Goal: Task Accomplishment & Management: Manage account settings

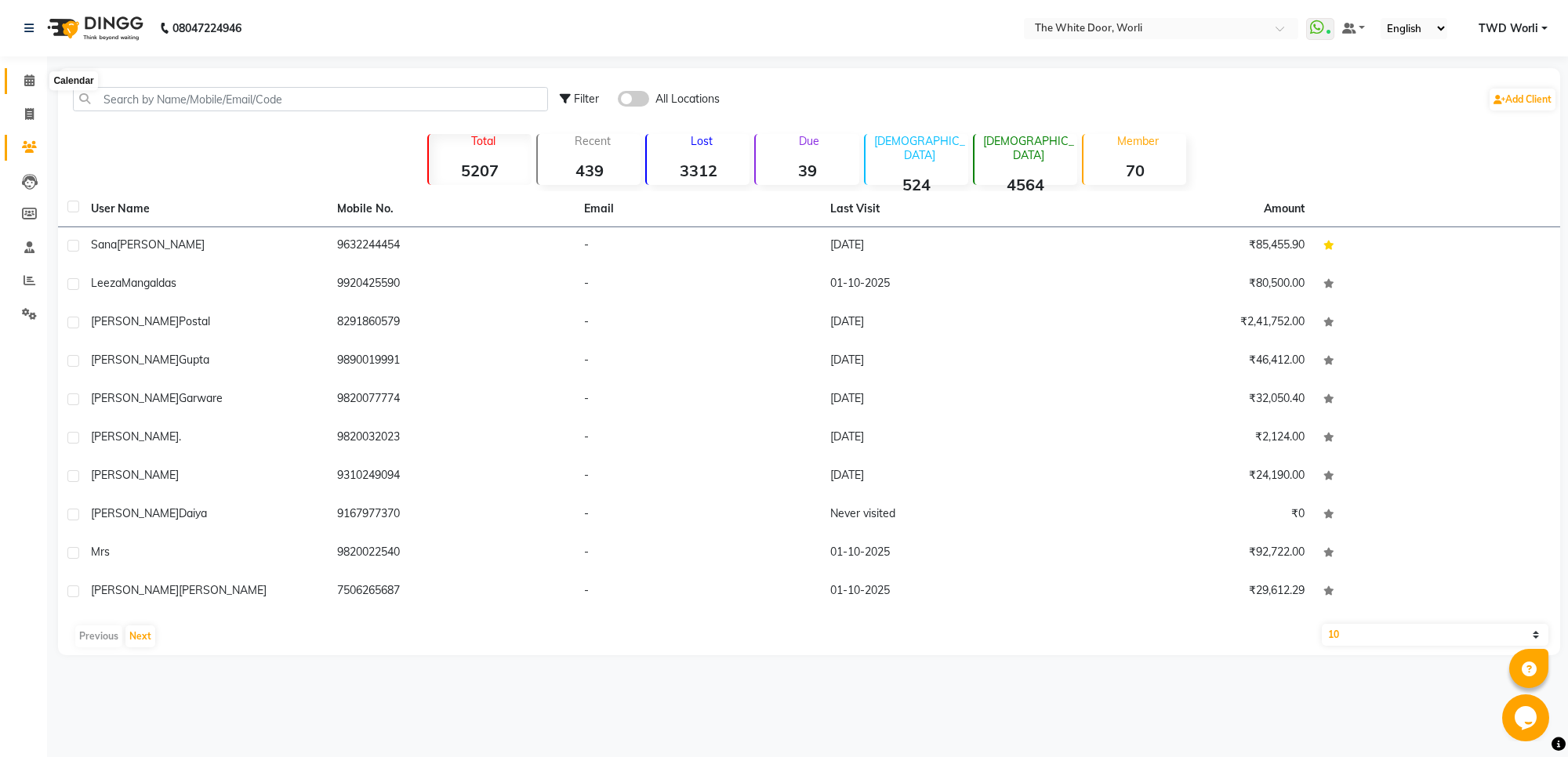
drag, startPoint x: 33, startPoint y: 74, endPoint x: 550, endPoint y: 15, distance: 520.4
click at [33, 75] on icon at bounding box center [29, 80] width 10 height 11
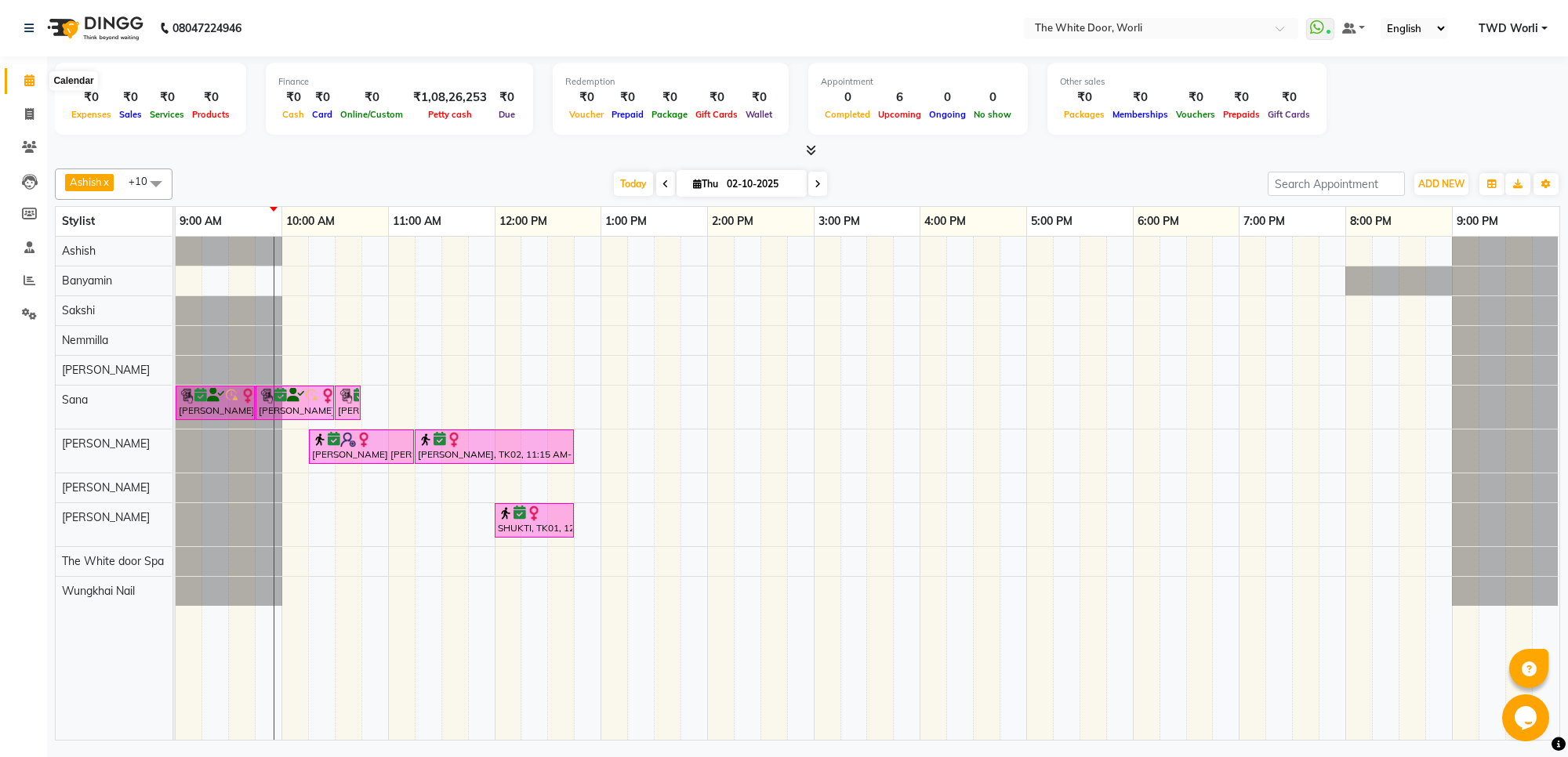
click at [20, 83] on span at bounding box center [29, 81] width 28 height 18
click at [696, 184] on span "Thu" at bounding box center [706, 184] width 33 height 11
select select "10"
select select "2025"
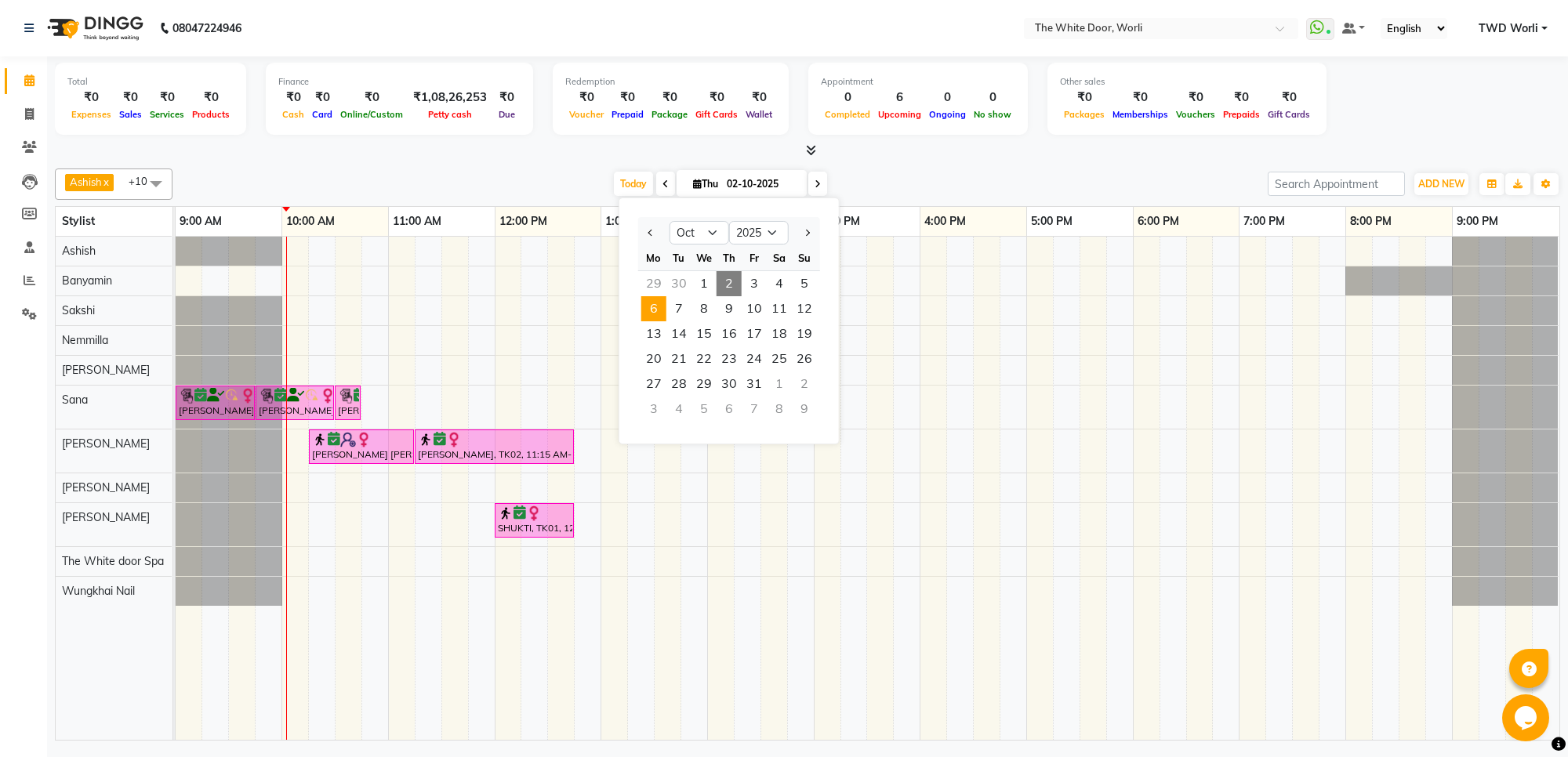
click at [658, 310] on span "6" at bounding box center [653, 308] width 25 height 25
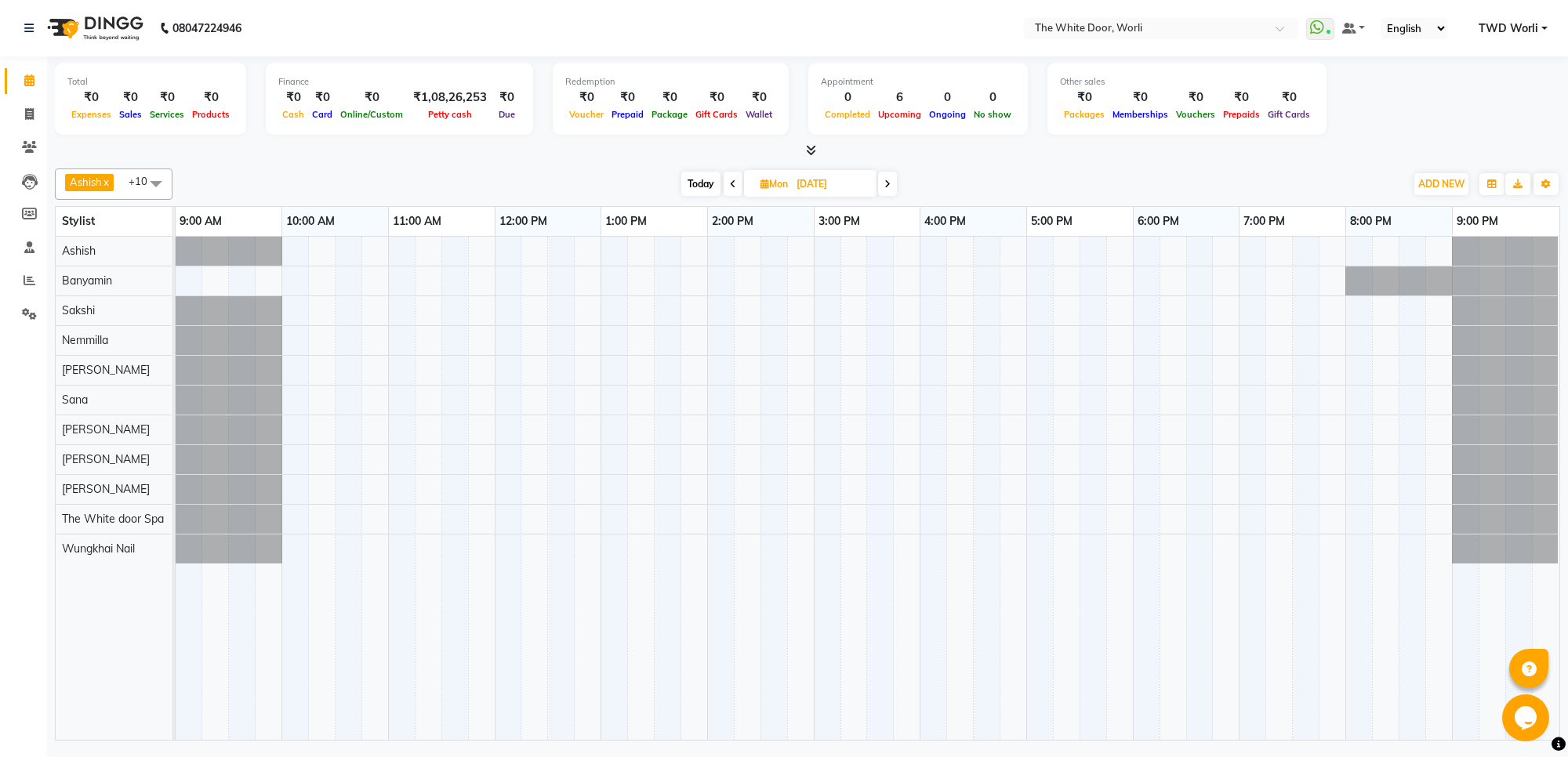
click at [886, 187] on icon at bounding box center [888, 184] width 7 height 10
type input "07-10-2025"
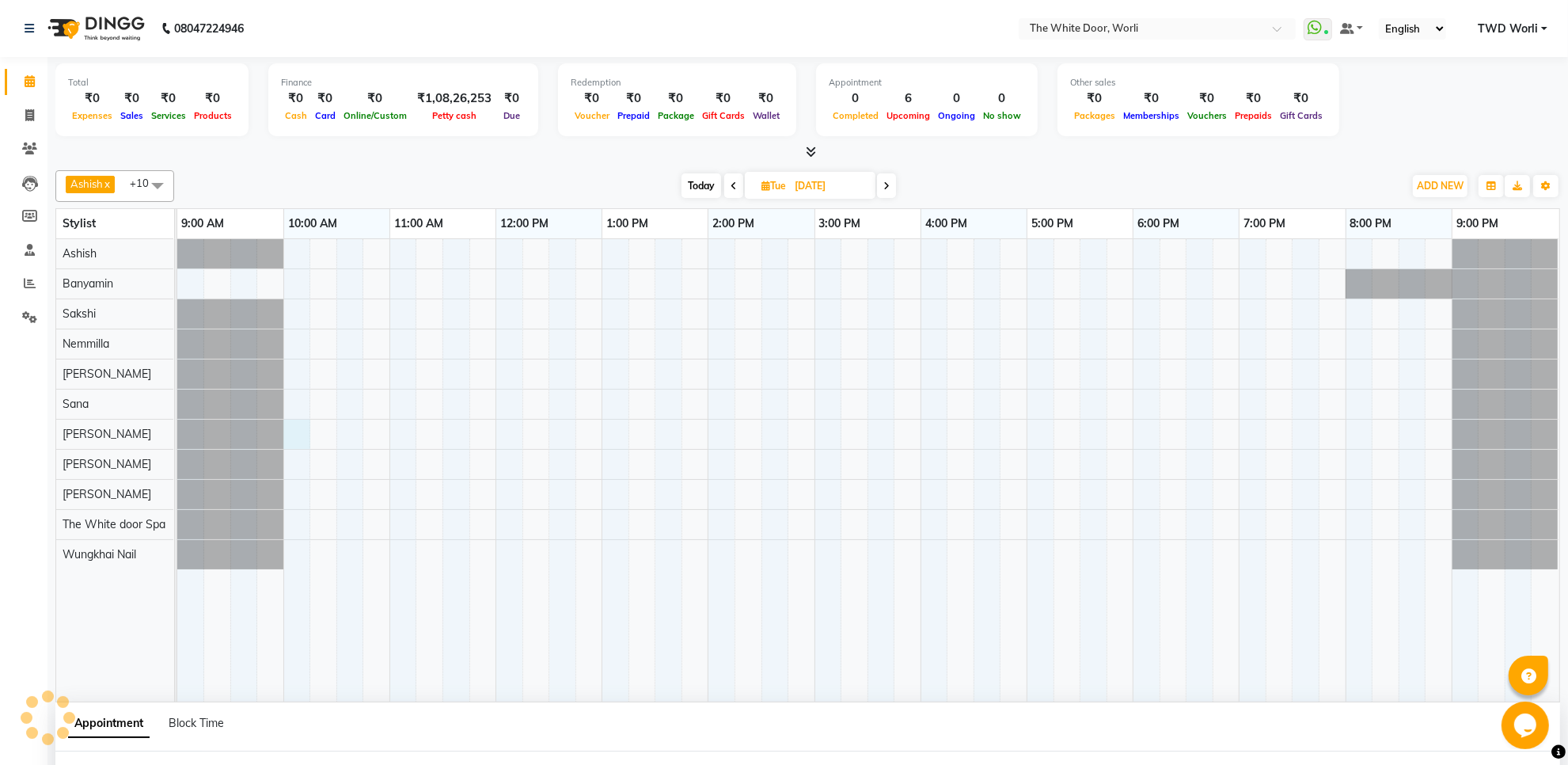
scroll to position [12, 0]
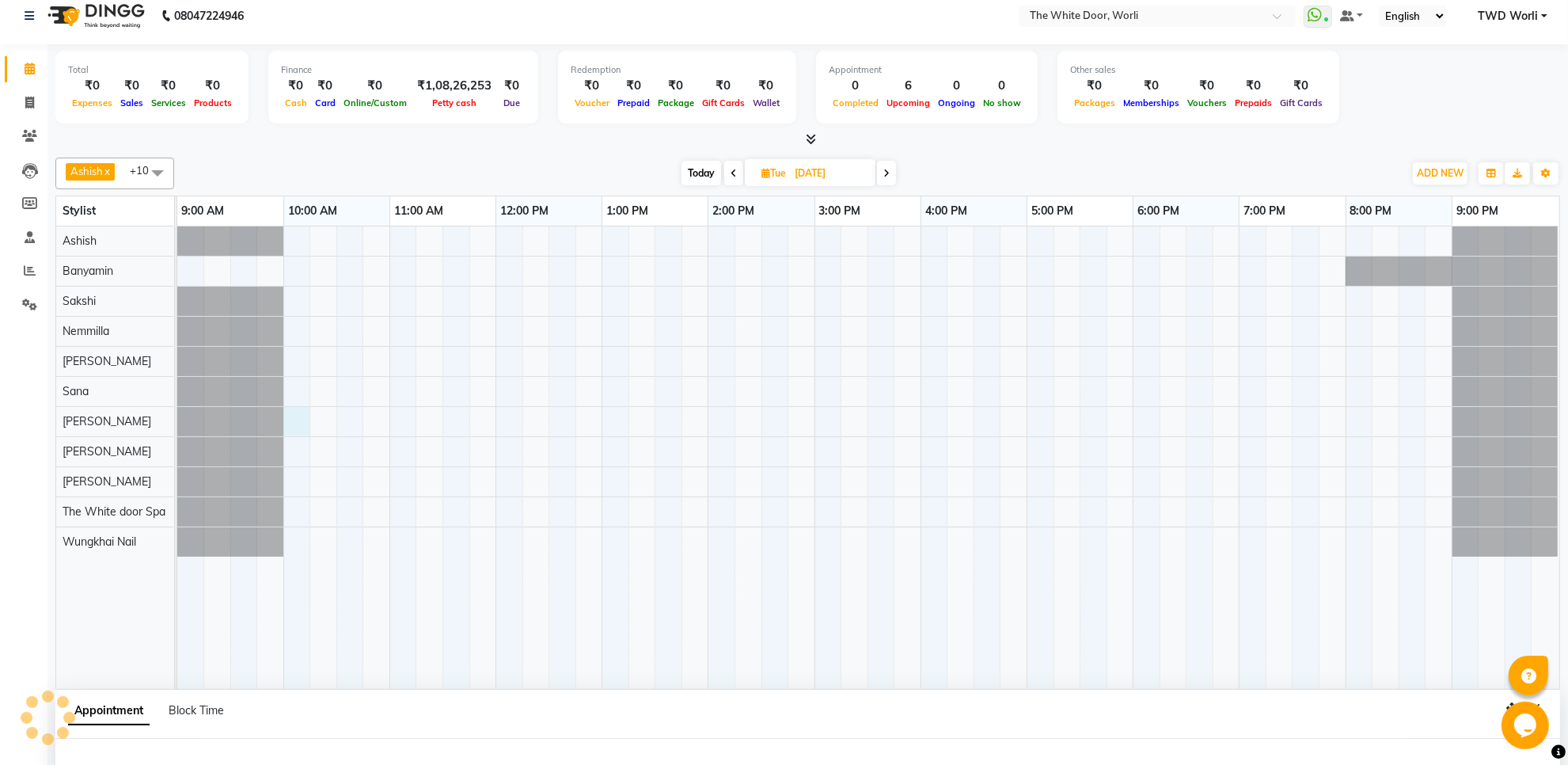
select select "22334"
select select "600"
select select "tentative"
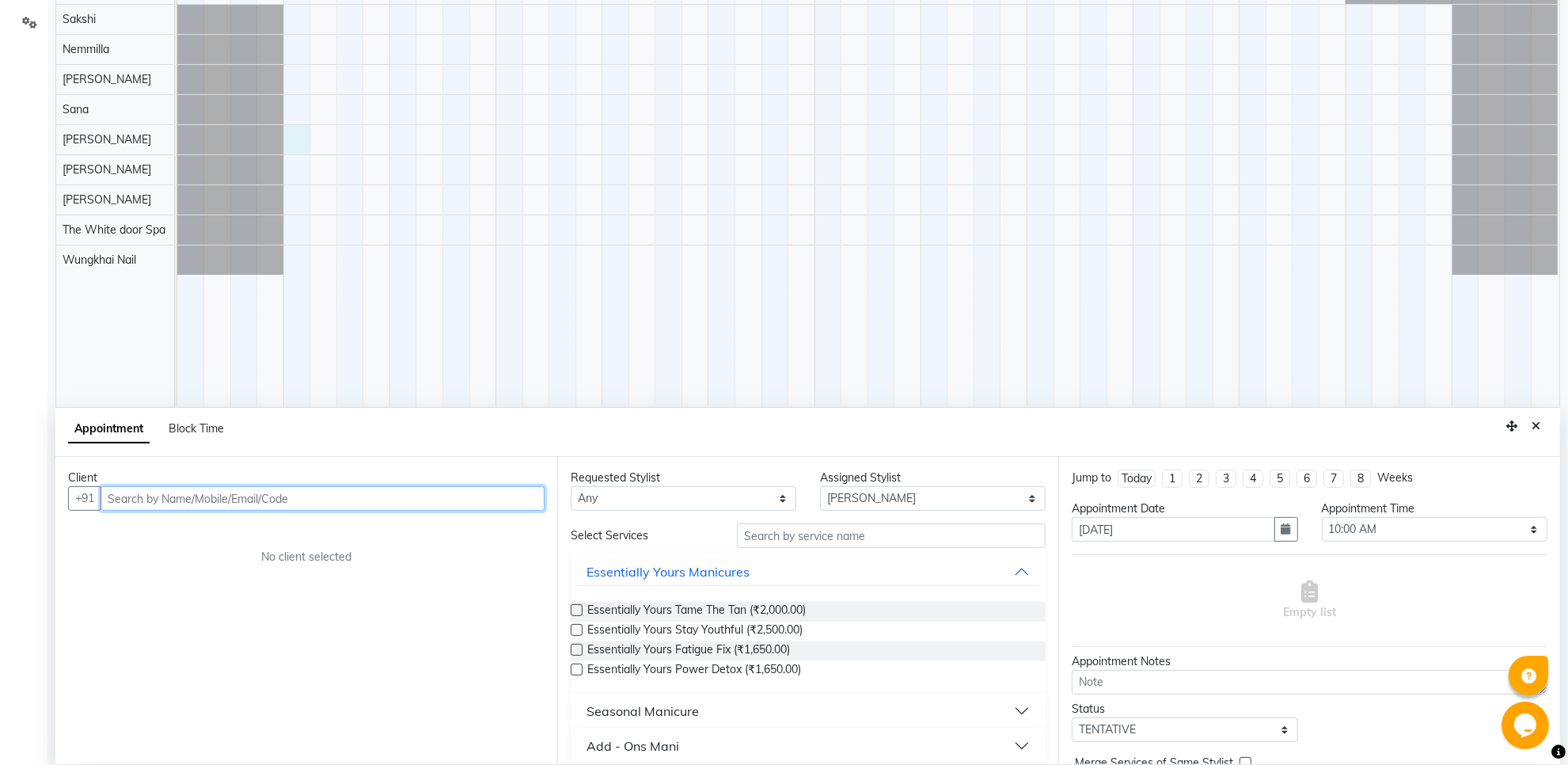
scroll to position [298, 0]
drag, startPoint x: 301, startPoint y: 438, endPoint x: 210, endPoint y: 430, distance: 91.4
click at [210, 430] on span "Block Time" at bounding box center [196, 425] width 55 height 14
select select "22334"
select select "600"
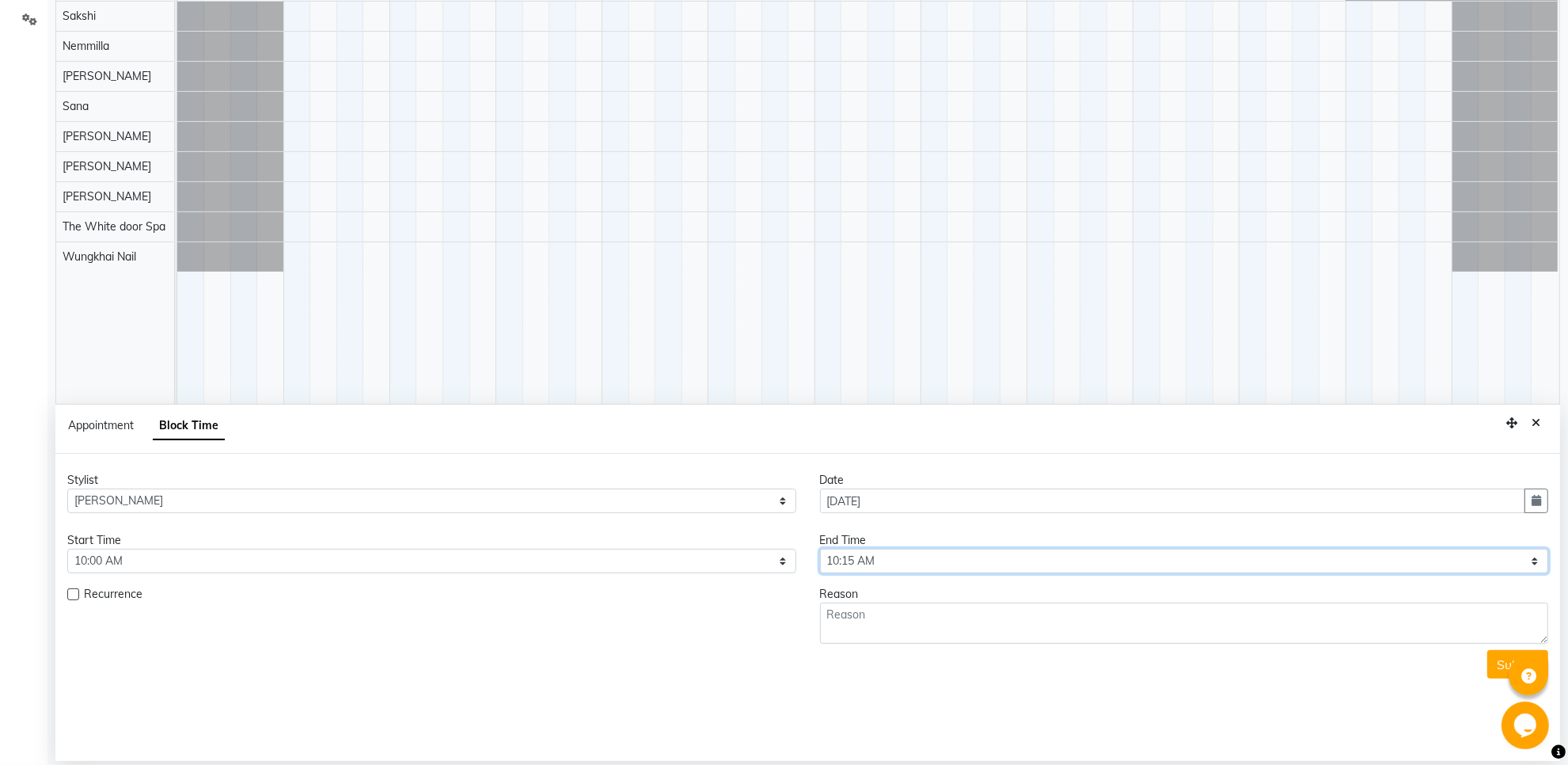
click at [887, 558] on select "Select 10:00 AM 10:15 AM 10:30 AM 10:45 AM 11:00 AM 11:15 AM 11:30 AM 11:45 AM …" at bounding box center [1184, 561] width 729 height 25
select select "960"
click at [820, 550] on select "Select 10:00 AM 10:15 AM 10:30 AM 10:45 AM 11:00 AM 11:15 AM 11:30 AM 11:45 AM …" at bounding box center [1184, 561] width 729 height 25
click at [924, 611] on textarea at bounding box center [1184, 623] width 729 height 41
type textarea "NOT AVAILABLE"
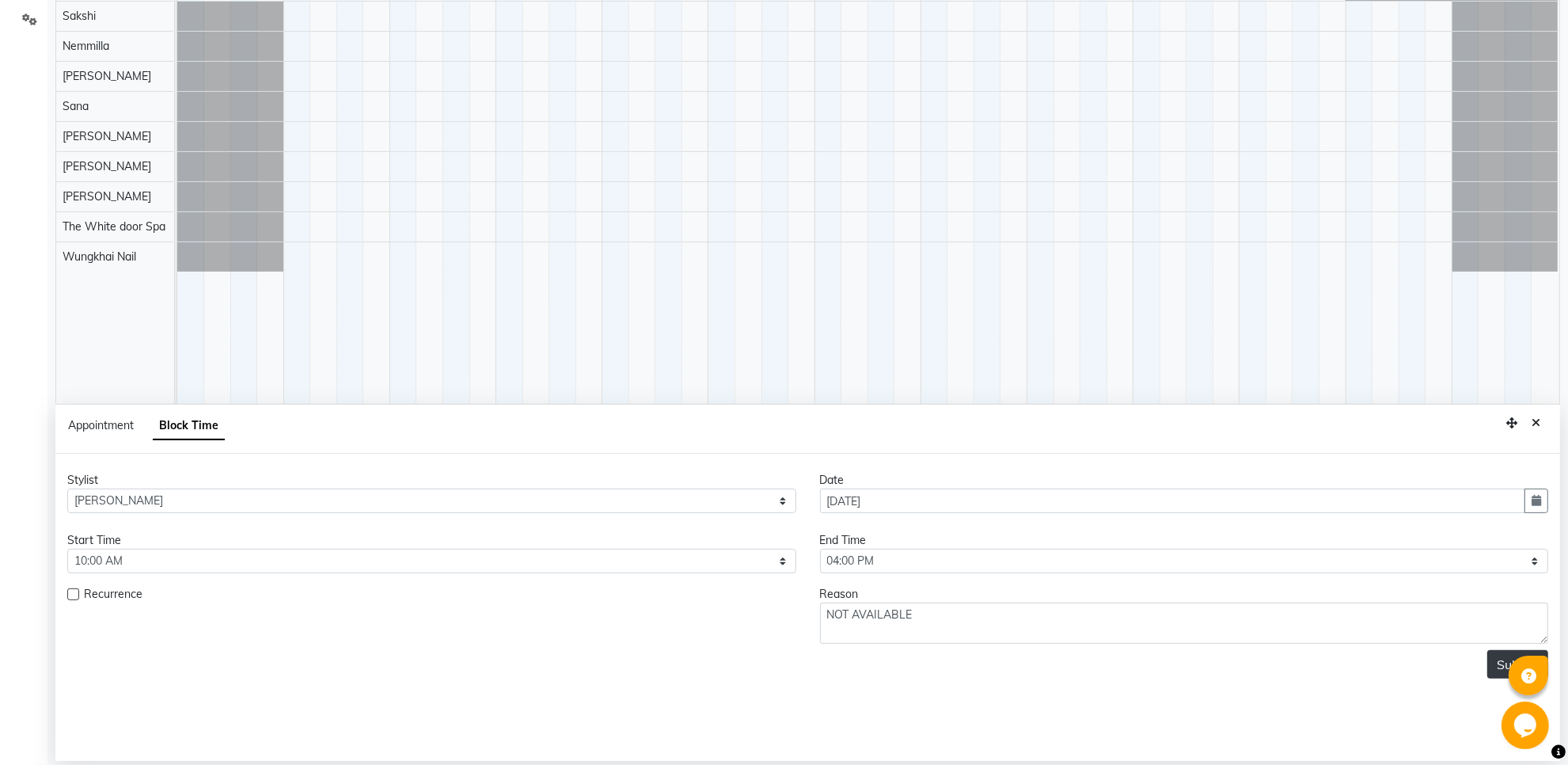
click at [1498, 666] on button "Submit" at bounding box center [1518, 664] width 61 height 29
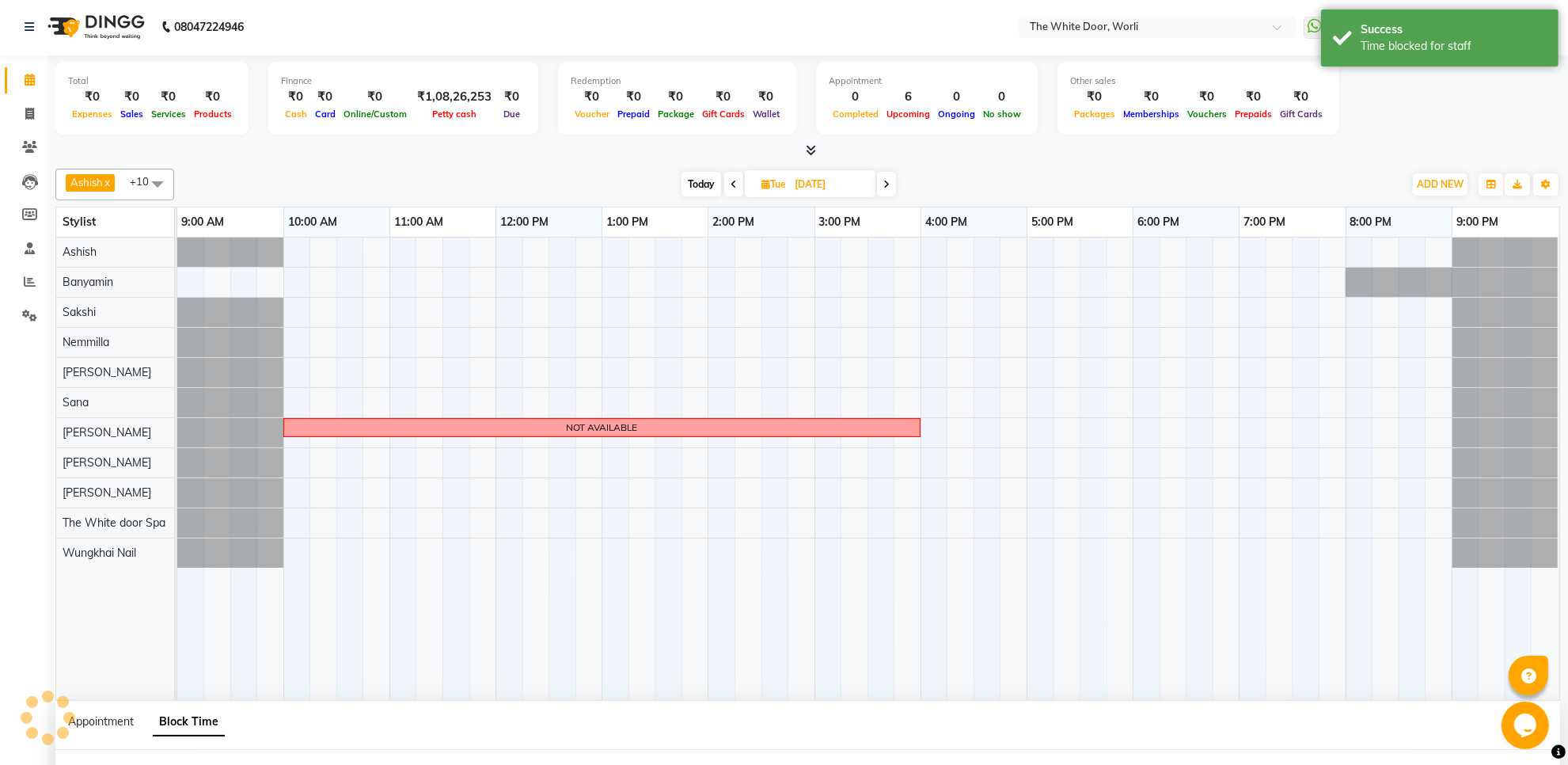
scroll to position [0, 0]
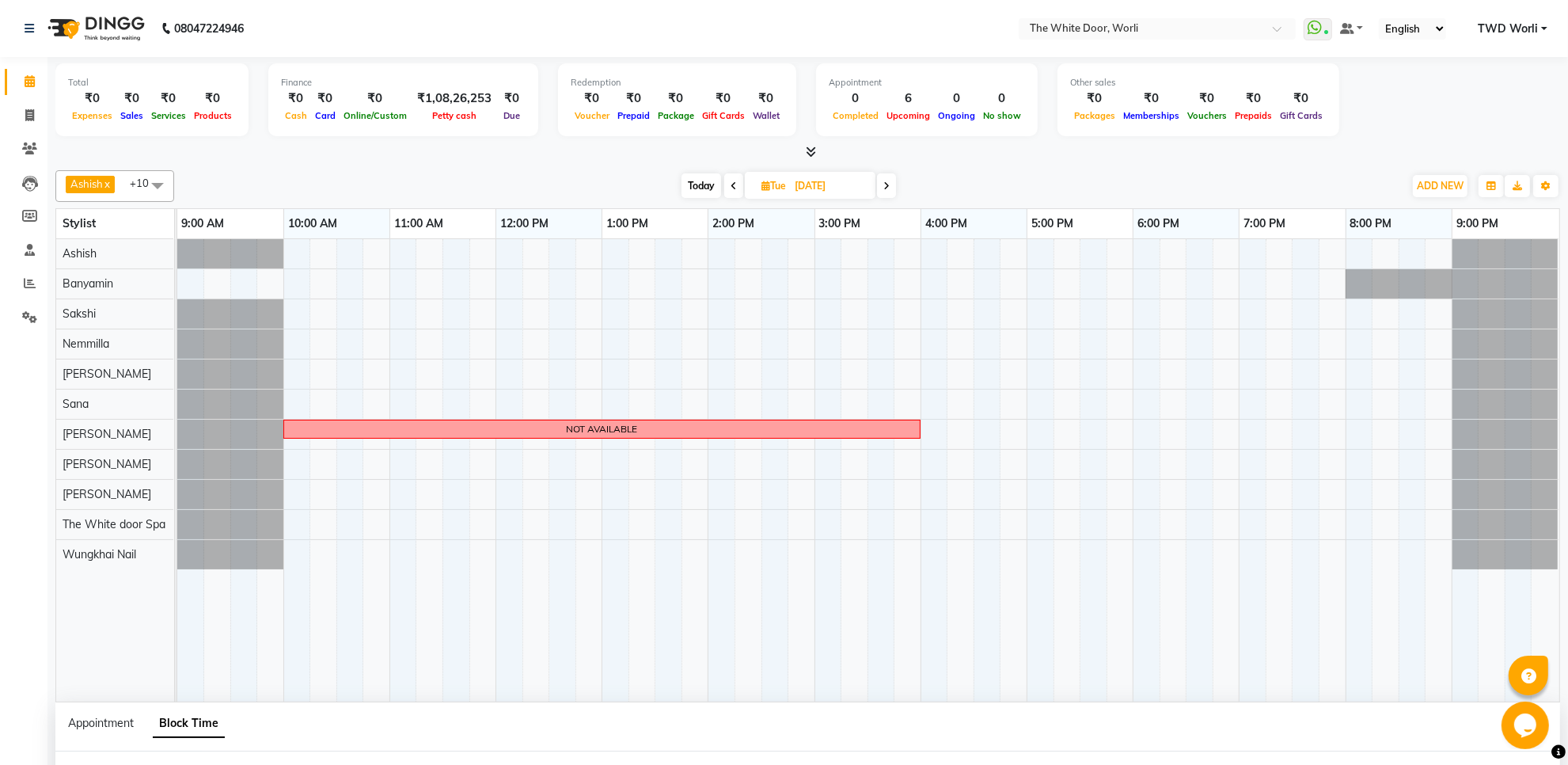
click at [731, 188] on icon at bounding box center [734, 186] width 7 height 10
type input "06-10-2025"
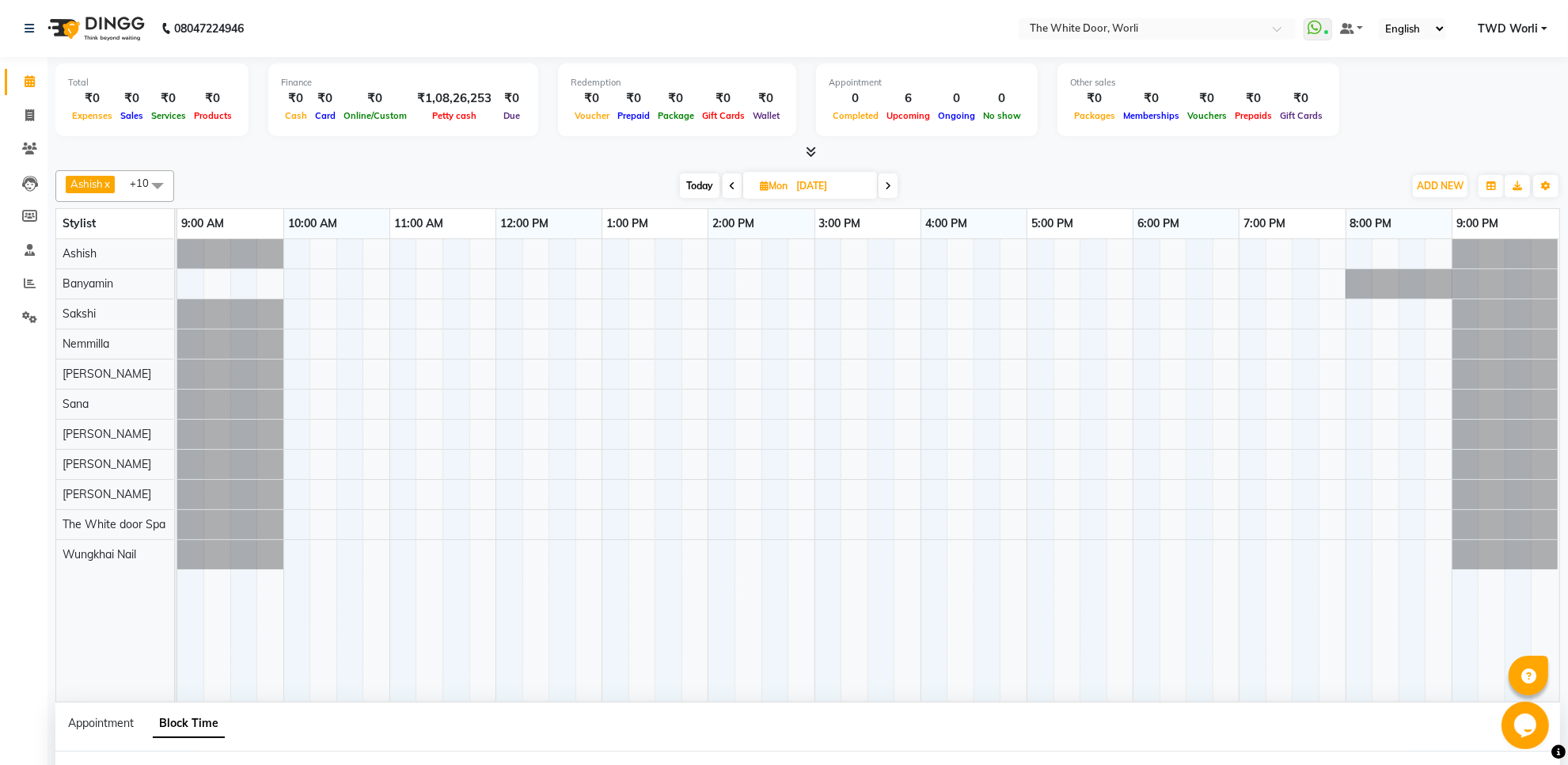
click at [299, 428] on div at bounding box center [868, 470] width 1383 height 462
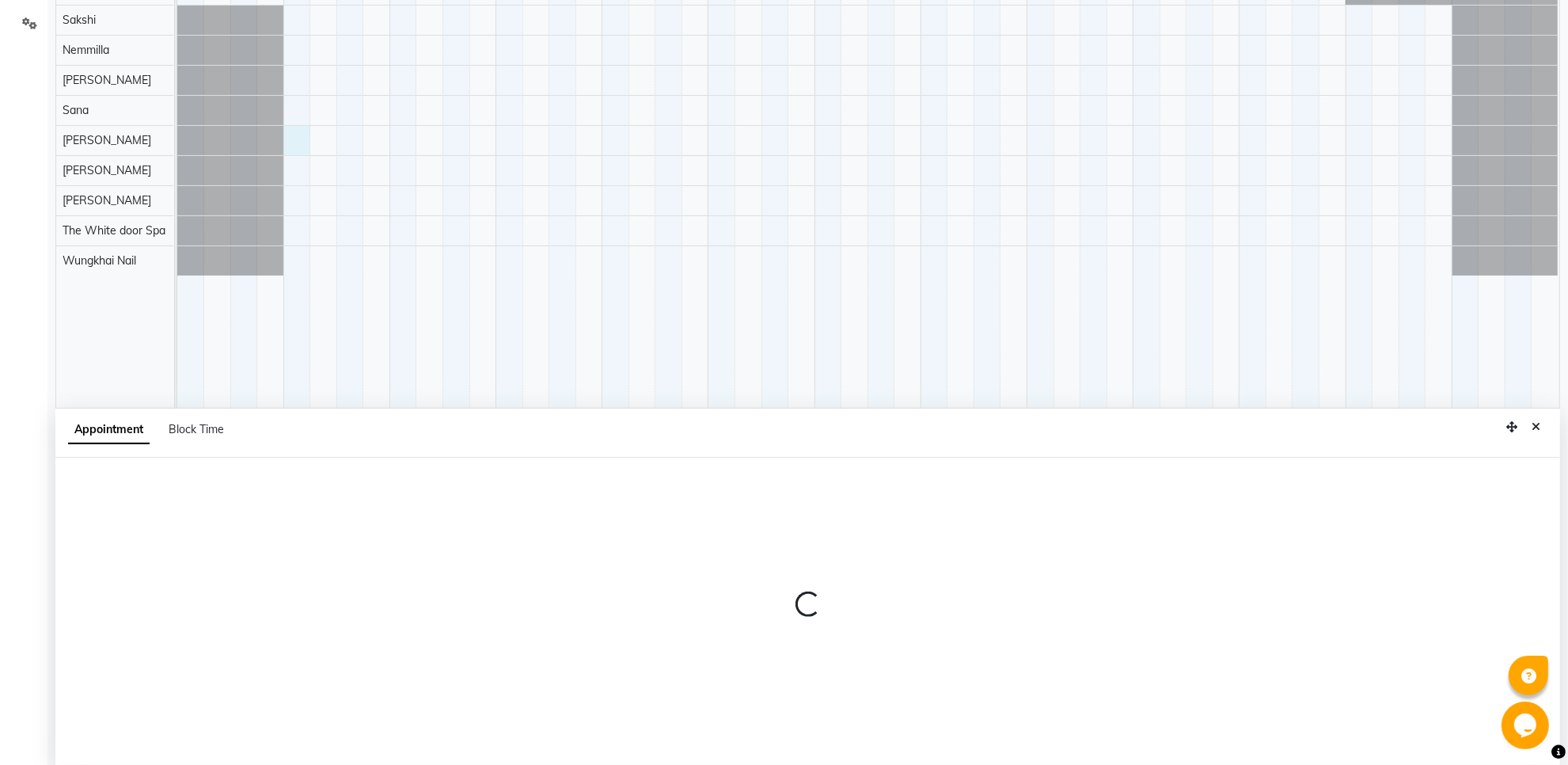
select select "22334"
select select "tentative"
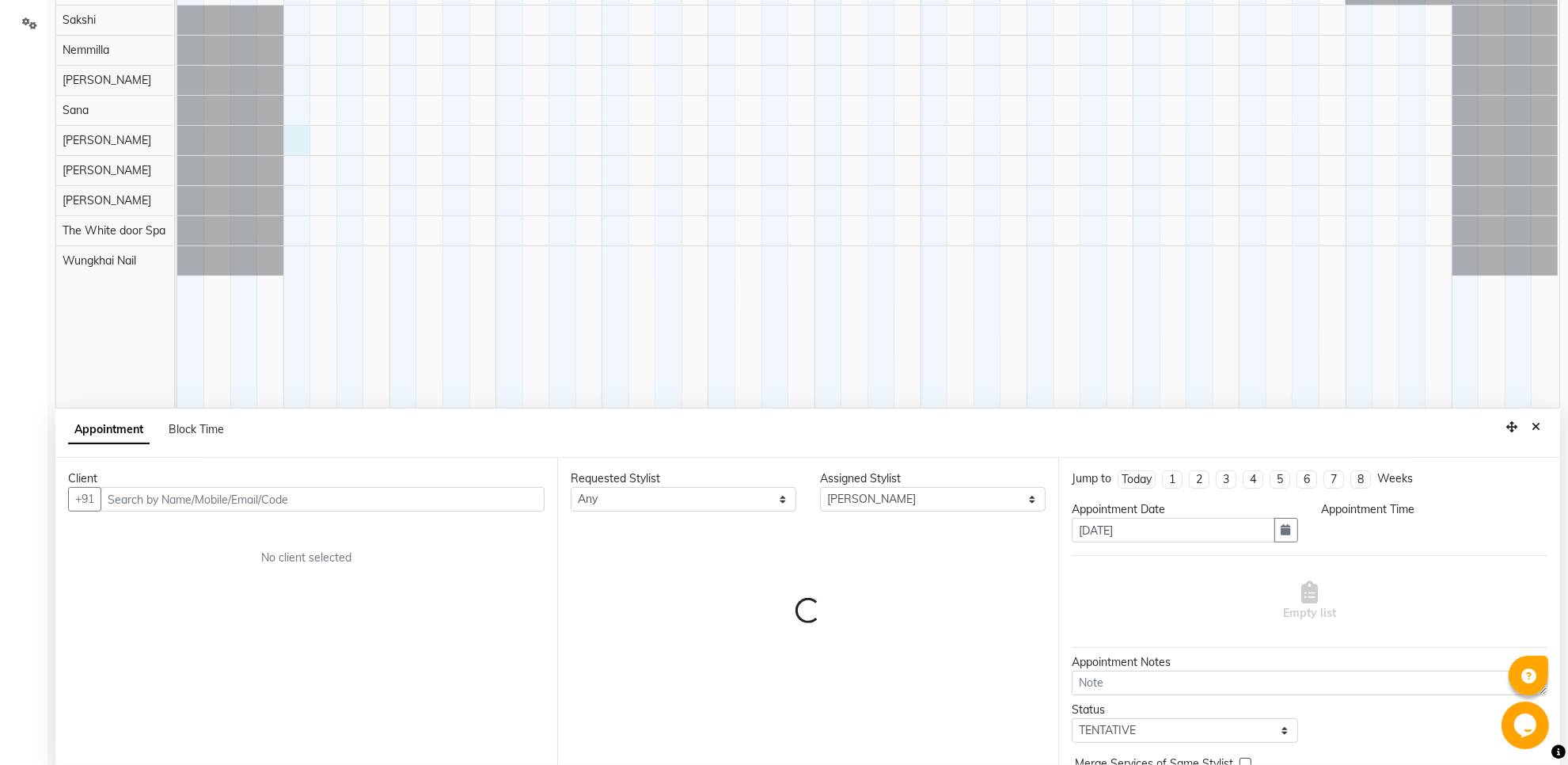
scroll to position [298, 0]
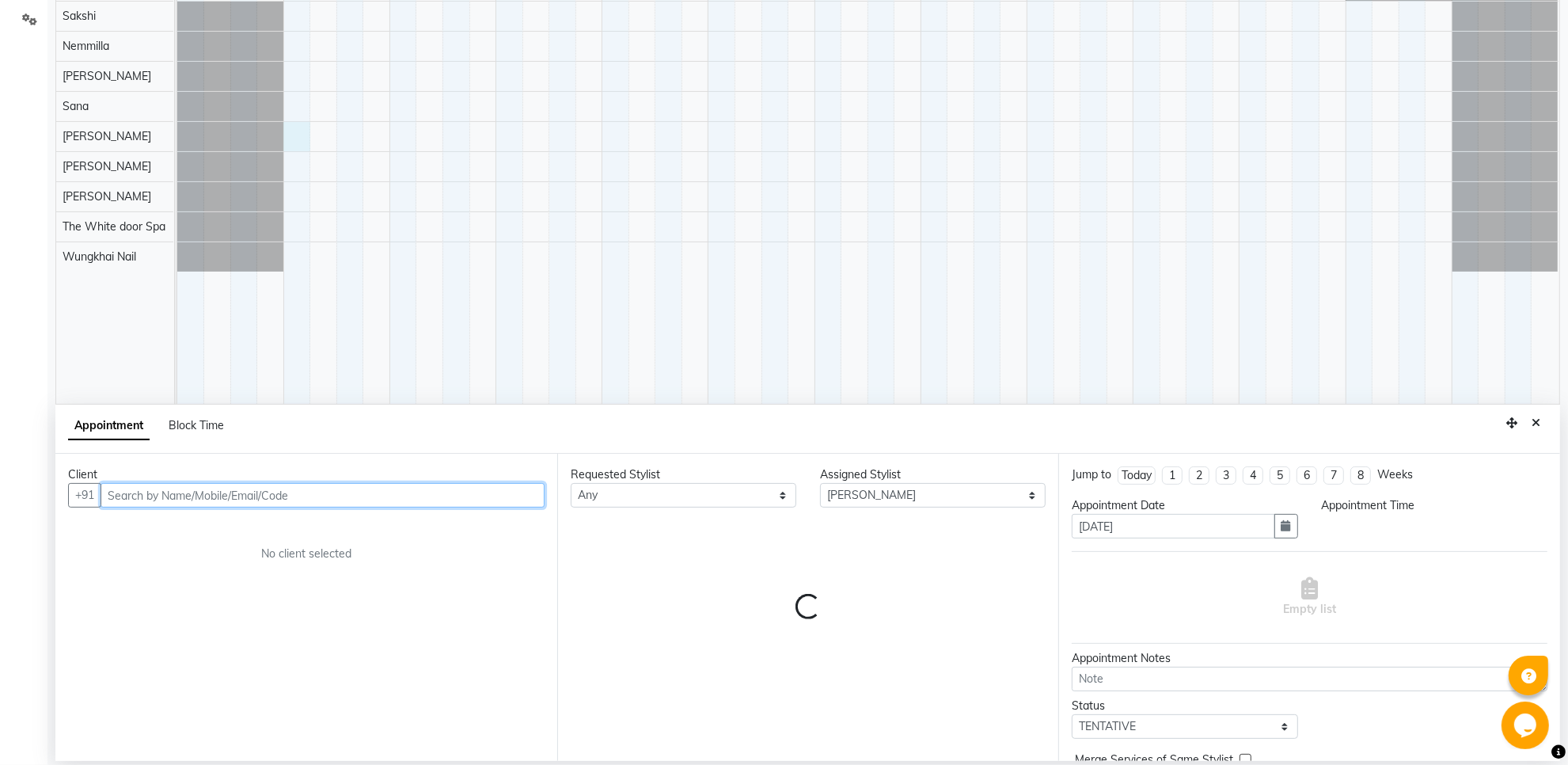
select select "600"
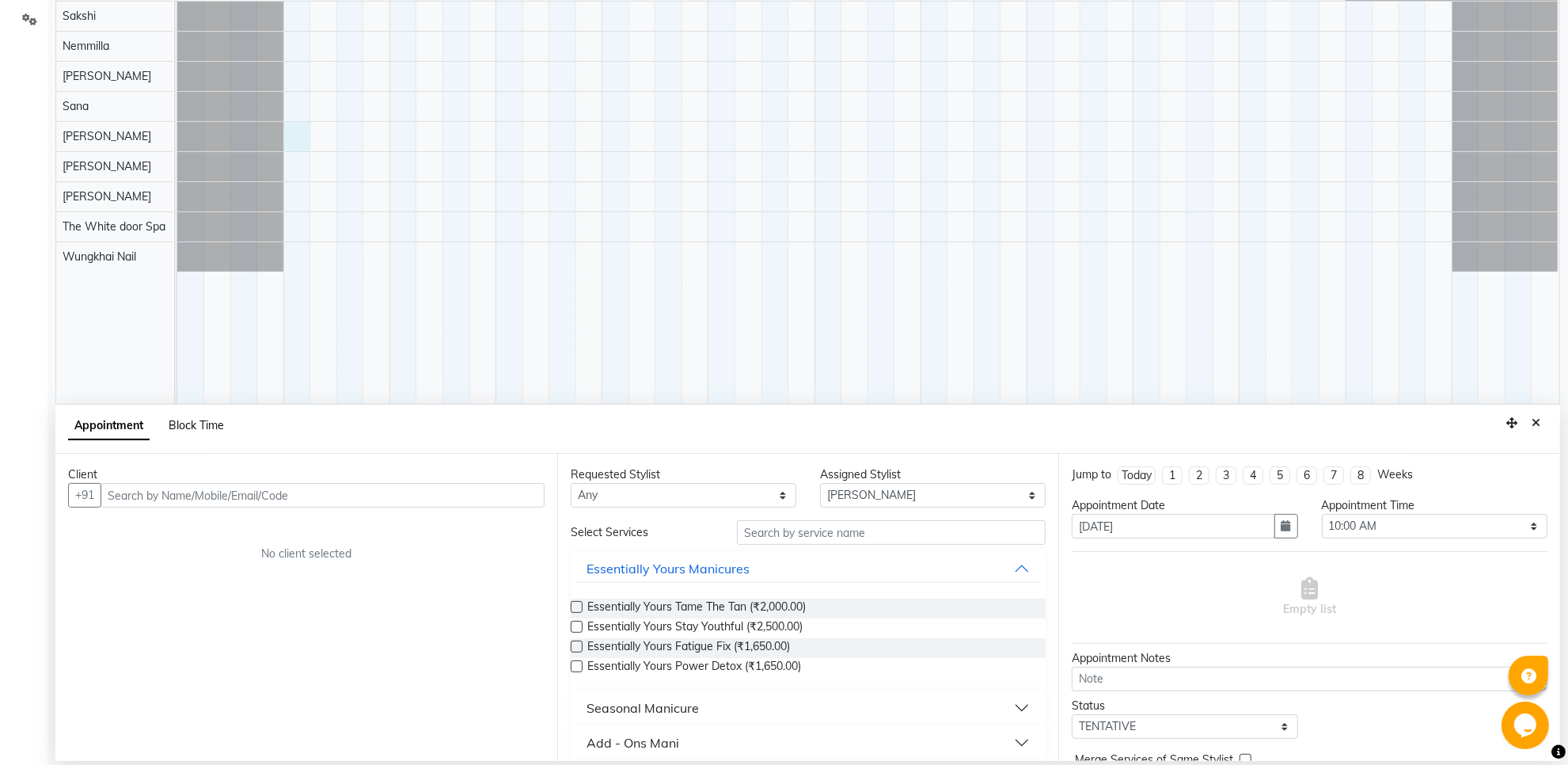
click at [218, 425] on span "Block Time" at bounding box center [196, 425] width 55 height 14
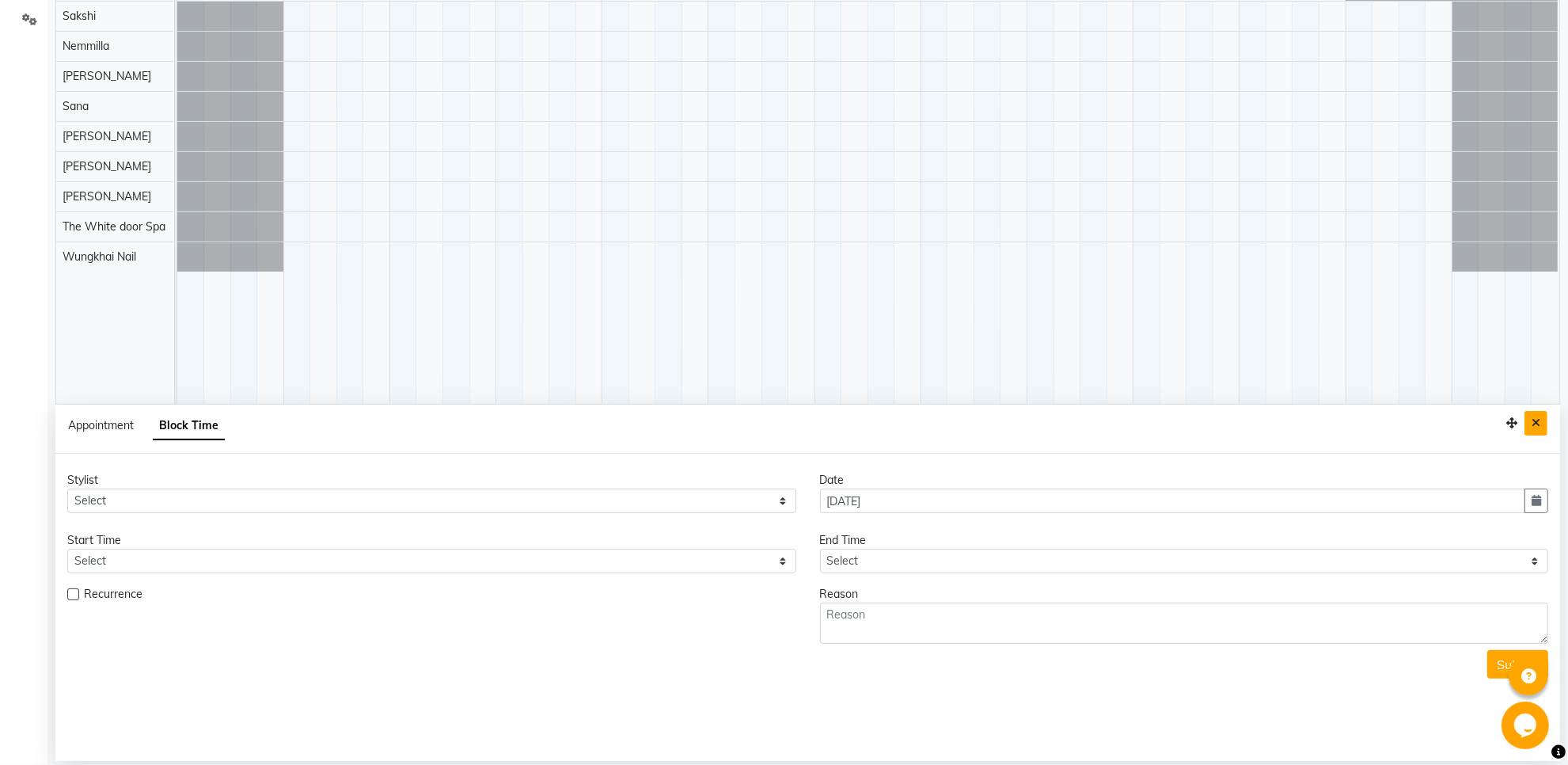
click at [1536, 421] on icon "Close" at bounding box center [1536, 422] width 9 height 11
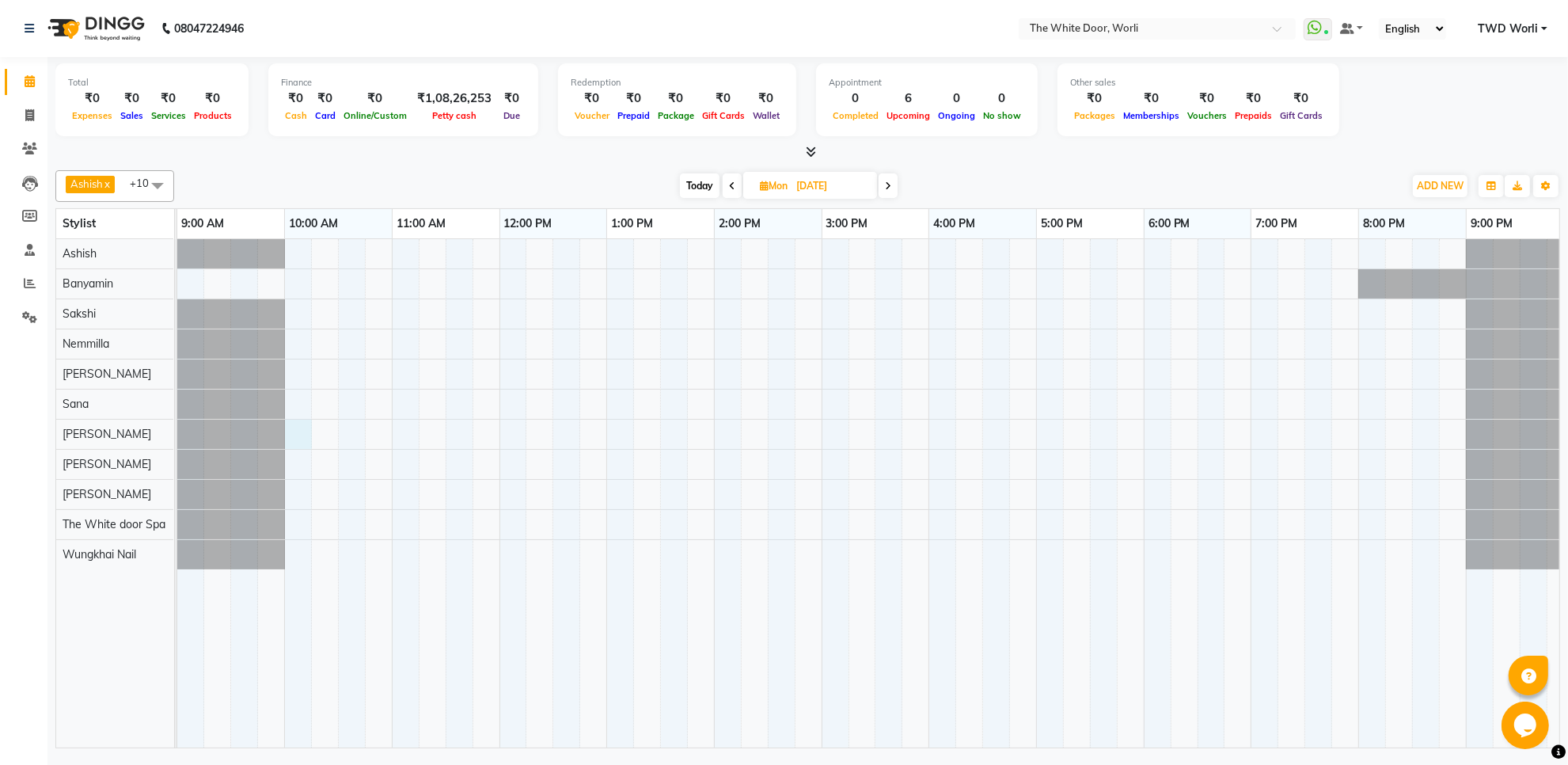
select select "22334"
select select "600"
select select "tentative"
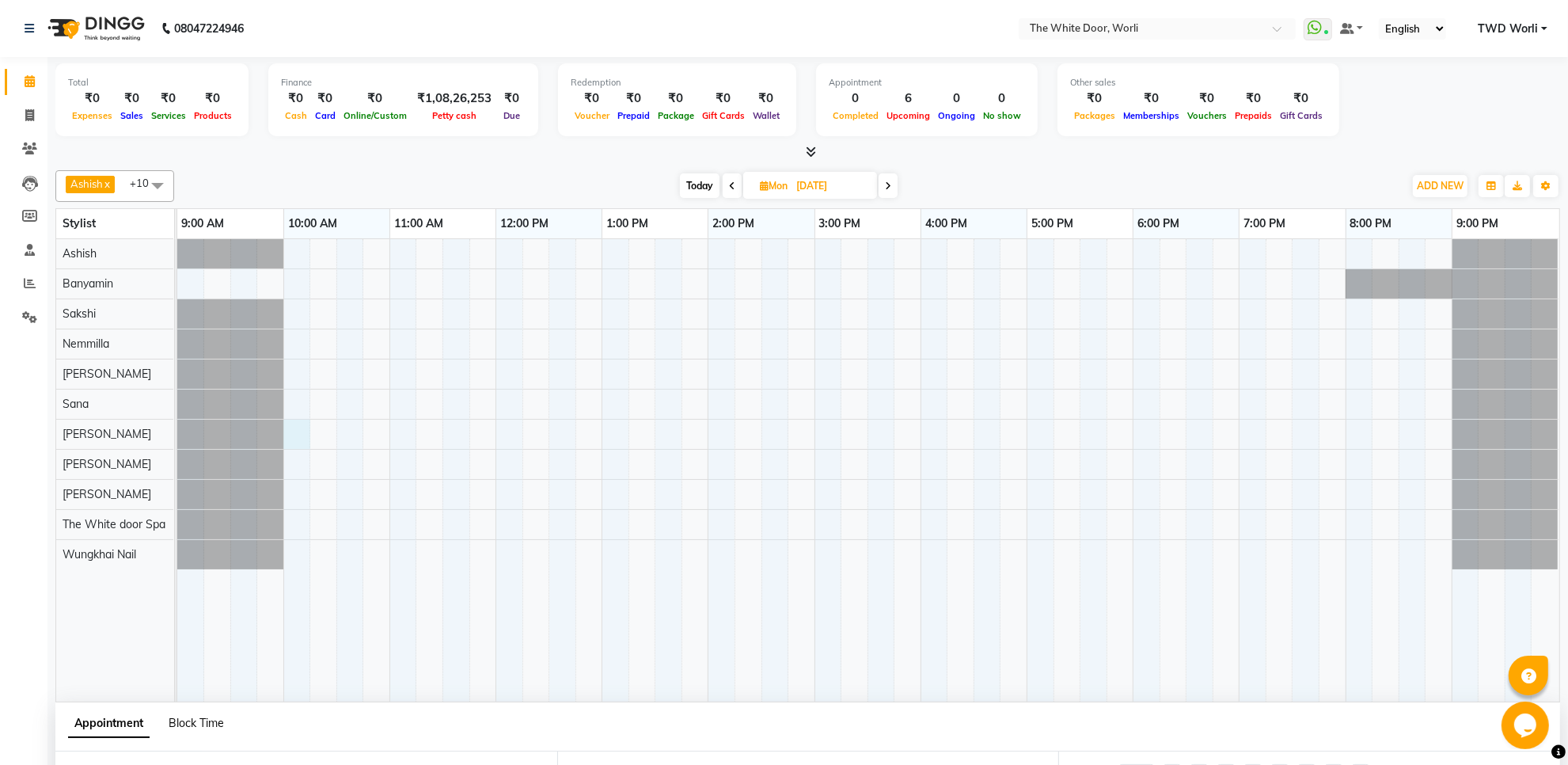
click at [203, 720] on span "Block Time" at bounding box center [196, 723] width 55 height 14
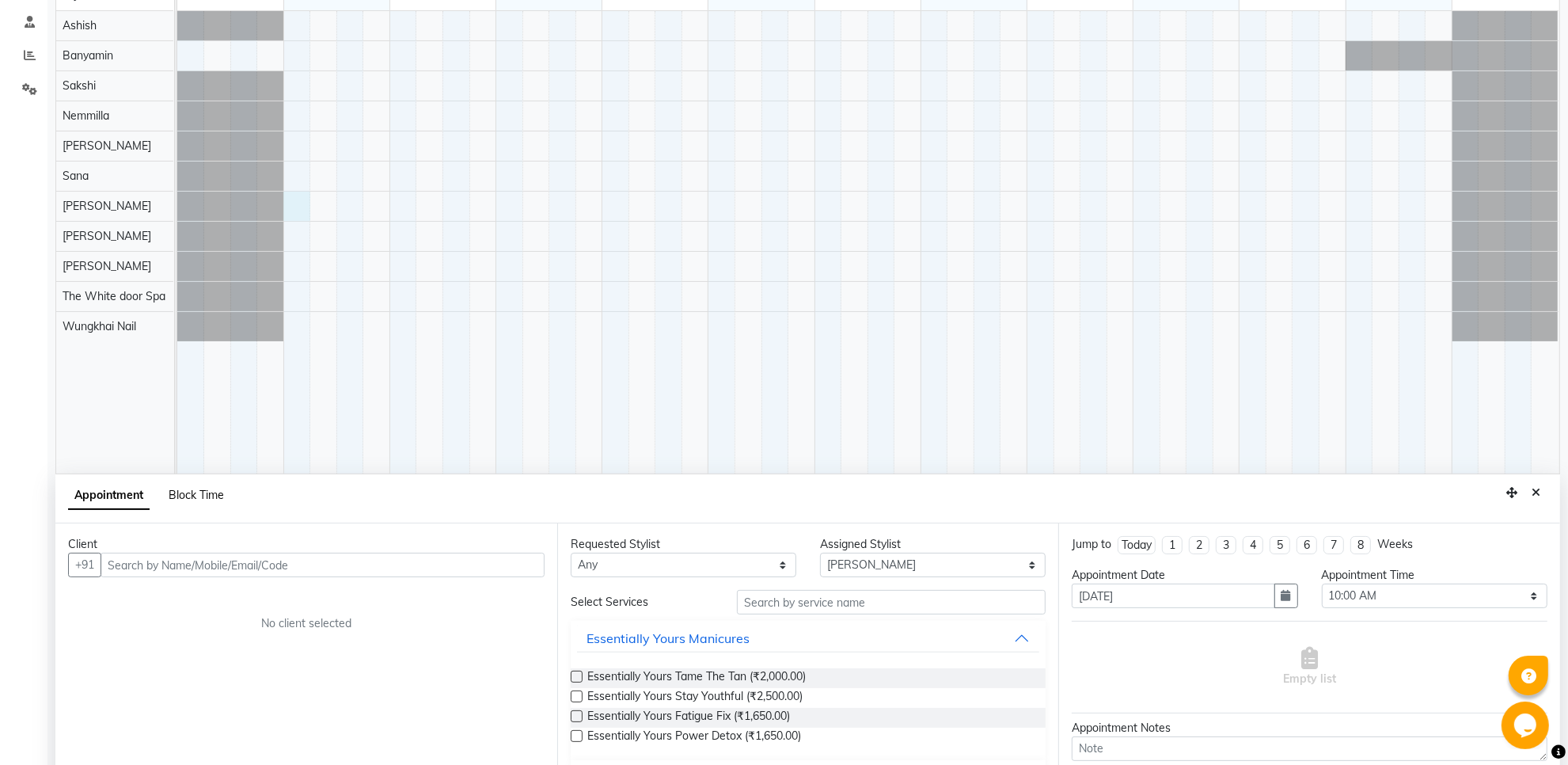
select select "22334"
select select "600"
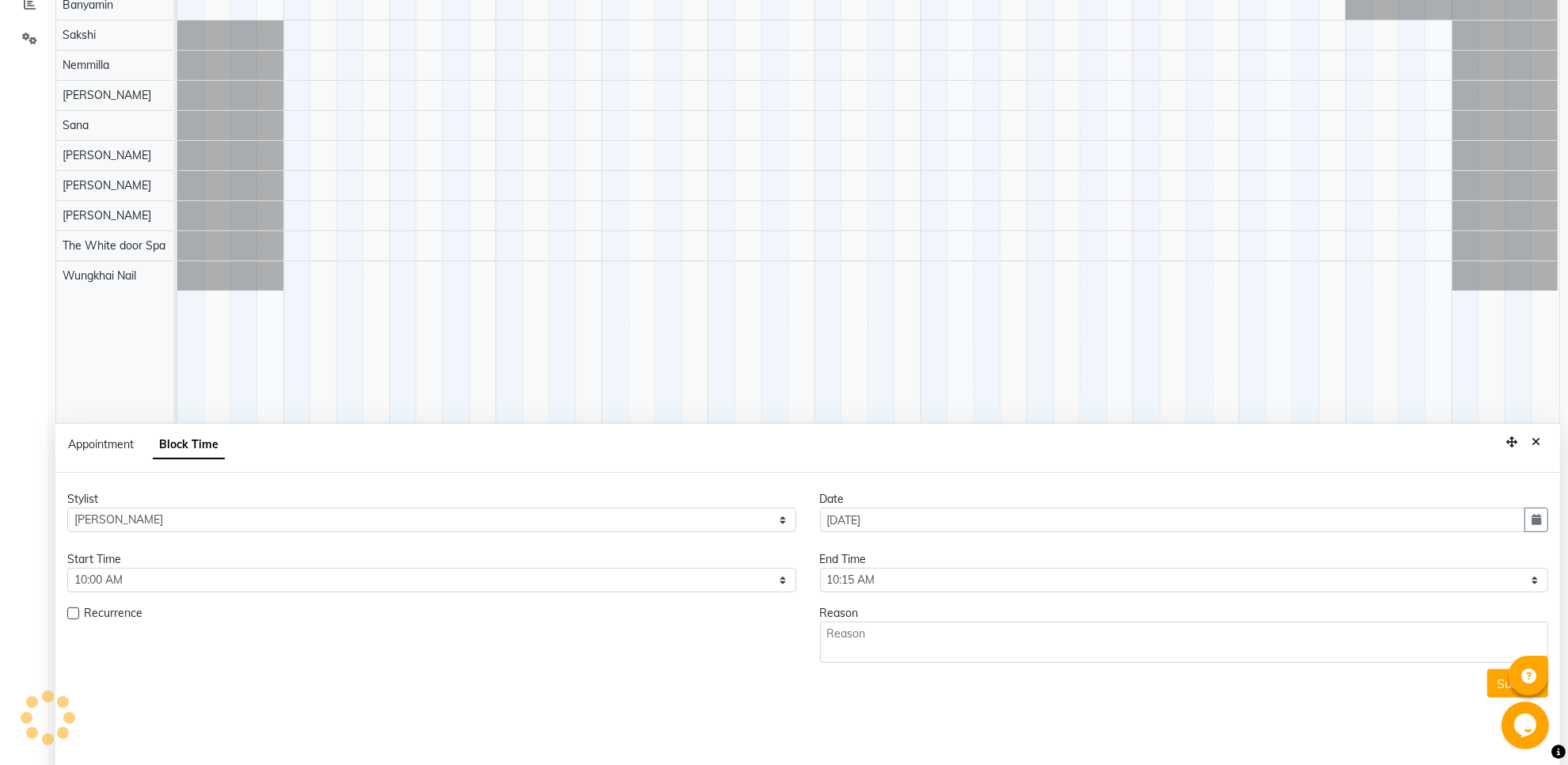
scroll to position [298, 0]
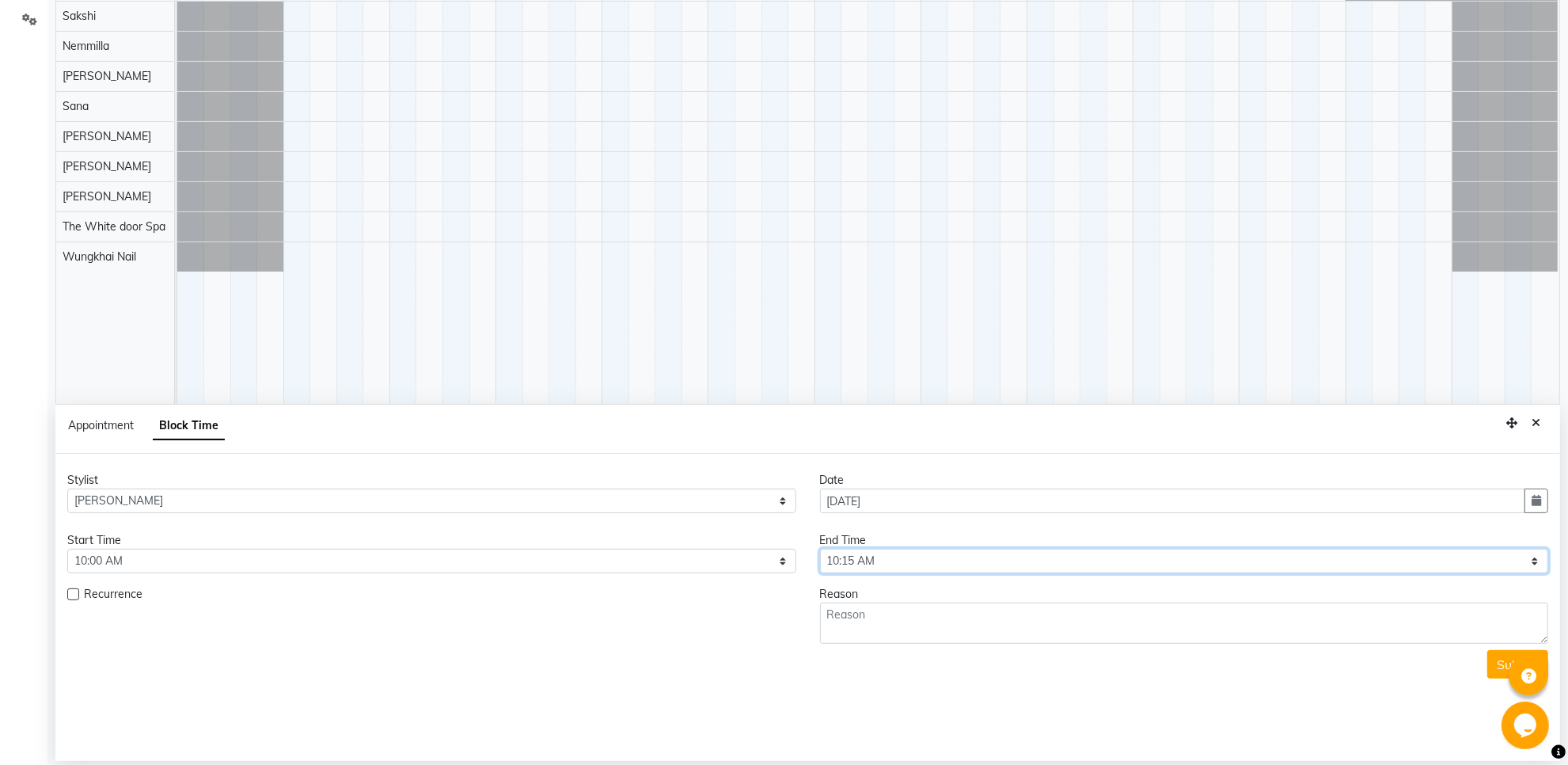
click at [868, 565] on select "Select 10:00 AM 10:15 AM 10:30 AM 10:45 AM 11:00 AM 11:15 AM 11:30 AM 11:45 AM …" at bounding box center [1184, 561] width 729 height 25
select select "960"
click at [820, 550] on select "Select 10:00 AM 10:15 AM 10:30 AM 10:45 AM 11:00 AM 11:15 AM 11:30 AM 11:45 AM …" at bounding box center [1184, 561] width 729 height 25
click at [904, 612] on textarea at bounding box center [1184, 623] width 729 height 41
type textarea "NOT AVAILABLE"
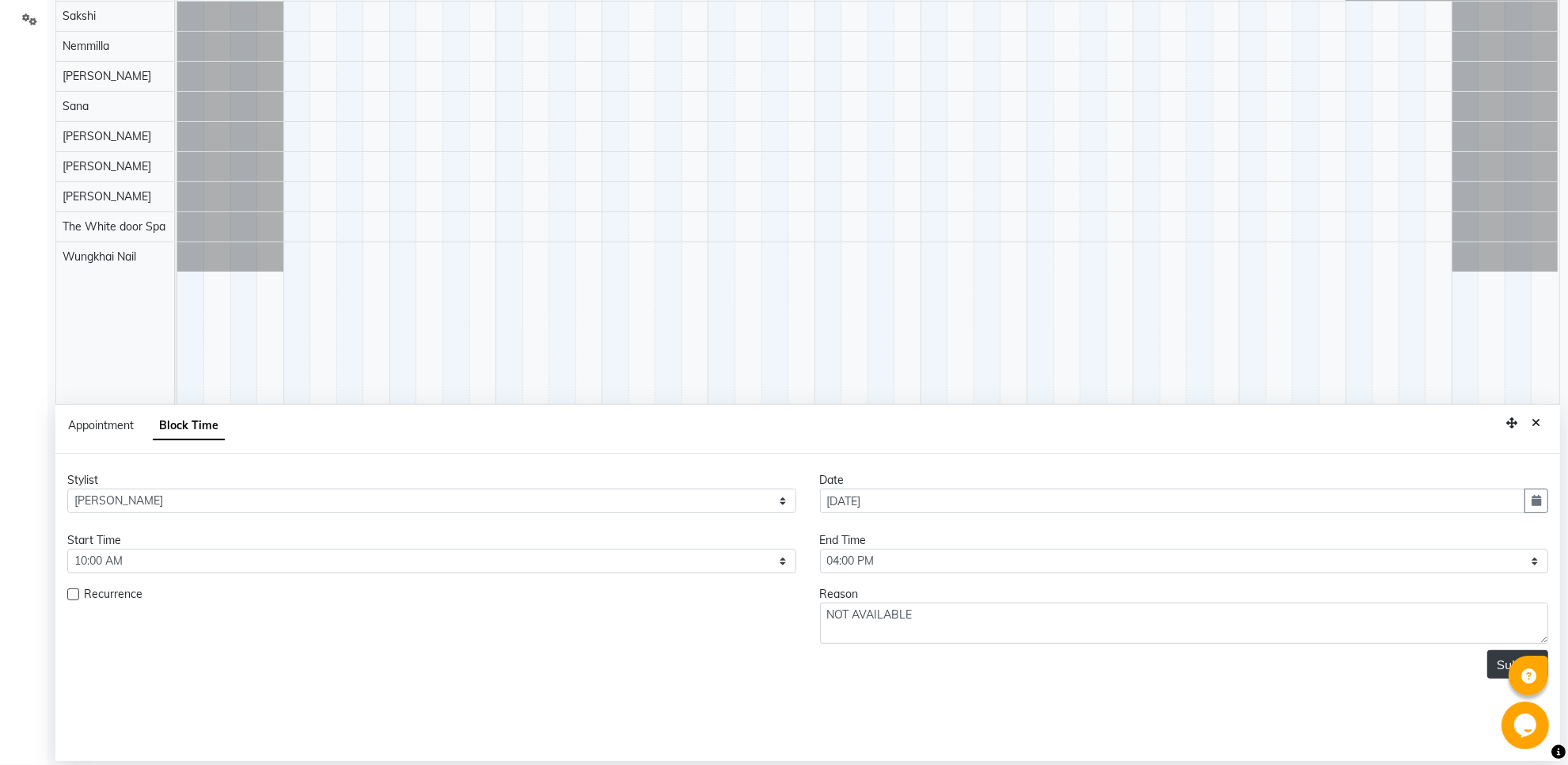
click at [1492, 664] on button "Submit" at bounding box center [1518, 664] width 61 height 29
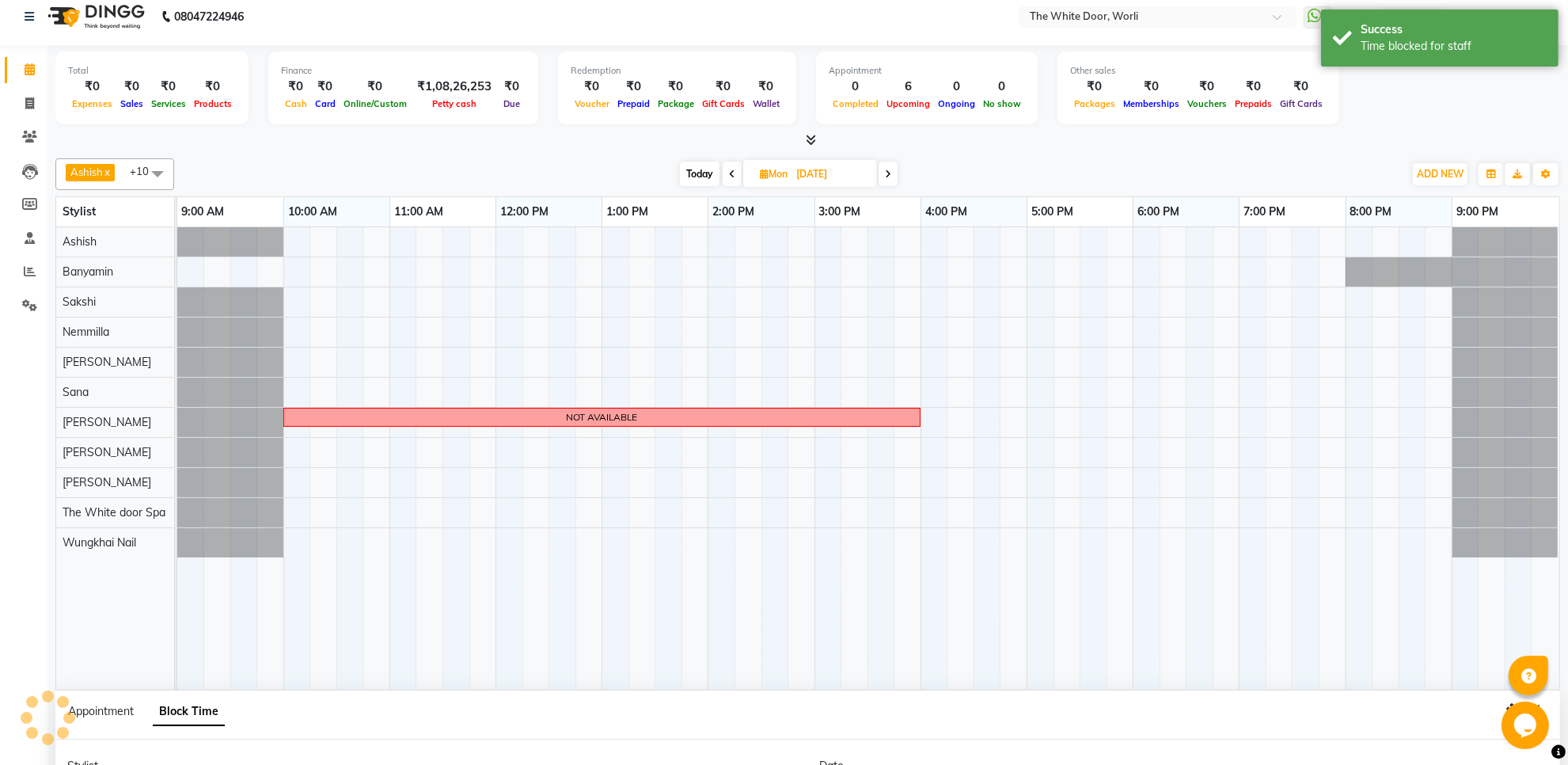
scroll to position [0, 0]
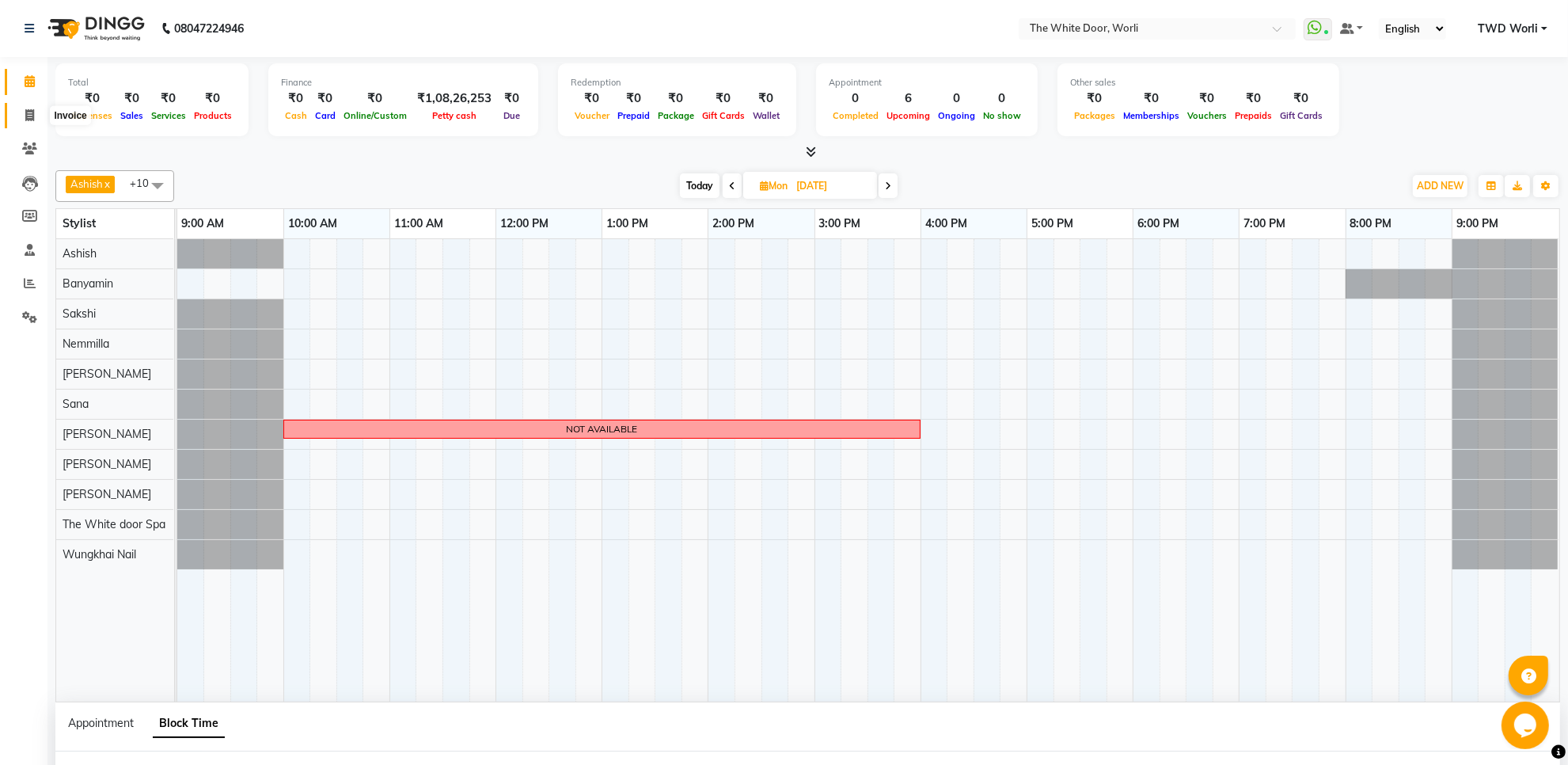
click at [32, 115] on icon at bounding box center [30, 115] width 9 height 12
select select "service"
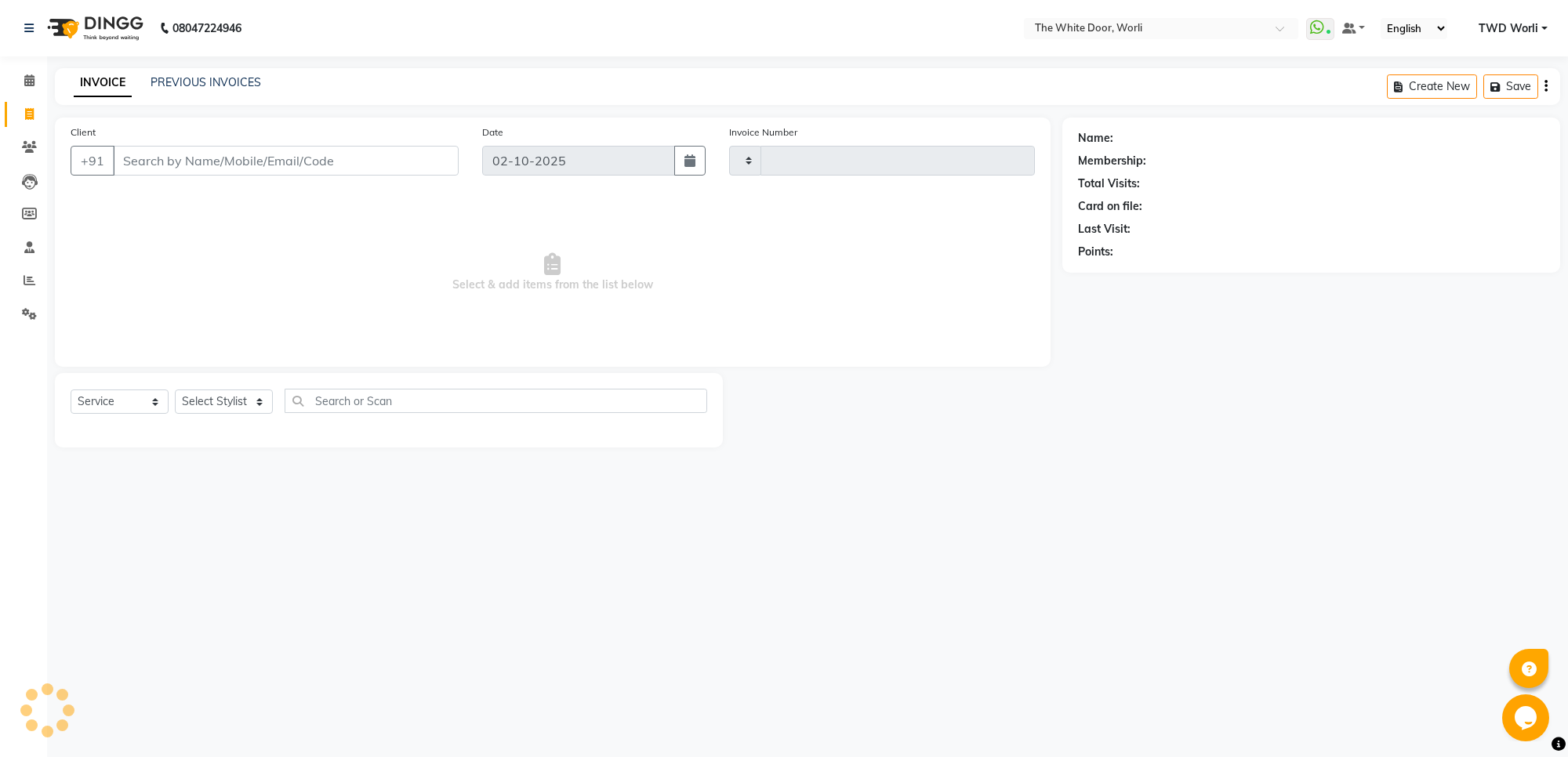
type input "1642"
select select "4027"
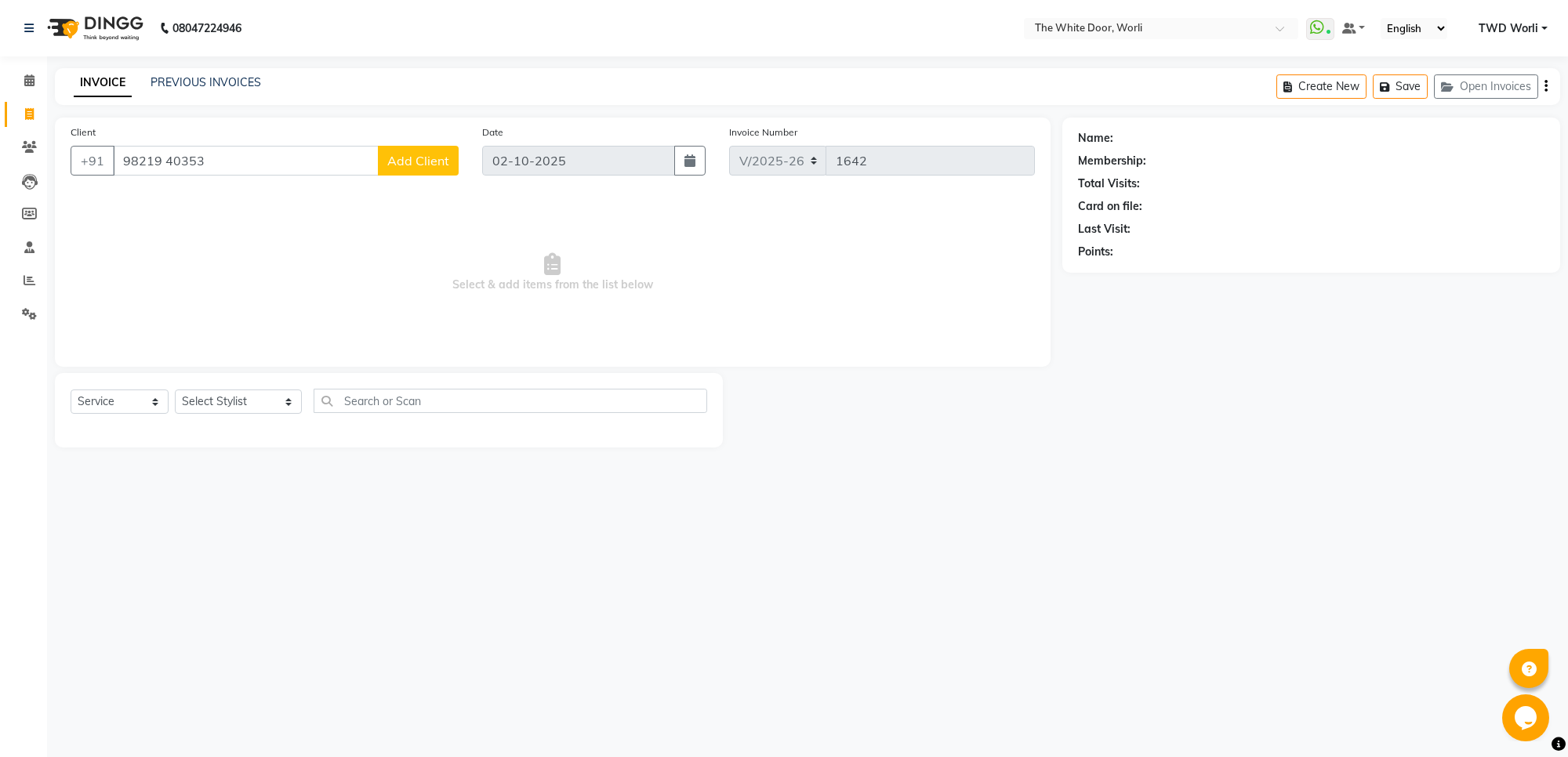
click at [163, 159] on input "98219 40353" at bounding box center [246, 161] width 266 height 30
type input "9821940353"
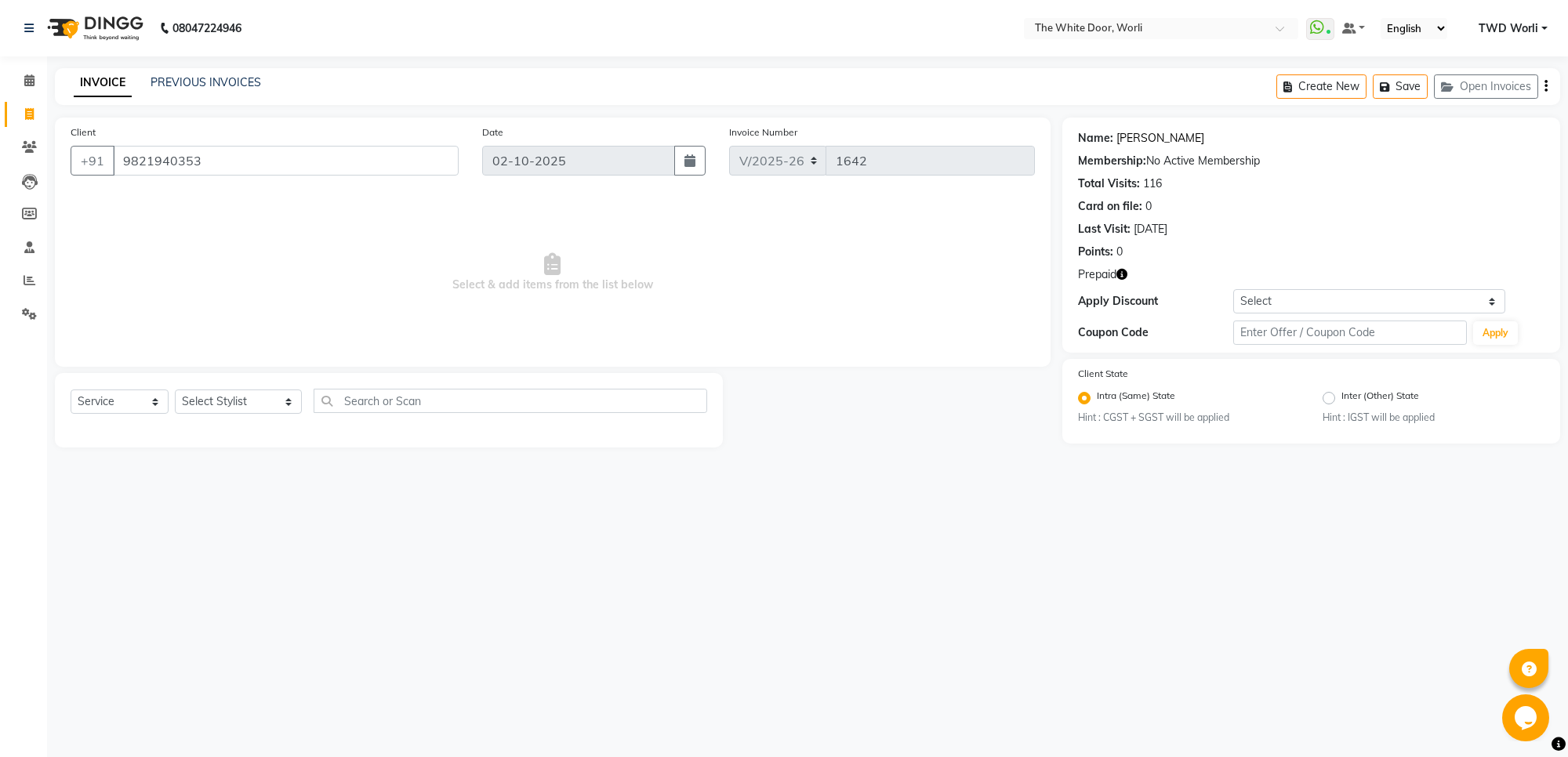
click at [1160, 137] on link "Tanya Agarwal" at bounding box center [1160, 139] width 88 height 16
click at [39, 289] on span at bounding box center [29, 281] width 28 height 18
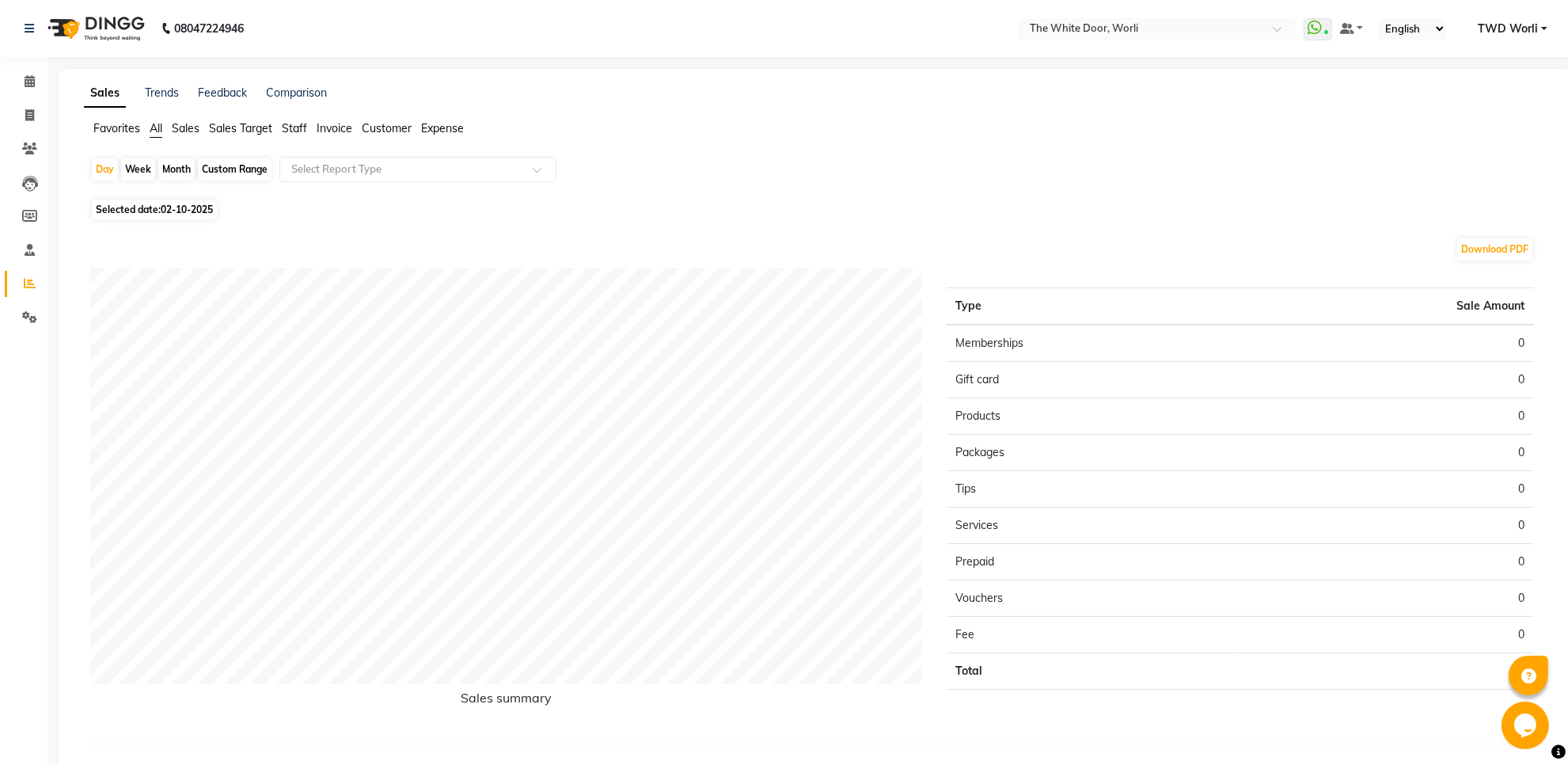
click at [244, 171] on div "Custom Range" at bounding box center [234, 169] width 73 height 22
select select "10"
select select "2025"
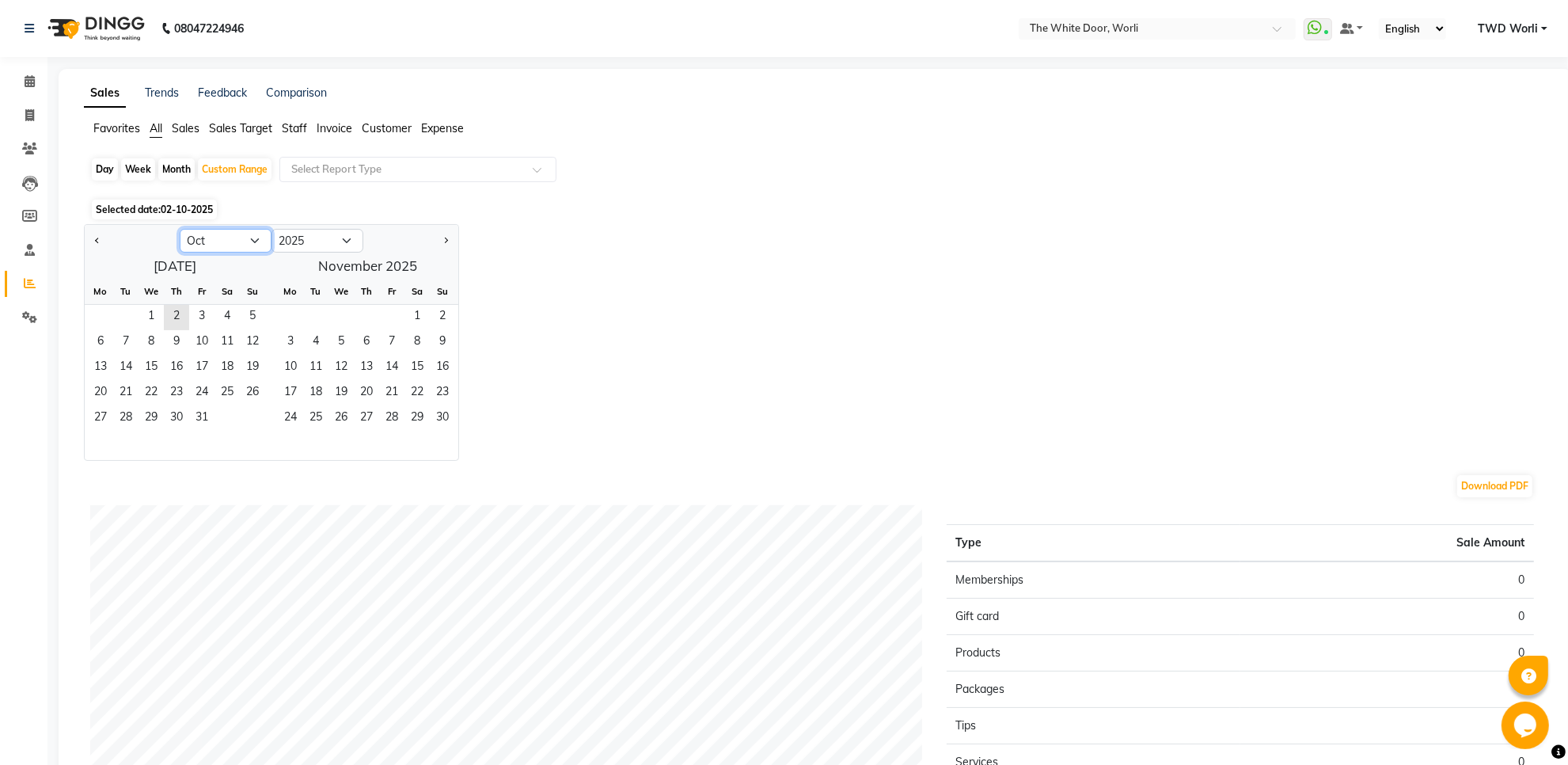
click at [233, 243] on select "Jan Feb Mar Apr May Jun Jul Aug Sep Oct Nov Dec" at bounding box center [225, 241] width 91 height 24
select select "9"
click at [180, 230] on select "Jan Feb Mar Apr May Jun Jul Aug Sep Oct Nov Dec" at bounding box center [225, 241] width 91 height 24
click at [109, 318] on span "1" at bounding box center [101, 317] width 26 height 26
click at [132, 415] on span "30" at bounding box center [125, 419] width 26 height 26
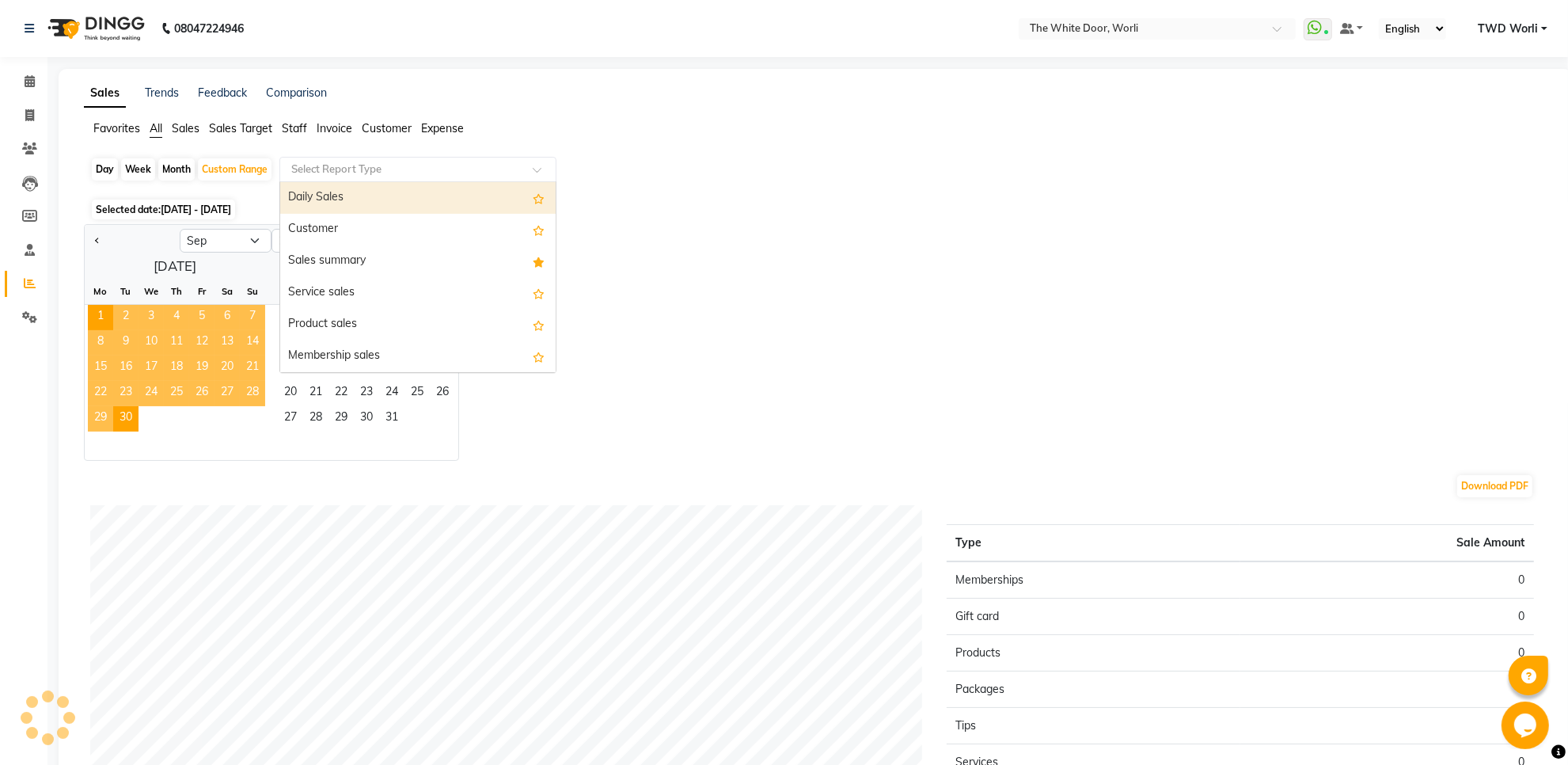
click at [475, 165] on input "text" at bounding box center [402, 169] width 228 height 16
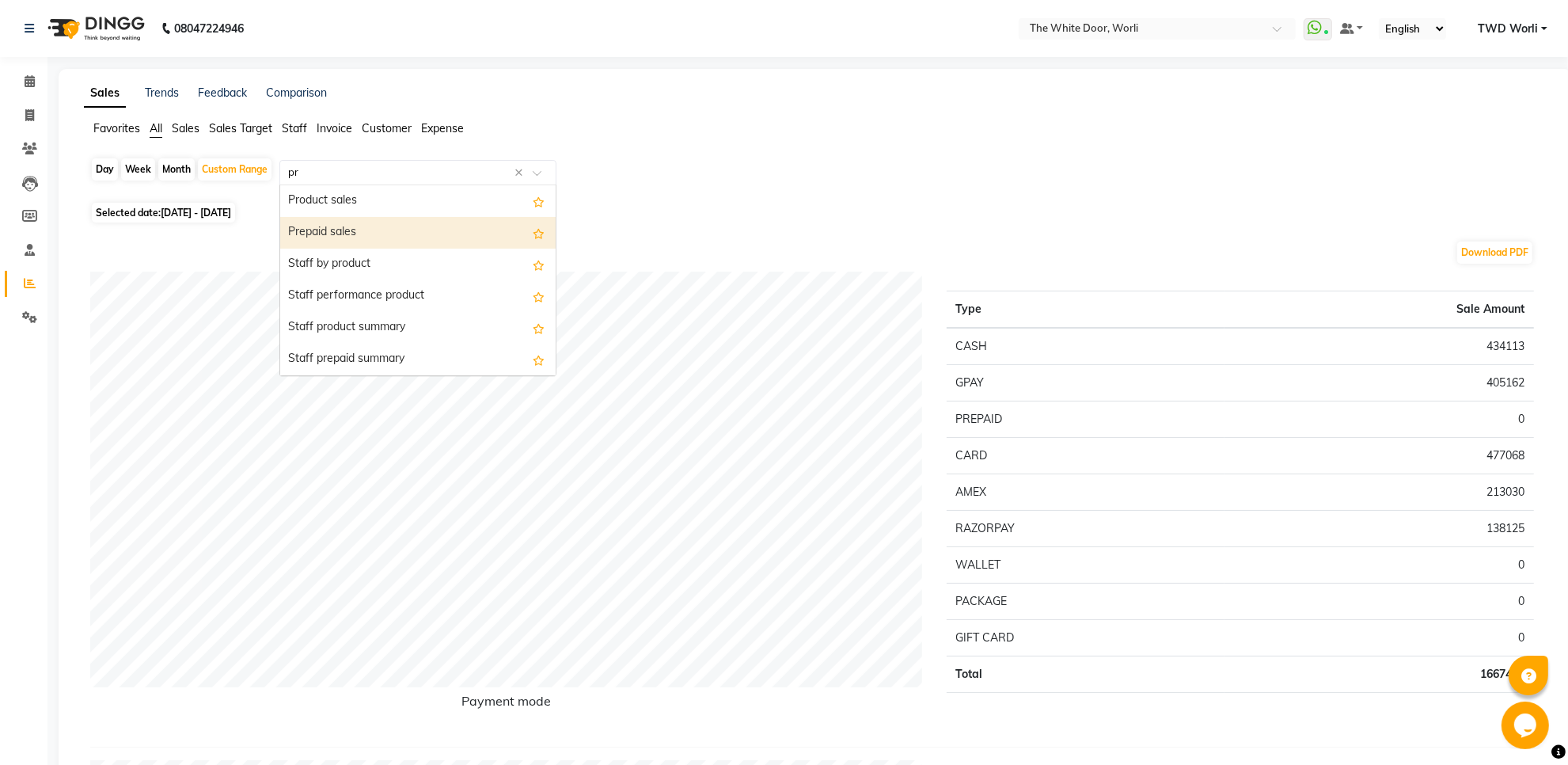
type input "pre"
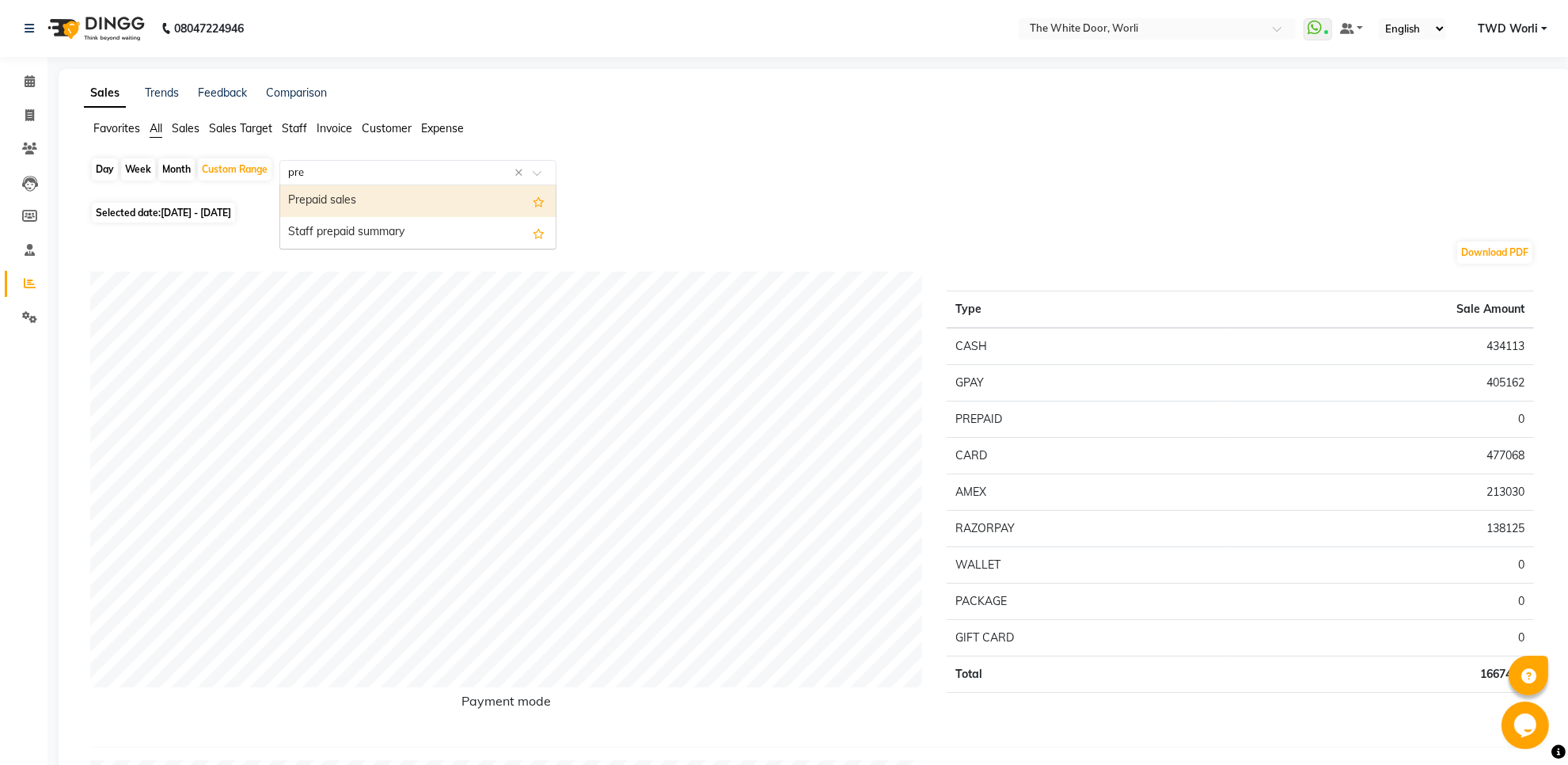
click at [417, 210] on div "Prepaid sales" at bounding box center [418, 201] width 275 height 31
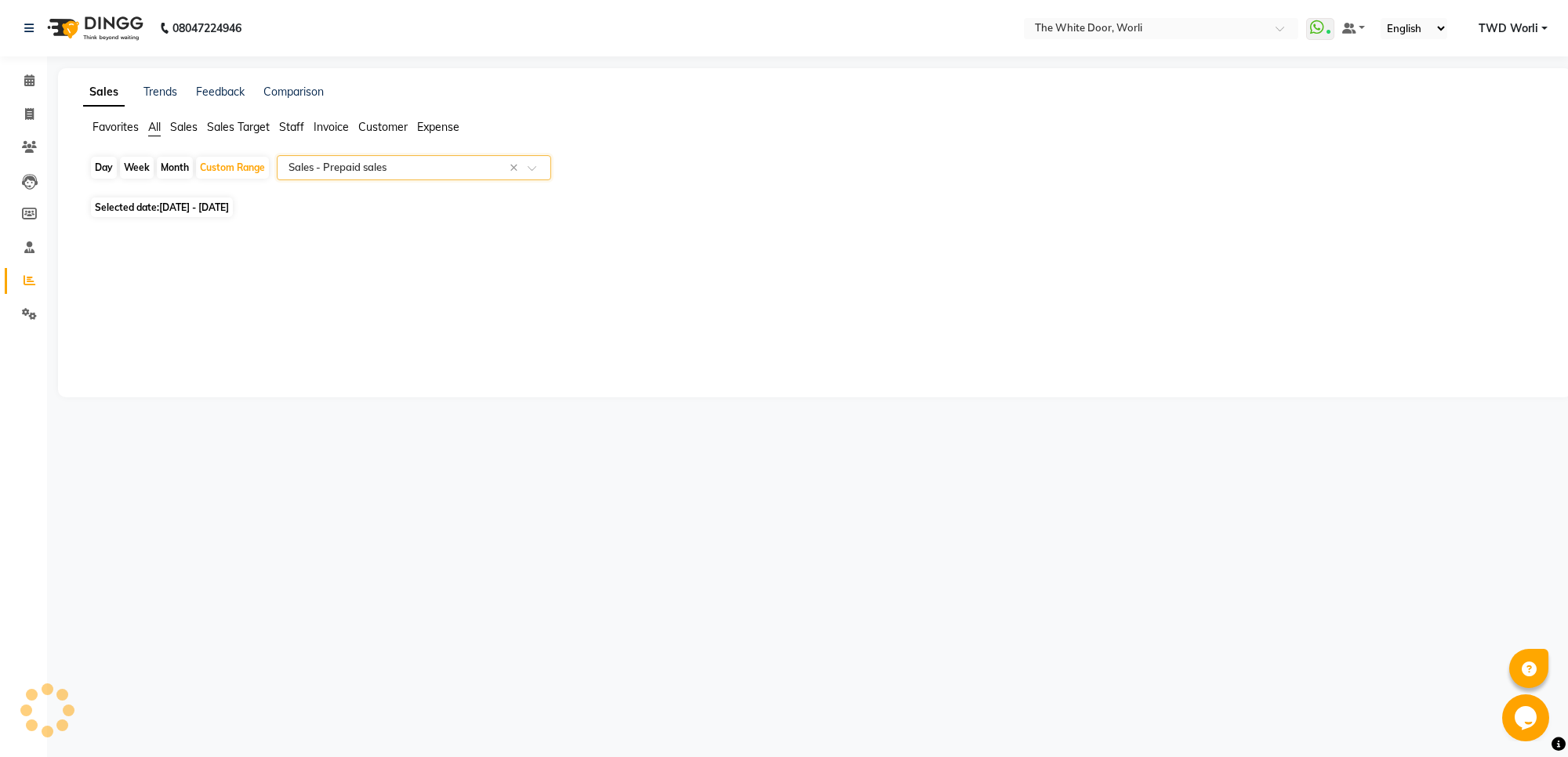
select select "full_report"
select select "csv"
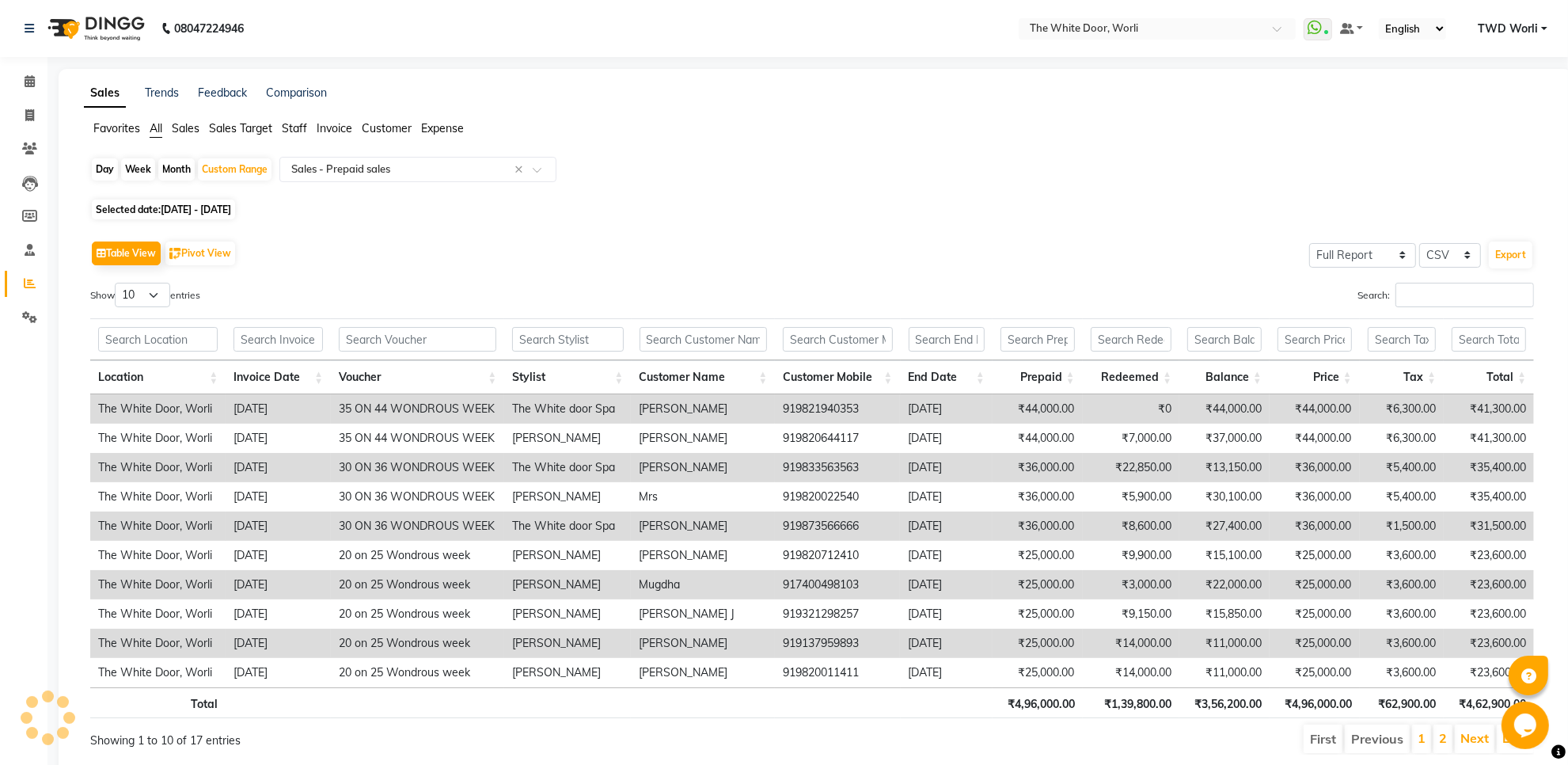
click at [1437, 738] on li "2" at bounding box center [1443, 739] width 19 height 29
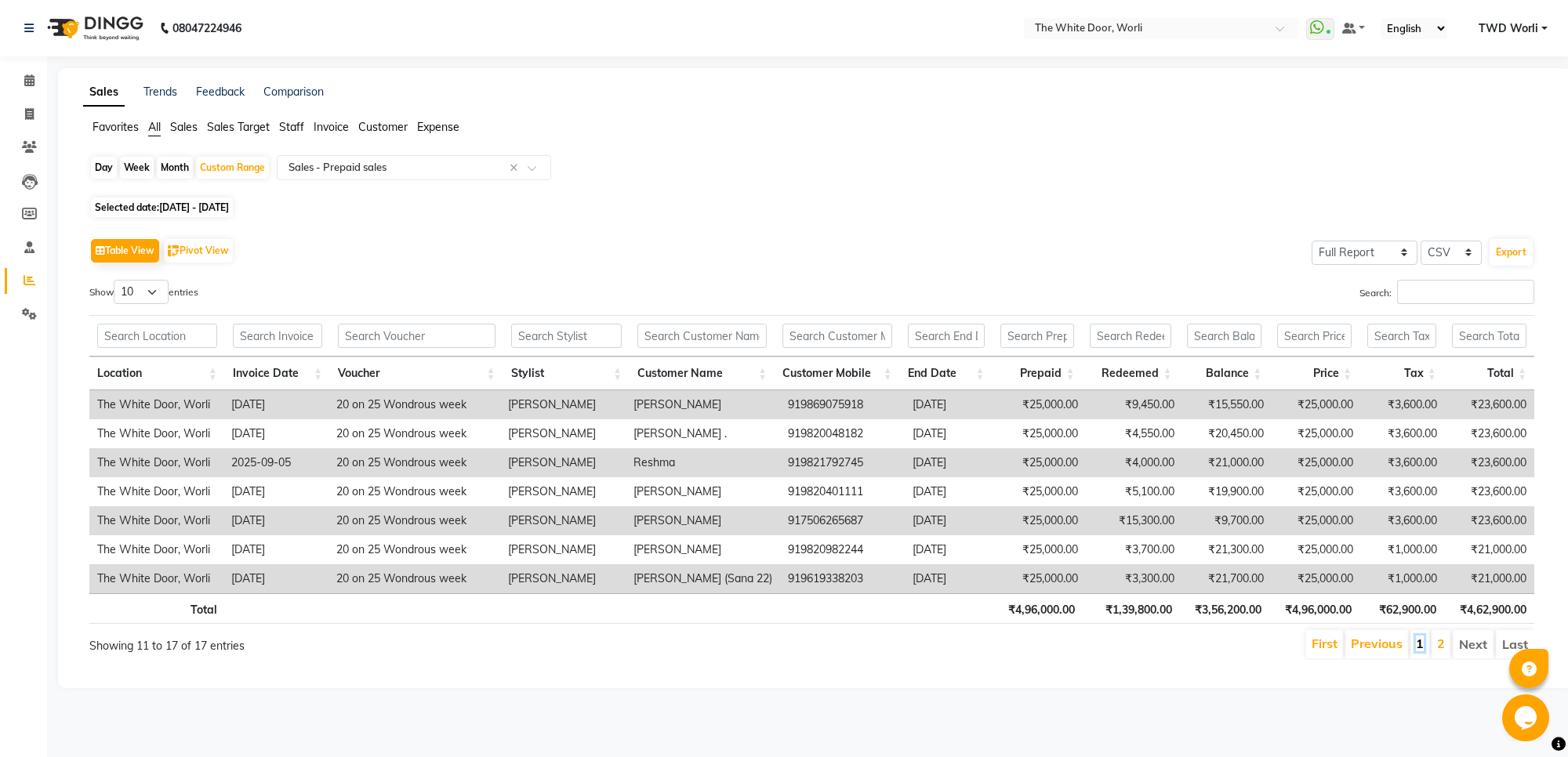
click at [1416, 645] on link "1" at bounding box center [1420, 643] width 8 height 15
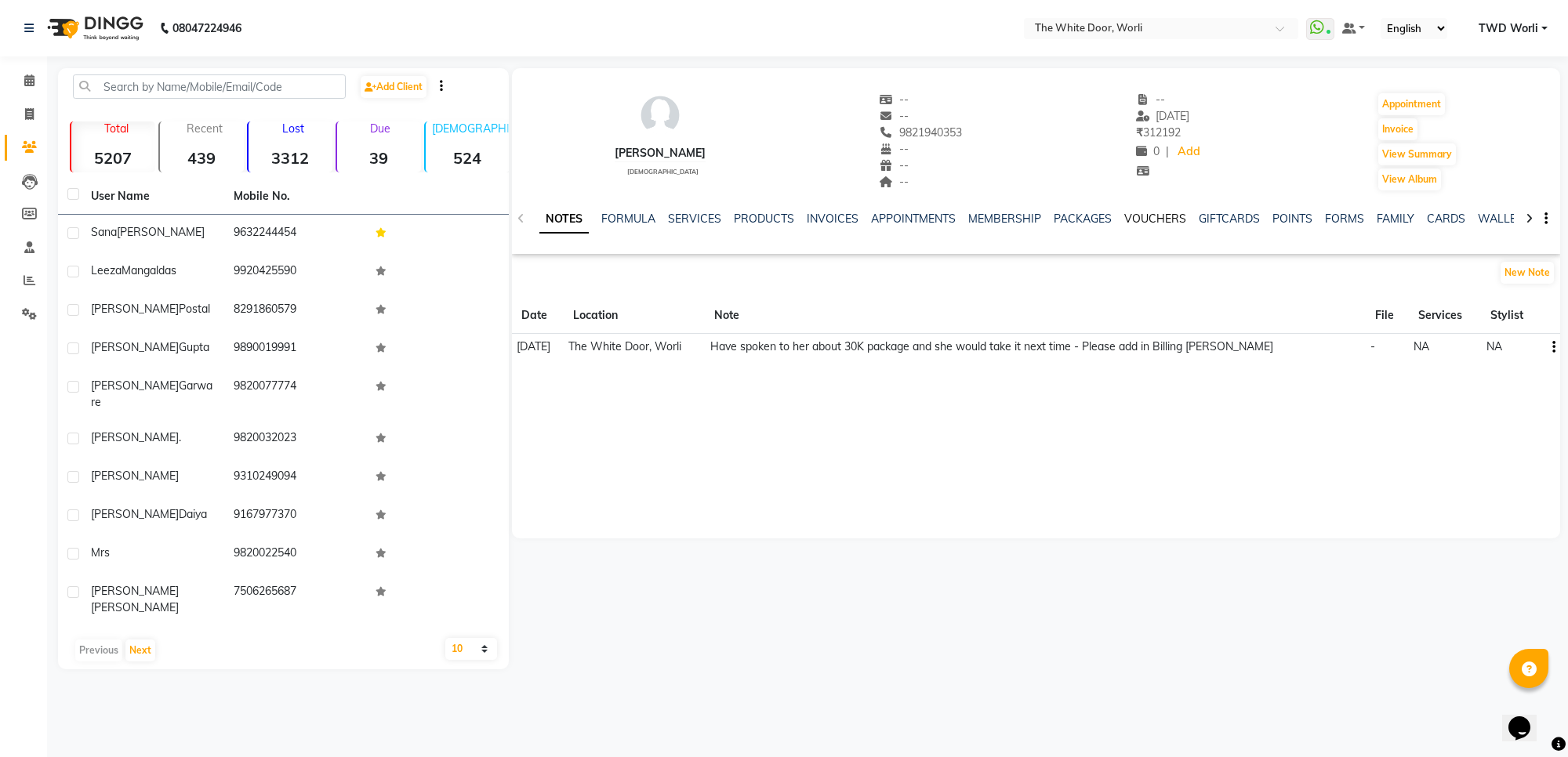
click at [1149, 225] on link "VOUCHERS" at bounding box center [1155, 218] width 62 height 14
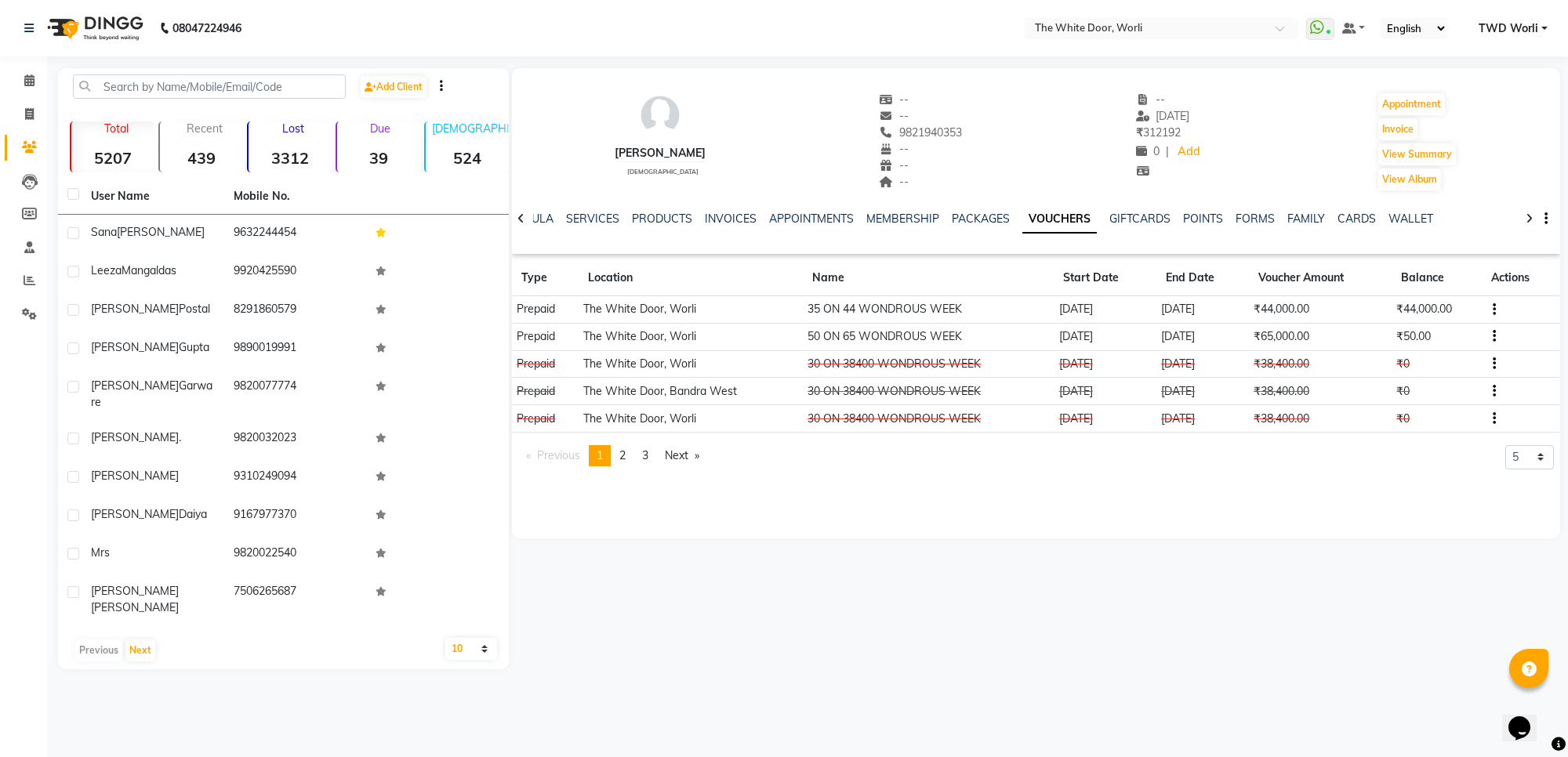
click at [523, 213] on icon at bounding box center [520, 218] width 7 height 11
click at [522, 213] on icon at bounding box center [520, 218] width 7 height 11
click at [522, 214] on icon at bounding box center [520, 218] width 7 height 11
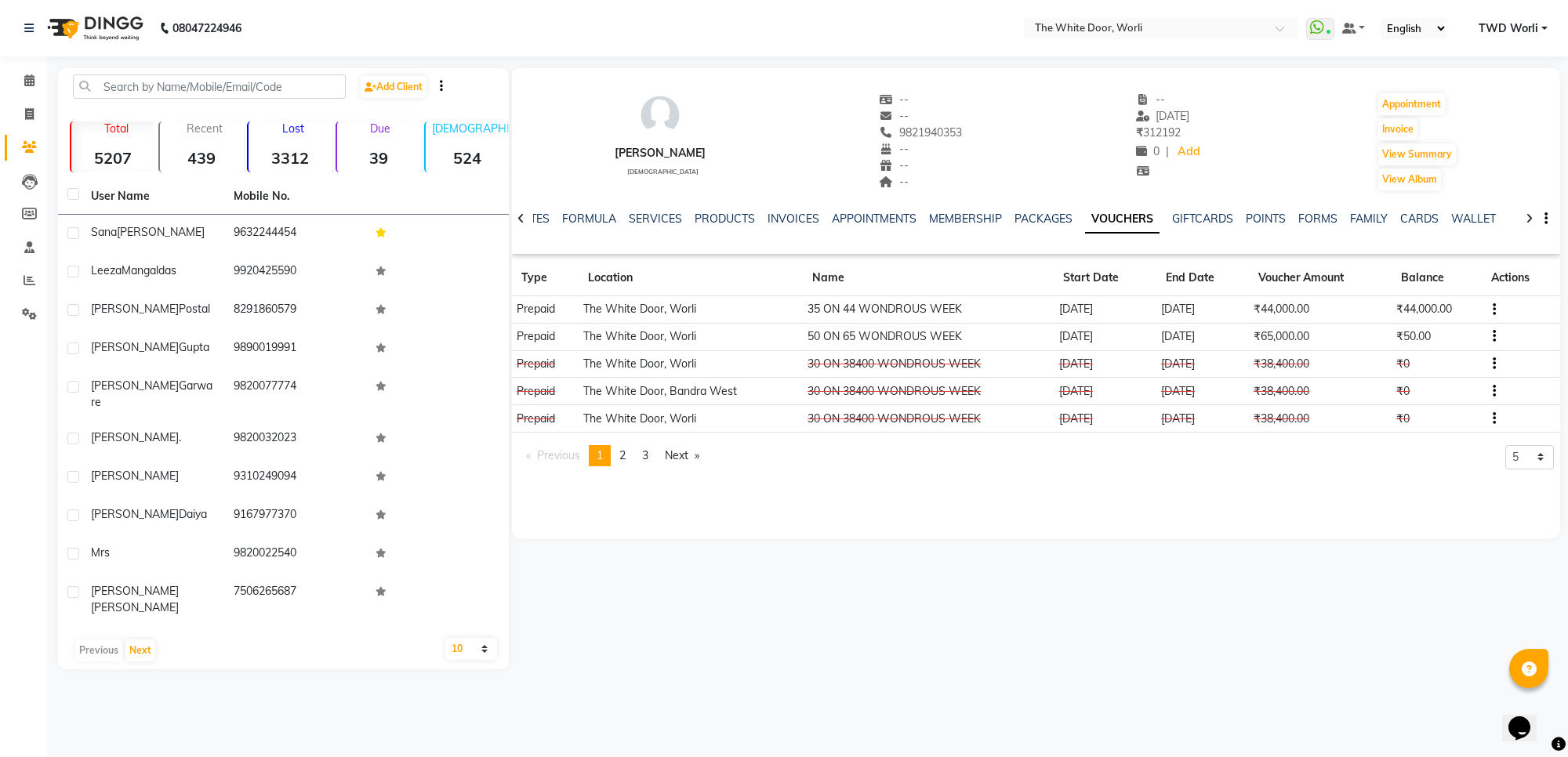
click at [522, 214] on icon at bounding box center [520, 218] width 7 height 11
click at [522, 214] on div "NOTES FORMULA SERVICES PRODUCTS INVOICES APPOINTMENTS MEMBERSHIP PACKAGES VOUCH…" at bounding box center [1035, 219] width 1048 height 54
click at [551, 218] on link "NOTES" at bounding box center [556, 218] width 35 height 14
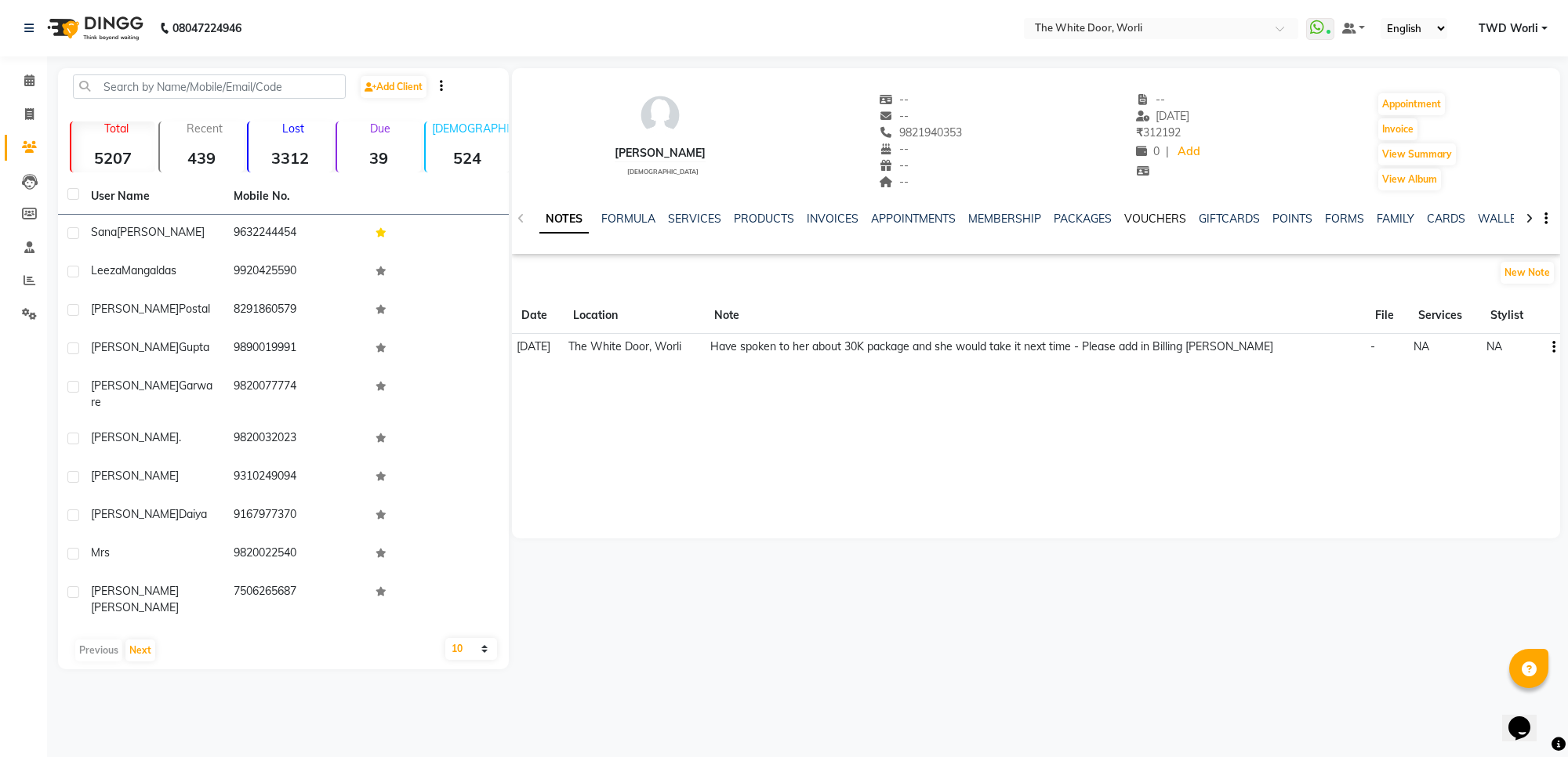
click at [1167, 221] on link "VOUCHERS" at bounding box center [1155, 218] width 62 height 14
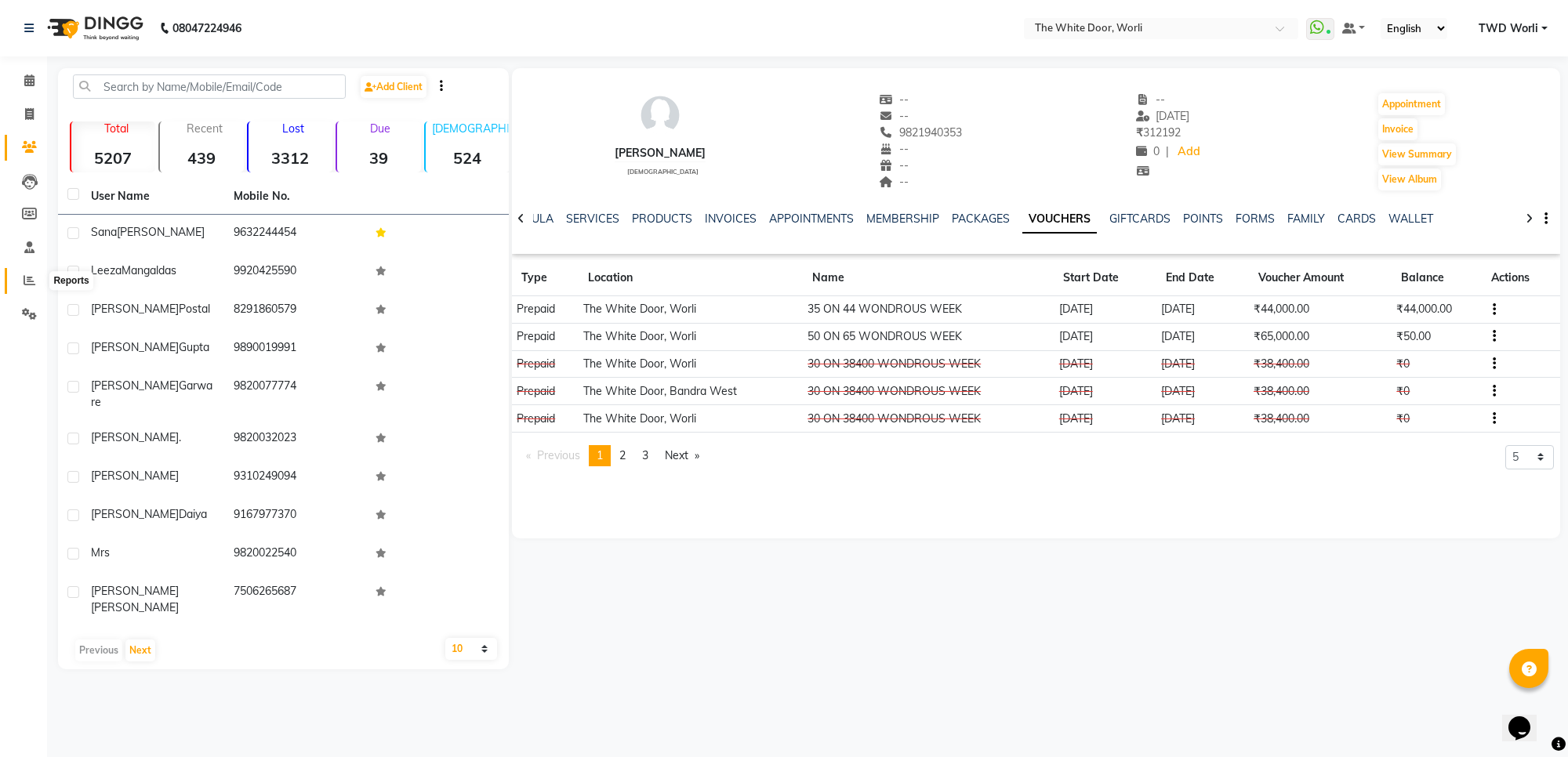
click at [33, 278] on icon at bounding box center [29, 280] width 11 height 11
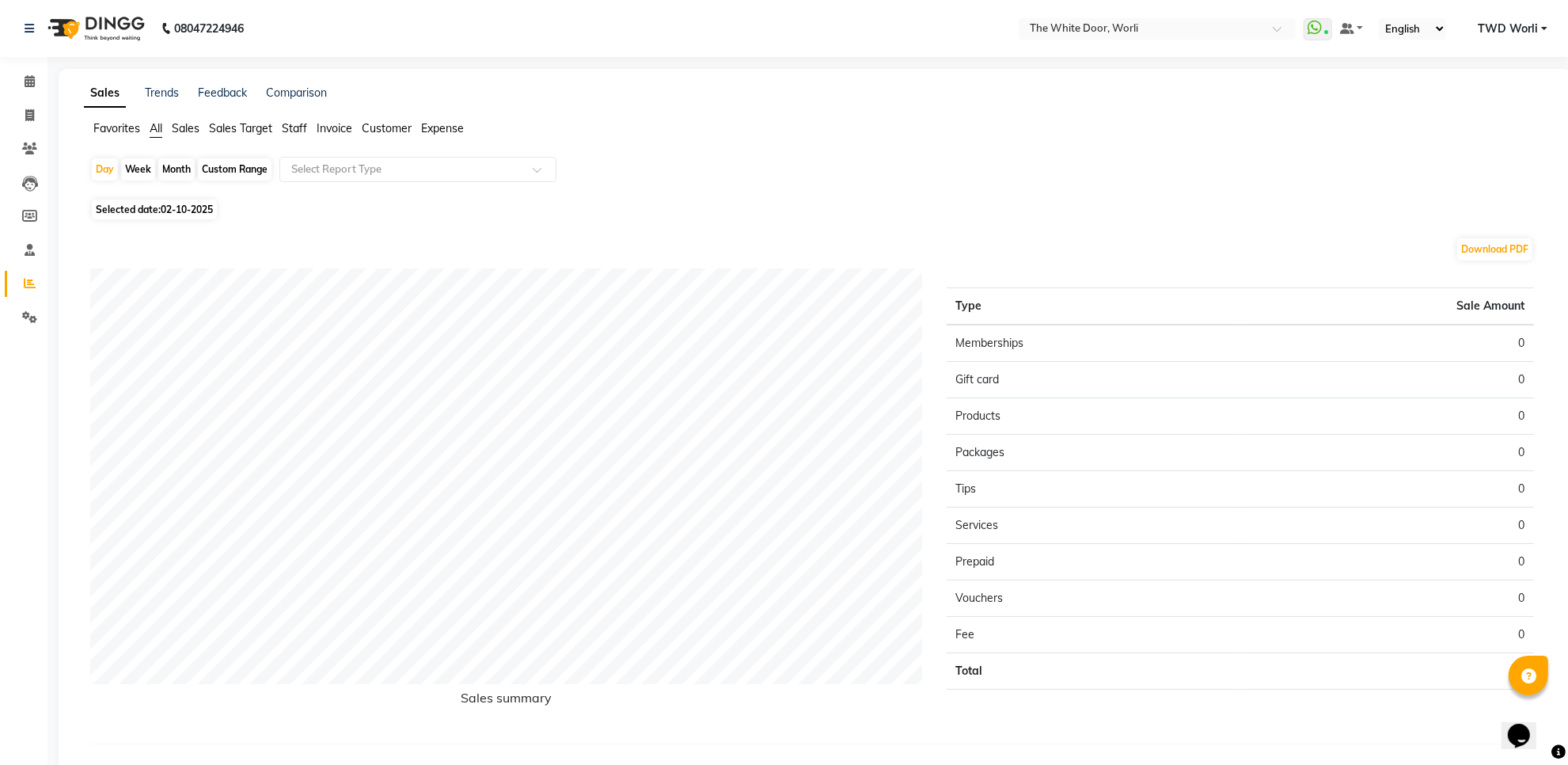
click at [227, 164] on div "Custom Range" at bounding box center [234, 169] width 73 height 22
select select "10"
select select "2025"
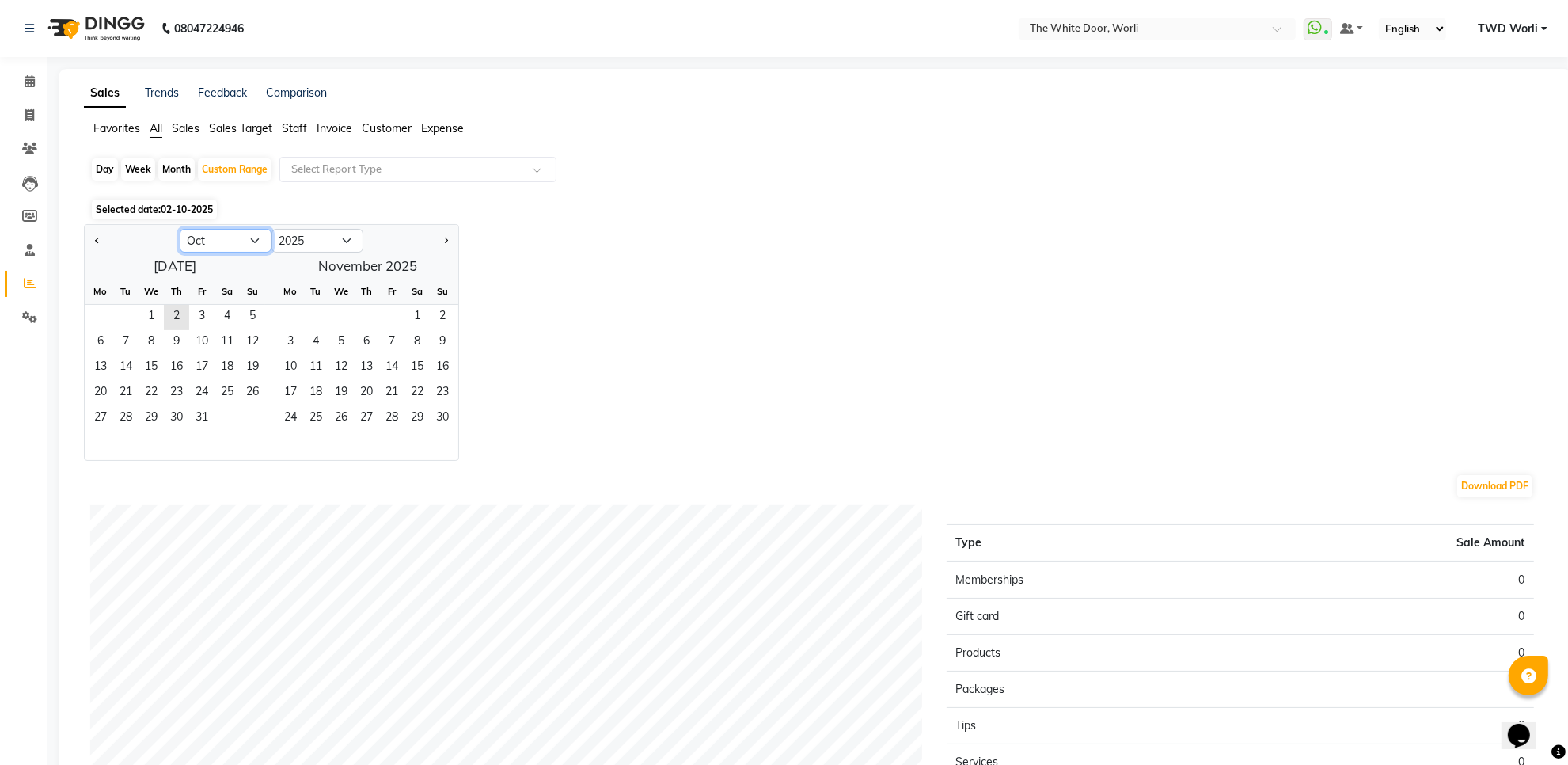
click at [226, 246] on select "Jan Feb Mar Apr May Jun Jul Aug Sep Oct Nov Dec" at bounding box center [225, 241] width 91 height 24
select select "9"
click at [180, 230] on select "Jan Feb Mar Apr May Jun Jul Aug Sep Oct Nov Dec" at bounding box center [225, 241] width 91 height 24
click at [109, 317] on span "1" at bounding box center [101, 317] width 26 height 26
click at [119, 420] on span "30" at bounding box center [125, 419] width 26 height 26
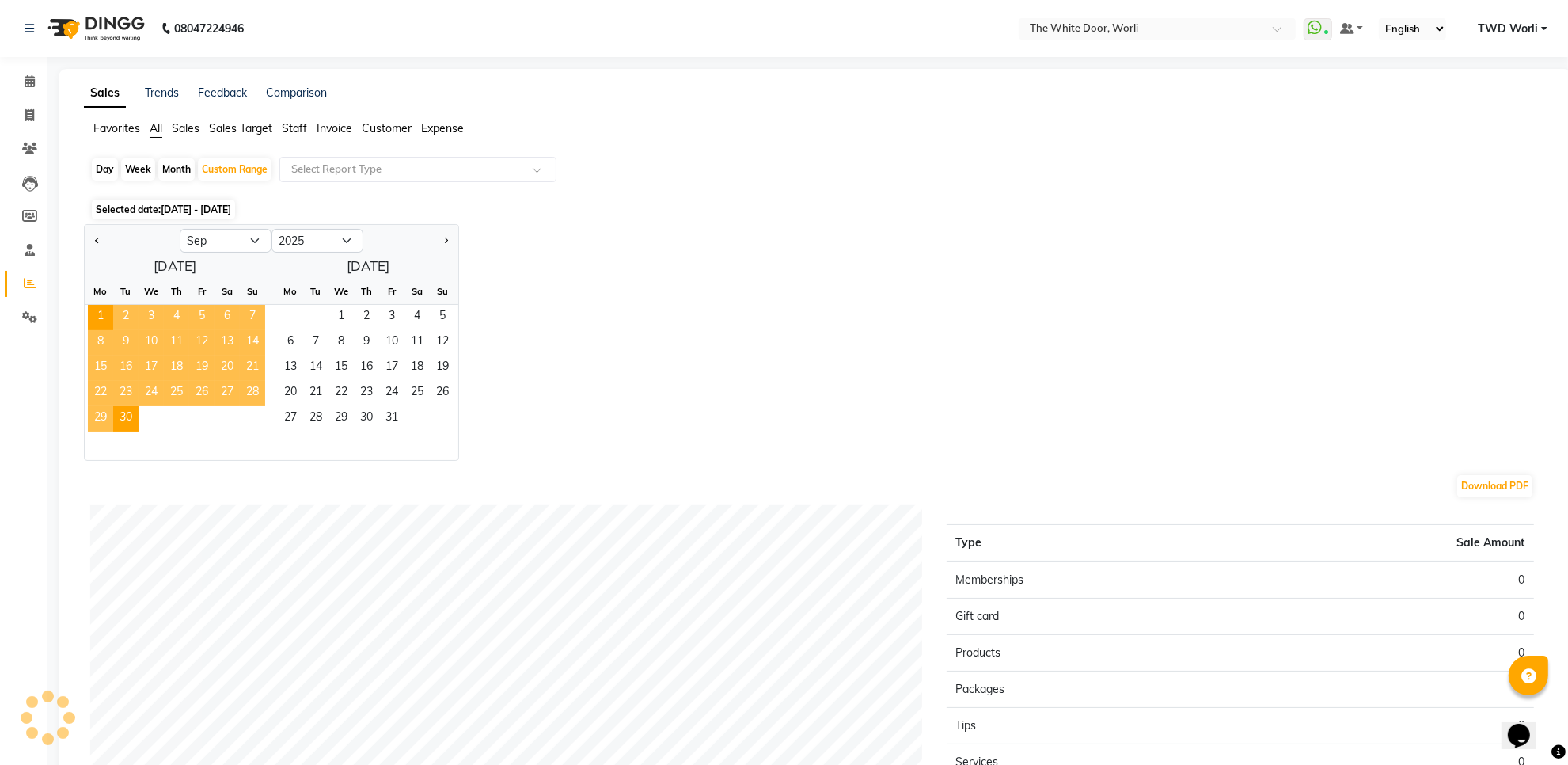
click at [546, 244] on div "Jan Feb Mar Apr May Jun Jul Aug Sep Oct Nov Dec 2015 2016 2017 2018 2019 2020 2…" at bounding box center [816, 342] width 1463 height 237
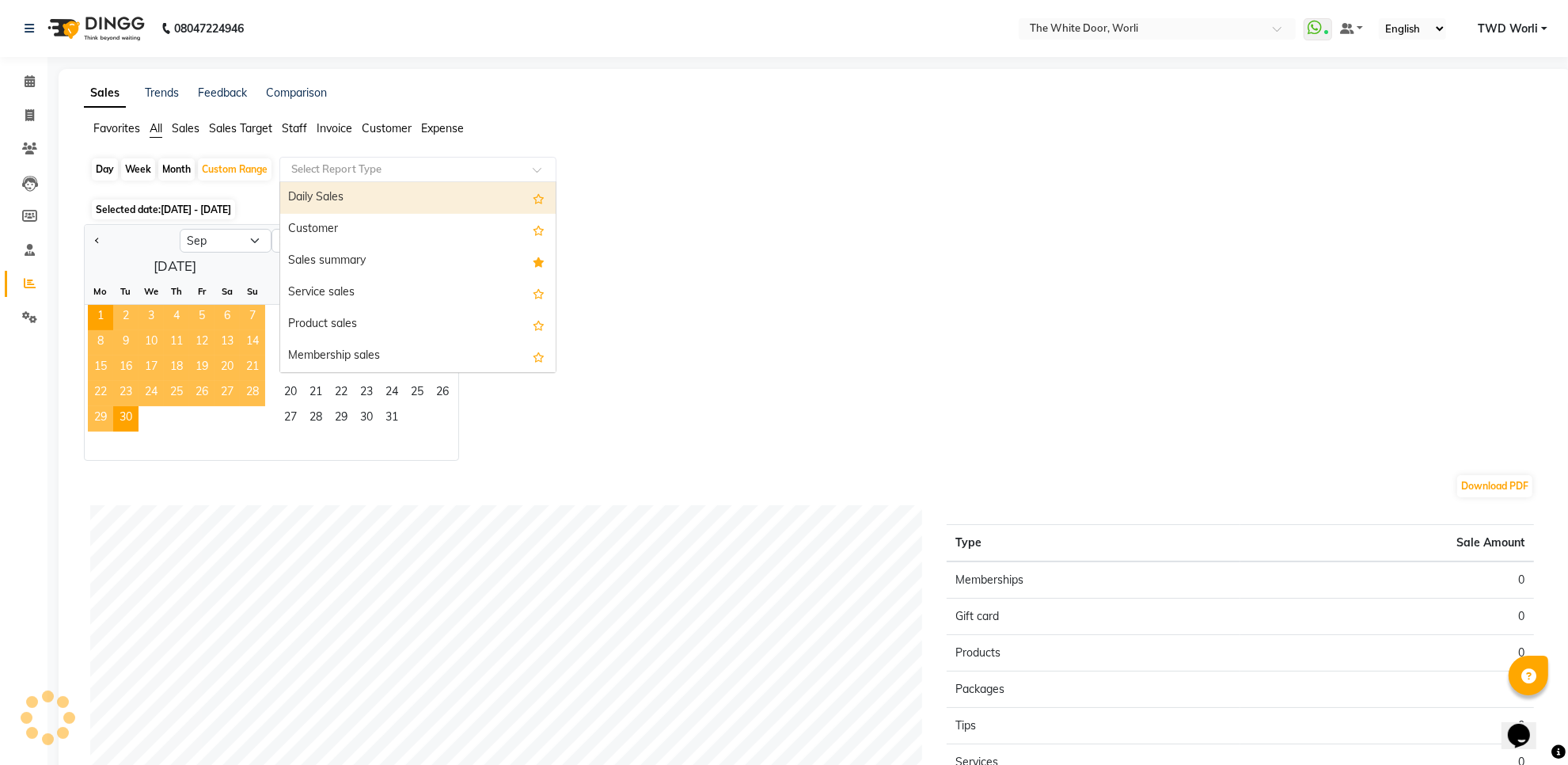
click at [428, 167] on input "text" at bounding box center [402, 169] width 228 height 16
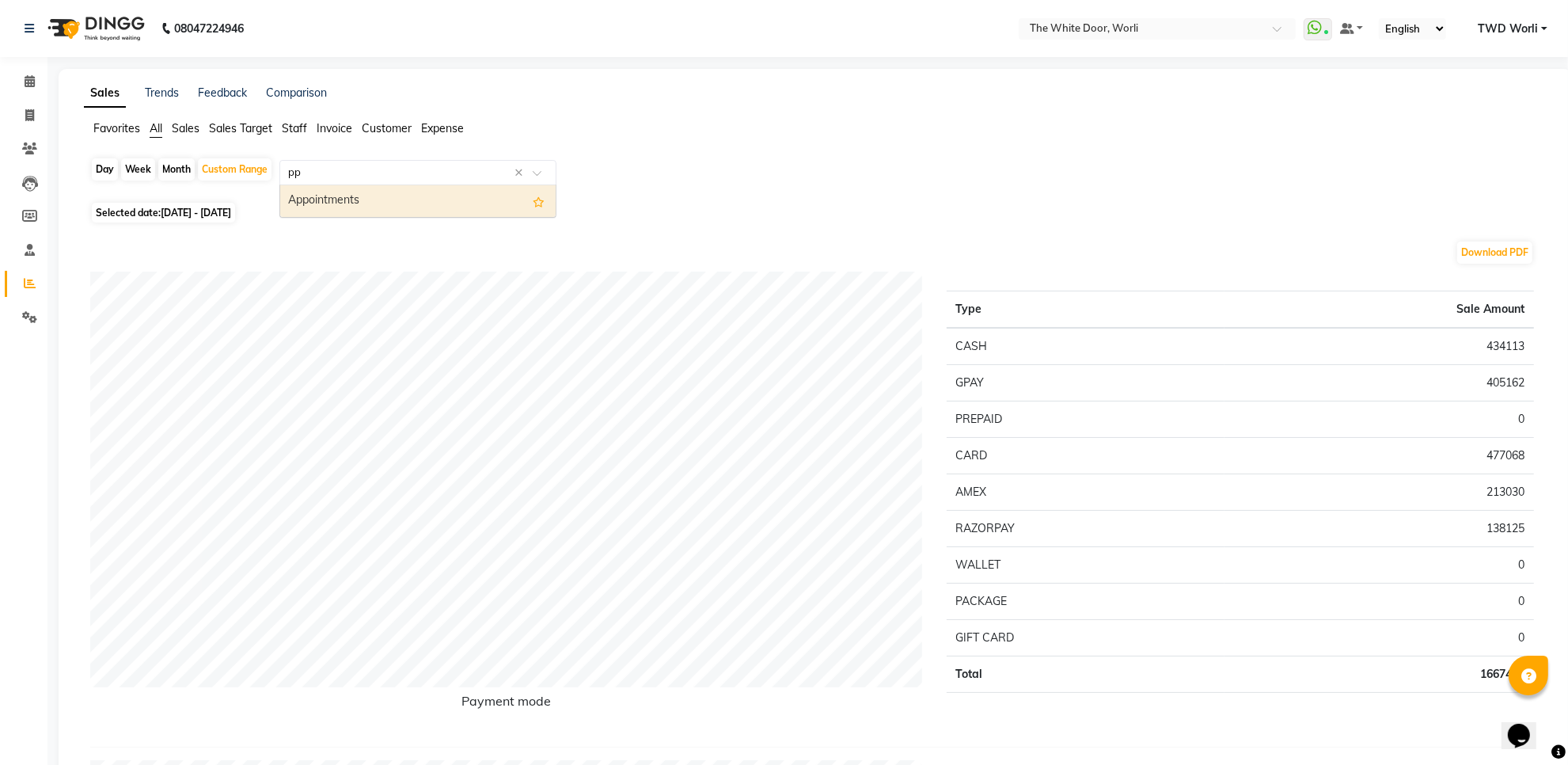
type input "p"
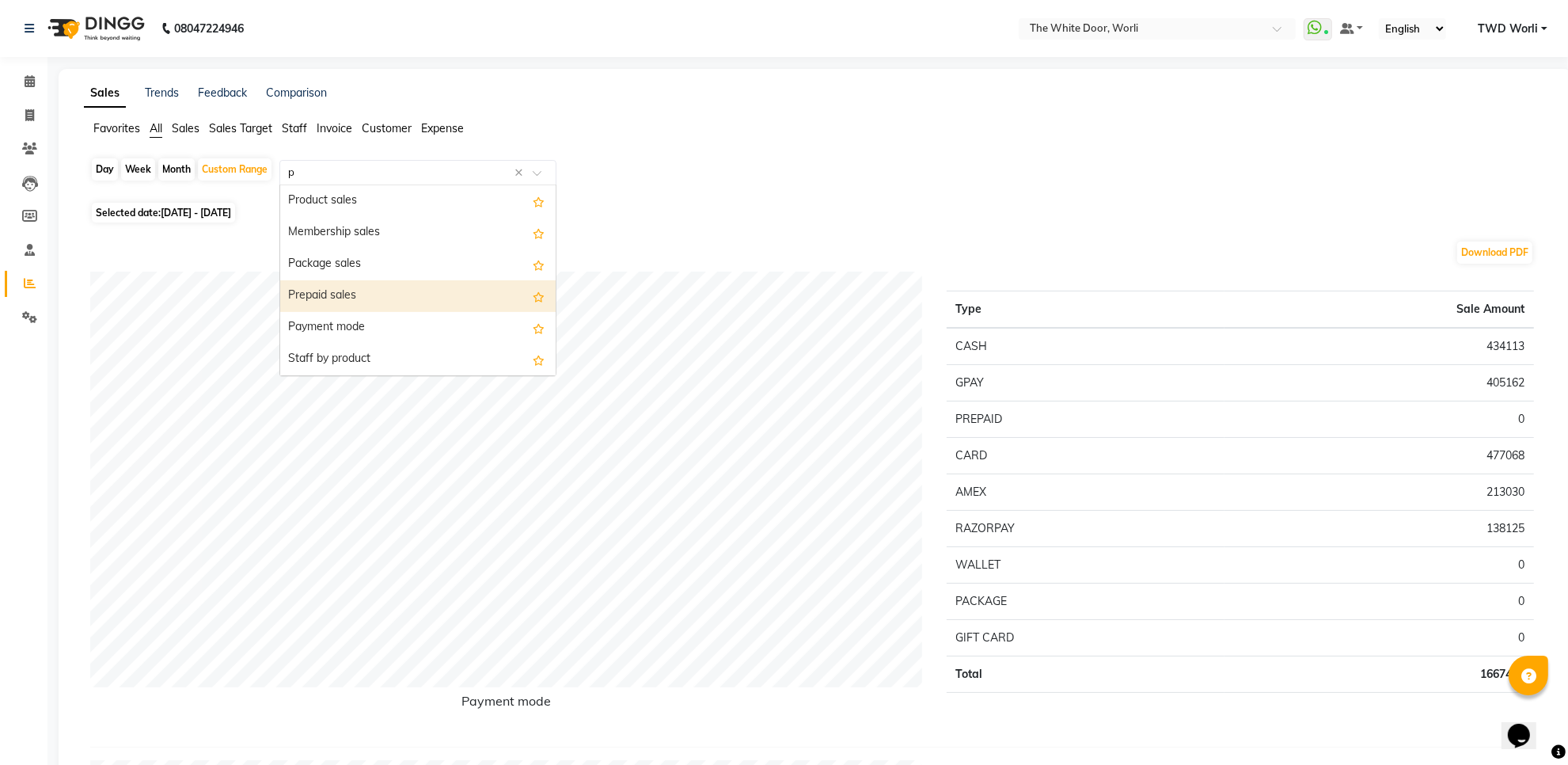
click at [391, 289] on div "Prepaid sales" at bounding box center [418, 296] width 275 height 31
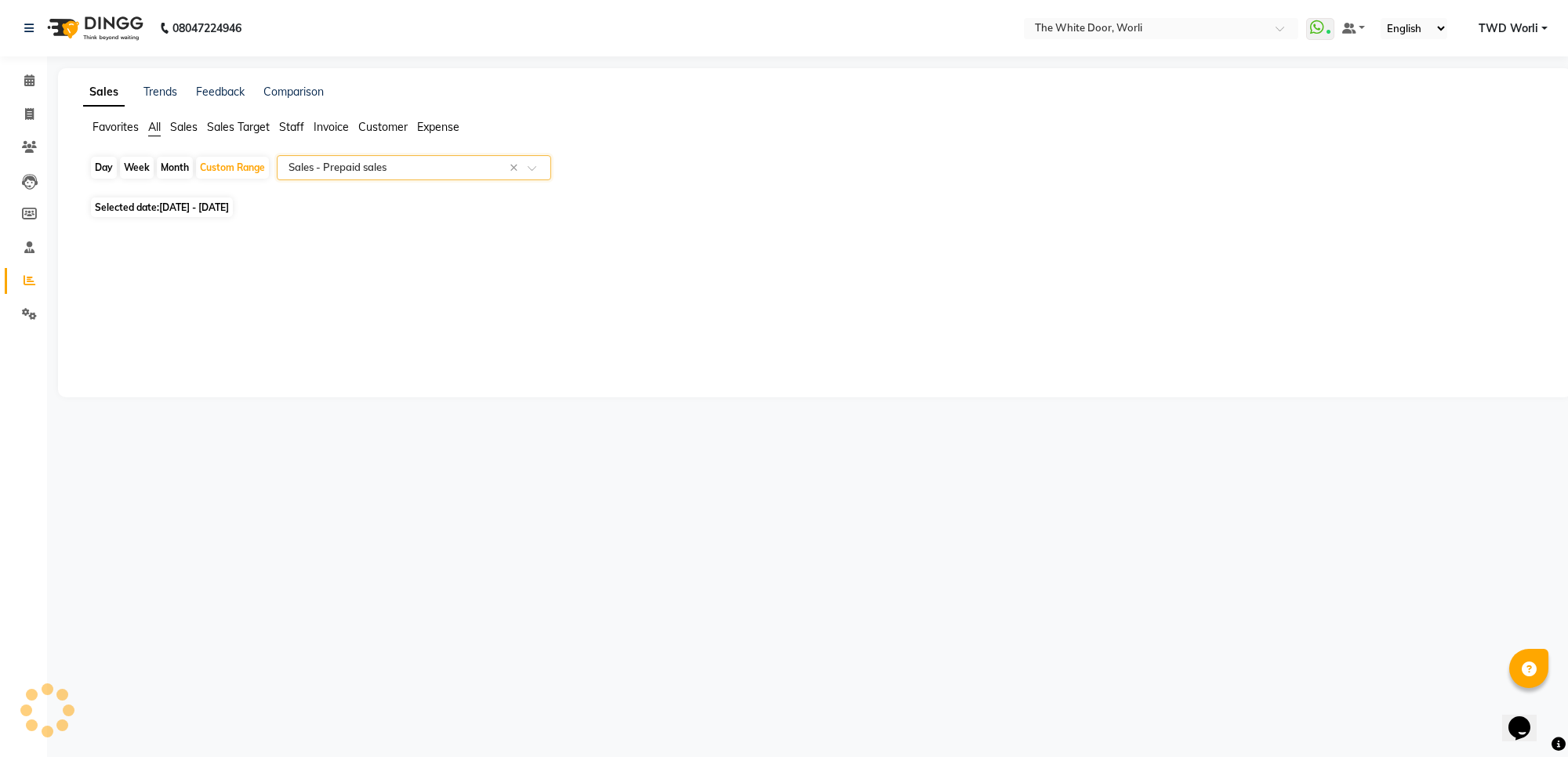
select select "full_report"
select select "csv"
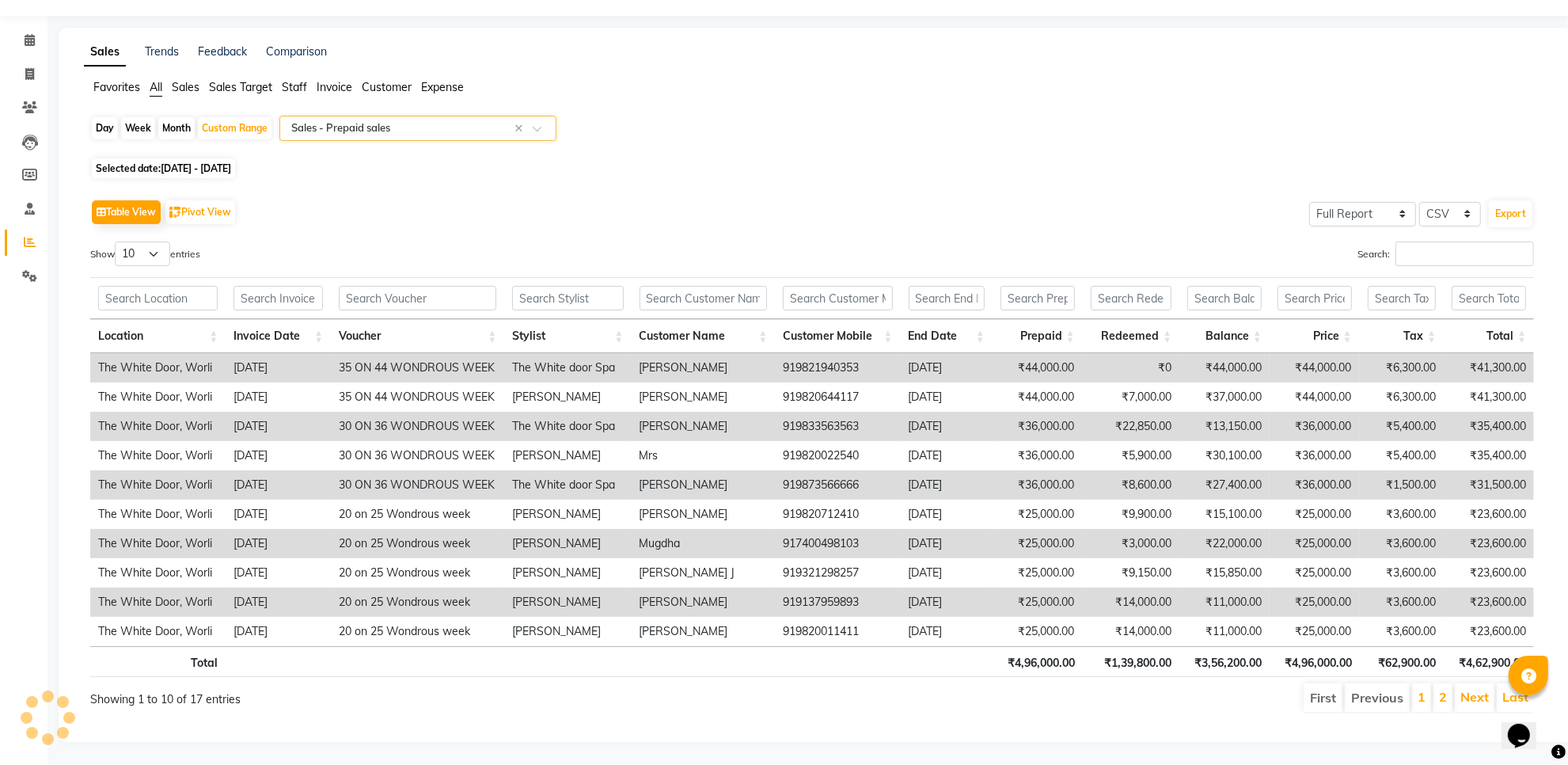
scroll to position [59, 0]
click at [1450, 686] on li "2" at bounding box center [1443, 697] width 19 height 29
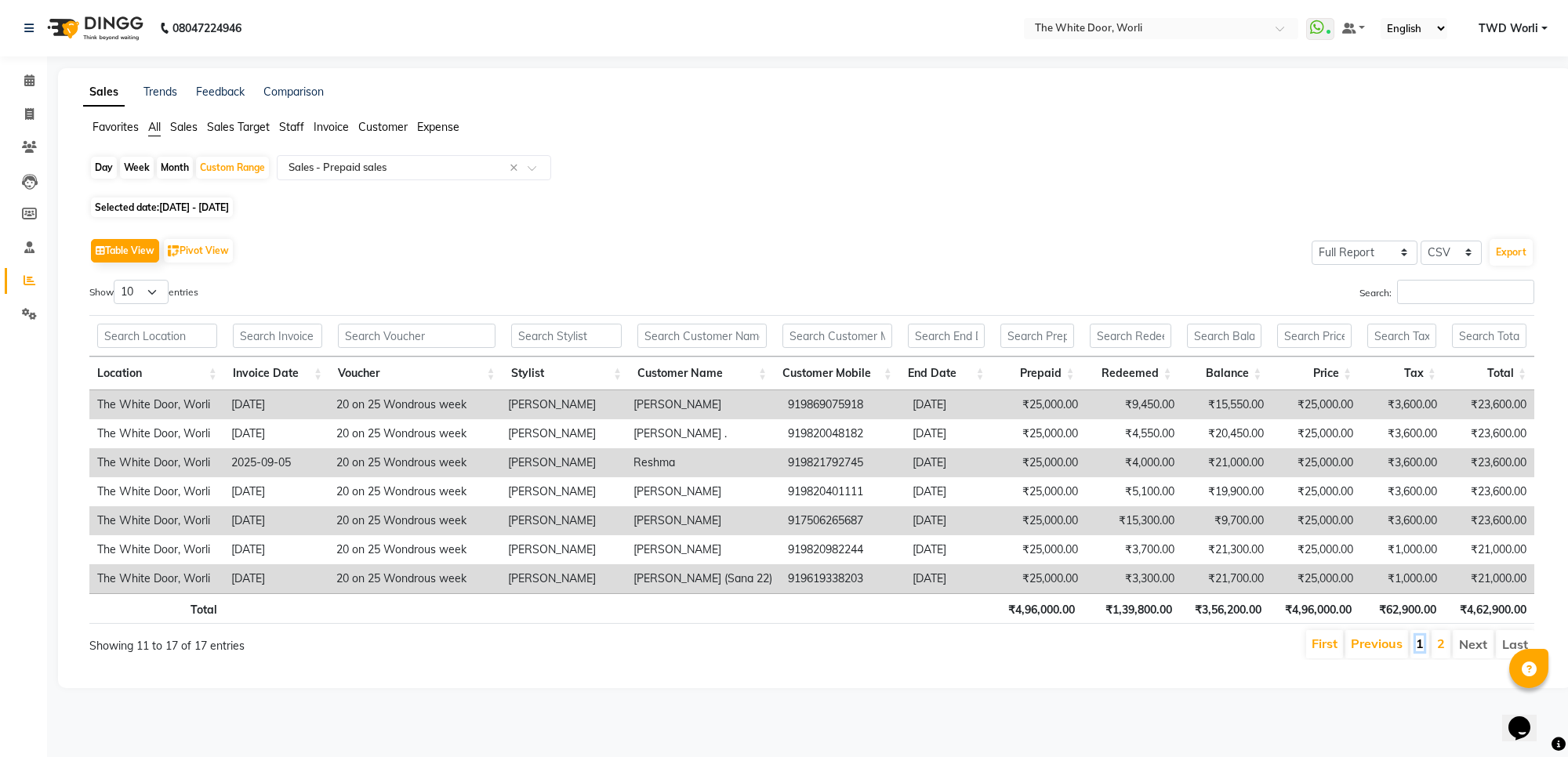
click at [1415, 644] on link "1" at bounding box center [1420, 643] width 8 height 15
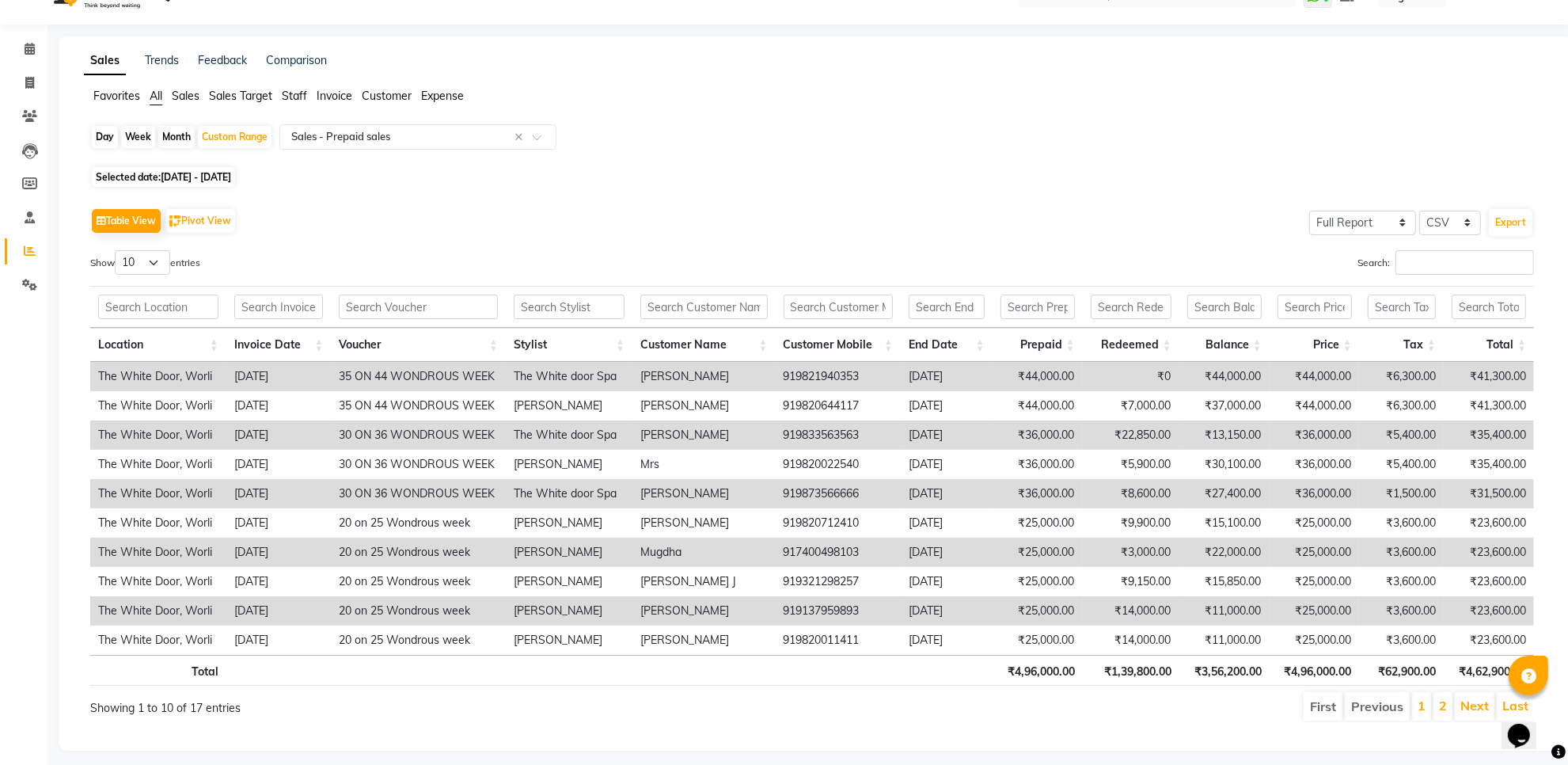
scroll to position [59, 0]
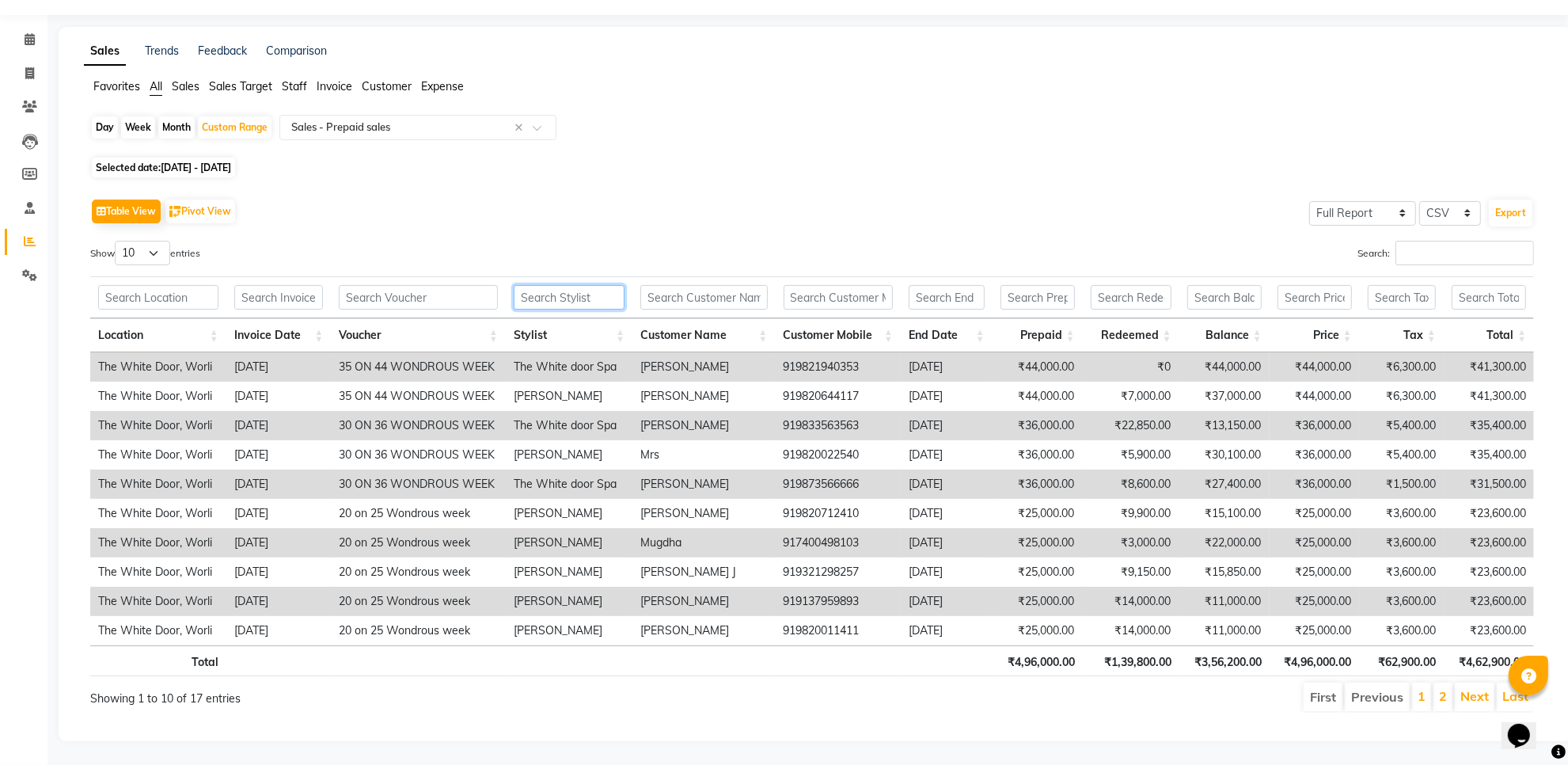
click at [556, 285] on input "text" at bounding box center [569, 298] width 111 height 25
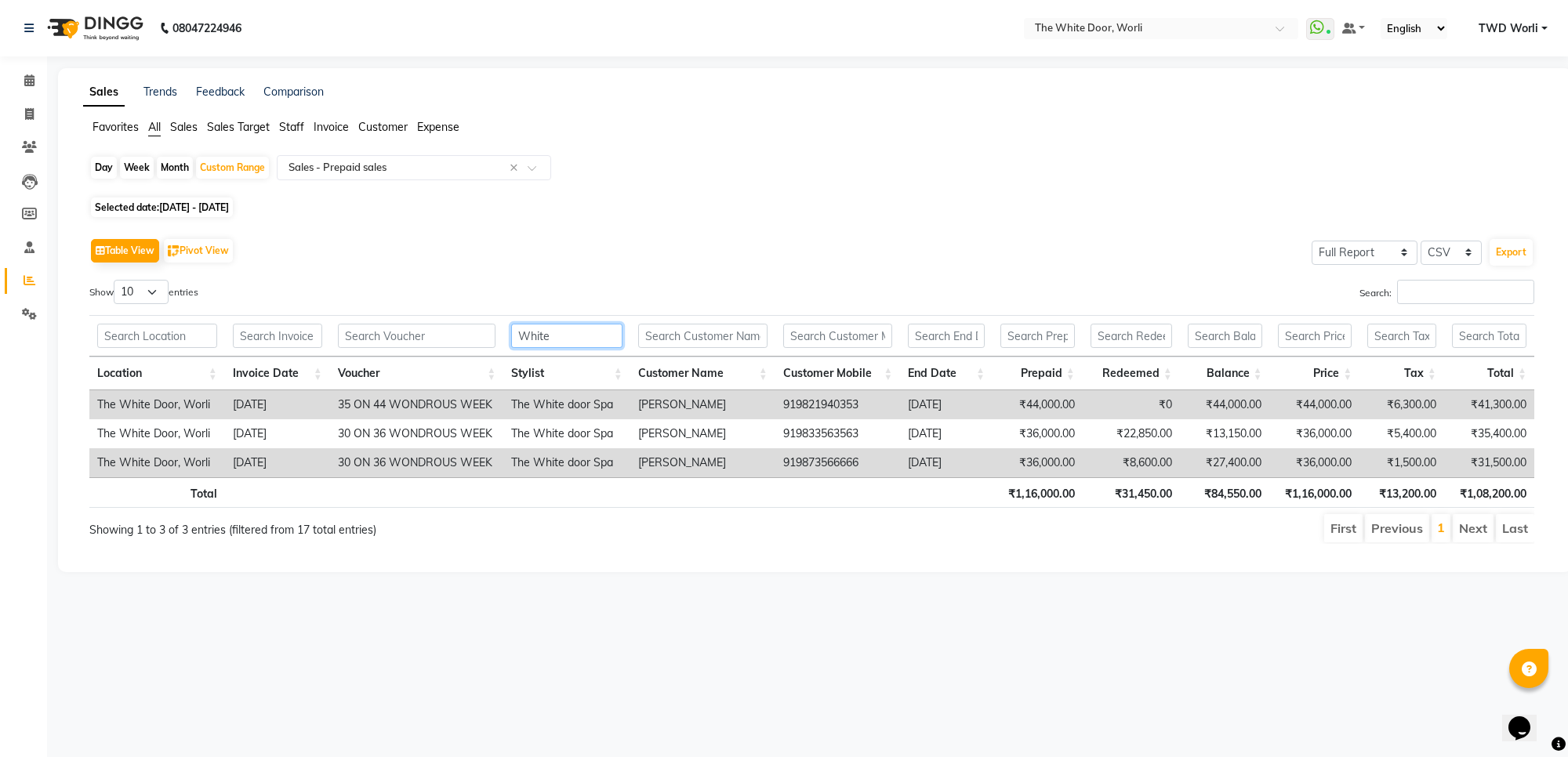
type input "White"
click at [20, 77] on span at bounding box center [29, 81] width 28 height 18
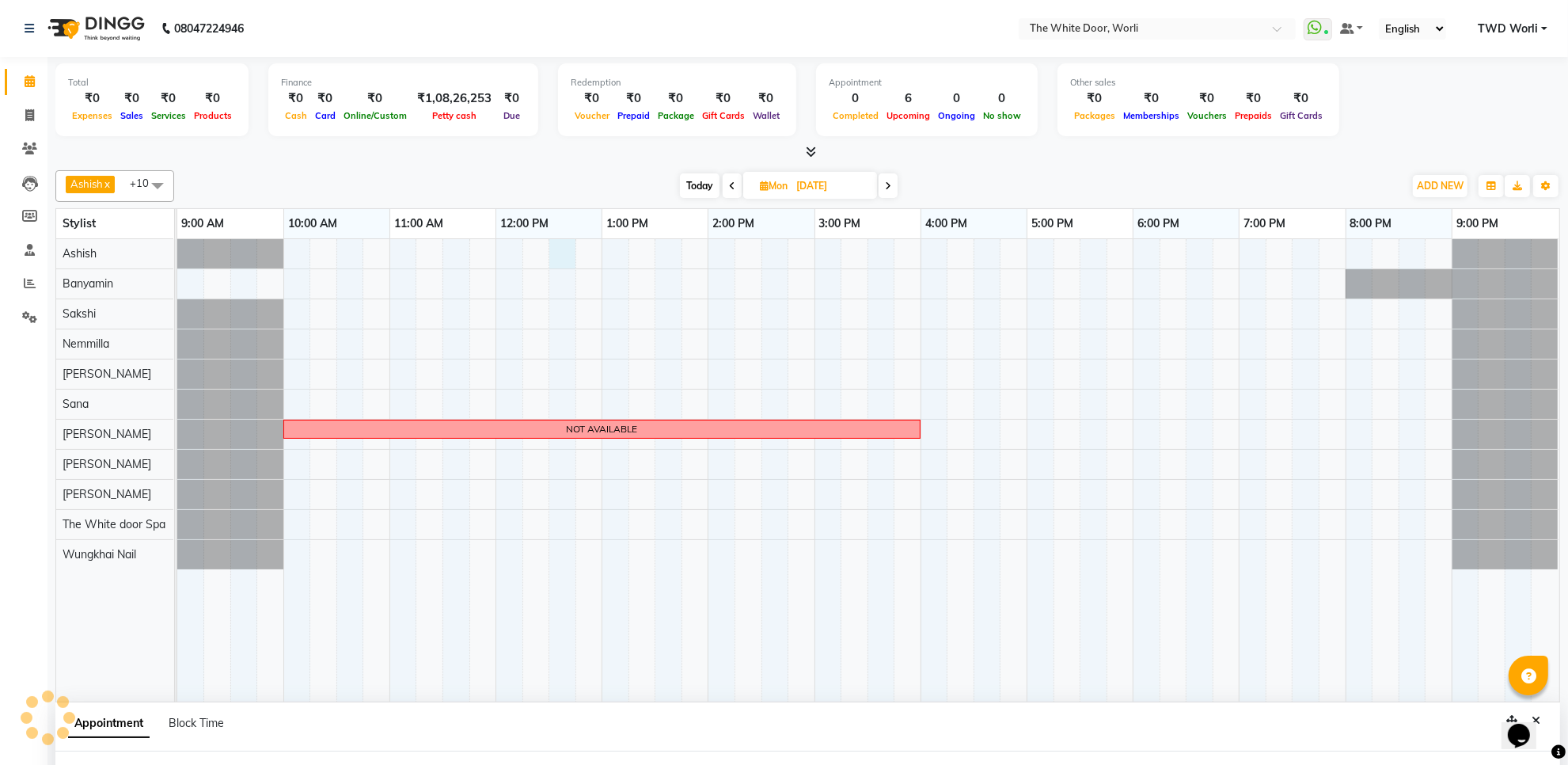
scroll to position [12, 0]
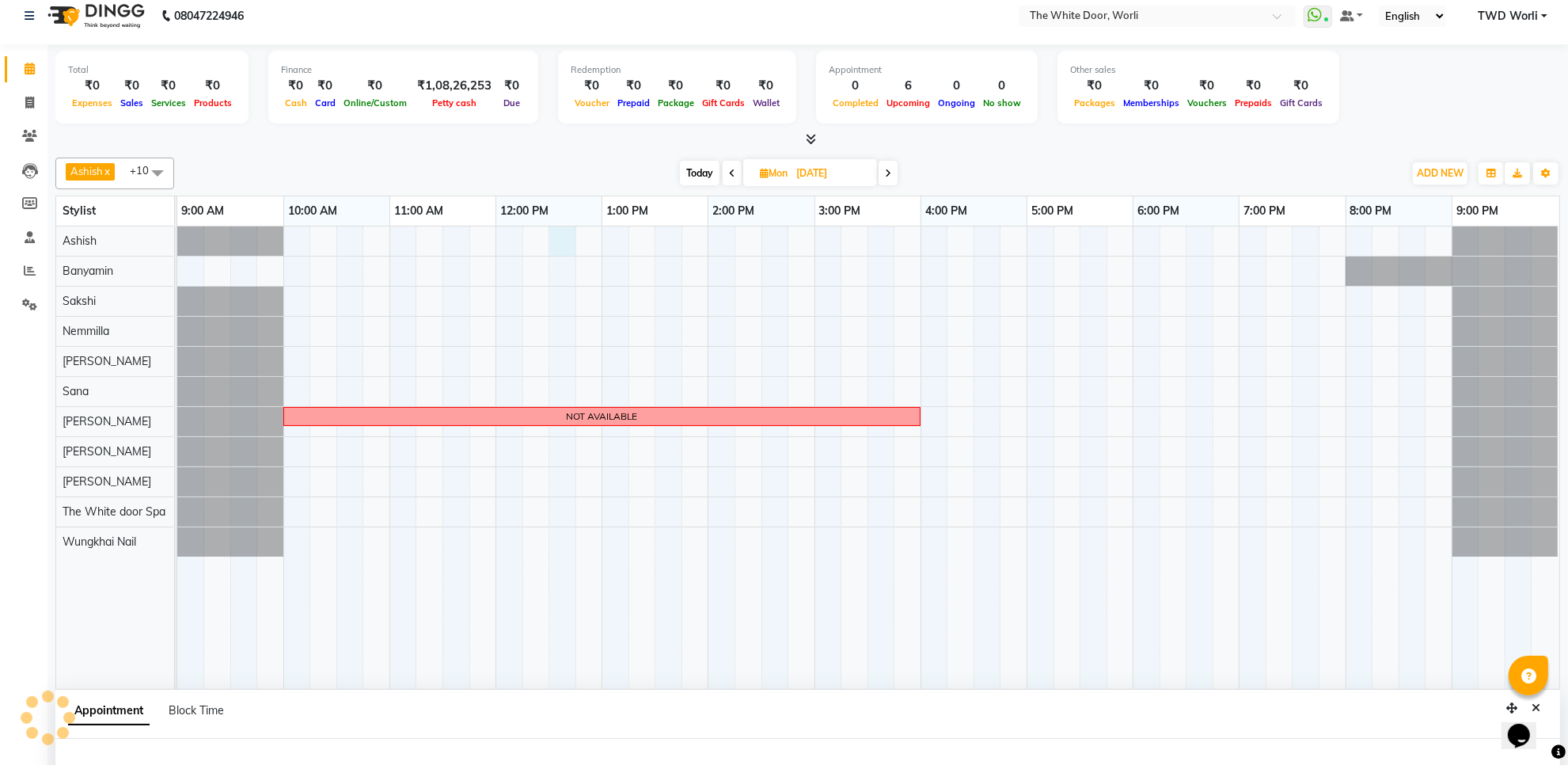
select select "20532"
select select "tentative"
select select "750"
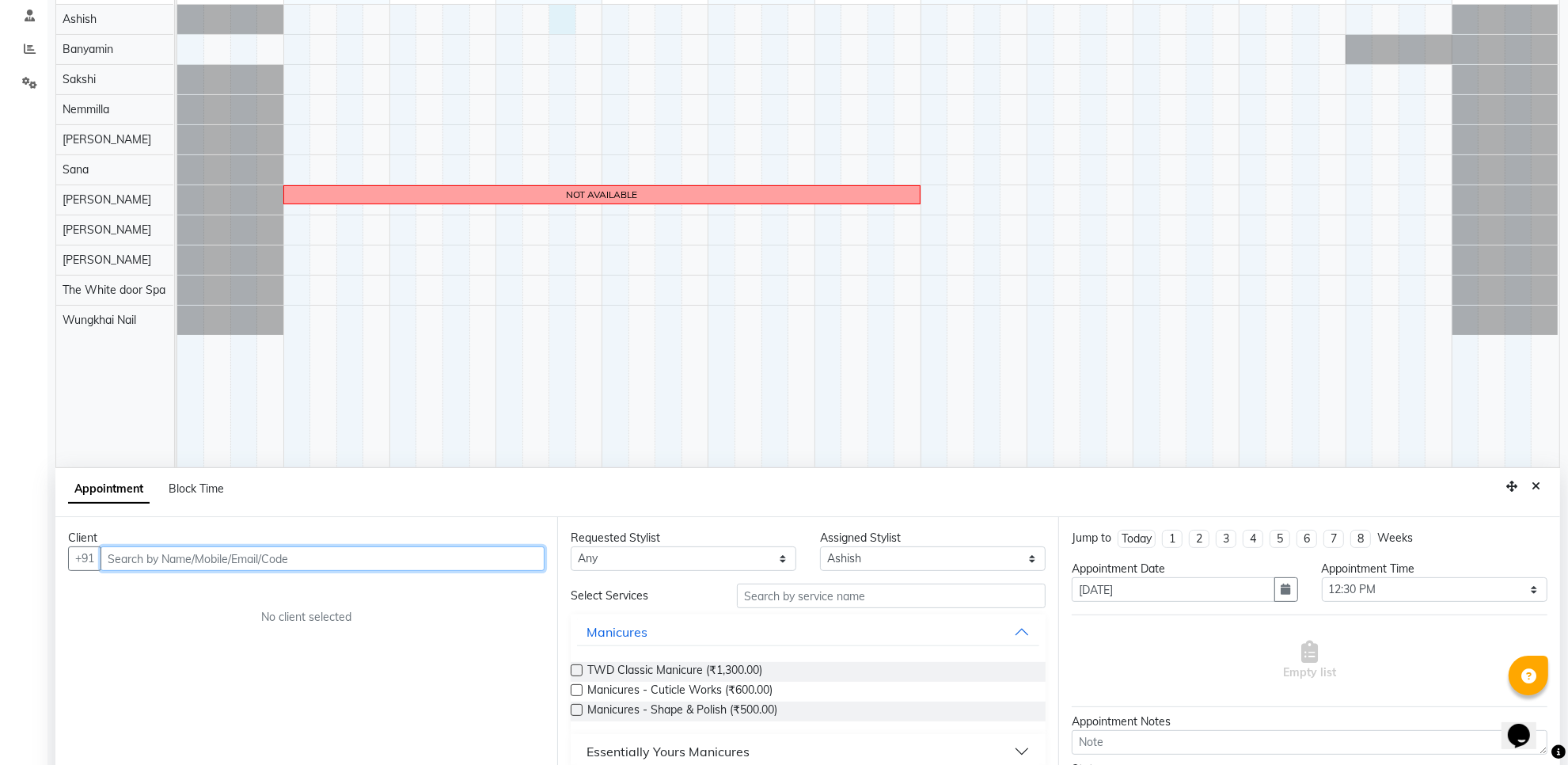
scroll to position [298, 0]
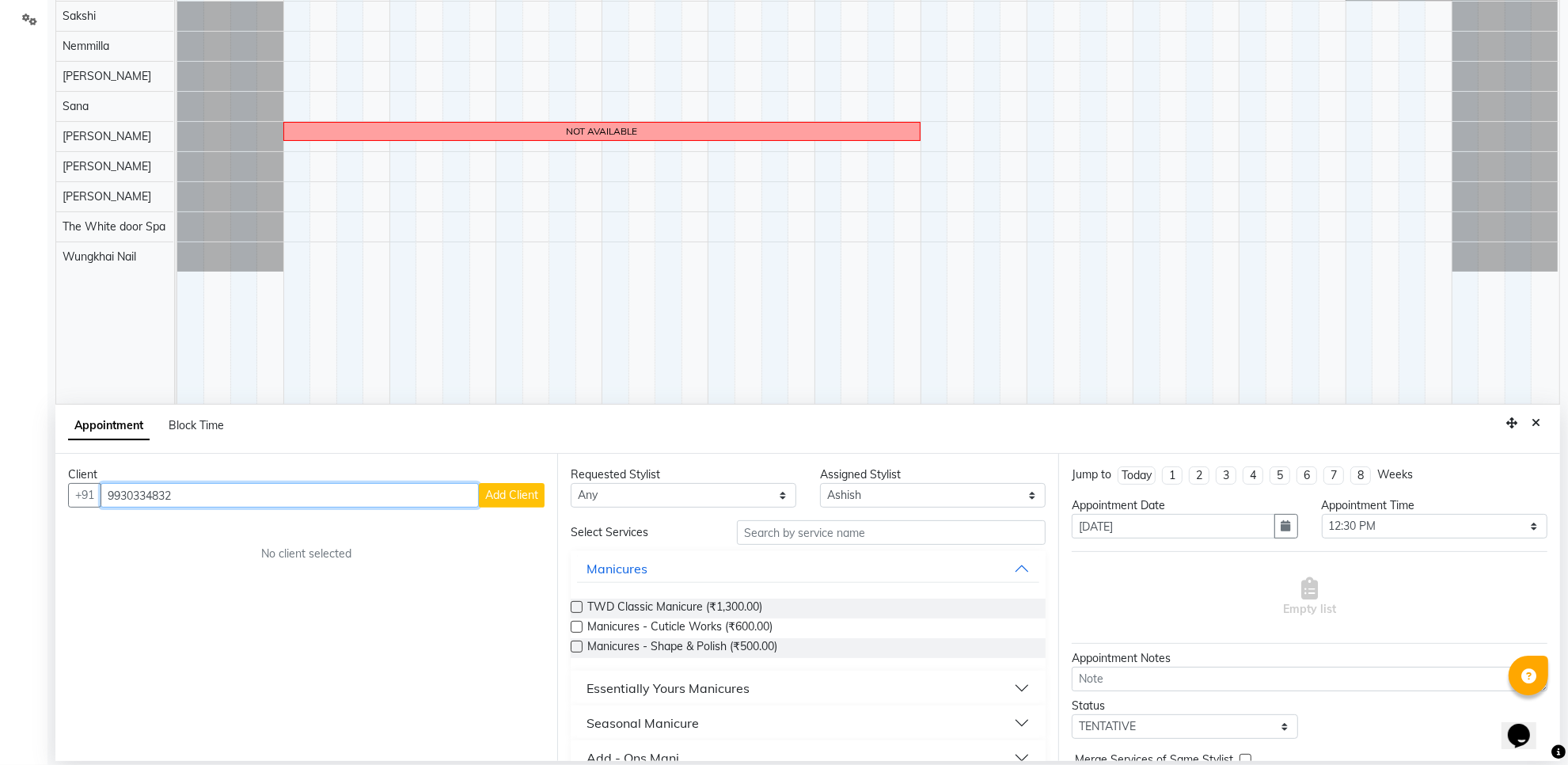
click at [281, 500] on input "9930334832" at bounding box center [289, 495] width 378 height 25
type input "9930334832"
click at [538, 489] on button "Add Client" at bounding box center [512, 495] width 66 height 25
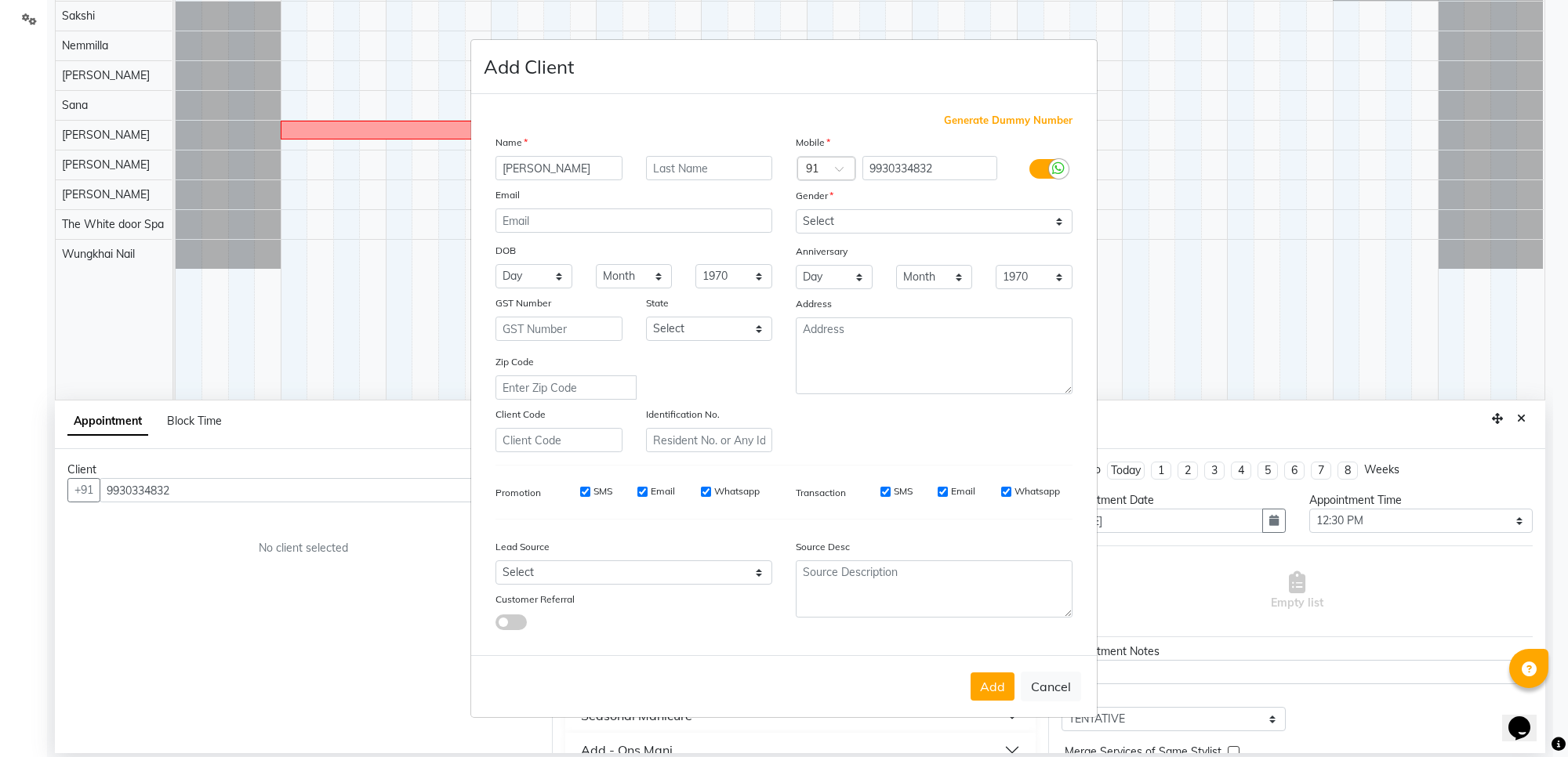
type input "[PERSON_NAME]"
click at [978, 230] on select "Select Male Female Other Prefer Not To Say" at bounding box center [933, 222] width 277 height 24
select select "female"
click at [795, 210] on select "Select Male Female Other Prefer Not To Say" at bounding box center [933, 222] width 277 height 24
click at [723, 582] on select "Select Walk-in Referral Internet Friend Word of Mouth Advertisement Facebook Ju…" at bounding box center [633, 573] width 277 height 24
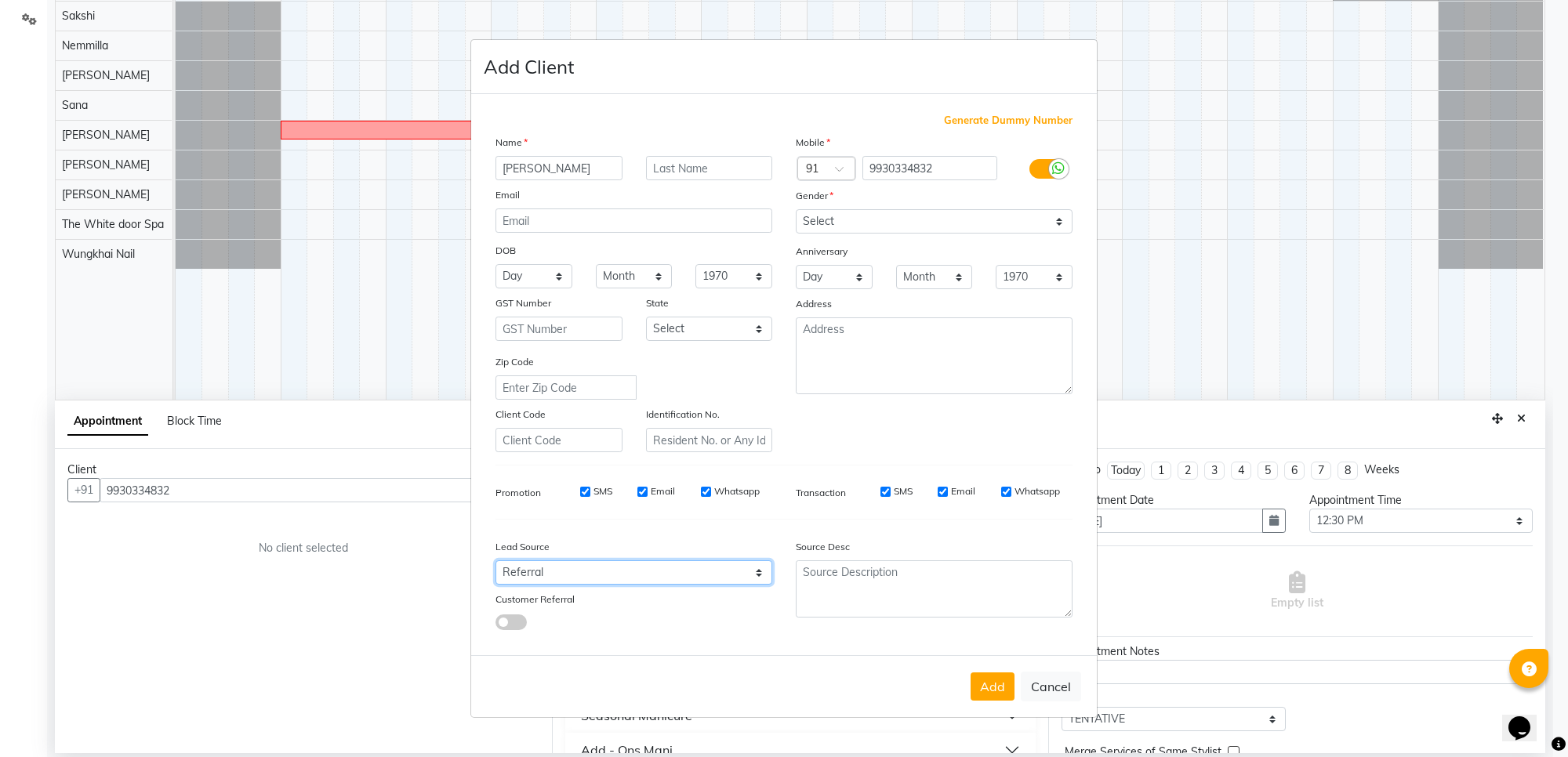
click at [495, 560] on select "Select Walk-in Referral Internet Friend Word of Mouth Advertisement Facebook Ju…" at bounding box center [633, 573] width 277 height 24
click at [637, 563] on select "Select Walk-in Referral Internet Friend Word of Mouth Advertisement Facebook Ju…" at bounding box center [633, 573] width 277 height 24
select select "28540"
click at [495, 560] on select "Select Walk-in Referral Internet Friend Word of Mouth Advertisement Facebook Ju…" at bounding box center [633, 573] width 277 height 24
click at [1005, 680] on button "Add" at bounding box center [993, 686] width 44 height 29
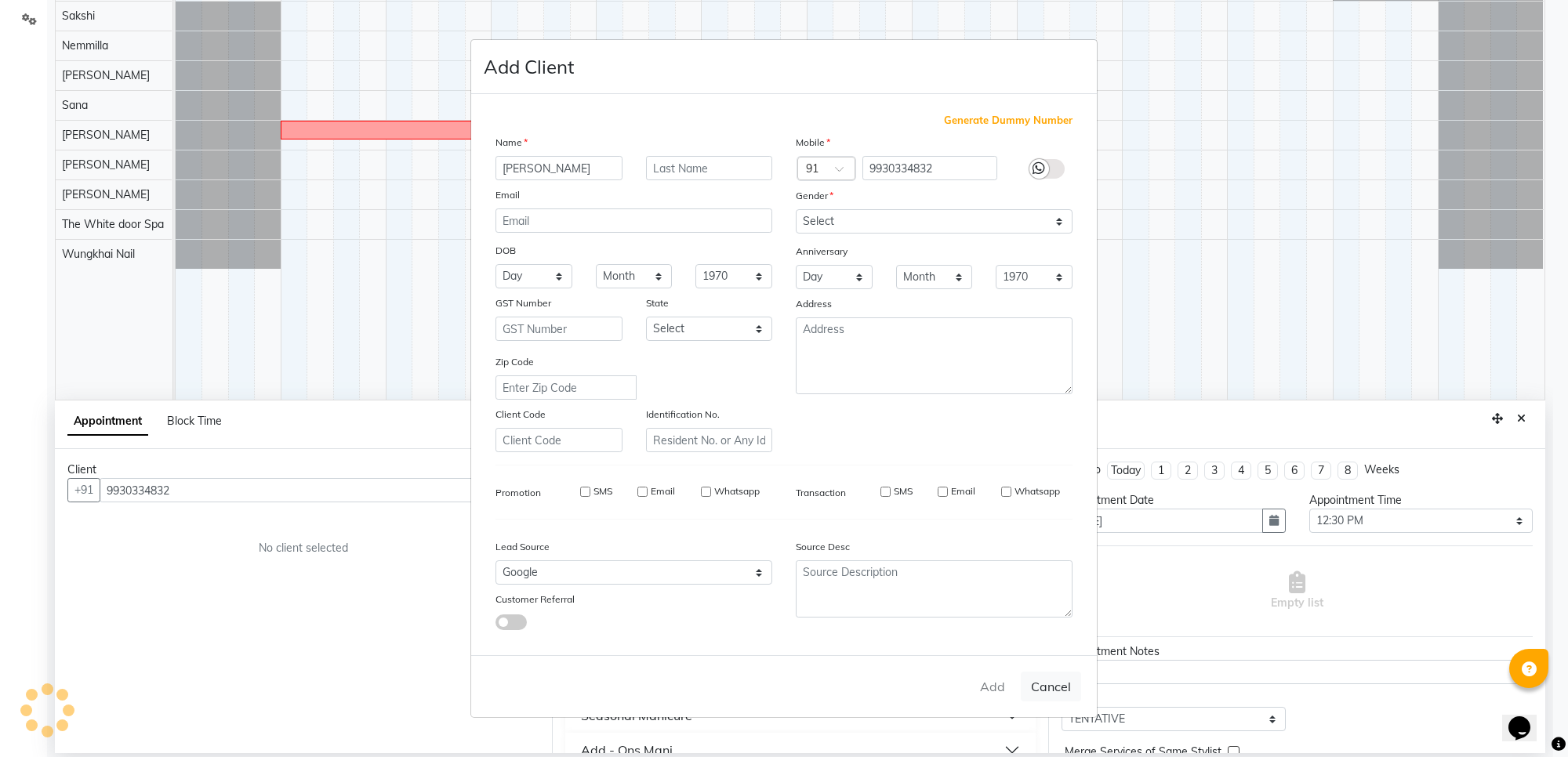
select select
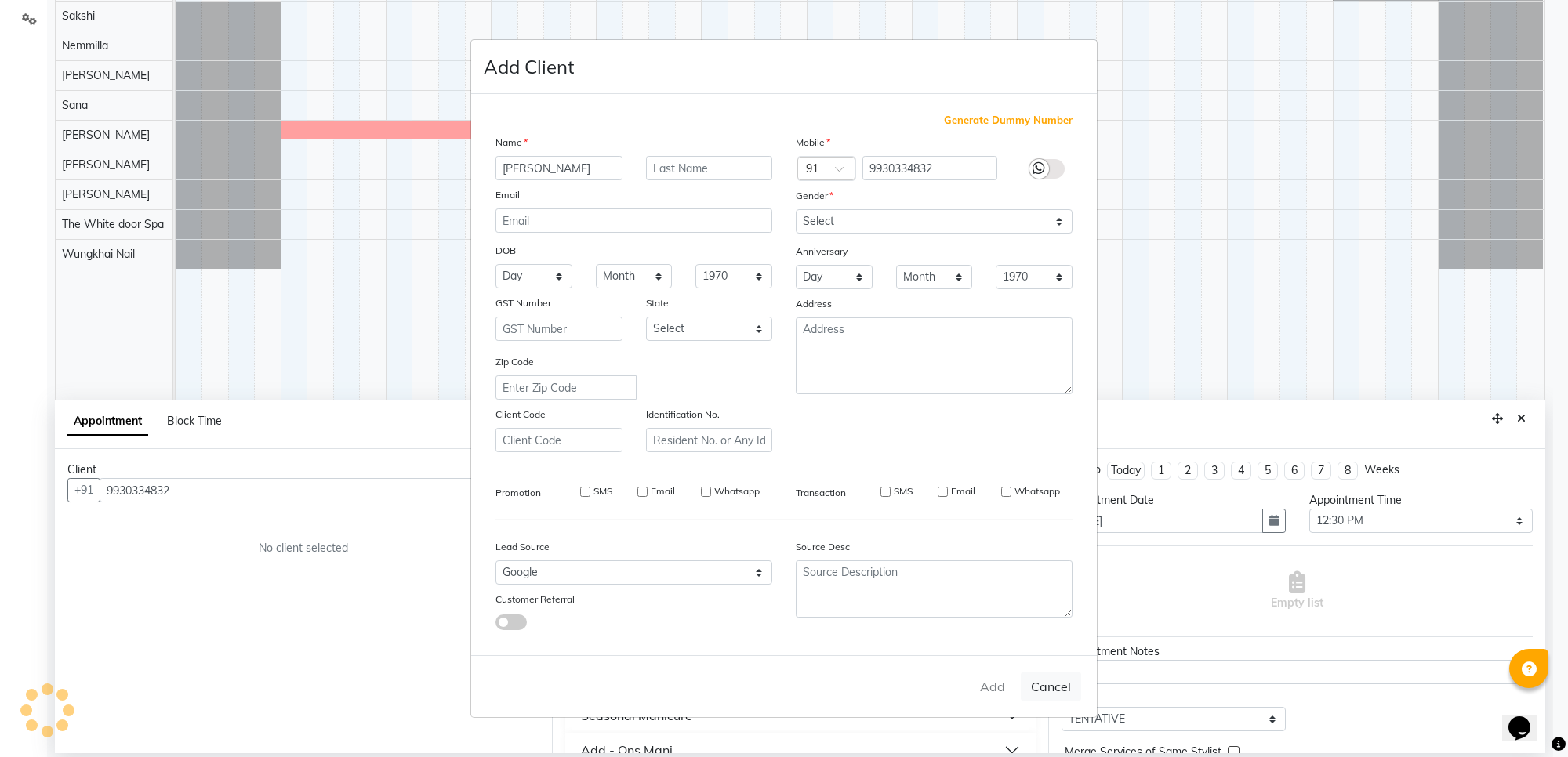
select select
checkbox input "false"
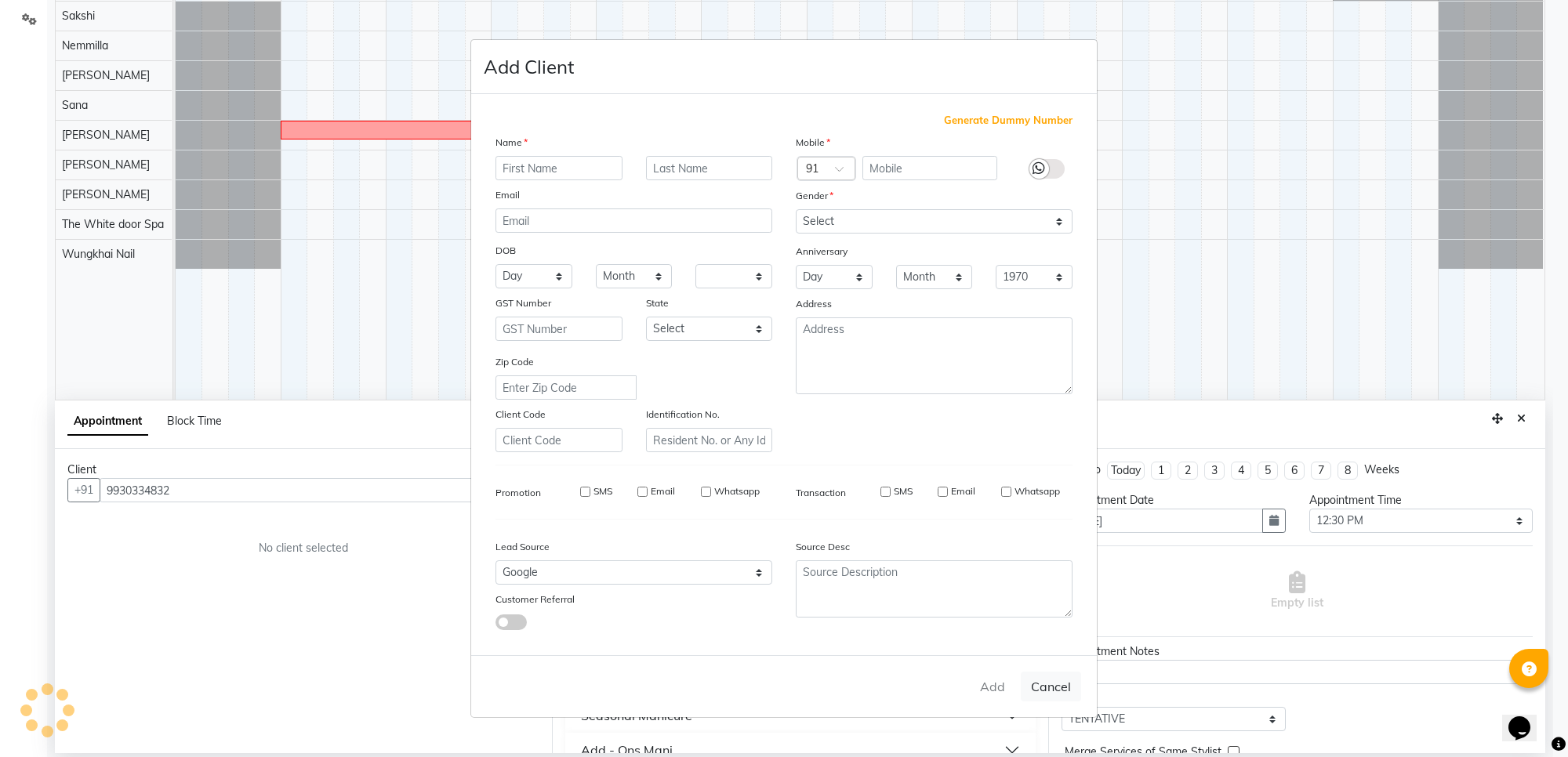
checkbox input "false"
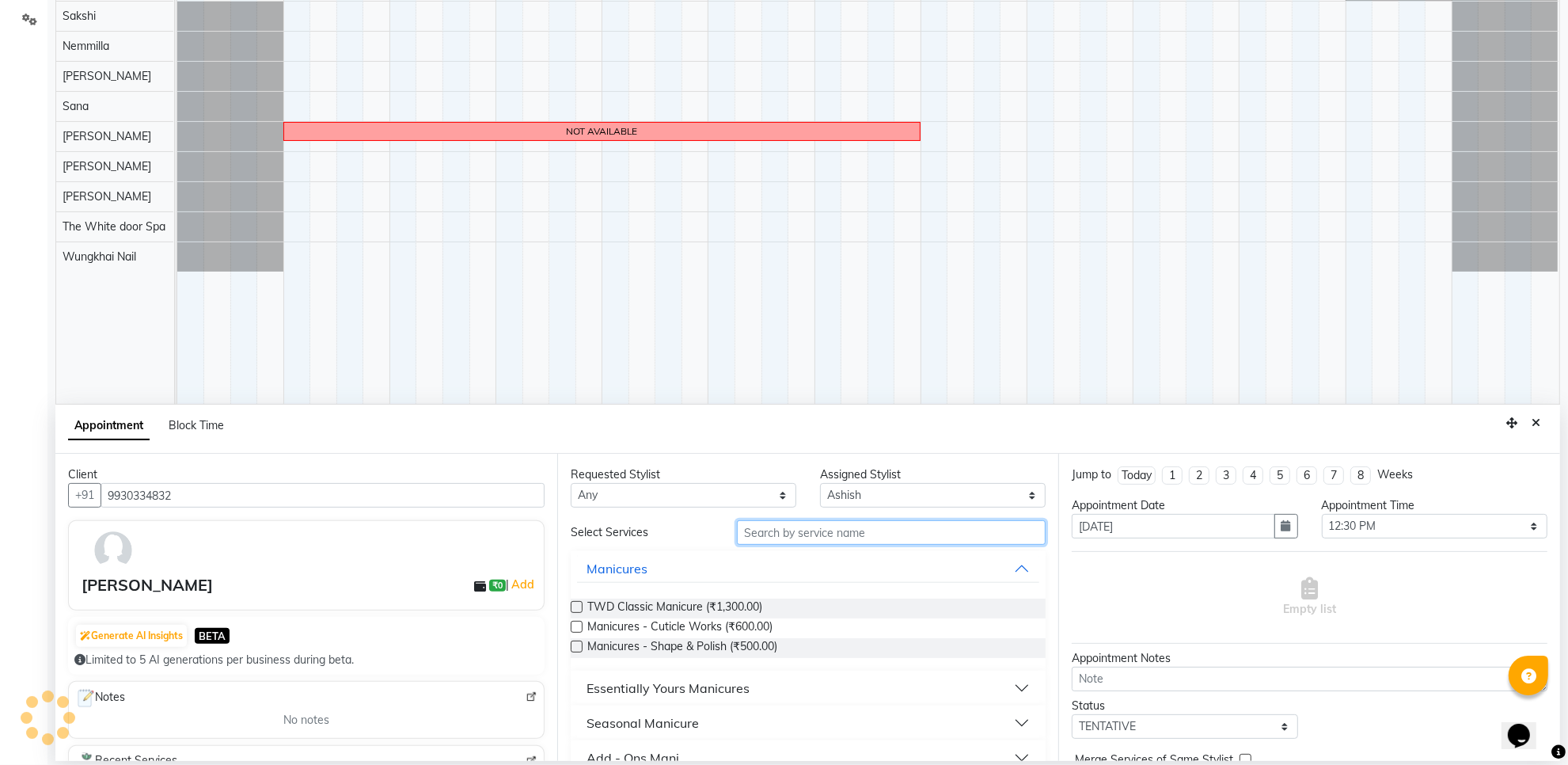
click at [828, 537] on input "text" at bounding box center [892, 533] width 309 height 25
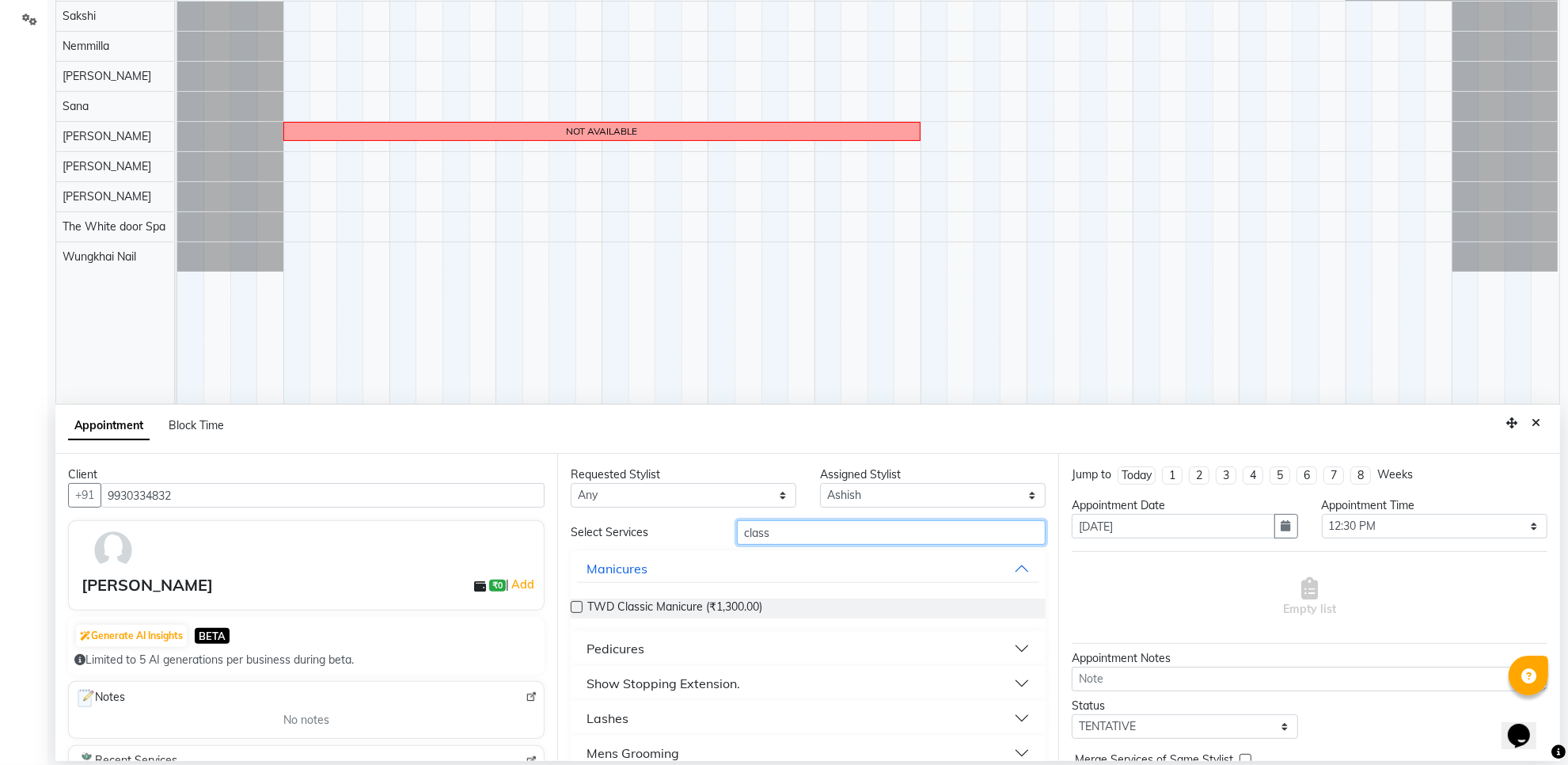
type input "class"
click at [648, 652] on button "Pedicures" at bounding box center [808, 649] width 463 height 29
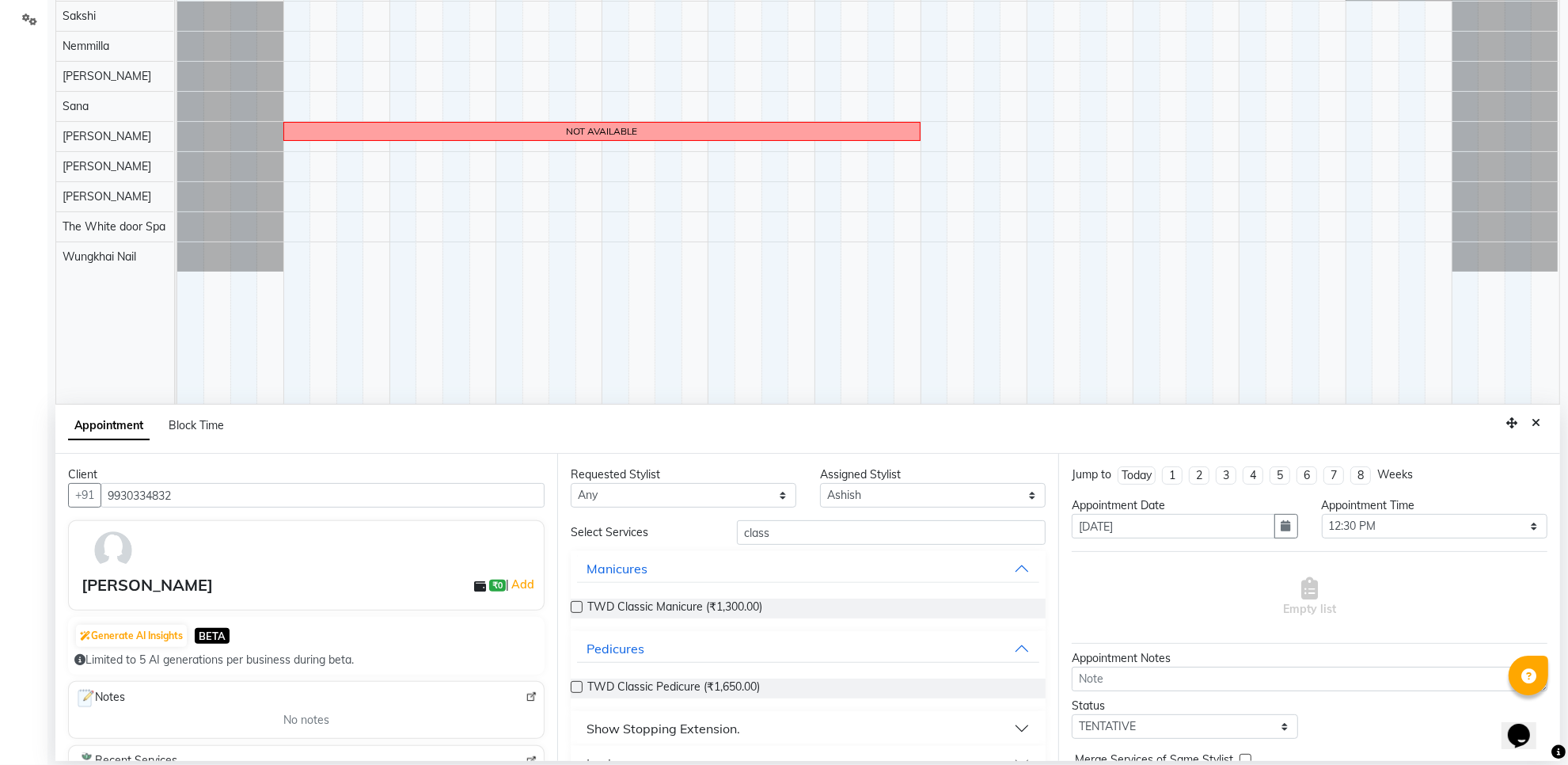
drag, startPoint x: 645, startPoint y: 676, endPoint x: 638, endPoint y: 694, distance: 19.3
click at [645, 678] on div "TWD Classic Pedicure (₹1,650.00)" at bounding box center [808, 688] width 475 height 45
click at [638, 695] on span "TWD Classic Pedicure (₹1,650.00)" at bounding box center [673, 688] width 172 height 20
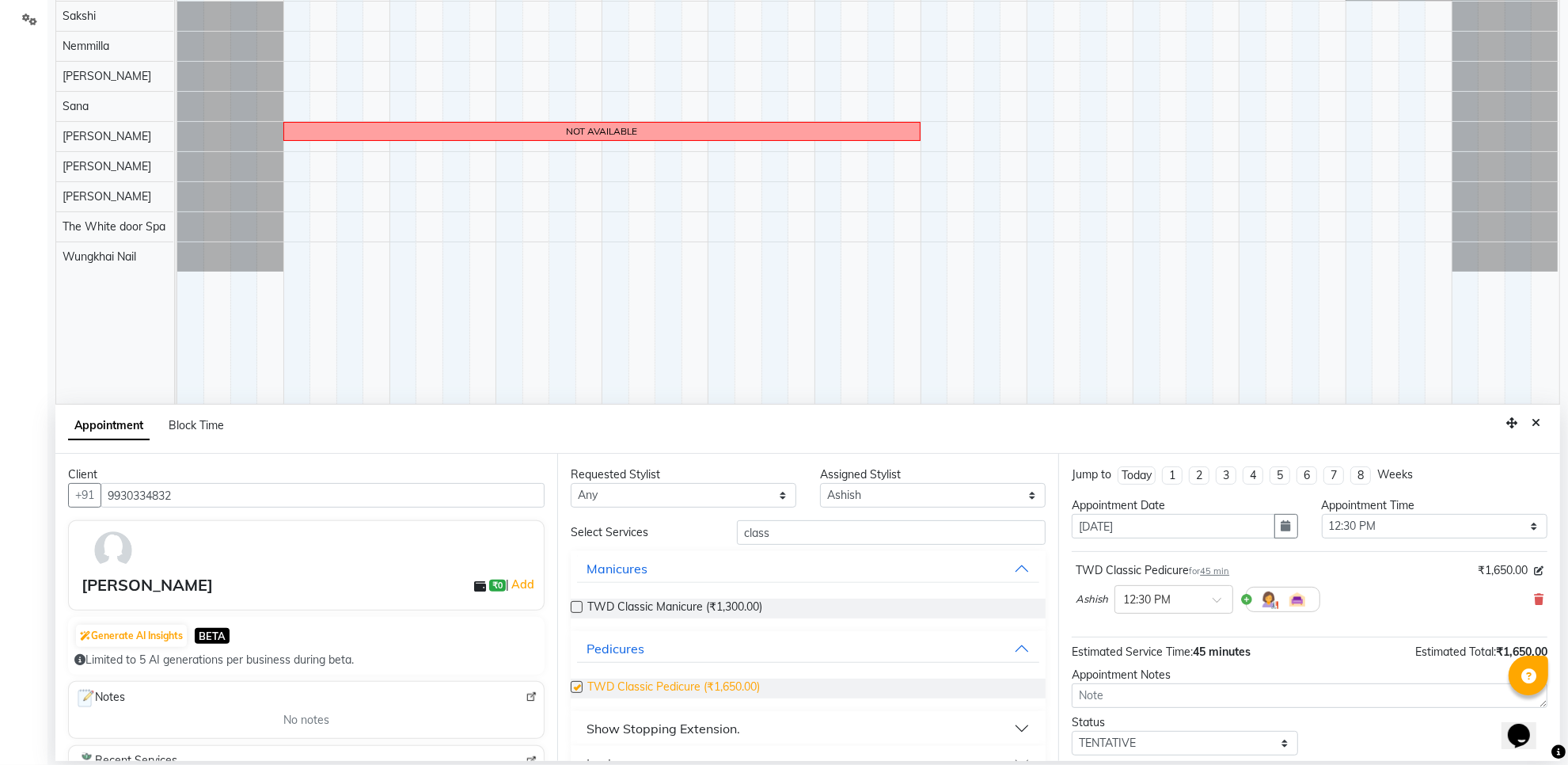
checkbox input "false"
click at [800, 536] on input "class" at bounding box center [892, 533] width 309 height 25
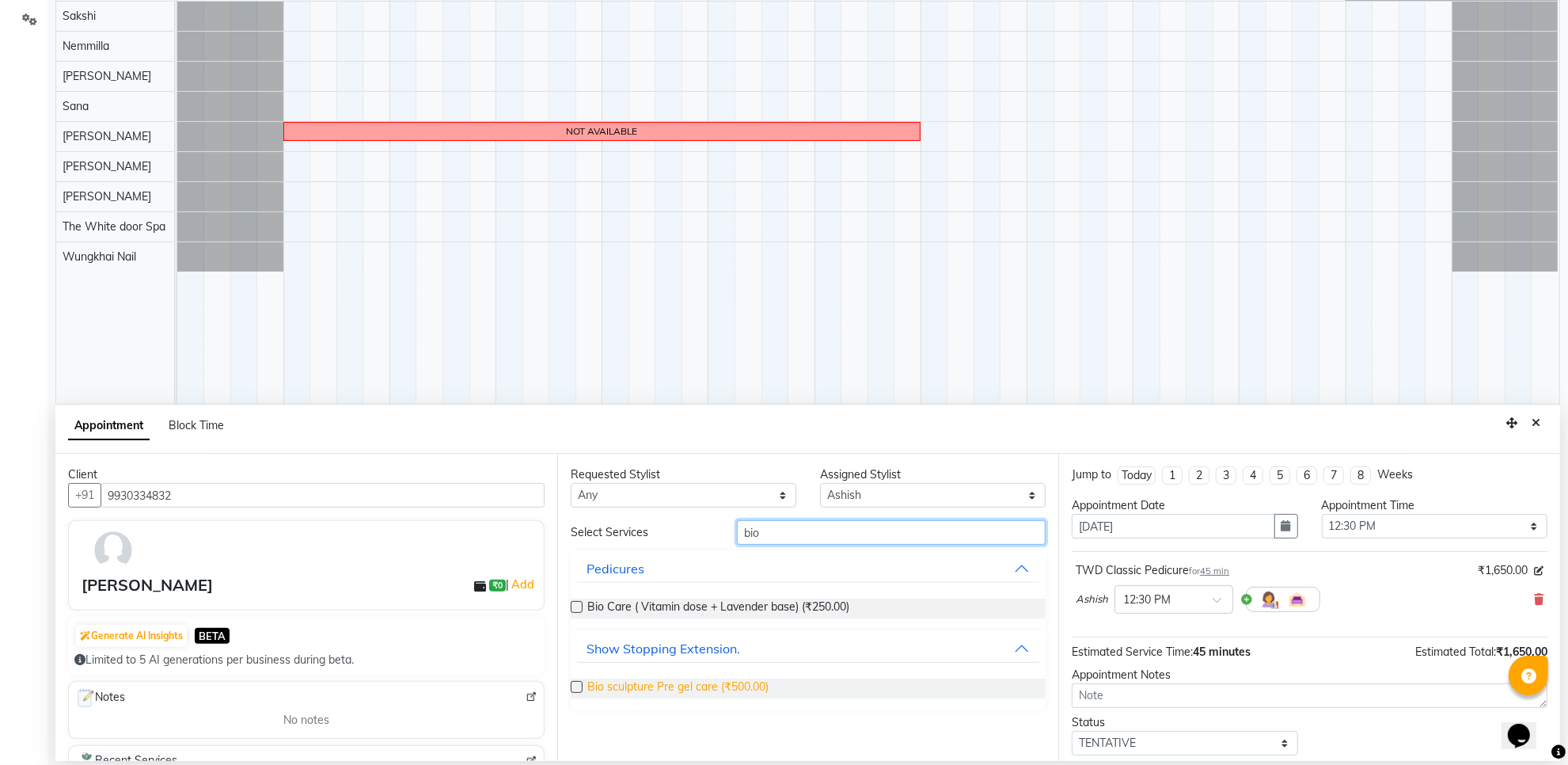
type input "bio"
click at [720, 688] on span "Bio sculpture Pre gel care (₹500.00)" at bounding box center [678, 688] width 181 height 20
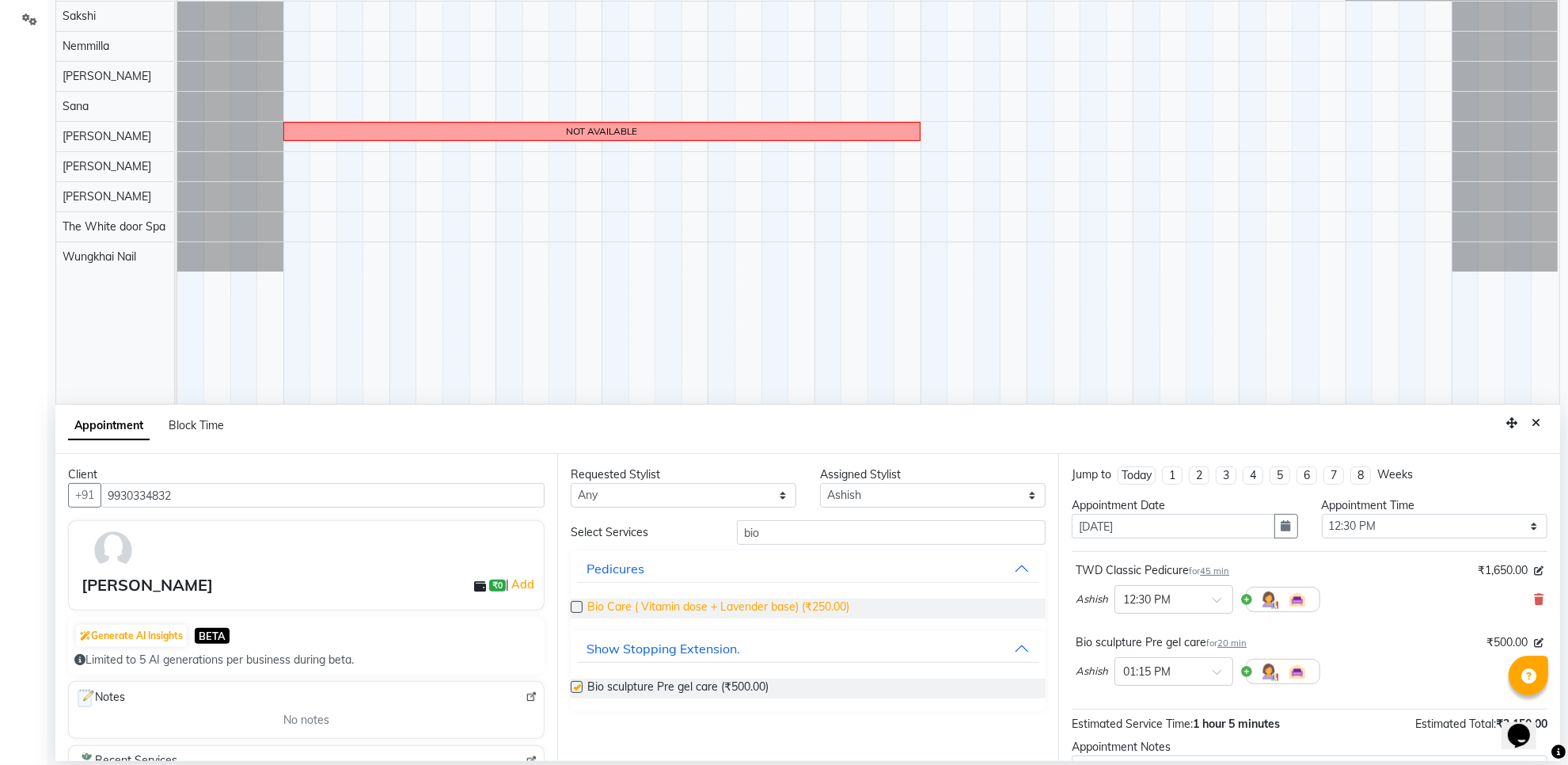
checkbox input "false"
click at [789, 524] on input "bio" at bounding box center [892, 533] width 309 height 25
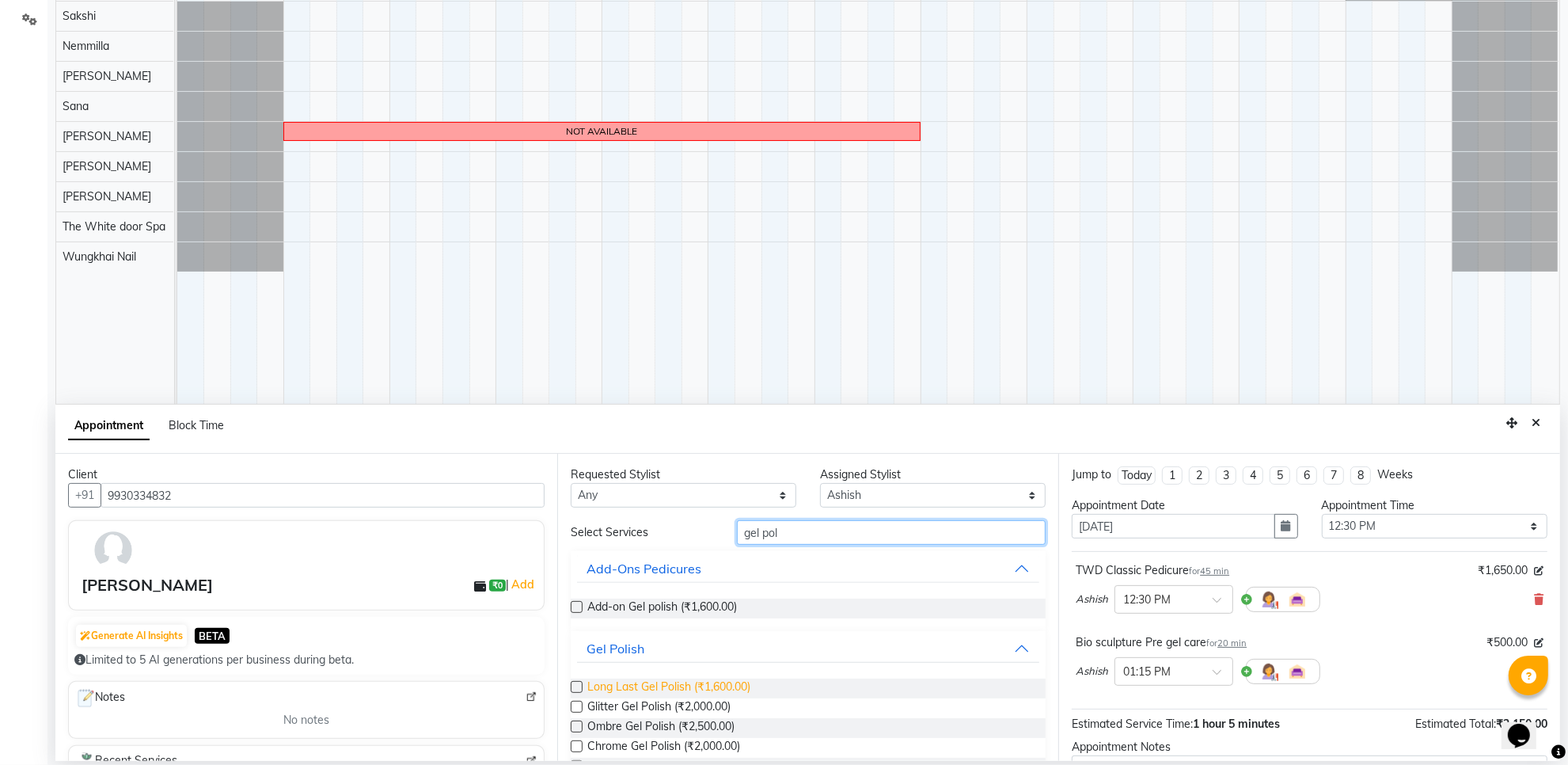
type input "gel pol"
click at [742, 697] on span "Long Last Gel Polish (₹1,600.00)" at bounding box center [669, 688] width 163 height 20
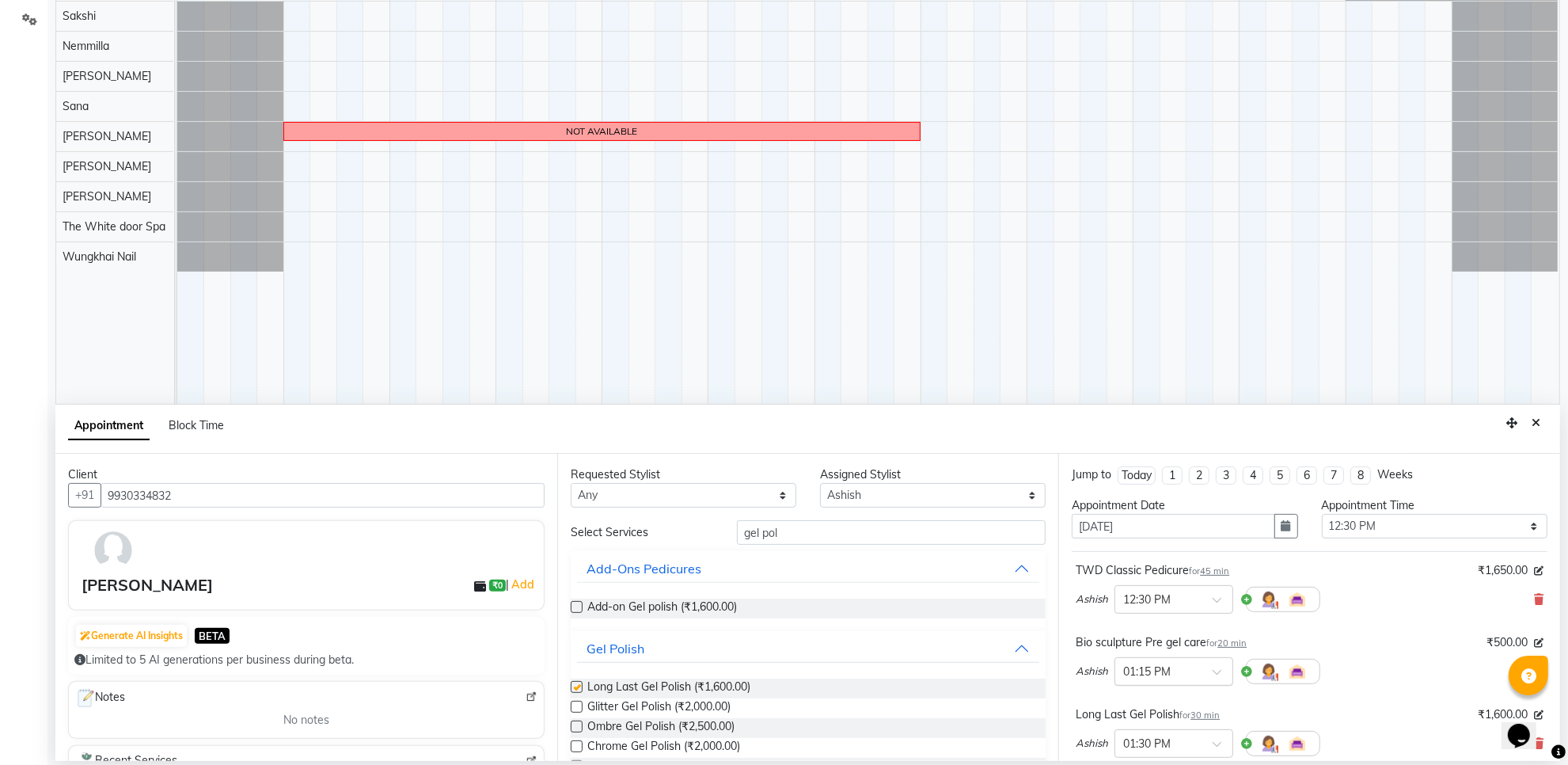
checkbox input "false"
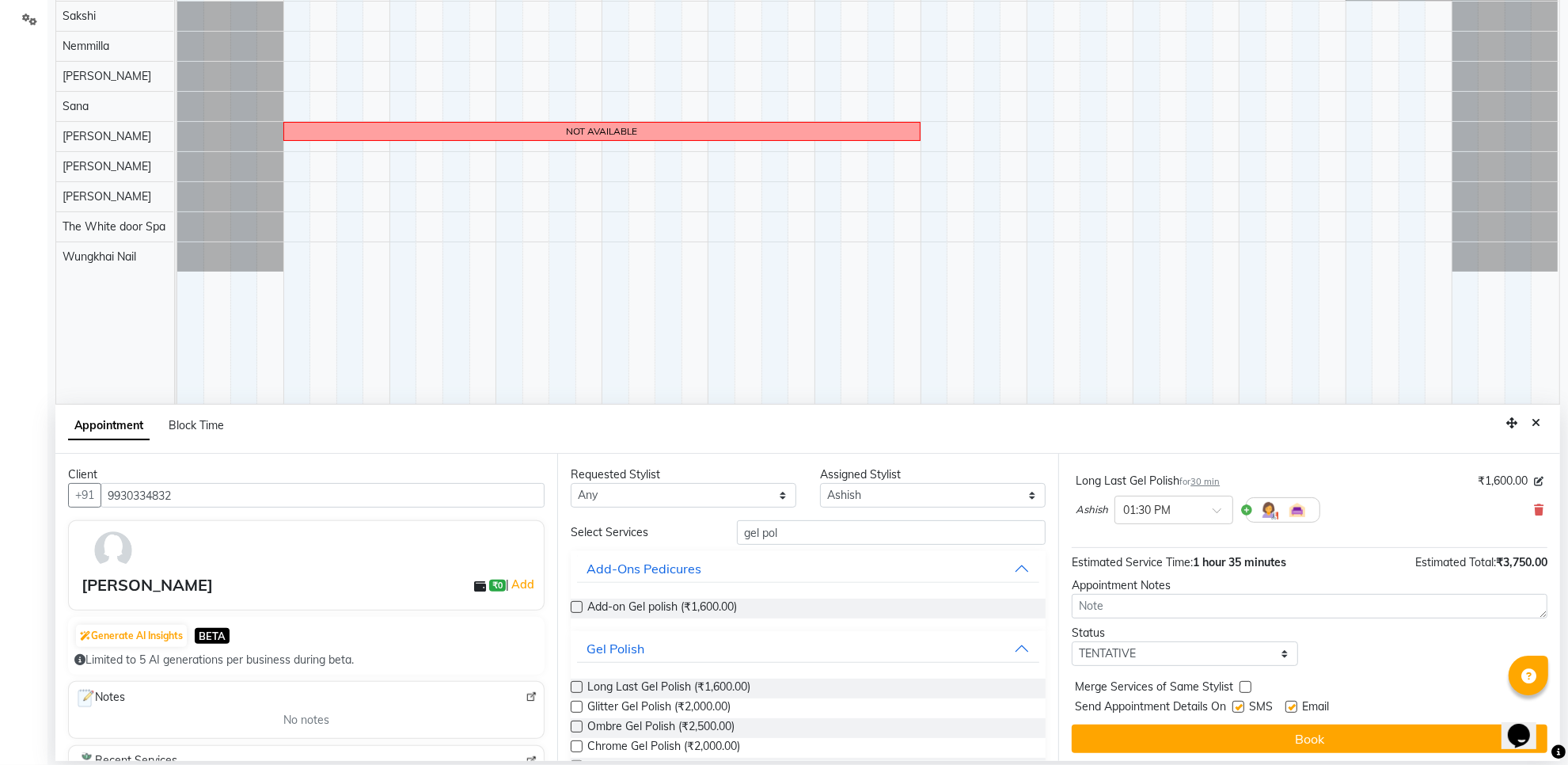
scroll to position [239, 0]
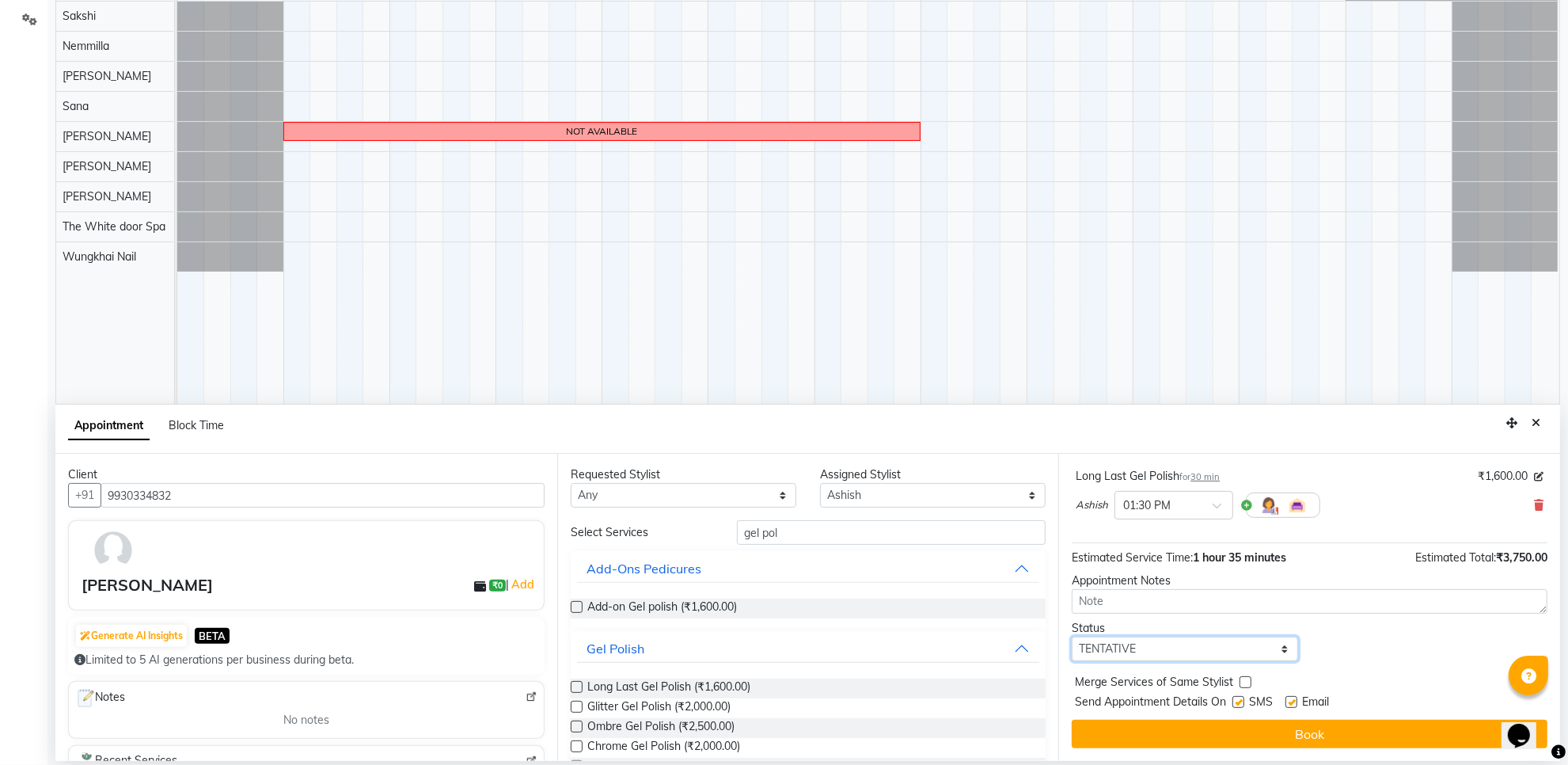
click at [1184, 658] on select "Select TENTATIVE CONFIRM UPCOMING" at bounding box center [1185, 650] width 226 height 25
select select "confirm booking"
click at [1072, 638] on select "Select TENTATIVE CONFIRM UPCOMING" at bounding box center [1185, 650] width 226 height 25
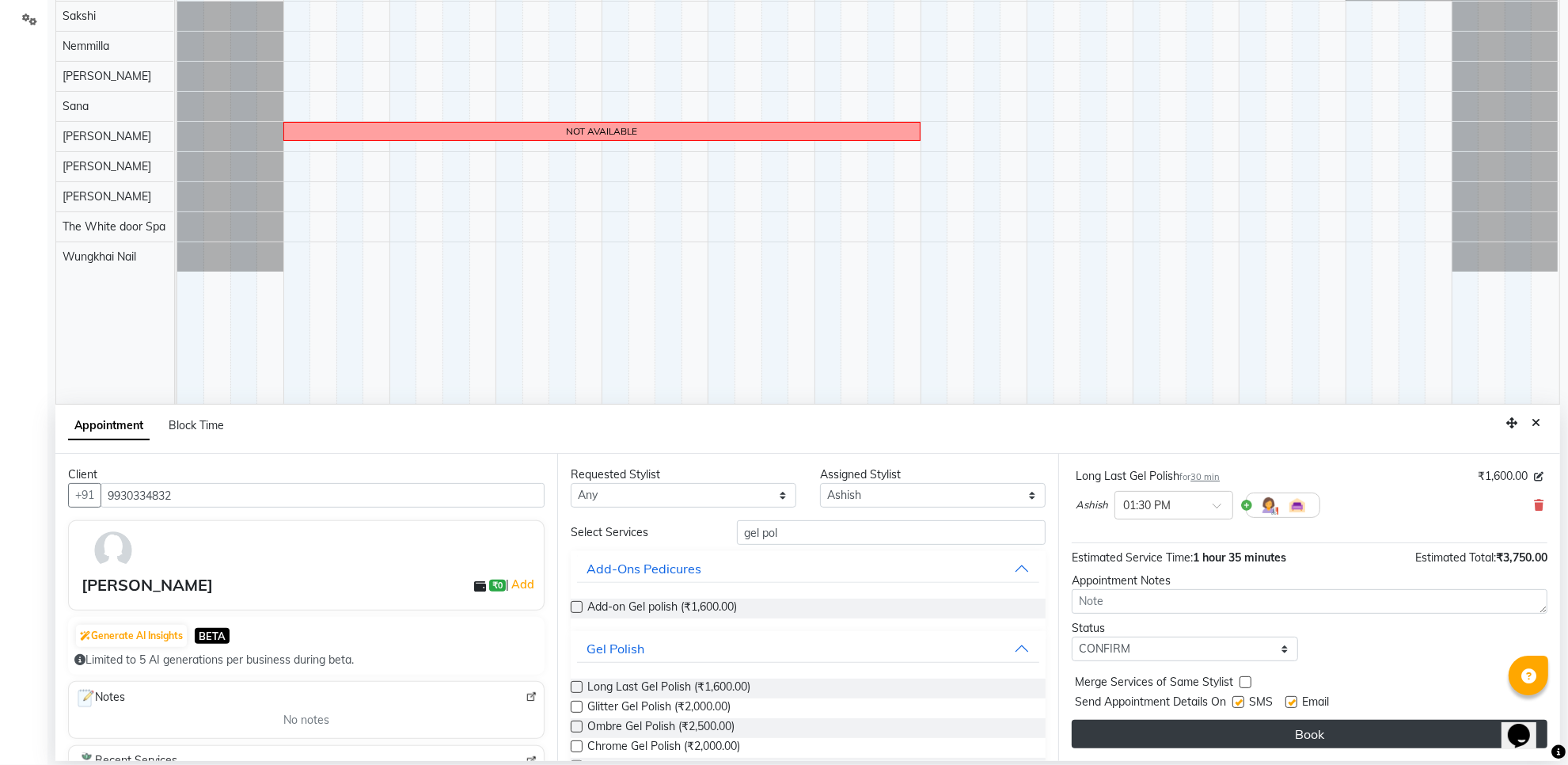
click at [1190, 729] on button "Book" at bounding box center [1309, 734] width 475 height 29
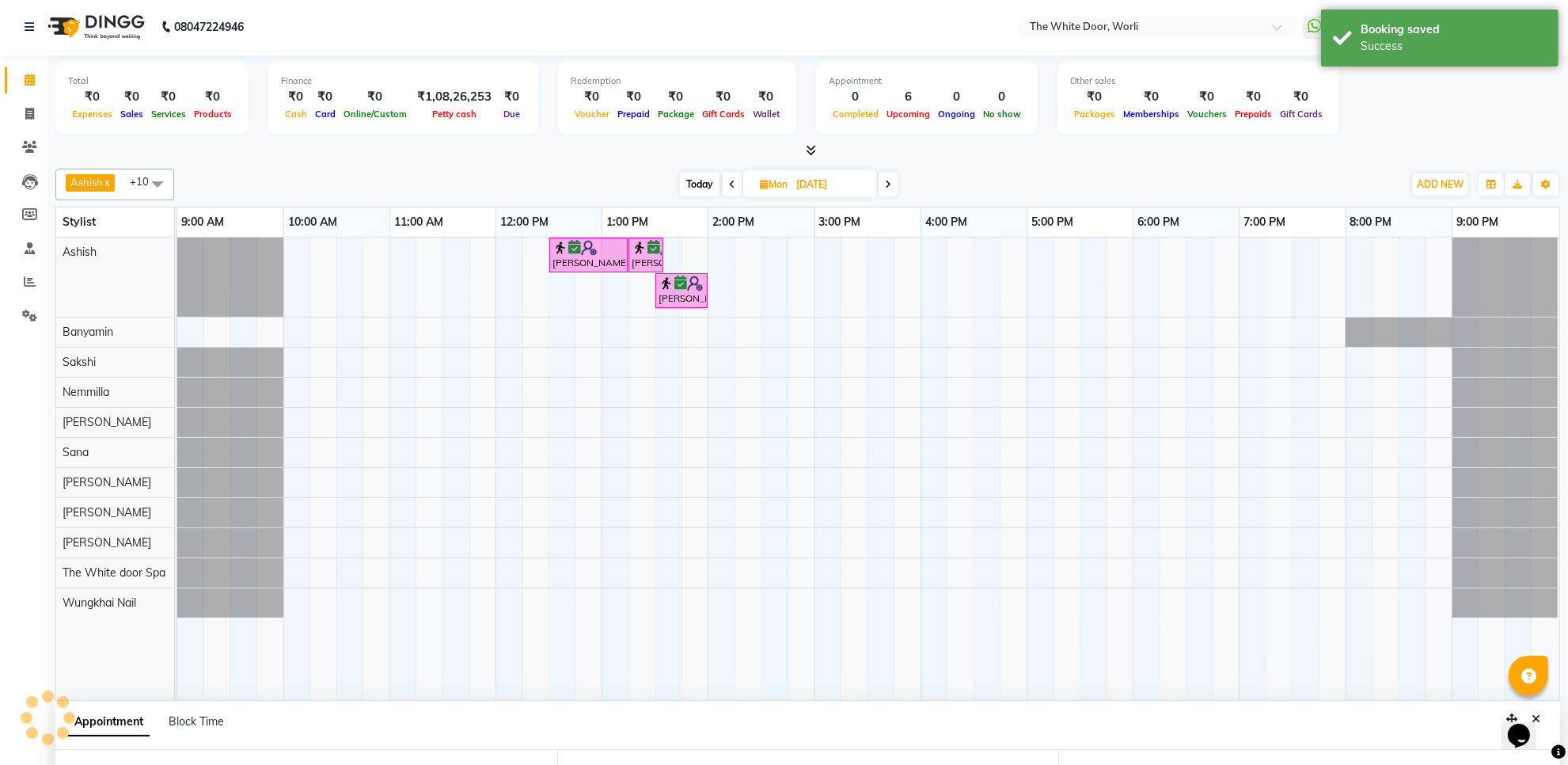
scroll to position [256, 0]
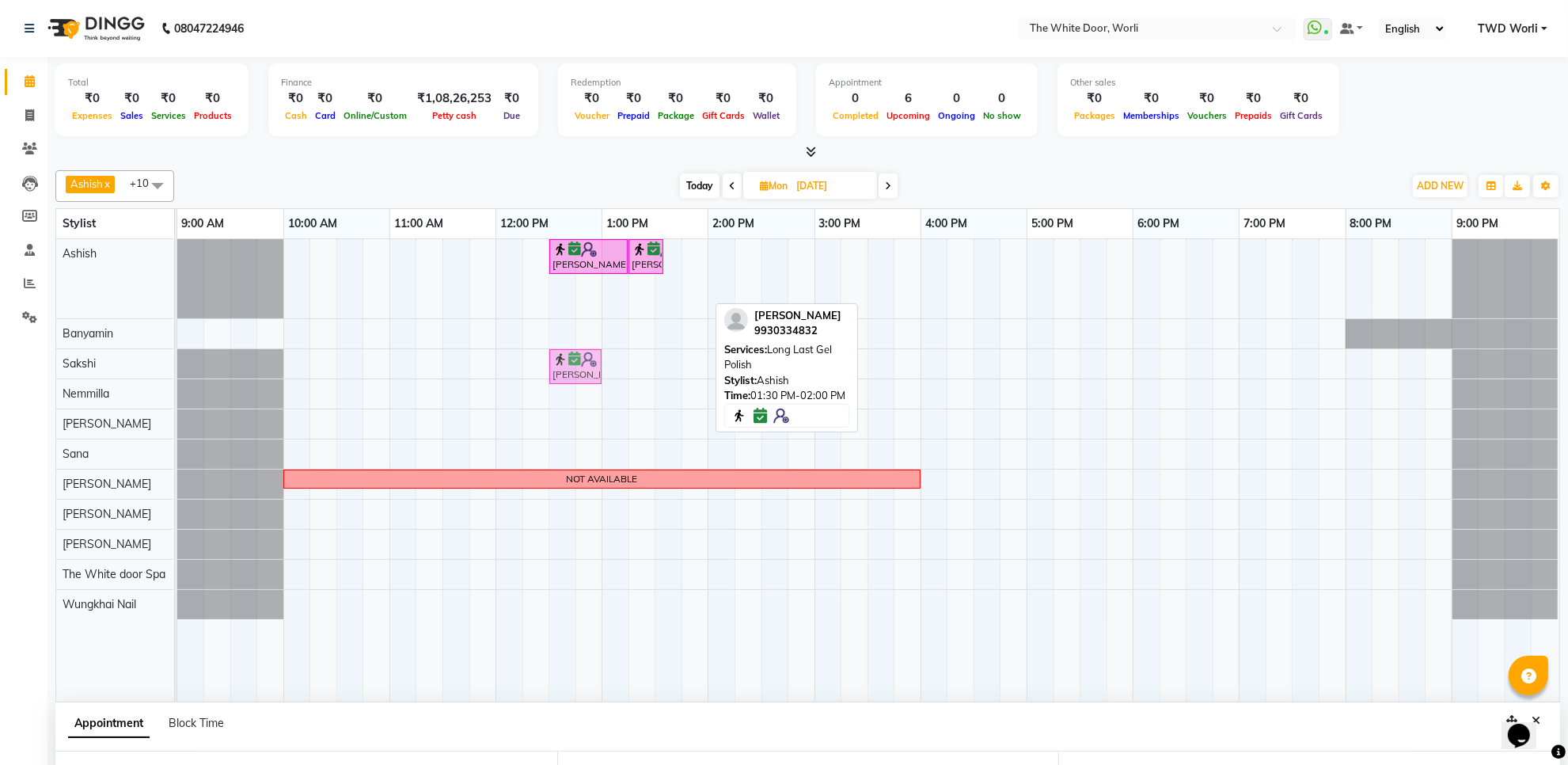
drag, startPoint x: 678, startPoint y: 298, endPoint x: 583, endPoint y: 358, distance: 112.4
click at [583, 358] on tbody "Miloninull, 12:30 PM-01:15 PM, TWD Classic Pedicure Miloninull, 01:15 PM-01:35 …" at bounding box center [868, 429] width 1382 height 380
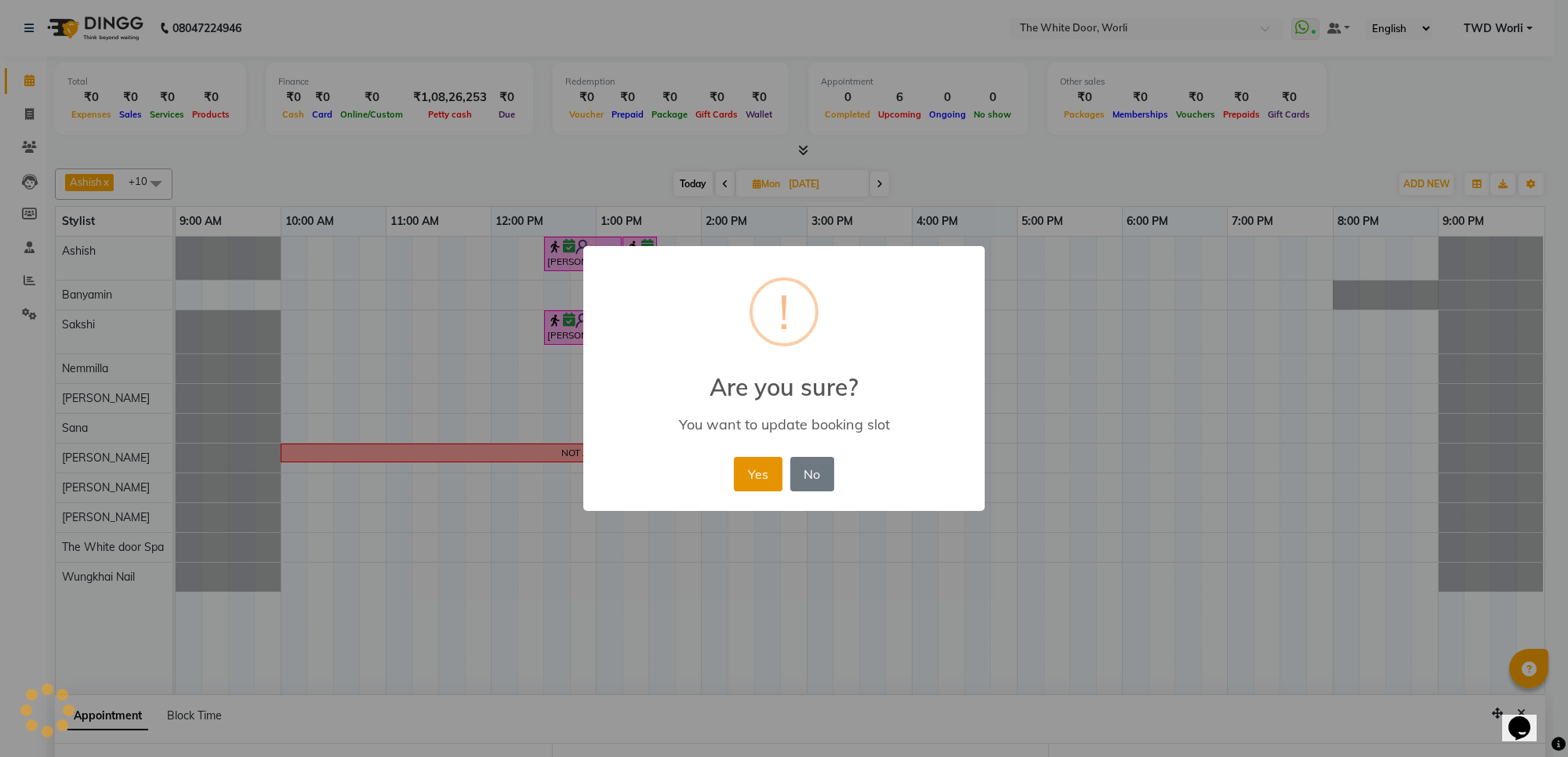
click at [760, 474] on button "Yes" at bounding box center [757, 474] width 48 height 34
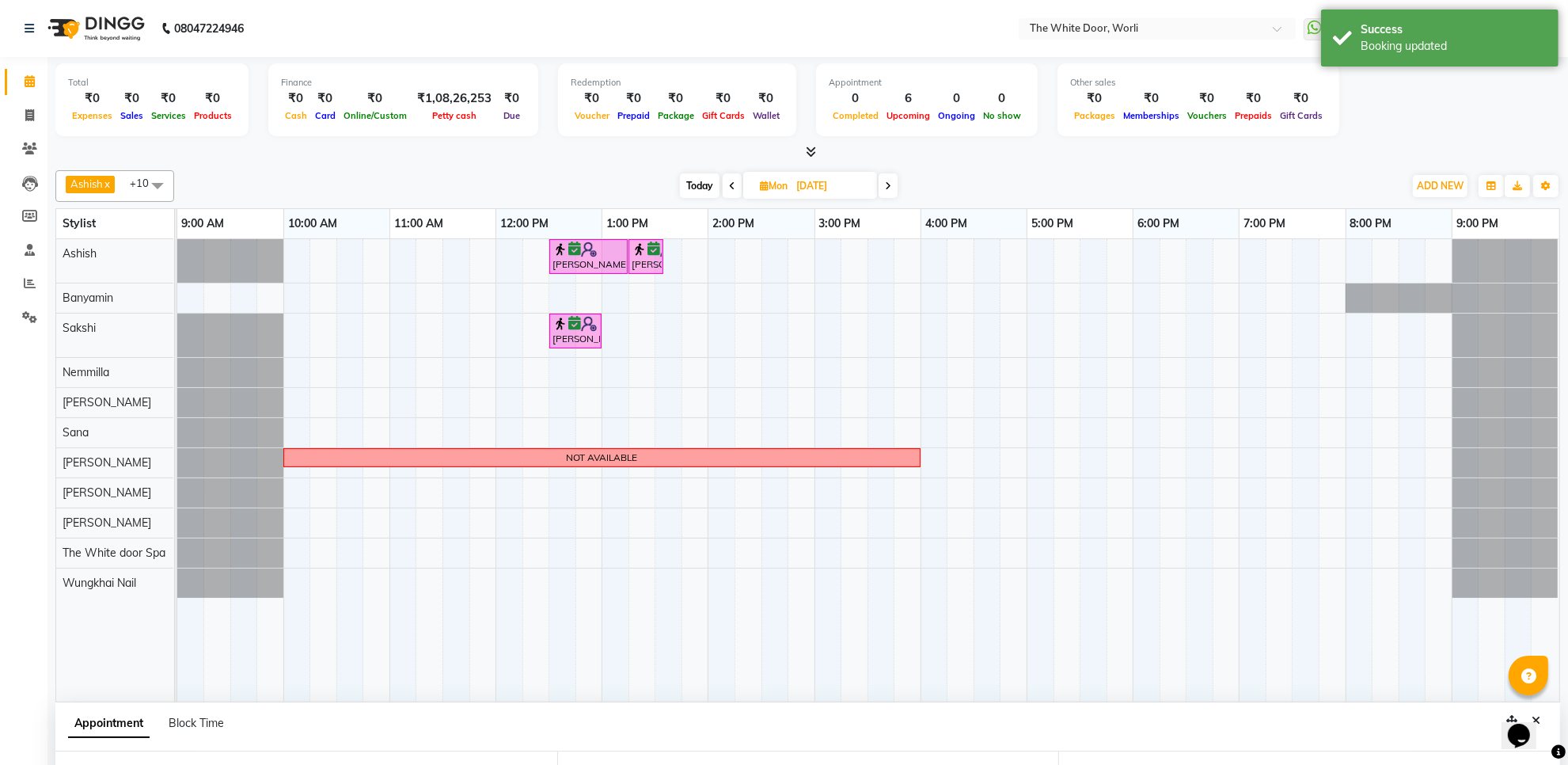
click at [705, 184] on span "Today" at bounding box center [700, 185] width 40 height 25
type input "02-10-2025"
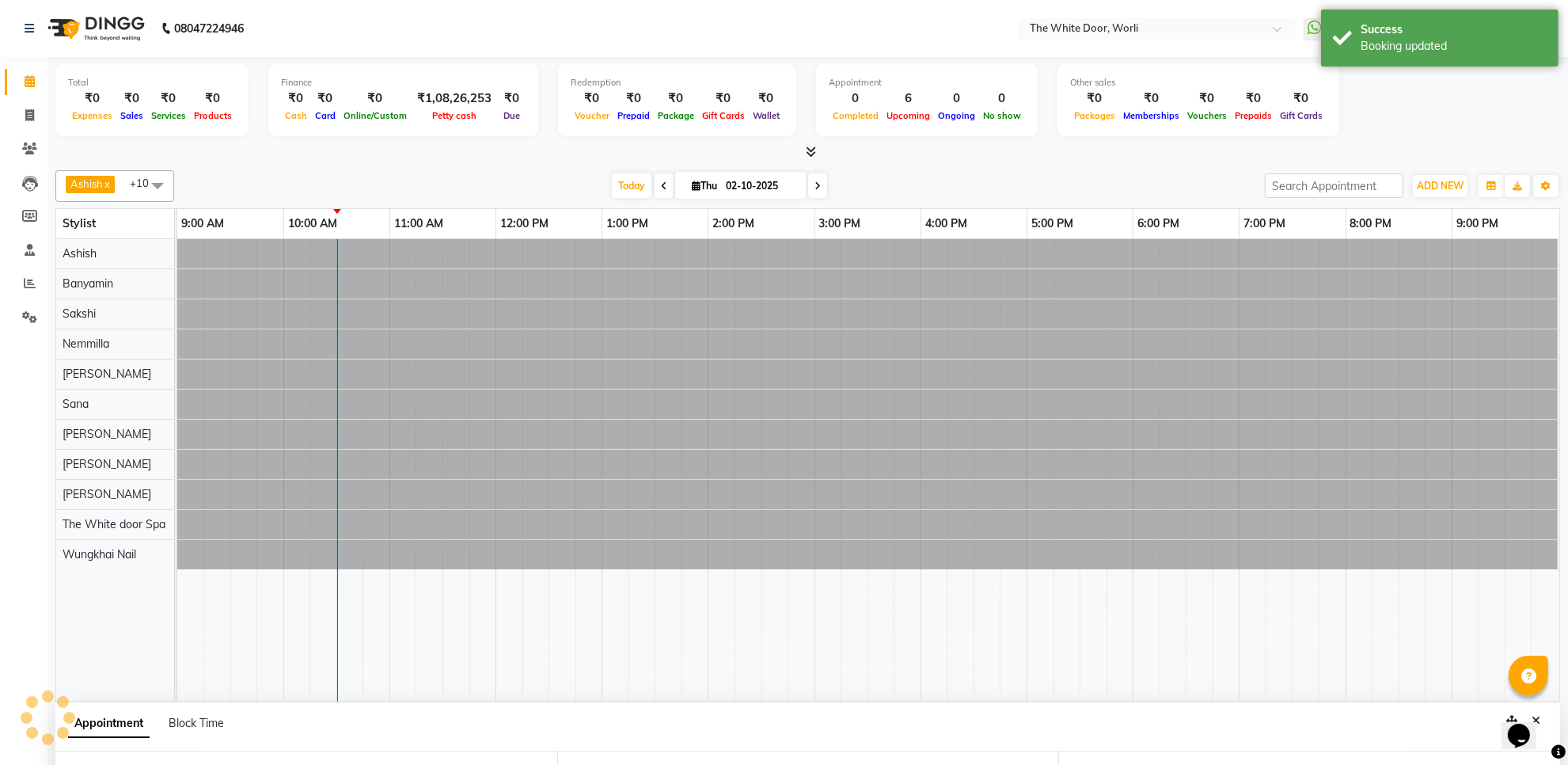
select select "750"
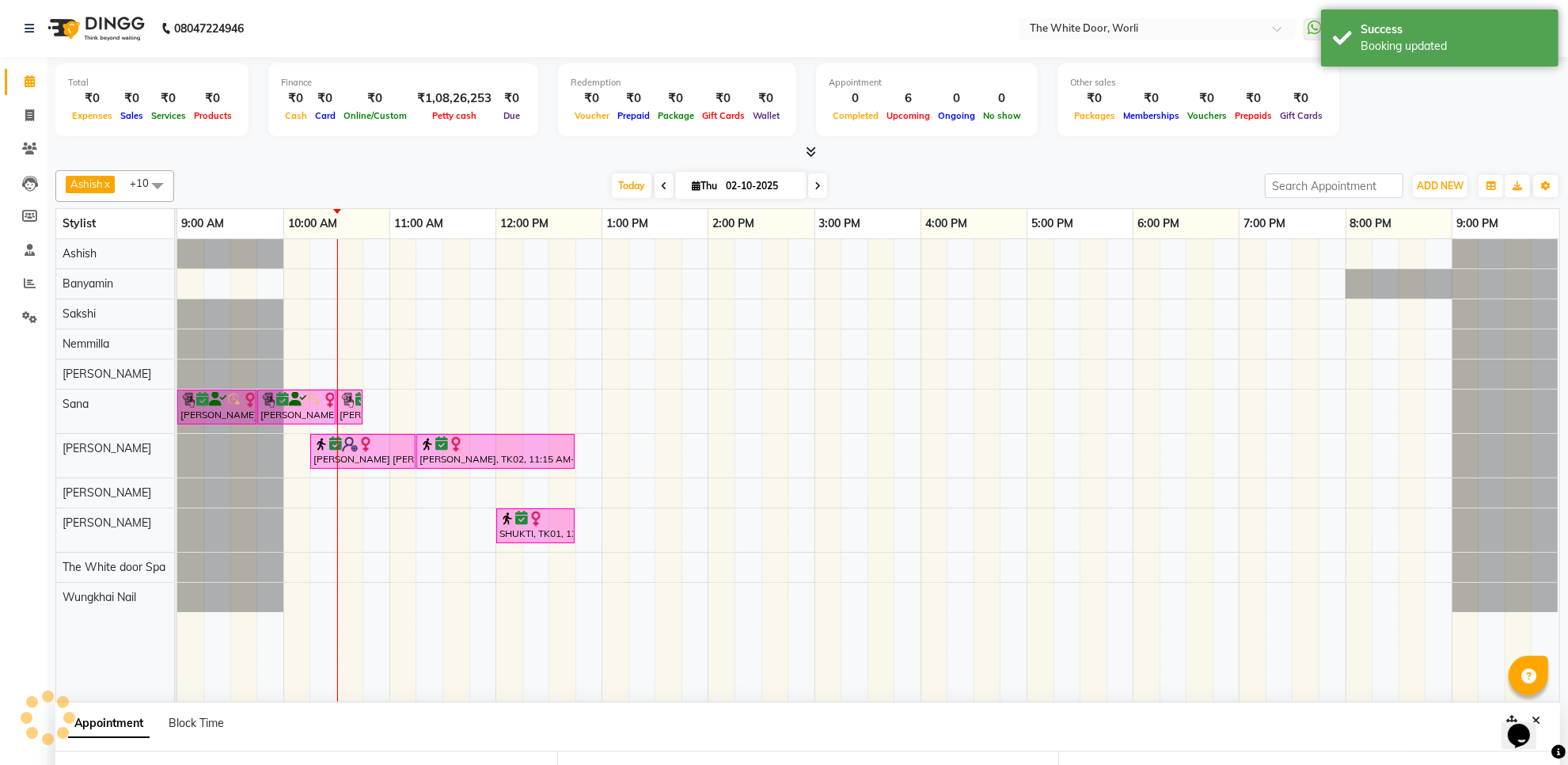
scroll to position [239, 0]
click at [815, 184] on icon at bounding box center [818, 186] width 7 height 10
type input "03-10-2025"
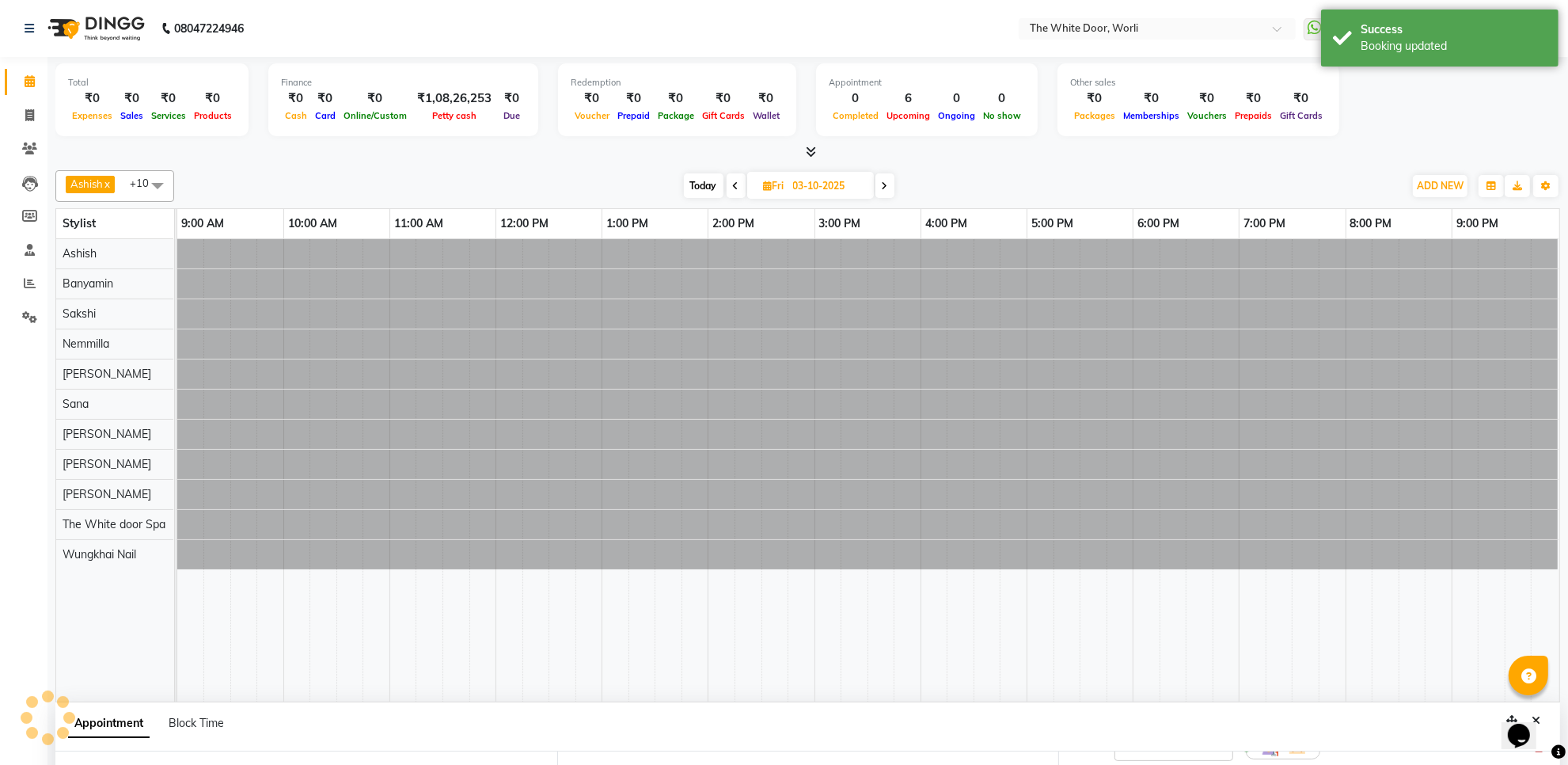
scroll to position [256, 0]
select select "750"
click at [713, 185] on span "Today" at bounding box center [704, 185] width 40 height 25
type input "02-10-2025"
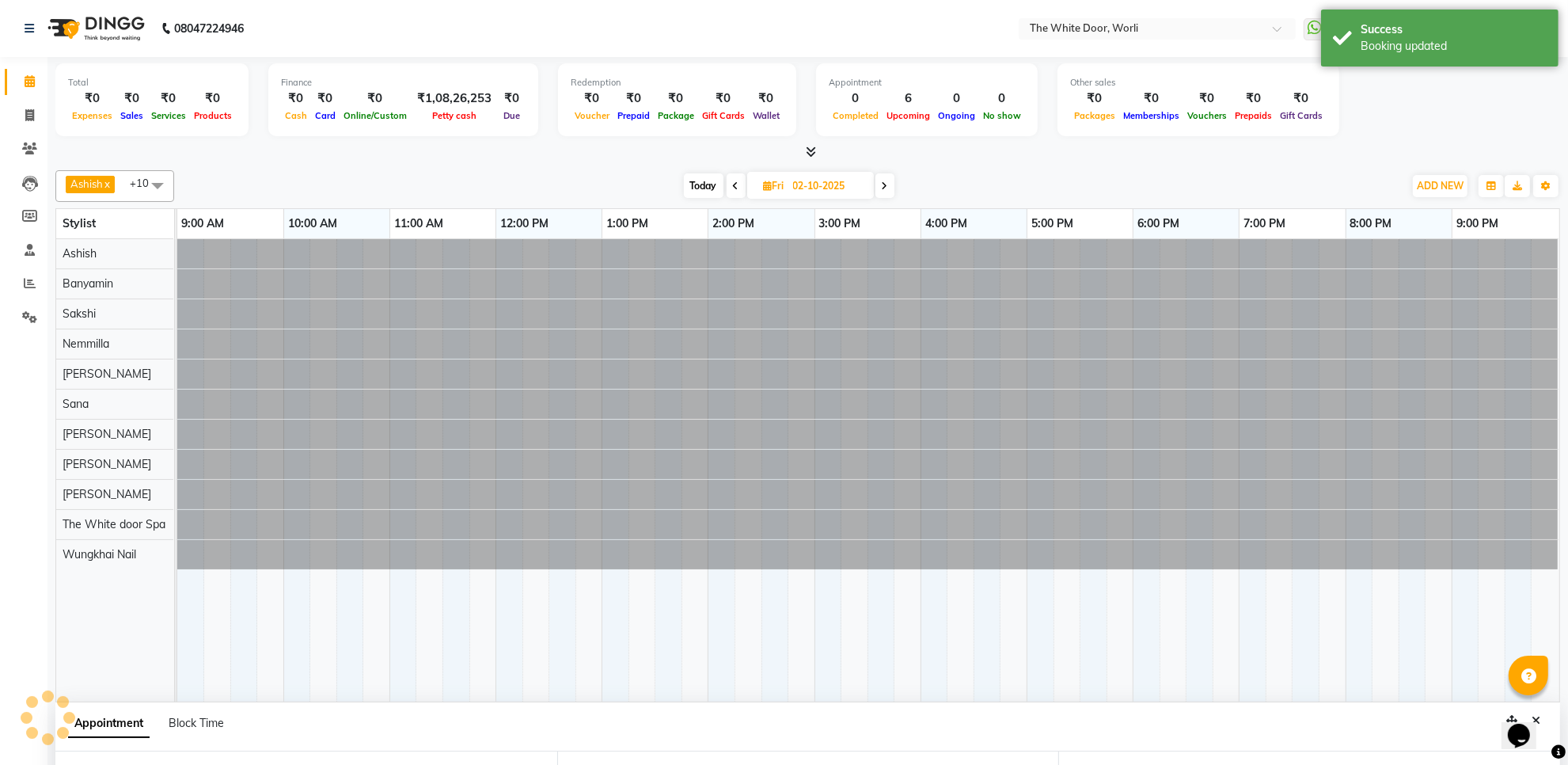
select select "750"
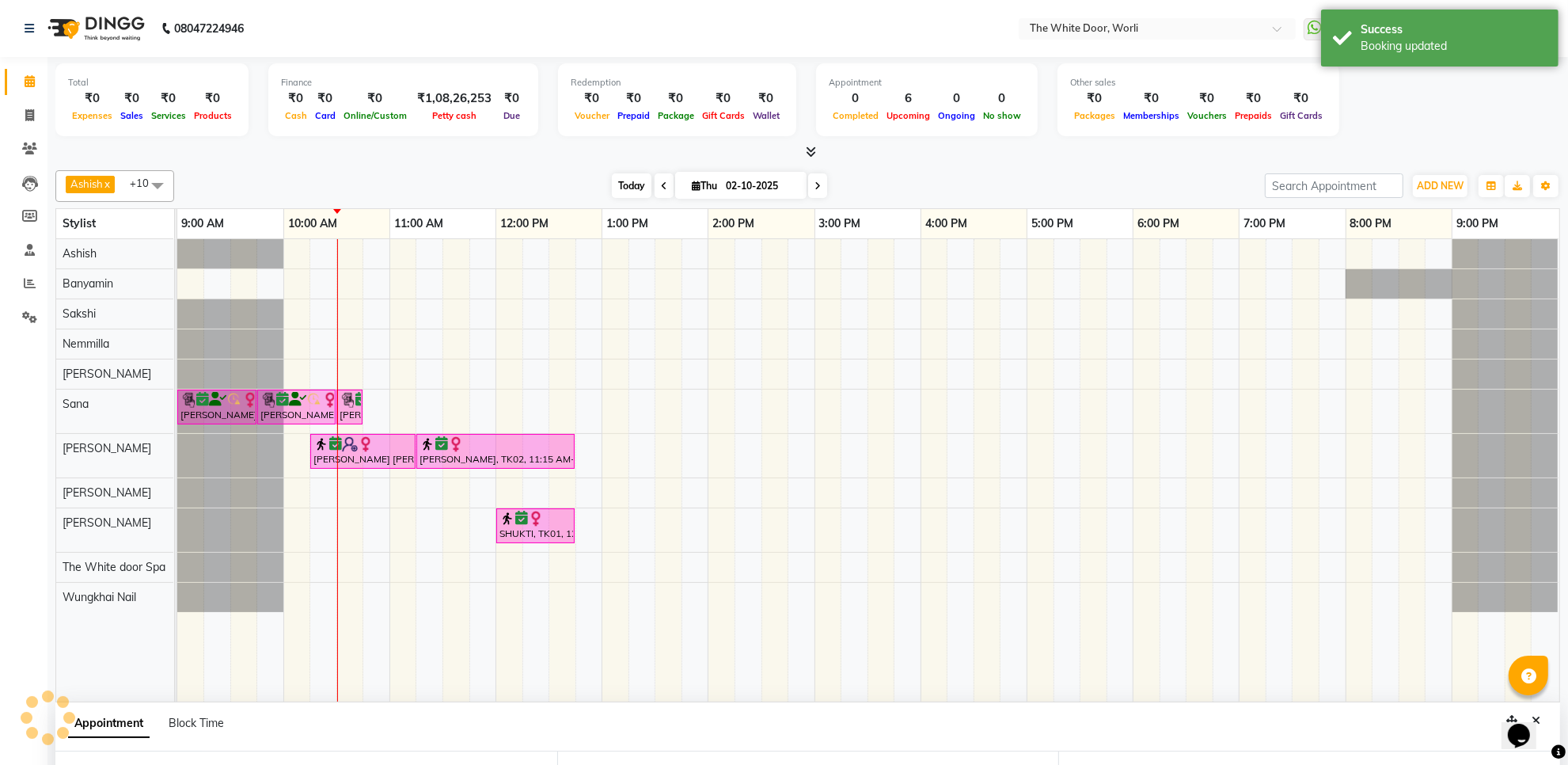
scroll to position [239, 0]
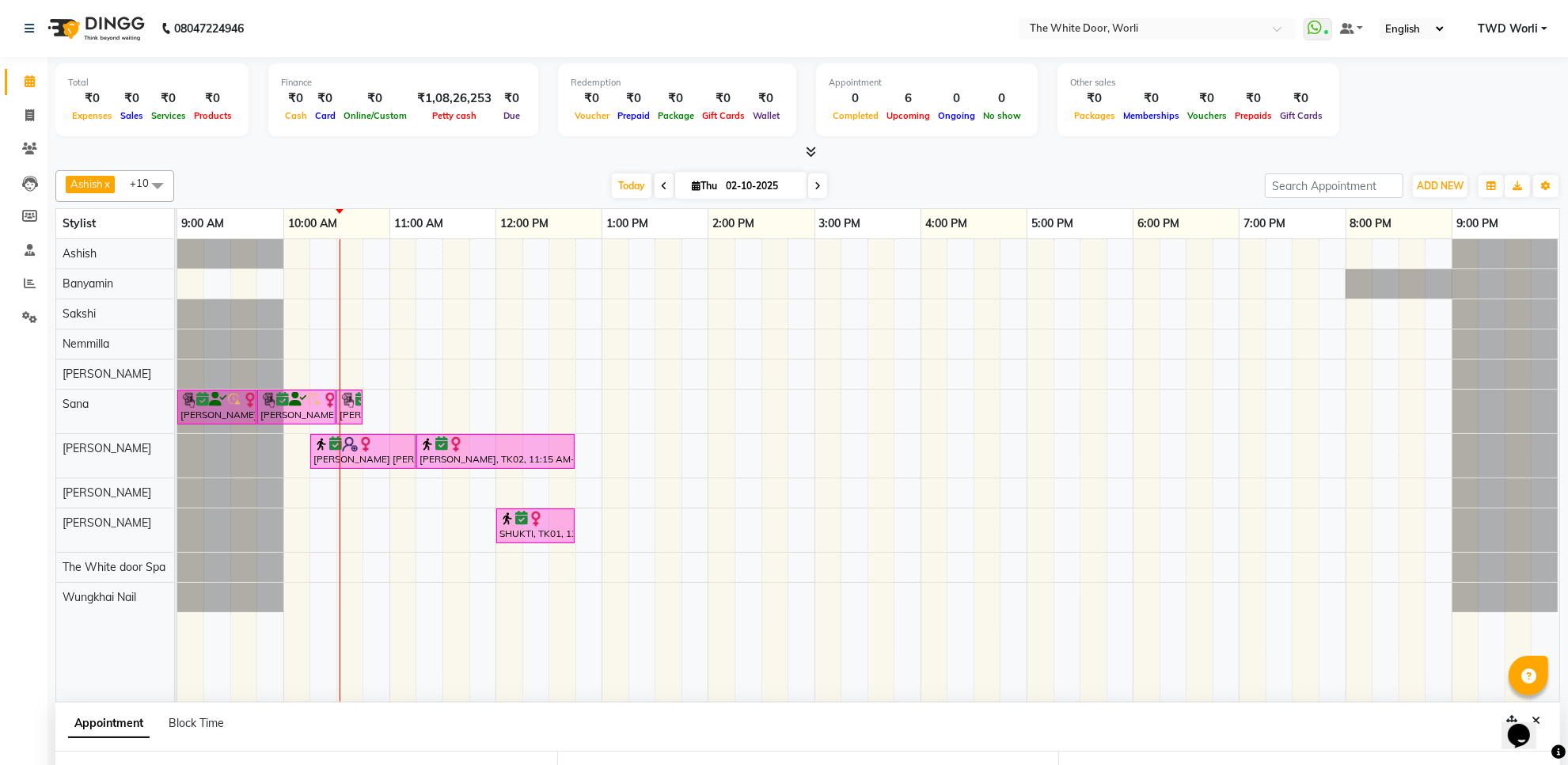
click at [688, 188] on span "Thu" at bounding box center [704, 185] width 33 height 12
select select "10"
select select "2025"
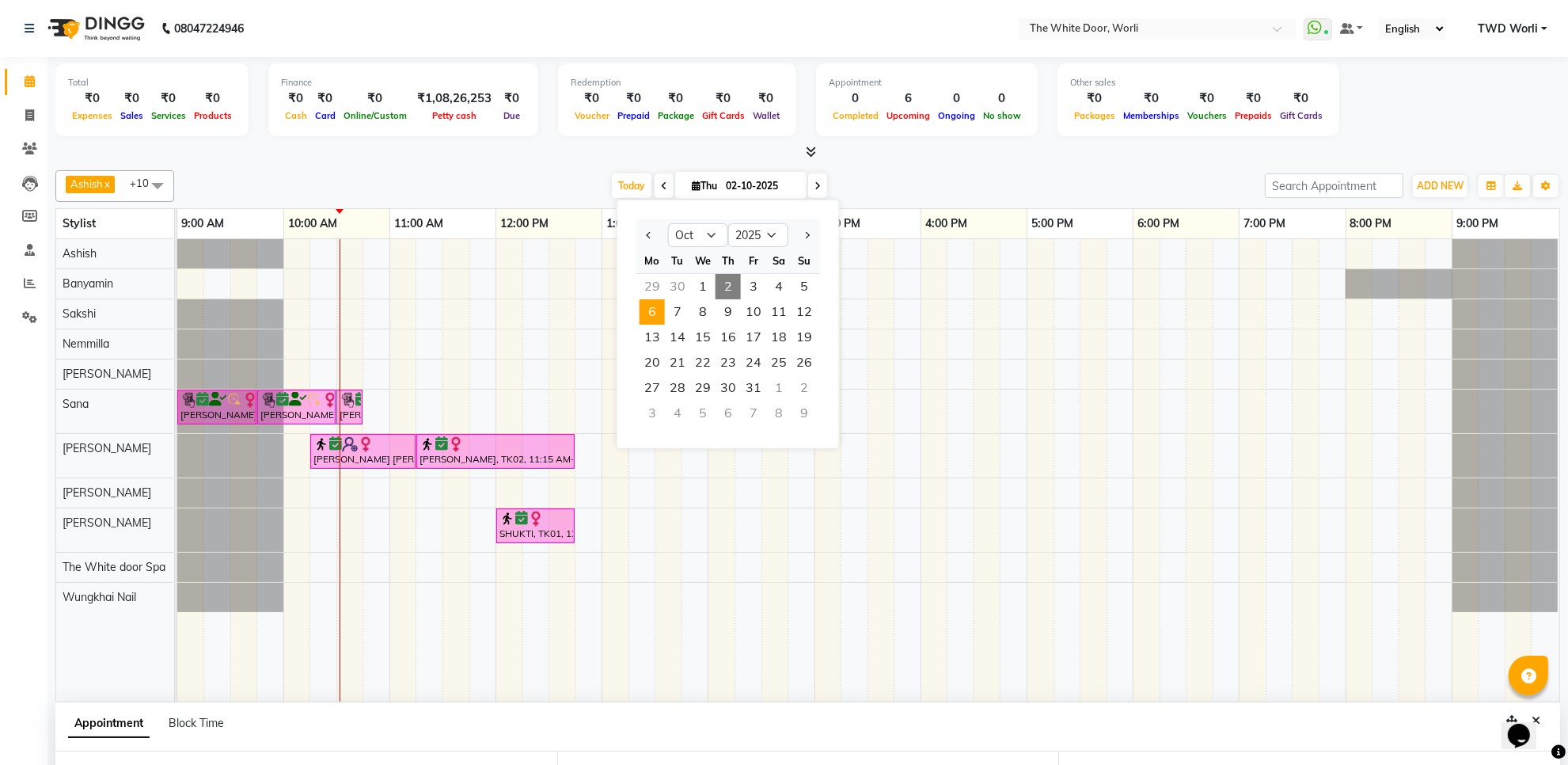
click at [656, 311] on span "6" at bounding box center [652, 312] width 26 height 26
type input "06-10-2025"
select select "750"
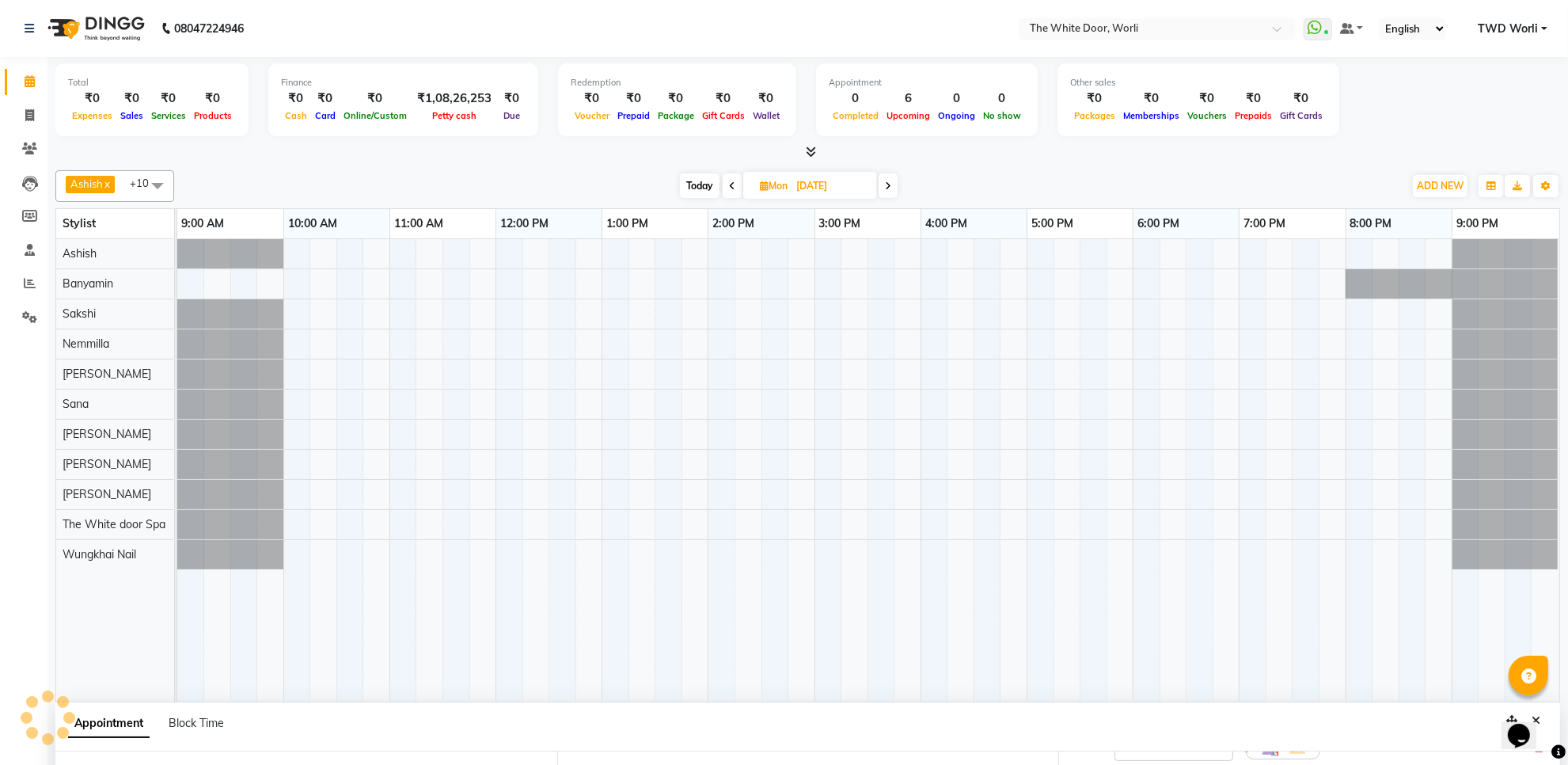
scroll to position [256, 0]
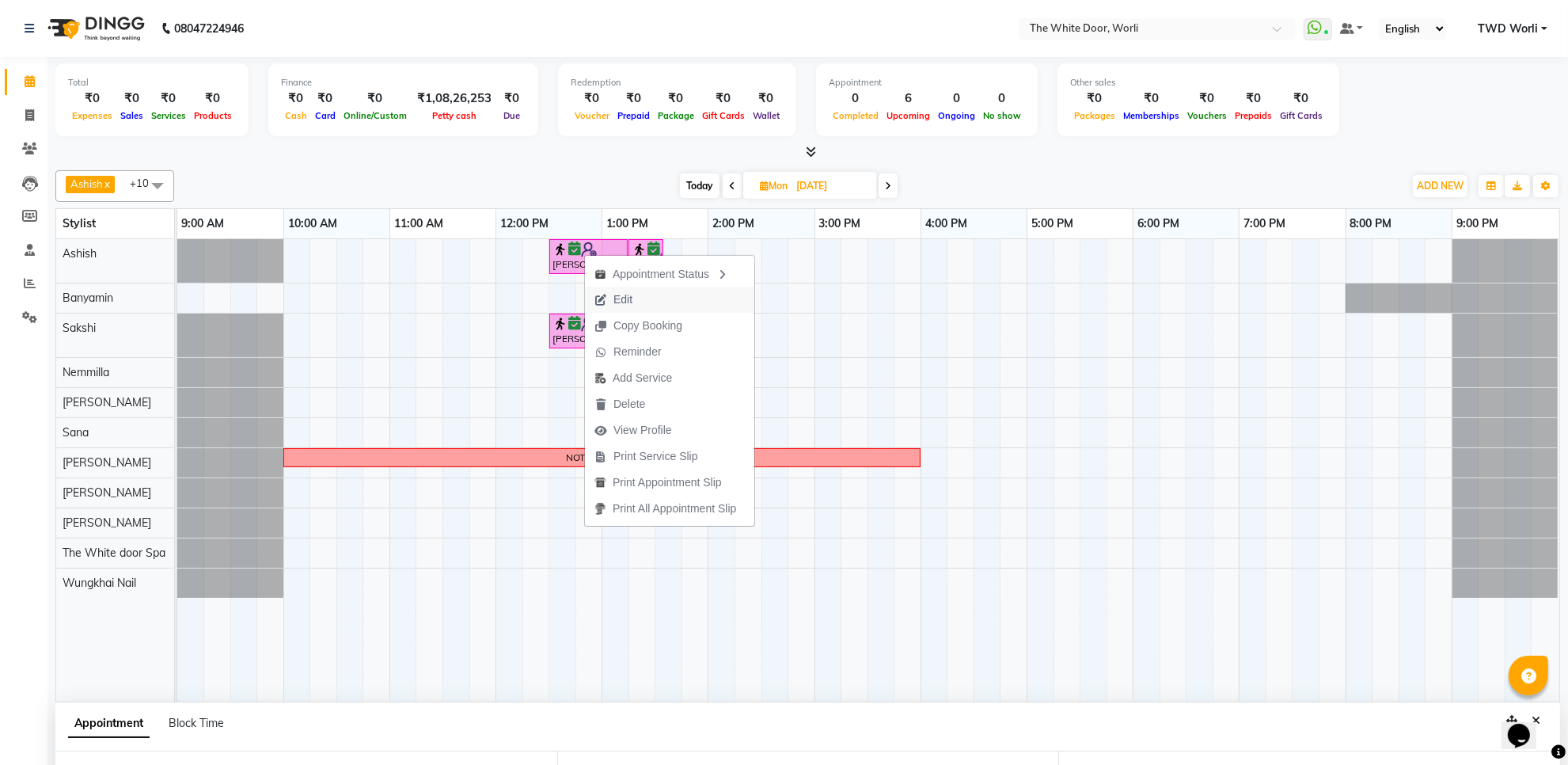
click at [612, 303] on span "Edit" at bounding box center [613, 300] width 57 height 26
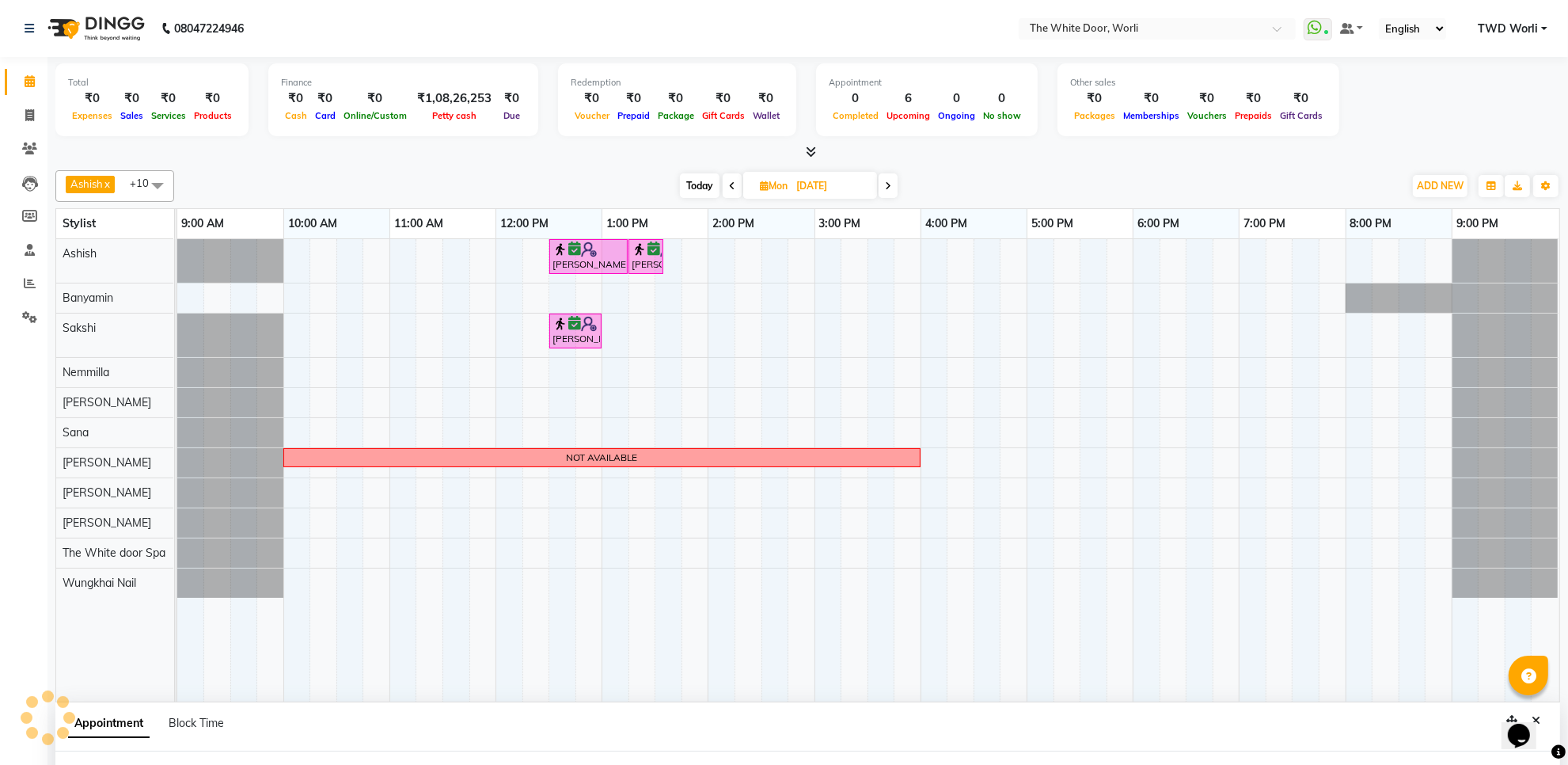
scroll to position [96, 0]
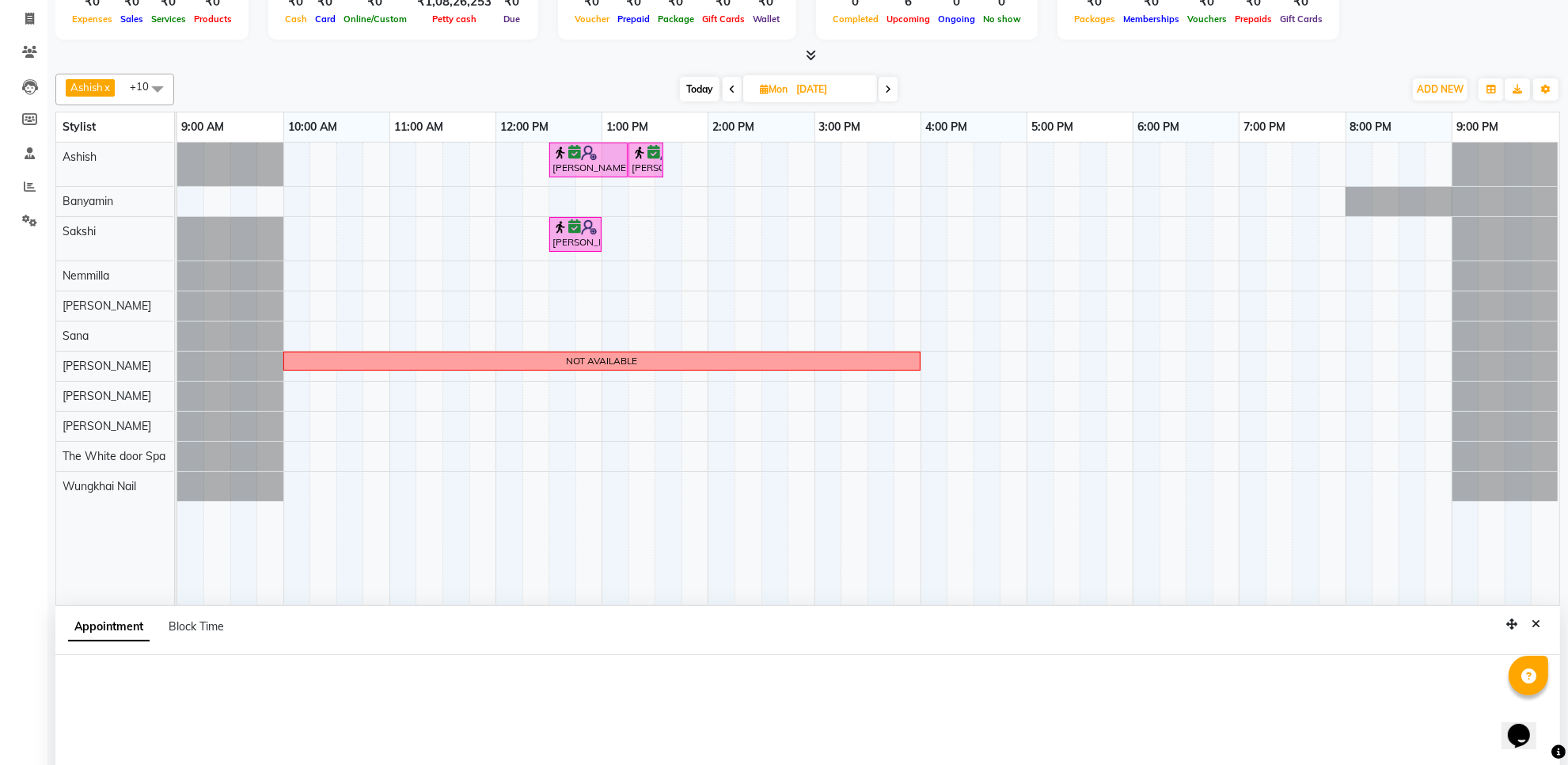
select select "750"
select select "confirm booking"
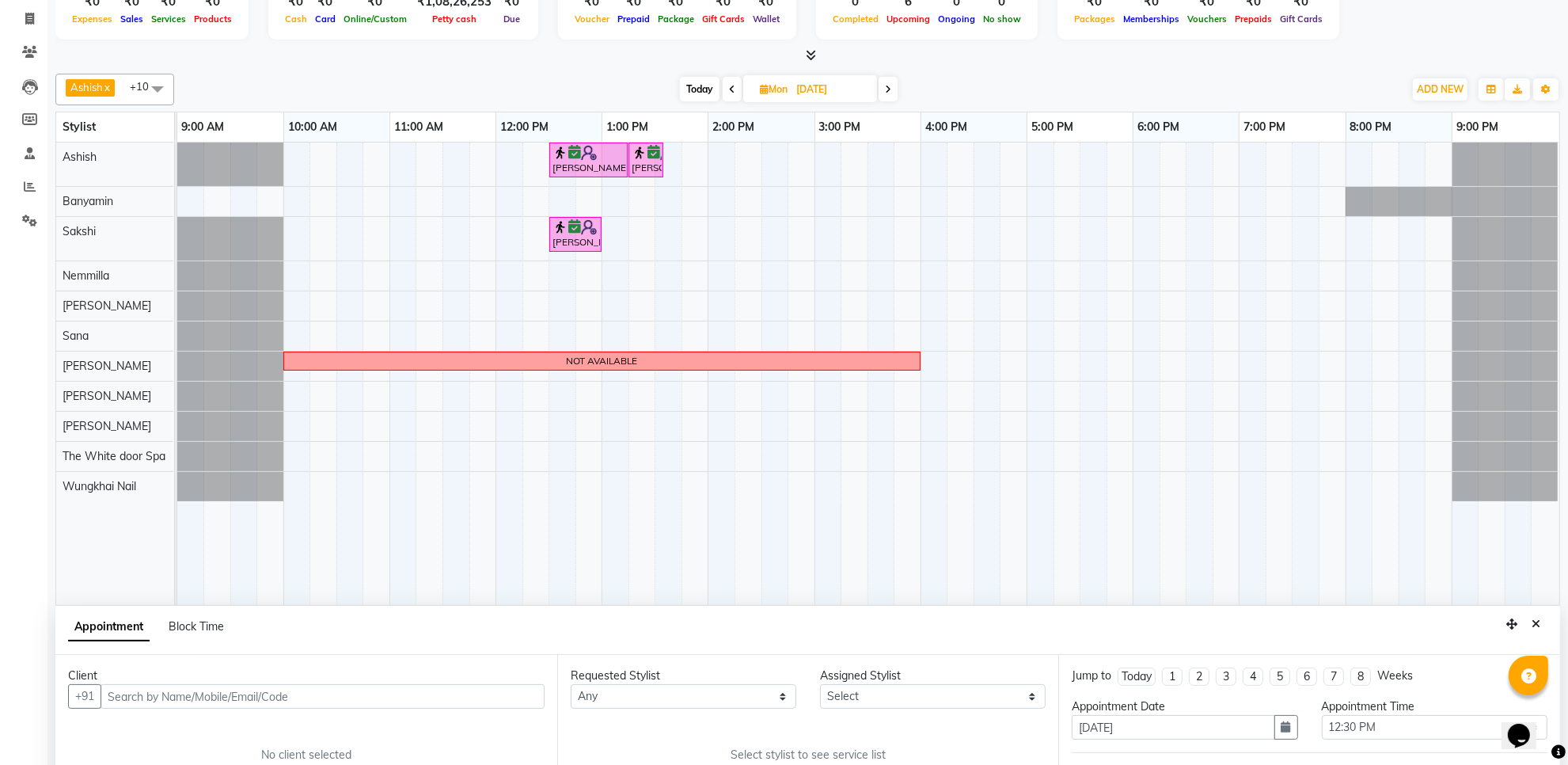
select select "20532"
select select "1664"
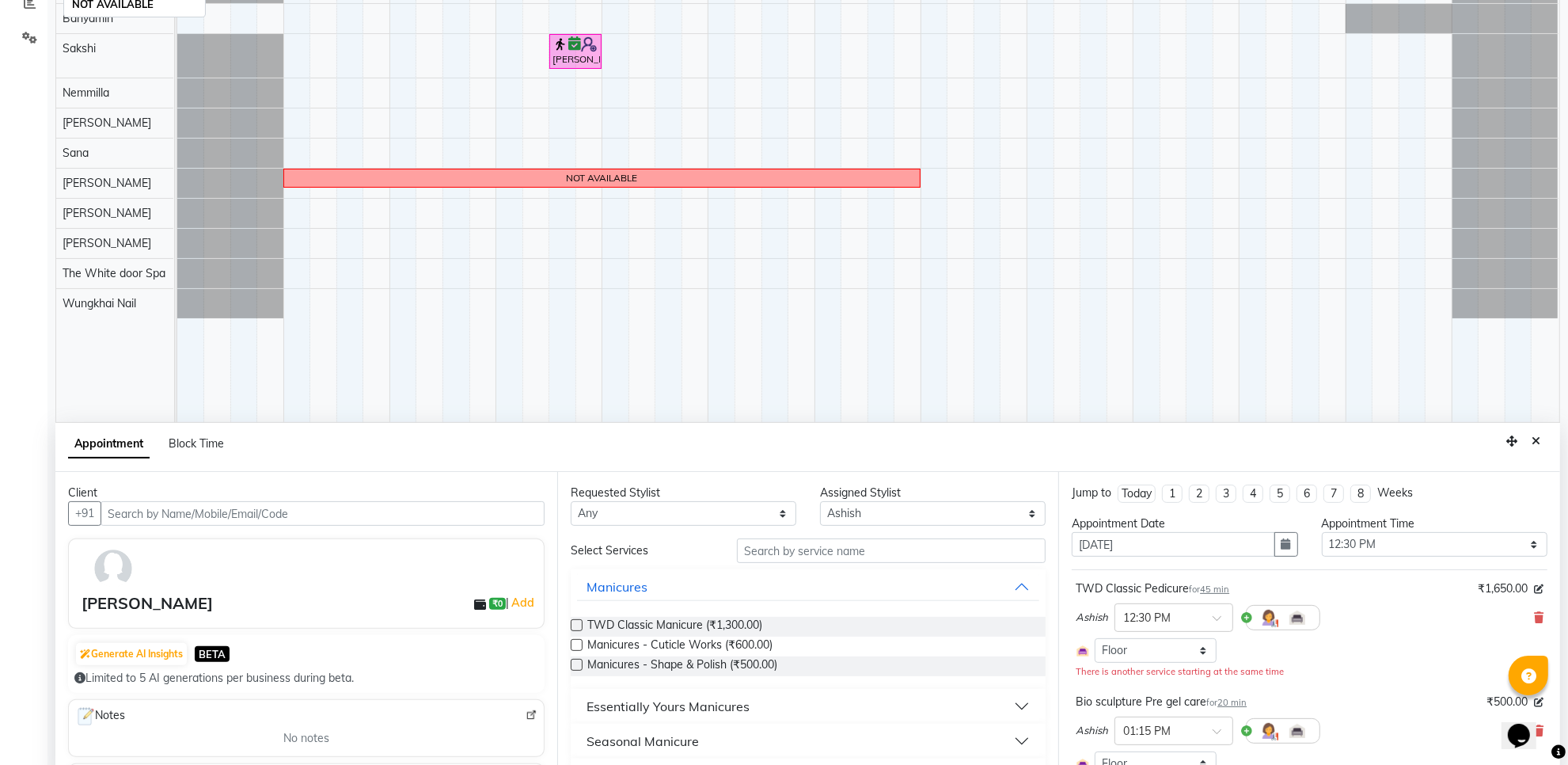
scroll to position [294, 0]
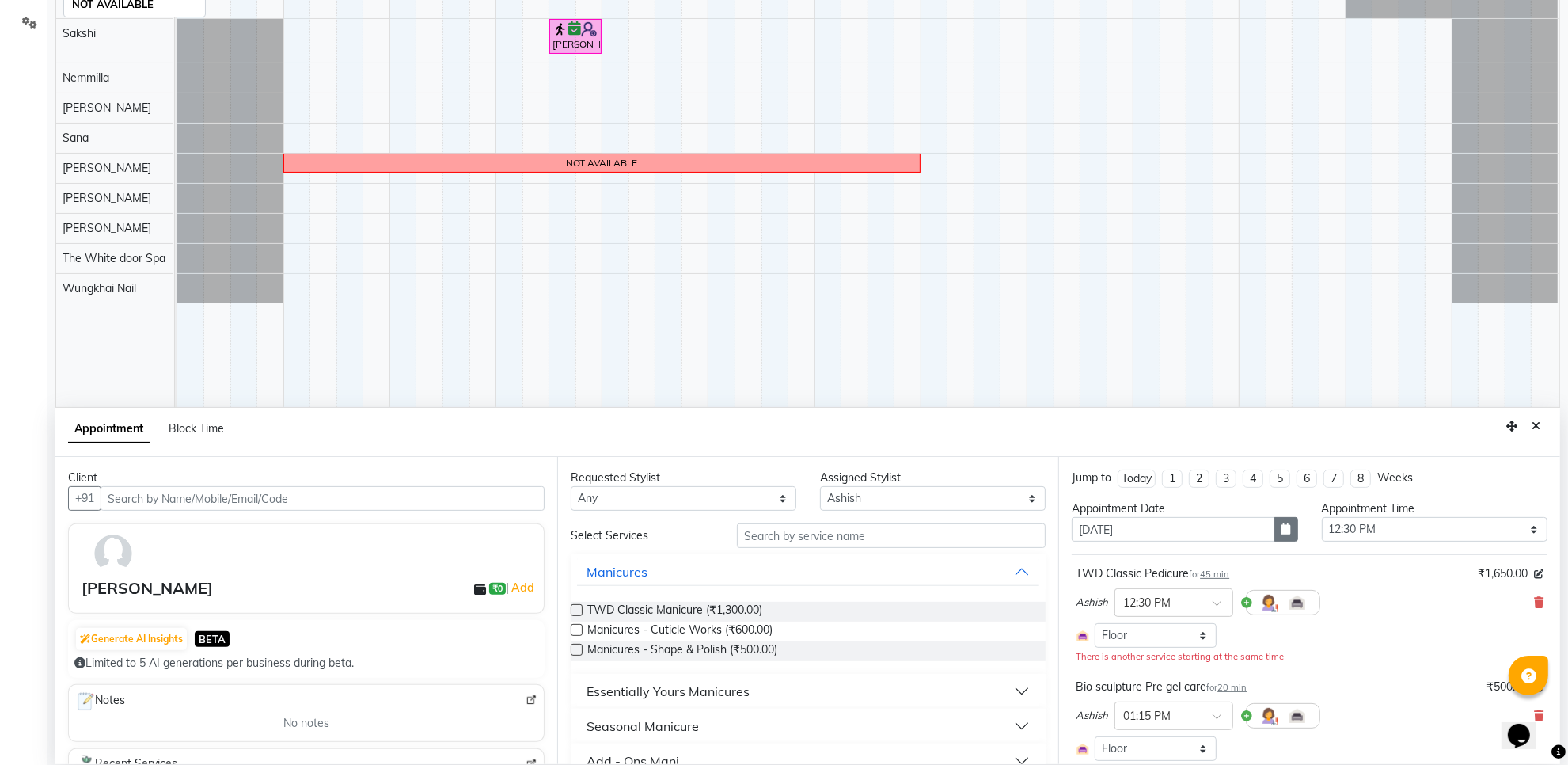
click at [1282, 535] on icon "button" at bounding box center [1287, 528] width 10 height 11
click at [1177, 608] on div "2" at bounding box center [1164, 611] width 26 height 26
type input "02-10-2025"
select select "750"
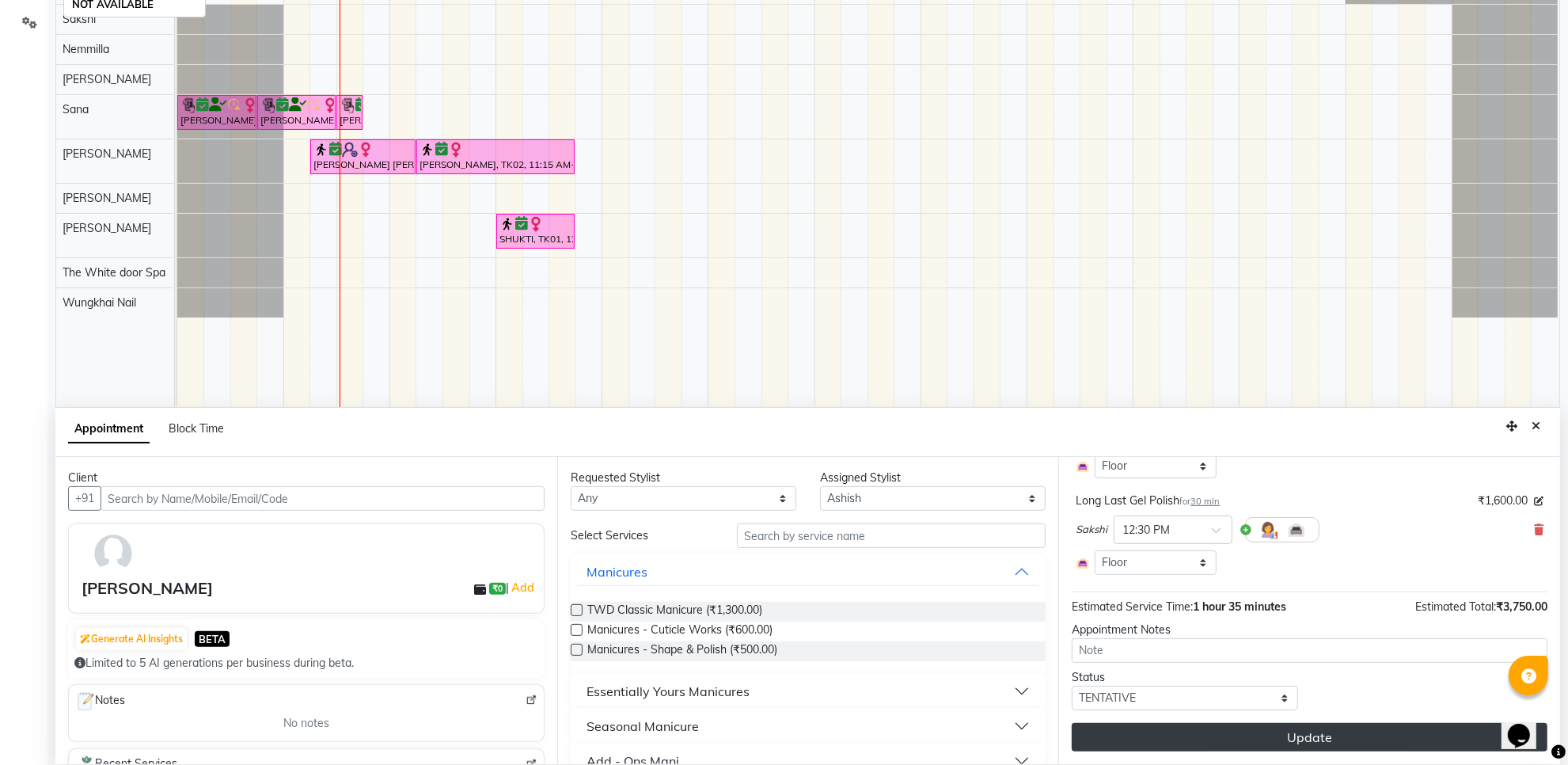
scroll to position [298, 0]
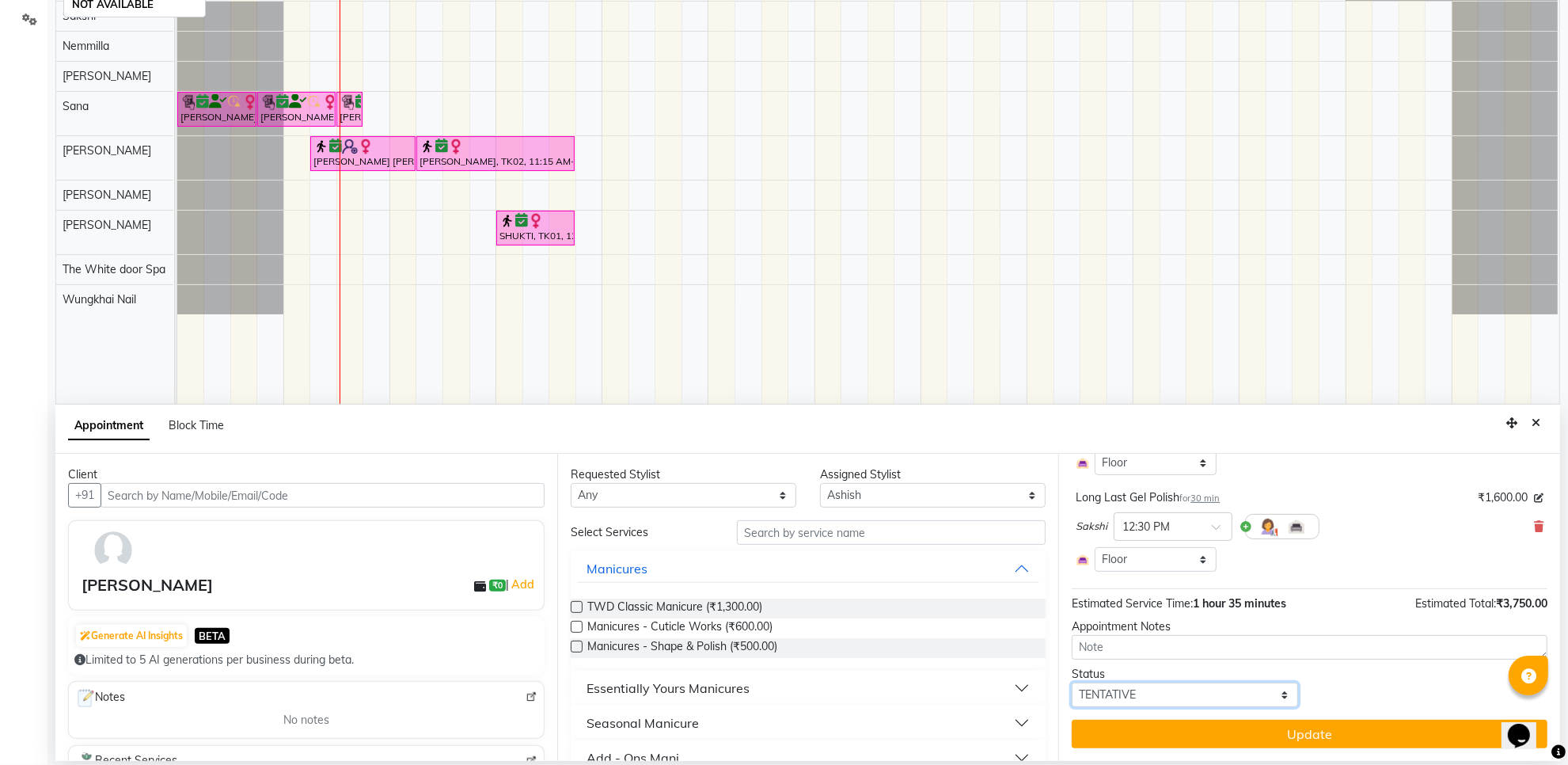
click at [1193, 706] on select "Select TENTATIVE CONFIRM CHECK-IN UPCOMING" at bounding box center [1185, 695] width 226 height 25
select select "confirm booking"
click at [1072, 683] on select "Select TENTATIVE CONFIRM CHECK-IN UPCOMING" at bounding box center [1185, 695] width 226 height 25
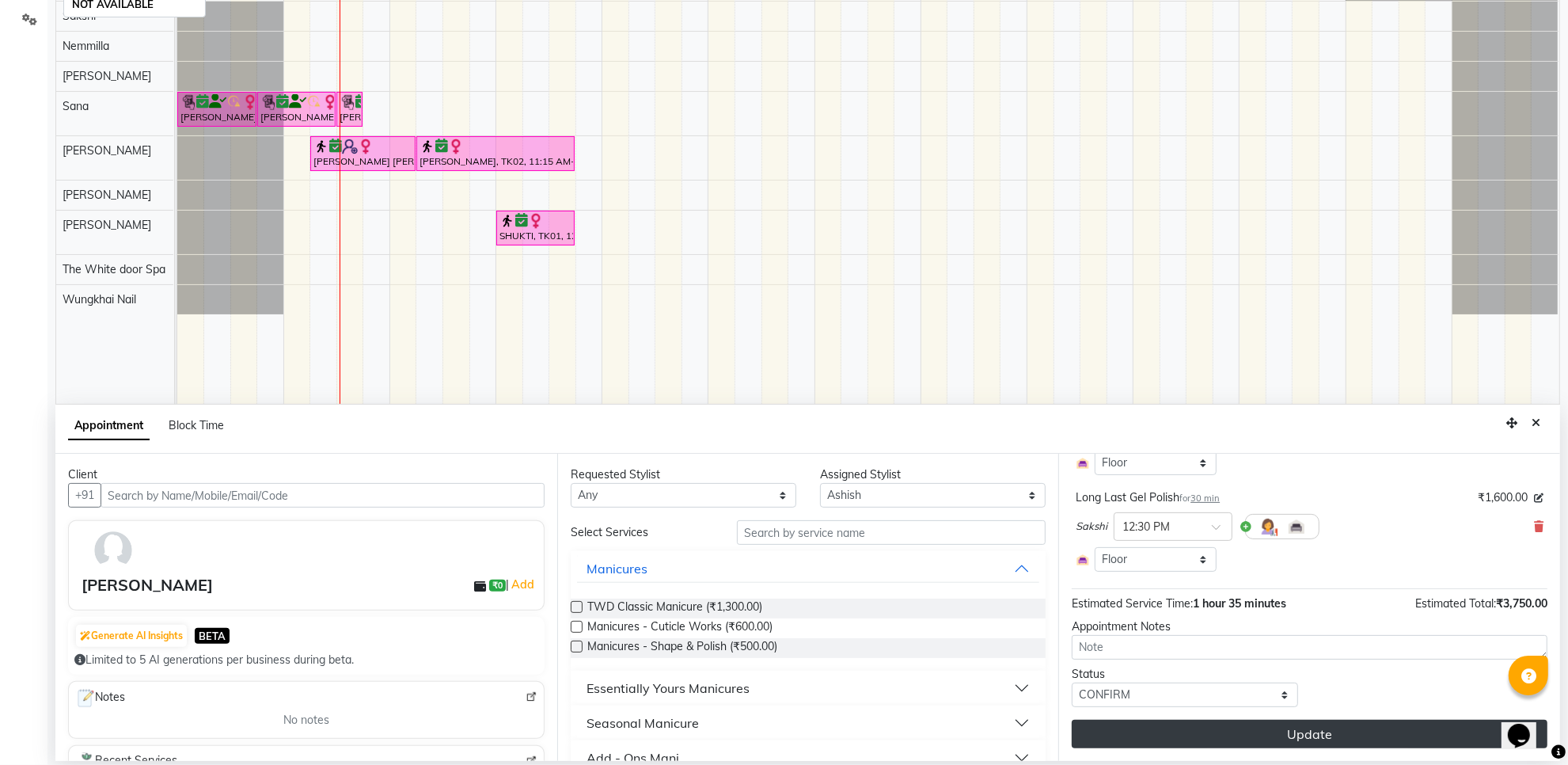
click at [1215, 737] on button "Update" at bounding box center [1309, 734] width 475 height 29
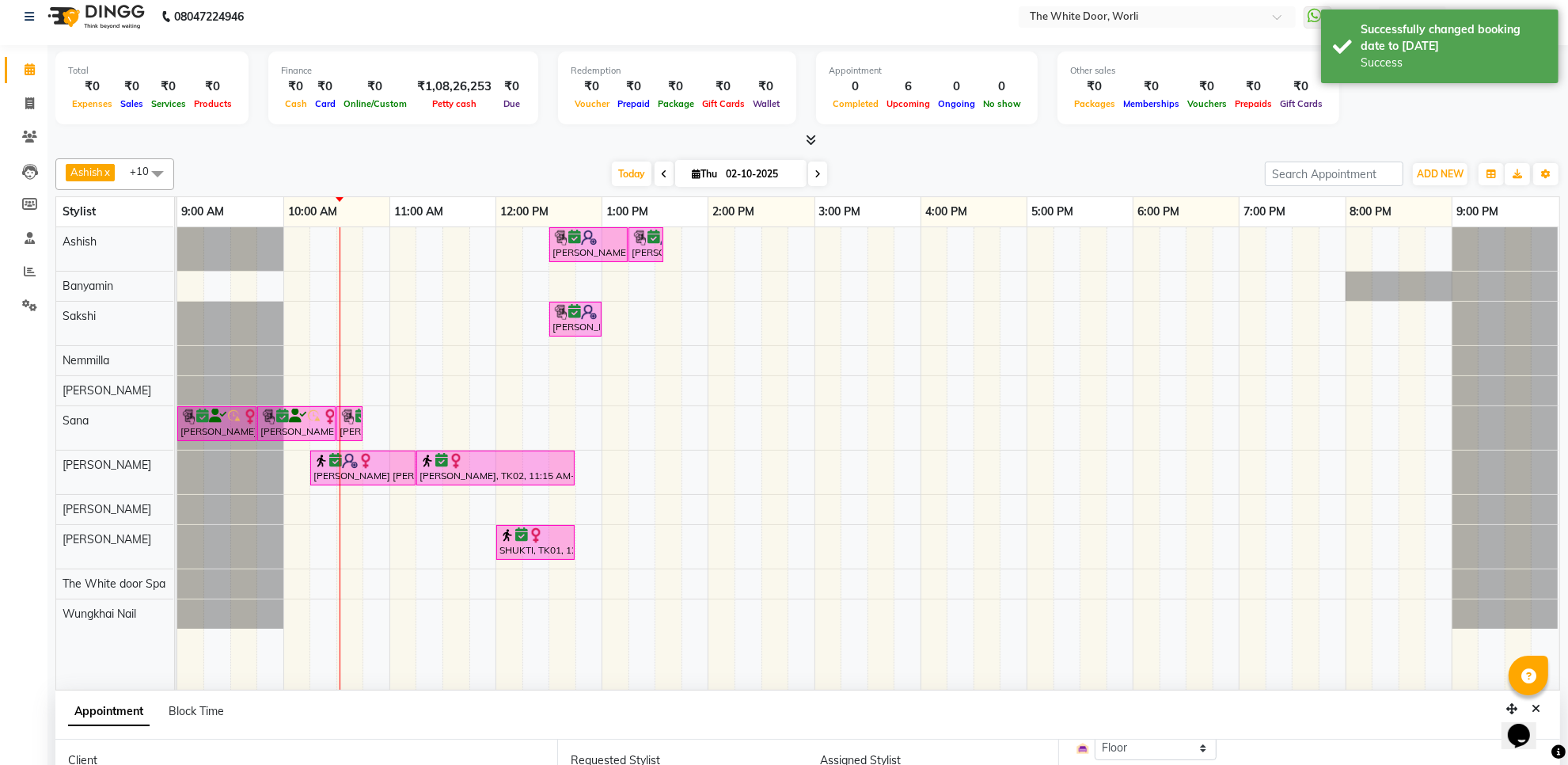
scroll to position [0, 0]
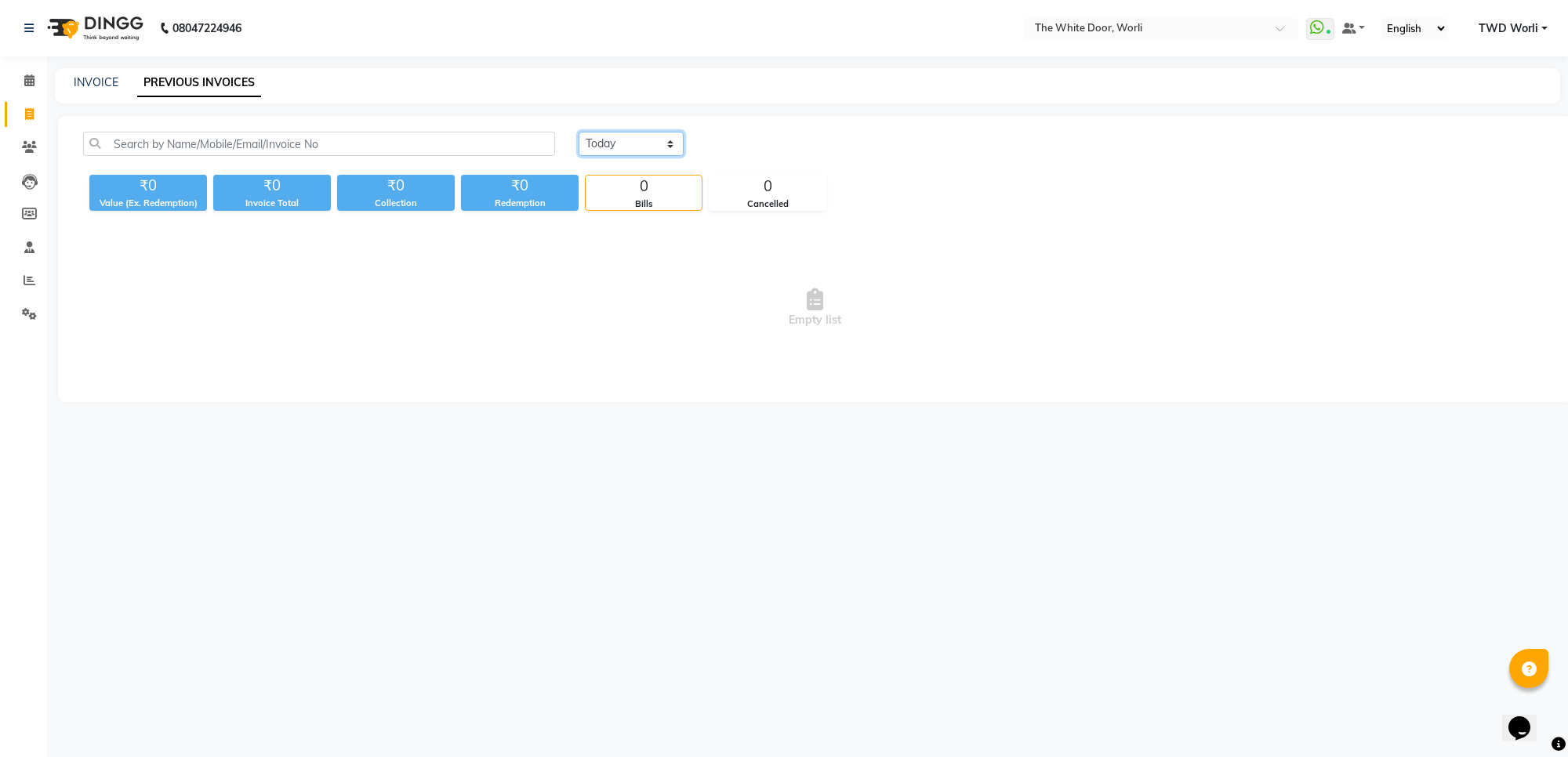
click at [635, 149] on select "Today Yesterday Custom Range" at bounding box center [631, 144] width 105 height 24
select select "range"
click at [578, 131] on select "Today Yesterday Custom Range" at bounding box center [631, 144] width 105 height 24
click at [762, 148] on input "02-10-2025" at bounding box center [759, 144] width 110 height 22
select select "10"
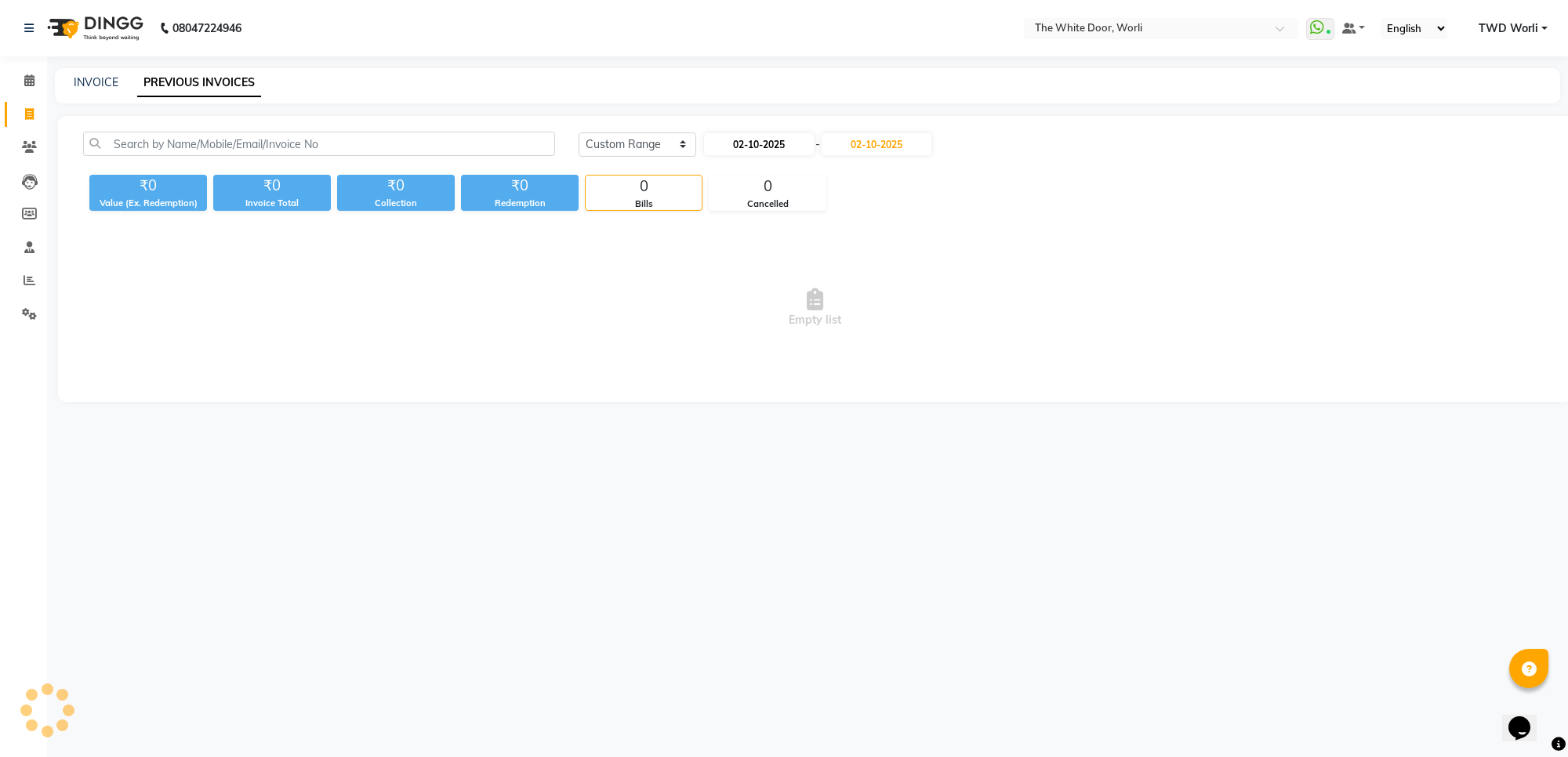
select select "2025"
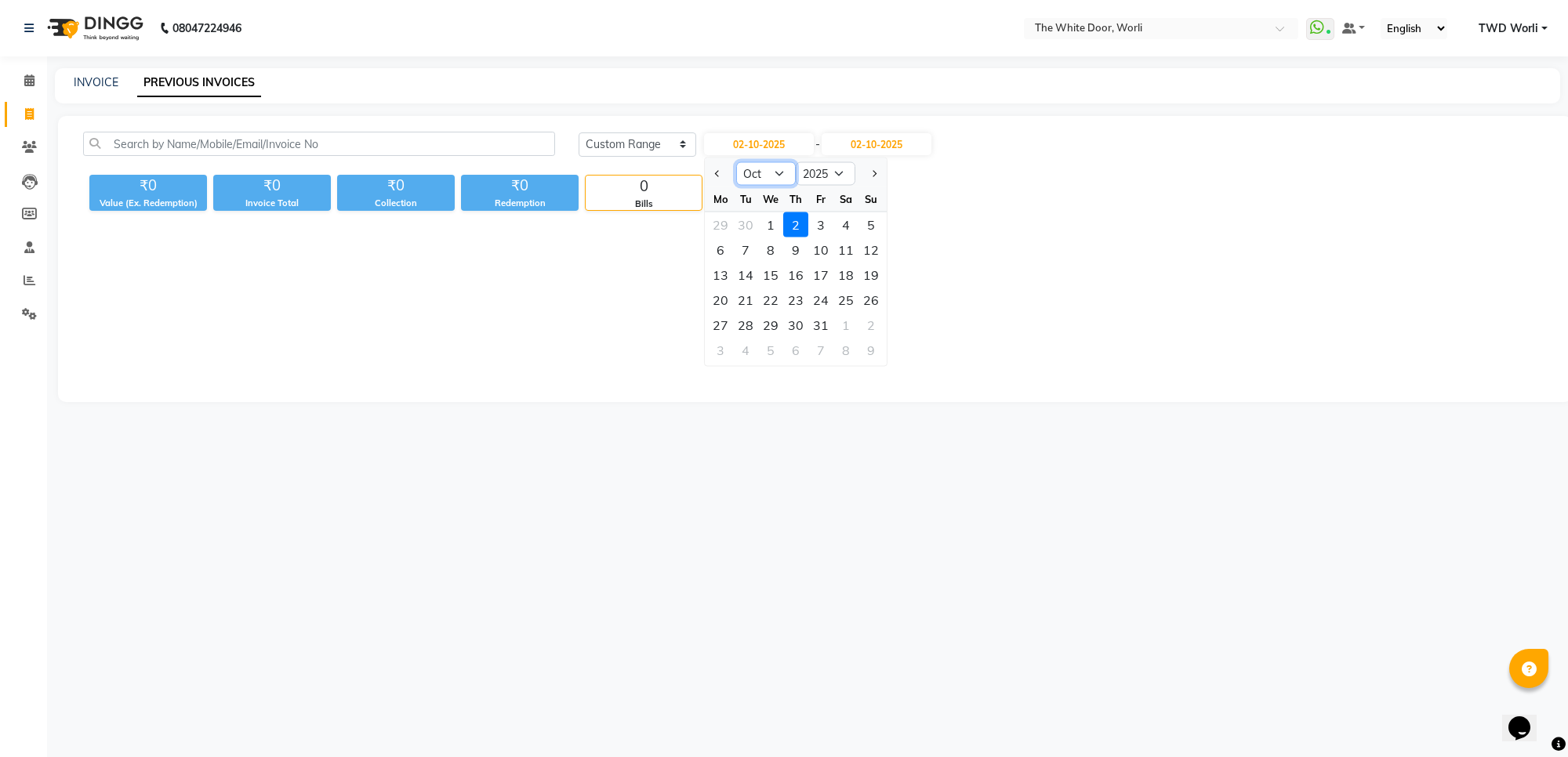
click at [777, 182] on select "Jan Feb Mar Apr May Jun Jul Aug Sep Oct Nov Dec" at bounding box center [765, 174] width 60 height 24
select select "9"
click at [736, 162] on select "Jan Feb Mar Apr May Jun Jul Aug Sep Oct Nov Dec" at bounding box center [765, 174] width 60 height 24
click at [804, 304] on div "25" at bounding box center [795, 300] width 25 height 25
type input "25-09-2025"
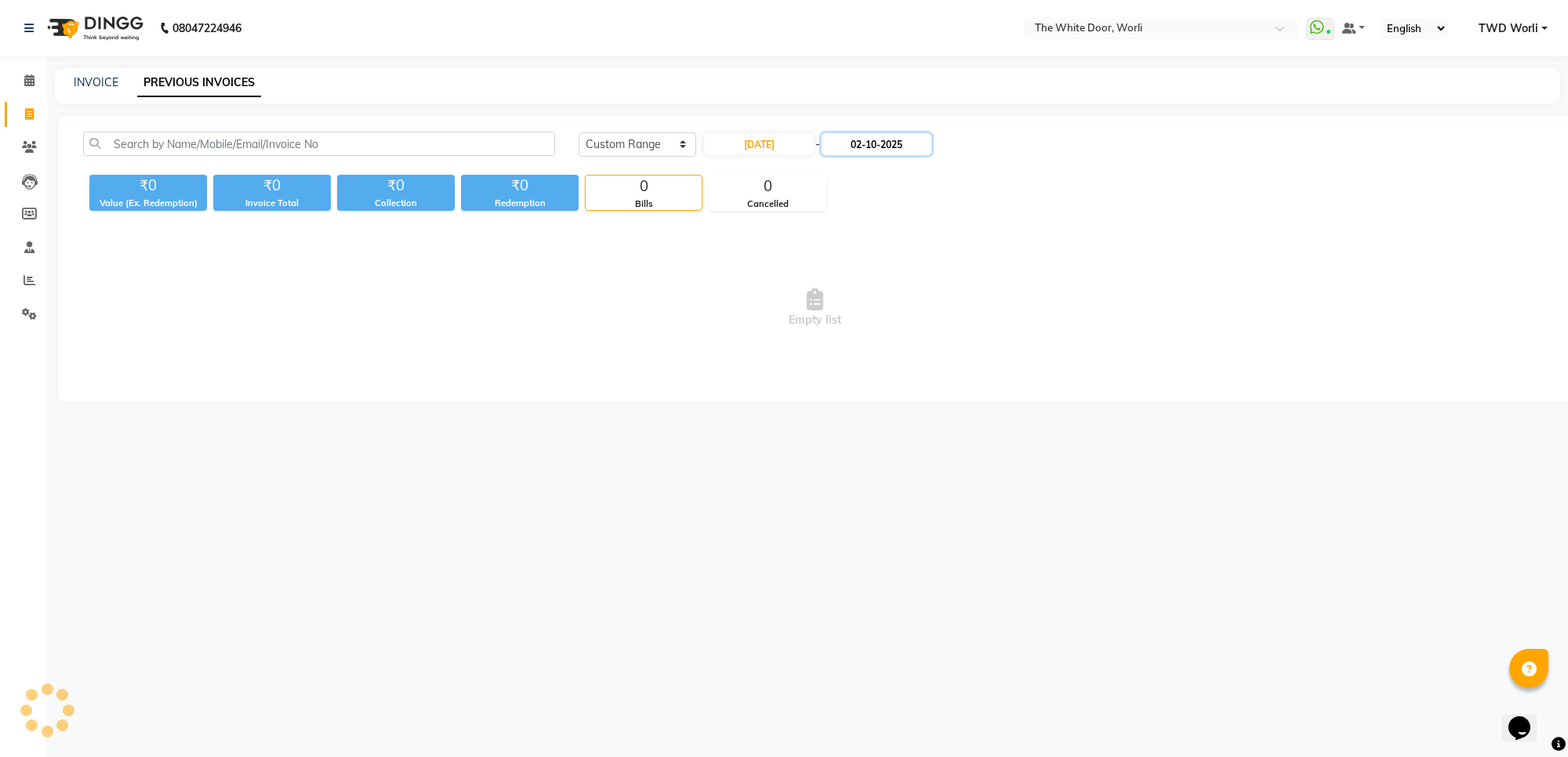
click at [870, 148] on input "02-10-2025" at bounding box center [876, 144] width 110 height 22
select select "10"
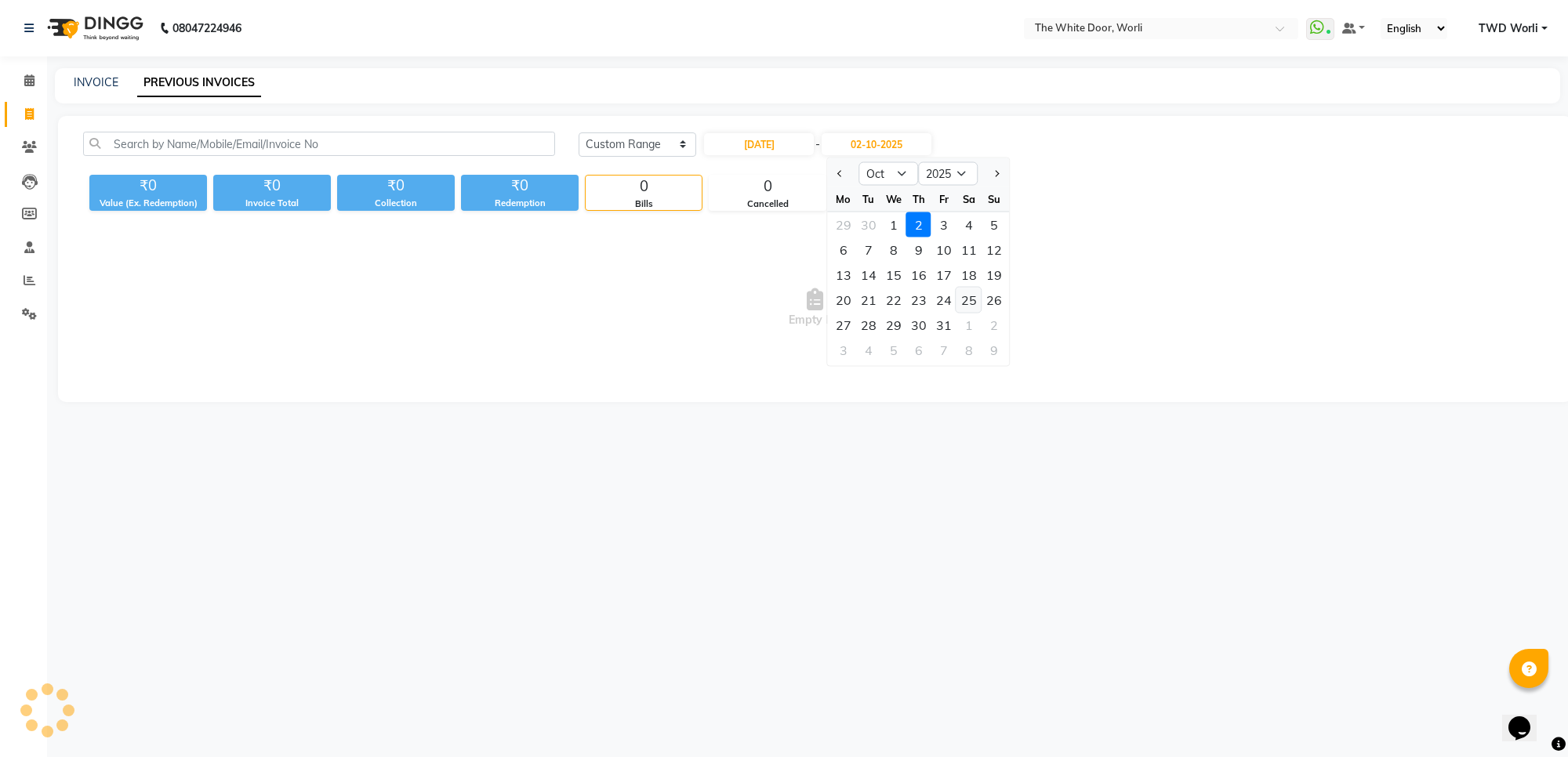
click at [965, 299] on div "25" at bounding box center [968, 300] width 25 height 25
type input "25-10-2025"
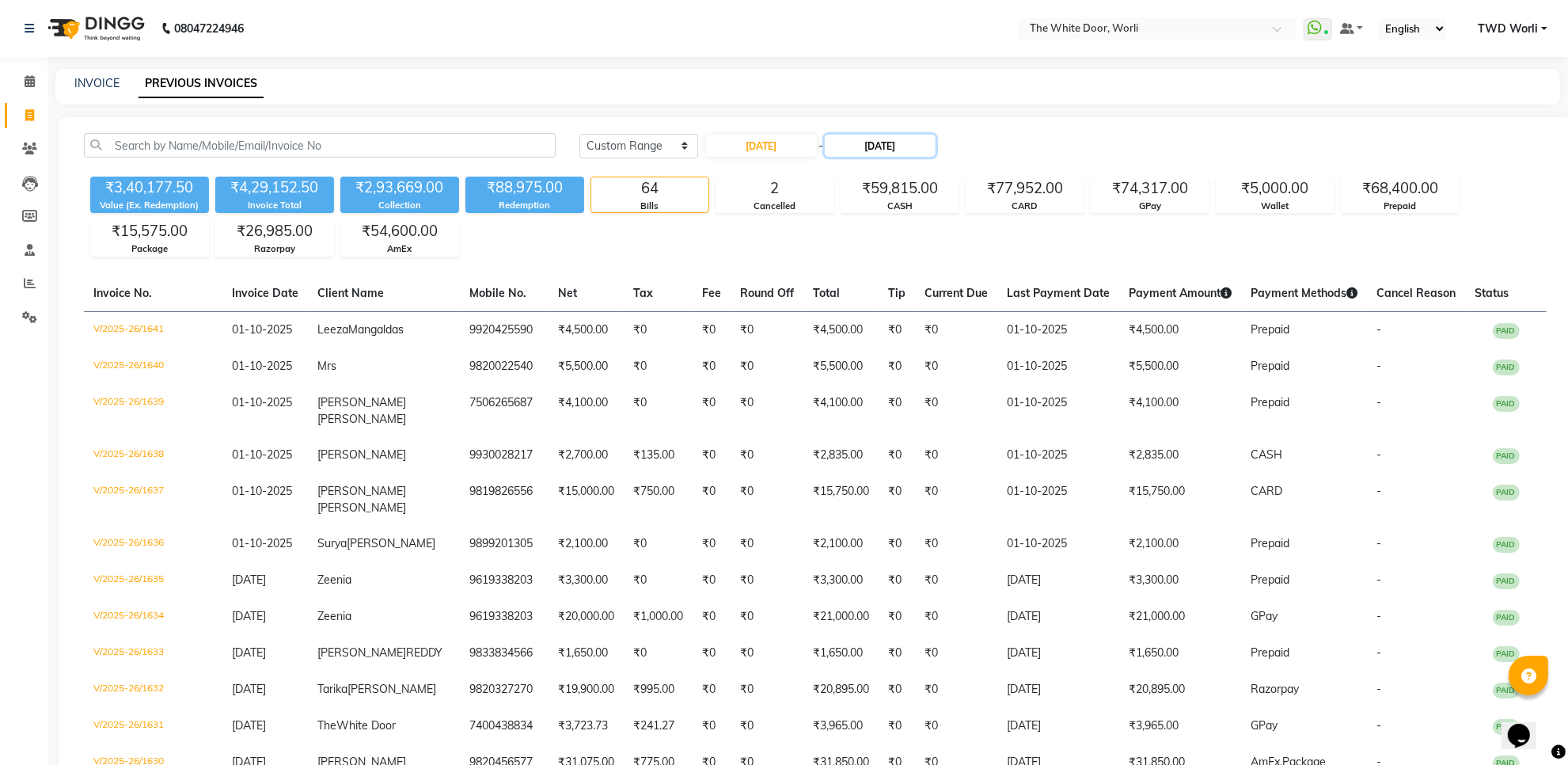
click at [912, 144] on input "25-10-2025" at bounding box center [880, 145] width 111 height 22
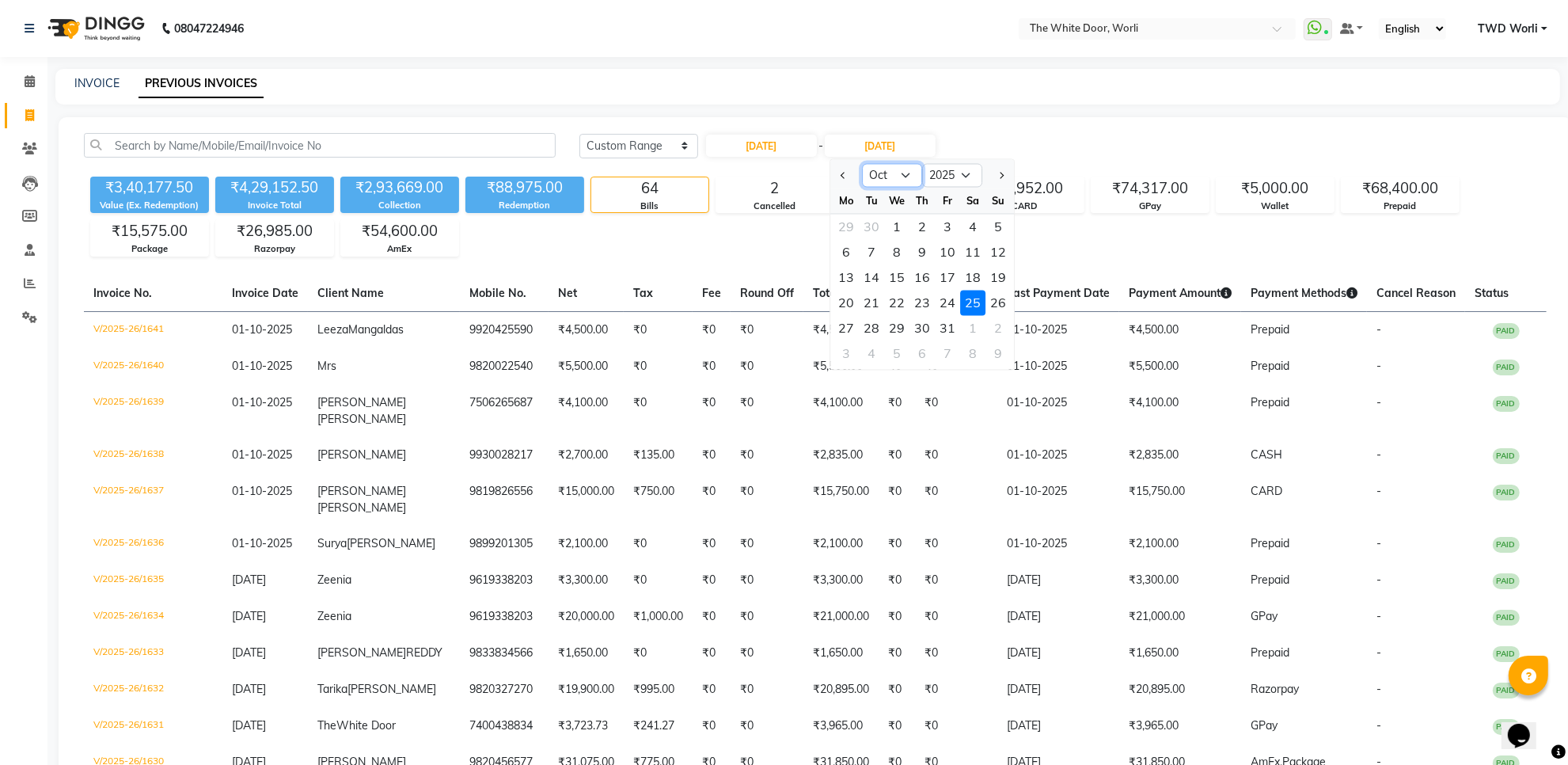
click at [910, 171] on select "Sep Oct Nov Dec" at bounding box center [892, 176] width 60 height 24
select select "9"
click at [862, 164] on select "Sep Oct Nov Dec" at bounding box center [892, 176] width 60 height 24
click at [926, 303] on div "25" at bounding box center [922, 303] width 26 height 26
type input "25-09-2025"
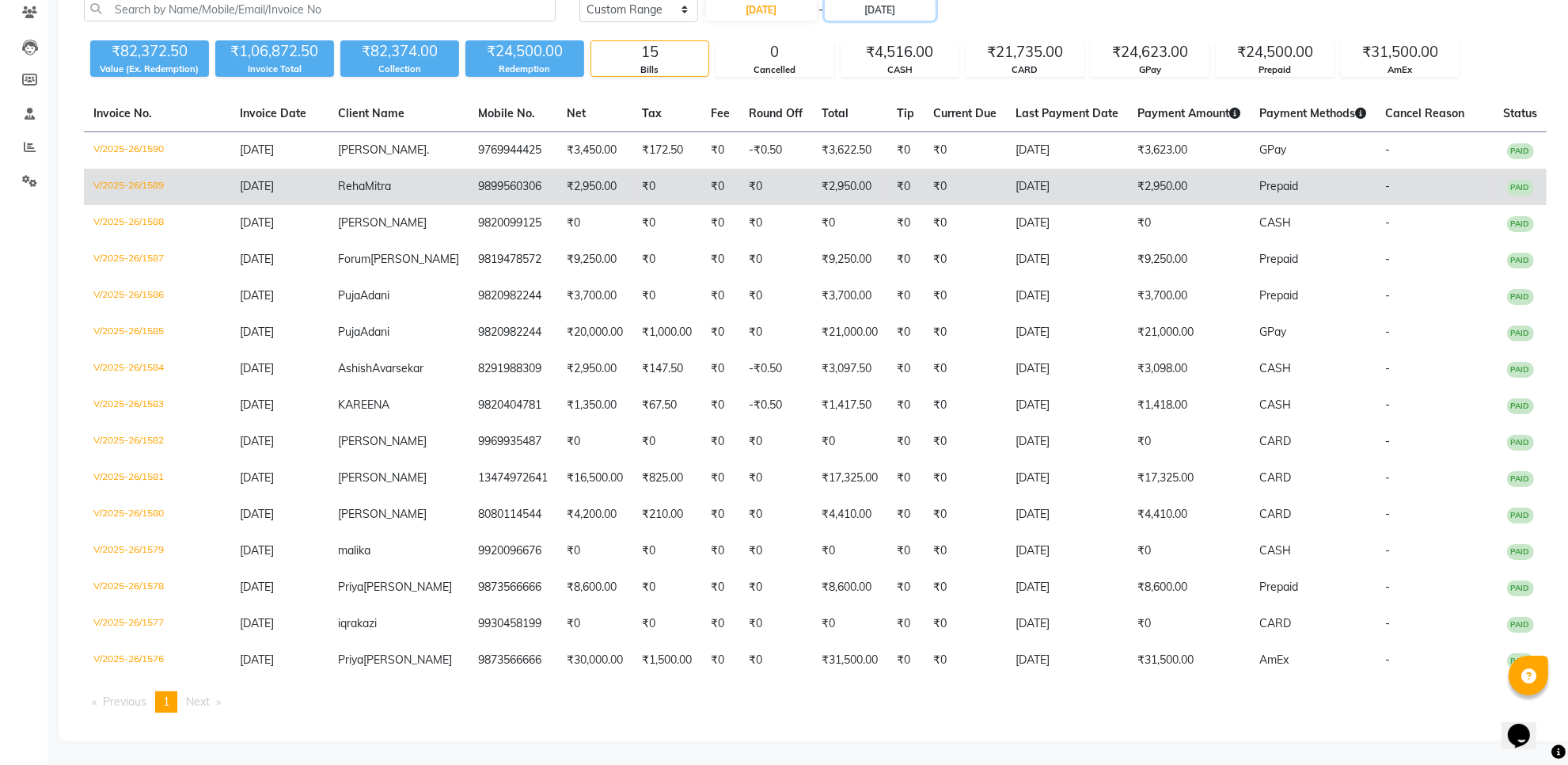
scroll to position [192, 0]
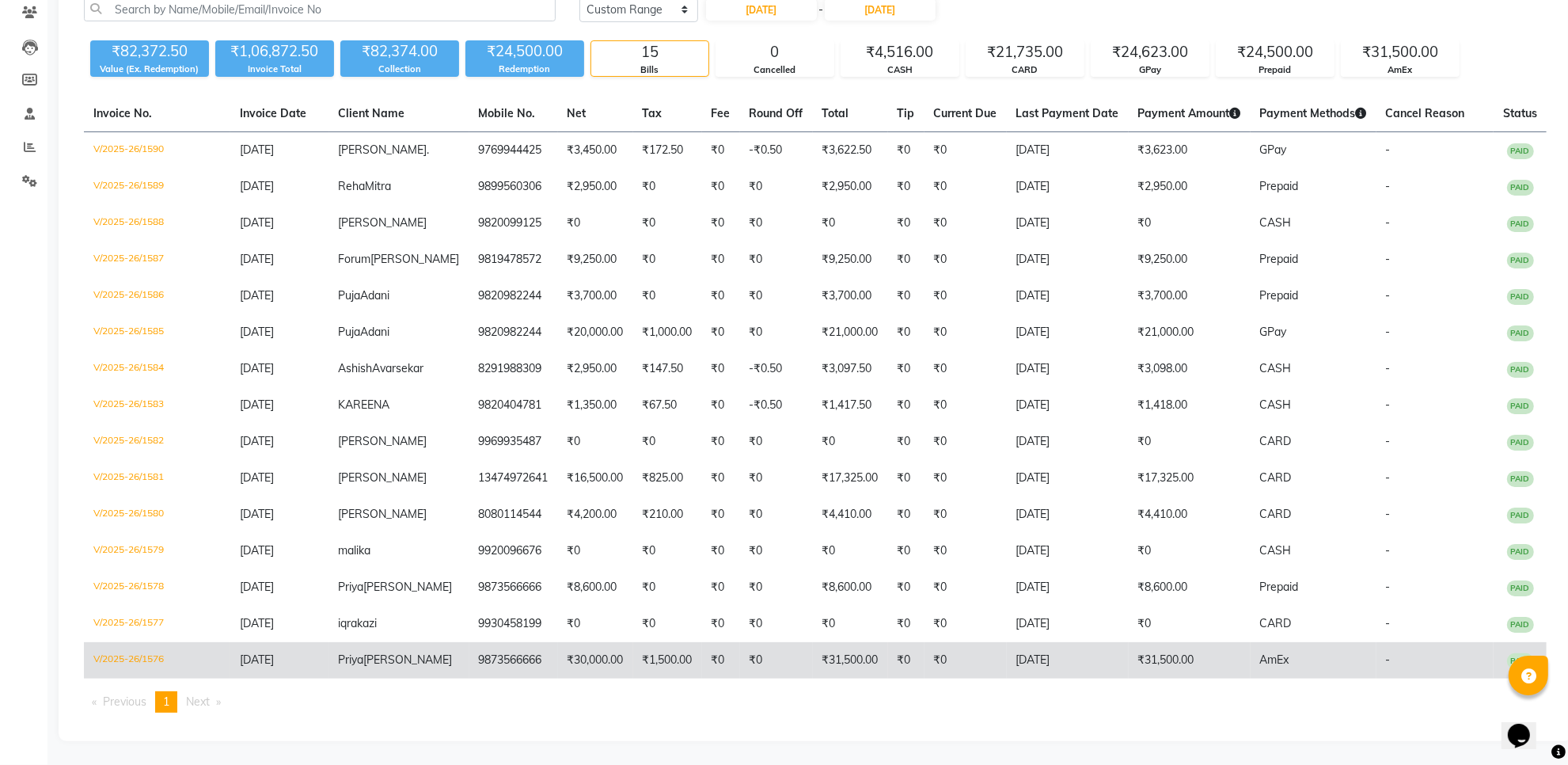
click at [576, 644] on td "₹30,000.00" at bounding box center [595, 660] width 75 height 36
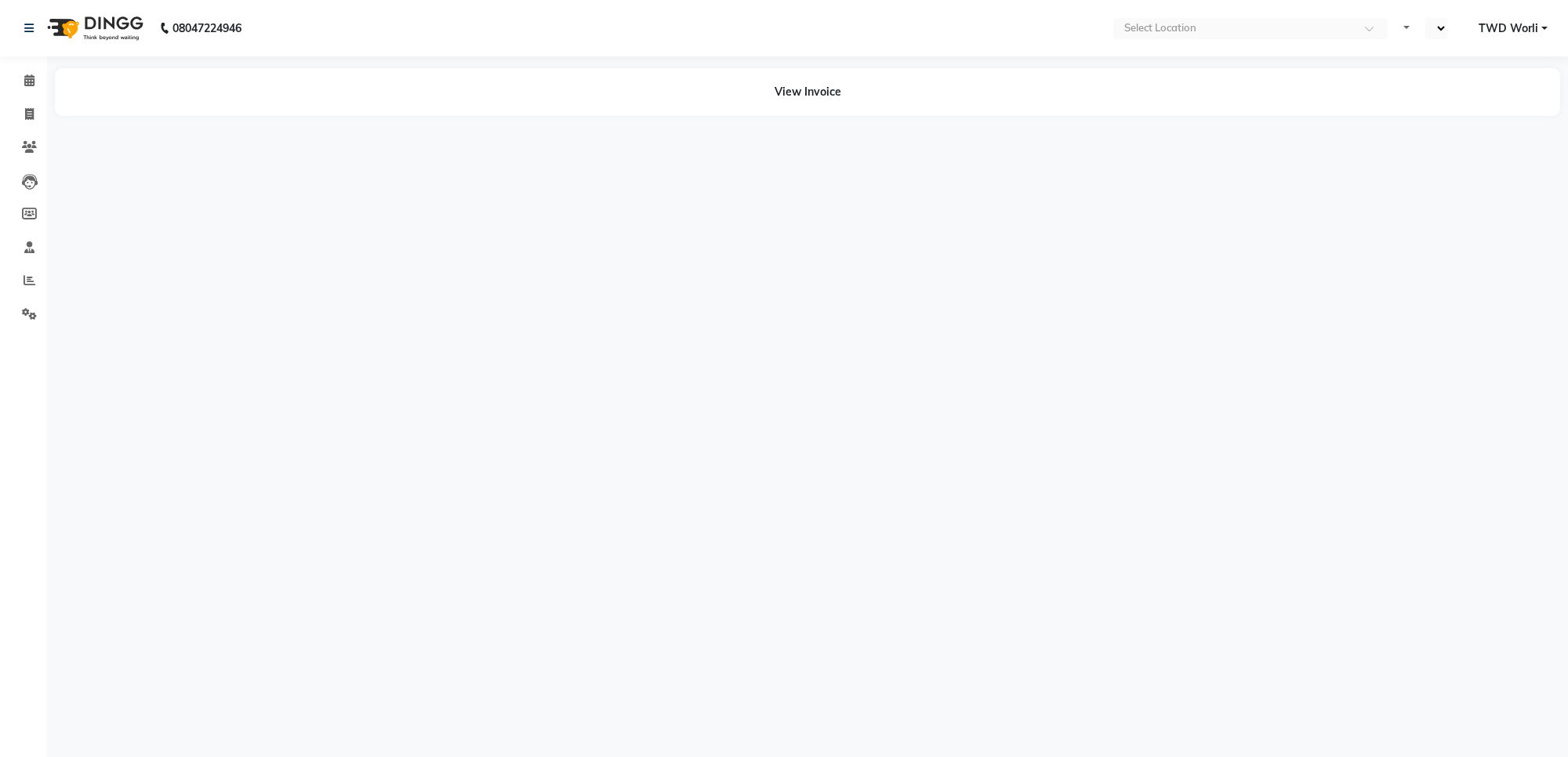
select select "en"
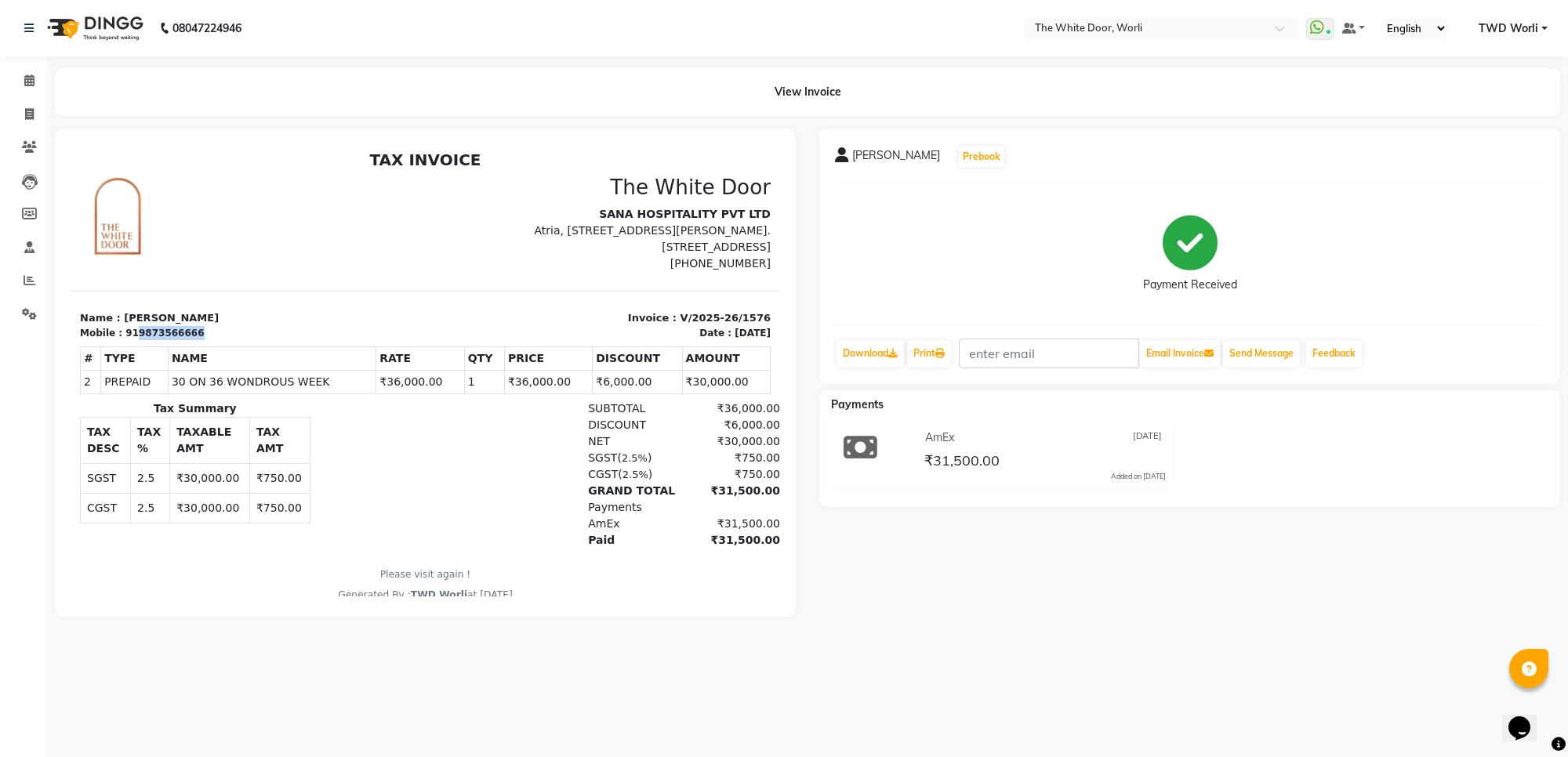
drag, startPoint x: 127, startPoint y: 330, endPoint x: 215, endPoint y: 337, distance: 88.3
click at [215, 337] on div "Mobile : 919873566666" at bounding box center [248, 333] width 336 height 14
copy div "9873566666"
drag, startPoint x: 663, startPoint y: 311, endPoint x: 745, endPoint y: 308, distance: 82.1
click at [745, 308] on section "Name : [PERSON_NAME] Mobile : 919873566666 Invoice : V/2025-26/1576 Date : [DAT…" at bounding box center [425, 315] width 710 height 50
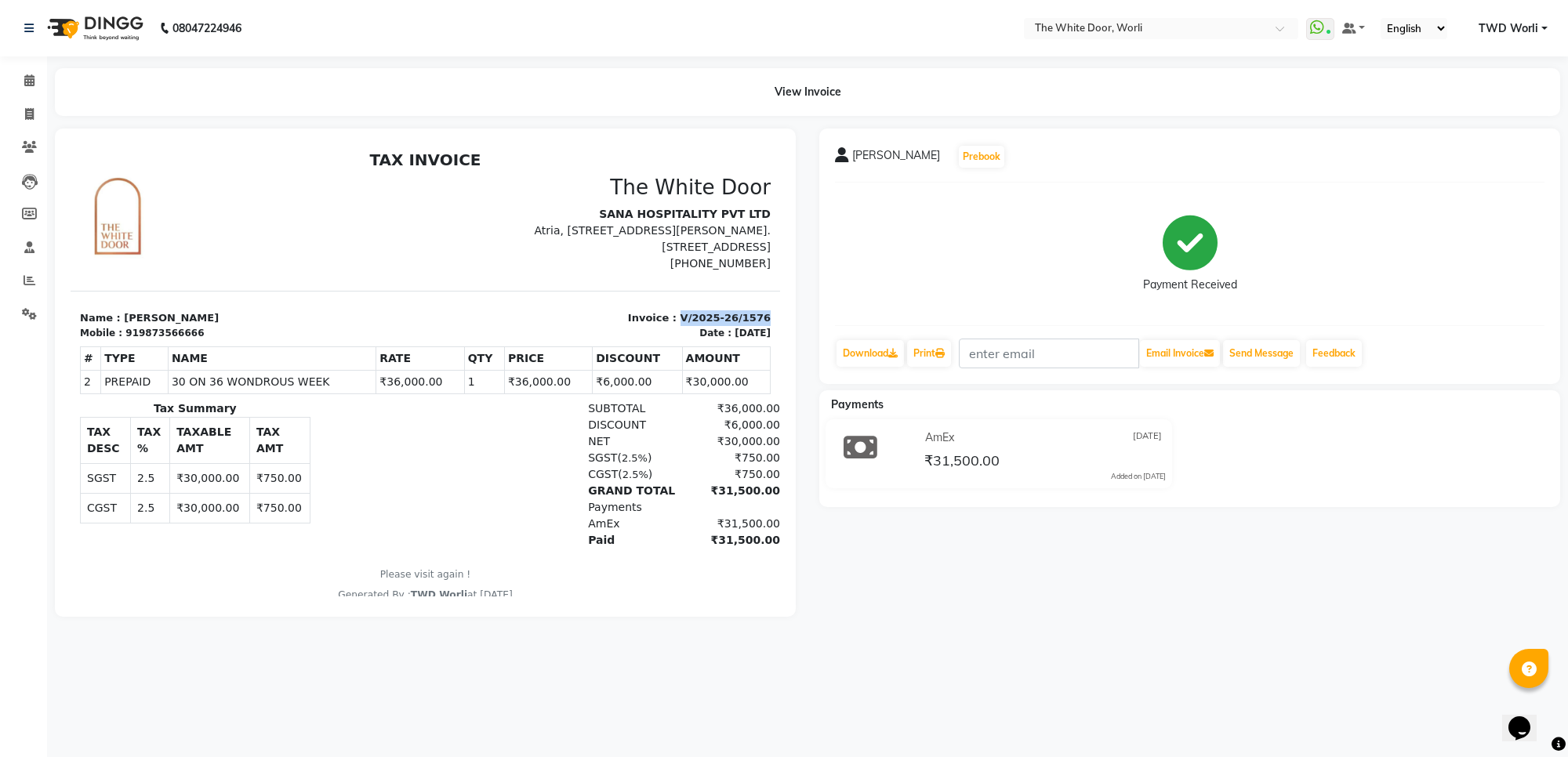
copy p "V/2025-26/1576"
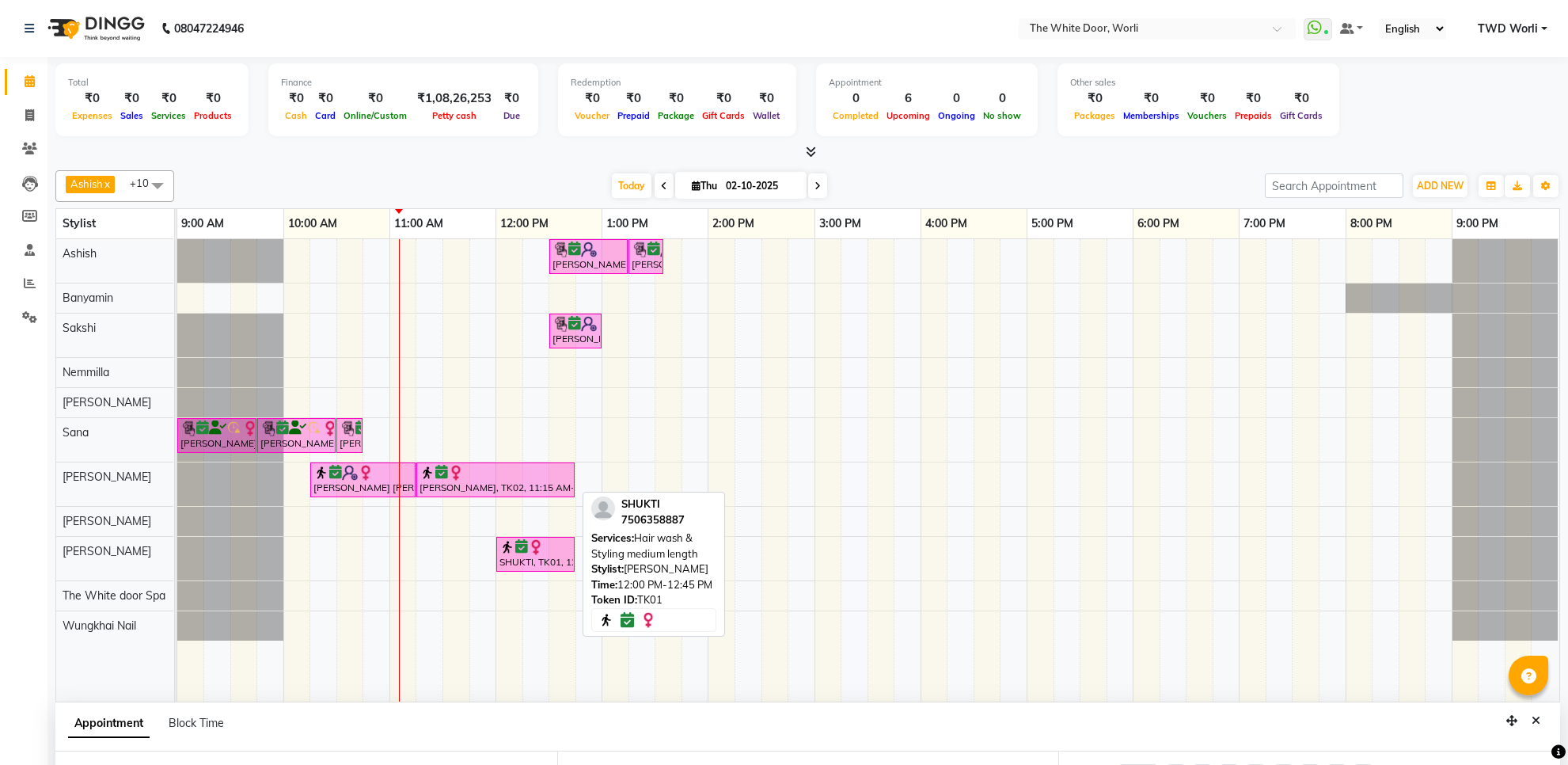
select select "20532"
select select "750"
select select "1664"
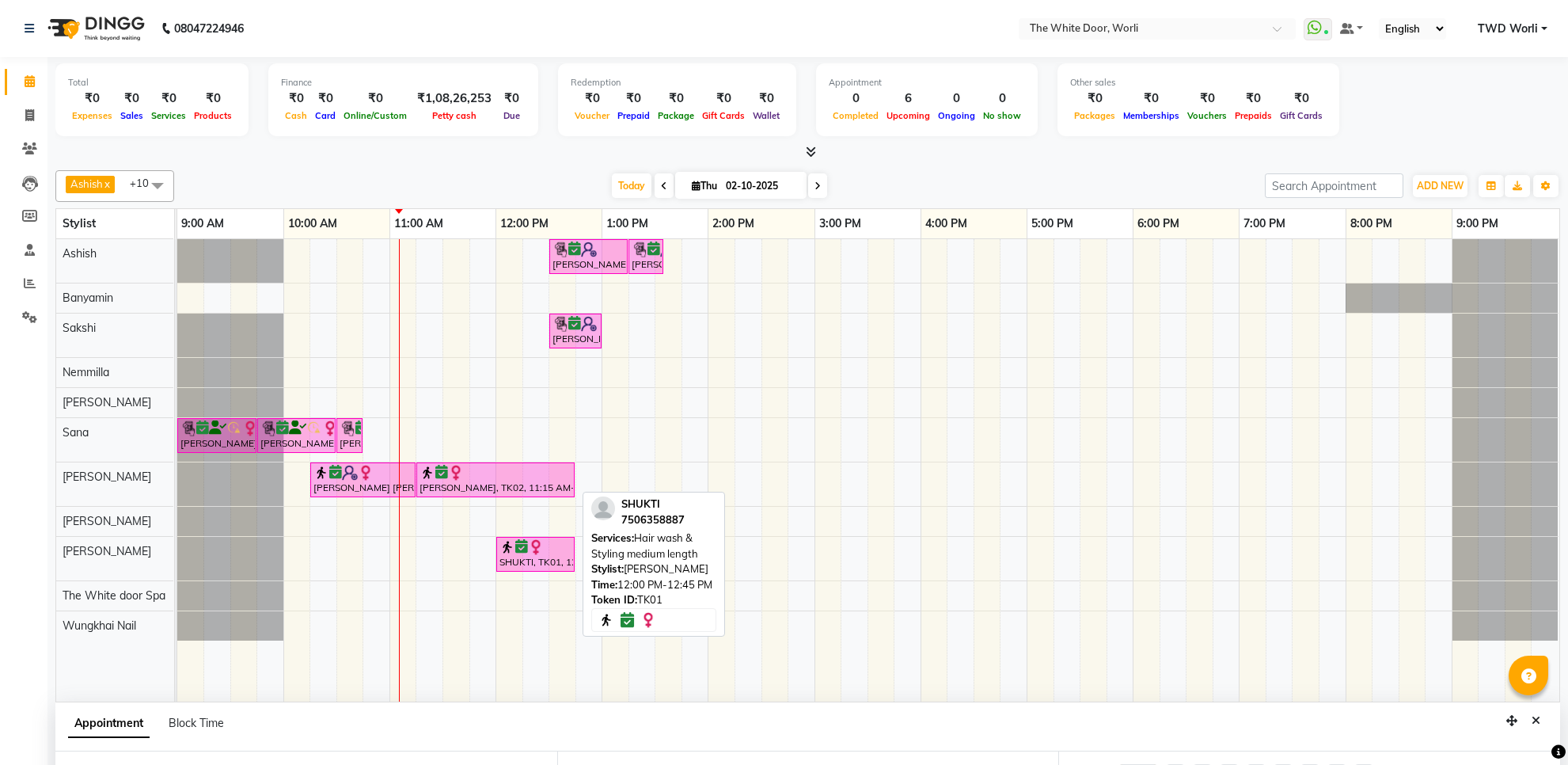
select select "confirm booking"
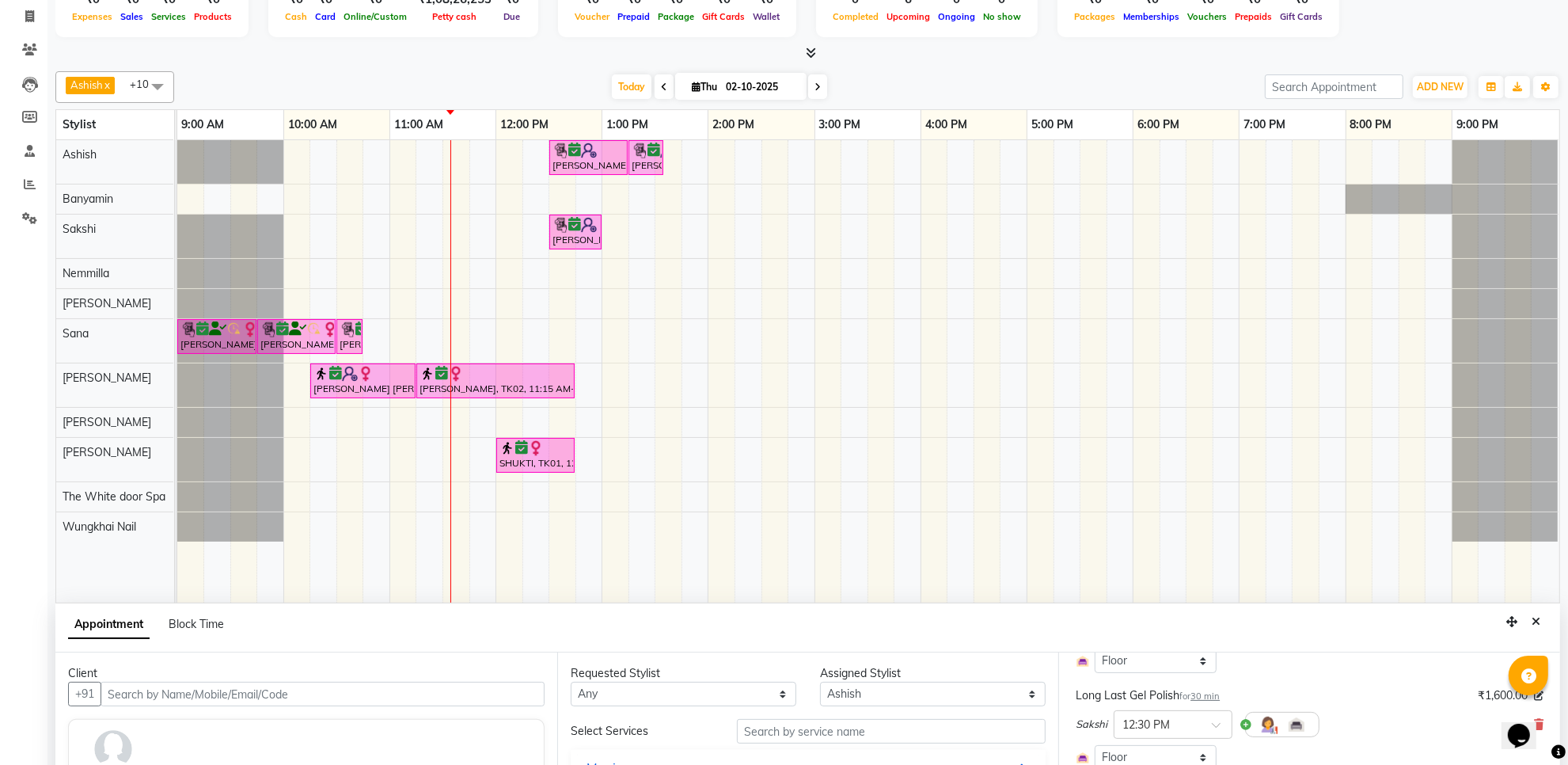
click at [1037, 487] on div "[PERSON_NAME], TK05, 12:30 PM-01:15 PM, TWD Classic Pedicure [PERSON_NAME], TK0…" at bounding box center [868, 371] width 1383 height 462
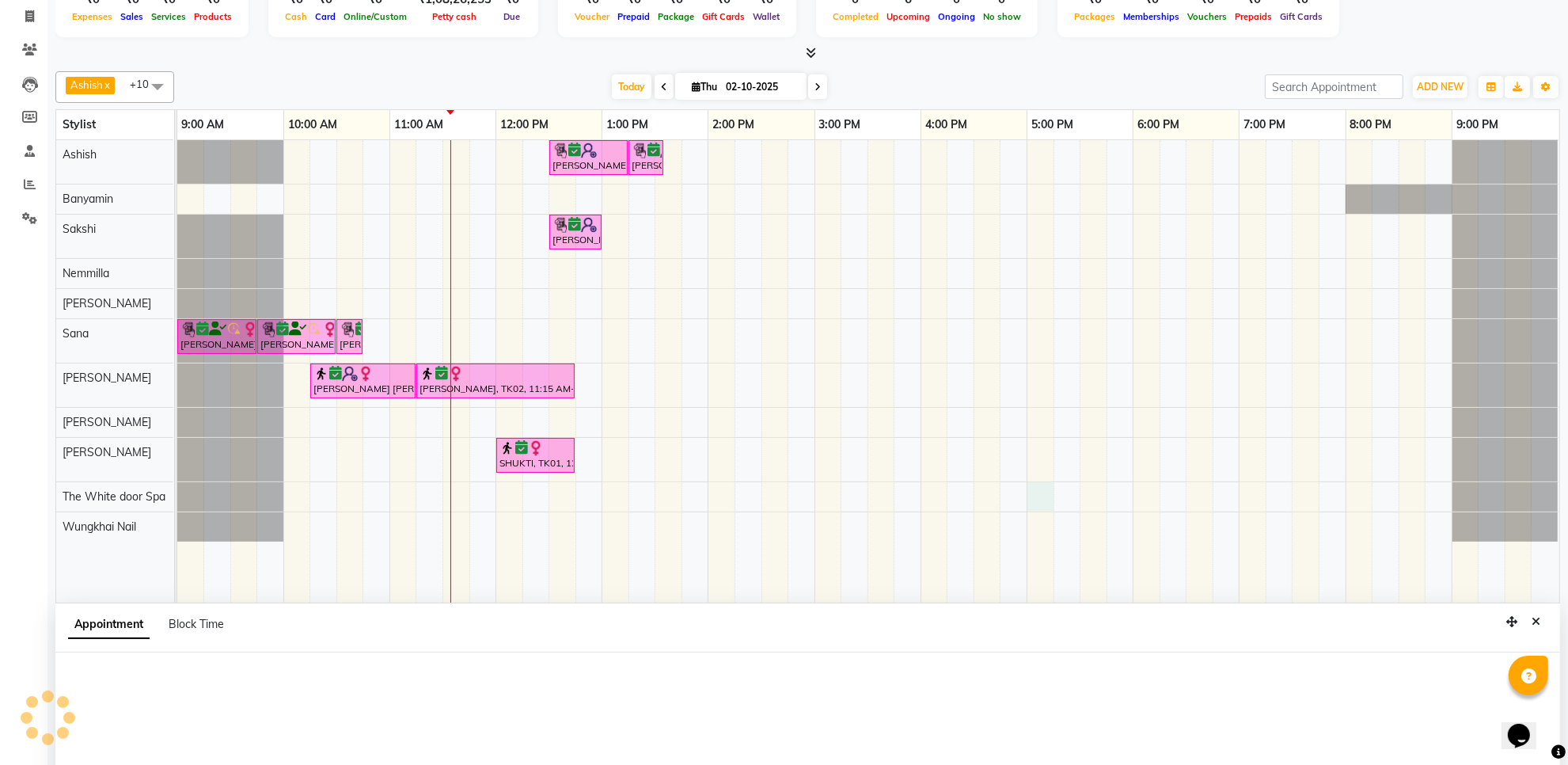
scroll to position [270, 0]
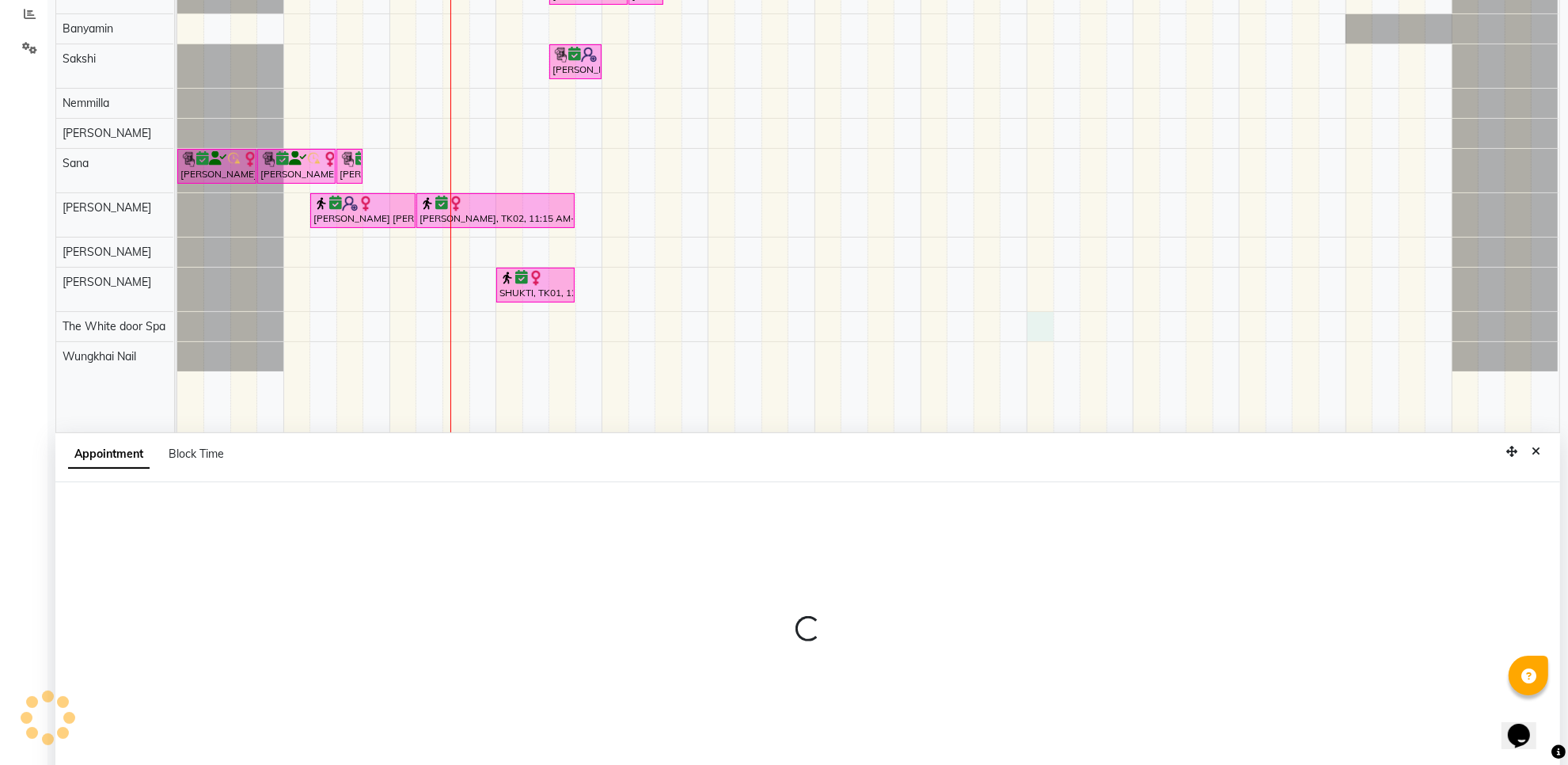
select select "48129"
select select "tentative"
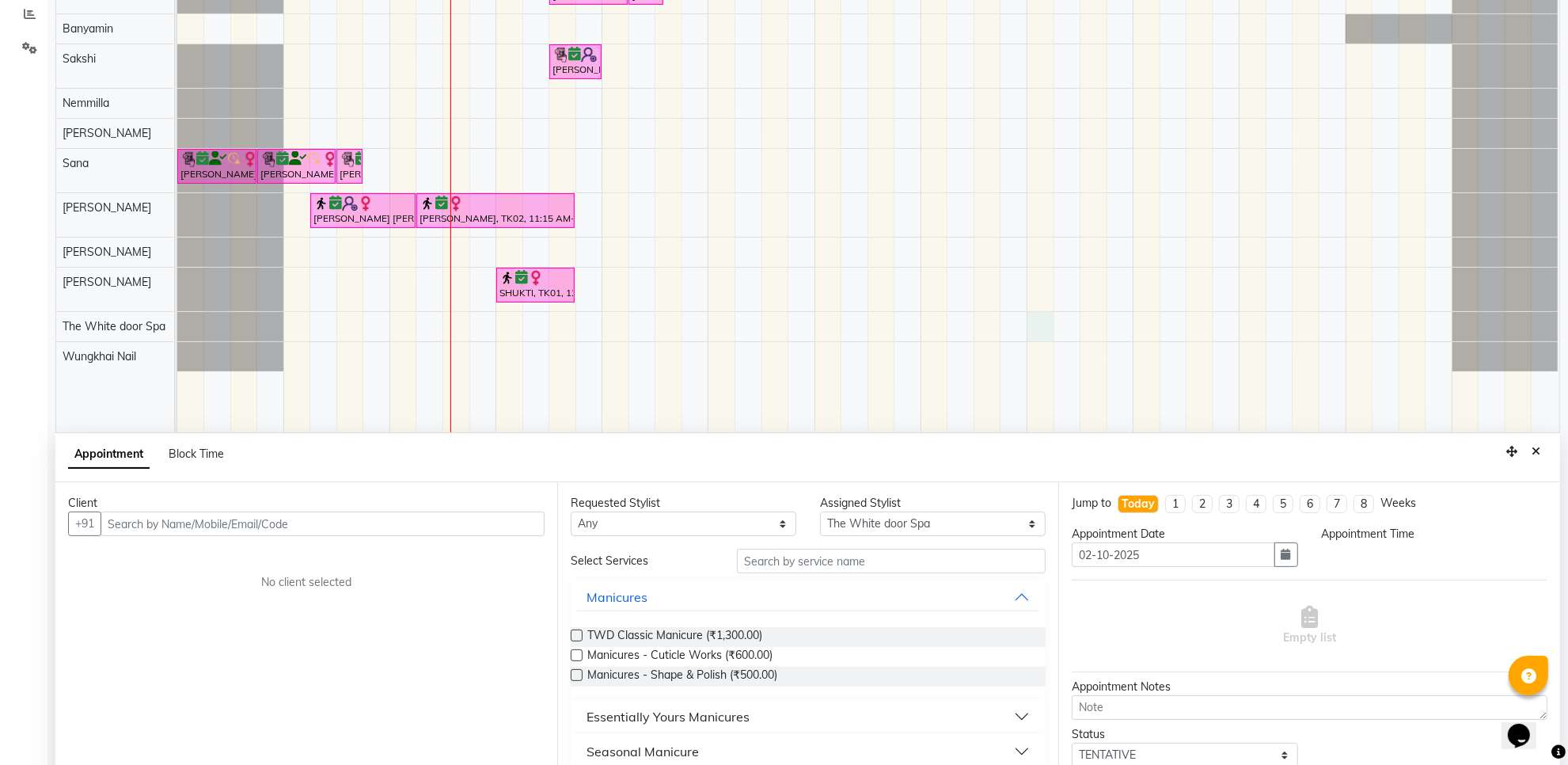
select select "1020"
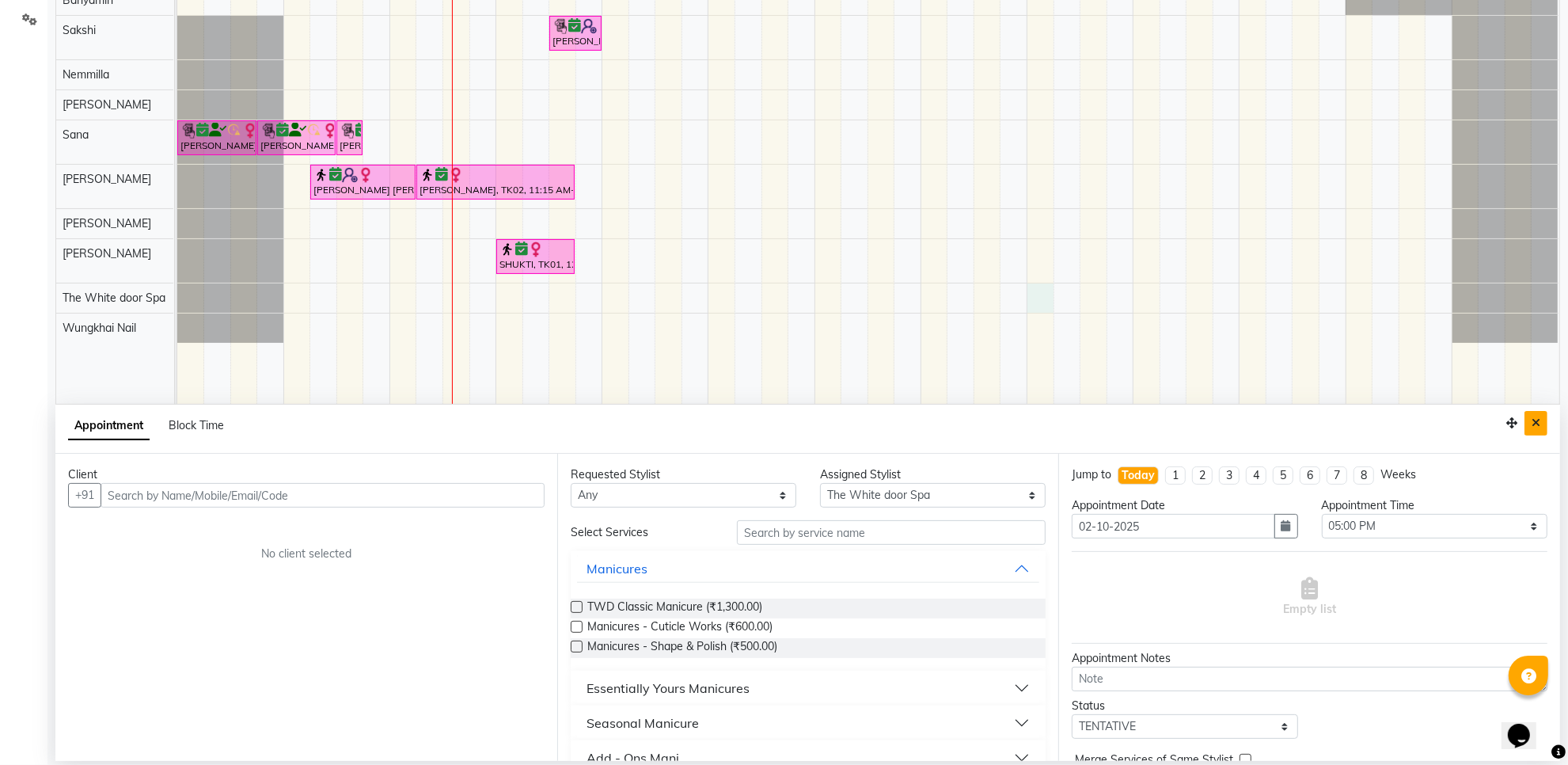
click at [1533, 422] on icon "Close" at bounding box center [1536, 422] width 9 height 11
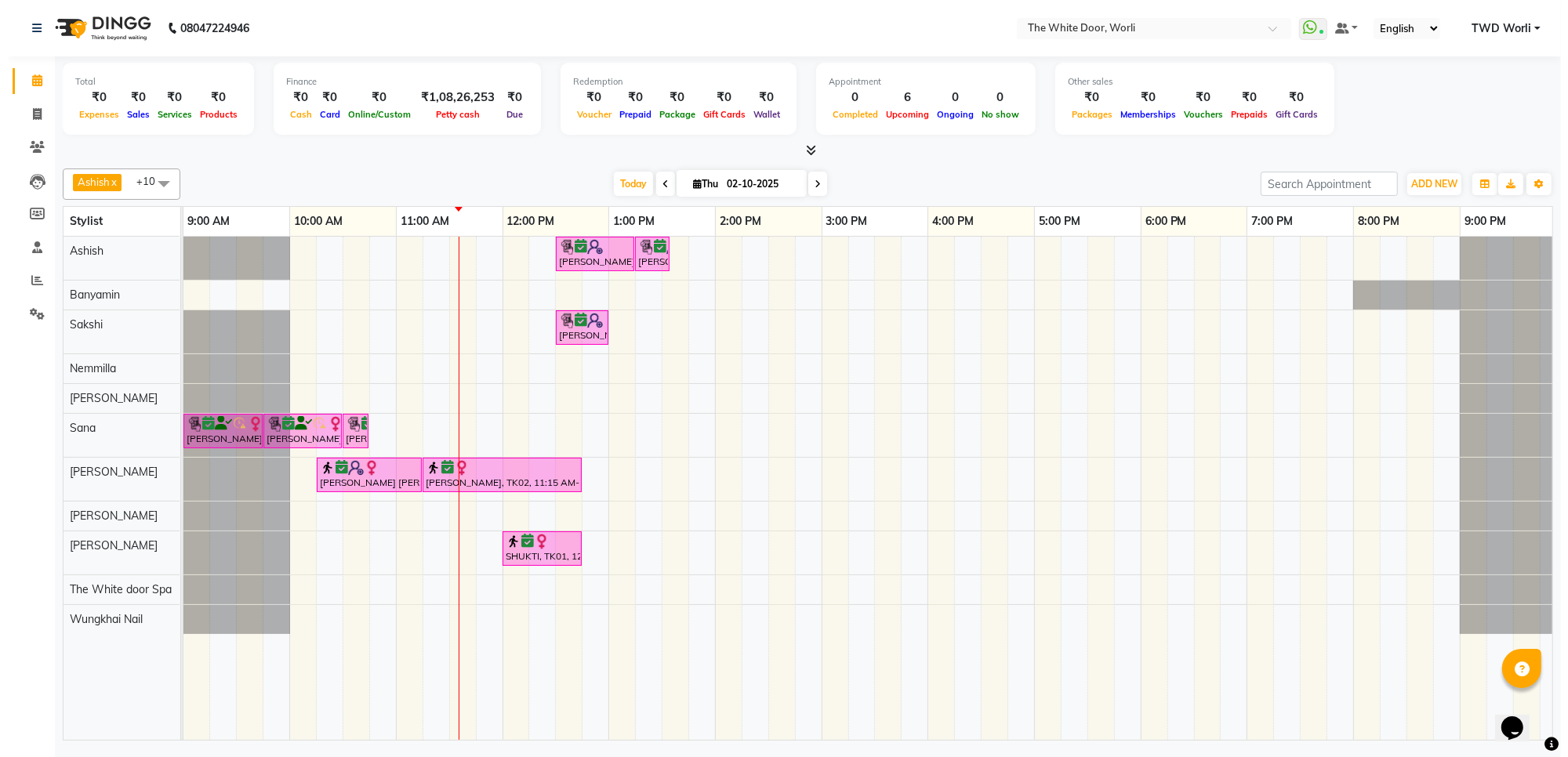
scroll to position [0, 0]
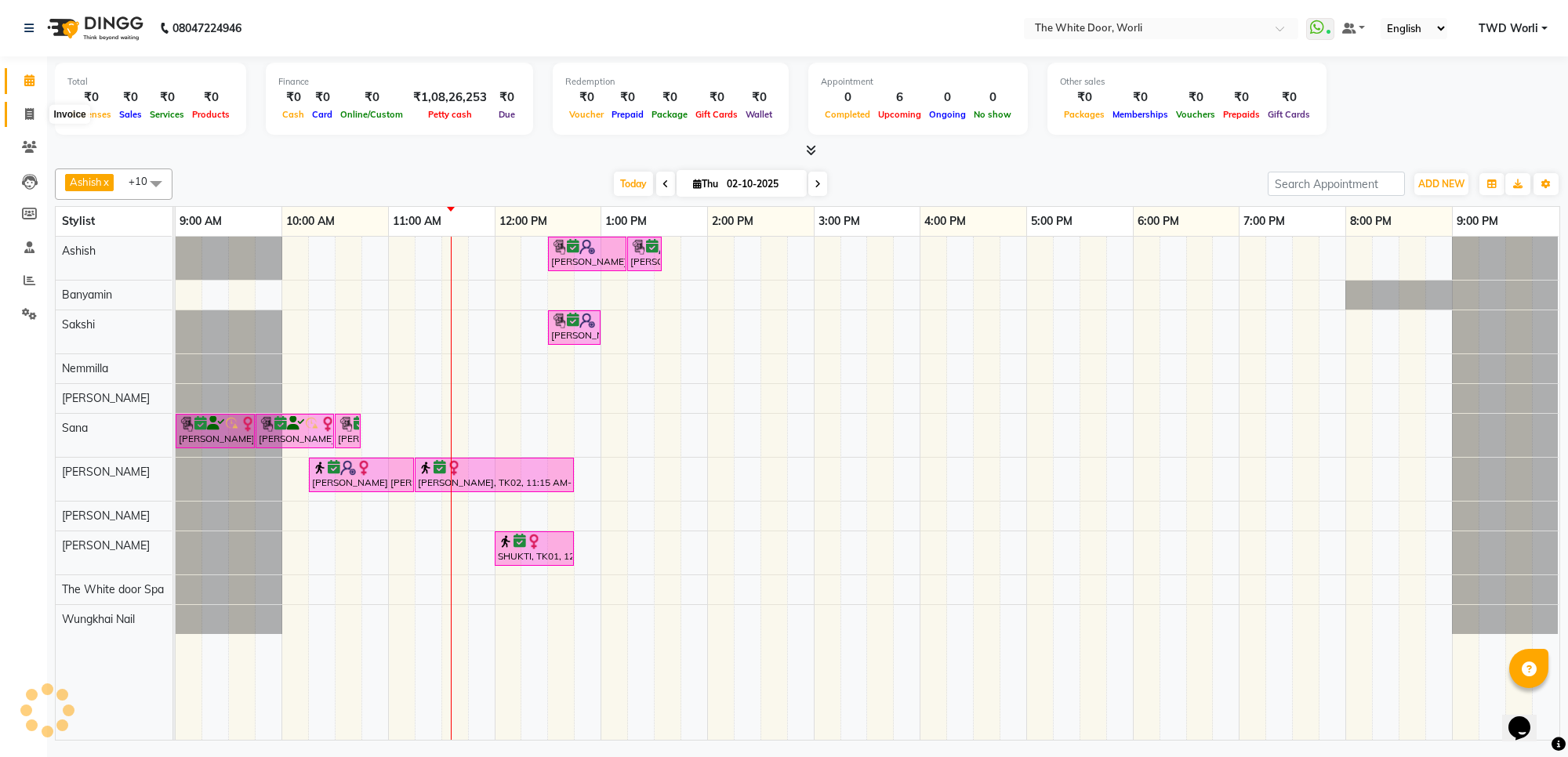
click at [29, 112] on icon at bounding box center [29, 114] width 9 height 11
select select "service"
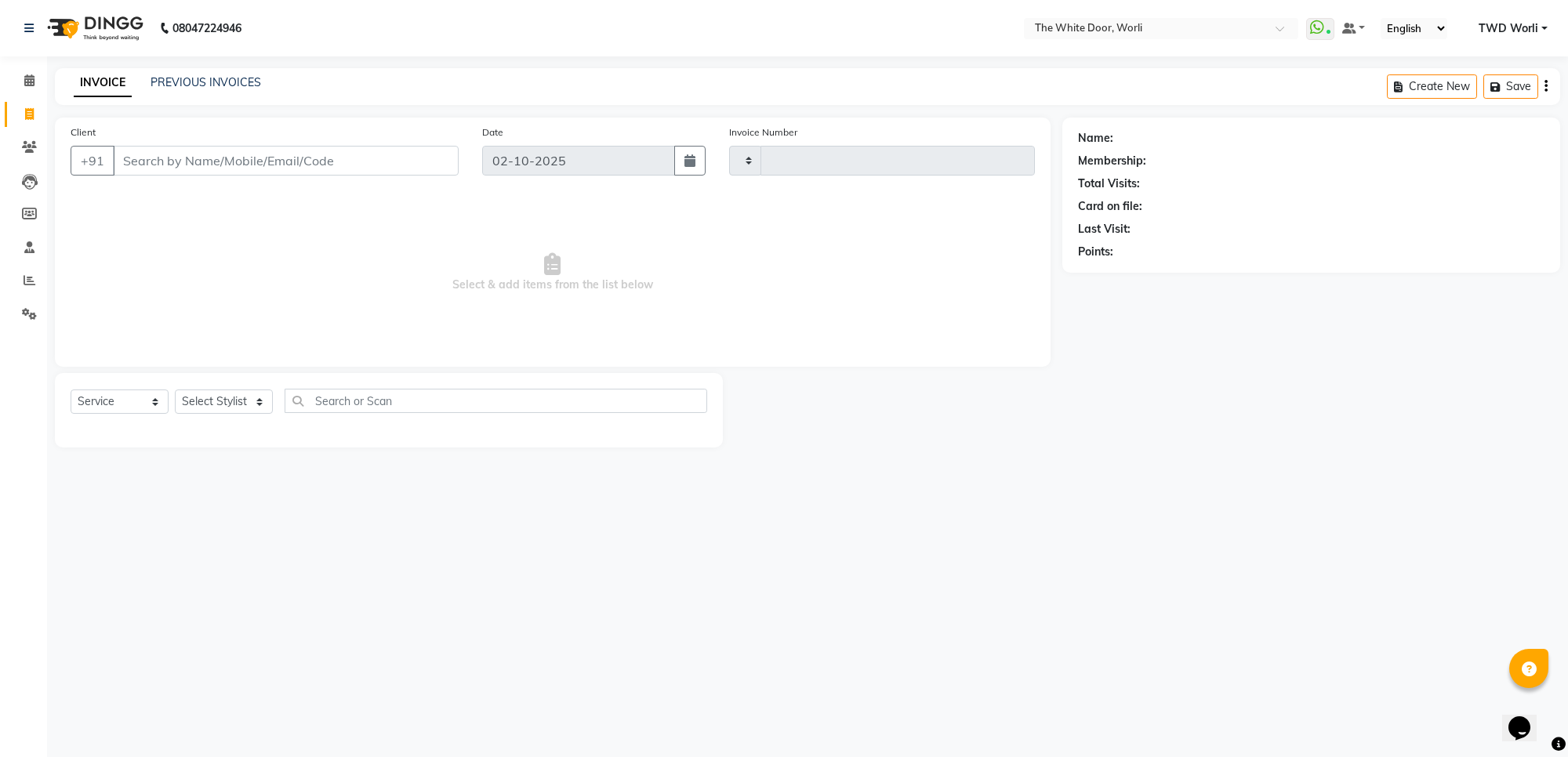
type input "1643"
select select "4027"
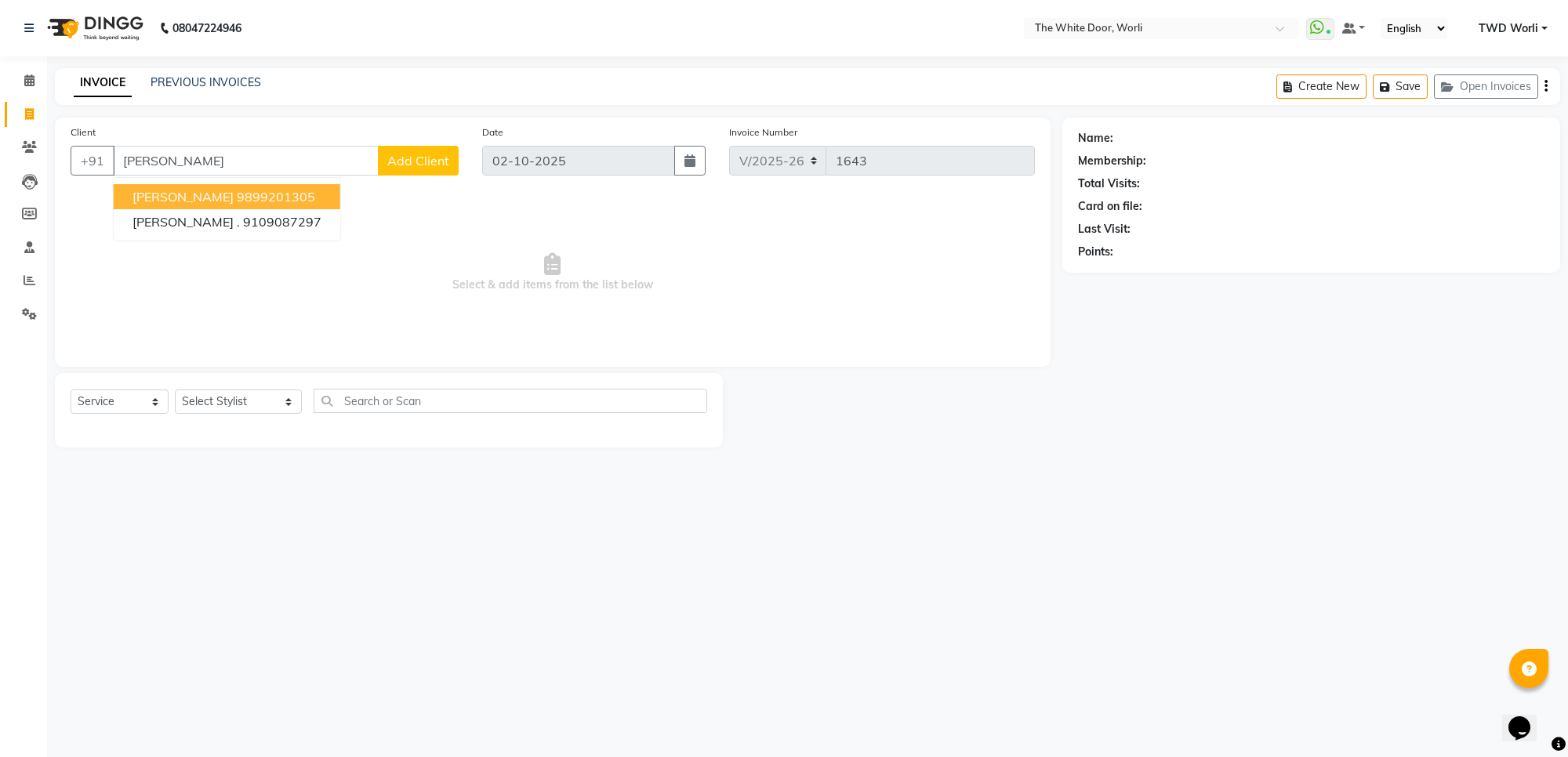
click at [294, 193] on ngb-highlight "9899201305" at bounding box center [276, 197] width 78 height 15
type input "9899201305"
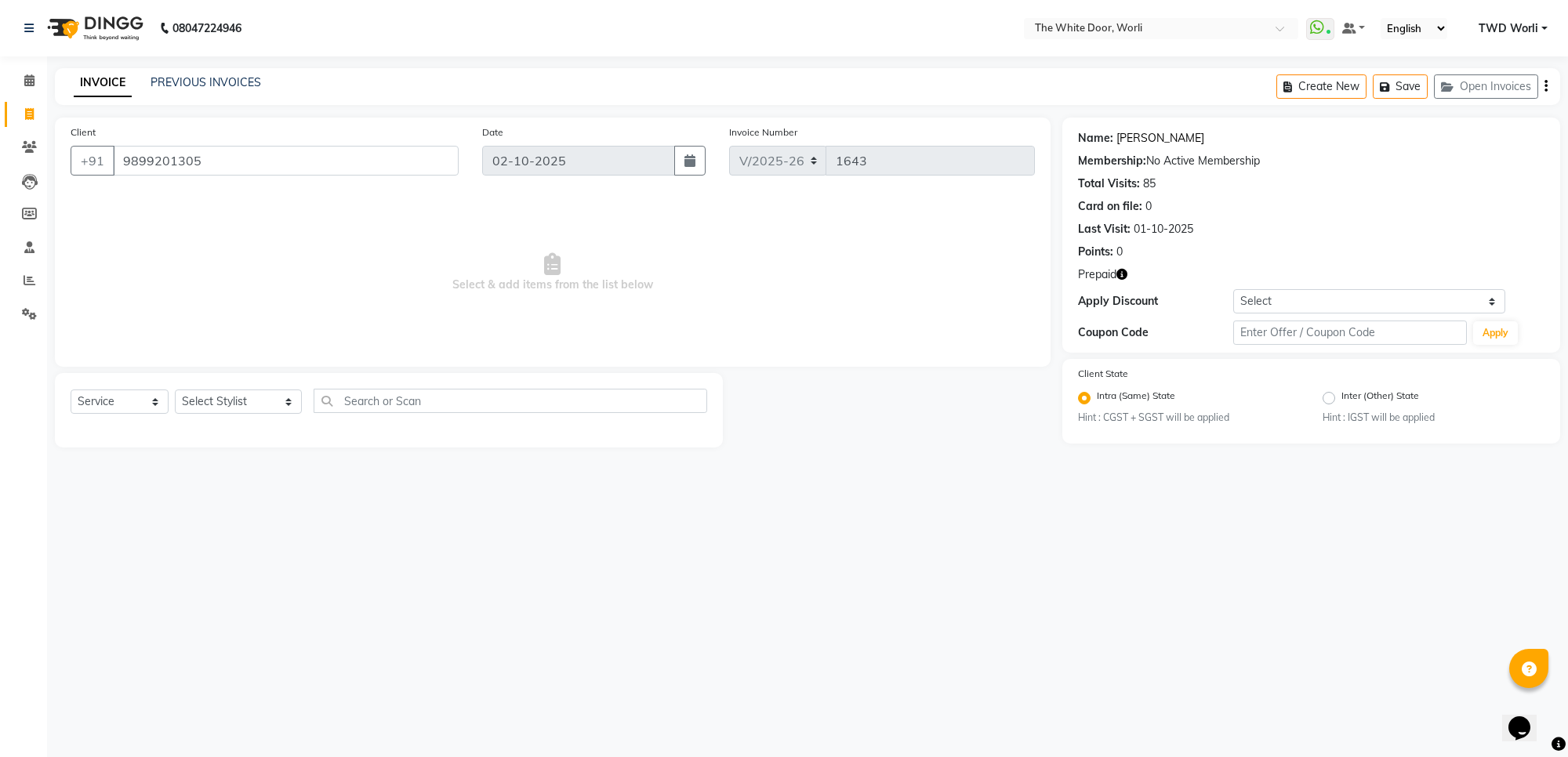
click at [1153, 144] on link "Surya Maheswari" at bounding box center [1160, 139] width 88 height 16
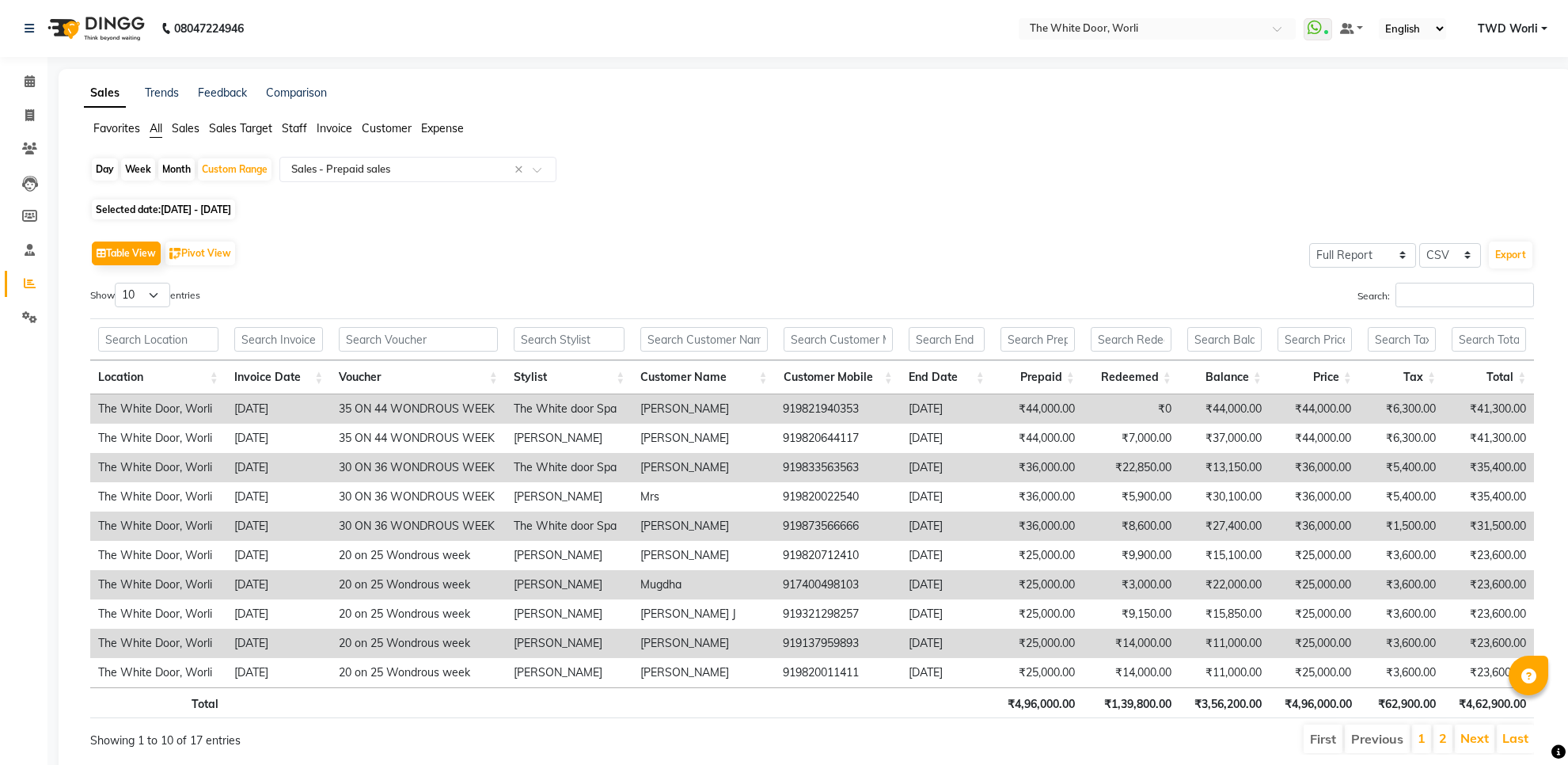
select select "full_report"
select select "csv"
click at [26, 81] on icon at bounding box center [30, 81] width 10 height 12
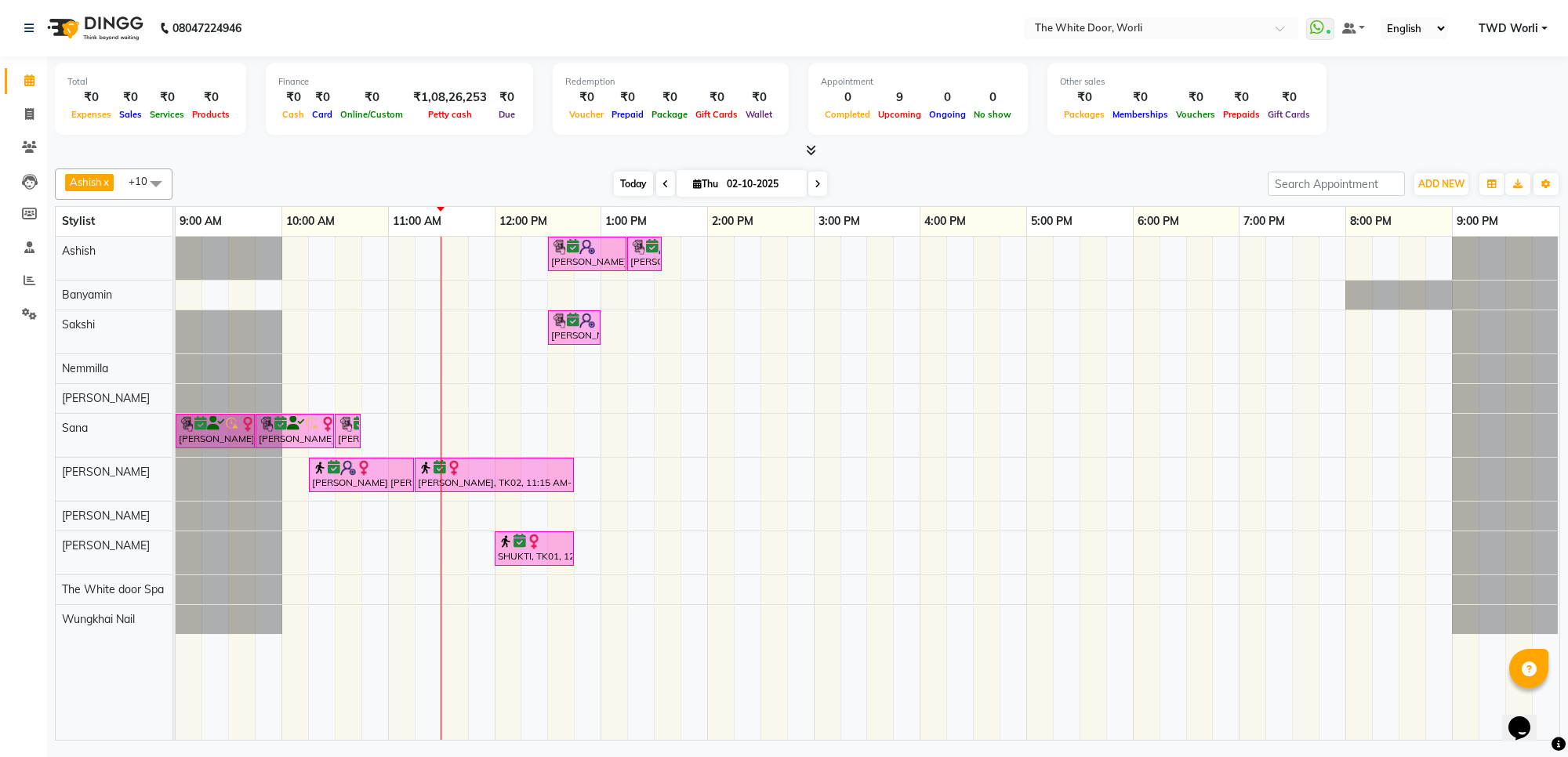
click at [628, 189] on span "Today" at bounding box center [633, 184] width 39 height 24
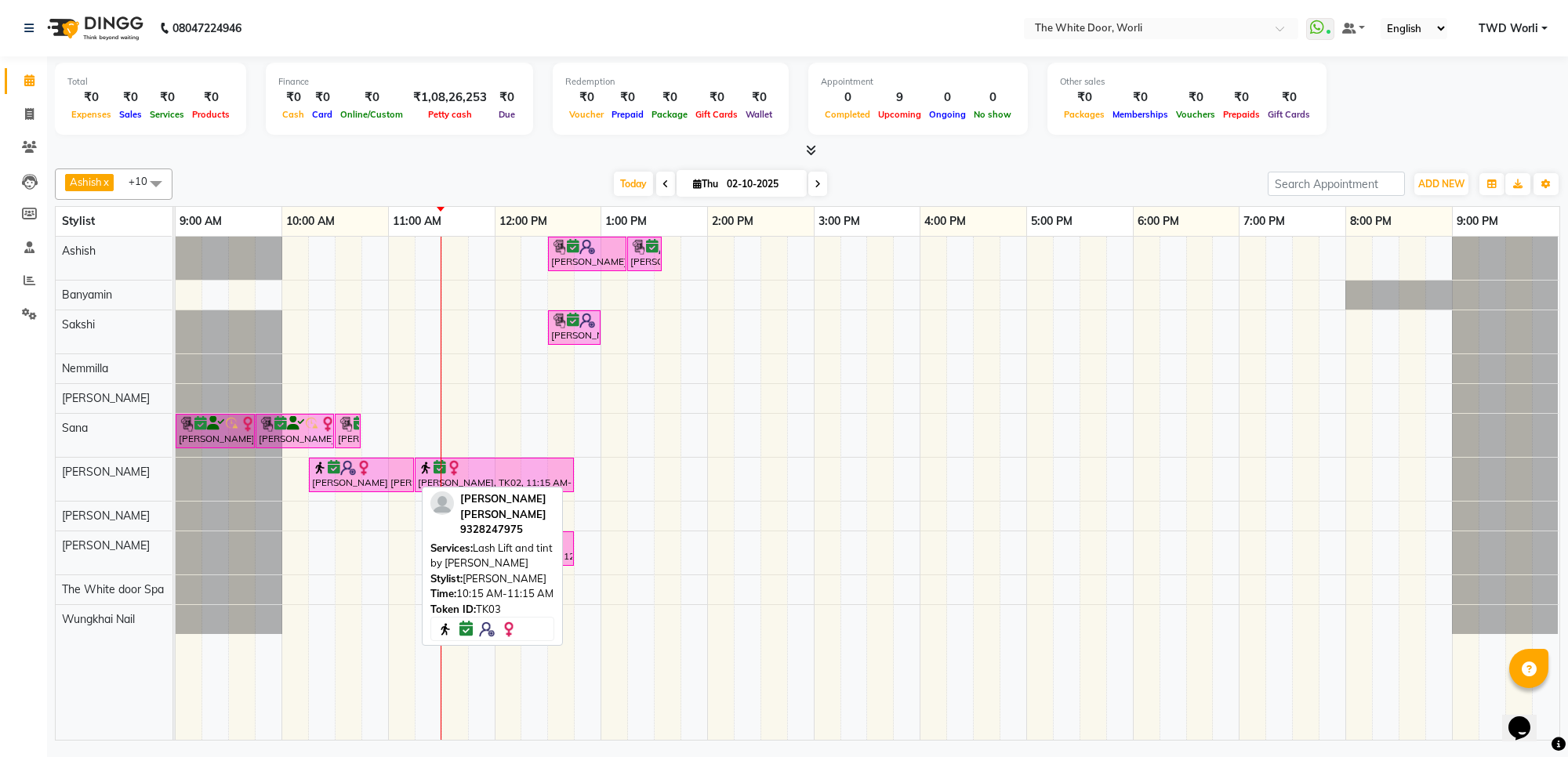
click at [339, 468] on icon at bounding box center [334, 467] width 12 height 1
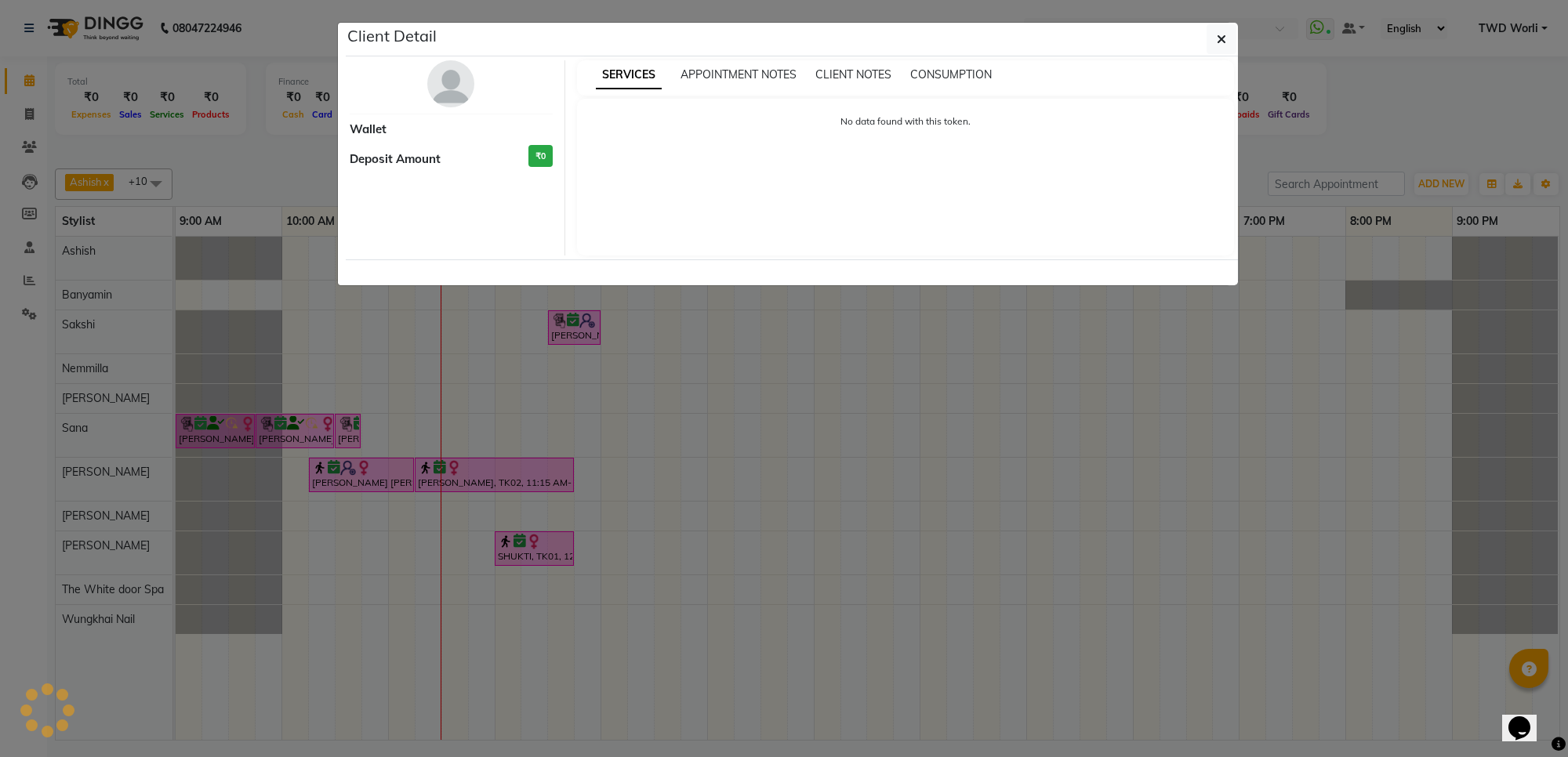
select select "6"
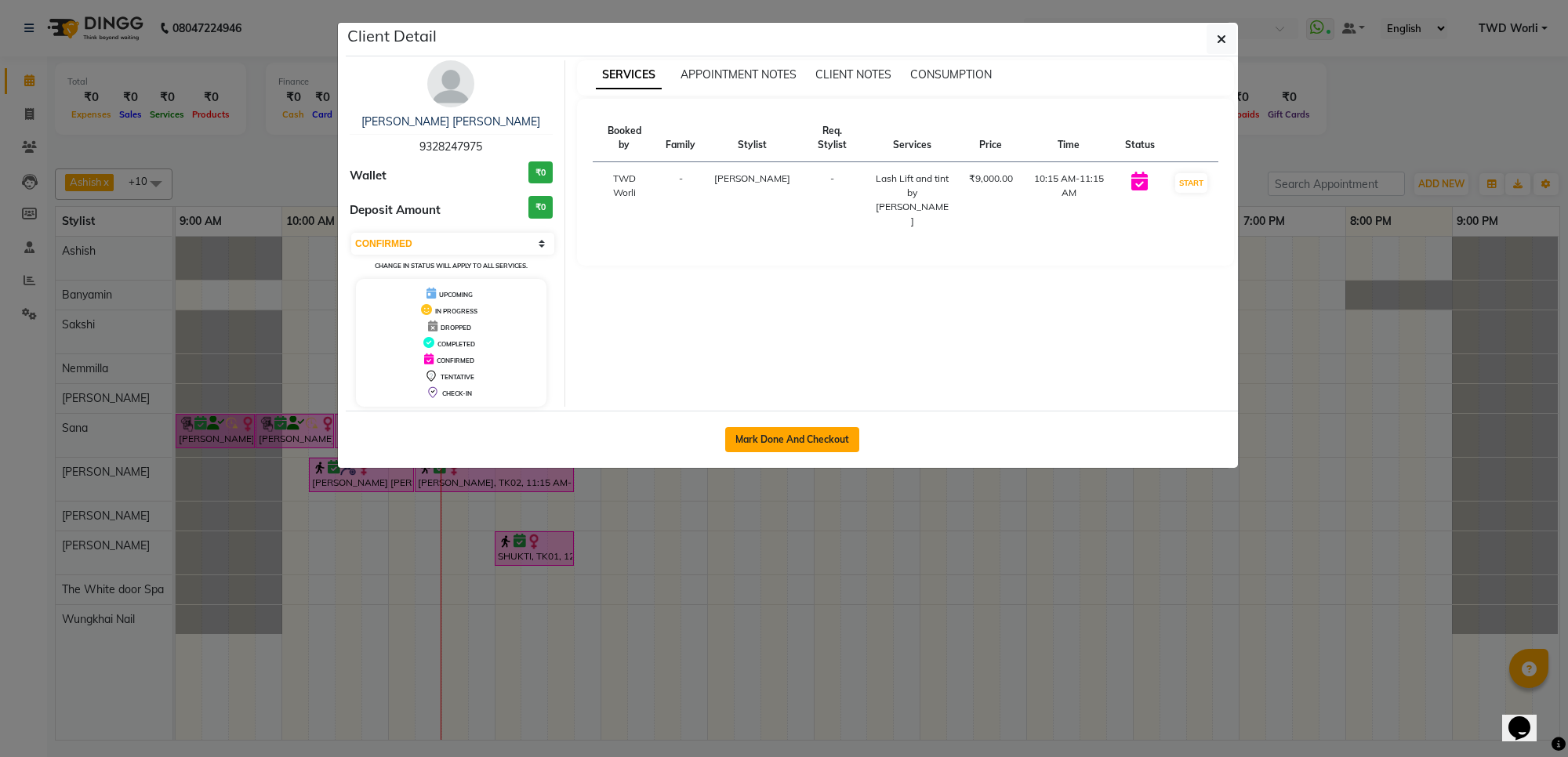
click at [805, 435] on button "Mark Done And Checkout" at bounding box center [792, 440] width 134 height 25
select select "service"
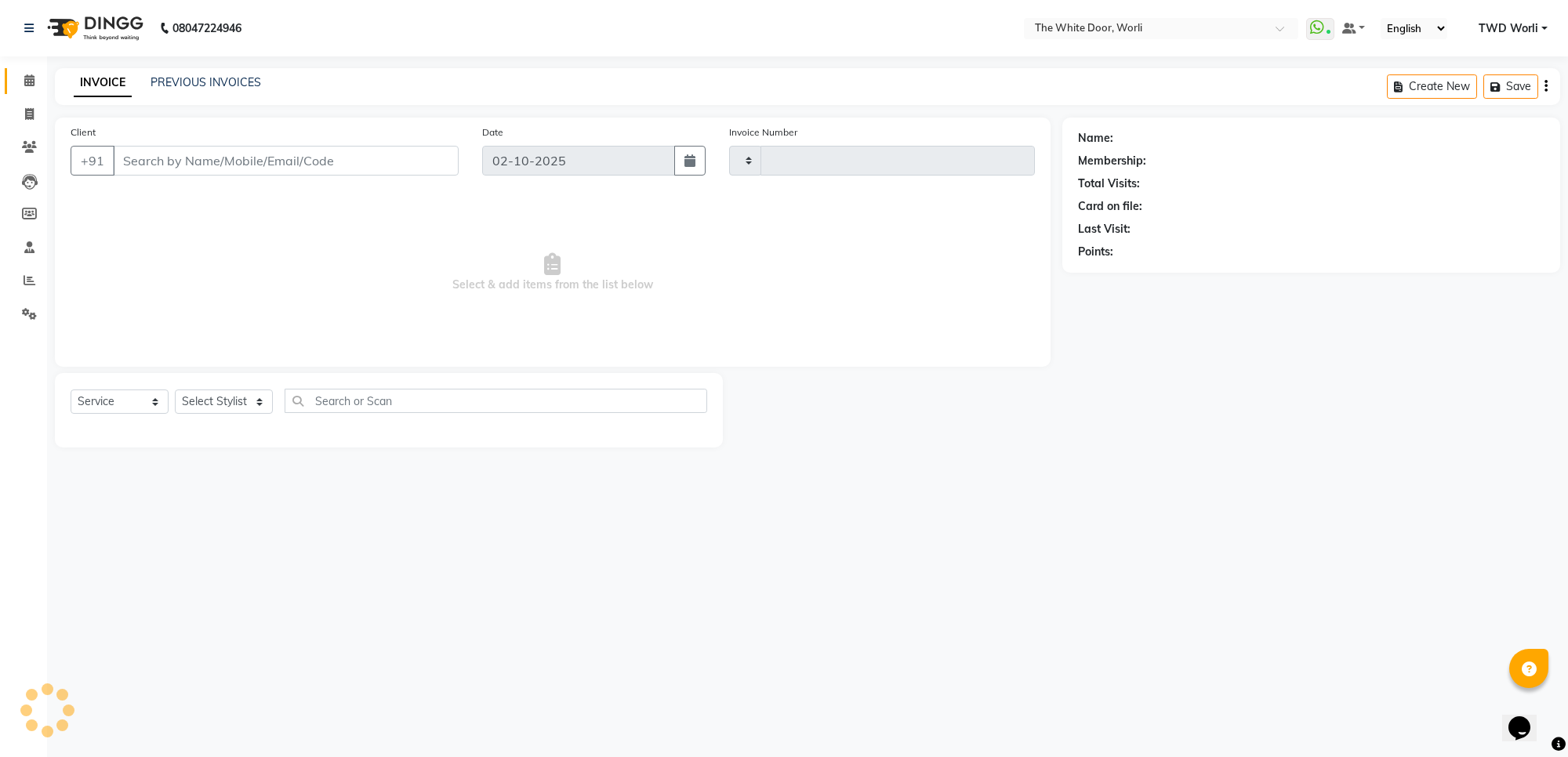
type input "1642"
select select "4027"
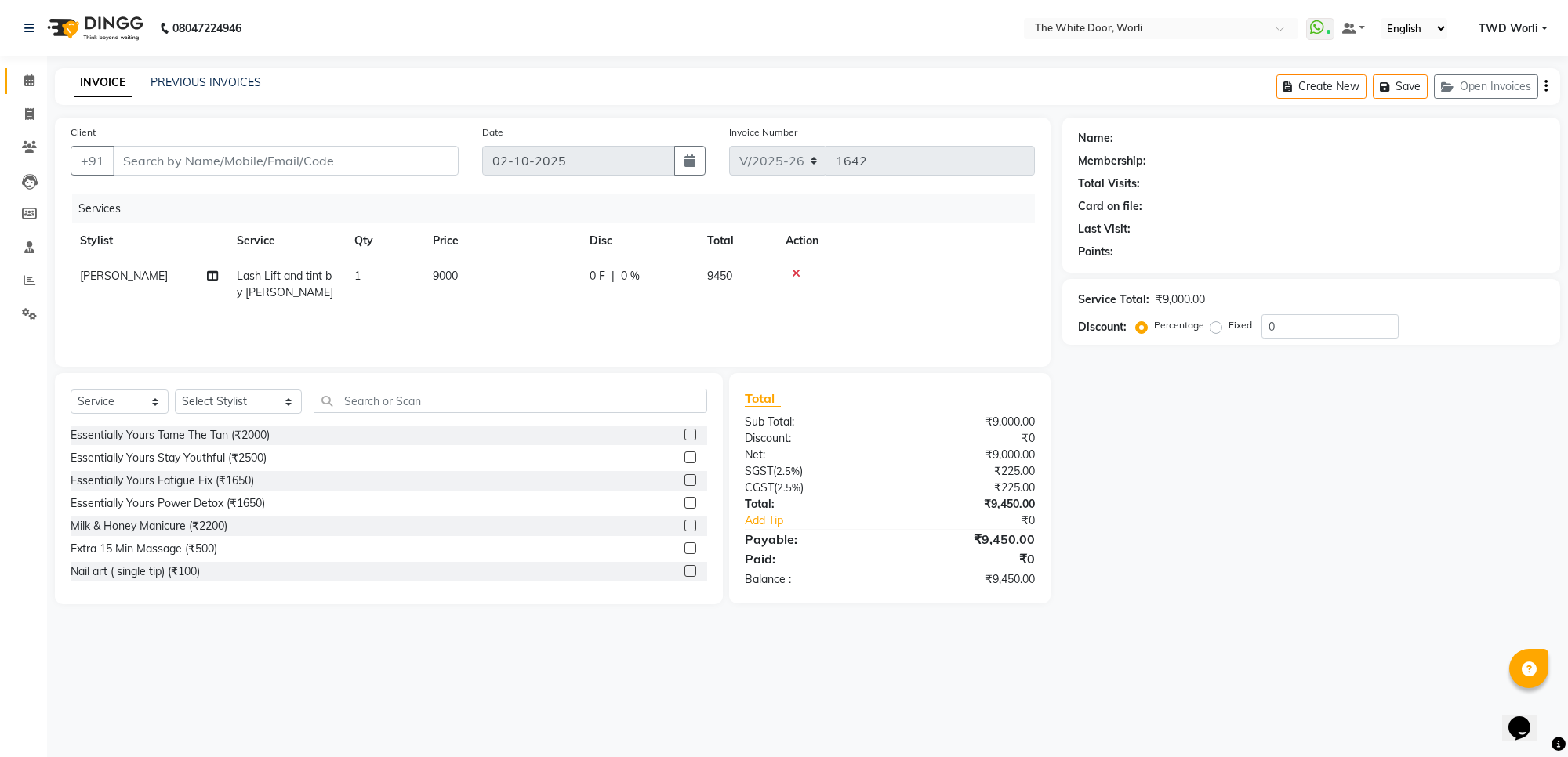
type input "9328247975"
select select "22334"
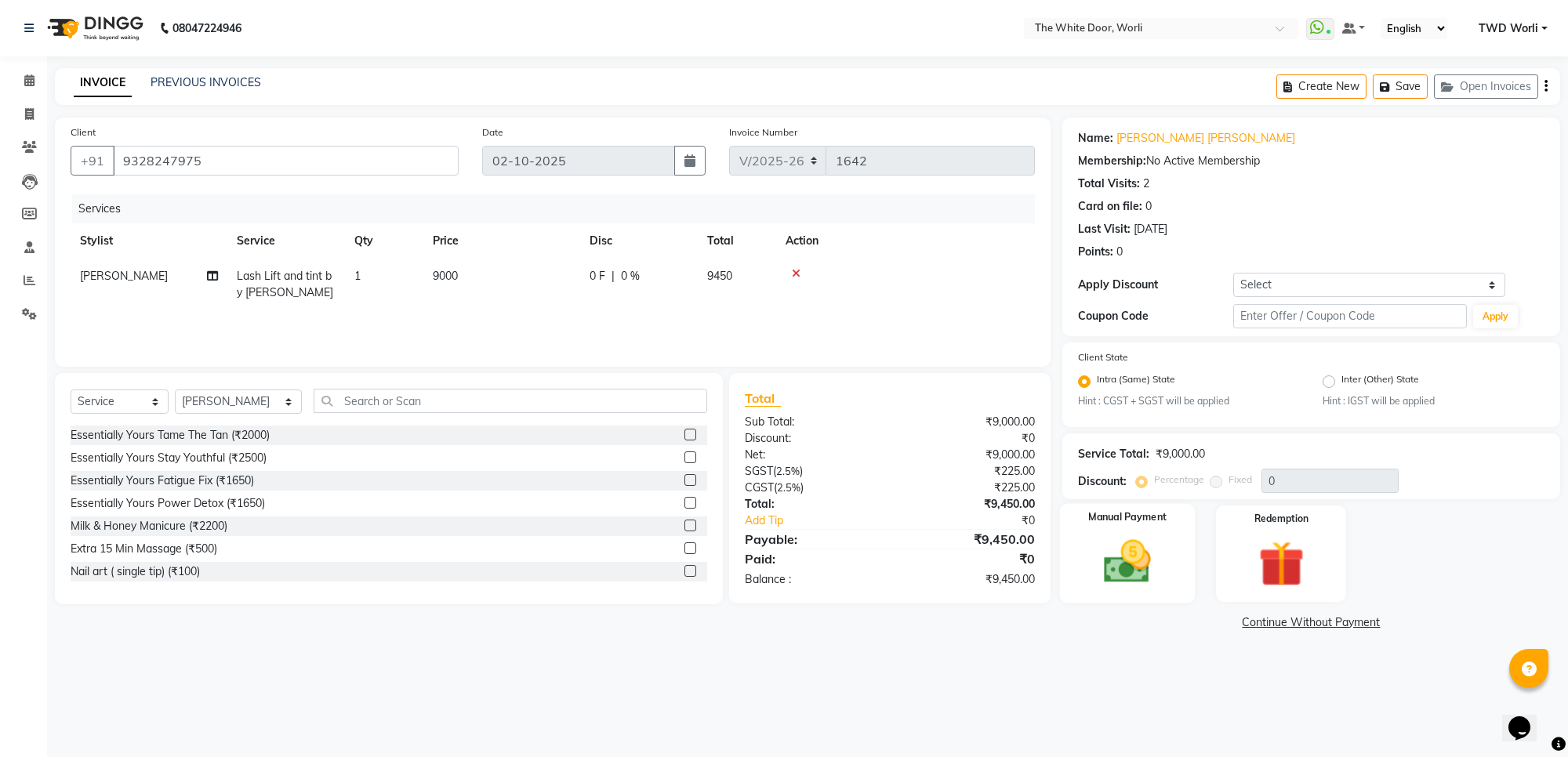
click at [1132, 551] on img at bounding box center [1127, 561] width 77 height 55
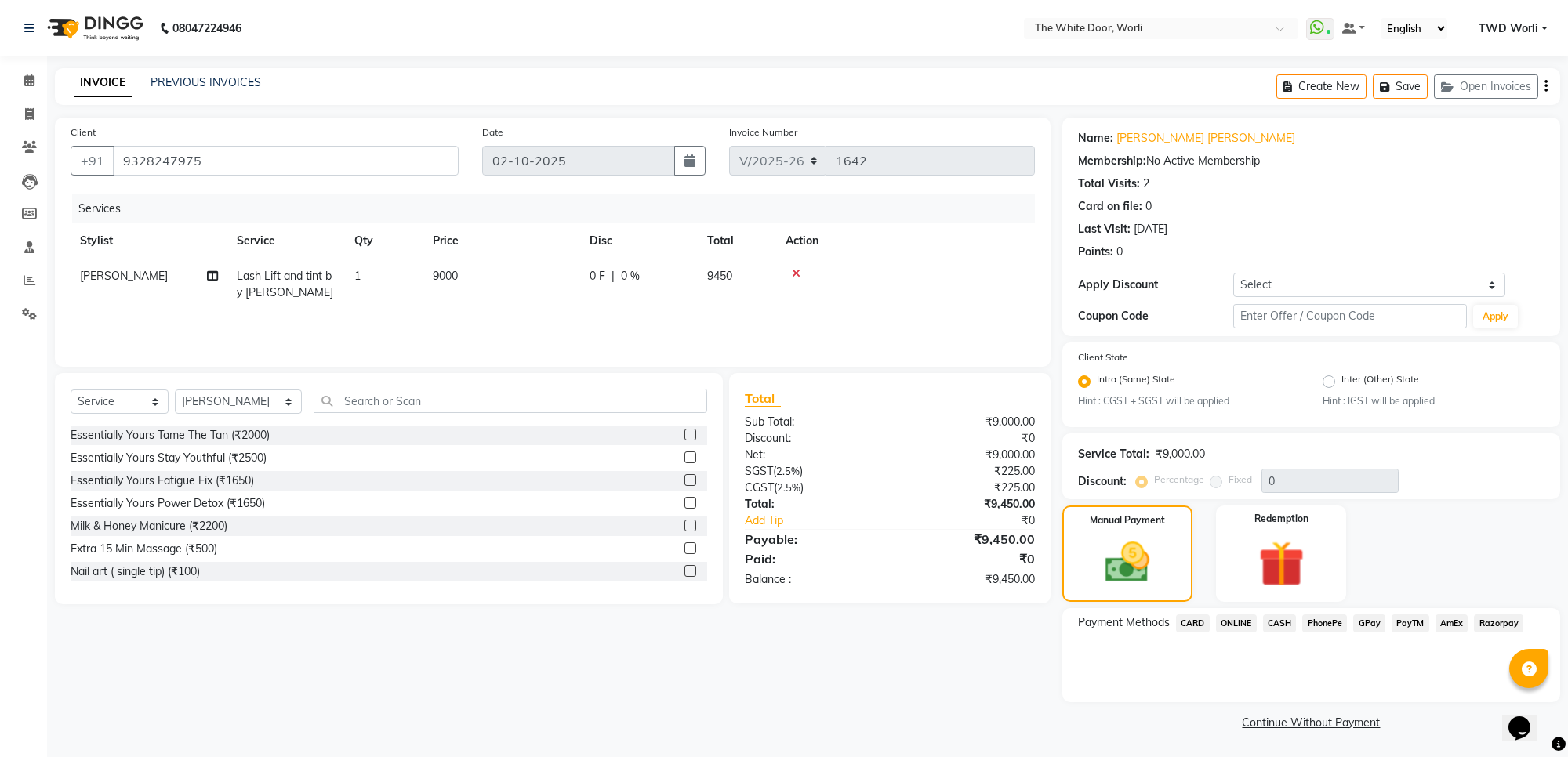
click at [1198, 623] on span "CARD" at bounding box center [1192, 623] width 33 height 18
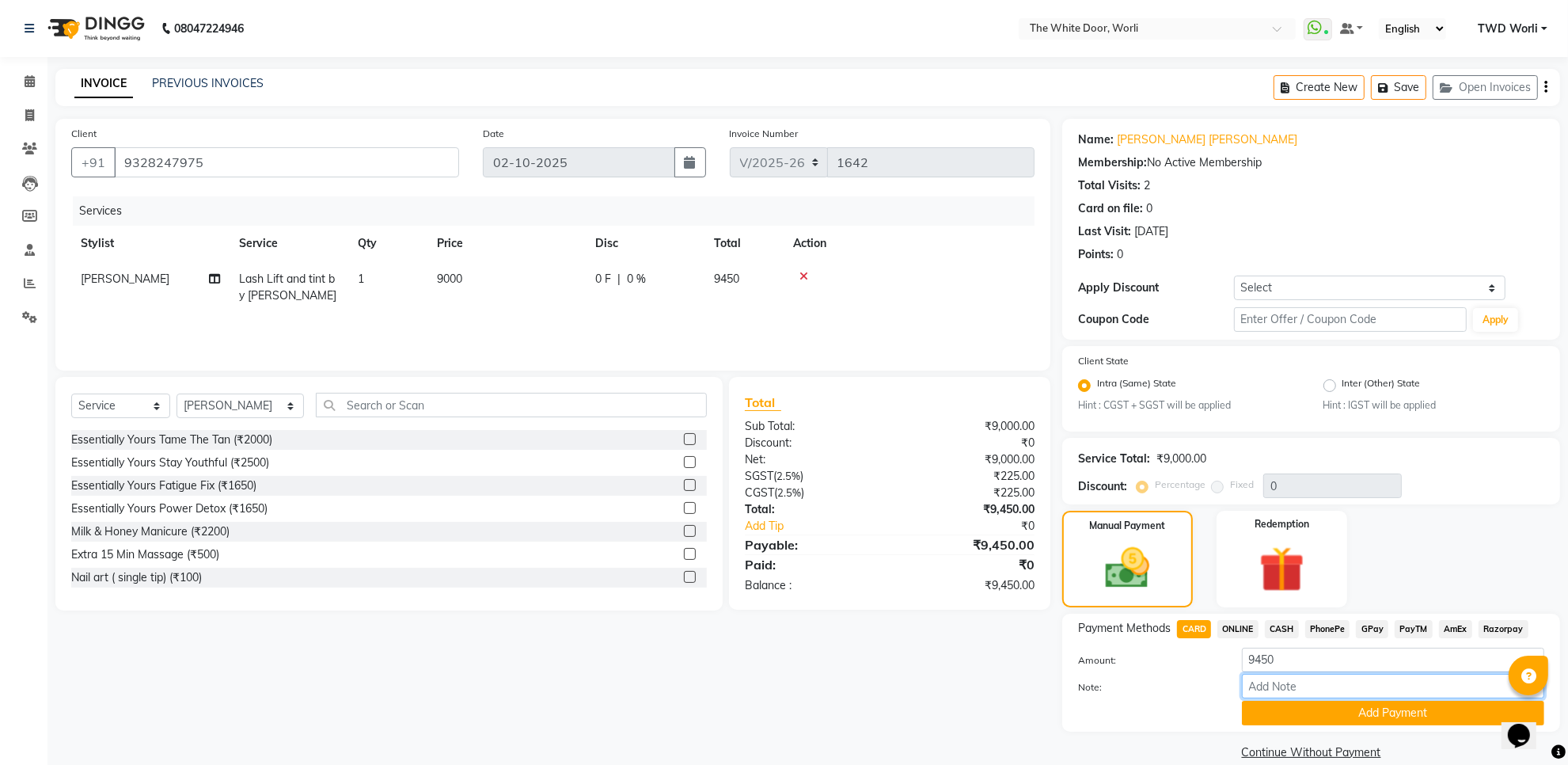
click at [1317, 687] on input "Note:" at bounding box center [1393, 687] width 302 height 25
type input "3317"
click at [1355, 714] on button "Add Payment" at bounding box center [1393, 713] width 302 height 25
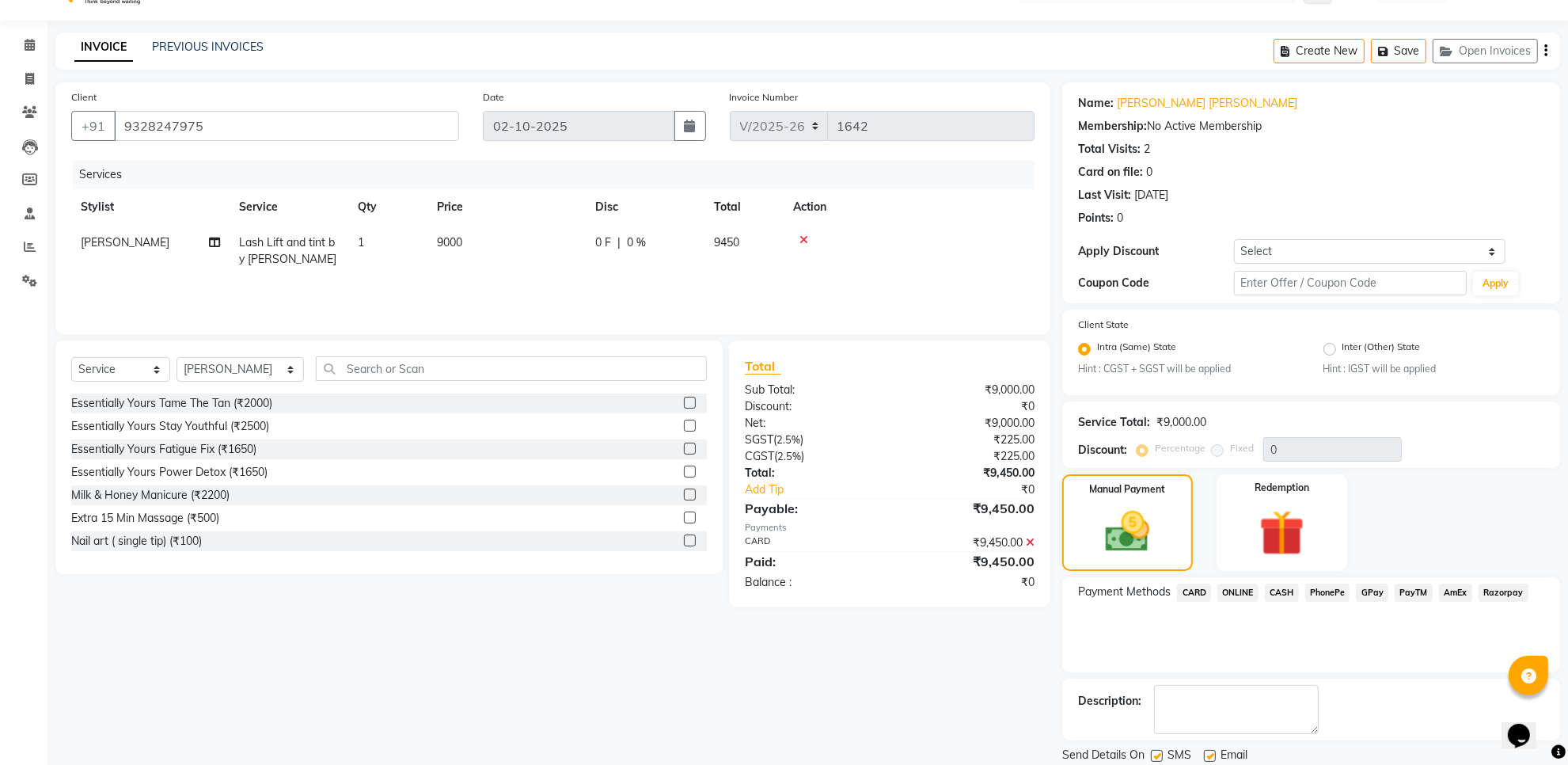
scroll to position [89, 0]
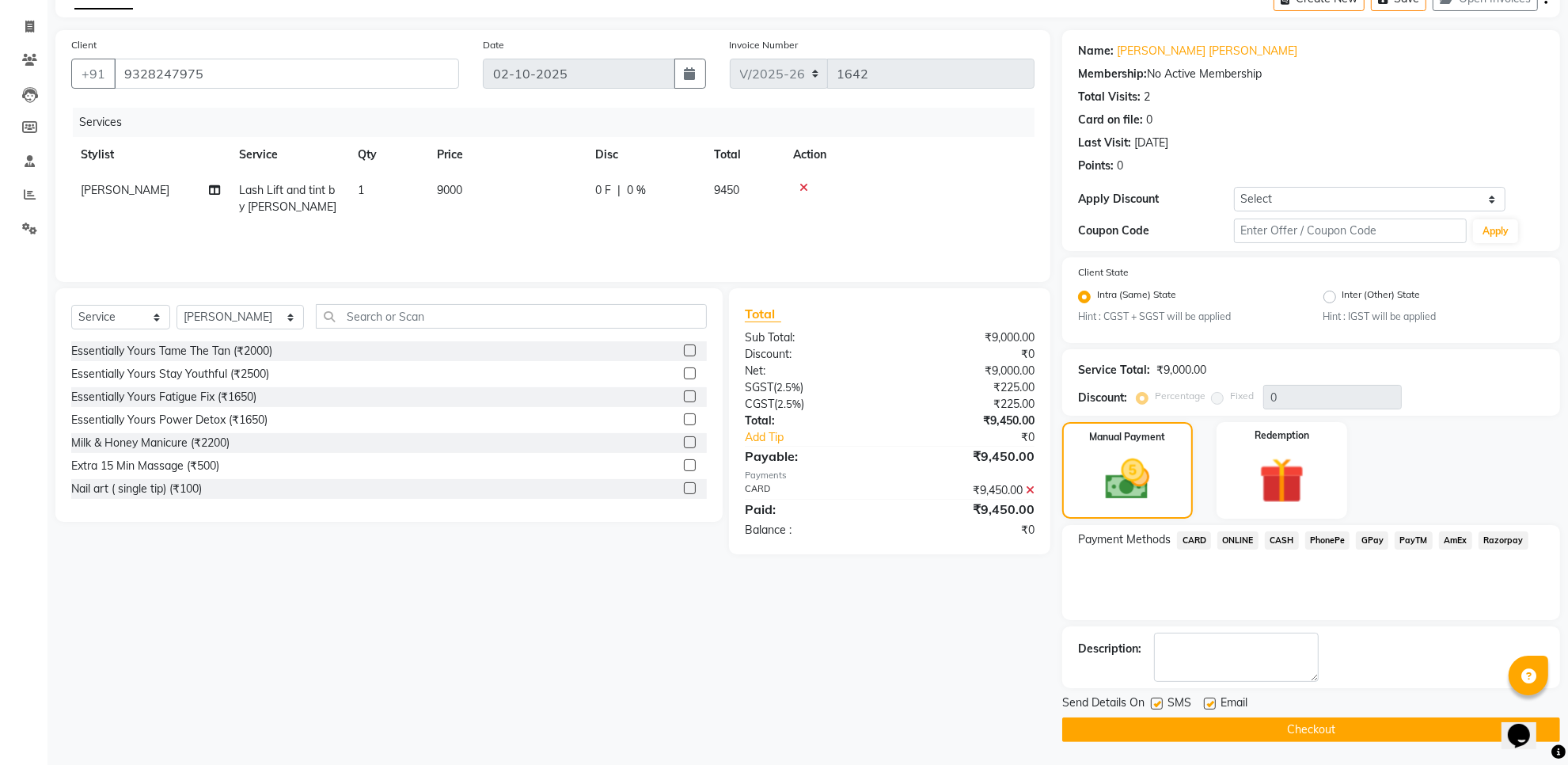
click at [1210, 727] on button "Checkout" at bounding box center [1311, 730] width 498 height 25
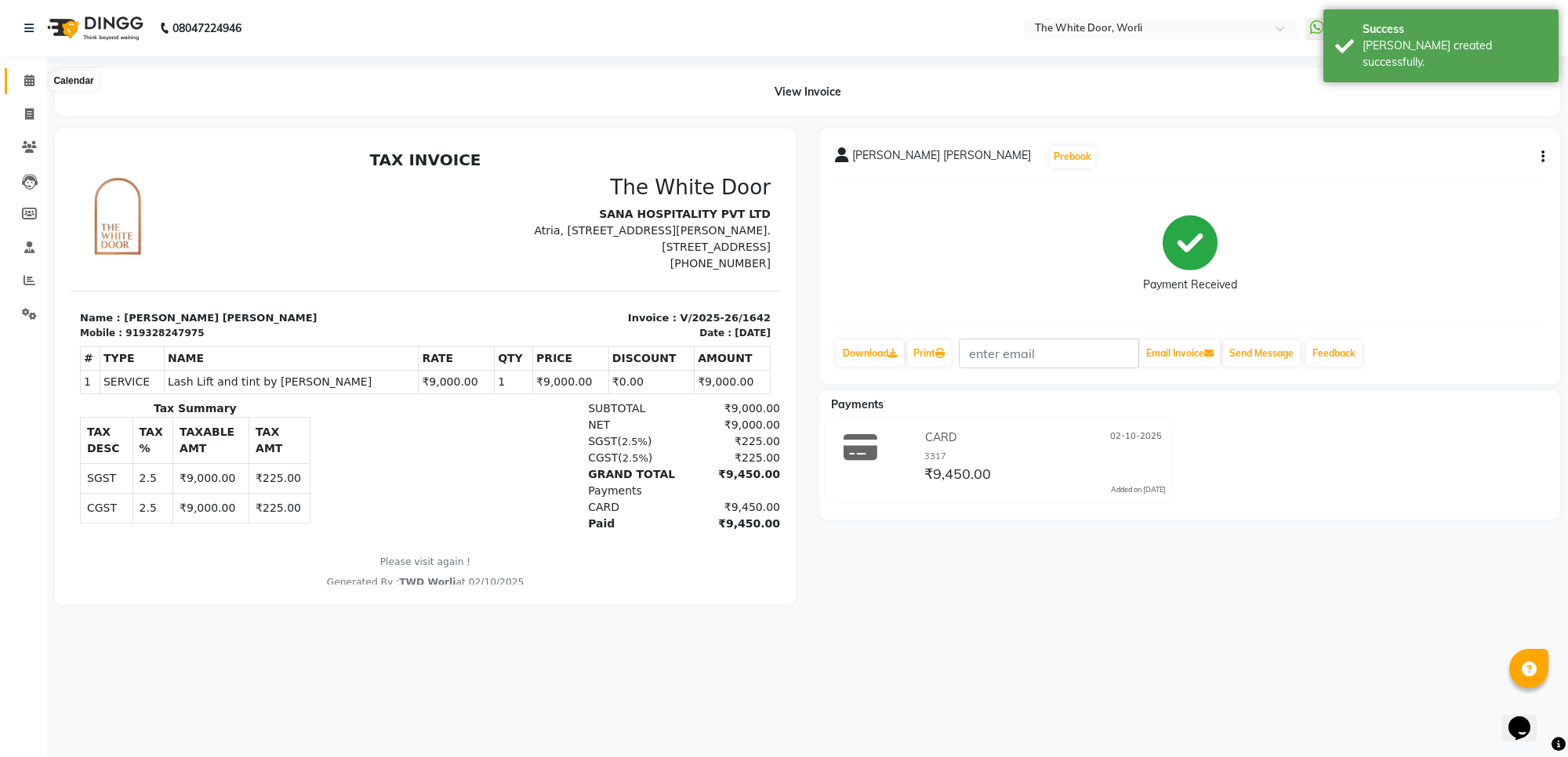
click at [37, 85] on span at bounding box center [29, 81] width 28 height 18
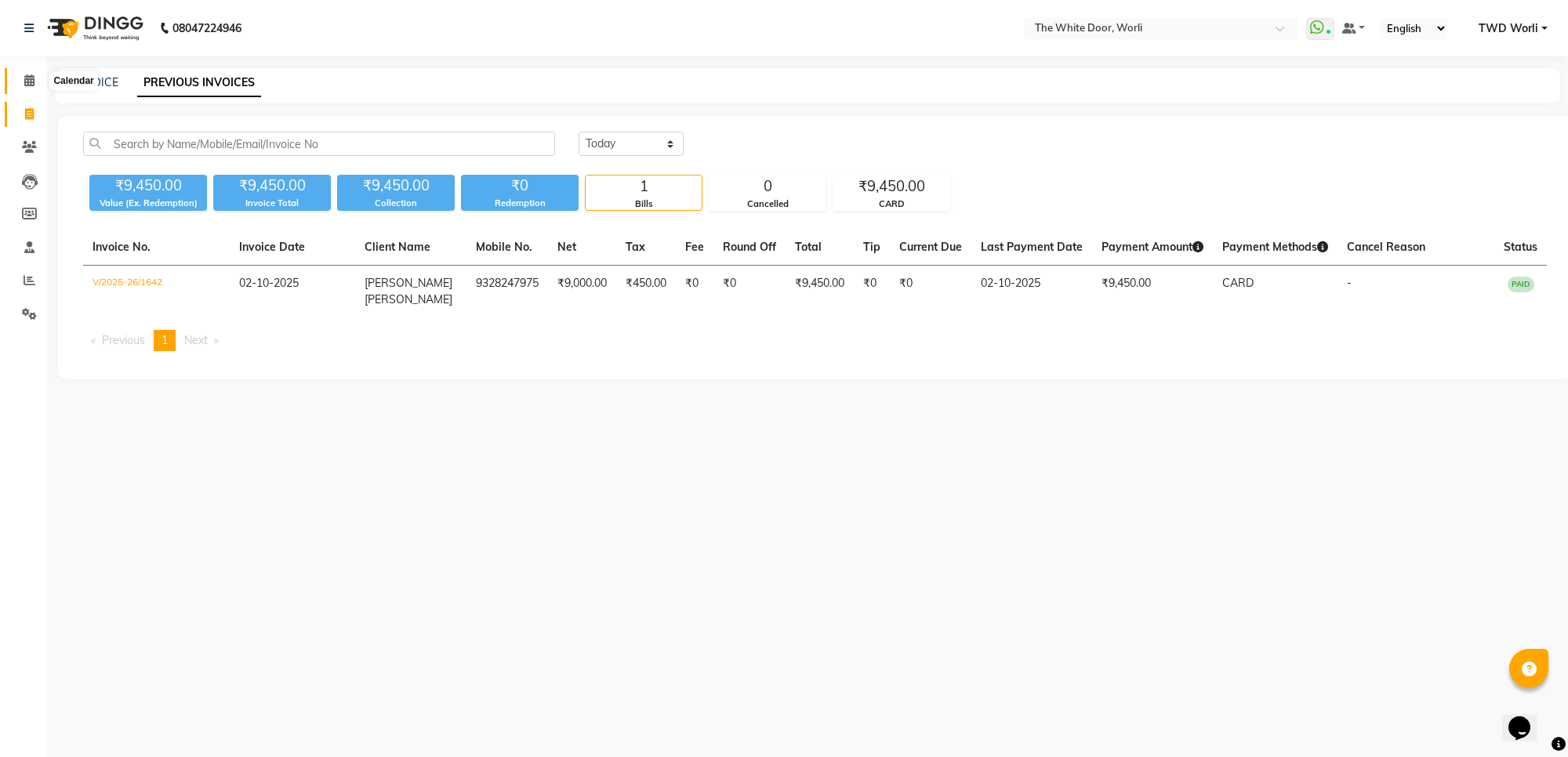
click at [14, 81] on link "Calendar" at bounding box center [24, 82] width 38 height 26
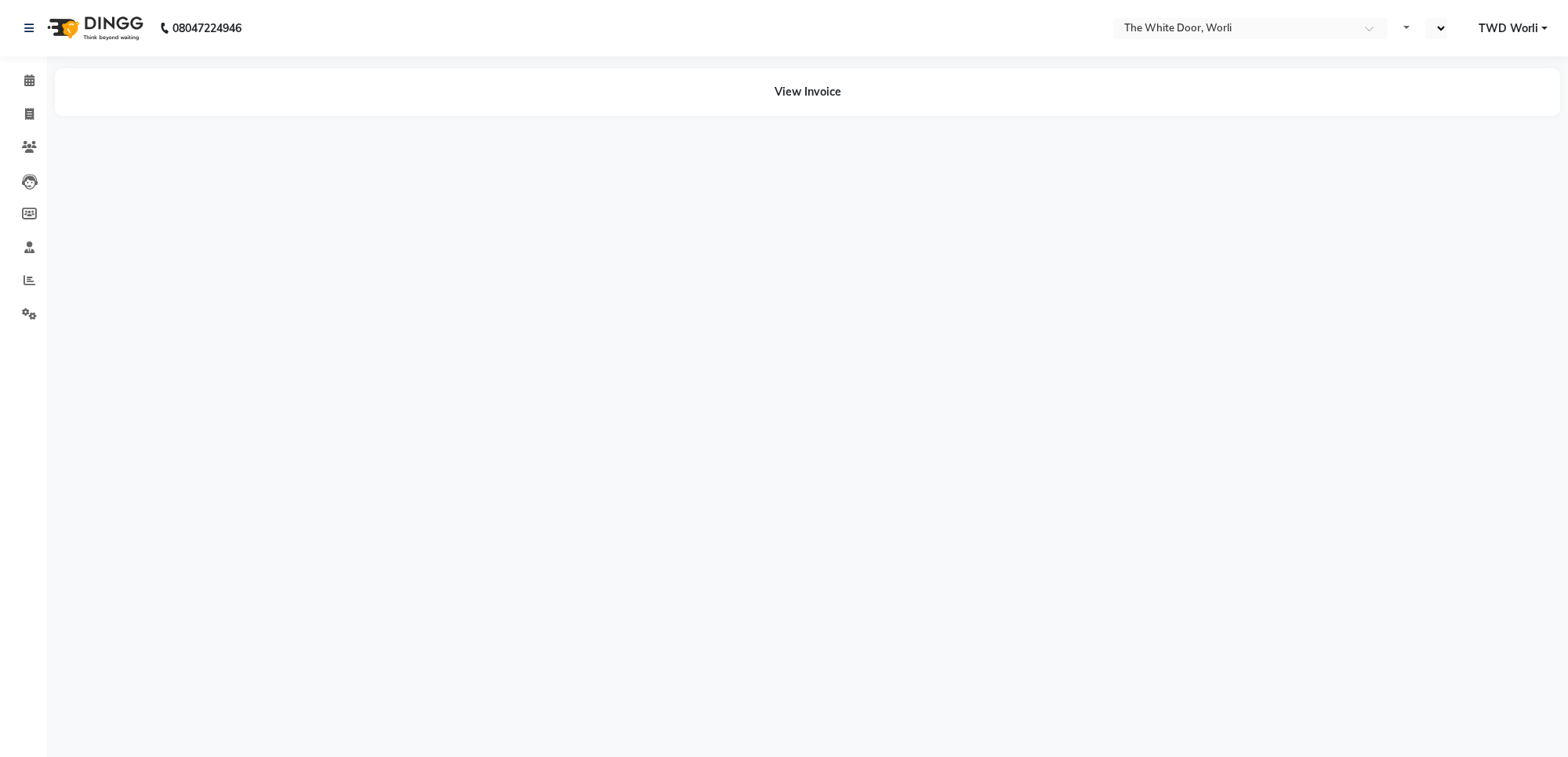
select select "en"
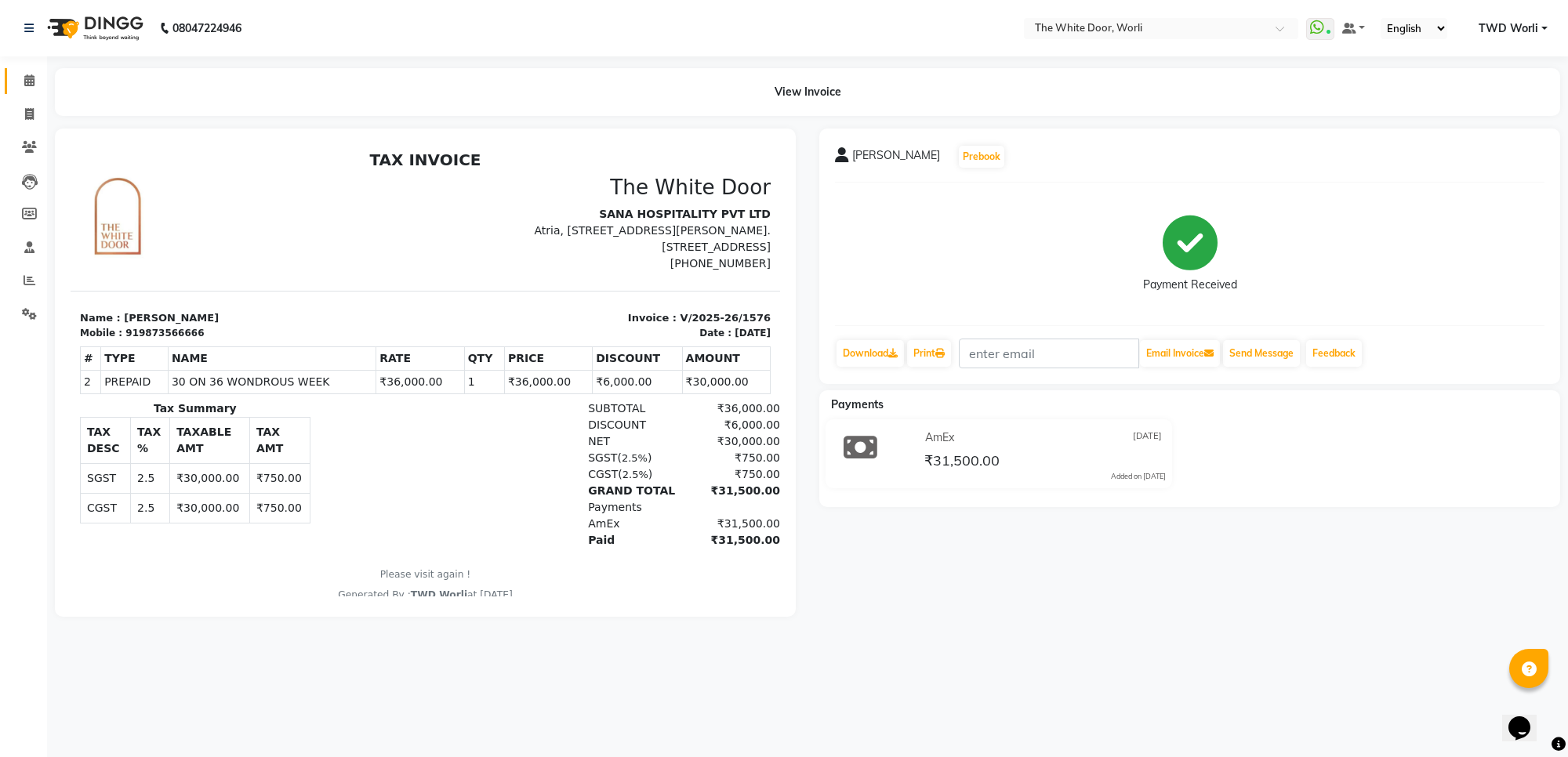
click at [10, 84] on link "Calendar" at bounding box center [24, 82] width 38 height 26
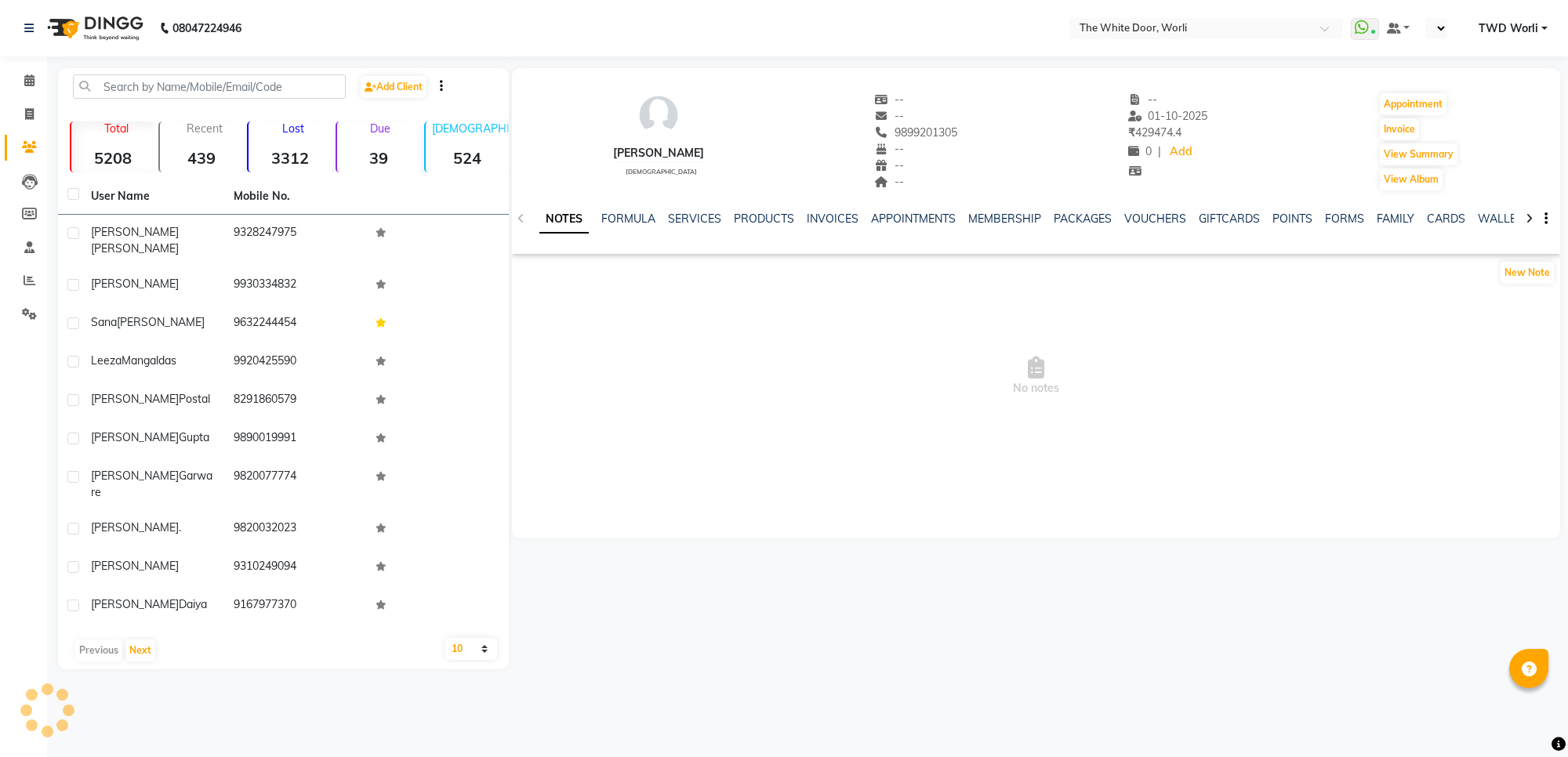
select select "en"
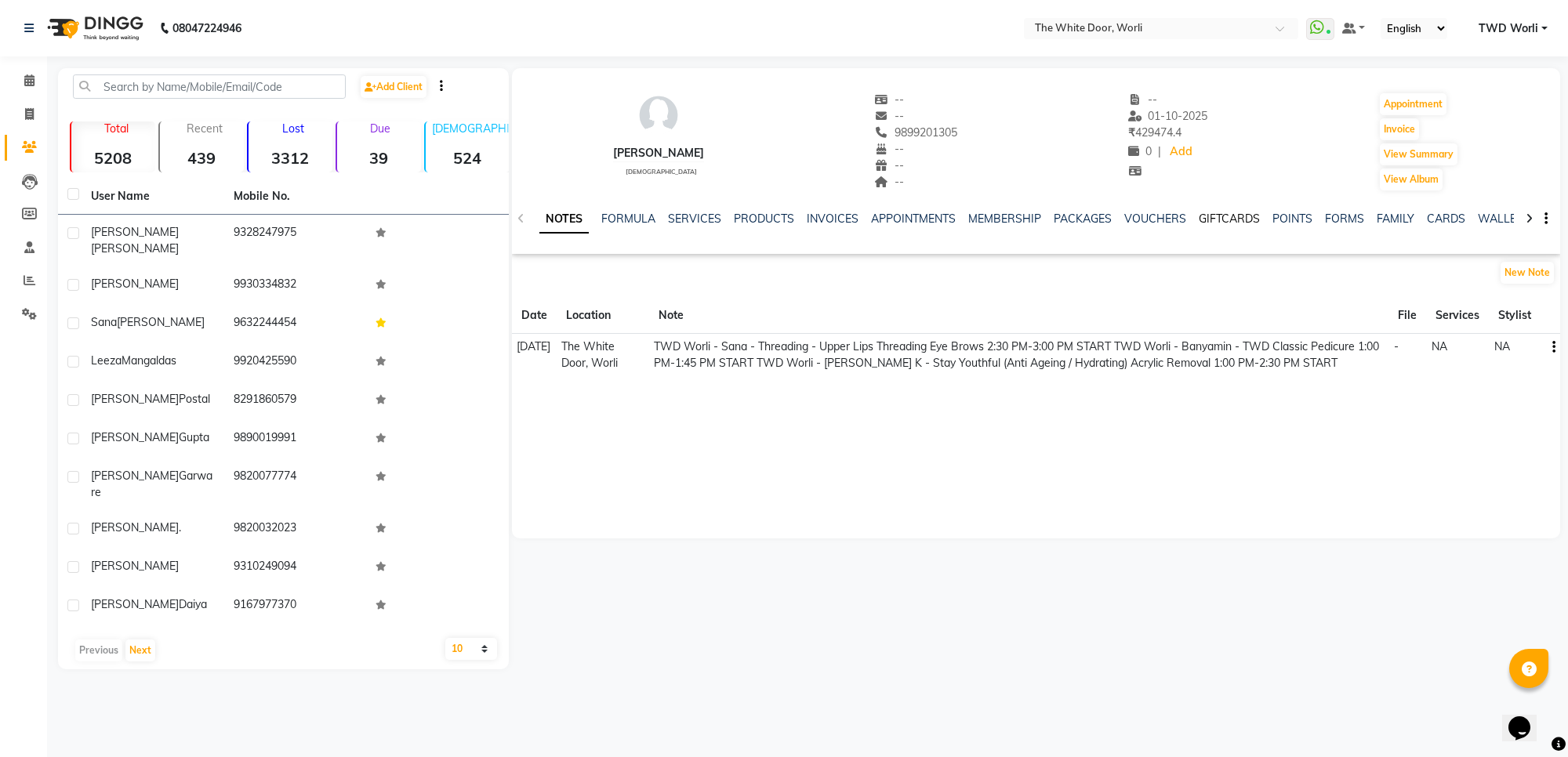
click at [1198, 218] on link "GIFTCARDS" at bounding box center [1229, 218] width 61 height 14
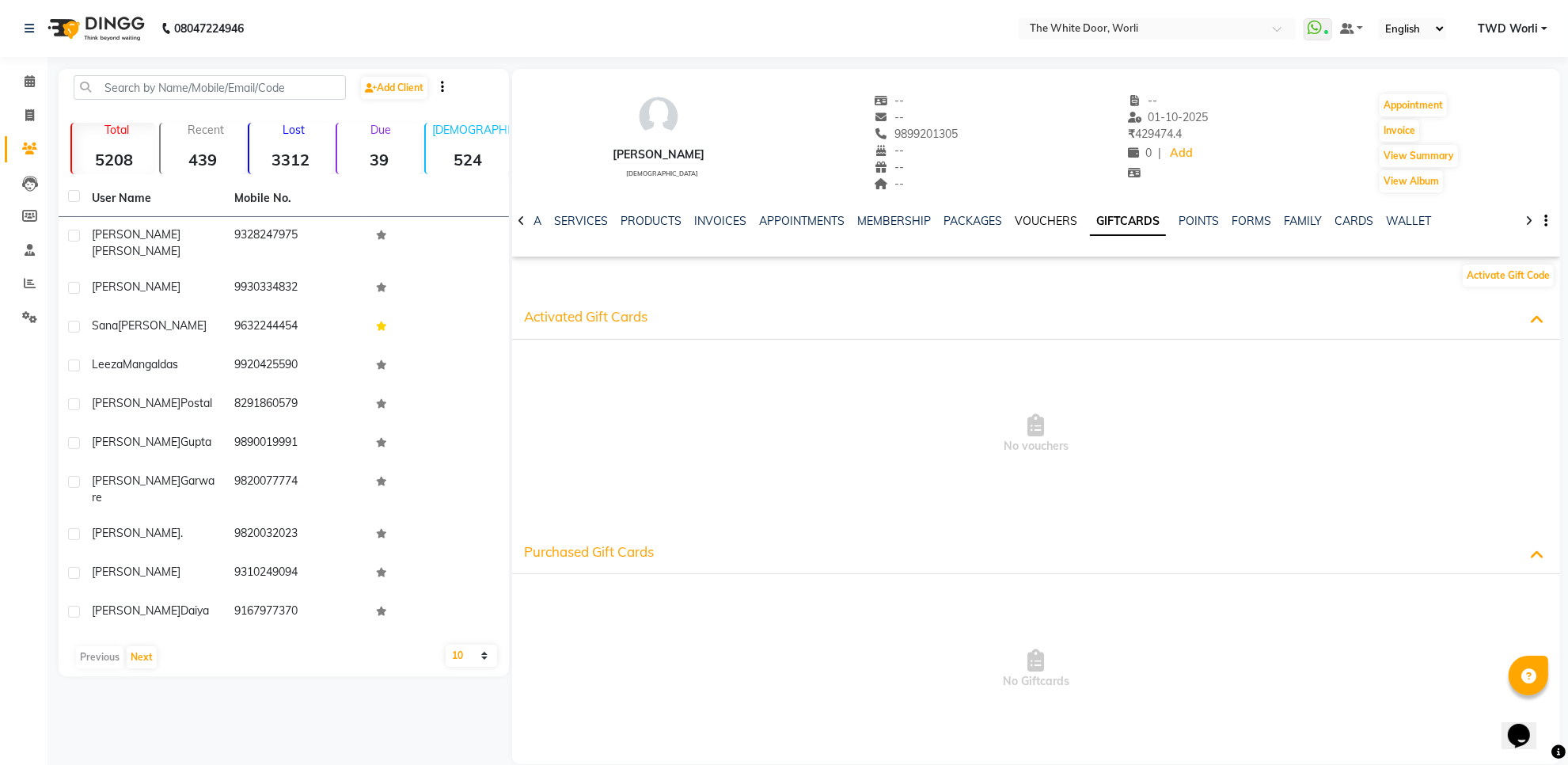
click at [1062, 227] on link "VOUCHERS" at bounding box center [1046, 220] width 63 height 14
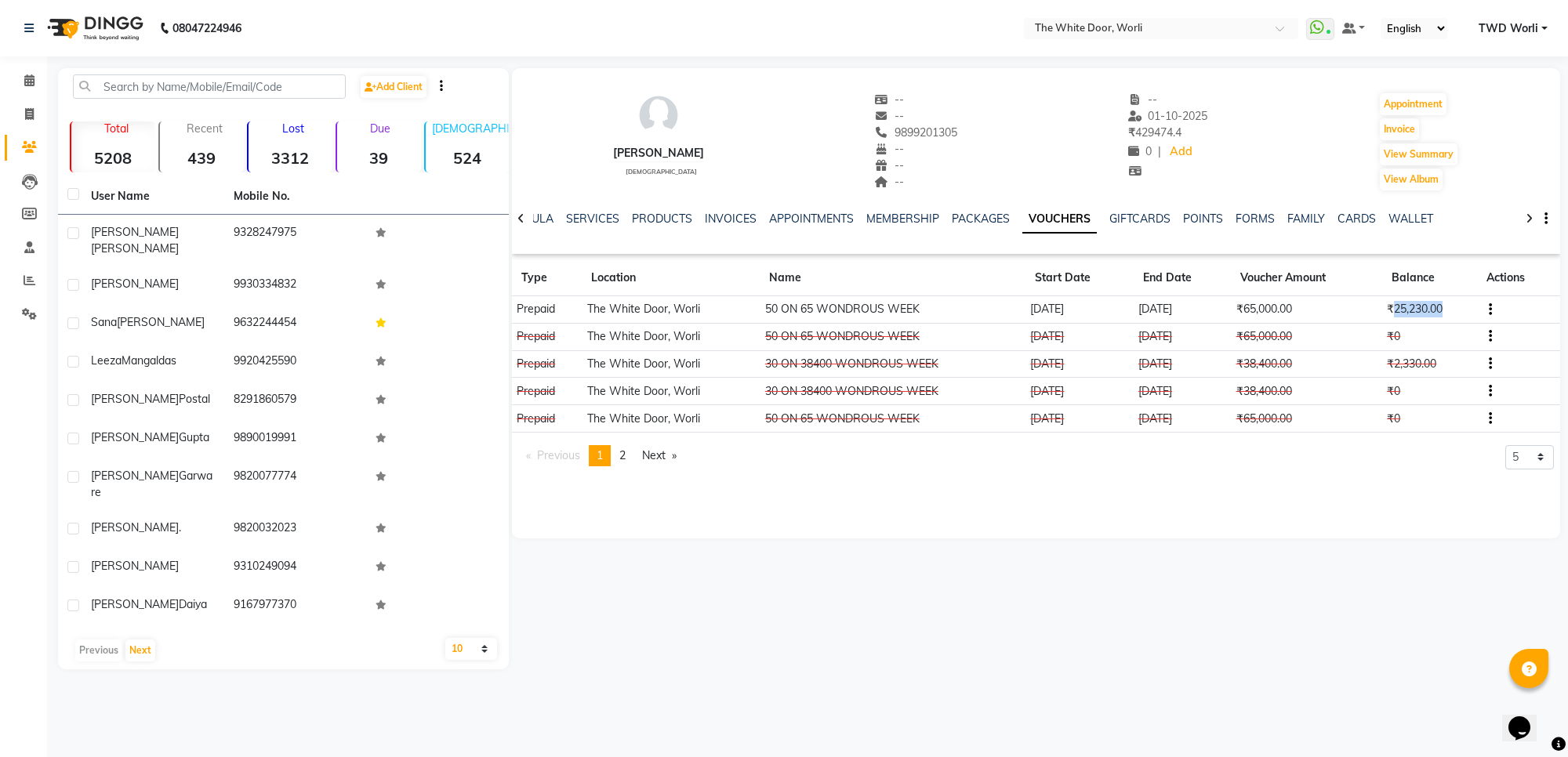
drag, startPoint x: 1393, startPoint y: 307, endPoint x: 1447, endPoint y: 307, distance: 54.0
click at [1447, 307] on td "₹25,230.00" at bounding box center [1429, 310] width 95 height 28
copy td "25,230.00"
click at [31, 81] on icon at bounding box center [29, 80] width 10 height 11
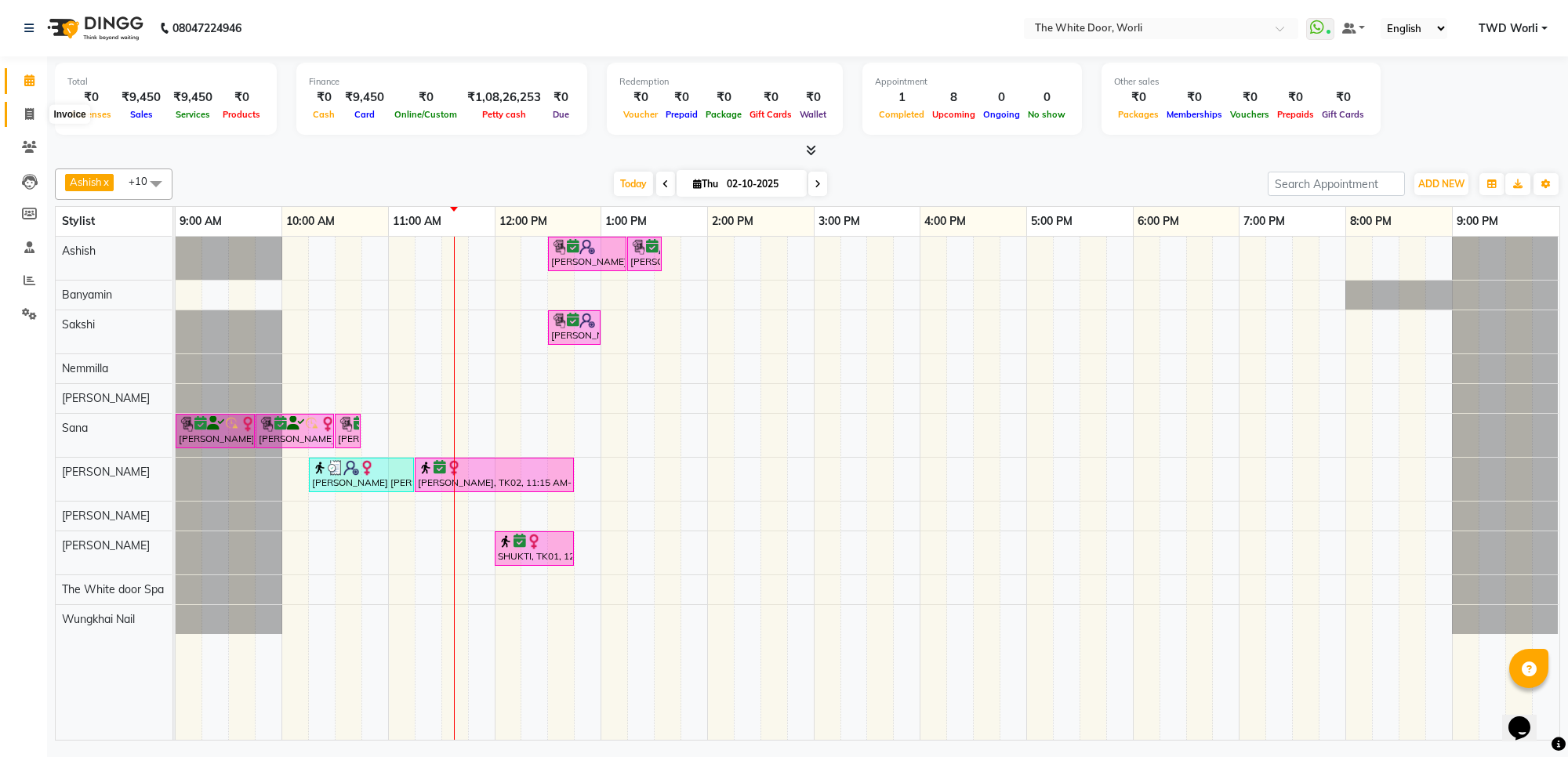
click at [28, 110] on icon at bounding box center [29, 114] width 9 height 11
select select "service"
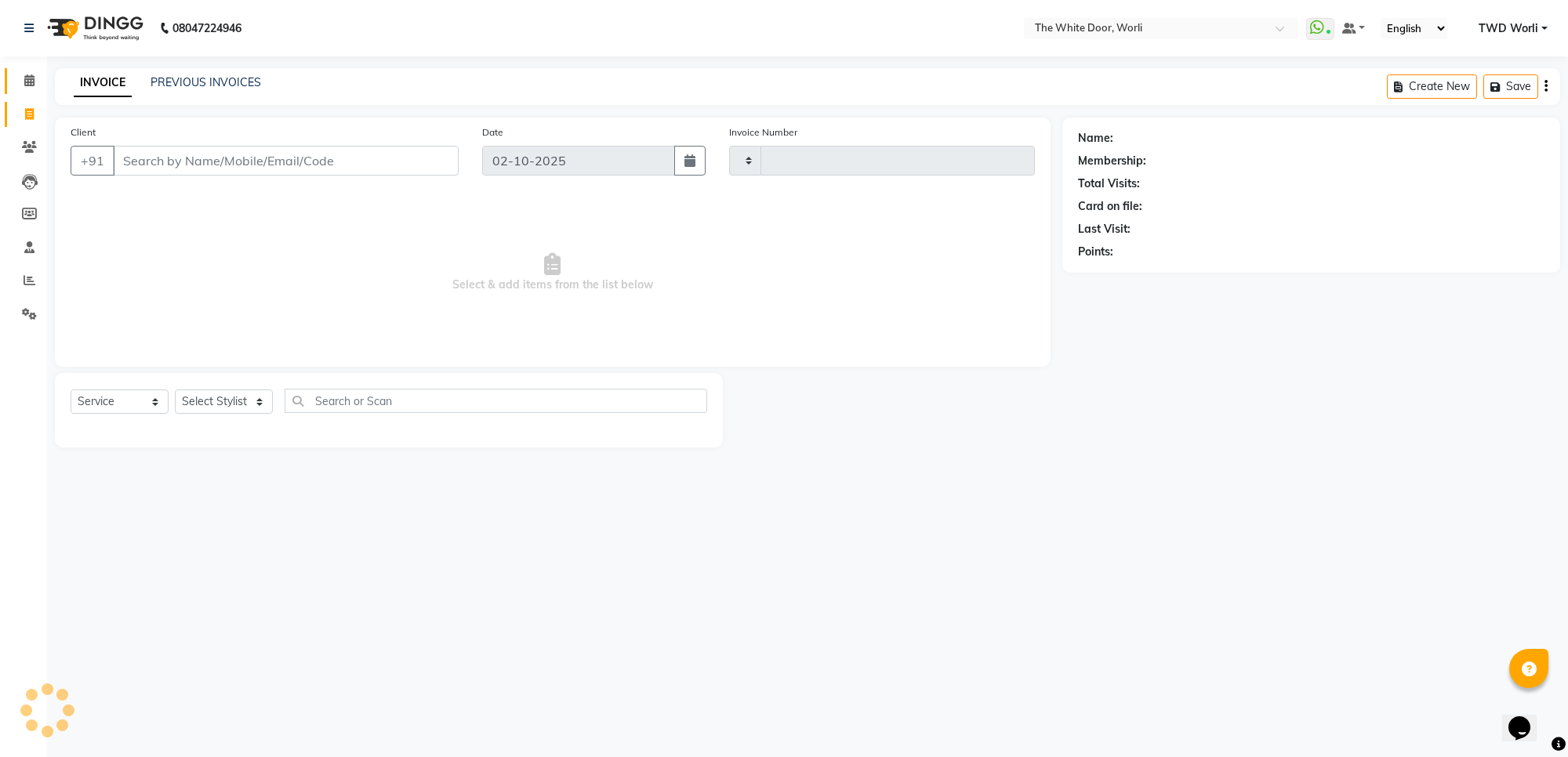
type input "1643"
select select "4027"
click at [194, 158] on input "Client" at bounding box center [286, 161] width 346 height 30
paste input "98200 02445"
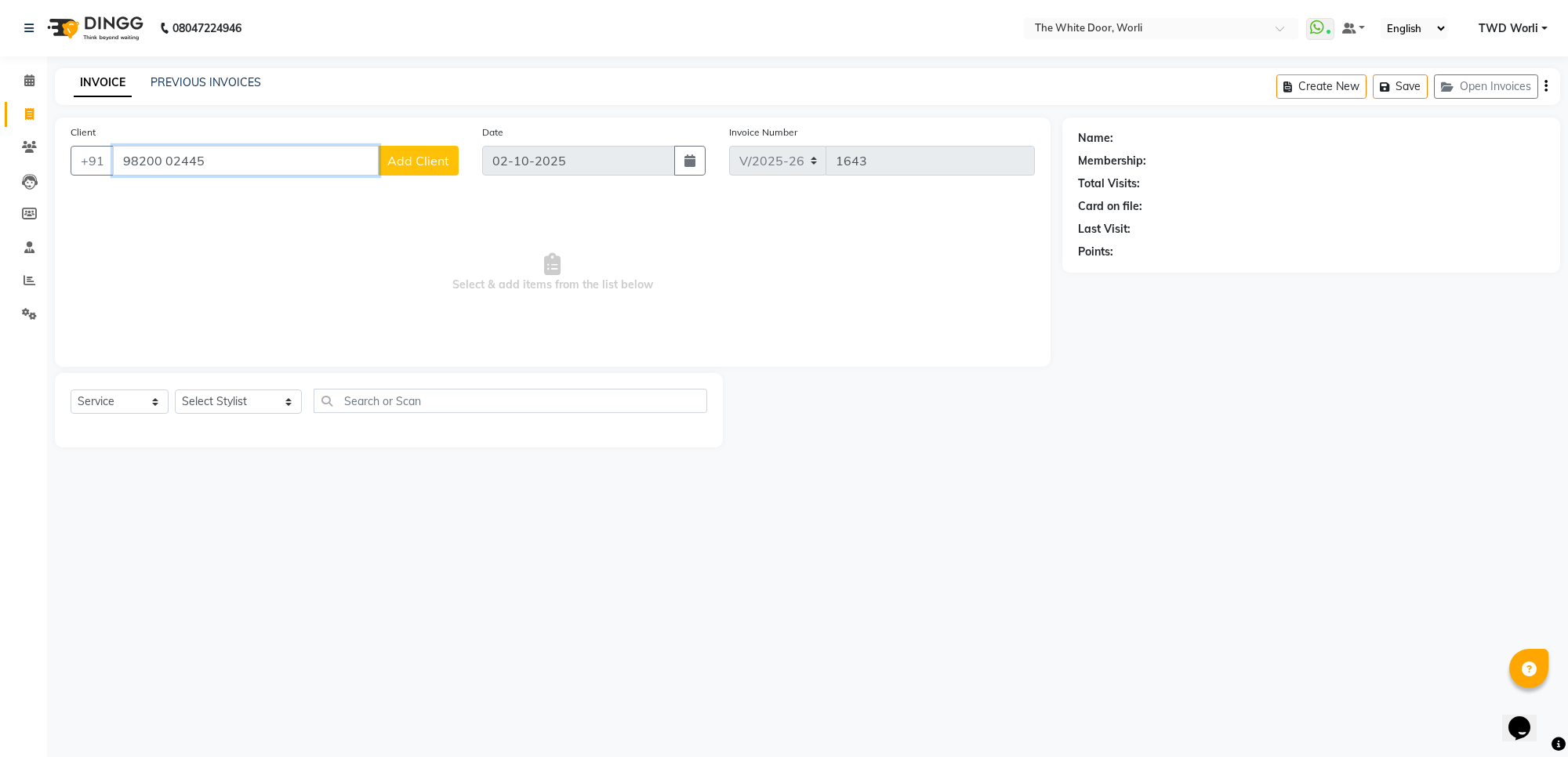
click at [165, 158] on input "98200 02445" at bounding box center [246, 161] width 266 height 30
type input "9820002445"
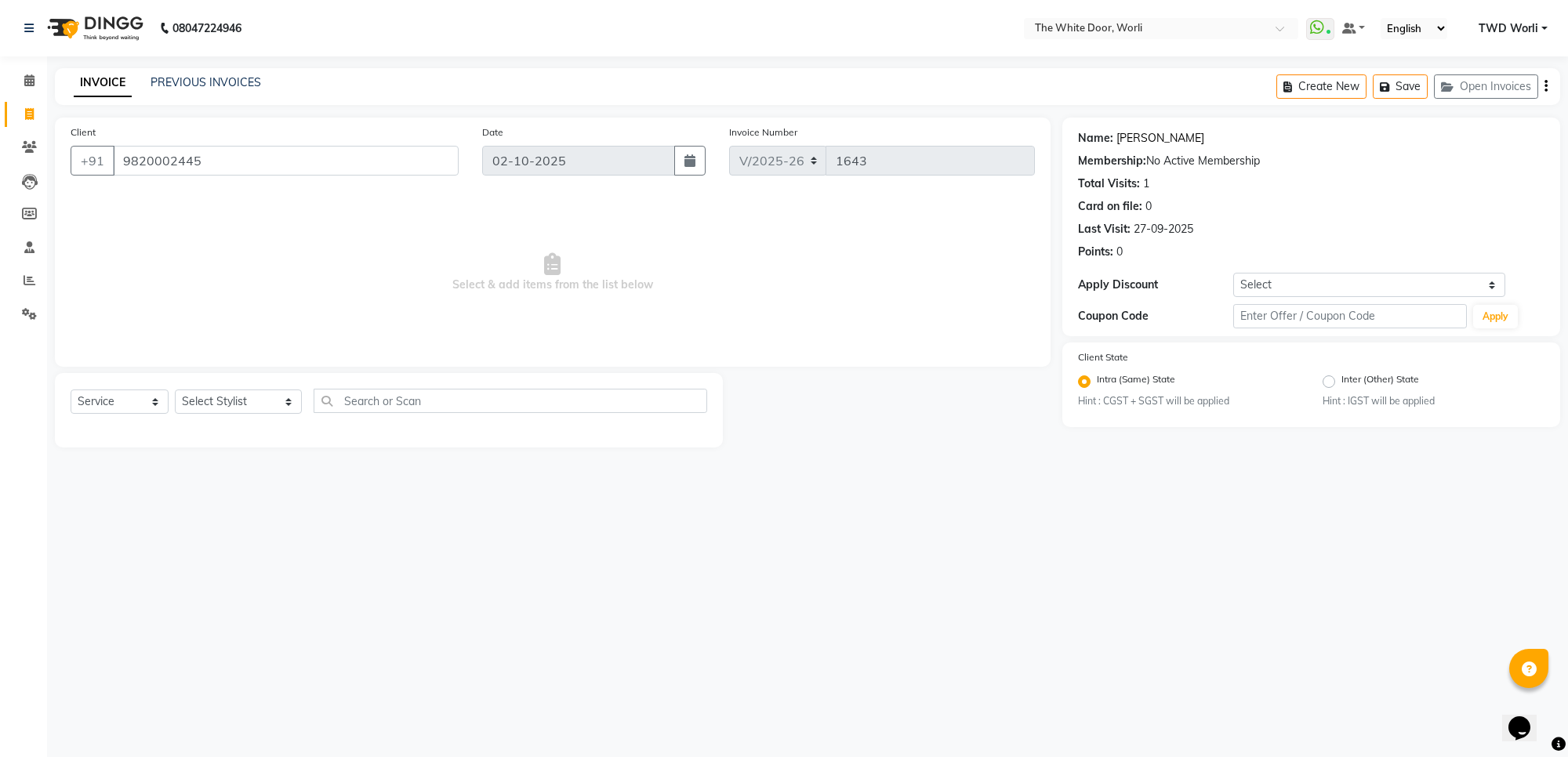
click at [1134, 134] on link "Apeksha" at bounding box center [1160, 139] width 88 height 16
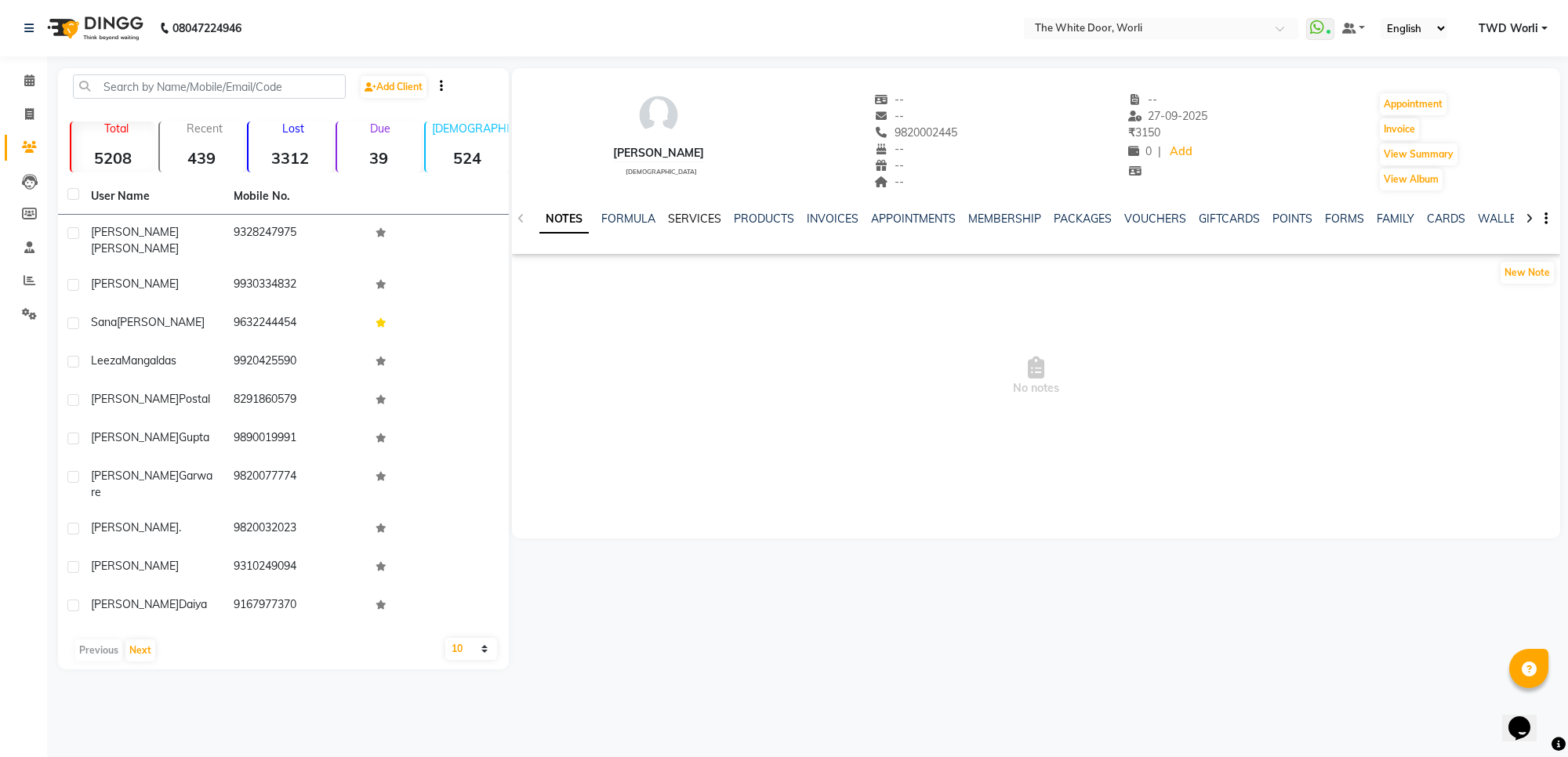
click at [689, 224] on link "SERVICES" at bounding box center [694, 218] width 53 height 14
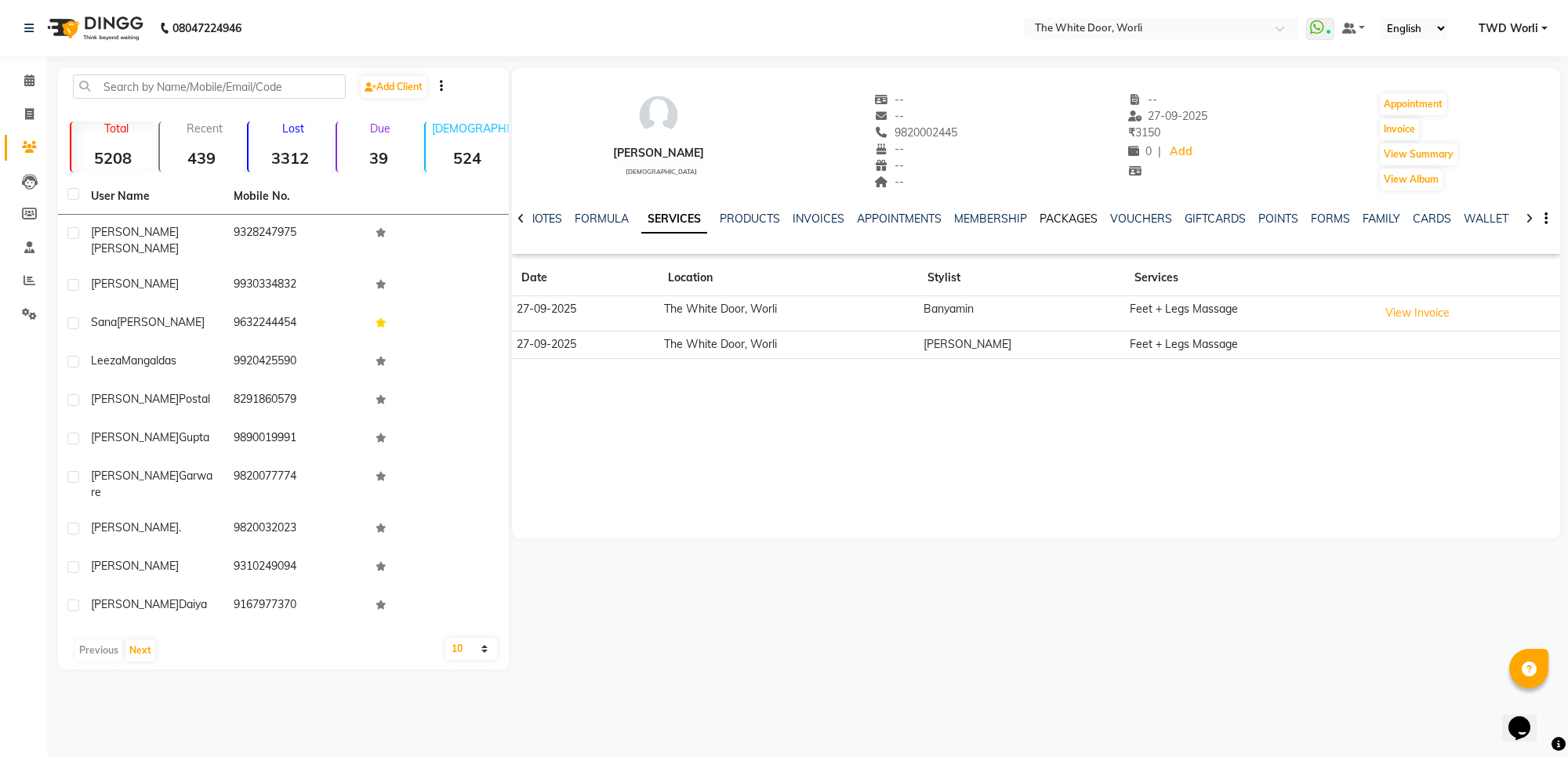
click at [1070, 217] on link "PACKAGES" at bounding box center [1068, 218] width 58 height 14
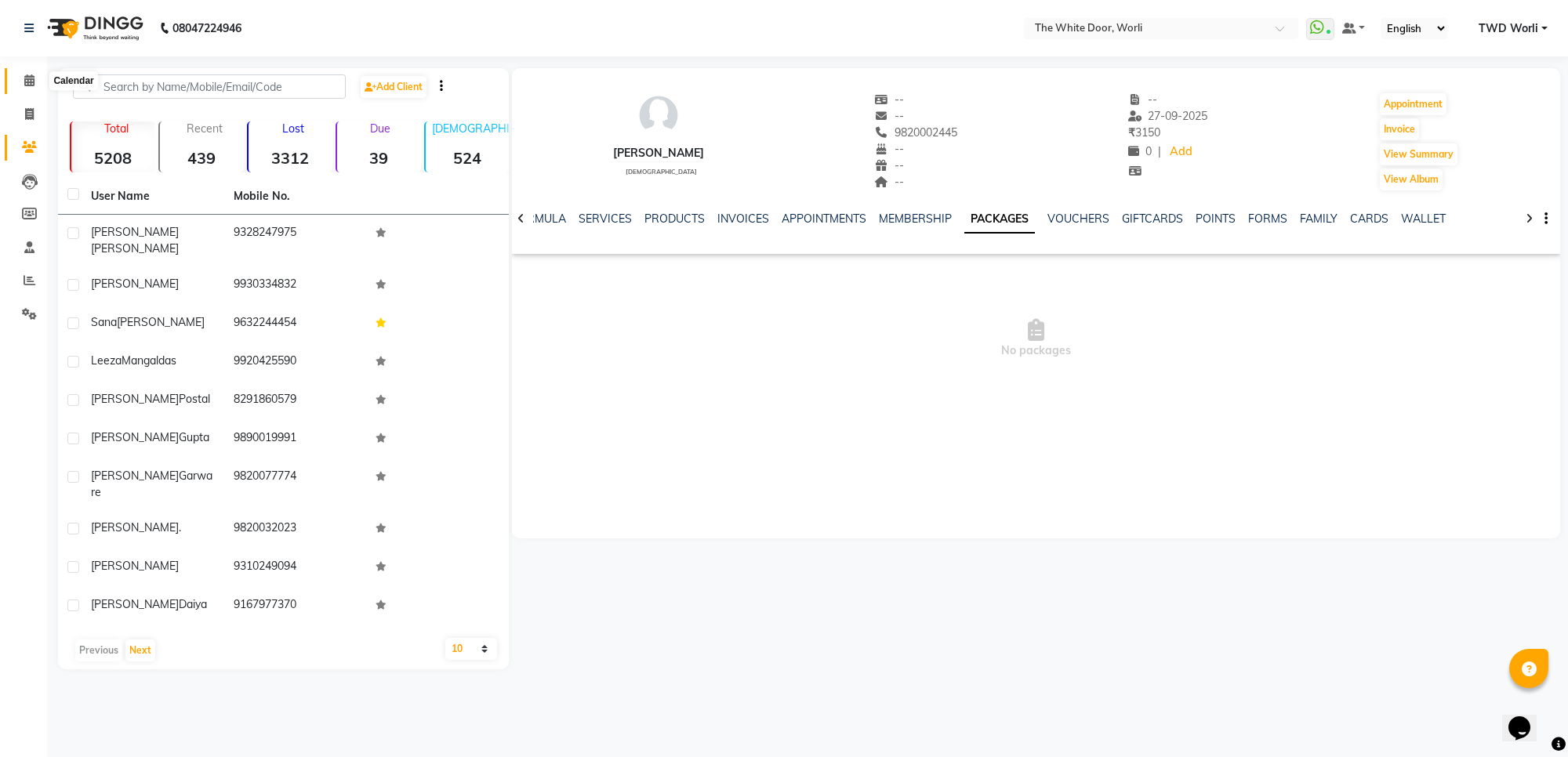
click at [22, 80] on span at bounding box center [29, 81] width 28 height 18
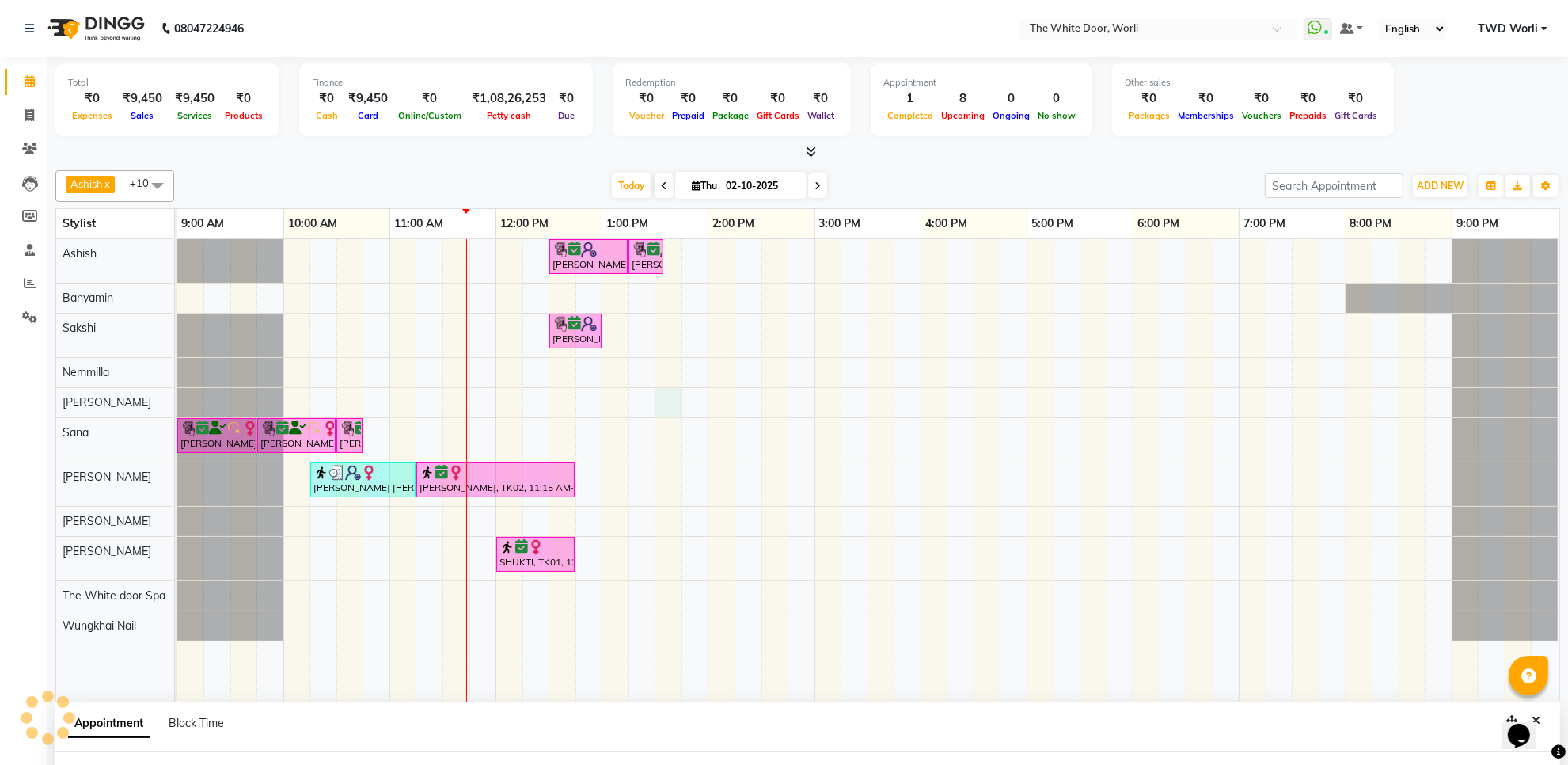
scroll to position [12, 0]
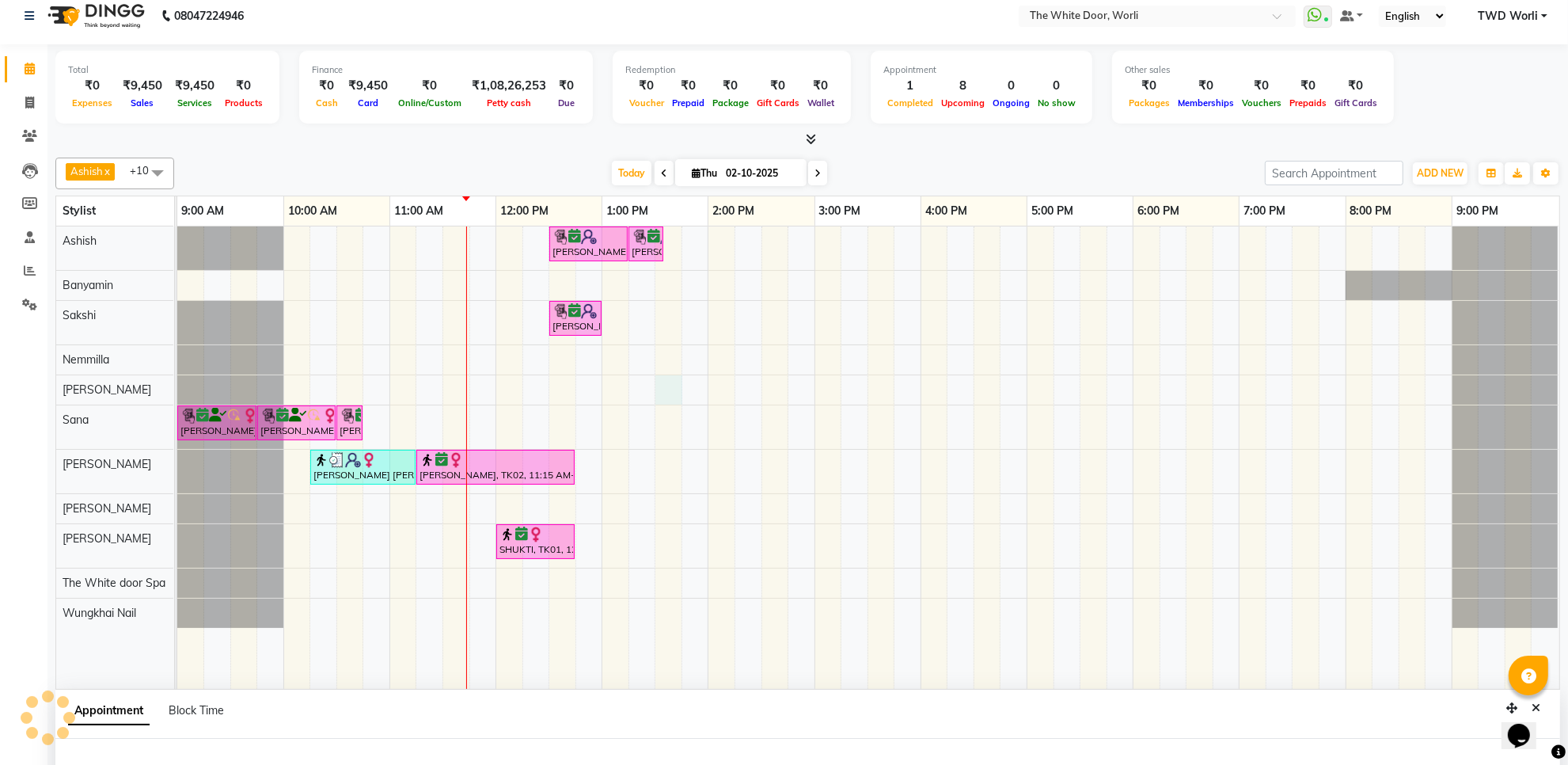
select select "22903"
select select "tentative"
select select "810"
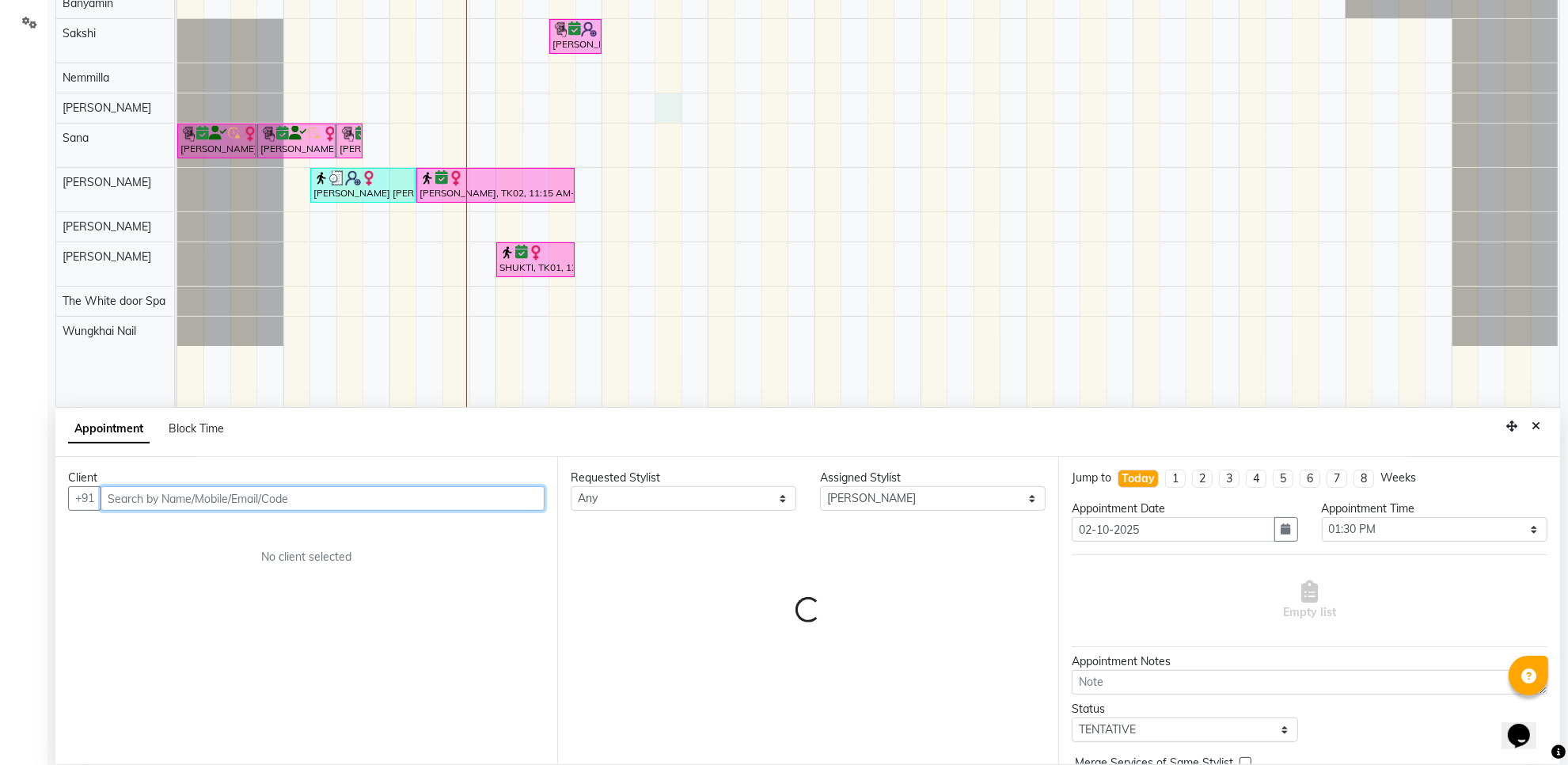
scroll to position [298, 0]
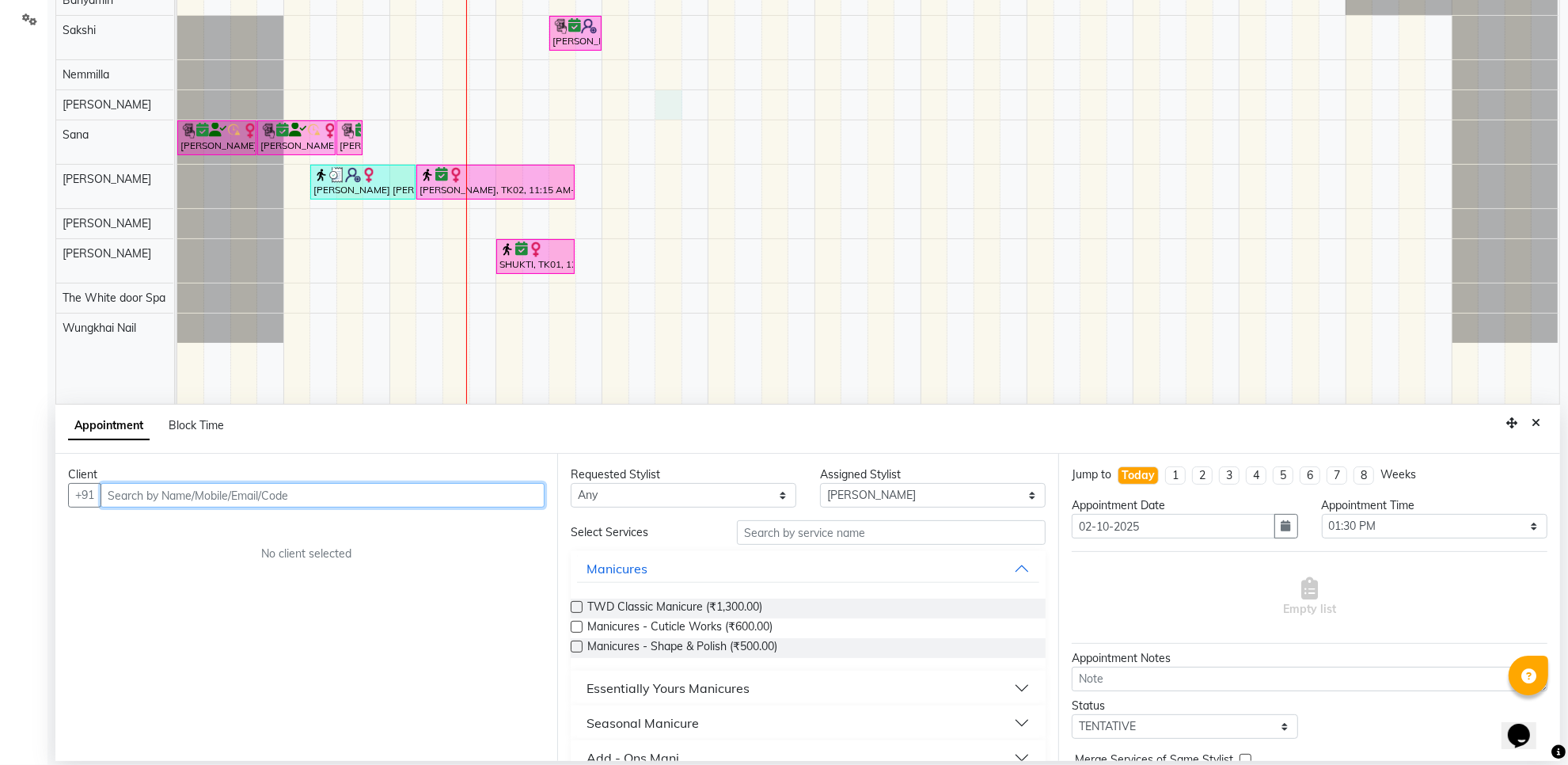
click at [271, 495] on input "text" at bounding box center [322, 495] width 444 height 25
click at [274, 495] on input "text" at bounding box center [322, 495] width 444 height 25
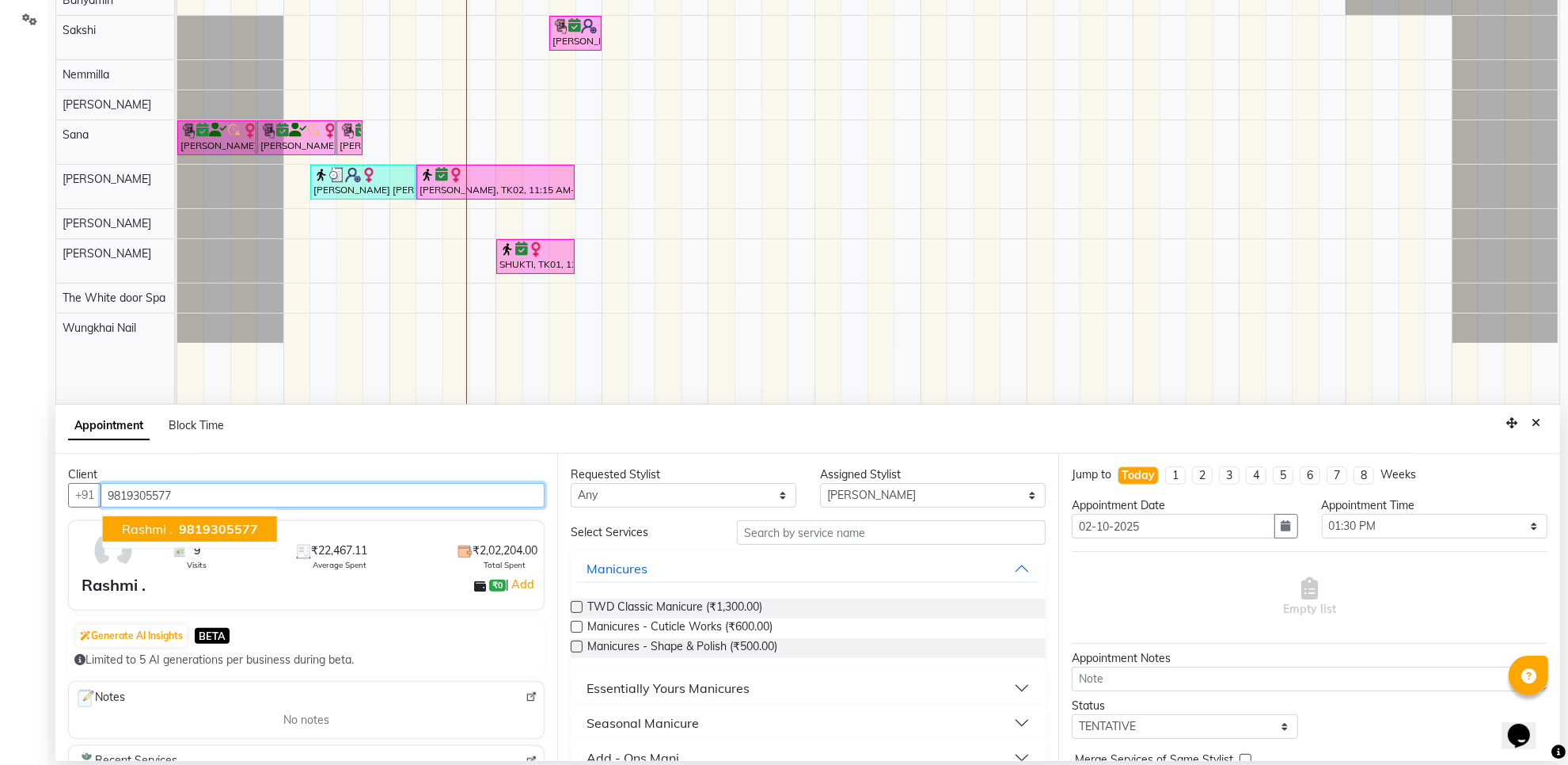
click at [218, 536] on span "9819305577" at bounding box center [218, 528] width 79 height 16
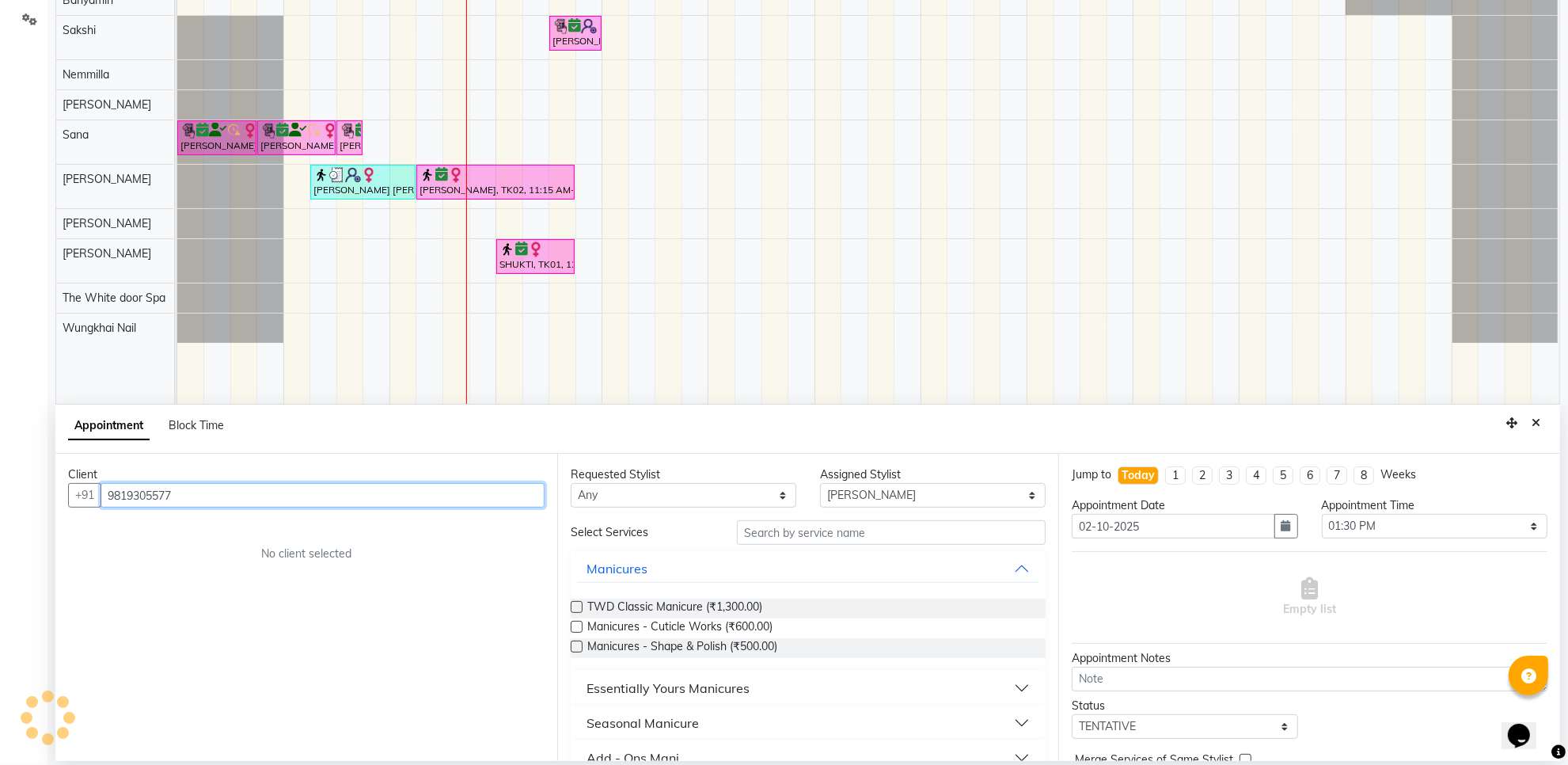
type input "9819305577"
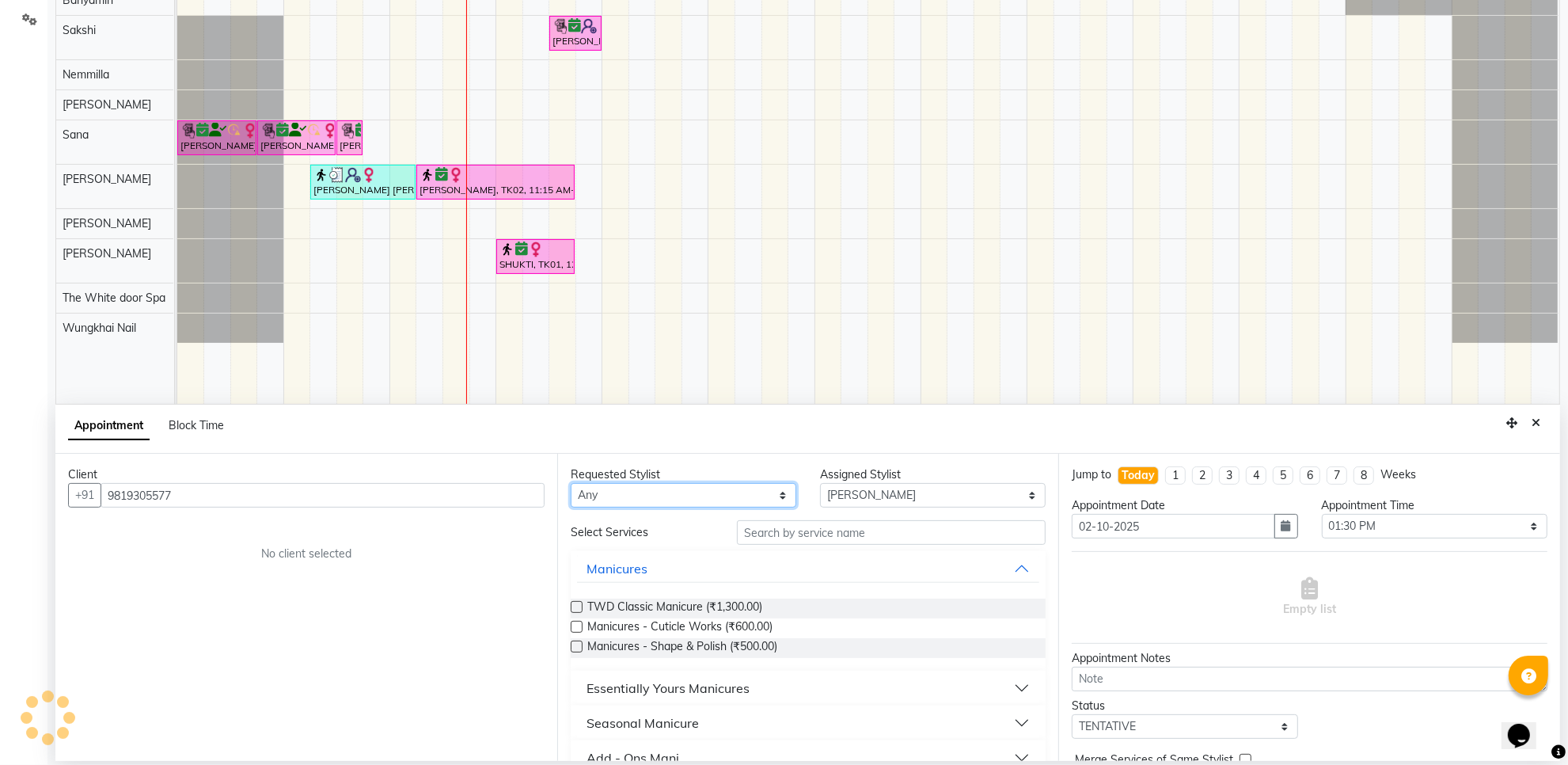
click at [710, 500] on select "Any Aarti [PERSON_NAME] [PERSON_NAME] [PERSON_NAME] [PERSON_NAME] [PERSON_NAME]…" at bounding box center [684, 495] width 226 height 25
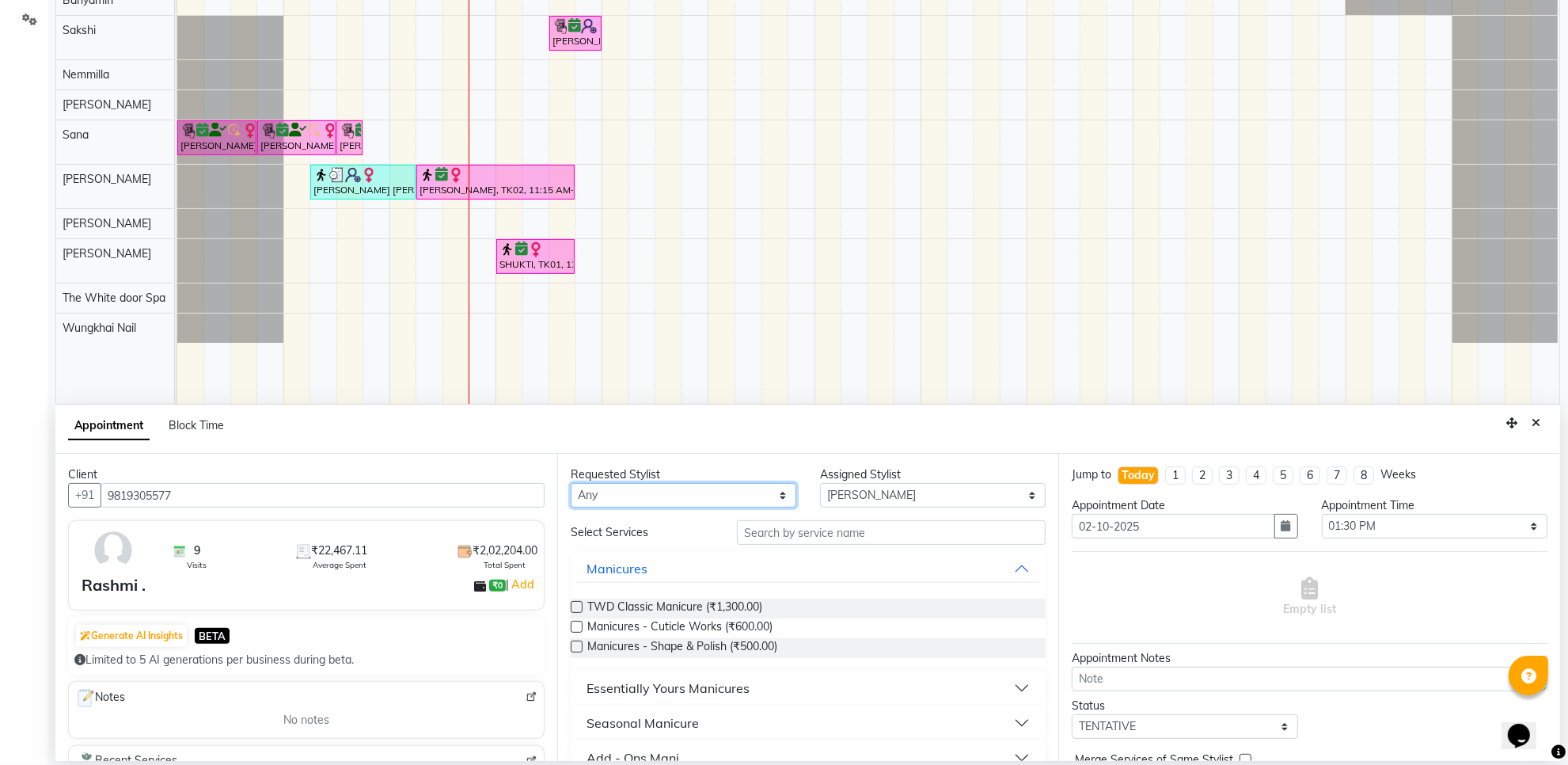
select select "22903"
click at [571, 483] on select "Any Aarti [PERSON_NAME] [PERSON_NAME] [PERSON_NAME] [PERSON_NAME] [PERSON_NAME]…" at bounding box center [684, 495] width 226 height 25
click at [856, 538] on input "text" at bounding box center [892, 533] width 309 height 25
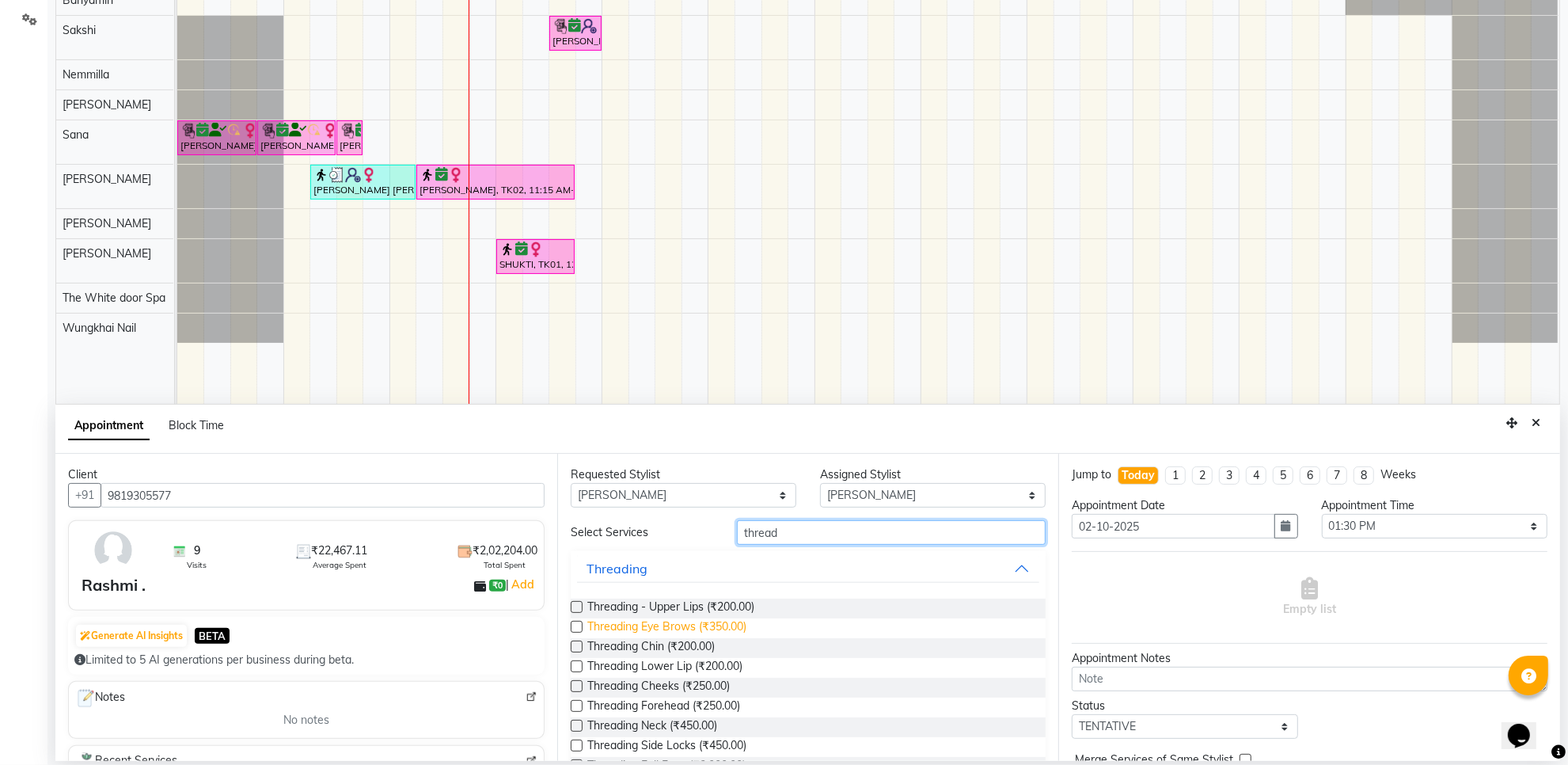
type input "thread"
click at [718, 622] on span "Threading Eye Brows (₹350.00)" at bounding box center [667, 628] width 159 height 20
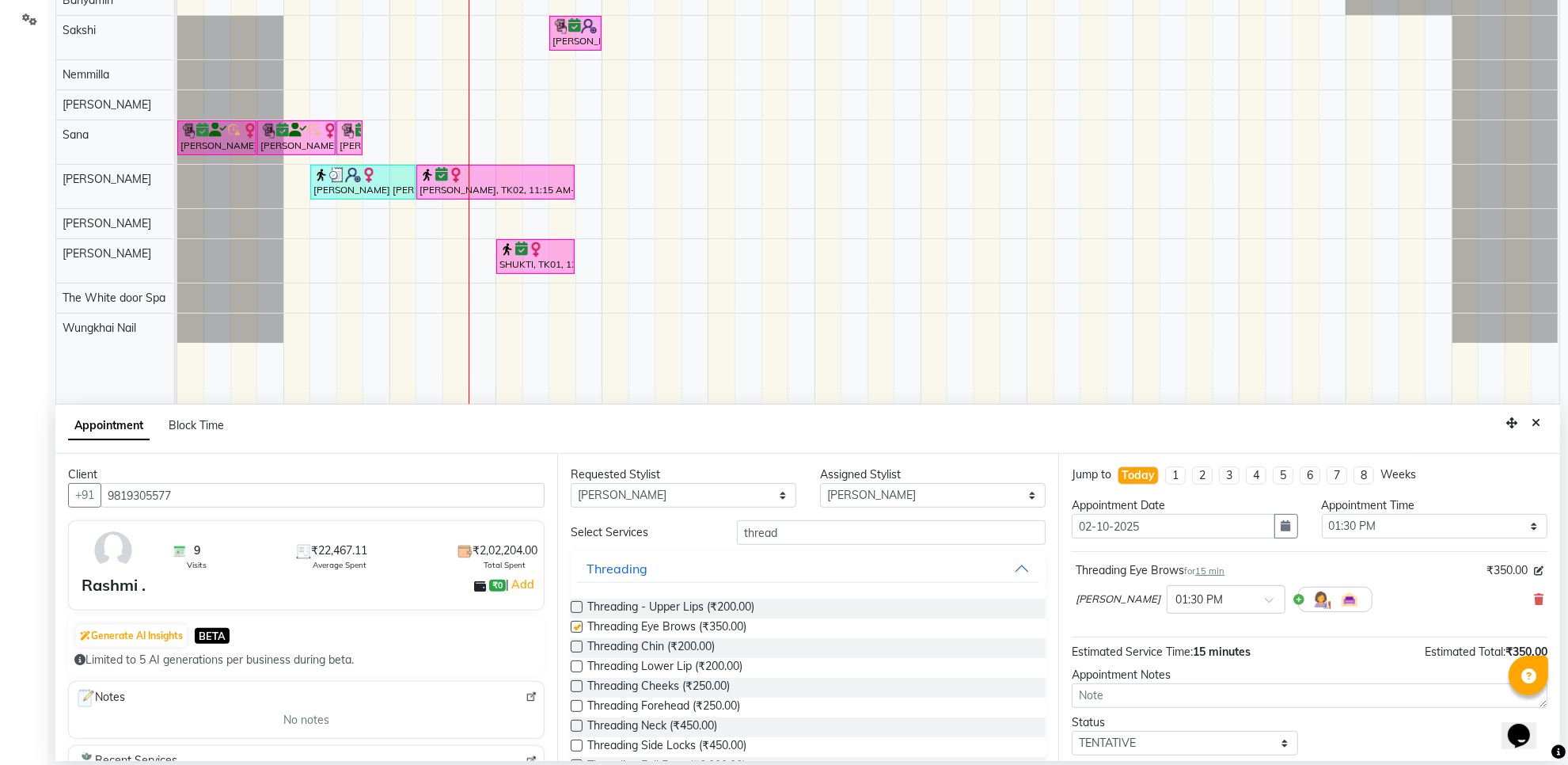
checkbox input "false"
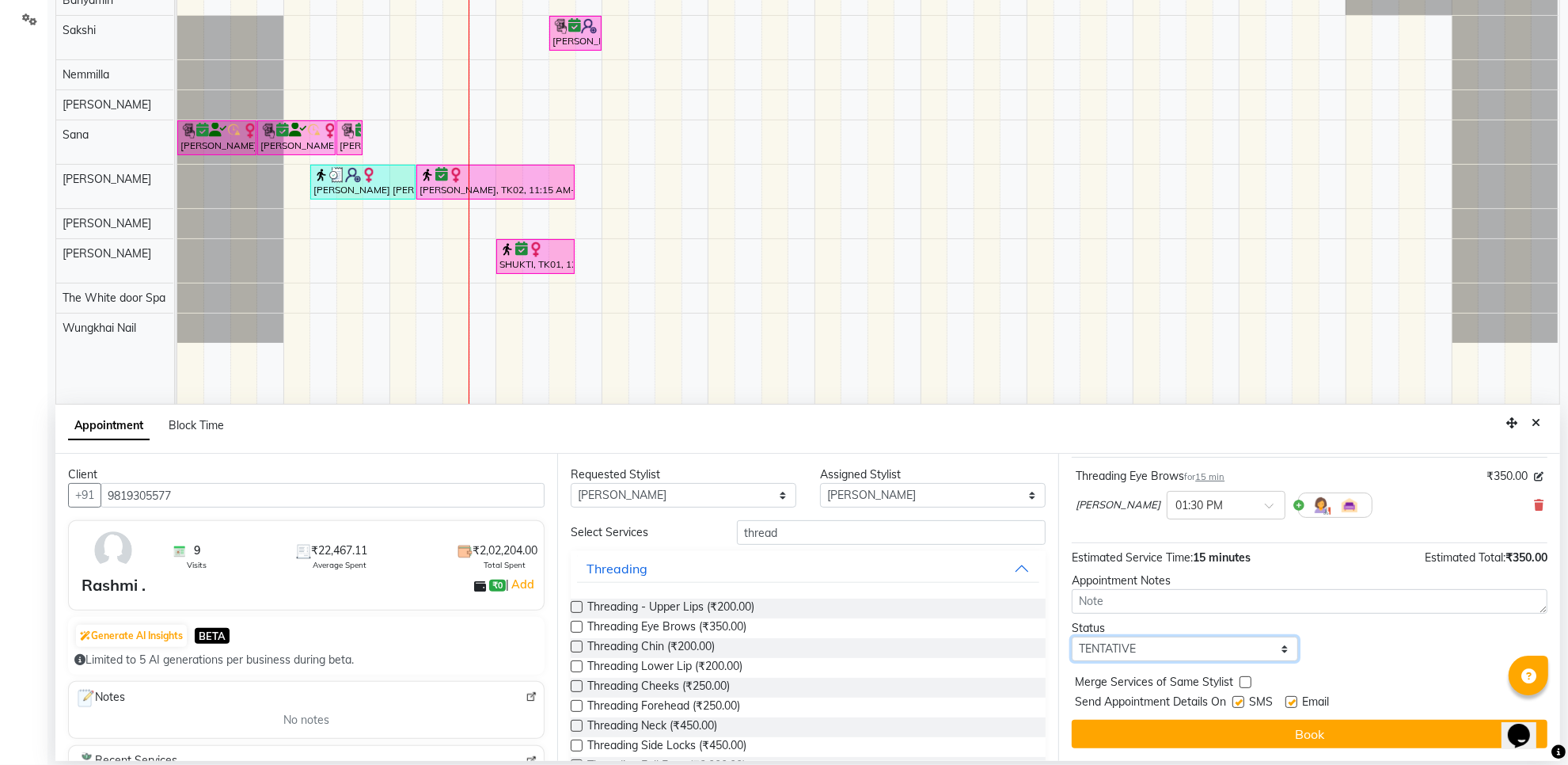
drag, startPoint x: 1202, startPoint y: 647, endPoint x: 1194, endPoint y: 650, distance: 8.5
click at [1202, 647] on select "Select TENTATIVE CONFIRM CHECK-IN UPCOMING" at bounding box center [1185, 650] width 226 height 25
select select "confirm booking"
click at [1072, 637] on select "Select TENTATIVE CONFIRM CHECK-IN UPCOMING" at bounding box center [1185, 650] width 226 height 25
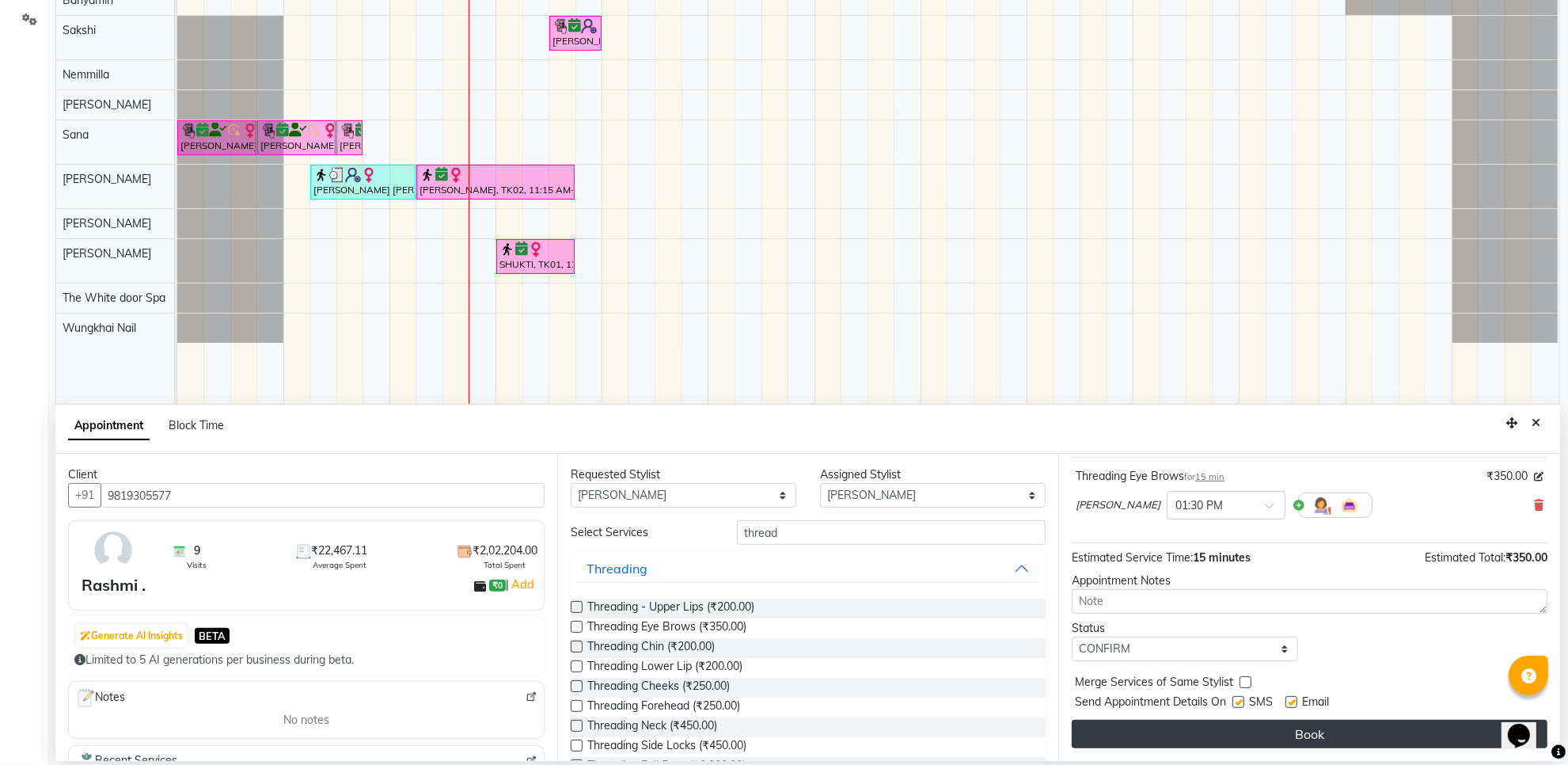
click at [1176, 745] on button "Book" at bounding box center [1309, 734] width 475 height 29
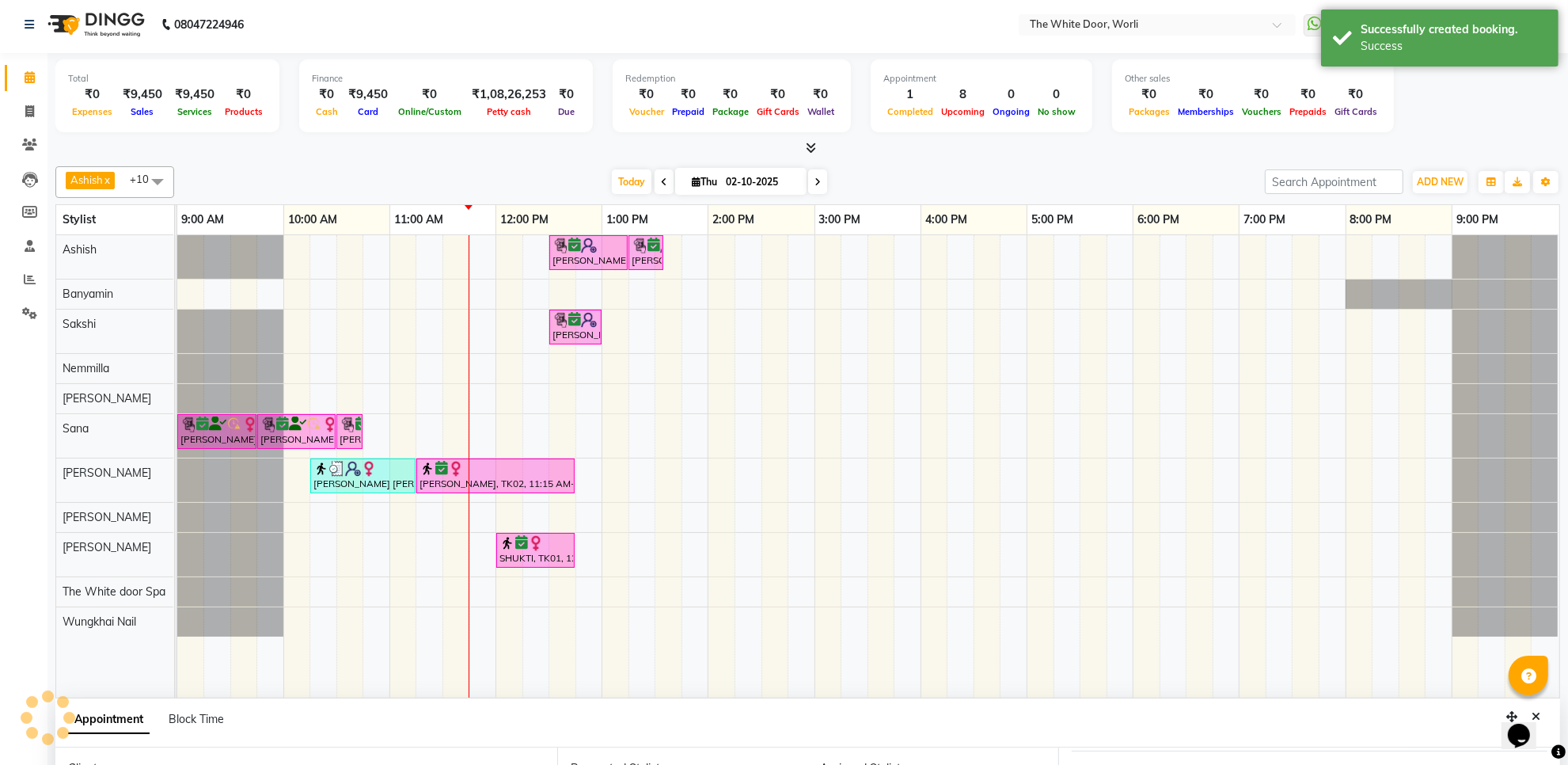
scroll to position [0, 0]
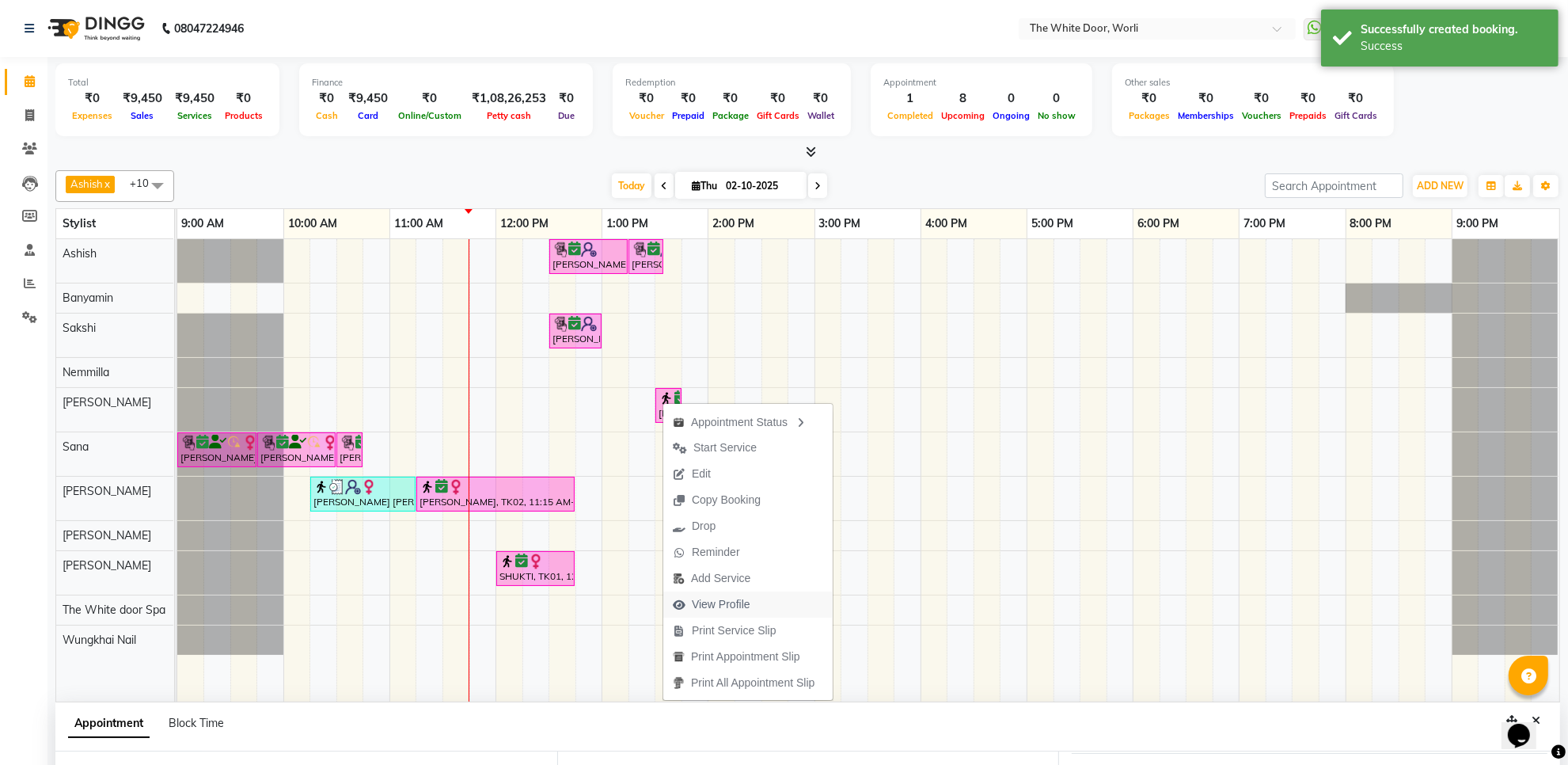
click at [700, 604] on span "View Profile" at bounding box center [721, 605] width 59 height 16
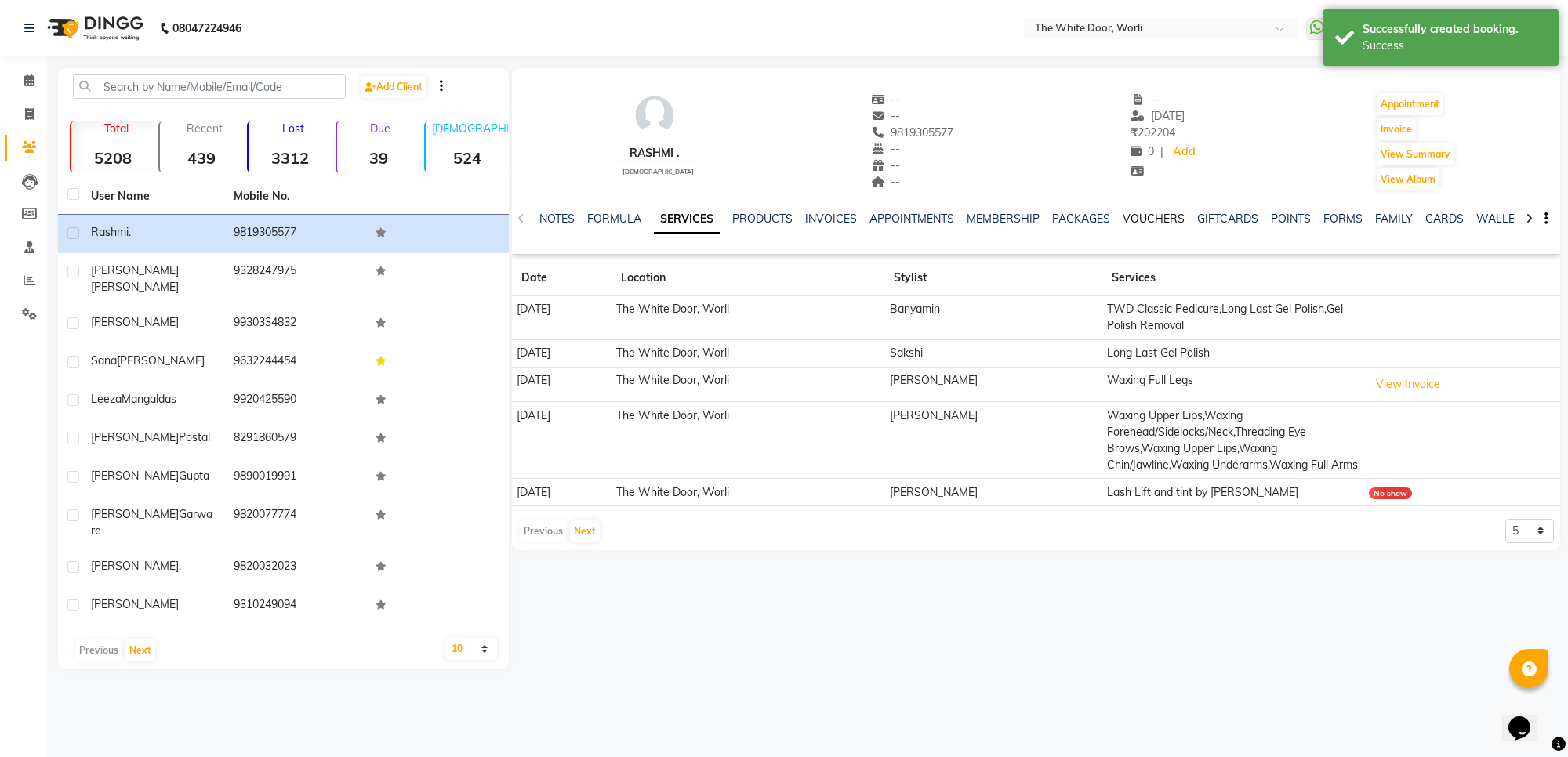
click at [1149, 215] on link "VOUCHERS" at bounding box center [1154, 218] width 62 height 14
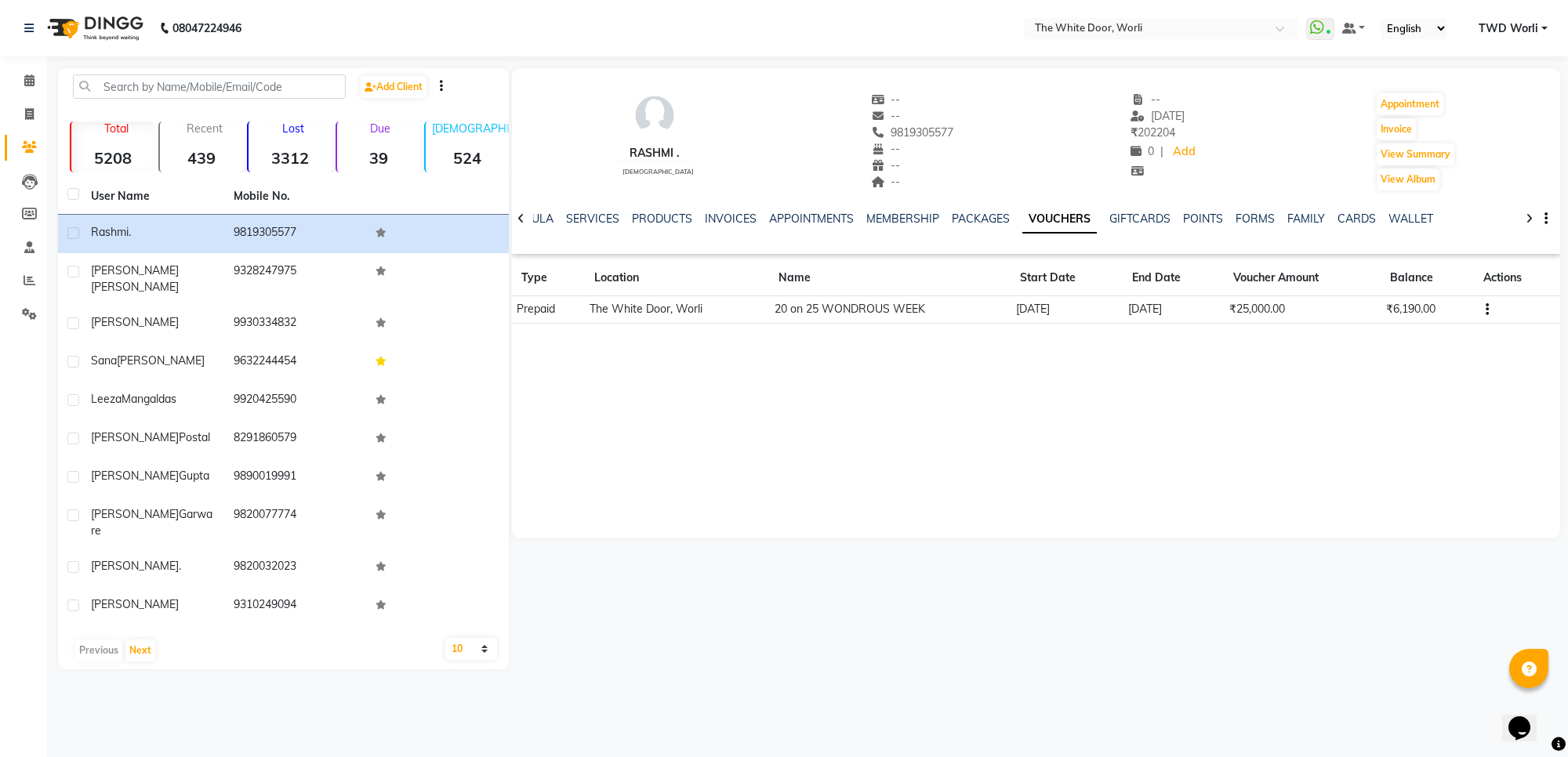
drag, startPoint x: 871, startPoint y: 131, endPoint x: 972, endPoint y: 131, distance: 101.0
click at [972, 131] on div "Rashmi . female -- -- 9819305577 Mobile No. -- -- -- -- 02-09-2025 ₹ 202204 0 |…" at bounding box center [1035, 134] width 1048 height 116
copy span "9819305577"
click at [17, 70] on link "Calendar" at bounding box center [24, 82] width 38 height 26
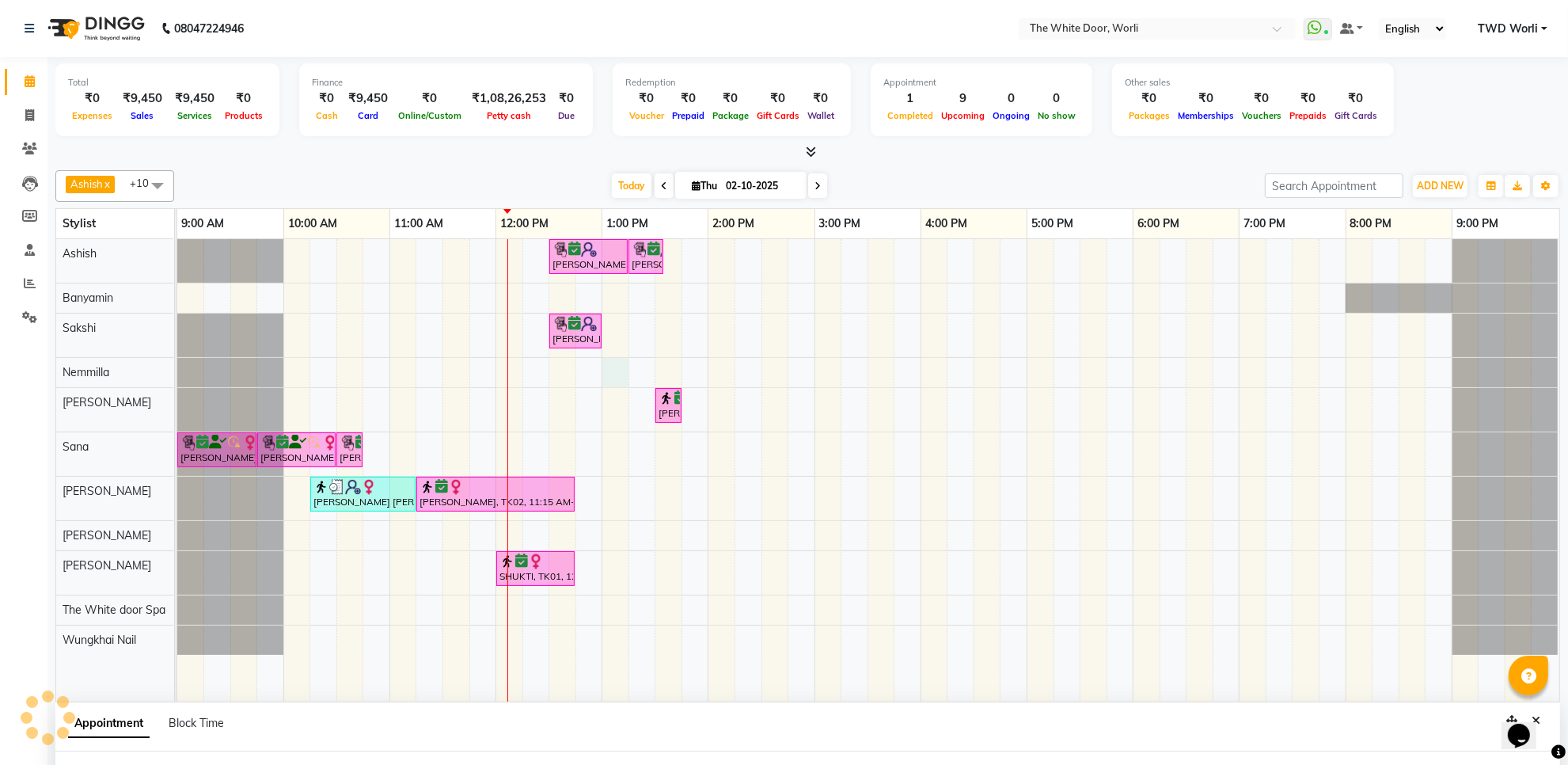
scroll to position [12, 0]
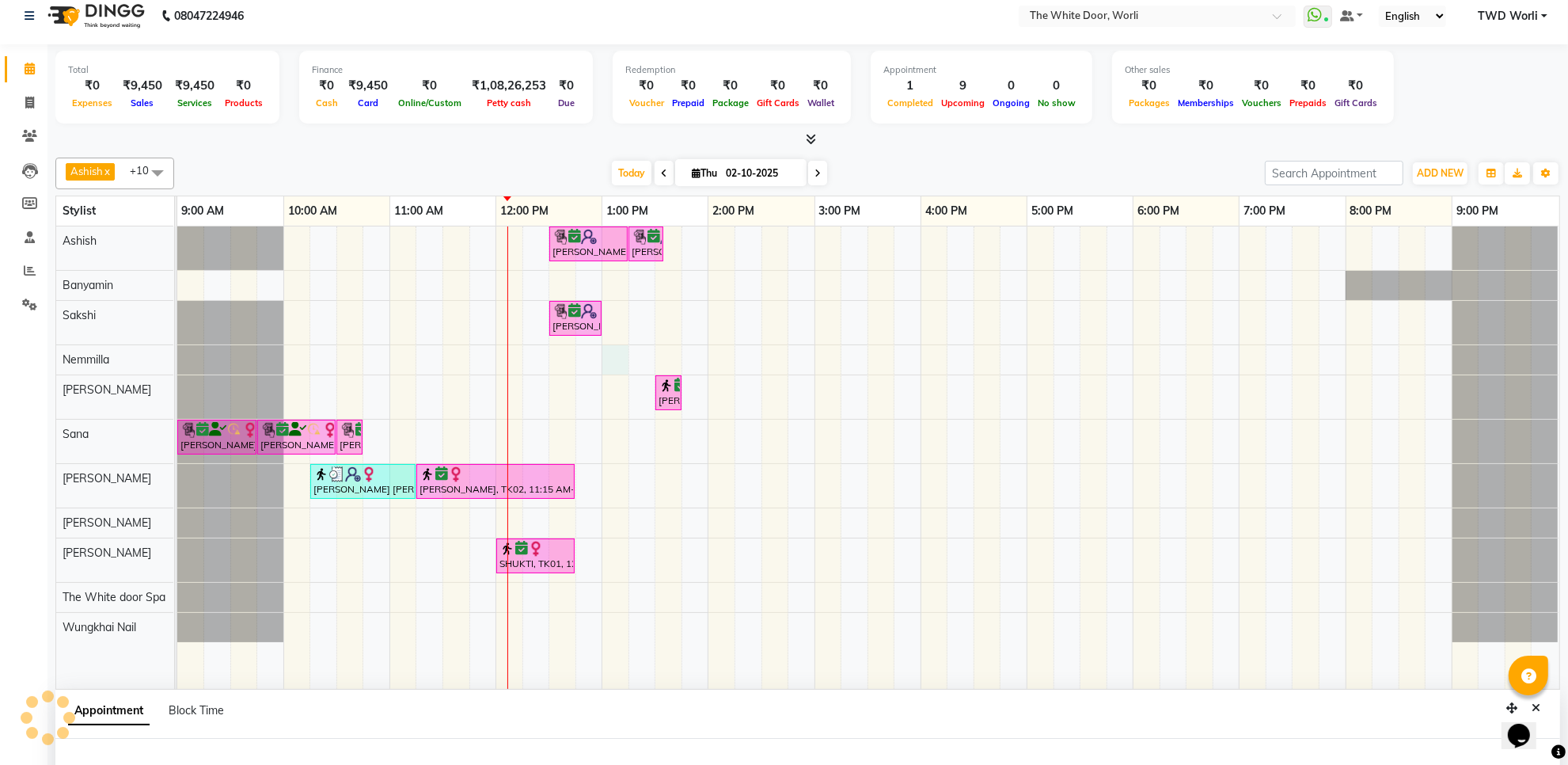
select select "20573"
select select "780"
select select "tentative"
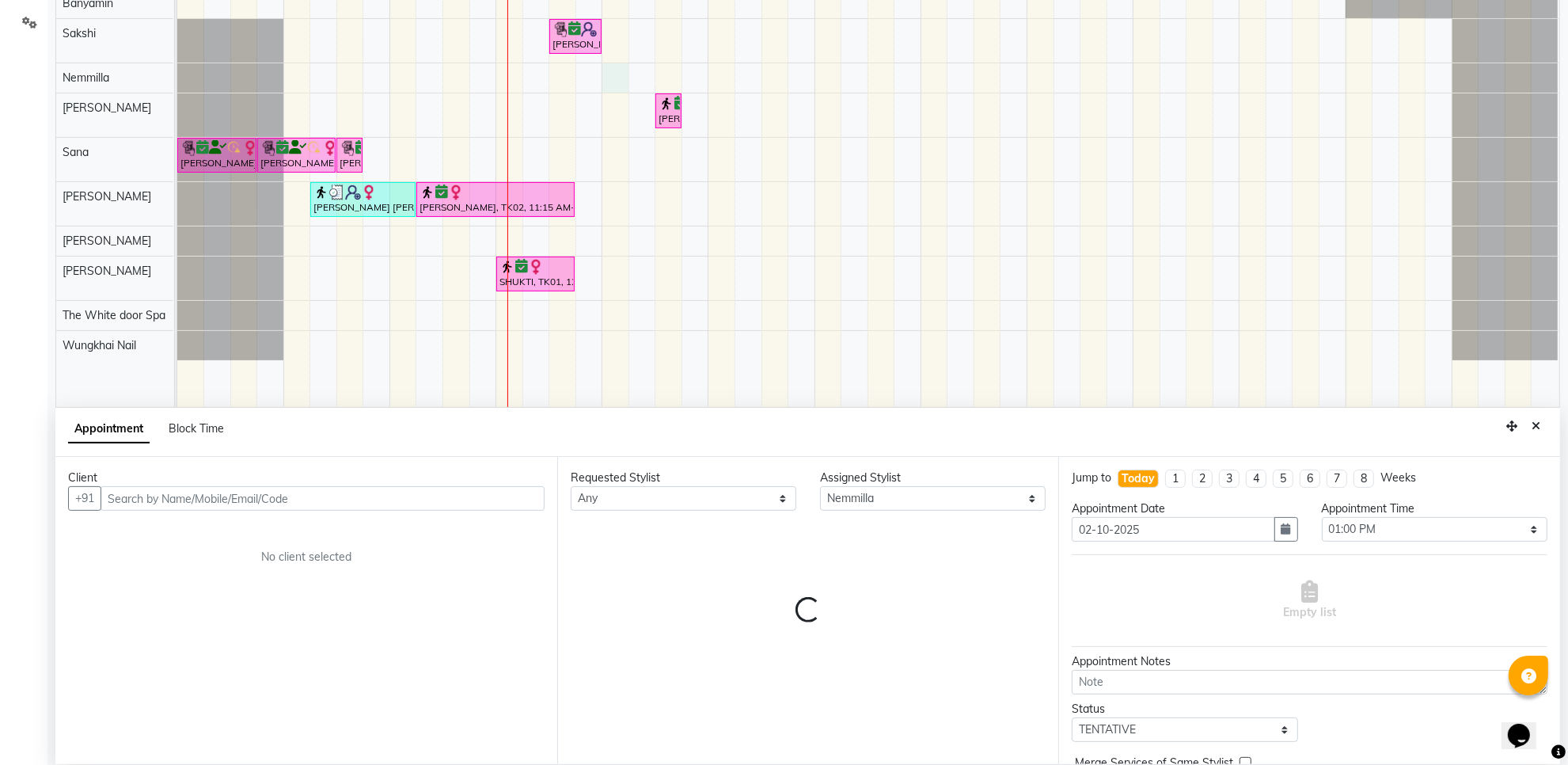
scroll to position [298, 0]
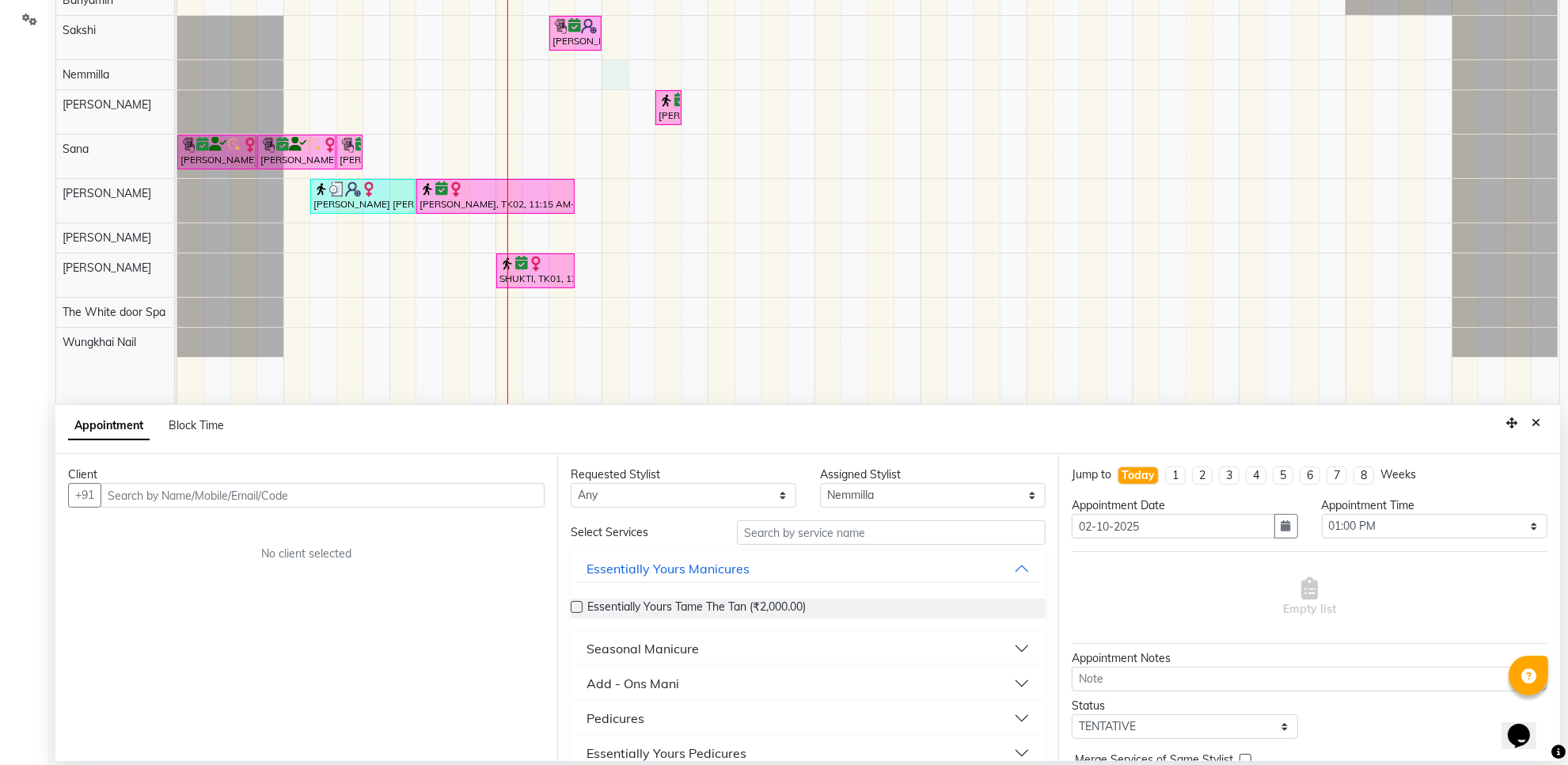
click at [233, 494] on input "text" at bounding box center [322, 495] width 444 height 25
click at [255, 528] on ngb-highlight "9820162480" at bounding box center [267, 528] width 79 height 16
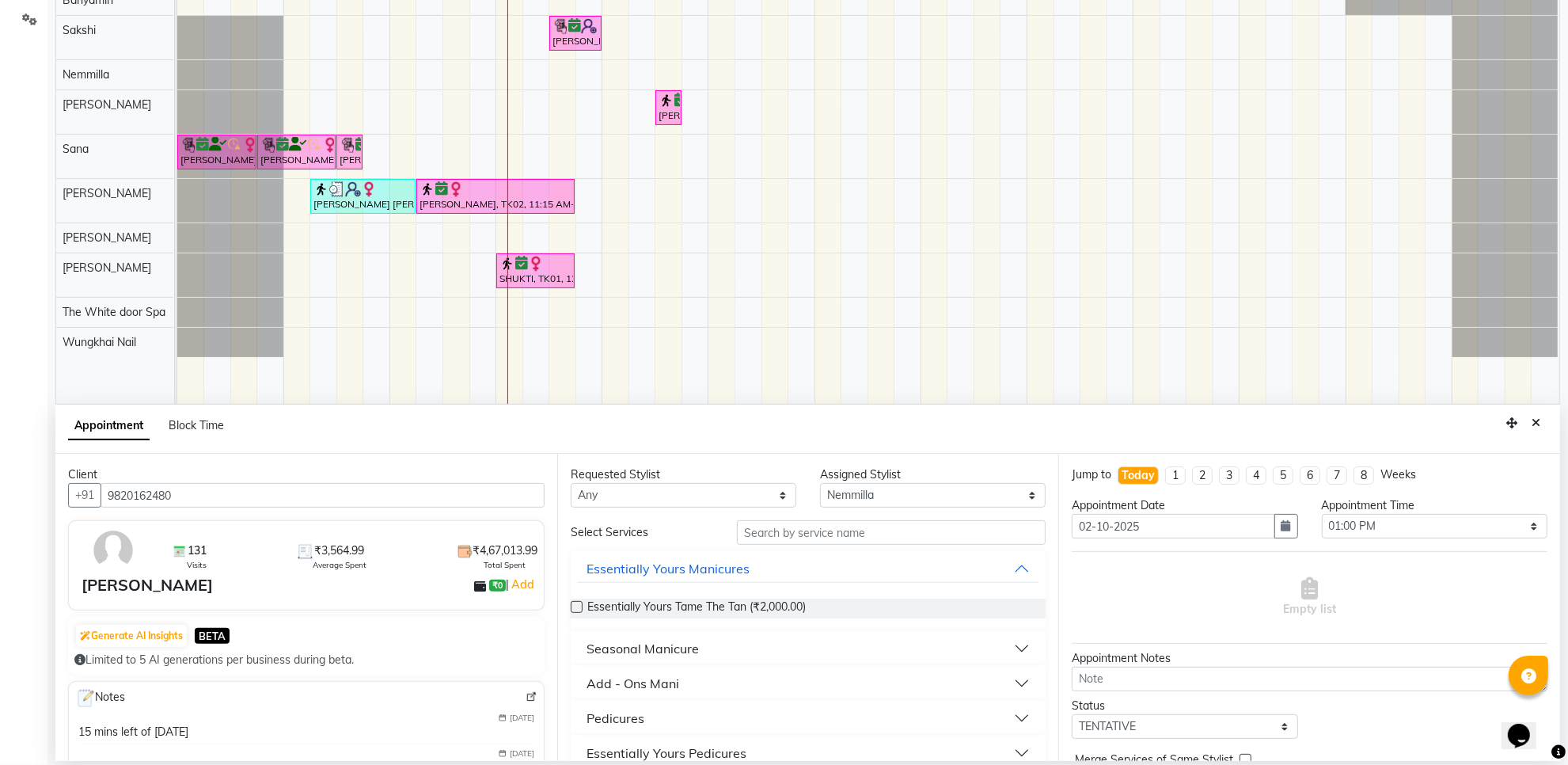
type input "9820162480"
click at [784, 531] on input "text" at bounding box center [892, 533] width 309 height 25
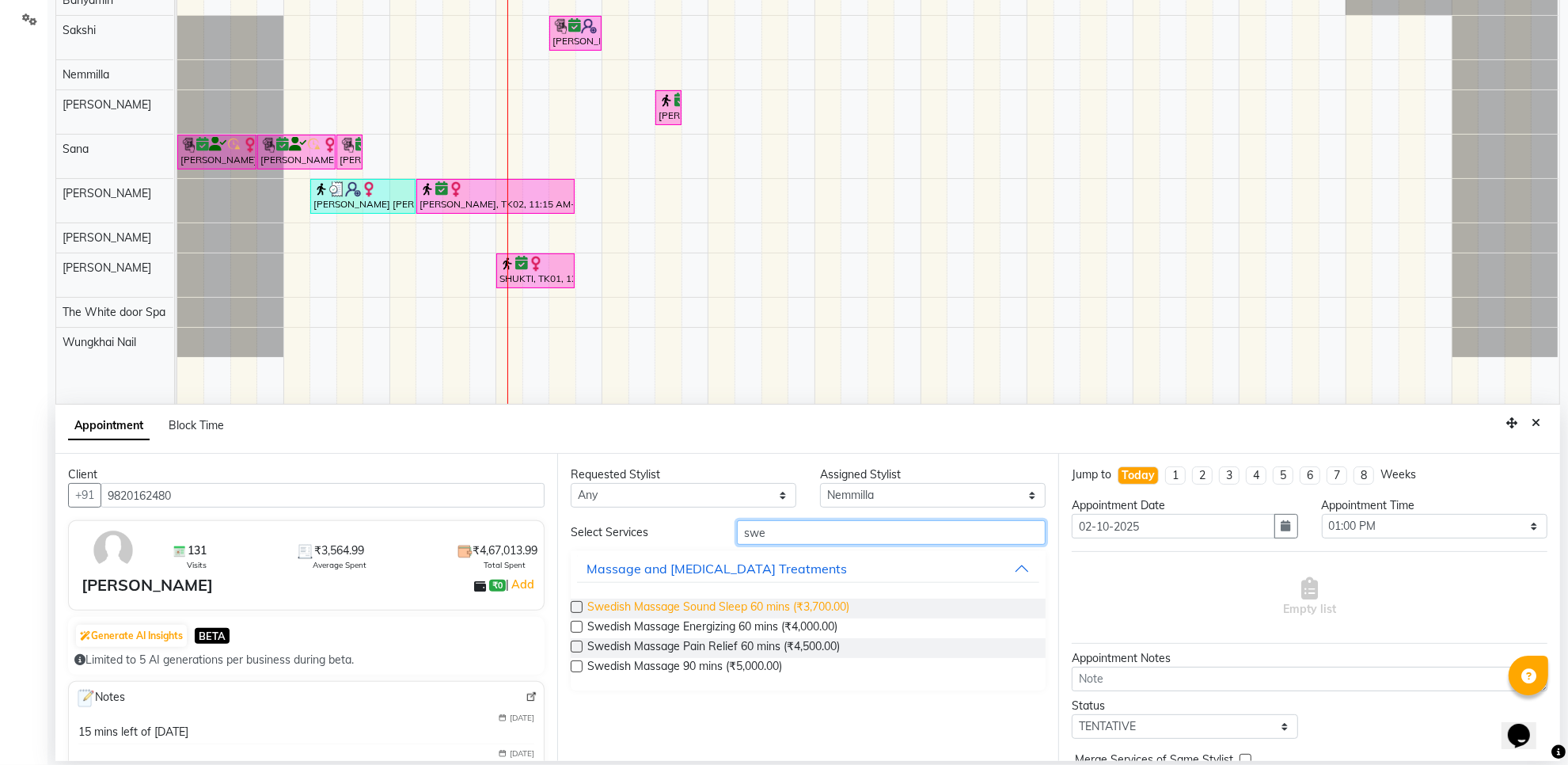
type input "swe"
click at [806, 602] on span "Swedish Massage Sound Sleep 60 mins (₹3,700.00)" at bounding box center [718, 608] width 262 height 20
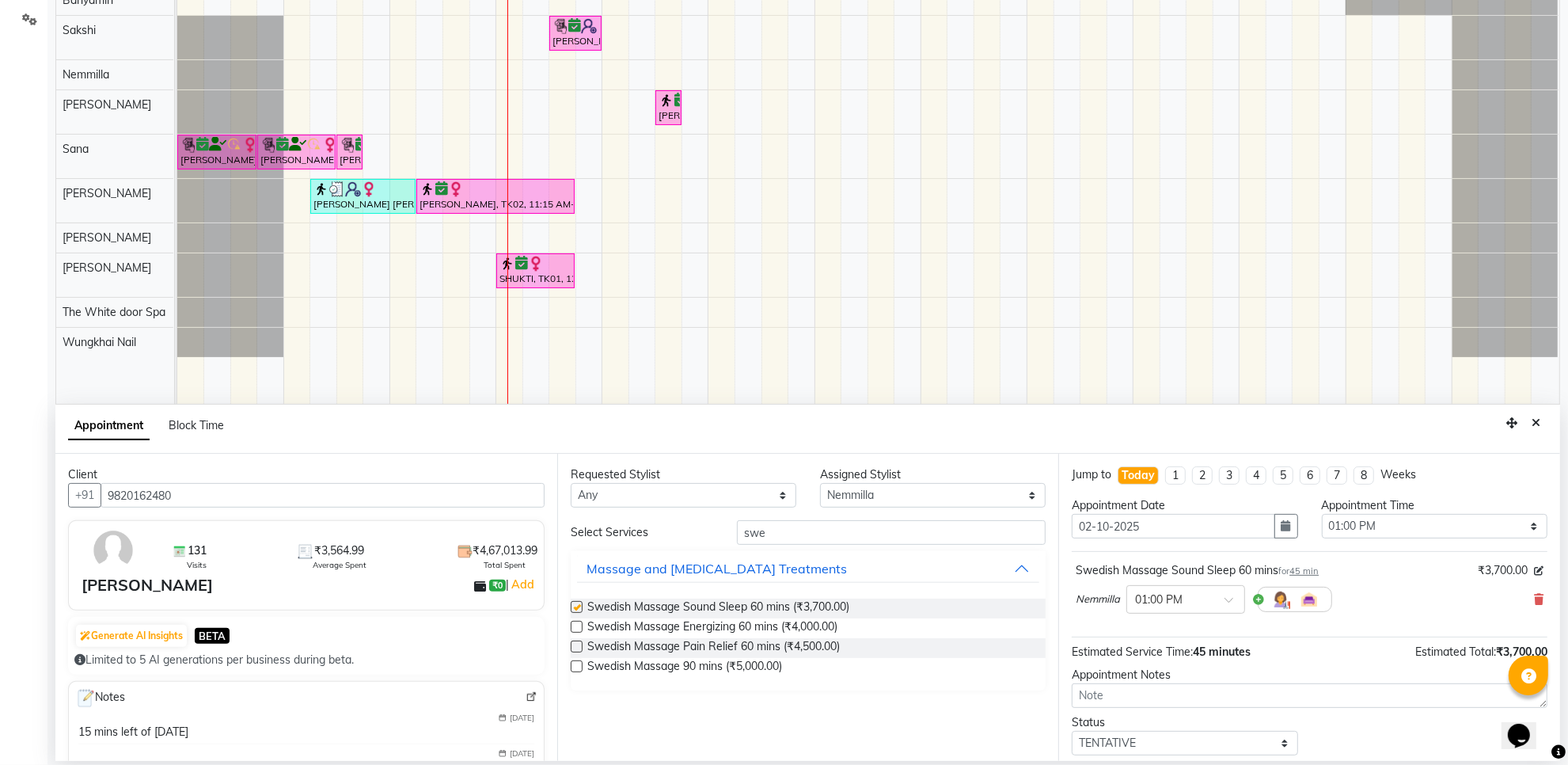
checkbox input "false"
click at [1242, 744] on select "Select TENTATIVE CONFIRM CHECK-IN UPCOMING" at bounding box center [1185, 744] width 226 height 25
select select "confirm booking"
click at [1072, 733] on select "Select TENTATIVE CONFIRM CHECK-IN UPCOMING" at bounding box center [1185, 744] width 226 height 25
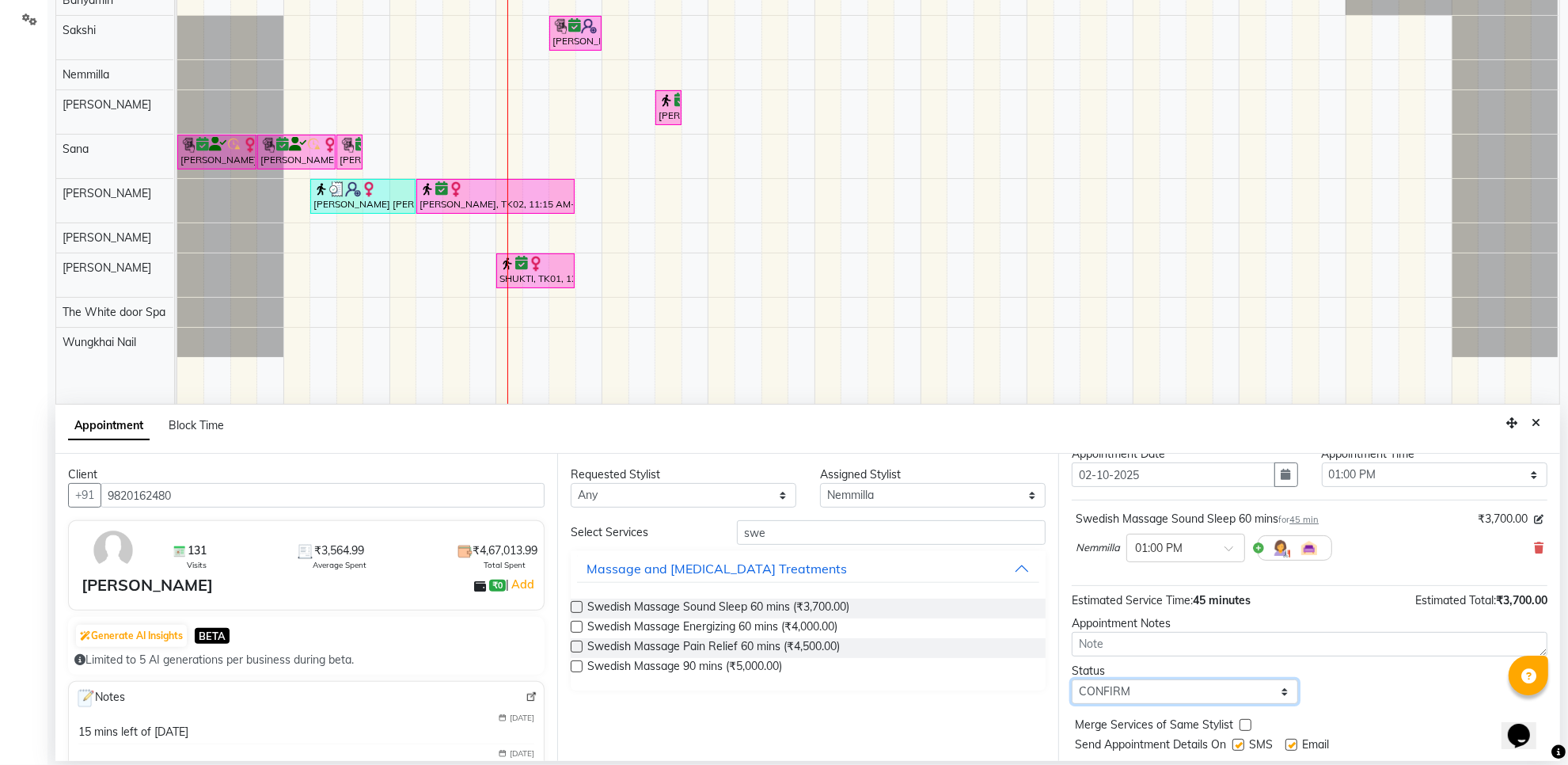
scroll to position [96, 0]
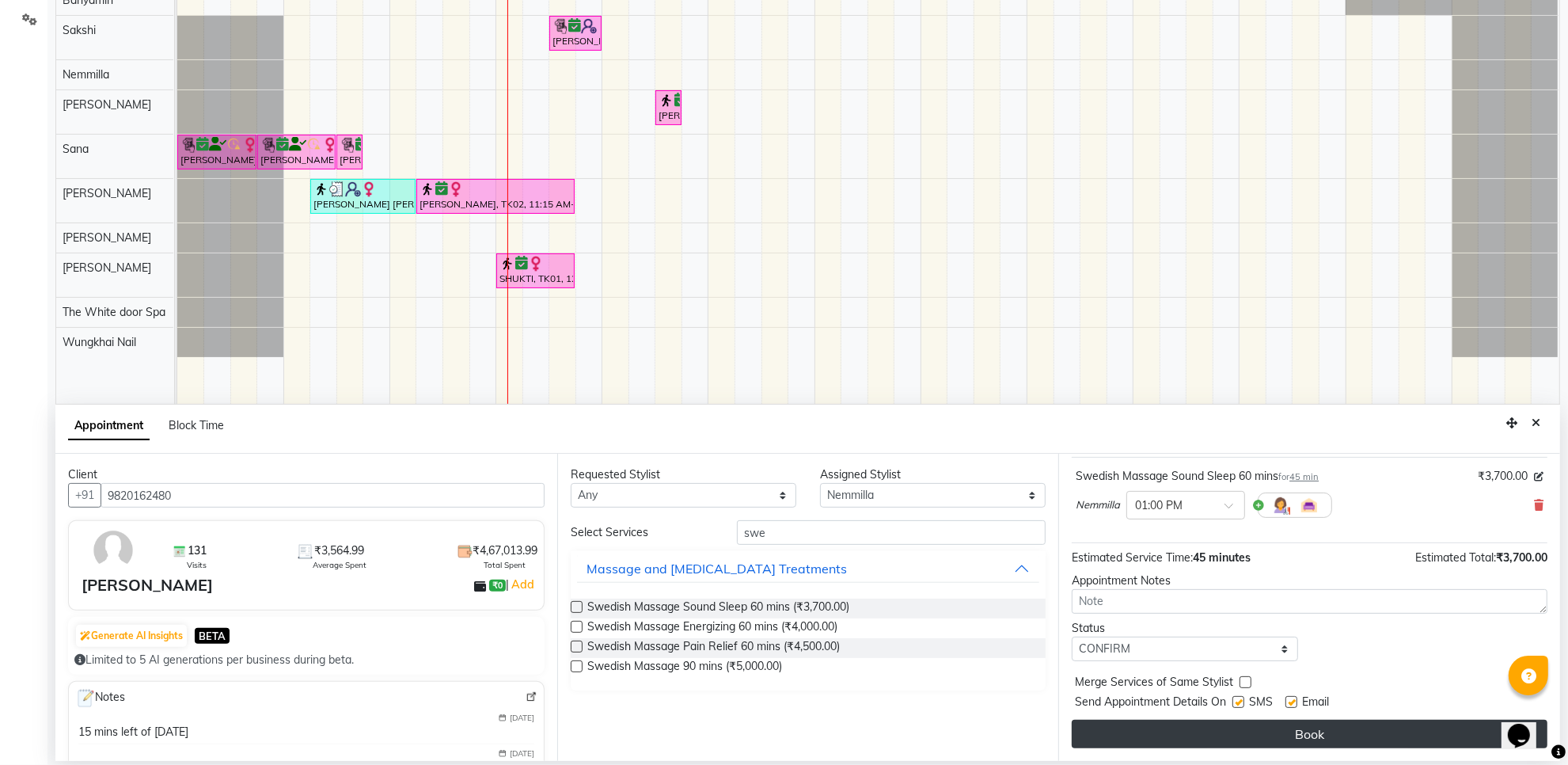
click at [1229, 737] on button "Book" at bounding box center [1309, 734] width 475 height 29
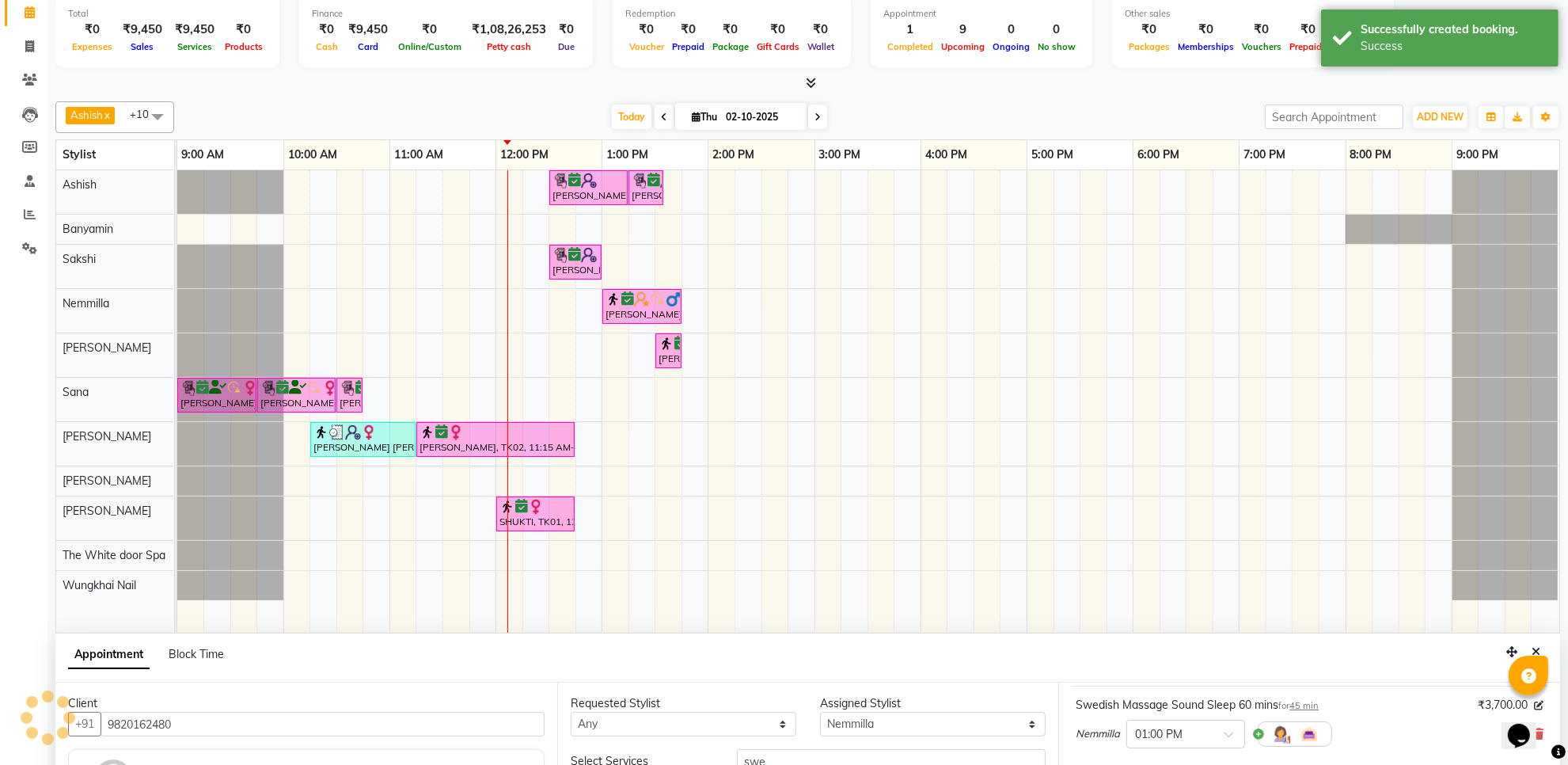
scroll to position [0, 0]
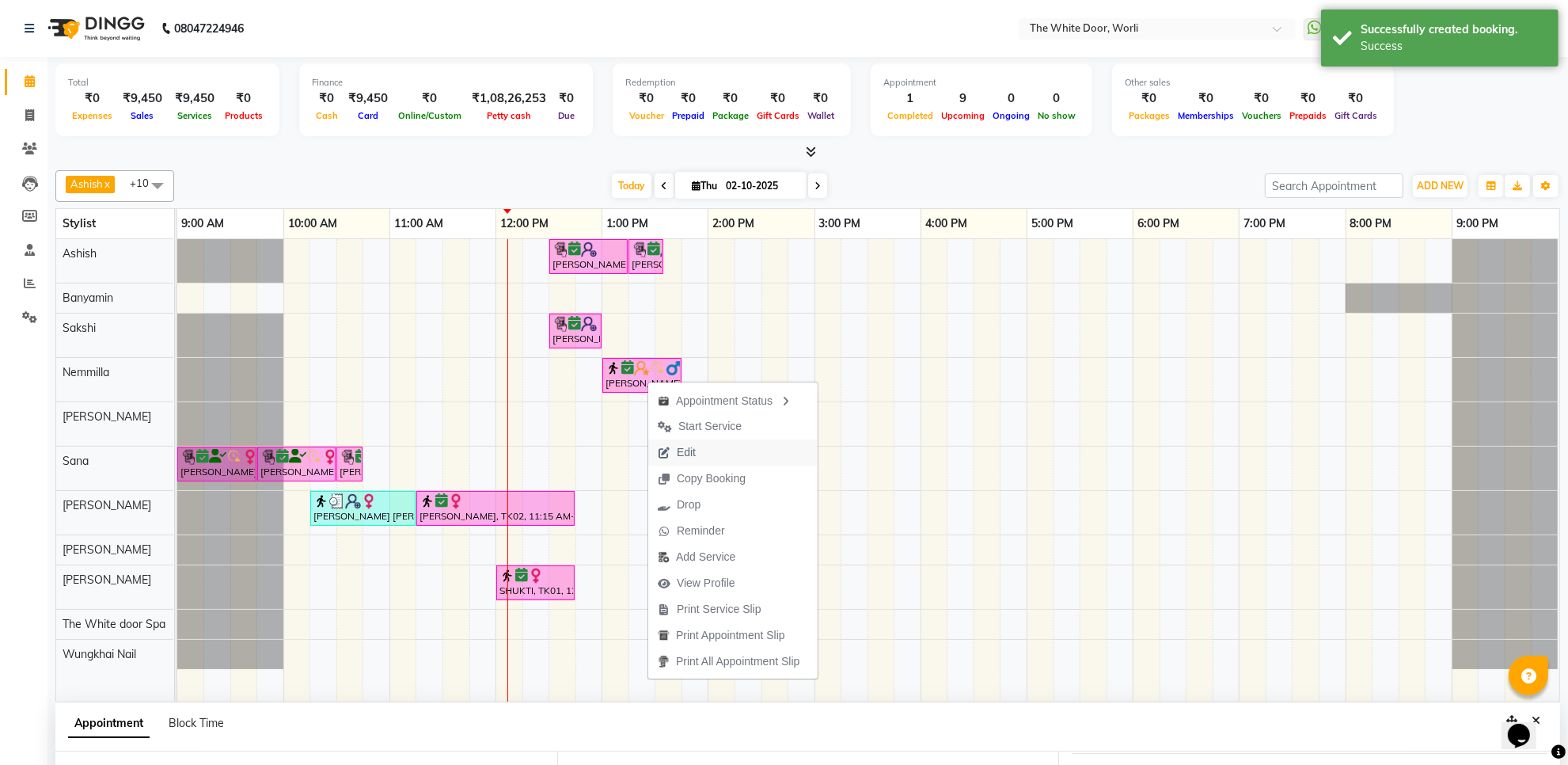
click at [701, 458] on span "Edit" at bounding box center [676, 453] width 57 height 26
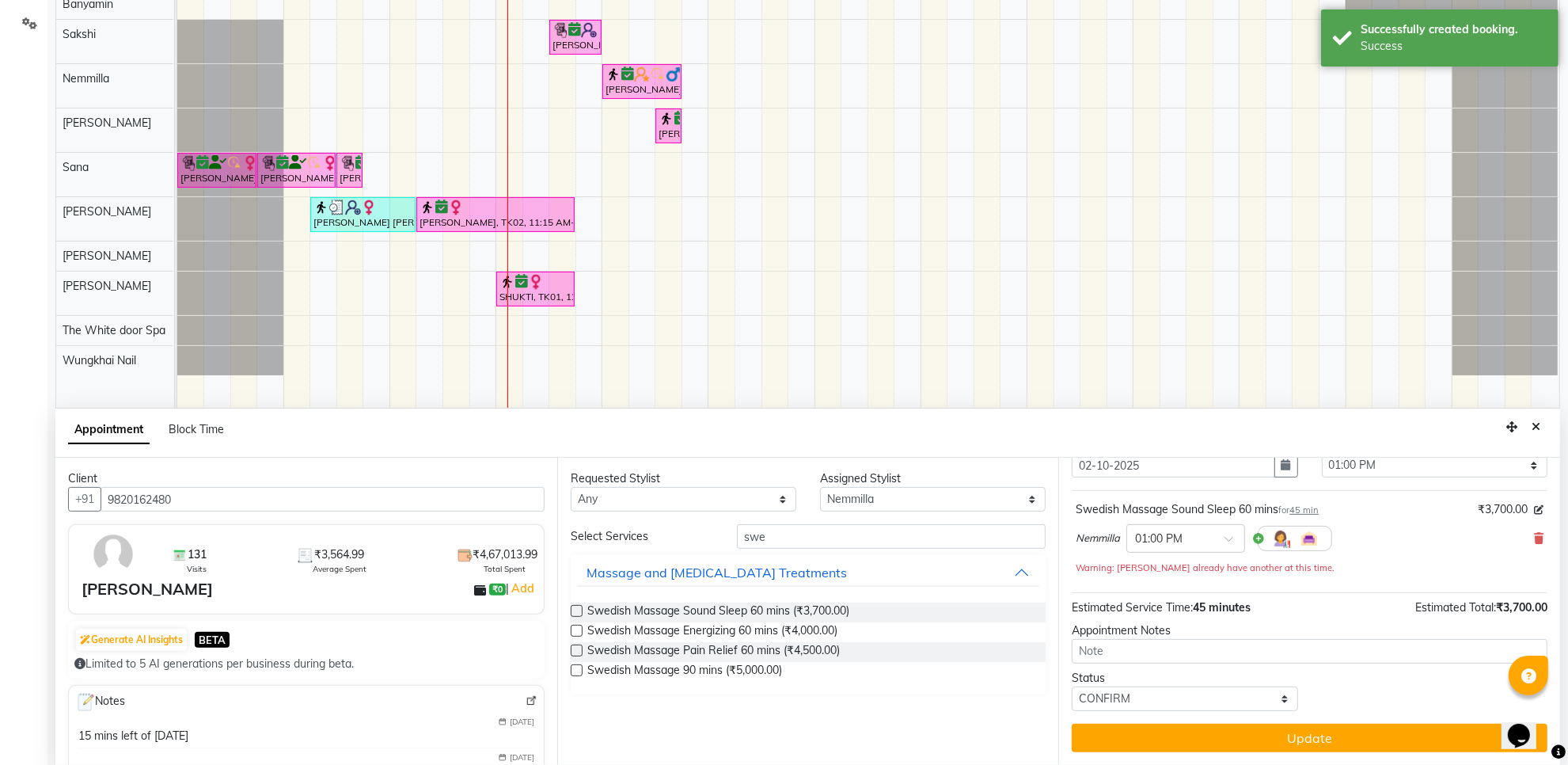
scroll to position [298, 0]
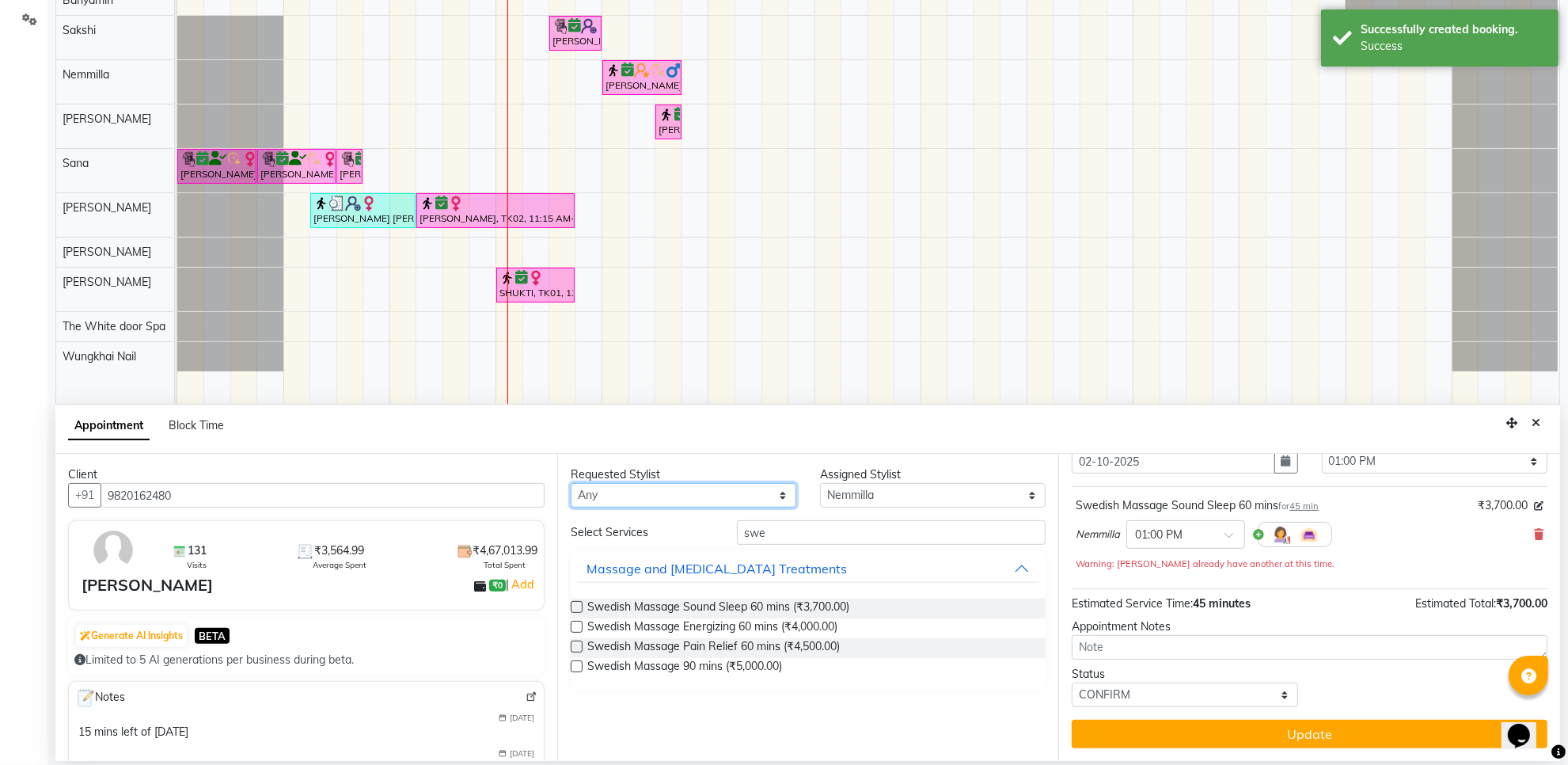
click at [714, 499] on select "Any Aarti Ashish Ashish S Banyamin Gautam Sharma Leyla Lash Nemmilla Pranali Sa…" at bounding box center [684, 495] width 226 height 25
click at [1534, 529] on icon at bounding box center [1539, 534] width 10 height 11
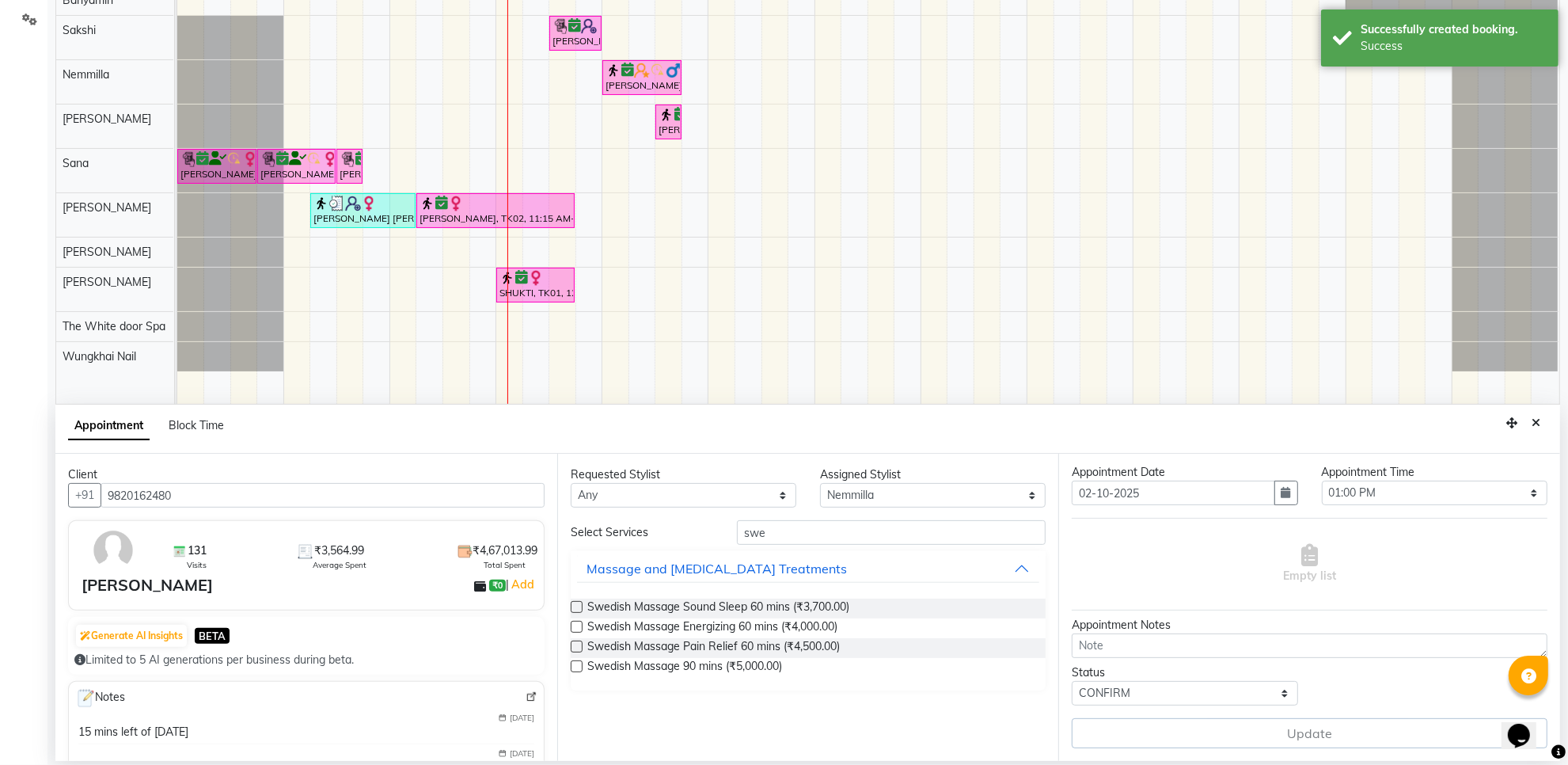
scroll to position [35, 0]
click at [718, 500] on select "Any Aarti Ashish Ashish S Banyamin Gautam Sharma Leyla Lash Nemmilla Pranali Sa…" at bounding box center [684, 495] width 226 height 25
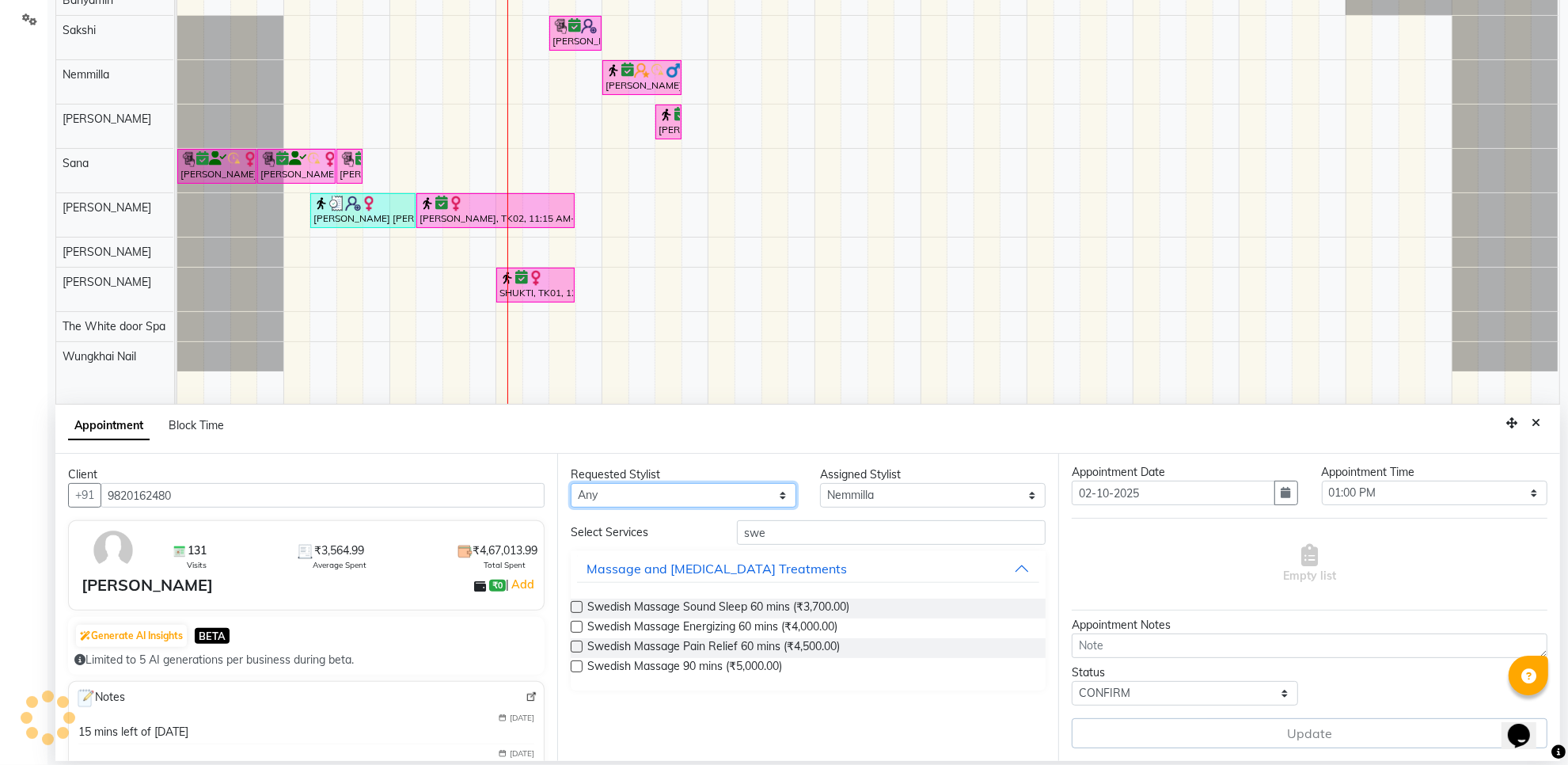
select select "20573"
click at [571, 483] on select "Any Aarti Ashish Ashish S Banyamin Gautam Sharma Leyla Lash Nemmilla Pranali Sa…" at bounding box center [684, 495] width 226 height 25
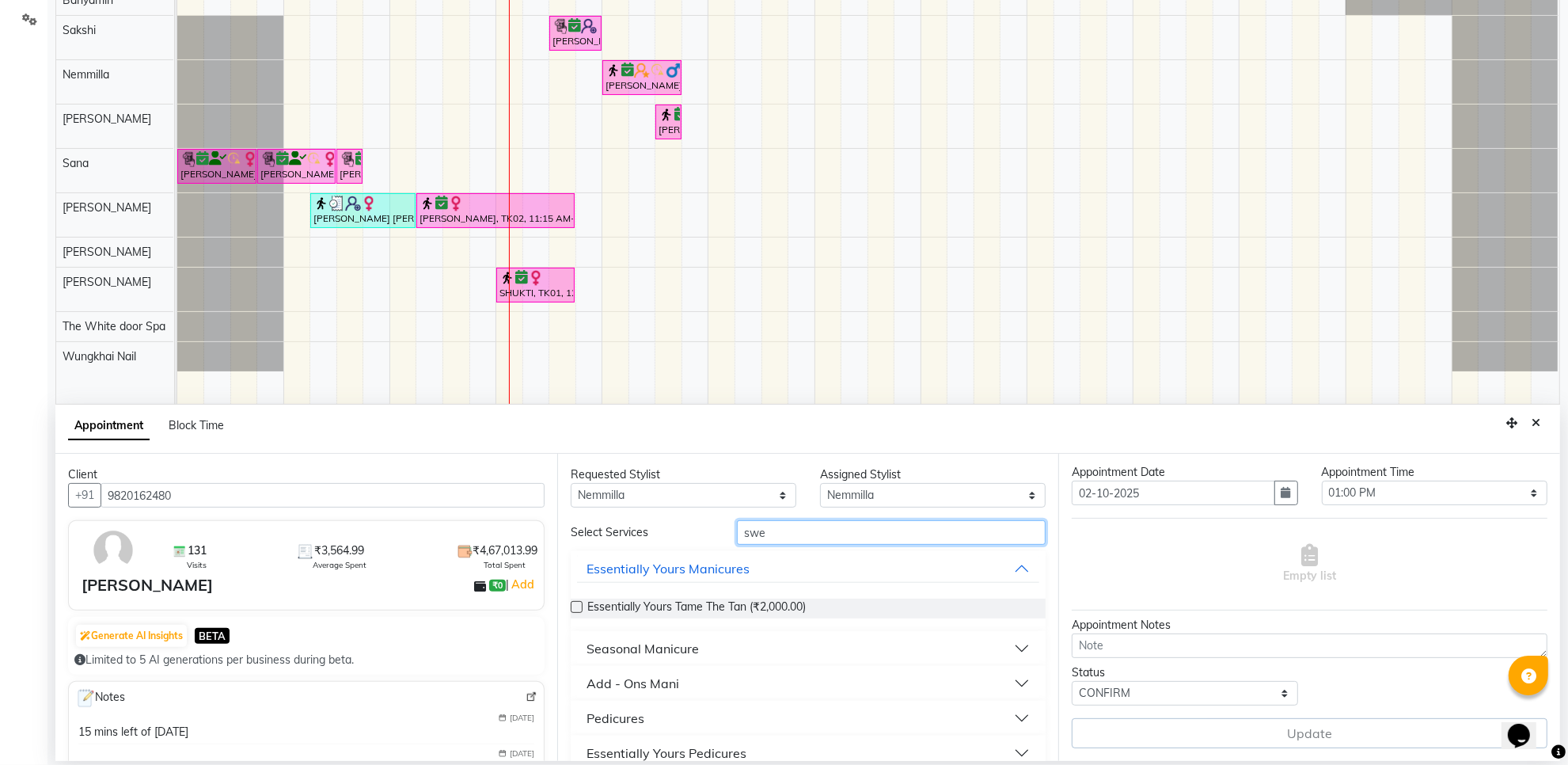
click at [840, 541] on input "swe" at bounding box center [892, 533] width 309 height 25
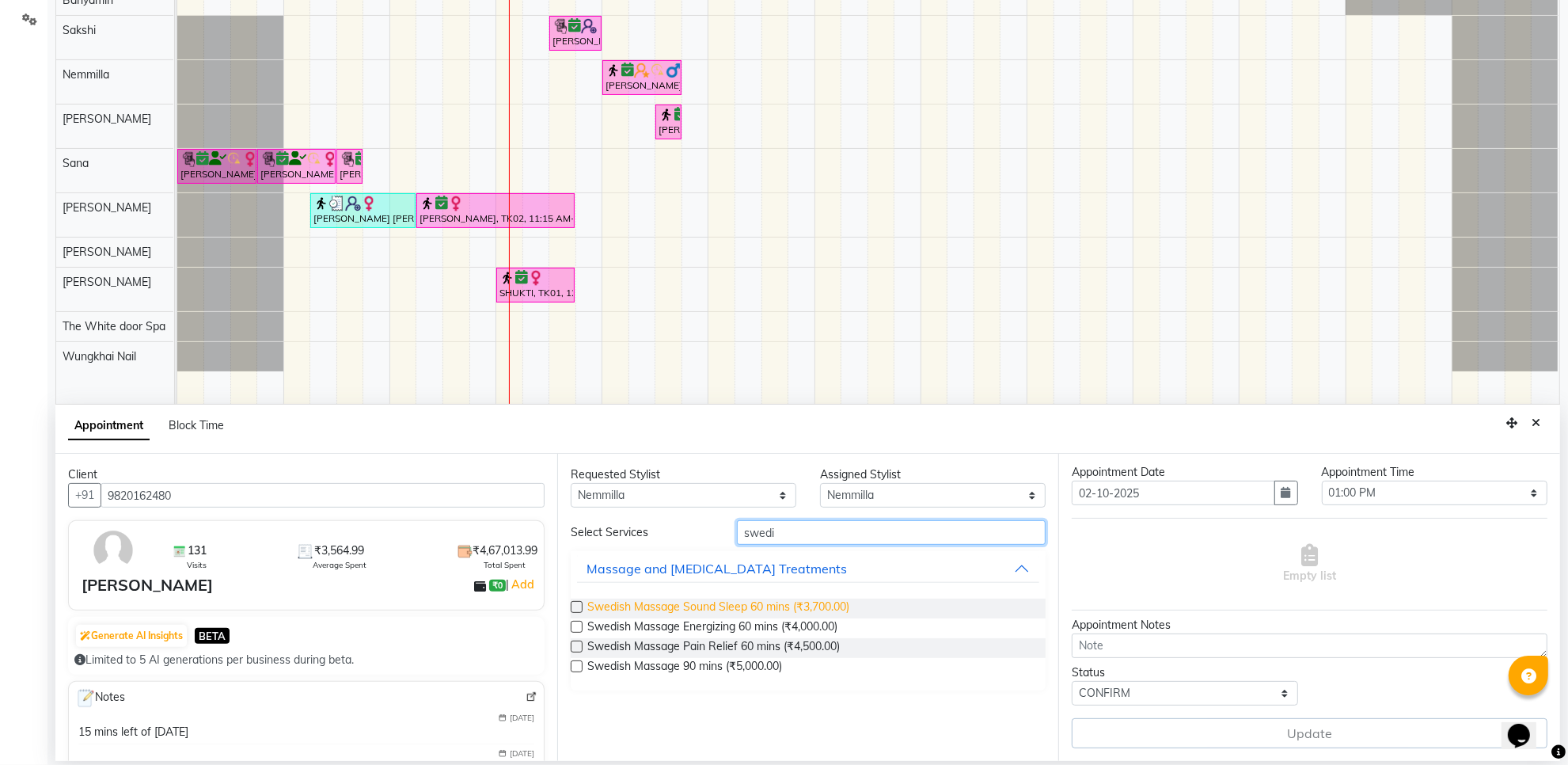
type input "swedi"
click at [838, 608] on span "Swedish Massage Sound Sleep 60 mins (₹3,700.00)" at bounding box center [718, 608] width 262 height 20
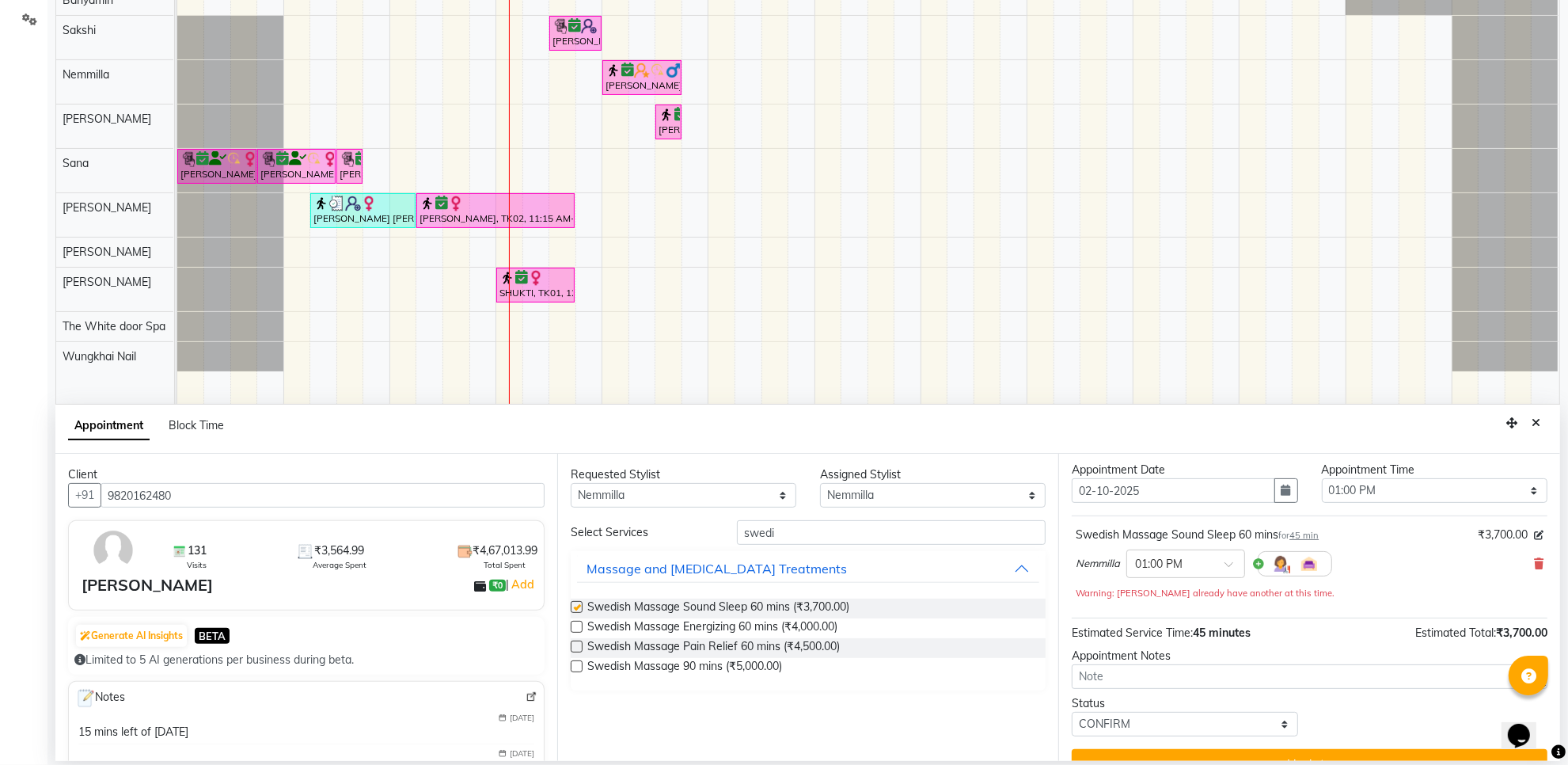
scroll to position [66, 0]
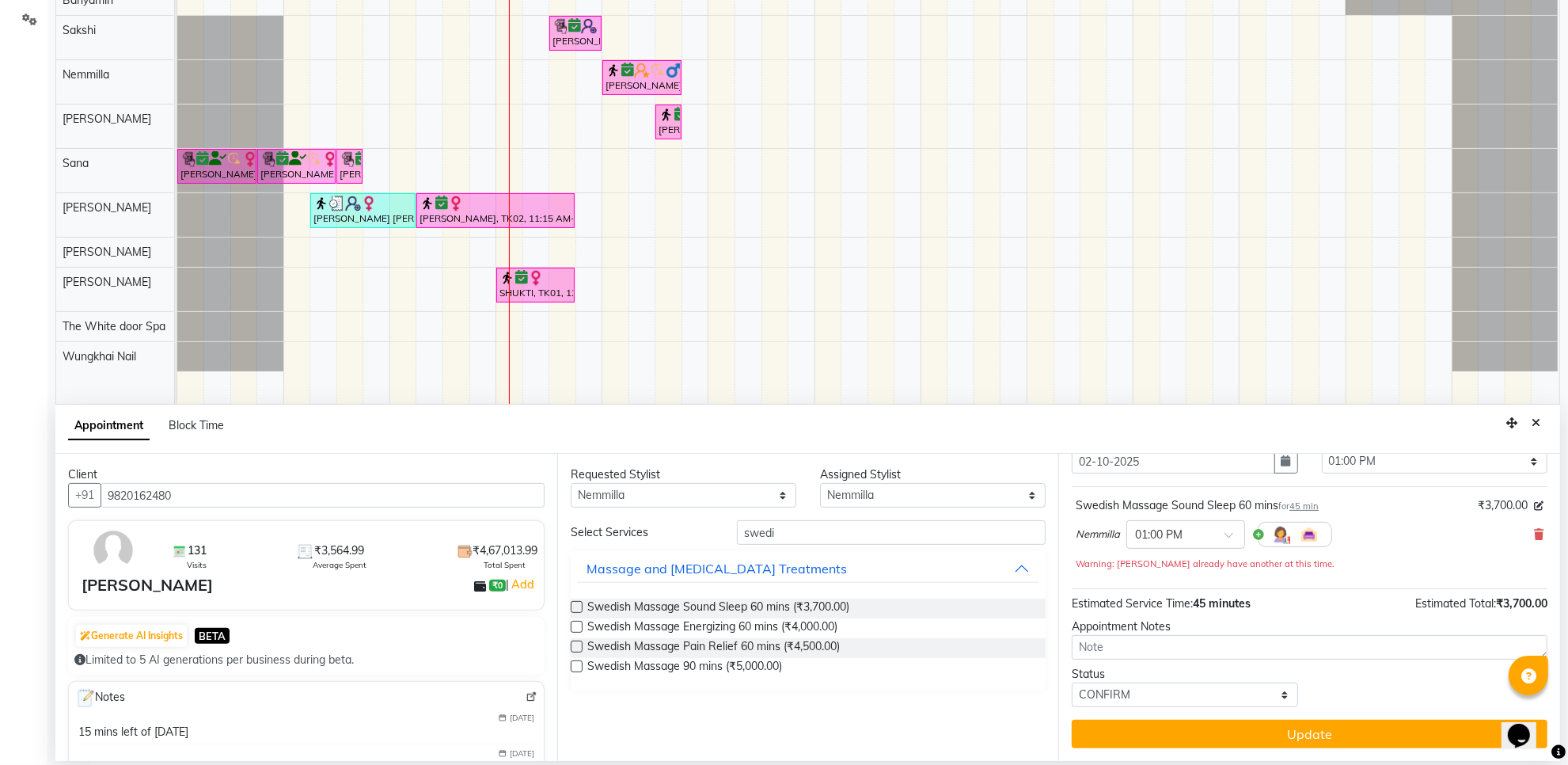
checkbox input "false"
click at [794, 630] on span "Swedish Massage Energizing 60 mins (₹4,000.00)" at bounding box center [713, 628] width 250 height 20
checkbox input "false"
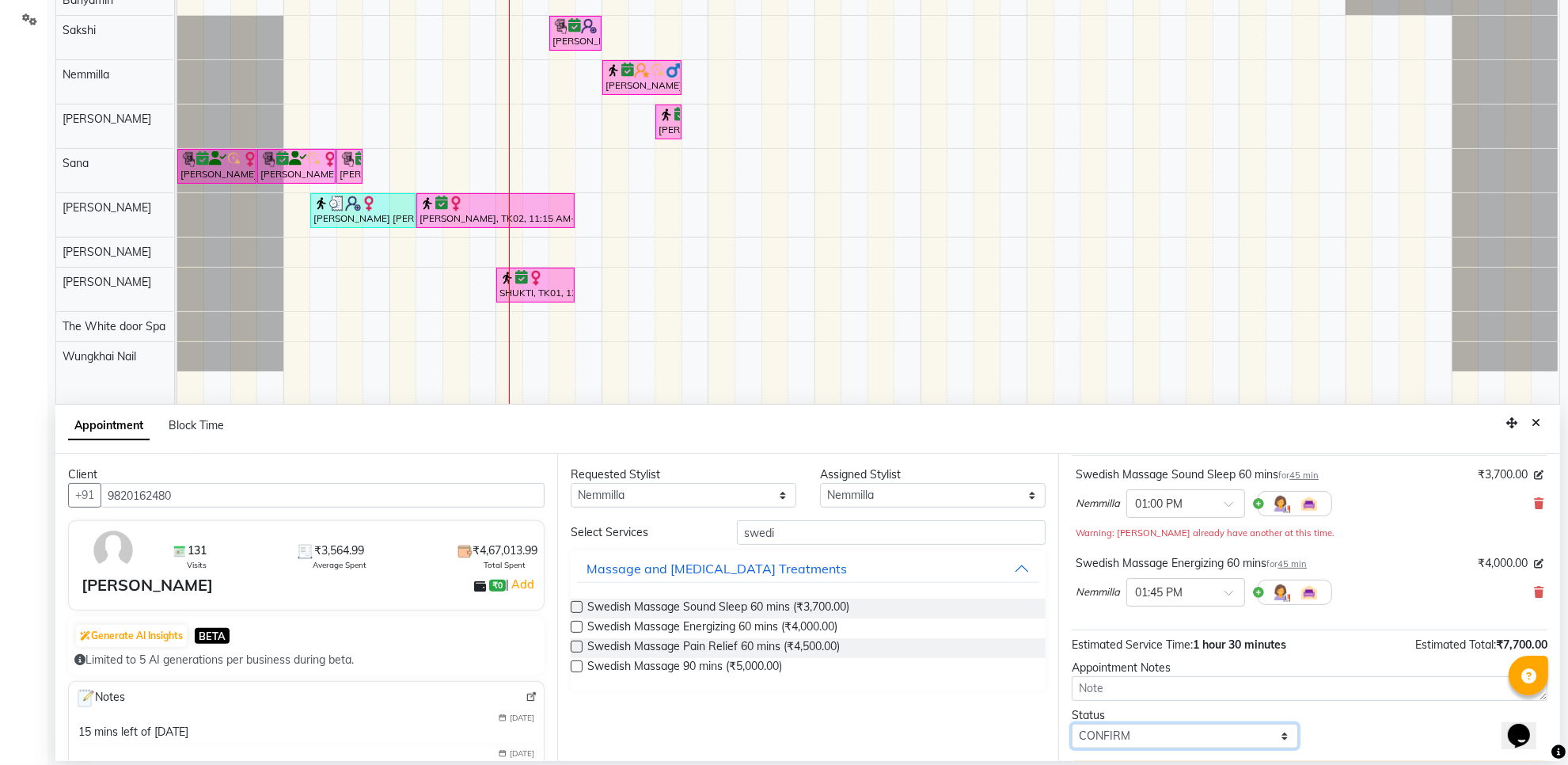
click at [1201, 737] on select "Select TENTATIVE CONFIRM CHECK-IN UPCOMING" at bounding box center [1185, 736] width 226 height 25
click at [1072, 725] on select "Select TENTATIVE CONFIRM CHECK-IN UPCOMING" at bounding box center [1185, 736] width 226 height 25
click at [1216, 594] on div at bounding box center [1186, 591] width 117 height 16
drag, startPoint x: 1527, startPoint y: 507, endPoint x: 1461, endPoint y: 527, distance: 69.0
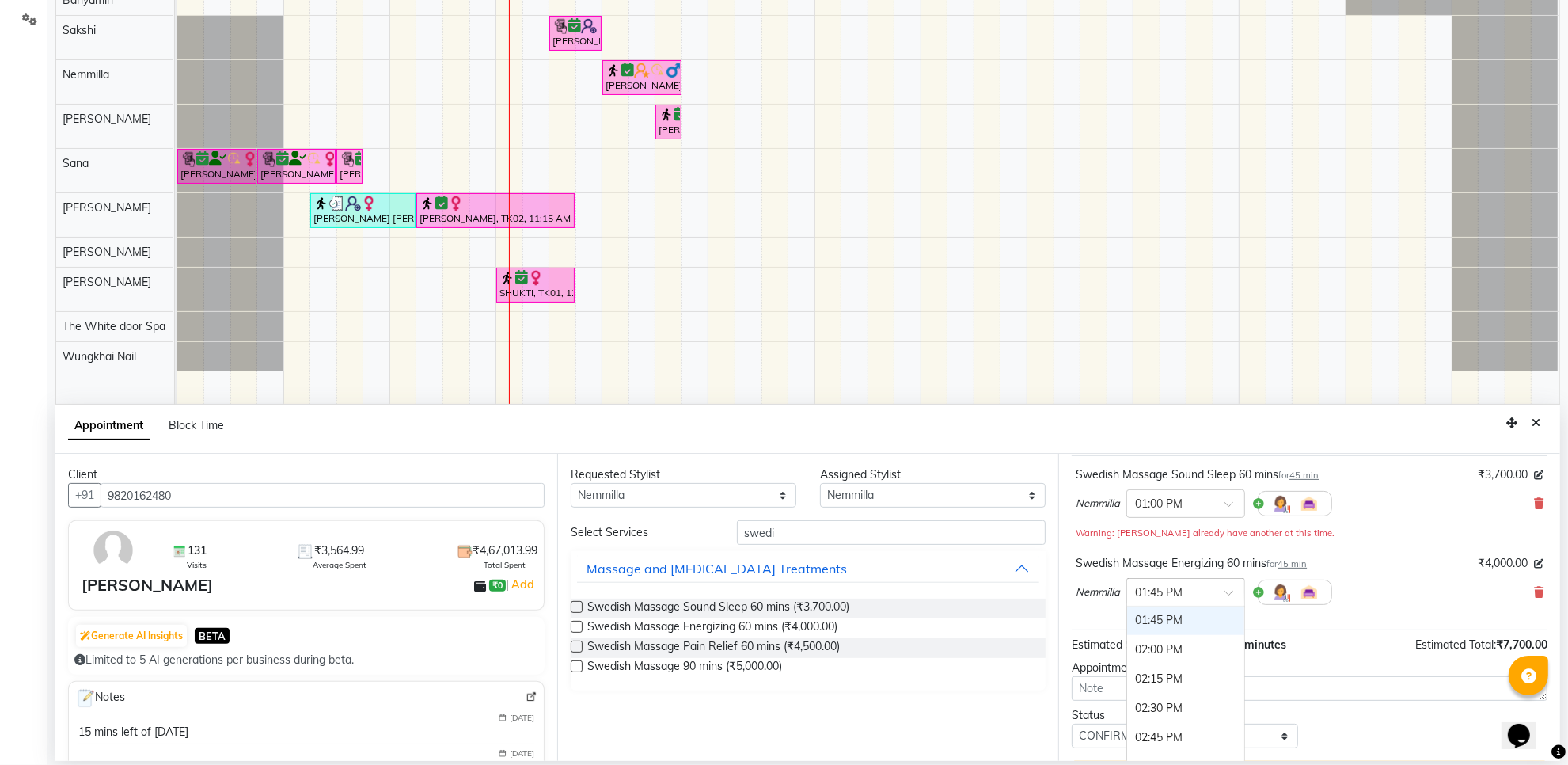
click at [1534, 505] on icon at bounding box center [1539, 503] width 10 height 11
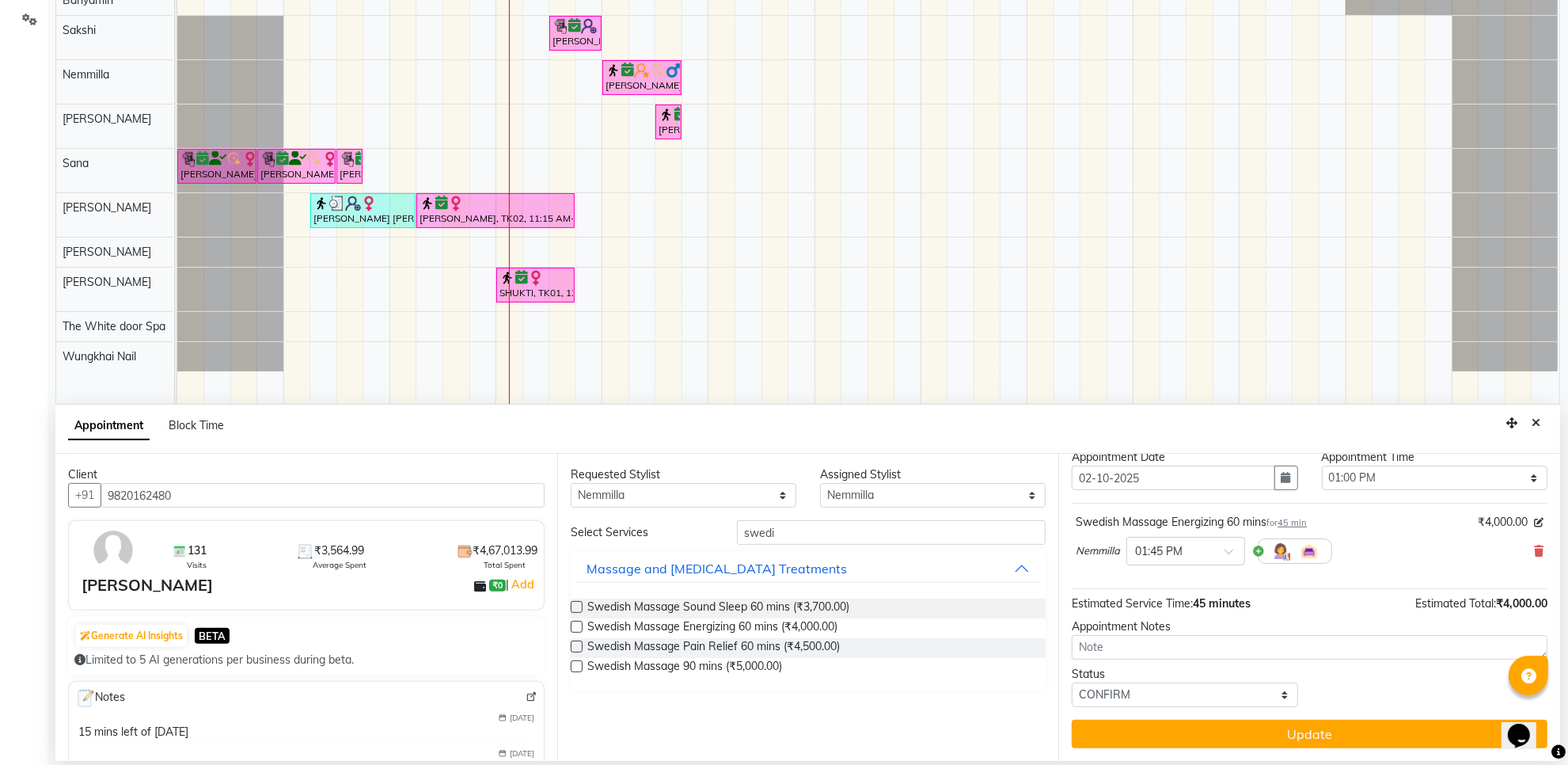
scroll to position [50, 0]
click at [1225, 556] on span at bounding box center [1234, 556] width 20 height 16
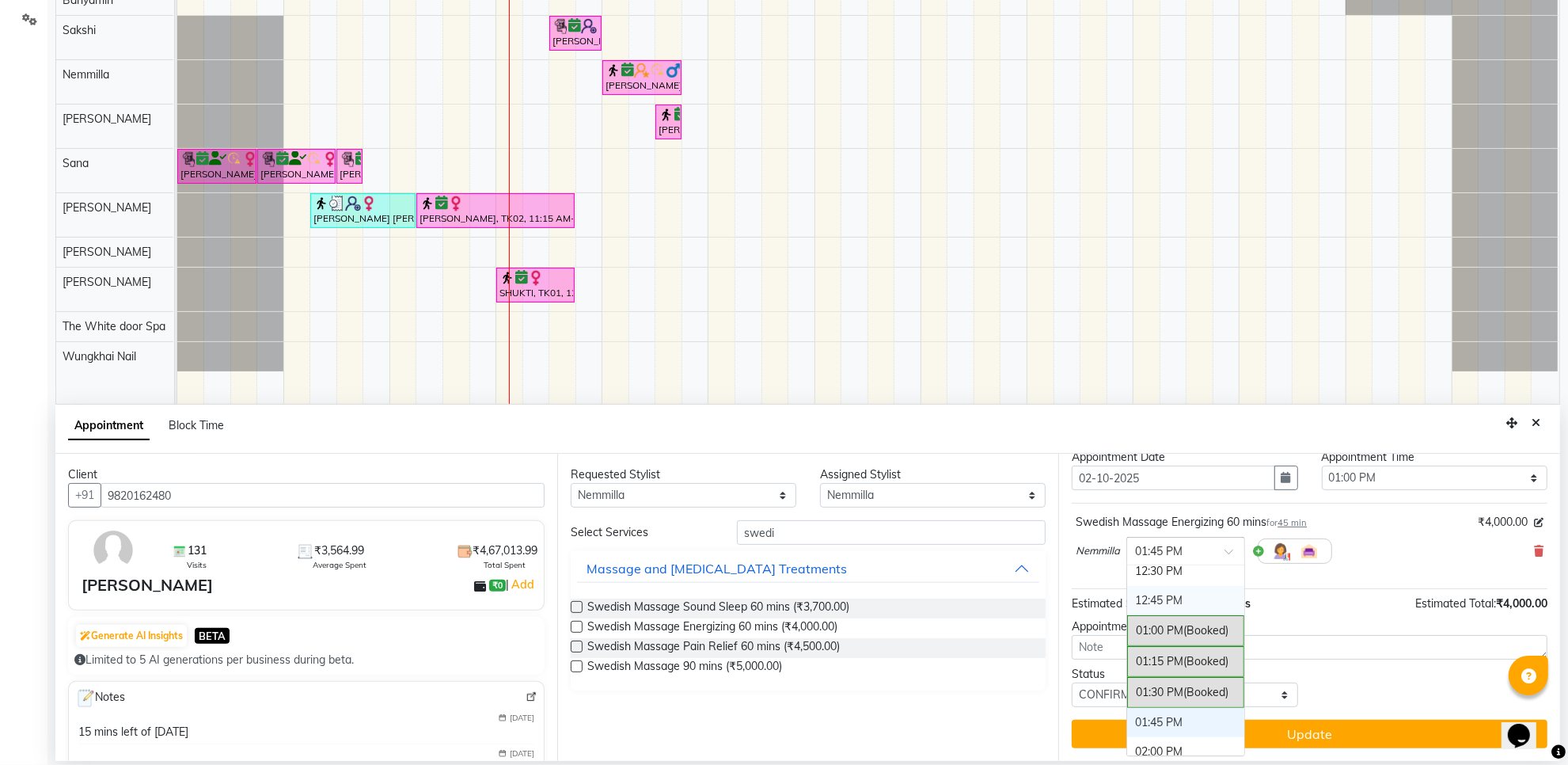
scroll to position [346, 0]
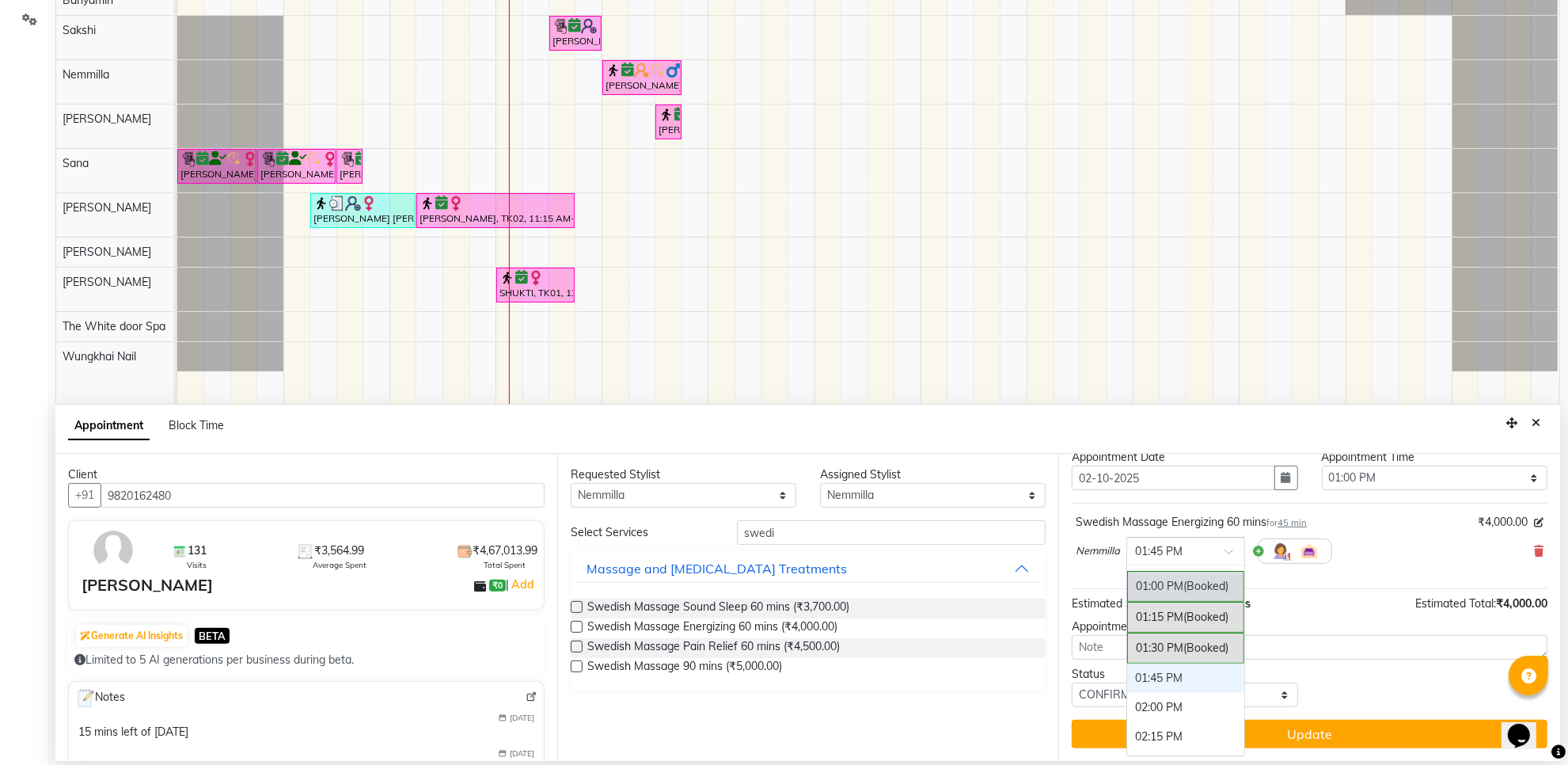
click at [1181, 583] on div "01:00 PM (Booked)" at bounding box center [1186, 586] width 117 height 31
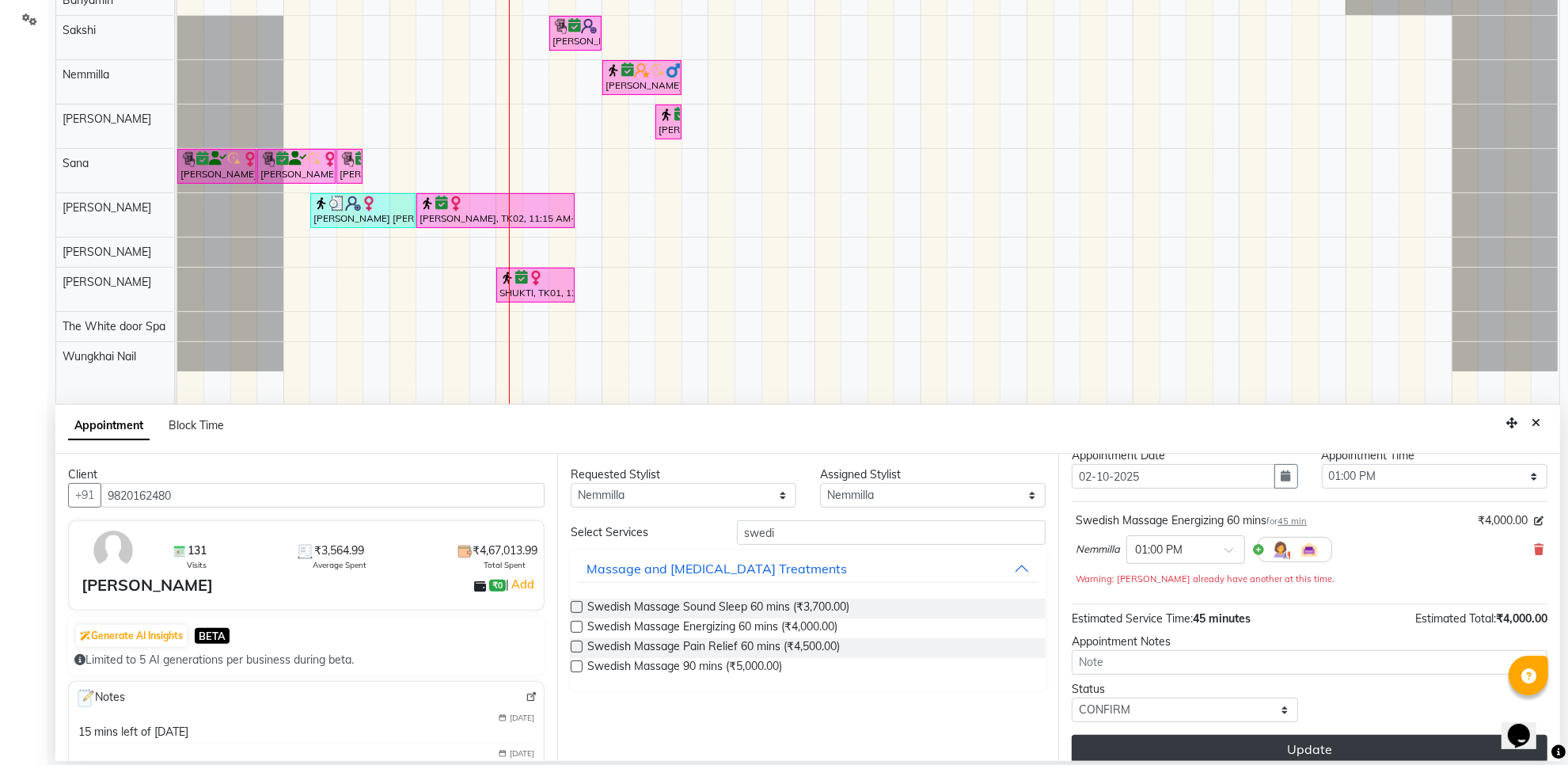
click at [1257, 743] on button "Update" at bounding box center [1309, 749] width 475 height 29
click at [1217, 745] on button "Update" at bounding box center [1309, 749] width 475 height 29
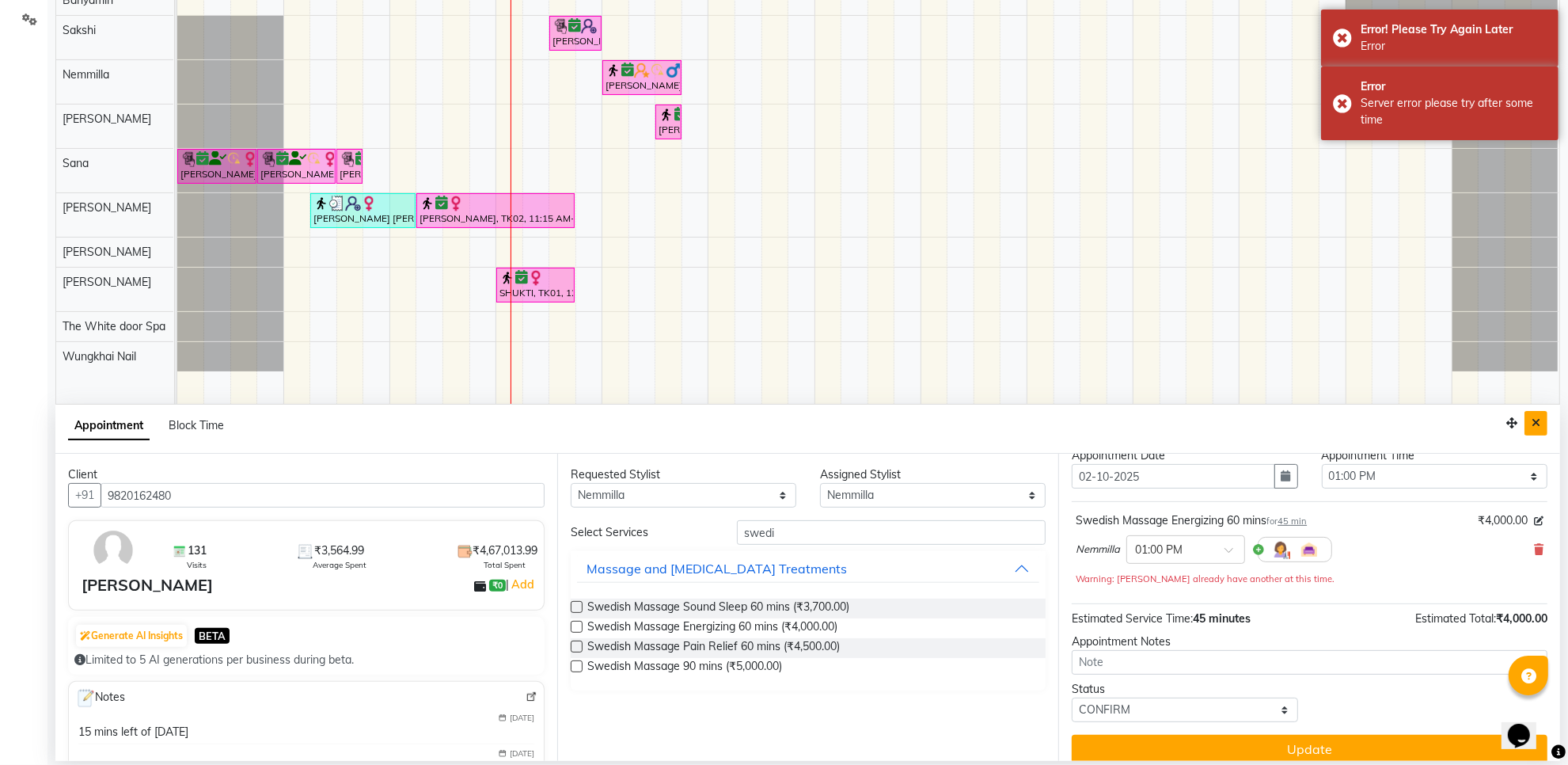
click at [1538, 416] on button "Close" at bounding box center [1537, 424] width 23 height 25
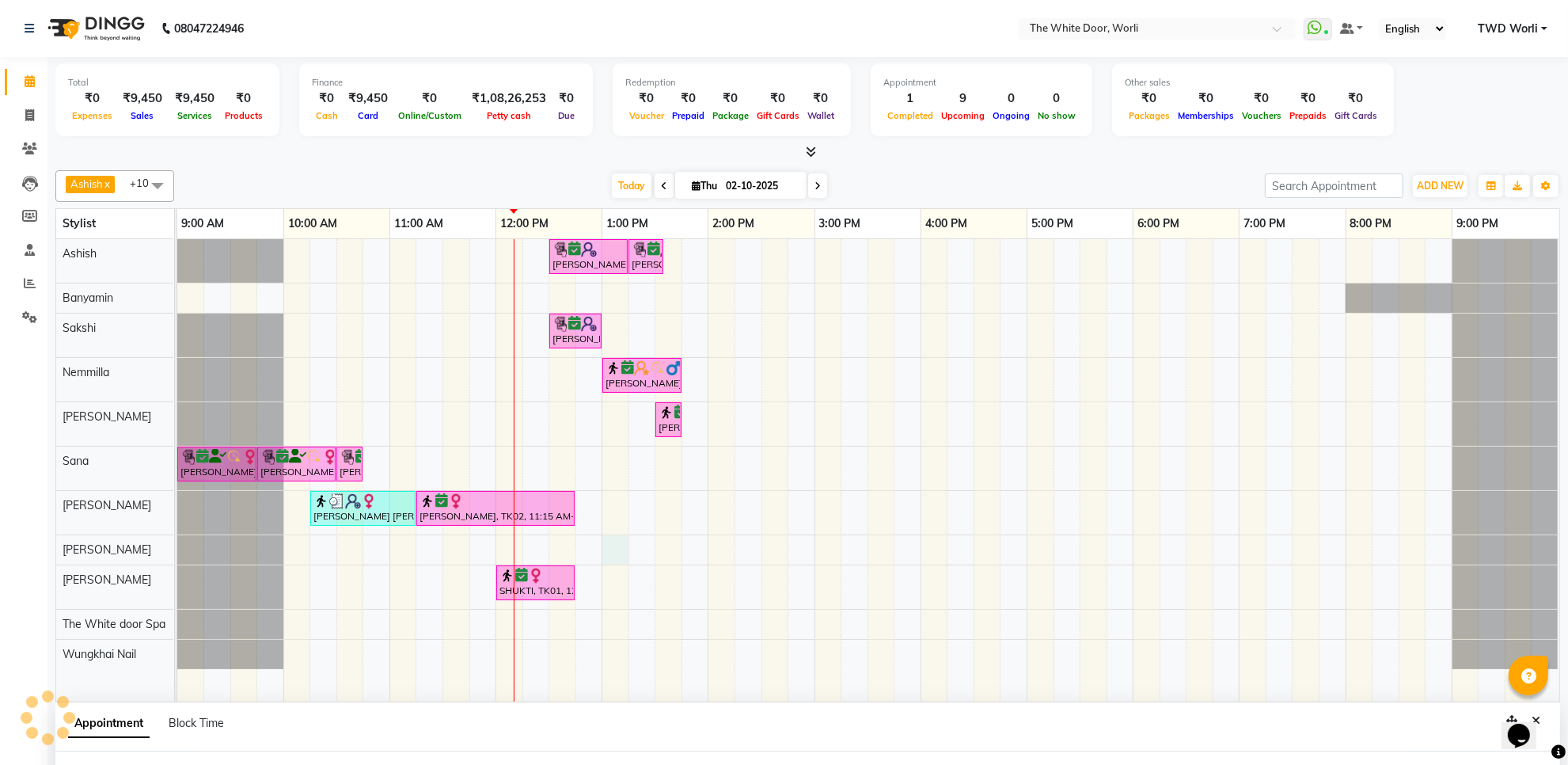
scroll to position [12, 0]
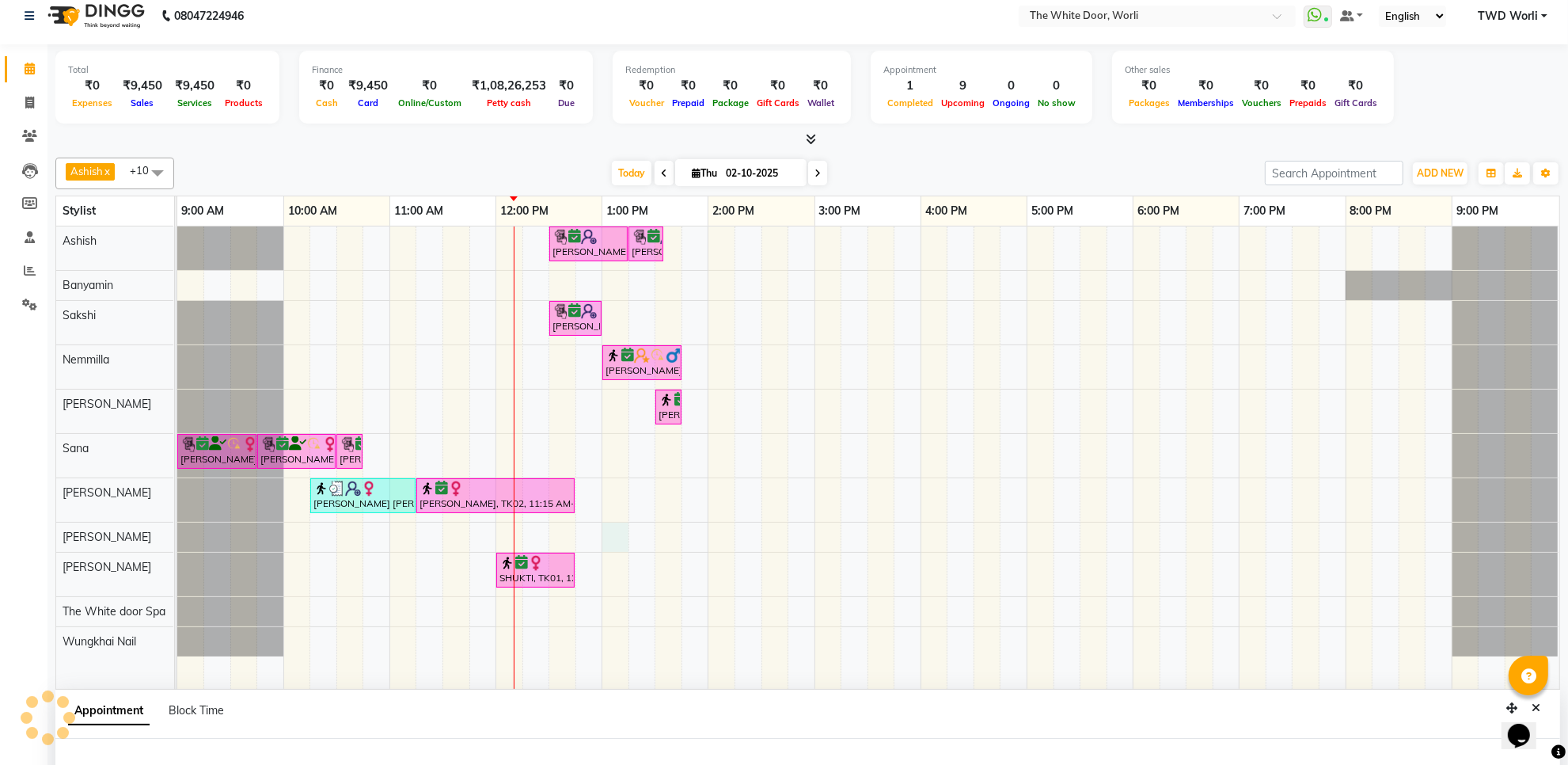
select select "61880"
select select "780"
select select "tentative"
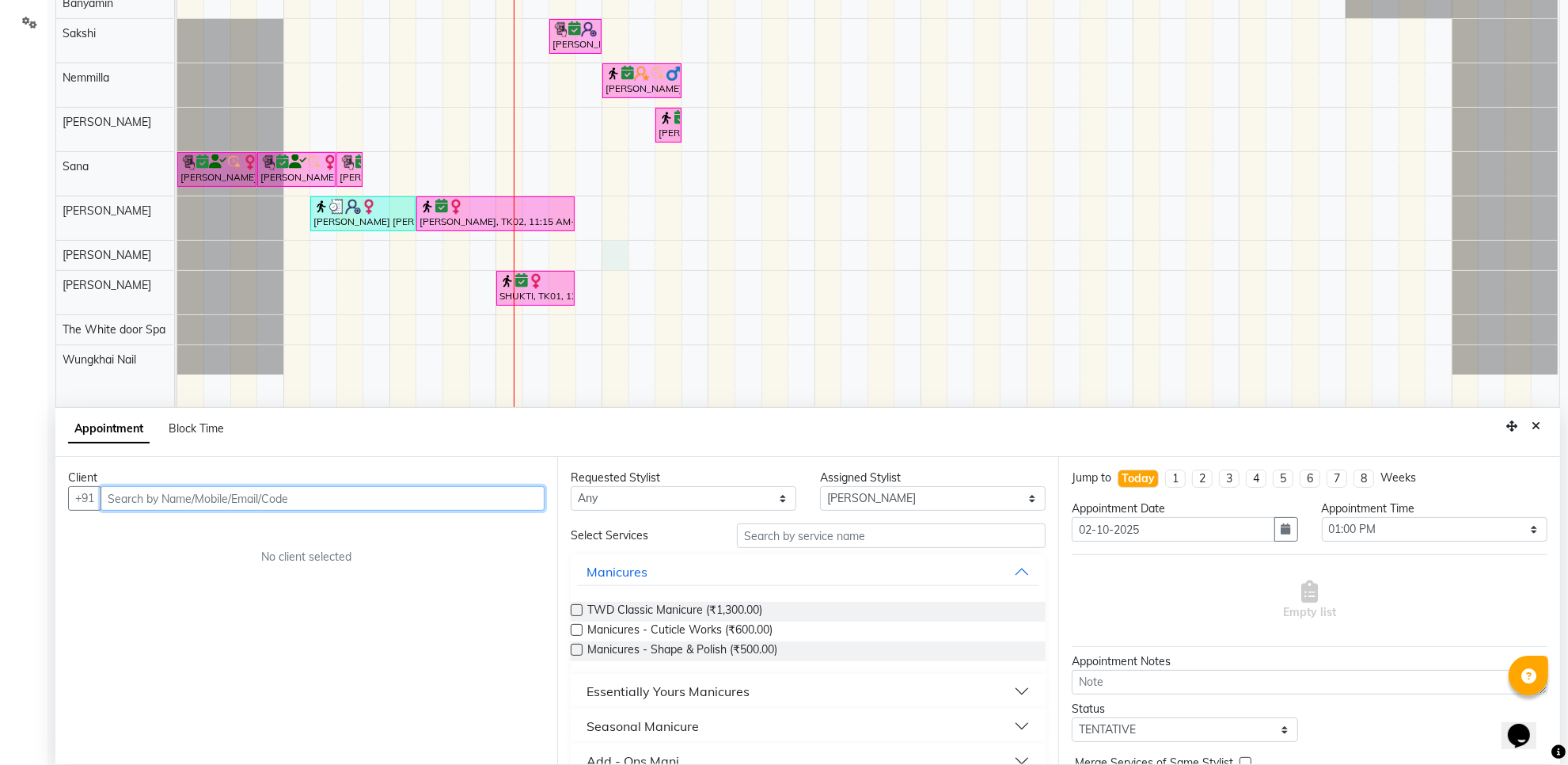
scroll to position [298, 0]
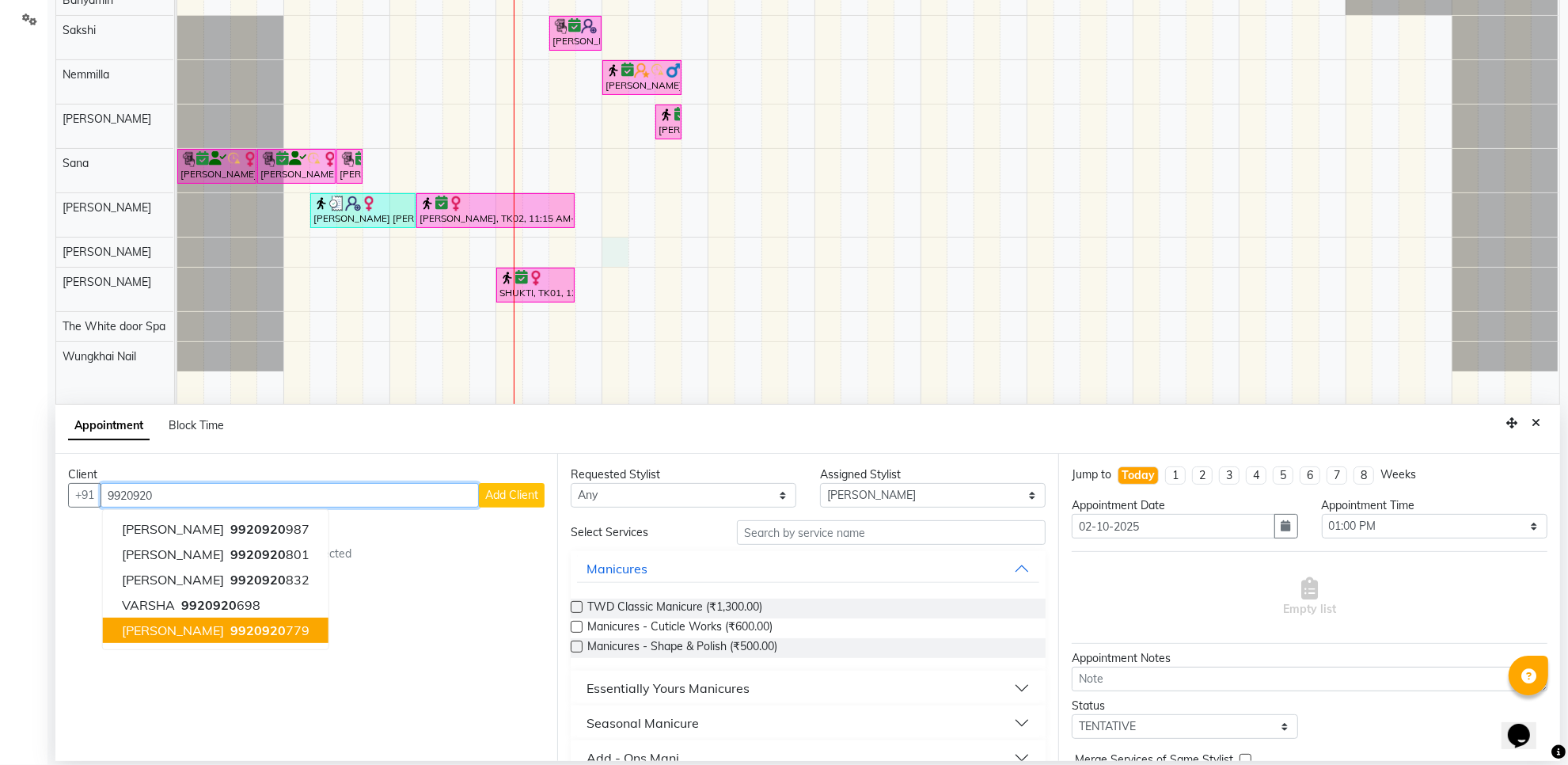
click at [260, 626] on ngb-highlight "9920920 779" at bounding box center [269, 630] width 82 height 16
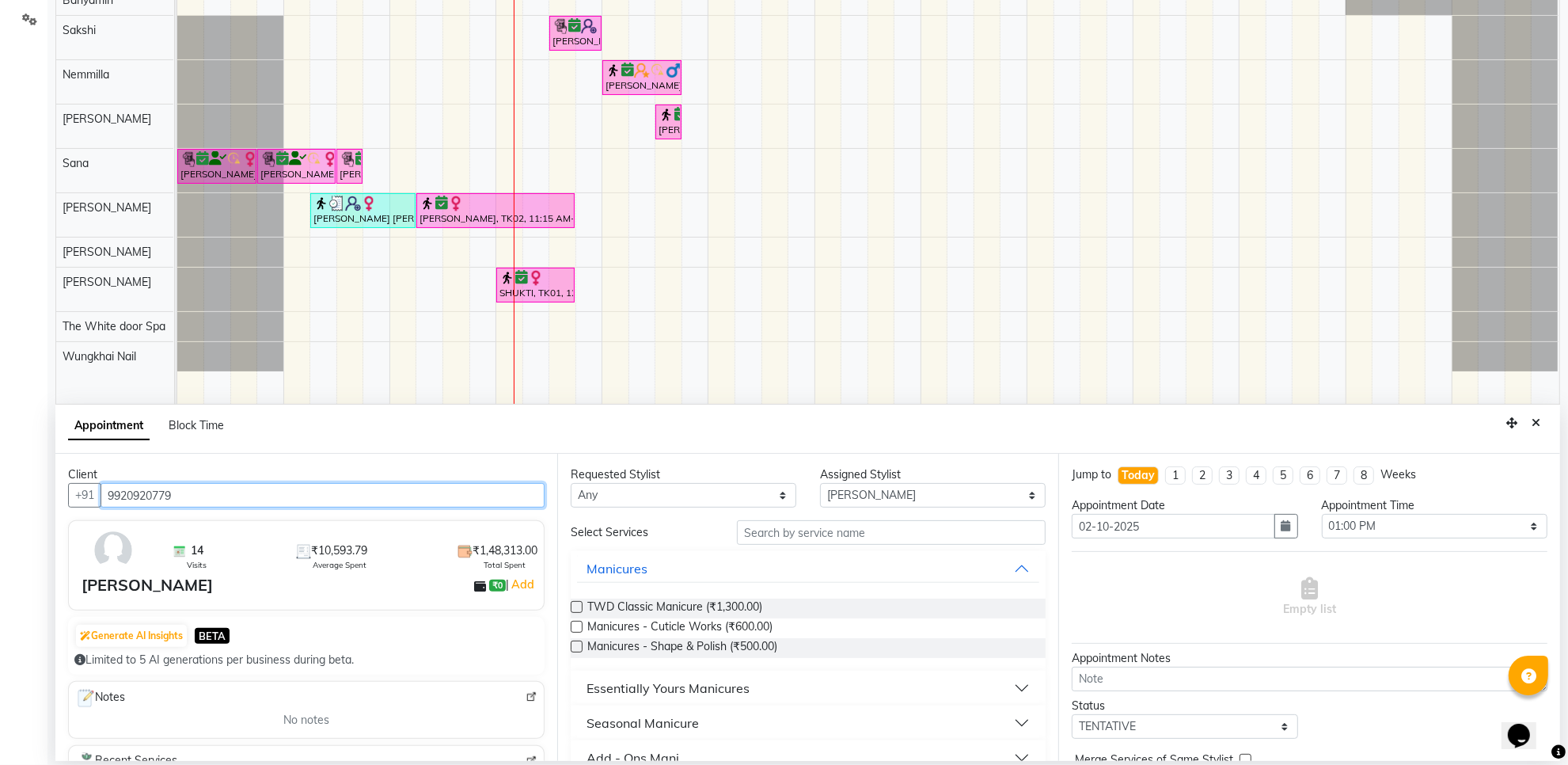
type input "9920920779"
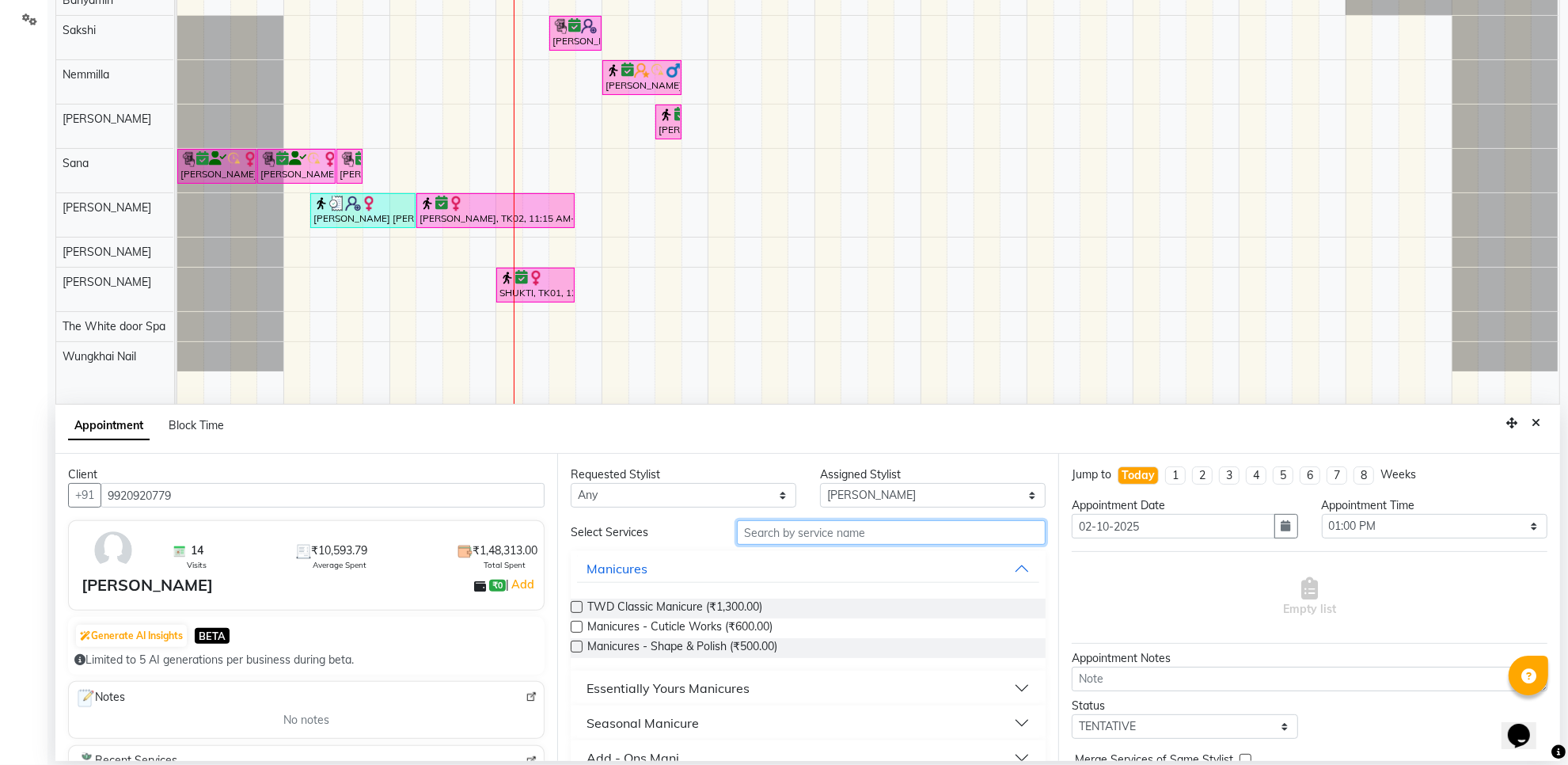
click at [789, 527] on input "text" at bounding box center [892, 533] width 309 height 25
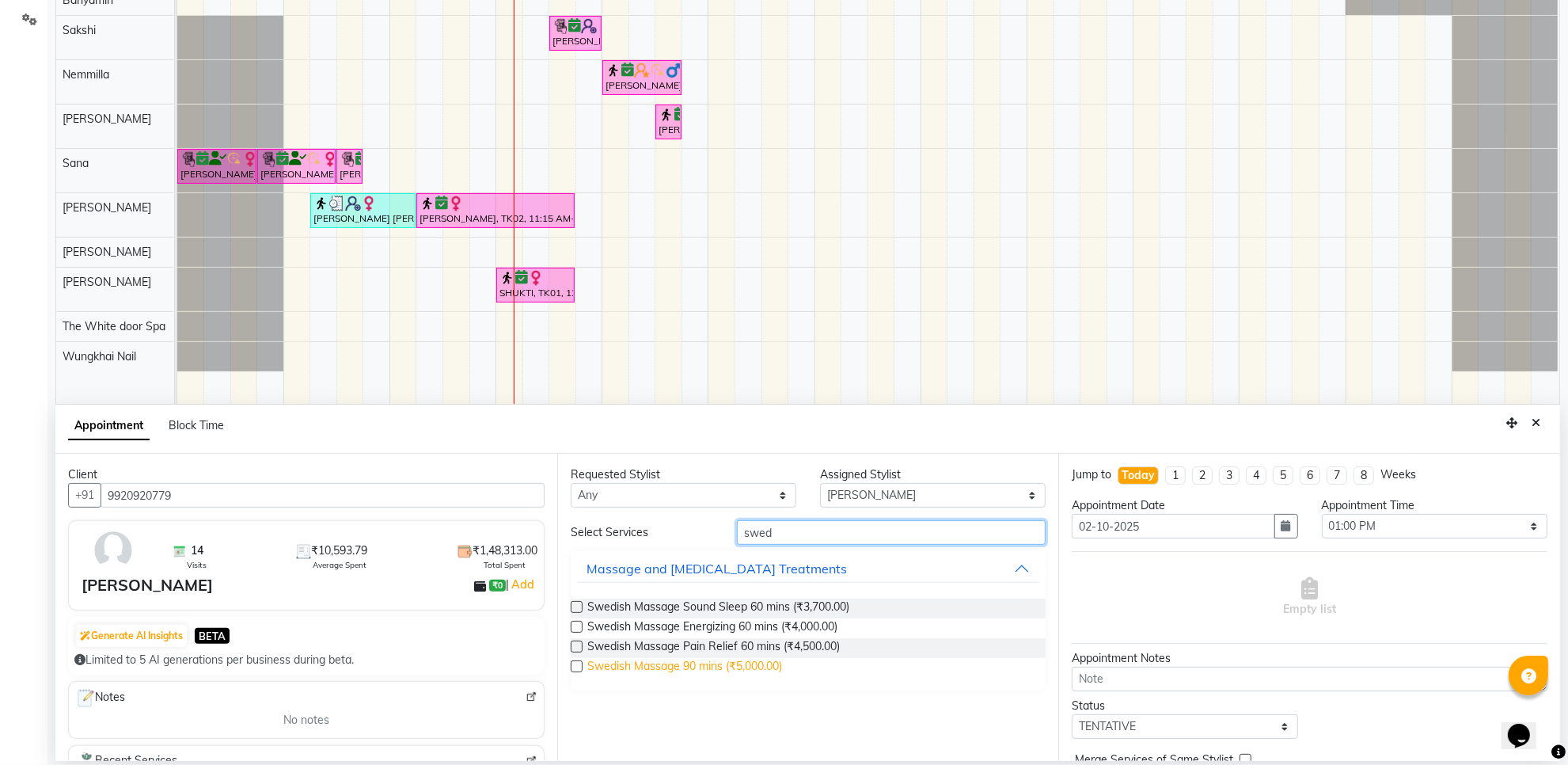
type input "swed"
click at [760, 667] on span "Swedish Massage 90 mins (₹5,000.00)" at bounding box center [685, 668] width 194 height 20
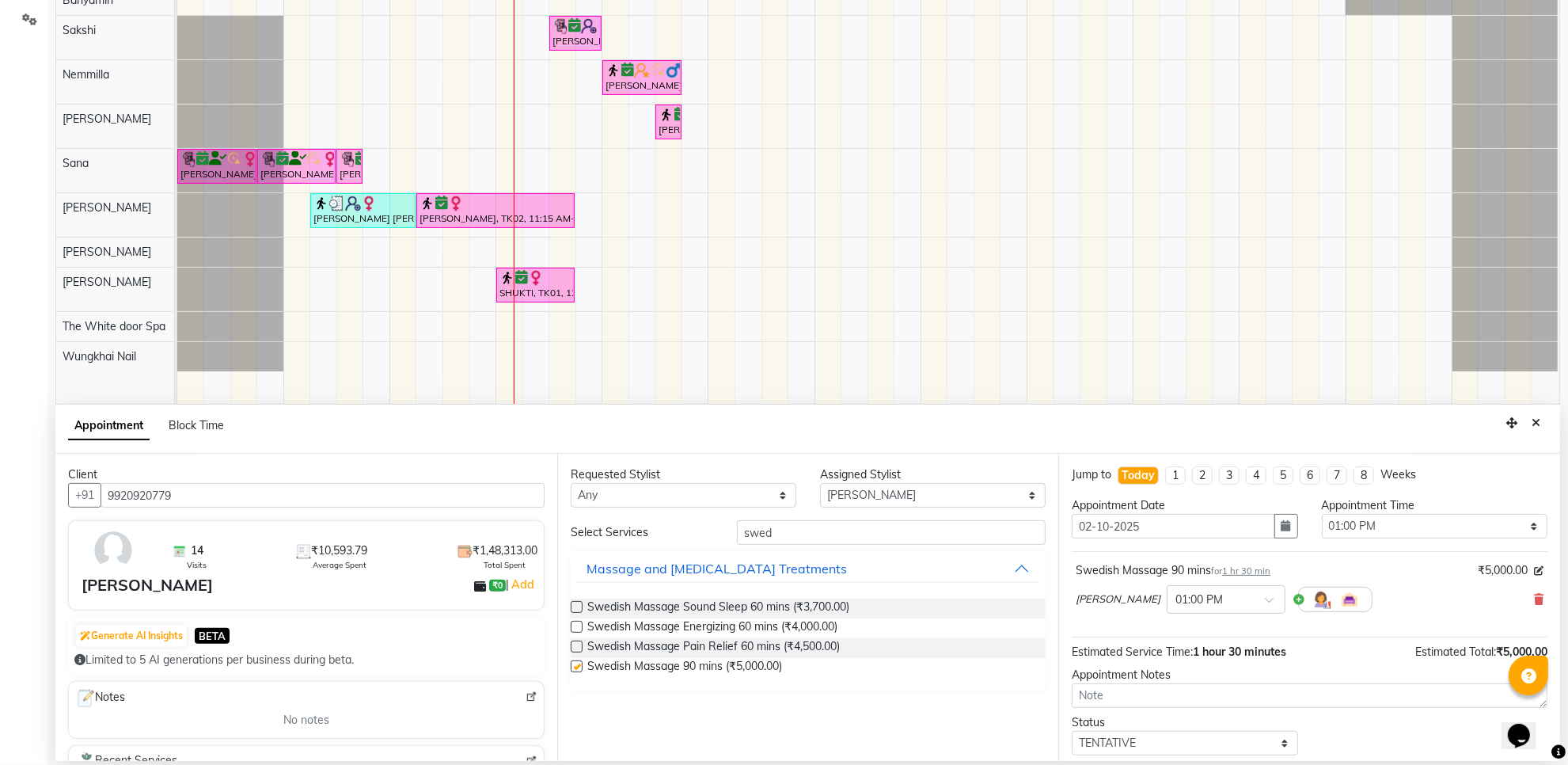
checkbox input "false"
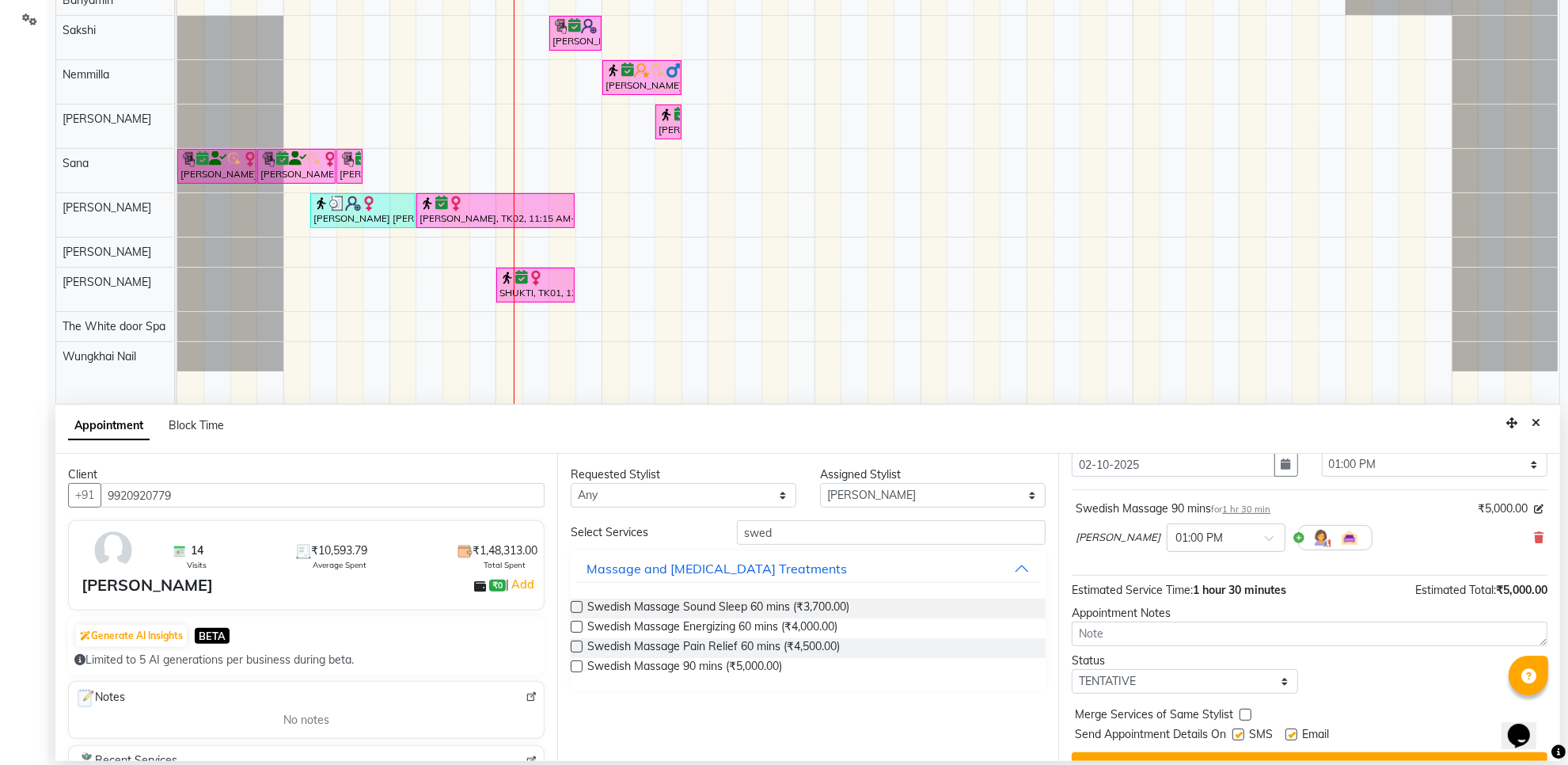
scroll to position [96, 0]
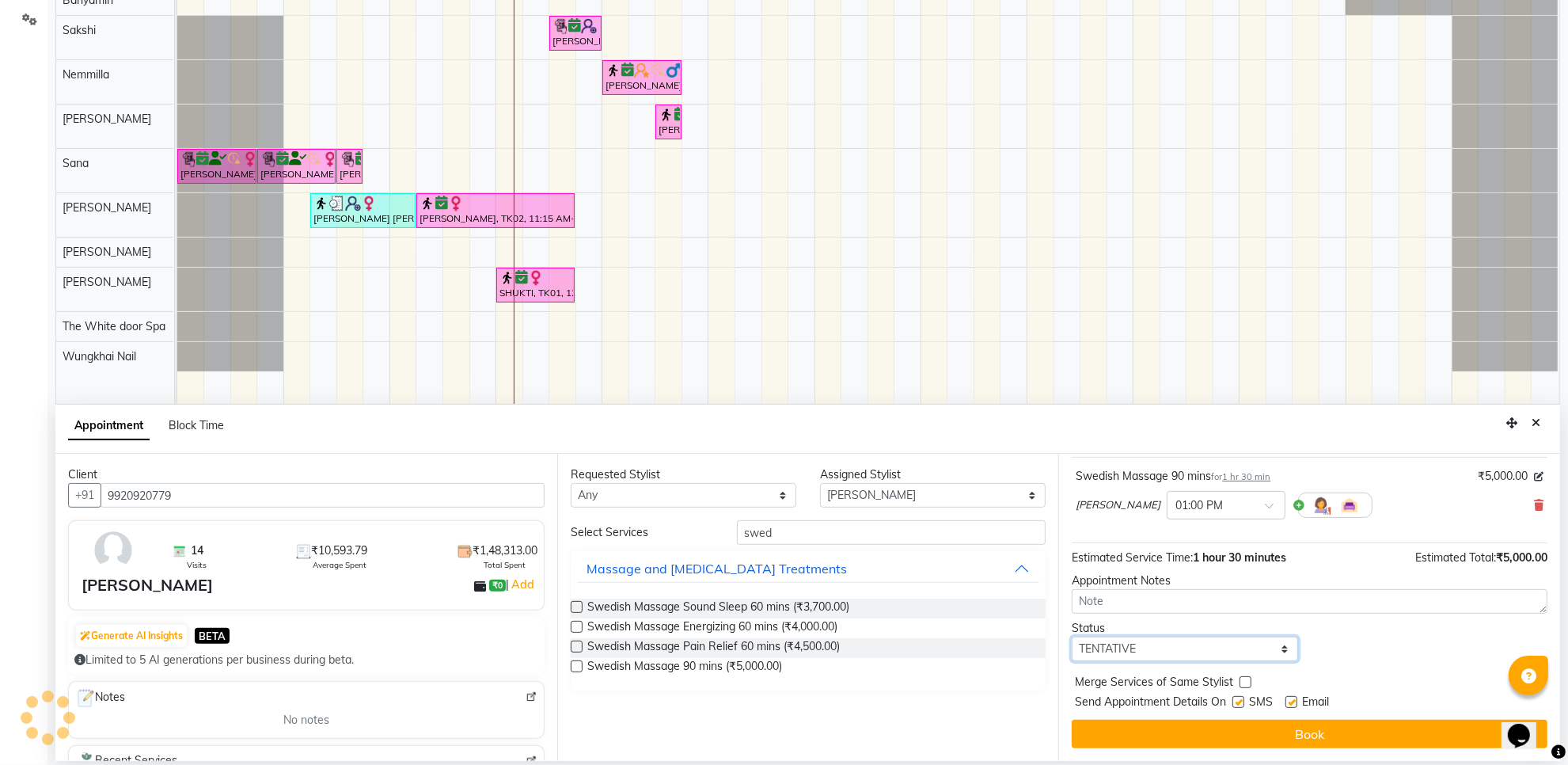
click at [1220, 639] on select "Select TENTATIVE CONFIRM CHECK-IN UPCOMING" at bounding box center [1185, 650] width 226 height 25
select select "confirm booking"
click at [1072, 637] on select "Select TENTATIVE CONFIRM CHECK-IN UPCOMING" at bounding box center [1185, 650] width 226 height 25
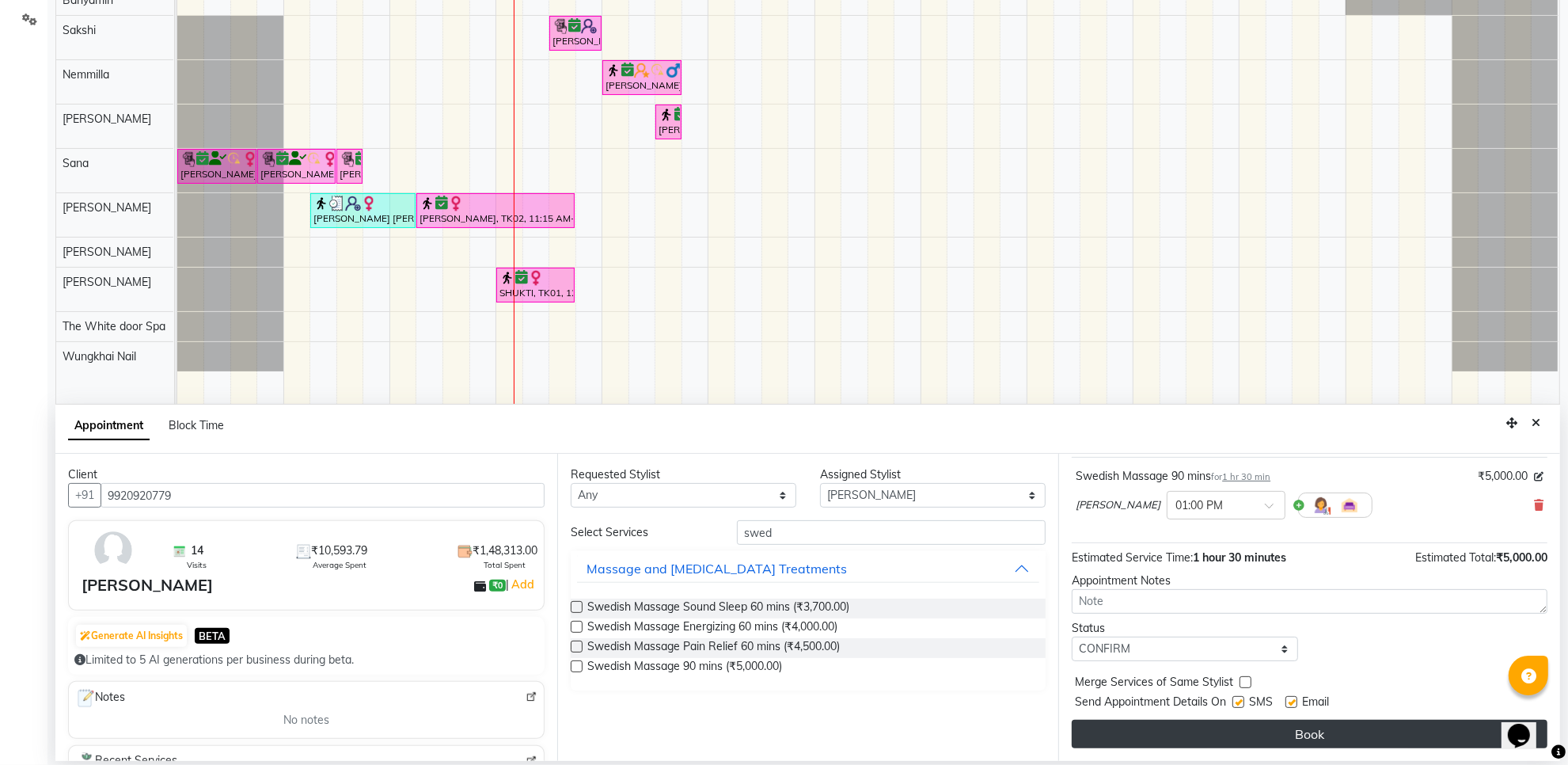
click at [1318, 729] on button "Book" at bounding box center [1309, 734] width 475 height 29
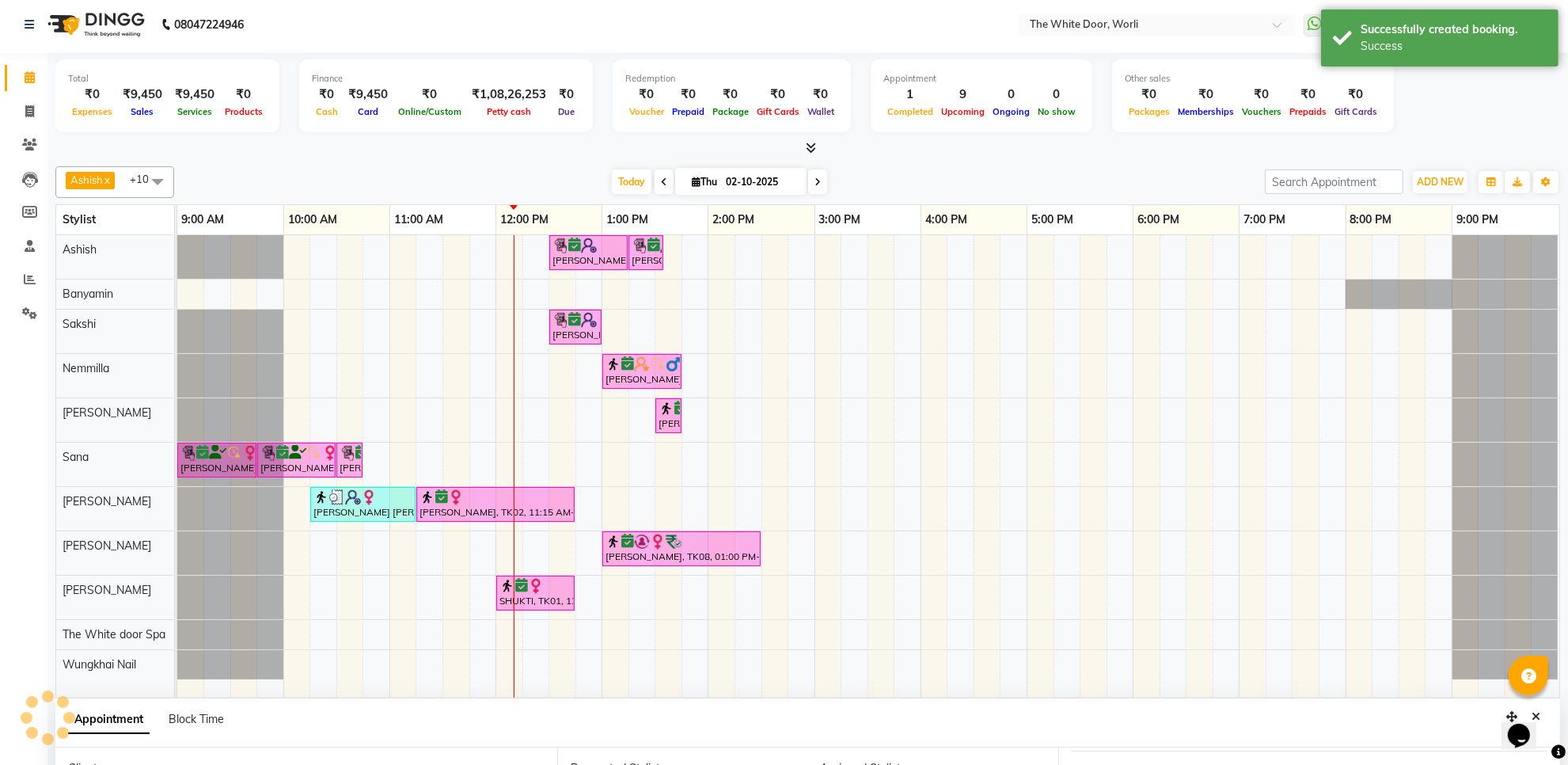
scroll to position [0, 0]
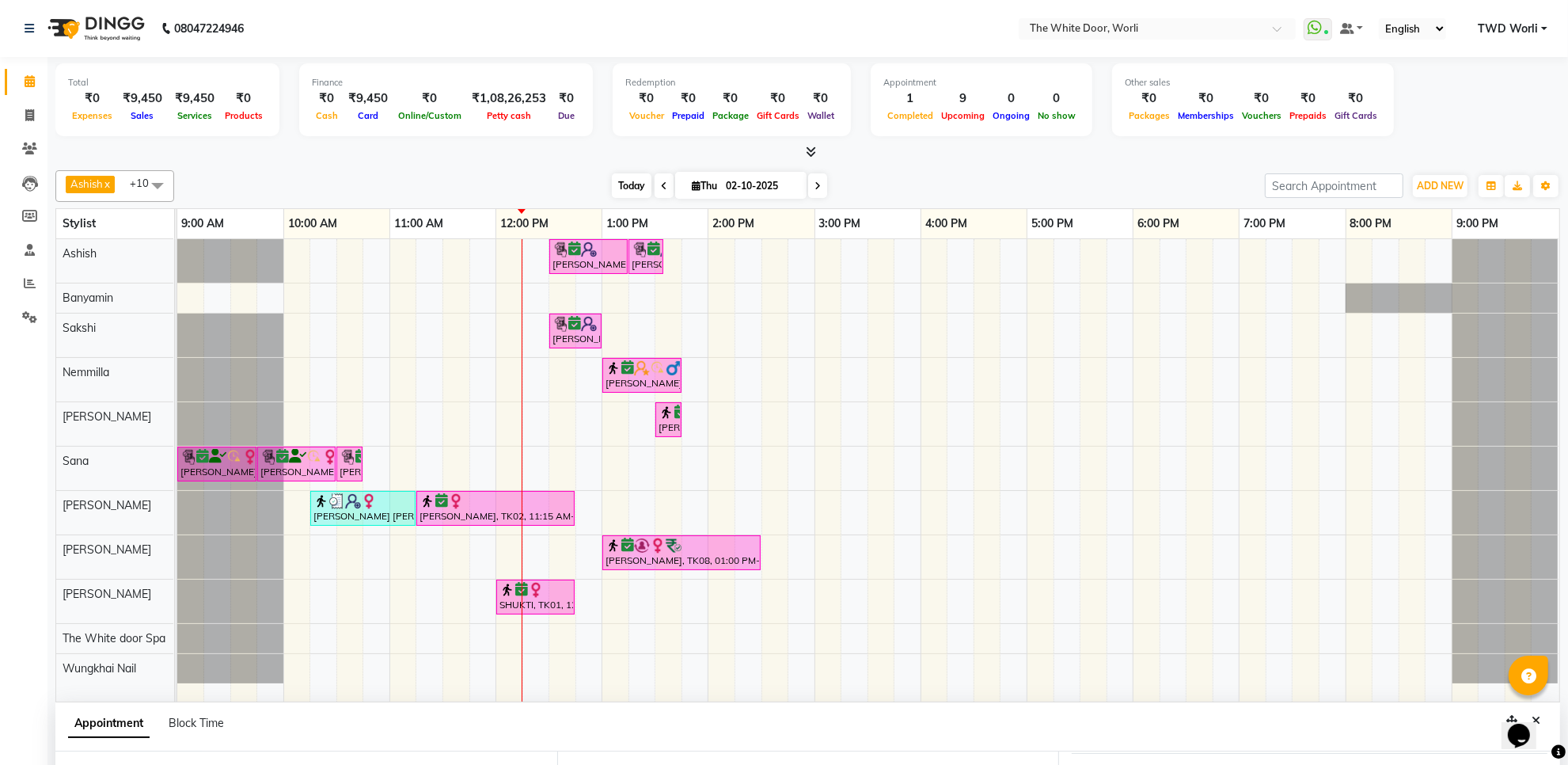
click at [639, 192] on span "Today" at bounding box center [632, 185] width 40 height 25
drag, startPoint x: 817, startPoint y: 187, endPoint x: 817, endPoint y: 195, distance: 8.0
click at [817, 192] on span at bounding box center [817, 185] width 19 height 25
type input "03-10-2025"
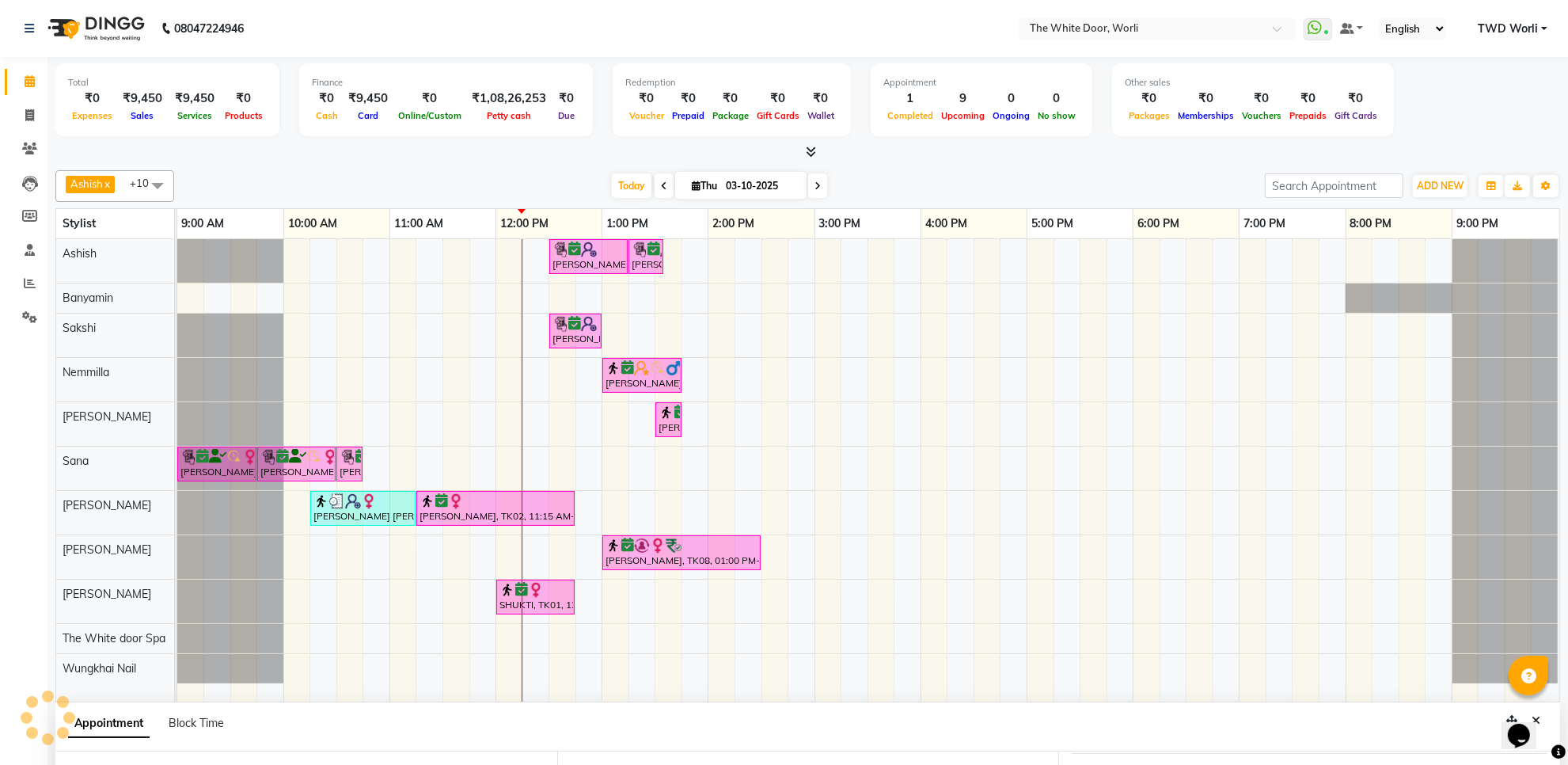
select select "780"
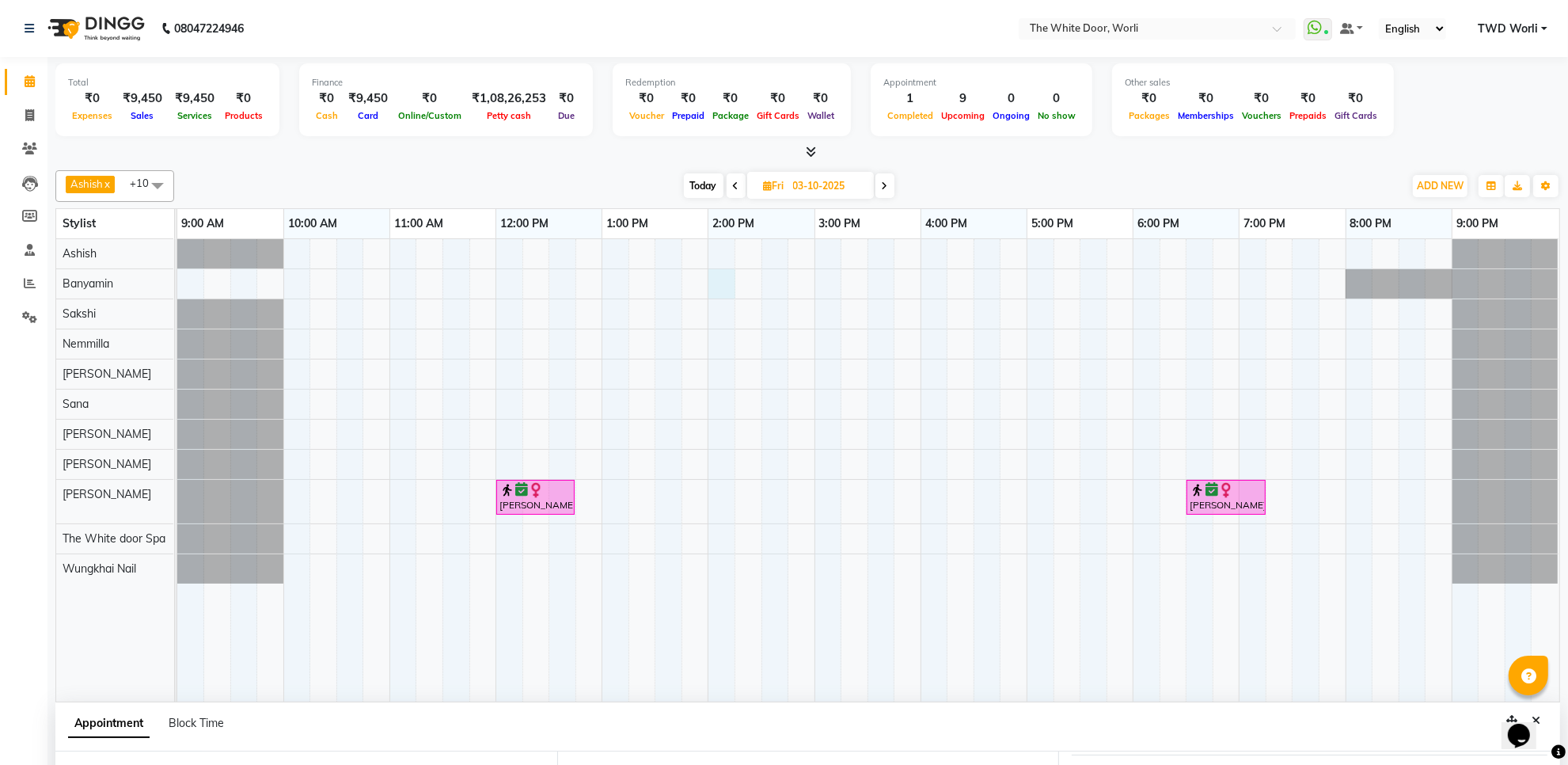
click at [721, 287] on div "Shreya Mehta, 12:00 PM-12:45 PM, Hair wash & Styling medium length Iman Lamba, …" at bounding box center [868, 470] width 1383 height 462
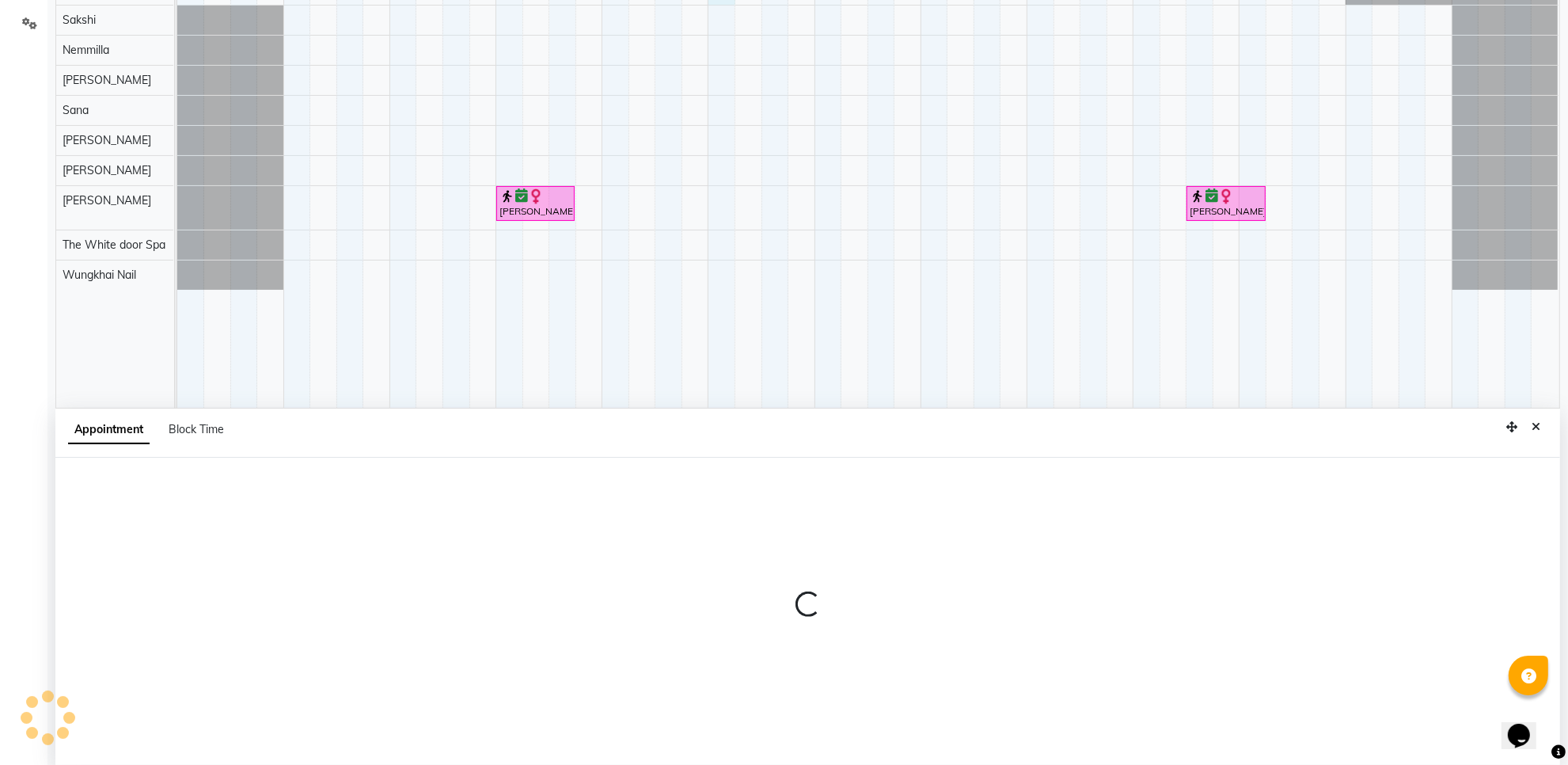
scroll to position [298, 0]
select select "20395"
select select "tentative"
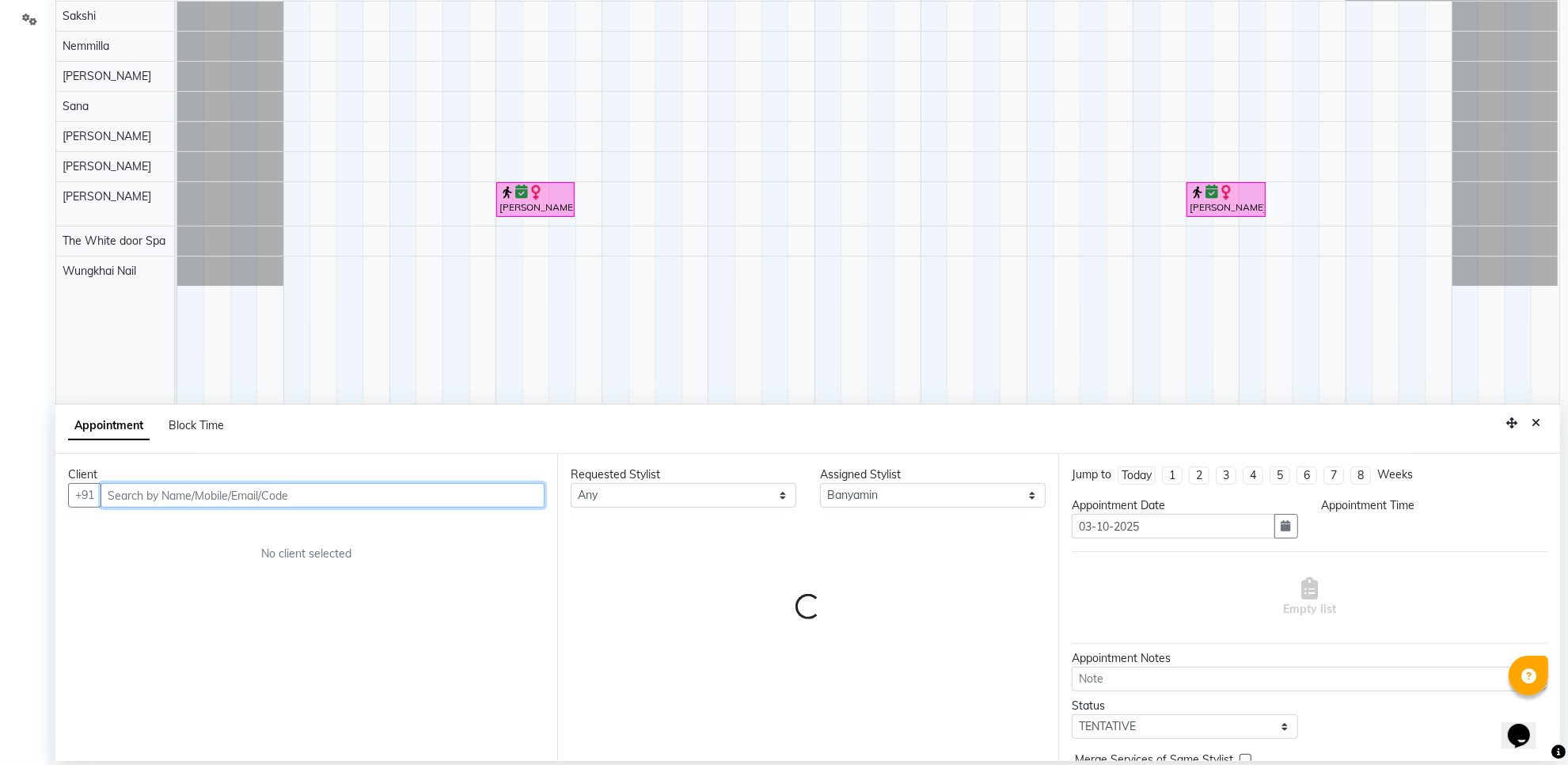
select select "840"
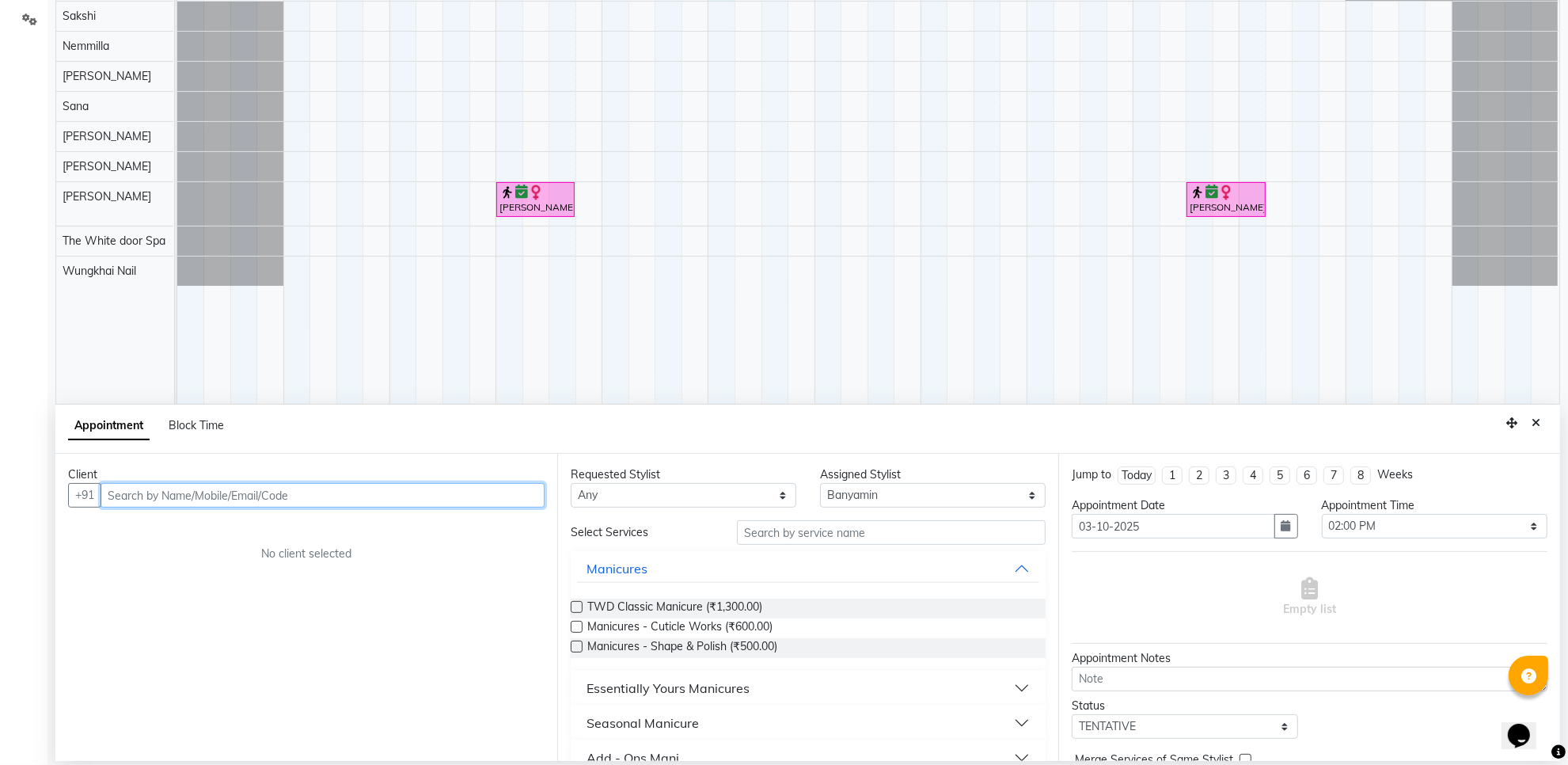
click at [172, 497] on input "text" at bounding box center [322, 495] width 444 height 25
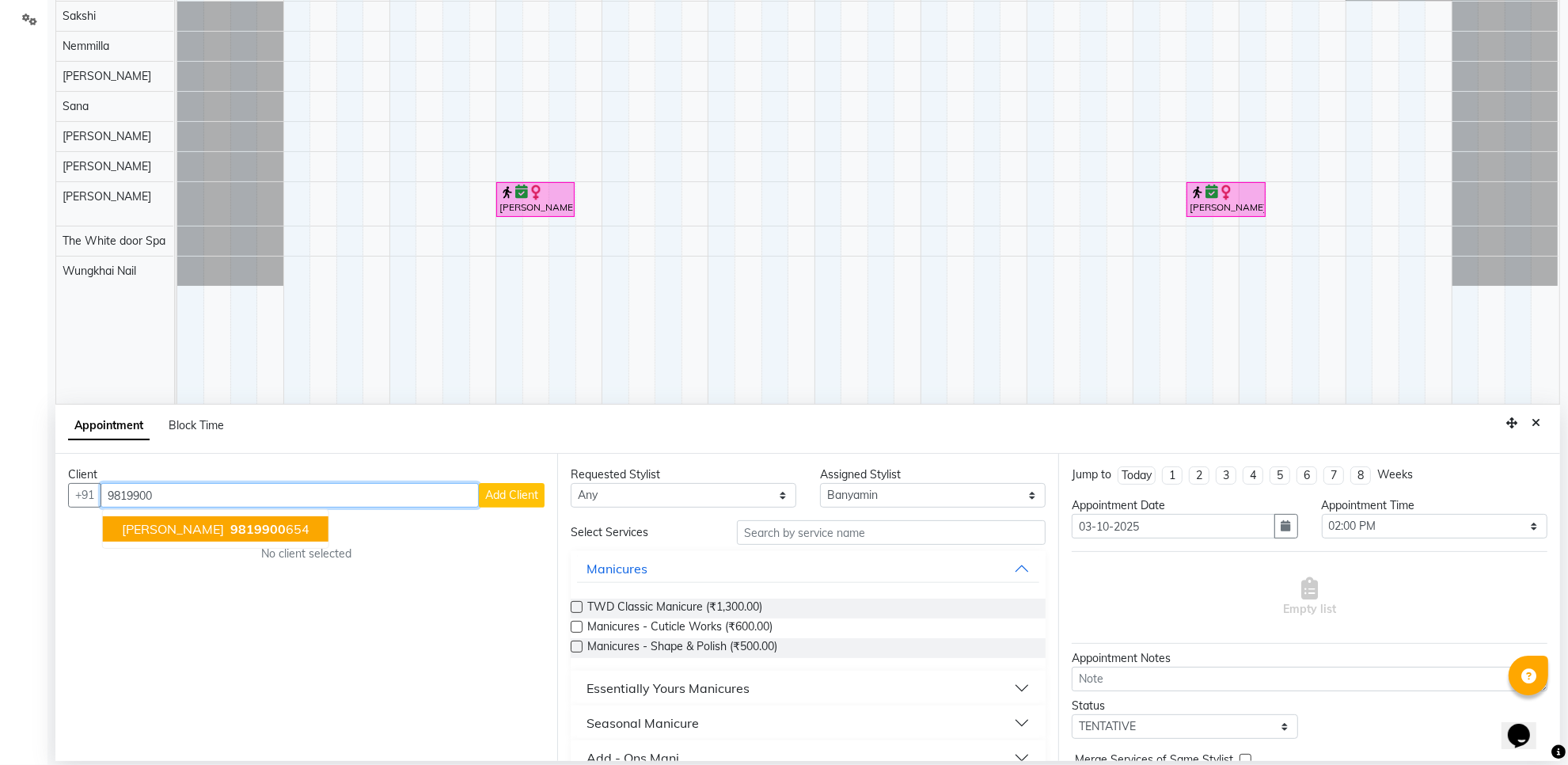
click at [224, 537] on span "[PERSON_NAME]" at bounding box center [173, 528] width 102 height 16
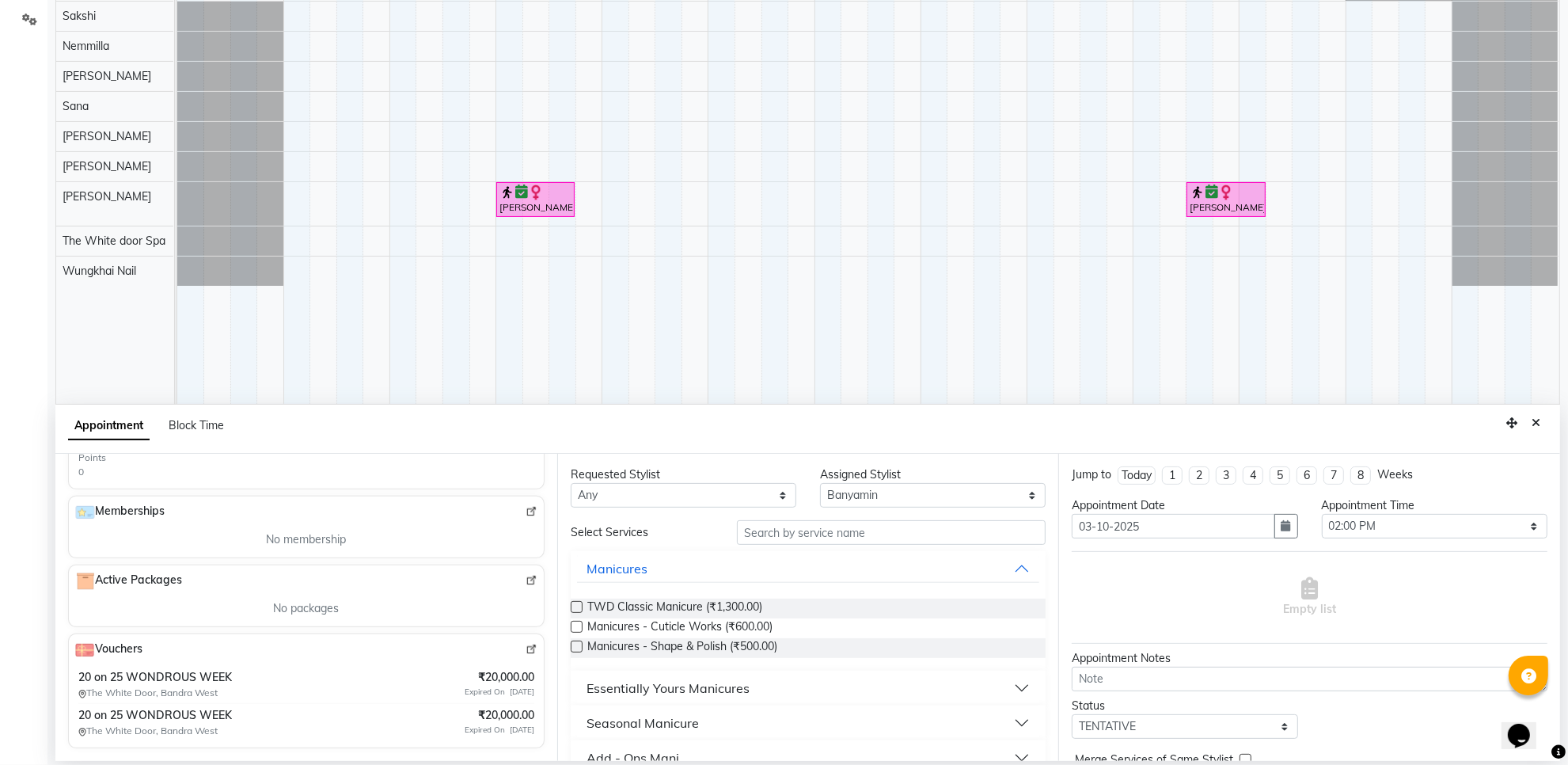
scroll to position [21, 0]
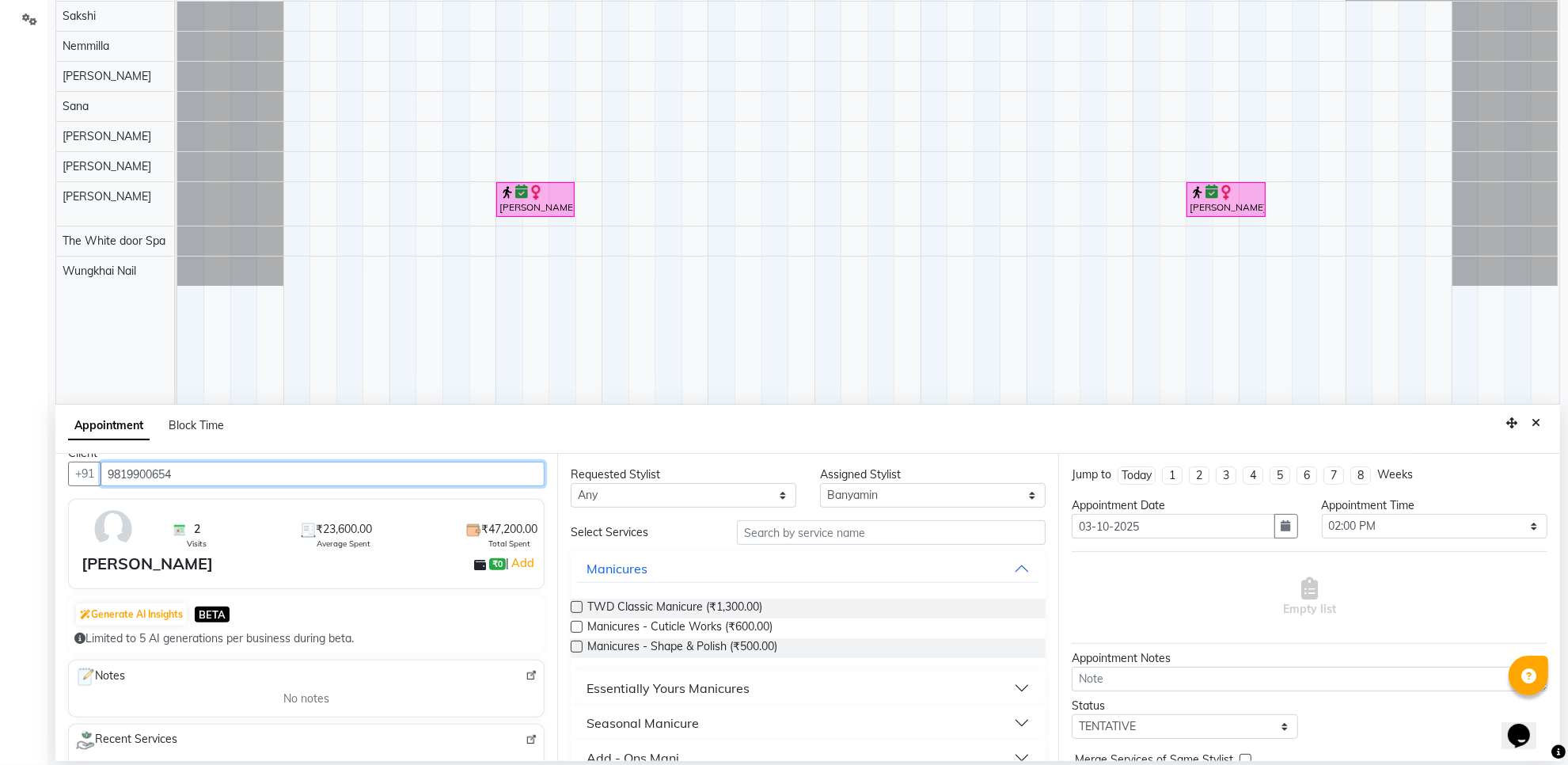
click at [187, 462] on input "9819900654" at bounding box center [322, 474] width 444 height 25
type input "9819900654"
click at [836, 536] on input "text" at bounding box center [892, 533] width 309 height 25
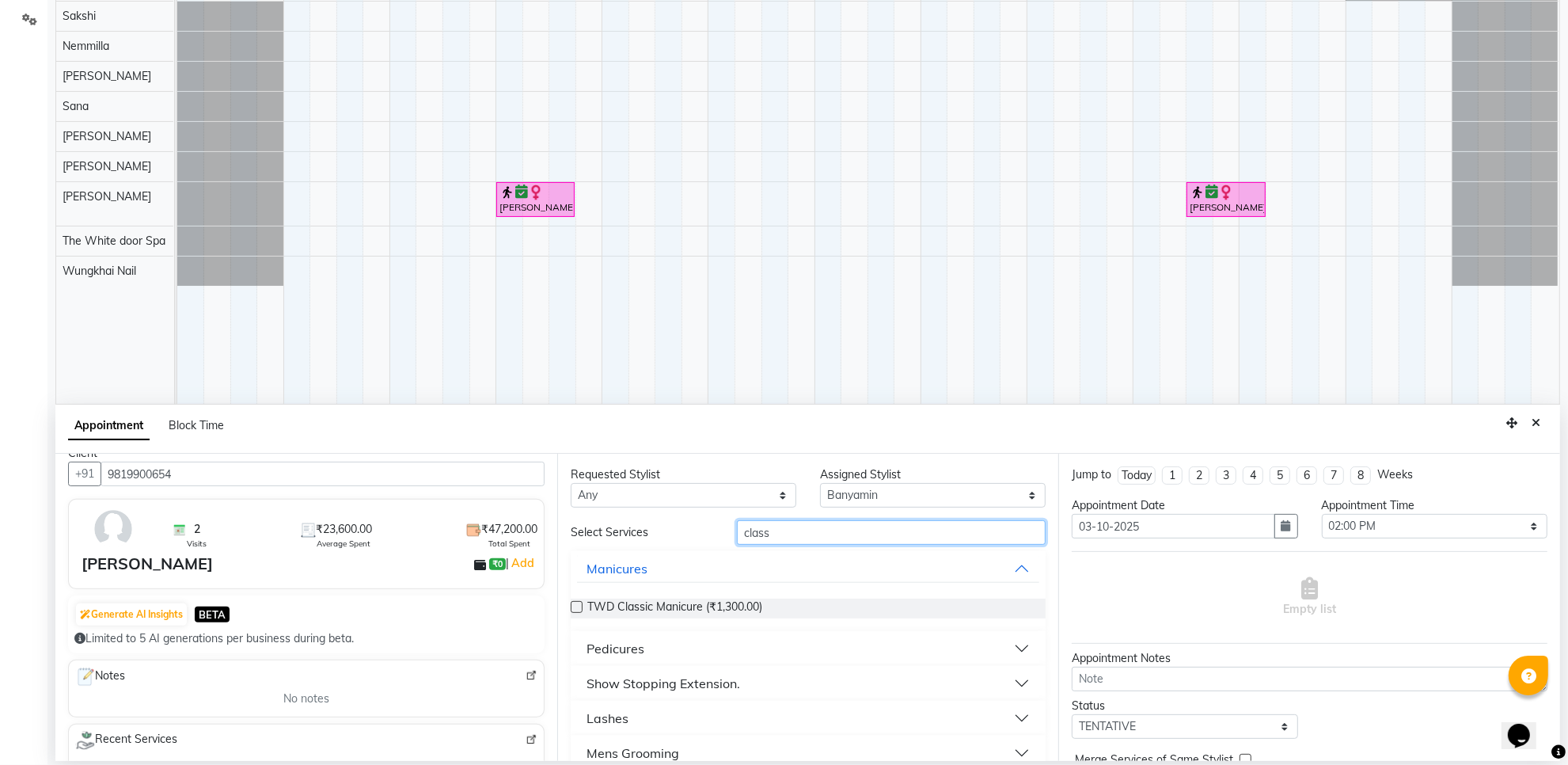
type input "class"
click at [624, 651] on div "Pedicures" at bounding box center [615, 648] width 58 height 19
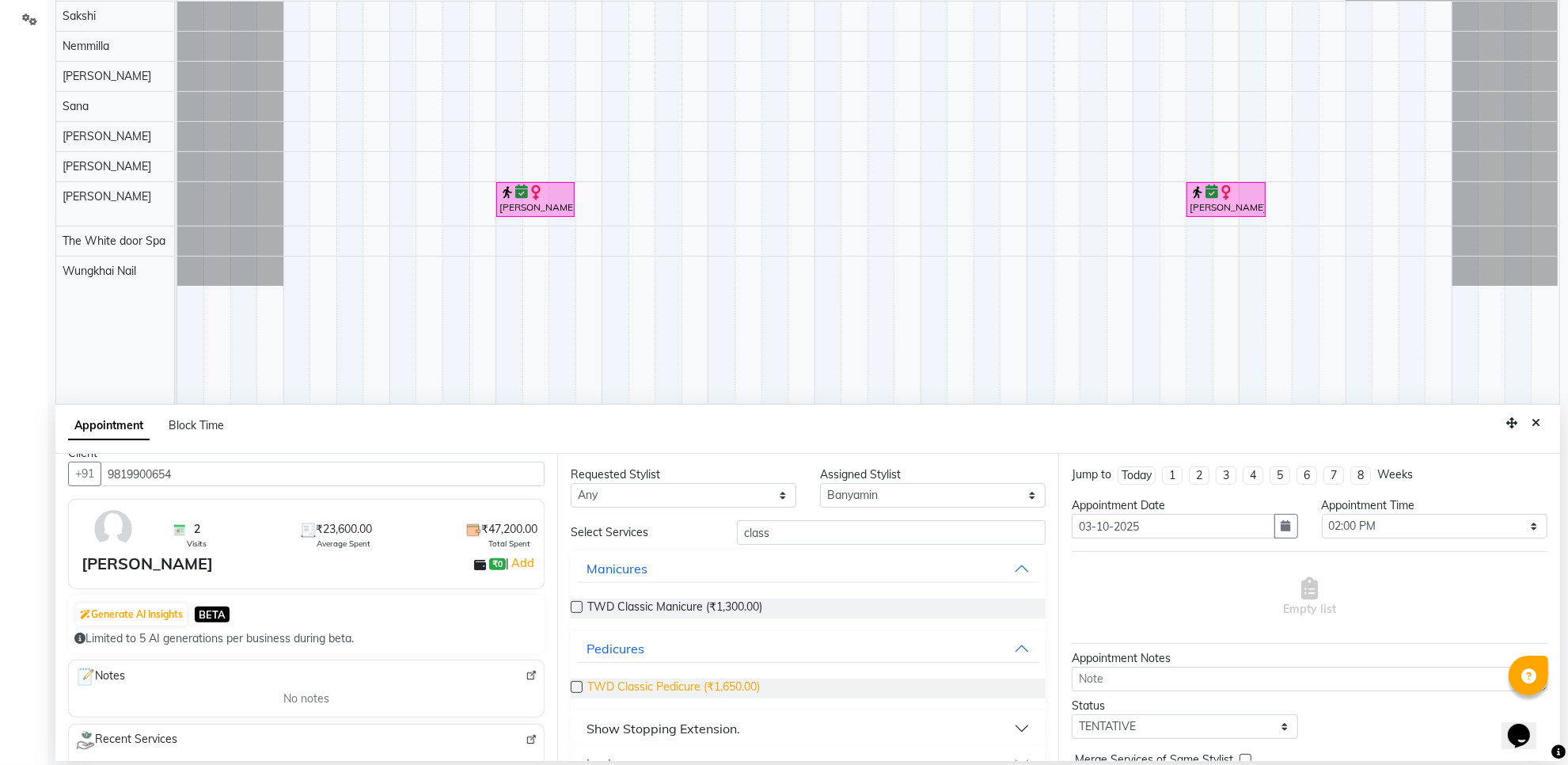
click at [642, 682] on span "TWD Classic Pedicure (₹1,650.00)" at bounding box center [673, 688] width 172 height 20
checkbox input "false"
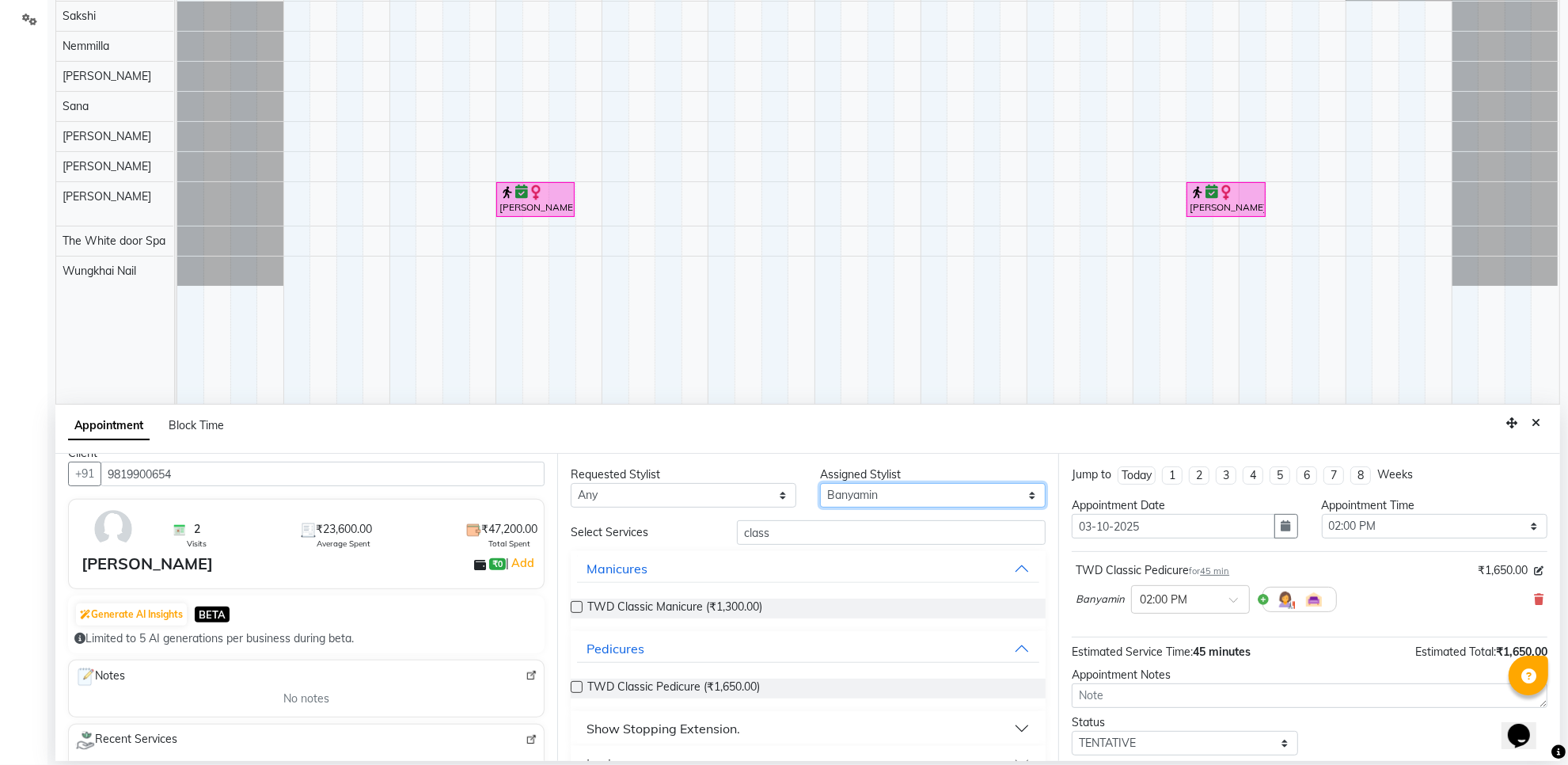
click at [861, 496] on select "Select Aarti Ashish [PERSON_NAME] [PERSON_NAME] [PERSON_NAME] [PERSON_NAME] [PE…" at bounding box center [933, 495] width 226 height 25
select select "22335"
click at [820, 483] on select "Select Aarti Ashish [PERSON_NAME] [PERSON_NAME] [PERSON_NAME] [PERSON_NAME] [PE…" at bounding box center [933, 495] width 226 height 25
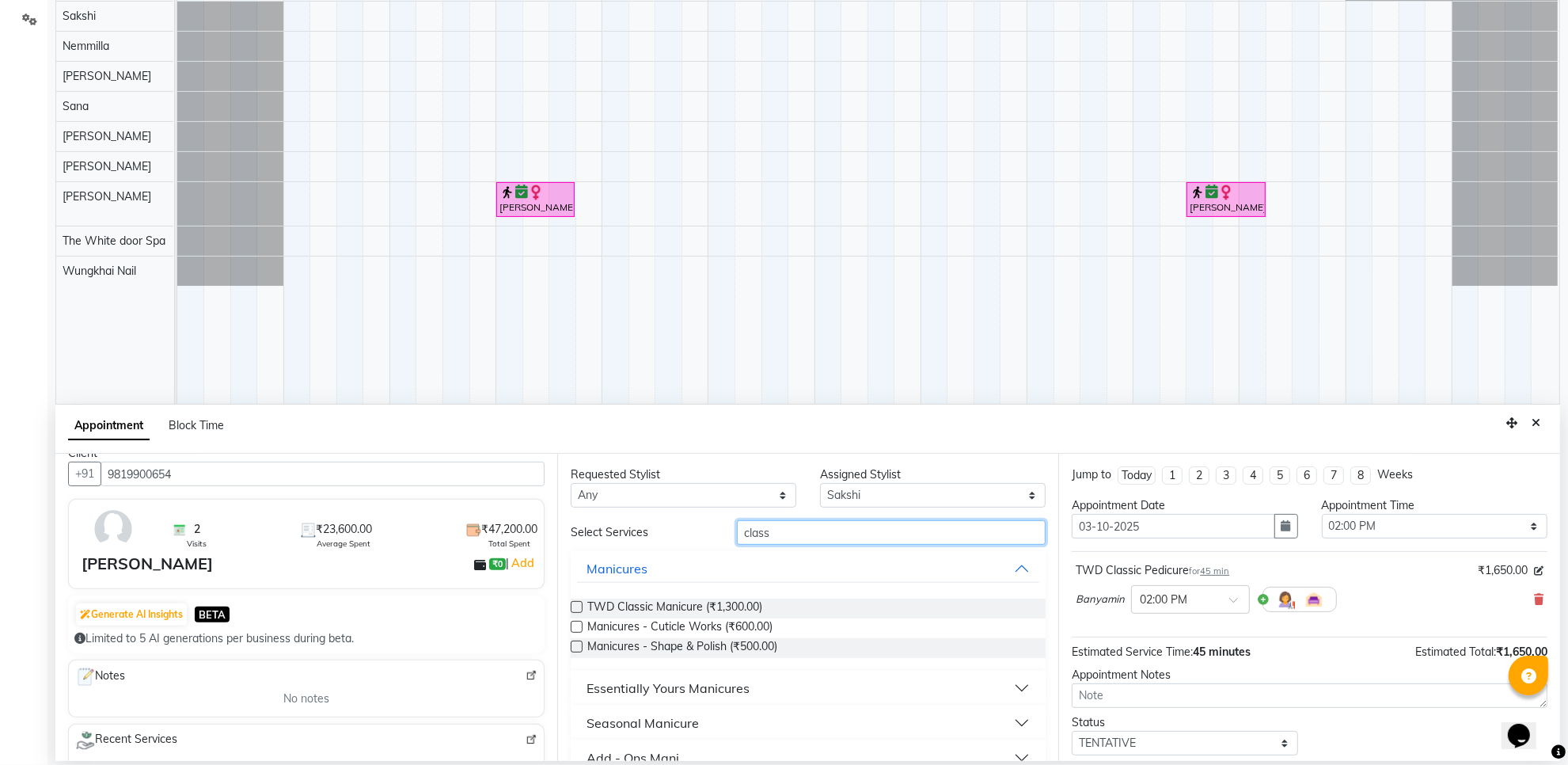
click at [790, 533] on input "class" at bounding box center [892, 533] width 309 height 25
click at [738, 608] on span "TWD Classic Manicure (₹1,300.00)" at bounding box center [675, 608] width 175 height 20
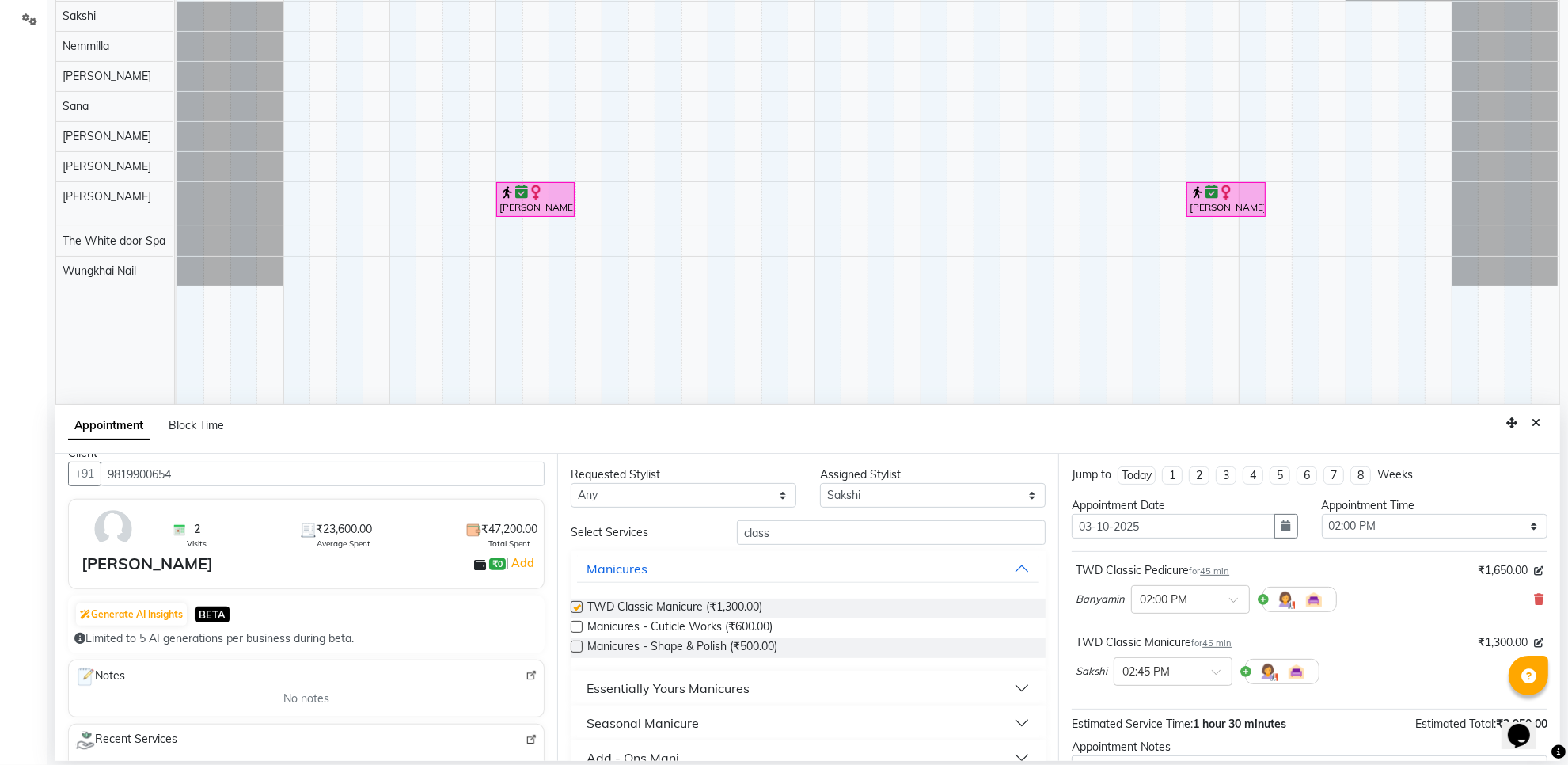
checkbox input "false"
click at [872, 496] on select "Select Aarti Ashish [PERSON_NAME] [PERSON_NAME] [PERSON_NAME] [PERSON_NAME] [PE…" at bounding box center [933, 495] width 226 height 25
select select "20395"
click at [820, 483] on select "Select Aarti Ashish [PERSON_NAME] [PERSON_NAME] [PERSON_NAME] [PERSON_NAME] [PE…" at bounding box center [933, 495] width 226 height 25
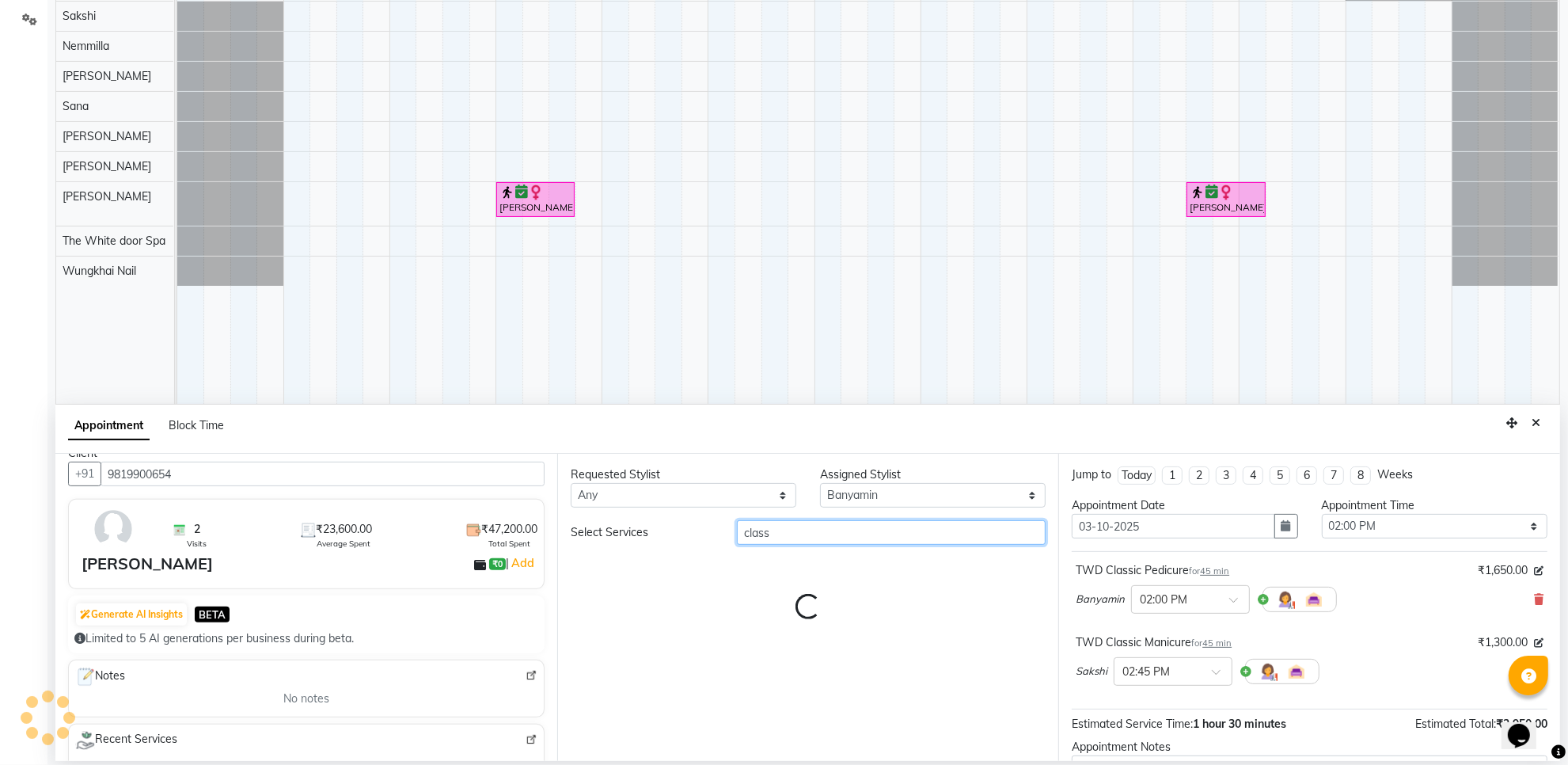
click at [789, 523] on input "class" at bounding box center [892, 533] width 309 height 25
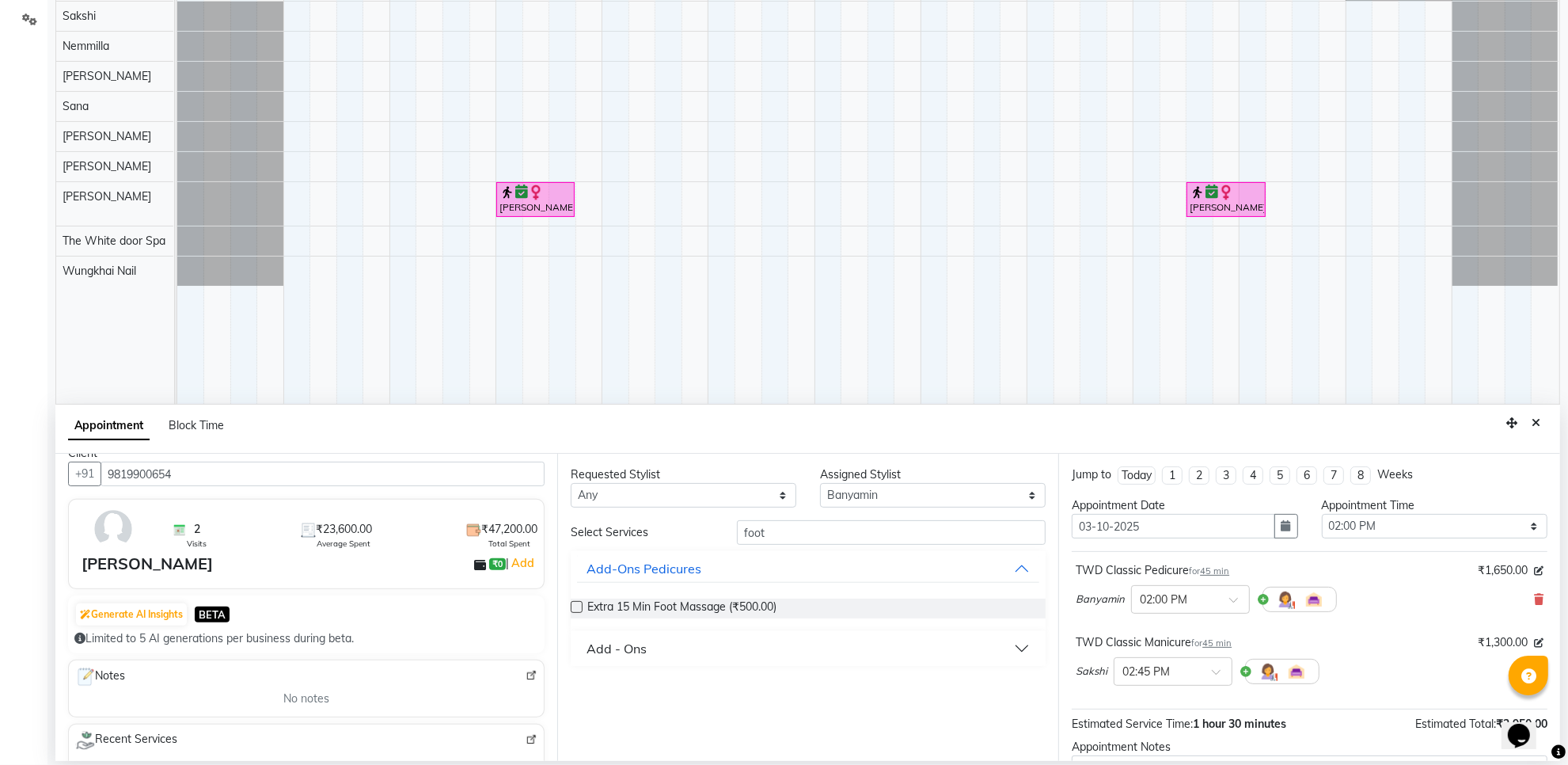
click at [676, 650] on button "Add - Ons" at bounding box center [808, 649] width 463 height 29
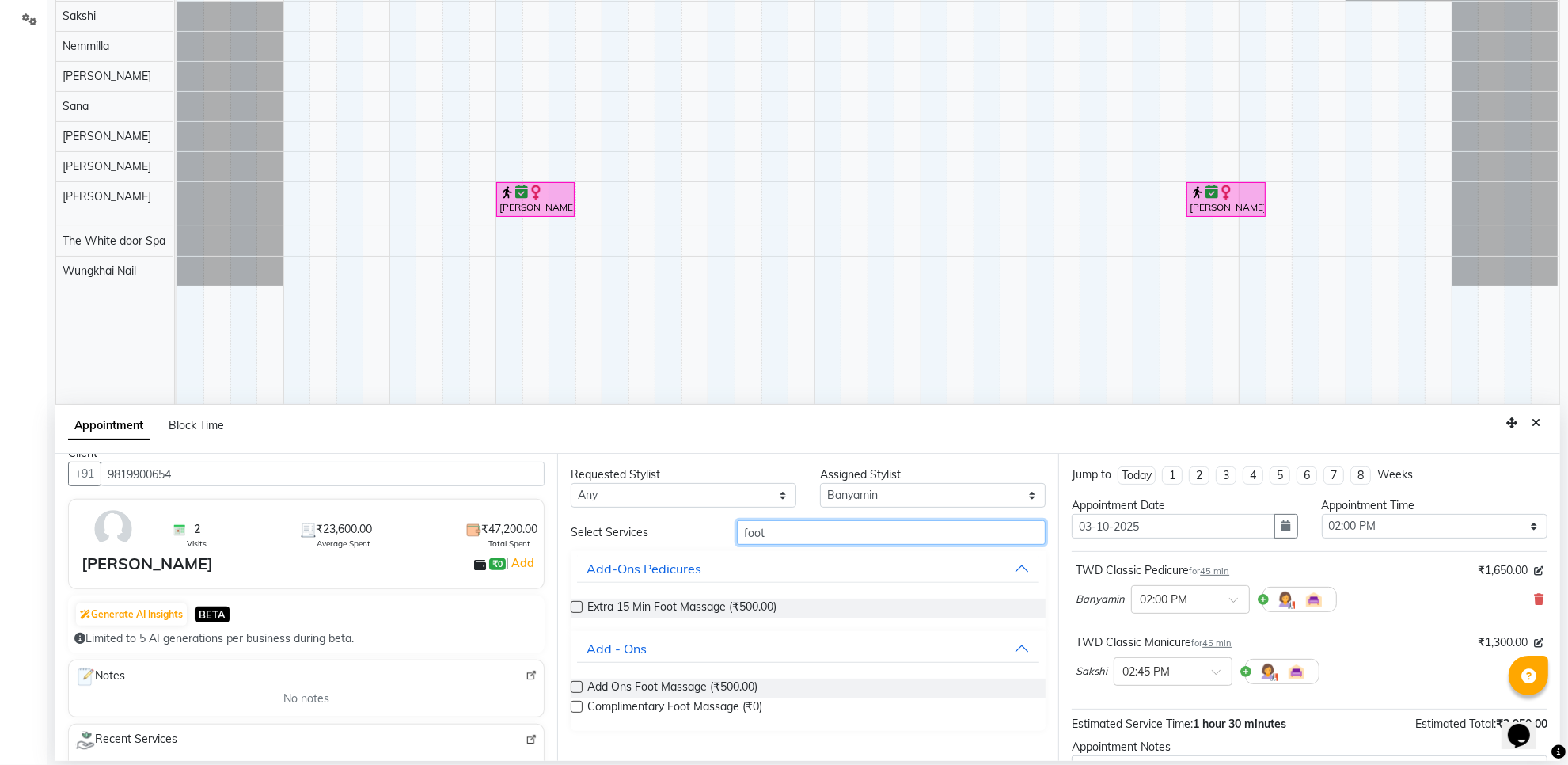
click at [821, 533] on input "foot" at bounding box center [892, 533] width 309 height 25
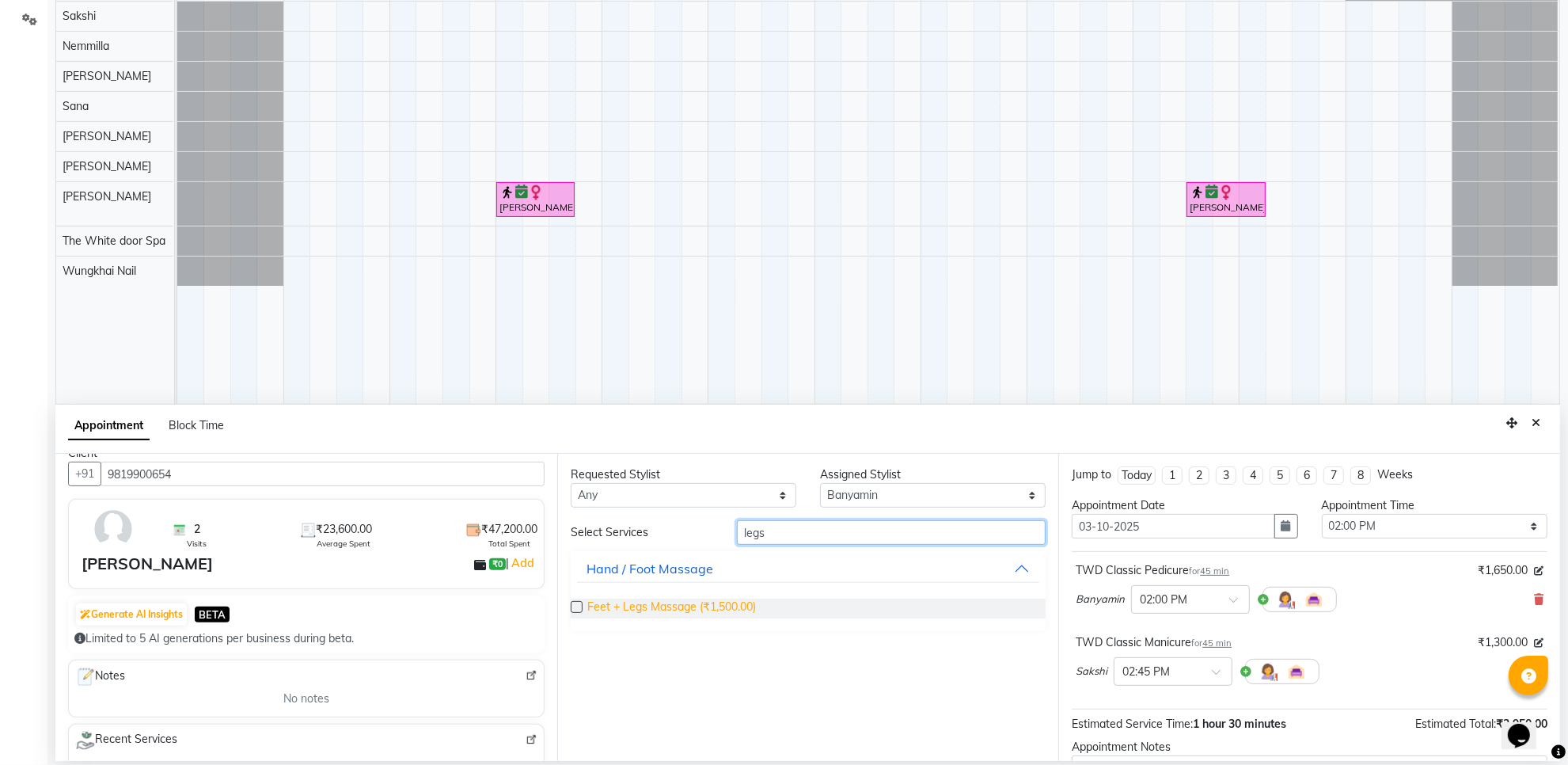
type input "legs"
drag, startPoint x: 741, startPoint y: 606, endPoint x: 837, endPoint y: 607, distance: 96.0
click at [742, 604] on span "Feet + Legs Massage (₹1,500.00)" at bounding box center [672, 608] width 169 height 20
checkbox input "false"
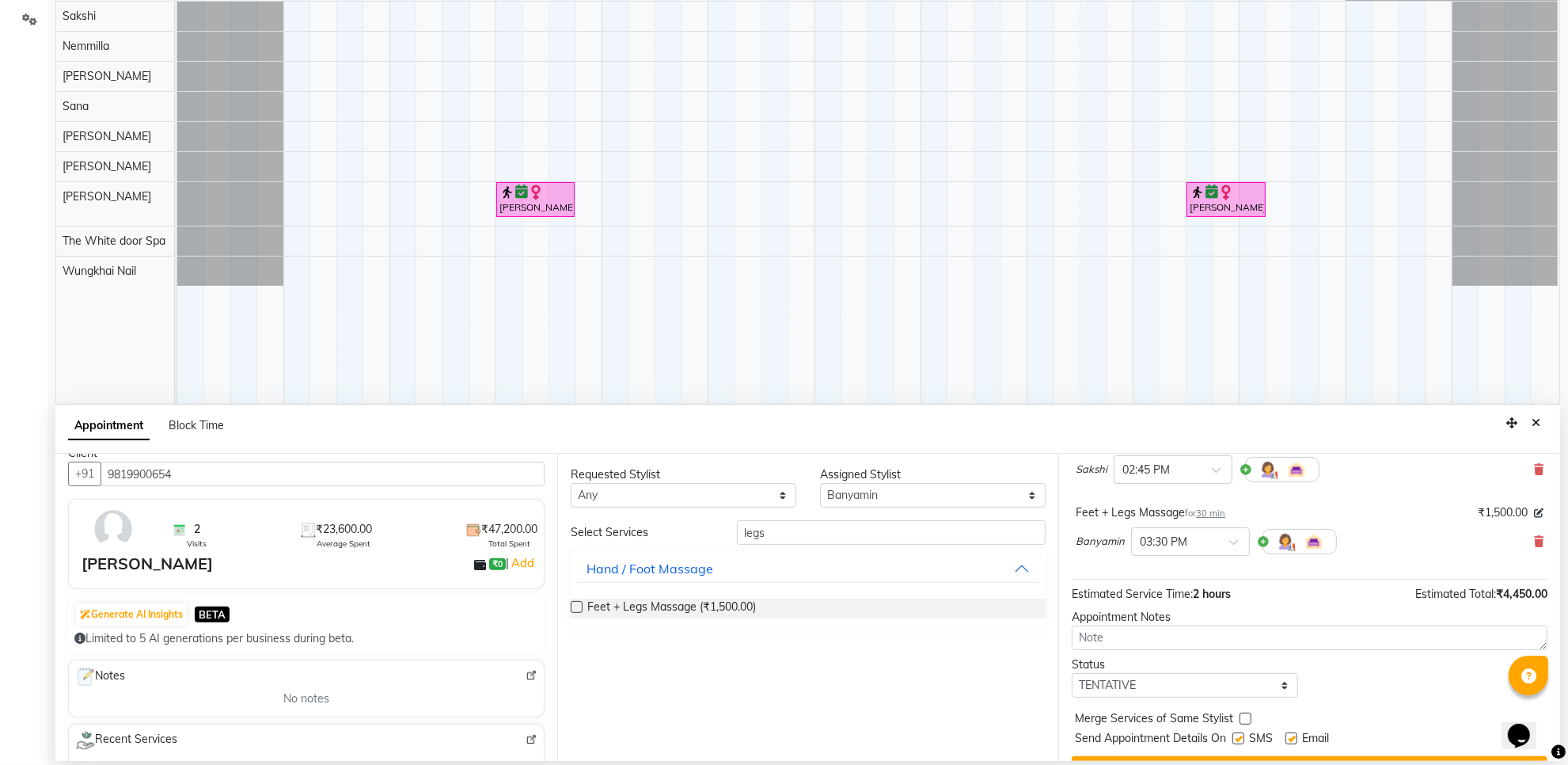
scroll to position [239, 0]
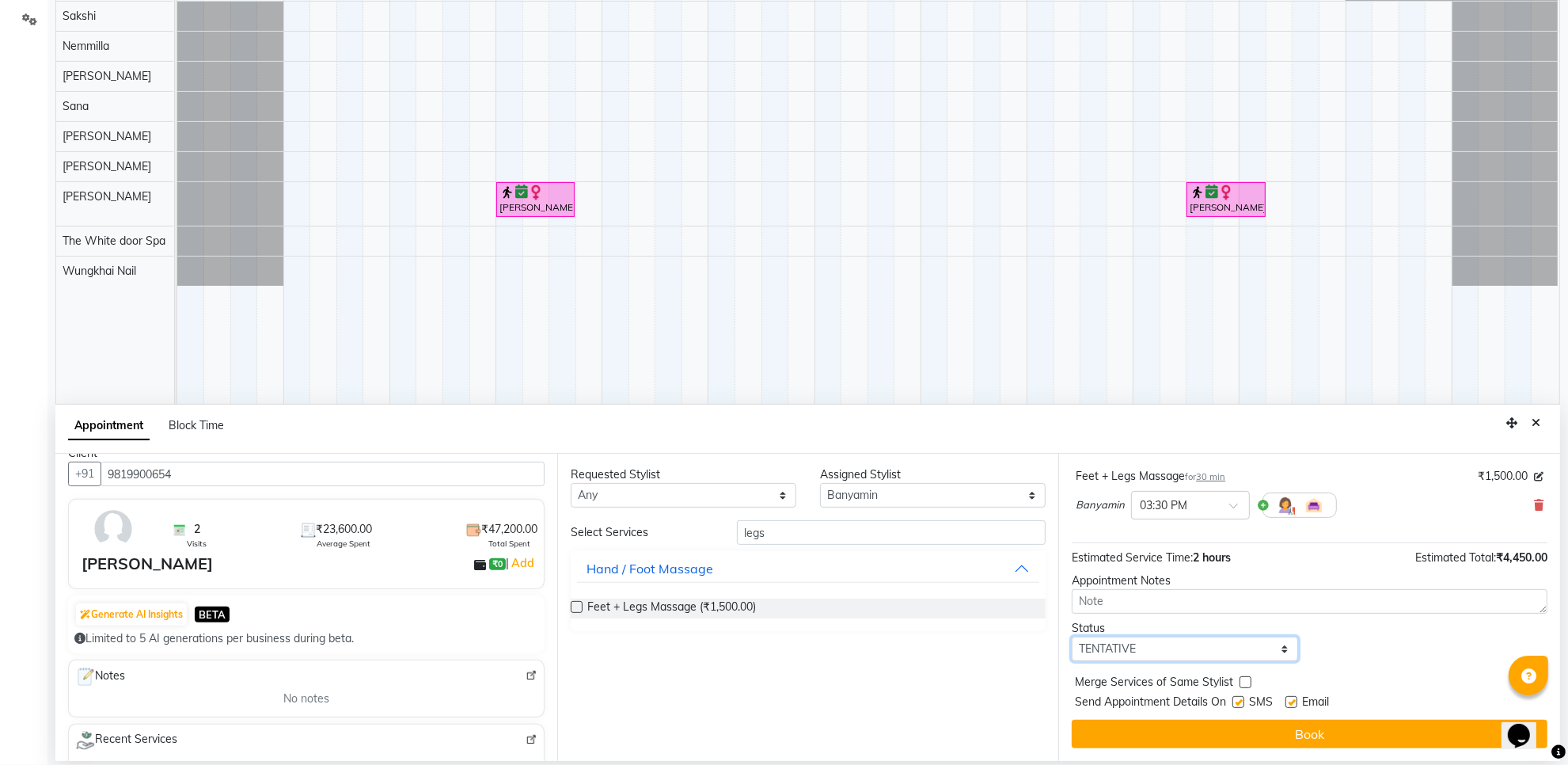
click at [1205, 656] on select "Select TENTATIVE CONFIRM UPCOMING" at bounding box center [1185, 650] width 226 height 25
select select "confirm booking"
click at [1072, 638] on select "Select TENTATIVE CONFIRM UPCOMING" at bounding box center [1185, 650] width 226 height 25
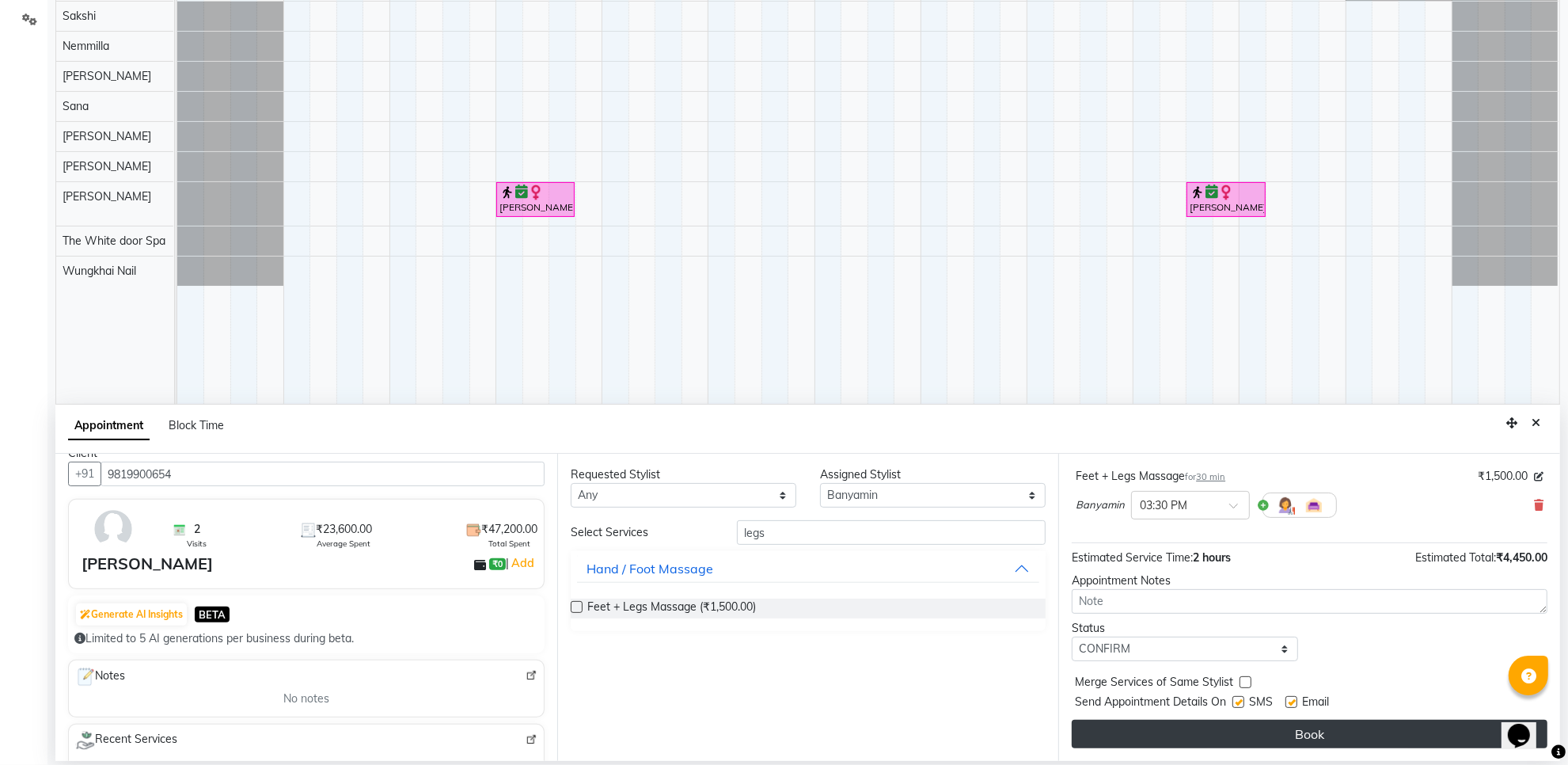
click at [1275, 740] on button "Book" at bounding box center [1309, 734] width 475 height 29
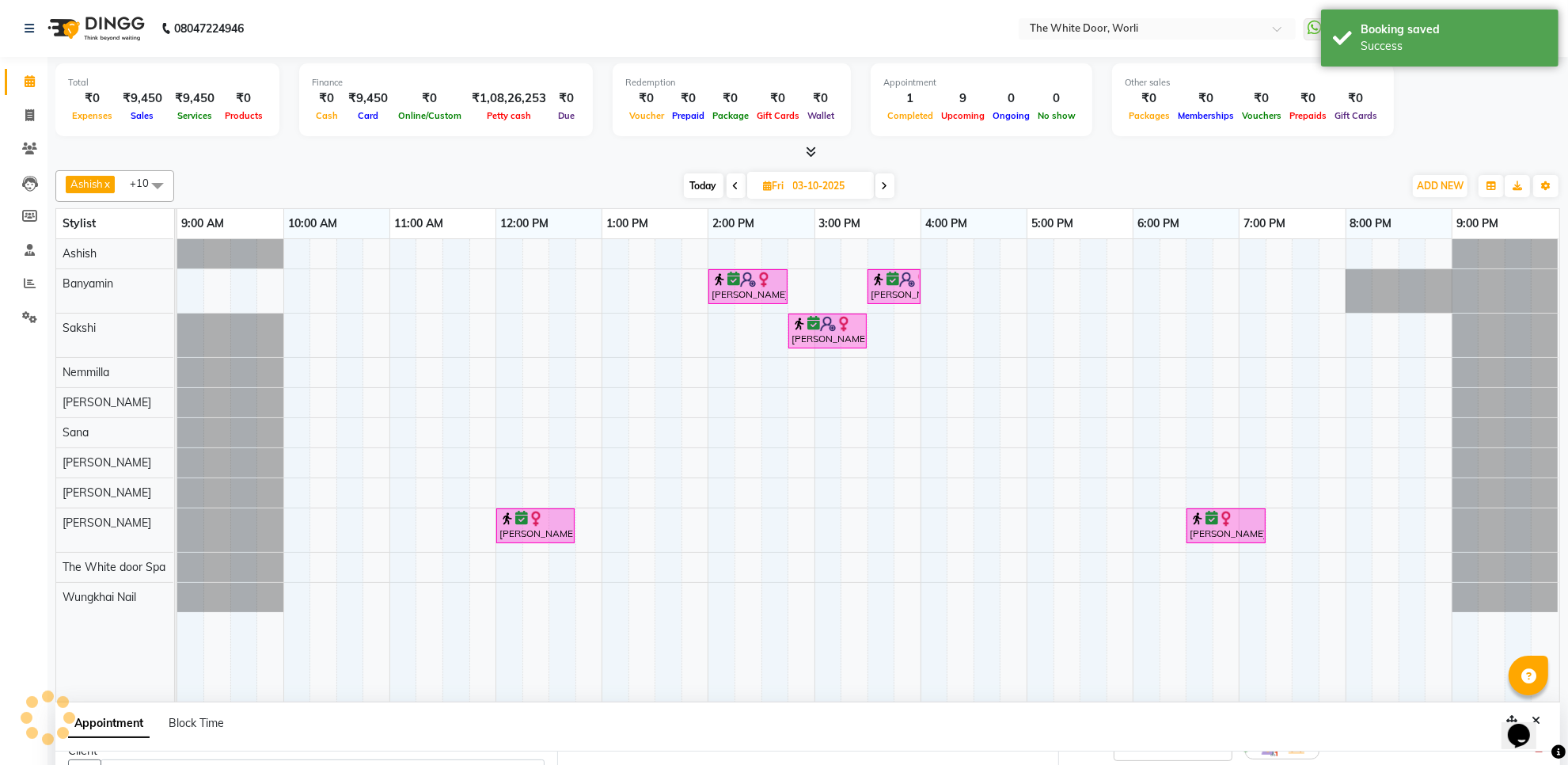
scroll to position [256, 0]
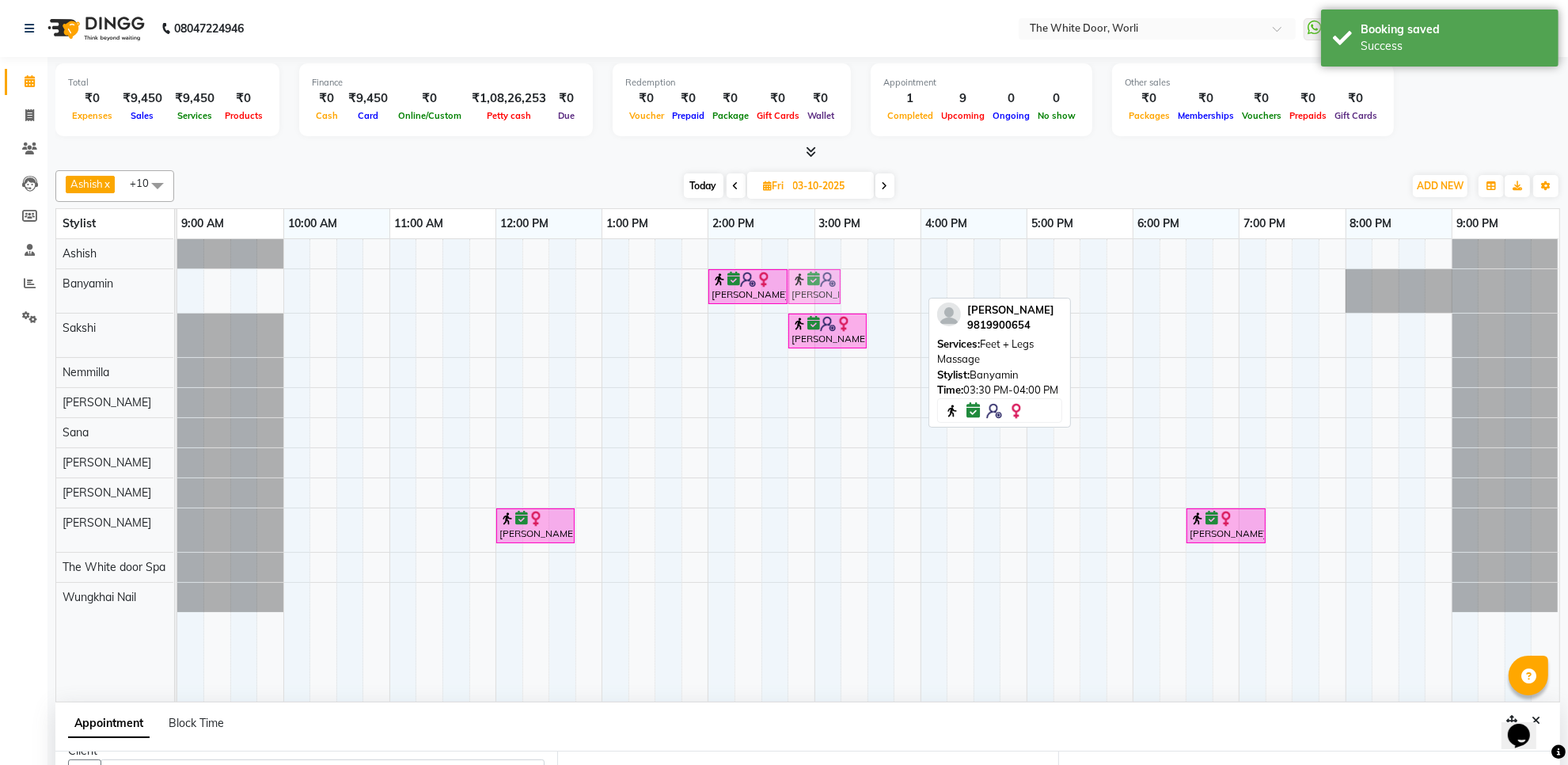
drag, startPoint x: 900, startPoint y: 293, endPoint x: 812, endPoint y: 297, distance: 88.1
click at [177, 297] on div "Ashwita Mirchandani, 02:00 PM-02:45 PM, TWD Classic Pedicure Ashwita Mirchandan…" at bounding box center [177, 291] width 0 height 44
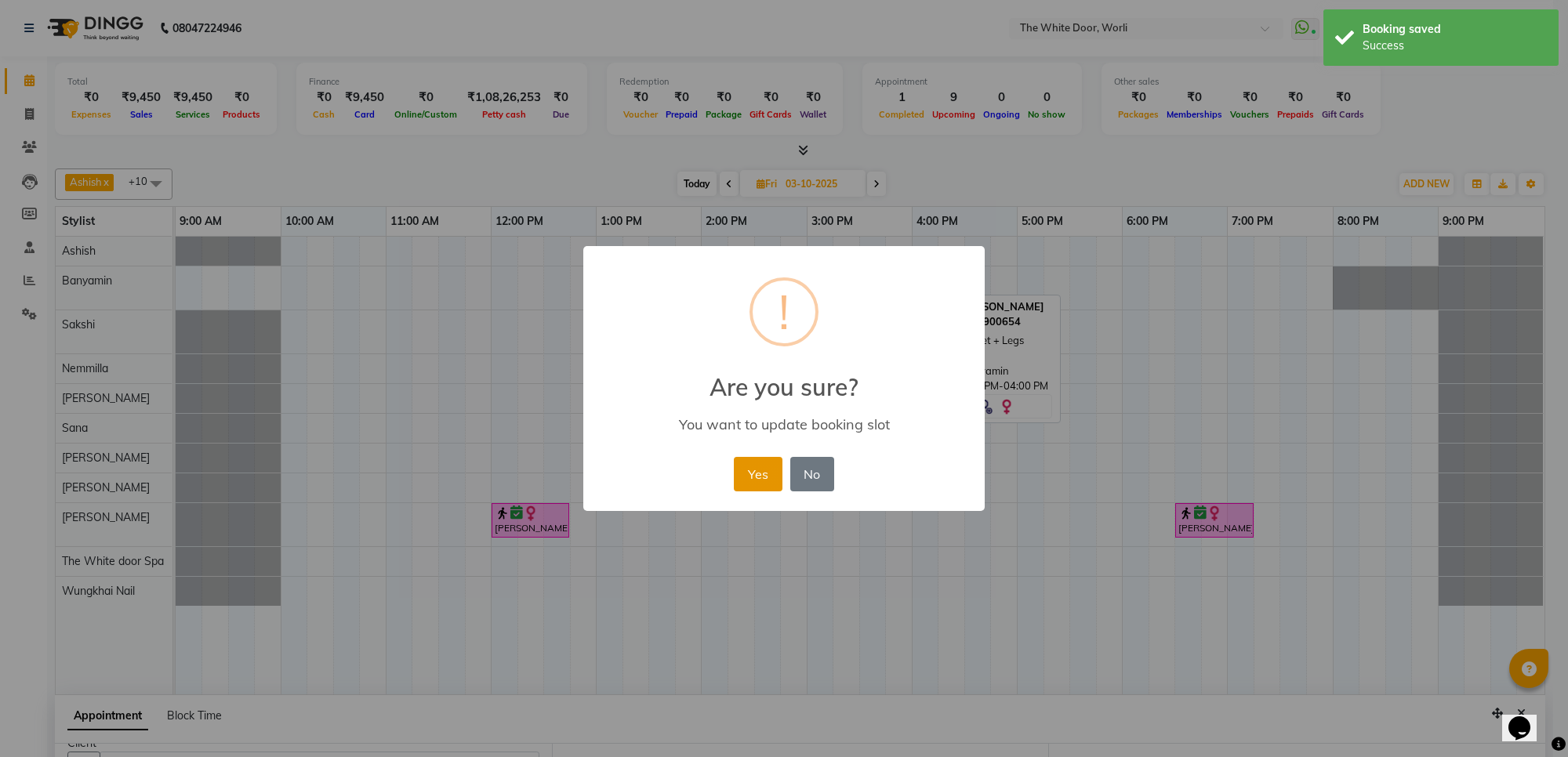
click at [751, 480] on button "Yes" at bounding box center [757, 474] width 48 height 34
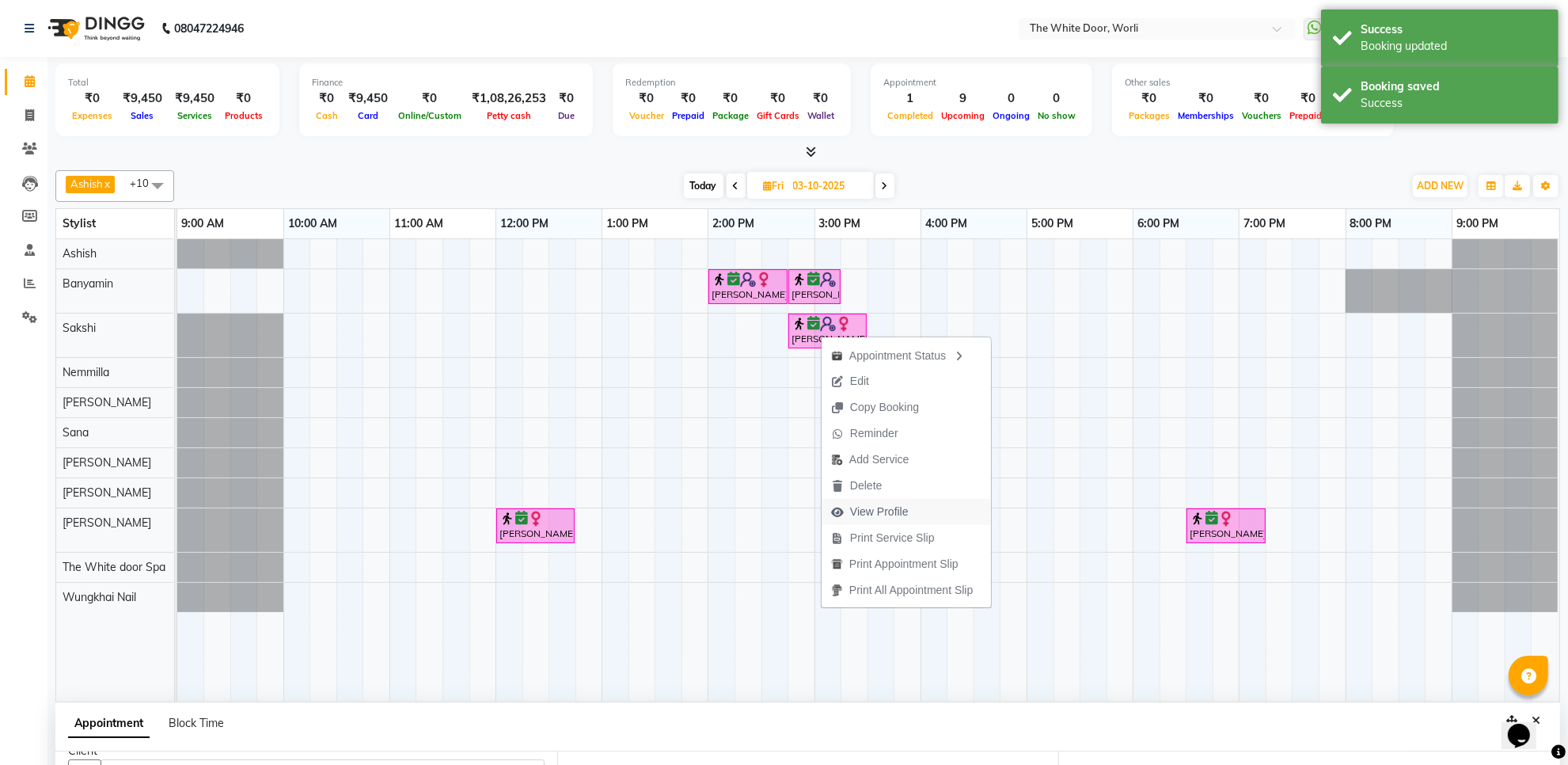
click at [873, 504] on span "View Profile" at bounding box center [879, 512] width 59 height 16
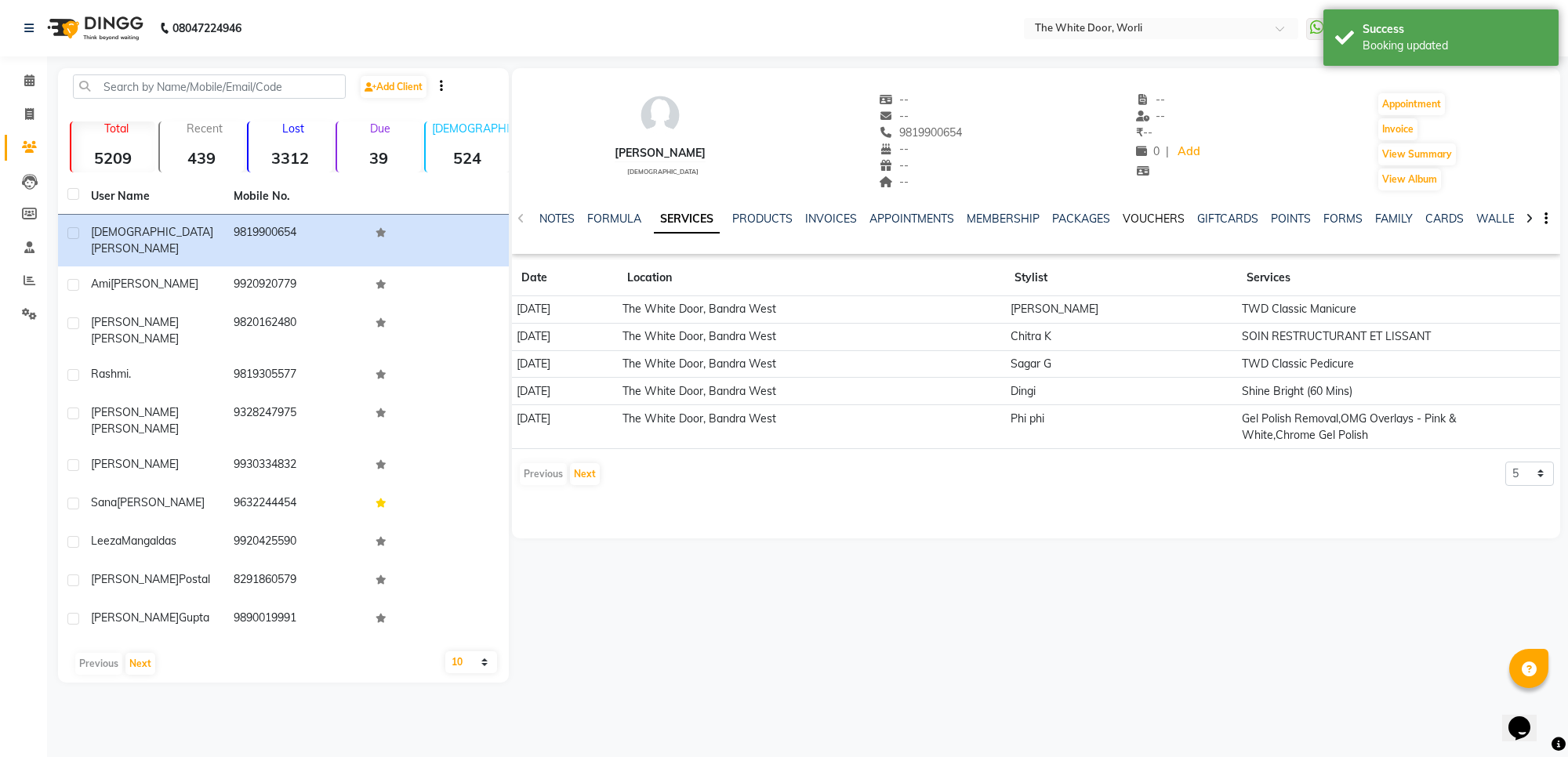
click at [1134, 215] on link "VOUCHERS" at bounding box center [1154, 218] width 62 height 14
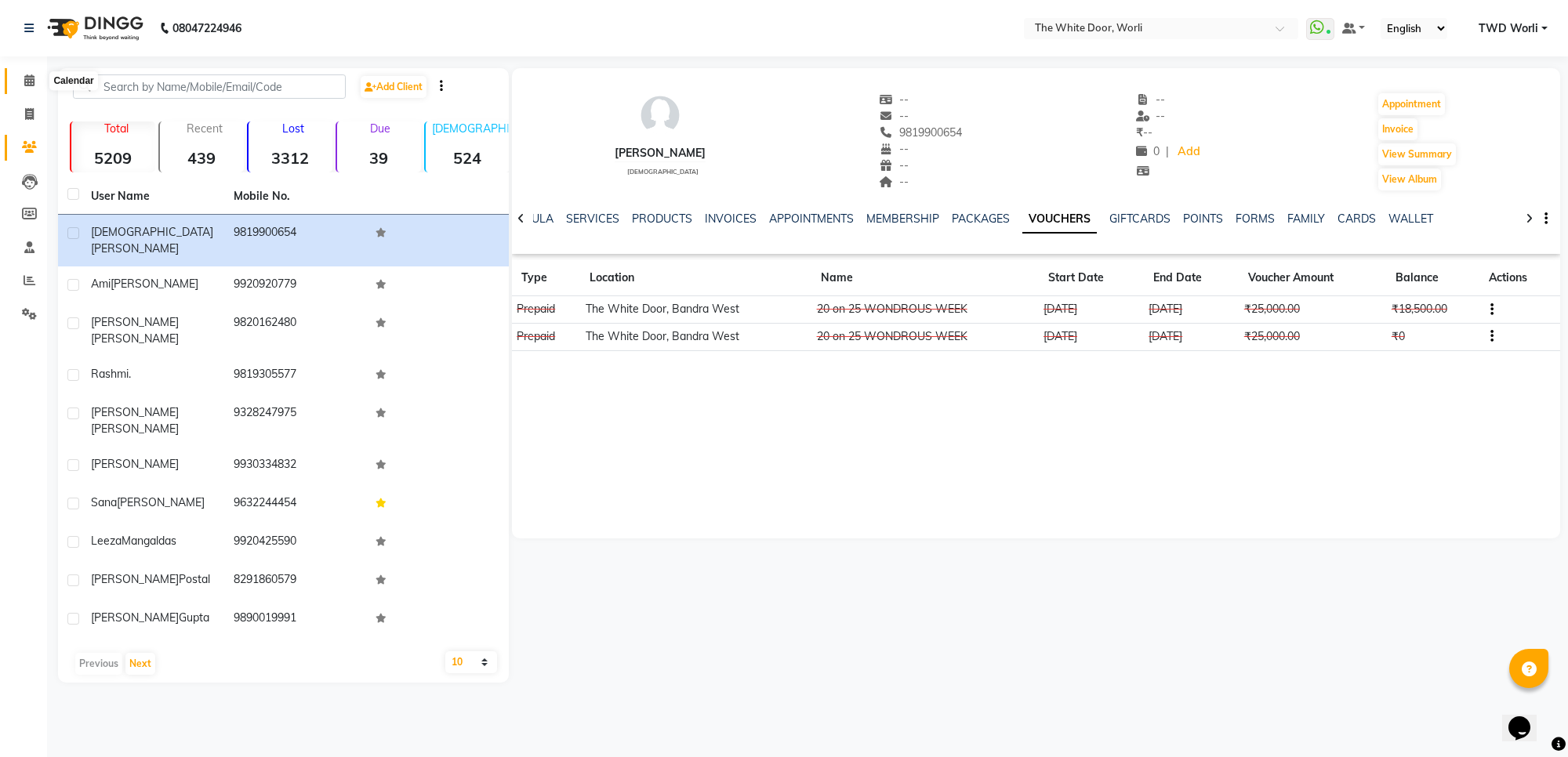
click at [31, 88] on span at bounding box center [29, 81] width 28 height 18
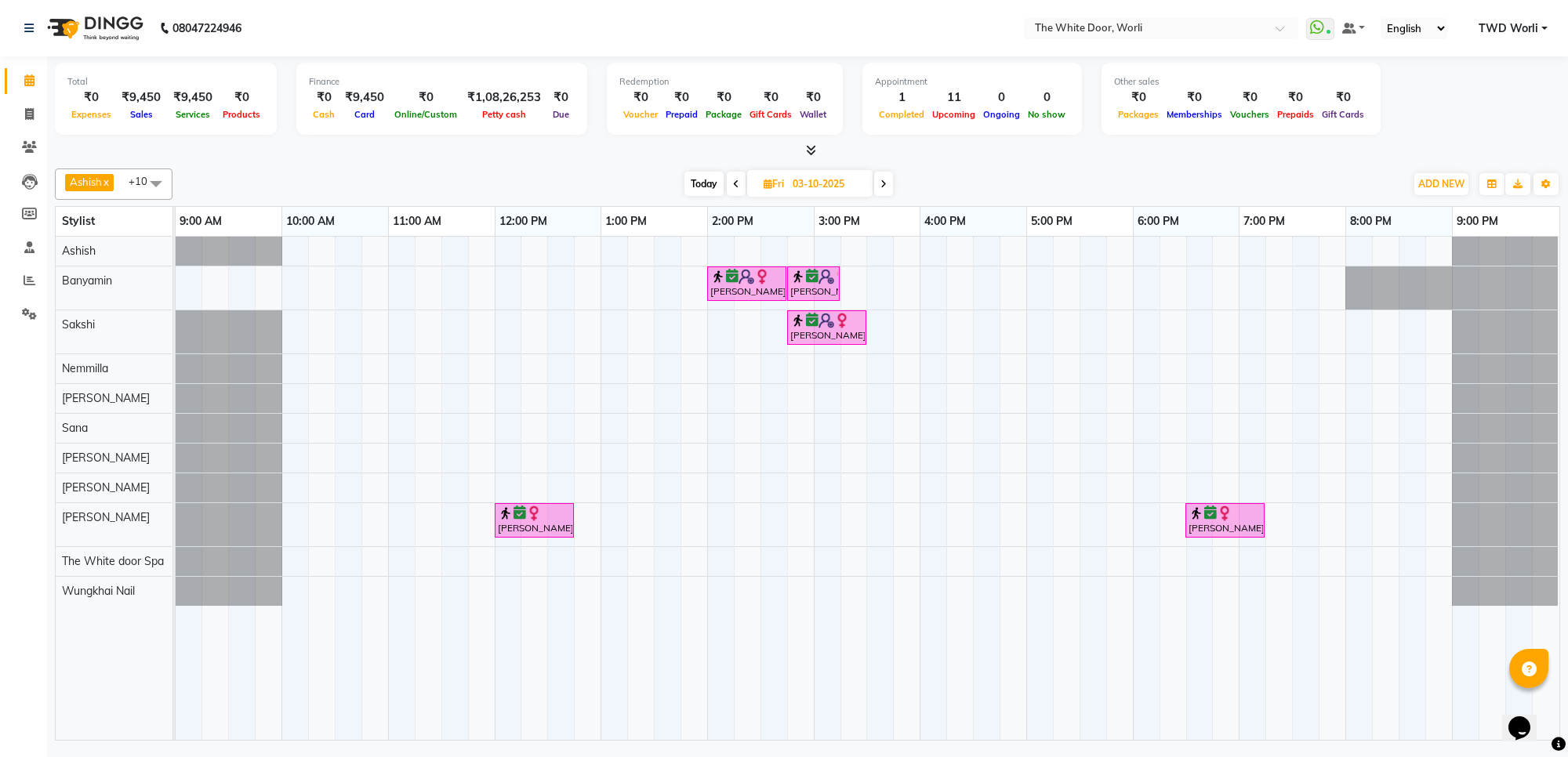
click at [713, 189] on span "Today" at bounding box center [704, 184] width 39 height 24
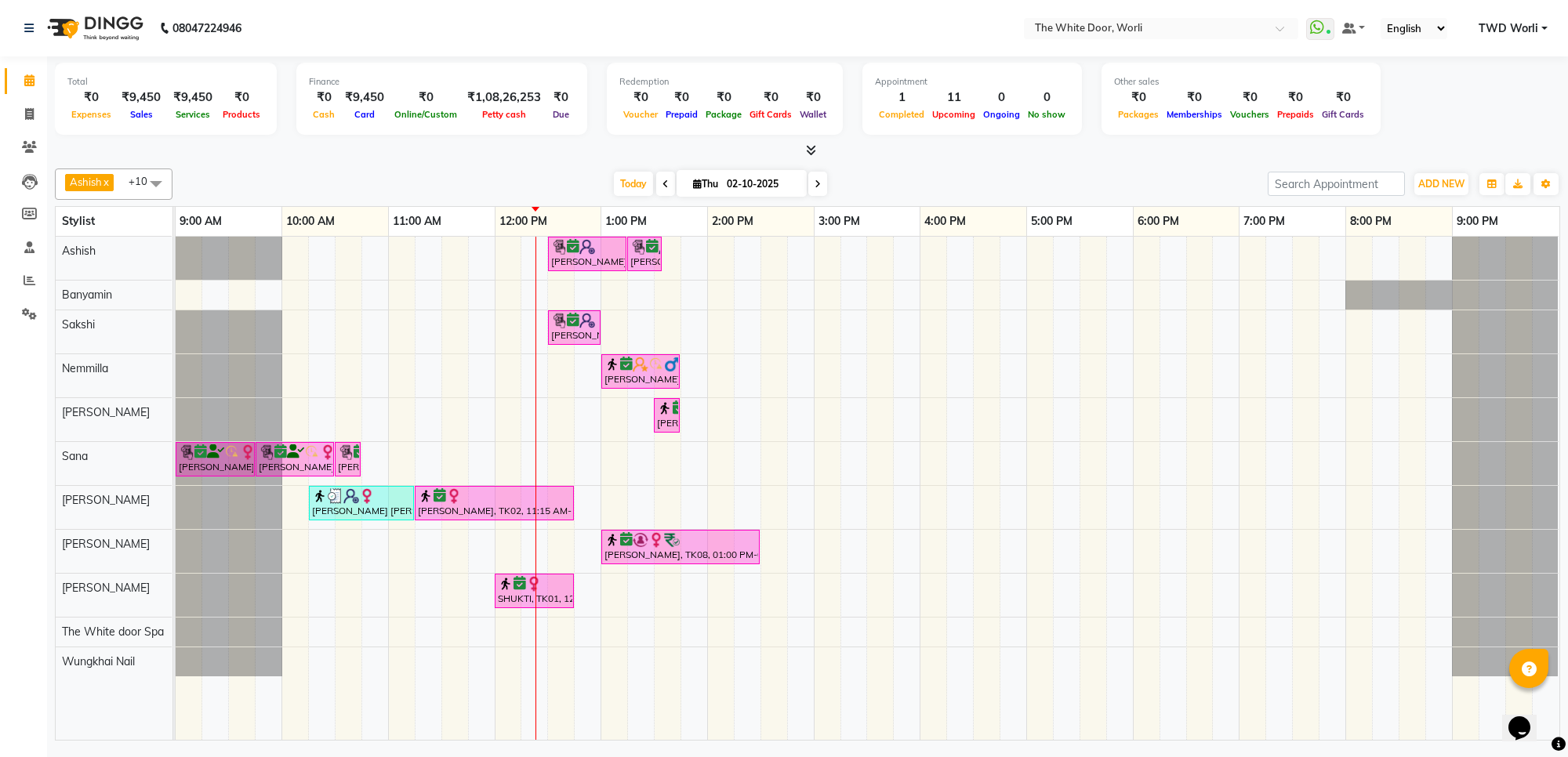
click at [827, 185] on div "Today Thu 02-10-2025" at bounding box center [720, 184] width 1079 height 24
click at [823, 182] on span at bounding box center [817, 184] width 19 height 24
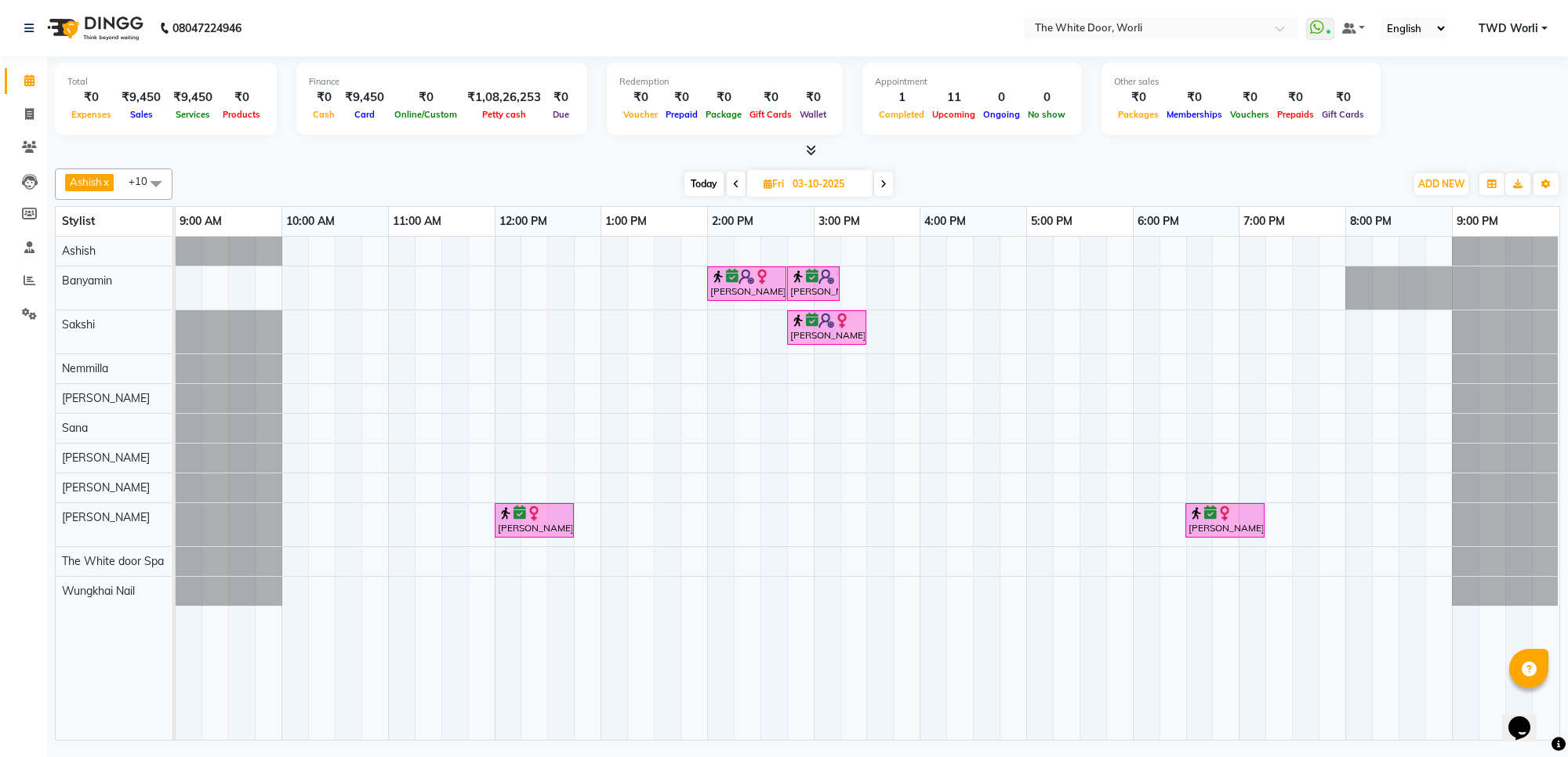
click at [738, 179] on span at bounding box center [736, 184] width 19 height 24
type input "02-10-2025"
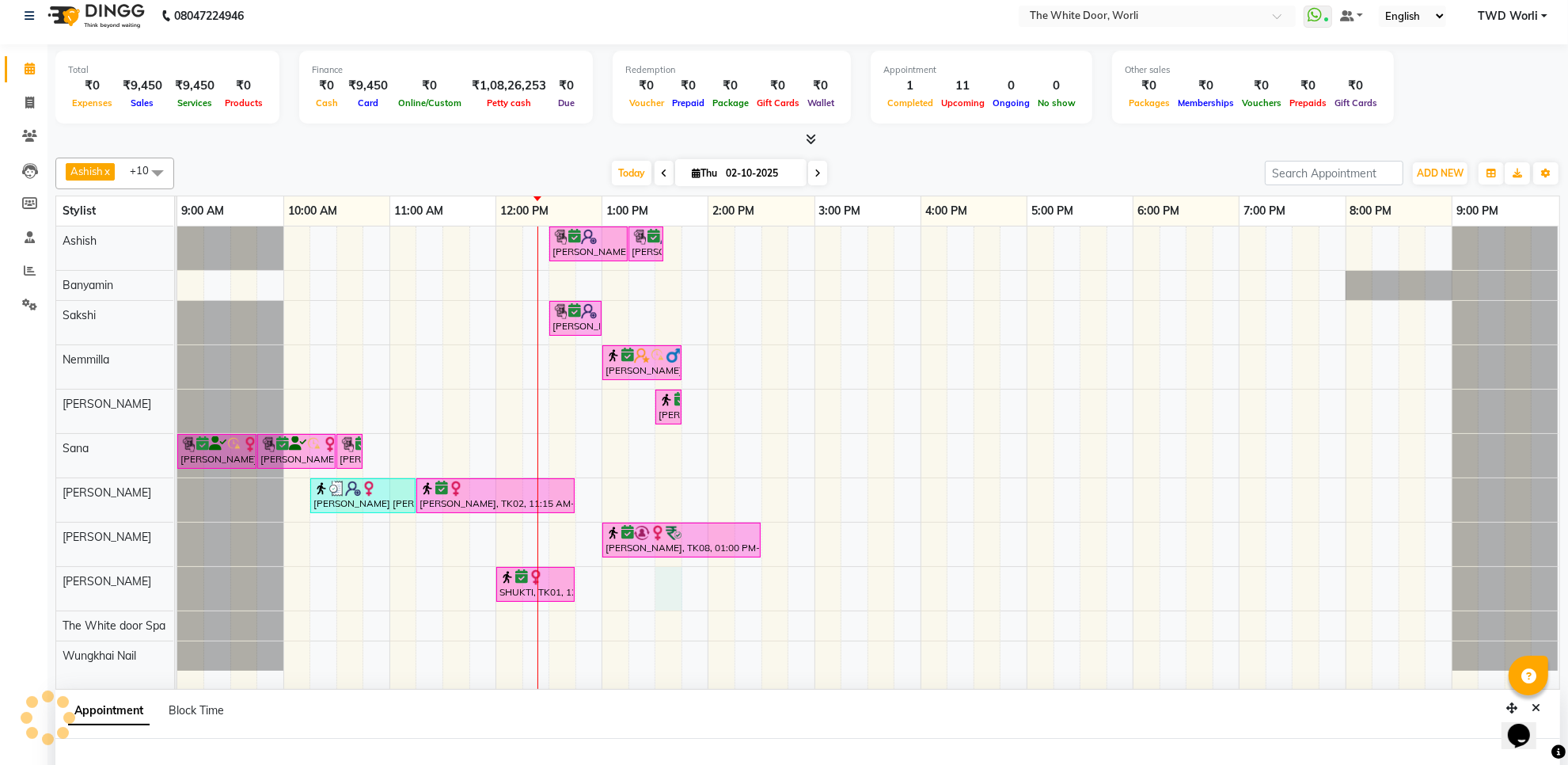
select select "50222"
select select "tentative"
select select "810"
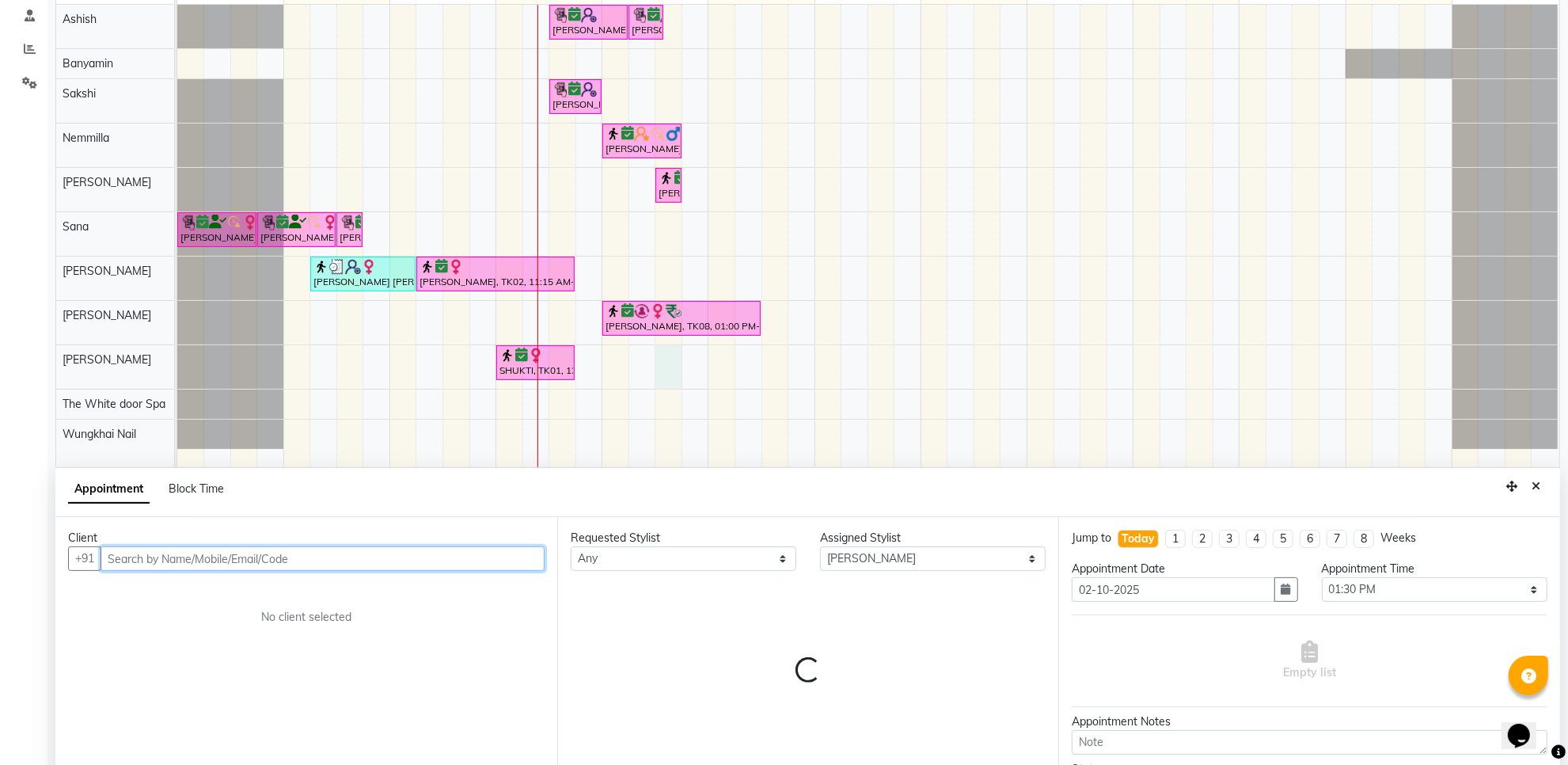
scroll to position [298, 0]
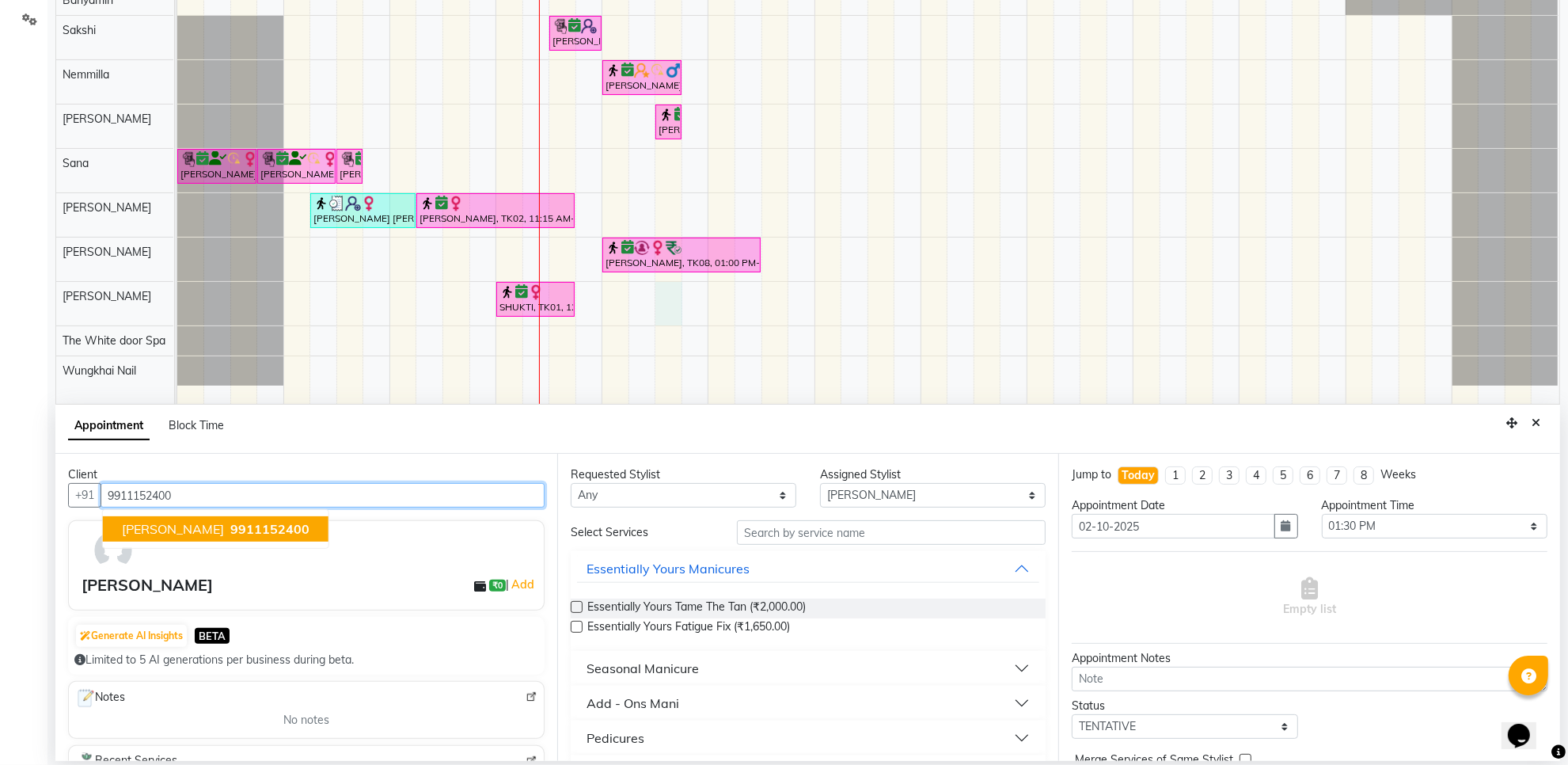
click at [231, 525] on span "9911152400" at bounding box center [270, 528] width 79 height 16
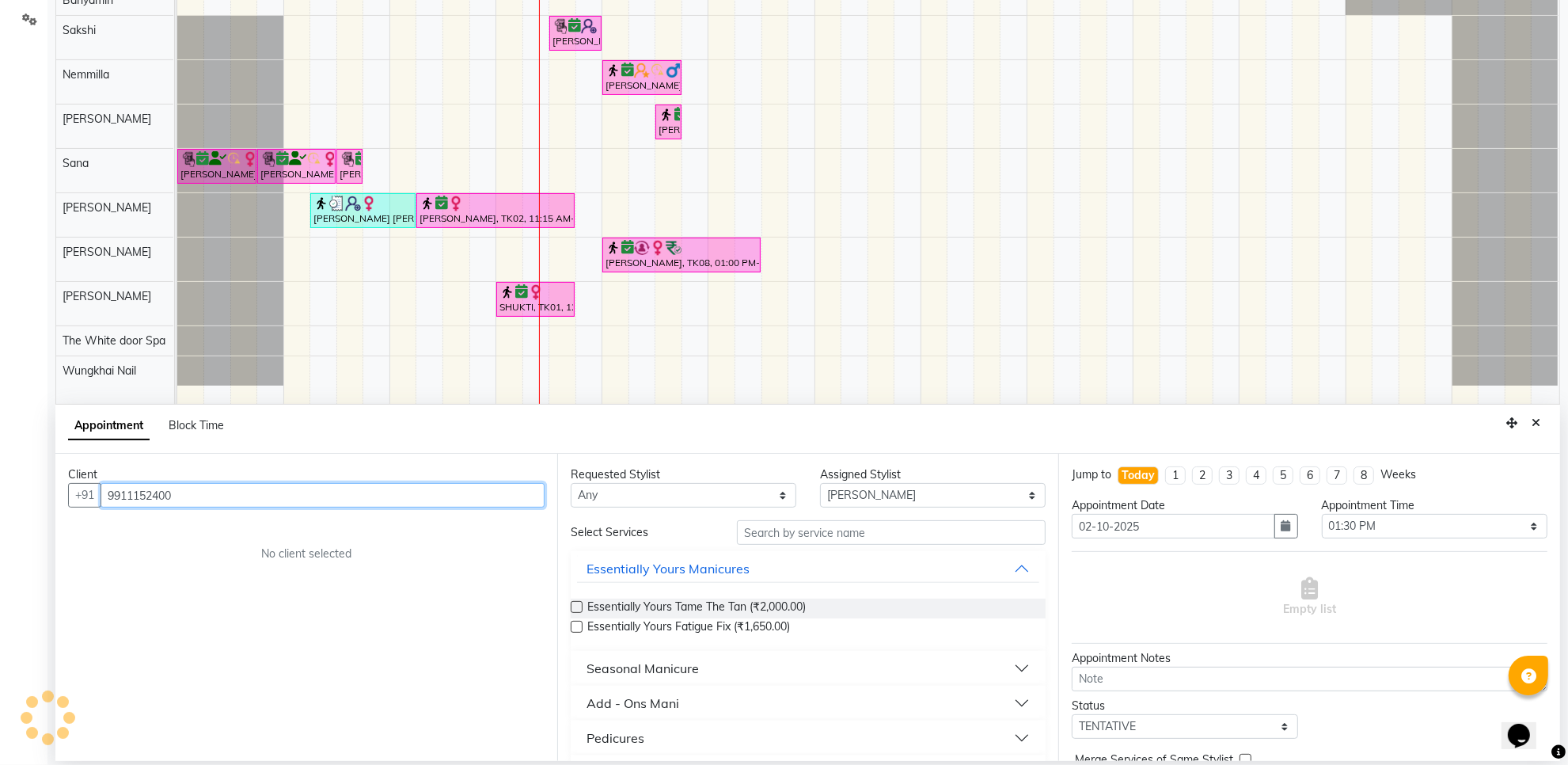
type input "9911152400"
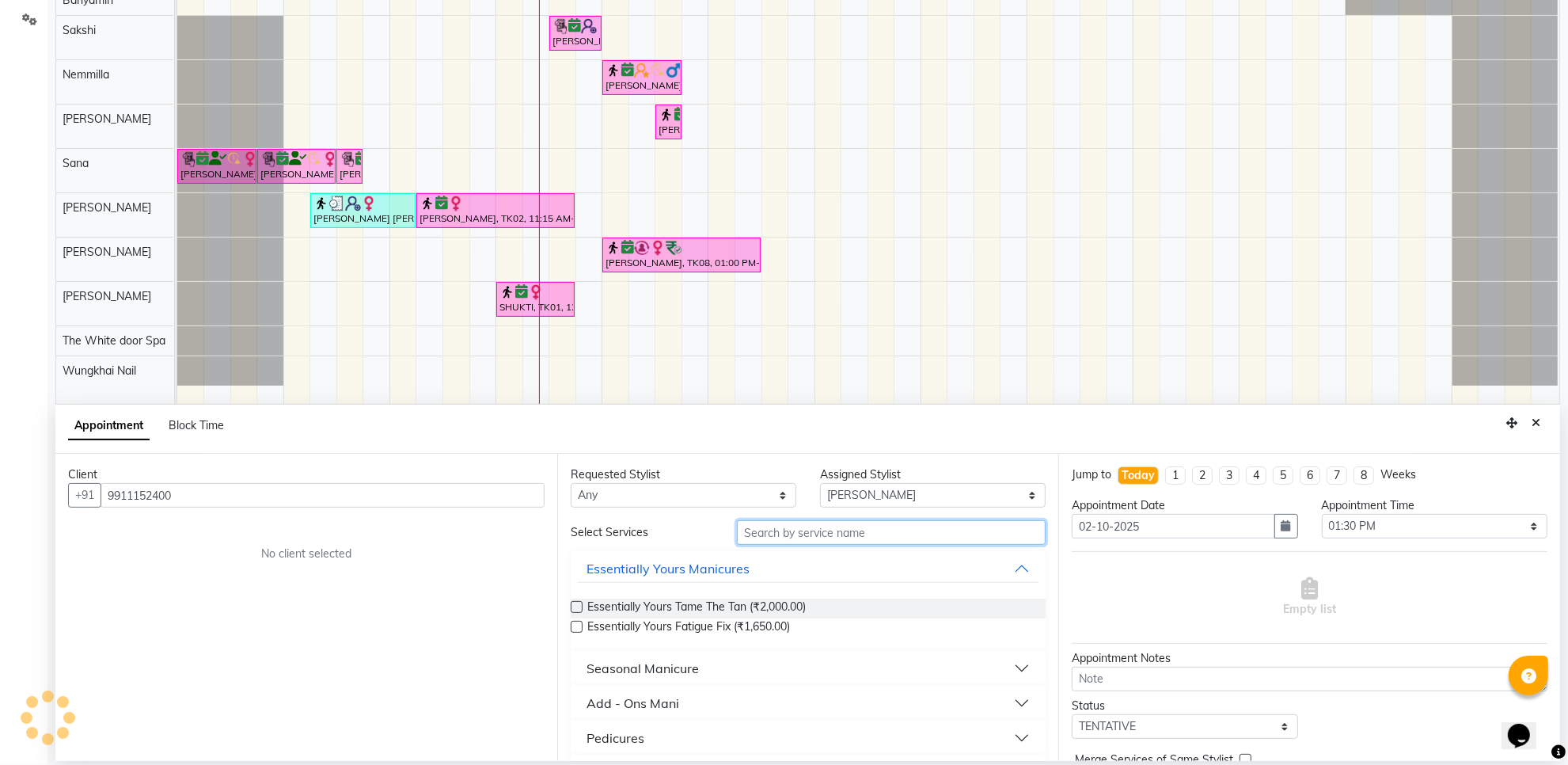
click at [821, 533] on input "text" at bounding box center [892, 533] width 309 height 25
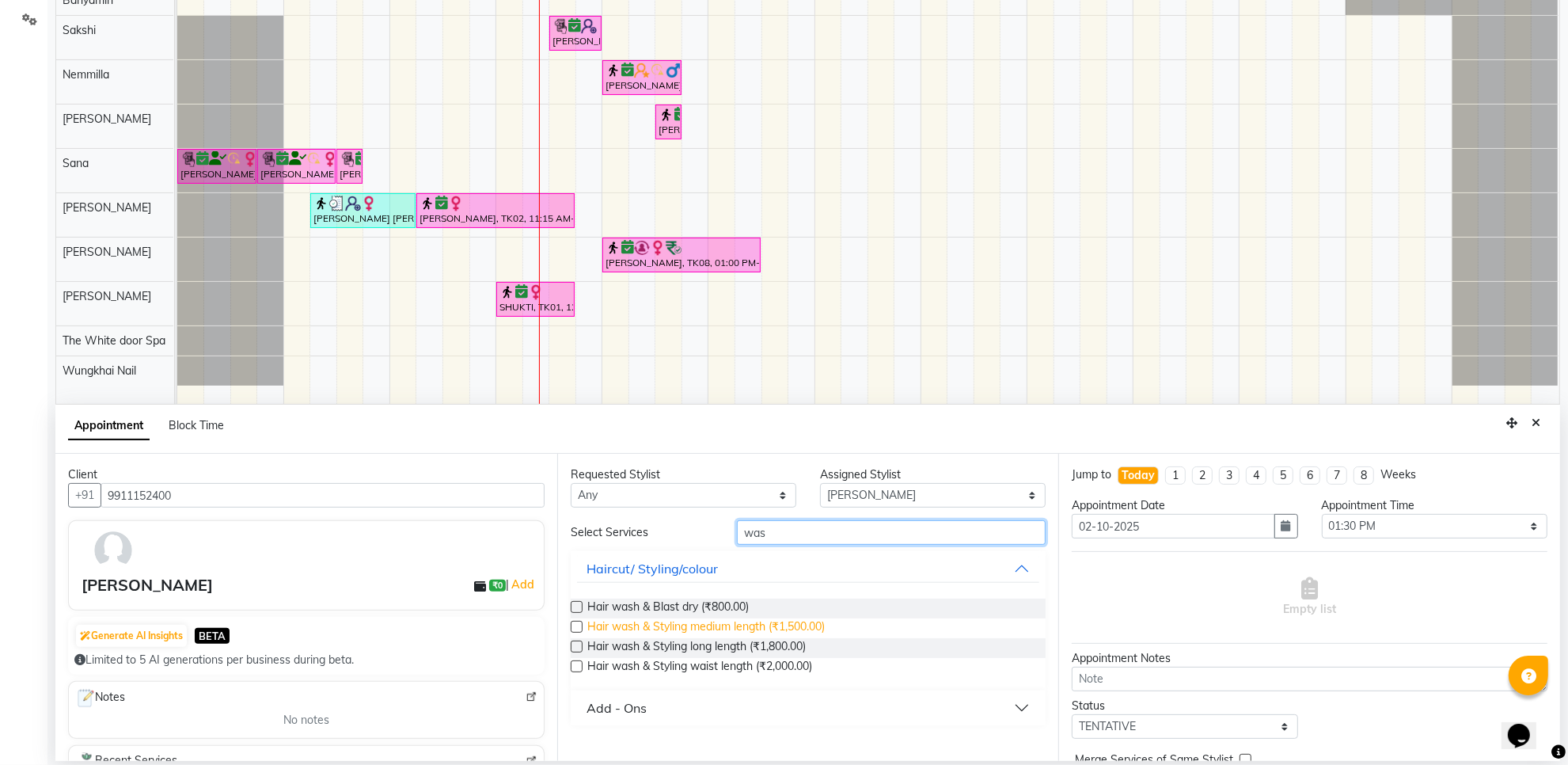
type input "was"
click at [816, 624] on span "Hair wash & Styling medium length (₹1,500.00)" at bounding box center [706, 628] width 237 height 20
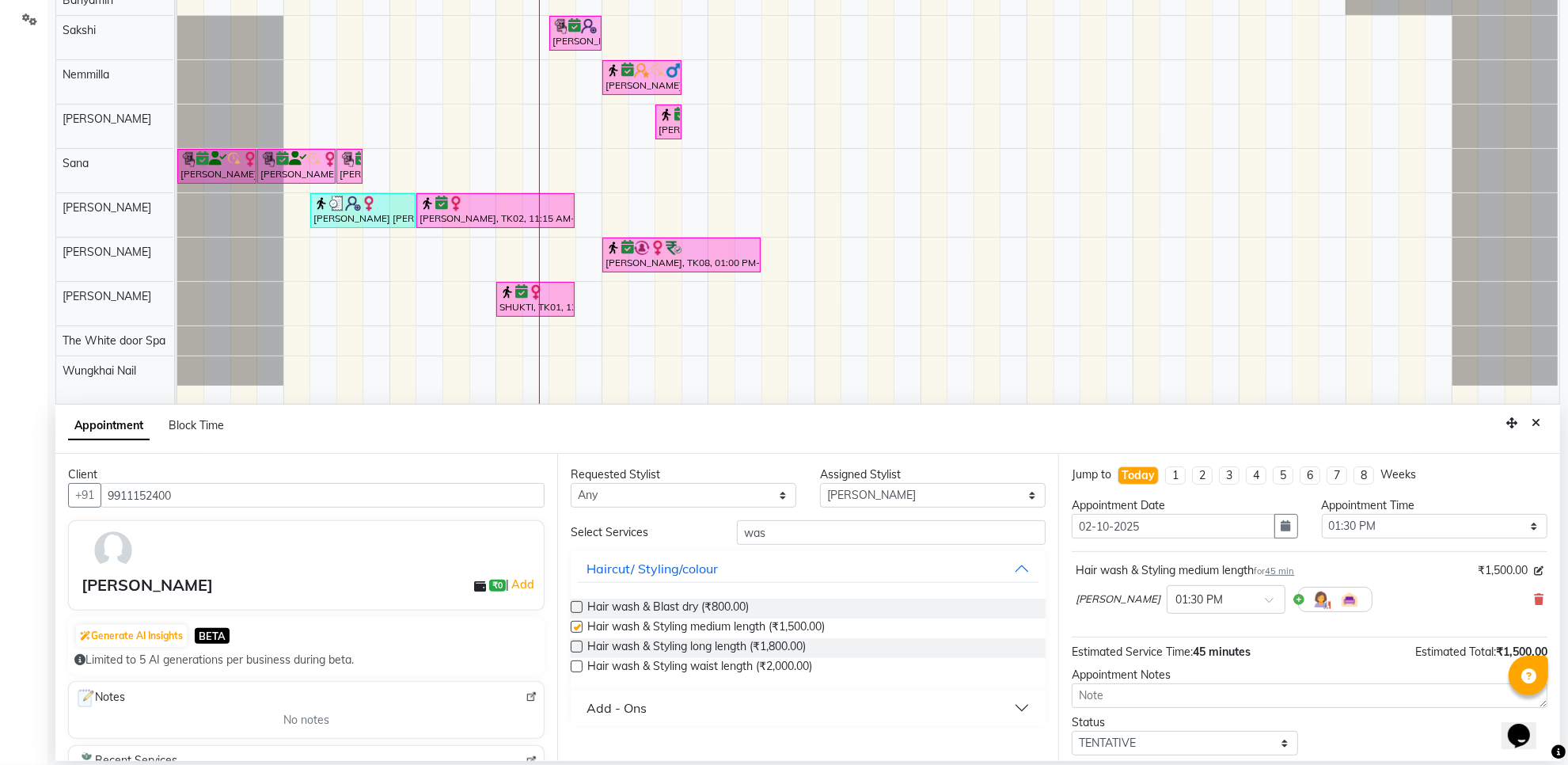
checkbox input "false"
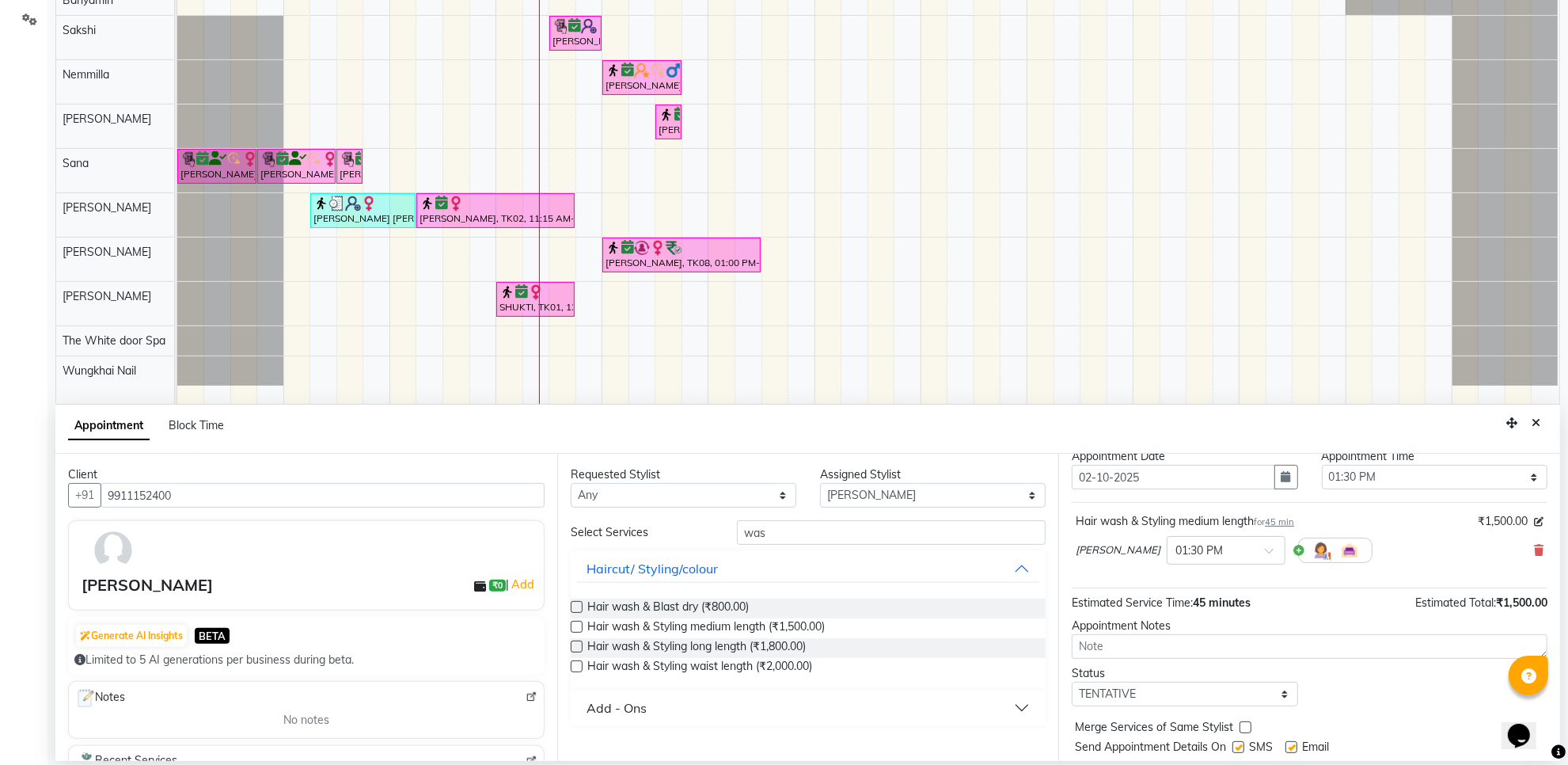
scroll to position [96, 0]
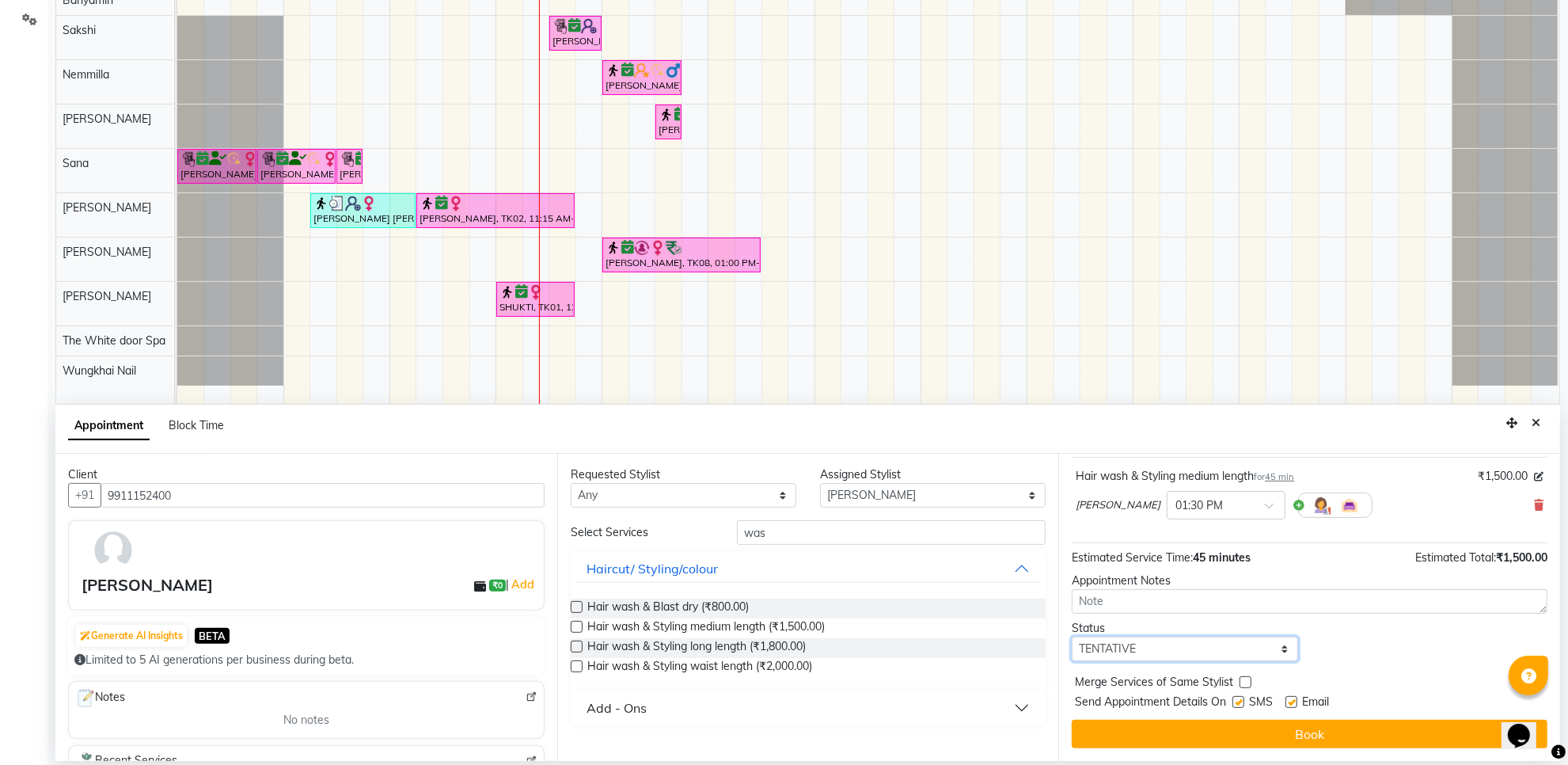
click at [1229, 654] on select "Select TENTATIVE CONFIRM CHECK-IN UPCOMING" at bounding box center [1185, 650] width 226 height 25
select select "confirm booking"
click at [1072, 637] on select "Select TENTATIVE CONFIRM CHECK-IN UPCOMING" at bounding box center [1185, 650] width 226 height 25
click at [1209, 738] on button "Book" at bounding box center [1309, 734] width 475 height 29
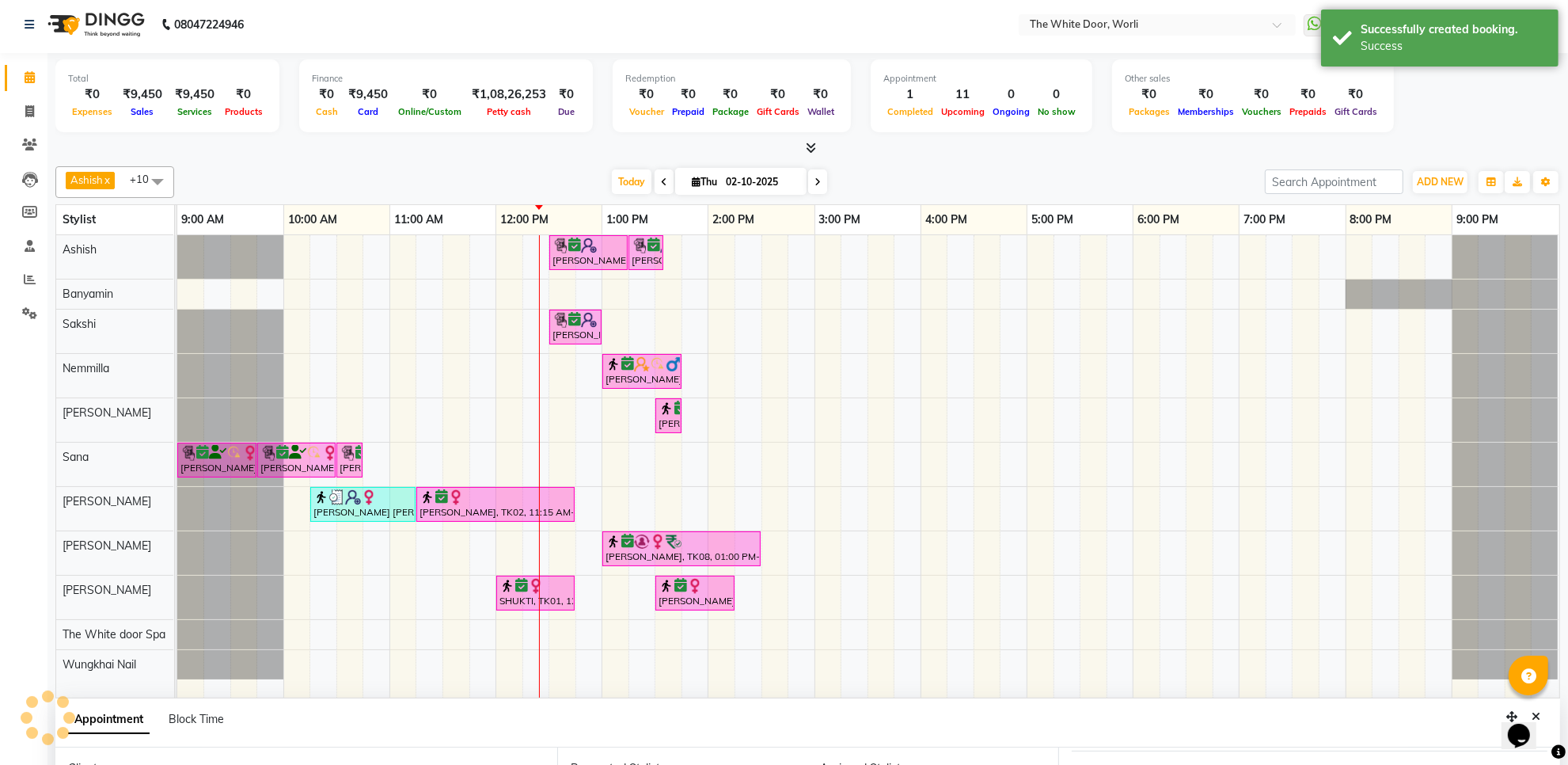
scroll to position [0, 0]
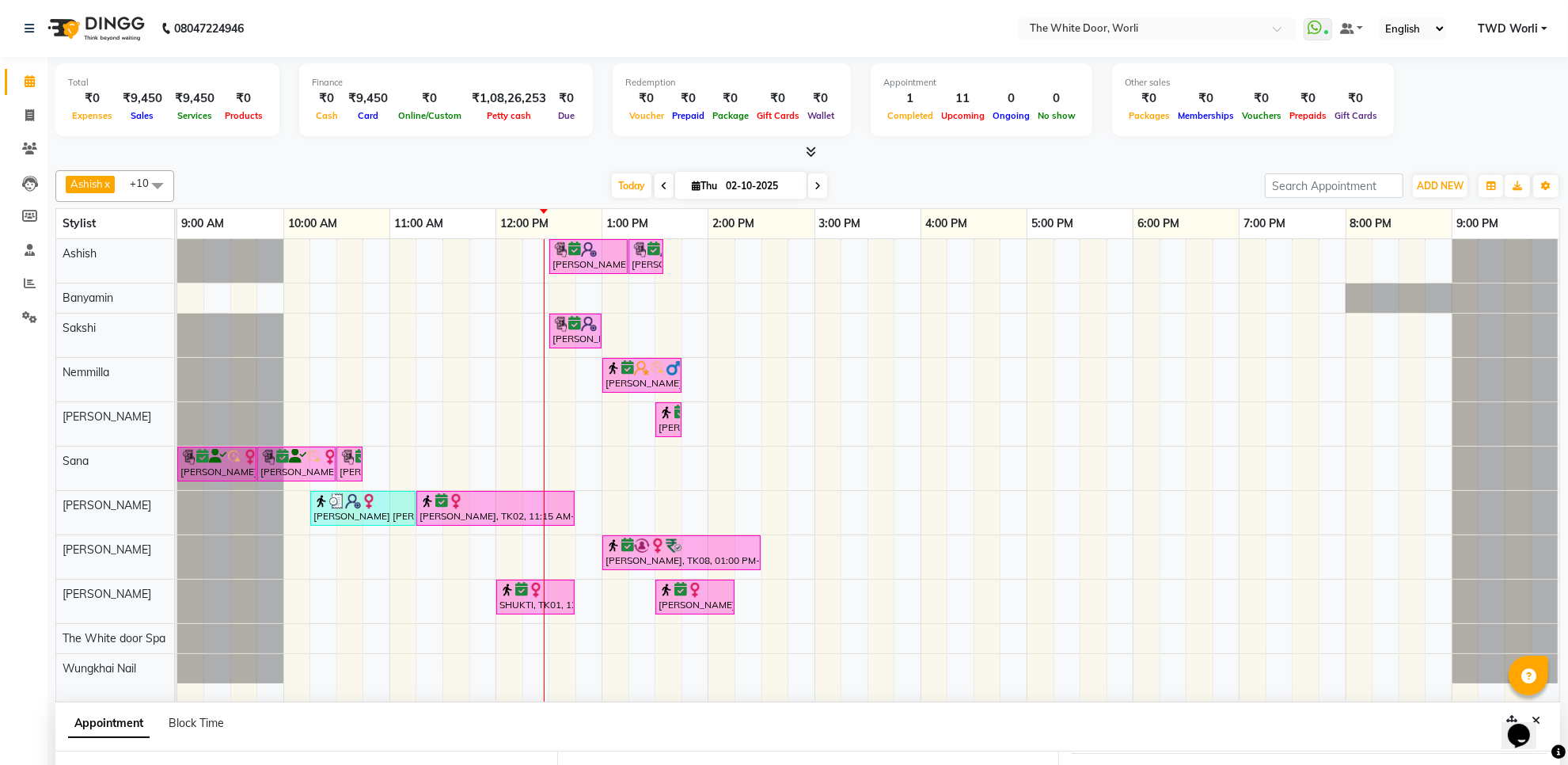
click at [986, 603] on div "Miloni, TK05, 12:30 PM-01:15 PM, TWD Classic Pedicure Miloni, TK05, 01:15 PM-01…" at bounding box center [868, 470] width 1383 height 462
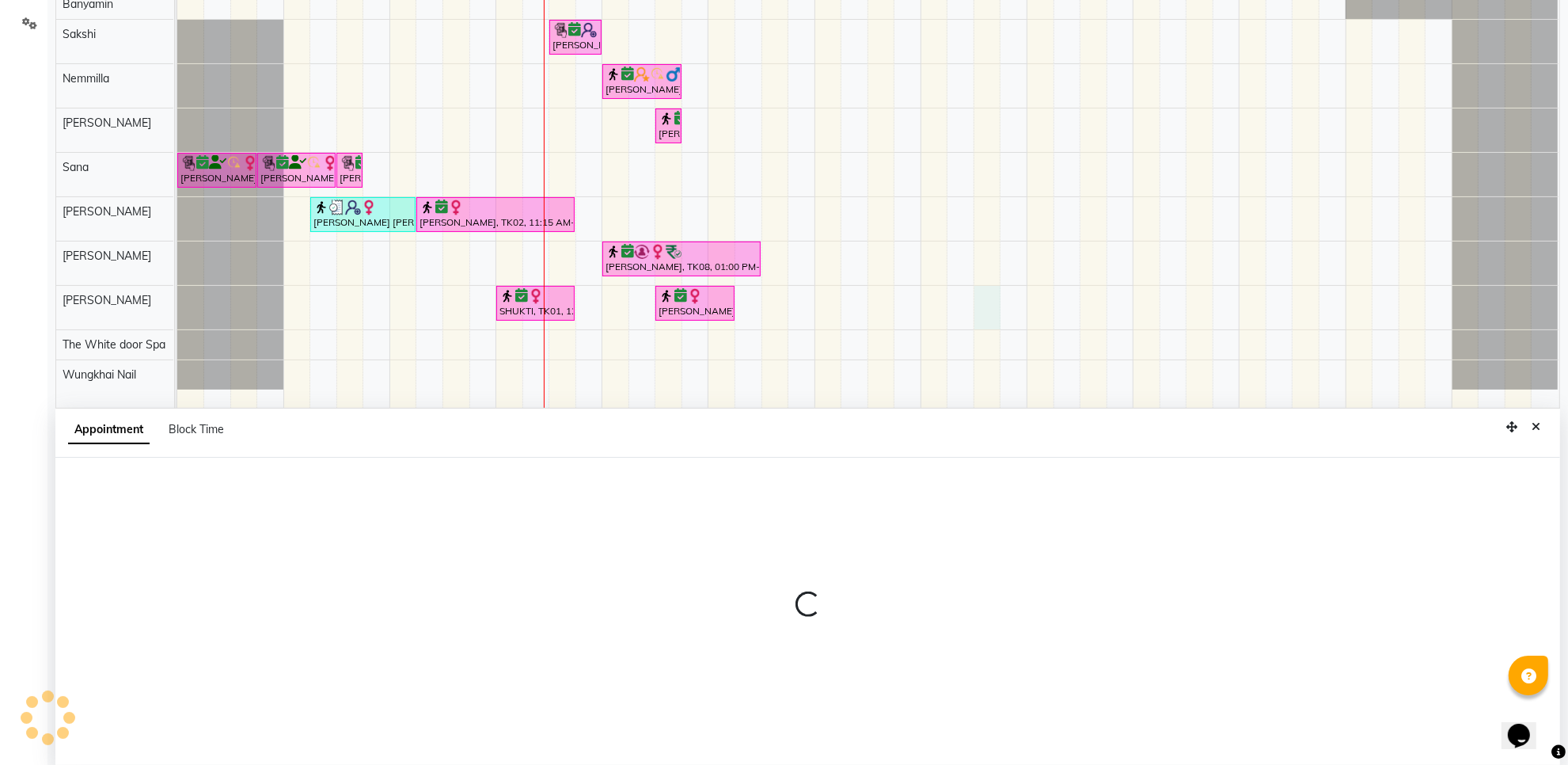
scroll to position [298, 0]
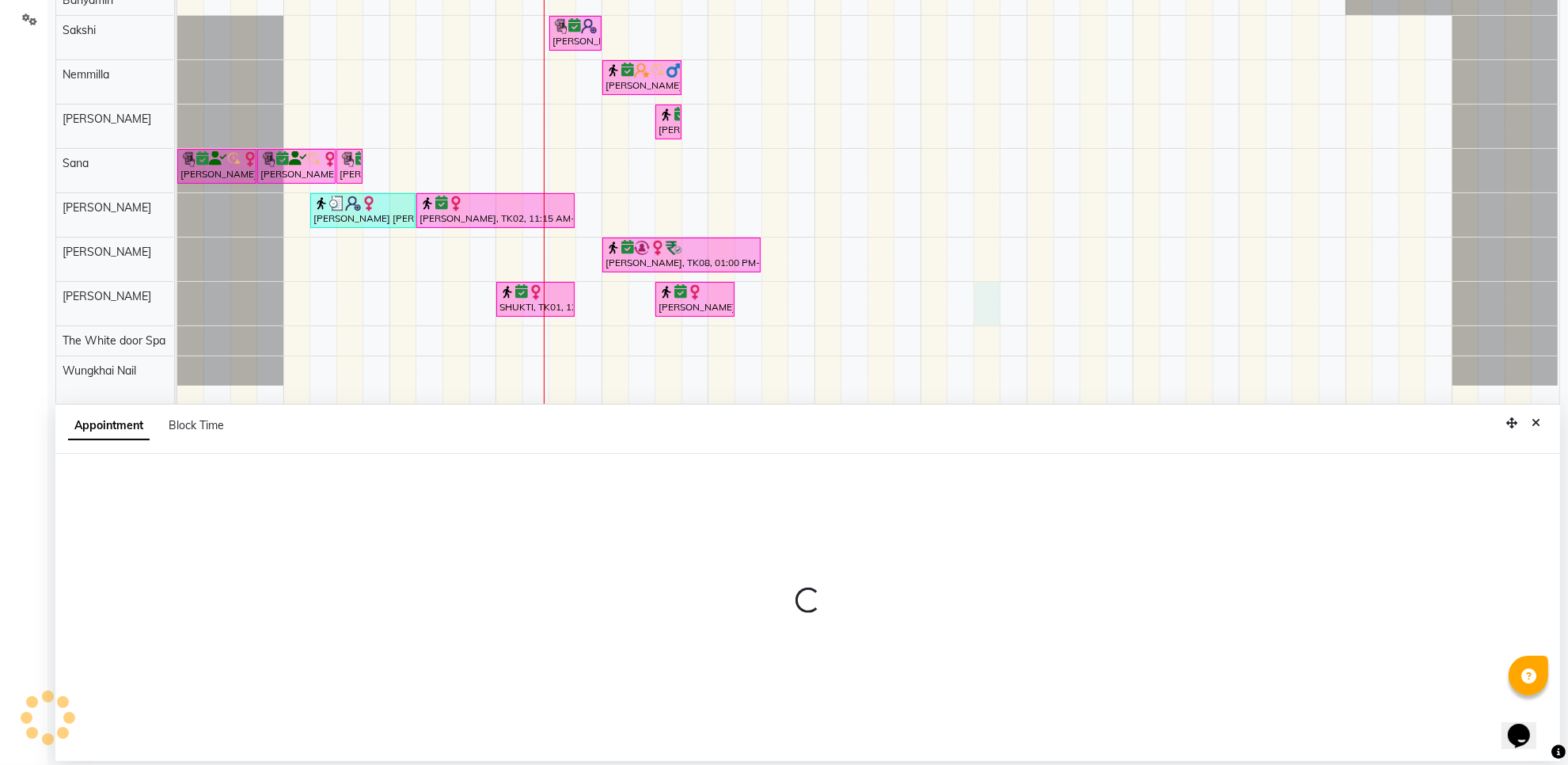
select select "50222"
select select "990"
select select "tentative"
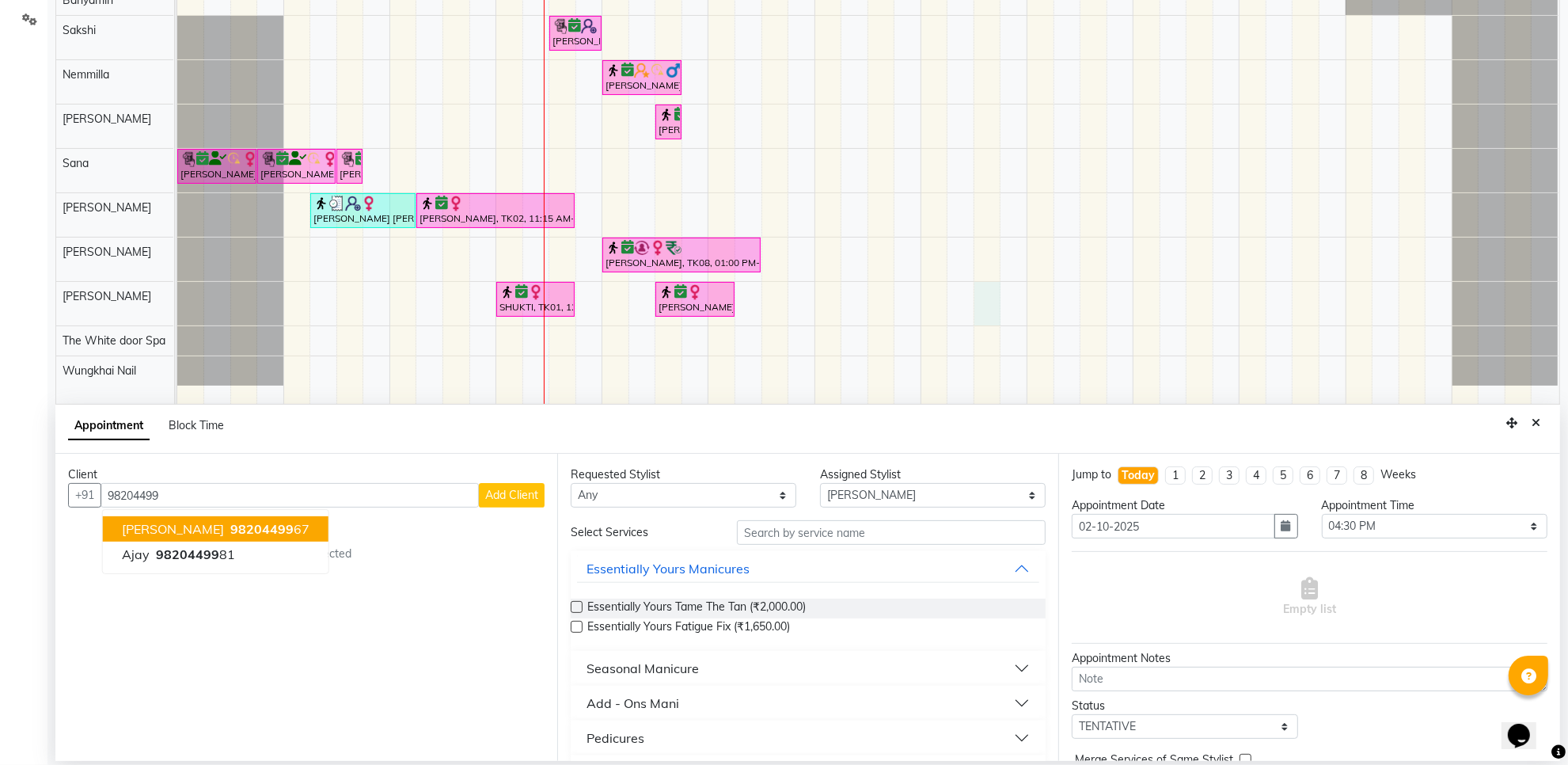
click at [258, 535] on span "98204499" at bounding box center [262, 528] width 63 height 16
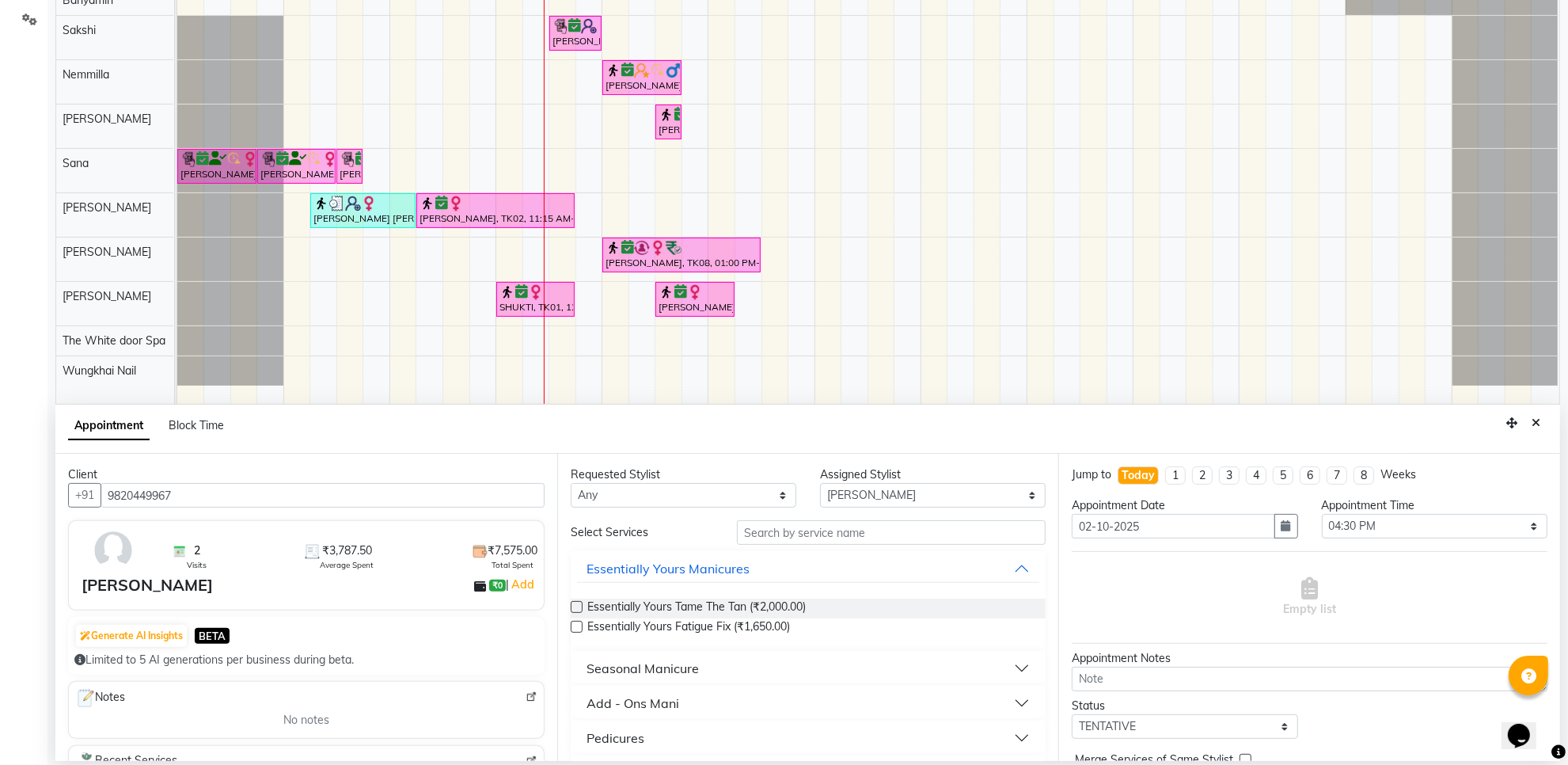
type input "9820449967"
click at [784, 537] on input "text" at bounding box center [892, 533] width 309 height 25
click at [833, 535] on input "text" at bounding box center [892, 533] width 309 height 25
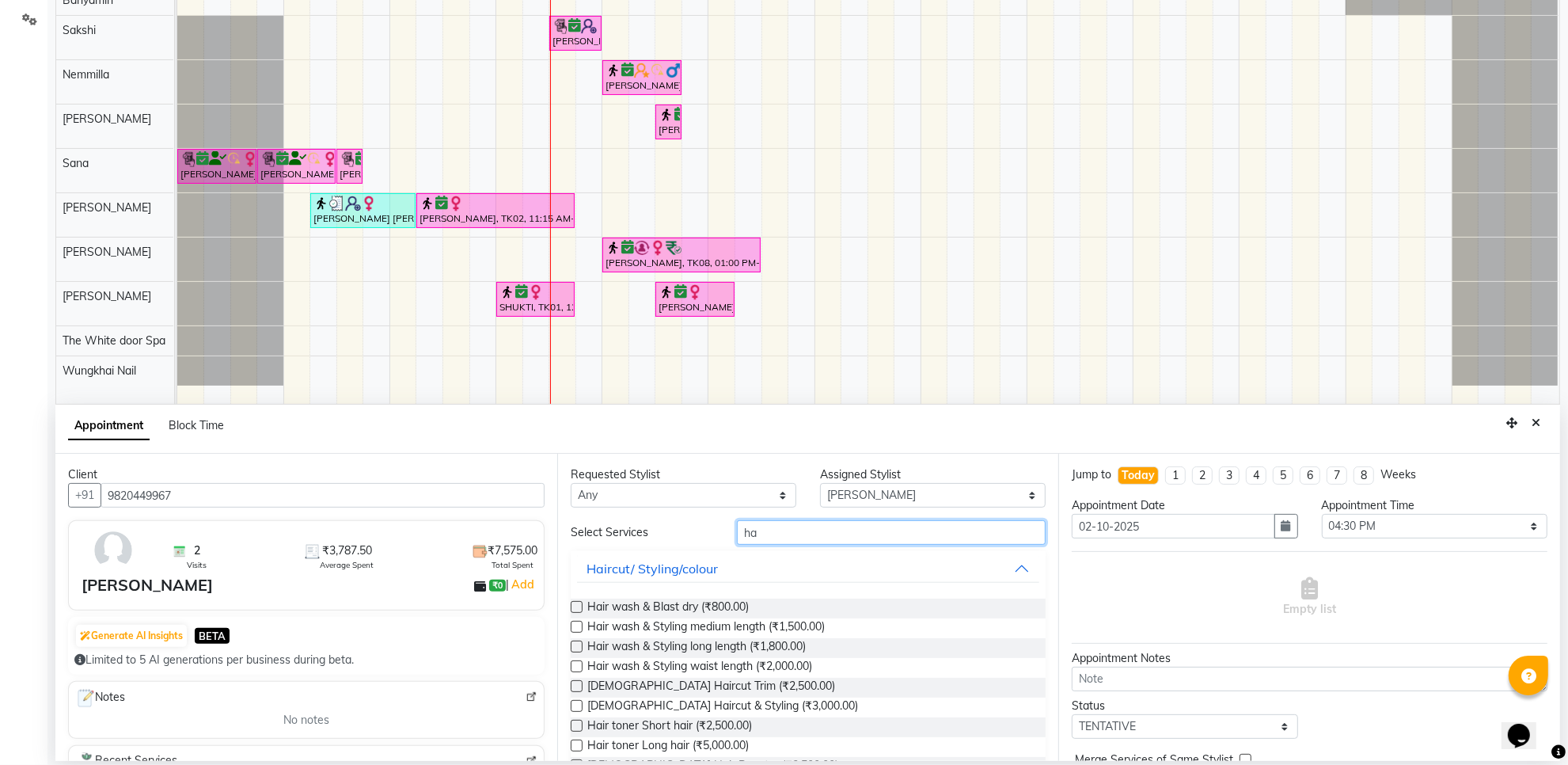
type input "h"
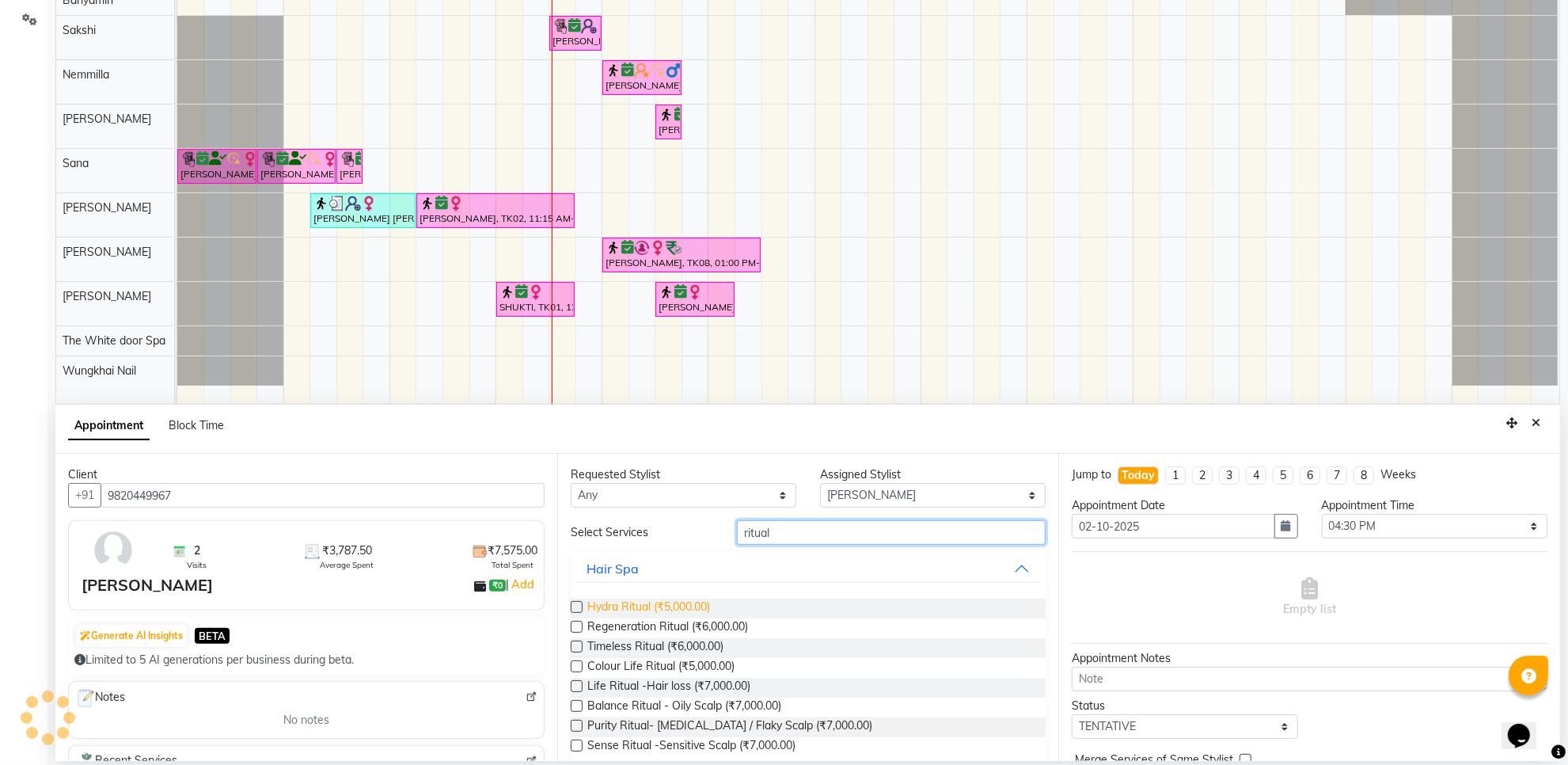
type input "ritual"
click at [687, 608] on span "Hydra Ritual (₹5,000.00)" at bounding box center [648, 608] width 123 height 20
checkbox input "false"
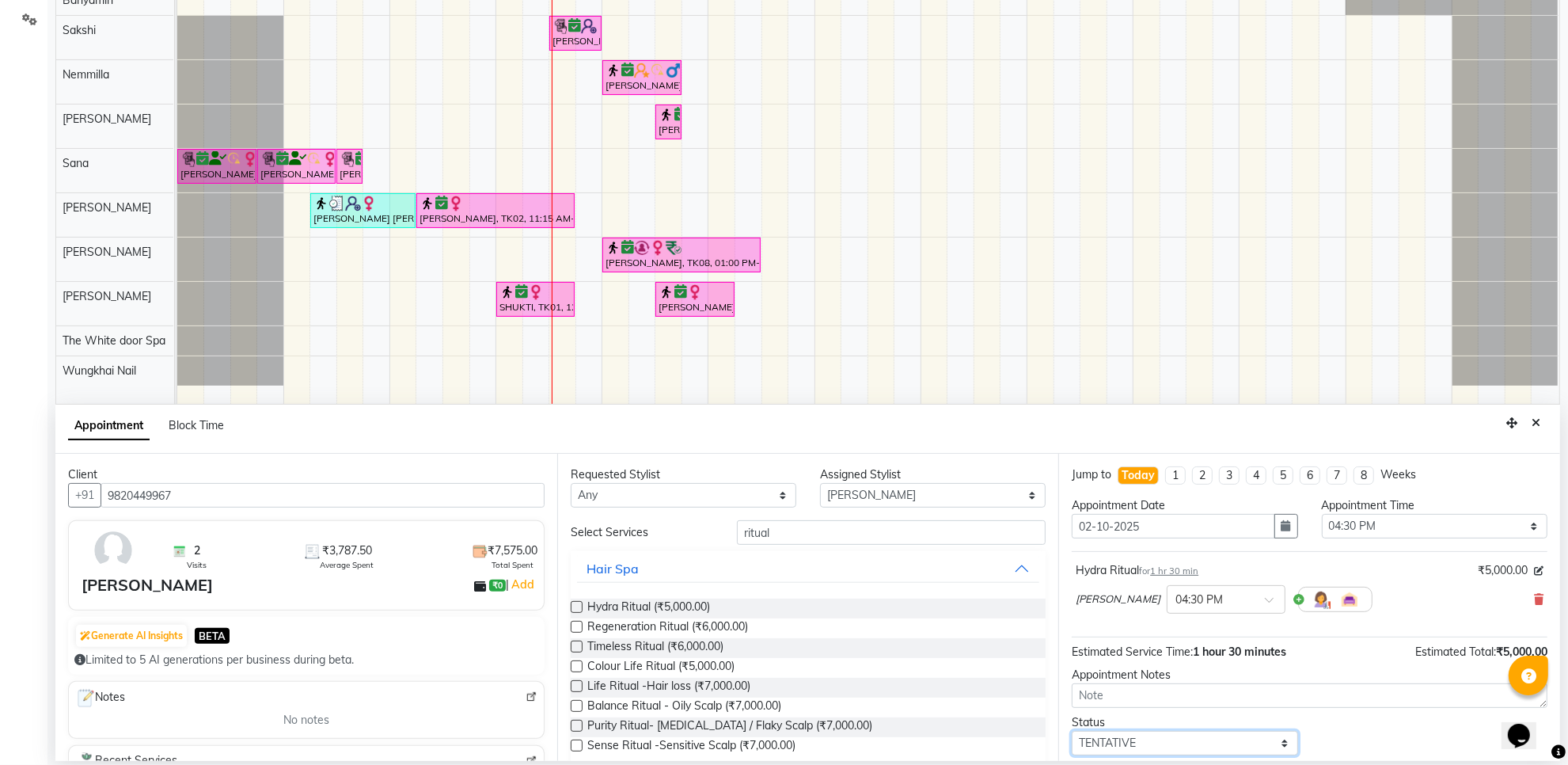
click at [1160, 745] on select "Select TENTATIVE CONFIRM CHECK-IN UPCOMING" at bounding box center [1185, 744] width 226 height 25
select select "confirm booking"
click at [1072, 733] on select "Select TENTATIVE CONFIRM CHECK-IN UPCOMING" at bounding box center [1185, 744] width 226 height 25
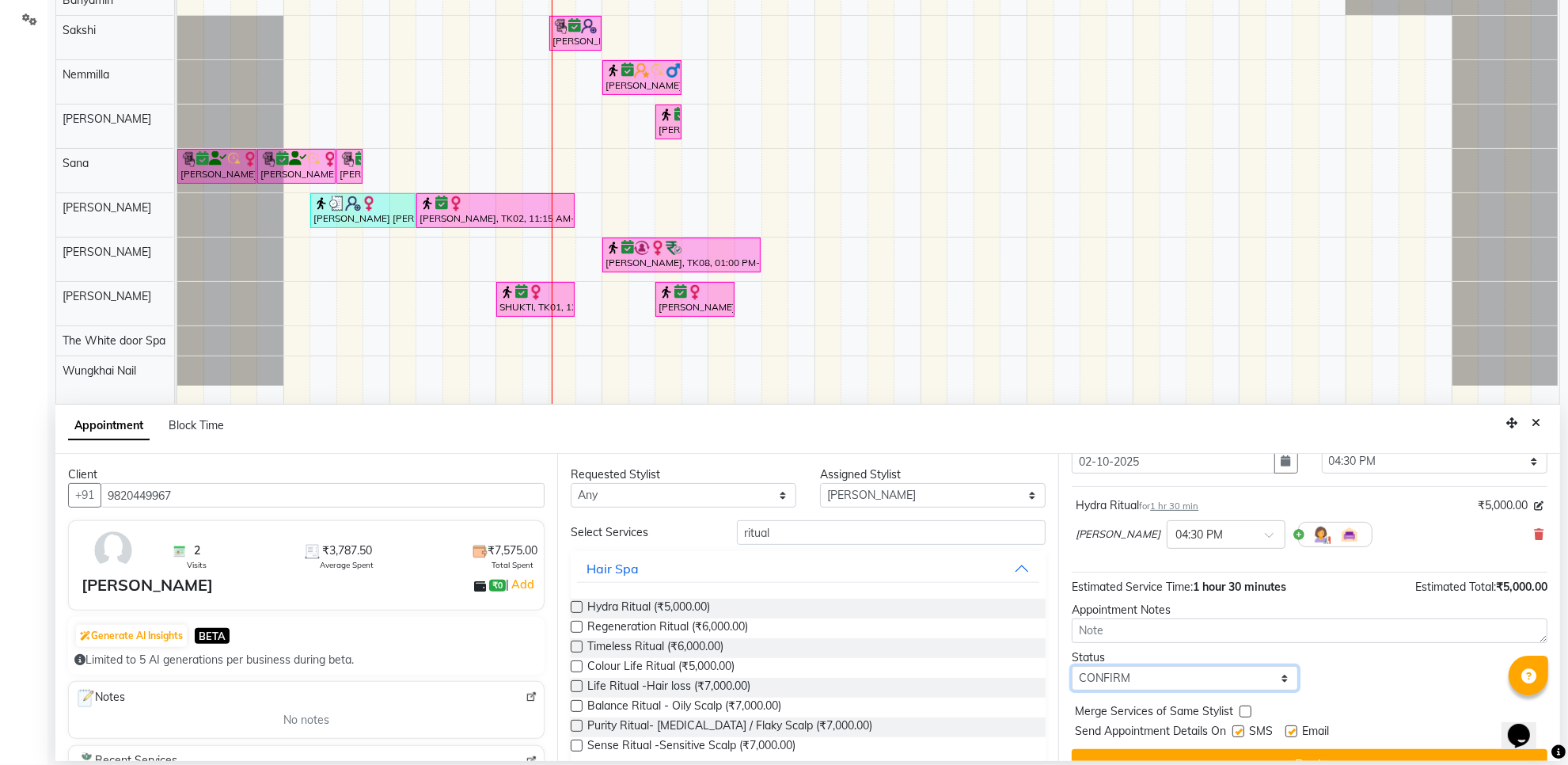
scroll to position [96, 0]
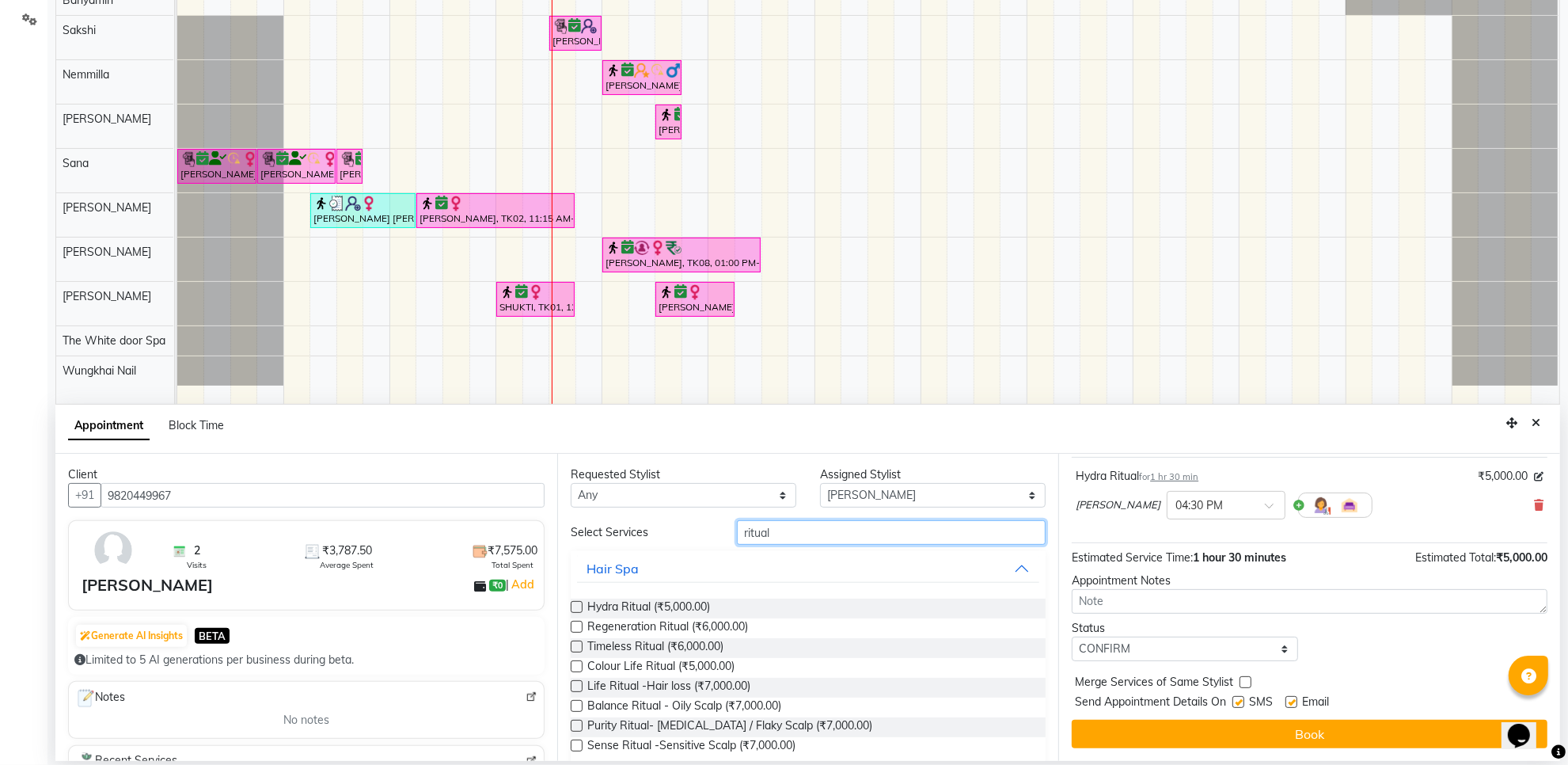
click at [845, 538] on input "ritual" at bounding box center [892, 533] width 309 height 25
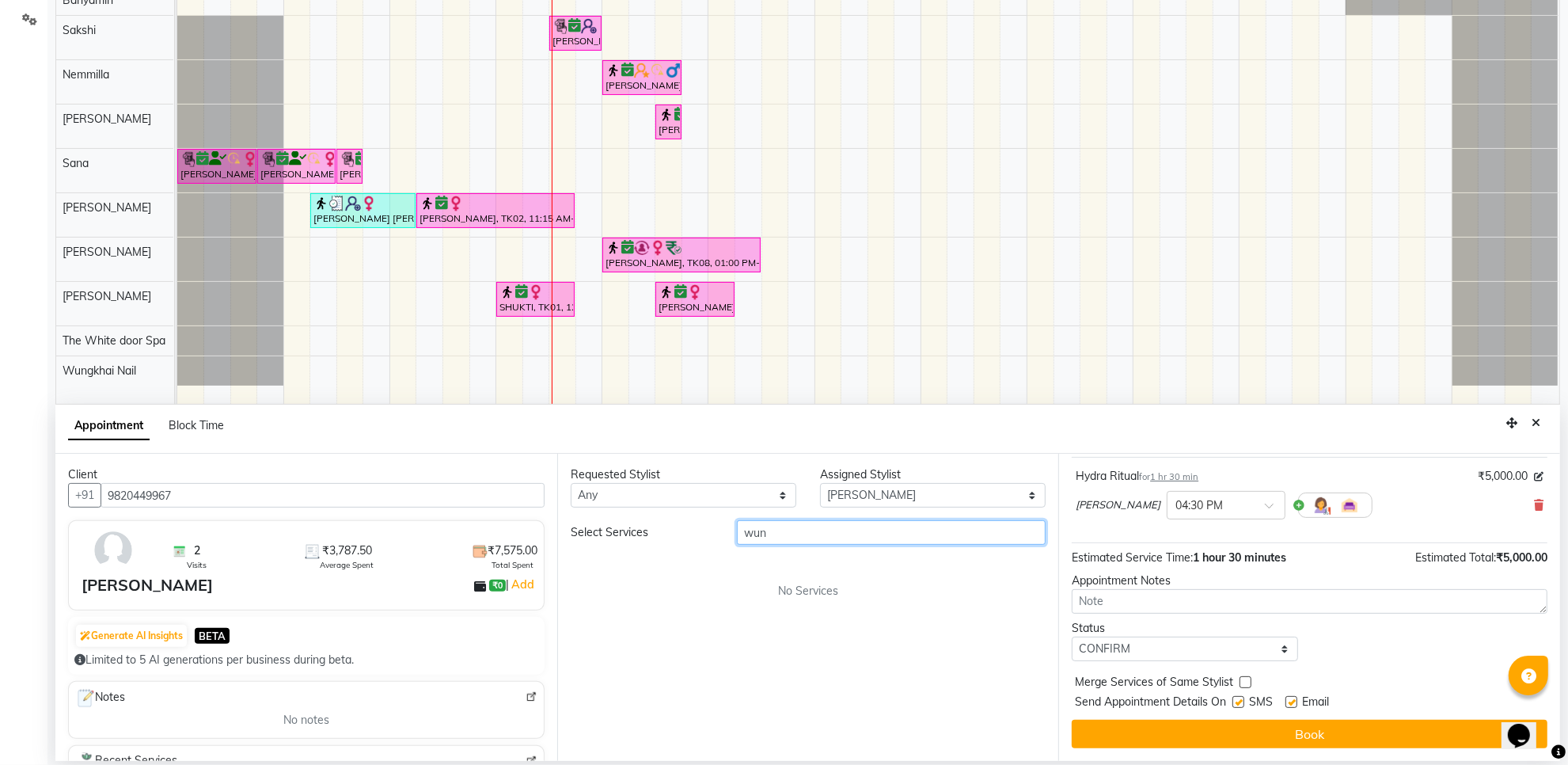
type input "wun"
click at [888, 495] on select "Select Aarti Ashish Ashish S Banyamin Gautam Sharma Leyla Lash Nemmilla Pranali…" at bounding box center [933, 495] width 226 height 25
select select "65695"
click at [820, 483] on select "Select Aarti Ashish Ashish S Banyamin Gautam Sharma Leyla Lash Nemmilla Pranali…" at bounding box center [933, 495] width 226 height 25
click at [777, 533] on input "wun" at bounding box center [892, 533] width 309 height 25
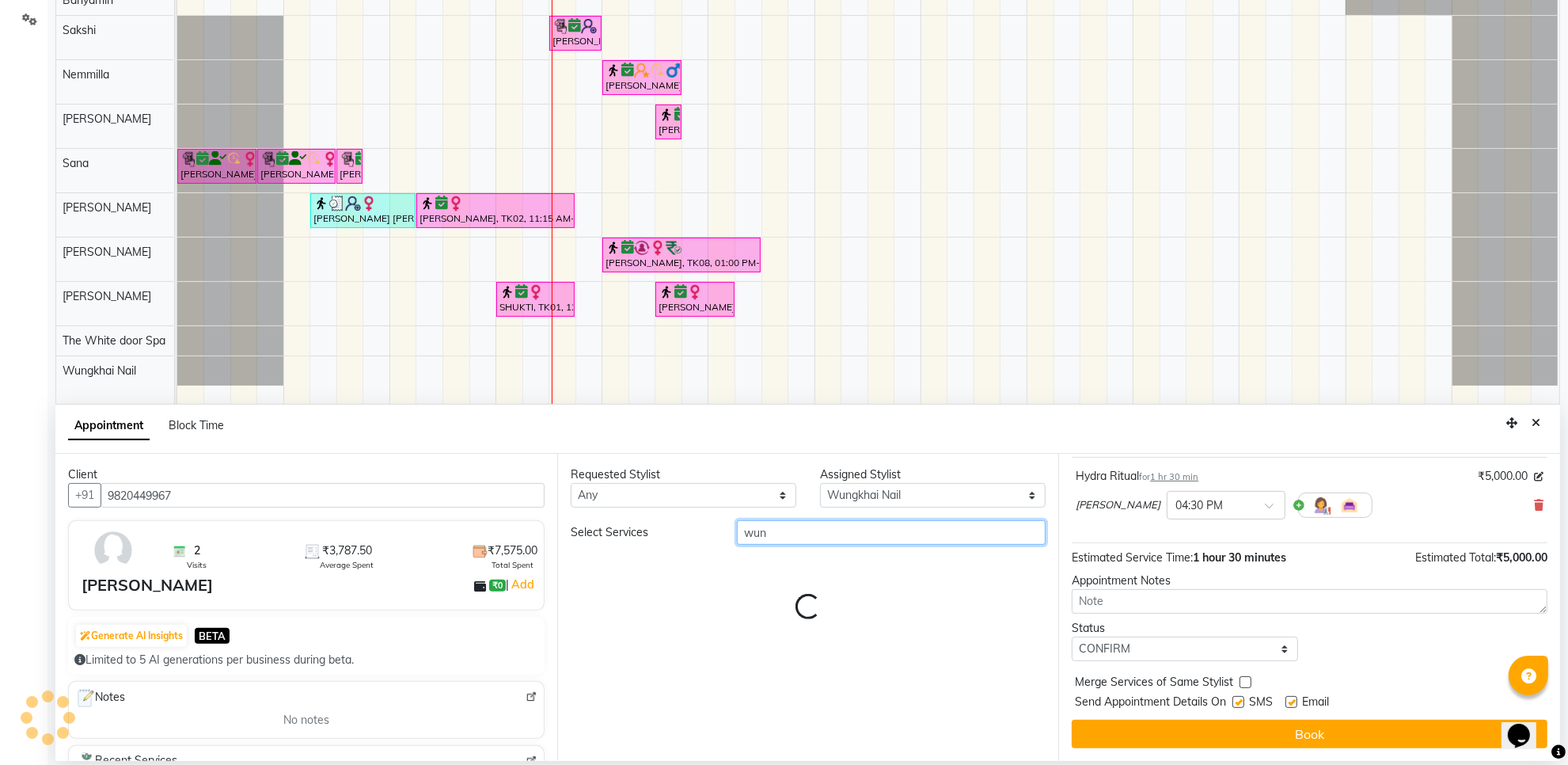
click at [777, 533] on input "wun" at bounding box center [892, 533] width 309 height 25
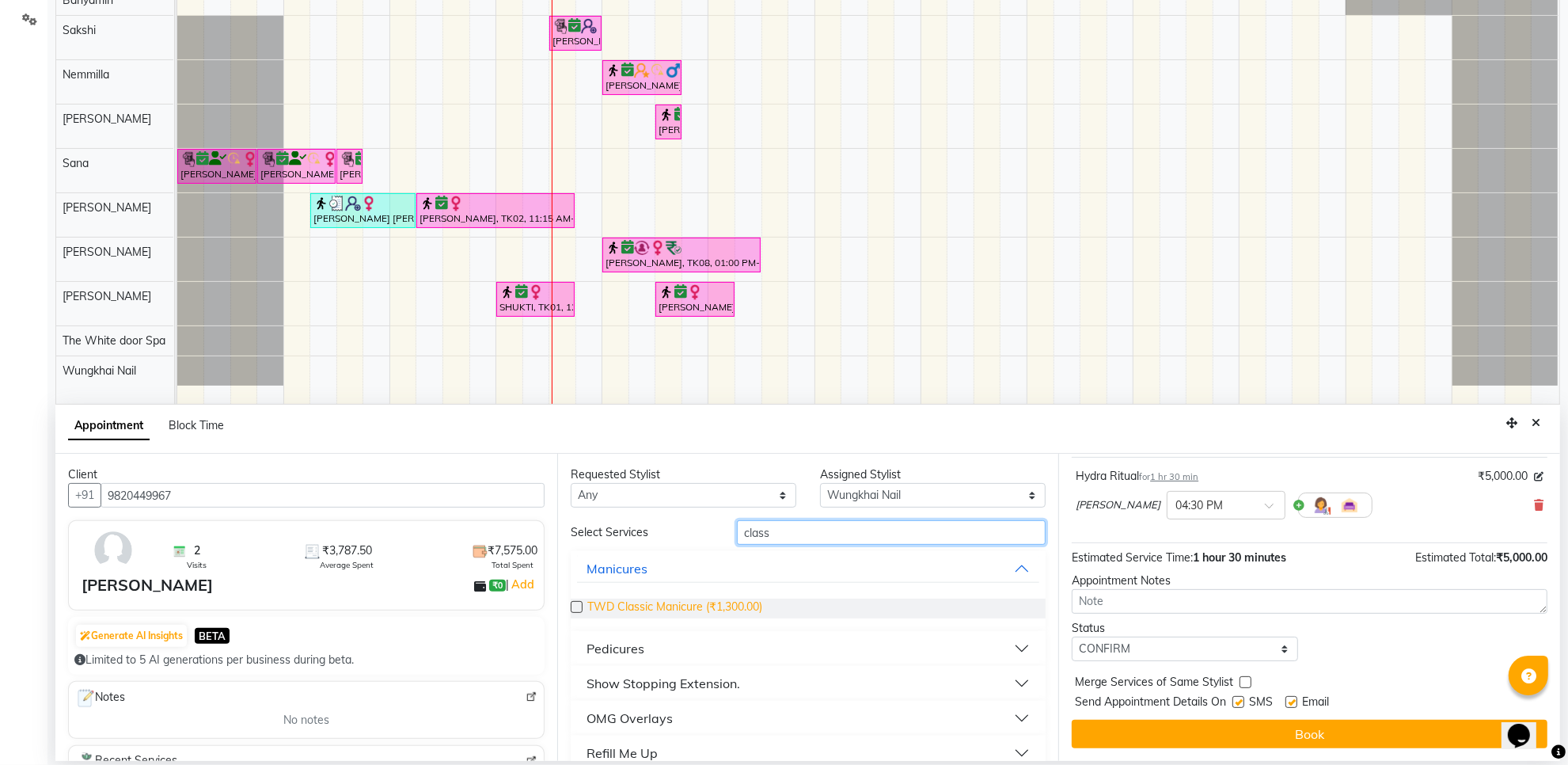
type input "class"
click at [729, 610] on span "TWD Classic Manicure (₹1,300.00)" at bounding box center [675, 608] width 175 height 20
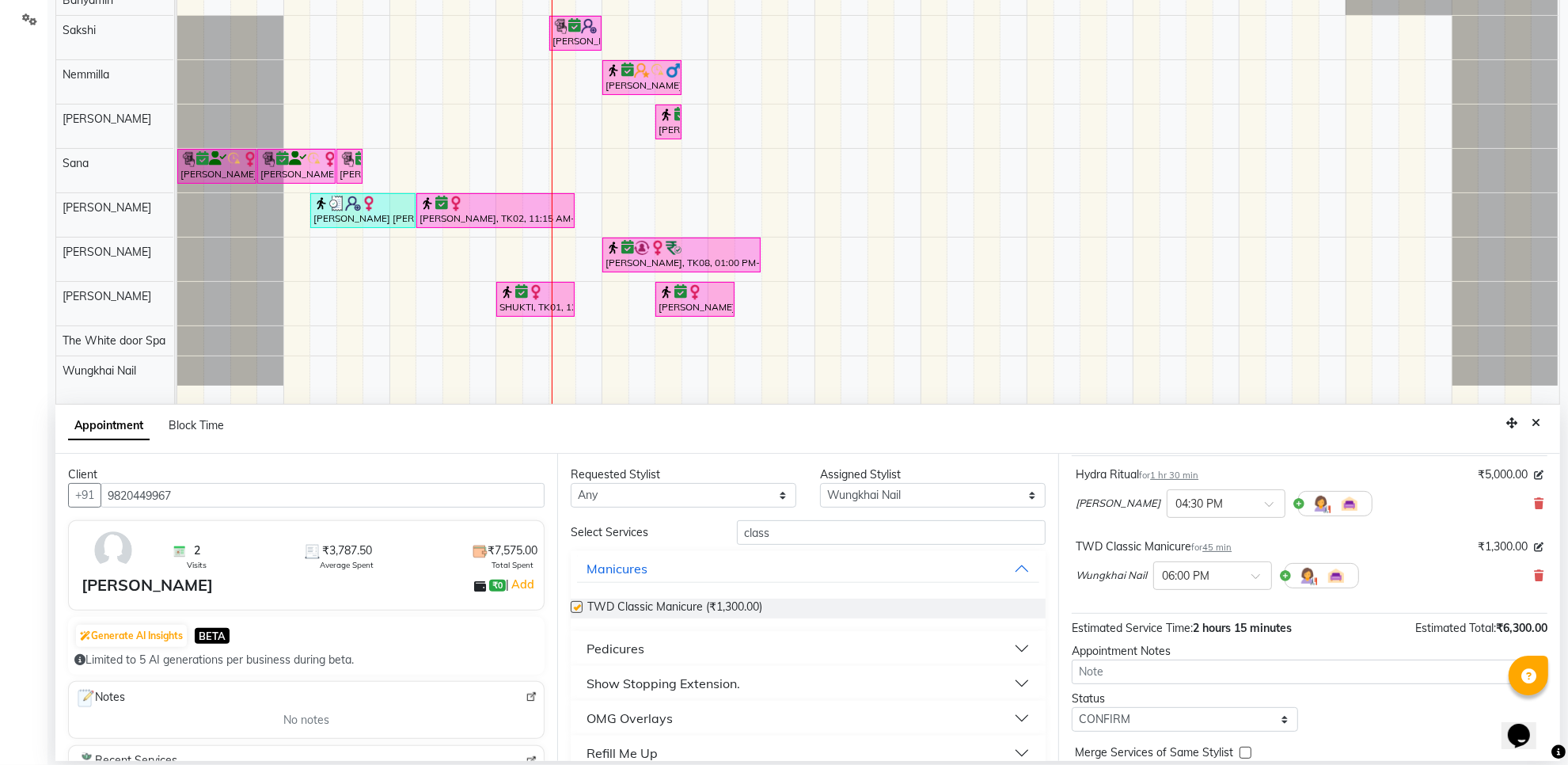
checkbox input "false"
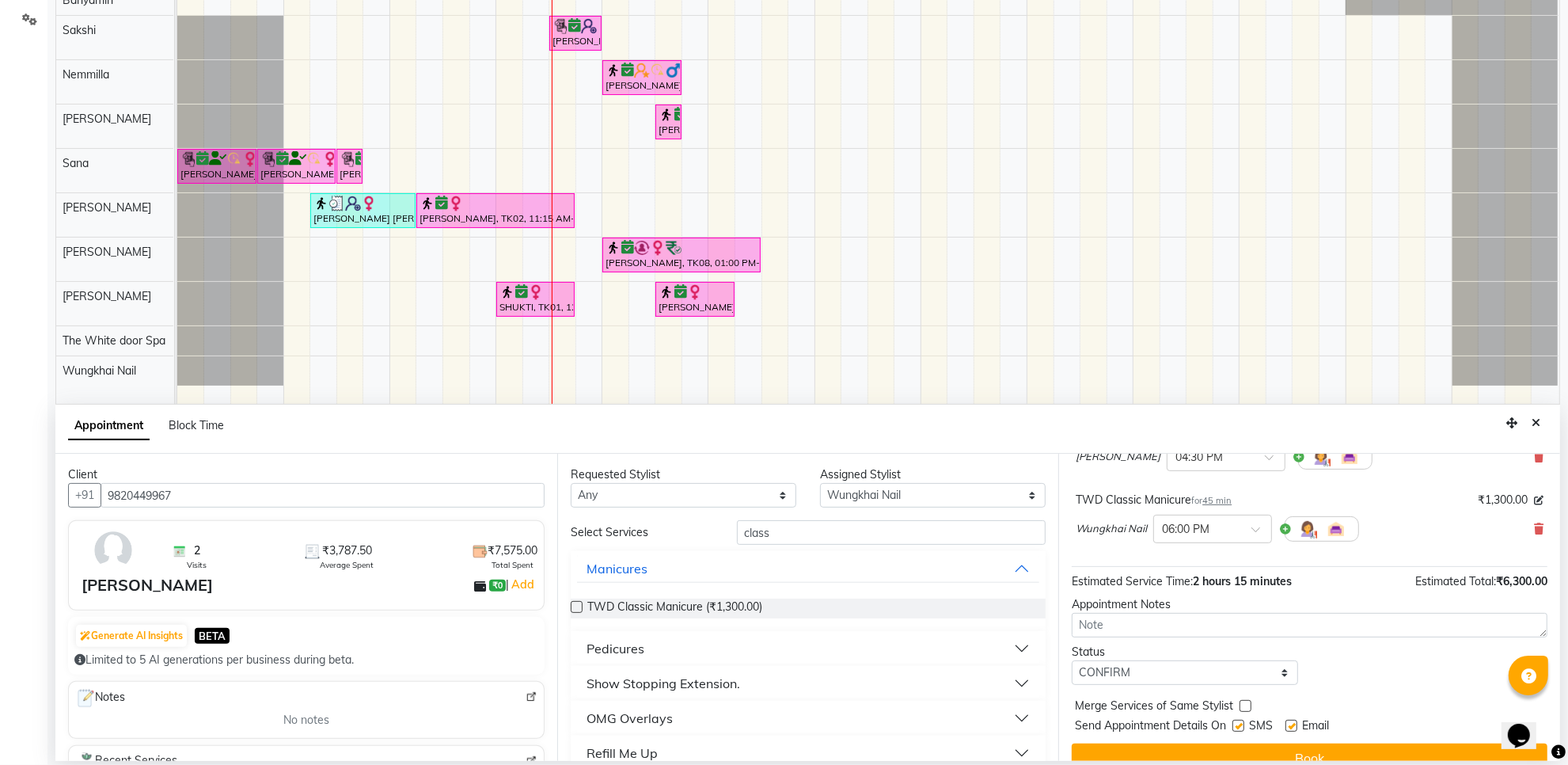
scroll to position [168, 0]
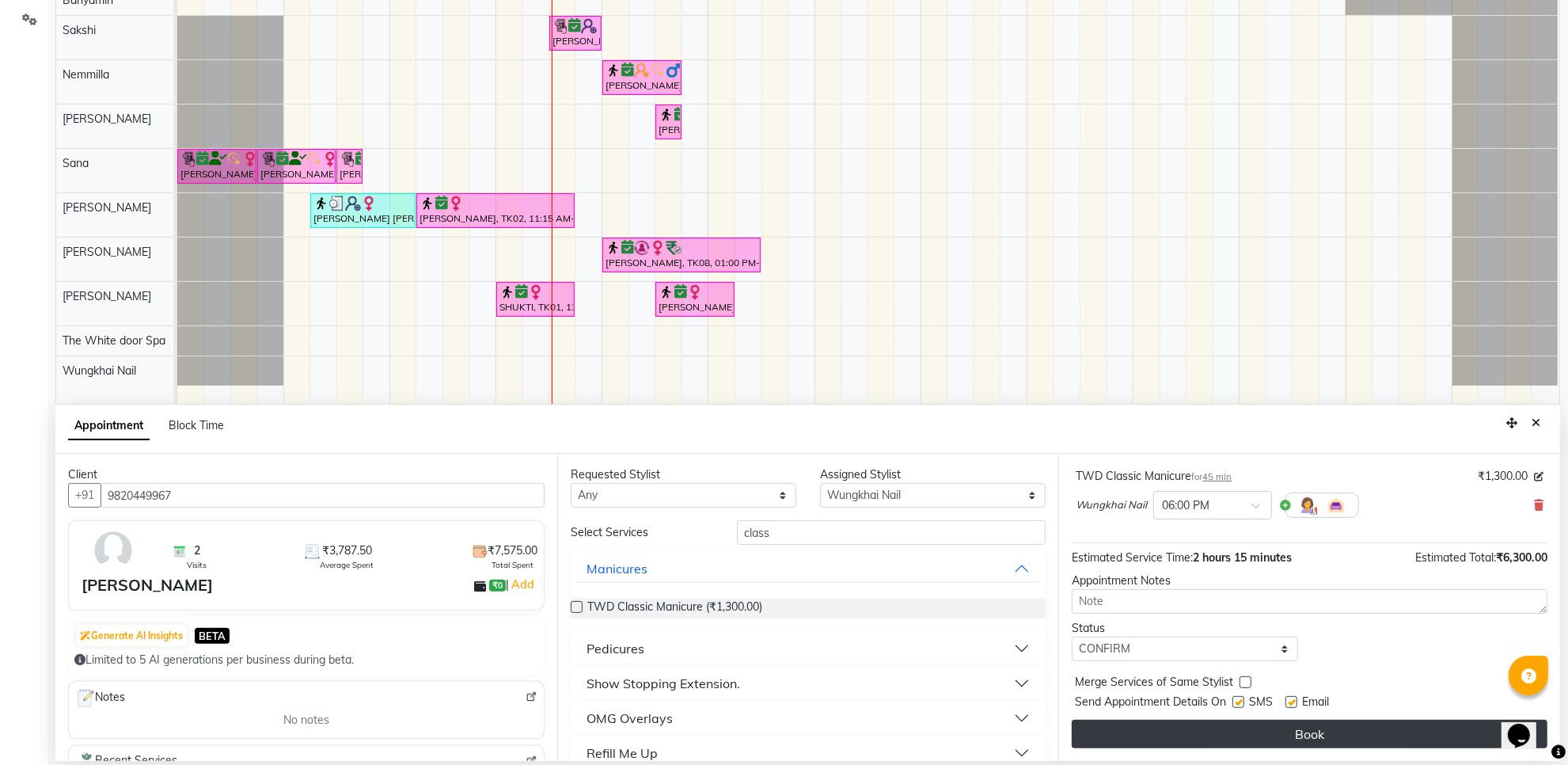
click at [1247, 723] on button "Book" at bounding box center [1309, 734] width 475 height 29
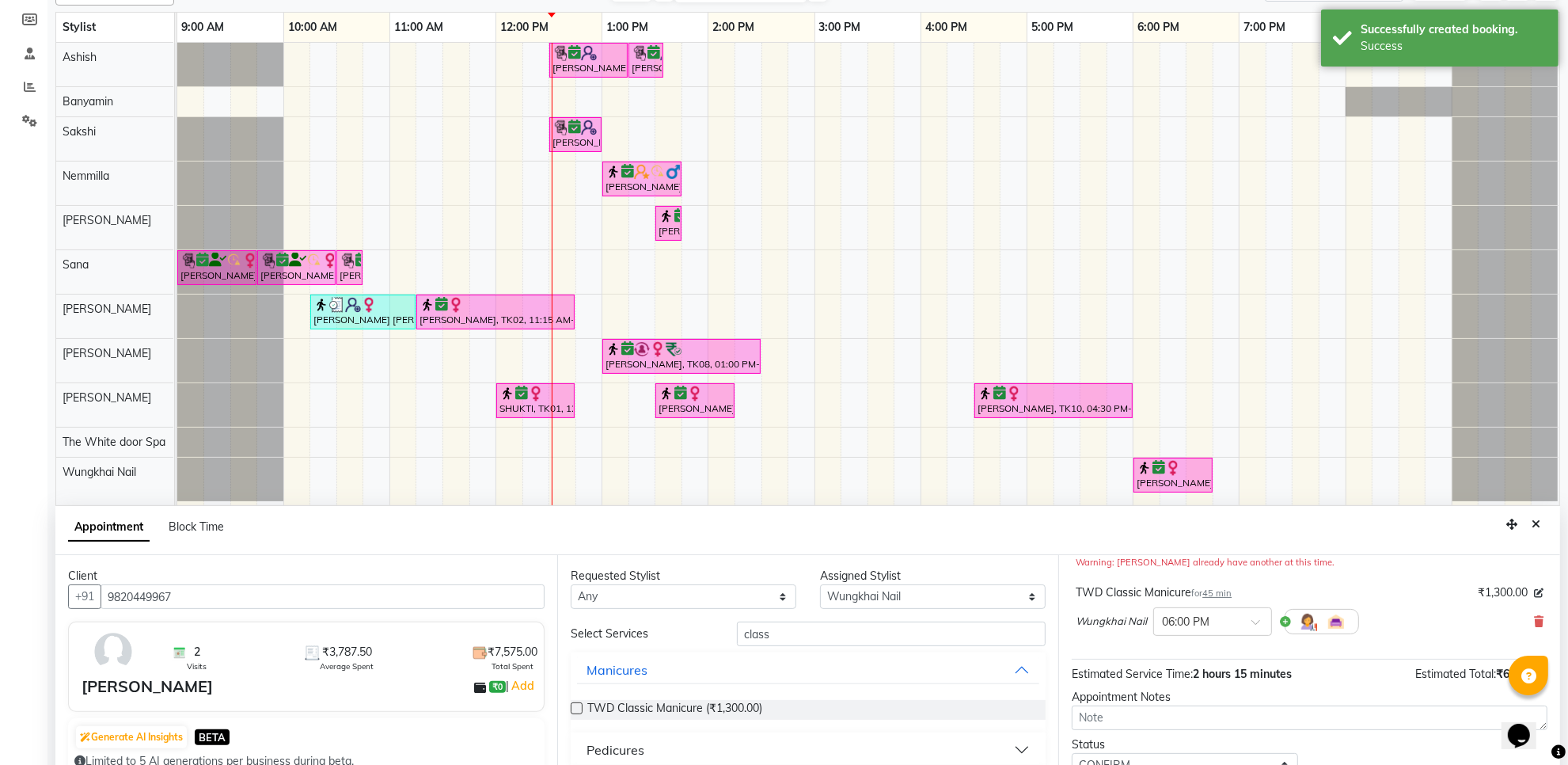
scroll to position [198, 0]
click at [1533, 523] on icon "Close" at bounding box center [1536, 522] width 9 height 11
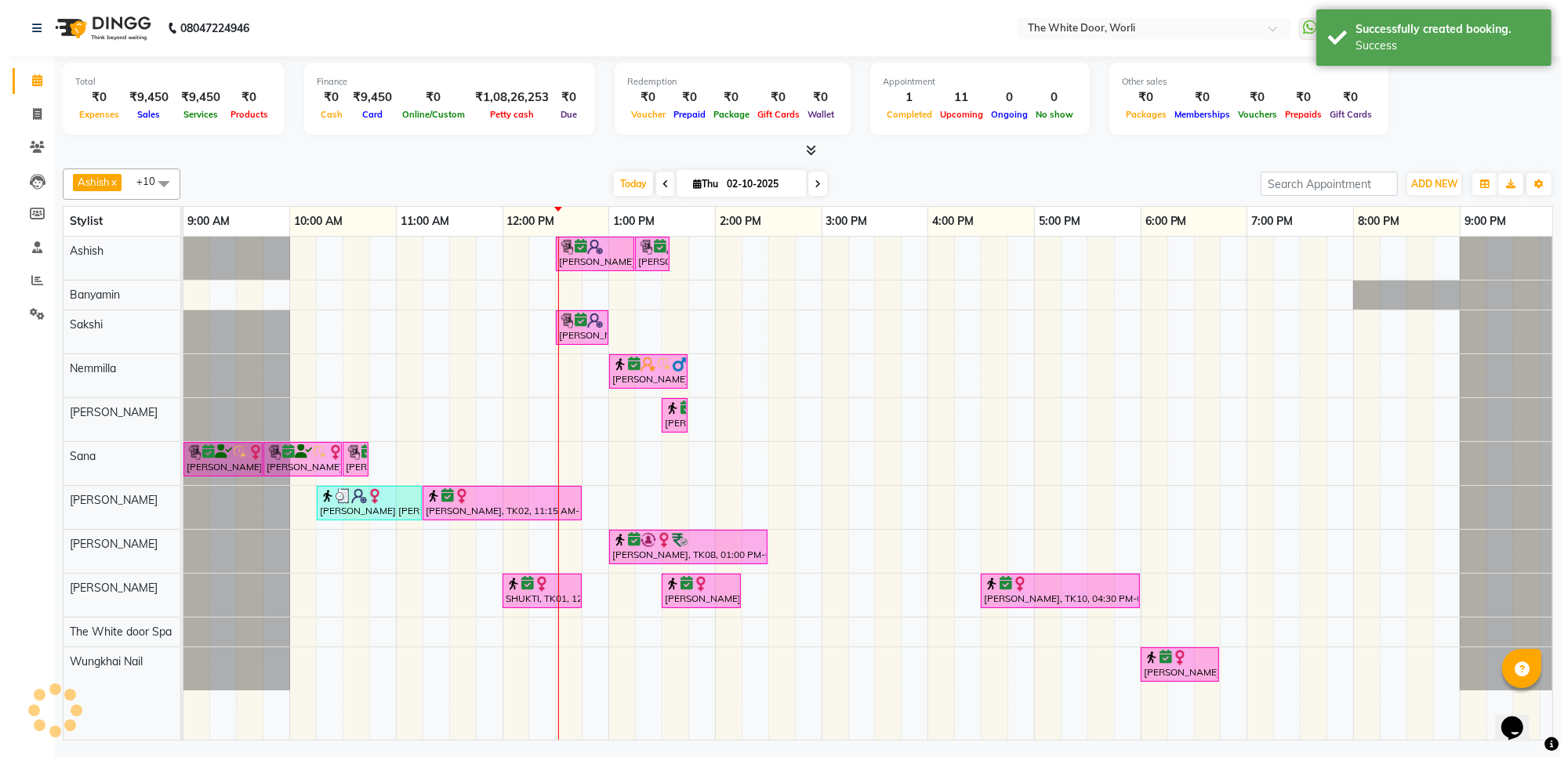
scroll to position [0, 0]
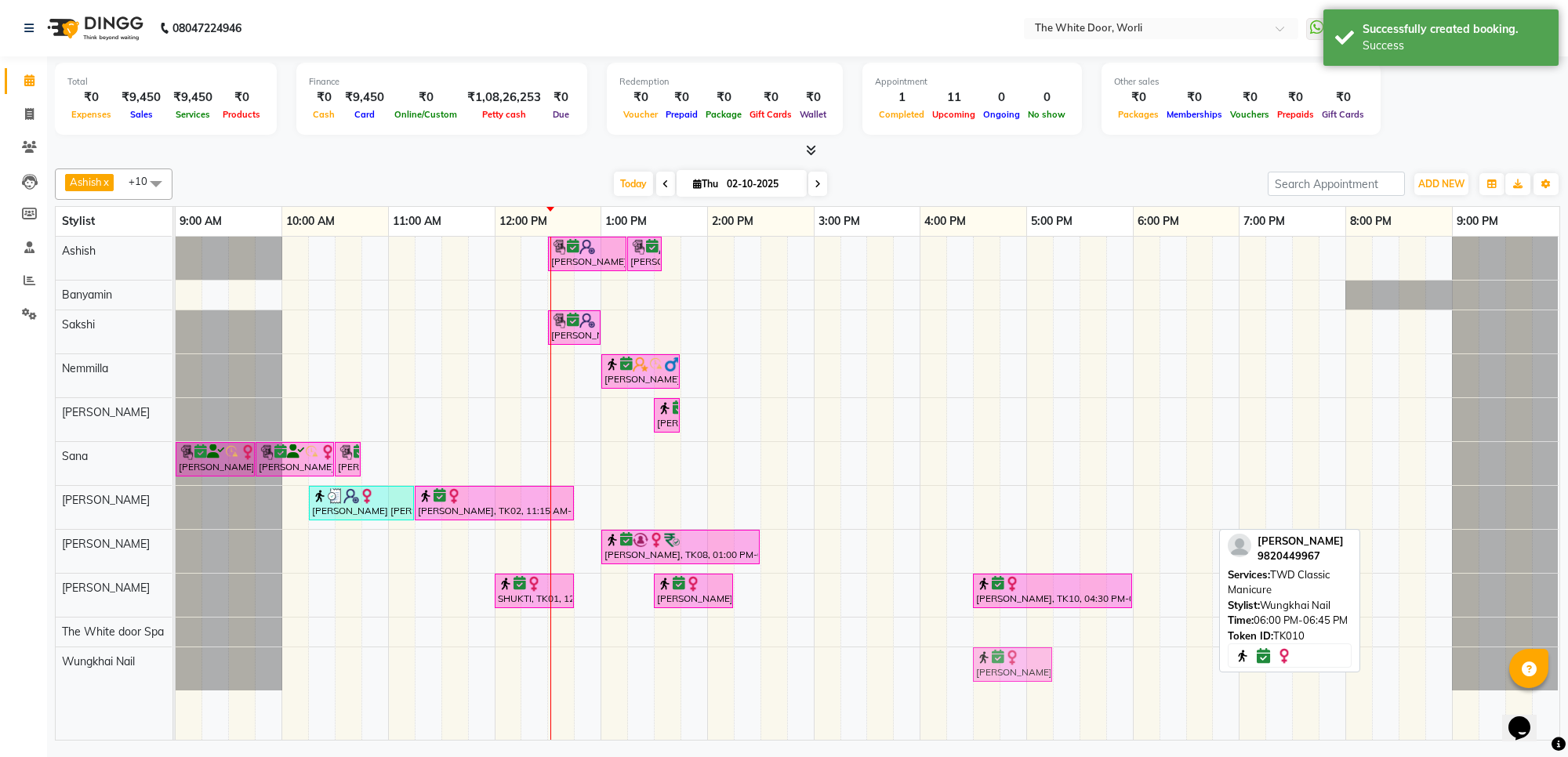
drag, startPoint x: 1154, startPoint y: 666, endPoint x: 1000, endPoint y: 671, distance: 154.1
click at [175, 671] on div "Dimple Agrawal, TK10, 06:00 PM-06:45 PM, TWD Classic Manicure Dimple Agrawal, T…" at bounding box center [175, 669] width 0 height 43
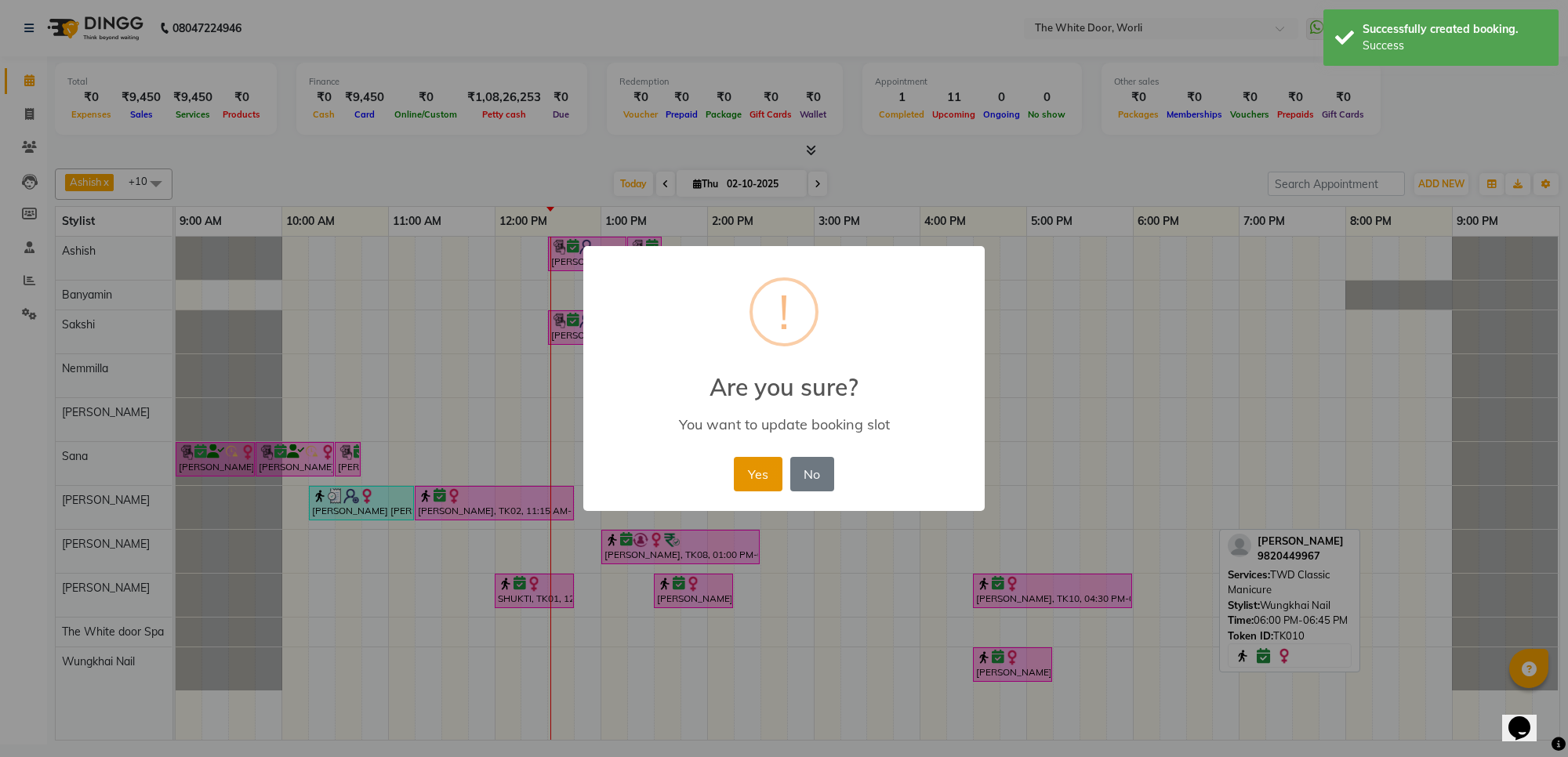
click at [756, 472] on button "Yes" at bounding box center [757, 474] width 48 height 34
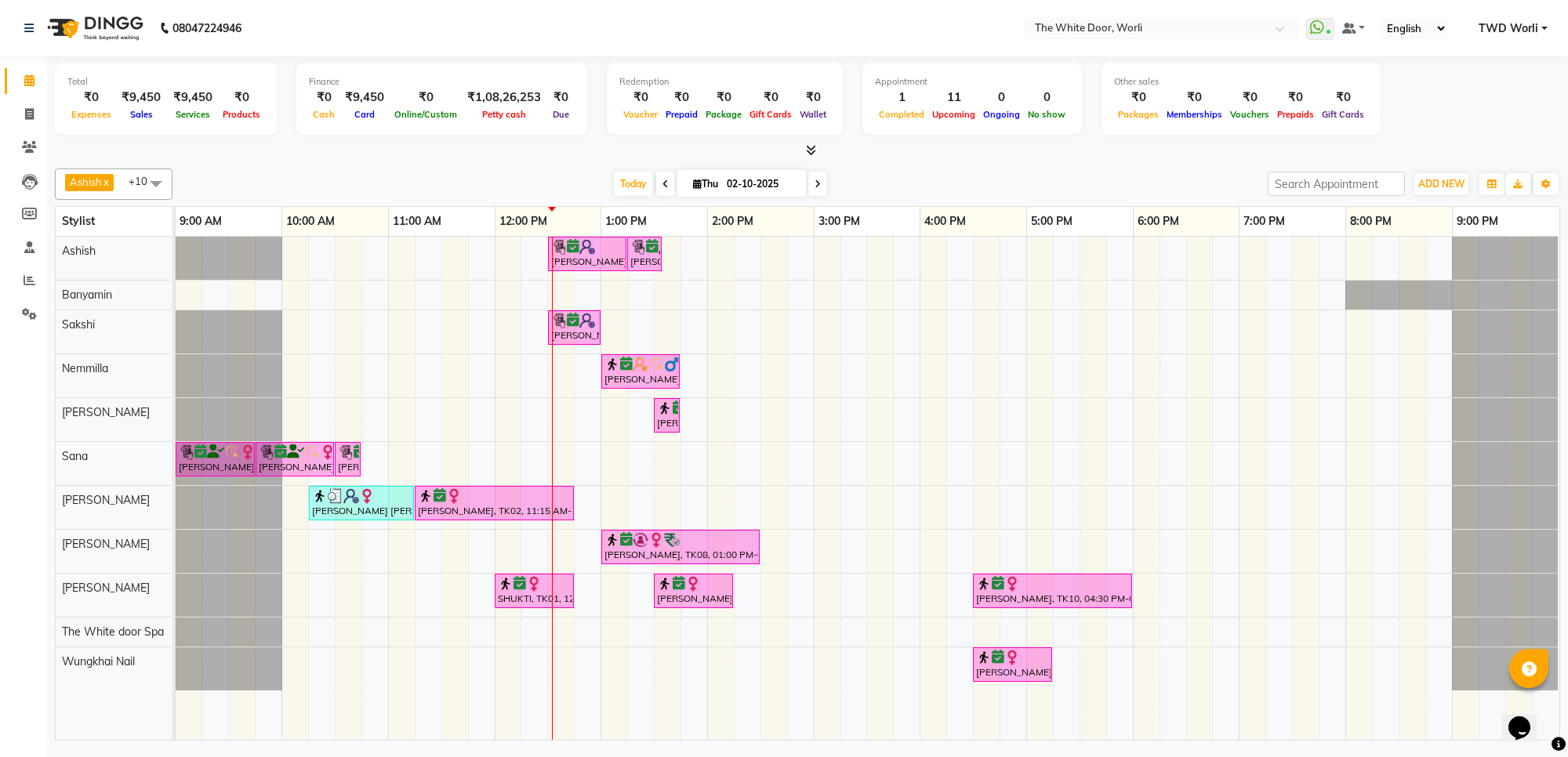
click at [816, 190] on span at bounding box center [817, 184] width 19 height 24
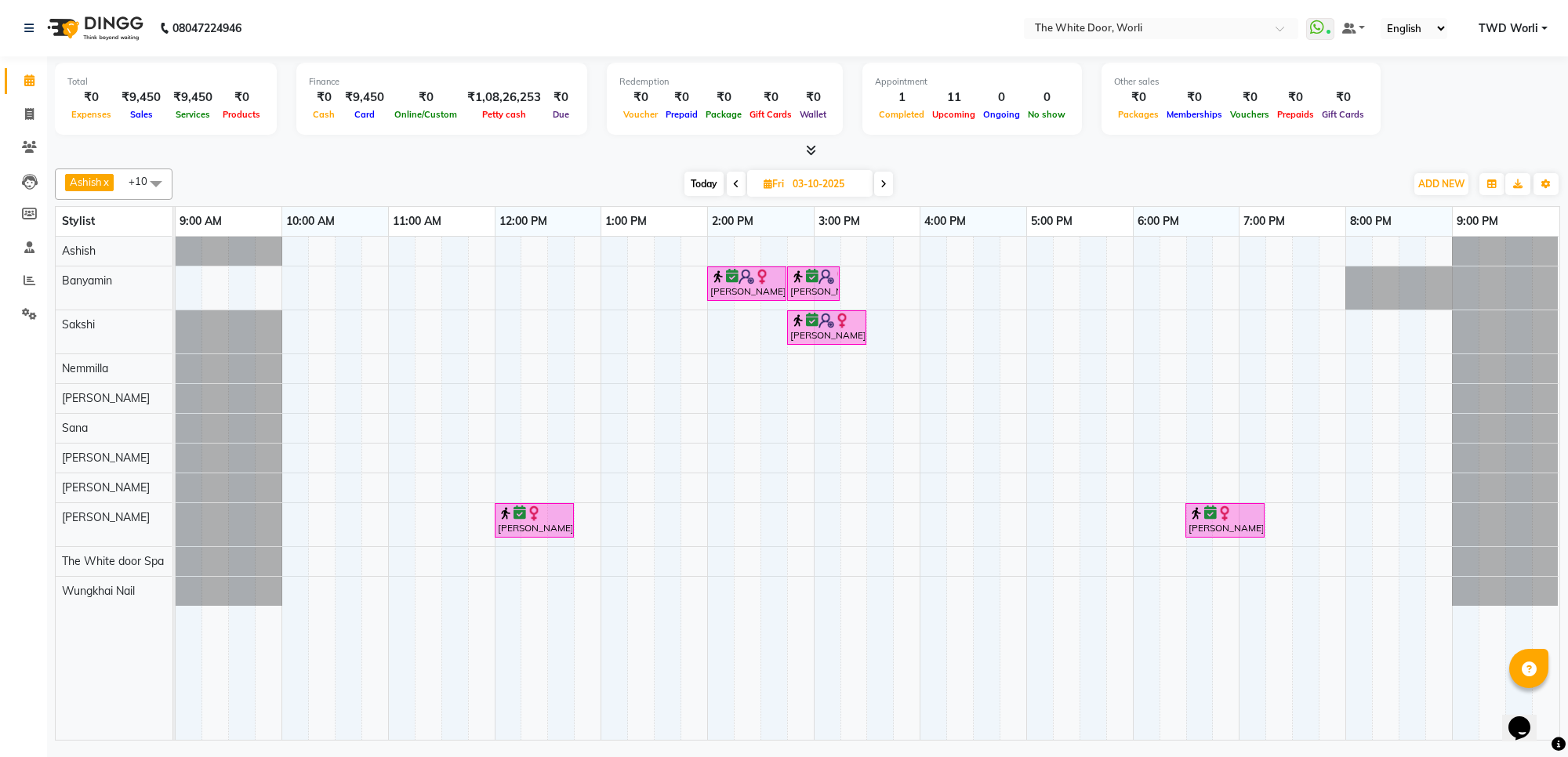
click at [733, 183] on icon at bounding box center [736, 184] width 7 height 10
type input "02-10-2025"
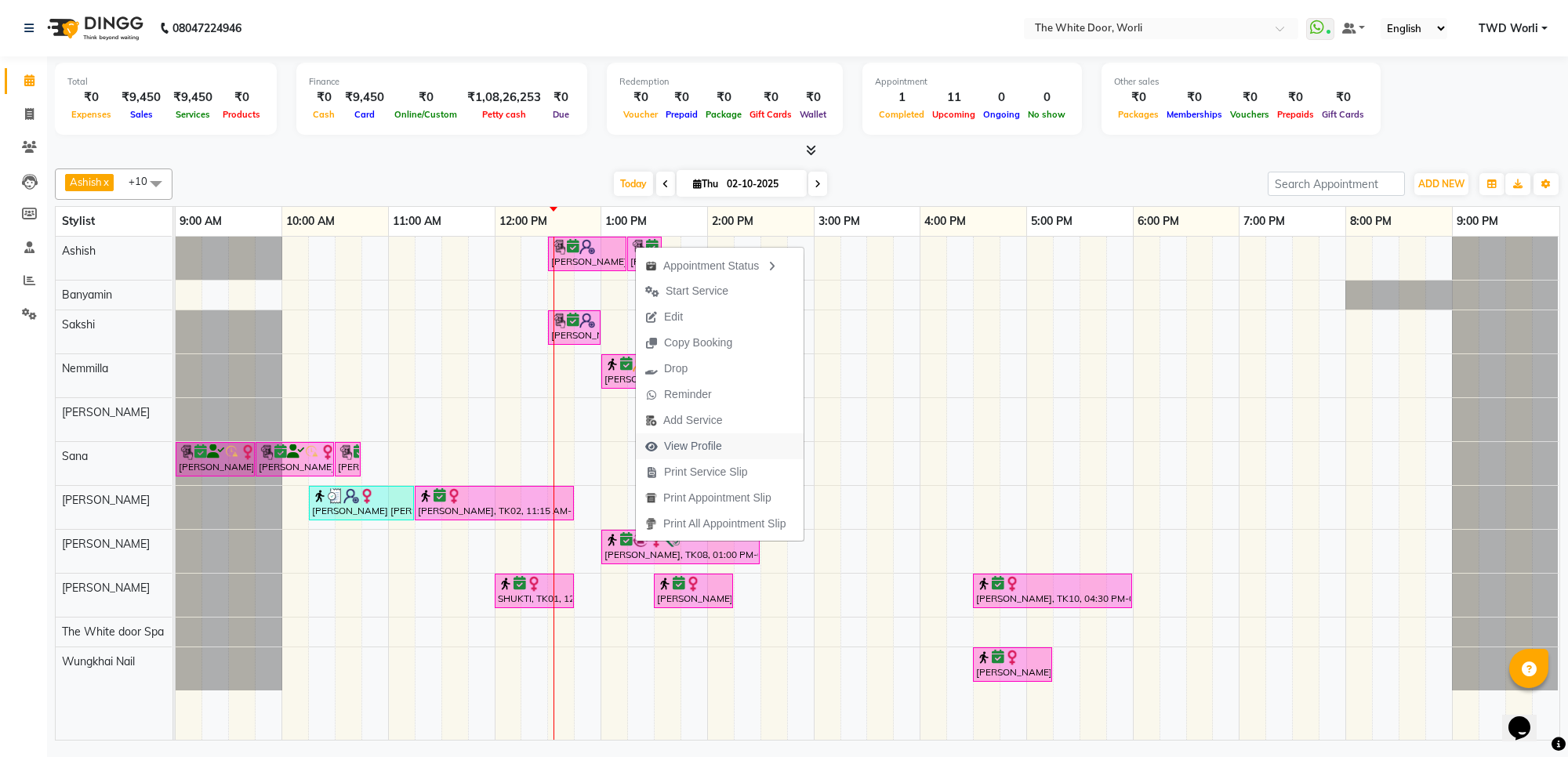
click at [707, 445] on span "View Profile" at bounding box center [693, 446] width 58 height 16
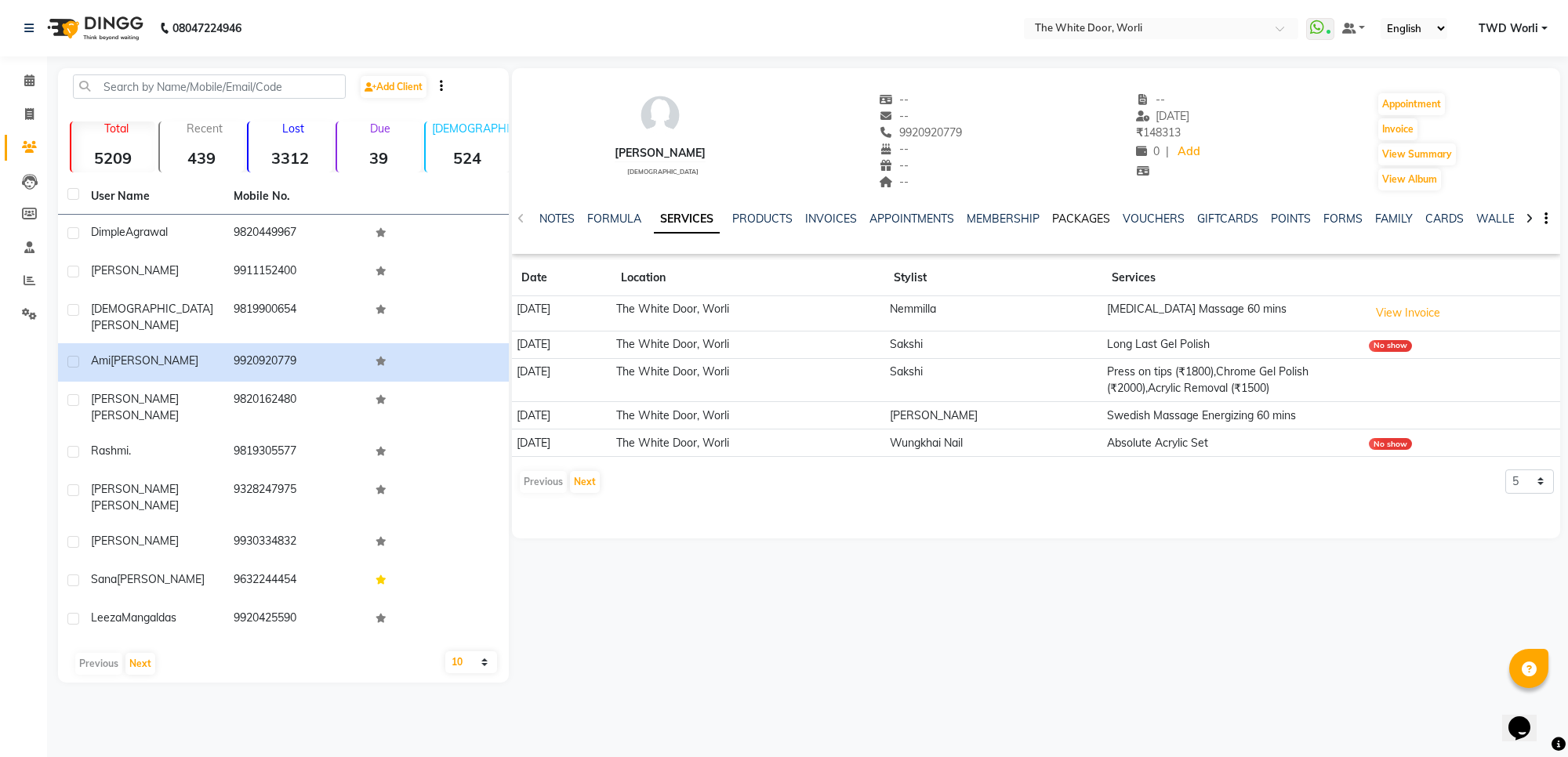
click at [1093, 222] on link "PACKAGES" at bounding box center [1080, 218] width 58 height 14
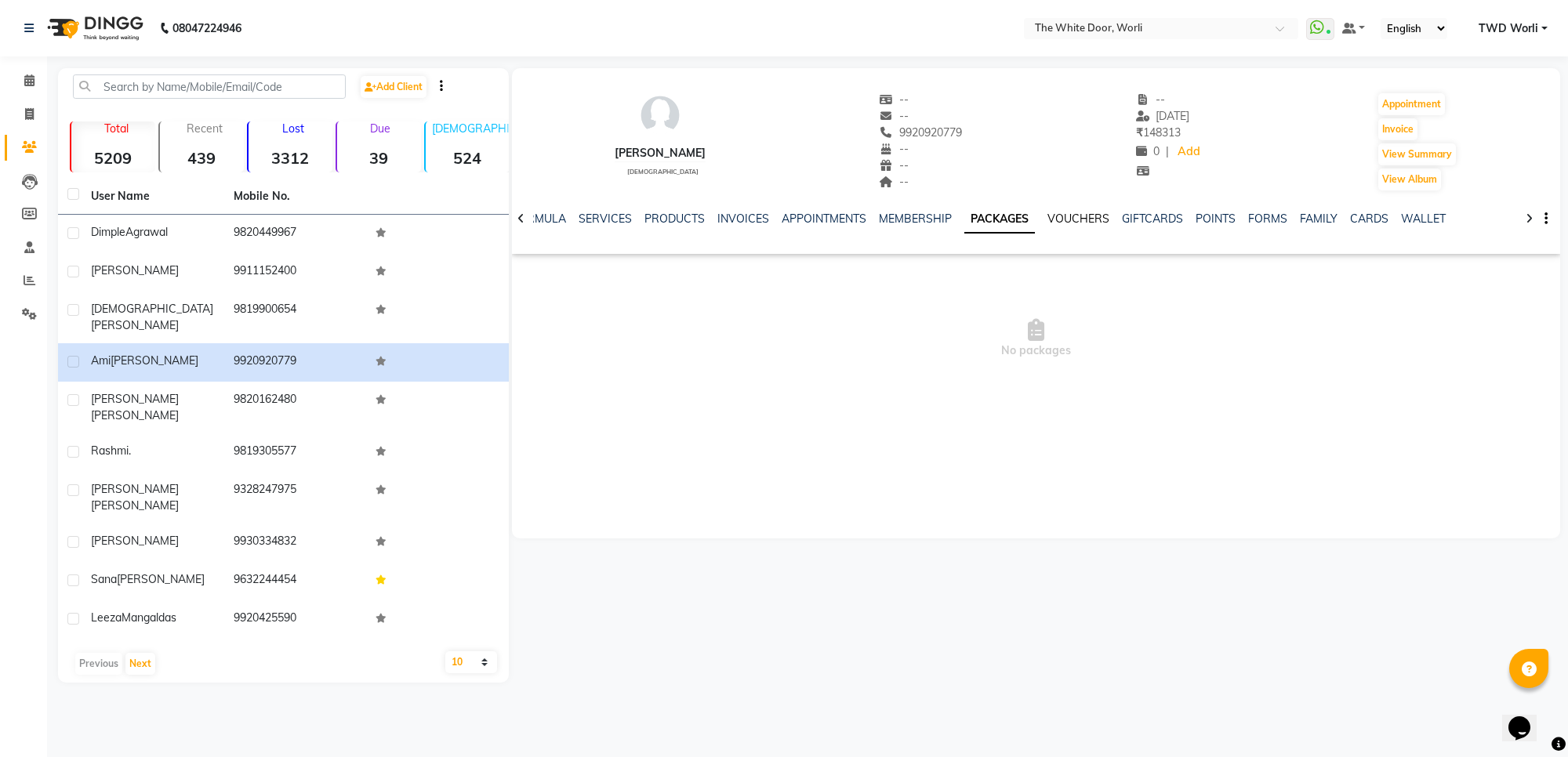
click at [1082, 217] on link "VOUCHERS" at bounding box center [1079, 218] width 62 height 14
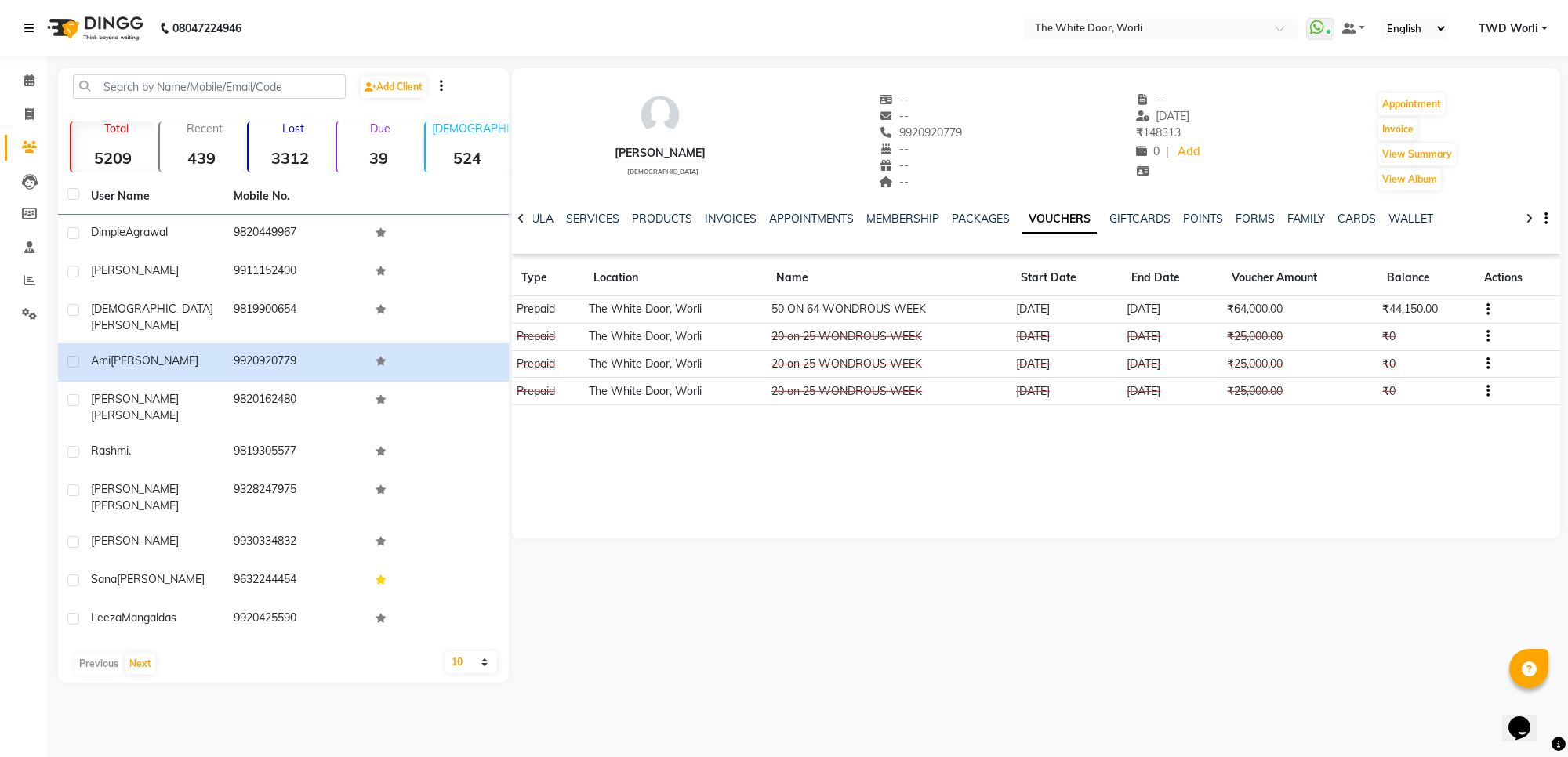
click at [30, 23] on icon at bounding box center [29, 28] width 10 height 11
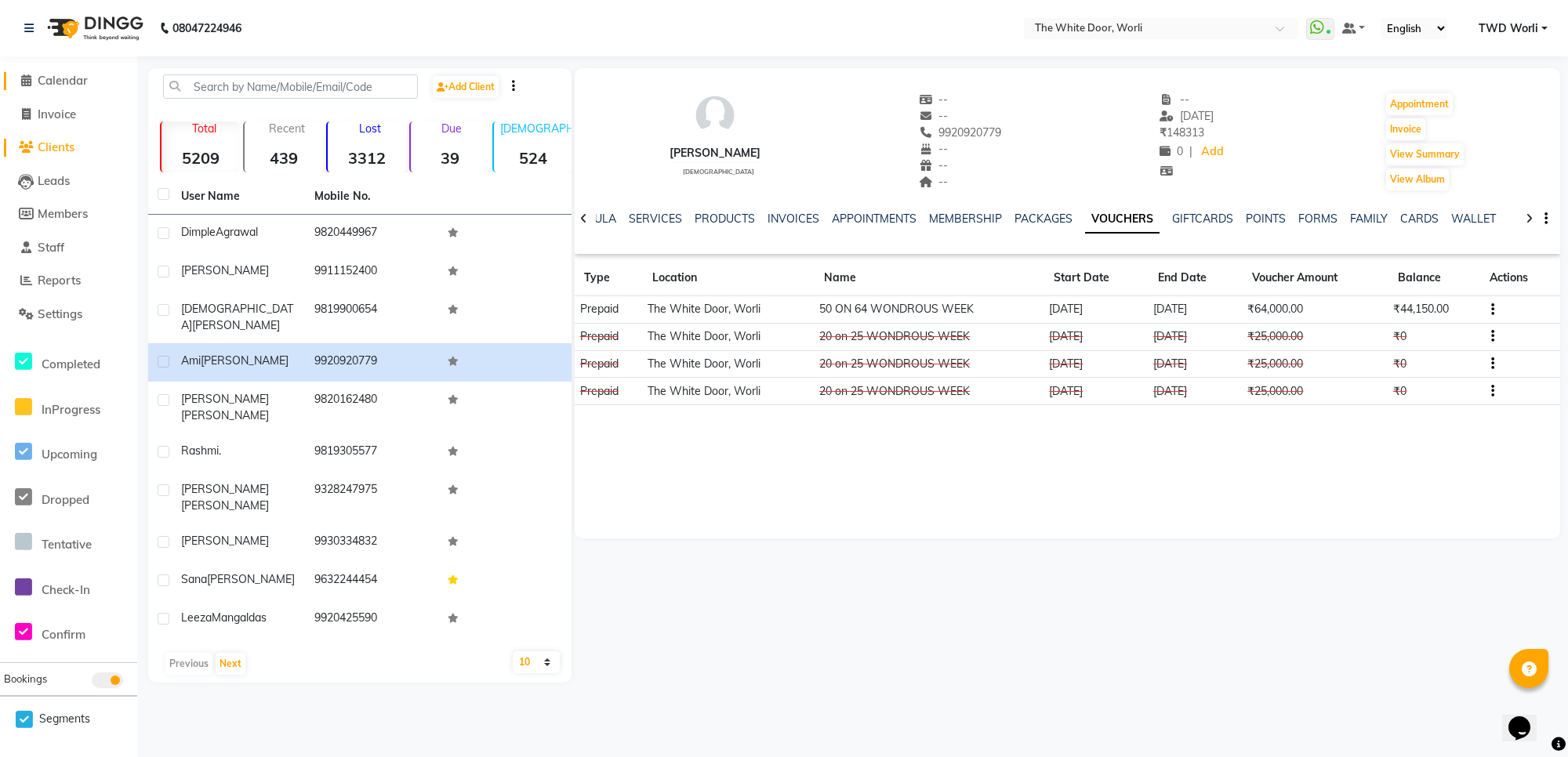
click at [60, 79] on span "Calendar" at bounding box center [62, 80] width 50 height 15
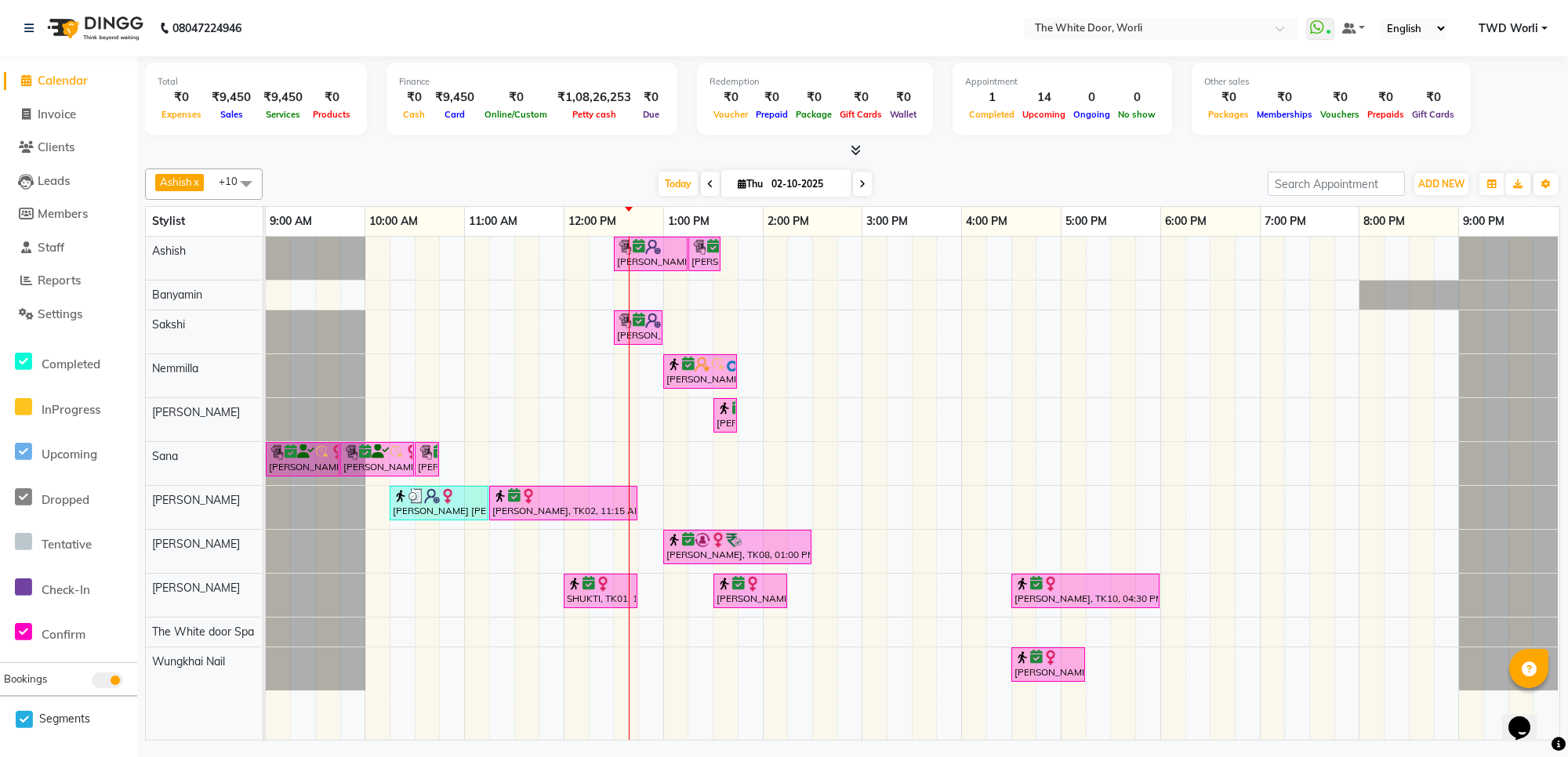
click at [706, 190] on span at bounding box center [710, 184] width 19 height 24
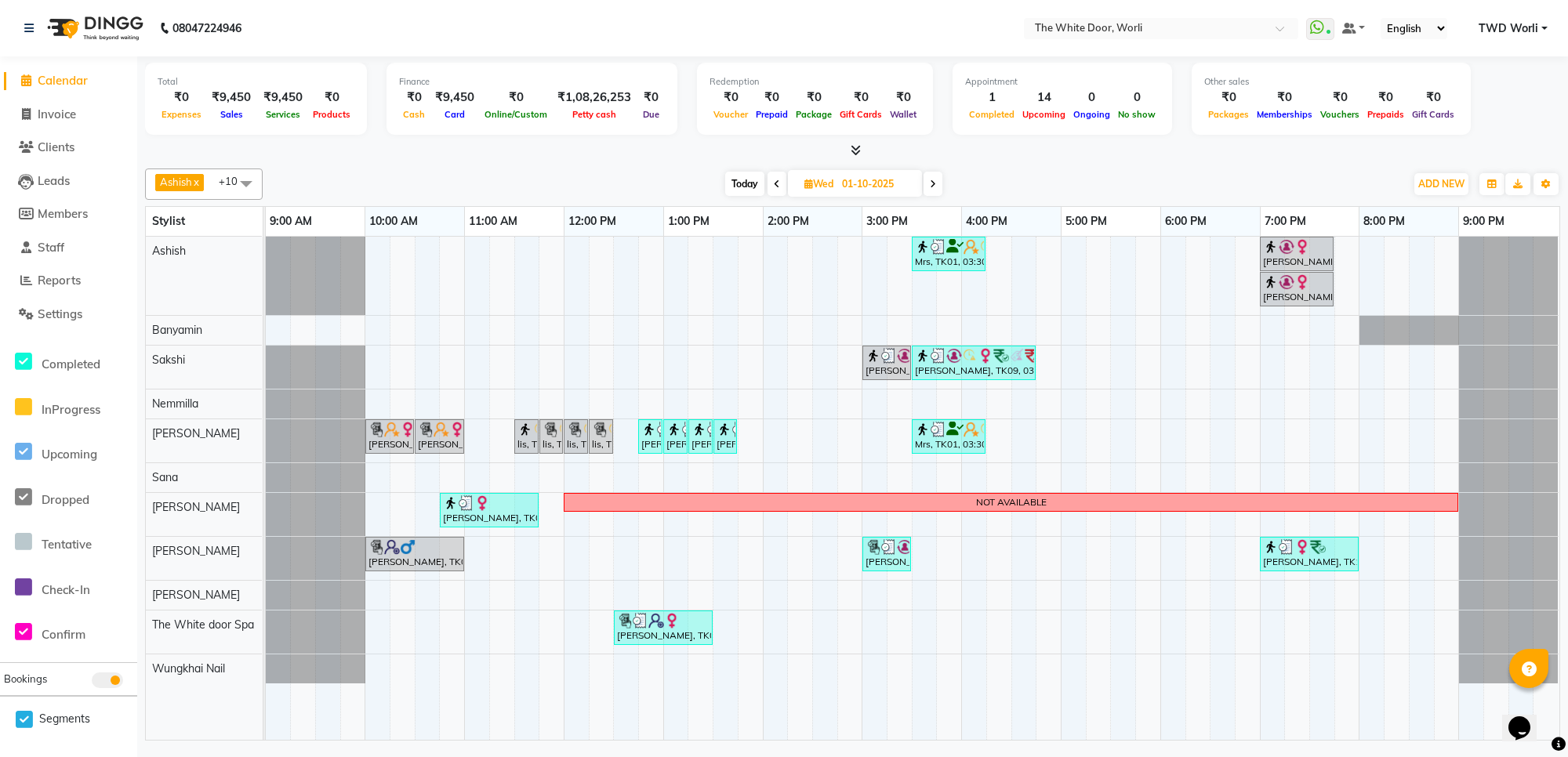
click at [749, 183] on span "Today" at bounding box center [745, 184] width 39 height 24
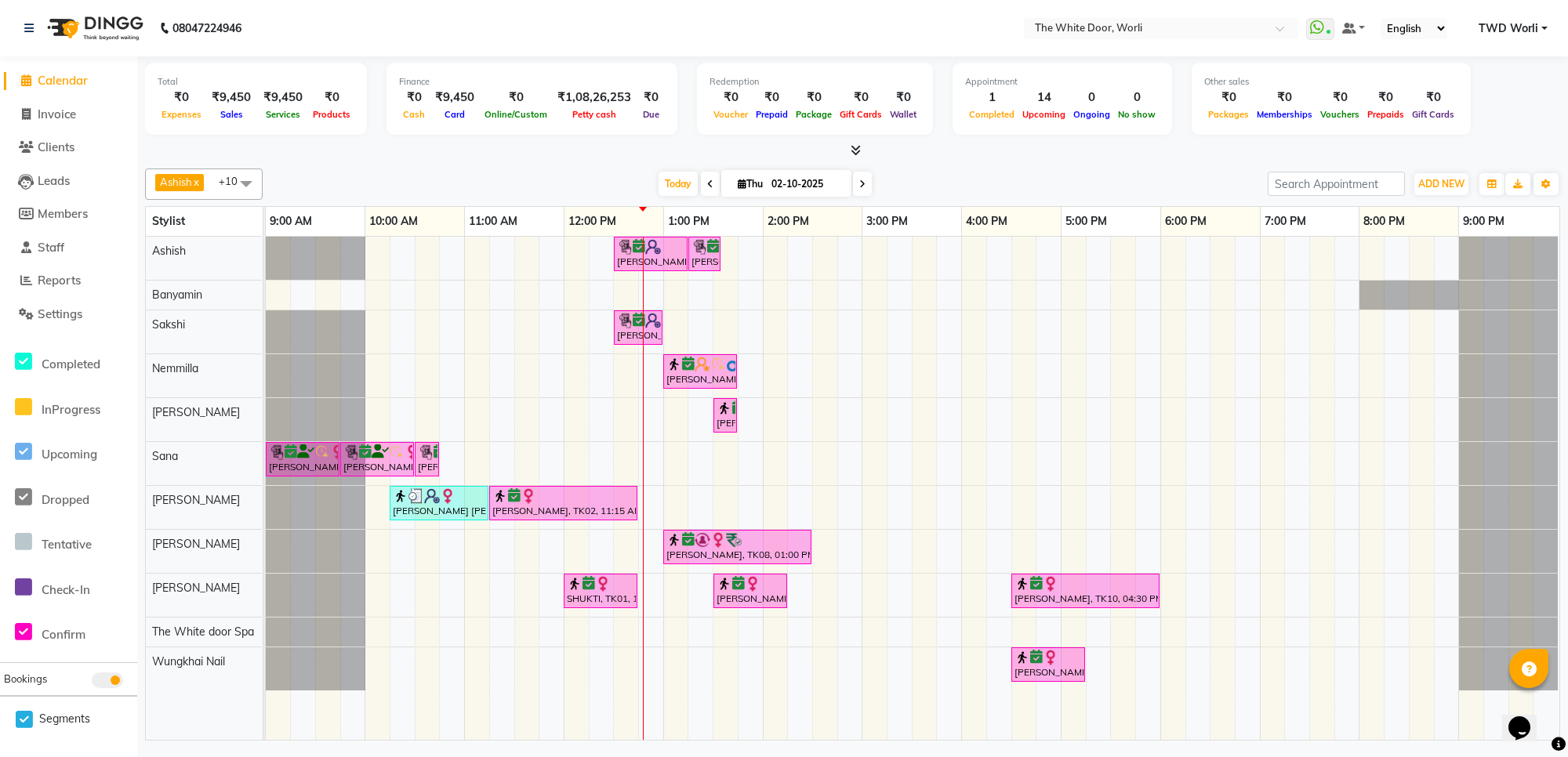
click at [856, 183] on span at bounding box center [862, 184] width 19 height 24
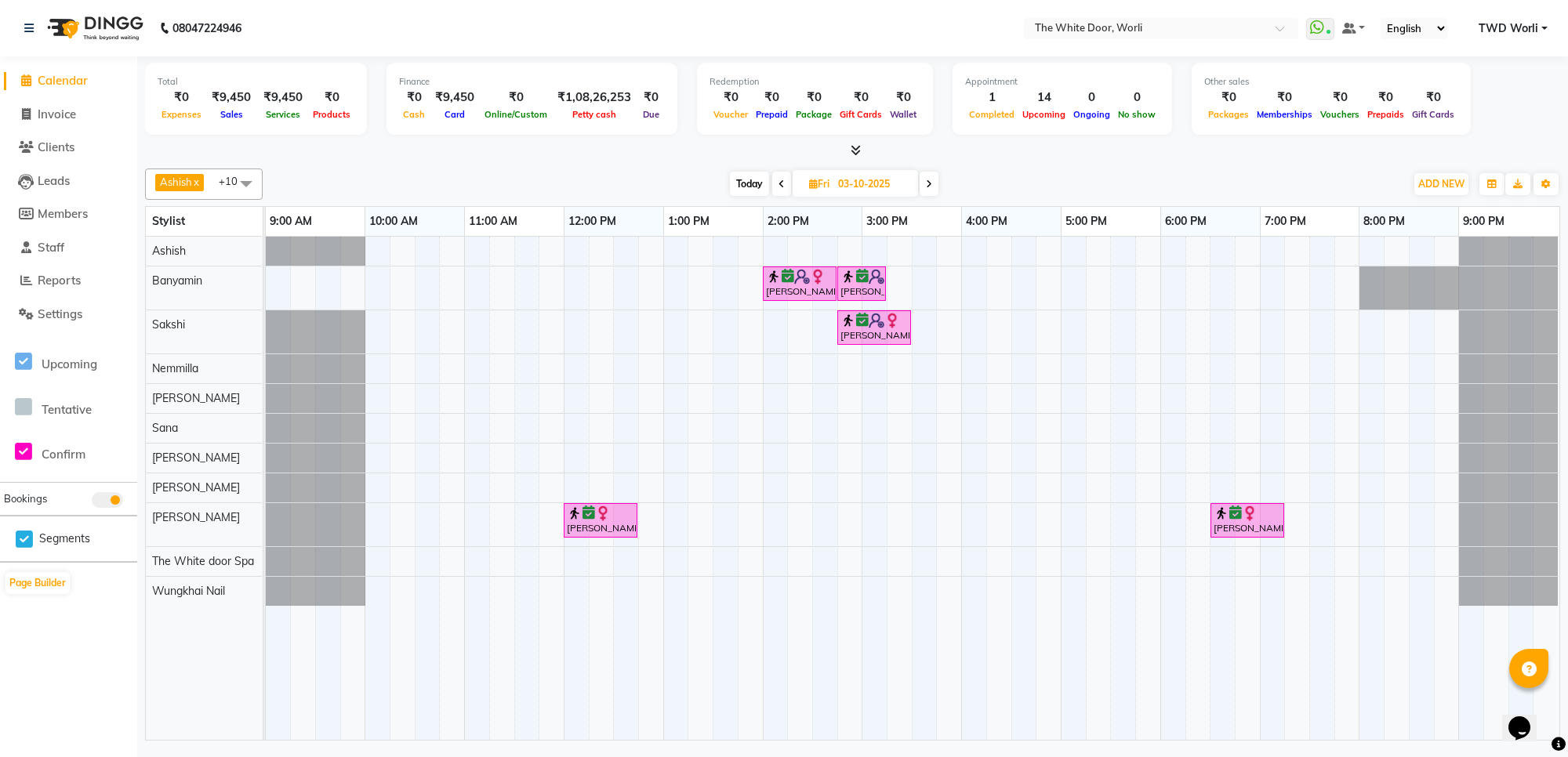
click at [937, 190] on span at bounding box center [928, 184] width 19 height 24
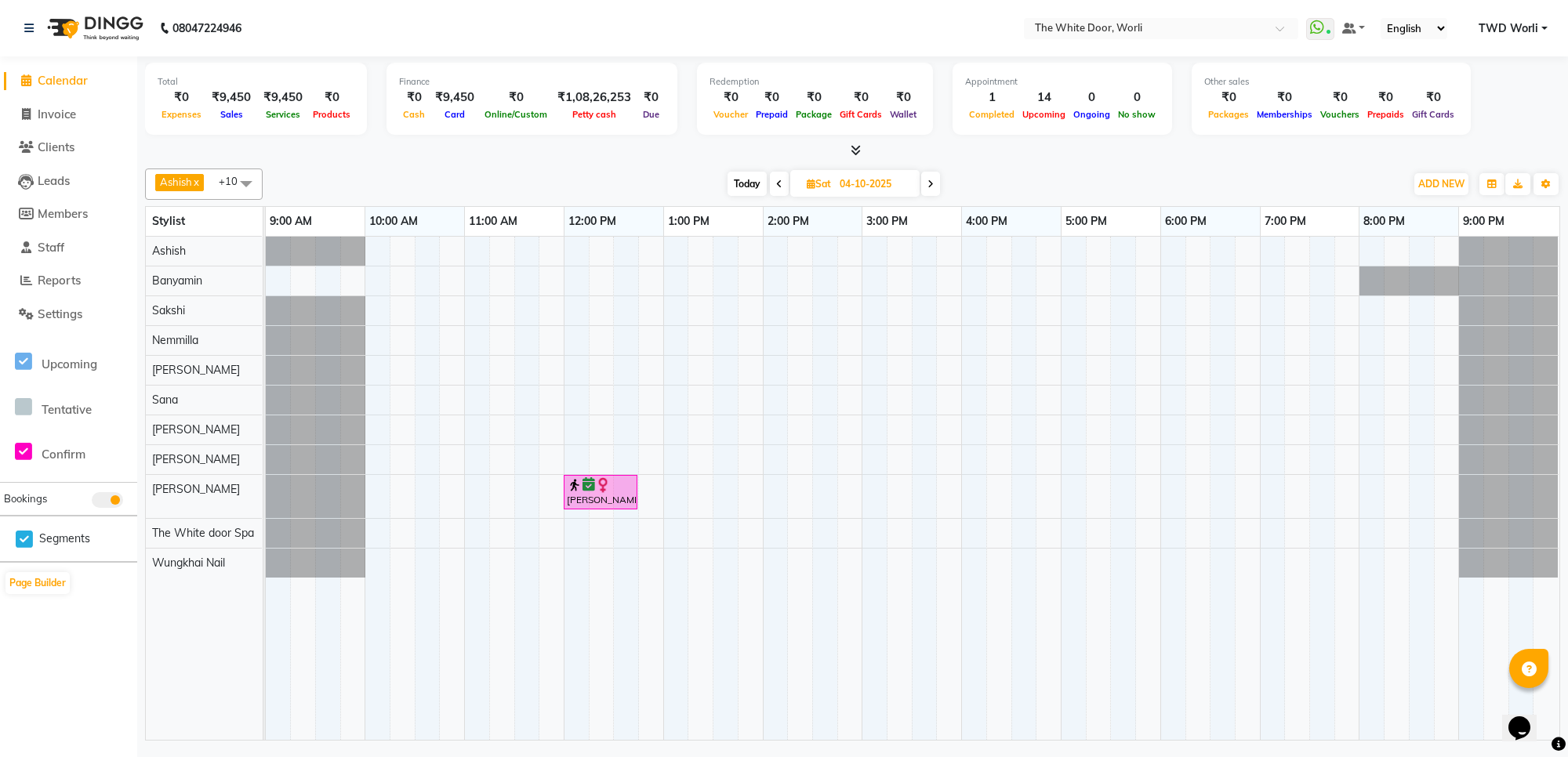
click at [777, 185] on icon at bounding box center [779, 184] width 7 height 10
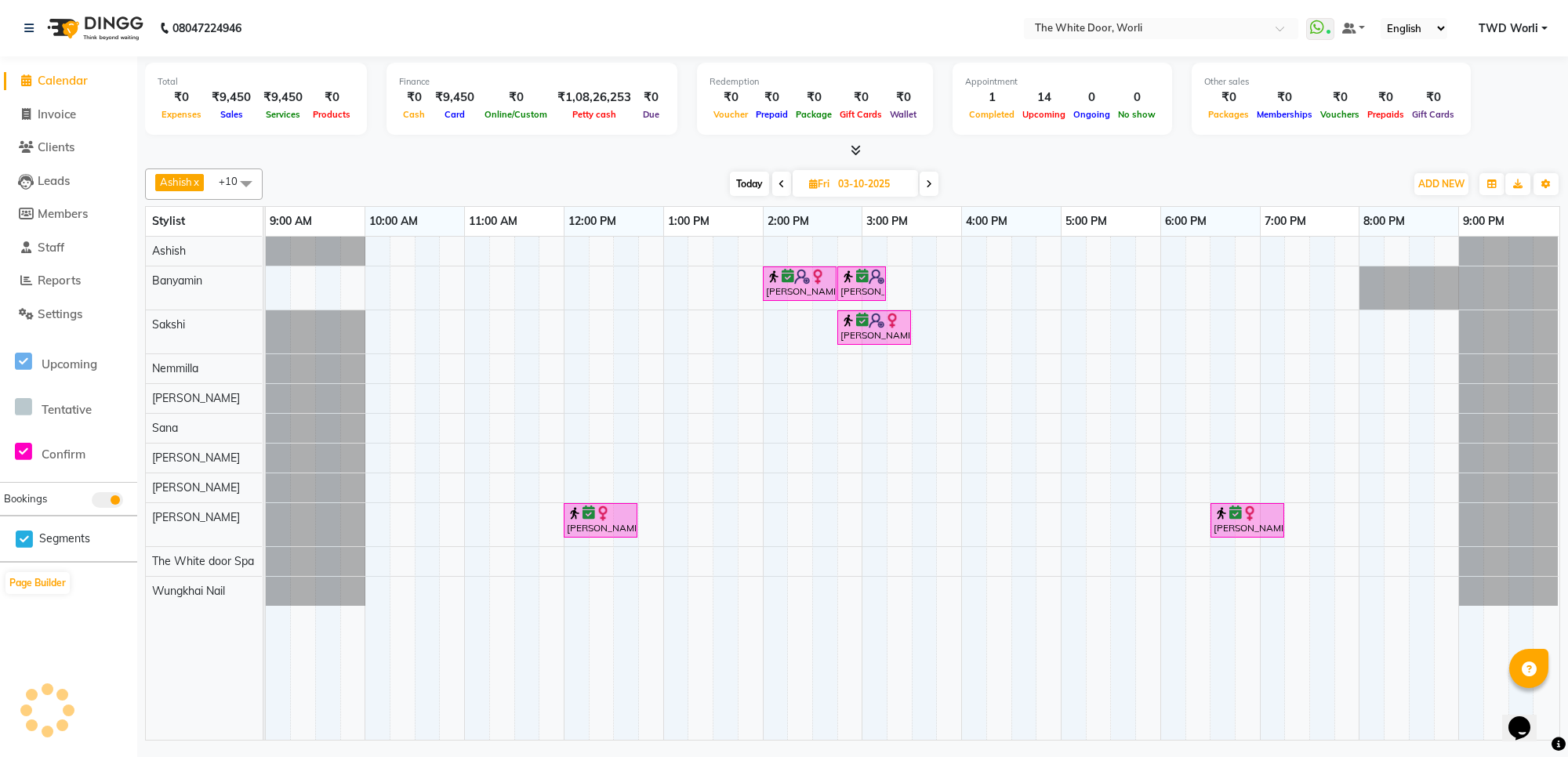
click at [778, 185] on icon at bounding box center [782, 184] width 7 height 10
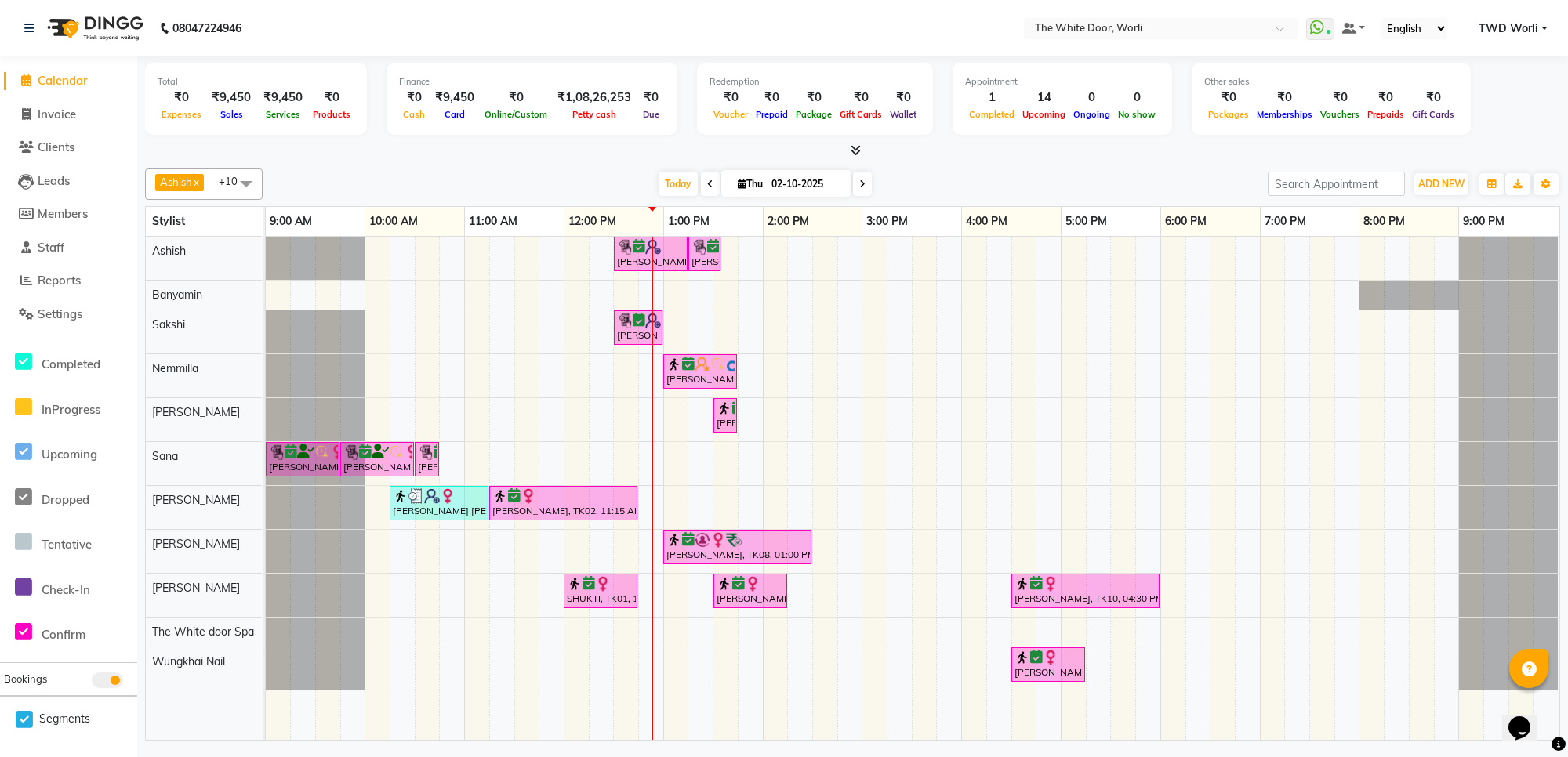
click at [854, 184] on span at bounding box center [862, 184] width 19 height 24
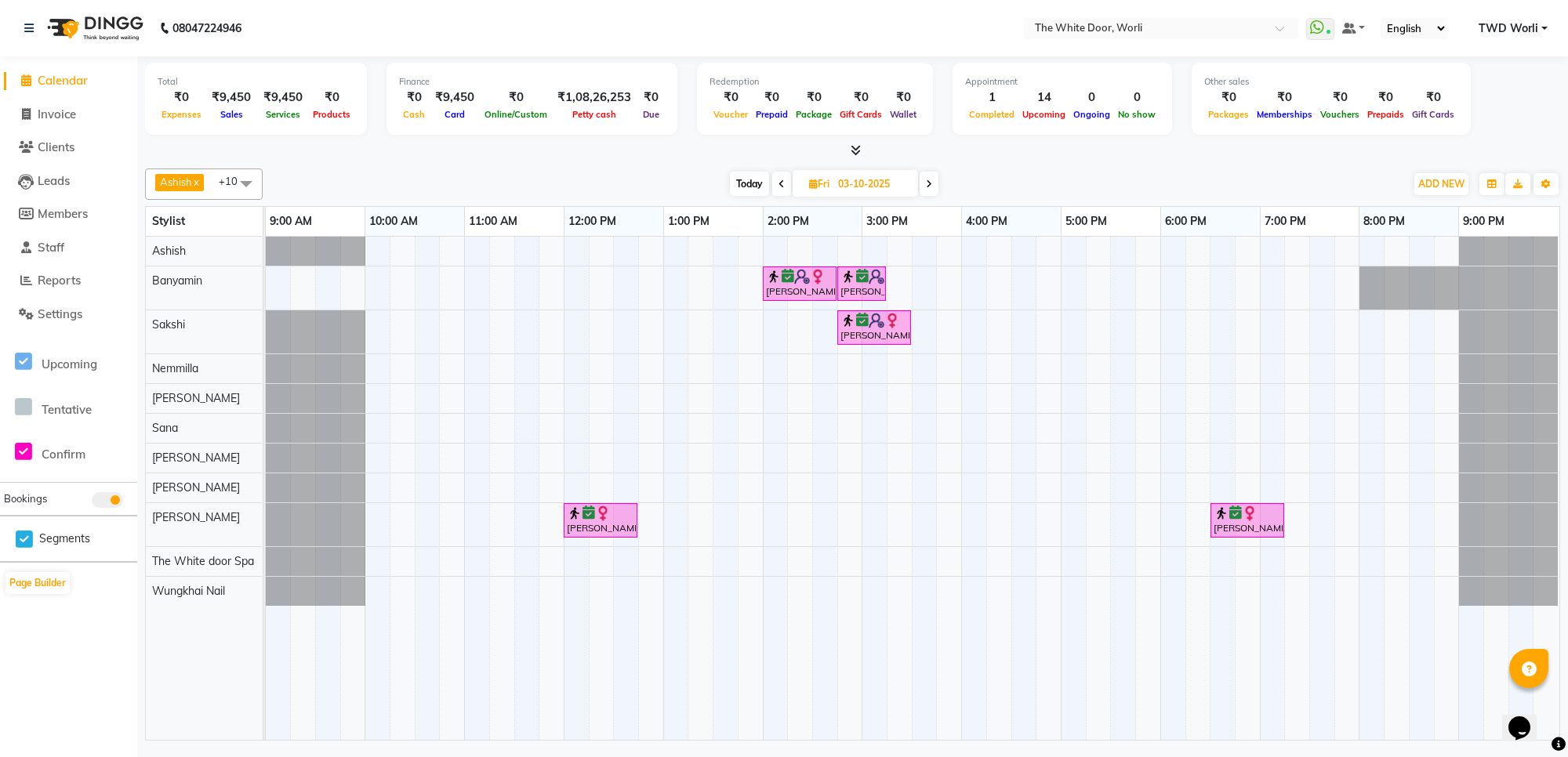
click at [745, 190] on span "Today" at bounding box center [750, 184] width 39 height 24
type input "02-10-2025"
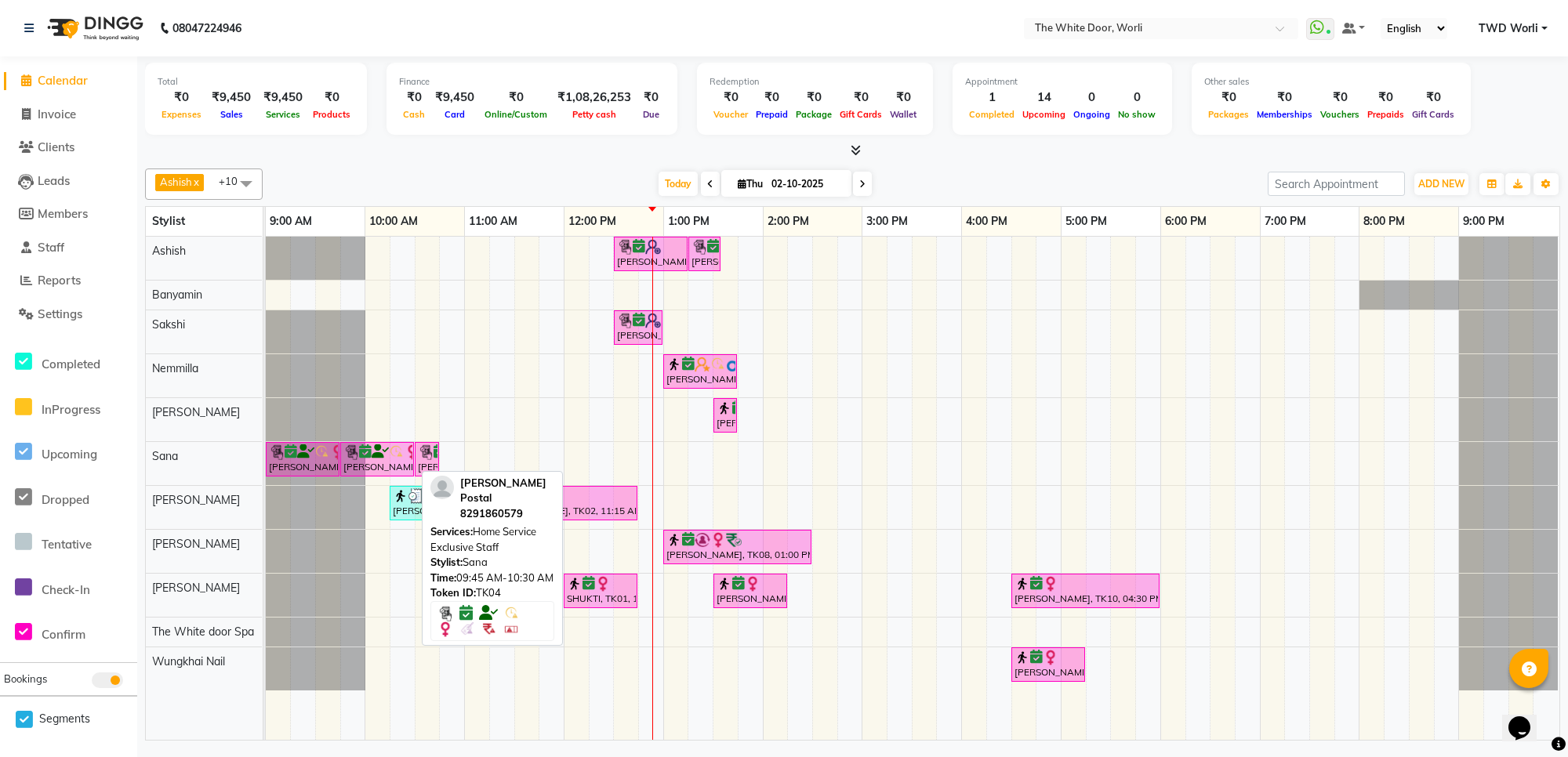
click at [357, 463] on div "[PERSON_NAME] Postal, TK04, 09:45 AM-10:30 AM, Home Service Exclusive Staff" at bounding box center [377, 459] width 70 height 30
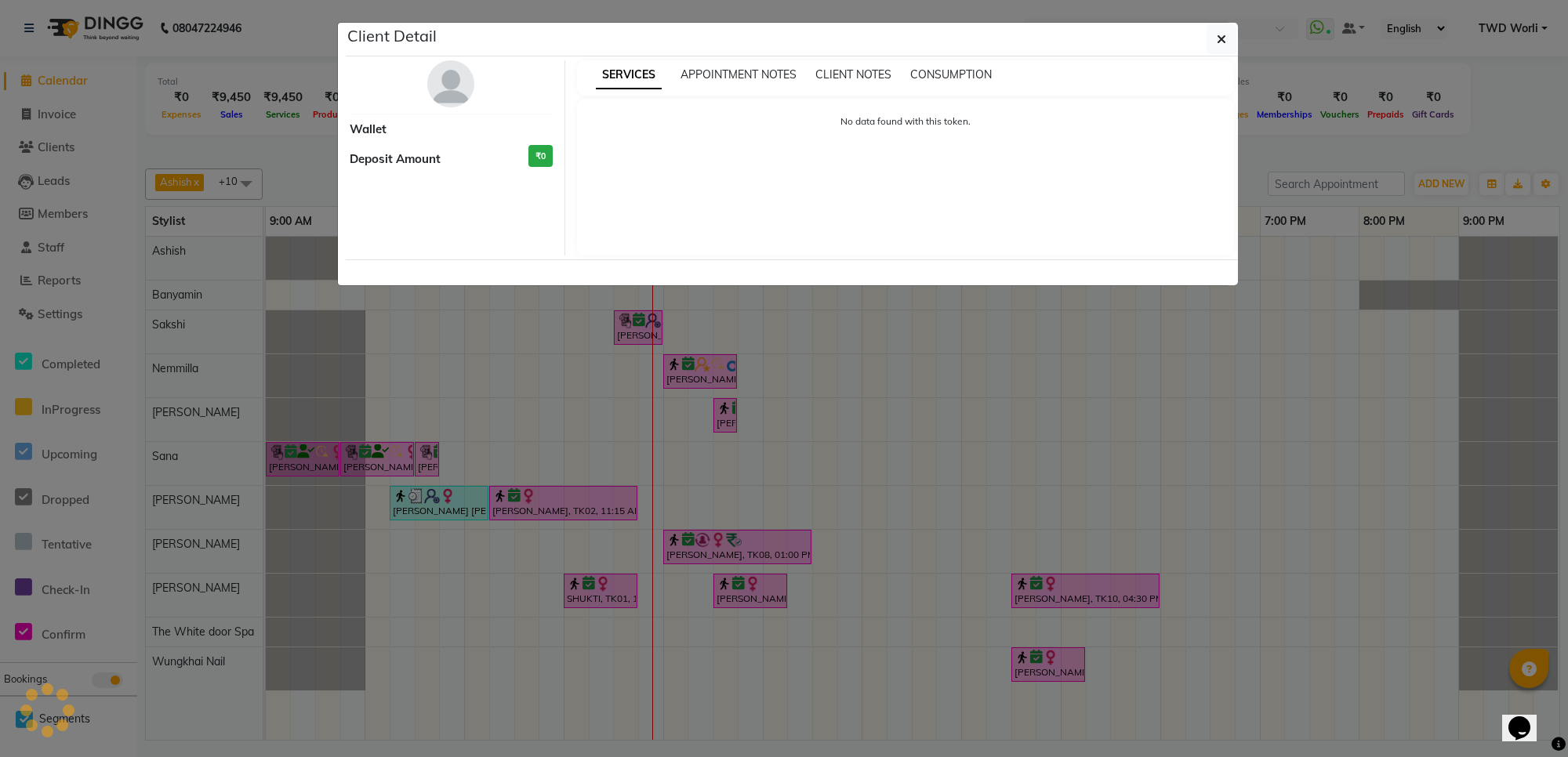
select select "6"
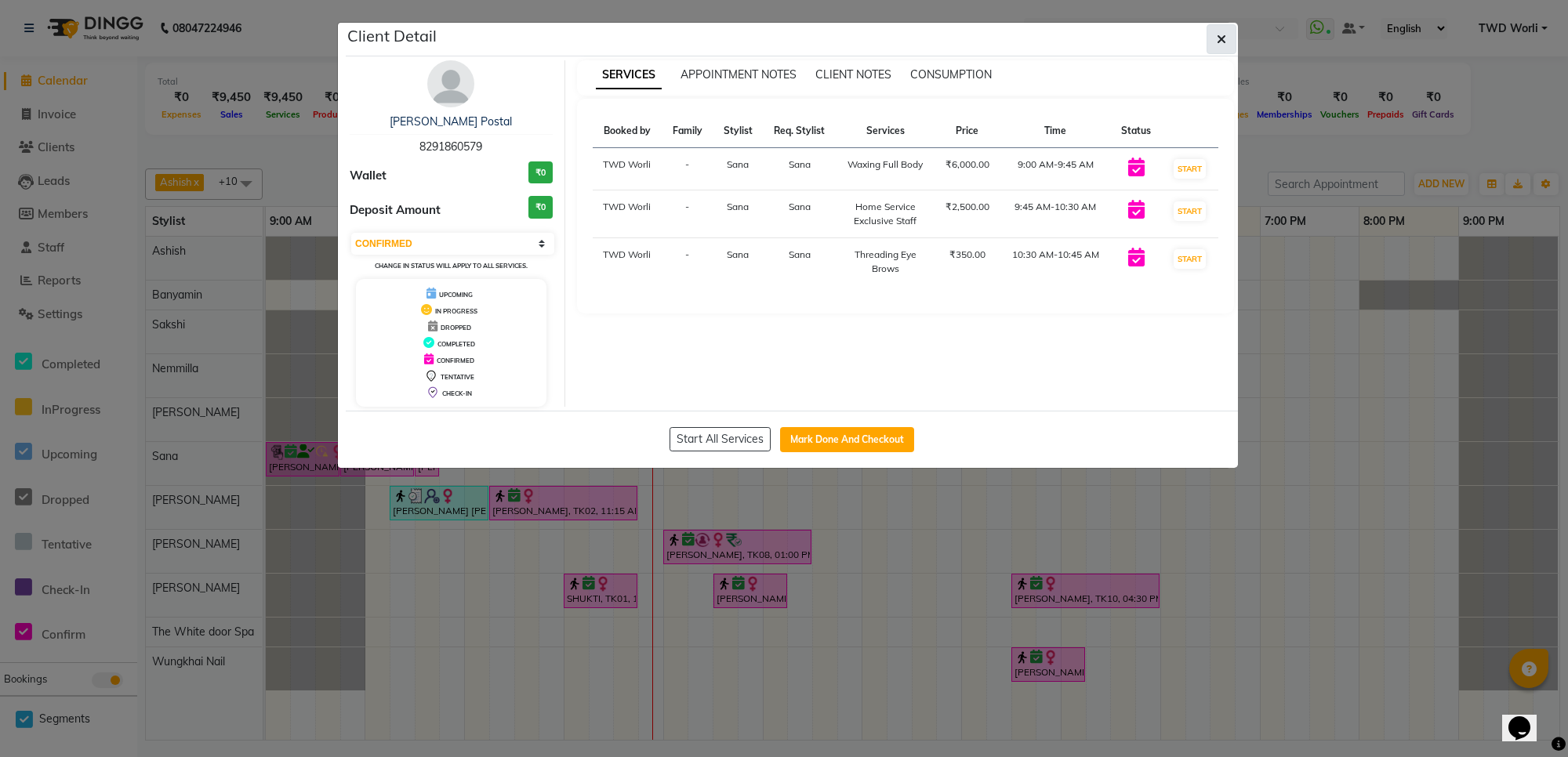
click at [1207, 33] on button "button" at bounding box center [1221, 39] width 30 height 30
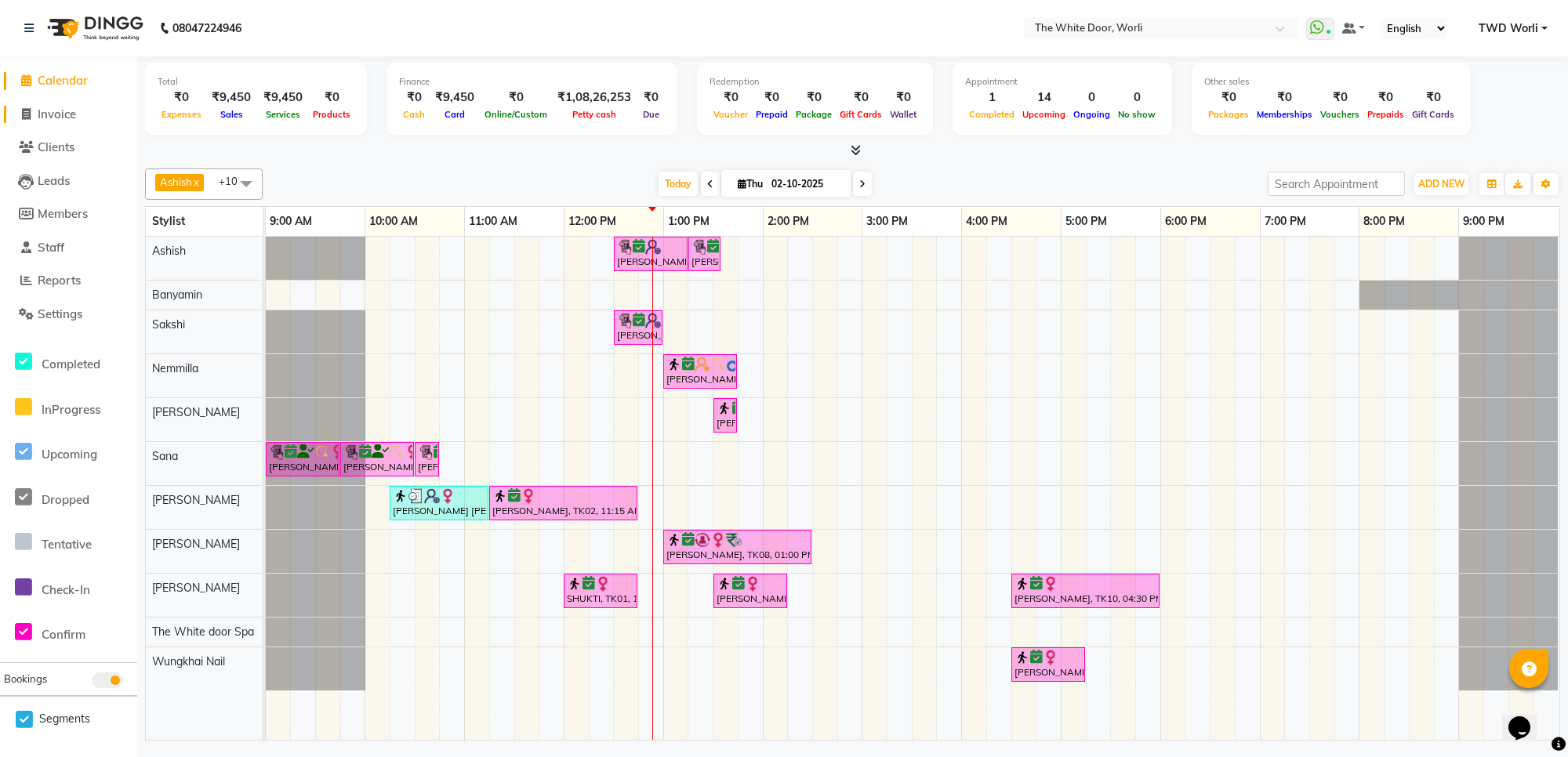
click at [56, 122] on link "Invoice" at bounding box center [69, 115] width 130 height 18
select select "service"
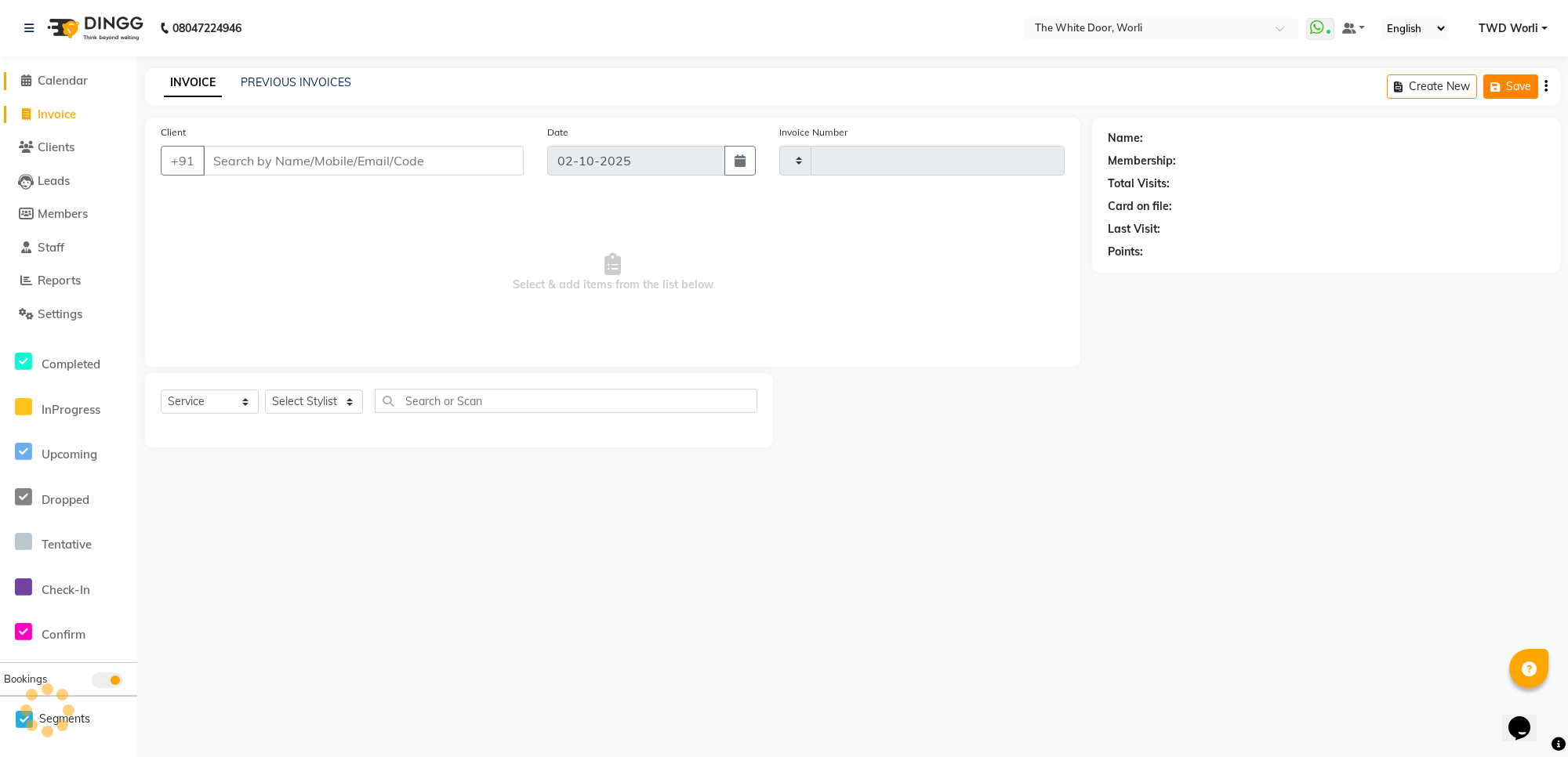
type input "1643"
select select "4027"
click at [1499, 87] on button "Open Invoices" at bounding box center [1486, 86] width 104 height 24
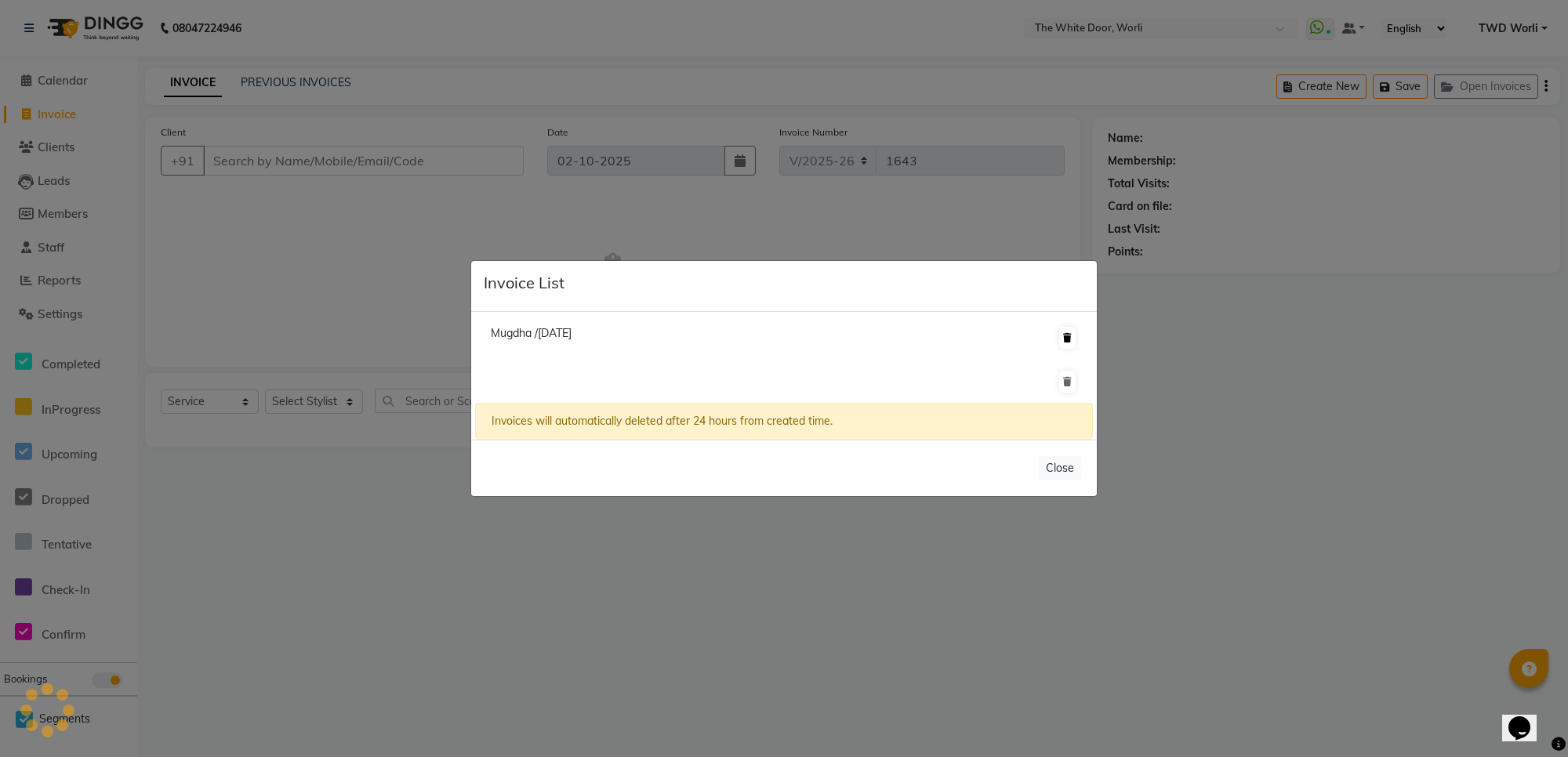
click at [1068, 337] on icon at bounding box center [1067, 338] width 9 height 10
click at [1069, 334] on icon at bounding box center [1067, 338] width 9 height 10
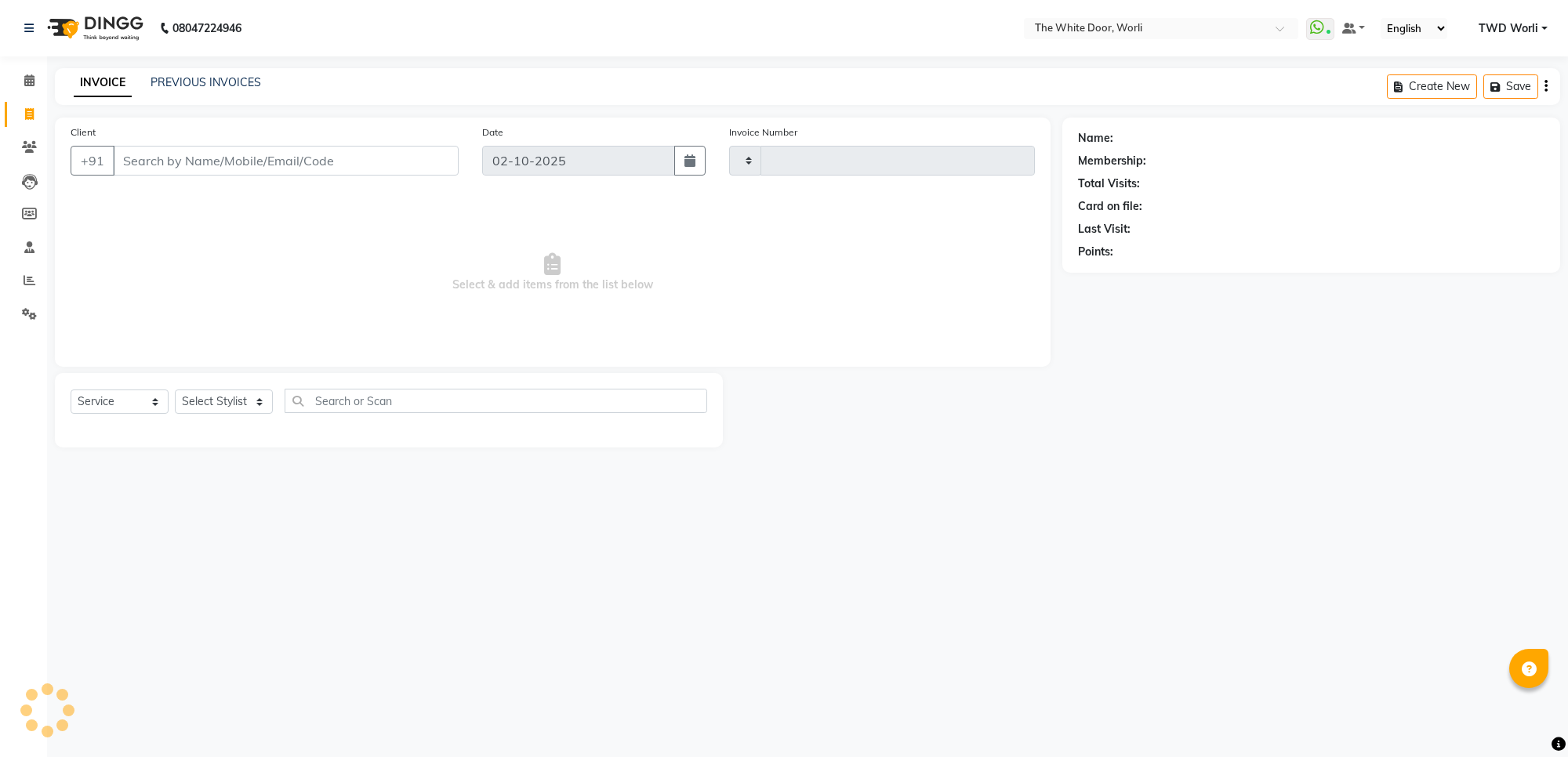
select select "service"
type input "1643"
select select "4027"
click at [228, 150] on input "Client" at bounding box center [286, 161] width 346 height 30
paste input "9819900654"
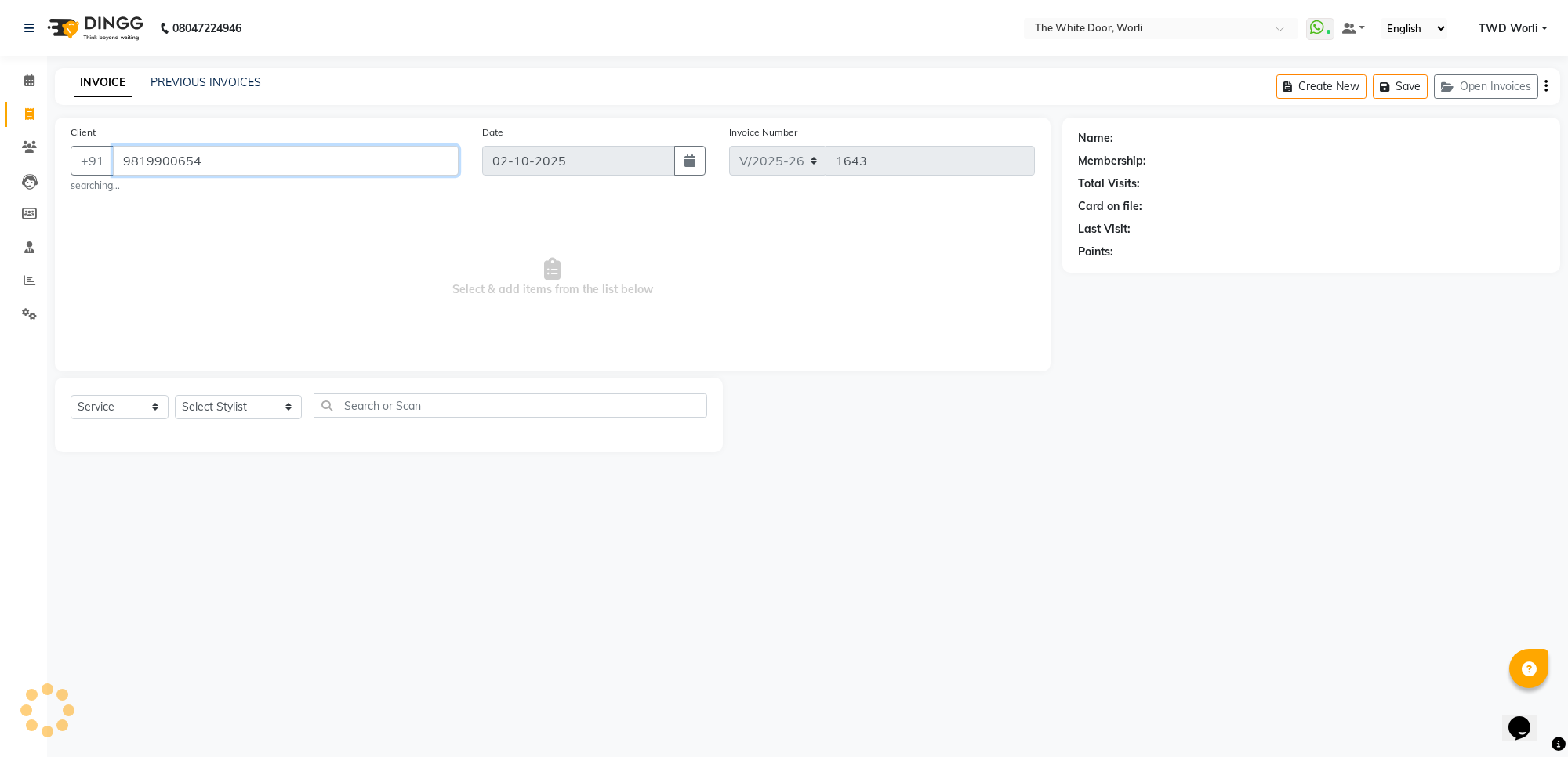
type input "9819900654"
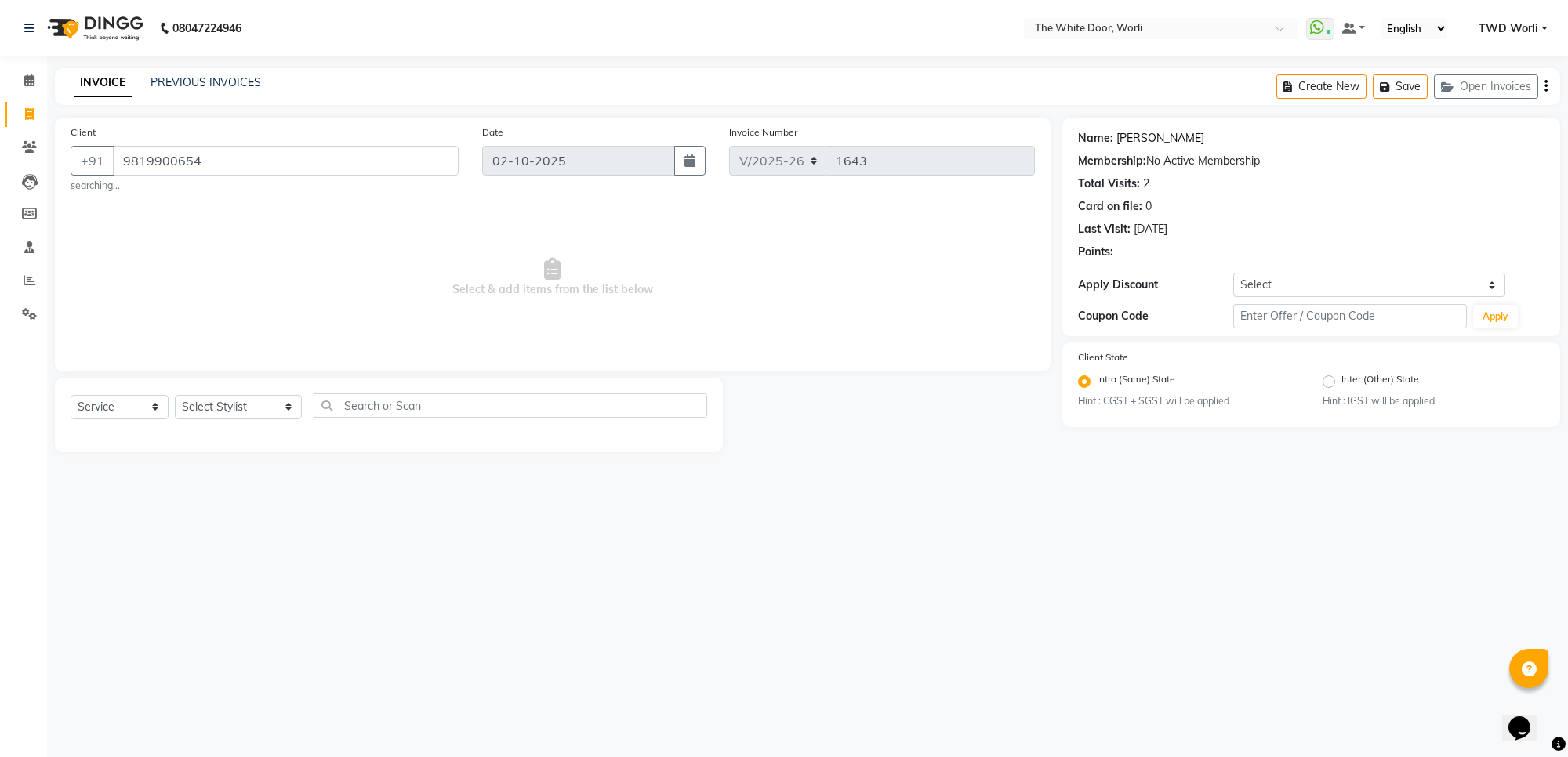
click at [1133, 139] on link "[PERSON_NAME]" at bounding box center [1160, 139] width 88 height 16
click at [1172, 138] on link "[PERSON_NAME]" at bounding box center [1160, 139] width 88 height 16
select select "4027"
select select "service"
click at [26, 76] on icon at bounding box center [29, 80] width 10 height 11
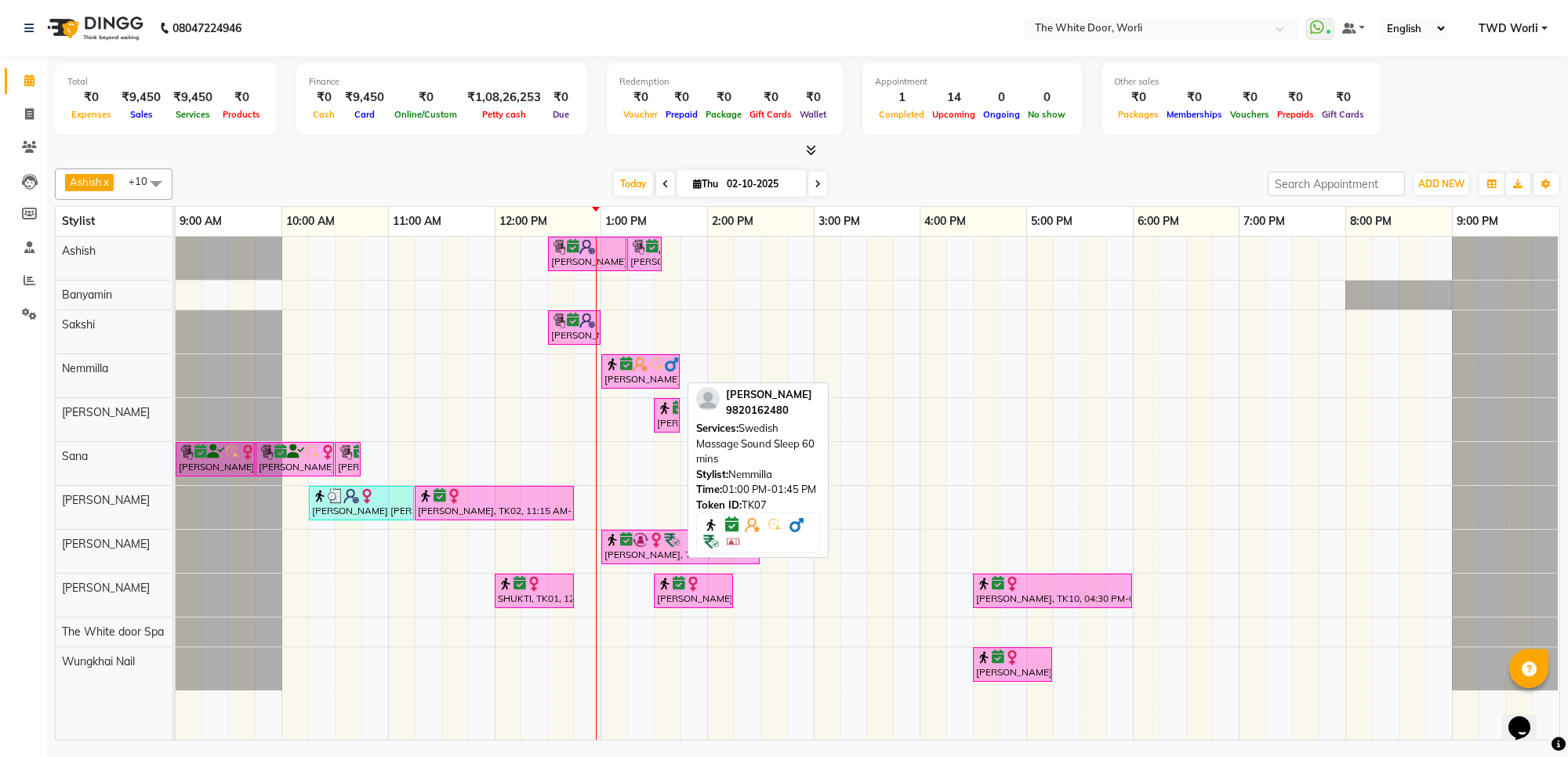
click at [643, 367] on img at bounding box center [640, 364] width 16 height 15
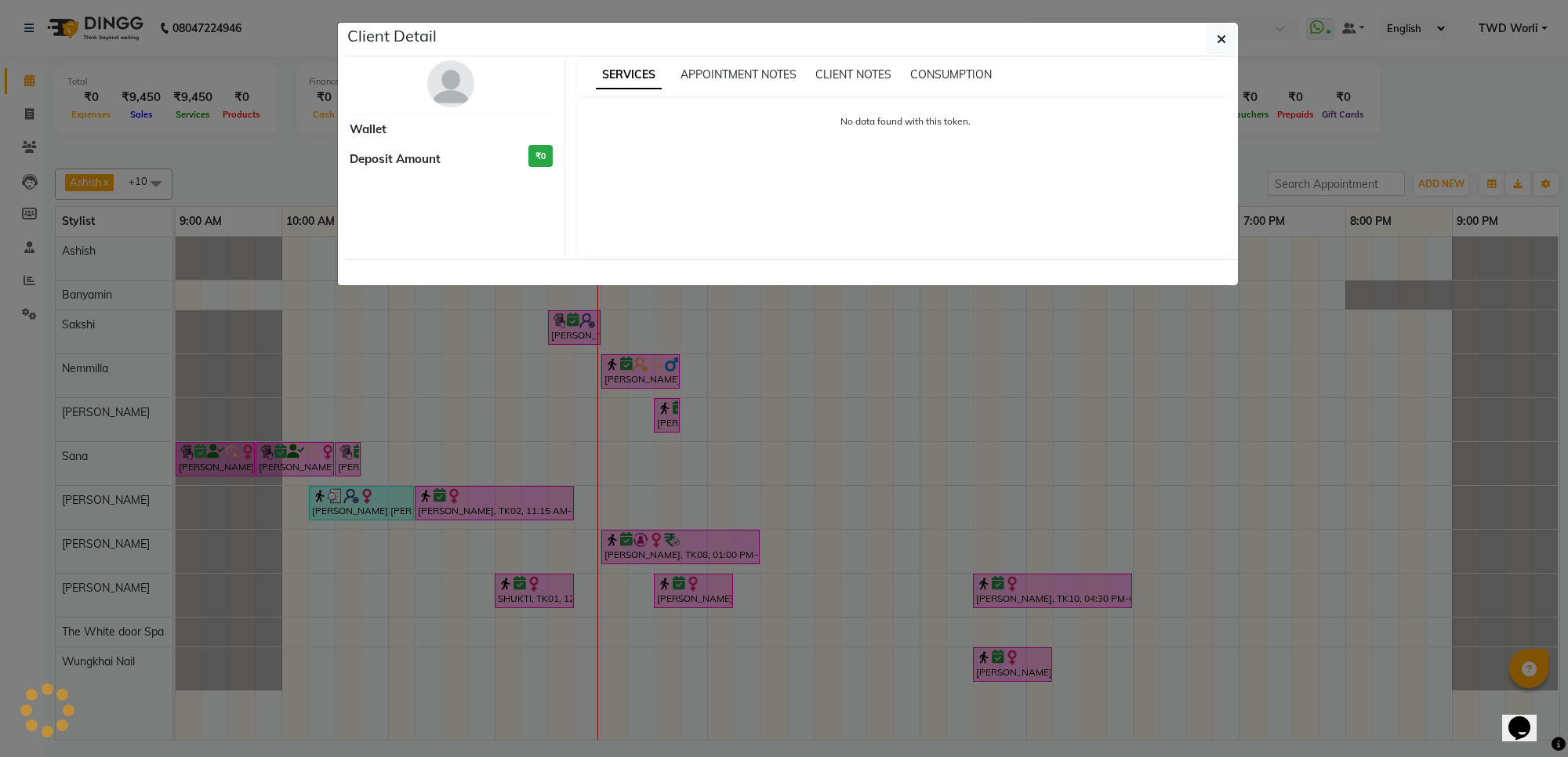
select select "6"
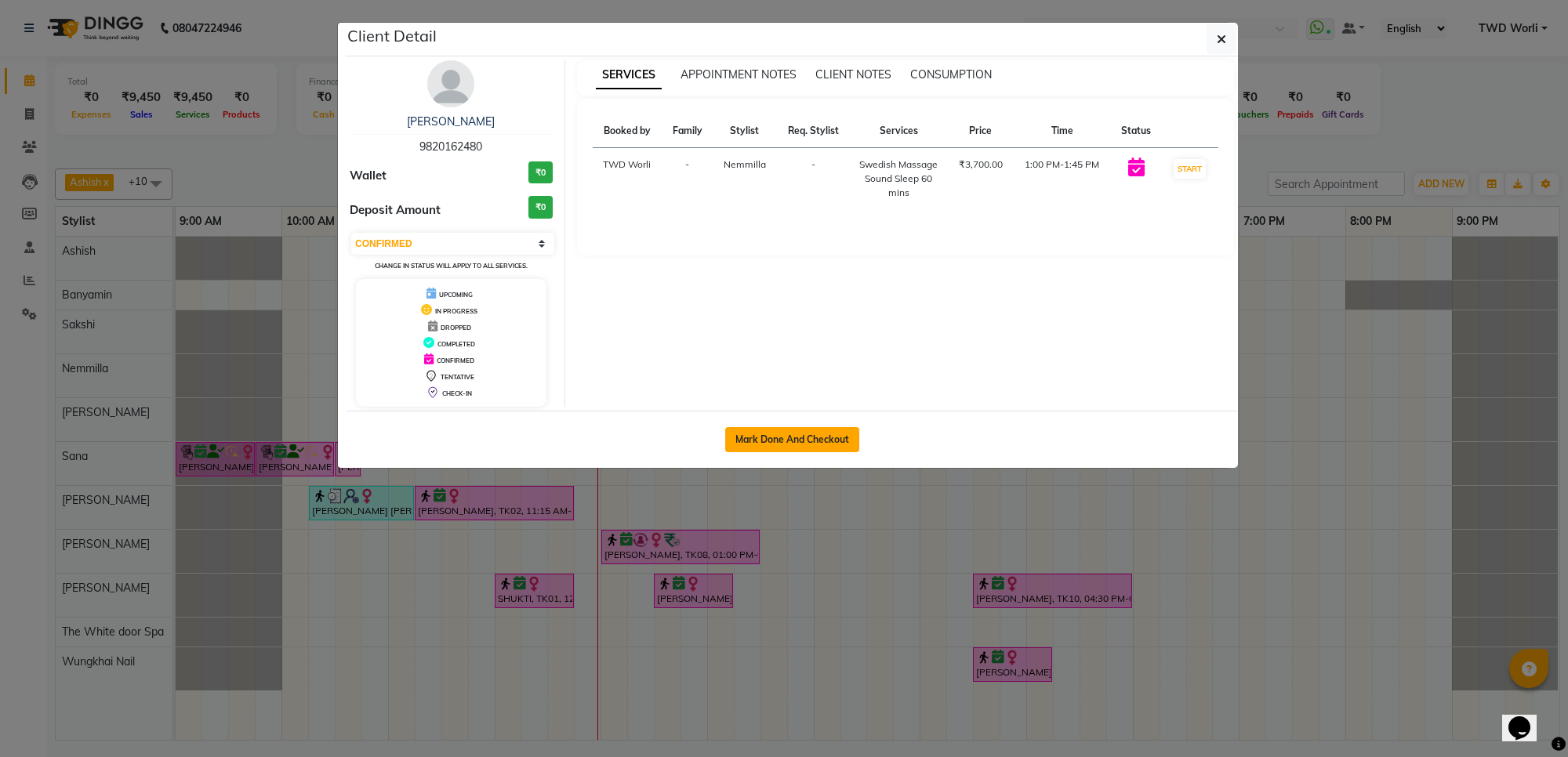
click at [816, 433] on button "Mark Done And Checkout" at bounding box center [792, 440] width 134 height 25
select select "service"
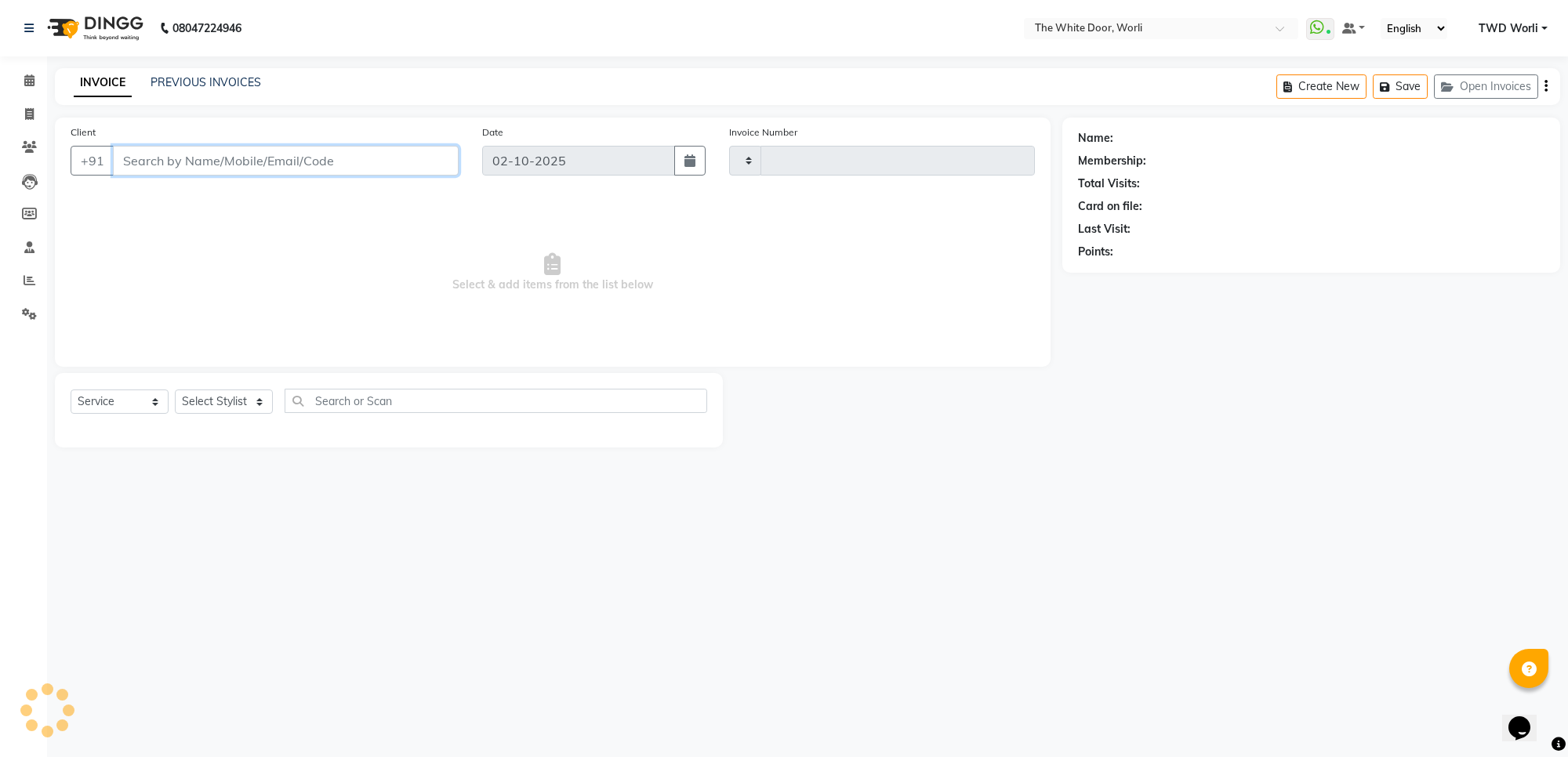
click at [339, 157] on input "Client" at bounding box center [286, 161] width 346 height 30
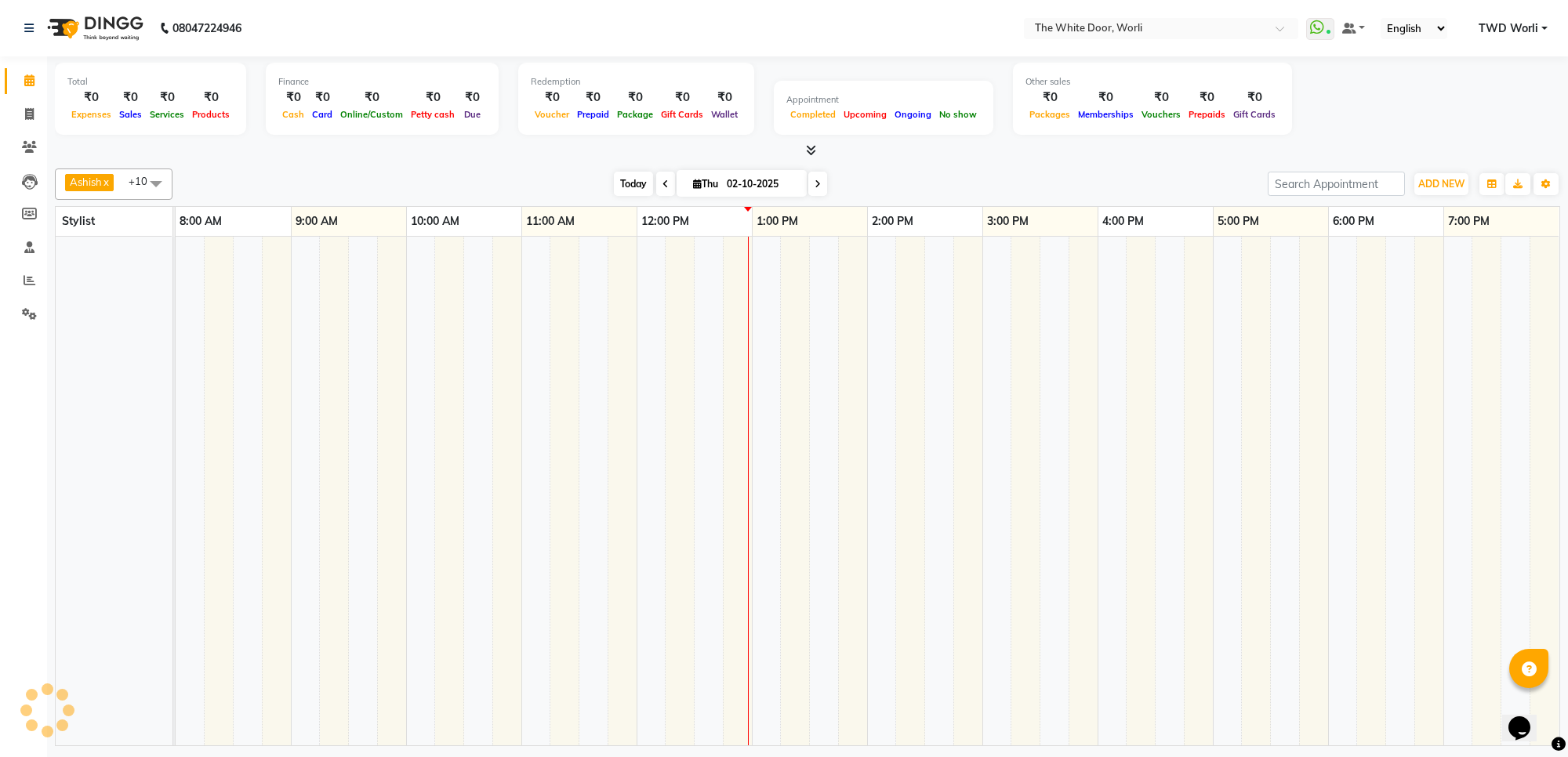
click at [636, 181] on span "Today" at bounding box center [633, 184] width 39 height 24
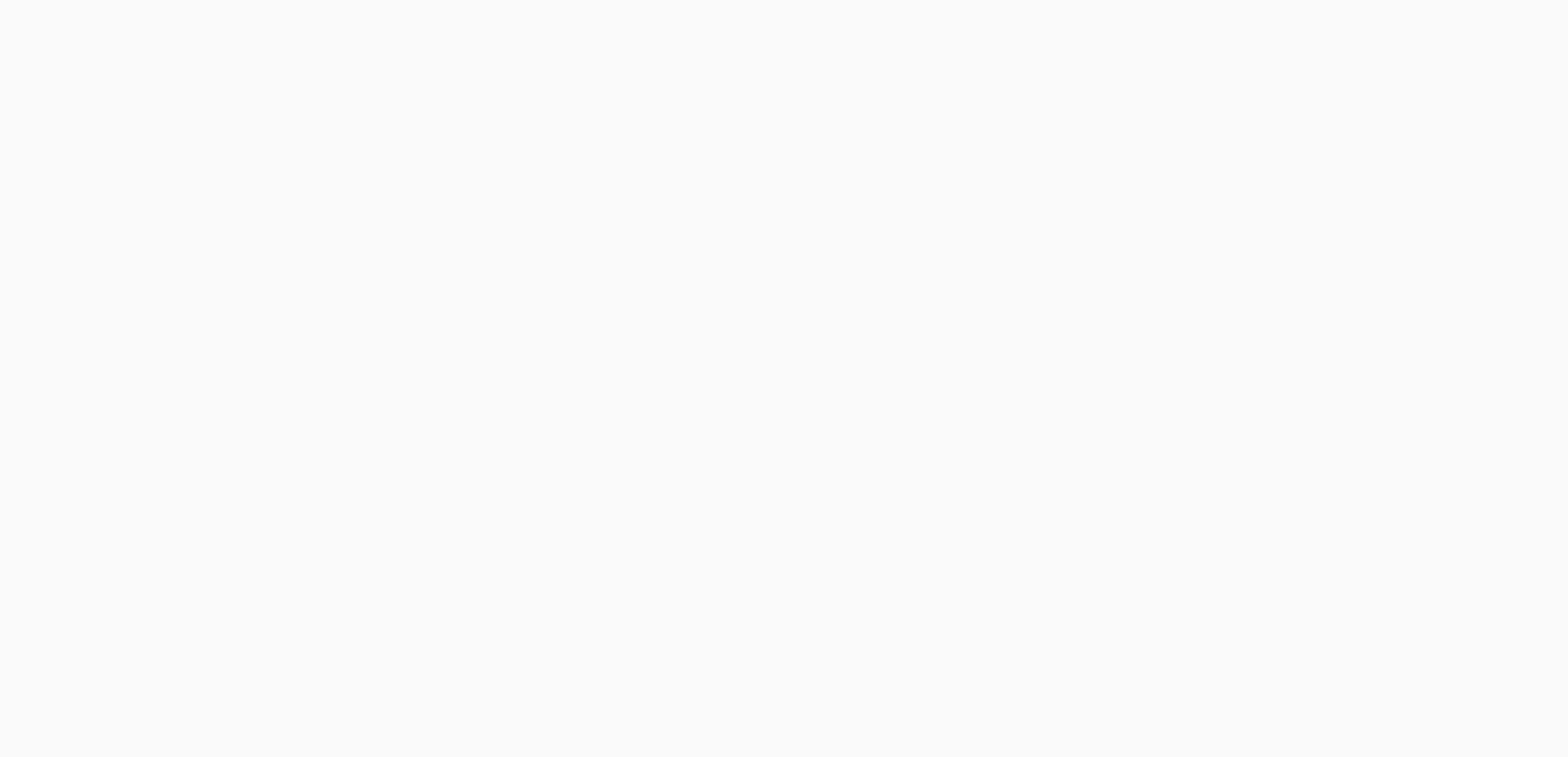
click at [504, 68] on div at bounding box center [784, 378] width 1568 height 757
select select "service"
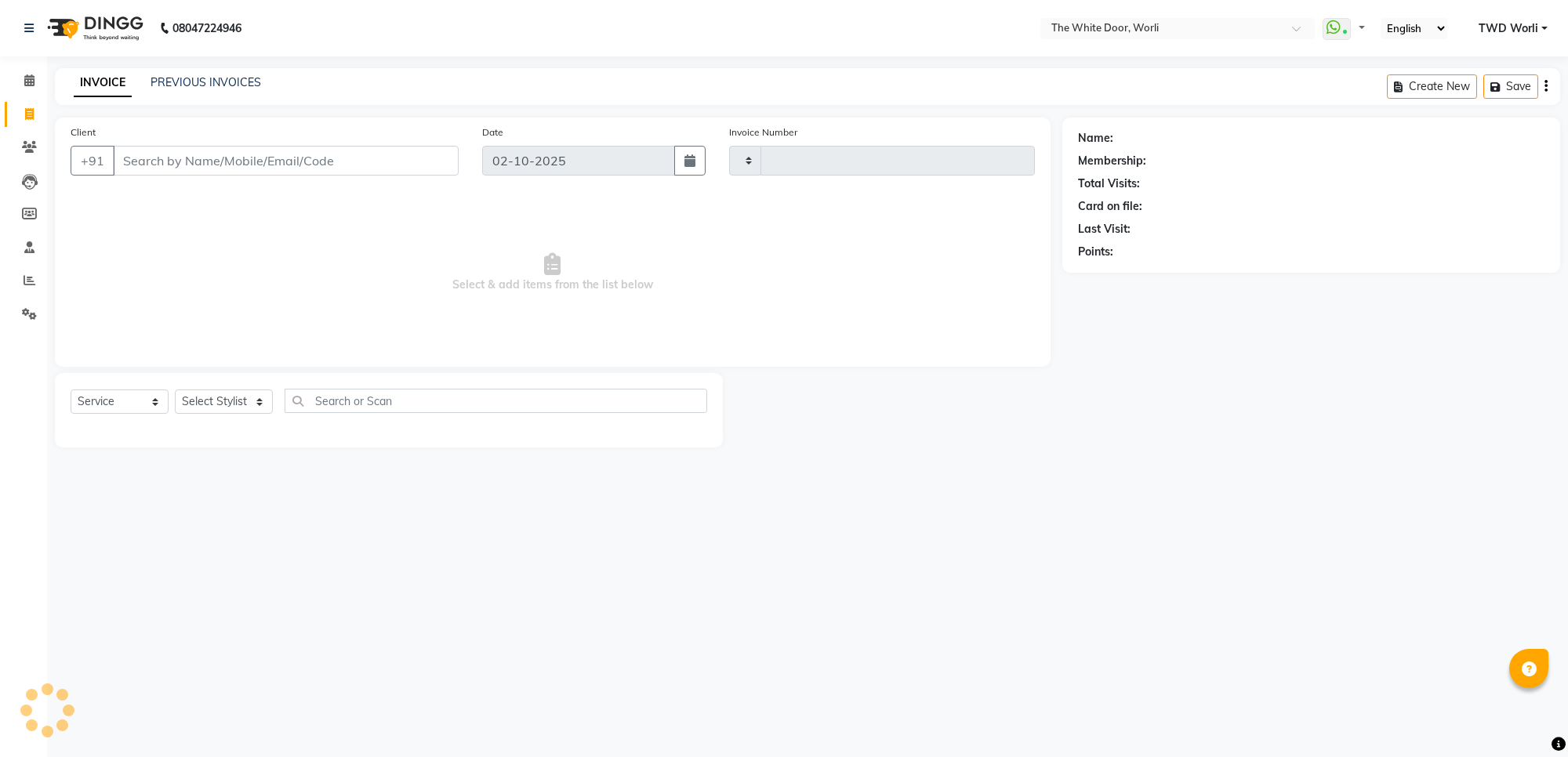
select select "en"
type input "1643"
select select "4027"
click at [29, 87] on span at bounding box center [29, 81] width 28 height 18
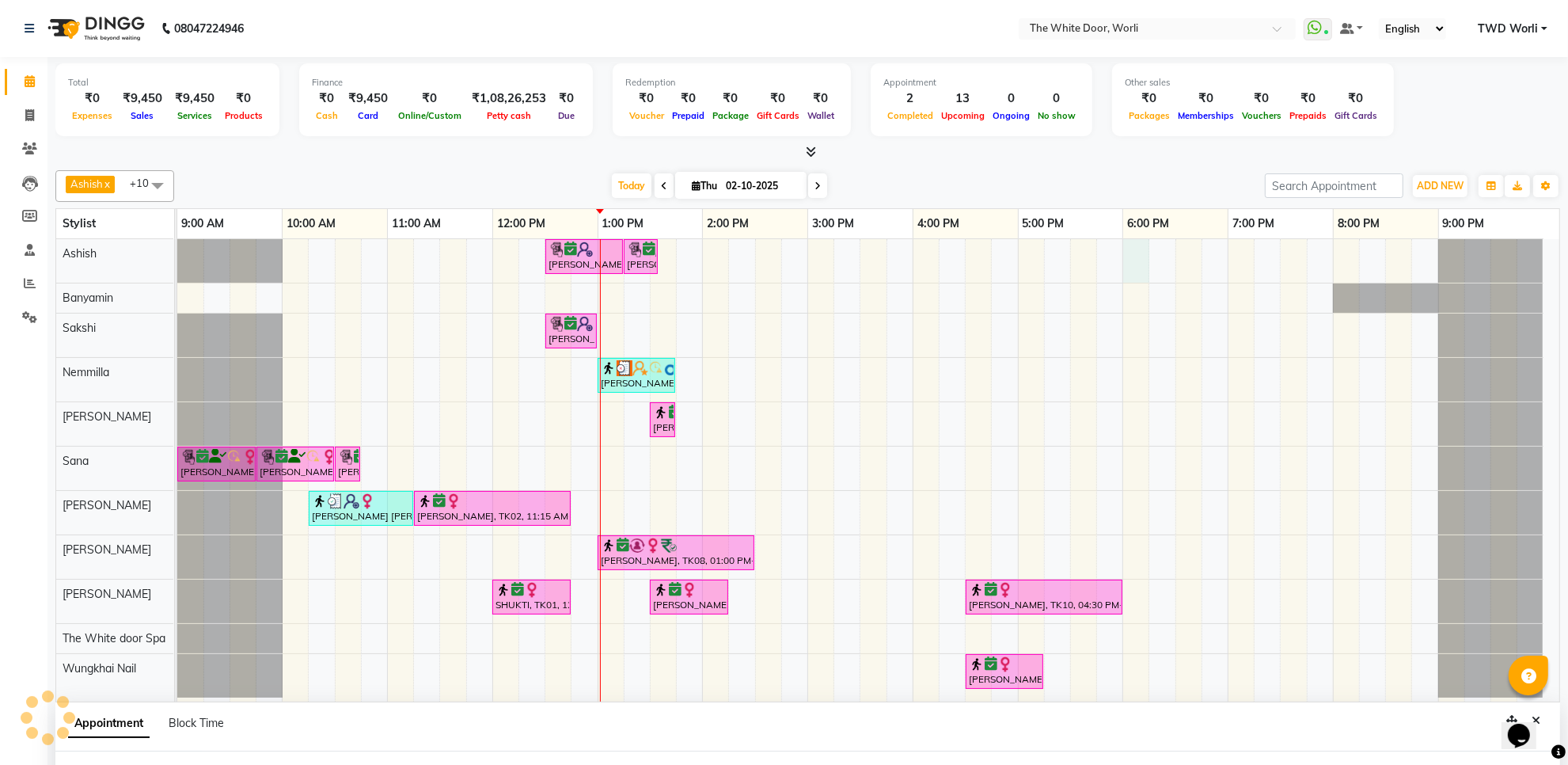
scroll to position [2, 0]
select select "20532"
select select "1080"
select select "tentative"
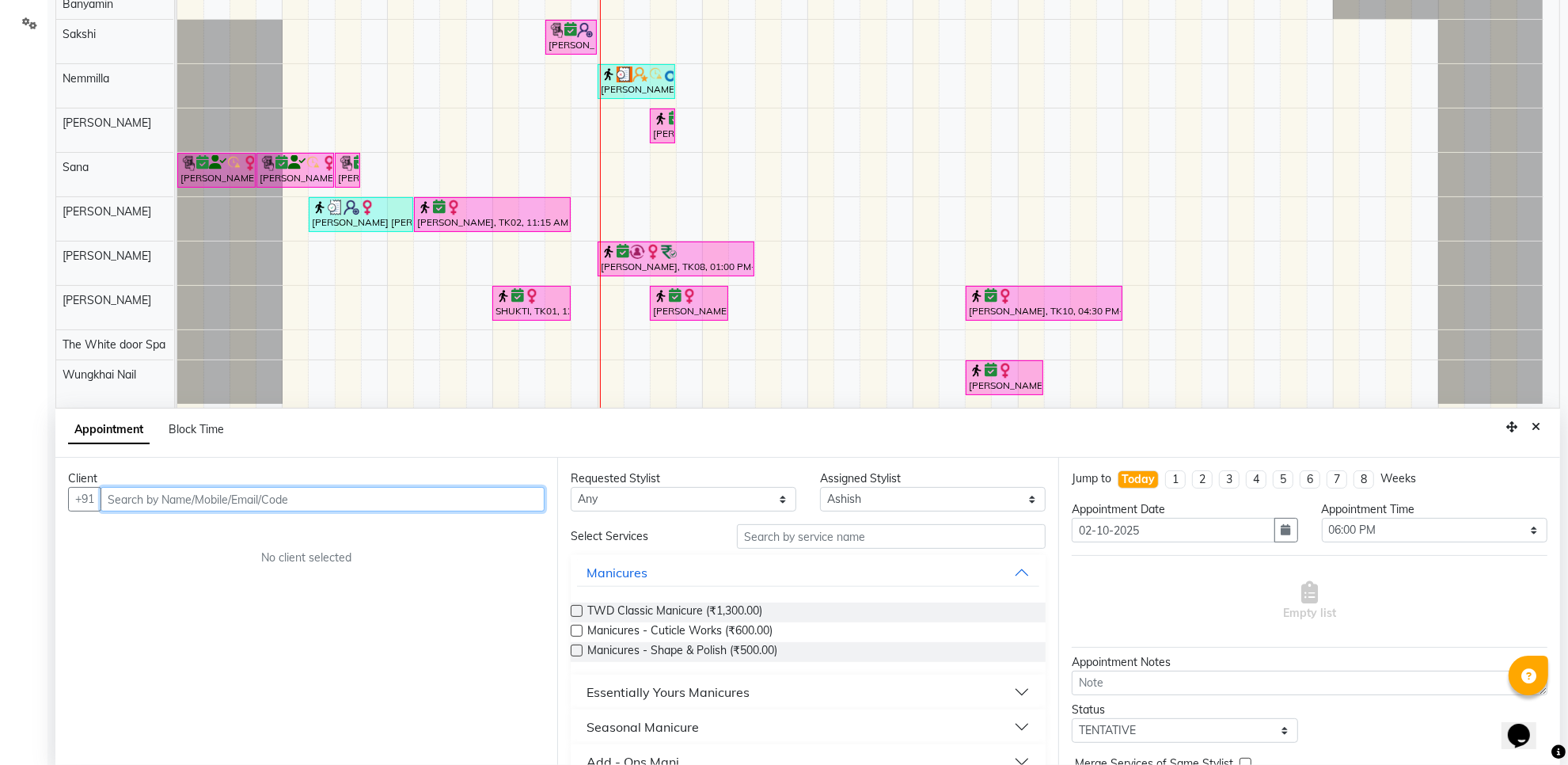
scroll to position [298, 0]
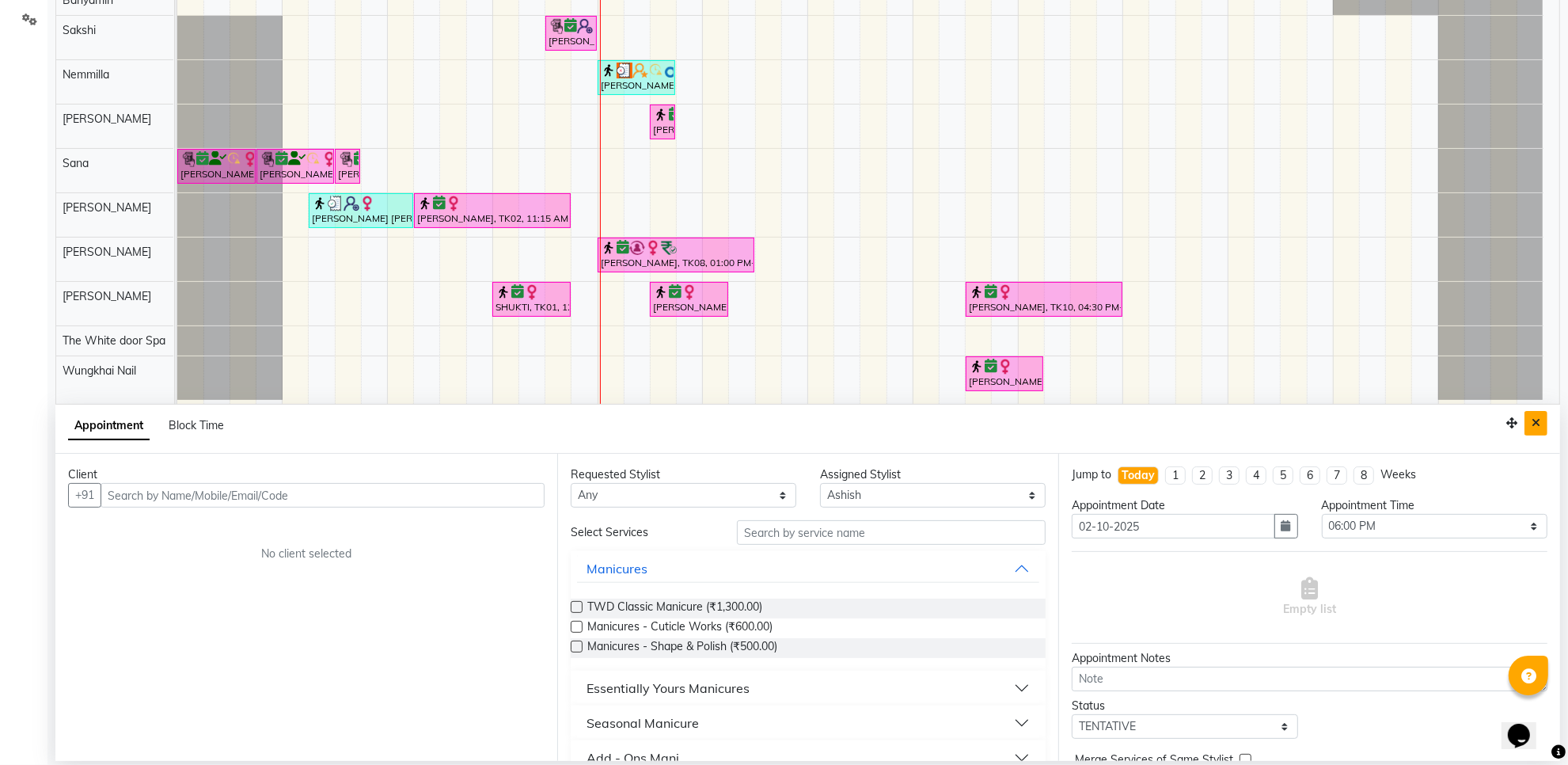
click at [1532, 422] on icon "Close" at bounding box center [1536, 422] width 9 height 11
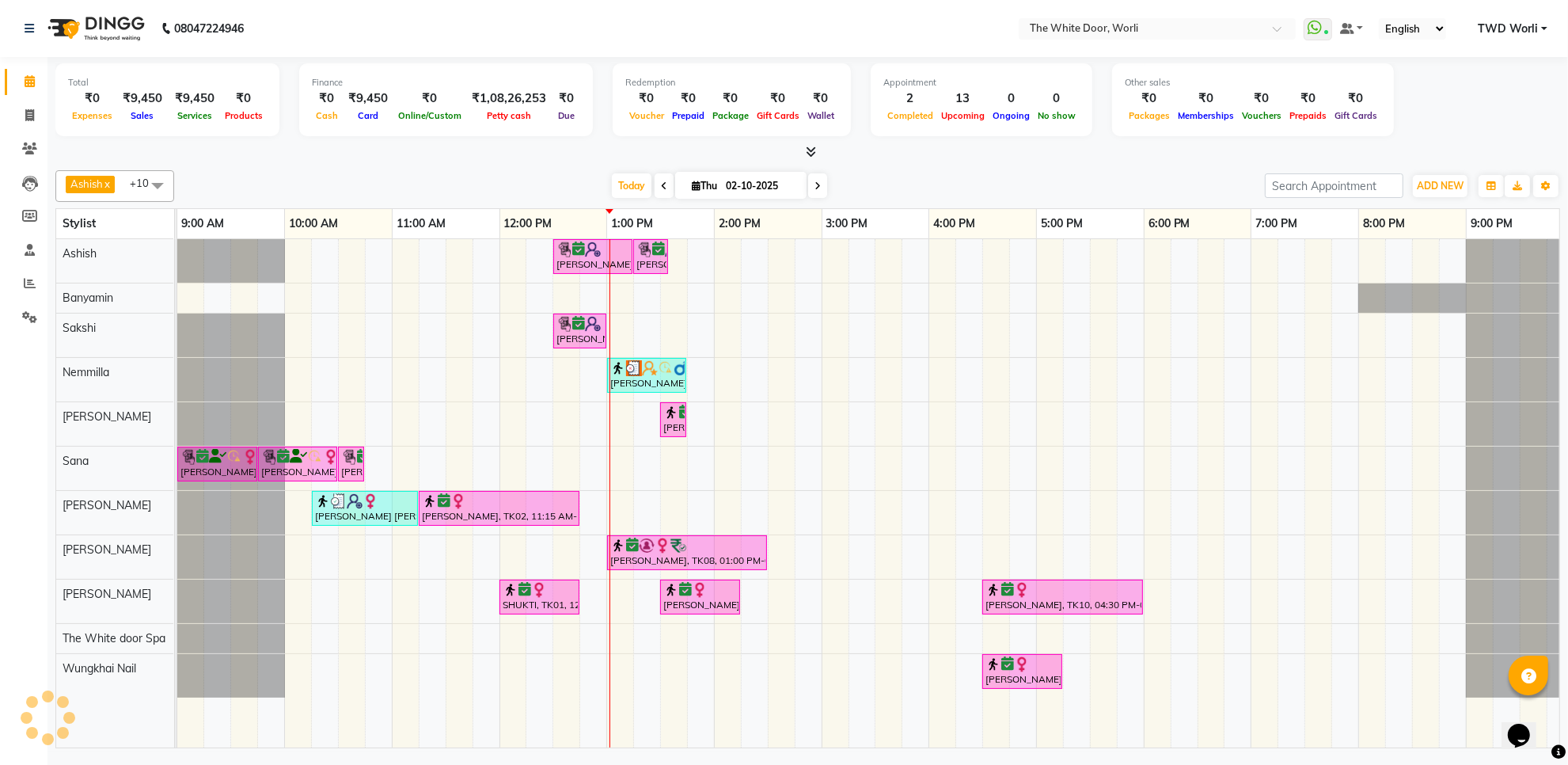
scroll to position [0, 0]
select select "20573"
select select "750"
select select "tentative"
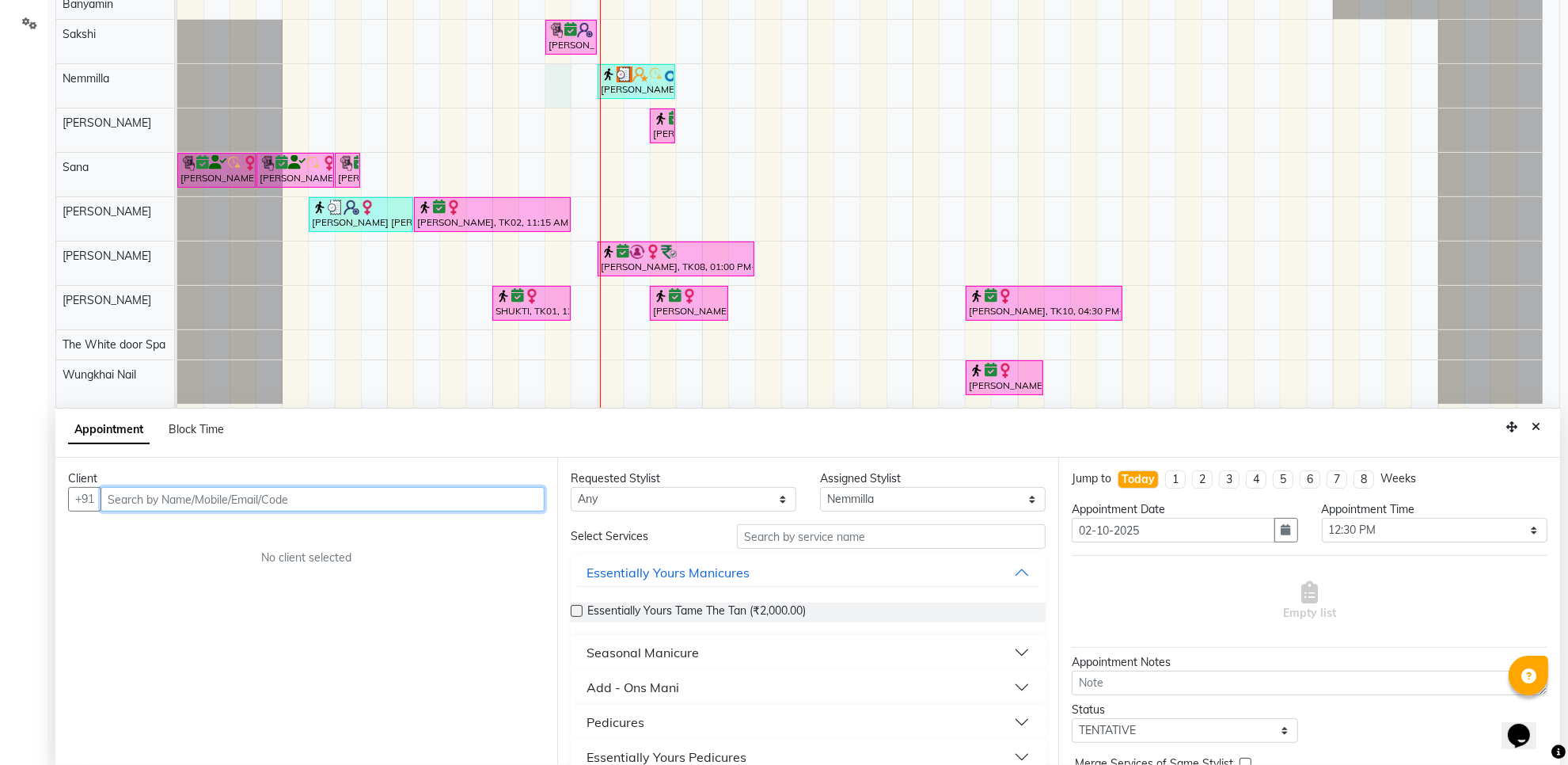
scroll to position [298, 0]
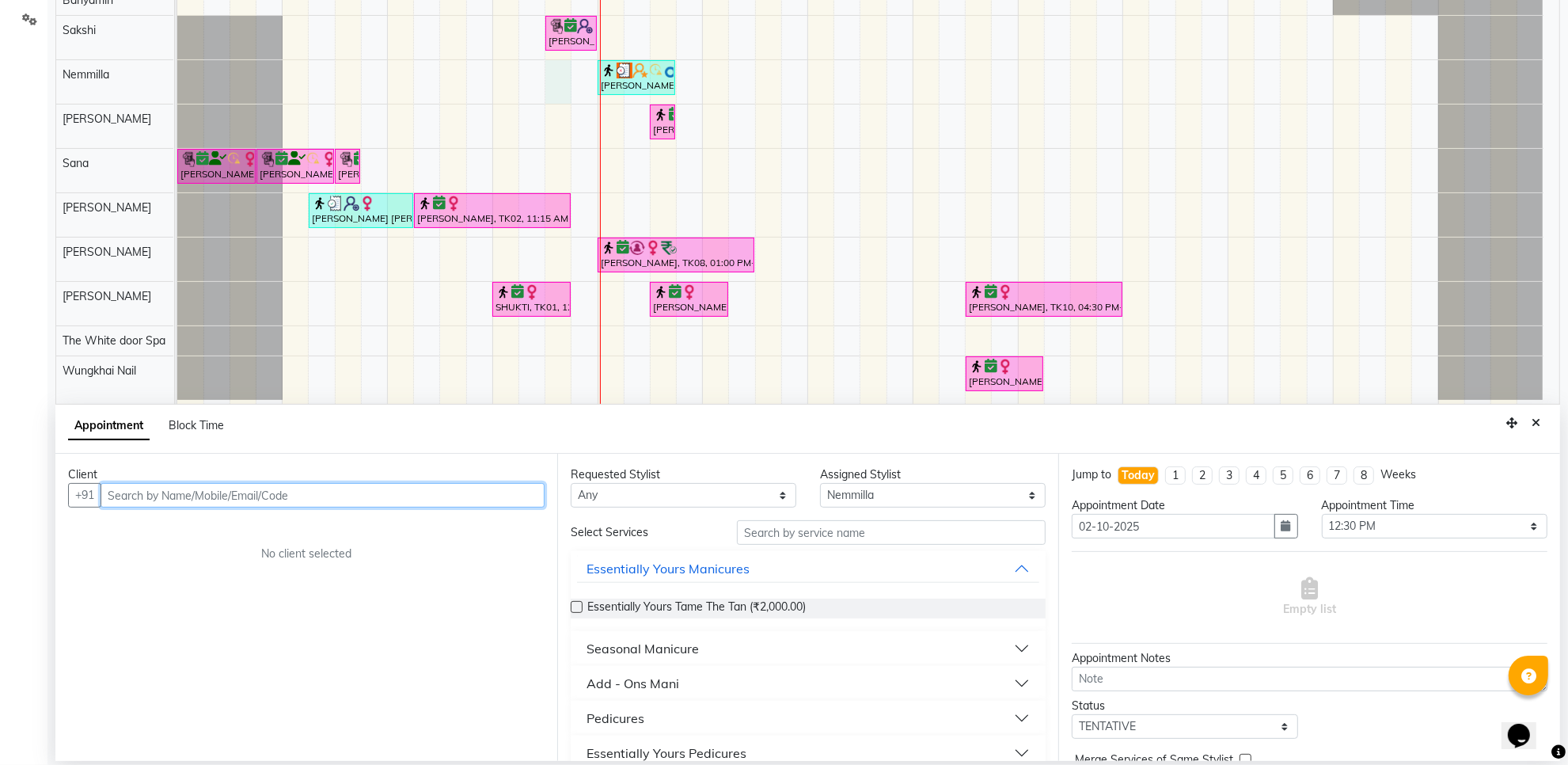
click at [297, 497] on input "text" at bounding box center [322, 495] width 444 height 25
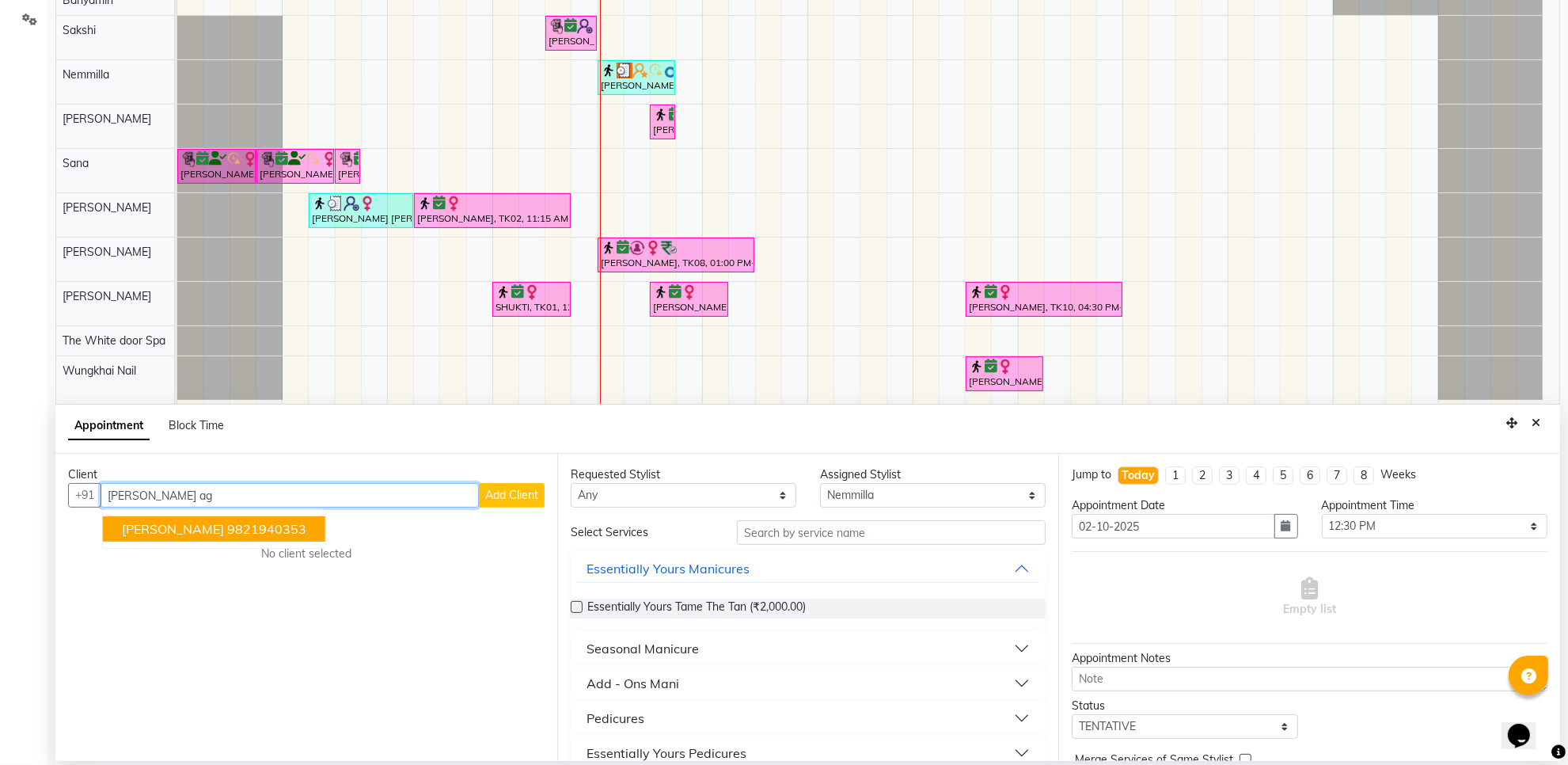
click at [282, 531] on ngb-highlight "9821940353" at bounding box center [267, 528] width 79 height 16
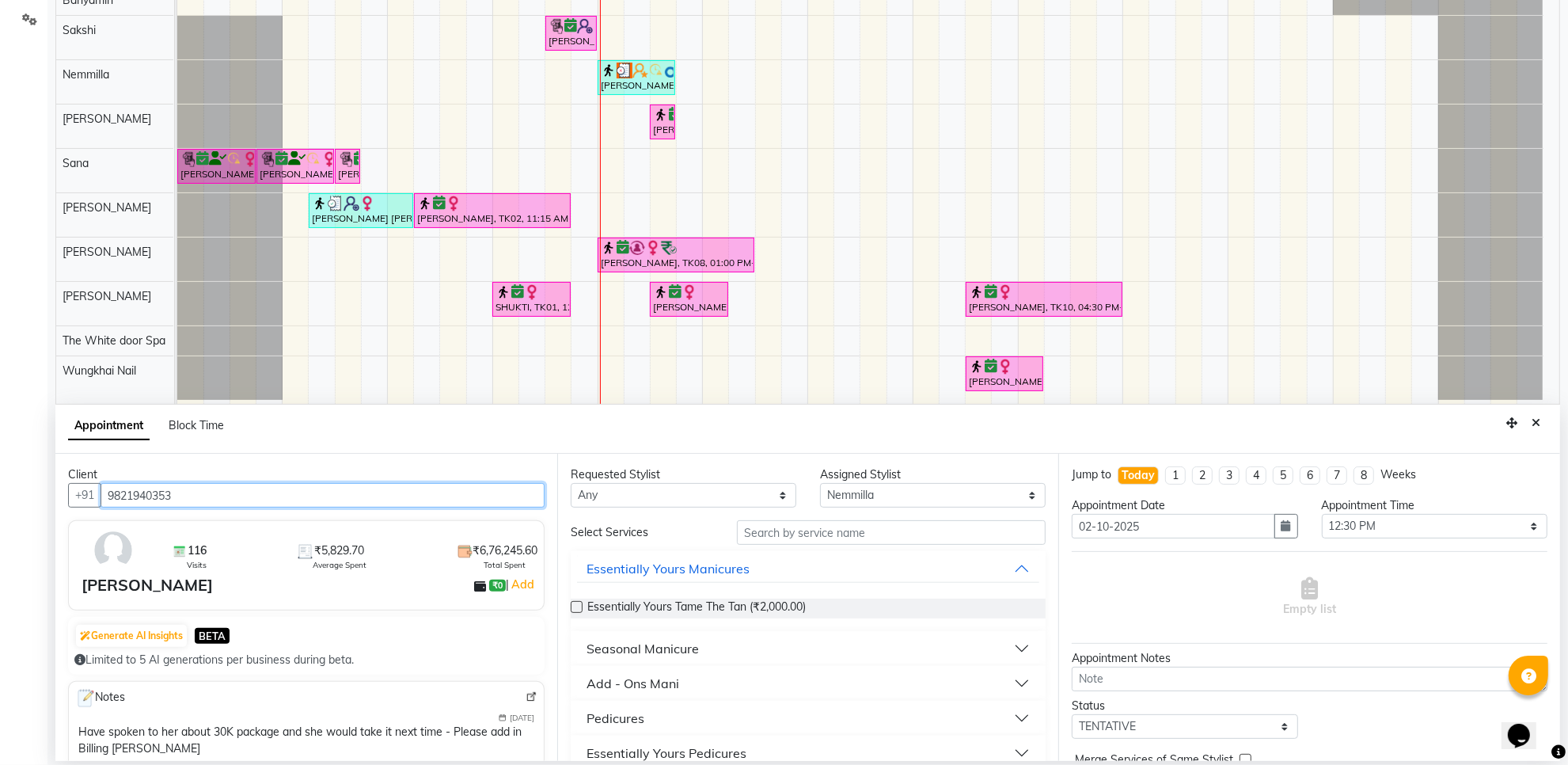
type input "9821940353"
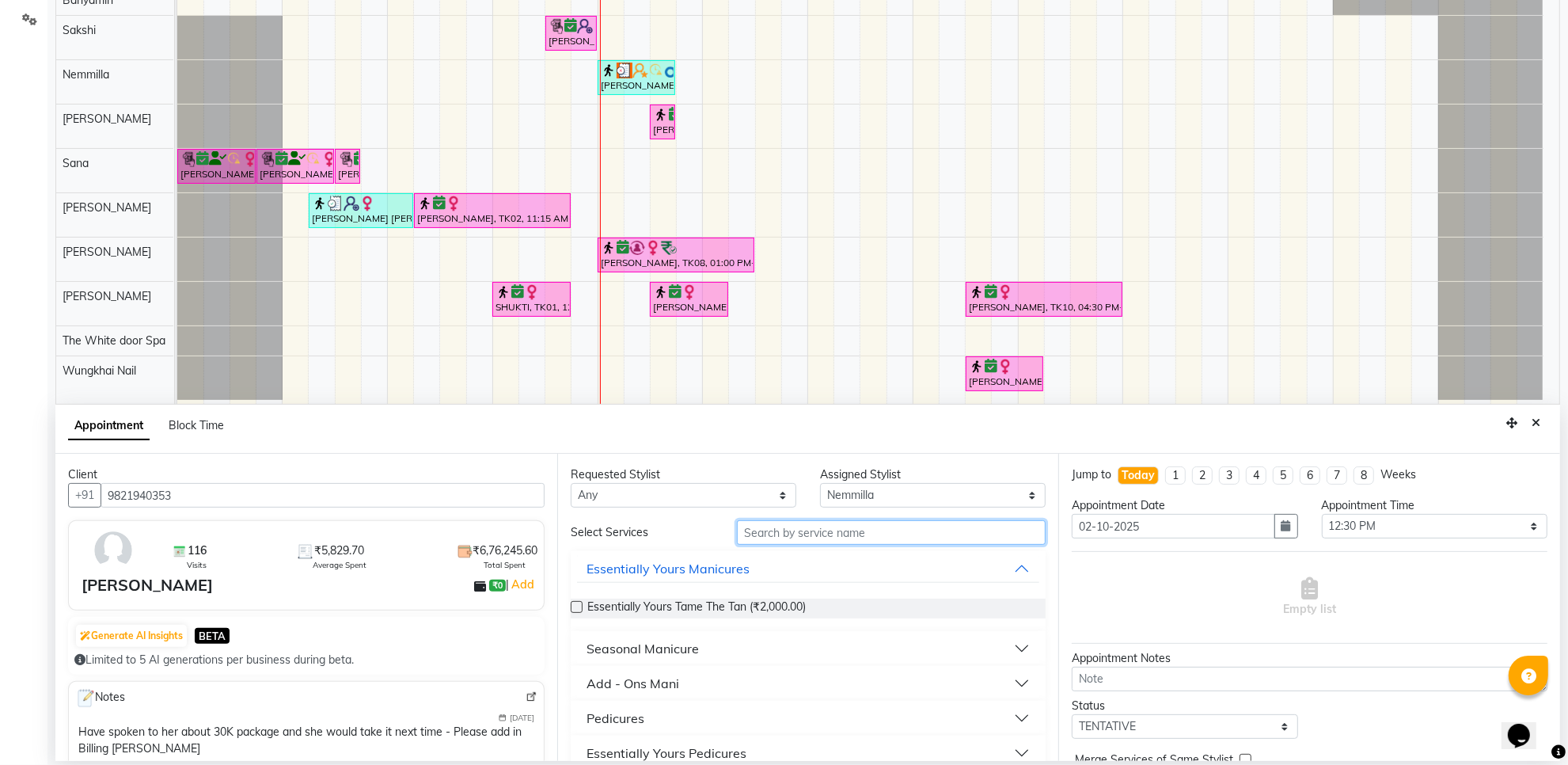
click at [841, 544] on input "text" at bounding box center [892, 533] width 309 height 25
type input "leg"
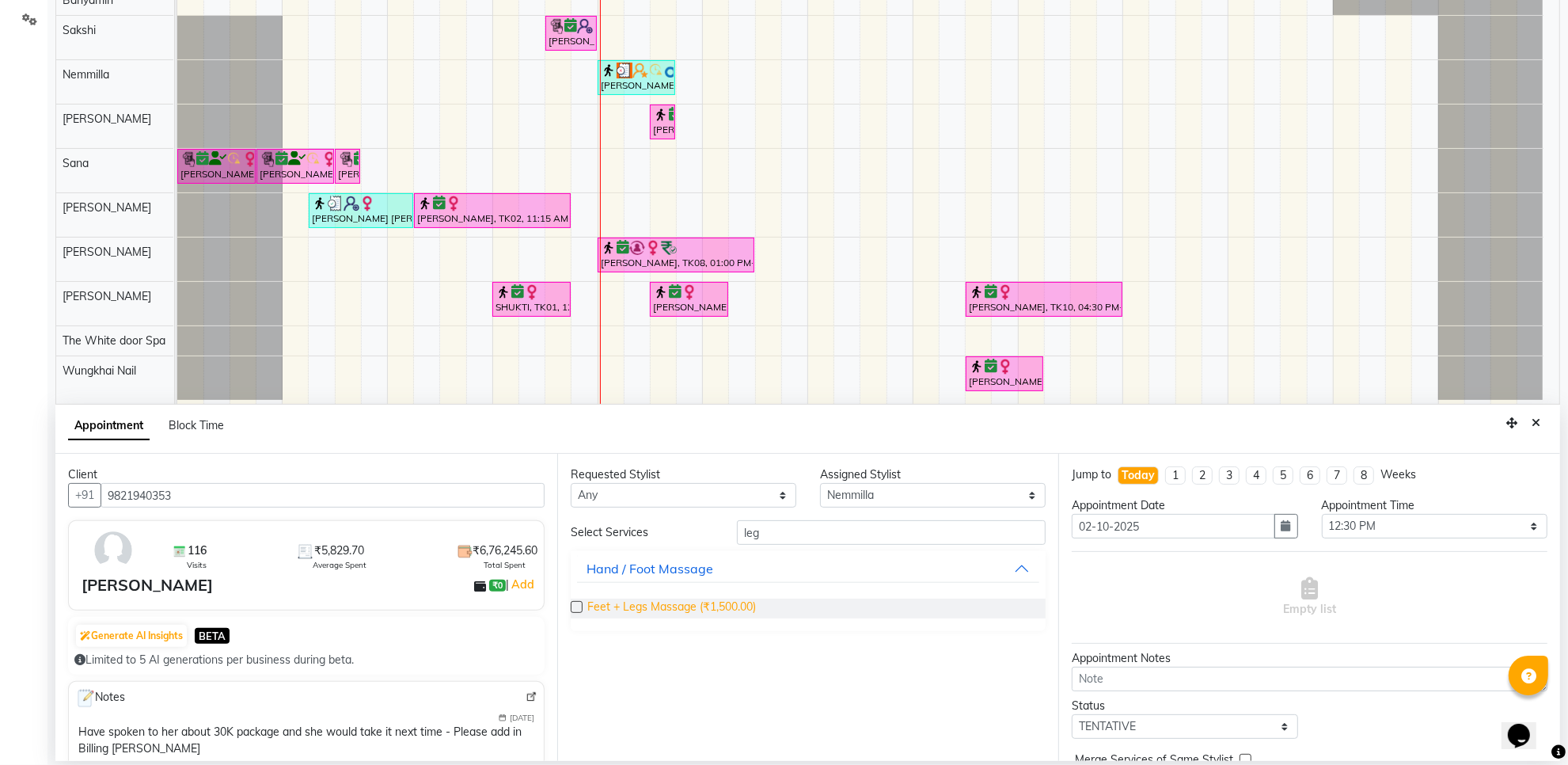
click at [753, 610] on span "Feet + Legs Massage (₹1,500.00)" at bounding box center [672, 608] width 169 height 20
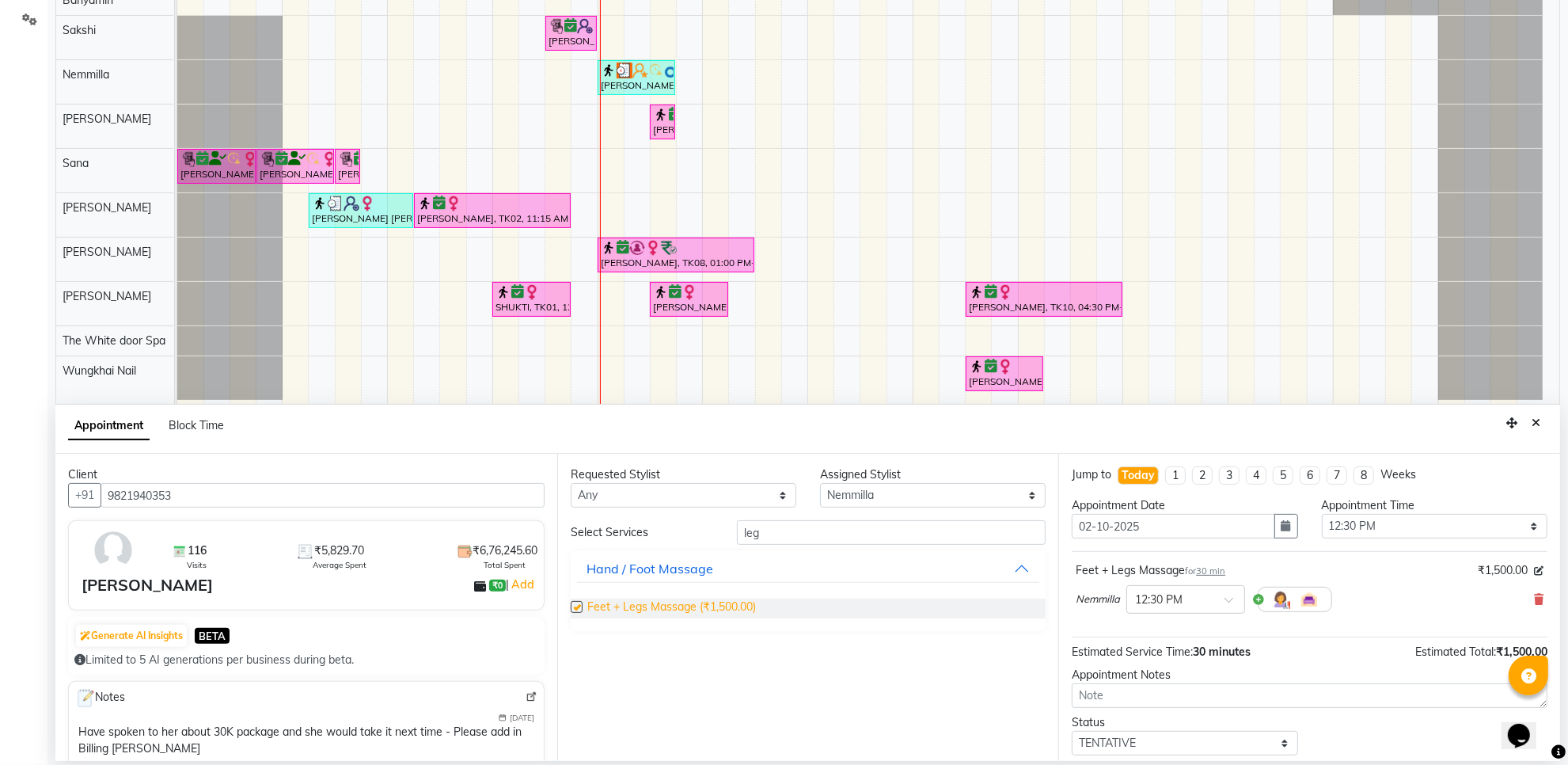
checkbox input "false"
click at [860, 532] on input "leg" at bounding box center [892, 533] width 309 height 25
click at [953, 509] on div "Requested Stylist Any Aarti Ashish Ashish S Banyamin Gautam Sharma Leyla Lash N…" at bounding box center [807, 608] width 502 height 307
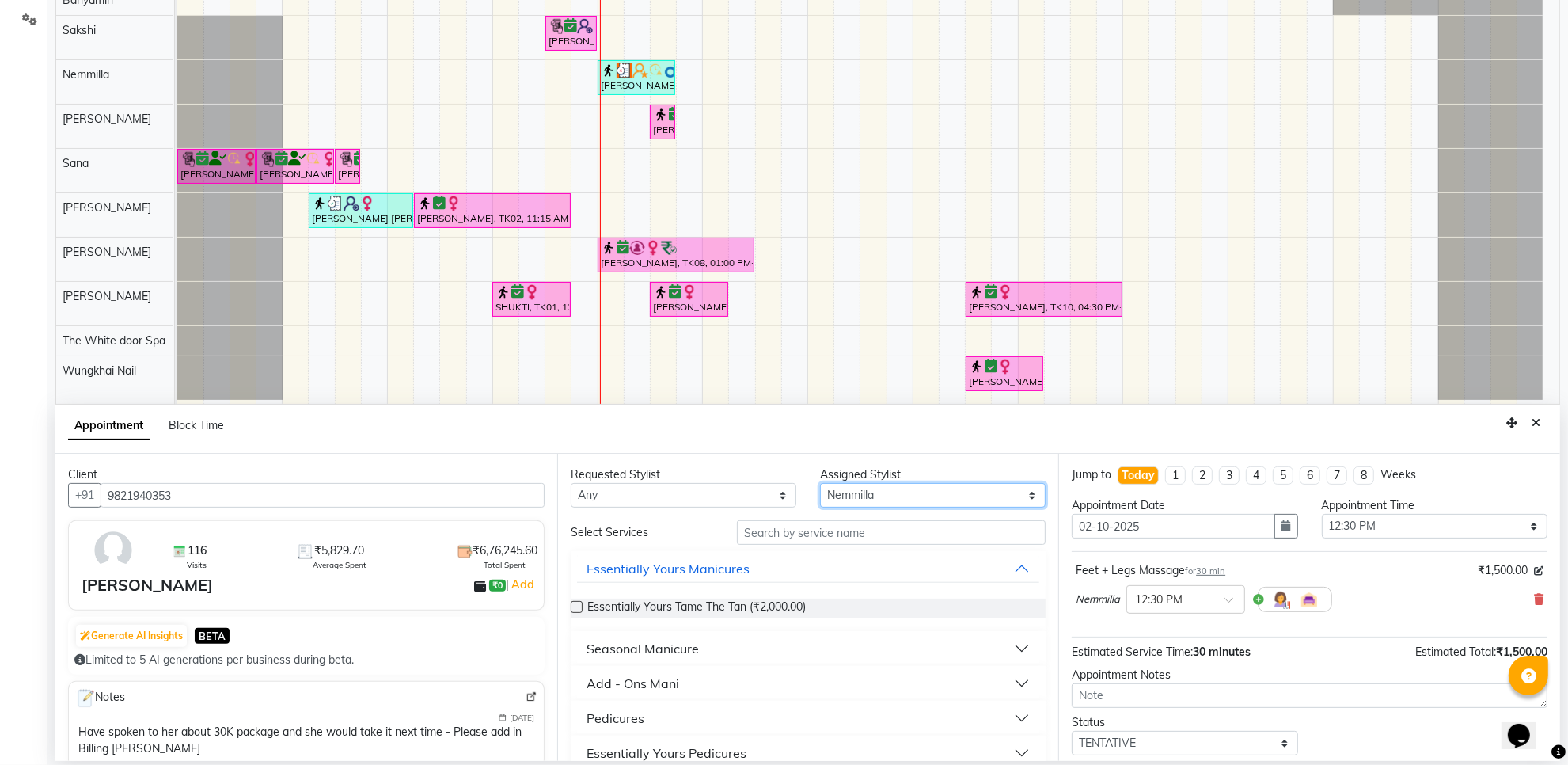
click at [975, 488] on select "Select Aarti Ashish [PERSON_NAME] [PERSON_NAME] [PERSON_NAME] [PERSON_NAME] [PE…" at bounding box center [933, 495] width 226 height 25
select select "22335"
click at [820, 483] on select "Select Aarti Ashish [PERSON_NAME] [PERSON_NAME] [PERSON_NAME] [PERSON_NAME] [PE…" at bounding box center [933, 495] width 226 height 25
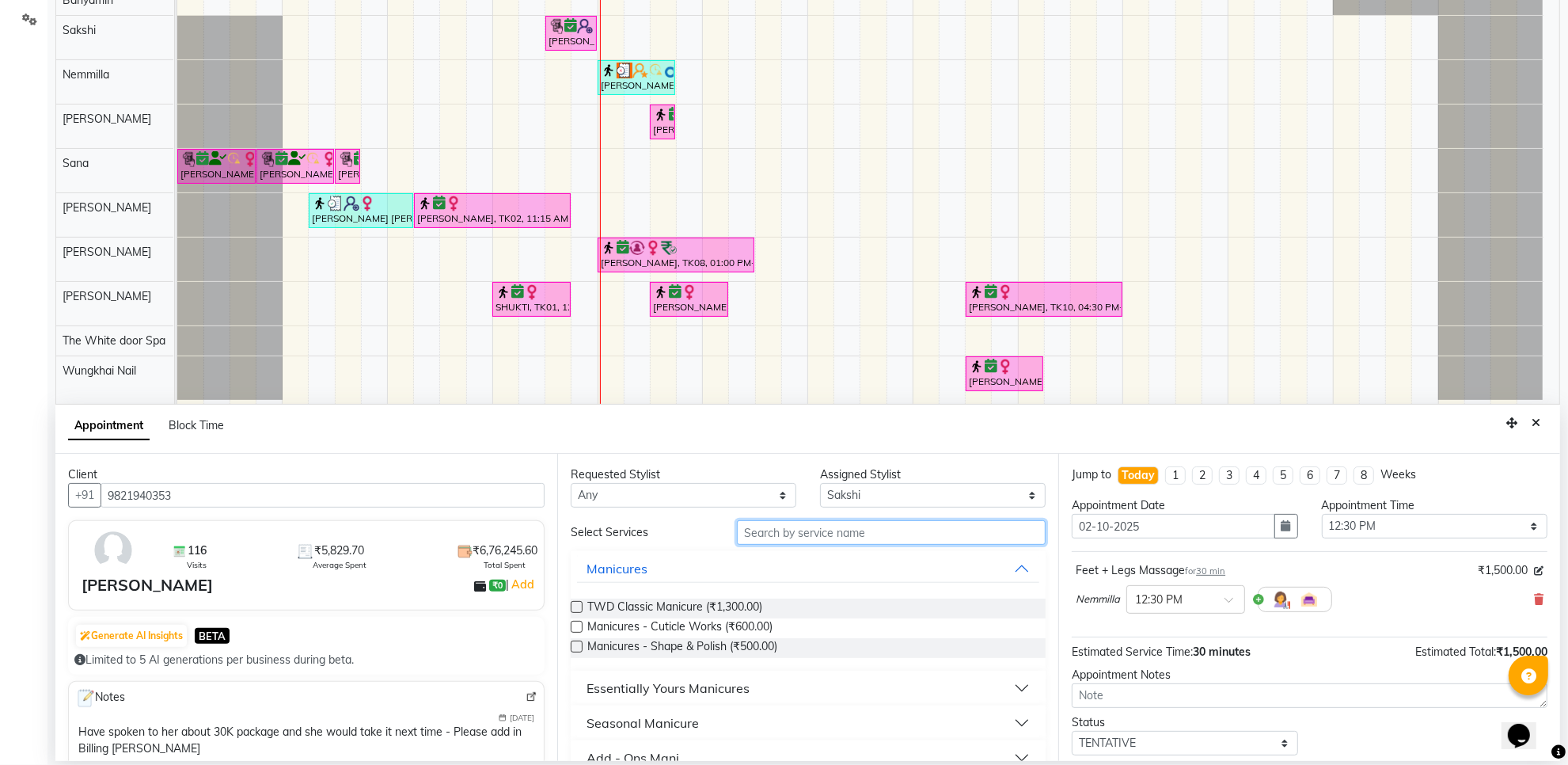
click at [821, 537] on input "text" at bounding box center [892, 533] width 309 height 25
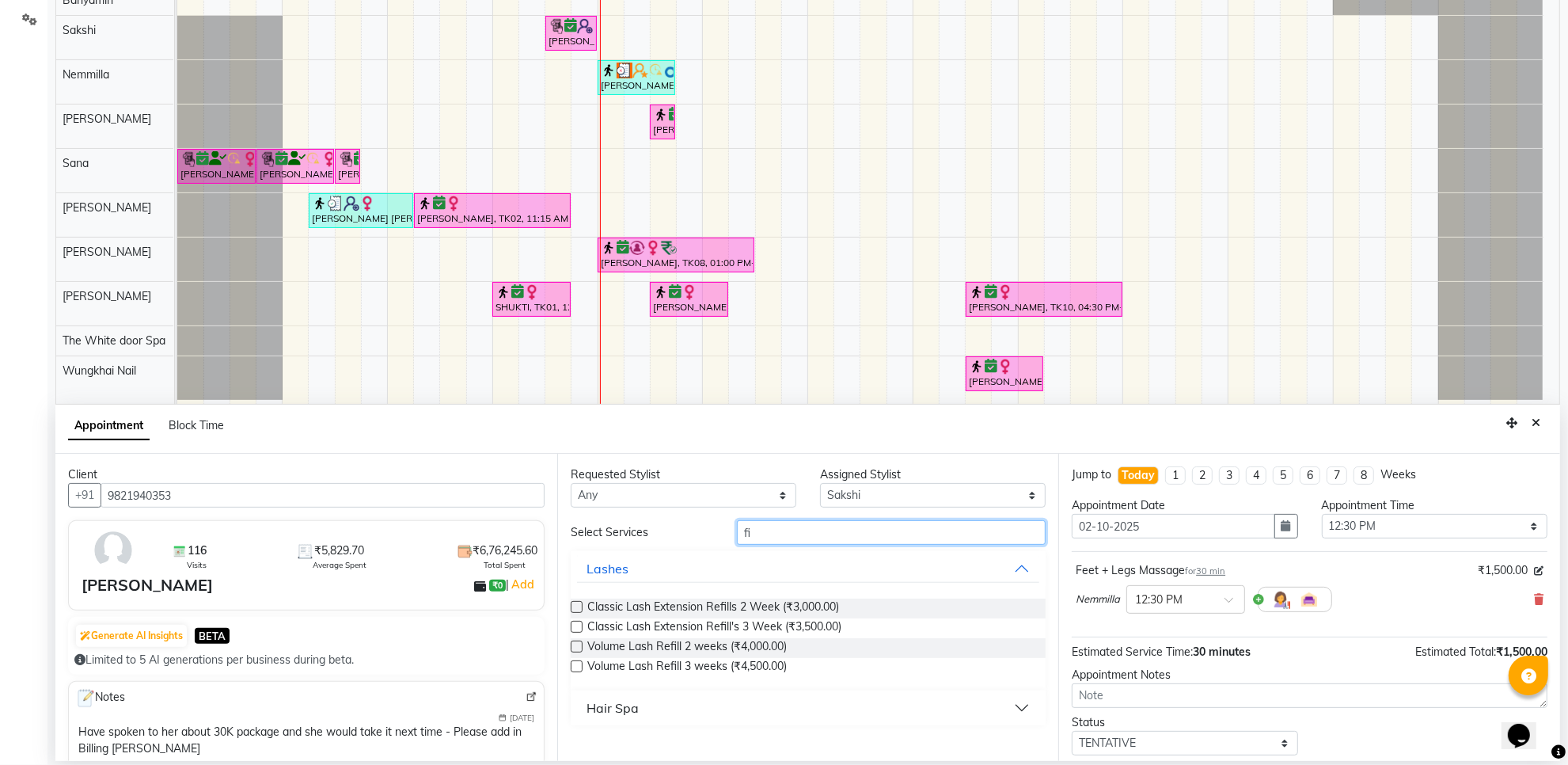
type input "f"
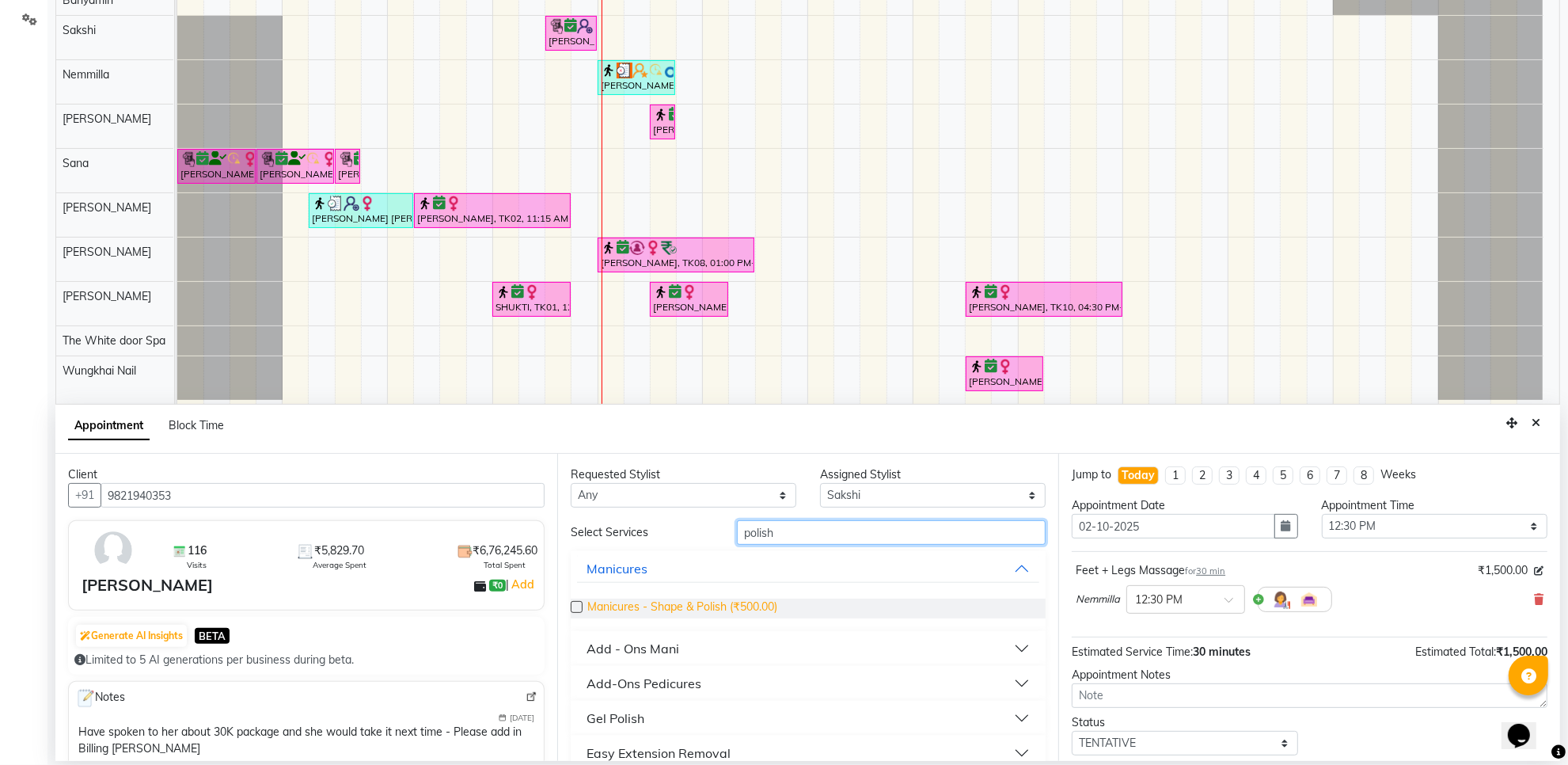
type input "polish"
click at [714, 617] on span "Manicures - Shape & Polish (₹500.00)" at bounding box center [682, 608] width 190 height 20
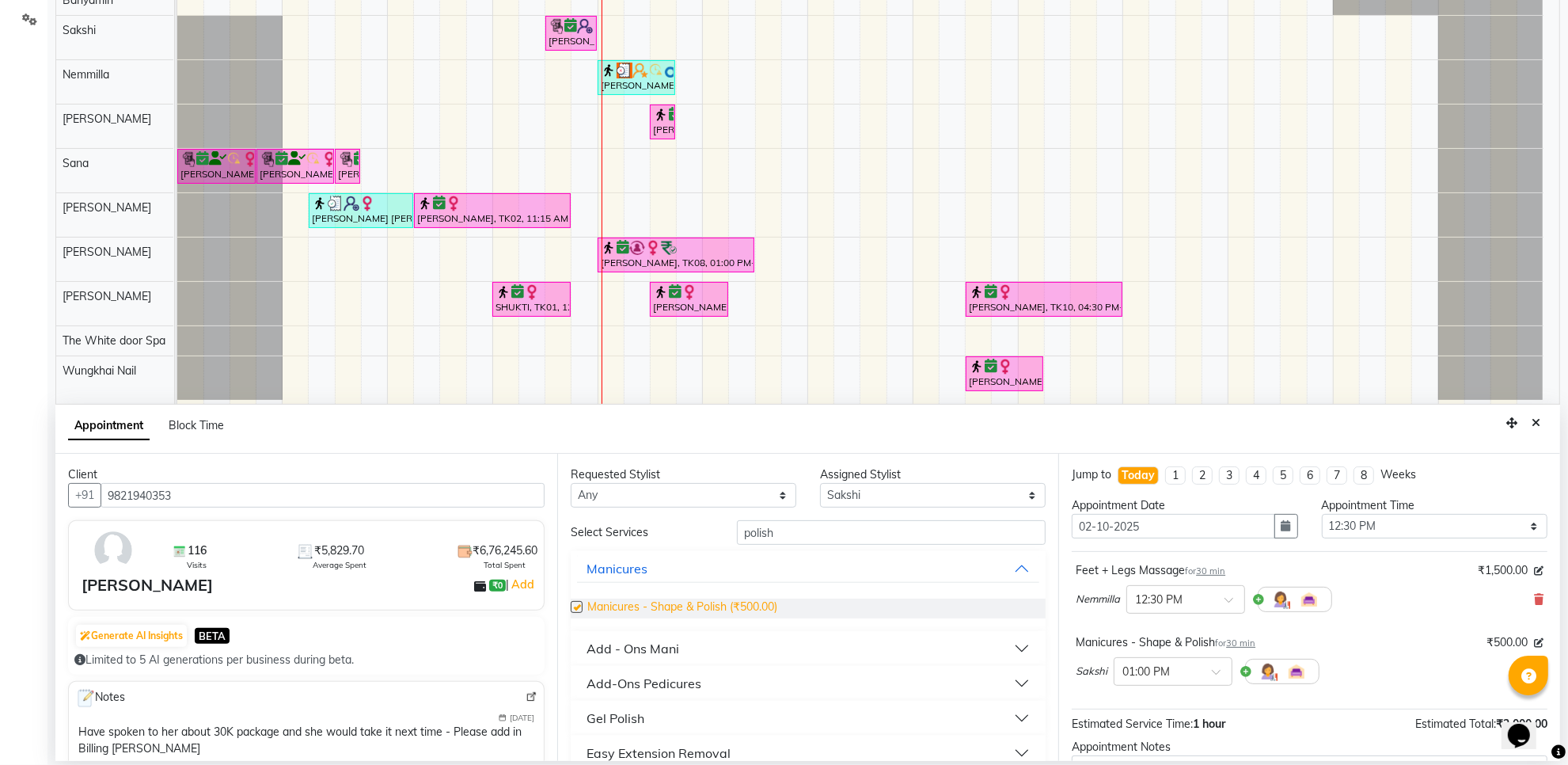
checkbox input "false"
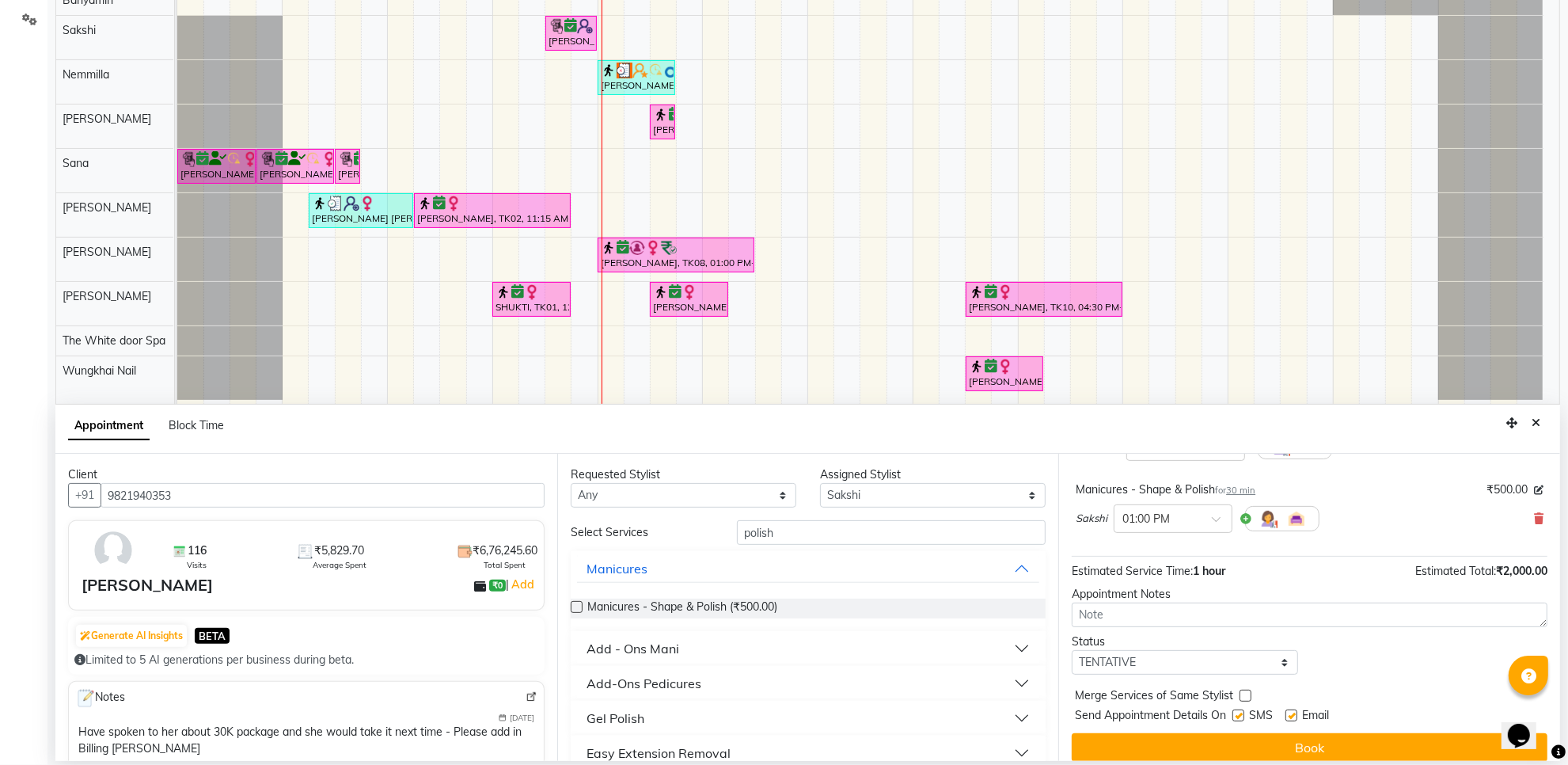
scroll to position [168, 0]
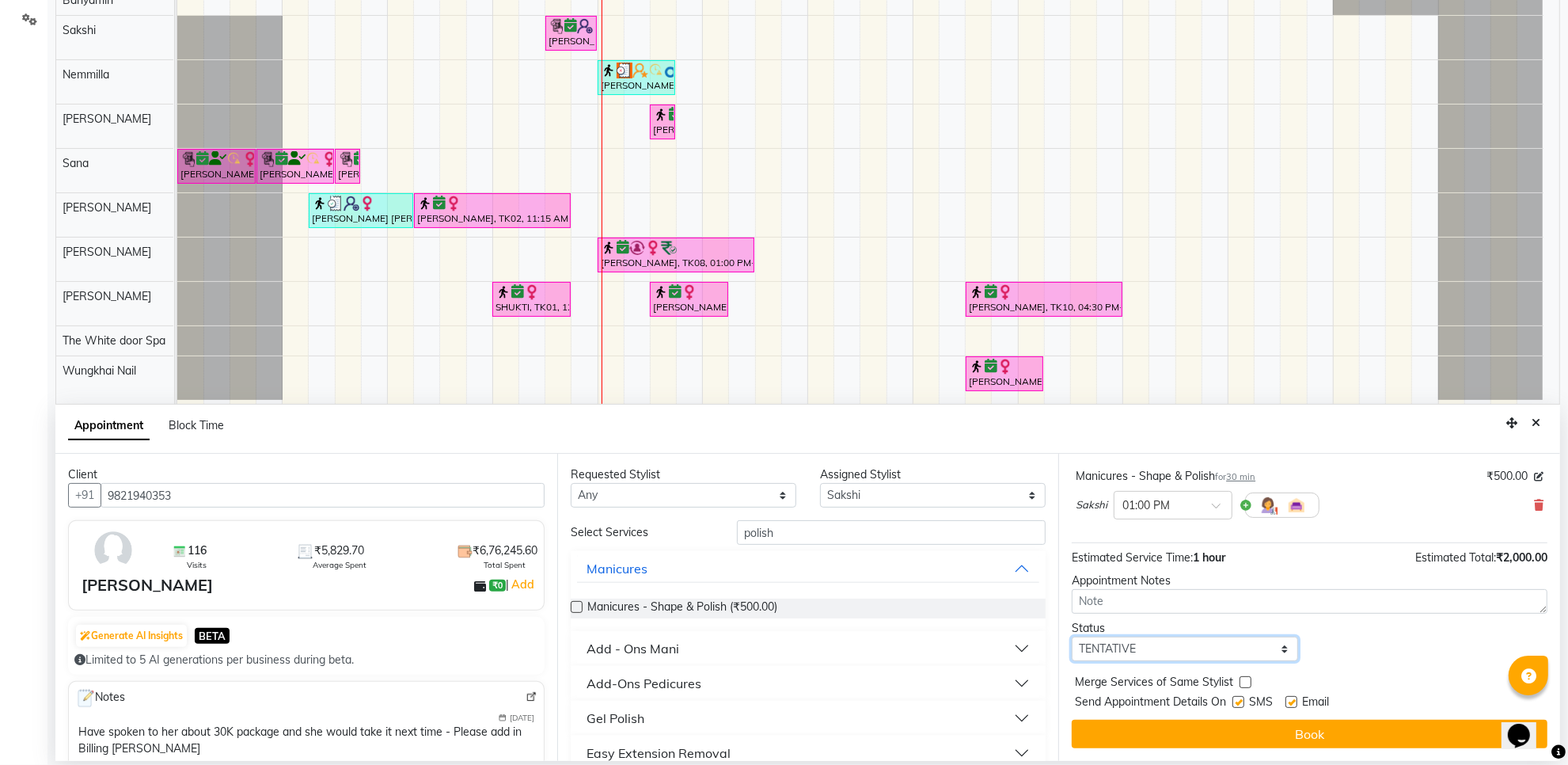
click at [1156, 651] on select "Select TENTATIVE CONFIRM CHECK-IN UPCOMING" at bounding box center [1185, 650] width 226 height 25
select select "confirm booking"
click at [1072, 637] on select "Select TENTATIVE CONFIRM CHECK-IN UPCOMING" at bounding box center [1185, 650] width 226 height 25
click at [1185, 750] on div "Jump to Today 1 2 3 4 5 6 7 8 Weeks Appointment Date 02-10-2025 Appointment Tim…" at bounding box center [1309, 608] width 502 height 307
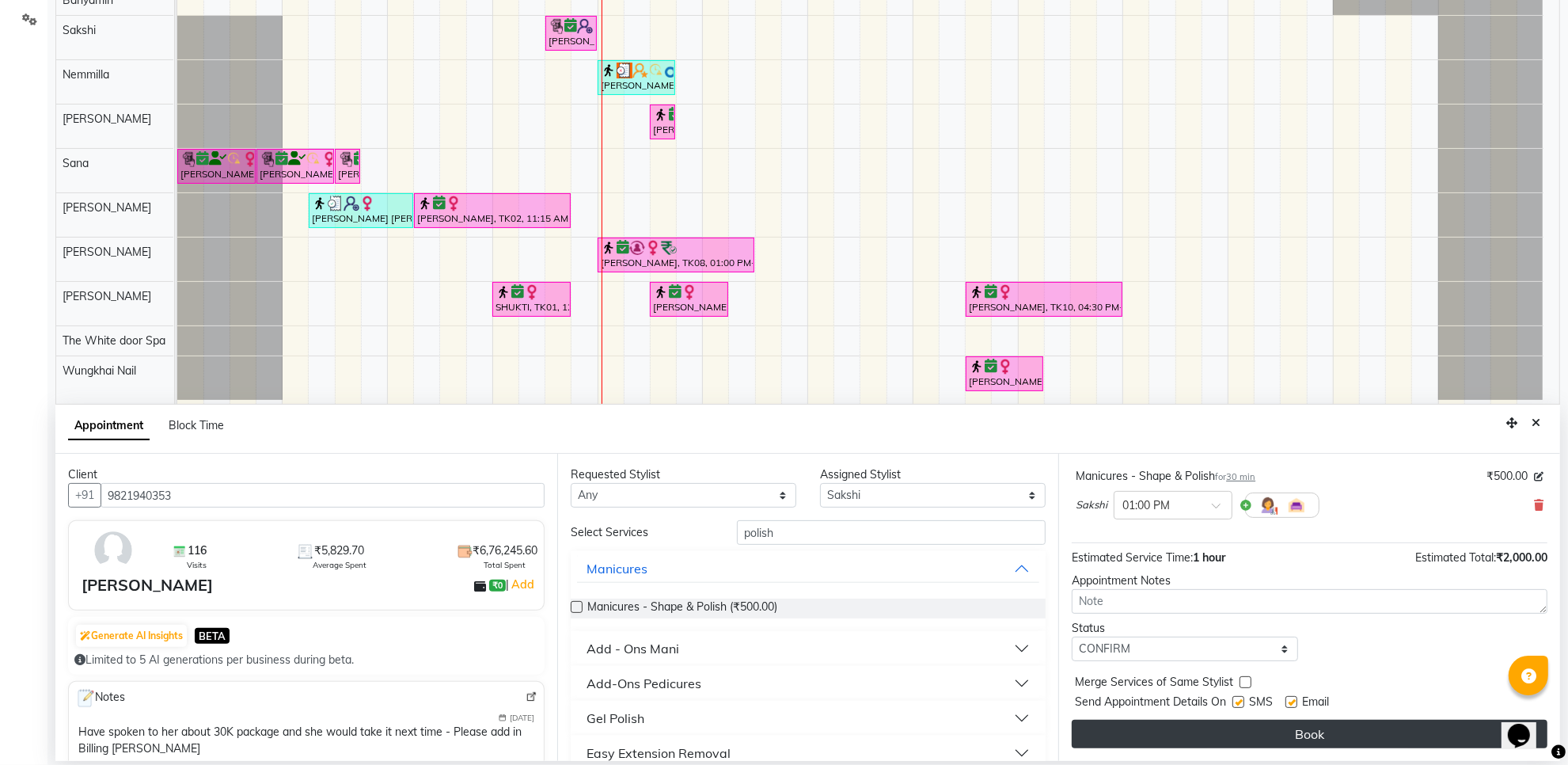
click at [1188, 738] on button "Book" at bounding box center [1309, 734] width 475 height 29
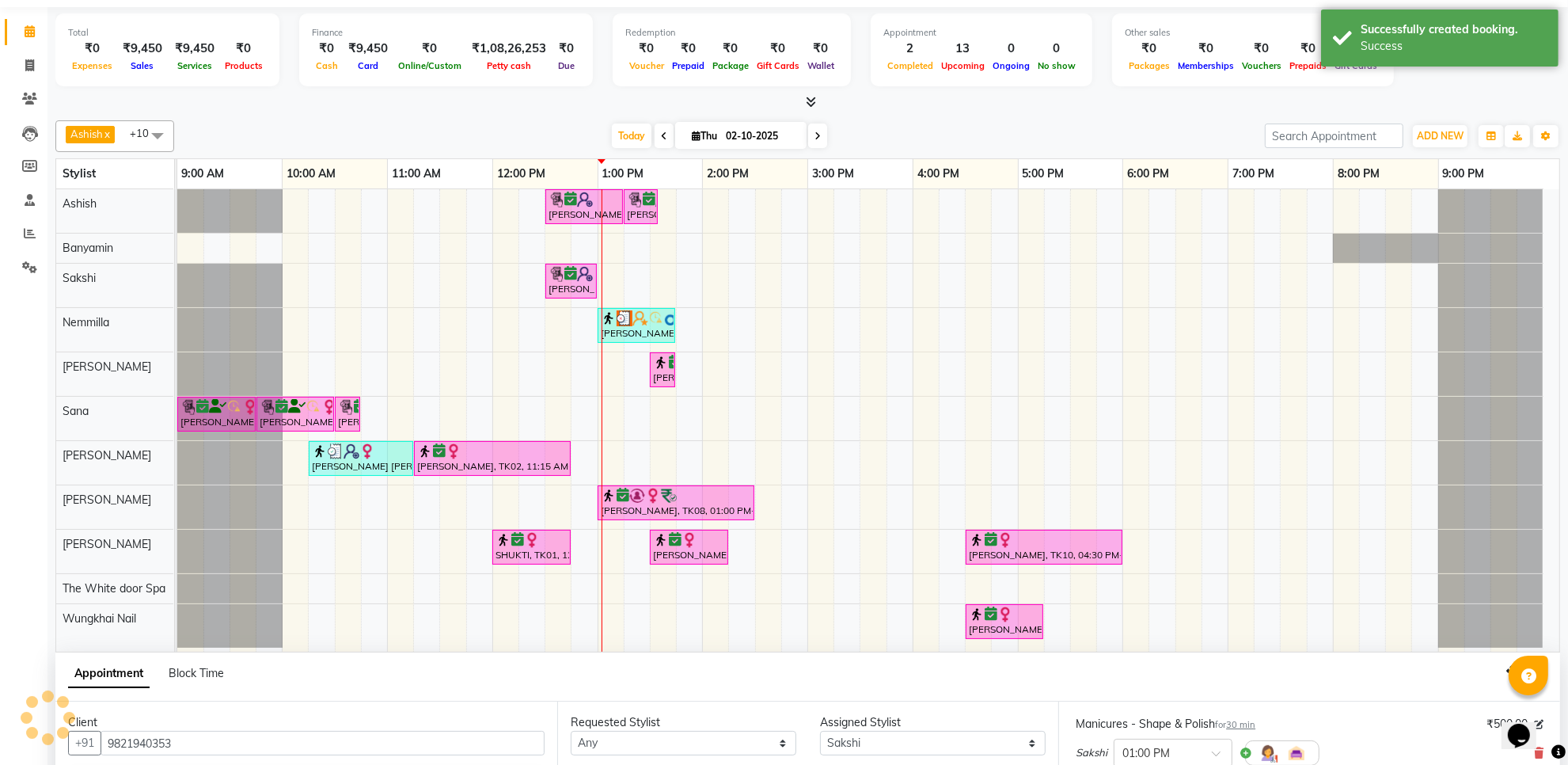
scroll to position [0, 0]
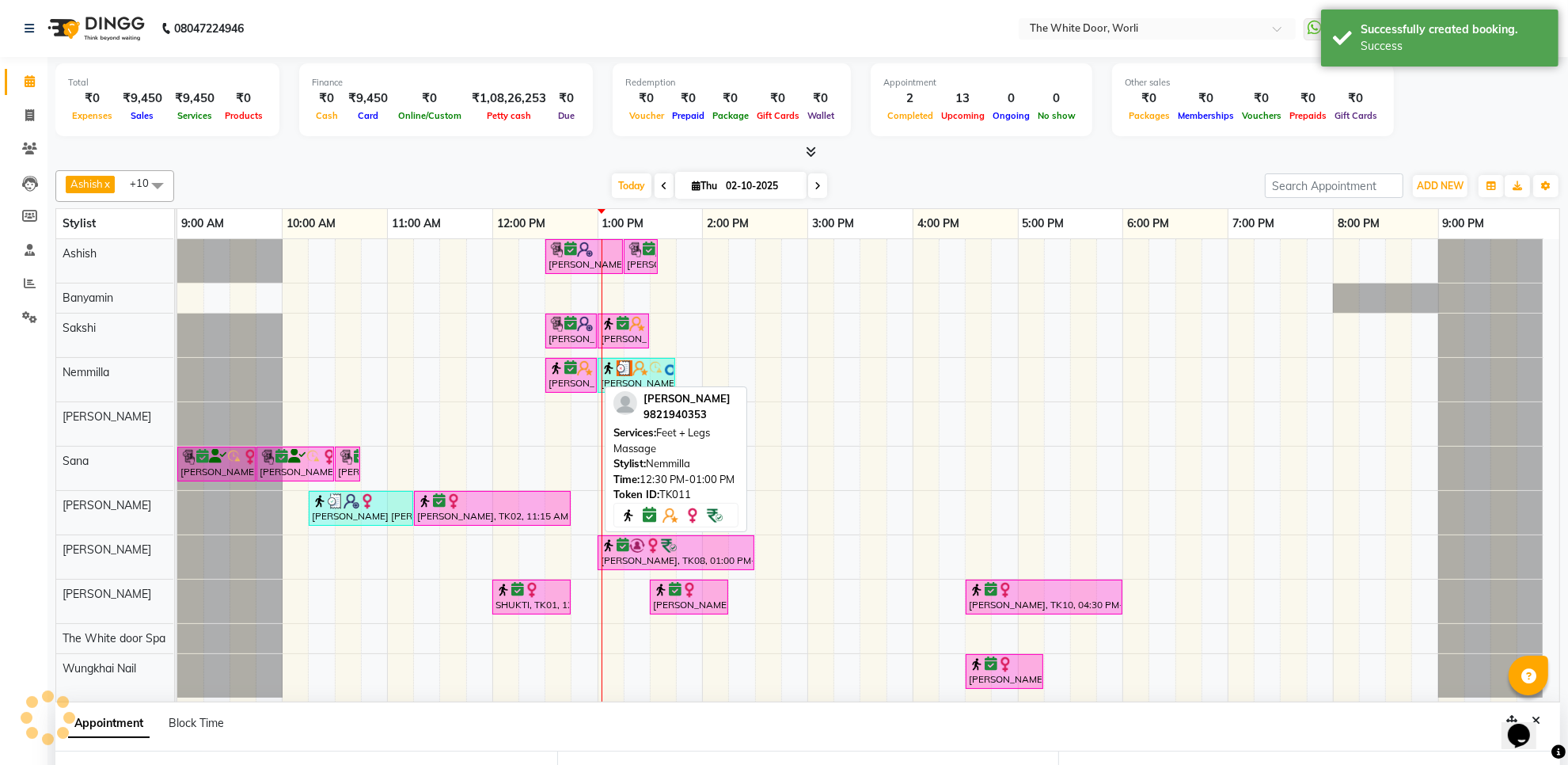
click at [563, 386] on div "[PERSON_NAME], TK11, 12:30 PM-01:00 PM, Feet + Legs Massage" at bounding box center [571, 375] width 49 height 31
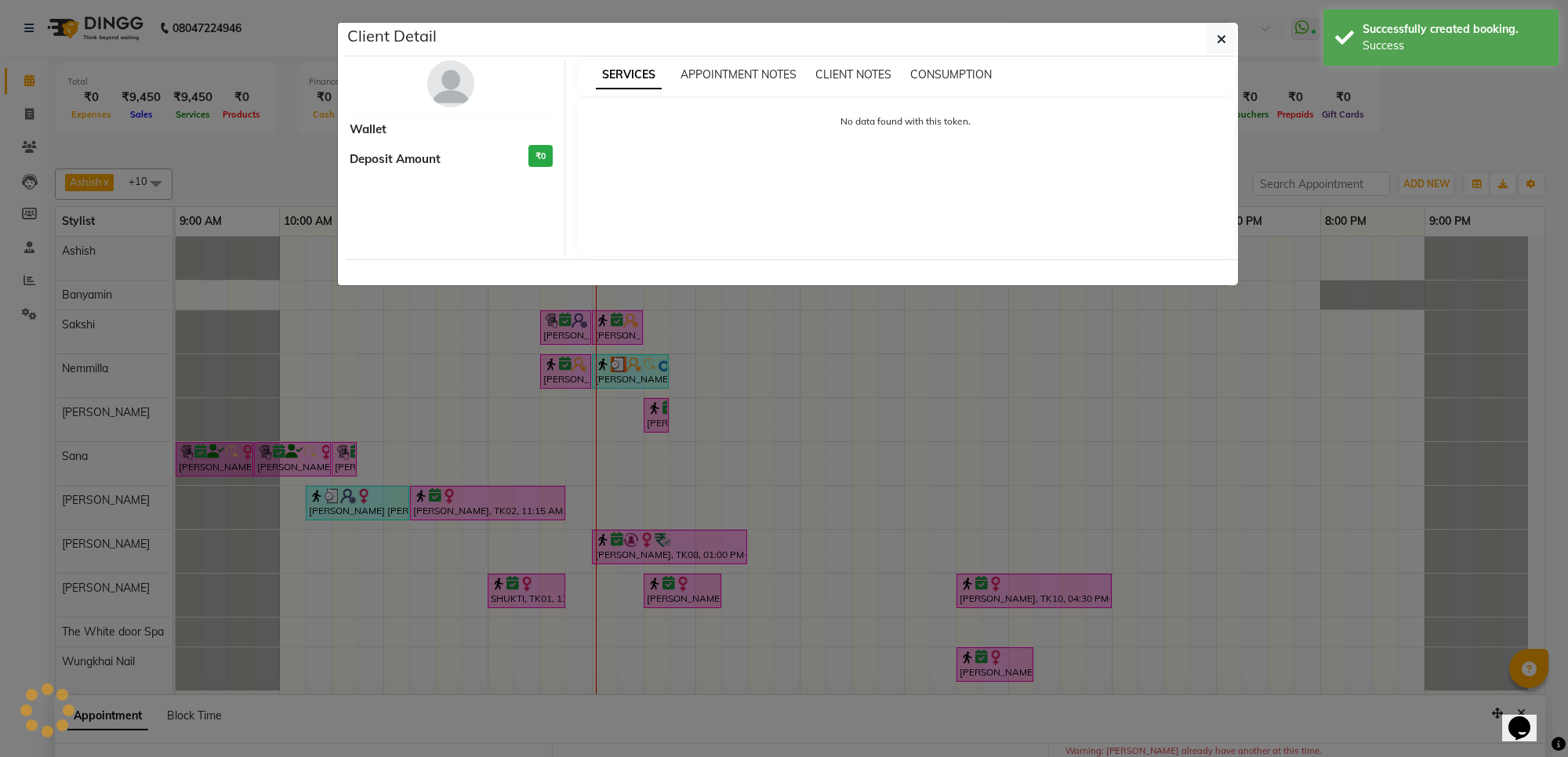
select select "6"
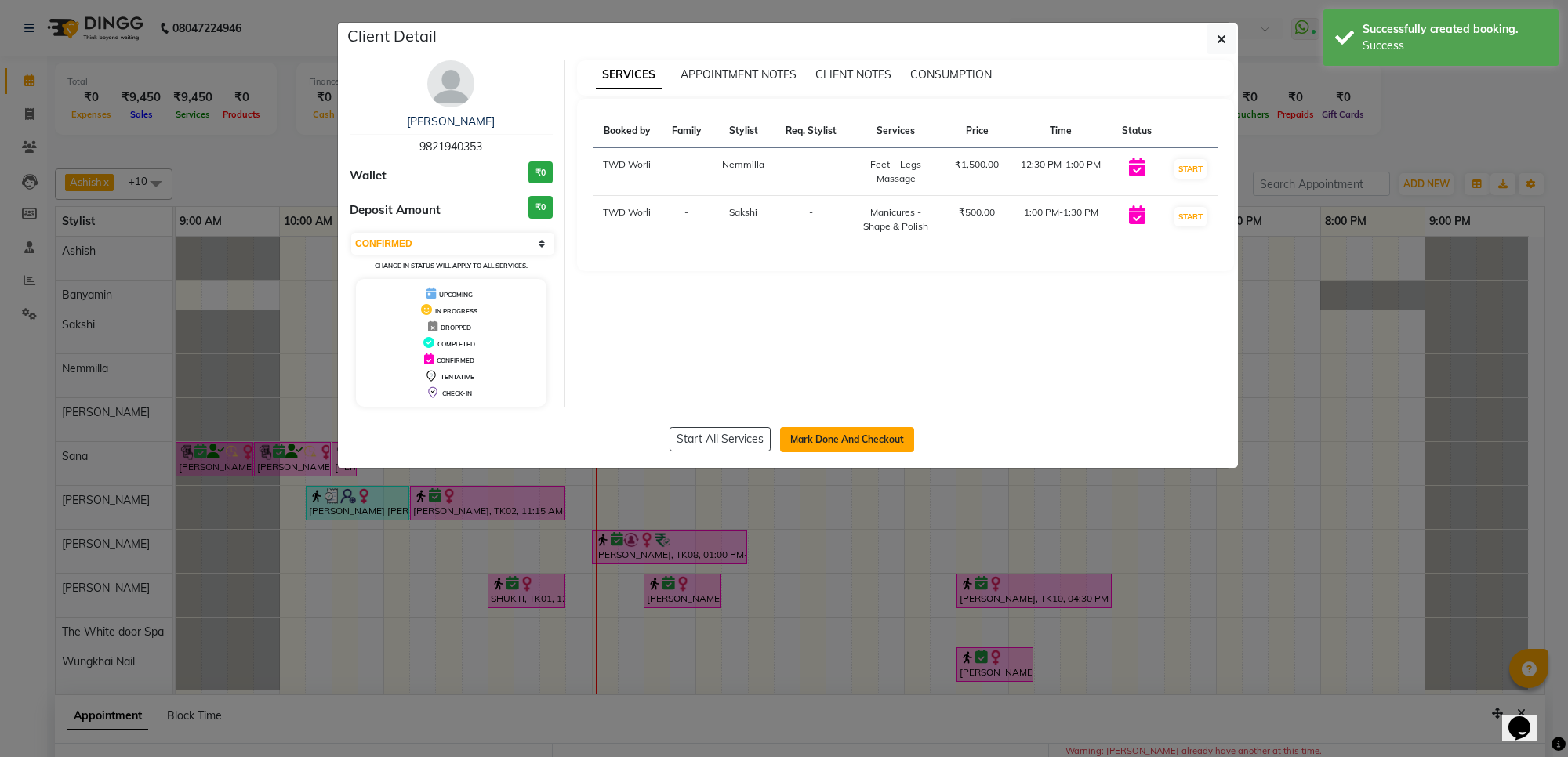
click at [839, 436] on button "Mark Done And Checkout" at bounding box center [847, 440] width 134 height 25
select select "service"
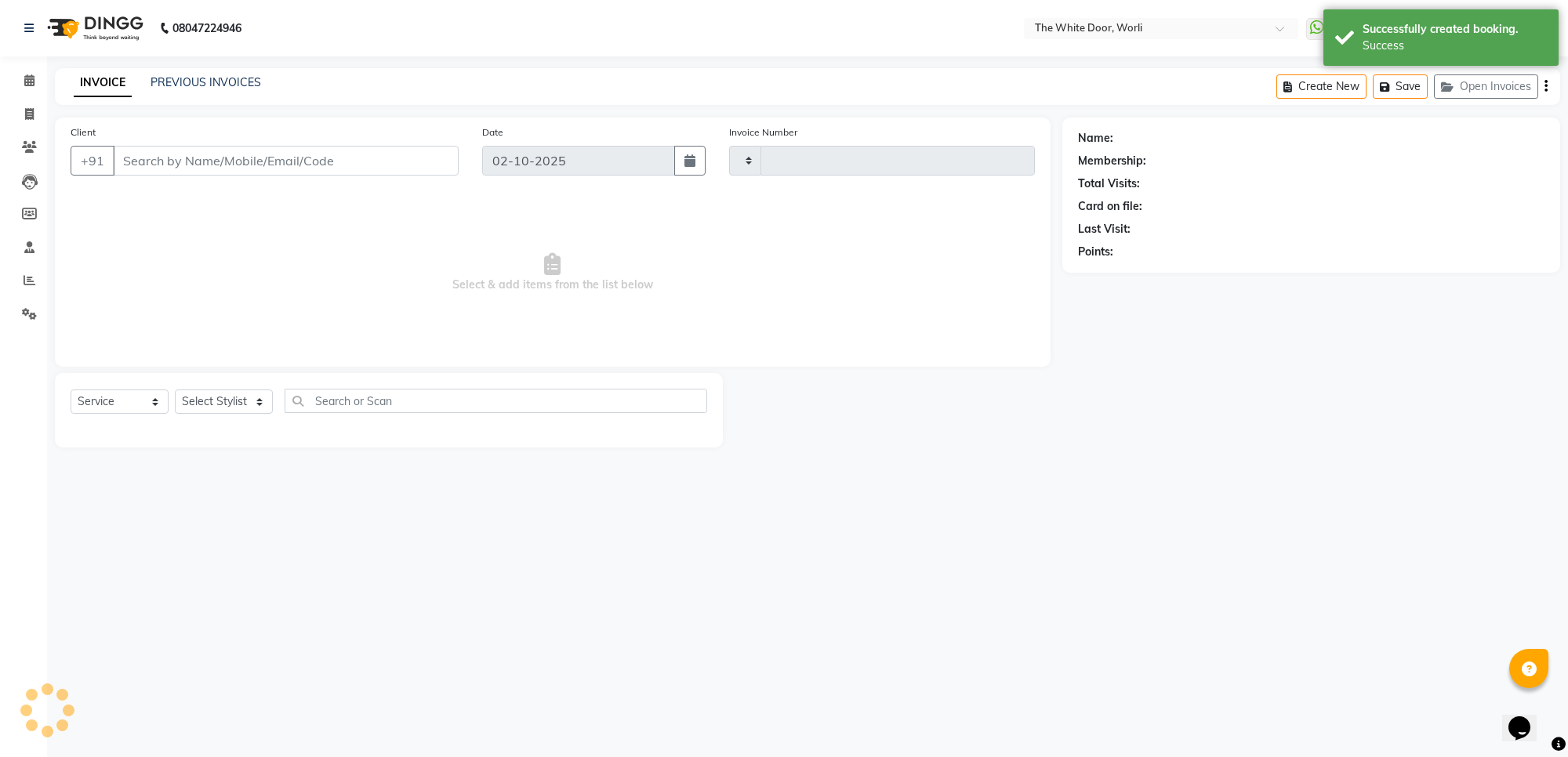
type input "1643"
select select "4027"
type input "9821940353"
select select "22335"
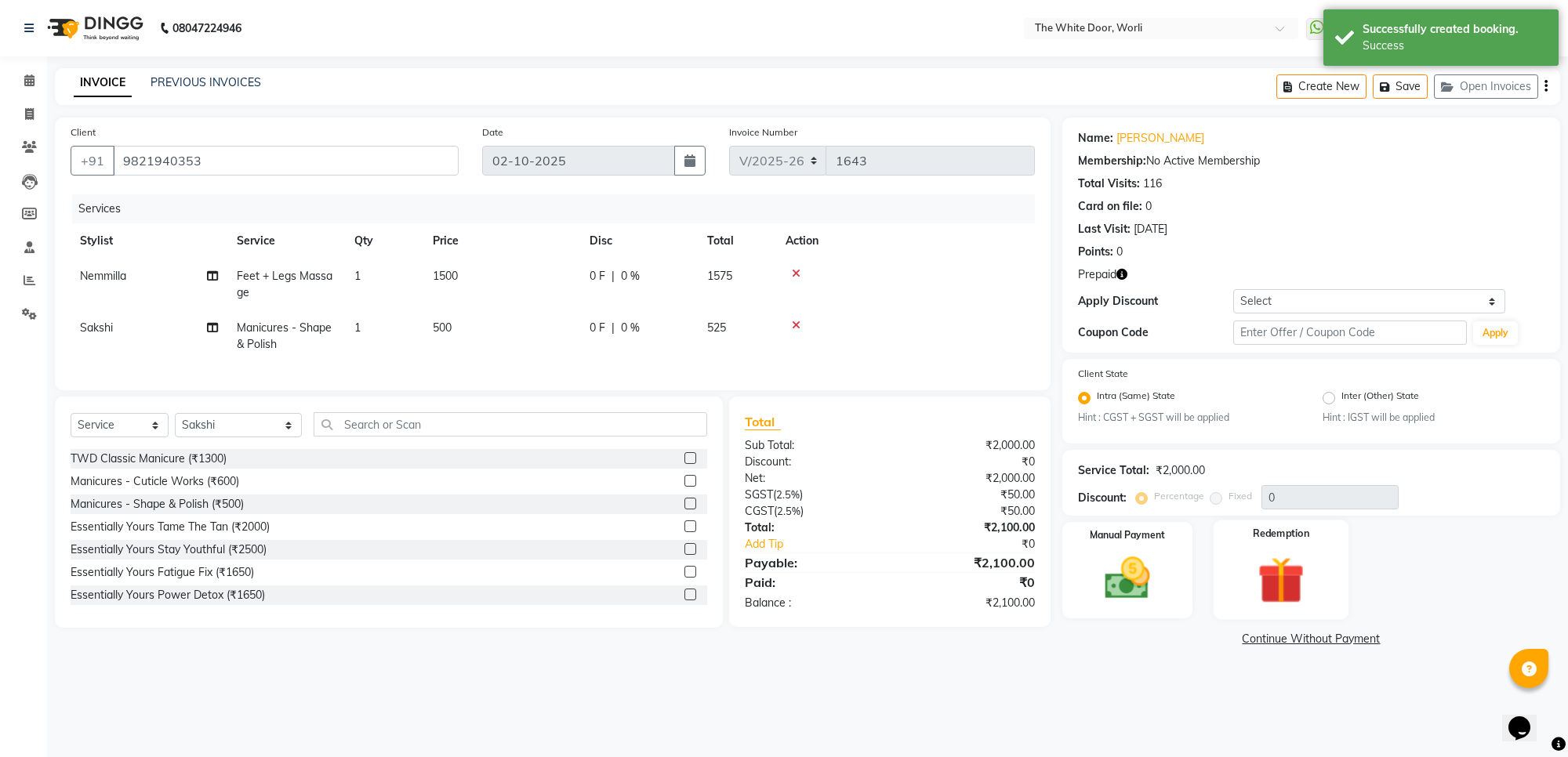
click at [1305, 578] on img at bounding box center [1281, 580] width 77 height 59
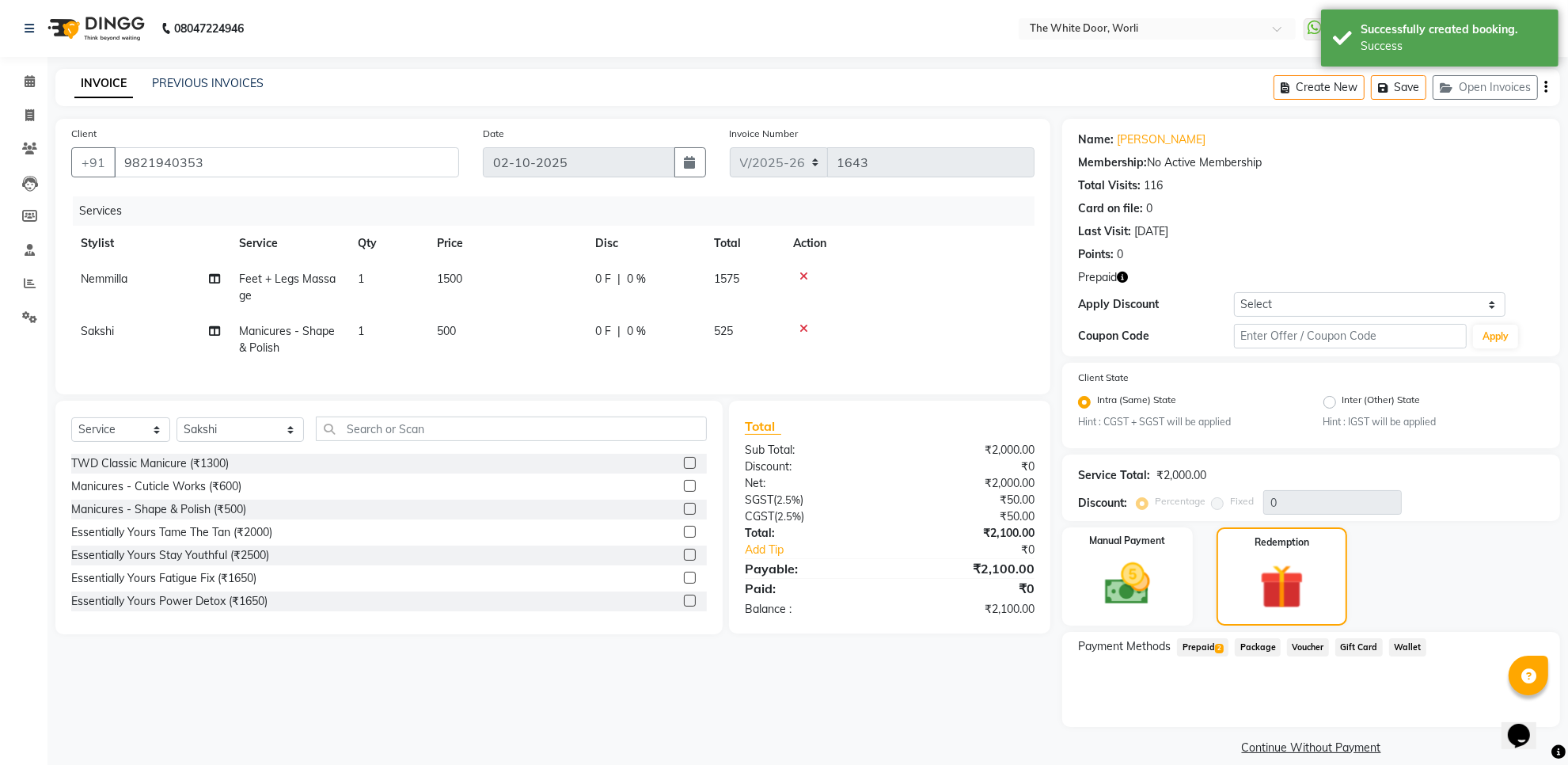
click at [1192, 650] on span "Prepaid 2" at bounding box center [1203, 647] width 51 height 18
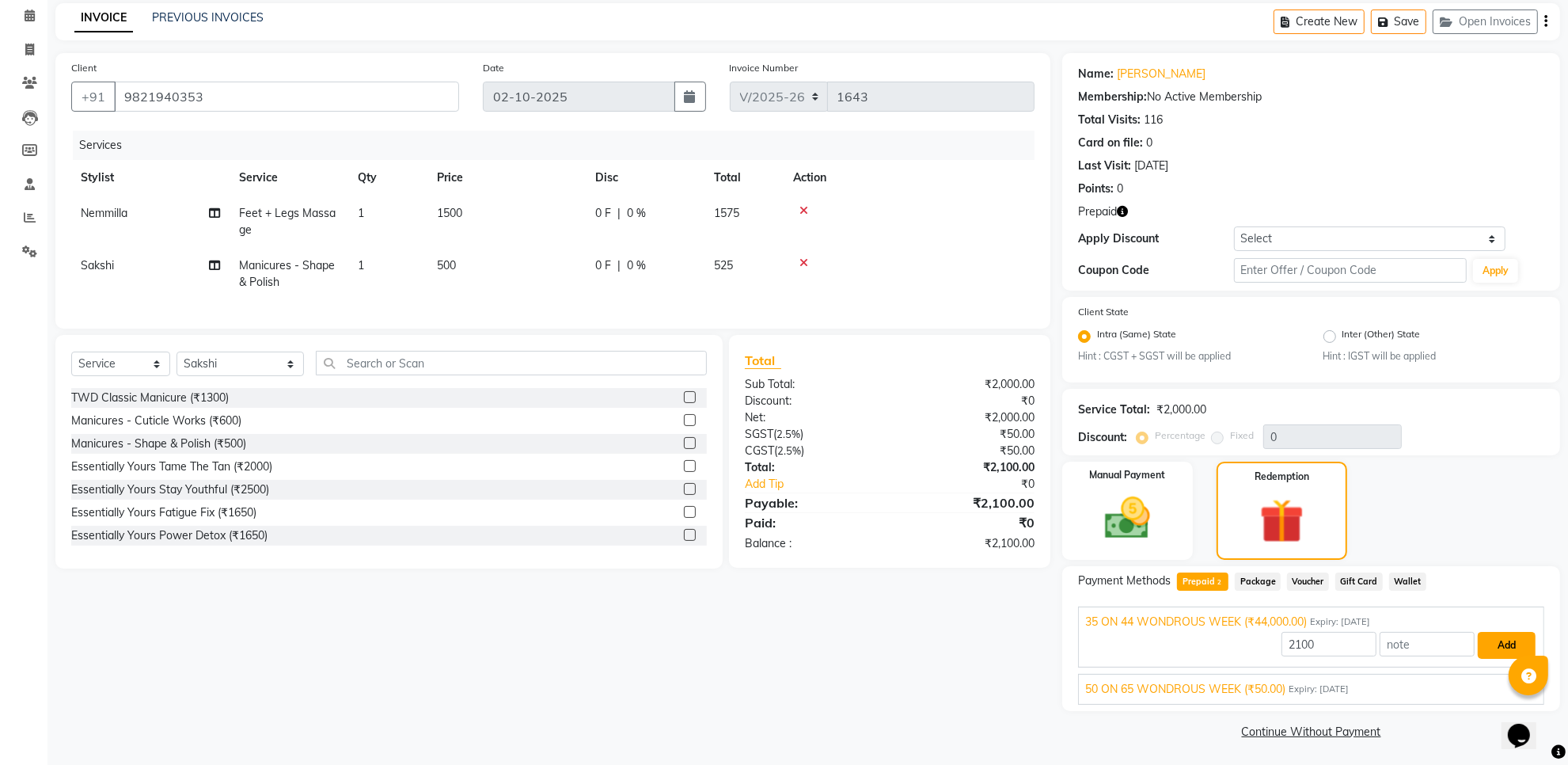
click at [1490, 643] on button "Add" at bounding box center [1507, 645] width 58 height 27
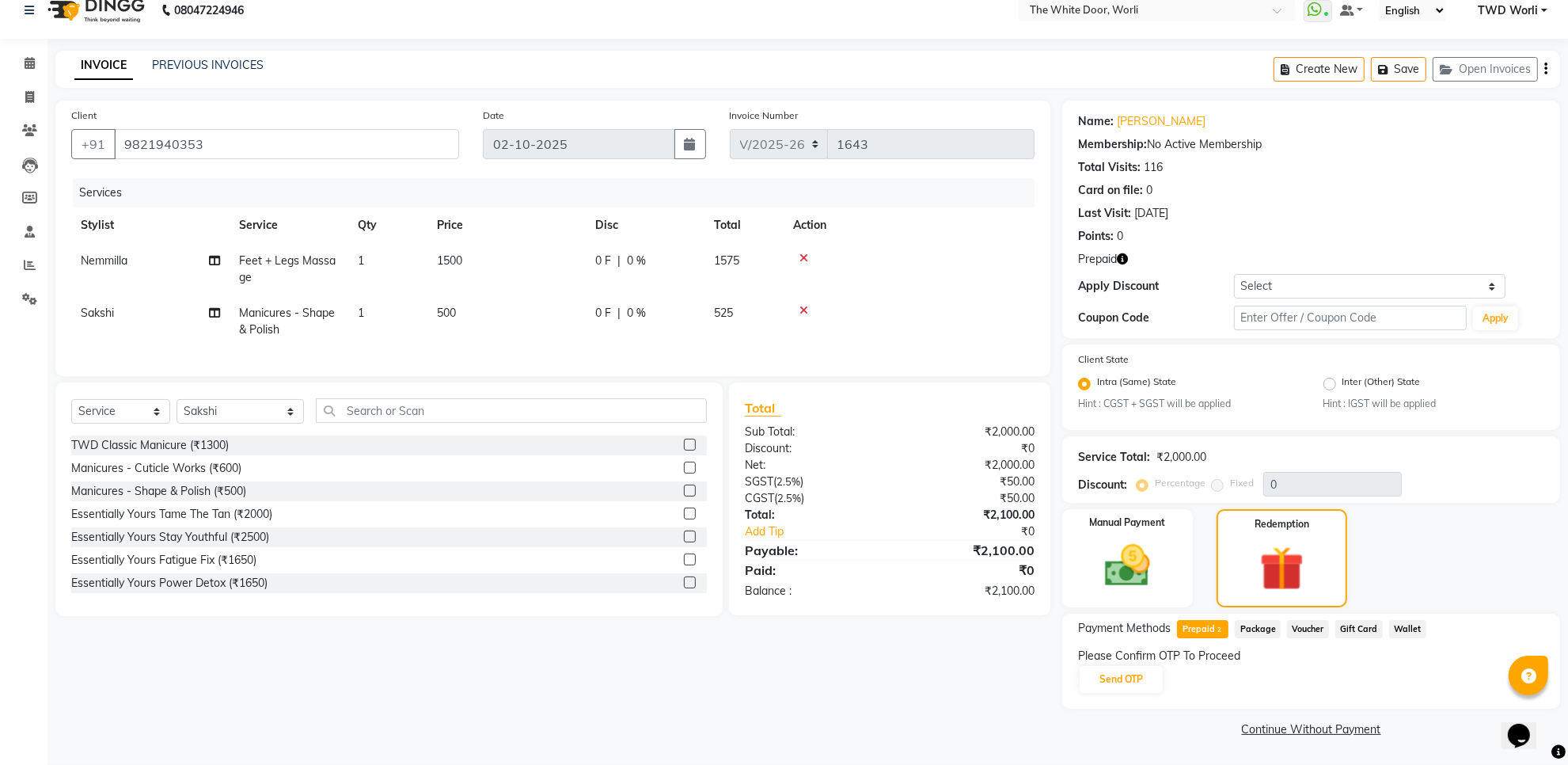
scroll to position [16, 0]
click at [1121, 675] on button "Send OTP" at bounding box center [1121, 682] width 83 height 27
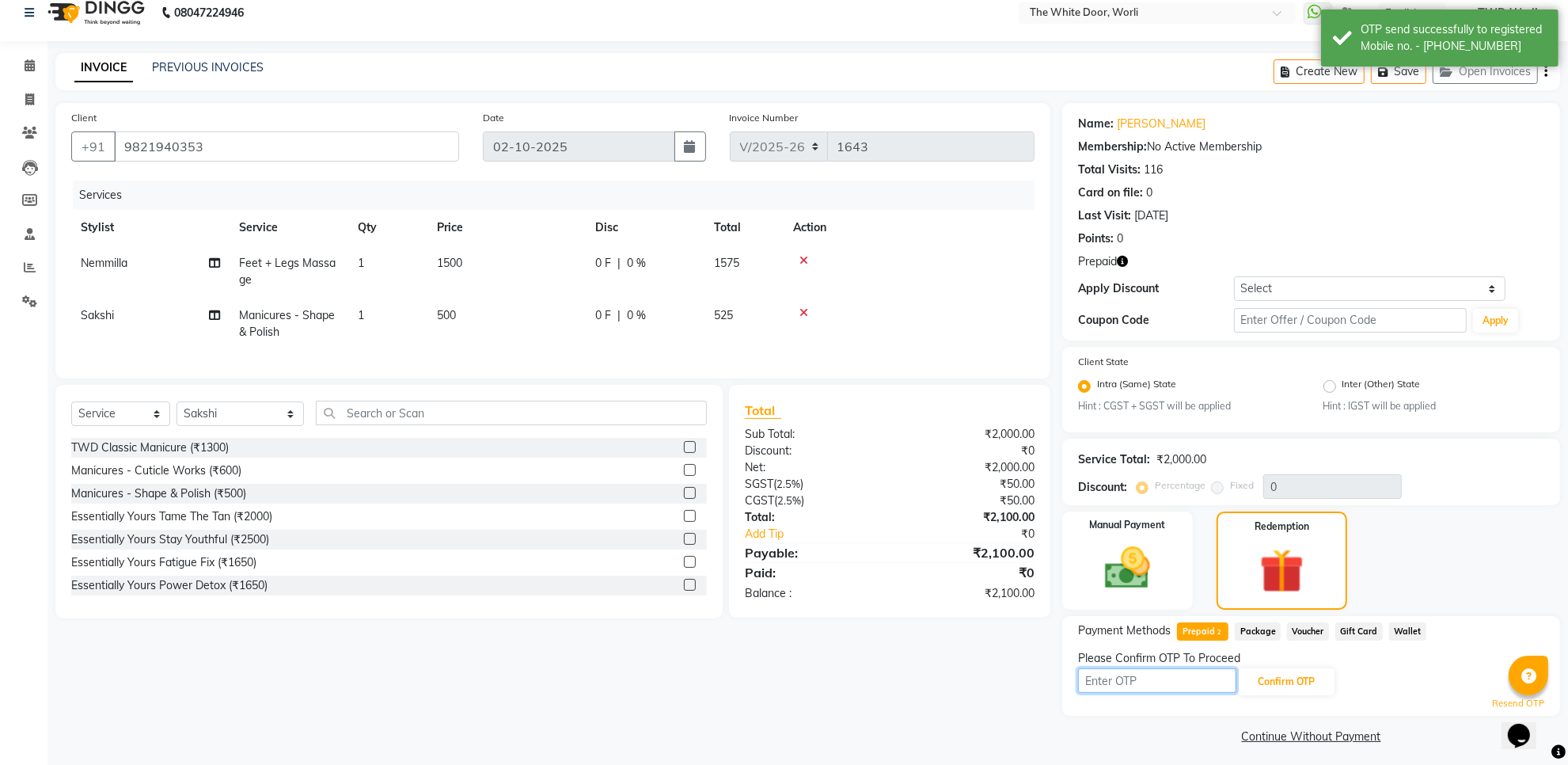
click at [1170, 679] on input "text" at bounding box center [1158, 681] width 158 height 25
type input "1136"
click at [1285, 687] on button "Confirm OTP" at bounding box center [1286, 682] width 96 height 27
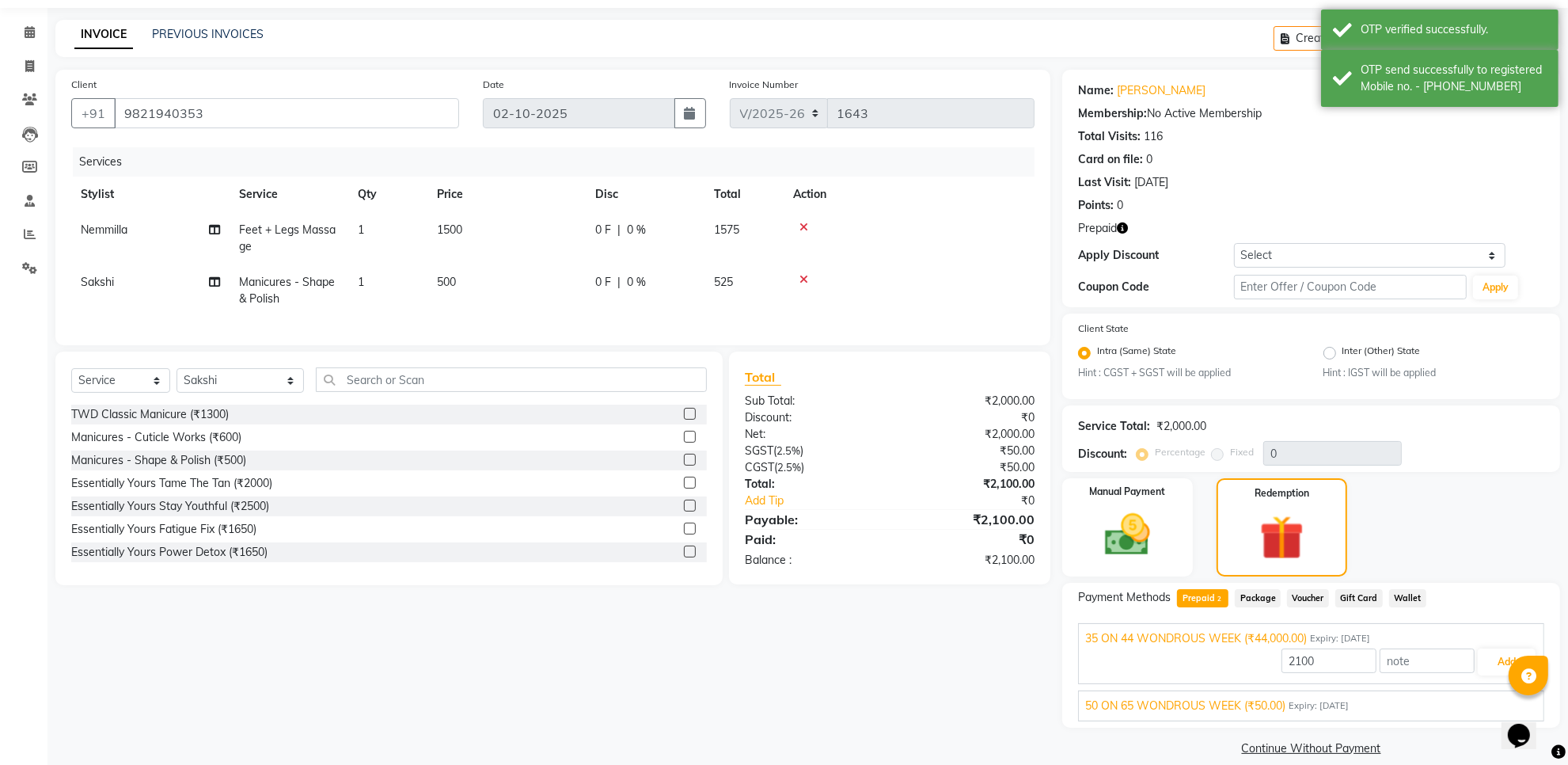
scroll to position [66, 0]
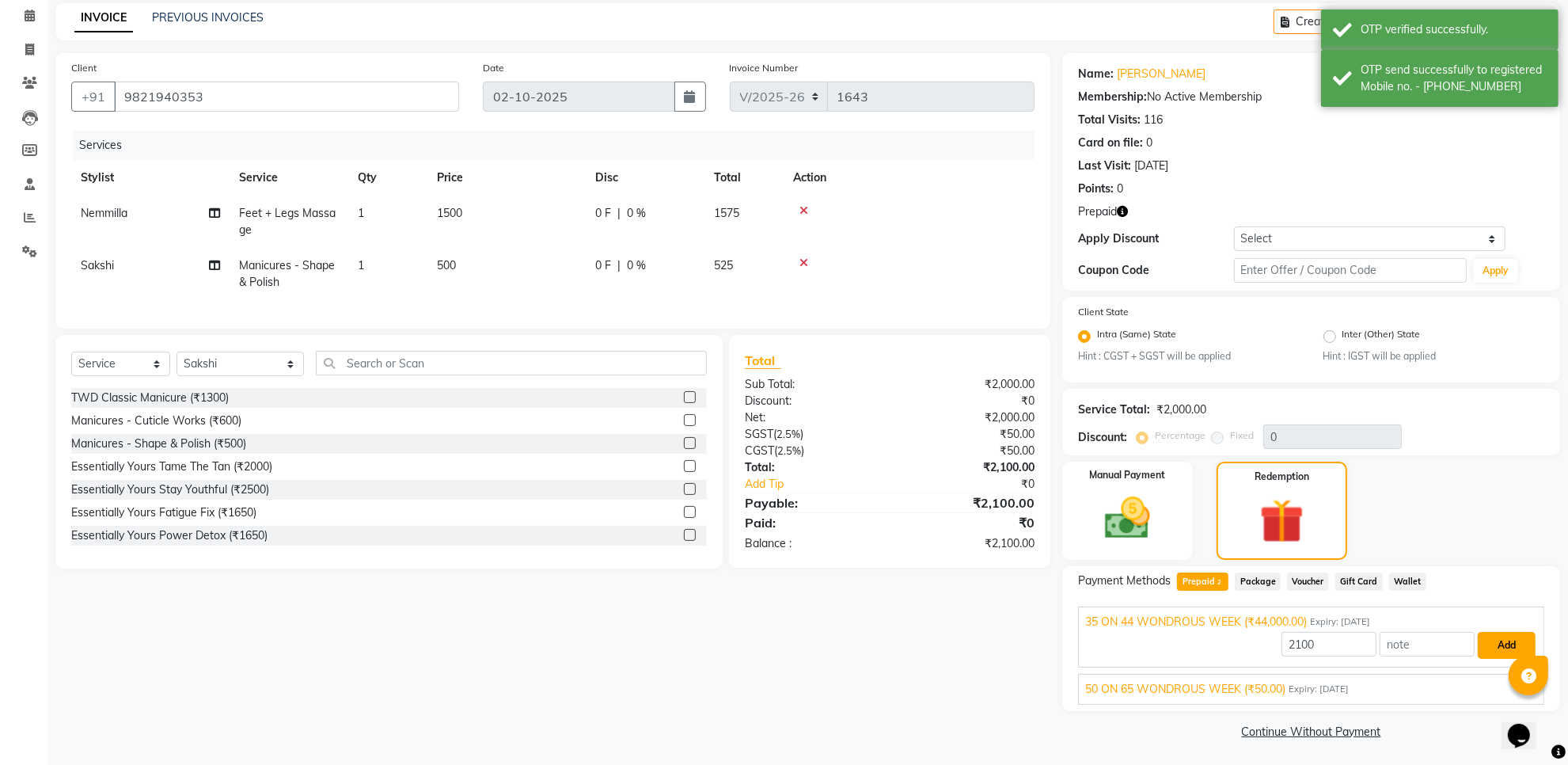
click at [1506, 638] on button "Add" at bounding box center [1507, 645] width 58 height 27
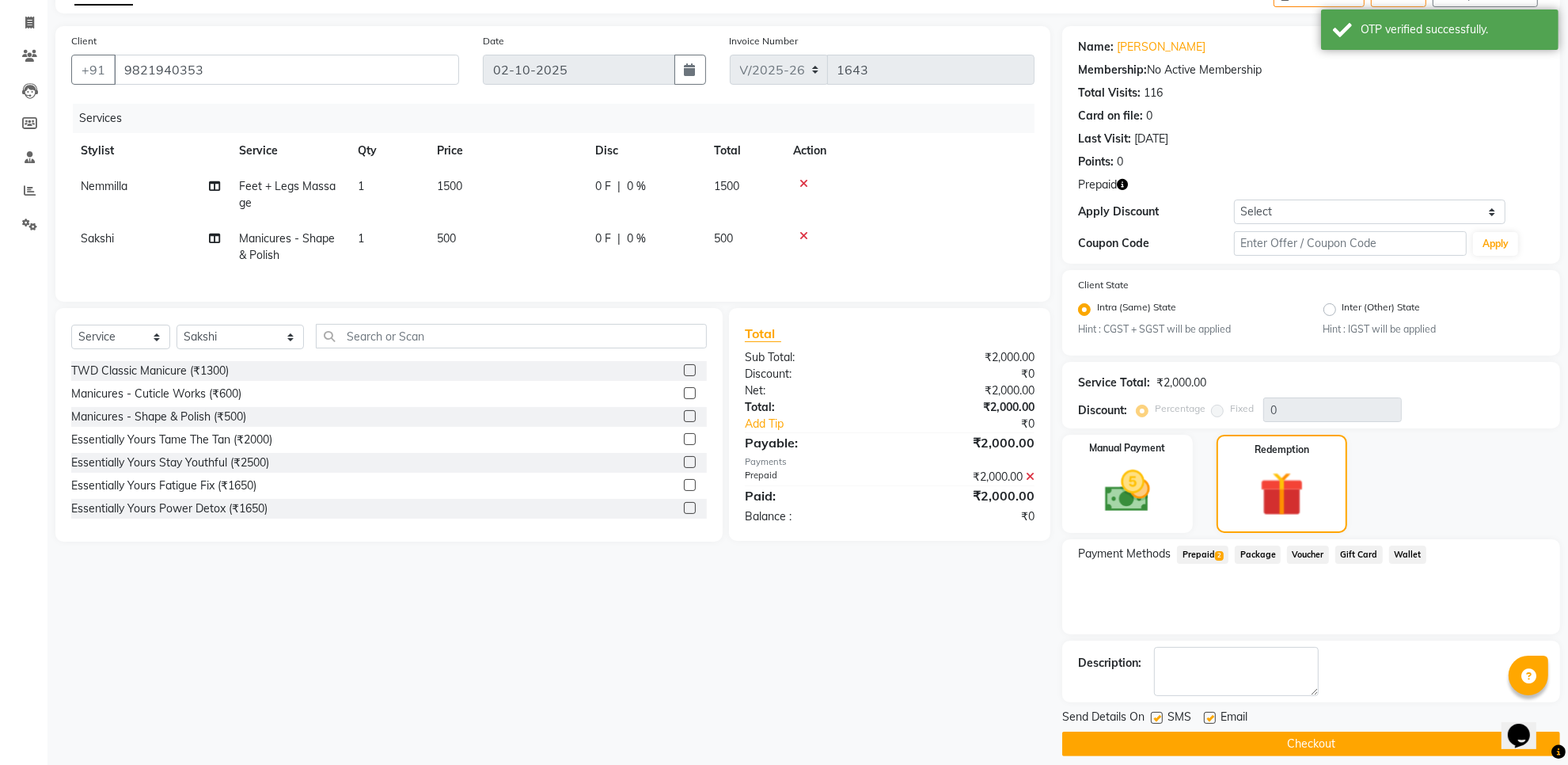
scroll to position [106, 0]
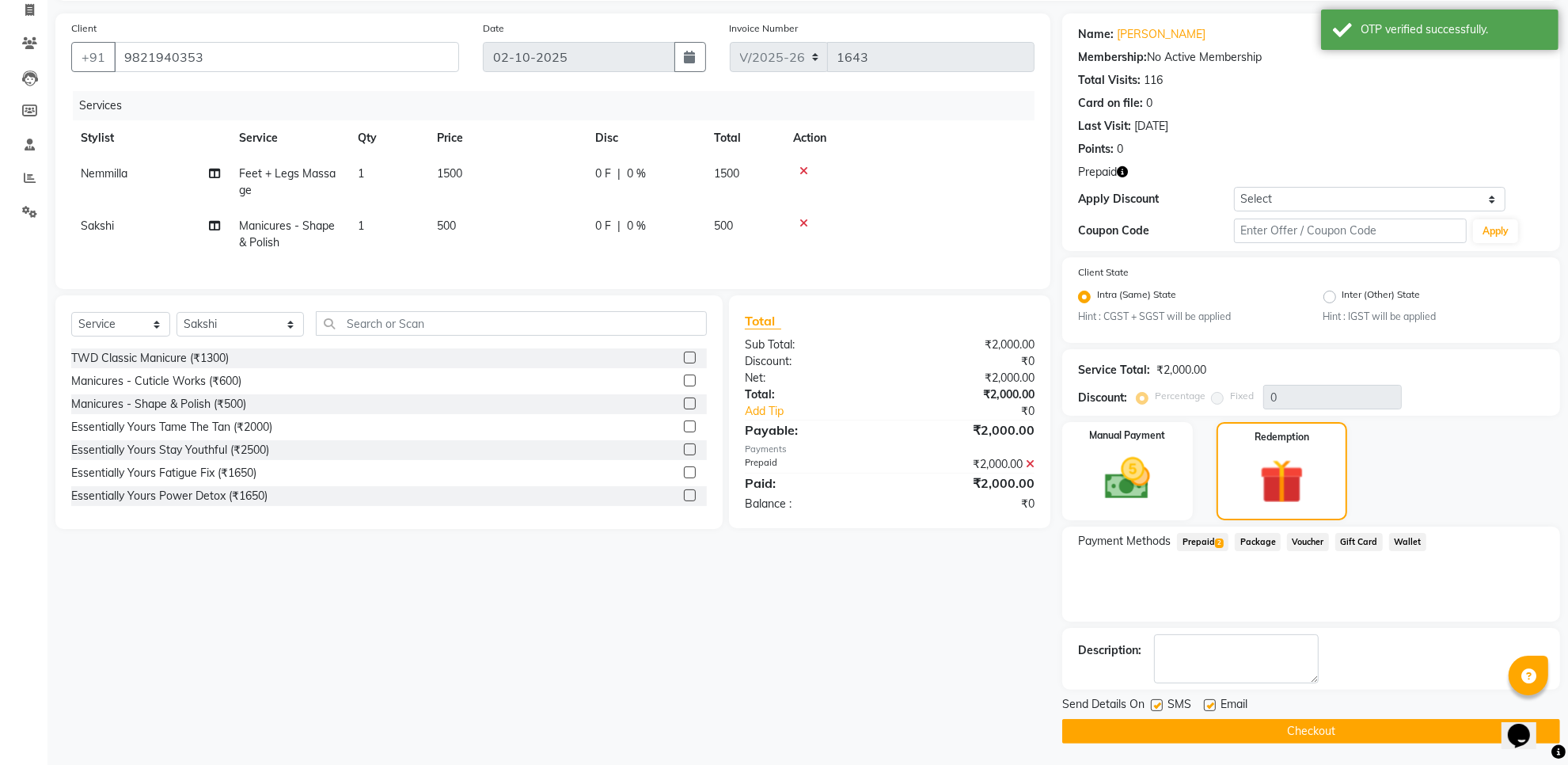
click at [1310, 727] on button "Checkout" at bounding box center [1311, 731] width 498 height 25
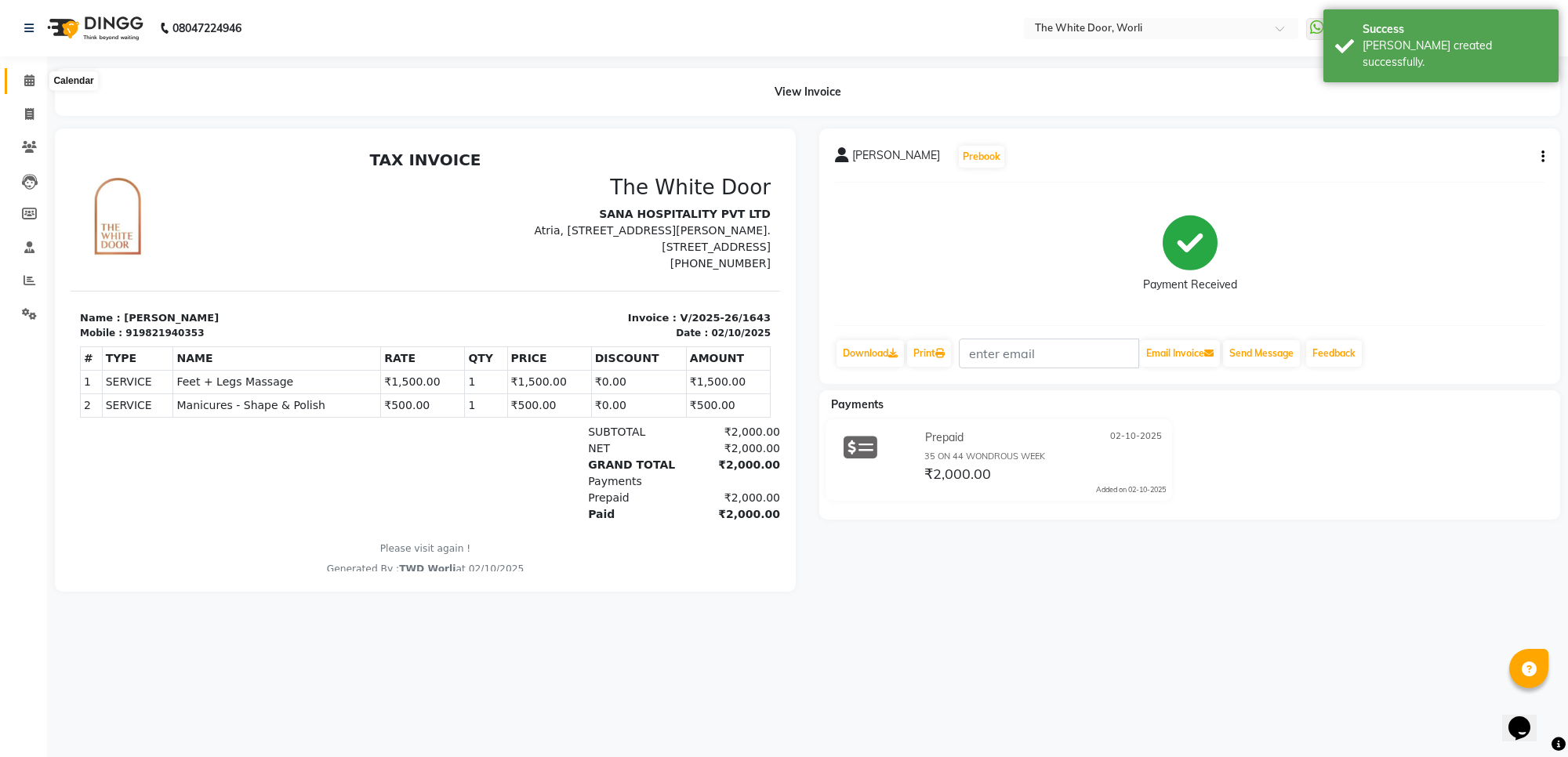
click at [29, 80] on icon at bounding box center [29, 80] width 10 height 11
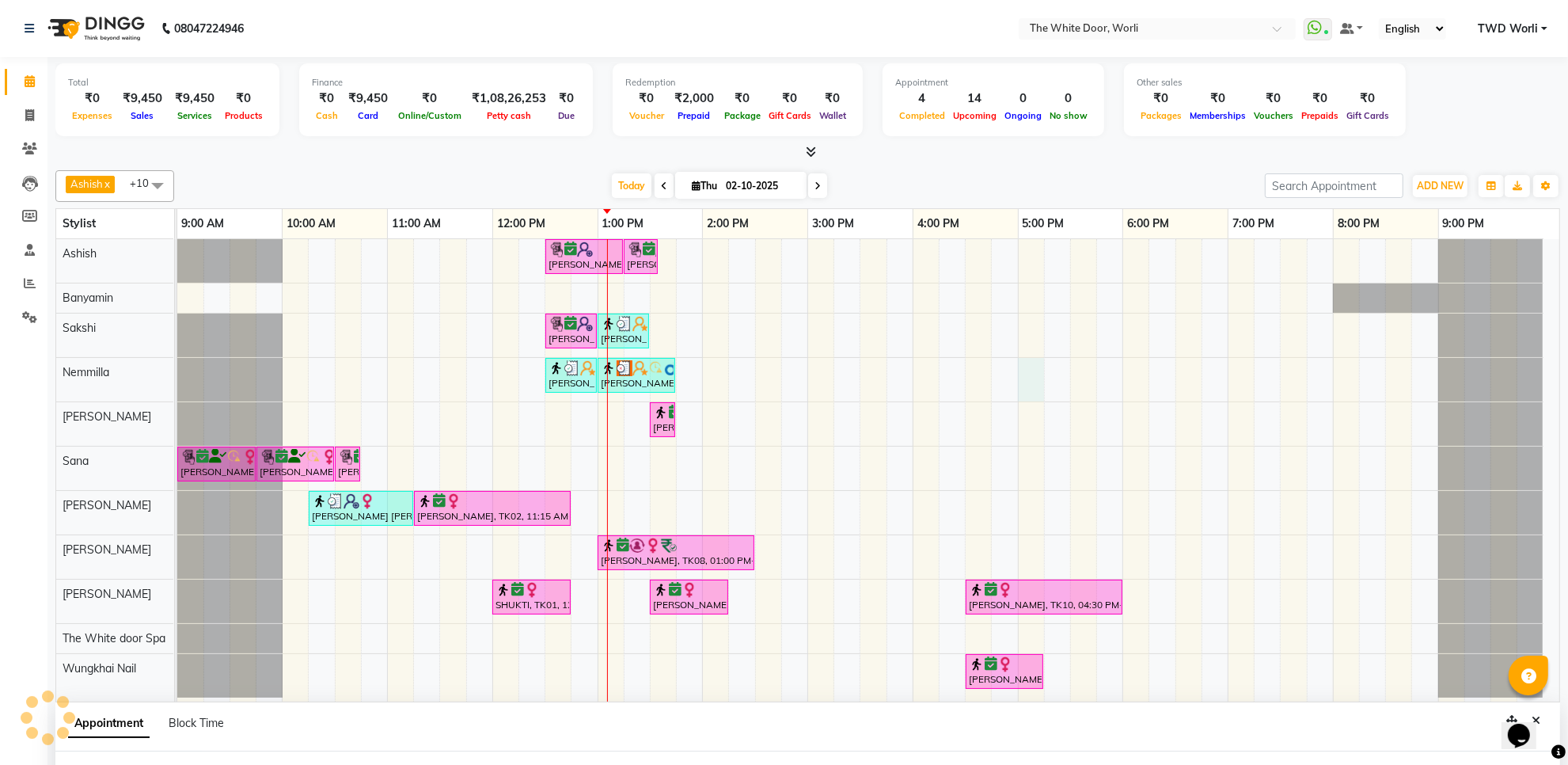
scroll to position [2, 0]
select select "20573"
select select "tentative"
select select "1020"
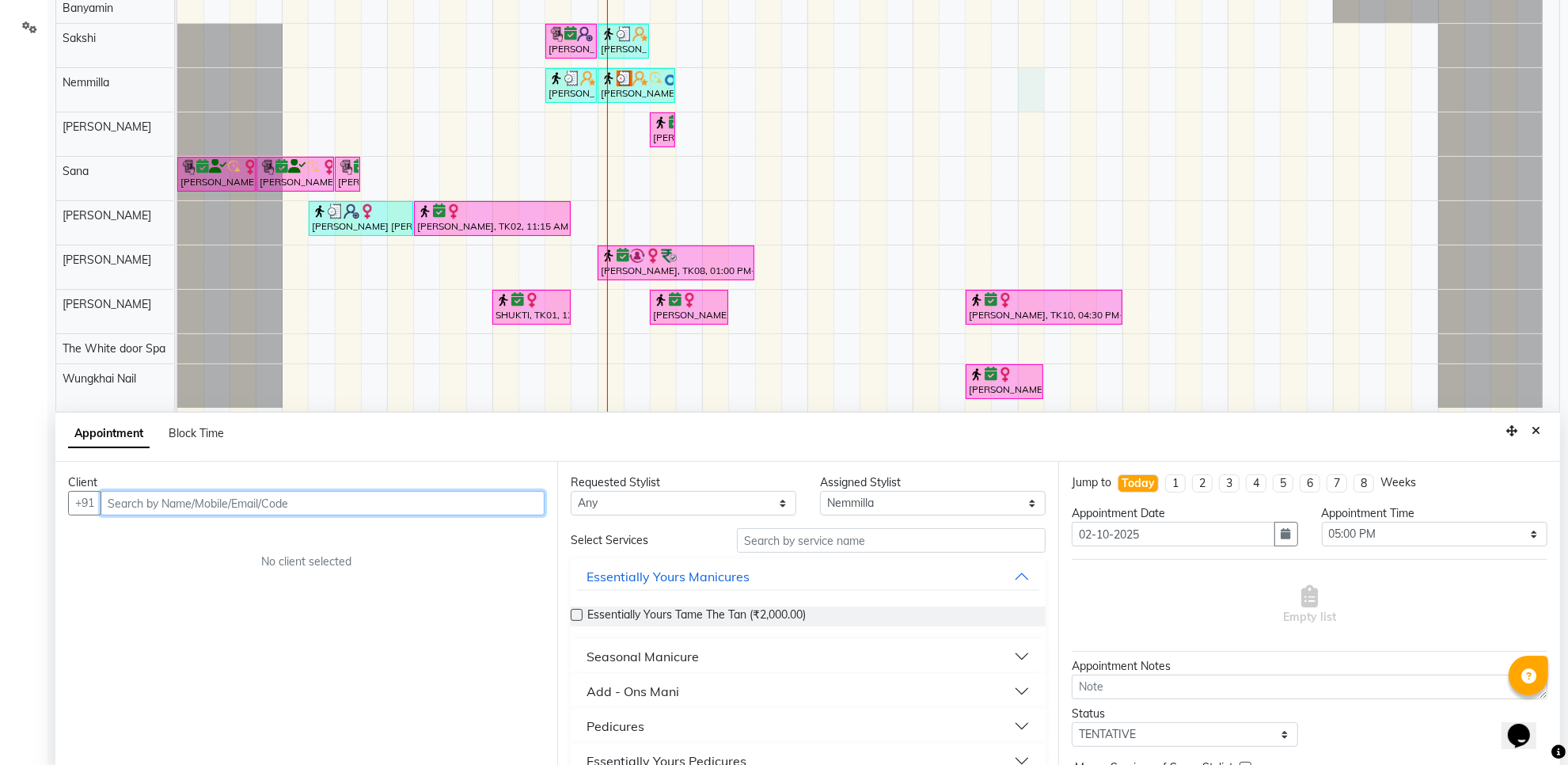
scroll to position [298, 0]
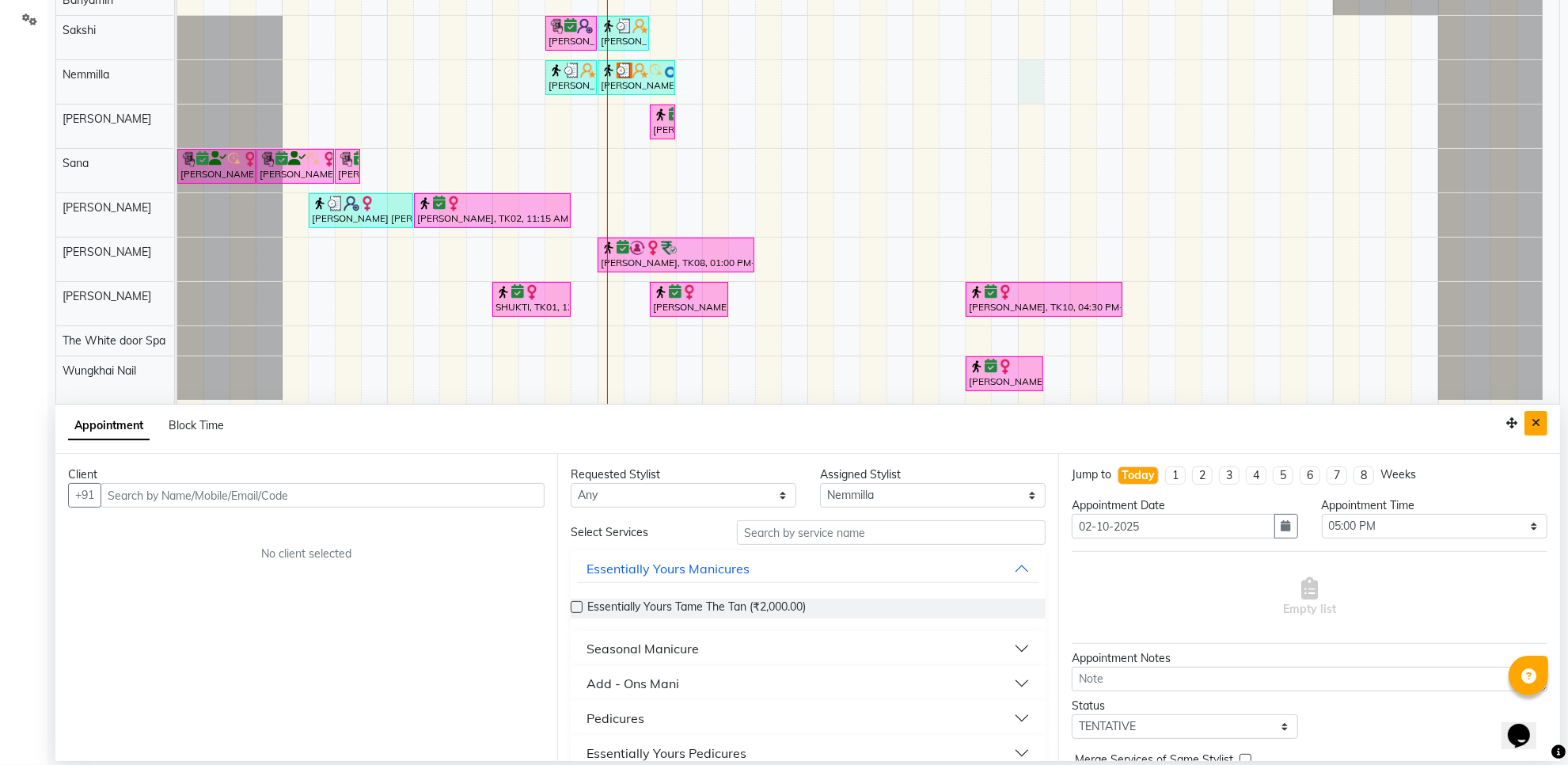
click at [1530, 420] on button "Close" at bounding box center [1537, 424] width 23 height 25
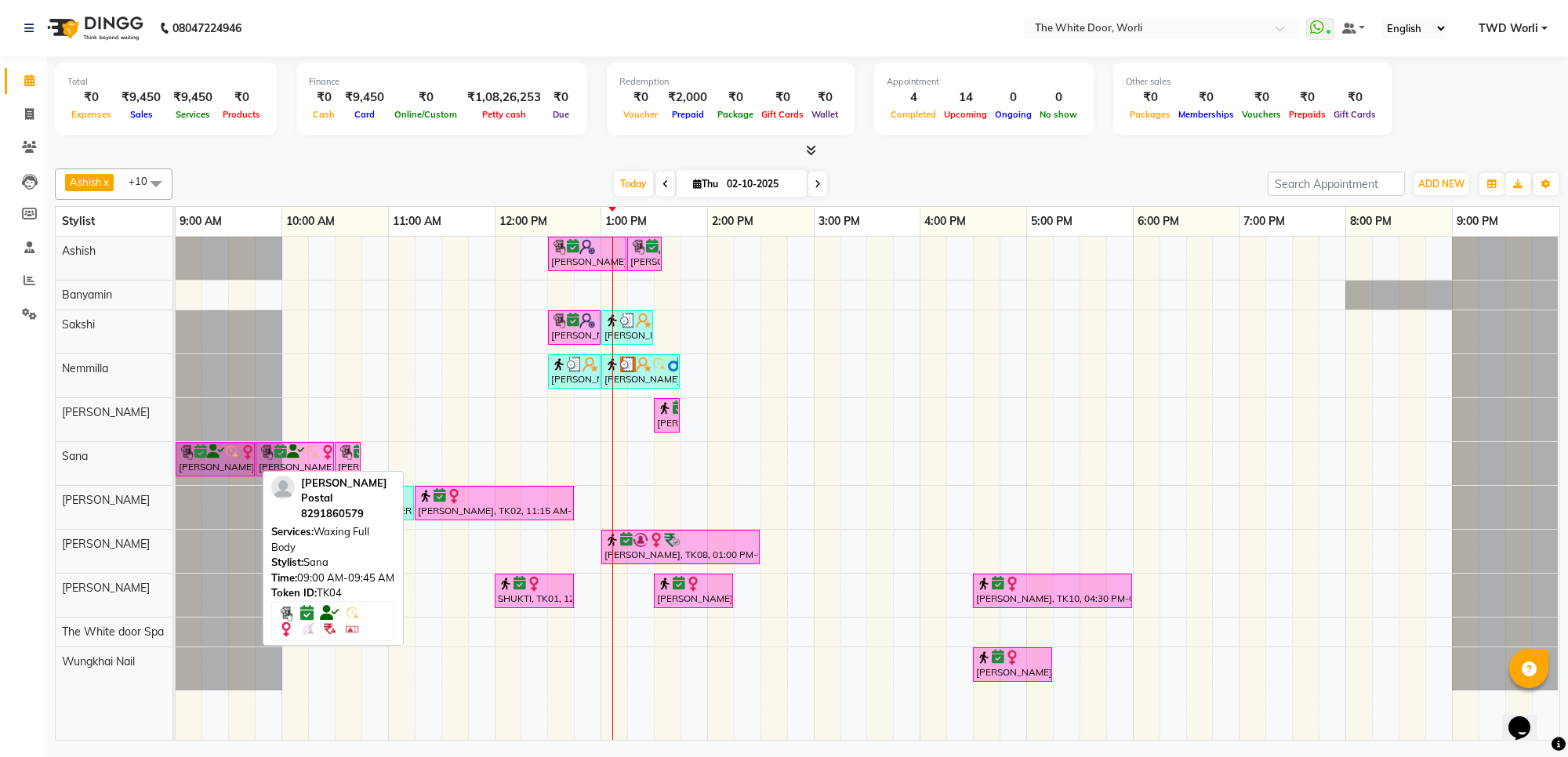
click at [210, 467] on div "[PERSON_NAME] Postal, TK04, 09:00 AM-09:45 AM, Waxing Full Body" at bounding box center [215, 459] width 76 height 30
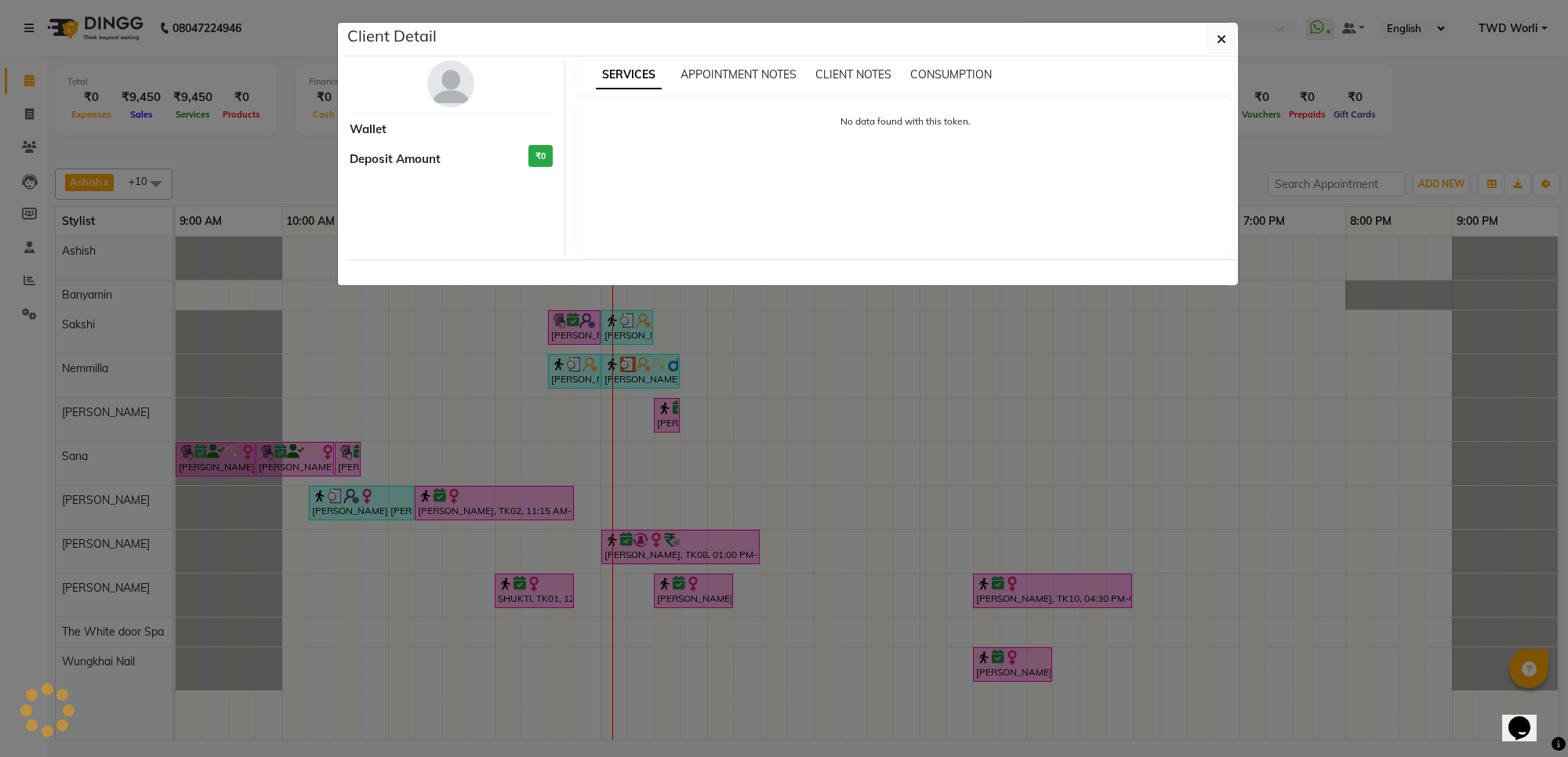
select select "6"
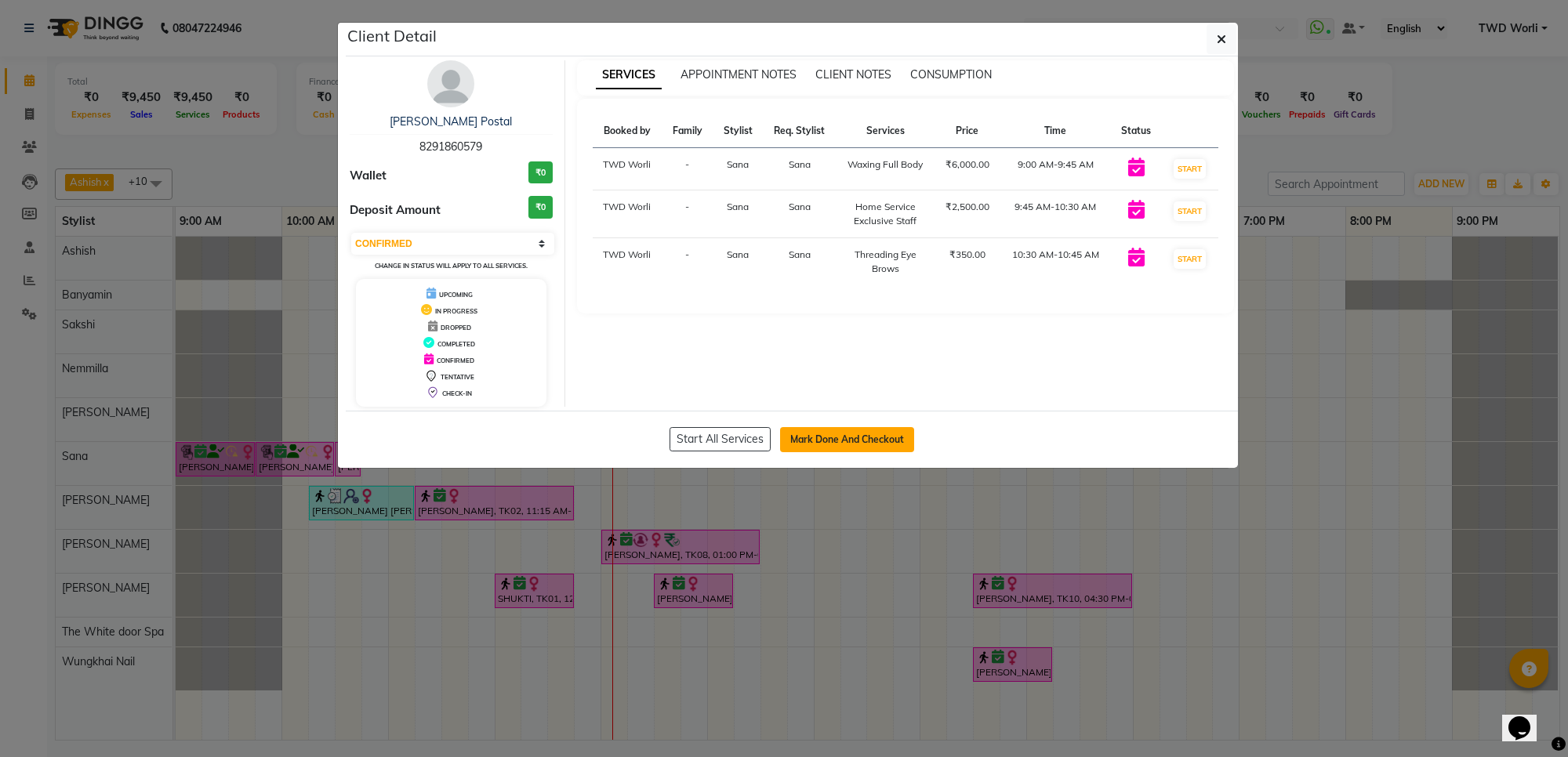
click at [860, 451] on button "Mark Done And Checkout" at bounding box center [847, 440] width 134 height 25
select select "service"
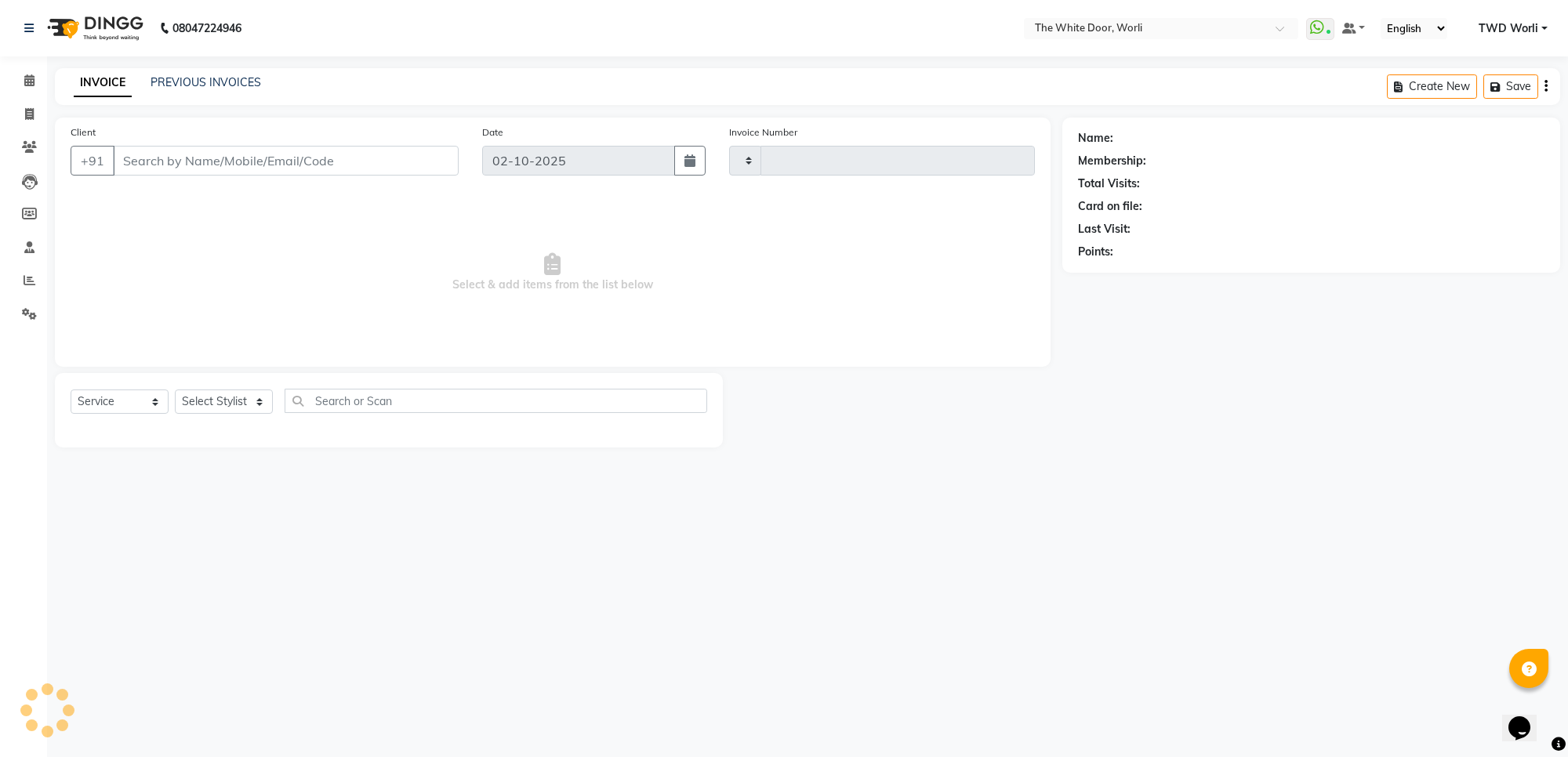
type input "1644"
select select "4027"
type input "8291860579"
select select "20574"
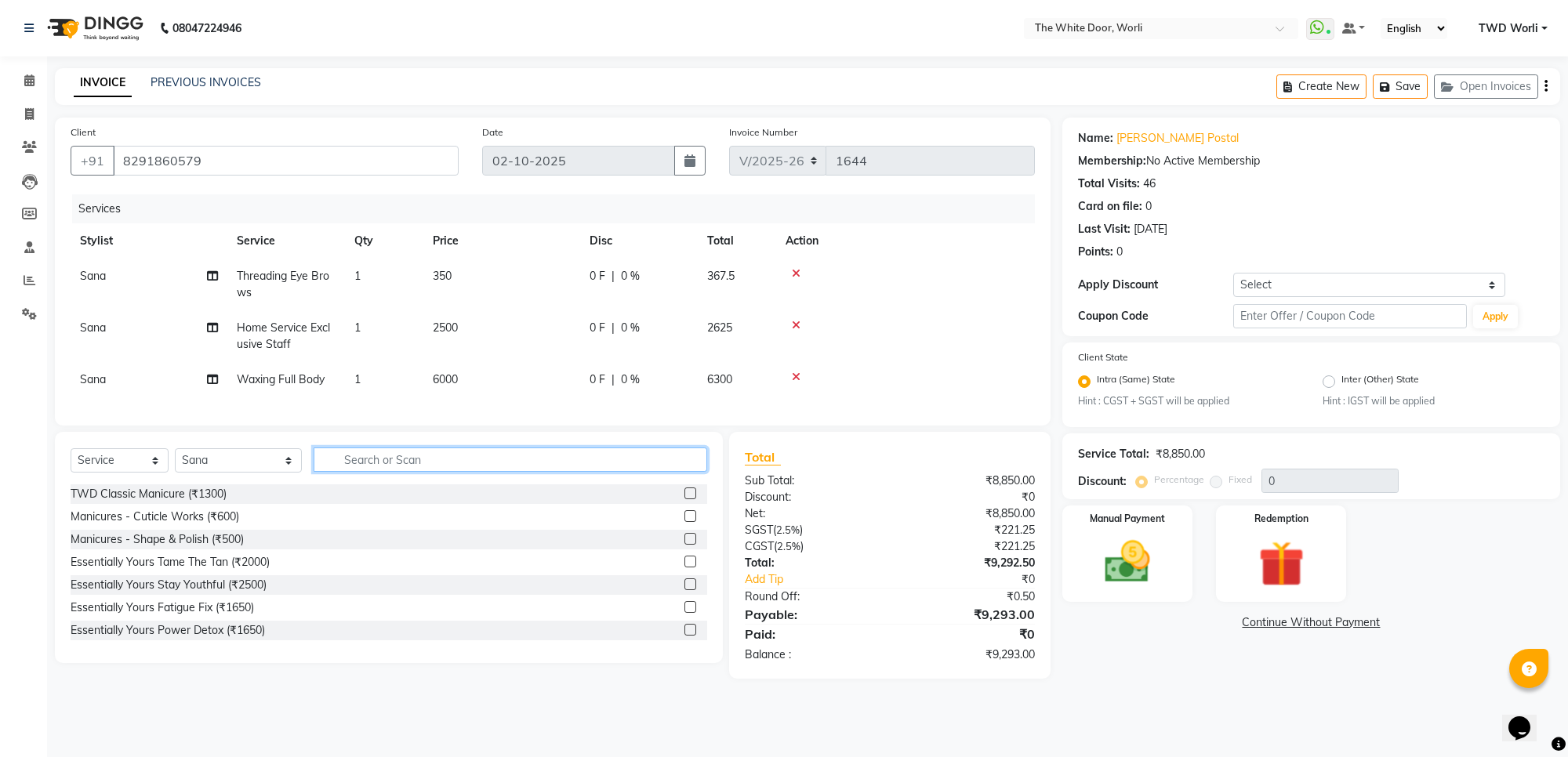
click at [363, 467] on input "text" at bounding box center [509, 460] width 392 height 24
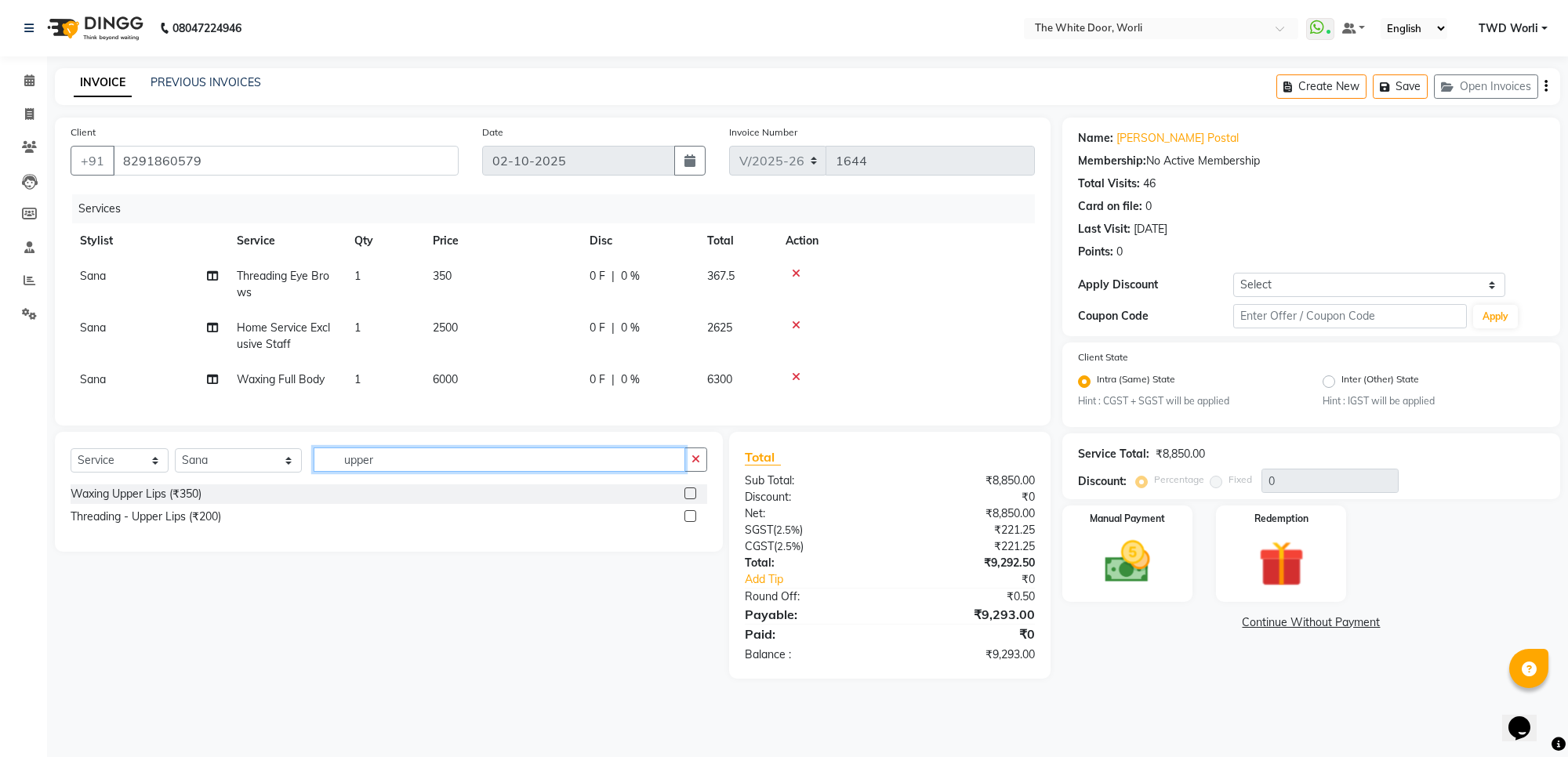
type input "upper"
click at [687, 522] on label at bounding box center [690, 516] width 11 height 11
click at [687, 522] on input "checkbox" at bounding box center [689, 516] width 10 height 10
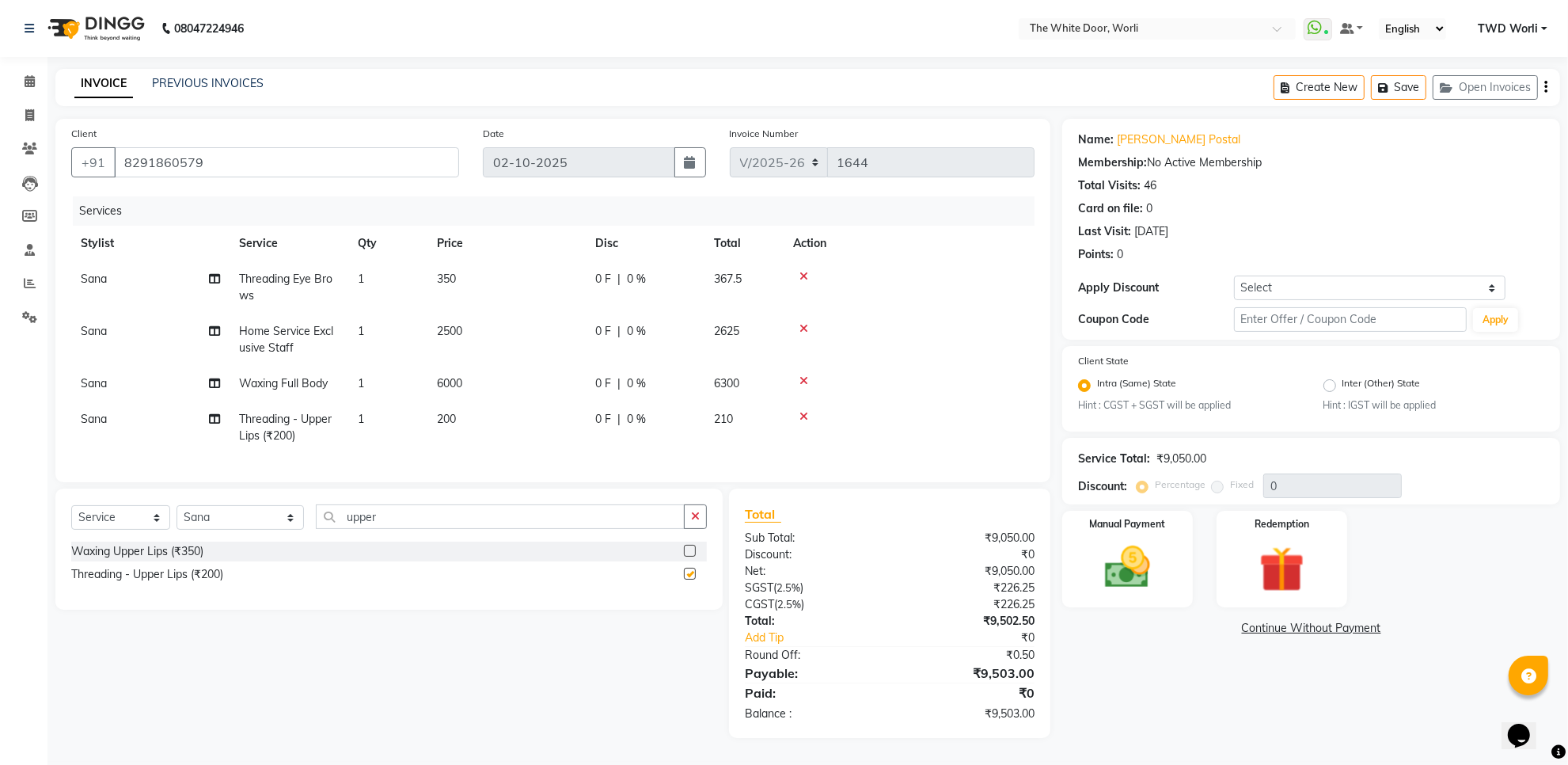
checkbox input "false"
click at [396, 529] on input "upper" at bounding box center [500, 517] width 369 height 25
type input "side lock"
click at [690, 580] on label at bounding box center [690, 574] width 12 height 12
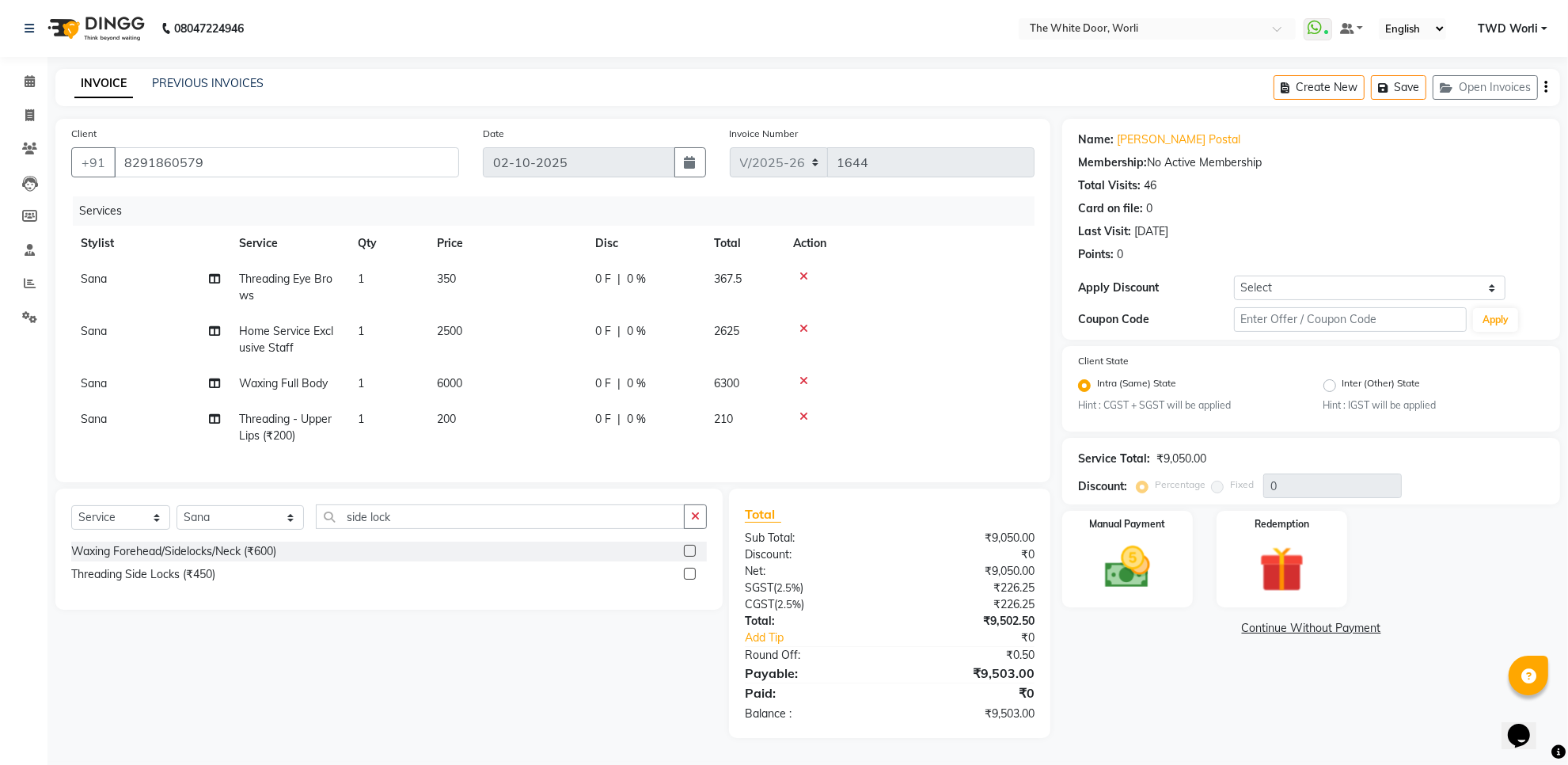
click at [690, 580] on input "checkbox" at bounding box center [689, 575] width 10 height 10
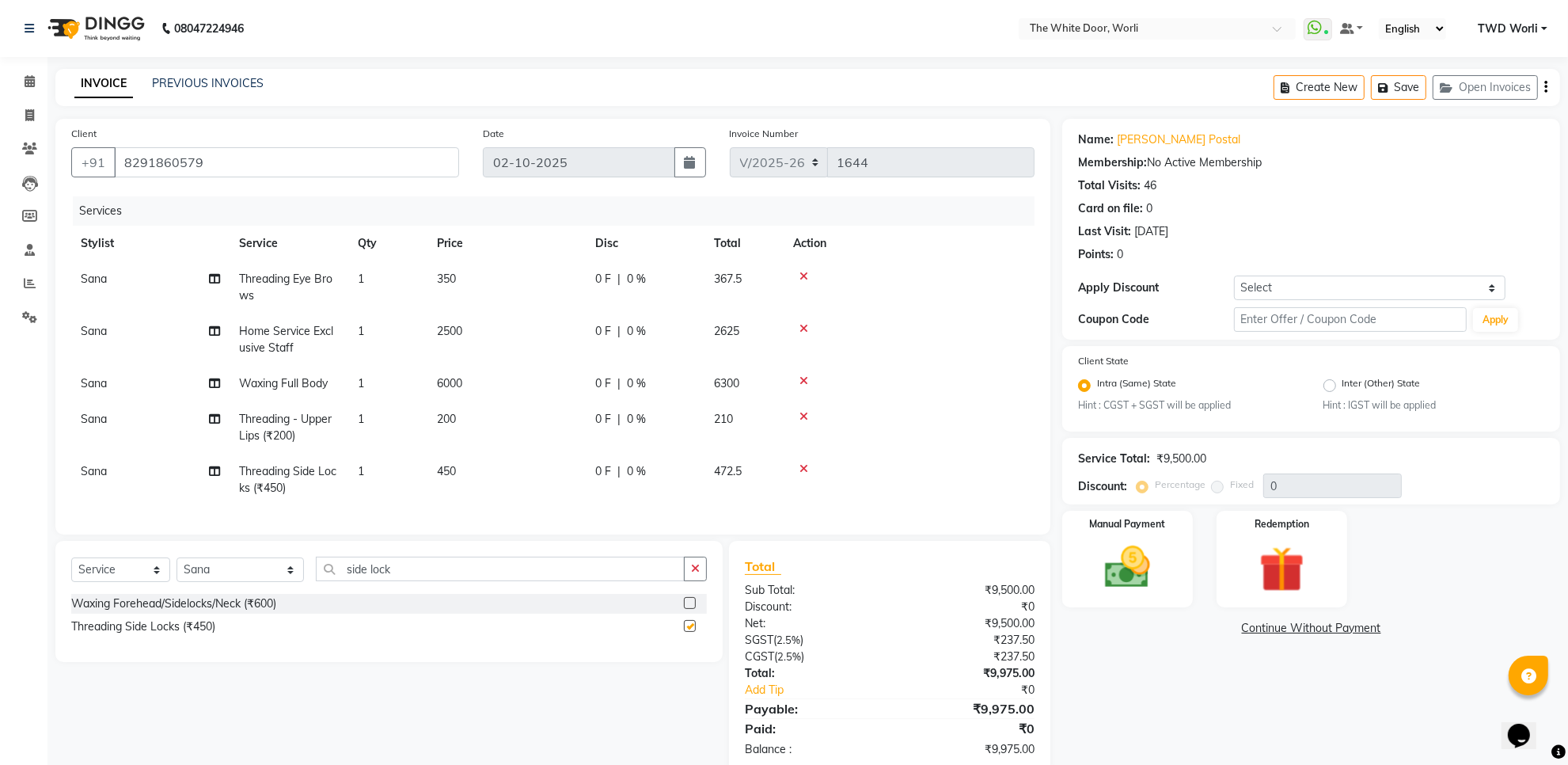
checkbox input "false"
click at [388, 578] on input "side lock" at bounding box center [500, 569] width 369 height 25
click at [388, 579] on input "side lock" at bounding box center [500, 569] width 369 height 25
type input "s"
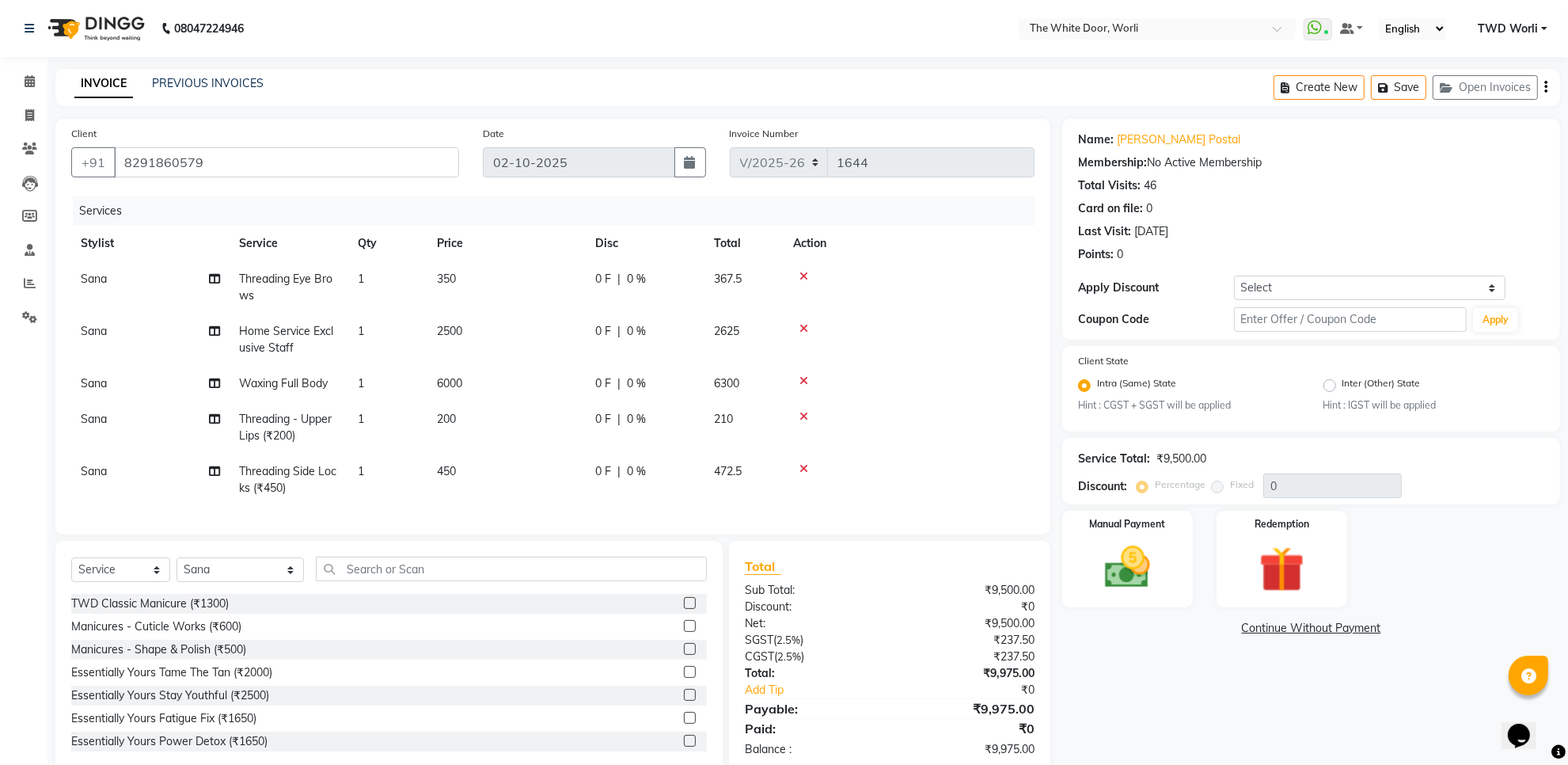
click at [804, 375] on icon at bounding box center [803, 380] width 9 height 11
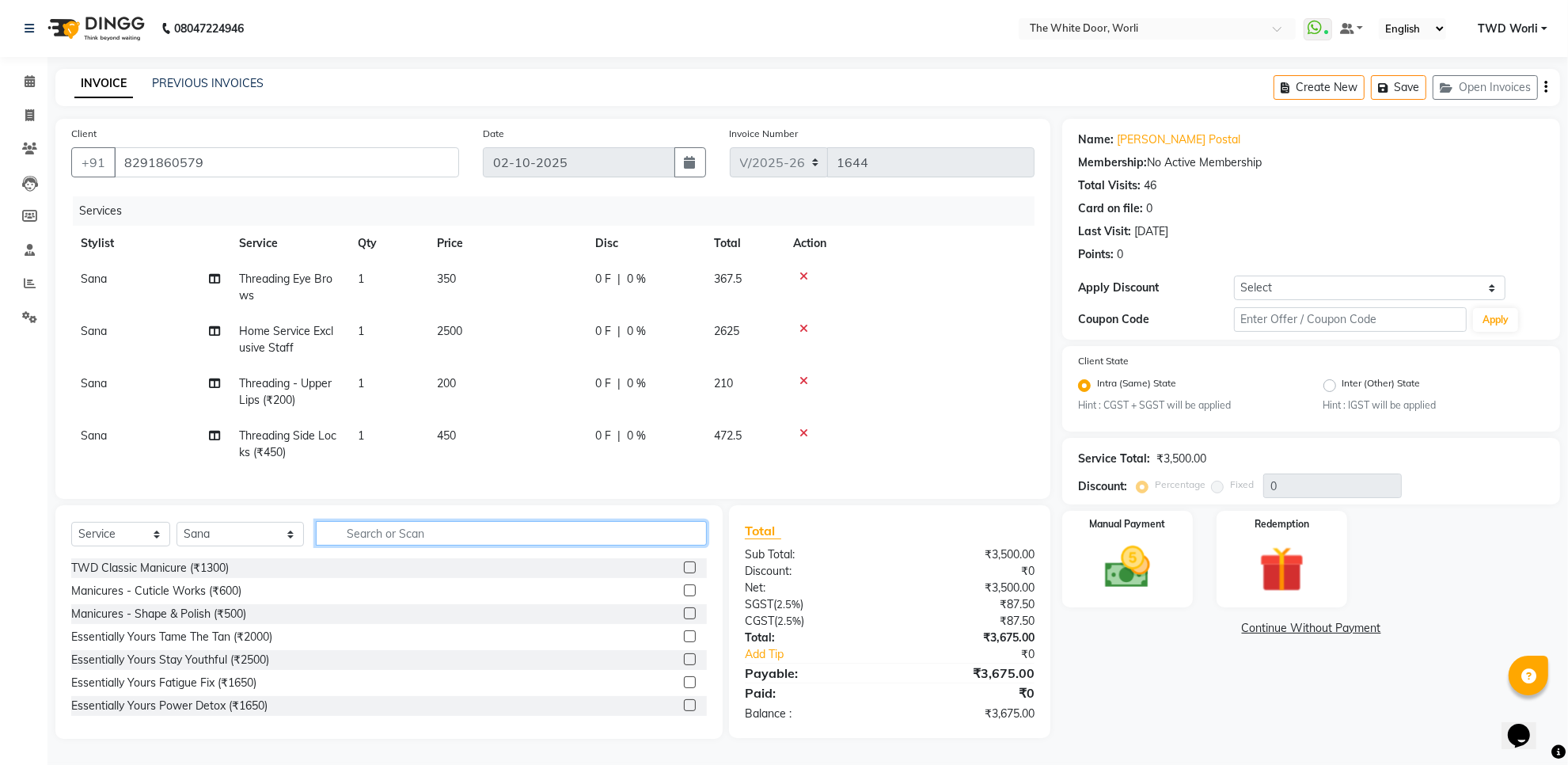
click at [391, 546] on input "text" at bounding box center [511, 533] width 391 height 25
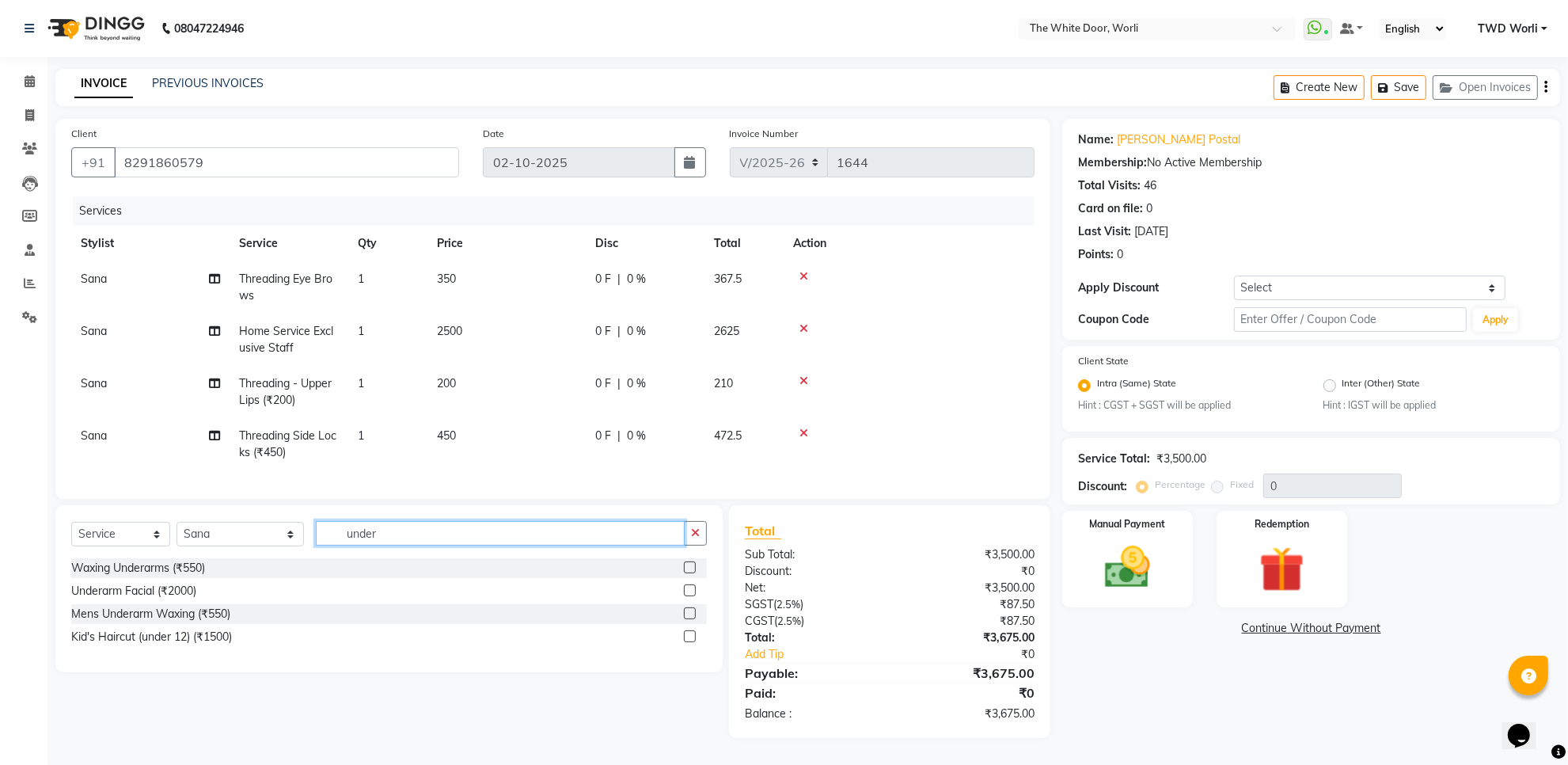
type input "under"
click at [691, 574] on label at bounding box center [690, 567] width 12 height 12
click at [691, 574] on input "checkbox" at bounding box center [689, 568] width 10 height 10
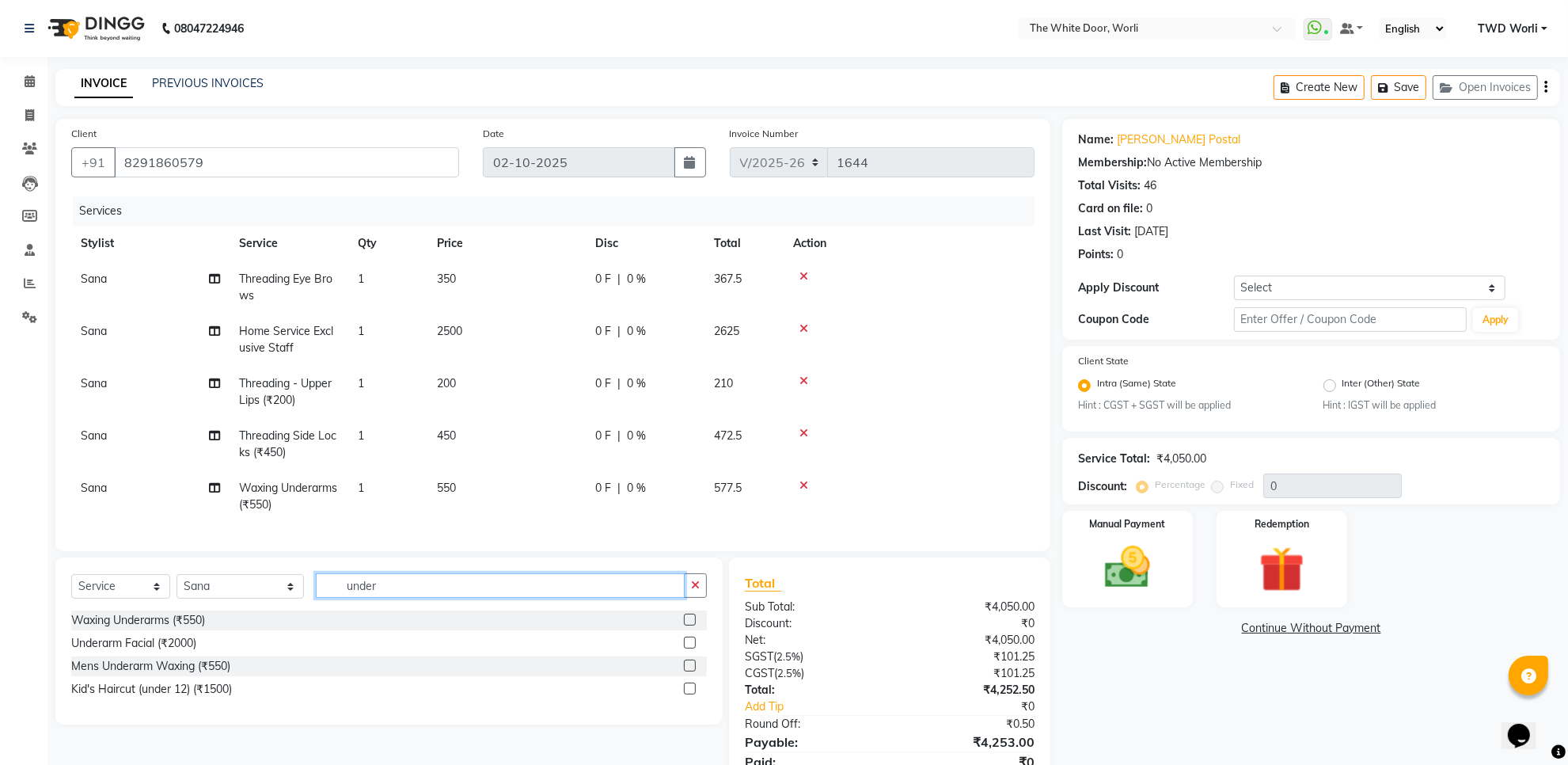
checkbox input "false"
click at [349, 598] on input "under" at bounding box center [500, 586] width 369 height 25
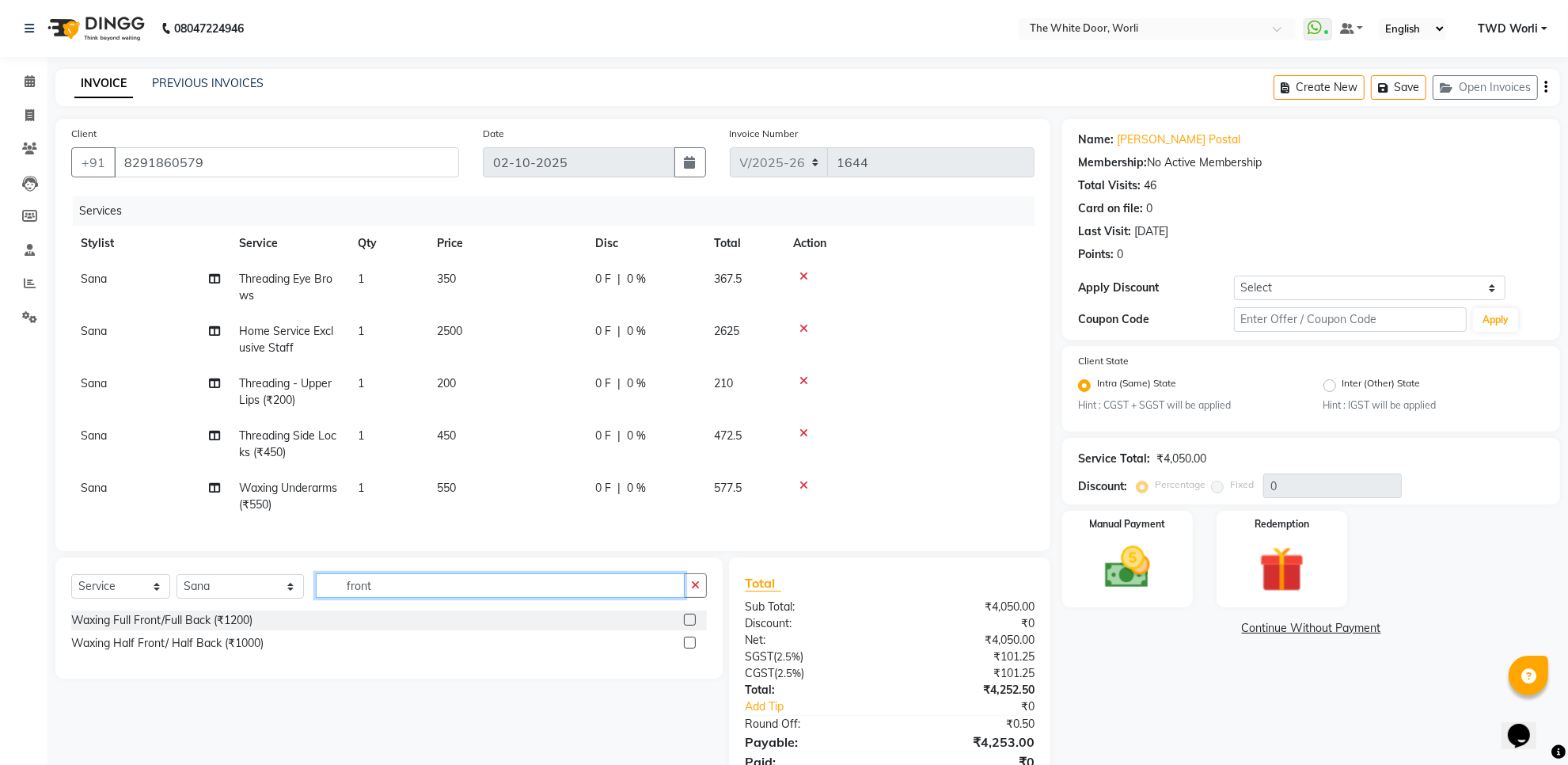
type input "front"
click at [687, 626] on label at bounding box center [690, 620] width 12 height 12
click at [687, 626] on input "checkbox" at bounding box center [689, 621] width 10 height 10
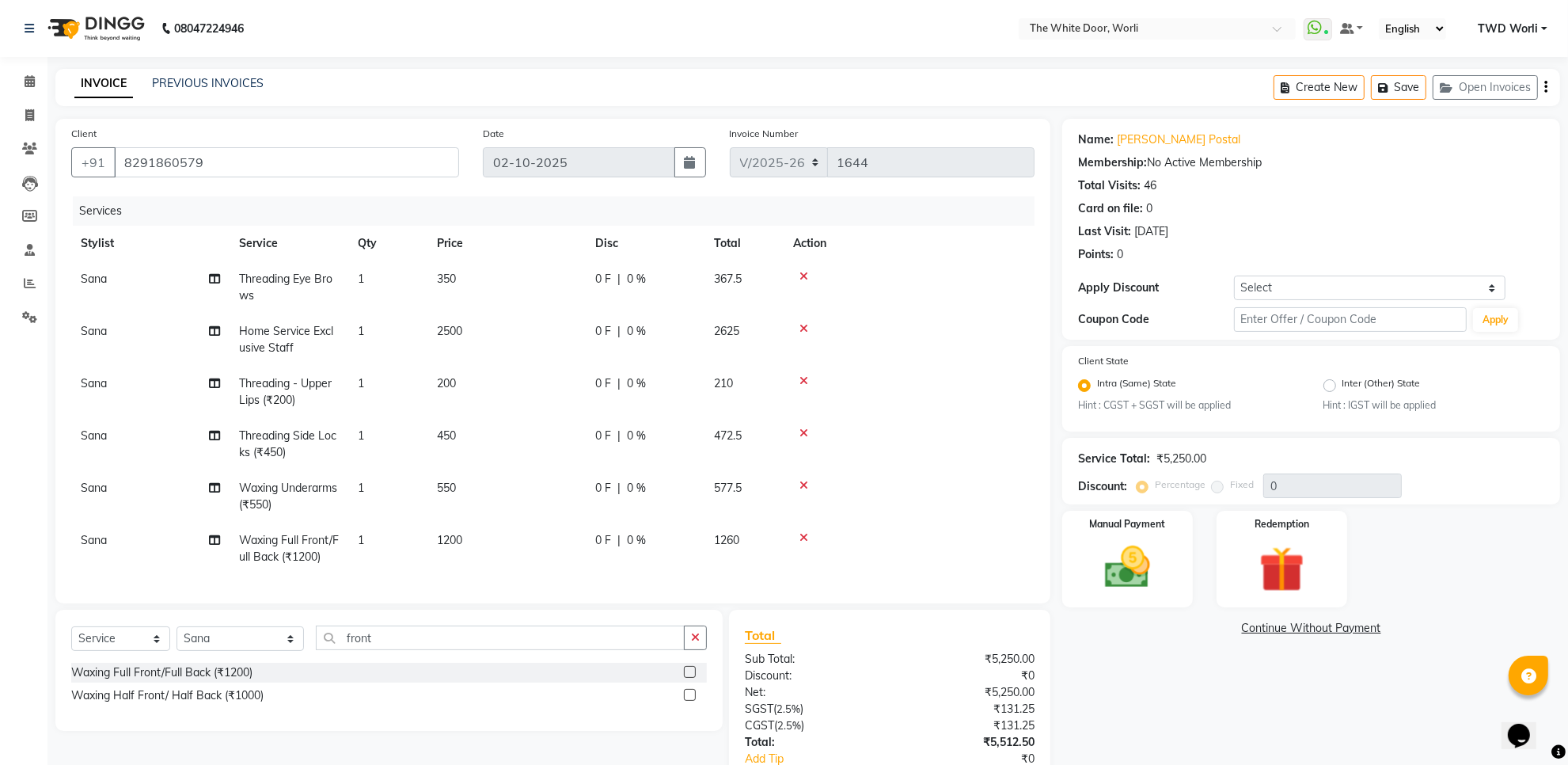
click at [690, 675] on label at bounding box center [690, 672] width 12 height 12
click at [690, 675] on input "checkbox" at bounding box center [689, 673] width 10 height 10
checkbox input "false"
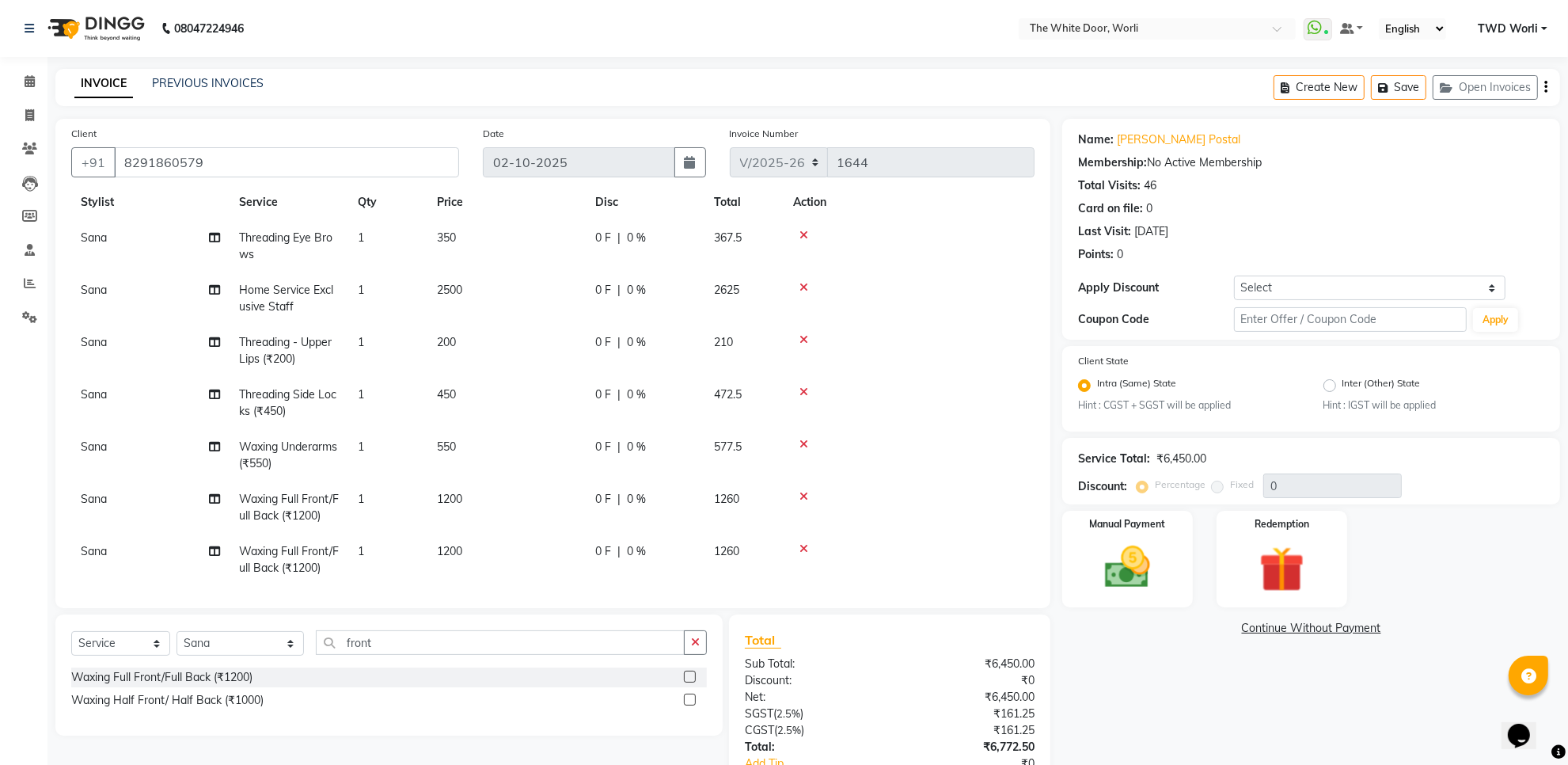
scroll to position [62, 0]
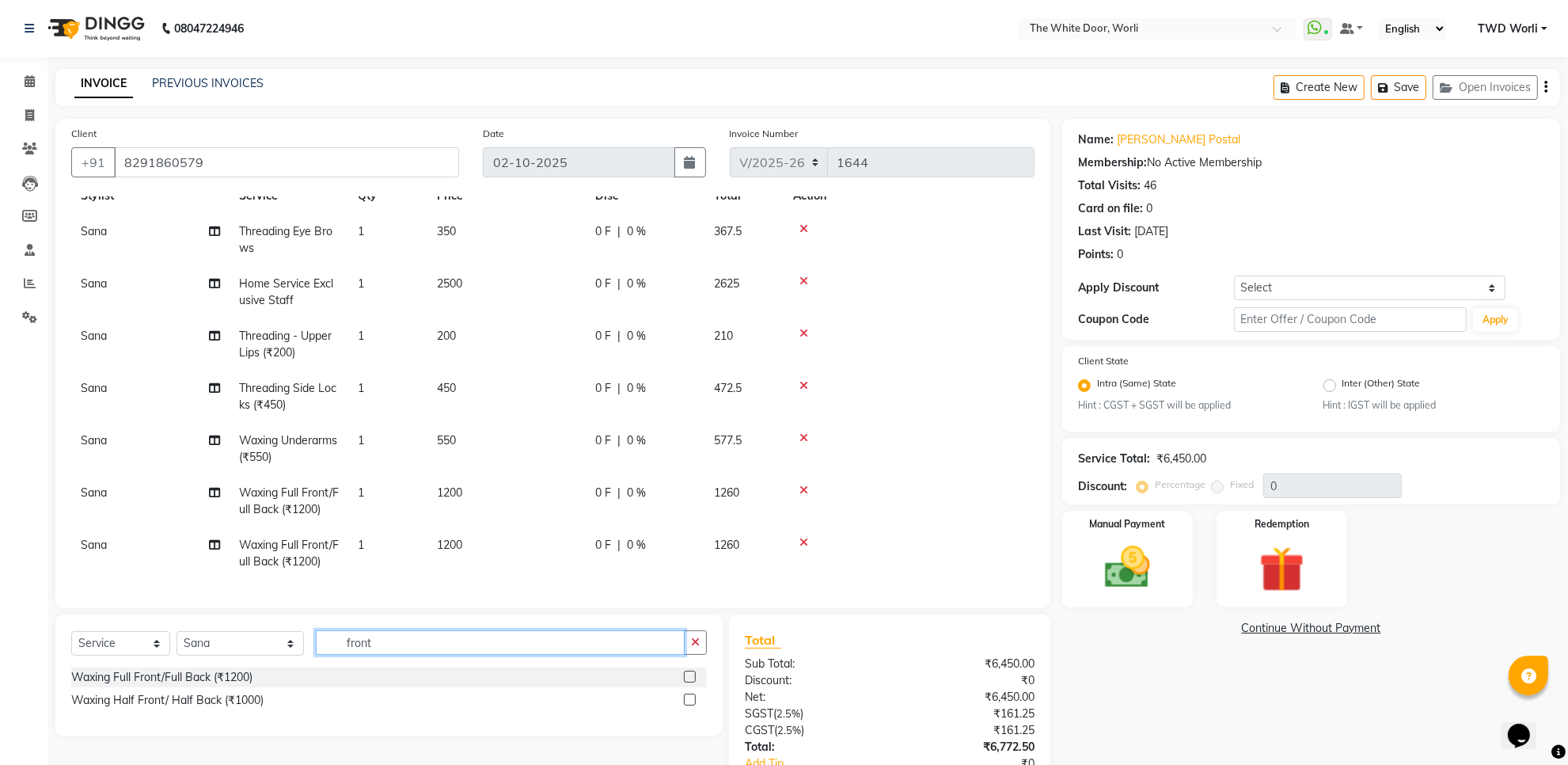
click at [473, 634] on input "front" at bounding box center [500, 643] width 369 height 25
type input "brazil"
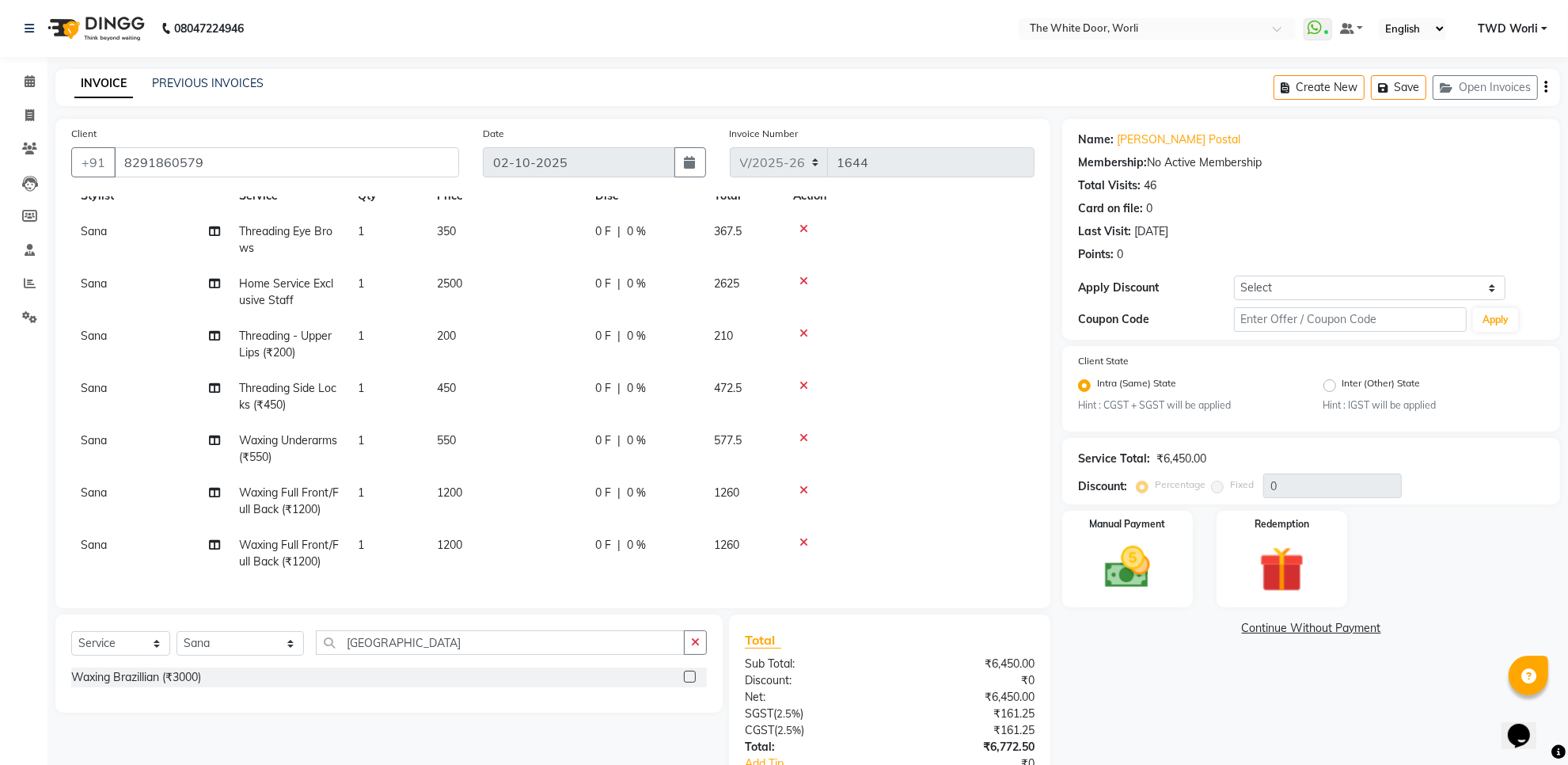
click at [690, 681] on label at bounding box center [690, 677] width 12 height 12
click at [690, 681] on input "checkbox" at bounding box center [689, 678] width 10 height 10
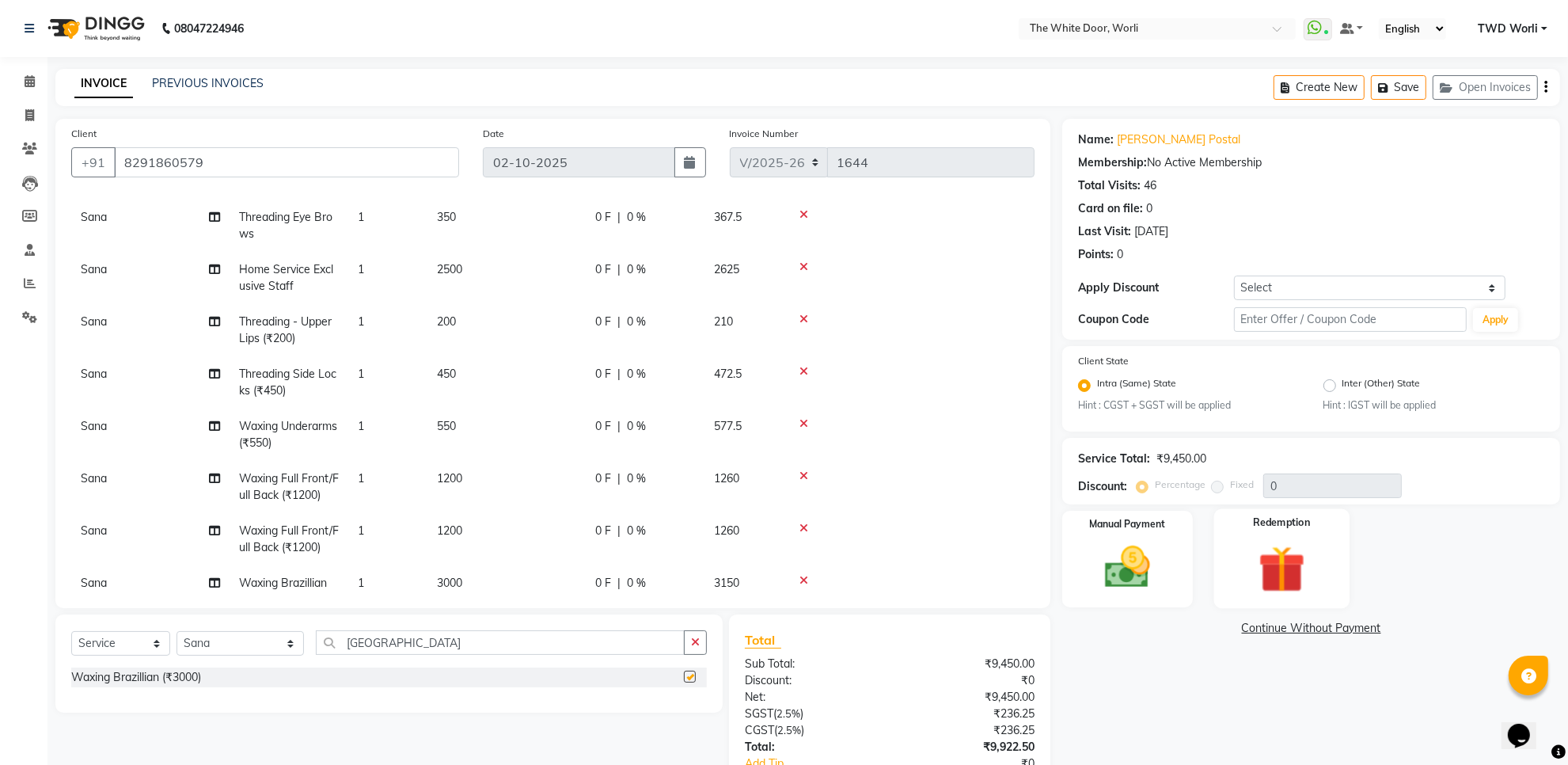
checkbox input "false"
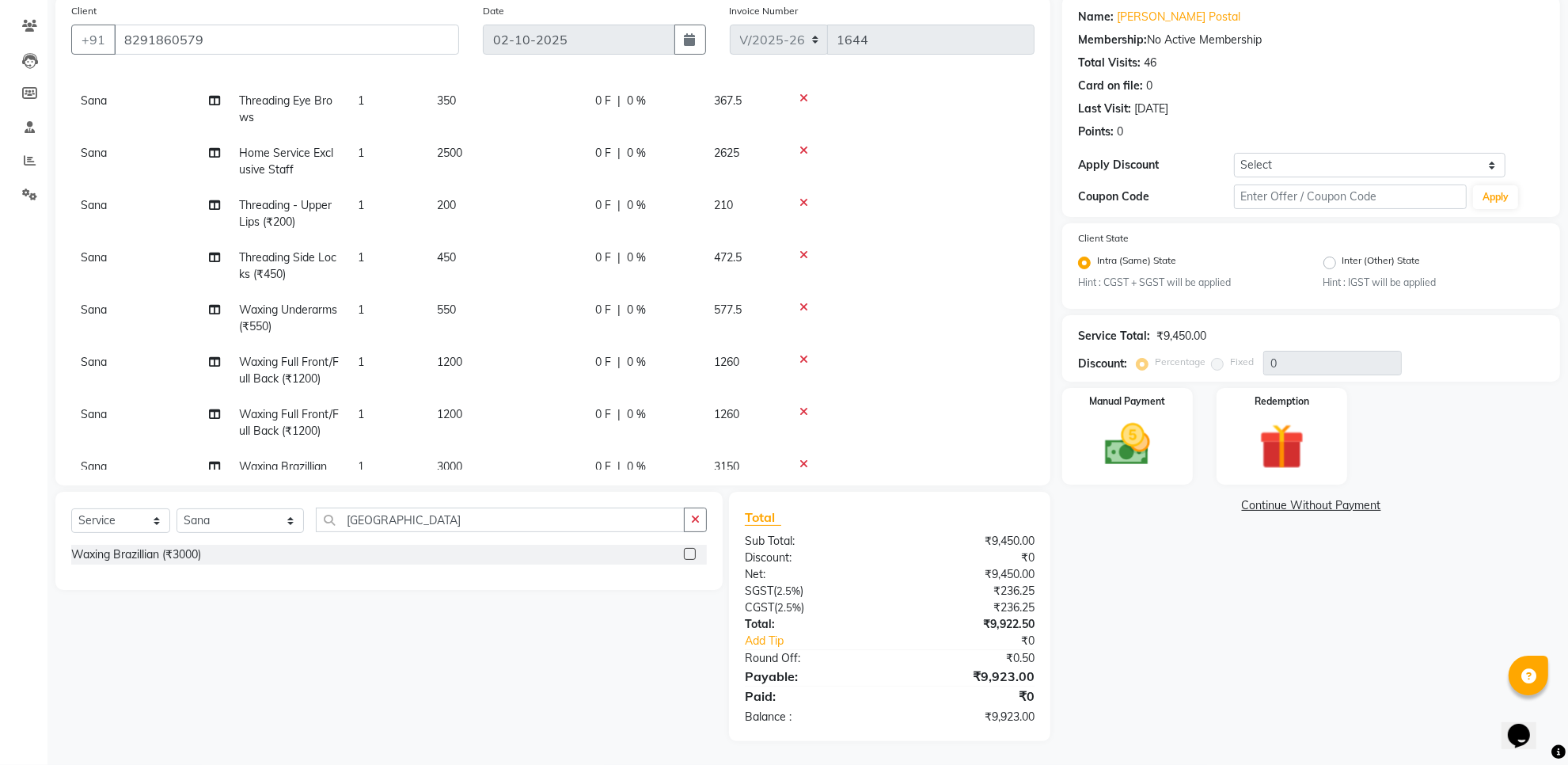
scroll to position [99, 0]
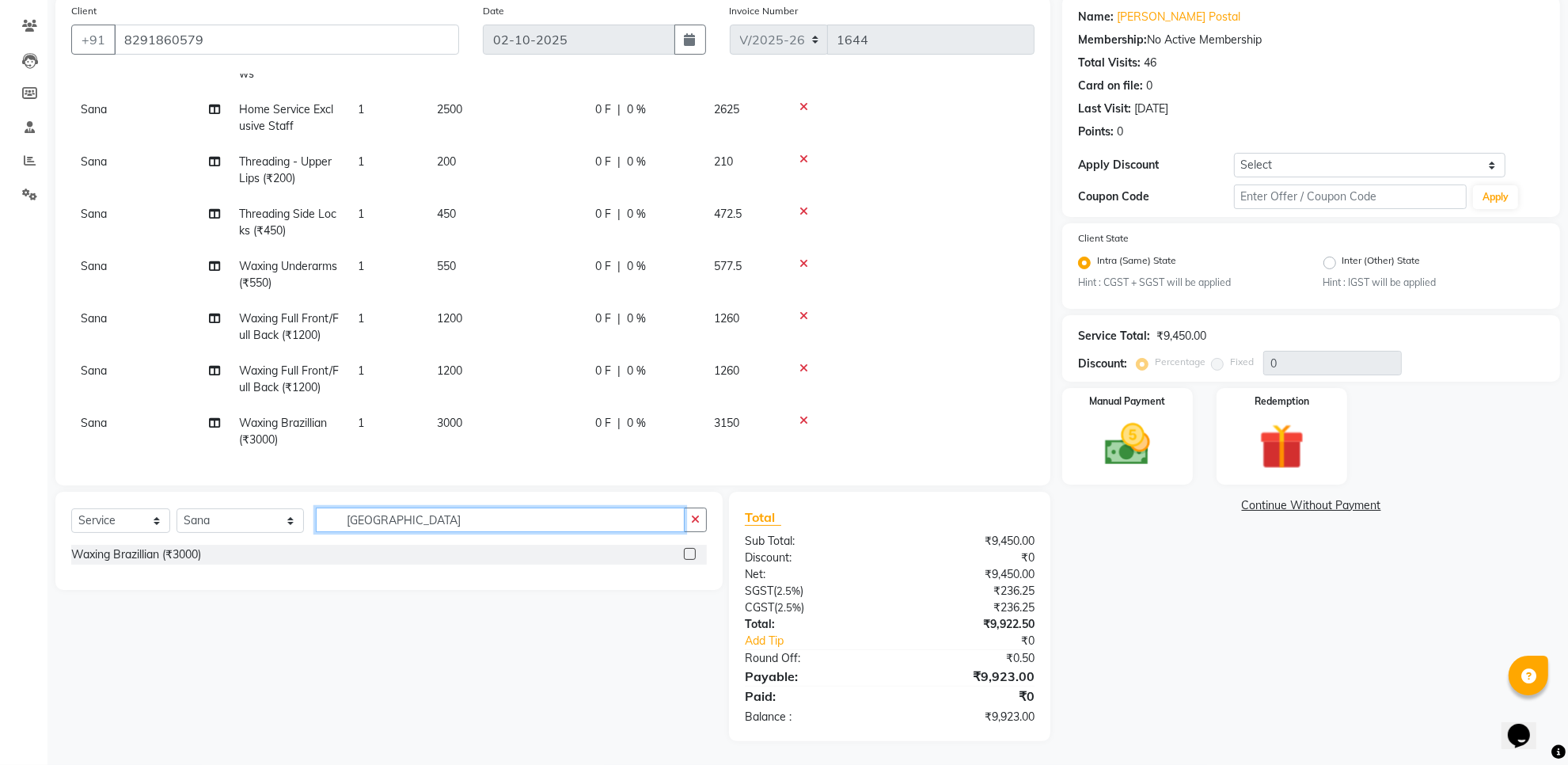
click at [357, 527] on input "brazil" at bounding box center [500, 520] width 369 height 25
type input "arms"
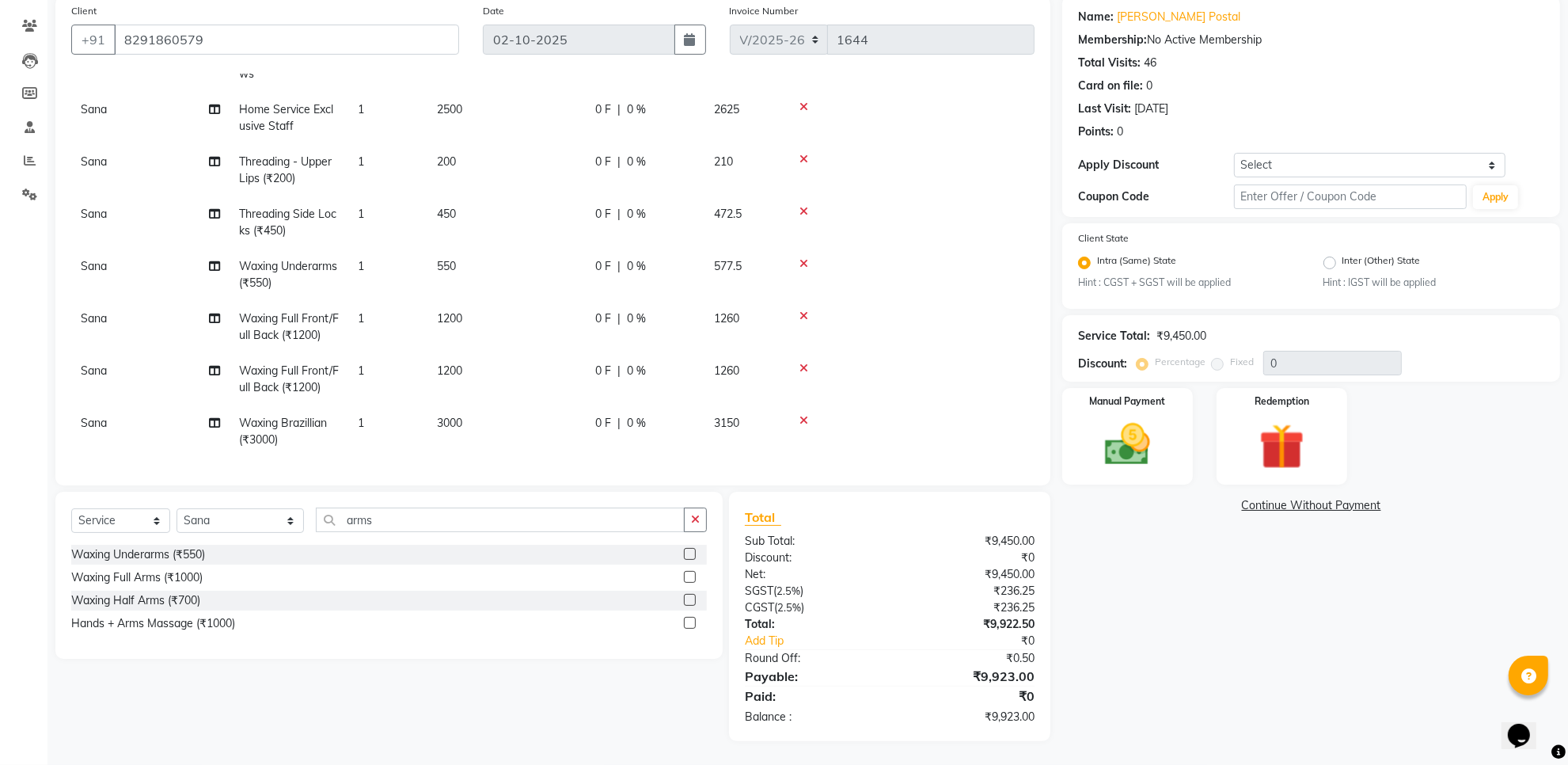
drag, startPoint x: 690, startPoint y: 577, endPoint x: 676, endPoint y: 584, distance: 15.7
click at [690, 579] on label at bounding box center [690, 577] width 12 height 12
click at [690, 579] on input "checkbox" at bounding box center [689, 578] width 10 height 10
checkbox input "false"
click at [370, 527] on input "arms" at bounding box center [500, 520] width 369 height 25
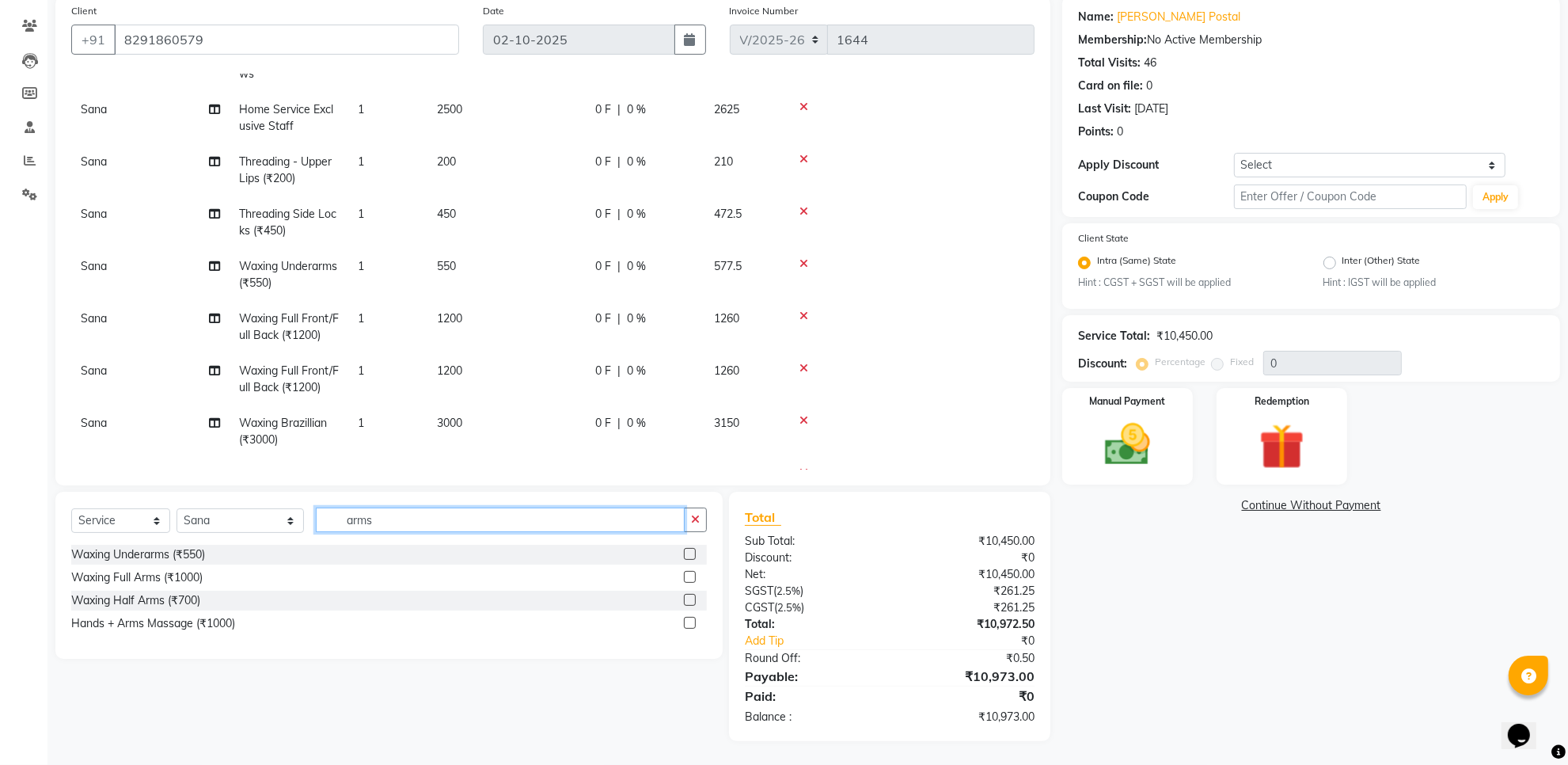
click at [370, 527] on input "arms" at bounding box center [500, 520] width 369 height 25
type input "full le"
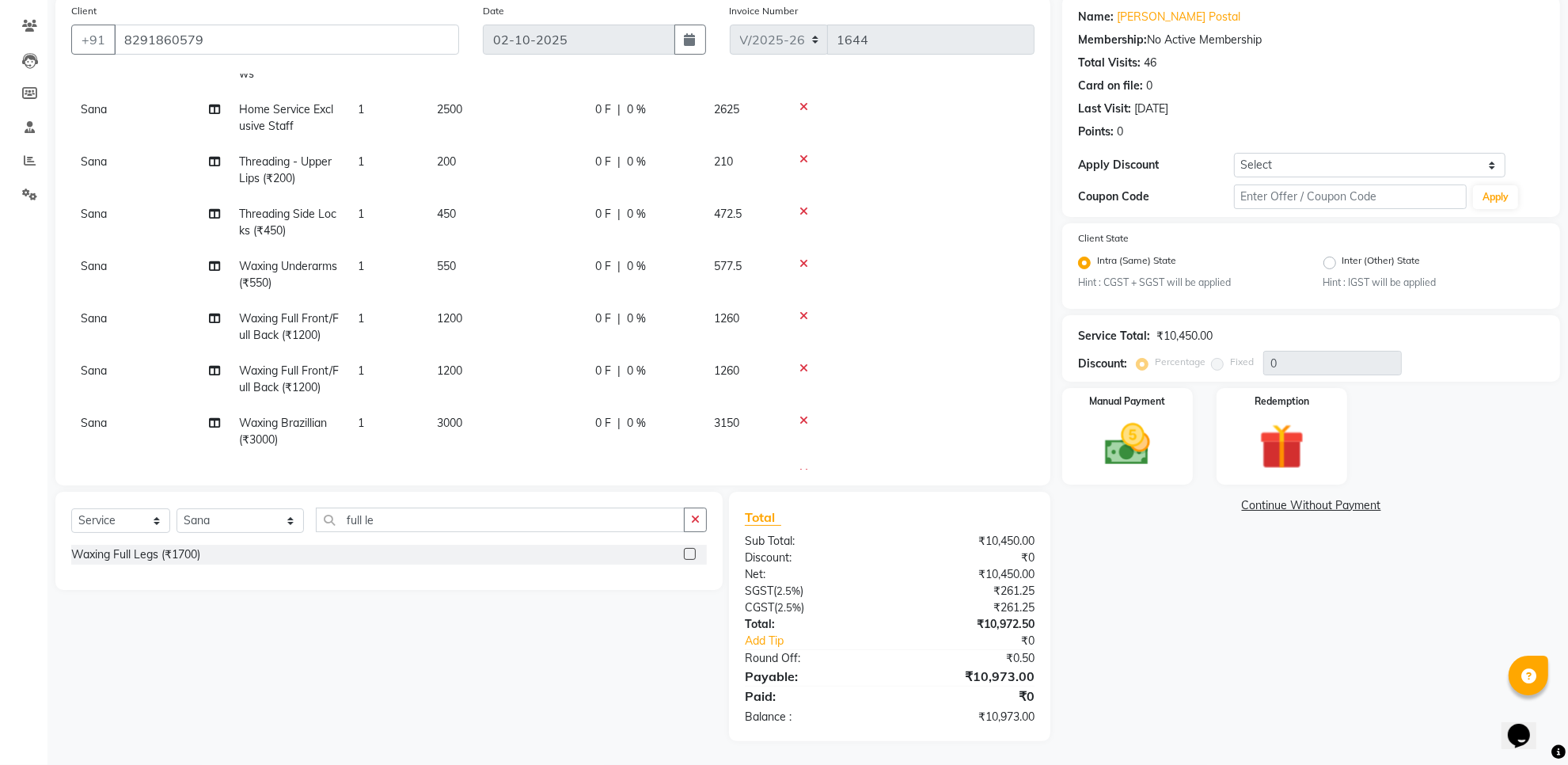
click at [695, 555] on label at bounding box center [690, 554] width 12 height 12
click at [695, 555] on input "checkbox" at bounding box center [689, 555] width 10 height 10
checkbox input "false"
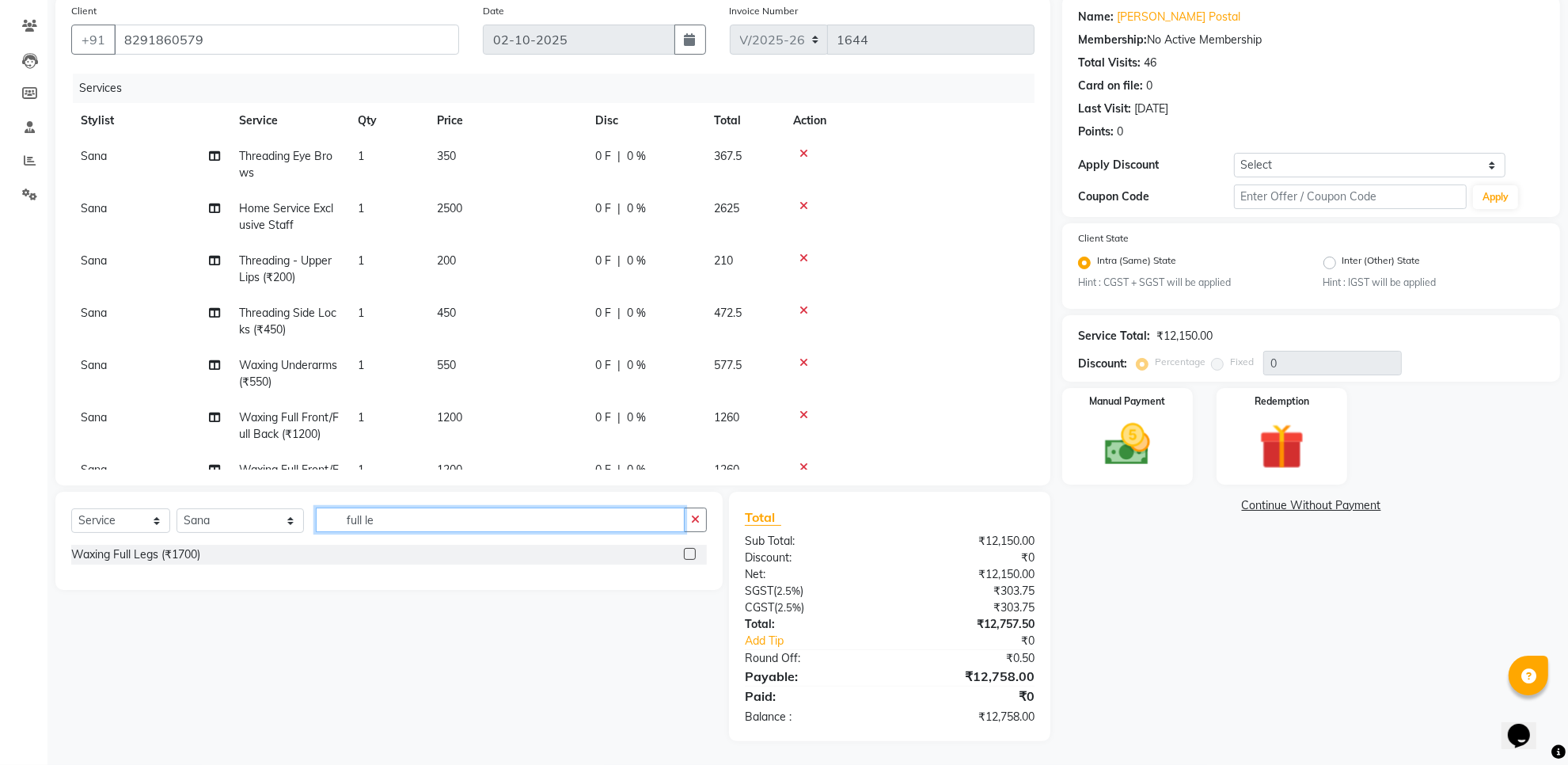
click at [606, 514] on input "full le" at bounding box center [500, 520] width 369 height 25
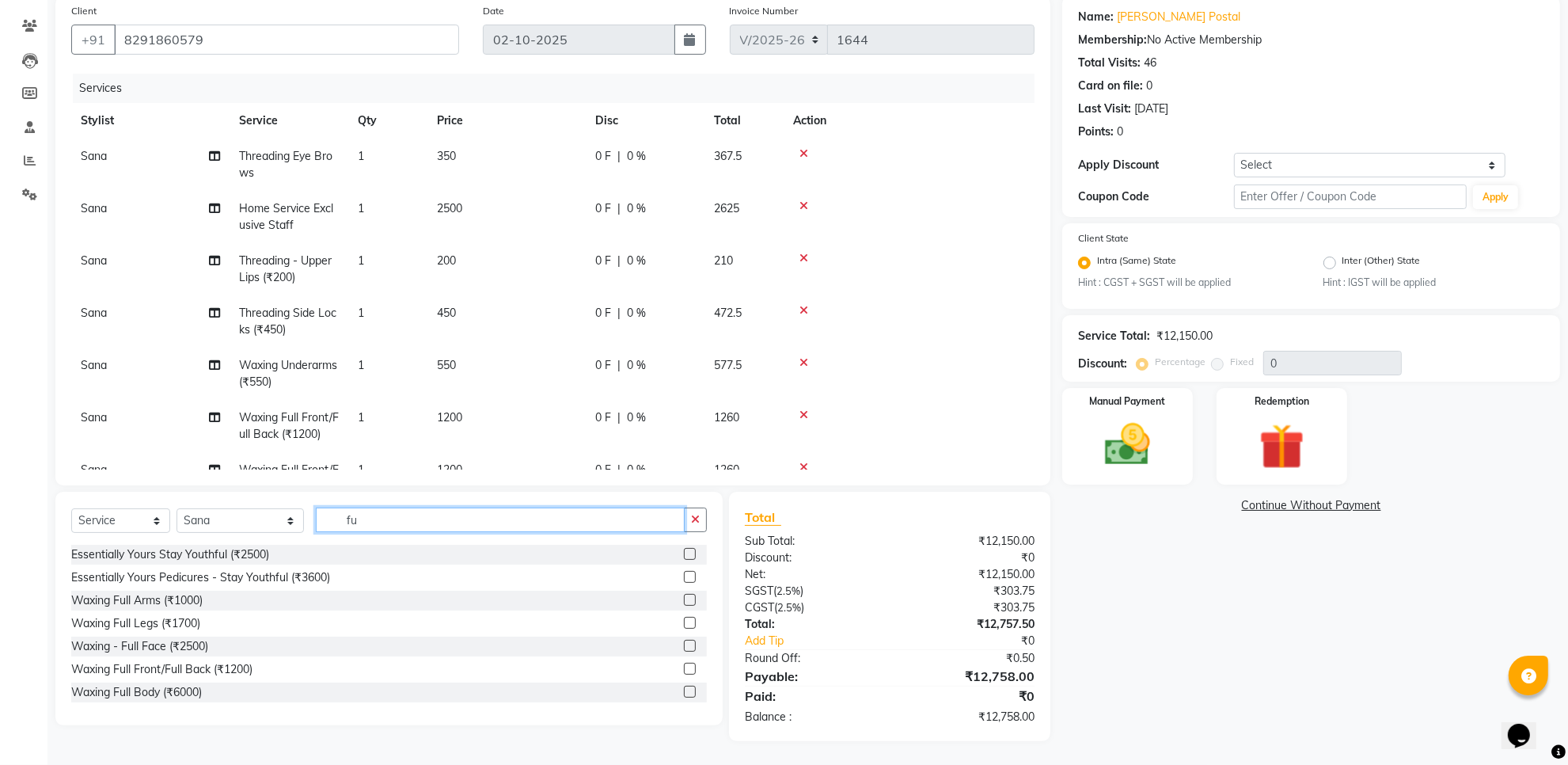
type input "f"
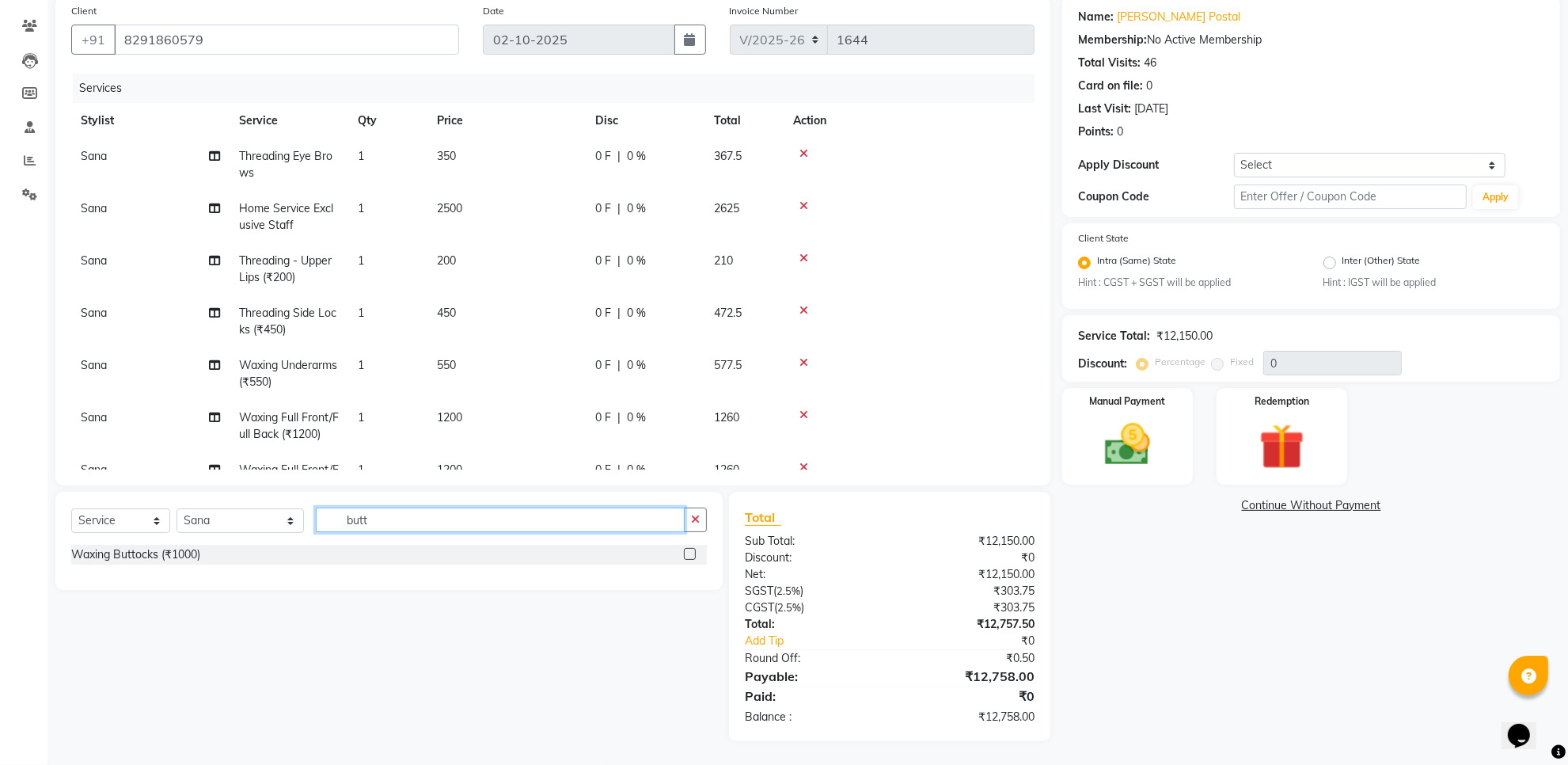
type input "butt"
click at [689, 556] on label at bounding box center [690, 554] width 12 height 12
click at [689, 556] on input "checkbox" at bounding box center [689, 555] width 10 height 10
checkbox input "false"
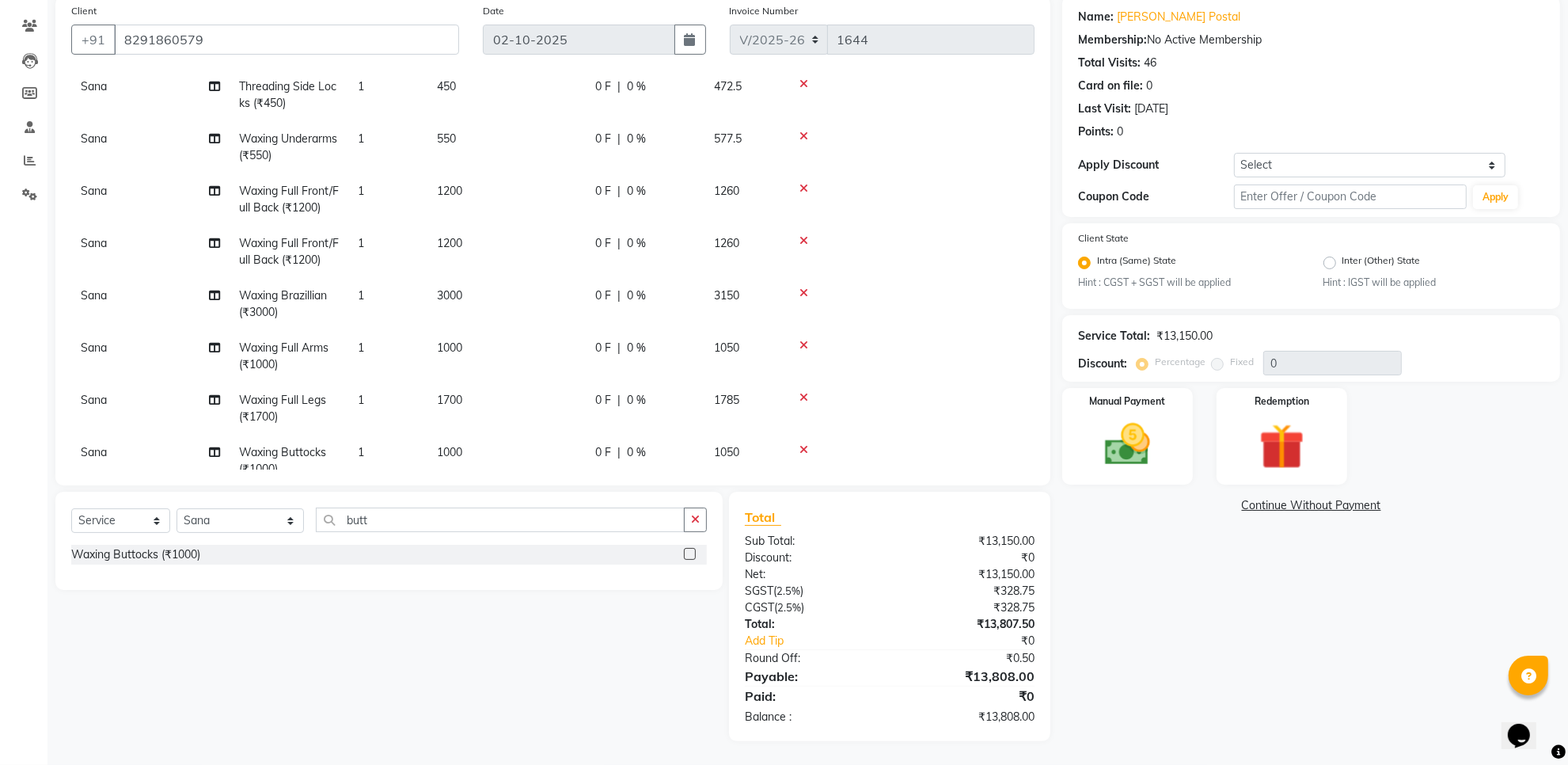
scroll to position [271, 0]
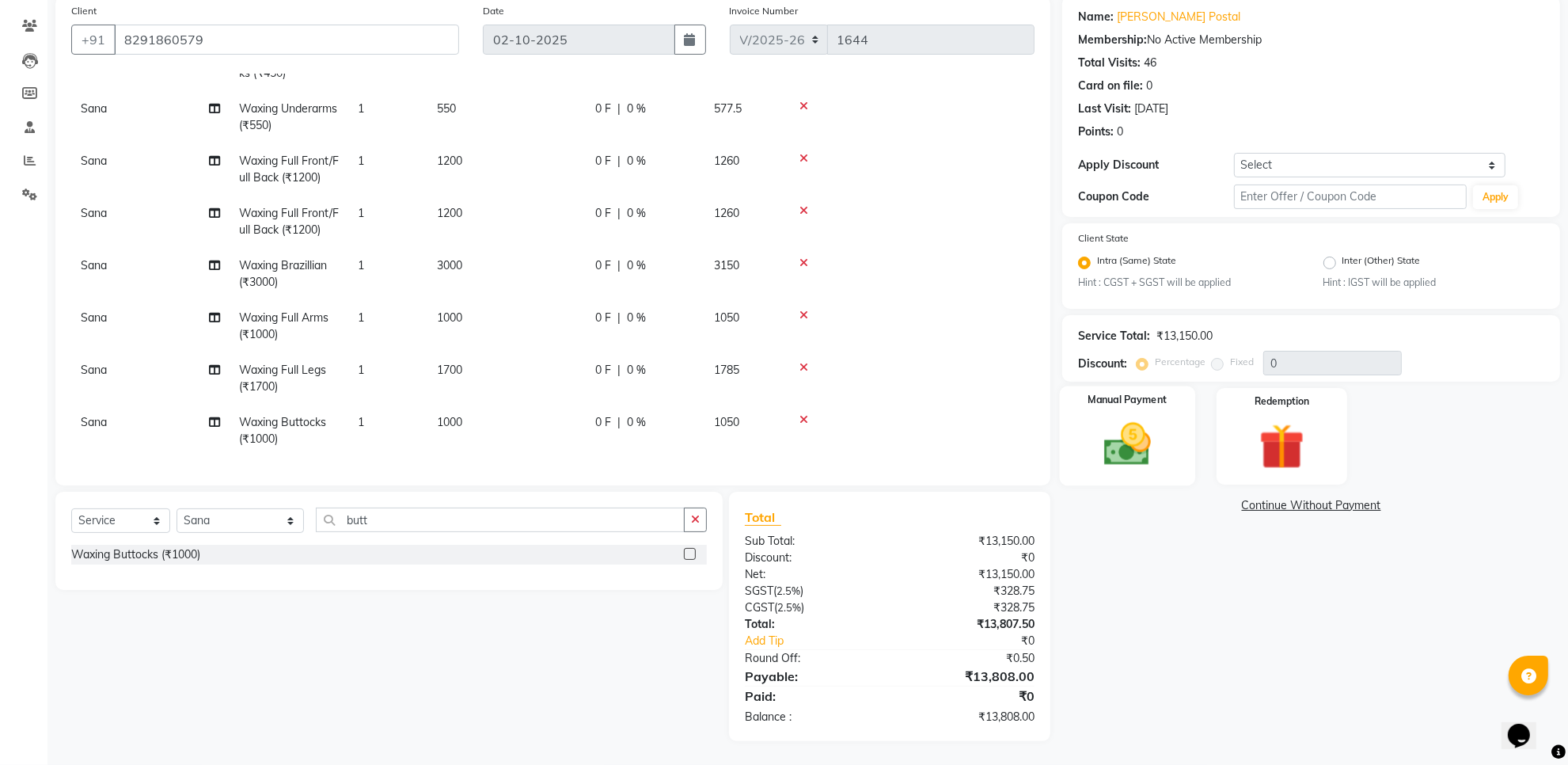
click at [1135, 462] on img at bounding box center [1127, 444] width 77 height 54
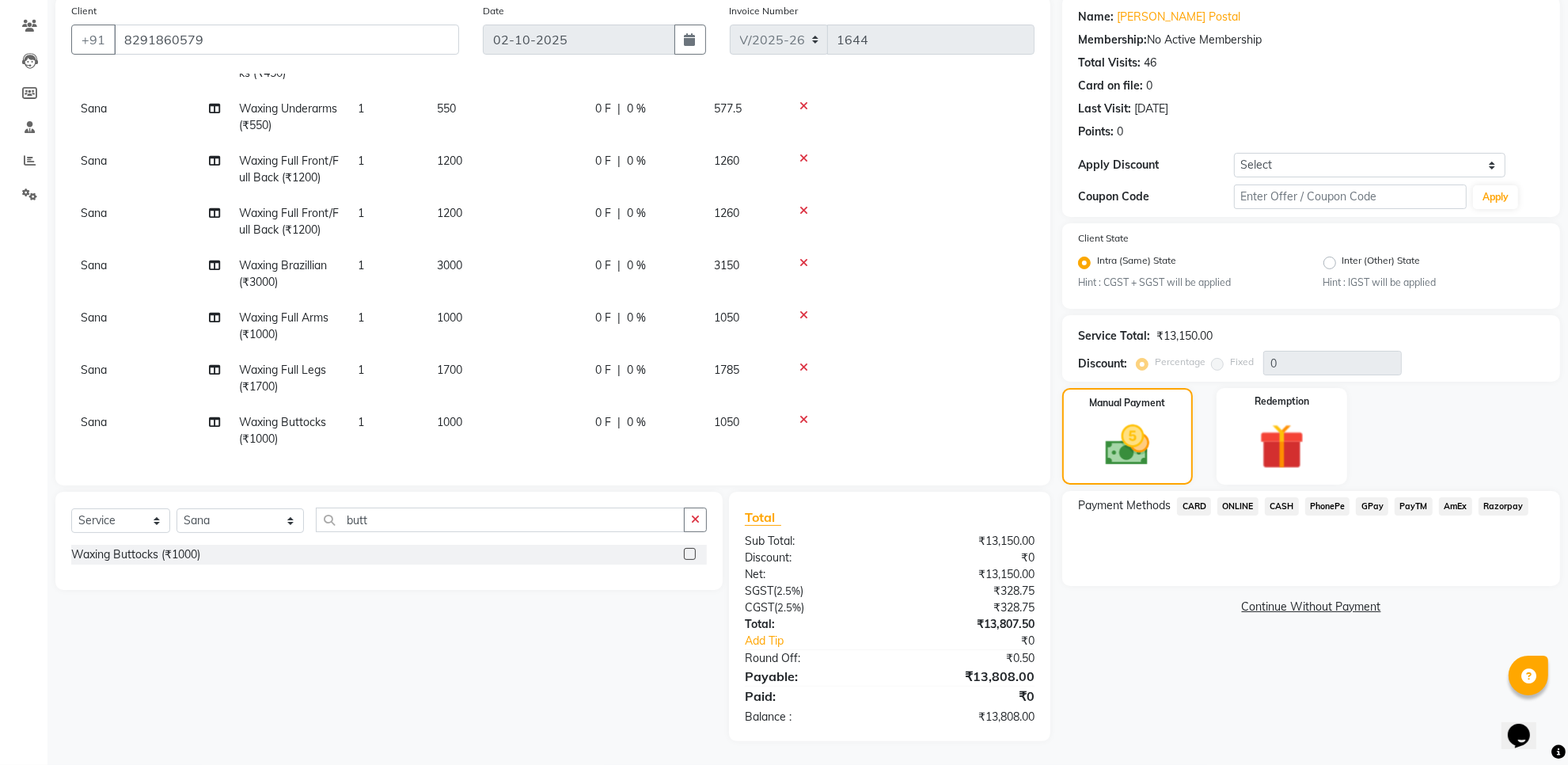
click at [1370, 505] on span "GPay" at bounding box center [1372, 506] width 32 height 18
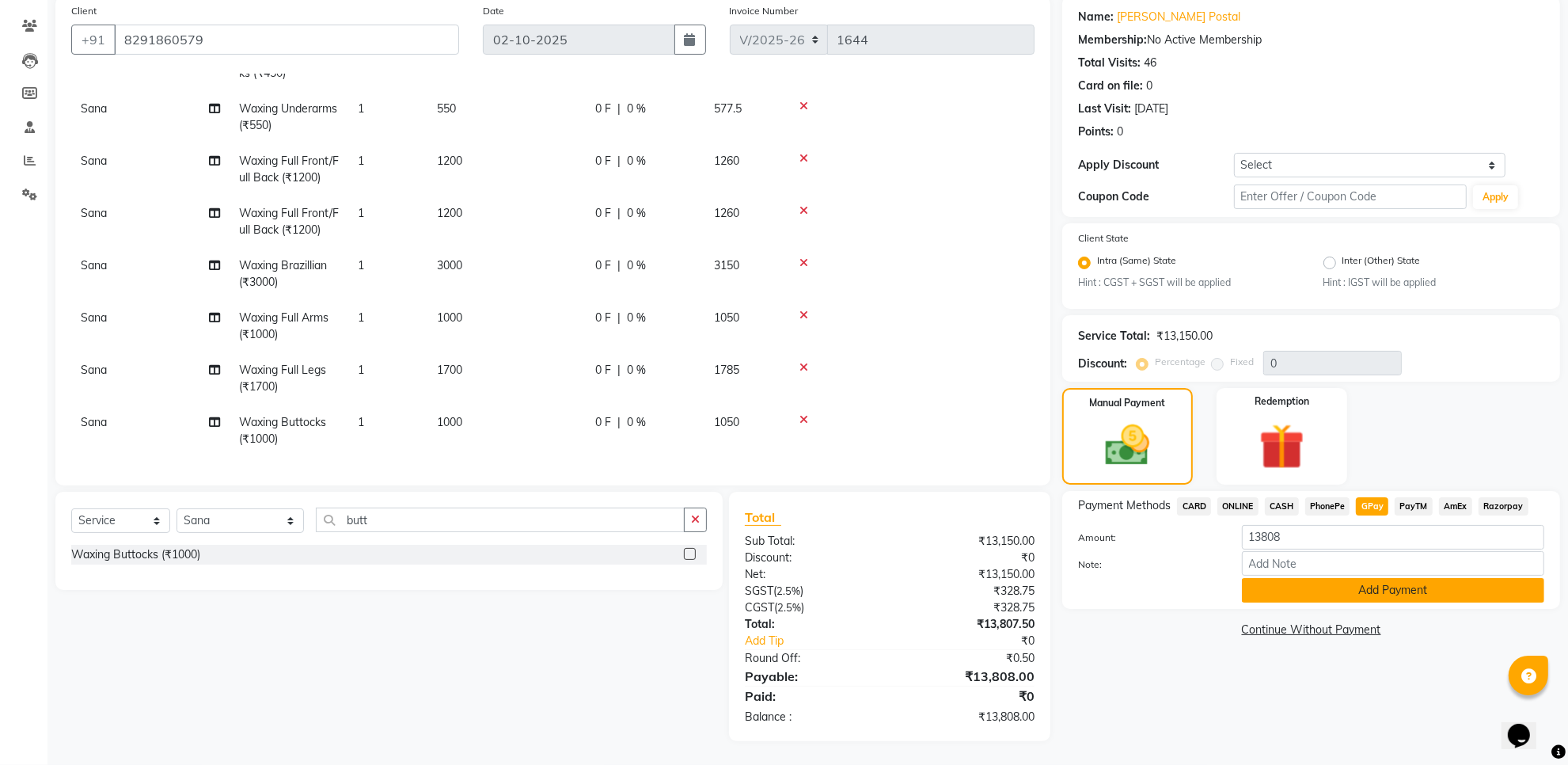
click at [1341, 586] on button "Add Payment" at bounding box center [1393, 590] width 302 height 25
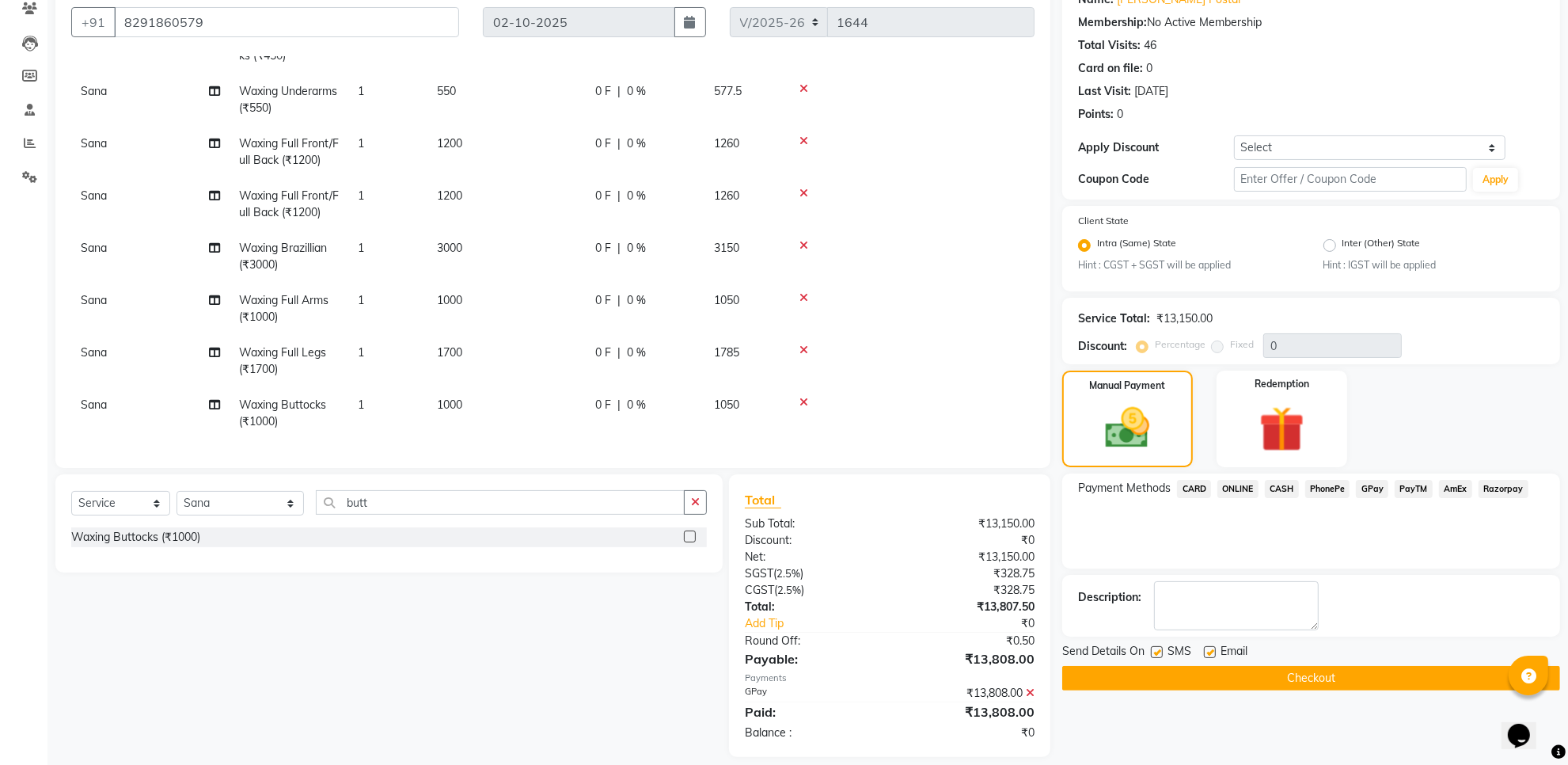
scroll to position [155, 0]
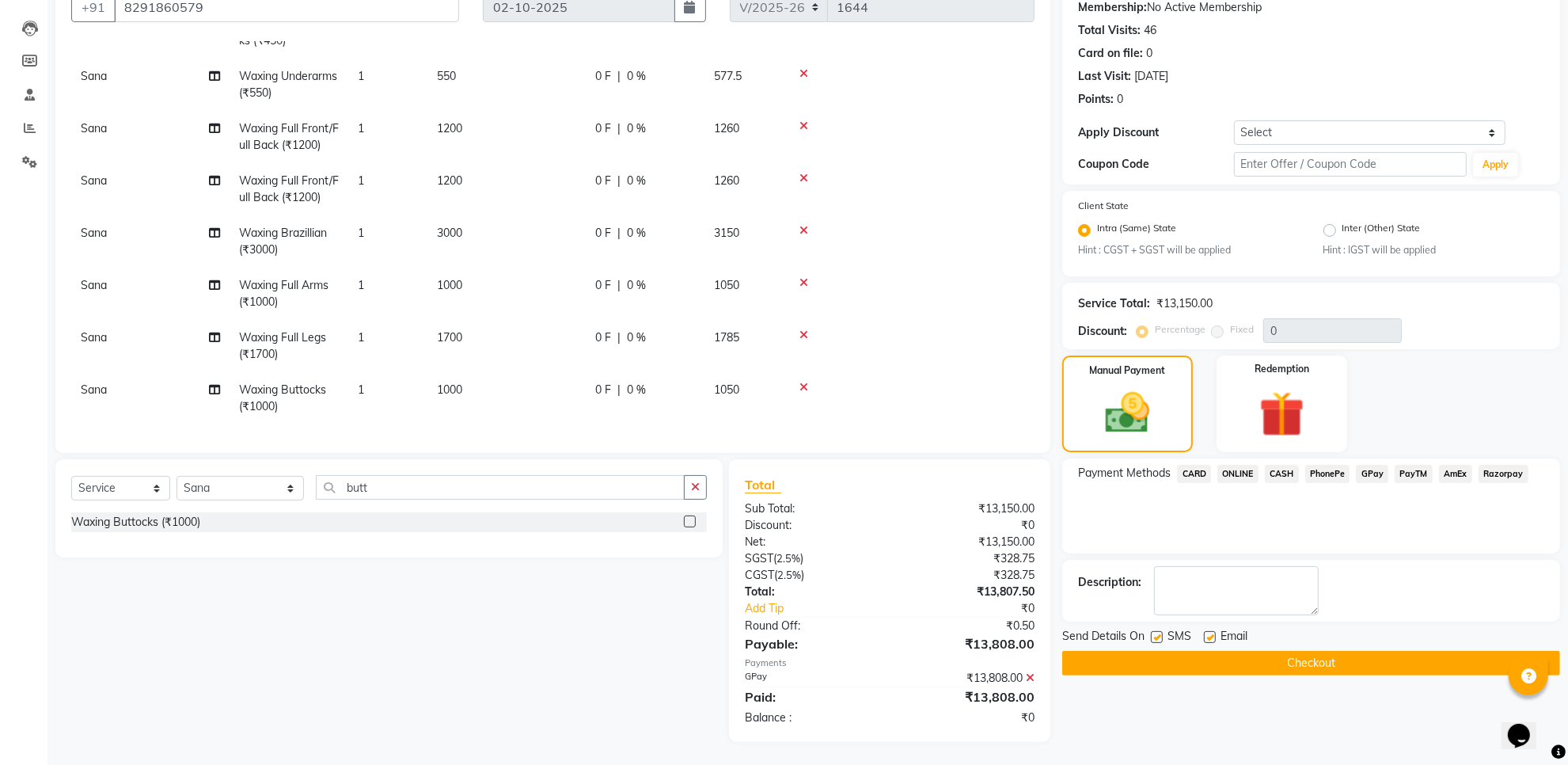
click at [1256, 661] on button "Checkout" at bounding box center [1311, 664] width 498 height 25
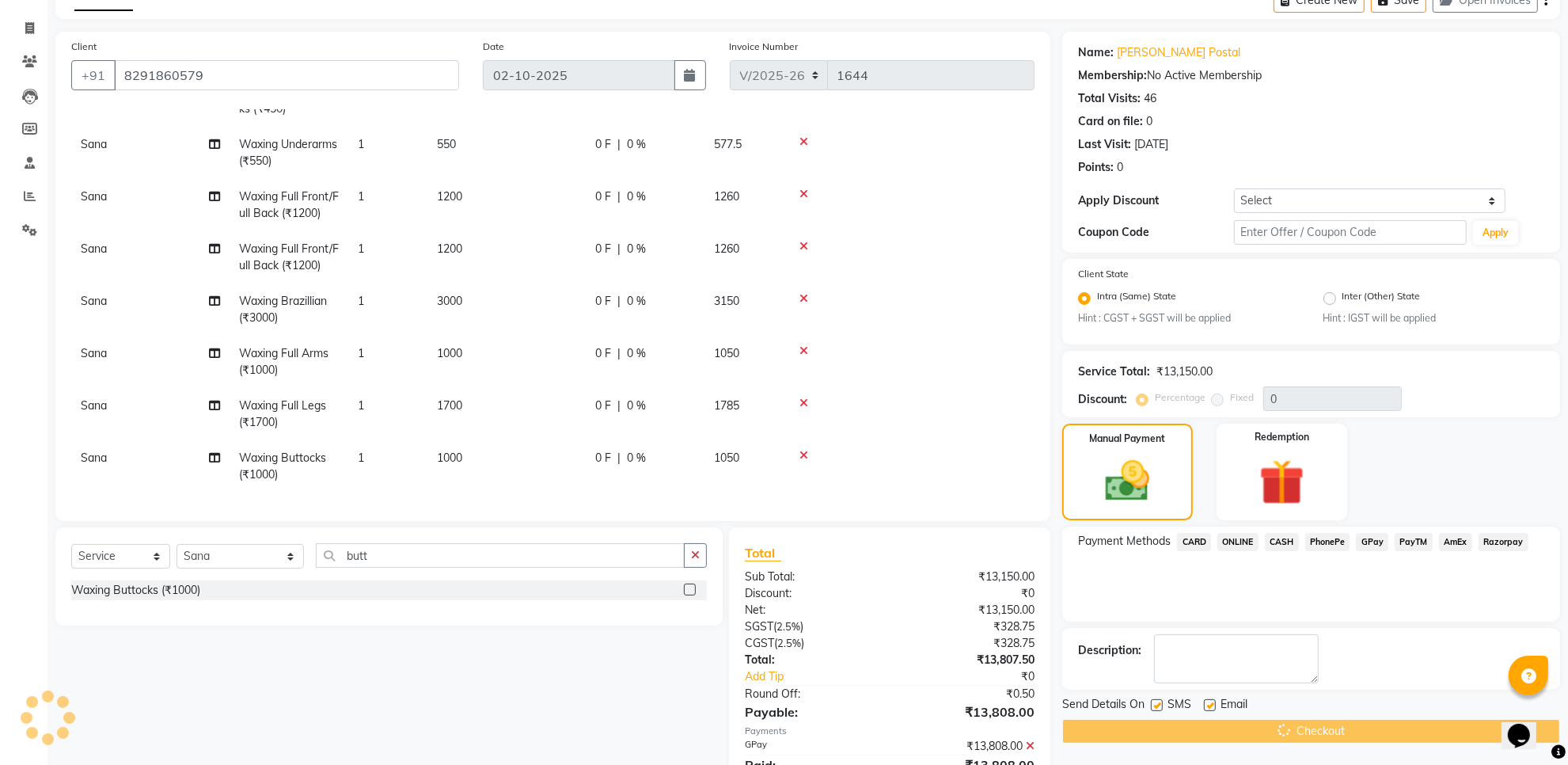
scroll to position [0, 0]
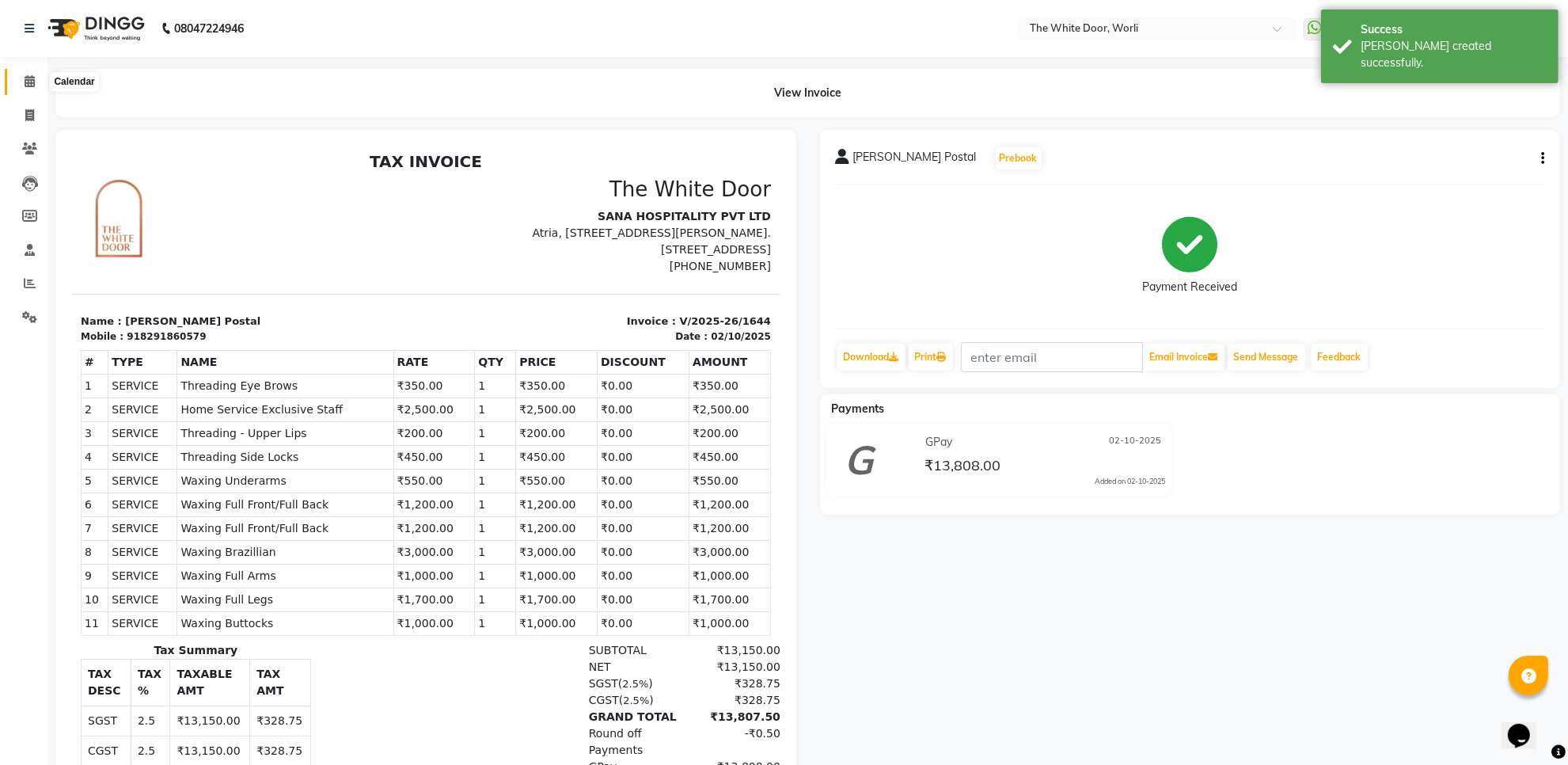
click at [26, 83] on icon at bounding box center [30, 81] width 10 height 12
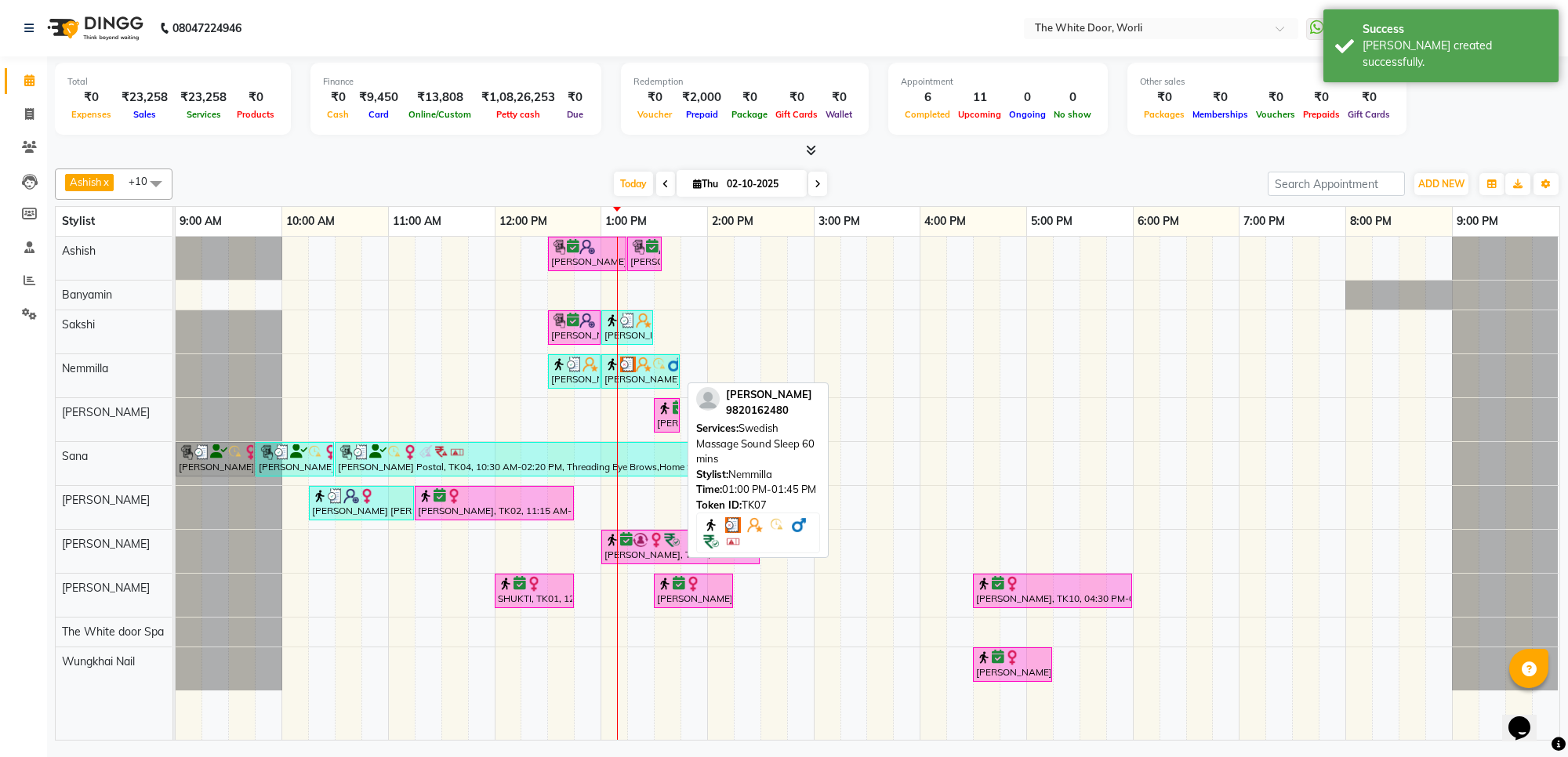
click at [630, 376] on div "[PERSON_NAME], TK07, 01:00 PM-01:45 PM, Swedish Massage Sound Sleep 60 mins" at bounding box center [640, 371] width 75 height 30
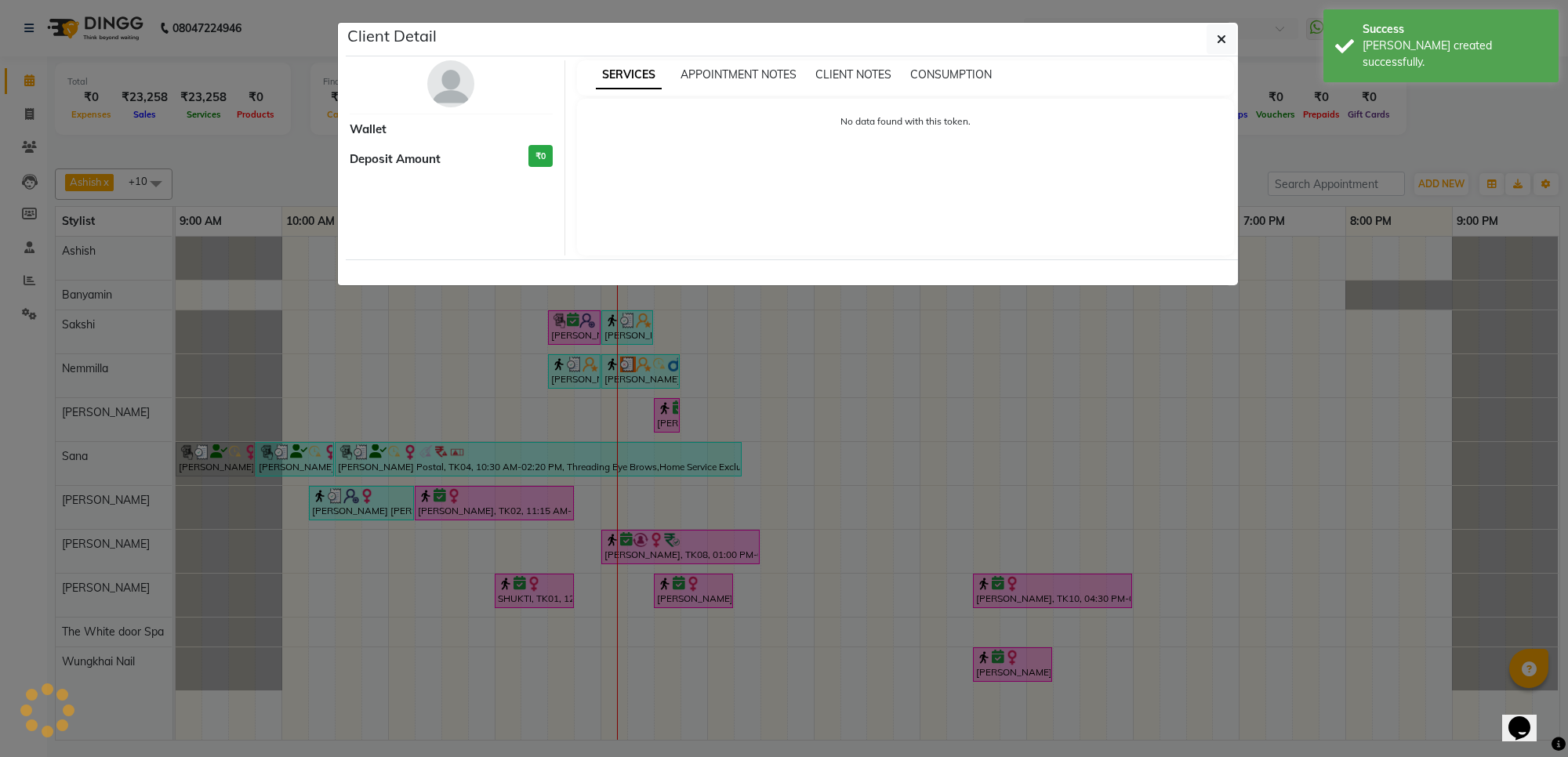
select select "3"
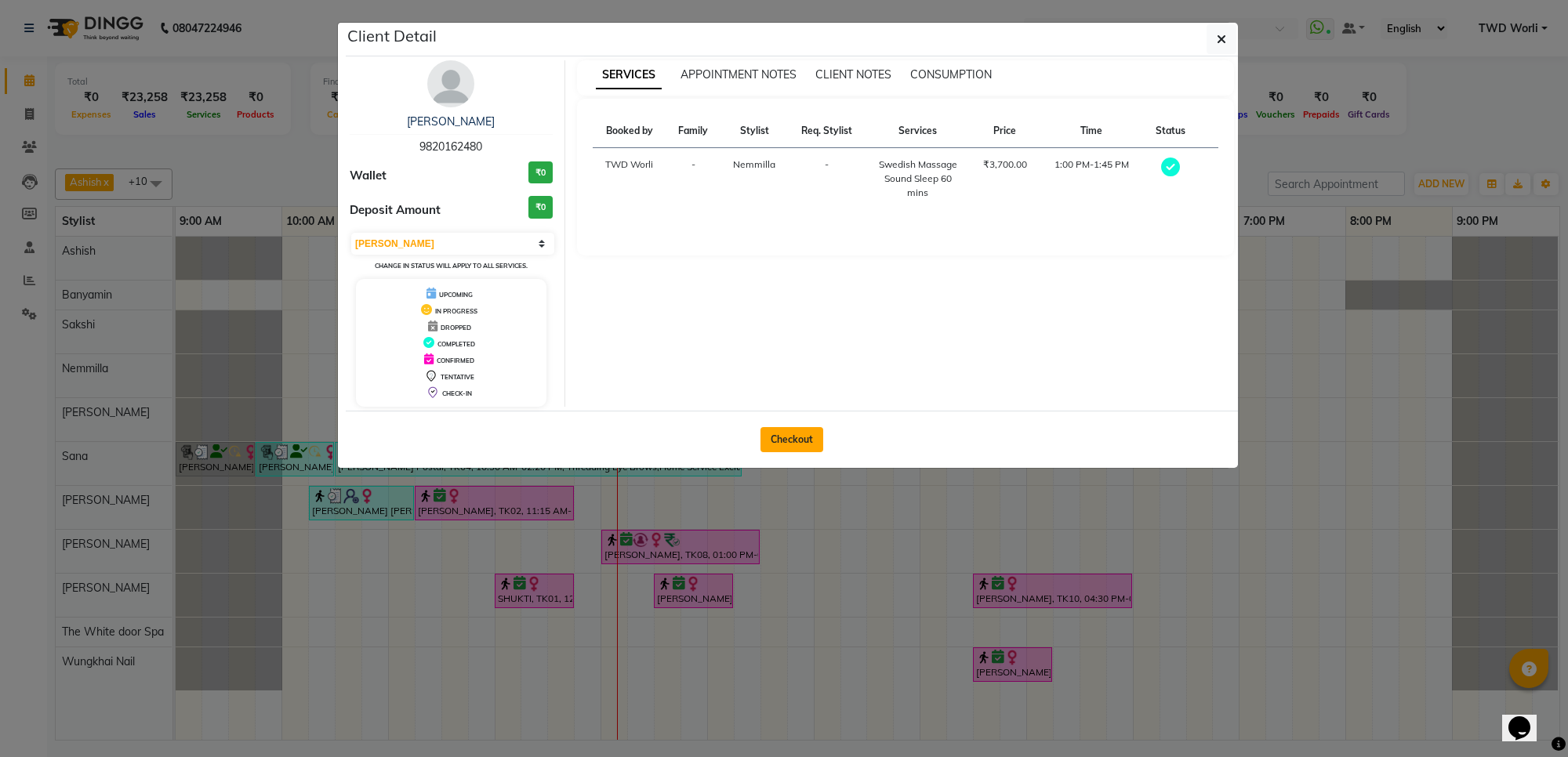
click at [789, 447] on button "Checkout" at bounding box center [791, 440] width 63 height 25
select select "service"
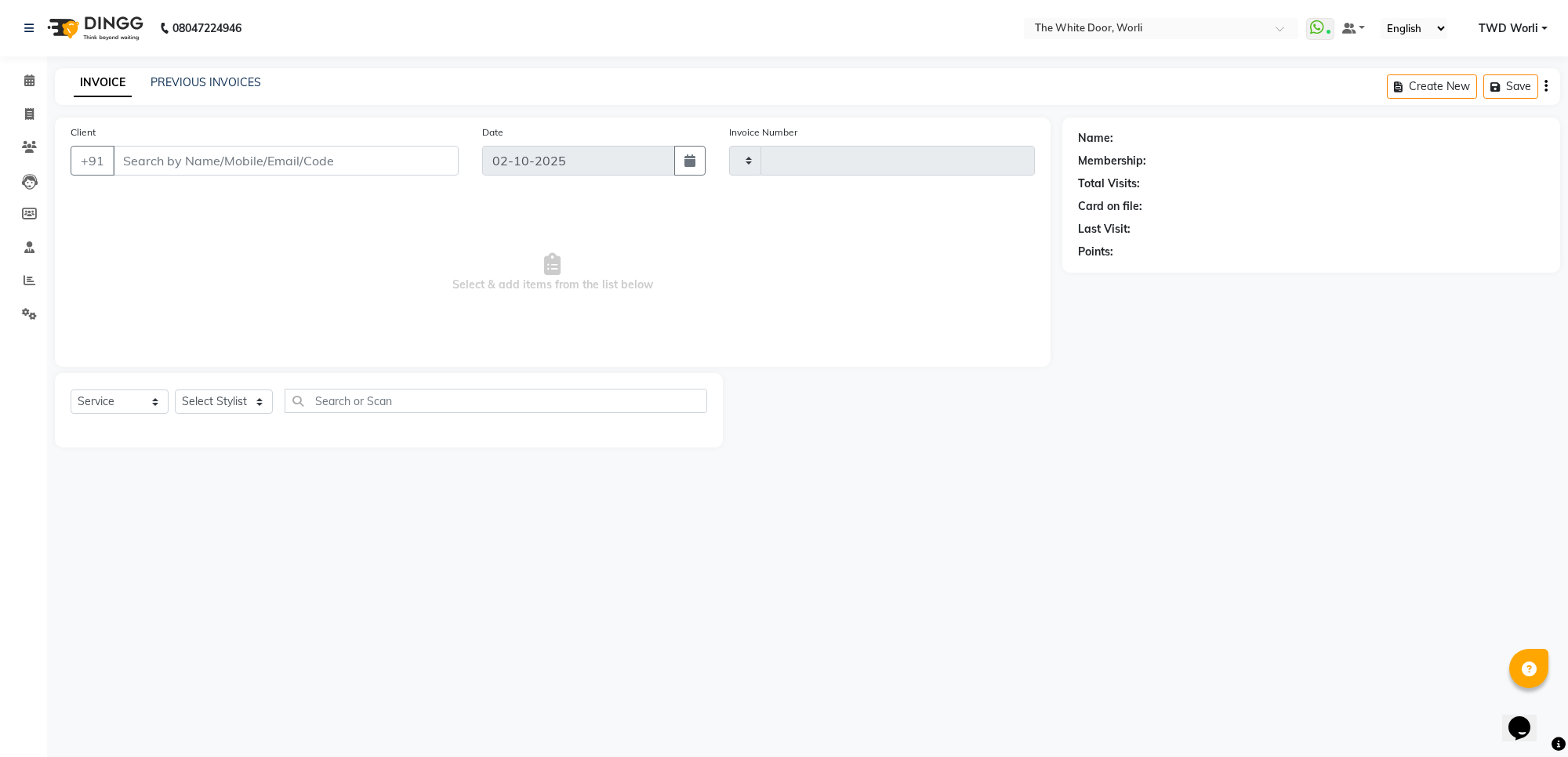
type input "1645"
select select "4027"
type input "9820162480"
select select "20573"
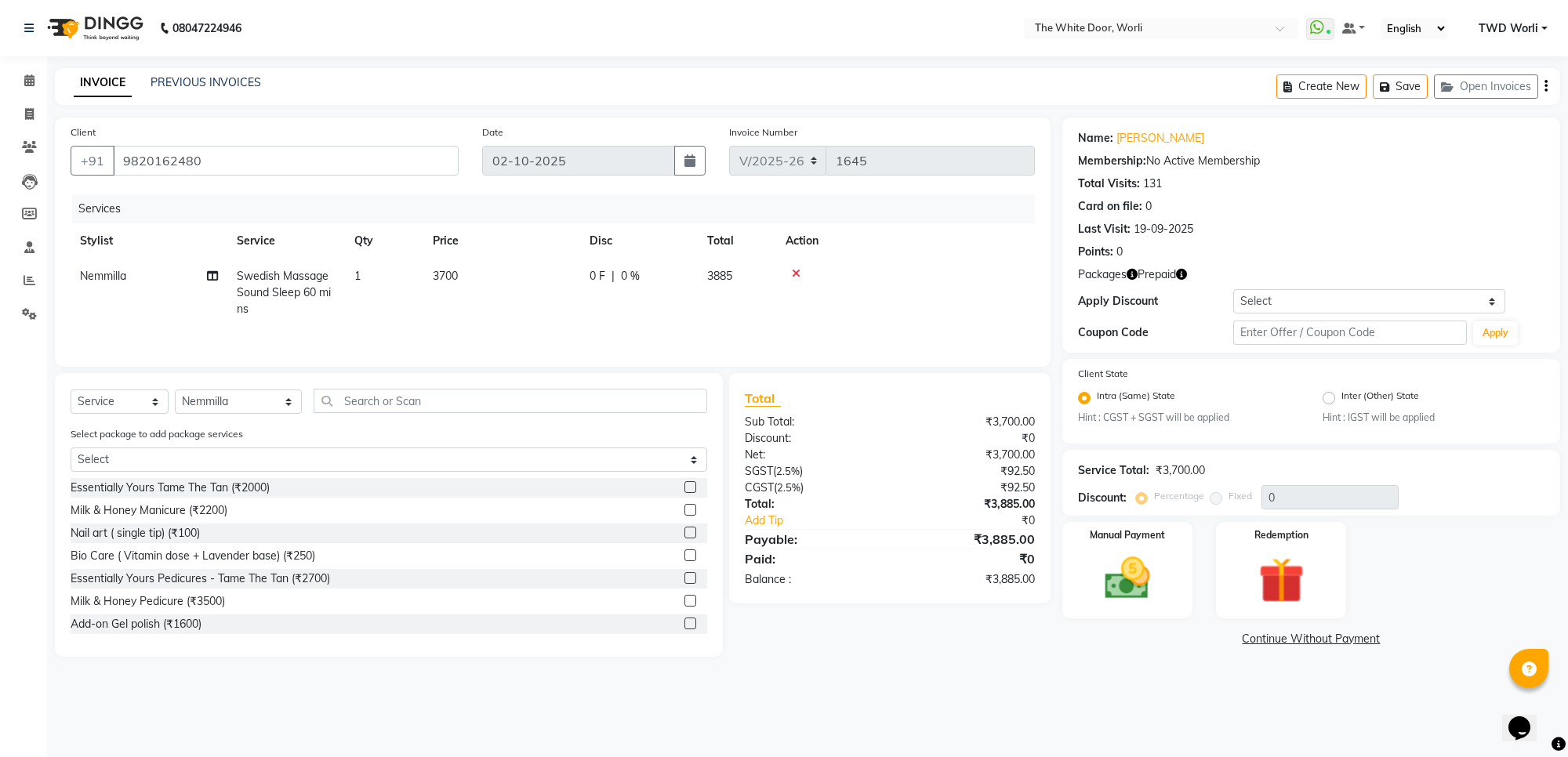
click at [797, 268] on icon at bounding box center [795, 273] width 9 height 11
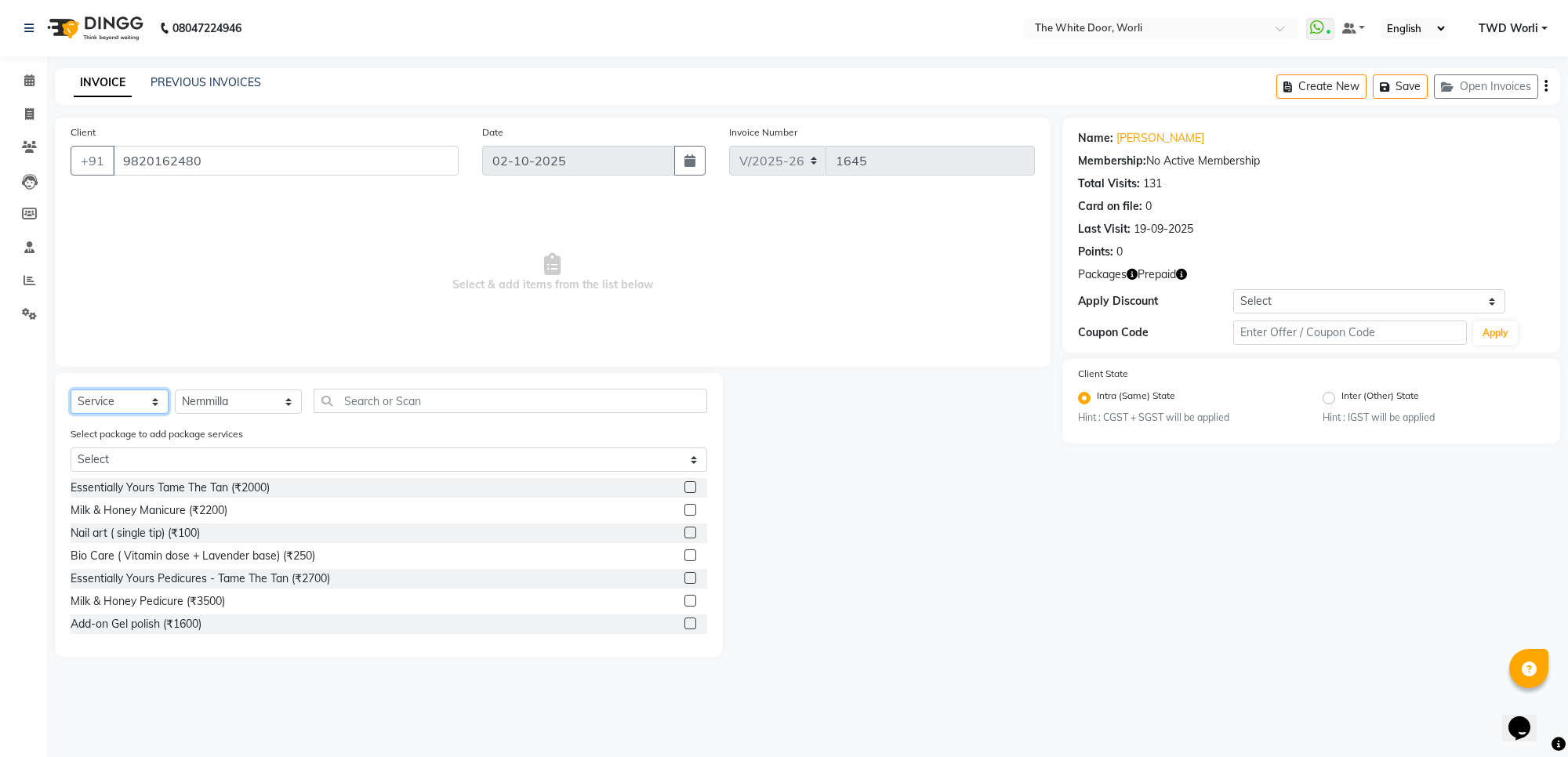
click at [123, 402] on select "Select Service Product Membership Package Voucher Prepaid Gift Card" at bounding box center [119, 402] width 98 height 24
select select "P"
click at [70, 390] on select "Select Service Product Membership Package Voucher Prepaid Gift Card" at bounding box center [119, 402] width 98 height 24
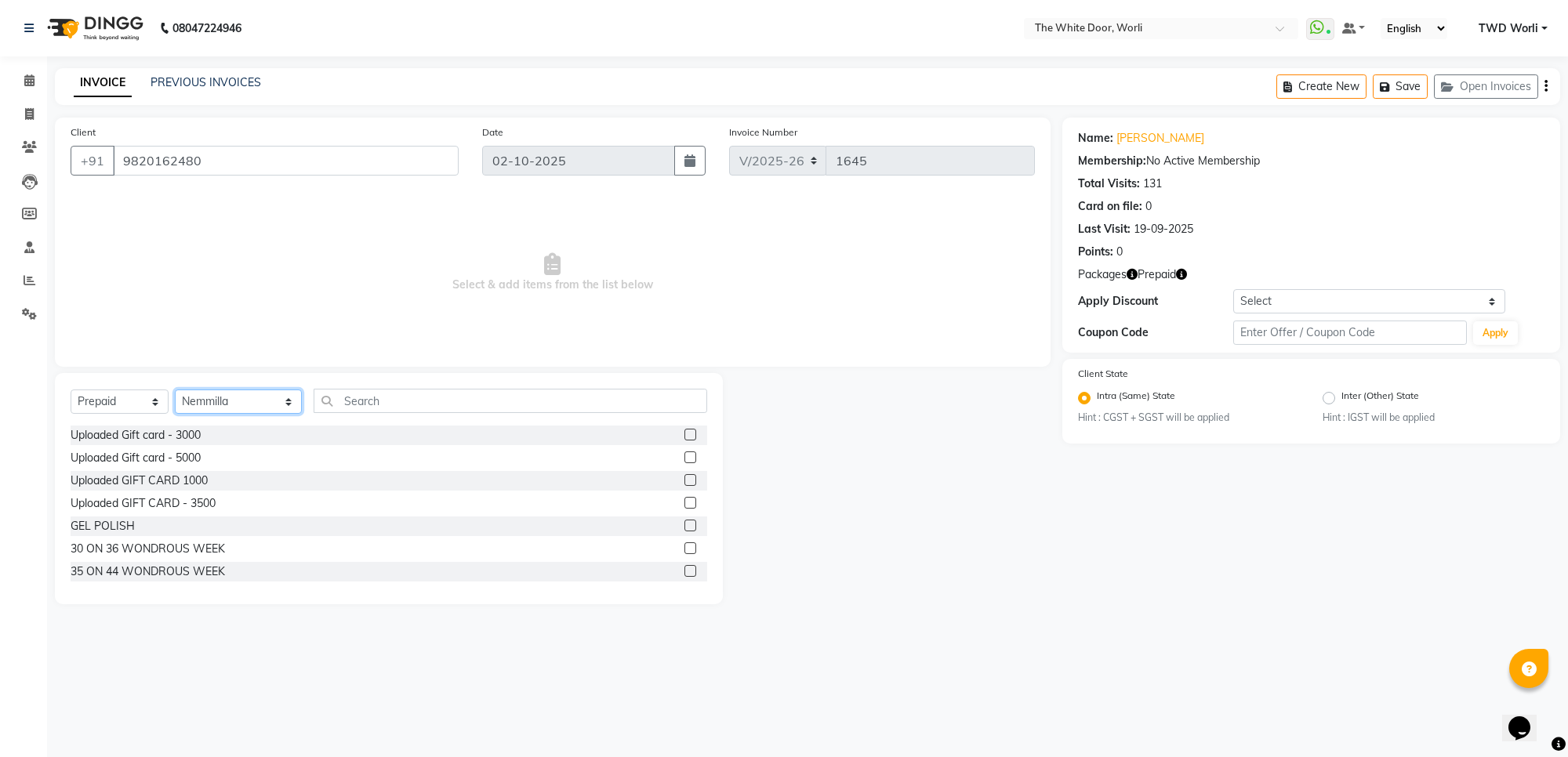
click at [237, 391] on select "Select Stylist Aarti Amit d Anil APEI Asa Ashish Ashish S Banyamin CELIN CHITRA…" at bounding box center [238, 402] width 127 height 24
select select "88842"
click at [175, 390] on select "Select Stylist Aarti Amit d Anil APEI Asa Ashish Ashish S Banyamin CELIN CHITRA…" at bounding box center [238, 402] width 127 height 24
click at [365, 404] on input "text" at bounding box center [509, 401] width 392 height 24
click at [684, 569] on label at bounding box center [690, 571] width 11 height 11
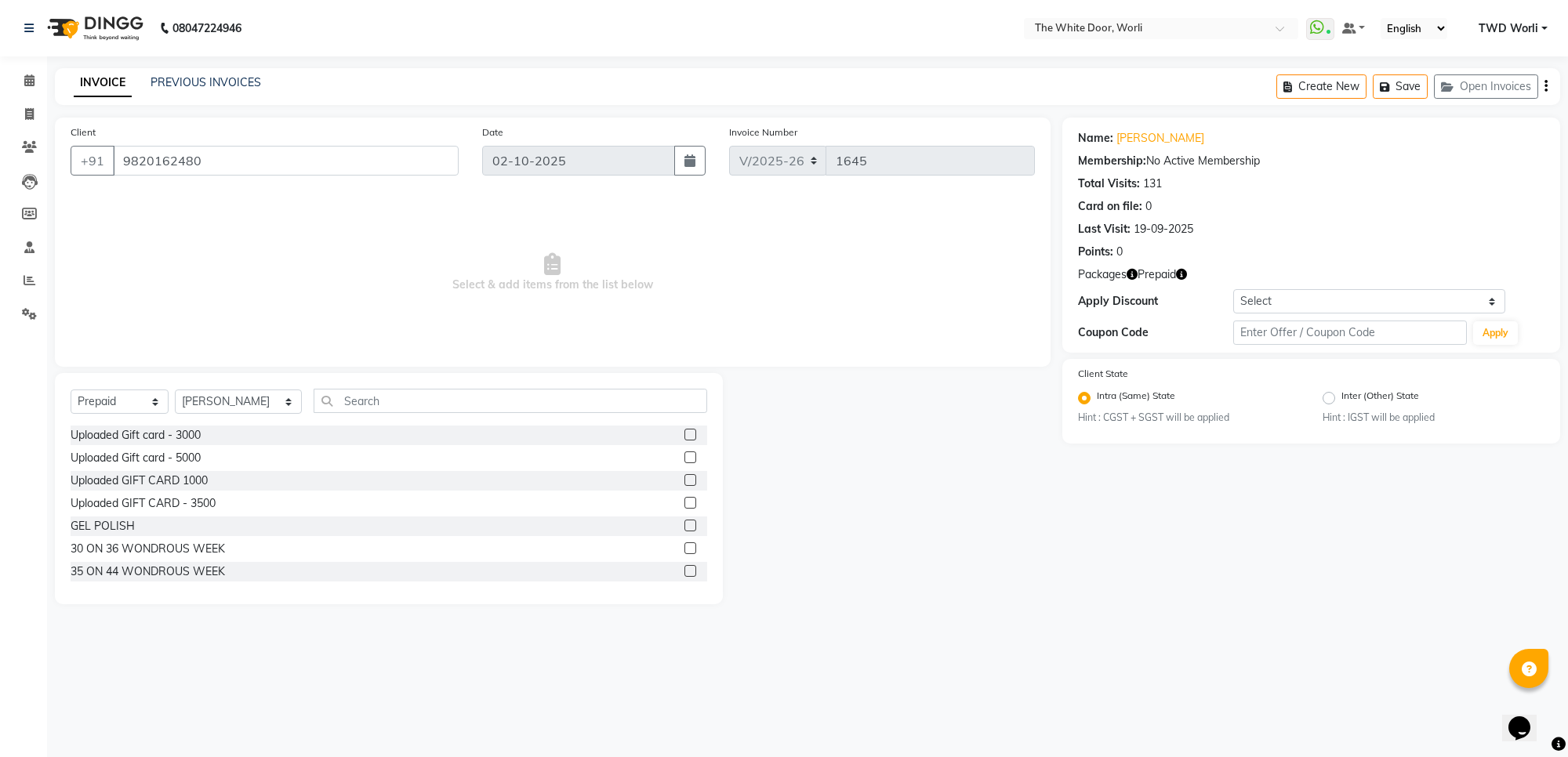
click at [684, 569] on input "checkbox" at bounding box center [689, 572] width 10 height 10
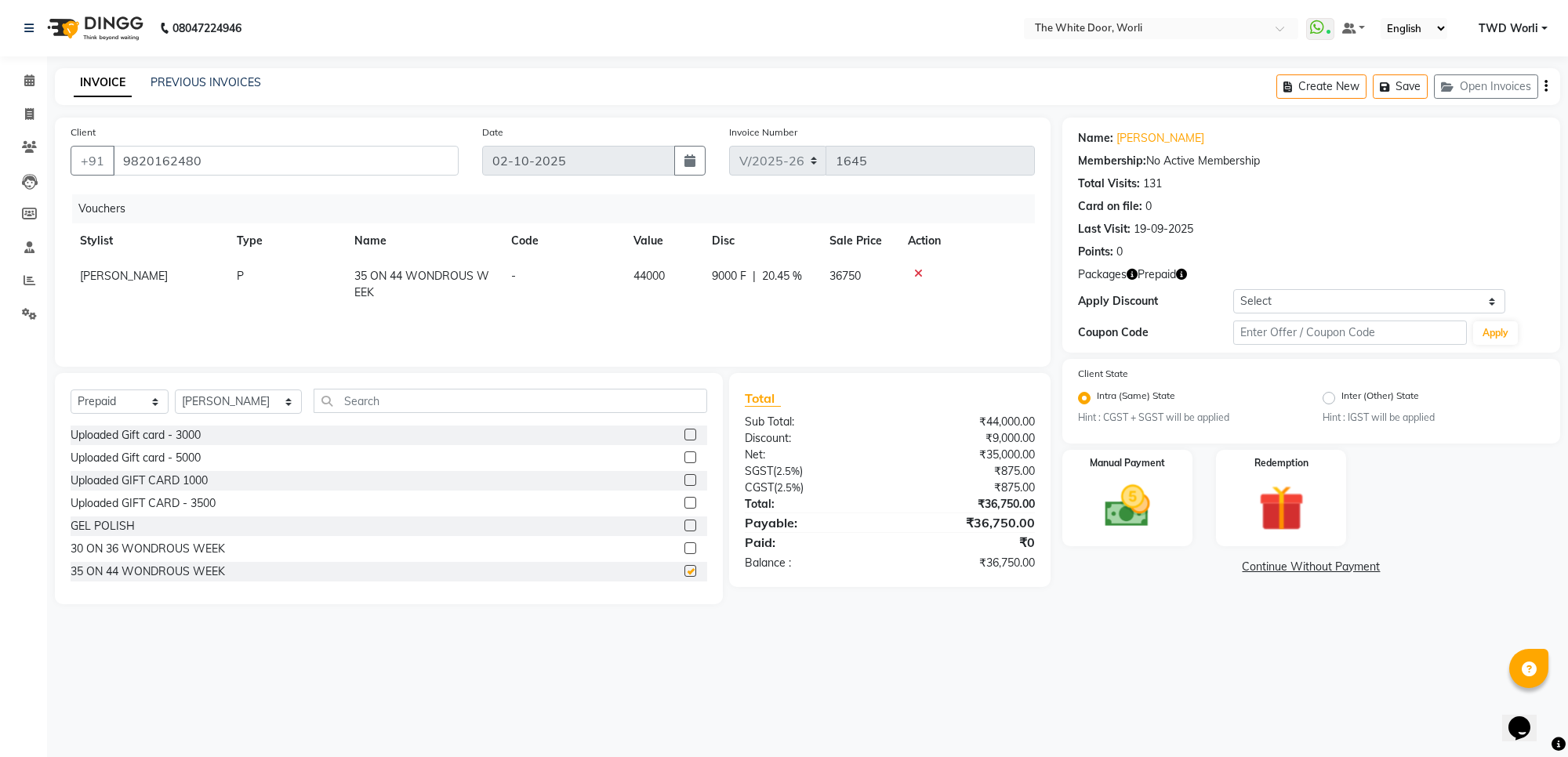
checkbox input "false"
click at [1112, 507] on img at bounding box center [1127, 506] width 77 height 55
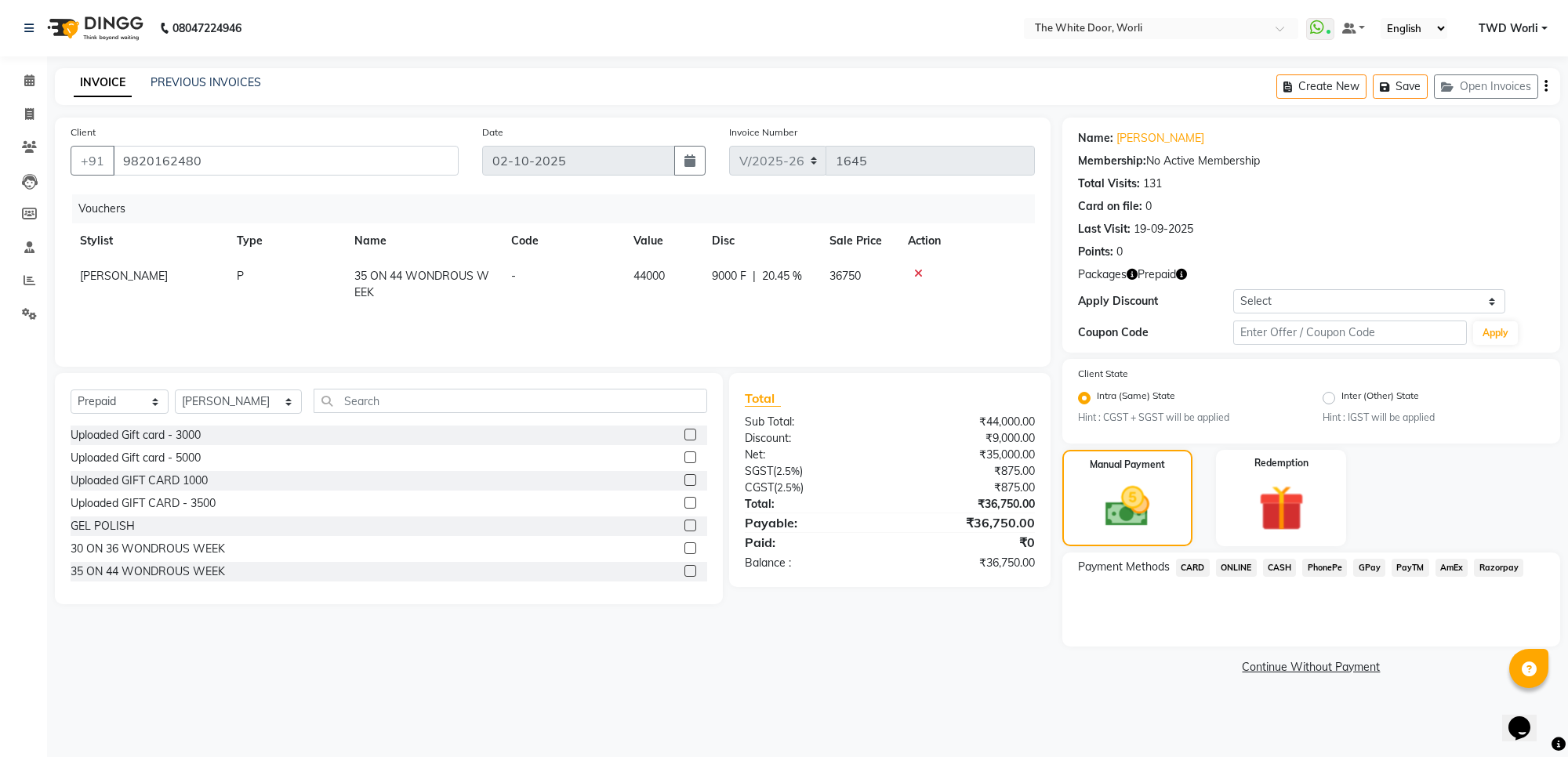
click at [1276, 559] on span "CASH" at bounding box center [1279, 568] width 33 height 18
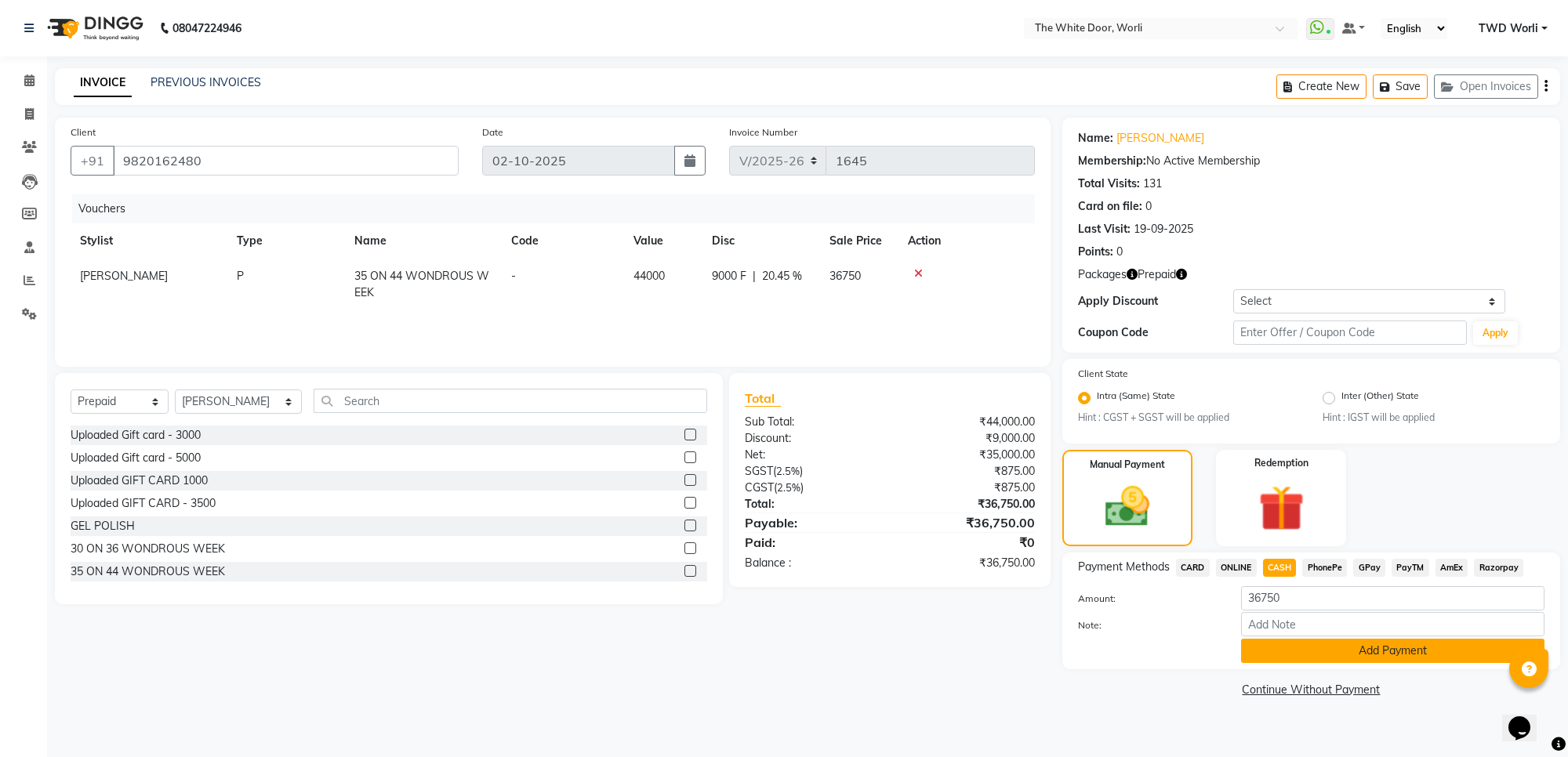
click at [1360, 651] on button "Add Payment" at bounding box center [1393, 651] width 303 height 24
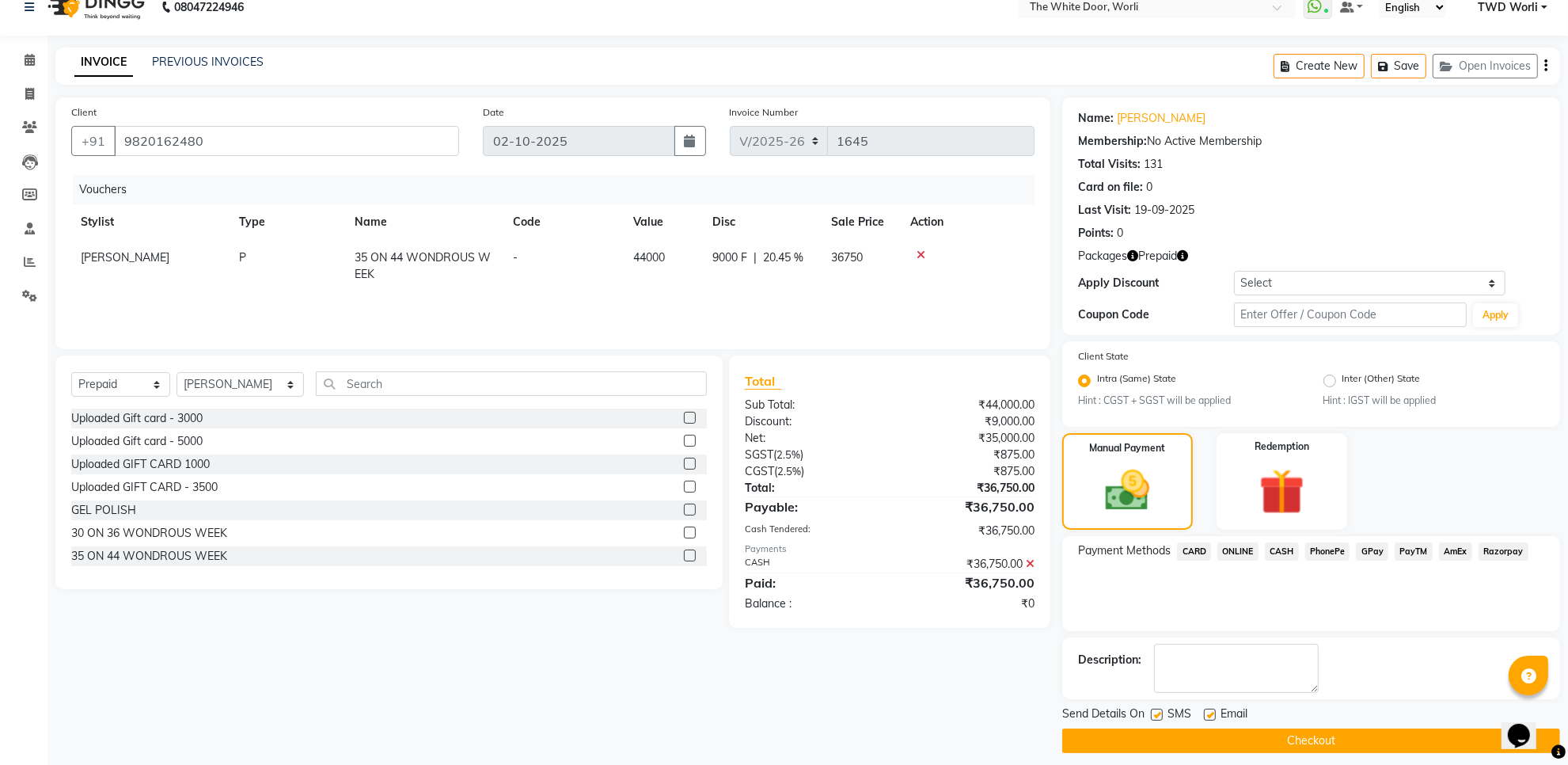
scroll to position [32, 0]
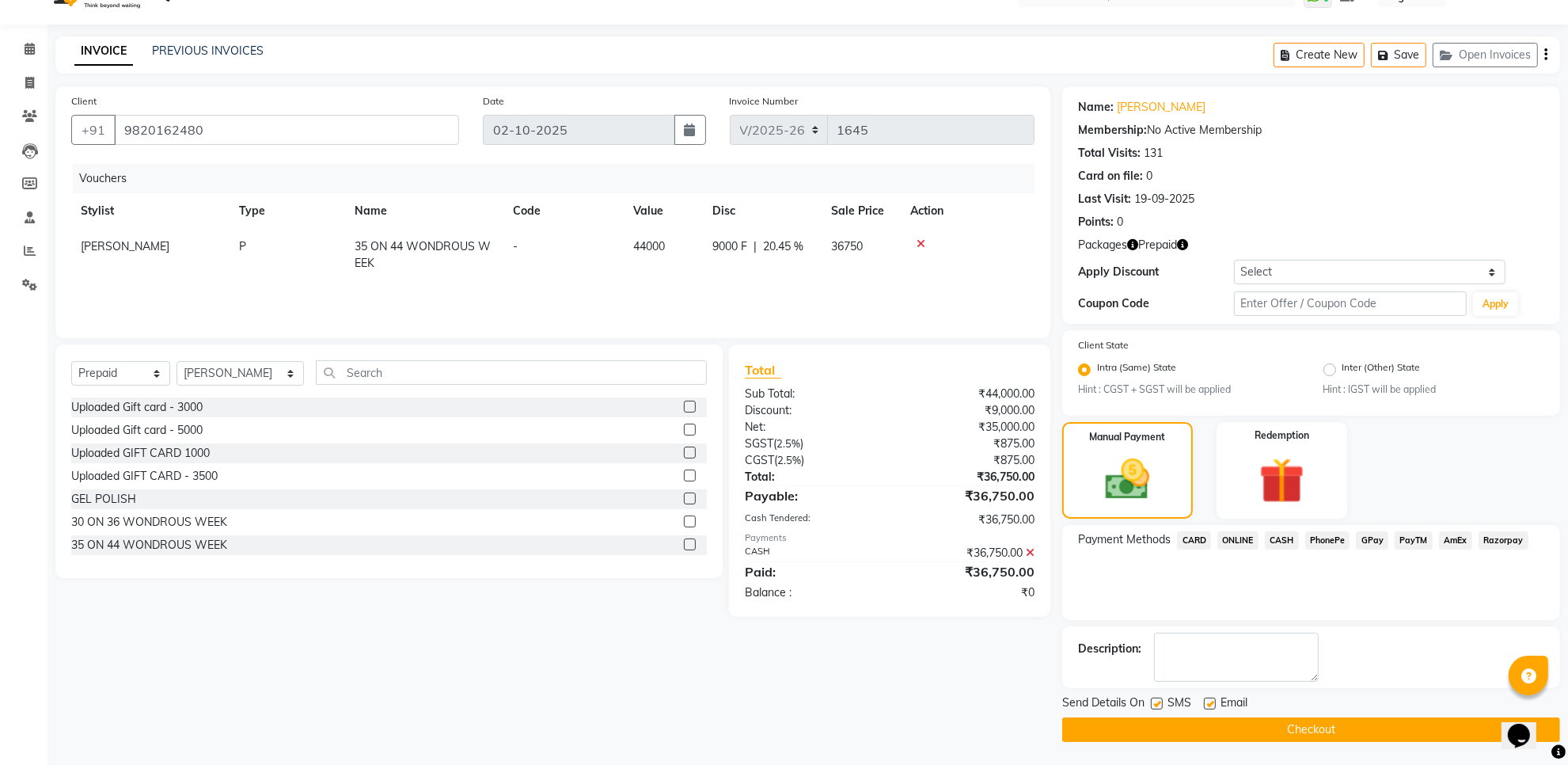
click at [1303, 725] on button "Checkout" at bounding box center [1311, 730] width 498 height 25
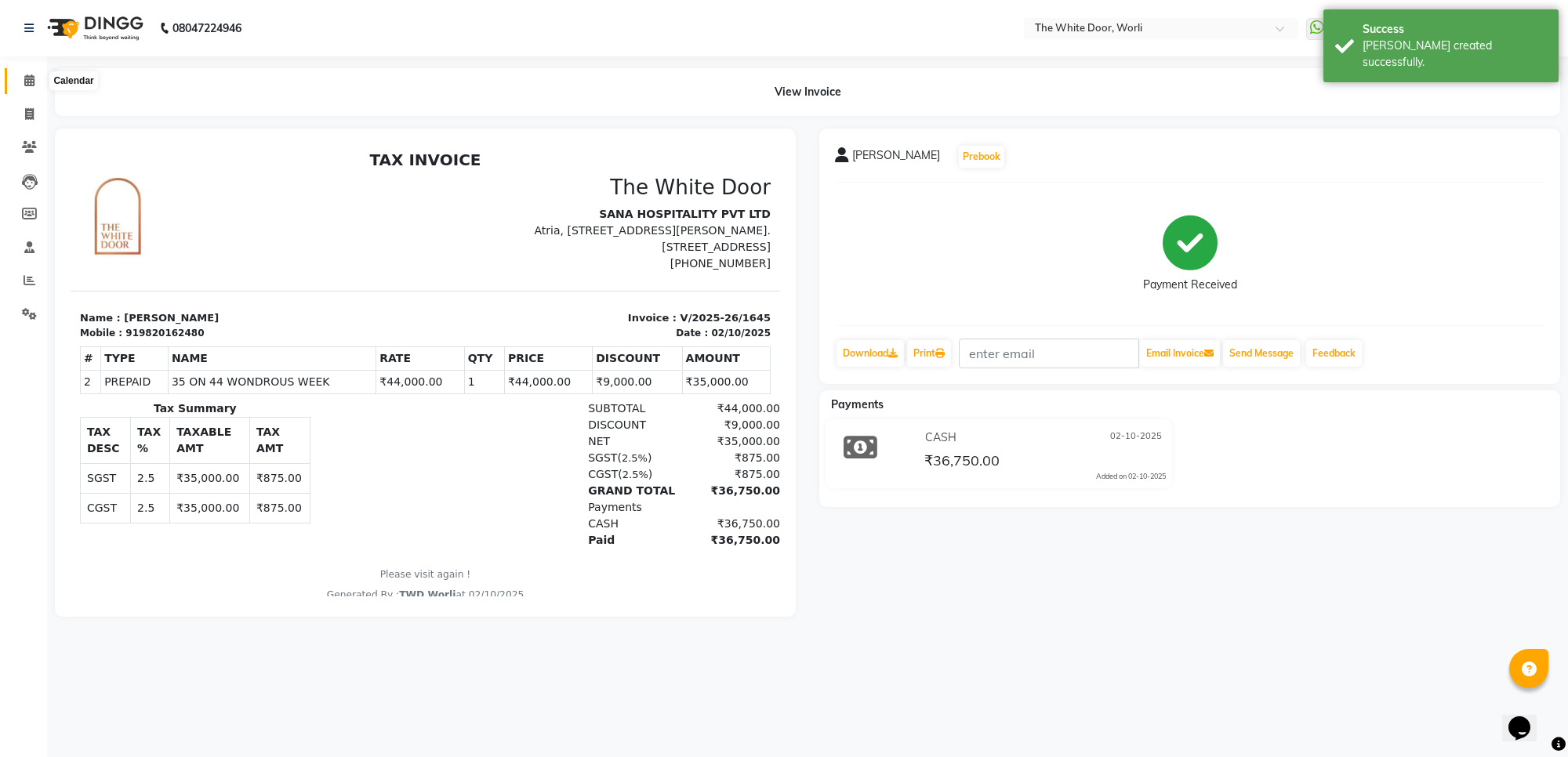
click at [24, 79] on icon at bounding box center [29, 80] width 10 height 11
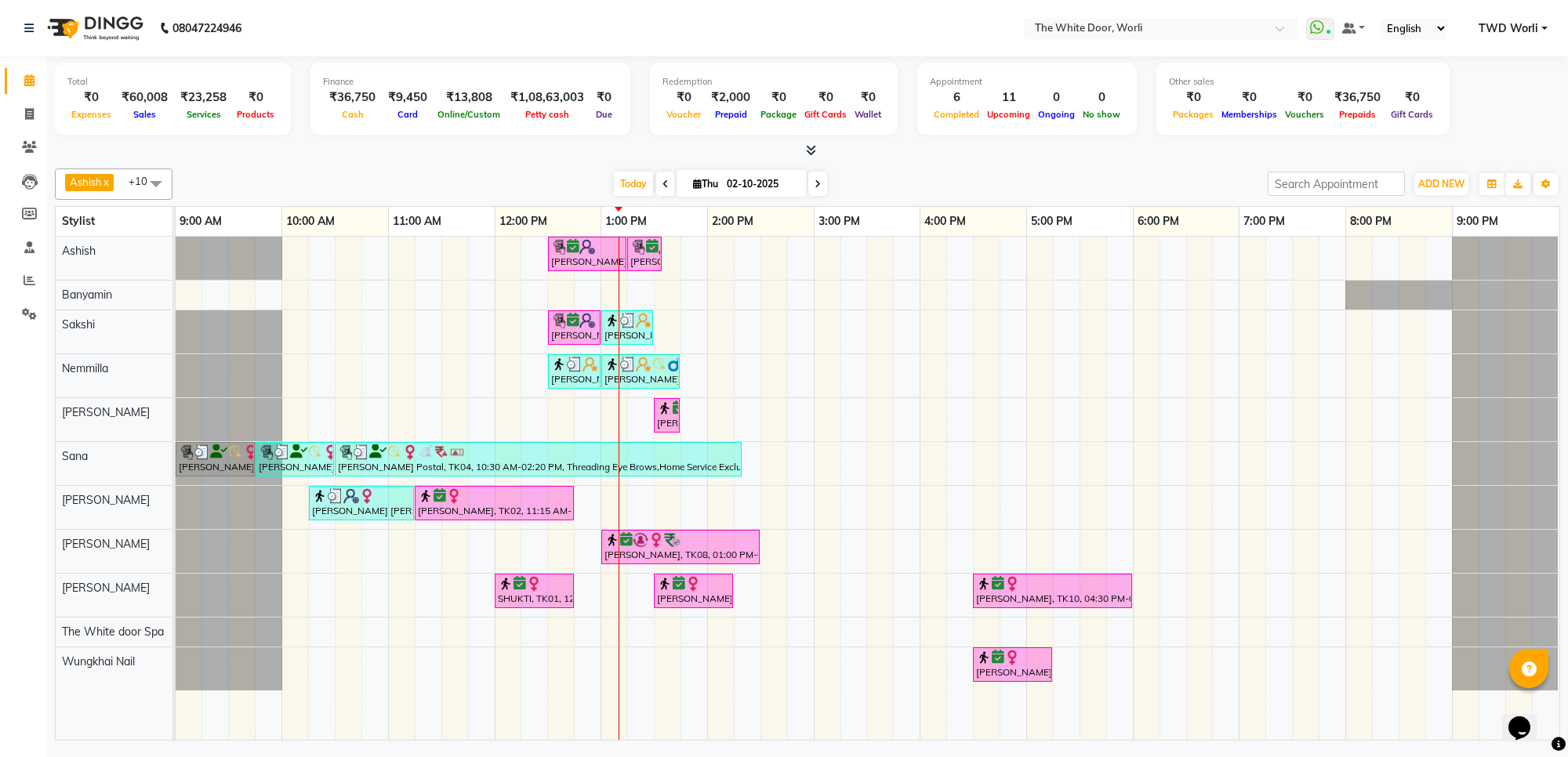
click at [693, 187] on icon at bounding box center [697, 184] width 9 height 10
select select "10"
select select "2025"
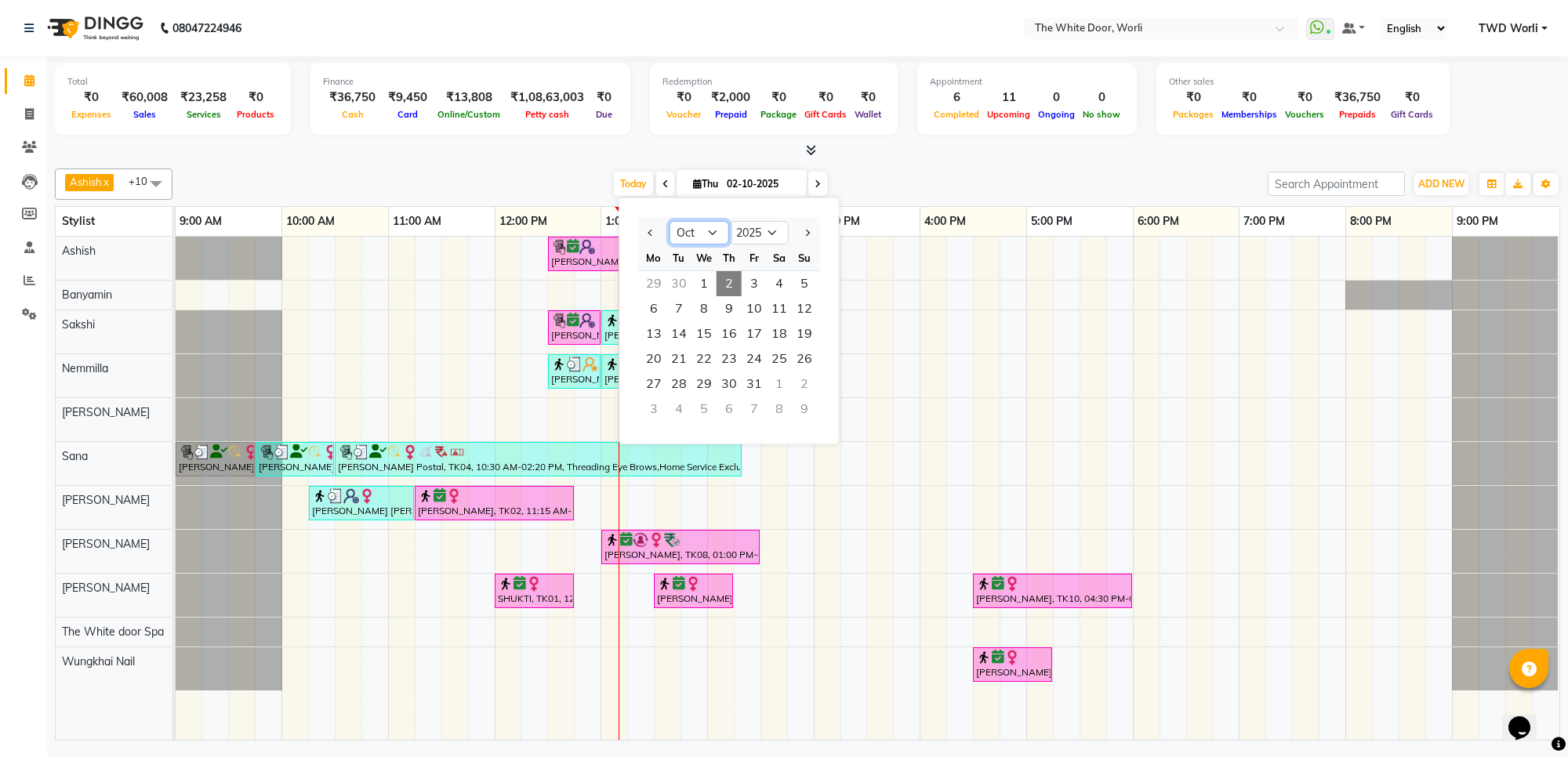
click at [721, 228] on select "Jan Feb Mar Apr May Jun Jul Aug Sep Oct Nov Dec" at bounding box center [699, 232] width 60 height 24
select select "9"
click at [670, 221] on select "Jan Feb Mar Apr May Jun Jul Aug Sep Oct Nov Dec" at bounding box center [699, 232] width 60 height 24
click at [804, 365] on span "28" at bounding box center [804, 359] width 25 height 25
type input "28-09-2025"
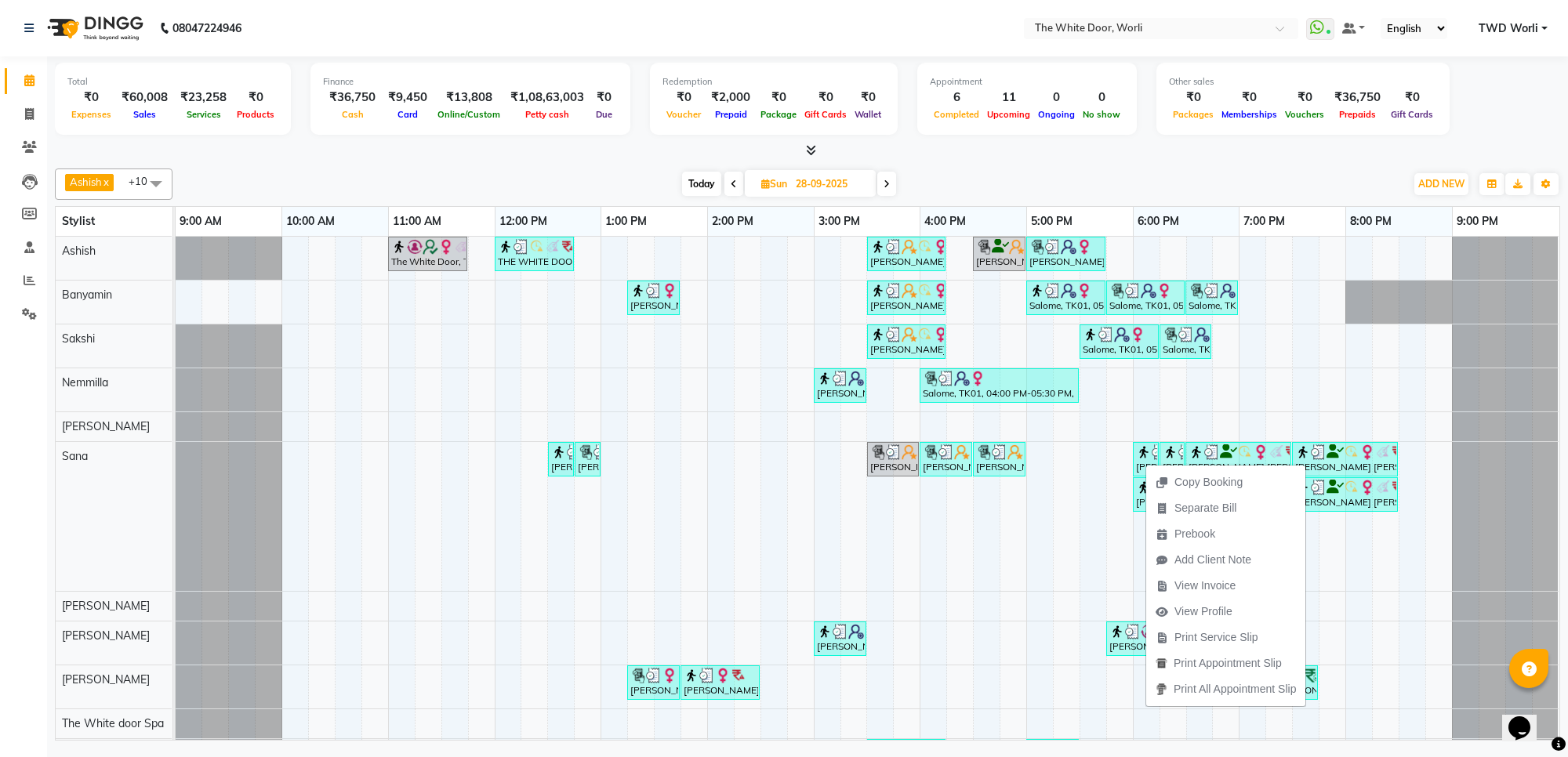
click at [1201, 587] on span "View Invoice" at bounding box center [1204, 586] width 61 height 16
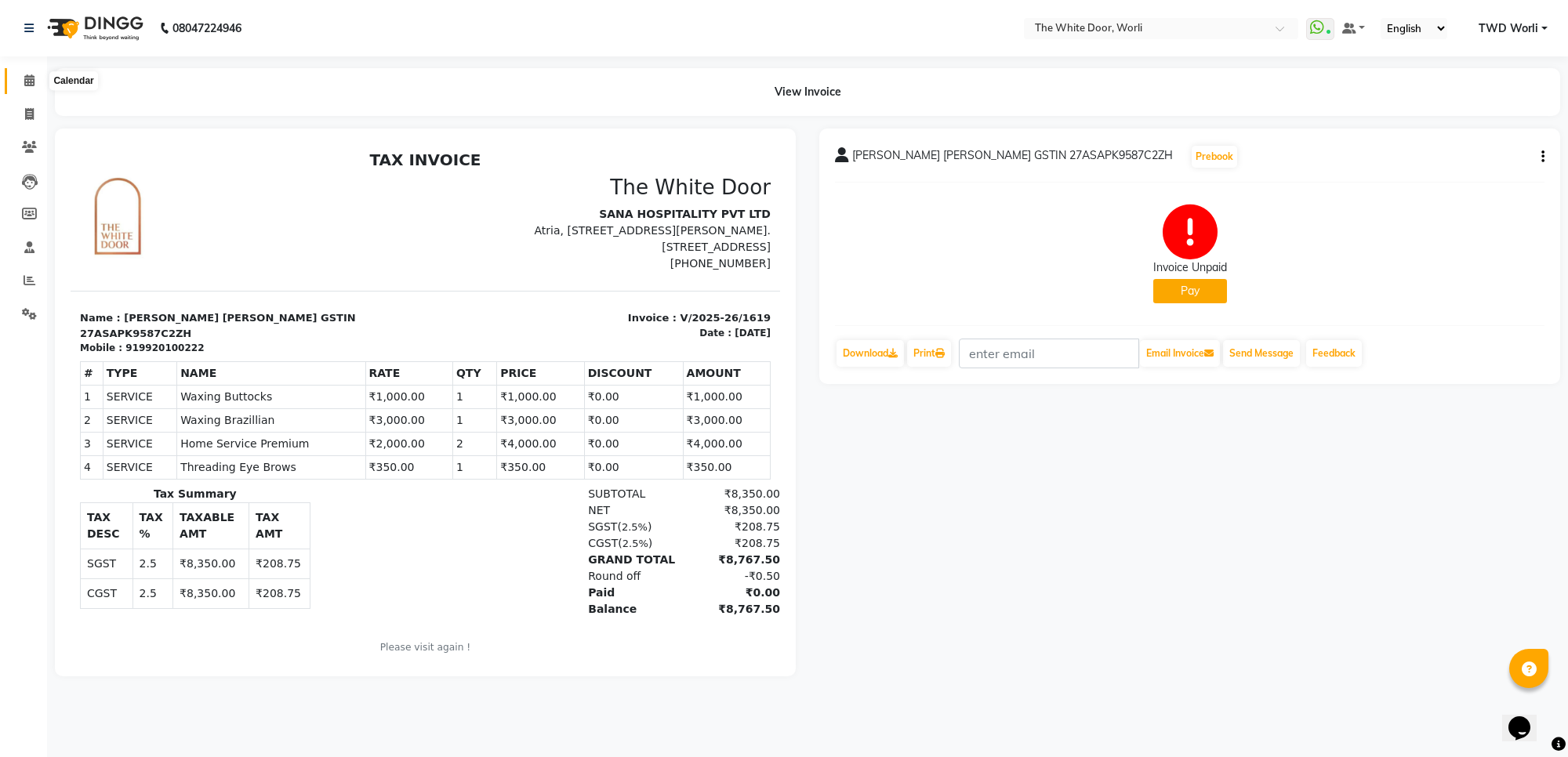
click at [24, 84] on icon at bounding box center [29, 80] width 10 height 11
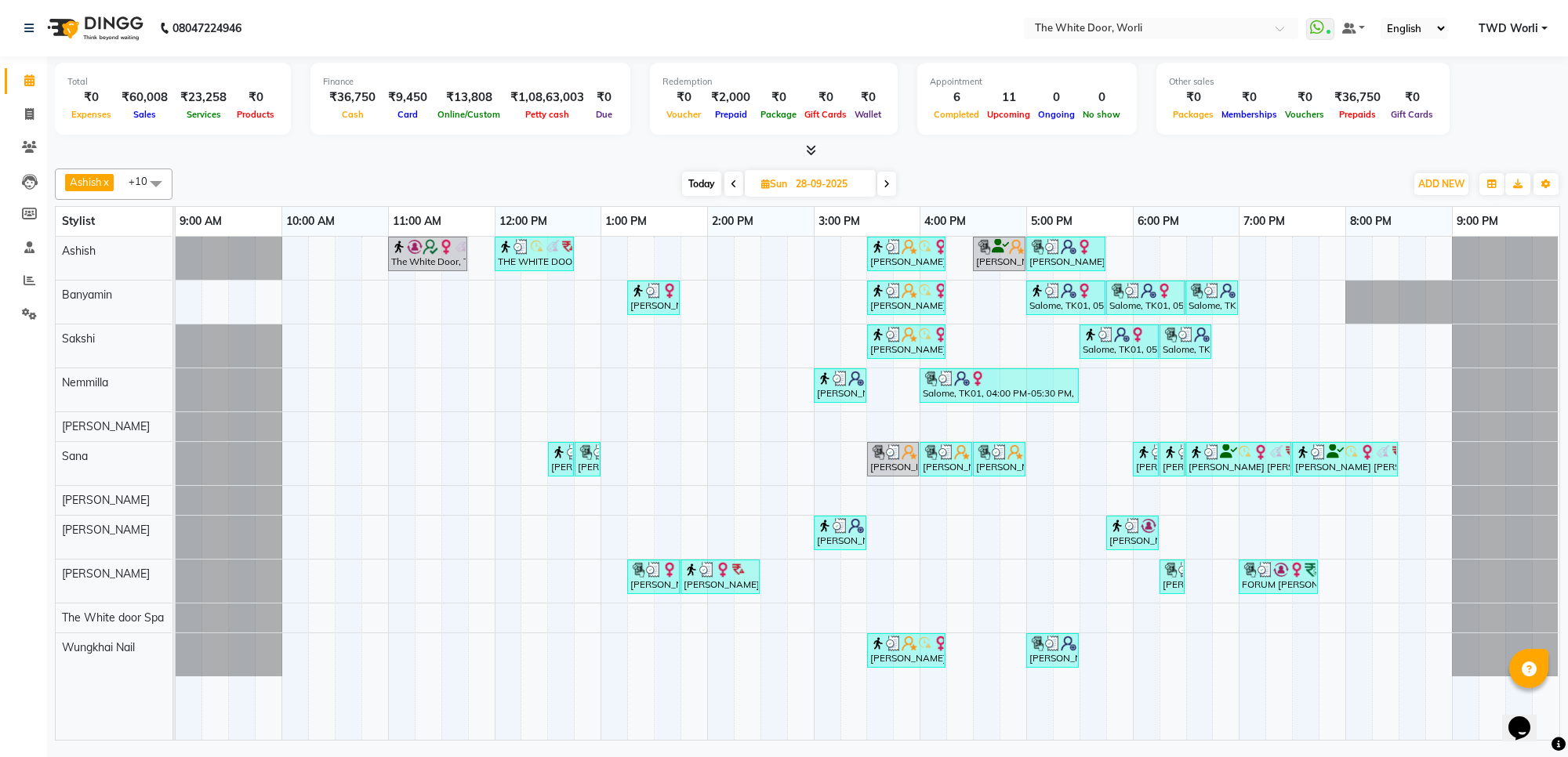
click at [711, 179] on span "Today" at bounding box center [702, 184] width 39 height 24
type input "02-10-2025"
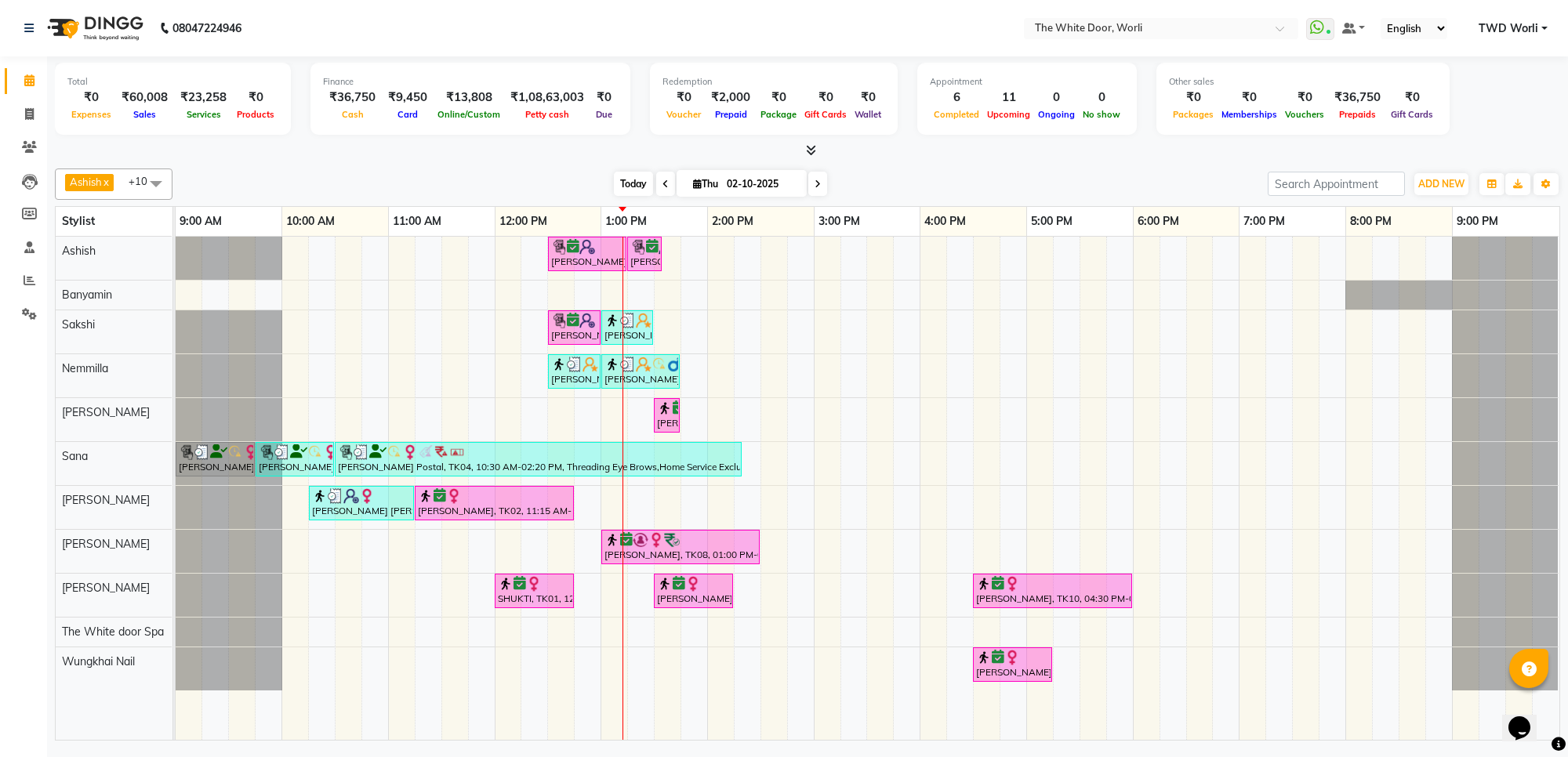
click at [626, 188] on span "Today" at bounding box center [633, 184] width 39 height 24
click at [626, 185] on span "Today" at bounding box center [633, 184] width 39 height 24
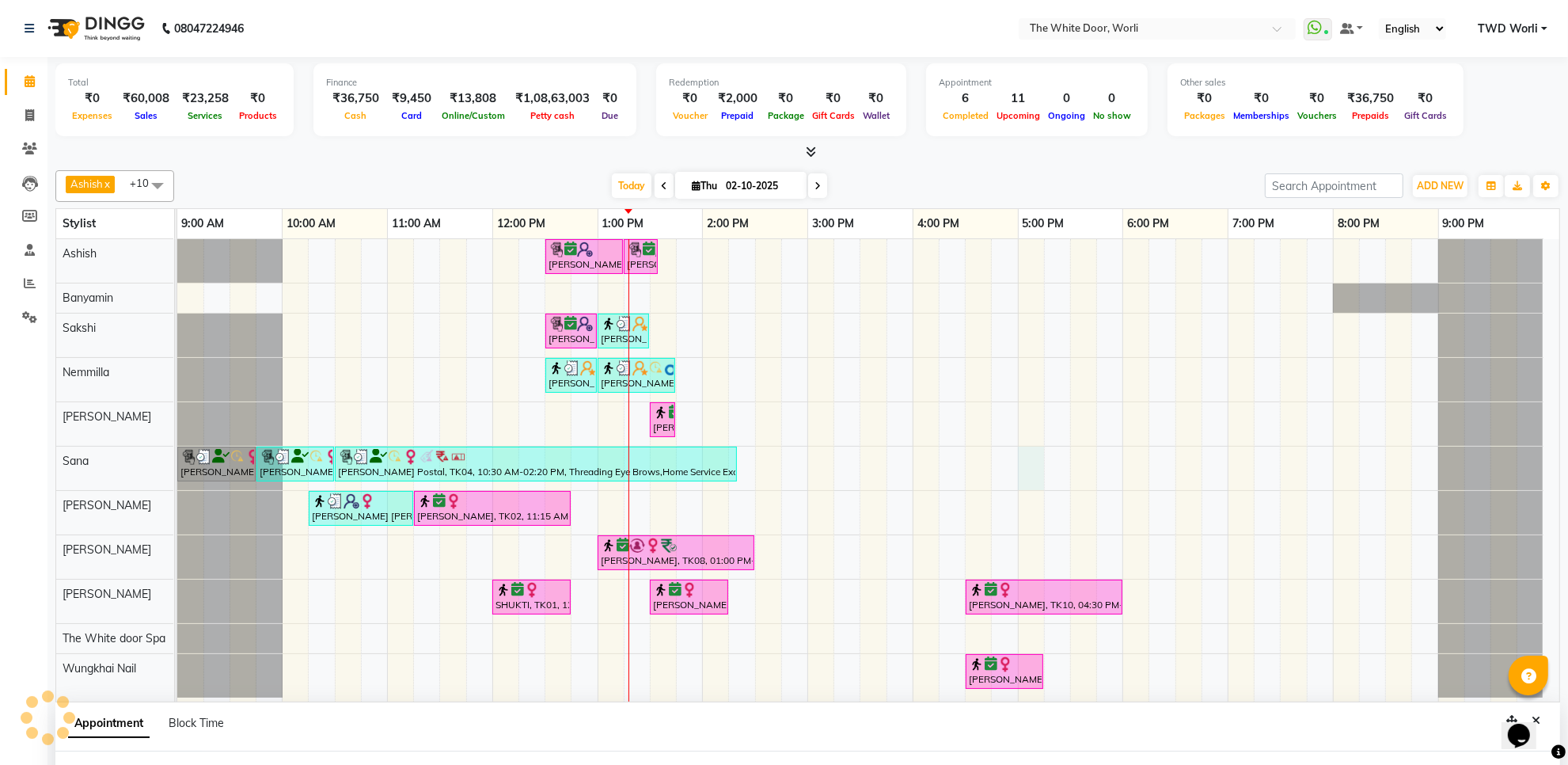
scroll to position [12, 0]
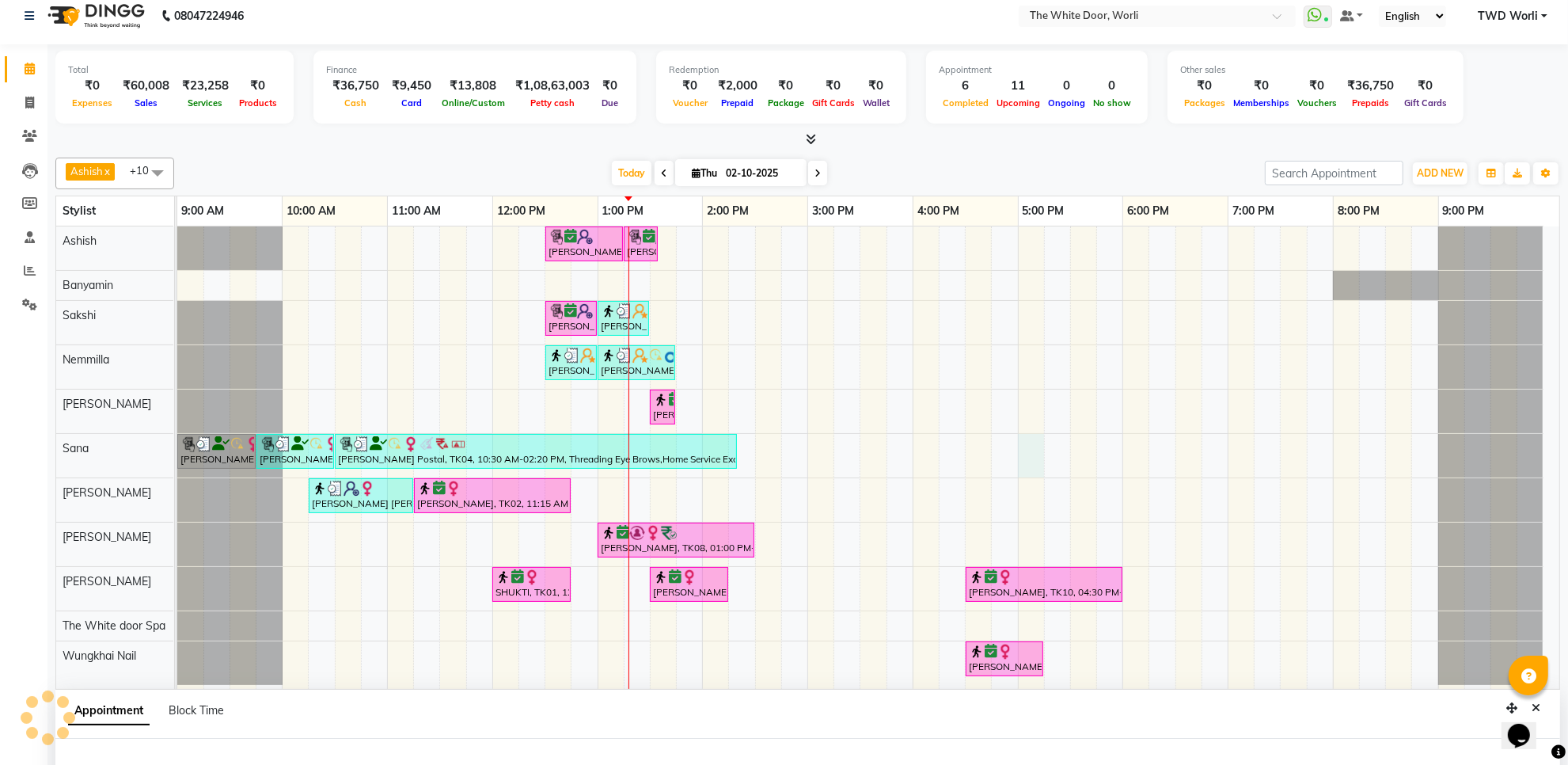
select select "20574"
select select "tentative"
select select "1020"
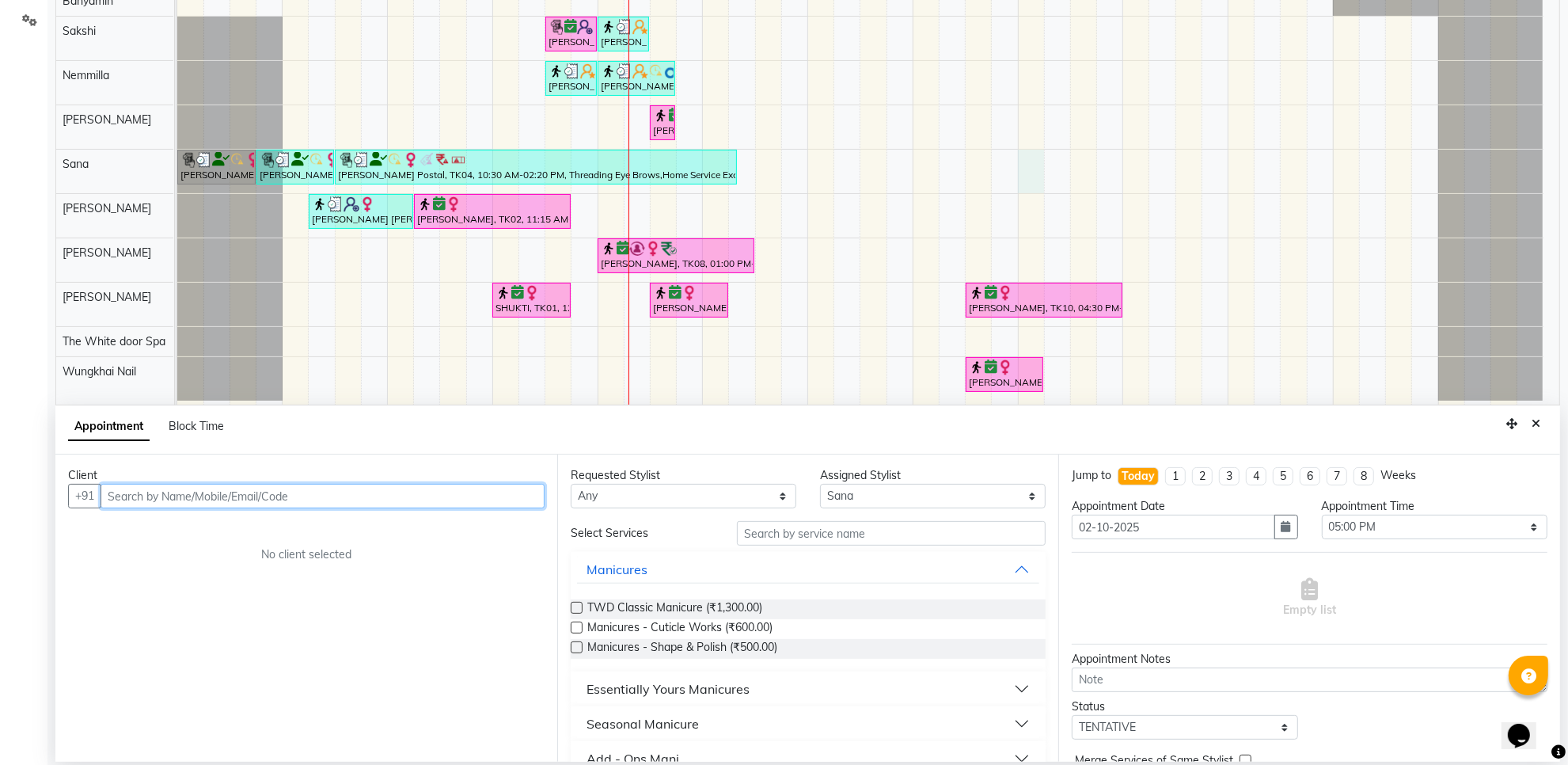
scroll to position [298, 0]
click at [1544, 417] on button "Close" at bounding box center [1537, 424] width 23 height 25
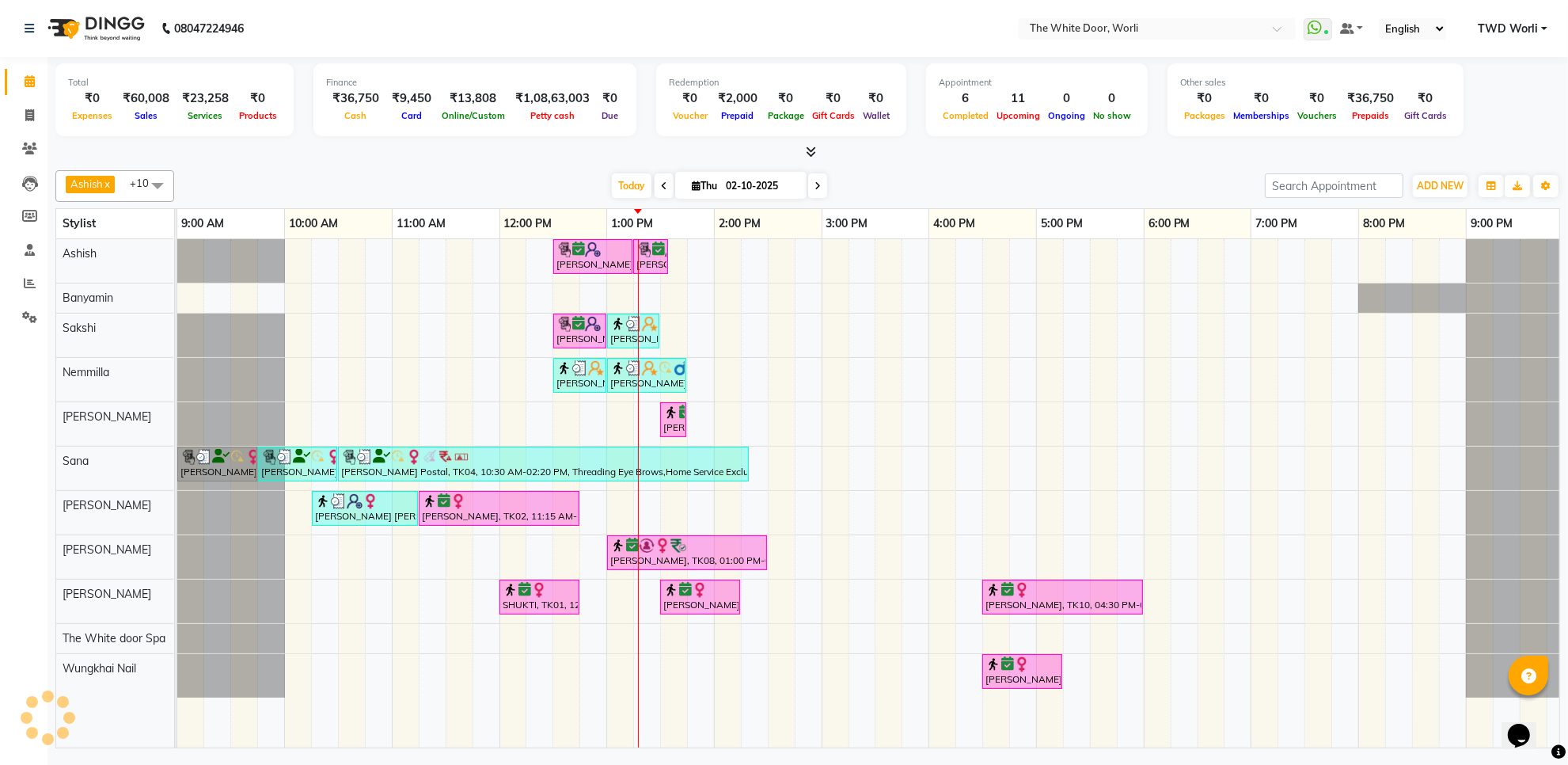
scroll to position [0, 0]
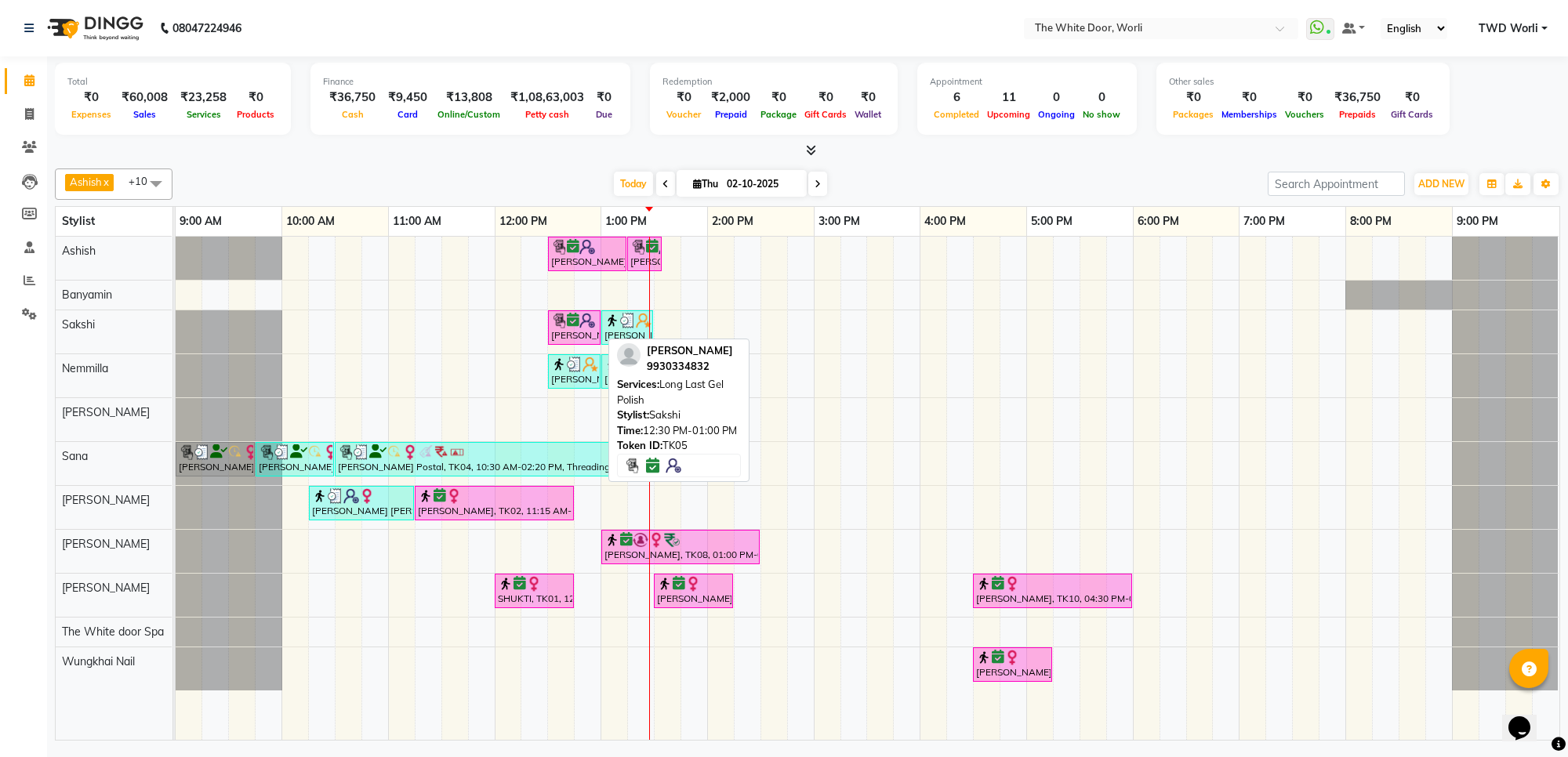
click at [586, 334] on div "[PERSON_NAME], TK05, 12:30 PM-01:00 PM, Long Last Gel Polish" at bounding box center [574, 327] width 50 height 30
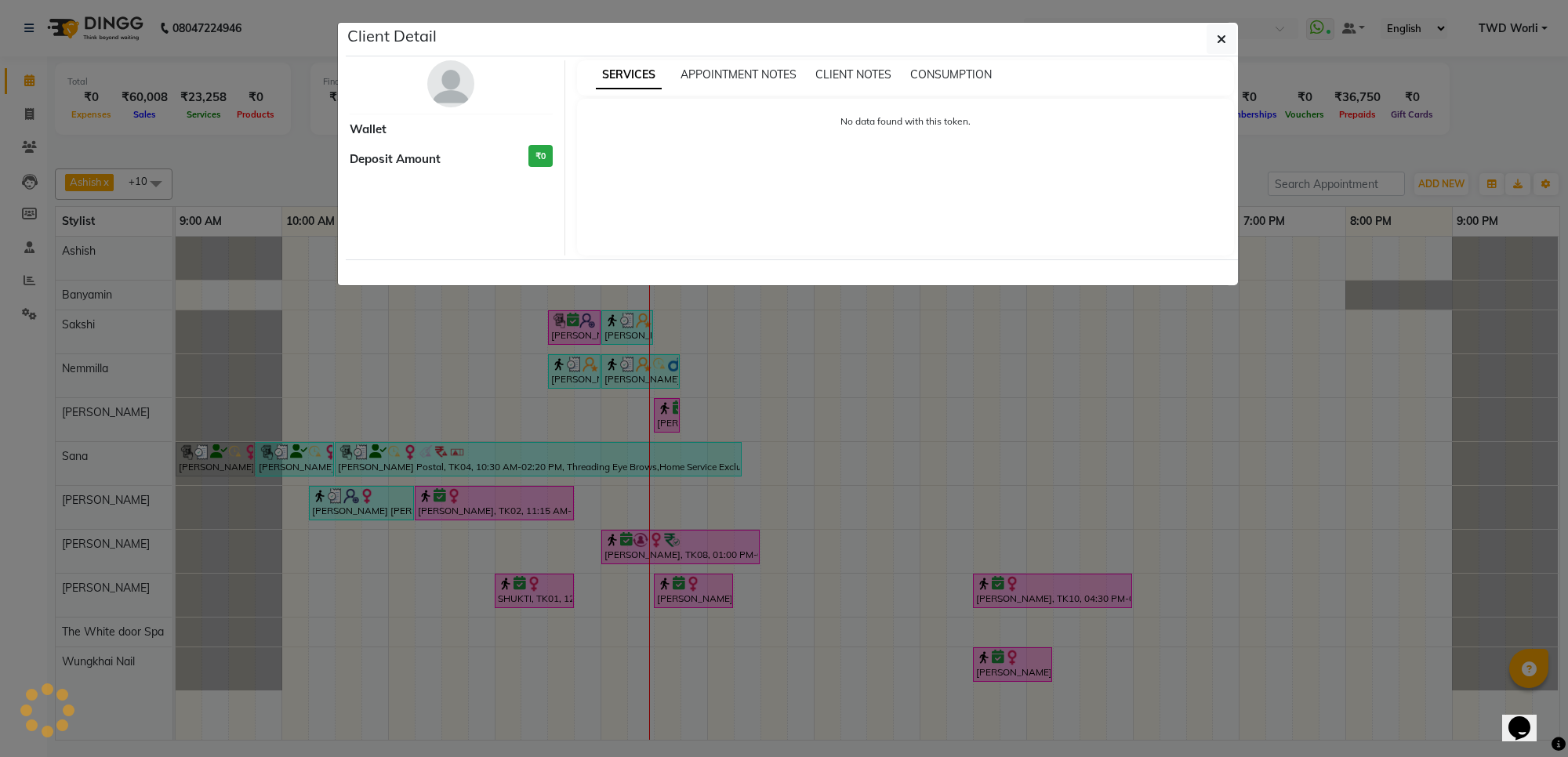
select select "6"
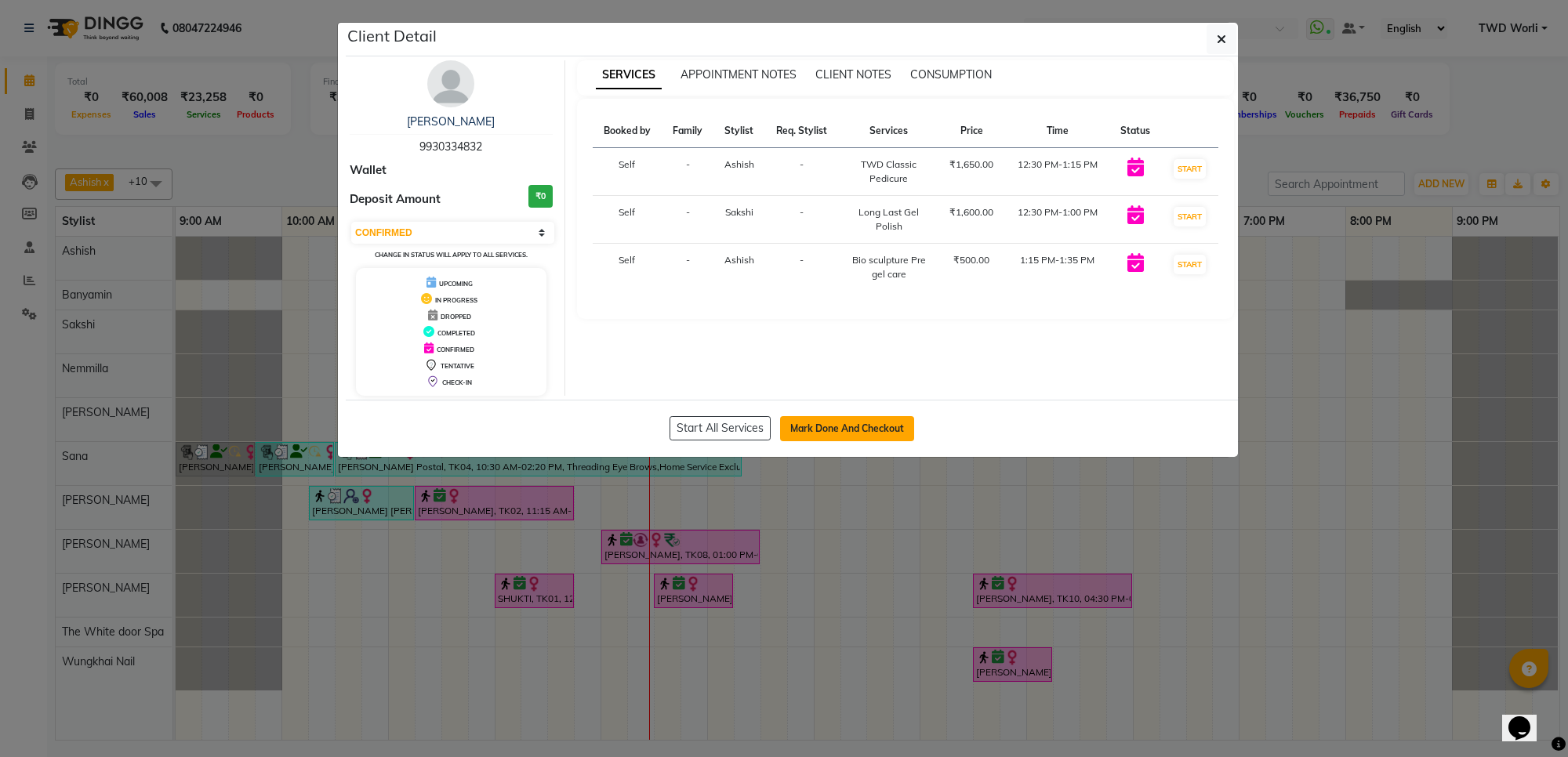
click at [890, 430] on button "Mark Done And Checkout" at bounding box center [847, 428] width 134 height 25
select select "service"
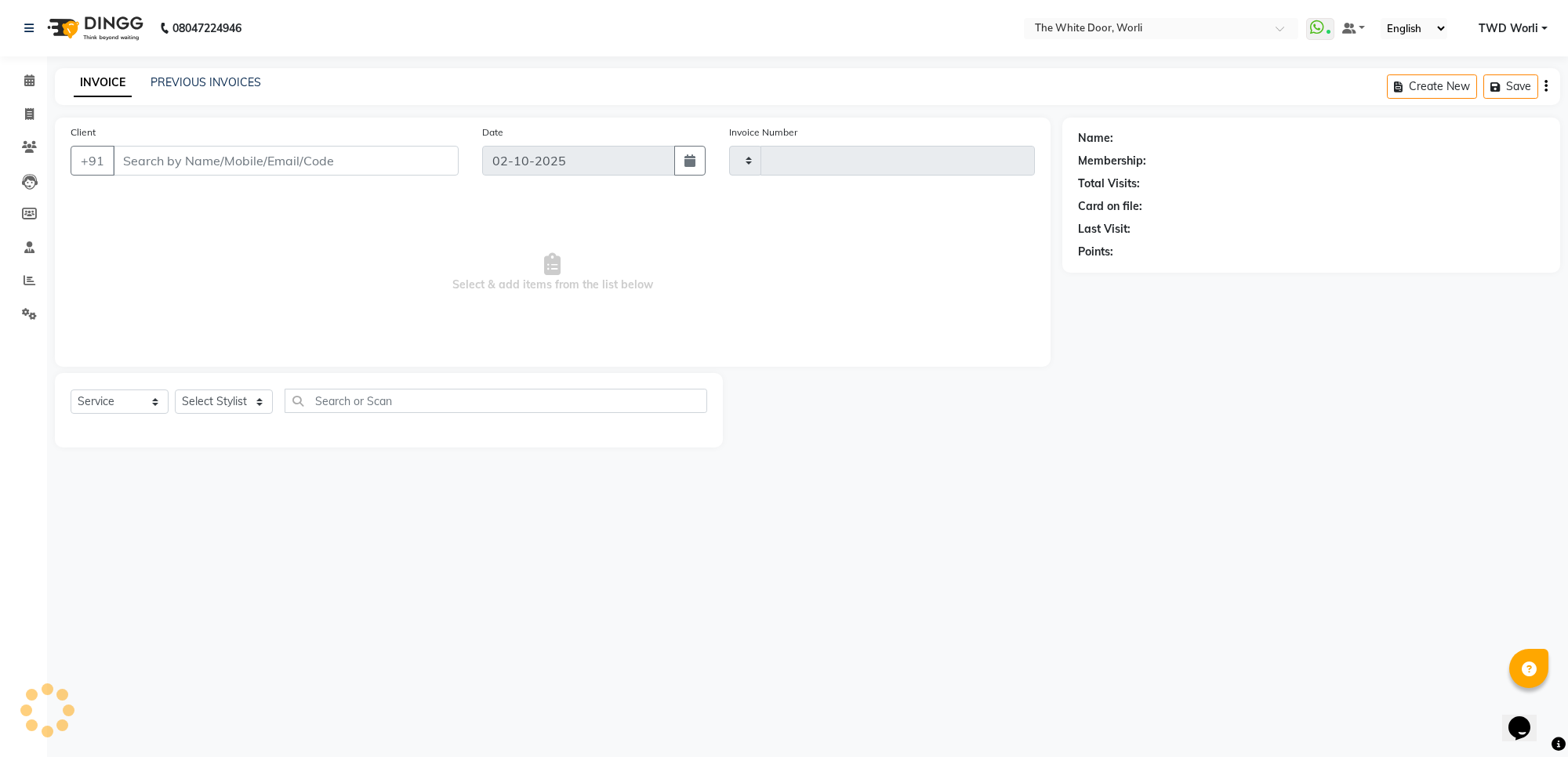
type input "1646"
select select "4027"
type input "9930334832"
select select "20532"
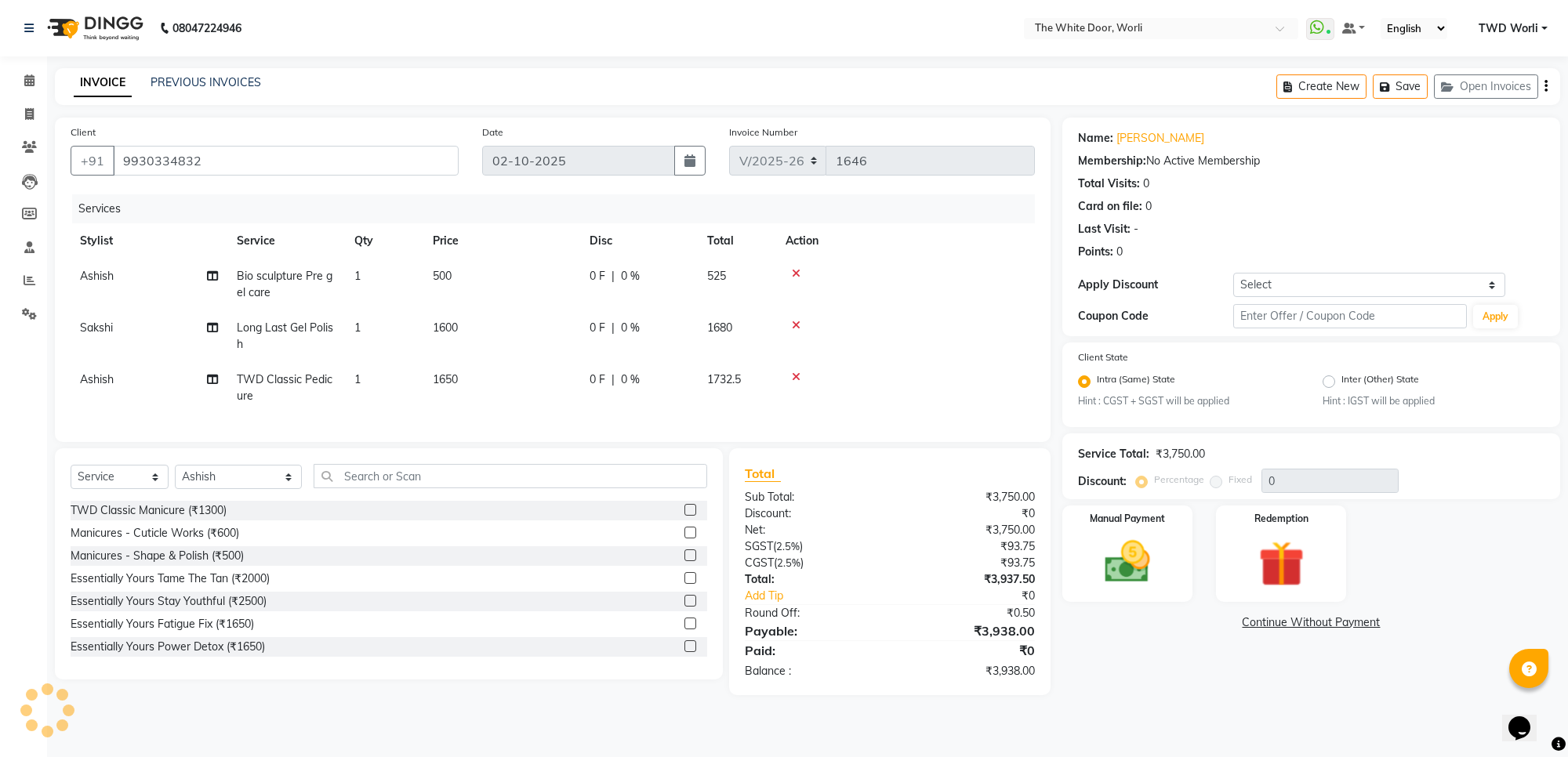
click at [796, 269] on icon at bounding box center [795, 273] width 9 height 11
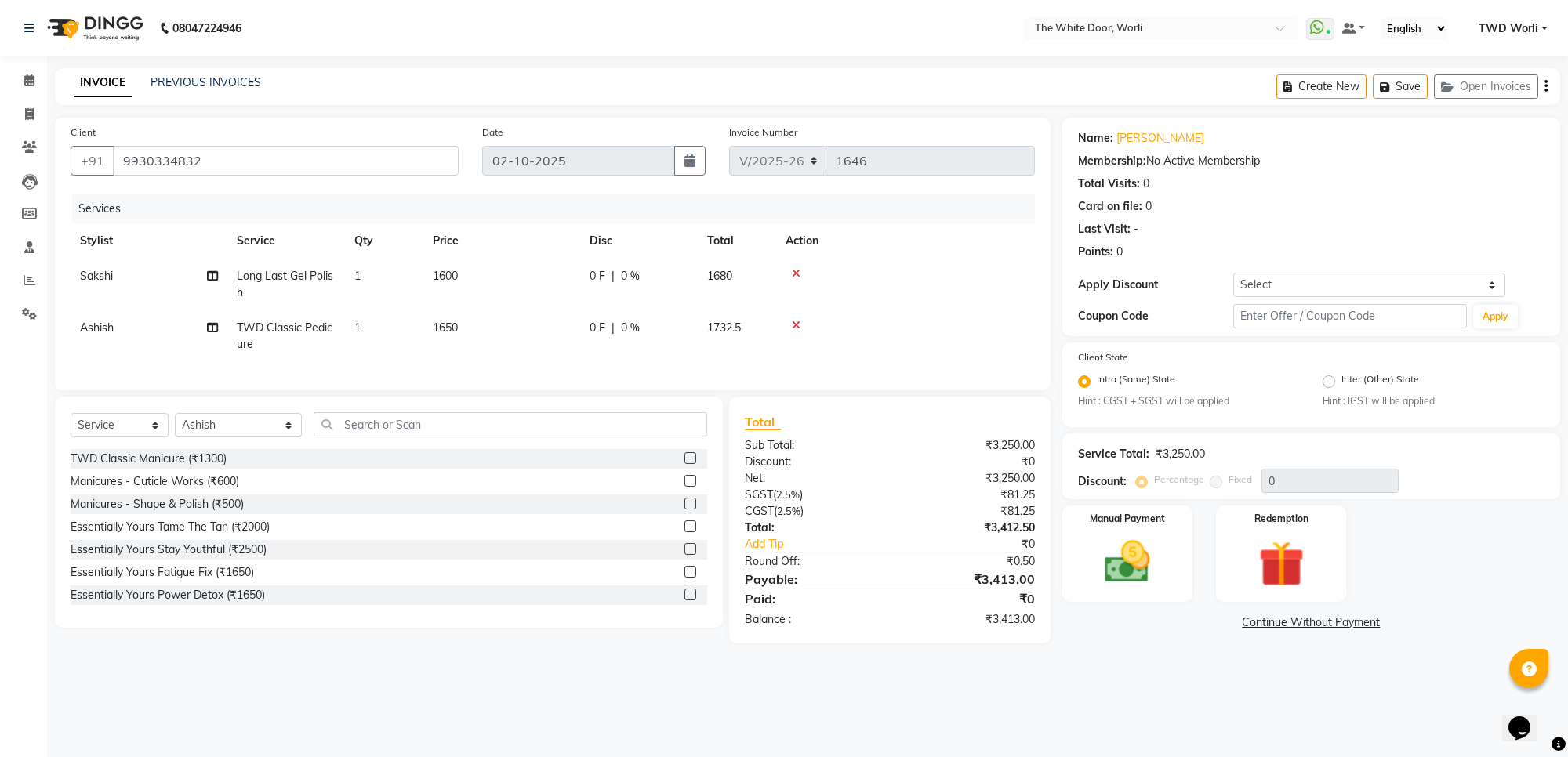
click at [796, 269] on icon at bounding box center [795, 273] width 9 height 11
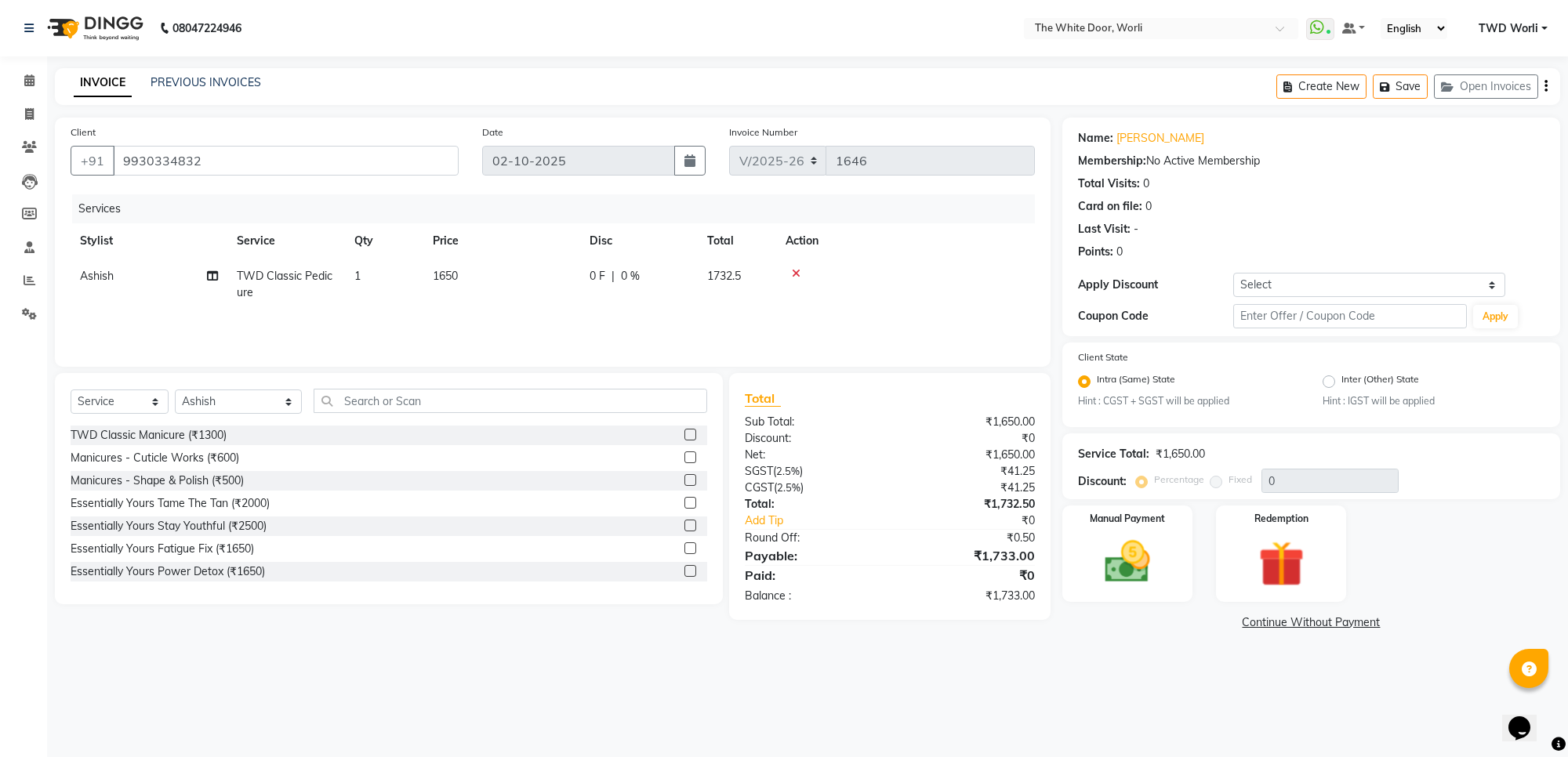
click at [796, 269] on icon at bounding box center [795, 273] width 9 height 11
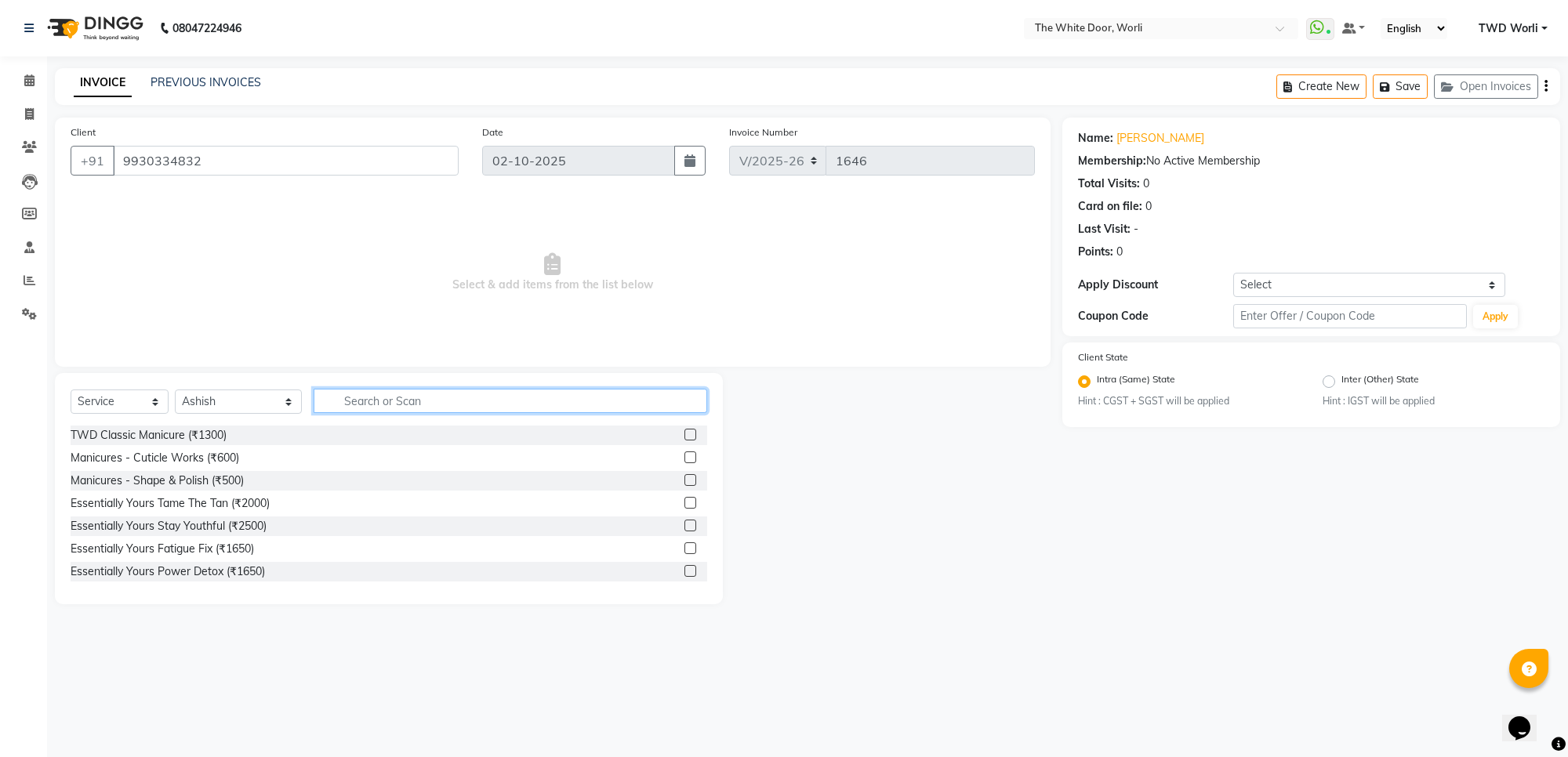
click at [386, 406] on input "text" at bounding box center [509, 401] width 392 height 24
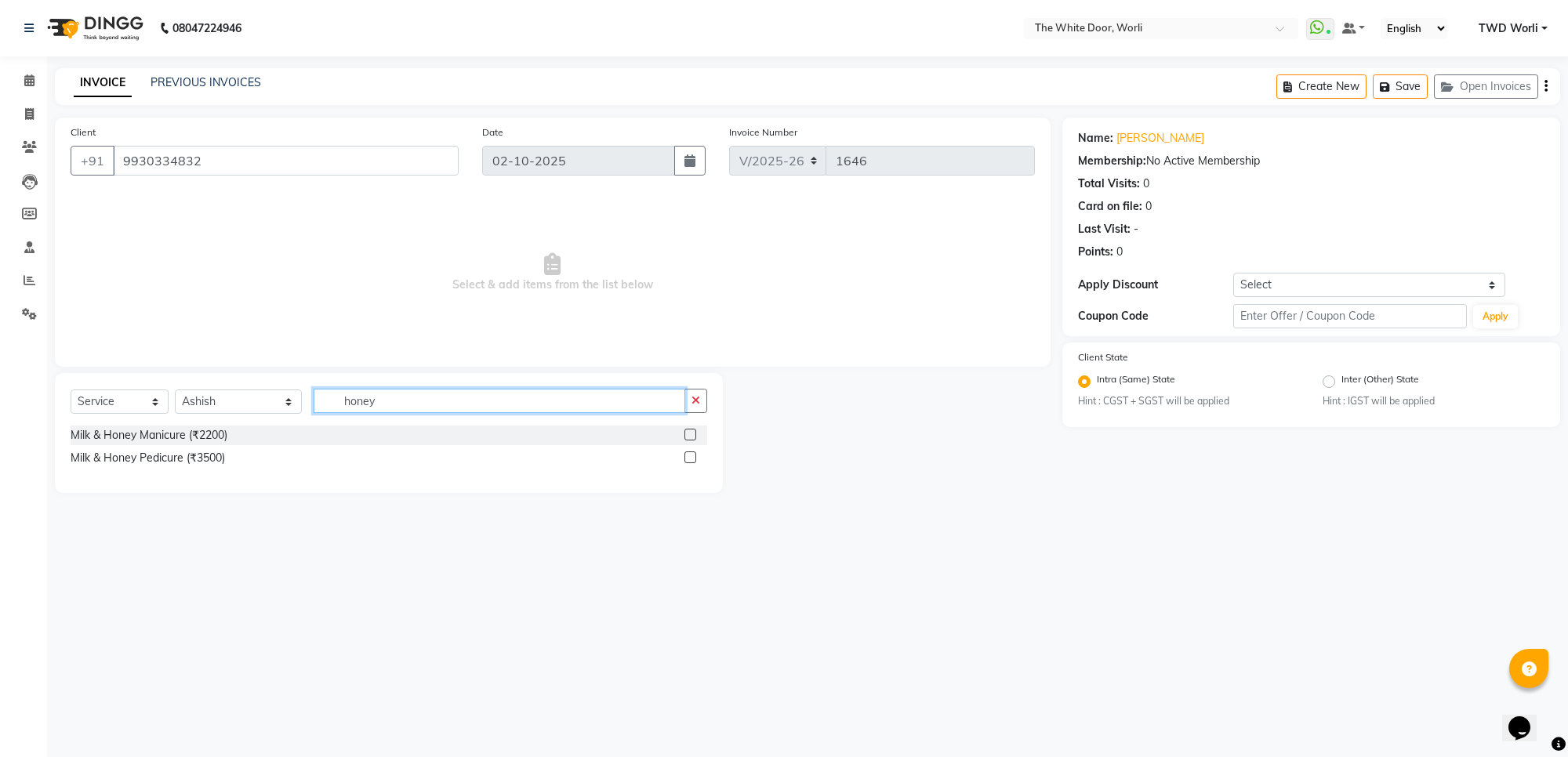
type input "honey"
click at [691, 456] on label at bounding box center [690, 457] width 11 height 11
click at [691, 456] on input "checkbox" at bounding box center [689, 458] width 10 height 10
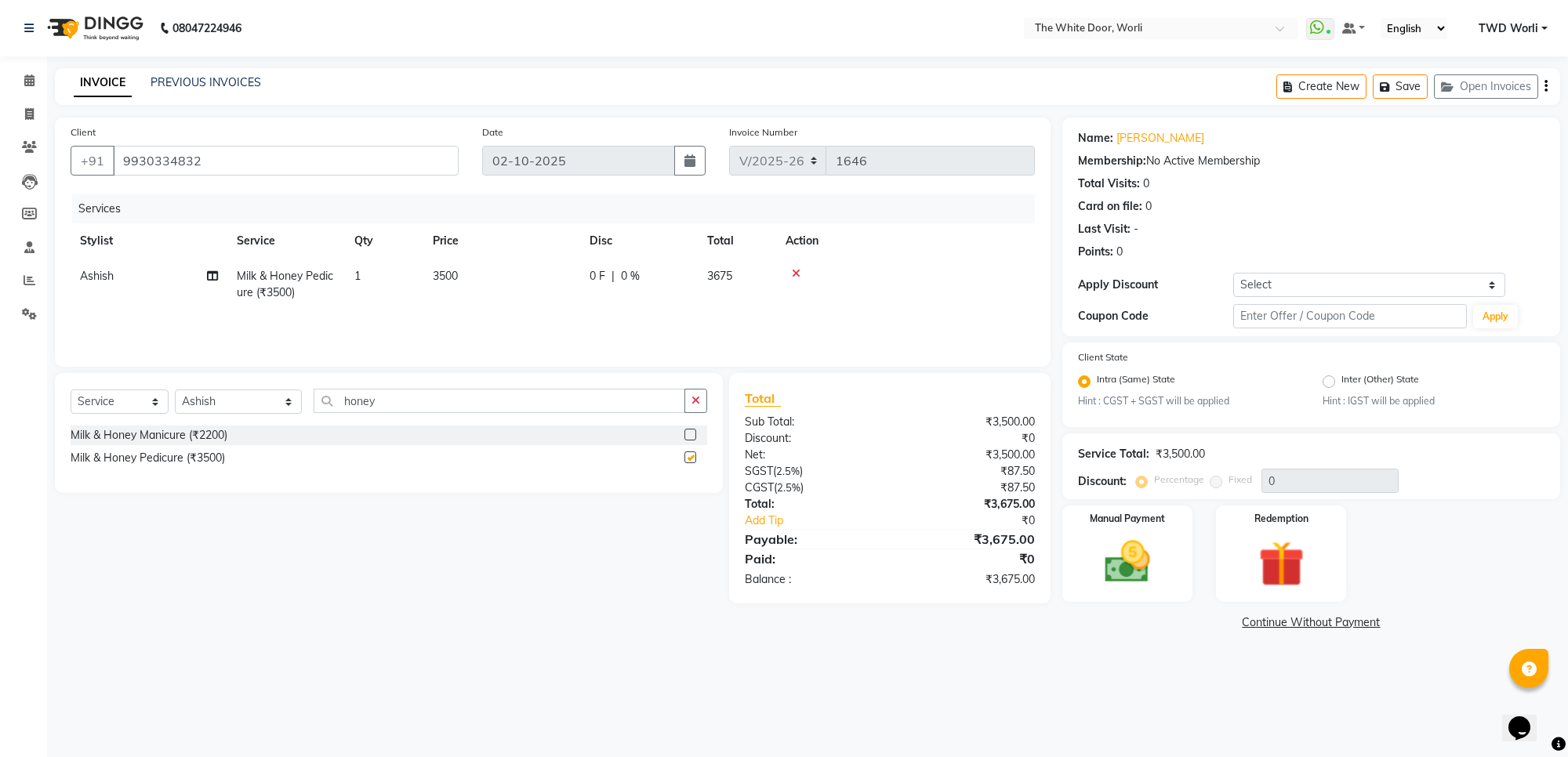
checkbox input "false"
click at [226, 402] on select "Select Stylist Aarti Amit d Anil APEI Asa Ashish Ashish S Banyamin CELIN CHITRA…" at bounding box center [238, 402] width 127 height 24
select select "22335"
click at [175, 390] on select "Select Stylist Aarti Amit d Anil APEI Asa Ashish Ashish S Banyamin CELIN CHITRA…" at bounding box center [238, 402] width 127 height 24
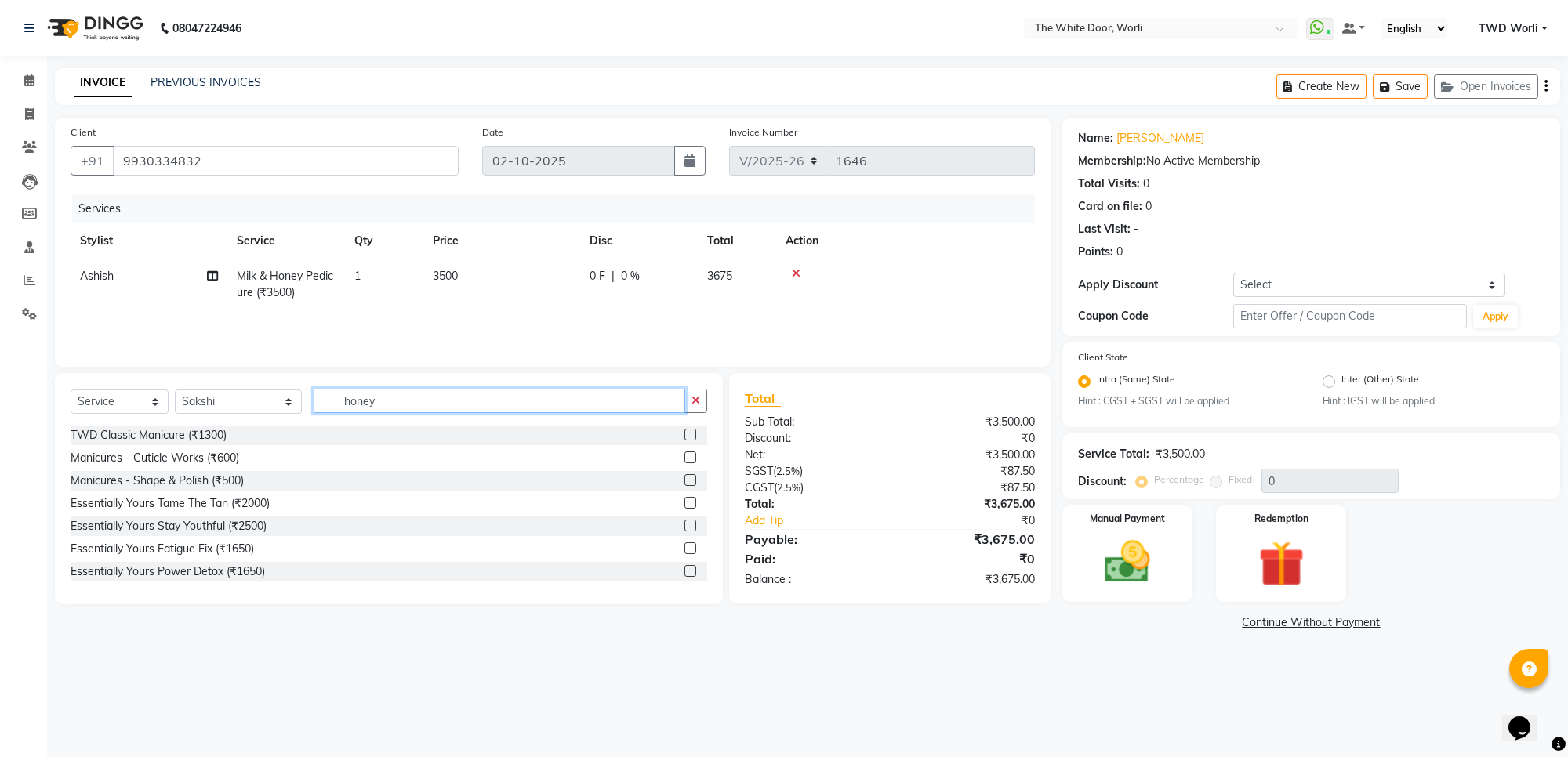
click at [359, 394] on input "honey" at bounding box center [498, 401] width 370 height 24
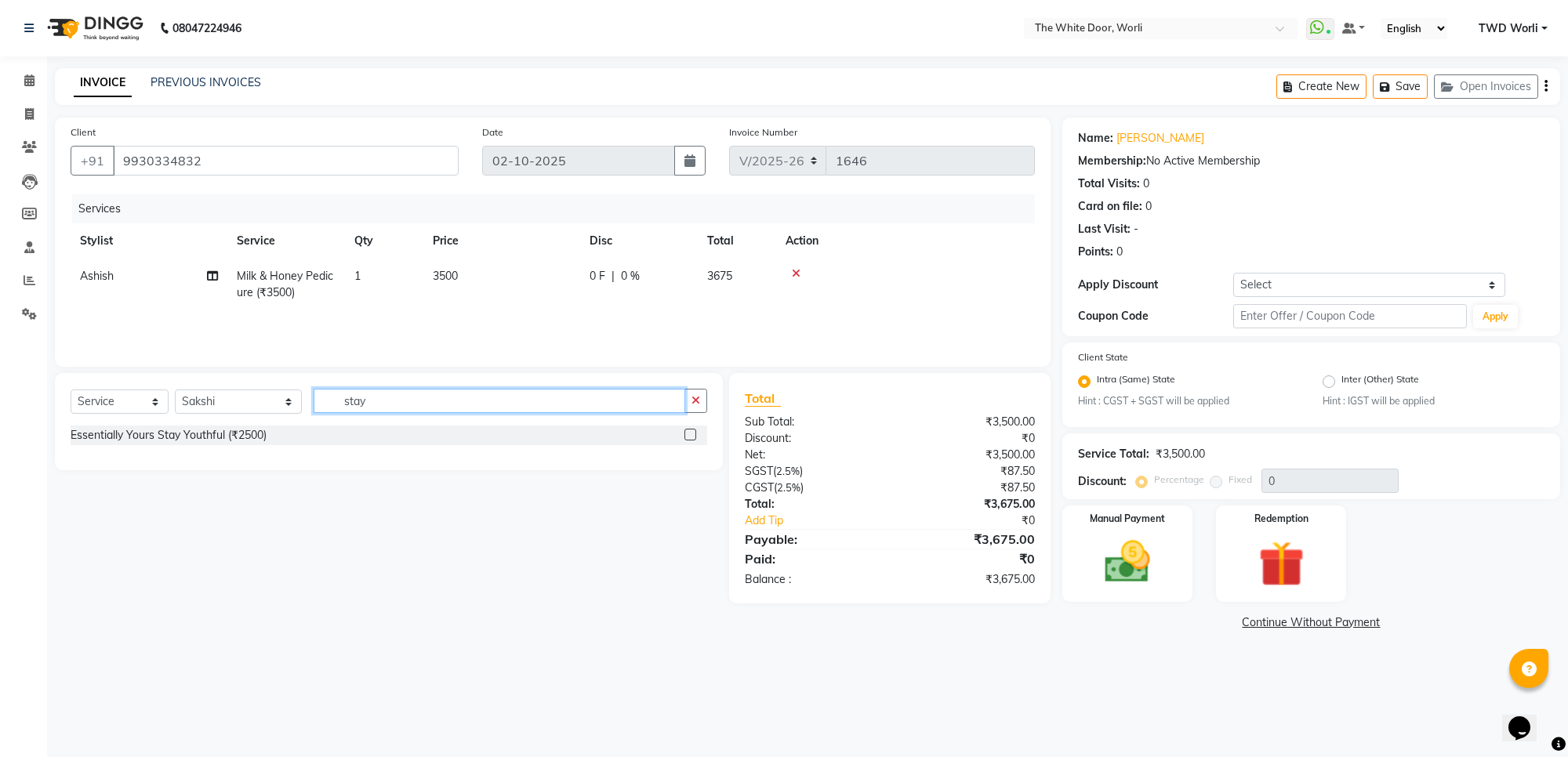
type input "stay"
click at [690, 436] on label at bounding box center [690, 435] width 11 height 11
click at [690, 436] on input "checkbox" at bounding box center [689, 436] width 10 height 10
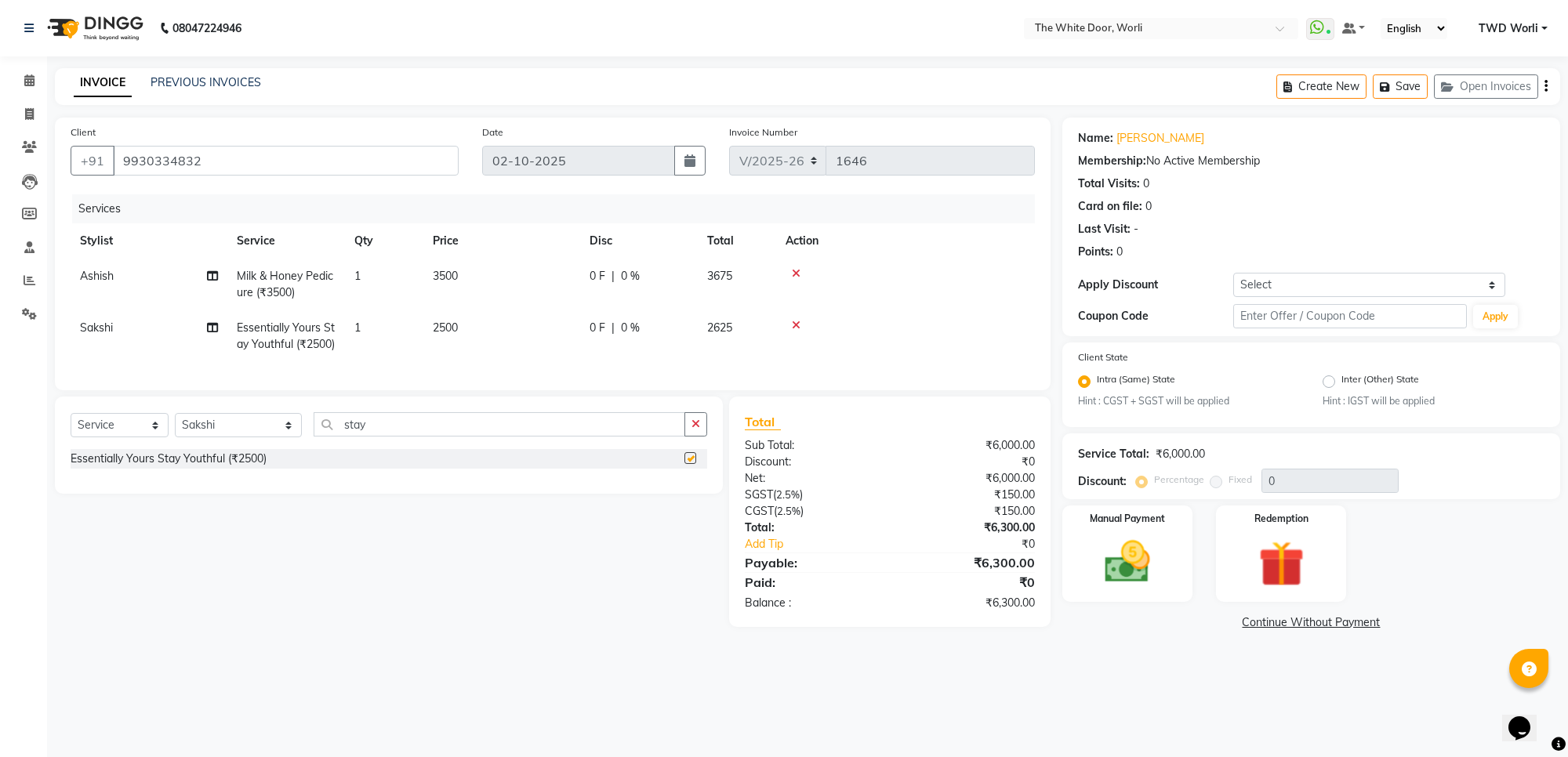
checkbox input "false"
click at [348, 436] on input "stay" at bounding box center [498, 424] width 370 height 24
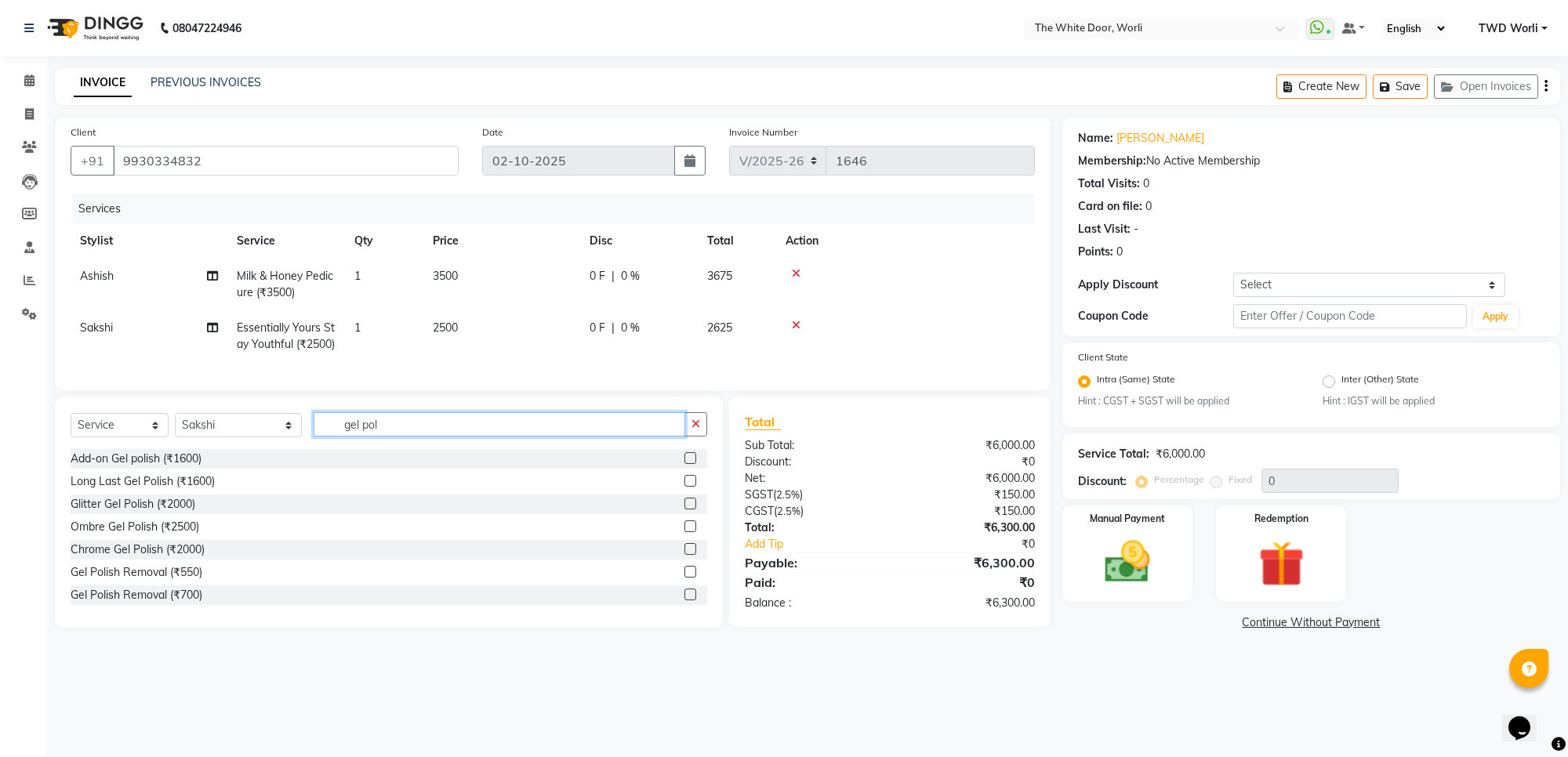
type input "gel pol"
click at [684, 487] on label at bounding box center [690, 480] width 11 height 11
click at [684, 487] on input "checkbox" at bounding box center [689, 481] width 10 height 10
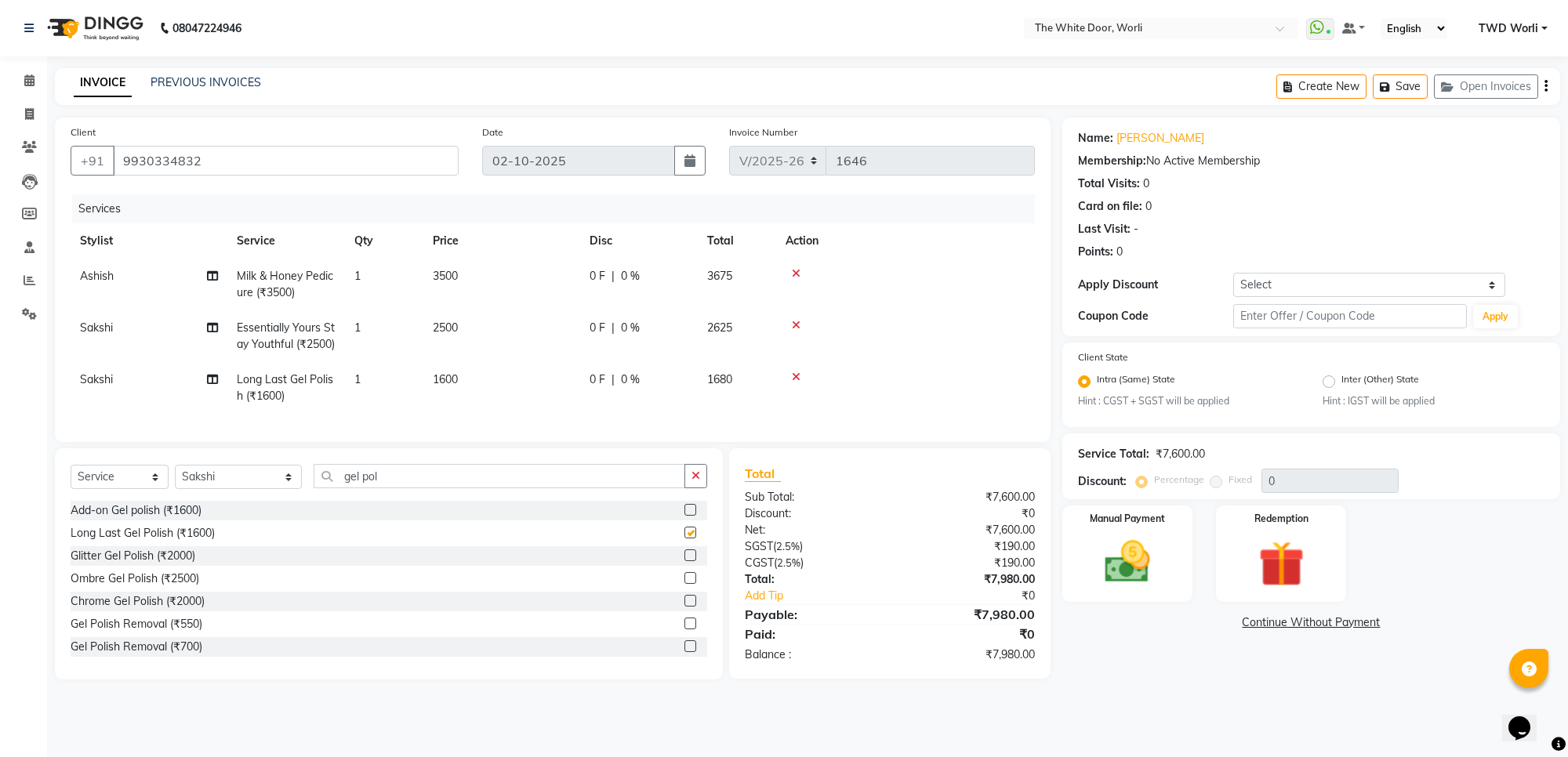
checkbox input "false"
click at [387, 489] on input "gel pol" at bounding box center [498, 476] width 370 height 24
click at [392, 489] on input "gel pol" at bounding box center [498, 476] width 370 height 24
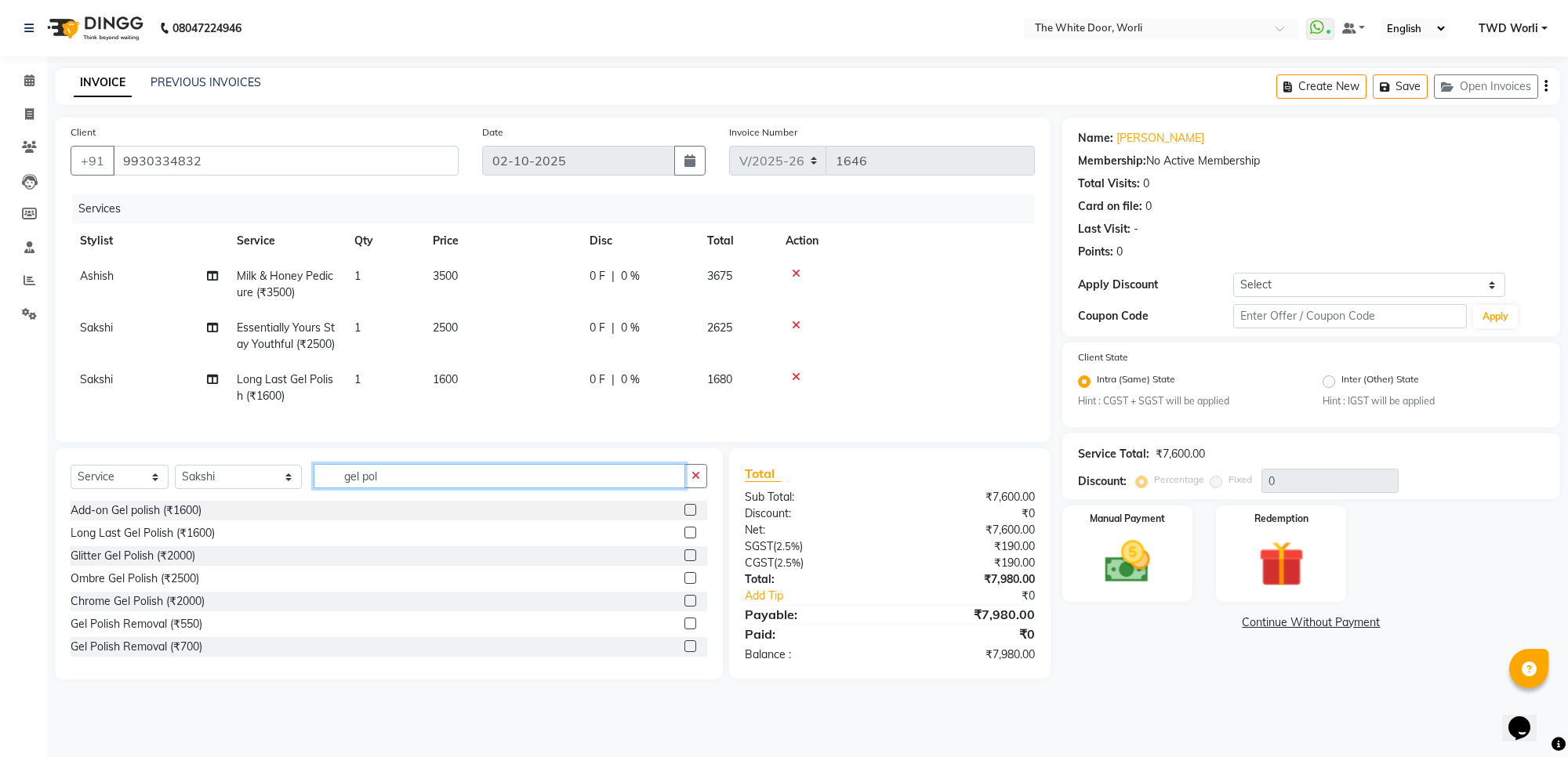
click at [392, 489] on input "gel pol" at bounding box center [498, 476] width 370 height 24
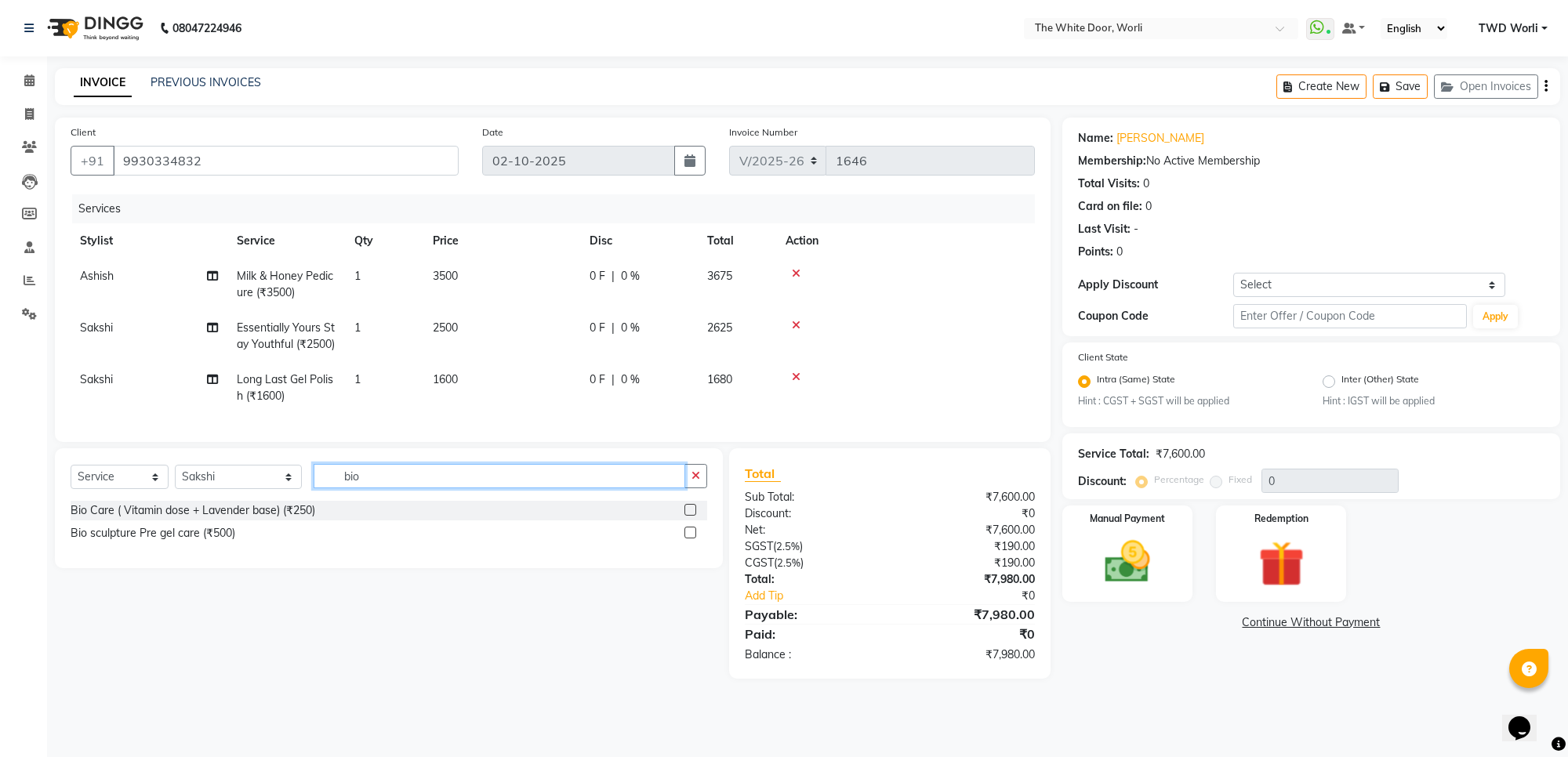
type input "bio"
click at [689, 538] on label at bounding box center [690, 533] width 11 height 11
click at [689, 538] on input "checkbox" at bounding box center [689, 533] width 10 height 10
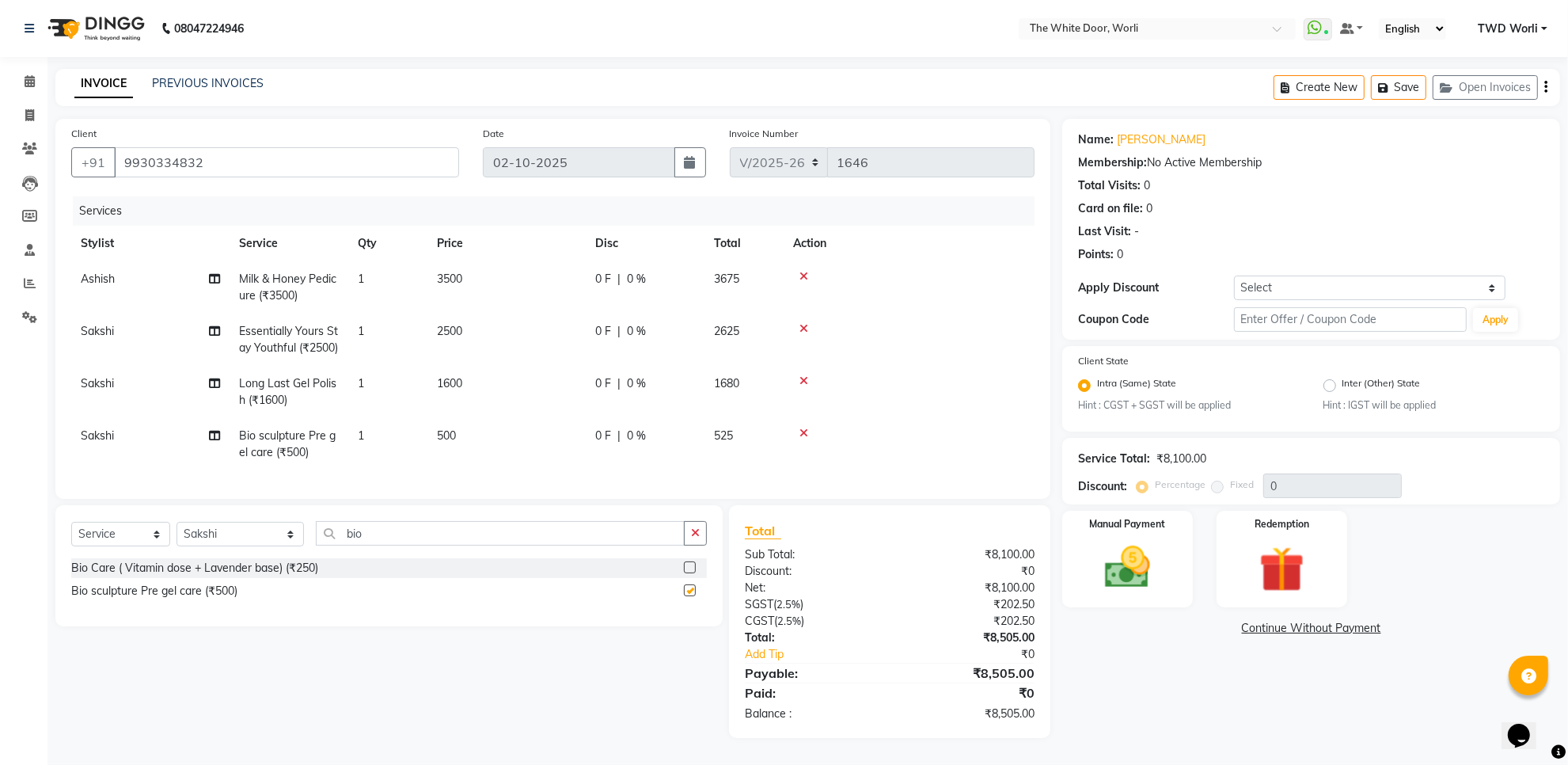
checkbox input "false"
click at [30, 86] on icon at bounding box center [30, 81] width 10 height 12
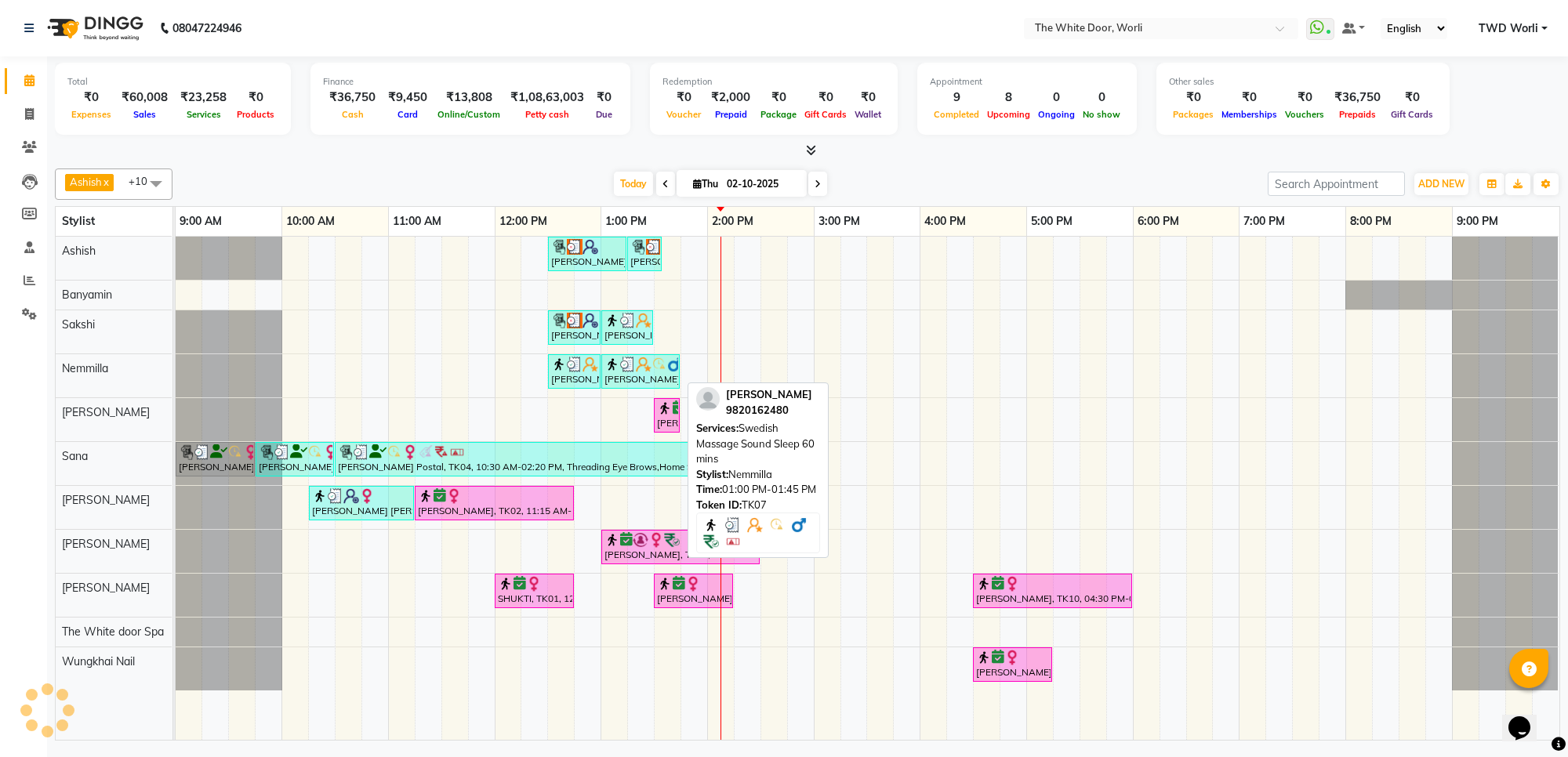
click at [636, 383] on div "[PERSON_NAME], TK07, 01:00 PM-01:45 PM, Swedish Massage Sound Sleep 60 mins" at bounding box center [640, 371] width 75 height 30
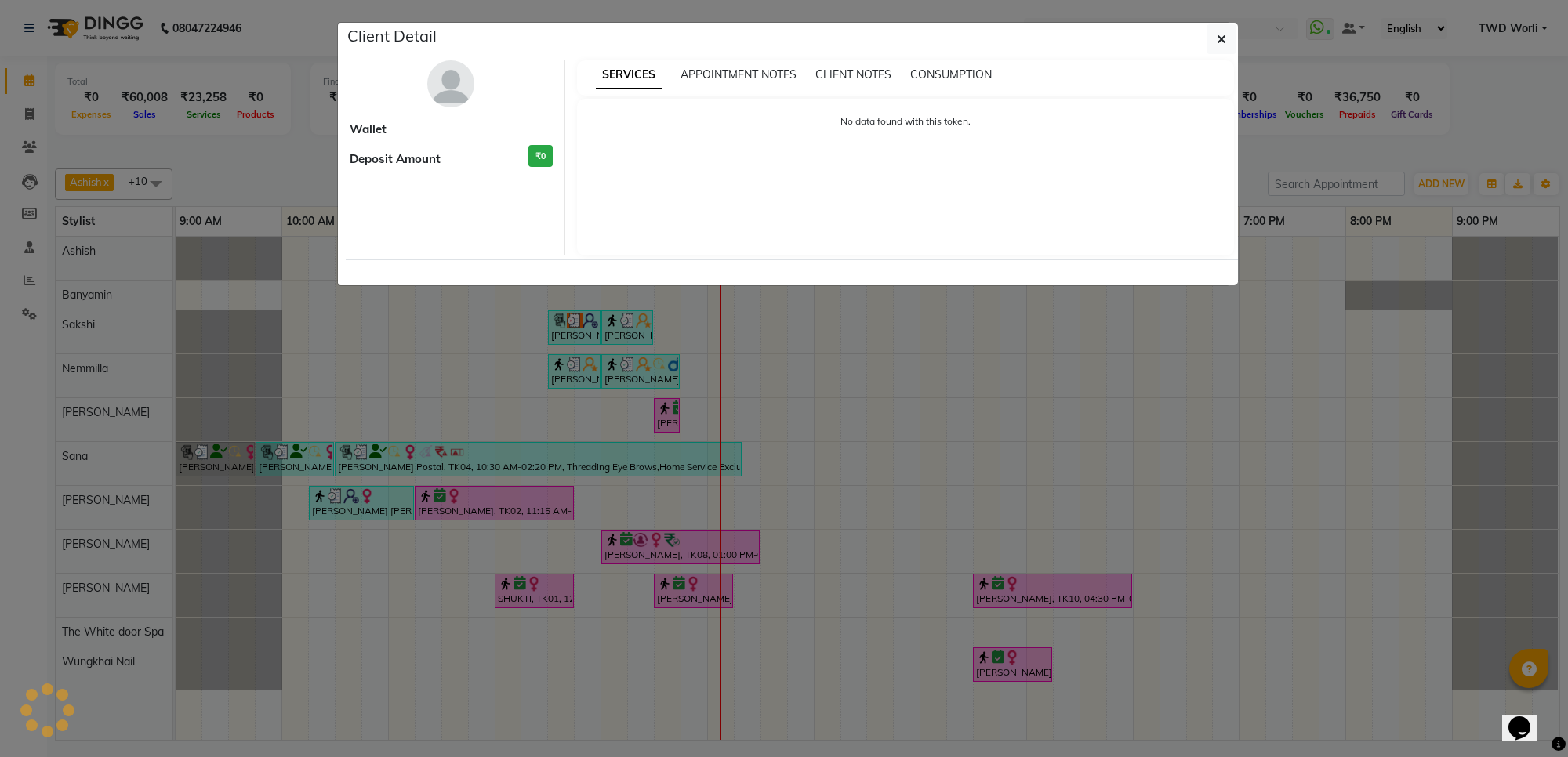
click at [618, 372] on ngb-modal-window "Client Detail Wallet Deposit Amount ₹0 SERVICES APPOINTMENT NOTES CLIENT NOTES …" at bounding box center [784, 378] width 1568 height 757
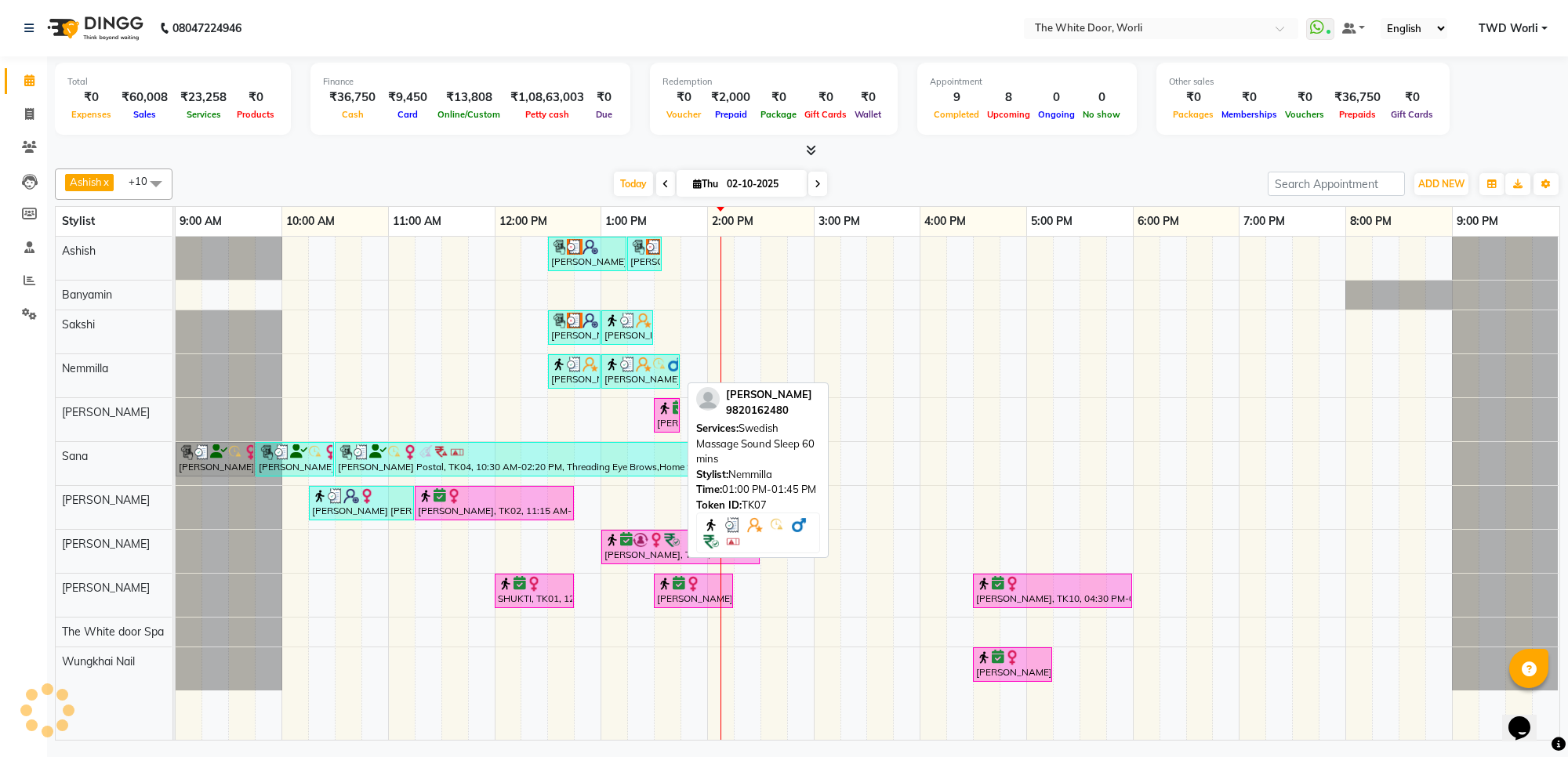
click at [635, 361] on img at bounding box center [627, 364] width 16 height 15
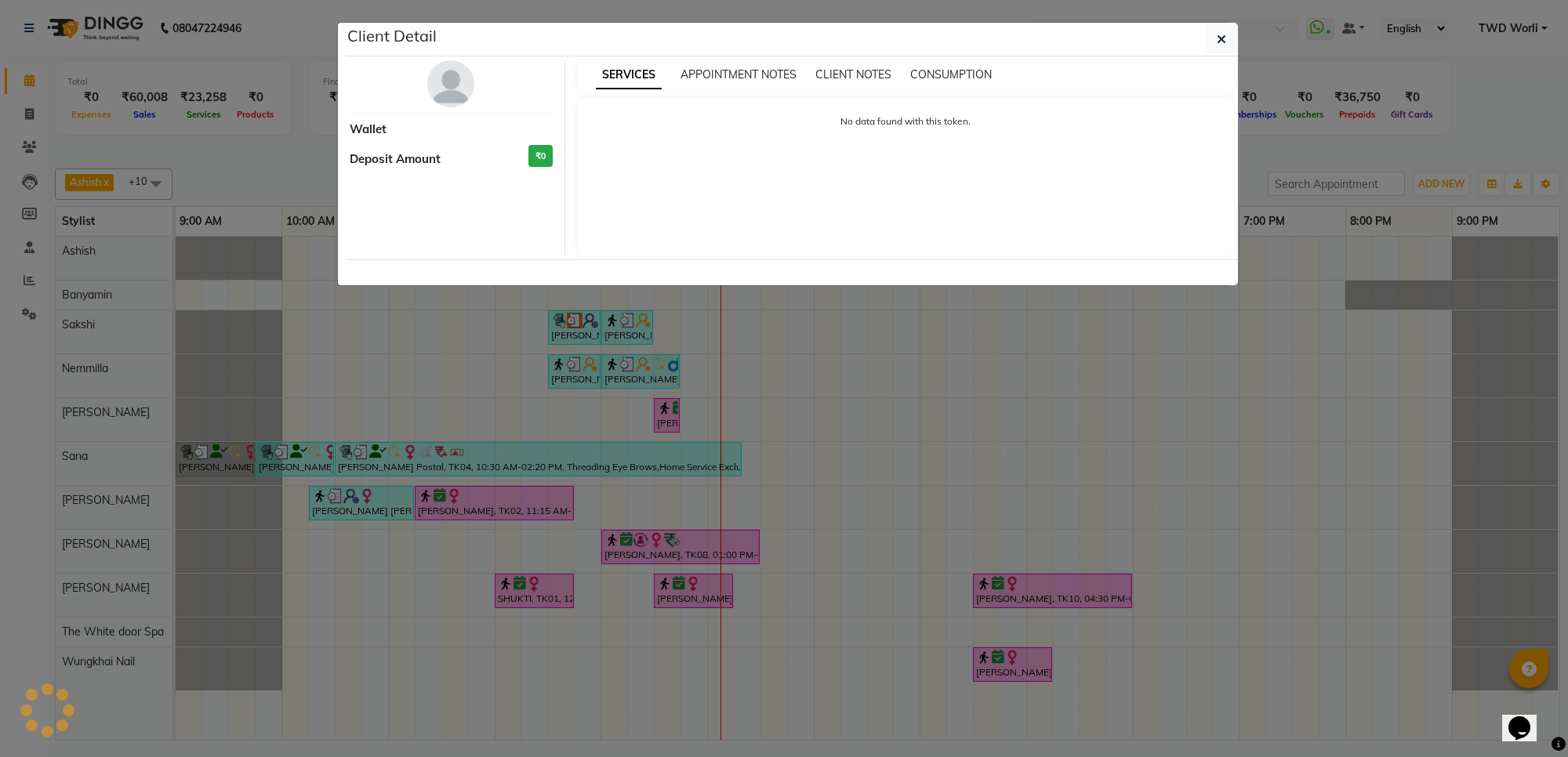
click at [635, 361] on ngb-modal-window "Client Detail Wallet Deposit Amount ₹0 SERVICES APPOINTMENT NOTES CLIENT NOTES …" at bounding box center [784, 378] width 1568 height 757
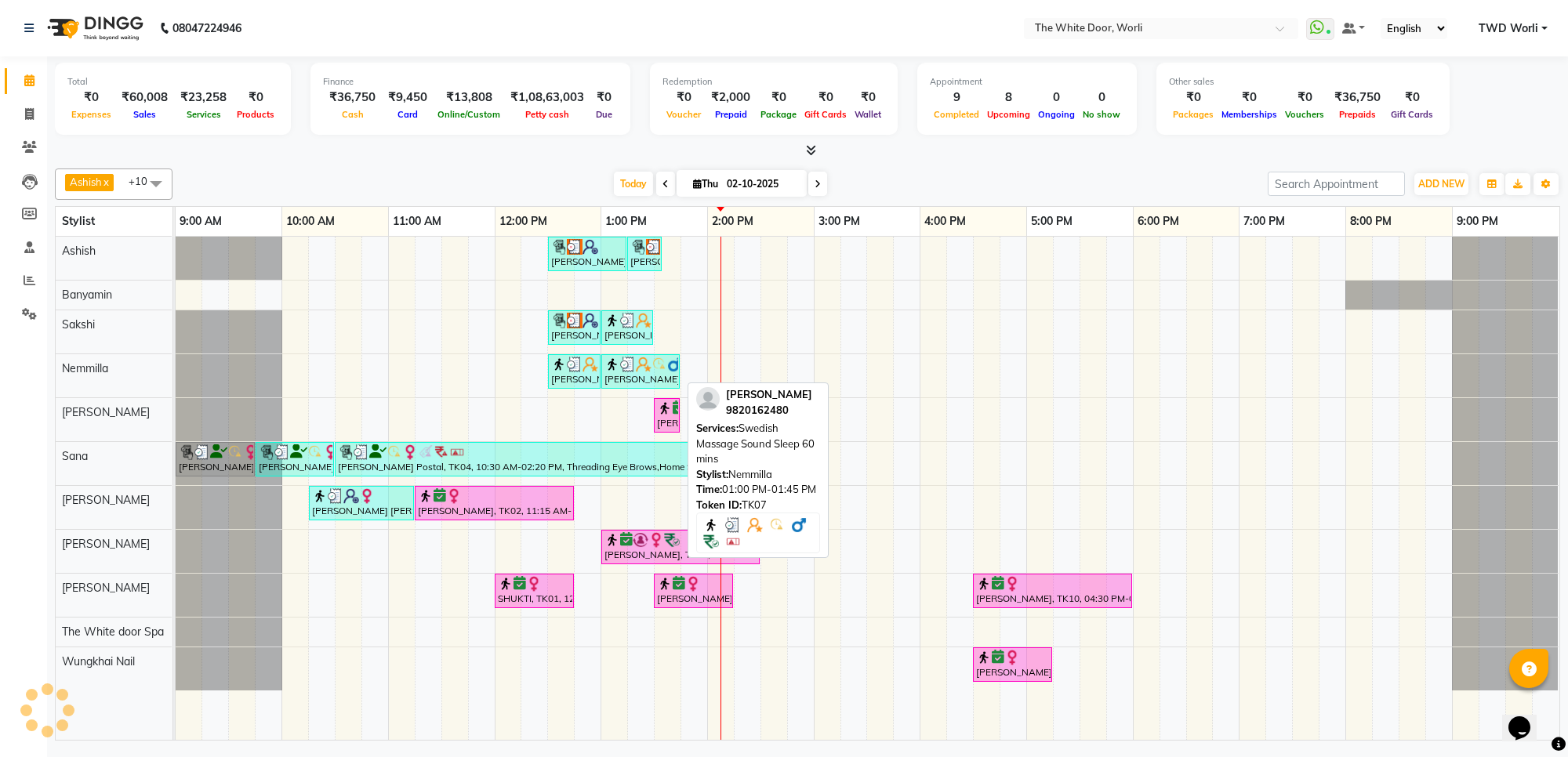
click at [635, 361] on img at bounding box center [627, 364] width 16 height 15
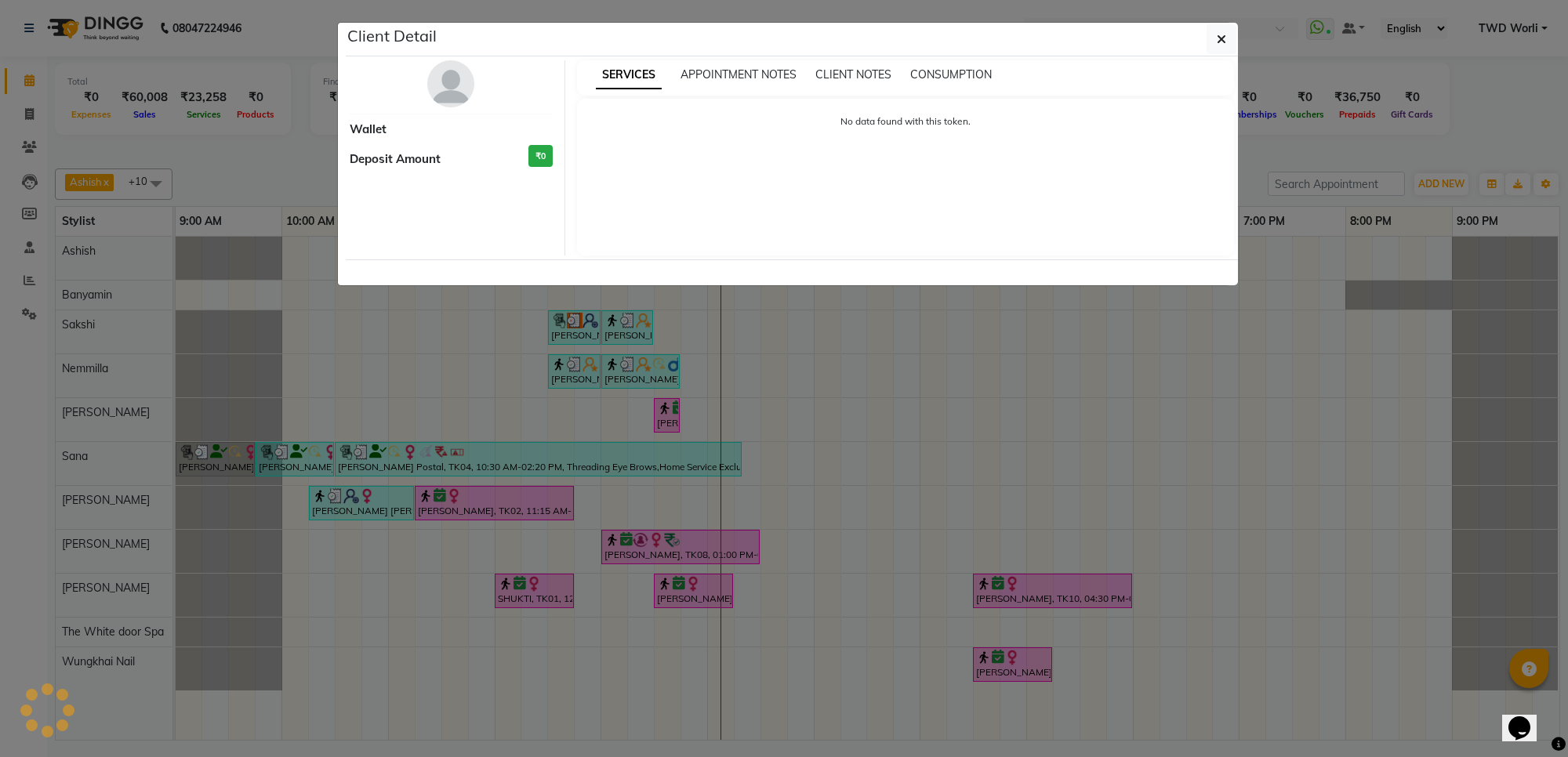
select select "3"
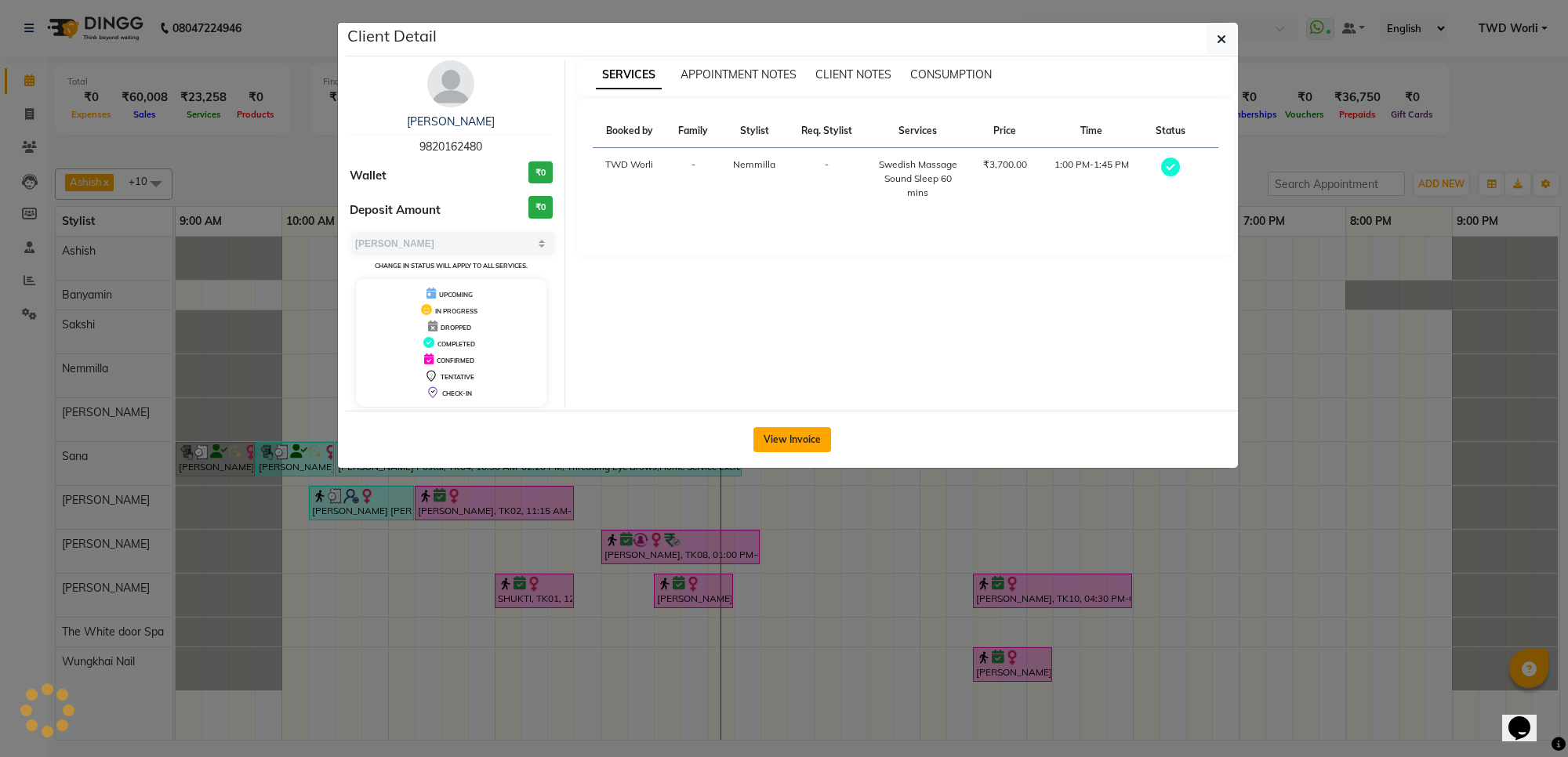
click at [782, 443] on button "View Invoice" at bounding box center [791, 440] width 78 height 25
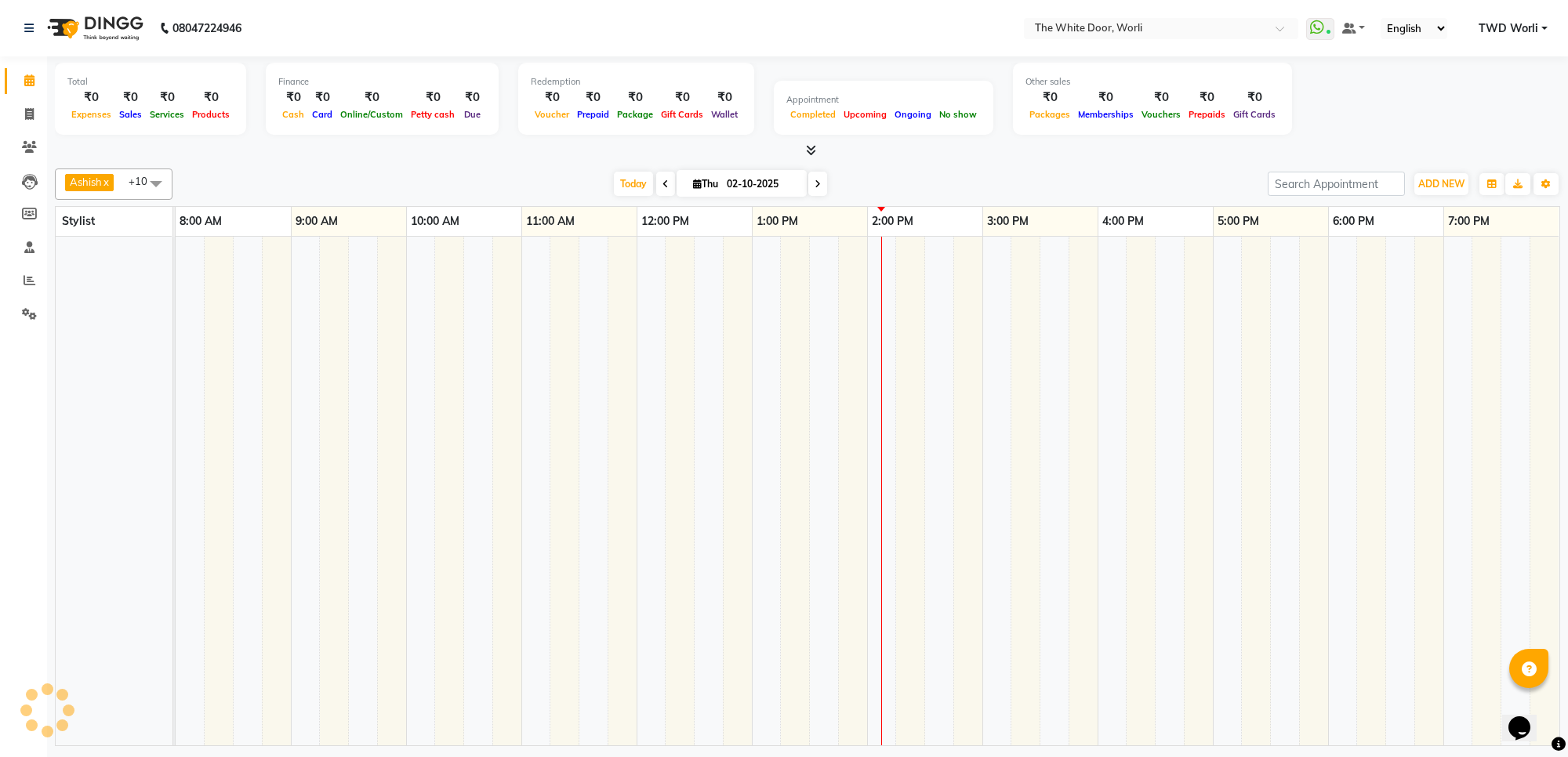
drag, startPoint x: 698, startPoint y: 428, endPoint x: 702, endPoint y: 437, distance: 9.8
drag, startPoint x: 702, startPoint y: 437, endPoint x: 482, endPoint y: 404, distance: 222.5
click at [482, 404] on td at bounding box center [479, 491] width 29 height 509
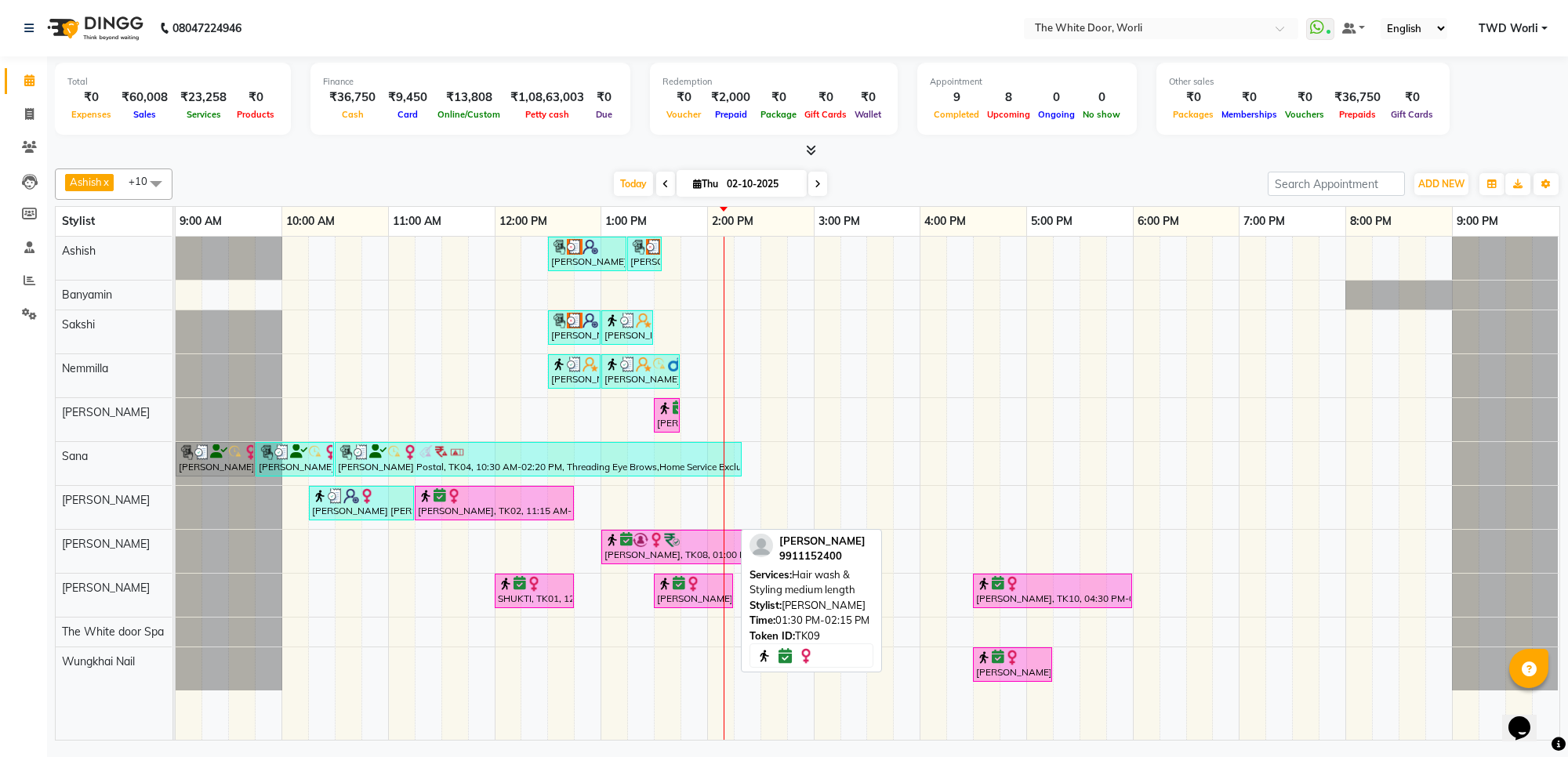
click at [703, 600] on div "[PERSON_NAME], TK09, 01:30 PM-02:15 PM, Hair wash & Styling medium length" at bounding box center [693, 591] width 76 height 30
select select "6"
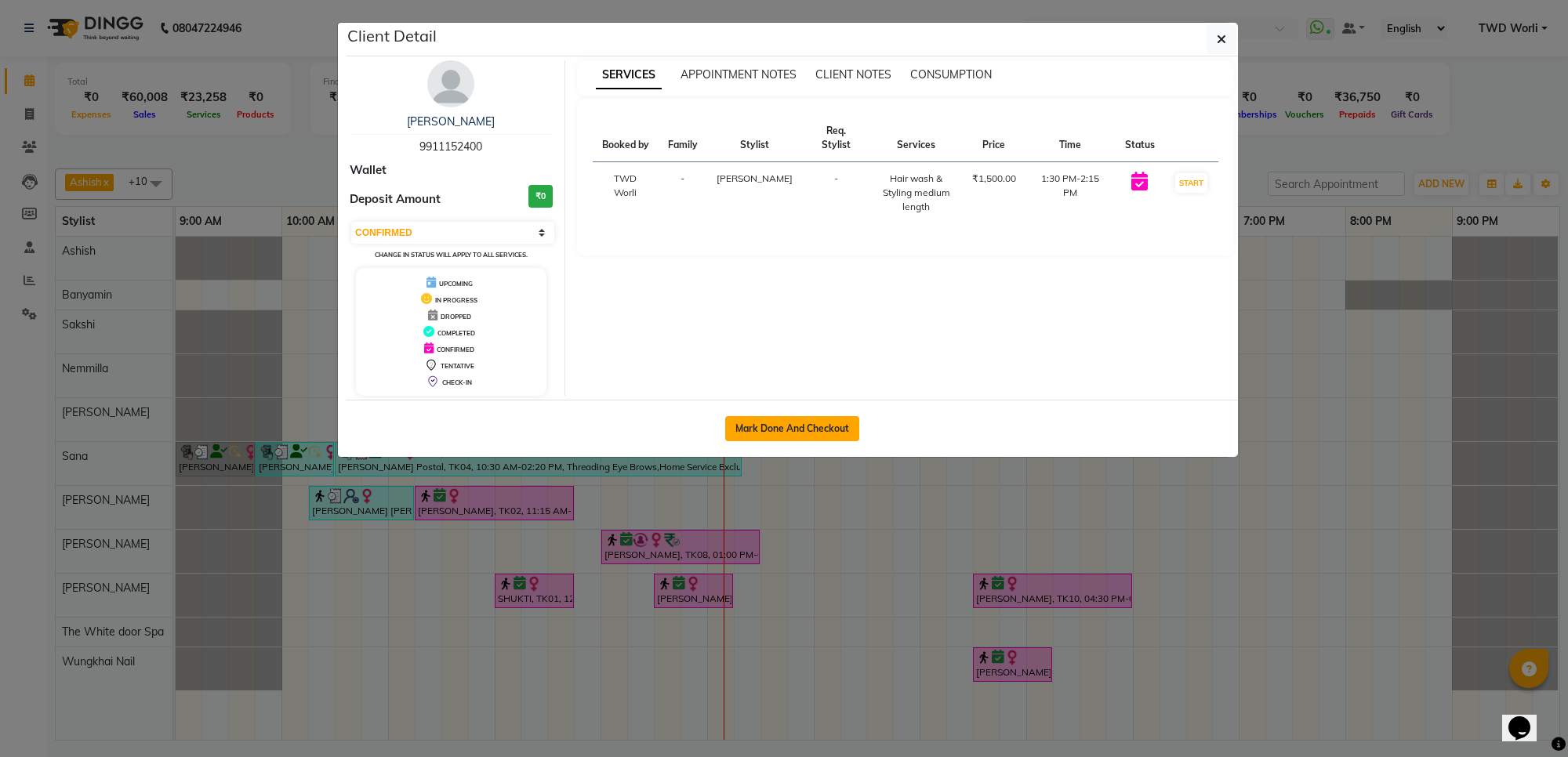
click at [819, 435] on button "Mark Done And Checkout" at bounding box center [792, 428] width 134 height 25
select select "service"
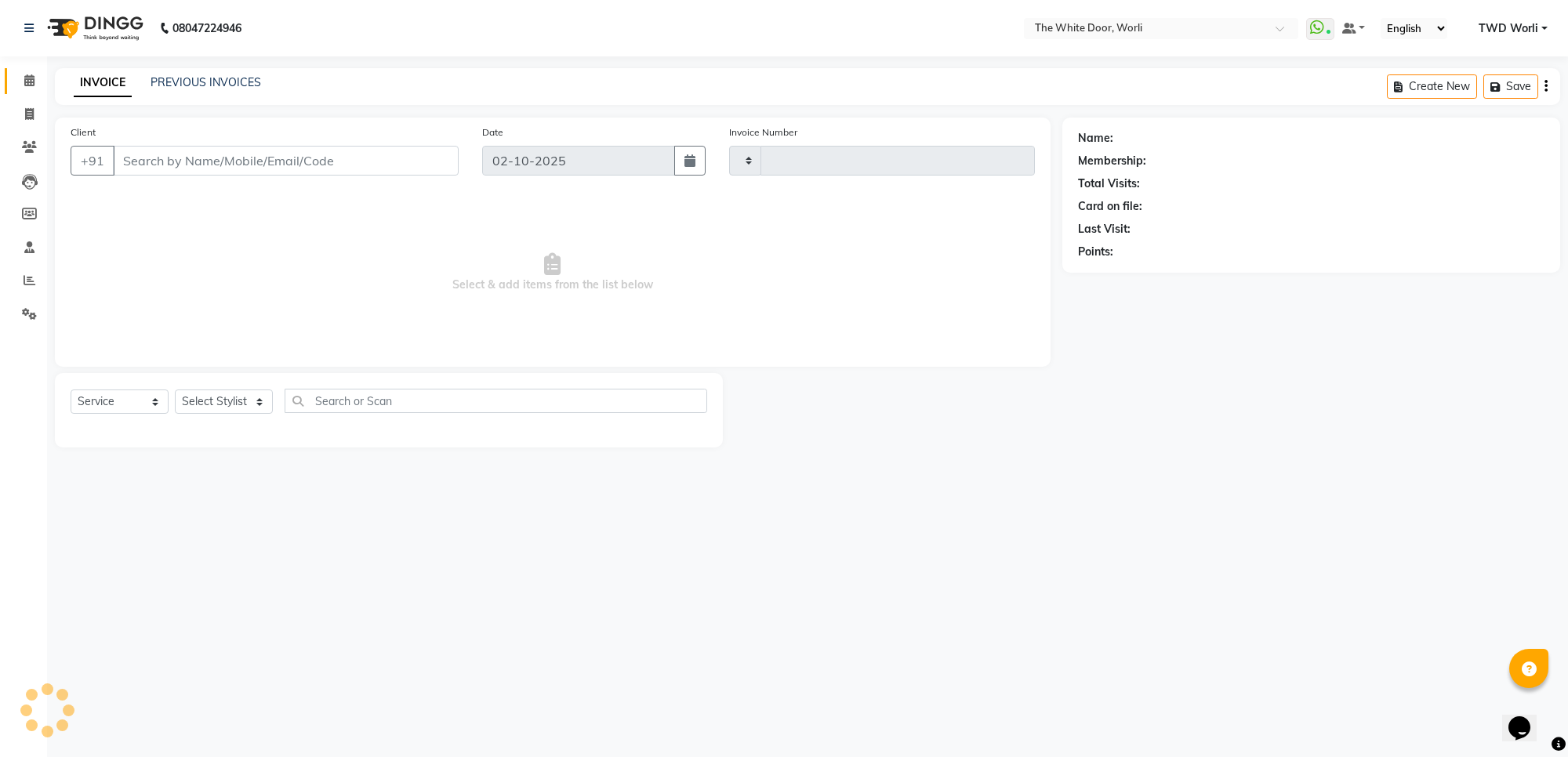
type input "1646"
select select "4027"
type input "9911152400"
select select "50222"
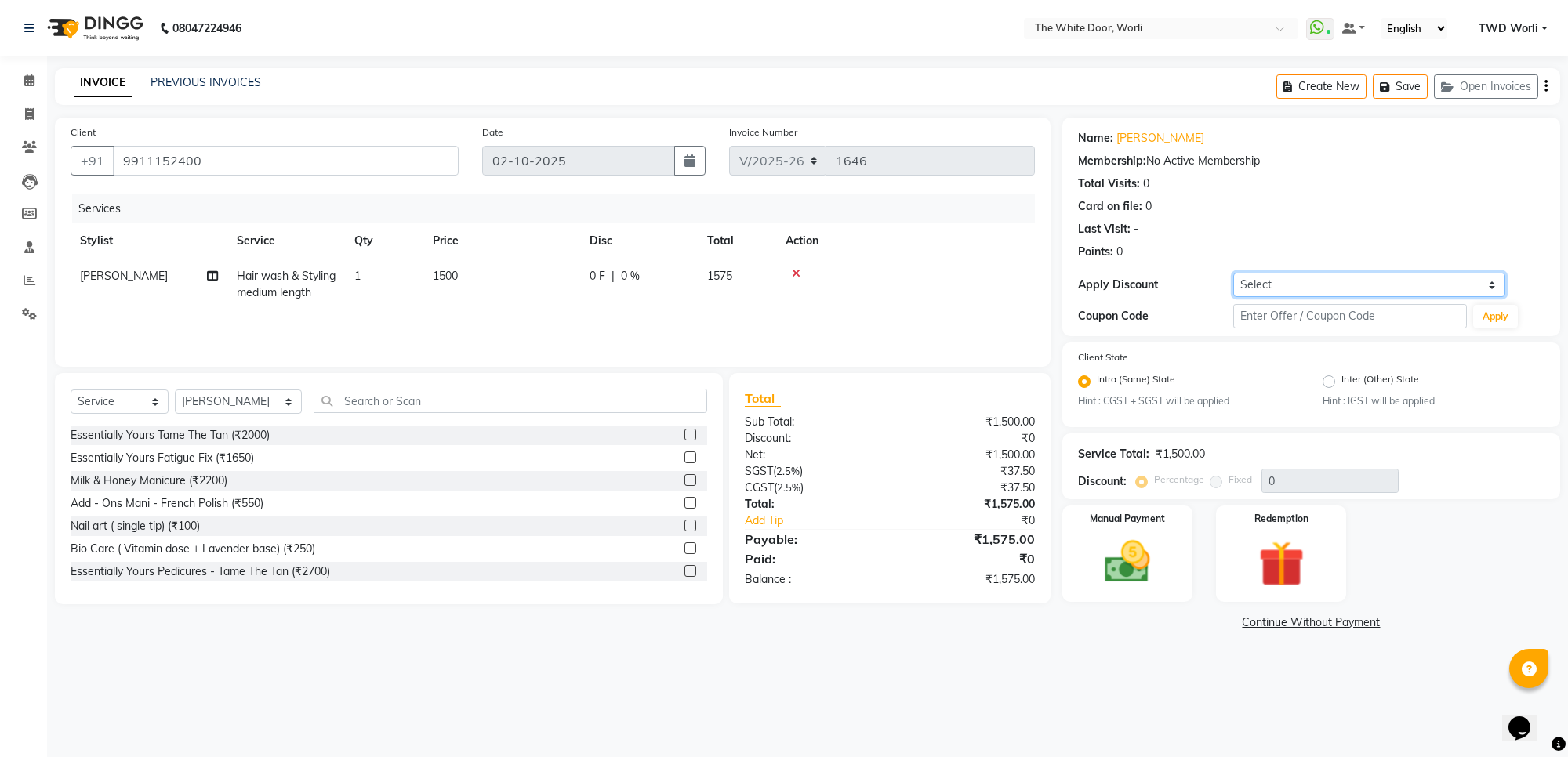
click at [1326, 290] on select "Select Coupon → Twd X Jolies 20% Coupon → Twd X Jolie's 15% Coupon → Twd X Joli…" at bounding box center [1368, 285] width 272 height 24
click at [1195, 487] on div "Percentage" at bounding box center [1172, 480] width 65 height 19
click at [1282, 314] on input "text" at bounding box center [1349, 317] width 233 height 24
type input "twdpilates"
click at [1503, 318] on button "Apply" at bounding box center [1495, 317] width 45 height 24
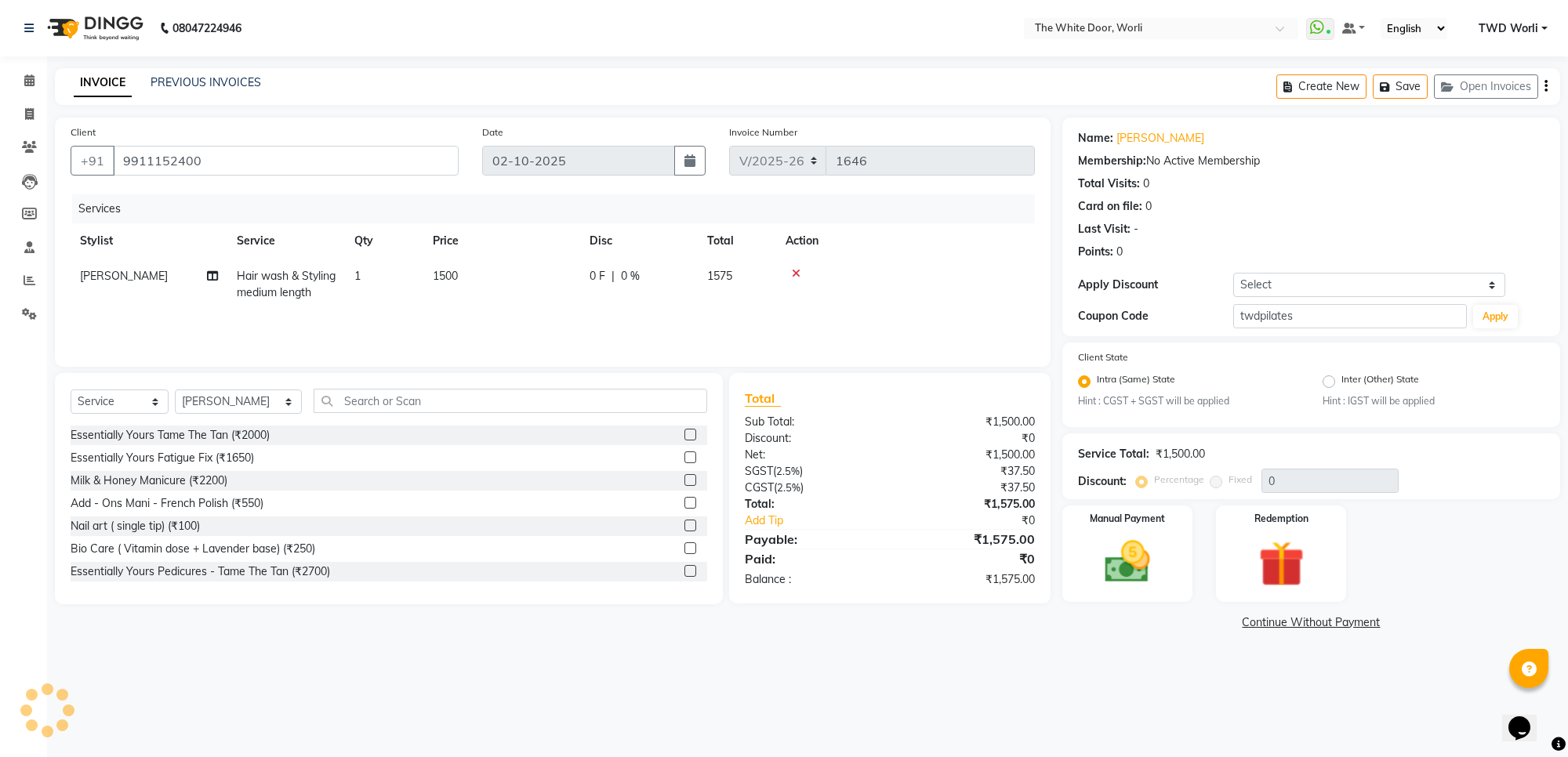
type input "100"
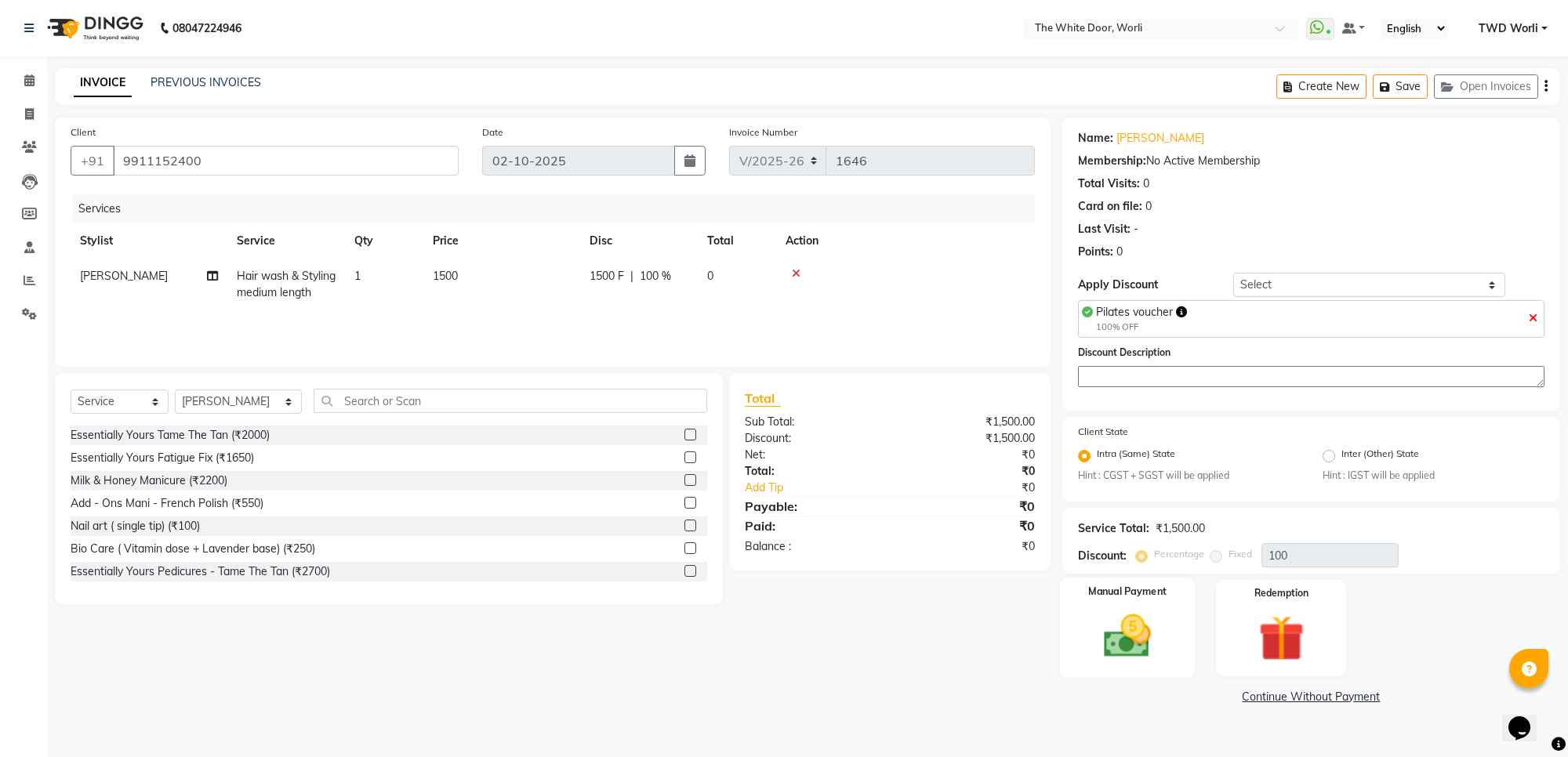
click at [1131, 620] on img at bounding box center [1127, 636] width 77 height 55
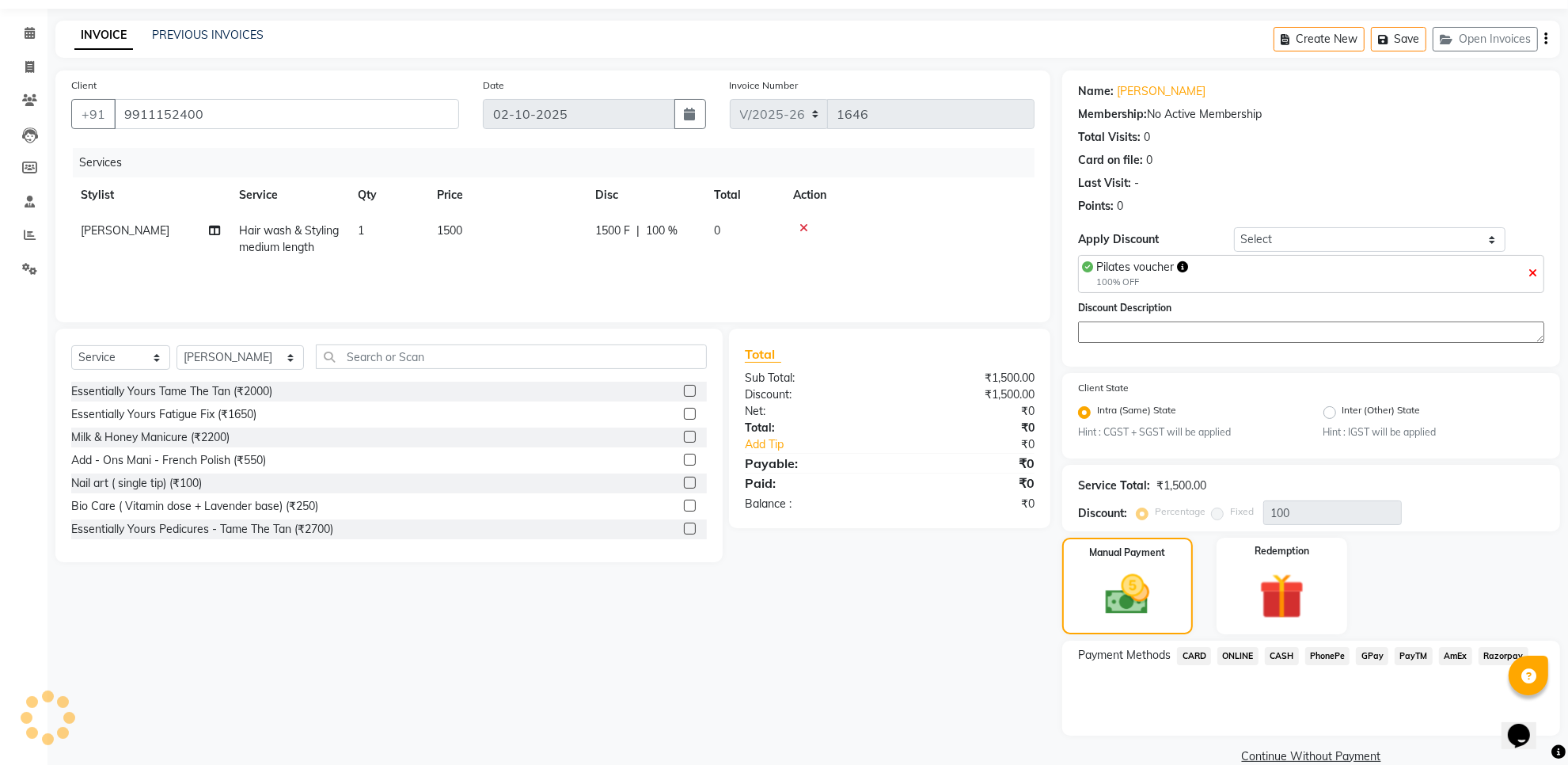
scroll to position [73, 0]
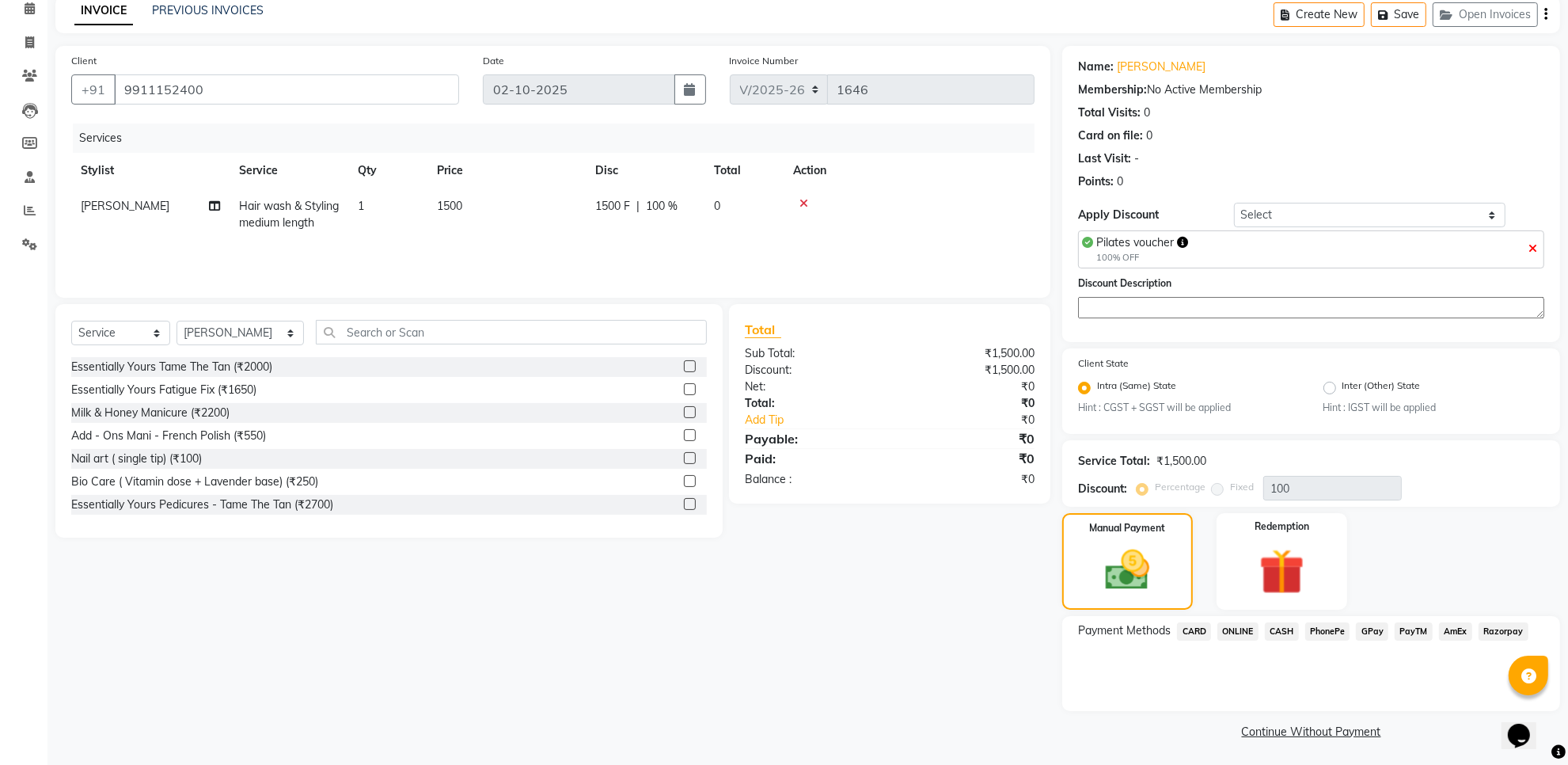
click at [1182, 627] on span "CARD" at bounding box center [1194, 631] width 34 height 18
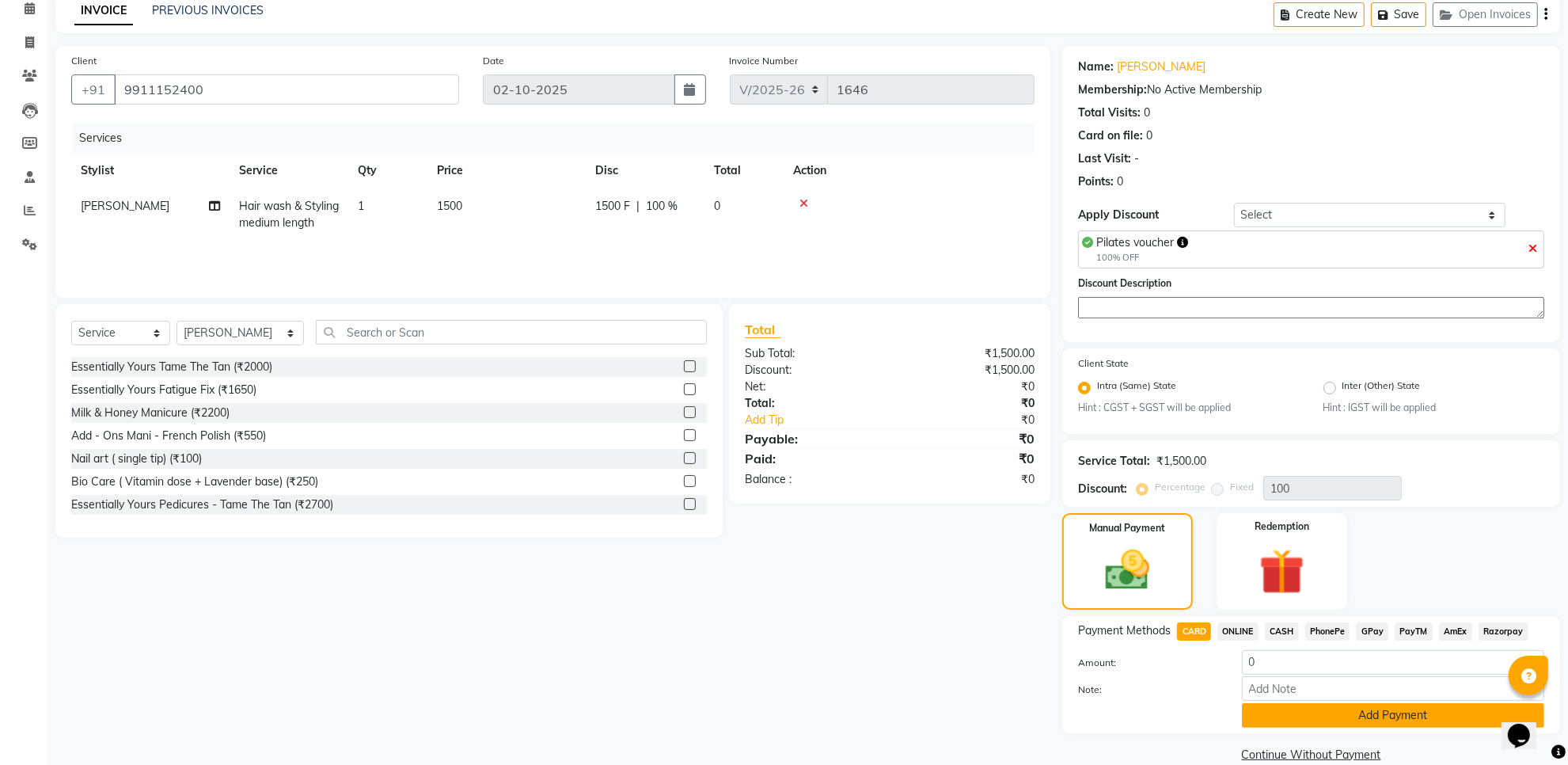
click at [1307, 707] on button "Add Payment" at bounding box center [1393, 716] width 302 height 25
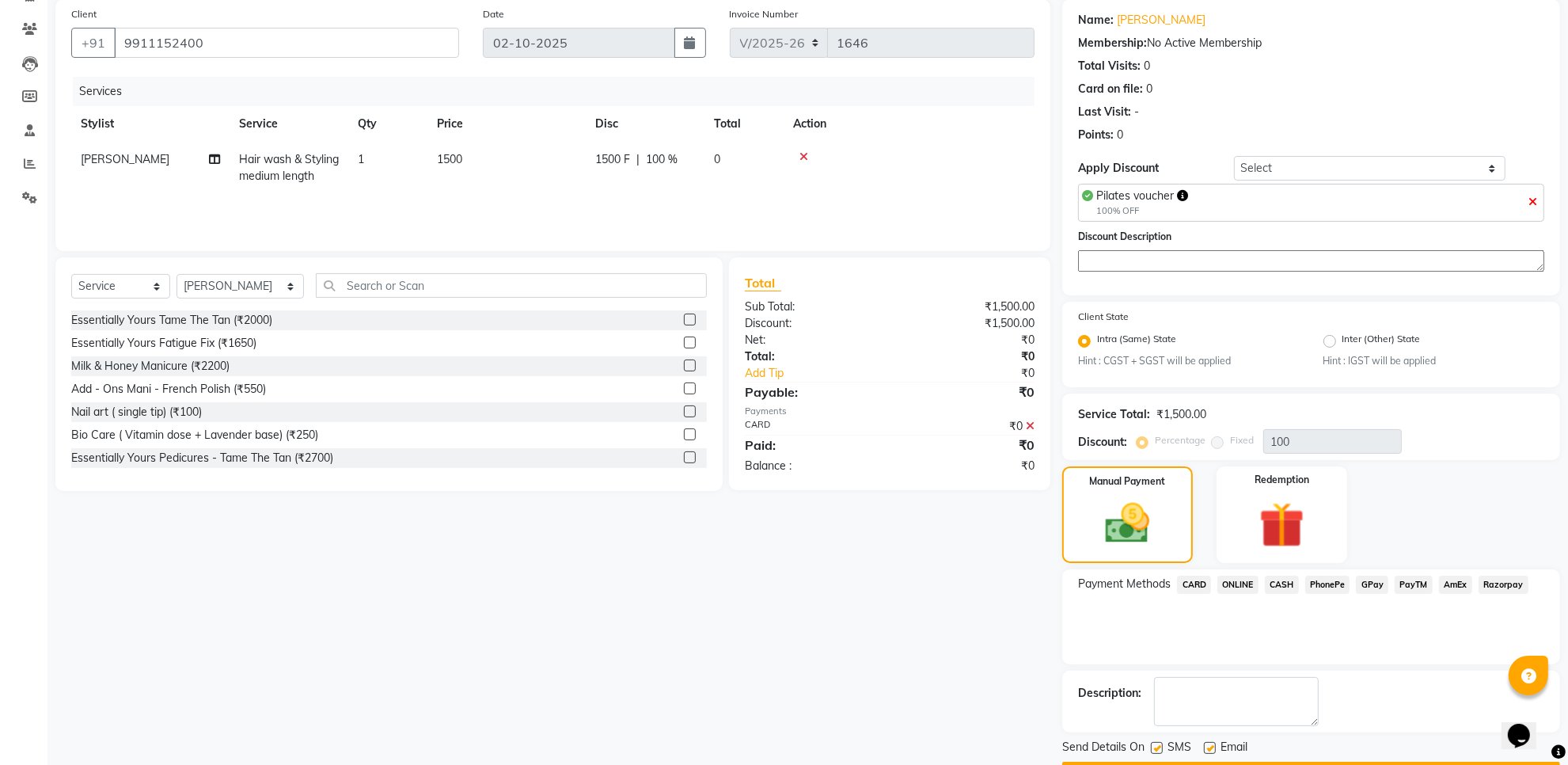
scroll to position [163, 0]
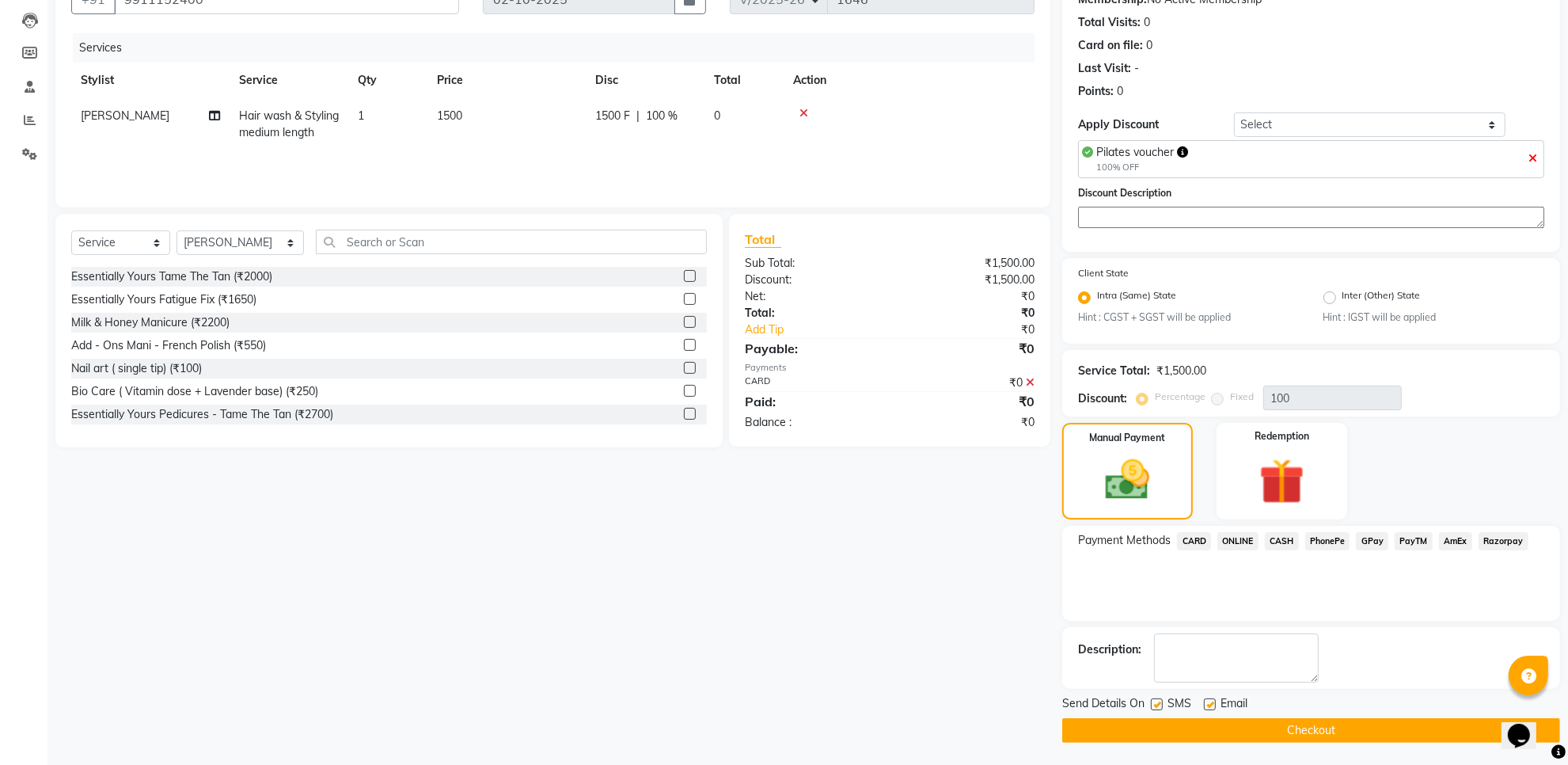
click at [1347, 726] on button "Checkout" at bounding box center [1311, 731] width 498 height 25
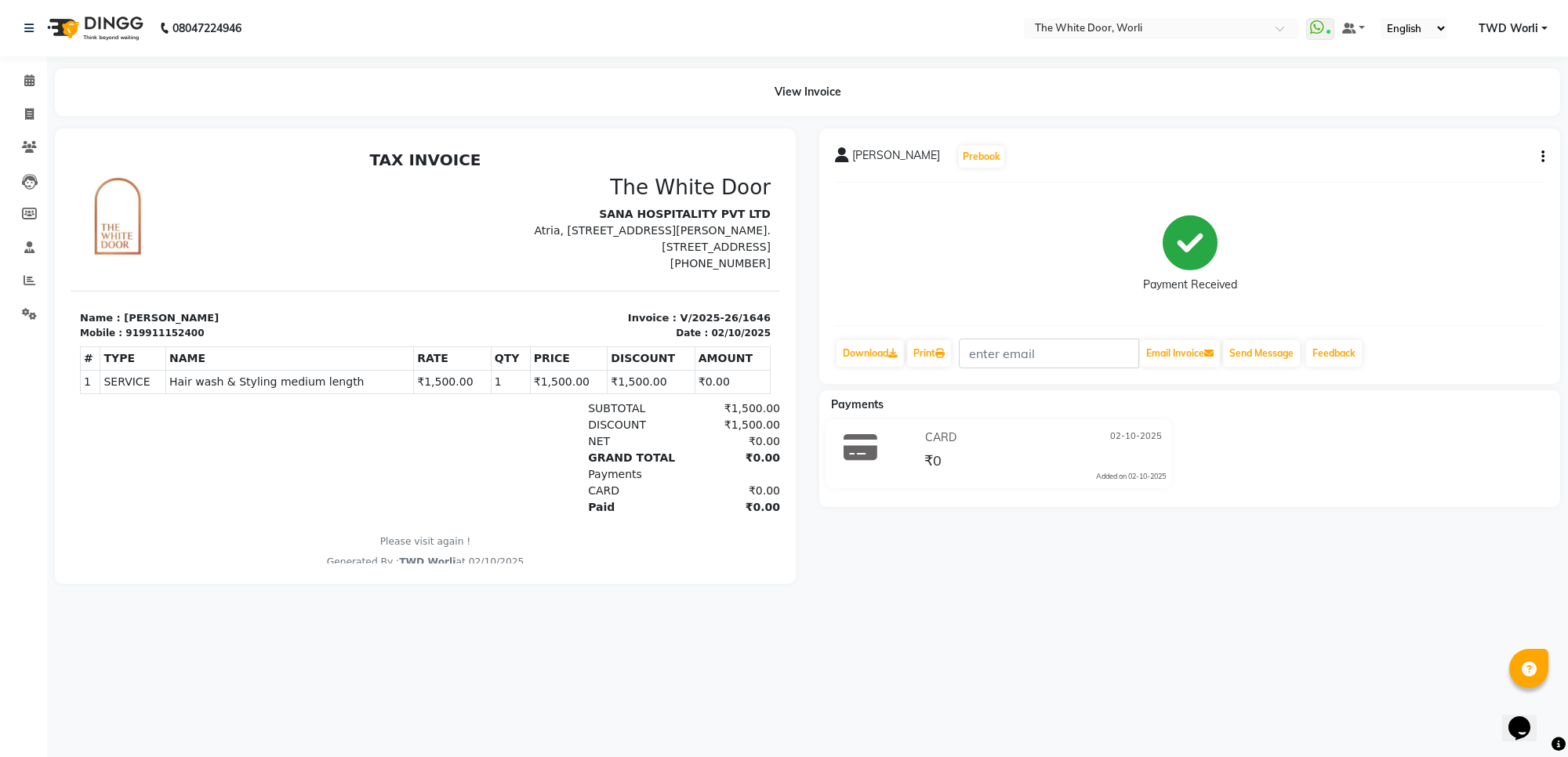
click at [118, 28] on img at bounding box center [94, 29] width 108 height 44
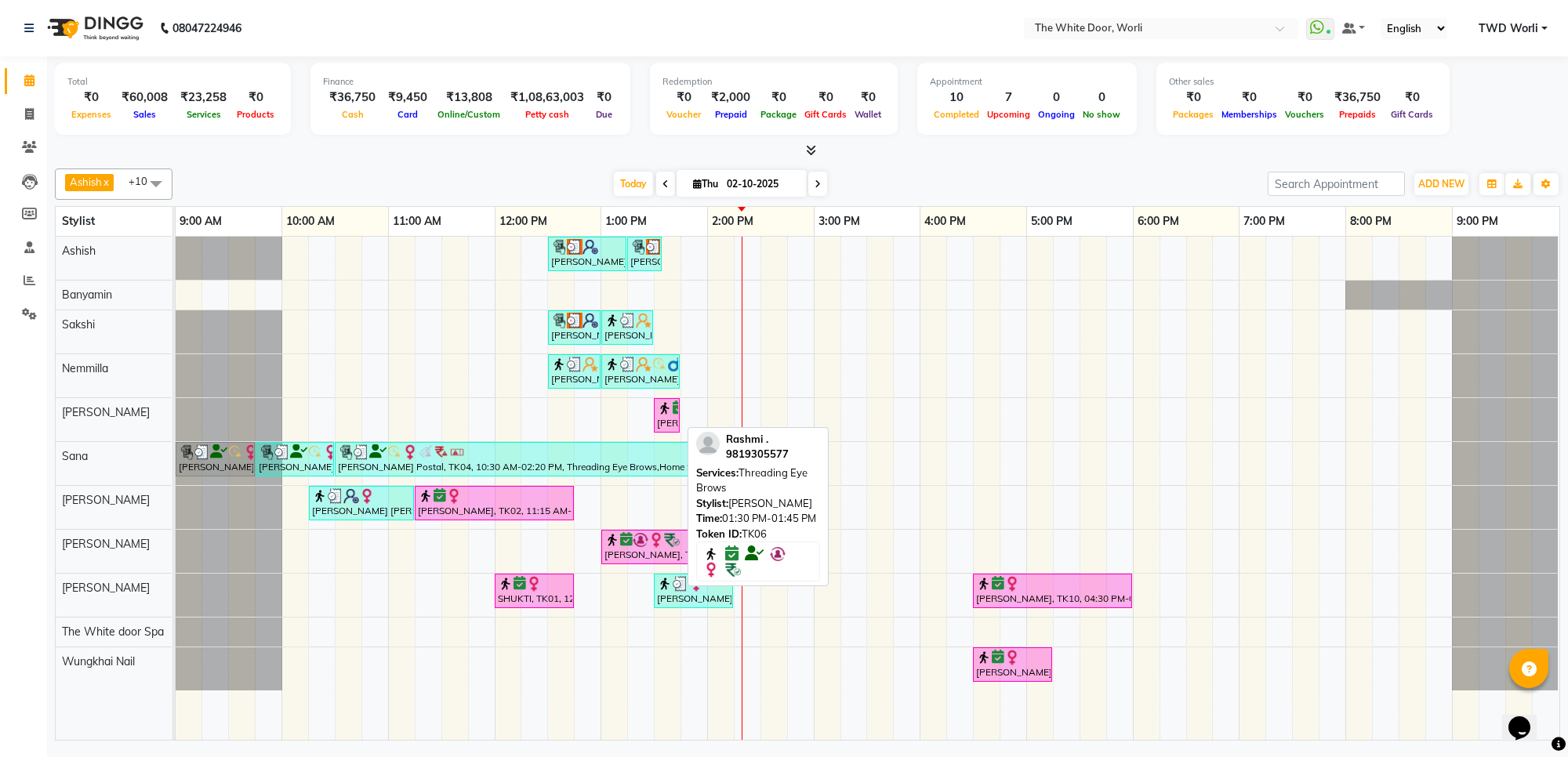
click at [671, 423] on div "Rashmi ., TK06, 01:30 PM-01:45 PM, Threading Eye Brows" at bounding box center [667, 415] width 23 height 30
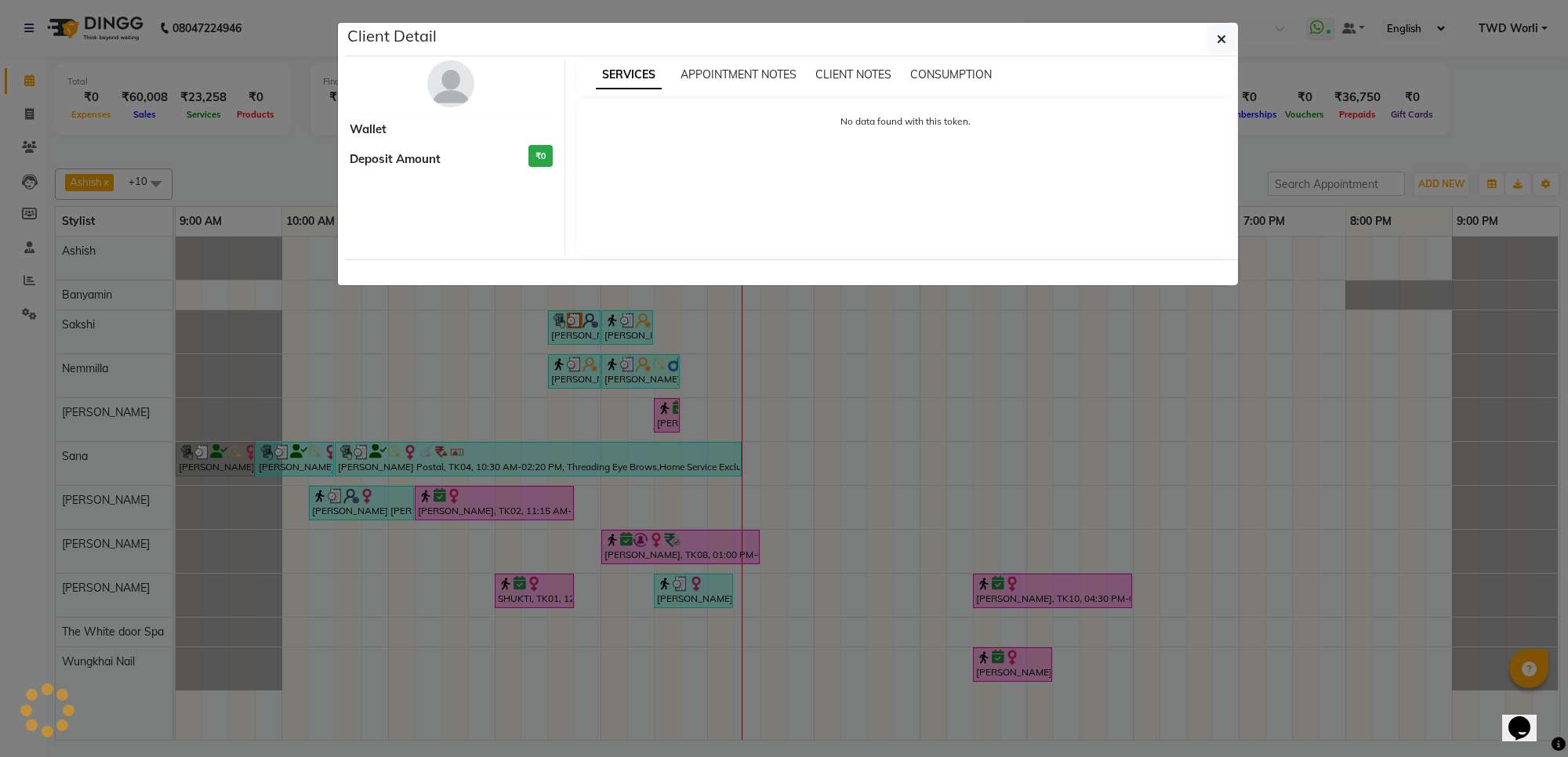
select select "6"
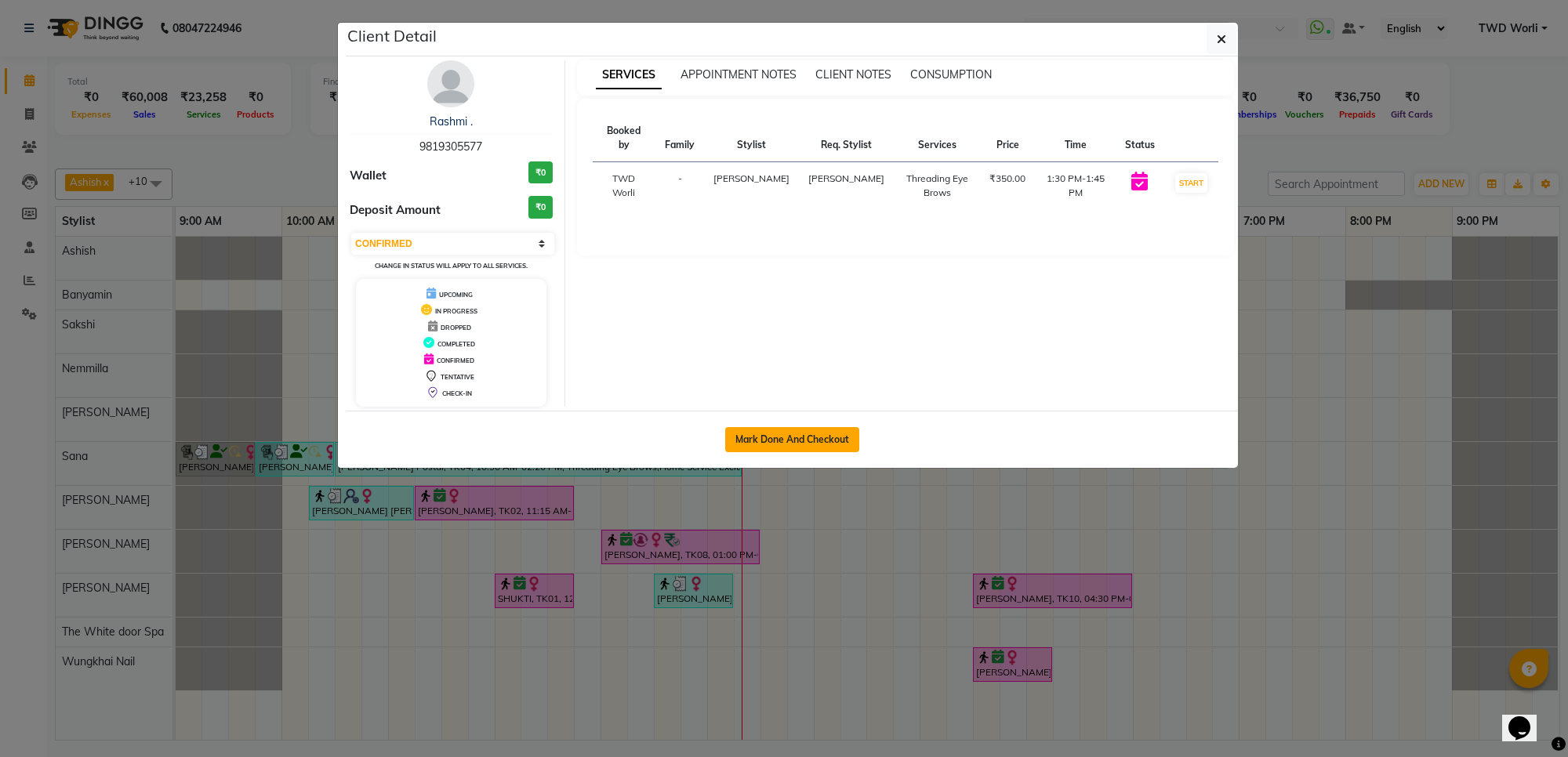
click at [810, 436] on button "Mark Done And Checkout" at bounding box center [792, 440] width 134 height 25
select select "service"
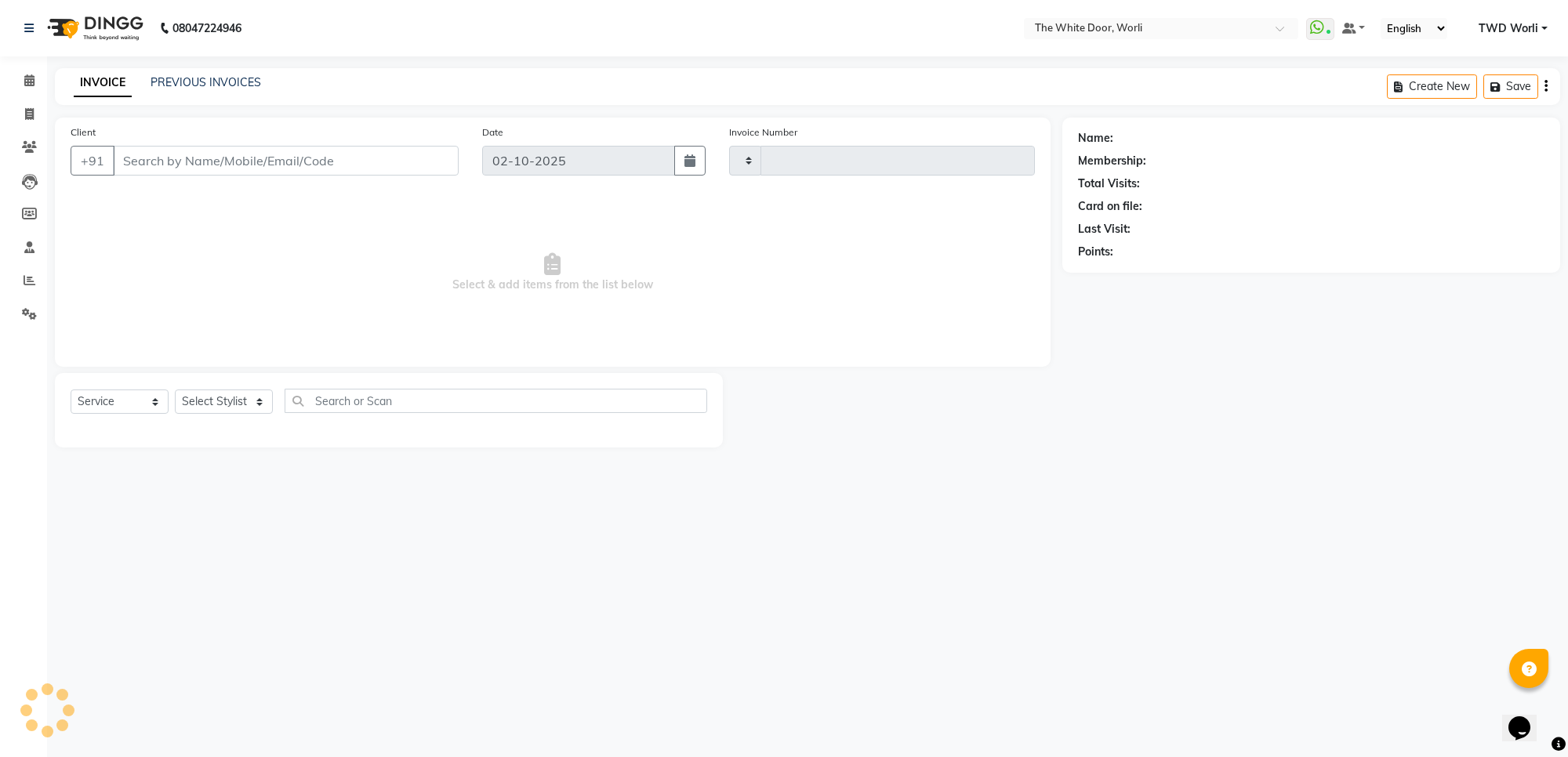
type input "1647"
select select "4027"
type input "9819305577"
select select "22903"
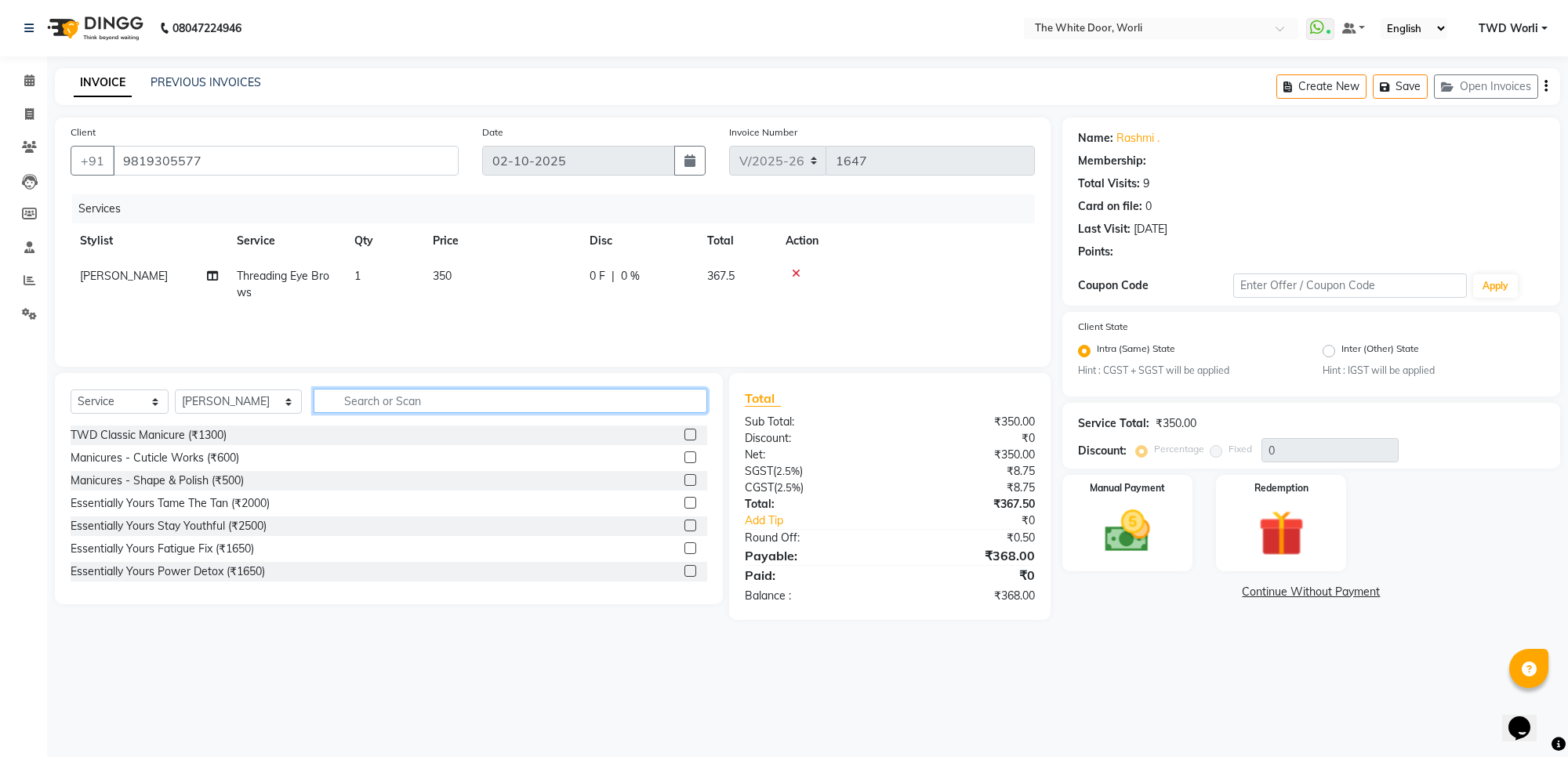
click at [416, 402] on input "text" at bounding box center [509, 401] width 392 height 24
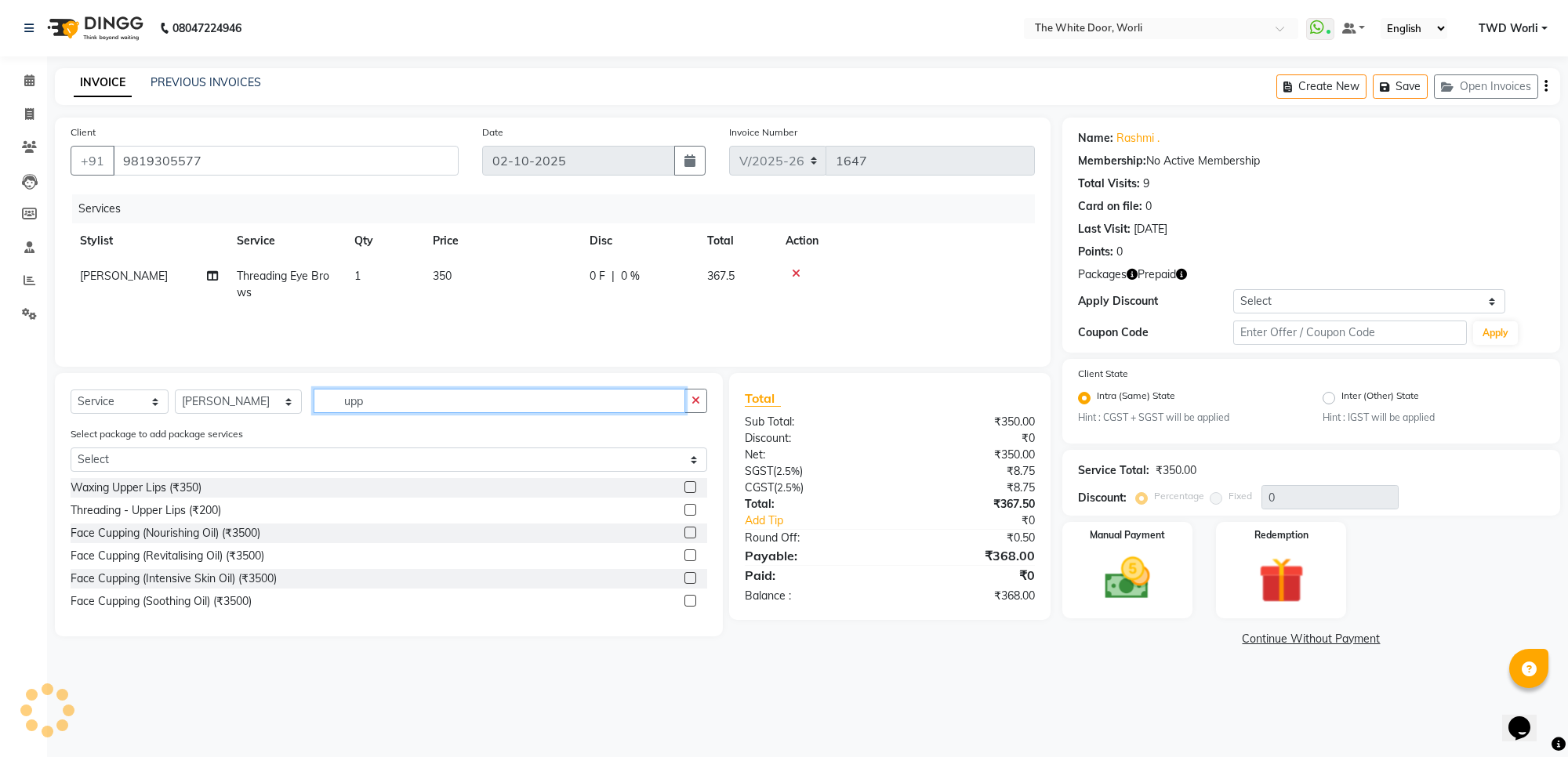
type input "upp"
click at [684, 511] on label at bounding box center [690, 510] width 11 height 11
click at [684, 511] on input "checkbox" at bounding box center [689, 511] width 10 height 10
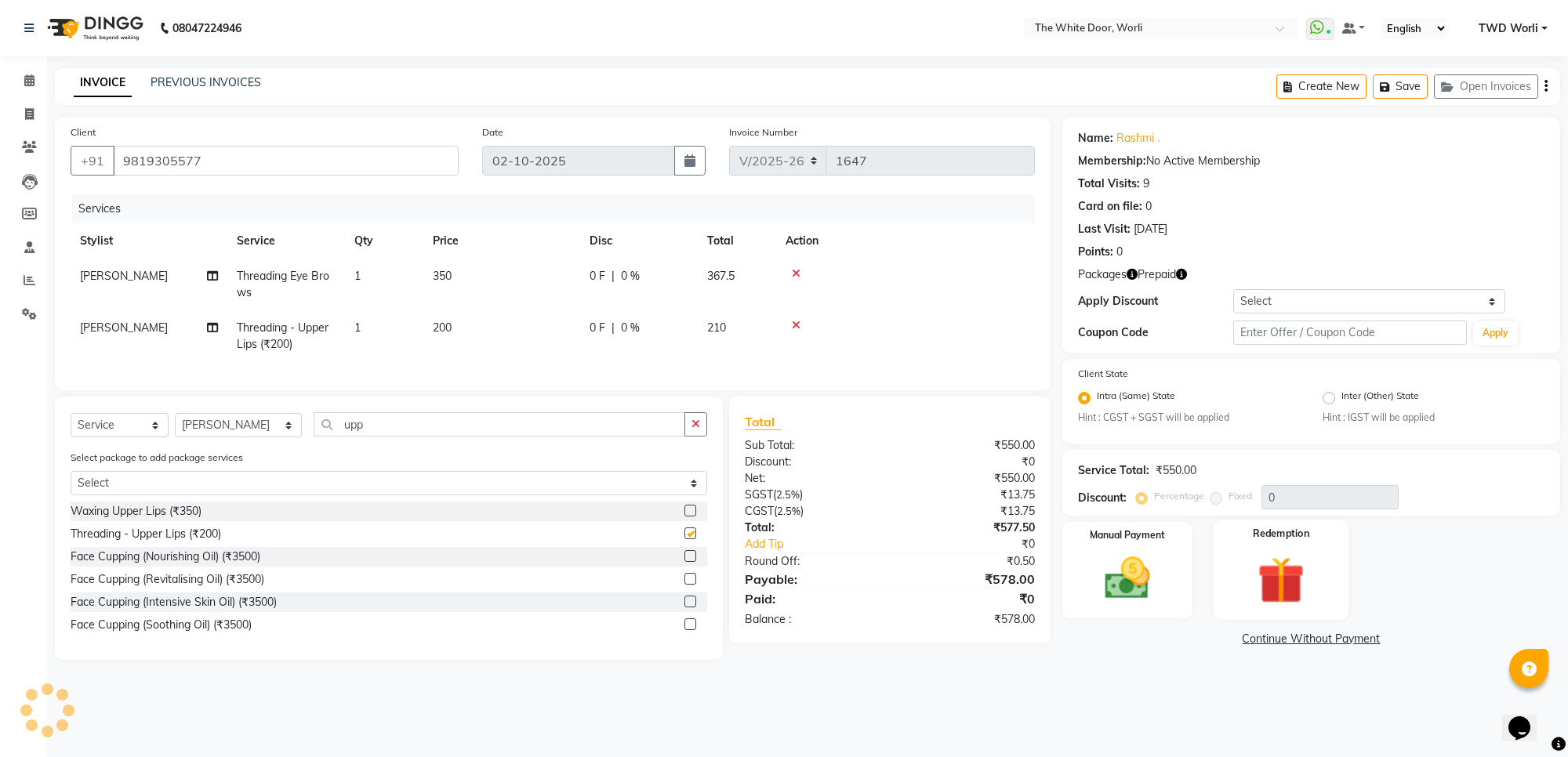
checkbox input "false"
click at [1276, 577] on img at bounding box center [1281, 580] width 77 height 59
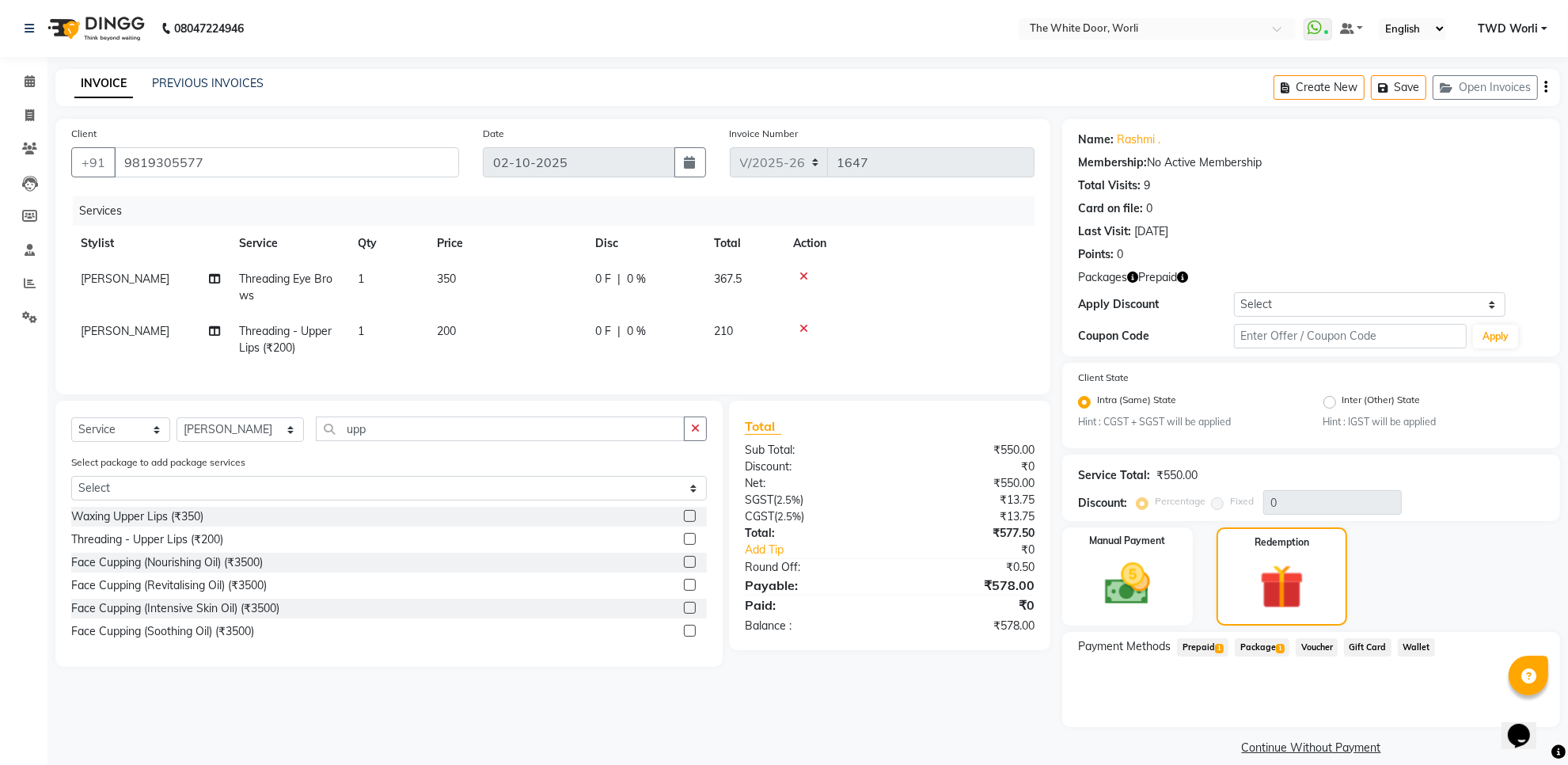
click at [1209, 644] on span "Prepaid 1" at bounding box center [1203, 647] width 51 height 18
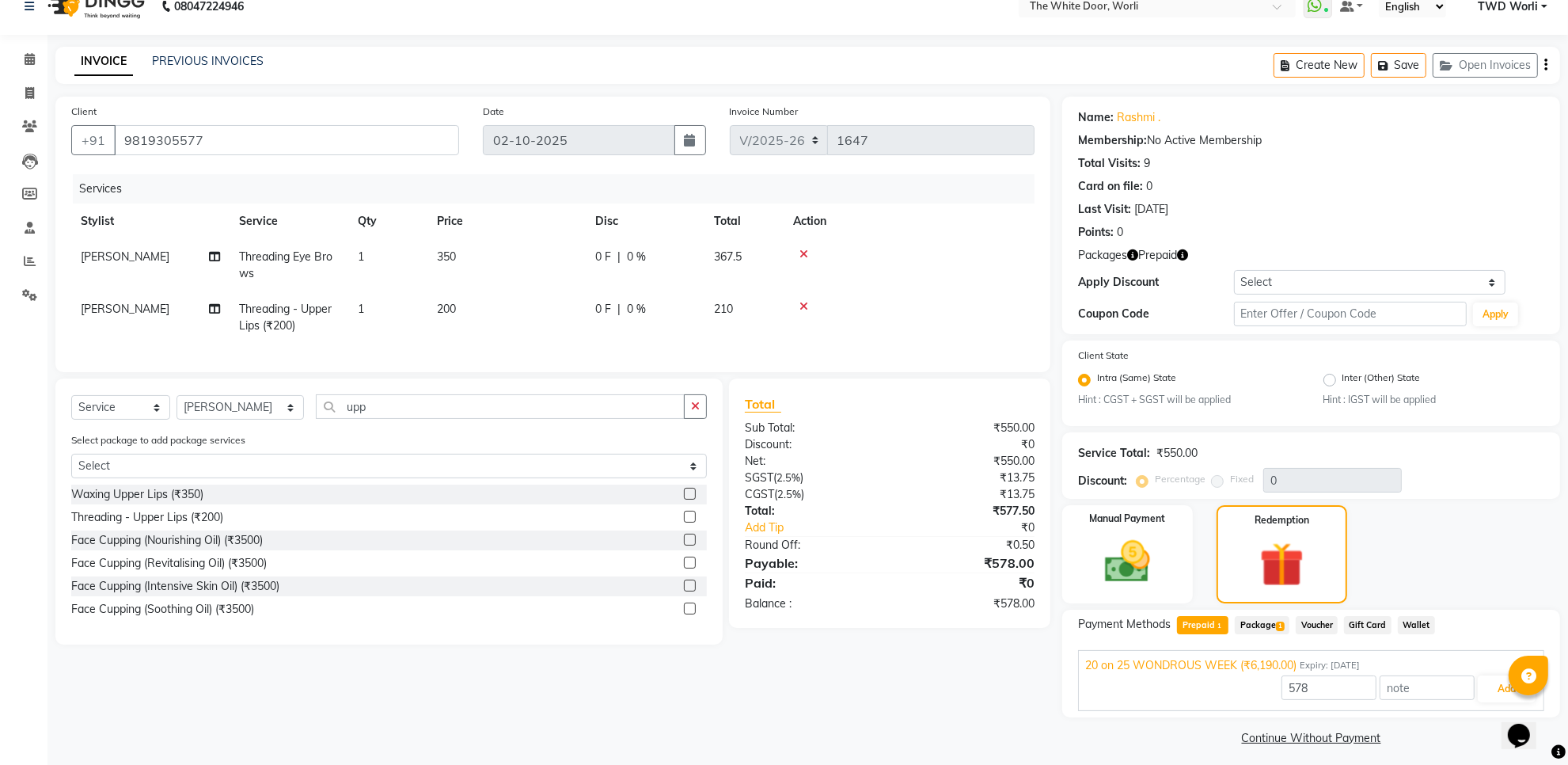
scroll to position [29, 0]
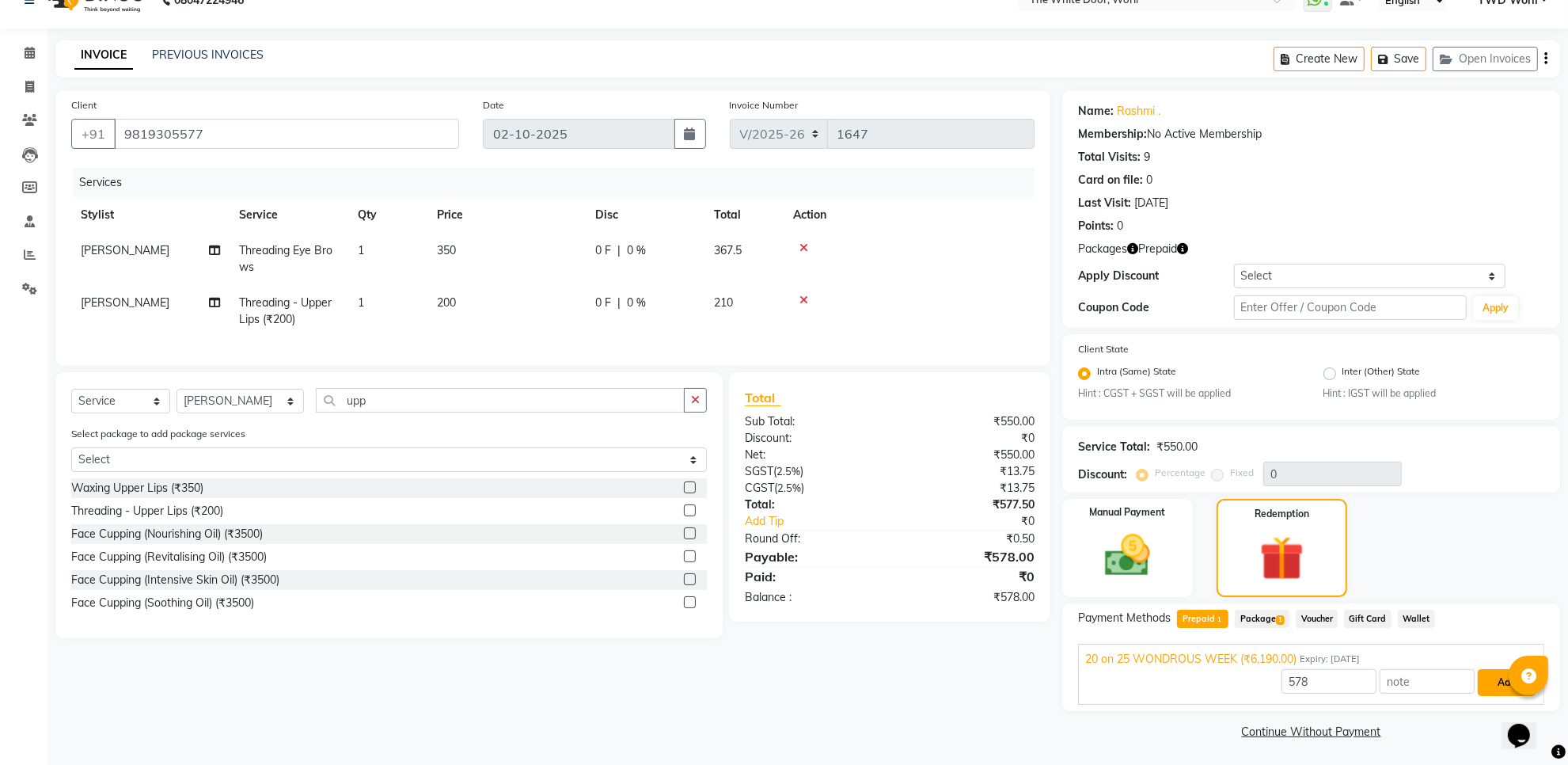
click at [1497, 685] on button "Add" at bounding box center [1507, 683] width 58 height 27
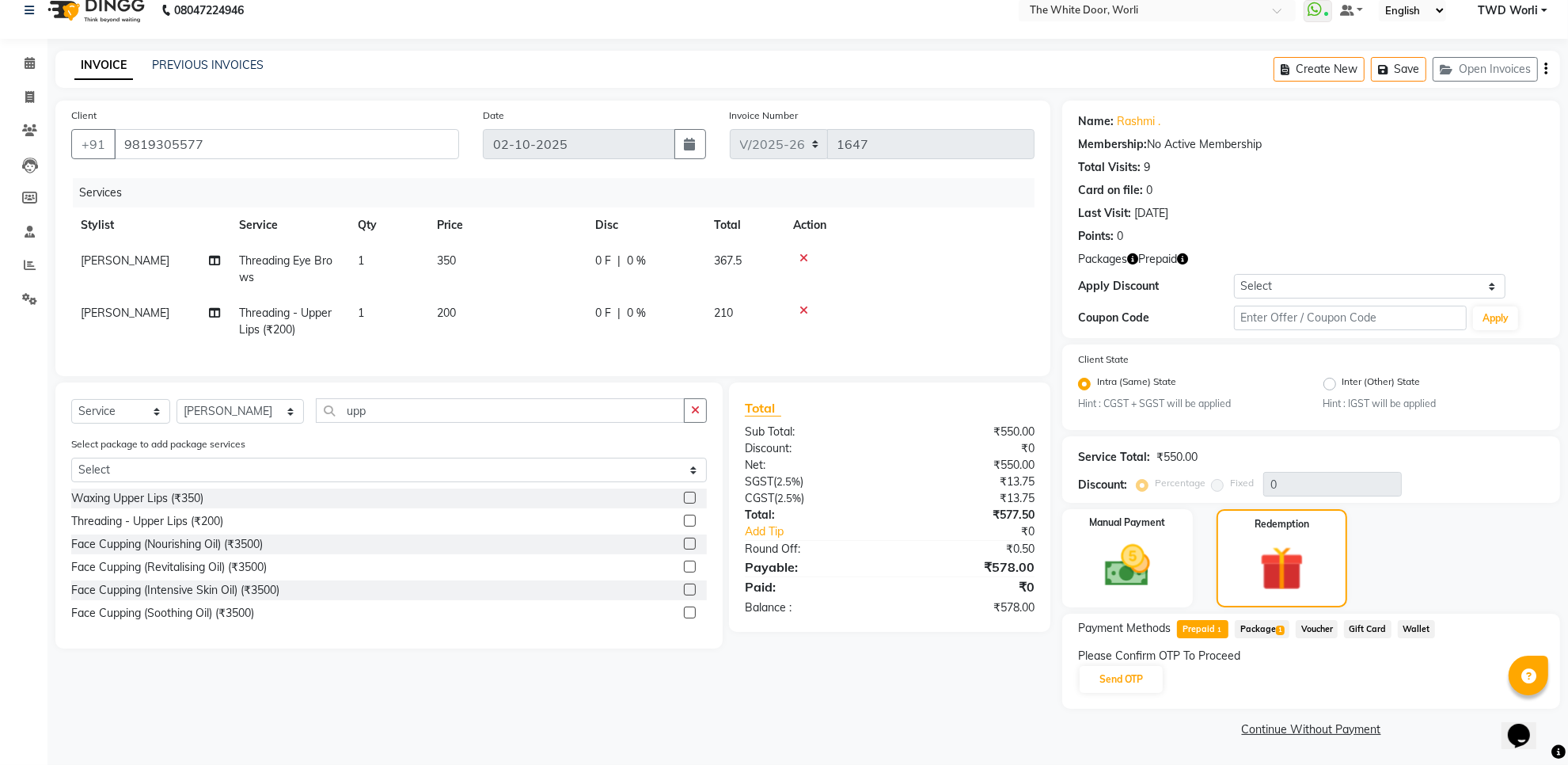
scroll to position [16, 0]
click at [1130, 669] on button "Send OTP" at bounding box center [1121, 682] width 83 height 27
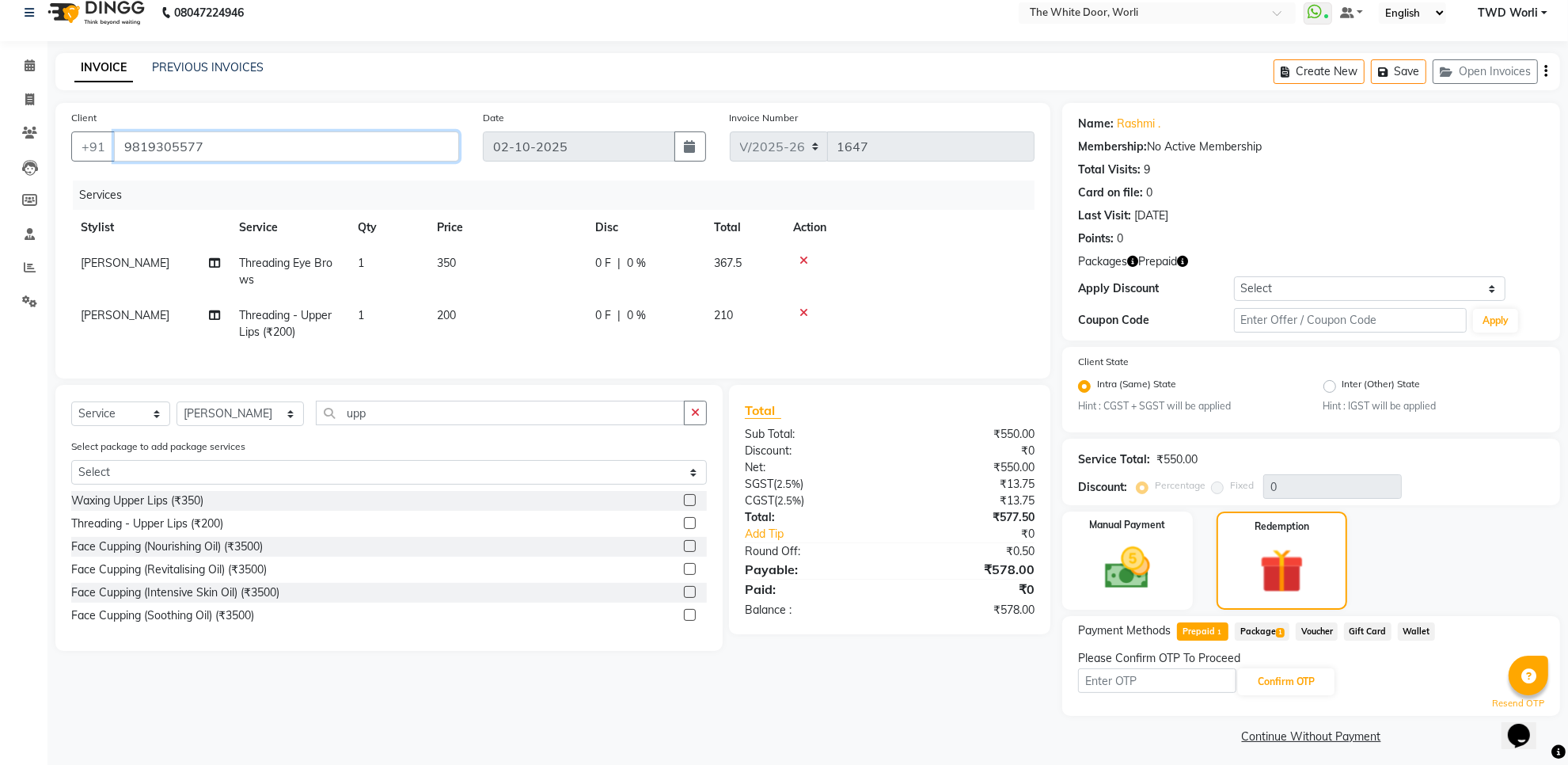
click at [222, 144] on input "9819305577" at bounding box center [286, 147] width 345 height 31
click at [1109, 676] on input "text" at bounding box center [1158, 681] width 158 height 25
type input "1197"
click at [1308, 673] on button "Confirm OTP" at bounding box center [1286, 682] width 96 height 27
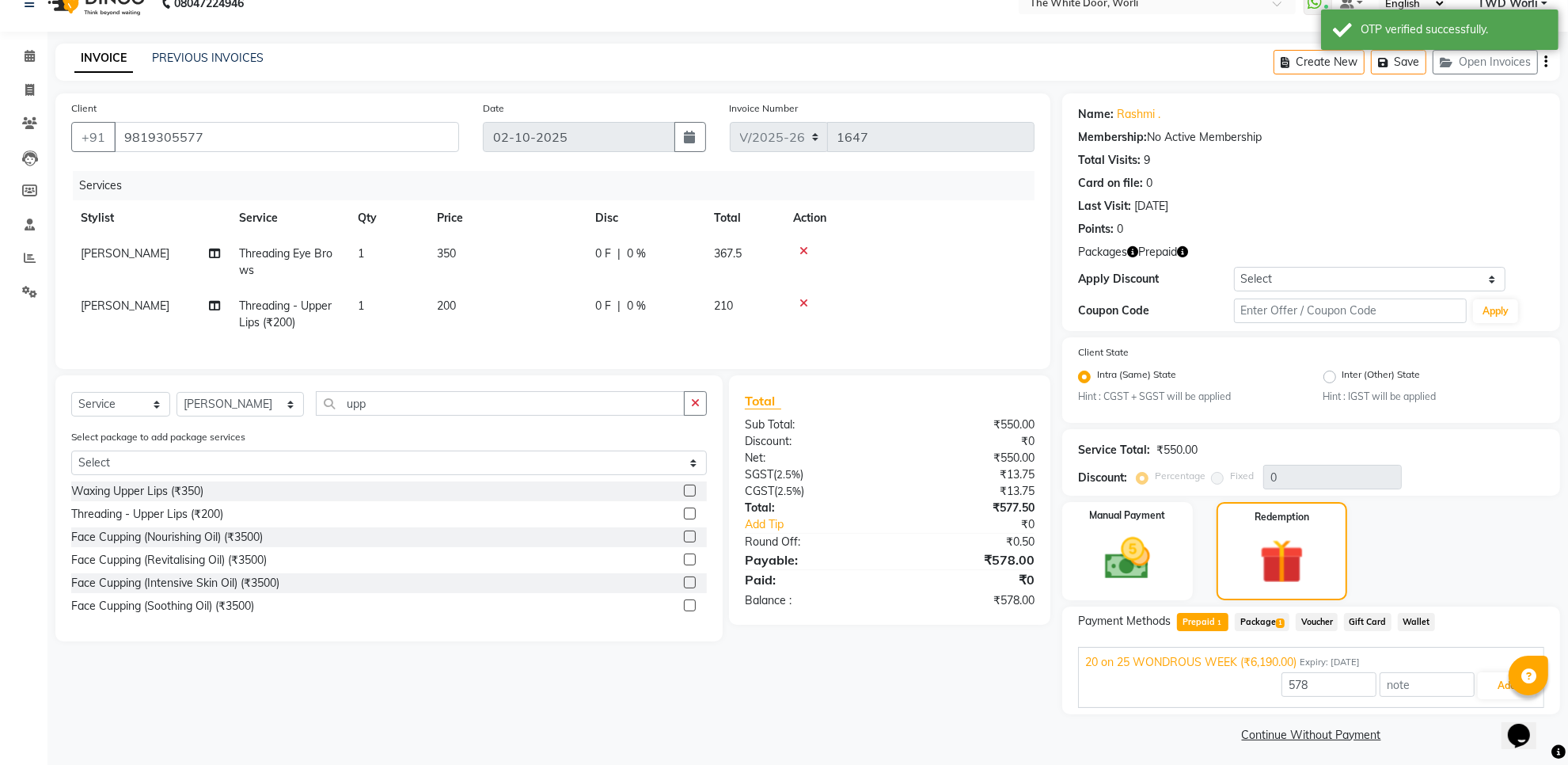
scroll to position [29, 0]
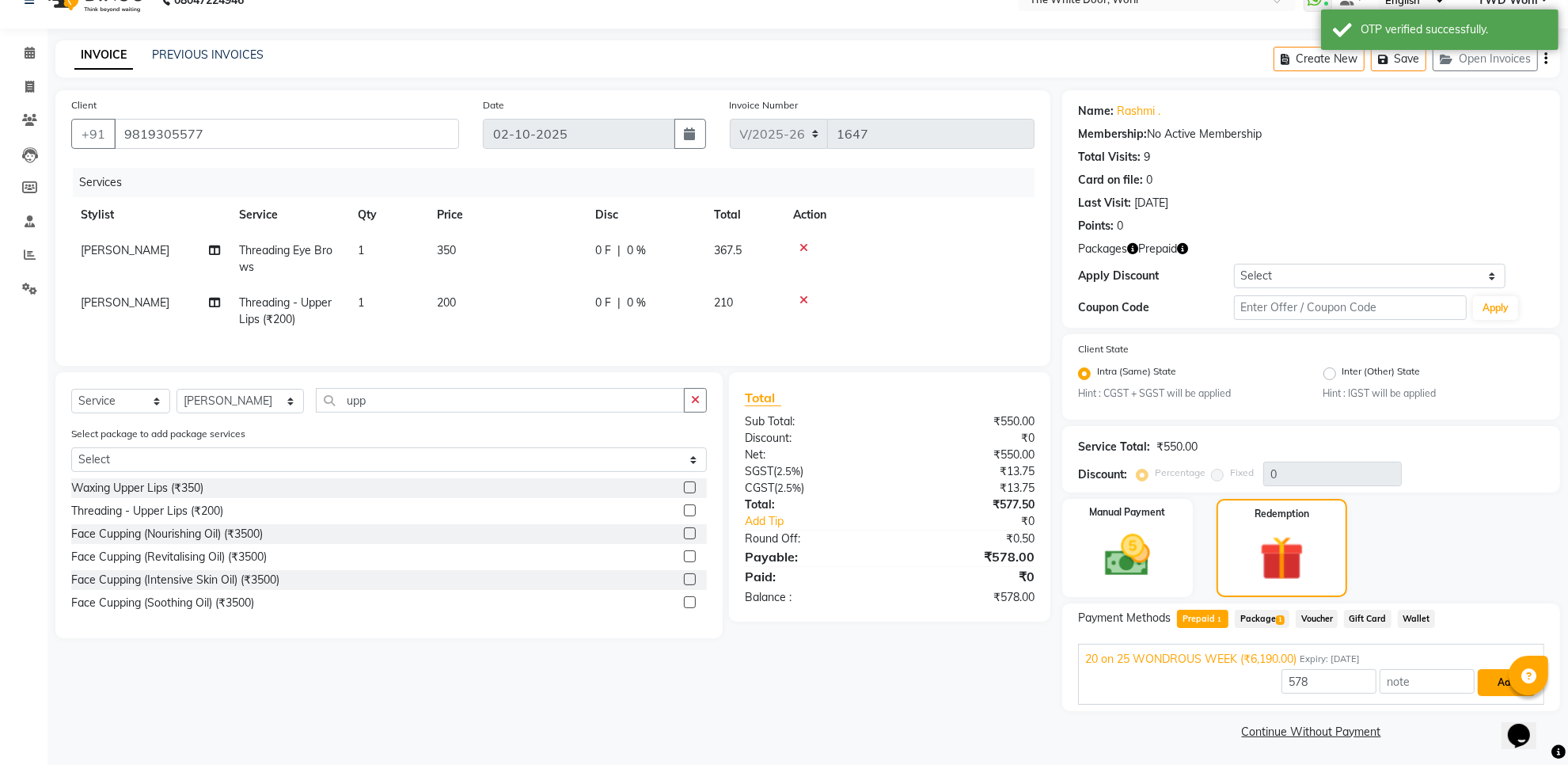
click at [1505, 679] on button "Add" at bounding box center [1507, 683] width 58 height 27
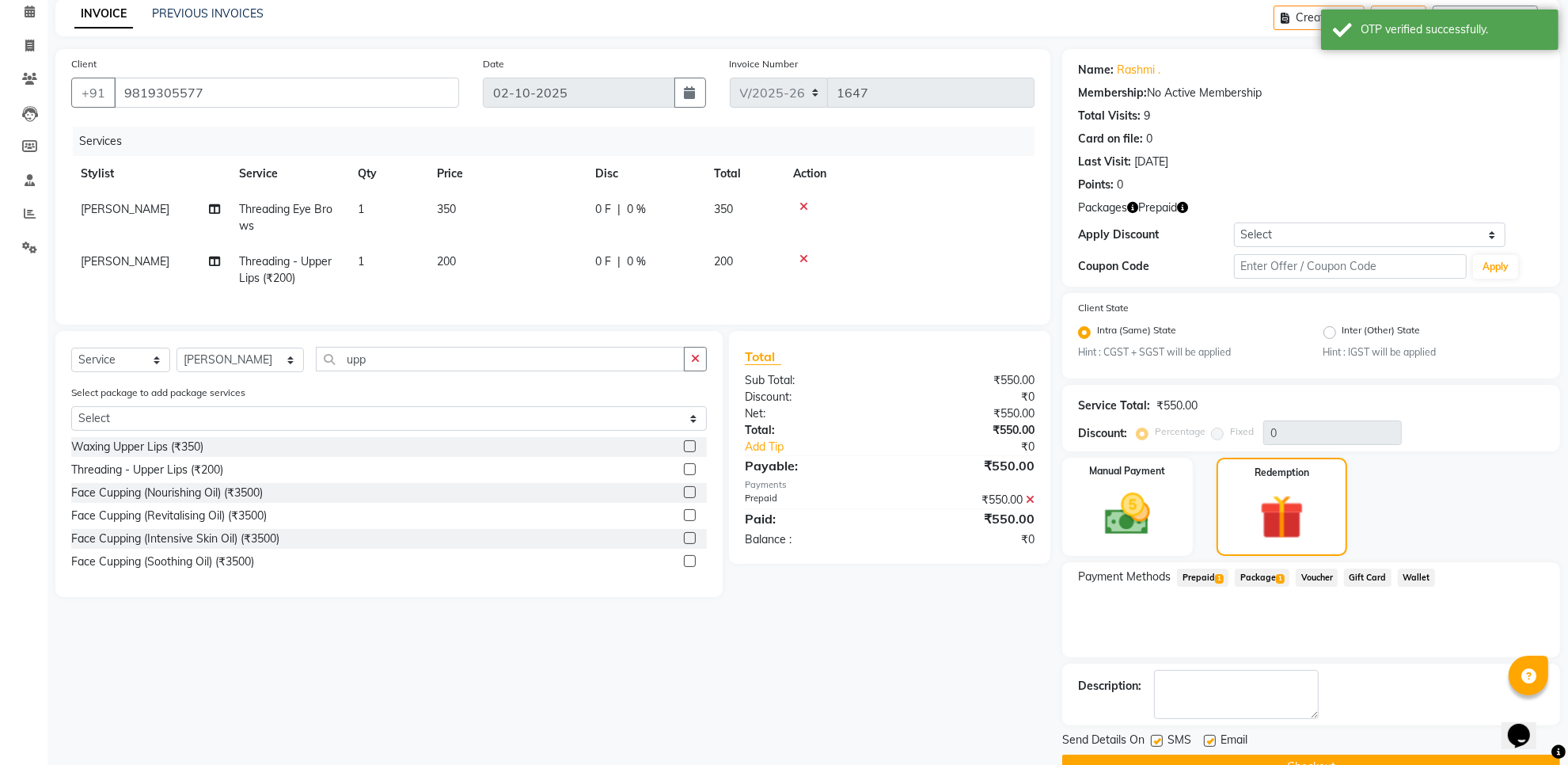
scroll to position [106, 0]
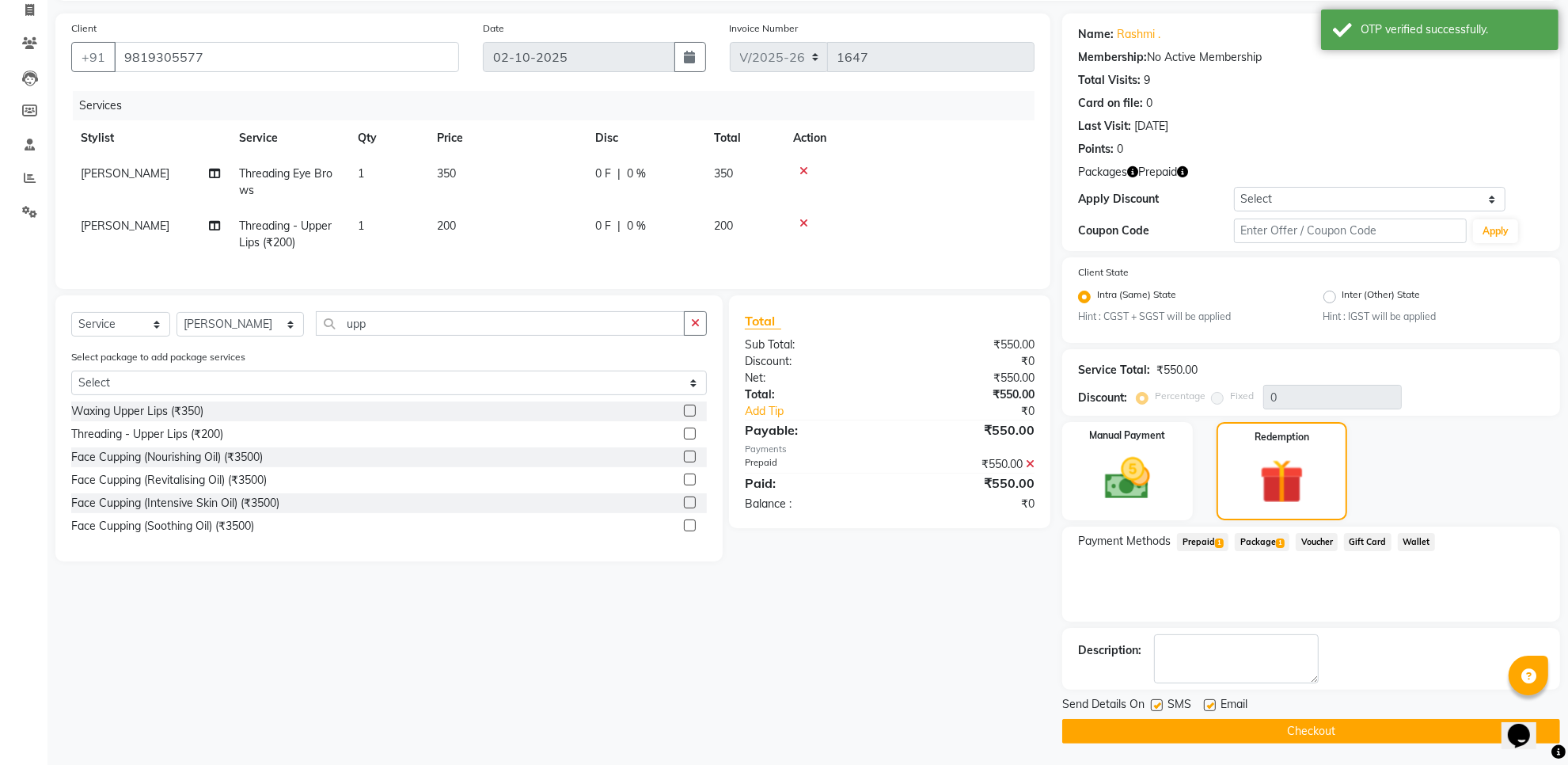
click at [1313, 727] on button "Checkout" at bounding box center [1311, 731] width 498 height 25
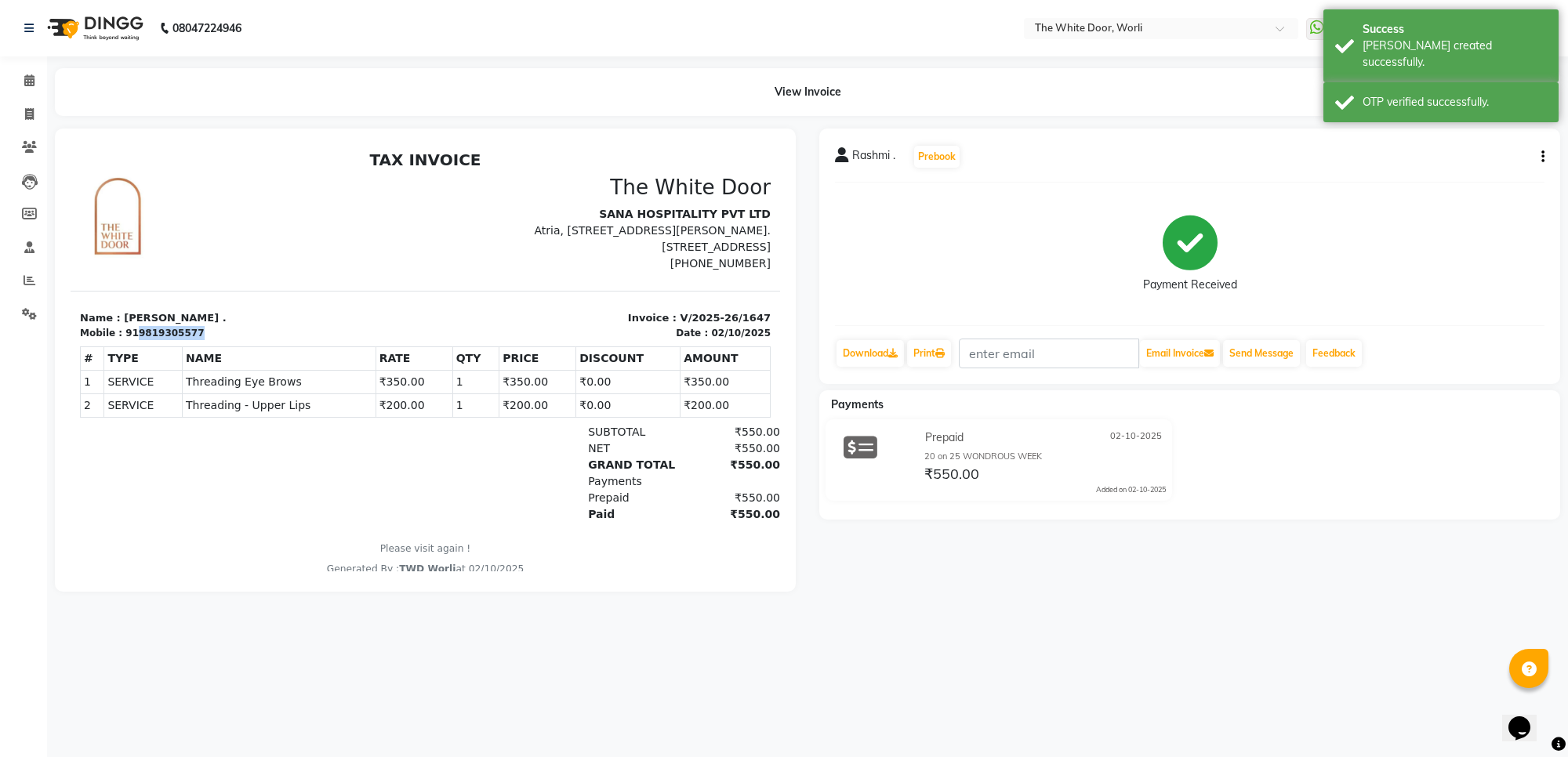
drag, startPoint x: 130, startPoint y: 330, endPoint x: 235, endPoint y: 331, distance: 105.0
click at [235, 331] on div "Mobile : 919819305577" at bounding box center [248, 333] width 336 height 14
copy div "9819305577"
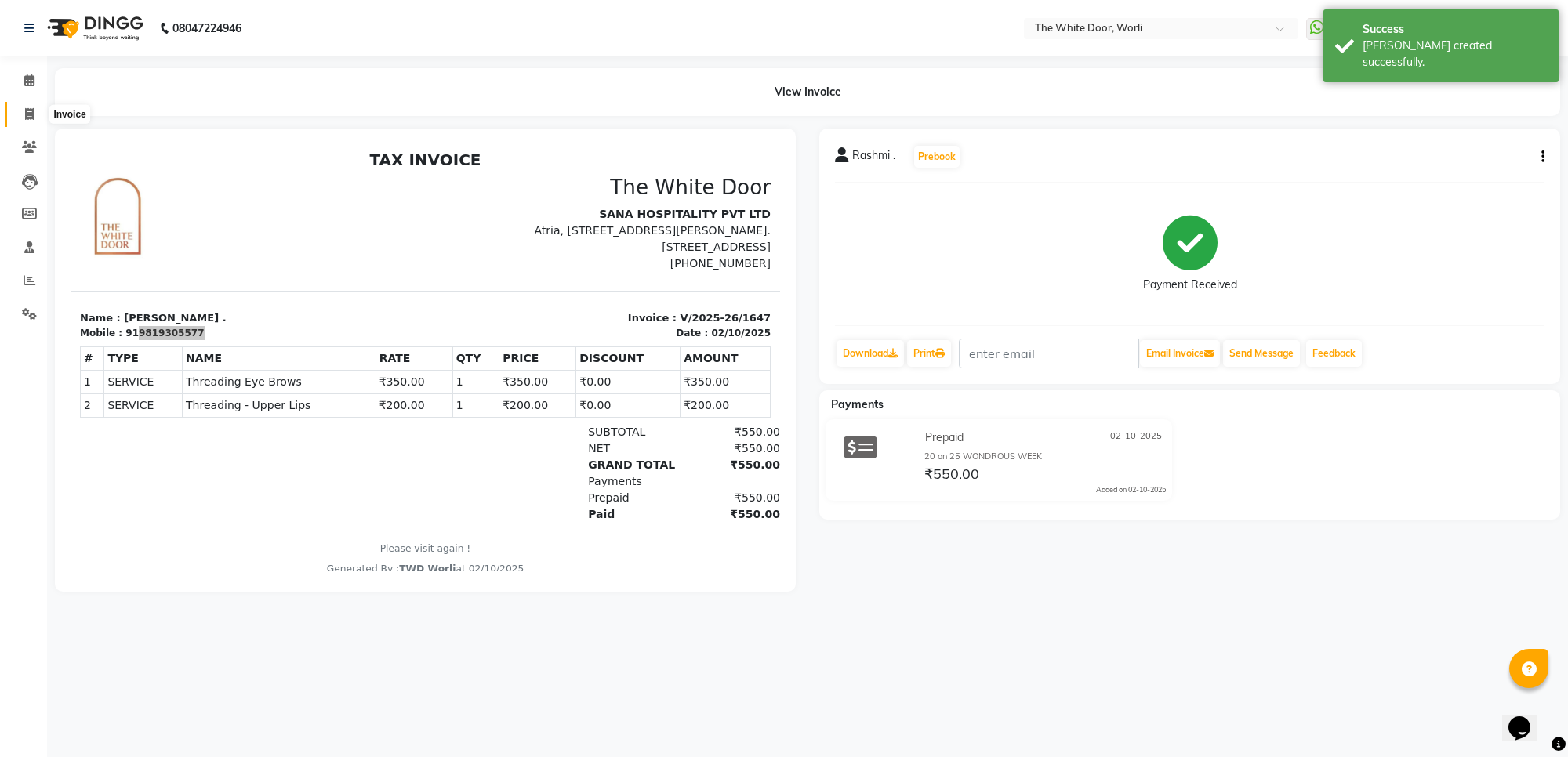
click at [29, 113] on icon at bounding box center [29, 114] width 9 height 11
select select "service"
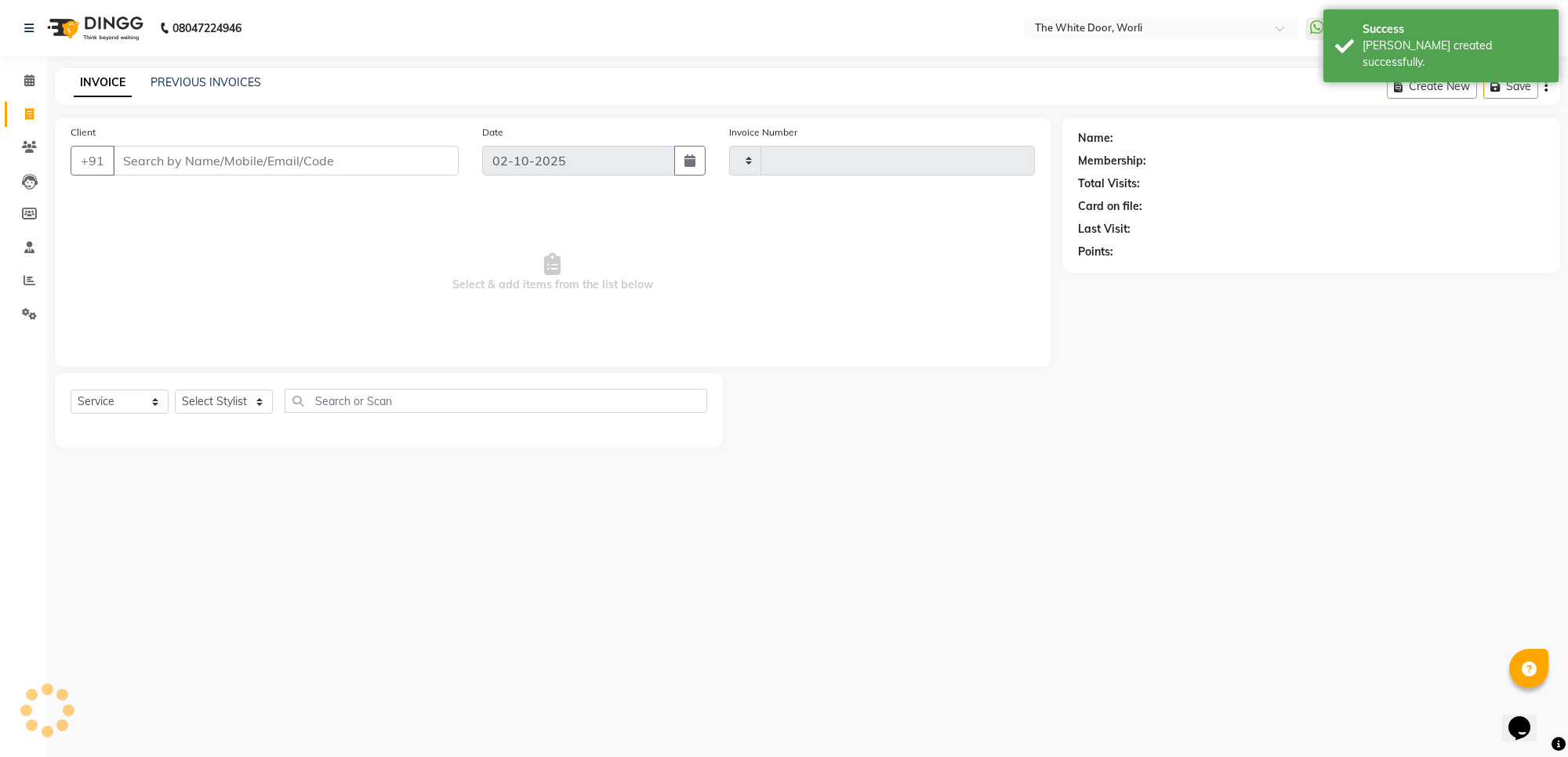
type input "1648"
select select "4027"
type input "9819305577"
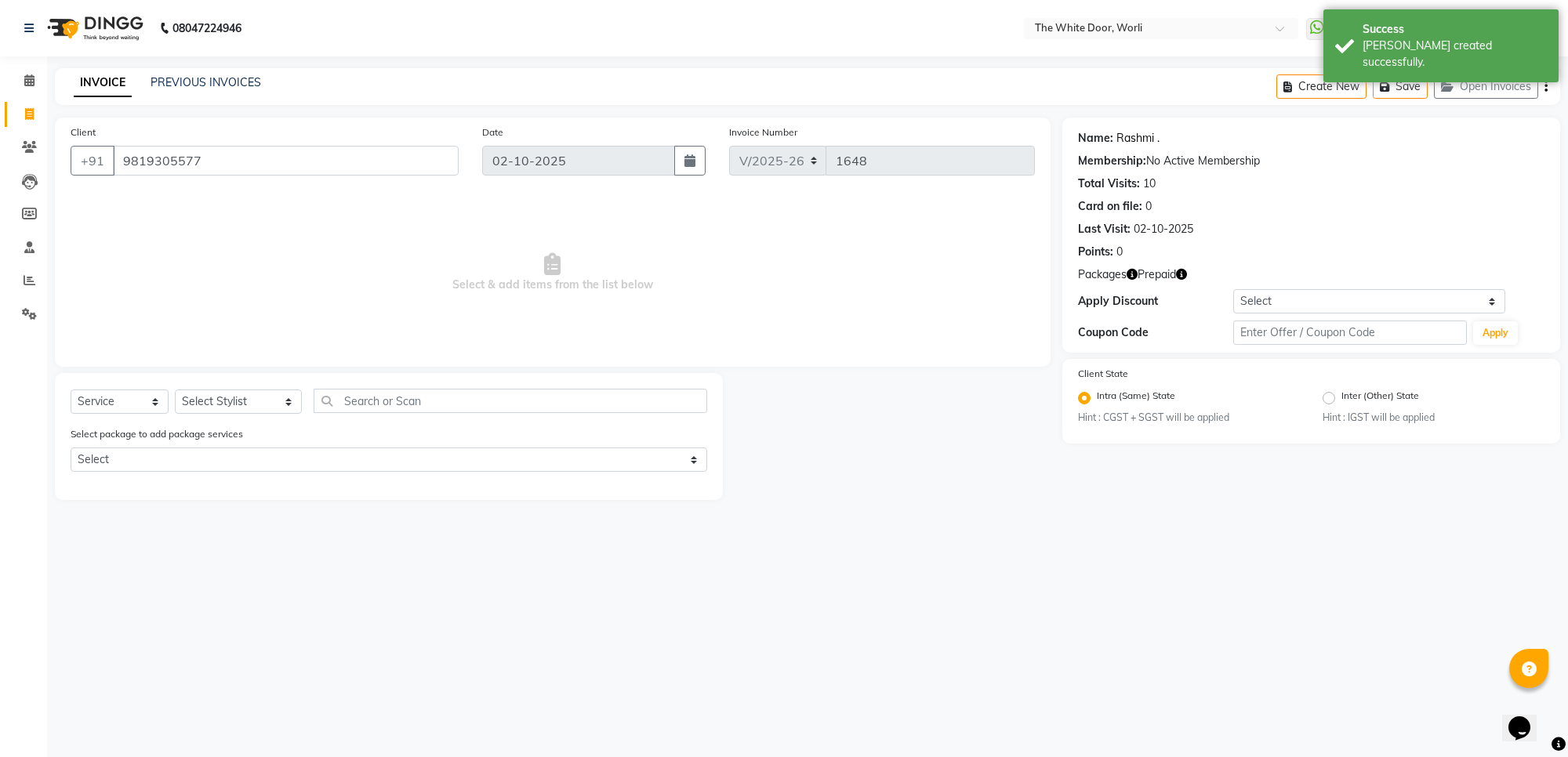
click at [1142, 137] on link "Rashmi ." at bounding box center [1137, 139] width 43 height 16
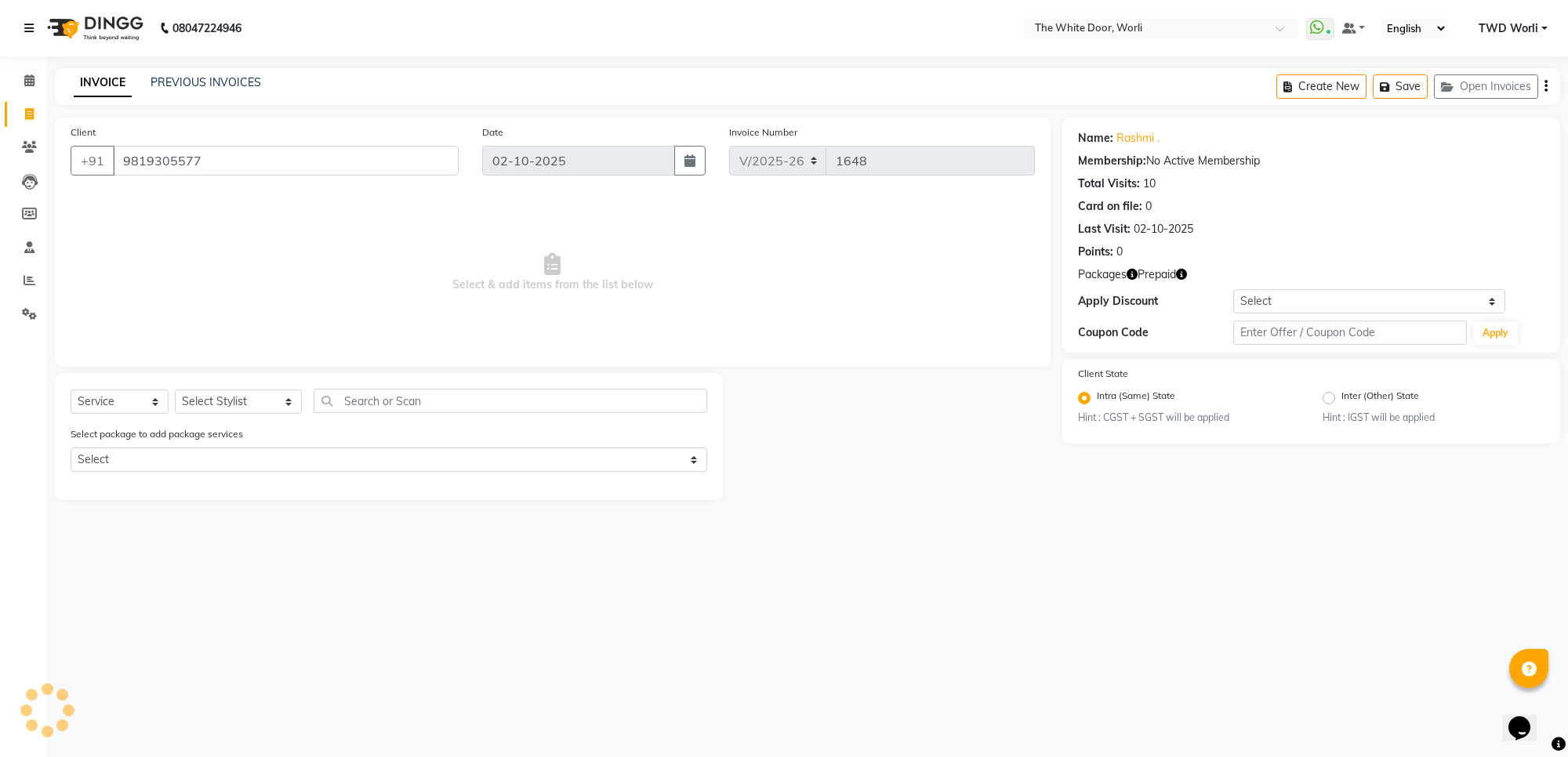
click at [25, 20] on link at bounding box center [32, 29] width 16 height 44
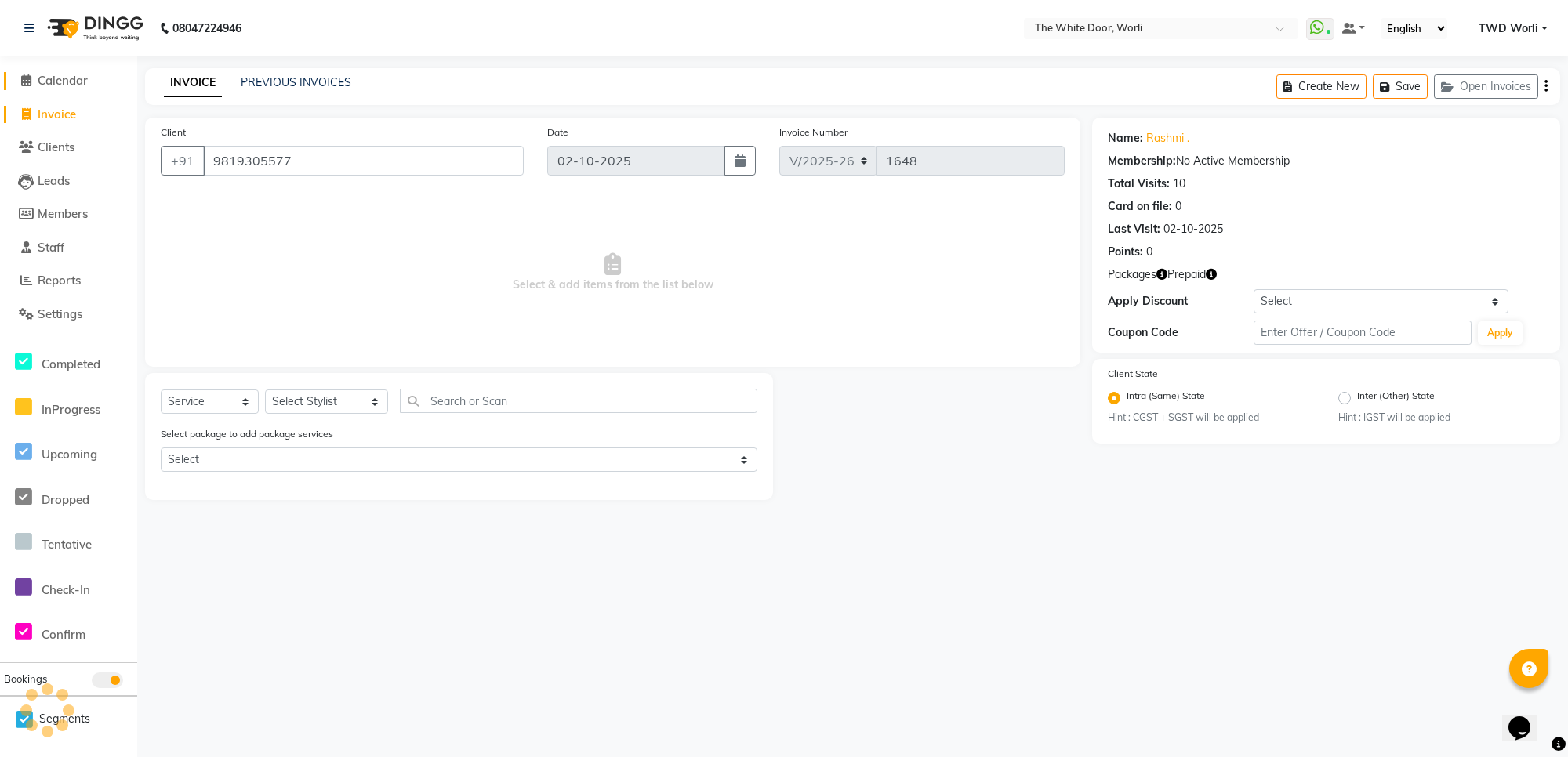
click at [57, 78] on span "Calendar" at bounding box center [62, 80] width 50 height 15
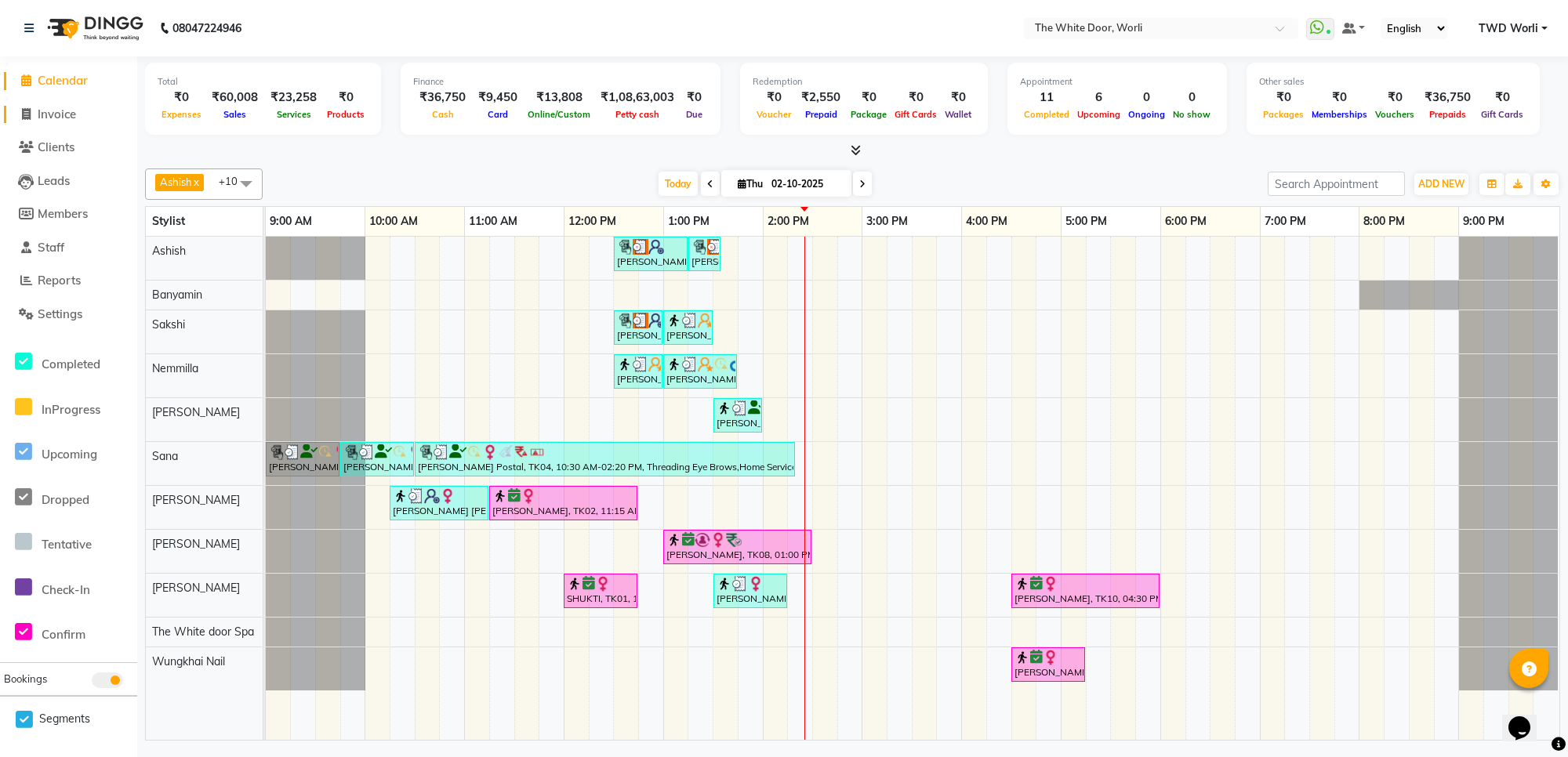
click at [73, 114] on span "Invoice" at bounding box center [56, 114] width 38 height 15
select select "service"
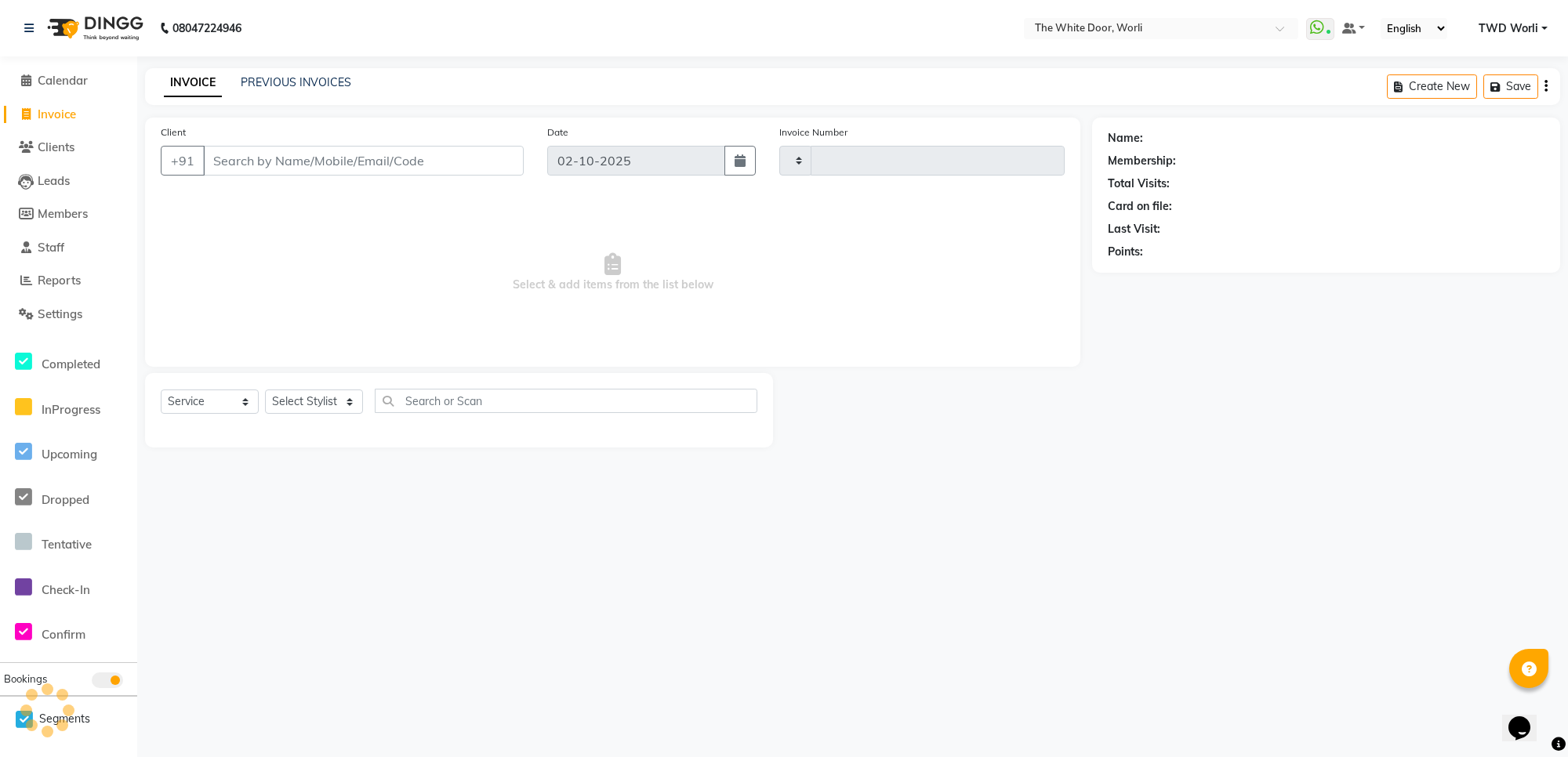
type input "1649"
select select "4027"
click at [358, 162] on input "Client" at bounding box center [363, 161] width 321 height 30
click at [363, 162] on input "Client" at bounding box center [363, 161] width 321 height 30
type input "9920128883"
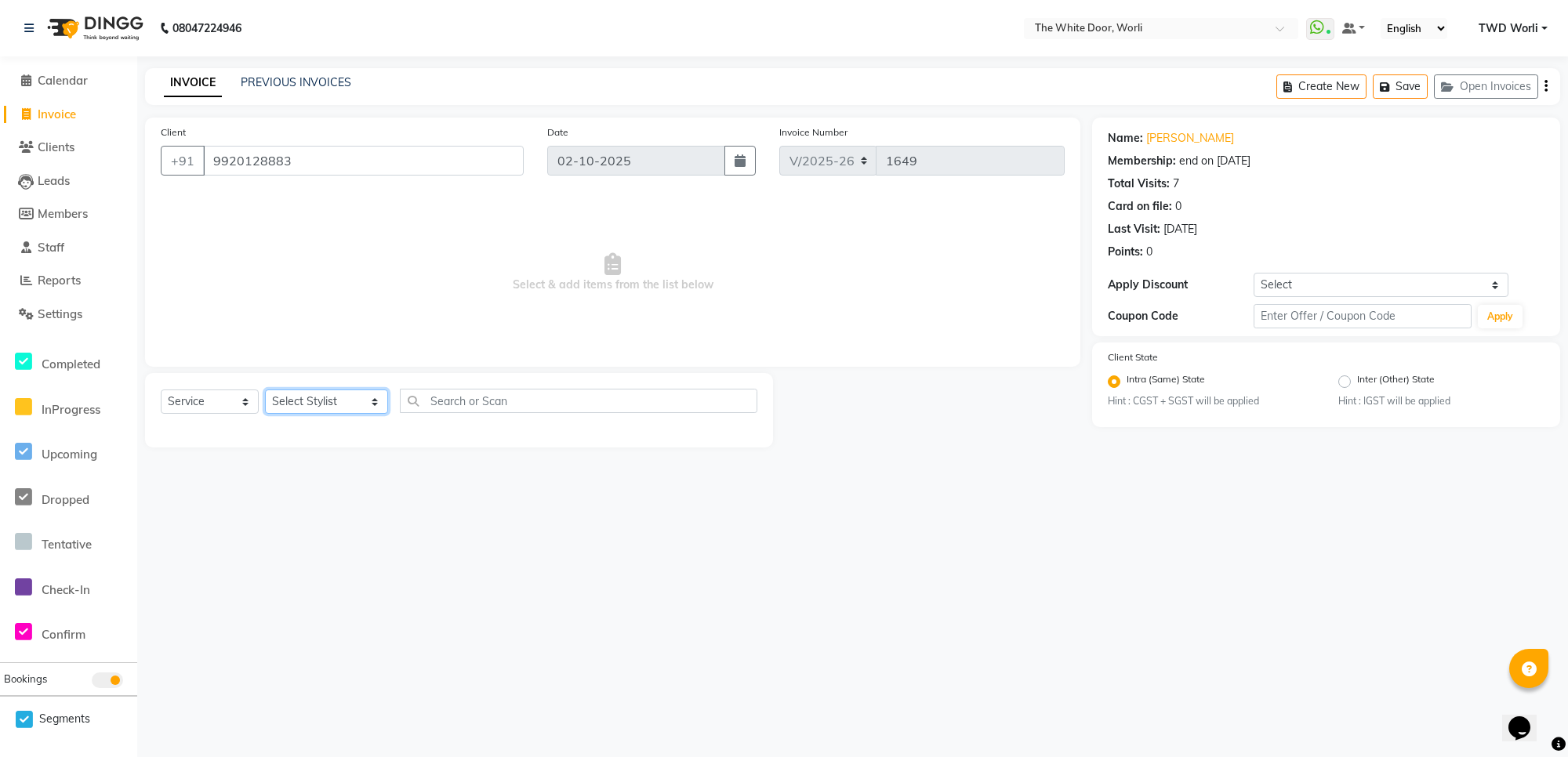
click at [349, 405] on select "Select Stylist Aarti Amit d Anil APEI Asa Ashish Ashish S Banyamin CELIN CHITRA…" at bounding box center [326, 402] width 123 height 24
select select "22335"
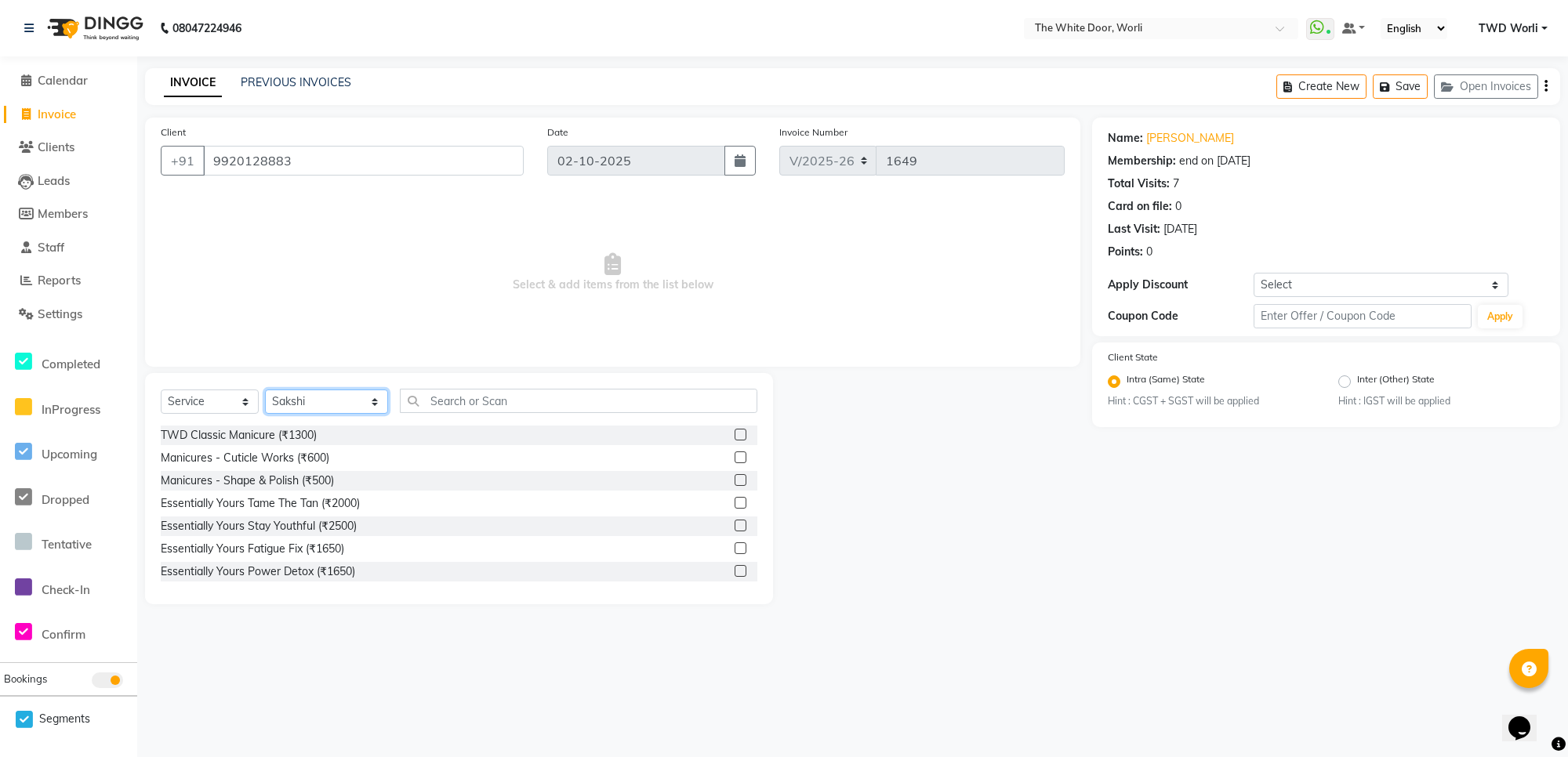
click at [316, 409] on select "Select Stylist Aarti Amit d Anil APEI Asa Ashish Ashish S Banyamin CELIN CHITRA…" at bounding box center [326, 402] width 123 height 24
click at [440, 400] on input "text" at bounding box center [578, 401] width 357 height 24
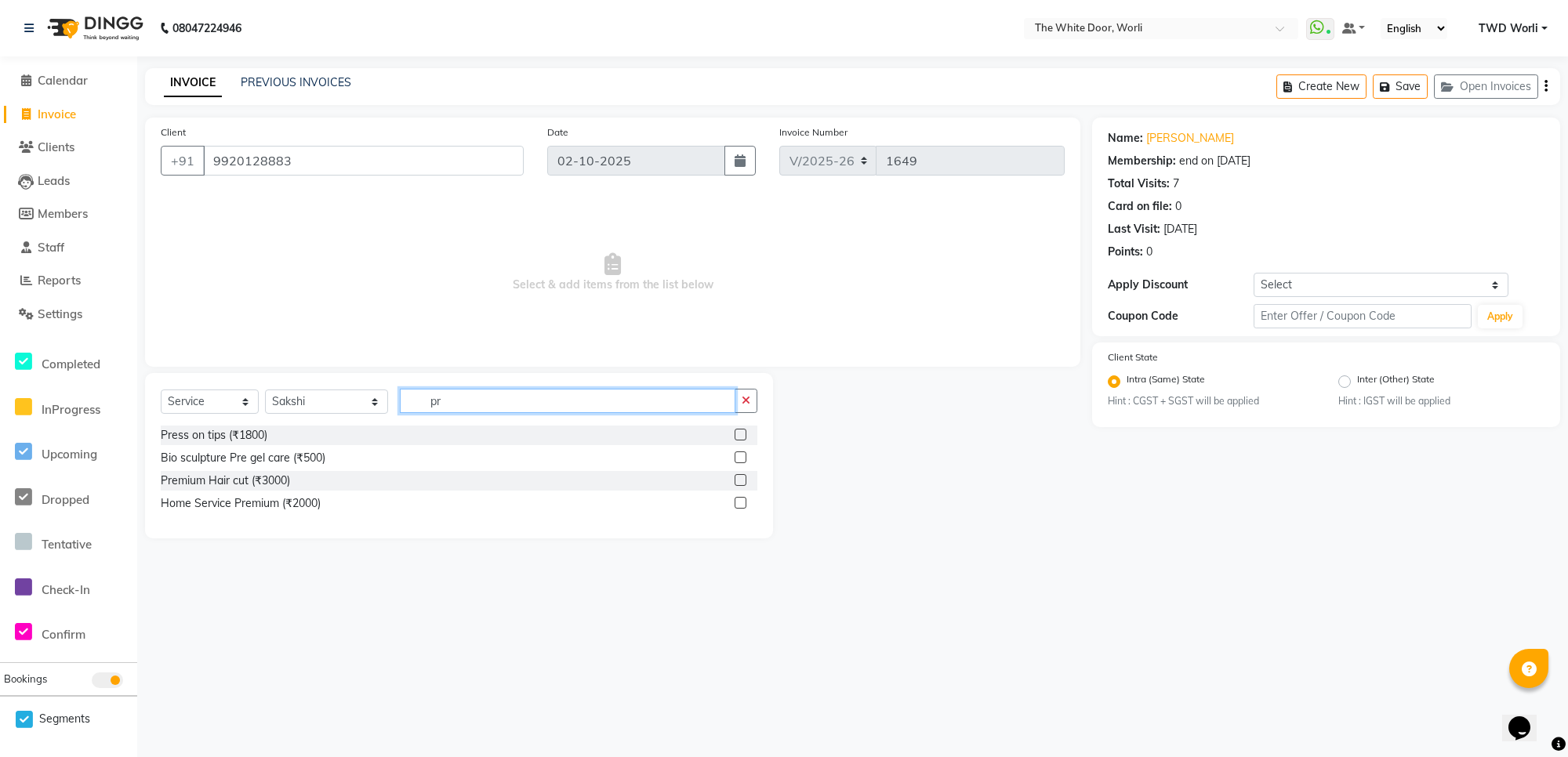
type input "p"
type input "removal"
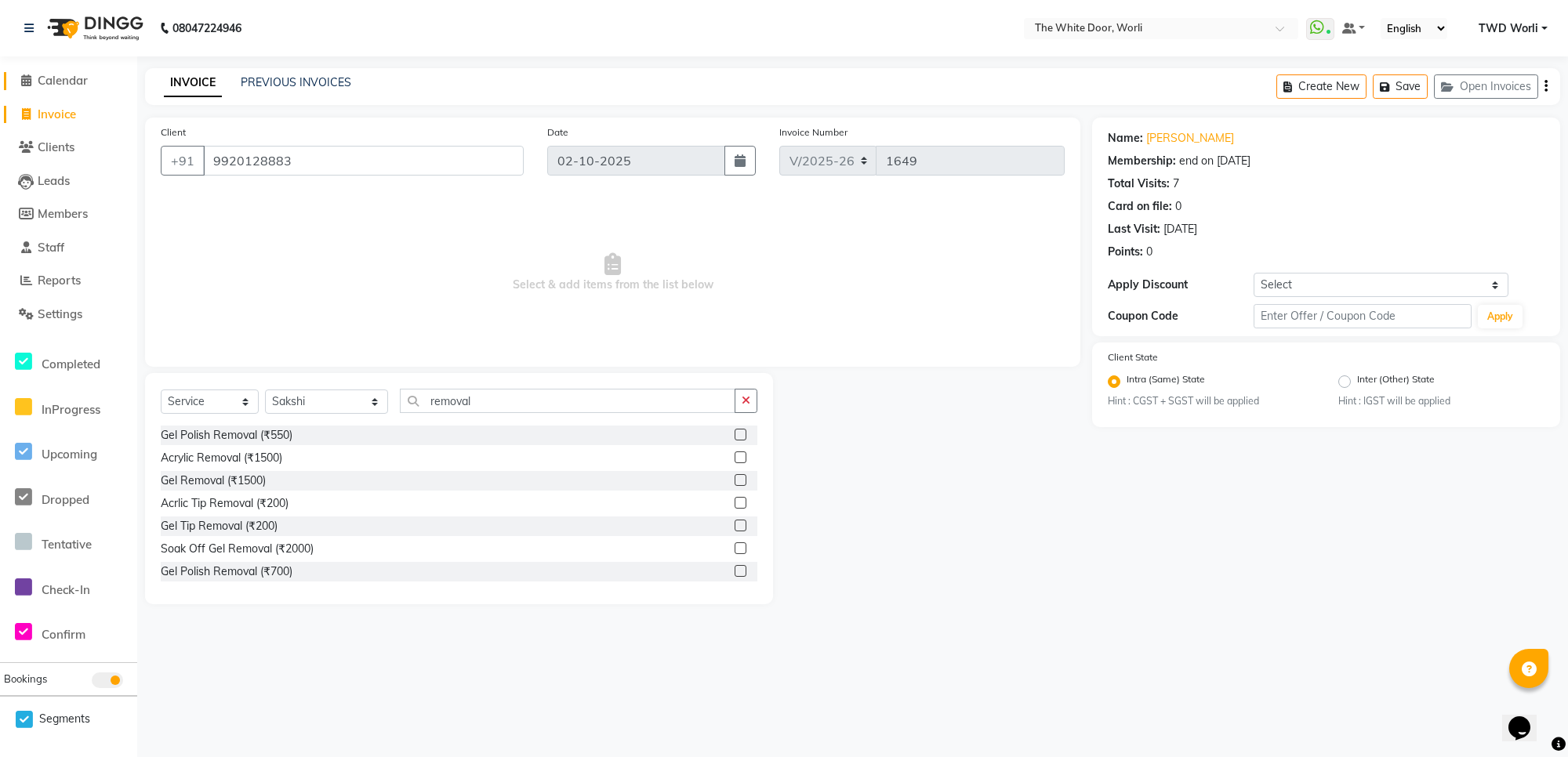
click at [60, 88] on link "Calendar" at bounding box center [69, 81] width 130 height 18
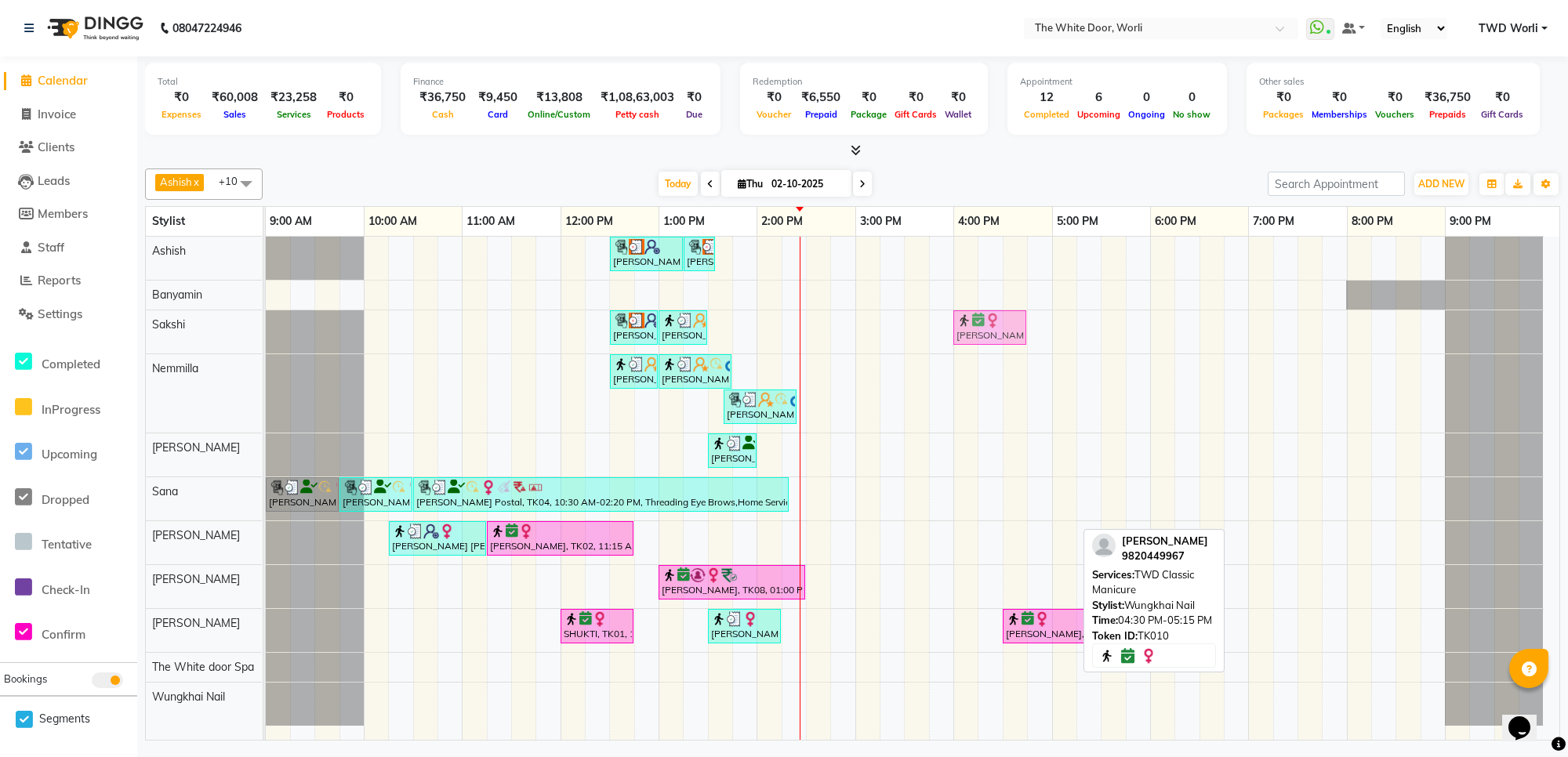
drag, startPoint x: 1035, startPoint y: 698, endPoint x: 981, endPoint y: 330, distance: 371.9
click at [982, 330] on tbody "Miloni, TK05, 12:30 PM-01:15 PM, TWD Classic Pedicure Miloni, TK05, 01:15 PM-01…" at bounding box center [905, 481] width 1278 height 489
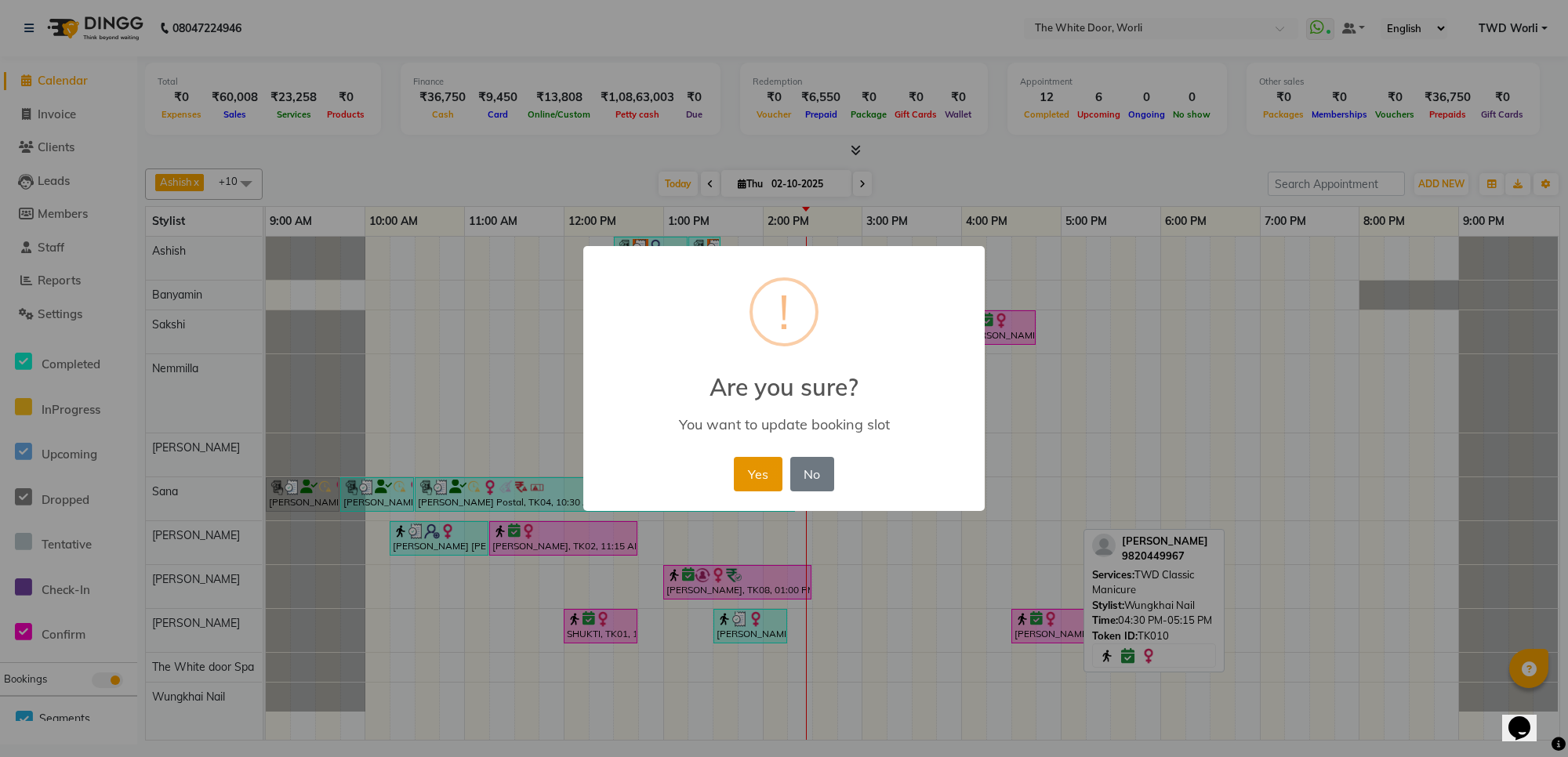
click at [772, 471] on button "Yes" at bounding box center [757, 474] width 48 height 34
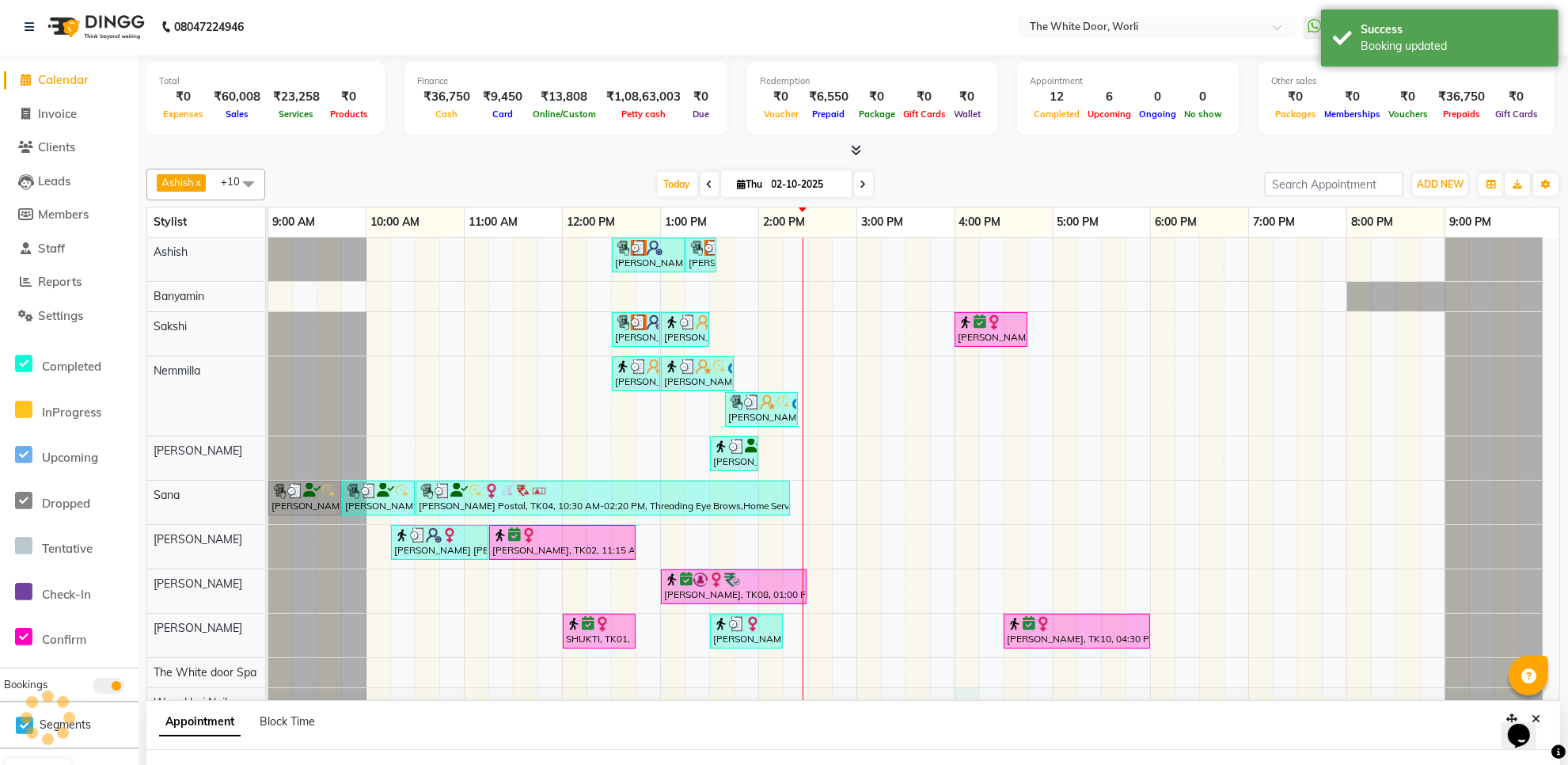
select select "65695"
select select "960"
select select "tentative"
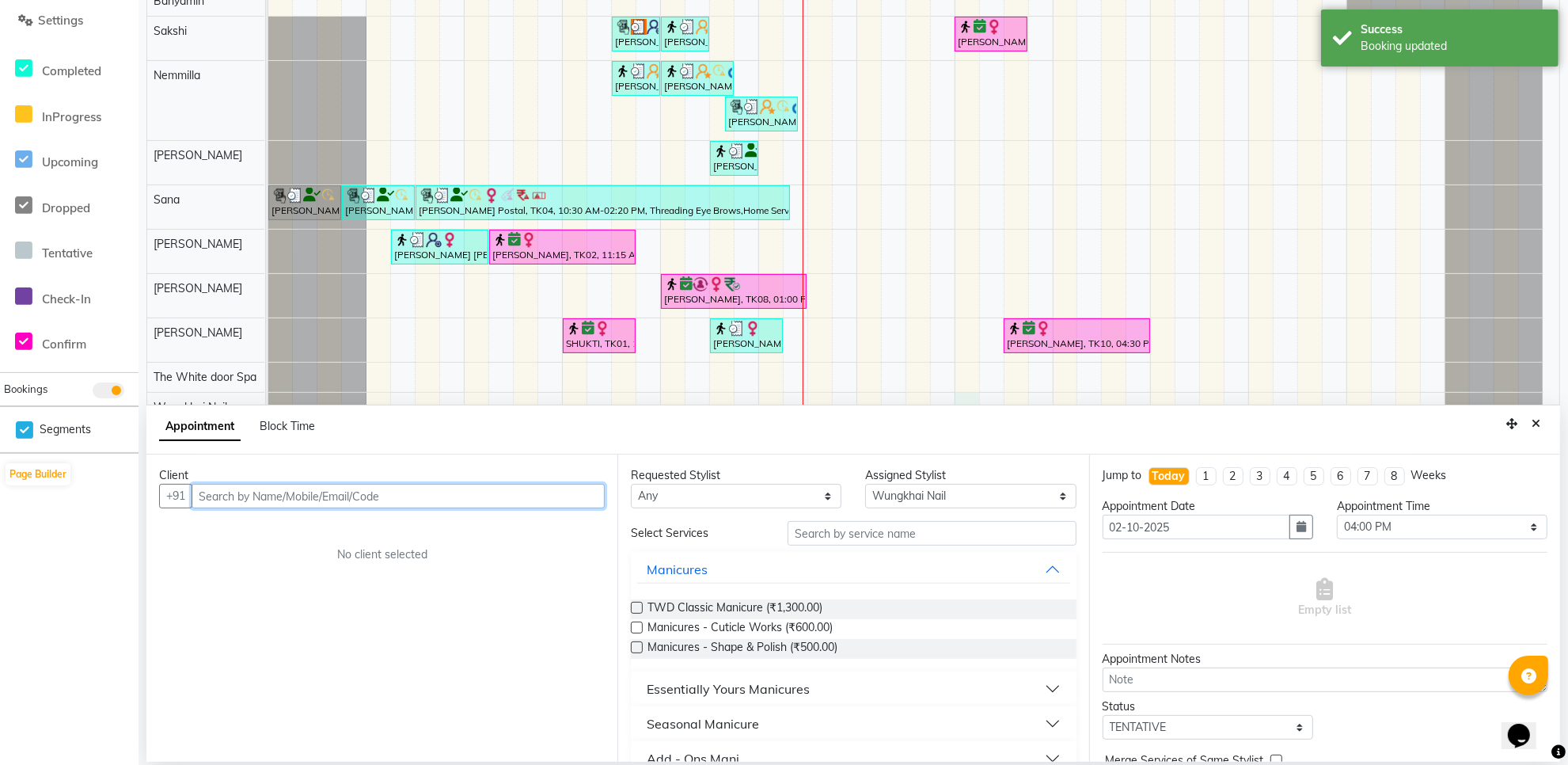
scroll to position [298, 0]
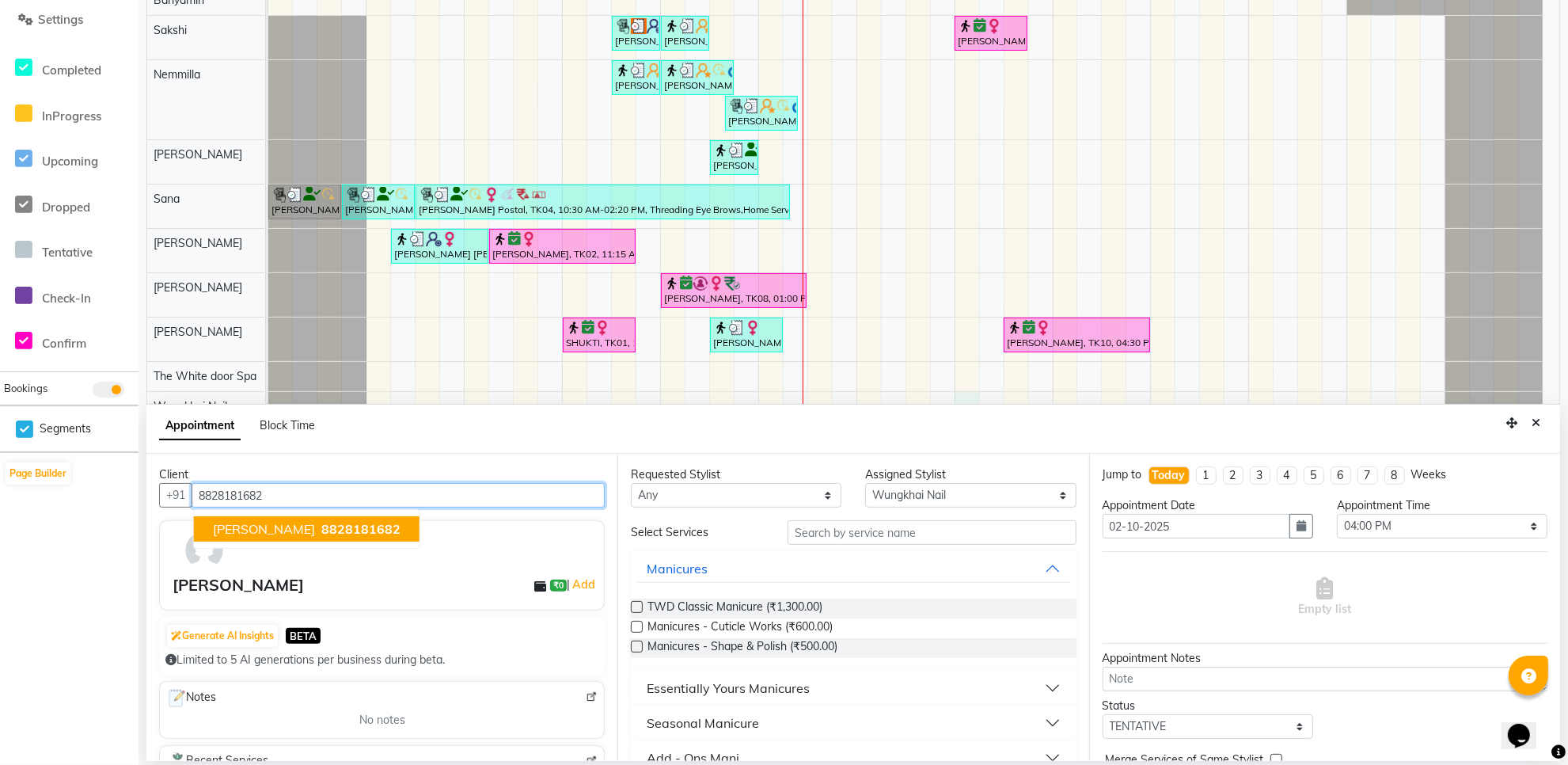
click at [322, 523] on span "8828181682" at bounding box center [361, 528] width 79 height 16
type input "8828181682"
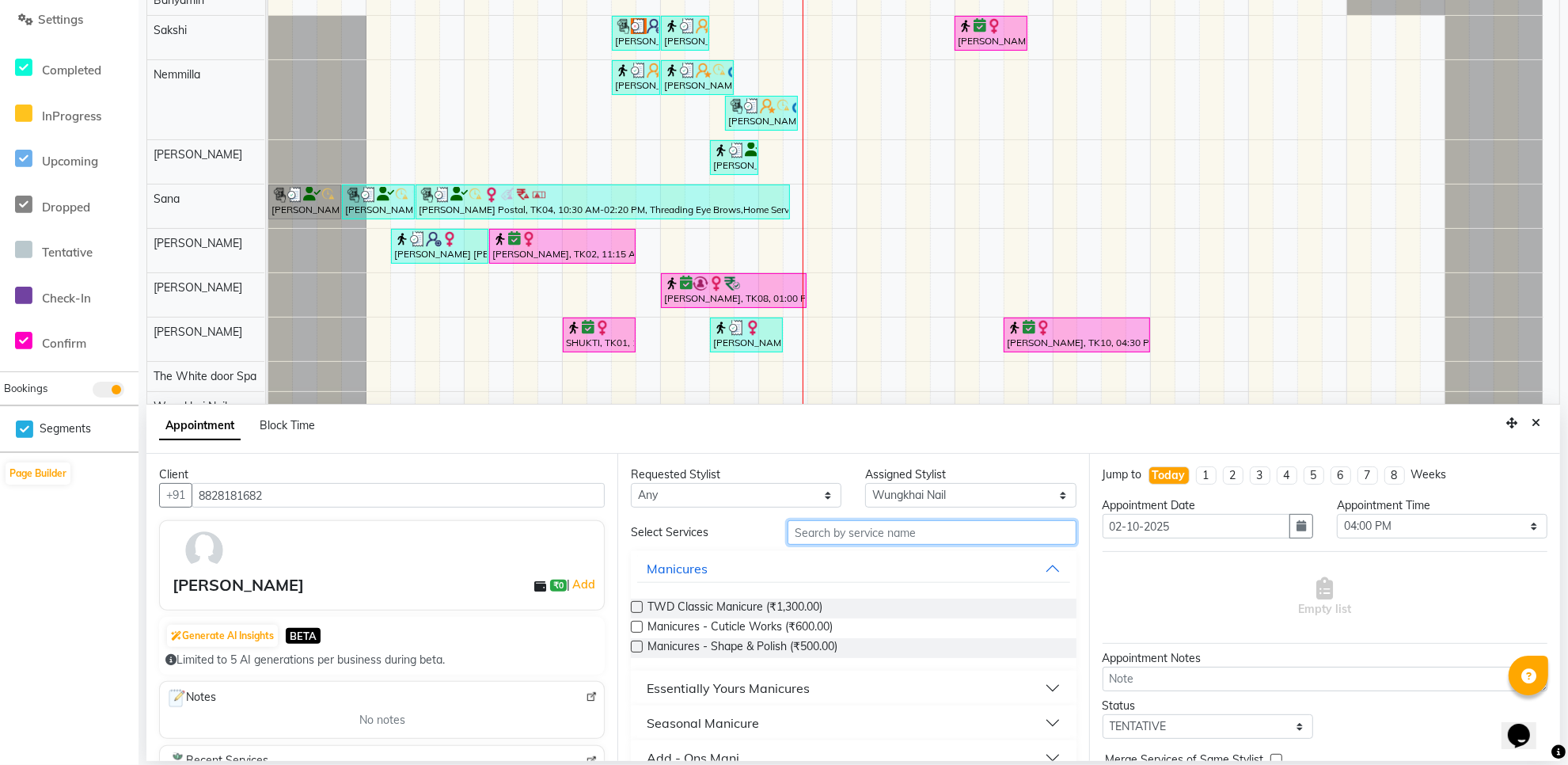
click at [826, 535] on input "text" at bounding box center [932, 533] width 289 height 25
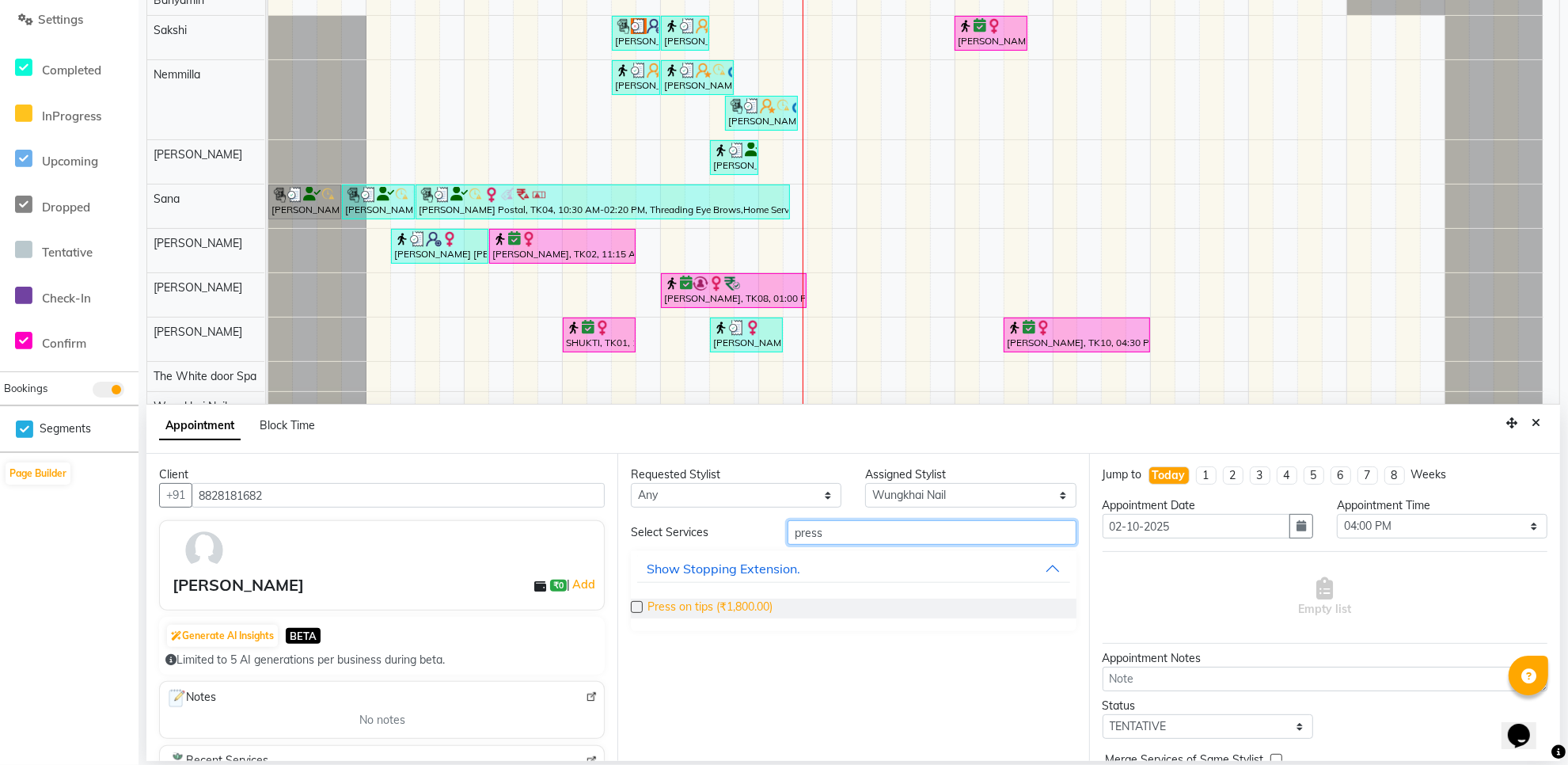
type input "press"
click at [749, 611] on span "Press on tips (₹1,800.00)" at bounding box center [710, 608] width 125 height 20
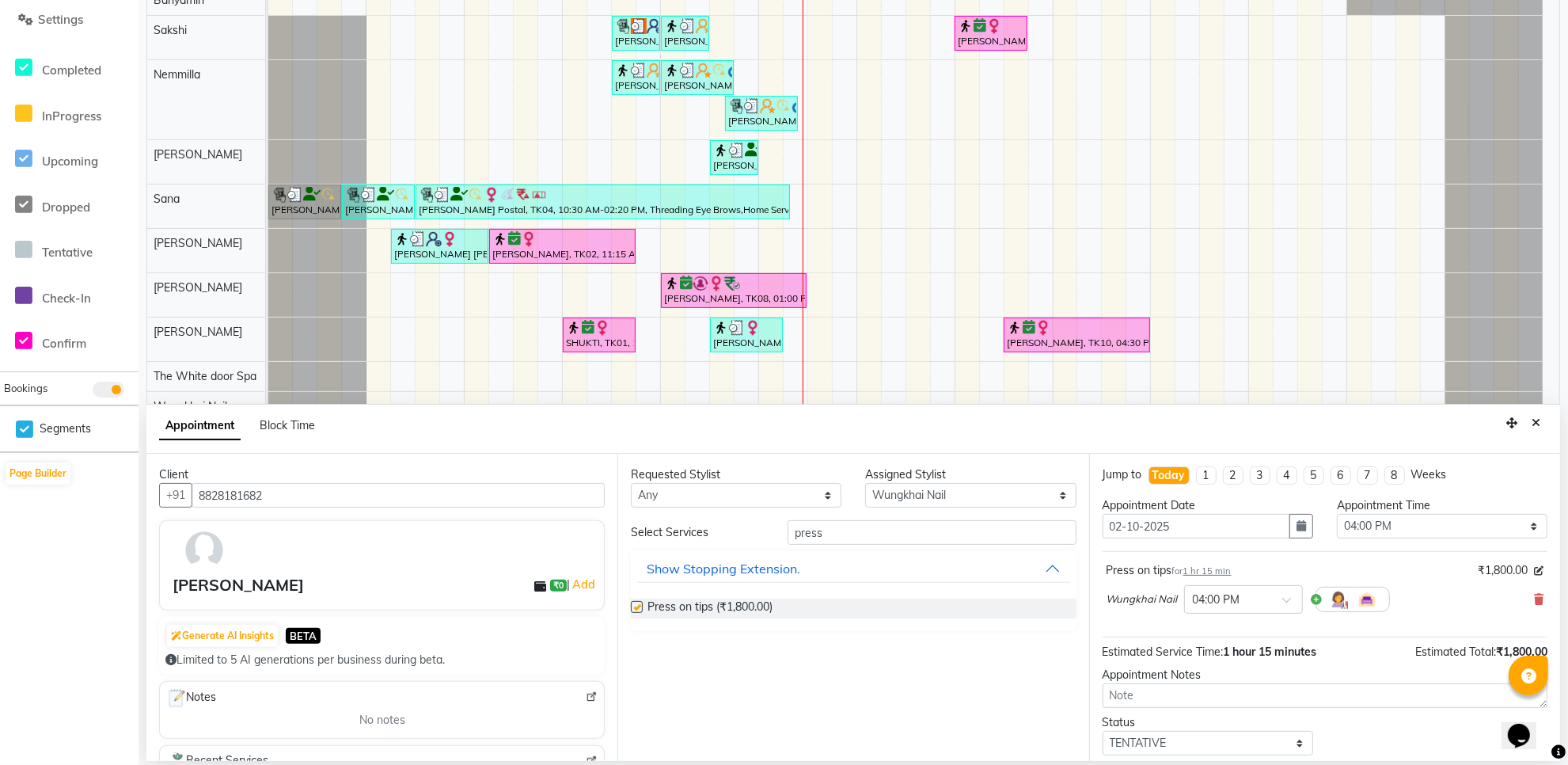
checkbox input "false"
click at [1239, 739] on select "Select TENTATIVE CONFIRM CHECK-IN UPCOMING" at bounding box center [1208, 744] width 211 height 25
select select "confirm booking"
click at [1102, 733] on select "Select TENTATIVE CONFIRM CHECK-IN UPCOMING" at bounding box center [1208, 744] width 211 height 25
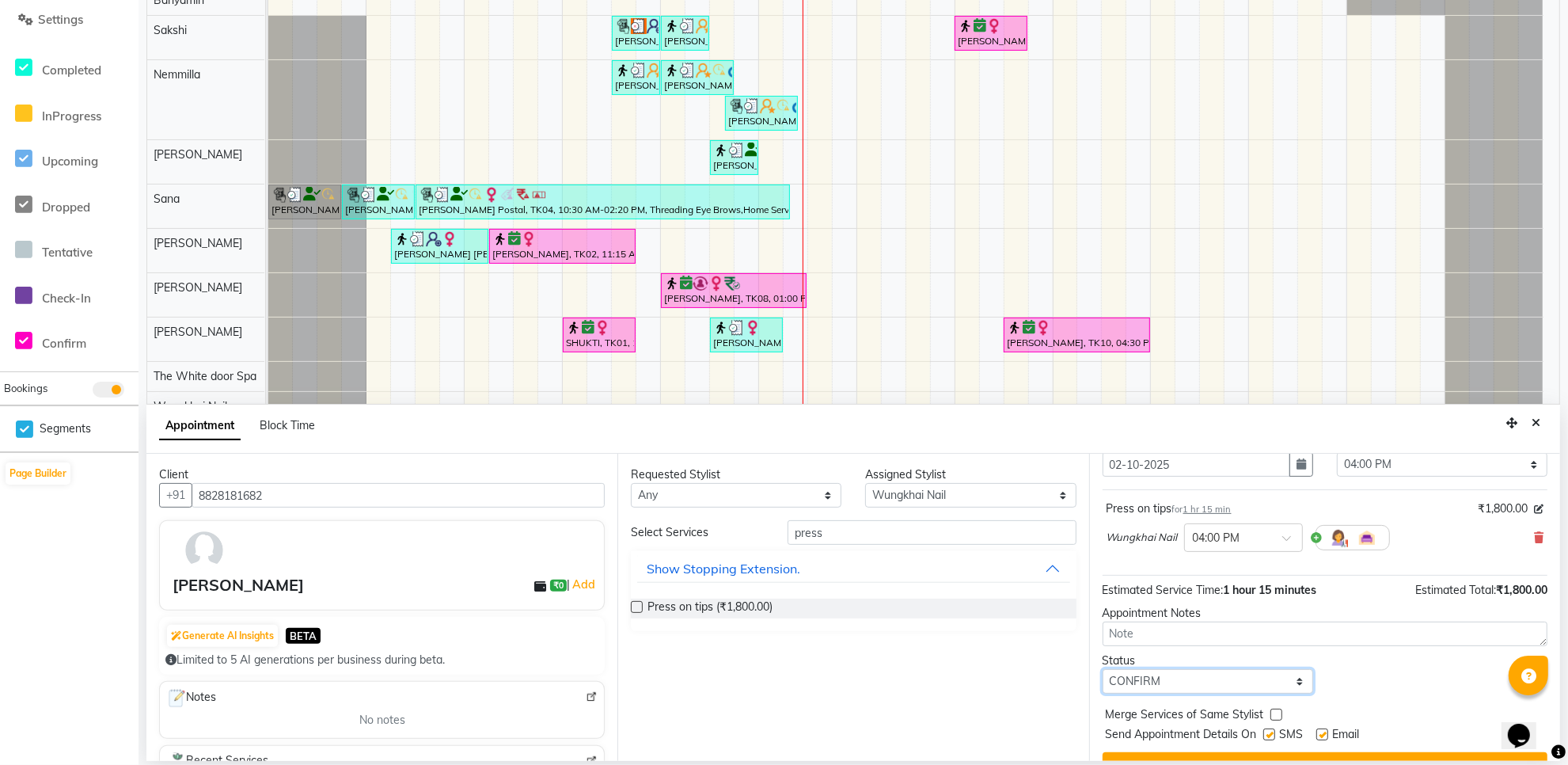
scroll to position [96, 0]
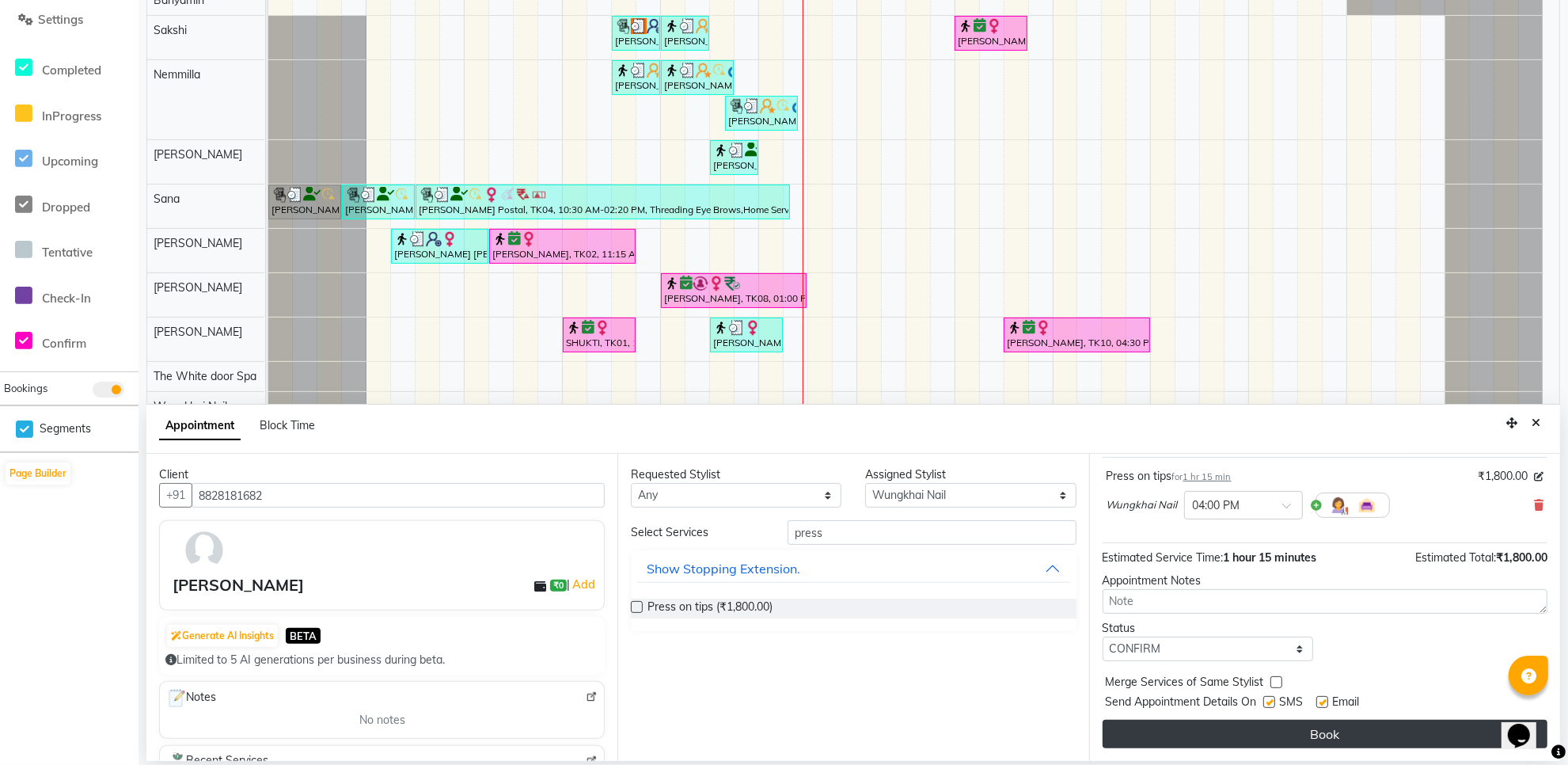
click at [1182, 731] on button "Book" at bounding box center [1325, 734] width 445 height 29
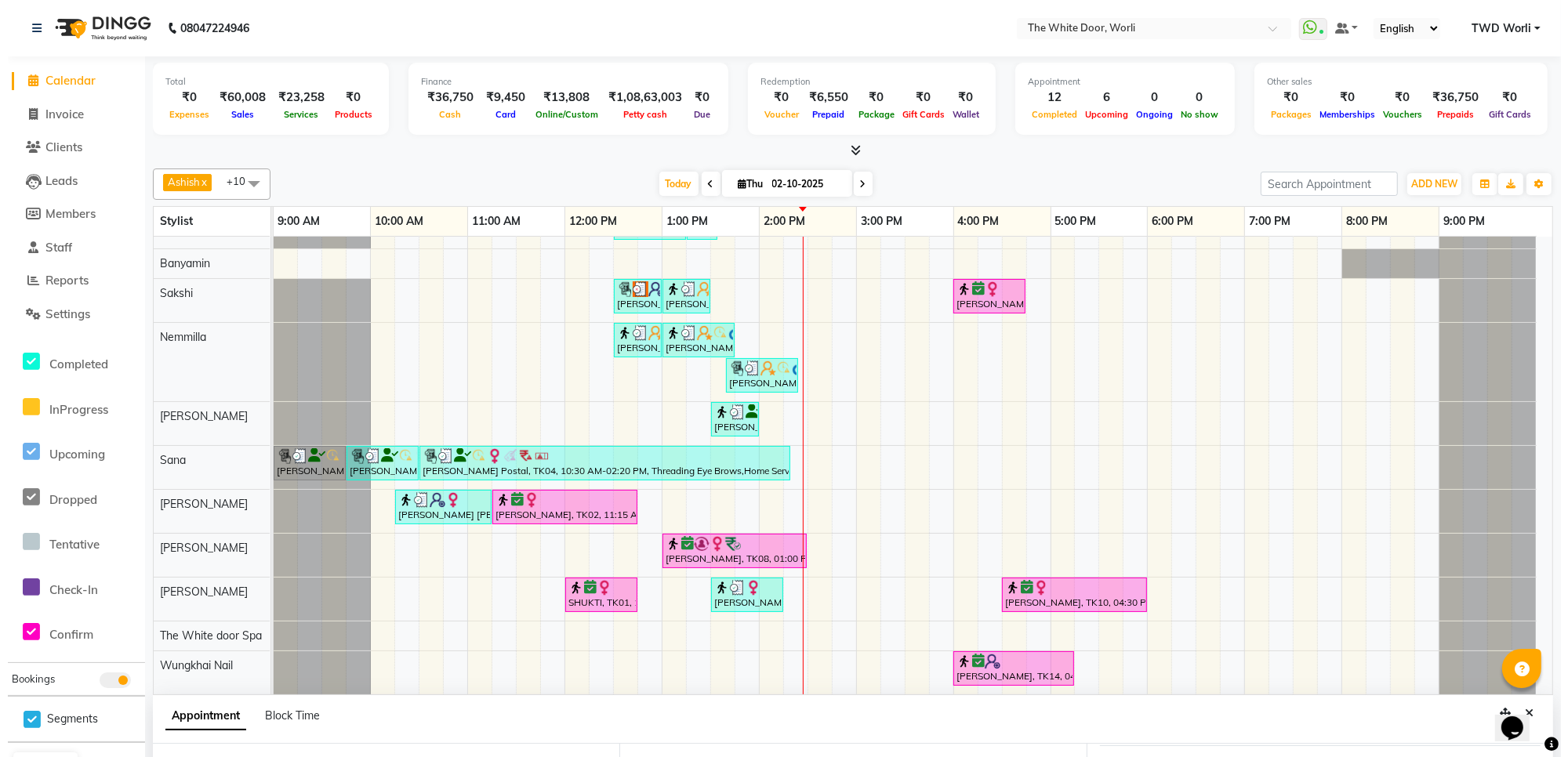
scroll to position [48, 0]
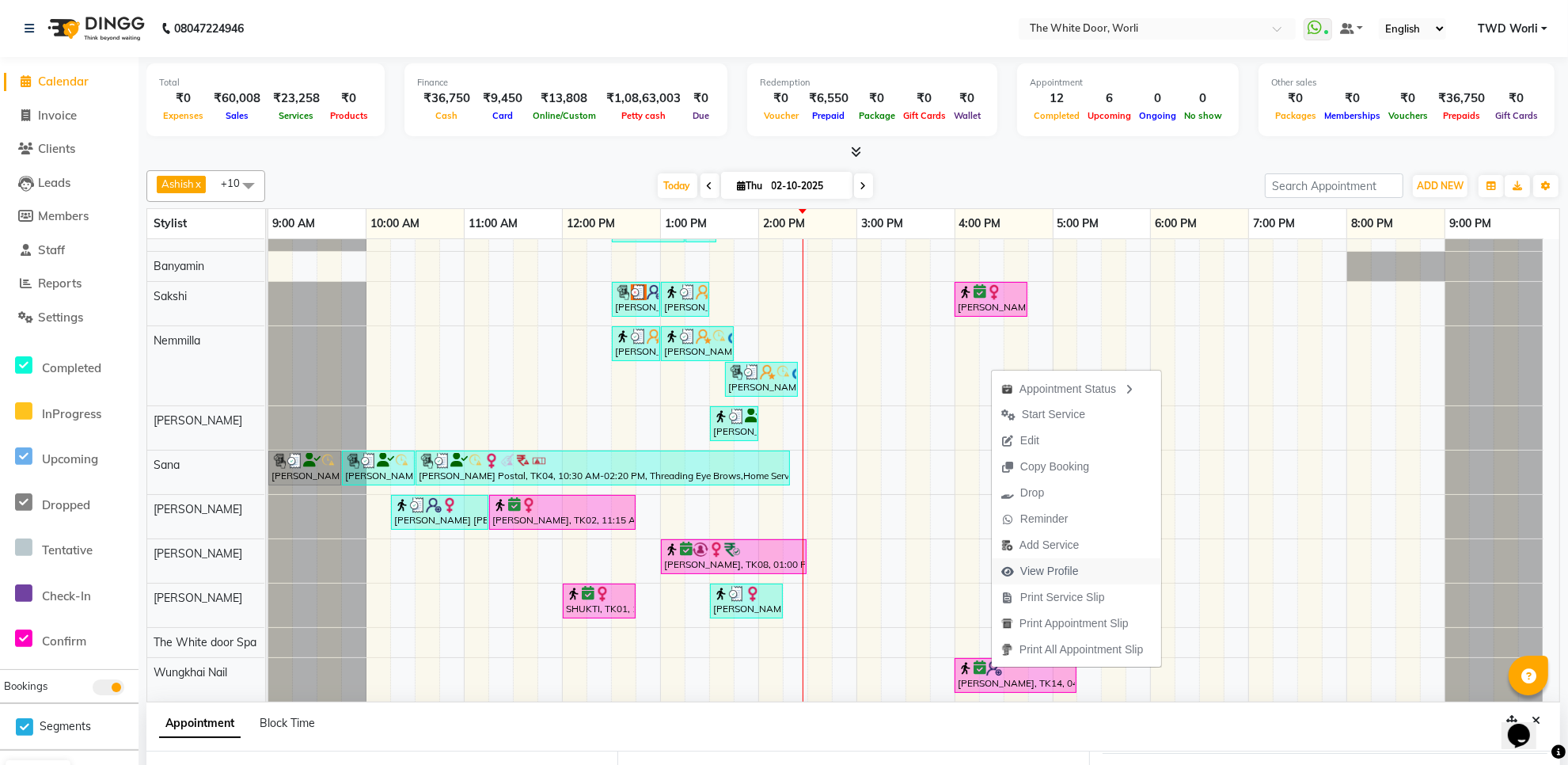
click at [1041, 568] on span "View Profile" at bounding box center [1050, 571] width 59 height 16
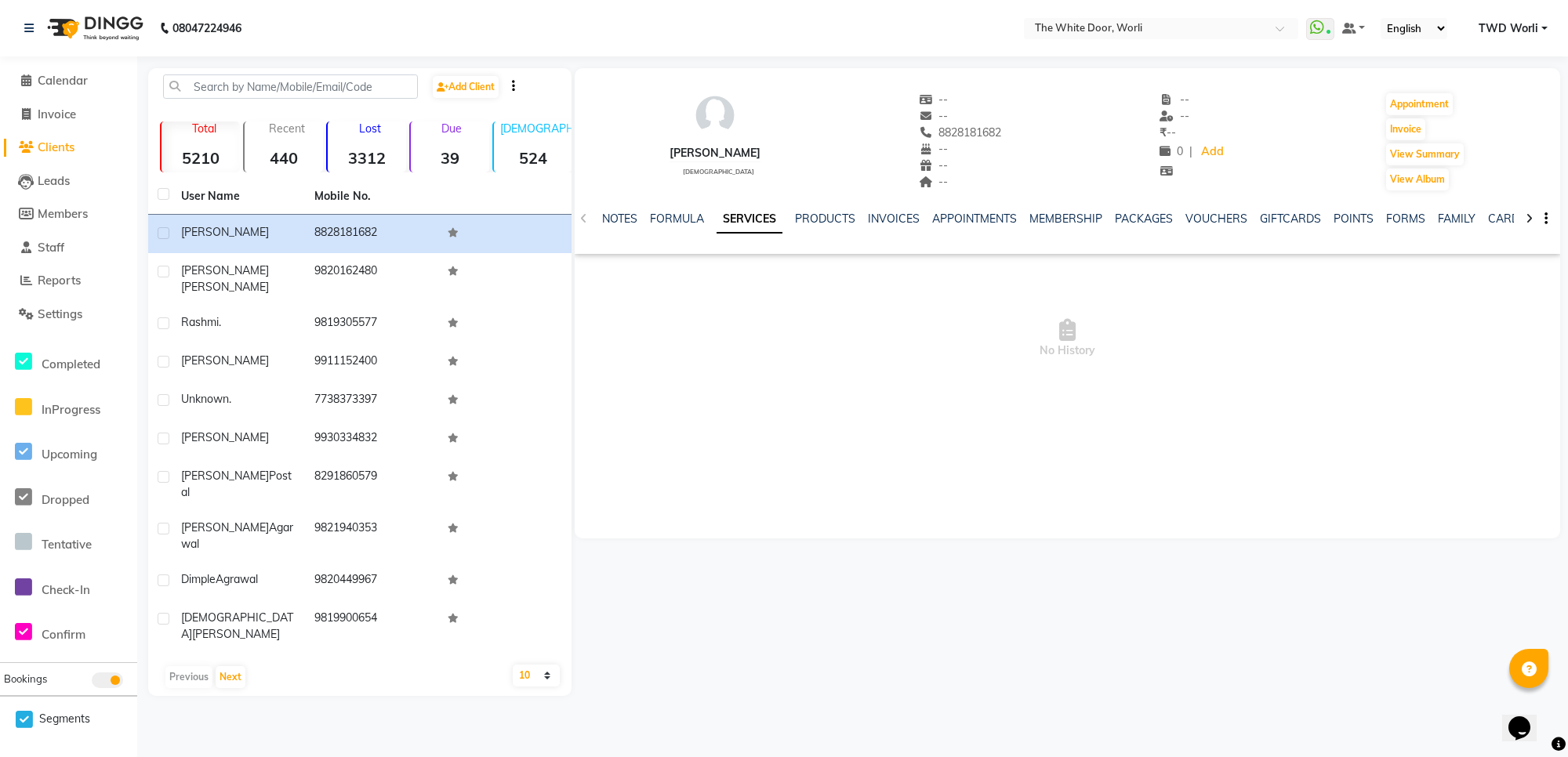
click at [578, 217] on div "NOTES FORMULA SERVICES PRODUCTS INVOICES APPOINTMENTS MEMBERSHIP PACKAGES VOUCH…" at bounding box center [1067, 219] width 986 height 54
click at [582, 218] on div "NOTES FORMULA SERVICES PRODUCTS INVOICES APPOINTMENTS MEMBERSHIP PACKAGES VOUCH…" at bounding box center [1067, 219] width 986 height 54
click at [611, 221] on link "NOTES" at bounding box center [619, 218] width 35 height 14
click at [696, 220] on link "FORMULA" at bounding box center [691, 218] width 54 height 14
click at [737, 218] on link "SERVICES" at bounding box center [755, 218] width 53 height 14
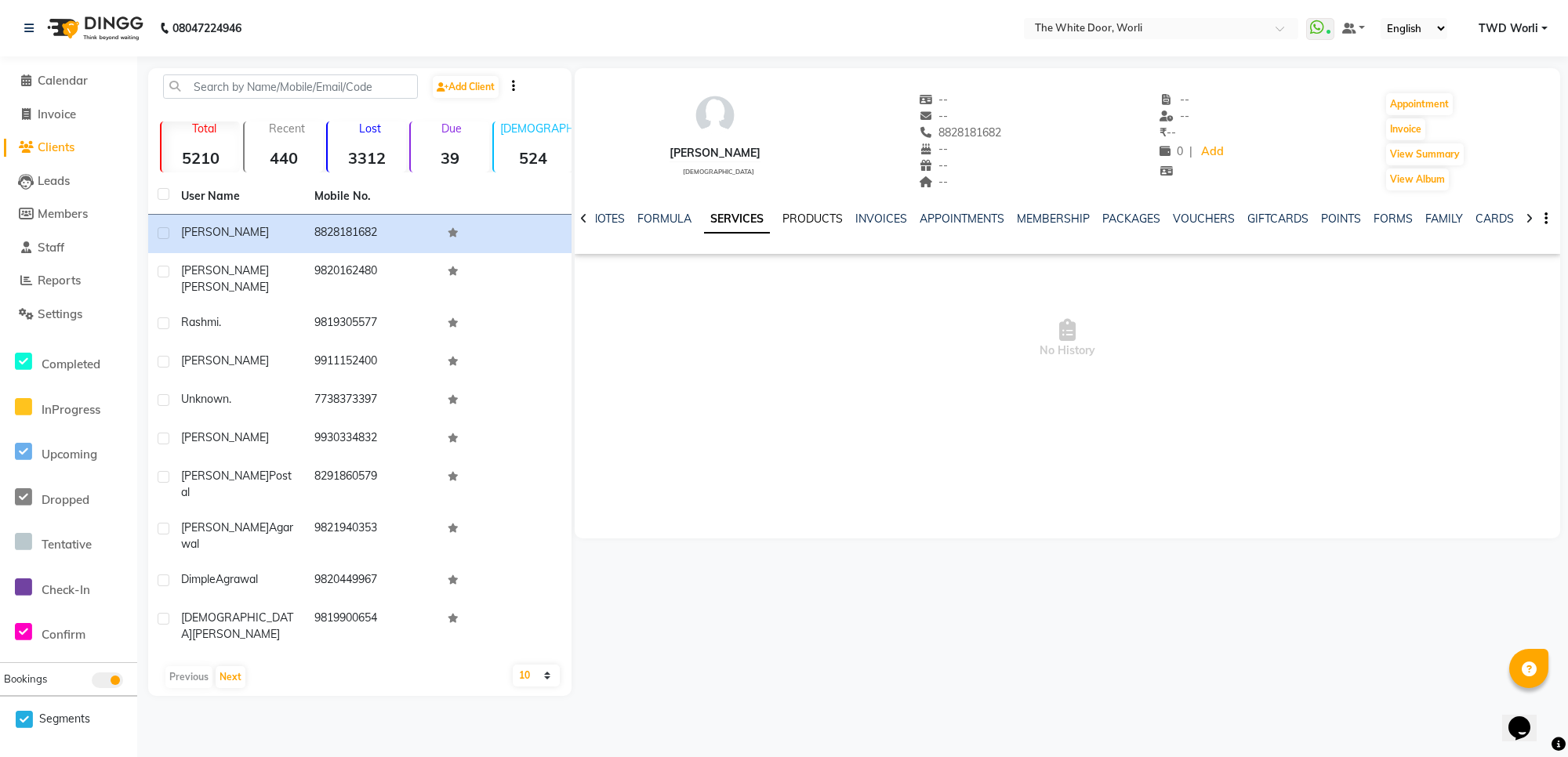
click at [797, 217] on link "PRODUCTS" at bounding box center [813, 218] width 60 height 14
click at [853, 218] on link "INVOICES" at bounding box center [870, 218] width 51 height 14
click at [1017, 216] on link "MEMBERSHIP" at bounding box center [1028, 218] width 73 height 14
click at [1060, 216] on link "PACKAGES" at bounding box center [1080, 218] width 58 height 14
drag, startPoint x: 1119, startPoint y: 212, endPoint x: 1133, endPoint y: 213, distance: 14.0
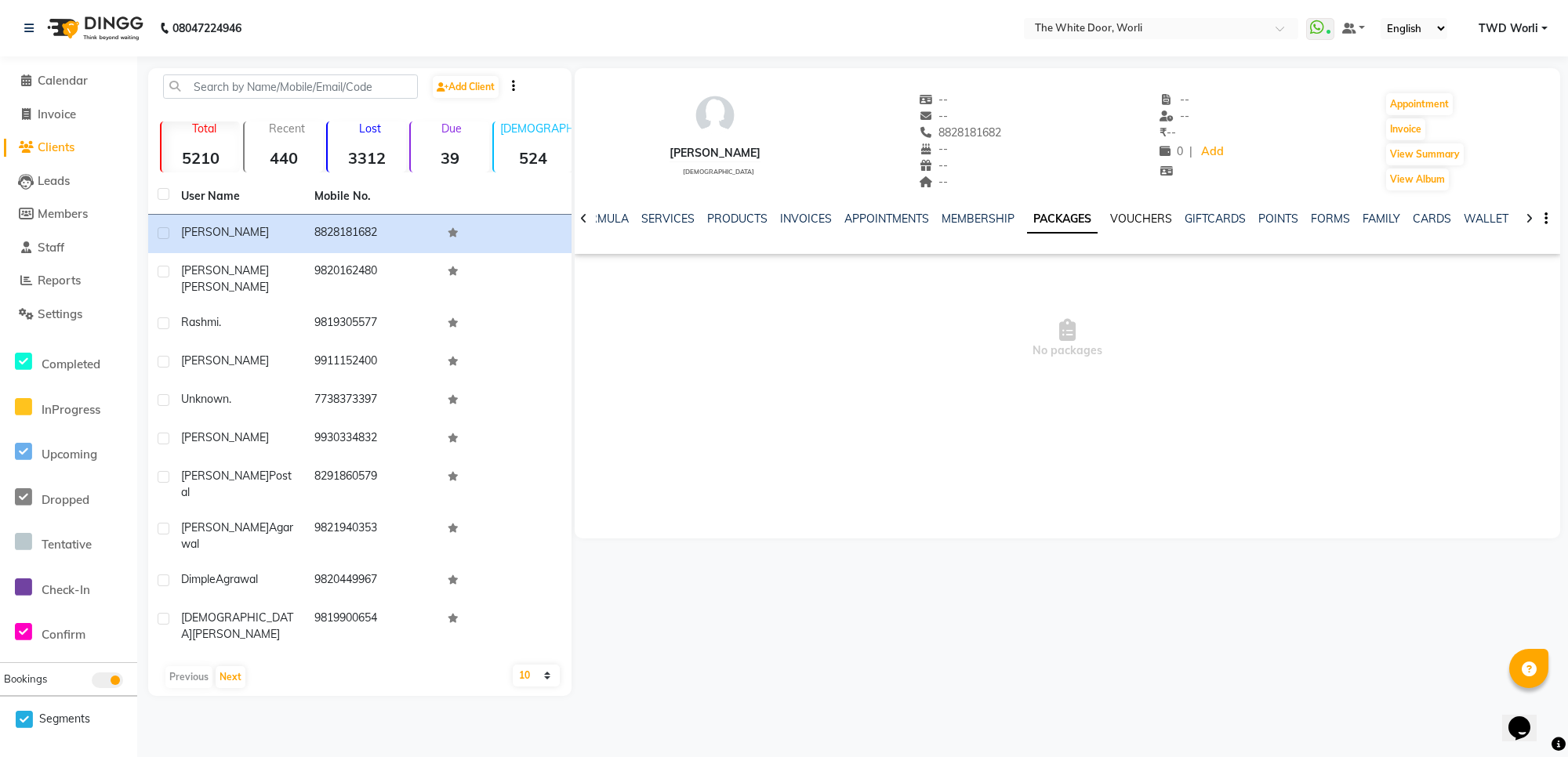
click at [1121, 213] on link "VOUCHERS" at bounding box center [1141, 218] width 62 height 14
click at [72, 69] on li "Calendar" at bounding box center [69, 81] width 137 height 33
click at [75, 78] on span "Calendar" at bounding box center [62, 80] width 50 height 15
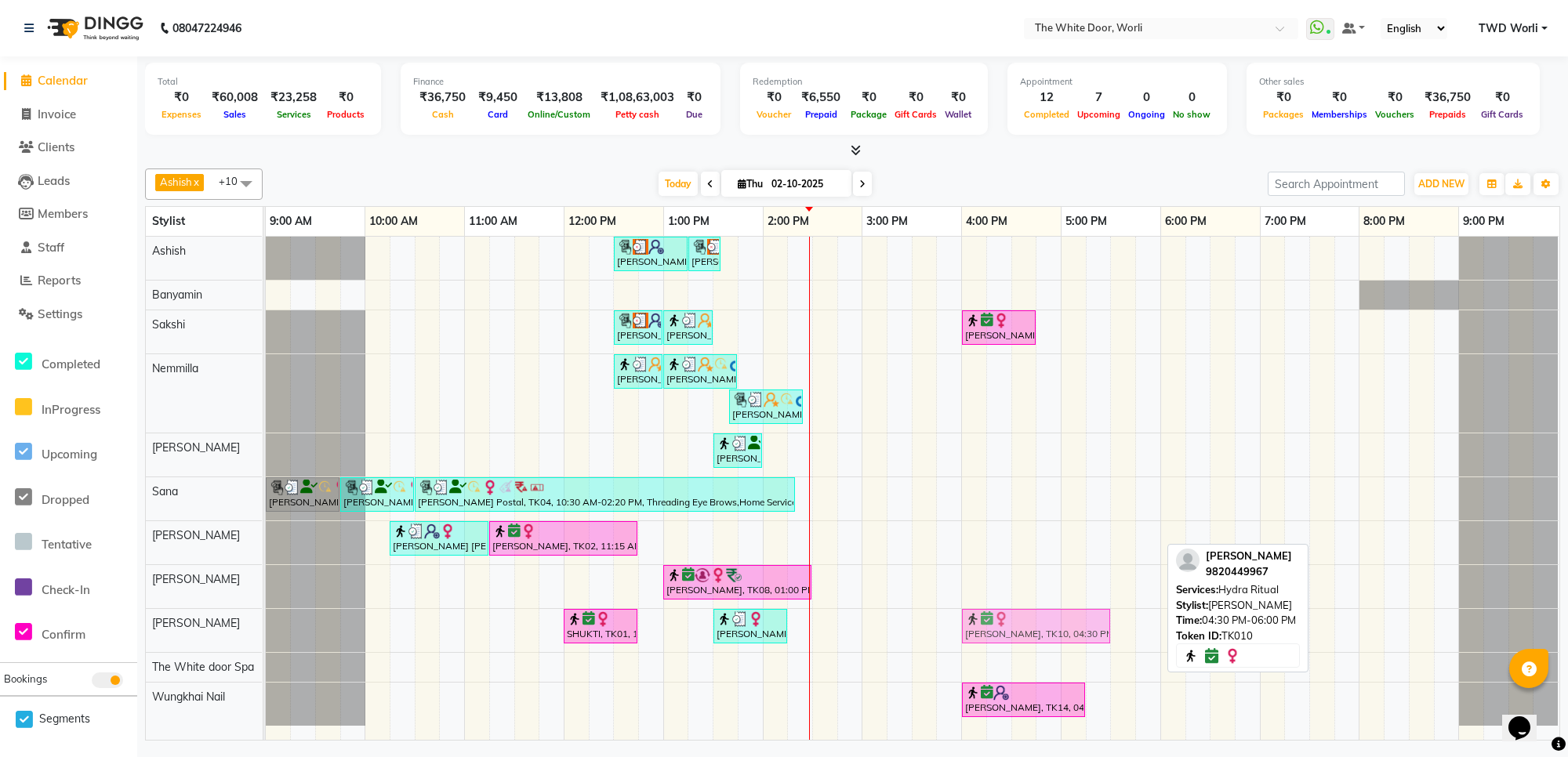
drag, startPoint x: 1062, startPoint y: 628, endPoint x: 1002, endPoint y: 635, distance: 60.4
click at [266, 635] on div "SHUKTI, TK01, 12:00 PM-12:45 PM, Hair wash & Styling medium length Suhani, TK09…" at bounding box center [266, 631] width 0 height 43
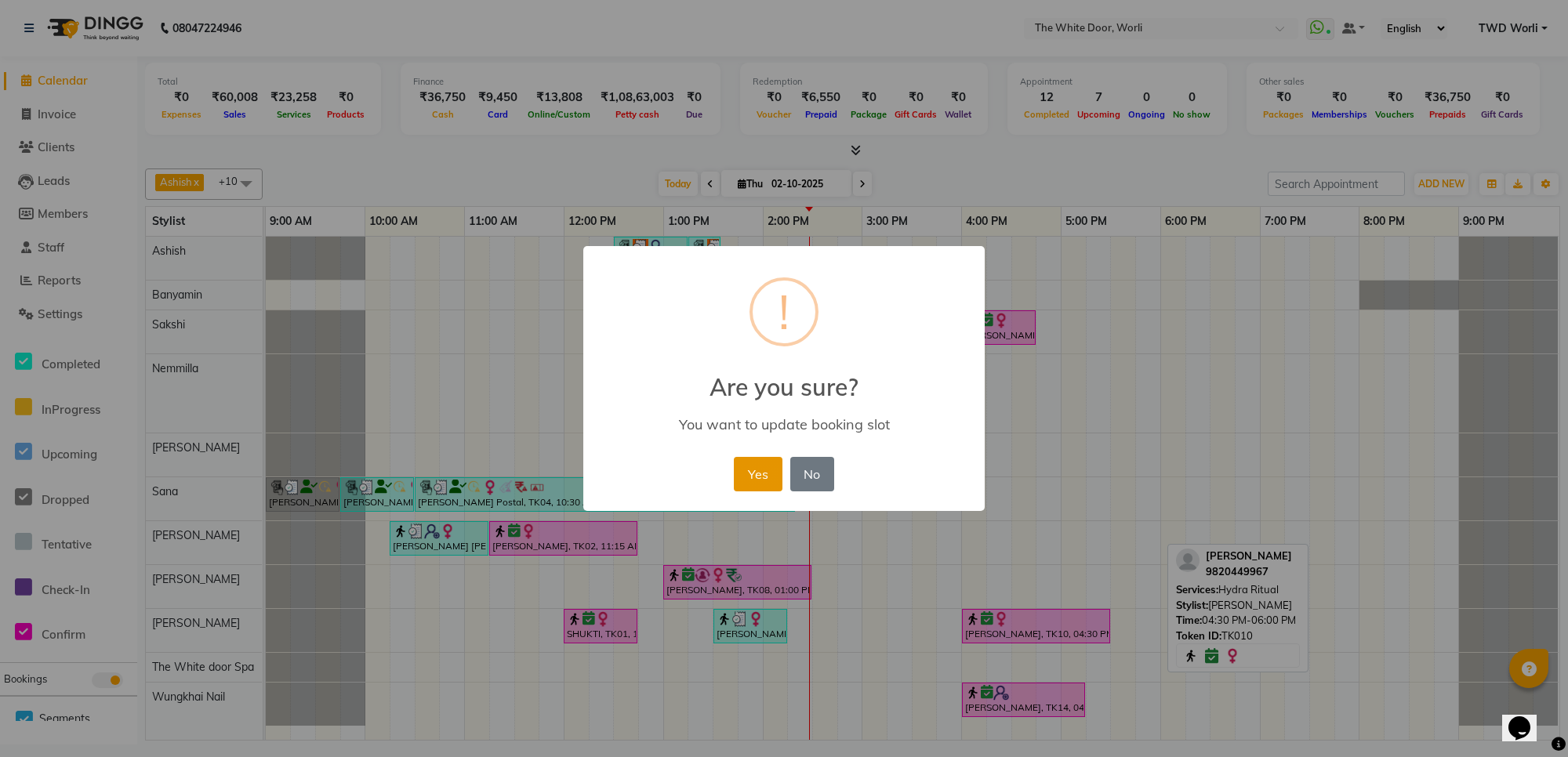
click at [773, 472] on button "Yes" at bounding box center [757, 474] width 48 height 34
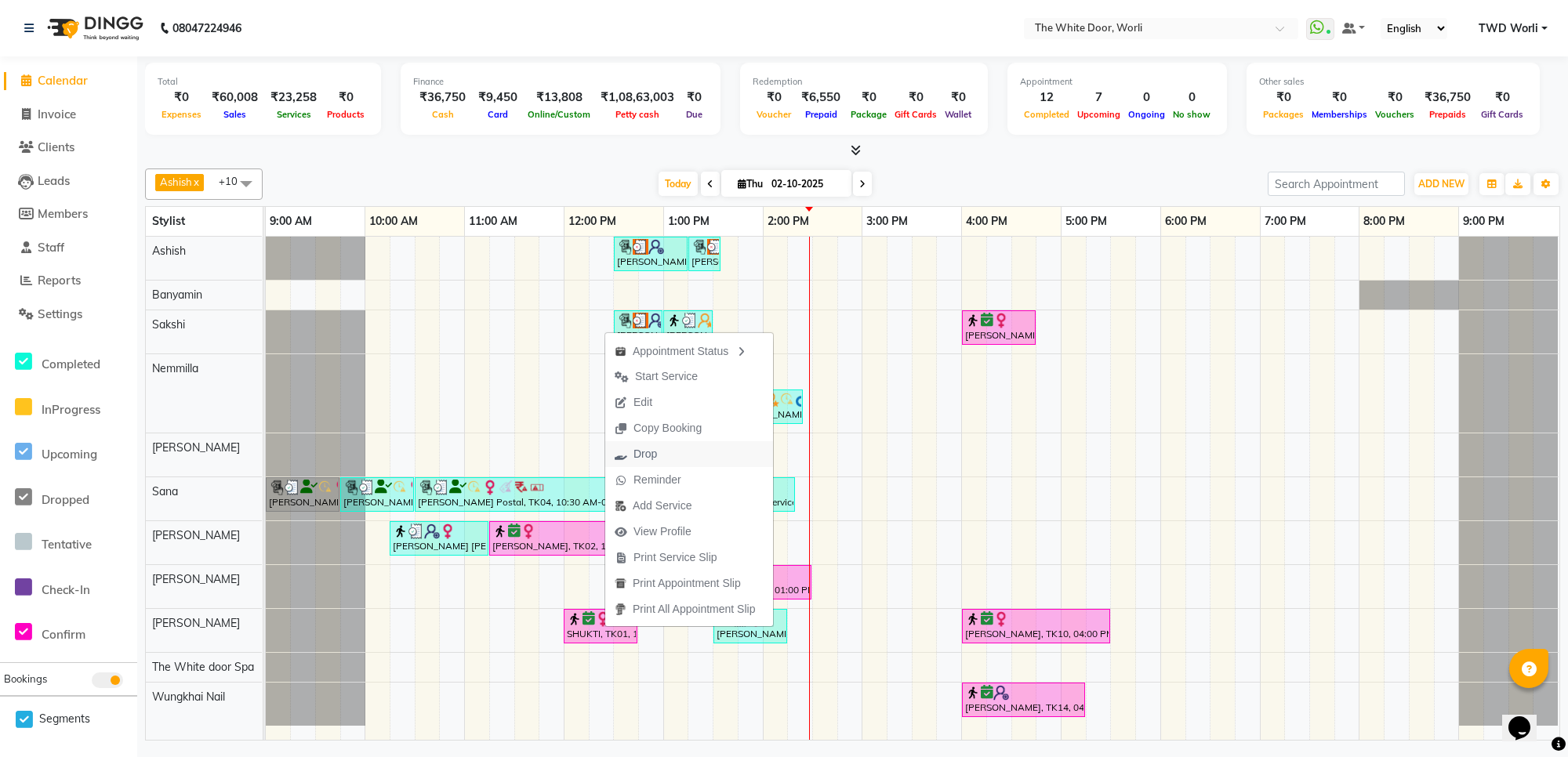
click at [656, 456] on span "Drop" at bounding box center [644, 454] width 24 height 16
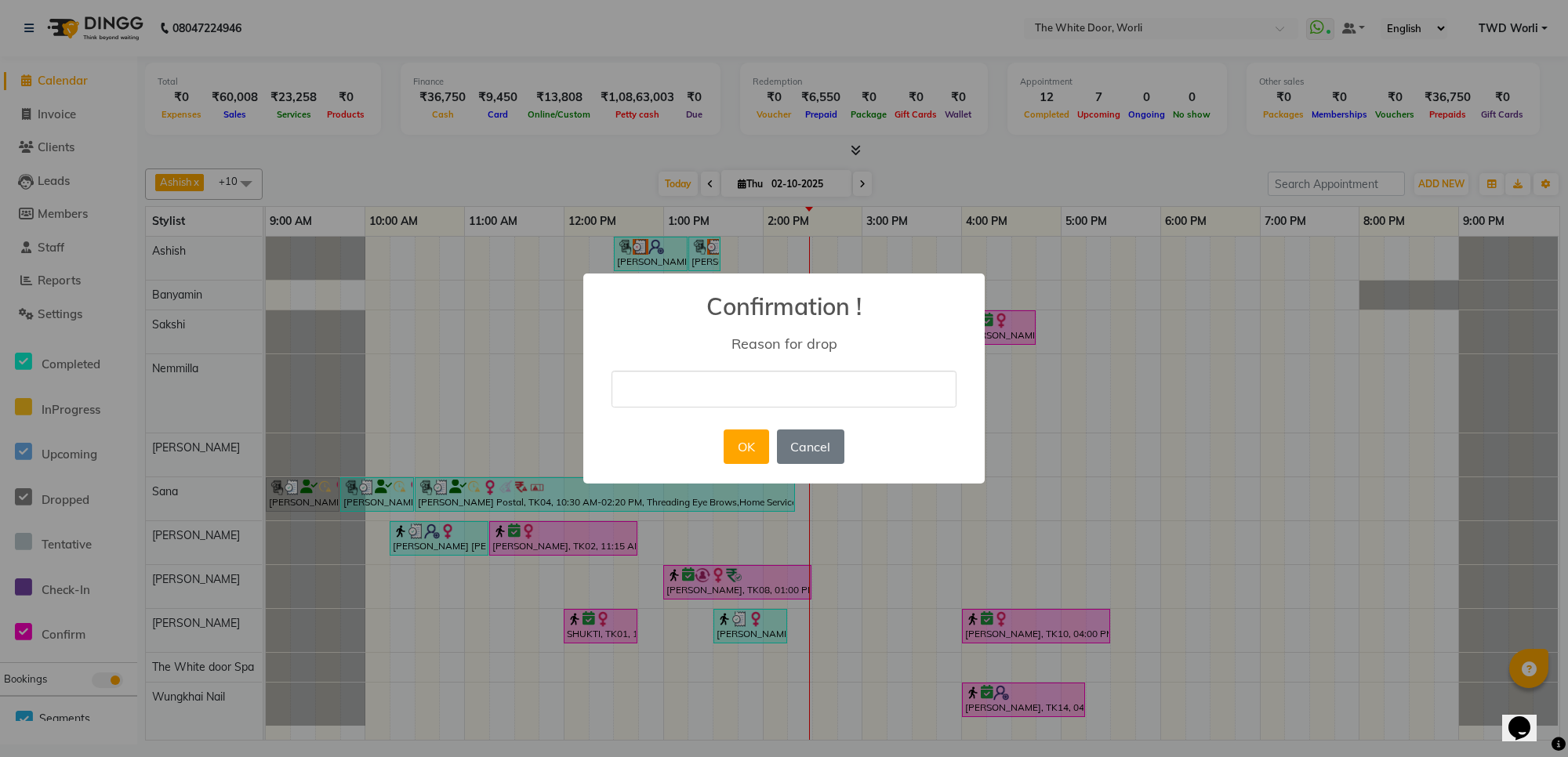
click at [679, 393] on input "text" at bounding box center [783, 388] width 345 height 37
type input "client cancelled"
drag, startPoint x: 746, startPoint y: 458, endPoint x: 737, endPoint y: 474, distance: 18.4
click at [747, 458] on button "OK" at bounding box center [746, 447] width 45 height 34
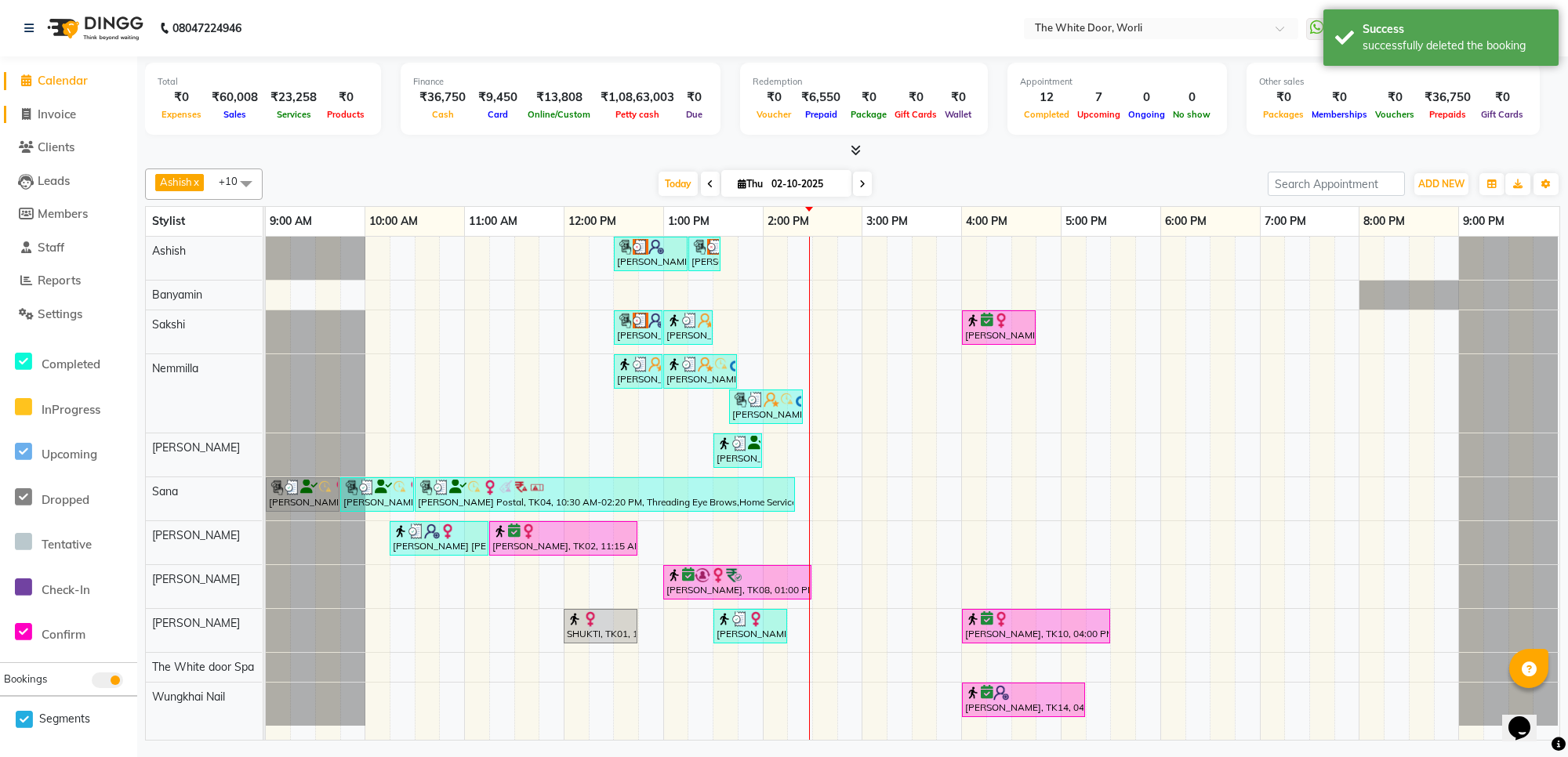
click at [86, 113] on link "Invoice" at bounding box center [69, 115] width 130 height 18
select select "service"
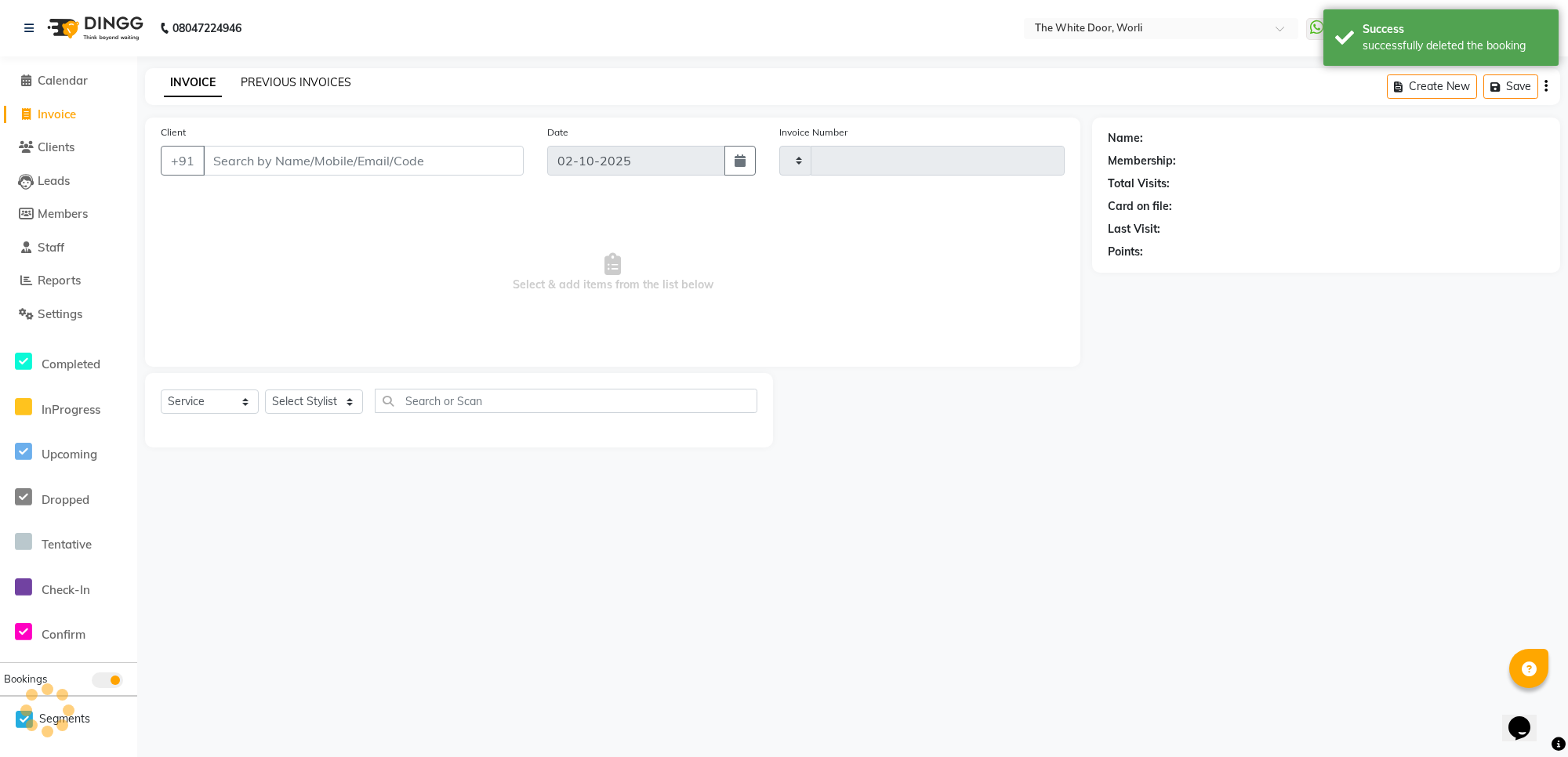
type input "1649"
select select "4027"
click at [284, 79] on link "PREVIOUS INVOICES" at bounding box center [295, 82] width 110 height 14
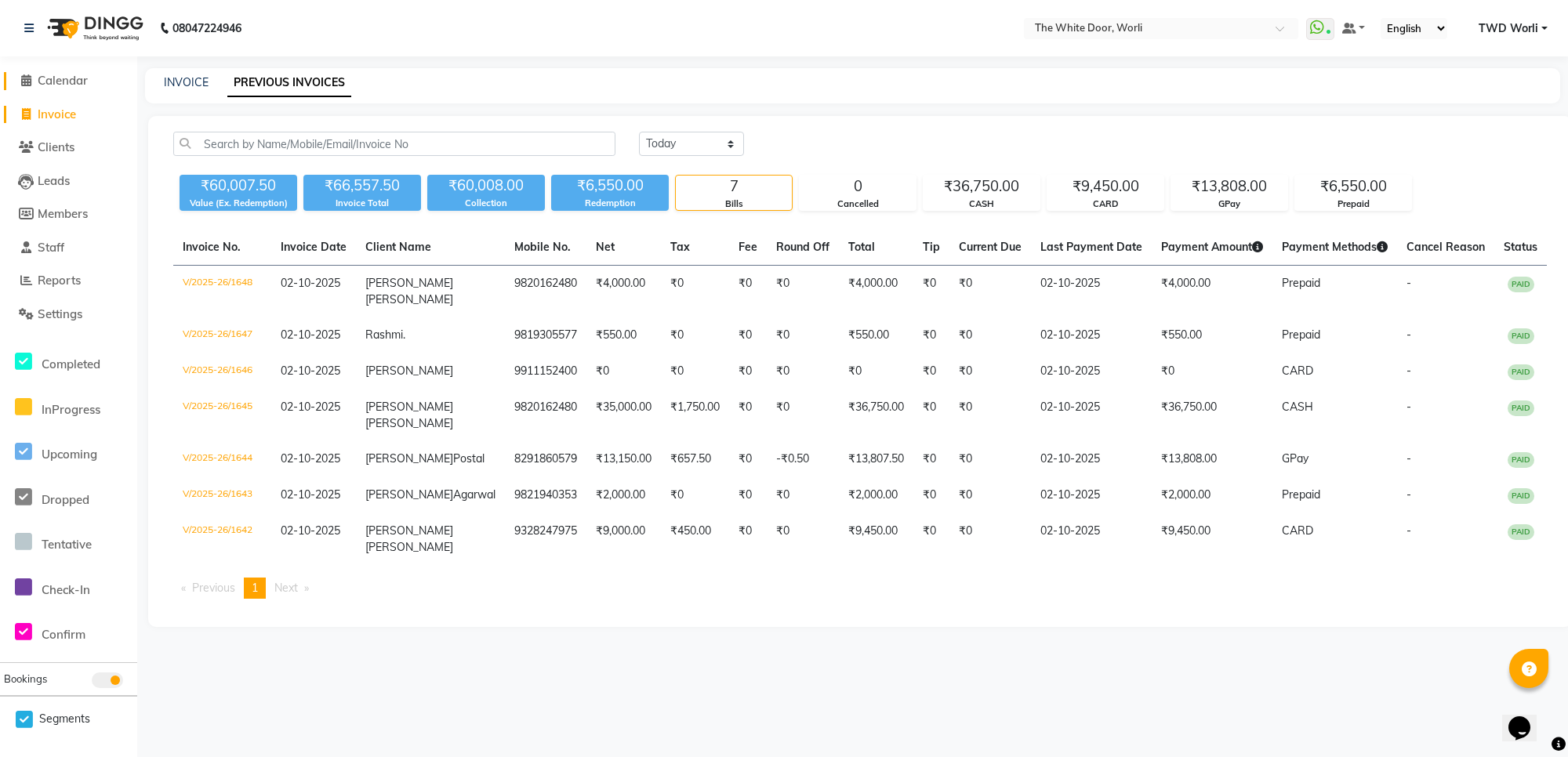
click at [79, 75] on span "Calendar" at bounding box center [62, 80] width 50 height 15
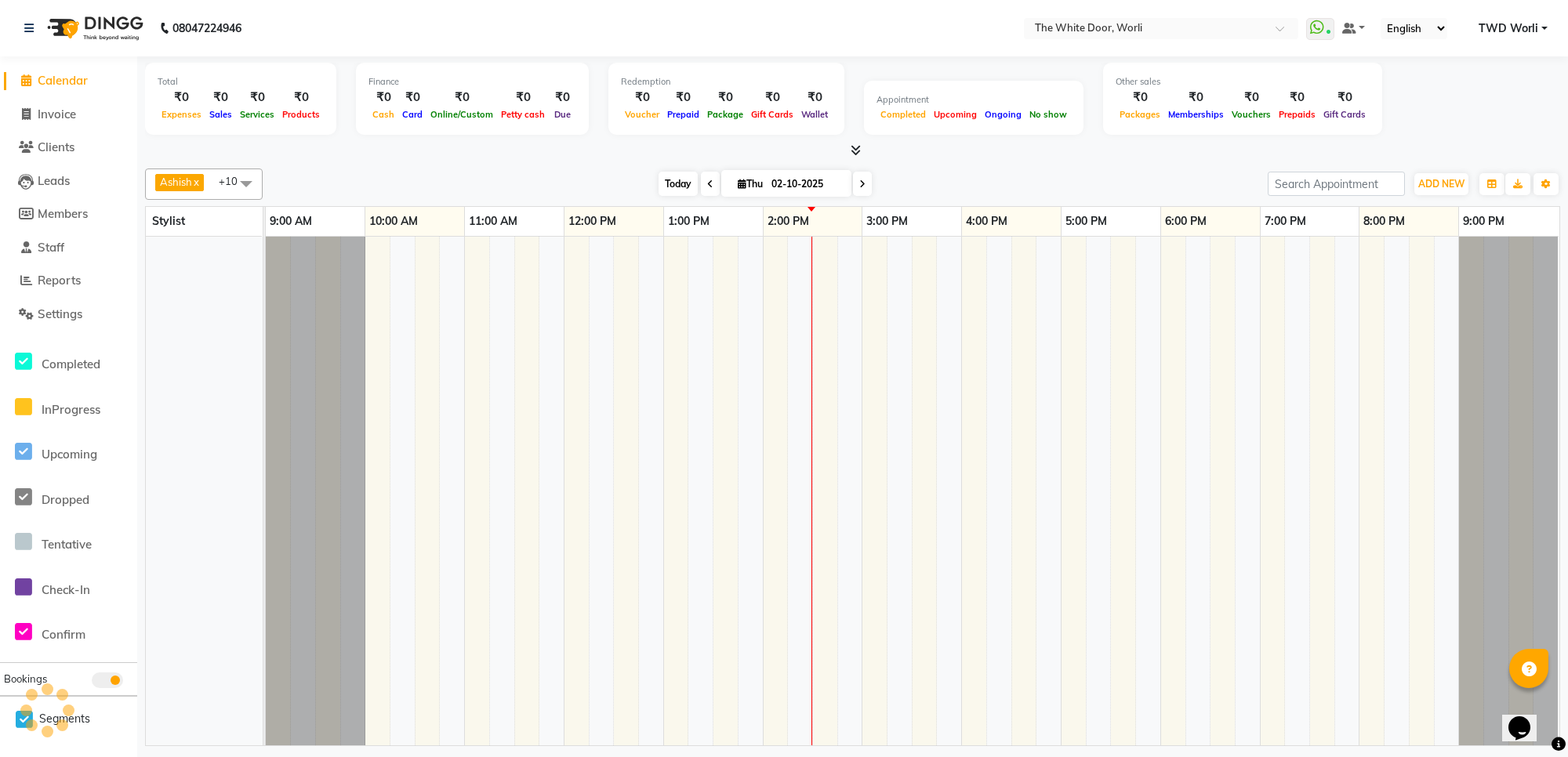
click at [672, 183] on span "Today" at bounding box center [678, 184] width 39 height 24
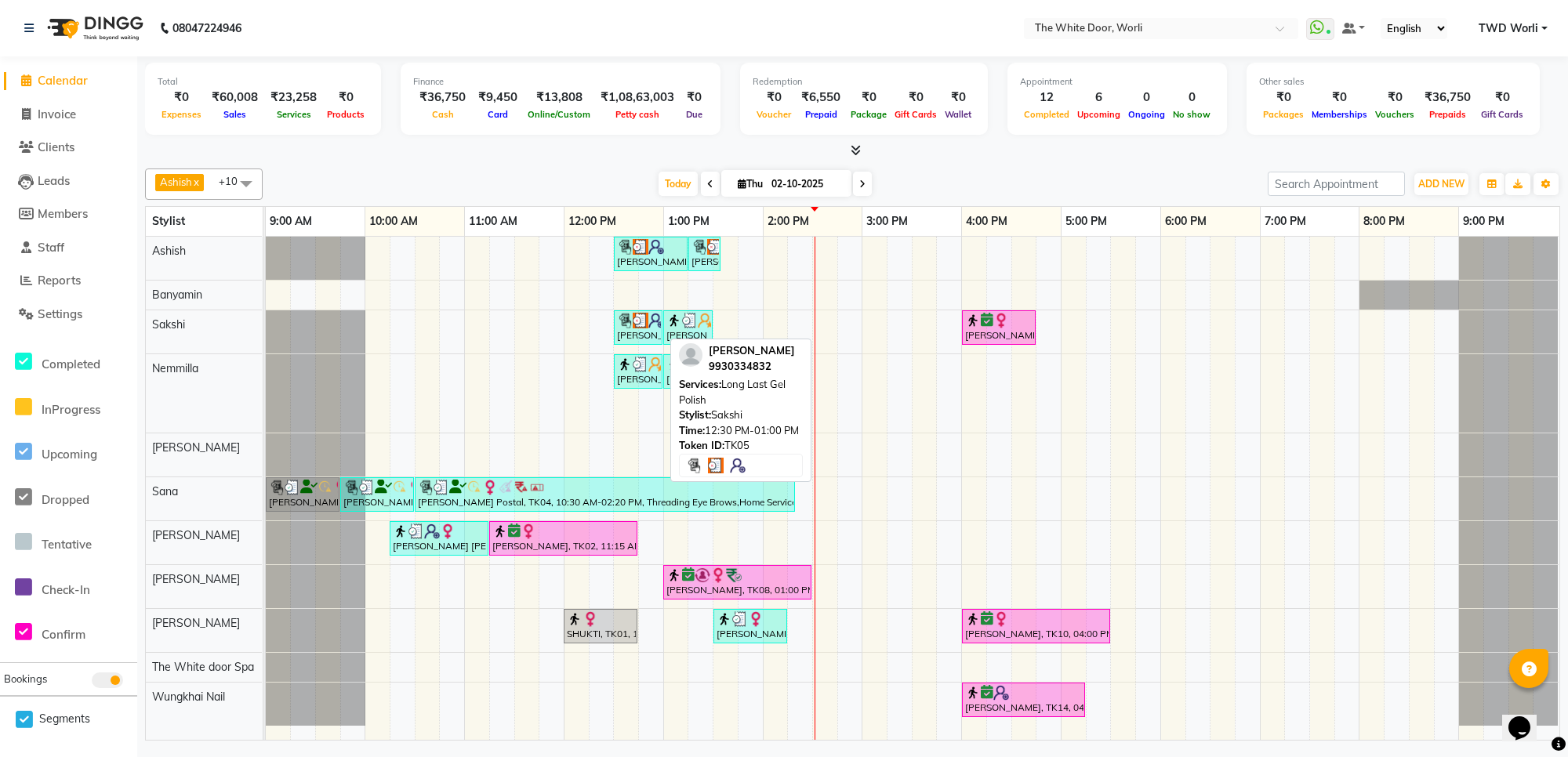
click at [641, 331] on div "[PERSON_NAME], TK05, 12:30 PM-01:00 PM, Long Last Gel Polish" at bounding box center [638, 327] width 46 height 30
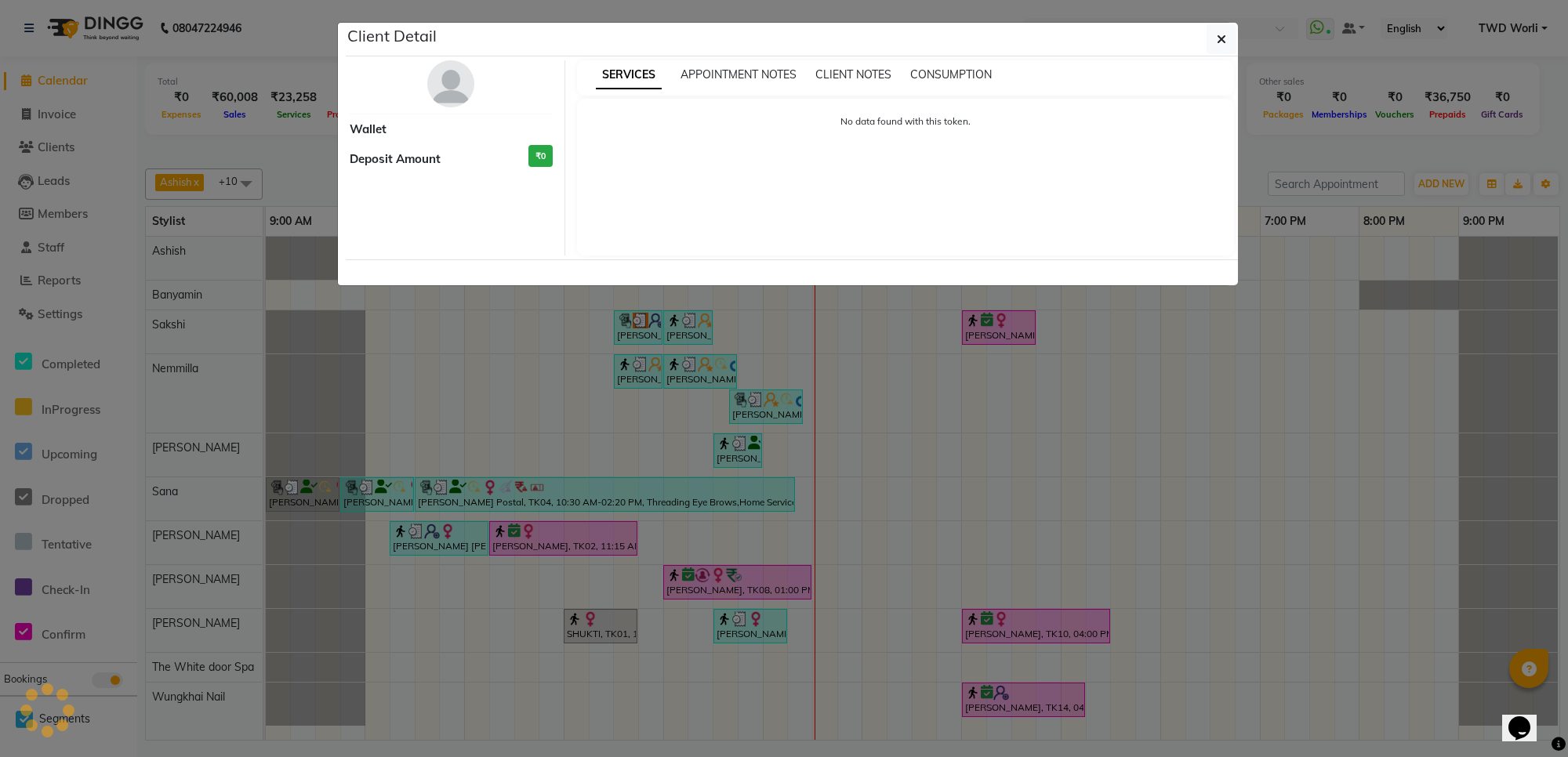
select select "3"
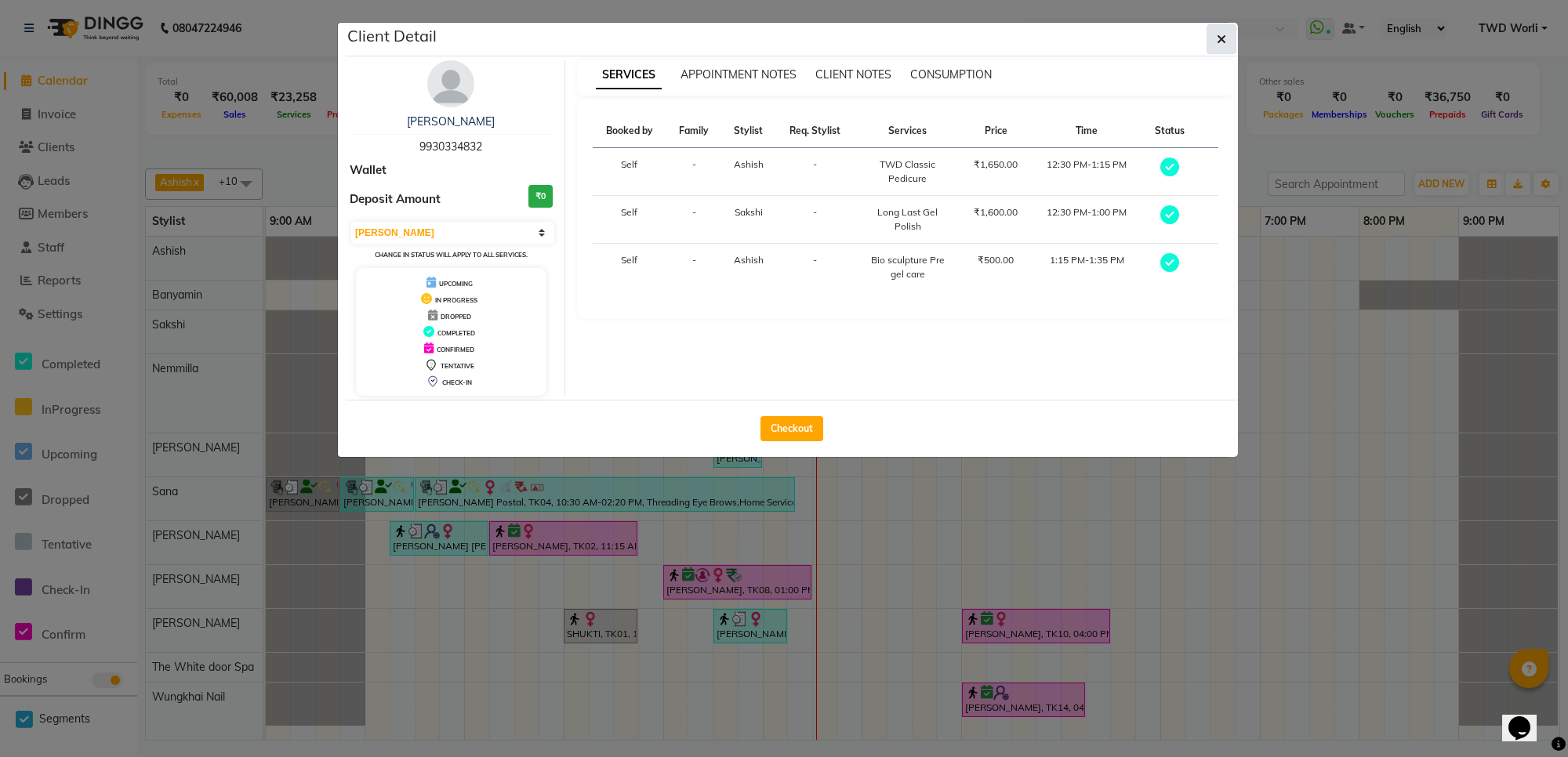
click at [1223, 42] on icon "button" at bounding box center [1221, 38] width 10 height 12
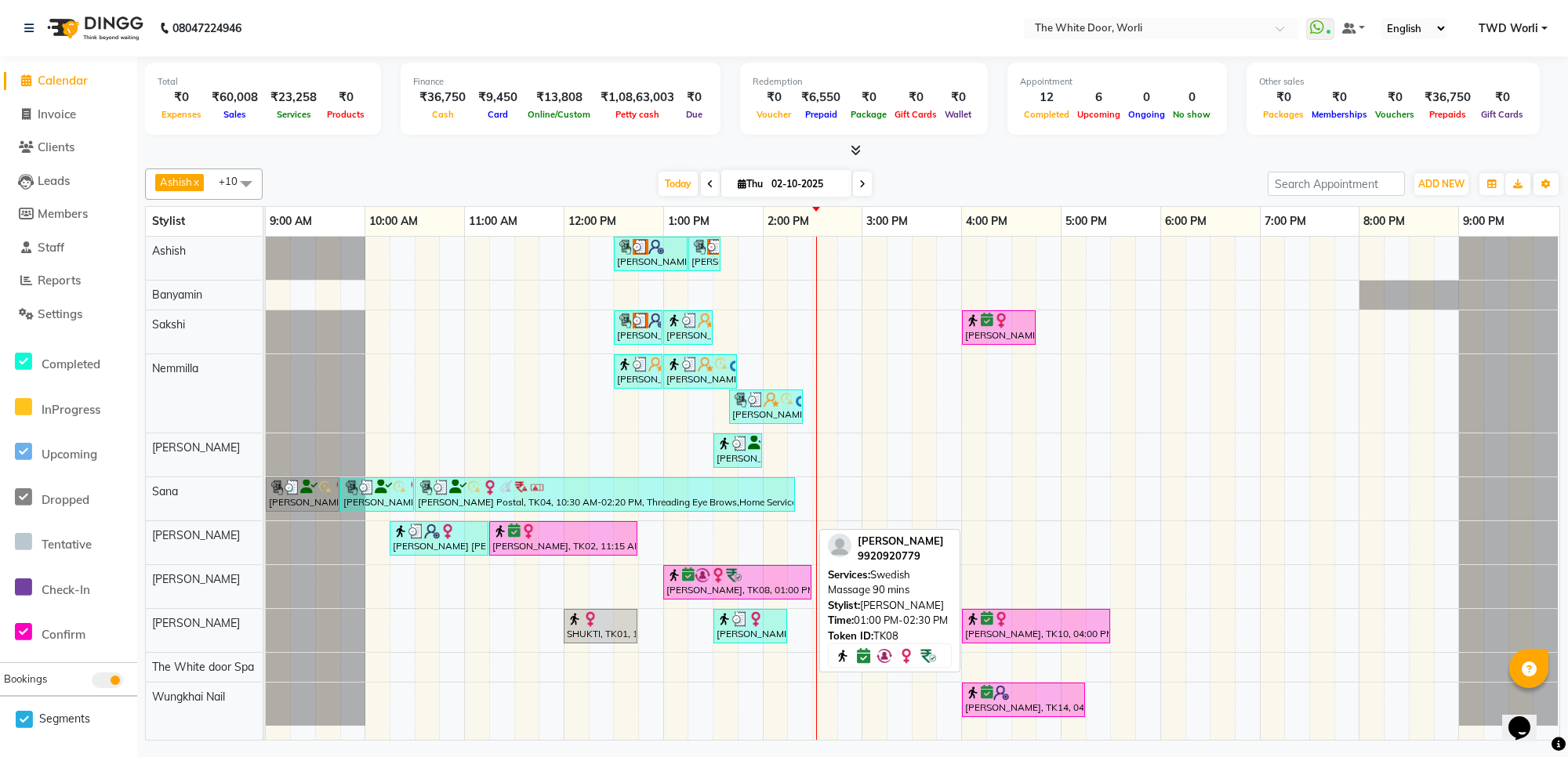
click at [758, 583] on div at bounding box center [737, 575] width 142 height 15
select select "3"
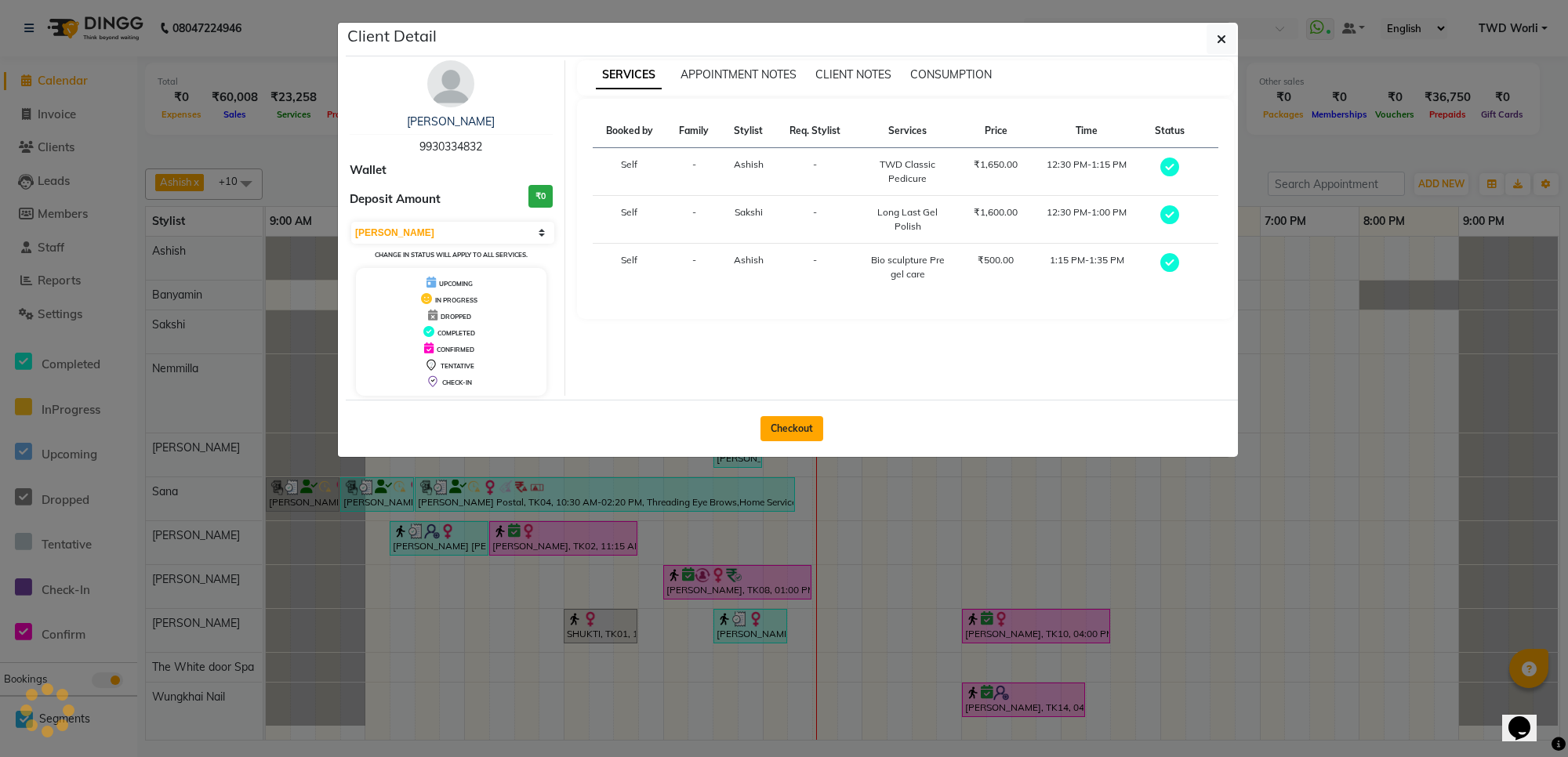
click at [798, 430] on button "Checkout" at bounding box center [791, 428] width 63 height 25
select select "service"
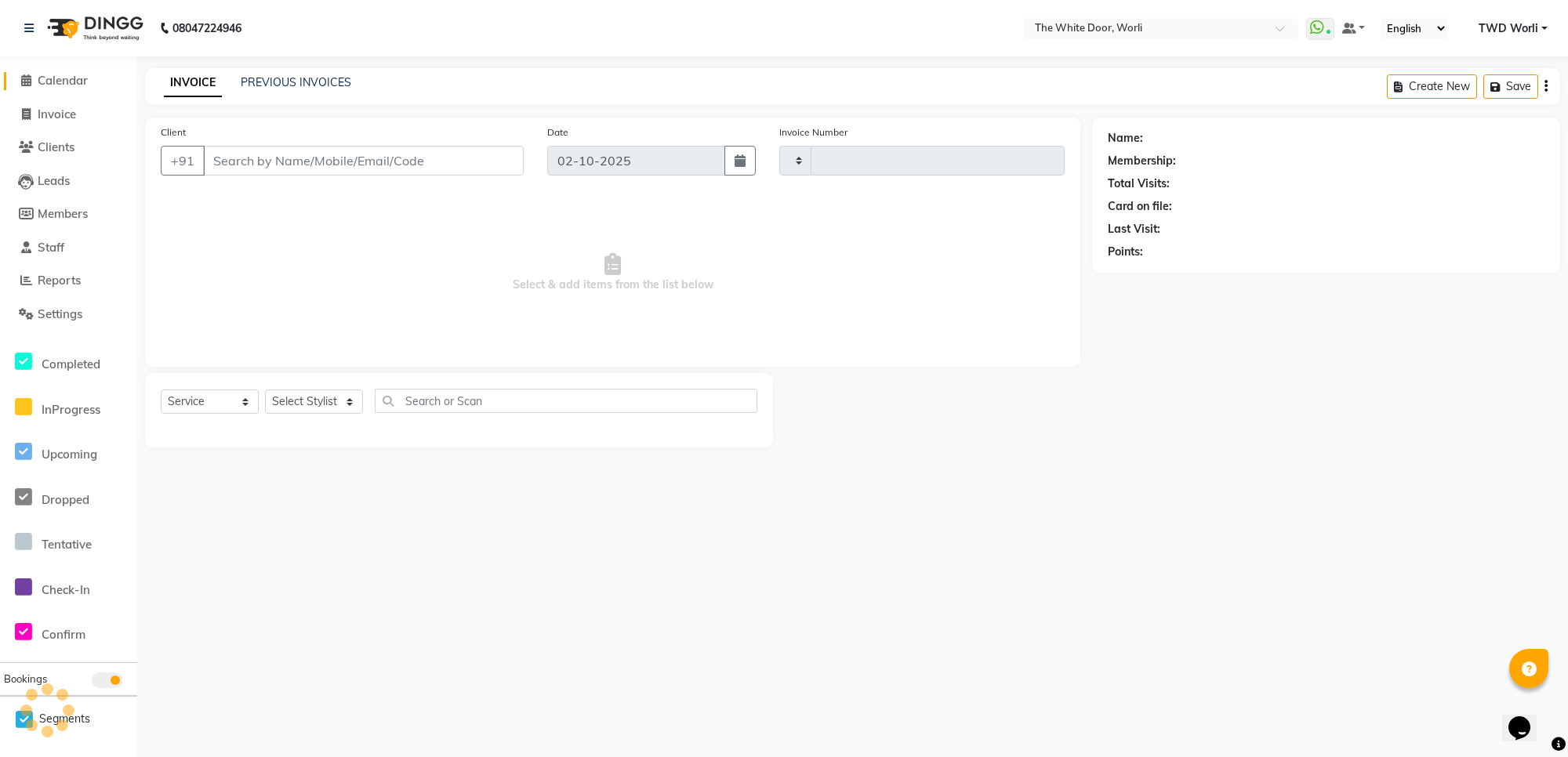
type input "1649"
select select "4027"
type input "9930334832"
select select "20532"
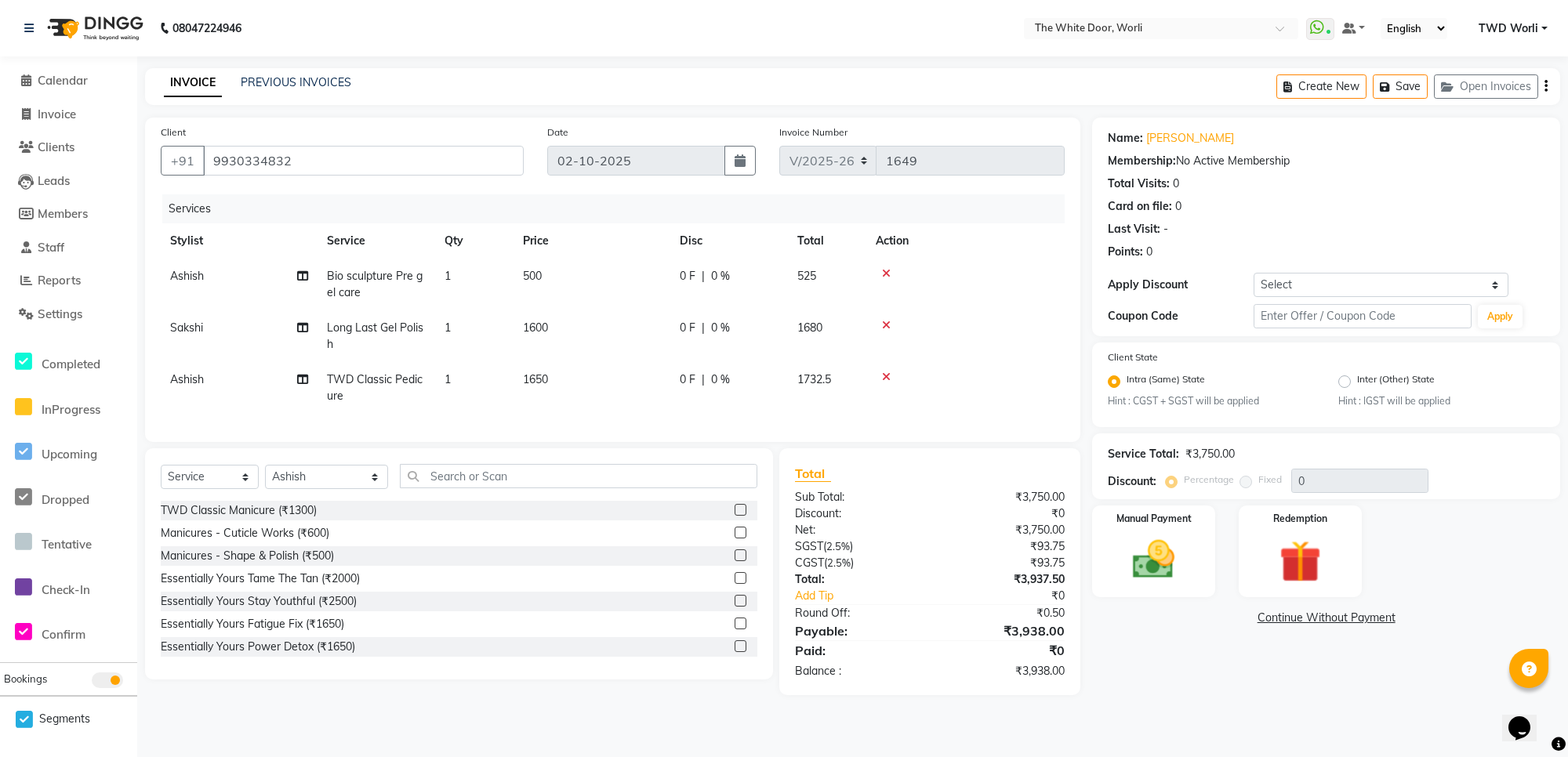
click at [888, 376] on icon at bounding box center [886, 376] width 9 height 11
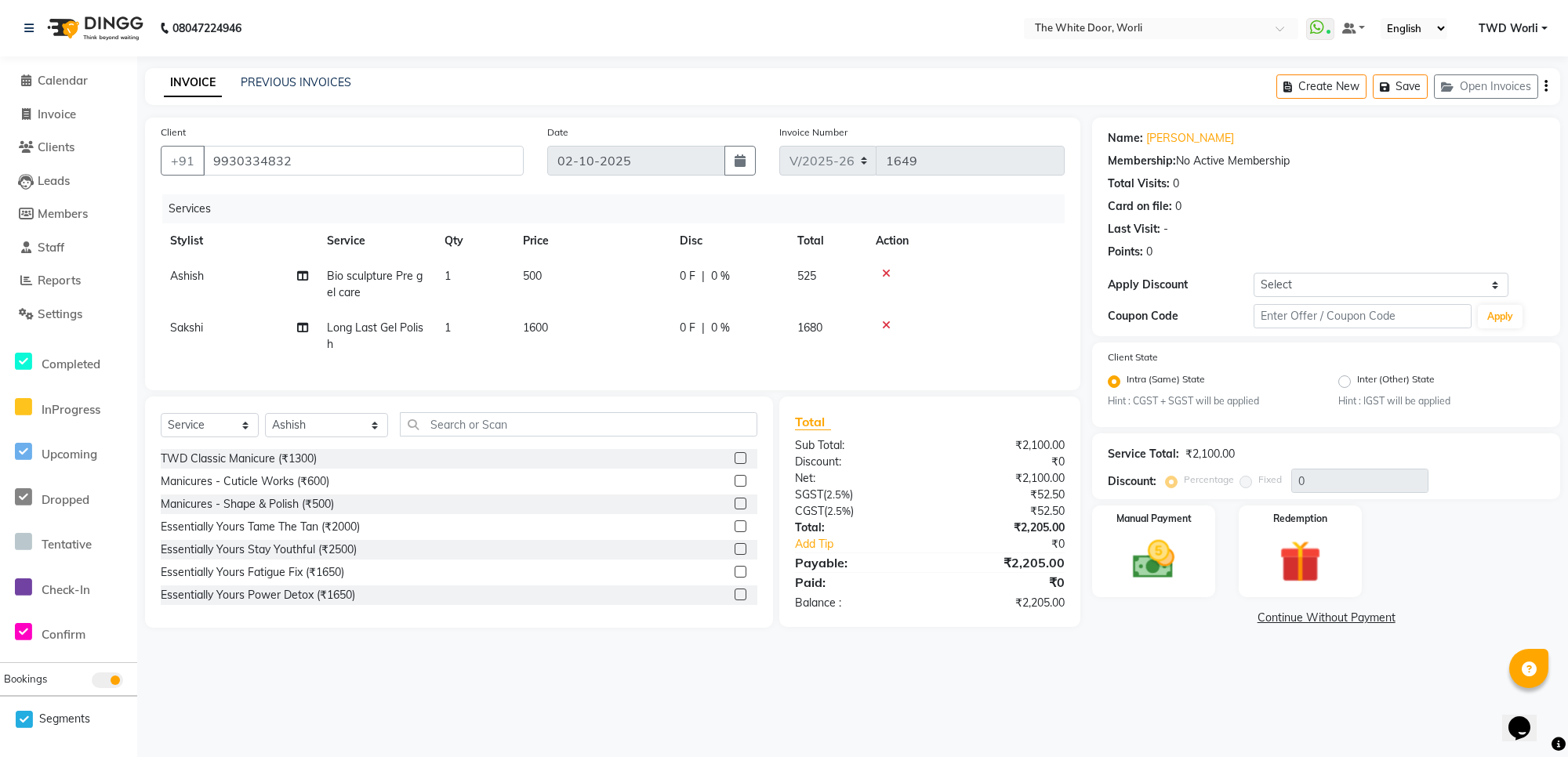
click at [888, 320] on icon at bounding box center [886, 325] width 9 height 11
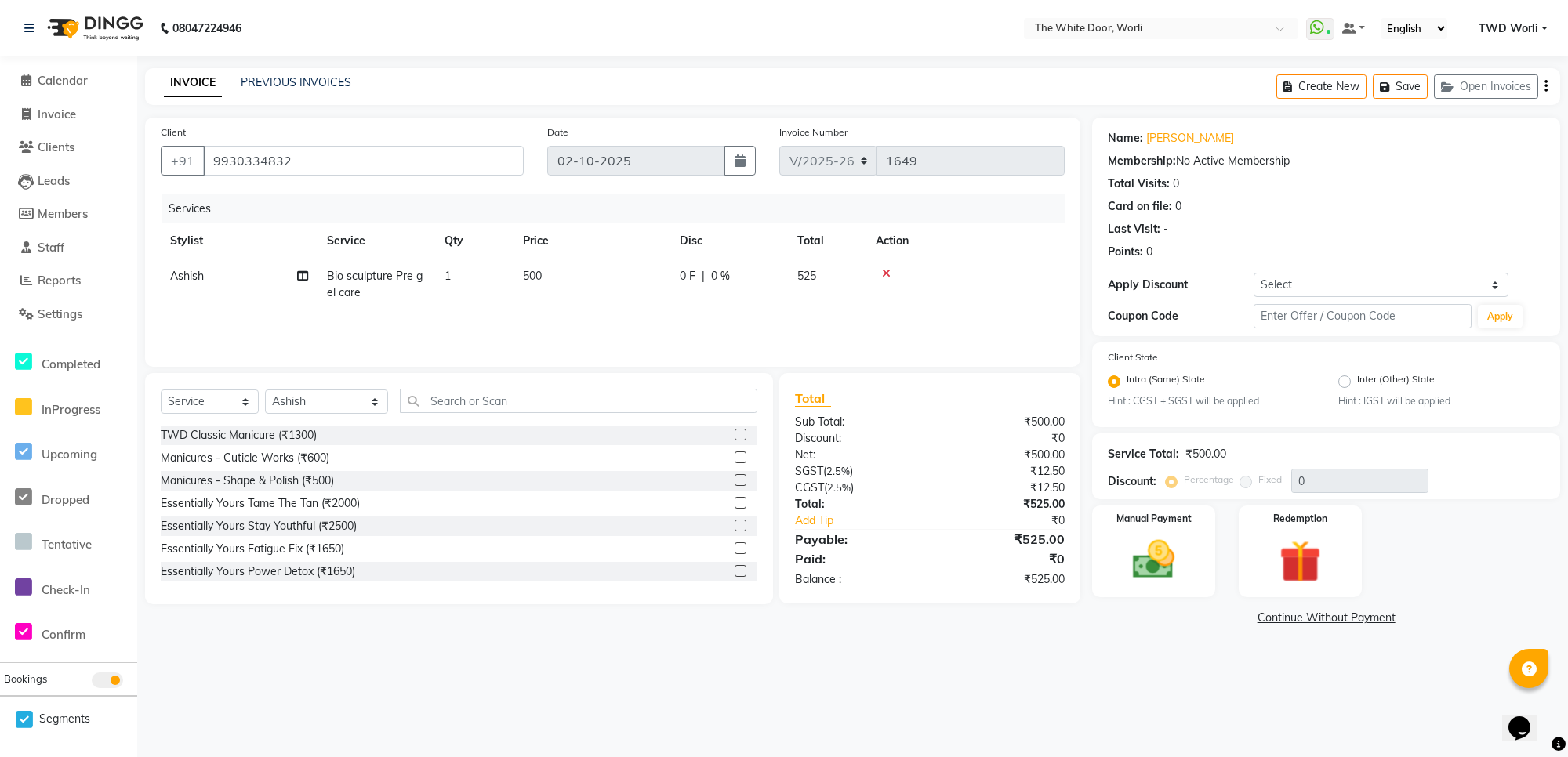
click at [884, 272] on icon at bounding box center [886, 273] width 9 height 11
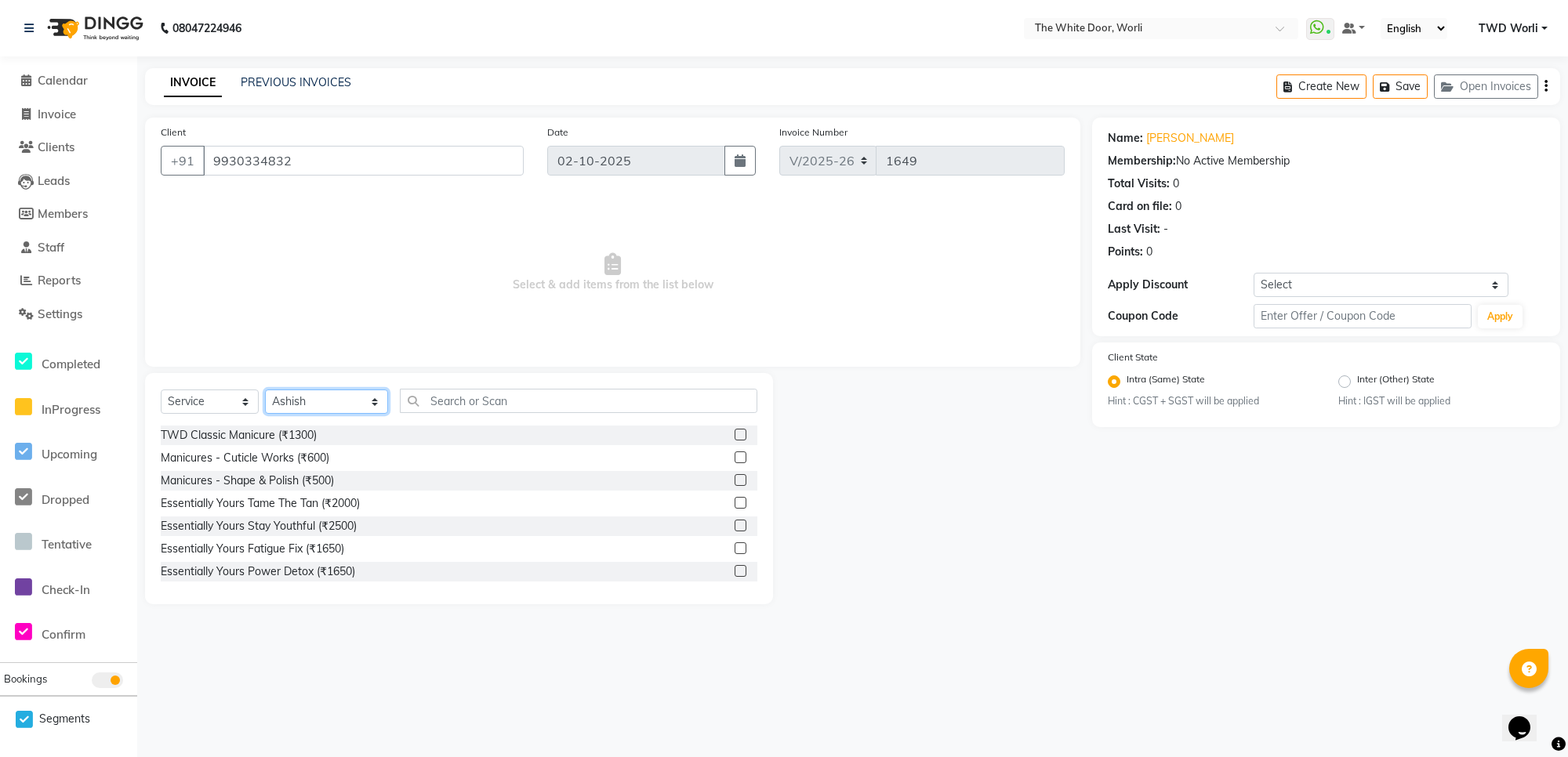
click at [314, 398] on select "Select Stylist Aarti Amit d Anil APEI Asa [PERSON_NAME] [PERSON_NAME] [MEDICAL_…" at bounding box center [326, 402] width 123 height 24
click at [265, 390] on select "Select Stylist Aarti Amit d Anil APEI Asa [PERSON_NAME] [PERSON_NAME] [MEDICAL_…" at bounding box center [326, 402] width 123 height 24
click at [222, 409] on select "Select Service Product Membership Package Voucher Prepaid Gift Card" at bounding box center [210, 402] width 98 height 24
select select "P"
click at [161, 390] on select "Select Service Product Membership Package Voucher Prepaid Gift Card" at bounding box center [210, 402] width 98 height 24
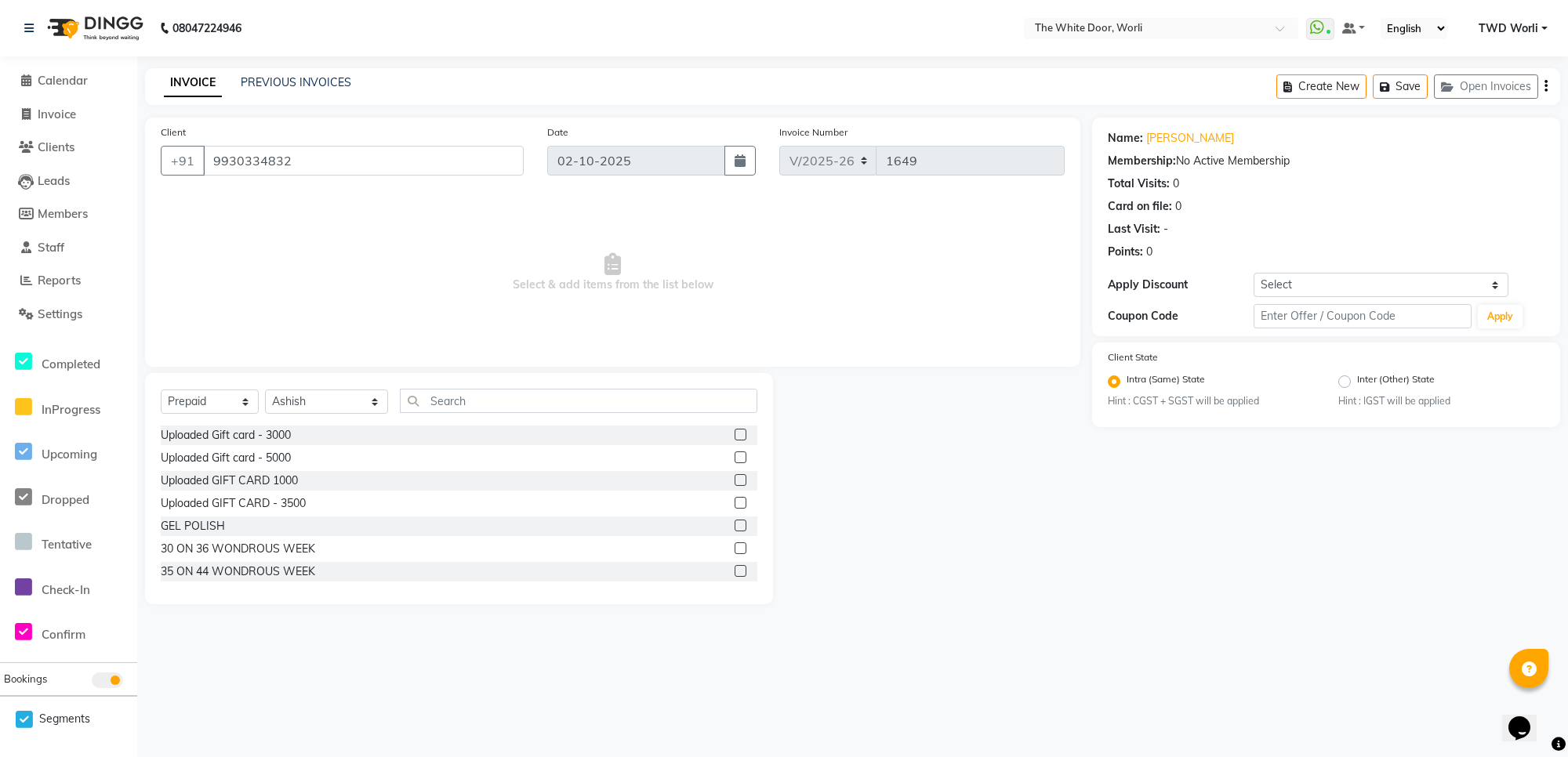
click at [734, 551] on label at bounding box center [740, 548] width 11 height 11
click at [734, 551] on input "checkbox" at bounding box center [739, 549] width 10 height 10
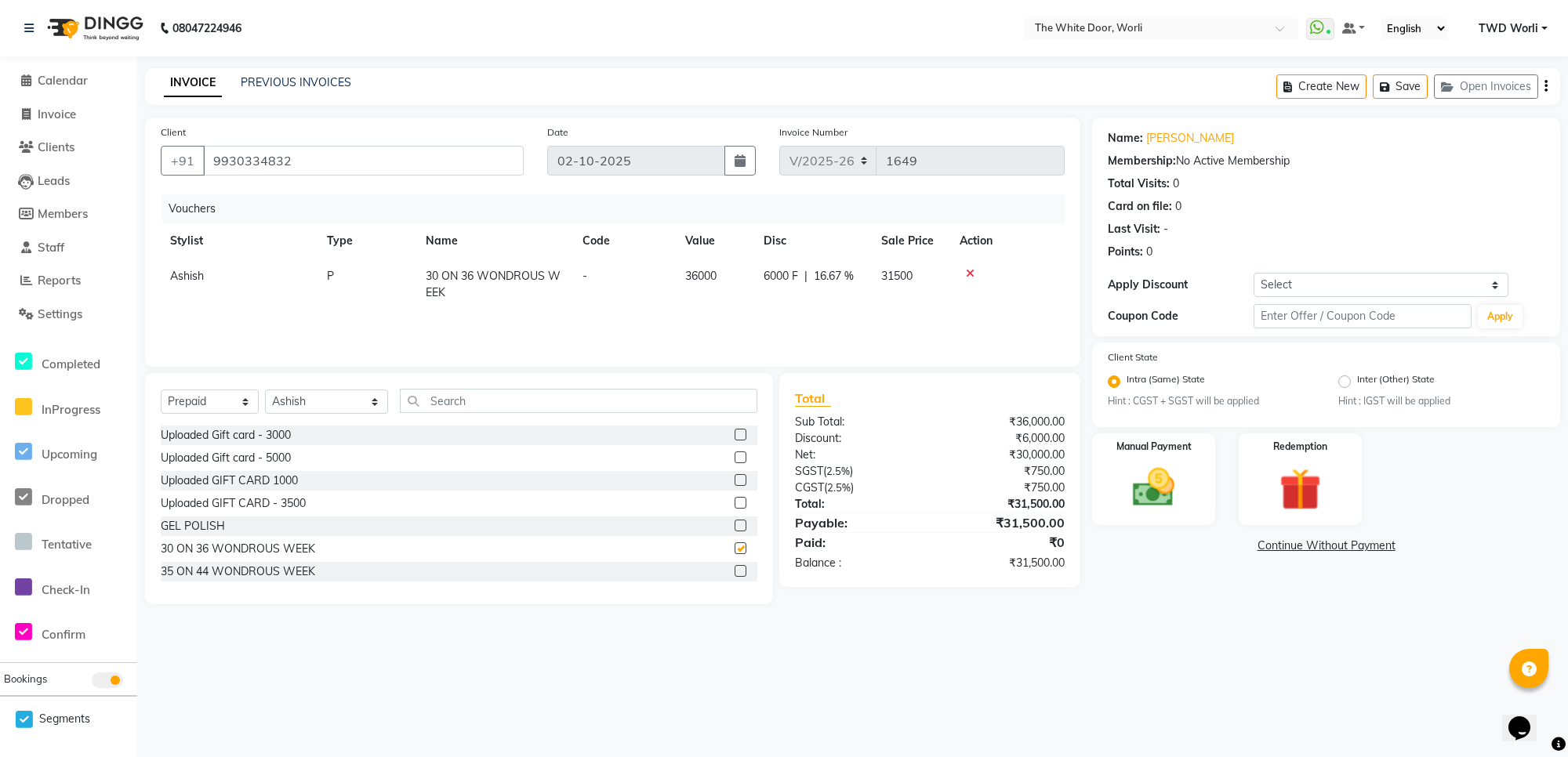
checkbox input "false"
click at [343, 401] on select "Select Stylist Aarti Amit d Anil APEI Asa [PERSON_NAME] [PERSON_NAME] [PERSON_N…" at bounding box center [326, 402] width 123 height 24
click at [182, 311] on div "Vouchers Stylist Type Name Code Value Disc Sale Price Action Ashish P 30 ON 36 …" at bounding box center [613, 272] width 904 height 157
click at [196, 274] on span "Ashish" at bounding box center [187, 276] width 33 height 14
select select "20532"
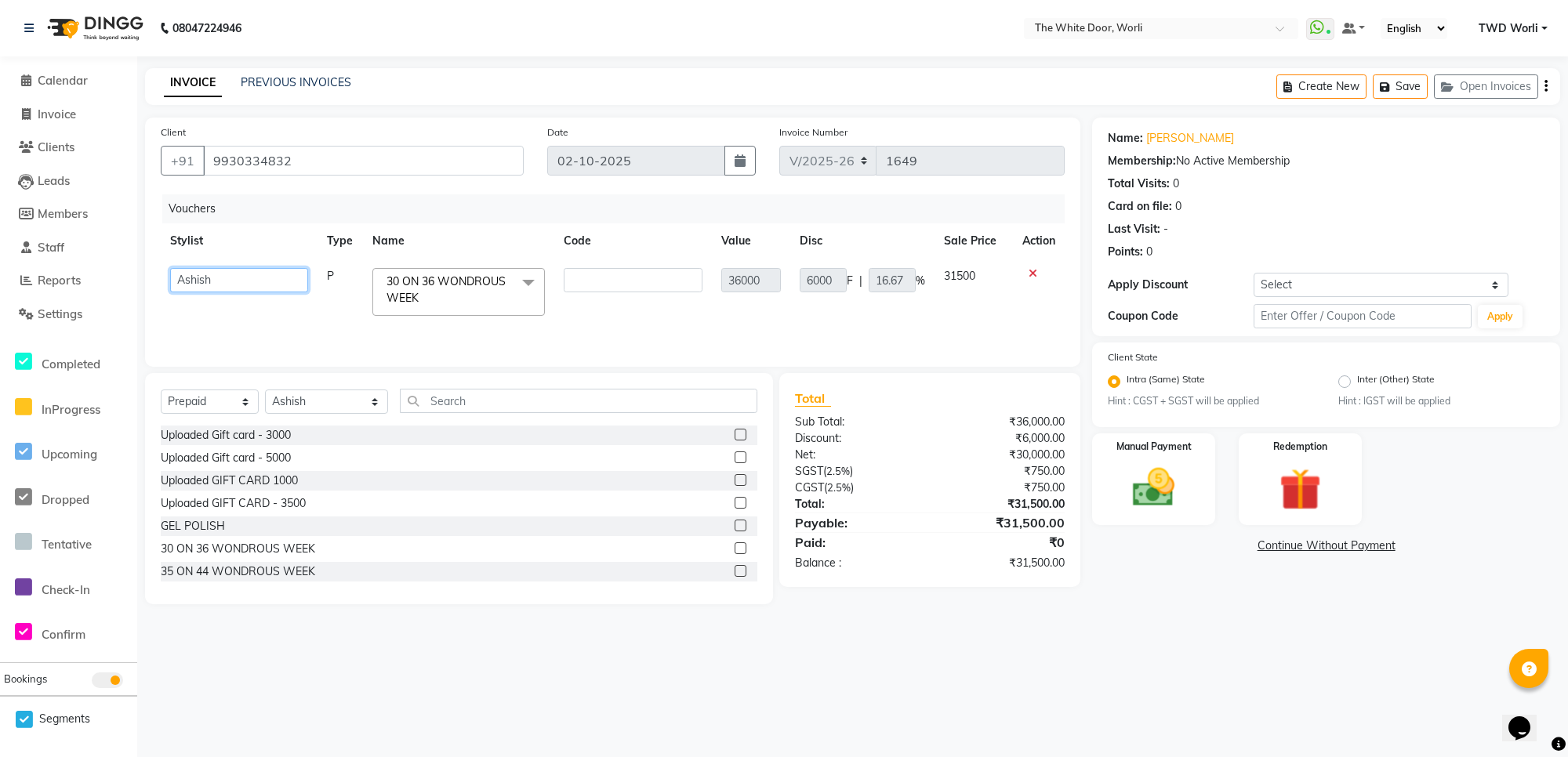
click at [196, 277] on select "Aarti Amit d Anil APEI Asa Ashish Ashish S Banyamin CELIN CHITRA CHITRA K ChonC…" at bounding box center [239, 281] width 138 height 24
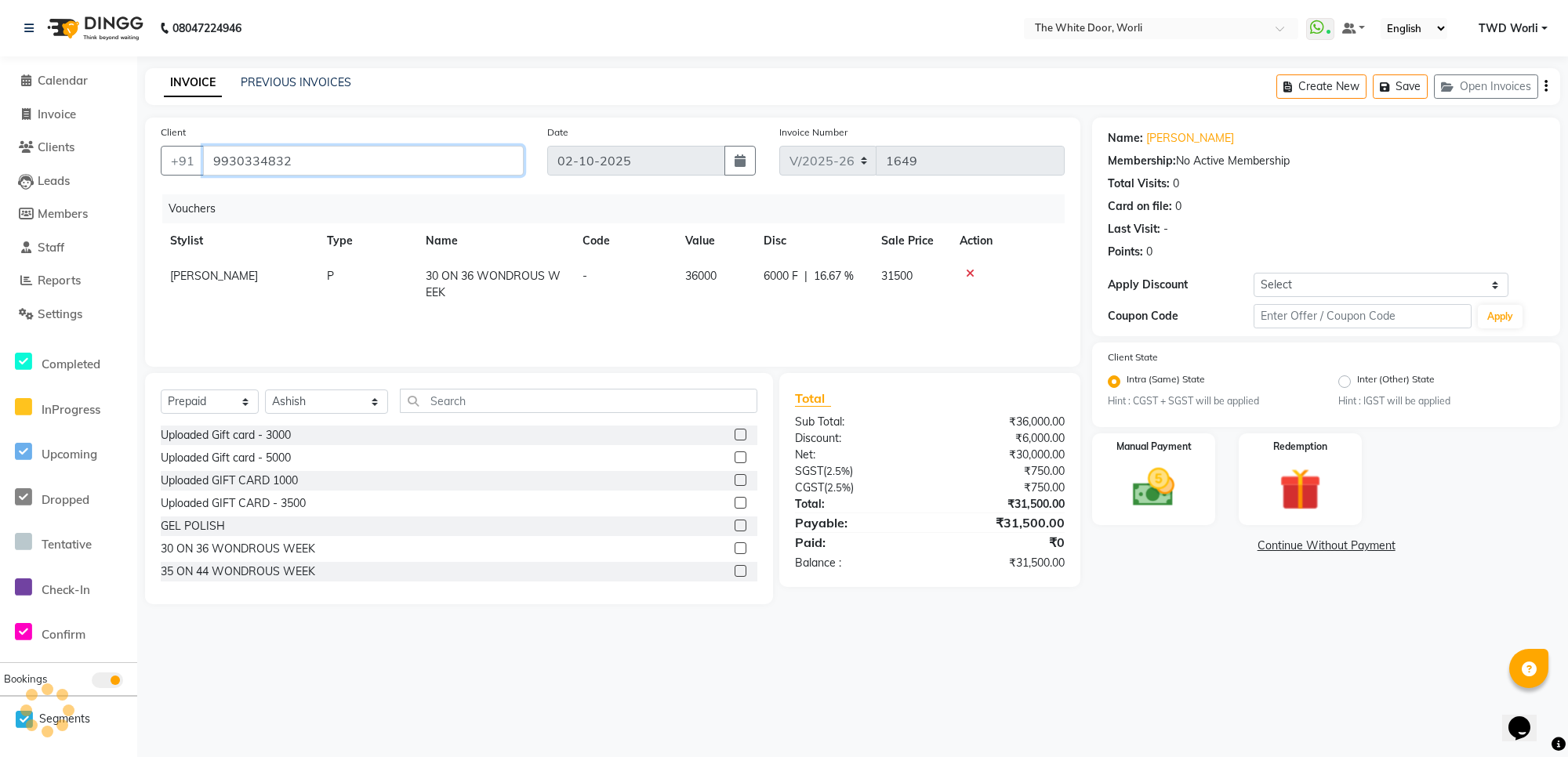
click at [295, 163] on input "9930334832" at bounding box center [363, 161] width 321 height 30
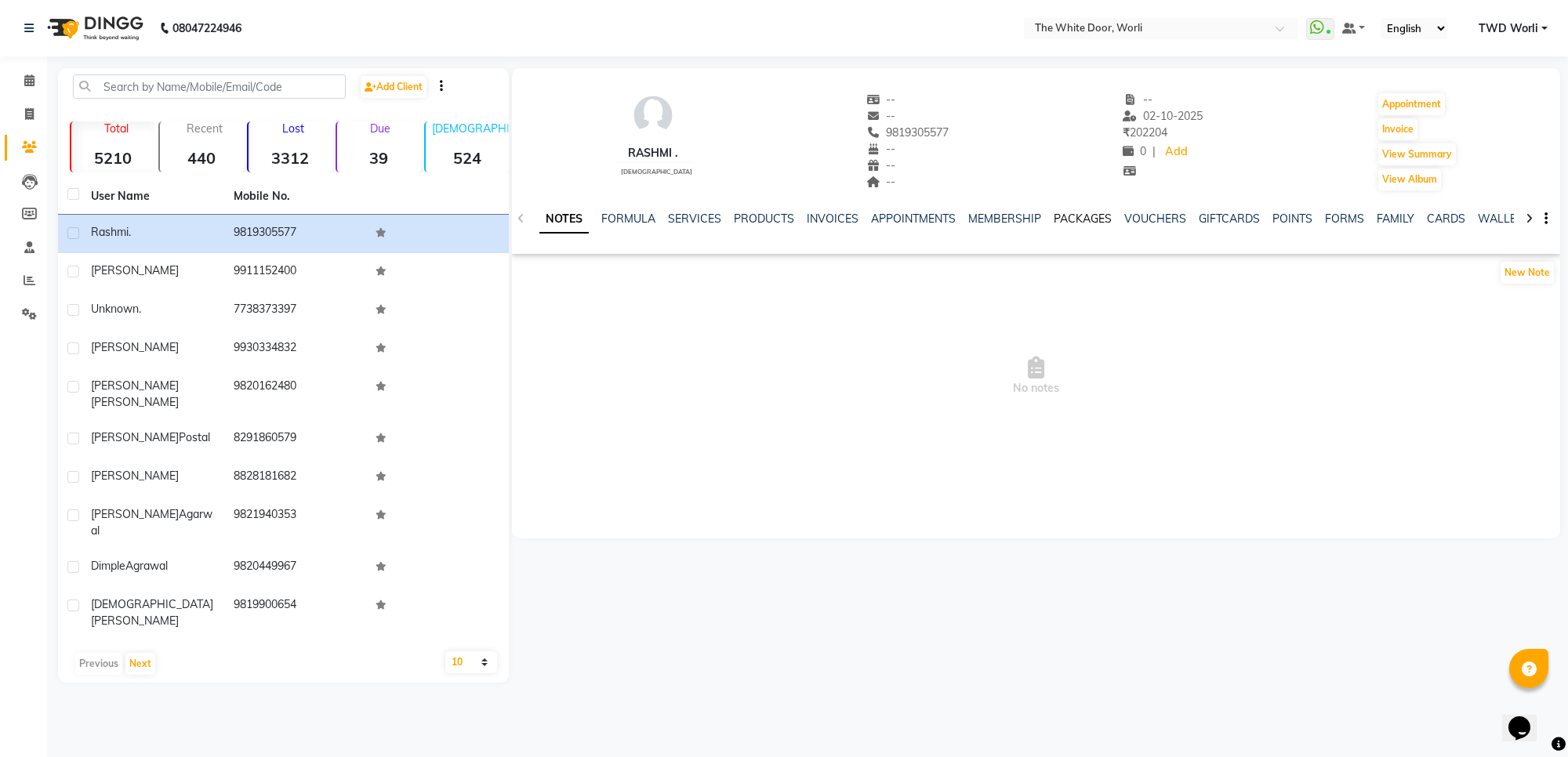
click at [1105, 219] on link "PACKAGES" at bounding box center [1082, 218] width 58 height 14
click at [1069, 220] on link "VOUCHERS" at bounding box center [1079, 218] width 62 height 14
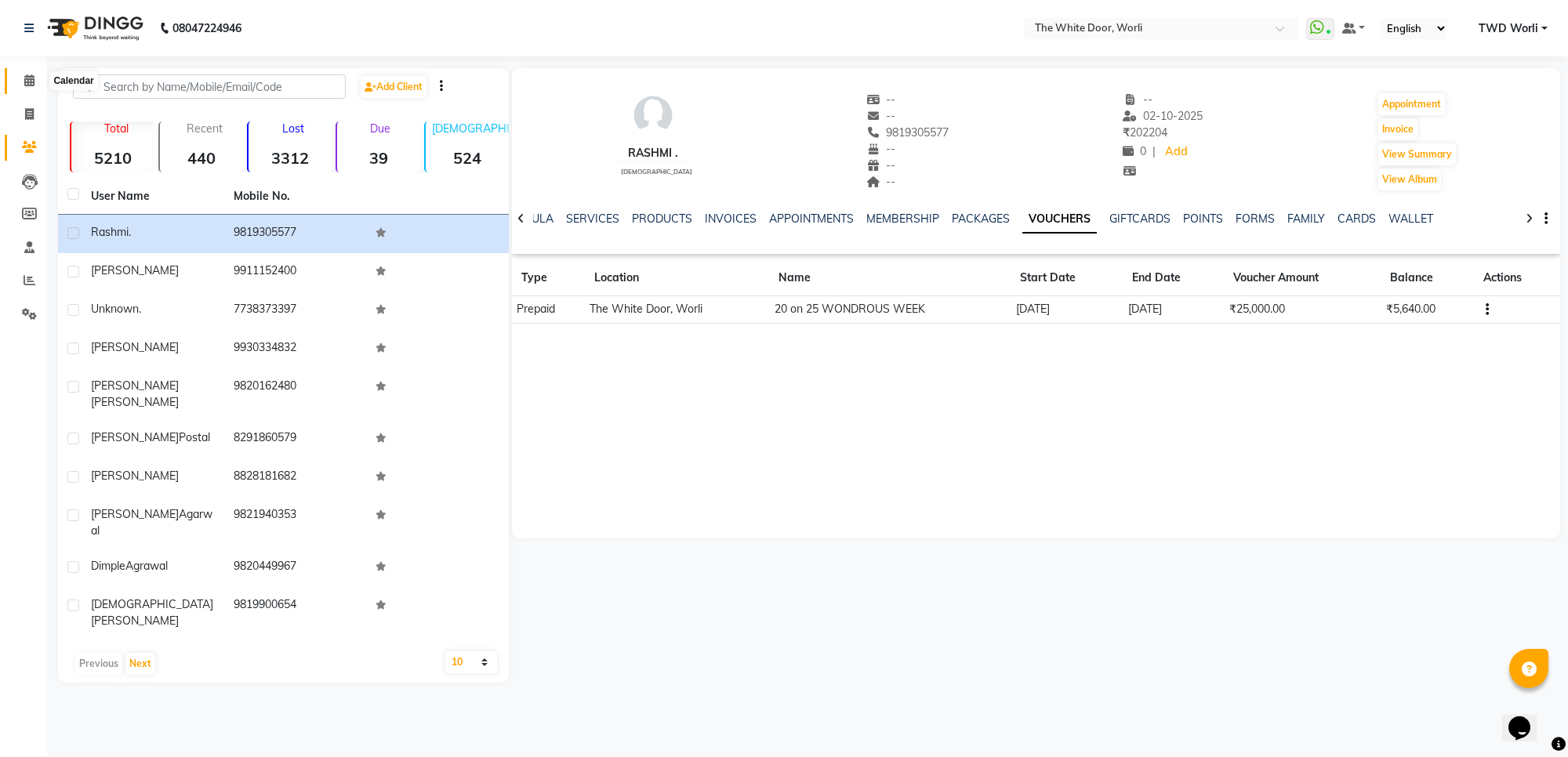
click at [20, 79] on span at bounding box center [29, 81] width 28 height 18
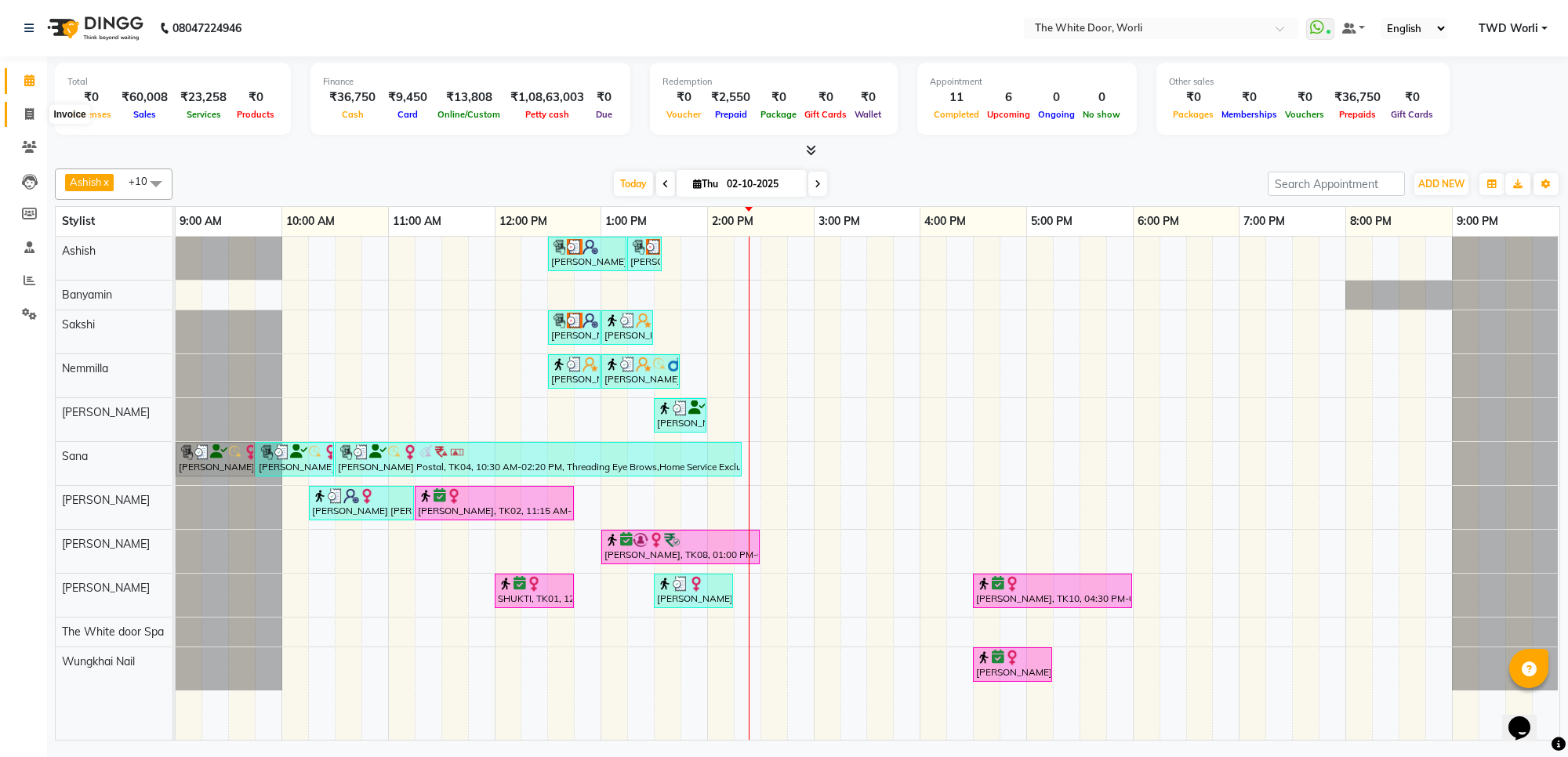
click at [26, 112] on icon at bounding box center [29, 114] width 9 height 11
select select "service"
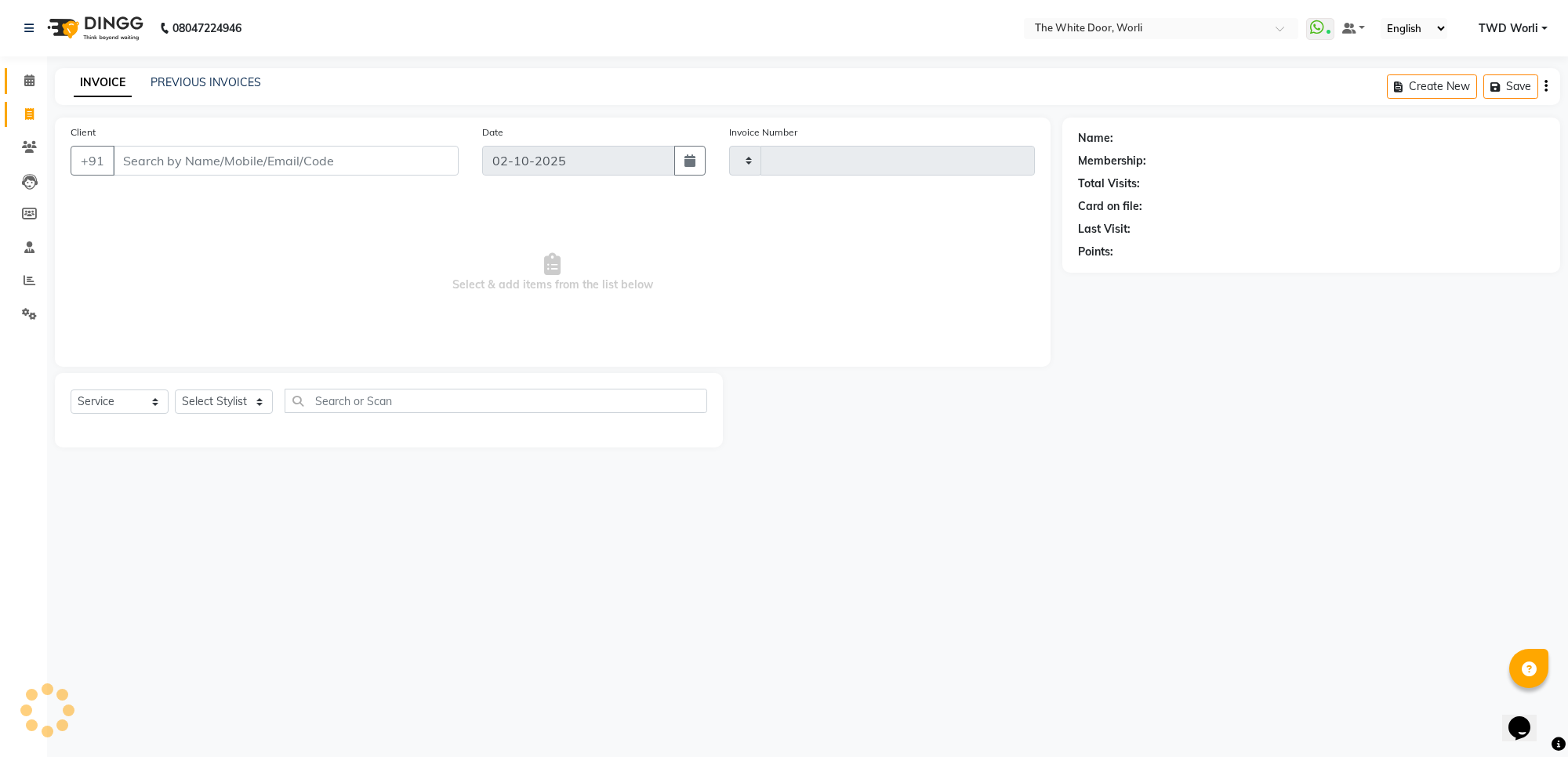
type input "1648"
select select "4027"
click at [337, 148] on input "Client" at bounding box center [286, 161] width 346 height 30
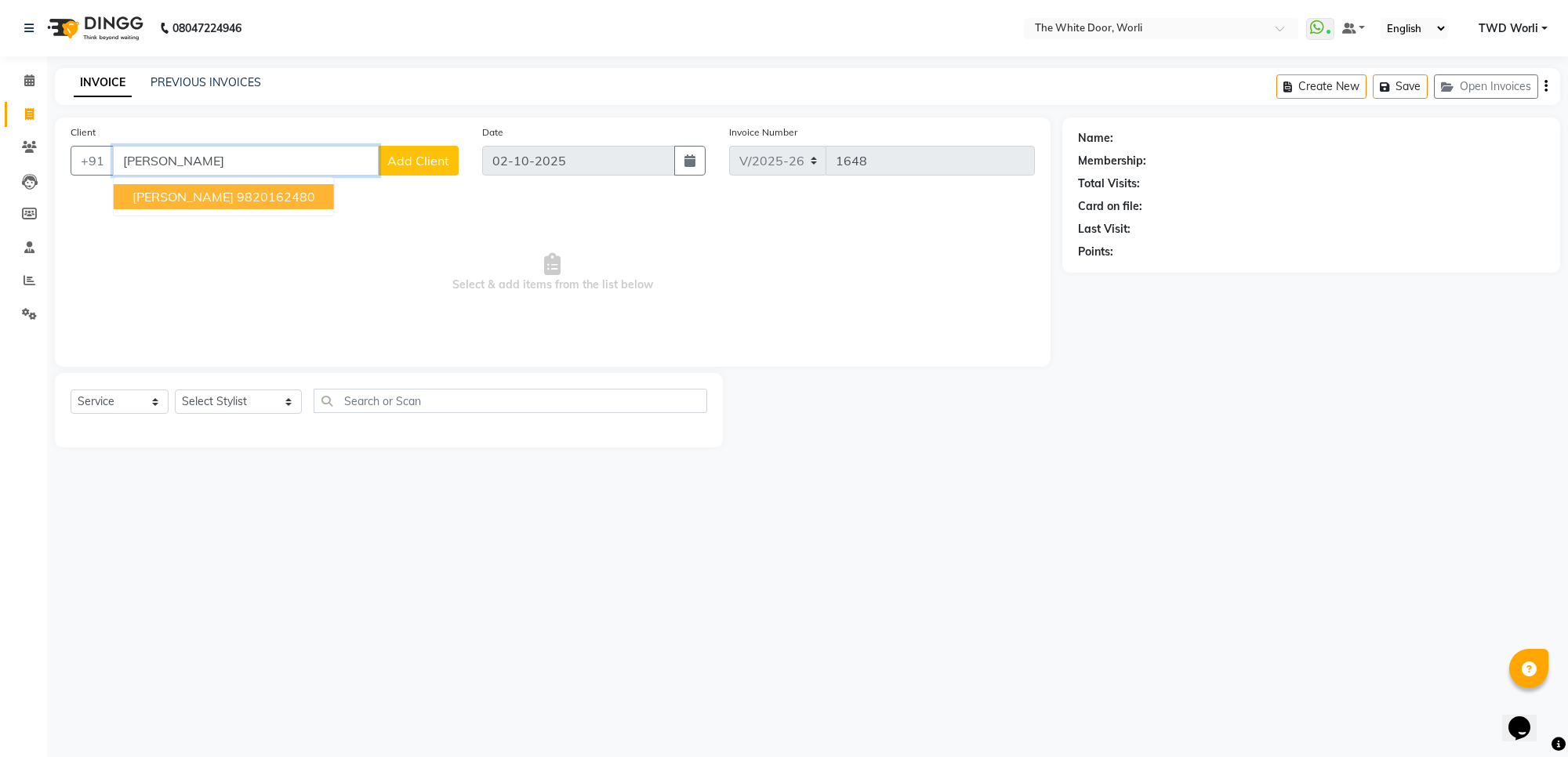
click at [243, 190] on ngb-highlight "9820162480" at bounding box center [276, 197] width 78 height 15
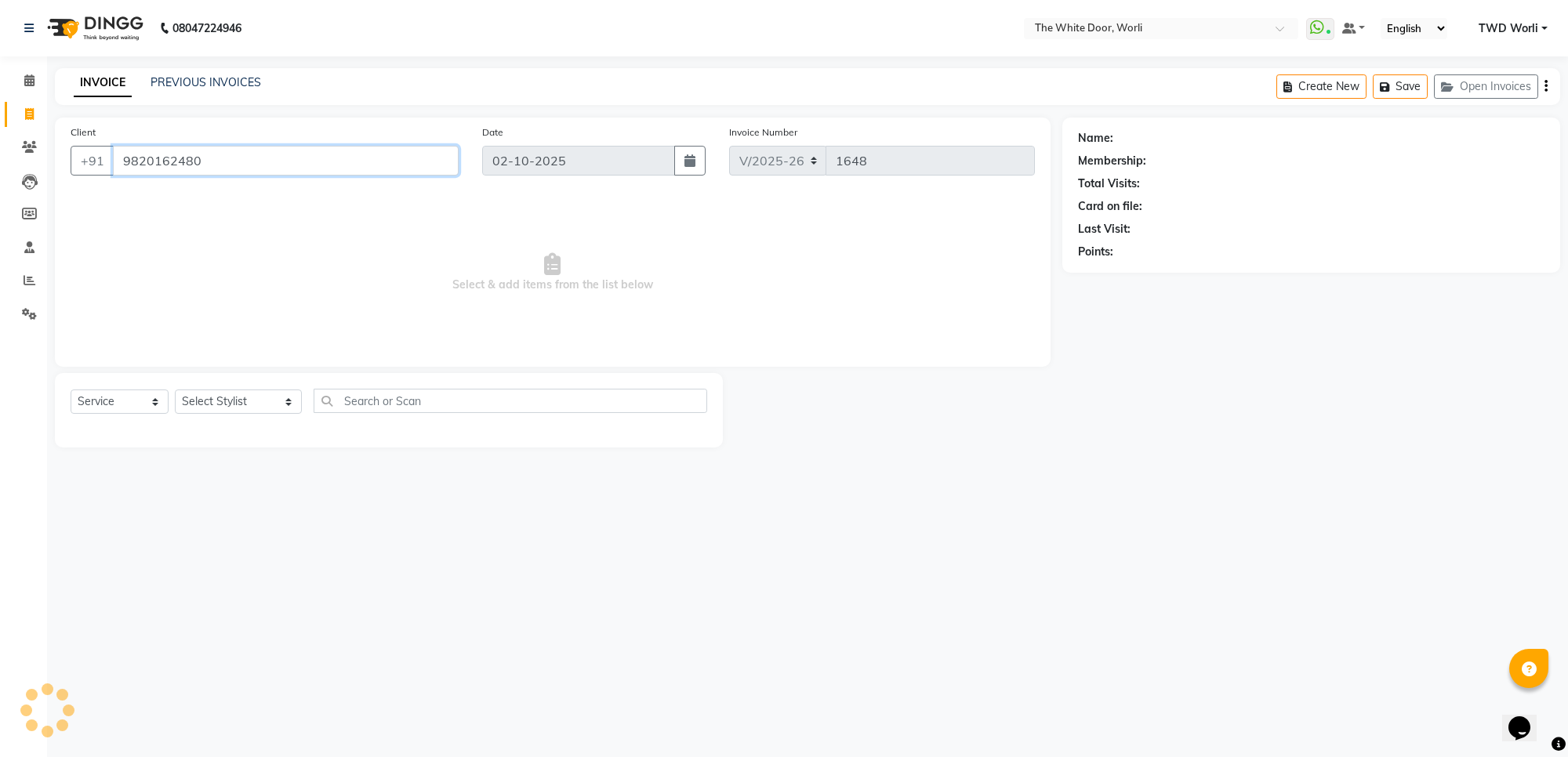
type input "9820162480"
click at [221, 405] on select "Select Stylist Aarti Amit d Anil APEI Asa [PERSON_NAME] [PERSON_NAME] [MEDICAL_…" at bounding box center [238, 402] width 127 height 24
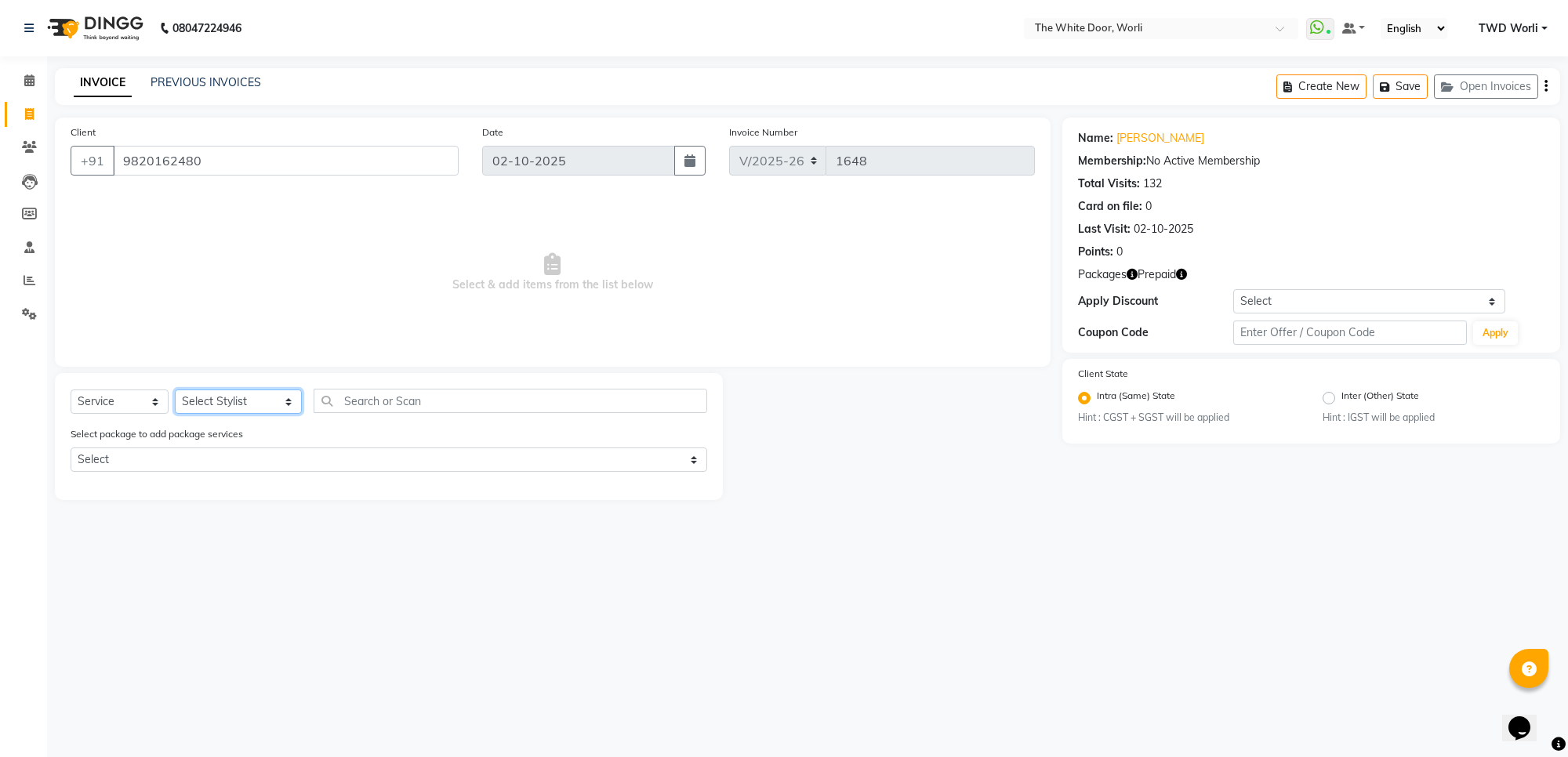
select select "20573"
click at [175, 390] on select "Select Stylist Aarti Amit d Anil APEI Asa [PERSON_NAME] [PERSON_NAME] [MEDICAL_…" at bounding box center [238, 402] width 127 height 24
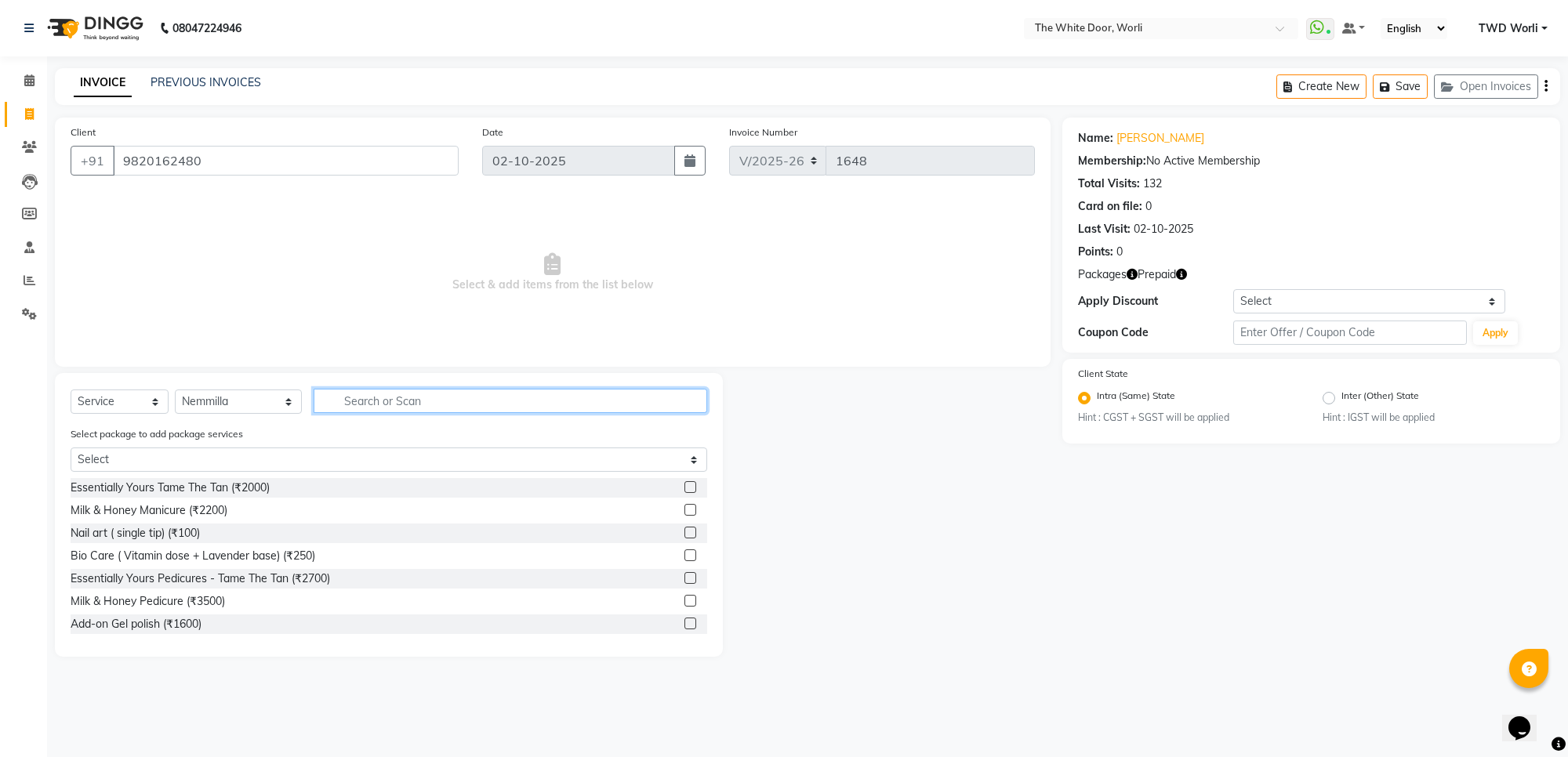
click at [339, 392] on input "text" at bounding box center [509, 401] width 392 height 24
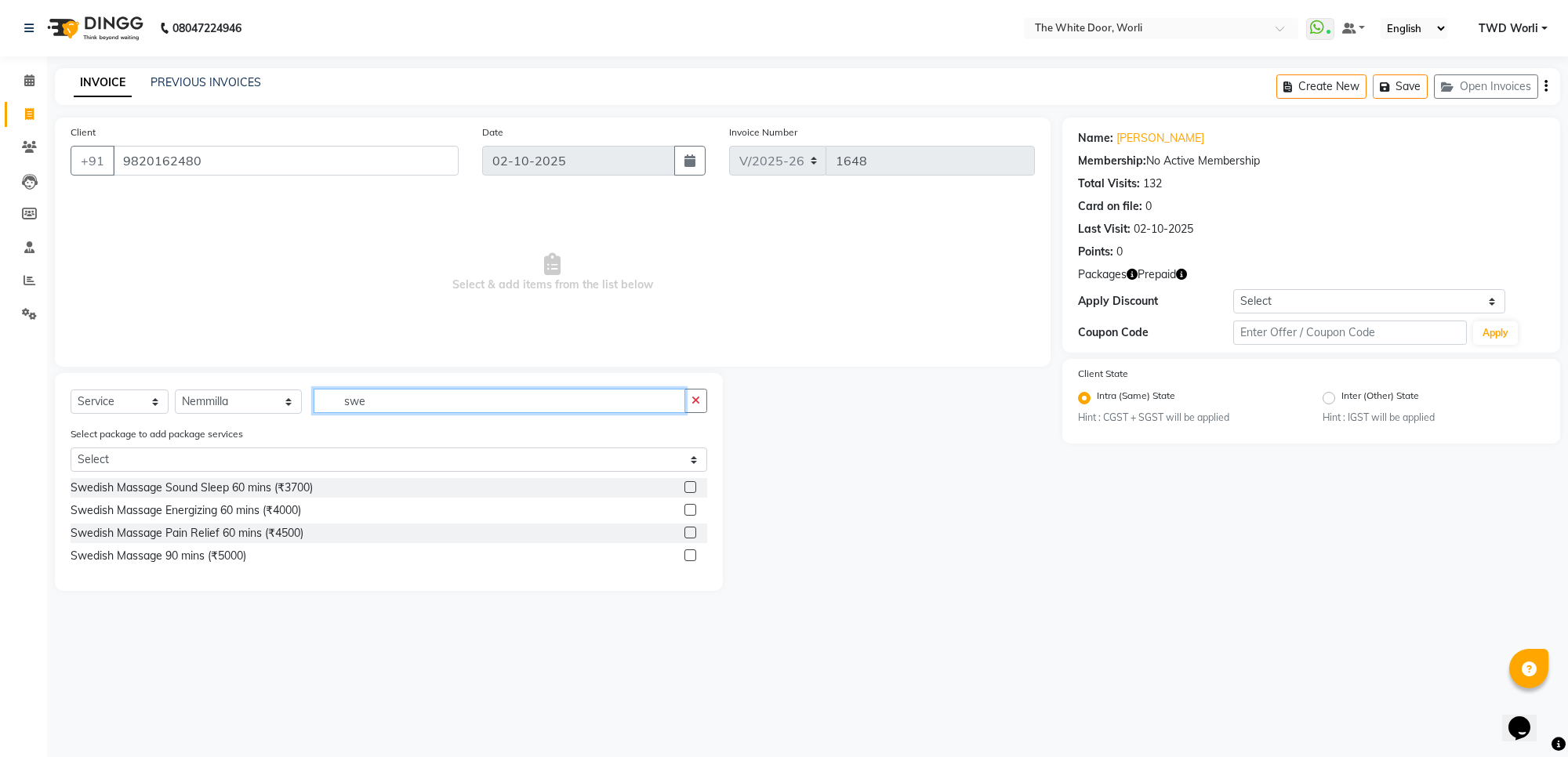
type input "swe"
click at [689, 511] on label at bounding box center [690, 510] width 11 height 11
click at [689, 511] on input "checkbox" at bounding box center [689, 511] width 10 height 10
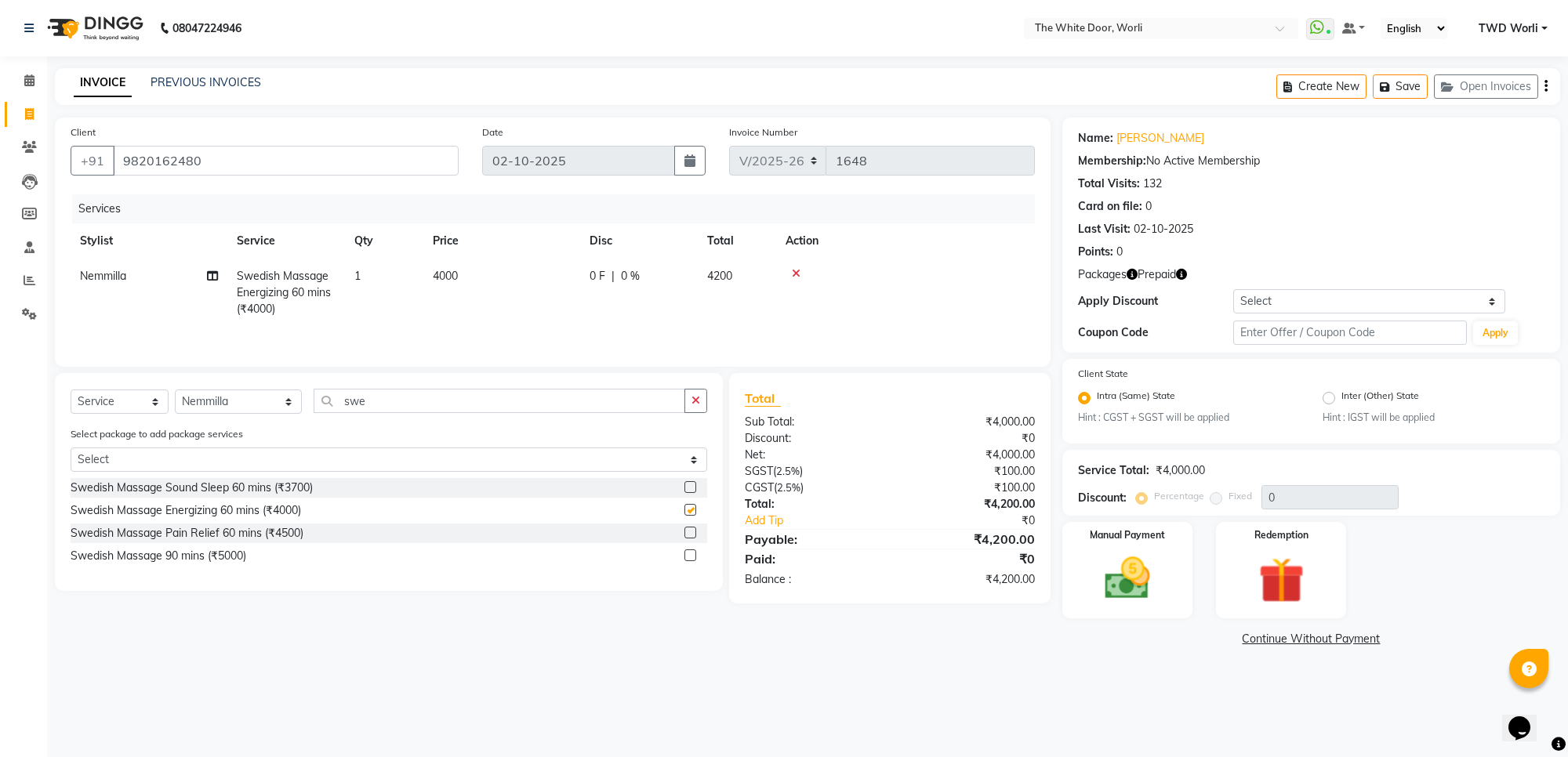
checkbox input "false"
click at [1275, 589] on img at bounding box center [1281, 580] width 77 height 59
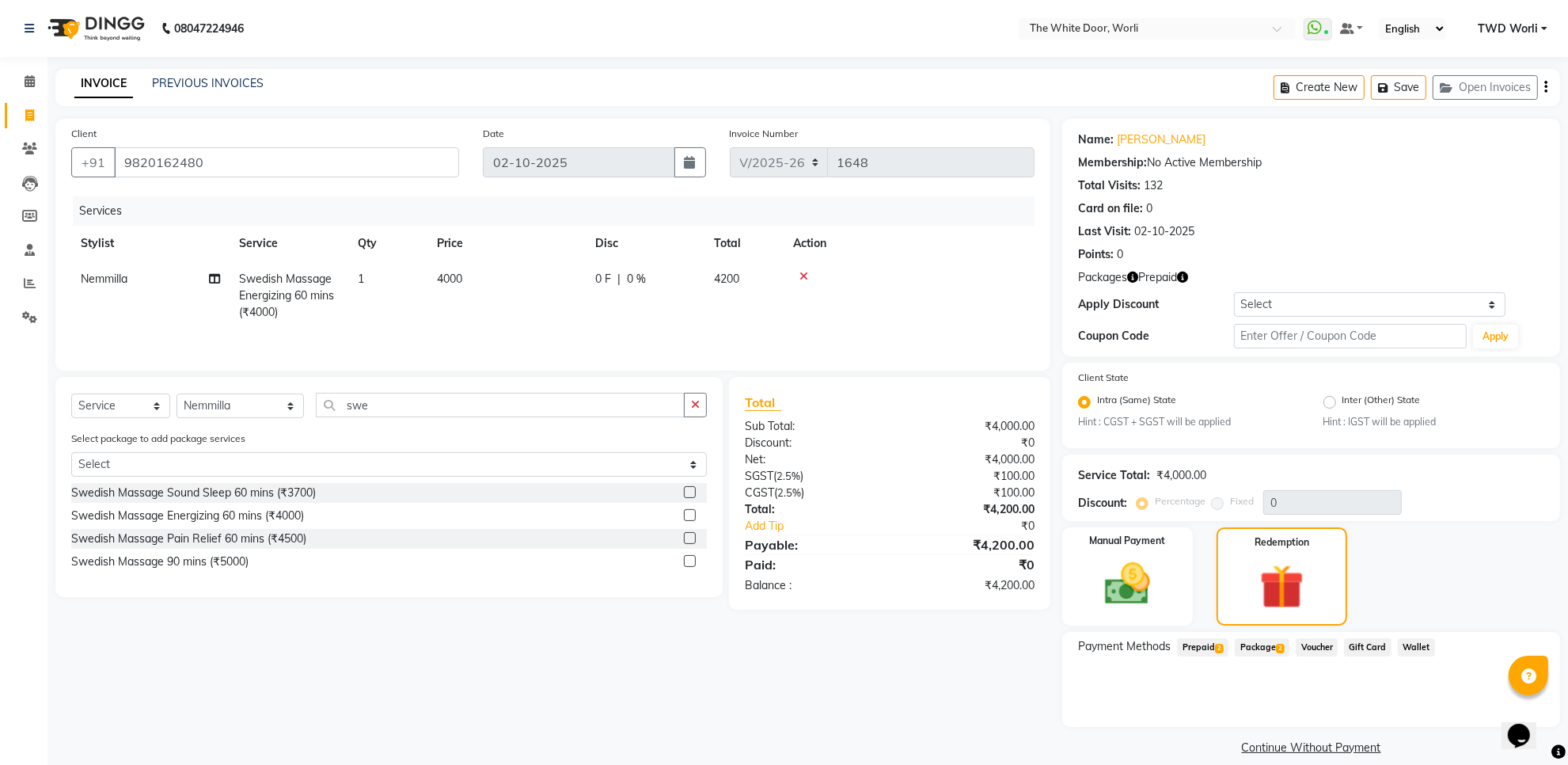
click at [1208, 648] on span "Prepaid 2" at bounding box center [1203, 647] width 51 height 18
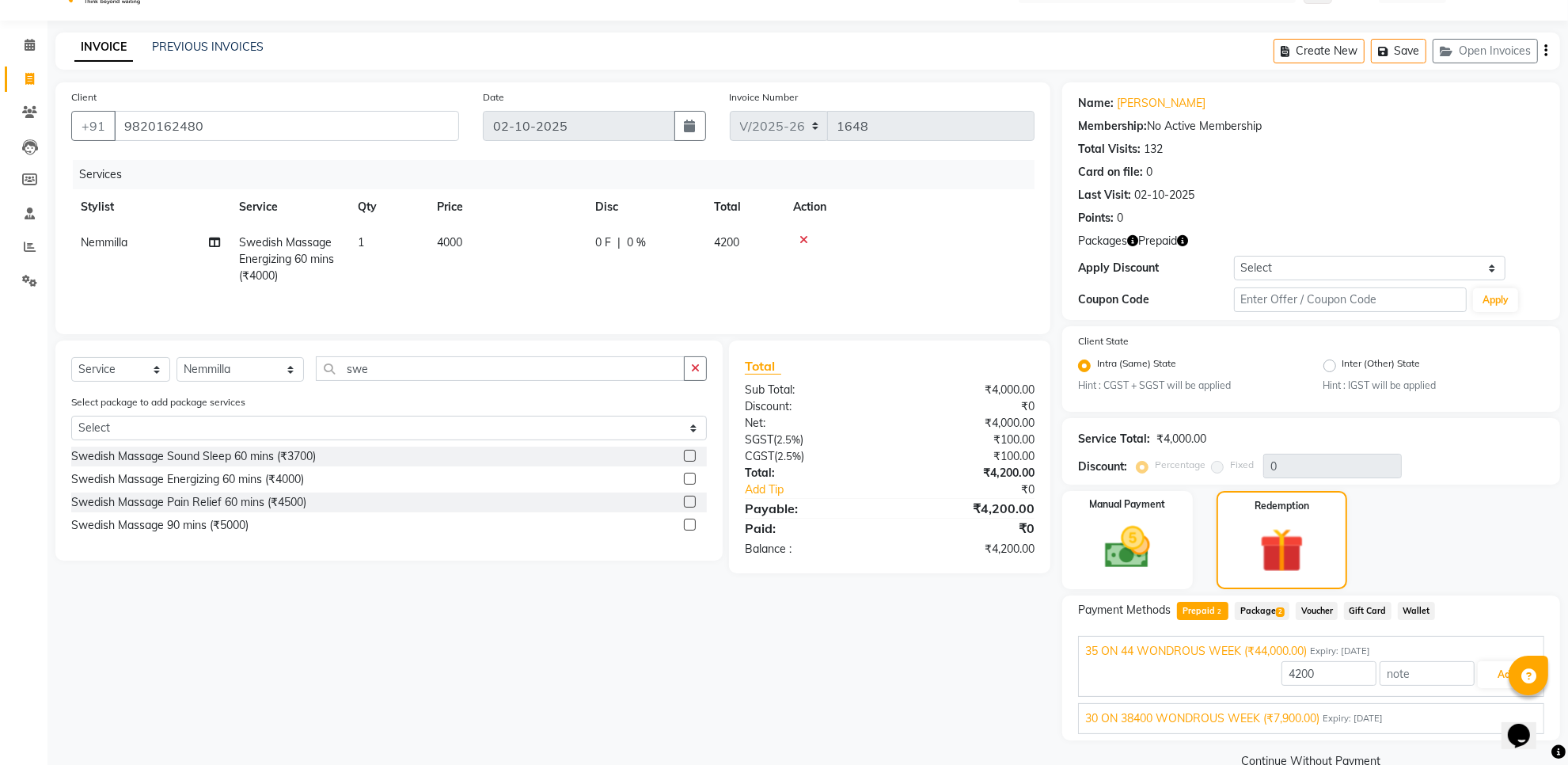
scroll to position [66, 0]
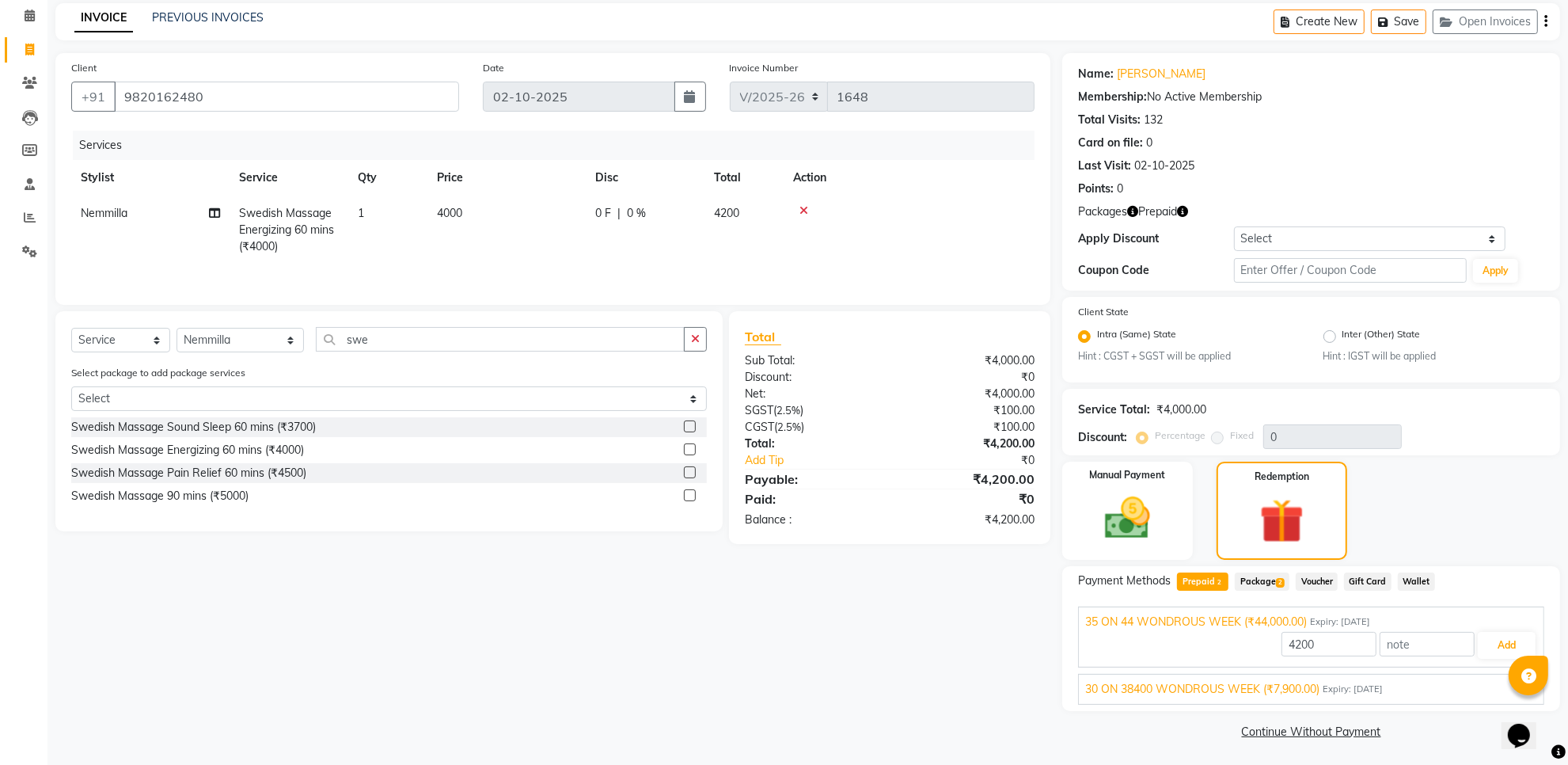
click at [1286, 689] on span "30 ON 38400 WONDROUS WEEK (₹7,900.00)" at bounding box center [1202, 689] width 234 height 16
click at [1498, 686] on button "Add" at bounding box center [1507, 683] width 58 height 27
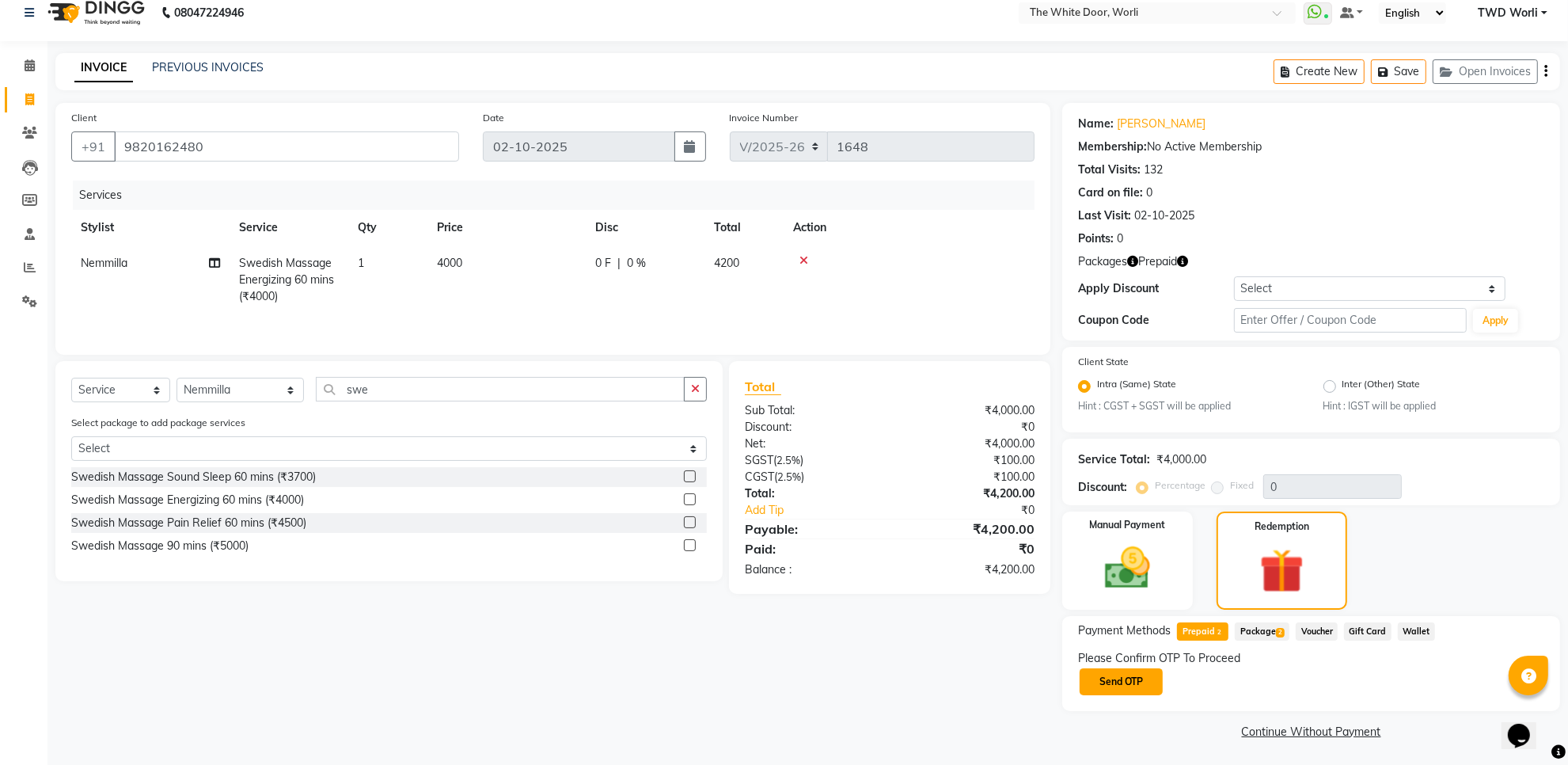
click at [1110, 681] on button "Send OTP" at bounding box center [1121, 682] width 83 height 27
click at [1168, 690] on input "text" at bounding box center [1158, 681] width 158 height 25
type input "4427"
click at [1291, 674] on button "Confirm OTP" at bounding box center [1286, 682] width 96 height 27
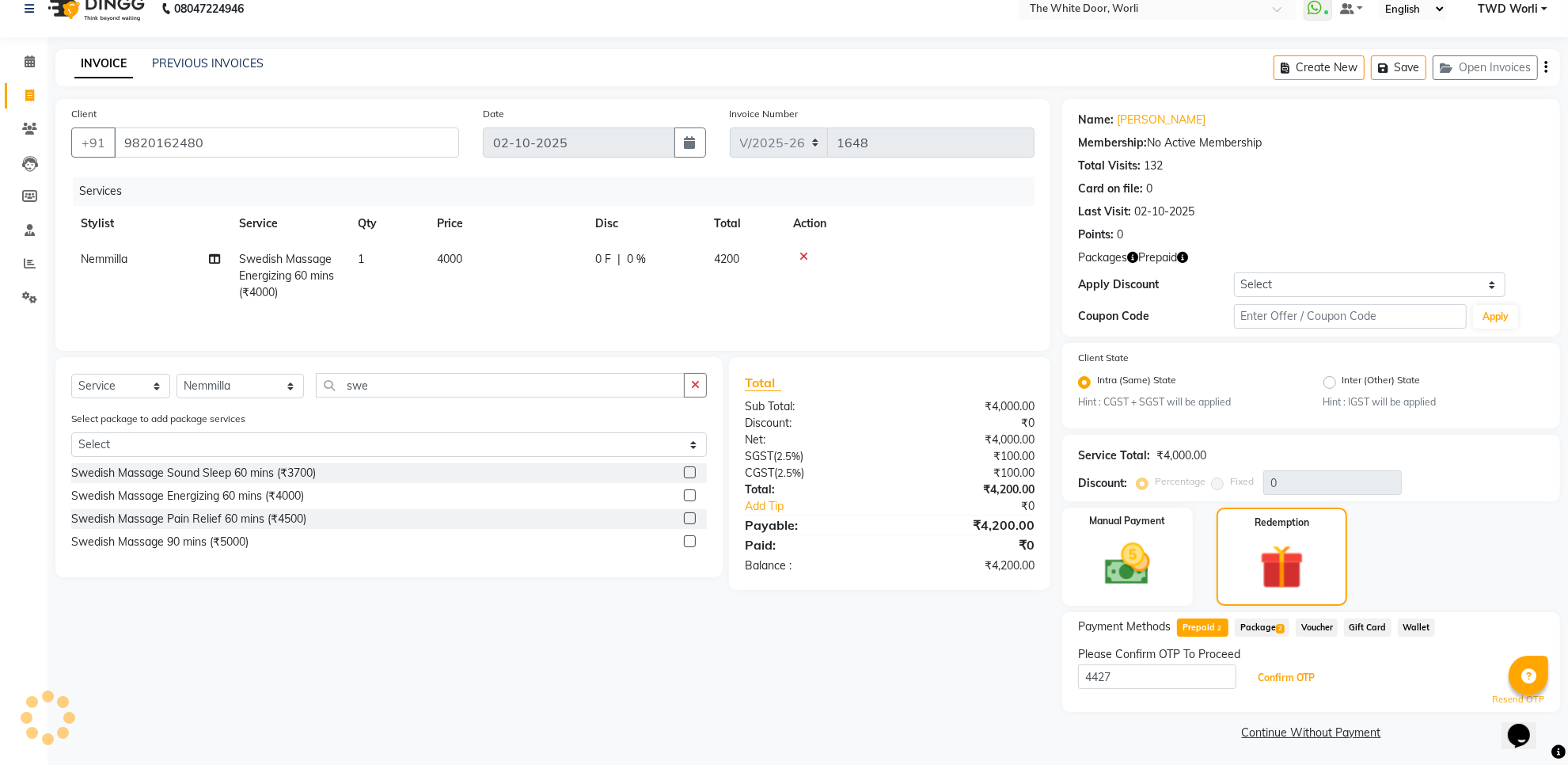
scroll to position [21, 0]
click at [1303, 674] on button "Confirm OTP" at bounding box center [1286, 677] width 96 height 27
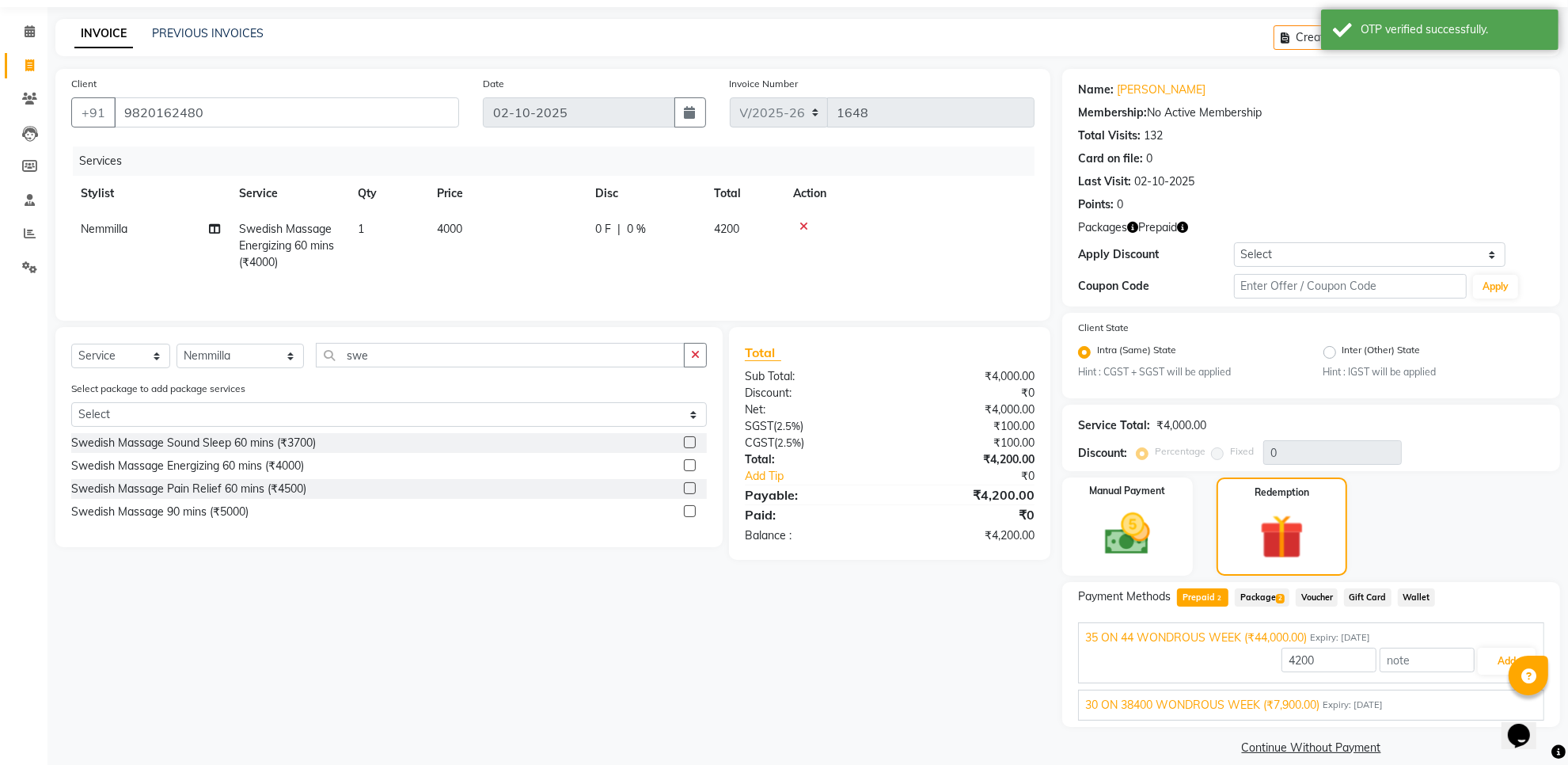
scroll to position [66, 0]
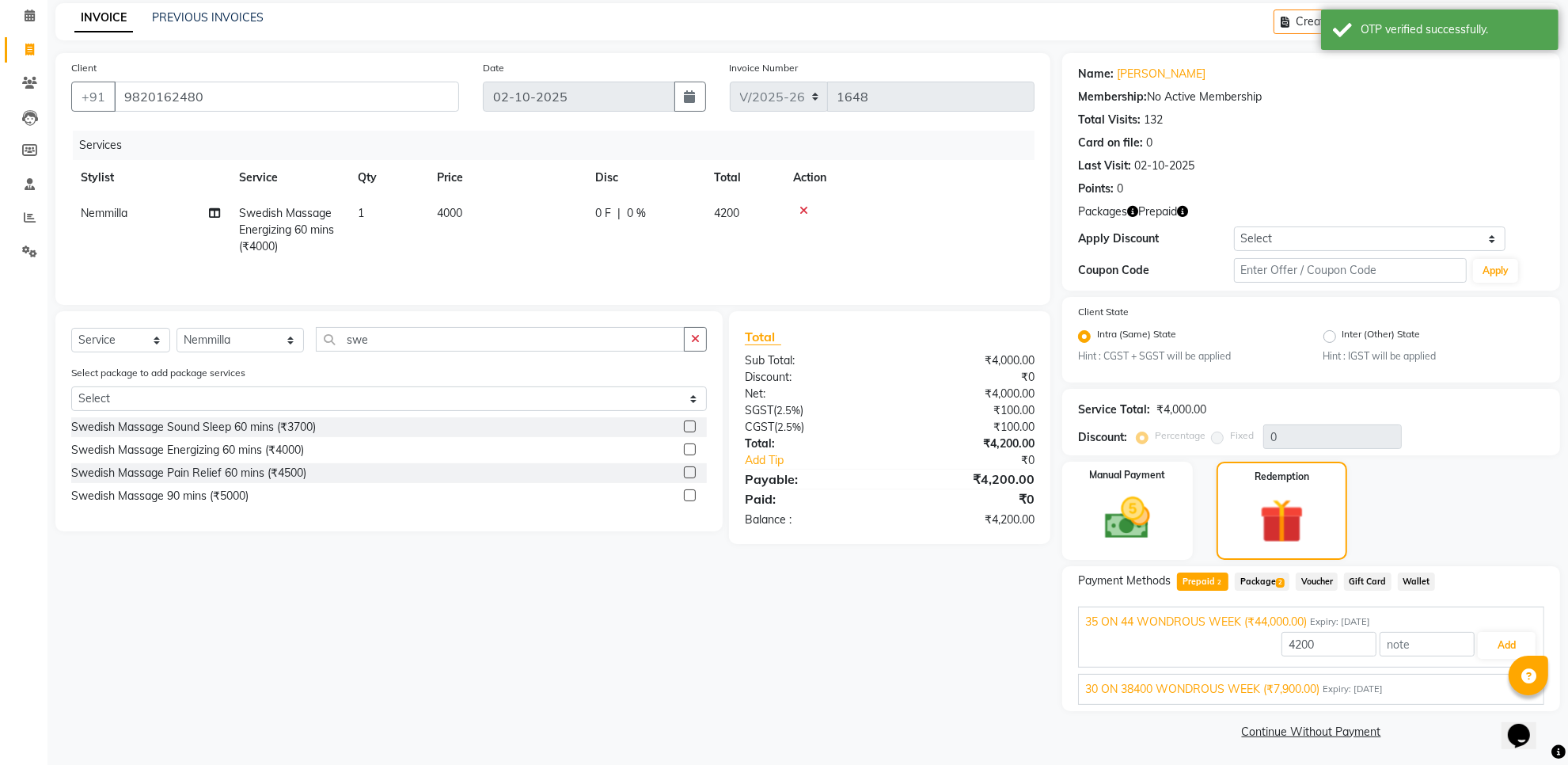
click at [1295, 688] on span "30 ON 38400 WONDROUS WEEK (₹7,900.00)" at bounding box center [1202, 689] width 234 height 16
click at [1486, 678] on button "Add" at bounding box center [1507, 683] width 58 height 27
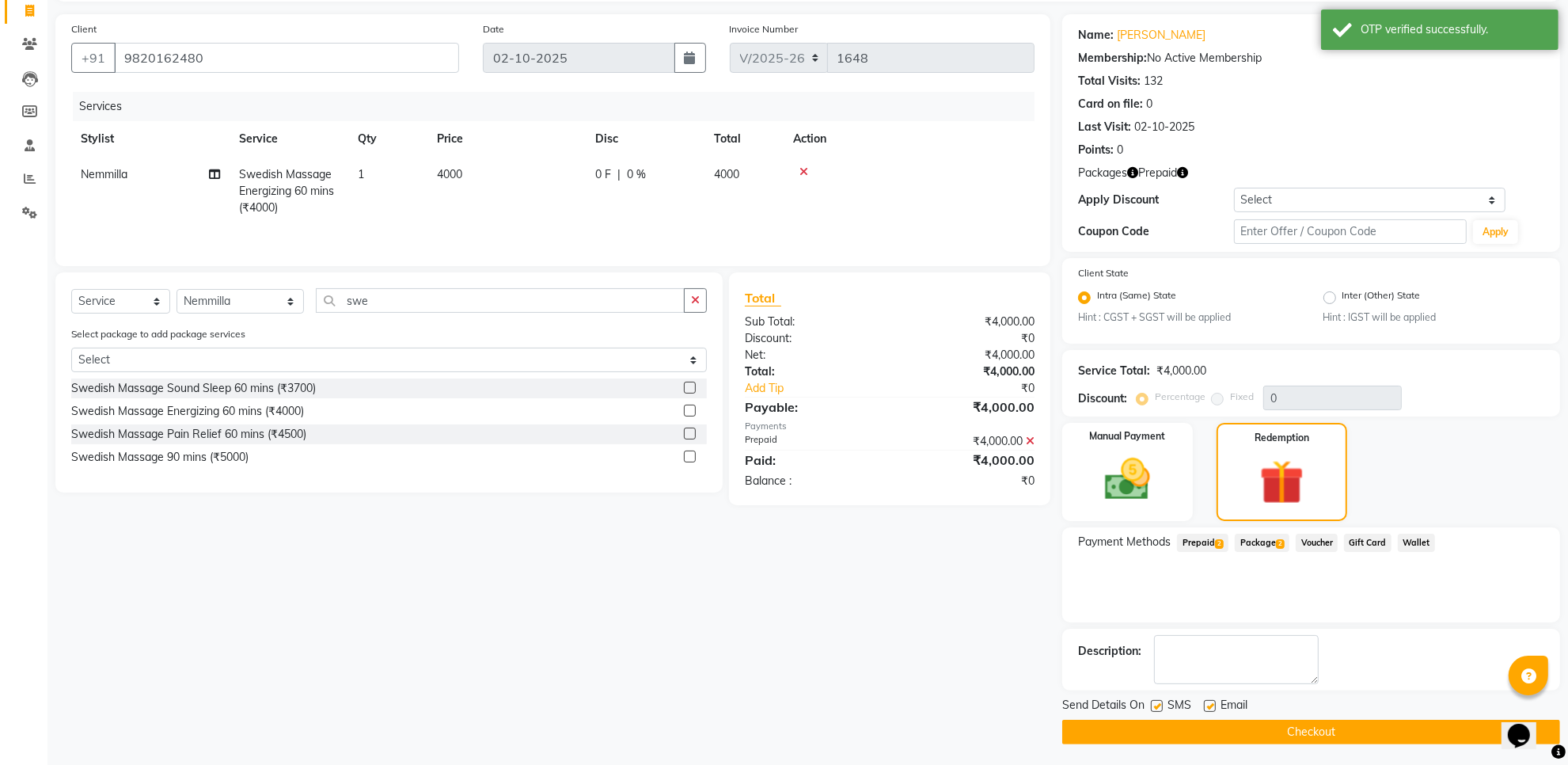
scroll to position [106, 0]
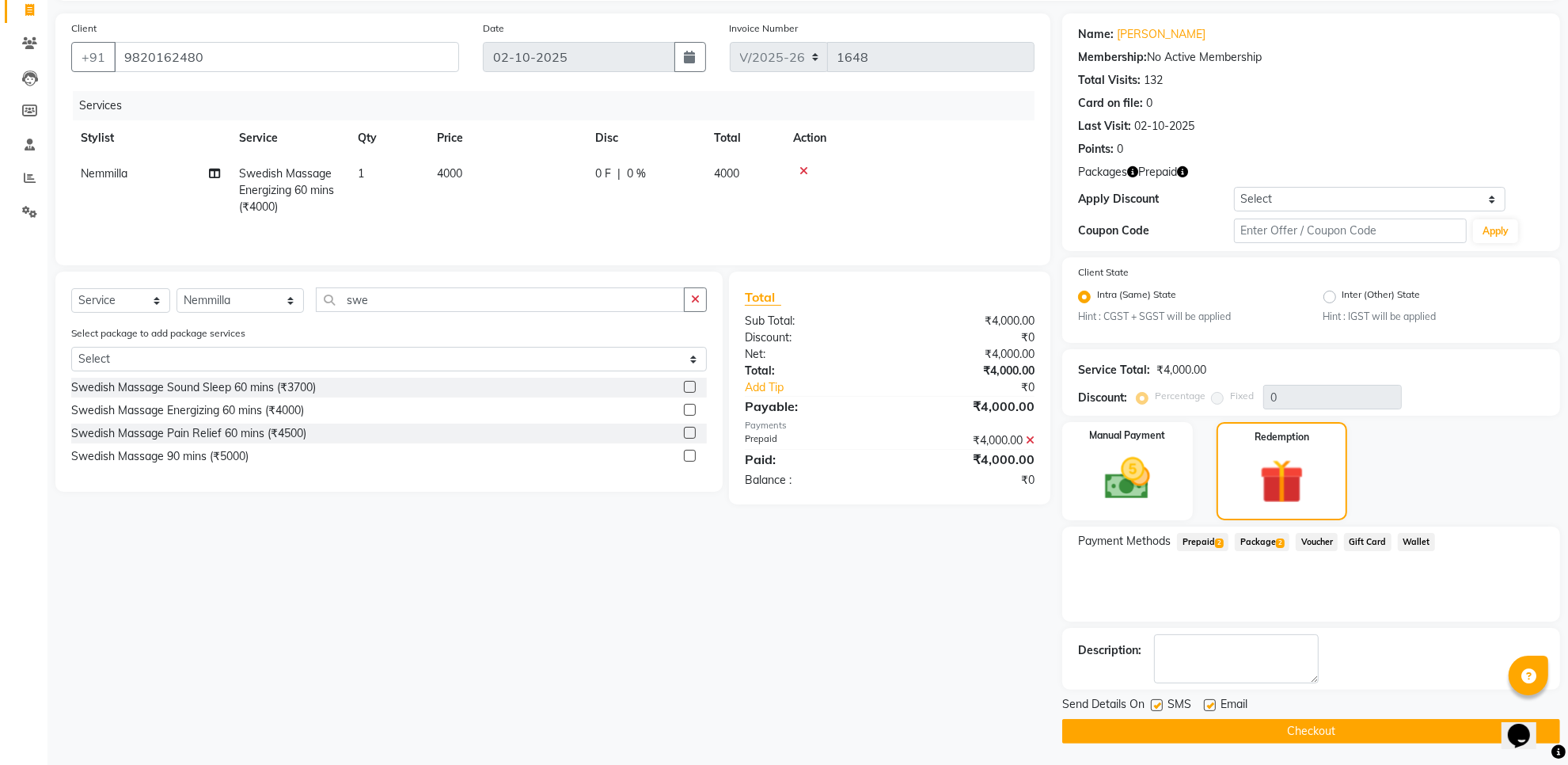
click at [1285, 730] on button "Checkout" at bounding box center [1311, 731] width 498 height 25
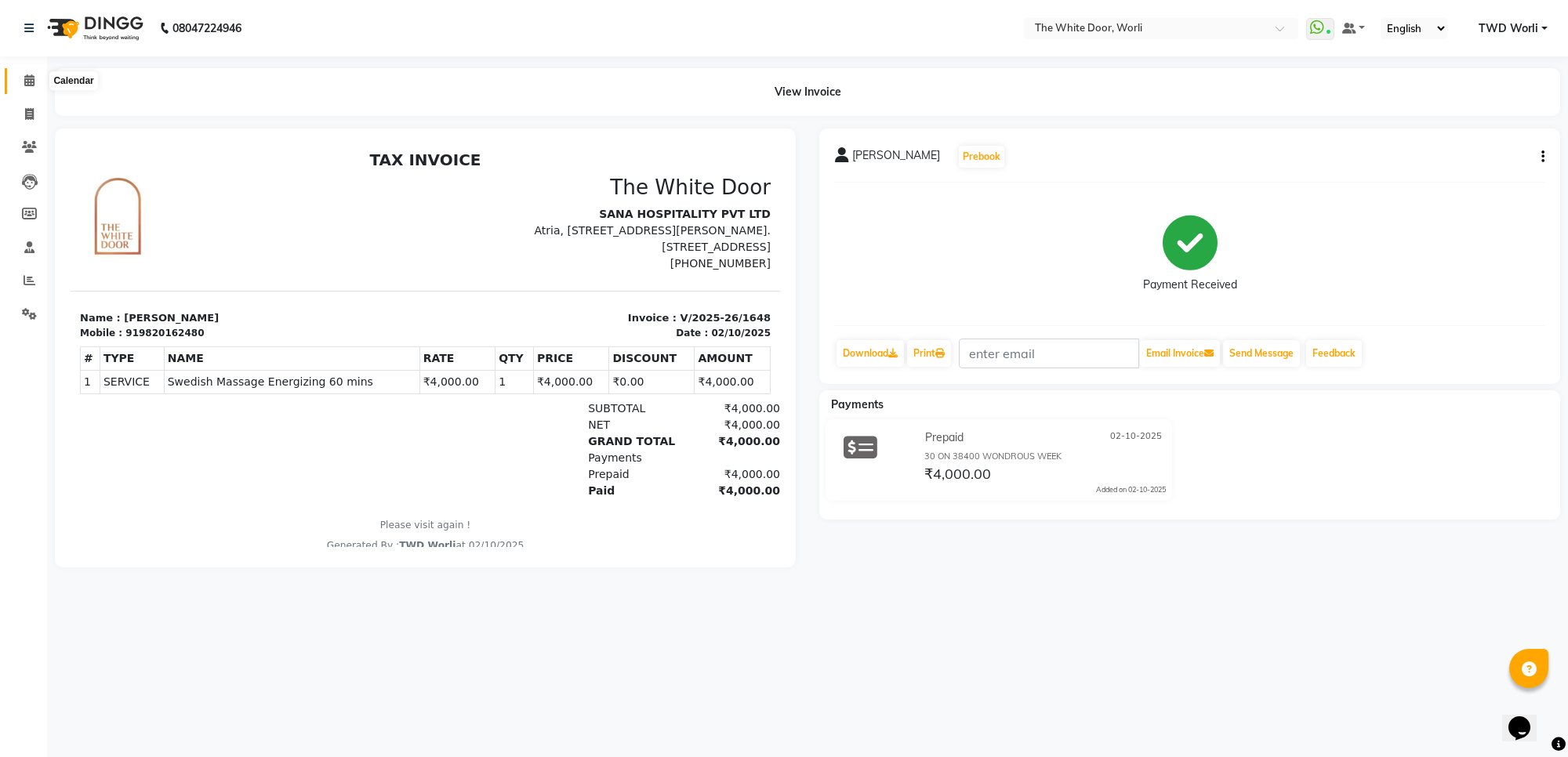
click at [17, 89] on span at bounding box center [29, 81] width 28 height 18
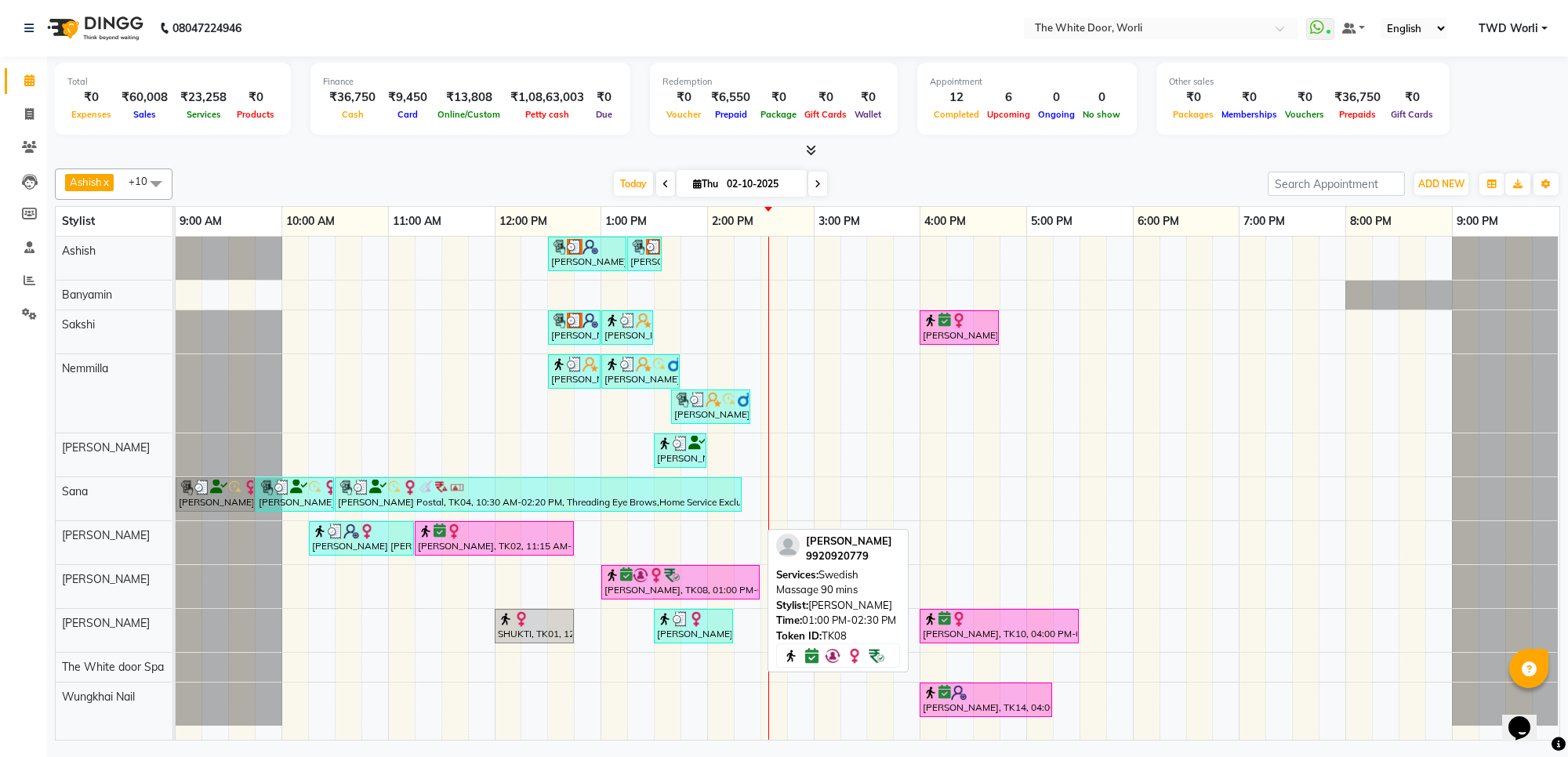
click at [657, 580] on img at bounding box center [656, 575] width 16 height 15
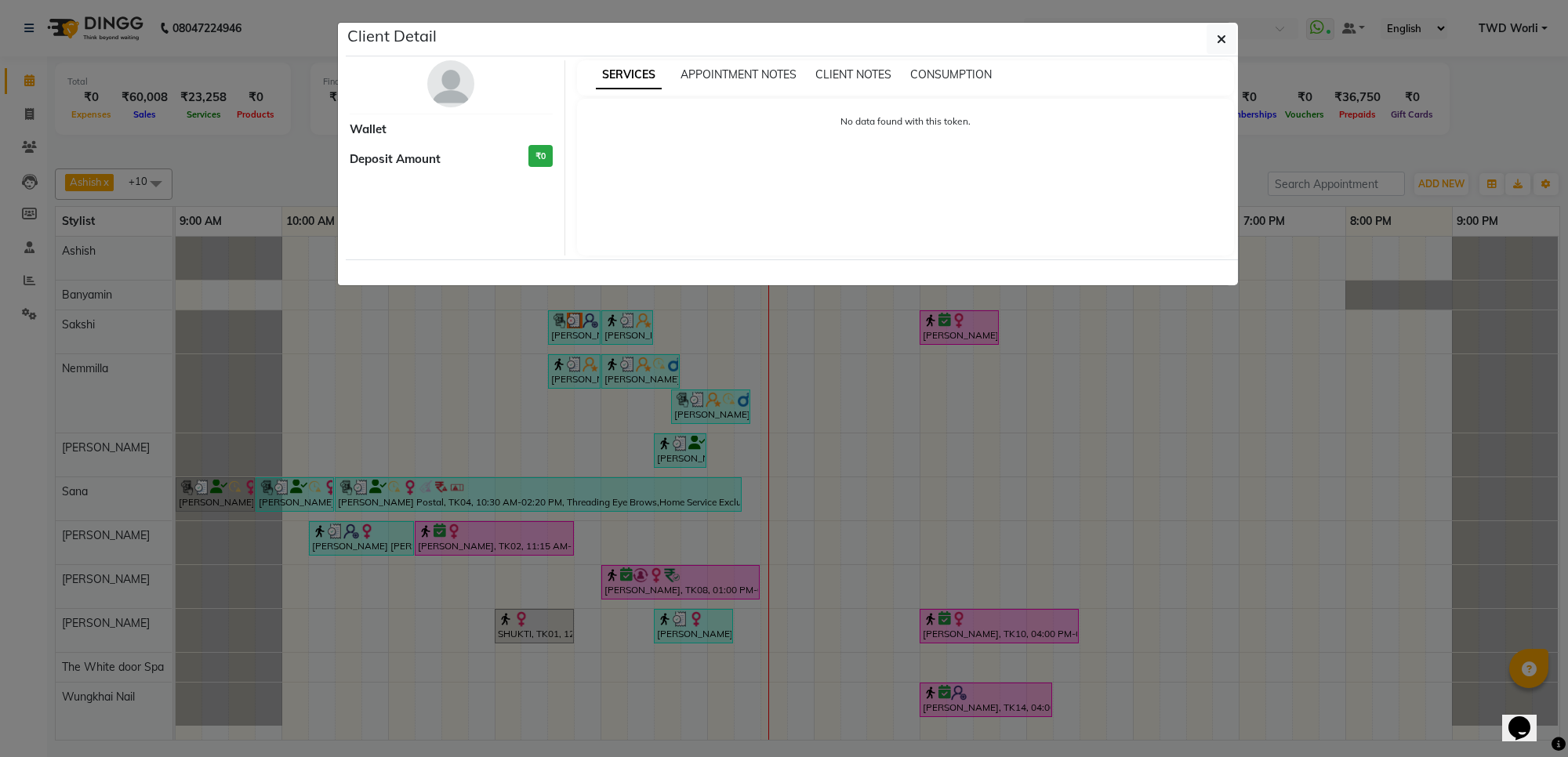
select select "6"
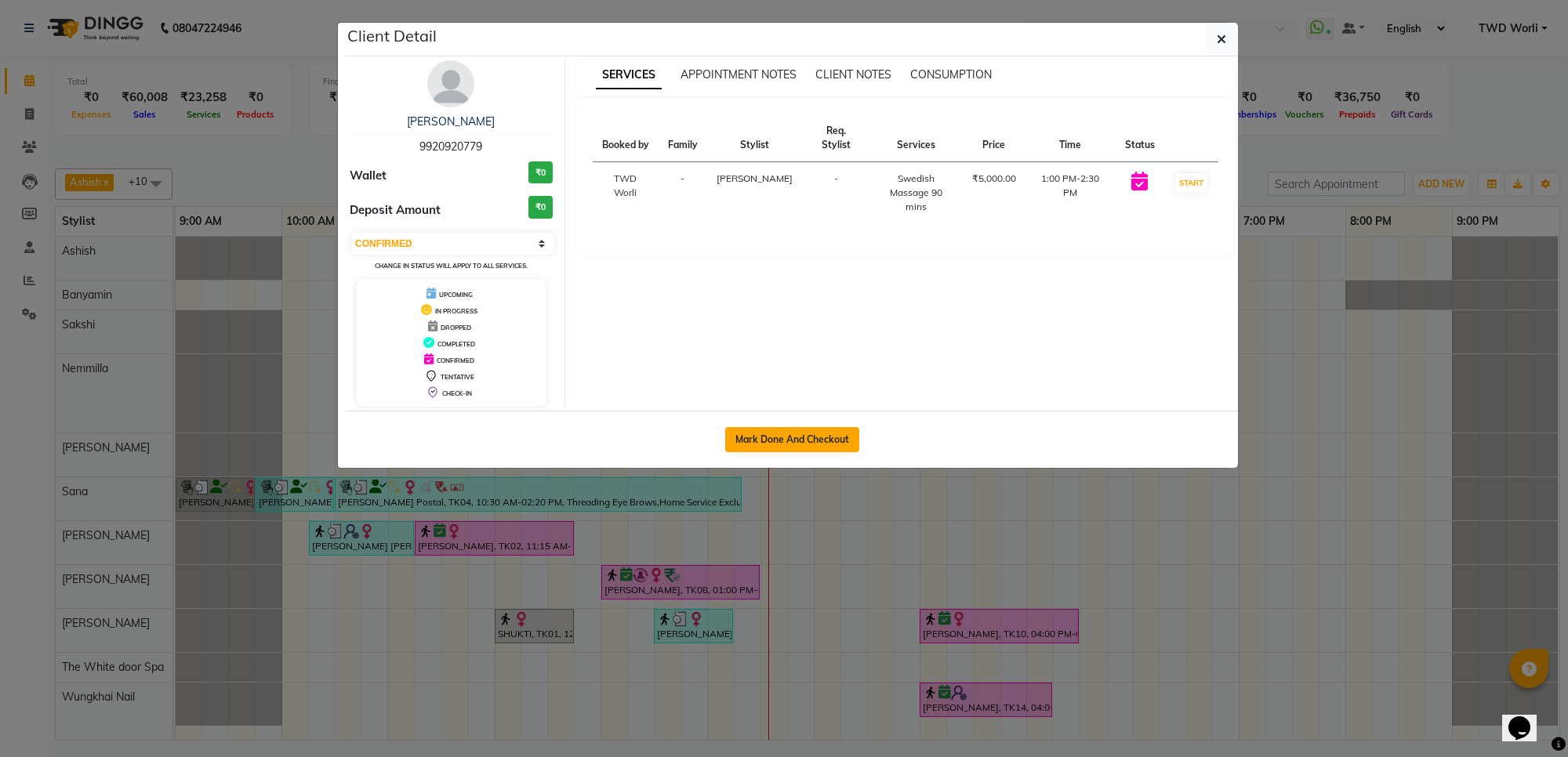
click at [810, 436] on button "Mark Done And Checkout" at bounding box center [792, 440] width 134 height 25
select select "service"
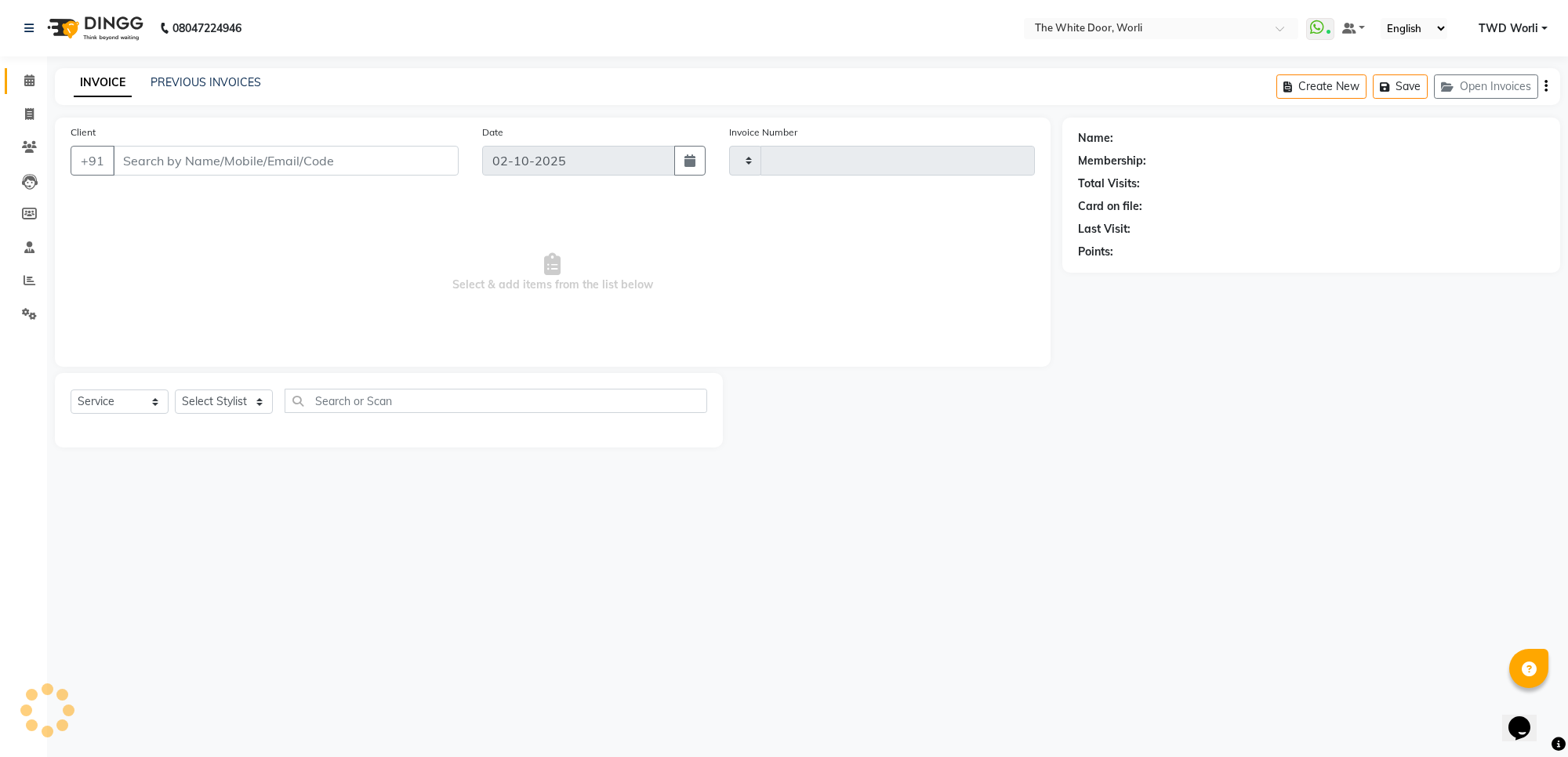
type input "1649"
select select "4027"
type input "9920920779"
select select "61880"
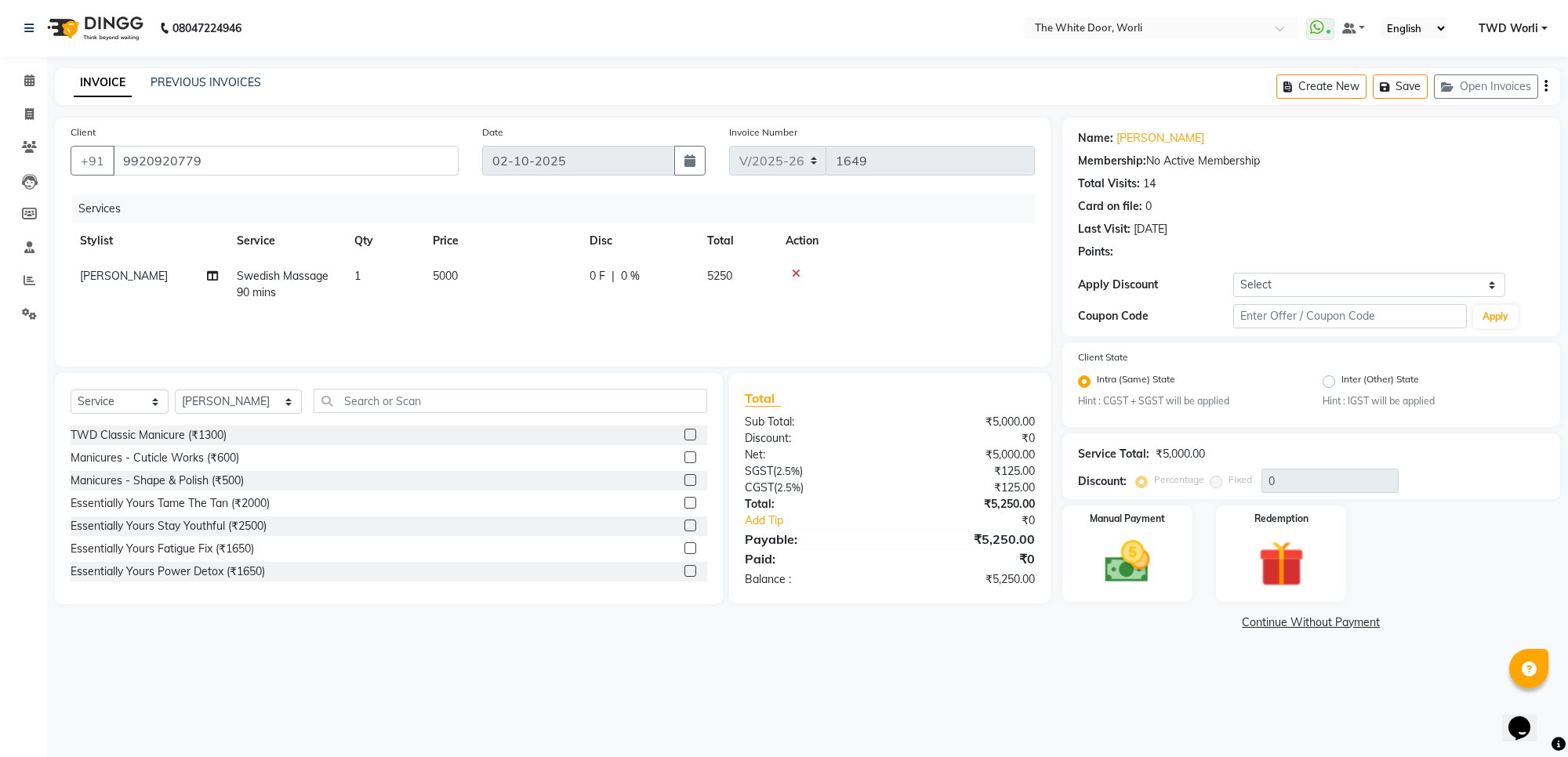
click at [801, 271] on div at bounding box center [906, 273] width 240 height 11
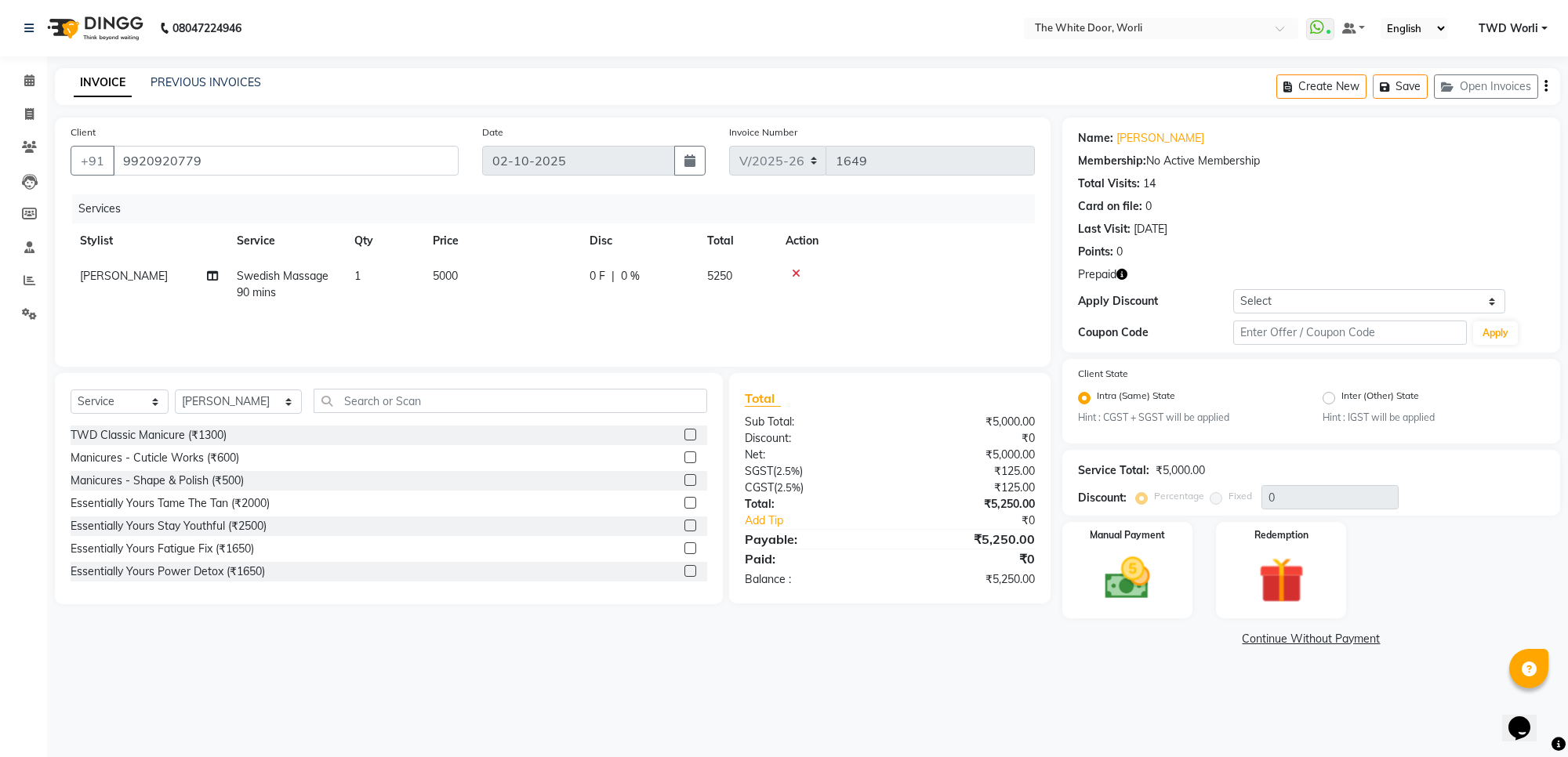
click at [798, 271] on icon at bounding box center [795, 273] width 9 height 11
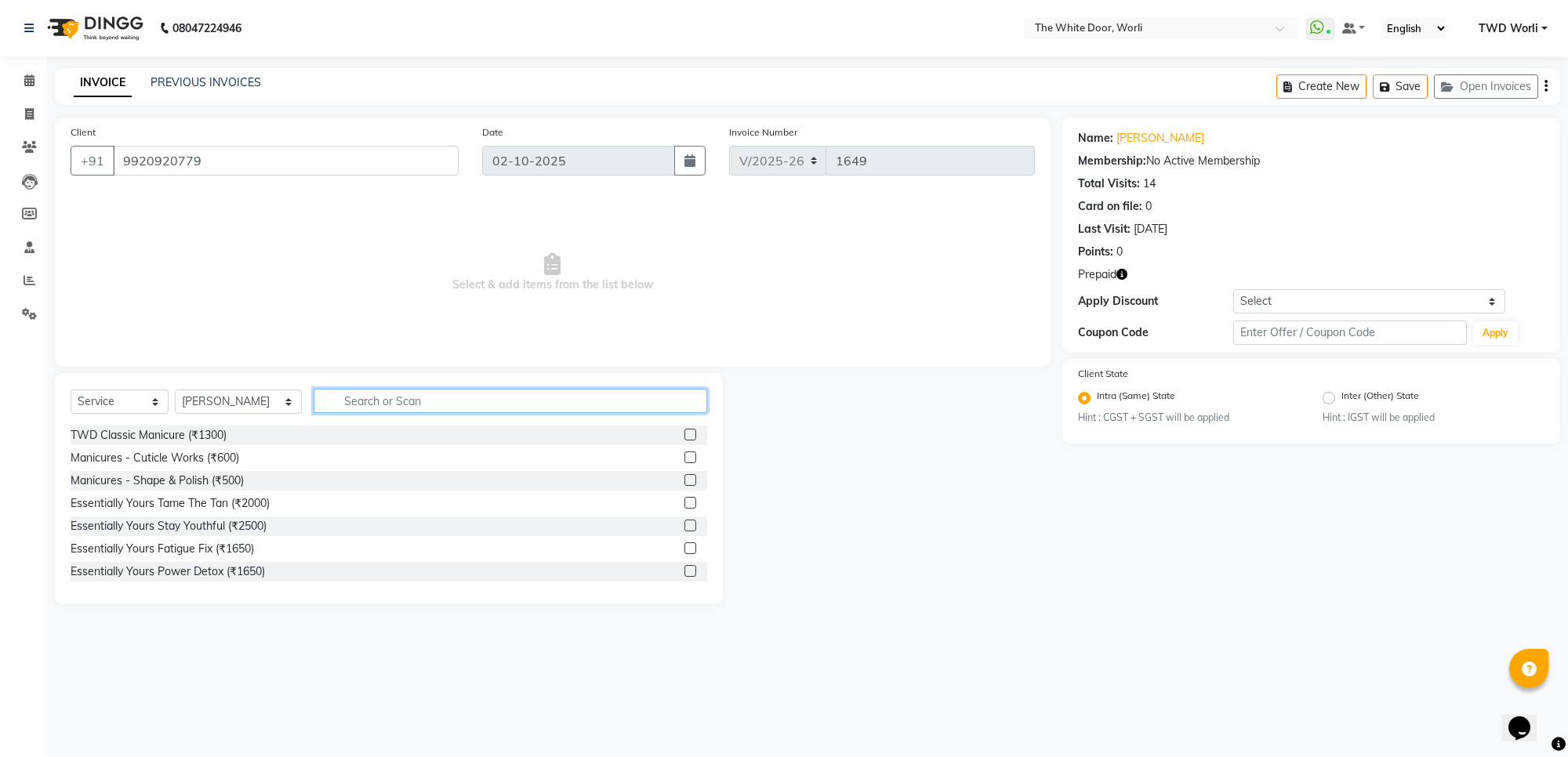
click at [424, 408] on input "text" at bounding box center [509, 401] width 392 height 24
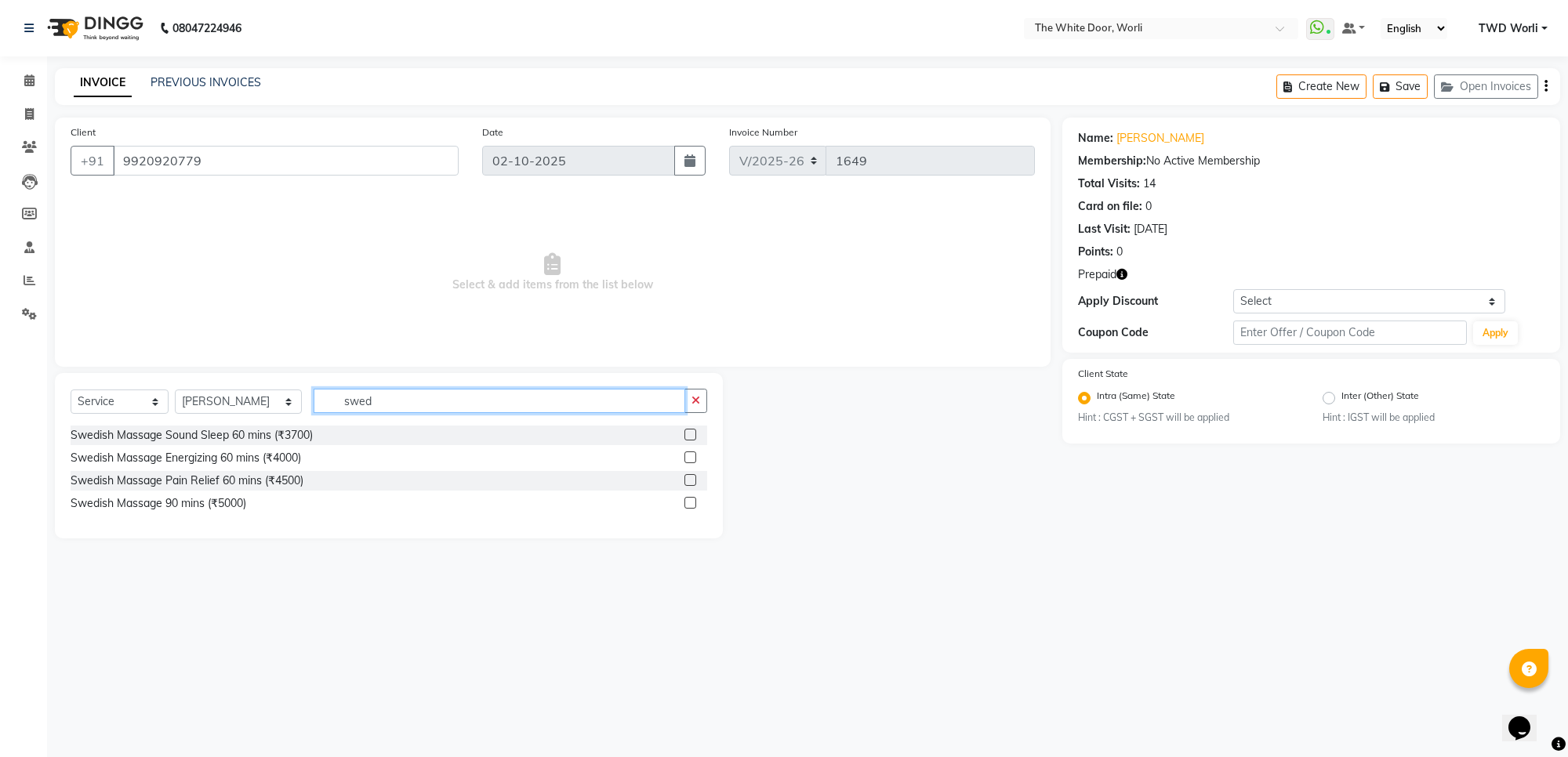
type input "swed"
click at [693, 502] on label at bounding box center [690, 502] width 11 height 11
click at [693, 502] on input "checkbox" at bounding box center [689, 503] width 10 height 10
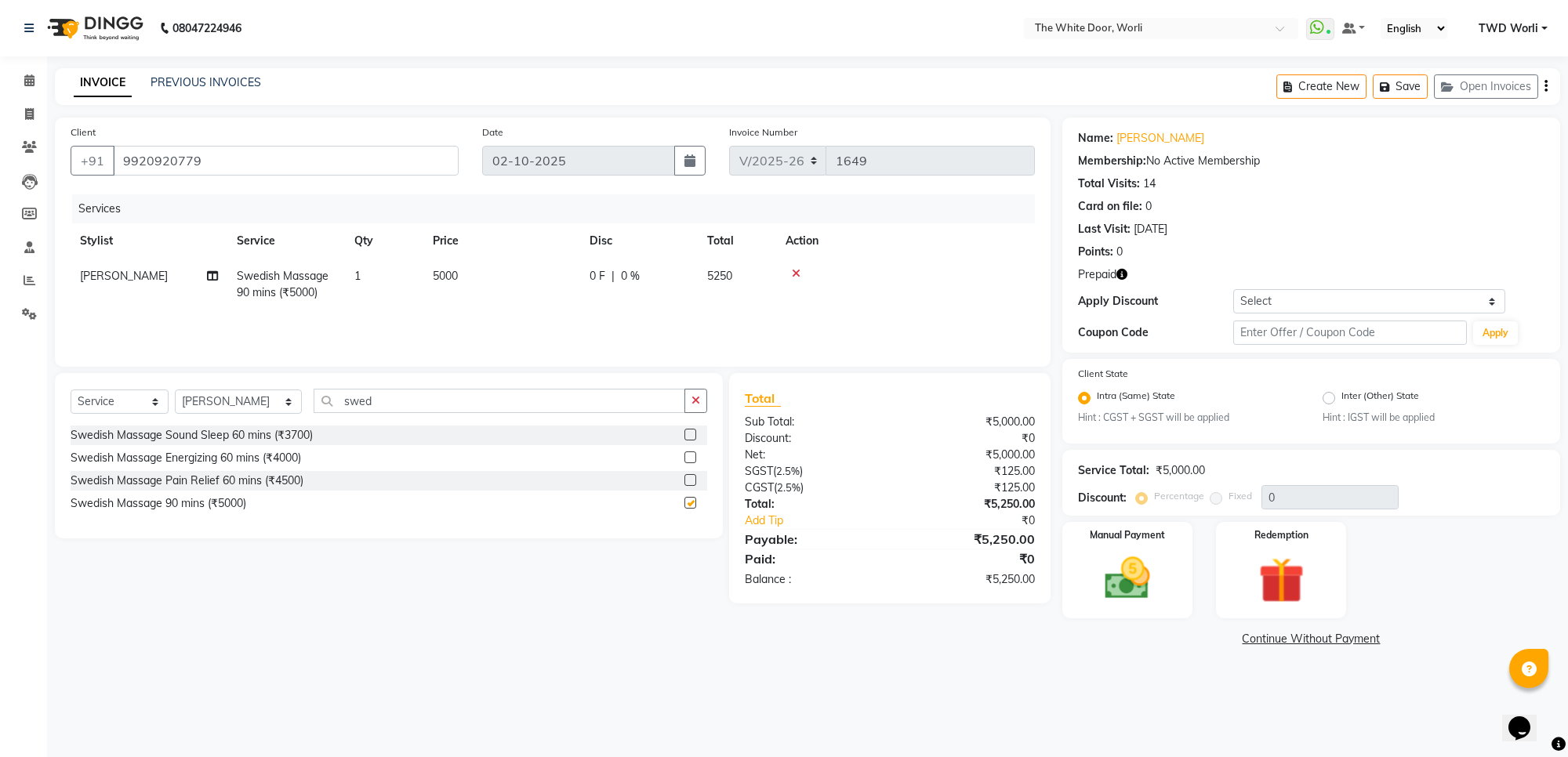
checkbox input "false"
click at [1260, 551] on img at bounding box center [1281, 580] width 77 height 59
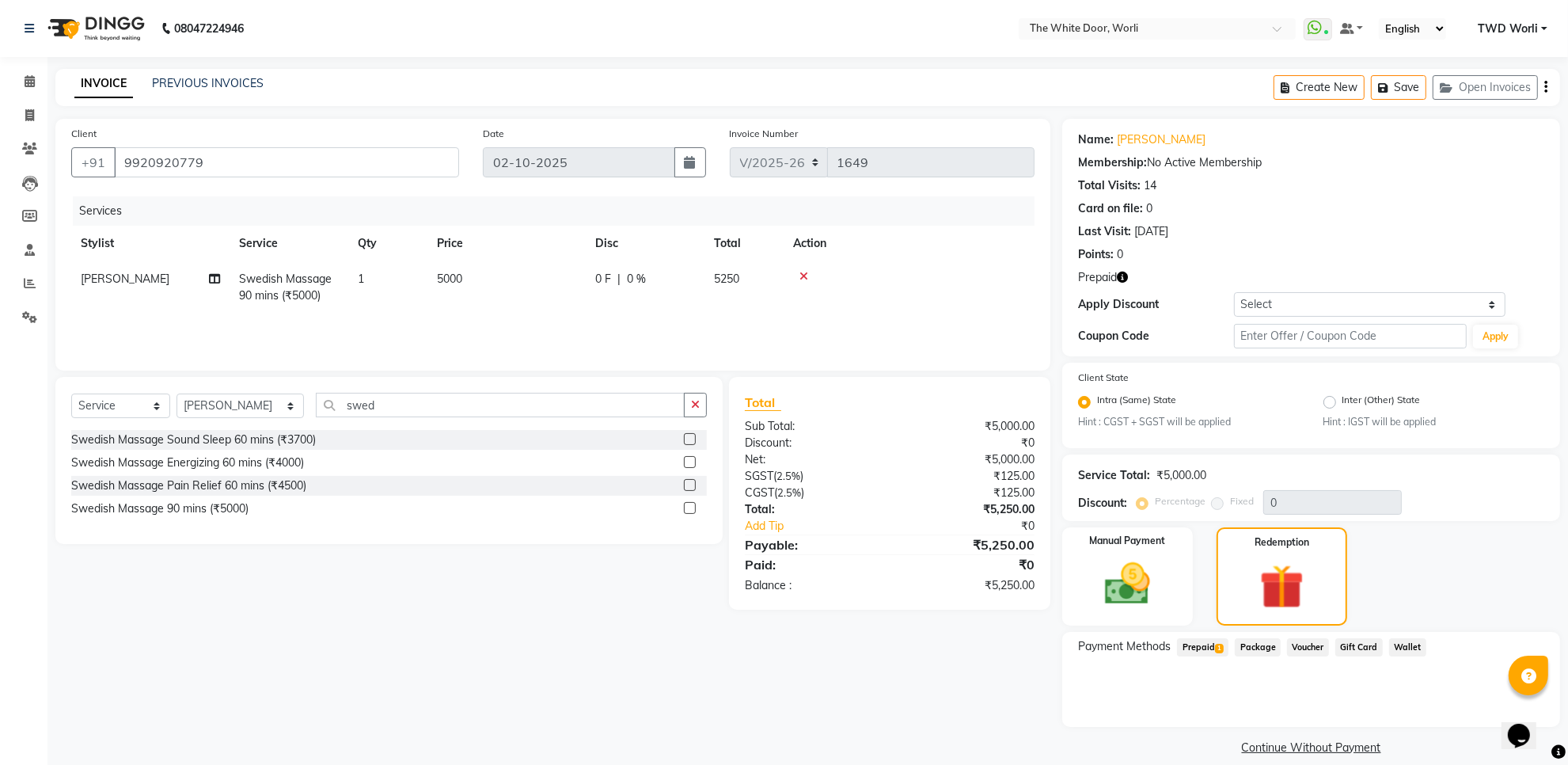
click at [1204, 638] on span "Prepaid 1" at bounding box center [1203, 647] width 51 height 18
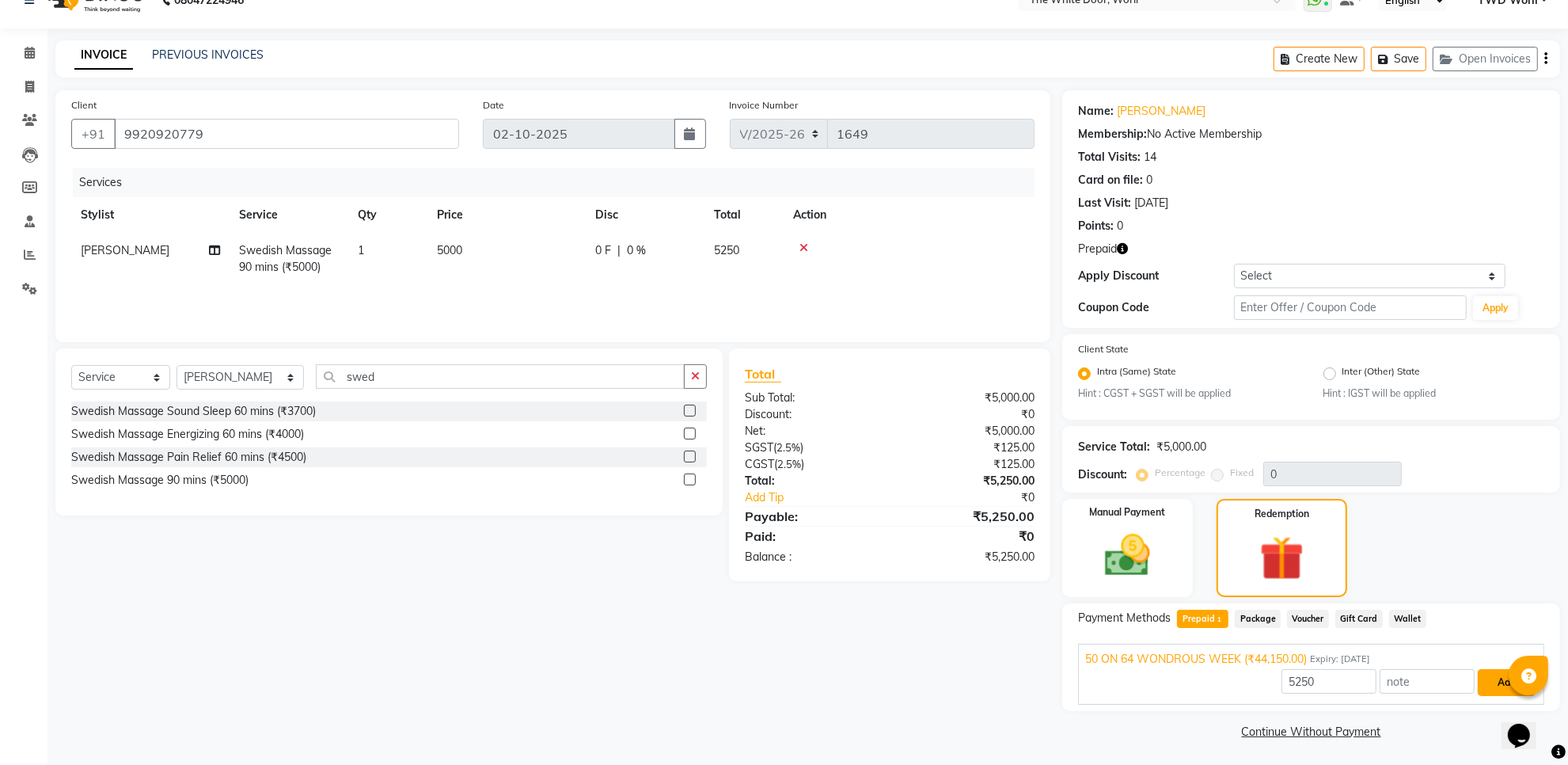
click at [1497, 681] on button "Add" at bounding box center [1507, 683] width 58 height 27
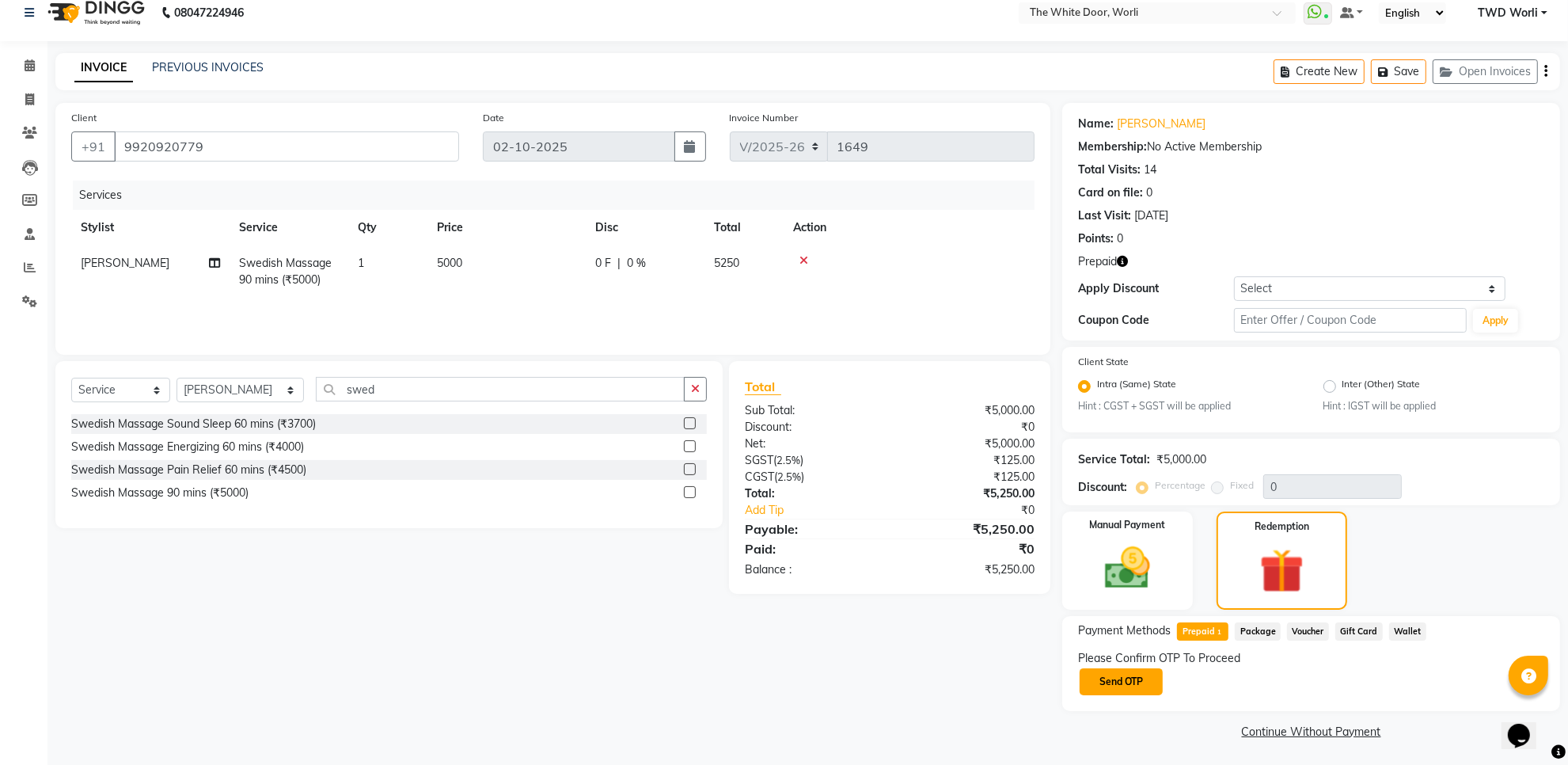
click at [1142, 688] on button "Send OTP" at bounding box center [1121, 682] width 83 height 27
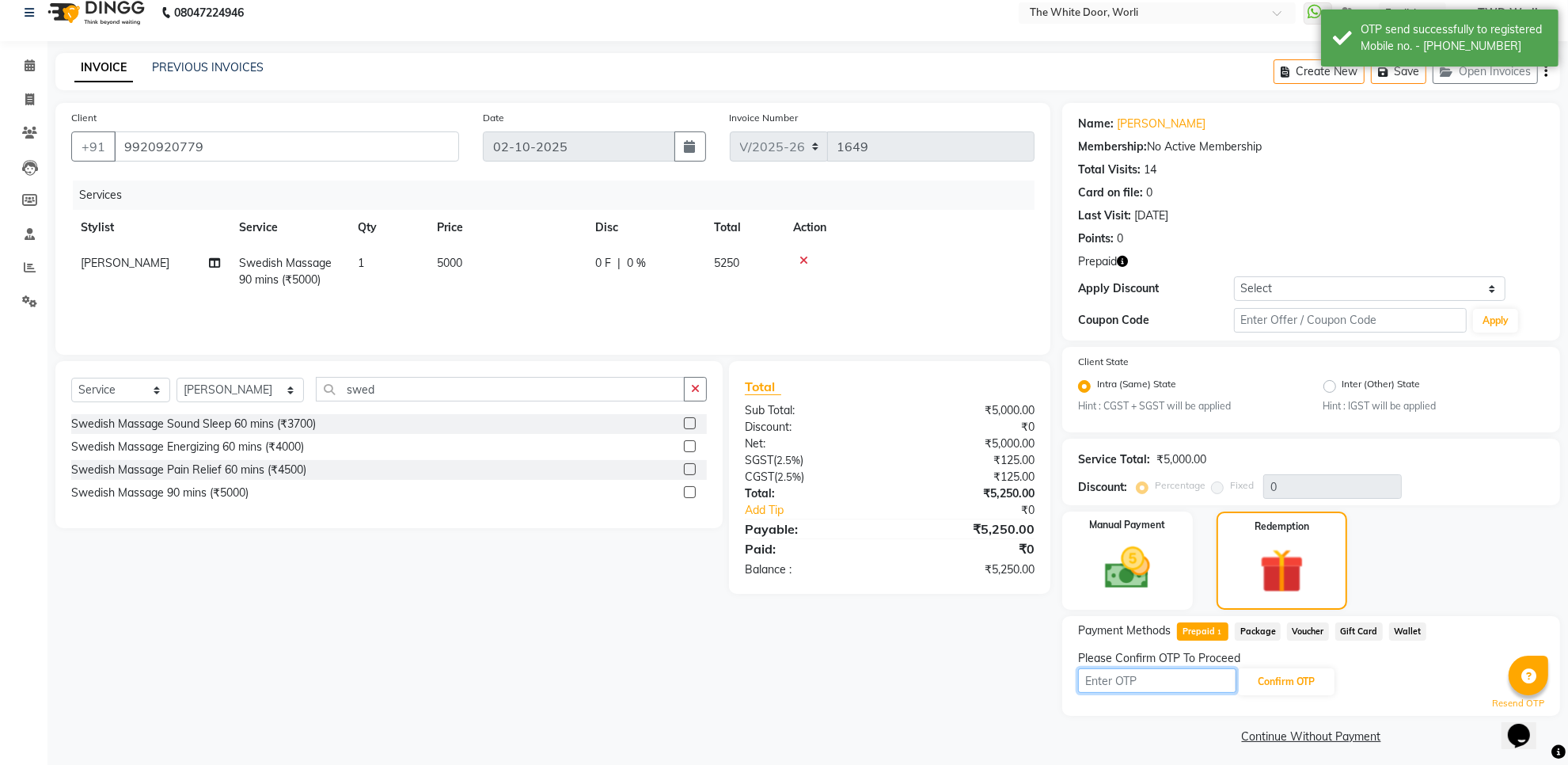
click at [1139, 689] on input "text" at bounding box center [1158, 681] width 158 height 25
click at [1135, 686] on input "text" at bounding box center [1158, 681] width 158 height 25
type input "1901"
click at [1271, 682] on button "Confirm OTP" at bounding box center [1286, 682] width 96 height 27
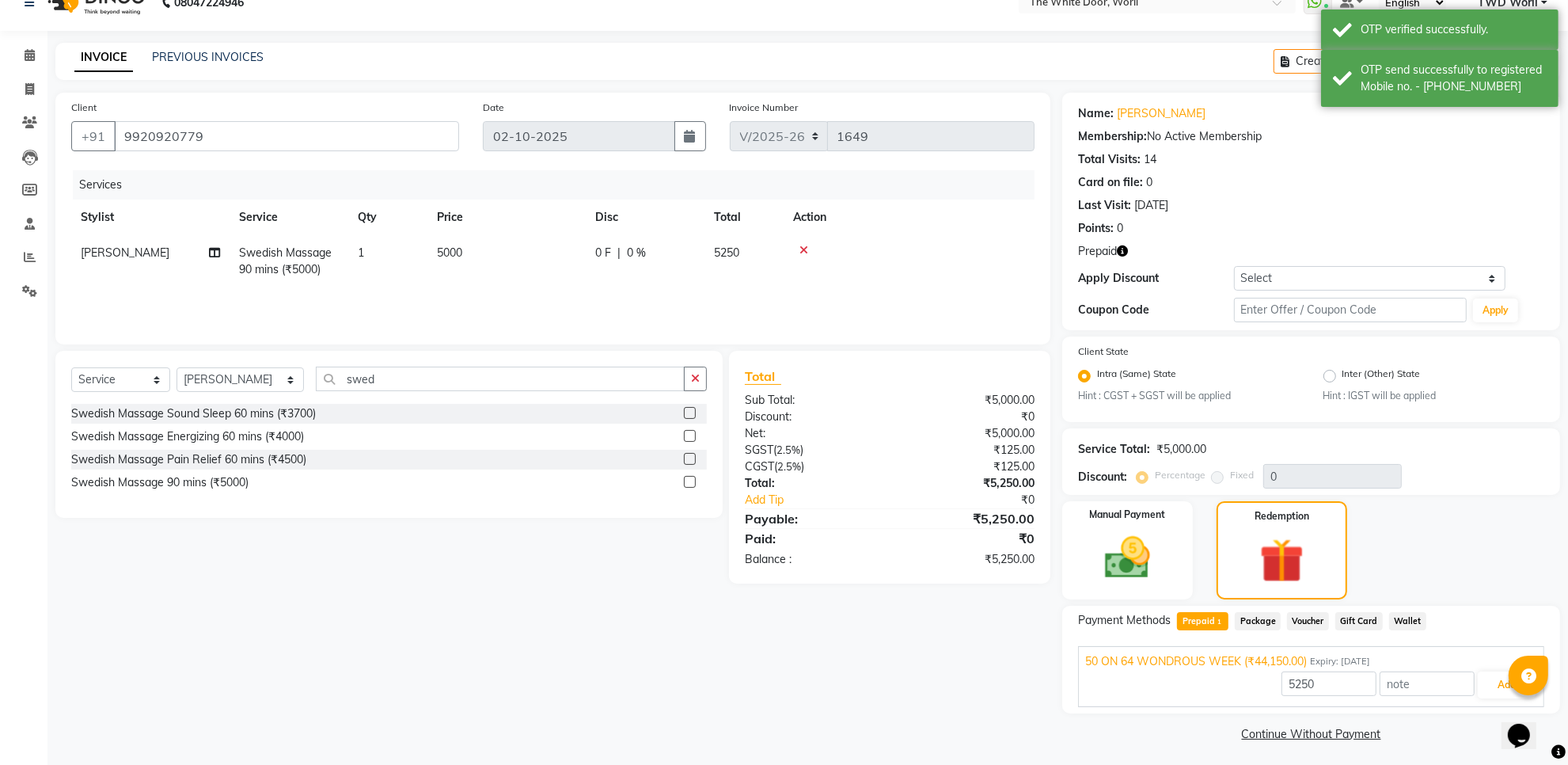
scroll to position [29, 0]
click at [1486, 682] on button "Add" at bounding box center [1507, 683] width 58 height 27
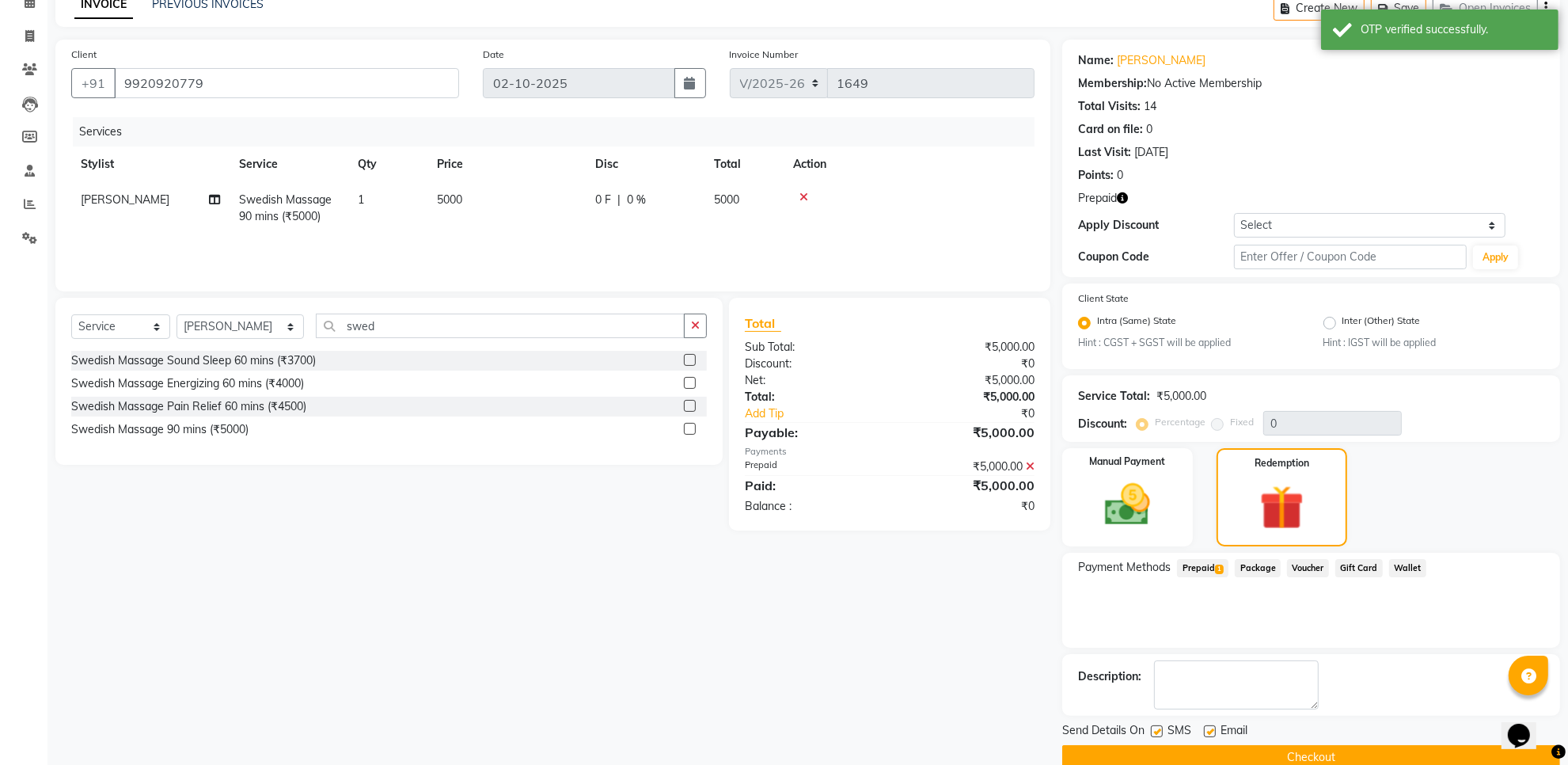
scroll to position [106, 0]
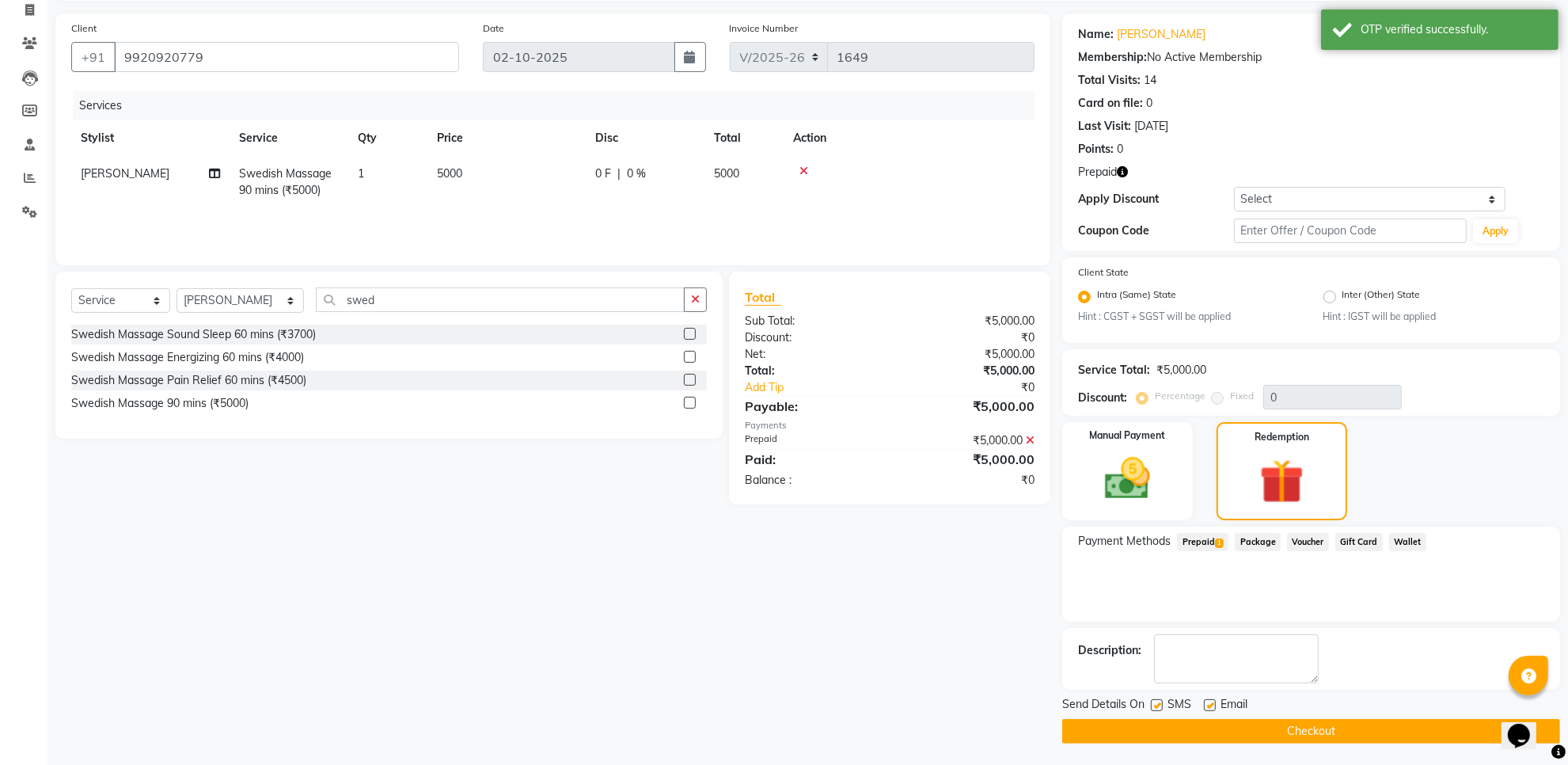
click at [1241, 731] on button "Checkout" at bounding box center [1311, 731] width 498 height 25
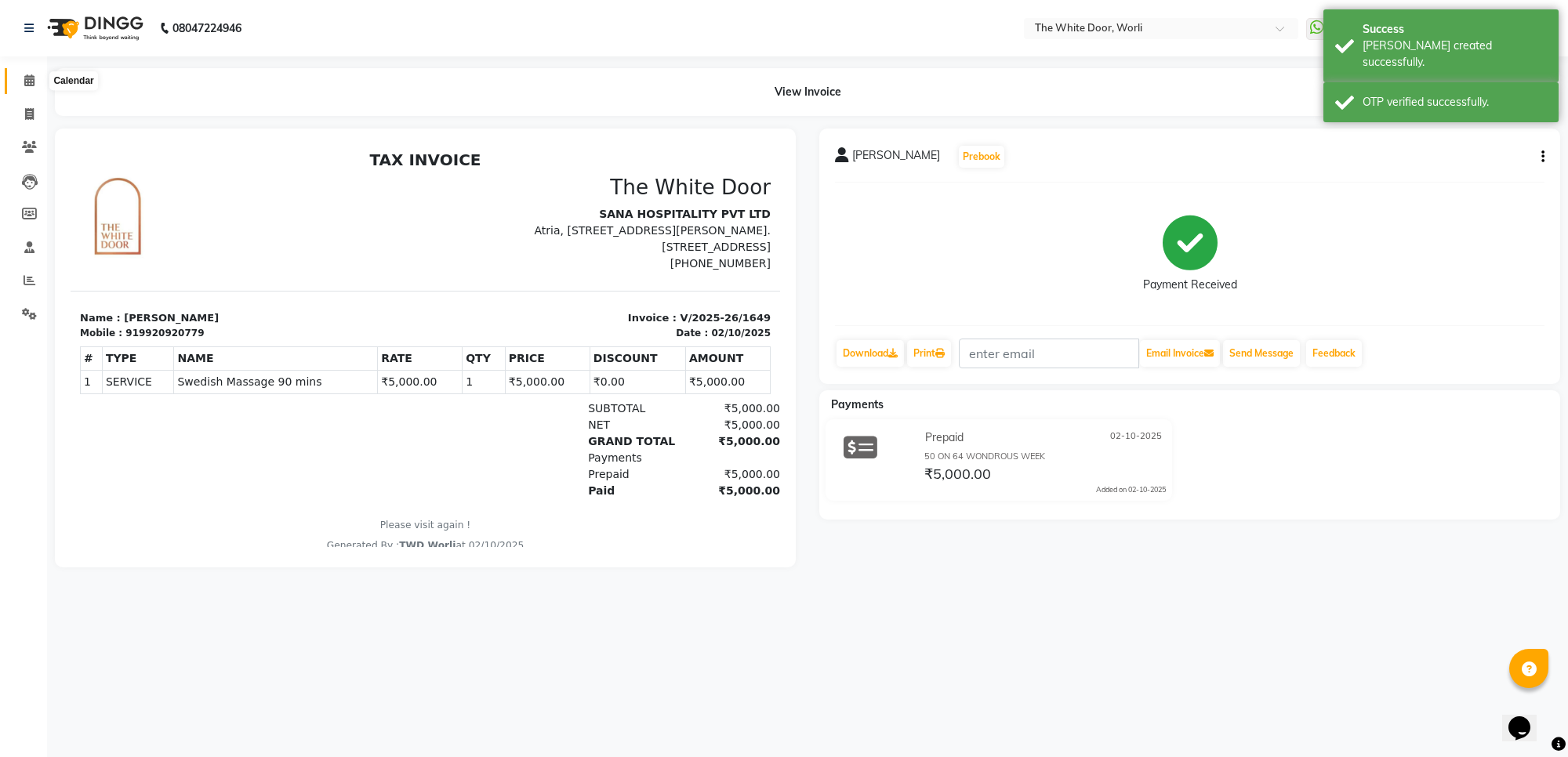
click at [30, 81] on icon at bounding box center [29, 80] width 10 height 11
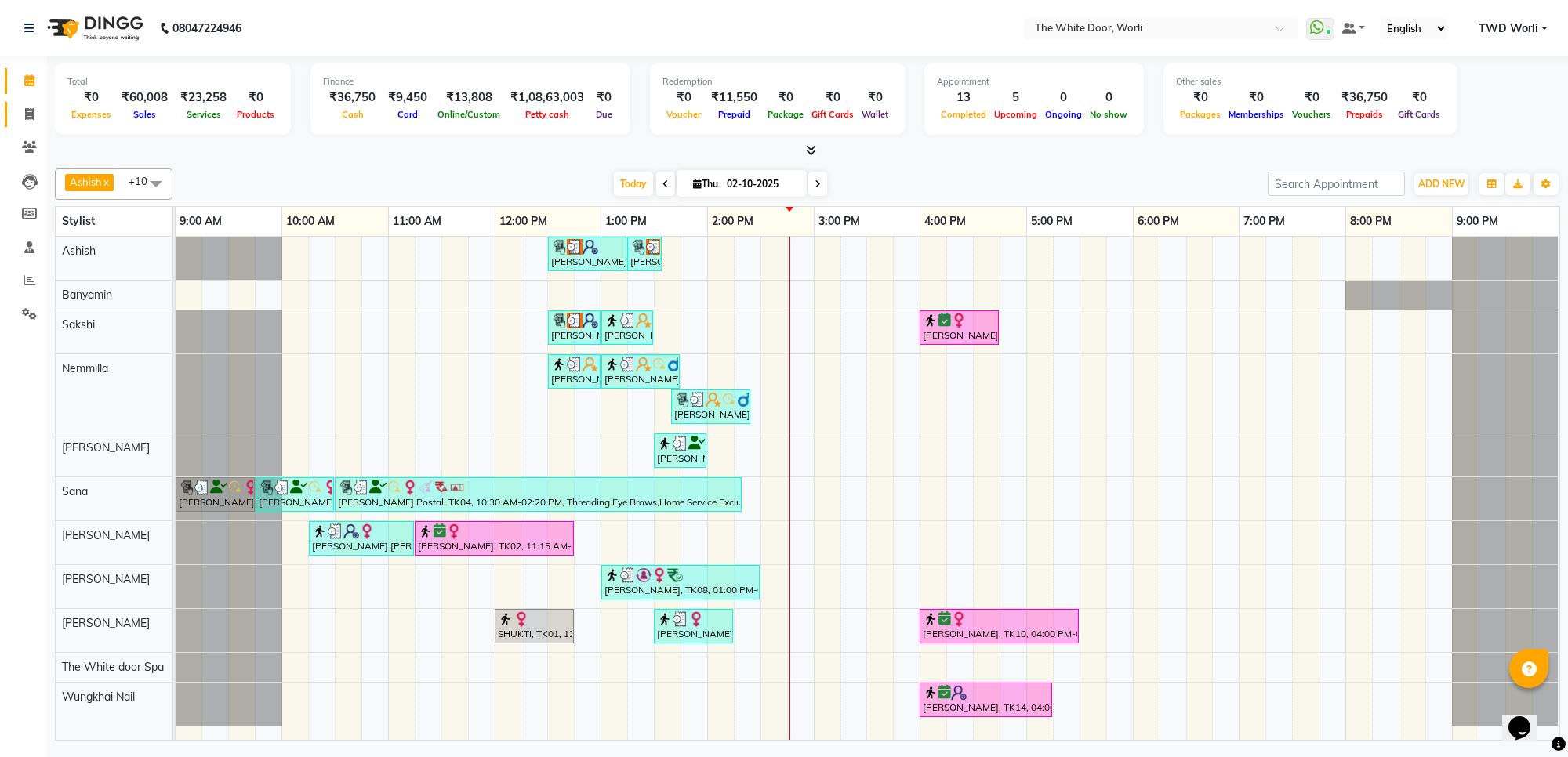
click at [33, 114] on icon at bounding box center [29, 114] width 9 height 11
select select "service"
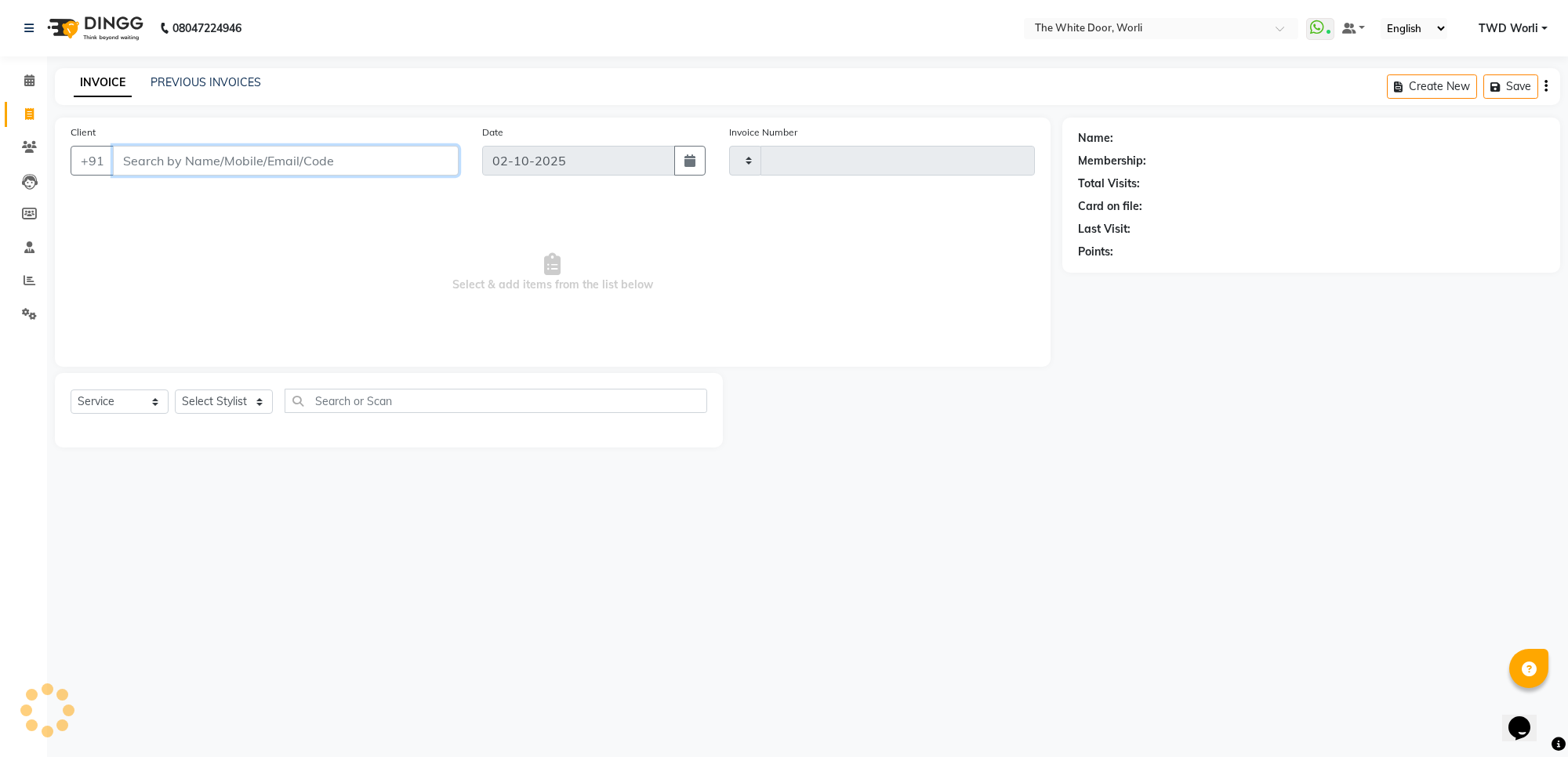
click at [193, 167] on input "Client" at bounding box center [286, 161] width 346 height 30
type input "1650"
select select "4027"
paste input "9930334832"
type input "9930334832"
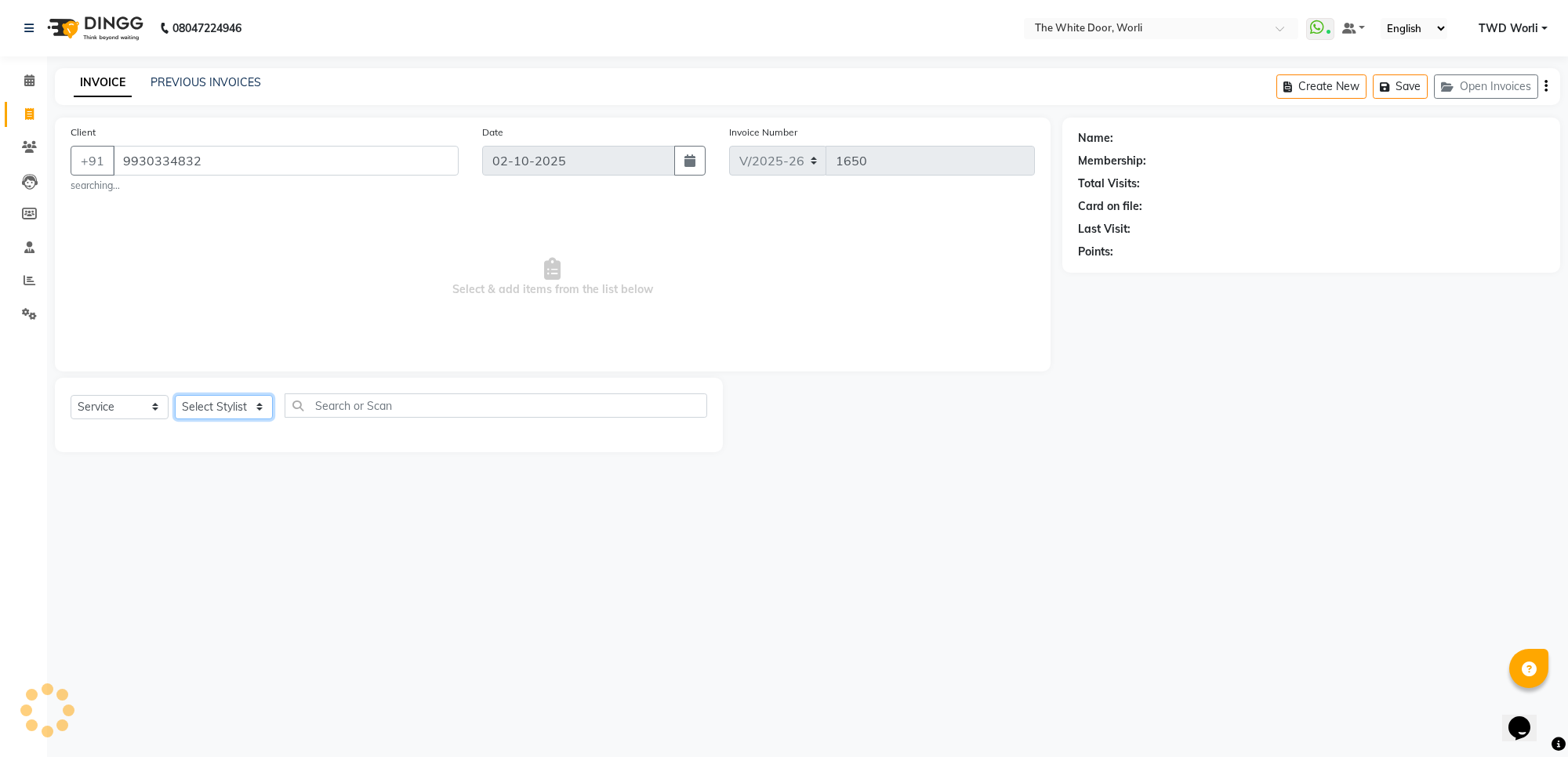
click at [224, 413] on select "Select Stylist" at bounding box center [224, 407] width 98 height 24
click at [689, 291] on span "Select & add items from the list below" at bounding box center [552, 277] width 964 height 157
click at [249, 411] on select "Select Stylist" at bounding box center [224, 407] width 98 height 24
click at [722, 290] on span "Select & add items from the list below" at bounding box center [552, 277] width 964 height 157
click at [248, 409] on select "Select Stylist" at bounding box center [224, 407] width 98 height 24
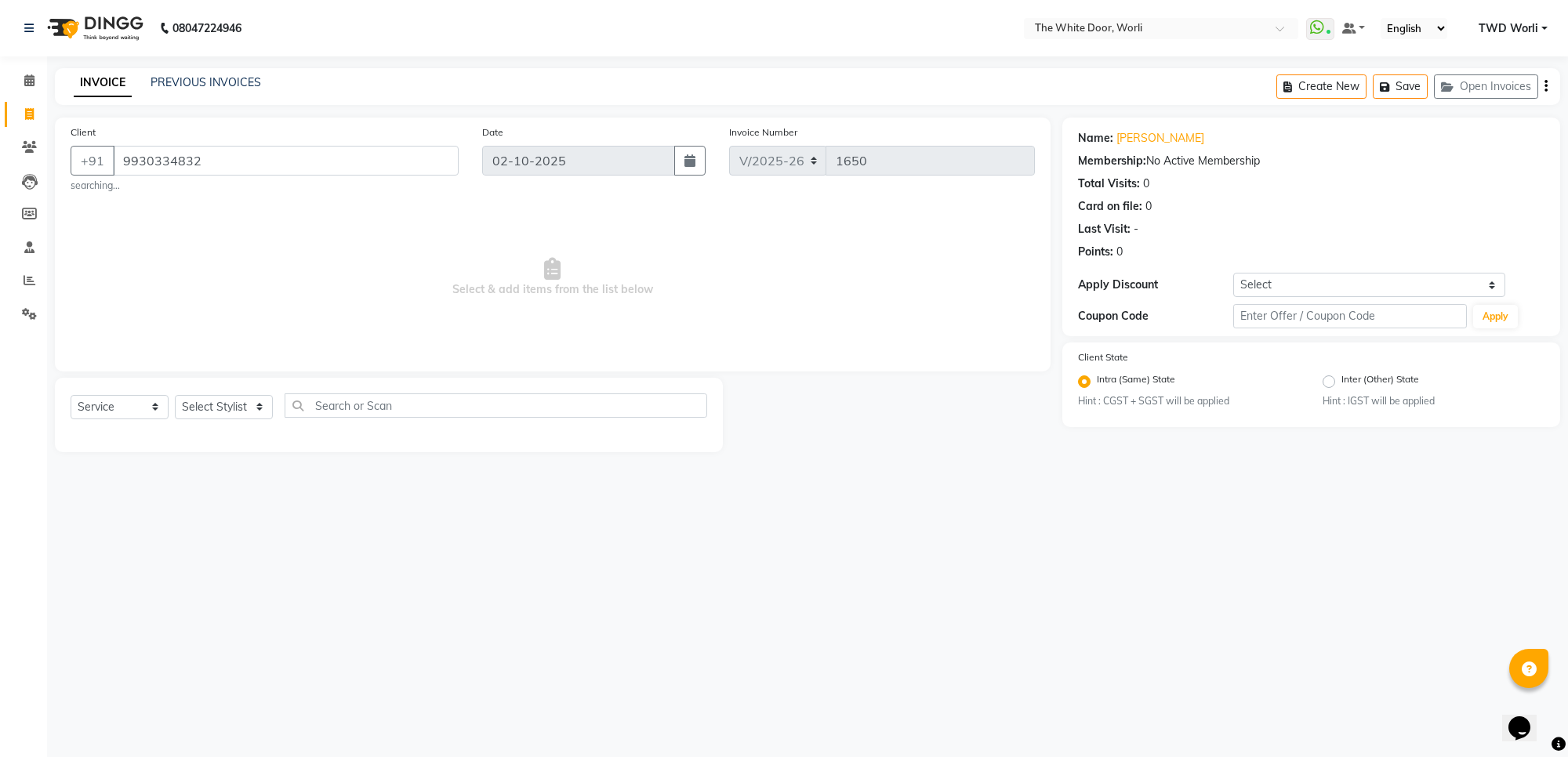
click at [361, 374] on div "Client +91 9930334832 searching... Date 02-10-2025 Invoice Number V/2025 V/2025…" at bounding box center [552, 285] width 1019 height 334
click at [224, 408] on select "Select Stylist" at bounding box center [224, 407] width 98 height 24
click at [357, 298] on span "Select & add items from the list below" at bounding box center [552, 277] width 964 height 157
click at [240, 397] on select "Select Stylist Aarti Amit d Anil APEI Asa Ashish Ashish S Banyamin CELIN CHITRA…" at bounding box center [238, 407] width 127 height 24
select select "22335"
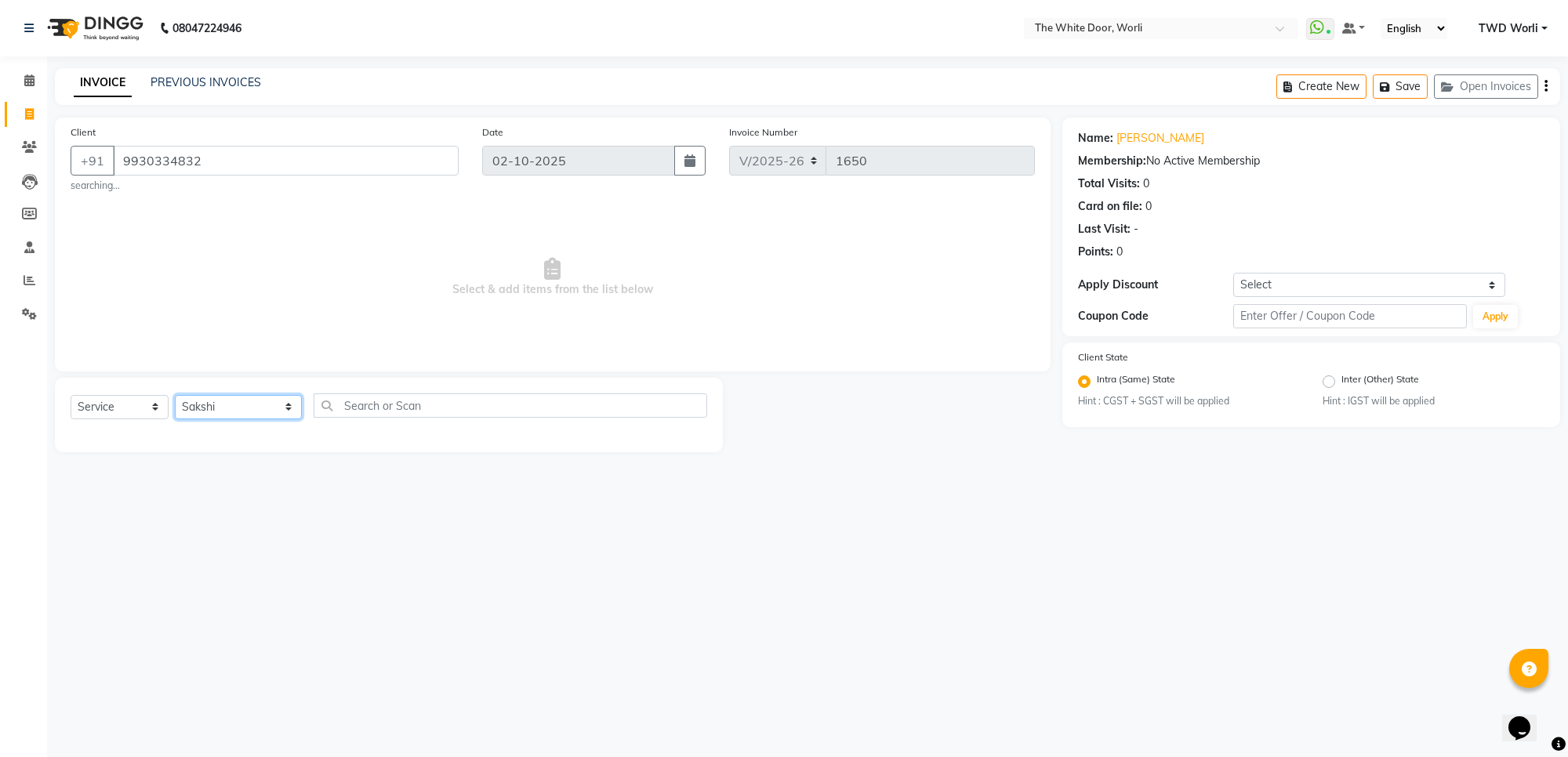
click at [175, 395] on select "Select Stylist Aarti Amit d Anil APEI Asa Ashish Ashish S Banyamin CELIN CHITRA…" at bounding box center [238, 407] width 127 height 24
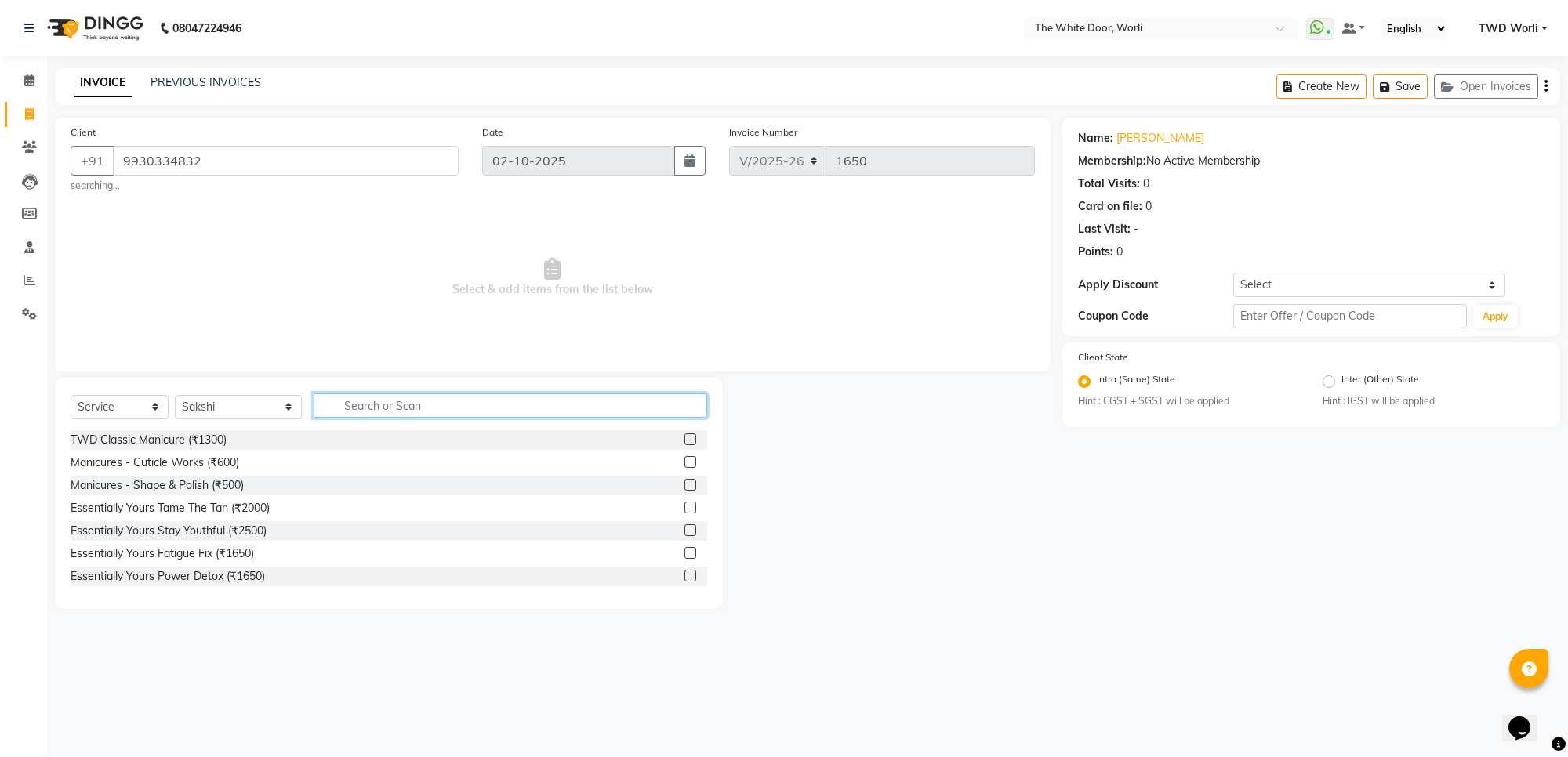
click at [372, 396] on input "text" at bounding box center [509, 405] width 392 height 24
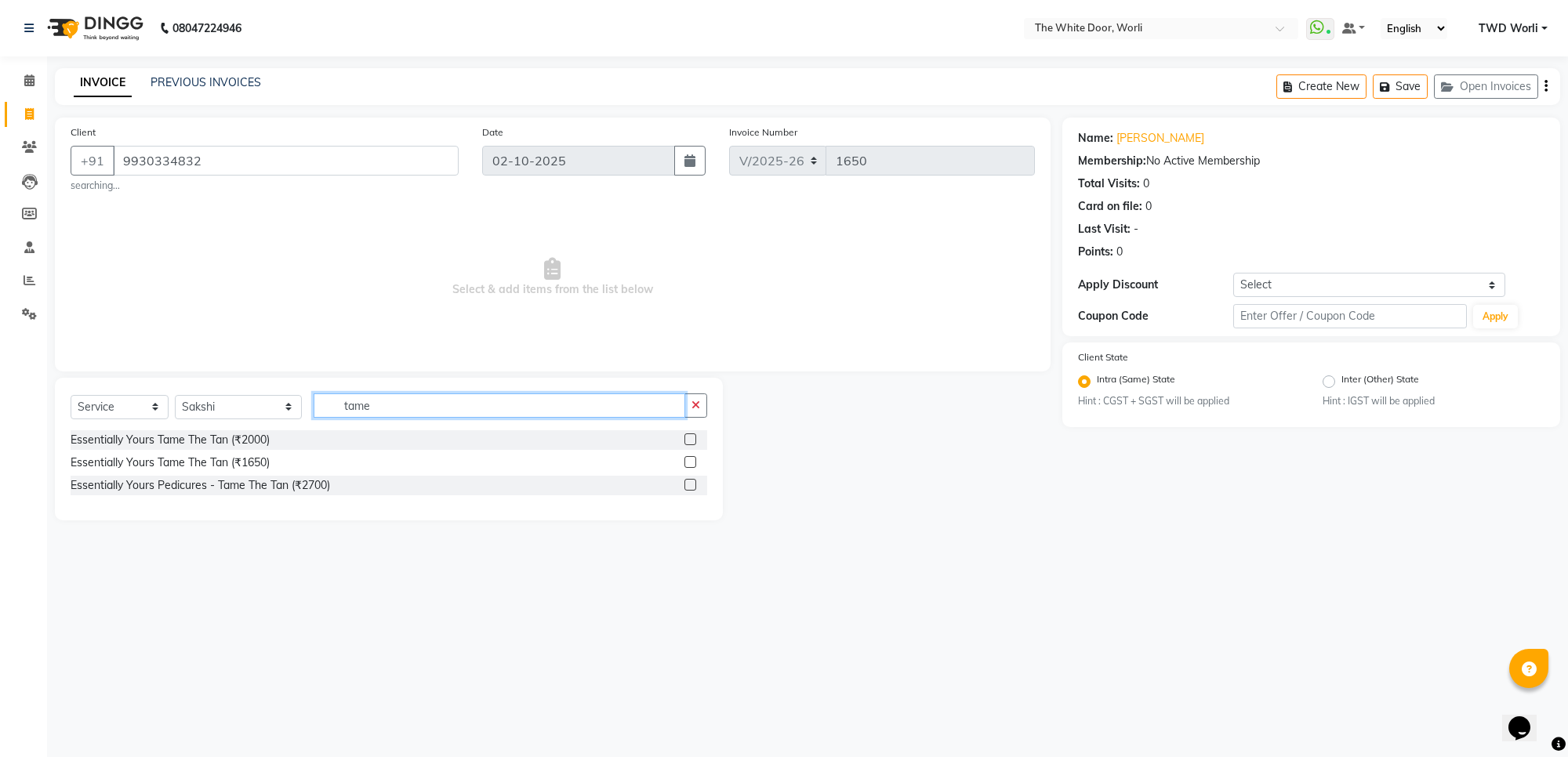
type input "tame"
click at [690, 463] on label at bounding box center [690, 462] width 11 height 11
click at [690, 463] on input "checkbox" at bounding box center [689, 463] width 10 height 10
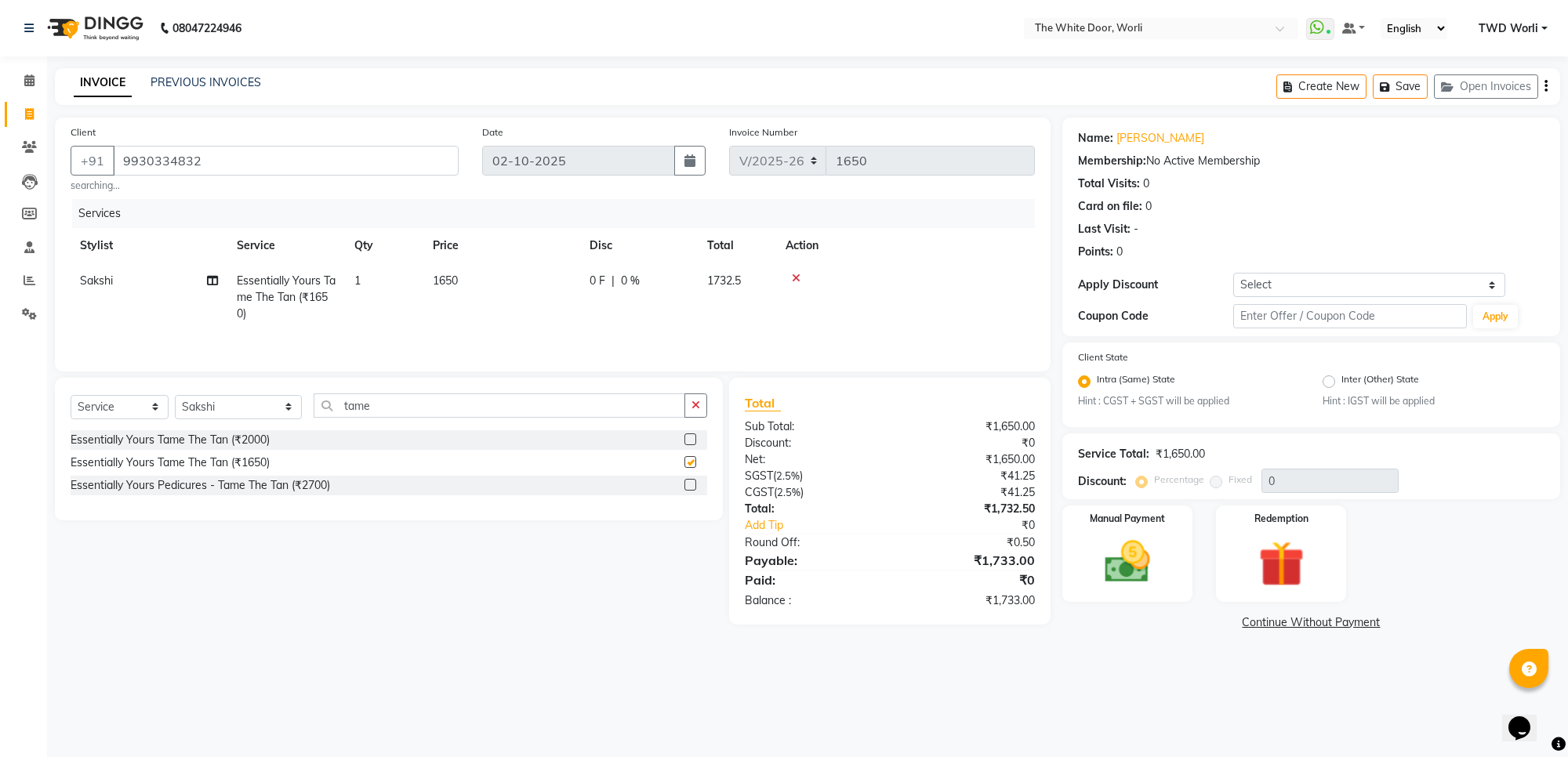
checkbox input "false"
click at [225, 406] on select "Select Stylist Aarti Amit d Anil APEI Asa Ashish Ashish S Banyamin CELIN CHITRA…" at bounding box center [238, 407] width 127 height 24
select select "20532"
click at [175, 397] on select "Select Stylist Aarti Amit d Anil APEI Asa Ashish Ashish S Banyamin CELIN CHITRA…" at bounding box center [238, 407] width 127 height 24
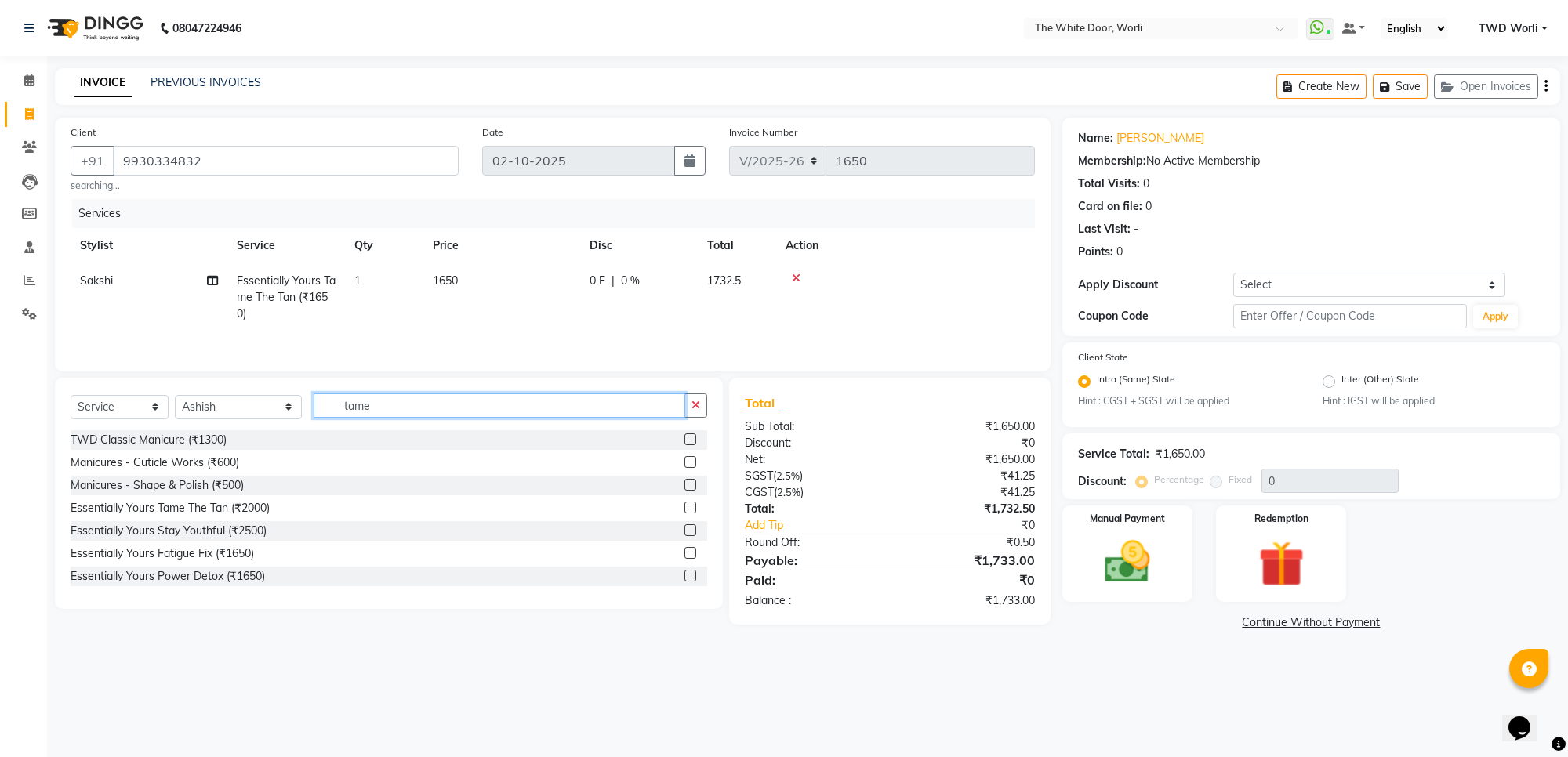
click at [352, 405] on input "tame" at bounding box center [498, 405] width 370 height 24
click at [794, 279] on icon at bounding box center [795, 277] width 9 height 11
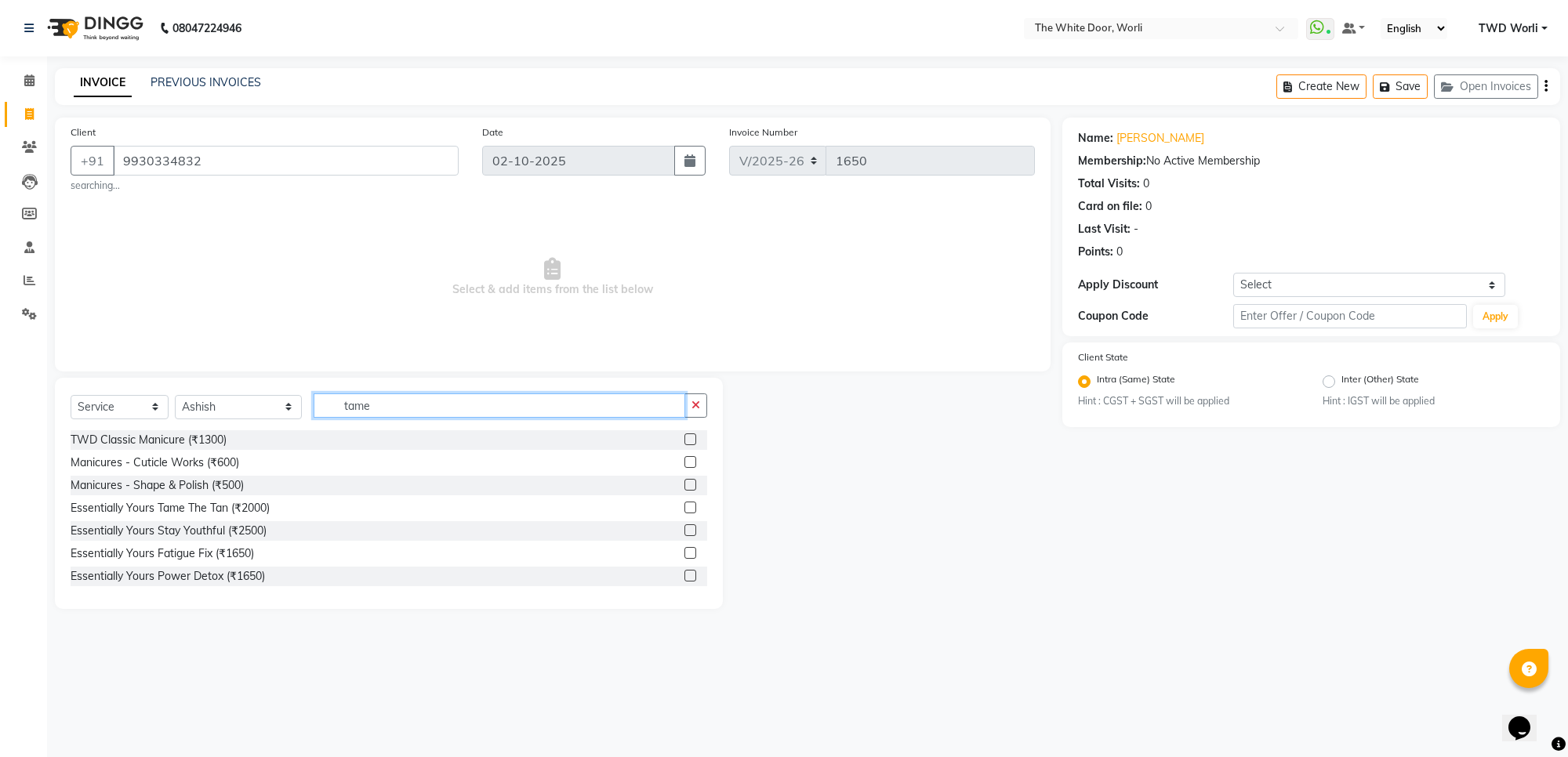
click at [370, 409] on input "tame" at bounding box center [498, 405] width 370 height 24
click at [366, 412] on input "tame" at bounding box center [498, 405] width 370 height 24
type input "t"
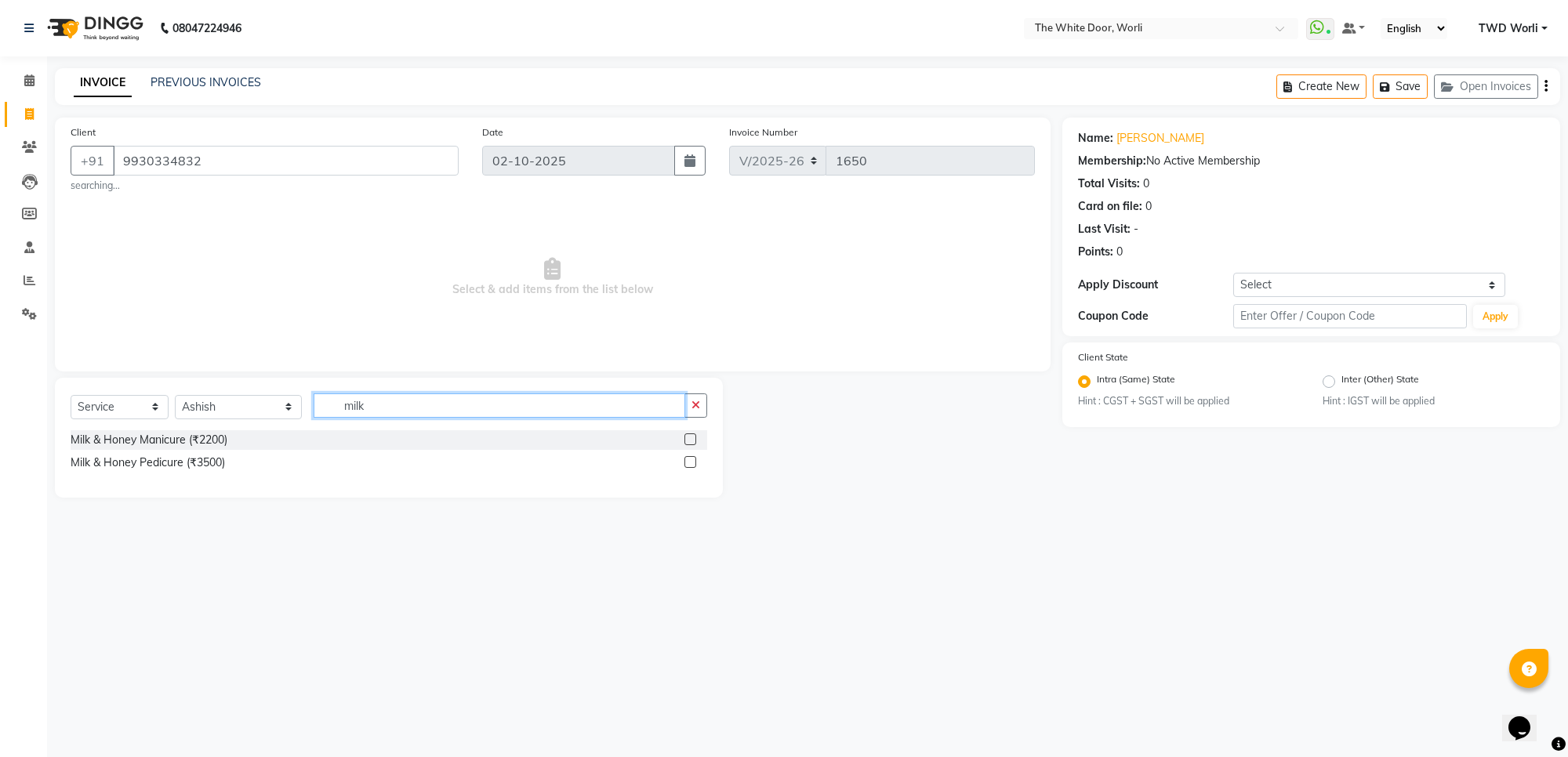
type input "milk"
click at [688, 464] on label at bounding box center [690, 462] width 11 height 11
click at [688, 464] on input "checkbox" at bounding box center [689, 463] width 10 height 10
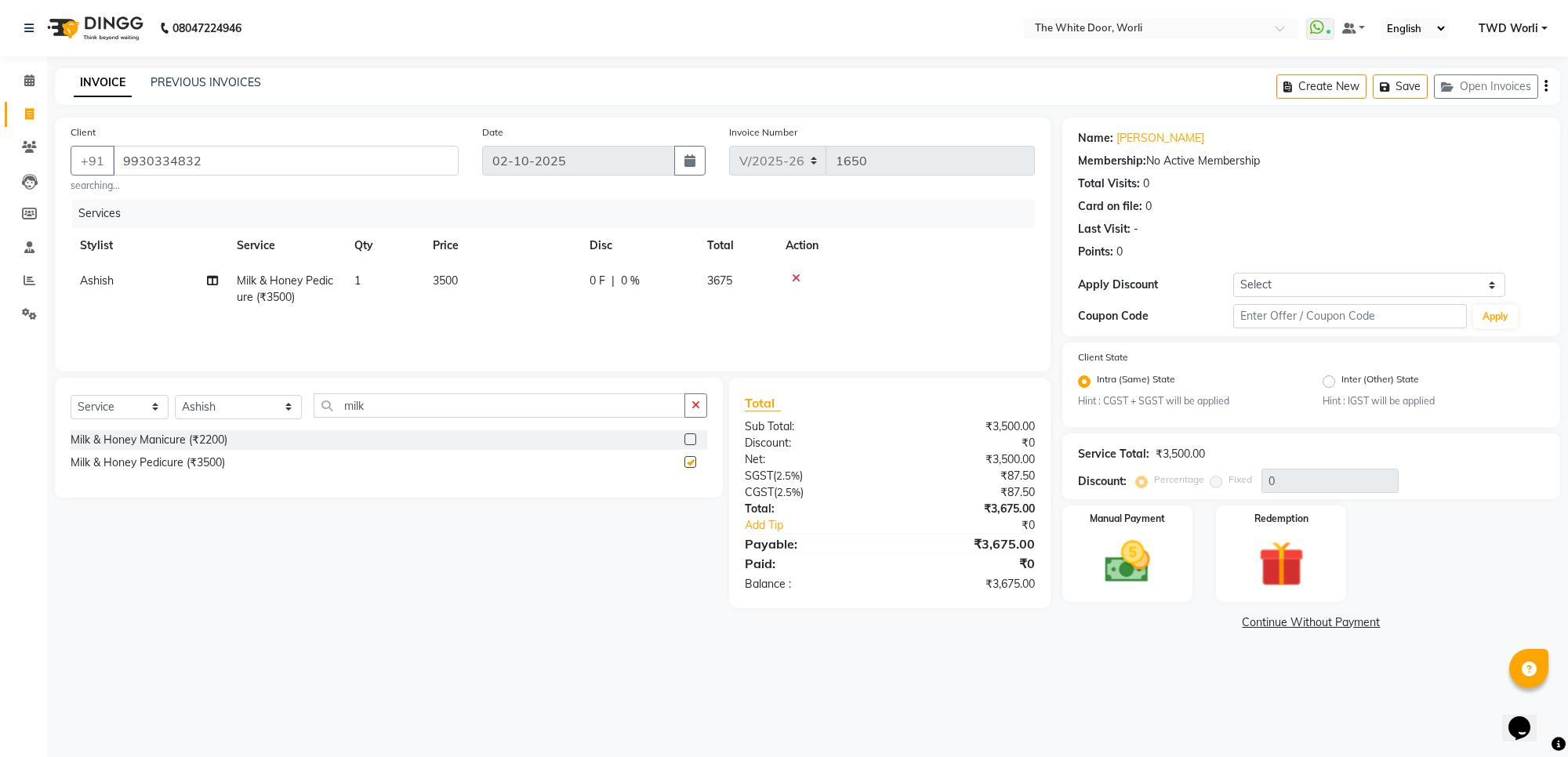
checkbox input "false"
click at [228, 411] on select "Select Stylist Aarti Amit d Anil APEI Asa Ashish Ashish S Banyamin CELIN CHITRA…" at bounding box center [238, 407] width 127 height 24
select select "22335"
click at [175, 395] on select "Select Stylist Aarti Amit d Anil APEI Asa Ashish Ashish S Banyamin CELIN CHITRA…" at bounding box center [238, 407] width 127 height 24
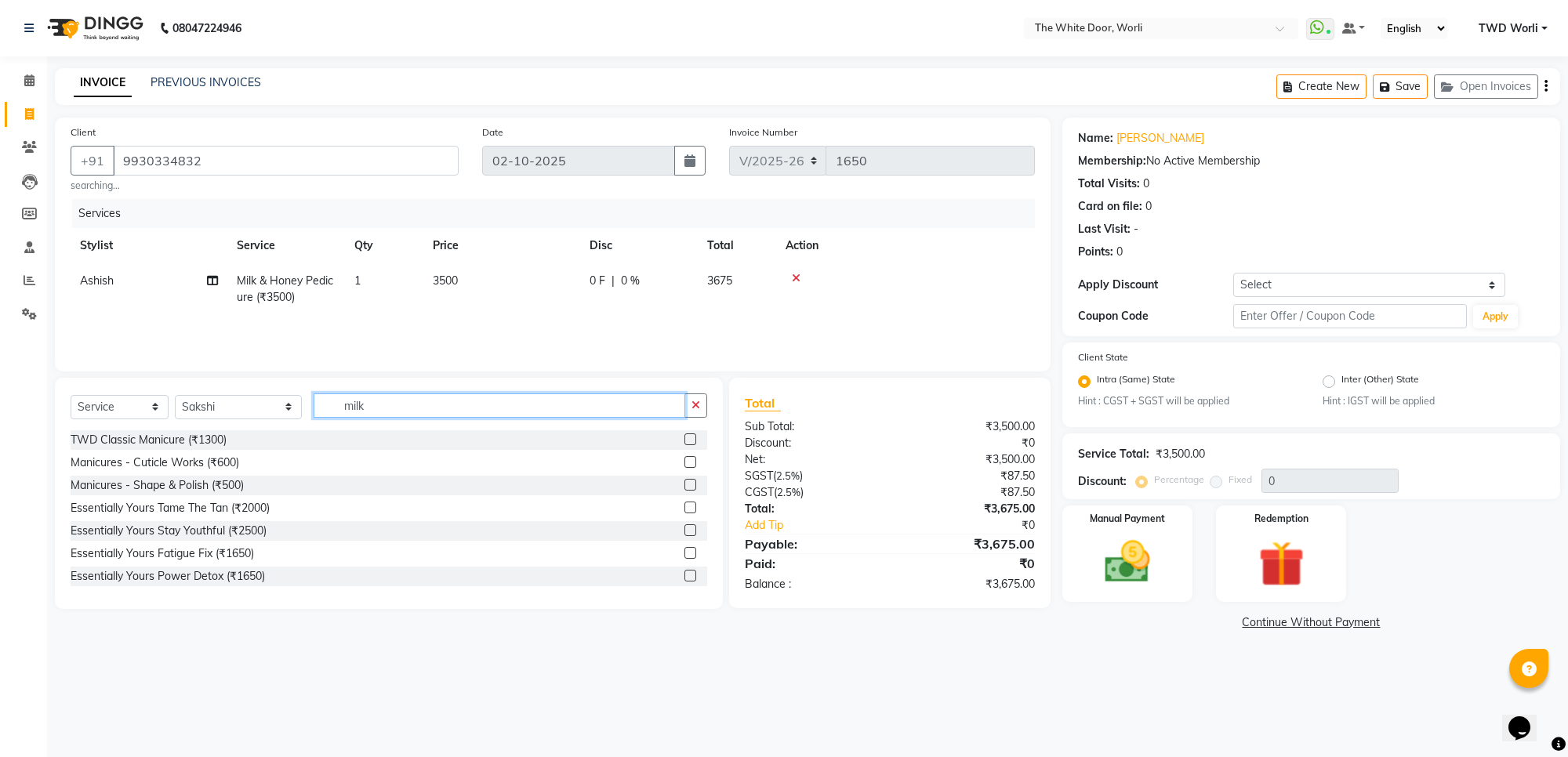
click at [358, 409] on input "milk" at bounding box center [498, 405] width 370 height 24
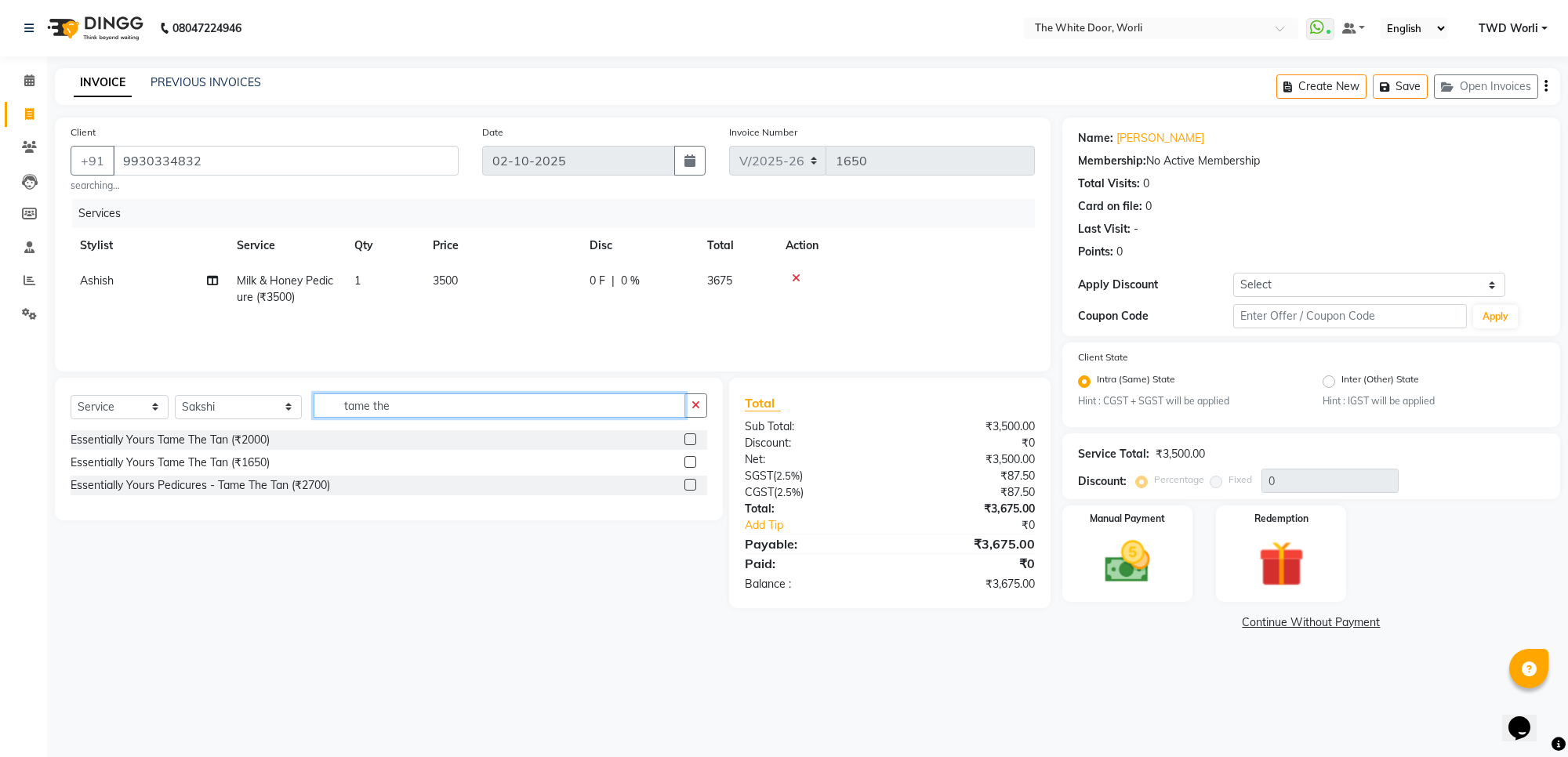
type input "tame the"
click at [693, 436] on label at bounding box center [690, 439] width 11 height 11
click at [693, 436] on input "checkbox" at bounding box center [689, 440] width 10 height 10
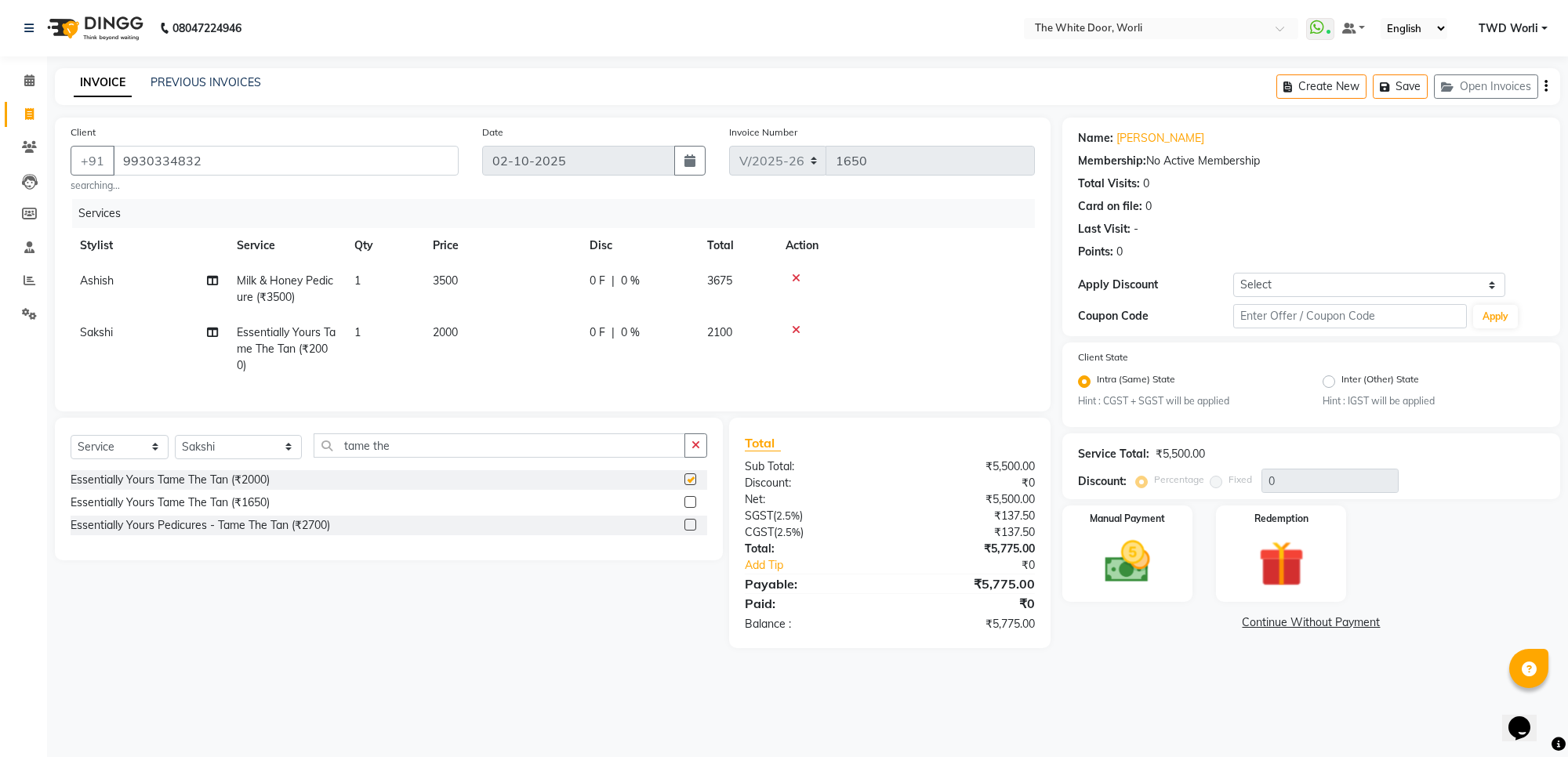
checkbox input "false"
click at [381, 455] on input "tame the" at bounding box center [498, 445] width 370 height 24
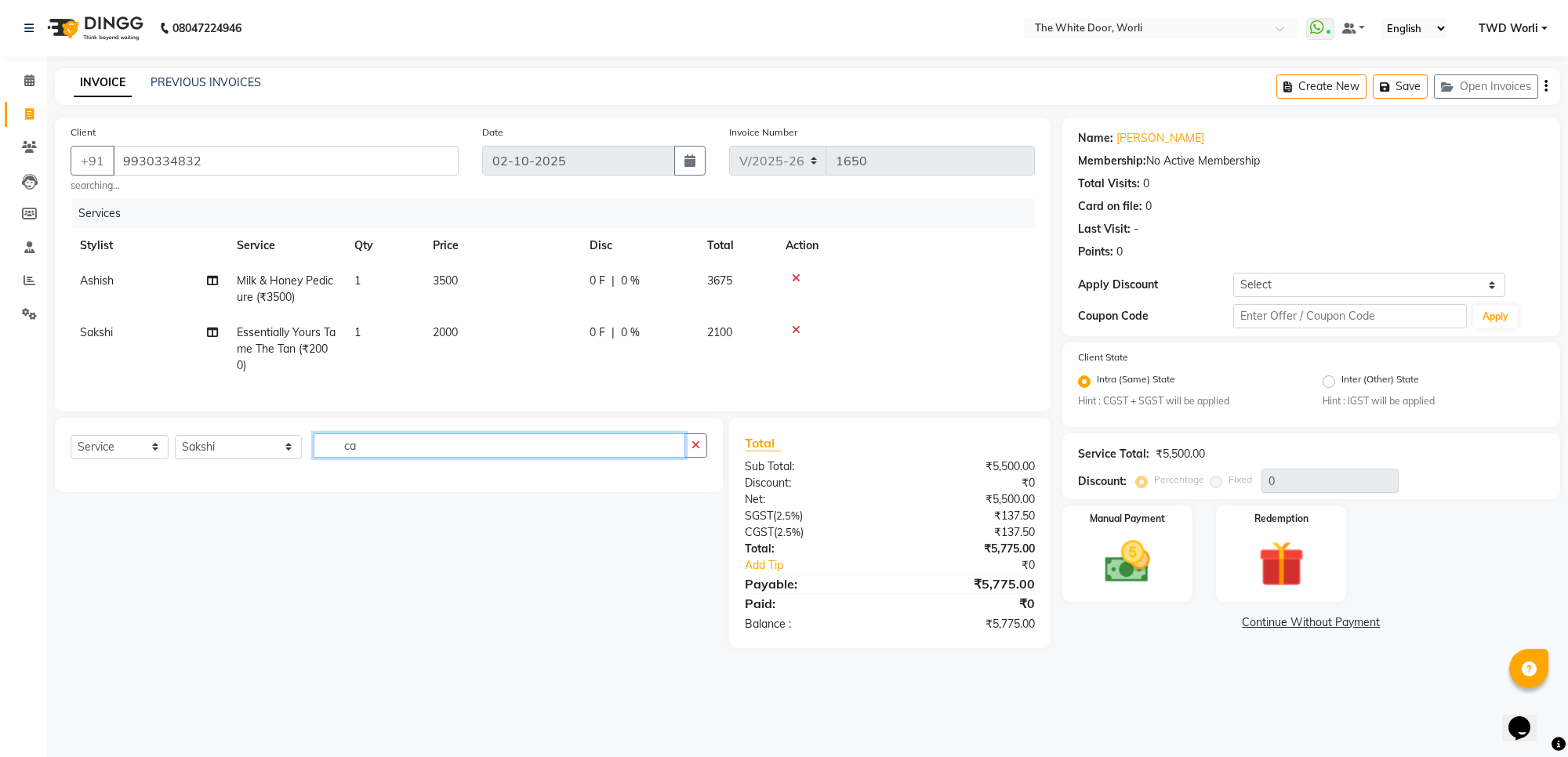
type input "c"
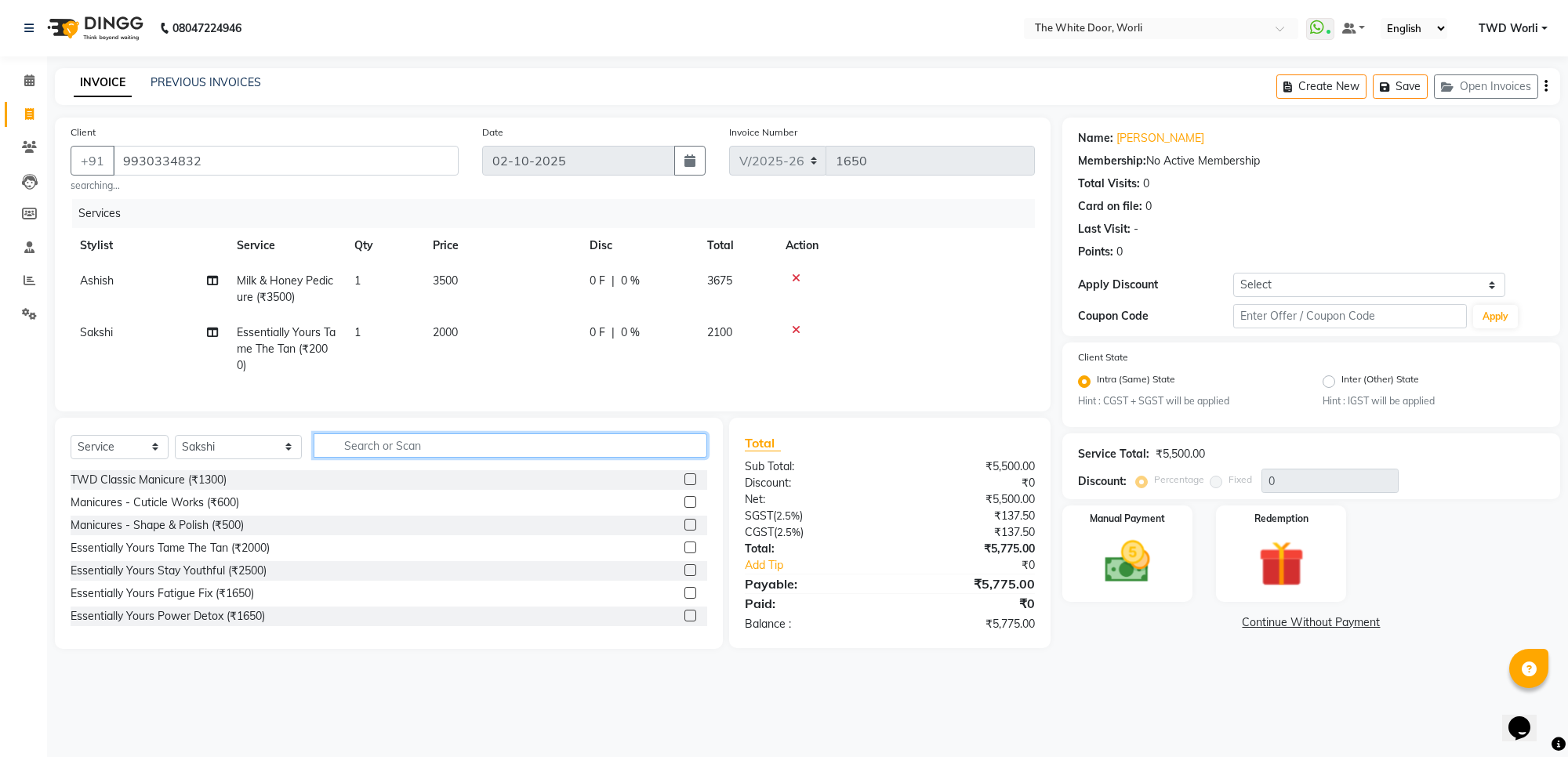
type input "c"
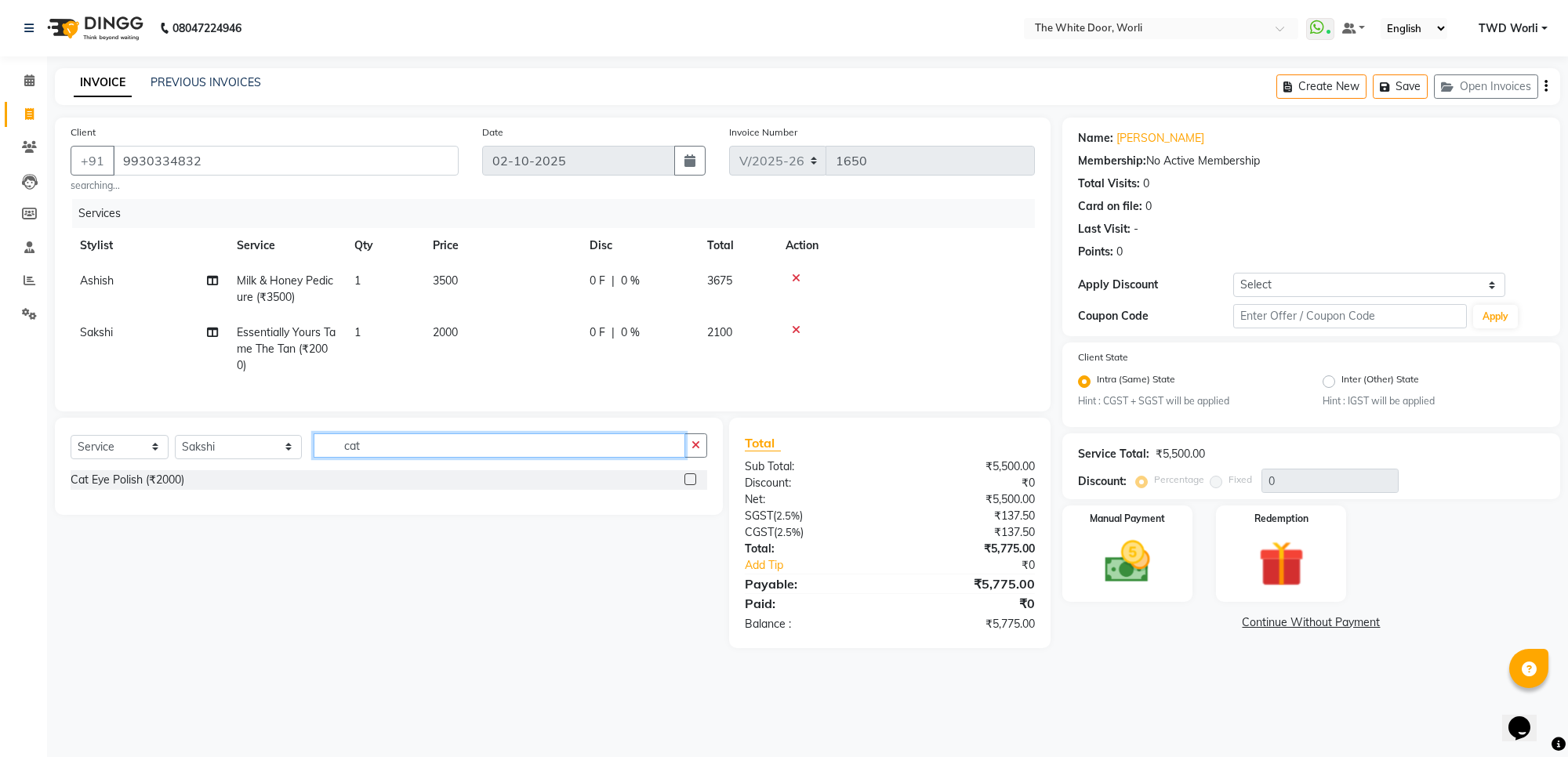
type input "cat"
click at [693, 485] on label at bounding box center [690, 479] width 11 height 11
click at [693, 485] on input "checkbox" at bounding box center [689, 480] width 10 height 10
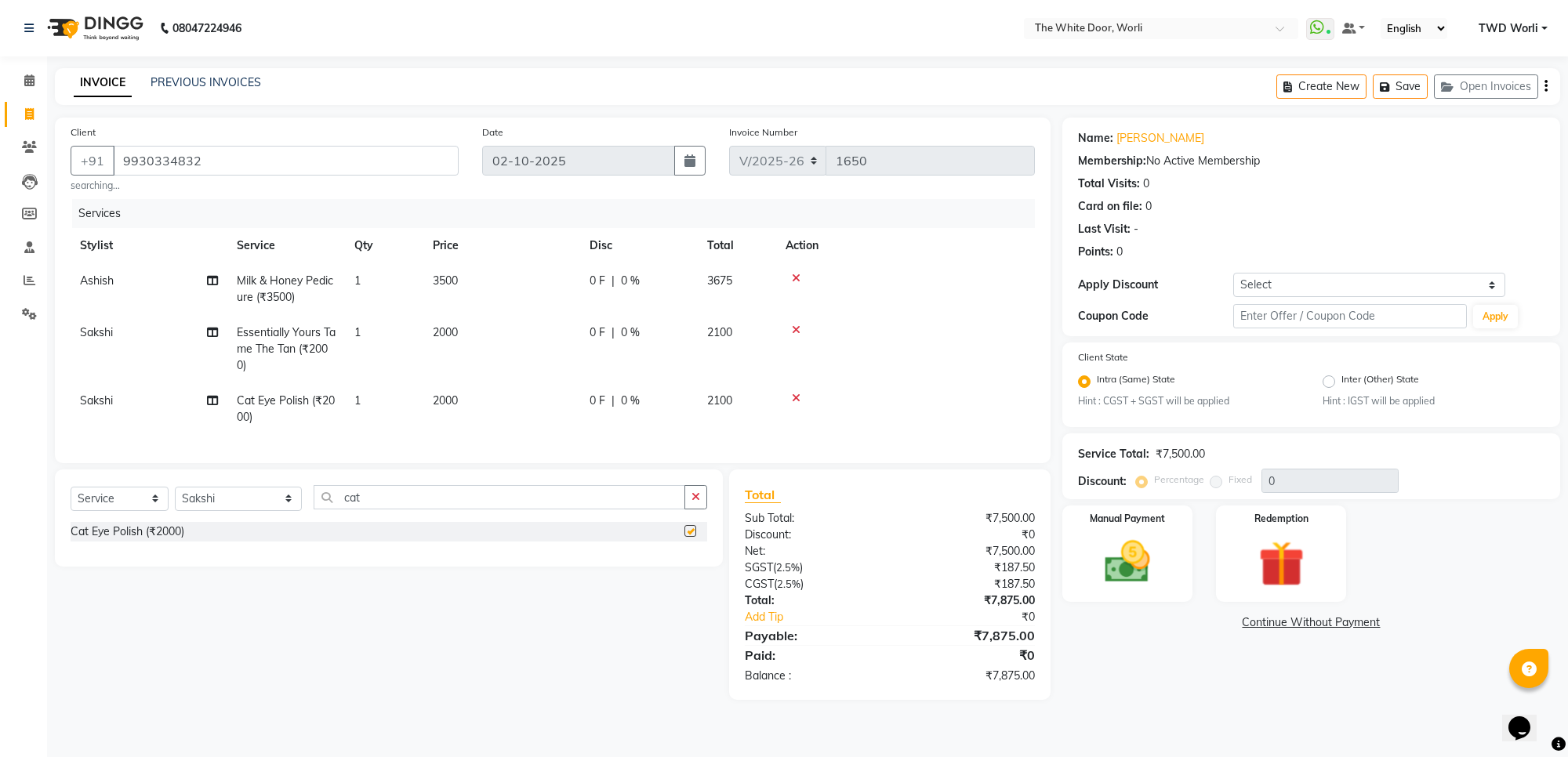
checkbox input "false"
click at [467, 510] on input "cat" at bounding box center [498, 498] width 370 height 24
click at [464, 510] on input "cat" at bounding box center [498, 498] width 370 height 24
type input "bio"
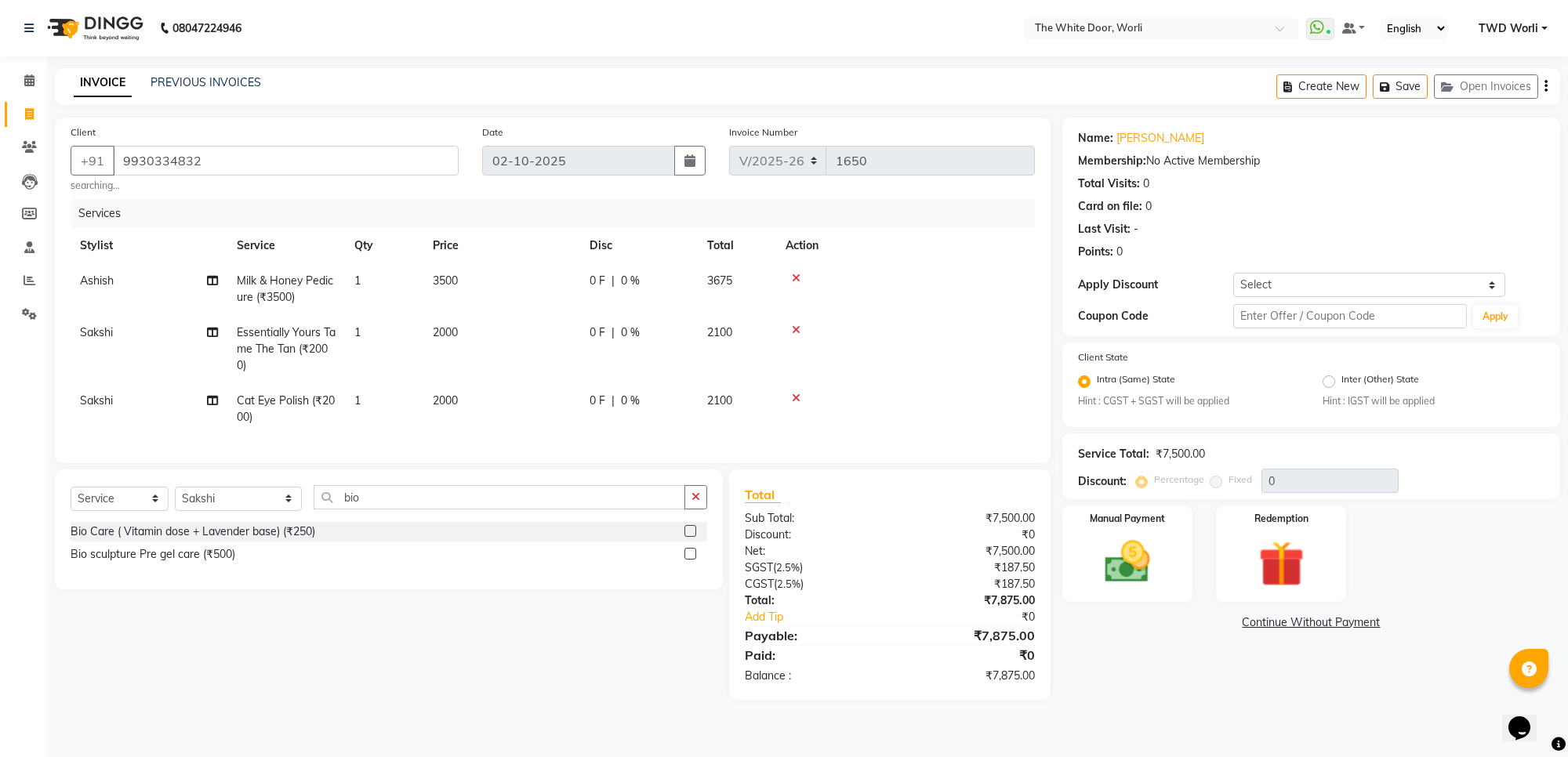
click at [686, 560] on label at bounding box center [690, 554] width 11 height 11
click at [686, 560] on input "checkbox" at bounding box center [689, 555] width 10 height 10
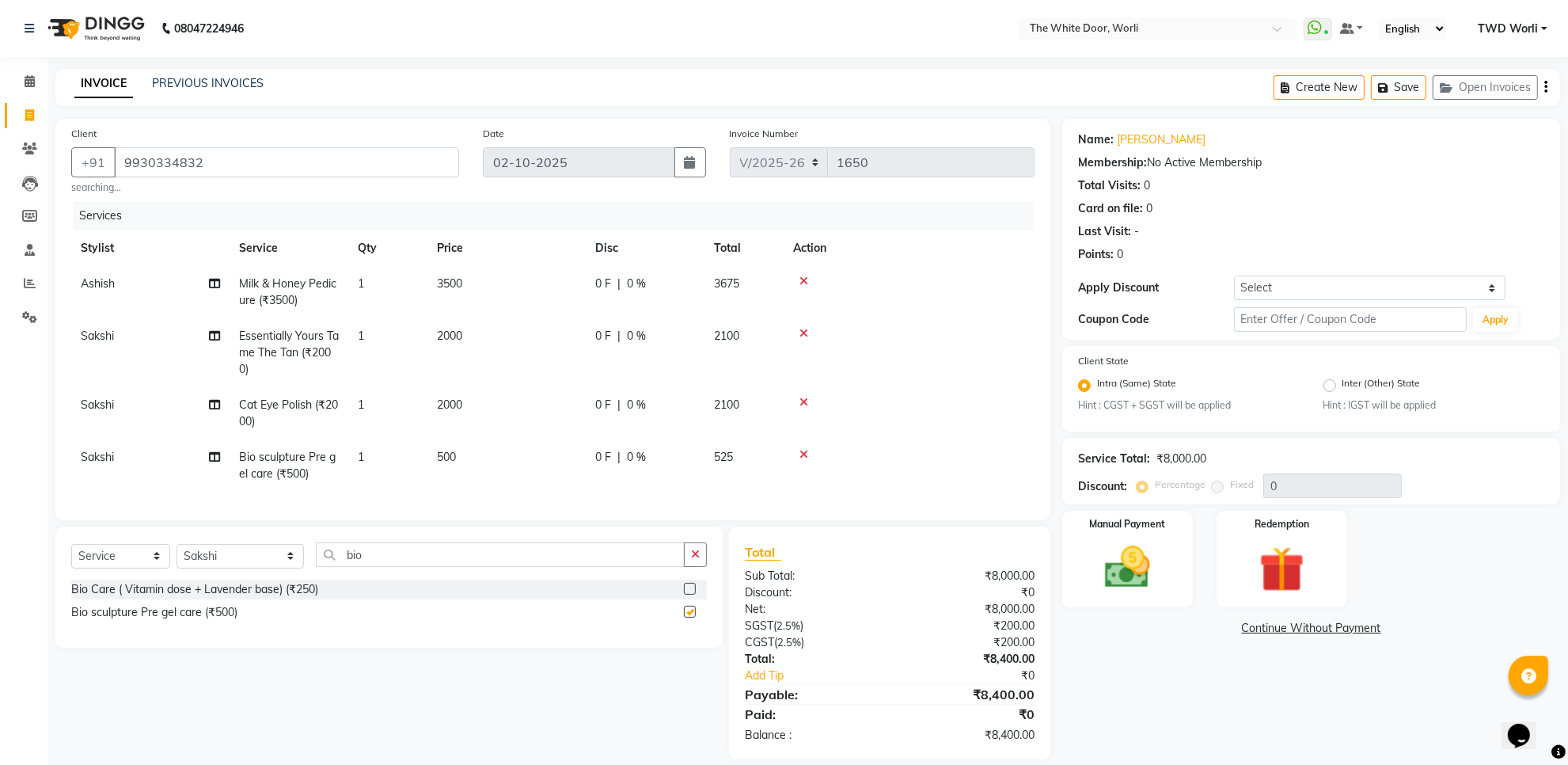
checkbox input "false"
click at [366, 567] on input "bio" at bounding box center [500, 555] width 369 height 25
type input "gel polish remo"
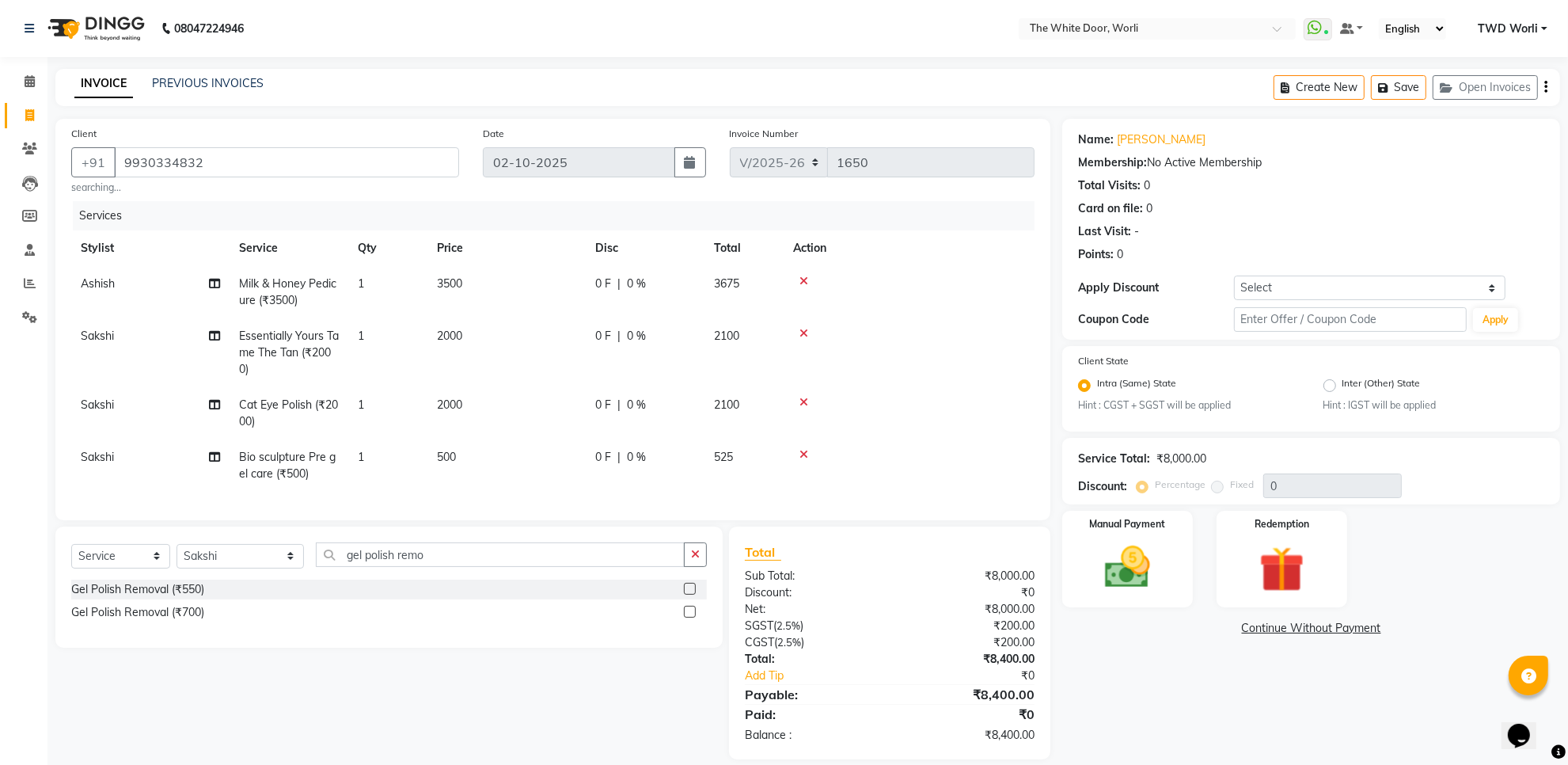
click at [689, 617] on label at bounding box center [690, 612] width 12 height 12
click at [689, 617] on input "checkbox" at bounding box center [689, 612] width 10 height 10
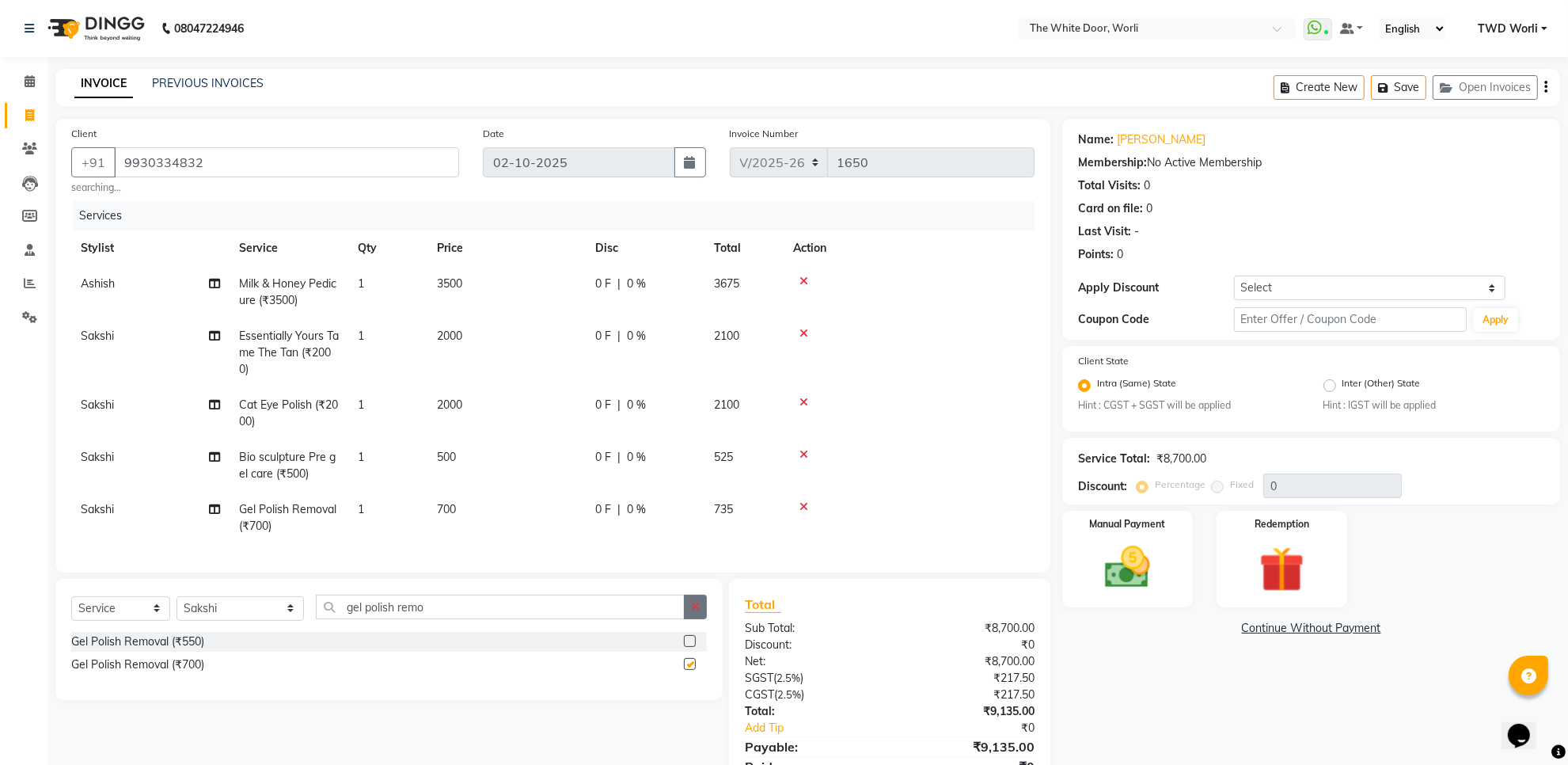
checkbox input "false"
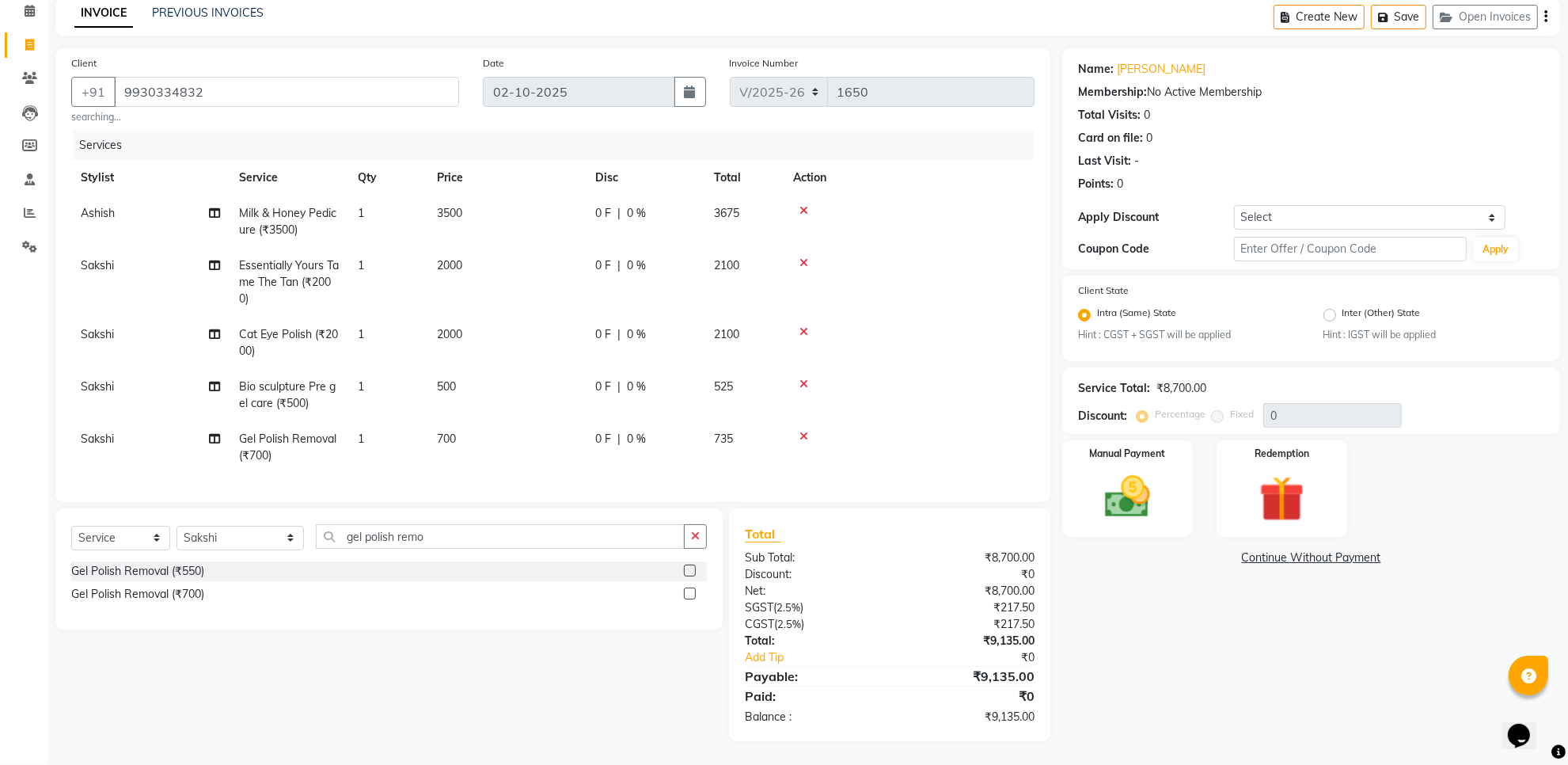
scroll to position [86, 0]
click at [801, 257] on icon at bounding box center [803, 262] width 9 height 11
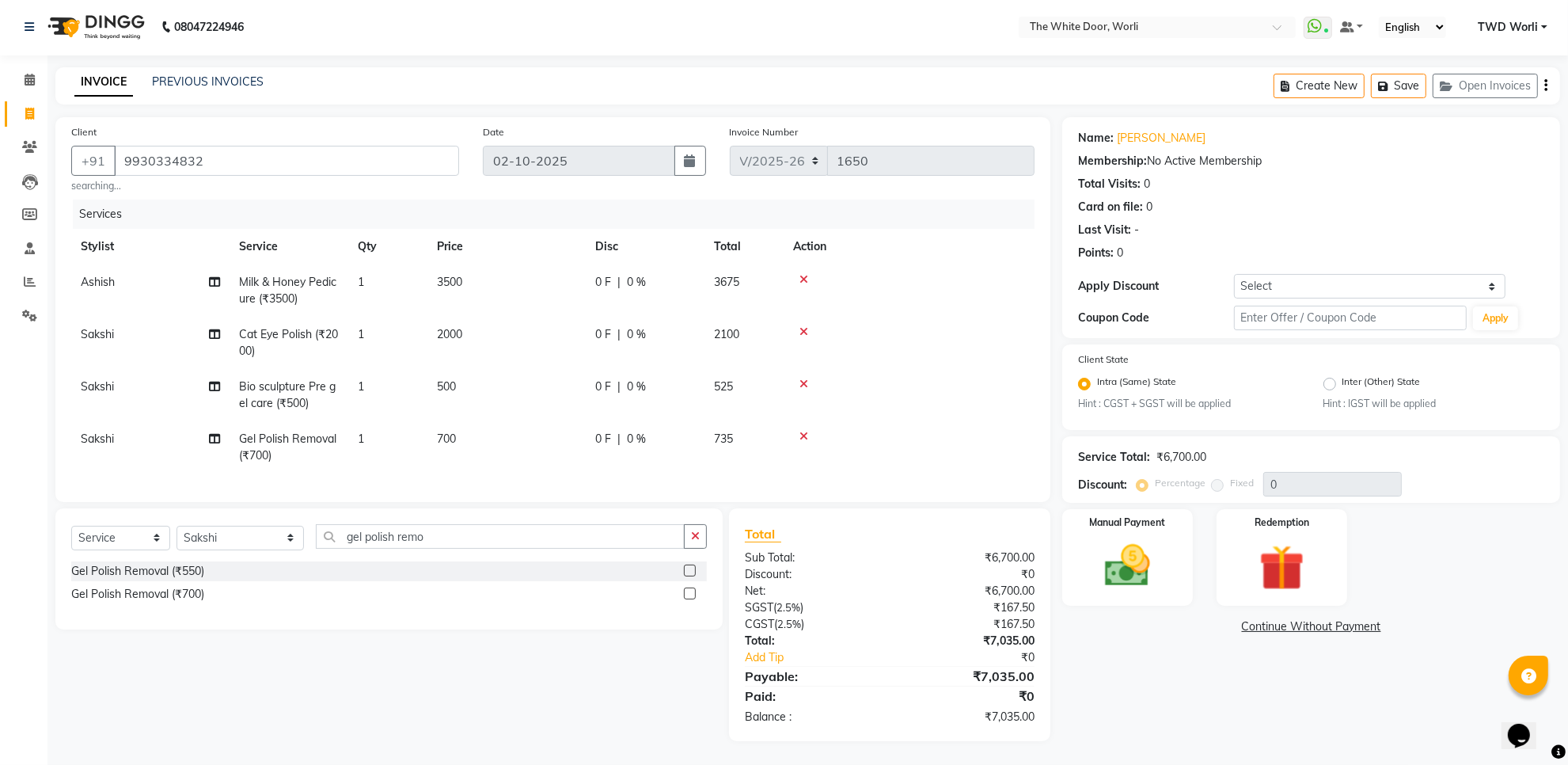
scroll to position [16, 0]
click at [419, 537] on input "gel polish remo" at bounding box center [500, 537] width 369 height 25
type input "stay you"
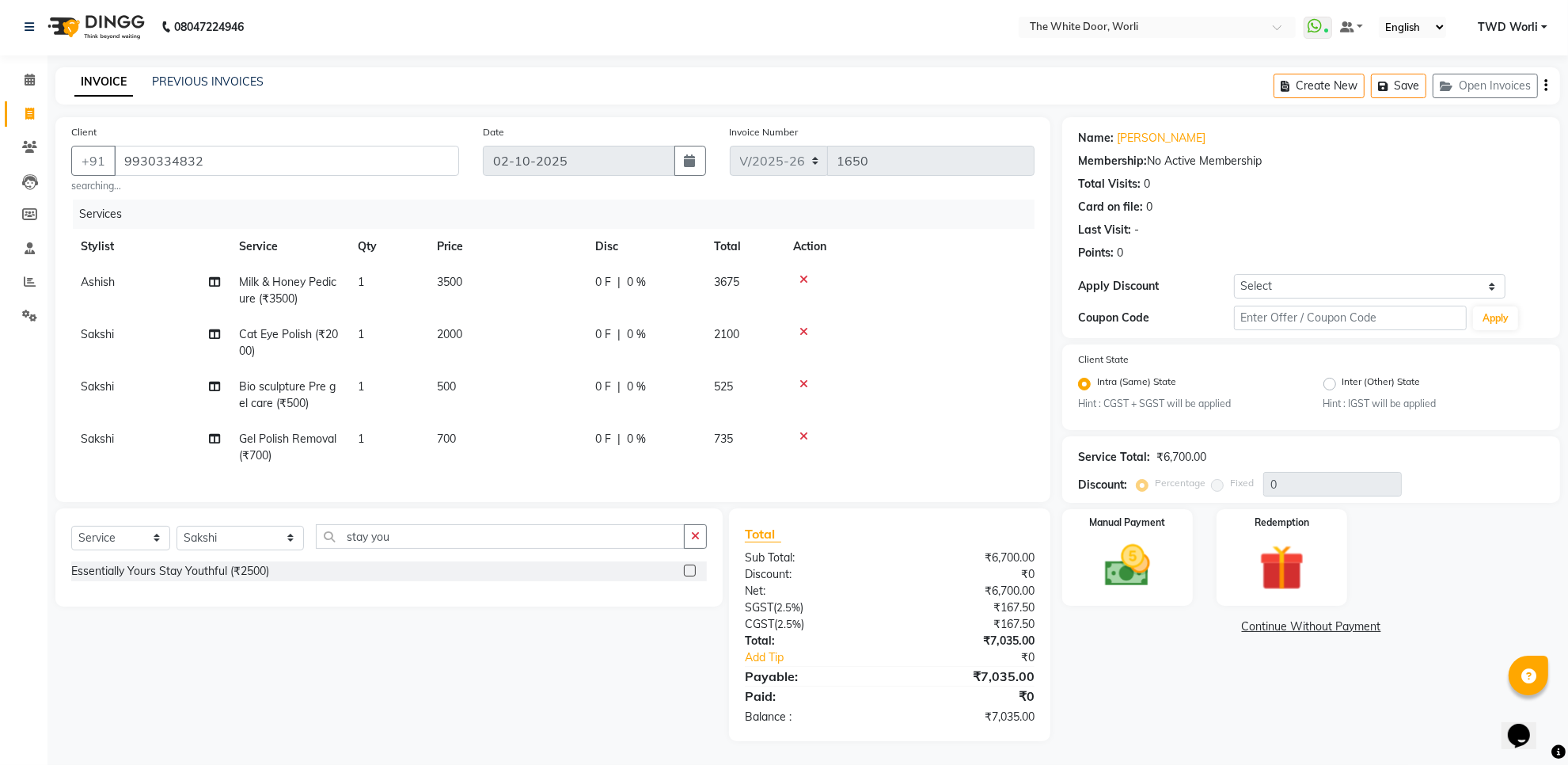
click at [690, 570] on label at bounding box center [690, 570] width 12 height 12
click at [690, 570] on input "checkbox" at bounding box center [689, 571] width 10 height 10
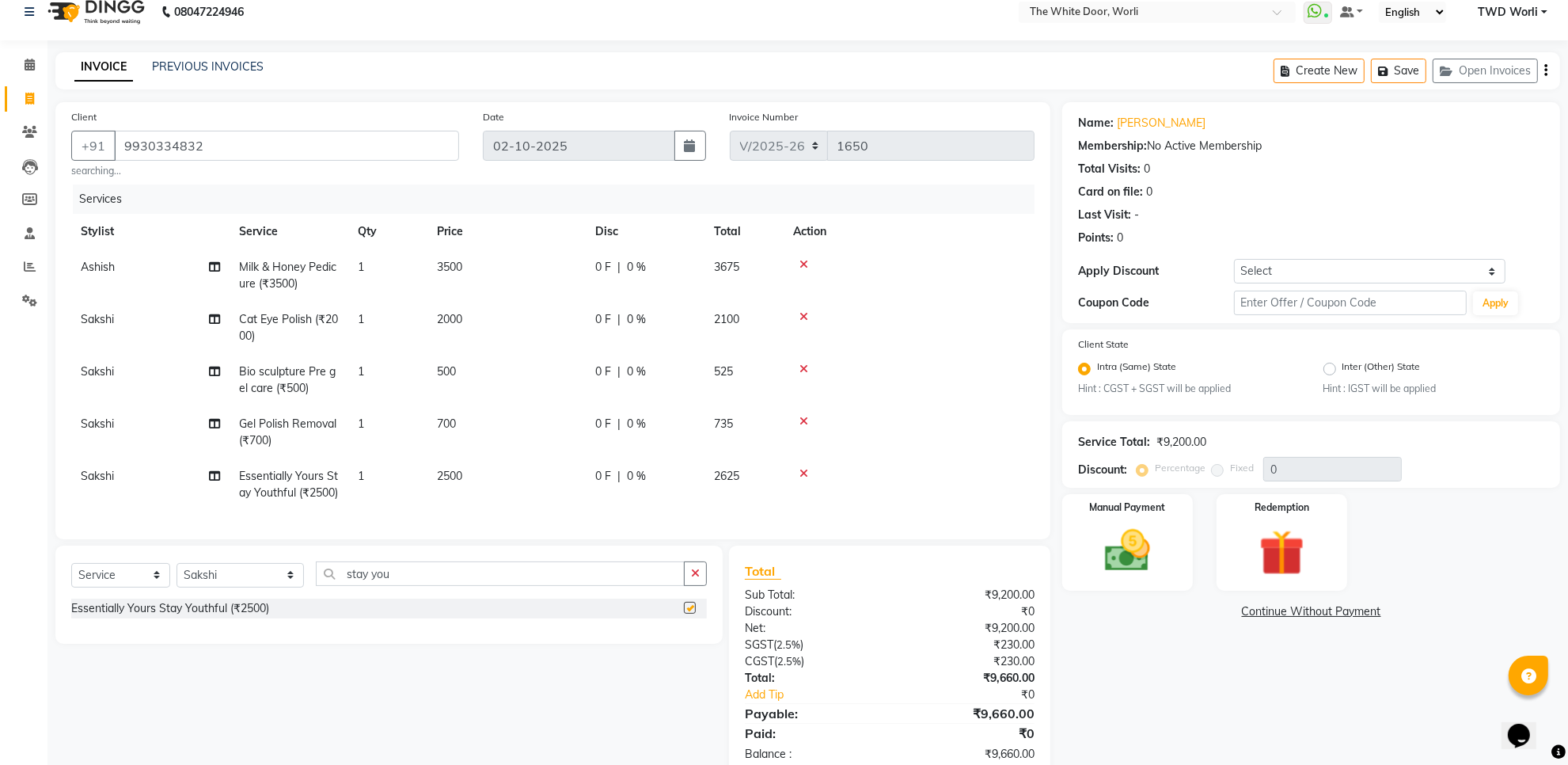
checkbox input "false"
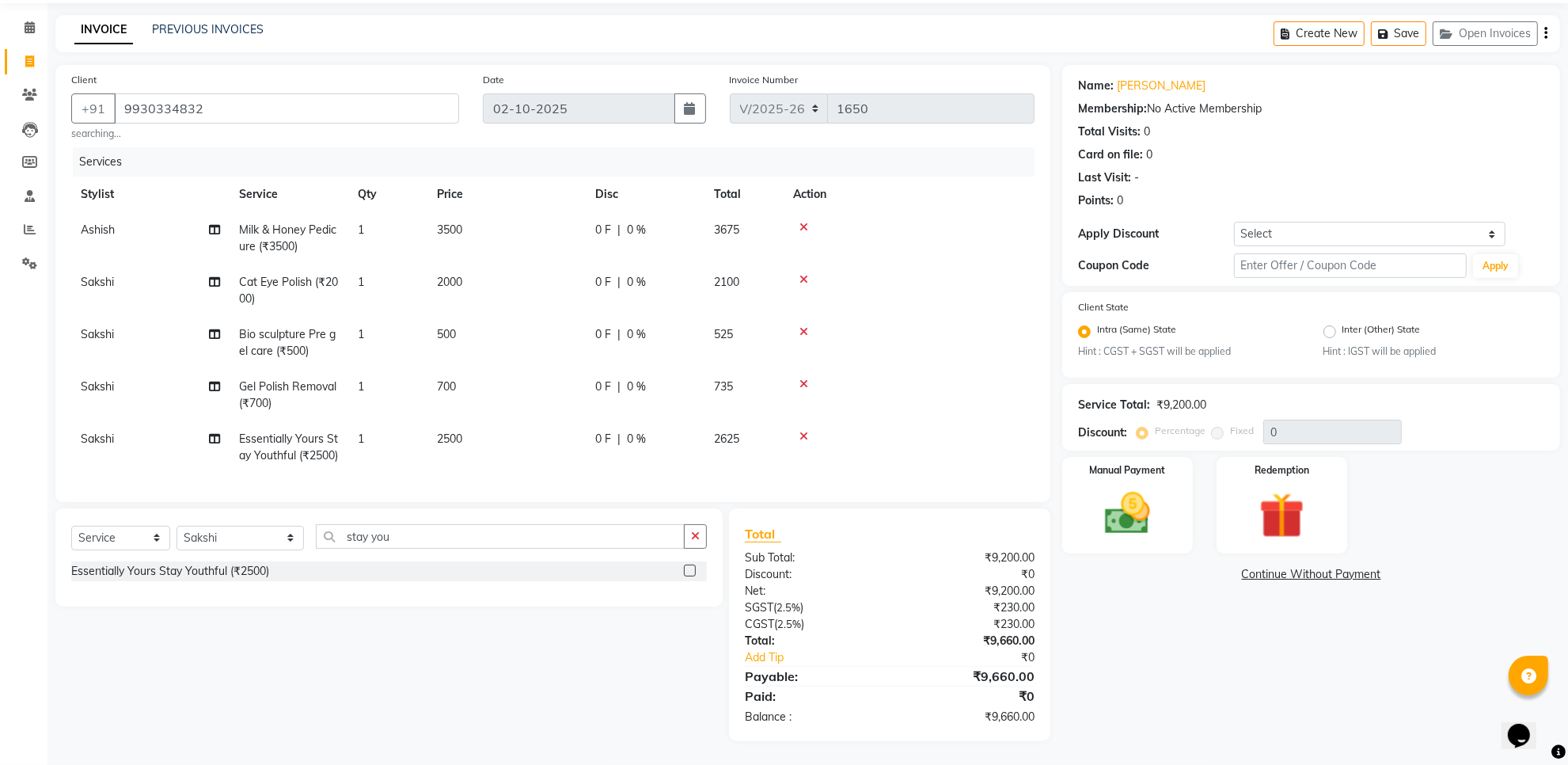
scroll to position [86, 0]
click at [1139, 486] on img at bounding box center [1127, 514] width 77 height 54
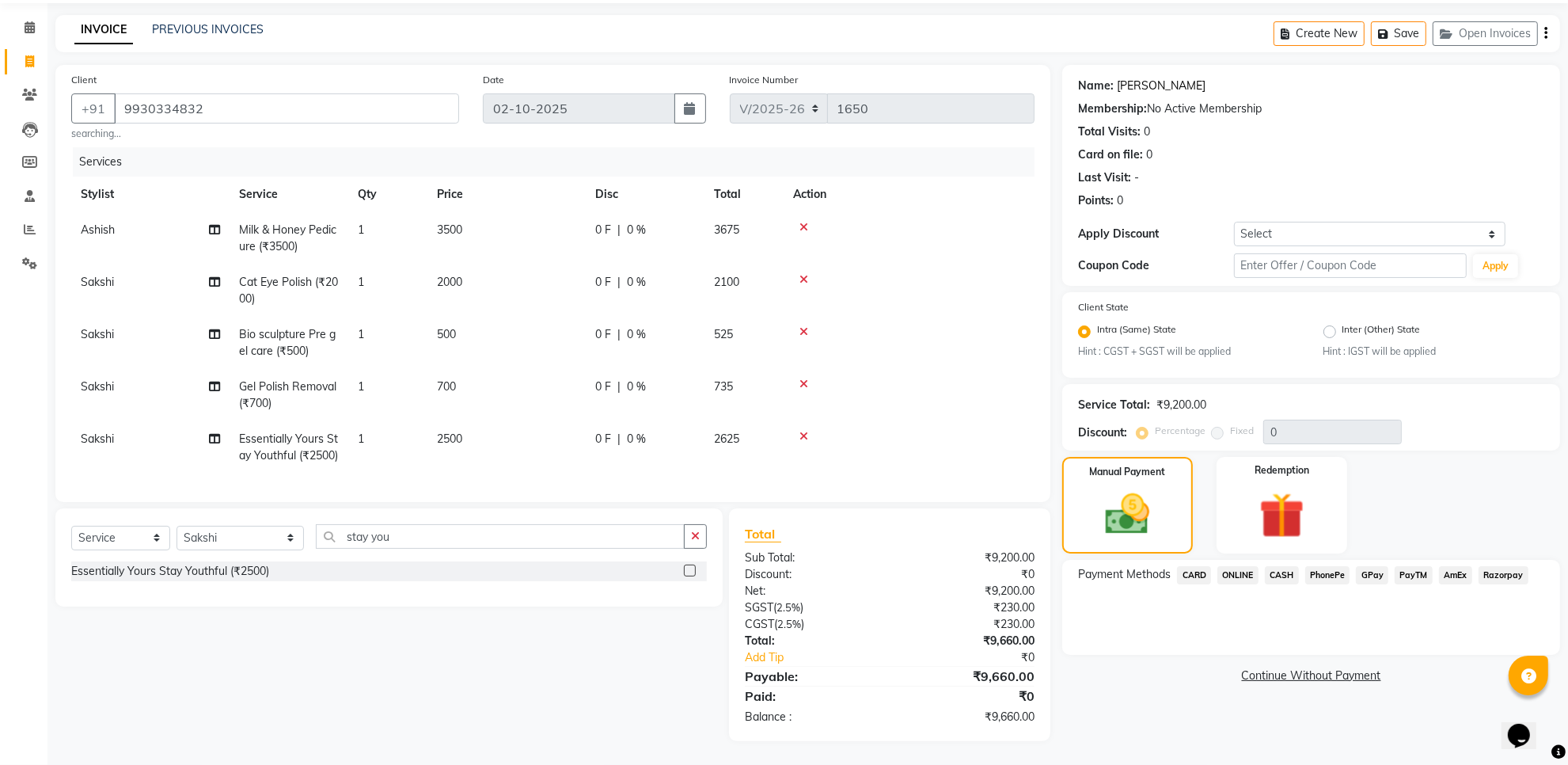
click at [1137, 77] on link "[PERSON_NAME]" at bounding box center [1162, 86] width 89 height 16
click at [1201, 566] on span "CARD" at bounding box center [1194, 575] width 34 height 18
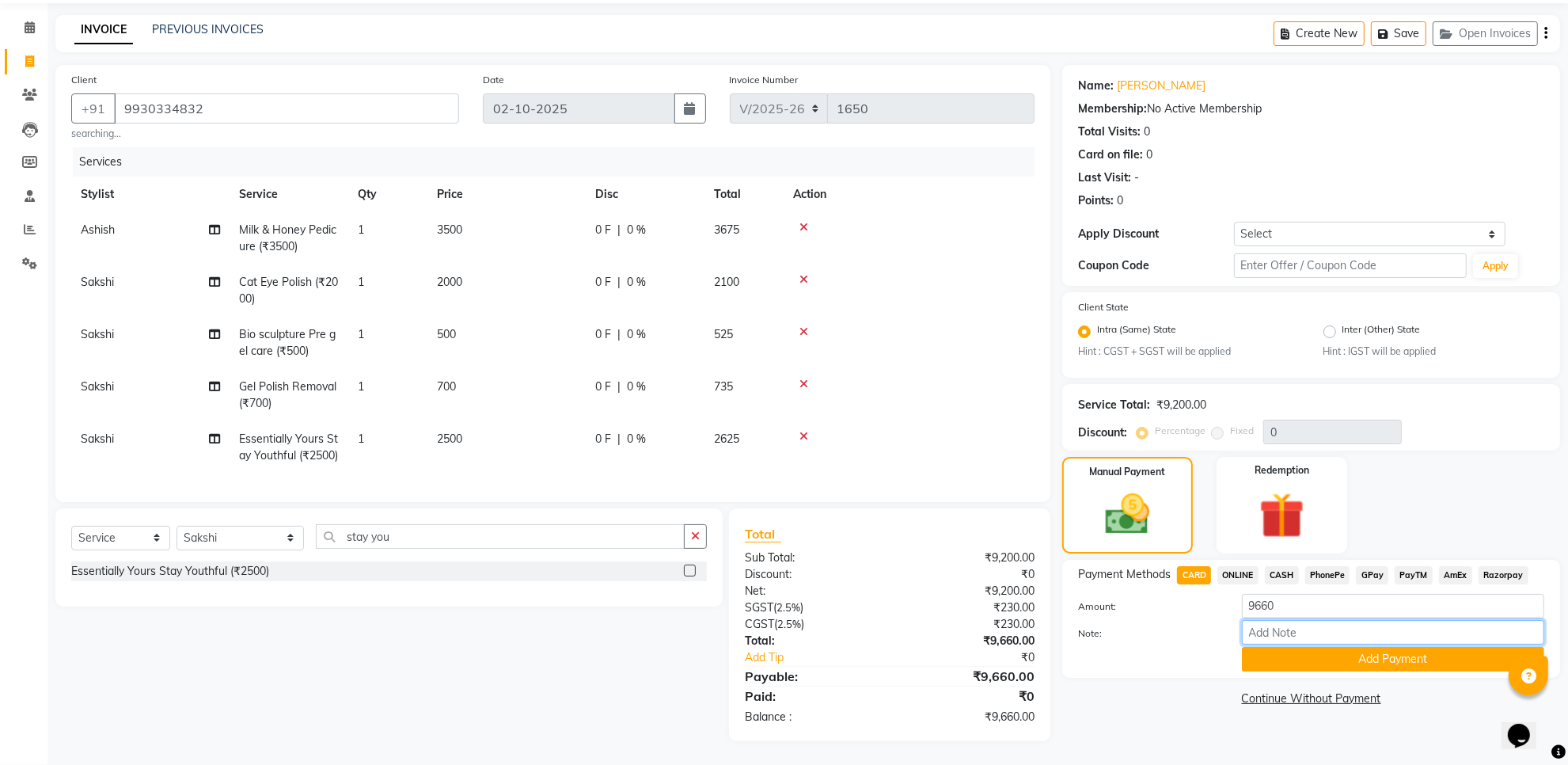
click at [1307, 620] on input "Note:" at bounding box center [1393, 632] width 302 height 25
type input "2615"
click at [1346, 647] on button "Add Payment" at bounding box center [1393, 659] width 302 height 25
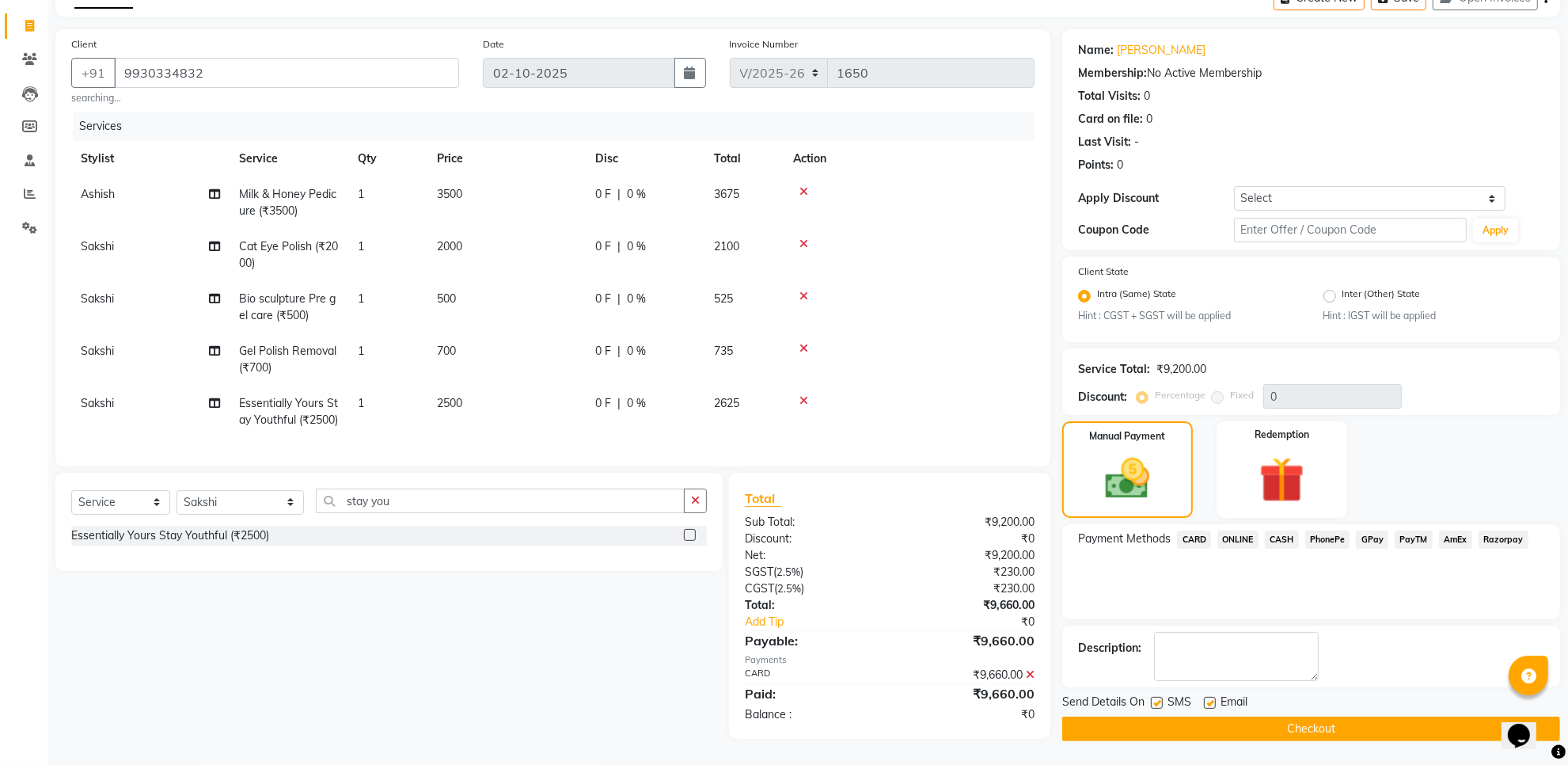
scroll to position [119, 0]
click at [1242, 717] on button "Checkout" at bounding box center [1311, 730] width 498 height 25
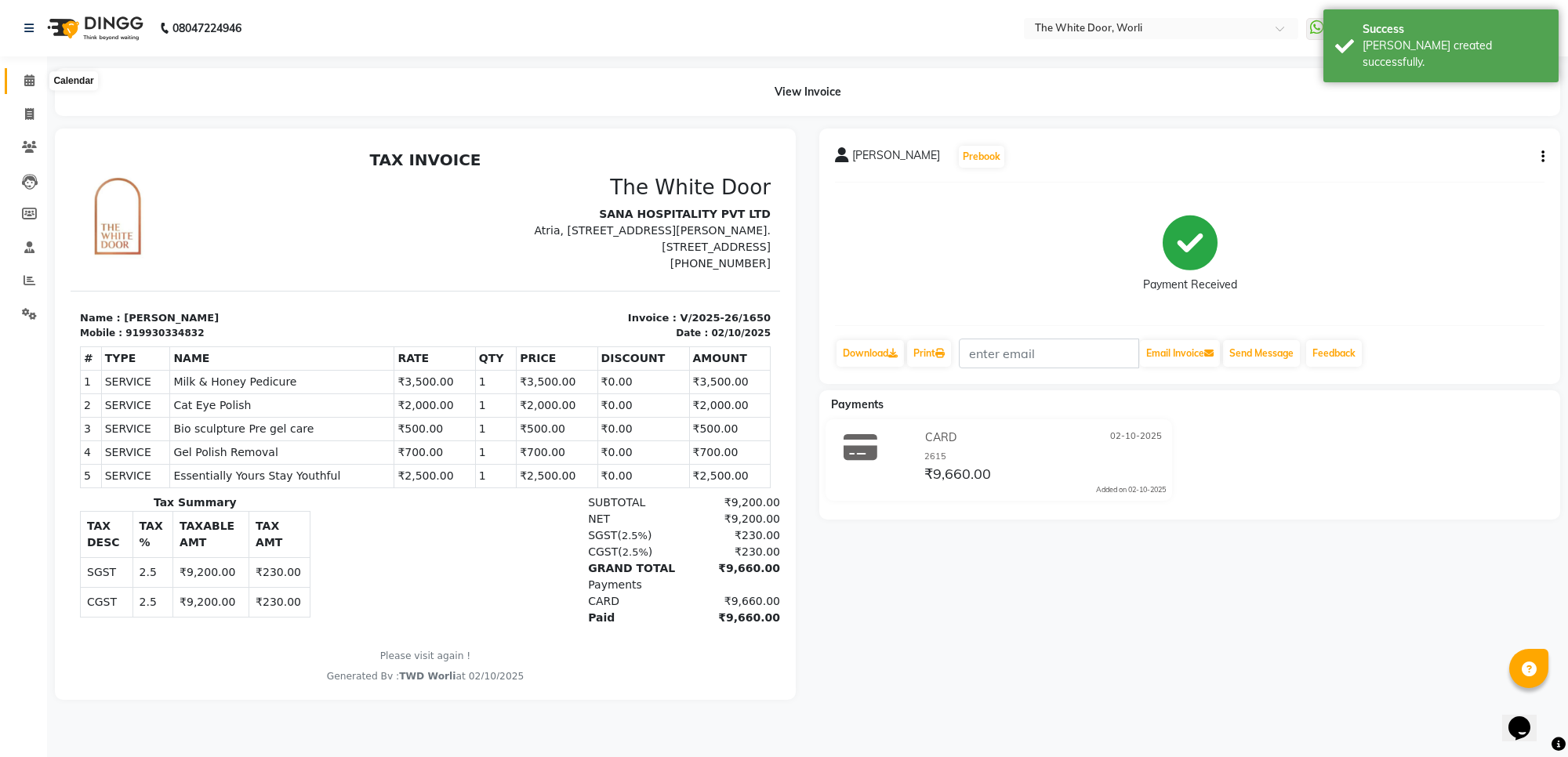
click at [18, 84] on span at bounding box center [29, 81] width 28 height 18
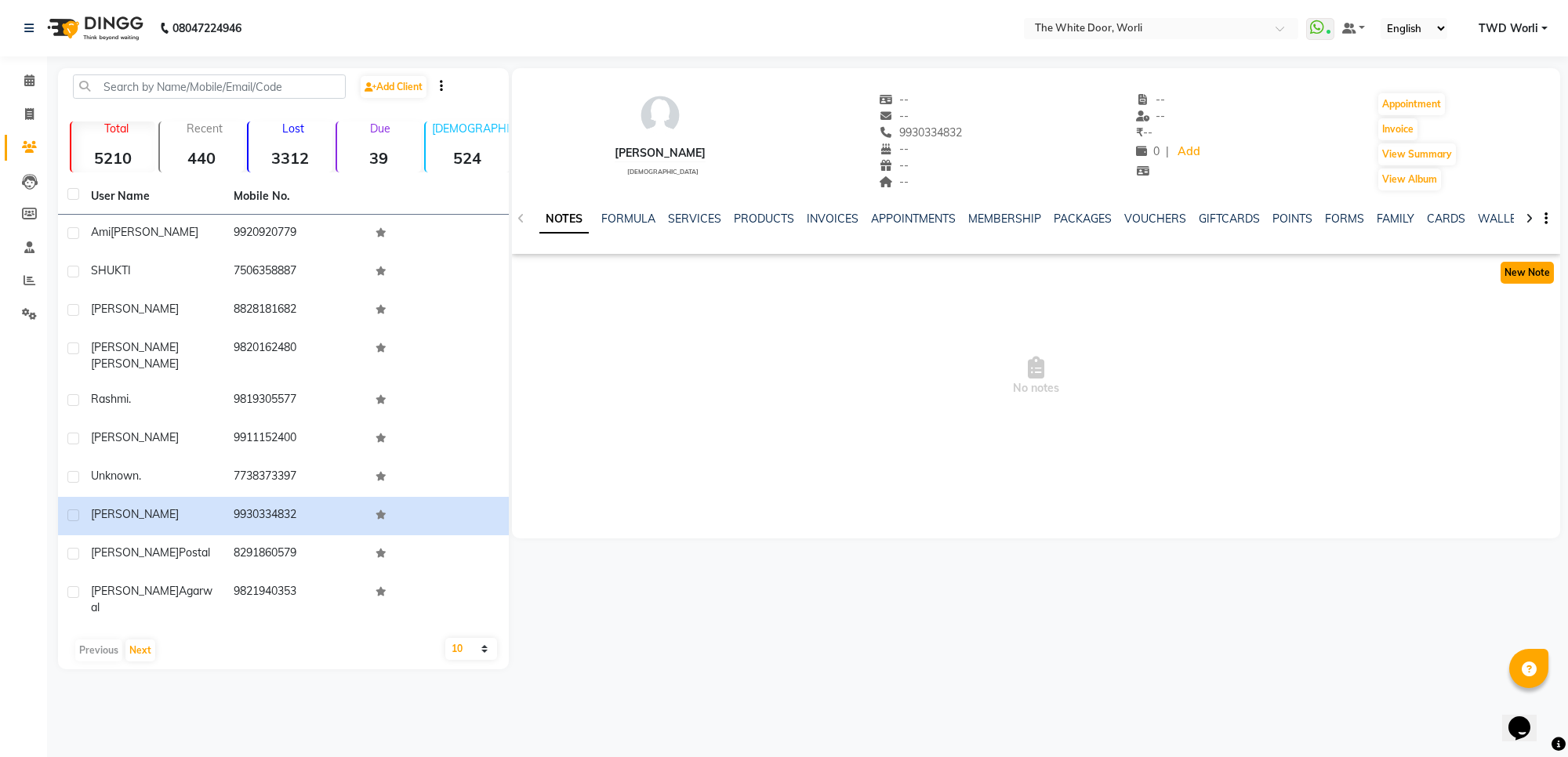
click at [1541, 271] on button "New Note" at bounding box center [1526, 272] width 53 height 22
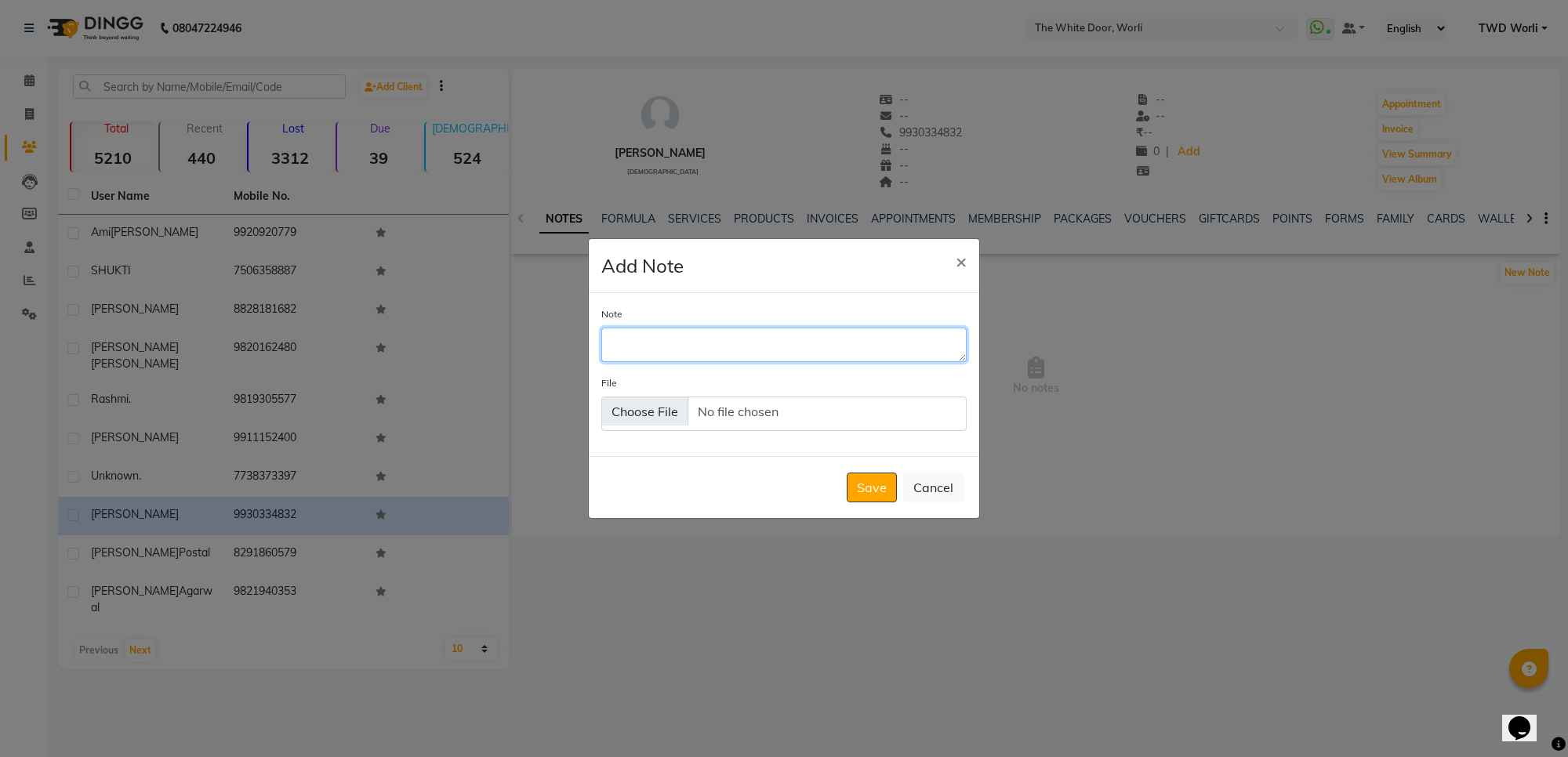
click at [730, 357] on textarea "Note" at bounding box center [784, 345] width 365 height 34
click at [765, 355] on textarea "Note" at bounding box center [784, 345] width 365 height 34
type textarea "Spoken to her about package and she would take the package when she comes for M…"
click at [859, 485] on button "Save" at bounding box center [871, 487] width 50 height 30
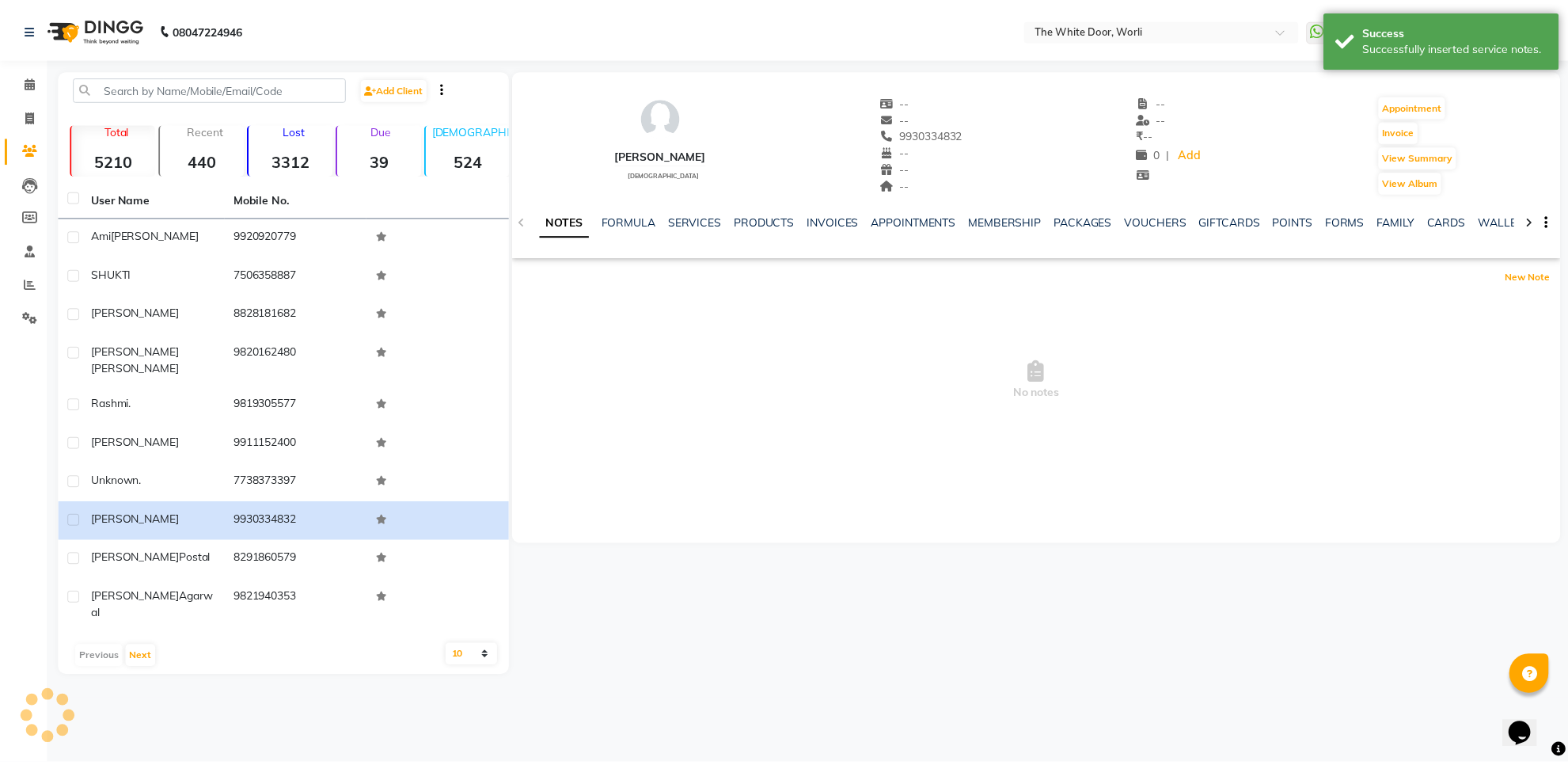
scroll to position [0, 0]
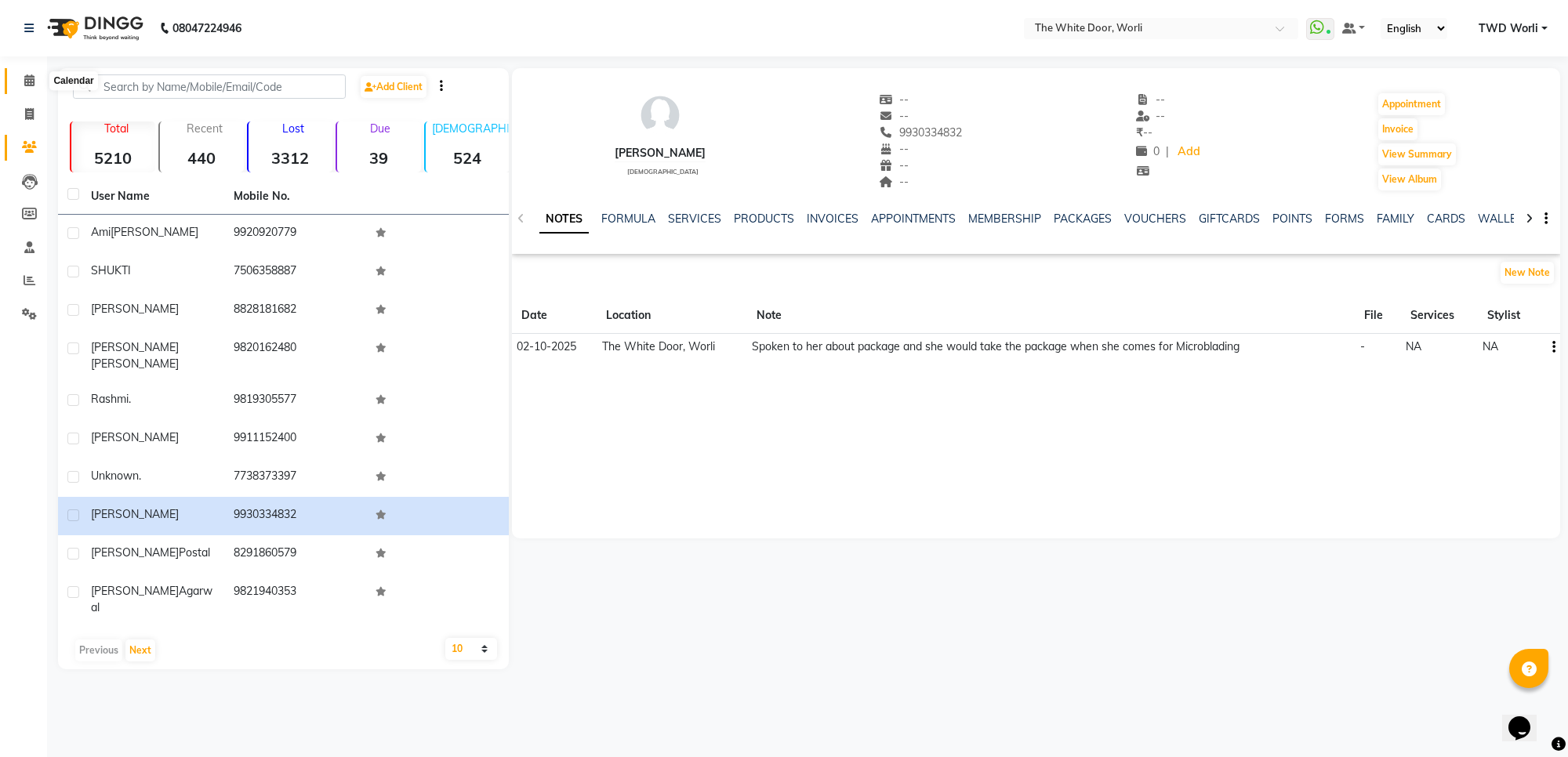
click at [31, 81] on icon at bounding box center [29, 80] width 10 height 11
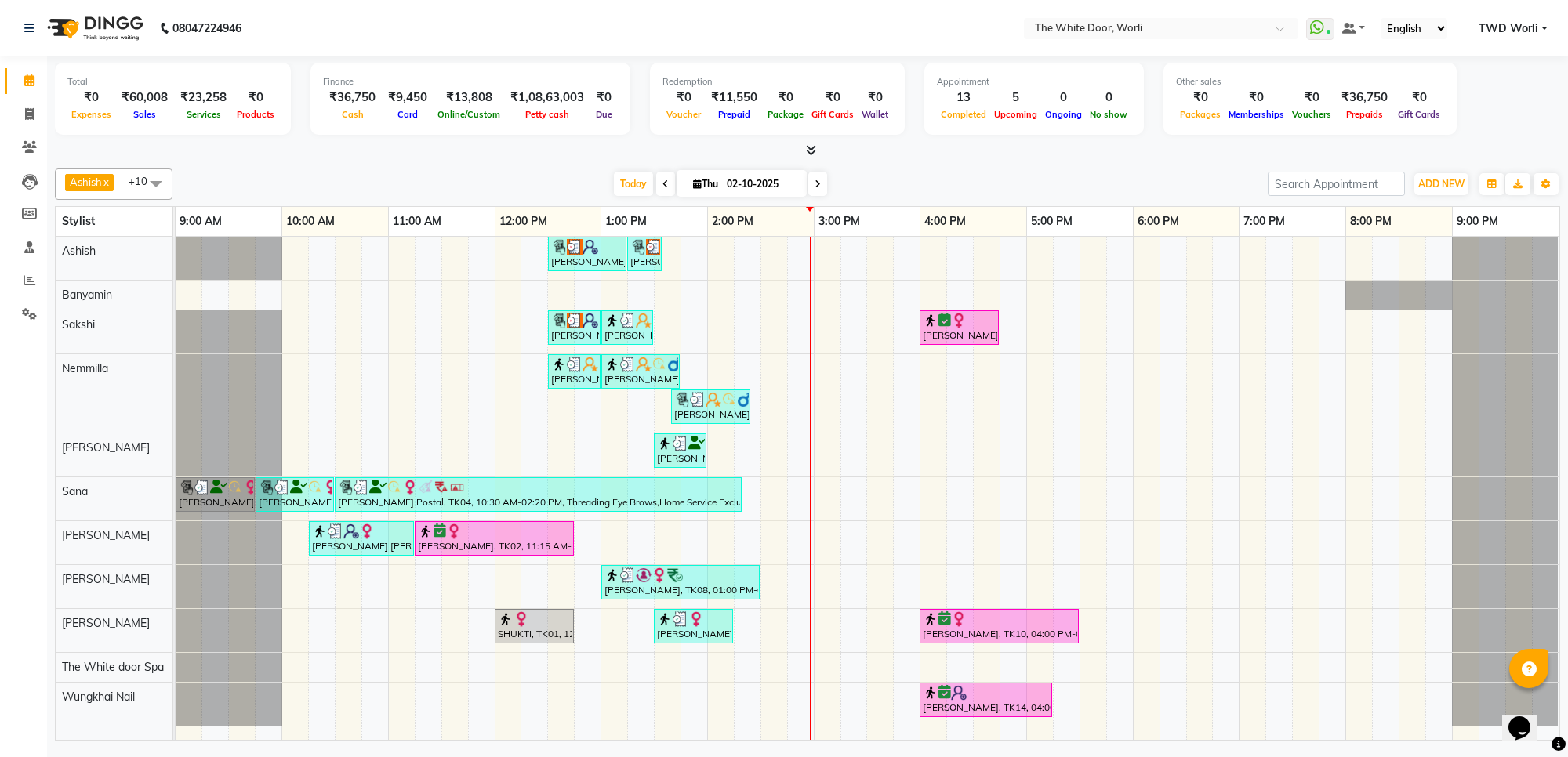
click at [814, 182] on icon at bounding box center [817, 184] width 7 height 10
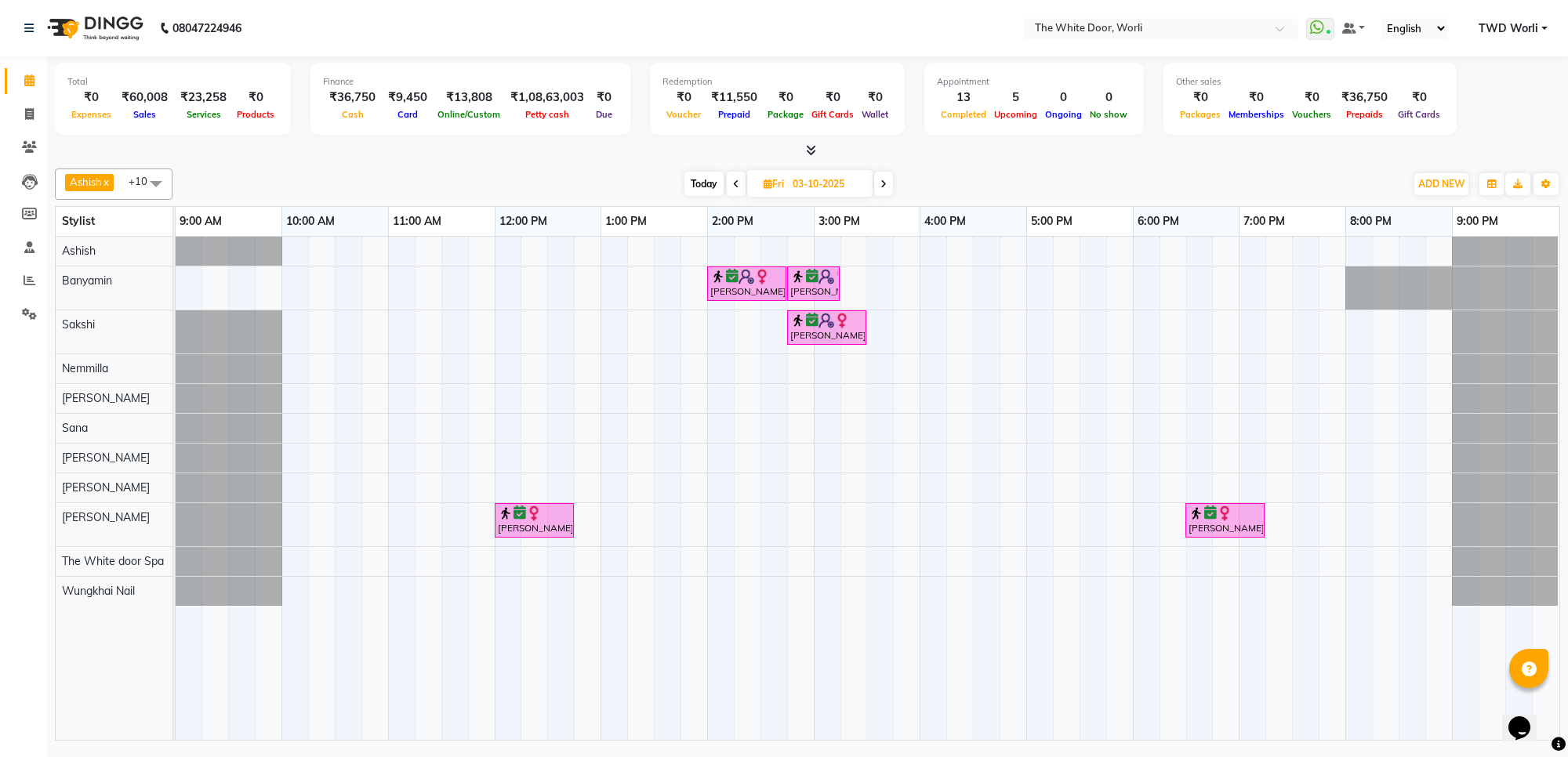
click at [887, 176] on span at bounding box center [883, 184] width 19 height 24
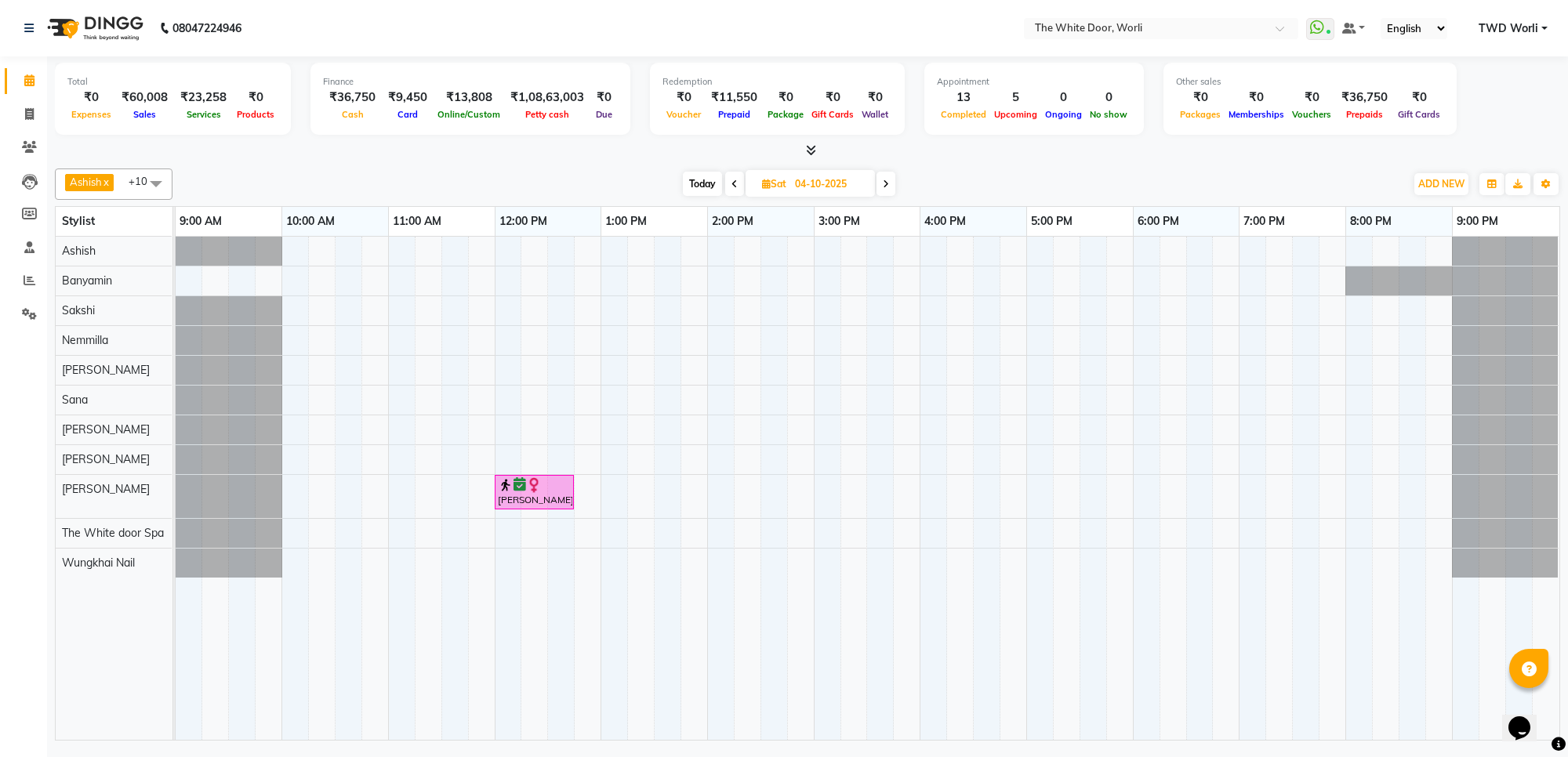
click at [882, 179] on span at bounding box center [885, 184] width 19 height 24
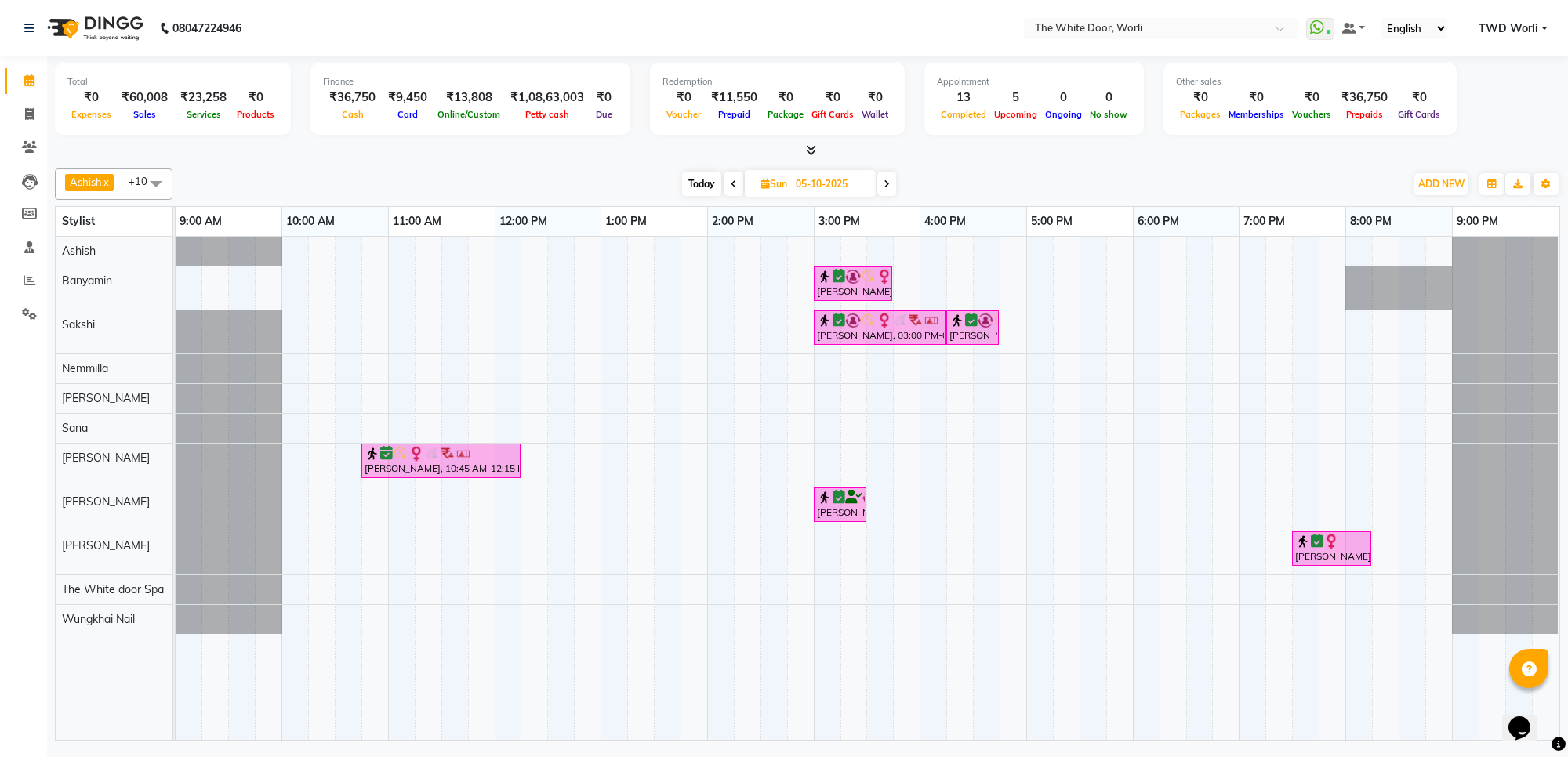
click at [890, 186] on icon at bounding box center [887, 184] width 7 height 10
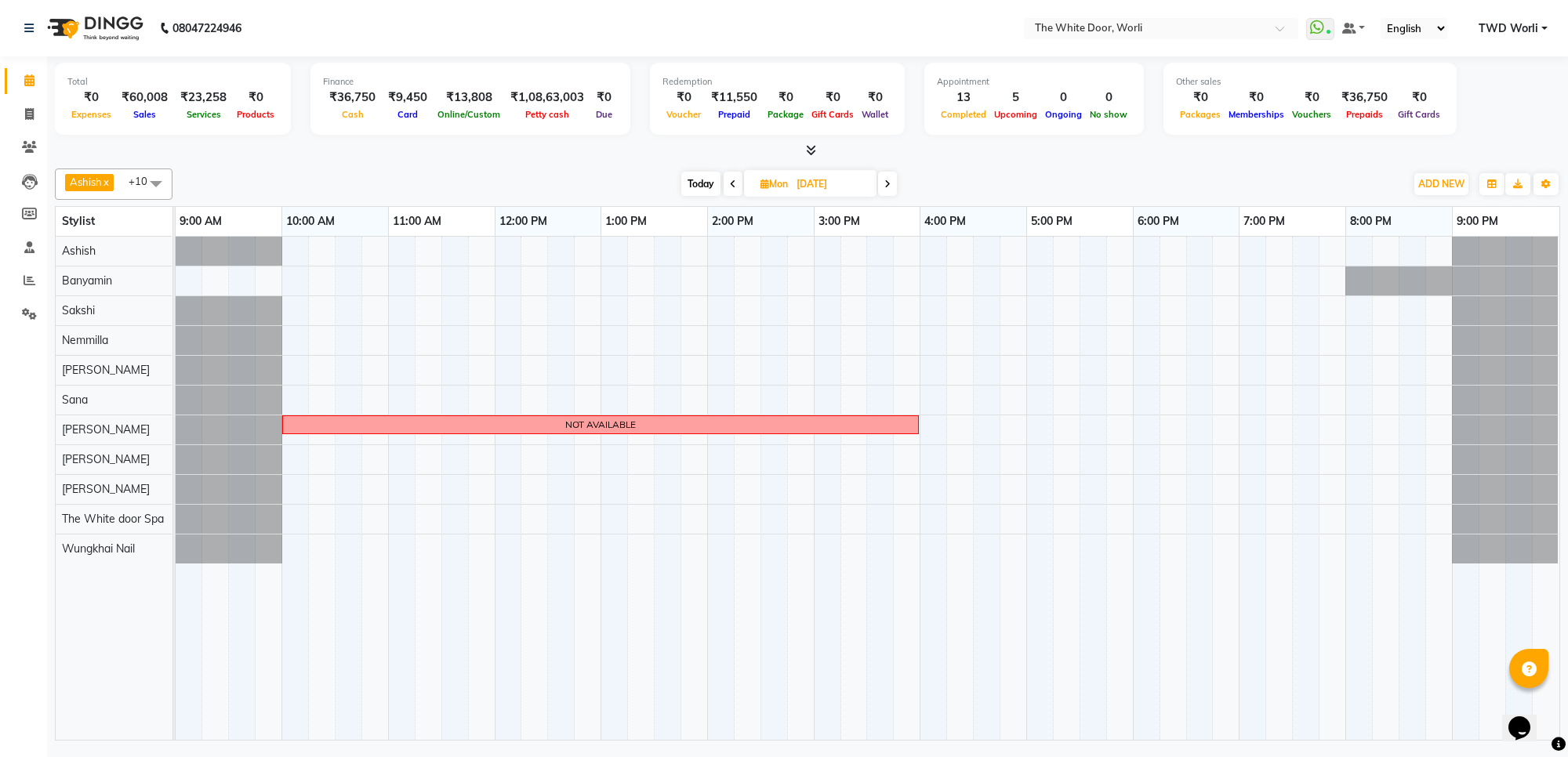
click at [702, 175] on span "Today" at bounding box center [701, 184] width 39 height 24
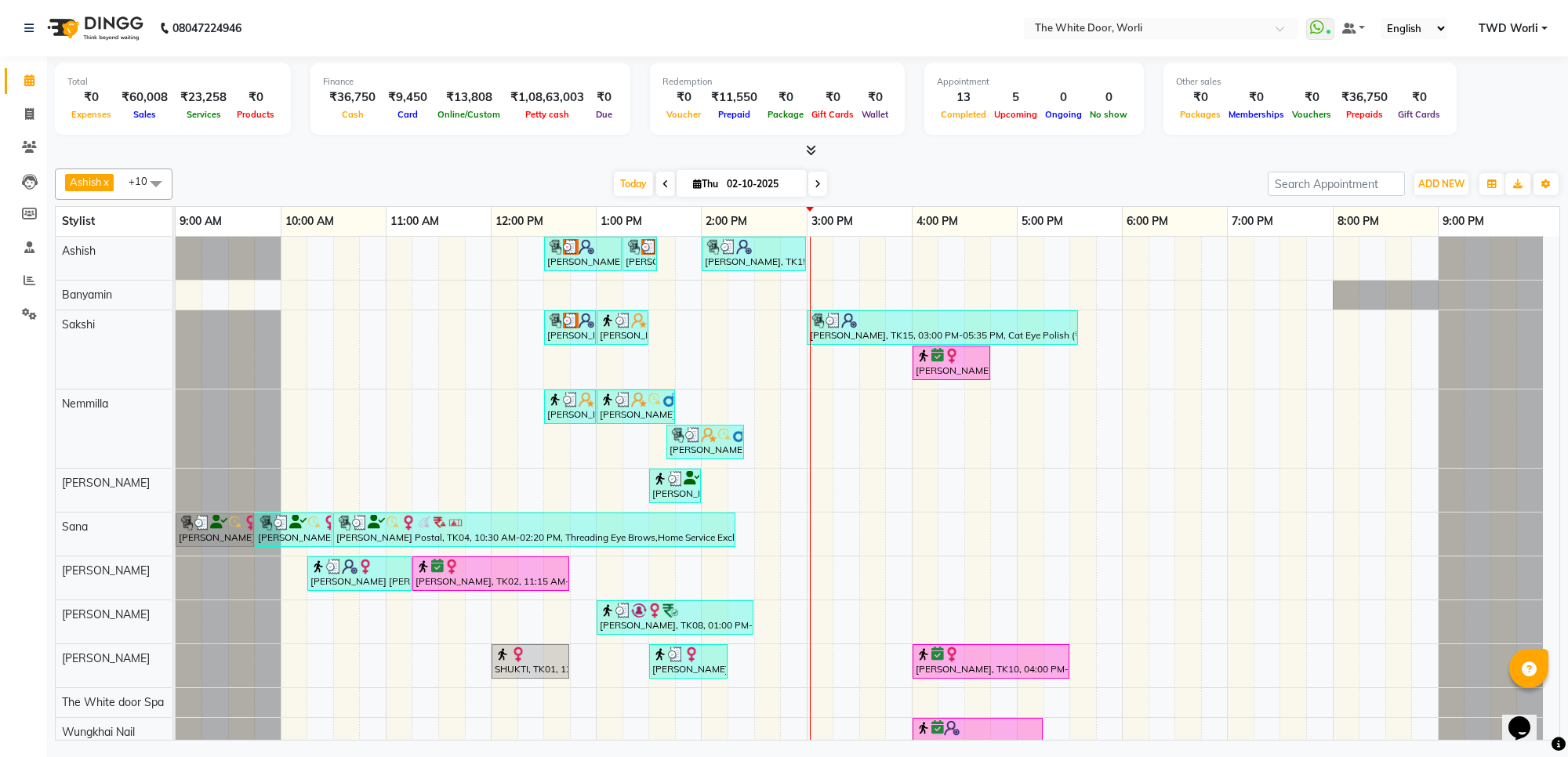
click at [813, 194] on span at bounding box center [817, 184] width 19 height 24
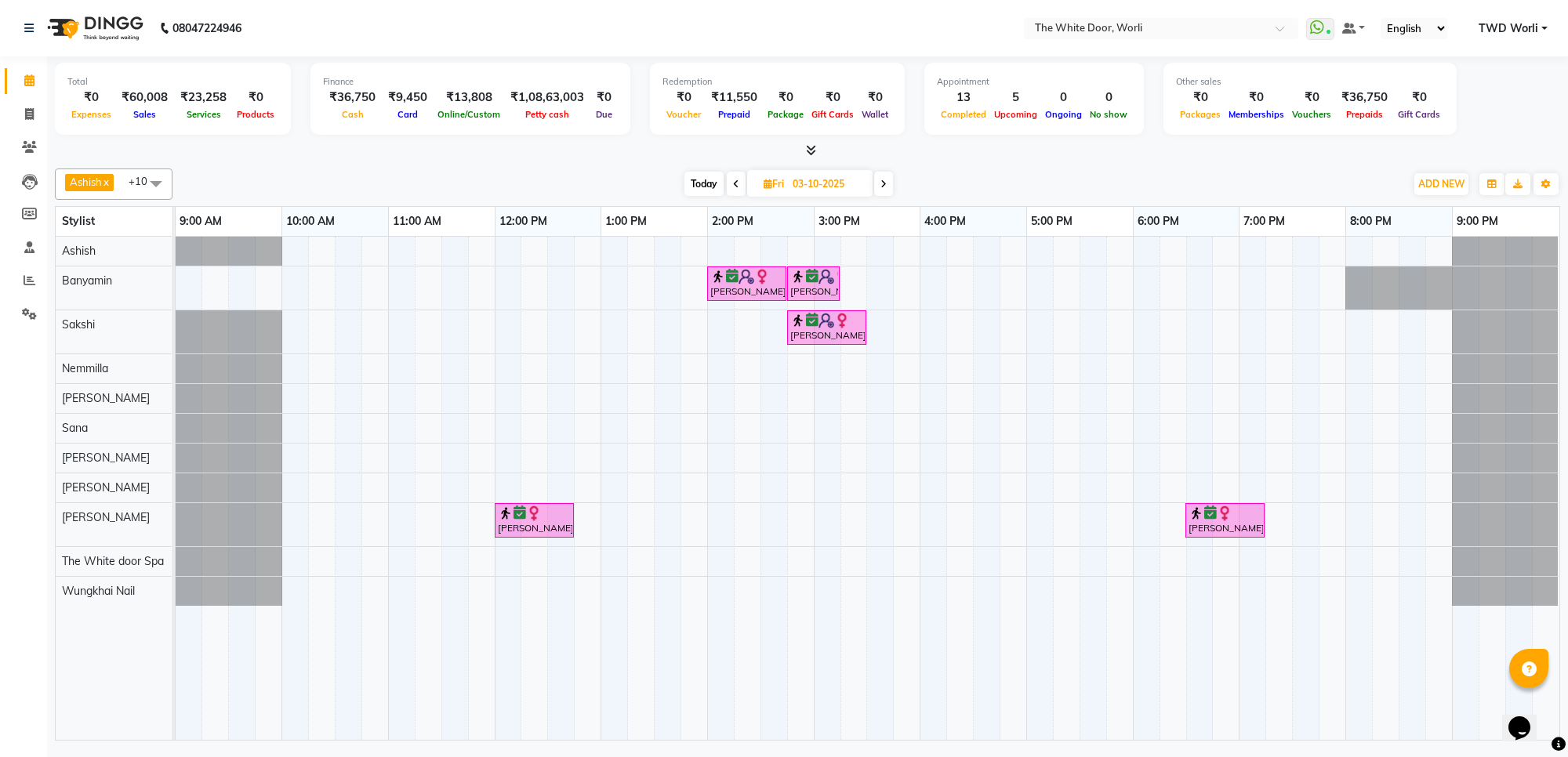
click at [711, 184] on span "Today" at bounding box center [704, 184] width 39 height 24
type input "02-10-2025"
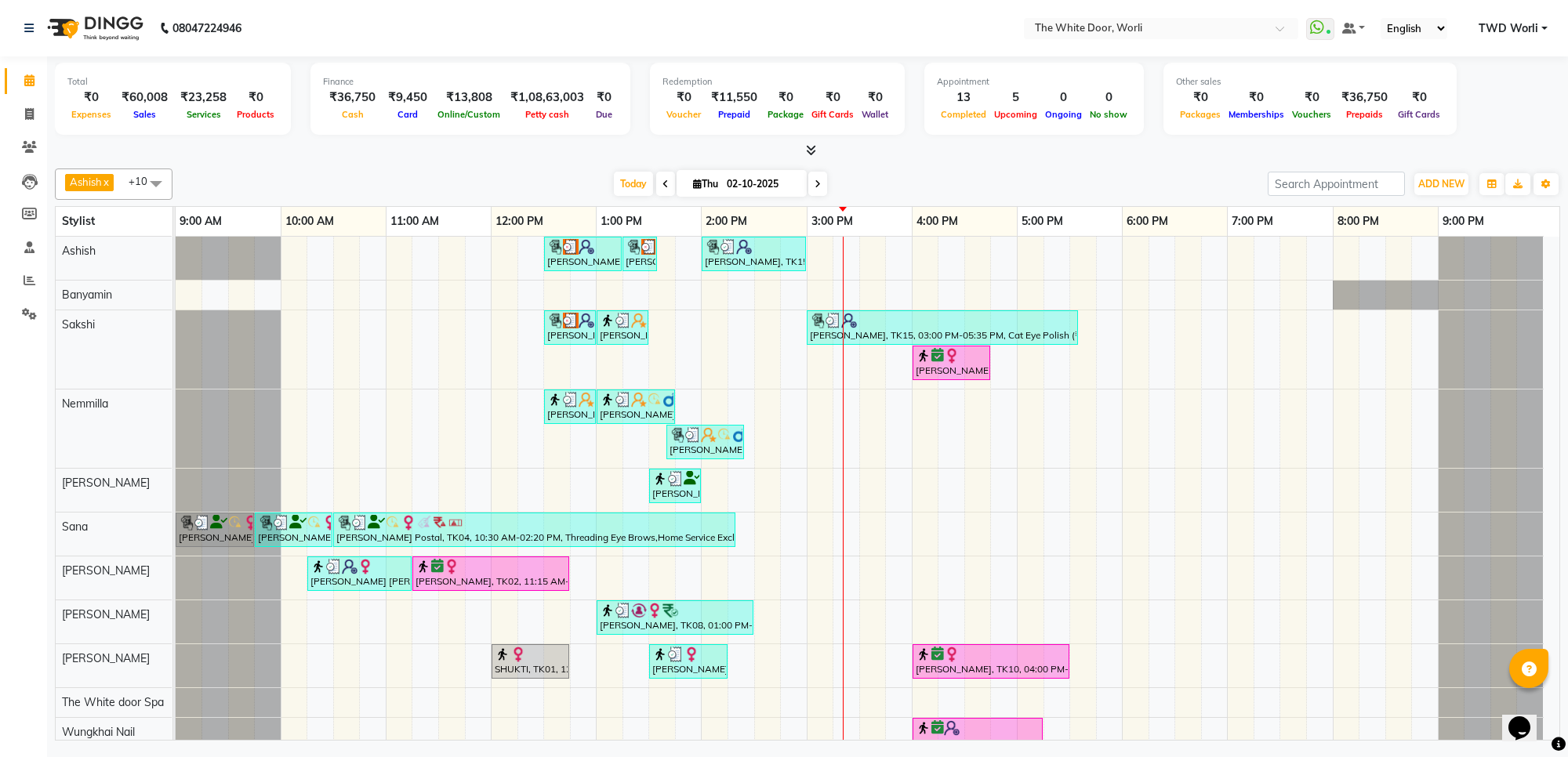
drag, startPoint x: 1176, startPoint y: 560, endPoint x: 1032, endPoint y: 534, distance: 146.3
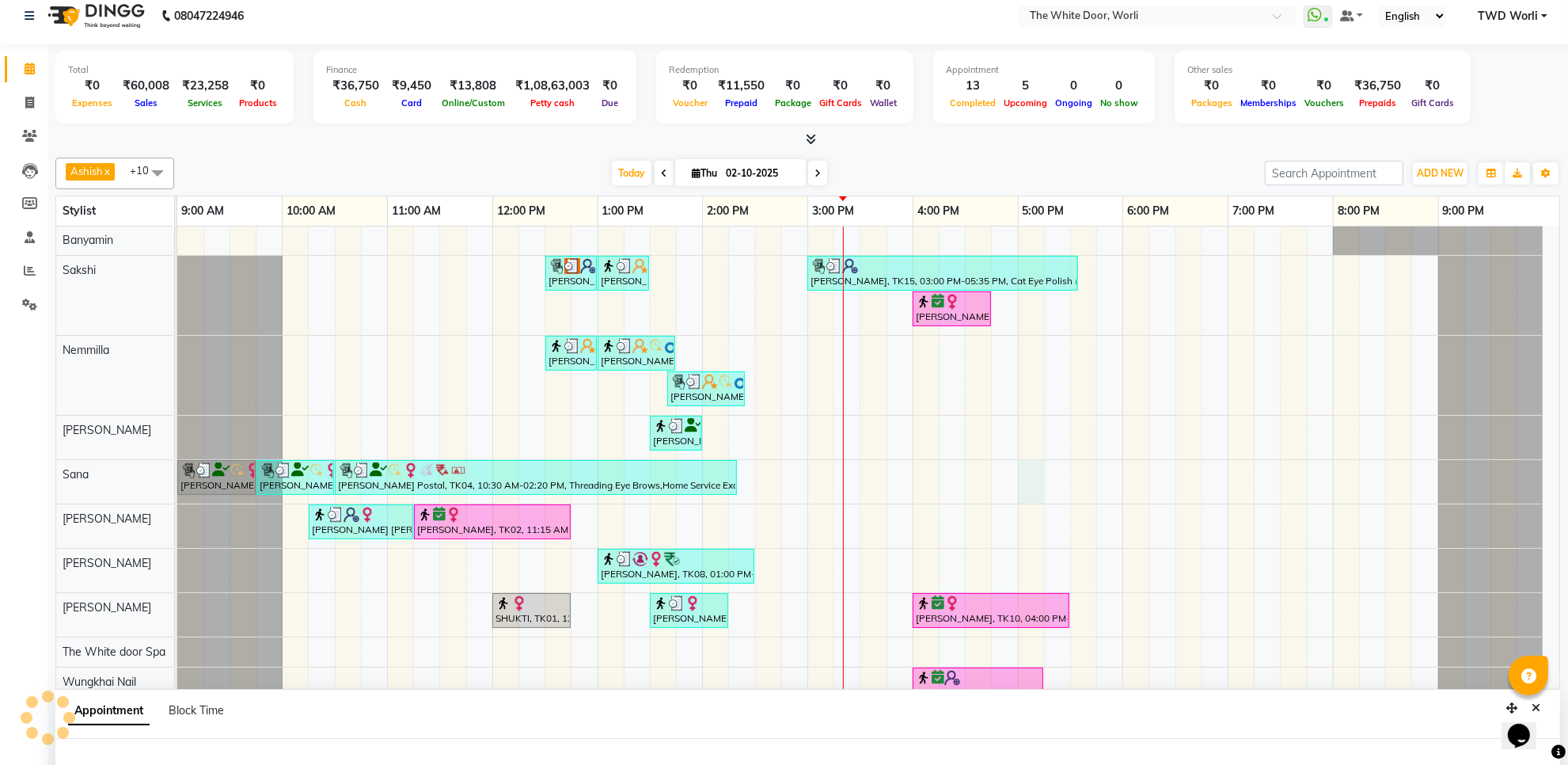
scroll to position [84, 0]
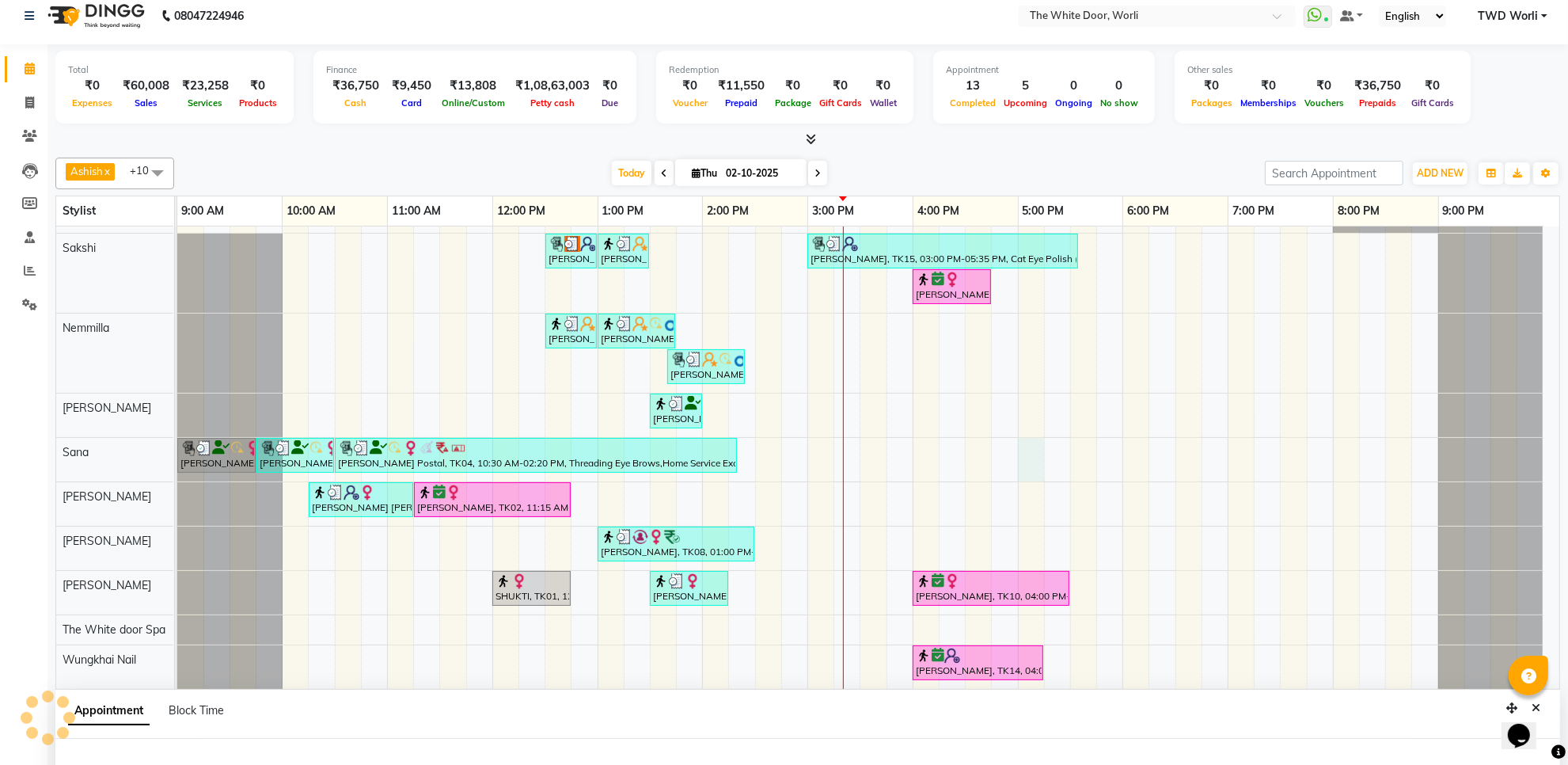
select select "20574"
select select "tentative"
select select "1020"
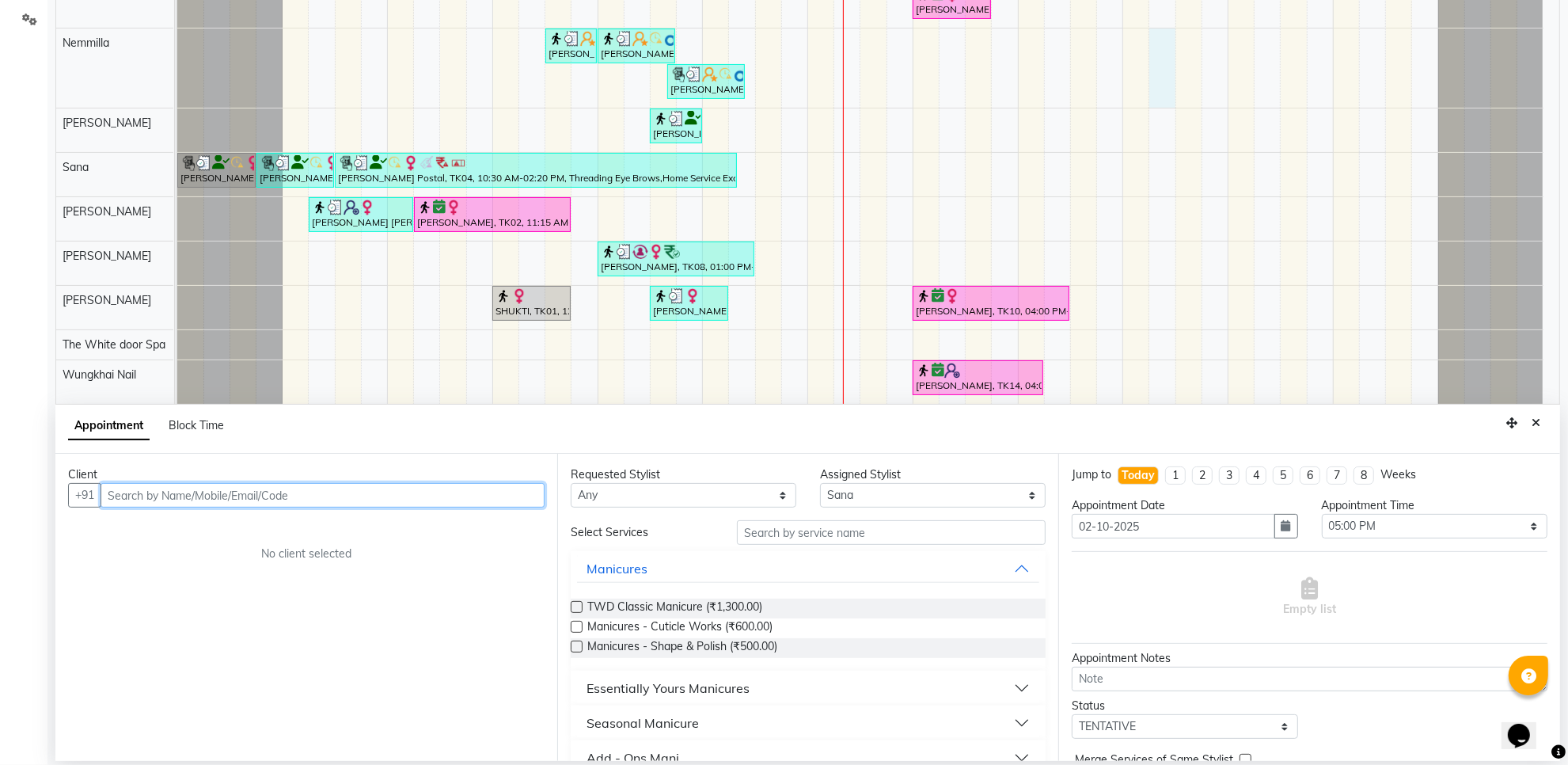
drag, startPoint x: 1005, startPoint y: 200, endPoint x: 1160, endPoint y: 85, distance: 193.0
click at [1160, 84] on div "[PERSON_NAME], TK05, 12:30 PM-01:15 PM, TWD Classic Pedicure [PERSON_NAME], TK0…" at bounding box center [868, 138] width 1383 height 530
click at [1542, 429] on button "Close" at bounding box center [1537, 424] width 23 height 25
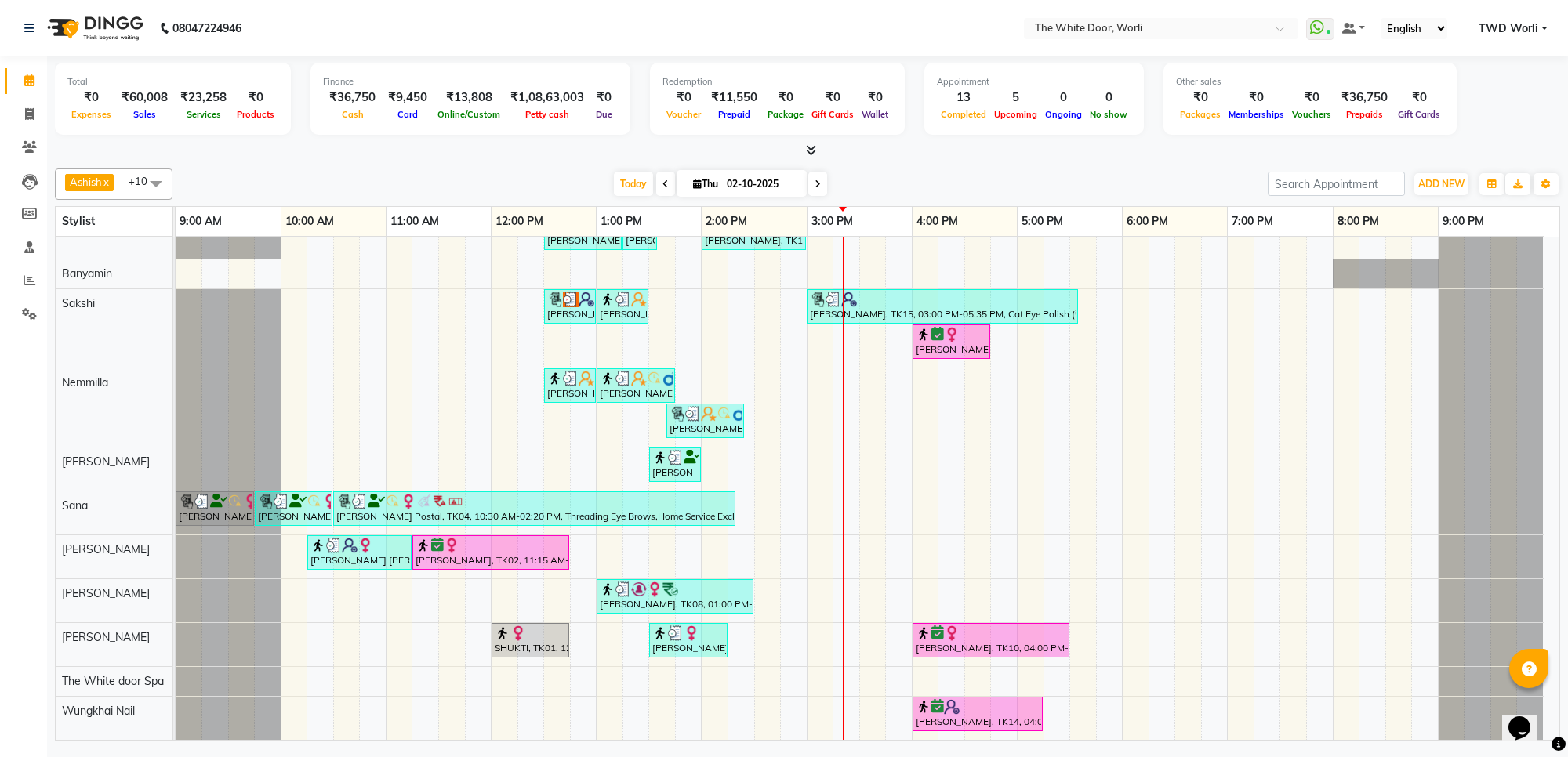
click at [1086, 133] on div "Appointment 13 Completed 5 Upcoming 0 Ongoing 0 No show" at bounding box center [1034, 99] width 219 height 72
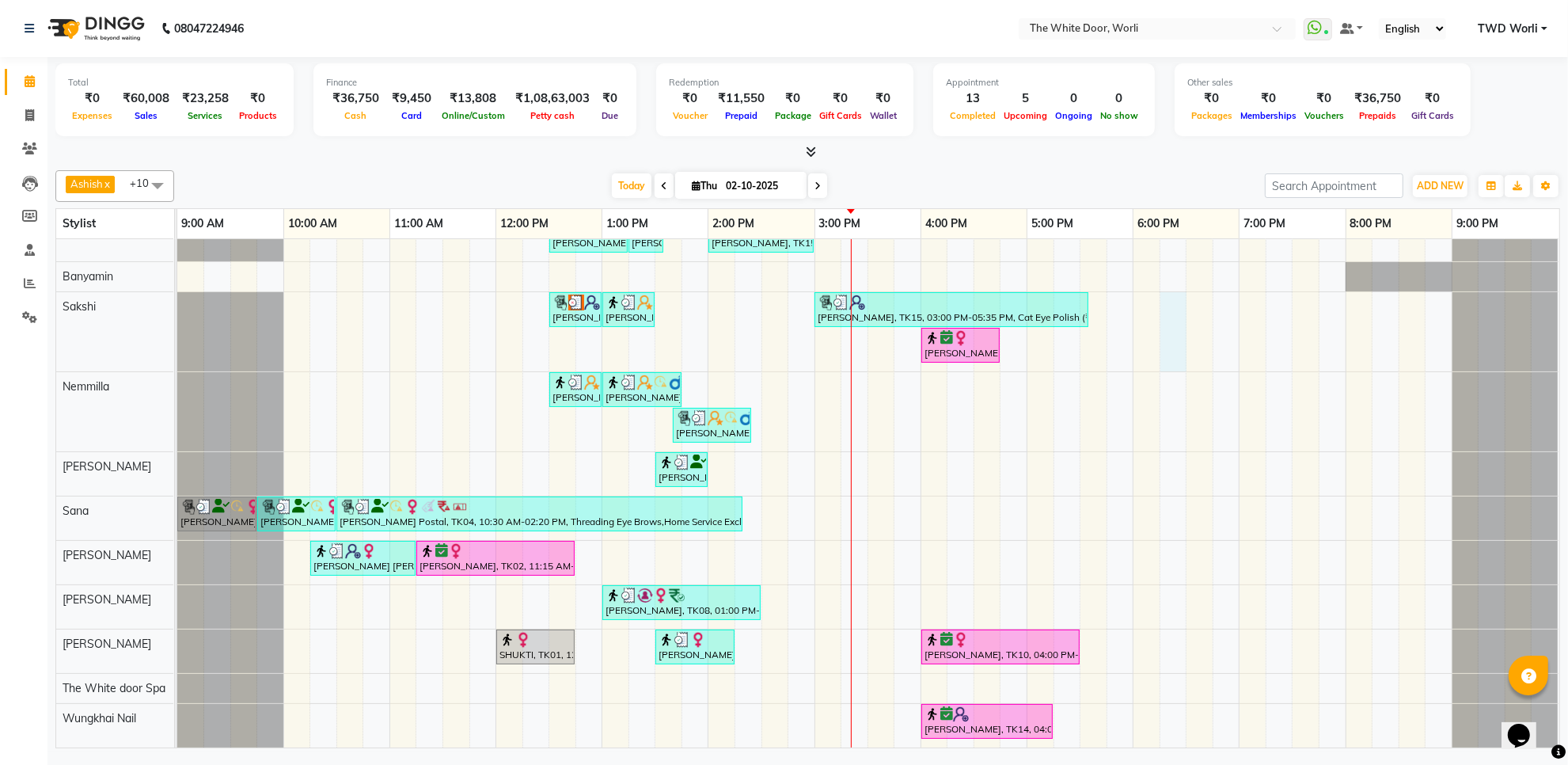
select select "22335"
select select "1095"
select select "tentative"
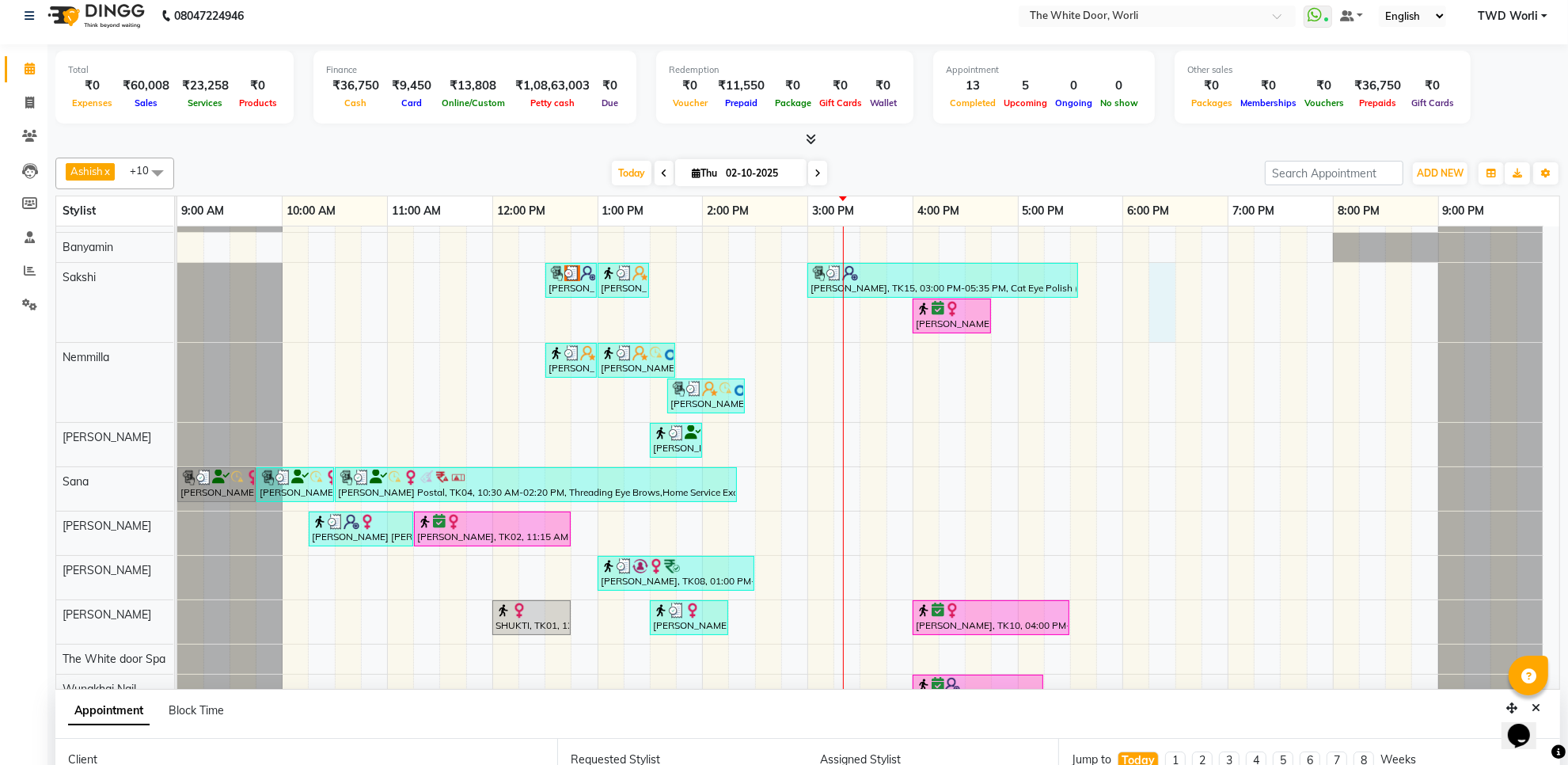
scroll to position [84, 0]
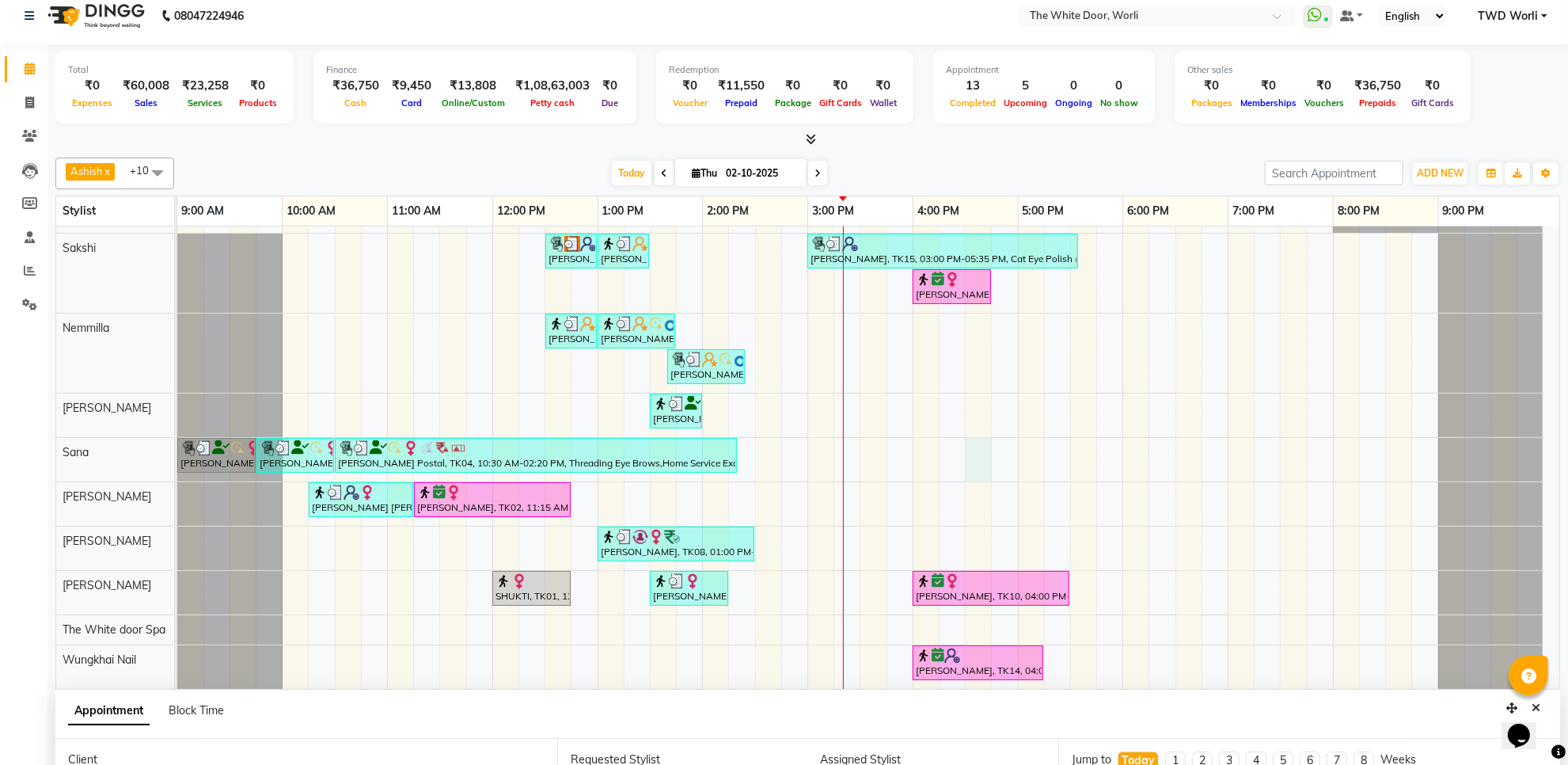
click at [982, 432] on div "[PERSON_NAME], TK05, 12:30 PM-01:15 PM, TWD Classic Pedicure [PERSON_NAME], TK0…" at bounding box center [868, 424] width 1383 height 530
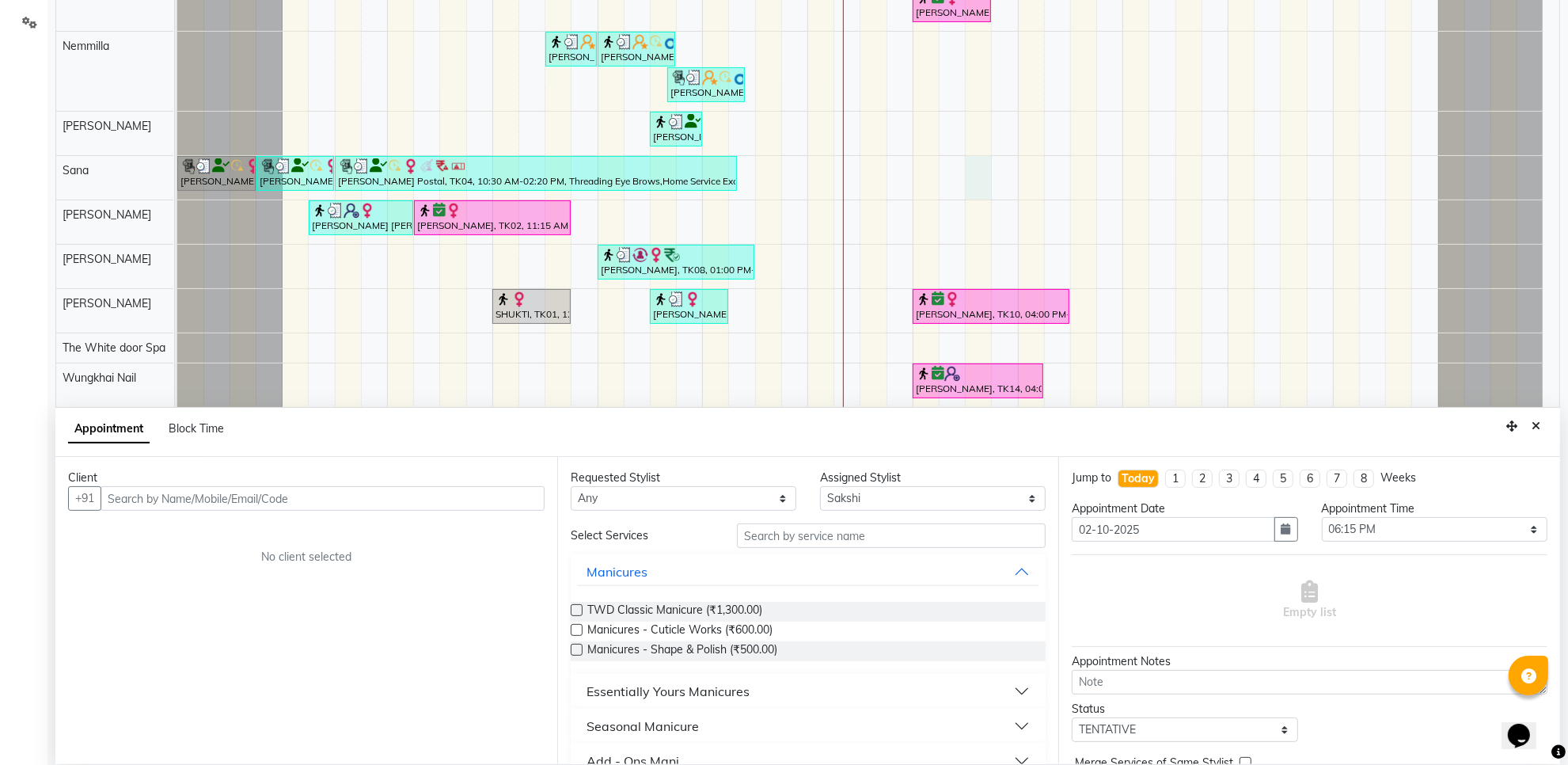
scroll to position [298, 0]
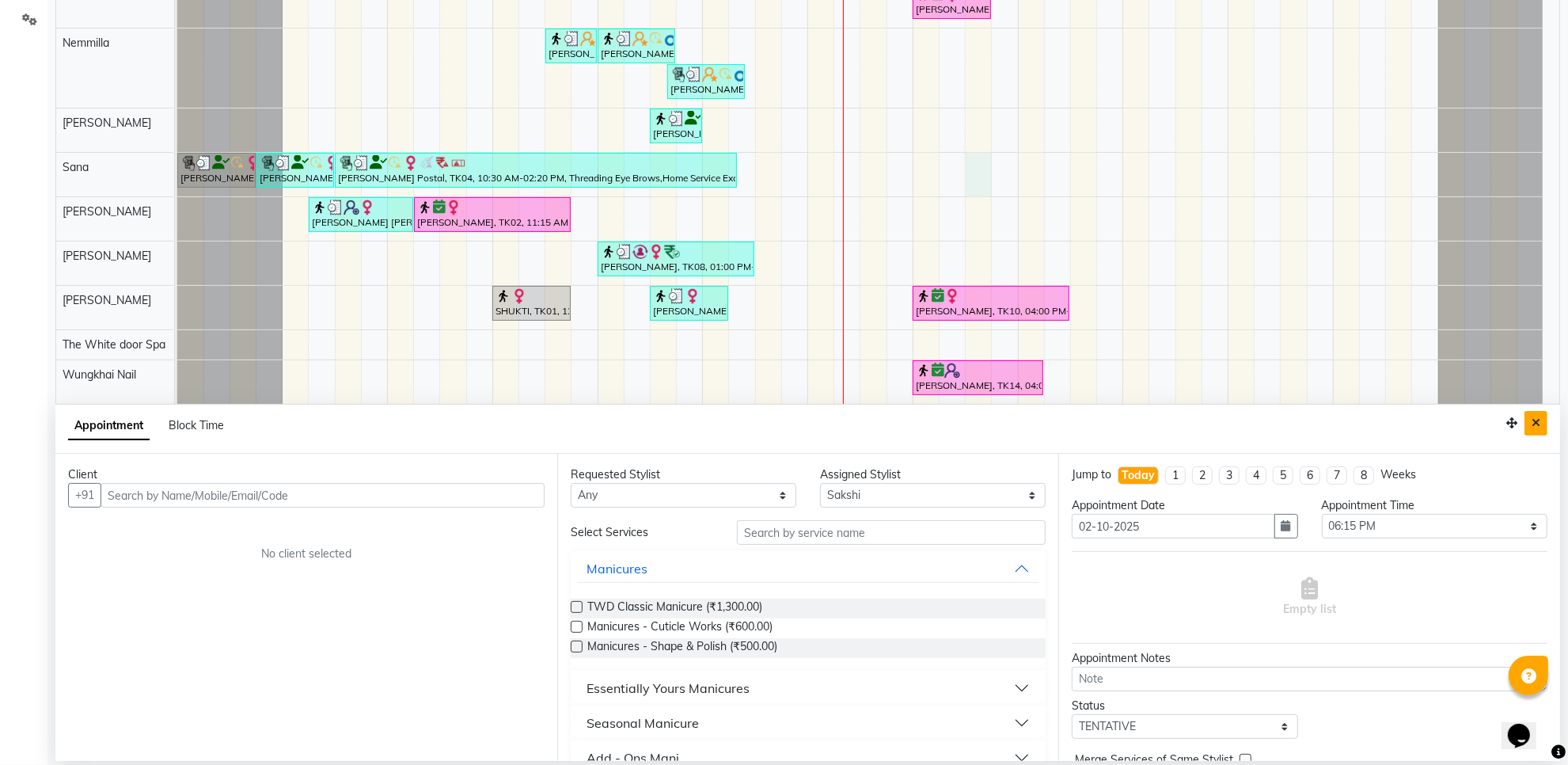
click at [1542, 422] on button "Close" at bounding box center [1537, 424] width 23 height 25
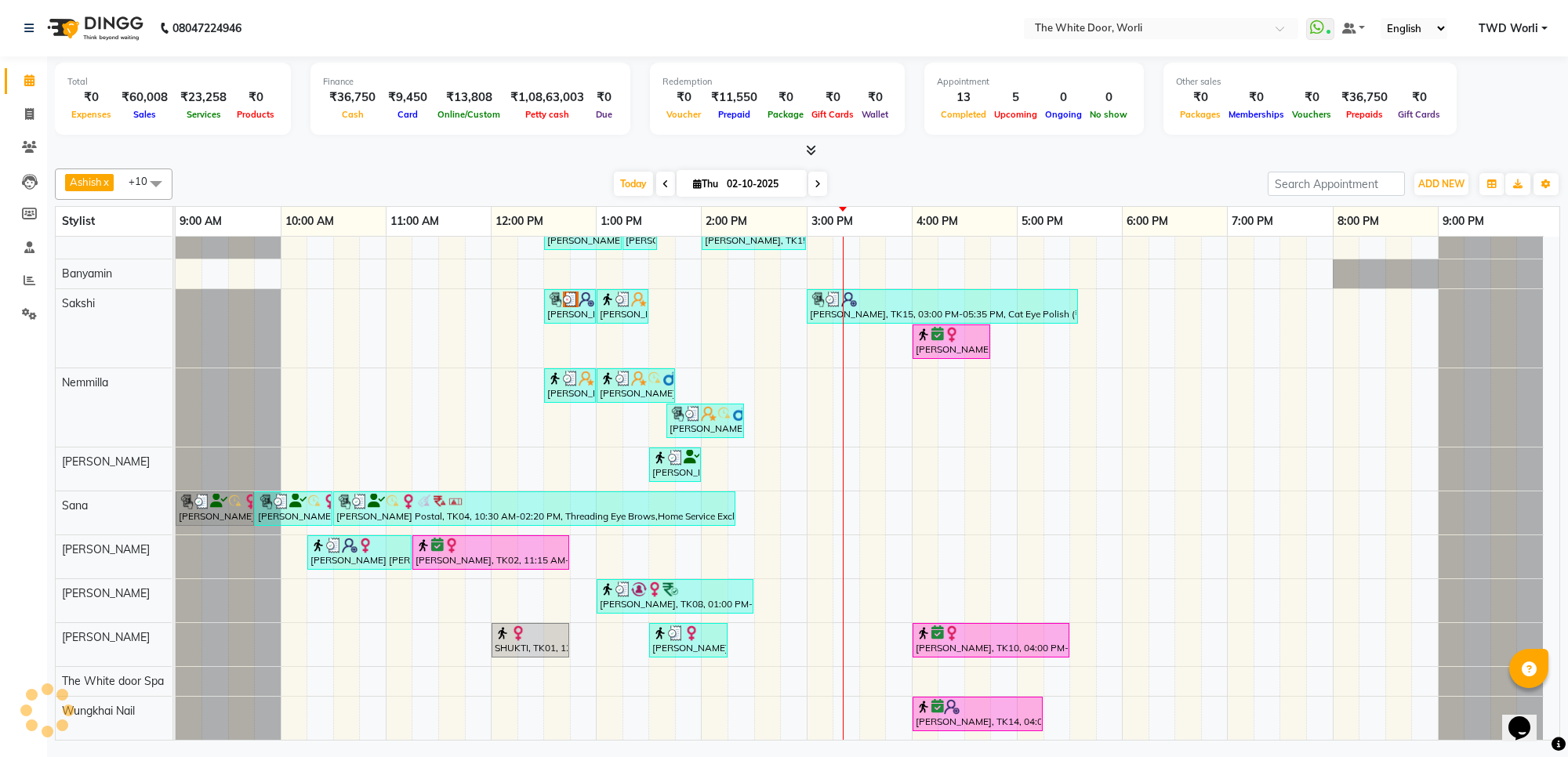
scroll to position [38, 0]
click at [813, 193] on span at bounding box center [817, 184] width 19 height 24
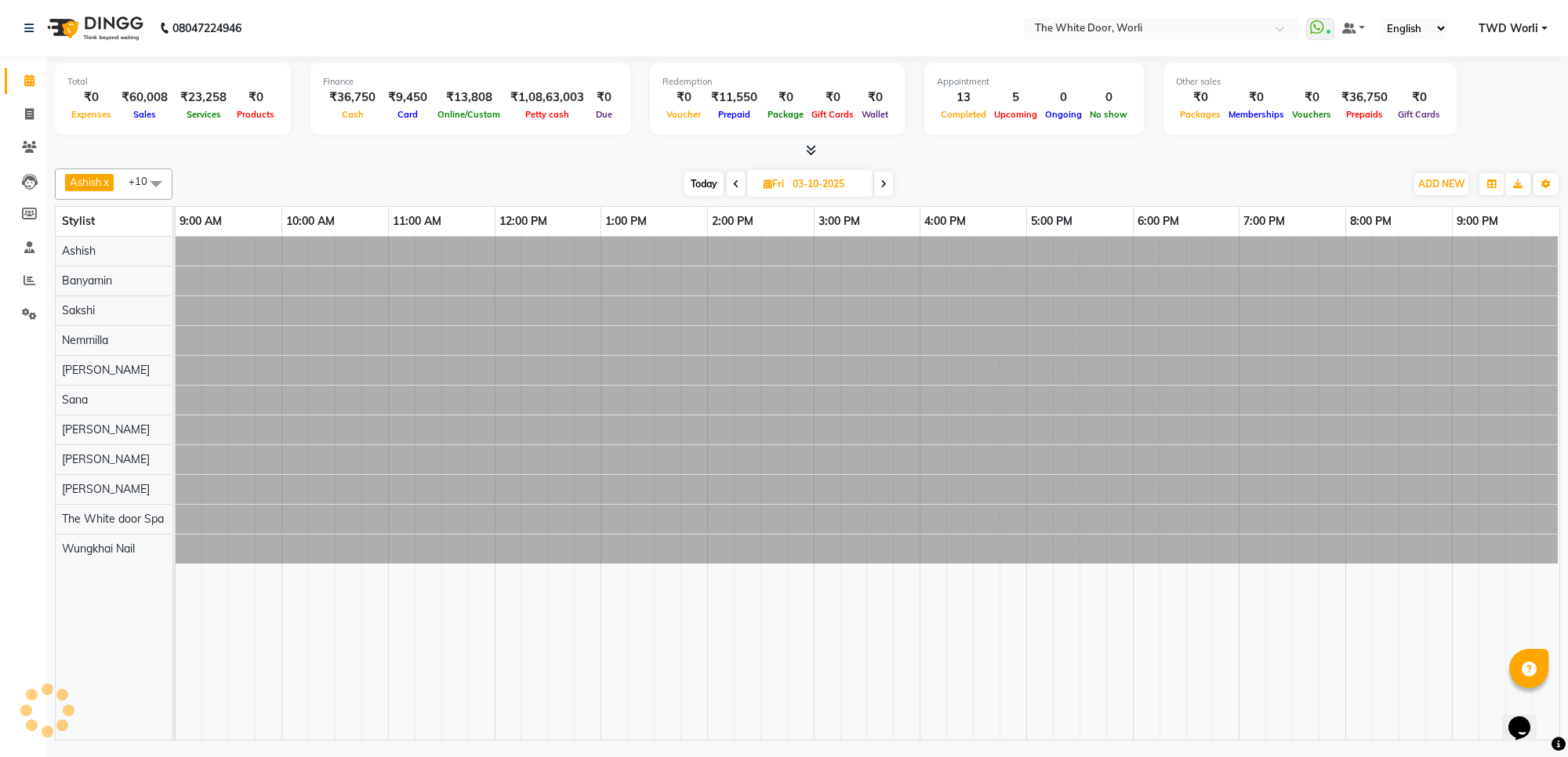
scroll to position [0, 0]
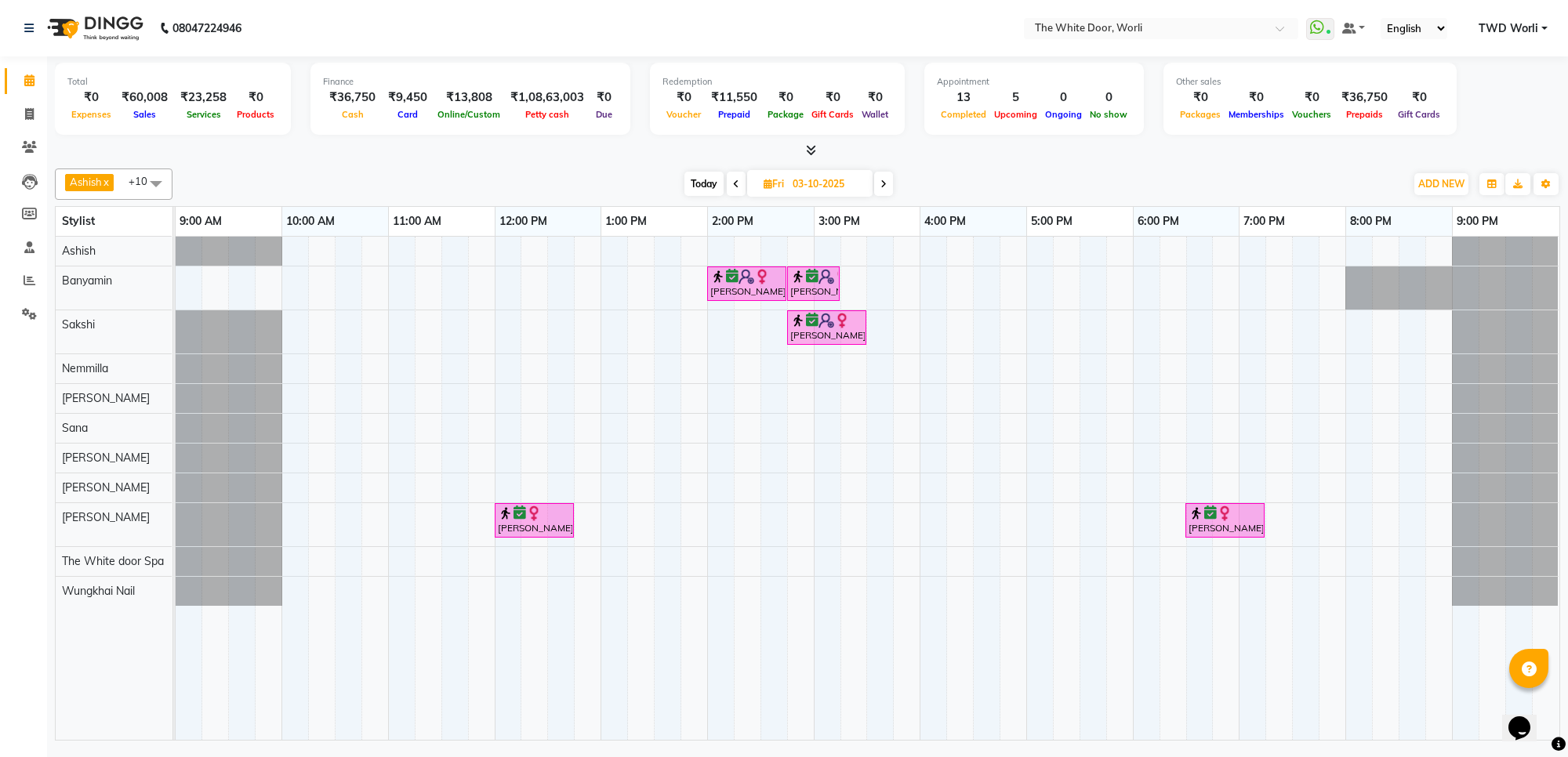
click at [890, 189] on span at bounding box center [883, 184] width 19 height 24
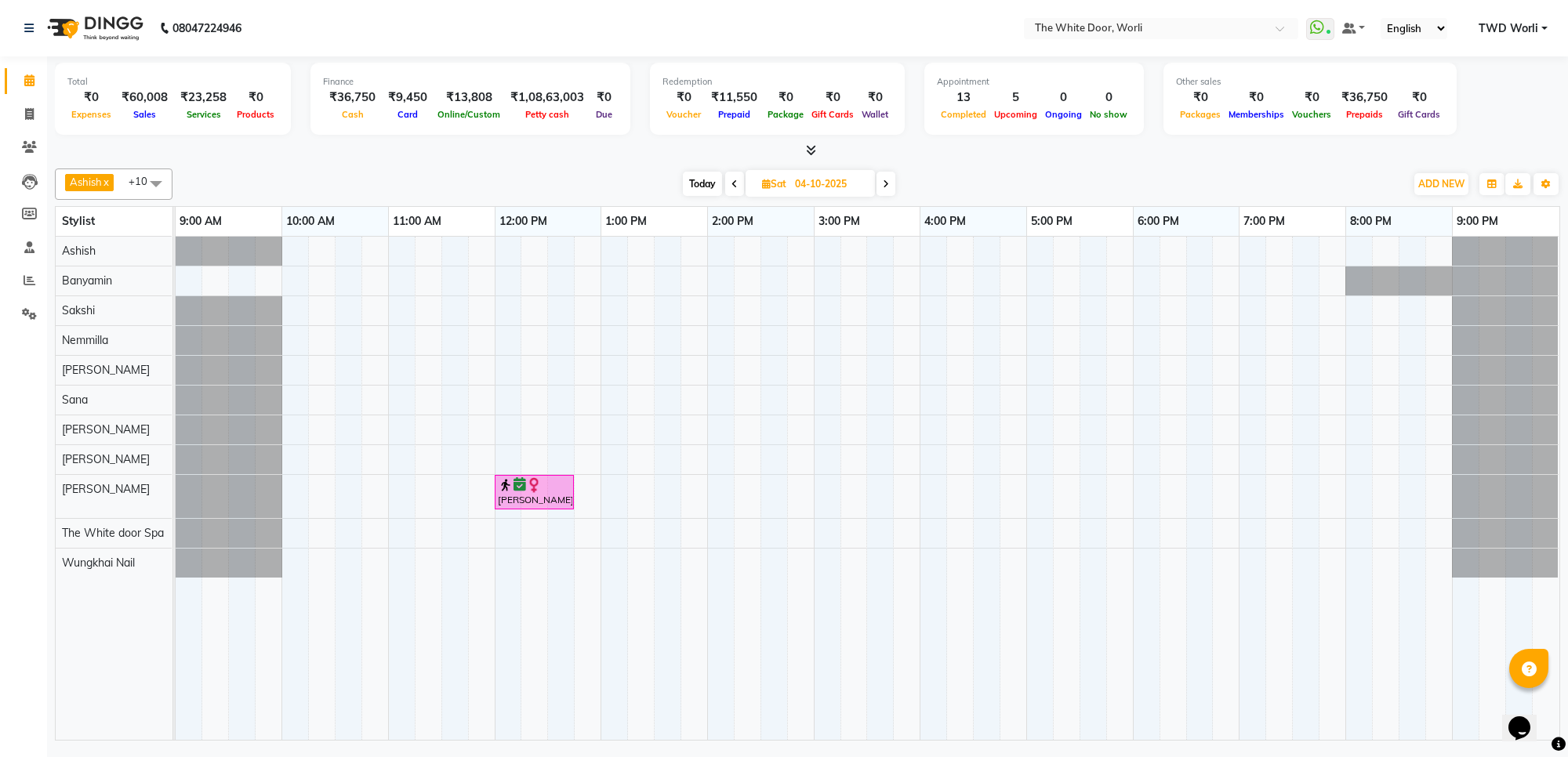
click at [911, 222] on div "3:00 PM" at bounding box center [867, 222] width 106 height 29
click at [707, 192] on span "Today" at bounding box center [702, 184] width 39 height 24
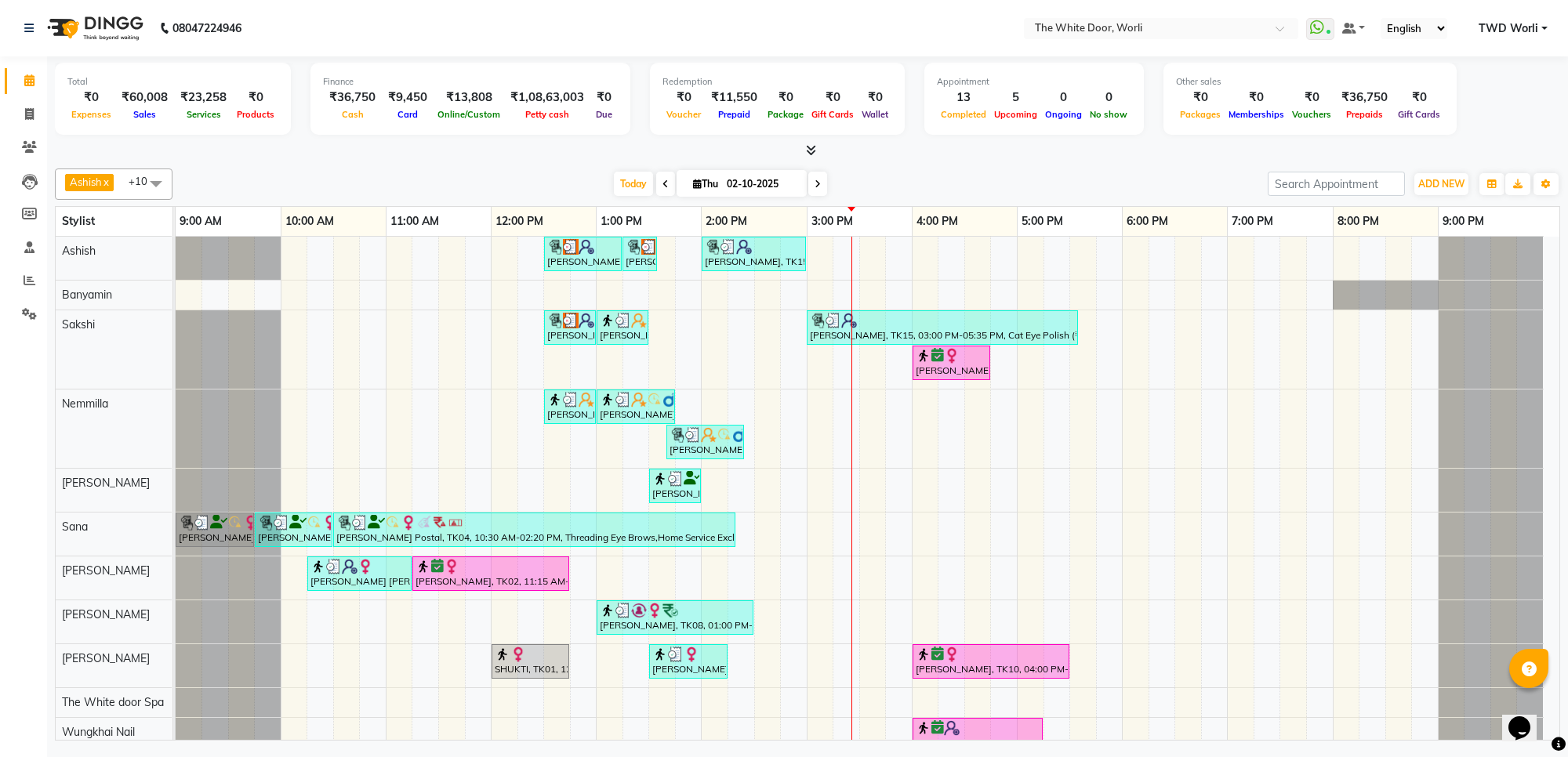
click at [819, 182] on span at bounding box center [817, 184] width 19 height 24
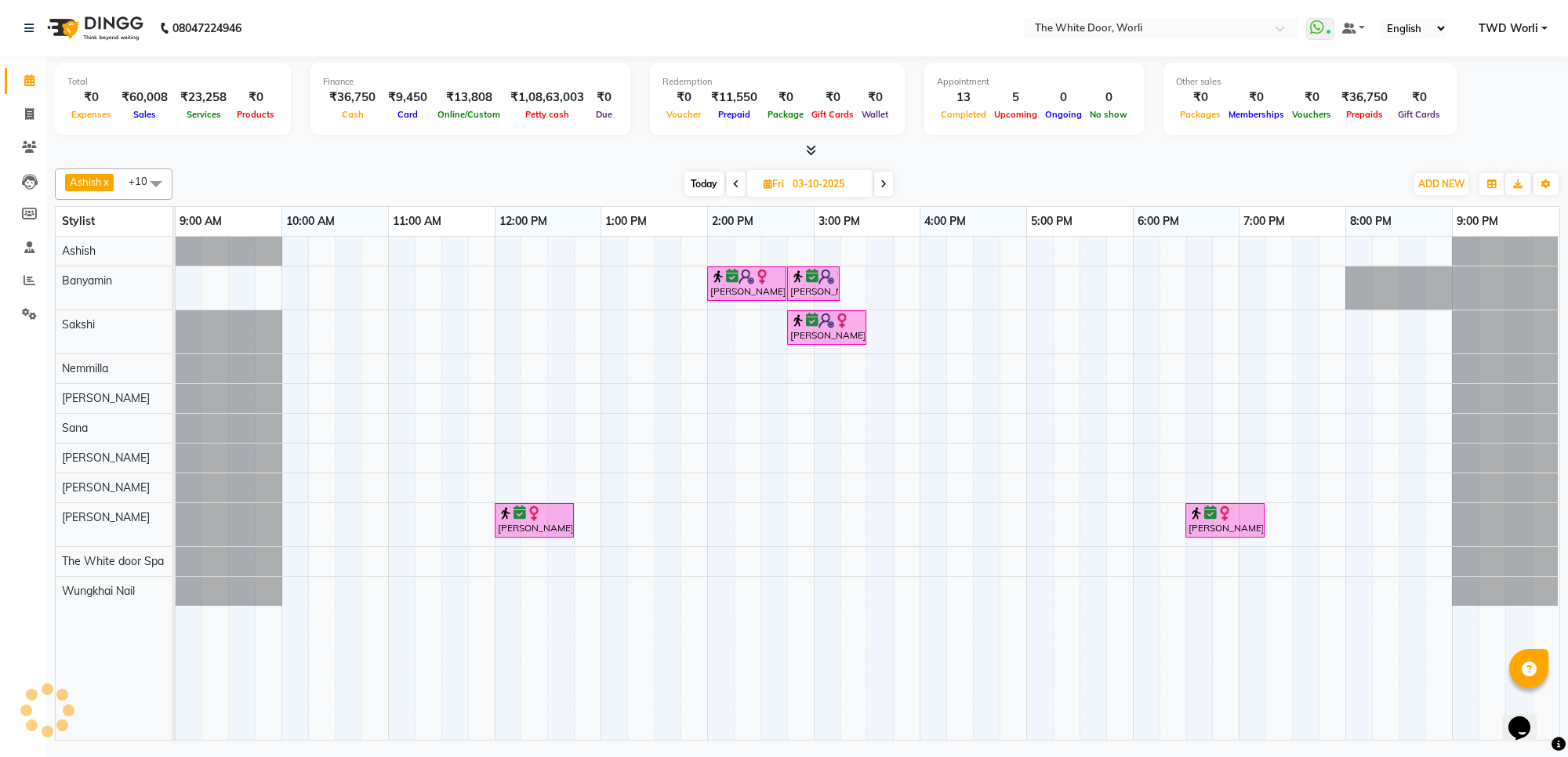
click at [884, 178] on span at bounding box center [883, 184] width 19 height 24
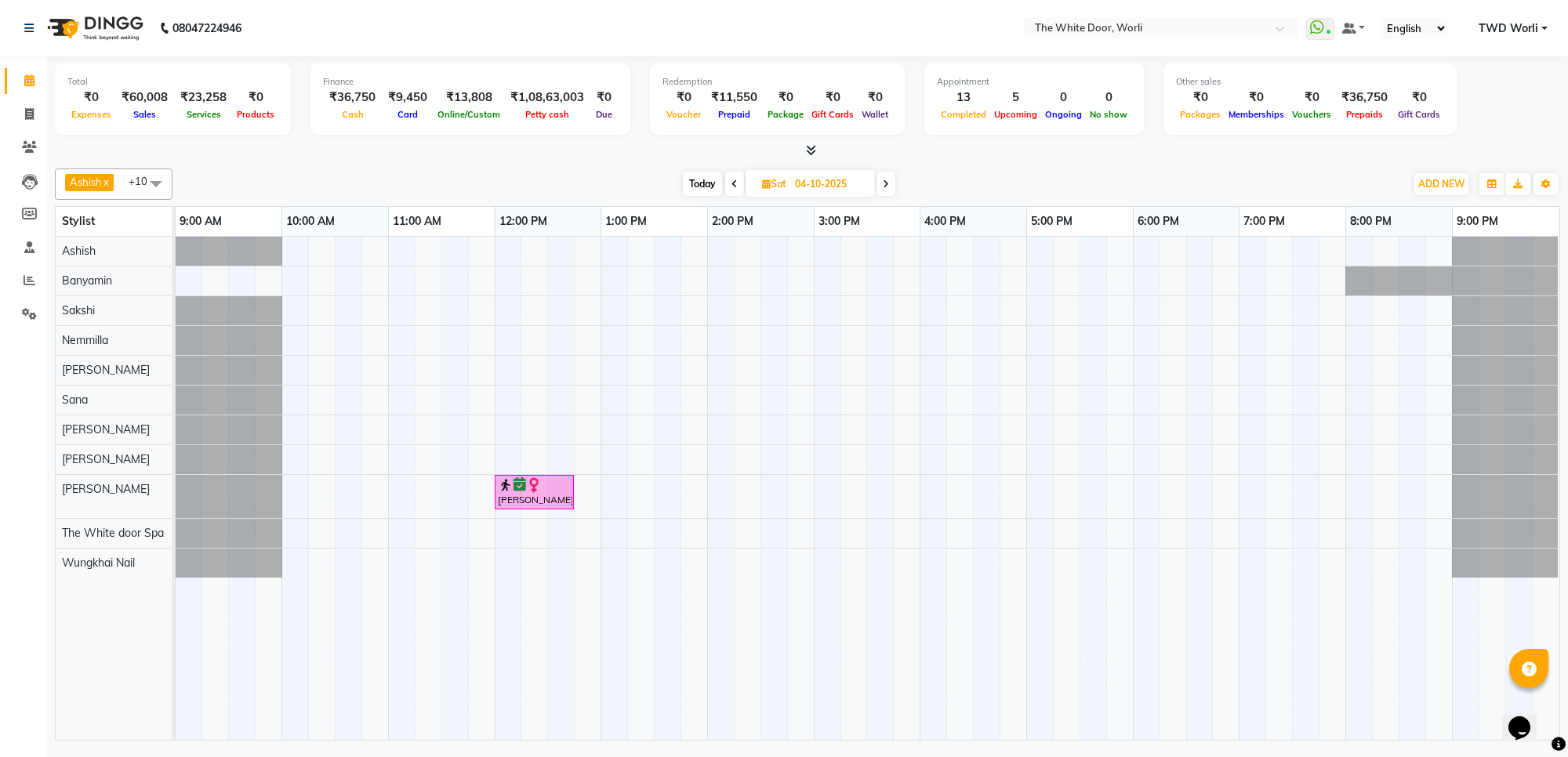
click at [884, 178] on span at bounding box center [885, 184] width 19 height 24
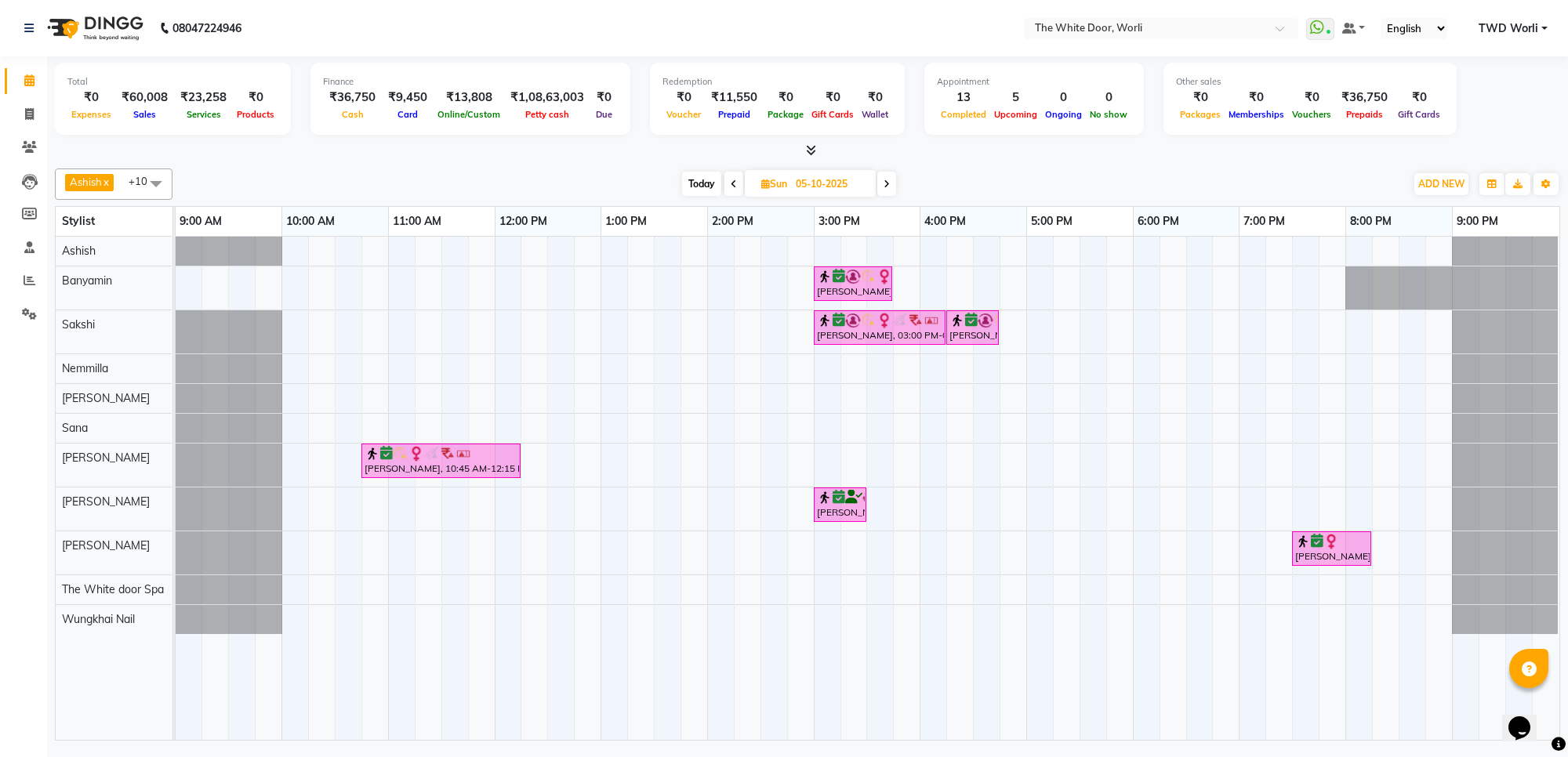
click at [884, 178] on span at bounding box center [886, 184] width 19 height 24
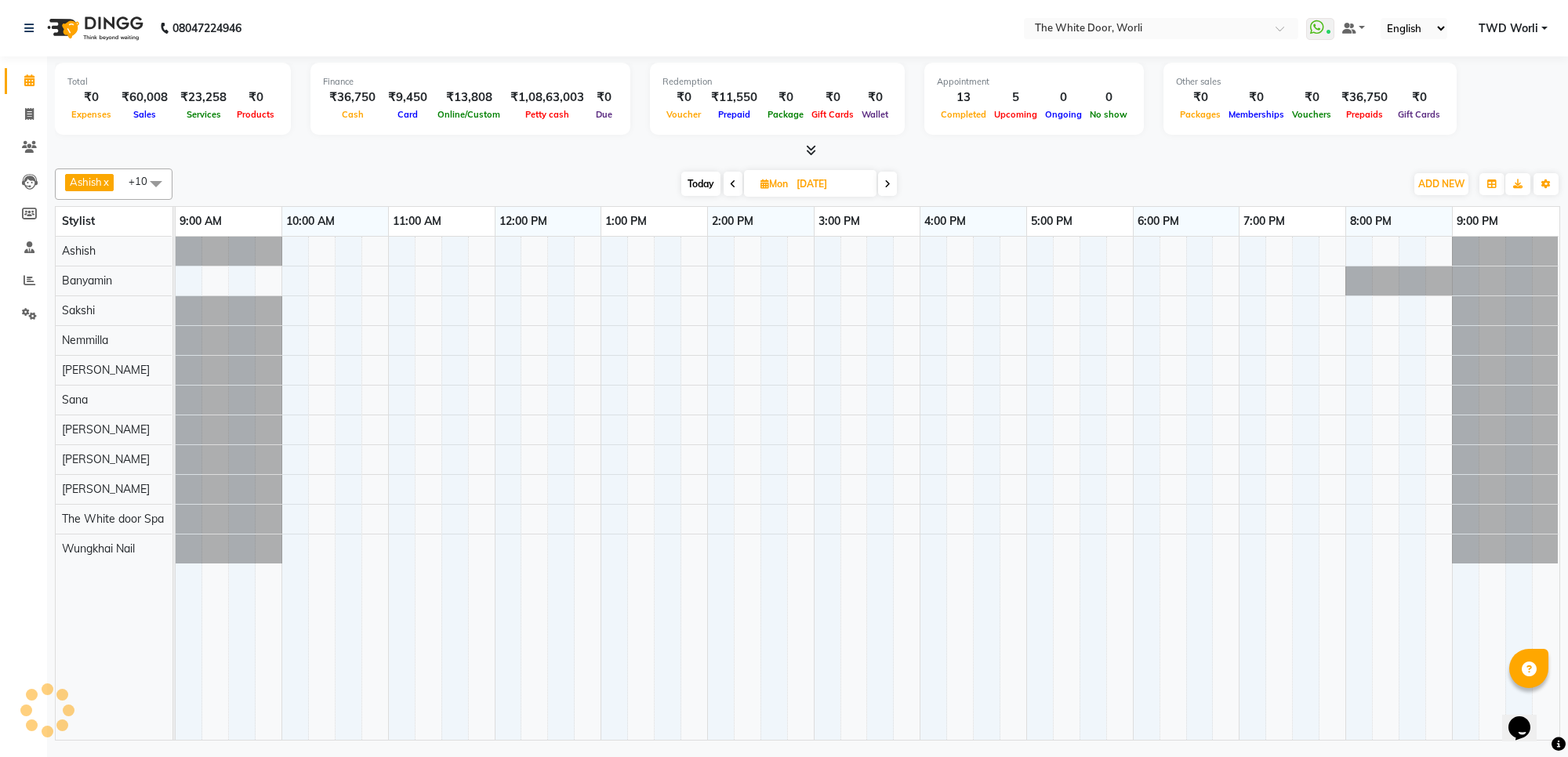
click at [884, 179] on span at bounding box center [887, 184] width 19 height 24
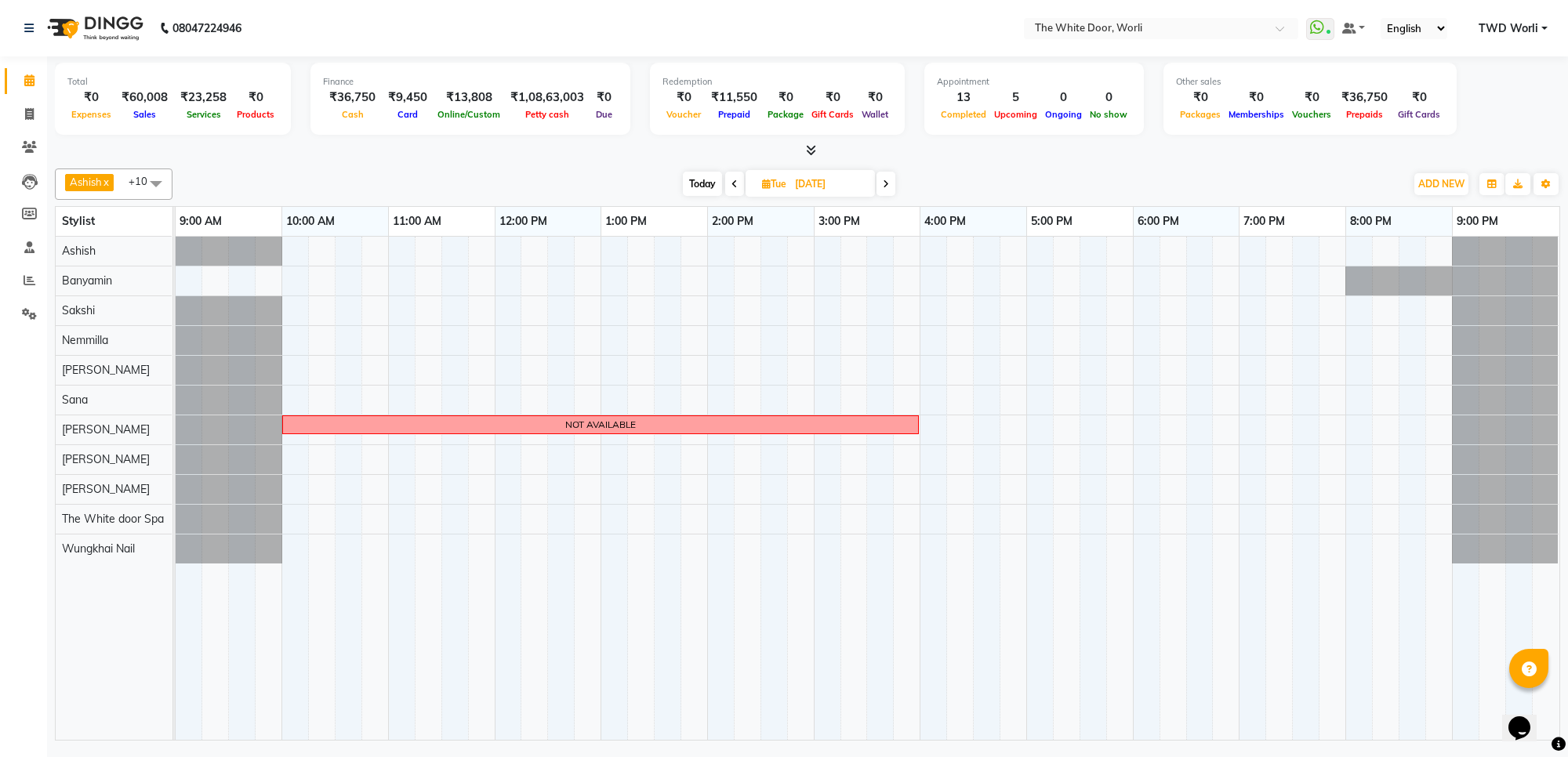
click at [884, 179] on icon at bounding box center [886, 184] width 7 height 10
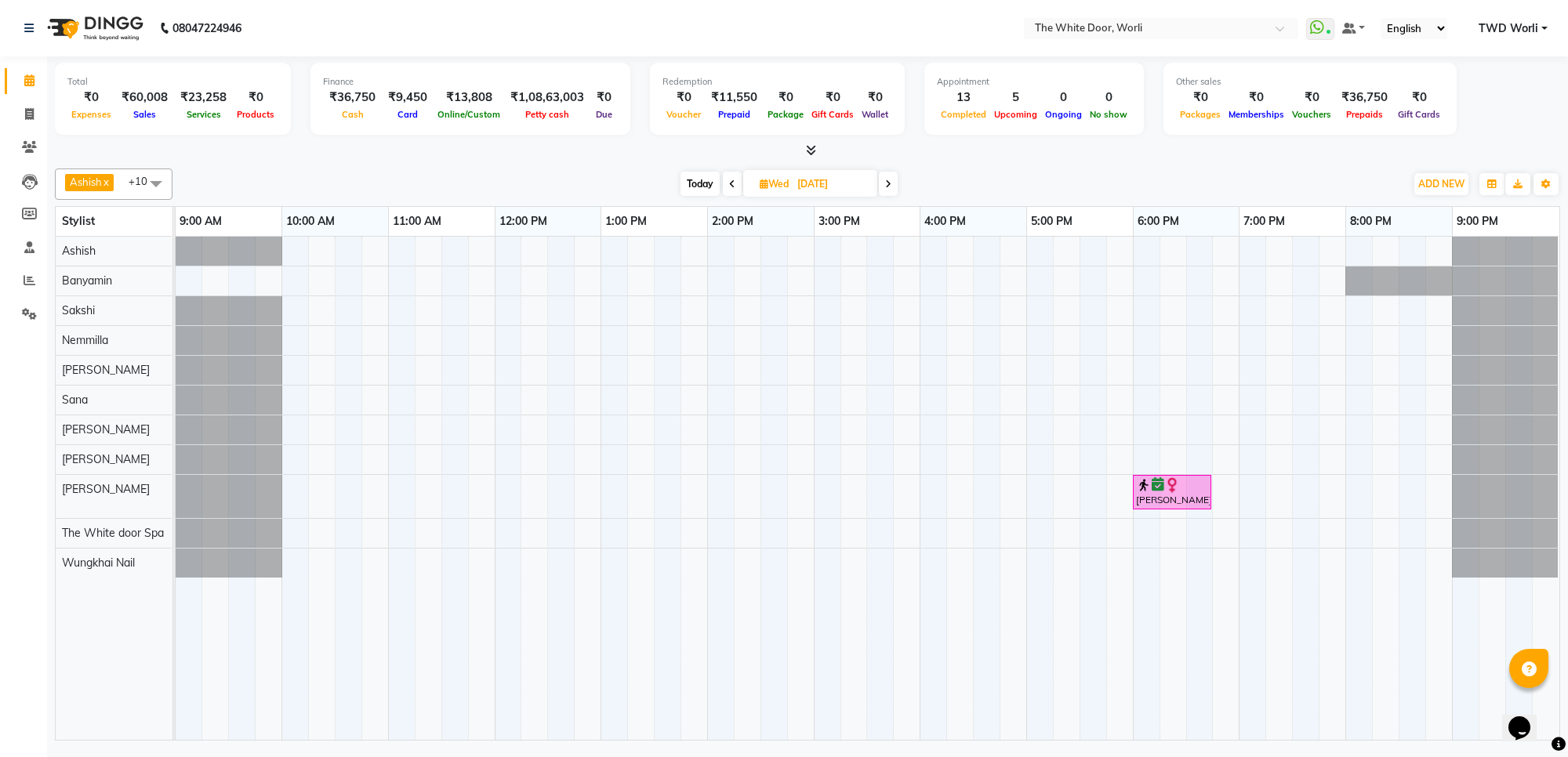
click at [874, 194] on span "[DATE]" at bounding box center [810, 184] width 134 height 27
click at [894, 162] on div "[PERSON_NAME] x [PERSON_NAME] x Nemmilla x [PERSON_NAME] x Sana x [PERSON_NAME]…" at bounding box center [807, 451] width 1505 height 578
click at [886, 192] on span at bounding box center [888, 184] width 19 height 24
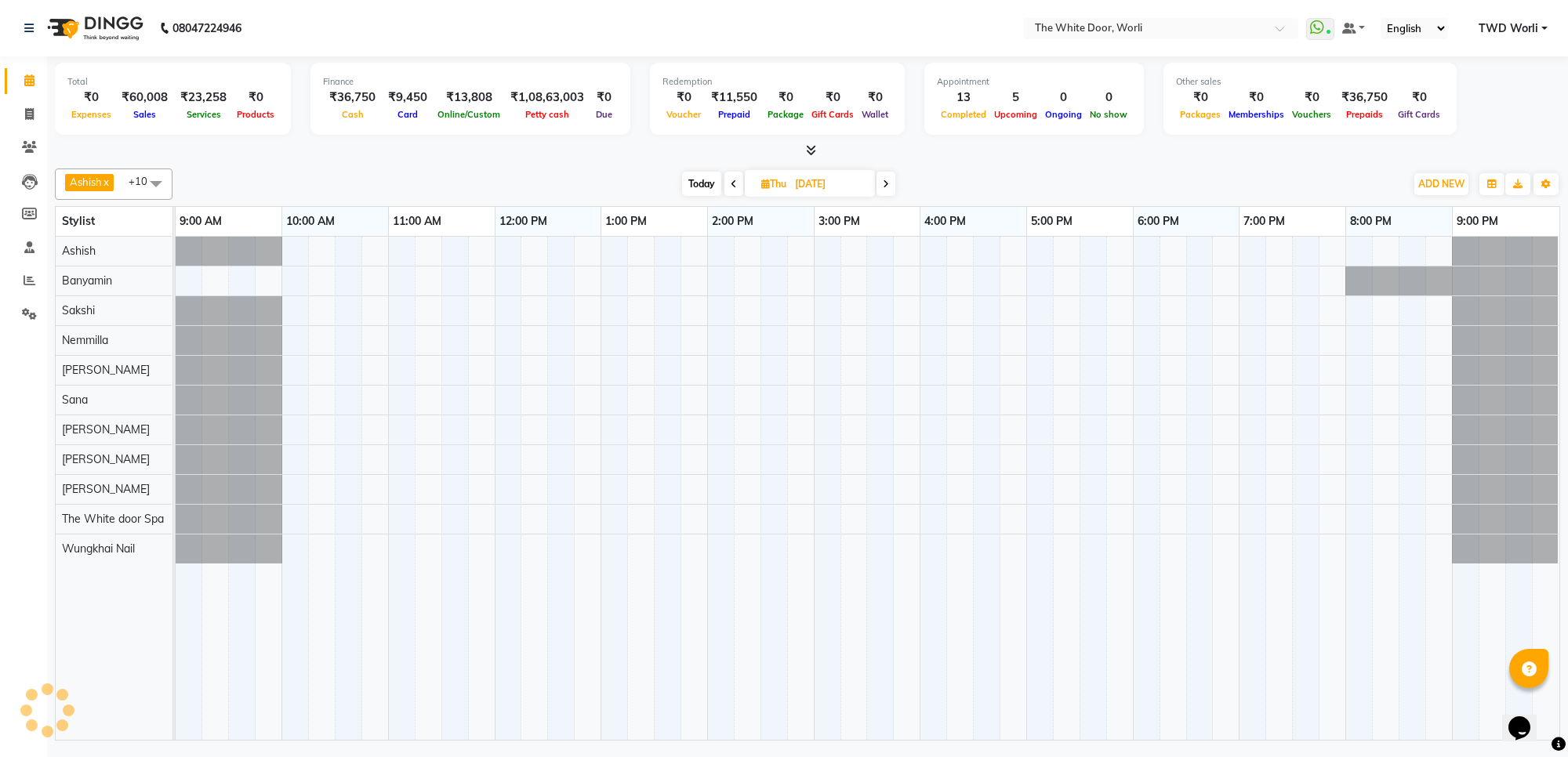
click at [887, 190] on span at bounding box center [885, 184] width 19 height 24
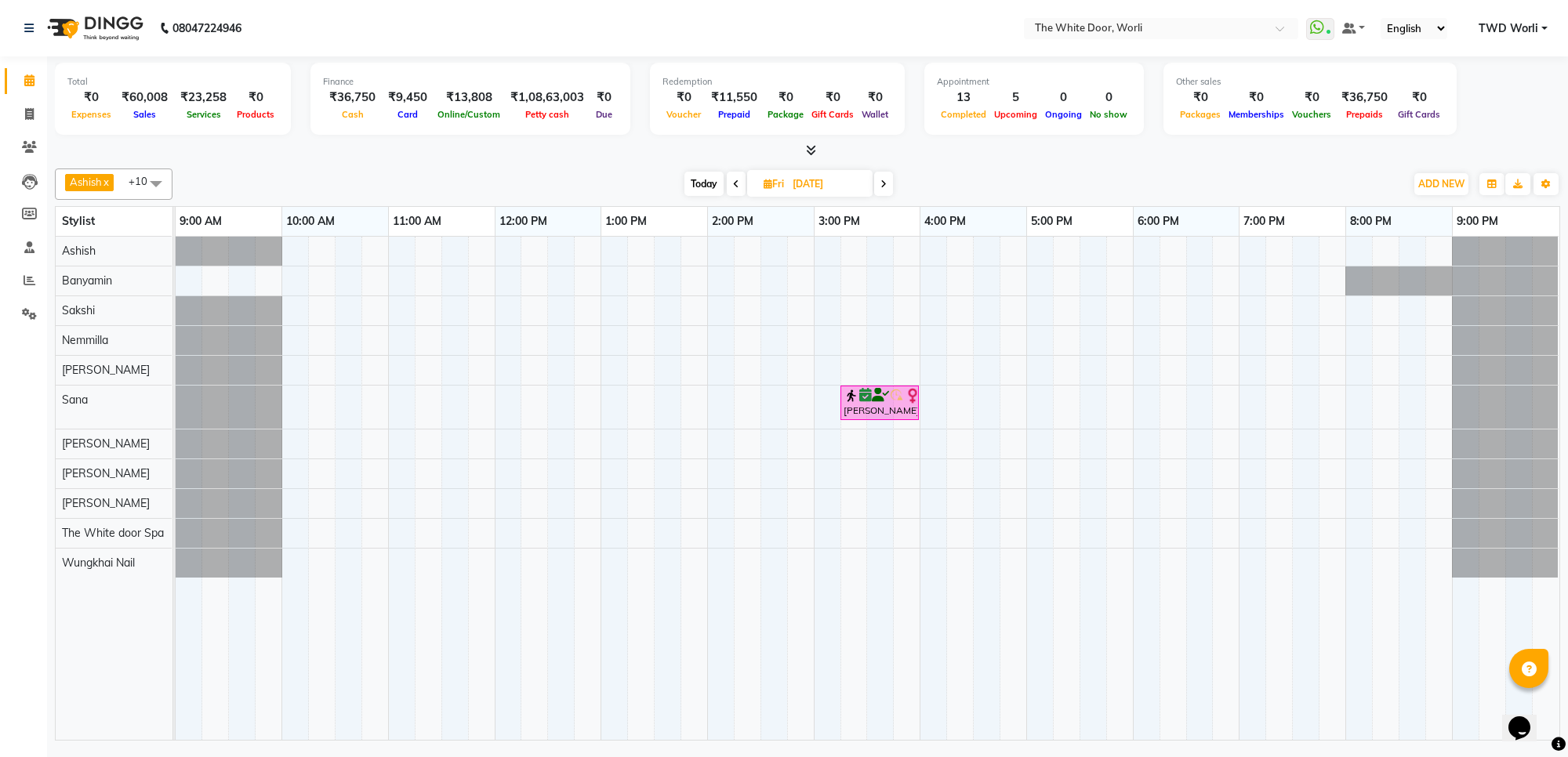
click at [714, 178] on span "Today" at bounding box center [704, 184] width 39 height 24
type input "02-10-2025"
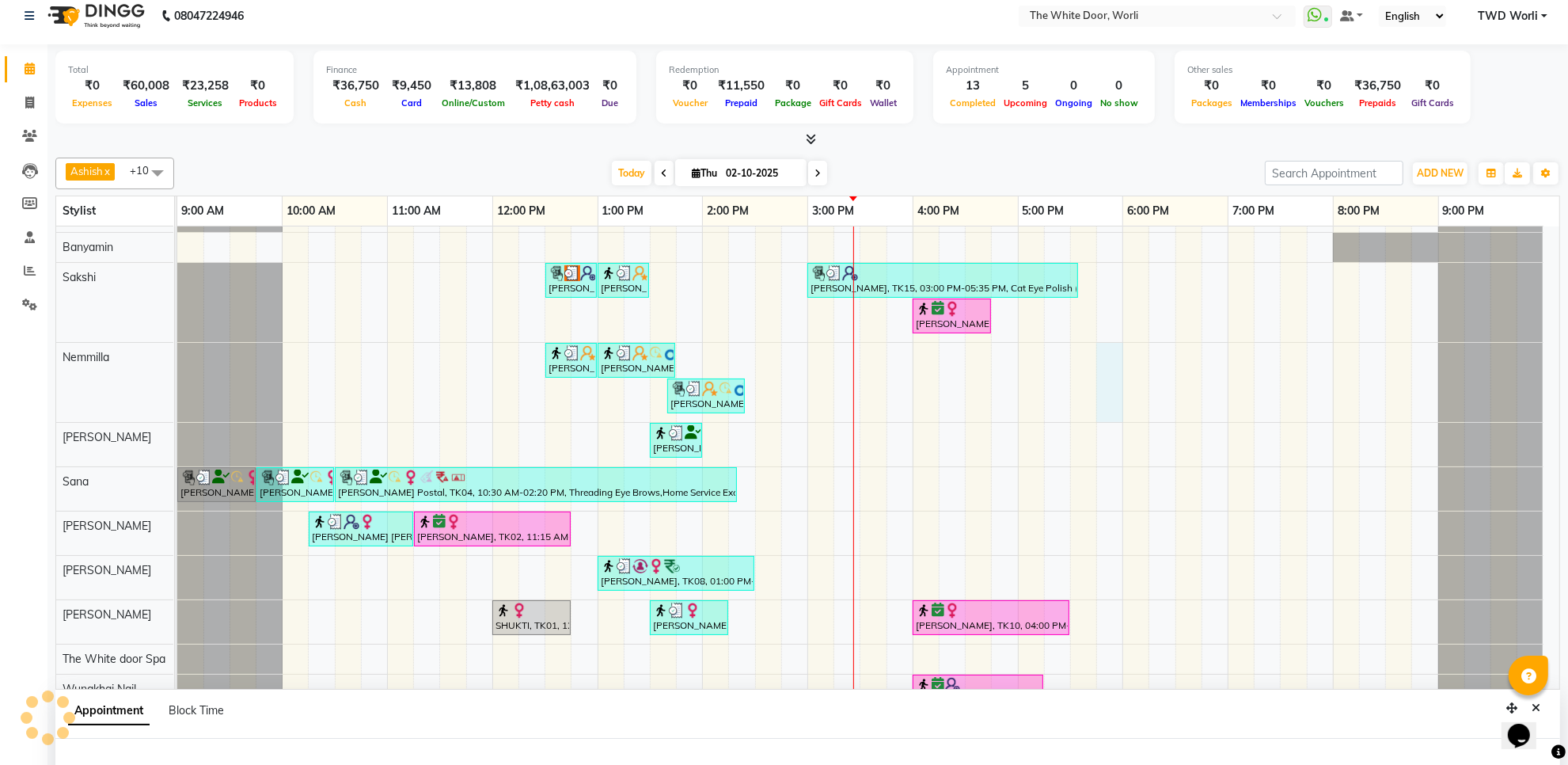
scroll to position [84, 0]
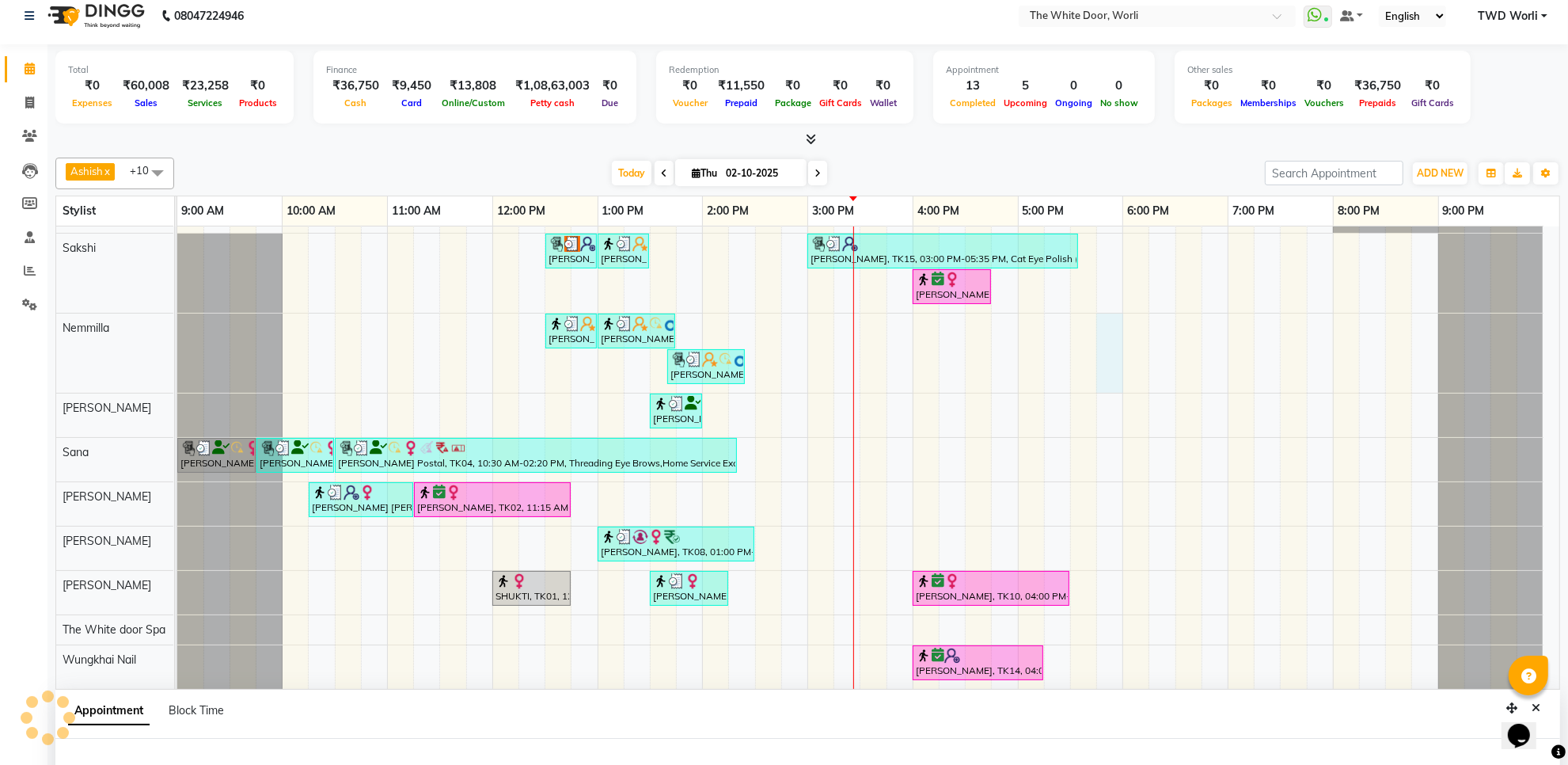
select select "20573"
select select "1065"
select select "tentative"
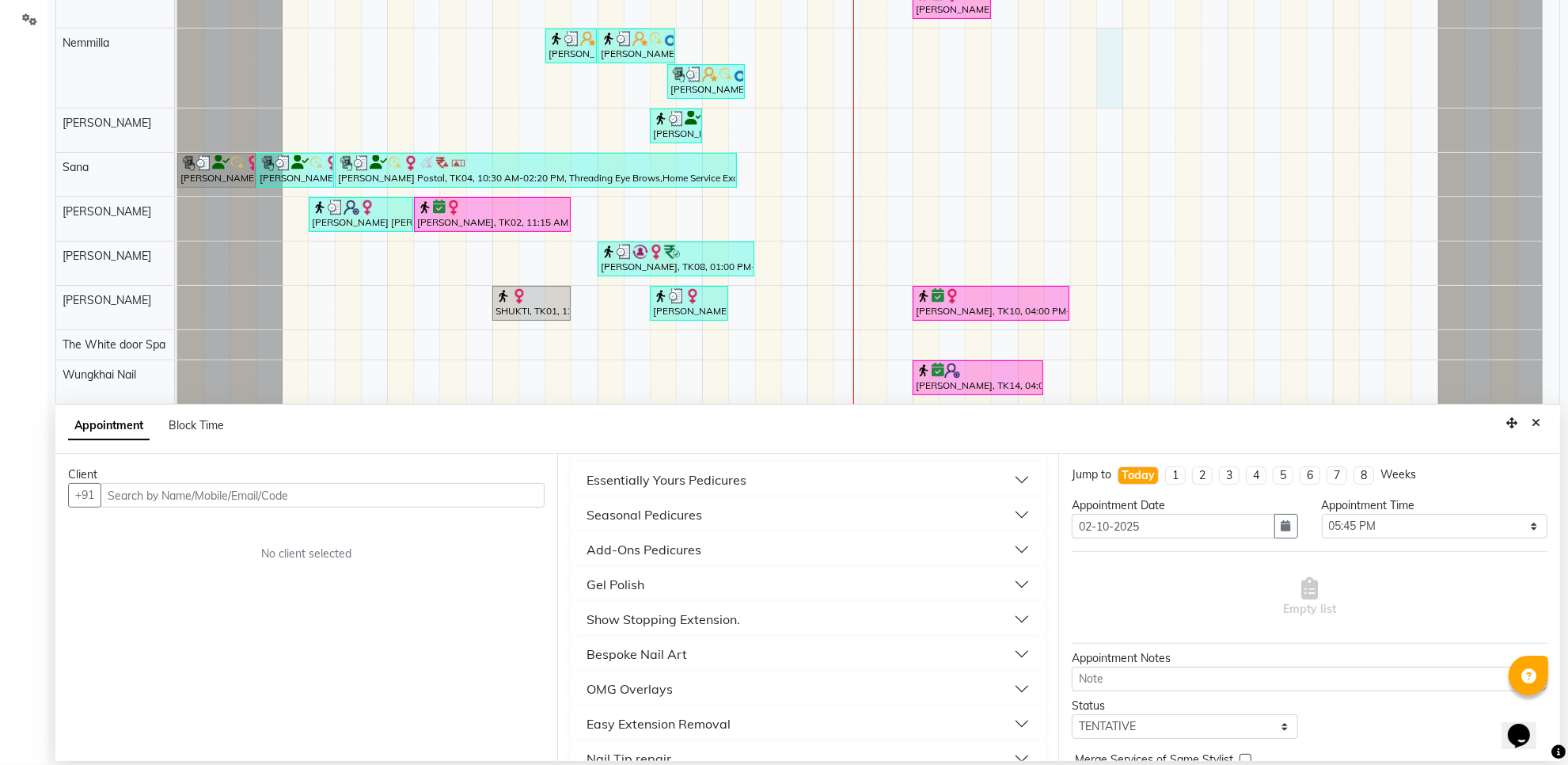
scroll to position [297, 0]
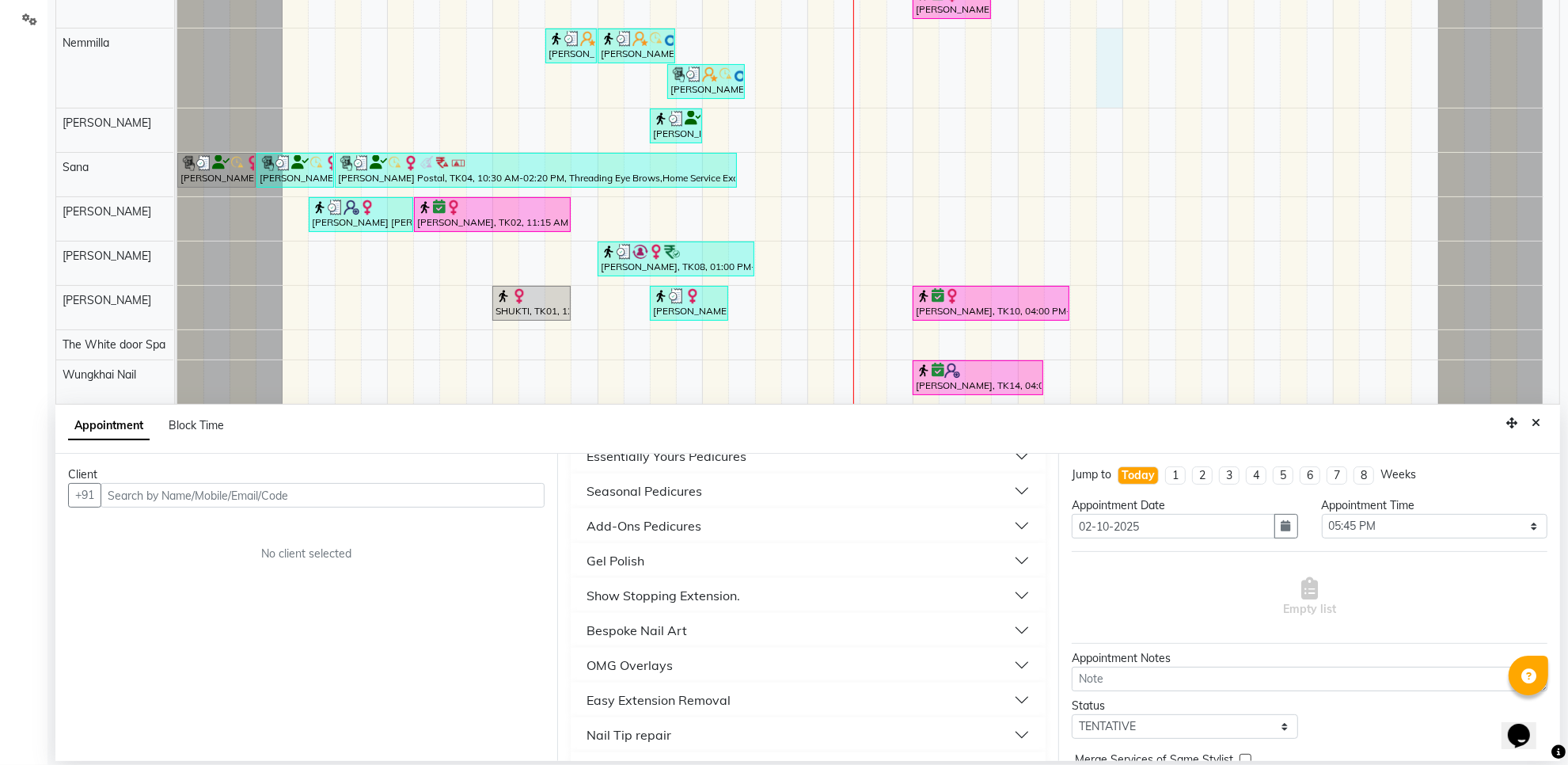
click at [216, 501] on input "text" at bounding box center [322, 495] width 444 height 25
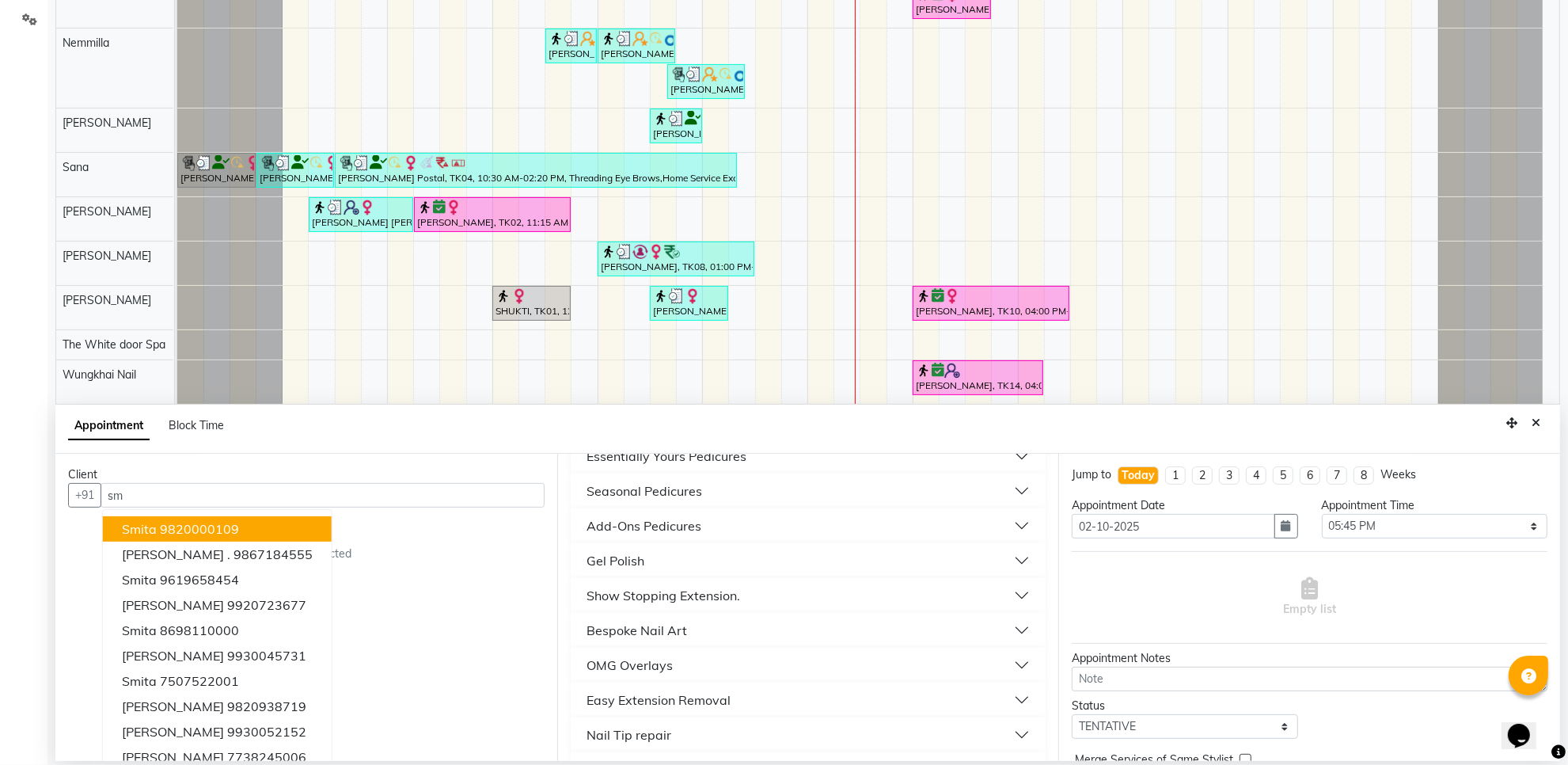
type input "s"
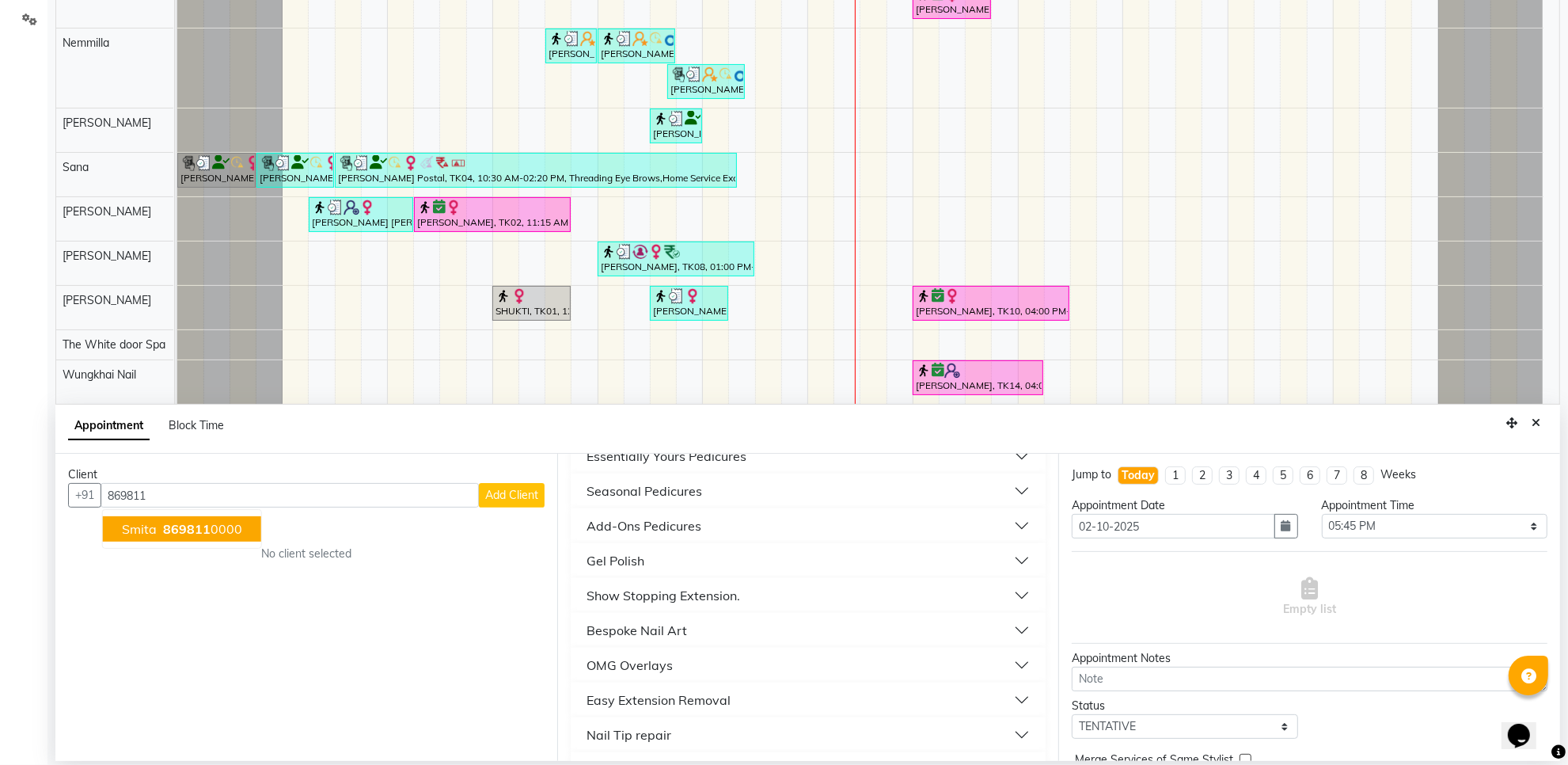
click at [215, 521] on ngb-highlight "869811 0000" at bounding box center [201, 528] width 82 height 16
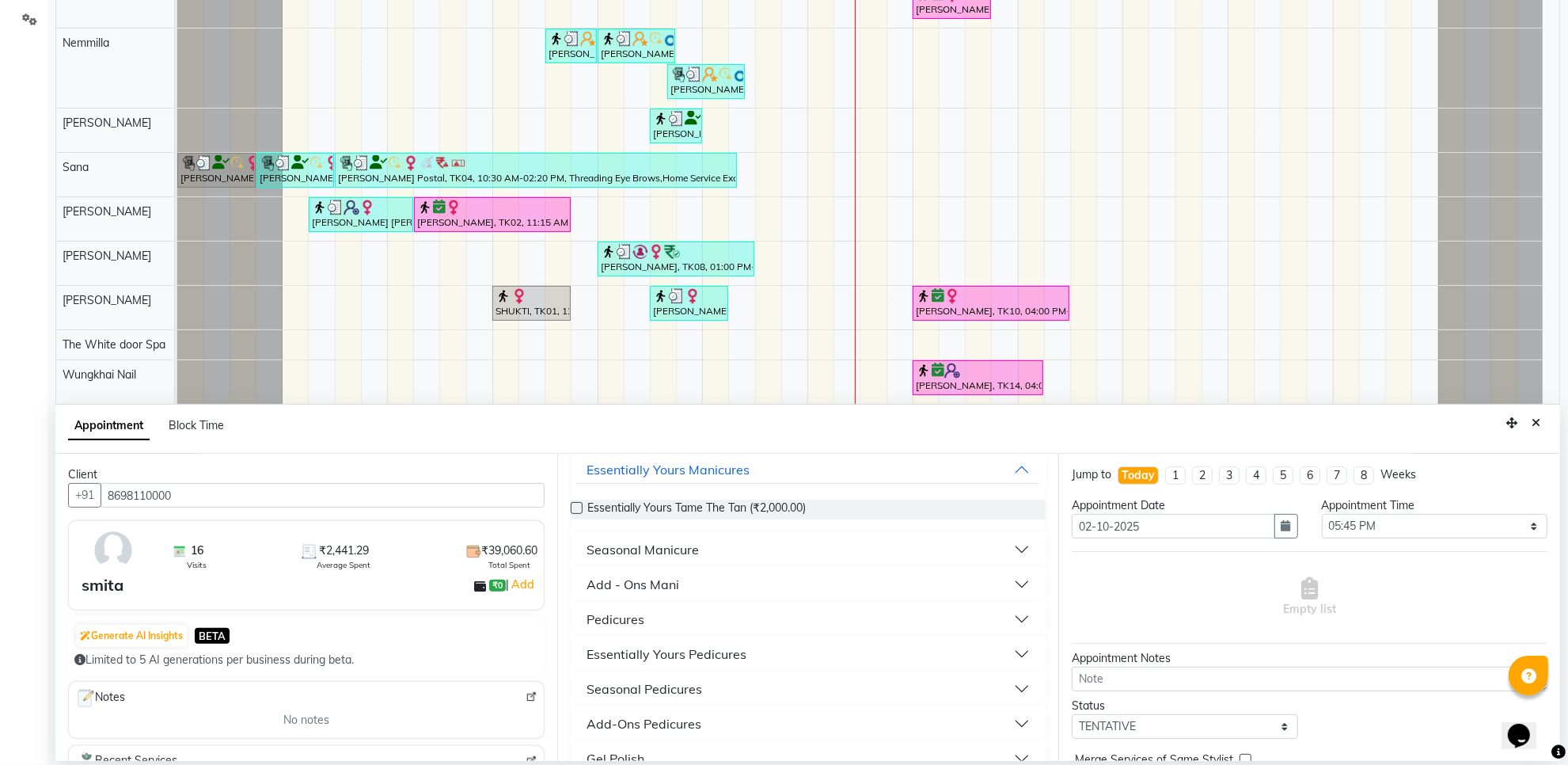
scroll to position [0, 0]
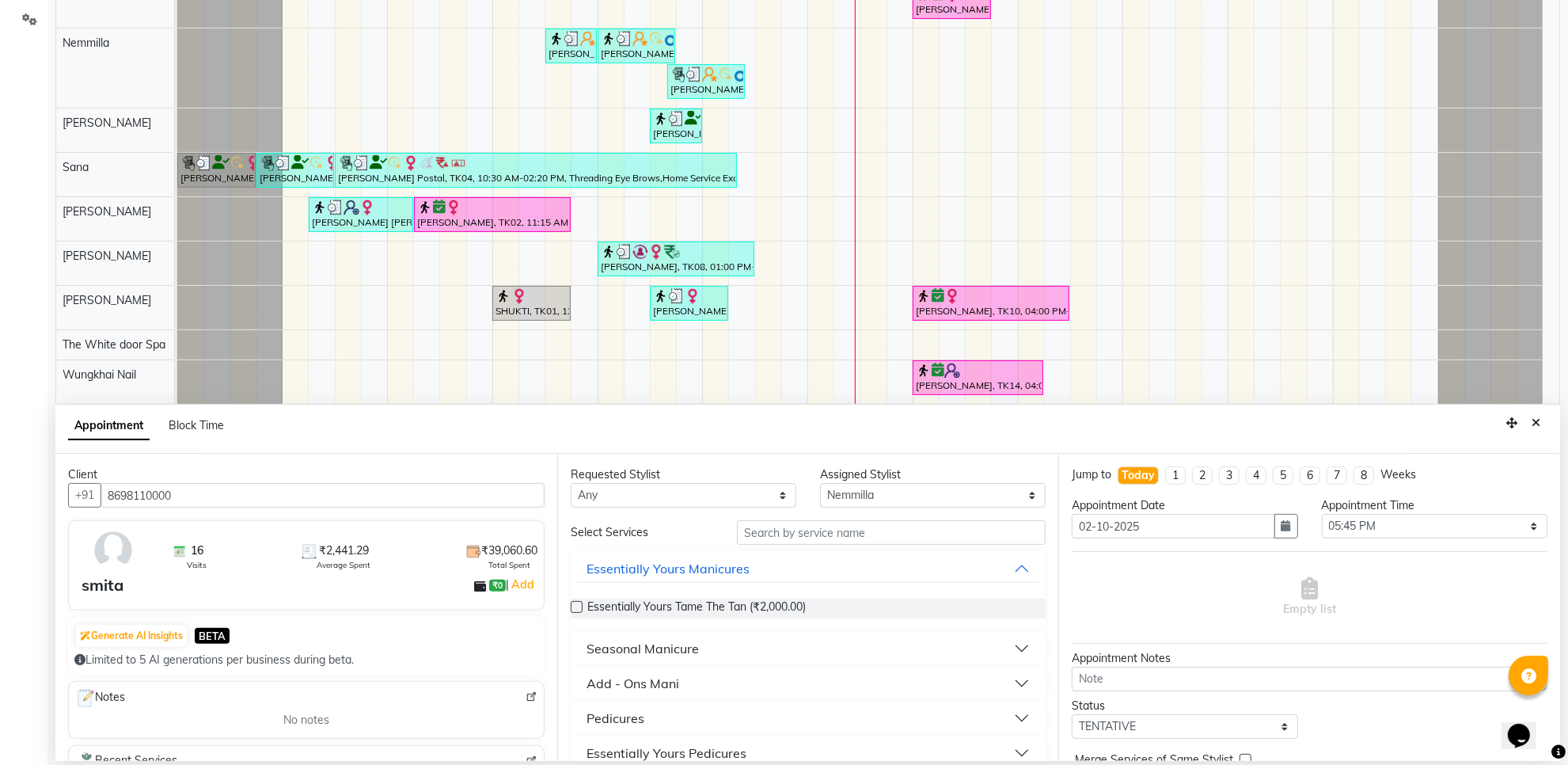
type input "8698110000"
click at [766, 529] on input "text" at bounding box center [892, 533] width 309 height 25
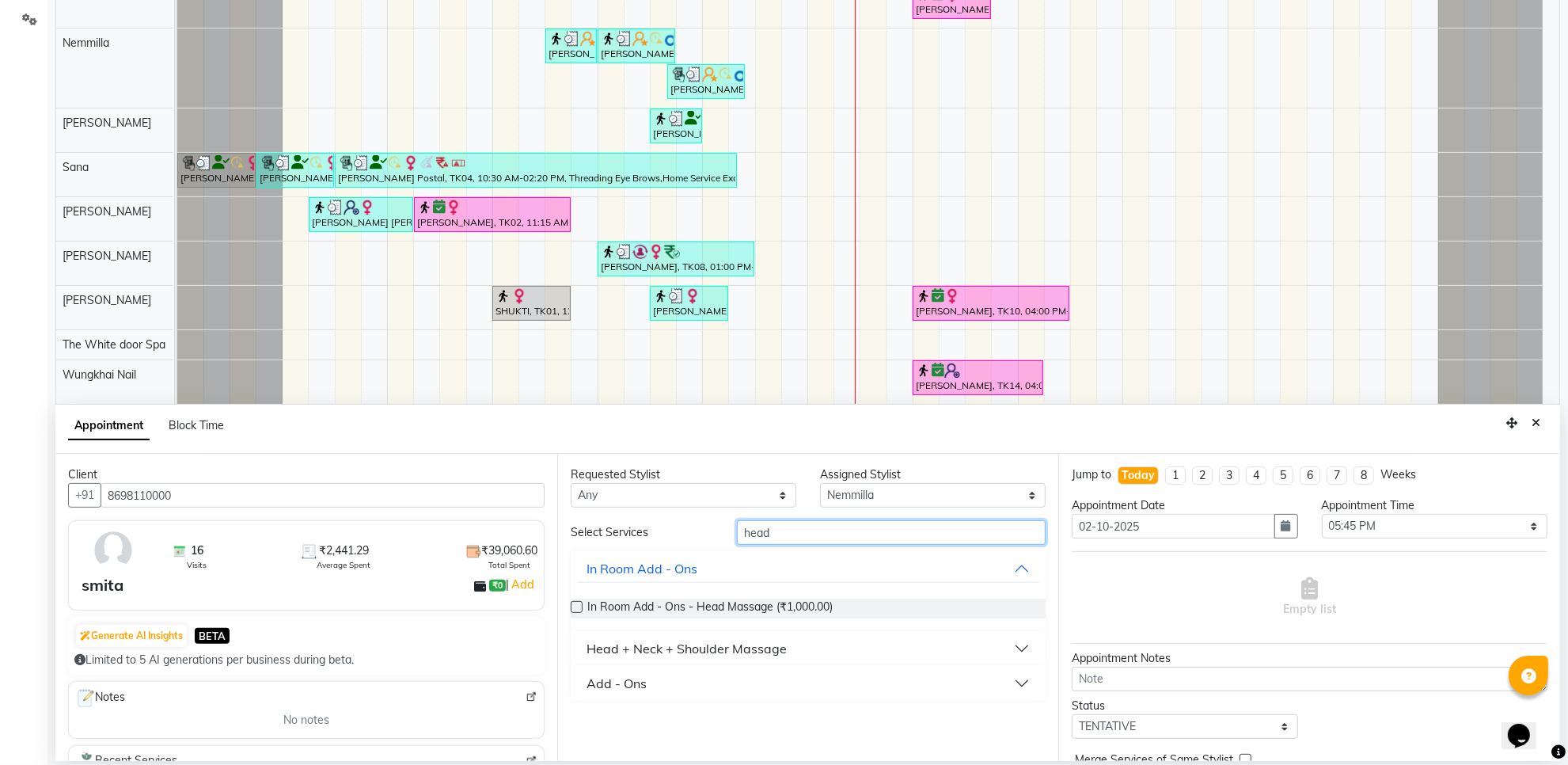
type input "head"
click at [698, 659] on button "Head + Neck + Shoulder Massage" at bounding box center [808, 649] width 463 height 29
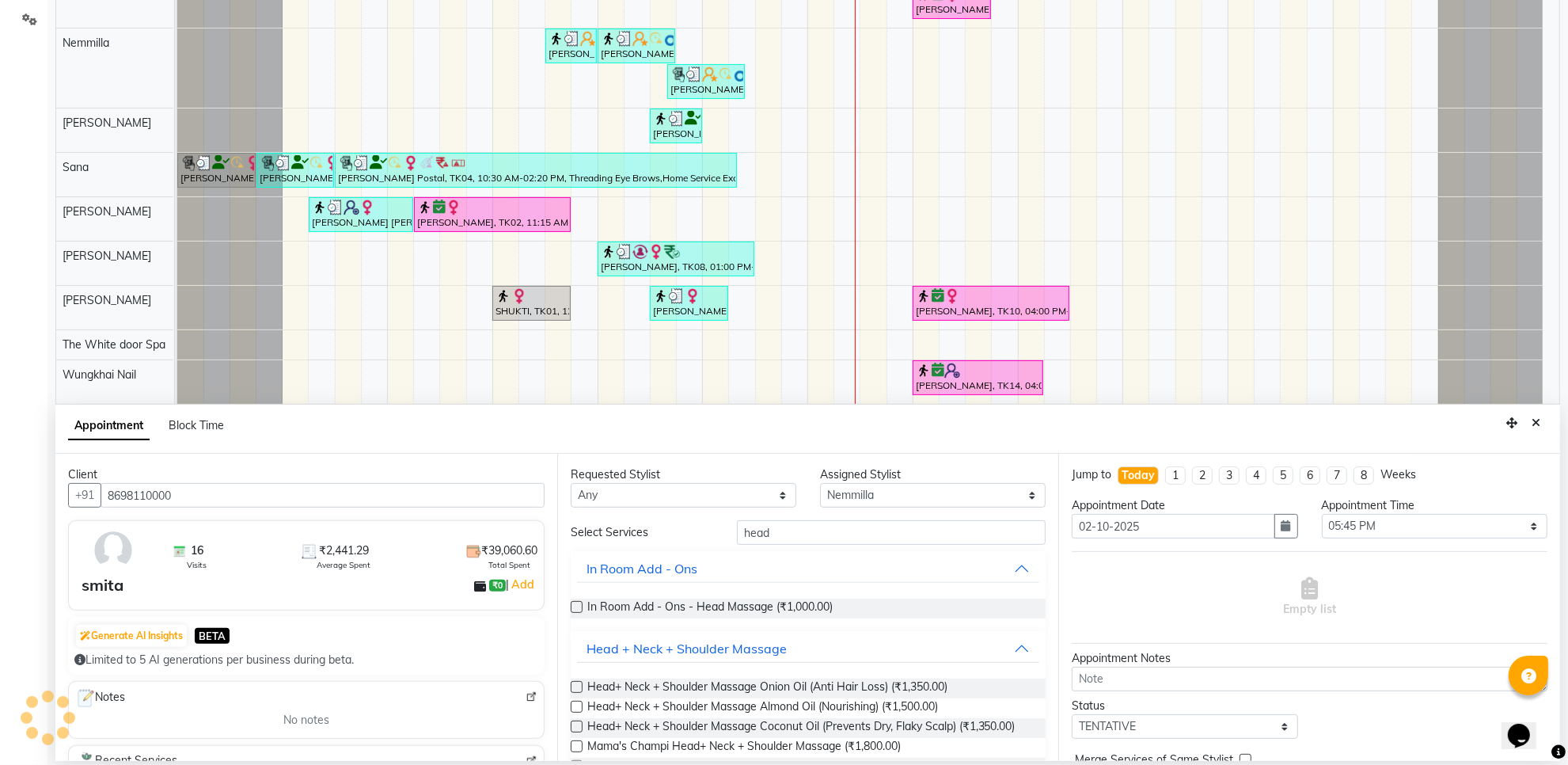
click at [574, 692] on label at bounding box center [577, 687] width 12 height 12
click at [574, 692] on input "checkbox" at bounding box center [576, 688] width 10 height 10
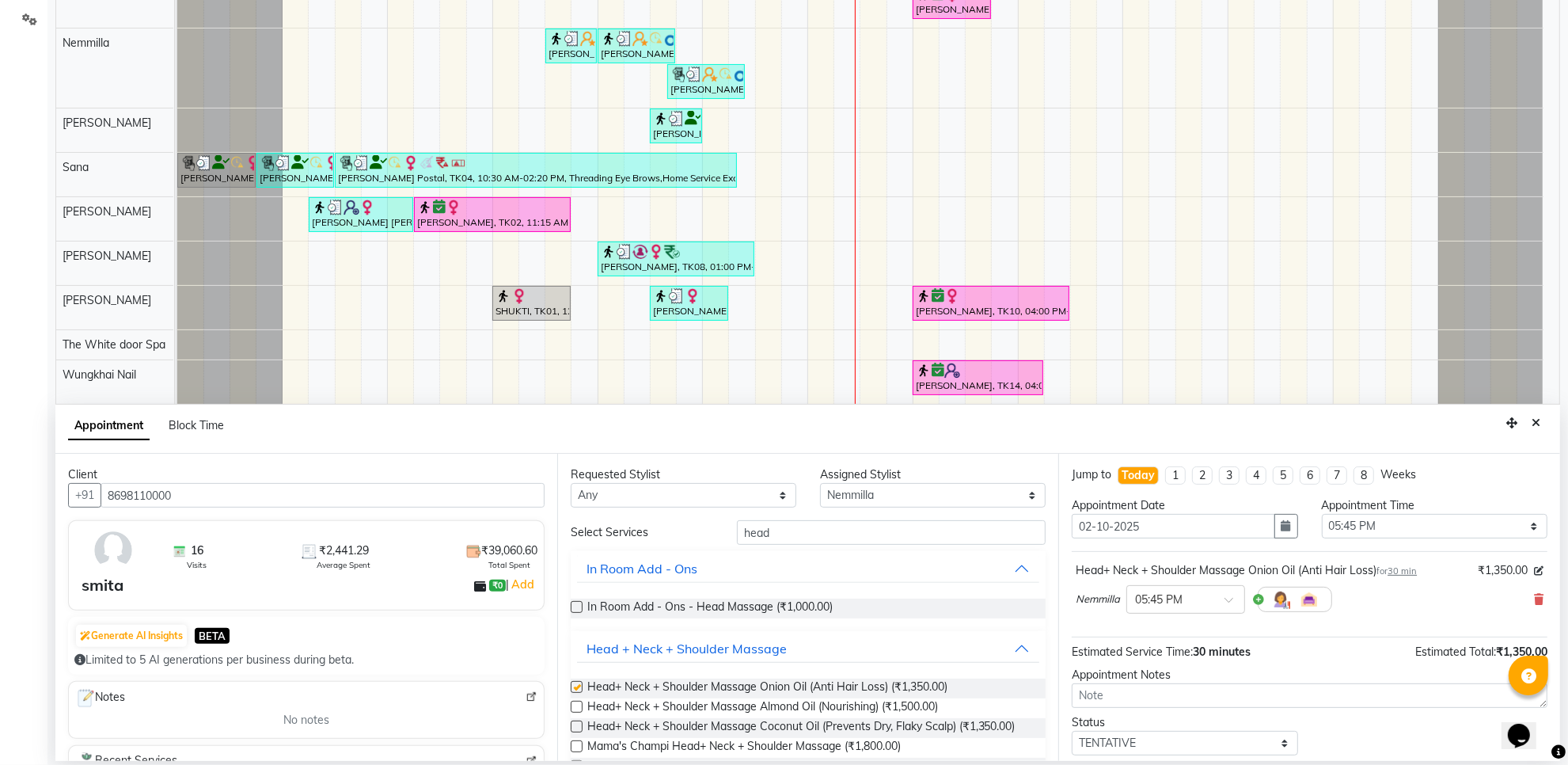
checkbox input "false"
click at [840, 494] on select "Select Aarti Ashish Ashish S Banyamin Gautam Sharma Leyla Lash Nemmilla Pranali…" at bounding box center [933, 495] width 226 height 25
click at [820, 483] on select "Select Aarti Ashish Ashish S Banyamin Gautam Sharma Leyla Lash Nemmilla Pranali…" at bounding box center [933, 495] width 226 height 25
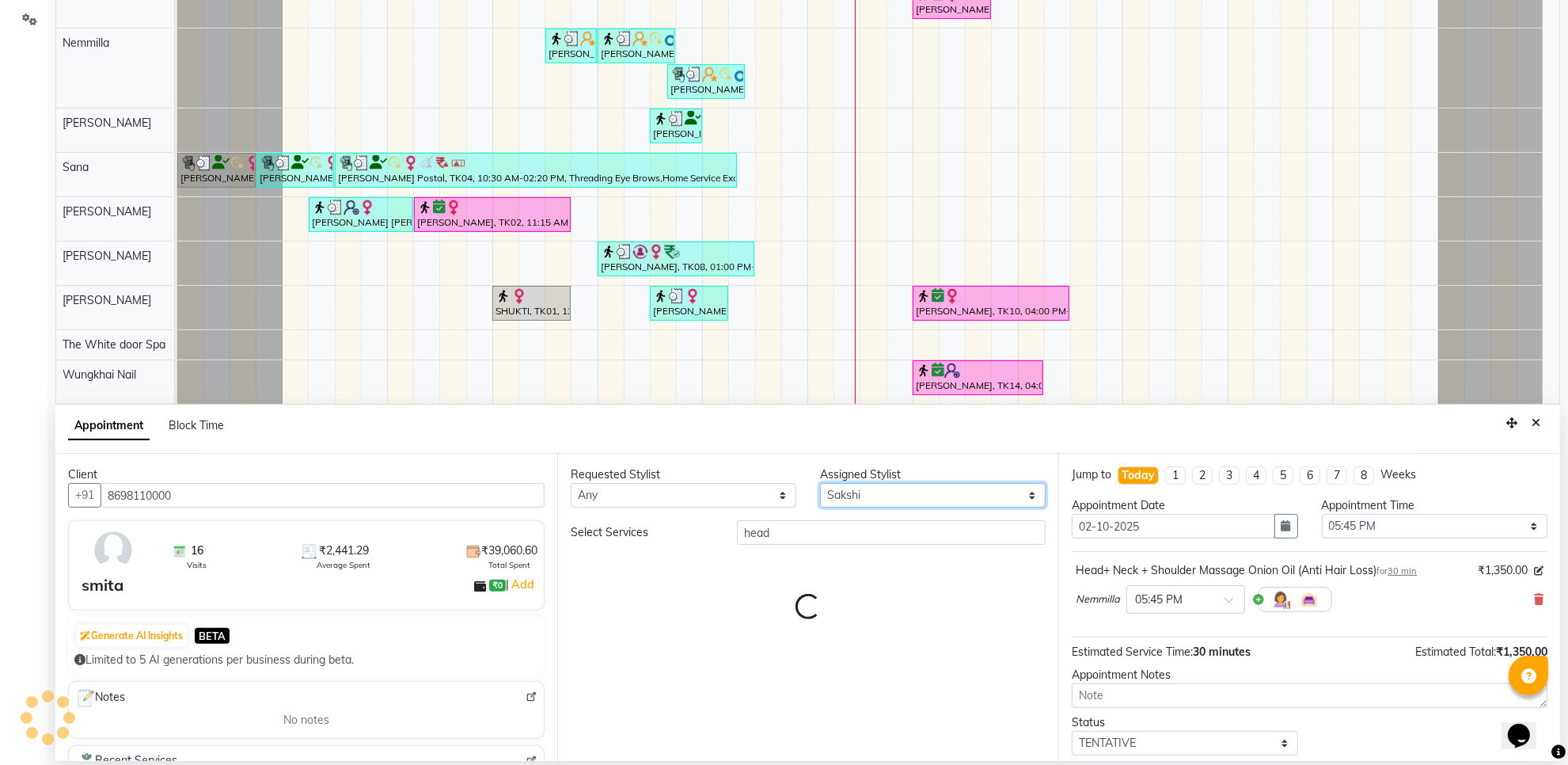
click at [875, 497] on select "Select Aarti Ashish Ashish S Banyamin Gautam Sharma Leyla Lash Nemmilla Pranali…" at bounding box center [933, 495] width 226 height 25
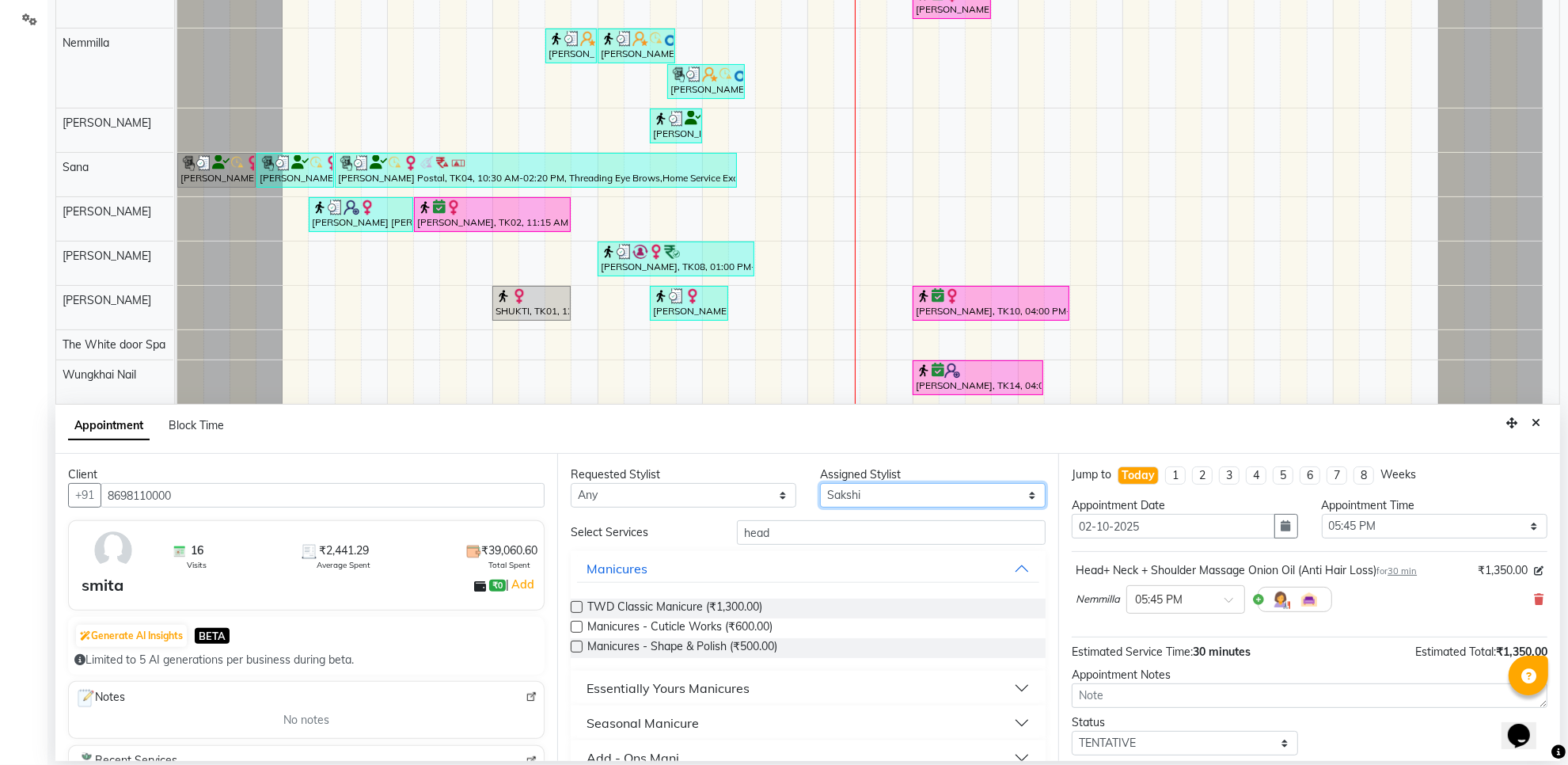
select select "65695"
click at [820, 483] on select "Select Aarti Ashish Ashish S Banyamin Gautam Sharma Leyla Lash Nemmilla Pranali…" at bounding box center [933, 495] width 226 height 25
click at [801, 535] on input "head" at bounding box center [892, 533] width 309 height 25
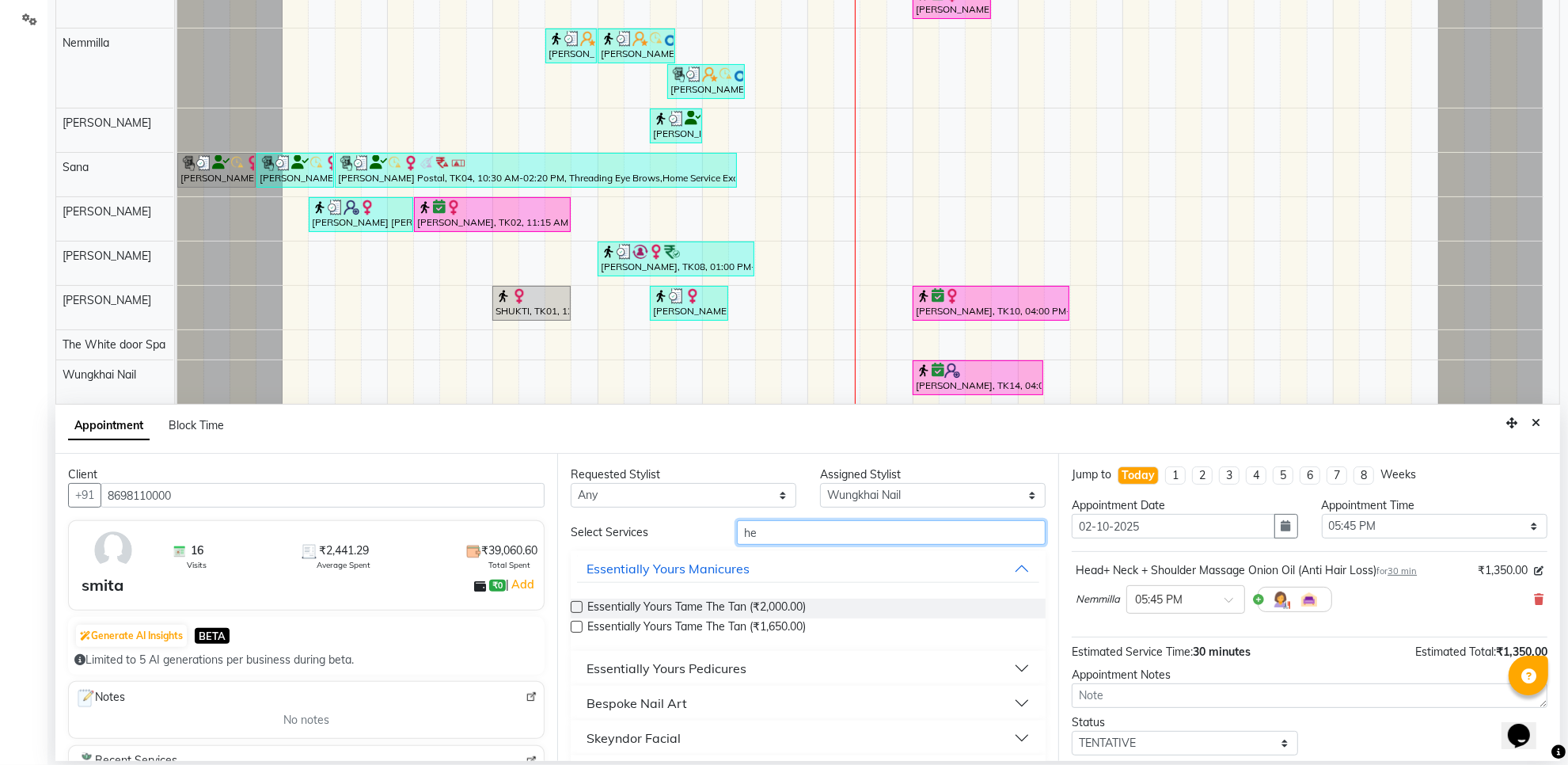
type input "h"
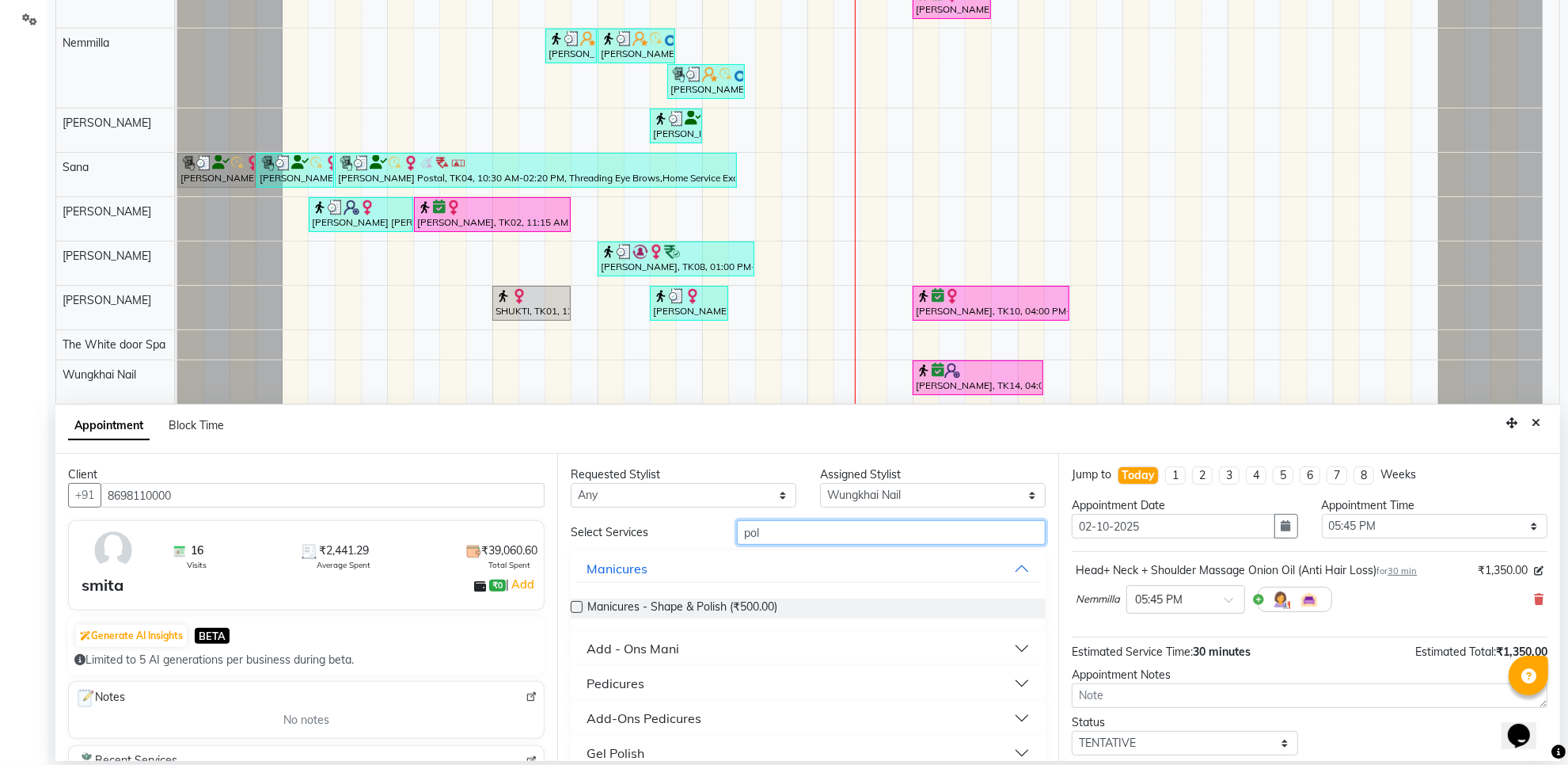
type input "pol"
click at [574, 606] on label at bounding box center [577, 607] width 12 height 12
click at [574, 606] on input "checkbox" at bounding box center [576, 608] width 10 height 10
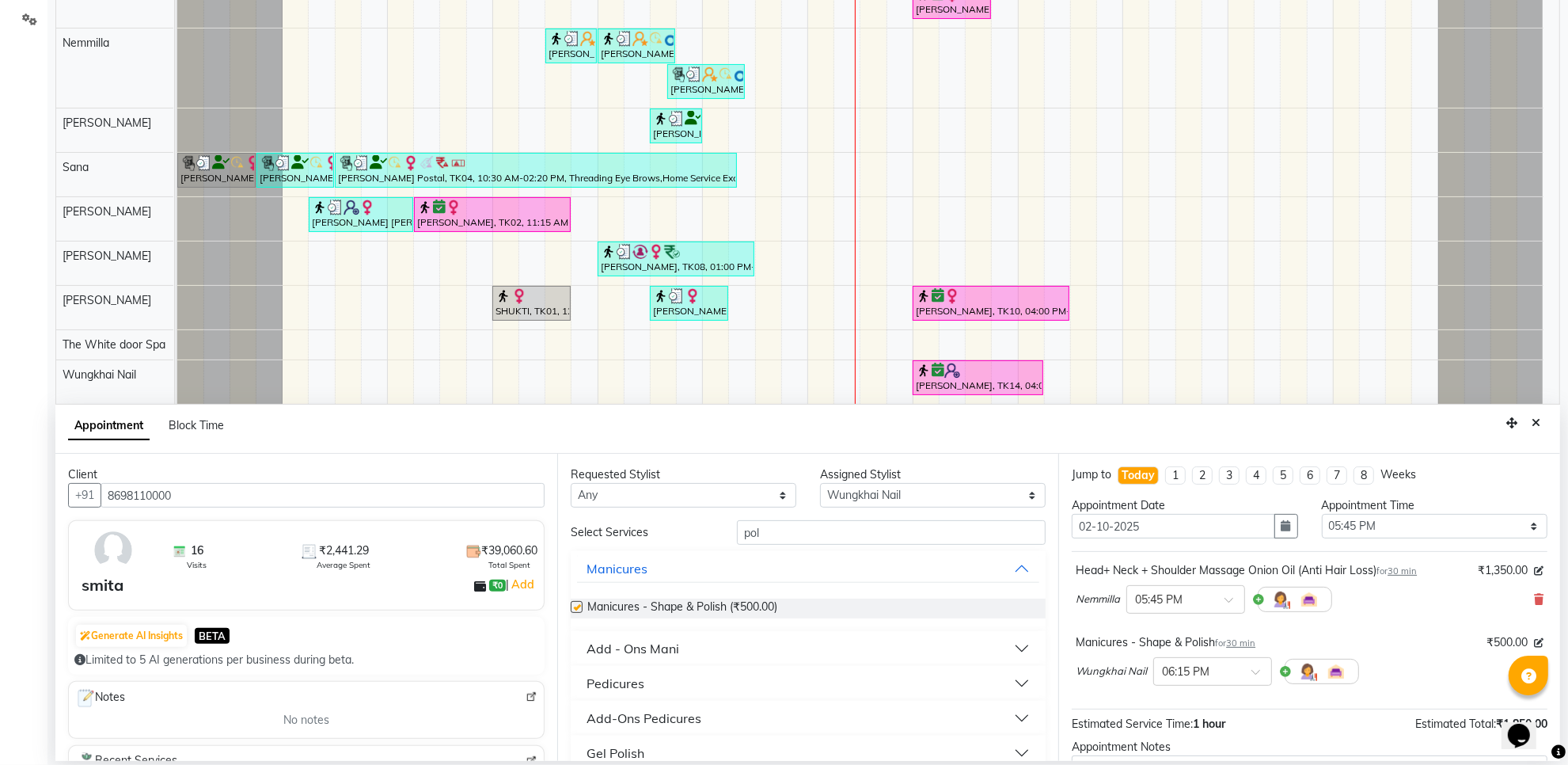
checkbox input "false"
click at [825, 496] on select "Select Aarti Ashish Ashish S Banyamin Gautam Sharma Leyla Lash Nemmilla Pranali…" at bounding box center [933, 495] width 226 height 25
select select "50222"
click at [820, 483] on select "Select Aarti Ashish Ashish S Banyamin Gautam Sharma Leyla Lash Nemmilla Pranali…" at bounding box center [933, 495] width 226 height 25
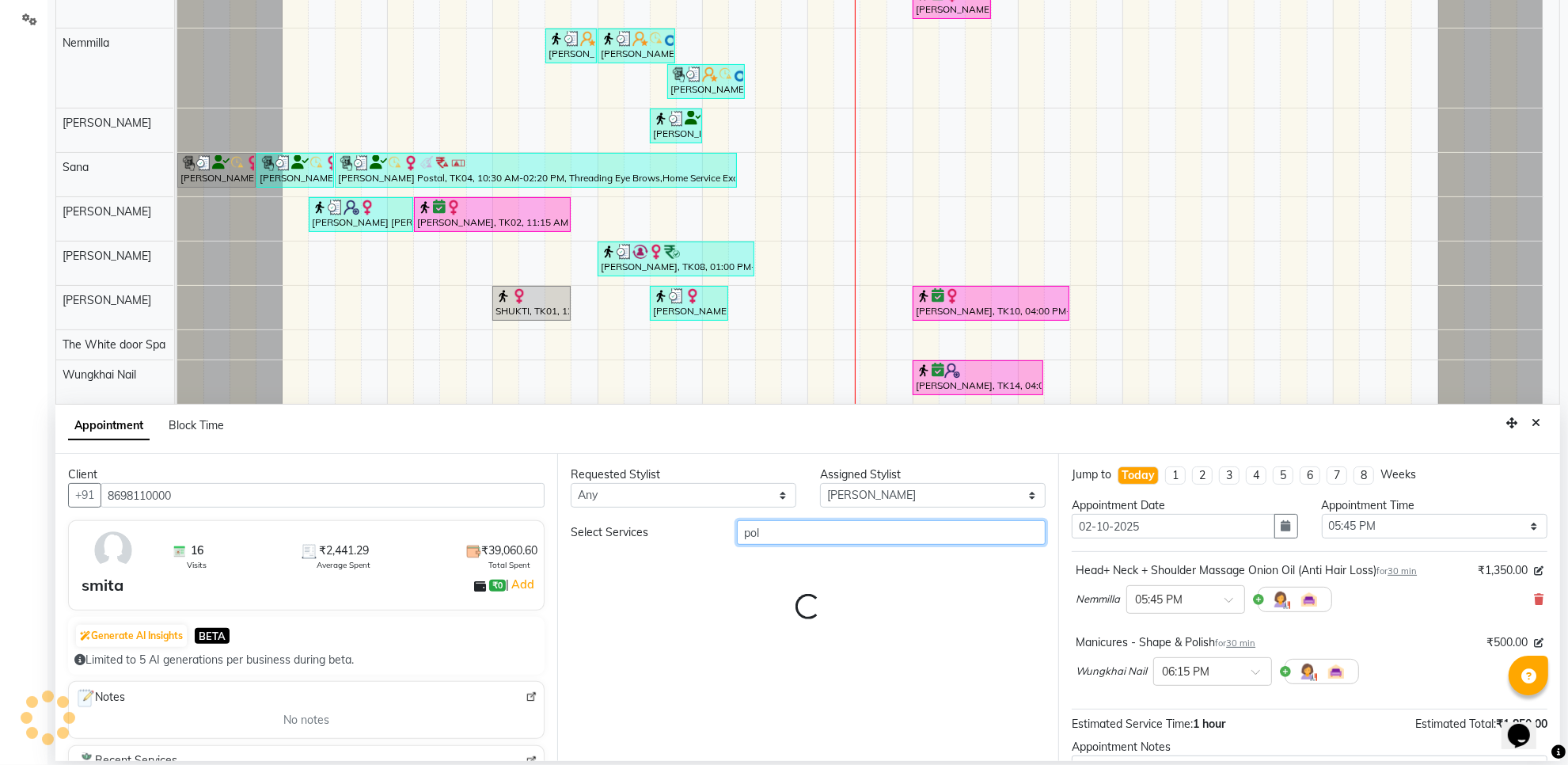
click at [779, 528] on input "pol" at bounding box center [892, 533] width 309 height 25
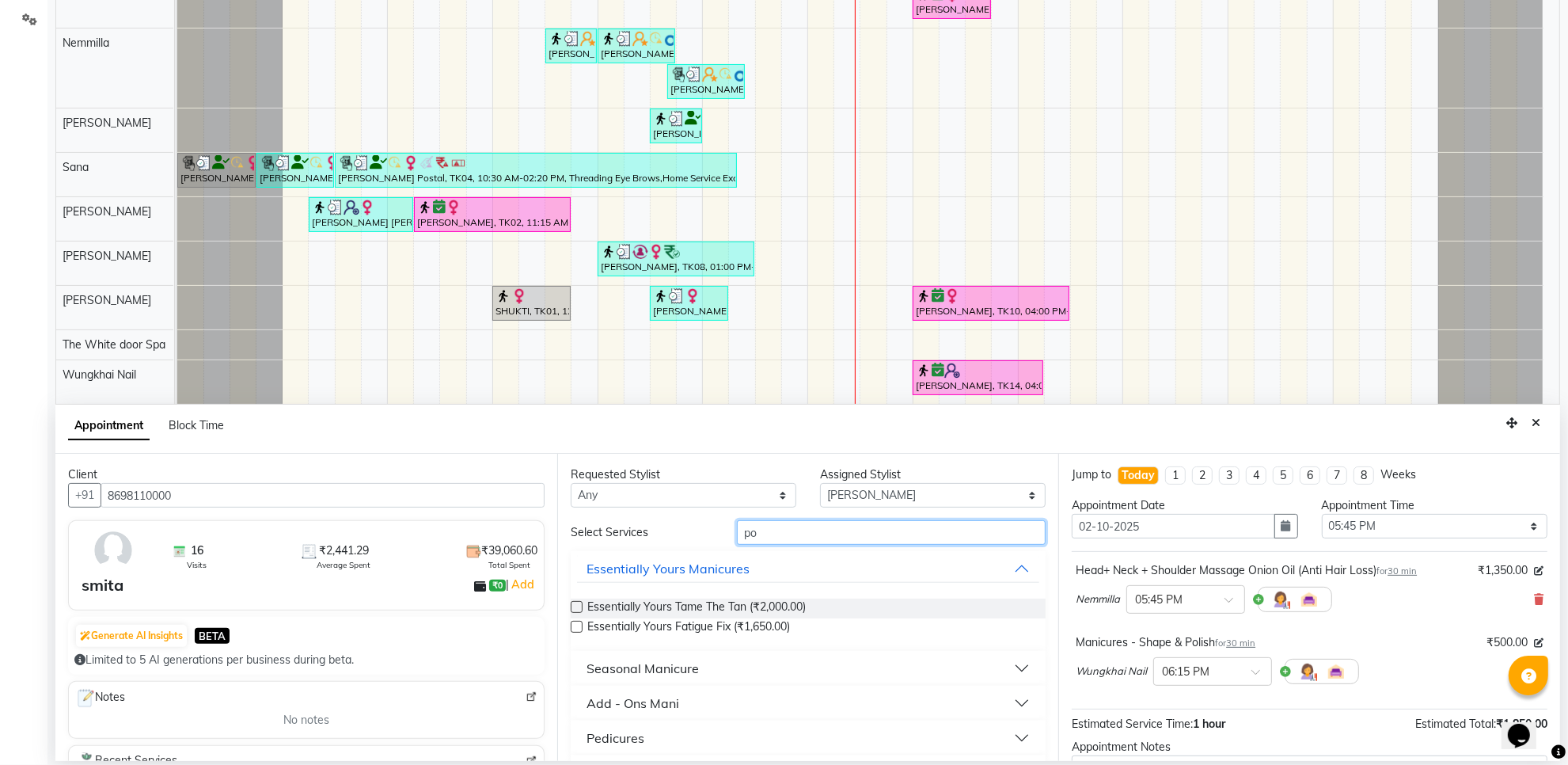
type input "p"
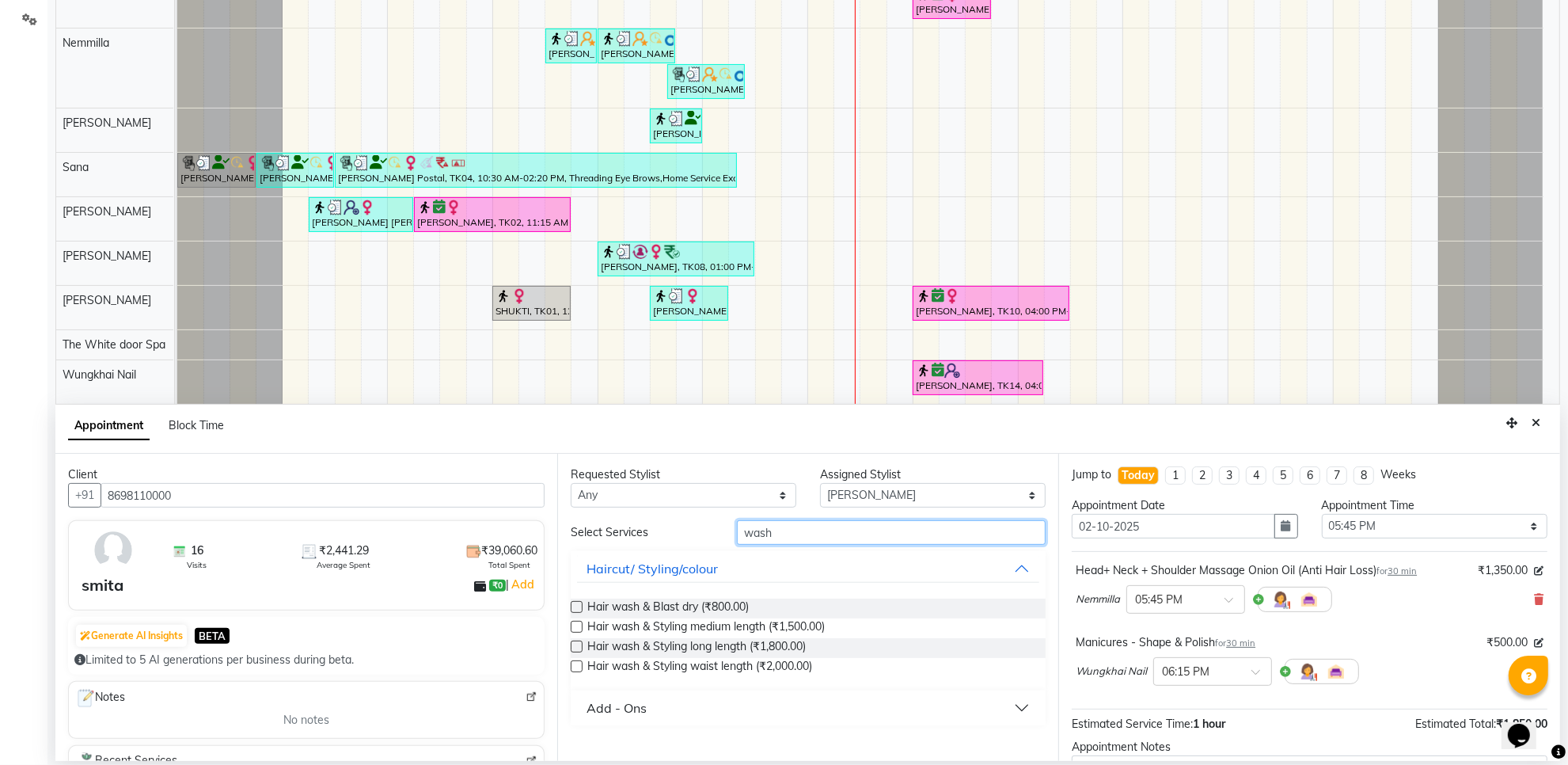
type input "wash"
click at [578, 627] on label at bounding box center [577, 627] width 12 height 12
click at [578, 627] on input "checkbox" at bounding box center [576, 628] width 10 height 10
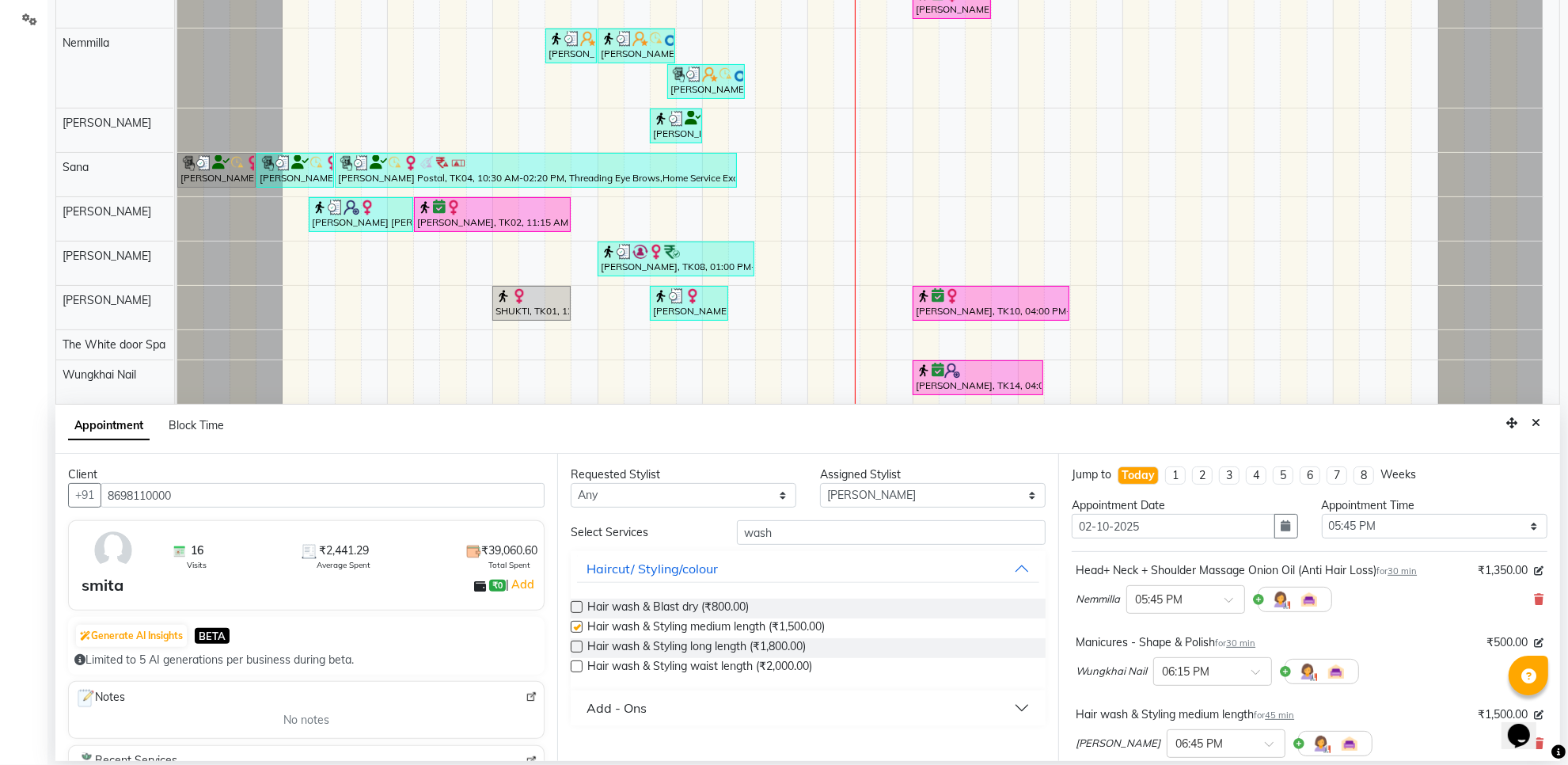
checkbox input "false"
click at [1243, 594] on div at bounding box center [1186, 598] width 117 height 16
click at [1163, 642] on div "05:00 PM" at bounding box center [1186, 637] width 117 height 30
click at [1210, 666] on input "text" at bounding box center [1197, 670] width 70 height 16
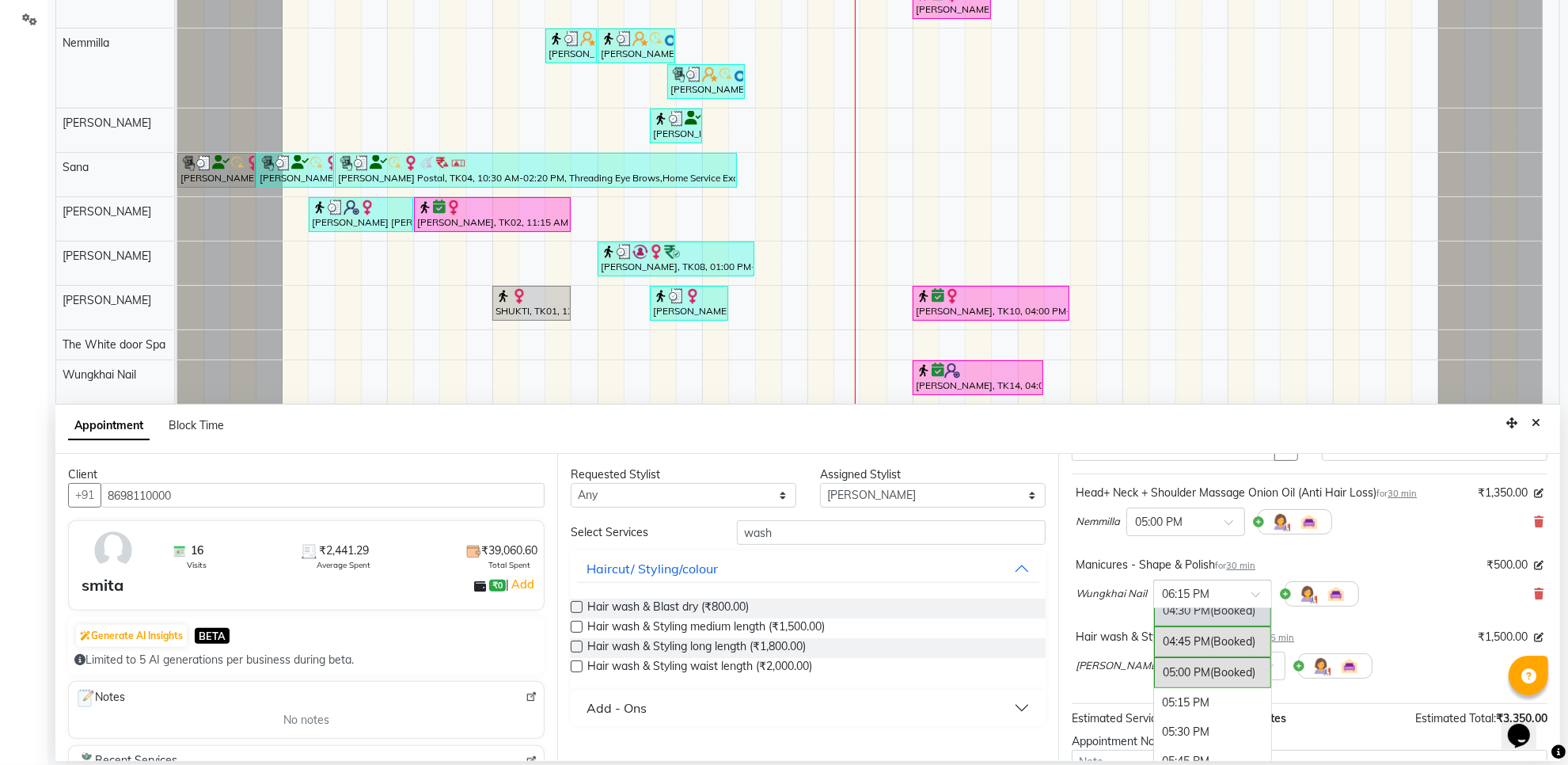
scroll to position [99, 0]
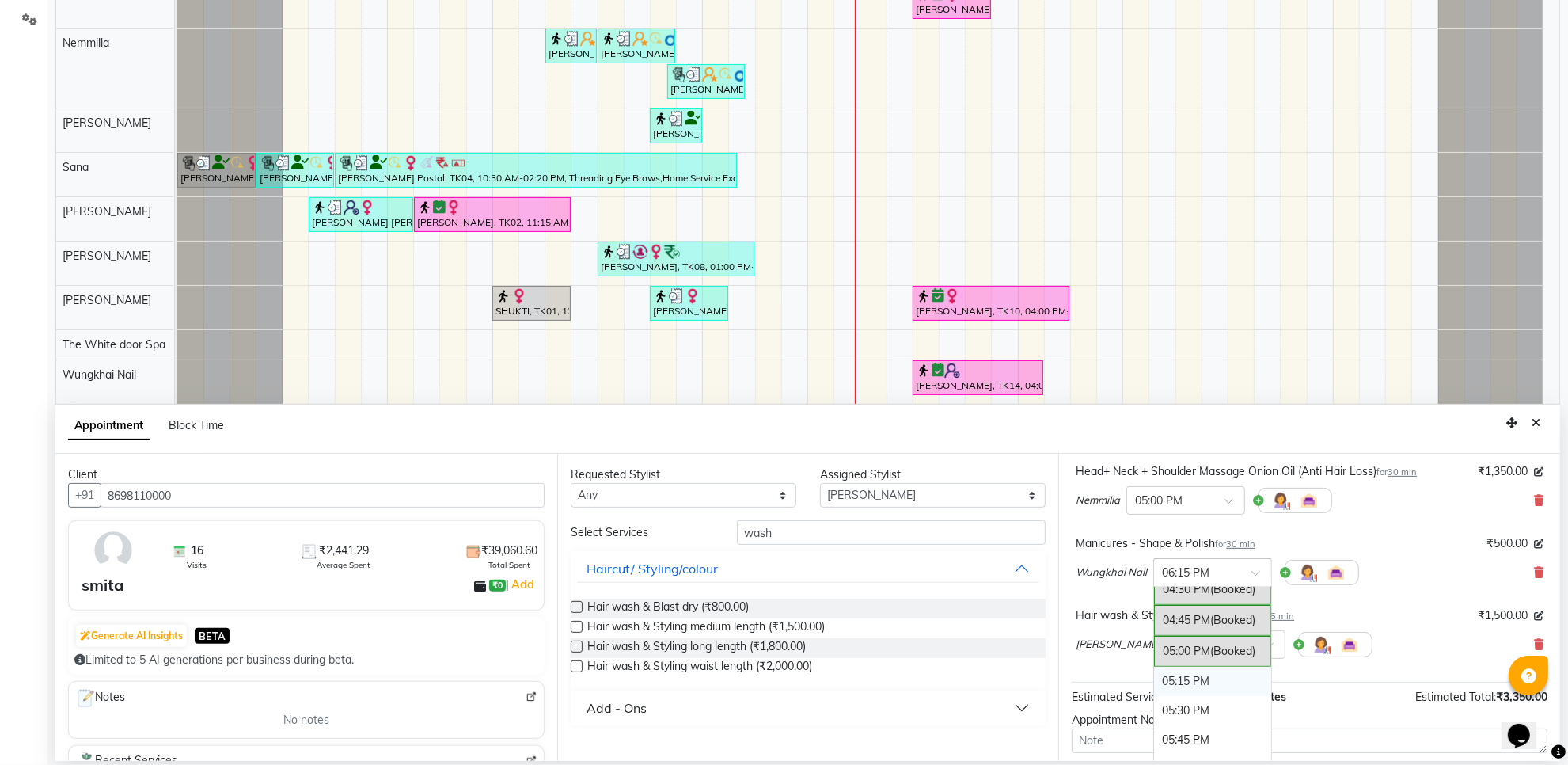
click at [1205, 683] on div "05:15 PM" at bounding box center [1213, 682] width 117 height 30
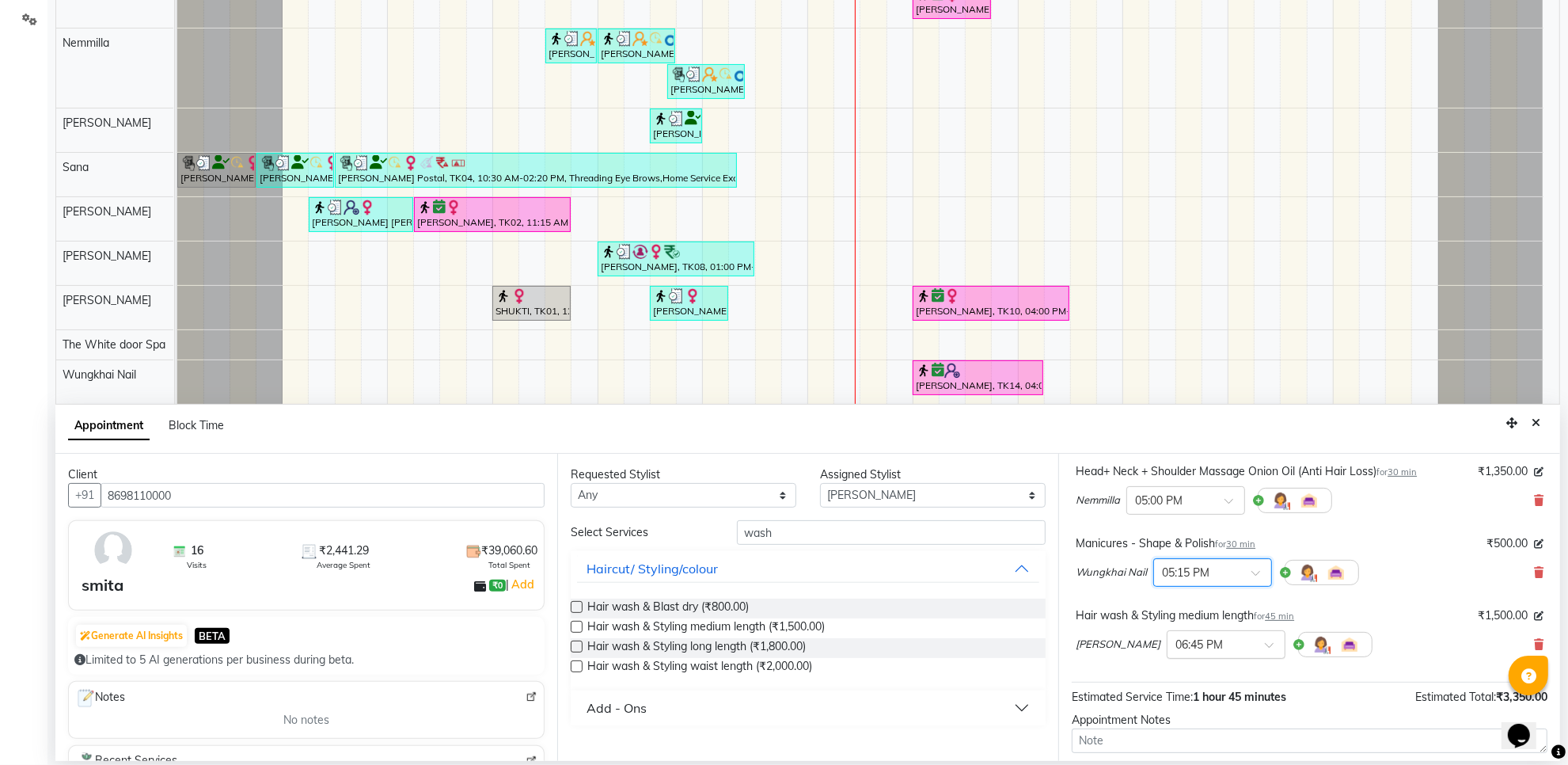
click at [1189, 651] on input "text" at bounding box center [1210, 644] width 70 height 16
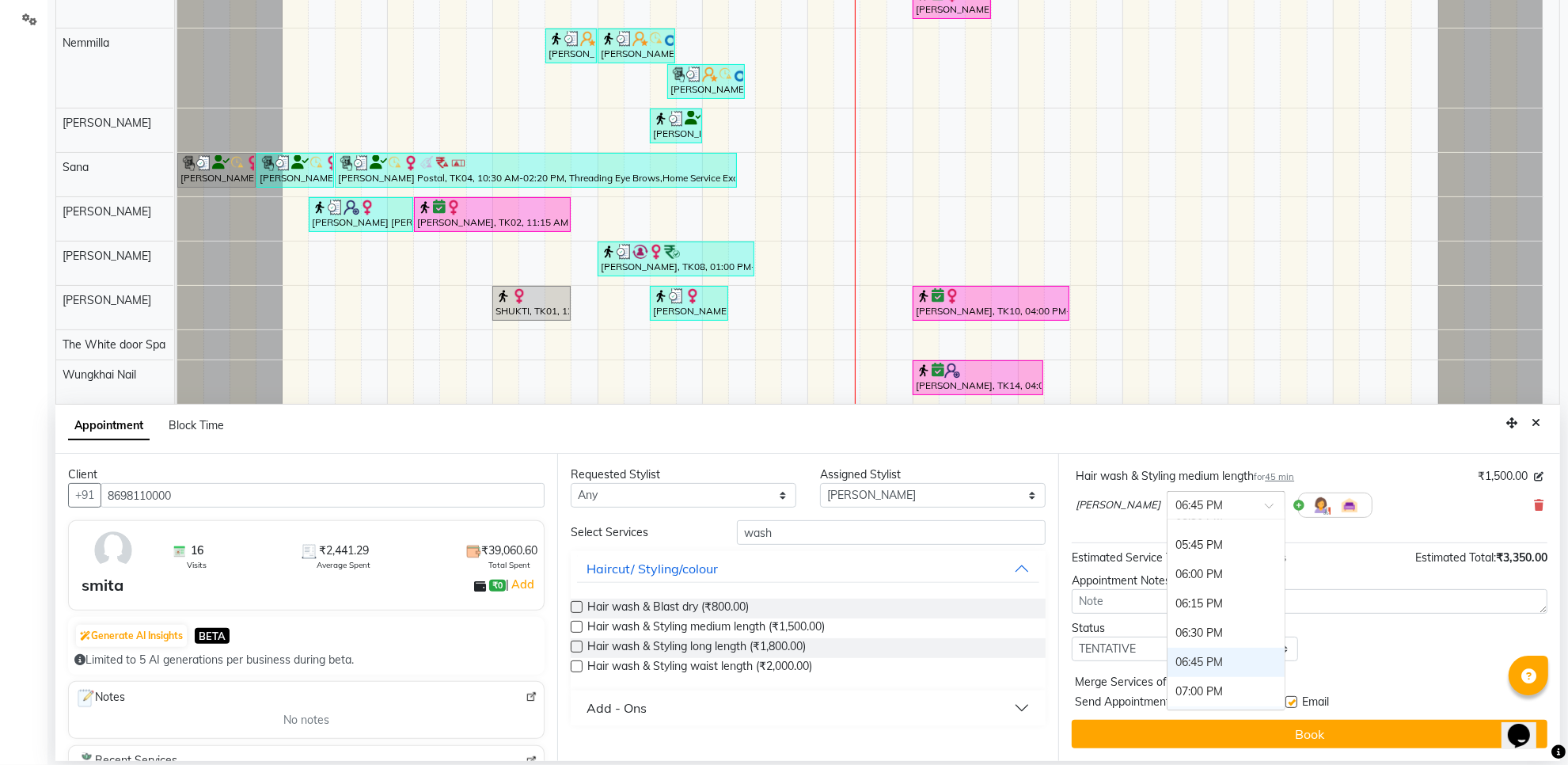
scroll to position [845, 0]
click at [1193, 668] on div "06:15 PM" at bounding box center [1226, 671] width 117 height 30
click at [1181, 645] on select "Select TENTATIVE CONFIRM CHECK-IN UPCOMING" at bounding box center [1185, 650] width 226 height 25
select select "confirm booking"
click at [1072, 638] on select "Select TENTATIVE CONFIRM CHECK-IN UPCOMING" at bounding box center [1185, 650] width 226 height 25
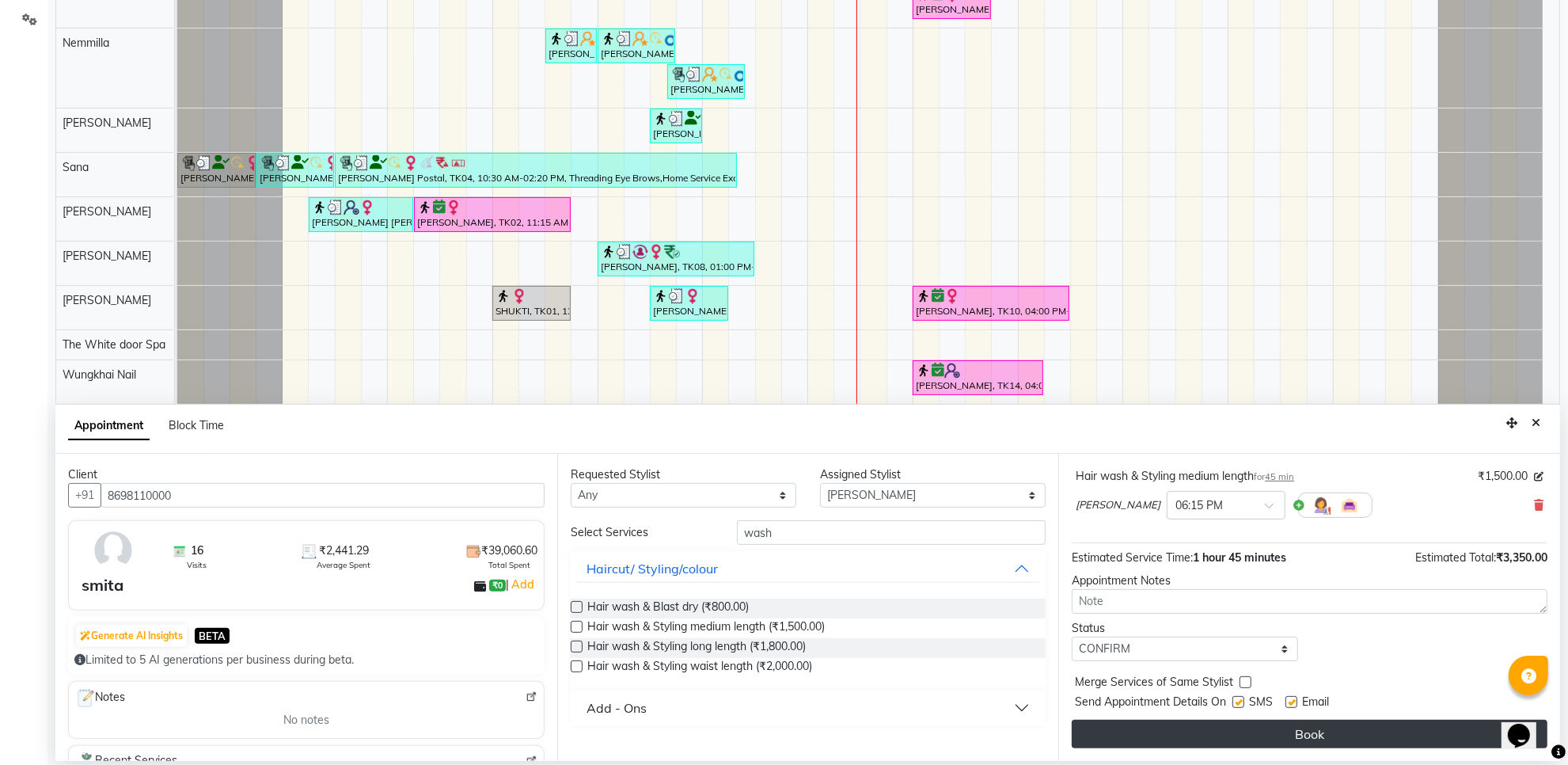
click at [1228, 737] on button "Book" at bounding box center [1309, 734] width 475 height 29
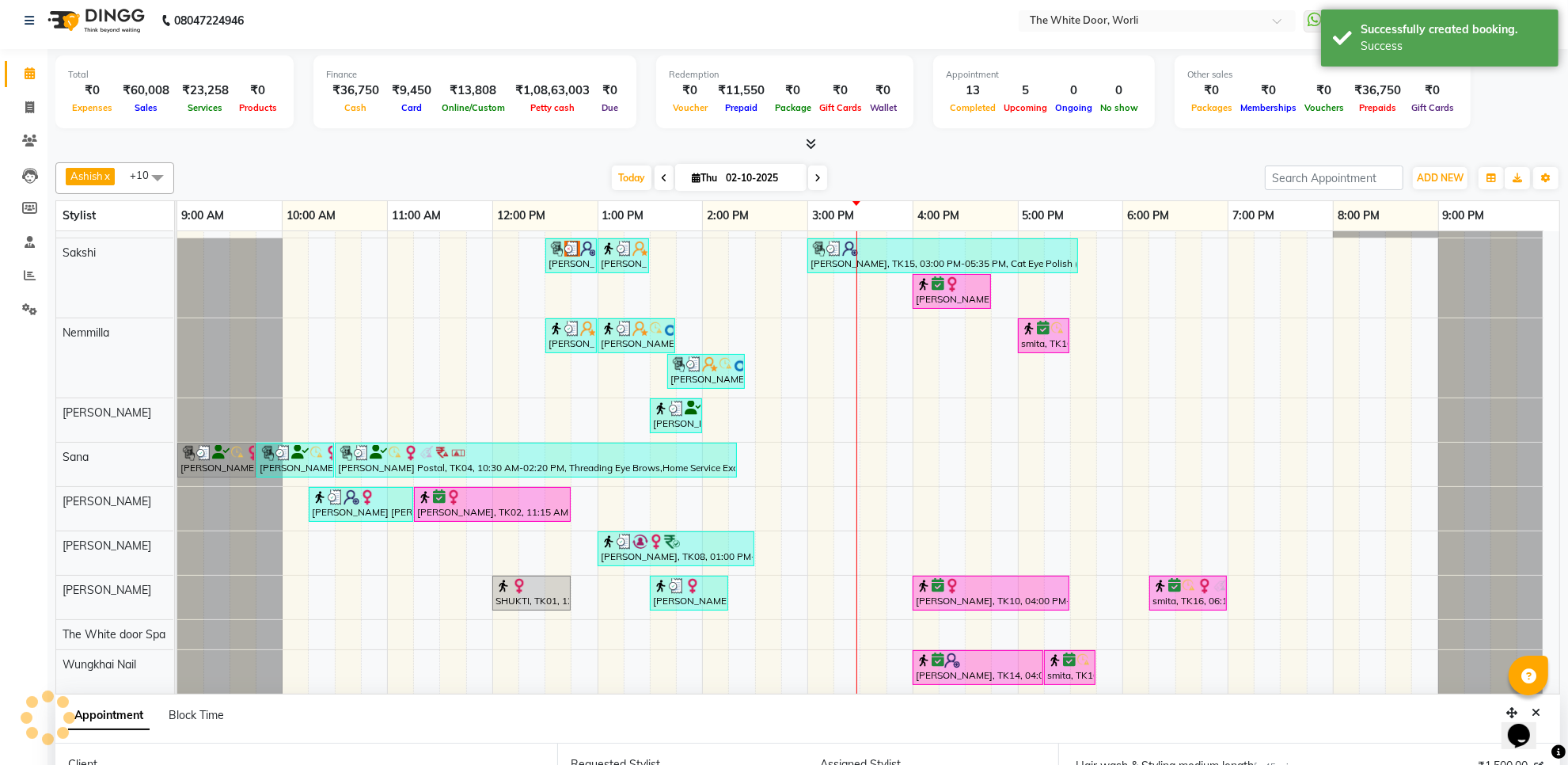
scroll to position [0, 0]
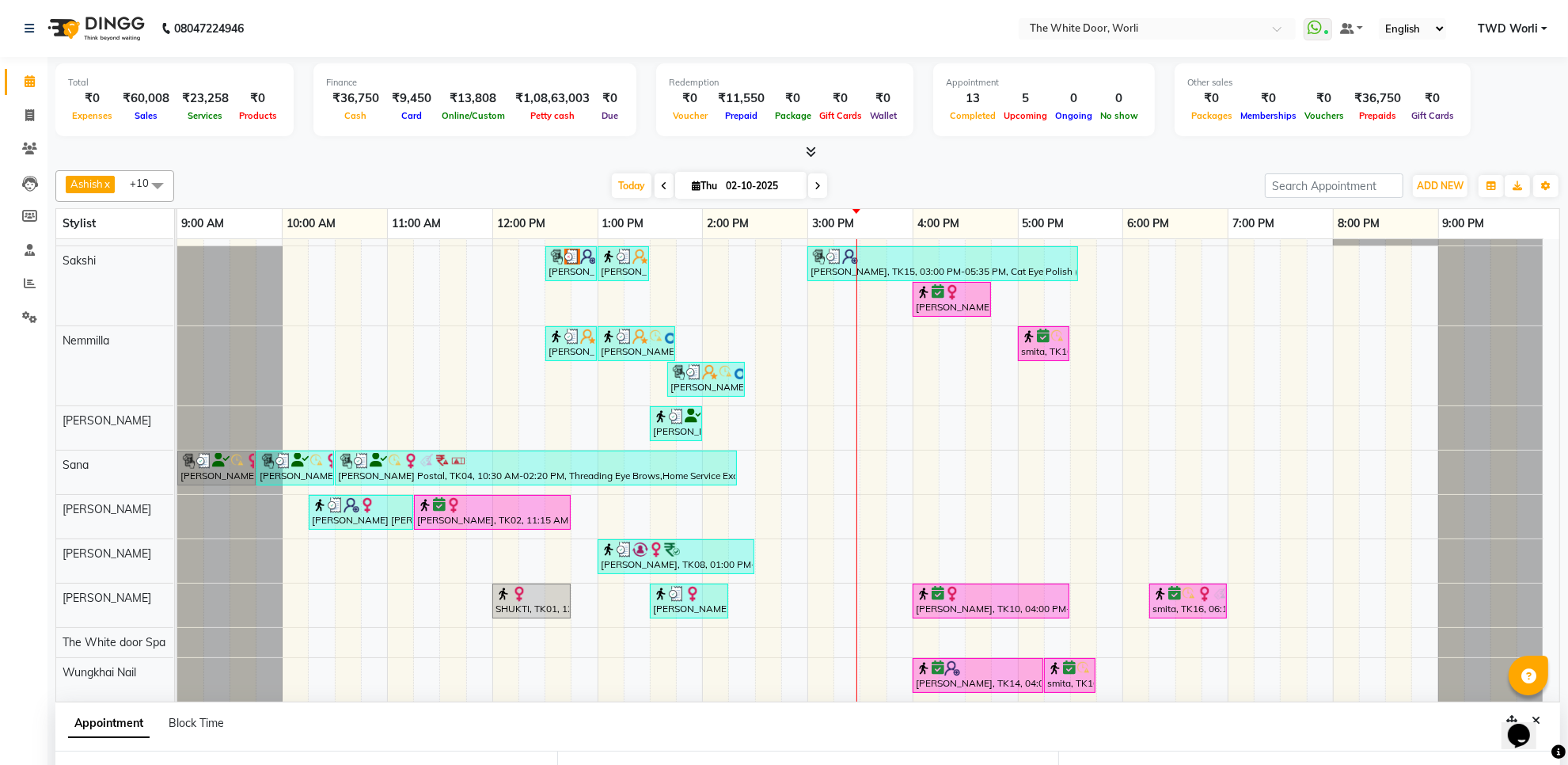
click at [821, 192] on span at bounding box center [817, 185] width 19 height 25
type input "03-10-2025"
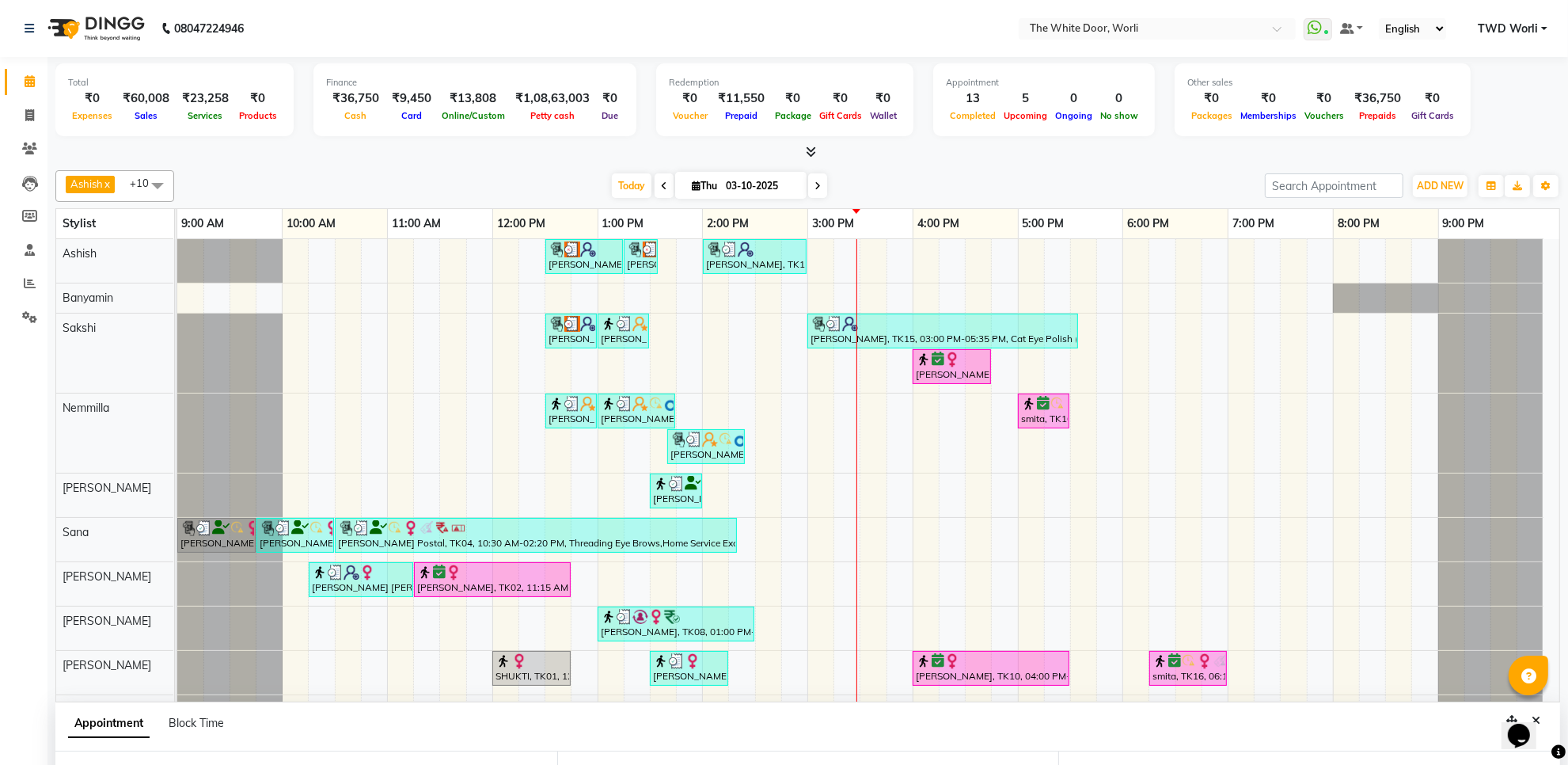
select select "1065"
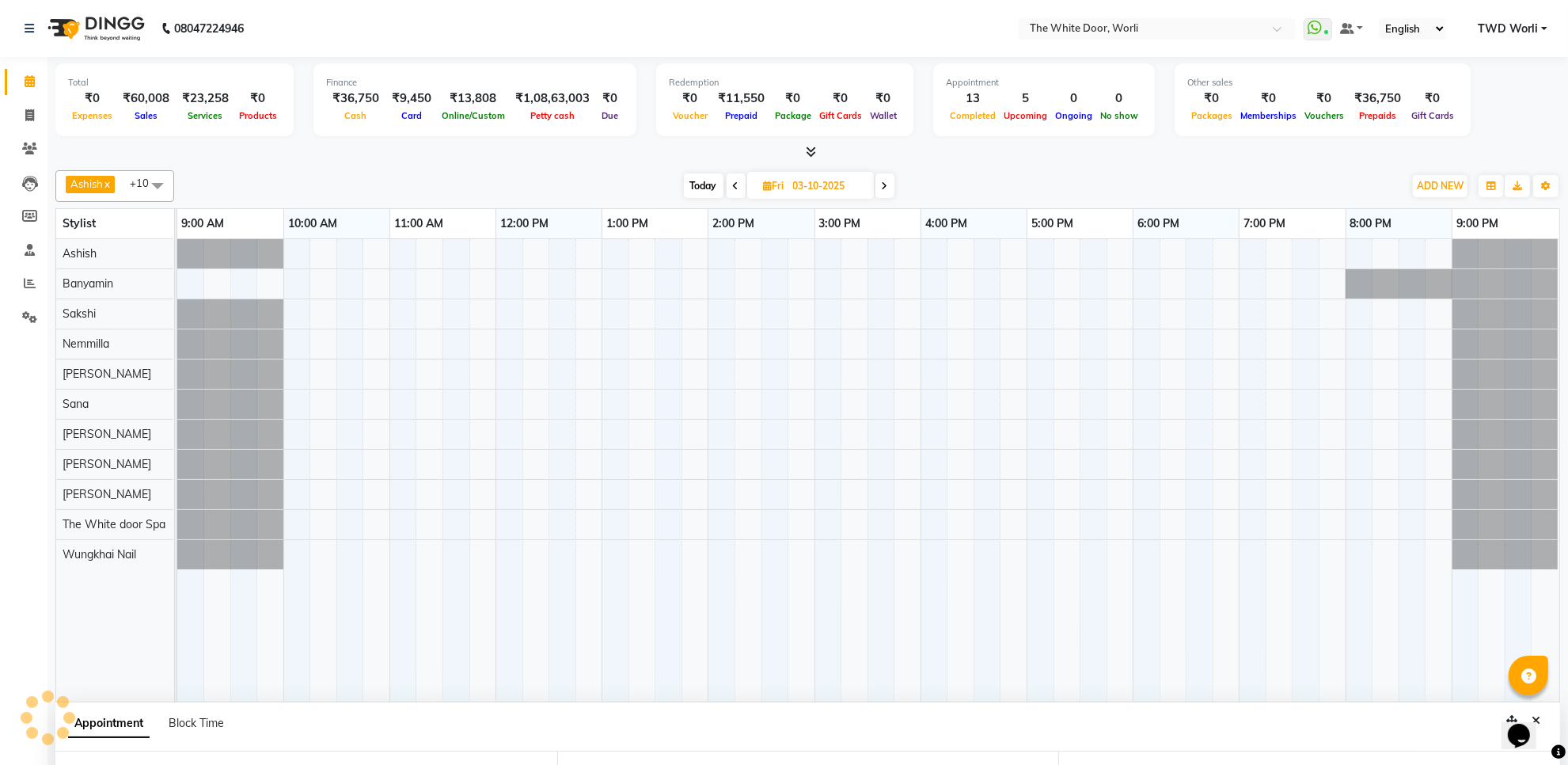
click at [703, 184] on span "Today" at bounding box center [704, 185] width 40 height 25
type input "02-10-2025"
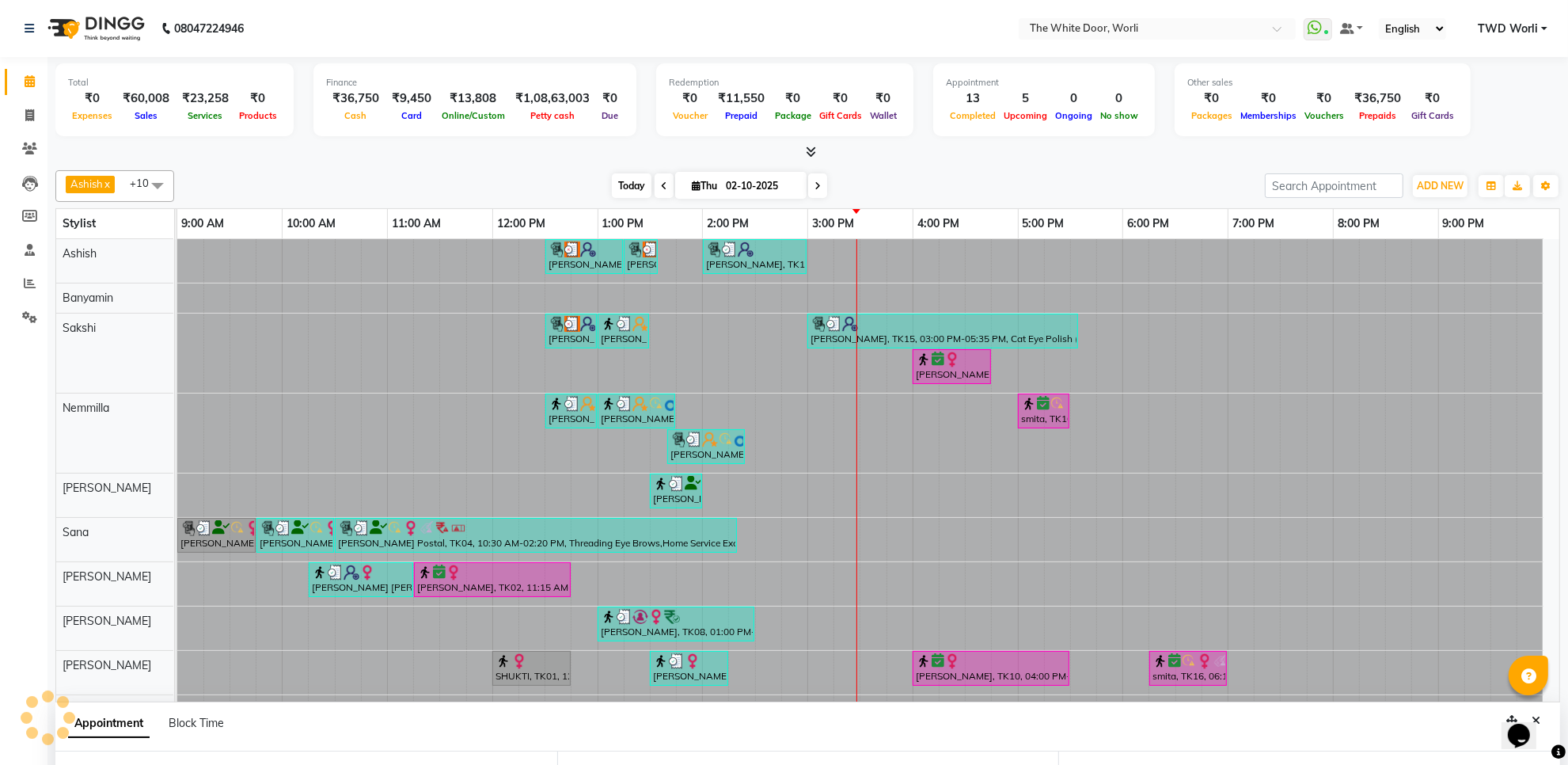
select select "1065"
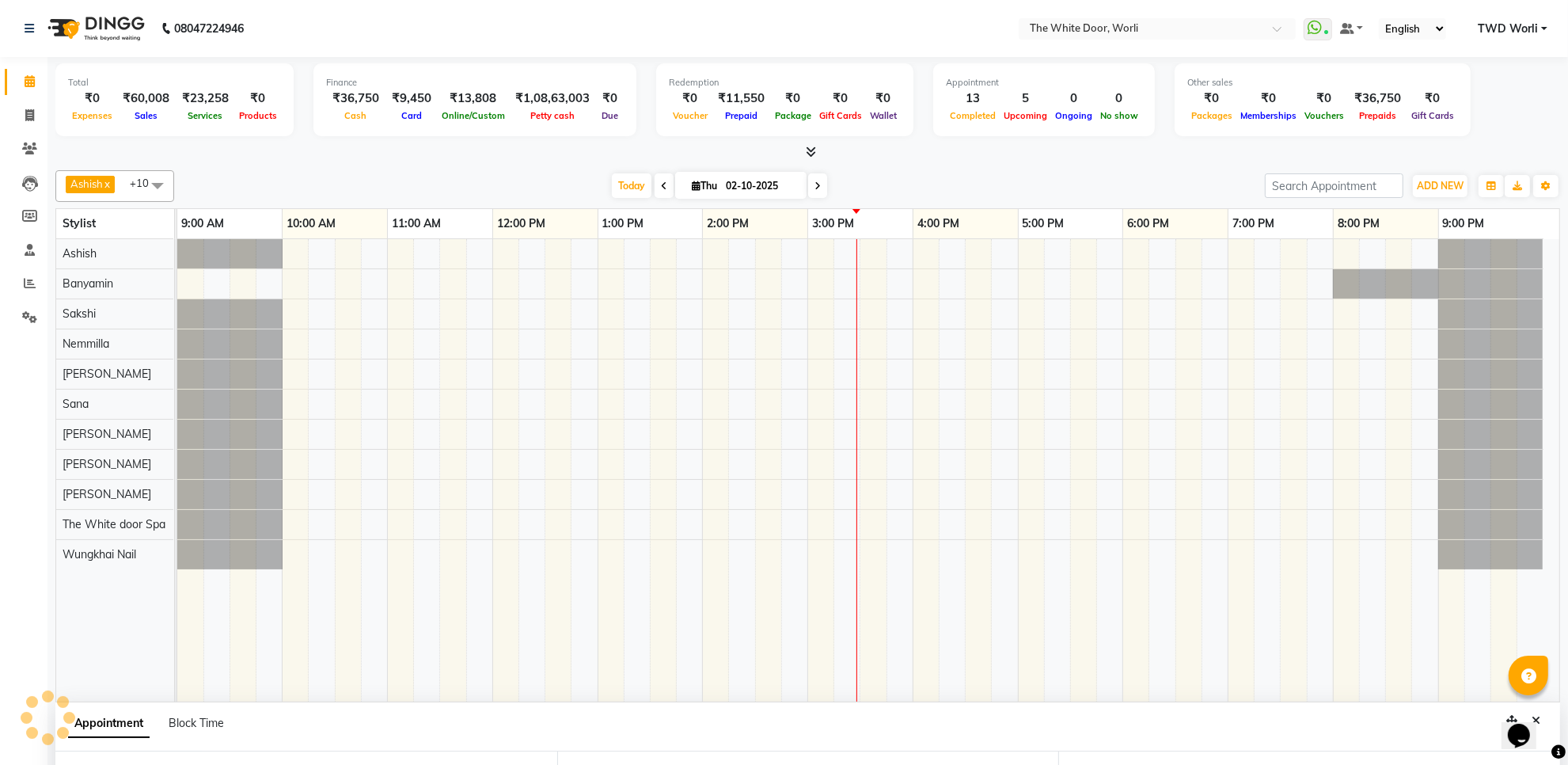
scroll to position [239, 0]
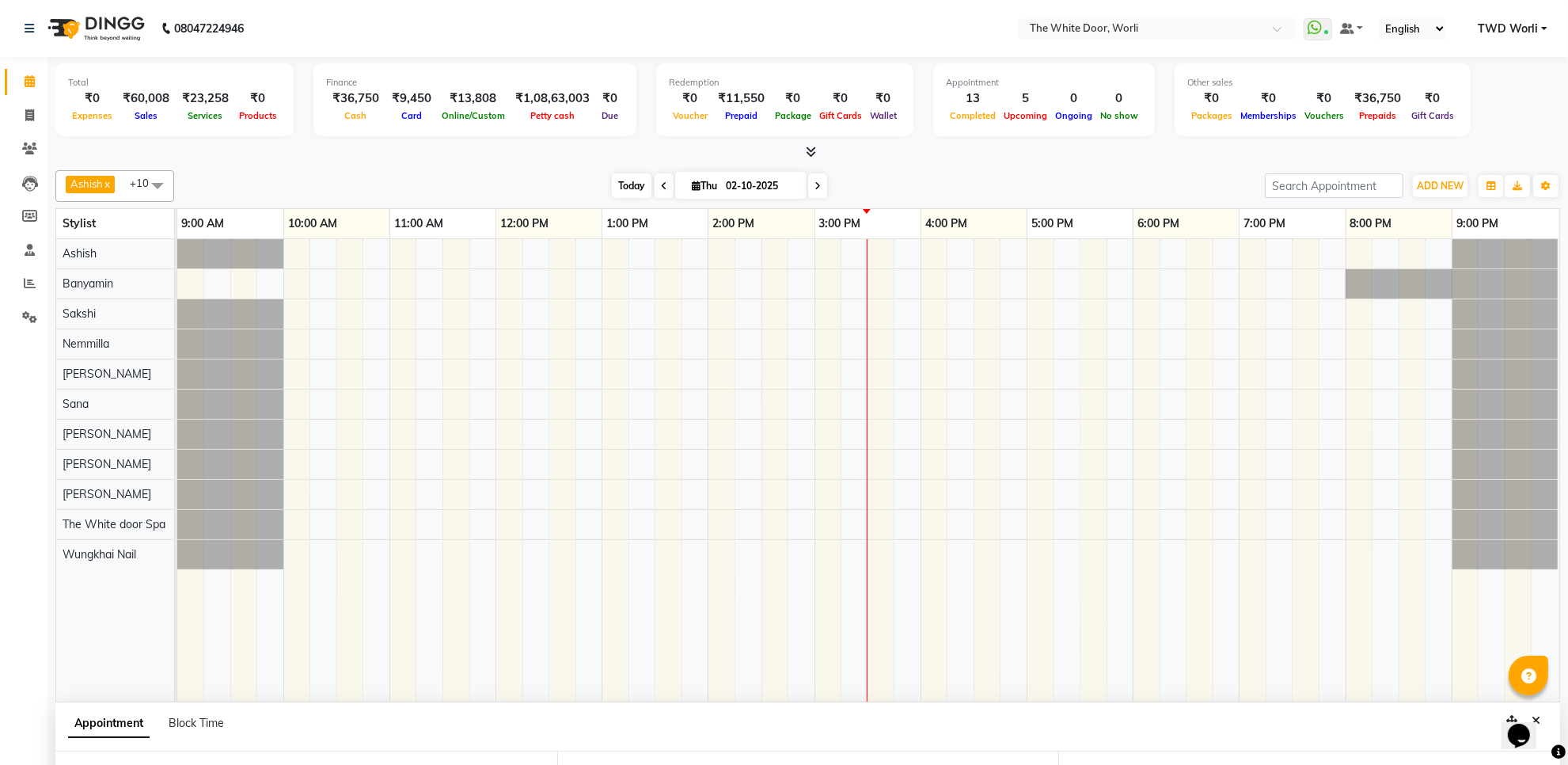
click at [644, 189] on span "Today" at bounding box center [632, 185] width 40 height 25
click at [636, 185] on span "Today" at bounding box center [632, 185] width 40 height 25
click at [634, 186] on span "Today" at bounding box center [632, 185] width 40 height 25
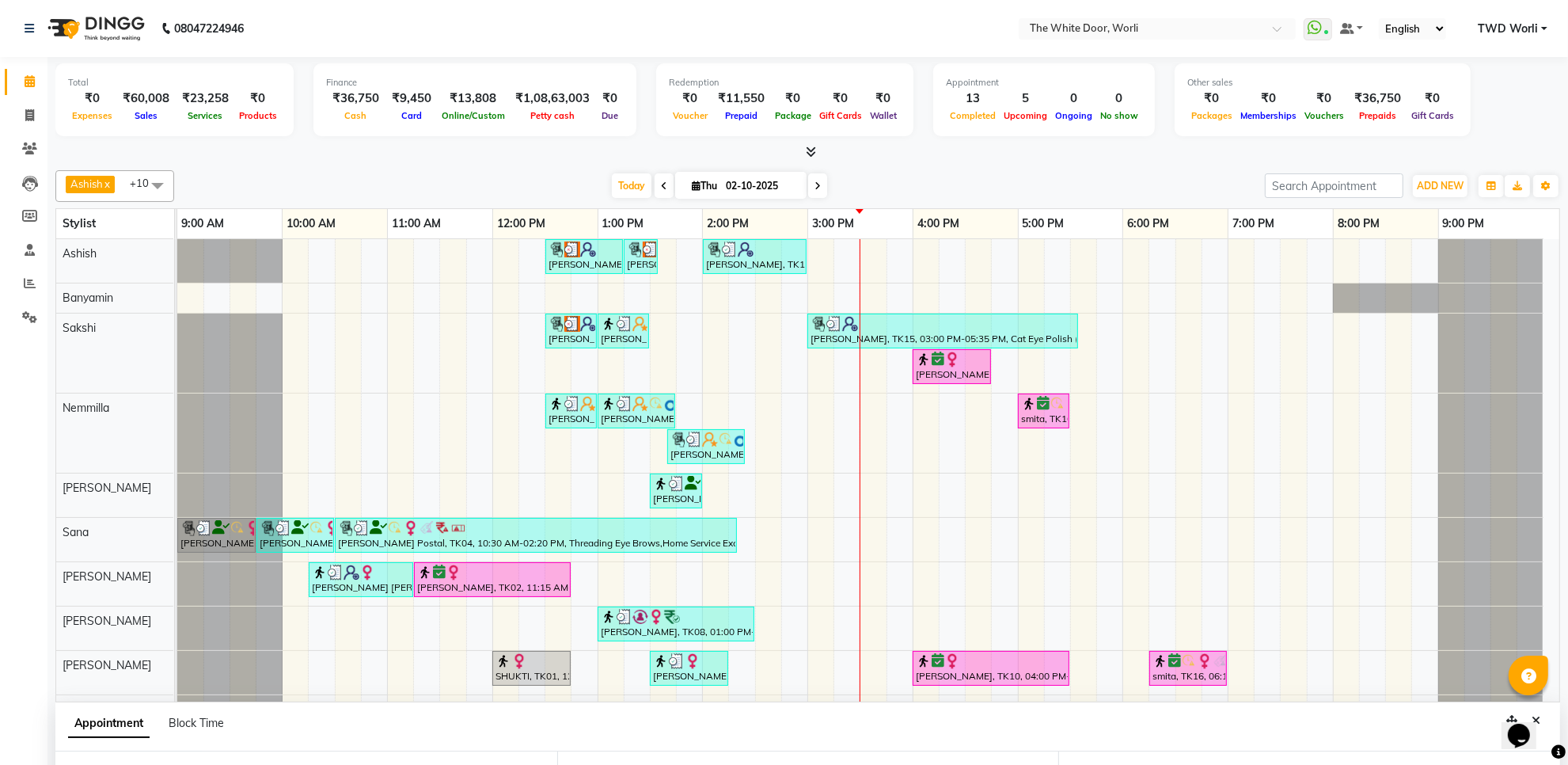
scroll to position [84, 0]
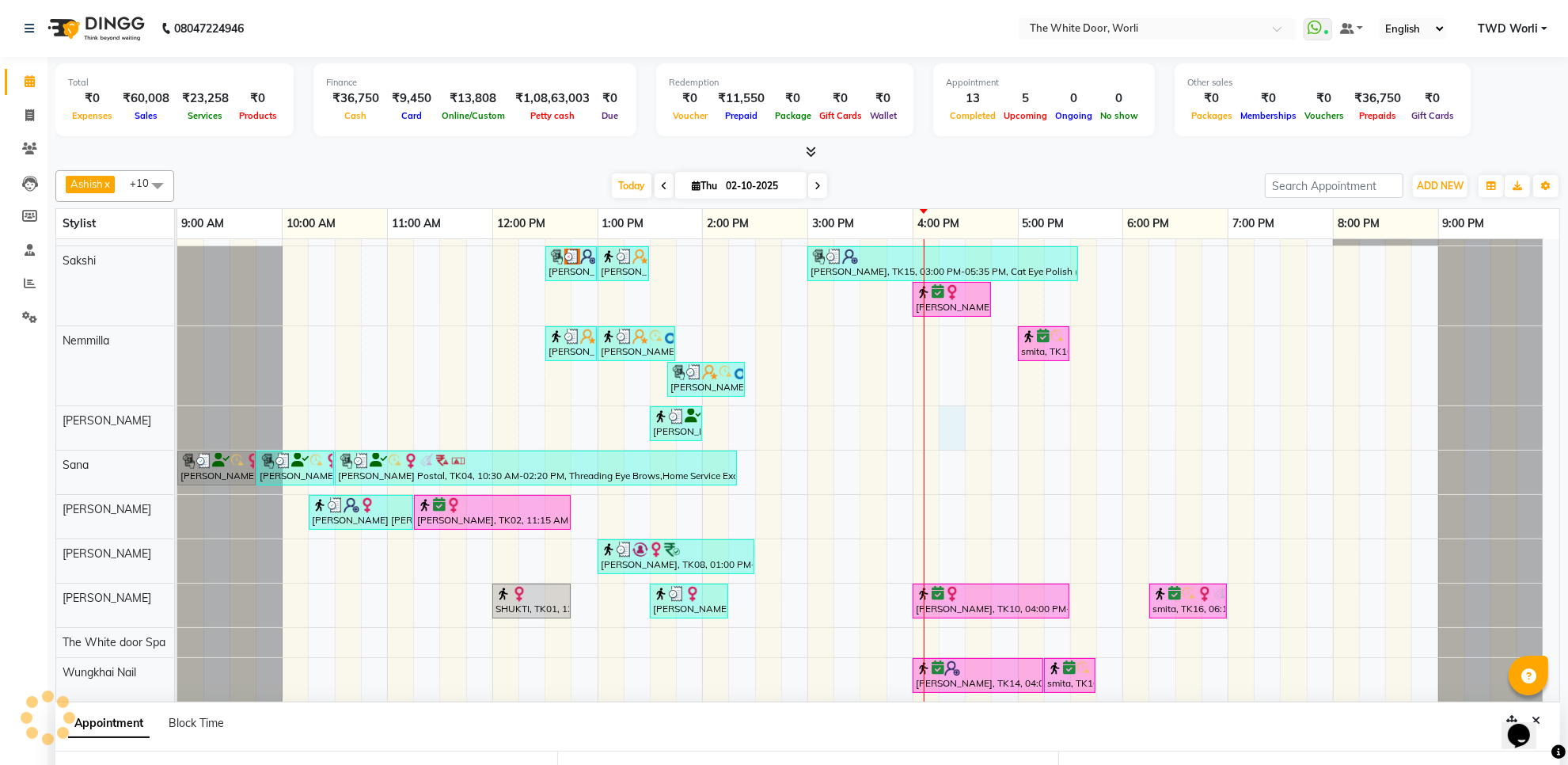
click at [959, 405] on div "Miloni, TK05, 12:30 PM-01:15 PM, TWD Classic Pedicure Miloni, TK05, 01:15 PM-01…" at bounding box center [868, 437] width 1383 height 530
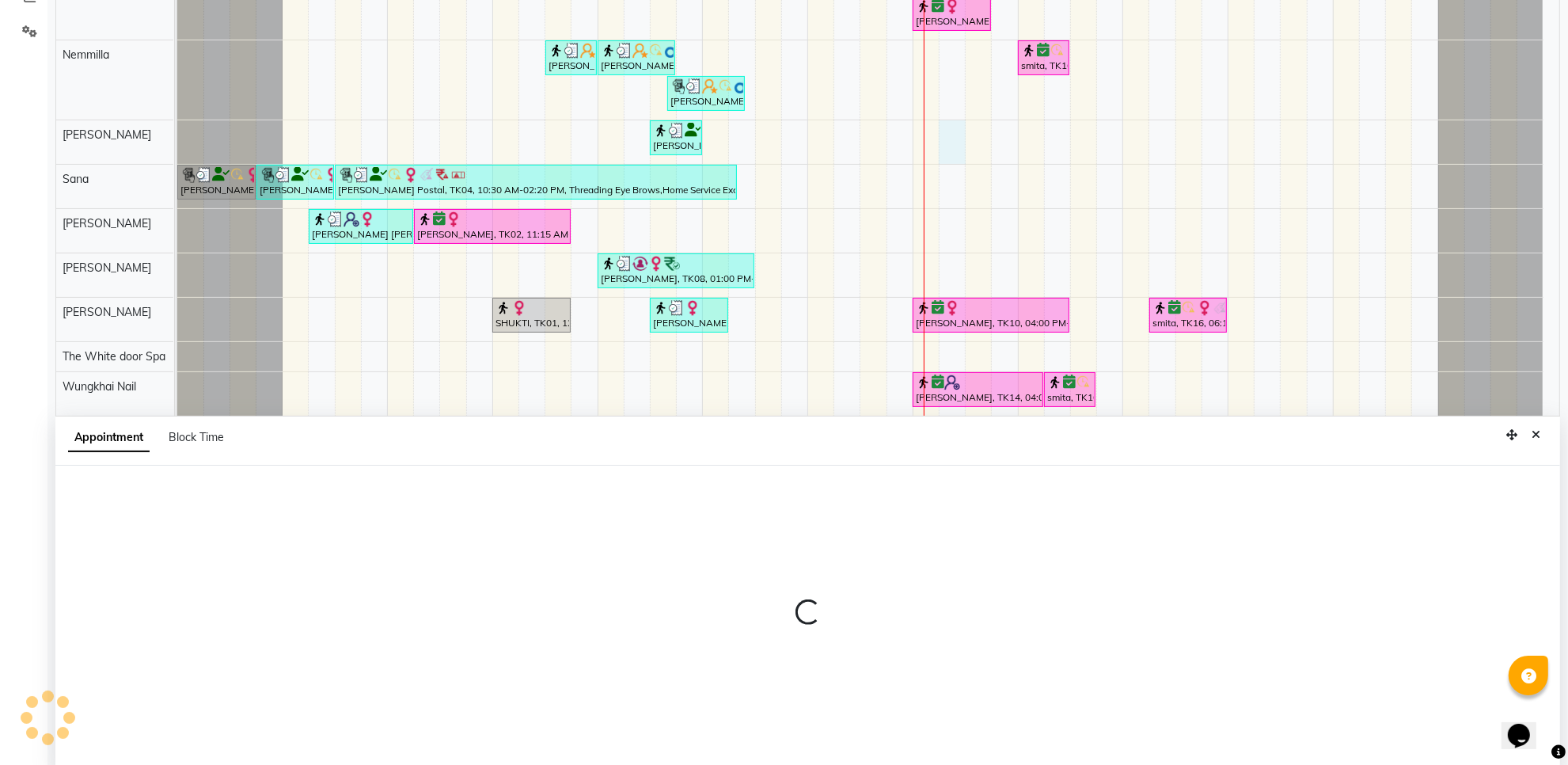
scroll to position [298, 0]
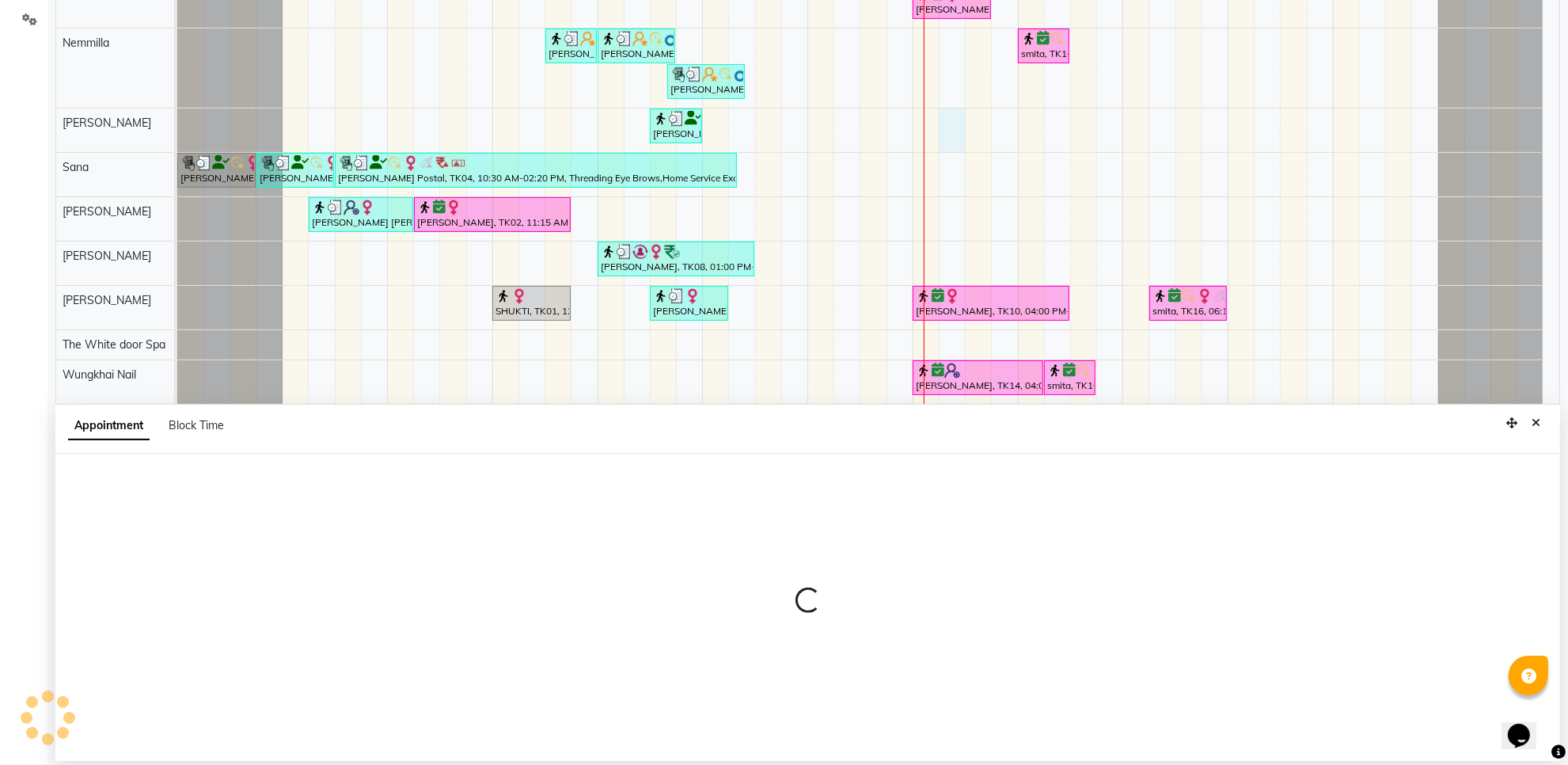
select select "22903"
select select "975"
select select "tentative"
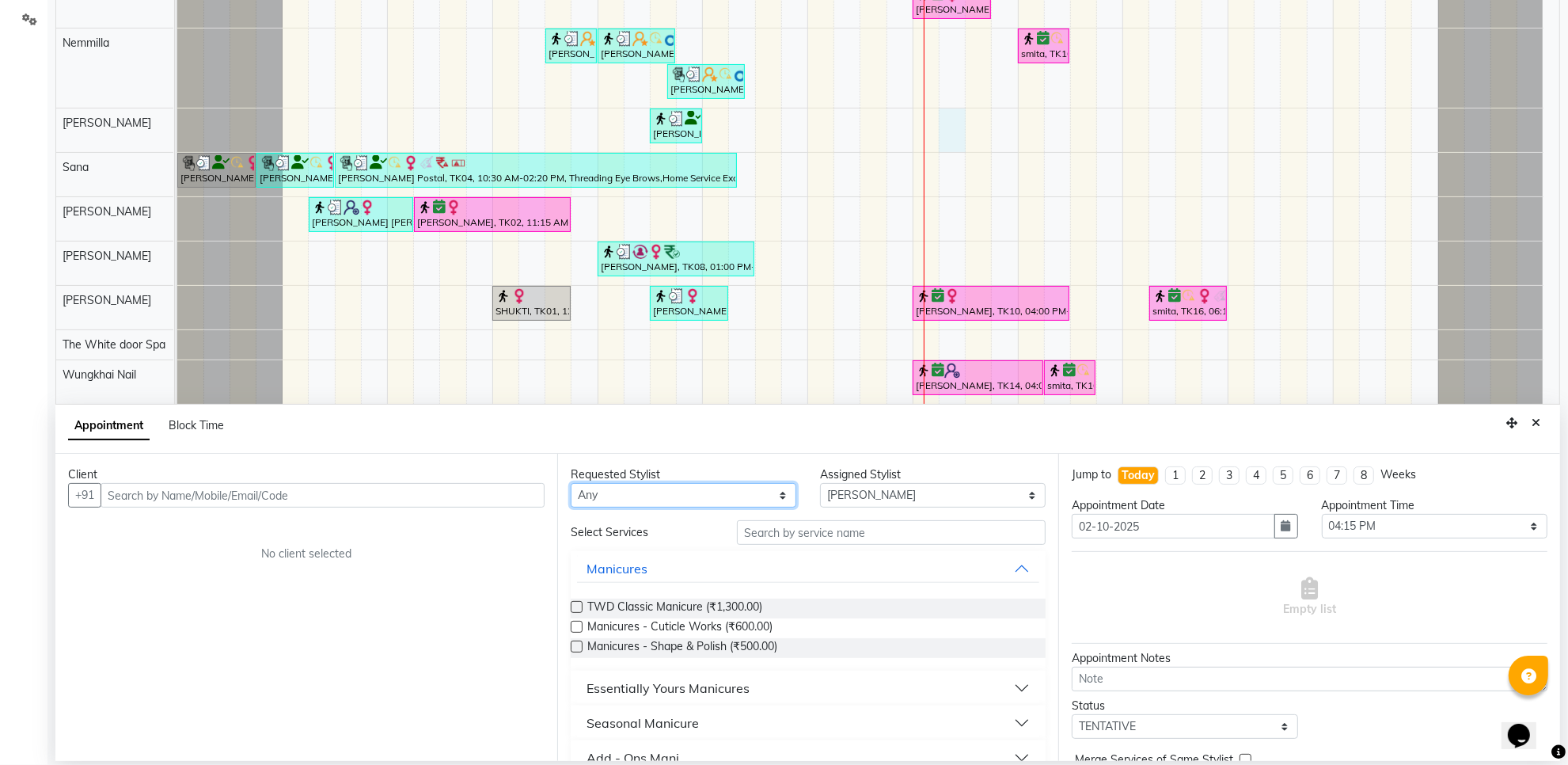
click at [648, 499] on select "Any Aarti Ashish Ashish S Banyamin Gautam Sharma Leyla Lash Nemmilla Pranali Sa…" at bounding box center [684, 495] width 226 height 25
select select "22903"
click at [571, 483] on select "Any Aarti Ashish Ashish S Banyamin Gautam Sharma Leyla Lash Nemmilla Pranali Sa…" at bounding box center [684, 495] width 226 height 25
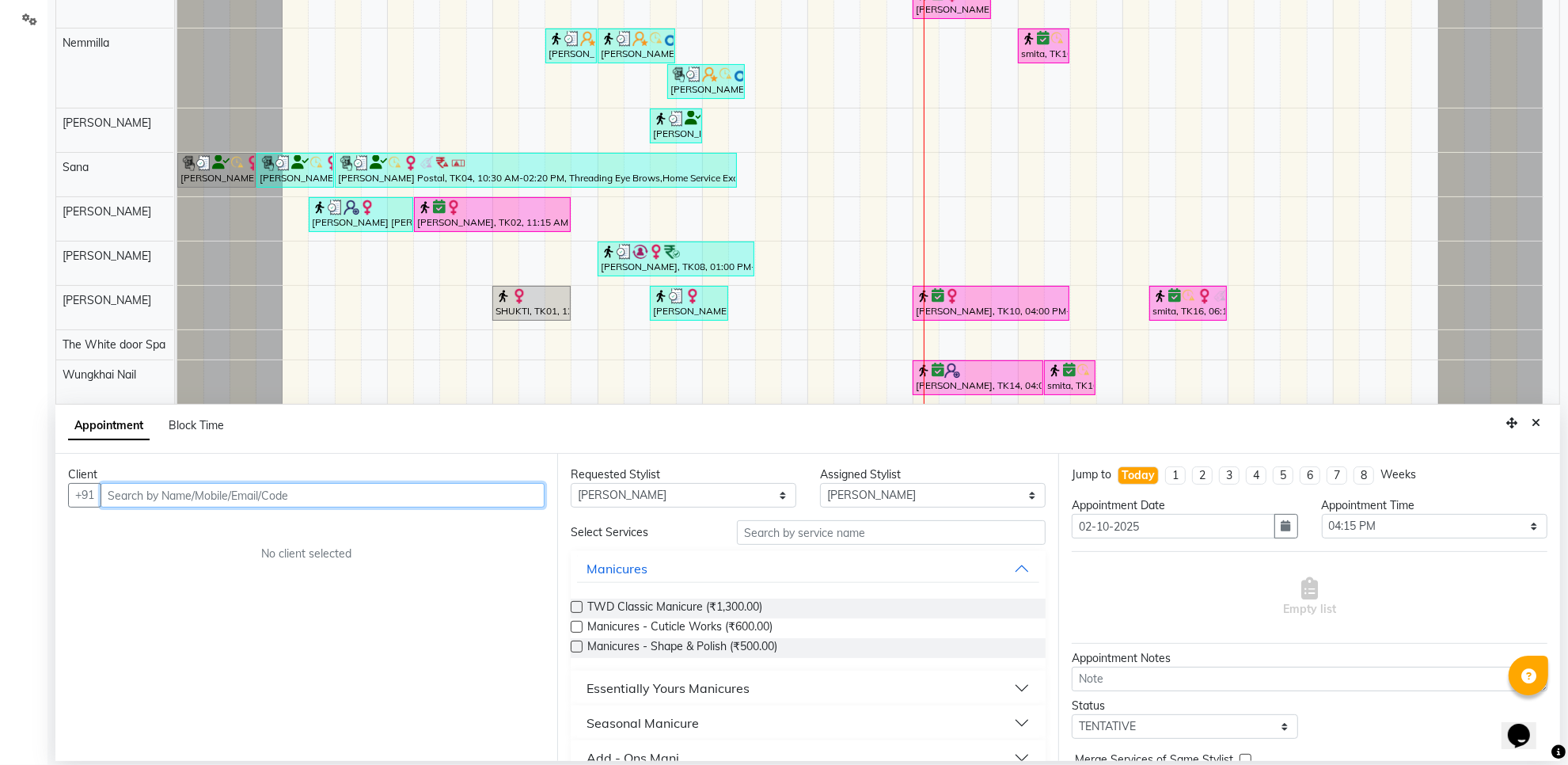
click at [339, 495] on input "text" at bounding box center [322, 495] width 444 height 25
click at [250, 528] on ngb-highlight "9820528340" at bounding box center [267, 528] width 79 height 16
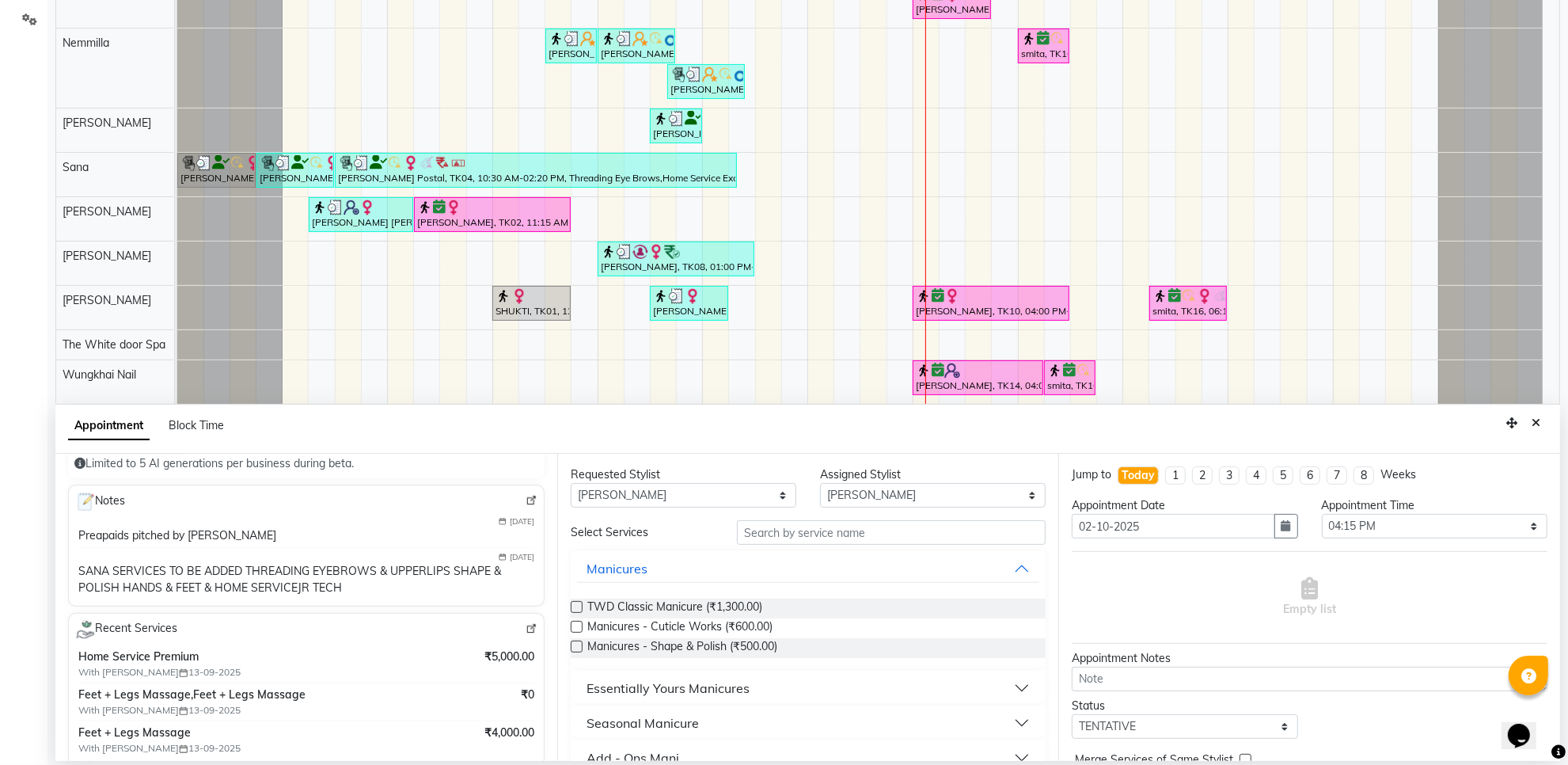
scroll to position [198, 0]
type input "9820528340"
click at [764, 529] on input "text" at bounding box center [892, 533] width 309 height 25
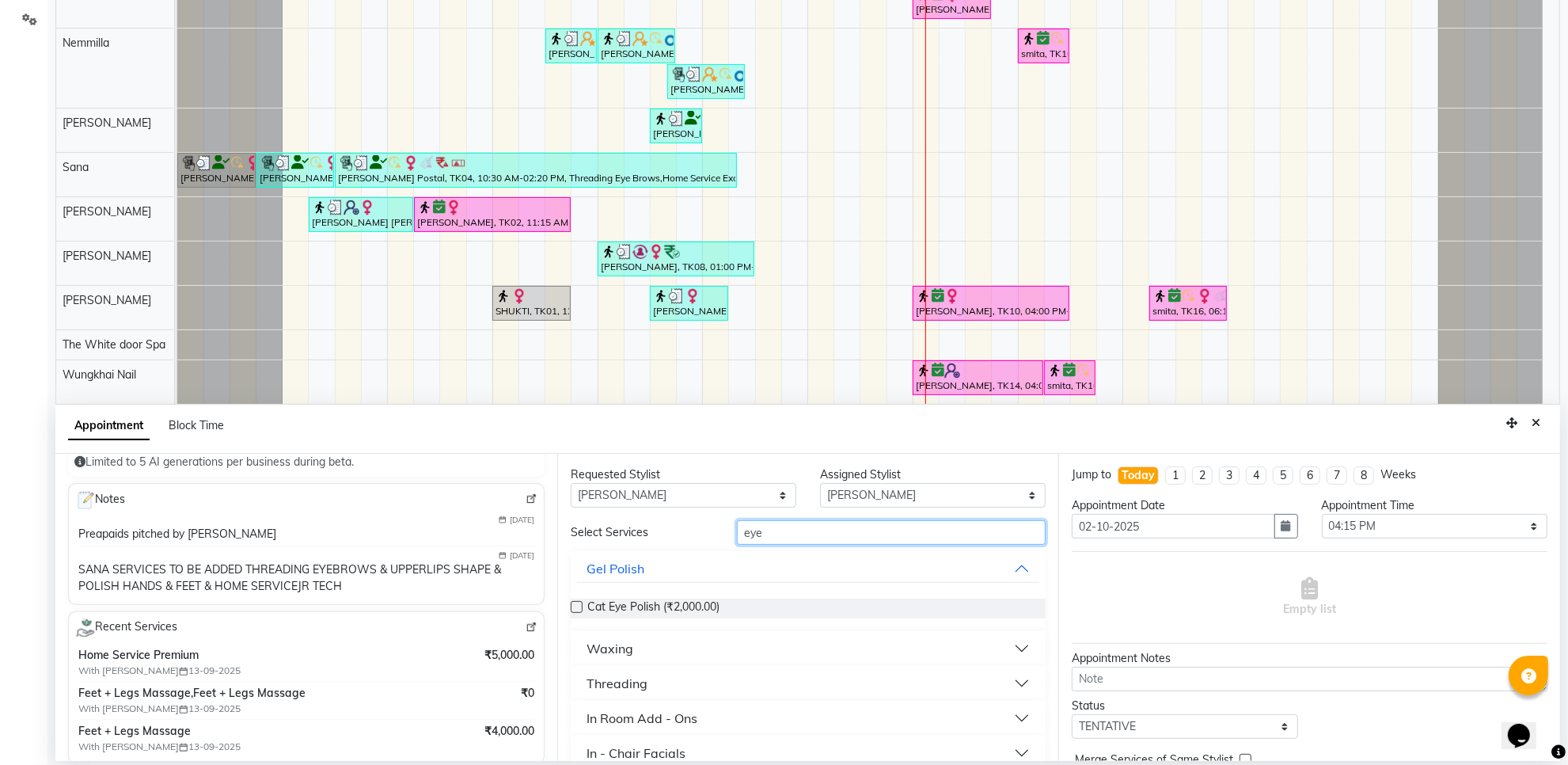
type input "eye"
click at [679, 675] on button "Threading" at bounding box center [808, 683] width 463 height 29
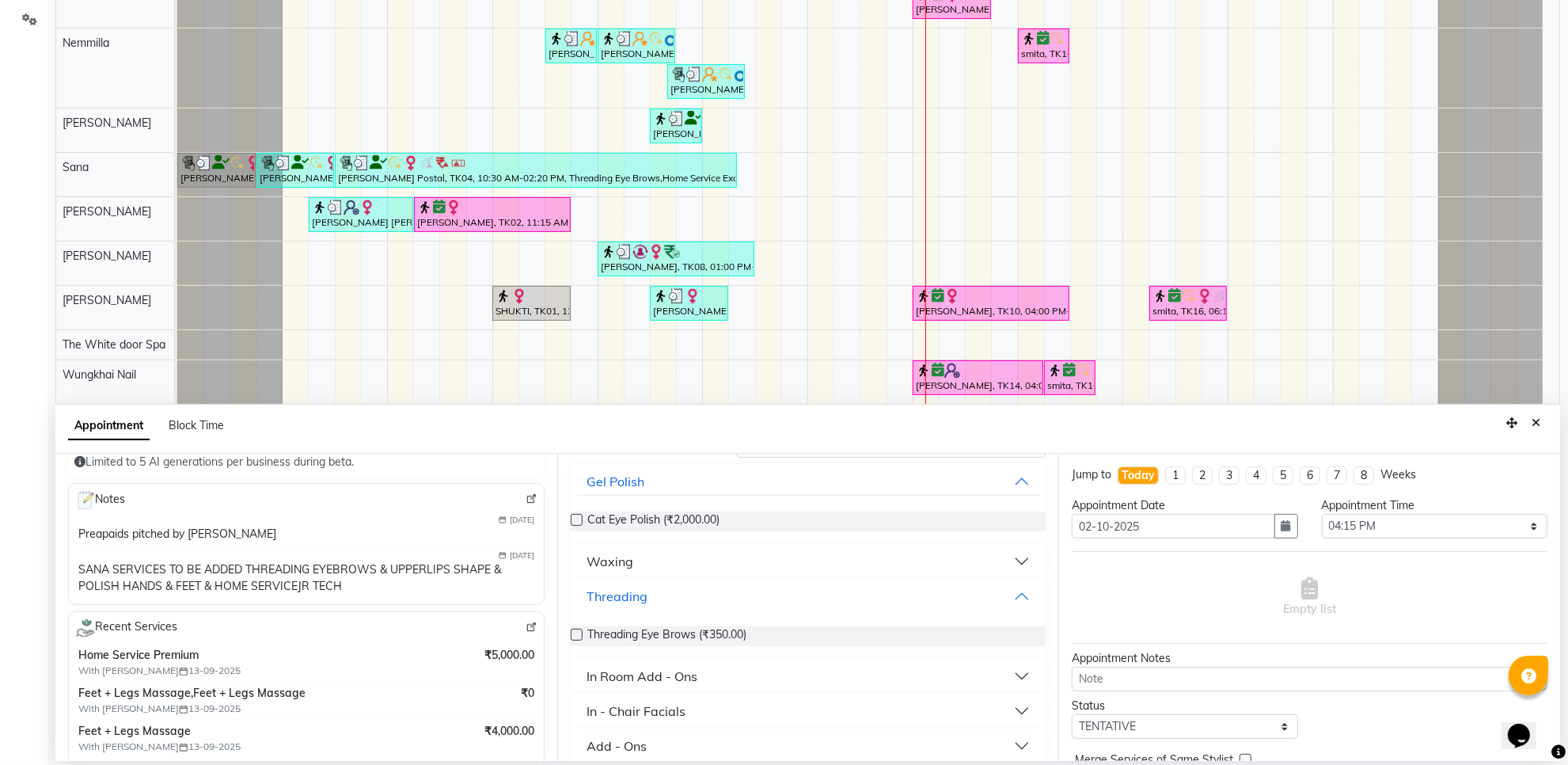
scroll to position [99, 0]
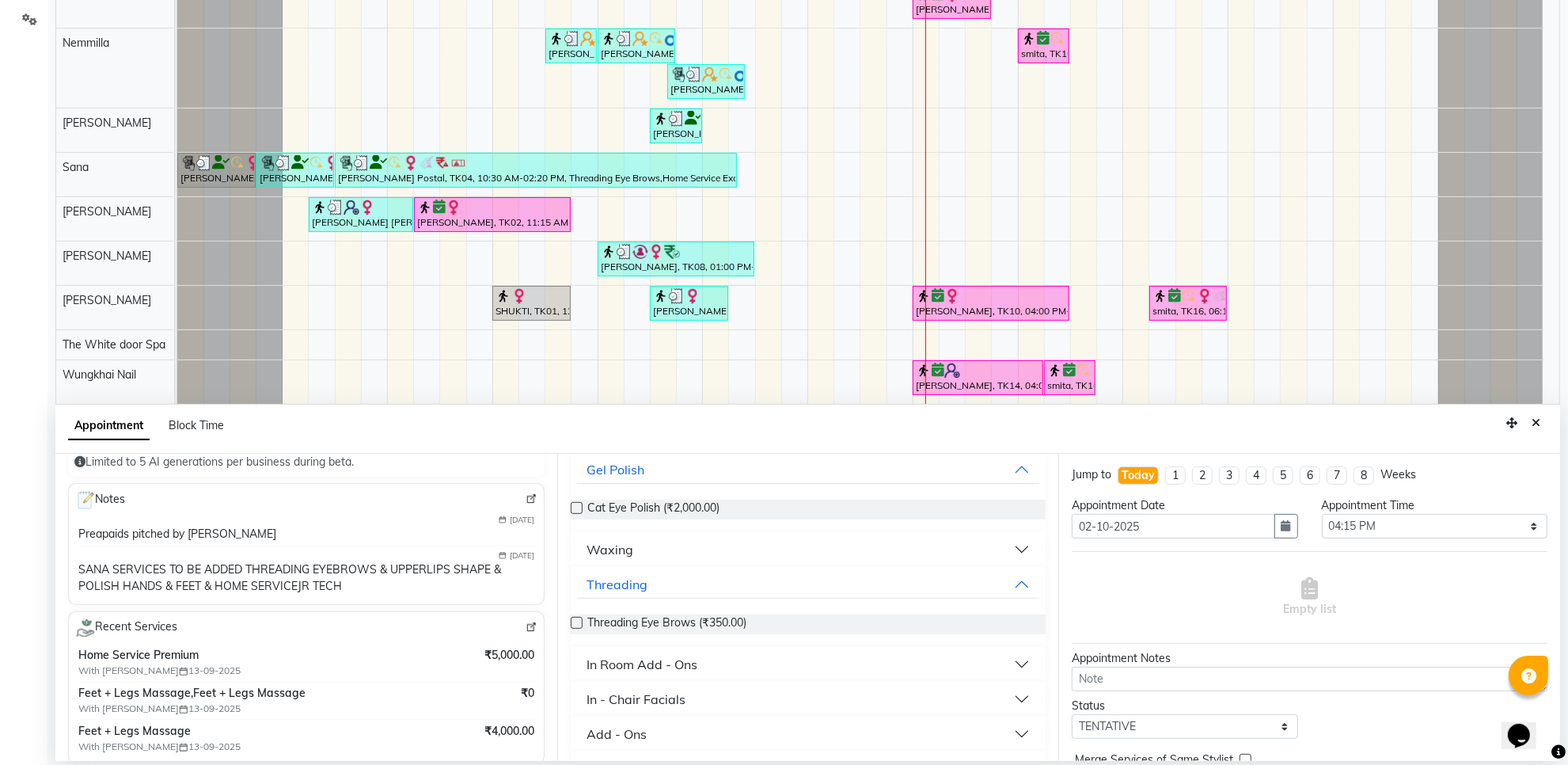
click at [574, 619] on label at bounding box center [577, 623] width 12 height 12
click at [574, 619] on input "checkbox" at bounding box center [576, 624] width 10 height 10
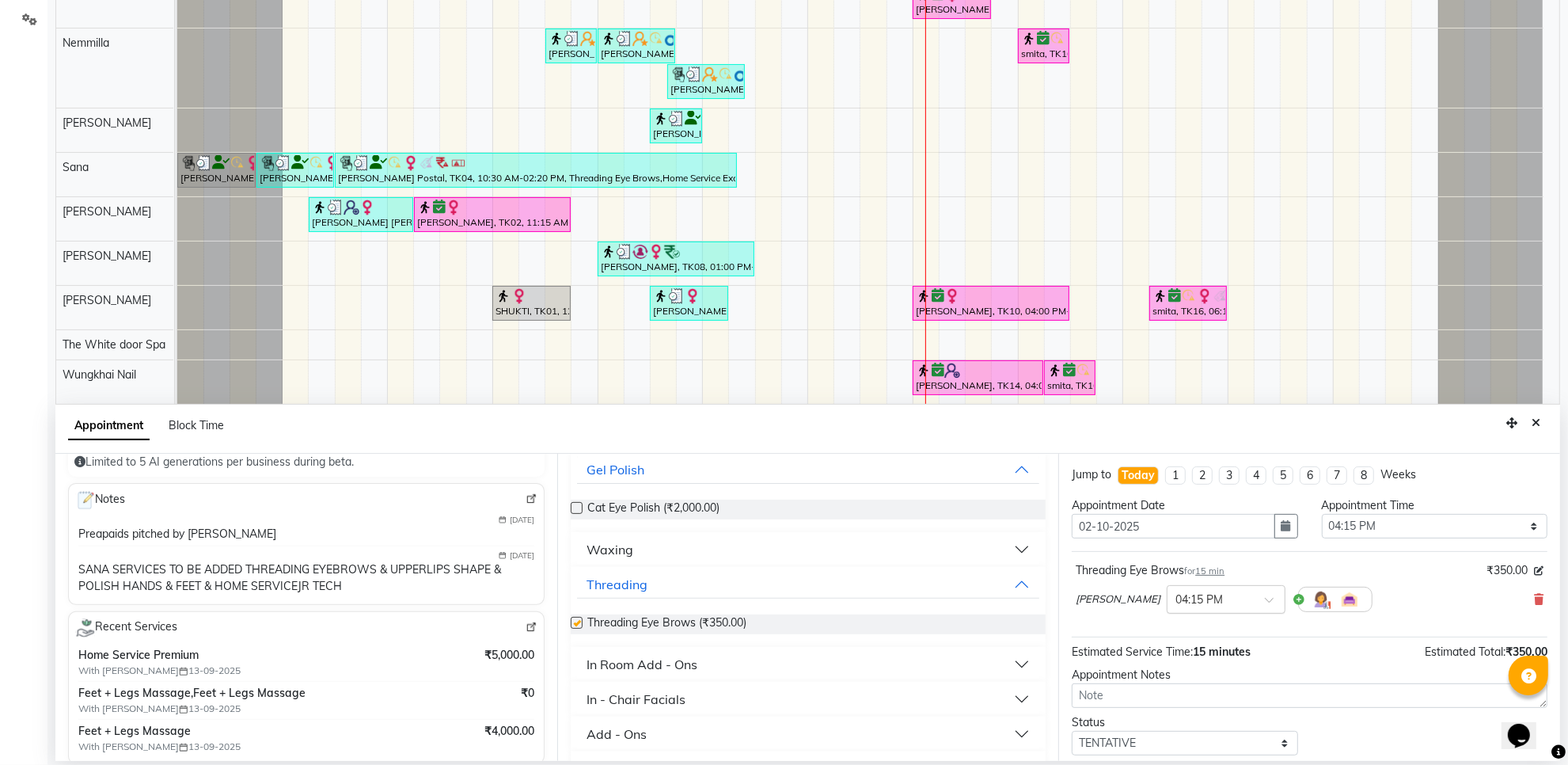
checkbox input "false"
click at [1192, 598] on input "text" at bounding box center [1210, 598] width 70 height 16
click at [1172, 702] on div "04:00 PM" at bounding box center [1226, 699] width 117 height 30
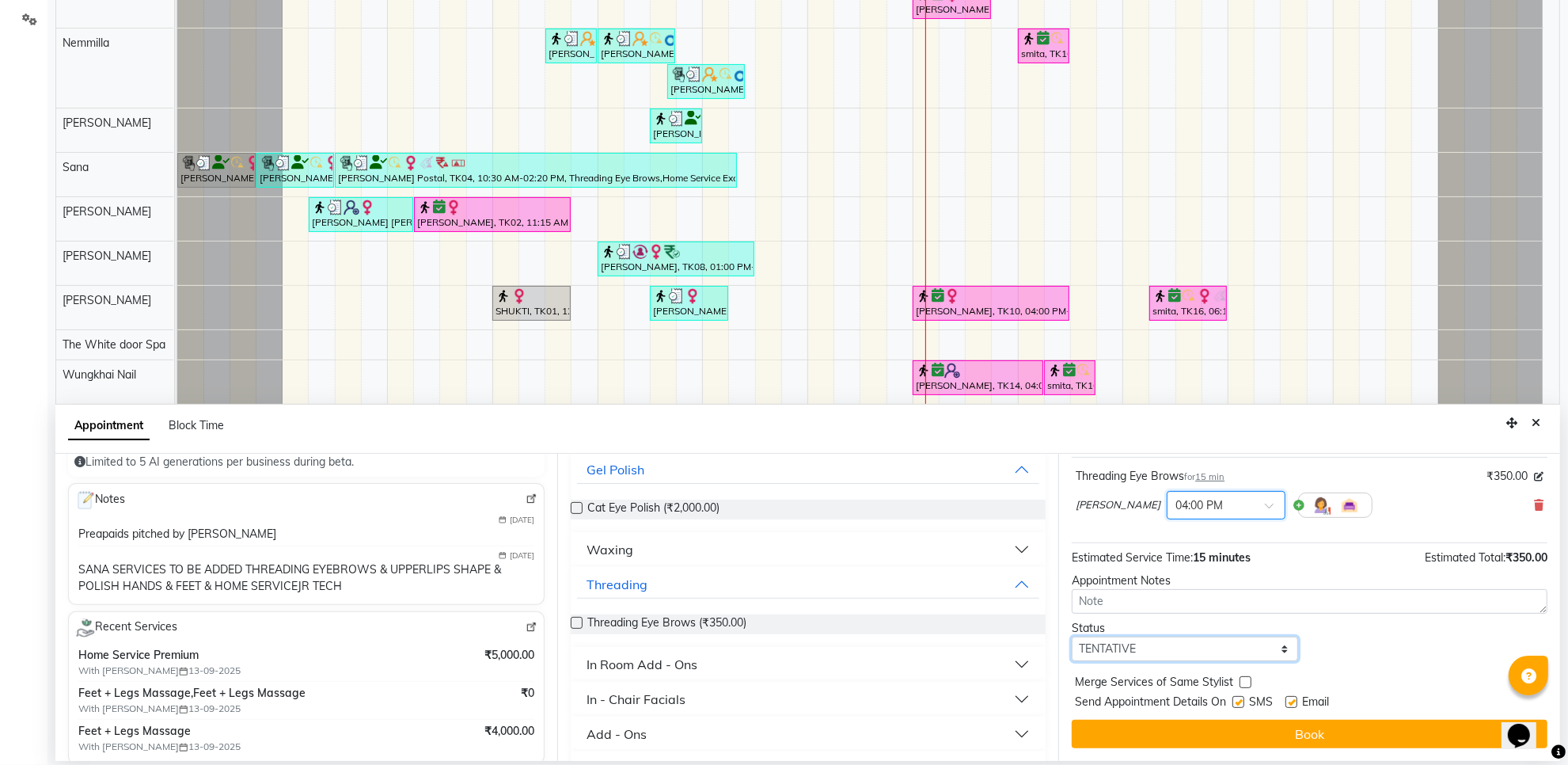
click at [1154, 652] on select "Select TENTATIVE CONFIRM CHECK-IN UPCOMING" at bounding box center [1185, 650] width 226 height 25
select select "confirm booking"
click at [1072, 637] on select "Select TENTATIVE CONFIRM CHECK-IN UPCOMING" at bounding box center [1185, 650] width 226 height 25
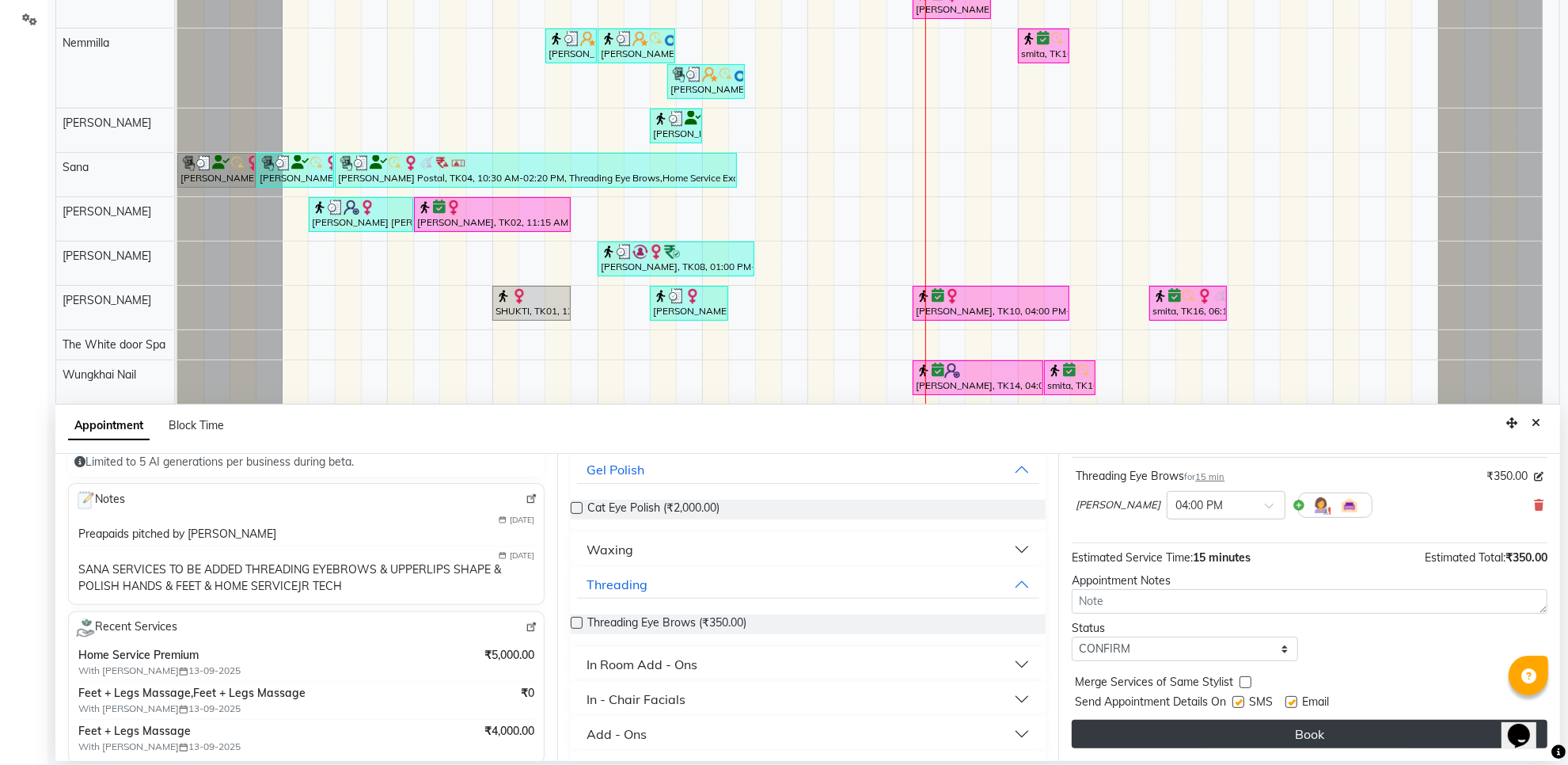
click at [1327, 723] on button "Book" at bounding box center [1309, 734] width 475 height 29
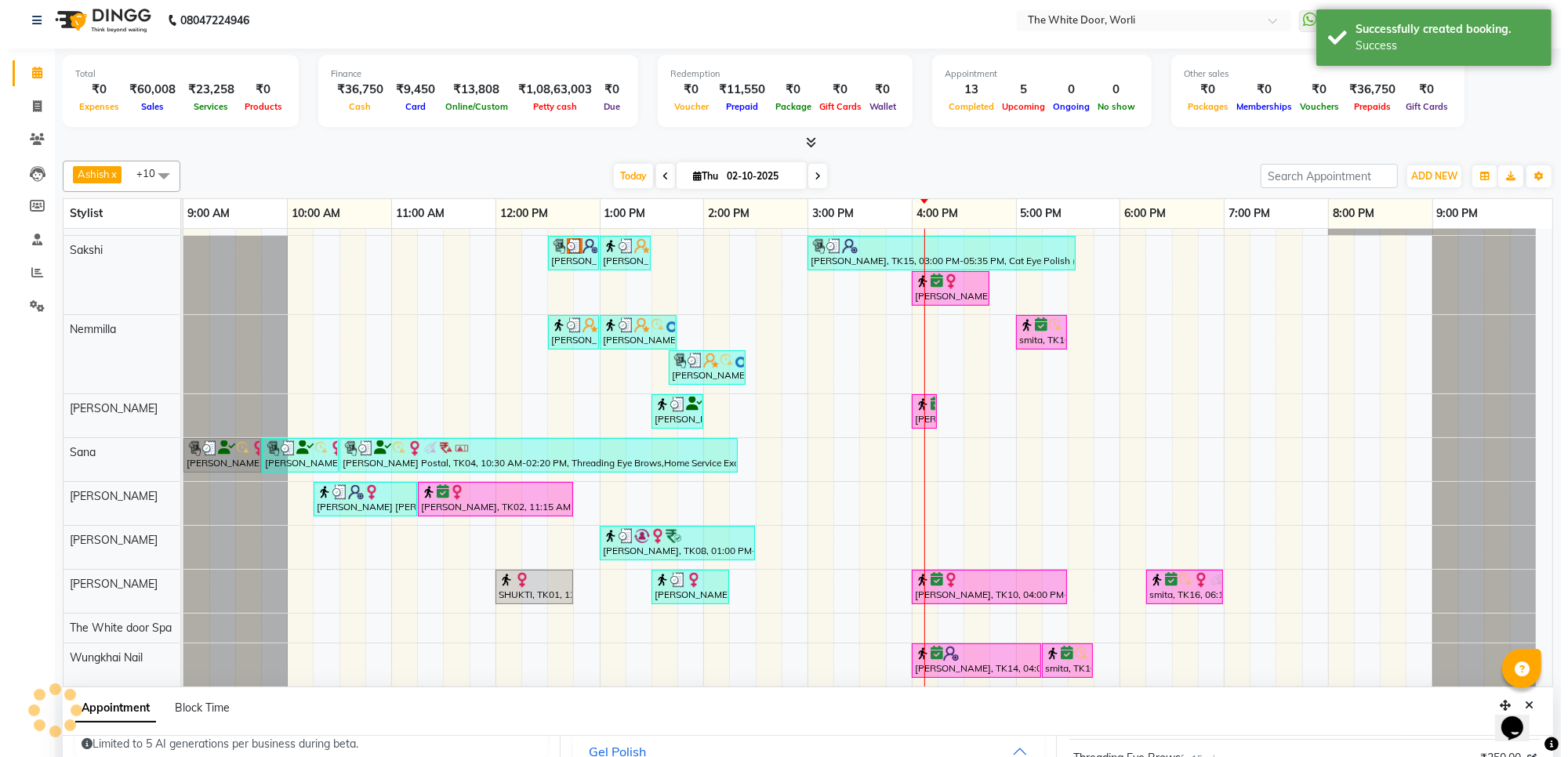
scroll to position [0, 0]
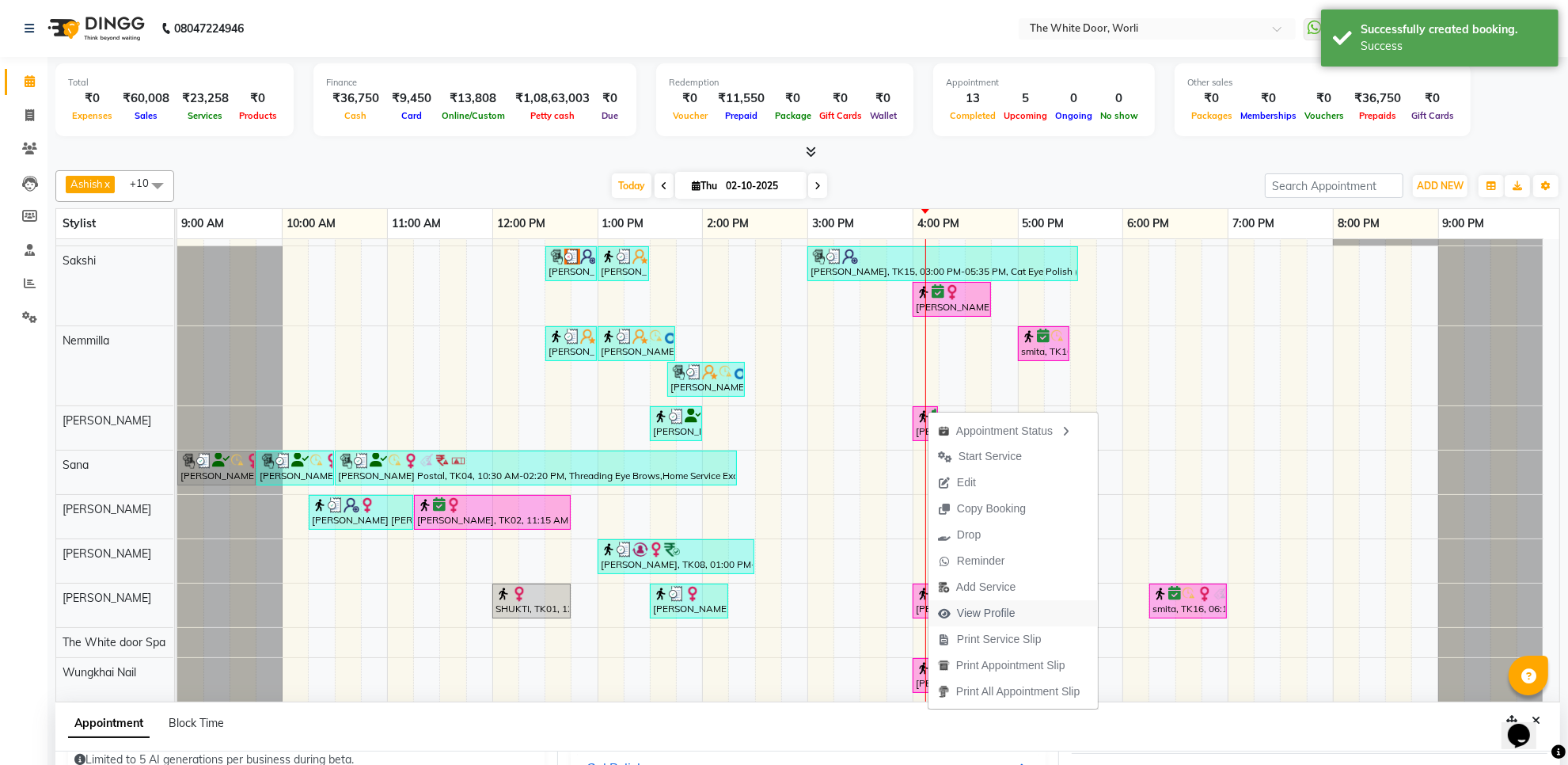
click at [1027, 612] on button "View Profile" at bounding box center [1013, 613] width 170 height 26
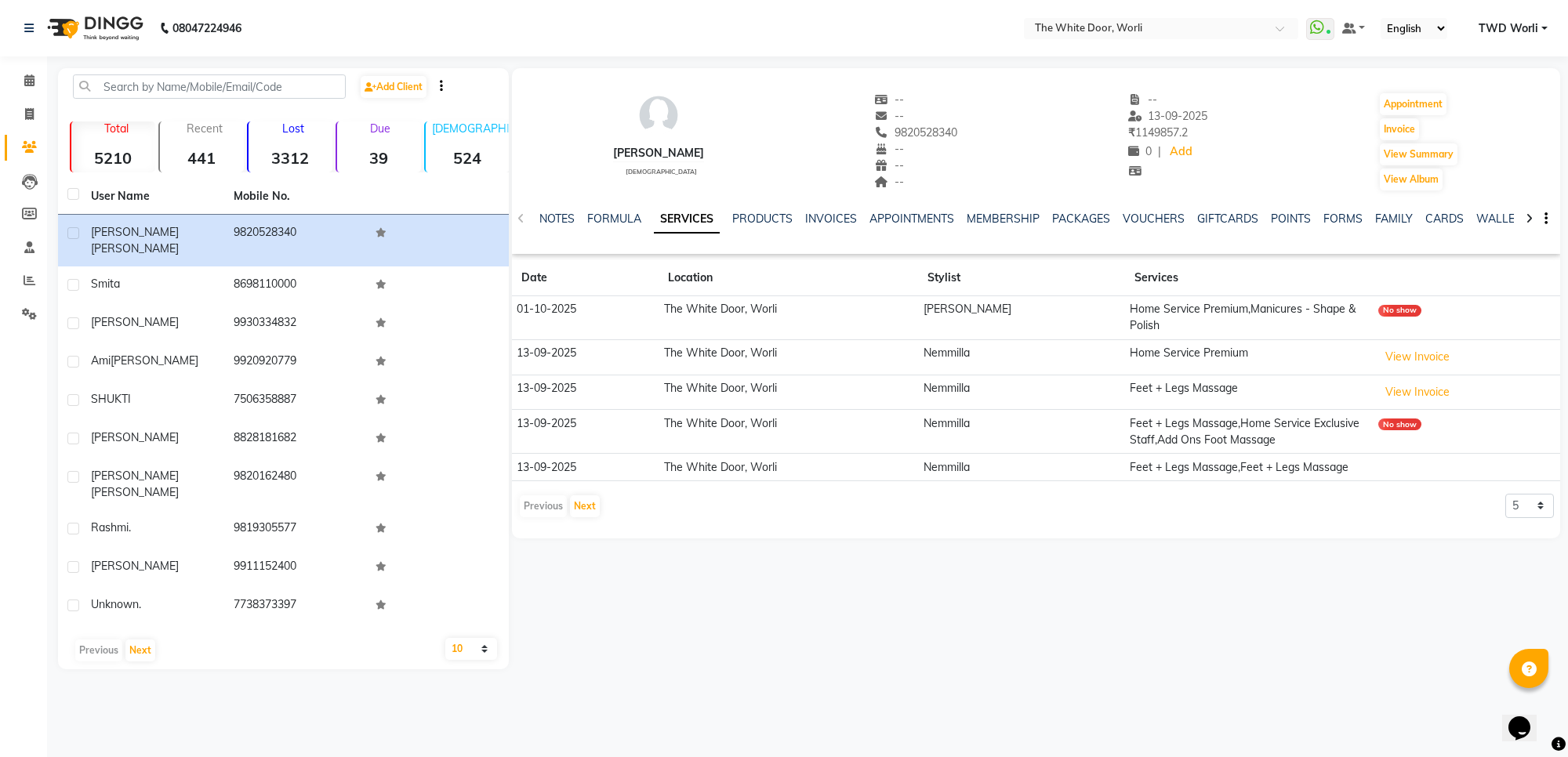
click at [1228, 317] on td "Home Service Premium,Manicures - Shape & Polish" at bounding box center [1249, 318] width 249 height 44
click at [1167, 312] on td "Home Service Premium,Manicures - Shape & Polish" at bounding box center [1249, 318] width 249 height 44
click at [1406, 355] on button "View Invoice" at bounding box center [1417, 357] width 78 height 24
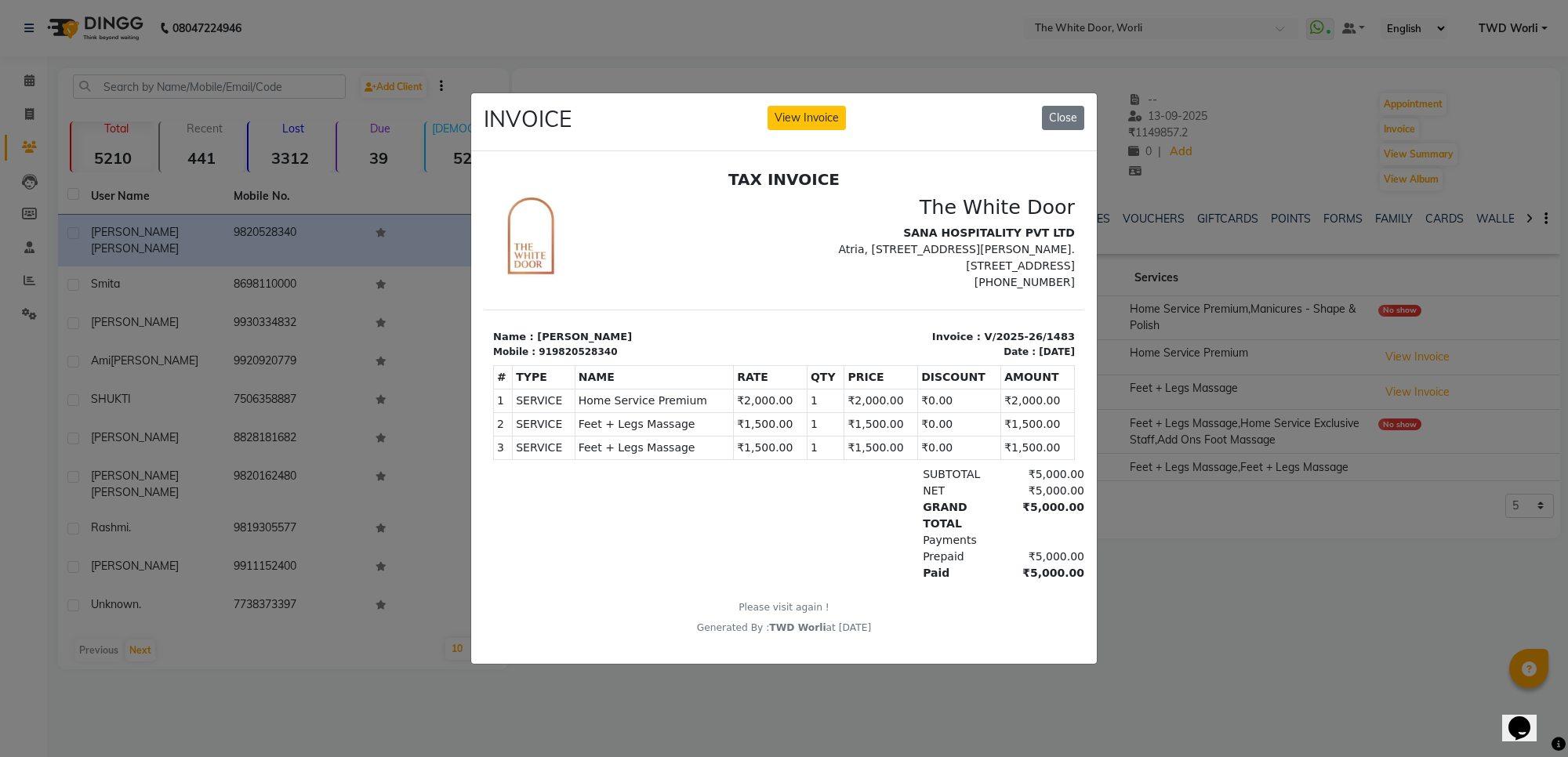
click at [1208, 556] on ngb-modal-window "INVOICE View Invoice Close" at bounding box center [784, 378] width 1568 height 757
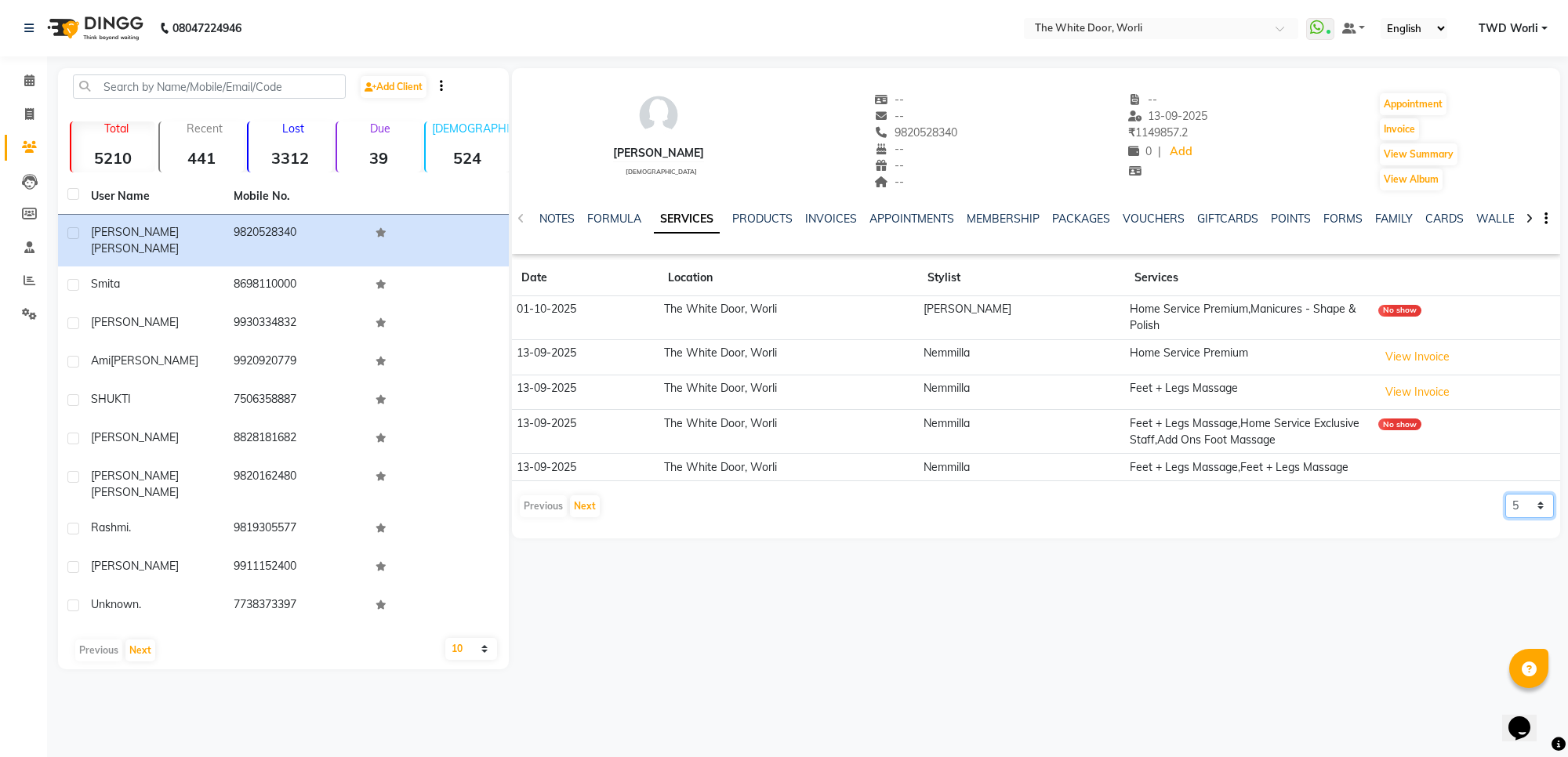
click at [1539, 502] on select "5 10 50 100 500" at bounding box center [1530, 506] width 49 height 24
click at [1539, 511] on select "5 10 50 100 500" at bounding box center [1530, 506] width 49 height 24
select select "10"
click at [1505, 495] on select "5 10 50 100 500" at bounding box center [1530, 506] width 49 height 24
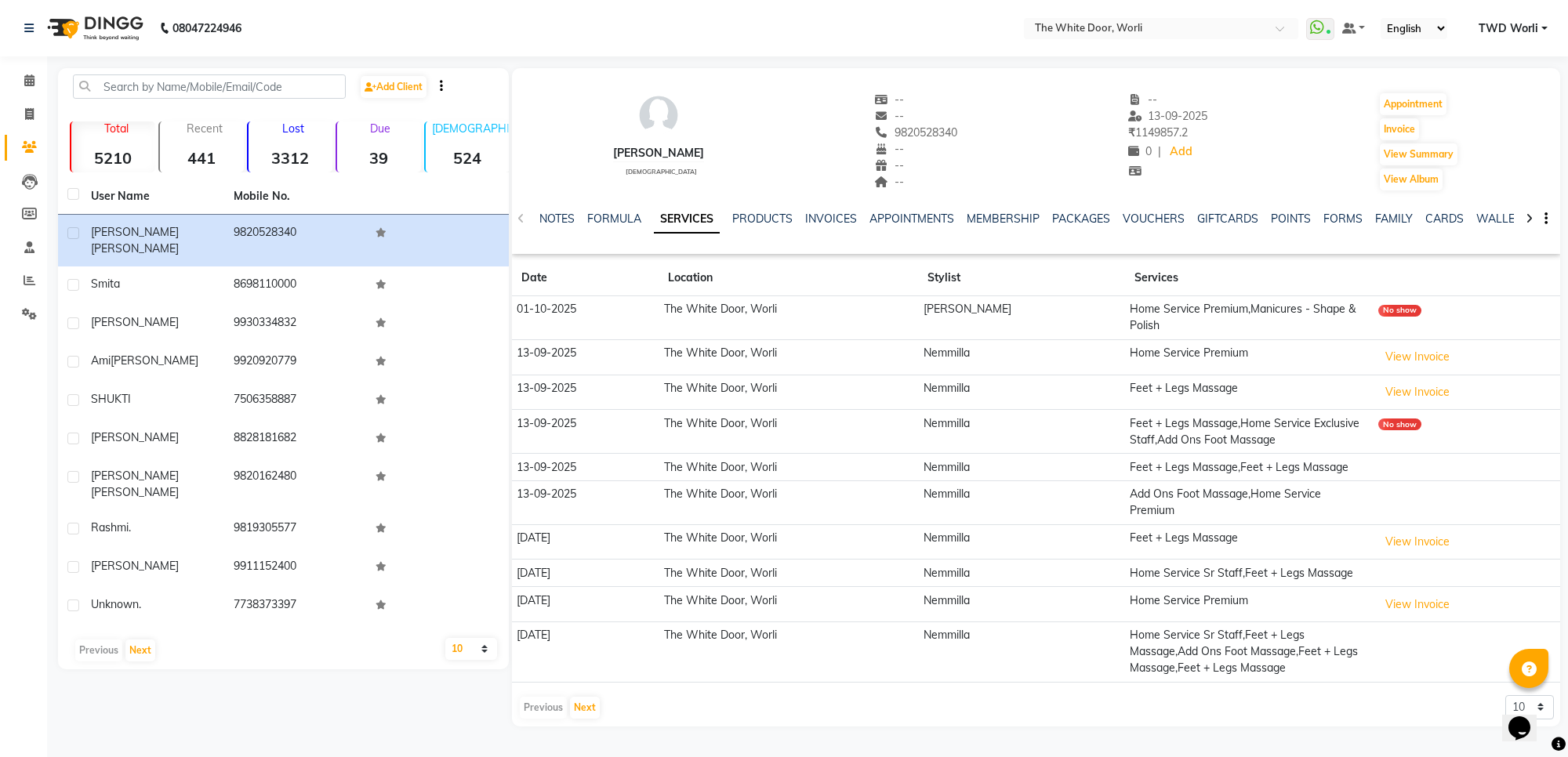
click at [1349, 323] on td "Home Service Premium,Manicures - Shape & Polish" at bounding box center [1249, 318] width 249 height 44
click at [1384, 311] on div "No show" at bounding box center [1399, 311] width 43 height 11
click at [1209, 311] on td "Home Service Premium,Manicures - Shape & Polish" at bounding box center [1249, 318] width 249 height 44
click at [1008, 317] on td "[PERSON_NAME]" at bounding box center [1021, 318] width 207 height 44
drag, startPoint x: 691, startPoint y: 315, endPoint x: 774, endPoint y: 314, distance: 83.0
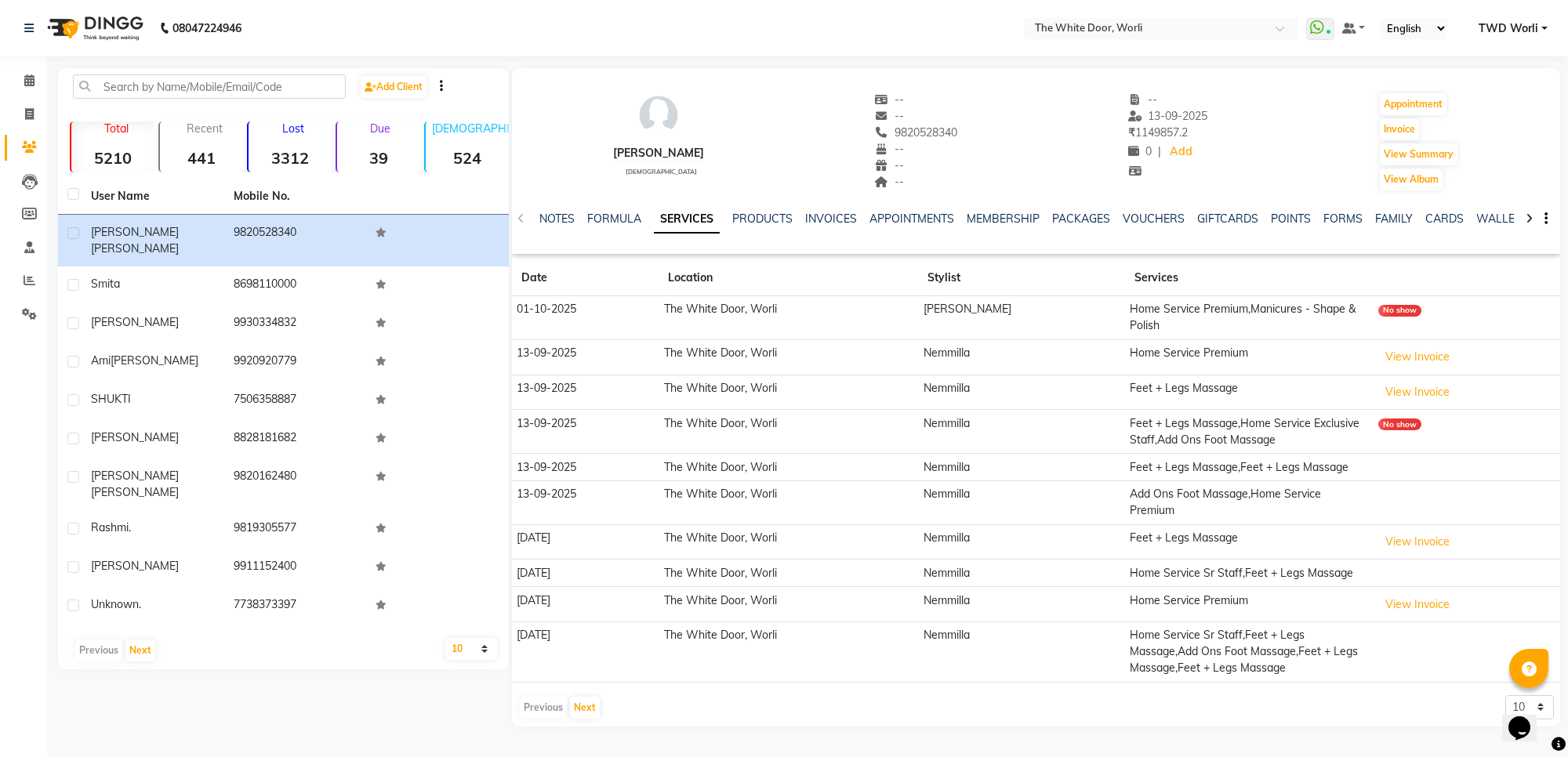
click at [690, 315] on td "The White Door, Worli" at bounding box center [788, 318] width 259 height 44
click at [26, 75] on icon at bounding box center [29, 80] width 10 height 11
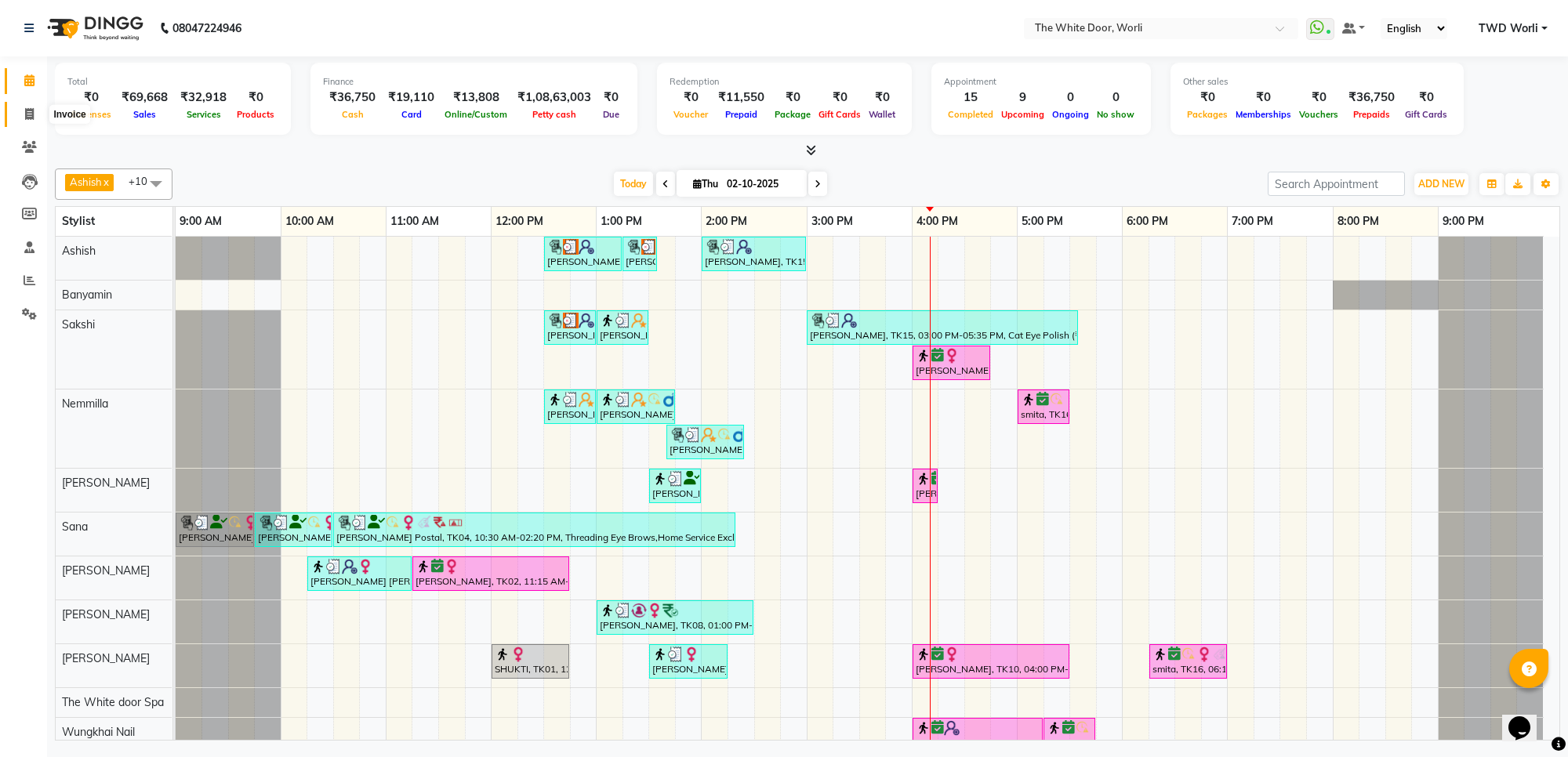
click at [29, 118] on icon at bounding box center [29, 114] width 9 height 11
select select "service"
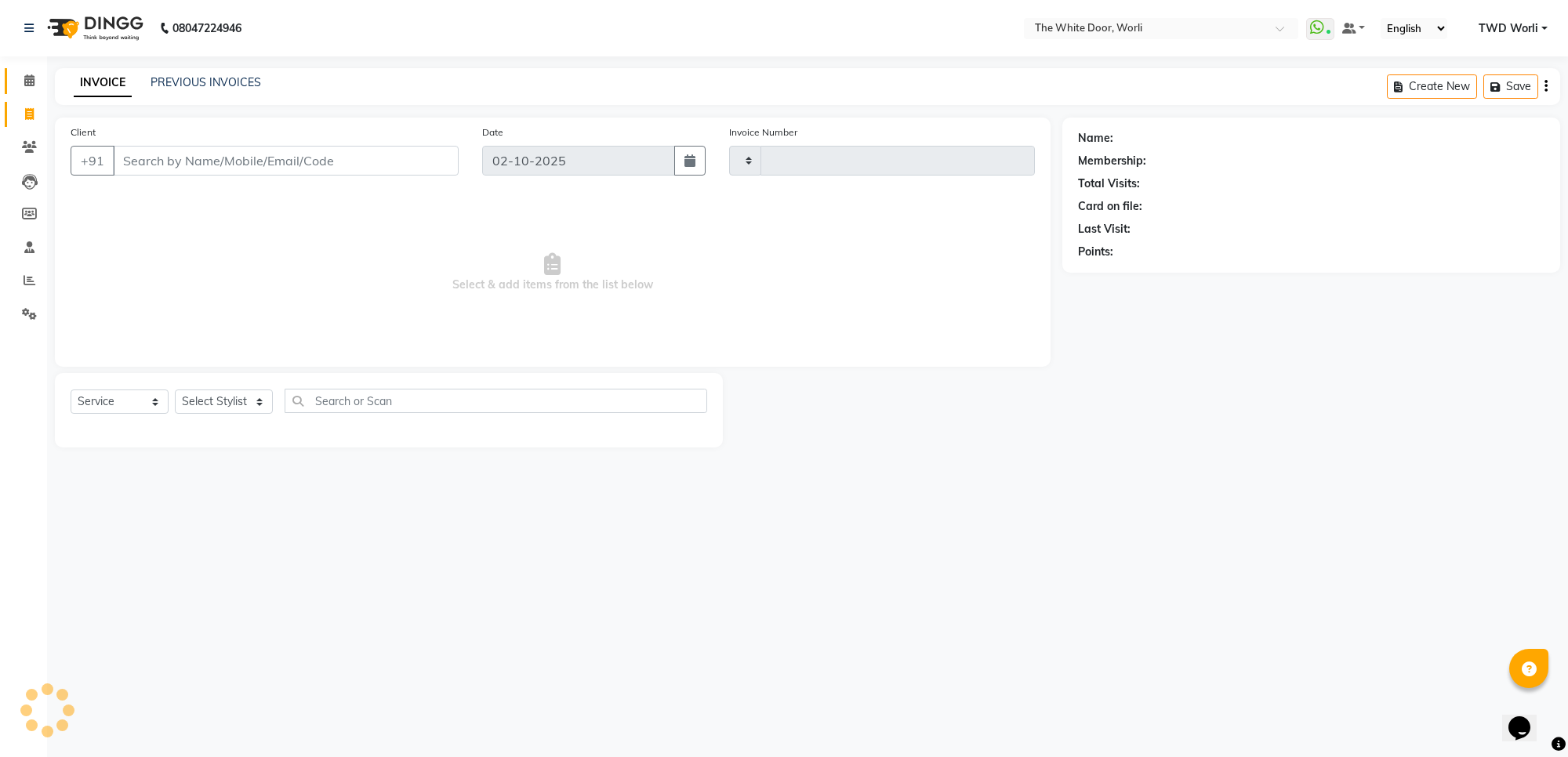
type input "1651"
select select "4027"
click at [401, 162] on input "Client" at bounding box center [286, 161] width 346 height 30
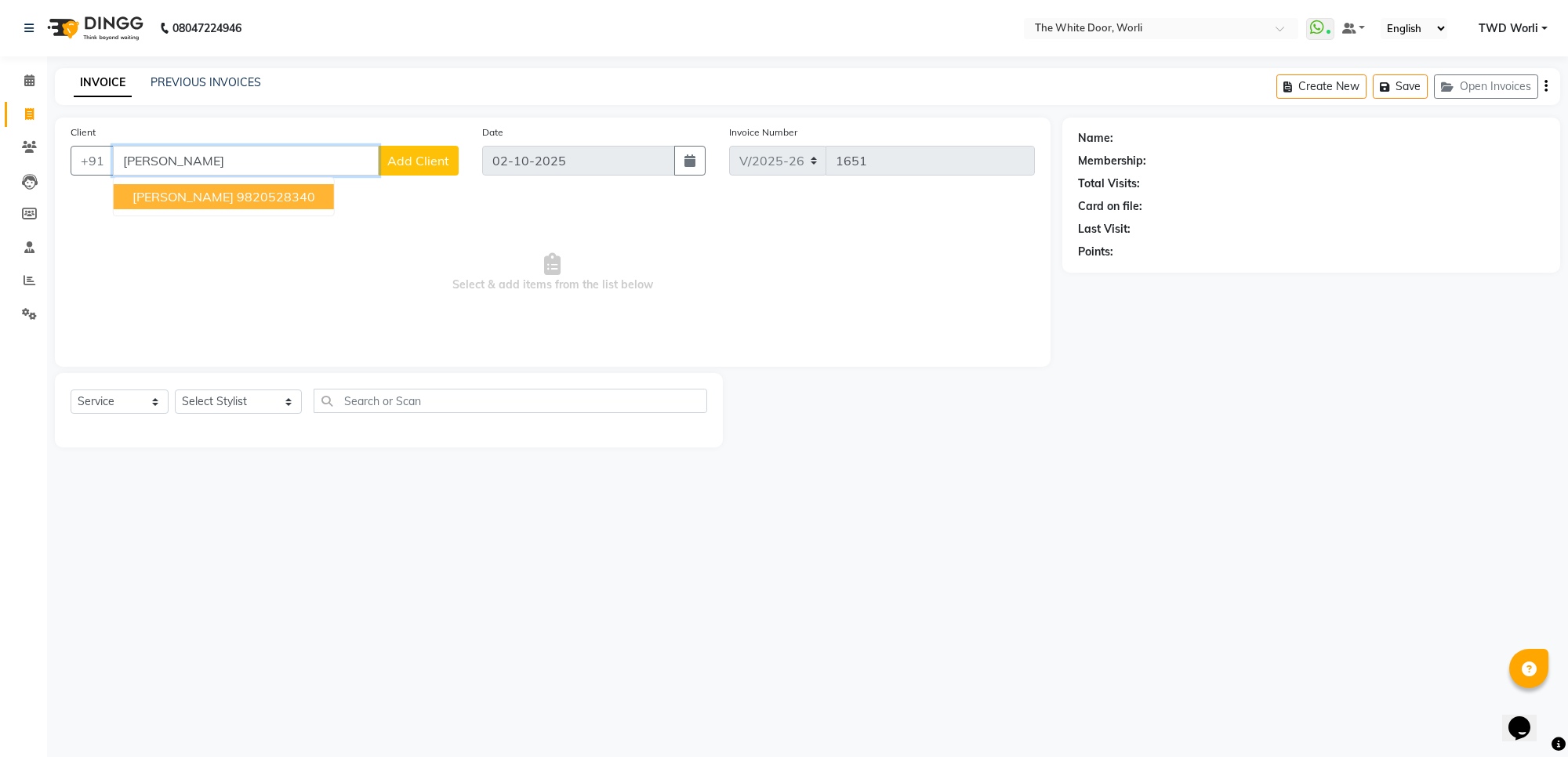
click at [290, 197] on ngb-highlight "9820528340" at bounding box center [276, 197] width 78 height 15
type input "9820528340"
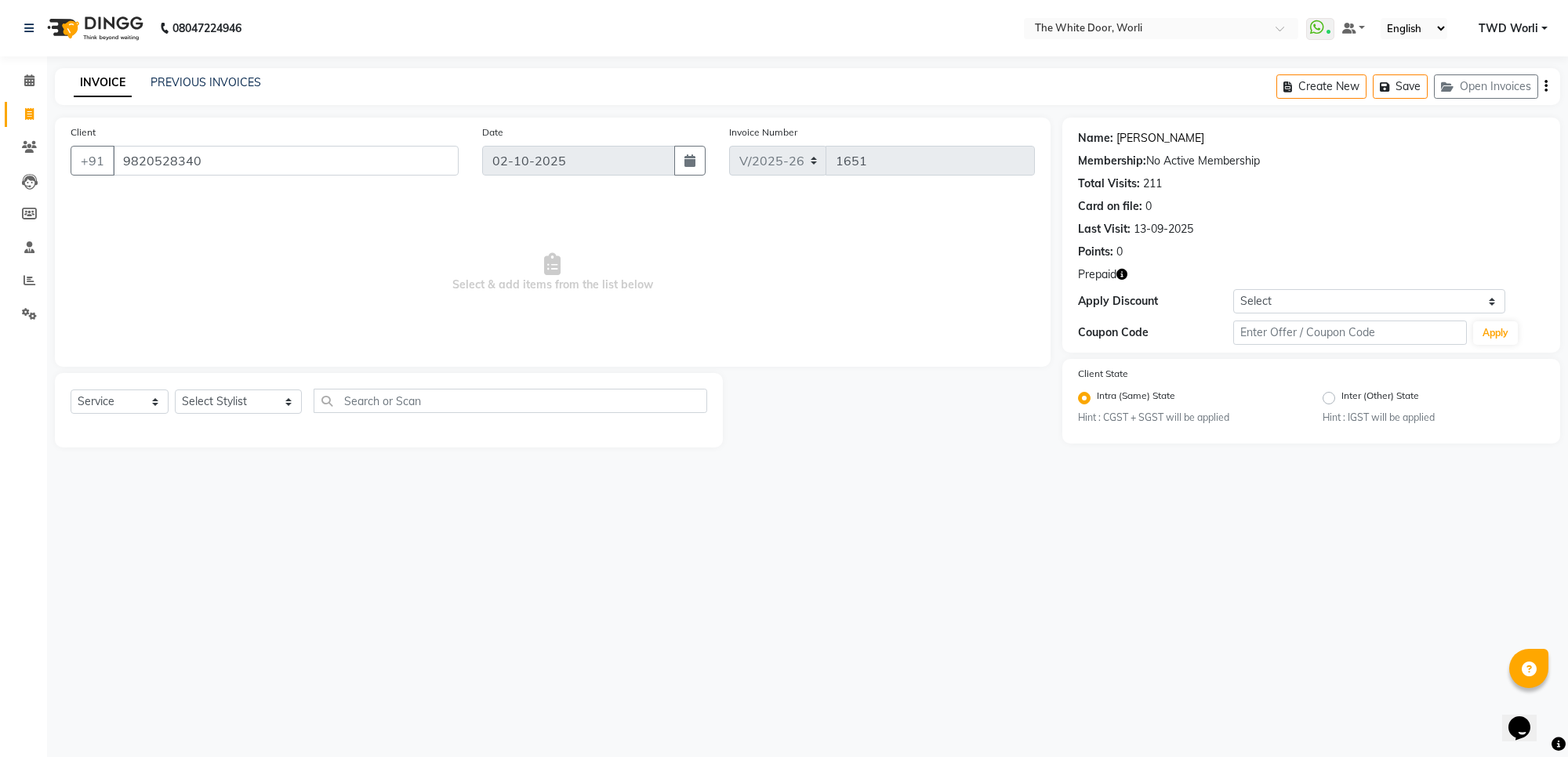
click at [1174, 137] on link "[PERSON_NAME]" at bounding box center [1160, 139] width 88 height 16
click at [1177, 131] on link "[PERSON_NAME]" at bounding box center [1160, 139] width 88 height 16
click at [36, 81] on span at bounding box center [29, 81] width 28 height 18
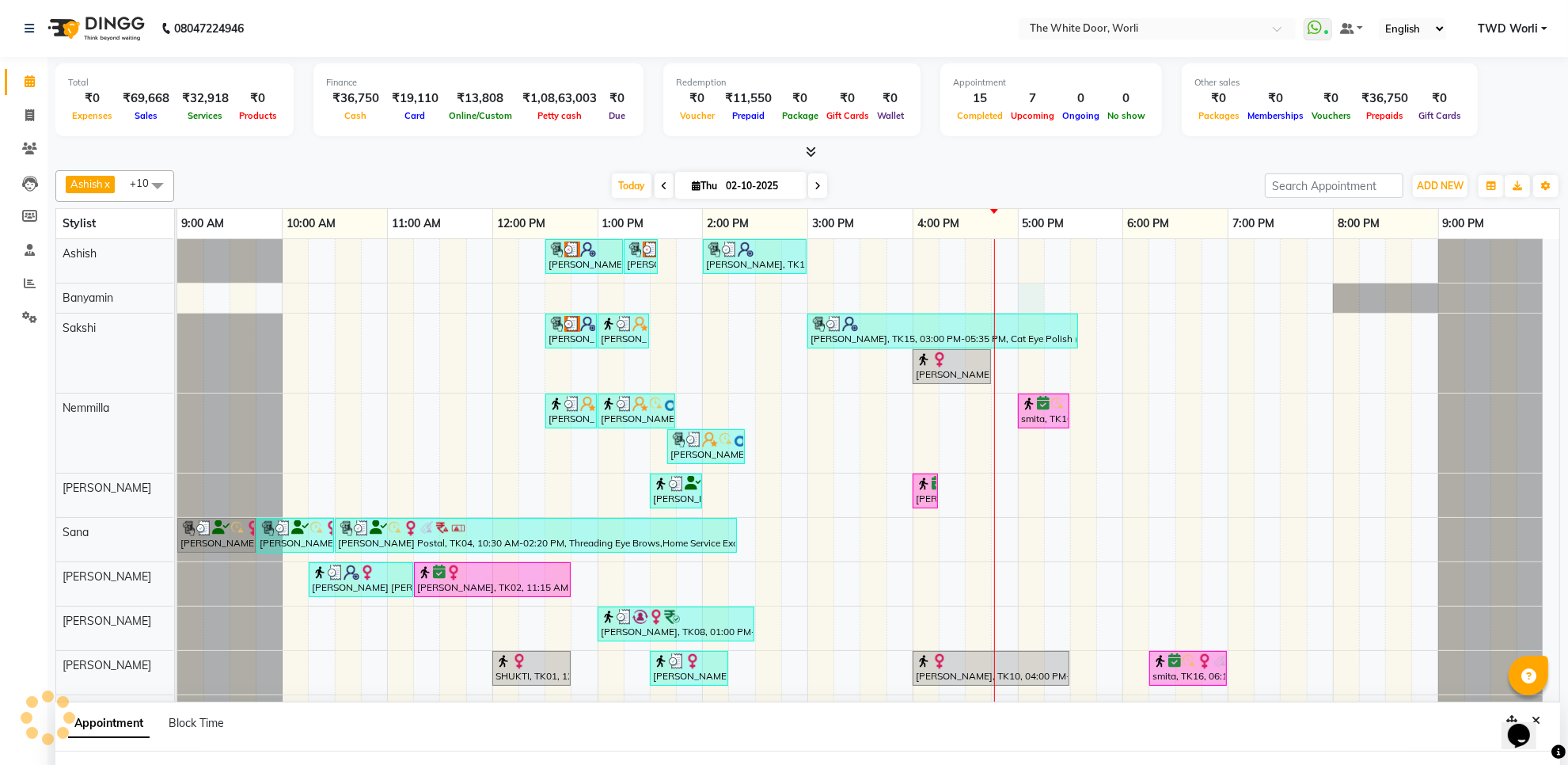
scroll to position [12, 0]
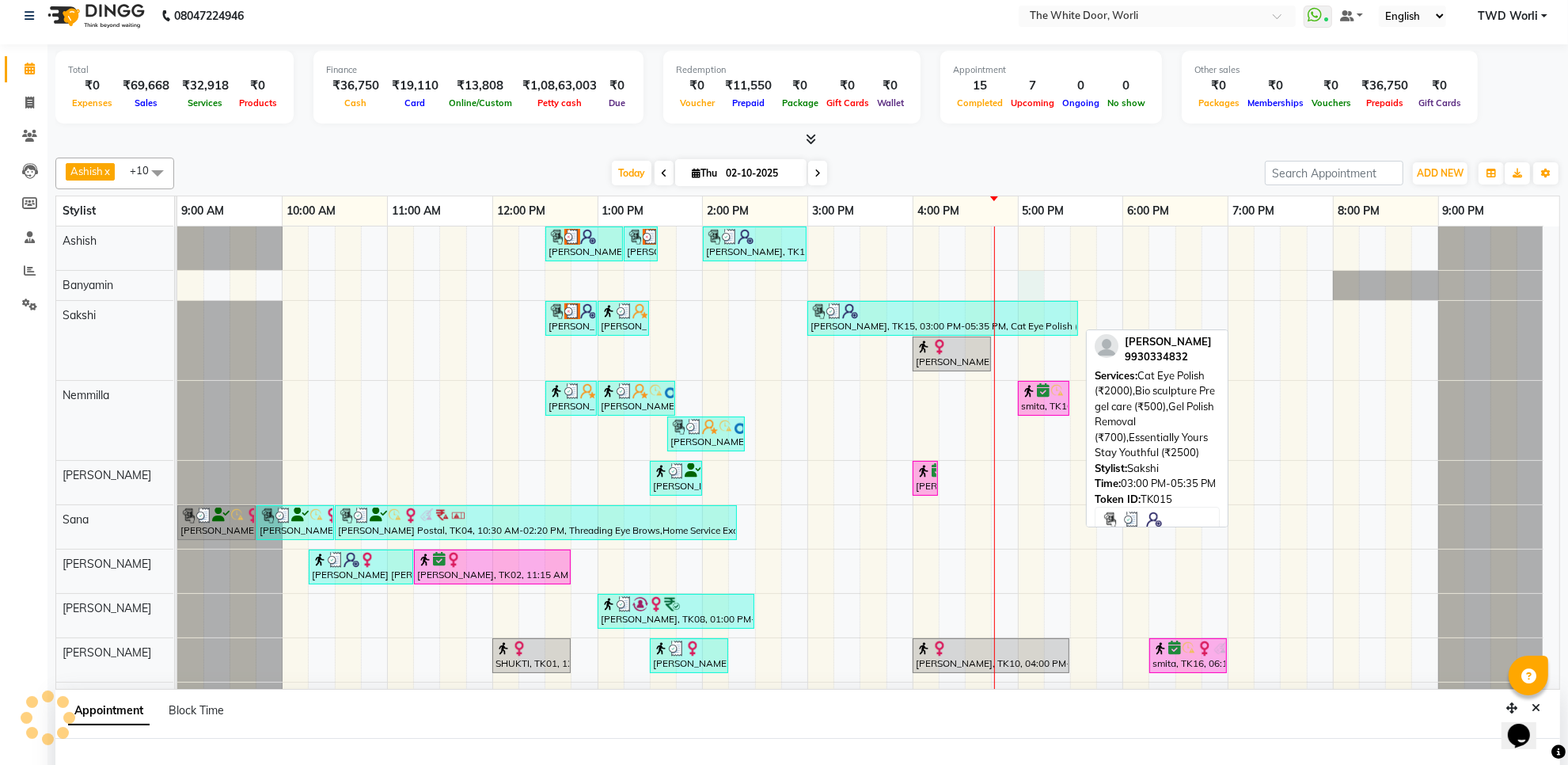
select select "20395"
select select "tentative"
select select "1020"
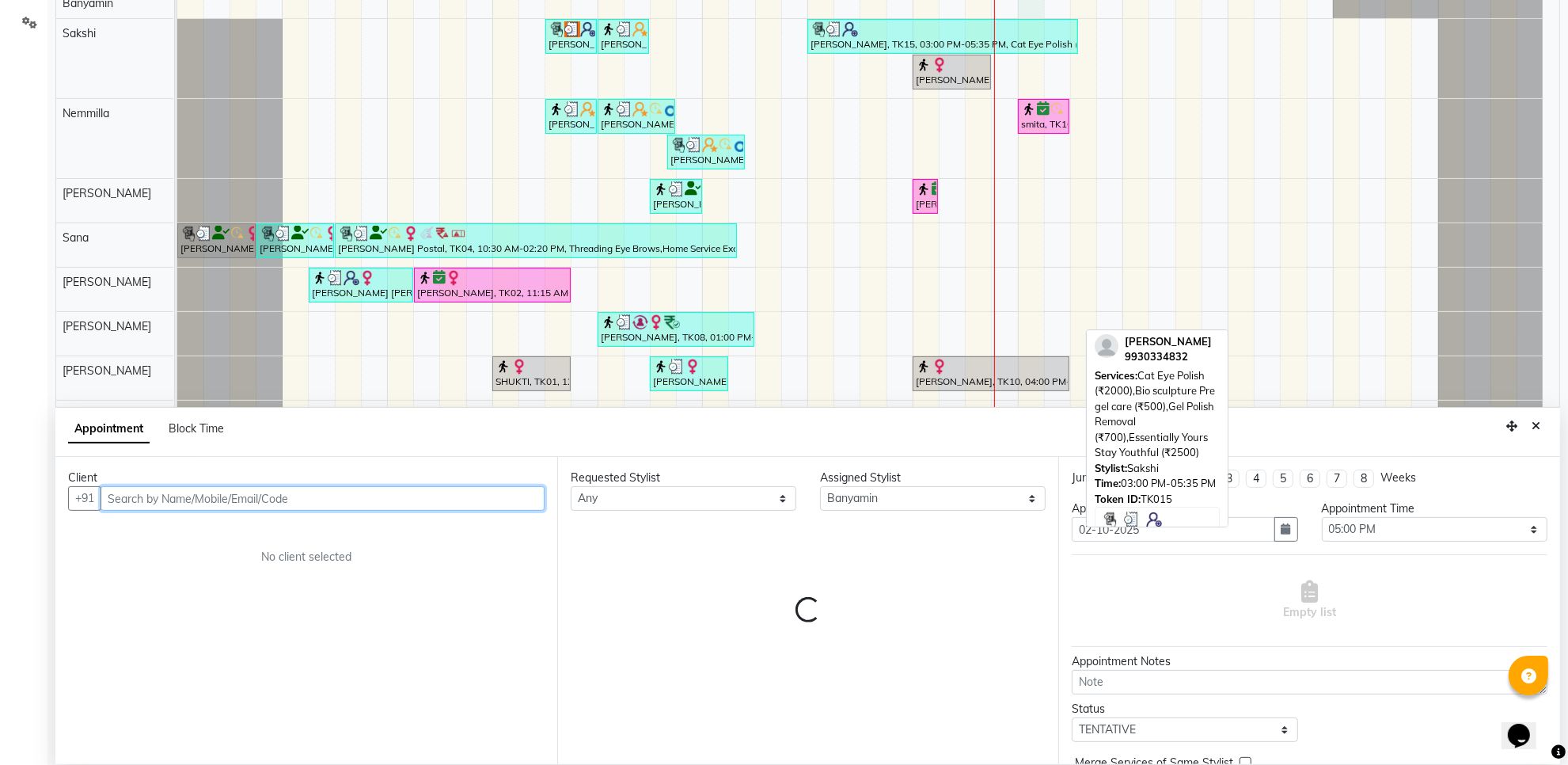
scroll to position [298, 0]
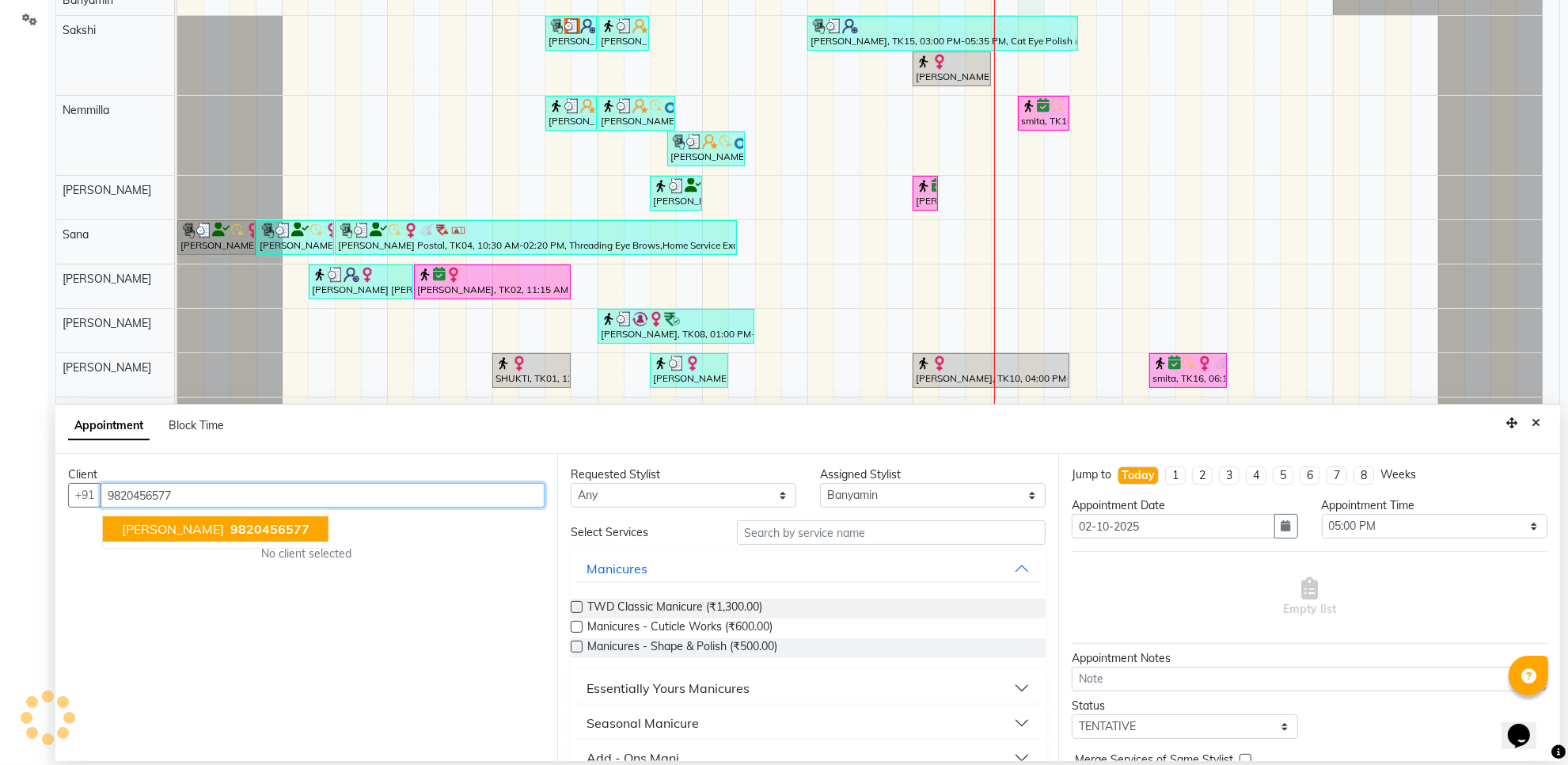
click at [231, 531] on span "9820456577" at bounding box center [270, 528] width 79 height 16
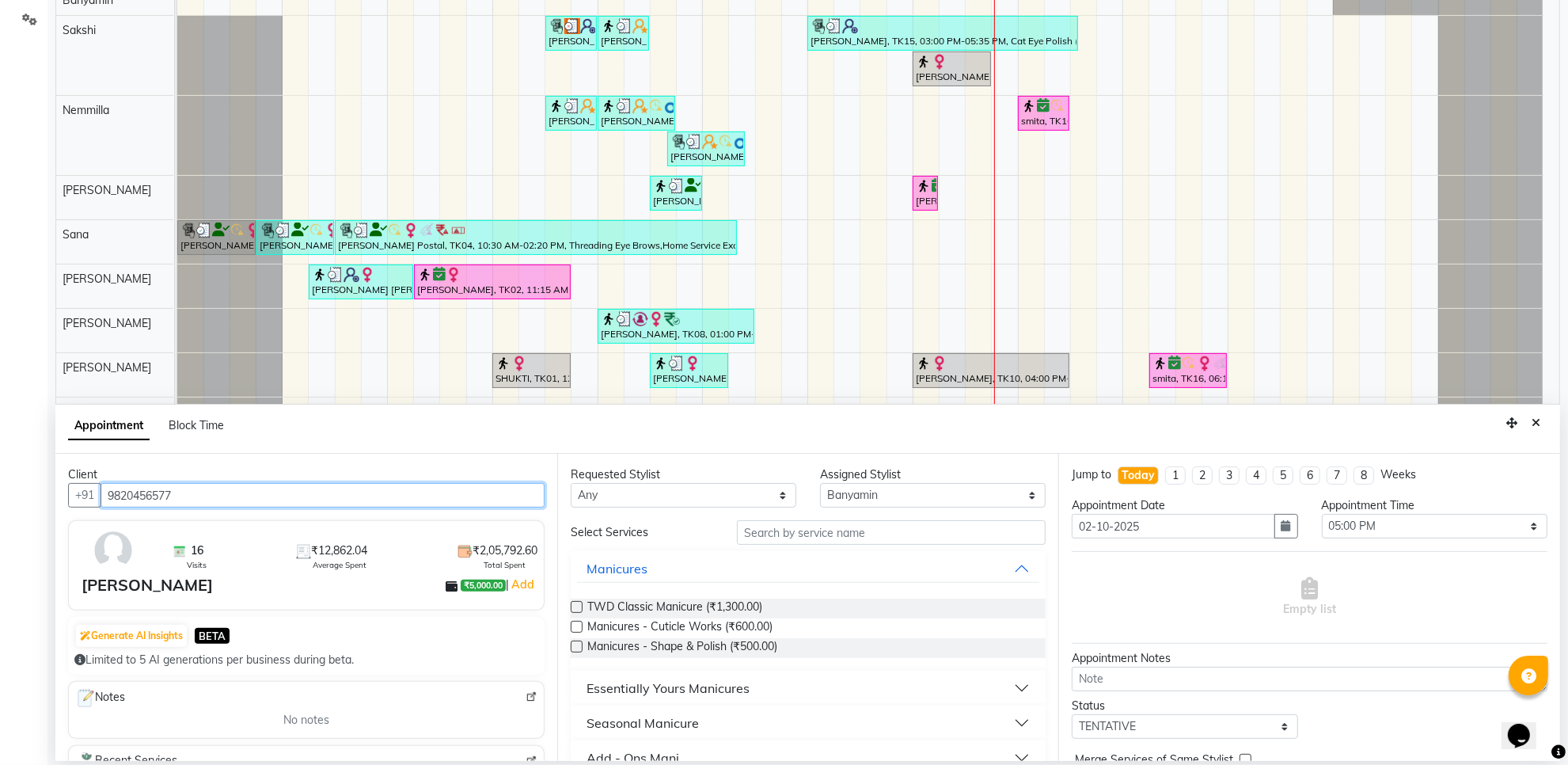
type input "9820456577"
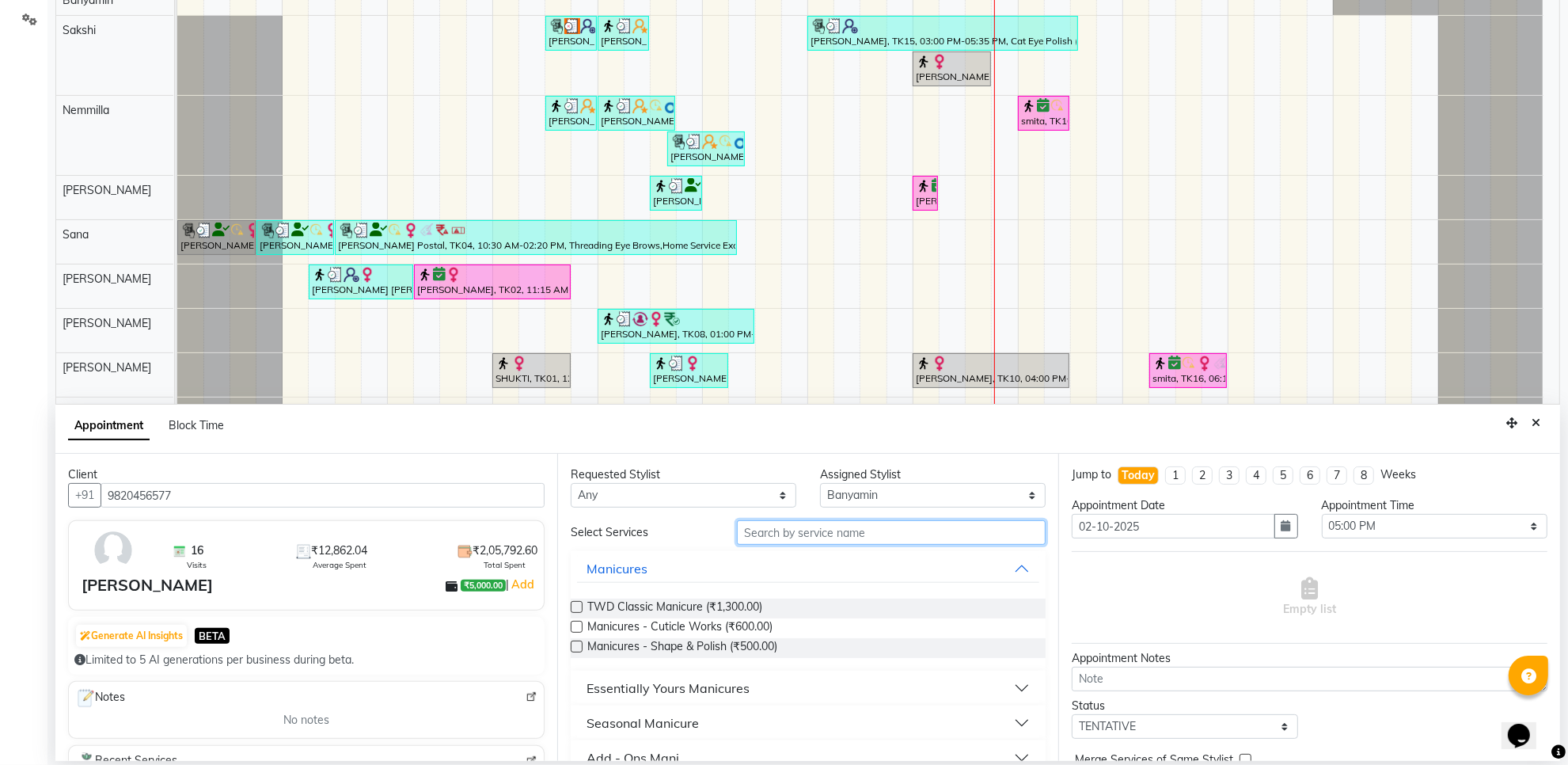
click at [754, 542] on input "text" at bounding box center [892, 533] width 309 height 25
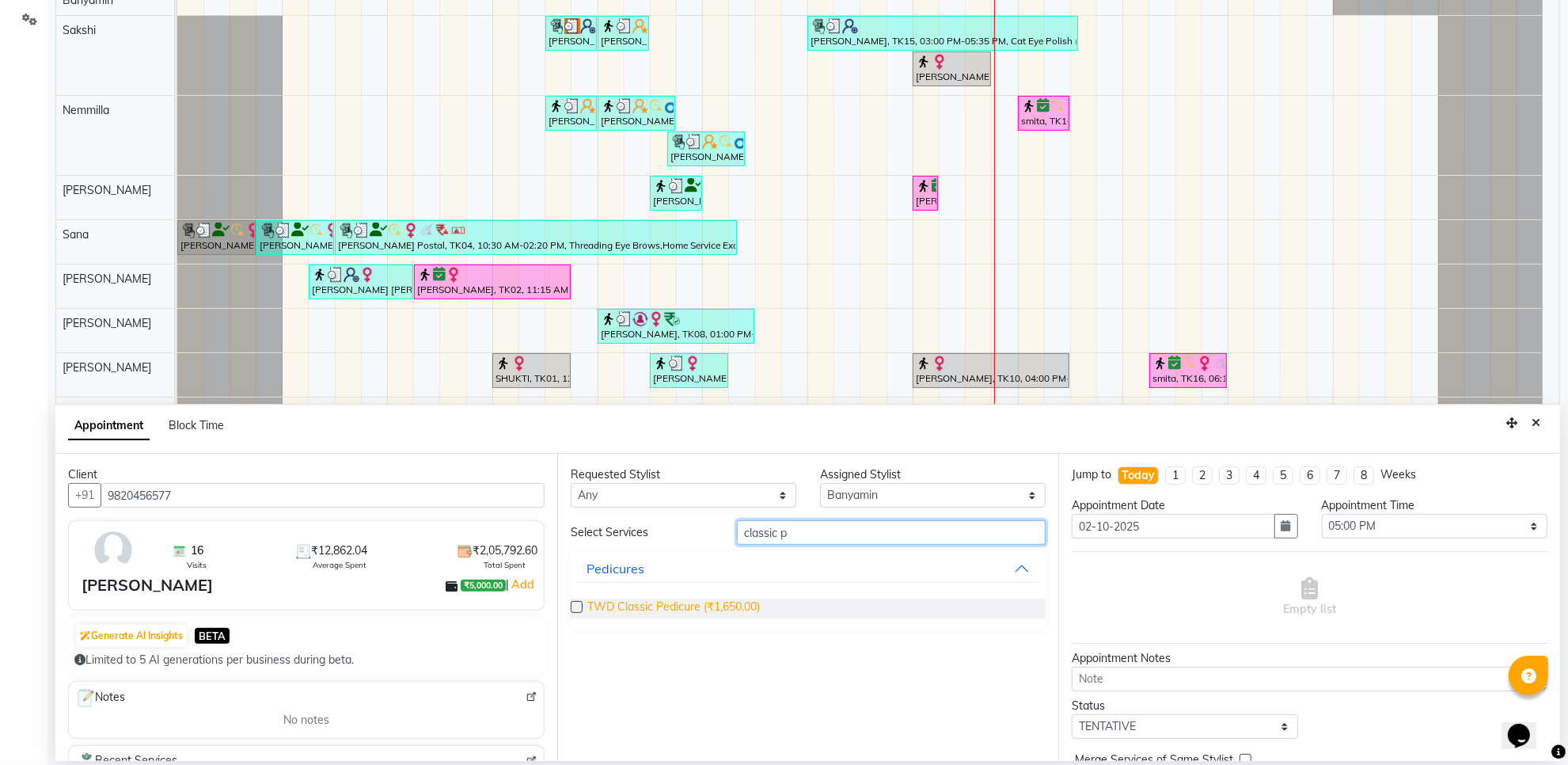
type input "classic p"
click at [718, 602] on span "TWD Classic Pedicure (₹1,650.00)" at bounding box center [673, 608] width 172 height 20
checkbox input "false"
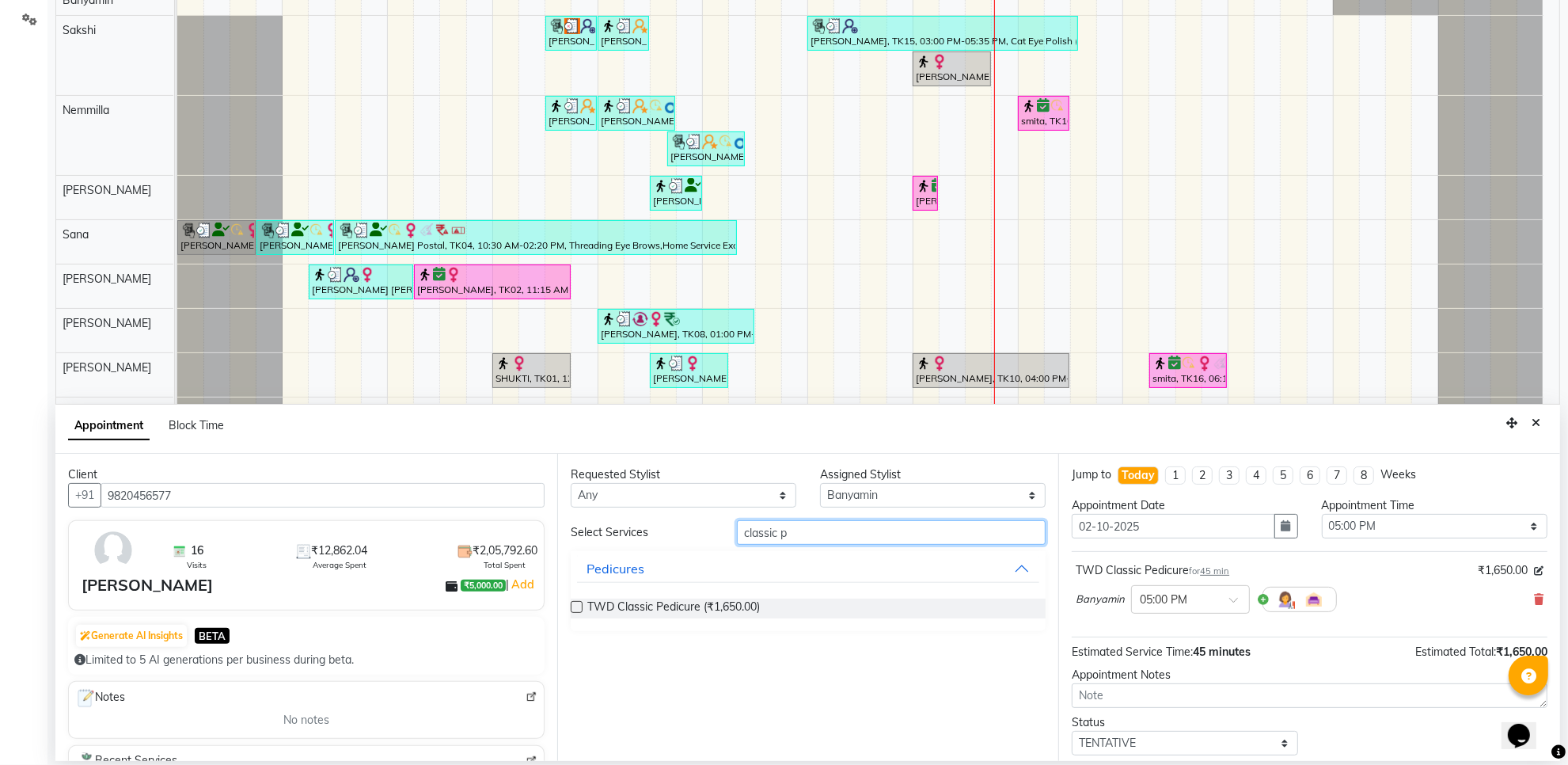
click at [818, 535] on input "classic p" at bounding box center [892, 533] width 309 height 25
click at [887, 500] on select "Select Aarti Ashish Ashish S Banyamin Gautam Sharma Leyla Lash Nemmilla Pranali…" at bounding box center [933, 495] width 226 height 25
select select "22335"
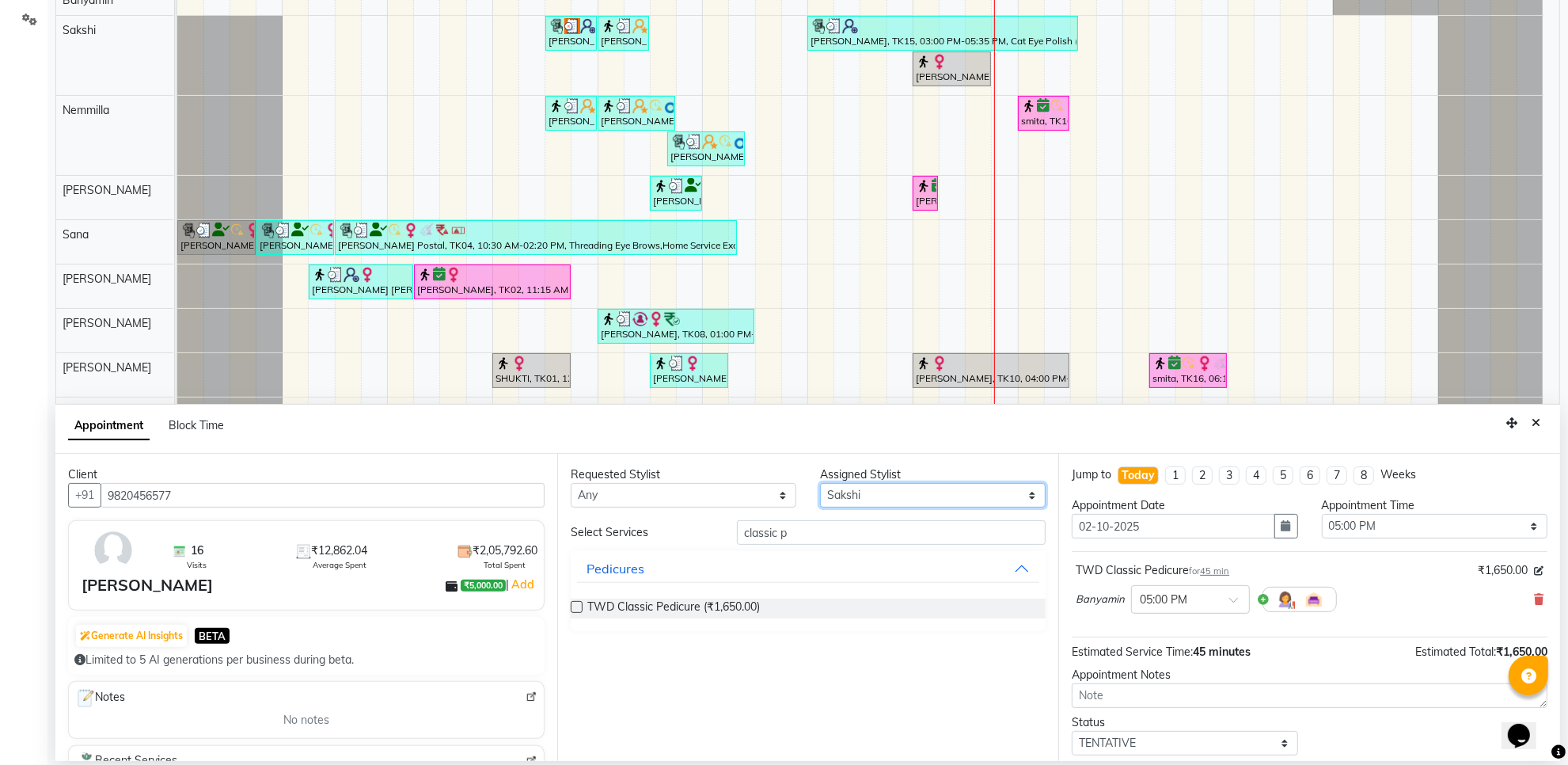
click at [820, 483] on select "Select Aarti Ashish Ashish S Banyamin Gautam Sharma Leyla Lash Nemmilla Pranali…" at bounding box center [933, 495] width 226 height 25
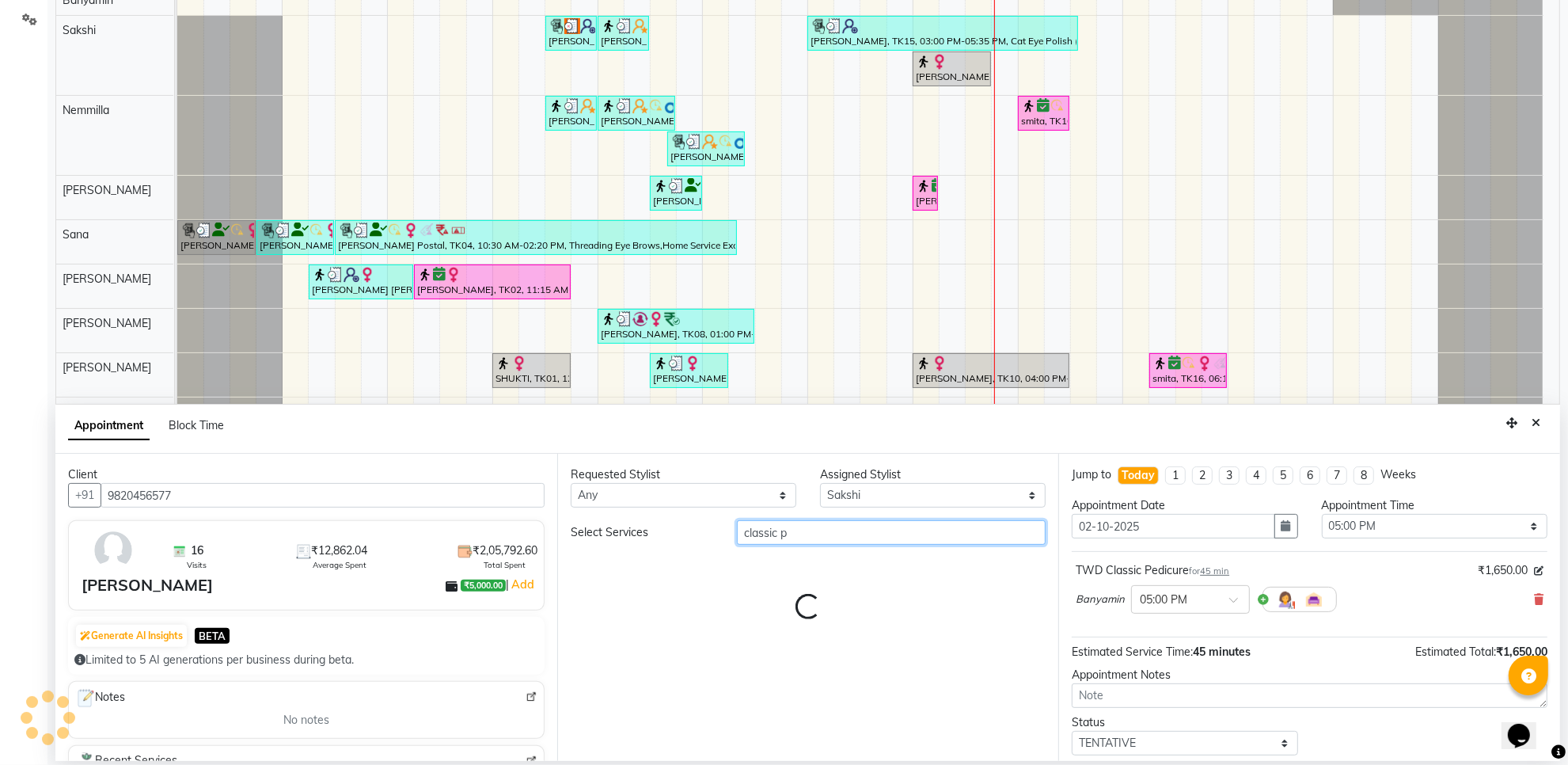
click at [812, 541] on input "classic p" at bounding box center [892, 533] width 309 height 25
type input "classic ma"
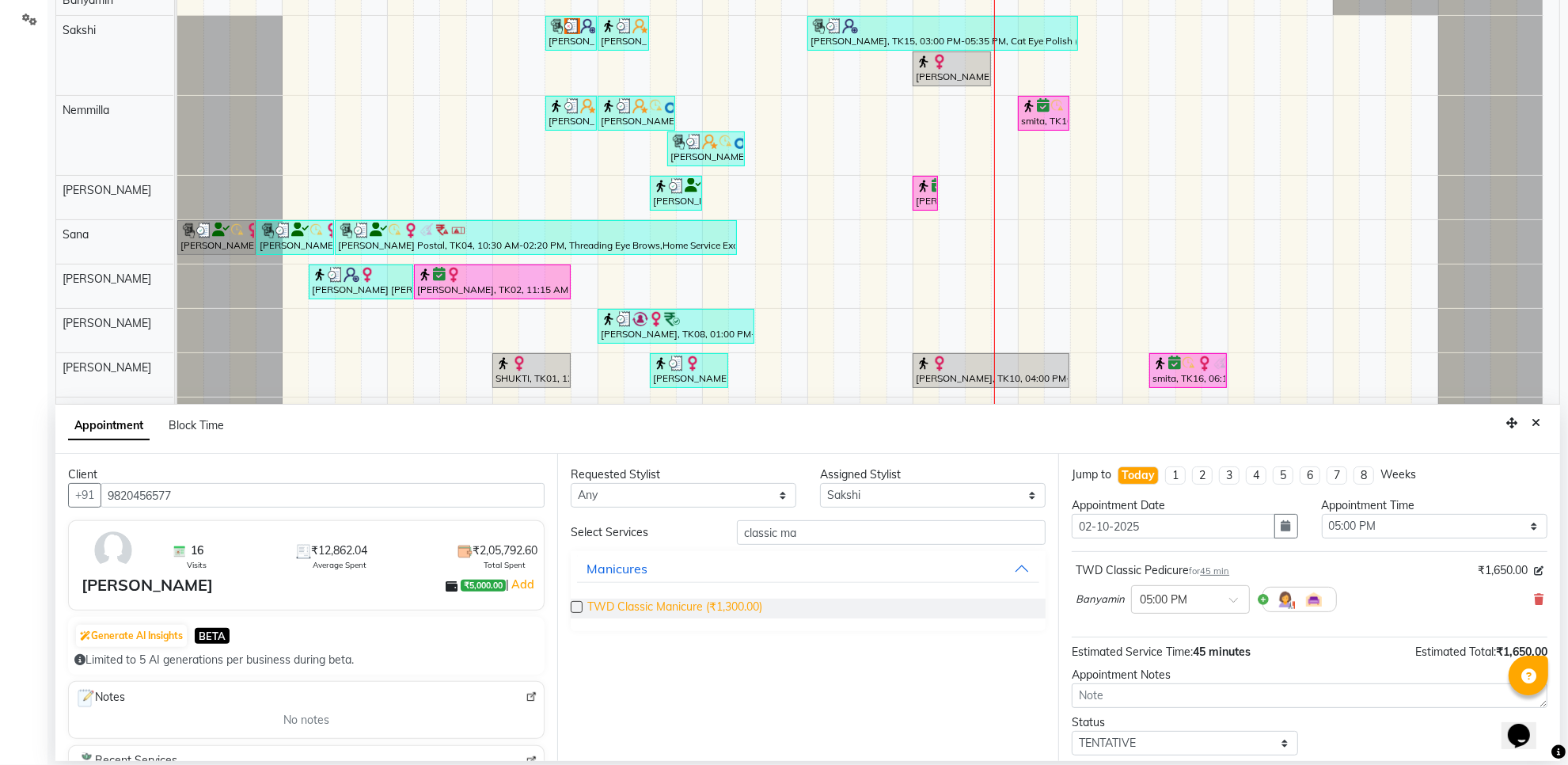
click at [745, 600] on span "TWD Classic Manicure (₹1,300.00)" at bounding box center [675, 608] width 175 height 20
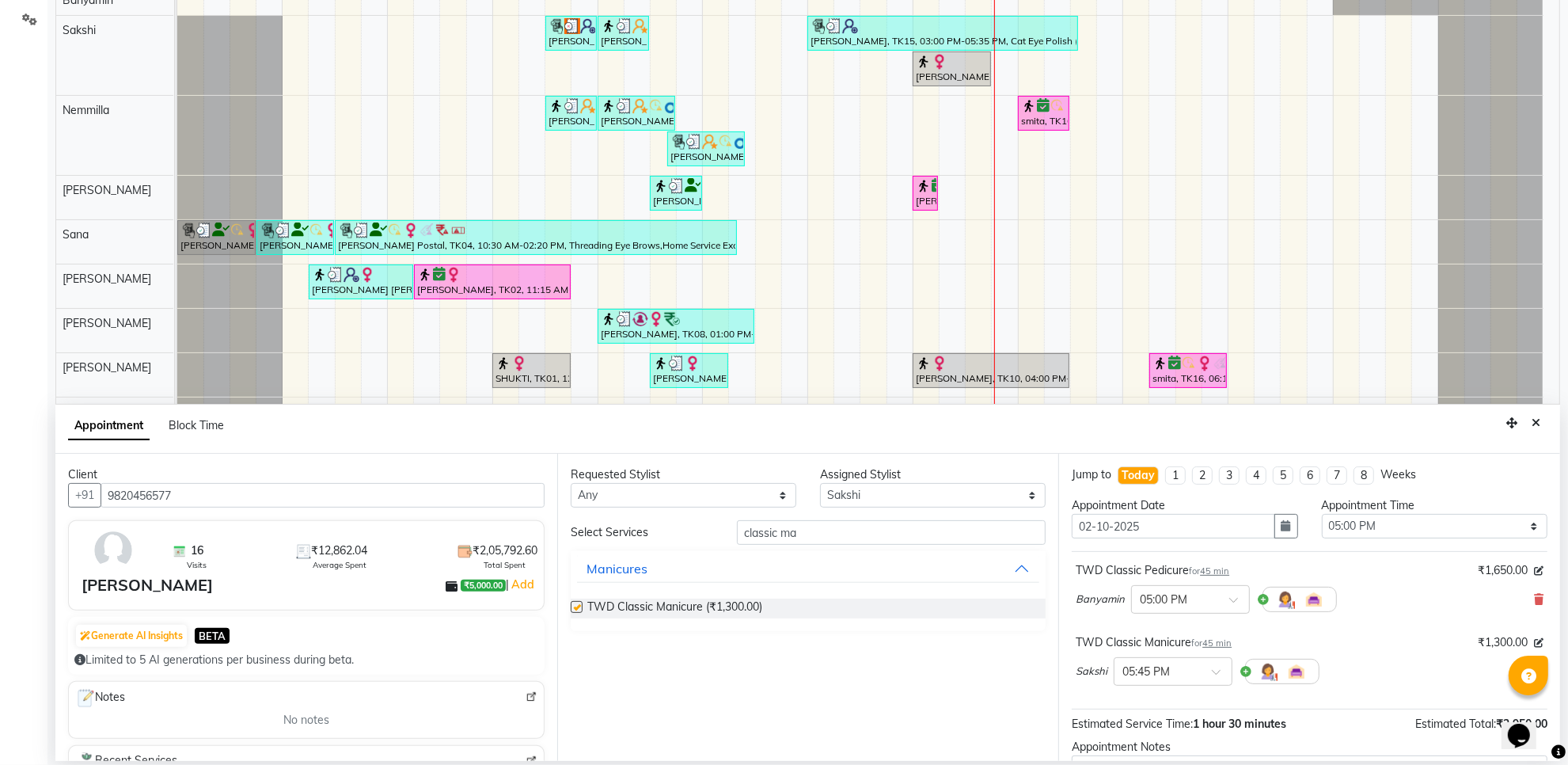
checkbox input "false"
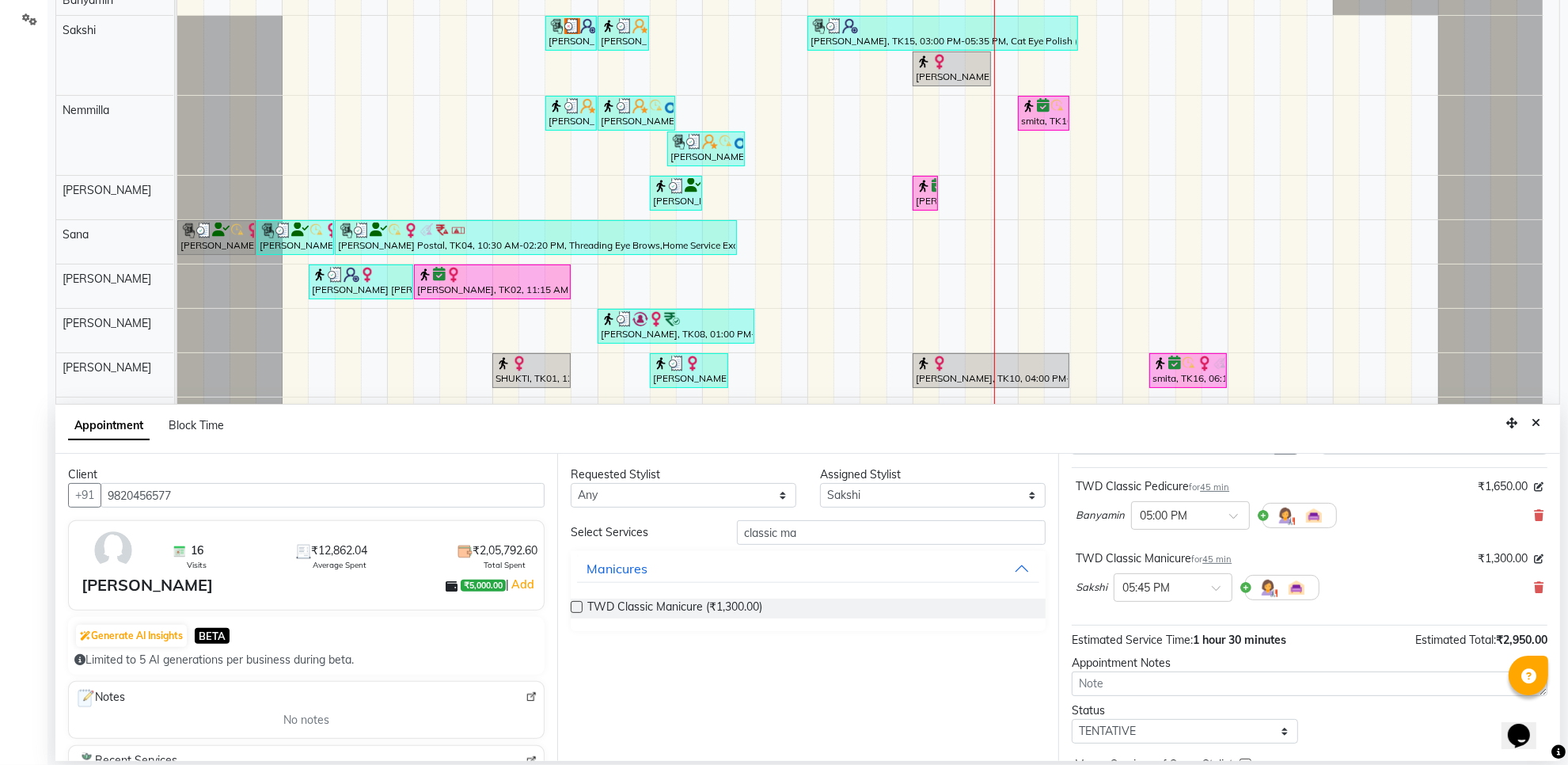
scroll to position [168, 0]
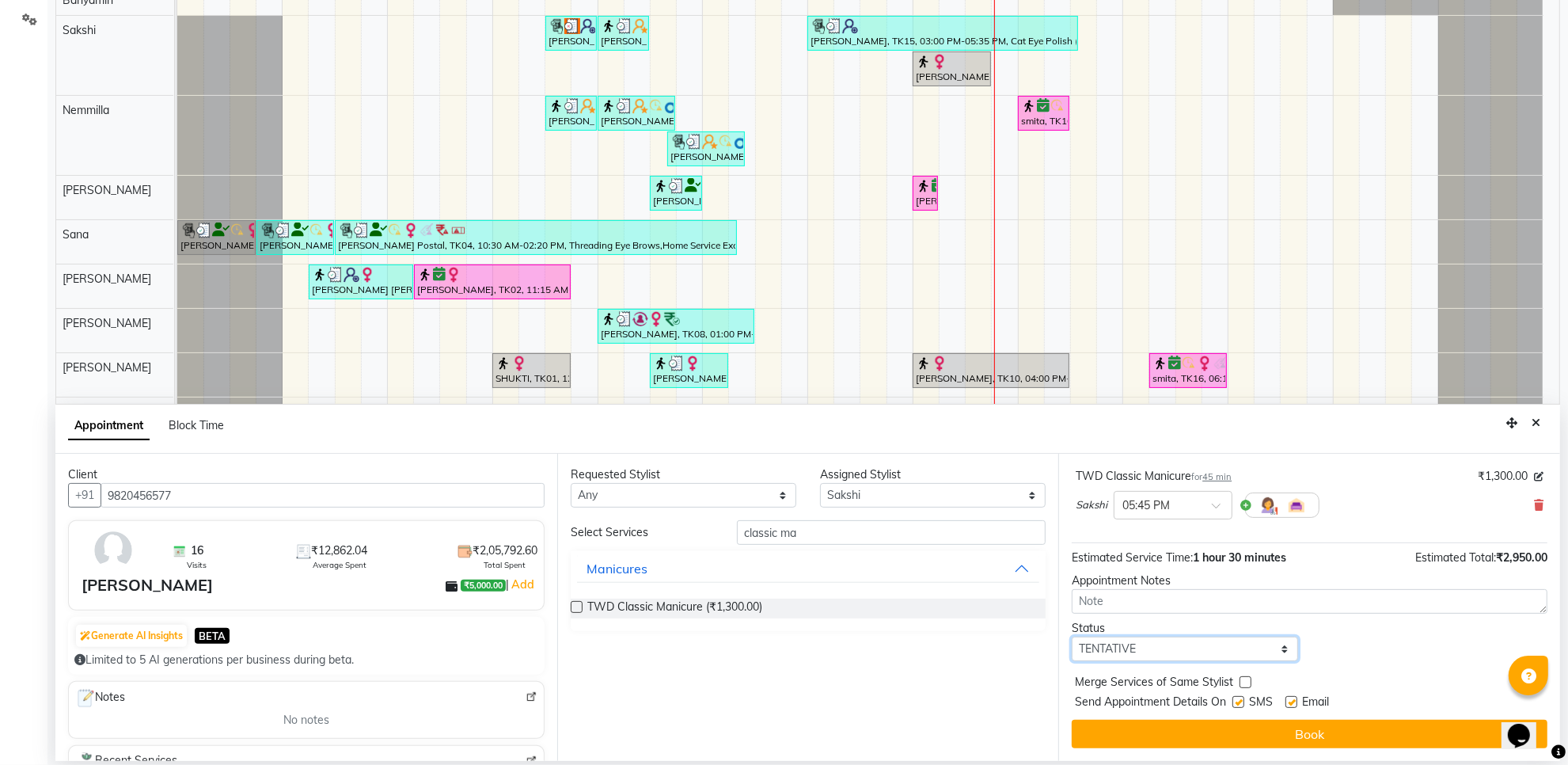
click at [1163, 655] on select "Select TENTATIVE CONFIRM CHECK-IN UPCOMING" at bounding box center [1185, 650] width 226 height 25
select select "confirm booking"
click at [1072, 637] on select "Select TENTATIVE CONFIRM CHECK-IN UPCOMING" at bounding box center [1185, 650] width 226 height 25
click at [1192, 734] on button "Book" at bounding box center [1309, 734] width 475 height 29
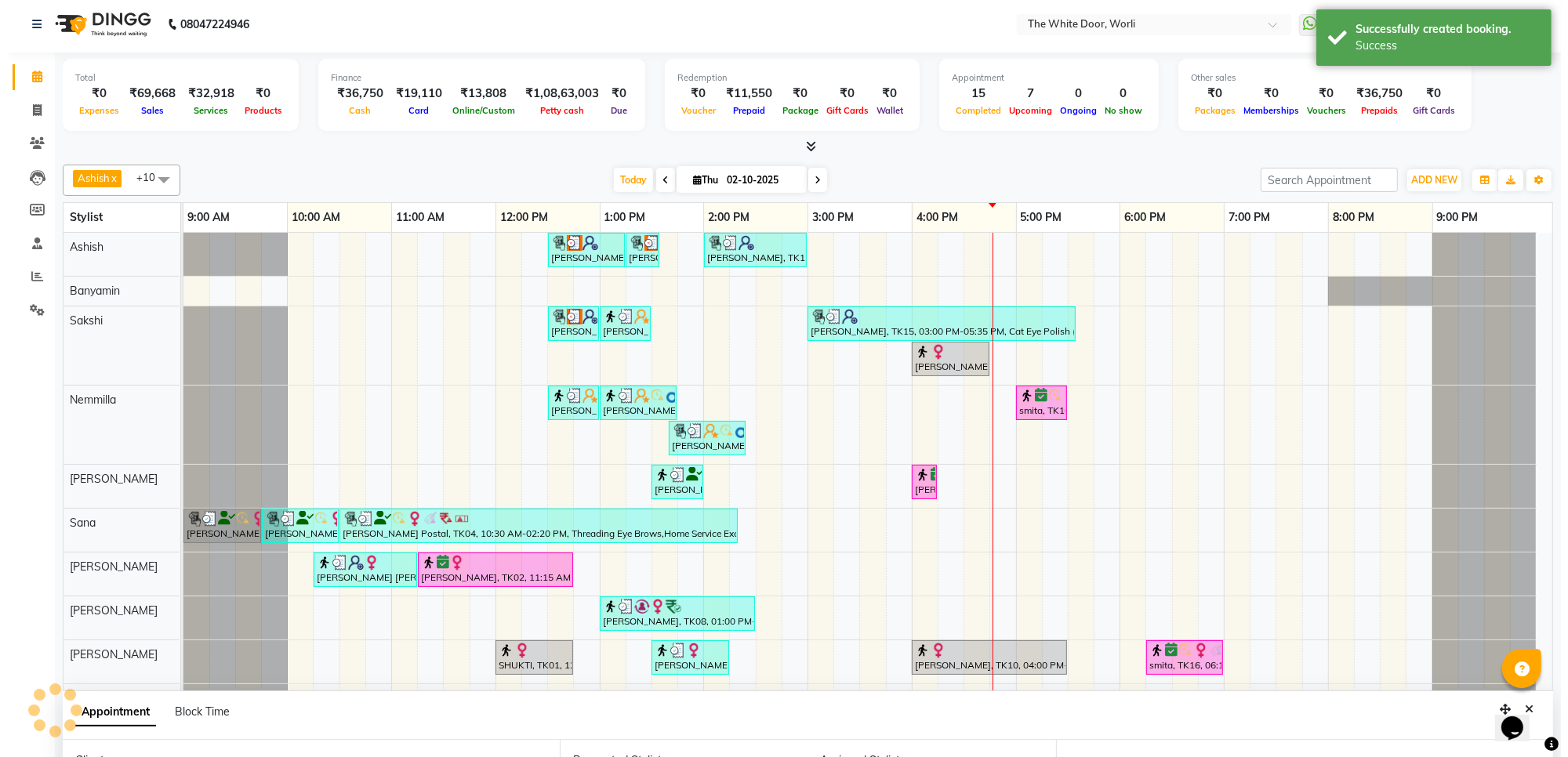
scroll to position [0, 0]
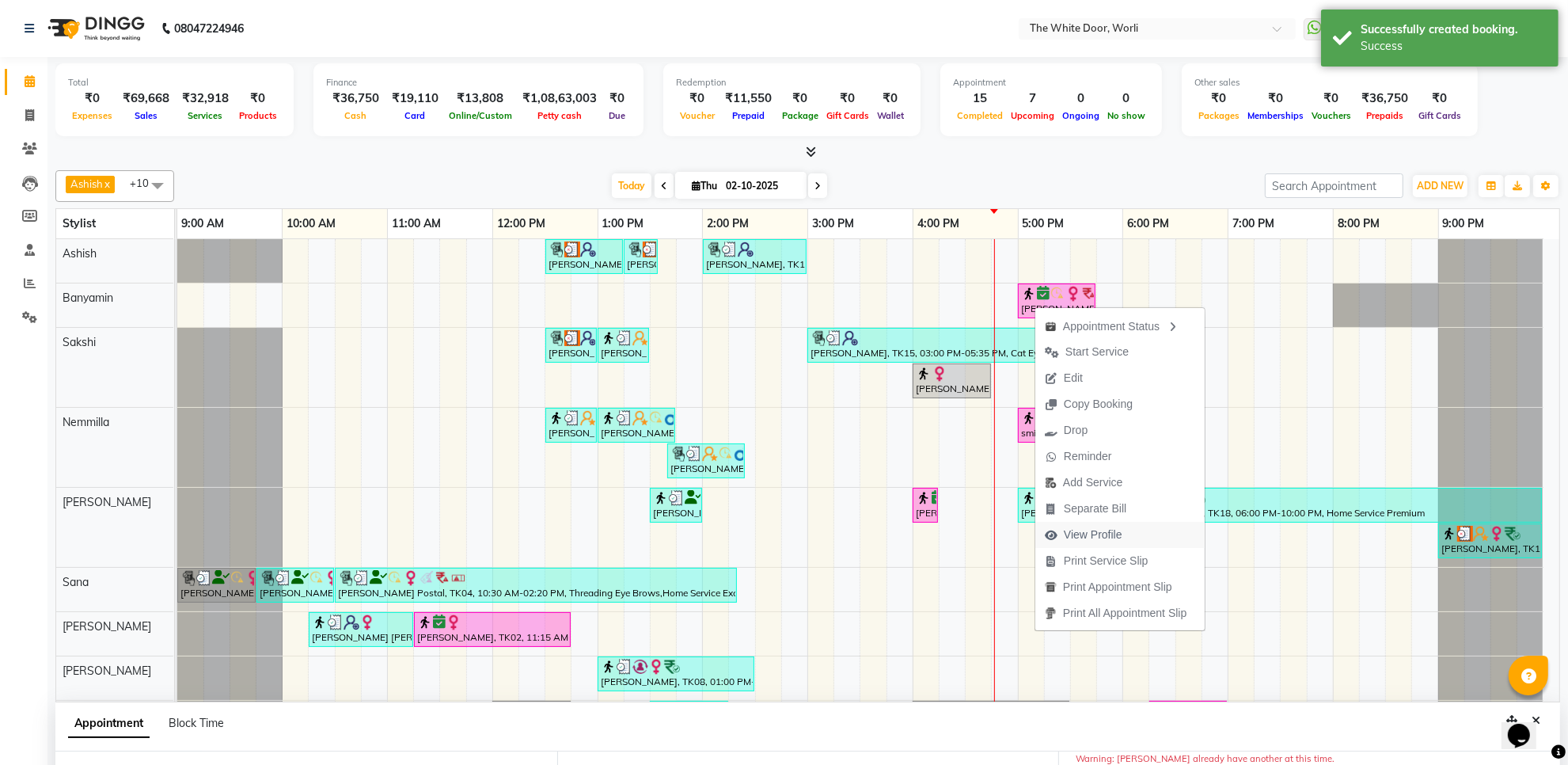
click at [1088, 542] on span "View Profile" at bounding box center [1093, 535] width 59 height 16
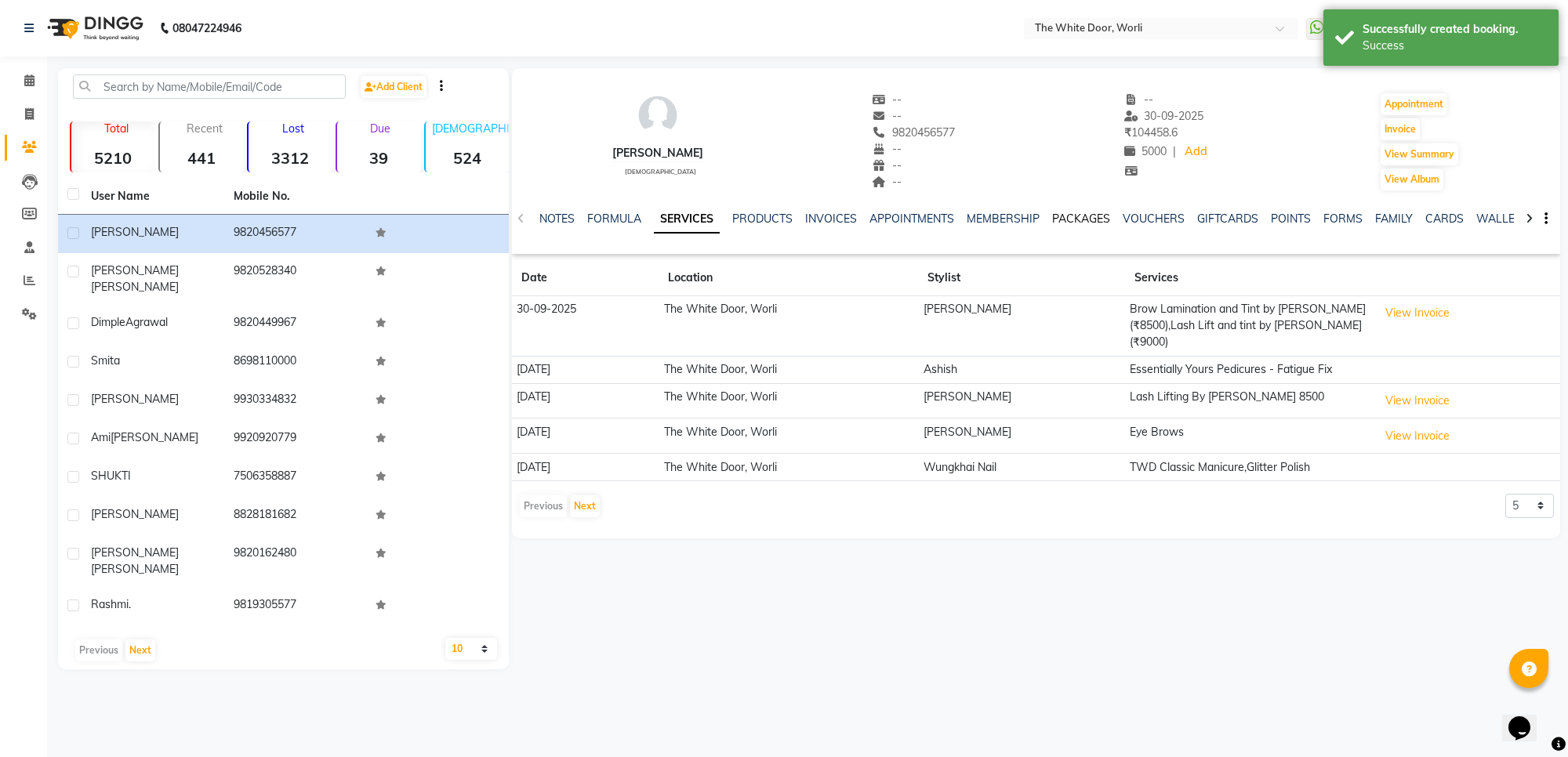
click at [1061, 215] on link "PACKAGES" at bounding box center [1080, 218] width 58 height 14
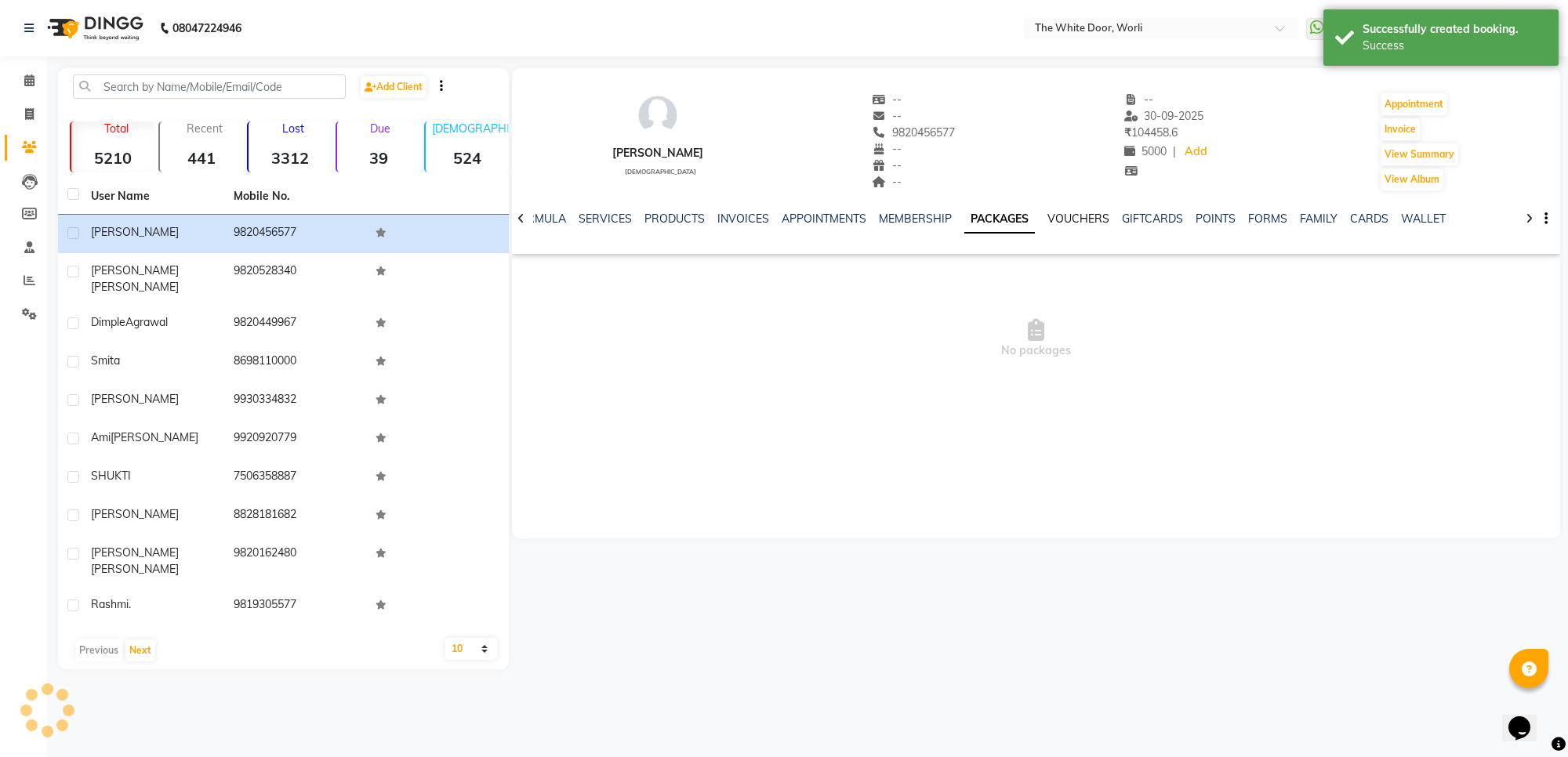
click at [1063, 215] on link "VOUCHERS" at bounding box center [1079, 218] width 62 height 14
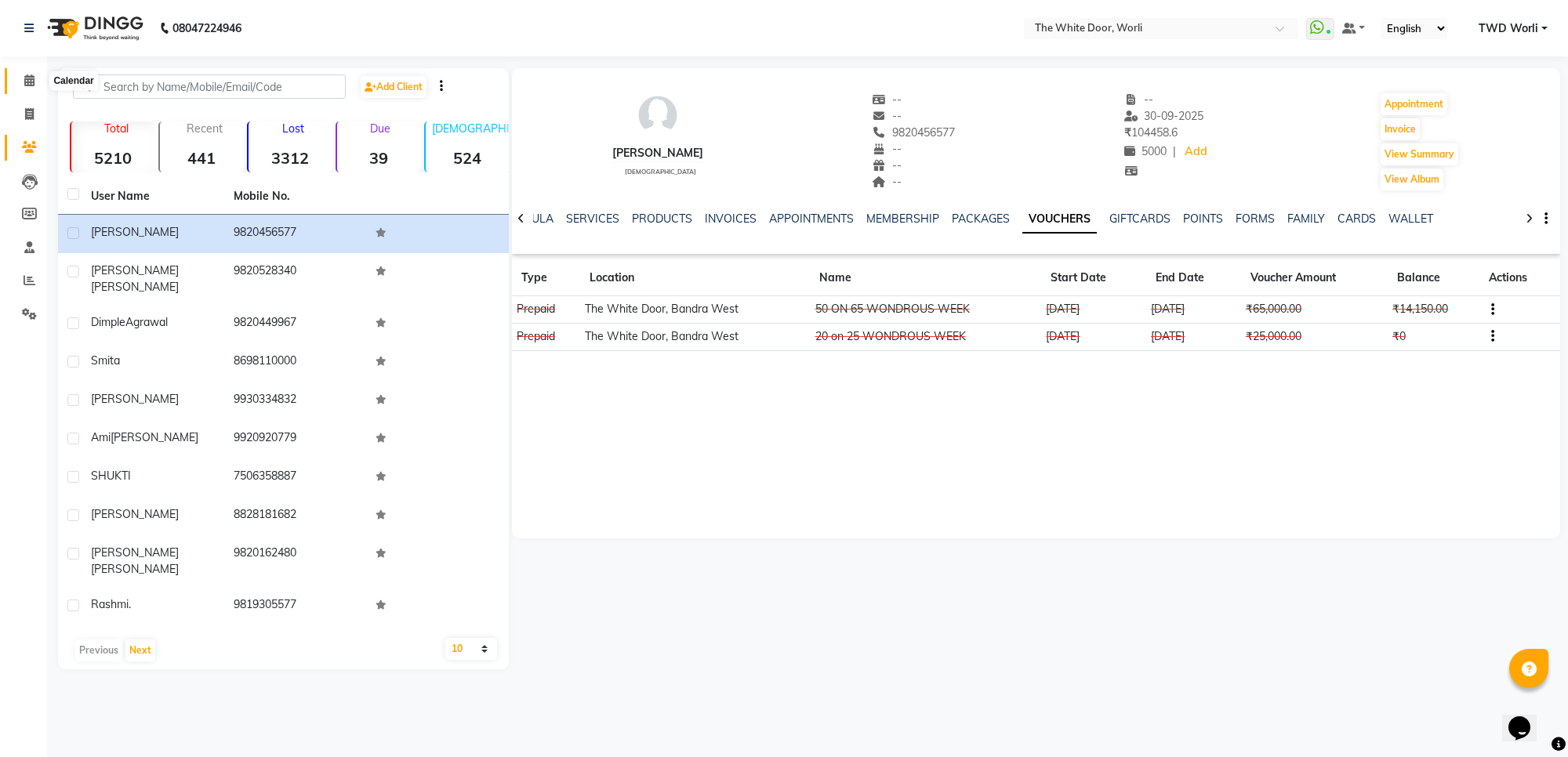
click at [29, 82] on icon at bounding box center [29, 80] width 10 height 11
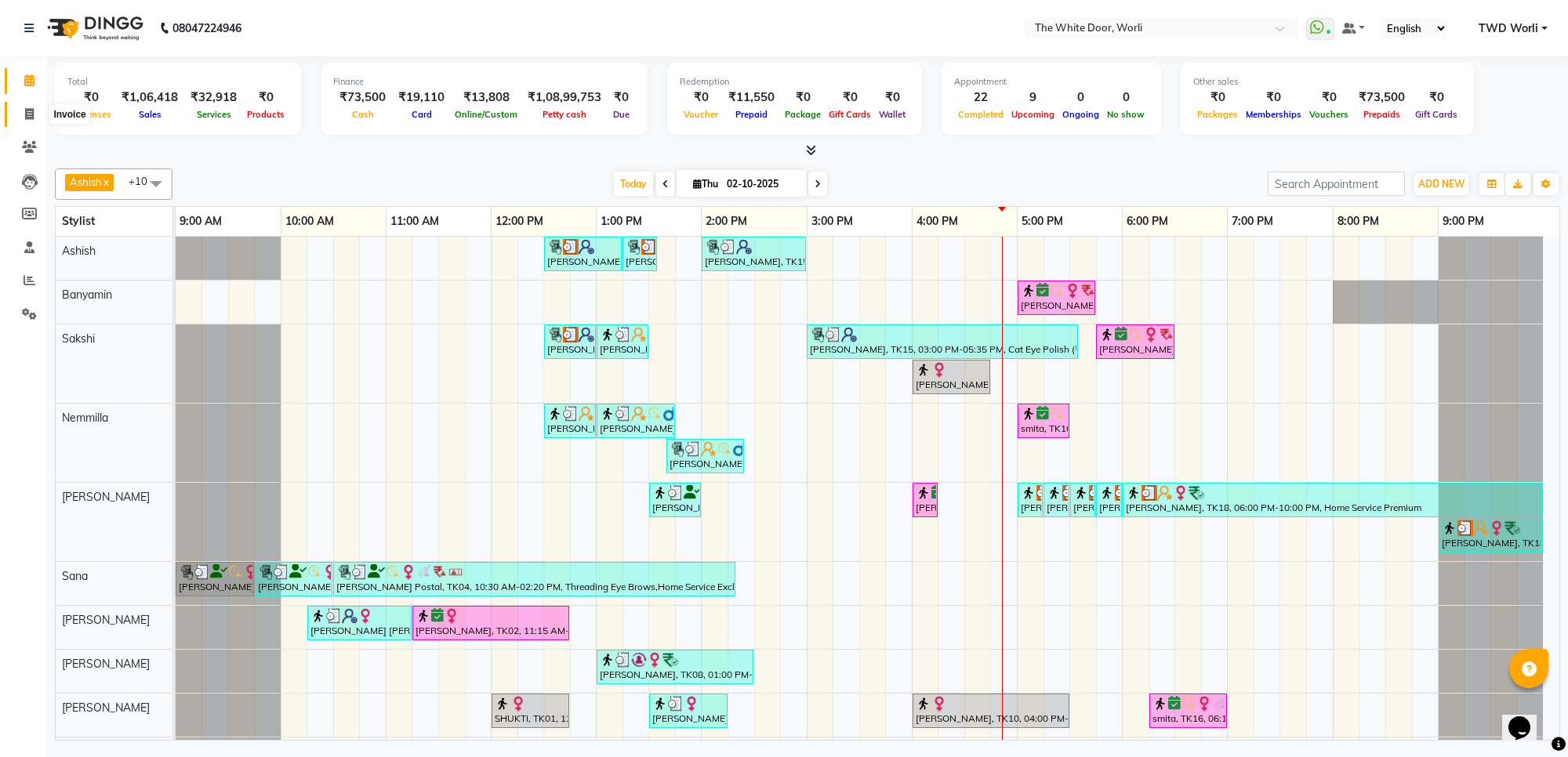
click at [32, 120] on span at bounding box center [29, 115] width 28 height 18
select select "service"
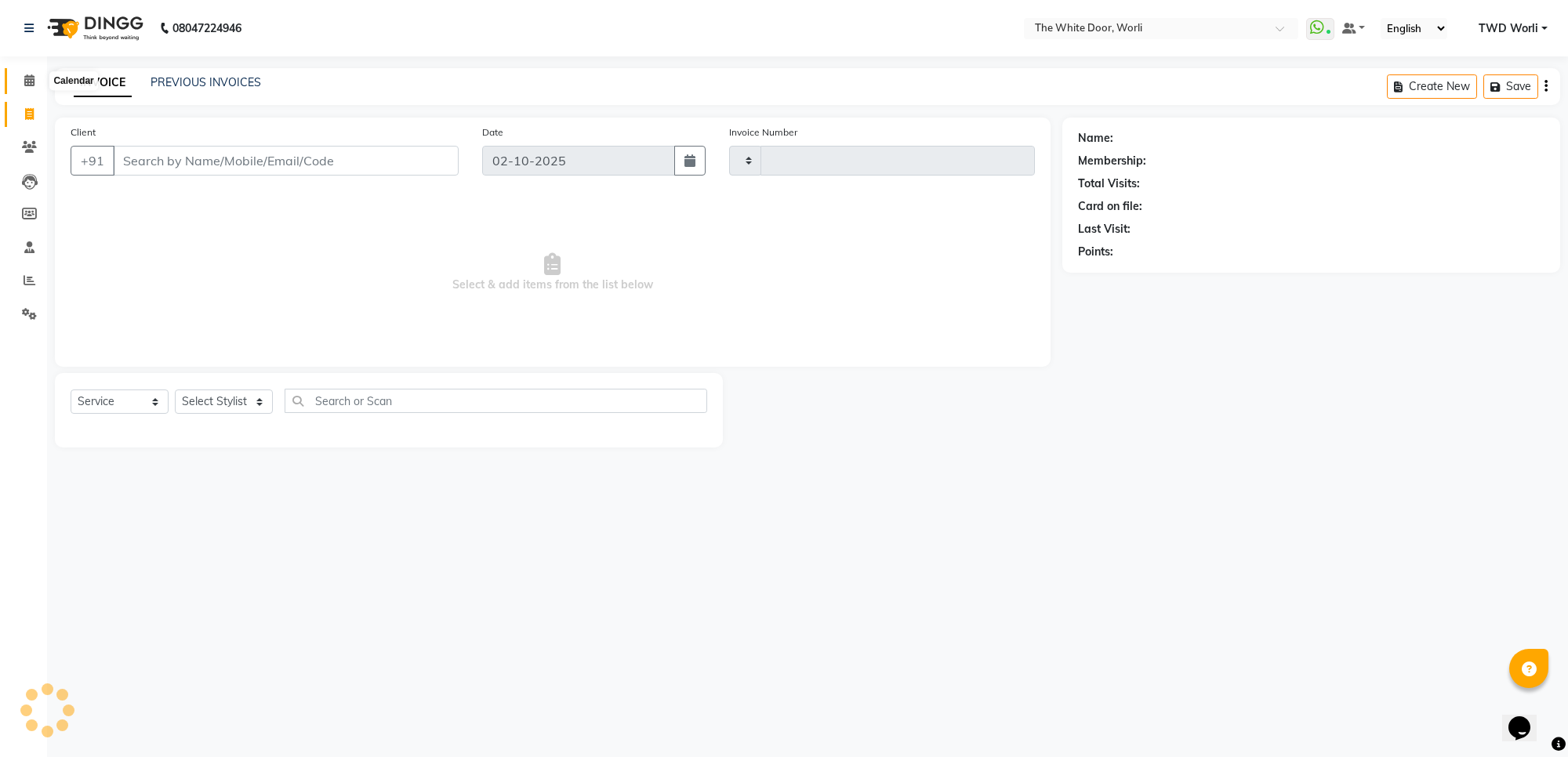
click at [24, 76] on icon at bounding box center [29, 80] width 10 height 11
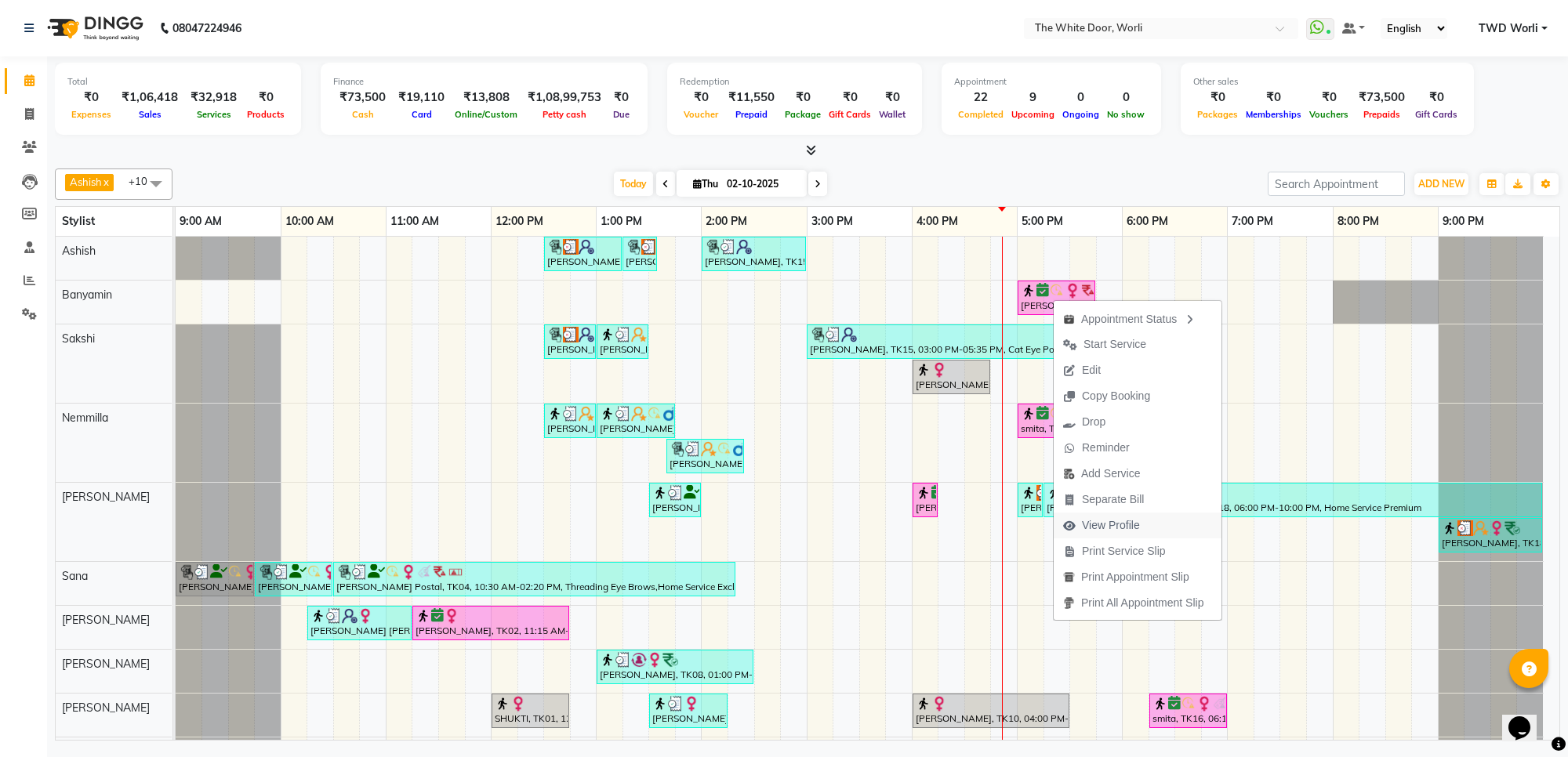
click at [1113, 520] on span "View Profile" at bounding box center [1110, 525] width 58 height 16
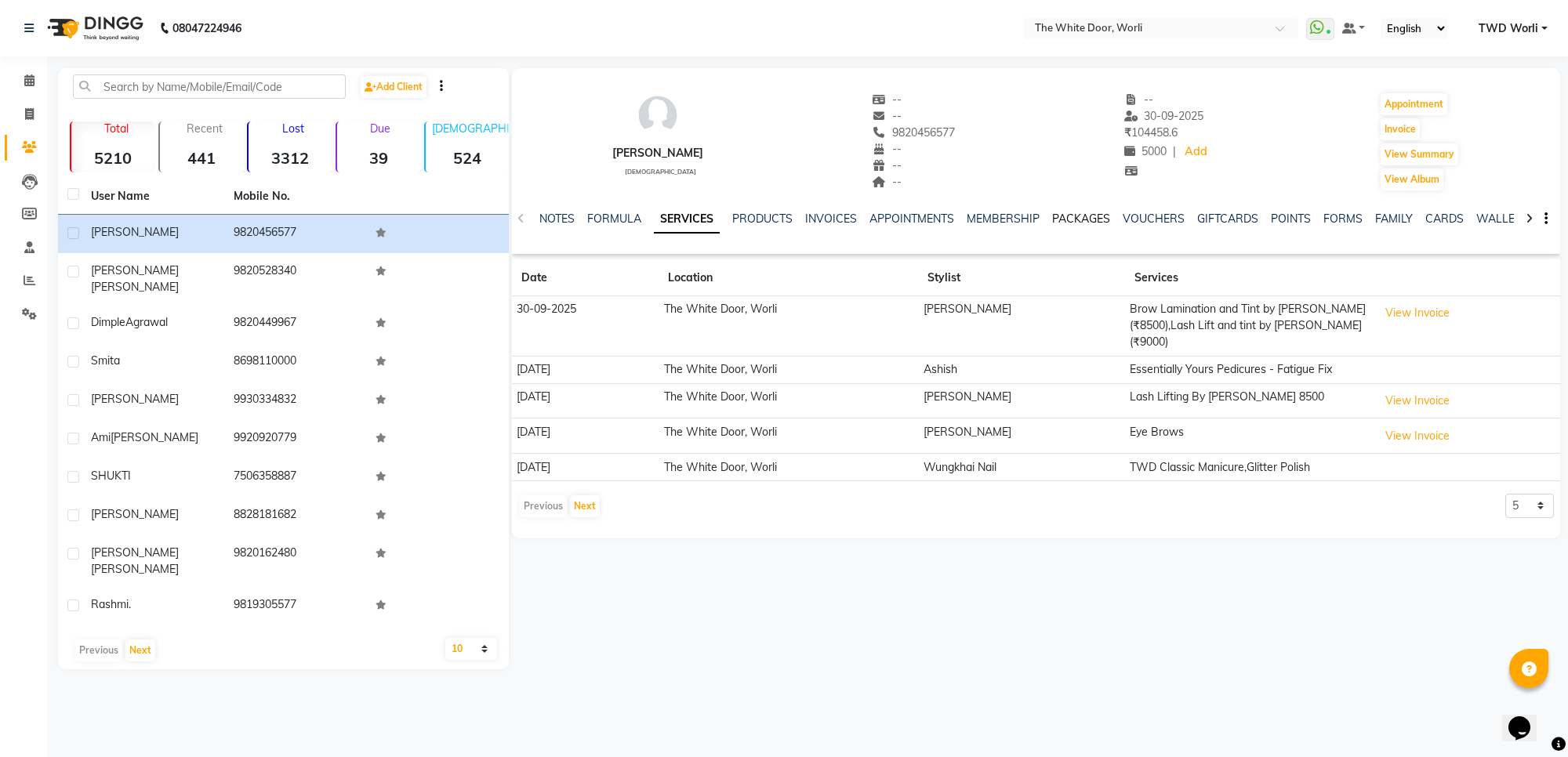
click at [1087, 221] on link "PACKAGES" at bounding box center [1080, 218] width 58 height 14
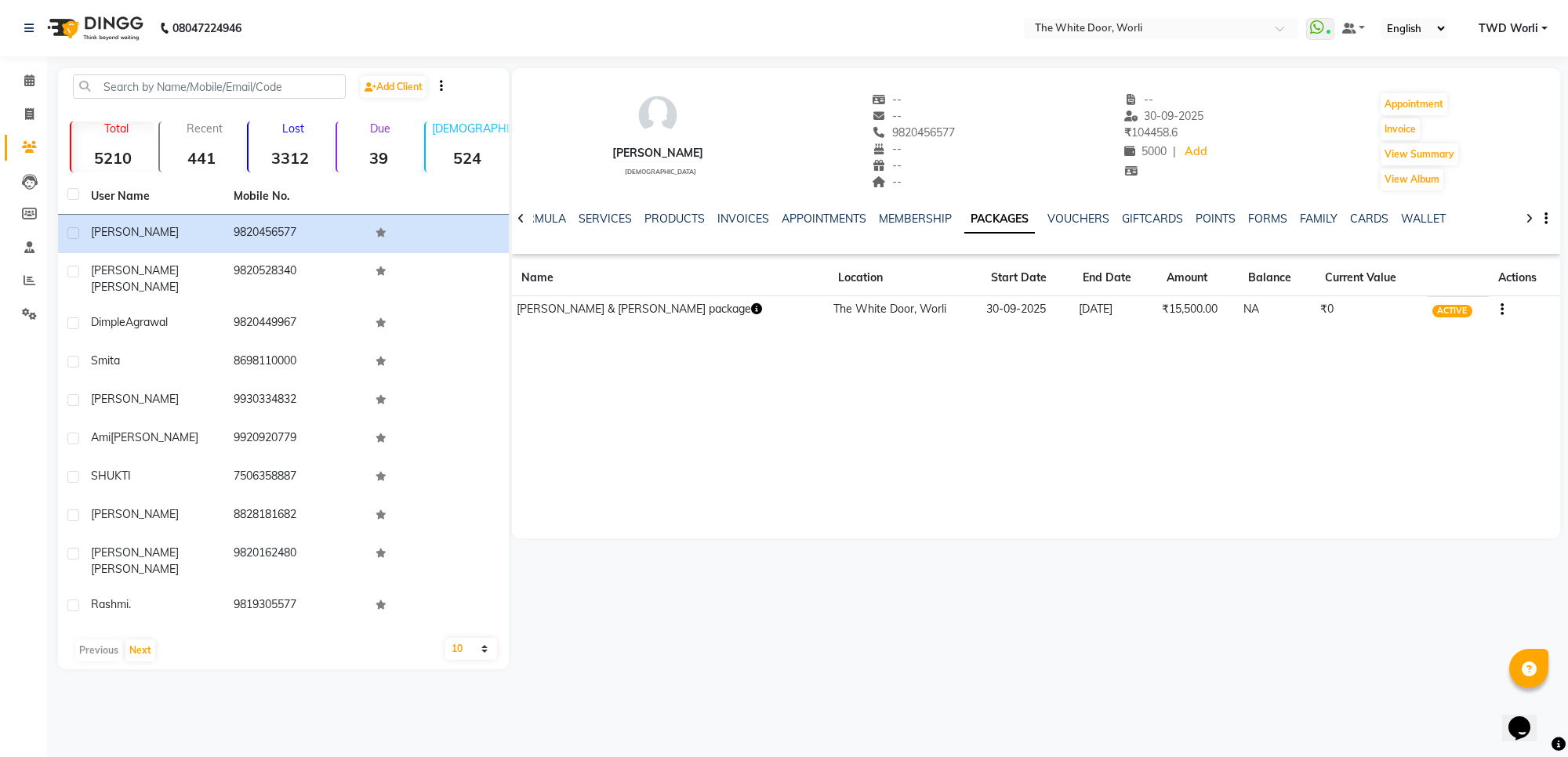
click at [1076, 228] on div "NOTES FORMULA SERVICES PRODUCTS INVOICES APPOINTMENTS MEMBERSHIP PACKAGES VOUCH…" at bounding box center [1017, 225] width 955 height 29
click at [1076, 225] on link "VOUCHERS" at bounding box center [1079, 218] width 62 height 14
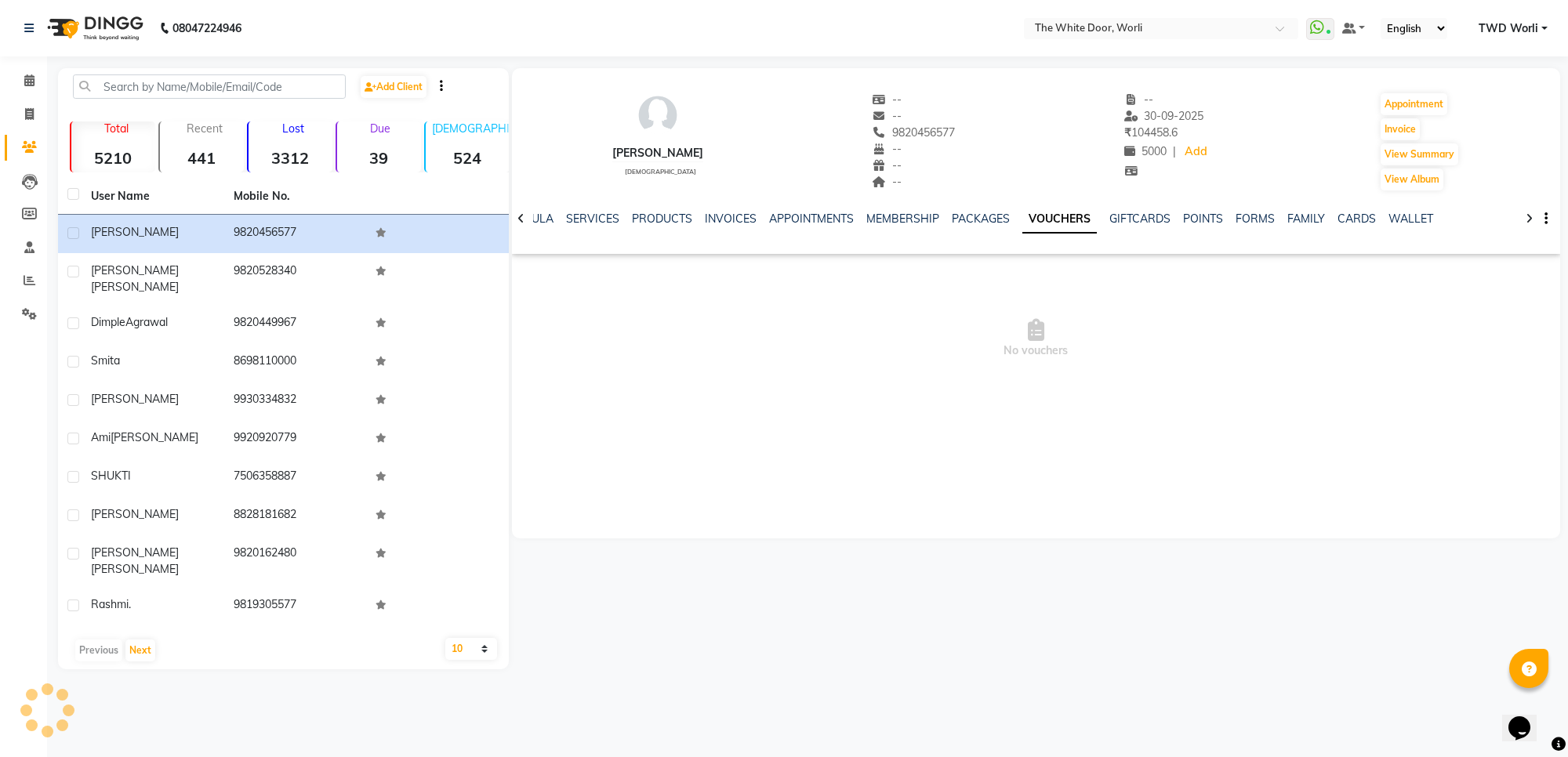
click at [993, 226] on div "PACKAGES" at bounding box center [981, 219] width 58 height 16
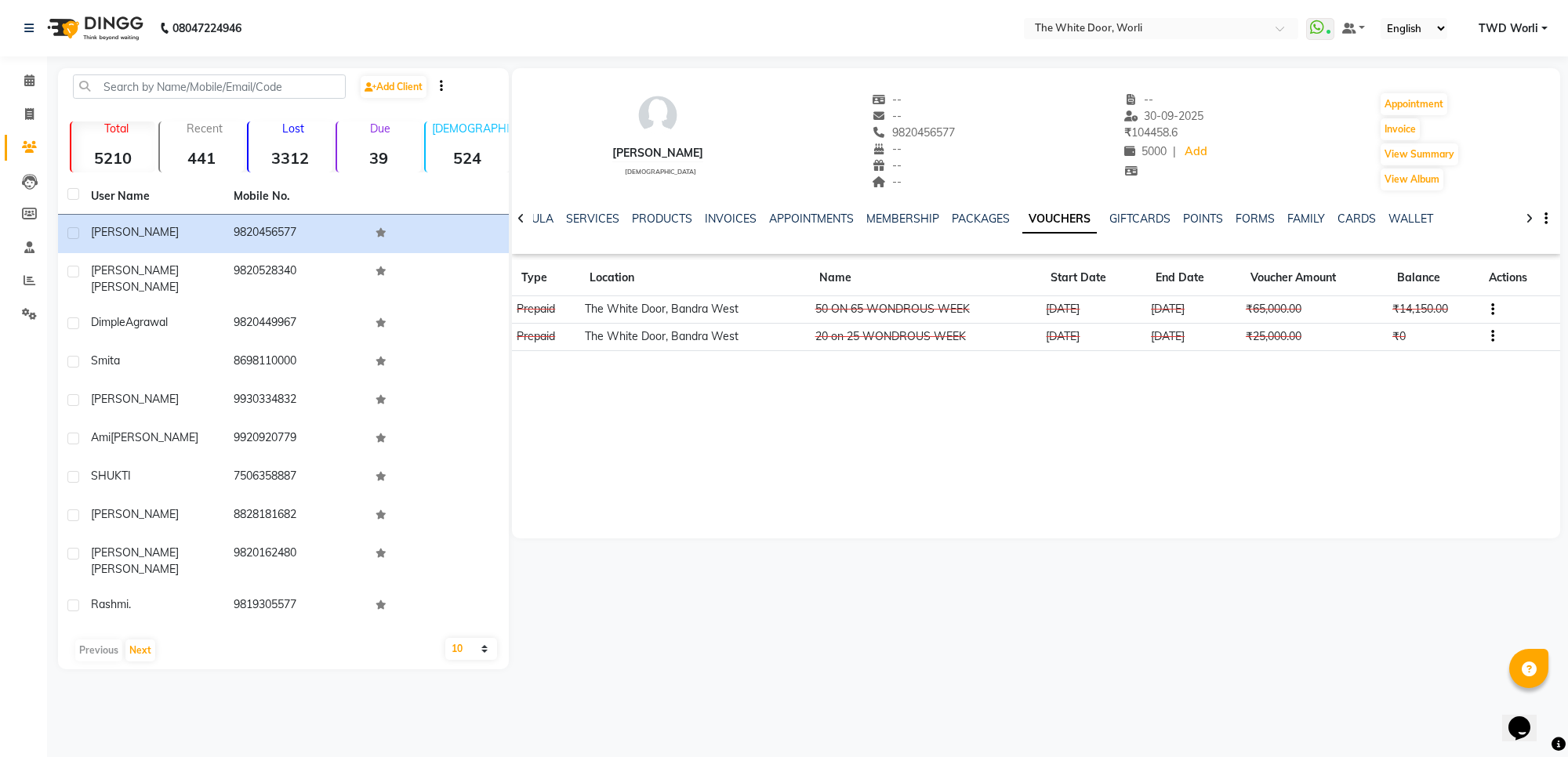
click at [990, 226] on div "PACKAGES" at bounding box center [981, 219] width 58 height 16
click at [992, 216] on link "PACKAGES" at bounding box center [981, 218] width 58 height 14
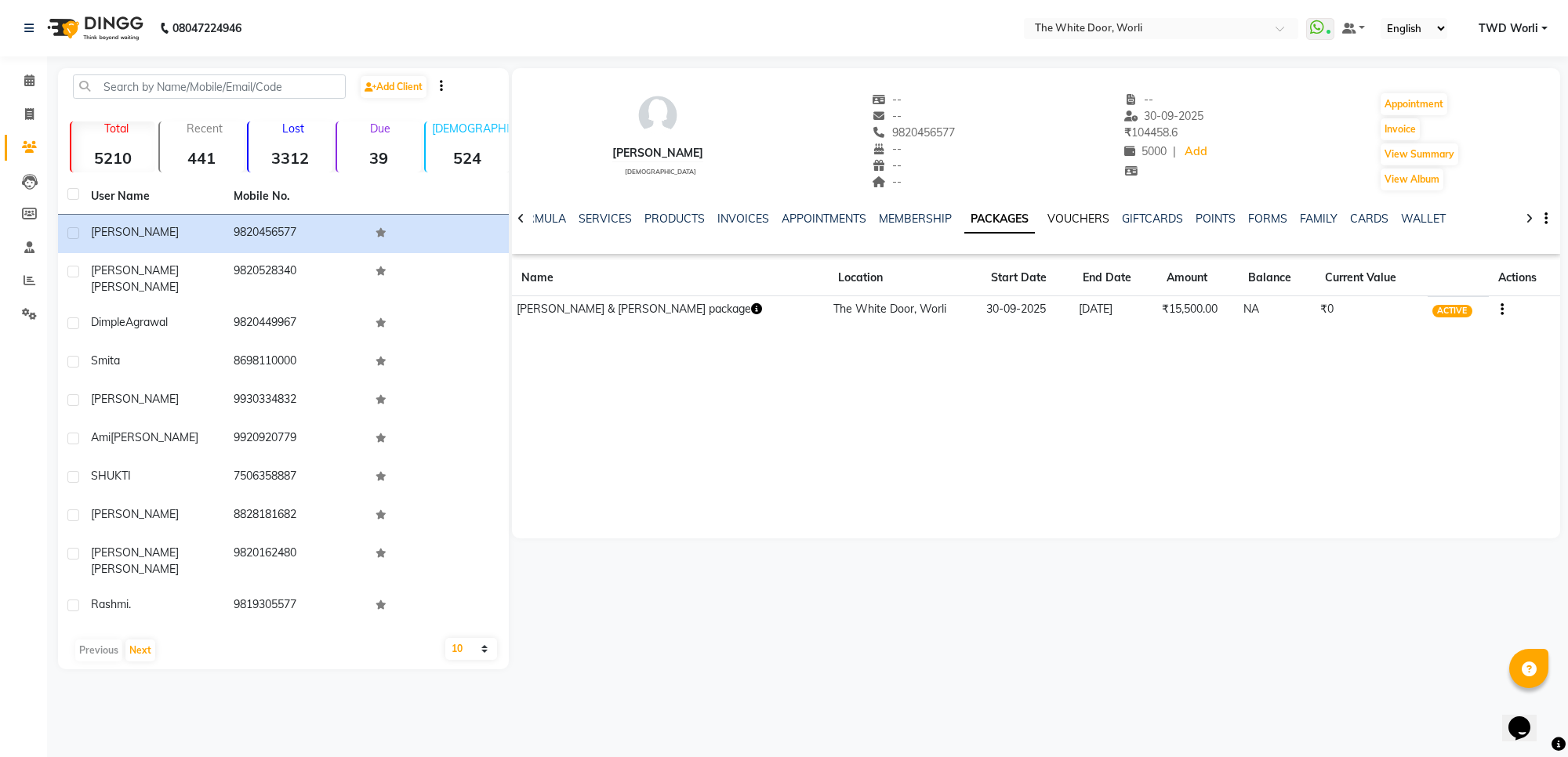
click at [1068, 214] on link "VOUCHERS" at bounding box center [1079, 218] width 62 height 14
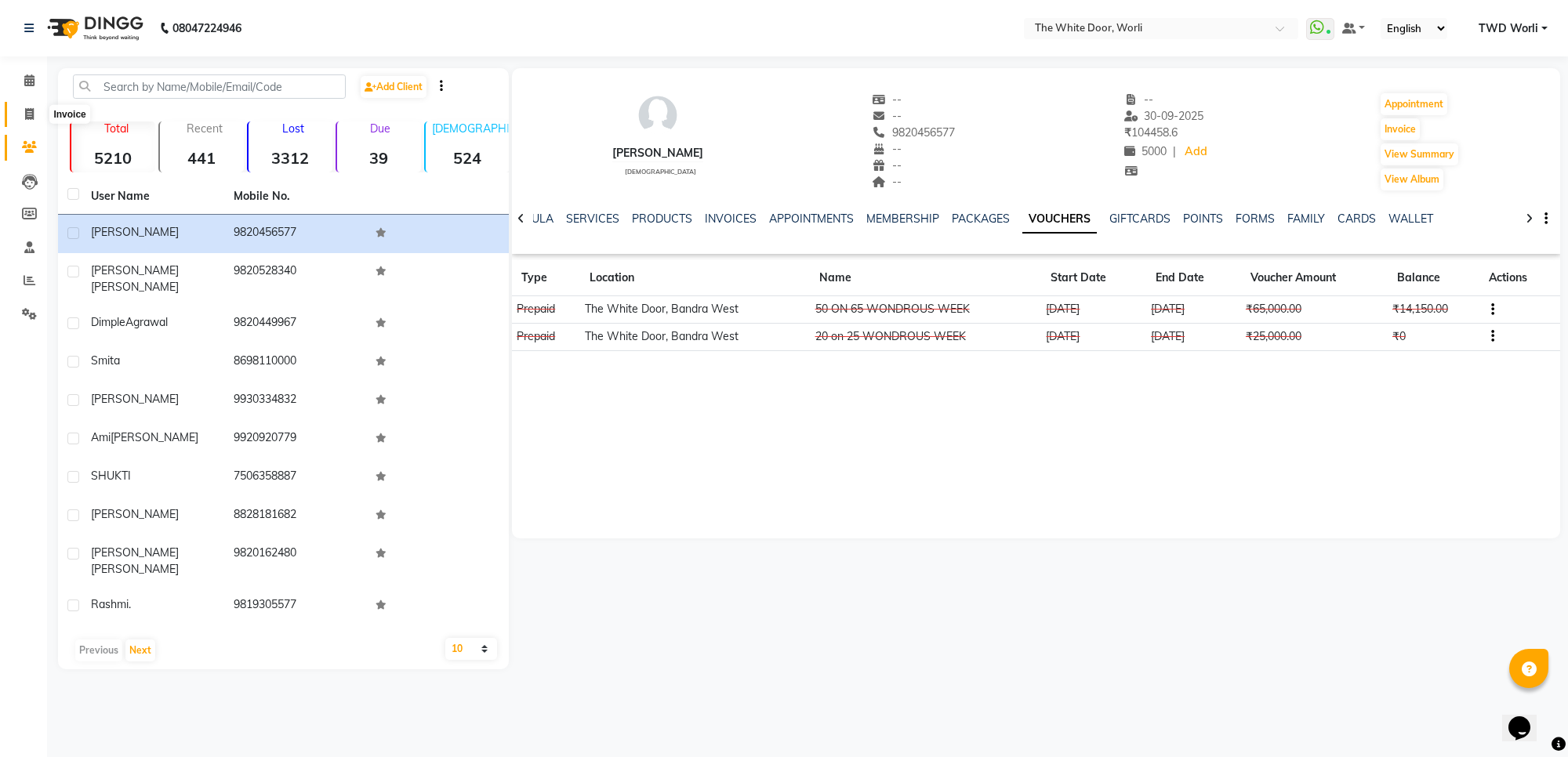
click at [22, 108] on span at bounding box center [29, 115] width 28 height 18
select select "service"
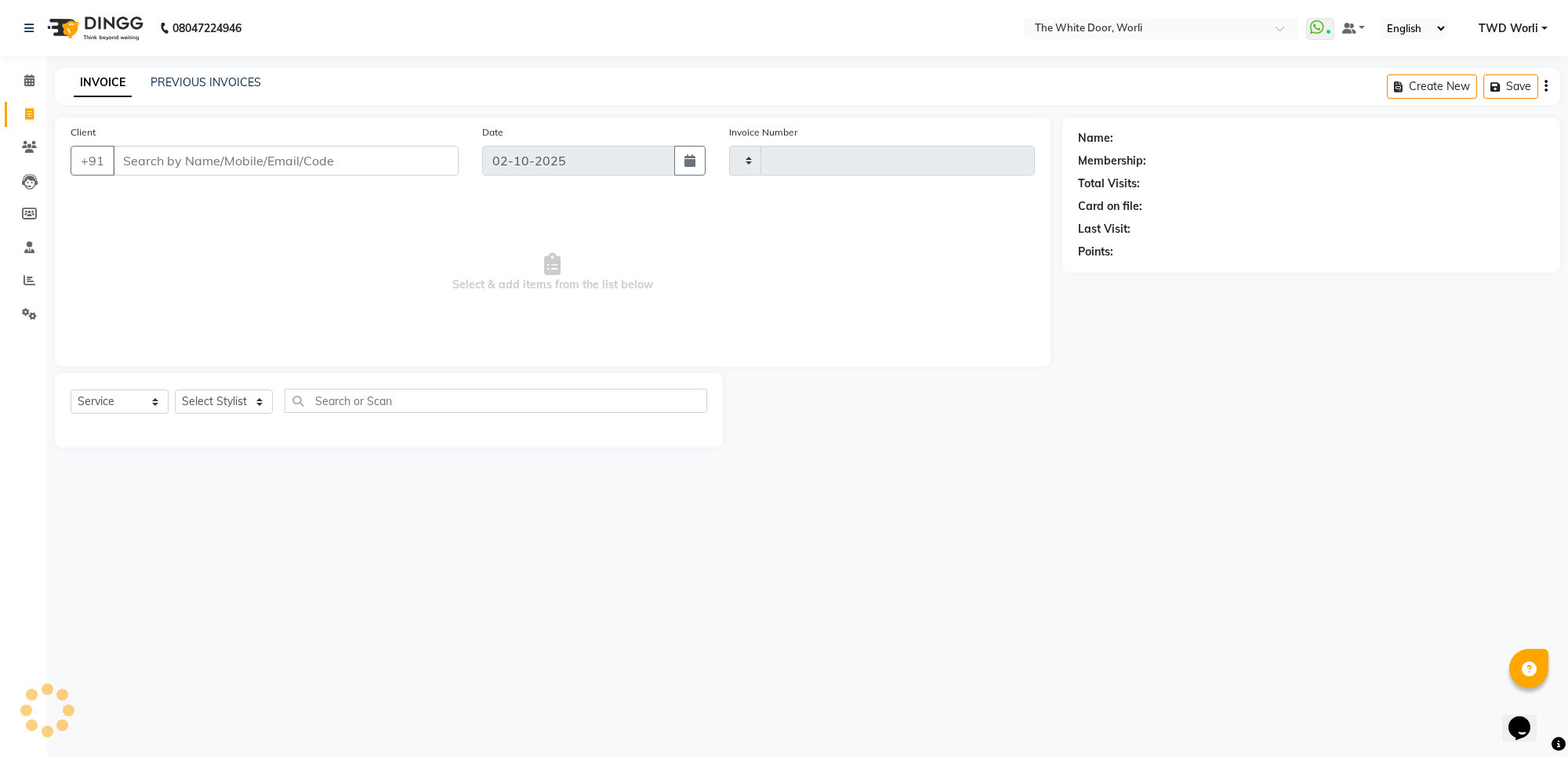
type input "80801 14544"
type input "1652"
select select "4027"
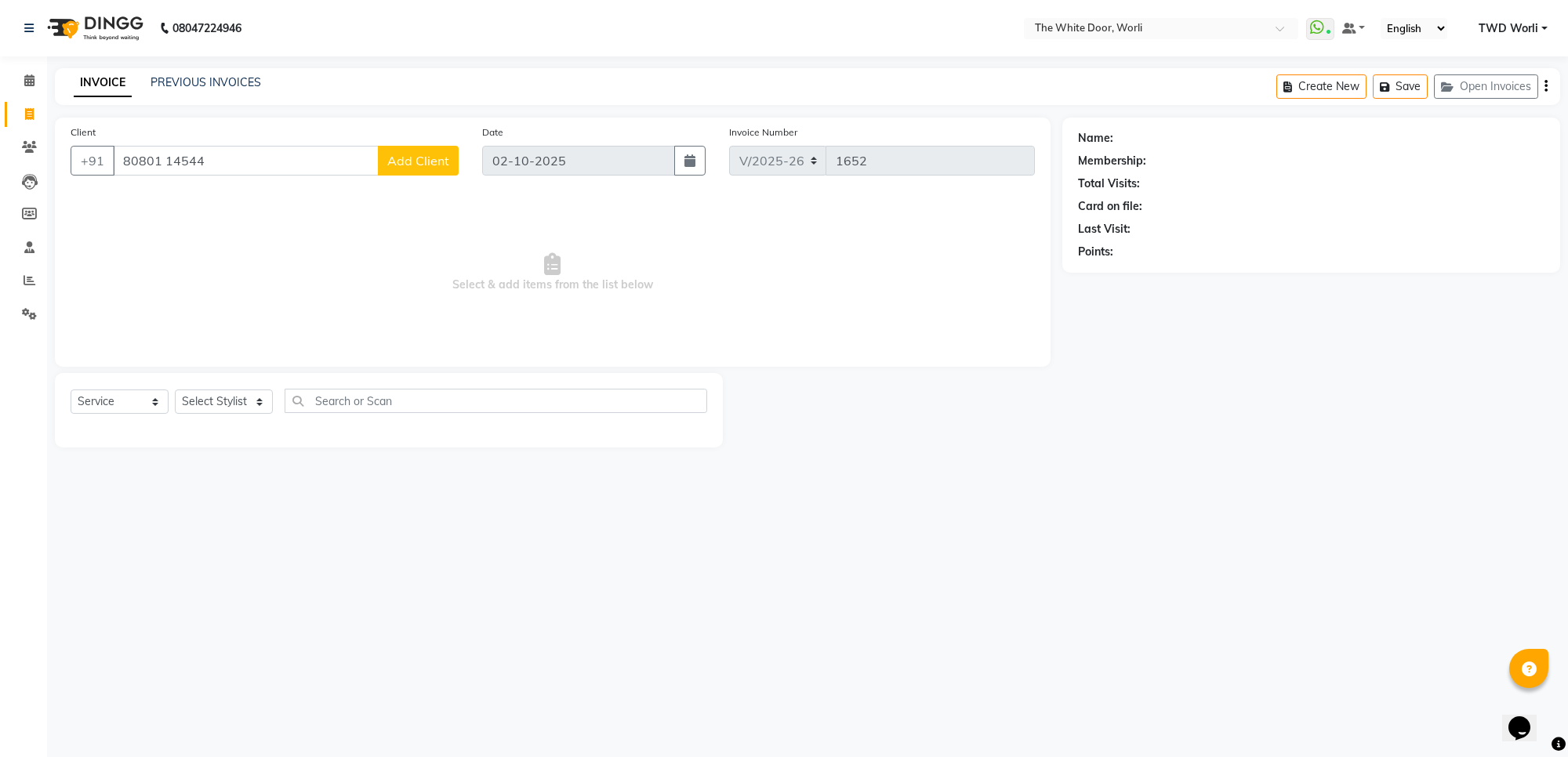
click at [165, 162] on input "80801 14544" at bounding box center [246, 161] width 266 height 30
type input "8080114544"
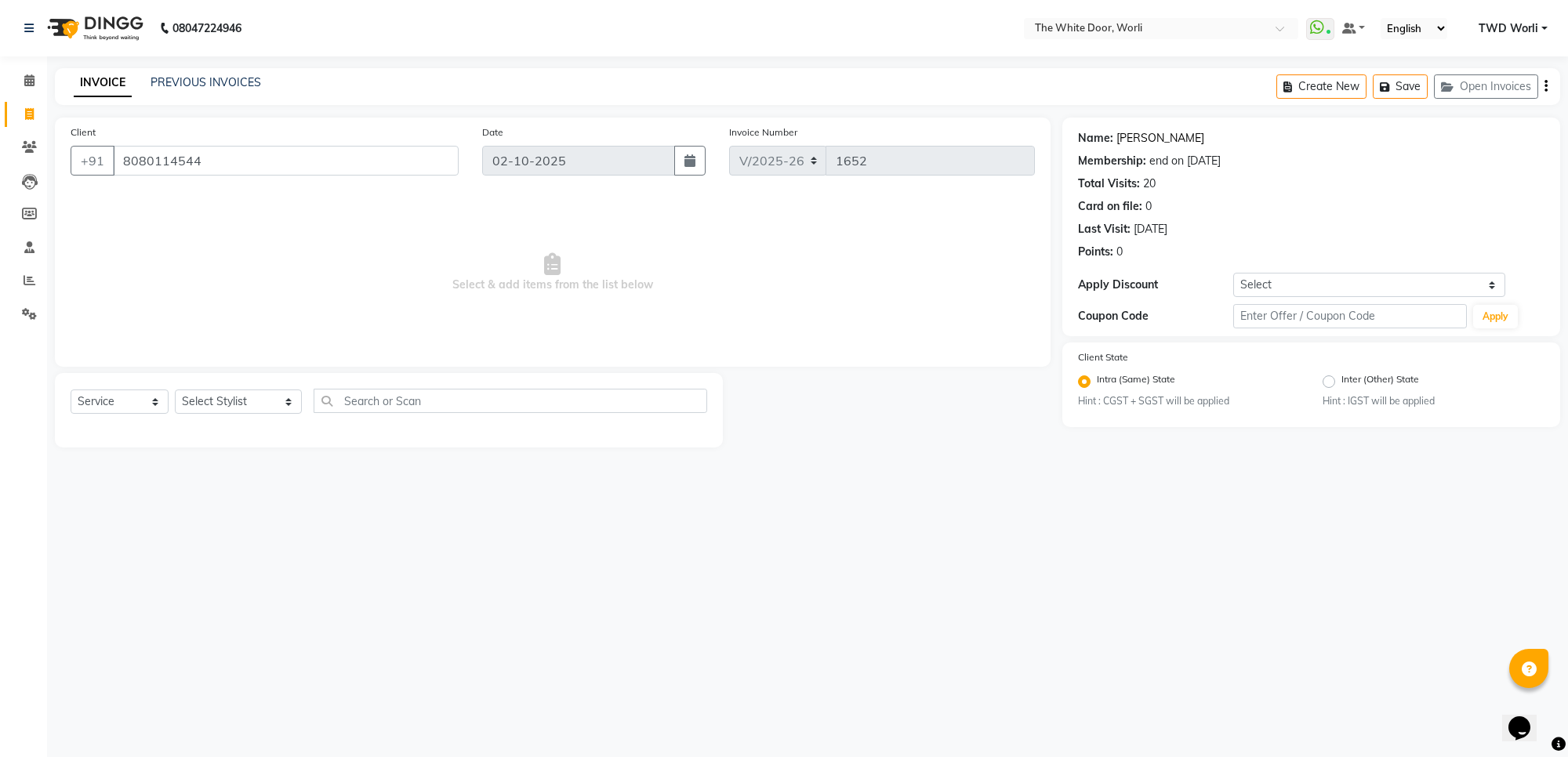
click at [1129, 134] on link "Parita" at bounding box center [1160, 139] width 88 height 16
click at [30, 80] on icon at bounding box center [29, 80] width 10 height 11
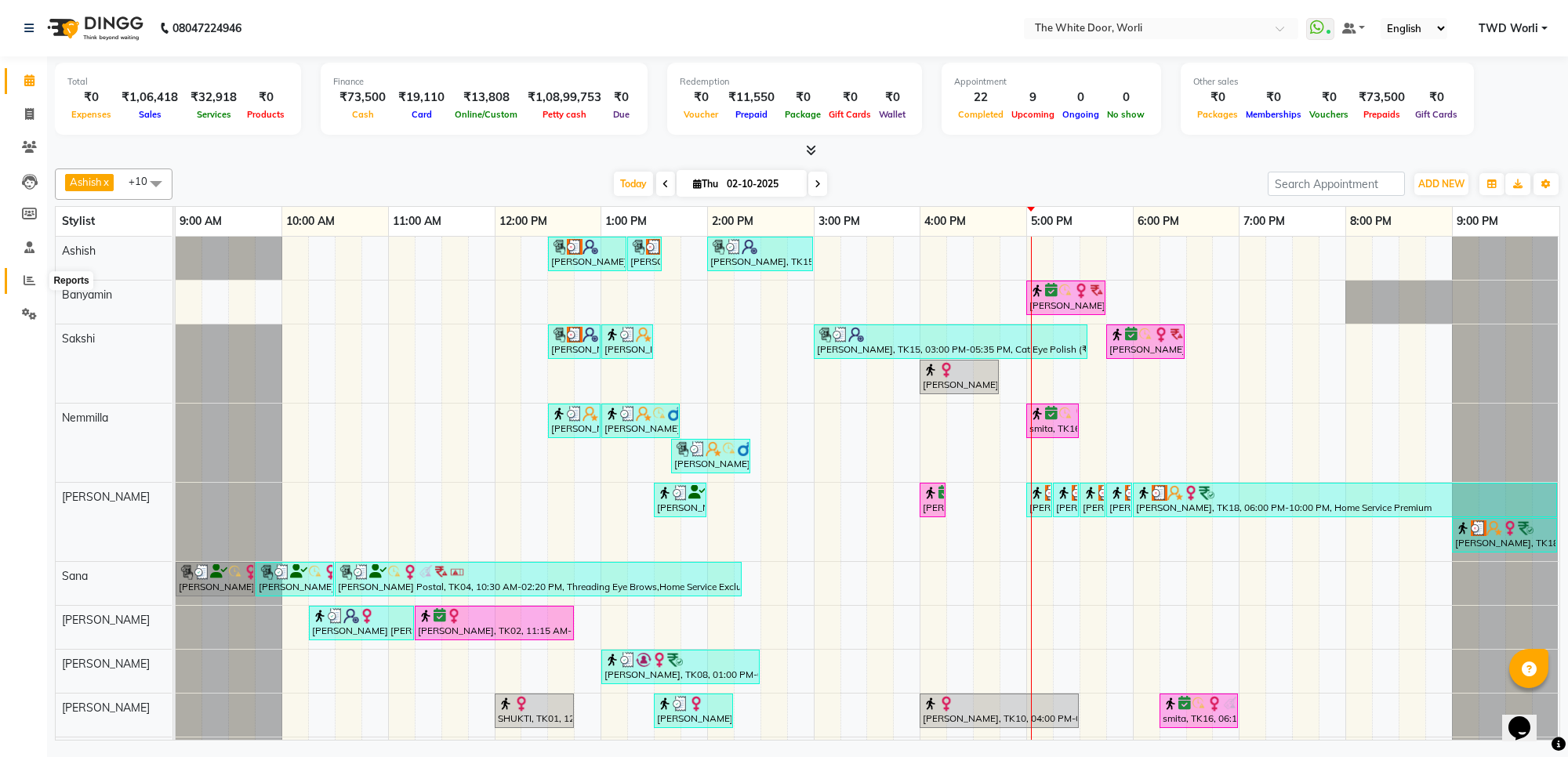
click at [28, 285] on icon at bounding box center [29, 280] width 11 height 11
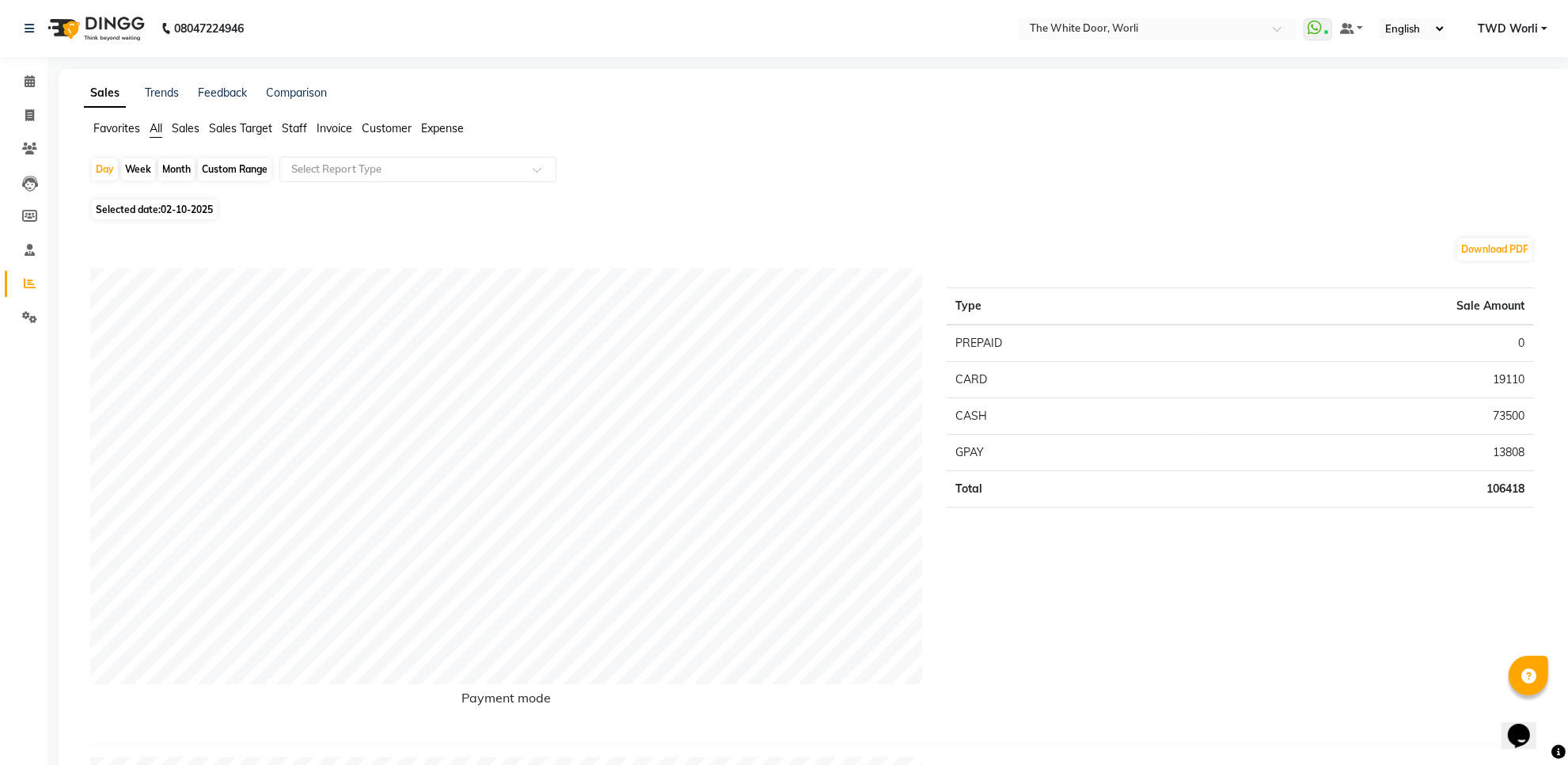
click at [239, 171] on div "Custom Range" at bounding box center [234, 169] width 73 height 22
select select "10"
select select "2025"
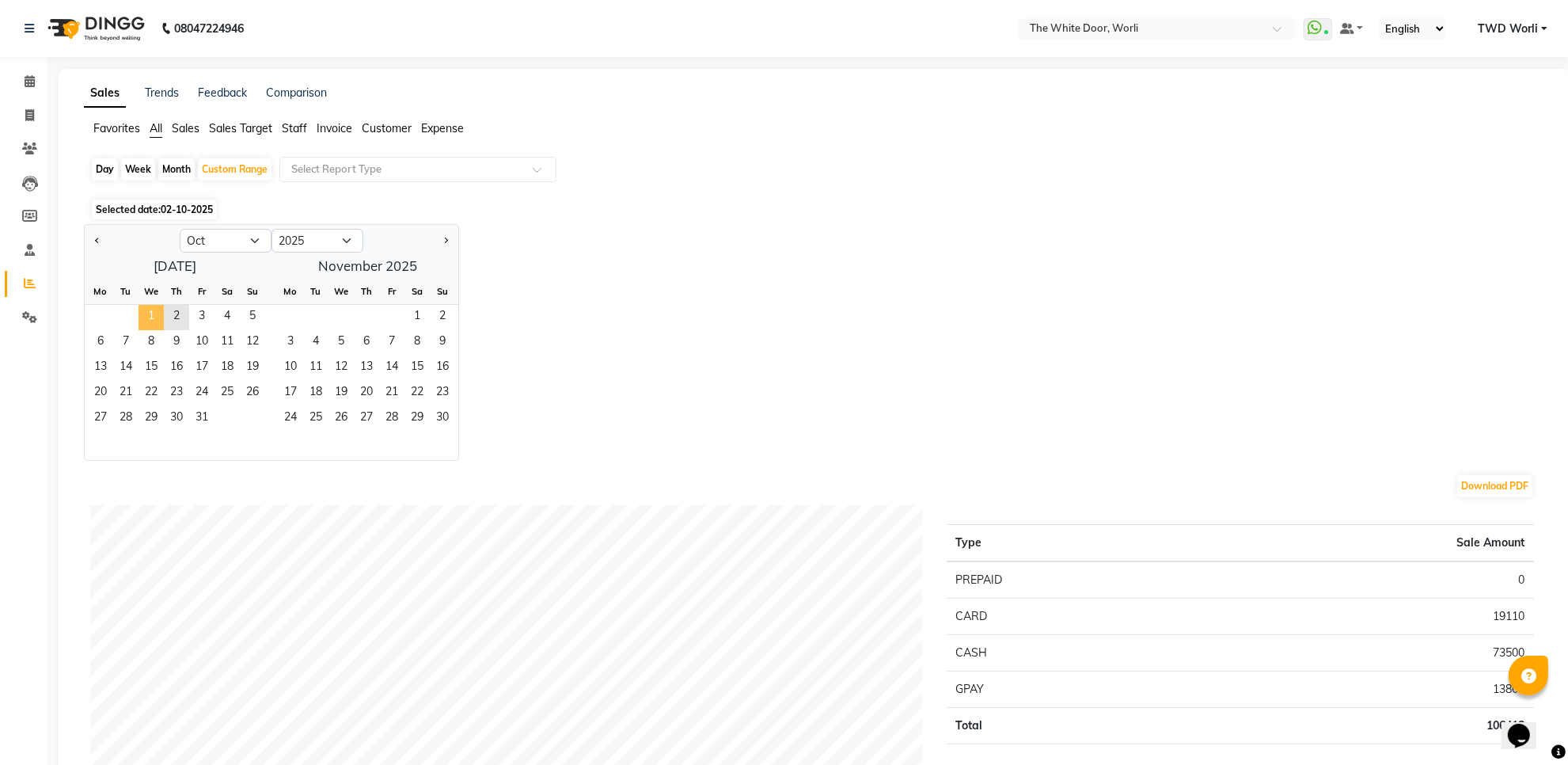
click at [154, 315] on span "1" at bounding box center [151, 317] width 26 height 26
drag, startPoint x: 248, startPoint y: 234, endPoint x: 246, endPoint y: 246, distance: 12.2
click at [248, 234] on select "Jan Feb Mar Apr May Jun Jul Aug Sep Oct Nov Dec" at bounding box center [225, 241] width 91 height 24
select select "9"
click at [180, 230] on select "Jan Feb Mar Apr May Jun Jul Aug Sep Oct Nov Dec" at bounding box center [225, 241] width 91 height 24
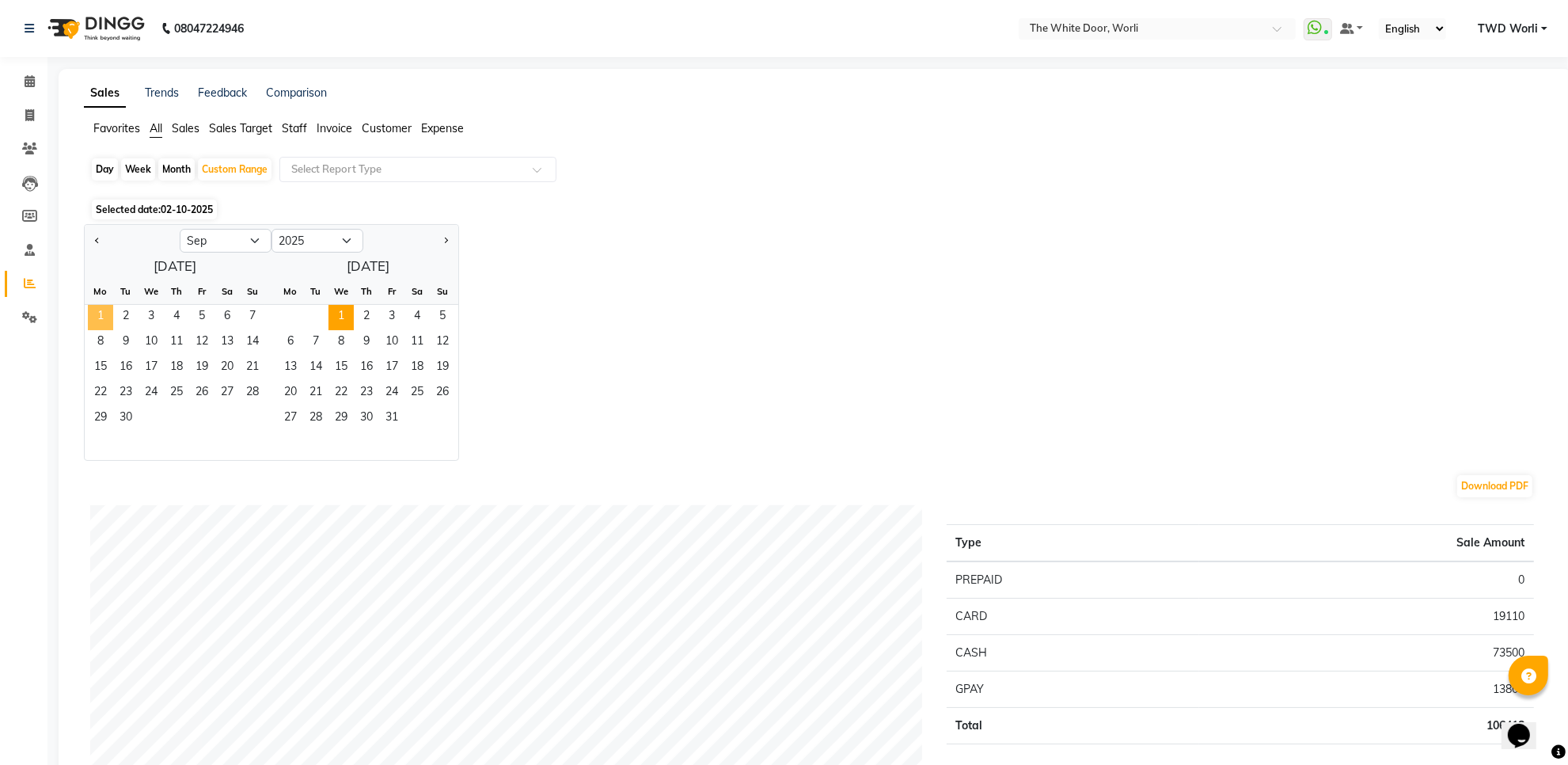
click at [104, 313] on span "1" at bounding box center [101, 317] width 26 height 26
click at [128, 414] on span "30" at bounding box center [125, 419] width 26 height 26
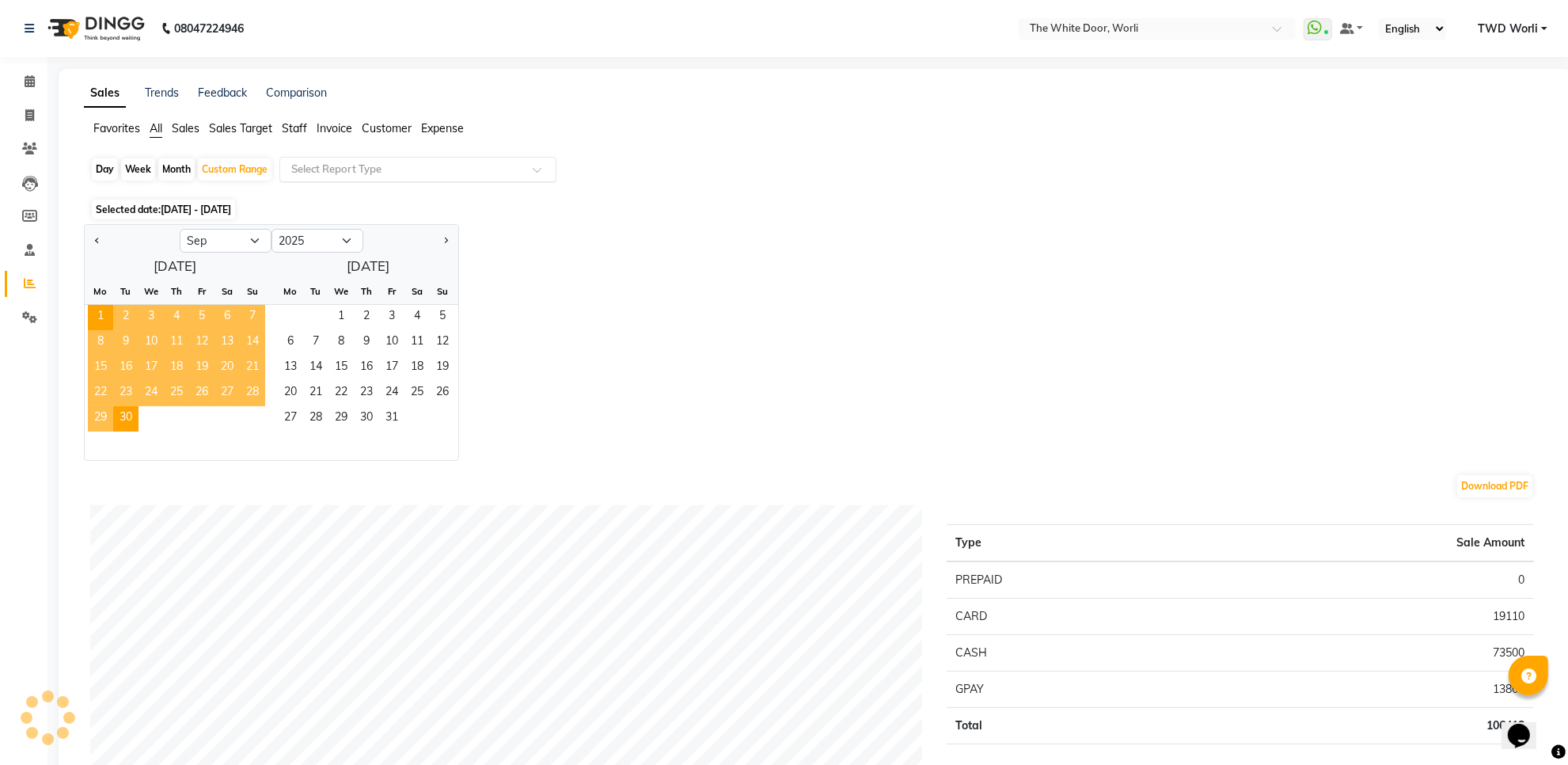
click at [511, 165] on input "text" at bounding box center [402, 169] width 228 height 16
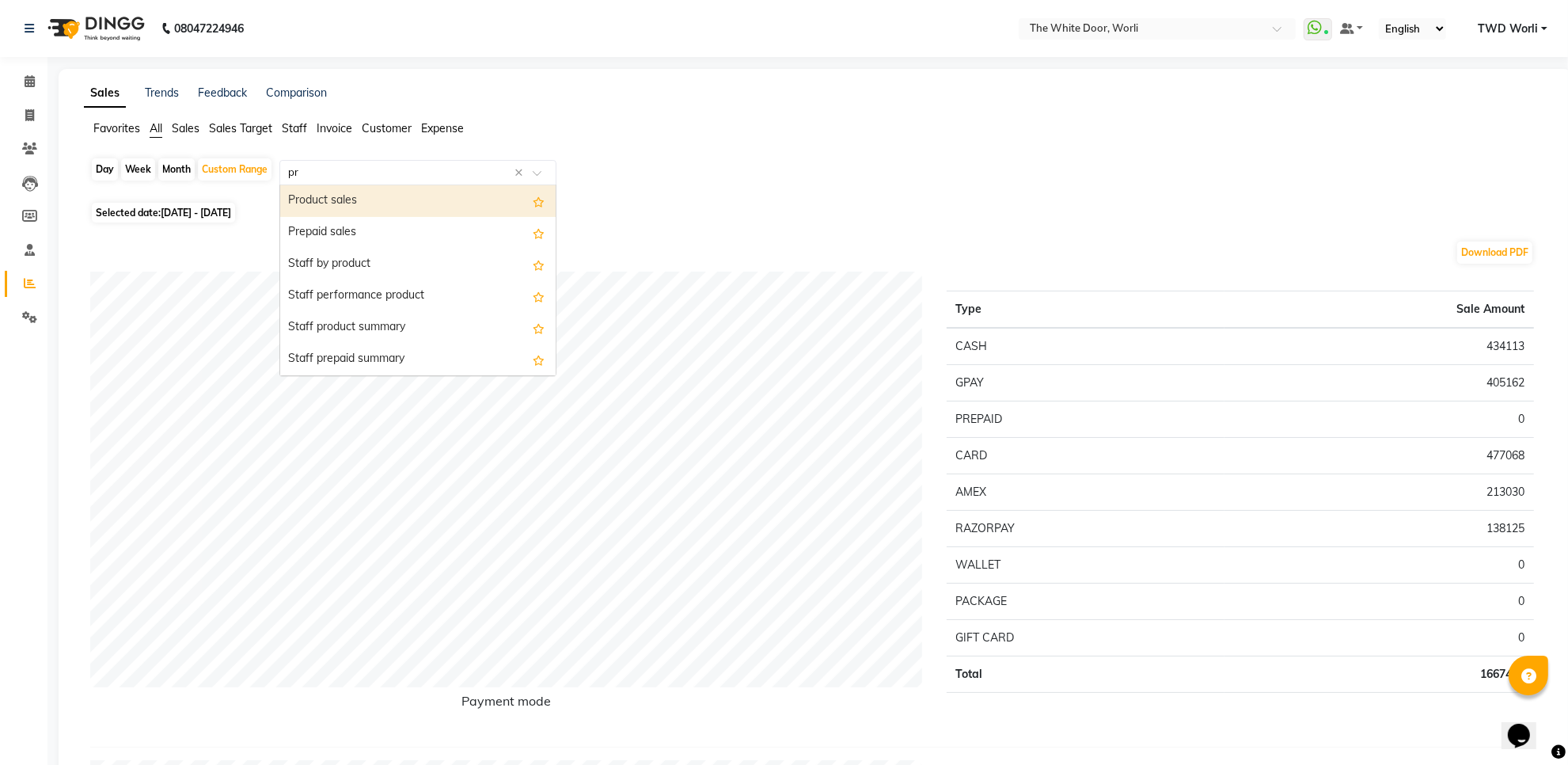
type input "pre"
click at [438, 204] on div "Prepaid sales" at bounding box center [418, 201] width 275 height 31
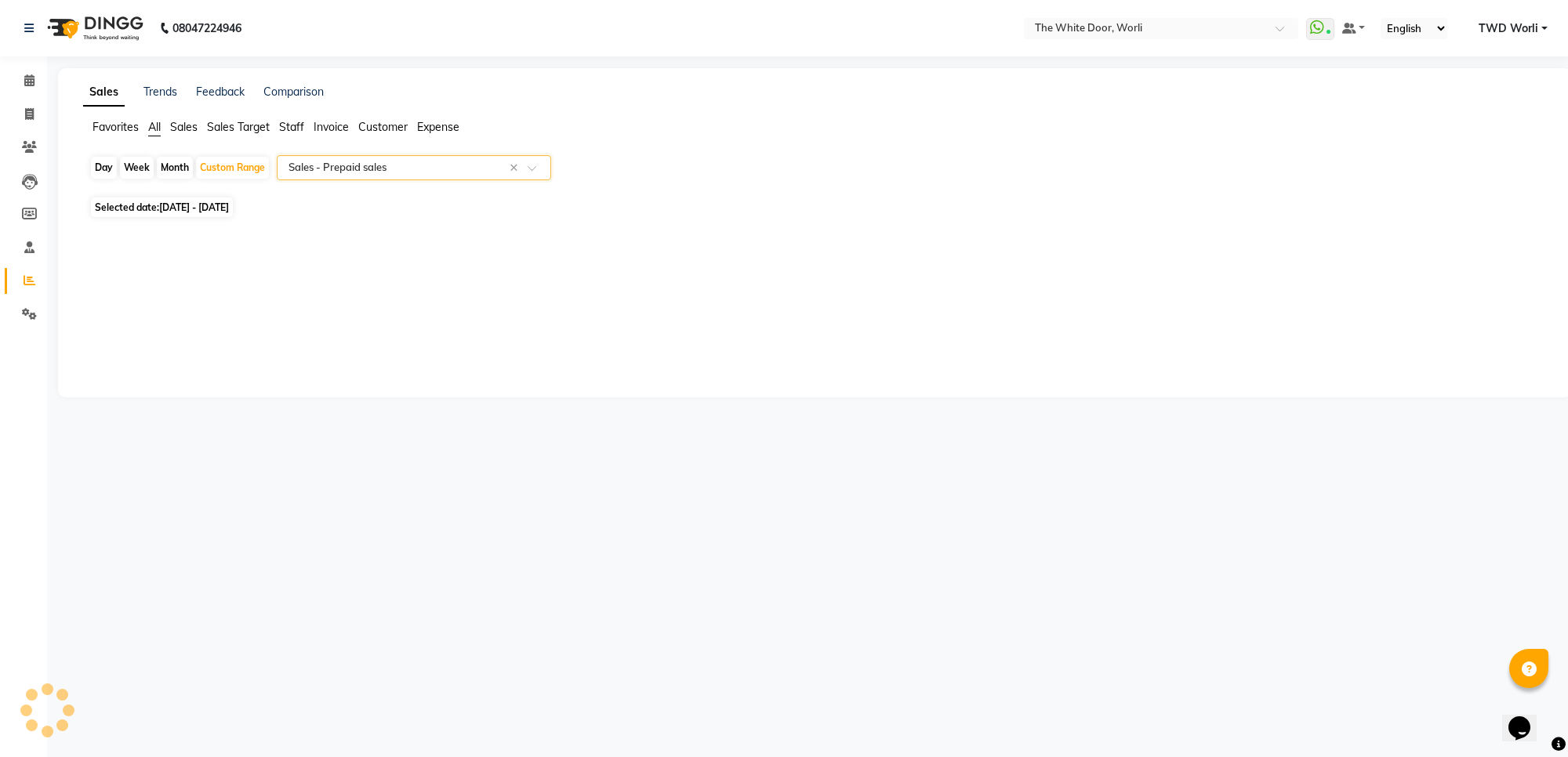
select select "full_report"
select select "csv"
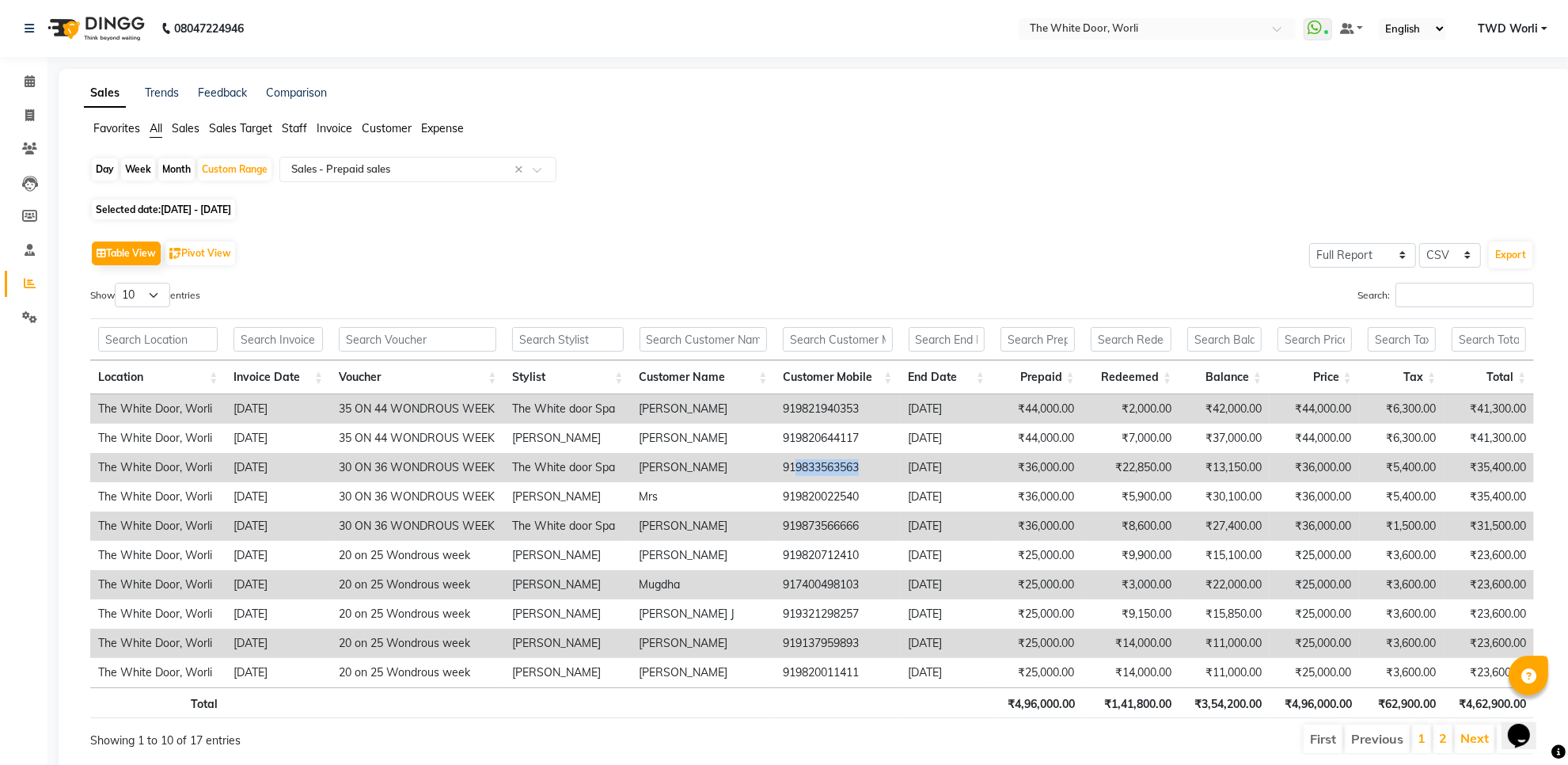
drag, startPoint x: 797, startPoint y: 470, endPoint x: 867, endPoint y: 467, distance: 70.1
click at [867, 467] on td "919833563563" at bounding box center [838, 468] width 125 height 30
copy td "9833563563"
click at [21, 107] on span at bounding box center [30, 116] width 28 height 18
select select "service"
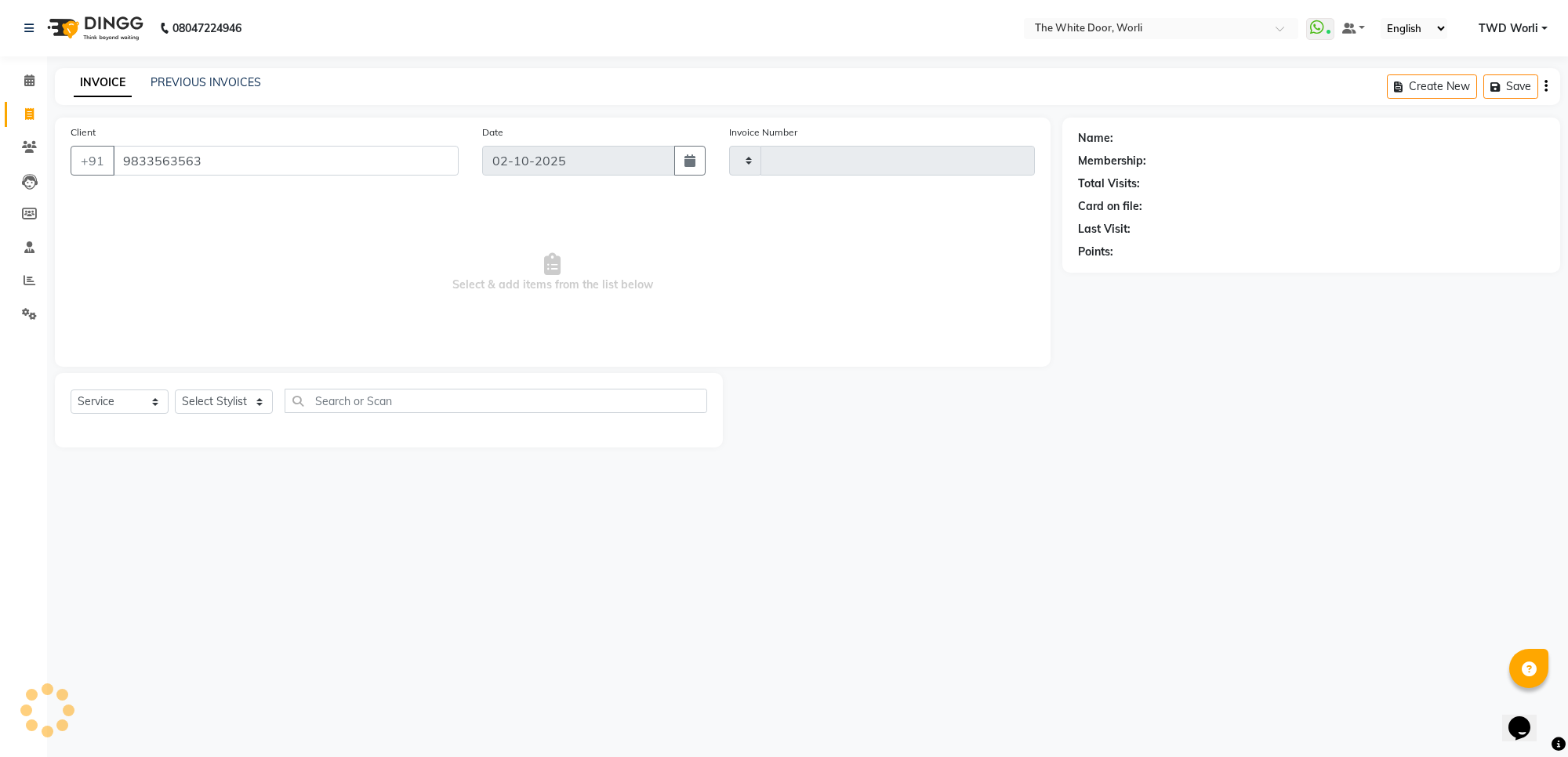
type input "9833563563"
type input "1652"
select select "4027"
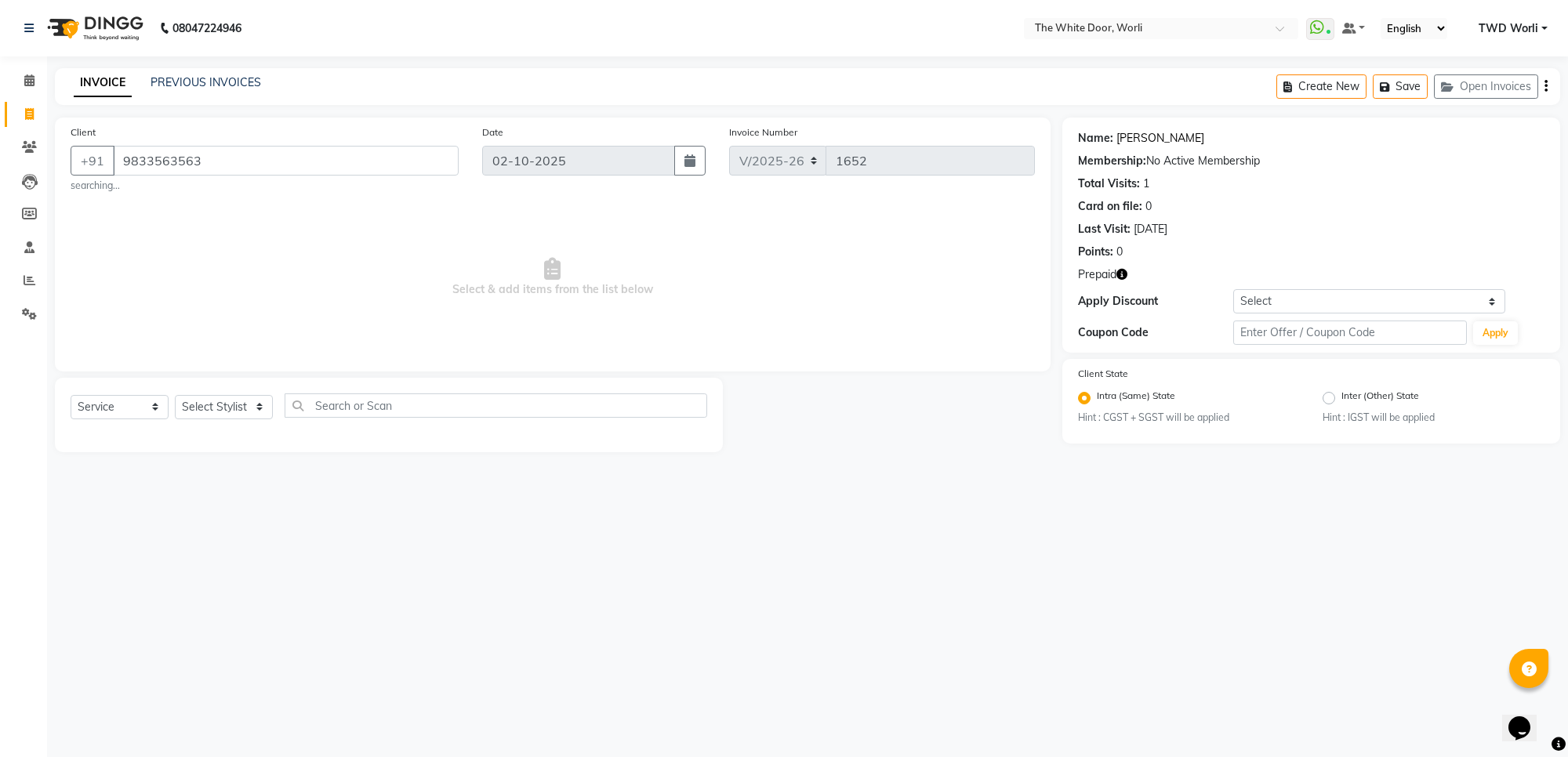
click at [1149, 144] on link "[PERSON_NAME]" at bounding box center [1160, 139] width 88 height 16
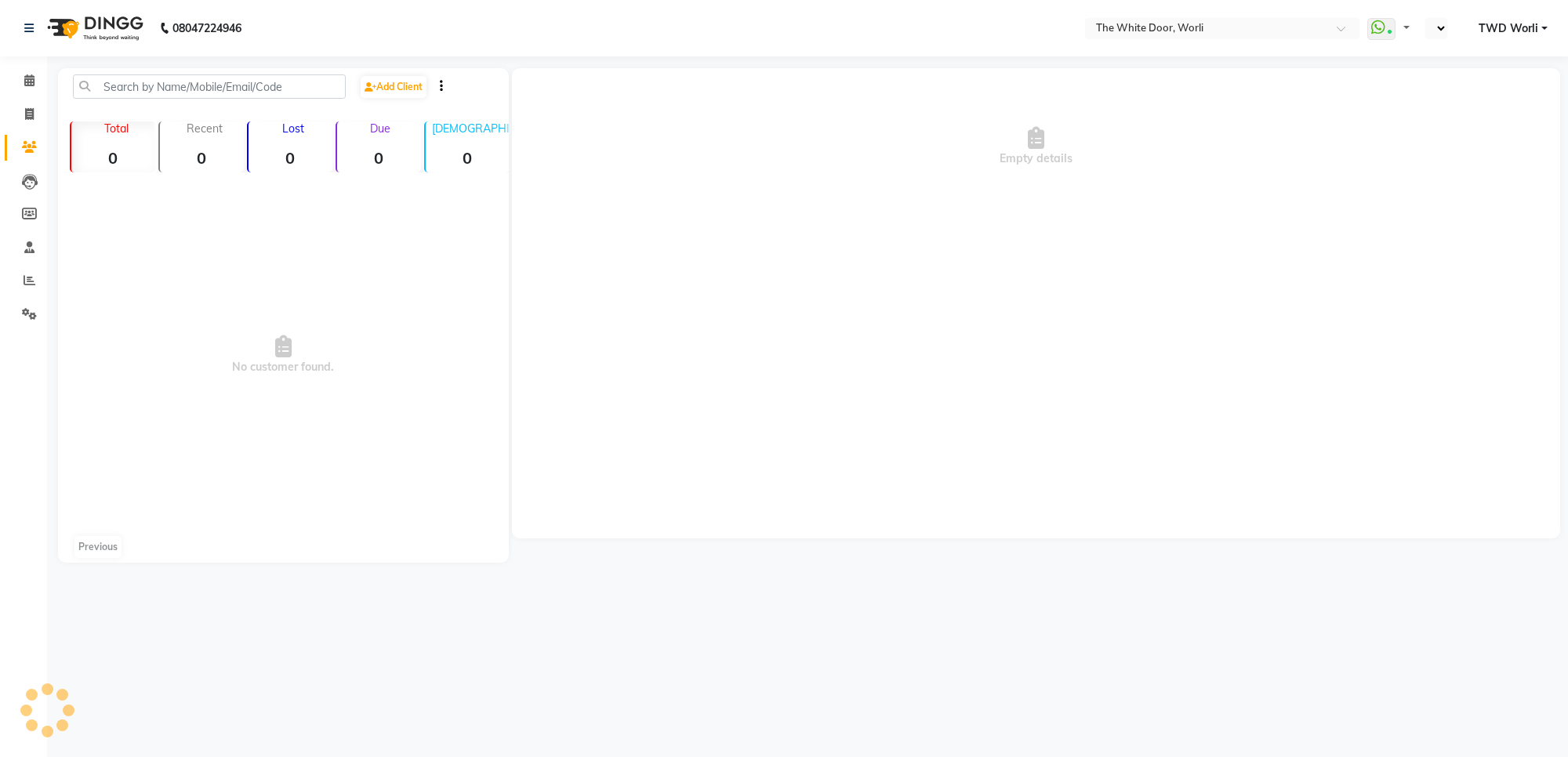
select select "en"
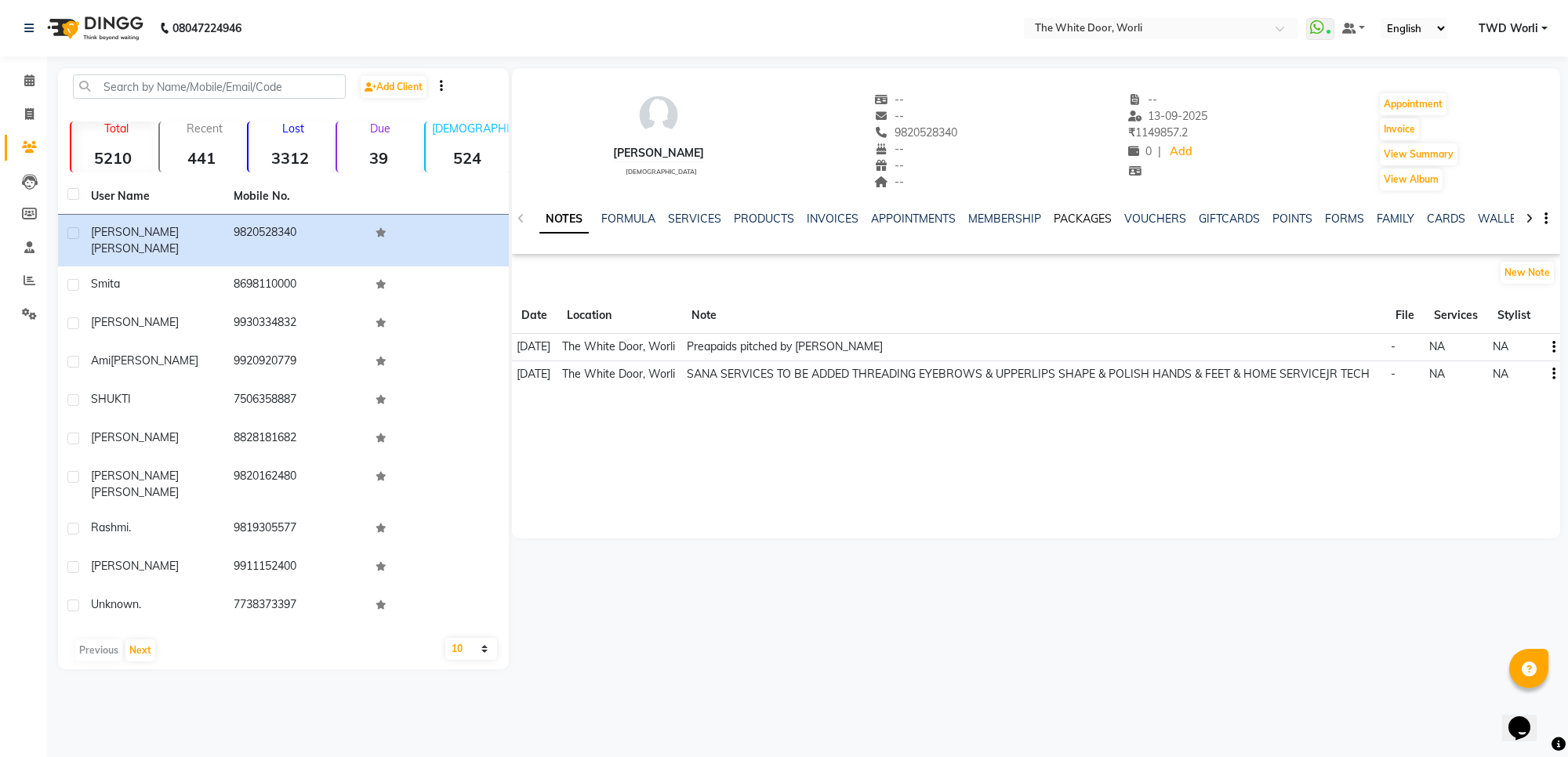
click at [1075, 221] on link "PACKAGES" at bounding box center [1082, 218] width 58 height 14
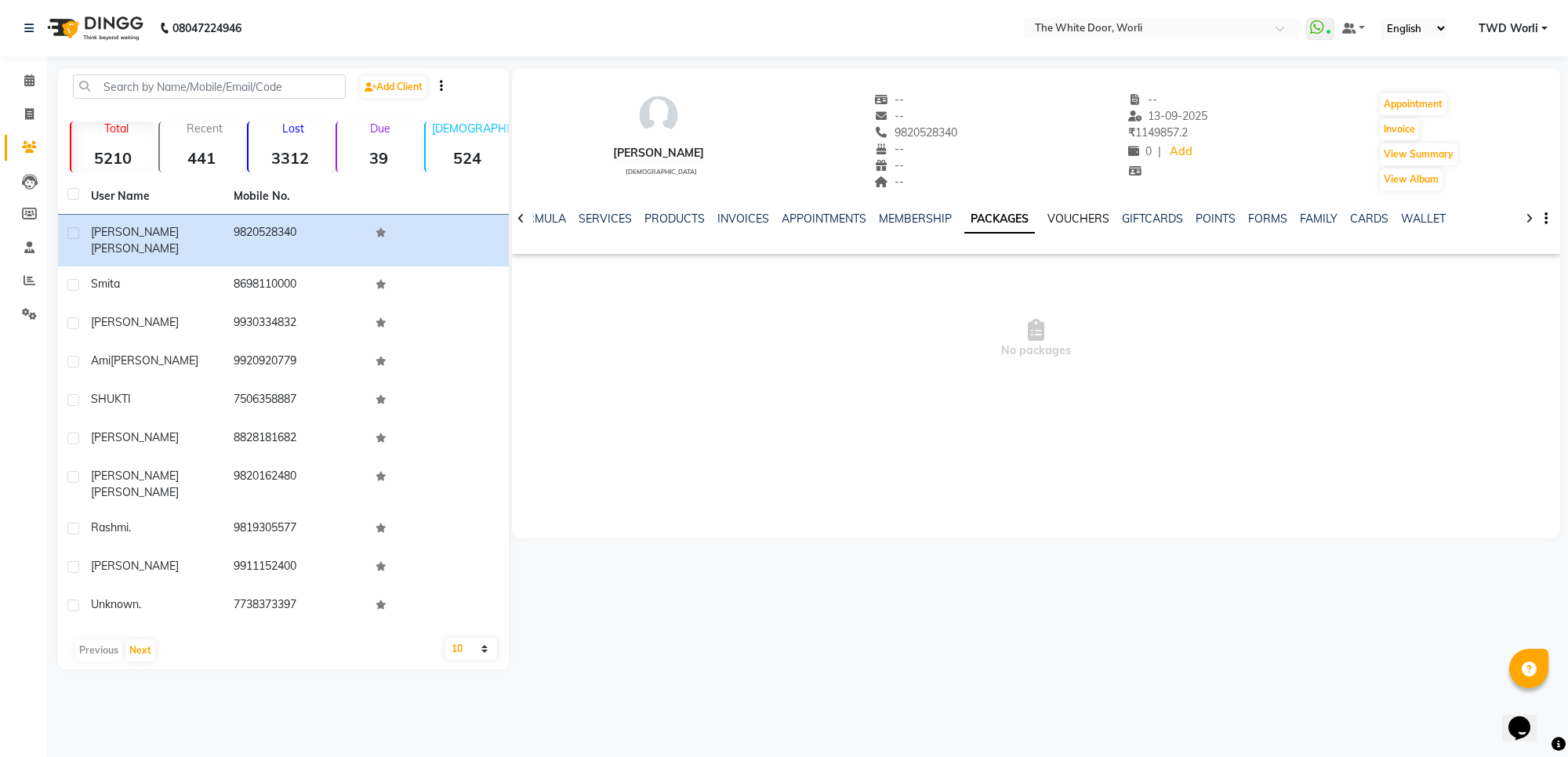
click at [1090, 219] on link "VOUCHERS" at bounding box center [1079, 218] width 62 height 14
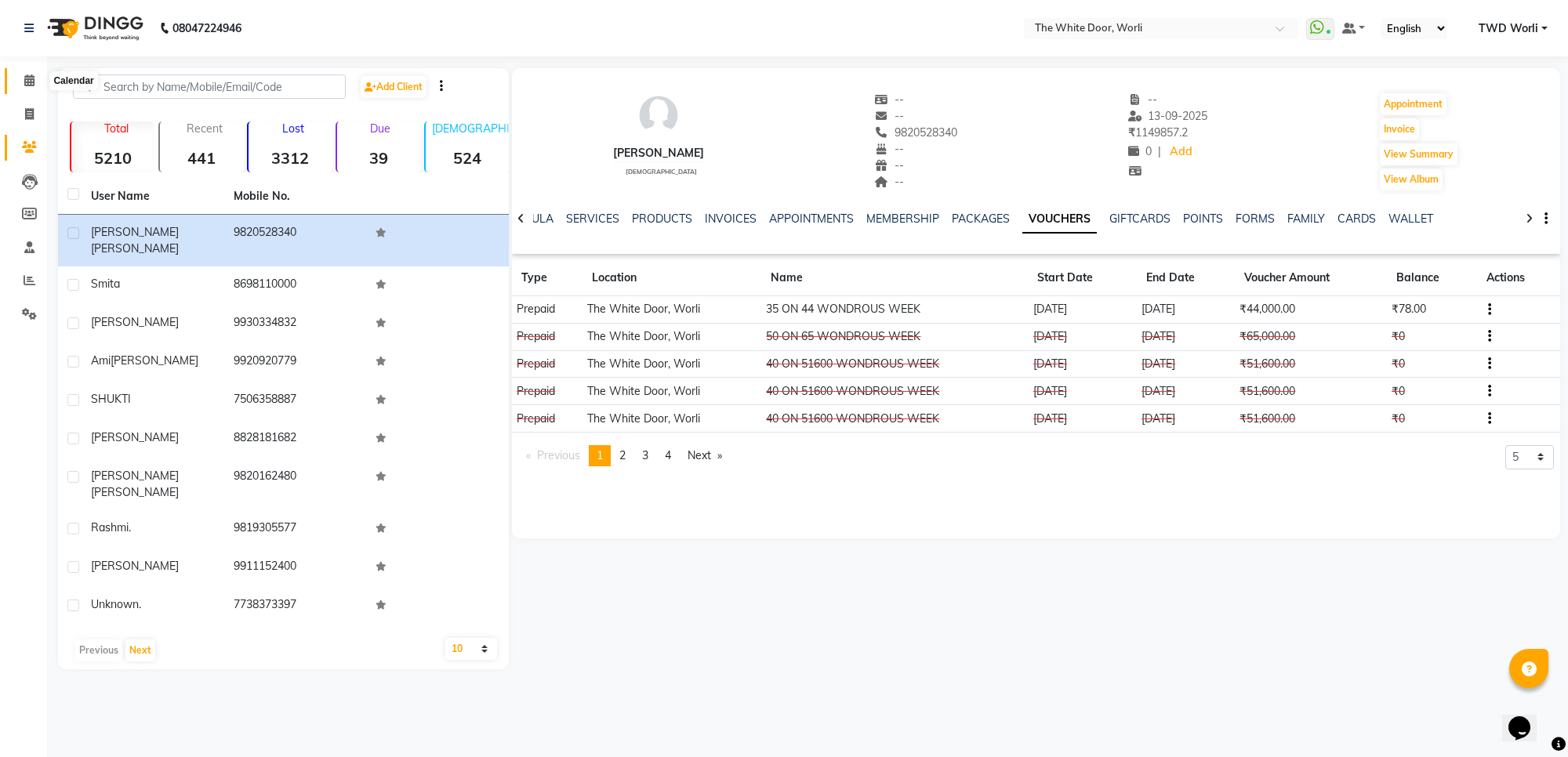
click at [37, 82] on span at bounding box center [29, 81] width 28 height 18
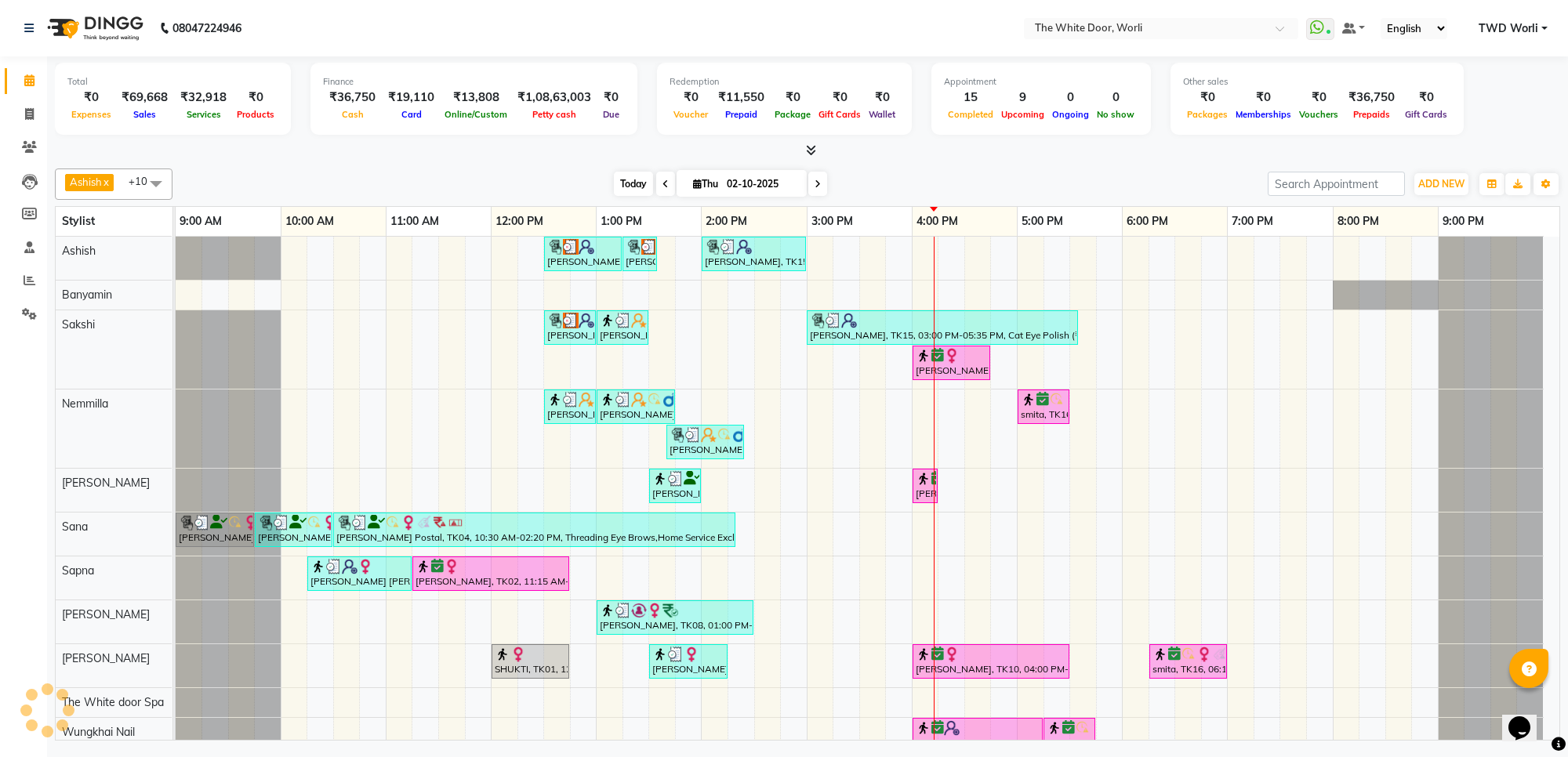
click at [636, 186] on span "Today" at bounding box center [633, 184] width 39 height 24
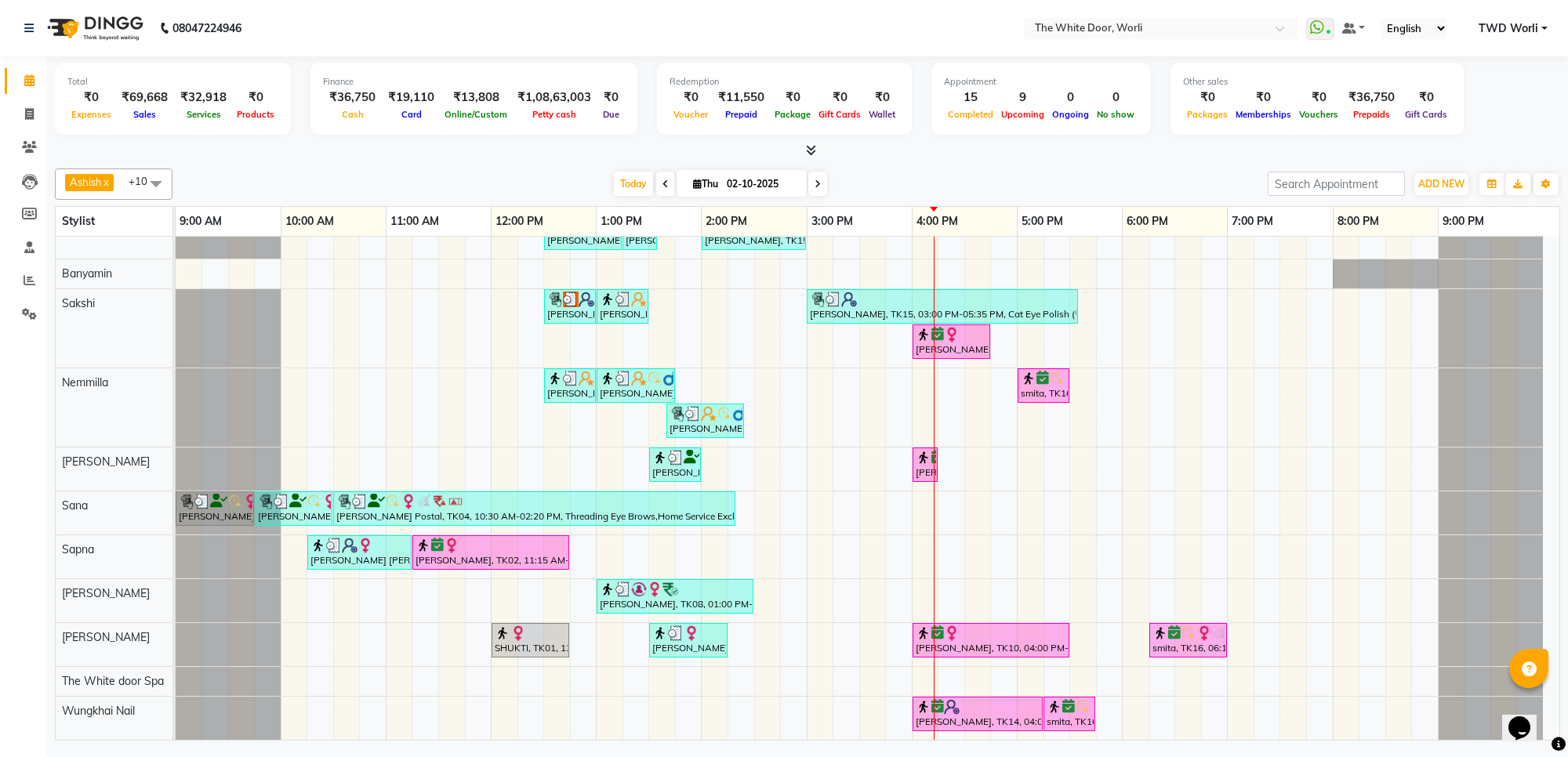
scroll to position [38, 0]
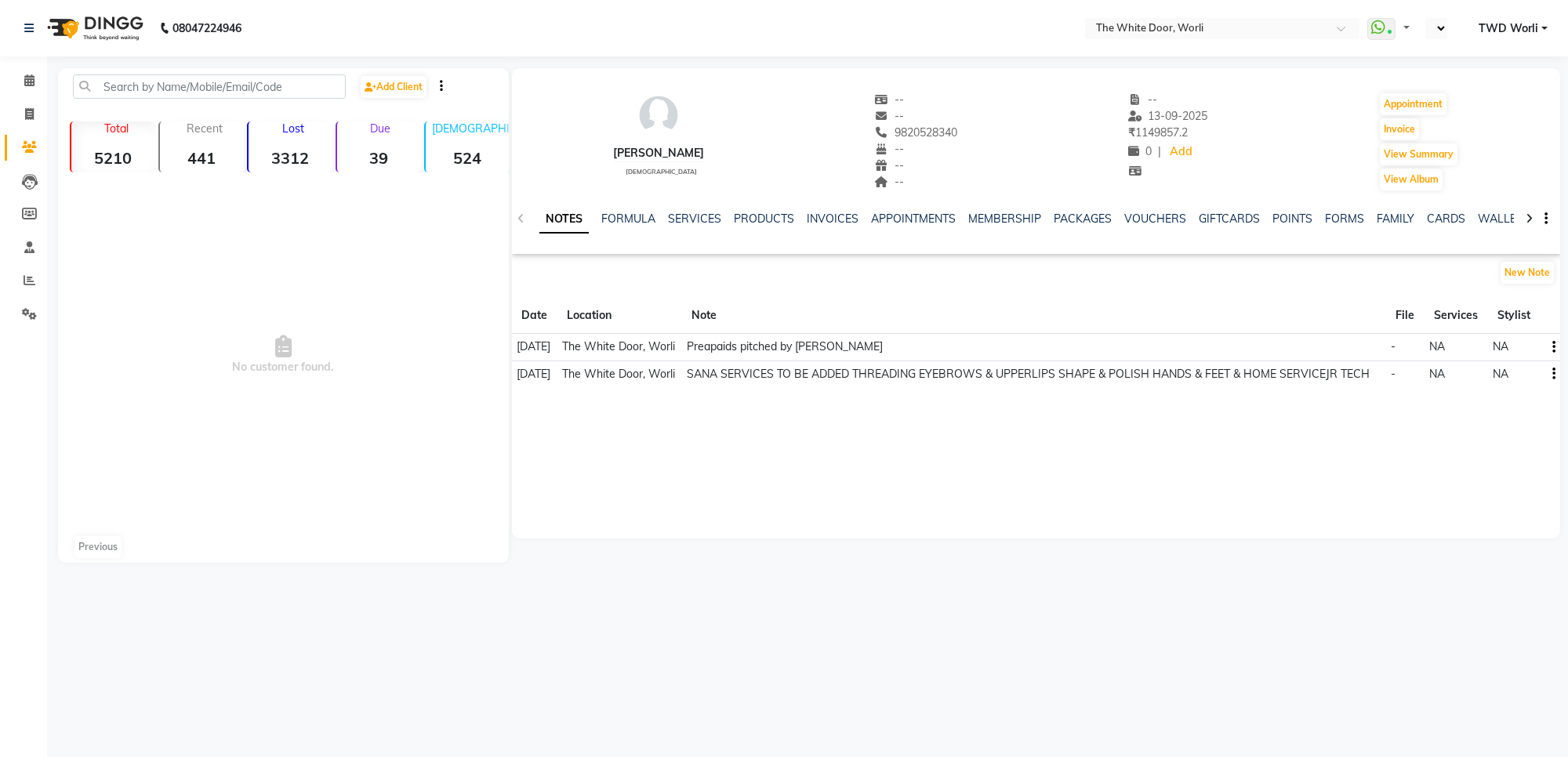
select select "en"
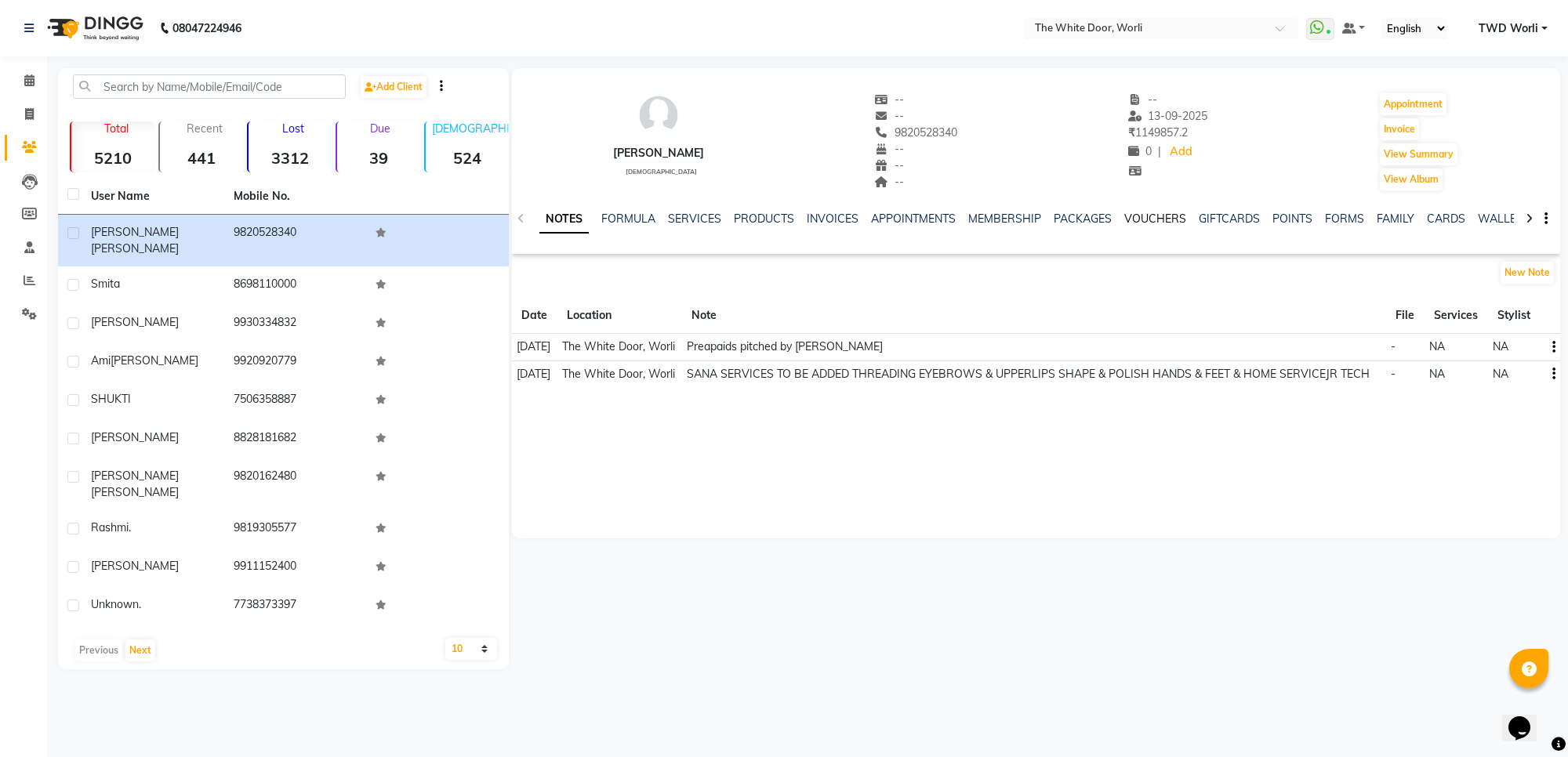
click at [1149, 217] on link "VOUCHERS" at bounding box center [1155, 218] width 62 height 14
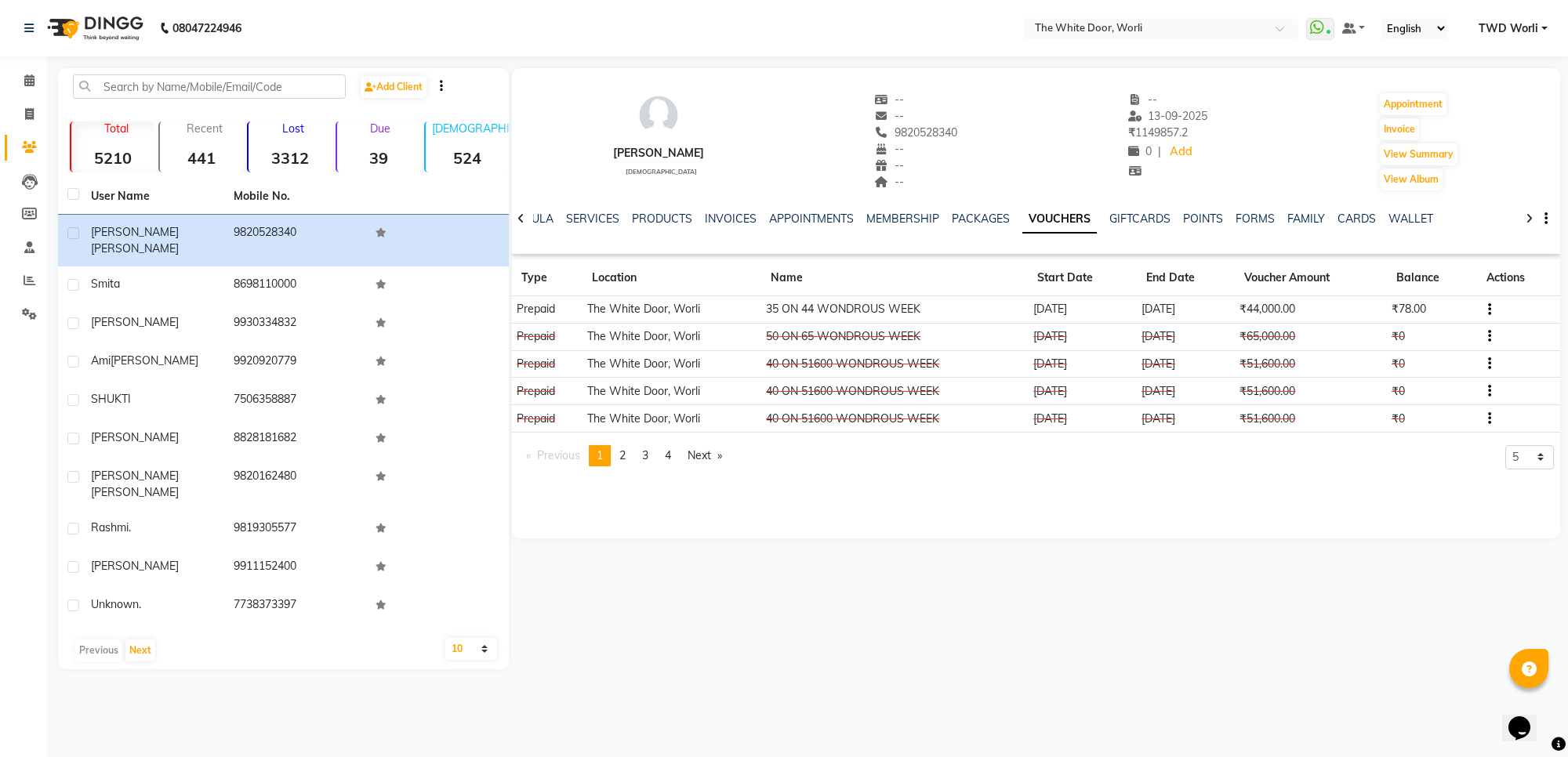
click at [727, 226] on div "INVOICES" at bounding box center [730, 219] width 51 height 16
click at [731, 218] on link "INVOICES" at bounding box center [730, 218] width 51 height 14
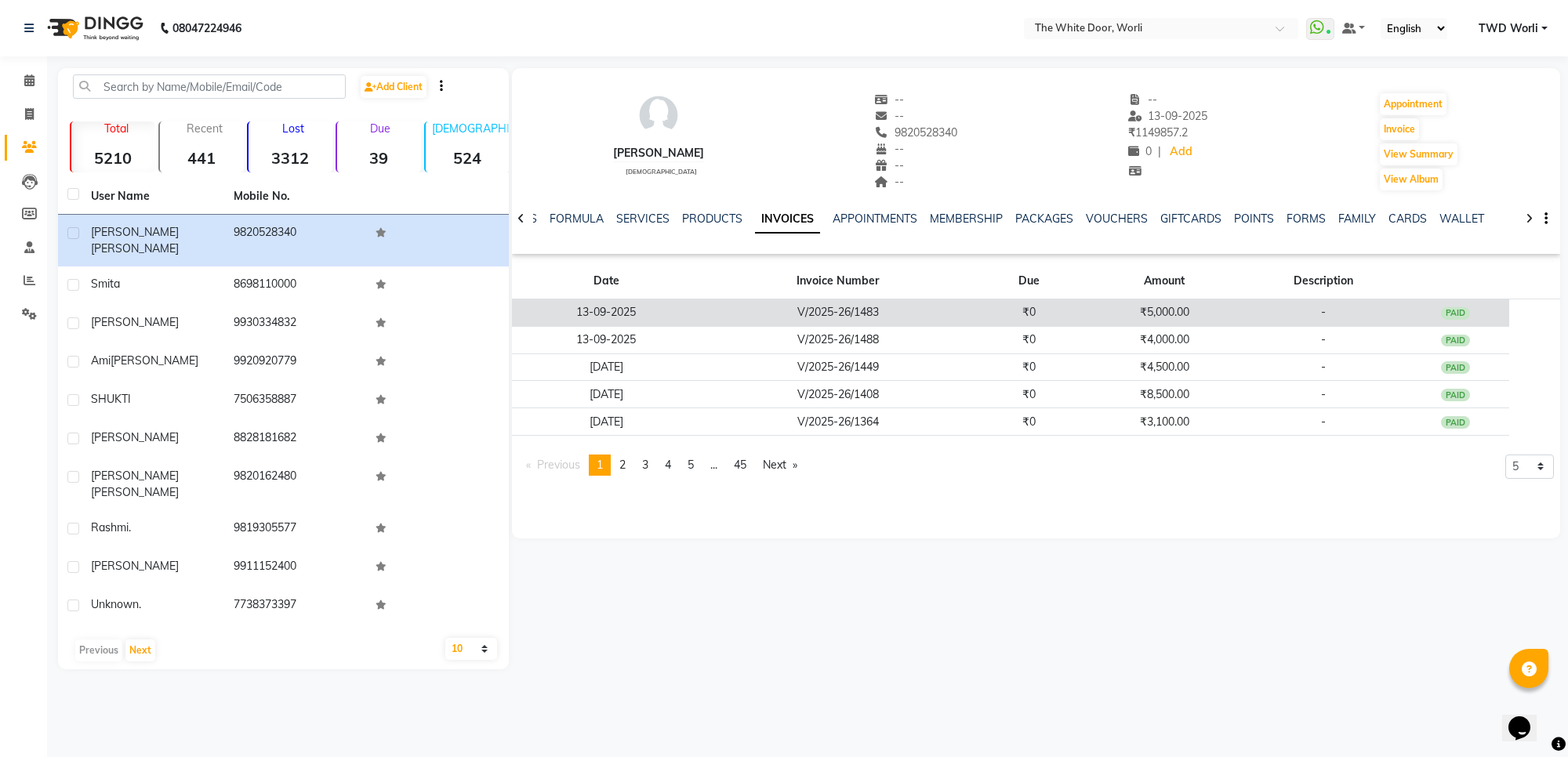
click at [1176, 310] on td "₹5,000.00" at bounding box center [1164, 313] width 162 height 28
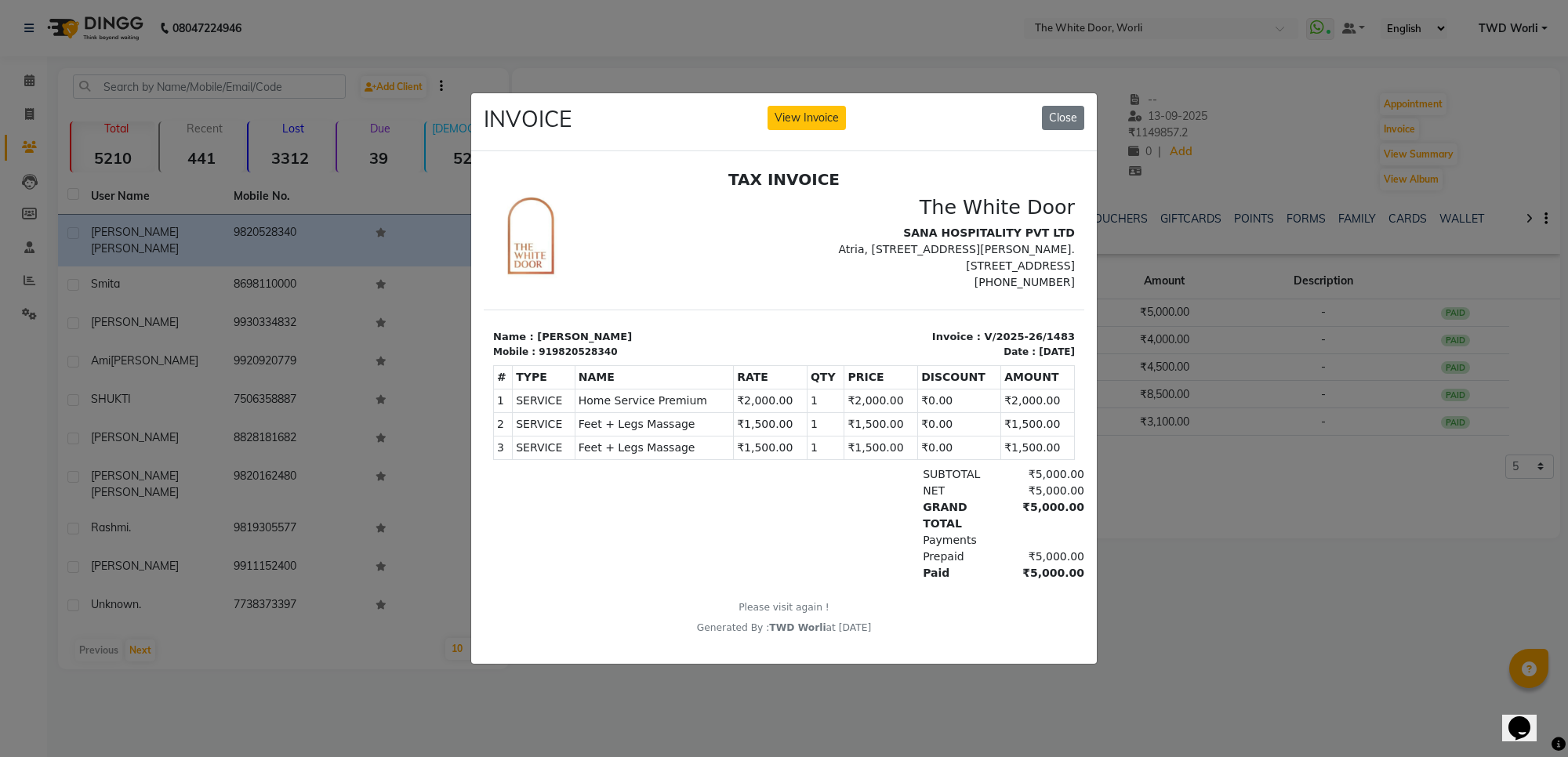
click at [1211, 521] on ngb-modal-window "INVOICE View Invoice Close" at bounding box center [784, 378] width 1568 height 757
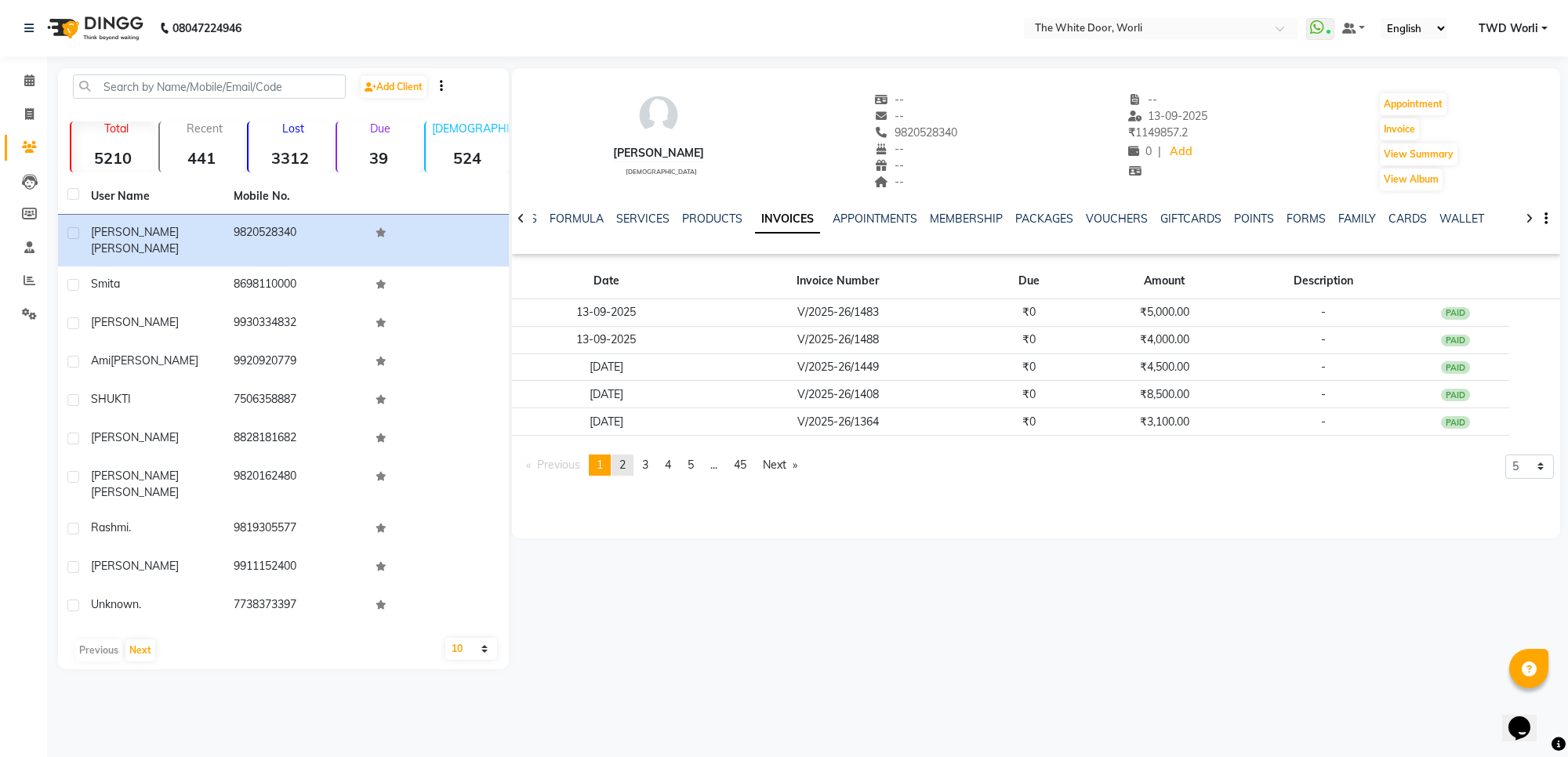
click at [626, 465] on span "2" at bounding box center [622, 464] width 7 height 14
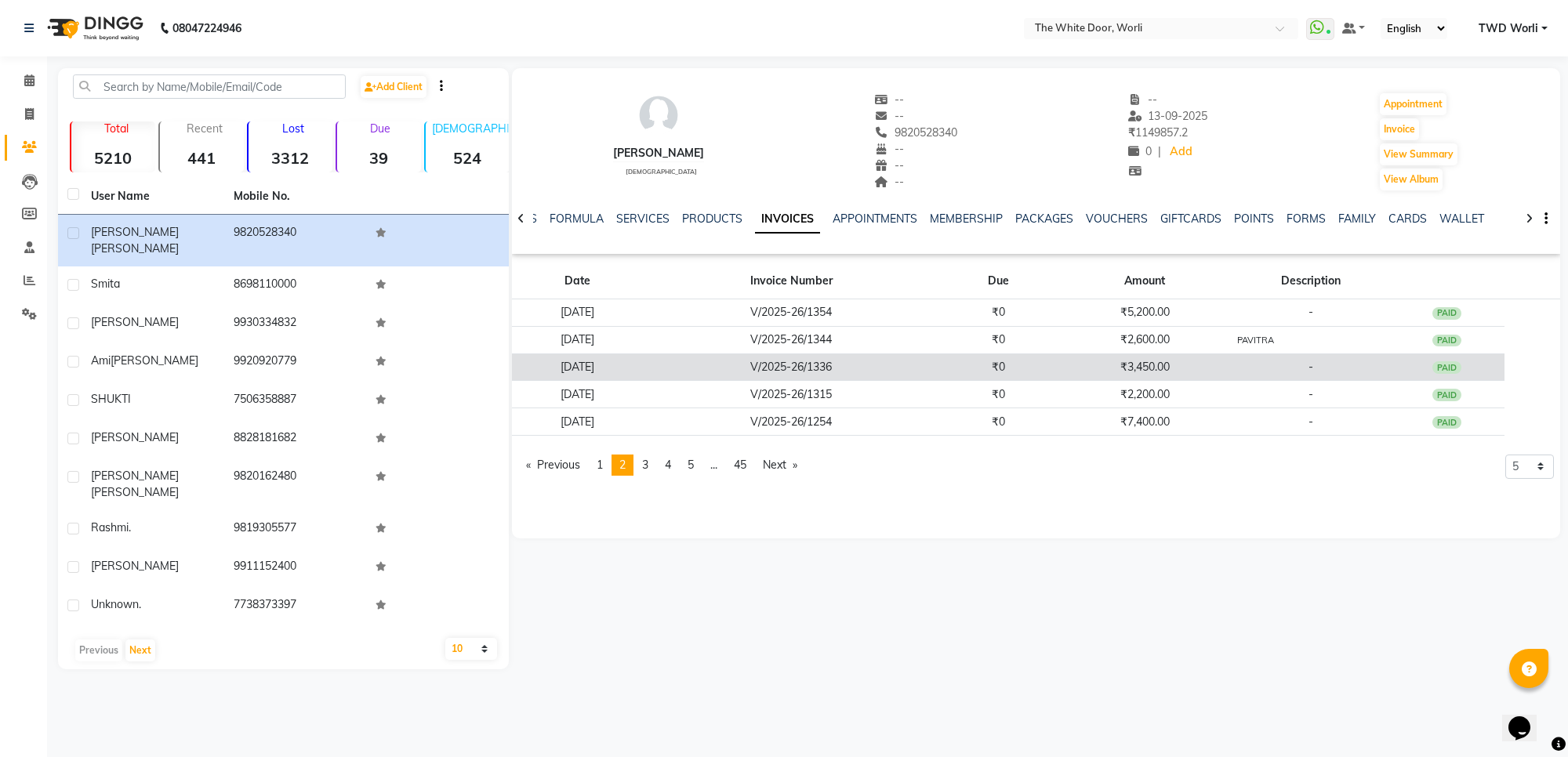
click at [1189, 374] on td "₹3,450.00" at bounding box center [1145, 367] width 175 height 28
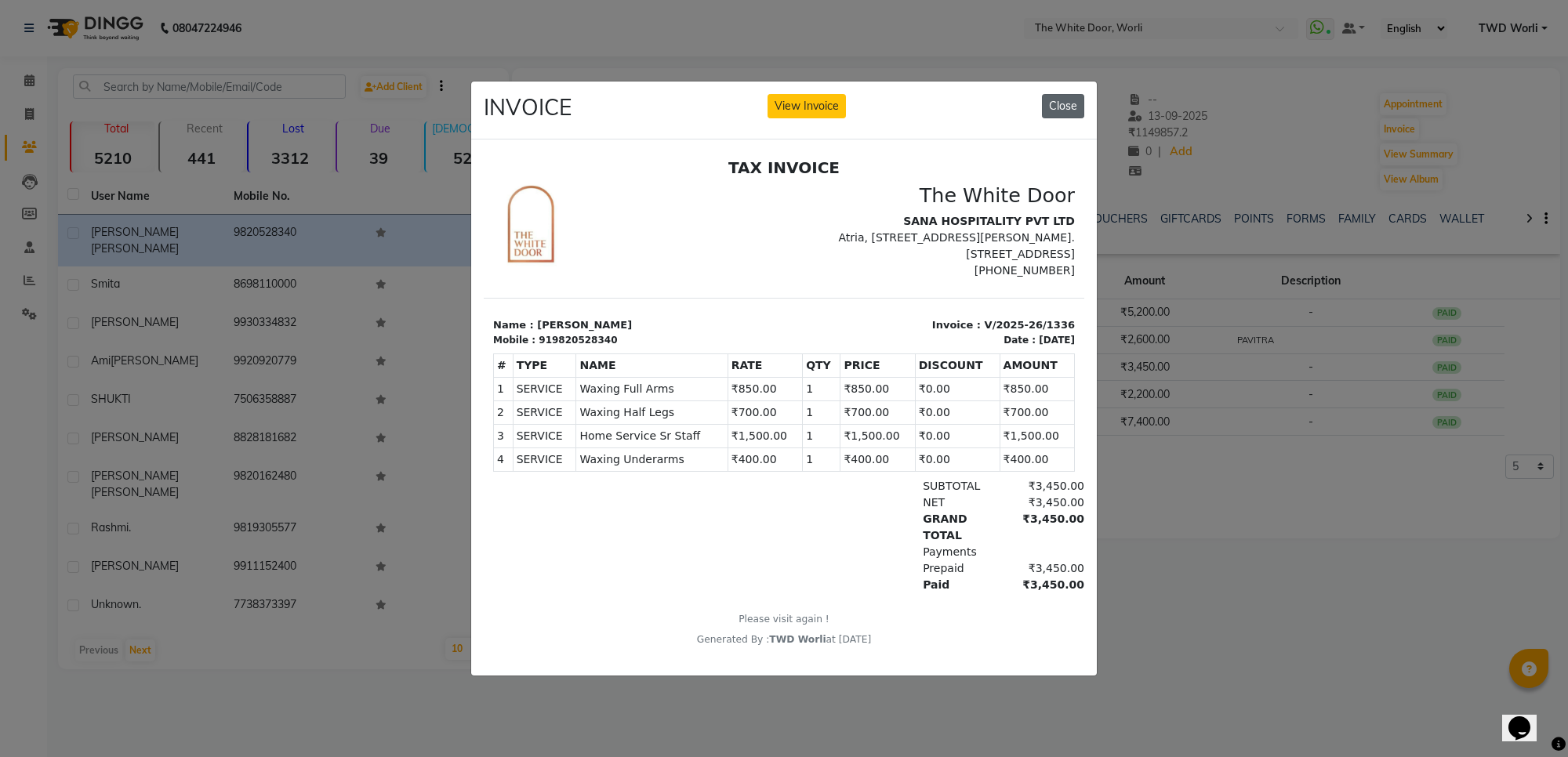
click at [1066, 95] on button "Close" at bounding box center [1063, 106] width 42 height 24
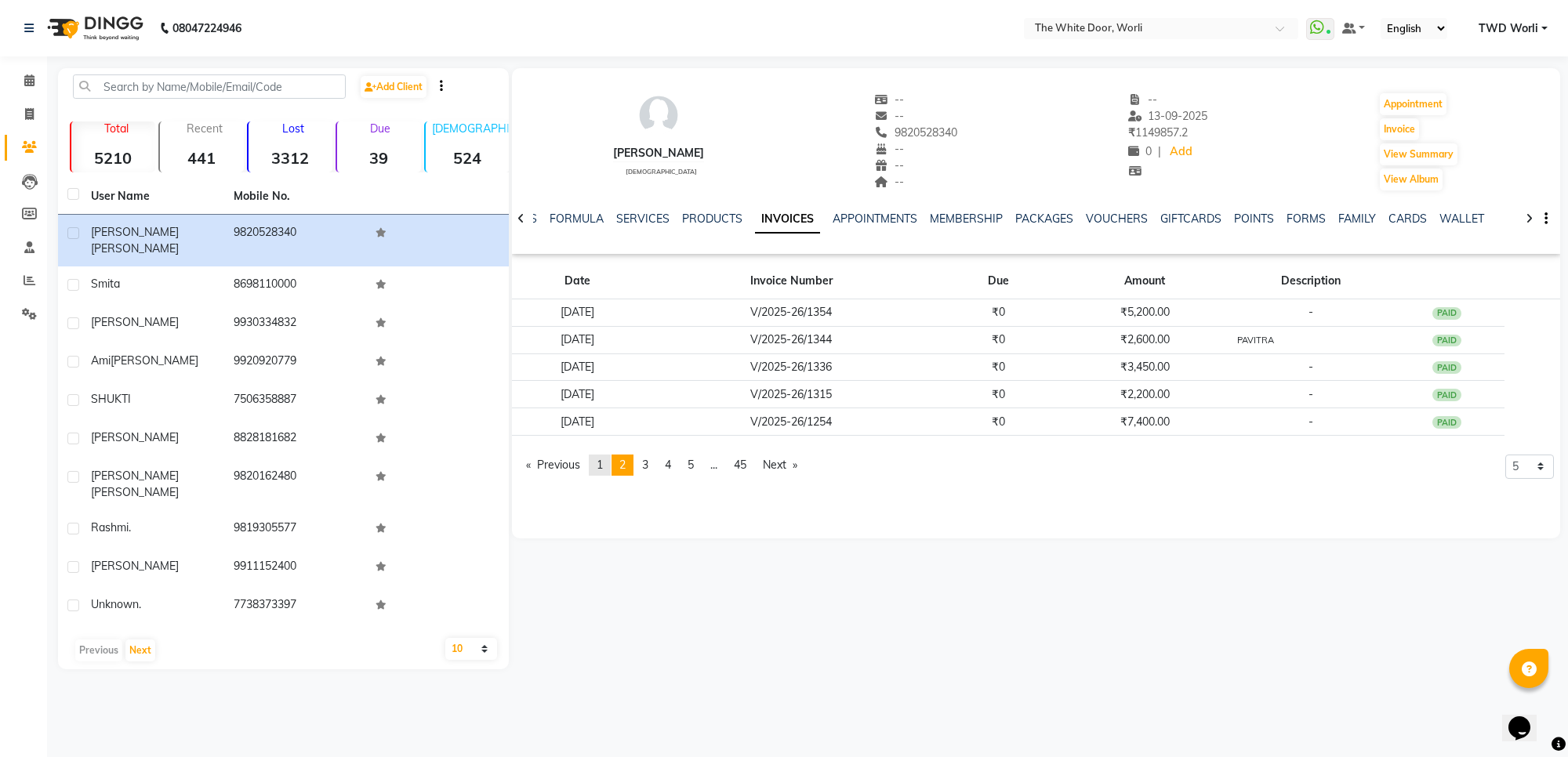
click at [610, 463] on link "page 1" at bounding box center [600, 465] width 22 height 21
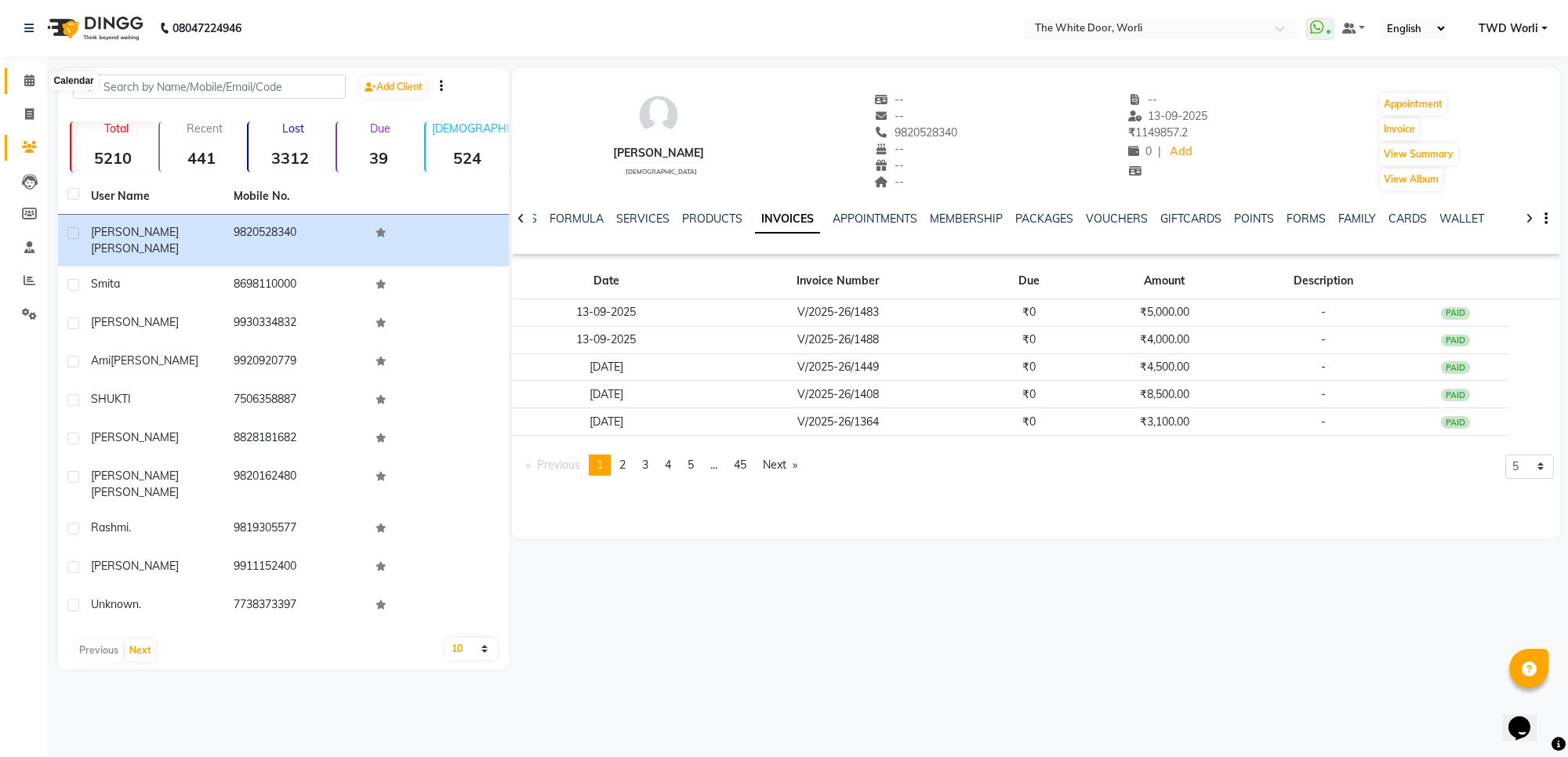
click at [38, 77] on span at bounding box center [29, 81] width 28 height 18
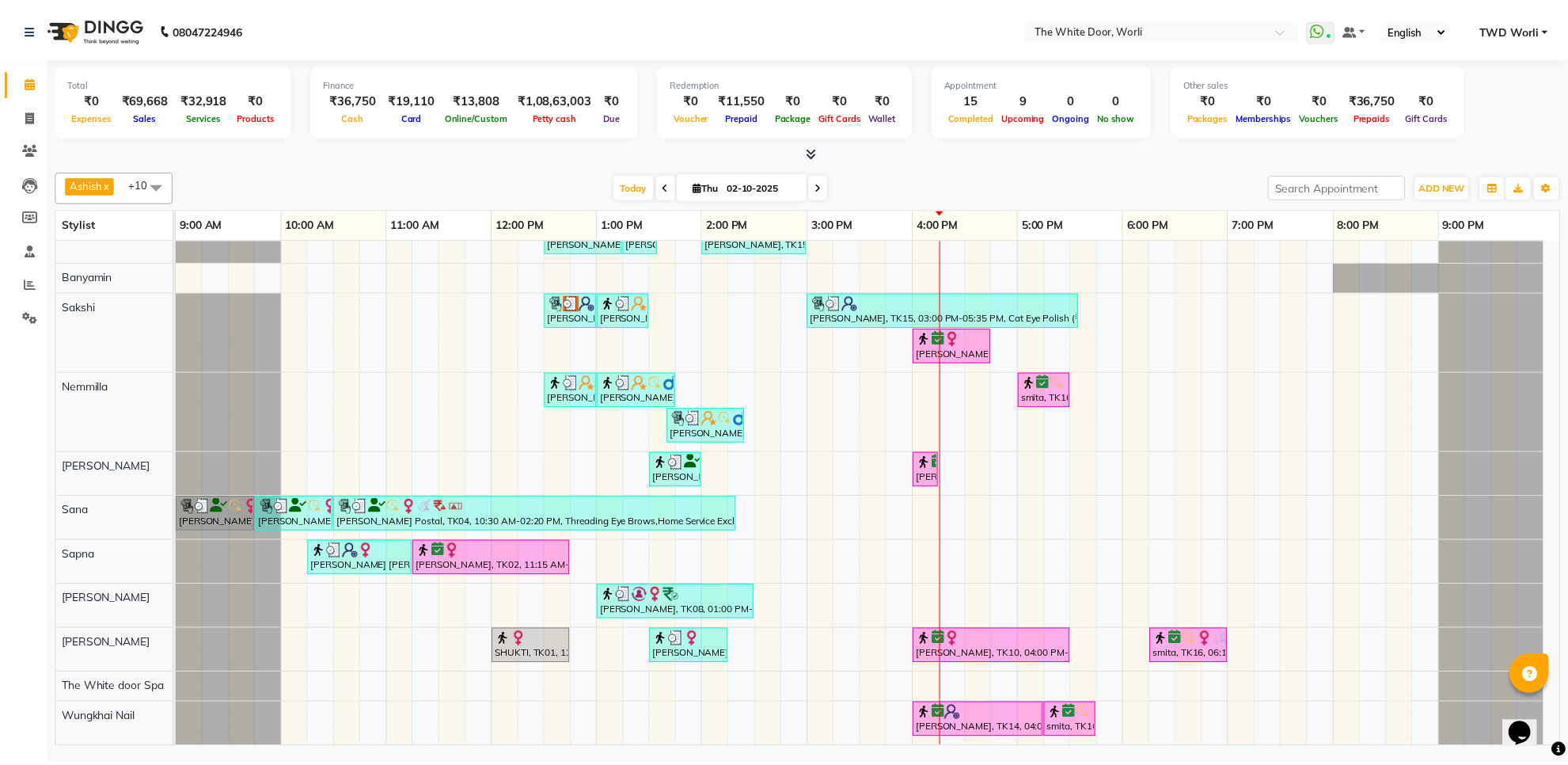
scroll to position [38, 0]
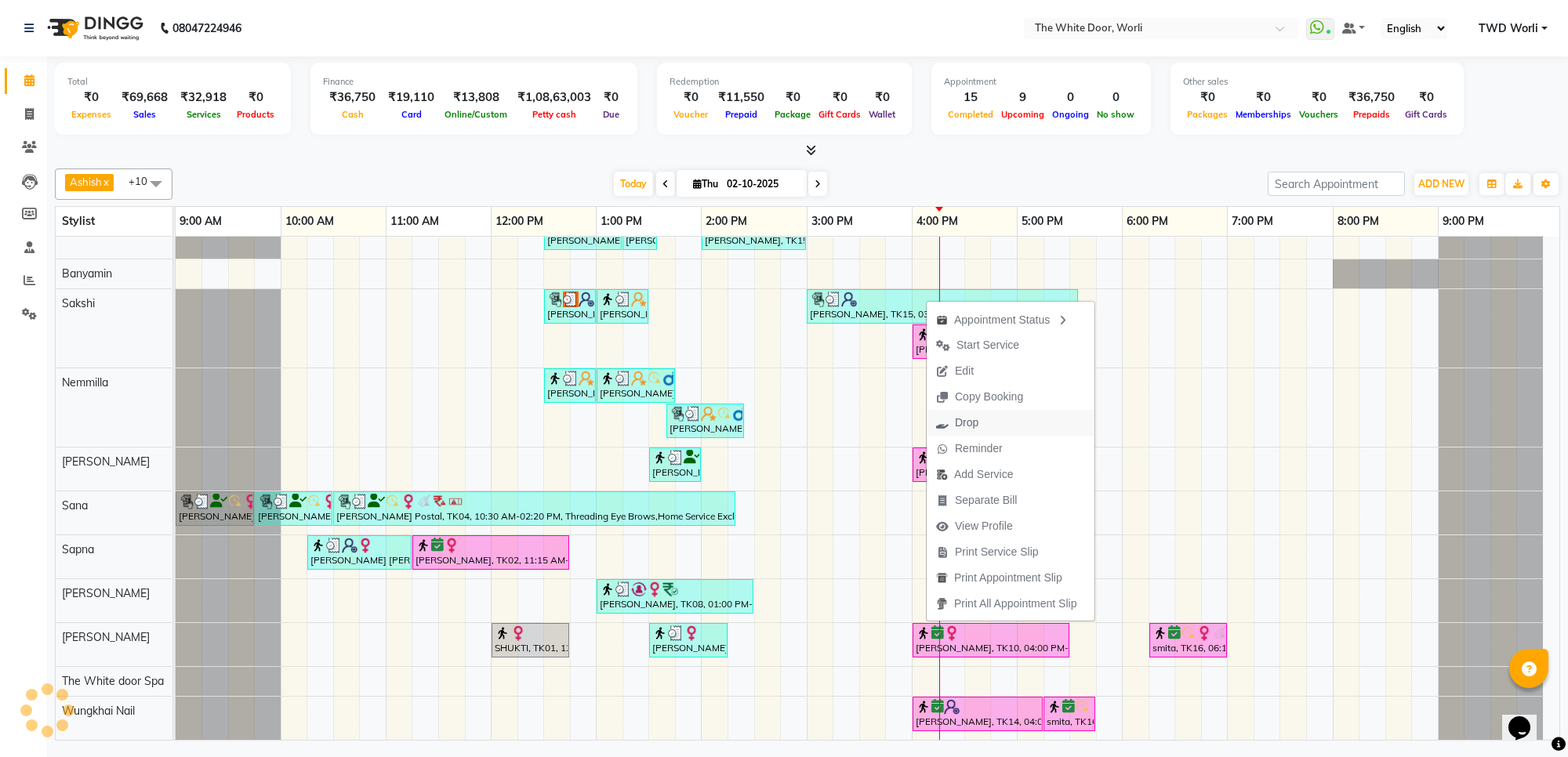
click at [974, 422] on span "Drop" at bounding box center [966, 423] width 24 height 16
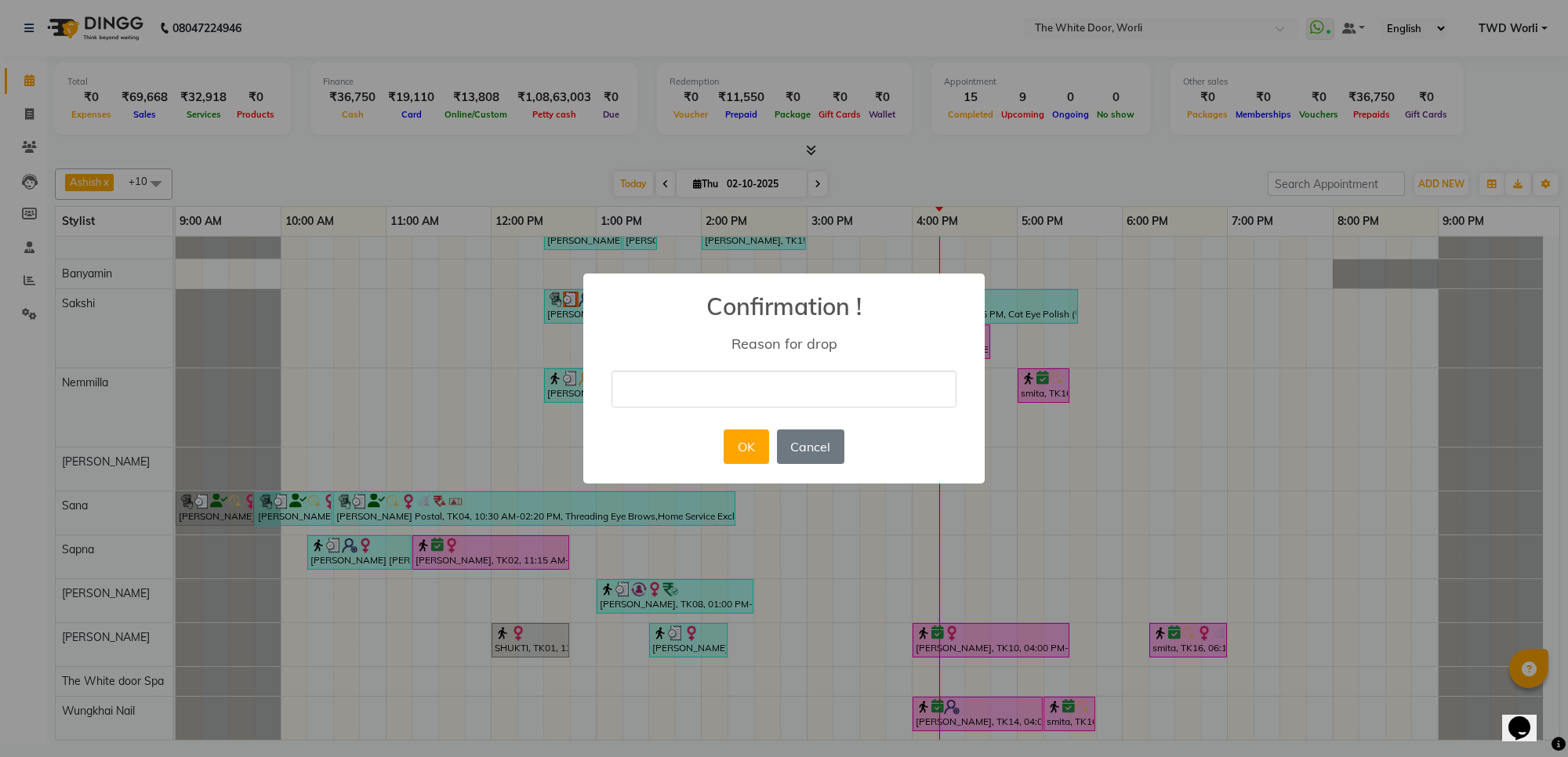
click at [810, 381] on input "text" at bounding box center [783, 388] width 345 height 37
type input "client cancelled"
click at [746, 452] on button "OK" at bounding box center [746, 447] width 45 height 34
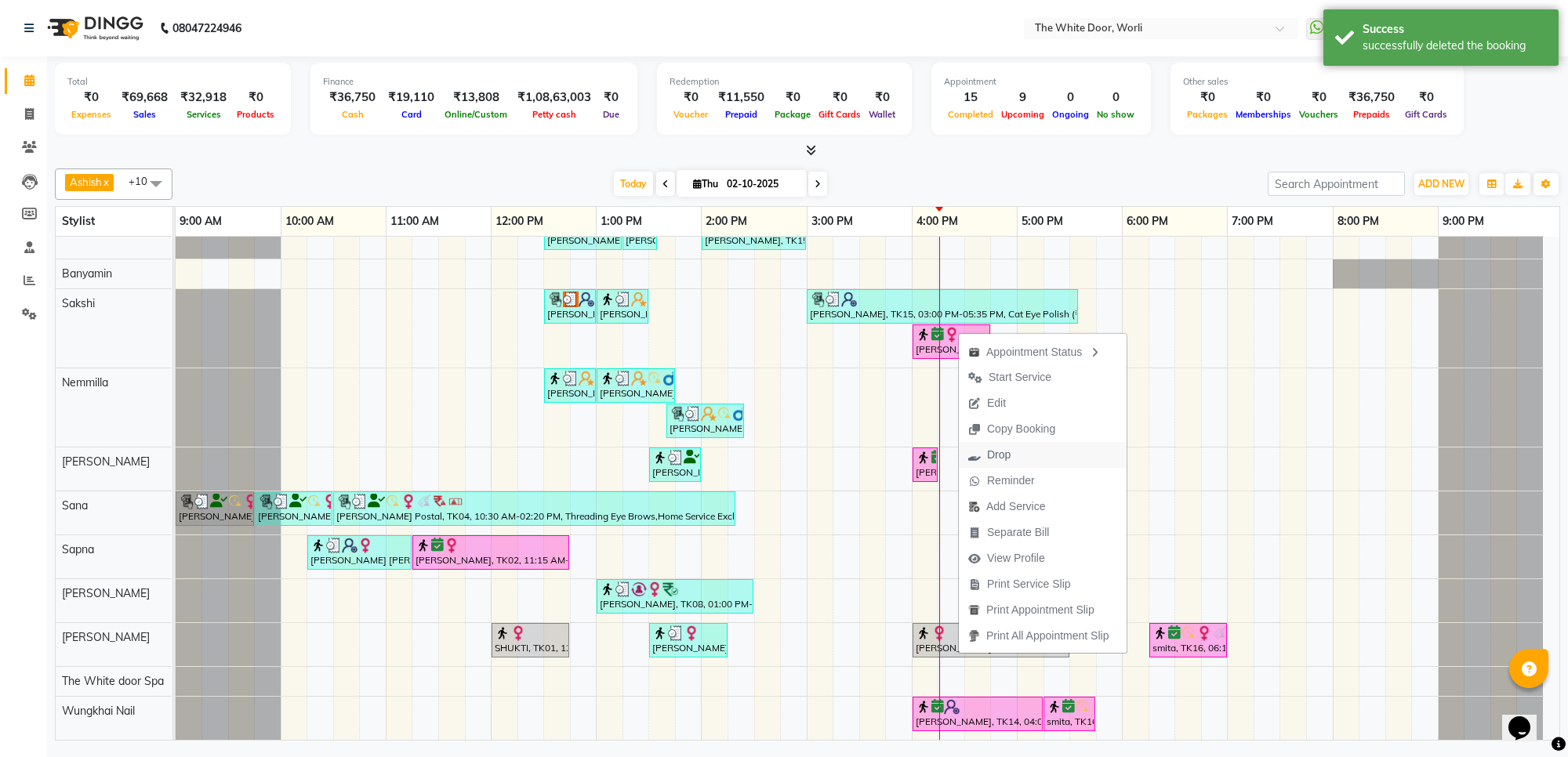
click at [1005, 459] on span "Drop" at bounding box center [999, 455] width 24 height 16
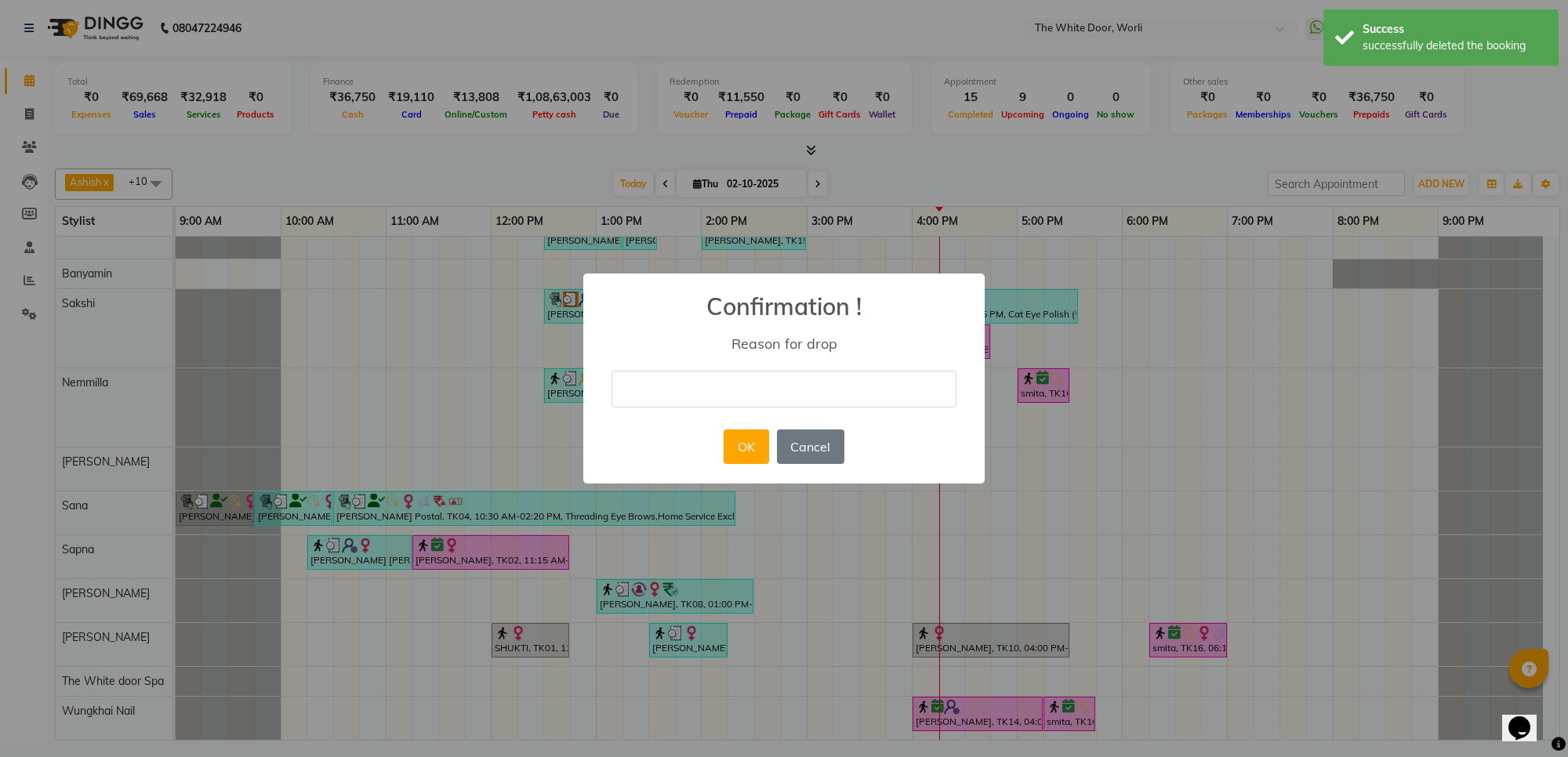
click at [844, 405] on input "text" at bounding box center [783, 388] width 345 height 37
type input "client cancelled"
click at [742, 451] on button "OK" at bounding box center [746, 447] width 45 height 34
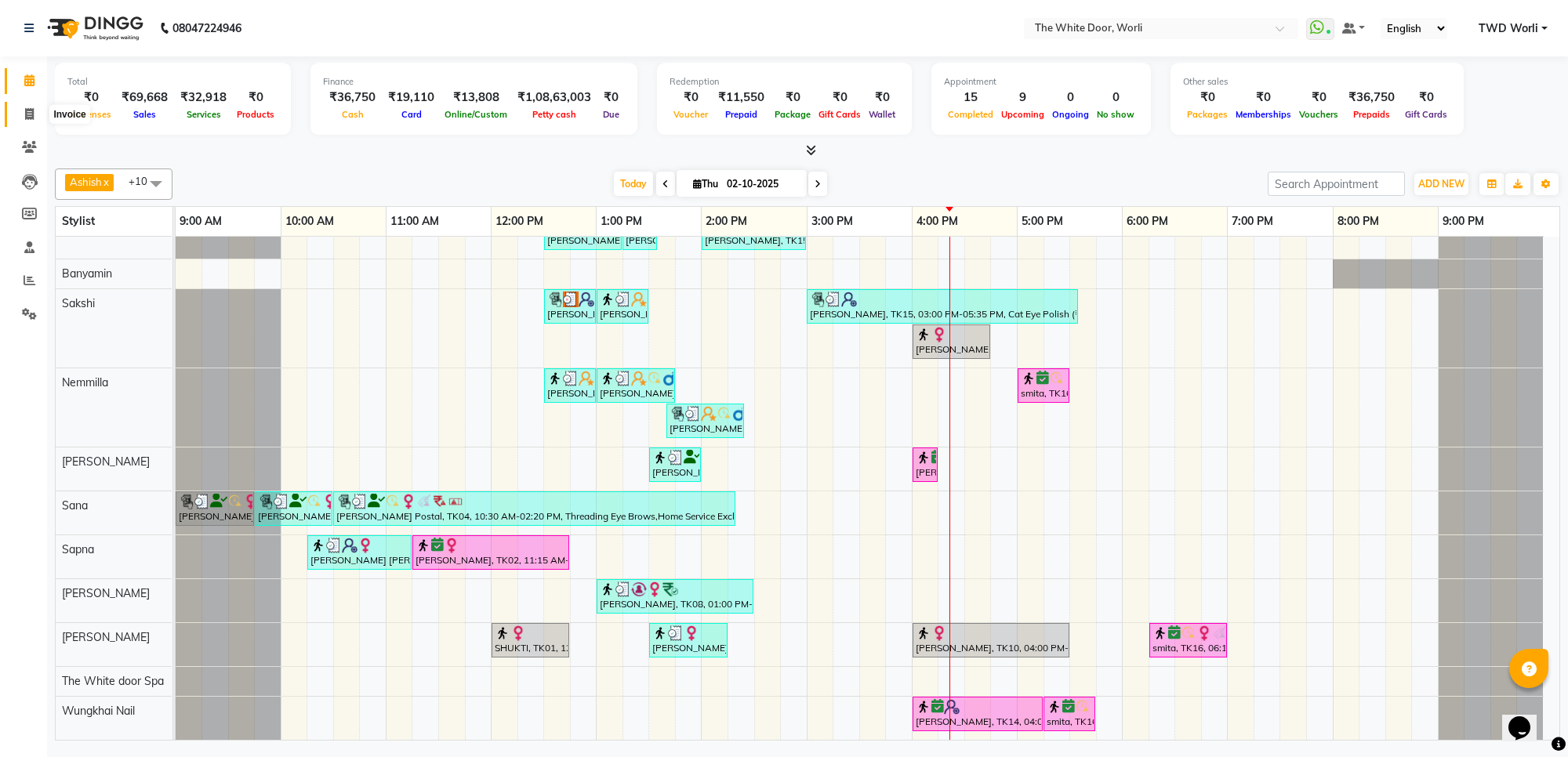
click at [20, 108] on span at bounding box center [29, 115] width 28 height 18
select select "service"
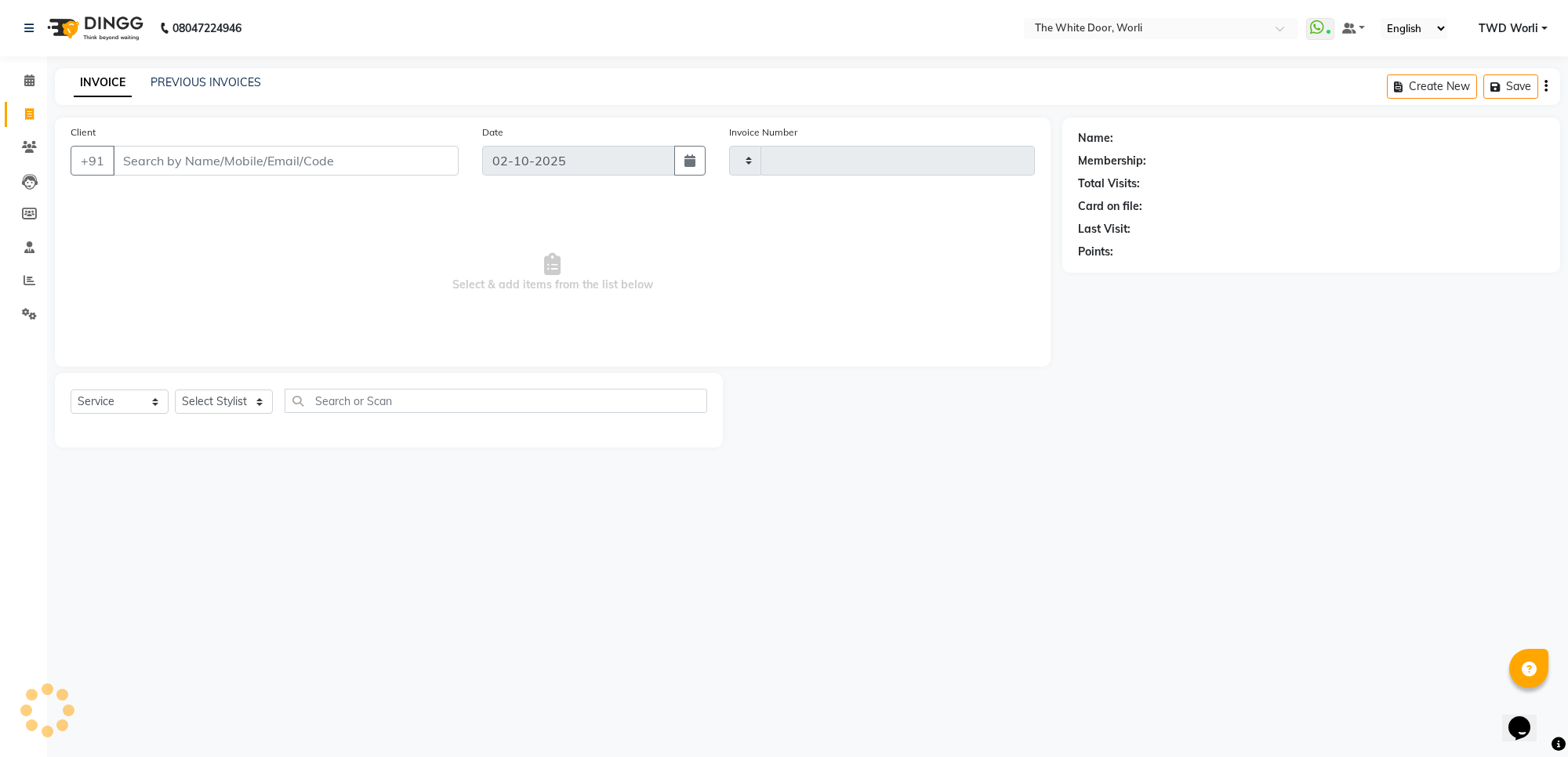
type input "1651"
select select "4027"
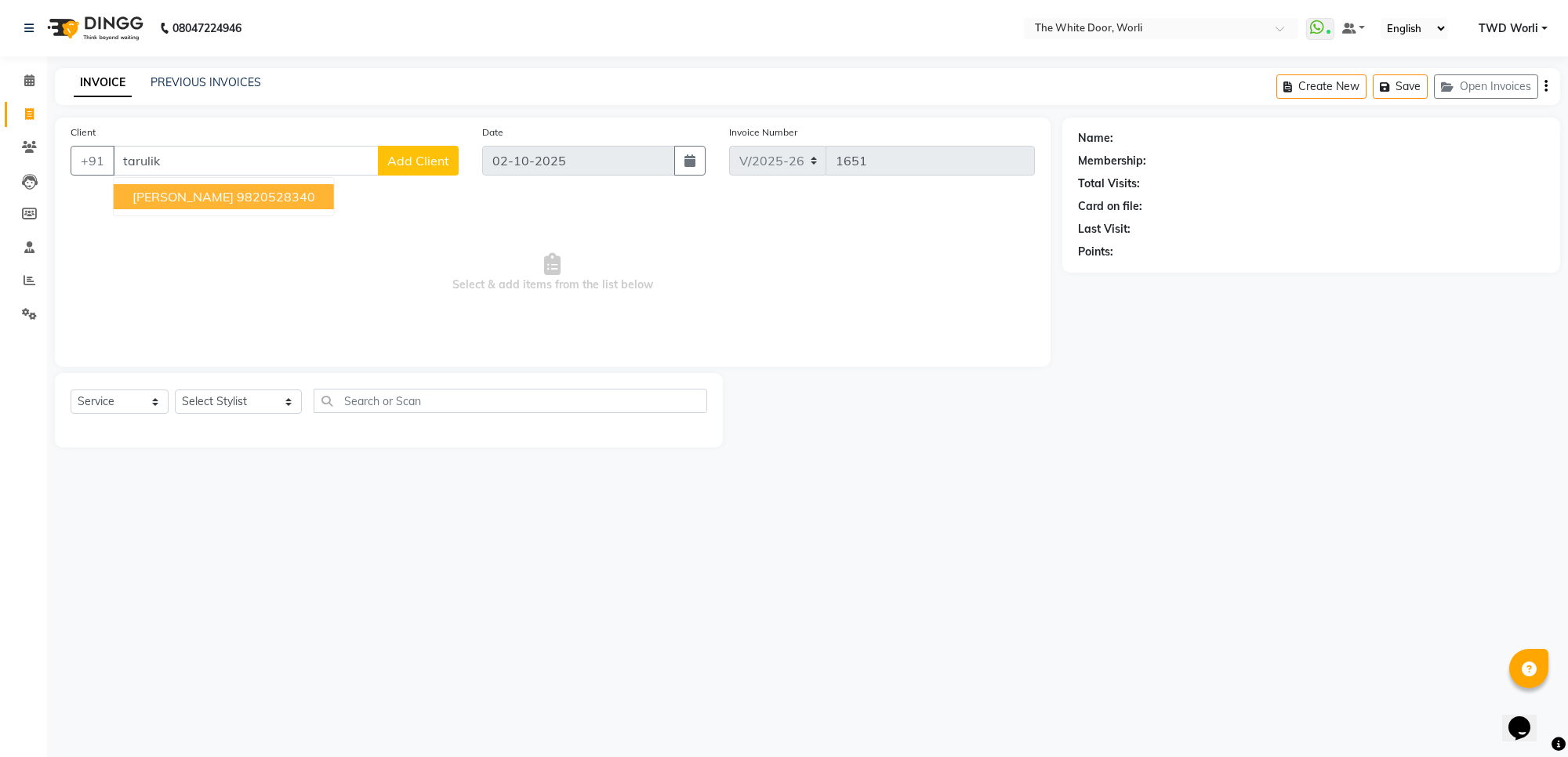
click at [237, 198] on ngb-highlight "9820528340" at bounding box center [276, 197] width 78 height 15
type input "9820528340"
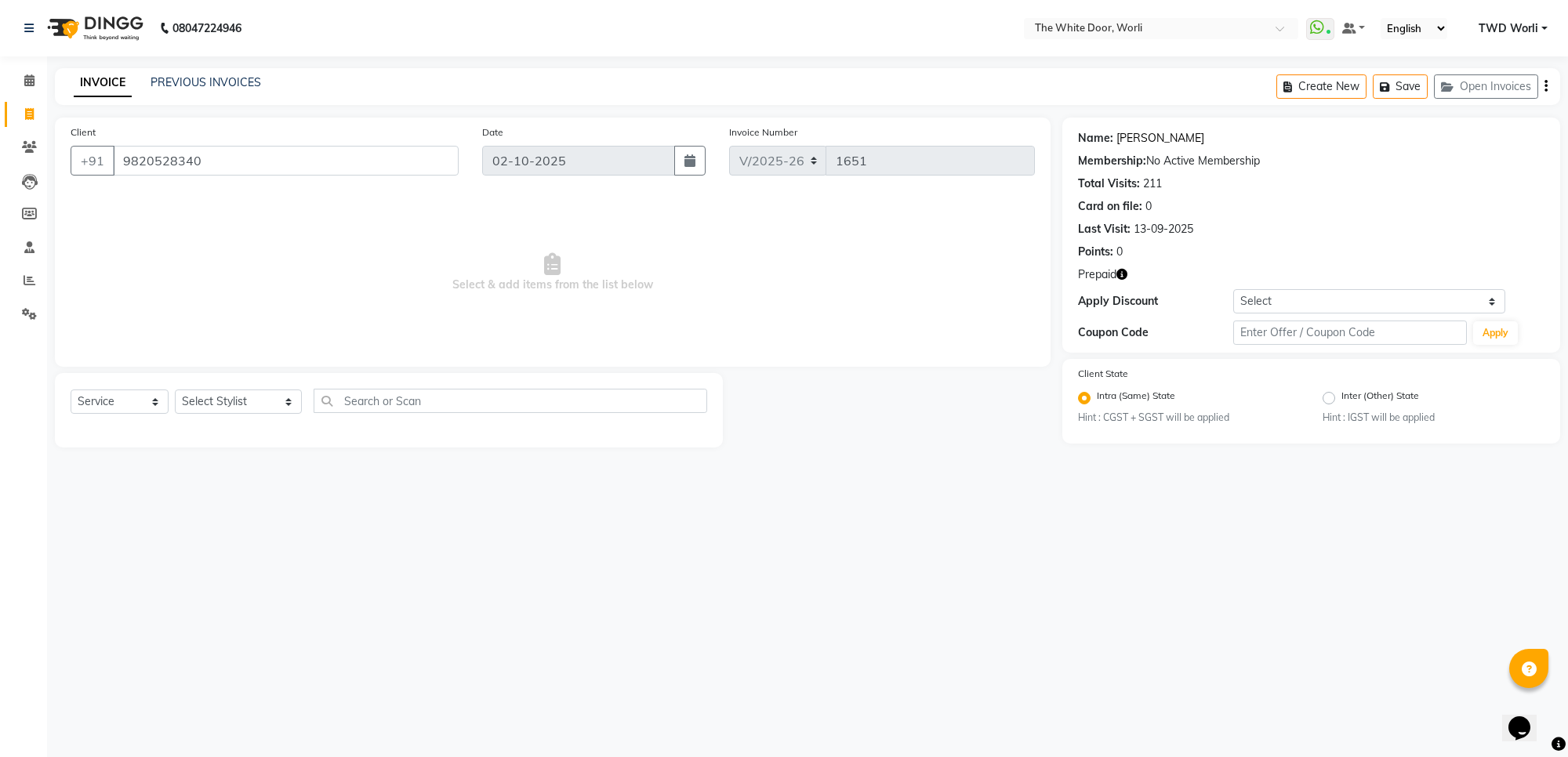
click at [1134, 135] on link "[PERSON_NAME]" at bounding box center [1160, 139] width 88 height 16
click at [33, 75] on icon at bounding box center [29, 80] width 10 height 11
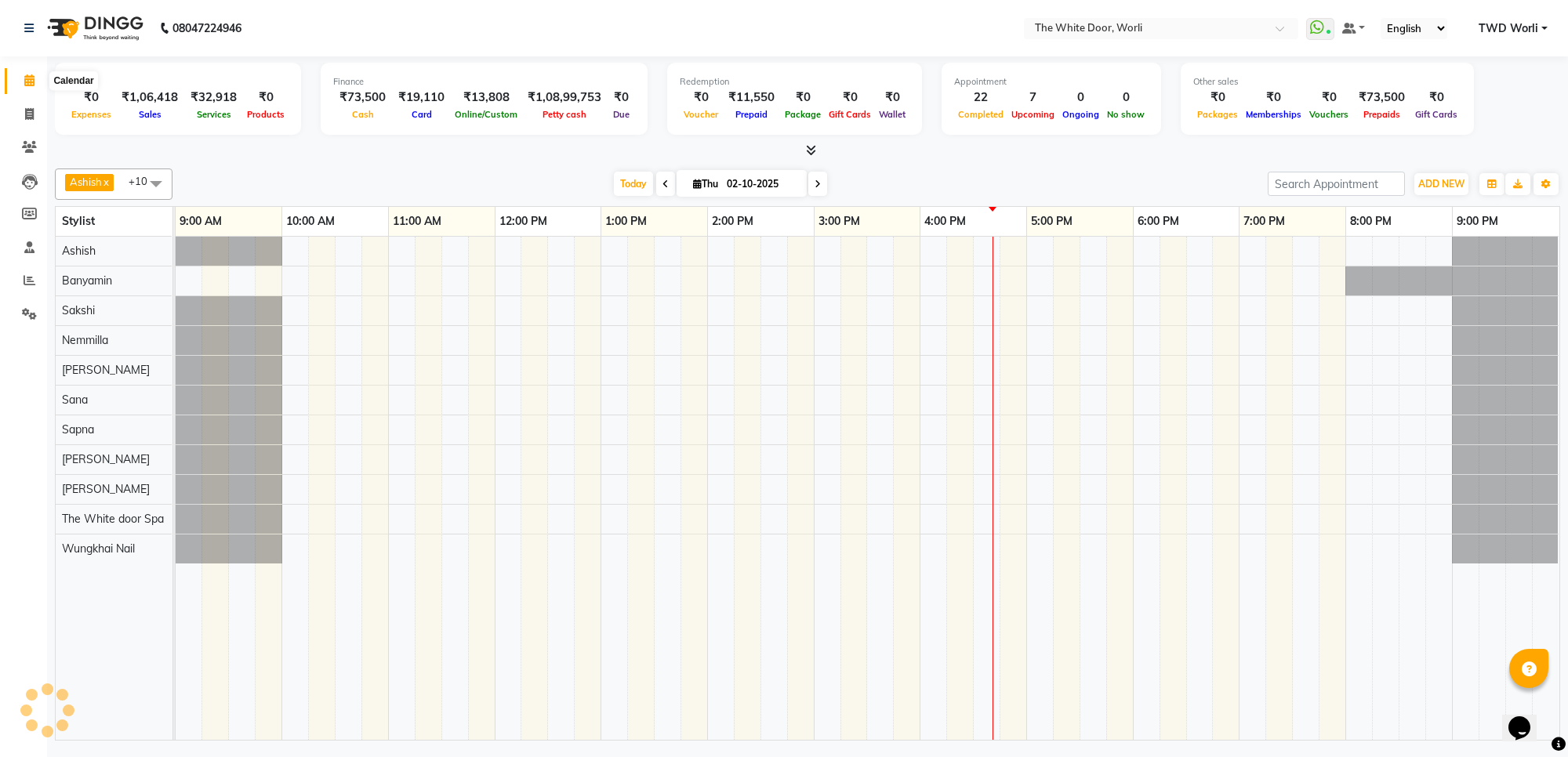
click at [32, 78] on icon at bounding box center [29, 80] width 10 height 11
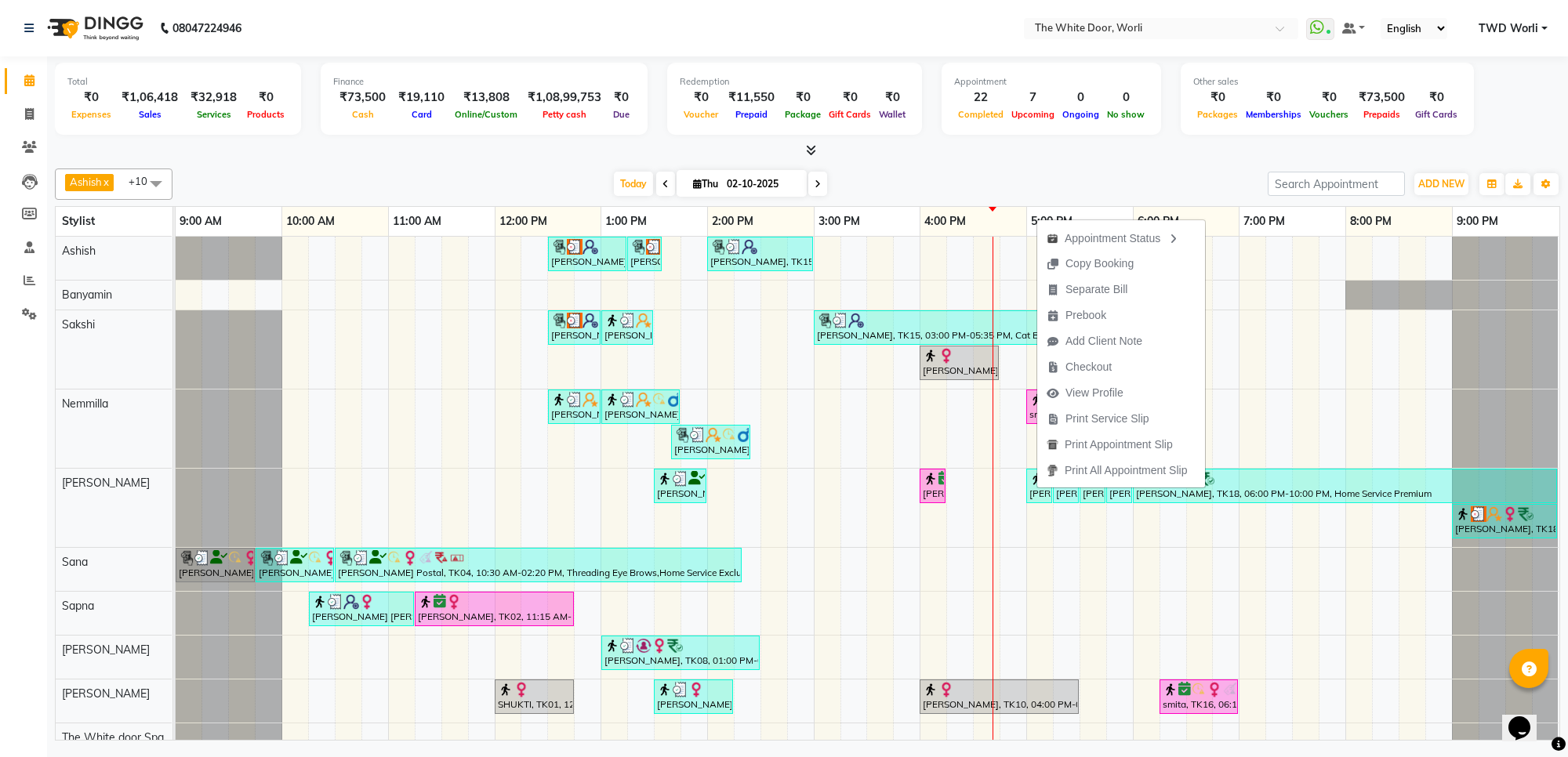
click at [385, 178] on div "Today Thu 02-10-2025" at bounding box center [720, 184] width 1079 height 24
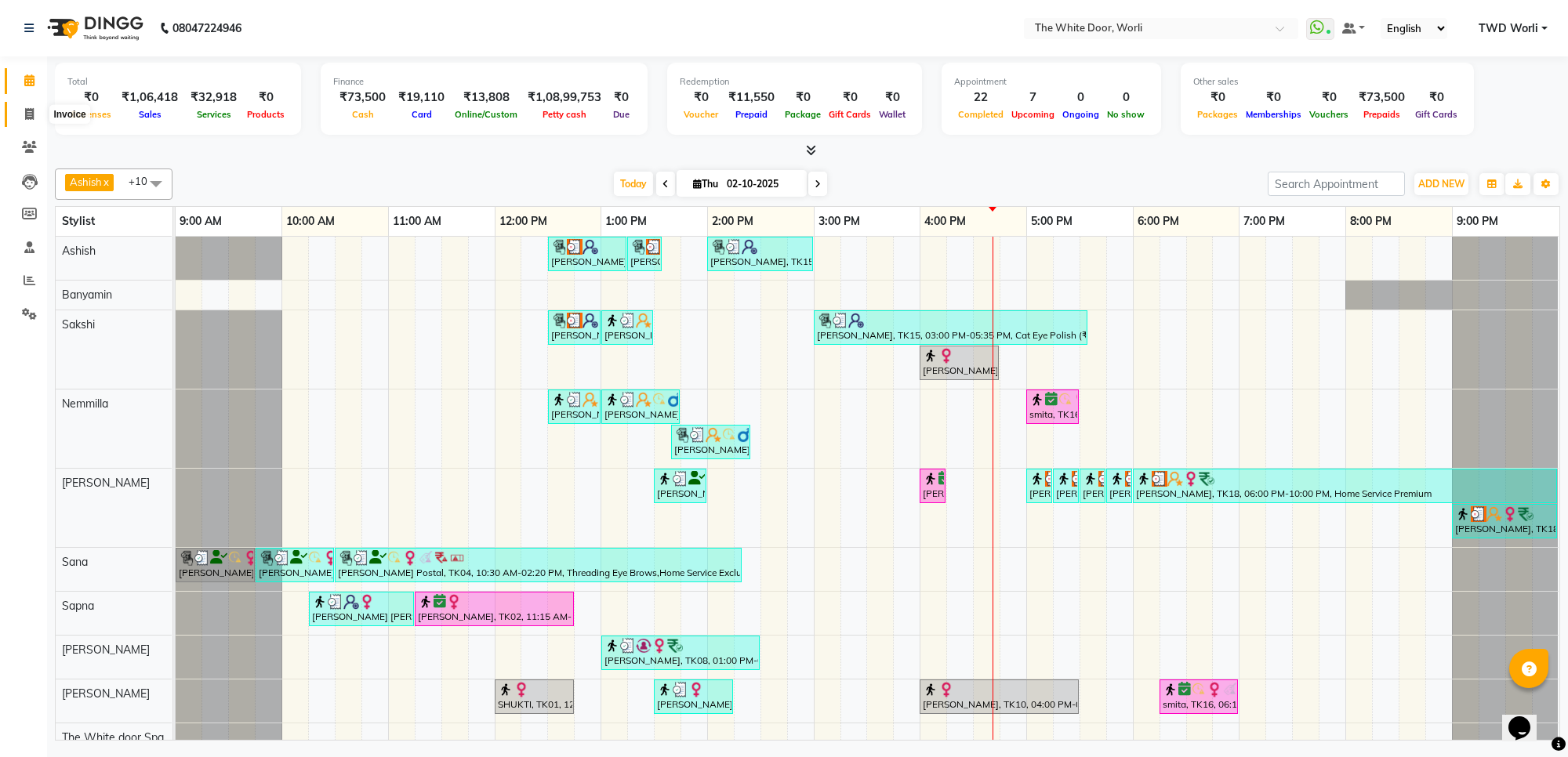
click at [29, 108] on icon at bounding box center [29, 114] width 9 height 11
select select "service"
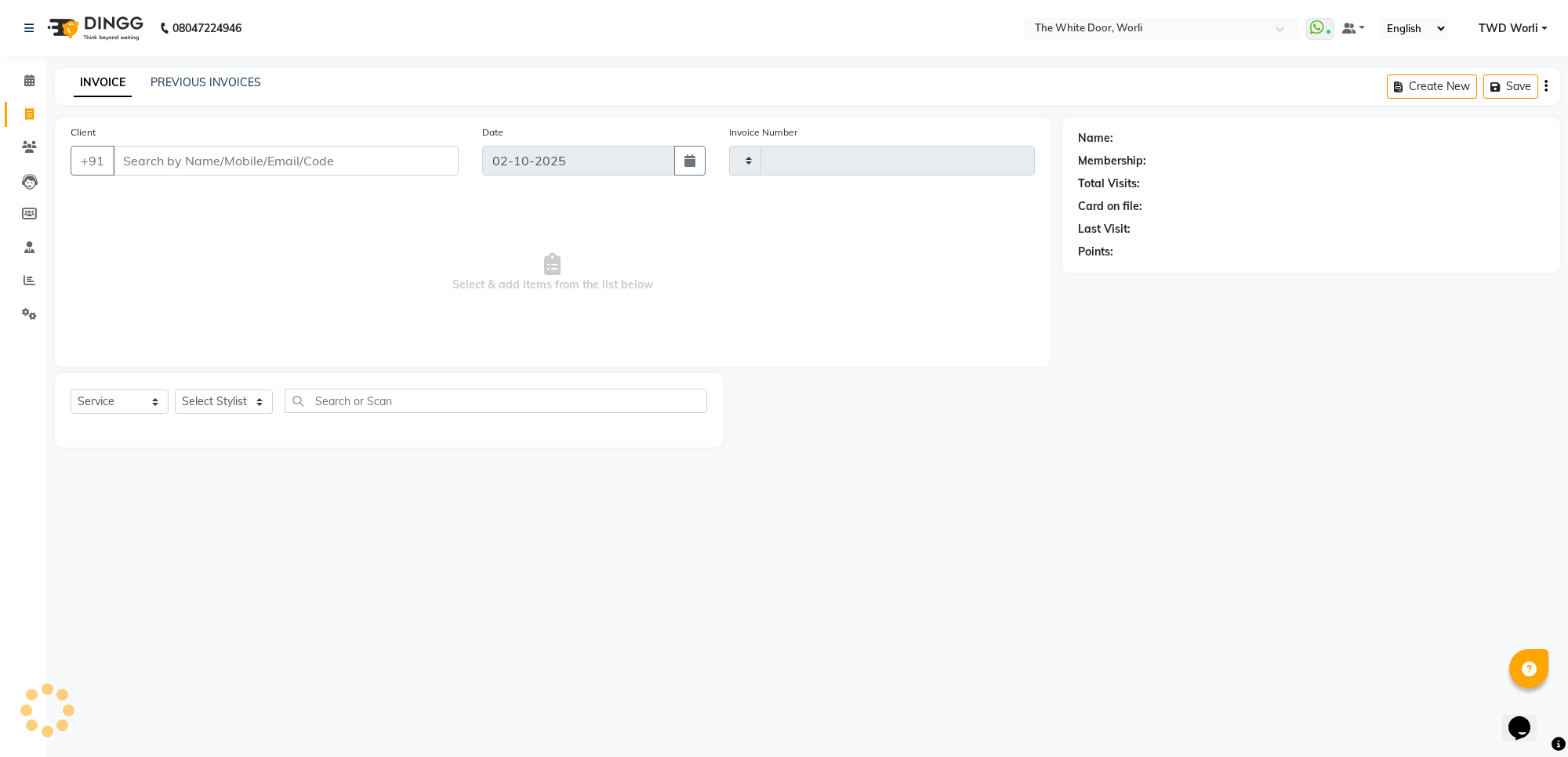
type input "1652"
select select "4027"
click at [221, 83] on link "PREVIOUS INVOICES" at bounding box center [205, 82] width 110 height 14
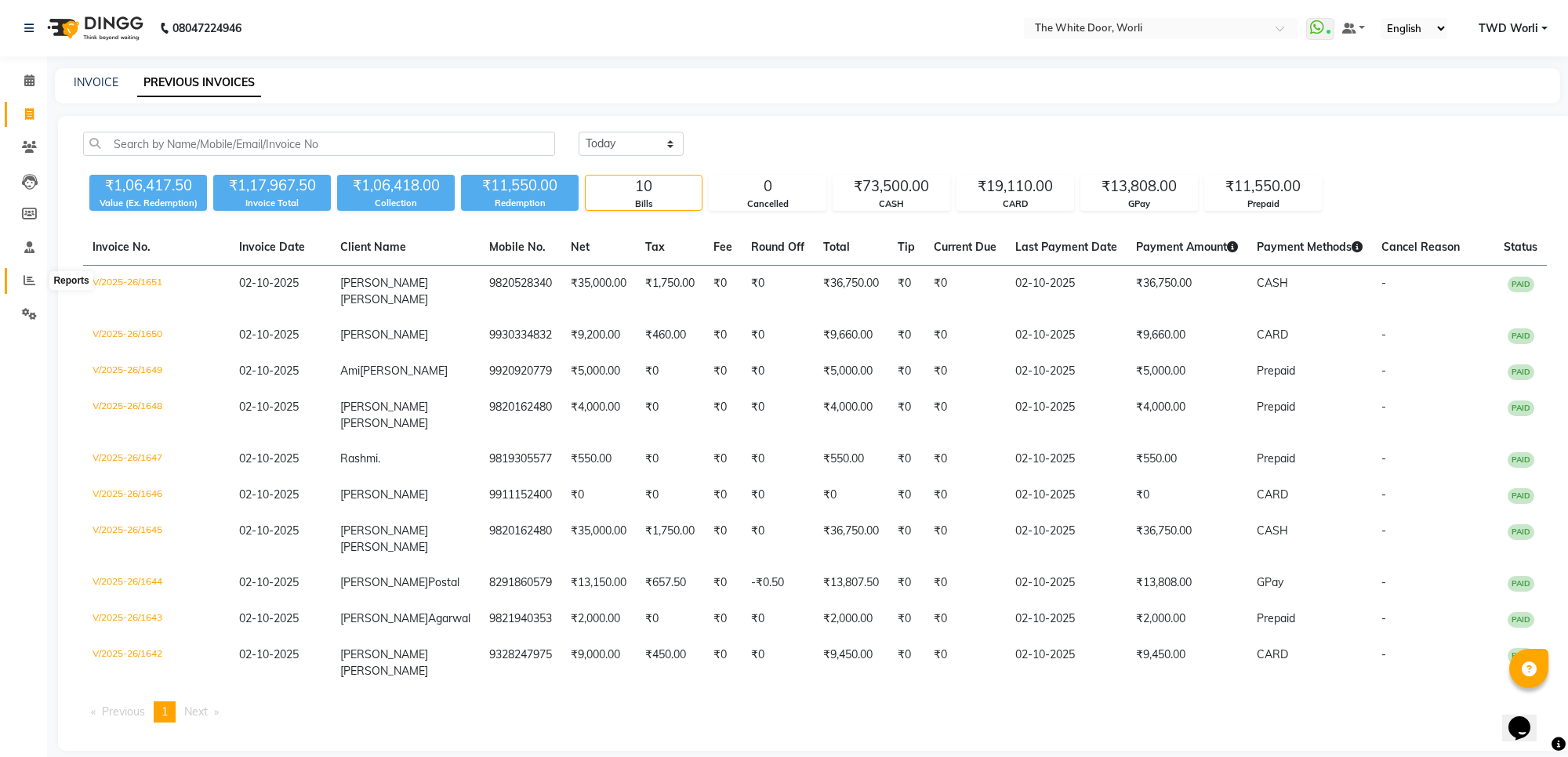
click at [29, 272] on span at bounding box center [29, 281] width 28 height 18
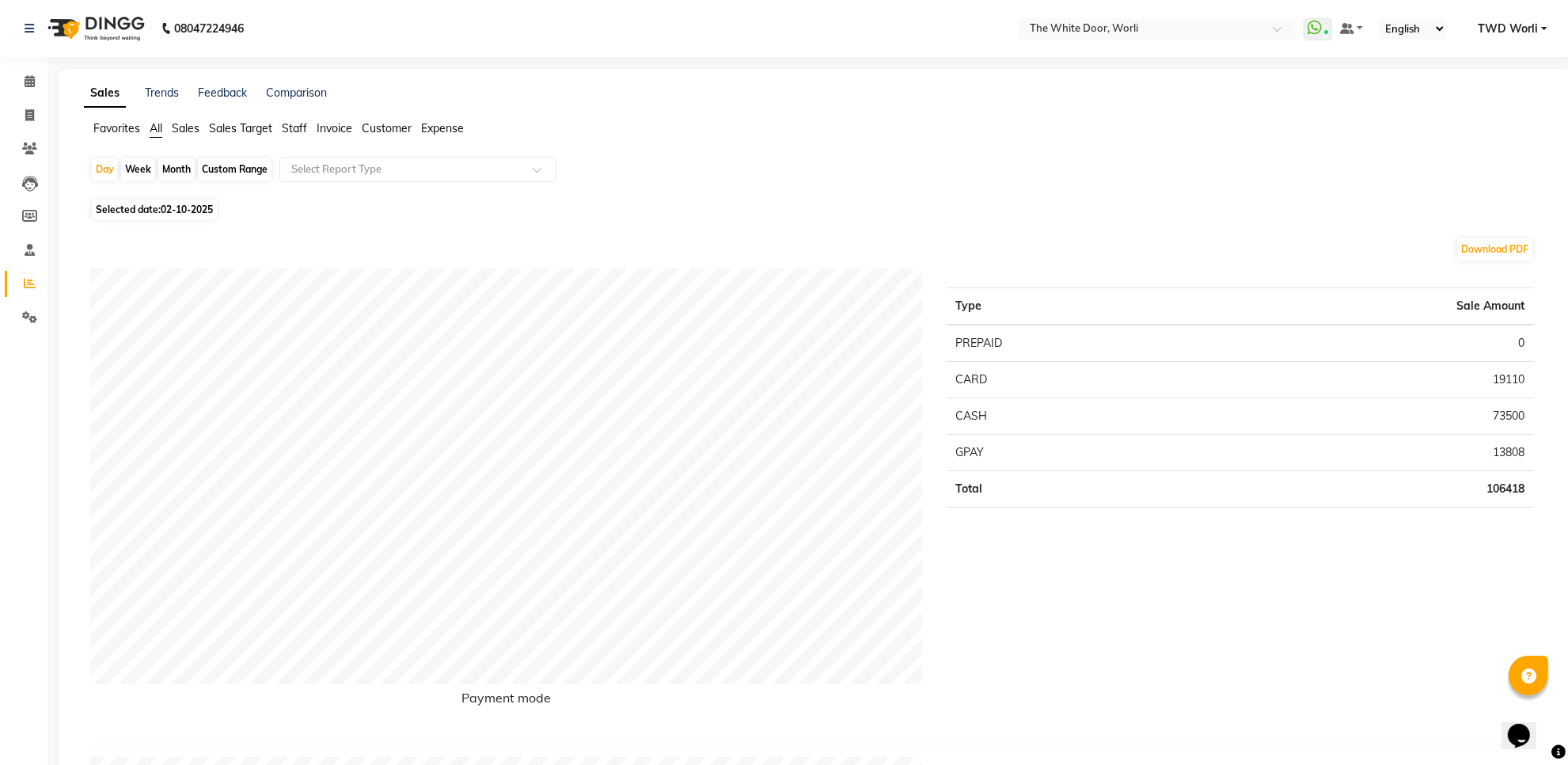
click at [297, 131] on span "Staff" at bounding box center [294, 128] width 26 height 14
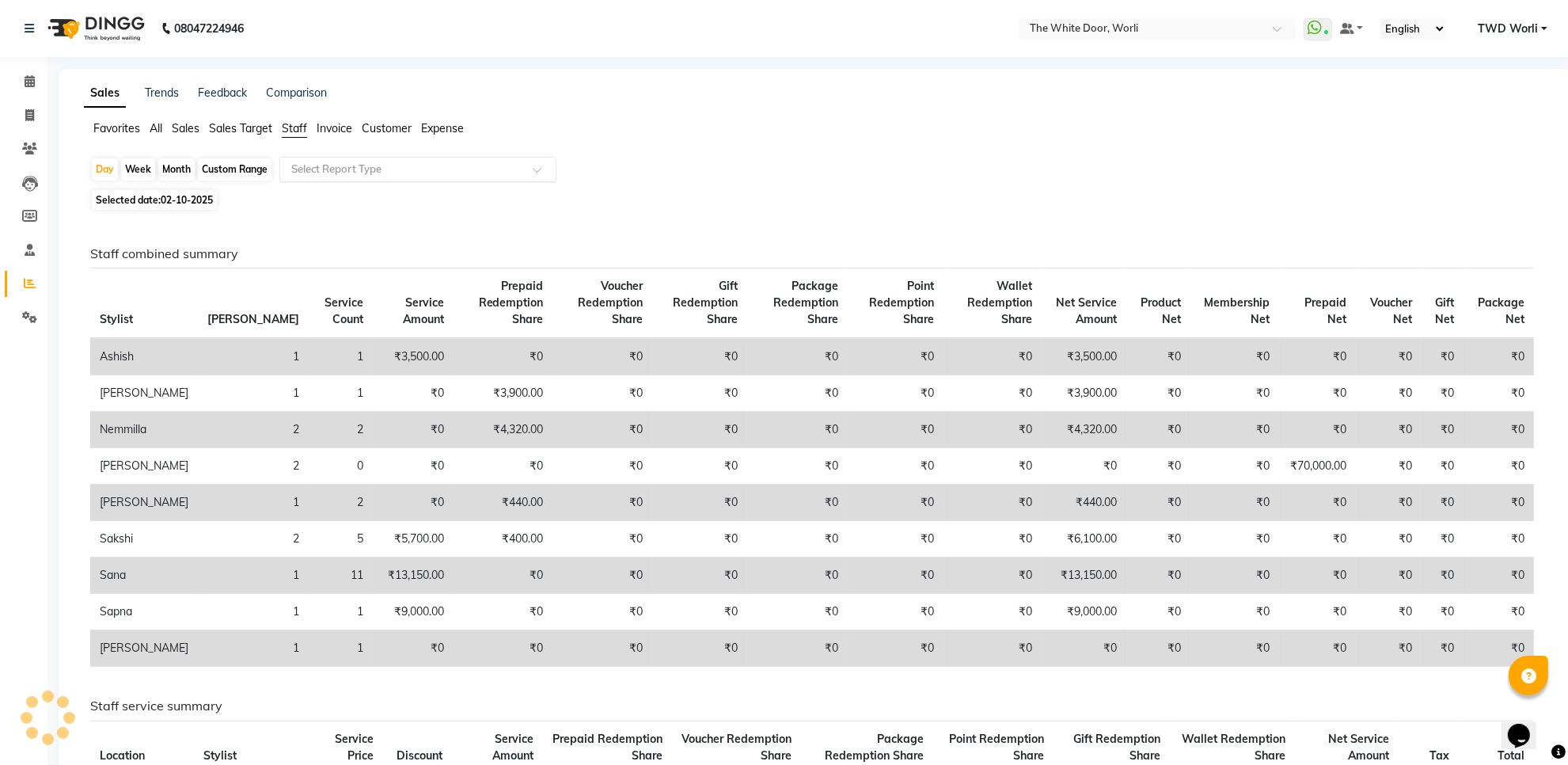
click at [363, 172] on input "text" at bounding box center [402, 169] width 228 height 16
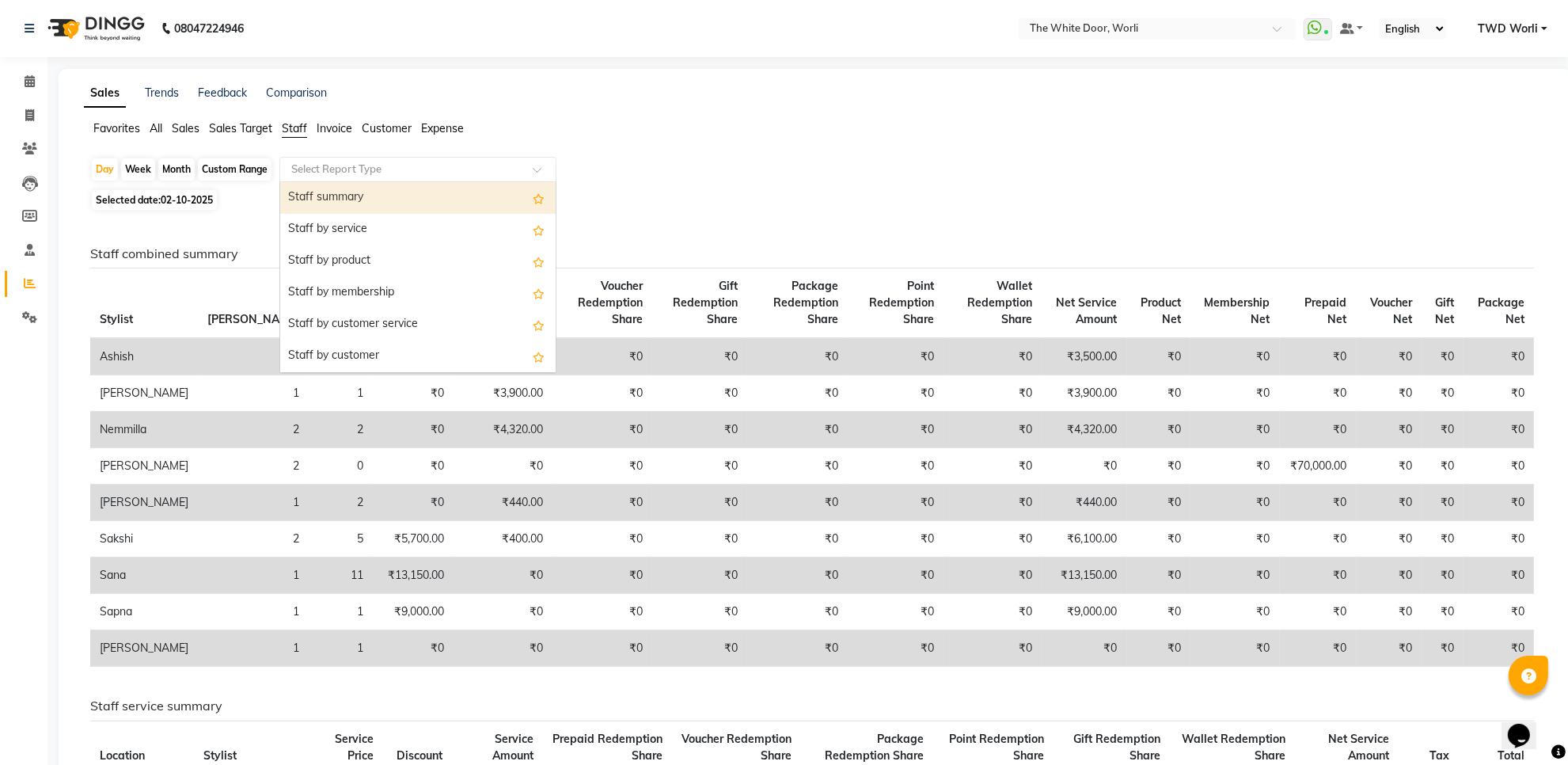
click at [372, 195] on div "Staff summary" at bounding box center [418, 198] width 275 height 31
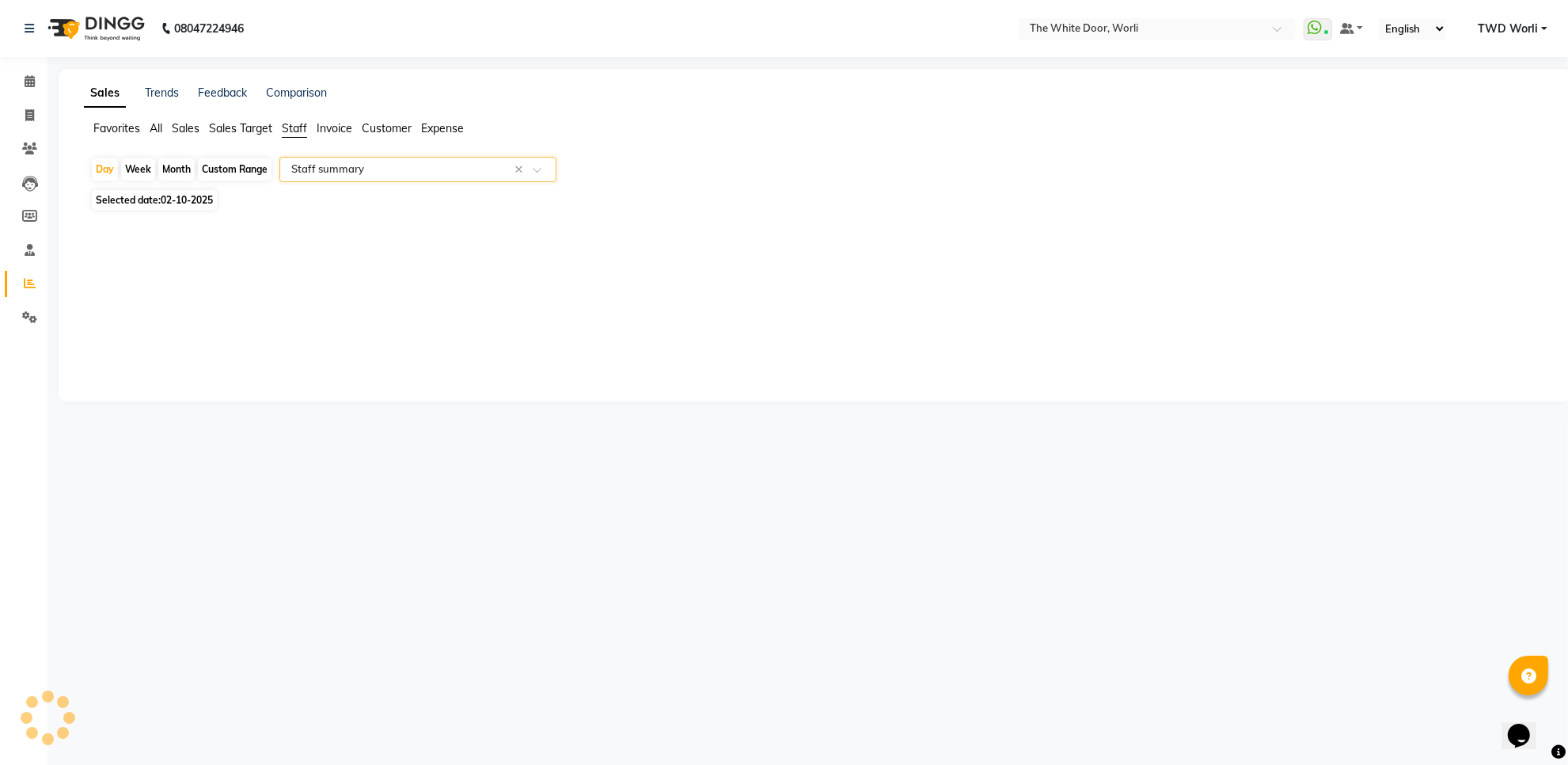
select select "full_report"
select select "csv"
click at [32, 281] on icon at bounding box center [30, 283] width 12 height 12
click at [38, 281] on span at bounding box center [30, 284] width 28 height 18
click at [327, 182] on ng-select "Select Report Type × Staff summary ×" at bounding box center [418, 169] width 277 height 26
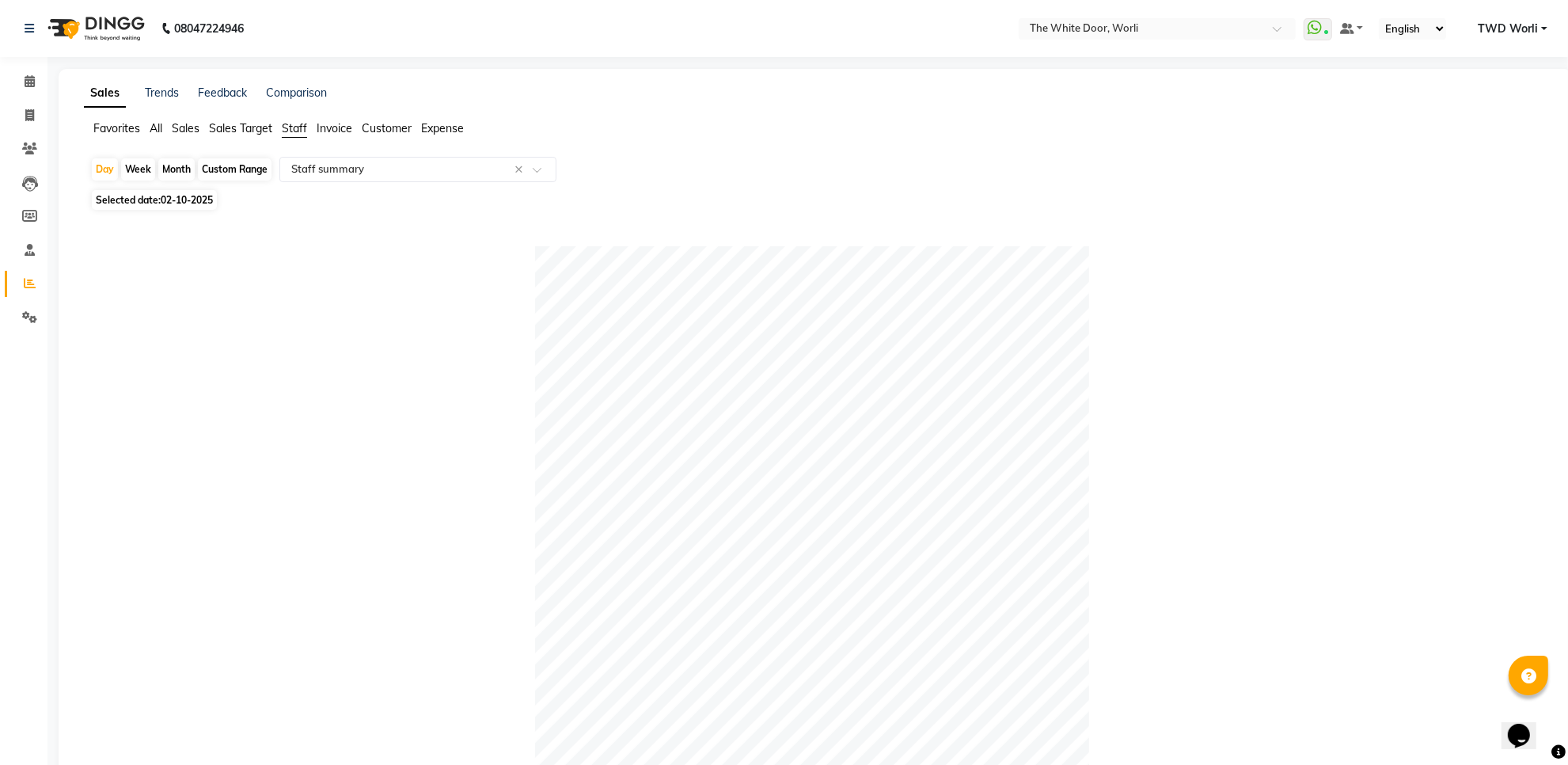
click at [192, 124] on span "Sales" at bounding box center [186, 128] width 28 height 14
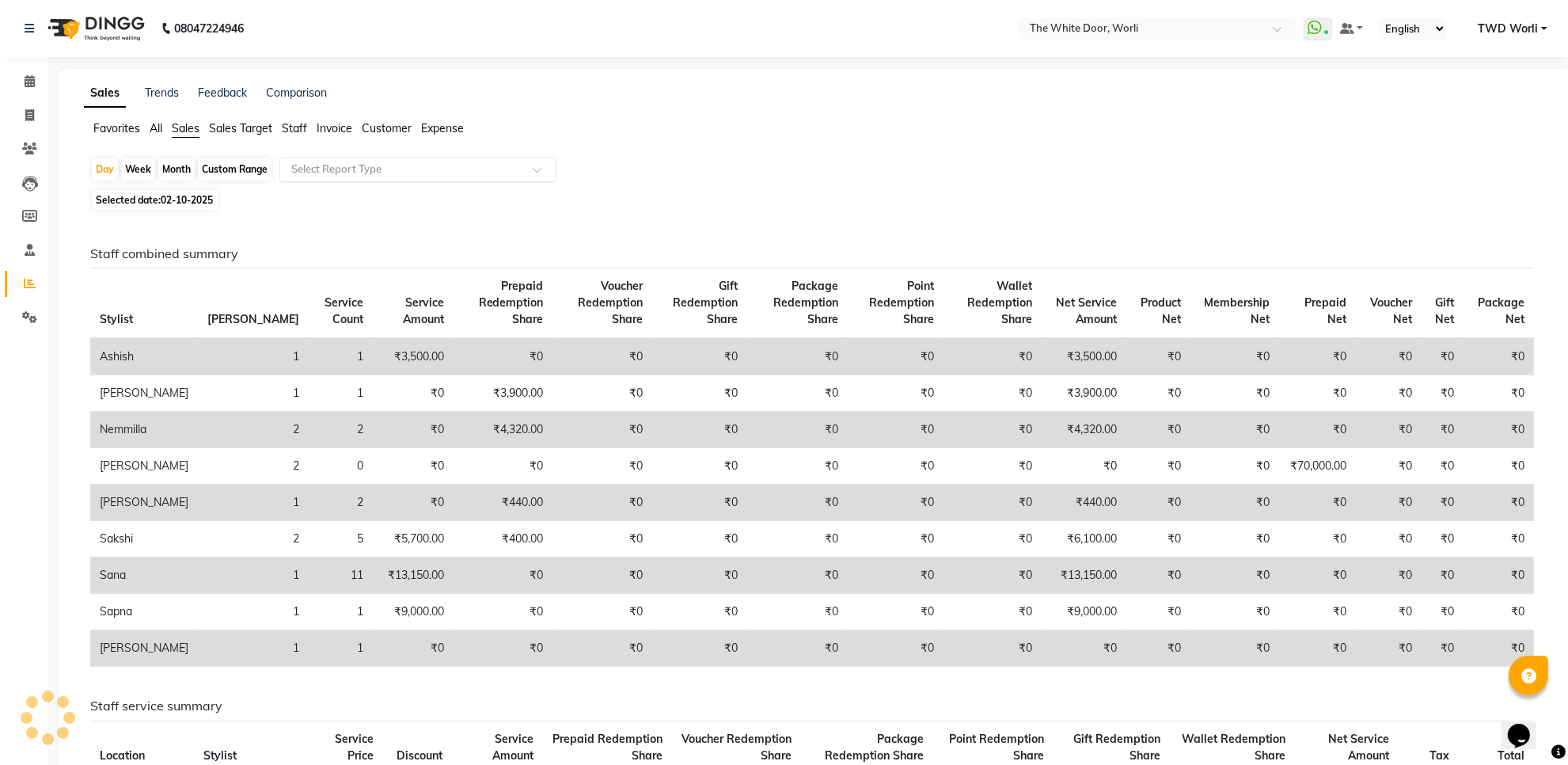
click at [389, 172] on input "text" at bounding box center [402, 169] width 228 height 16
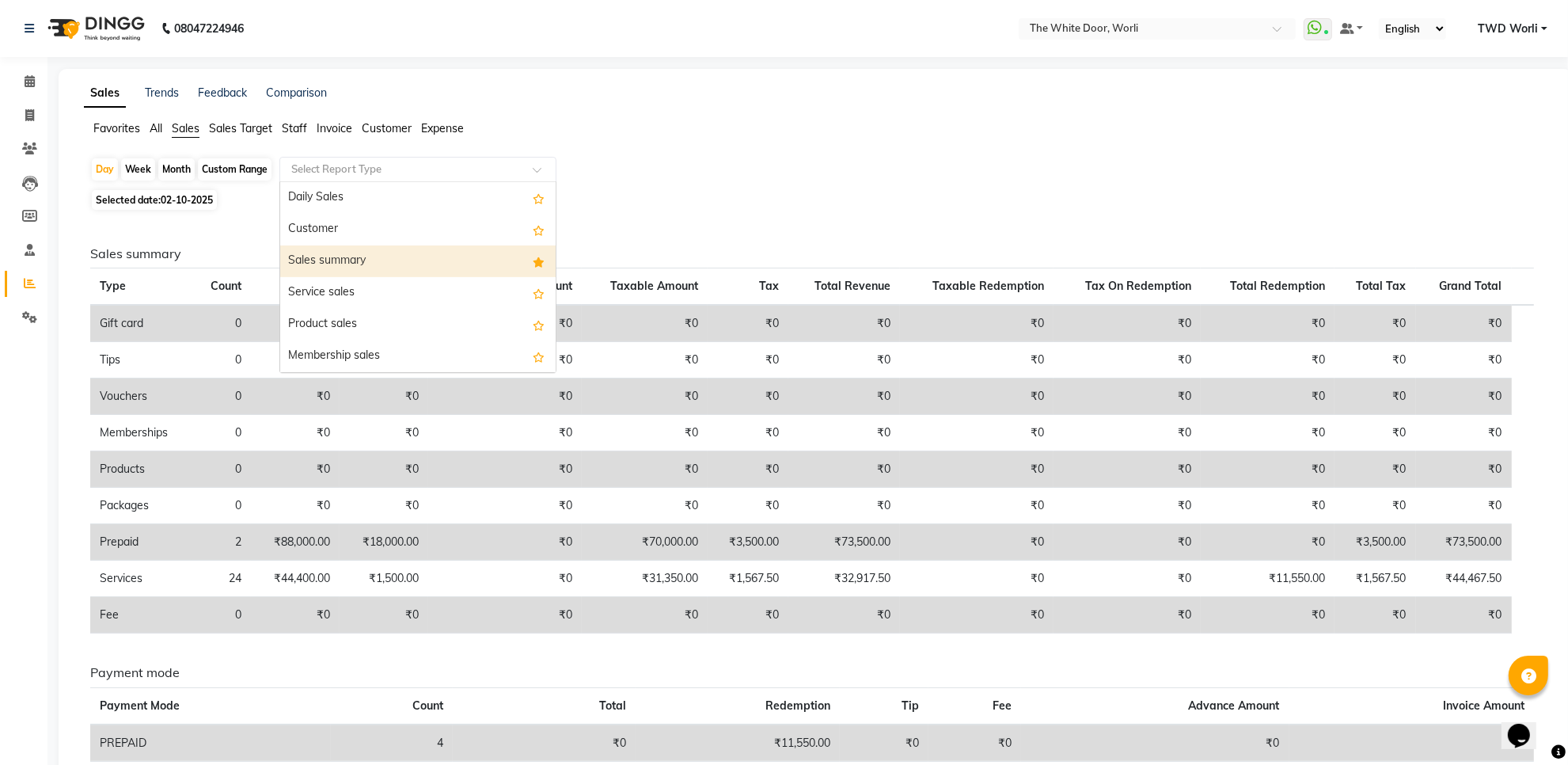
click at [366, 252] on div "Sales summary" at bounding box center [418, 261] width 275 height 31
select select "full_report"
select select "csv"
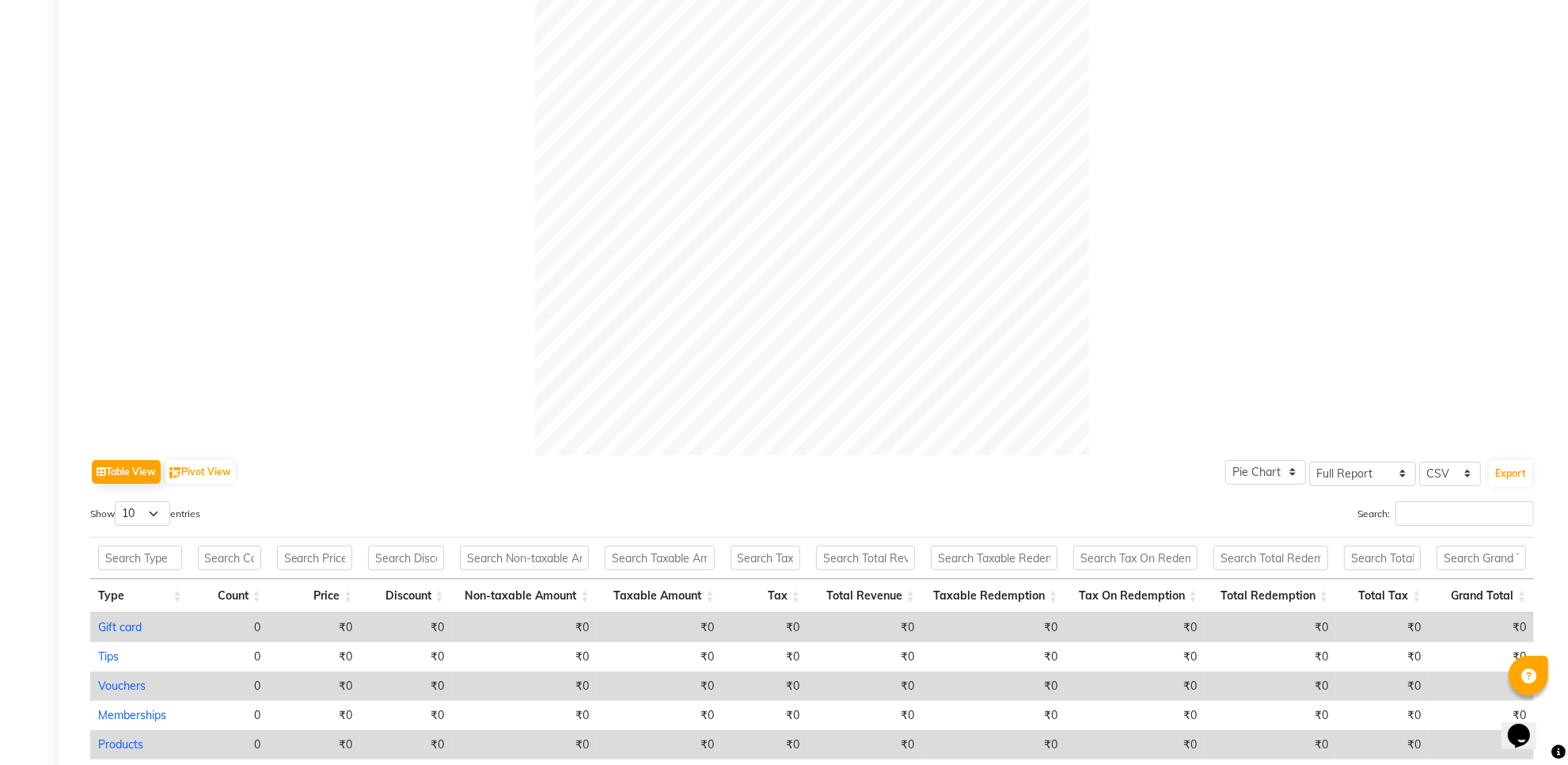
scroll to position [594, 0]
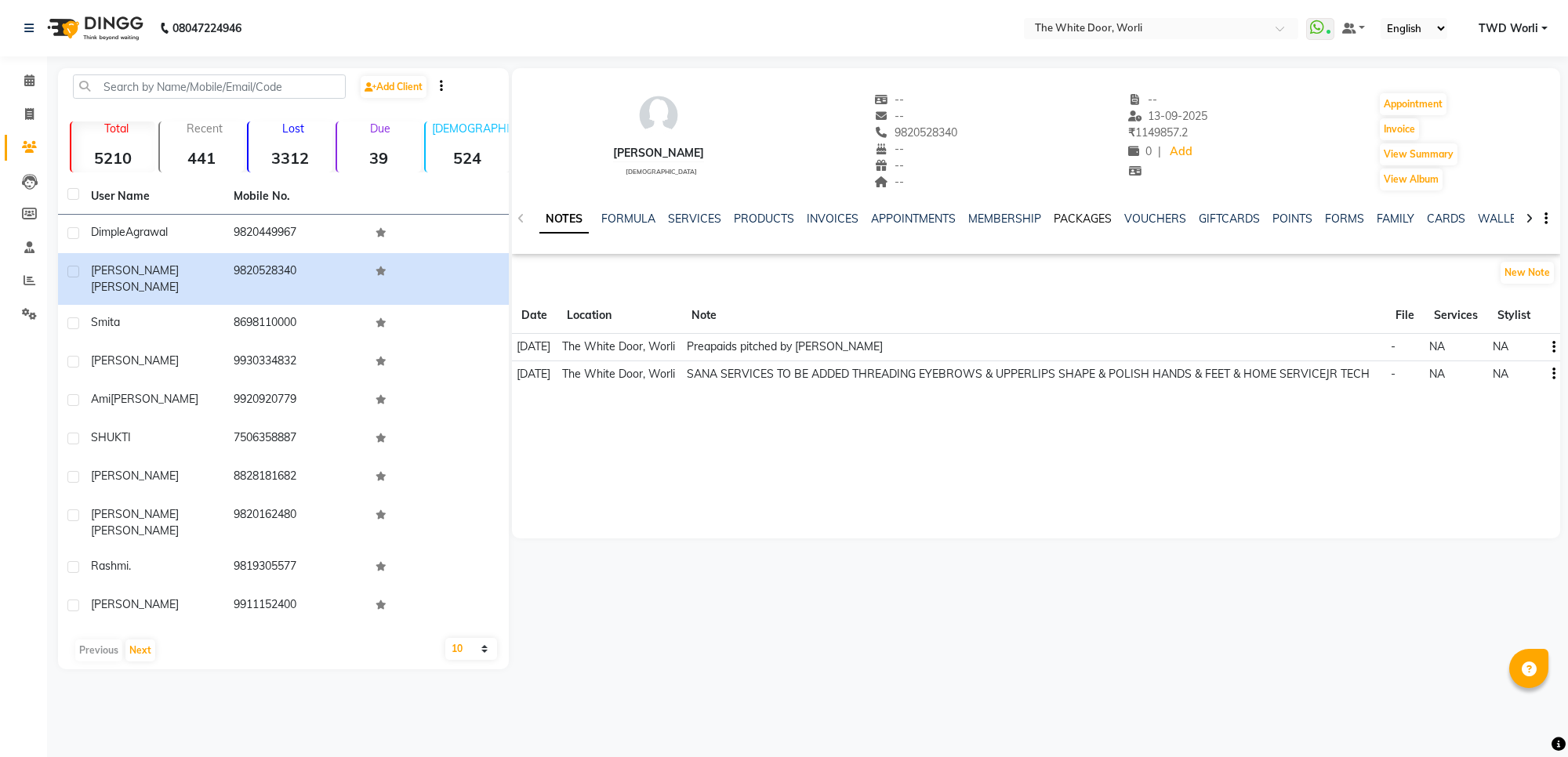
click at [1092, 222] on link "PACKAGES" at bounding box center [1082, 218] width 58 height 14
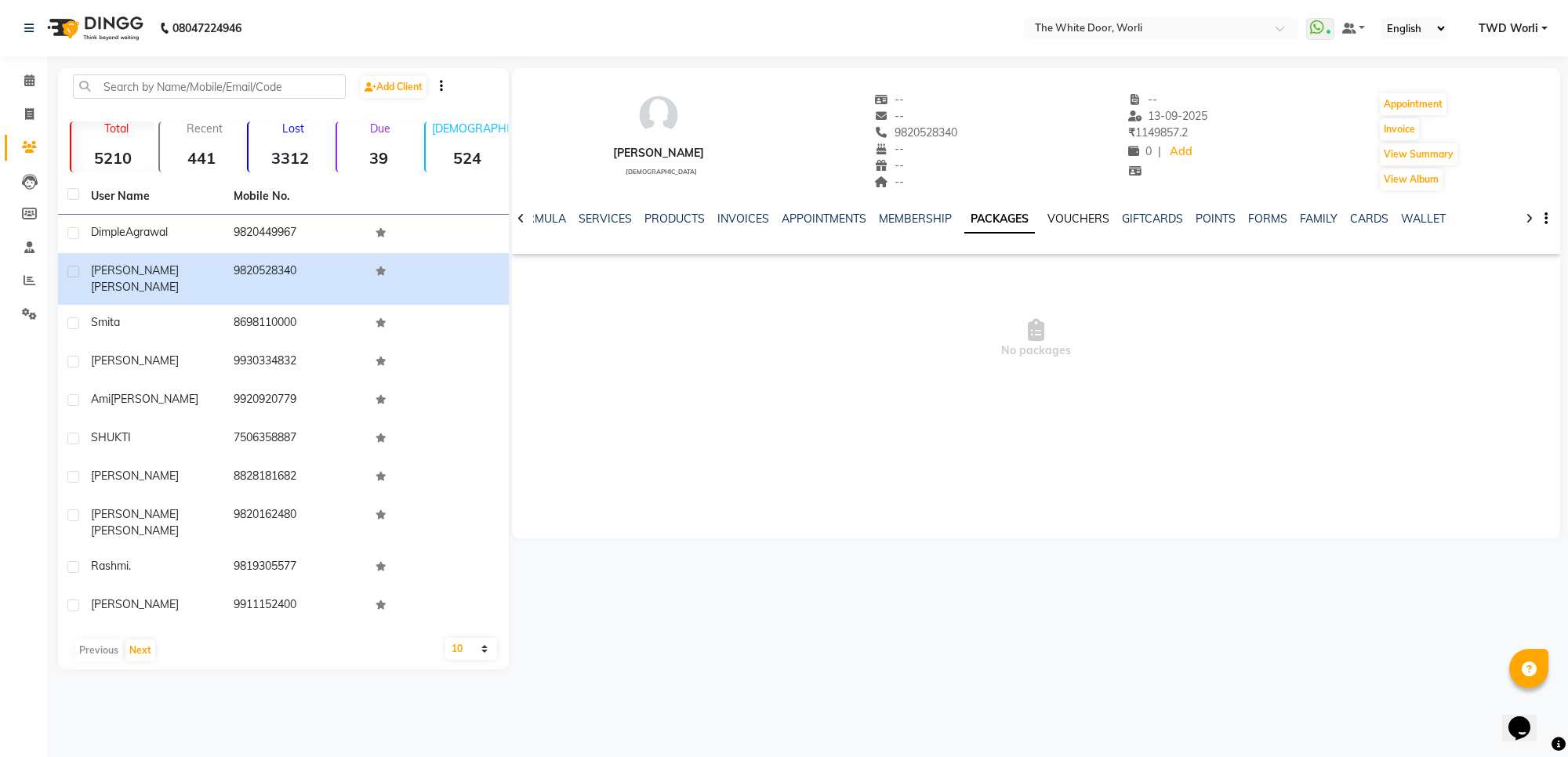
click at [1076, 217] on link "VOUCHERS" at bounding box center [1079, 218] width 62 height 14
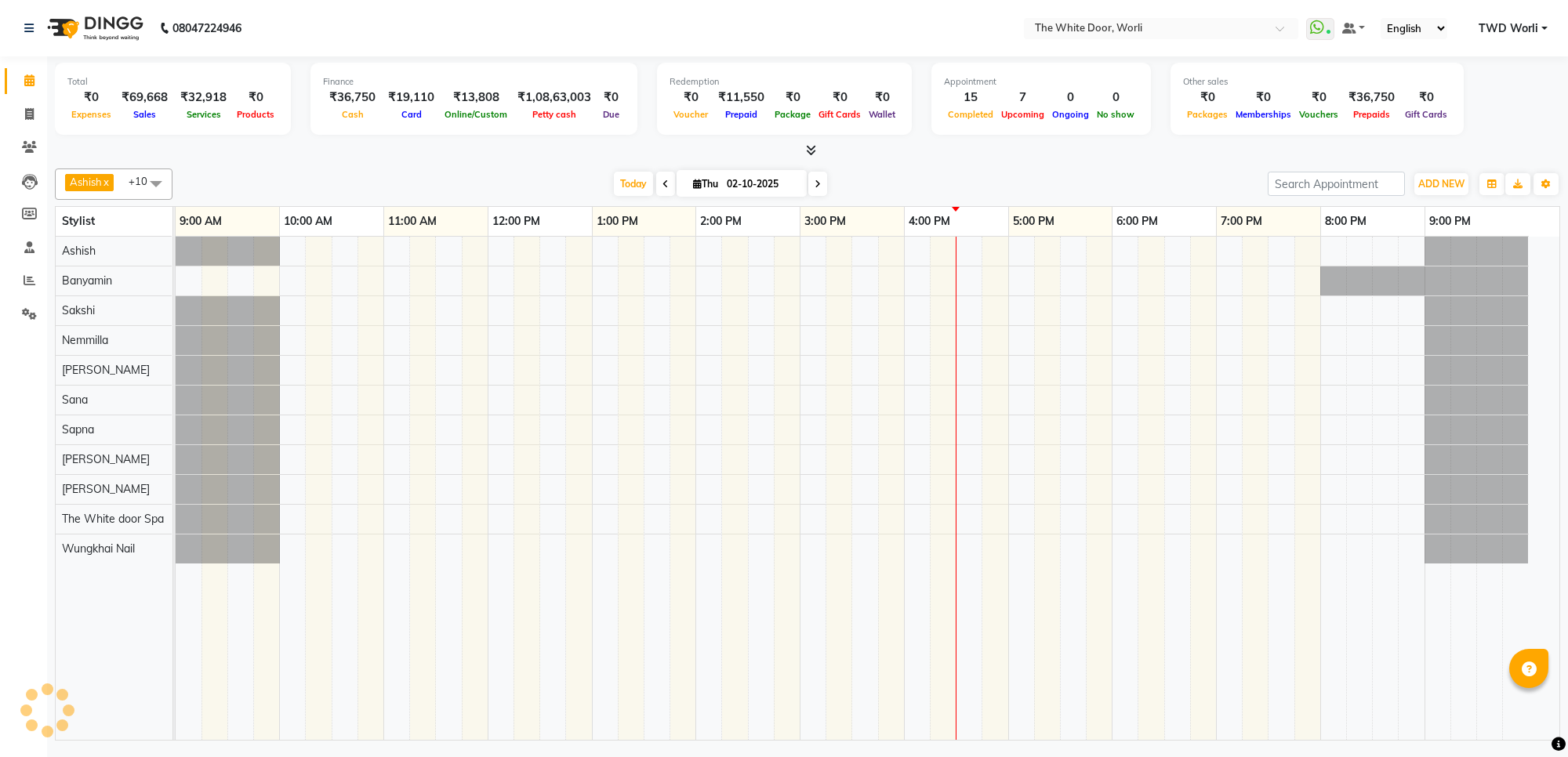
select select "en"
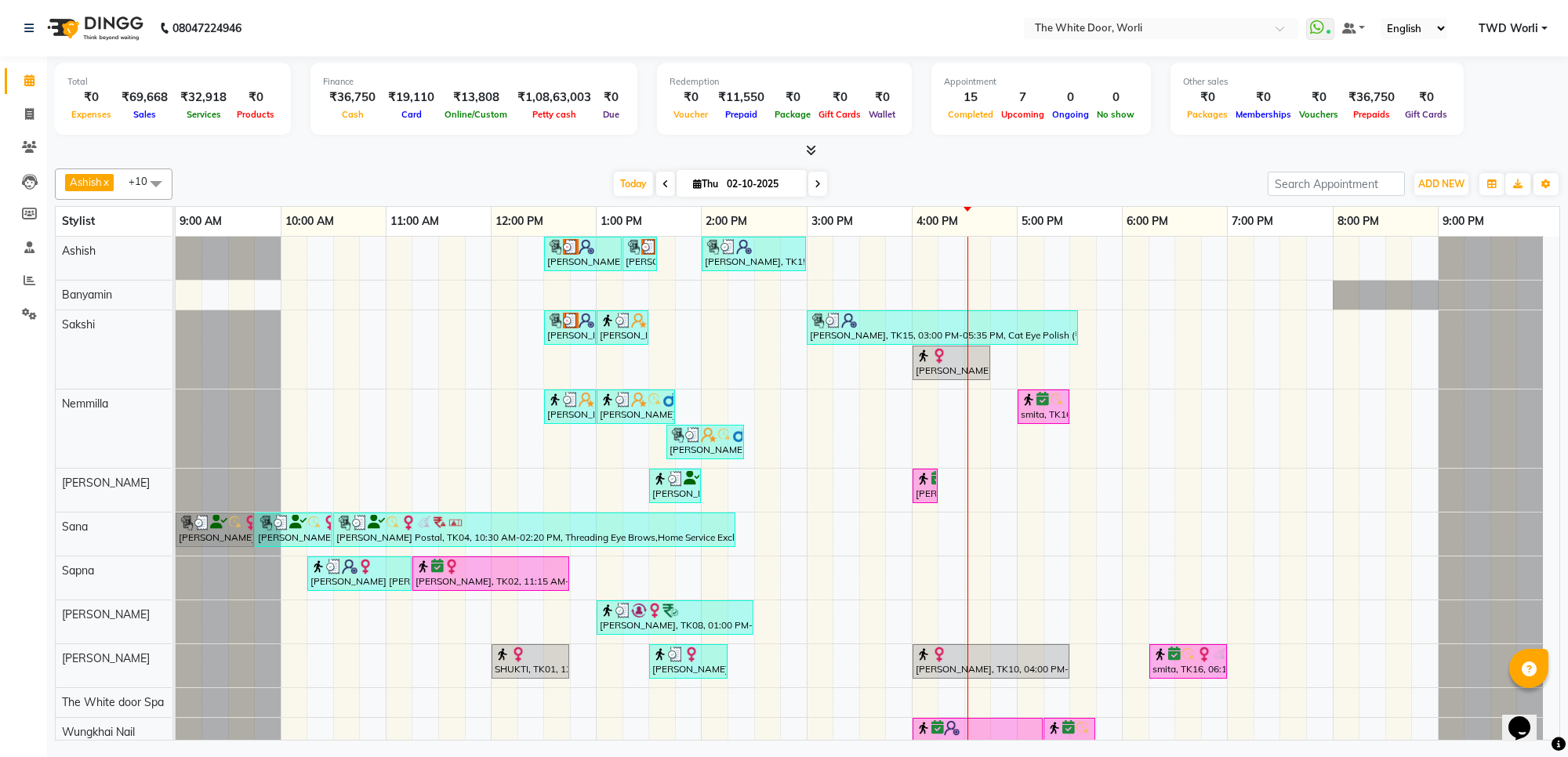
click at [671, 185] on div "Today Thu 02-10-2025" at bounding box center [720, 184] width 216 height 24
click at [667, 184] on span at bounding box center [665, 184] width 19 height 24
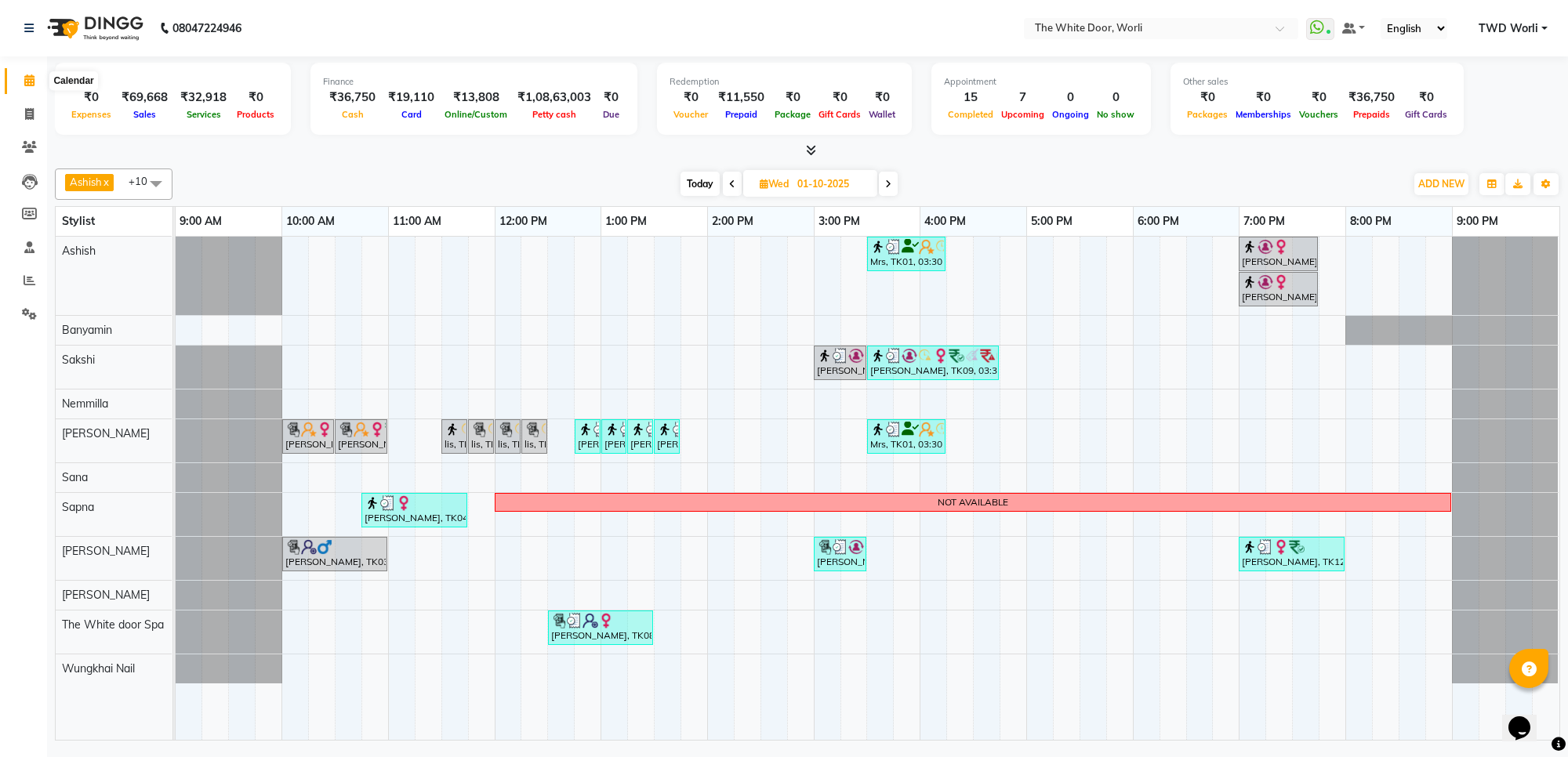
click at [16, 81] on span at bounding box center [29, 81] width 28 height 18
click at [886, 193] on span at bounding box center [888, 184] width 19 height 24
type input "02-10-2025"
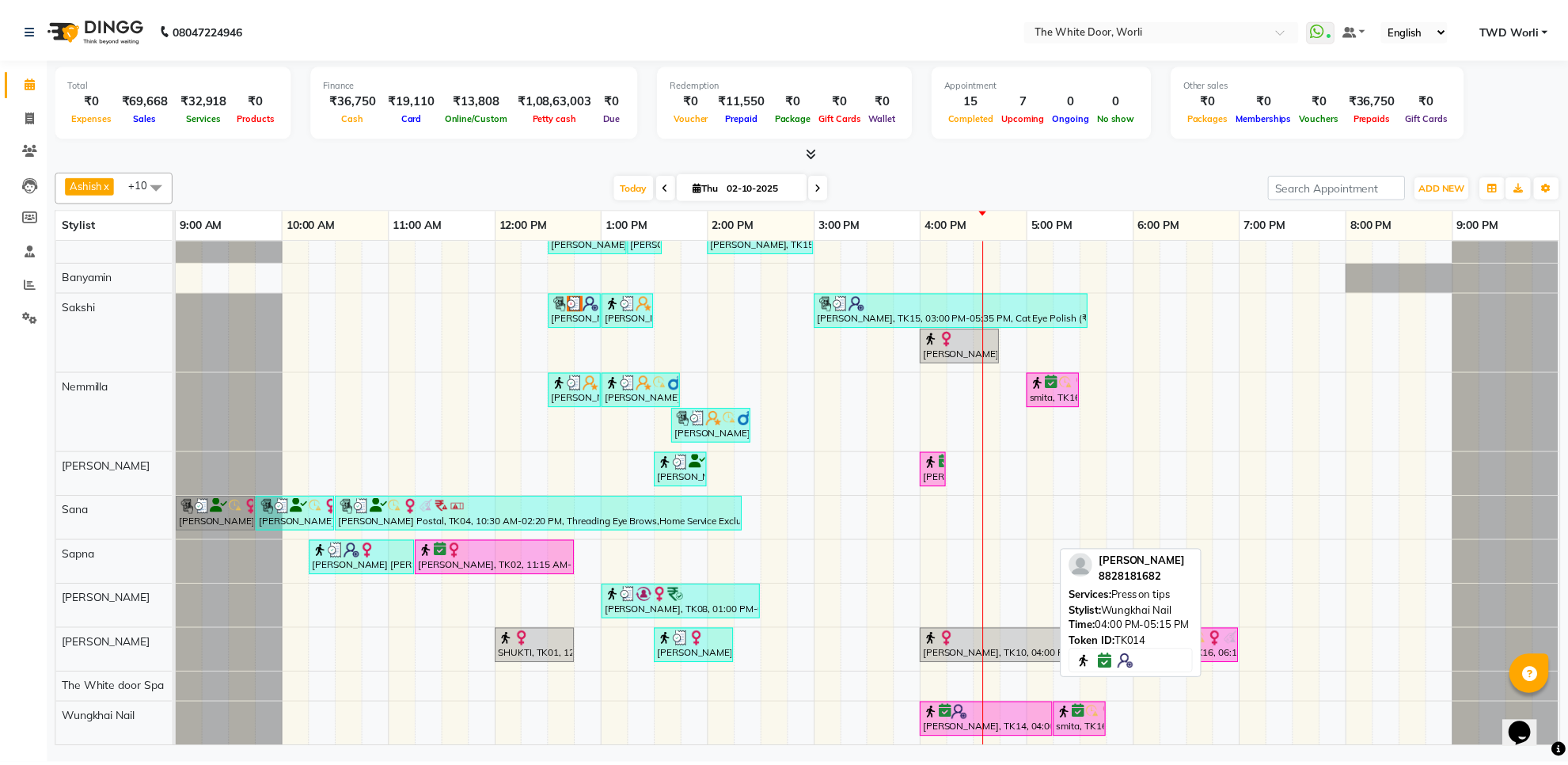
scroll to position [38, 0]
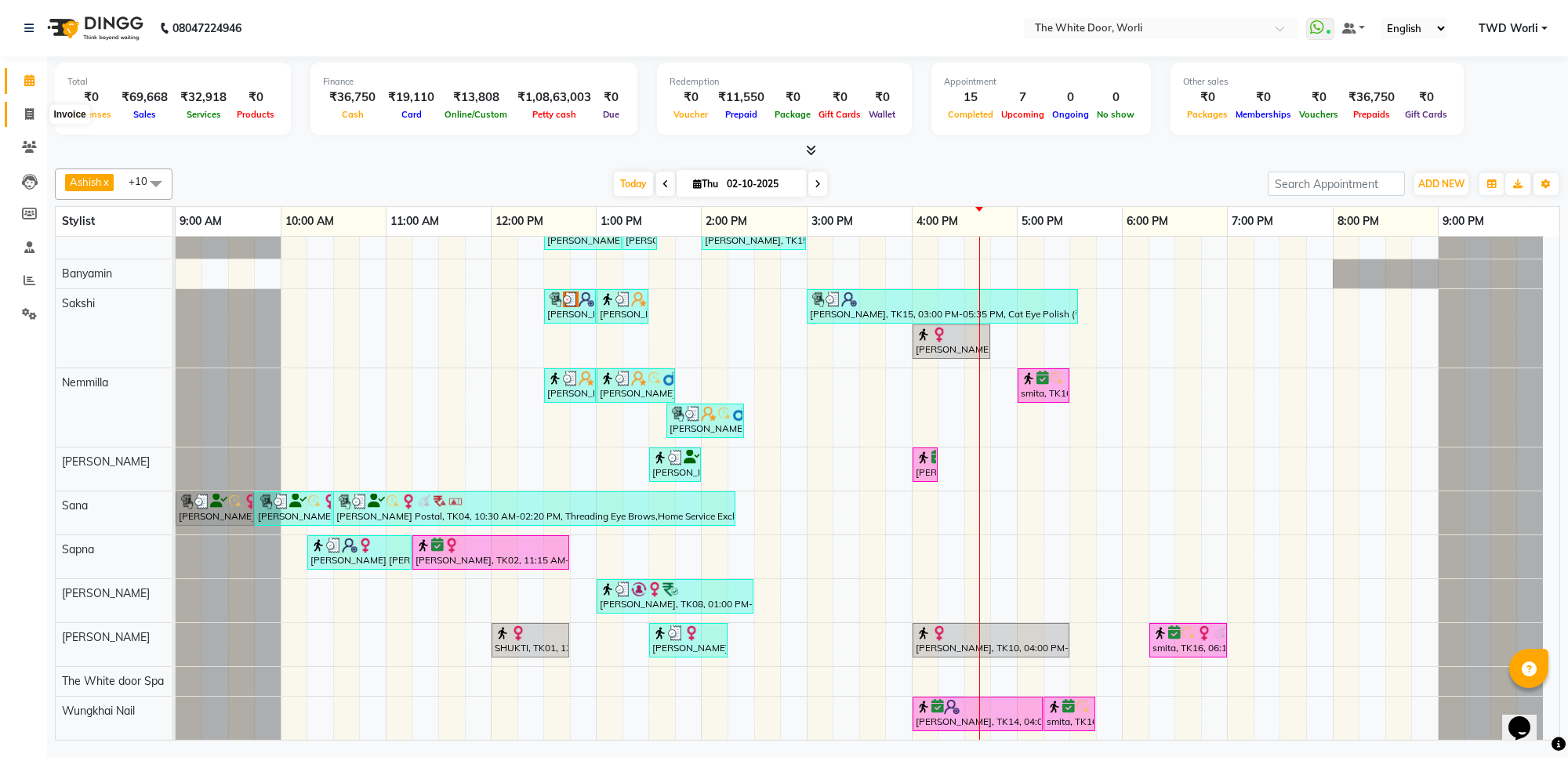
click at [24, 116] on span at bounding box center [29, 115] width 28 height 18
select select "service"
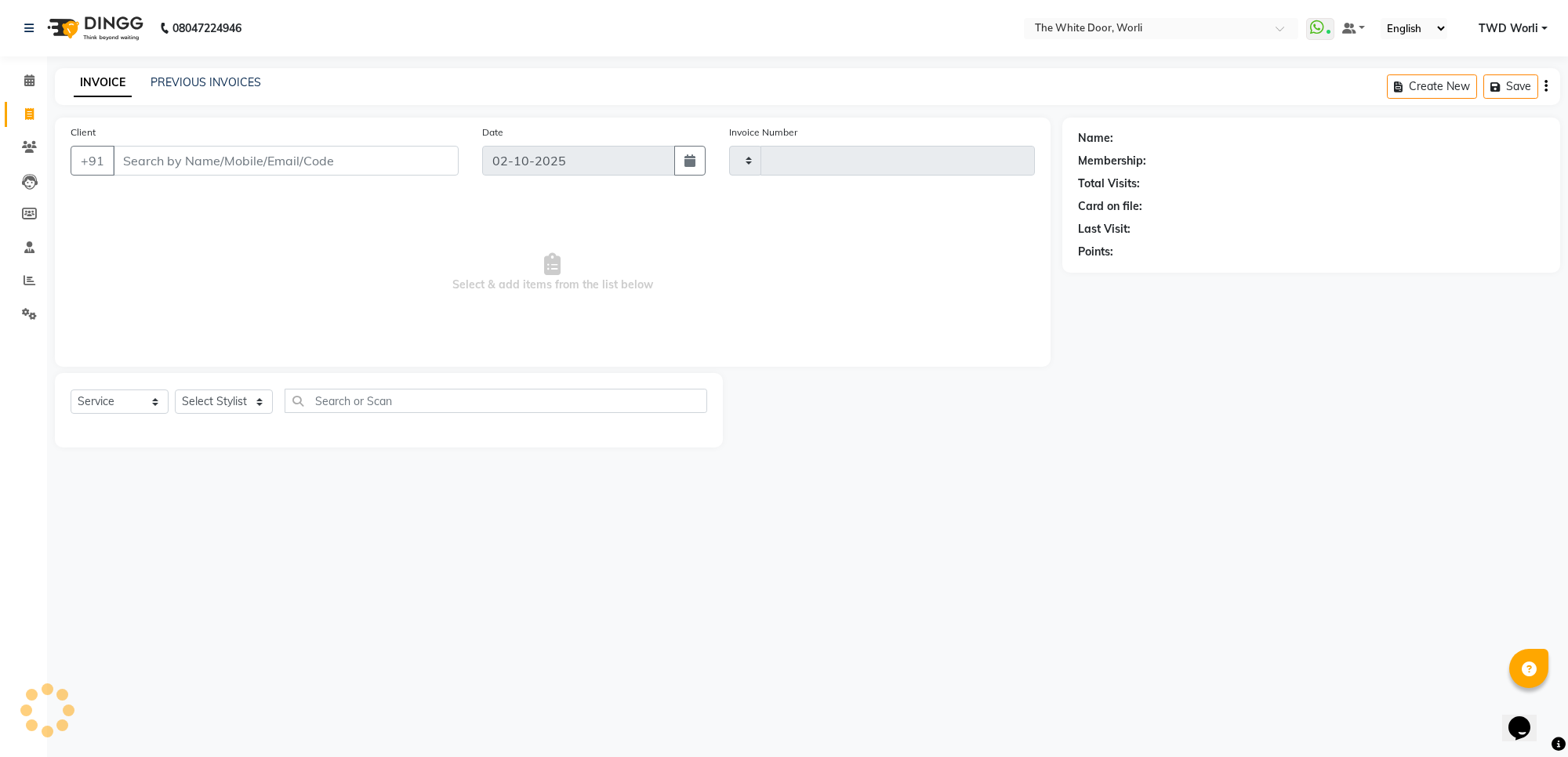
click at [277, 166] on input "Client" at bounding box center [286, 161] width 346 height 30
type input "tar"
type input "1651"
select select "4027"
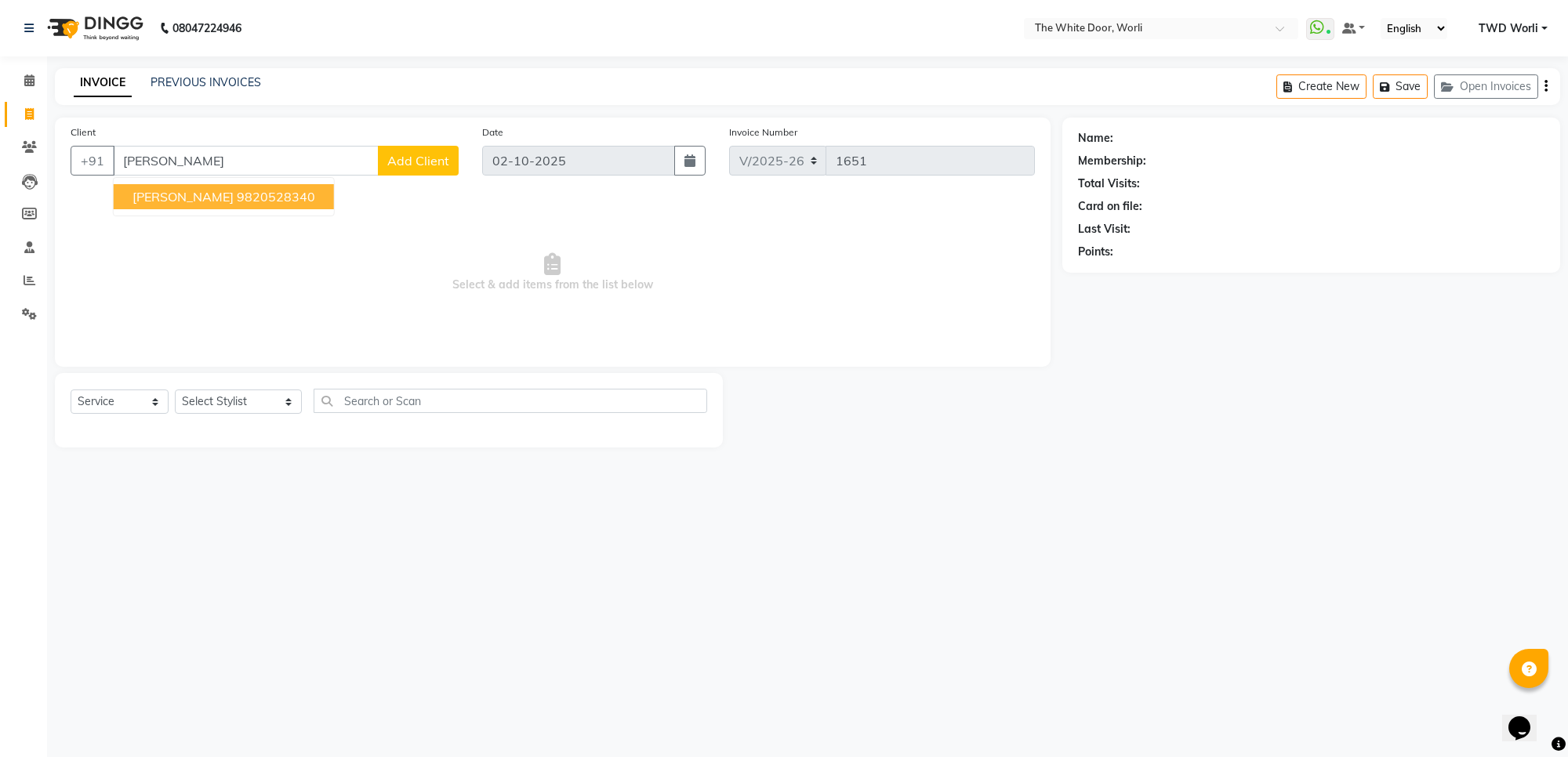
click at [286, 205] on button "Tarulika Khaitan 9820528340" at bounding box center [224, 197] width 220 height 25
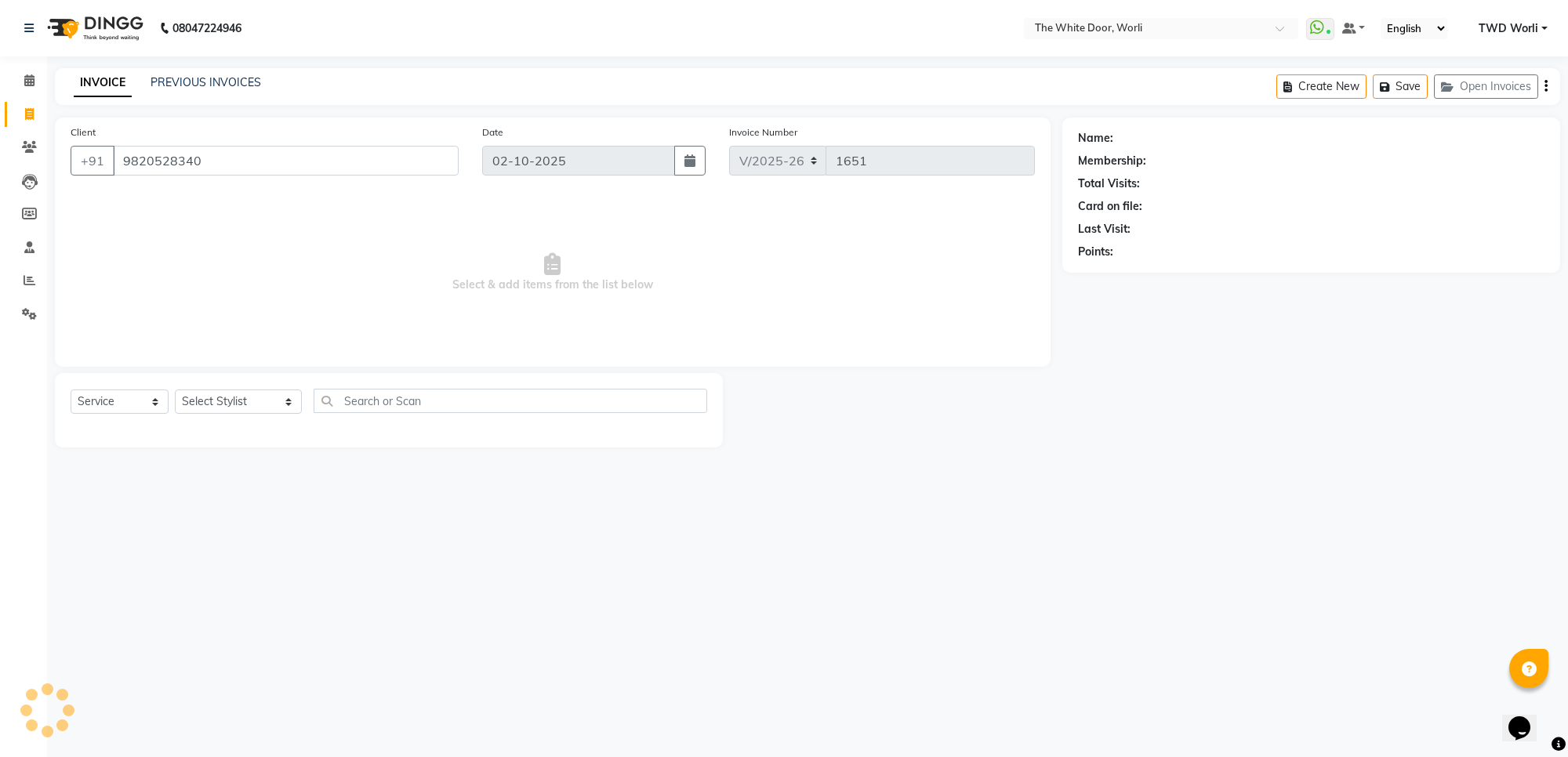
type input "9820528340"
click at [116, 408] on select "Select Service Product Membership Package Voucher Prepaid Gift Card" at bounding box center [119, 402] width 98 height 24
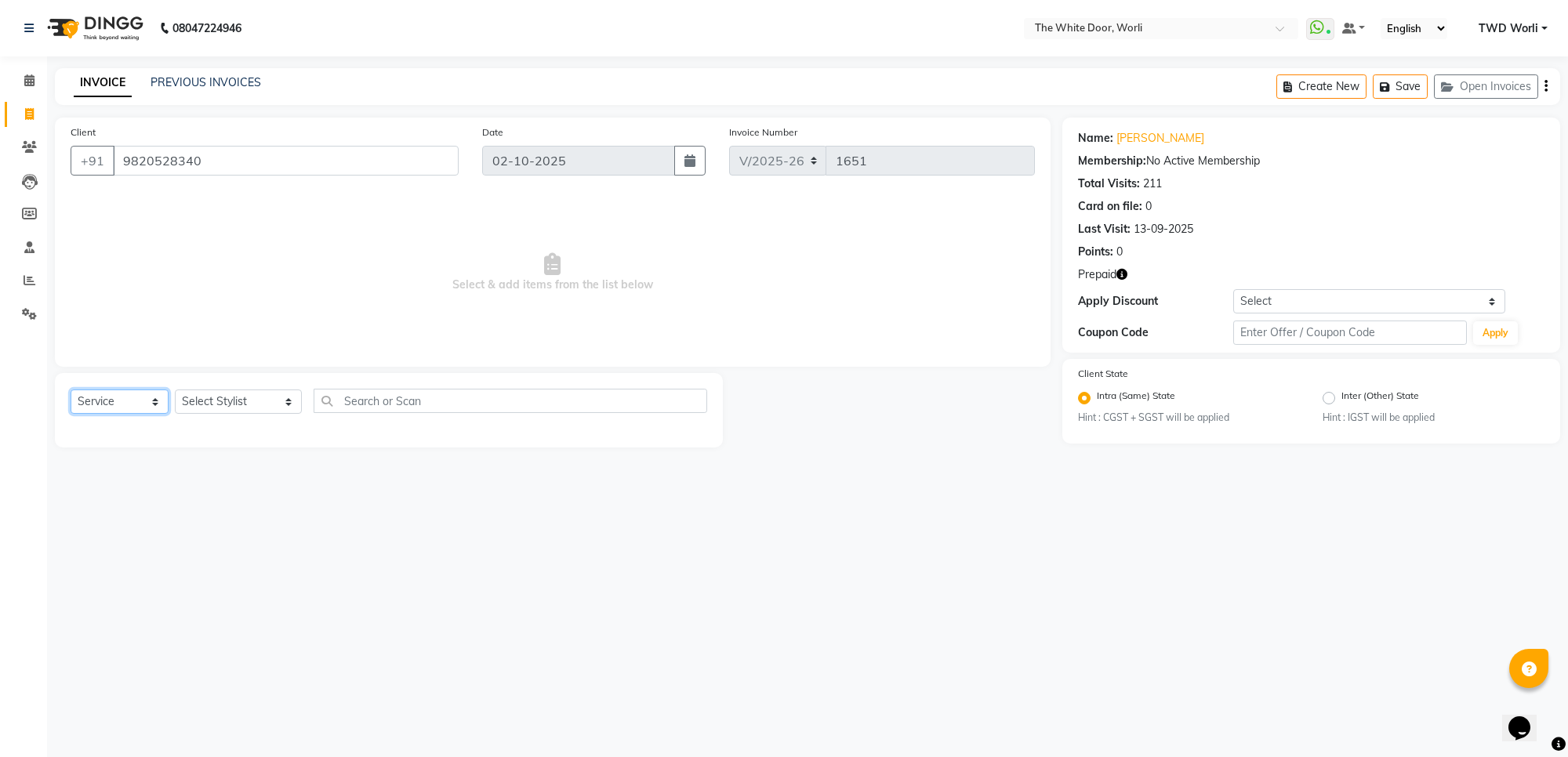
select select "P"
click at [70, 390] on select "Select Service Product Membership Package Voucher Prepaid Gift Card" at bounding box center [119, 402] width 98 height 24
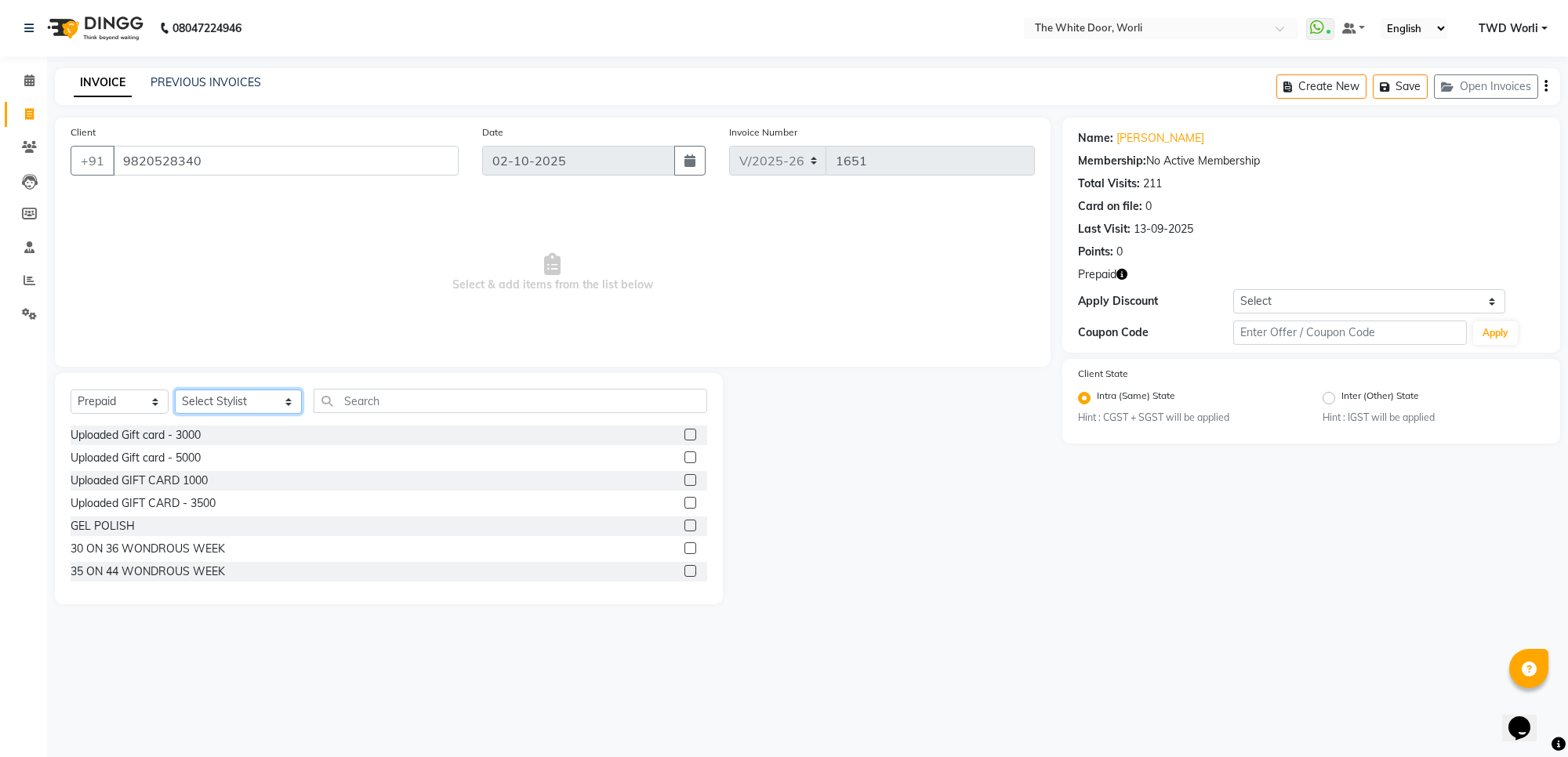
click at [243, 401] on select "Select Stylist Aarti Amit d Anil APEI Asa [PERSON_NAME] [PERSON_NAME] [MEDICAL_…" at bounding box center [238, 402] width 127 height 24
select select "88842"
click at [175, 390] on select "Select Stylist Aarti Amit d Anil APEI Asa [PERSON_NAME] [PERSON_NAME] [MEDICAL_…" at bounding box center [238, 402] width 127 height 24
click at [684, 572] on label at bounding box center [690, 571] width 11 height 11
click at [684, 572] on input "checkbox" at bounding box center [689, 572] width 10 height 10
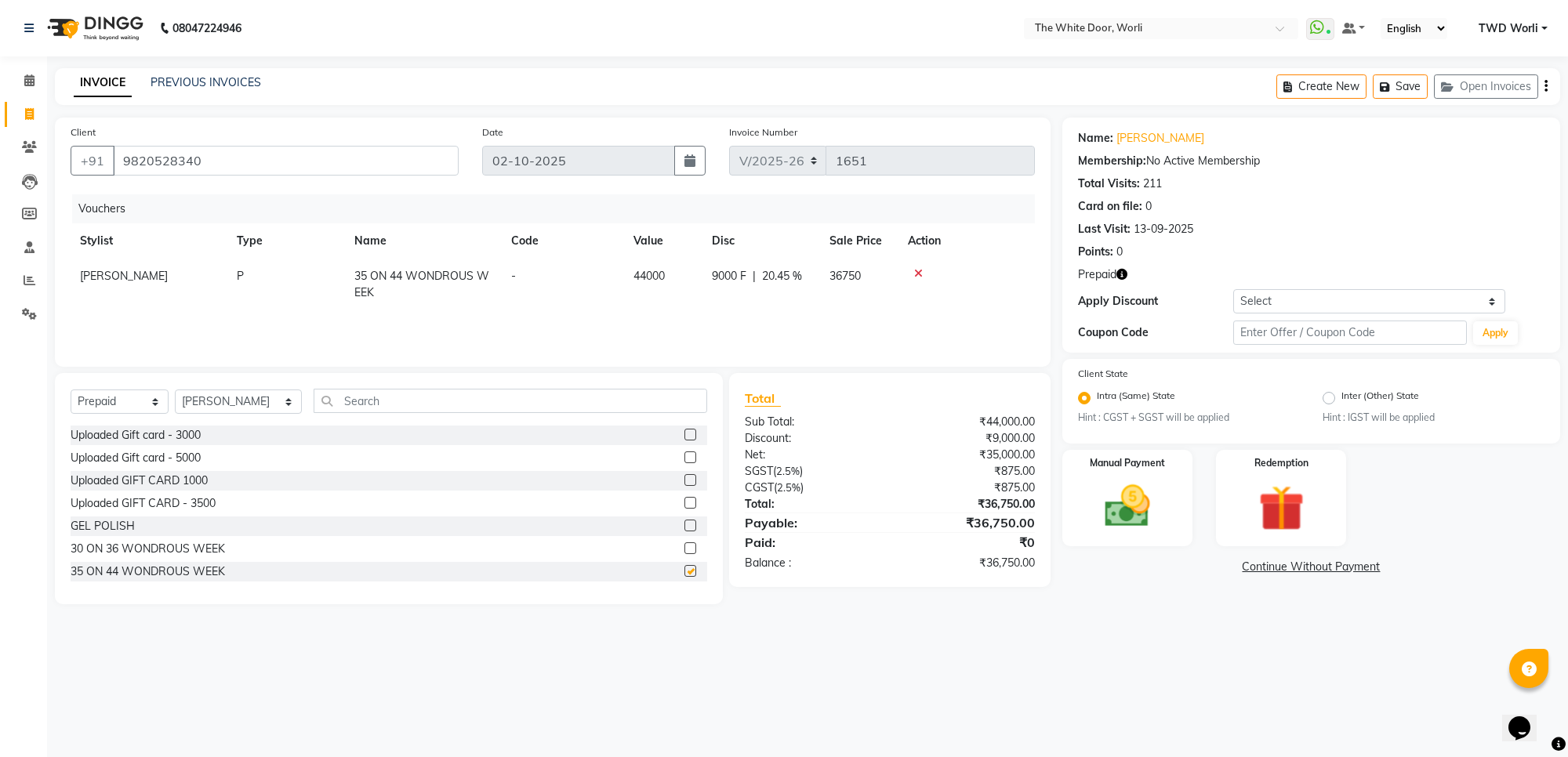
checkbox input "false"
click at [1145, 502] on img at bounding box center [1127, 506] width 77 height 55
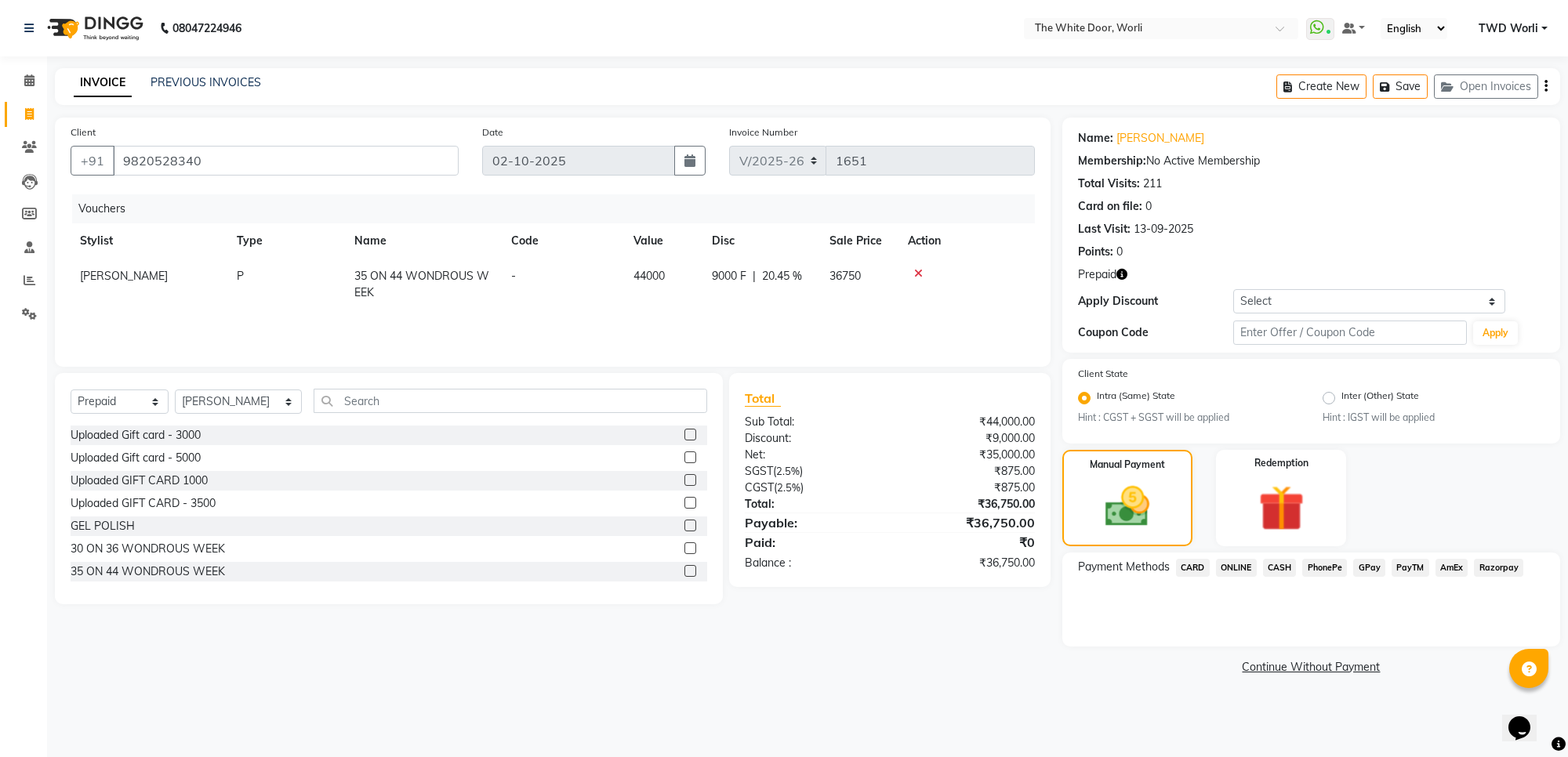
click at [1278, 566] on span "CASH" at bounding box center [1279, 568] width 33 height 18
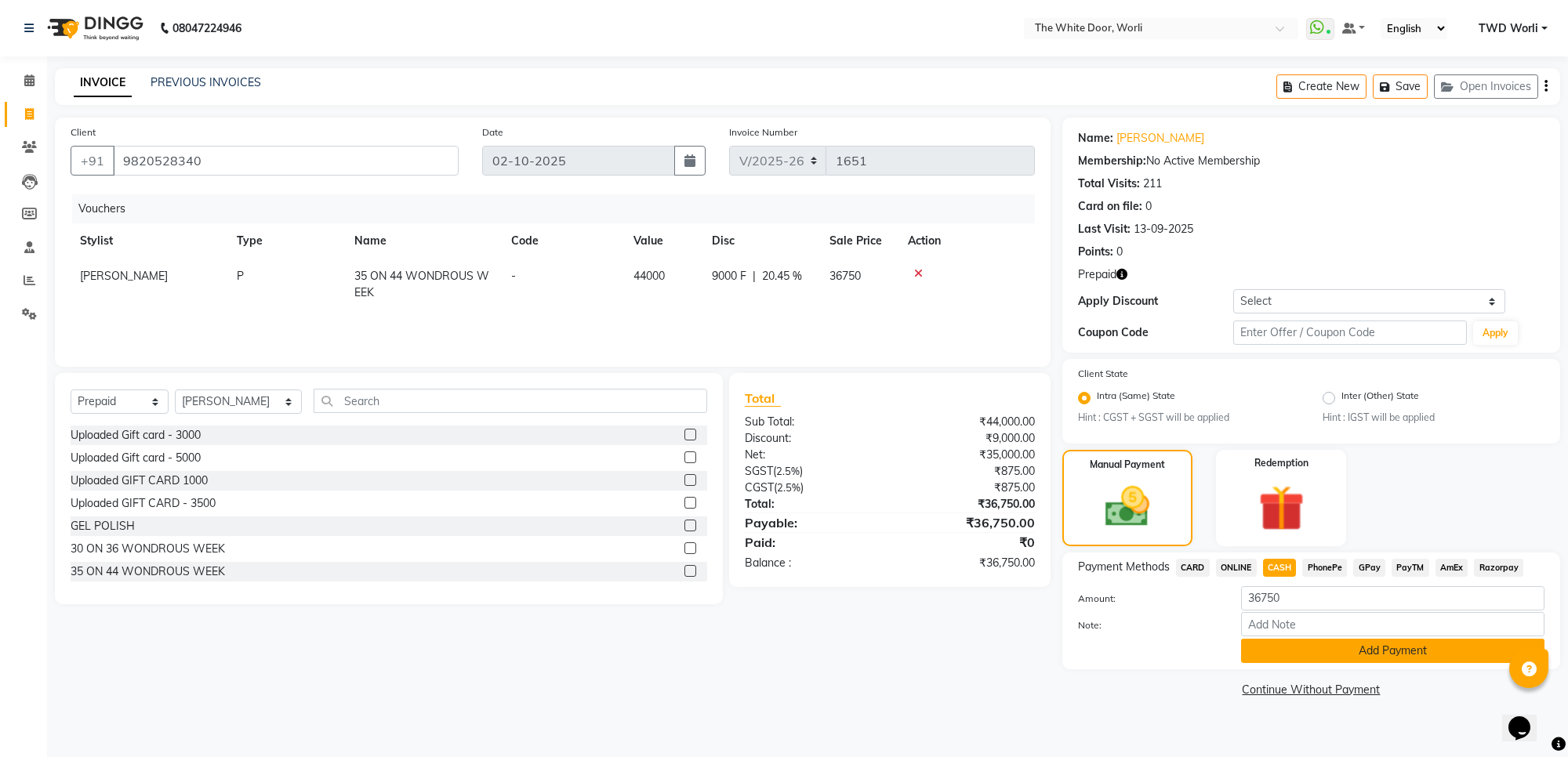
click at [1313, 649] on button "Add Payment" at bounding box center [1393, 651] width 303 height 24
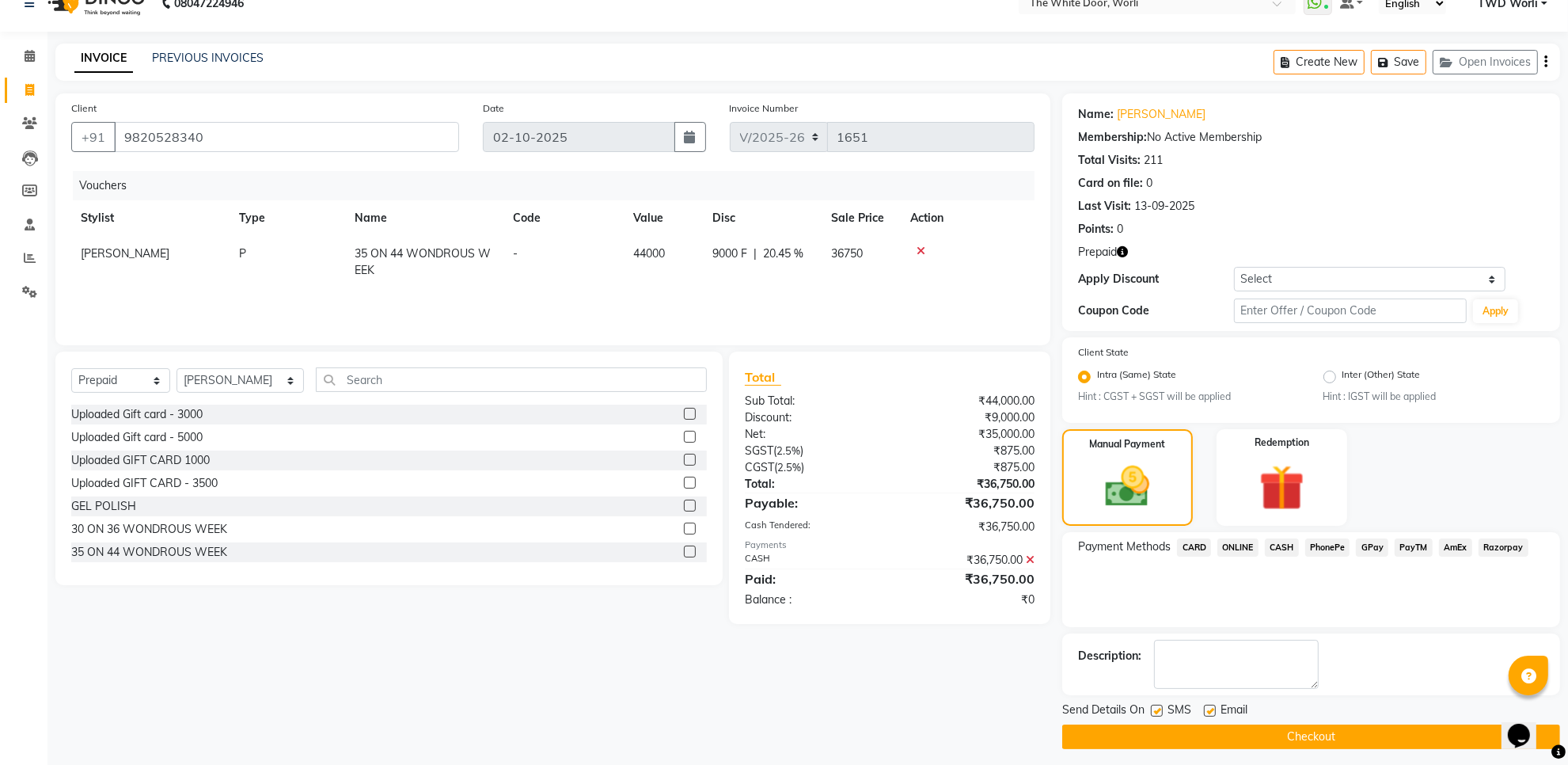
scroll to position [32, 0]
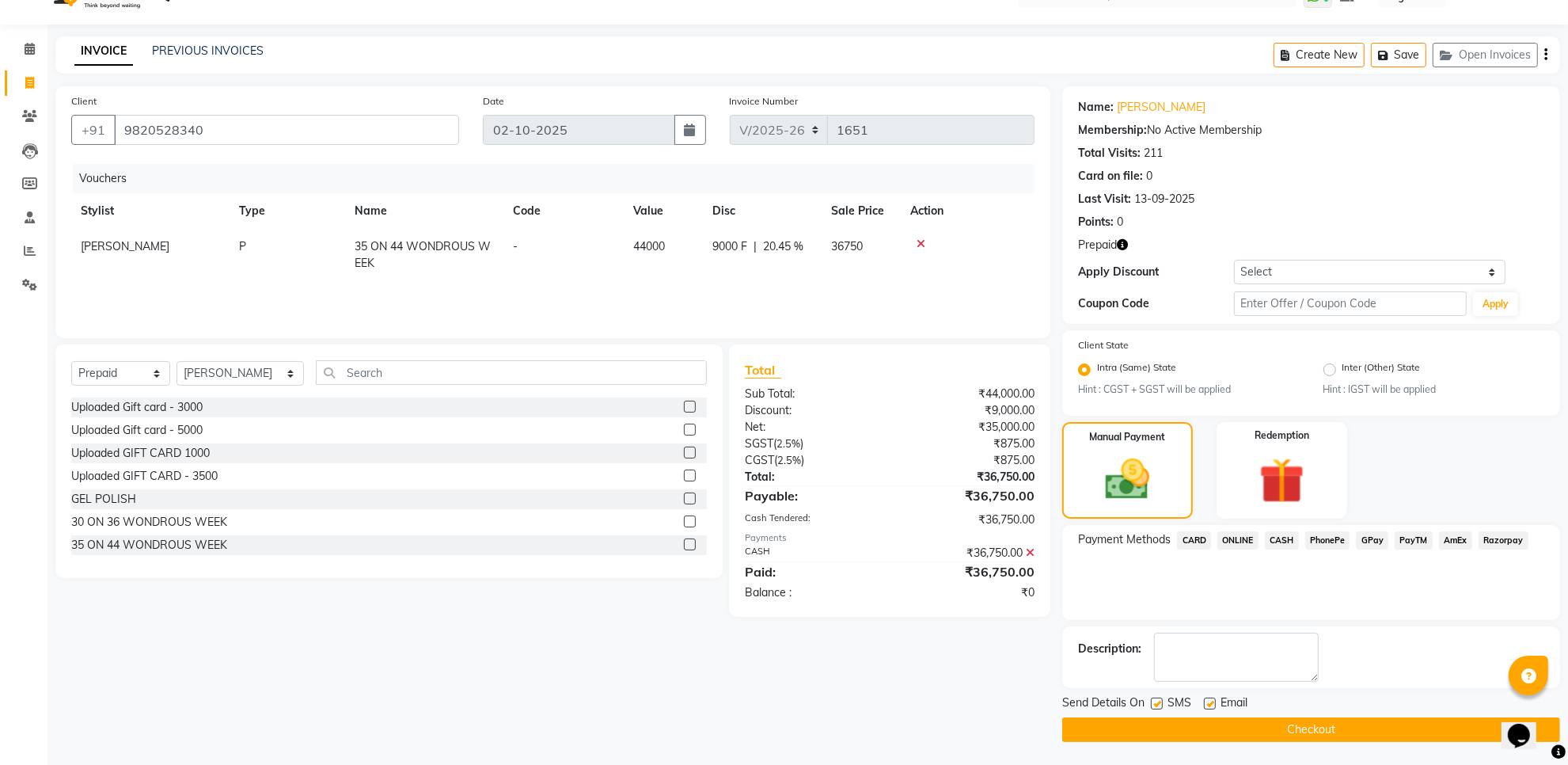
click at [1285, 735] on button "Checkout" at bounding box center [1311, 730] width 498 height 25
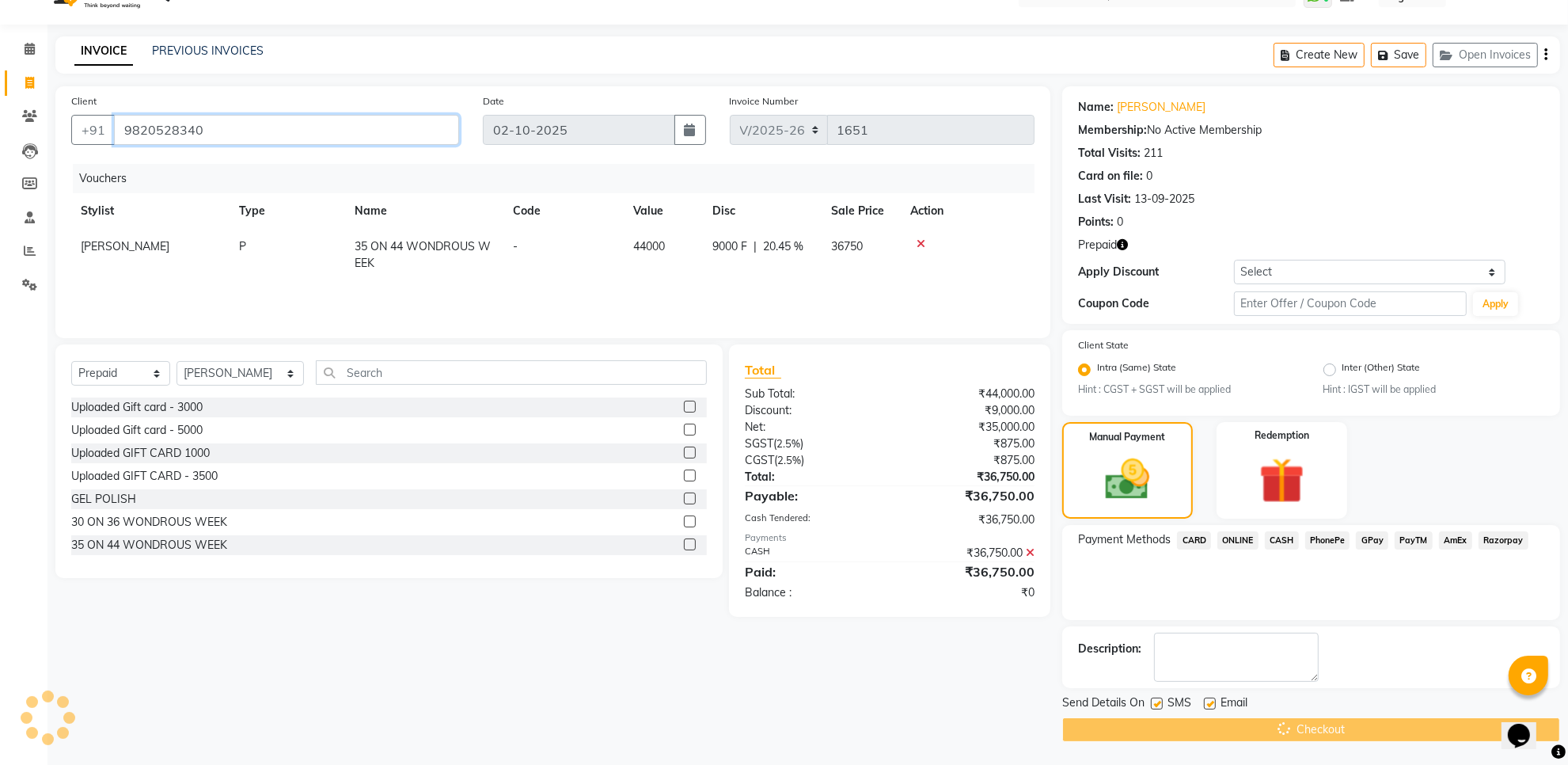
click at [287, 129] on input "9820528340" at bounding box center [286, 129] width 345 height 31
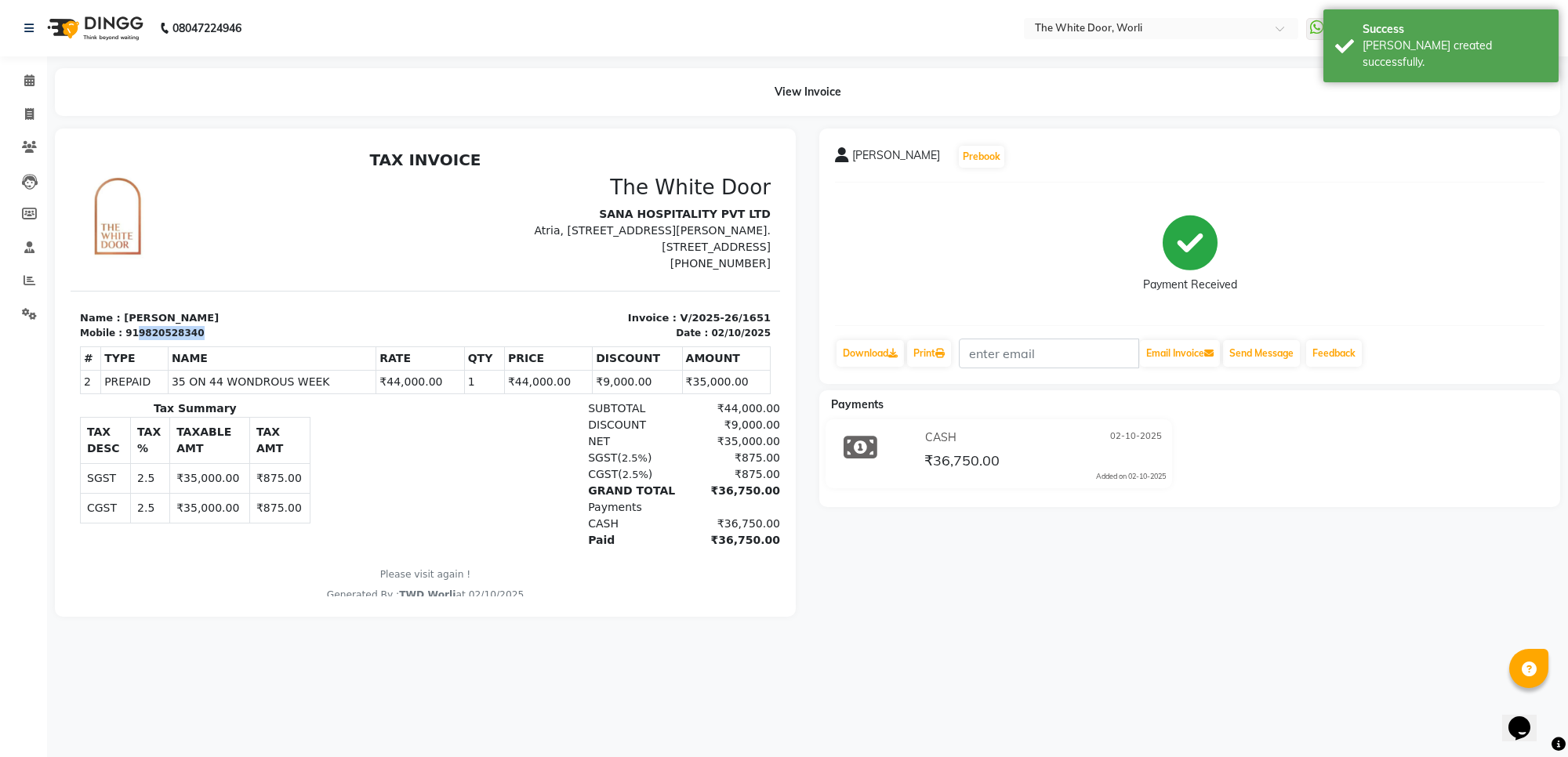
drag, startPoint x: 131, startPoint y: 333, endPoint x: 193, endPoint y: 333, distance: 62.0
click at [193, 333] on div "Mobile : 919820528340" at bounding box center [248, 333] width 336 height 14
copy div "9820528340"
click at [29, 69] on link "Calendar" at bounding box center [24, 82] width 38 height 26
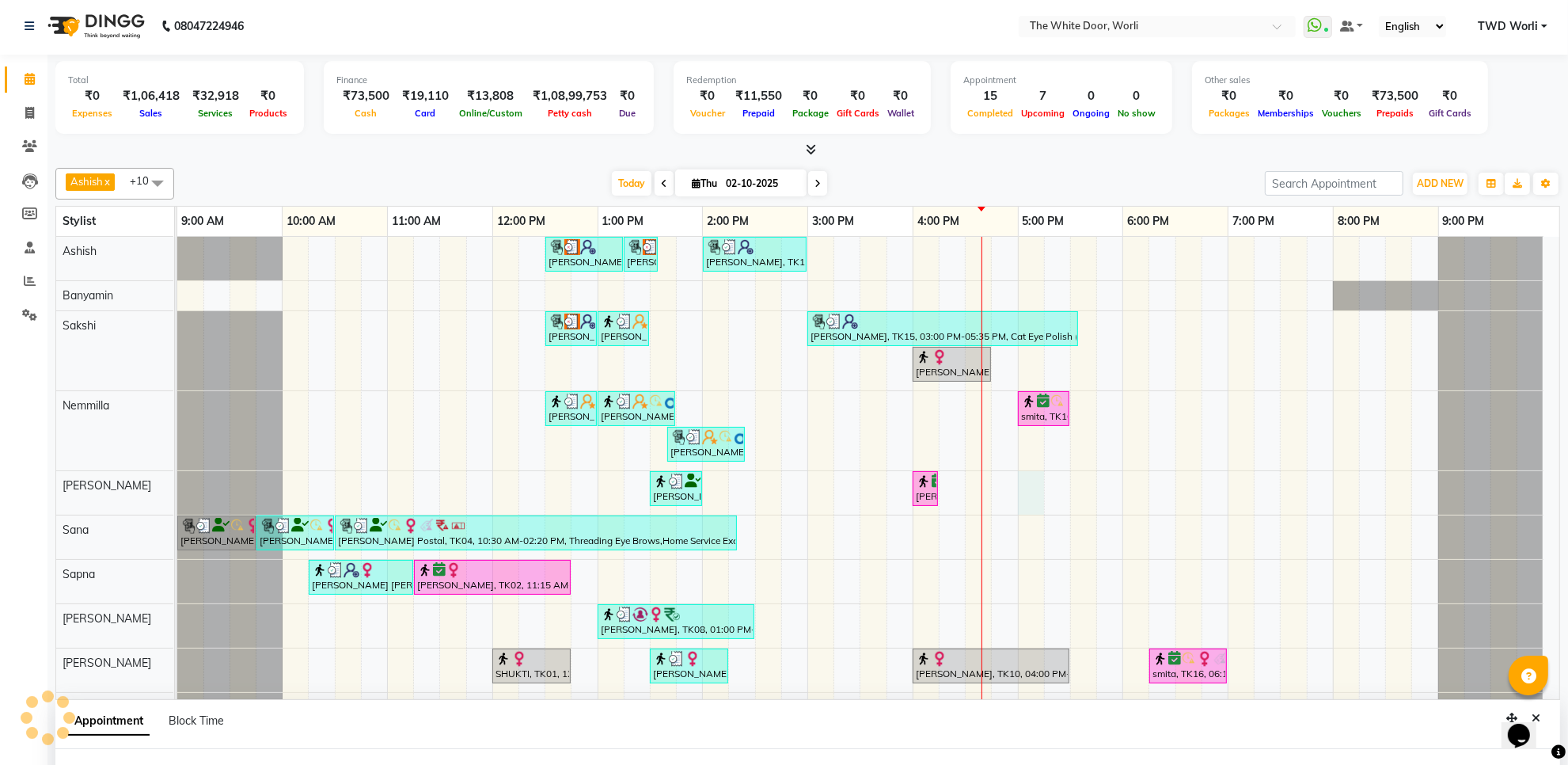
select select "22903"
select select "1020"
select select "tentative"
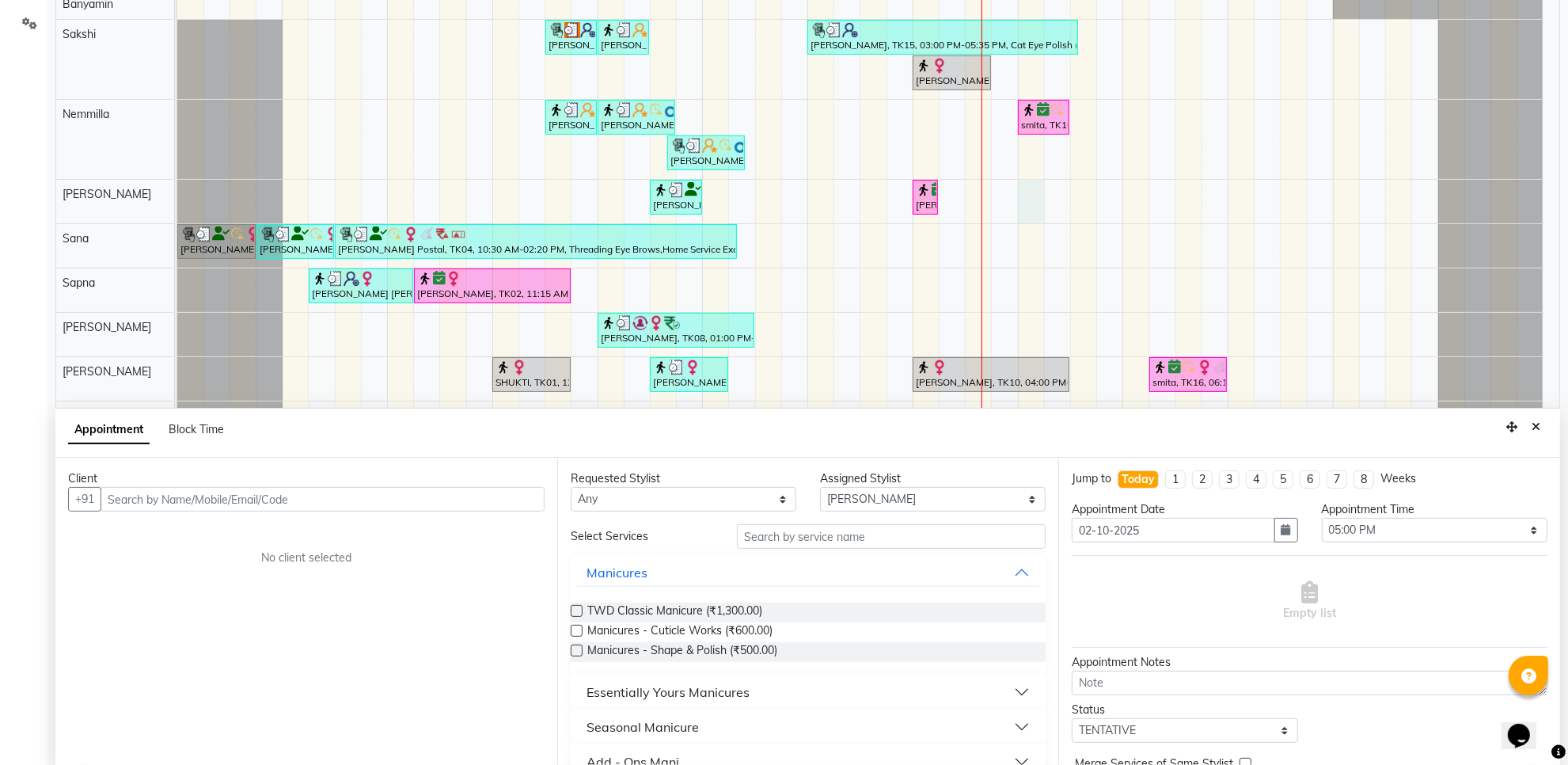
scroll to position [298, 0]
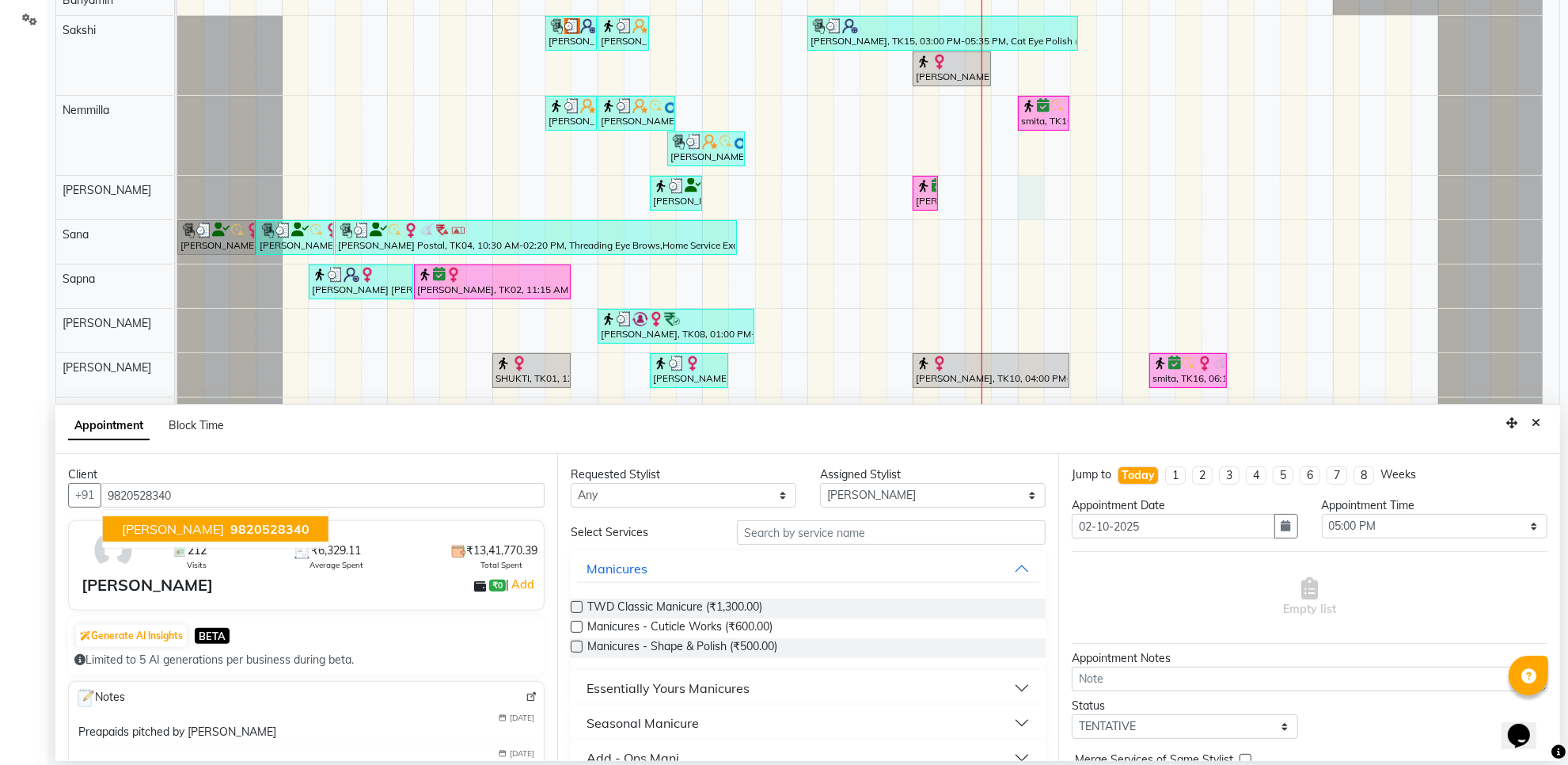
click at [250, 535] on span "9820528340" at bounding box center [270, 528] width 79 height 16
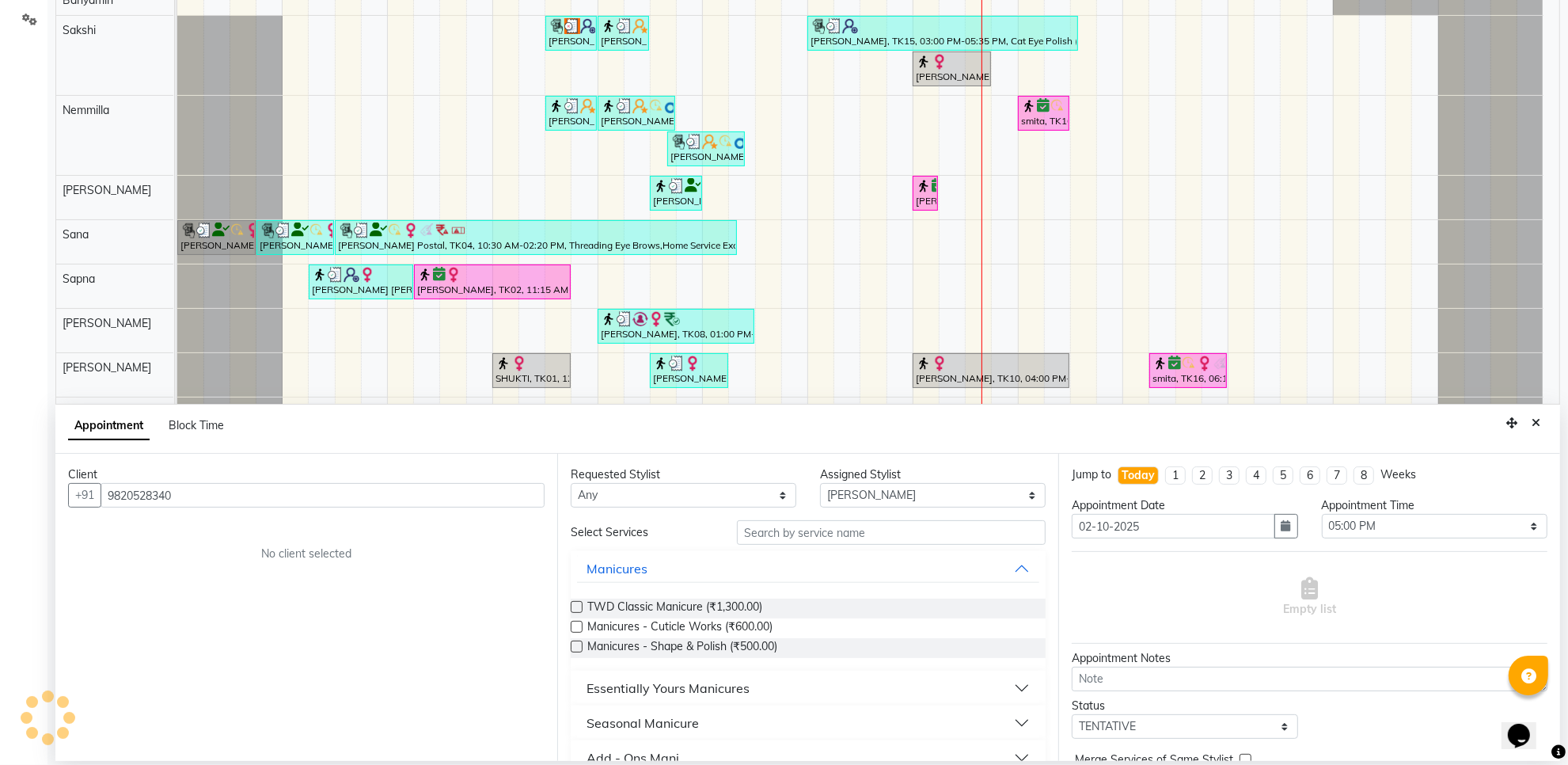
type input "9820528340"
click at [765, 533] on input "text" at bounding box center [892, 533] width 309 height 25
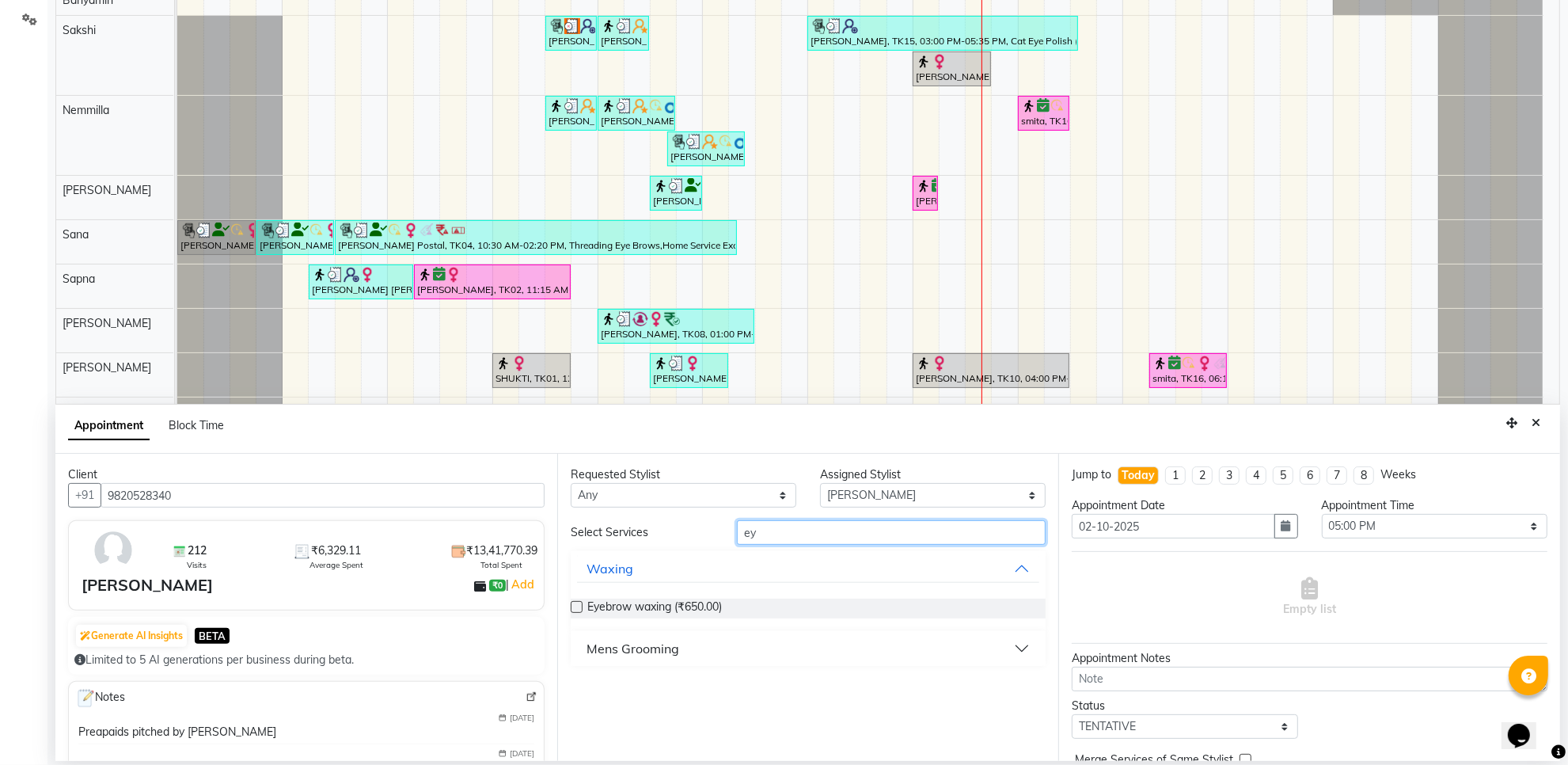
type input "e"
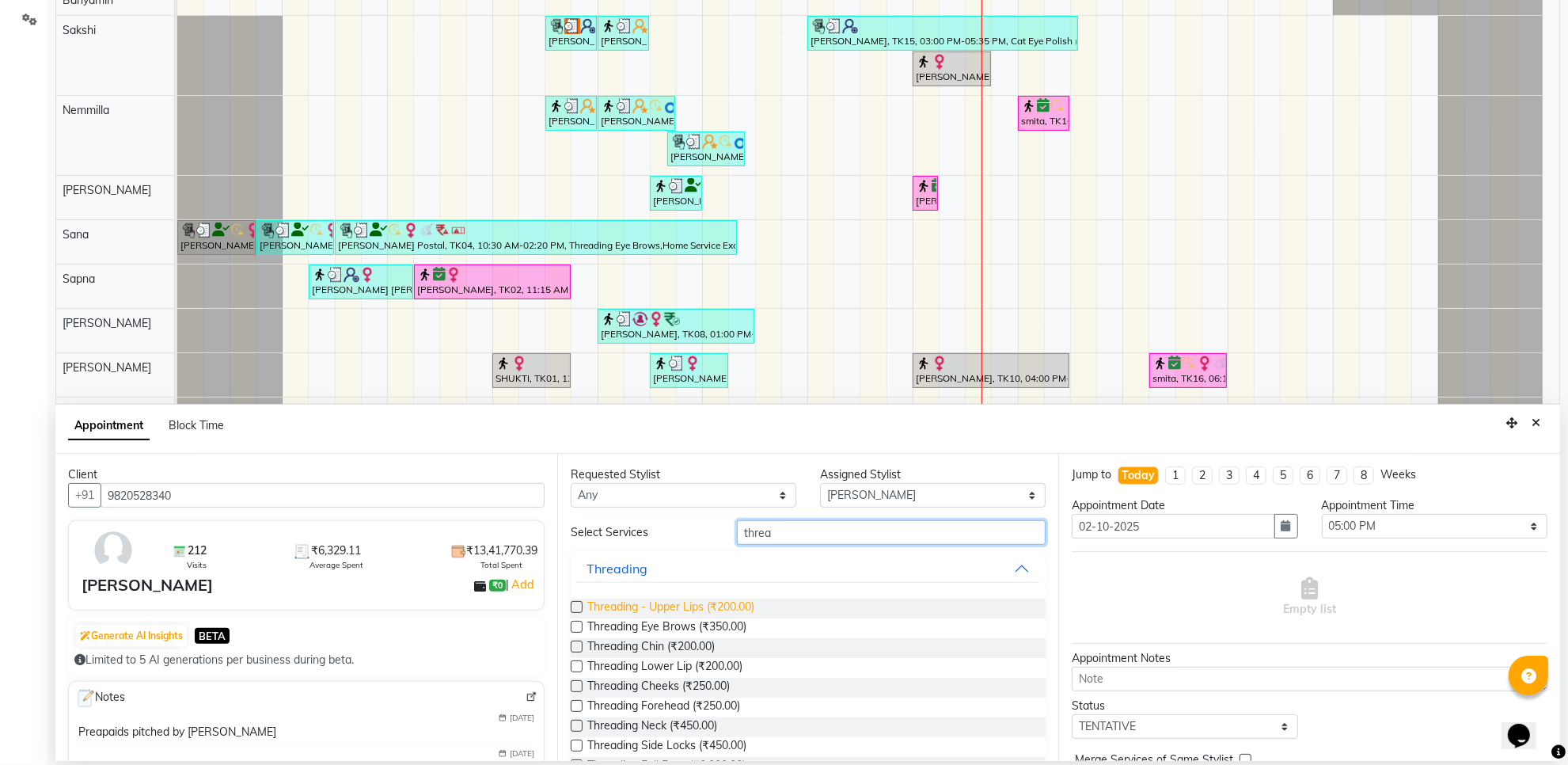
type input "threa"
click at [698, 610] on span "Threading - Upper Lips (₹200.00)" at bounding box center [671, 608] width 167 height 20
checkbox input "false"
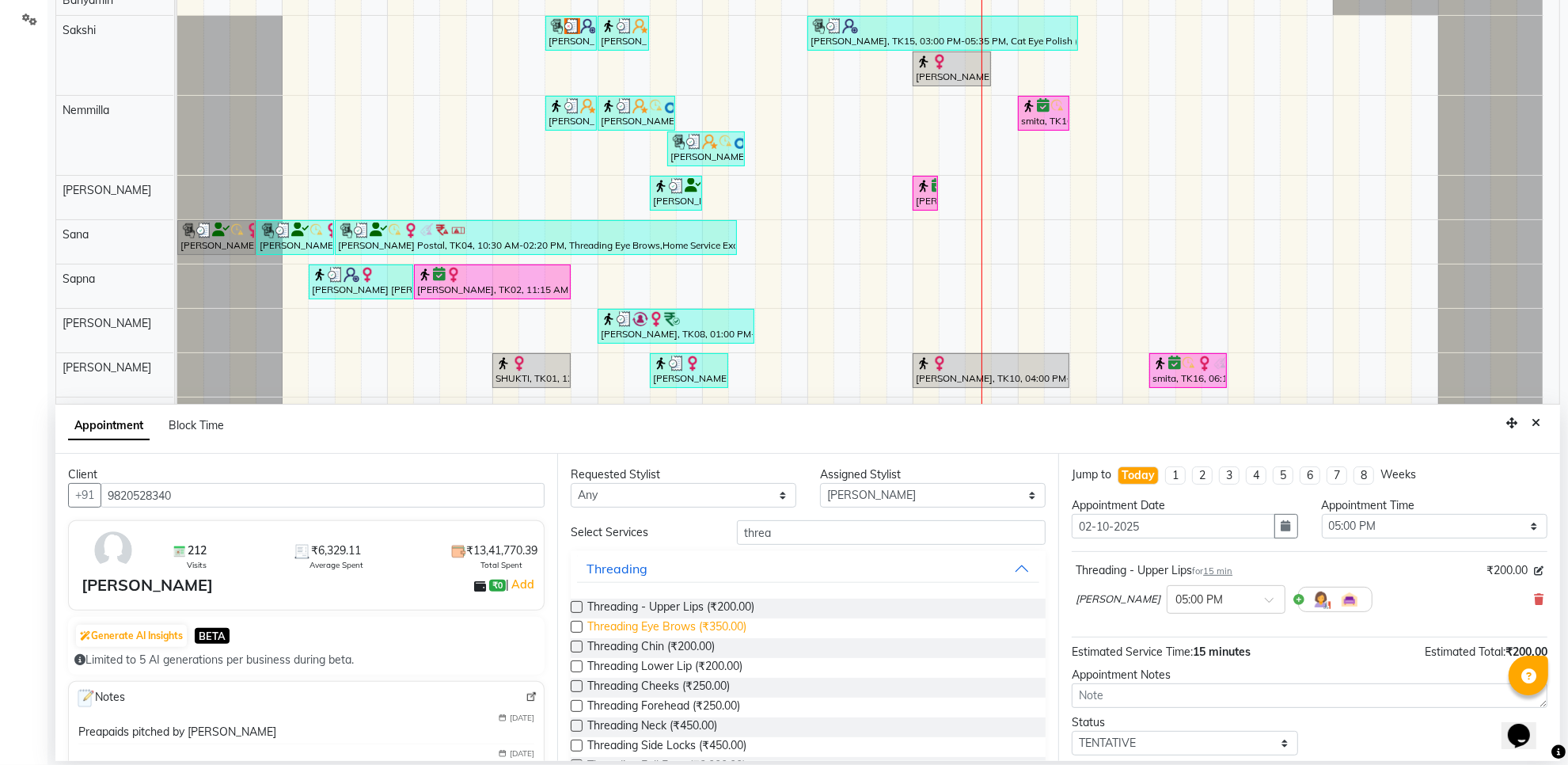
click at [679, 626] on span "Threading Eye Brows (₹350.00)" at bounding box center [667, 628] width 159 height 20
checkbox input "false"
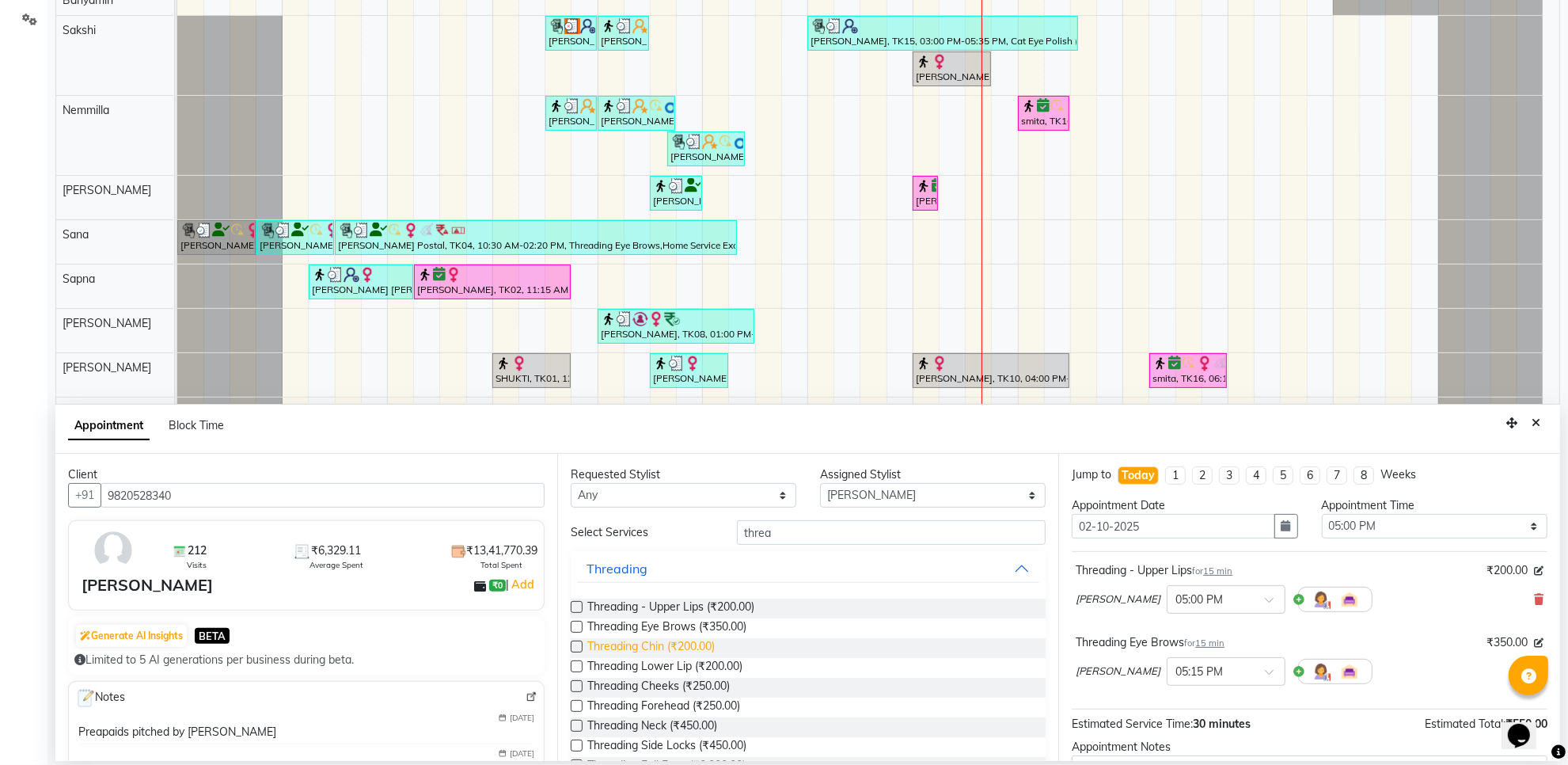
click at [662, 648] on span "Threading Chin (₹200.00)" at bounding box center [651, 648] width 128 height 20
checkbox input "false"
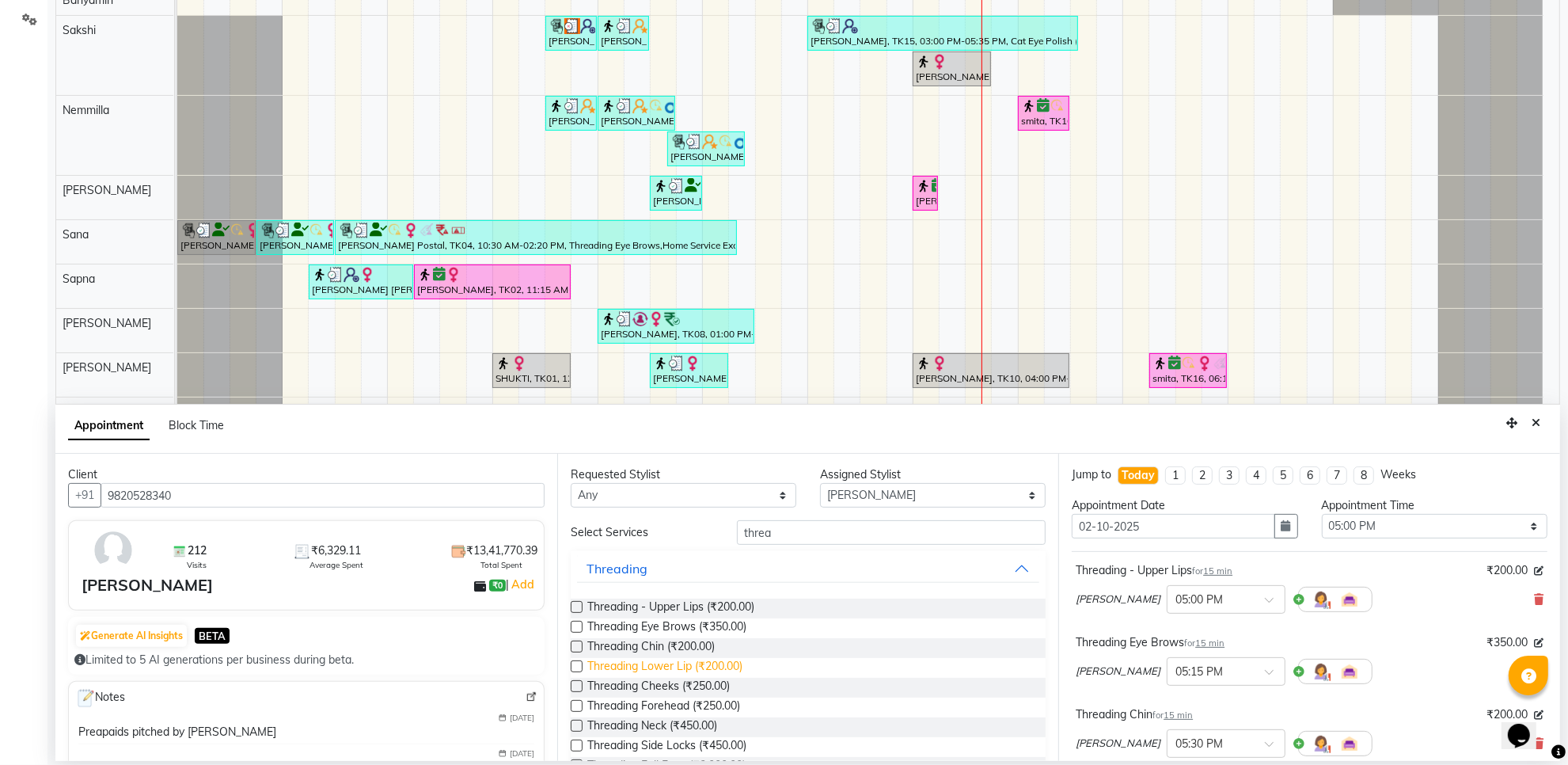
click at [651, 665] on span "Threading Lower Lip (₹200.00)" at bounding box center [665, 668] width 155 height 20
checkbox input "false"
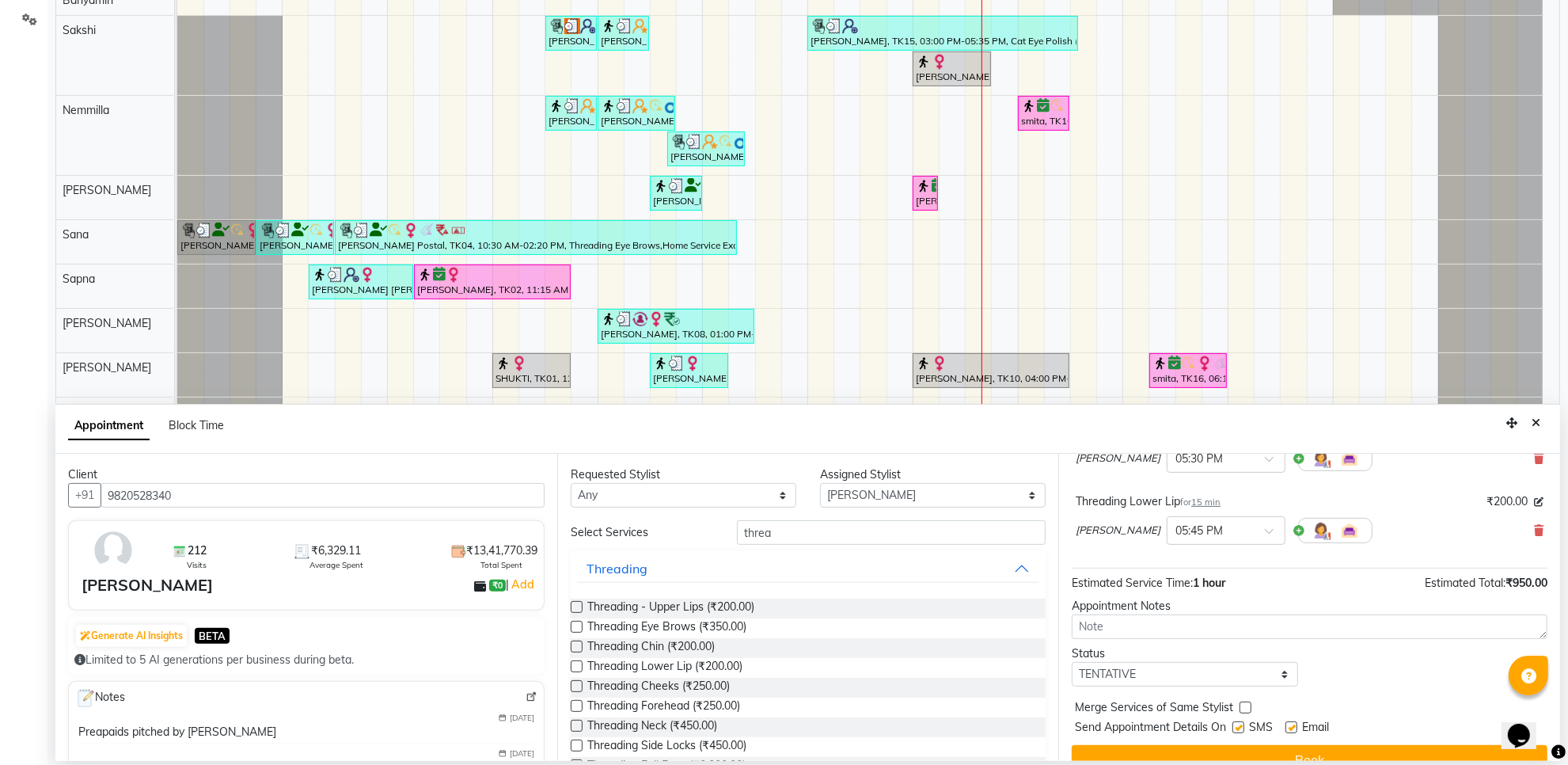
scroll to position [312, 0]
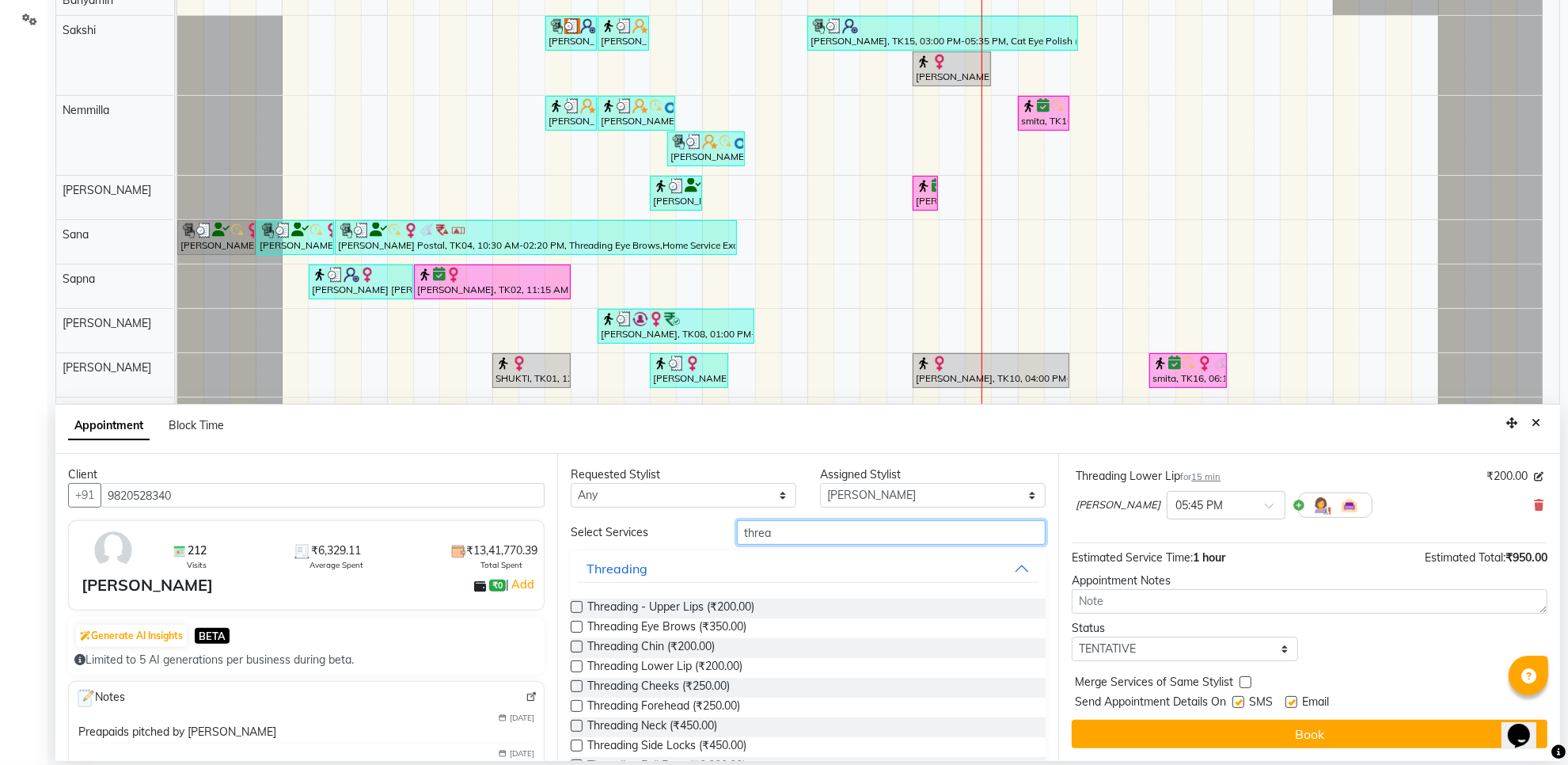
click at [790, 533] on input "threa" at bounding box center [892, 533] width 309 height 25
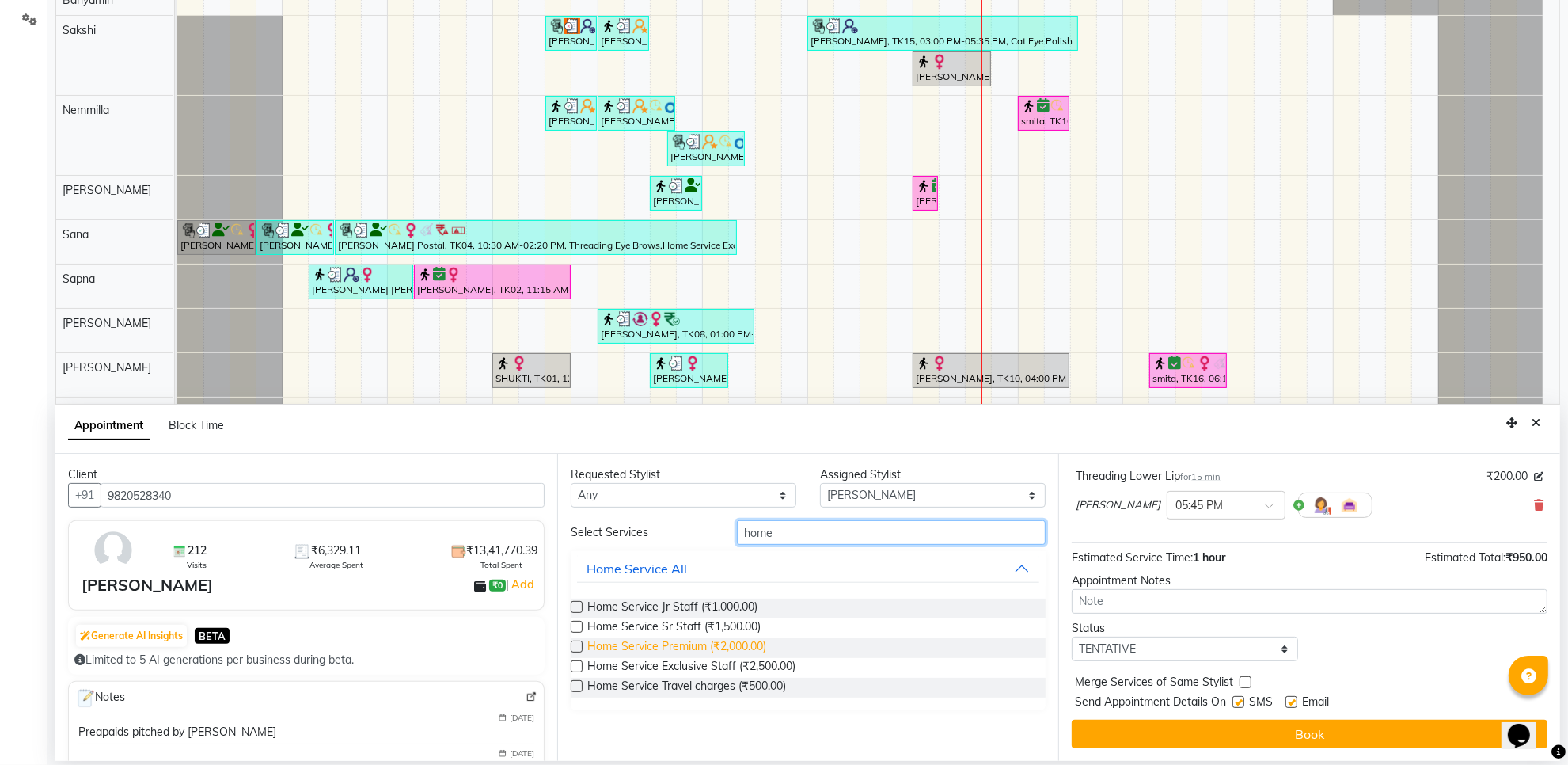
type input "home"
click at [741, 643] on span "Home Service Premium (₹2,000.00)" at bounding box center [676, 648] width 179 height 20
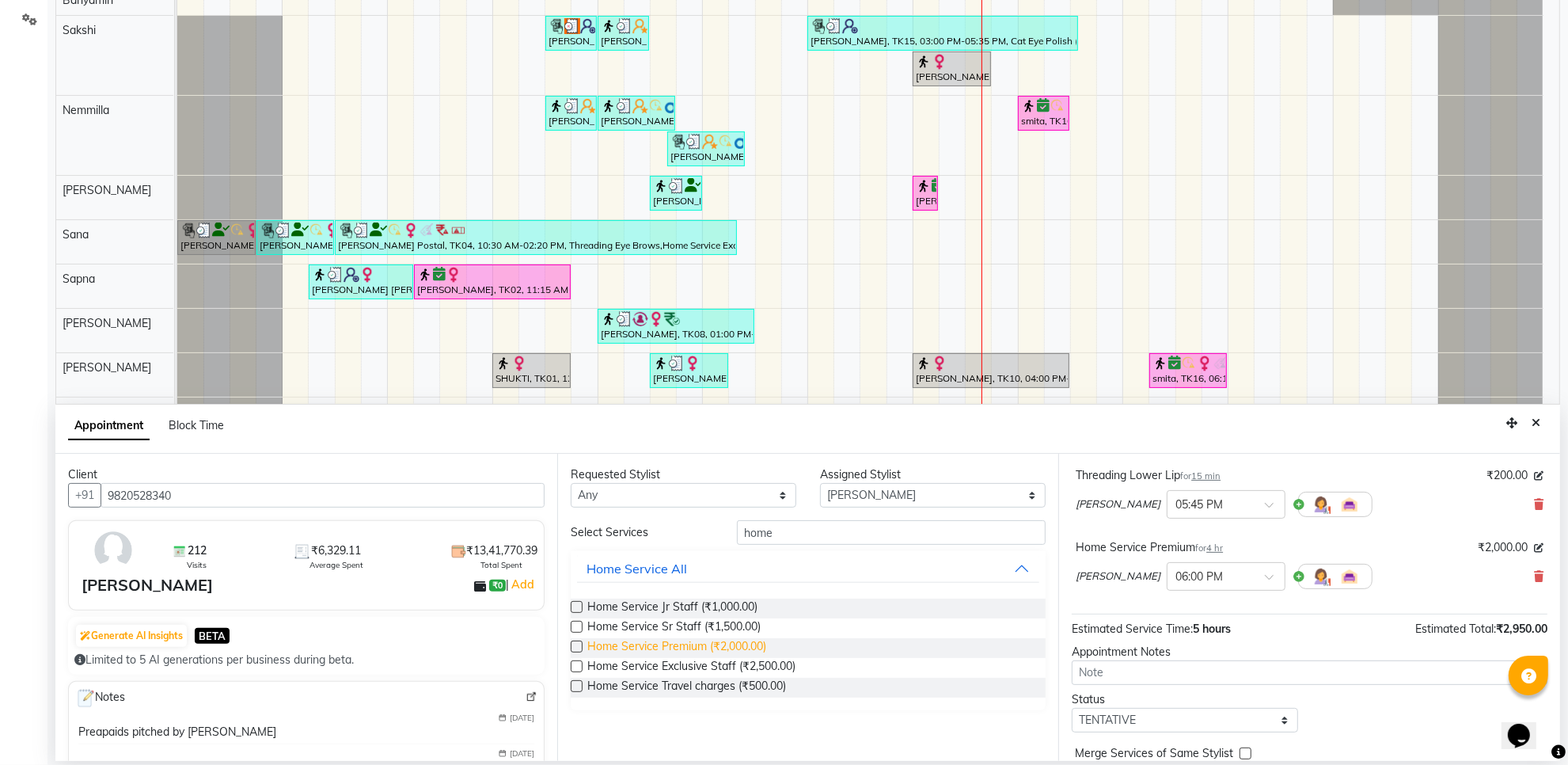
click at [742, 647] on span "Home Service Premium (₹2,000.00)" at bounding box center [676, 648] width 179 height 20
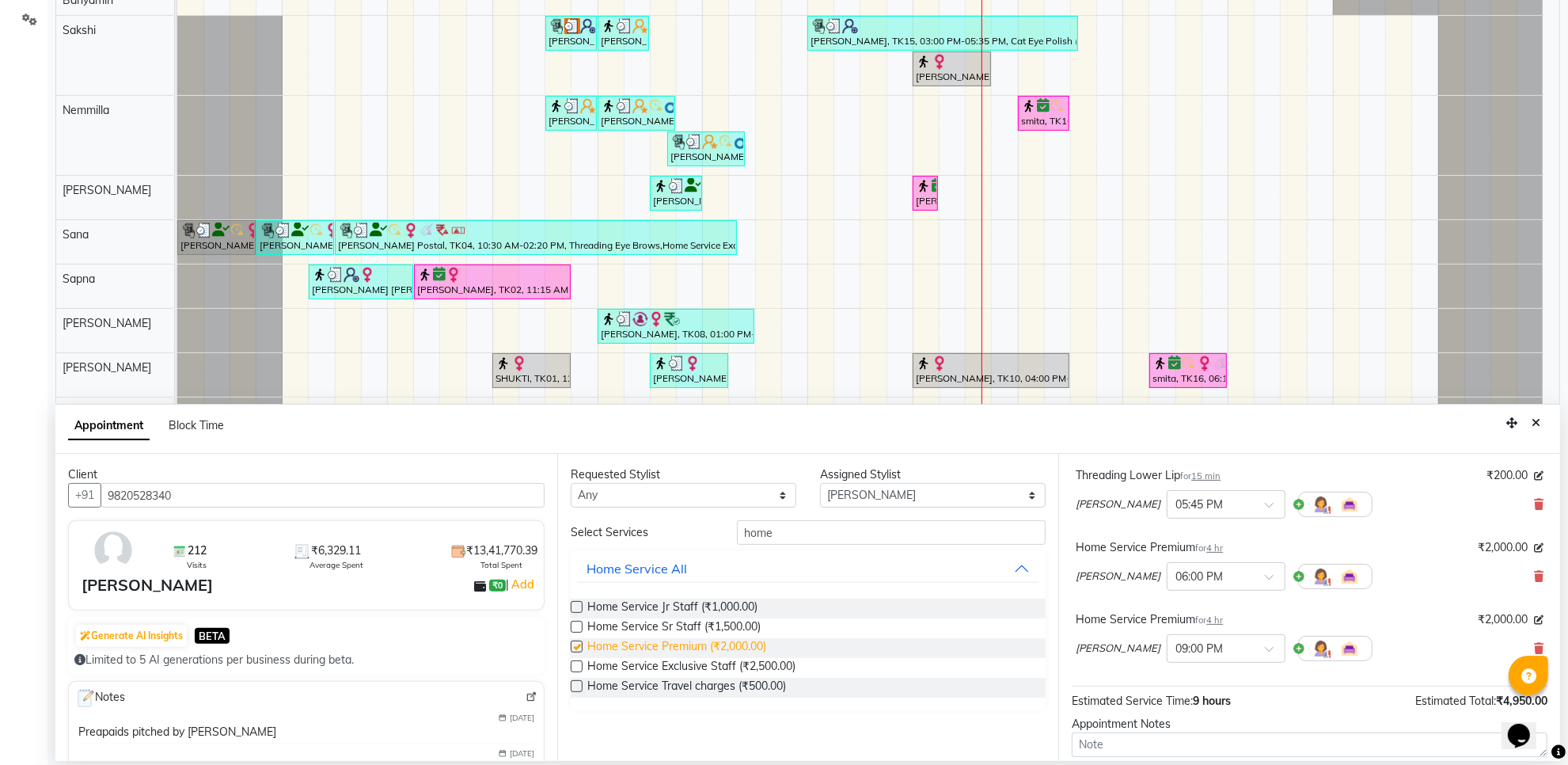
checkbox input "false"
click at [823, 532] on input "home" at bounding box center [892, 533] width 309 height 25
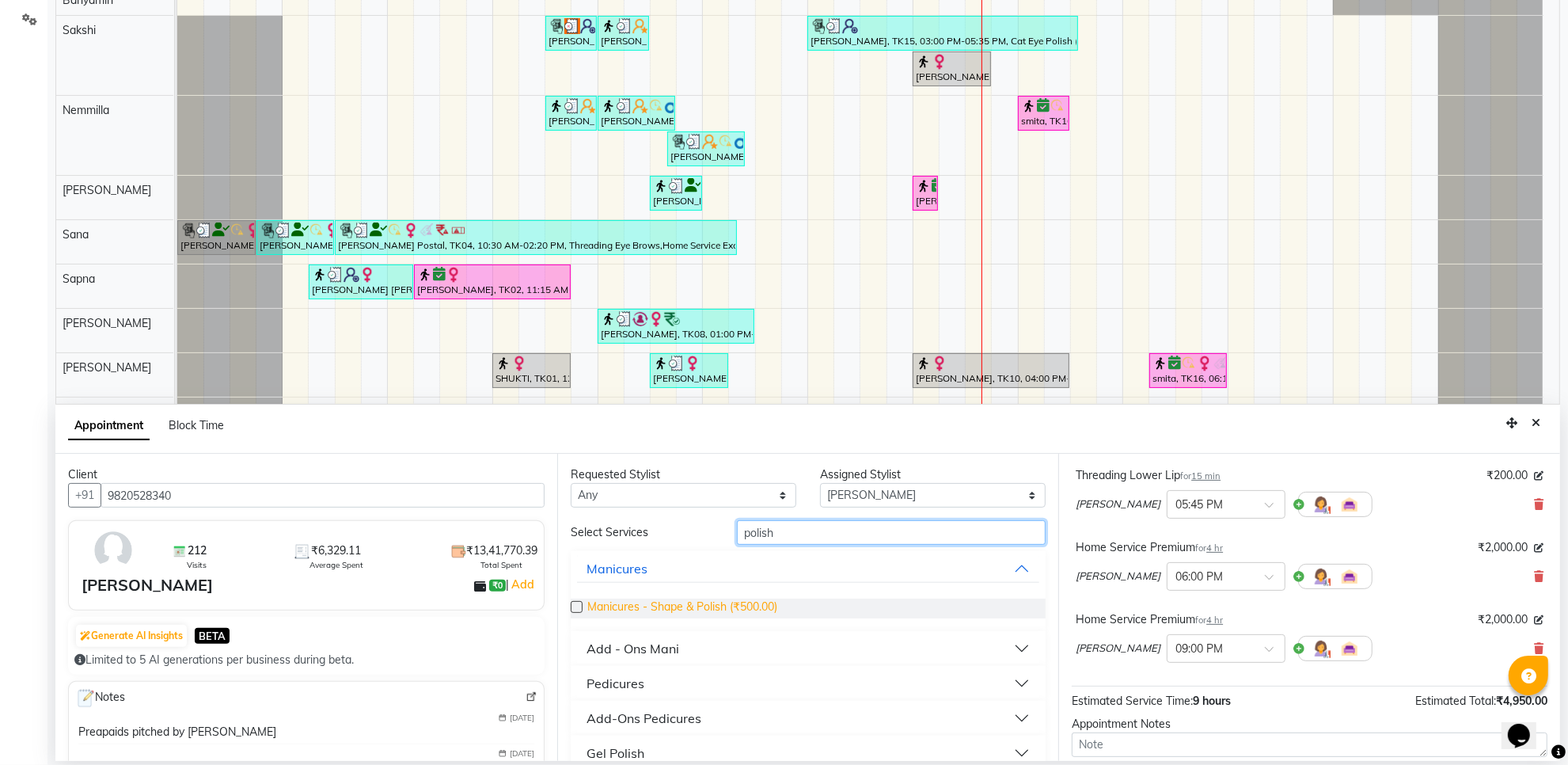
type input "polish"
click at [744, 599] on span "Manicures - Shape & Polish (₹500.00)" at bounding box center [682, 608] width 190 height 20
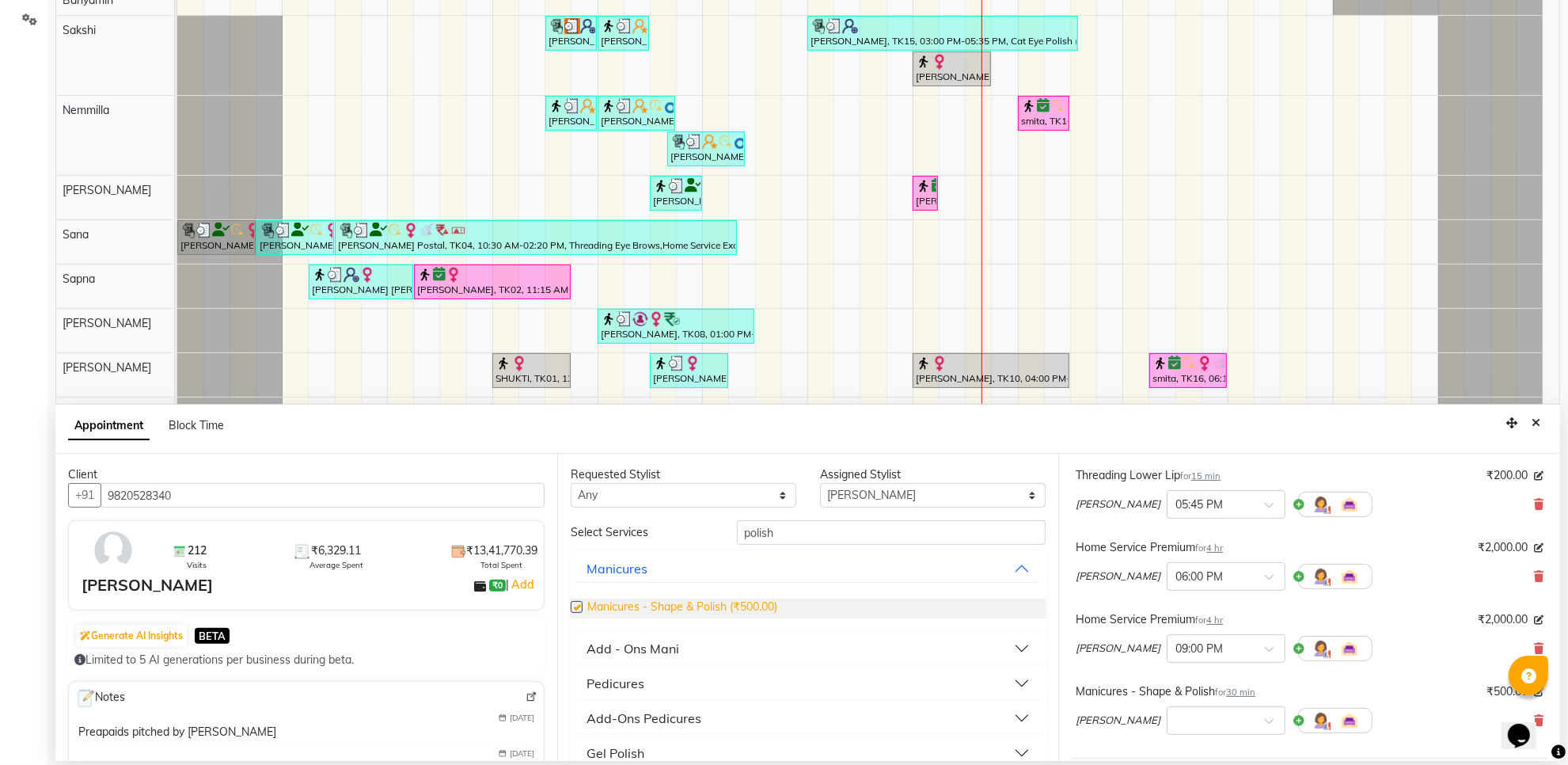
checkbox input "false"
click at [729, 499] on select "Any Aarti Ashish Ashish S Banyamin Gautam Sharma Leyla Lash Nemmilla Pranali Sa…" at bounding box center [684, 495] width 226 height 25
select select "22903"
click at [571, 483] on select "Any Aarti Ashish Ashish S Banyamin Gautam Sharma Leyla Lash Nemmilla Pranali Sa…" at bounding box center [684, 495] width 226 height 25
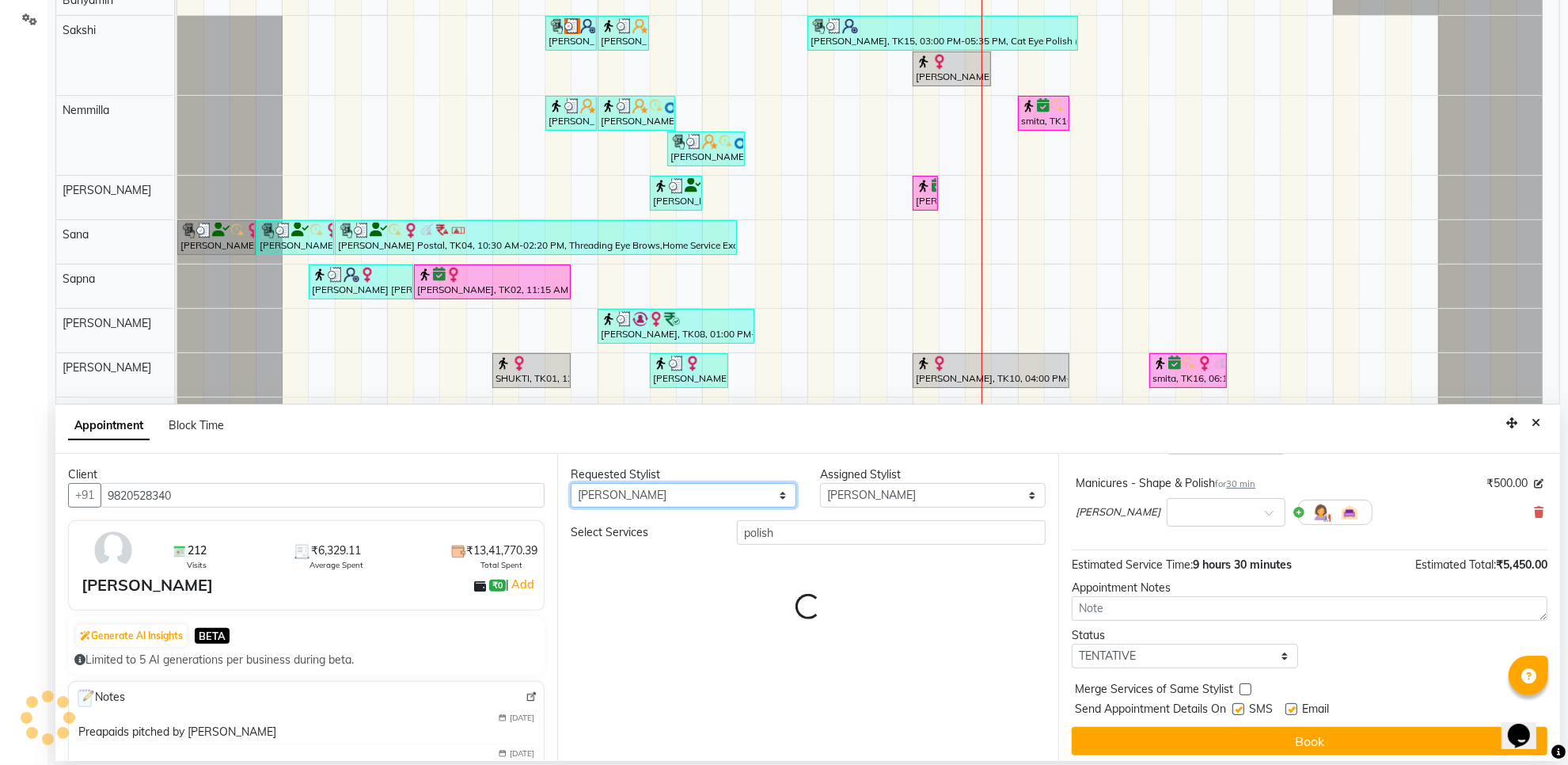
scroll to position [528, 0]
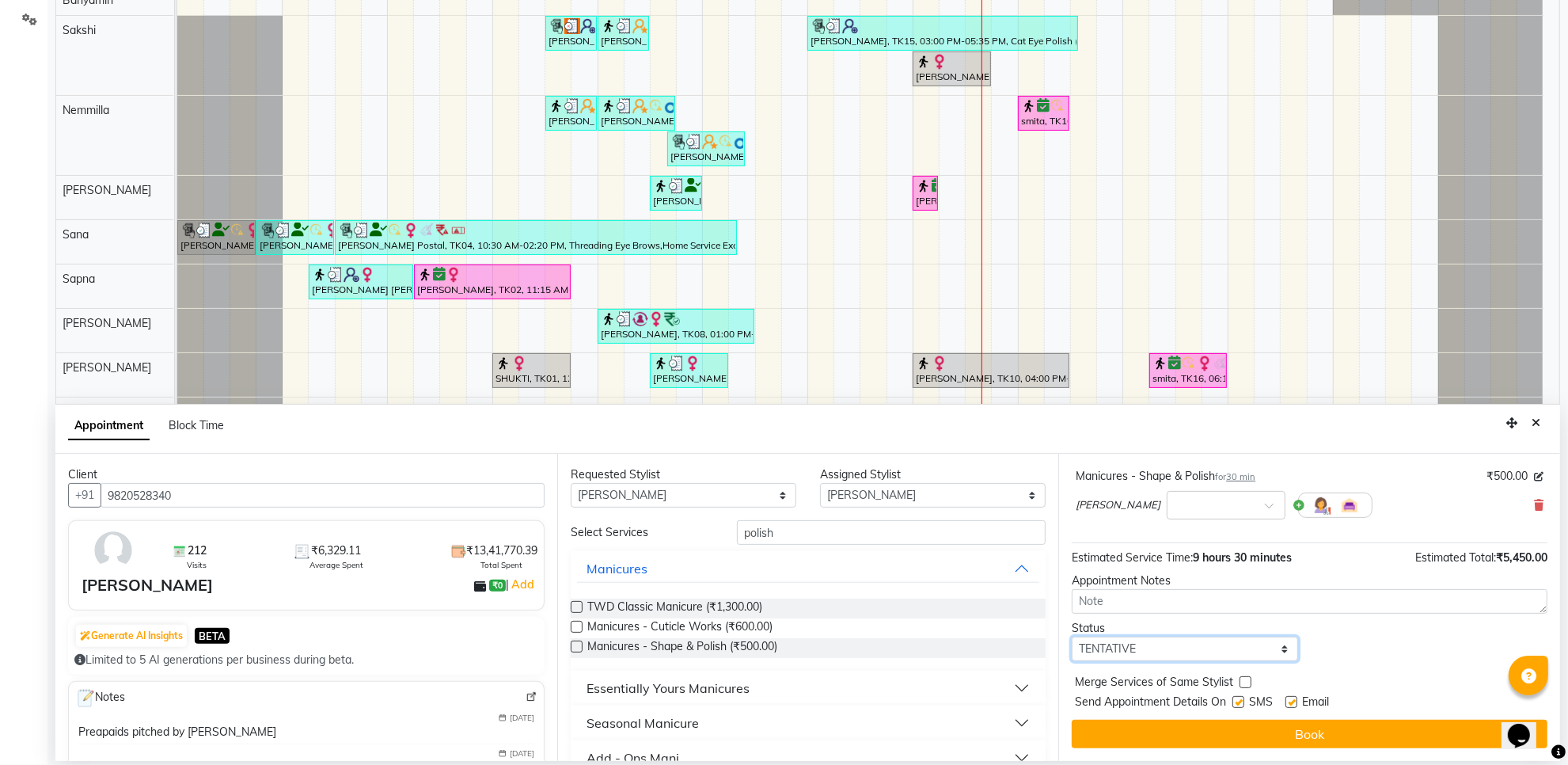
click at [1201, 644] on select "Select TENTATIVE CONFIRM CHECK-IN UPCOMING" at bounding box center [1185, 650] width 226 height 25
select select "confirm booking"
click at [1072, 637] on select "Select TENTATIVE CONFIRM CHECK-IN UPCOMING" at bounding box center [1185, 650] width 226 height 25
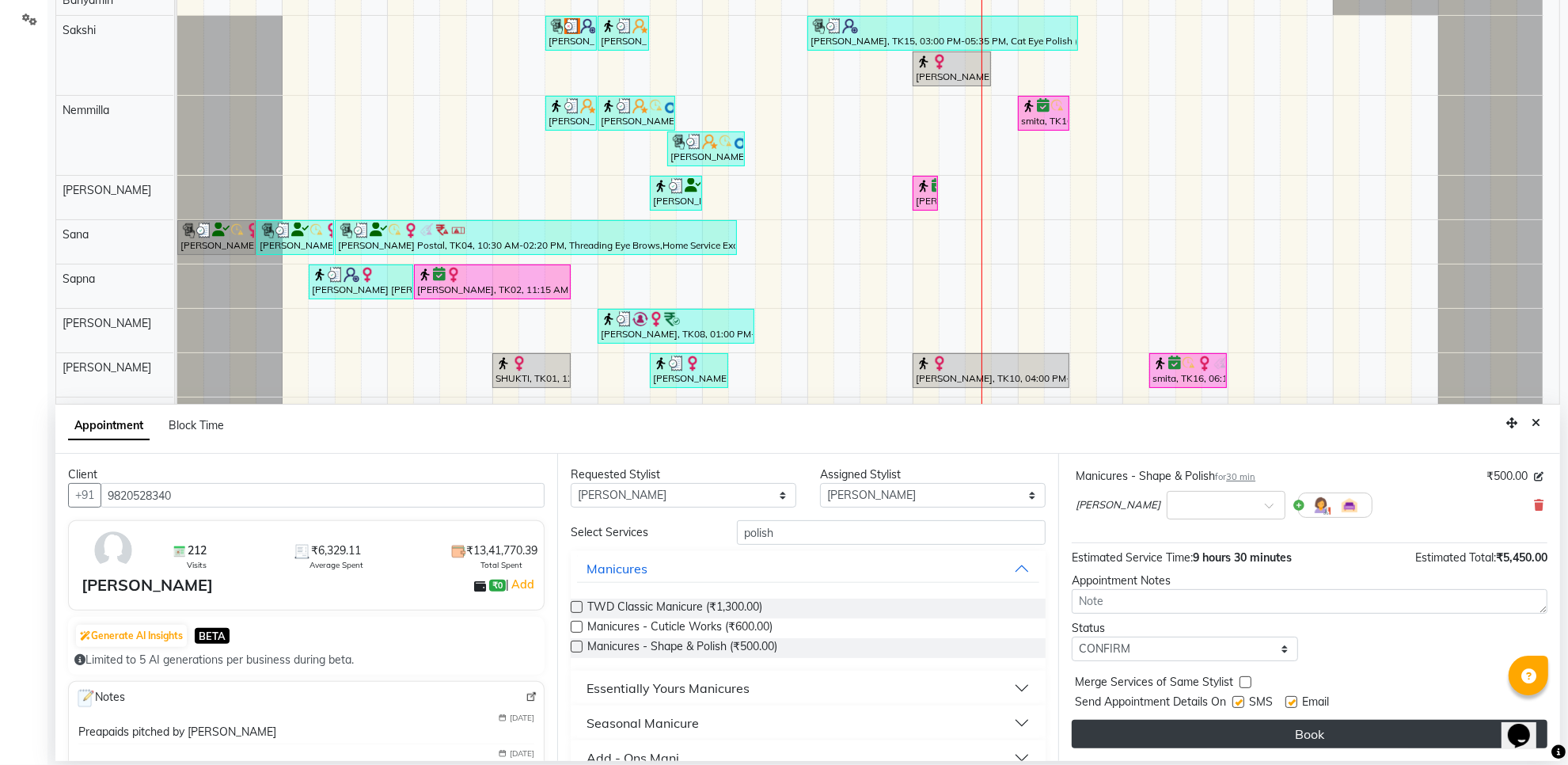
click at [1238, 733] on button "Book" at bounding box center [1309, 734] width 475 height 29
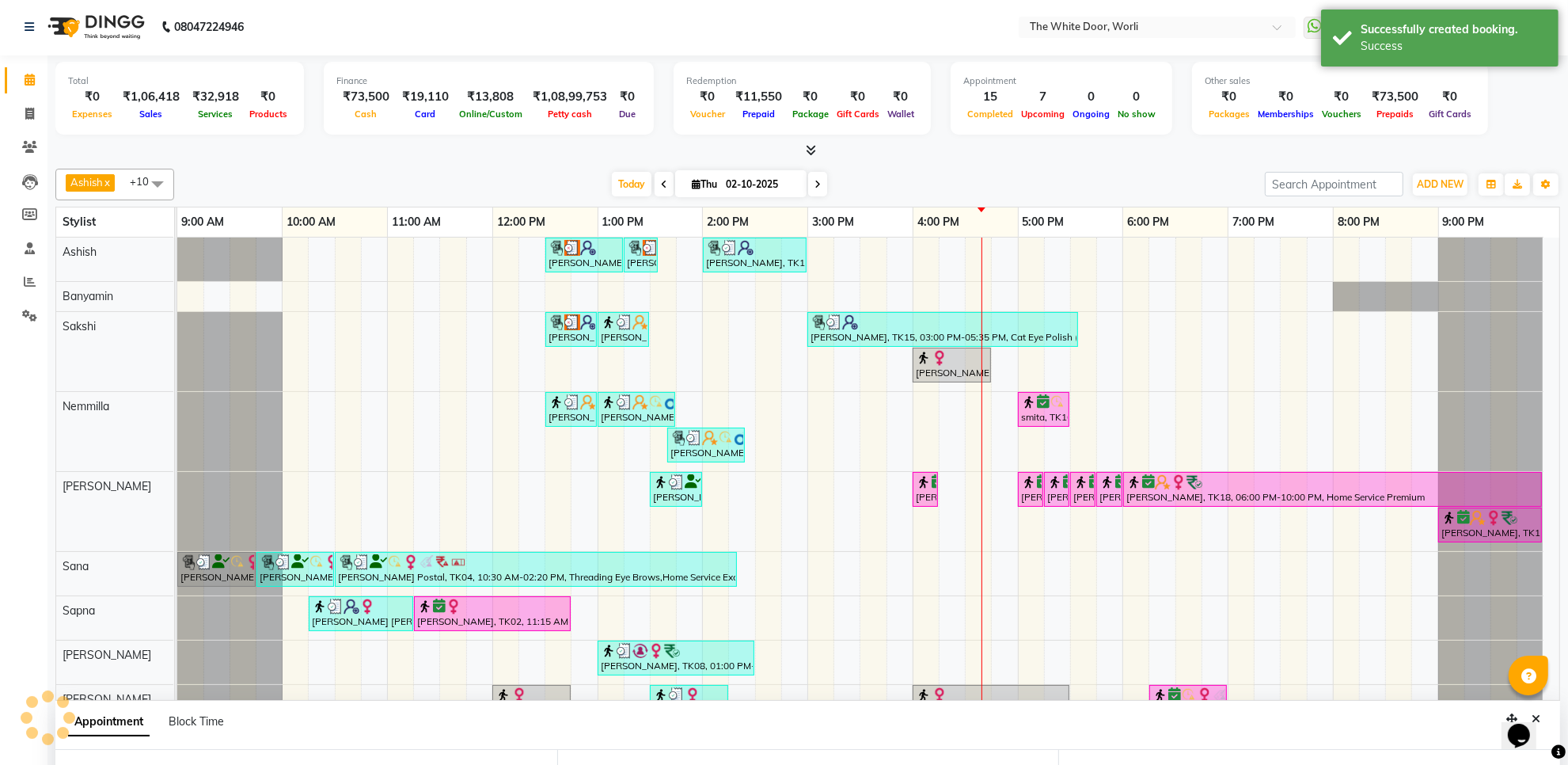
scroll to position [0, 0]
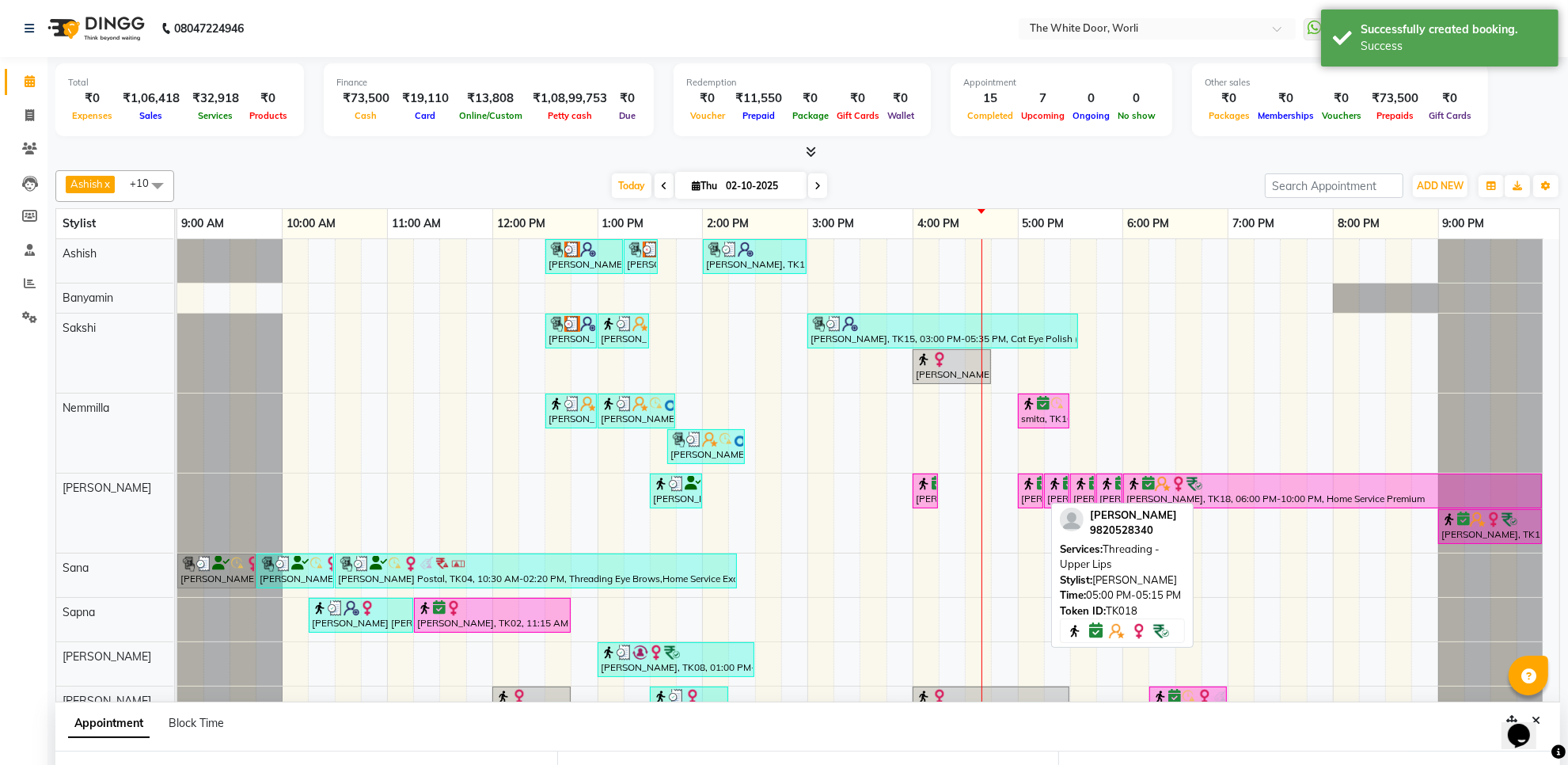
click at [1032, 497] on div "[PERSON_NAME], TK18, 05:00 PM-05:15 PM, Threading - Upper Lips" at bounding box center [1031, 490] width 22 height 31
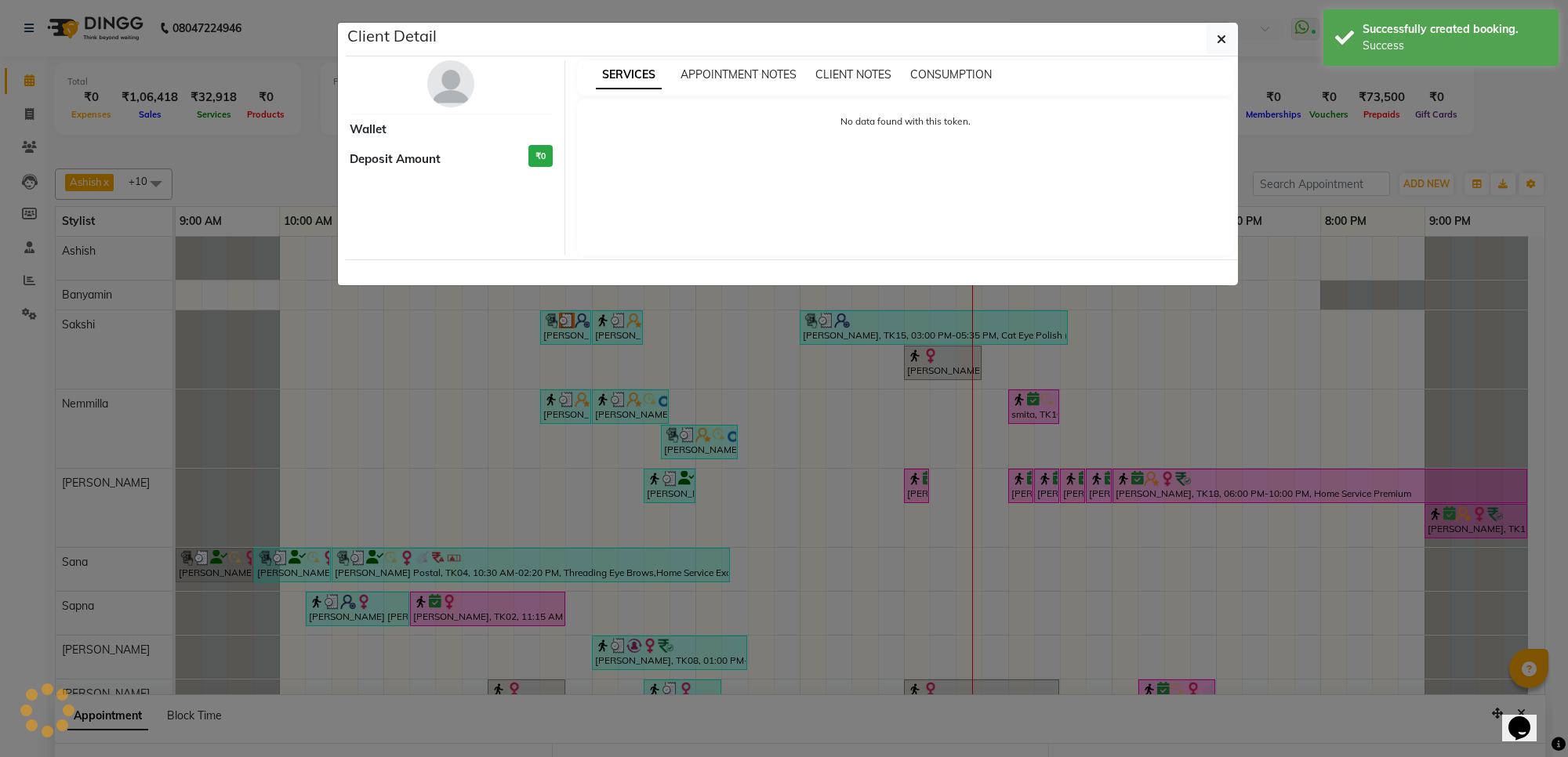
select select "6"
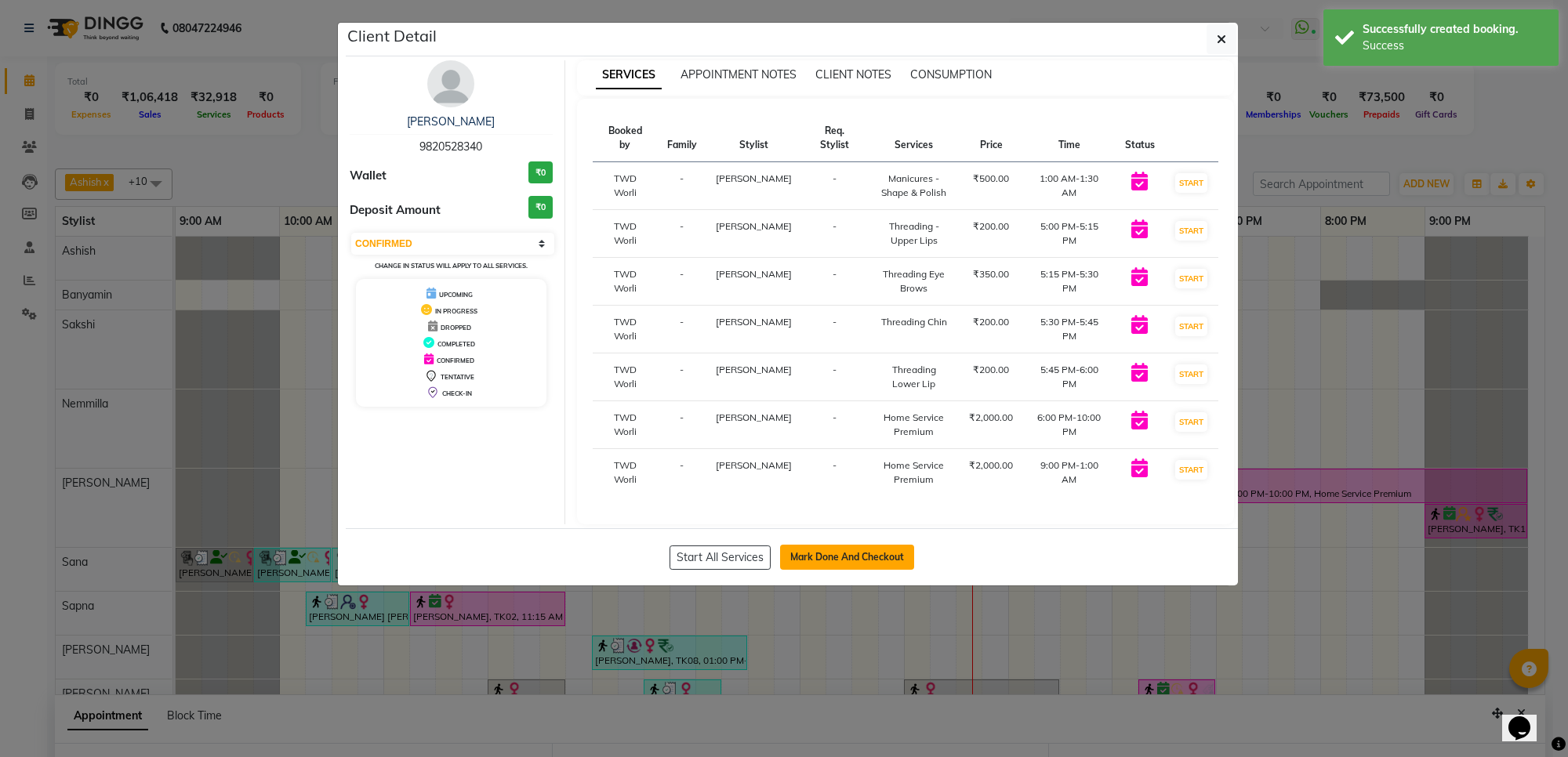
click at [852, 545] on button "Mark Done And Checkout" at bounding box center [847, 557] width 134 height 25
select select "service"
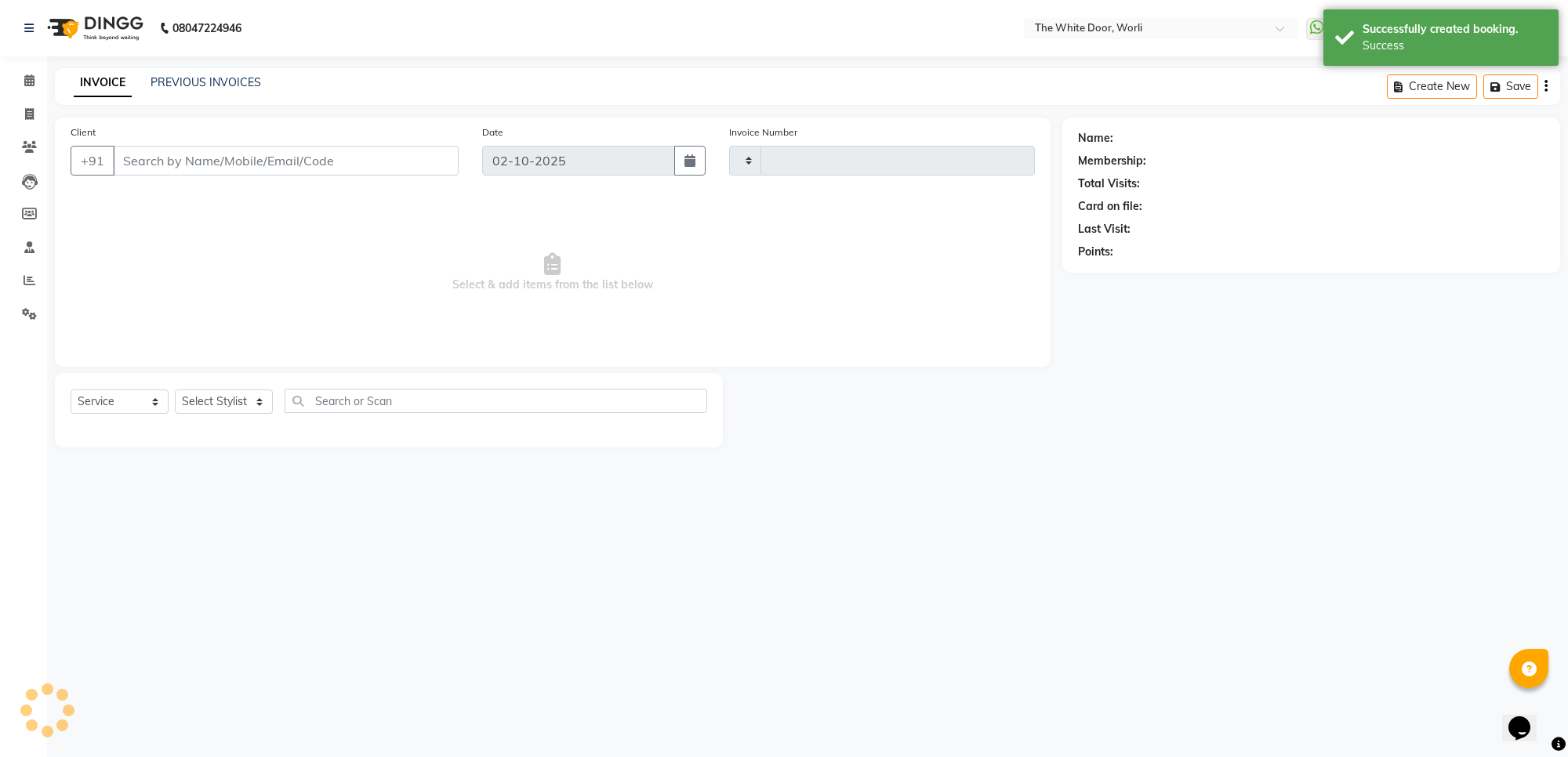
type input "1652"
select select "4027"
type input "9820528340"
select select "22903"
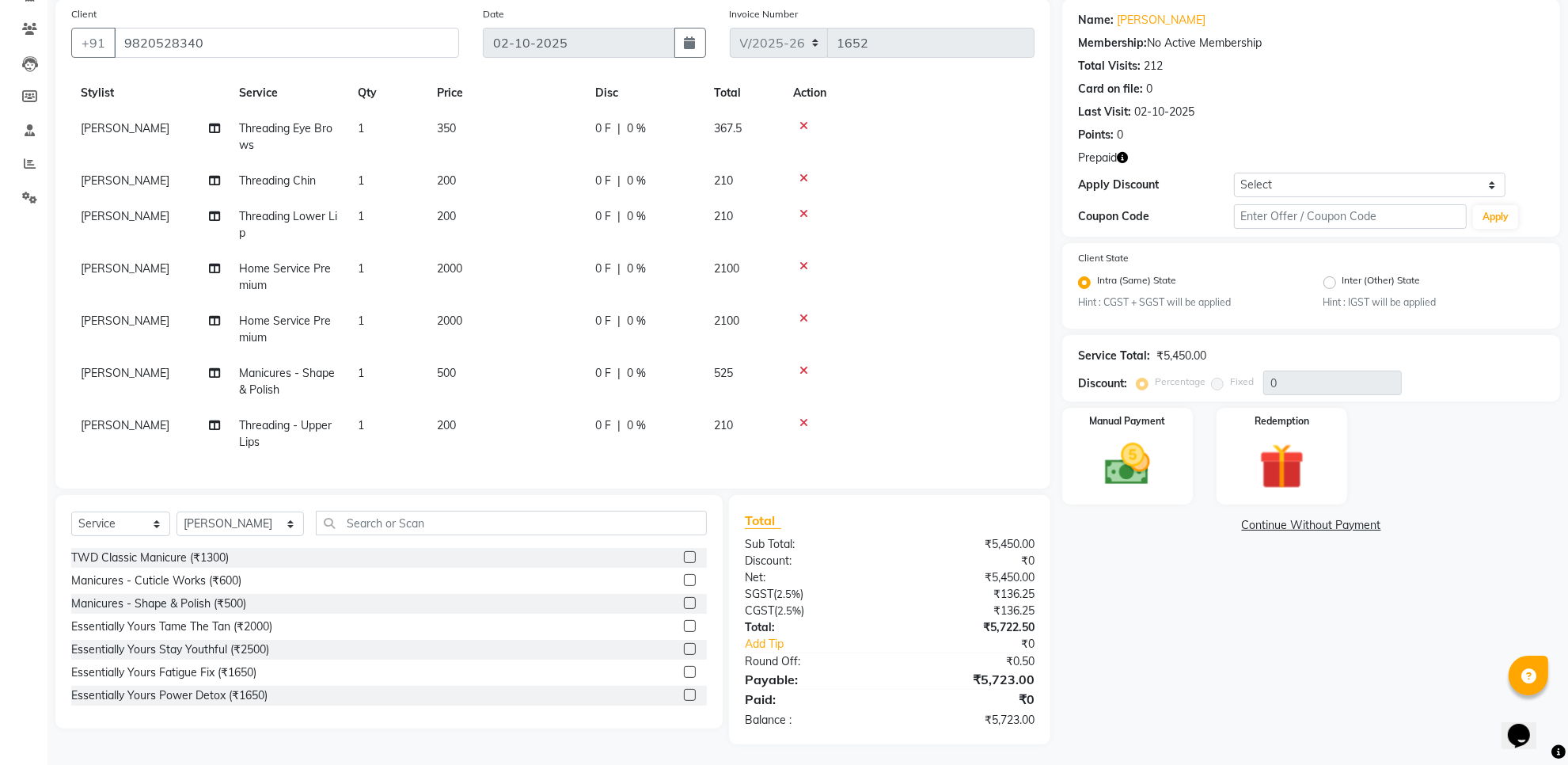
scroll to position [123, 0]
drag, startPoint x: 1264, startPoint y: 453, endPoint x: 1268, endPoint y: 463, distance: 10.8
click at [1264, 453] on img at bounding box center [1282, 463] width 77 height 59
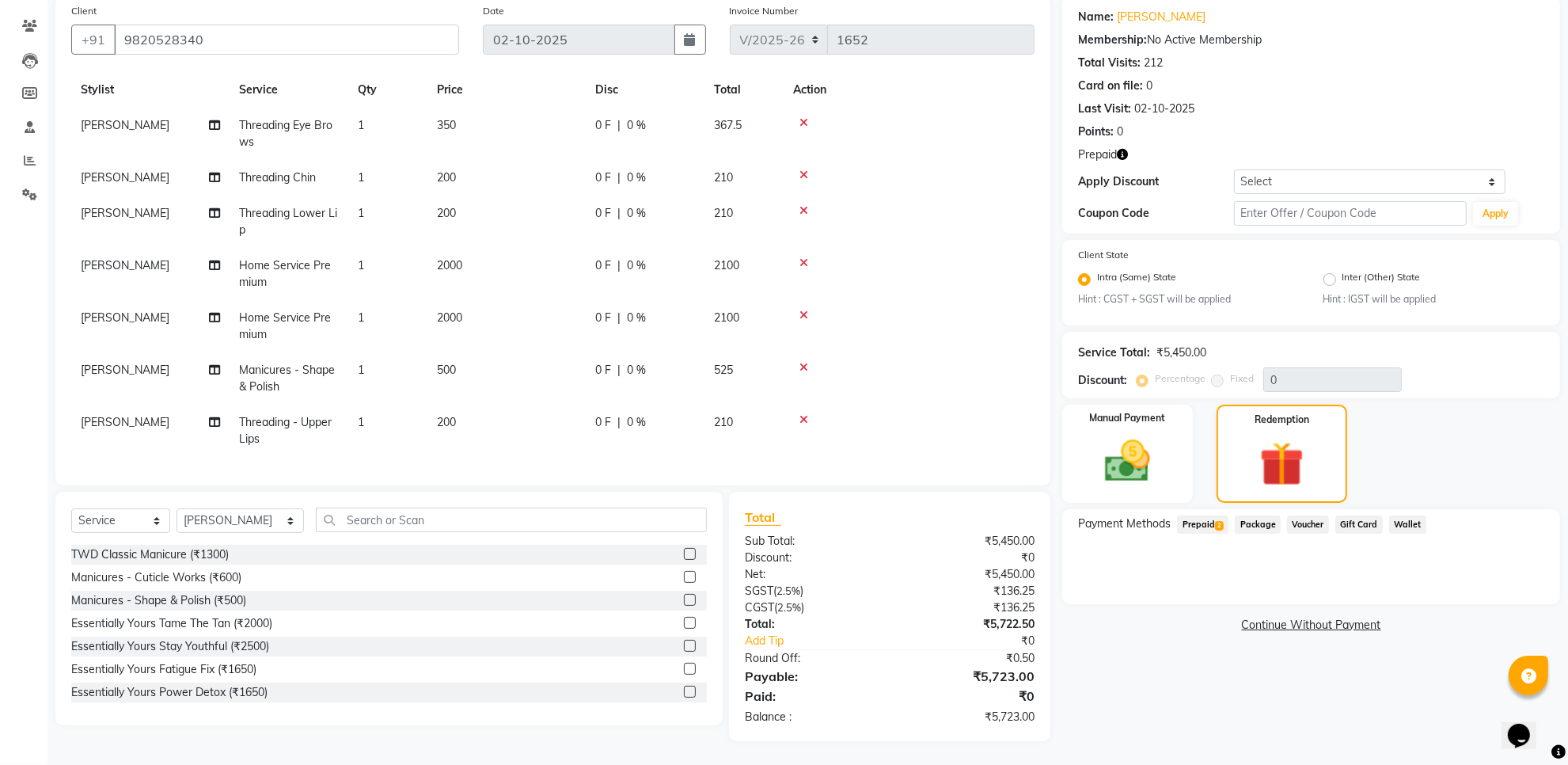
click at [1214, 516] on span "Prepaid 2" at bounding box center [1203, 525] width 51 height 18
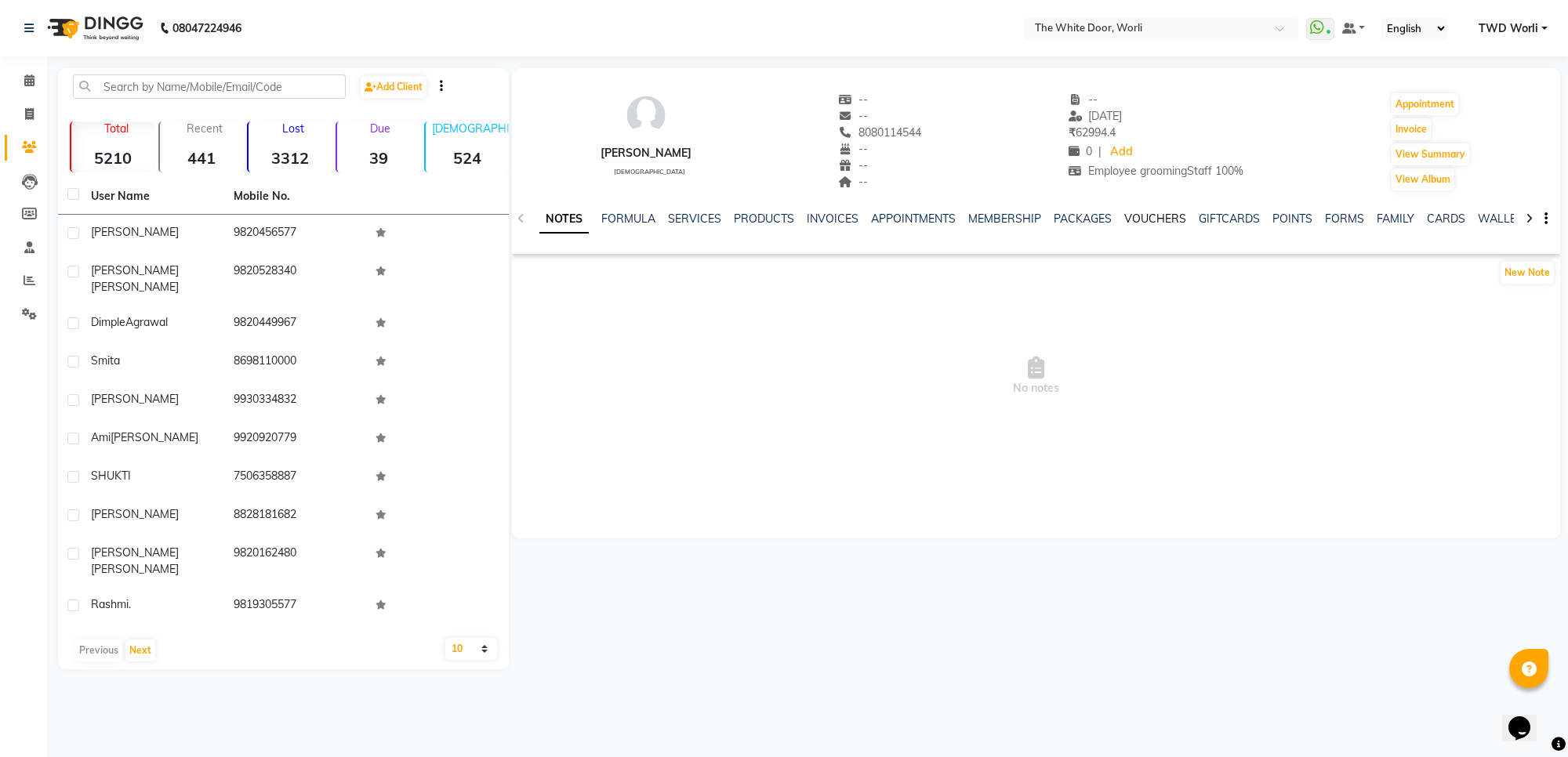
click at [1153, 218] on link "VOUCHERS" at bounding box center [1155, 218] width 62 height 14
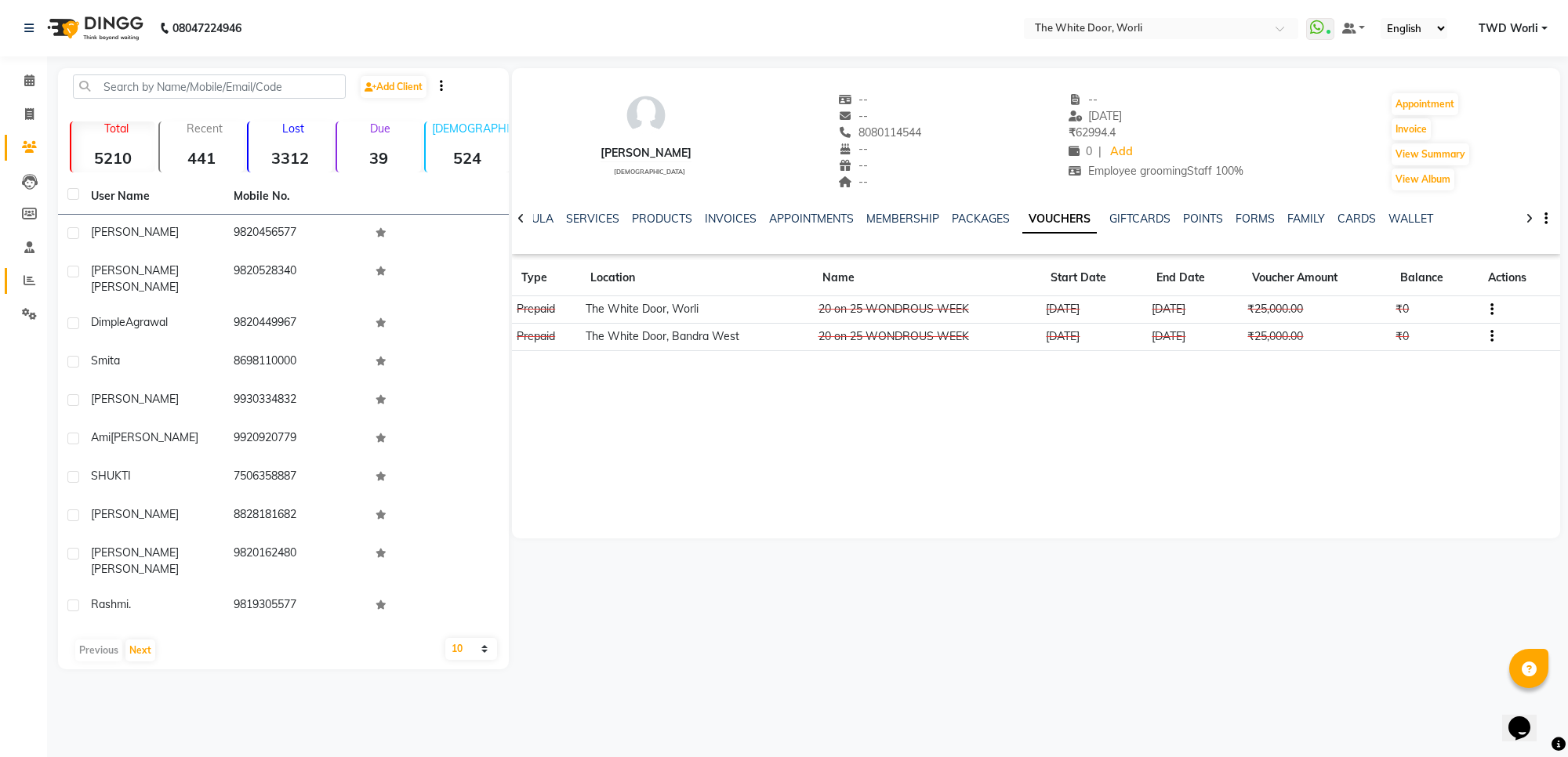
click at [18, 290] on link "Reports" at bounding box center [24, 281] width 38 height 26
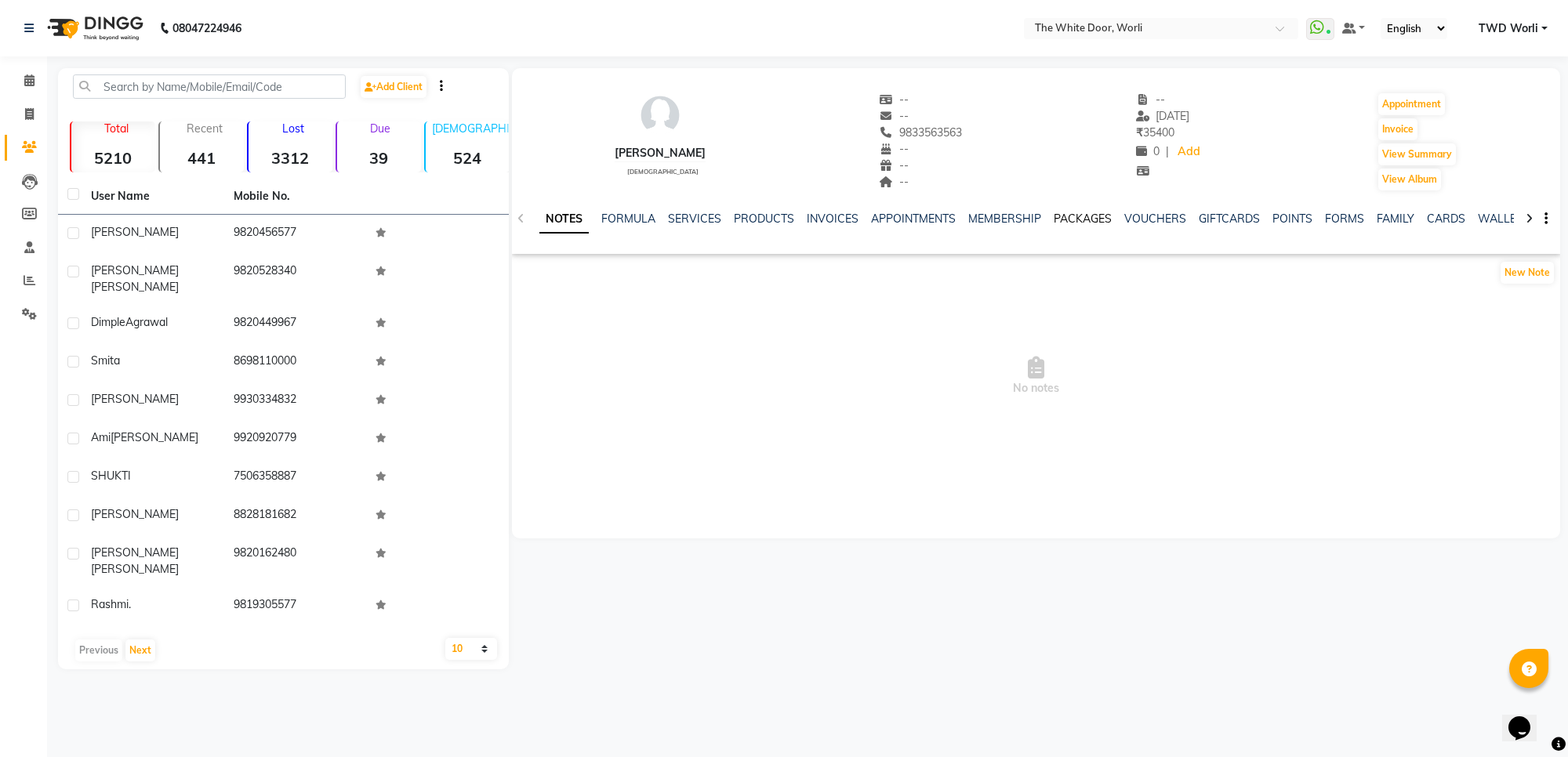
click at [1059, 216] on link "PACKAGES" at bounding box center [1082, 218] width 58 height 14
click at [522, 221] on icon at bounding box center [520, 218] width 7 height 11
click at [523, 220] on icon at bounding box center [520, 218] width 7 height 11
click at [523, 221] on icon at bounding box center [520, 218] width 7 height 11
click at [20, 87] on span at bounding box center [29, 81] width 28 height 18
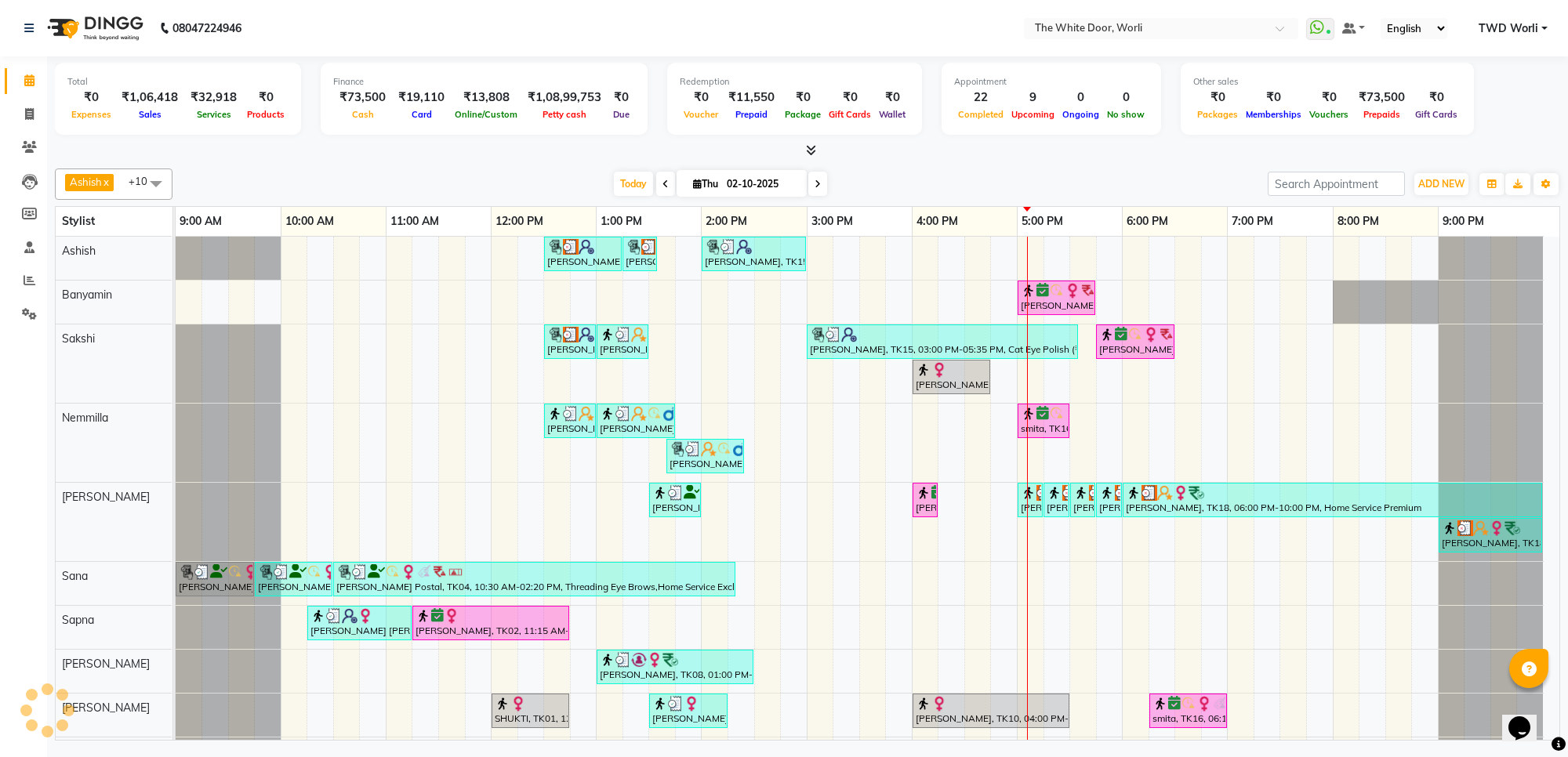
click at [683, 180] on span "[DATE]" at bounding box center [742, 184] width 131 height 27
click at [689, 180] on span "Thu" at bounding box center [706, 184] width 33 height 11
select select "10"
select select "2025"
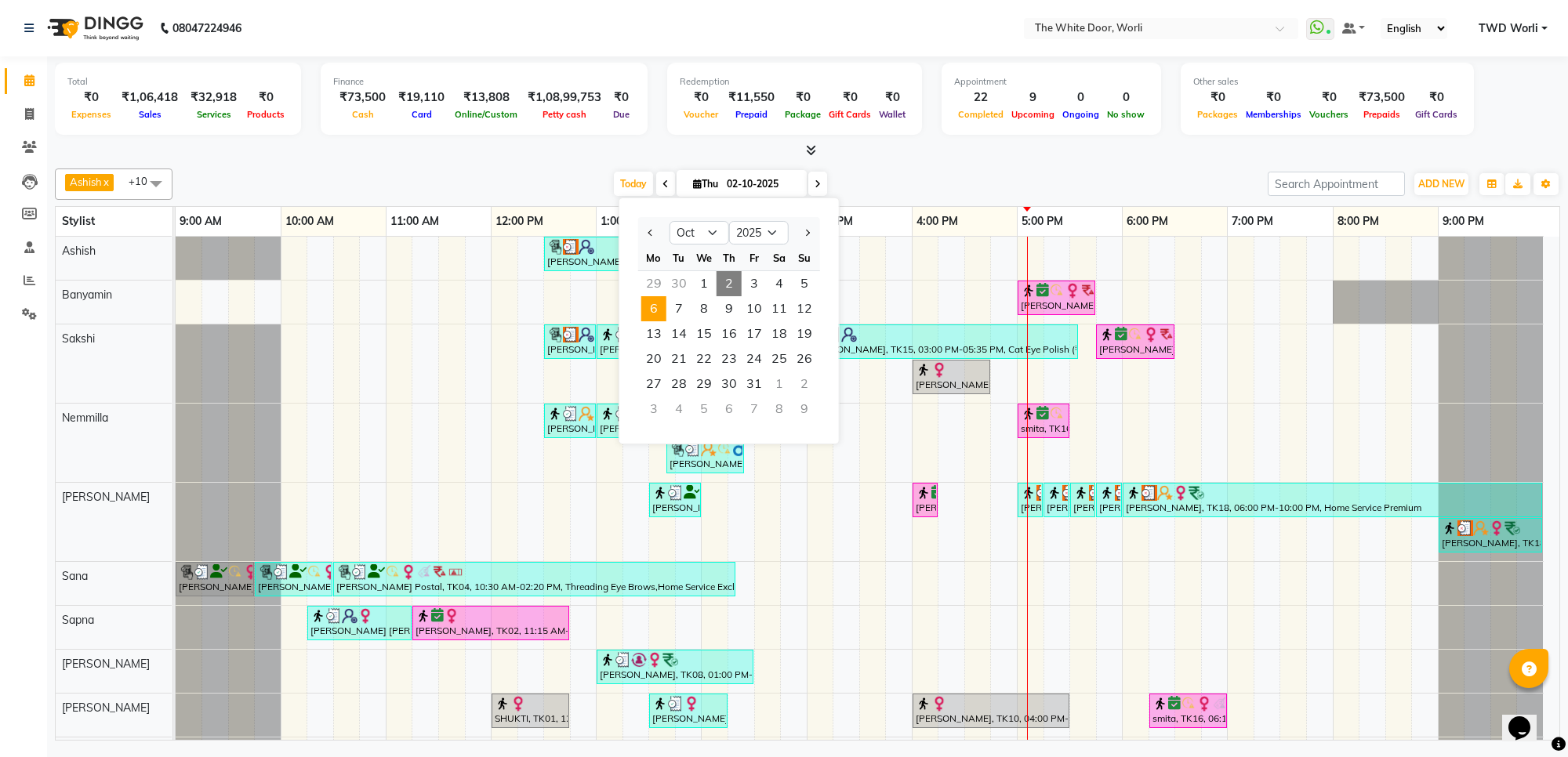
click at [649, 308] on span "6" at bounding box center [653, 308] width 25 height 25
type input "[DATE]"
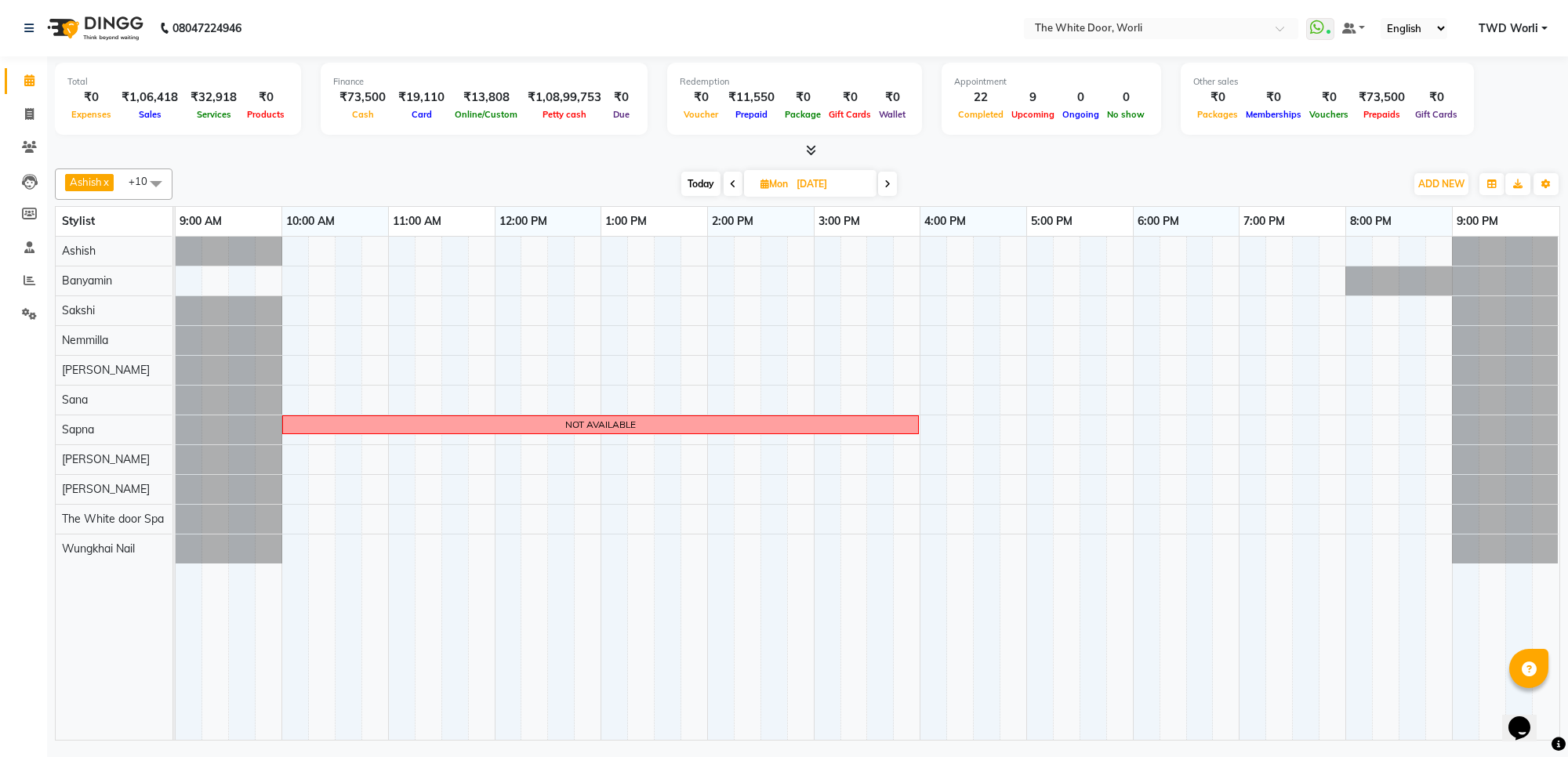
click at [239, 498] on div at bounding box center [228, 489] width 107 height 29
click at [241, 498] on div at bounding box center [228, 489] width 107 height 29
click at [271, 491] on div at bounding box center [228, 489] width 107 height 29
click at [233, 496] on div at bounding box center [228, 489] width 107 height 29
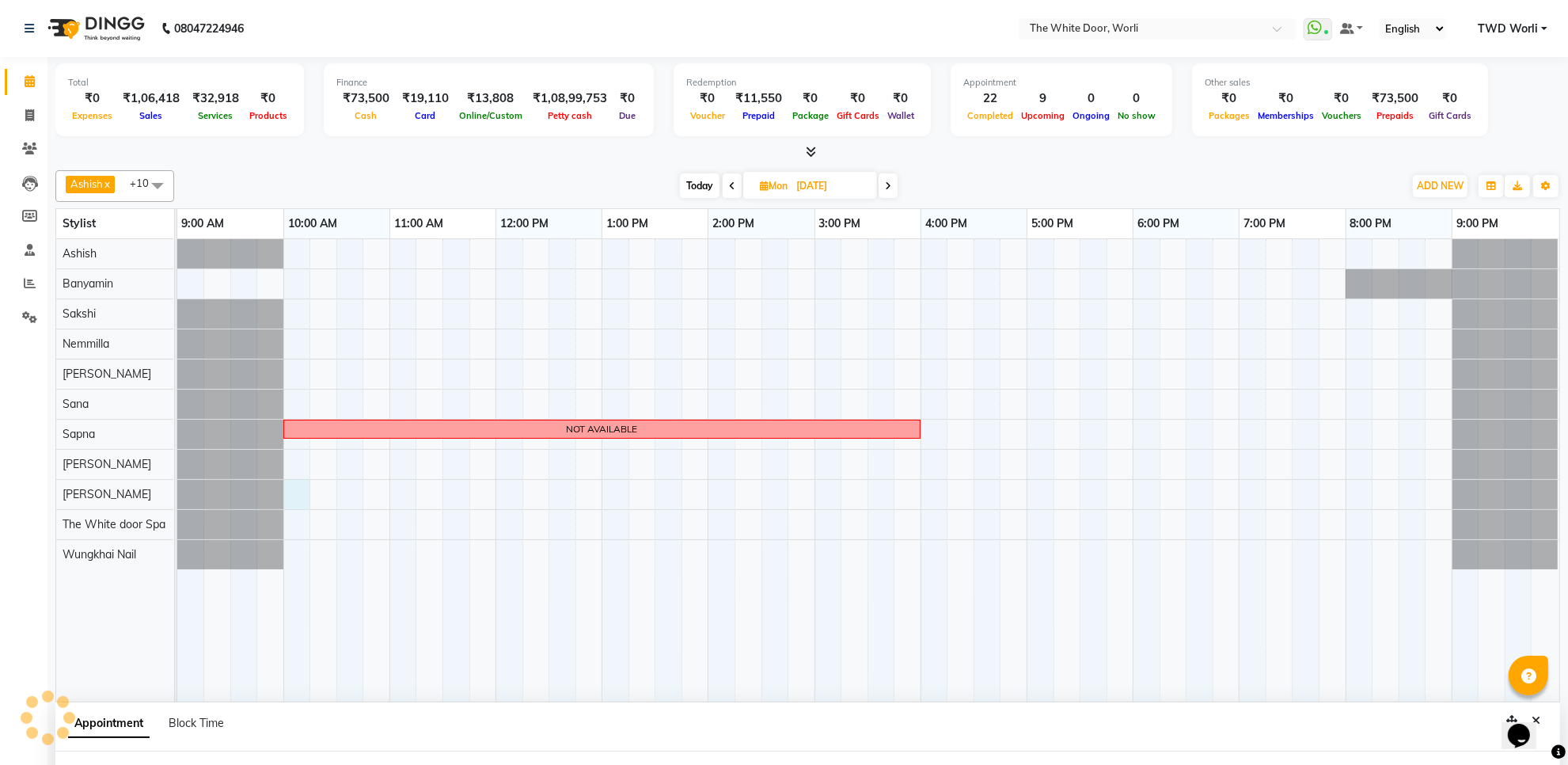
scroll to position [2, 0]
select select "50222"
select select "600"
select select "tentative"
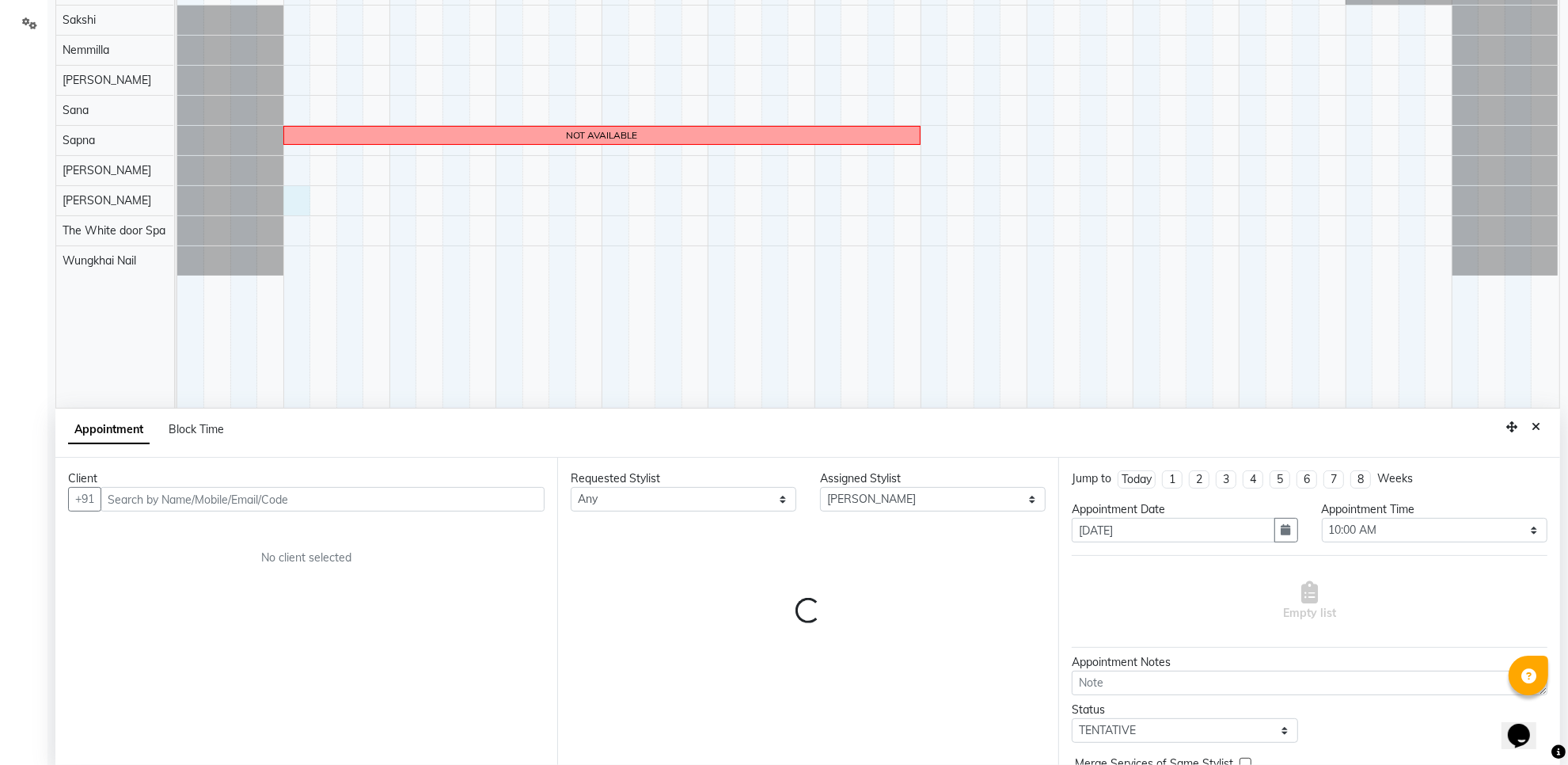
scroll to position [298, 0]
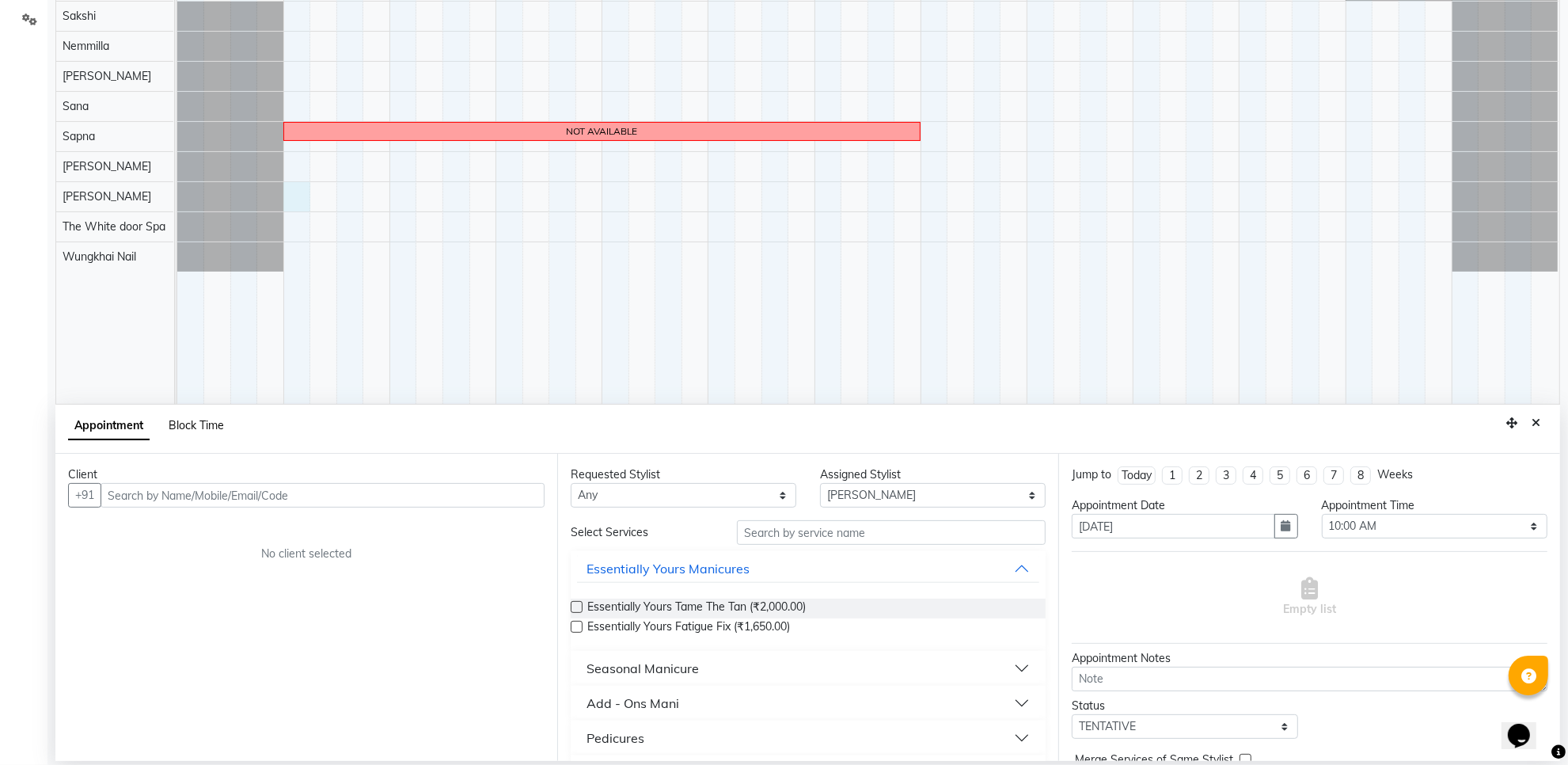
click at [206, 424] on span "Block Time" at bounding box center [196, 425] width 55 height 14
select select "50222"
select select "600"
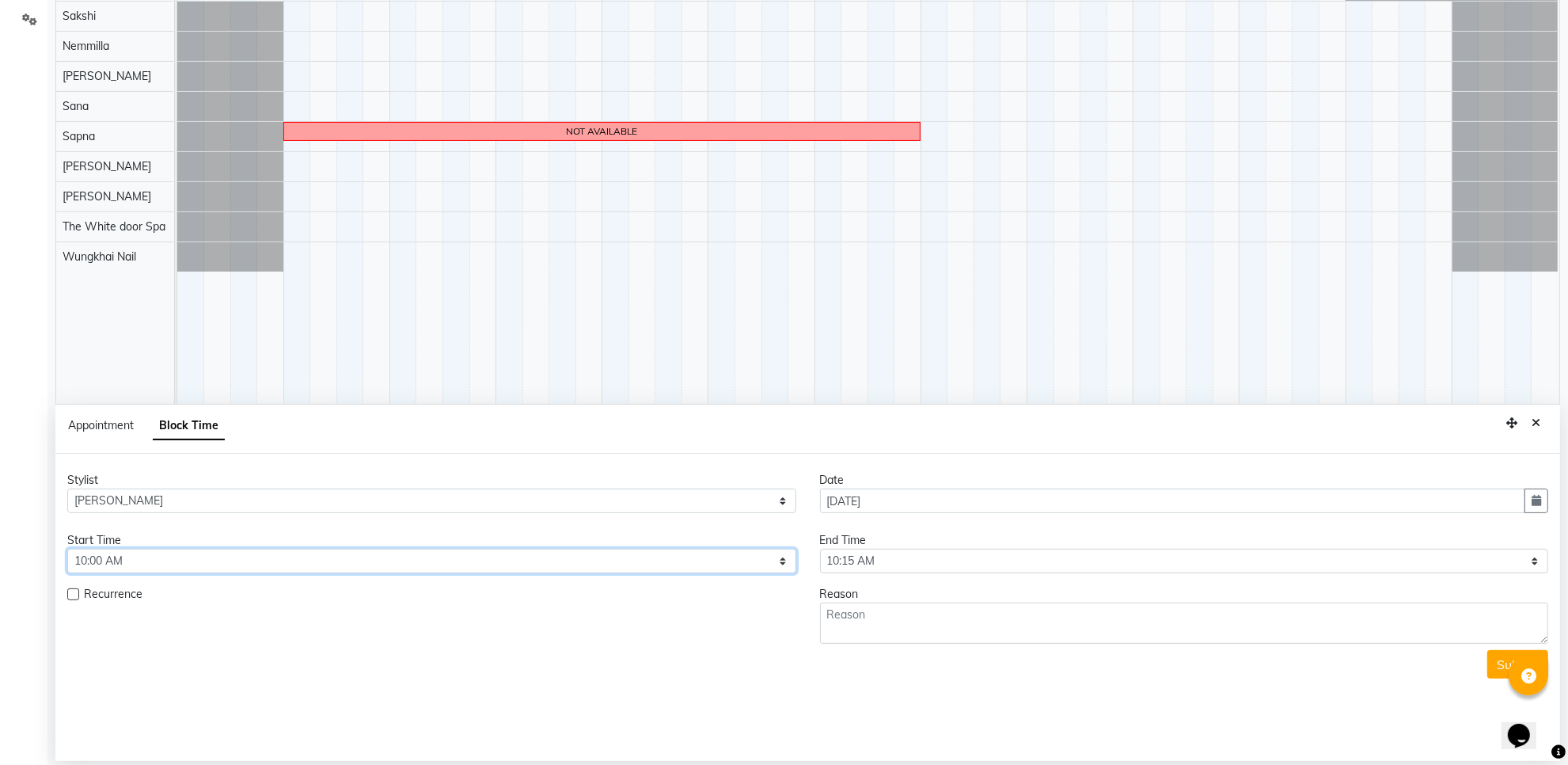
click at [386, 556] on select "Select 10:00 AM 10:15 AM 10:30 AM 10:45 AM 11:00 AM 11:15 AM 11:30 AM 11:45 AM …" at bounding box center [432, 561] width 729 height 25
click at [68, 550] on select "Select 10:00 AM 10:15 AM 10:30 AM 10:45 AM 11:00 AM 11:15 AM 11:30 AM 11:45 AM …" at bounding box center [432, 561] width 729 height 25
click at [915, 564] on select "Select 10:00 AM 10:15 AM 10:30 AM 10:45 AM 11:00 AM 11:15 AM 11:30 AM 11:45 AM …" at bounding box center [1184, 561] width 729 height 25
select select "780"
click at [820, 550] on select "Select 10:00 AM 10:15 AM 10:30 AM 10:45 AM 11:00 AM 11:15 AM 11:30 AM 11:45 AM …" at bounding box center [1184, 561] width 729 height 25
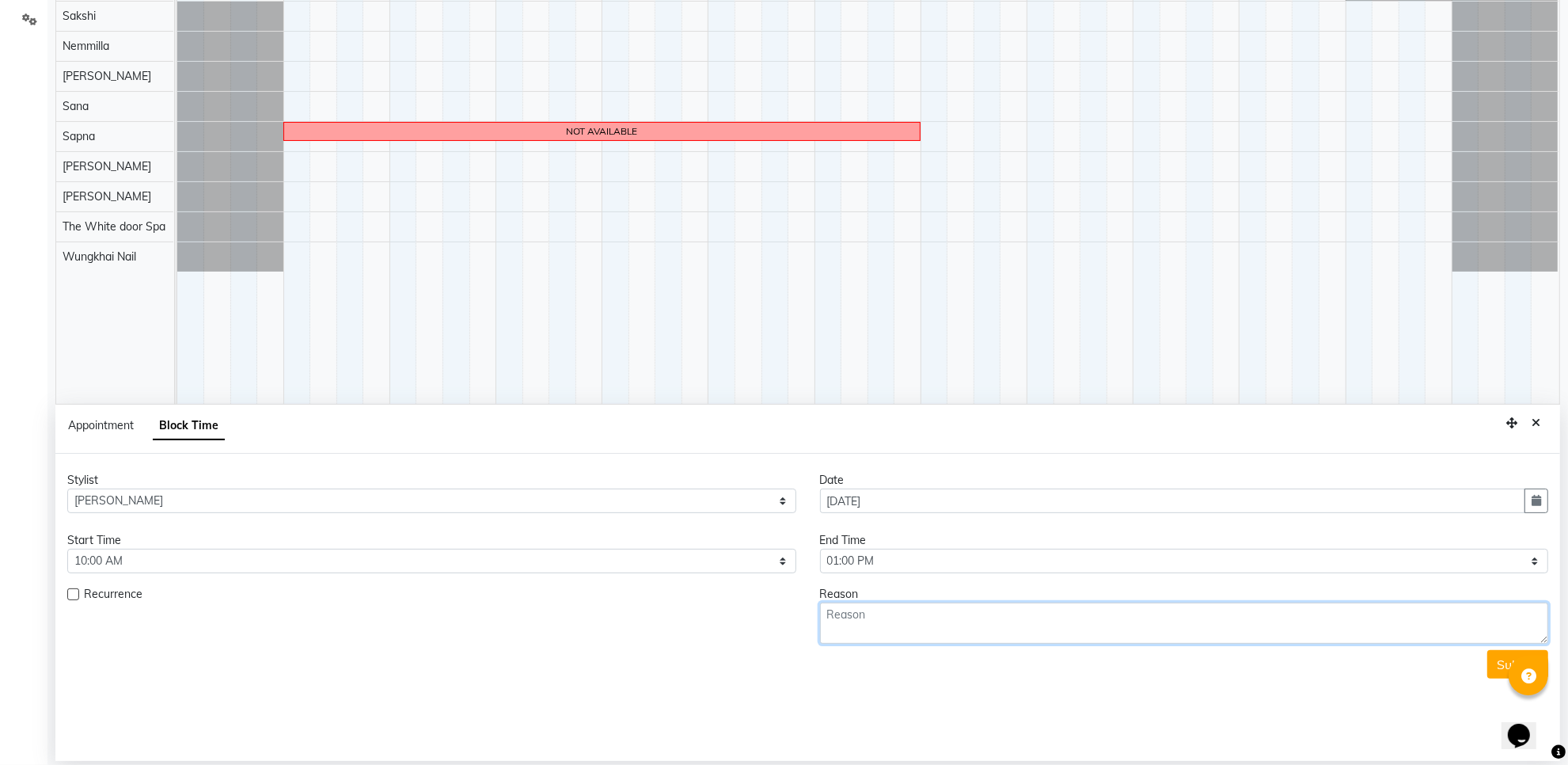
click at [872, 635] on textarea at bounding box center [1184, 623] width 729 height 41
type textarea "SANA MA"AM HOME SERVICE"
click at [1505, 659] on button "Submit" at bounding box center [1518, 664] width 61 height 29
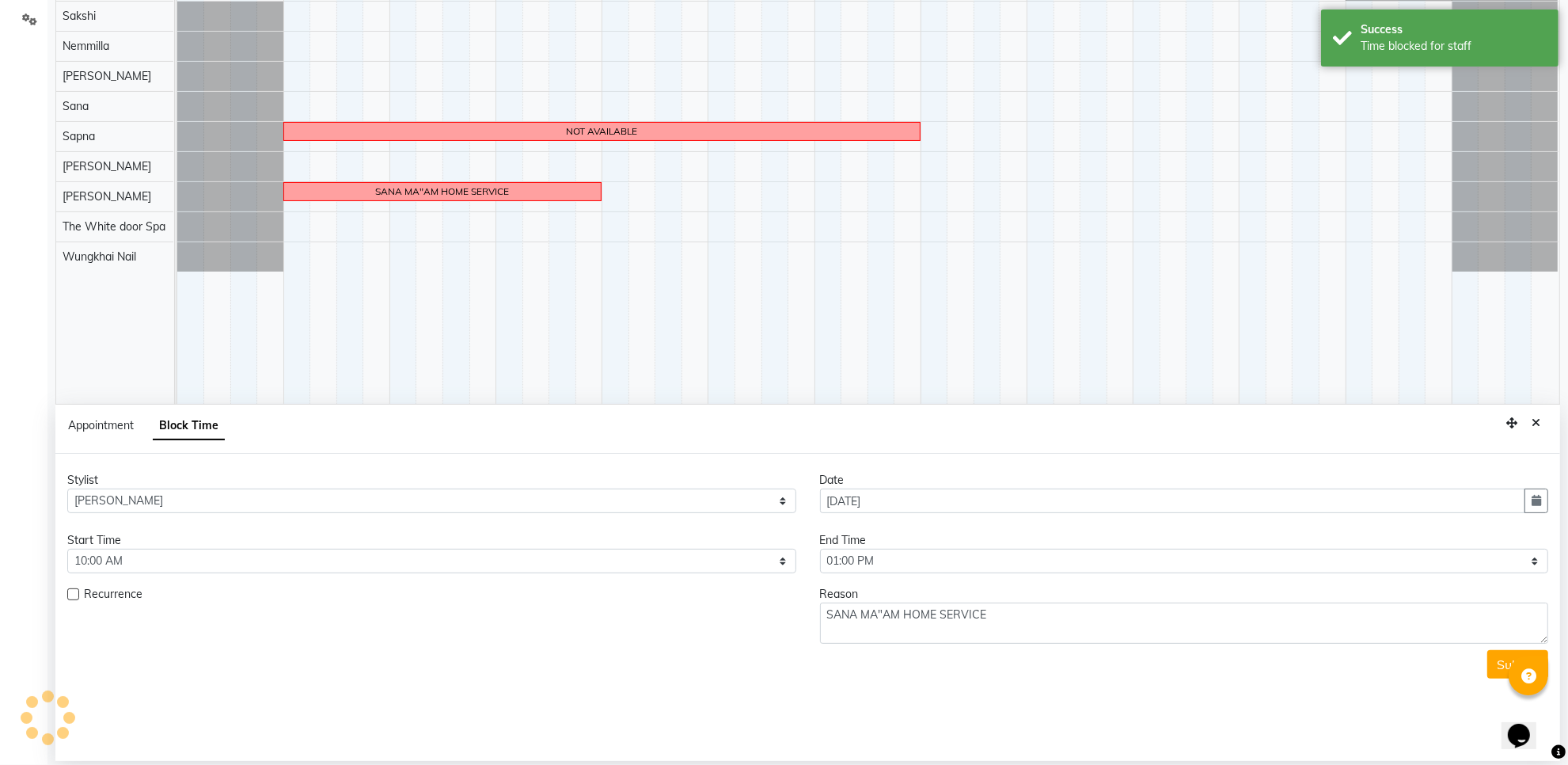
scroll to position [0, 0]
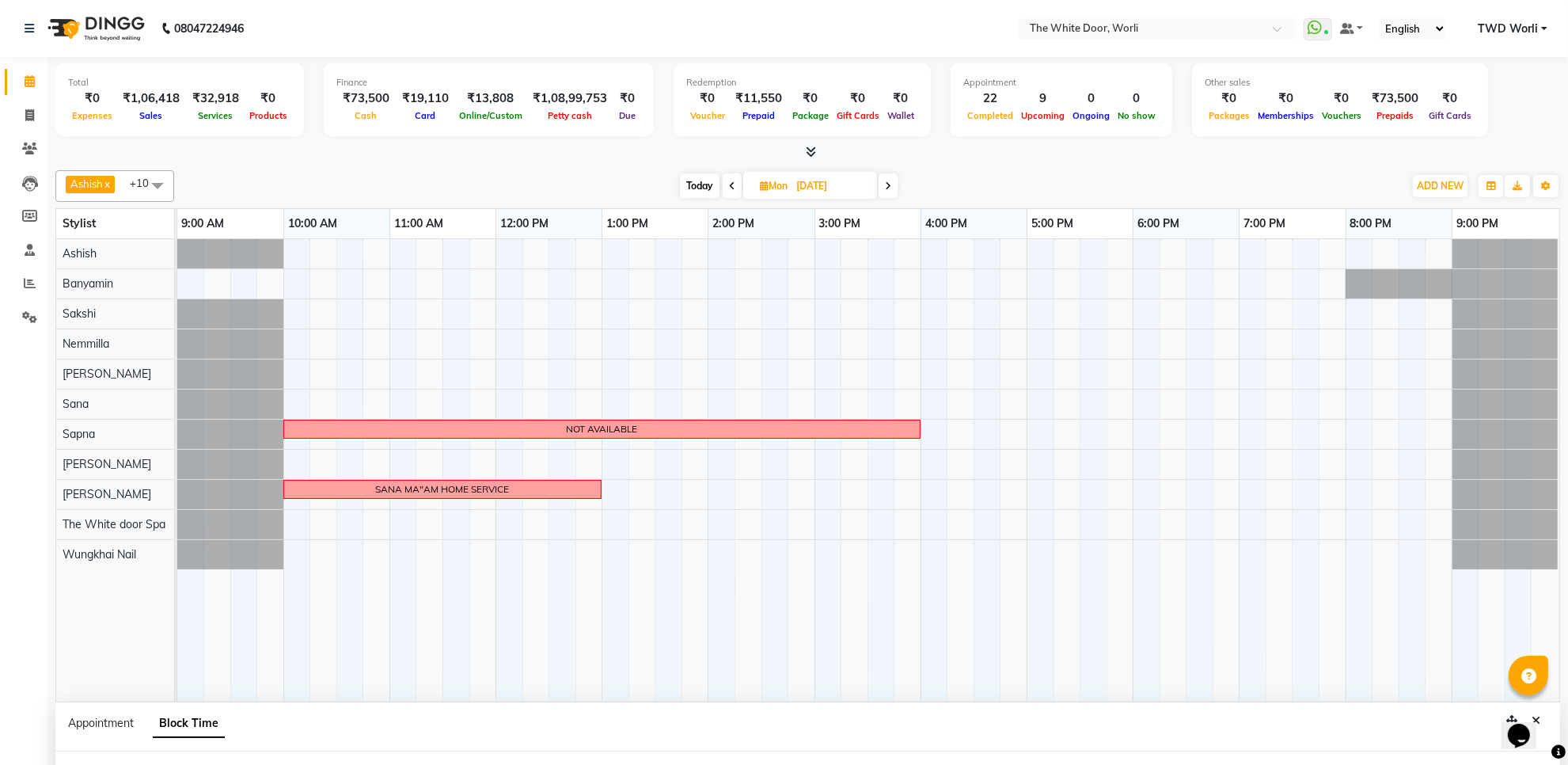
click at [690, 190] on span "Today" at bounding box center [700, 185] width 40 height 25
type input "02-10-2025"
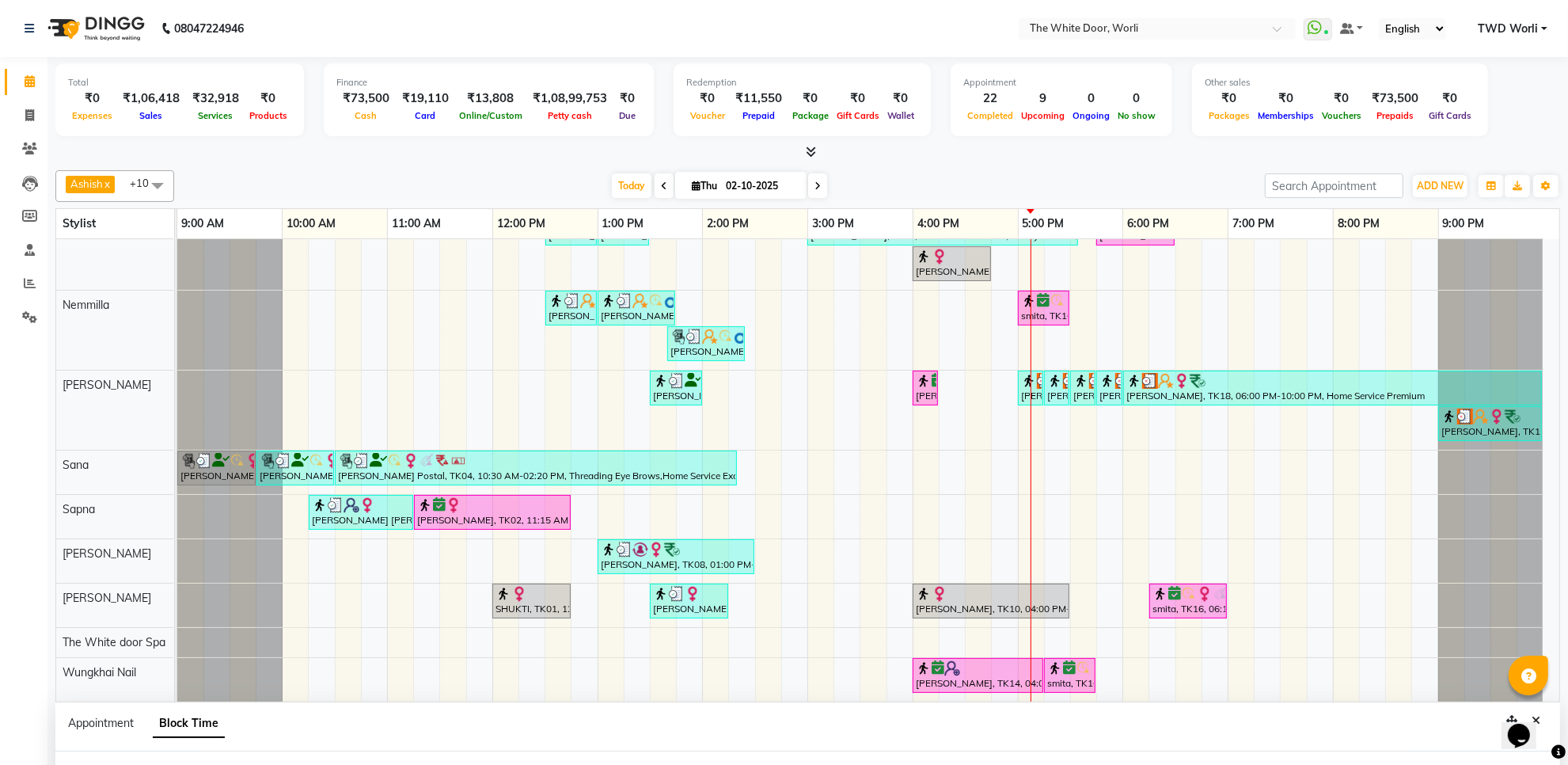
scroll to position [129, 0]
click at [1210, 26] on input "text" at bounding box center [1141, 30] width 230 height 16
click at [1522, 96] on div "Total ₹0 Expenses ₹1,06,418 Sales ₹32,918 Services ₹0 Products Finance ₹73,500 …" at bounding box center [807, 102] width 1505 height 77
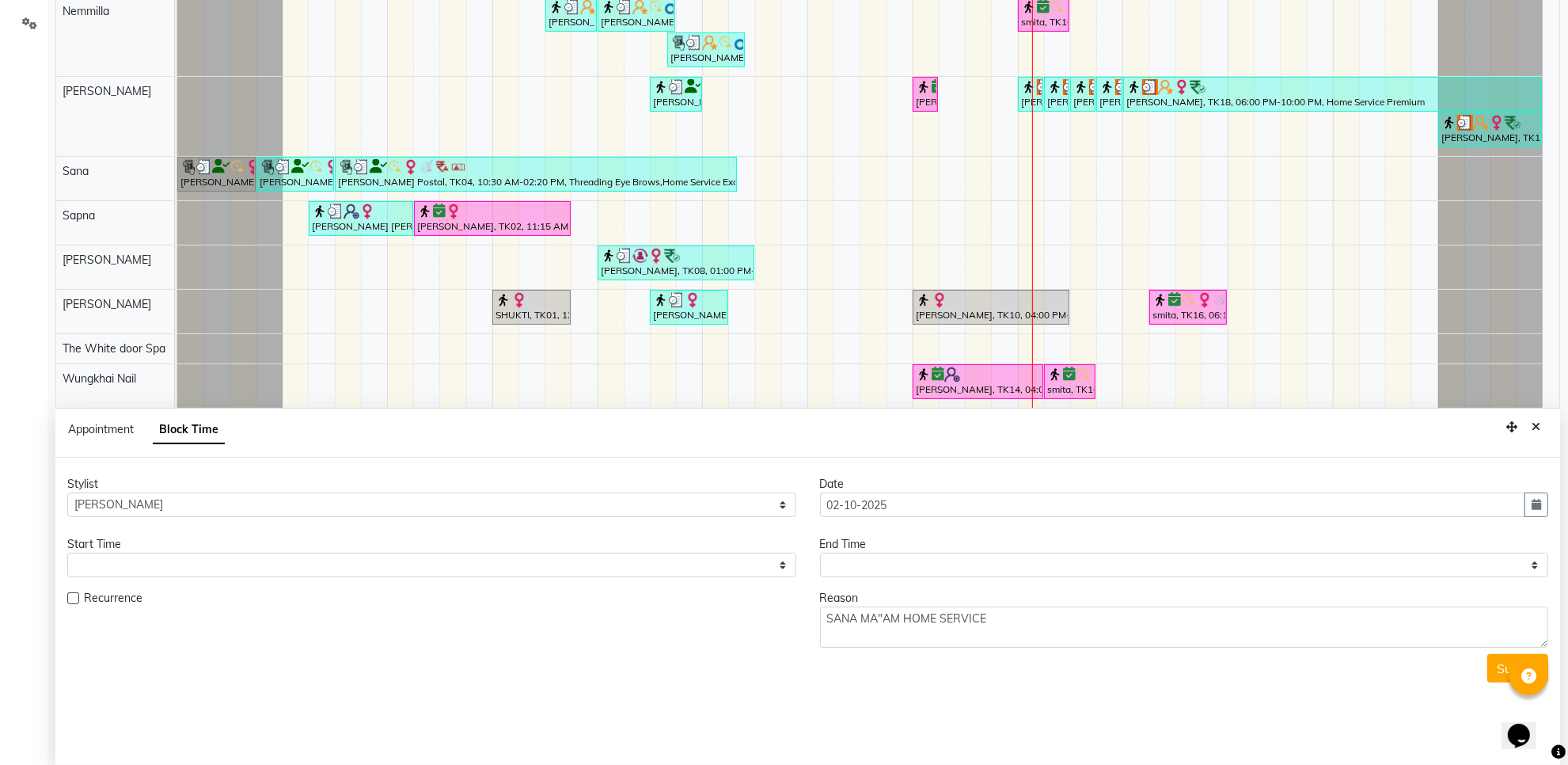
scroll to position [298, 0]
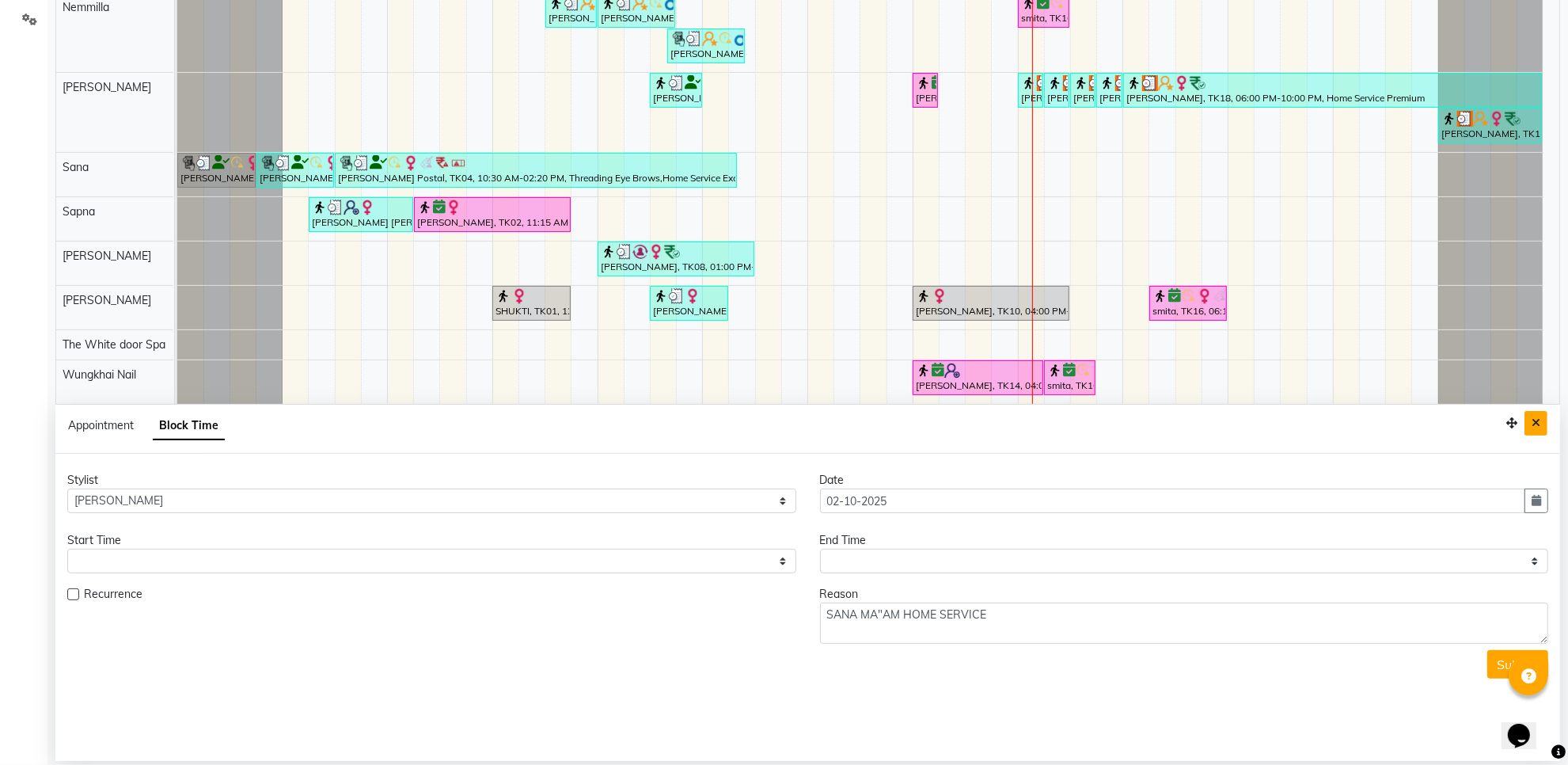
click at [1534, 432] on button "Close" at bounding box center [1537, 424] width 23 height 25
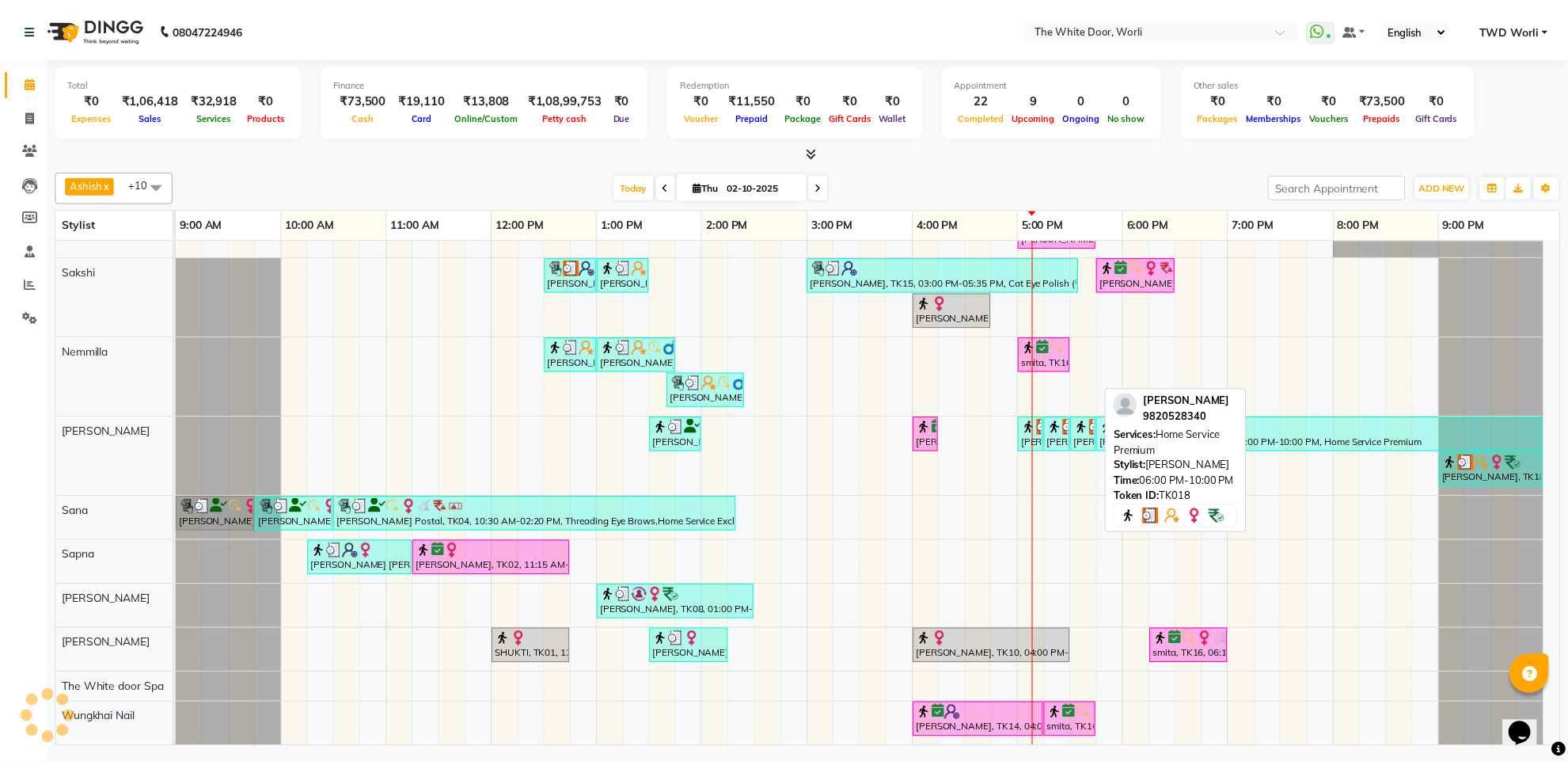
scroll to position [89, 0]
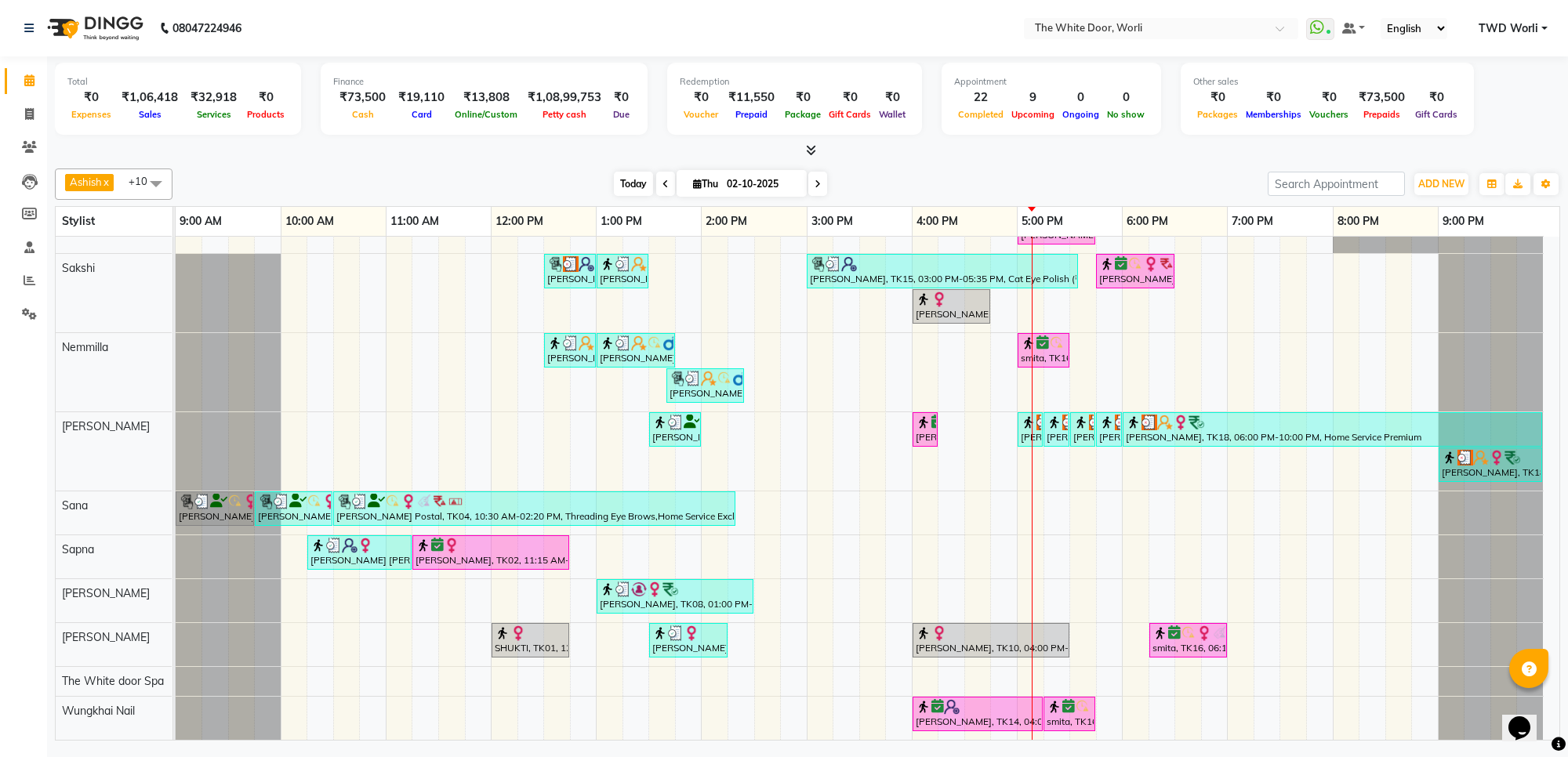
click at [629, 188] on span "Today" at bounding box center [633, 184] width 39 height 24
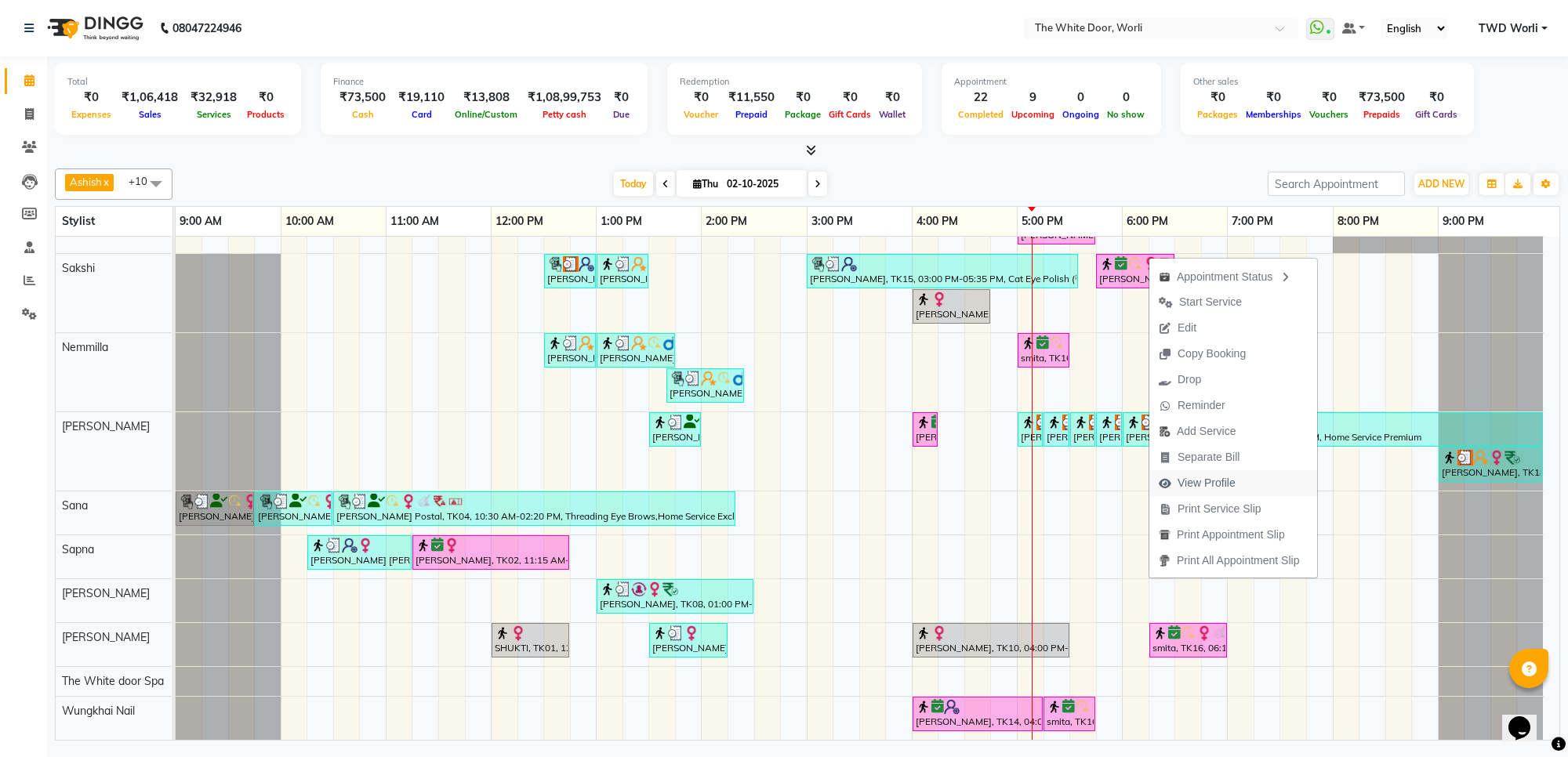
click at [1216, 485] on span "View Profile" at bounding box center [1206, 483] width 58 height 16
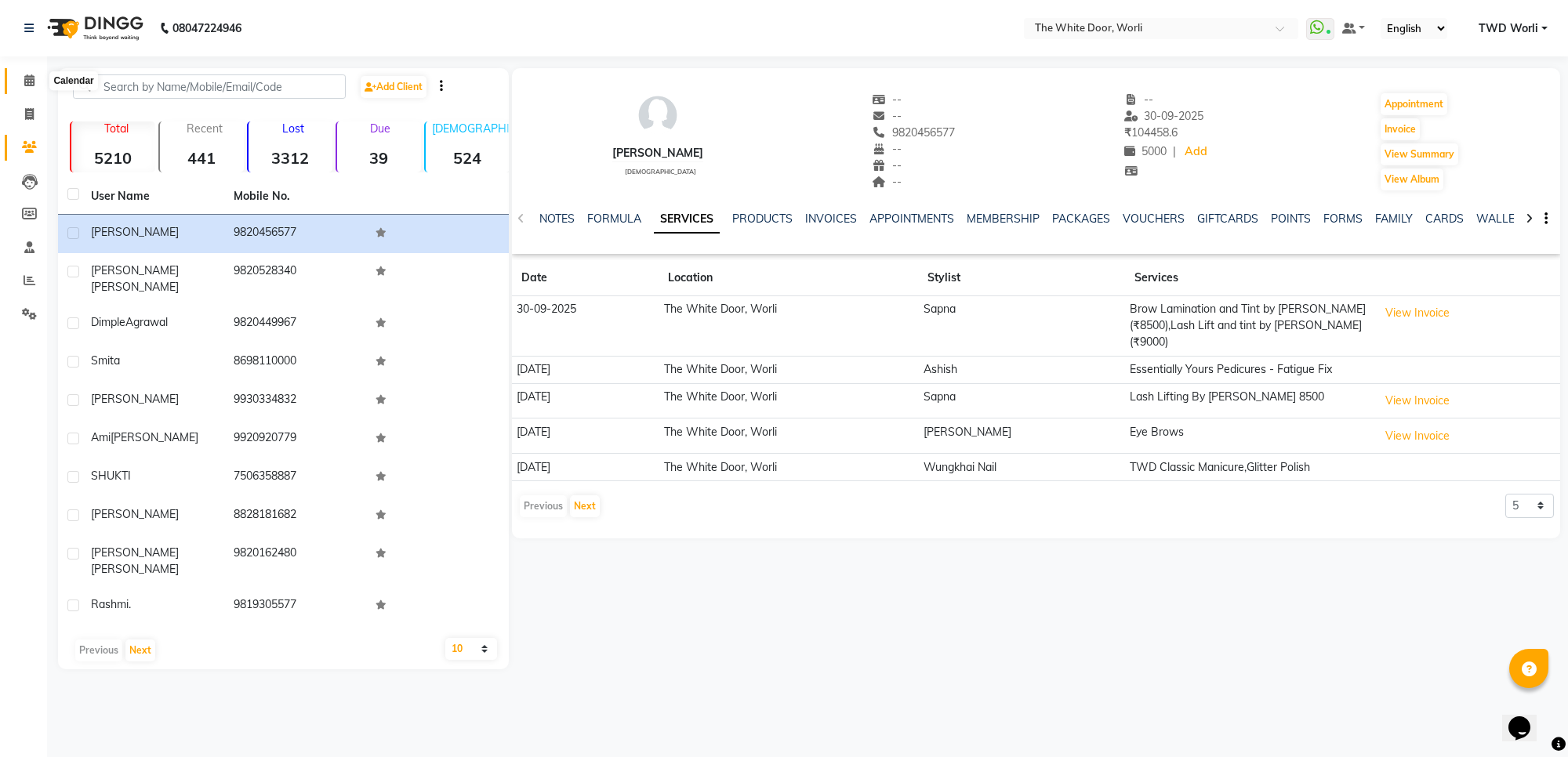
click at [29, 77] on icon at bounding box center [29, 80] width 10 height 11
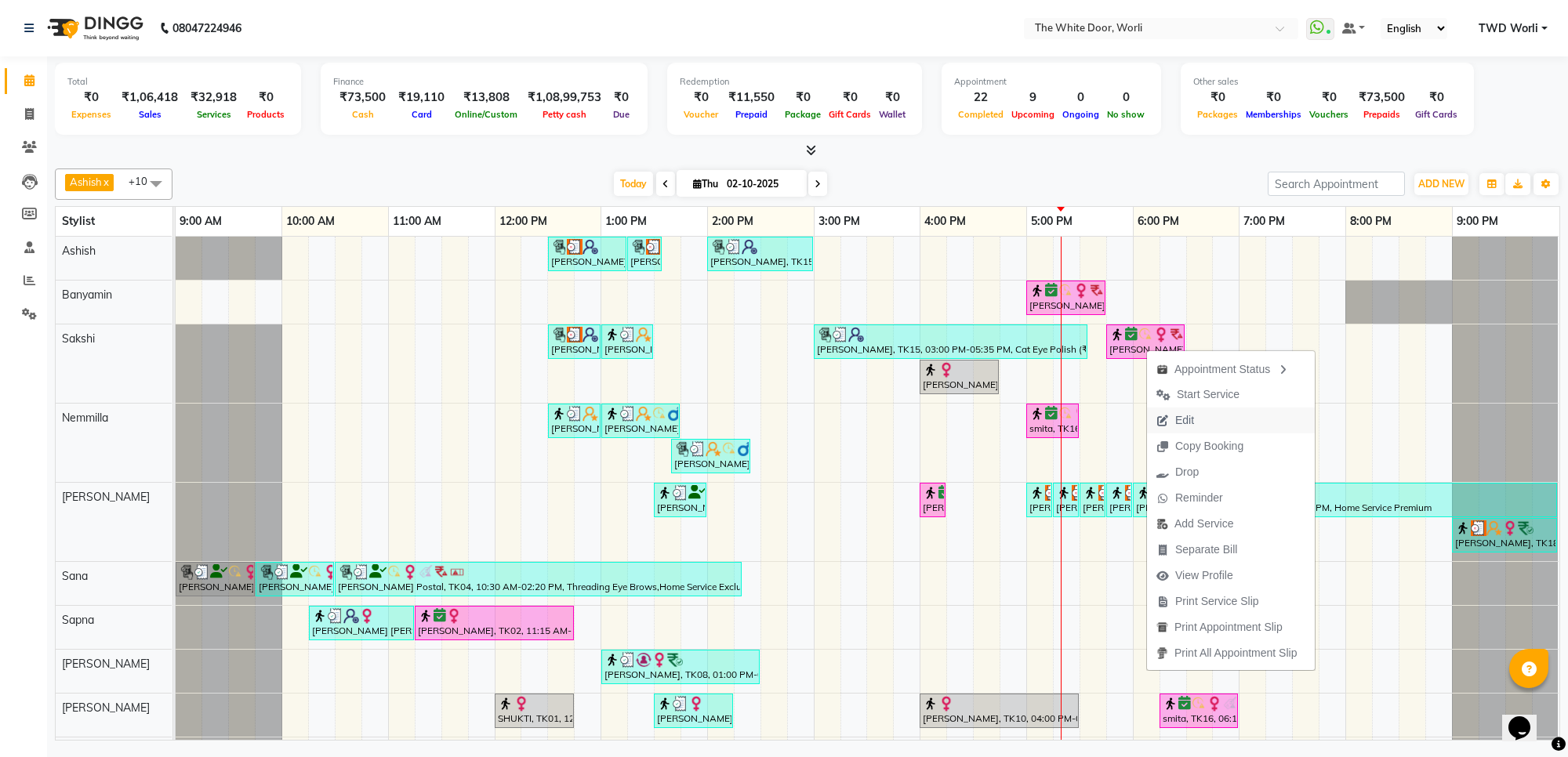
click at [1219, 422] on button "Edit" at bounding box center [1231, 421] width 168 height 26
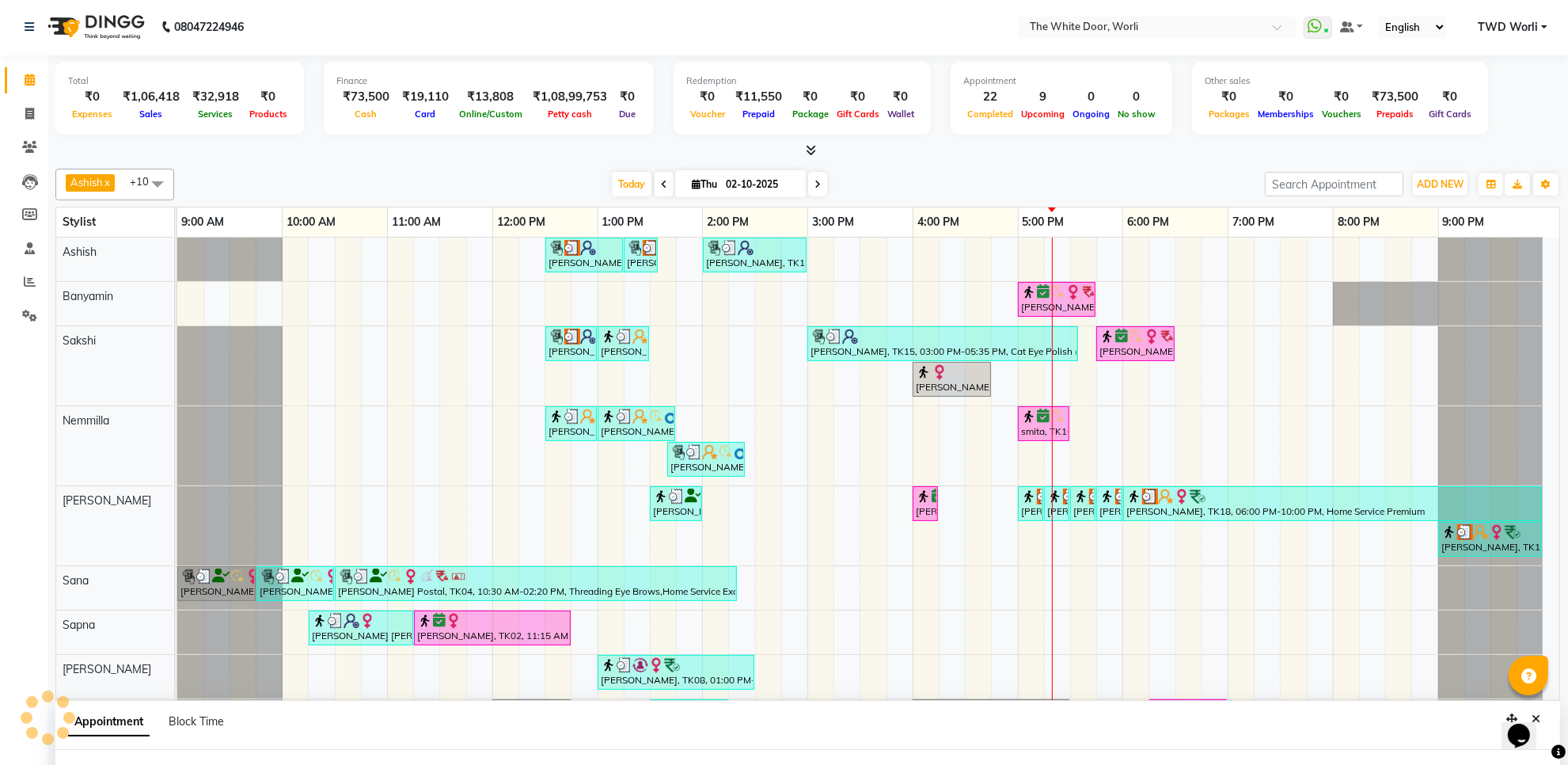
select select "tentative"
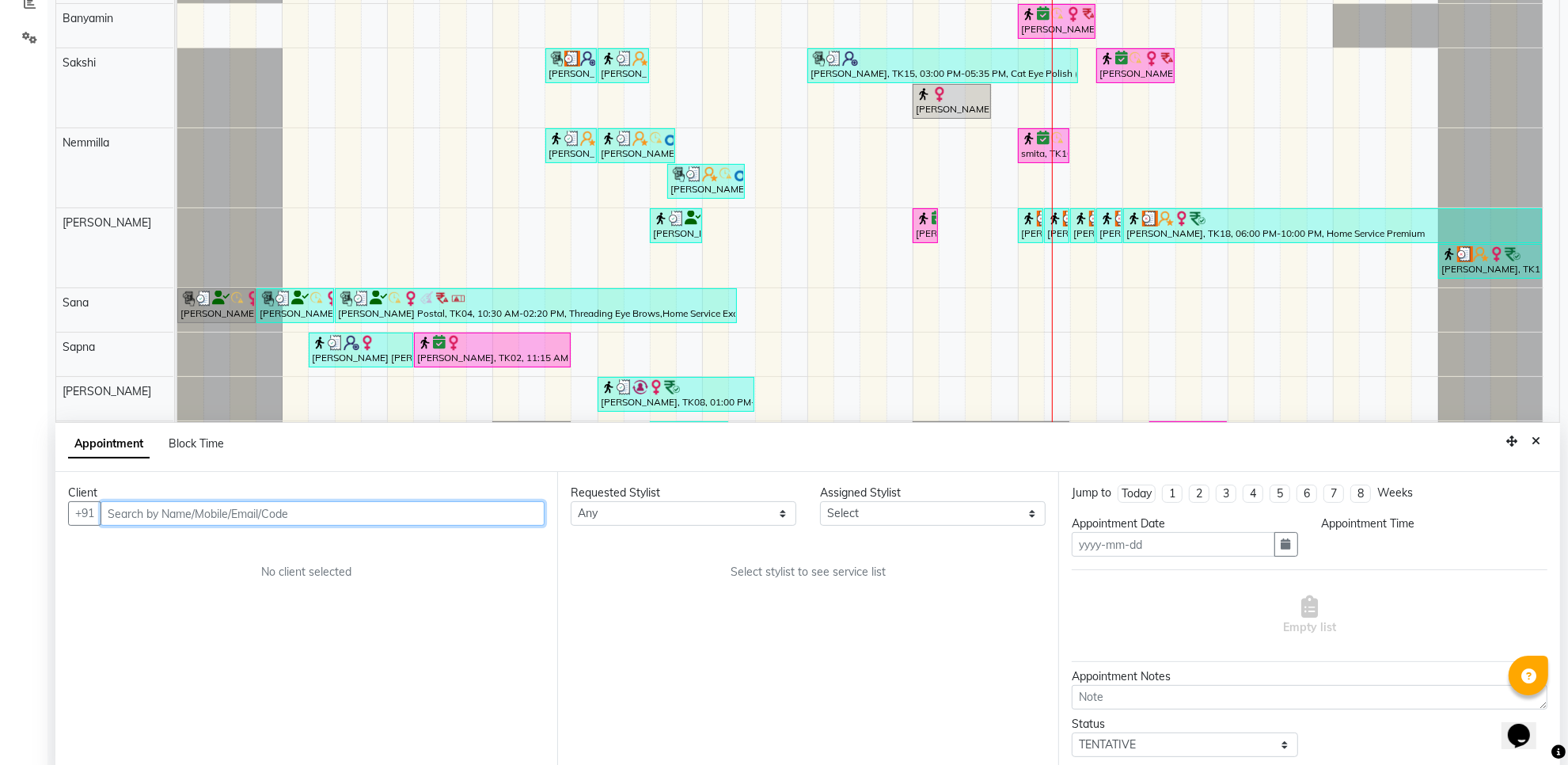
scroll to position [298, 0]
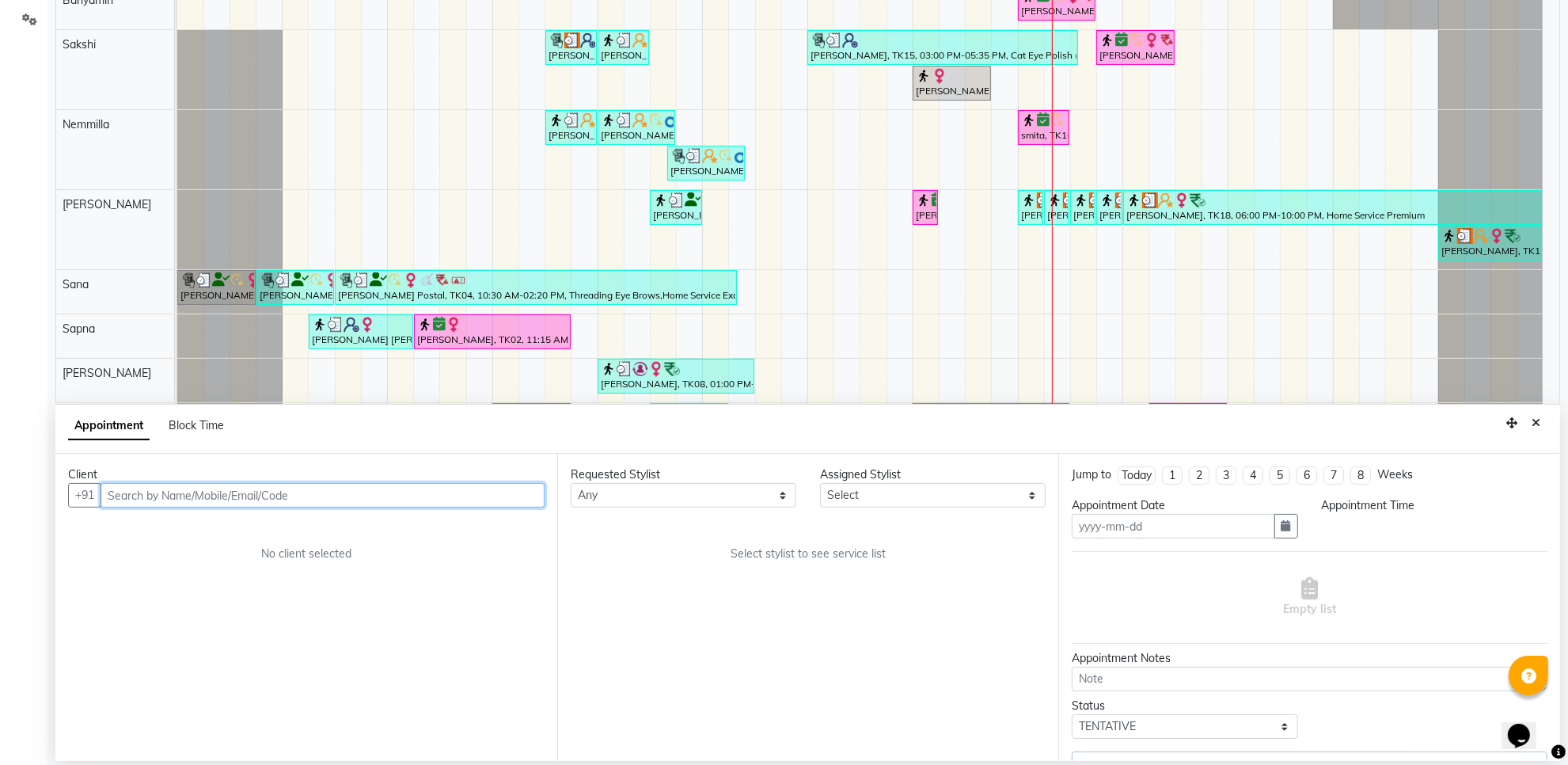
type input "02-10-2025"
select select "confirm booking"
select select "1020"
select select "22335"
select select "1664"
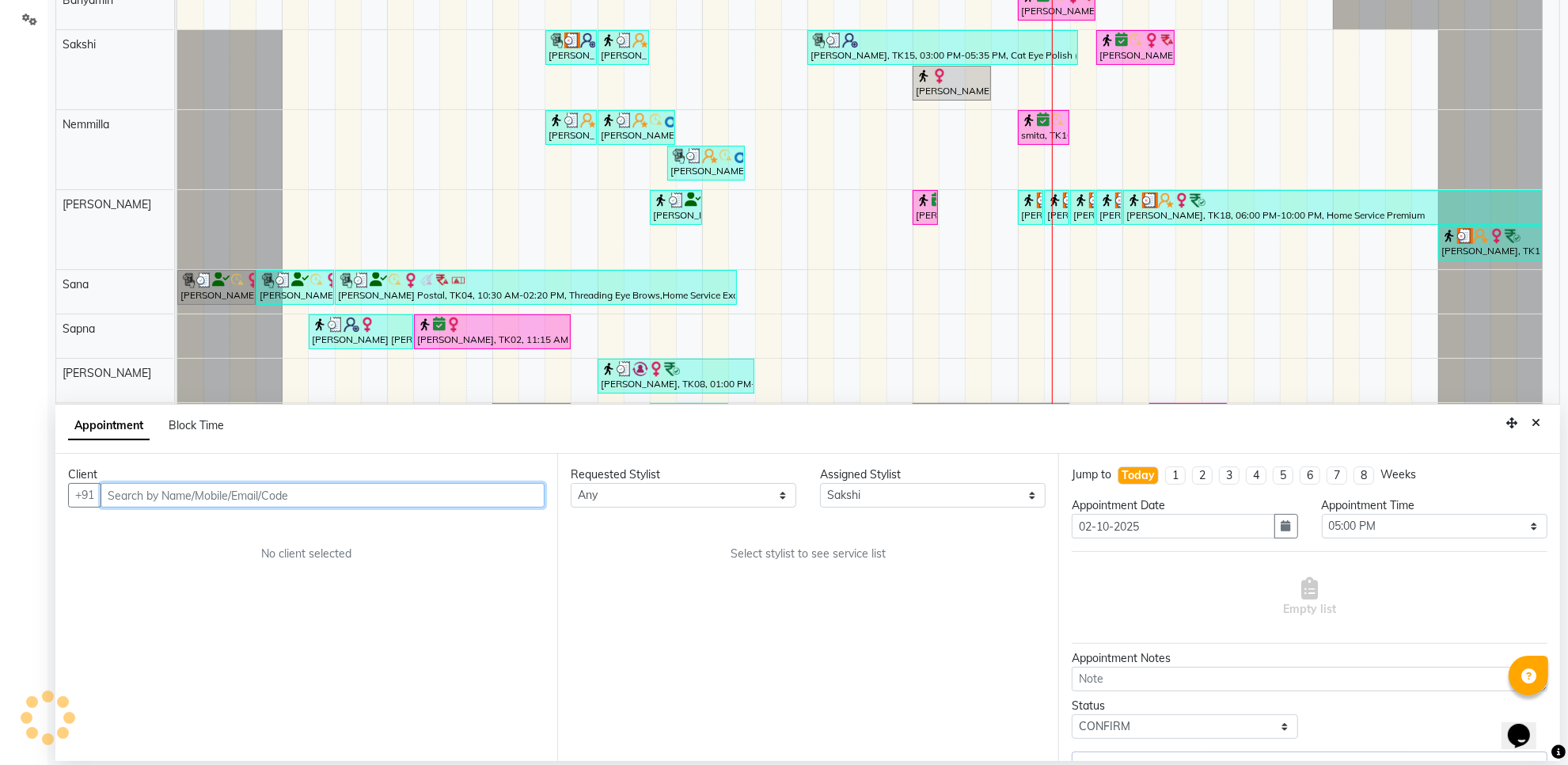
select select "1664"
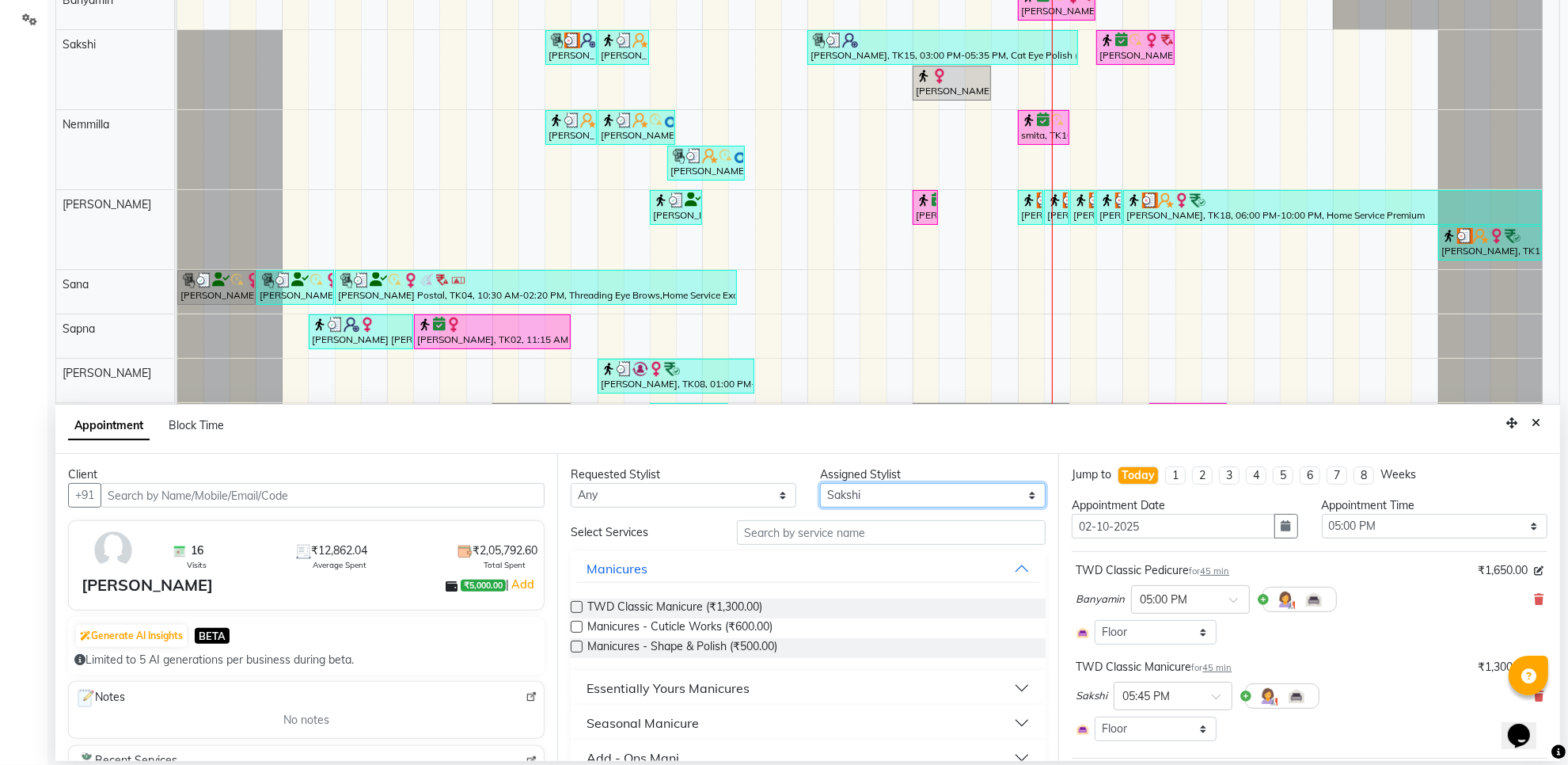
click at [901, 500] on select "Select Aarti Ashish Ashish S Banyamin Gautam Sharma Leyla Lash Nemmilla Pranali…" at bounding box center [933, 495] width 226 height 25
select select "22903"
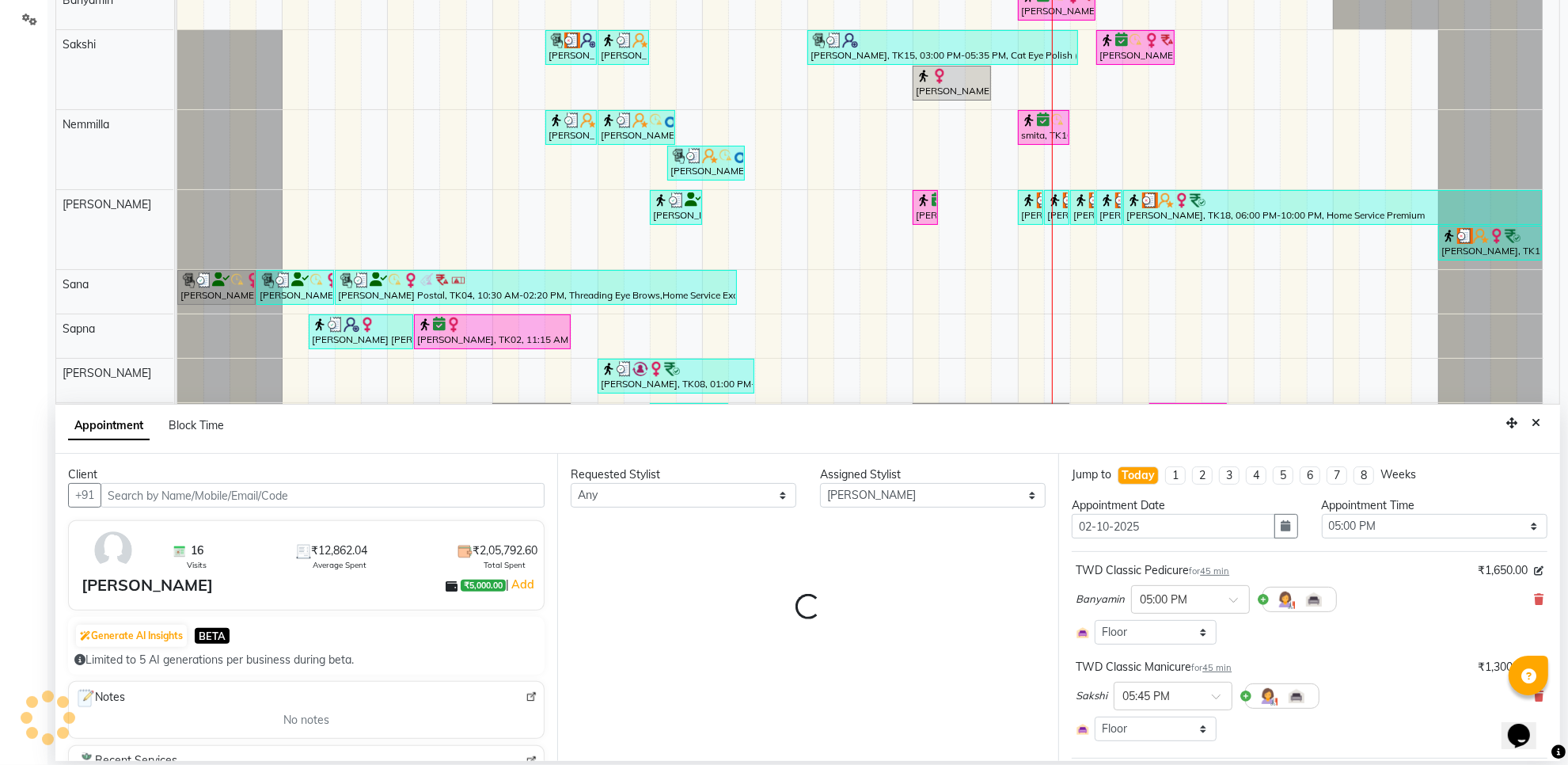
drag, startPoint x: 869, startPoint y: 584, endPoint x: 880, endPoint y: 583, distance: 11.0
click at [873, 584] on div "Requested Stylist Any Aarti Ashish Ashish S Banyamin Gautam Sharma Leyla Lash N…" at bounding box center [807, 608] width 502 height 307
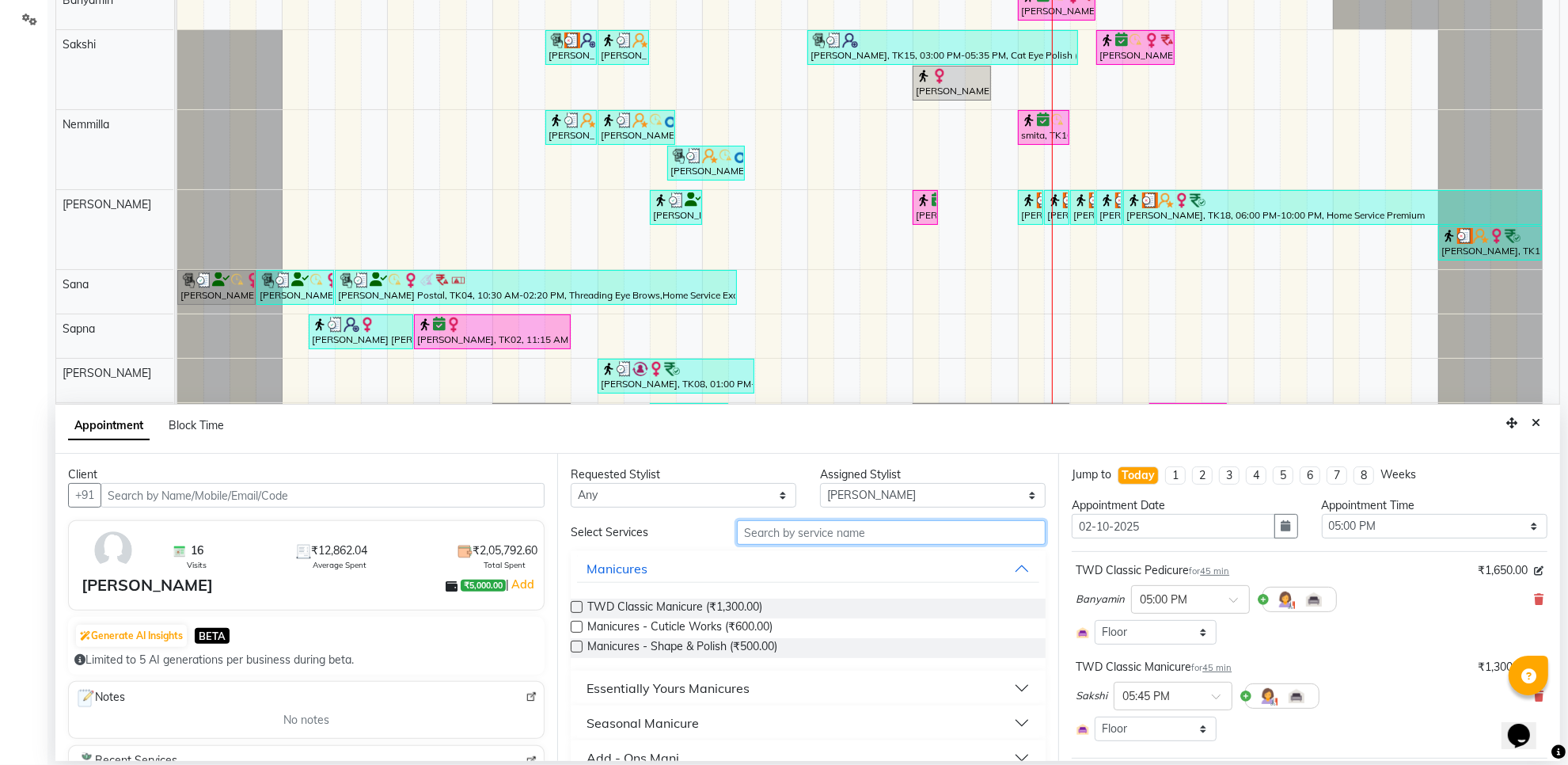
click at [809, 533] on input "text" at bounding box center [892, 533] width 309 height 25
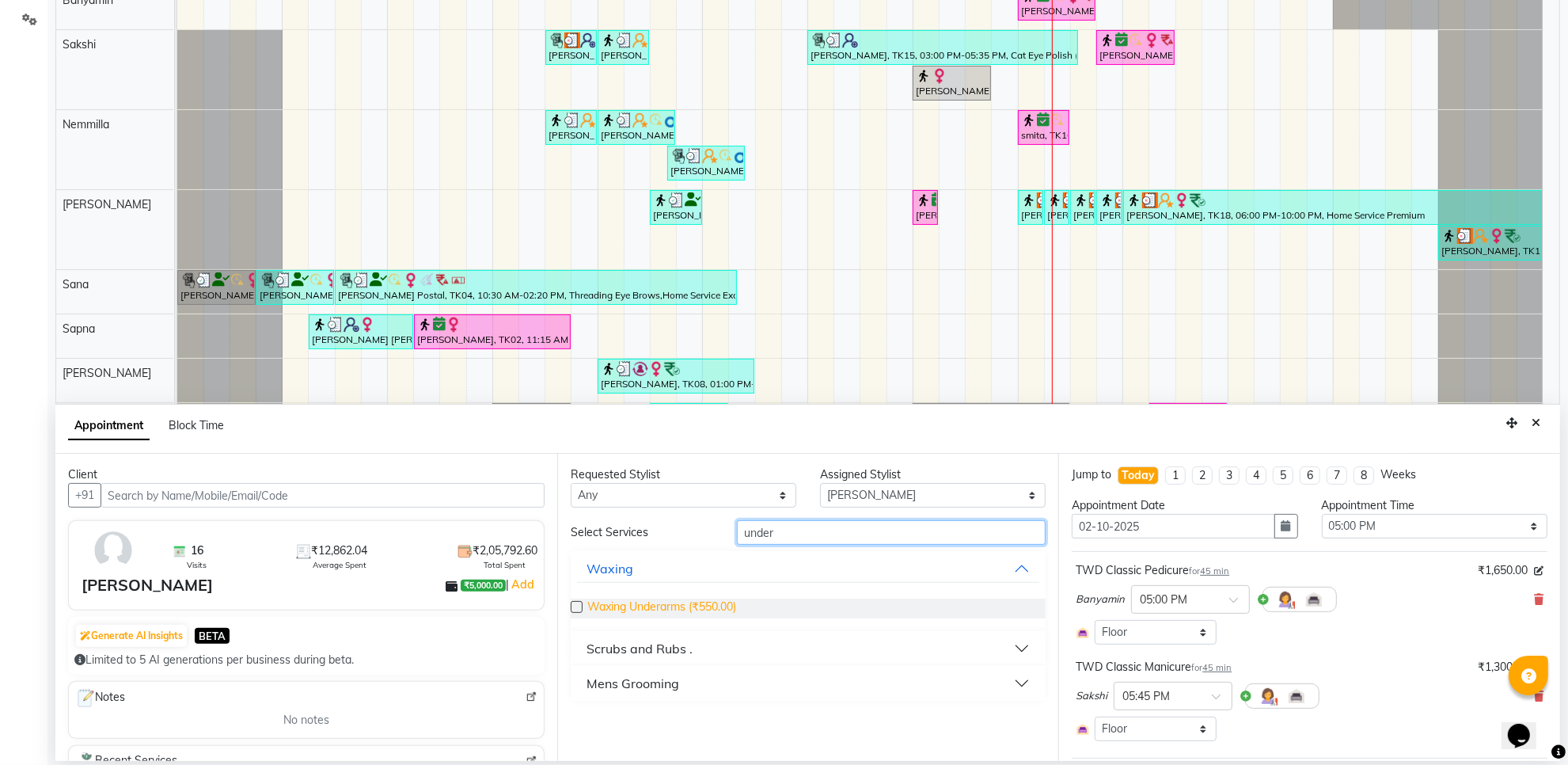
type input "under"
click at [644, 607] on span "Waxing Underarms (₹550.00)" at bounding box center [662, 608] width 149 height 20
checkbox input "false"
click at [793, 539] on input "under" at bounding box center [892, 533] width 309 height 25
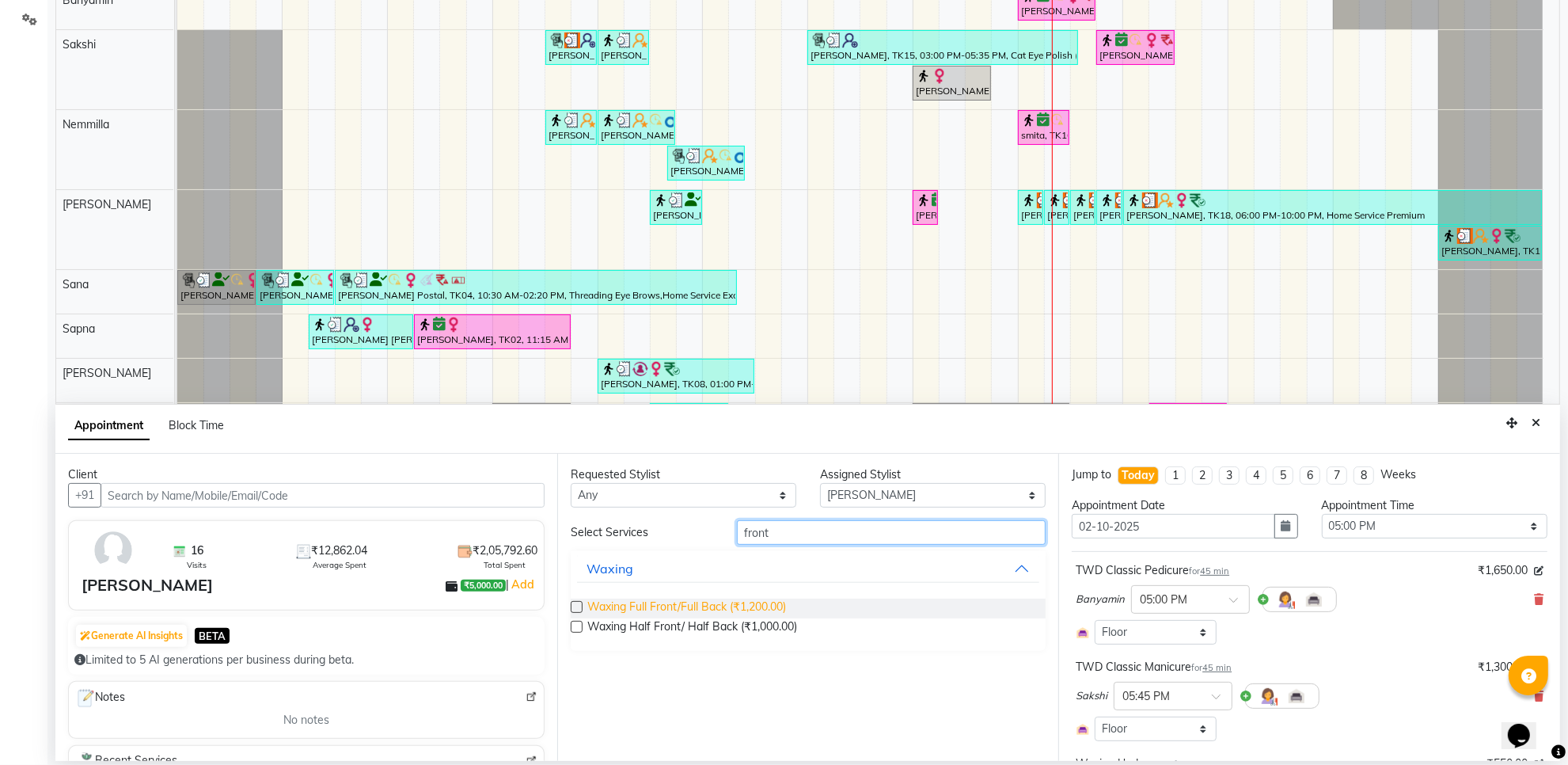
type input "front"
click at [770, 612] on span "Waxing Full Front/Full Back (₹1,200.00)" at bounding box center [686, 608] width 199 height 20
checkbox input "false"
click at [812, 533] on input "front" at bounding box center [892, 533] width 309 height 25
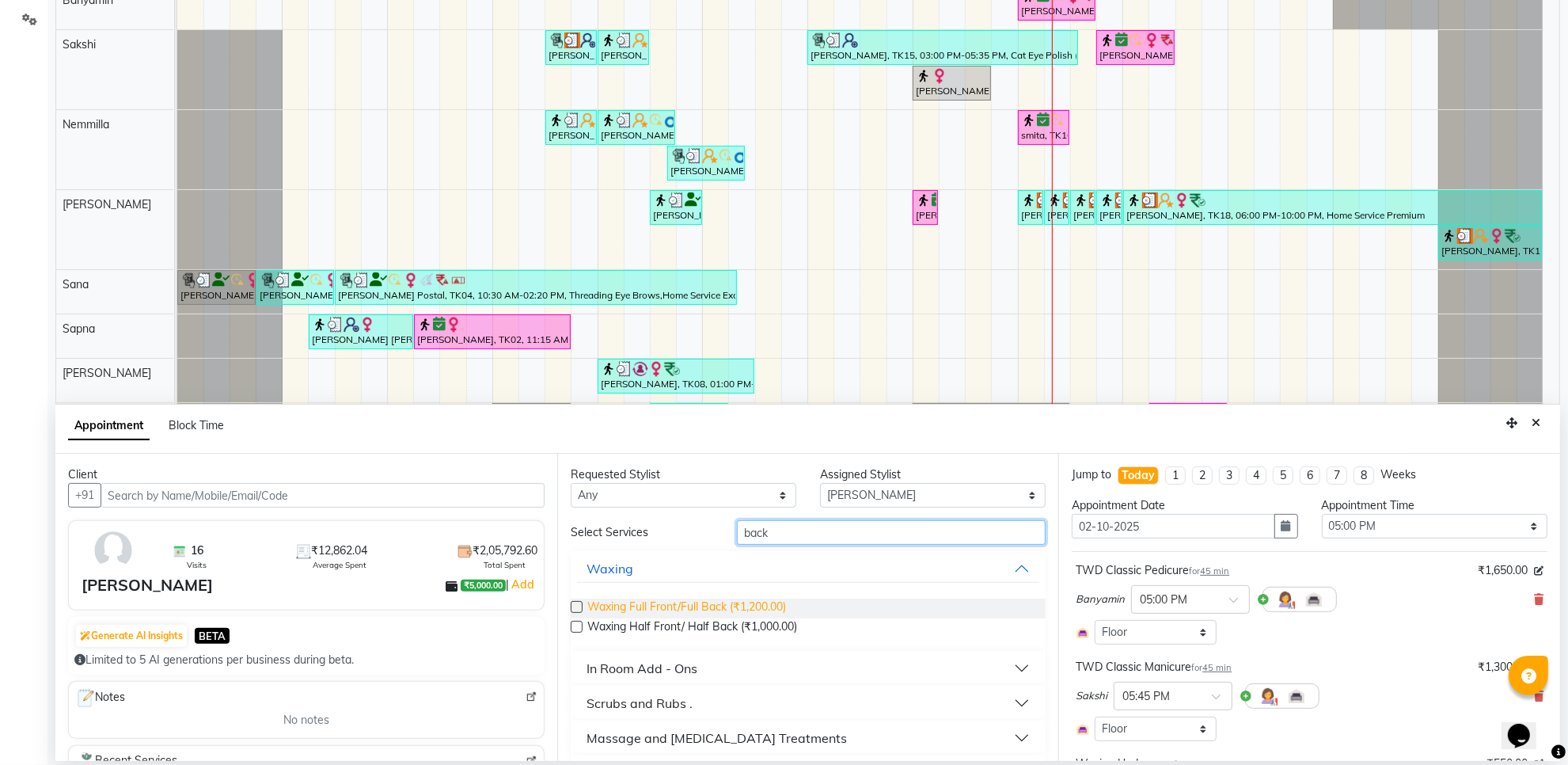
type input "back"
click at [757, 603] on span "Waxing Full Front/Full Back (₹1,200.00)" at bounding box center [686, 608] width 199 height 20
checkbox input "false"
click at [781, 535] on input "back" at bounding box center [892, 533] width 309 height 25
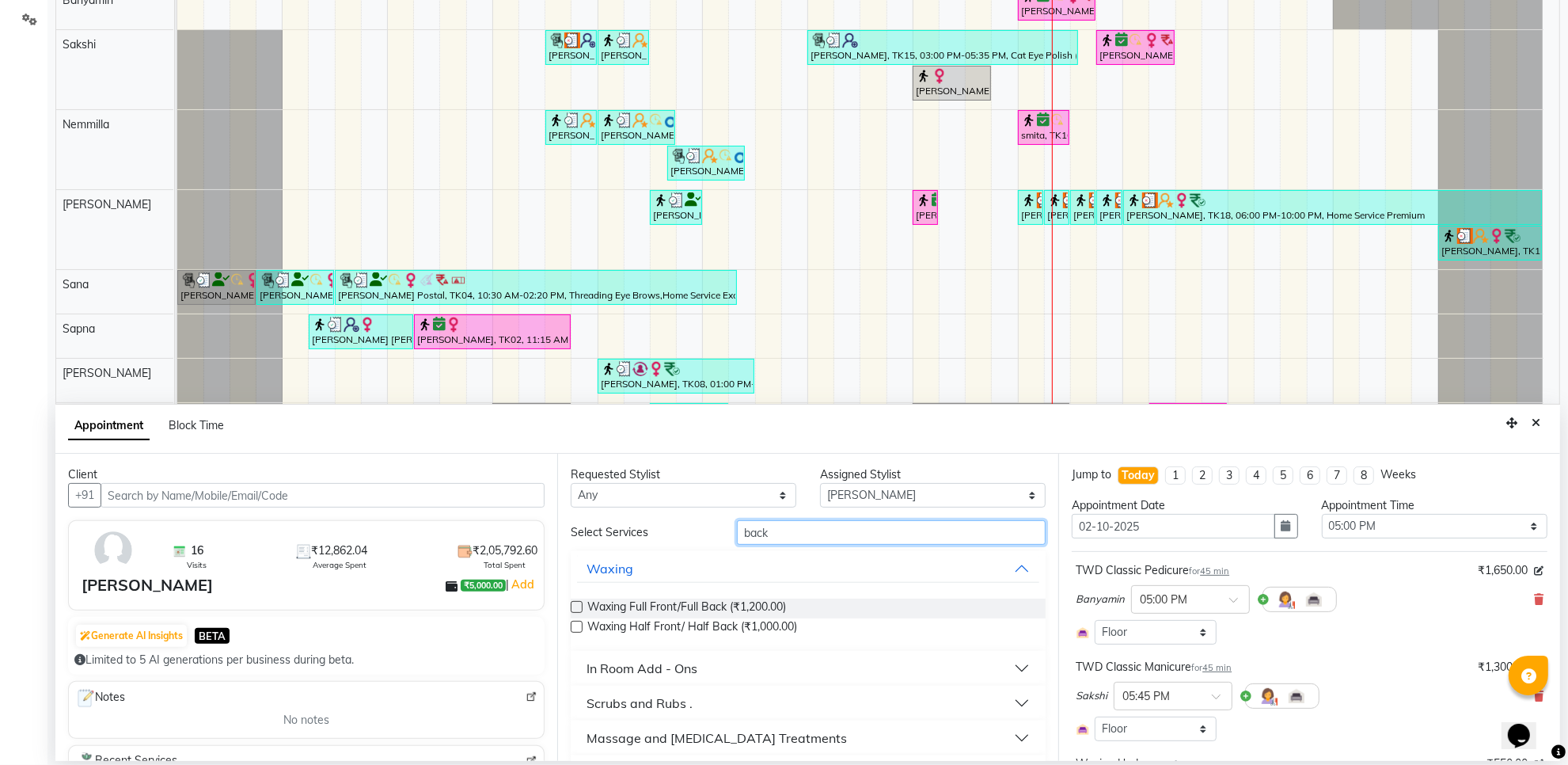
click at [781, 535] on input "back" at bounding box center [892, 533] width 309 height 25
type input "butt"
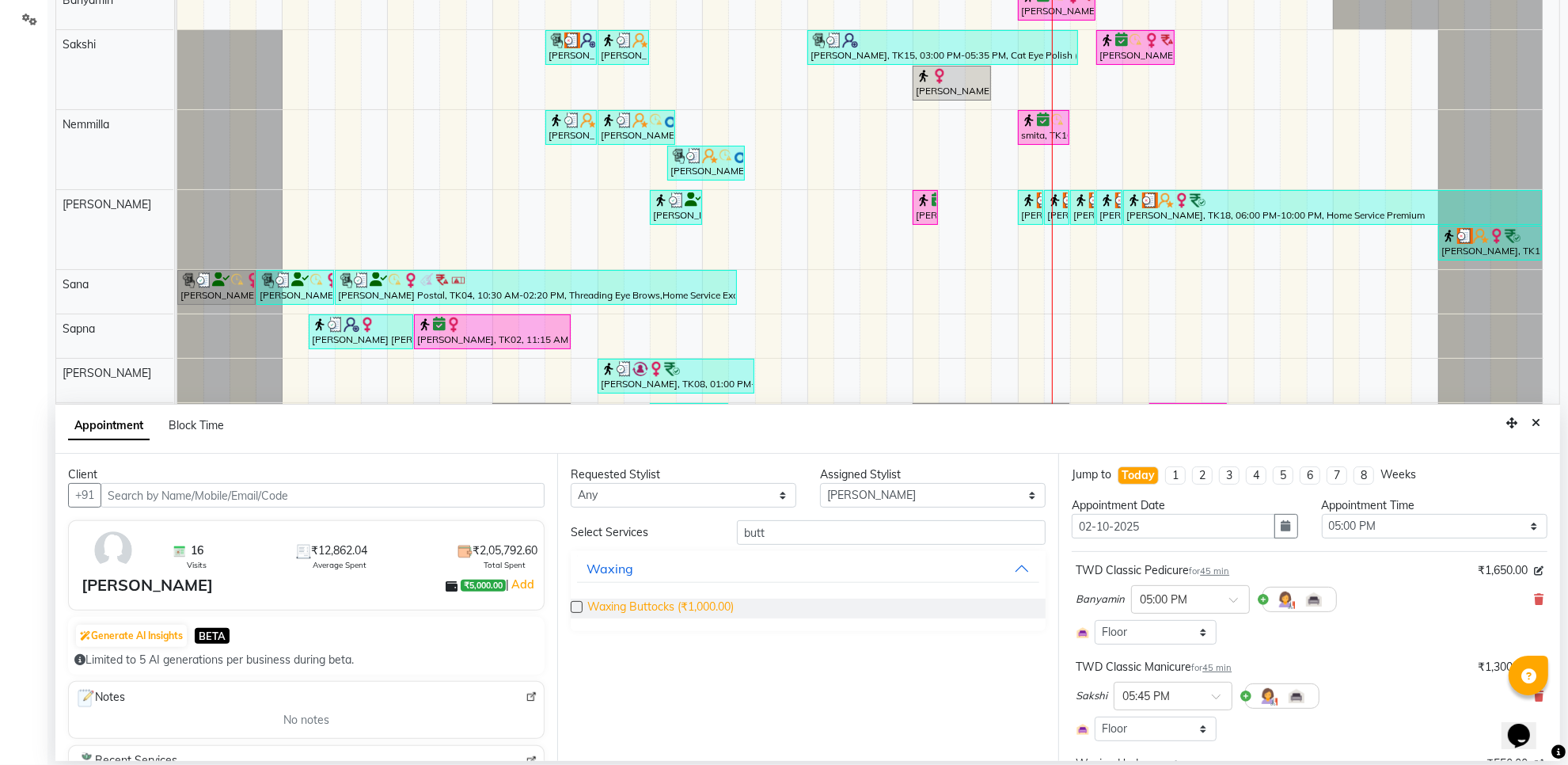
click at [725, 603] on span "Waxing Buttocks (₹1,000.00)" at bounding box center [661, 608] width 147 height 20
checkbox input "false"
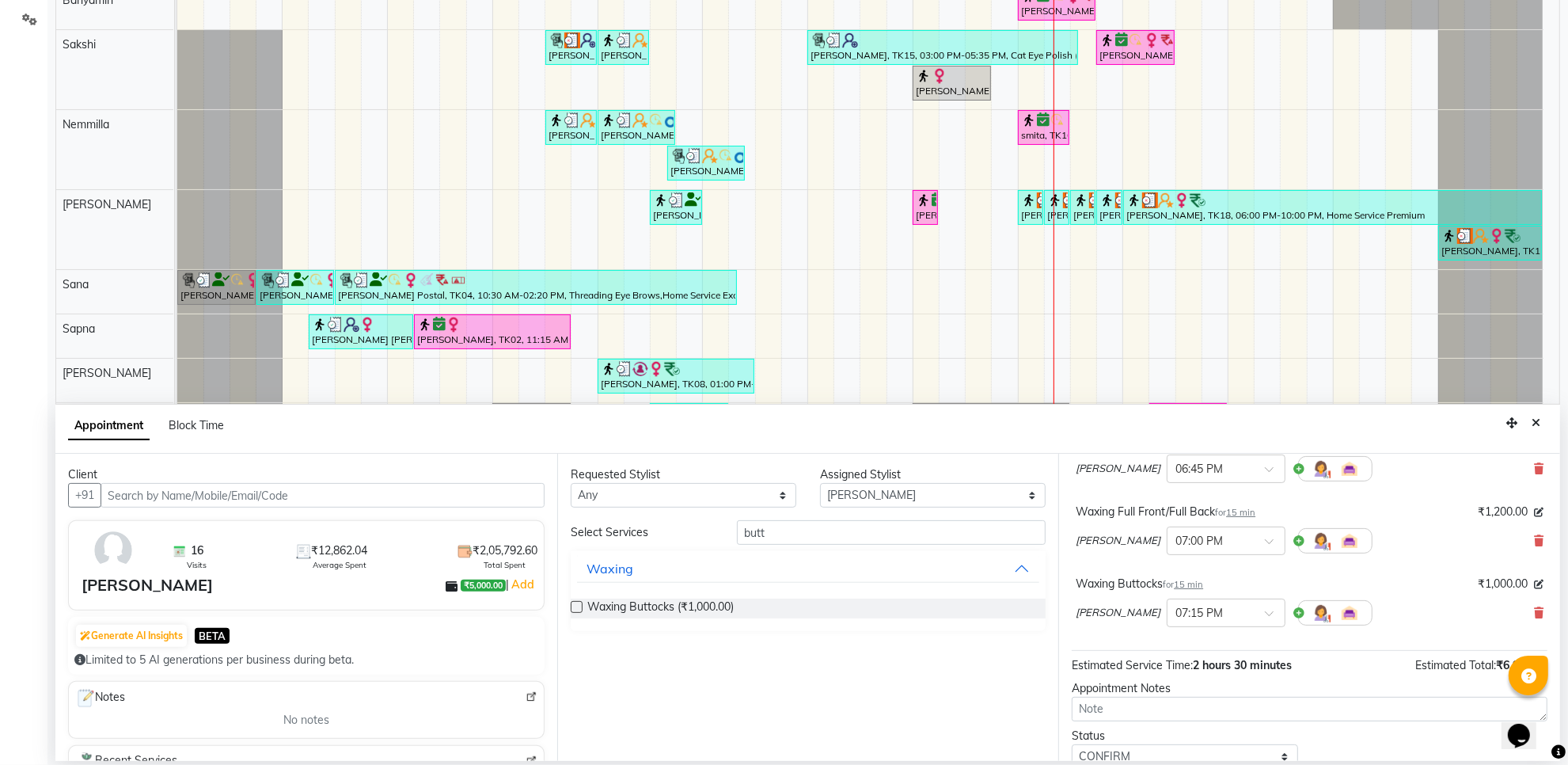
scroll to position [459, 0]
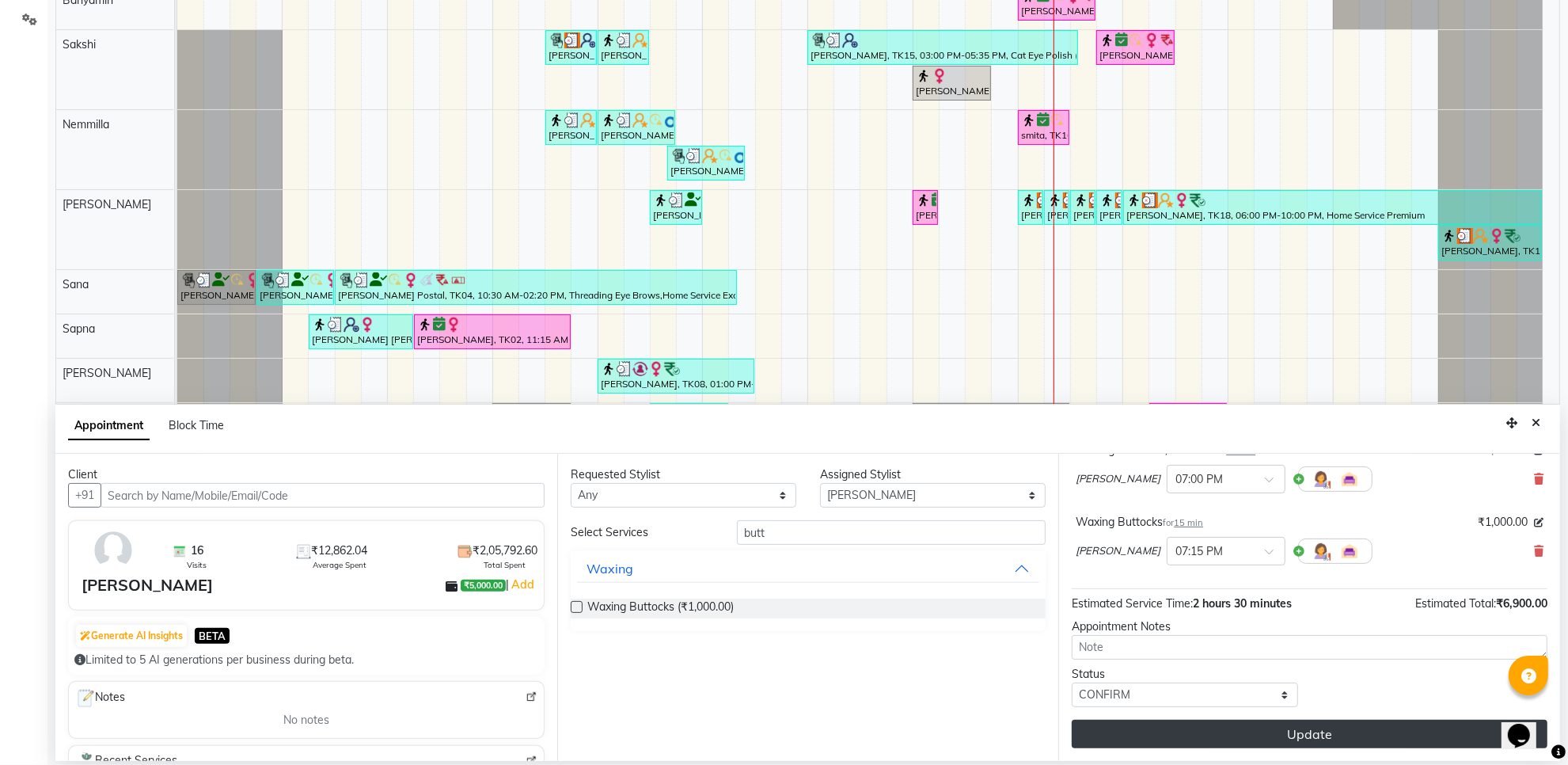
click at [1185, 737] on button "Update" at bounding box center [1309, 734] width 475 height 29
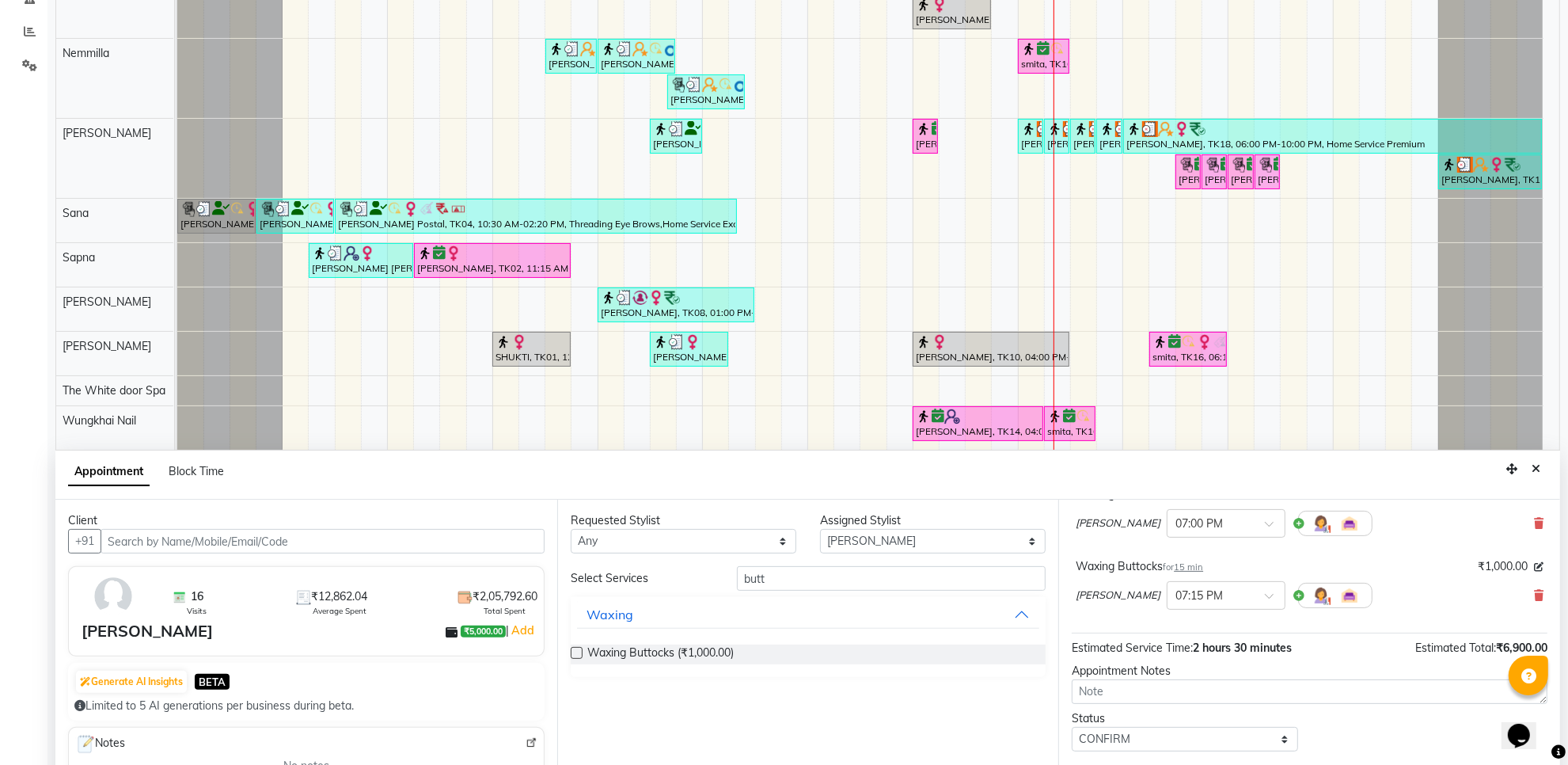
scroll to position [298, 0]
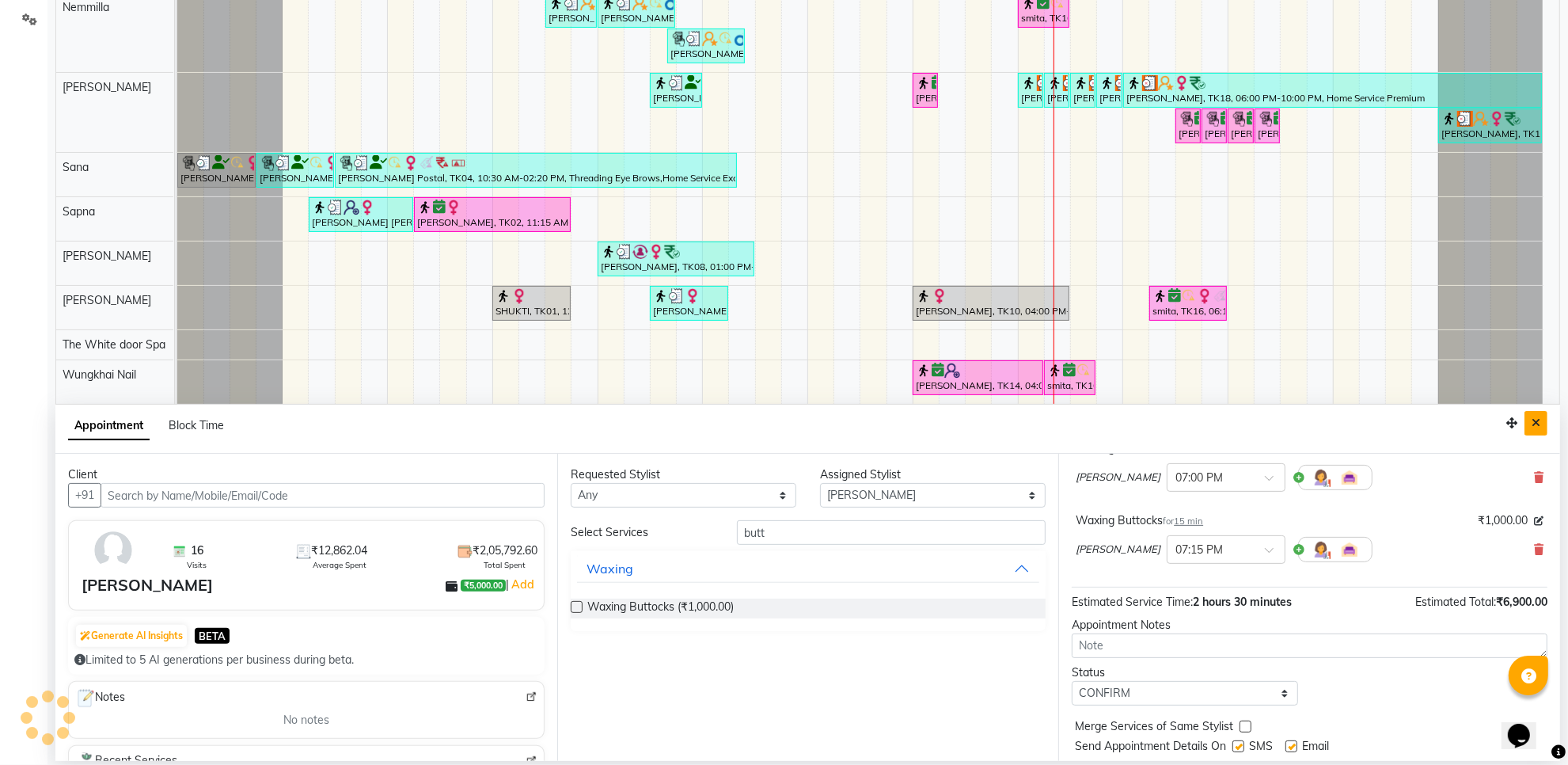
click at [1537, 424] on icon "Close" at bounding box center [1536, 422] width 9 height 11
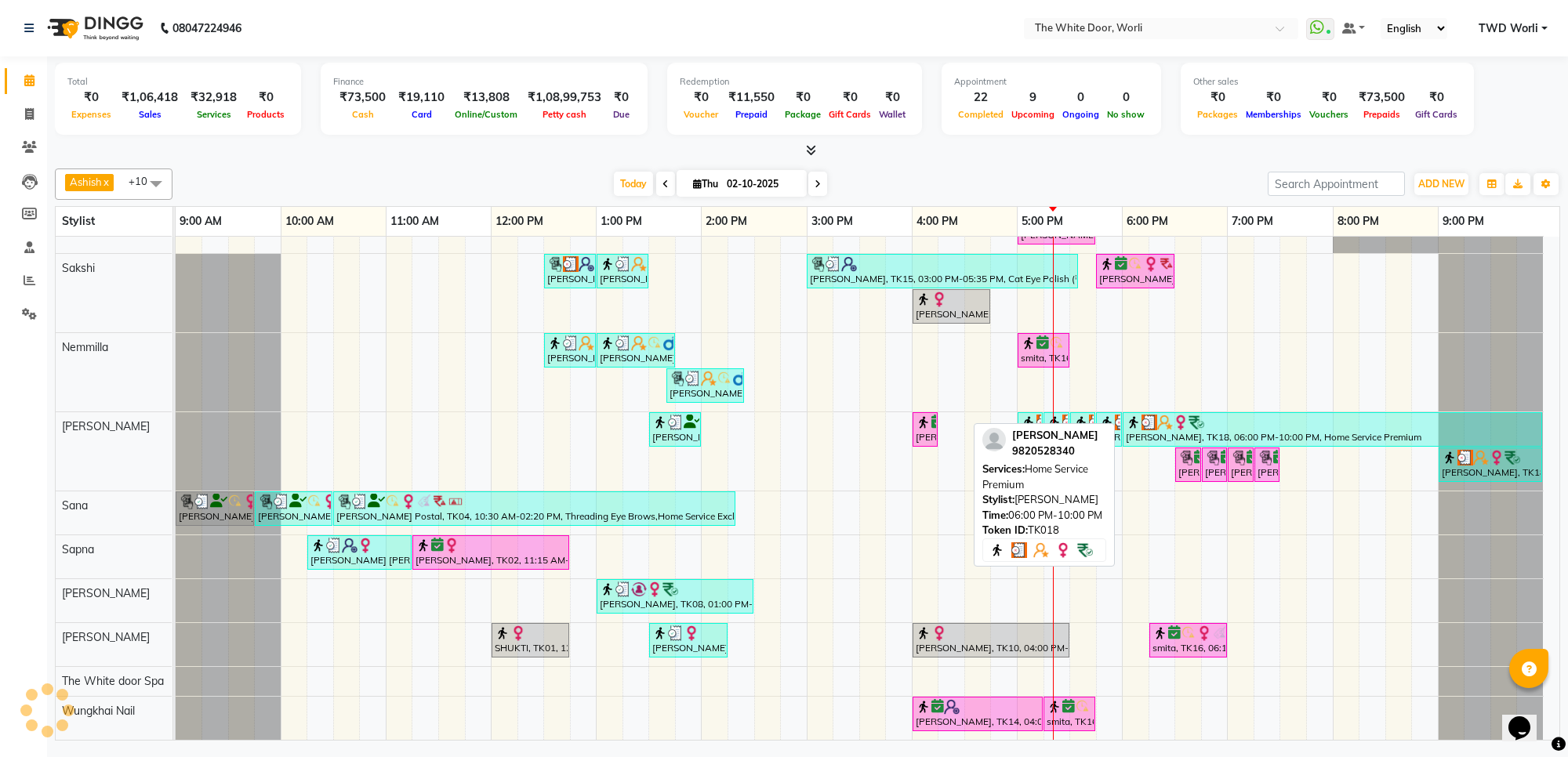
scroll to position [88, 0]
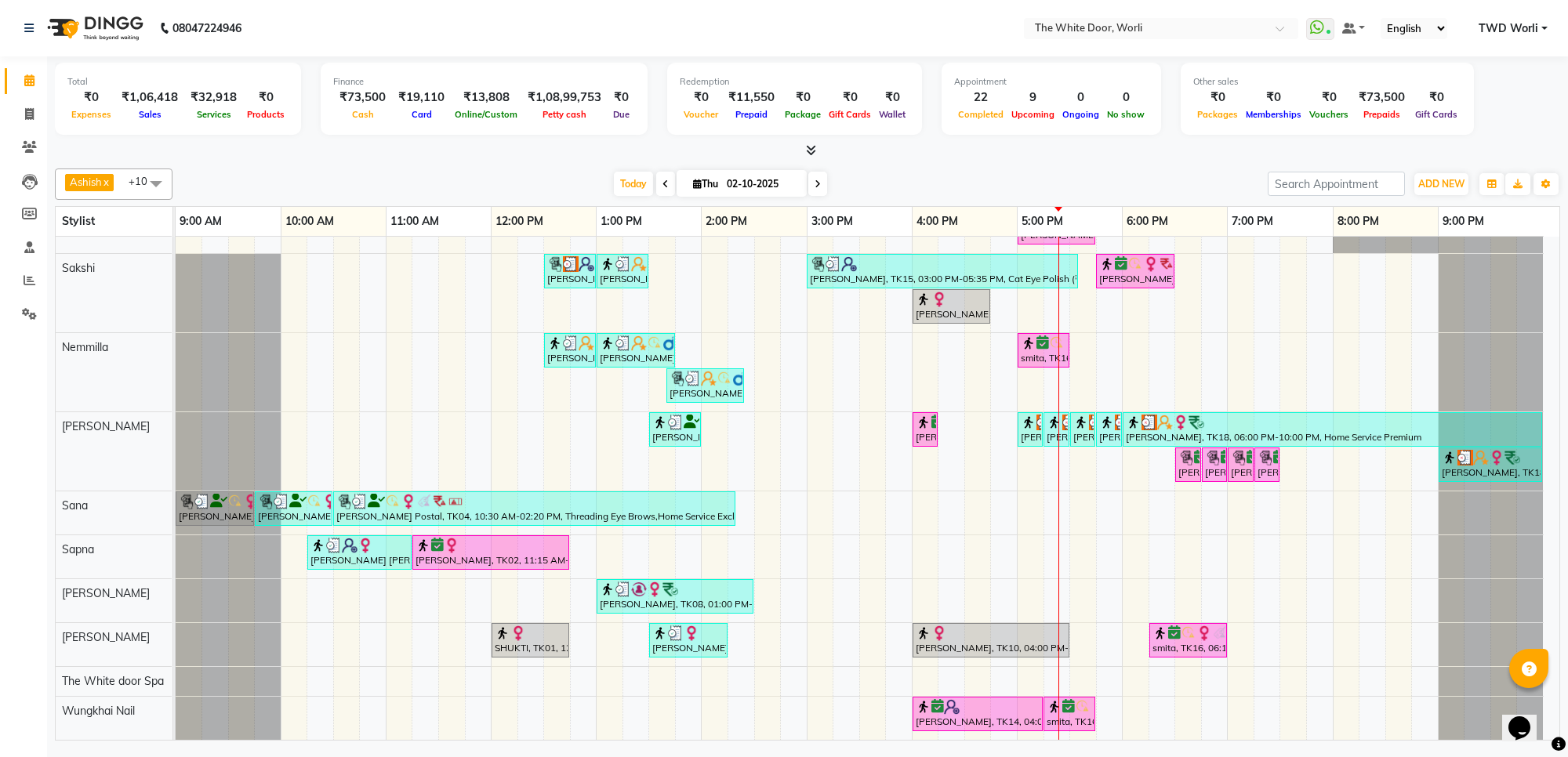
click at [808, 178] on span at bounding box center [817, 184] width 19 height 24
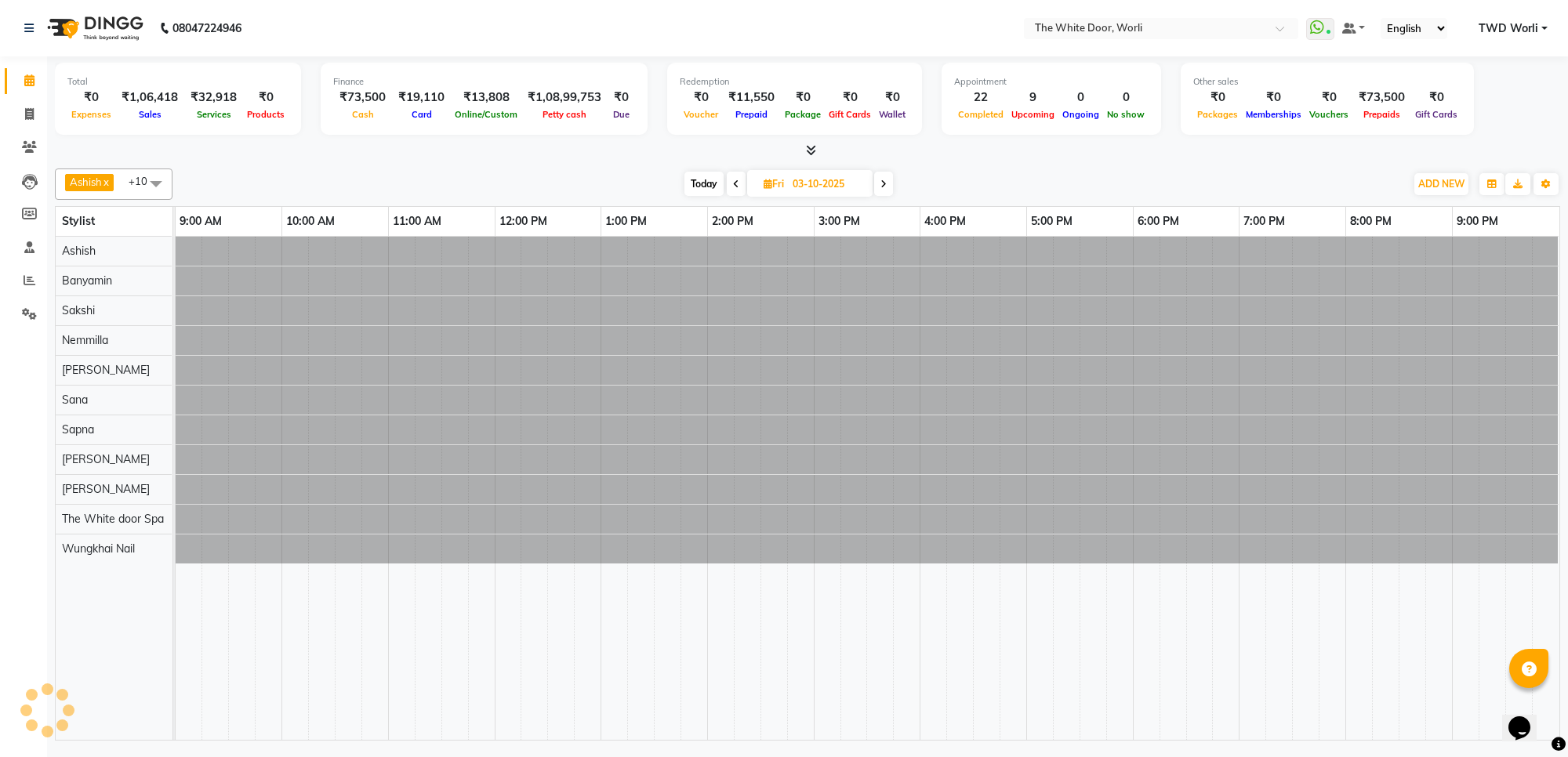
scroll to position [0, 0]
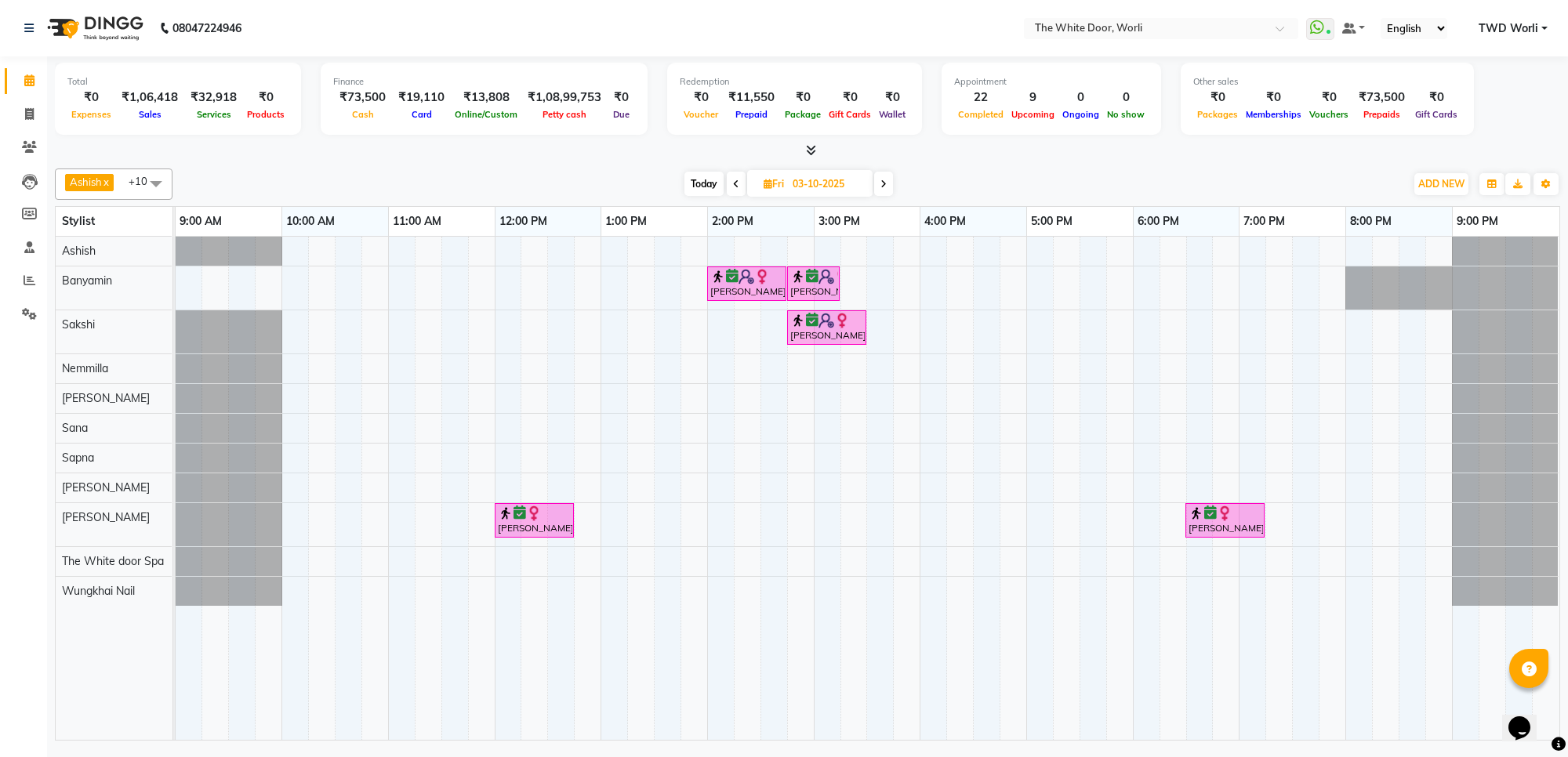
click at [717, 179] on span "Today" at bounding box center [704, 184] width 39 height 24
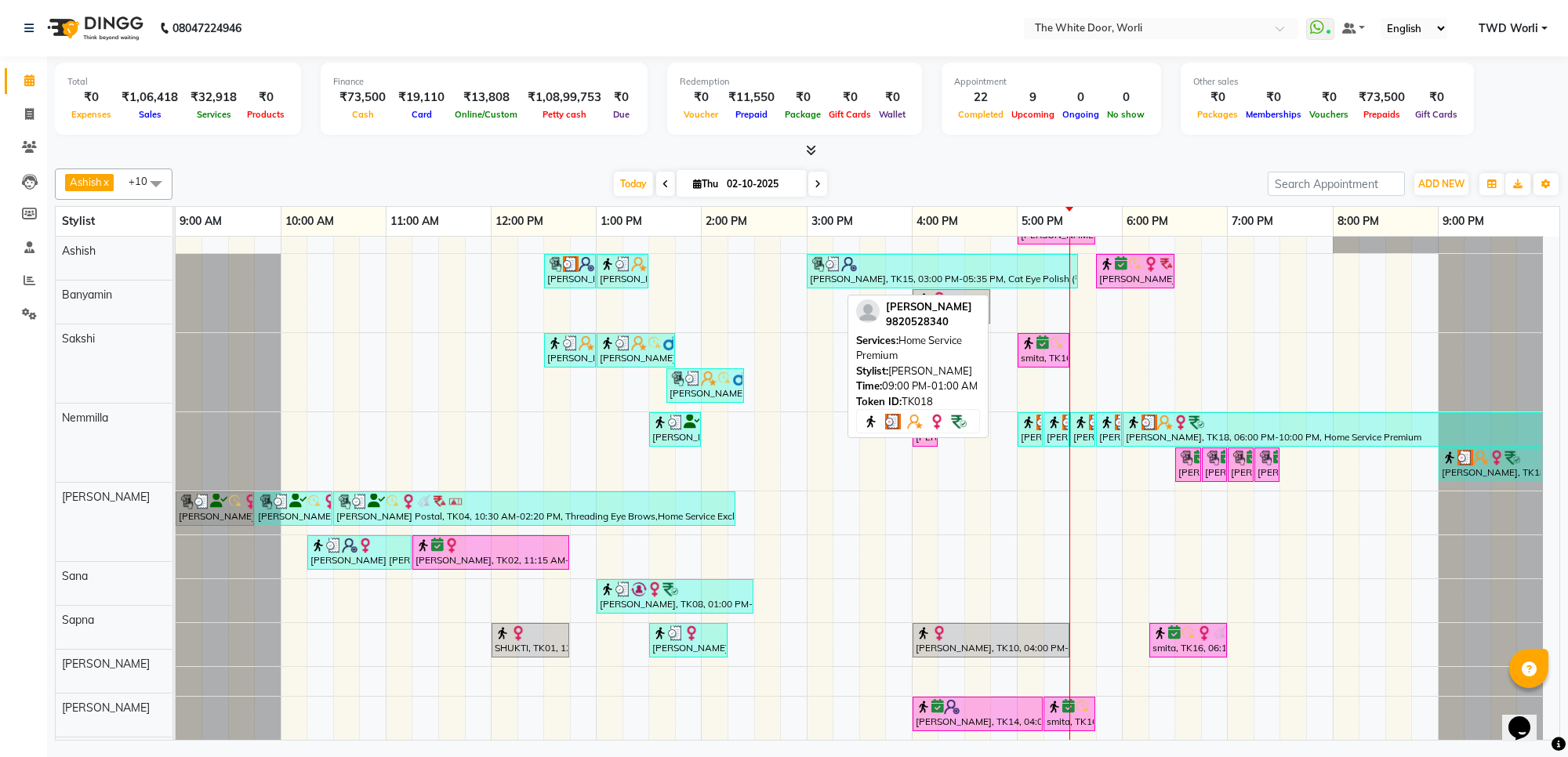
scroll to position [87, 0]
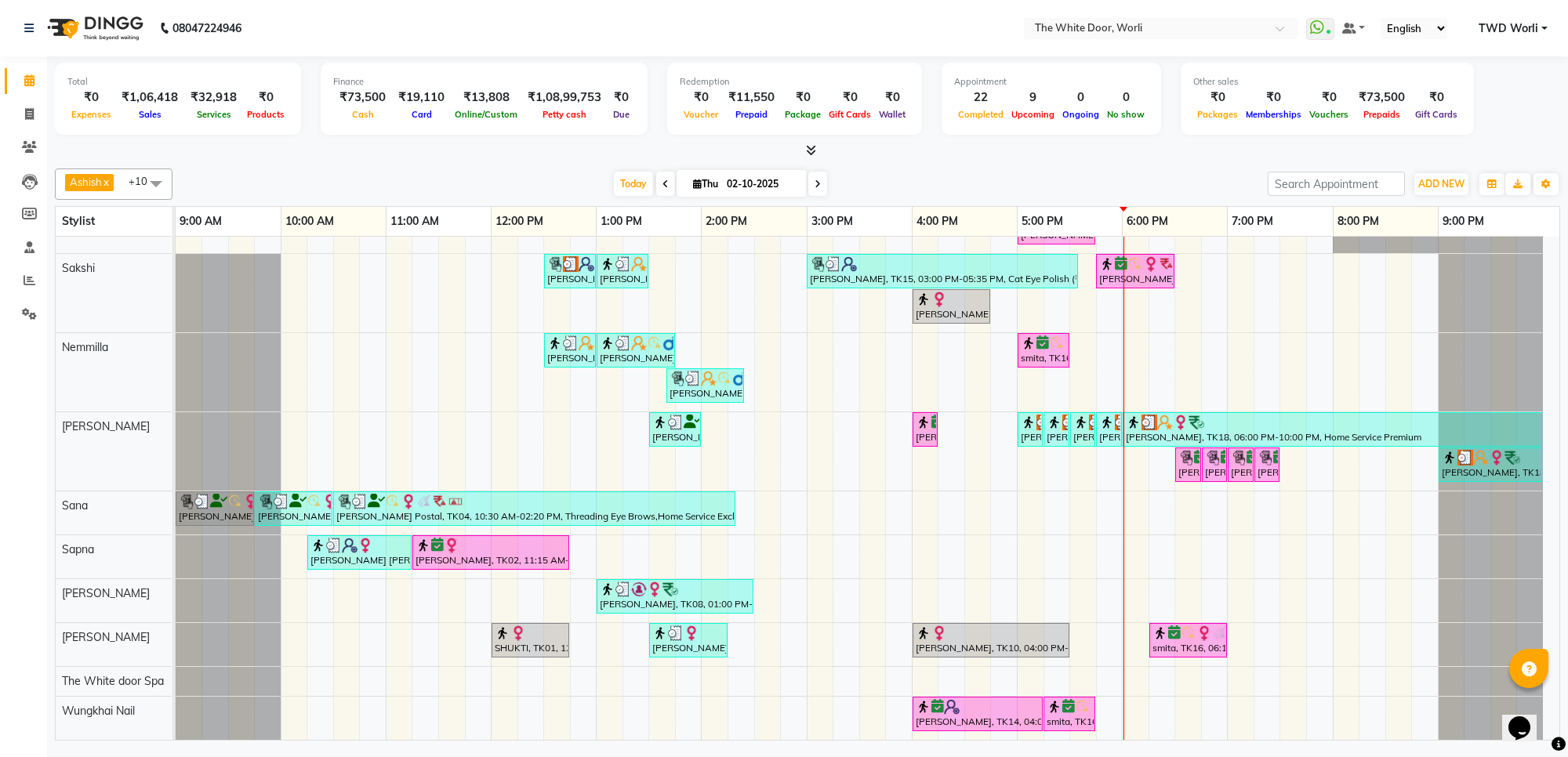
click at [817, 180] on icon at bounding box center [817, 184] width 7 height 10
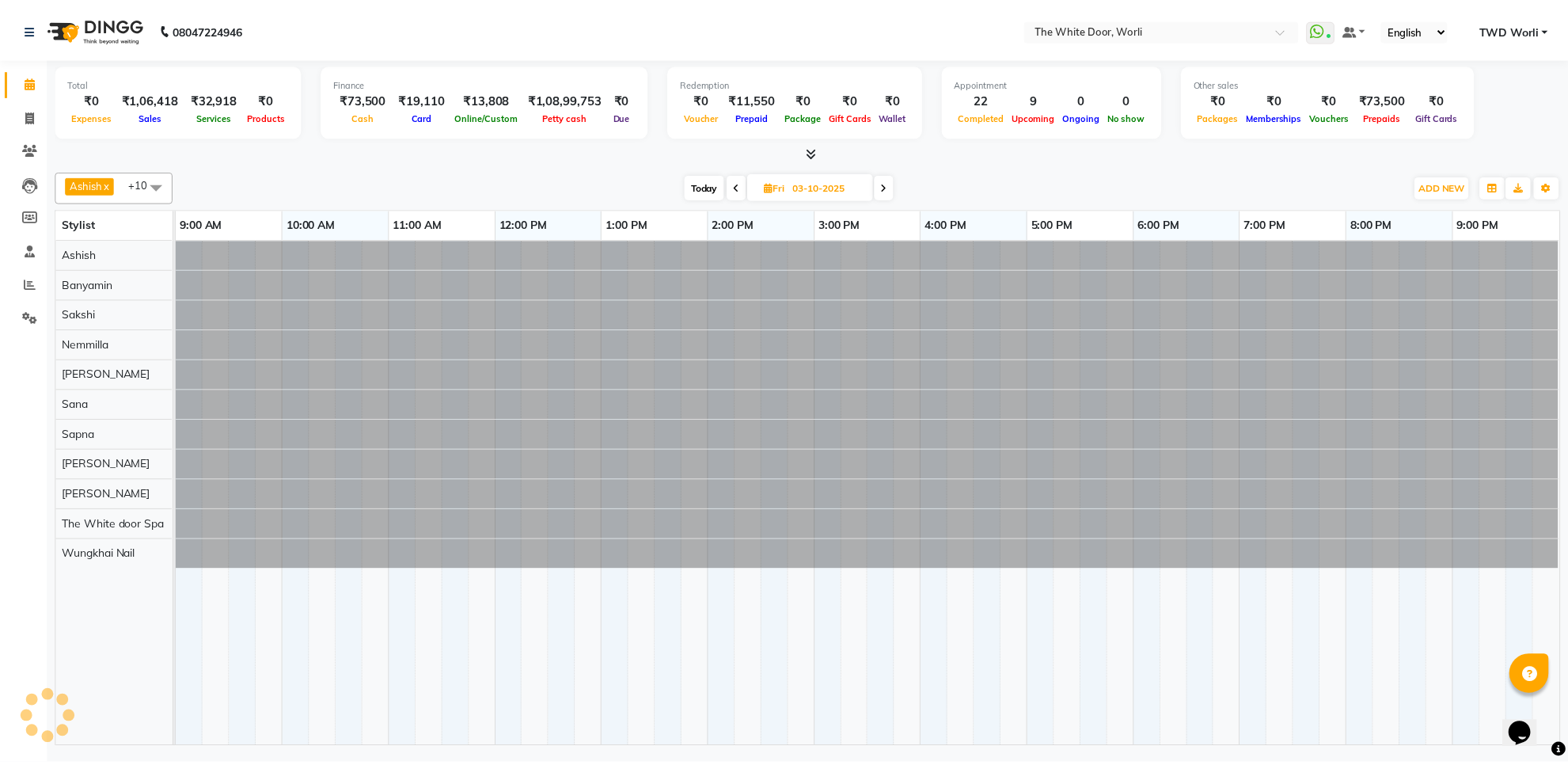
scroll to position [0, 0]
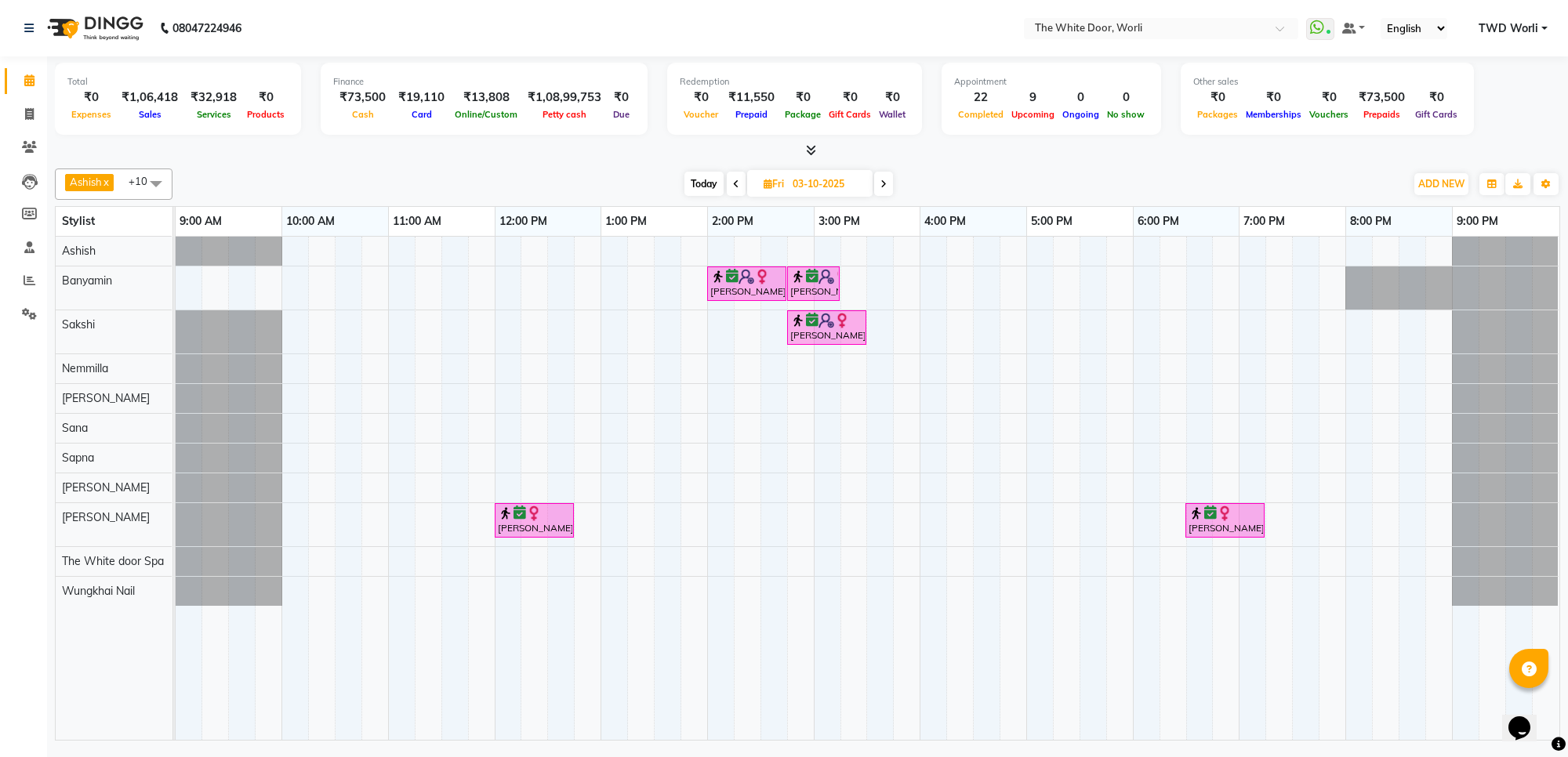
click at [888, 183] on span at bounding box center [883, 184] width 19 height 24
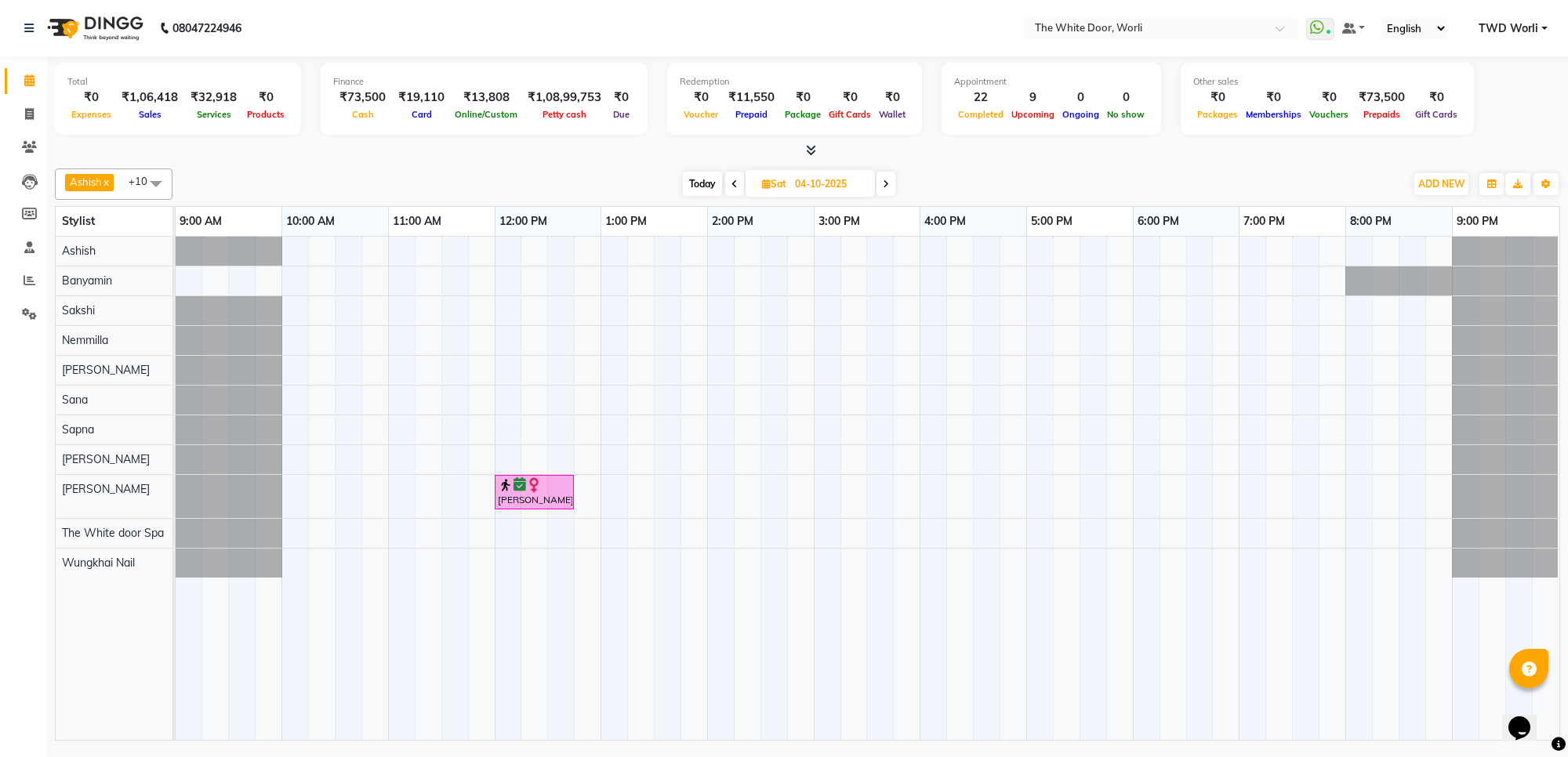
click at [700, 183] on span "Today" at bounding box center [702, 184] width 39 height 24
type input "02-10-2025"
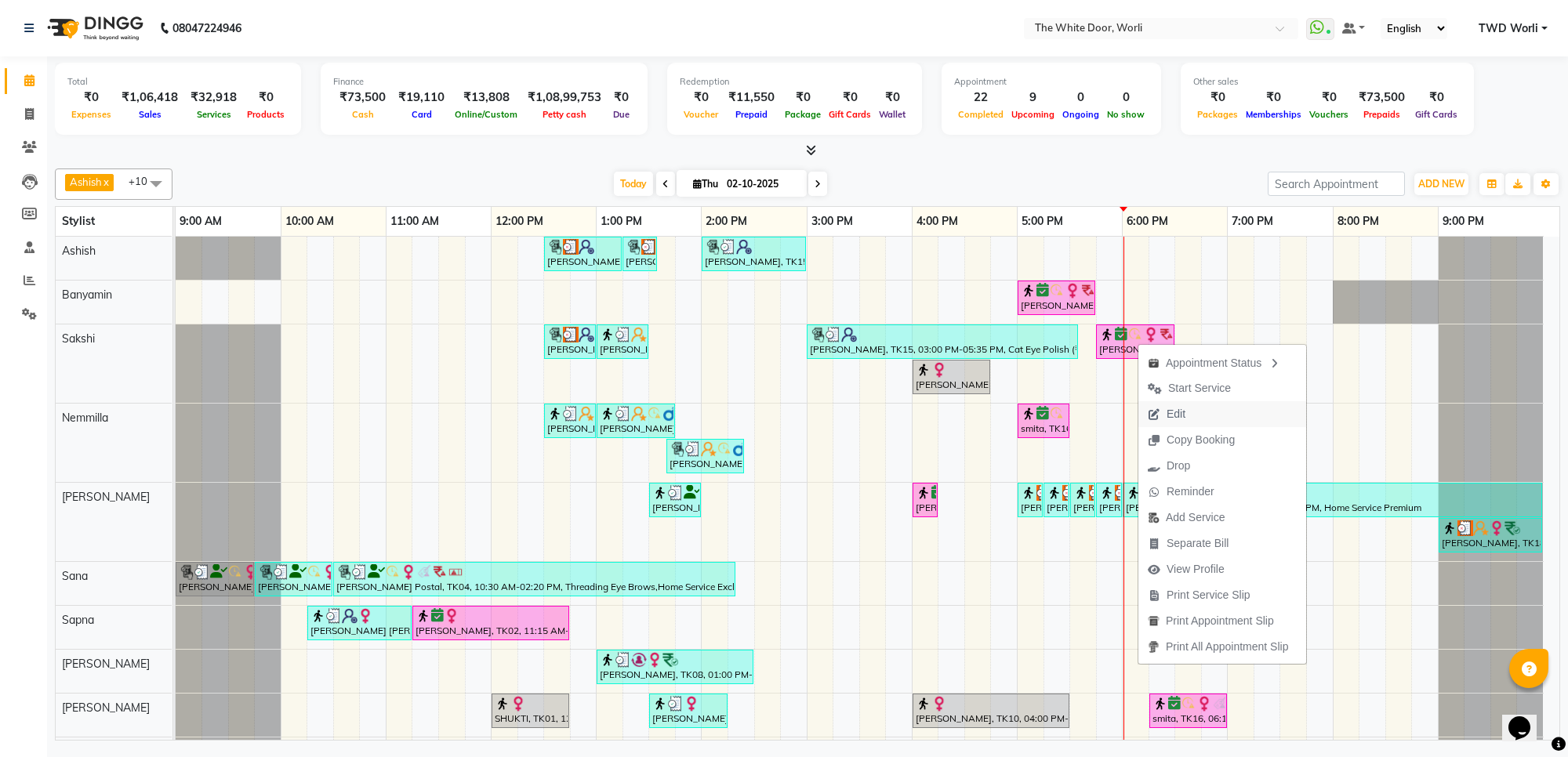
click at [1200, 416] on button "Edit" at bounding box center [1222, 414] width 168 height 26
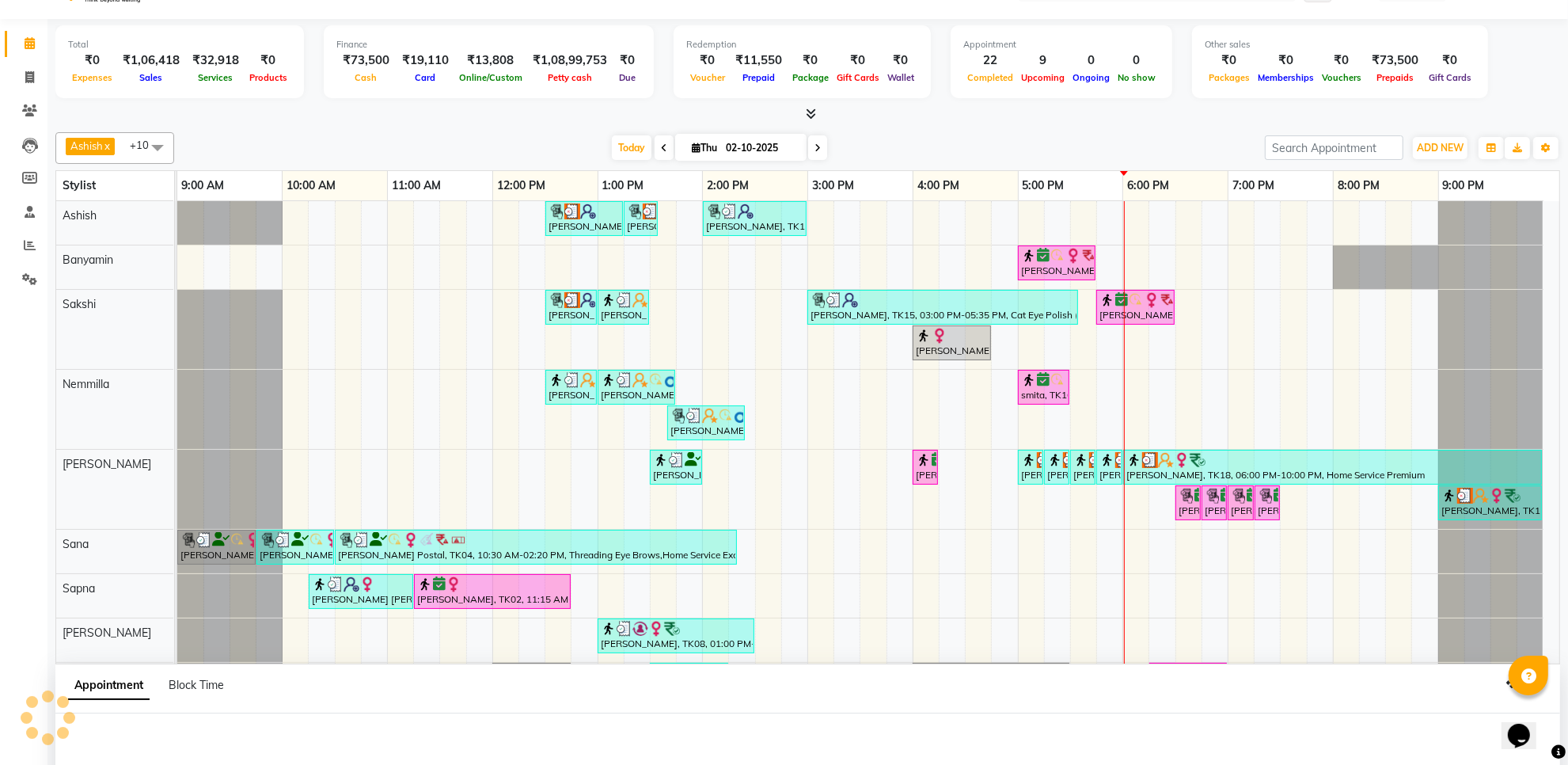
scroll to position [134, 0]
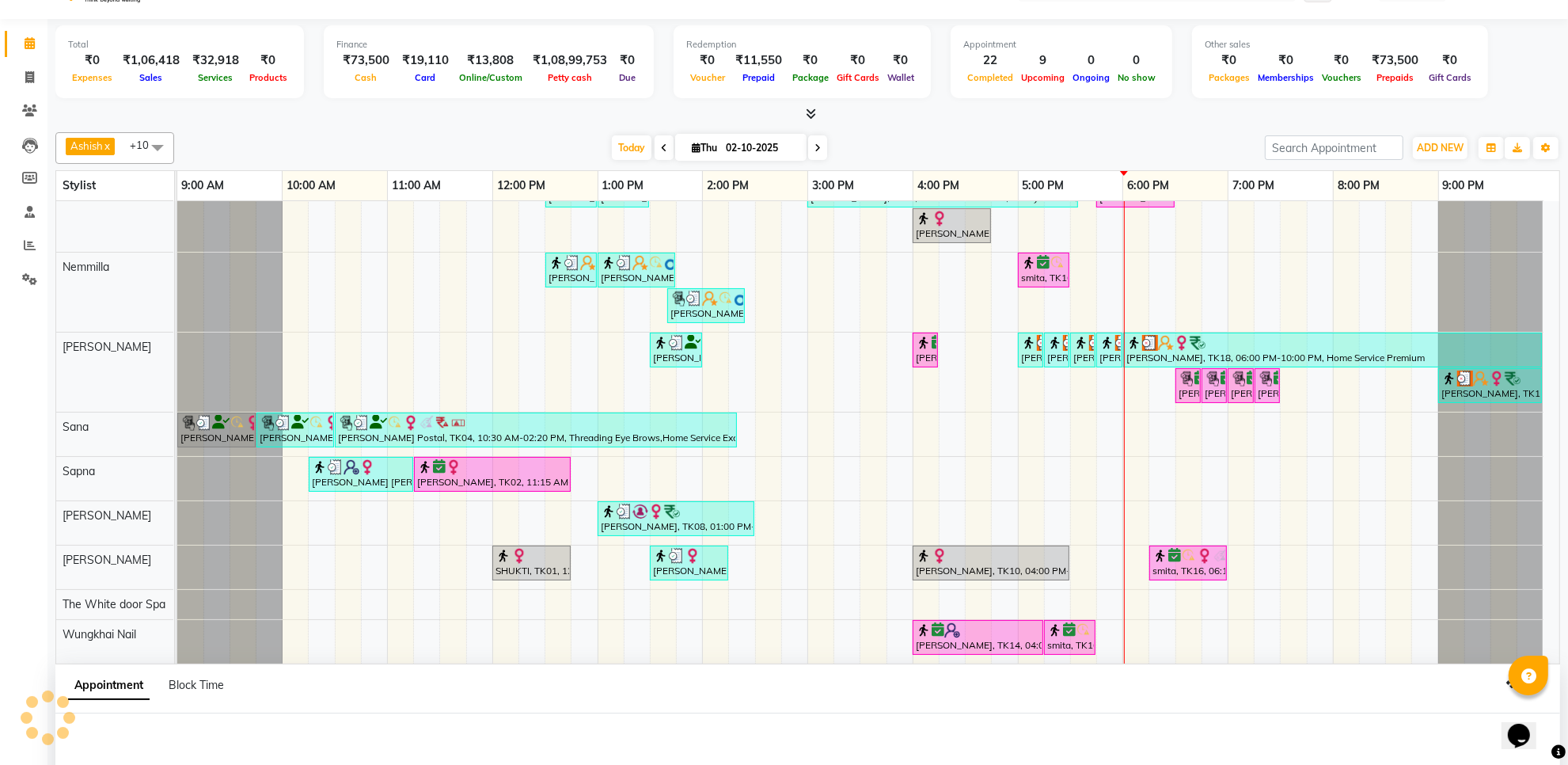
select select "tentative"
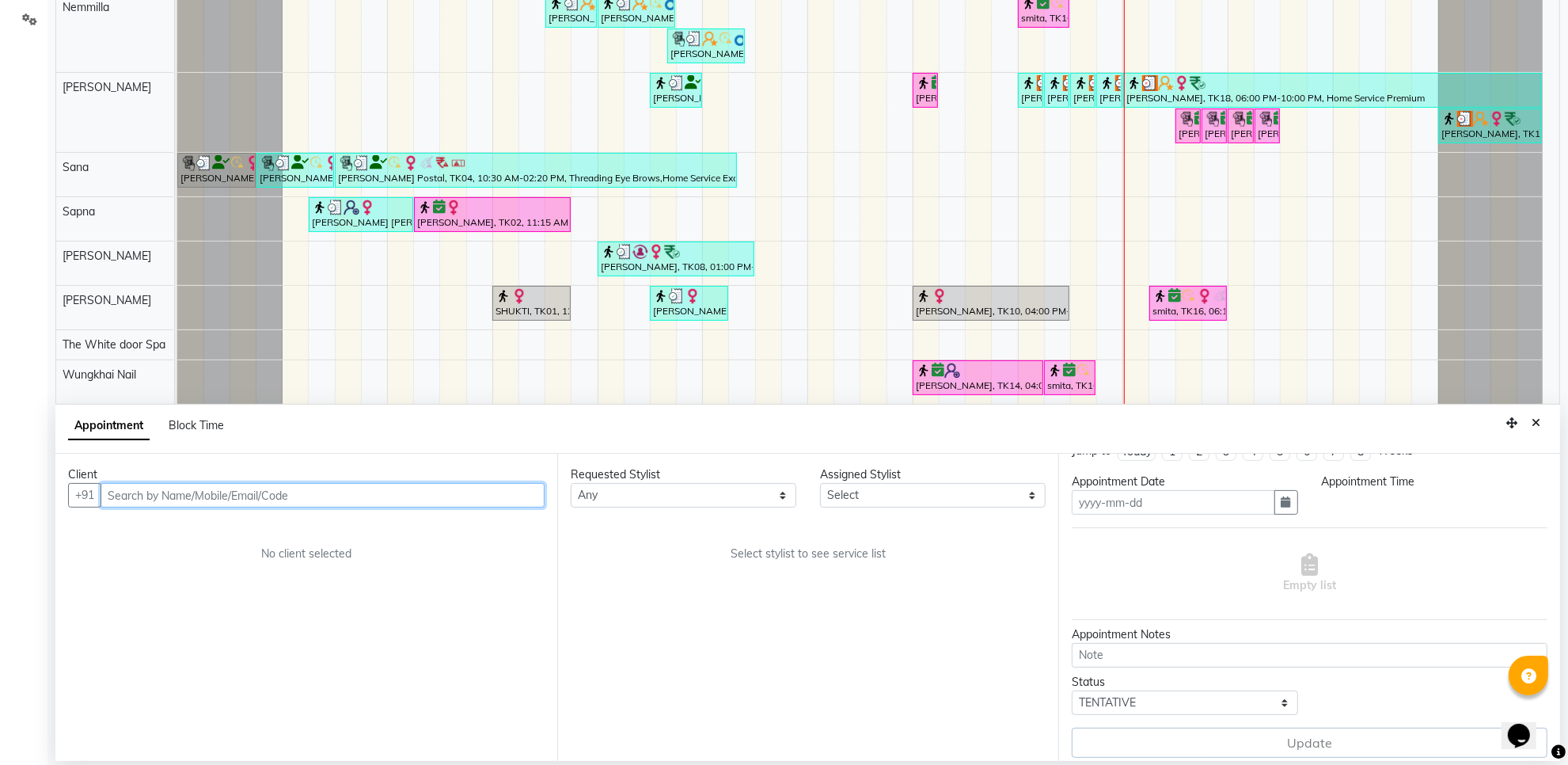
scroll to position [35, 0]
type input "02-10-2025"
select select "confirm booking"
select select "1020"
select select "22903"
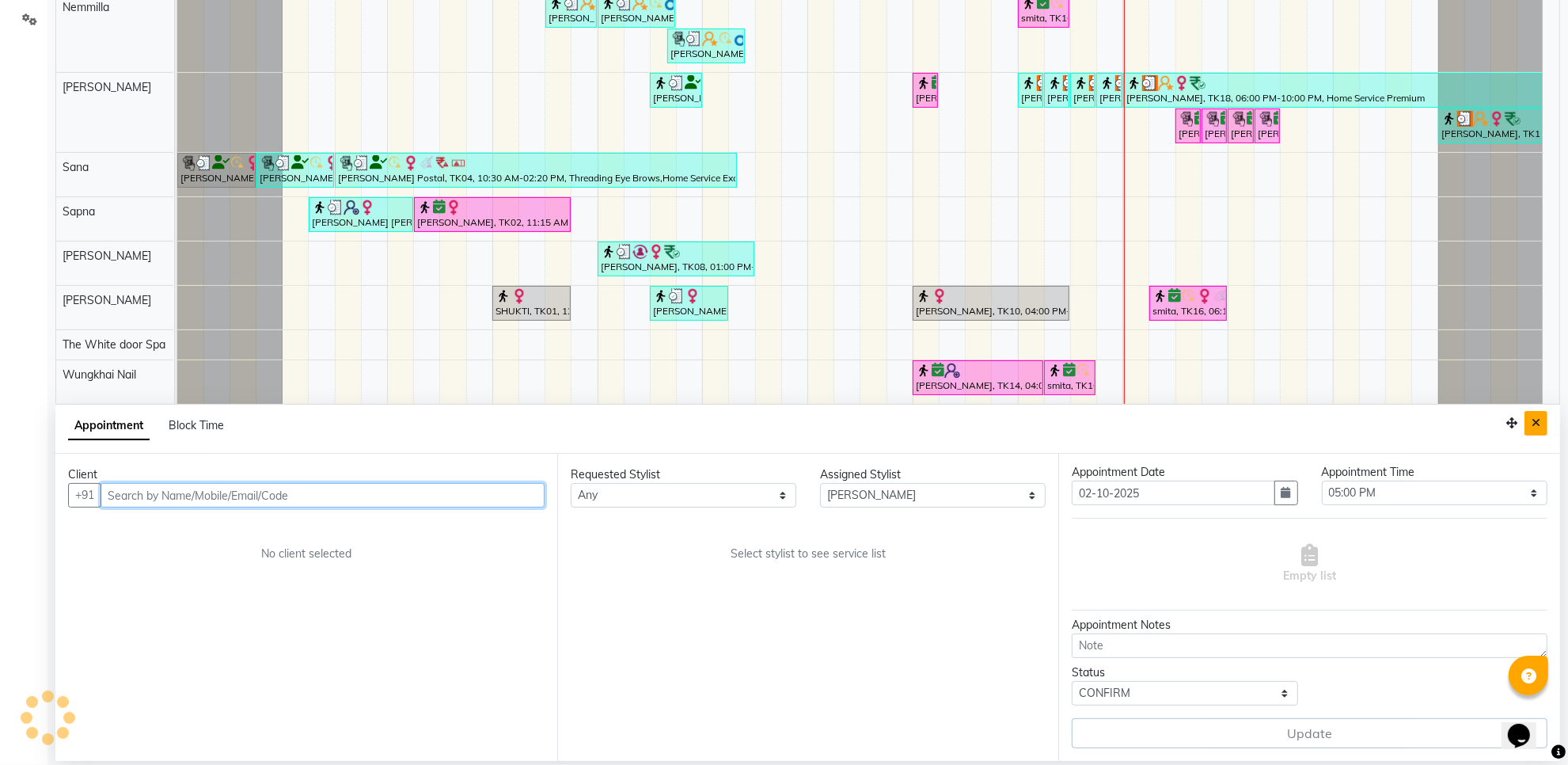
select select "1664"
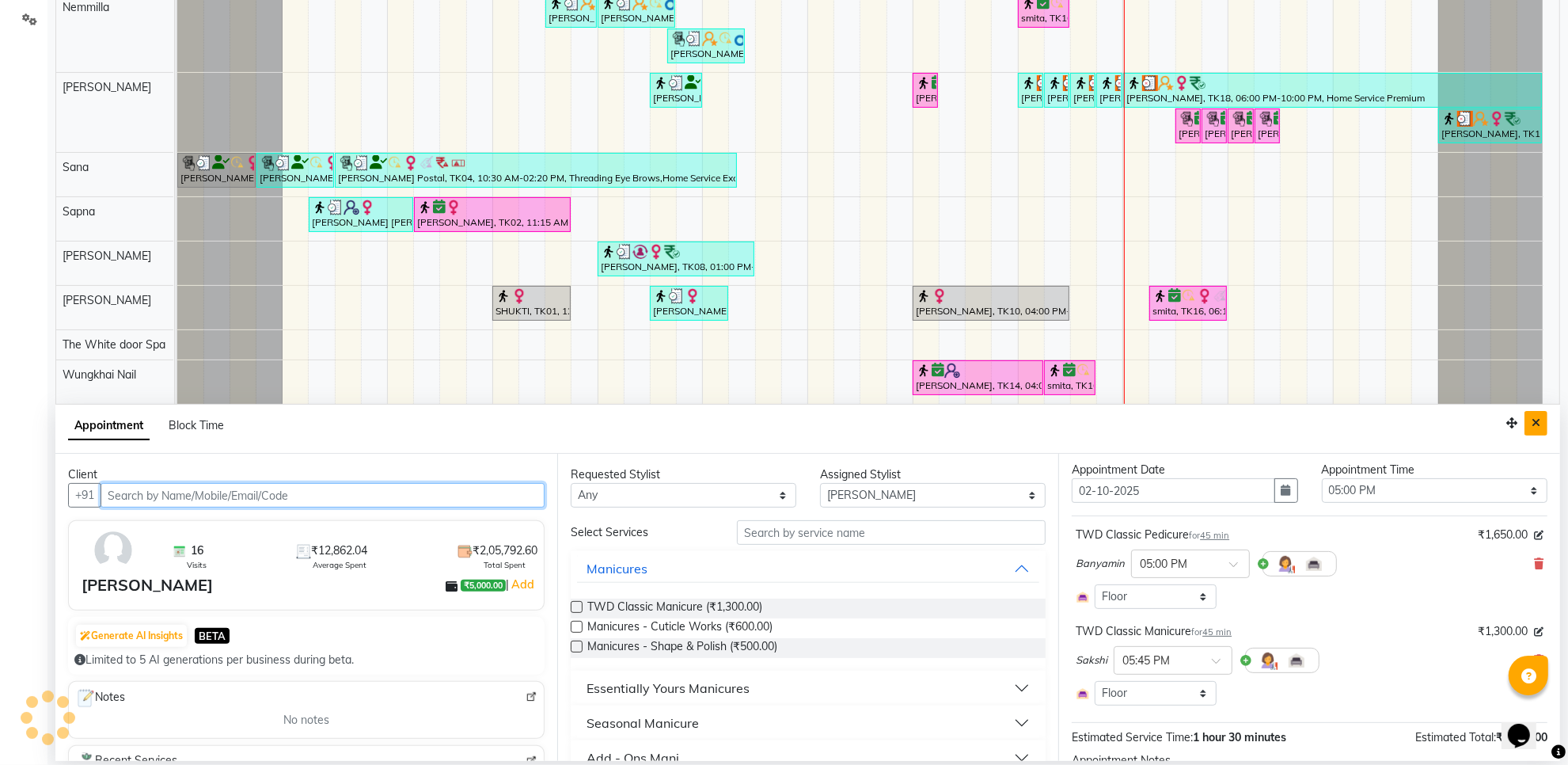
select select "1664"
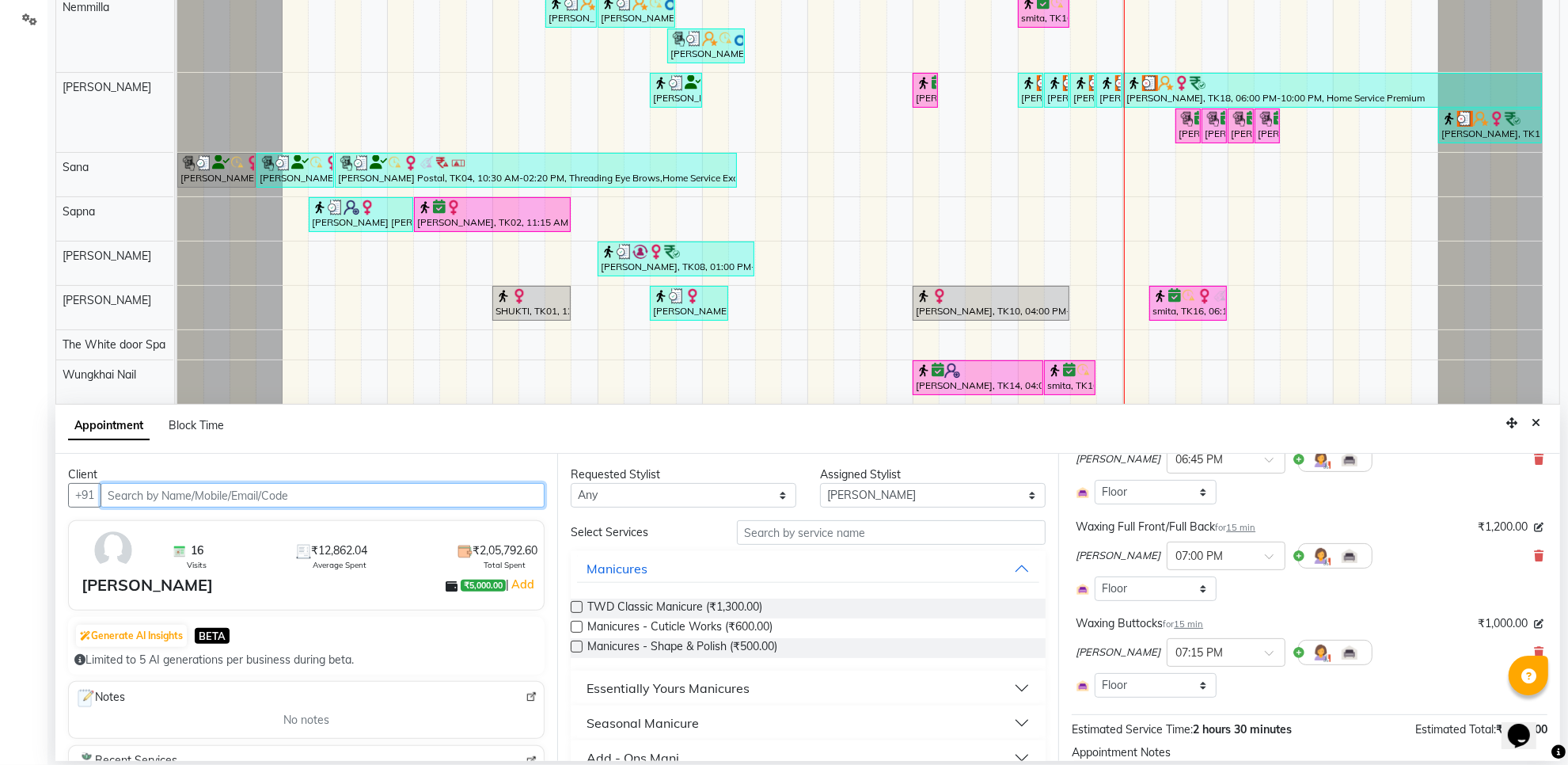
scroll to position [432, 0]
click at [1537, 425] on icon "Close" at bounding box center [1536, 422] width 9 height 11
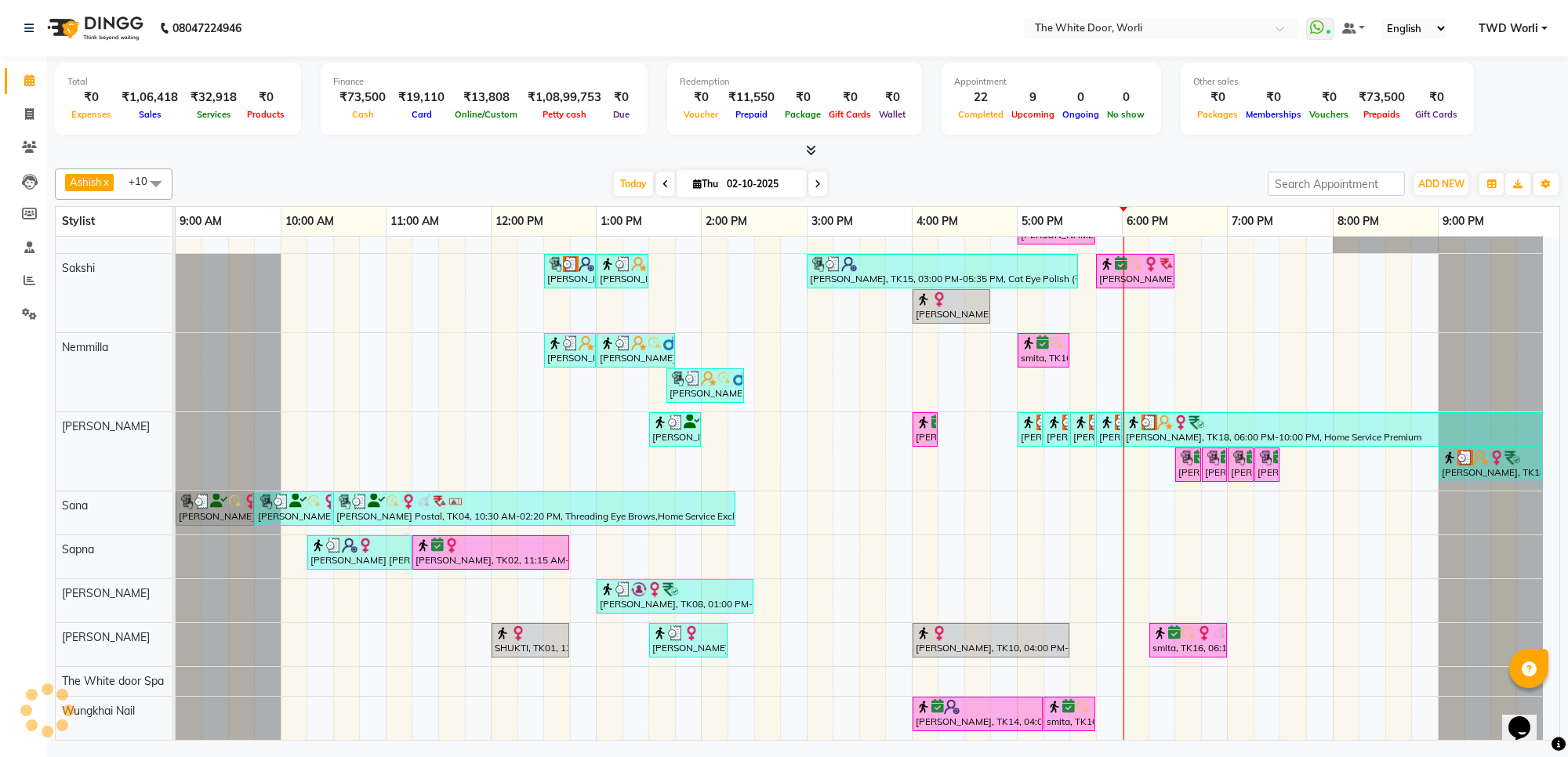
scroll to position [0, 0]
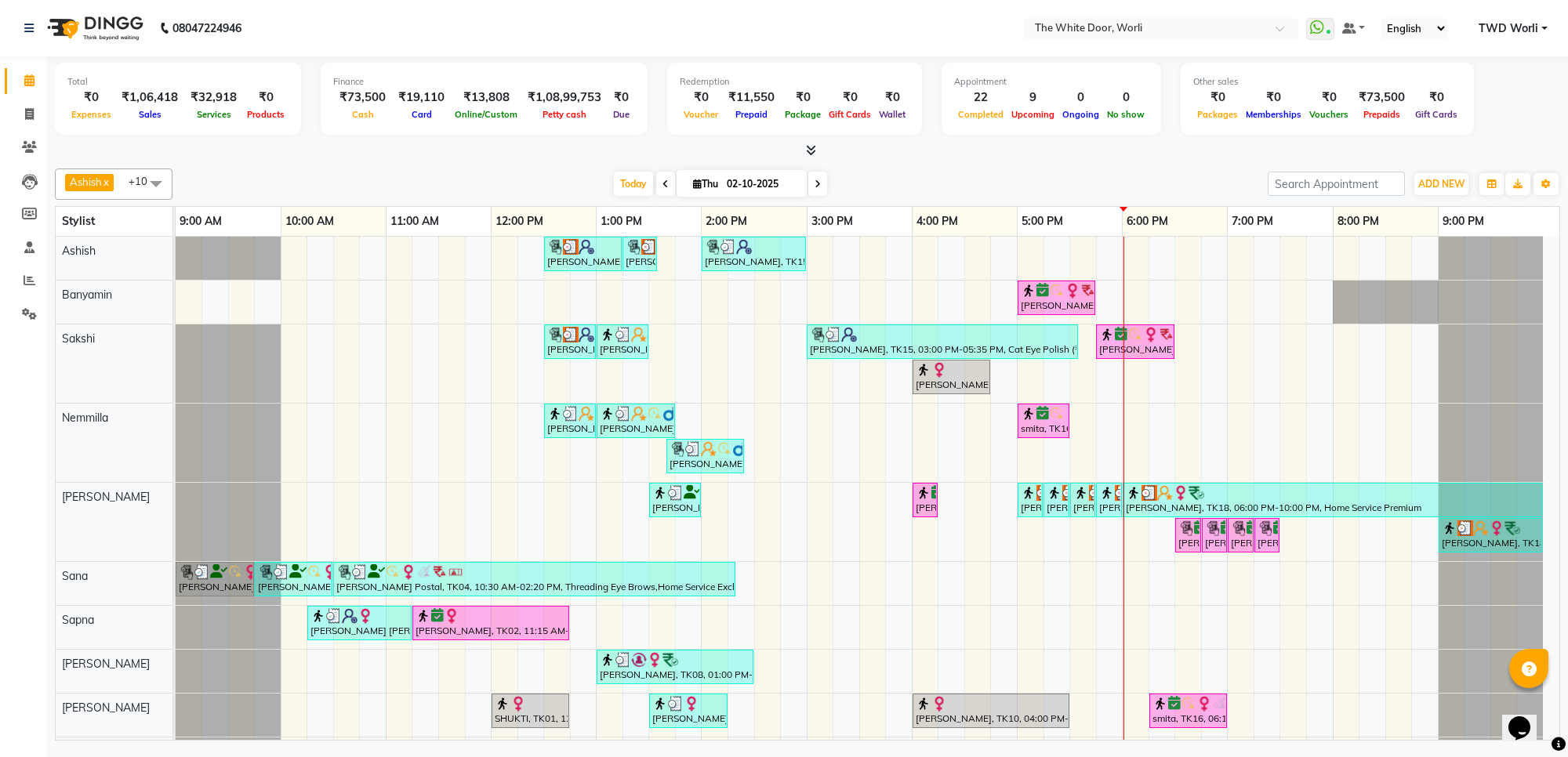
click at [817, 183] on icon at bounding box center [817, 184] width 7 height 10
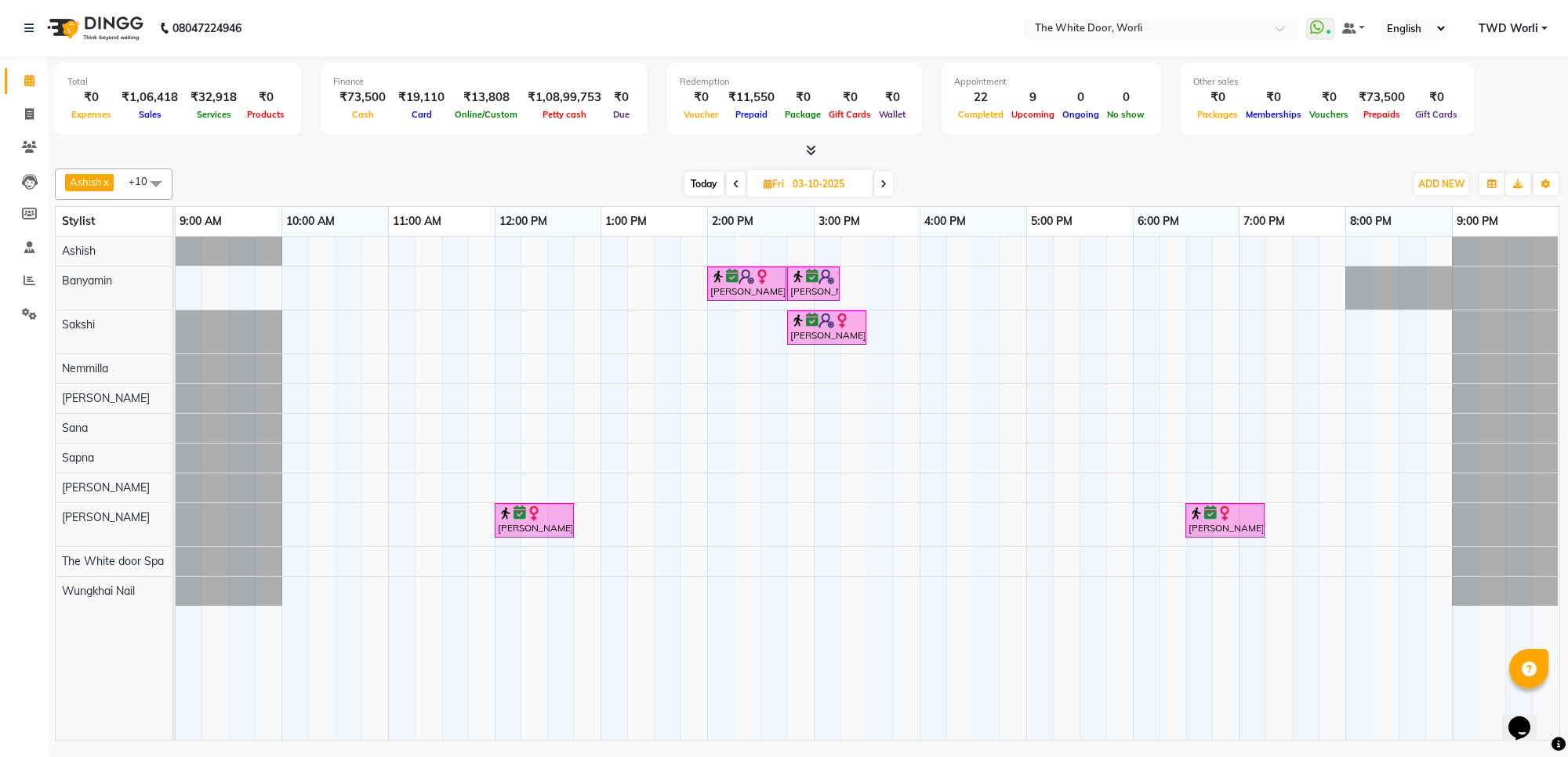
click at [892, 176] on span at bounding box center [883, 184] width 19 height 24
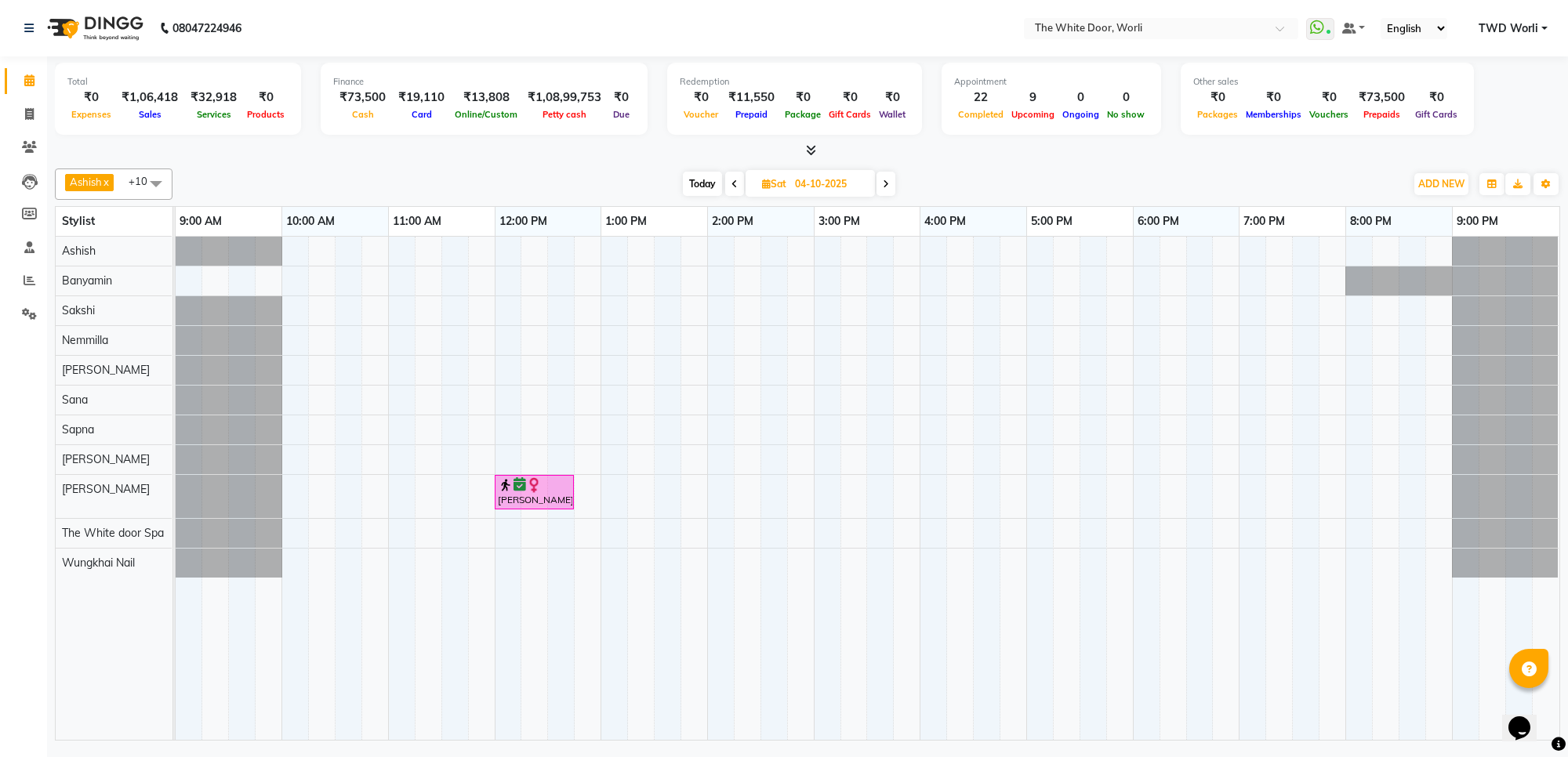
click at [892, 176] on span at bounding box center [885, 184] width 19 height 24
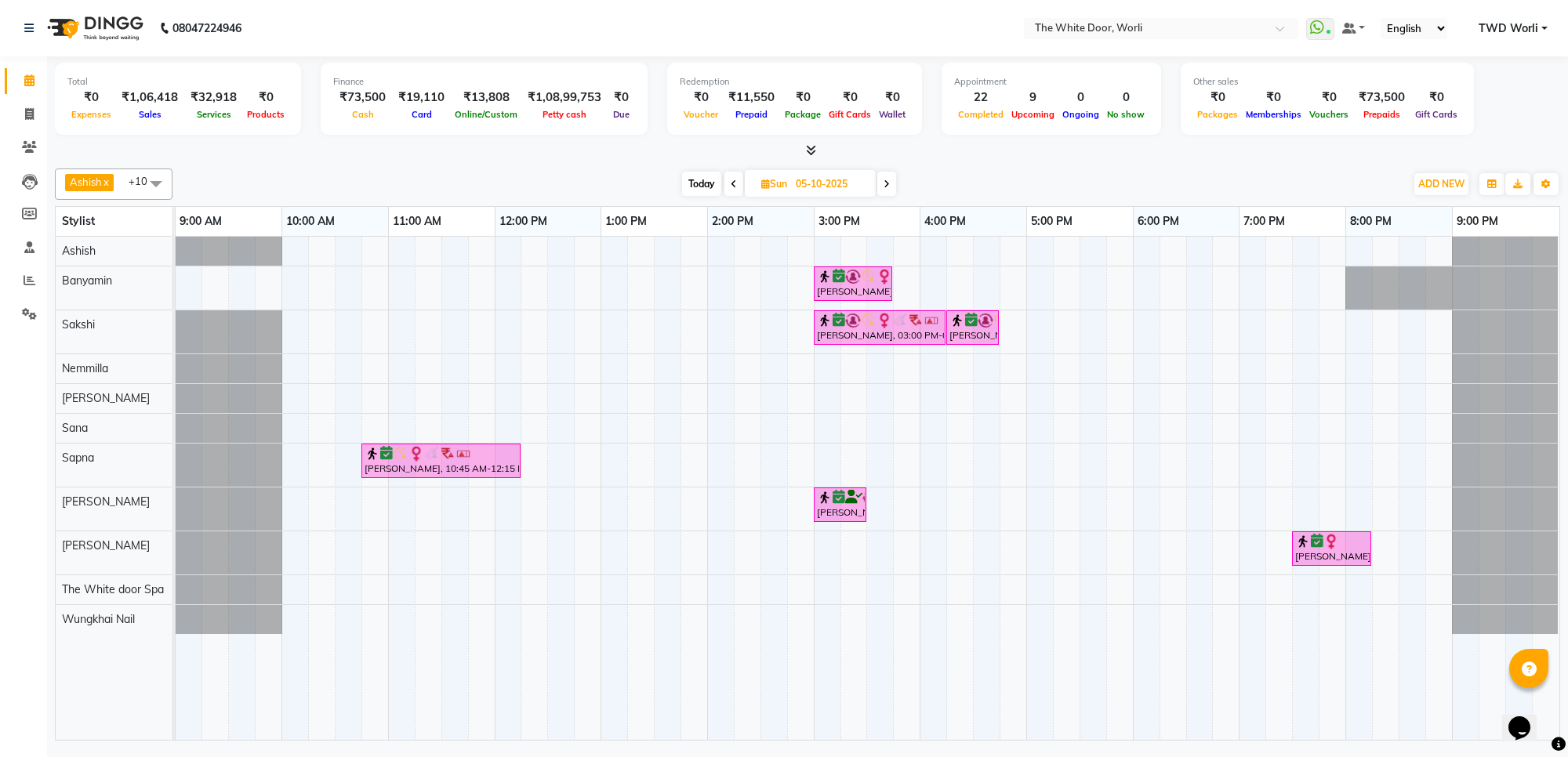
click at [892, 176] on span at bounding box center [886, 184] width 19 height 24
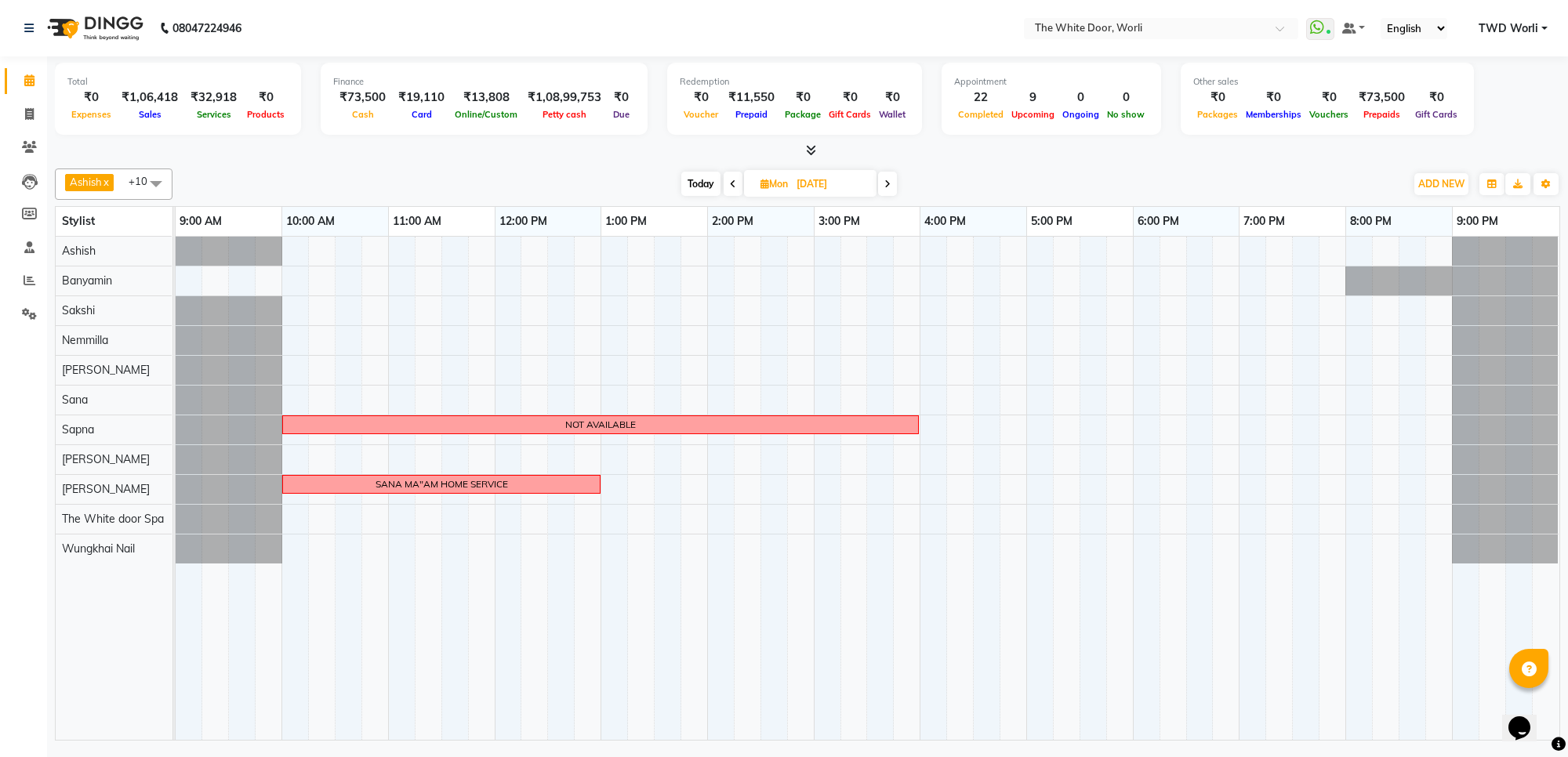
click at [888, 187] on icon at bounding box center [888, 184] width 7 height 10
click at [888, 187] on icon at bounding box center [886, 184] width 7 height 10
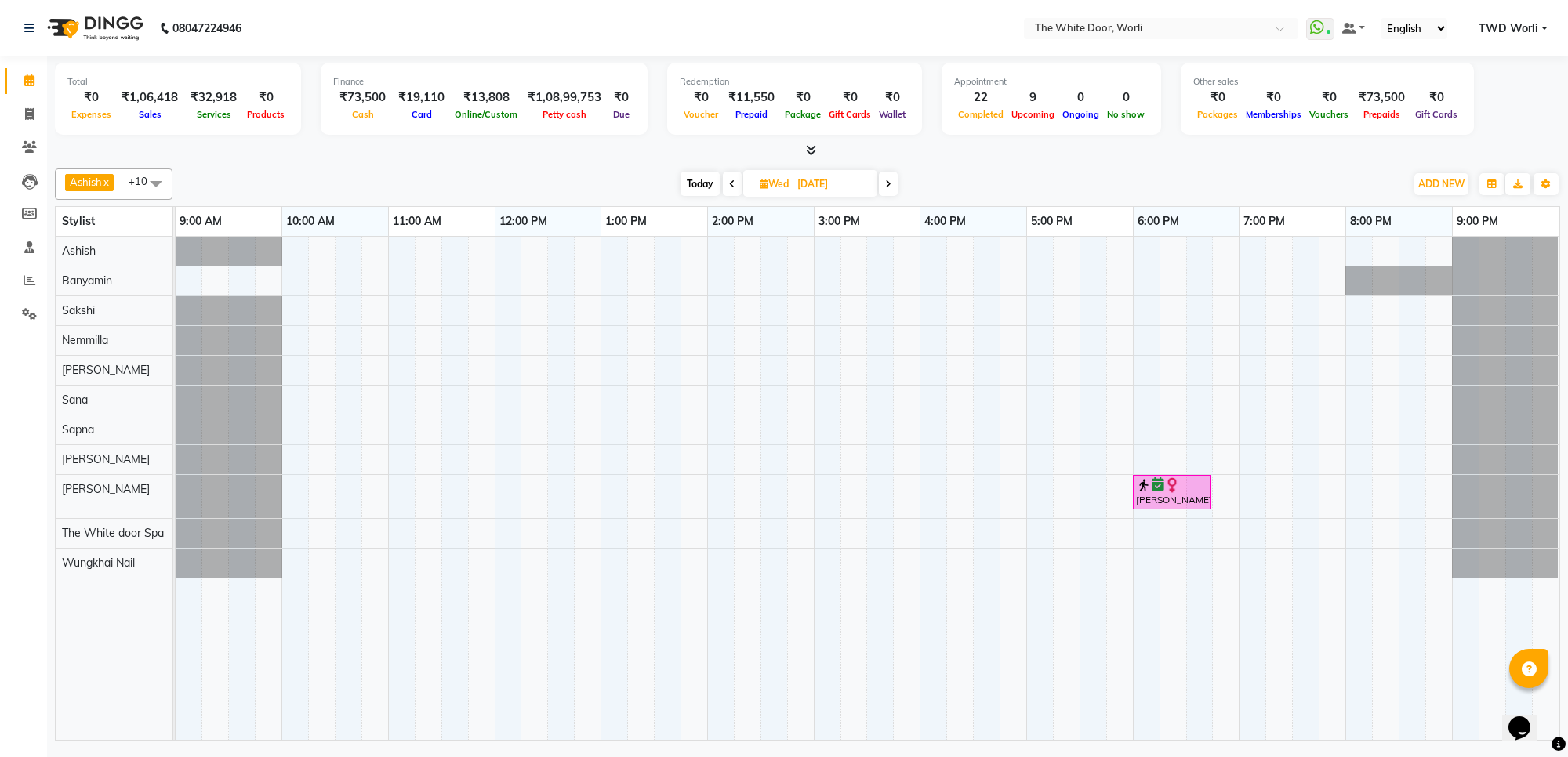
click at [893, 182] on span at bounding box center [888, 184] width 19 height 24
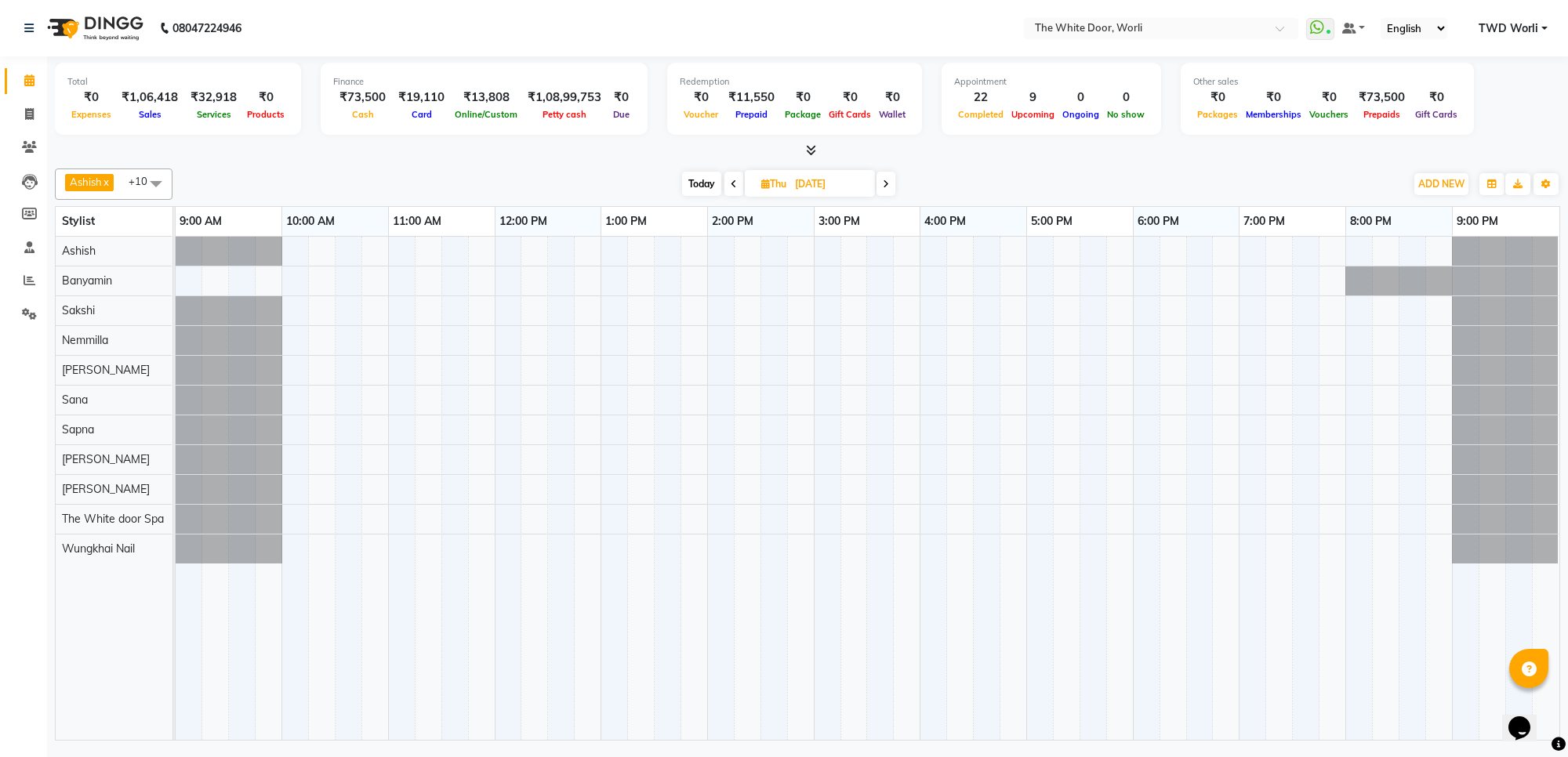
click at [891, 181] on span at bounding box center [885, 184] width 19 height 24
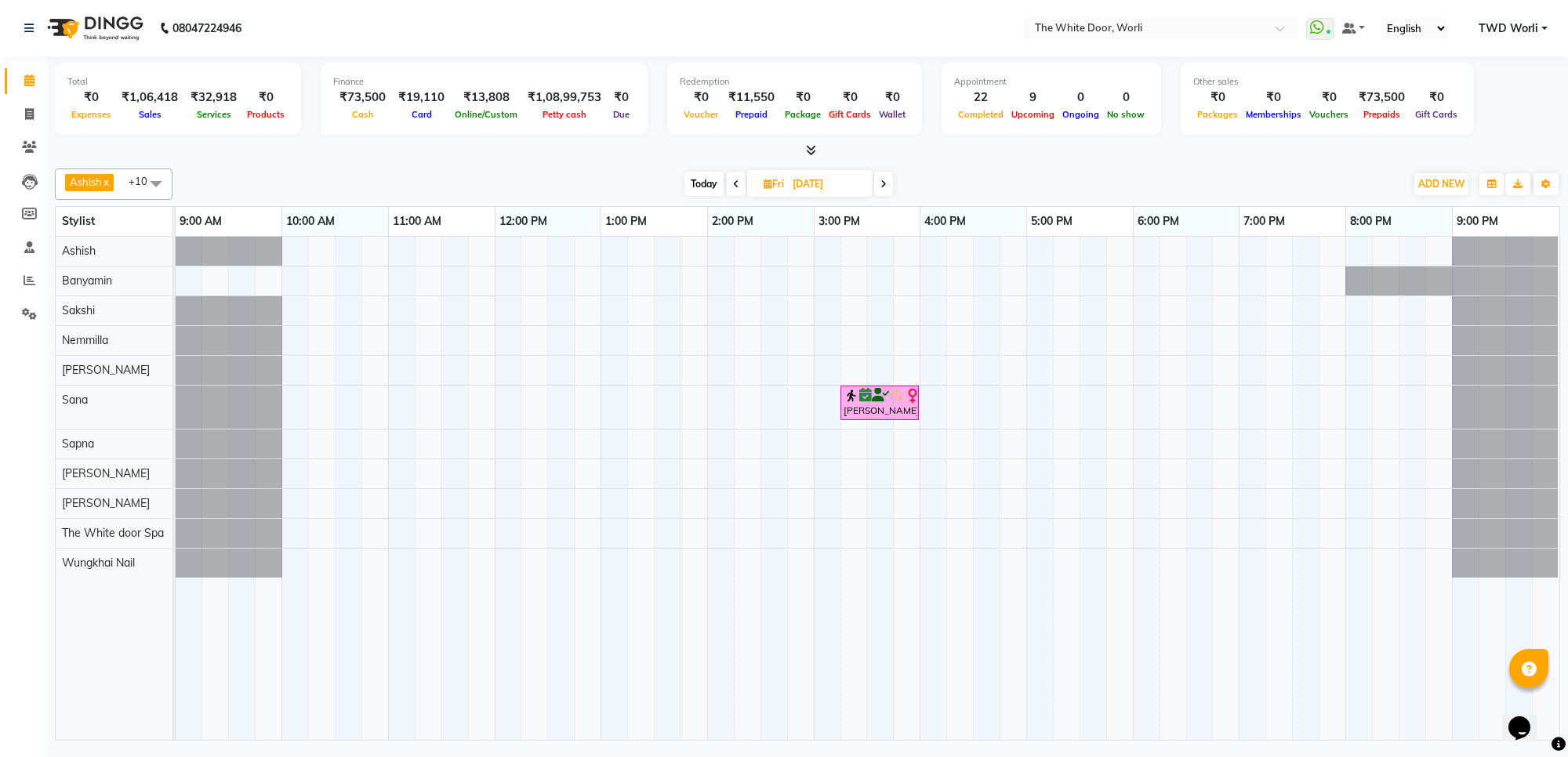
click at [891, 181] on span at bounding box center [883, 184] width 19 height 24
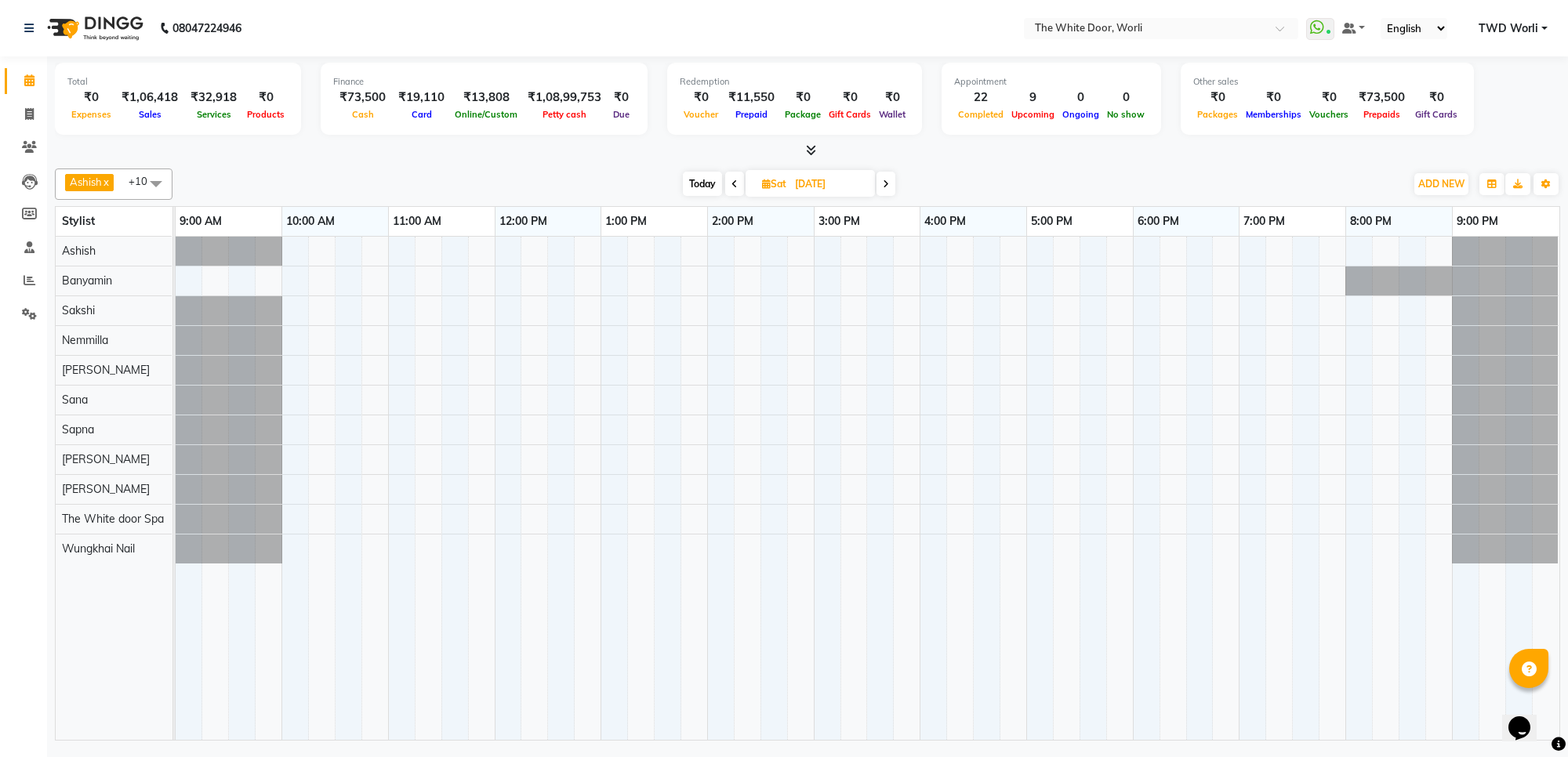
click at [891, 181] on span at bounding box center [885, 184] width 19 height 24
click at [891, 181] on span at bounding box center [886, 184] width 19 height 24
click at [891, 181] on icon at bounding box center [888, 184] width 7 height 10
click at [891, 181] on span at bounding box center [885, 184] width 19 height 24
click at [891, 181] on icon at bounding box center [888, 184] width 7 height 10
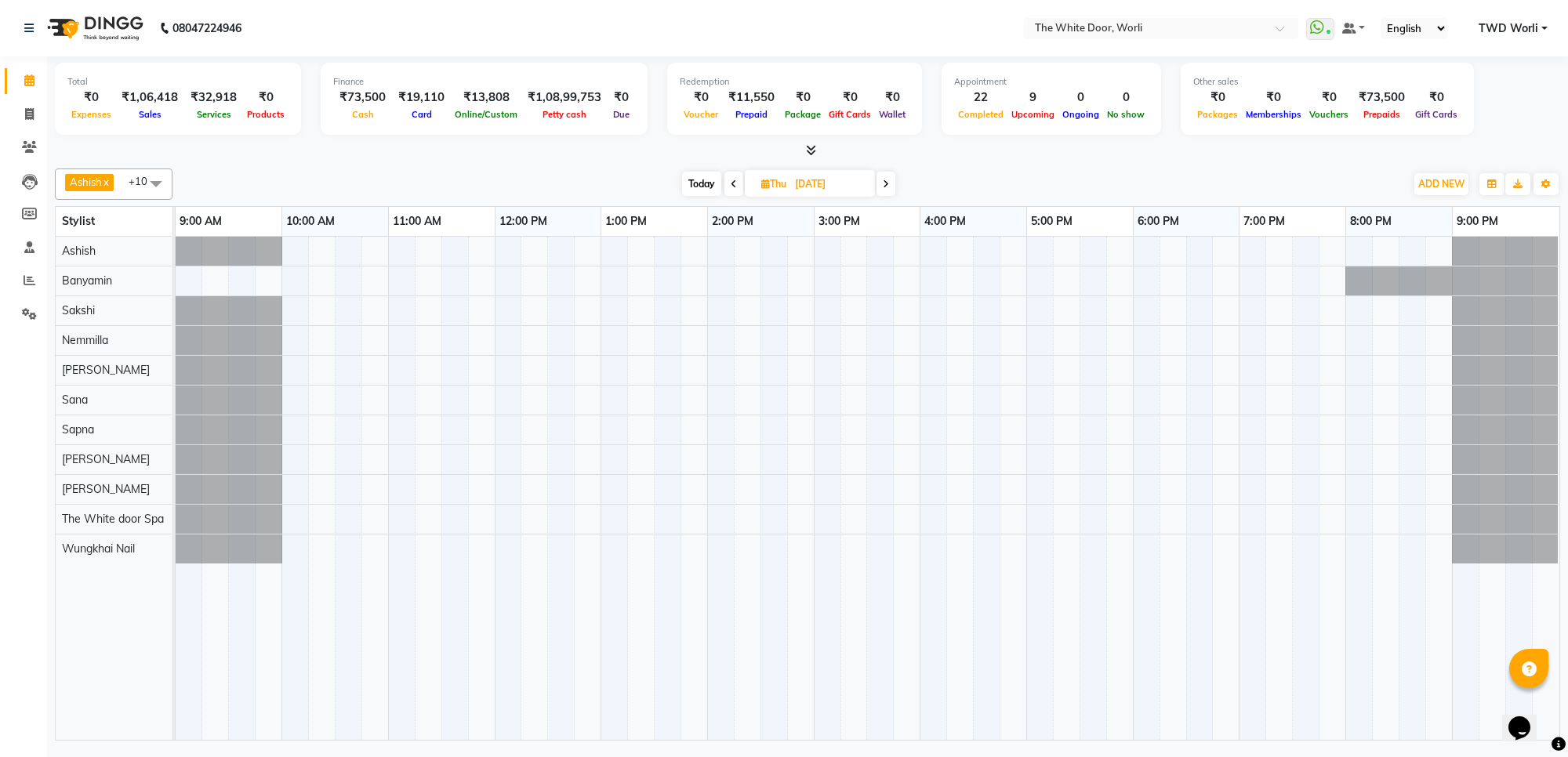
click at [706, 175] on span "Today" at bounding box center [702, 184] width 39 height 24
type input "02-10-2025"
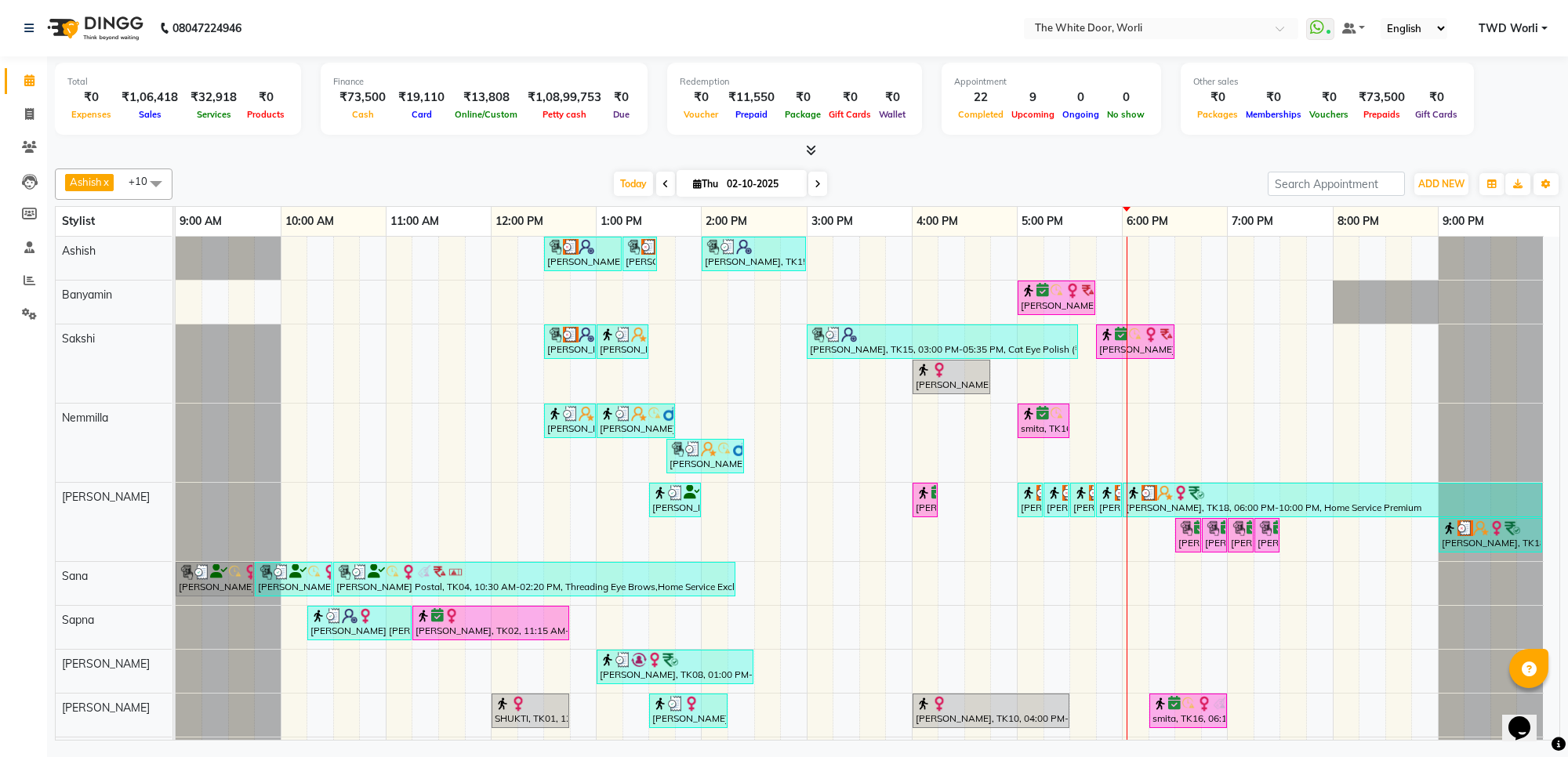
scroll to position [87, 0]
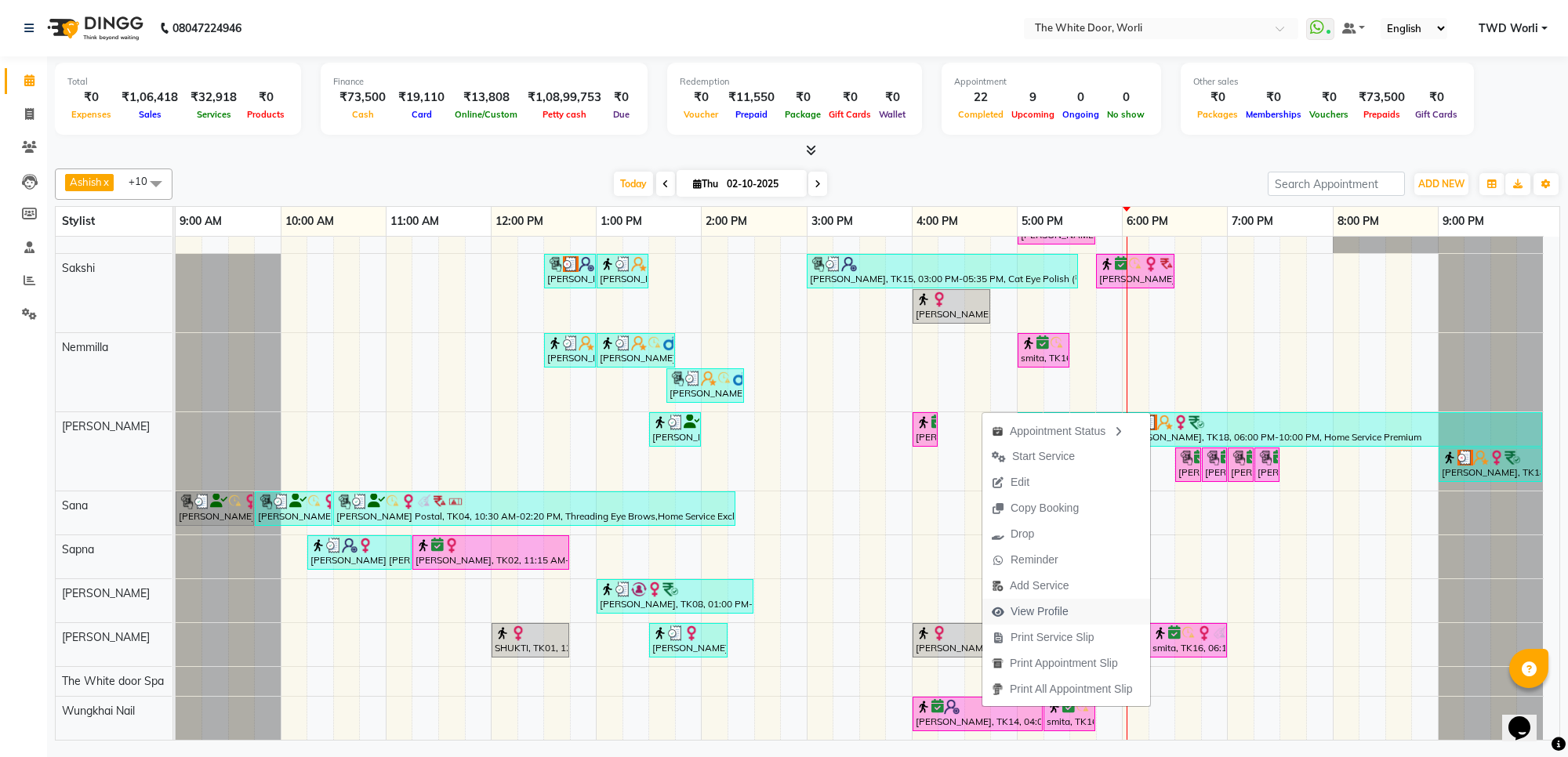
click at [1035, 604] on span "View Profile" at bounding box center [1039, 612] width 58 height 16
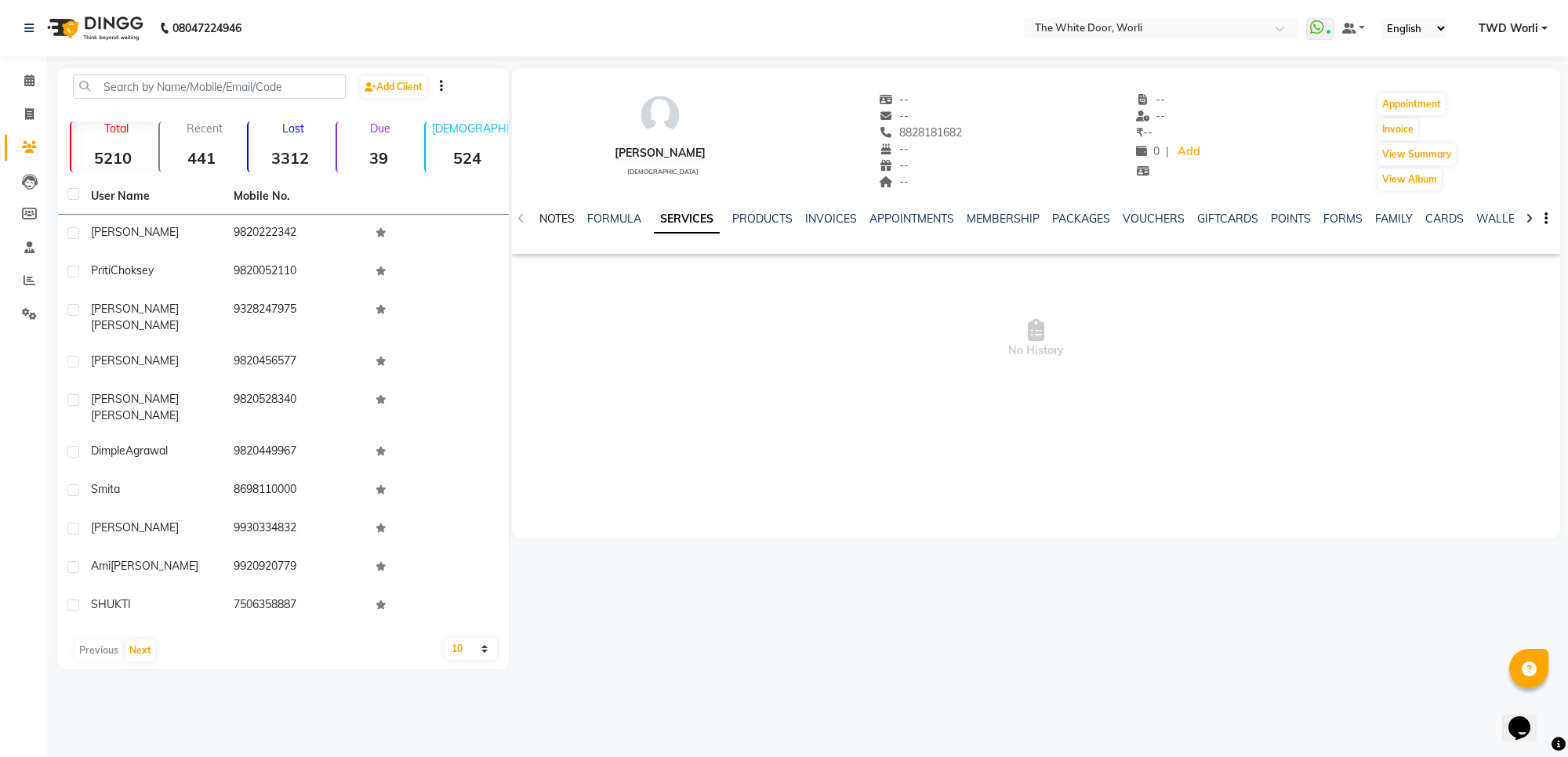
click at [570, 220] on link "NOTES" at bounding box center [556, 218] width 35 height 14
click at [618, 217] on link "FORMULA" at bounding box center [628, 218] width 54 height 14
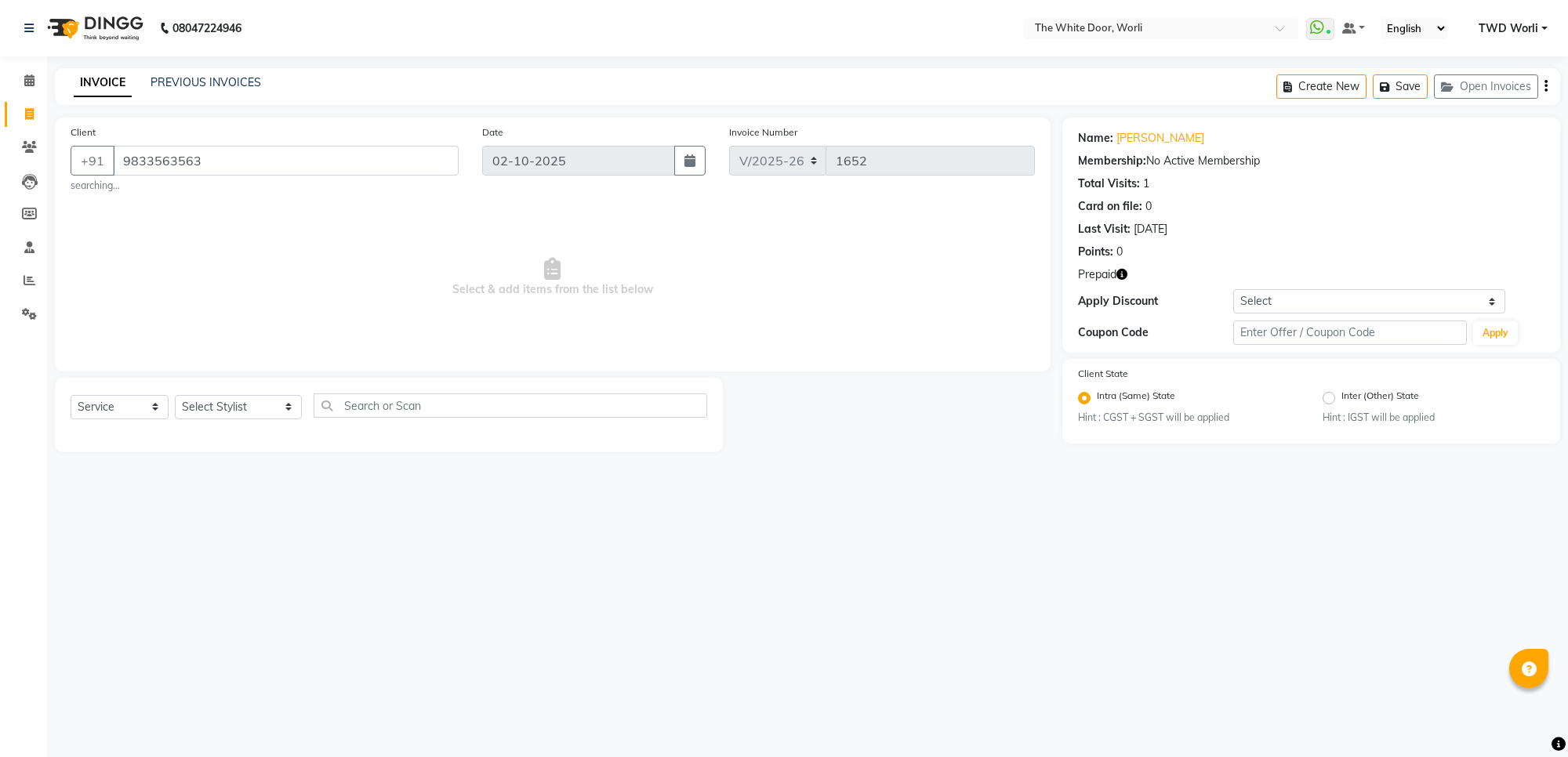
select select "4027"
select select "service"
click at [30, 26] on icon at bounding box center [29, 28] width 10 height 11
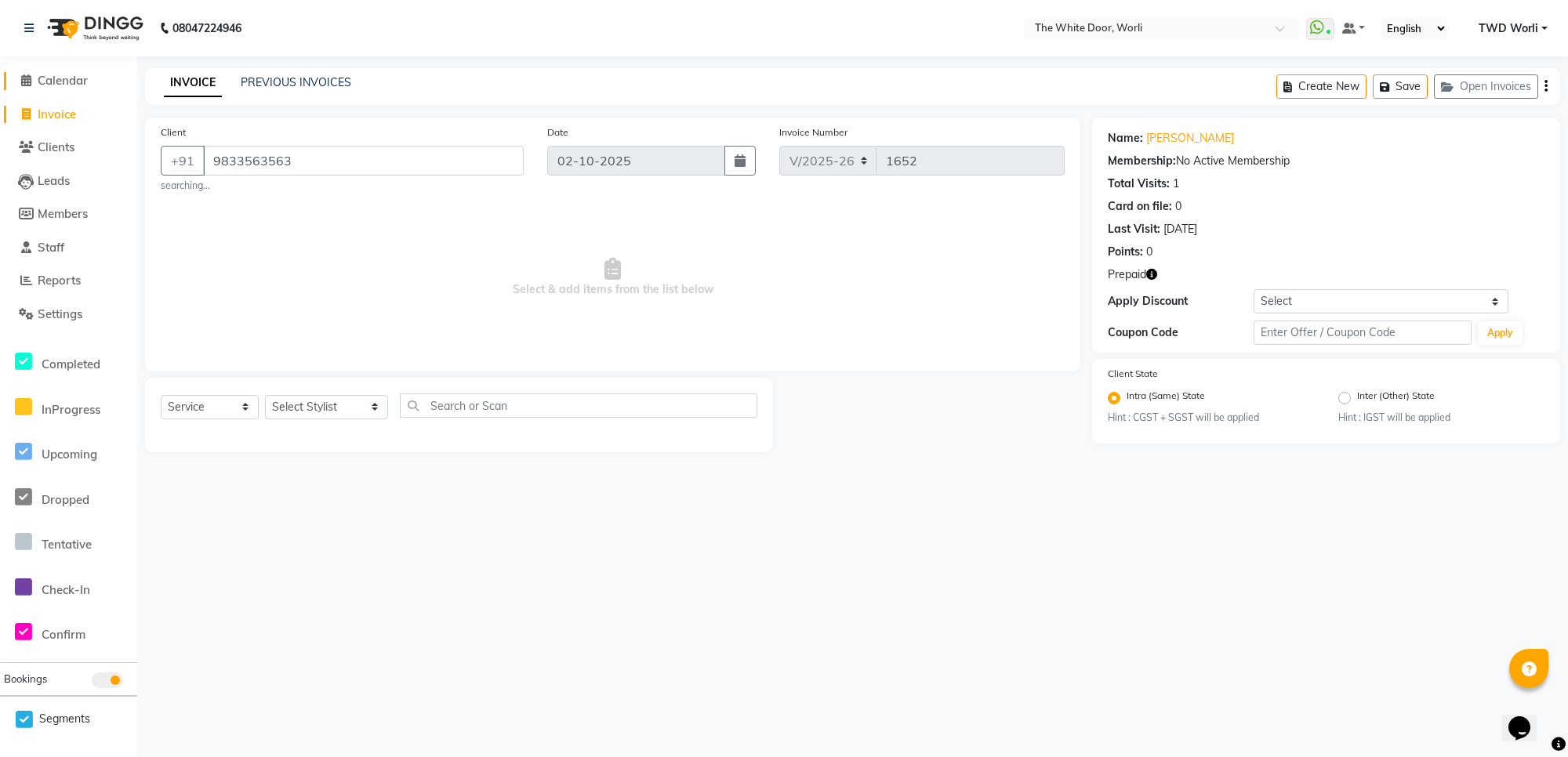
click at [64, 72] on link "Calendar" at bounding box center [69, 81] width 130 height 18
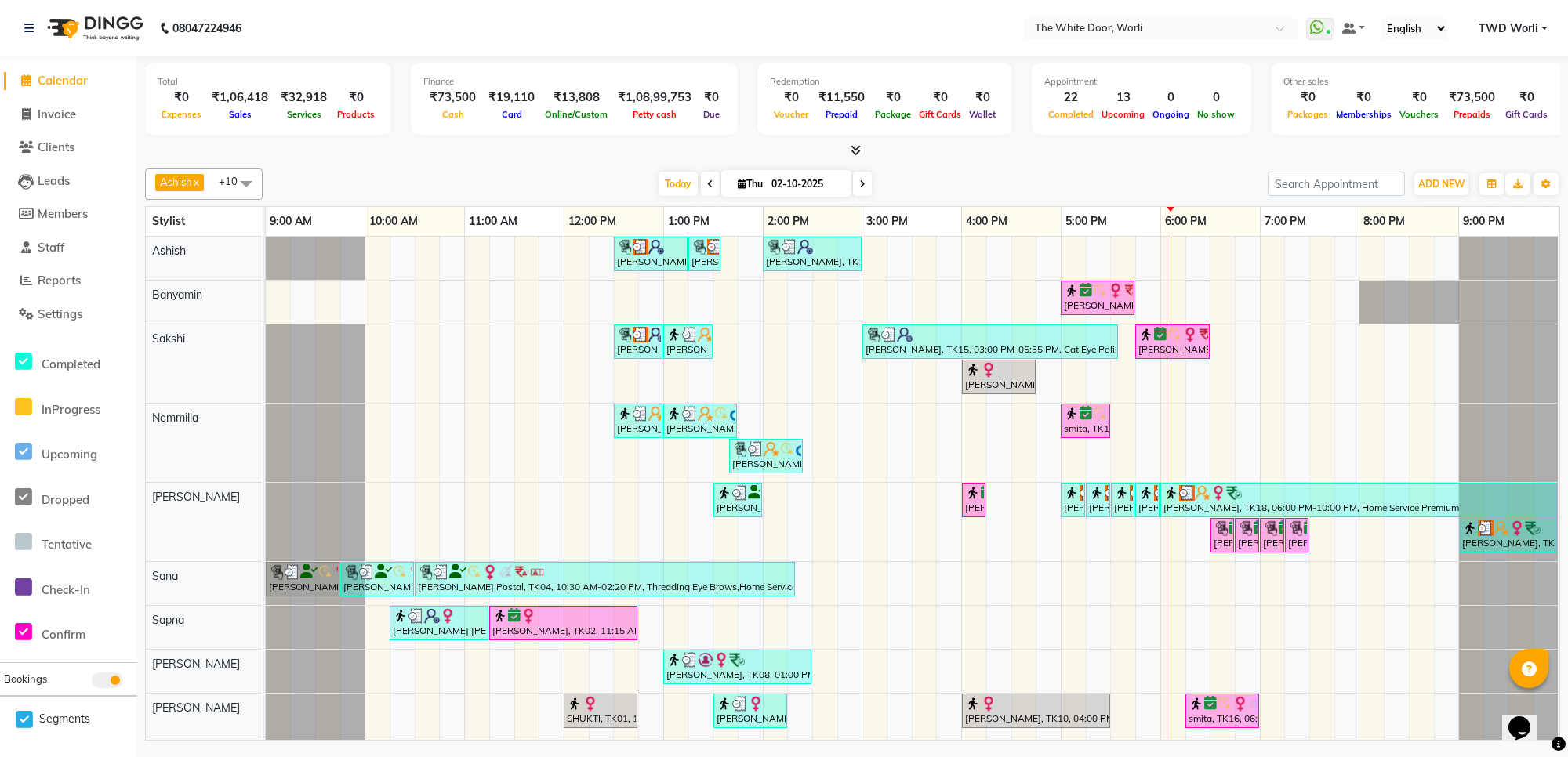
click at [854, 188] on span at bounding box center [862, 184] width 19 height 24
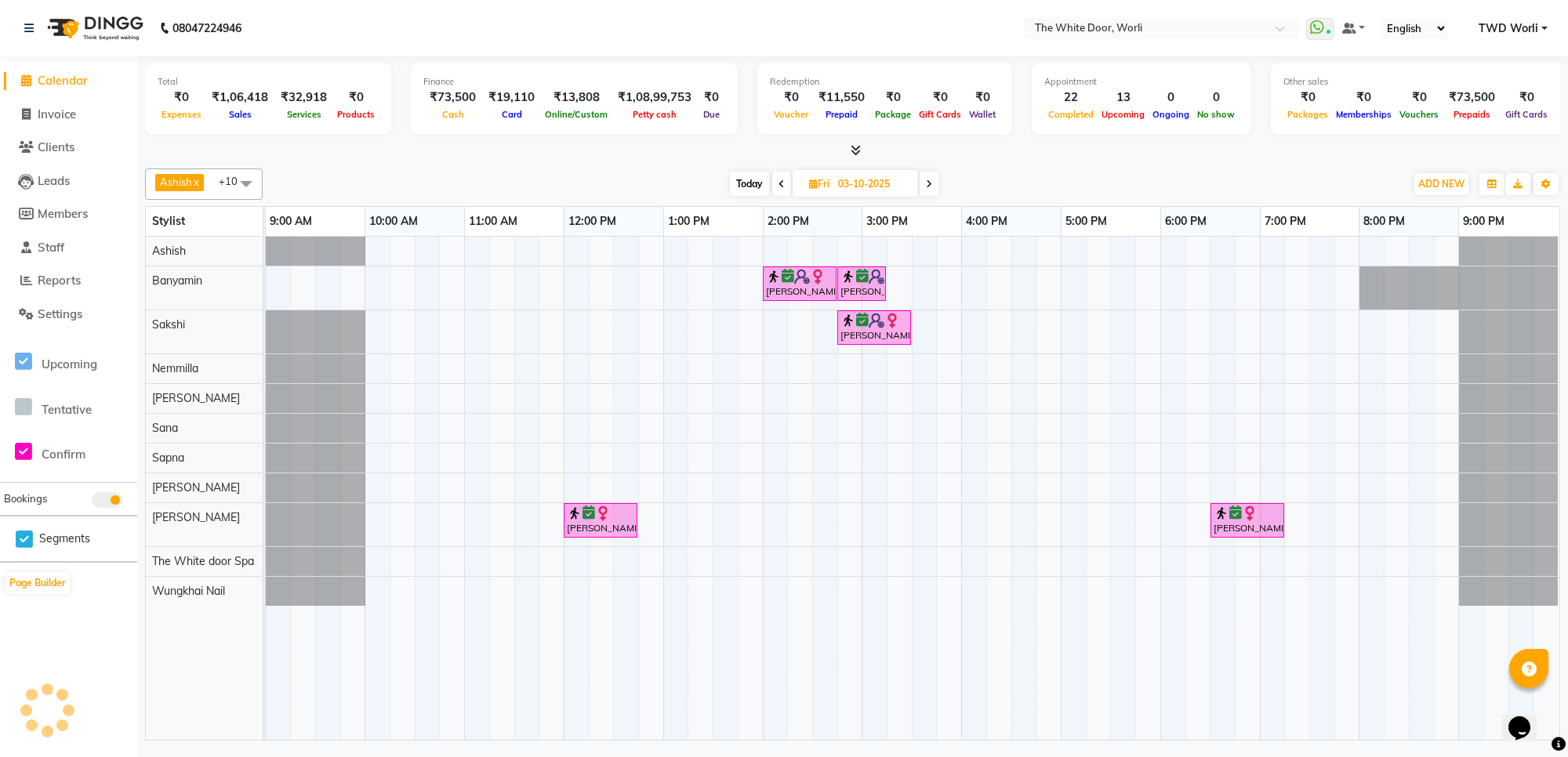
click at [741, 182] on span "Today" at bounding box center [750, 184] width 39 height 24
type input "02-10-2025"
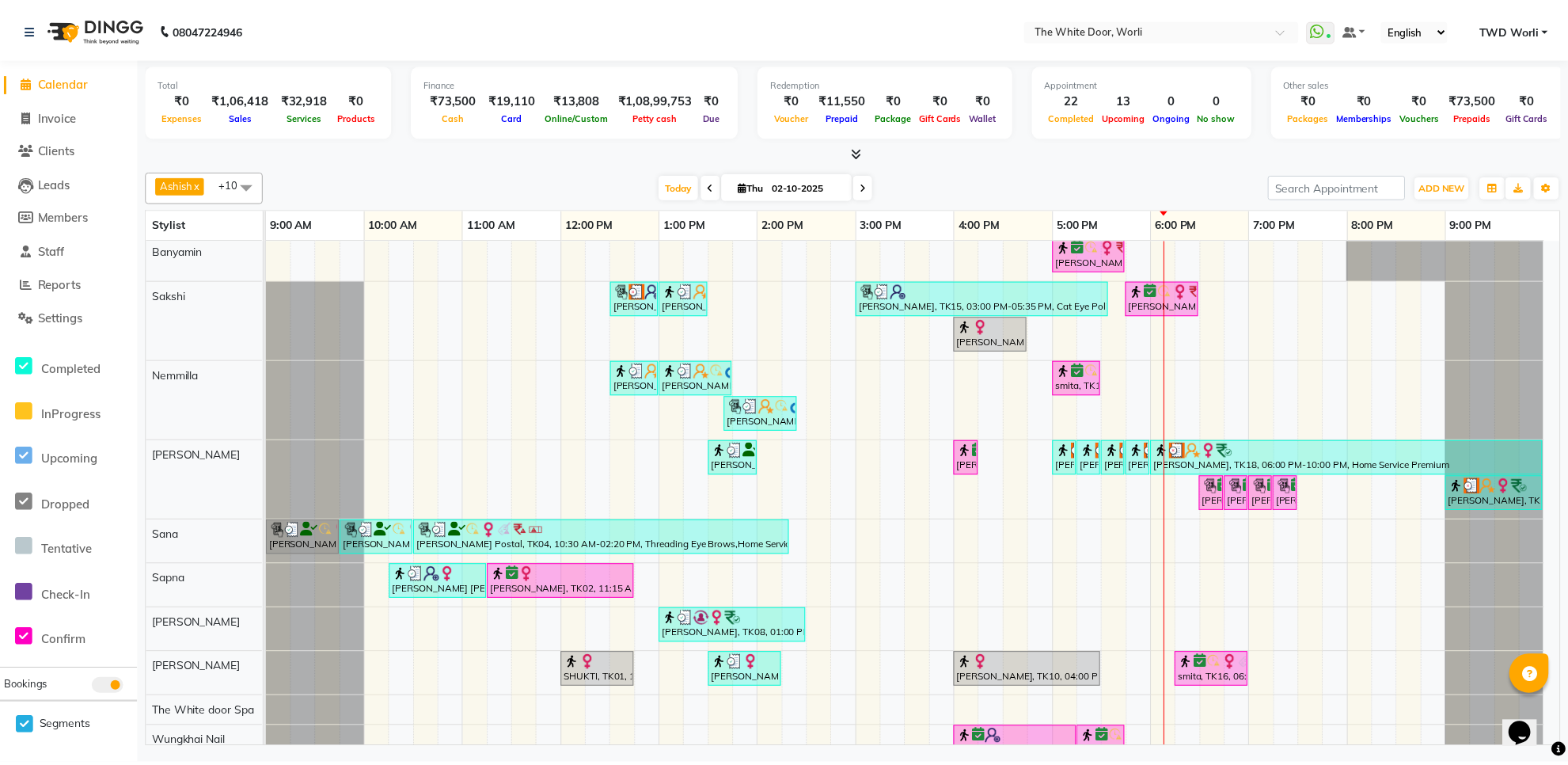
scroll to position [88, 0]
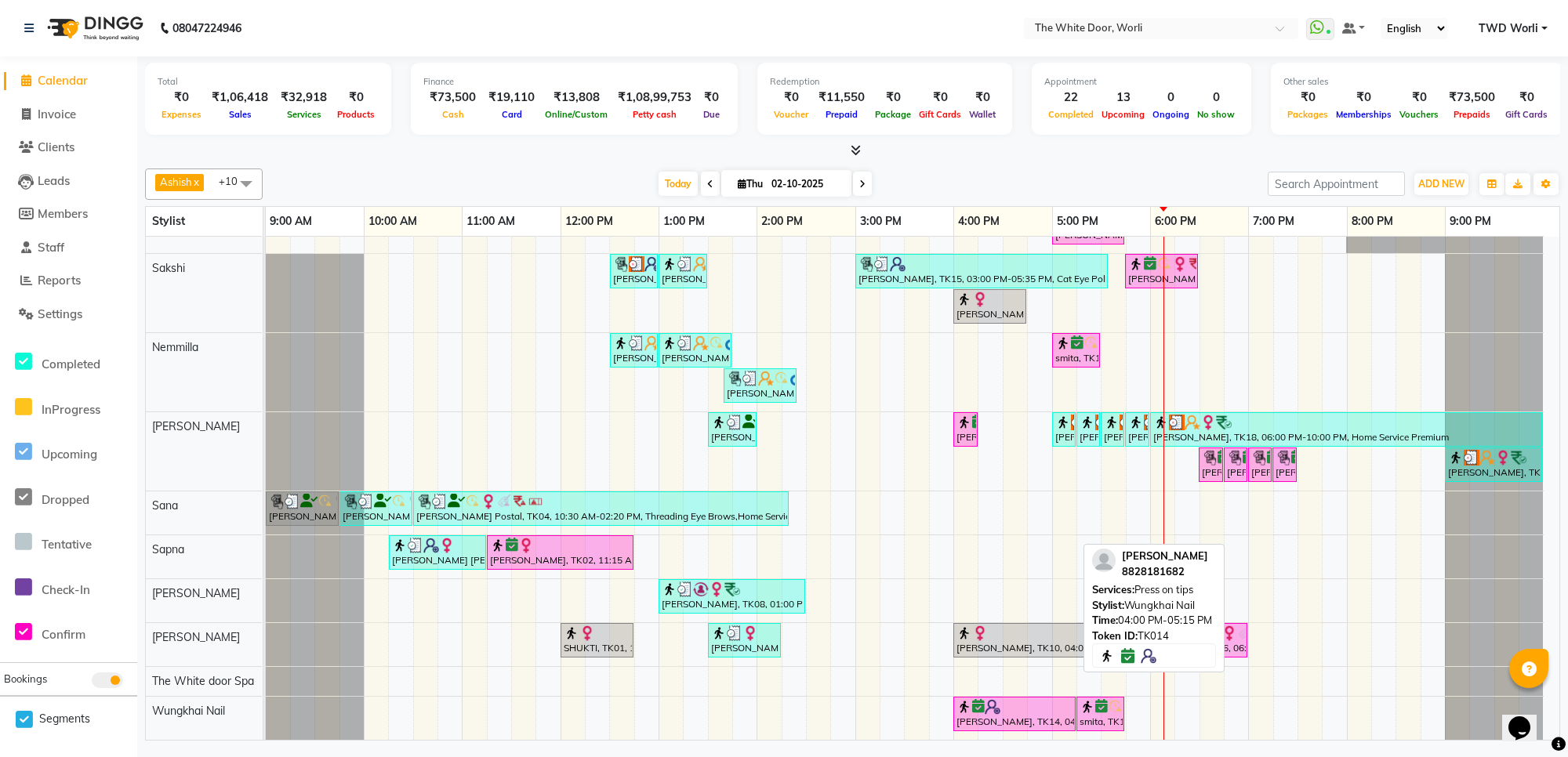
click at [990, 703] on div "[PERSON_NAME], TK14, 04:00 PM-05:15 PM, Press on tips" at bounding box center [1014, 714] width 119 height 30
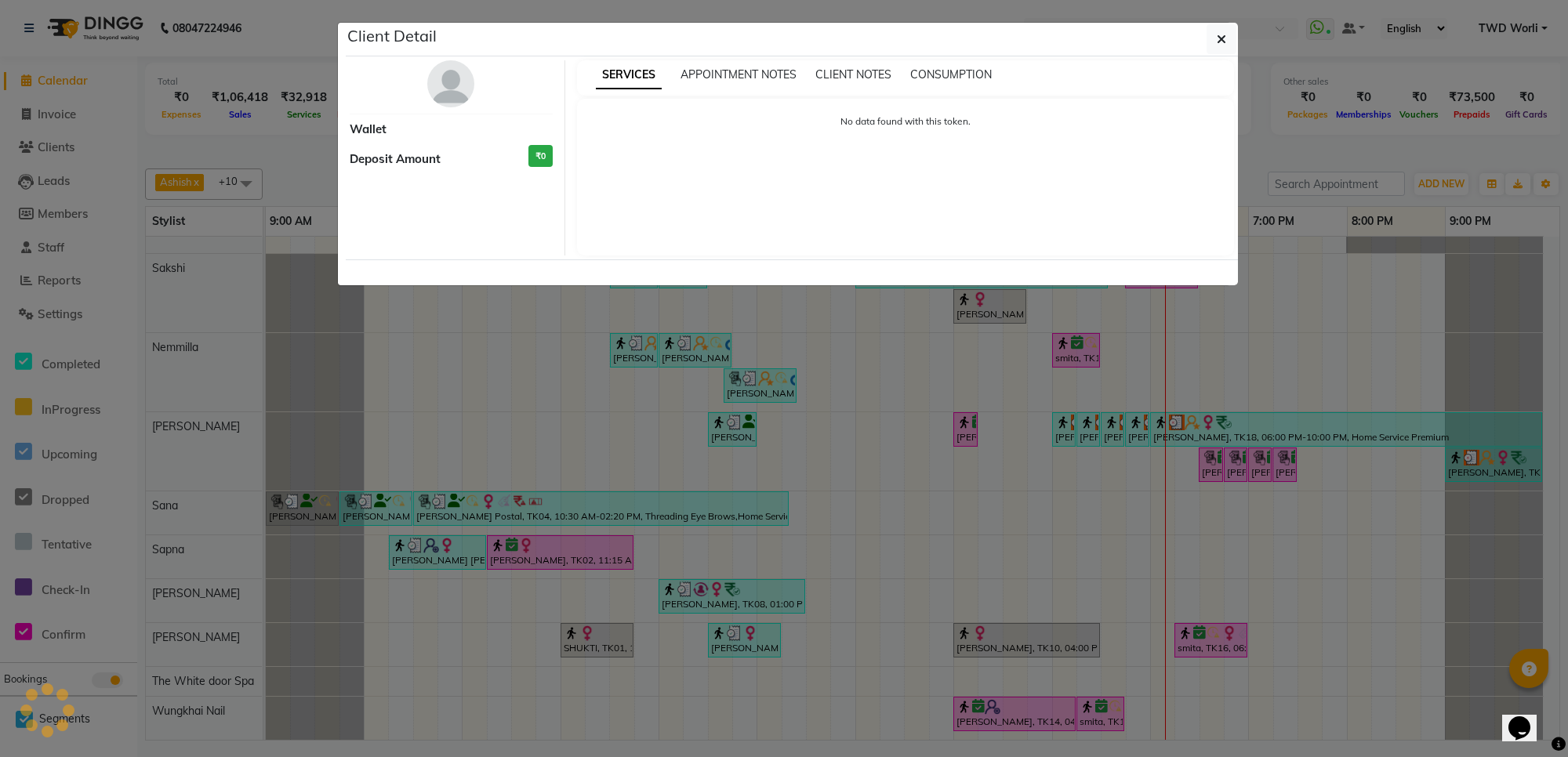
select select "6"
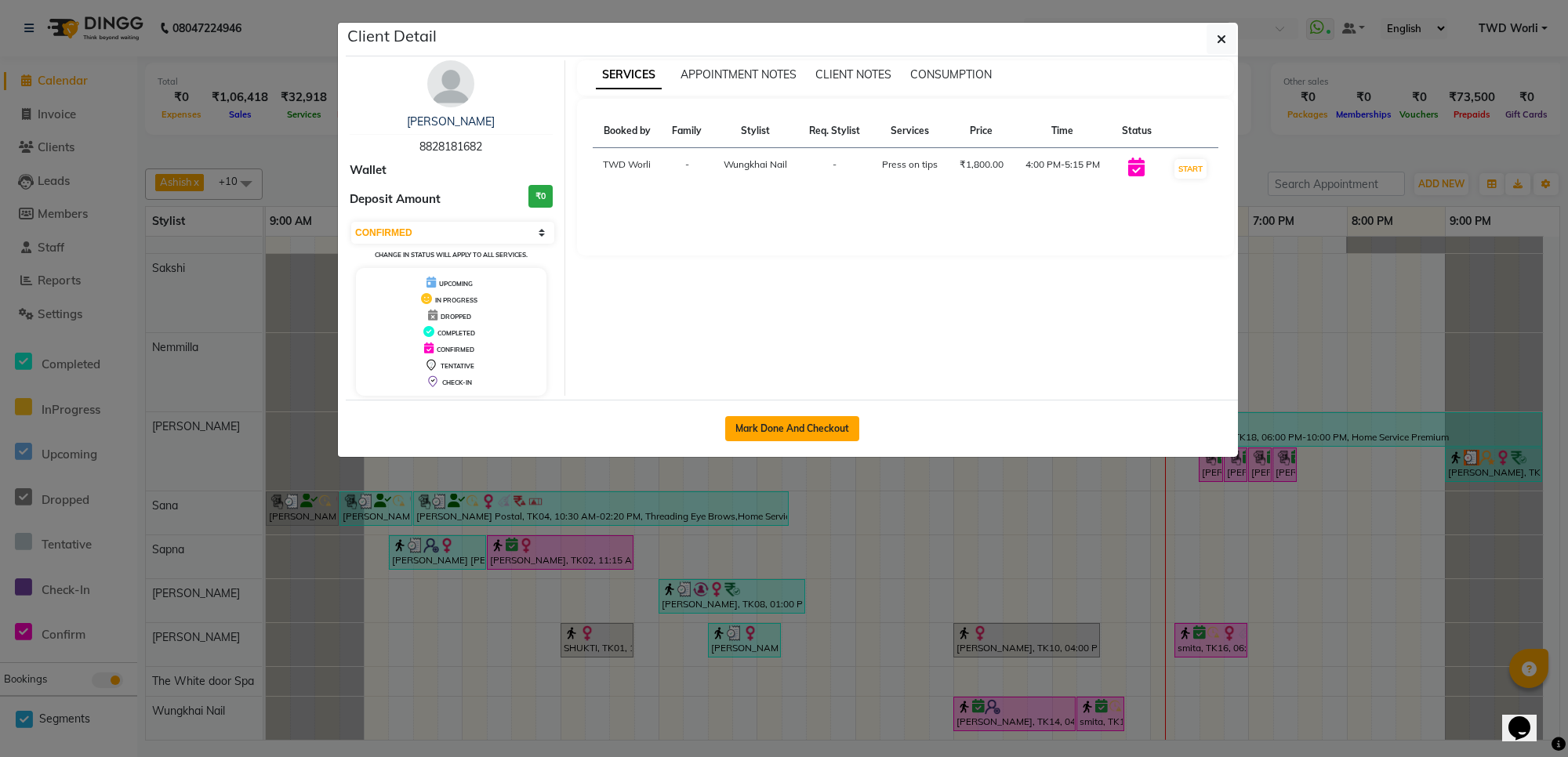
click at [793, 422] on button "Mark Done And Checkout" at bounding box center [792, 428] width 134 height 25
select select "4027"
select select "service"
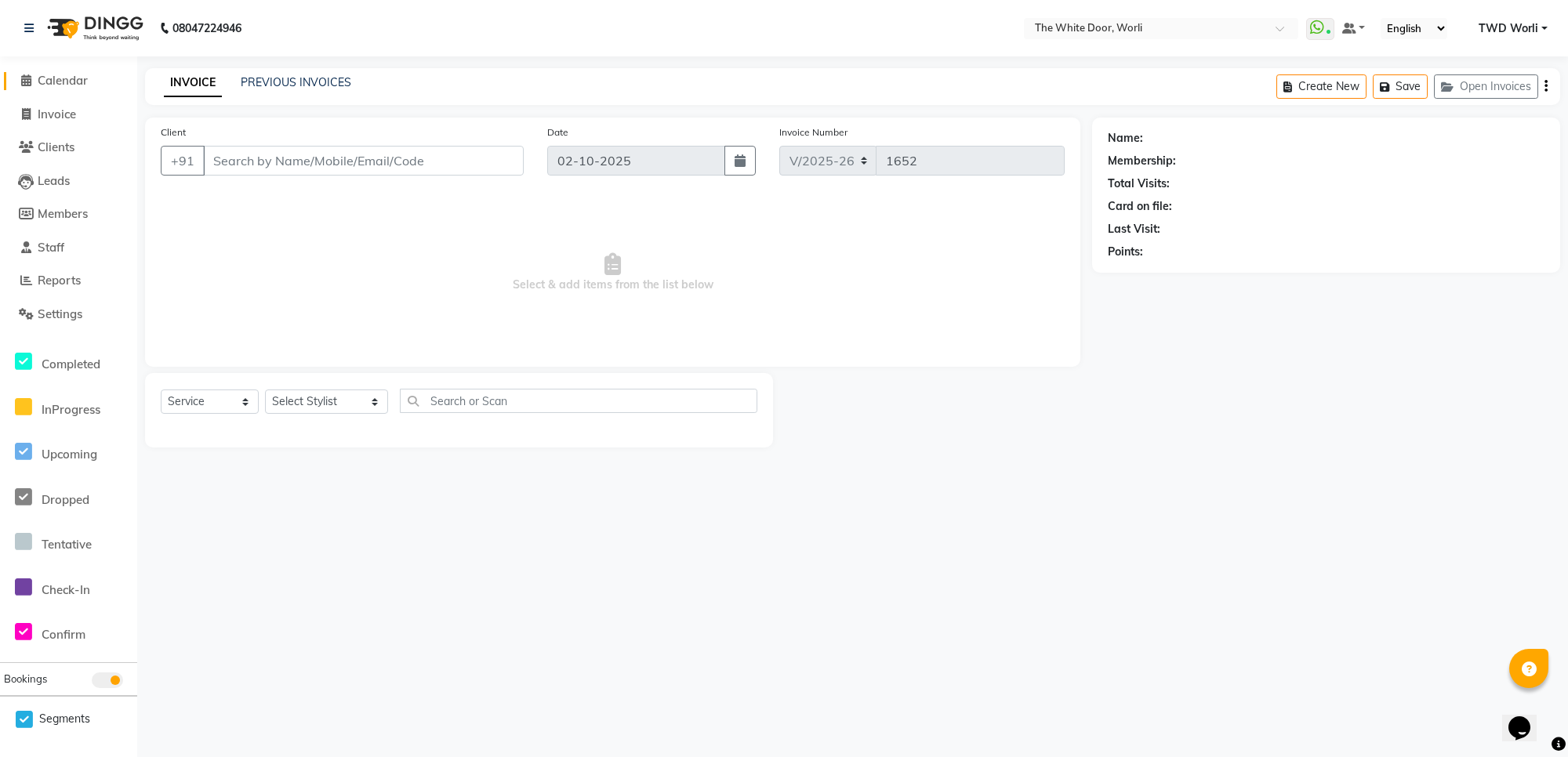
type input "8828181682"
select select "65695"
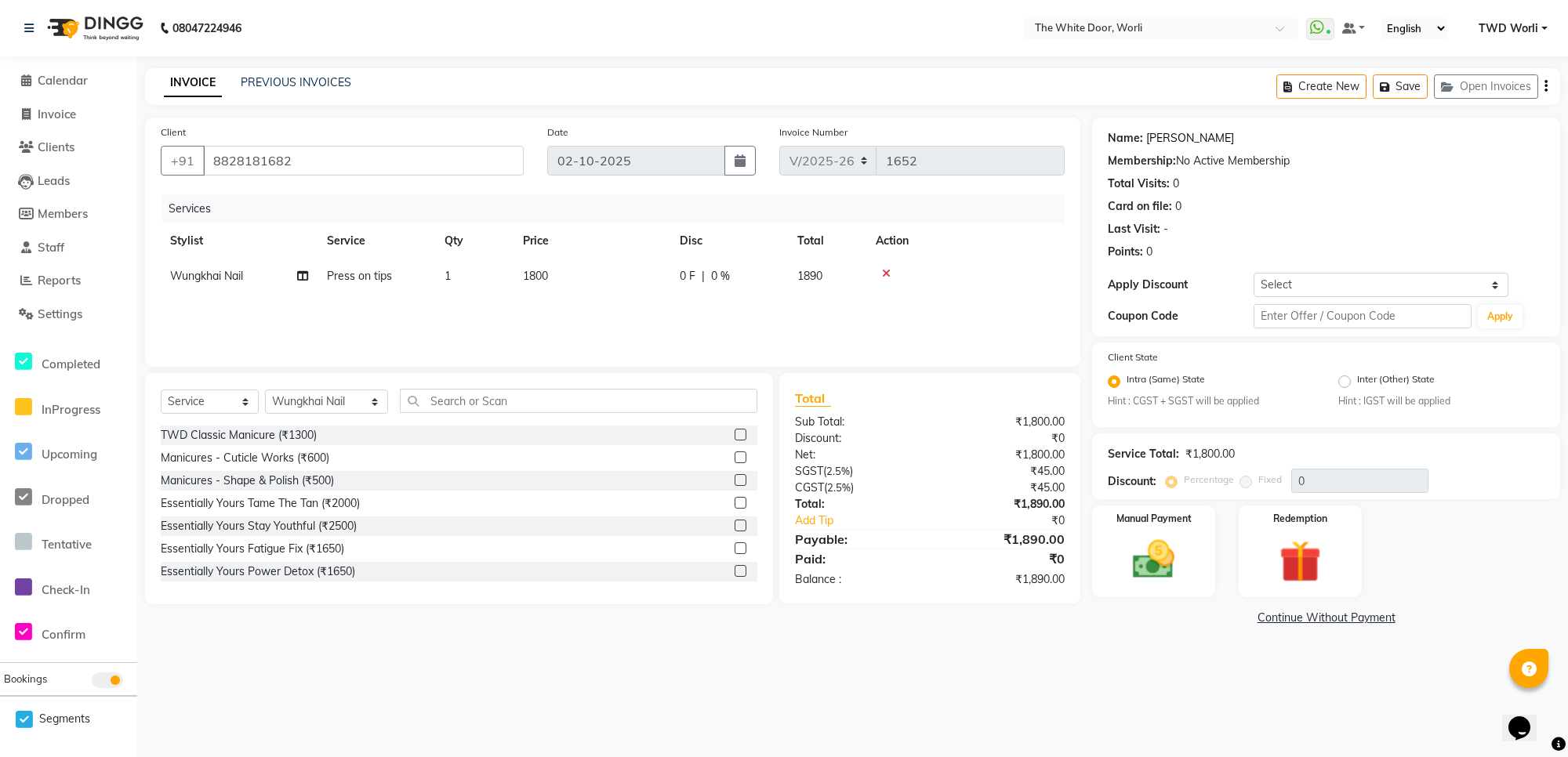
click at [1172, 139] on link "[PERSON_NAME]" at bounding box center [1190, 139] width 88 height 16
click at [460, 406] on input "text" at bounding box center [578, 401] width 357 height 24
type input "gel polish"
click at [734, 459] on label at bounding box center [740, 457] width 11 height 11
click at [734, 459] on input "checkbox" at bounding box center [739, 458] width 10 height 10
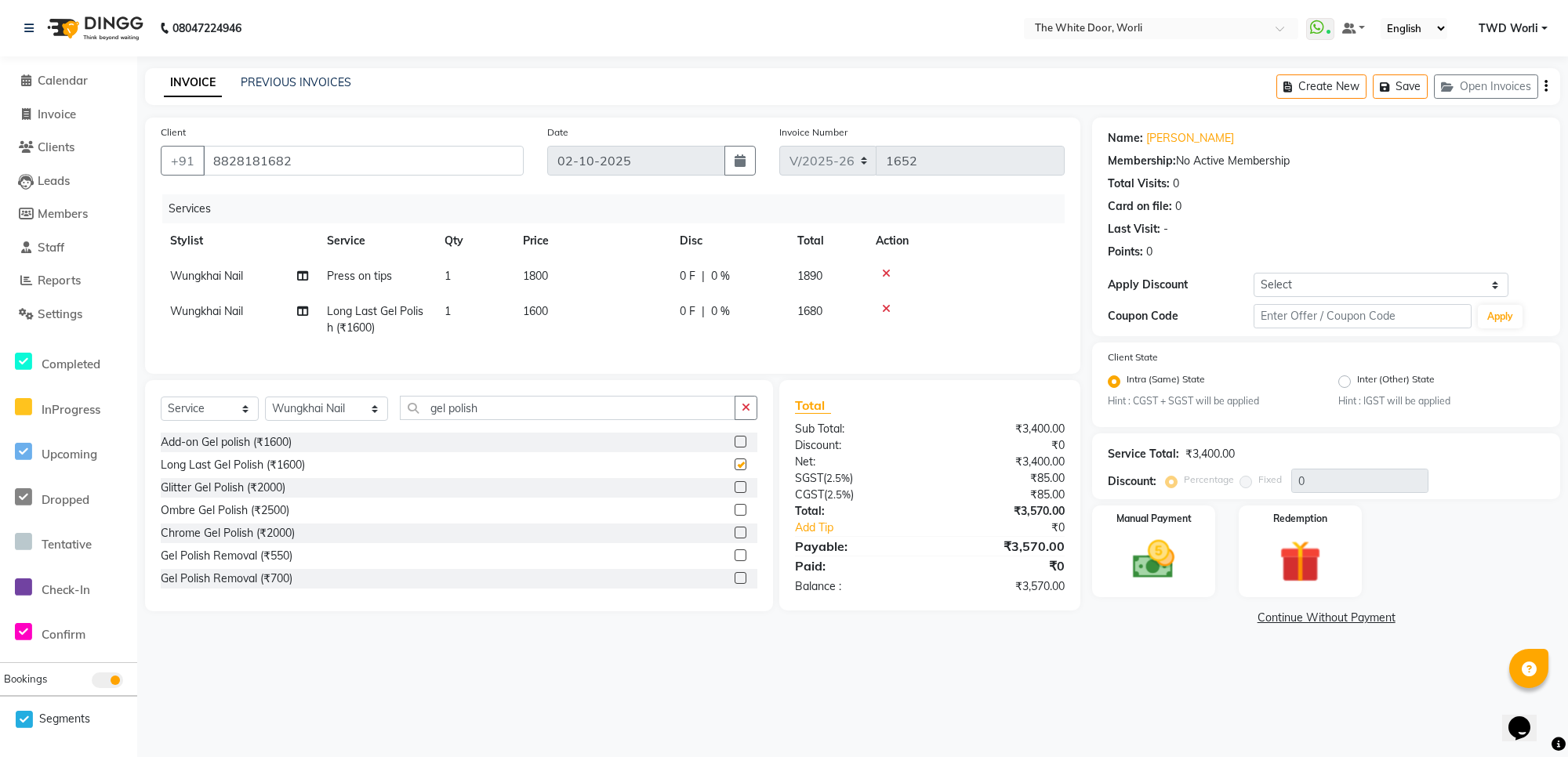
checkbox input "false"
click at [1141, 560] on img at bounding box center [1153, 560] width 71 height 51
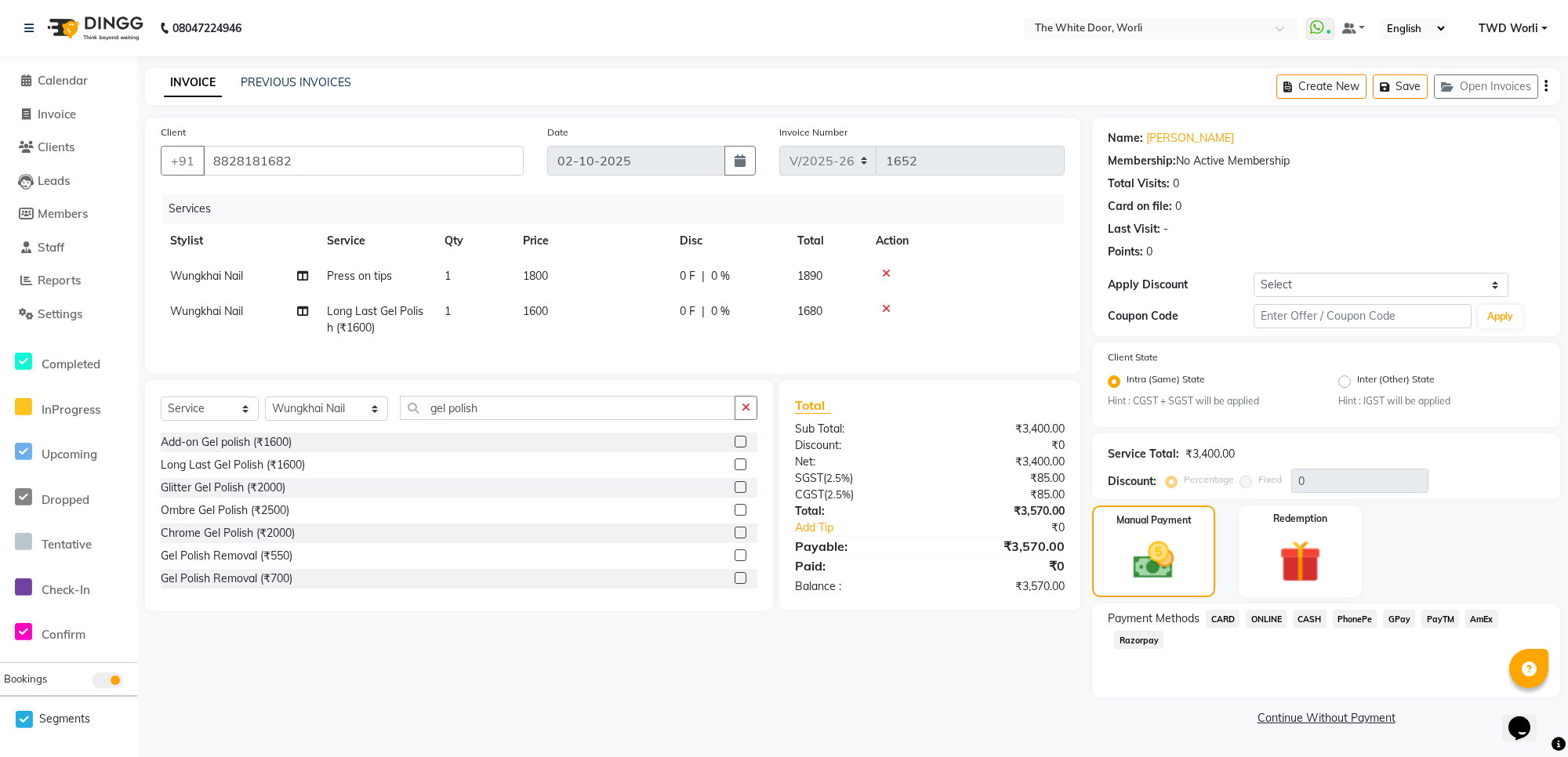
click at [1393, 616] on span "GPay" at bounding box center [1398, 619] width 32 height 18
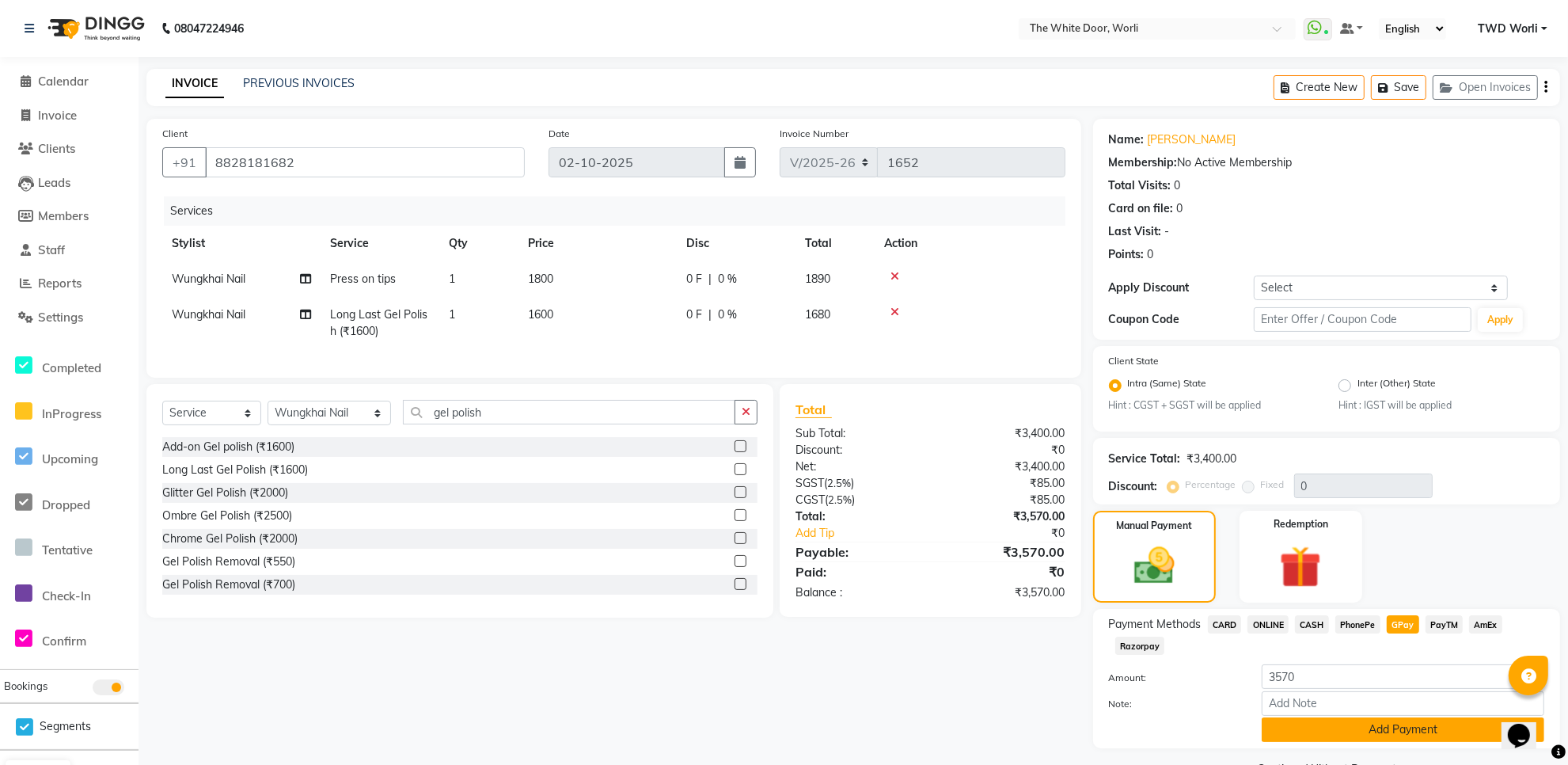
click at [1384, 731] on button "Add Payment" at bounding box center [1403, 730] width 283 height 25
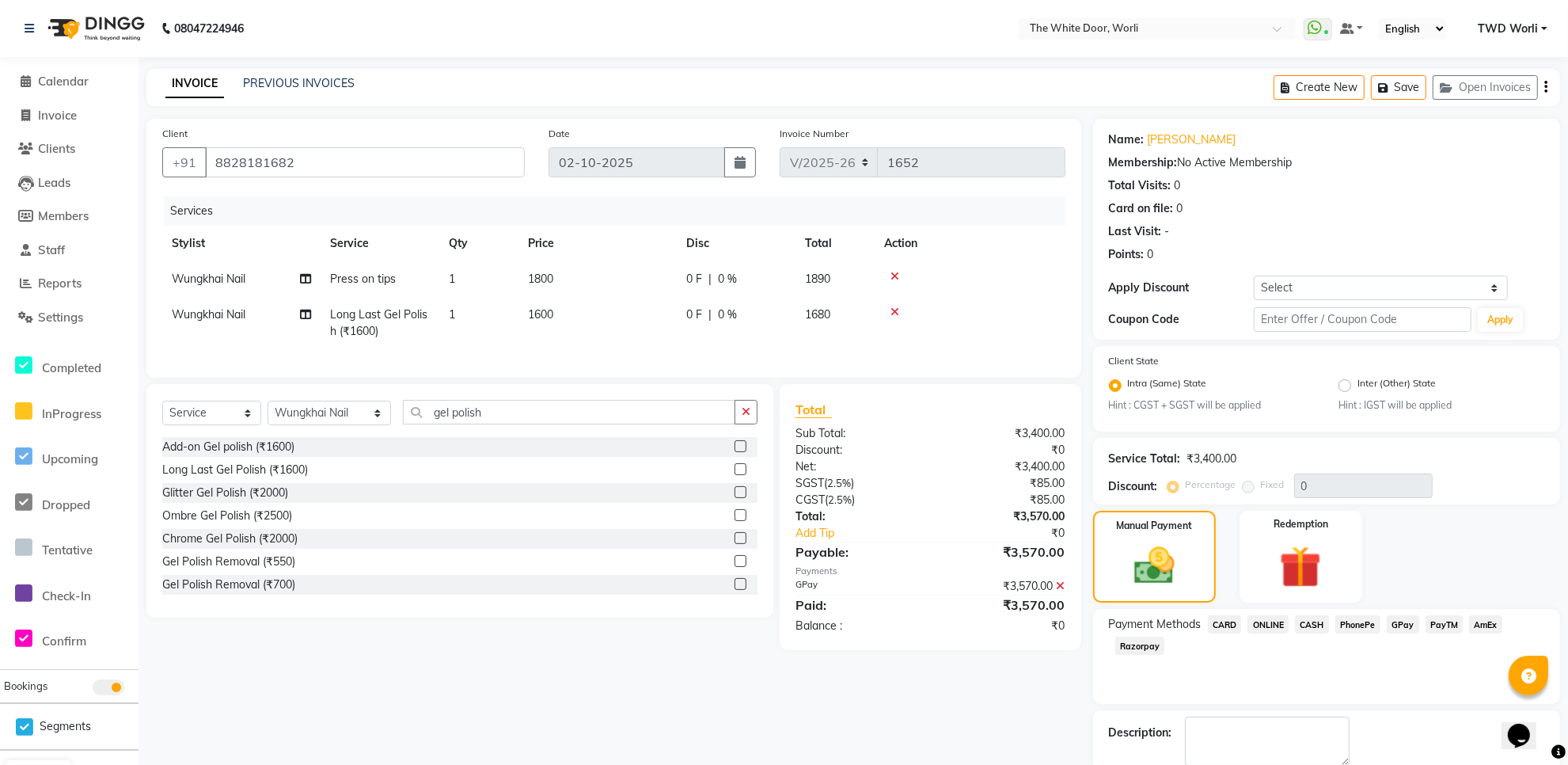
click at [1399, 624] on span "GPay" at bounding box center [1402, 625] width 32 height 18
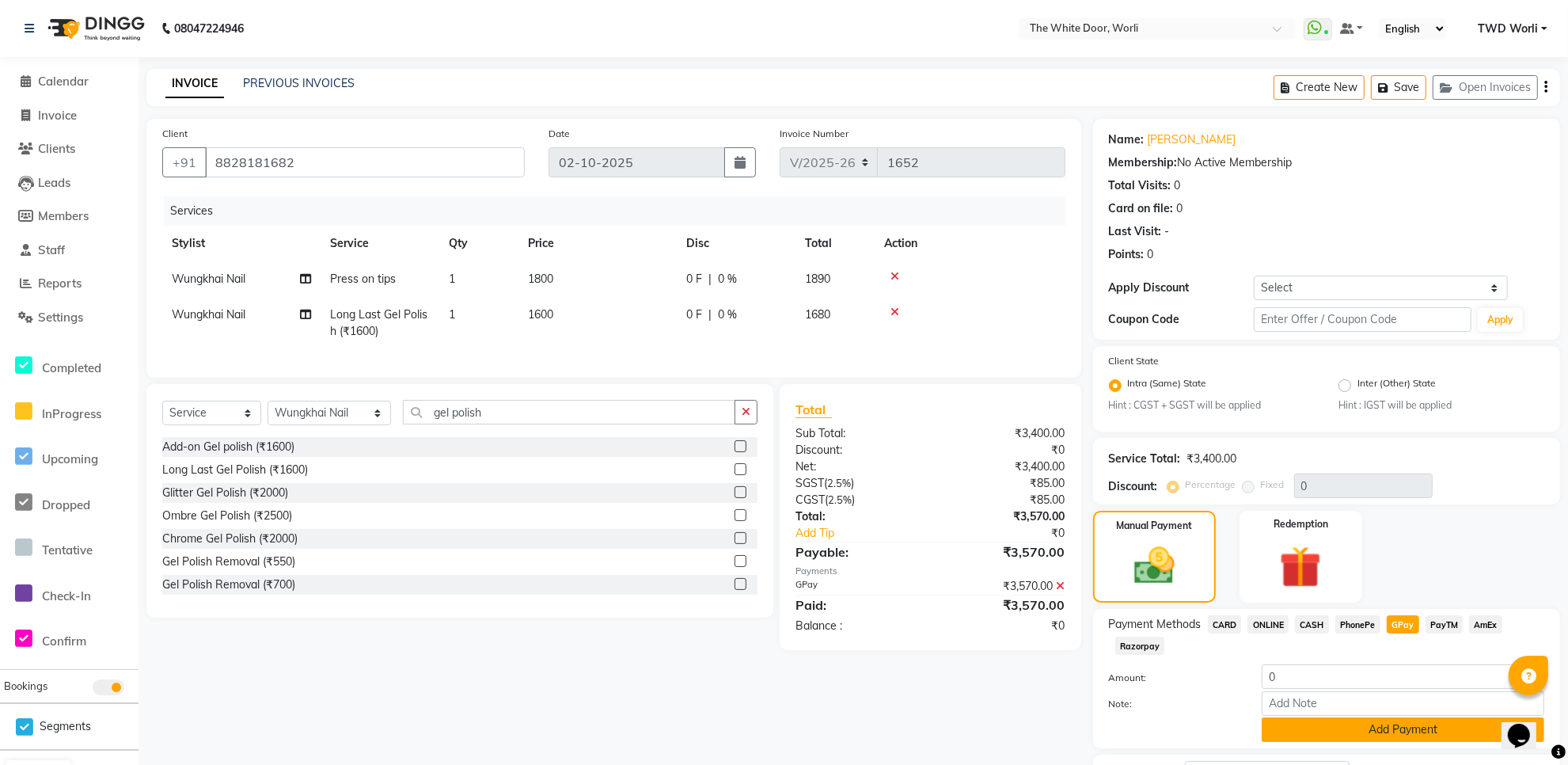
click at [1384, 725] on button "Add Payment" at bounding box center [1403, 730] width 283 height 25
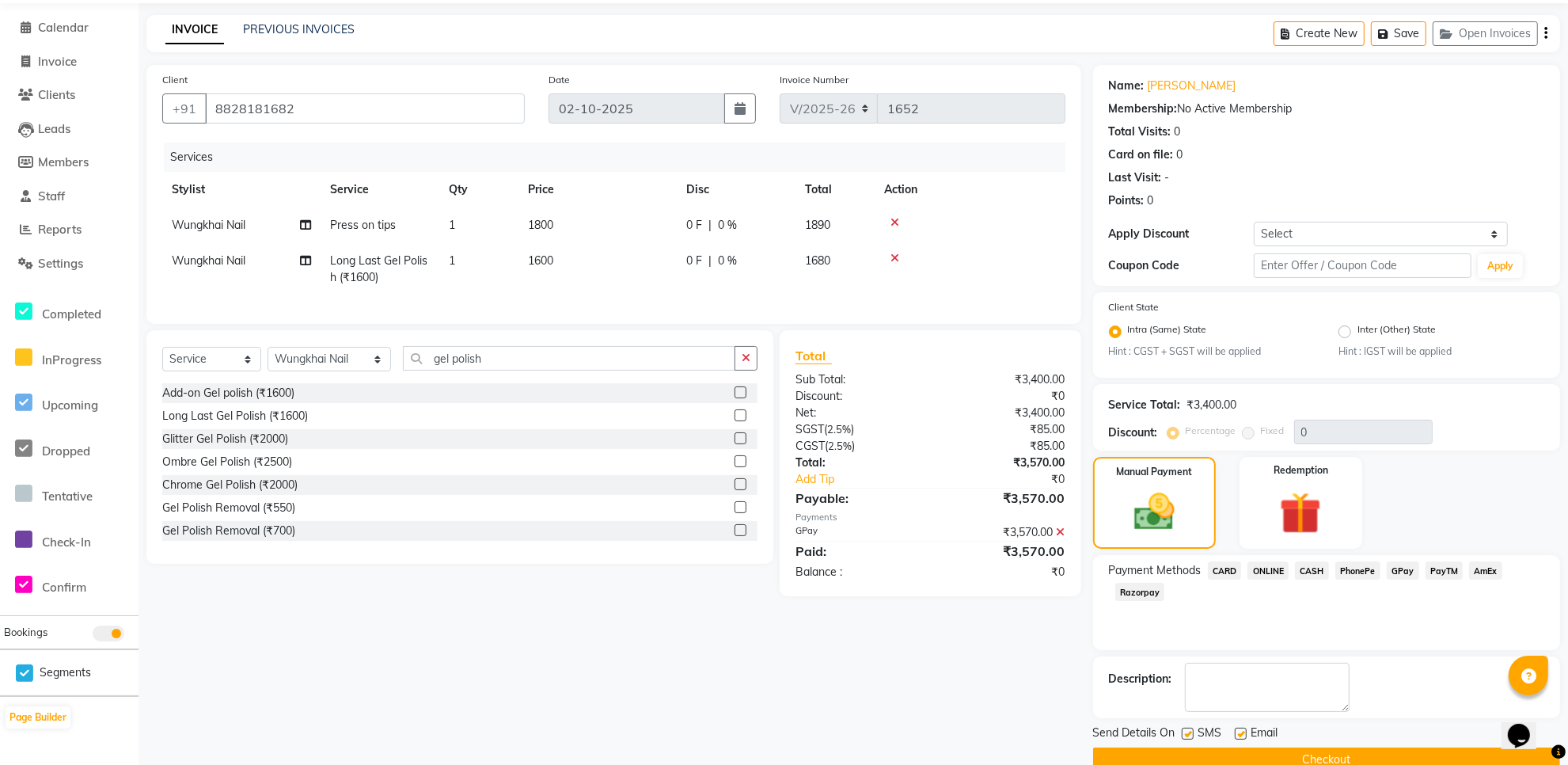
scroll to position [84, 0]
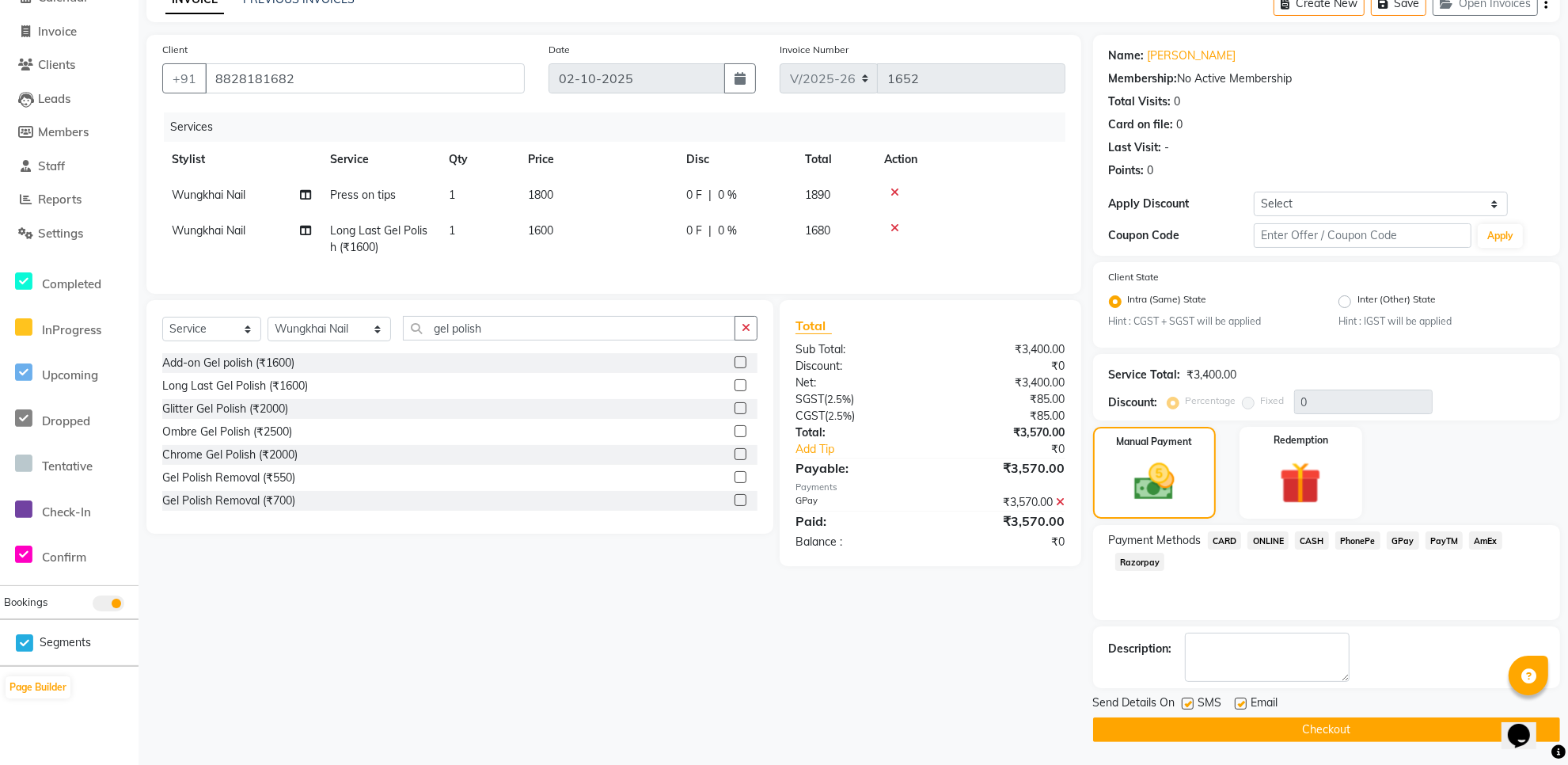
click at [1283, 726] on button "Checkout" at bounding box center [1327, 730] width 467 height 25
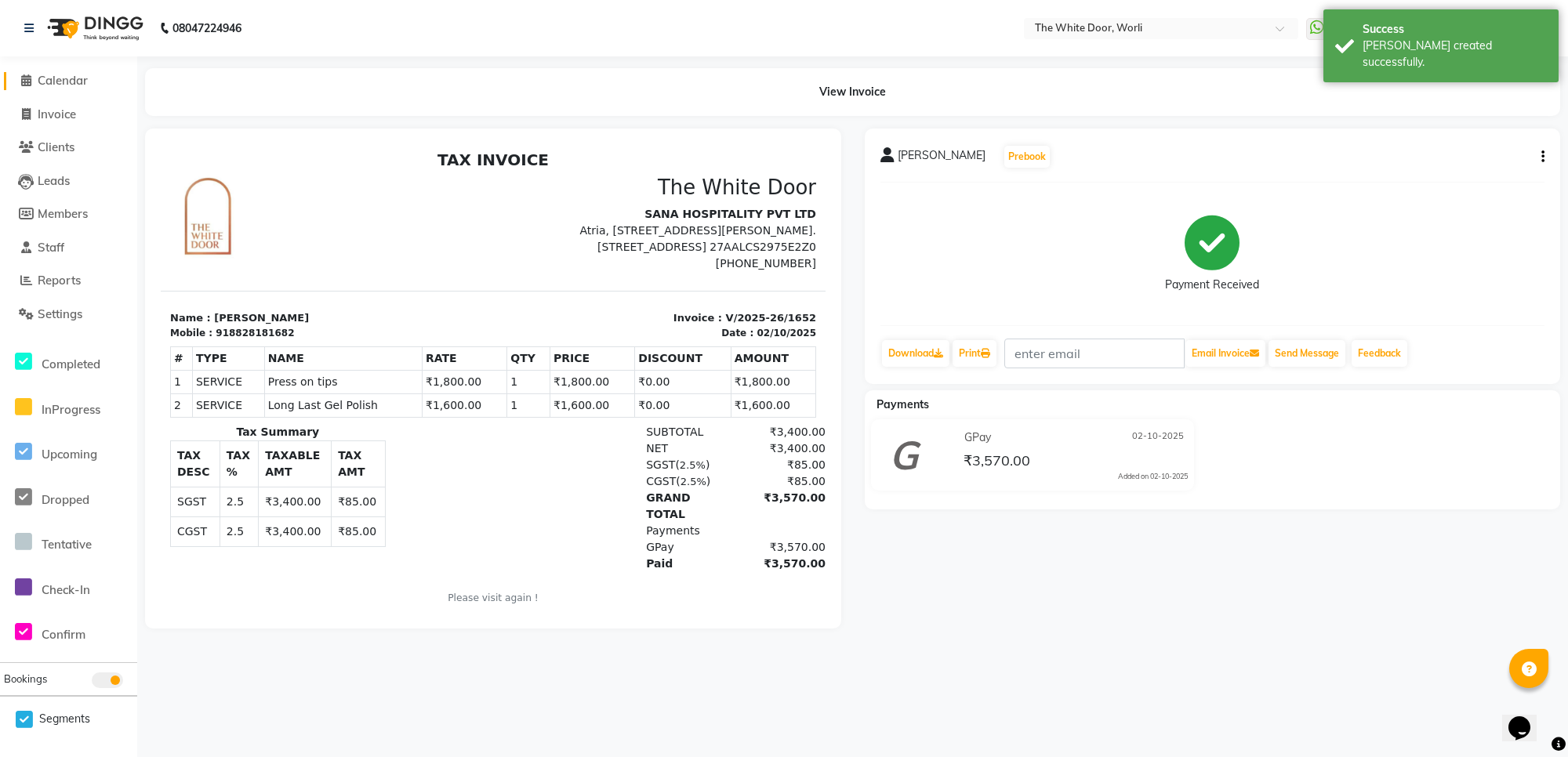
click at [65, 77] on span "Calendar" at bounding box center [62, 80] width 50 height 15
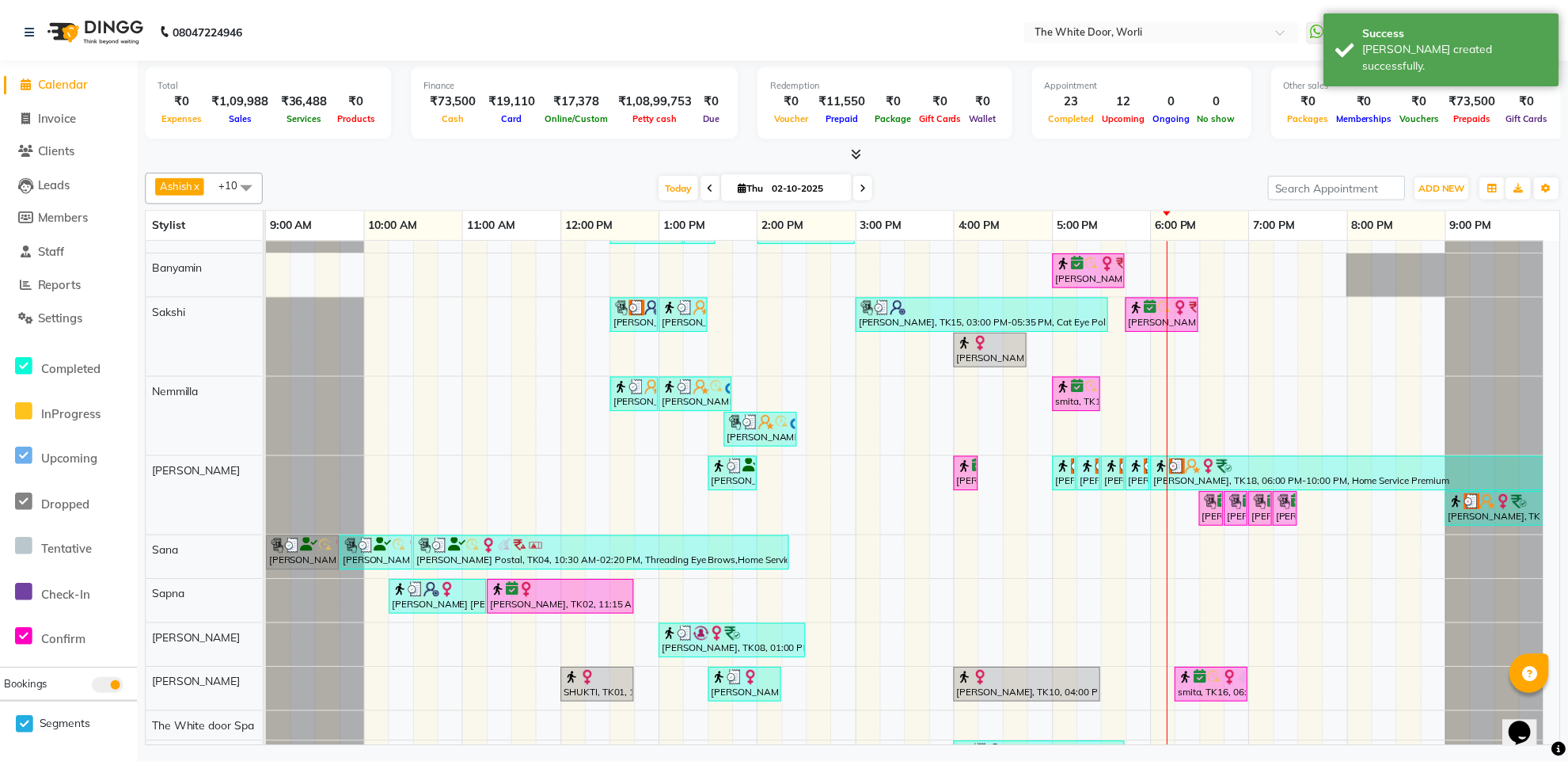
scroll to position [124, 0]
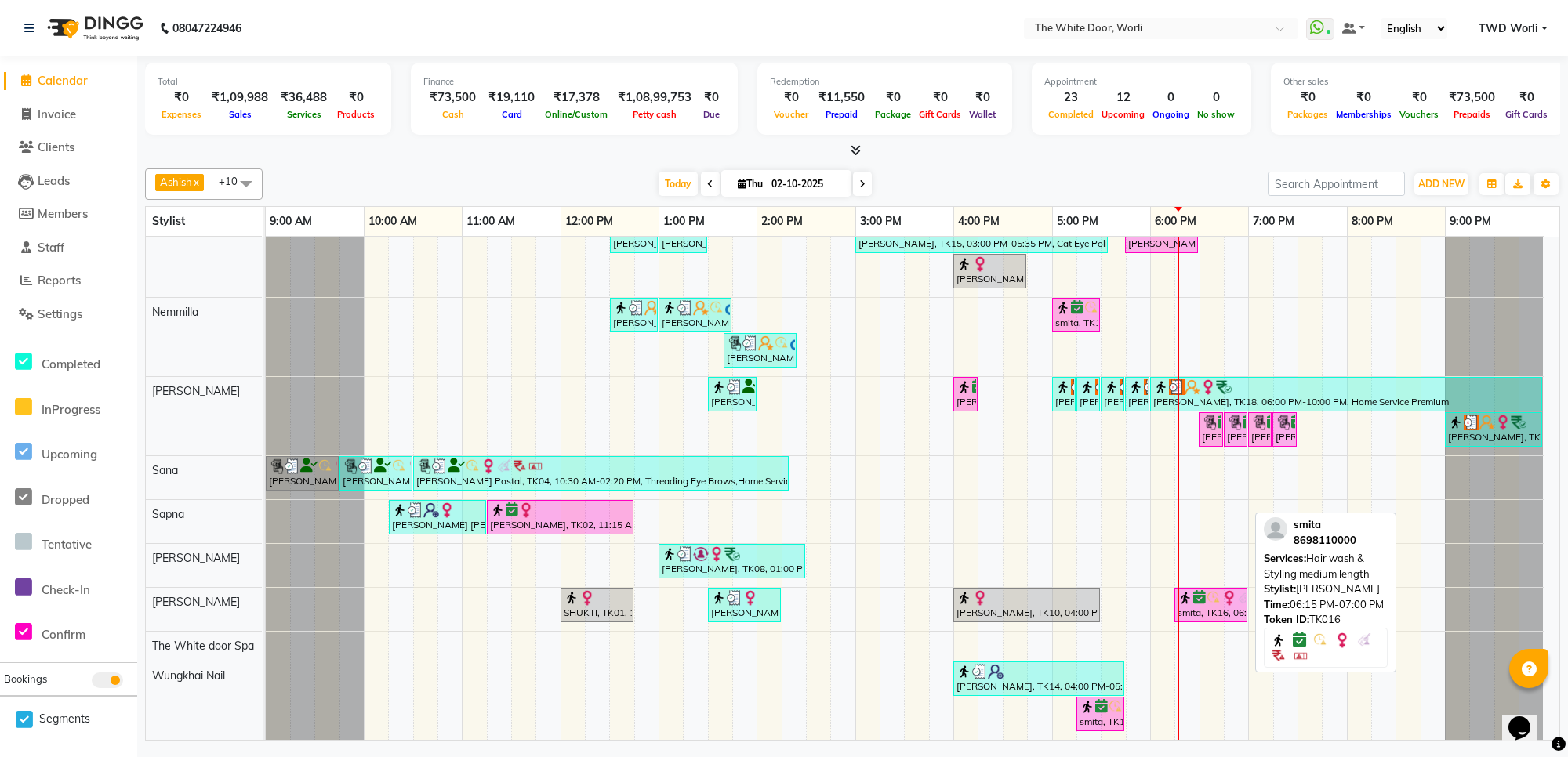
click at [1212, 591] on img at bounding box center [1213, 598] width 16 height 15
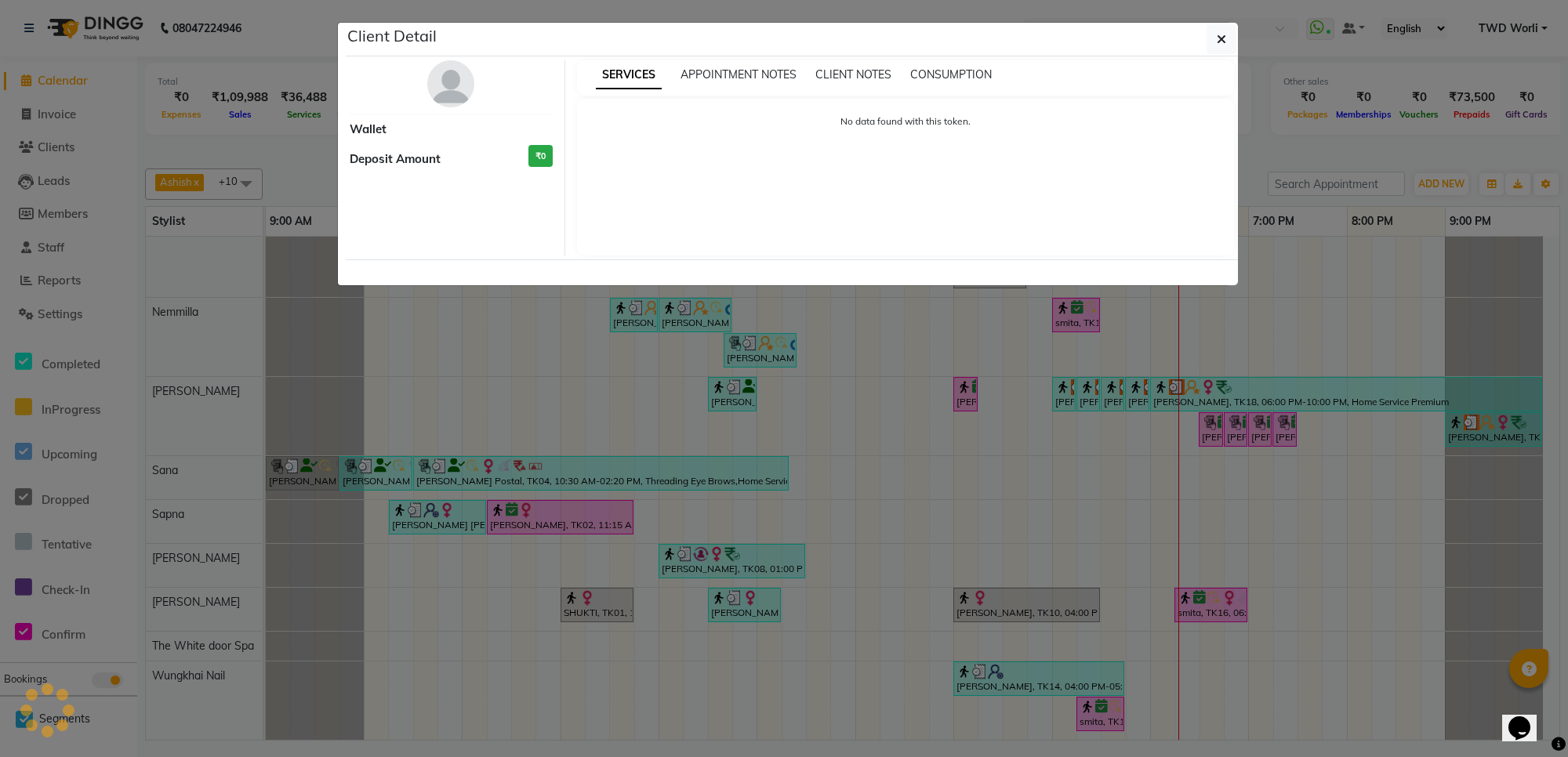
select select "6"
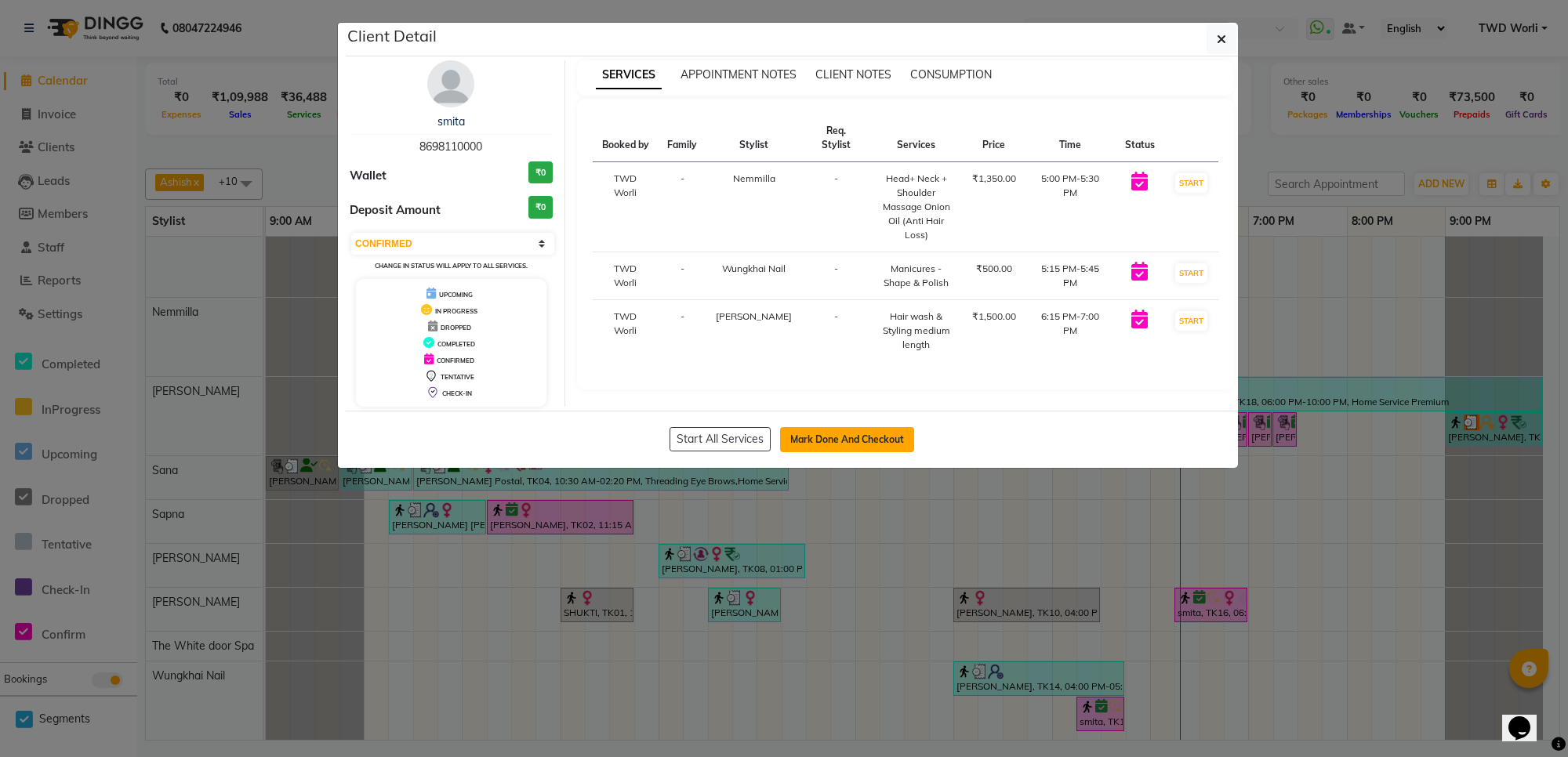
click at [831, 440] on button "Mark Done And Checkout" at bounding box center [847, 440] width 134 height 25
select select "service"
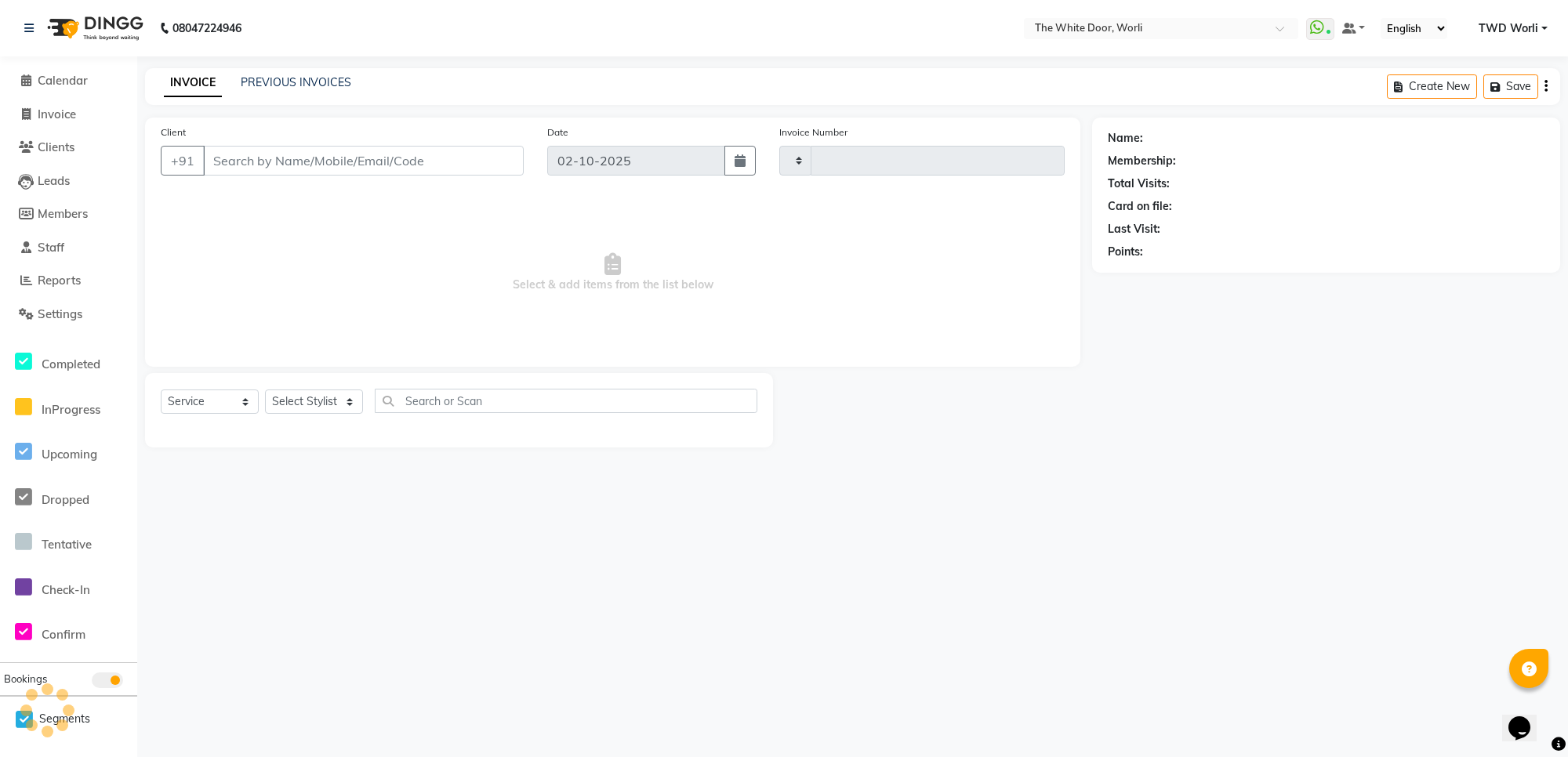
type input "1653"
select select "4027"
type input "8698110000"
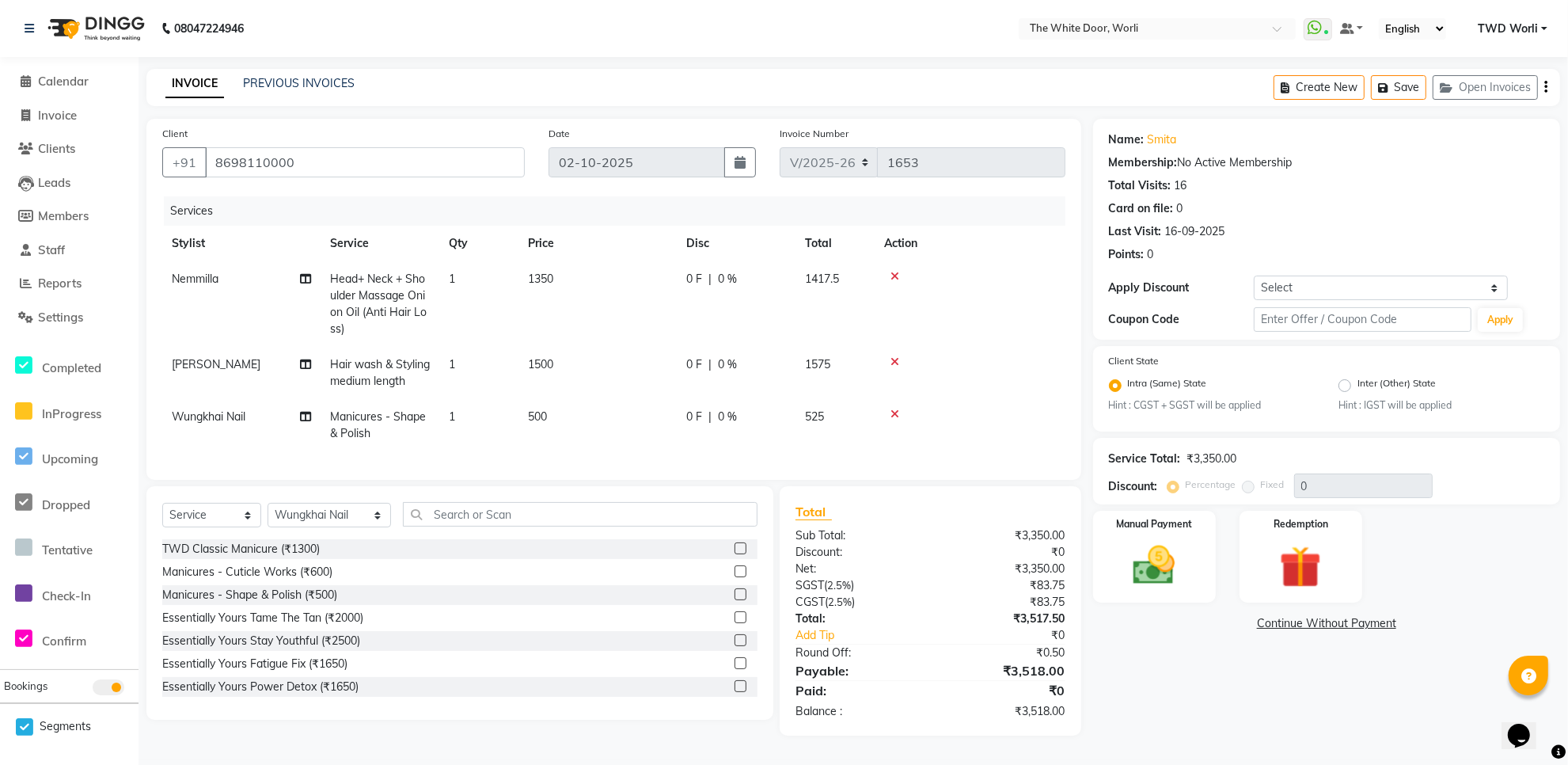
click at [895, 274] on icon at bounding box center [895, 276] width 9 height 11
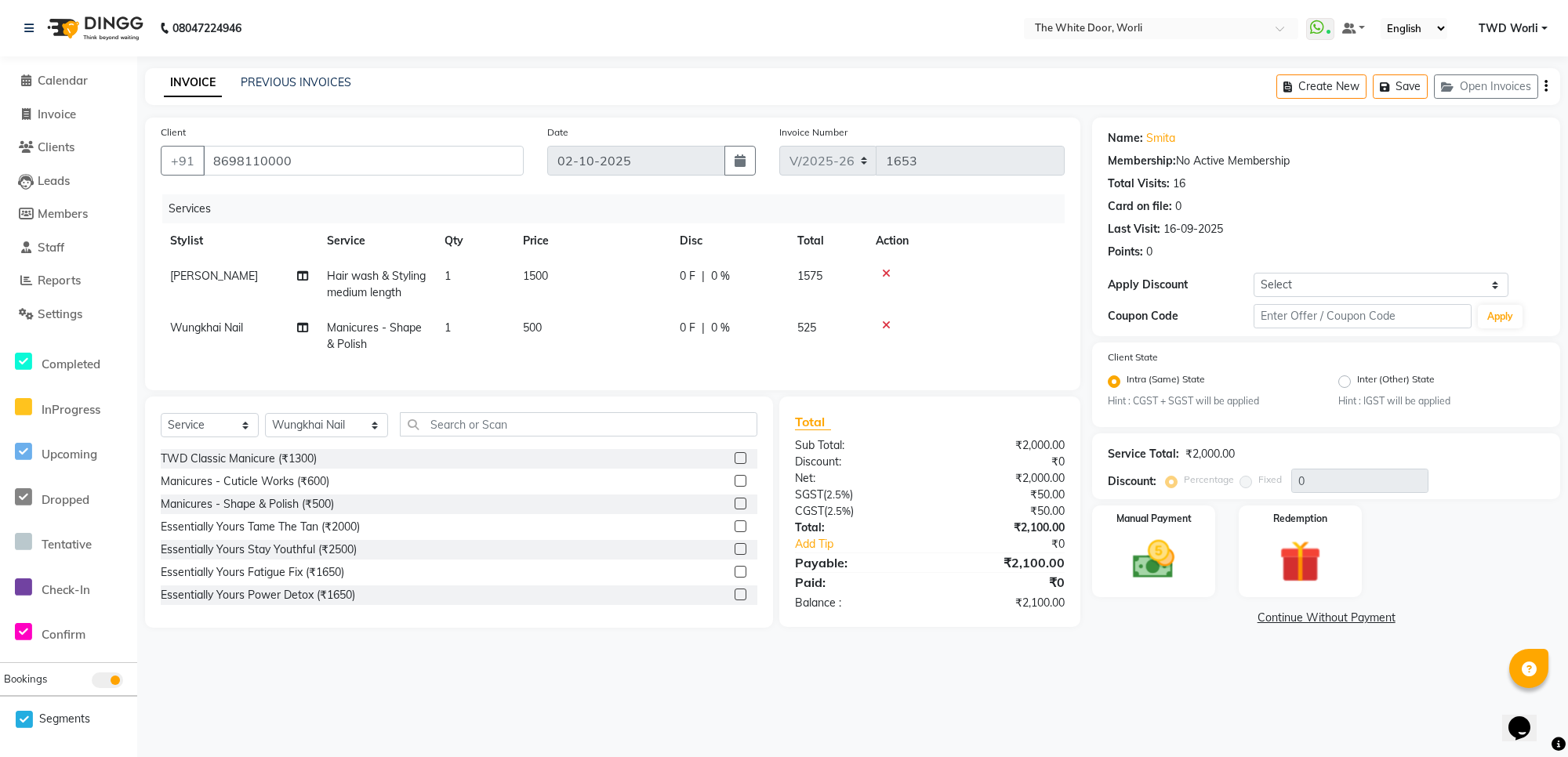
click at [886, 320] on icon at bounding box center [886, 325] width 9 height 11
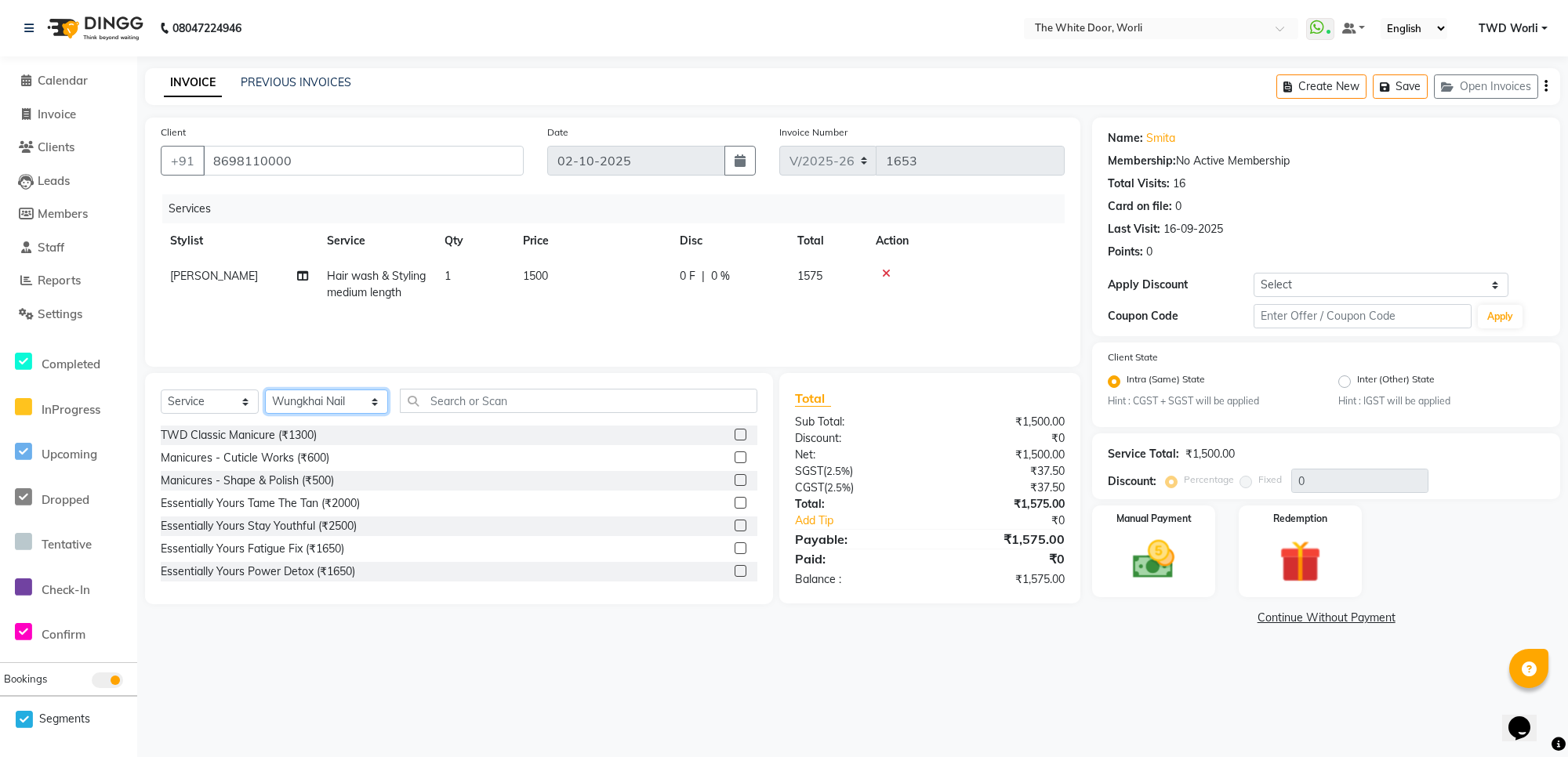
click at [343, 401] on select "Select Stylist Aarti Amit d Anil APEI Asa [PERSON_NAME] [PERSON_NAME] [MEDICAL_…" at bounding box center [326, 402] width 123 height 24
select select "50222"
click at [265, 390] on select "Select Stylist Aarti Amit d Anil APEI Asa [PERSON_NAME] [PERSON_NAME] [MEDICAL_…" at bounding box center [326, 402] width 123 height 24
click at [455, 398] on input "text" at bounding box center [578, 401] width 357 height 24
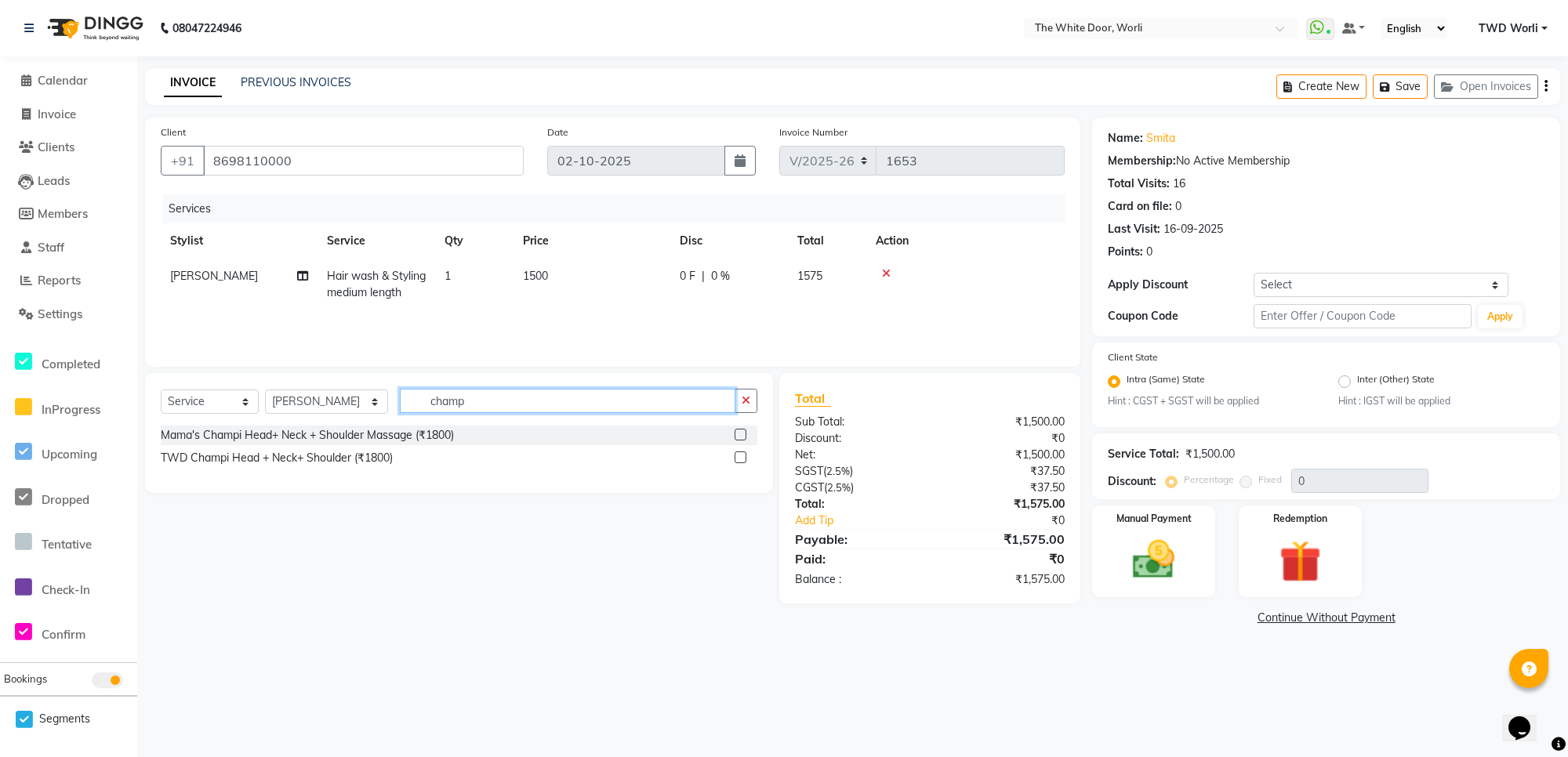
type input "champ"
click at [739, 432] on label at bounding box center [740, 435] width 11 height 11
click at [739, 432] on input "checkbox" at bounding box center [739, 436] width 10 height 10
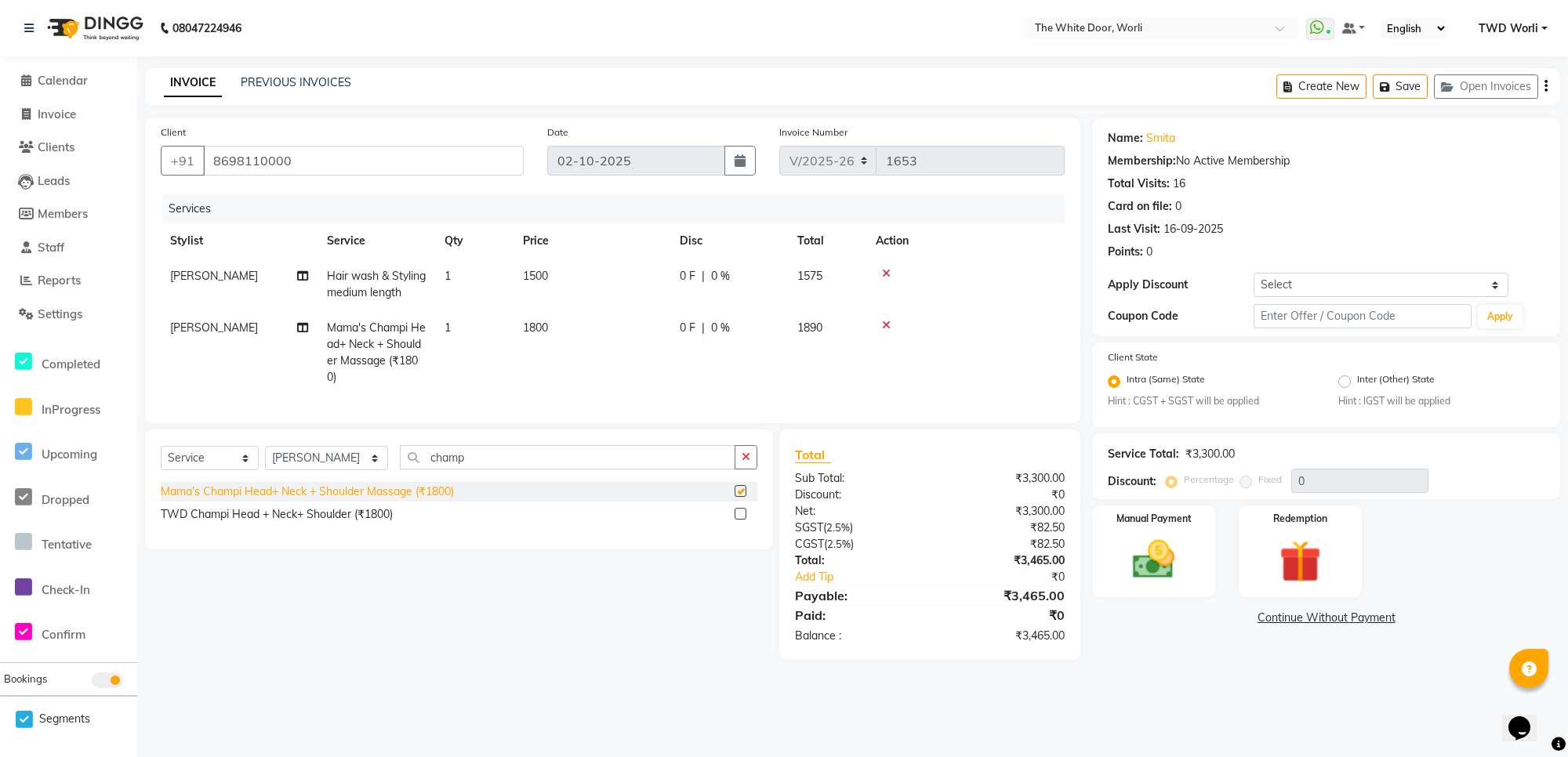
checkbox input "false"
click at [328, 471] on select "Select Stylist Aarti Amit d Anil APEI Asa [PERSON_NAME] [PERSON_NAME] [MEDICAL_…" at bounding box center [326, 458] width 123 height 24
select select "65695"
click at [265, 460] on select "Select Stylist Aarti Amit d Anil APEI Asa [PERSON_NAME] [PERSON_NAME] [MEDICAL_…" at bounding box center [326, 458] width 123 height 24
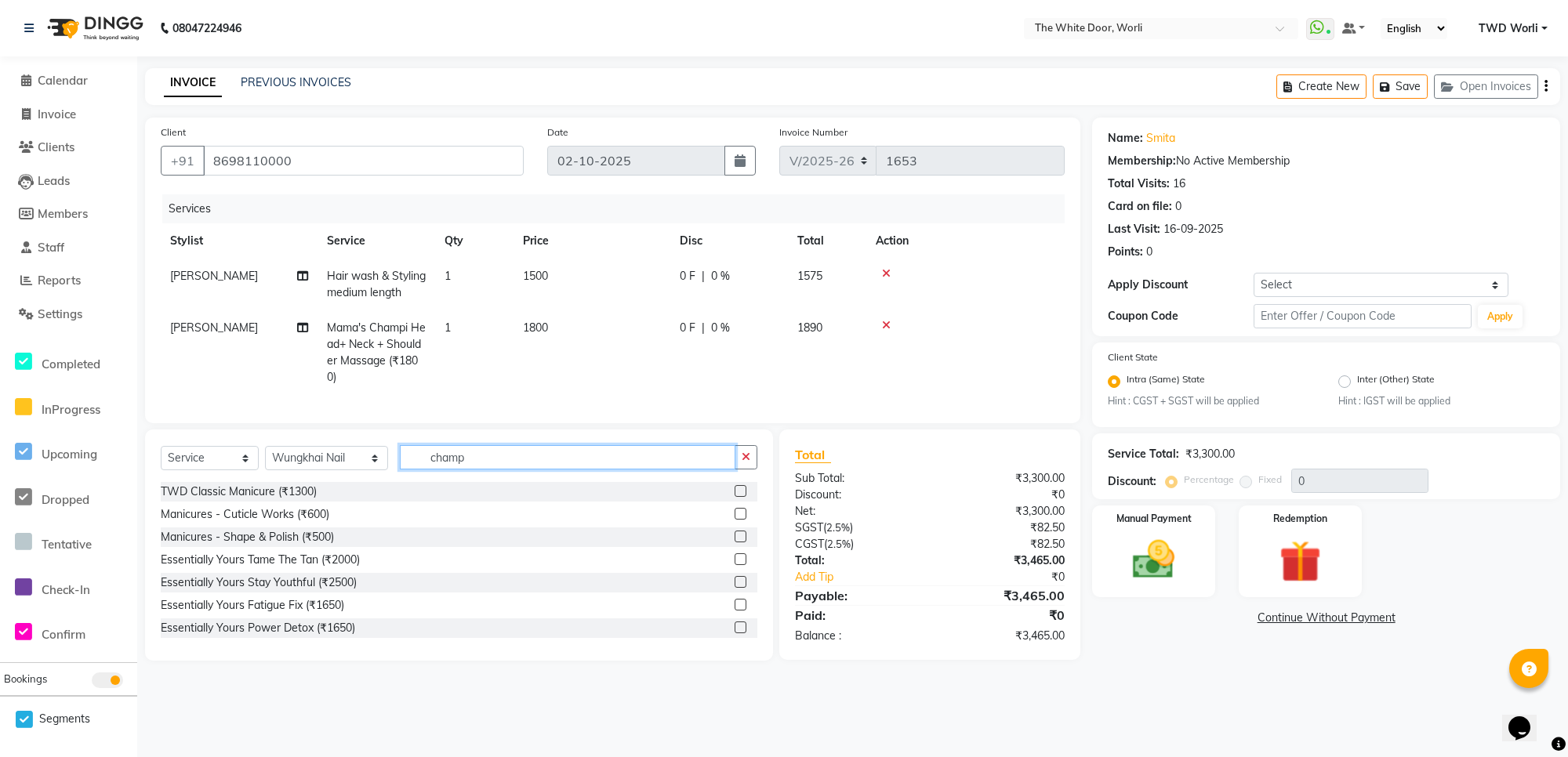
click at [472, 467] on input "champ" at bounding box center [567, 458] width 334 height 24
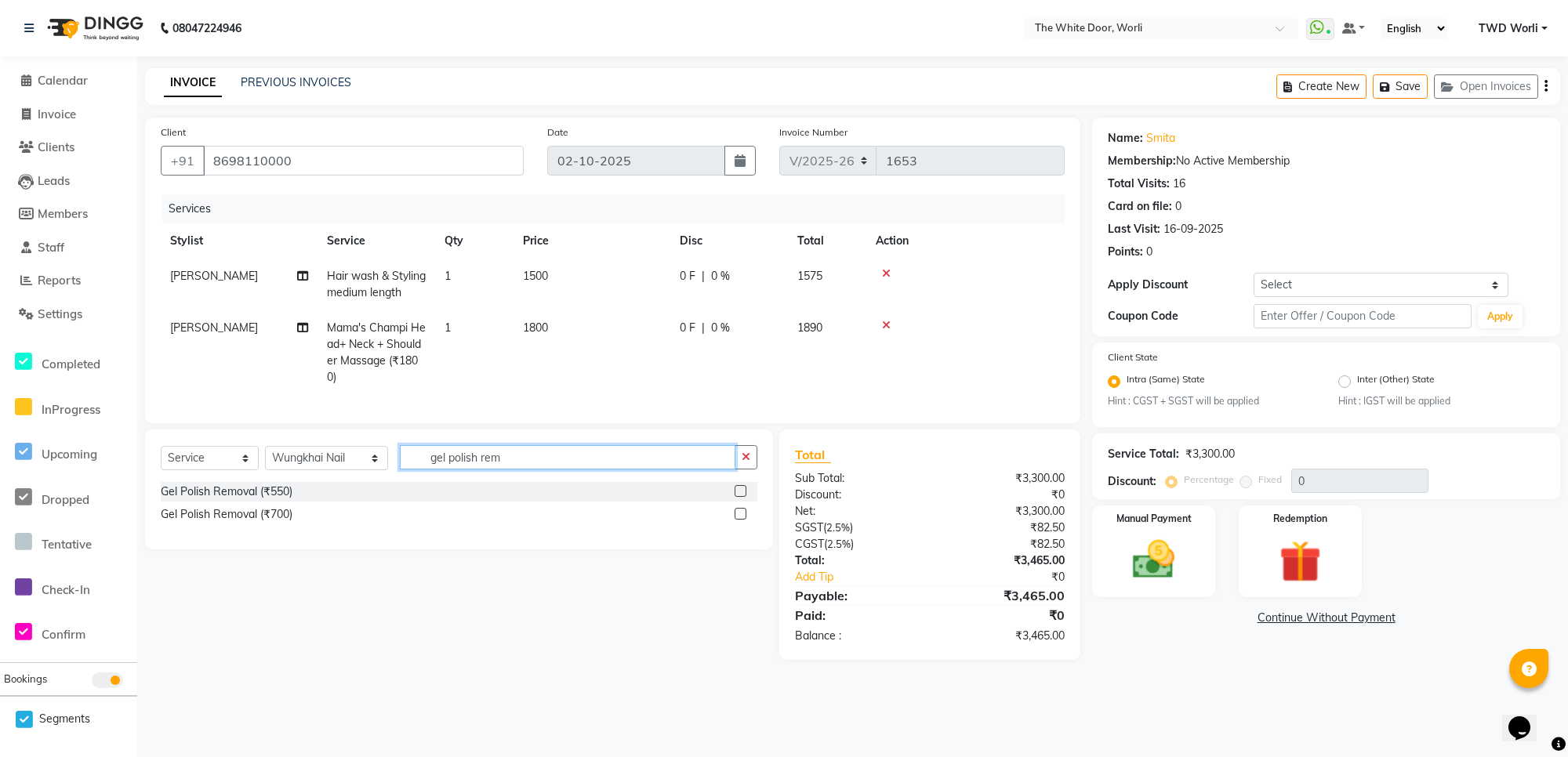
type input "gel polish rem"
click at [741, 520] on label at bounding box center [740, 514] width 11 height 11
click at [741, 520] on input "checkbox" at bounding box center [739, 515] width 10 height 10
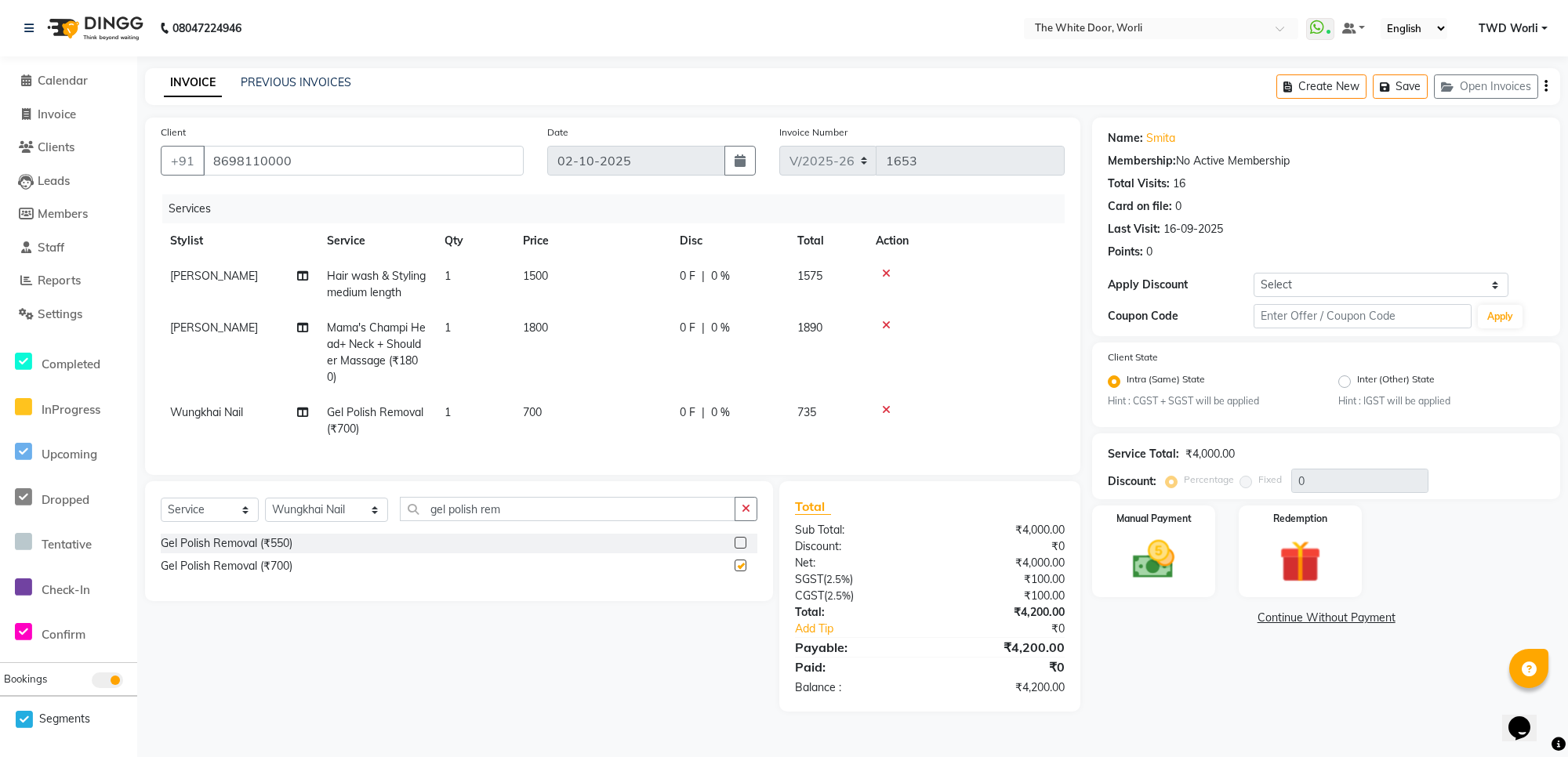
checkbox input "false"
click at [1137, 562] on img at bounding box center [1153, 560] width 71 height 51
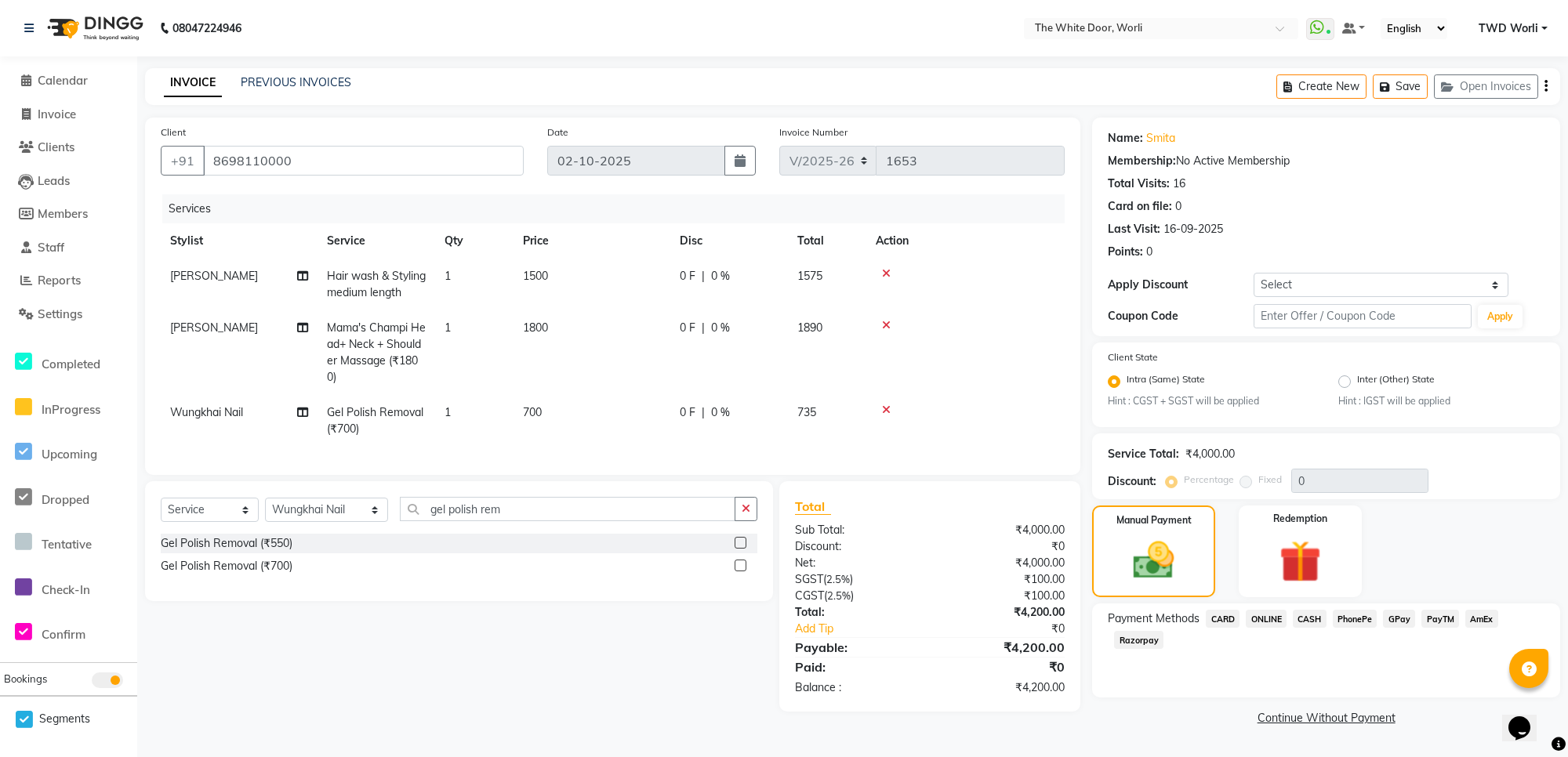
click at [1397, 617] on span "GPay" at bounding box center [1398, 619] width 32 height 18
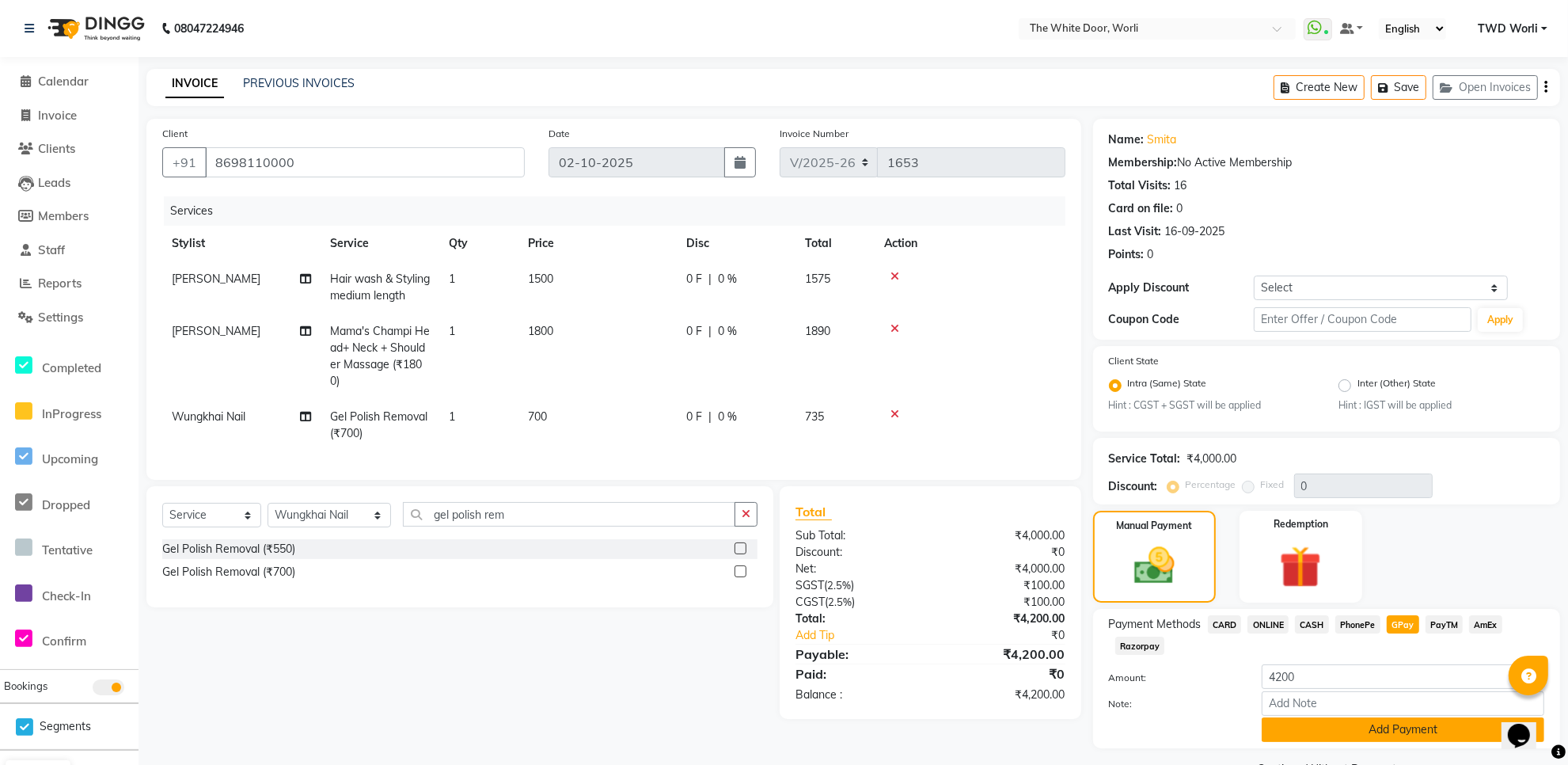
click at [1430, 727] on button "Add Payment" at bounding box center [1403, 730] width 283 height 25
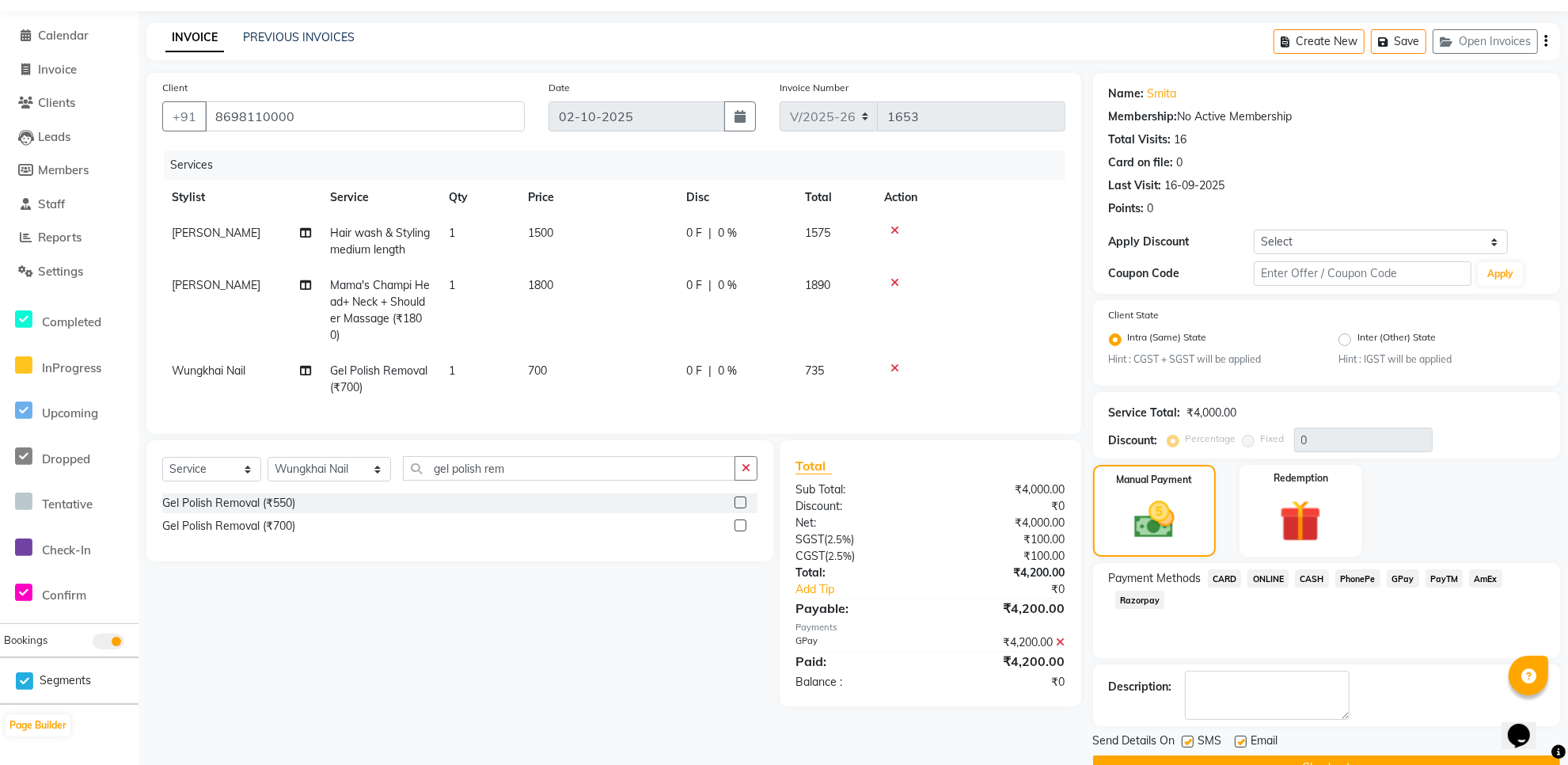
scroll to position [84, 0]
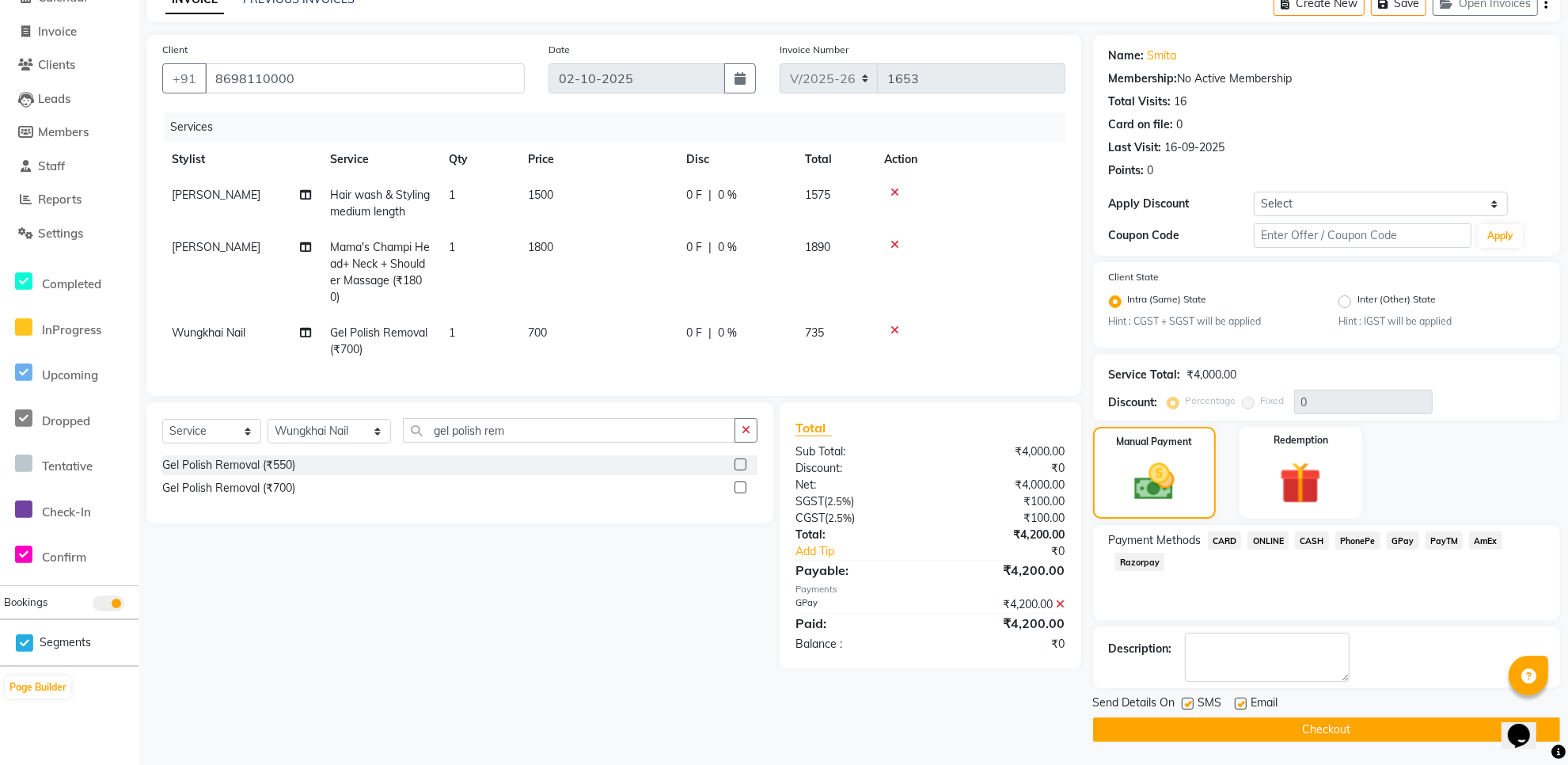
click at [1289, 718] on button "Checkout" at bounding box center [1327, 730] width 467 height 25
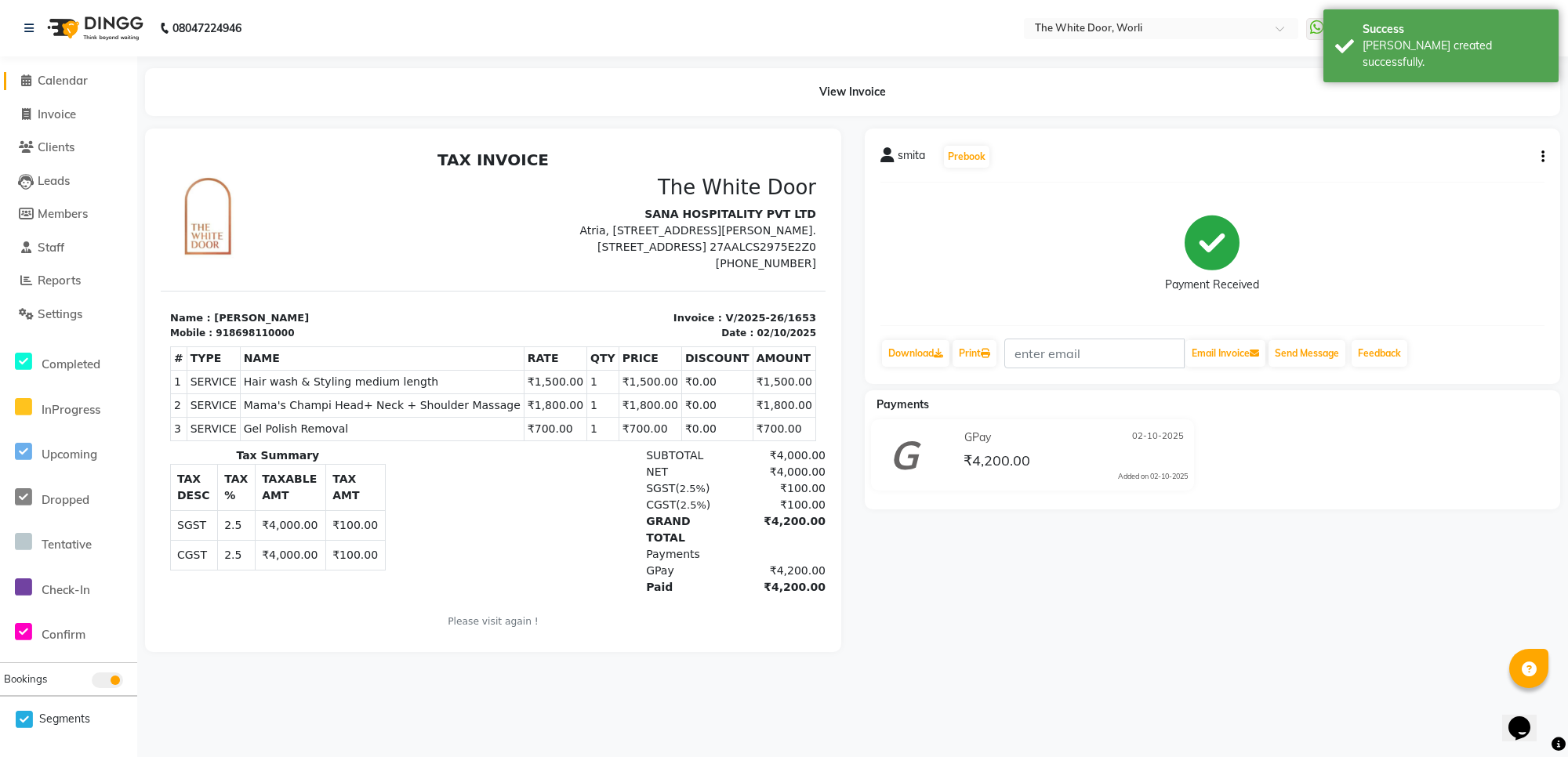
click at [73, 73] on span "Calendar" at bounding box center [62, 80] width 50 height 15
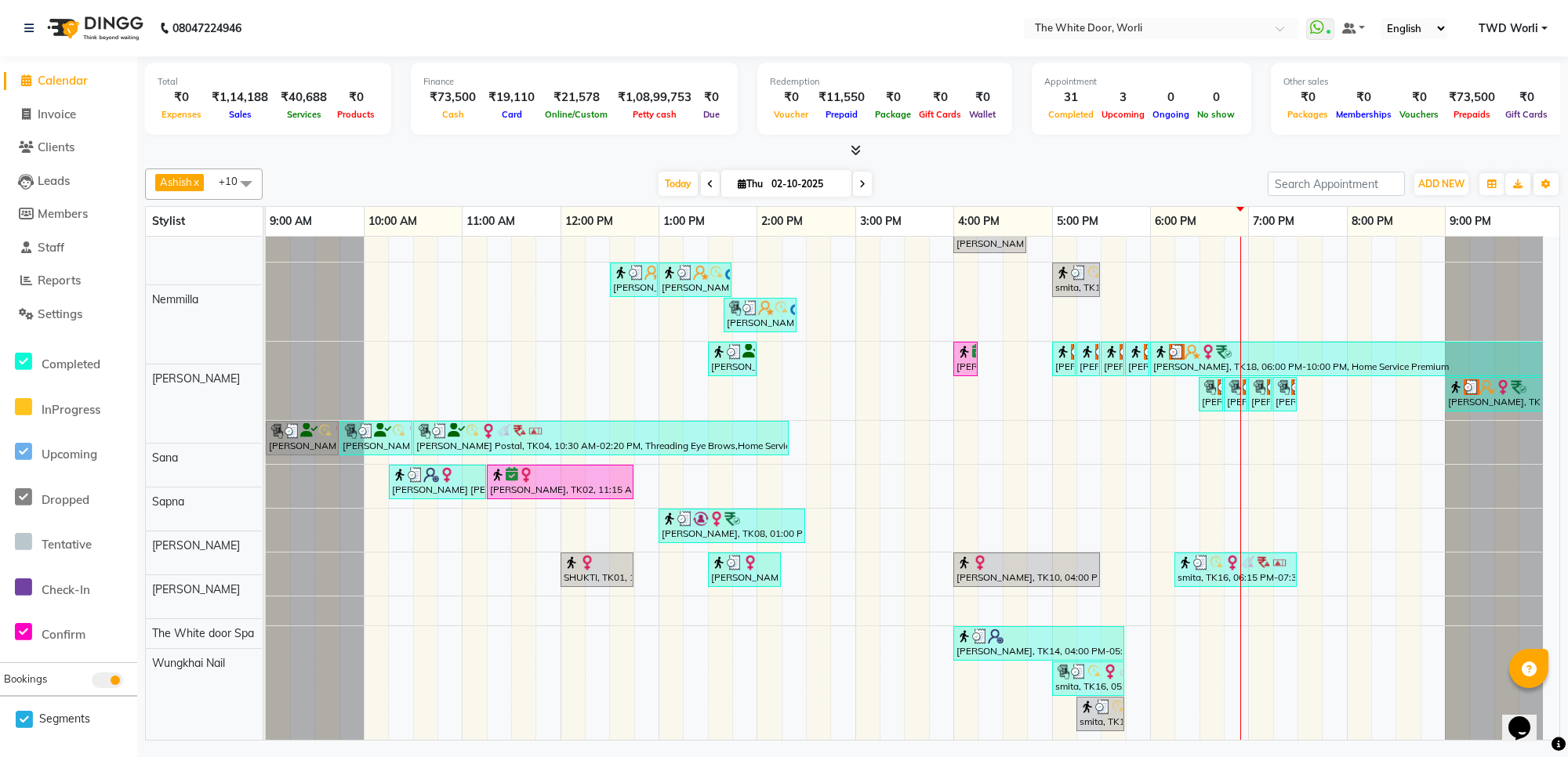
scroll to position [157, 0]
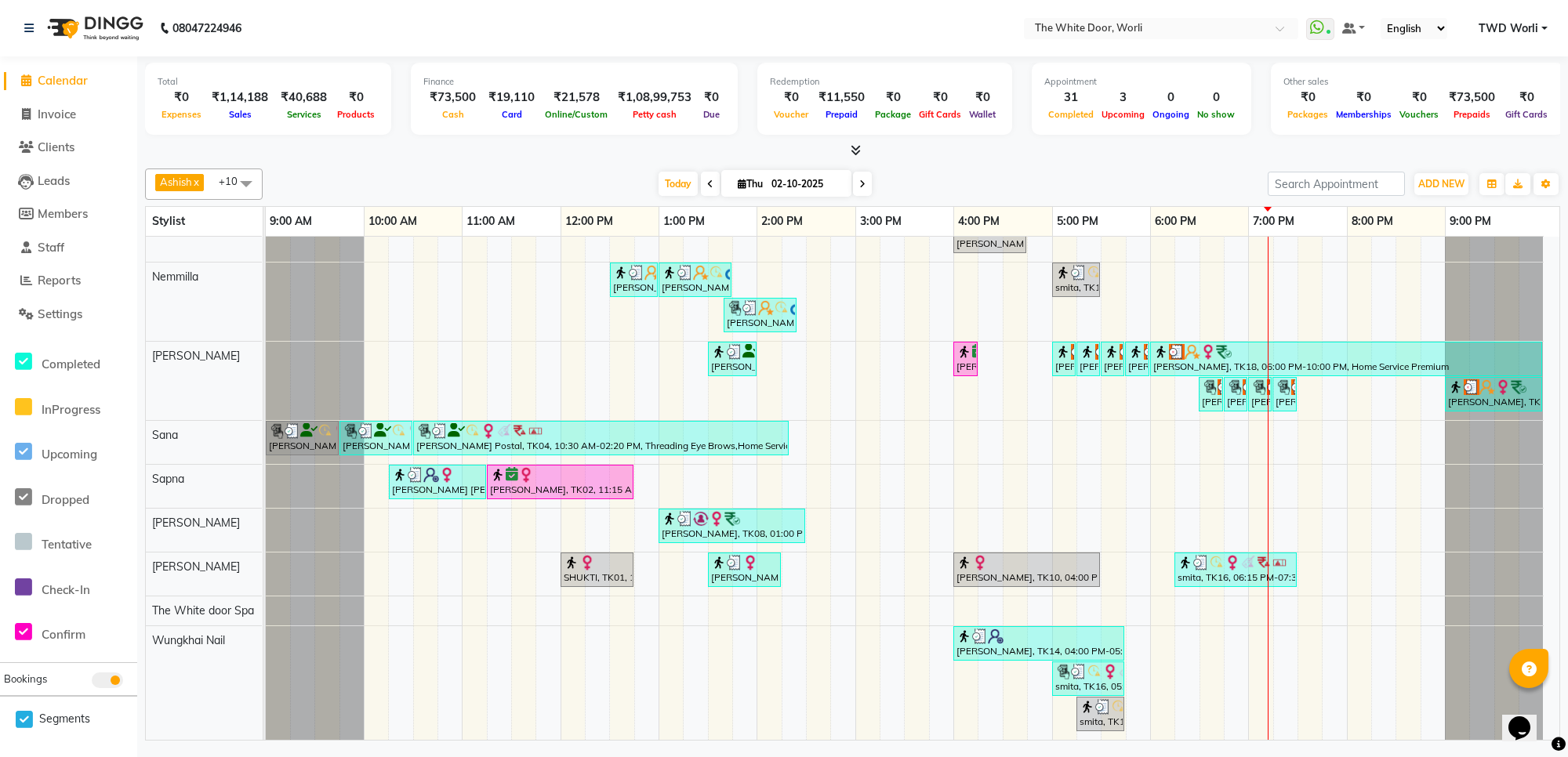
click at [84, 91] on li "Calendar" at bounding box center [69, 81] width 137 height 33
click at [83, 87] on span "Calendar" at bounding box center [62, 80] width 50 height 15
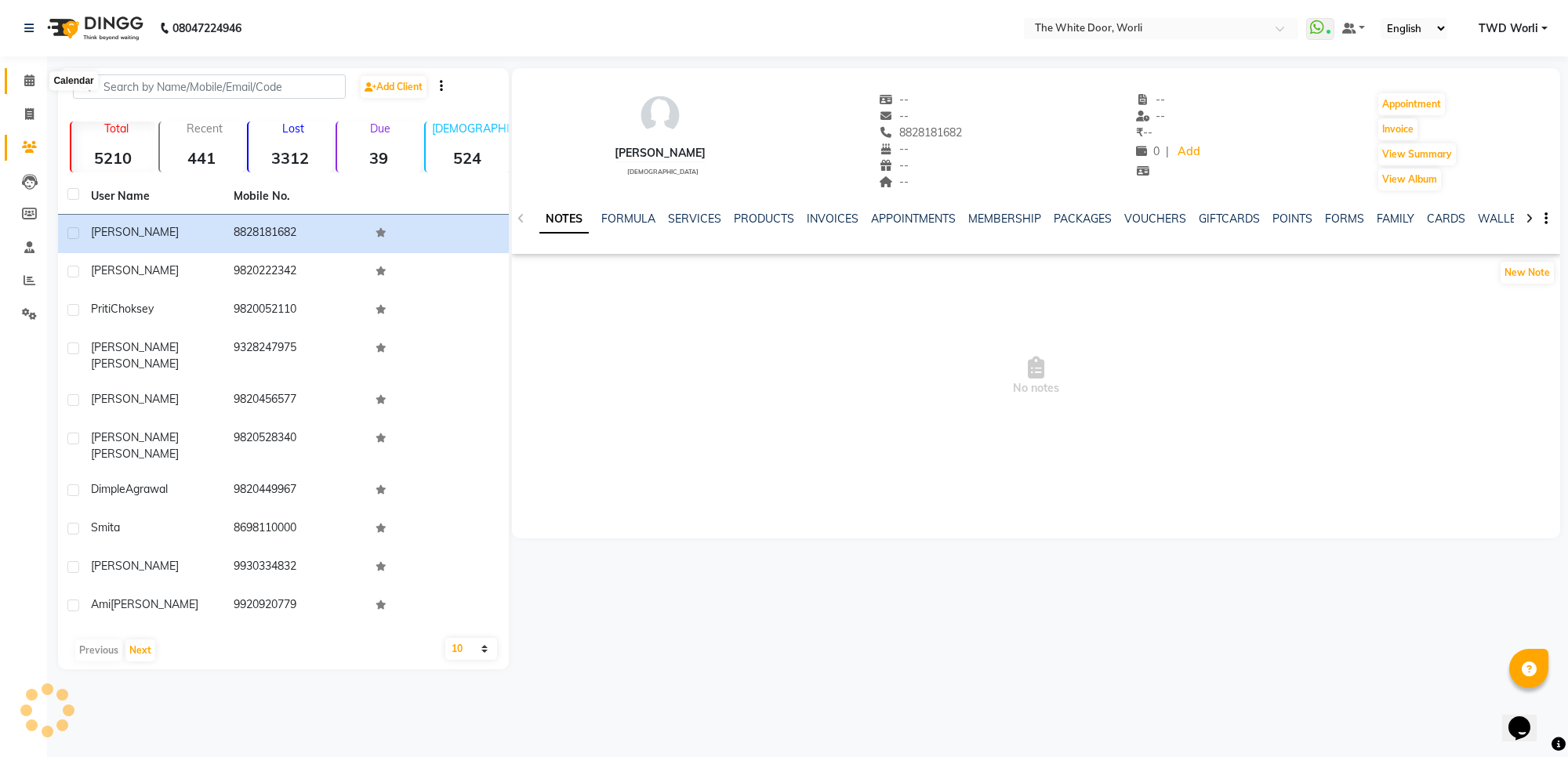
click at [25, 85] on icon at bounding box center [29, 80] width 10 height 11
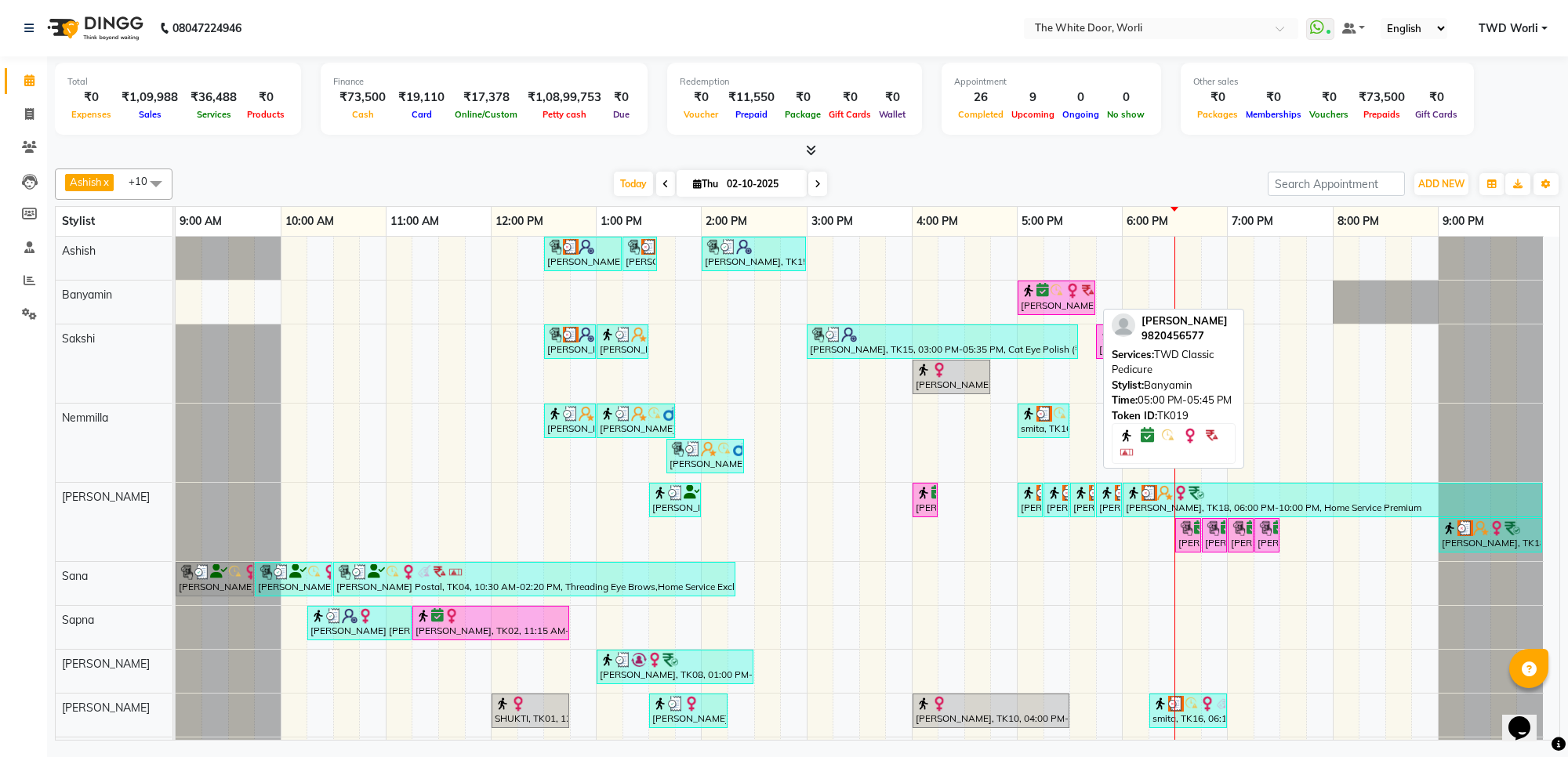
click at [1059, 306] on div "[PERSON_NAME], TK19, 05:00 PM-05:45 PM, TWD Classic Pedicure" at bounding box center [1056, 298] width 74 height 30
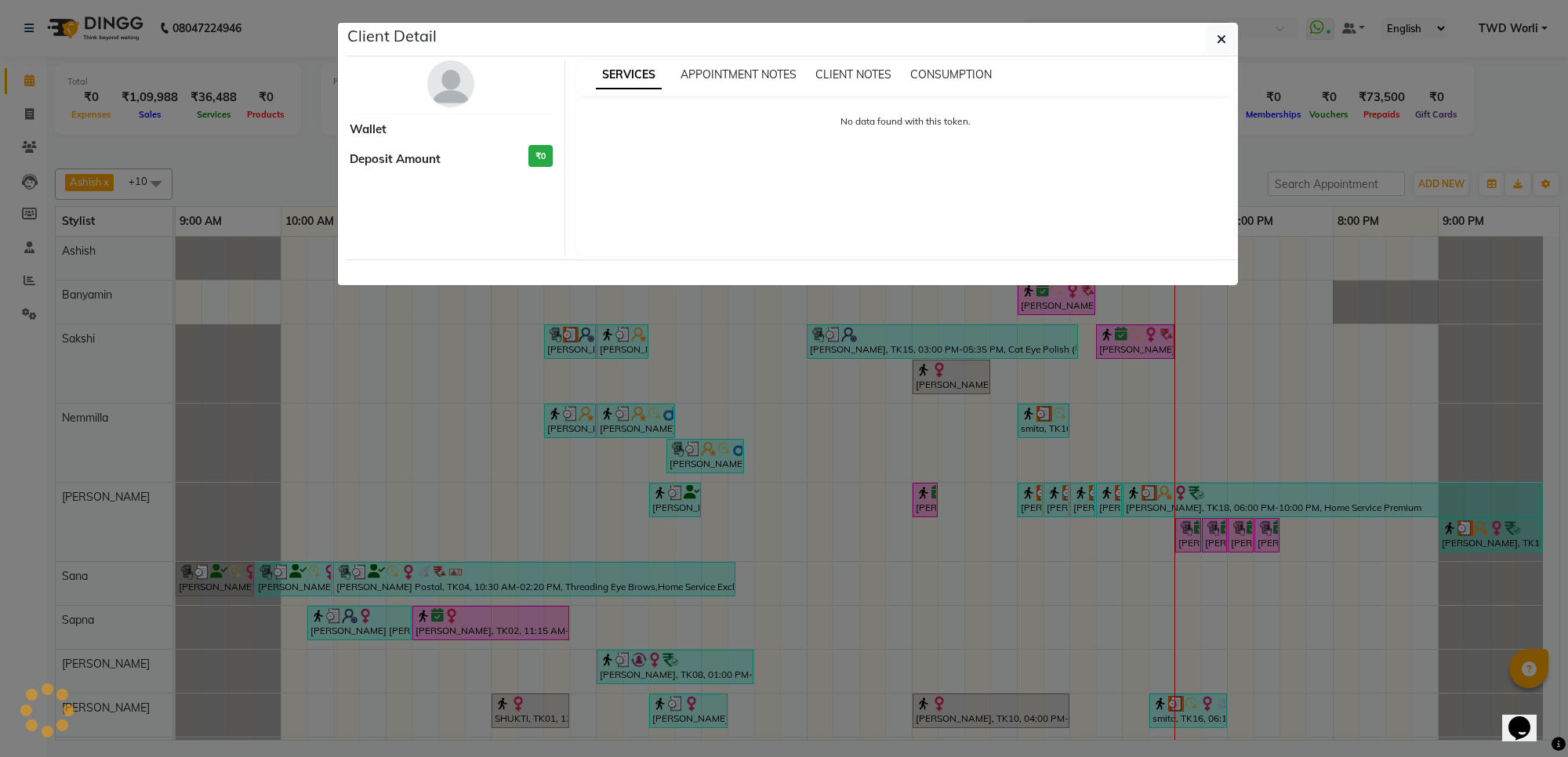
select select "6"
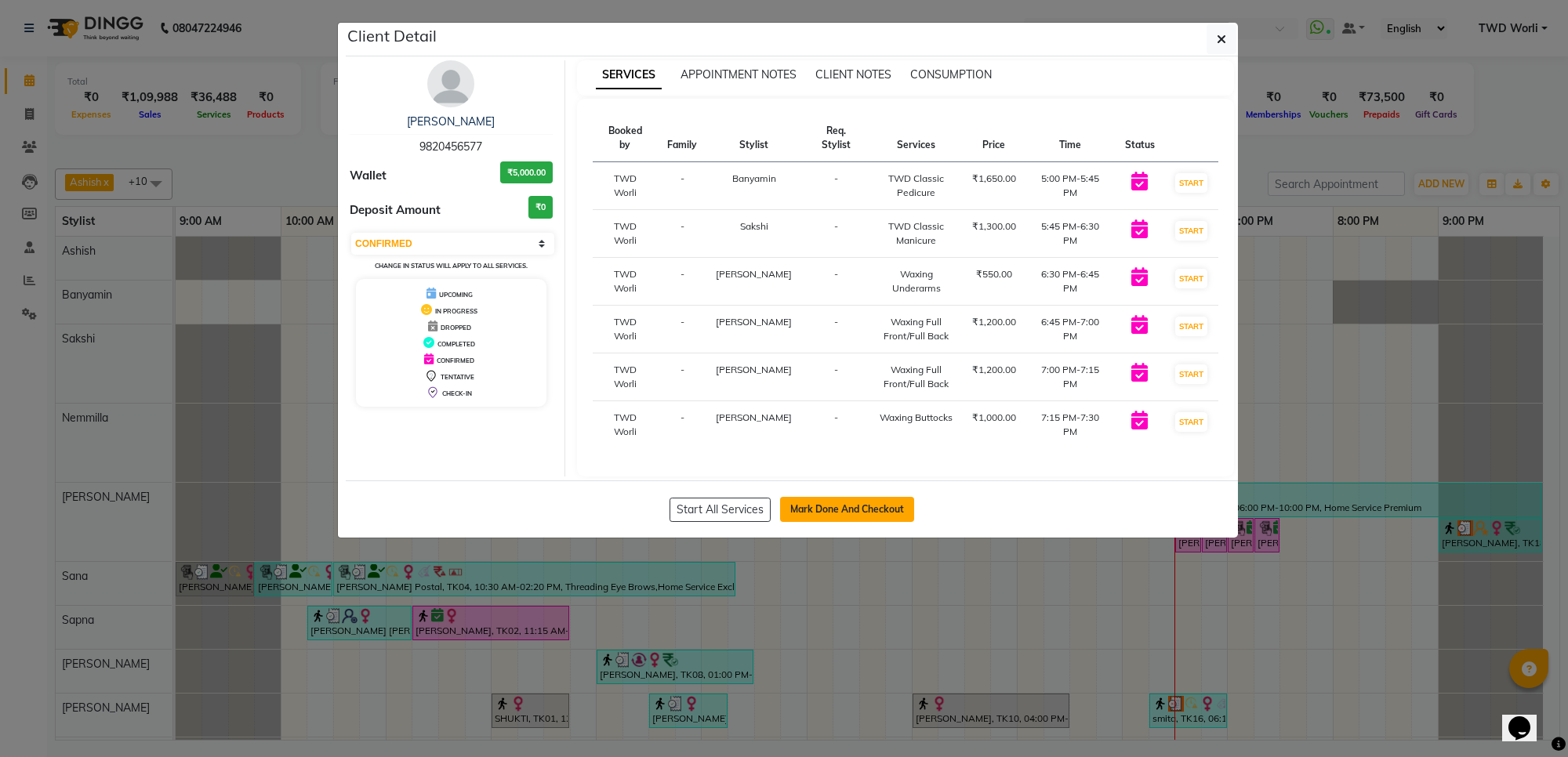
click at [871, 497] on button "Mark Done And Checkout" at bounding box center [847, 509] width 134 height 25
select select "service"
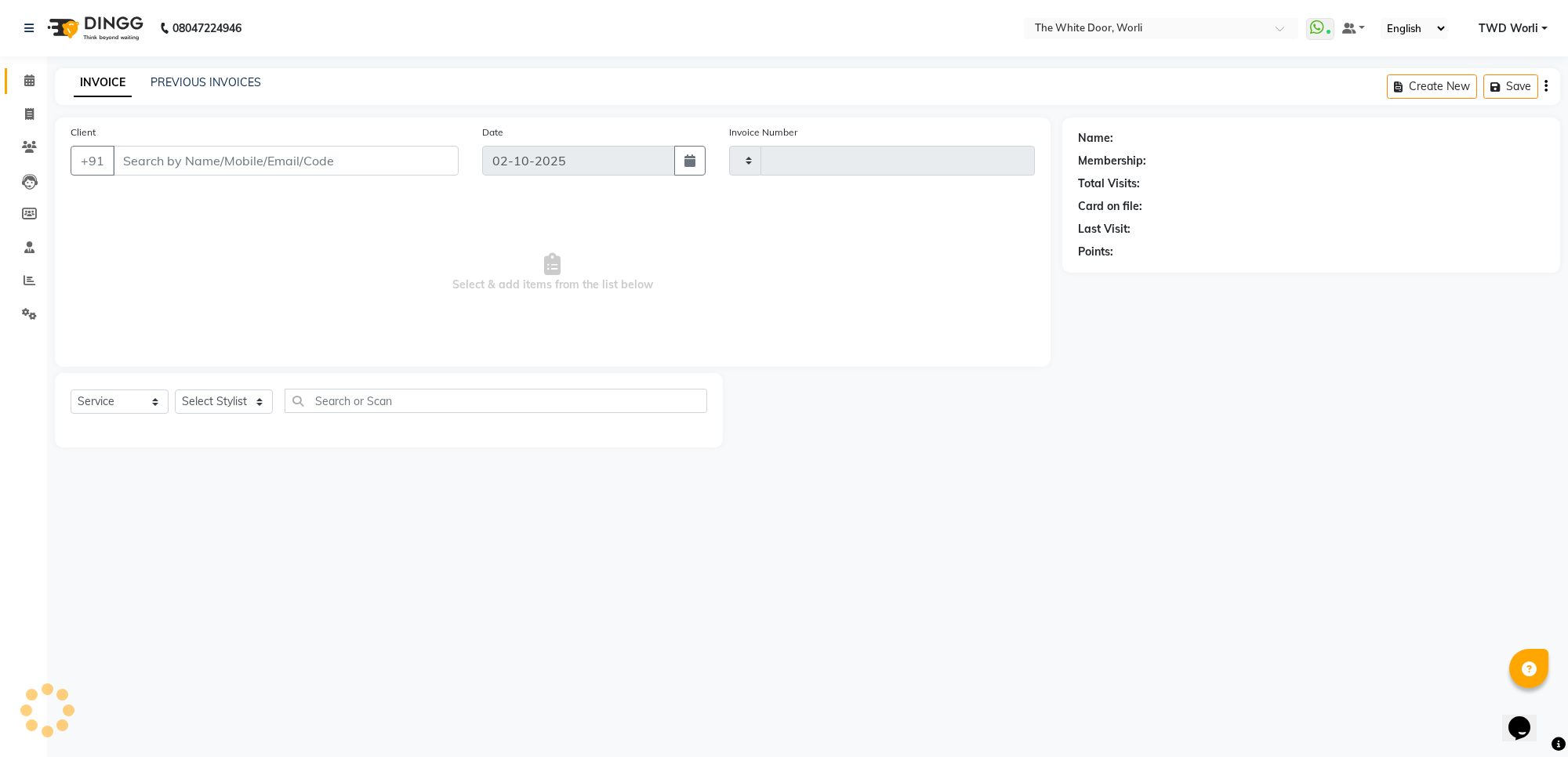
type input "1653"
select select "4027"
type input "9820456577"
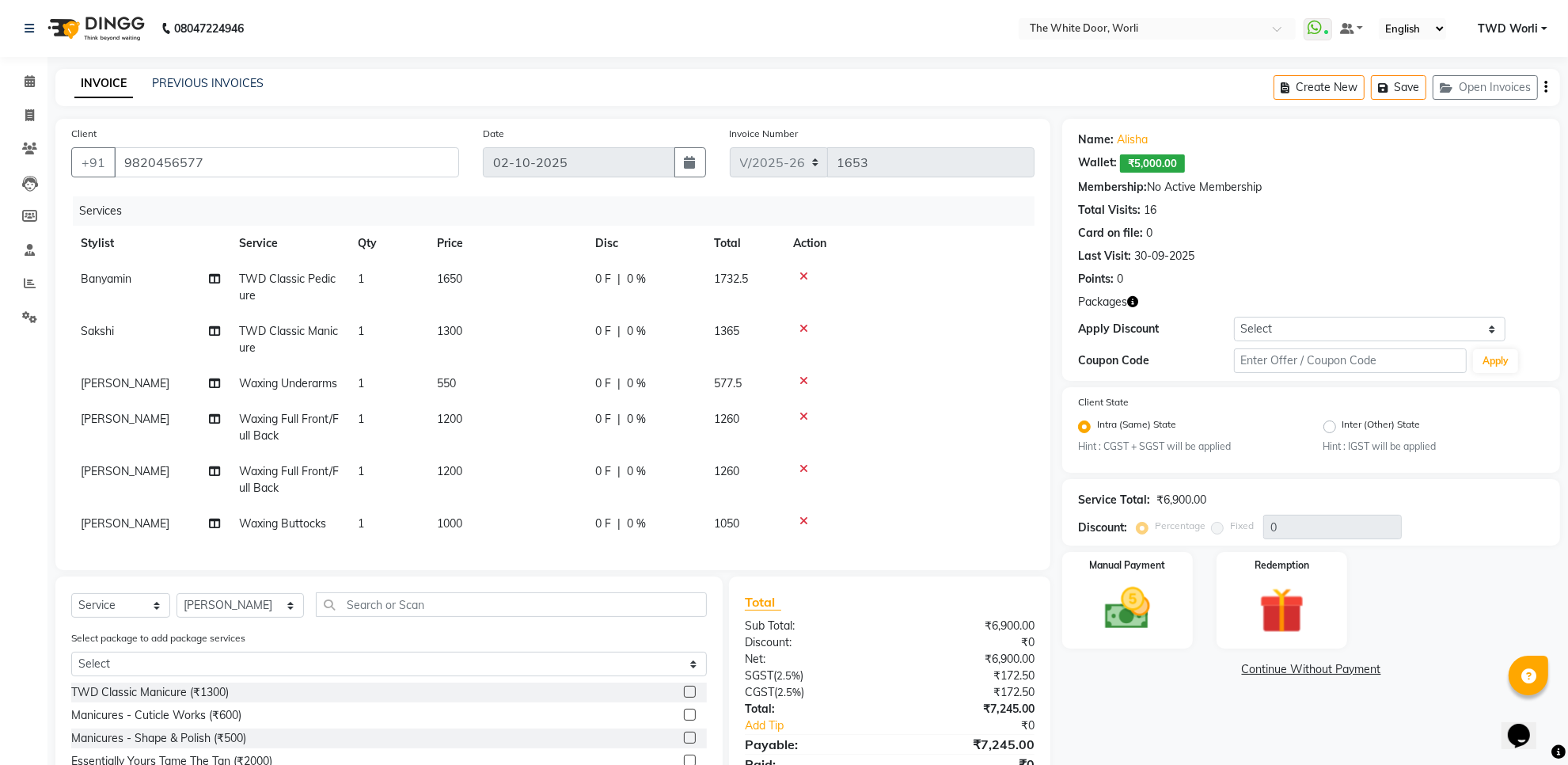
click at [801, 274] on icon at bounding box center [803, 276] width 9 height 11
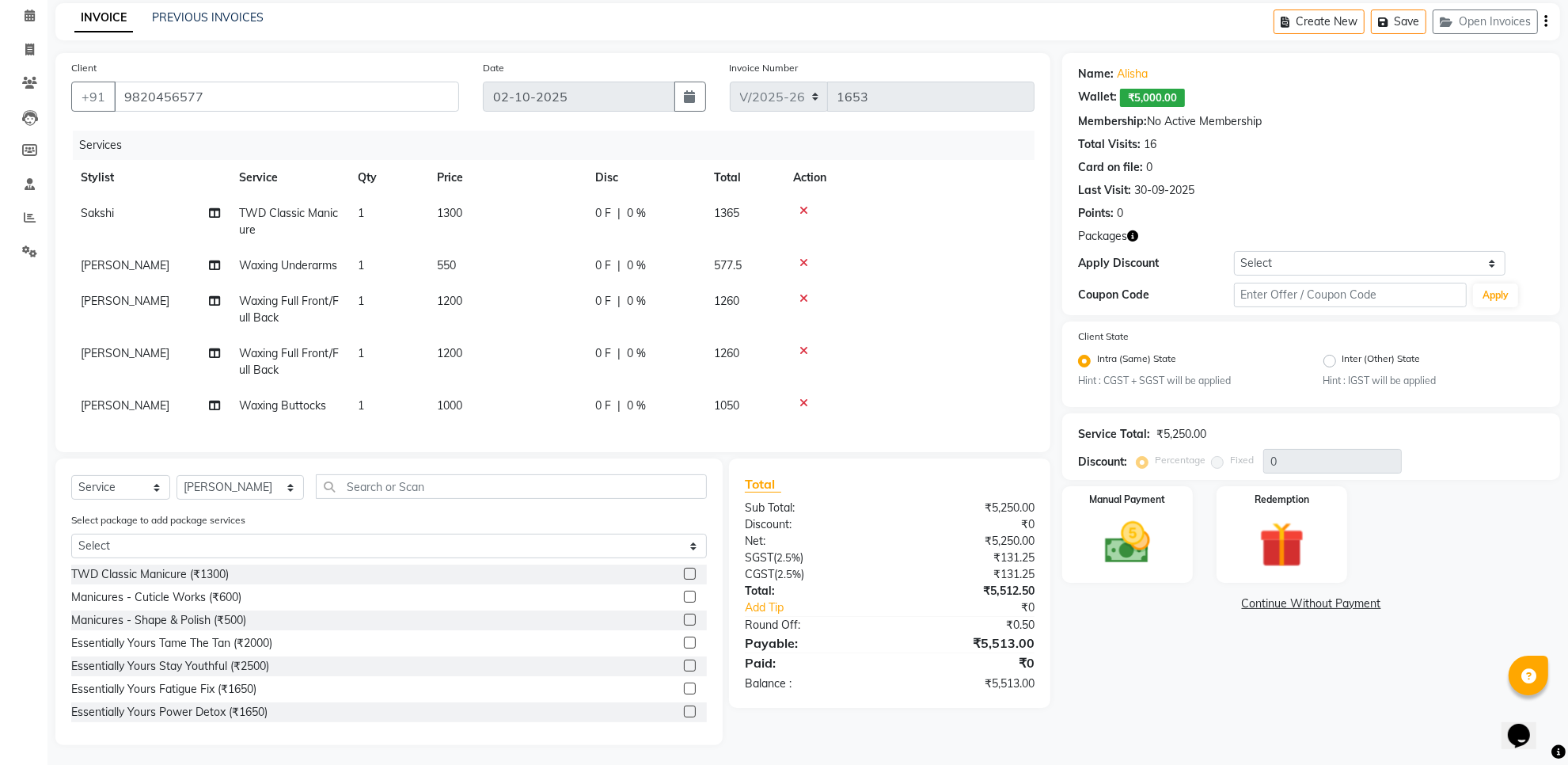
scroll to position [100, 0]
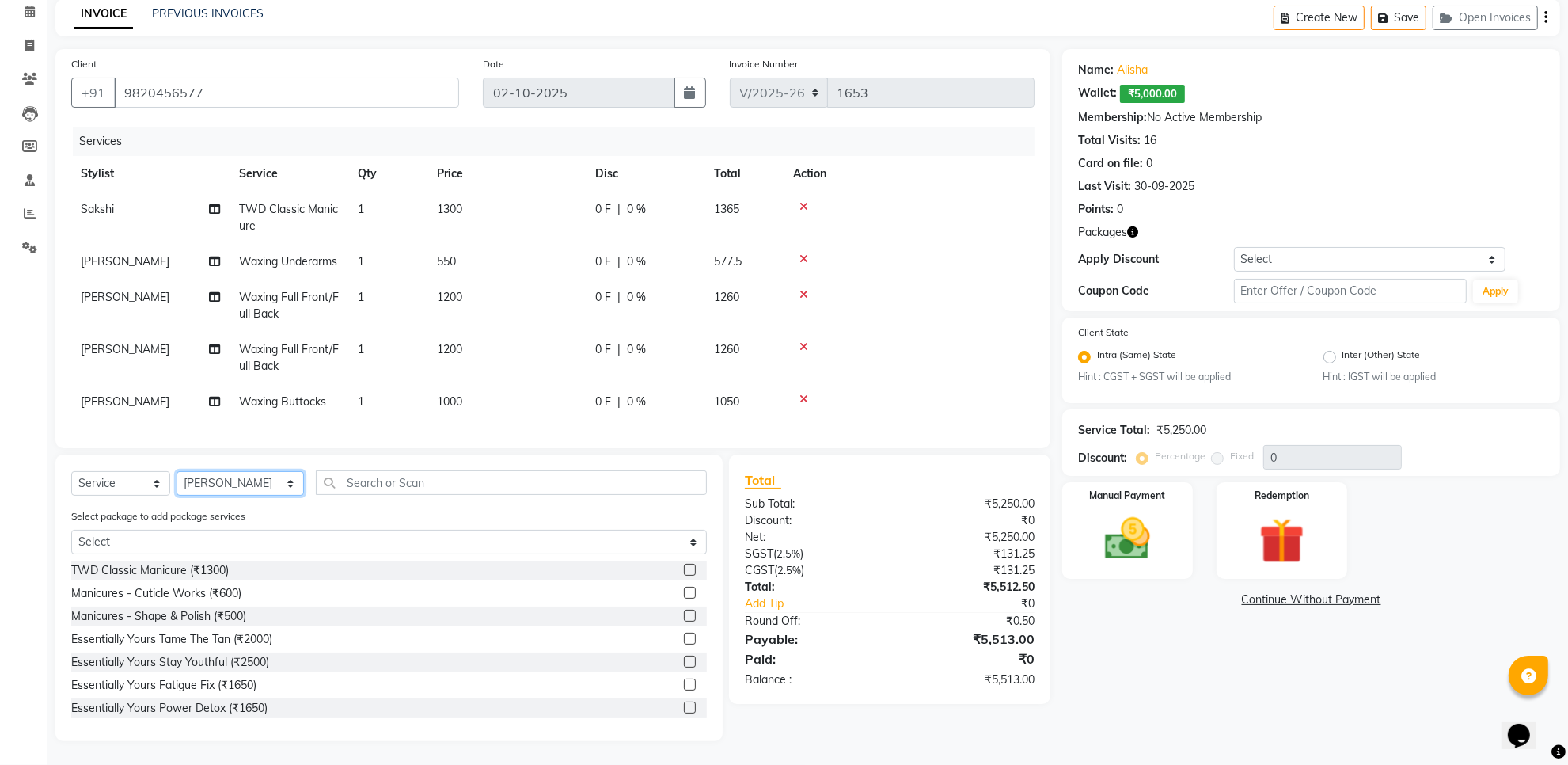
click at [253, 489] on select "Select Stylist Aarti Amit d Anil APEI Asa [PERSON_NAME] [PERSON_NAME] [MEDICAL_…" at bounding box center [240, 484] width 128 height 25
select select "20395"
click at [244, 485] on select "Select Stylist Aarti Amit d Anil APEI Asa [PERSON_NAME] [PERSON_NAME] [MEDICAL_…" at bounding box center [240, 484] width 128 height 25
click at [333, 485] on input "text" at bounding box center [511, 483] width 391 height 25
type input "t"
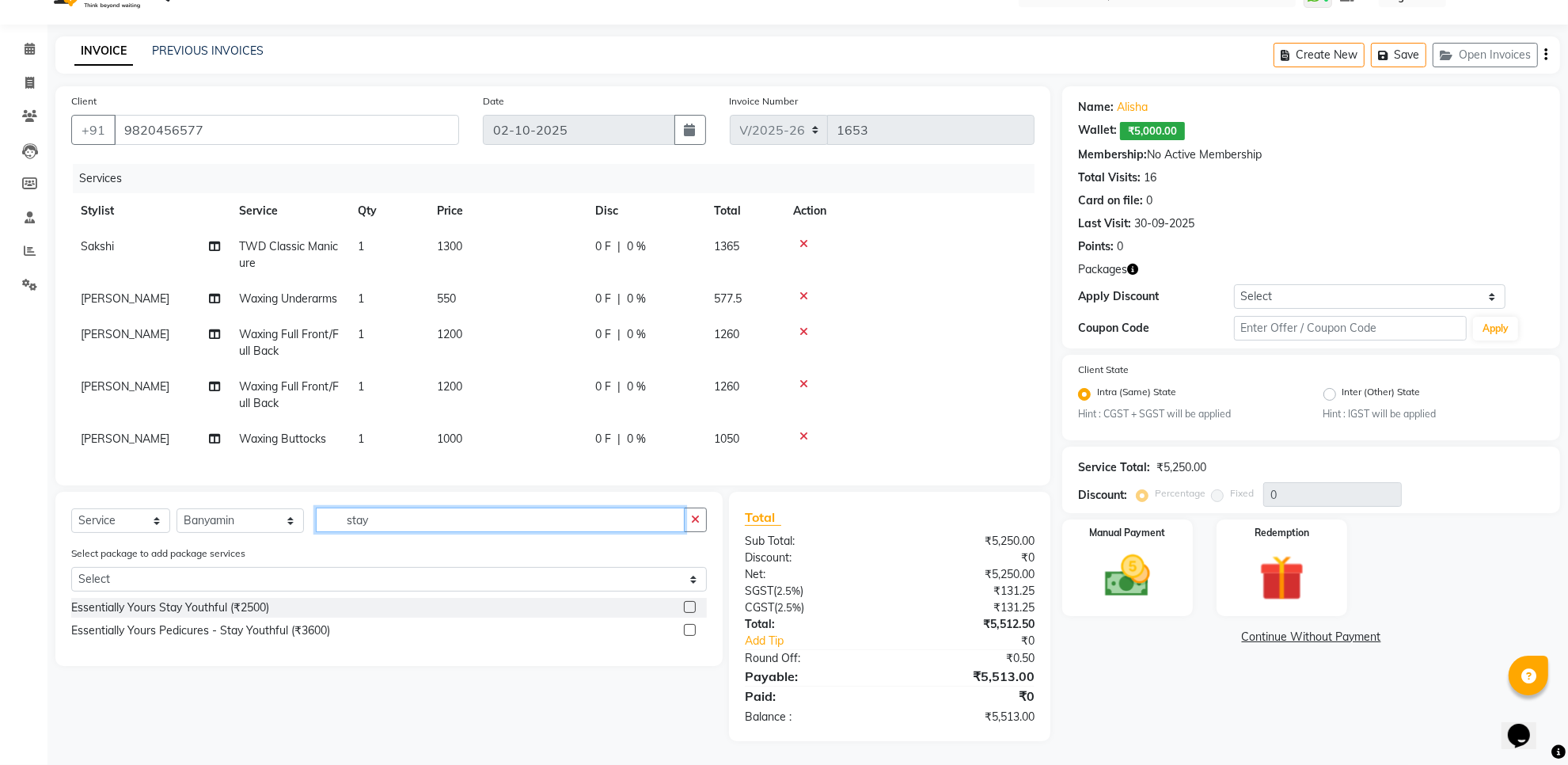
scroll to position [63, 0]
type input "stay you"
click at [690, 627] on label at bounding box center [690, 630] width 12 height 12
click at [690, 627] on input "checkbox" at bounding box center [689, 631] width 10 height 10
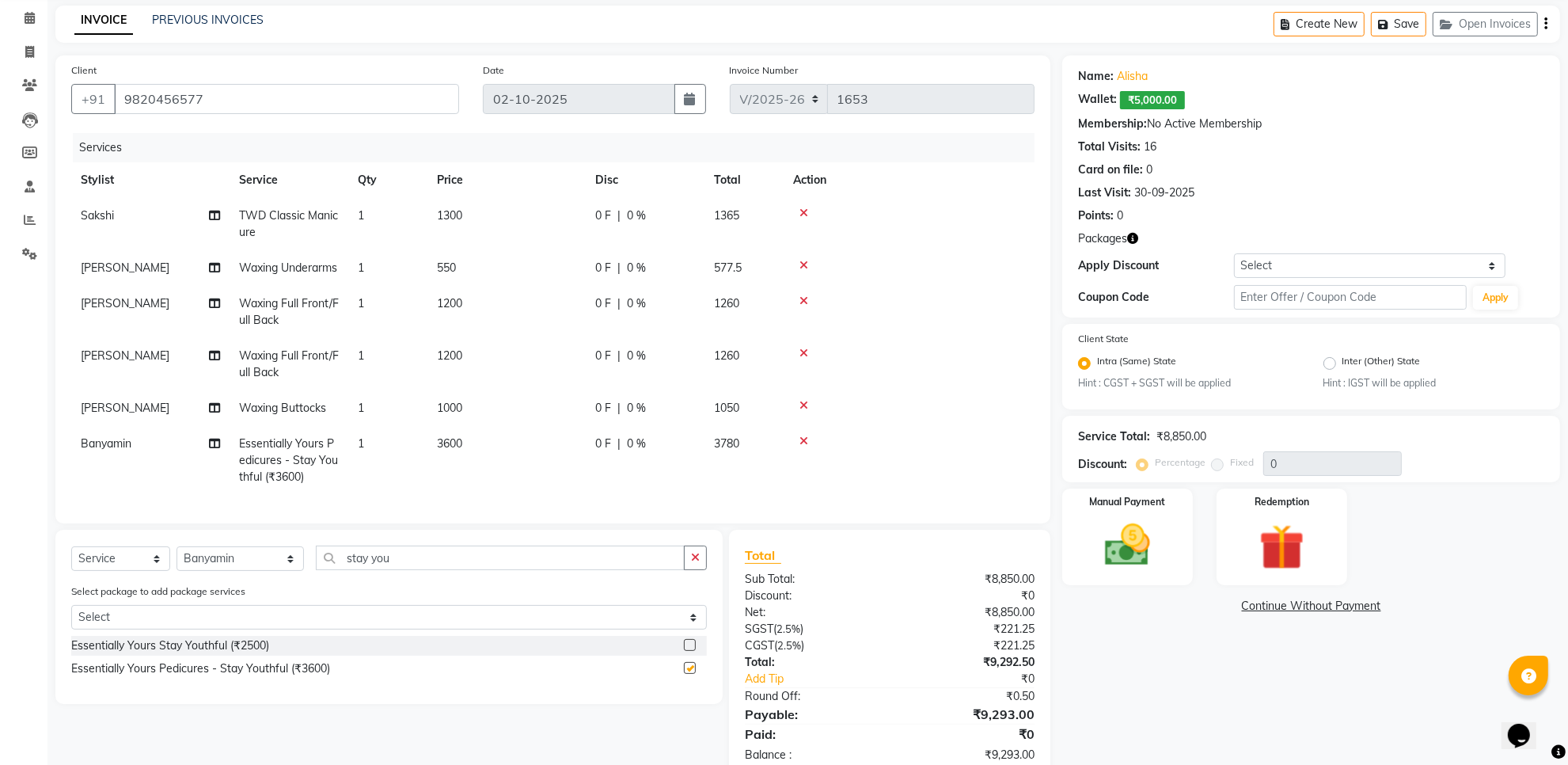
checkbox input "false"
click at [373, 570] on input "stay you" at bounding box center [500, 558] width 369 height 25
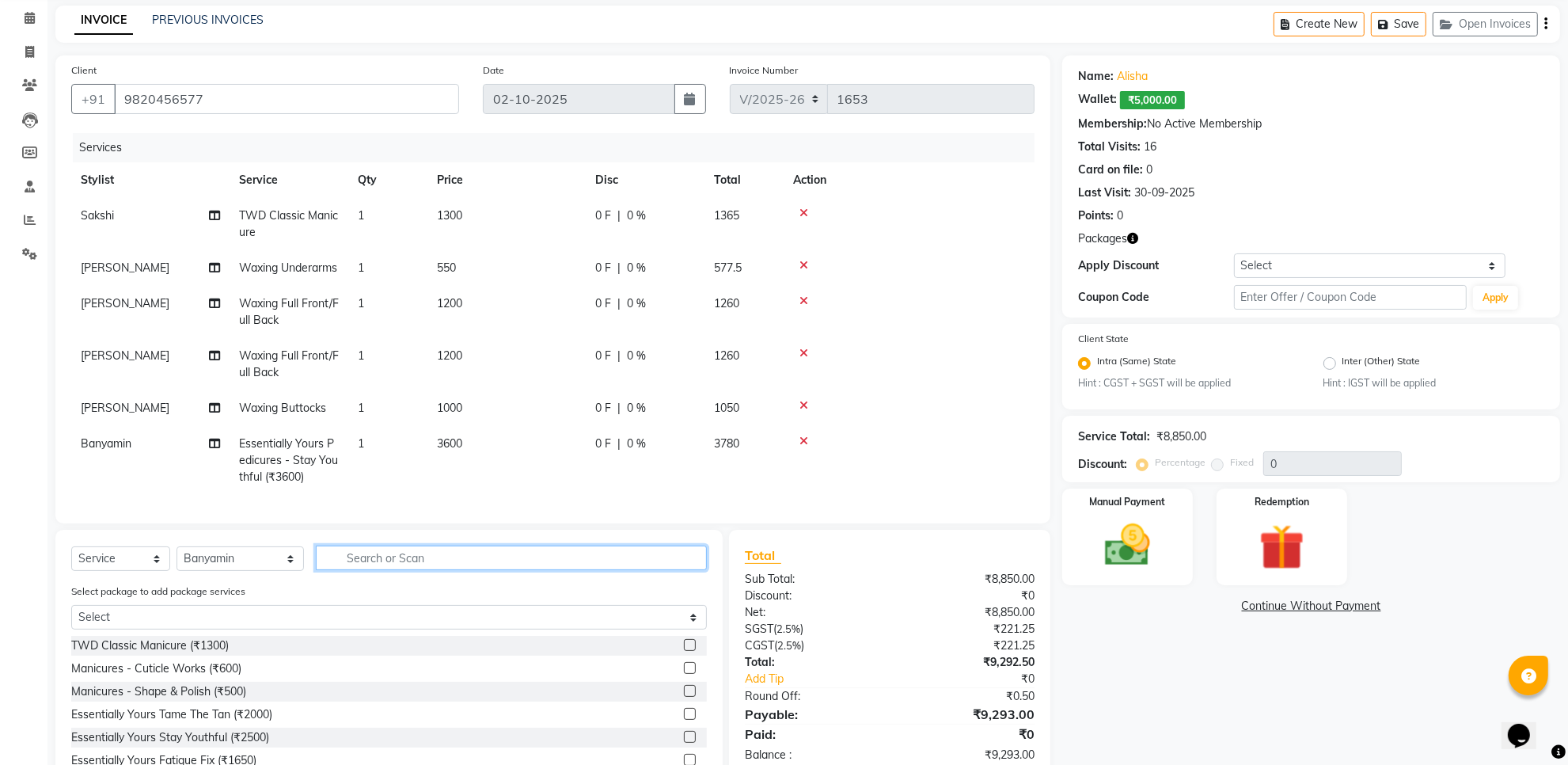
click at [370, 570] on input "text" at bounding box center [511, 558] width 391 height 25
click at [250, 571] on select "Select Stylist Aarti Amit d Anil APEI Asa [PERSON_NAME] [PERSON_NAME] [MEDICAL_…" at bounding box center [240, 559] width 128 height 25
select select "22335"
click at [176, 568] on select "Select Stylist Aarti Amit d Anil APEI Asa [PERSON_NAME] [PERSON_NAME] [MEDICAL_…" at bounding box center [240, 559] width 128 height 25
click at [353, 570] on input "text" at bounding box center [511, 558] width 391 height 25
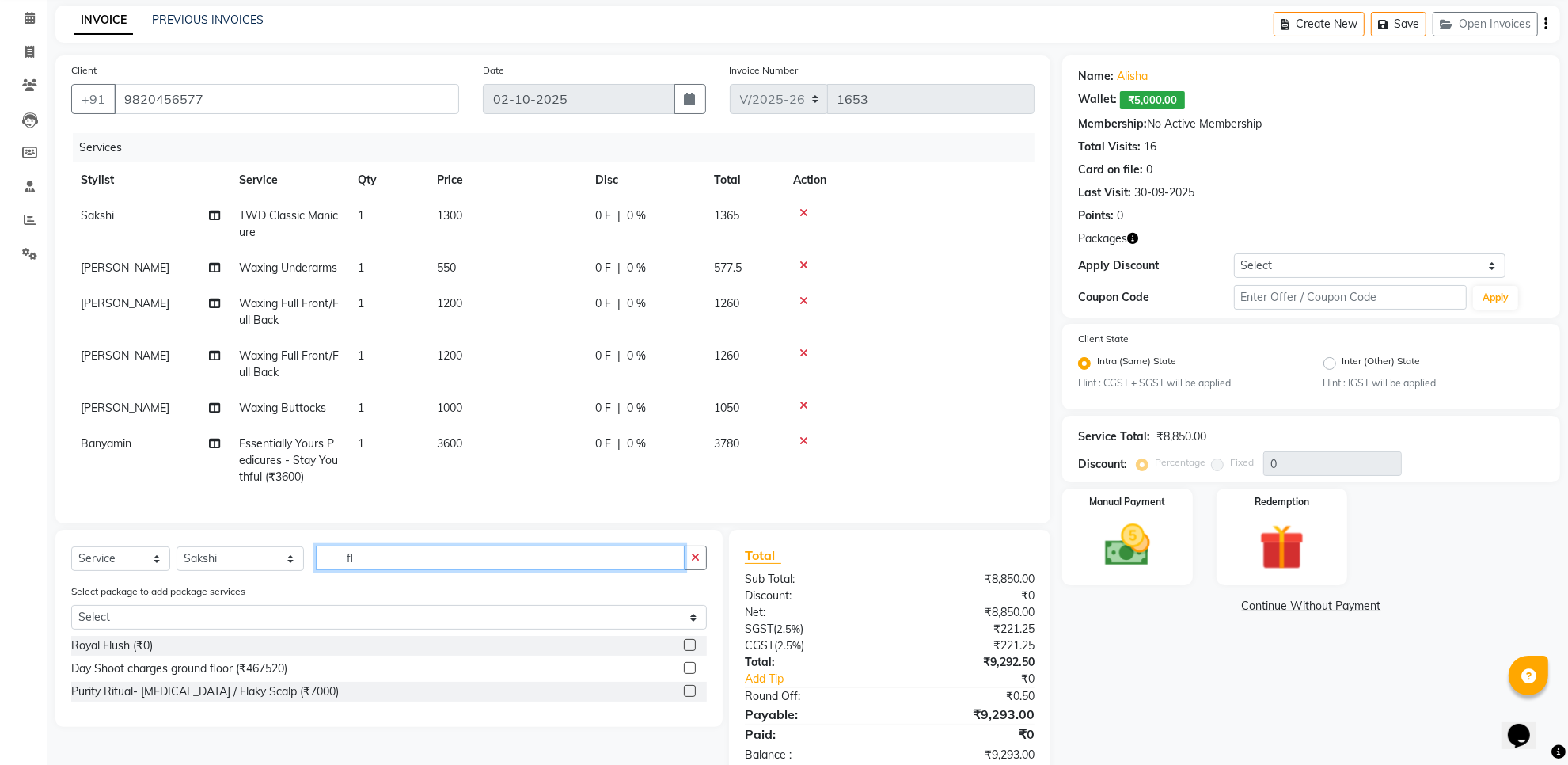
type input "f"
type input "glitt"
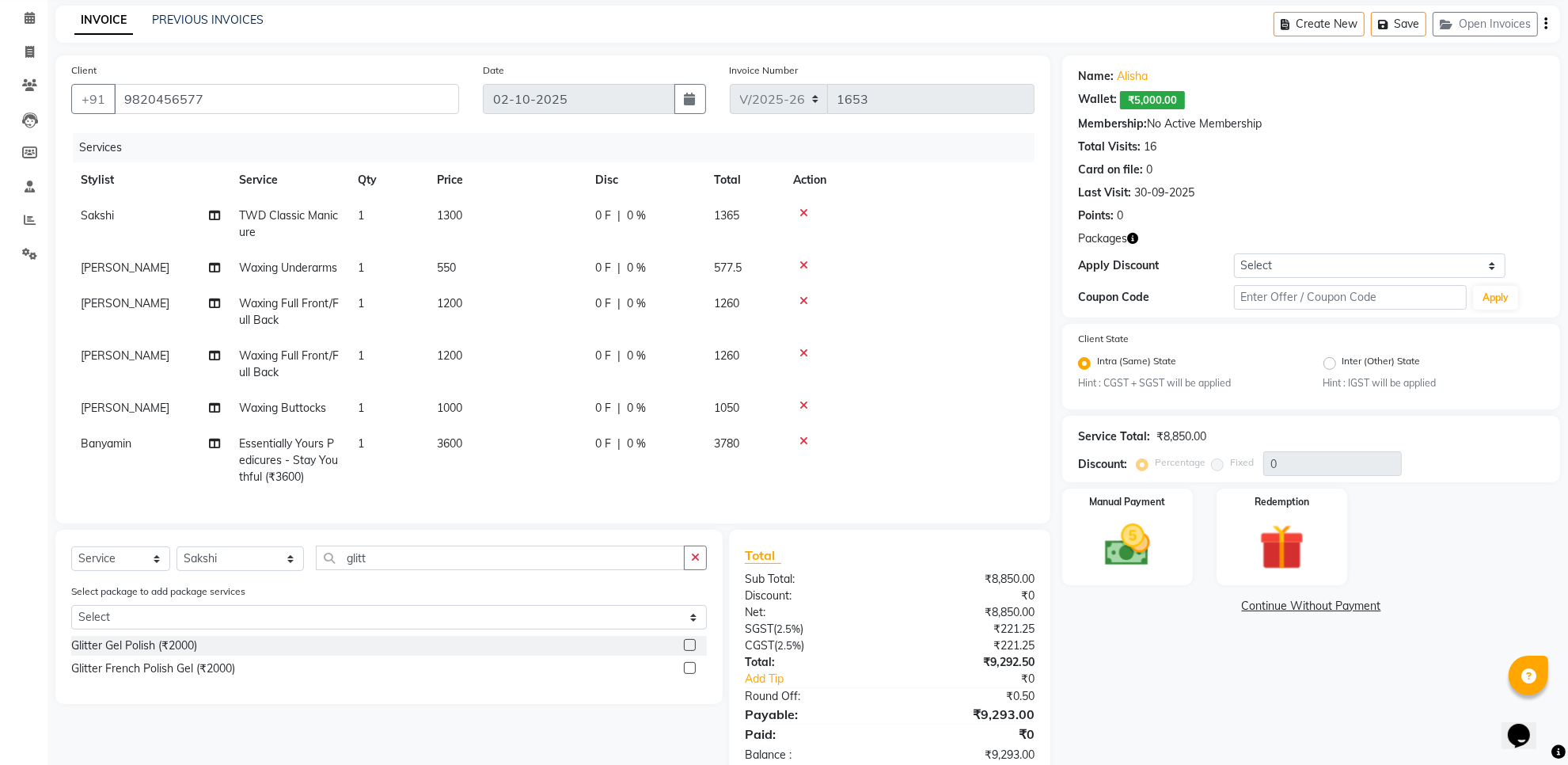
click at [690, 651] on label at bounding box center [690, 645] width 12 height 12
click at [690, 651] on input "checkbox" at bounding box center [689, 645] width 10 height 10
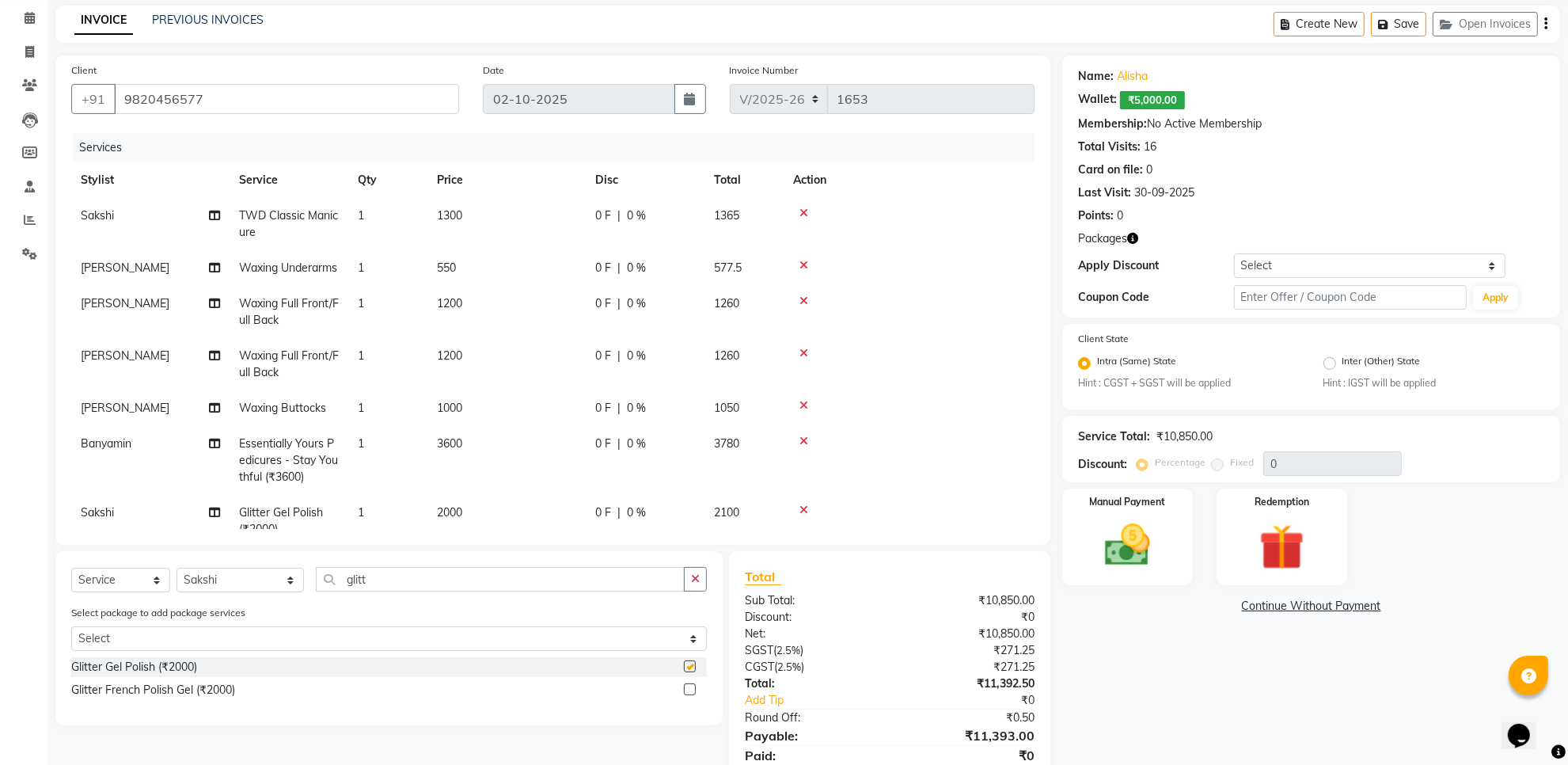
checkbox input "false"
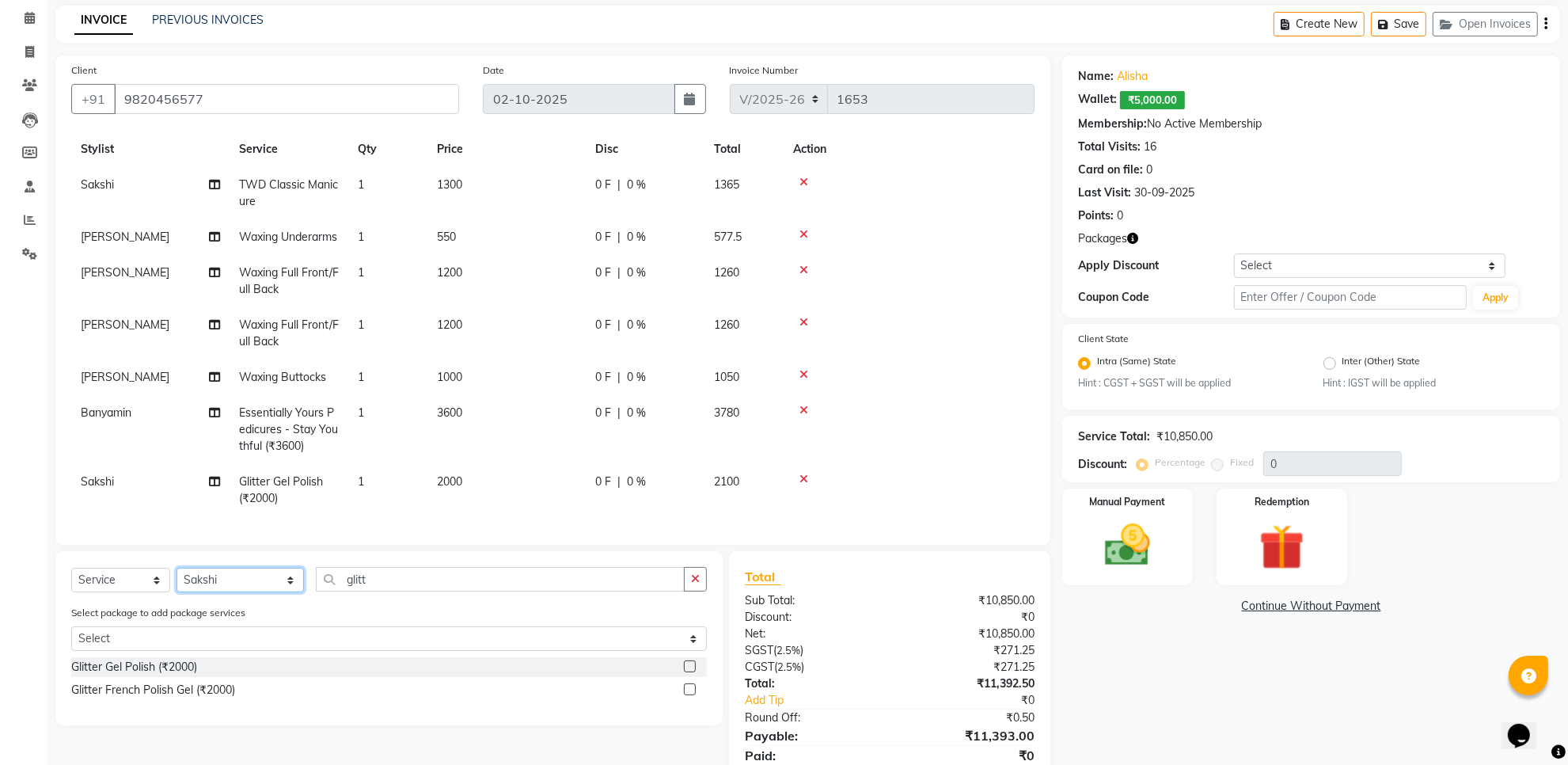
click at [222, 587] on select "Select Stylist Aarti Amit d Anil APEI Asa [PERSON_NAME] [PERSON_NAME] [MEDICAL_…" at bounding box center [240, 580] width 128 height 25
select select "61880"
click at [176, 568] on select "Select Stylist Aarti Amit d Anil APEI Asa [PERSON_NAME] [PERSON_NAME] [MEDICAL_…" at bounding box center [240, 580] width 128 height 25
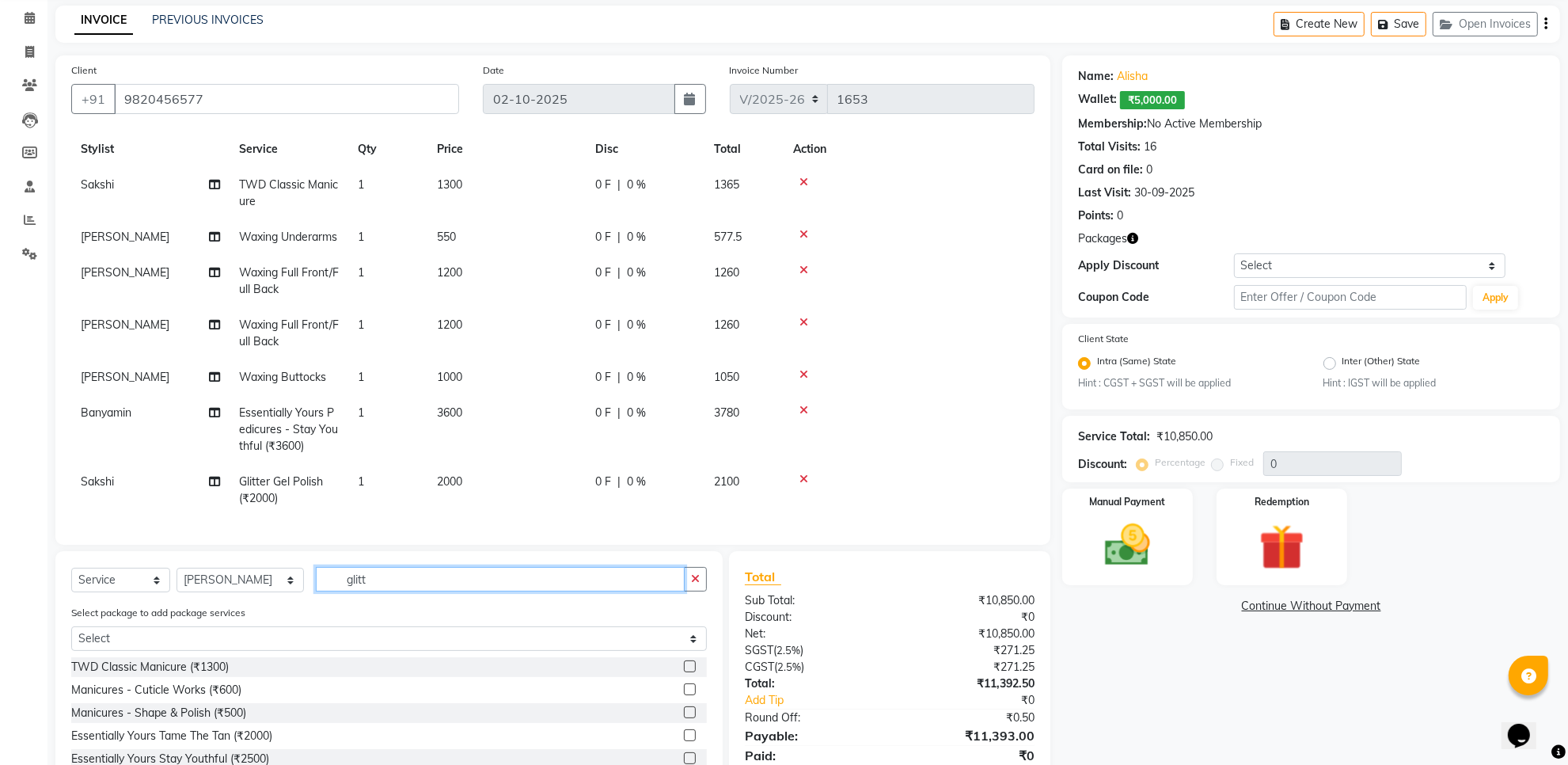
click at [369, 584] on input "glitt" at bounding box center [500, 580] width 369 height 25
type input "head"
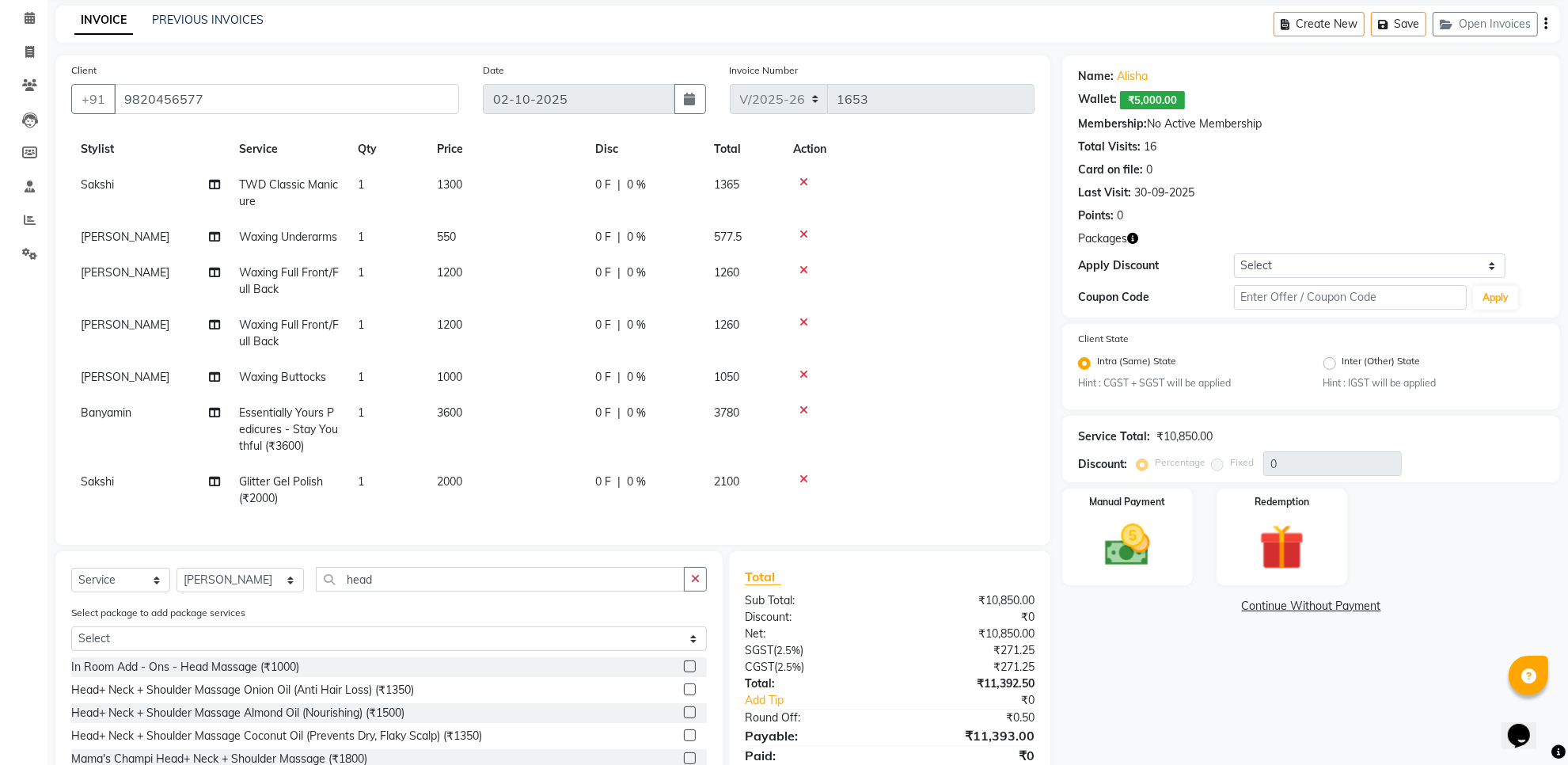
click at [684, 713] on label at bounding box center [690, 712] width 12 height 12
click at [684, 713] on input "checkbox" at bounding box center [689, 713] width 10 height 10
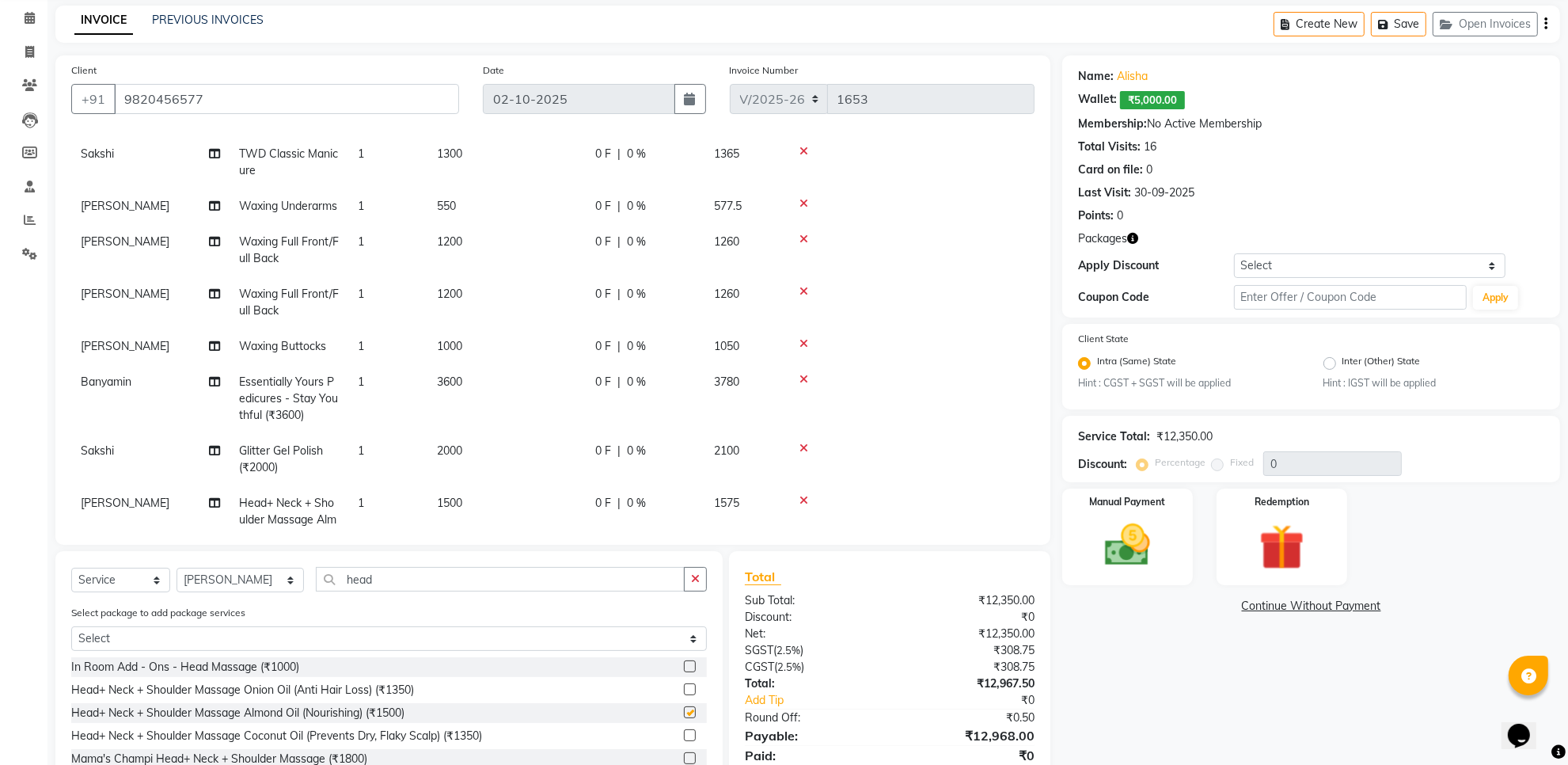
checkbox input "false"
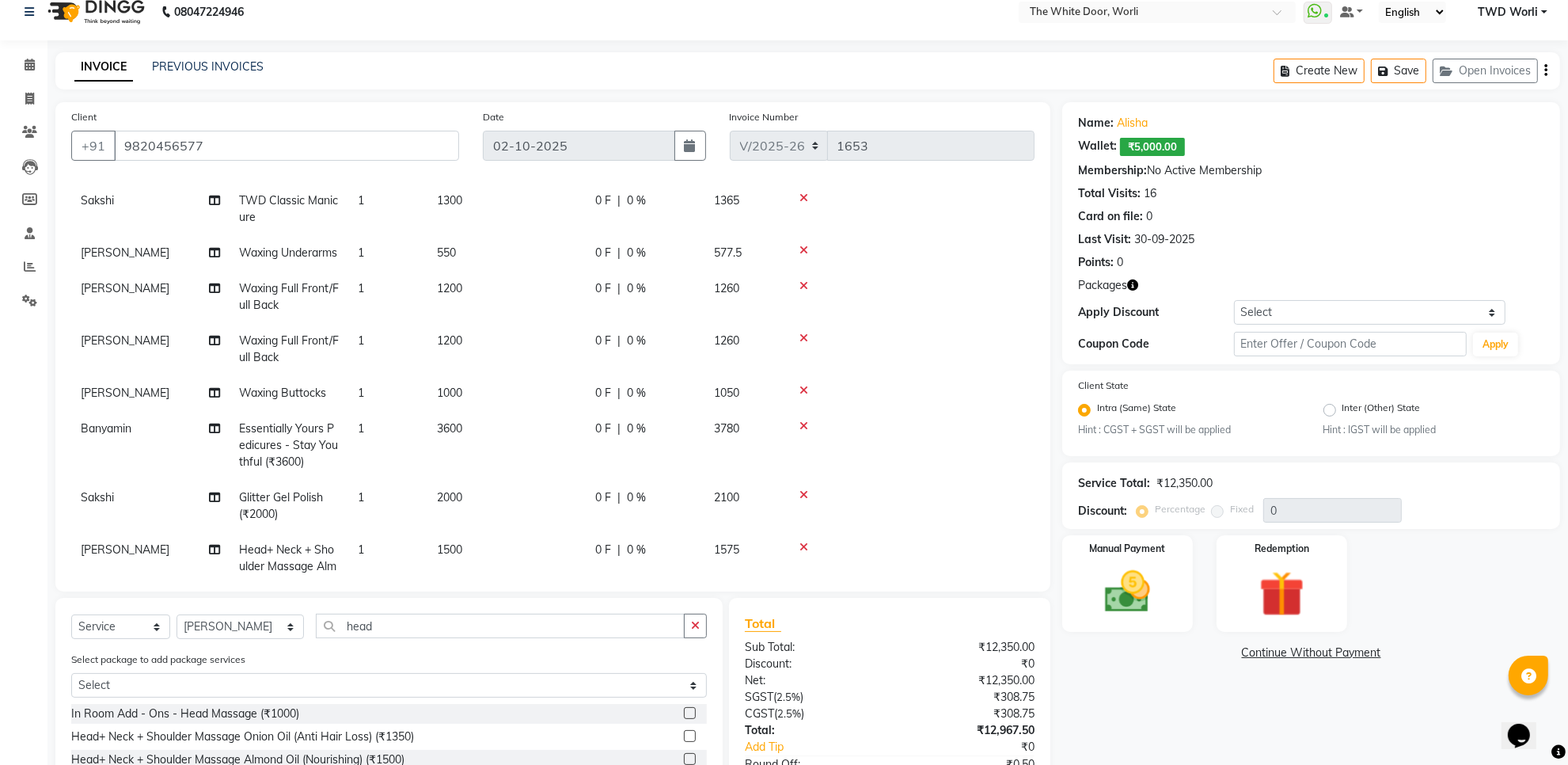
scroll to position [0, 0]
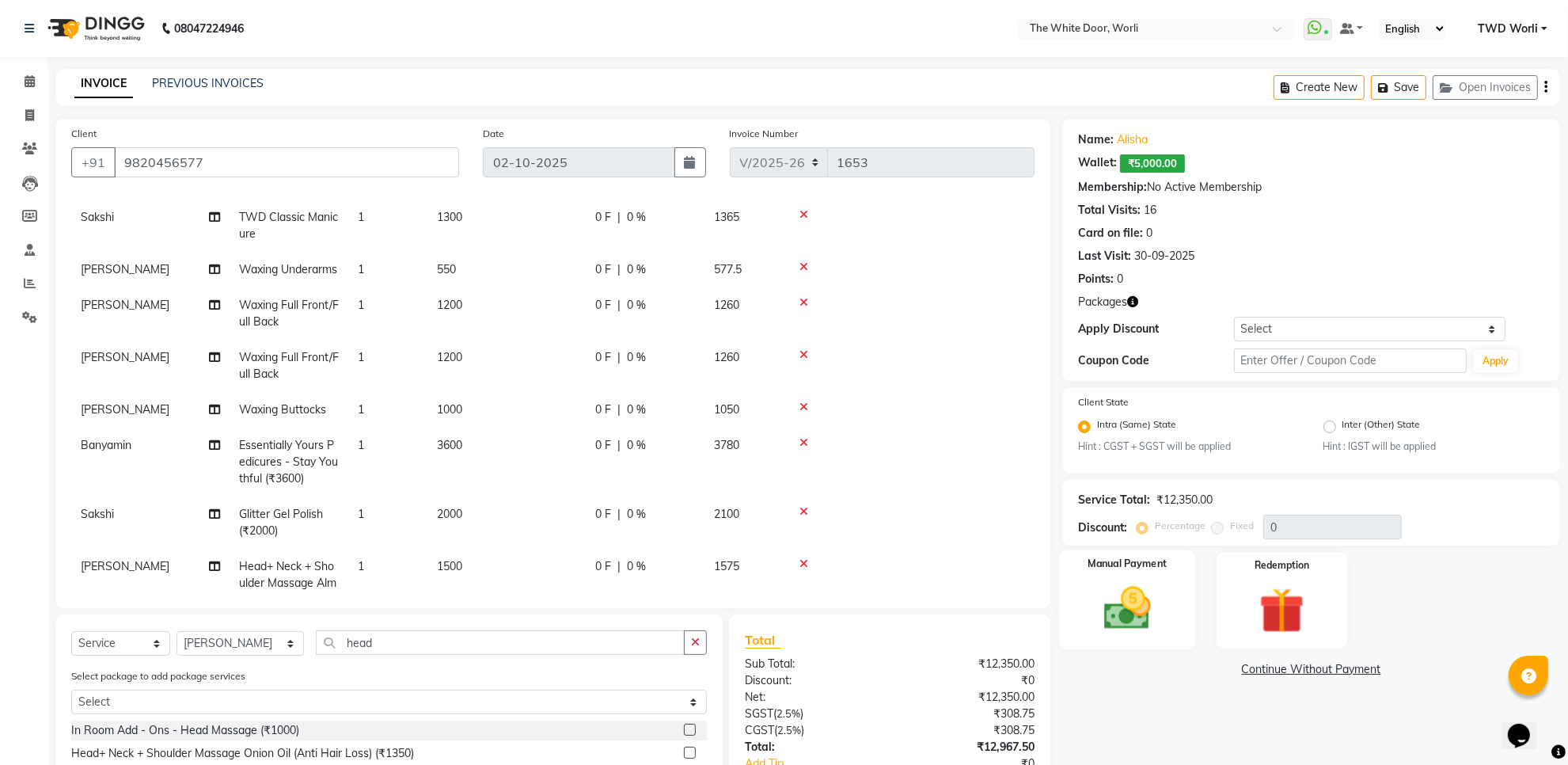
click at [1139, 618] on img at bounding box center [1127, 608] width 77 height 54
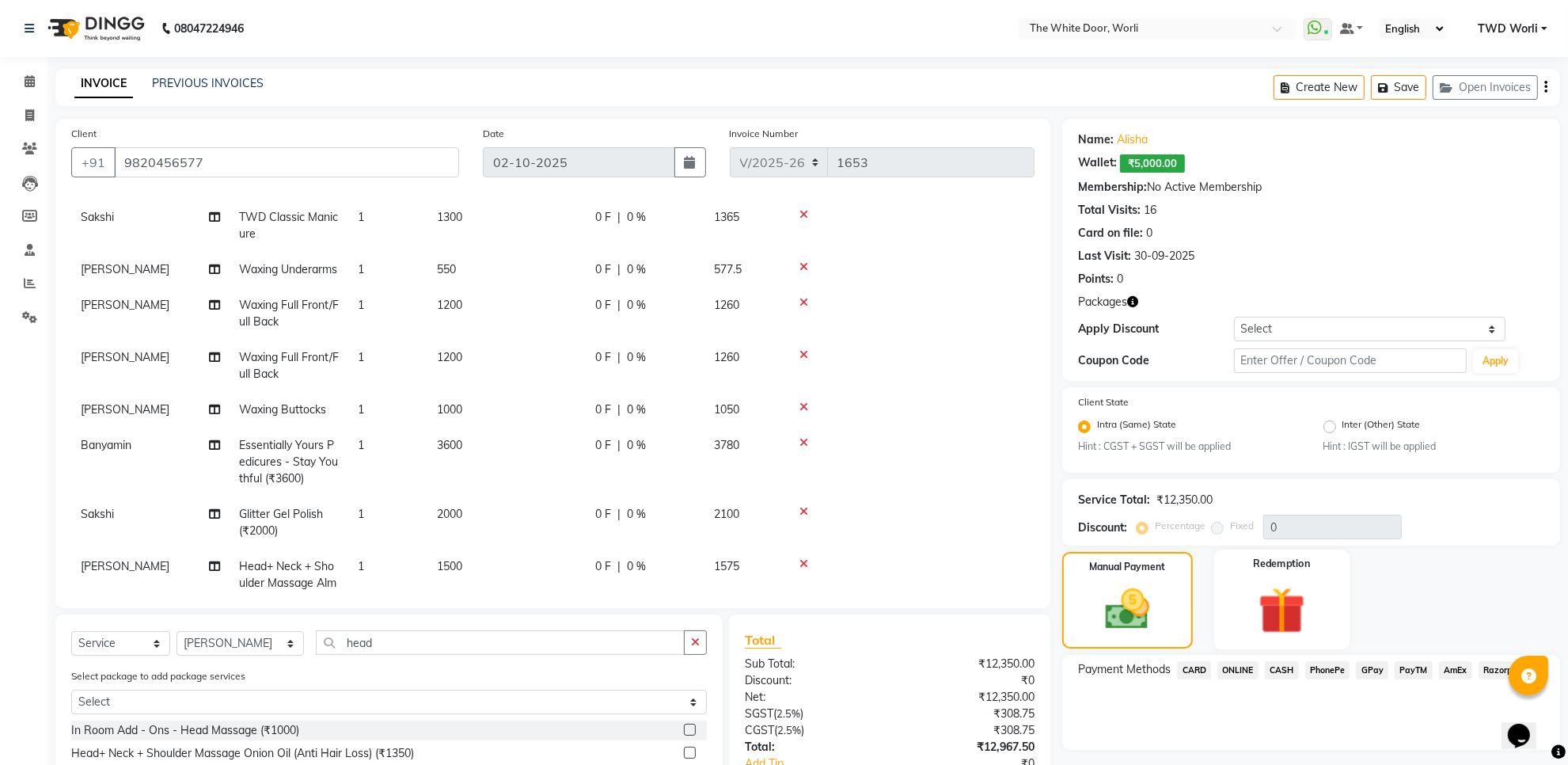
click at [1265, 598] on img at bounding box center [1282, 610] width 77 height 59
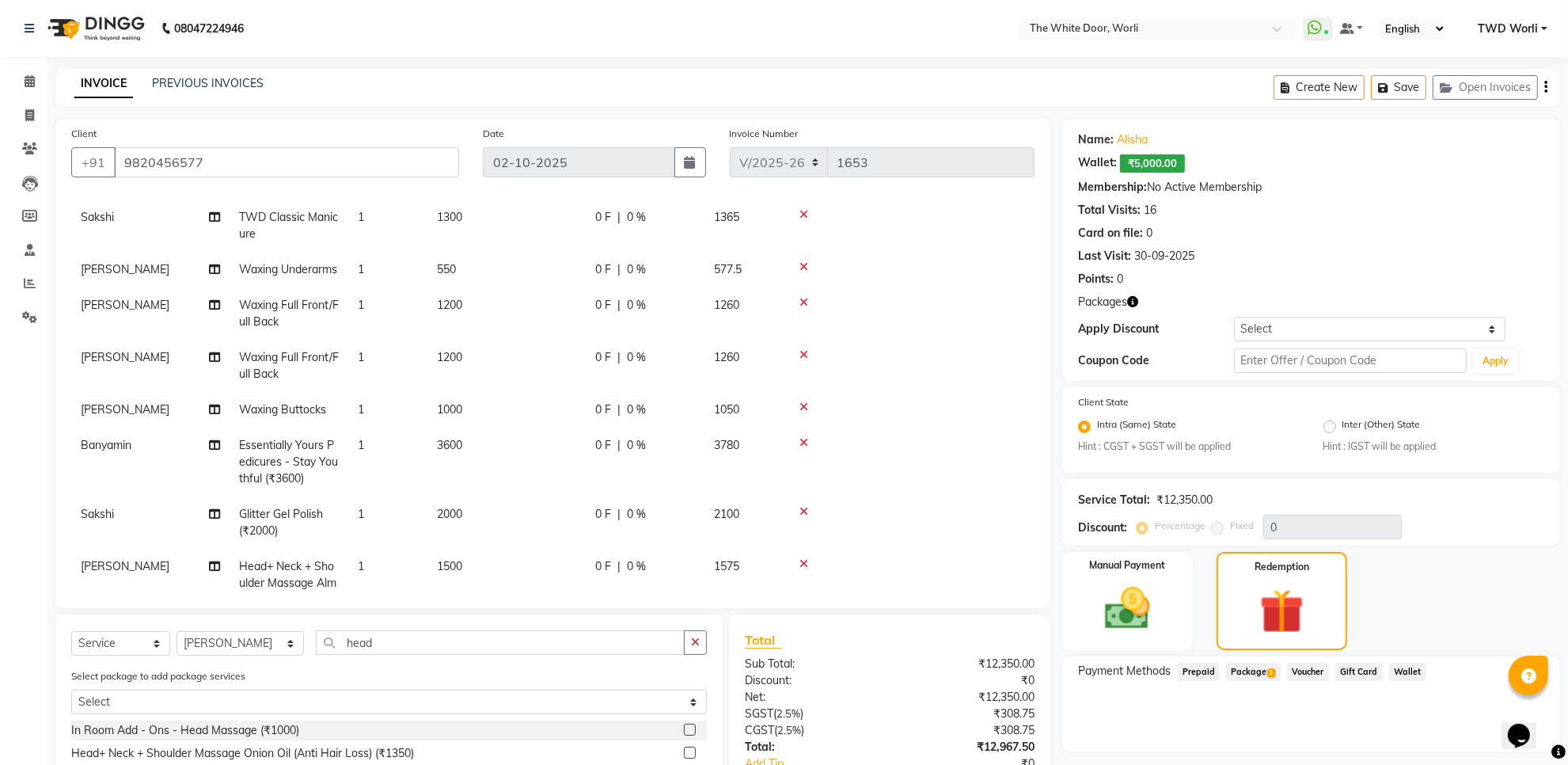
click at [1407, 663] on span "Wallet" at bounding box center [1407, 672] width 37 height 18
click at [214, 156] on input "9820456577" at bounding box center [286, 162] width 345 height 31
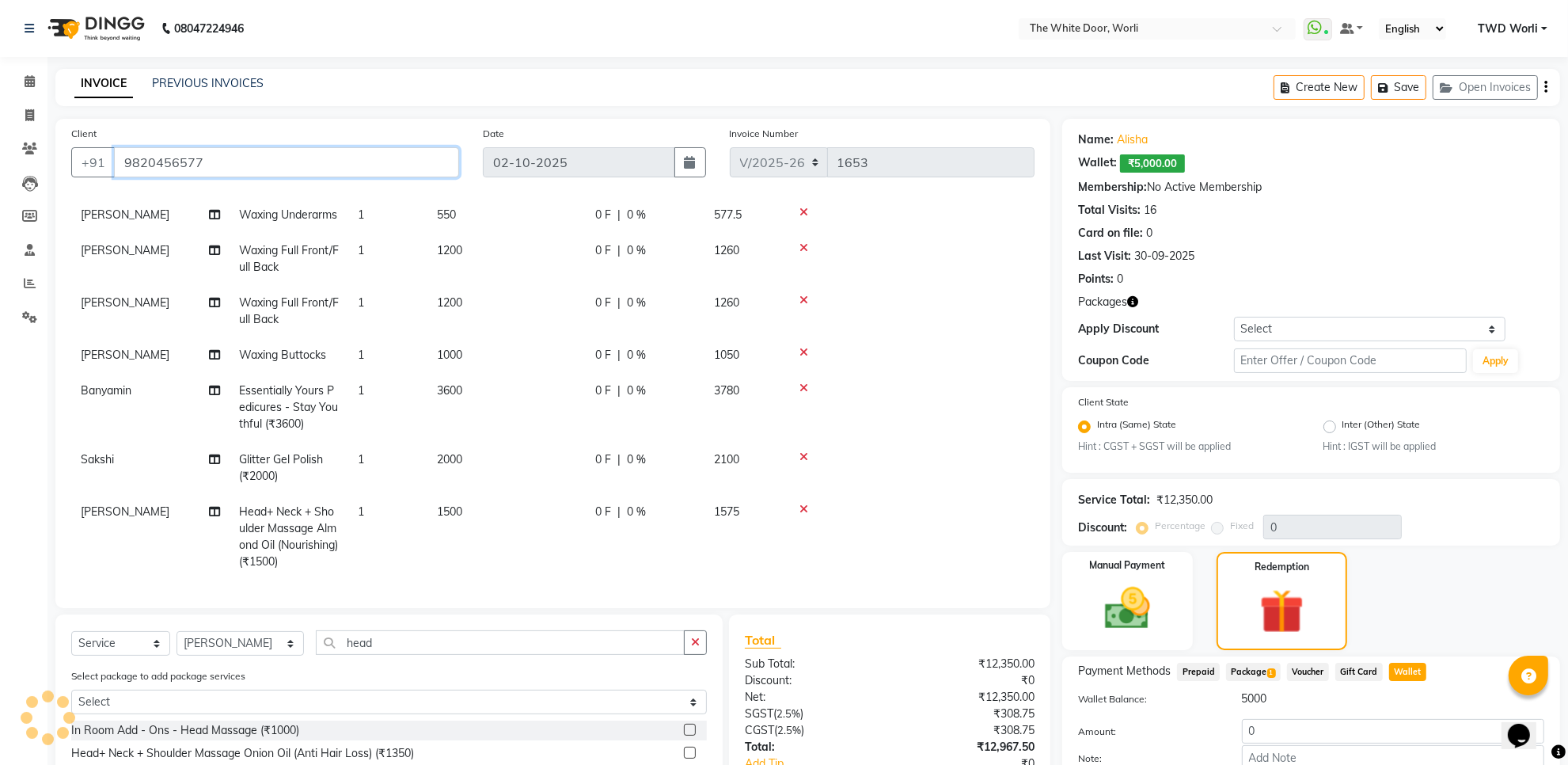
scroll to position [148, 0]
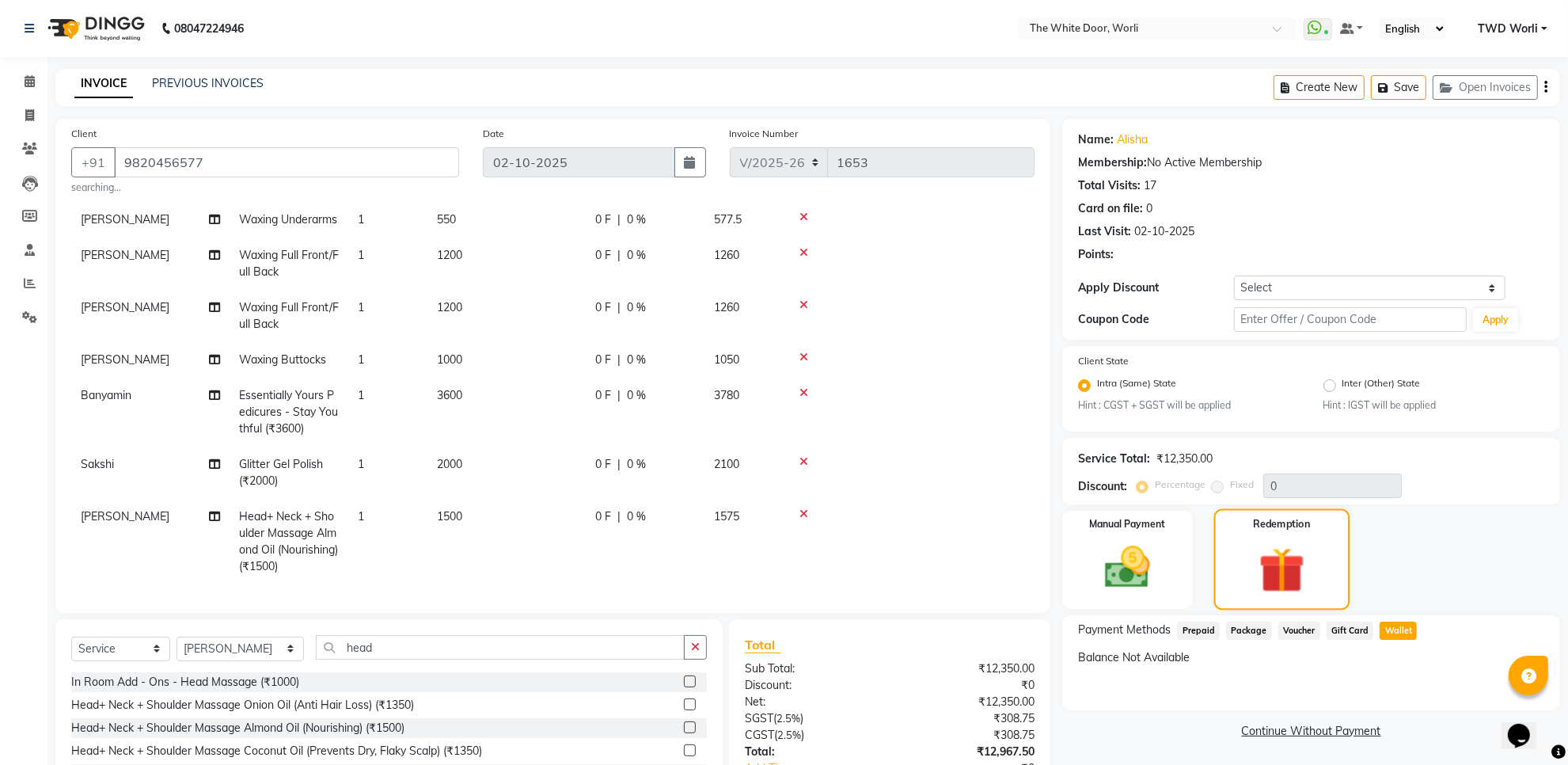
click at [1257, 598] on div "Redemption" at bounding box center [1282, 560] width 135 height 101
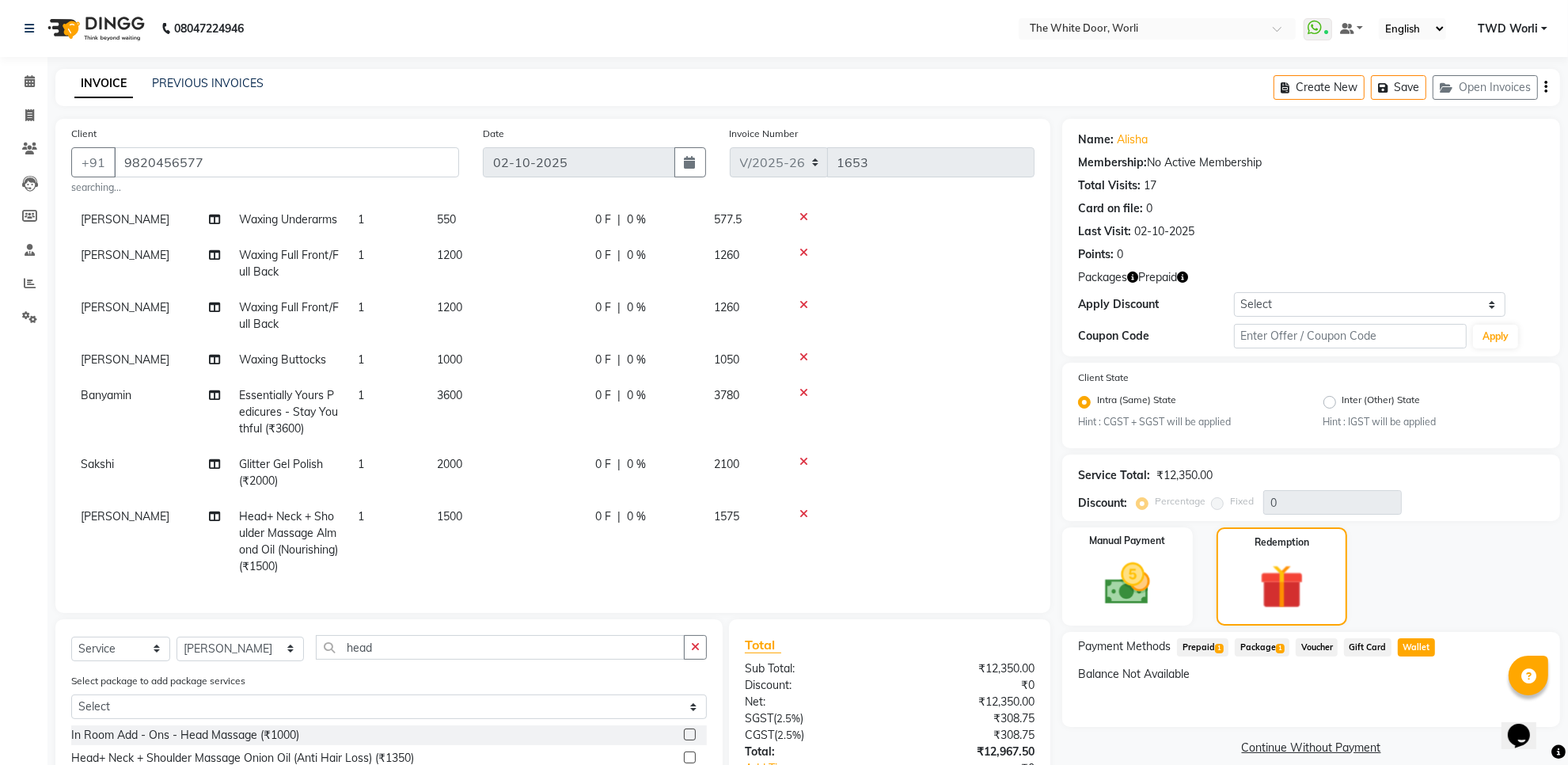
click at [1219, 640] on span "Prepaid 1" at bounding box center [1203, 647] width 51 height 18
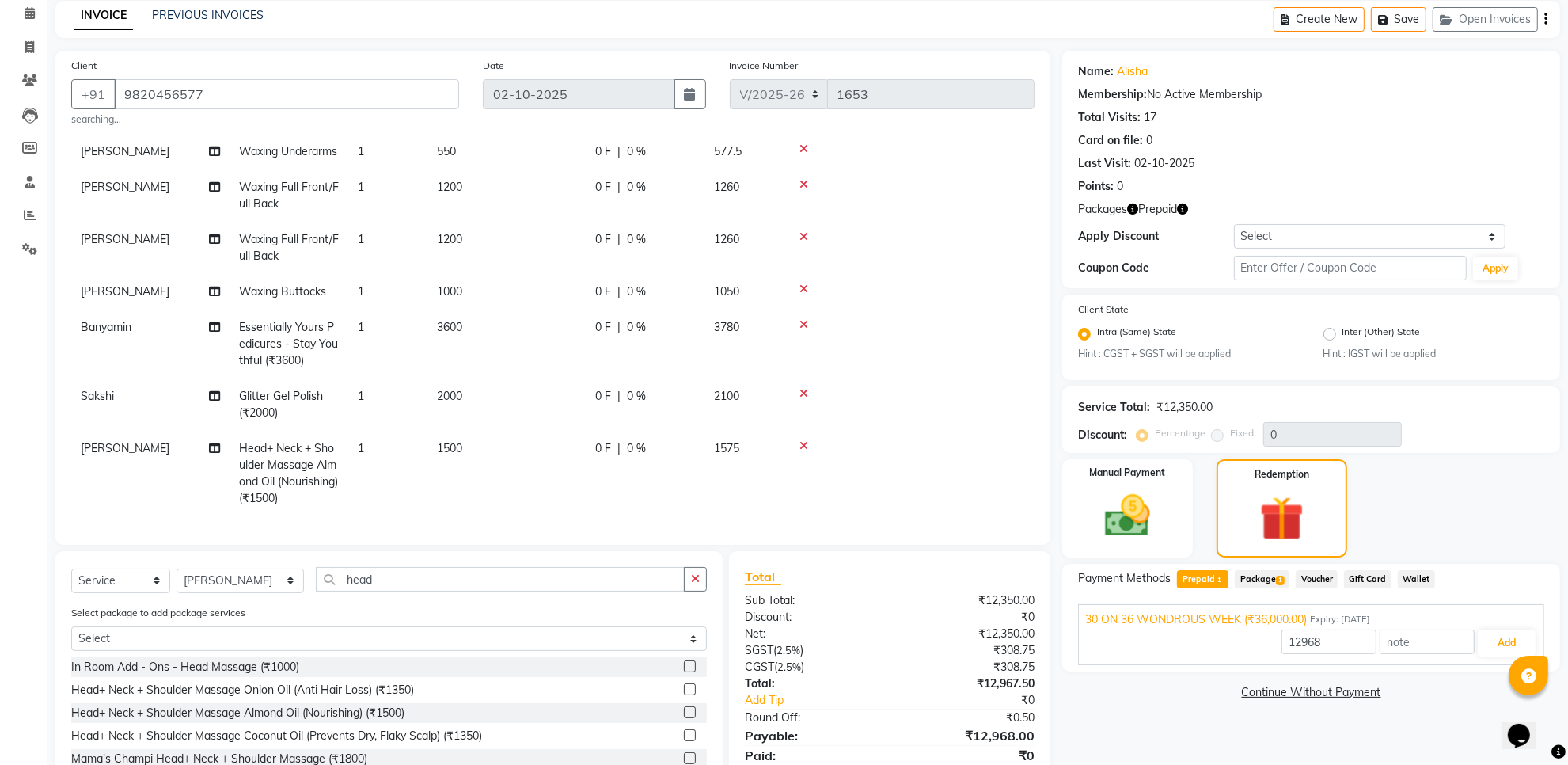
scroll to position [164, 0]
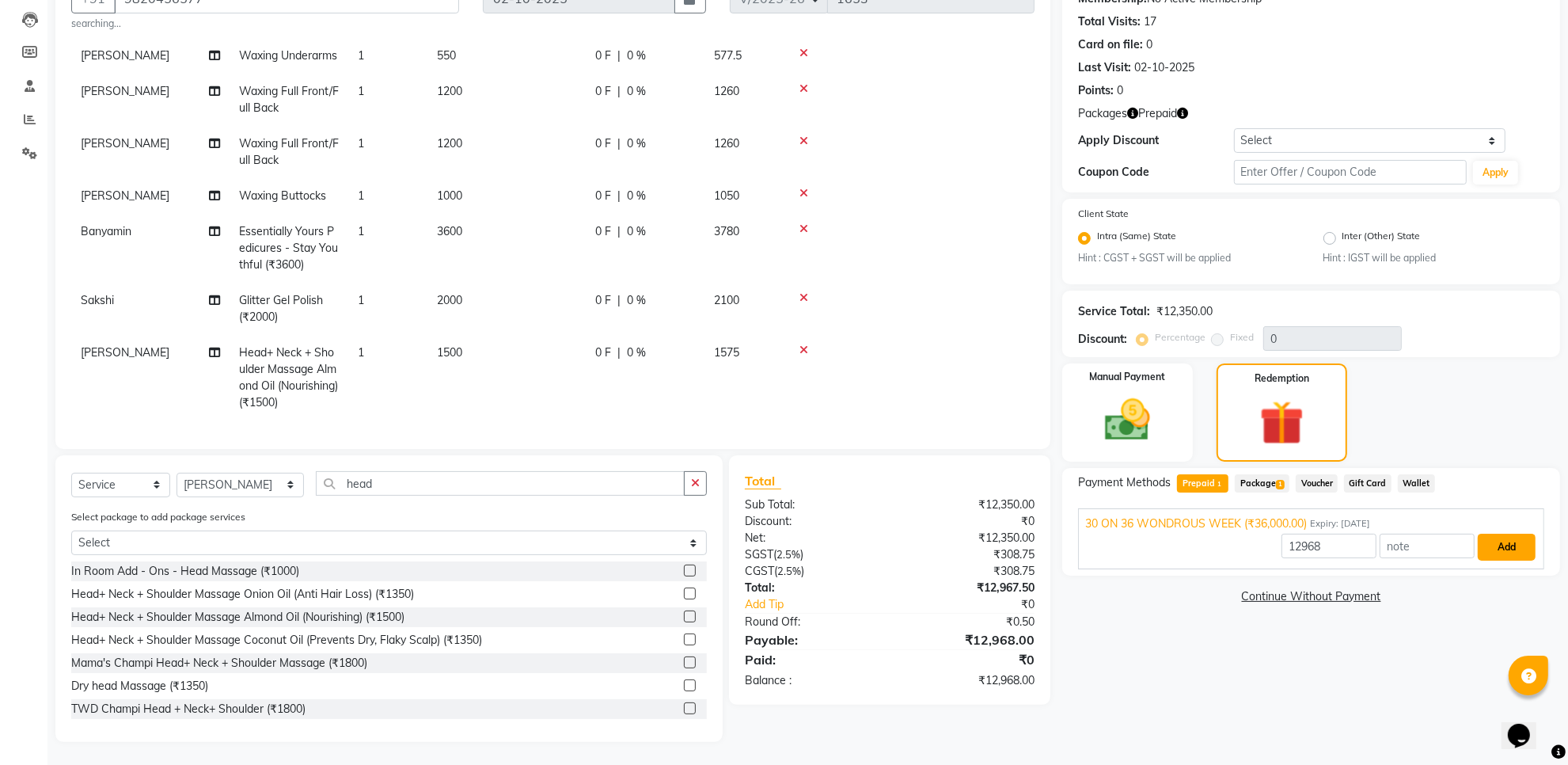
click at [1506, 548] on button "Add" at bounding box center [1507, 547] width 58 height 27
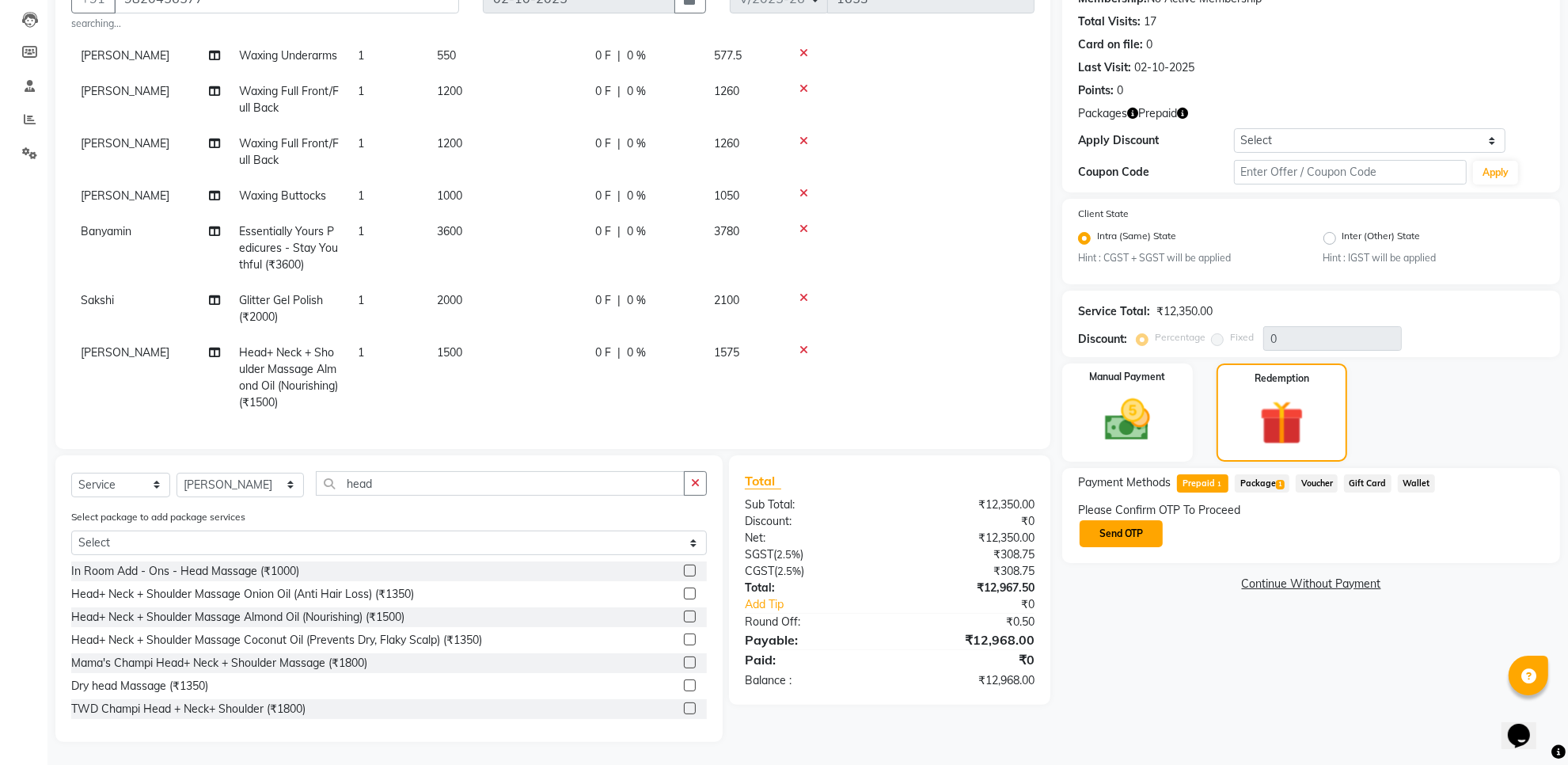
click at [1149, 533] on button "Send OTP" at bounding box center [1121, 533] width 83 height 27
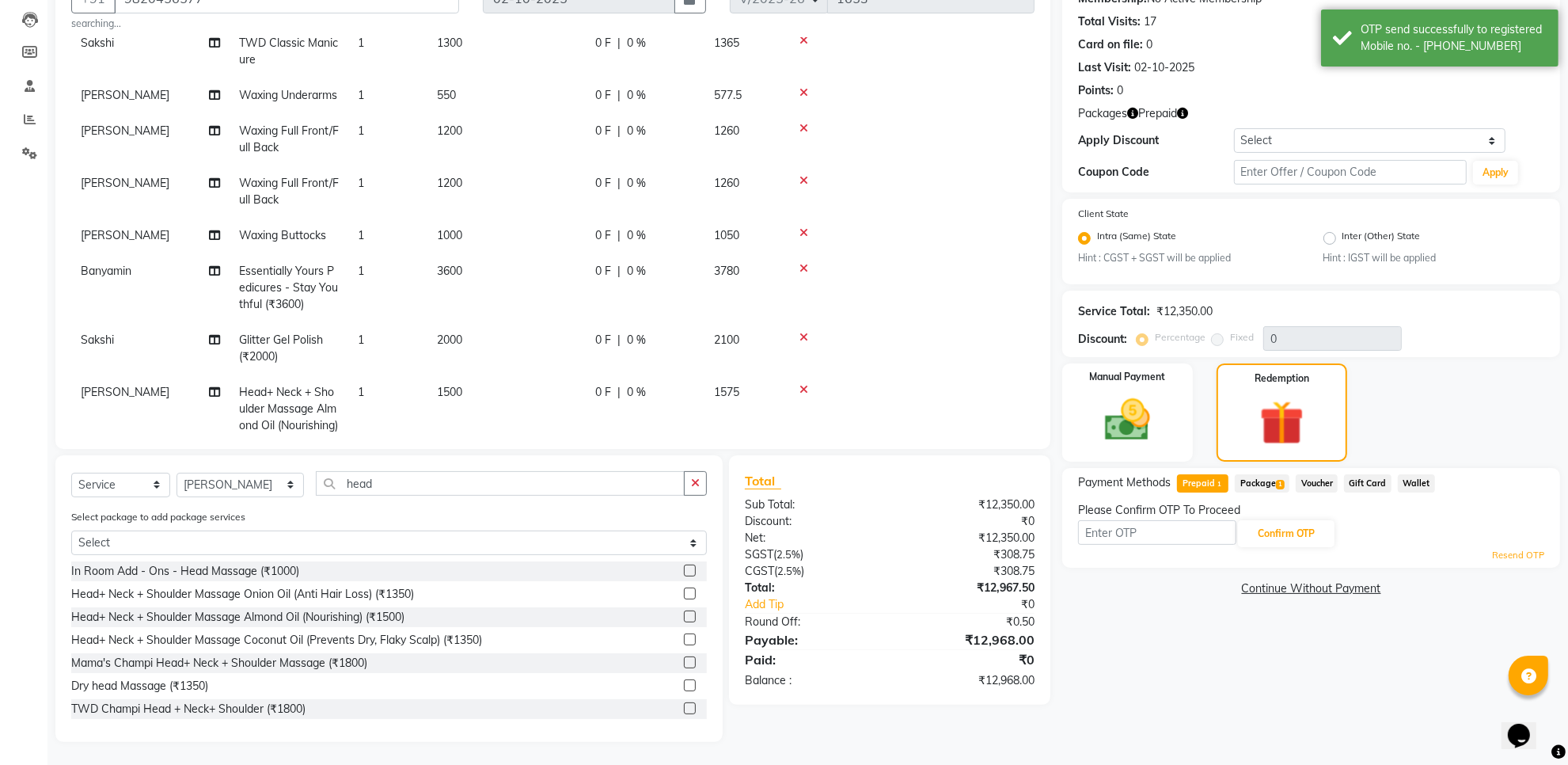
scroll to position [8, 0]
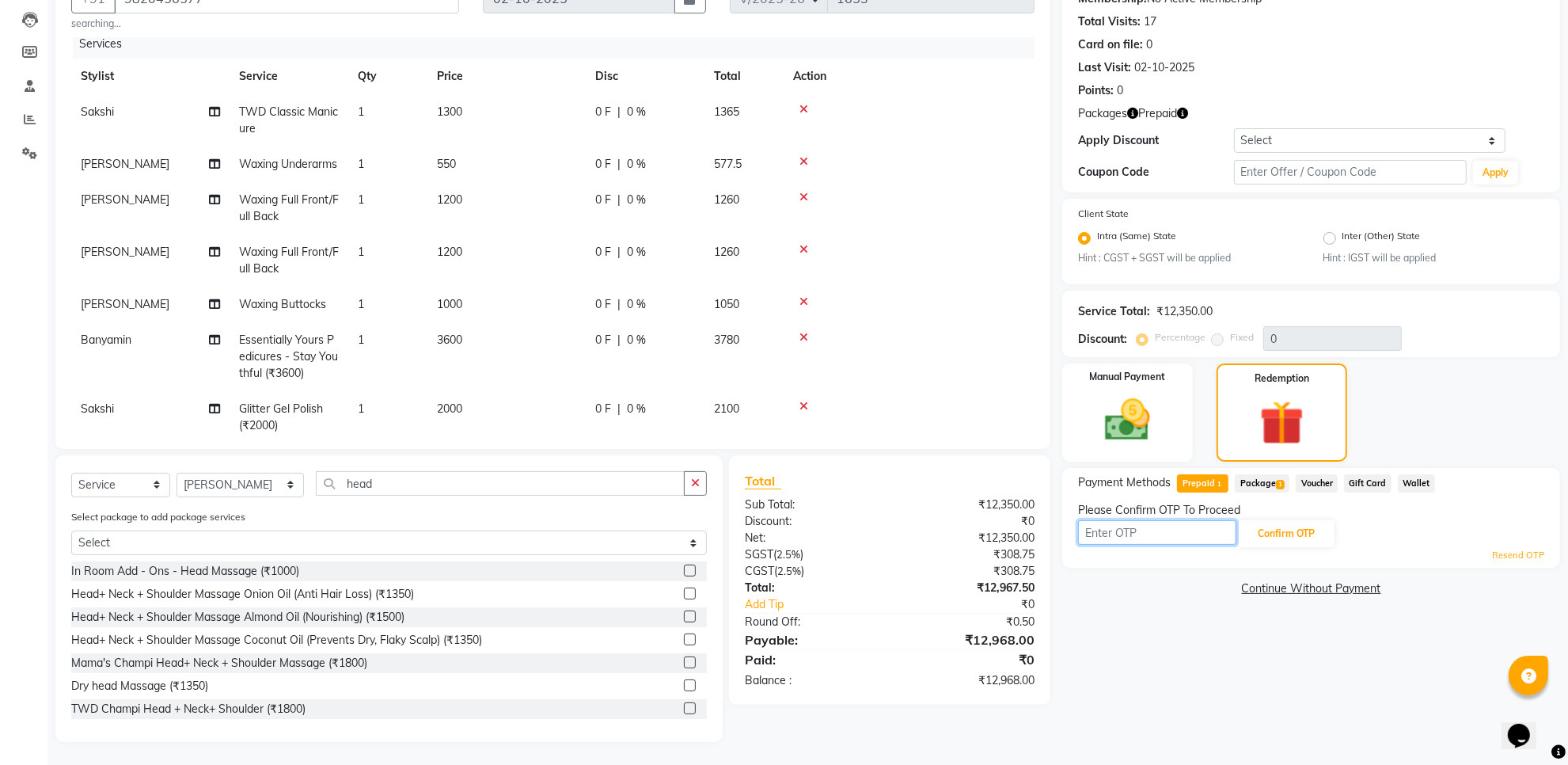
click at [1139, 535] on input "text" at bounding box center [1158, 533] width 158 height 25
click at [1143, 537] on input "text" at bounding box center [1158, 533] width 158 height 25
type input "3746"
click at [1305, 535] on button "Confirm OTP" at bounding box center [1286, 533] width 96 height 27
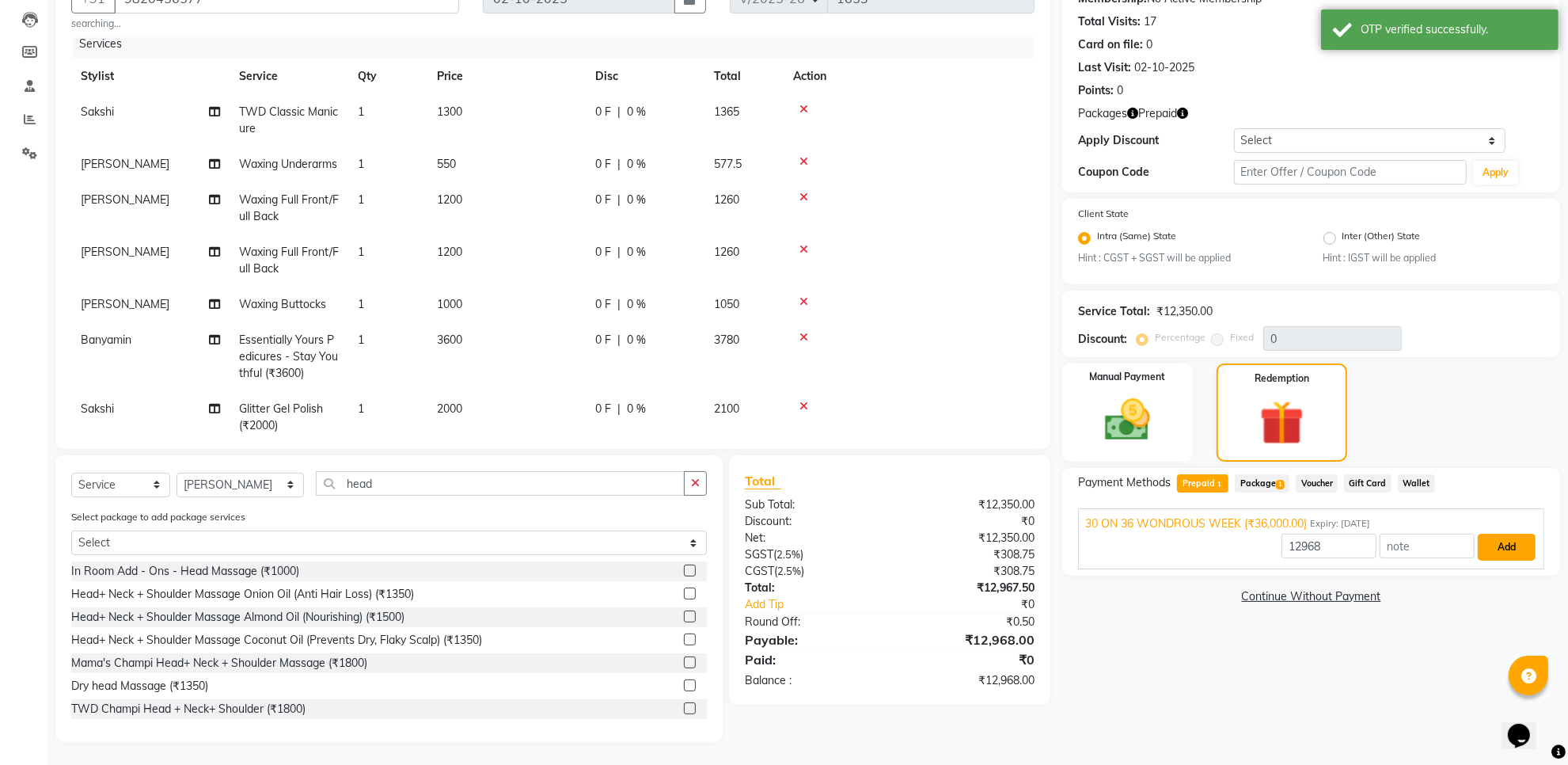
click at [1506, 547] on button "Add" at bounding box center [1507, 547] width 58 height 27
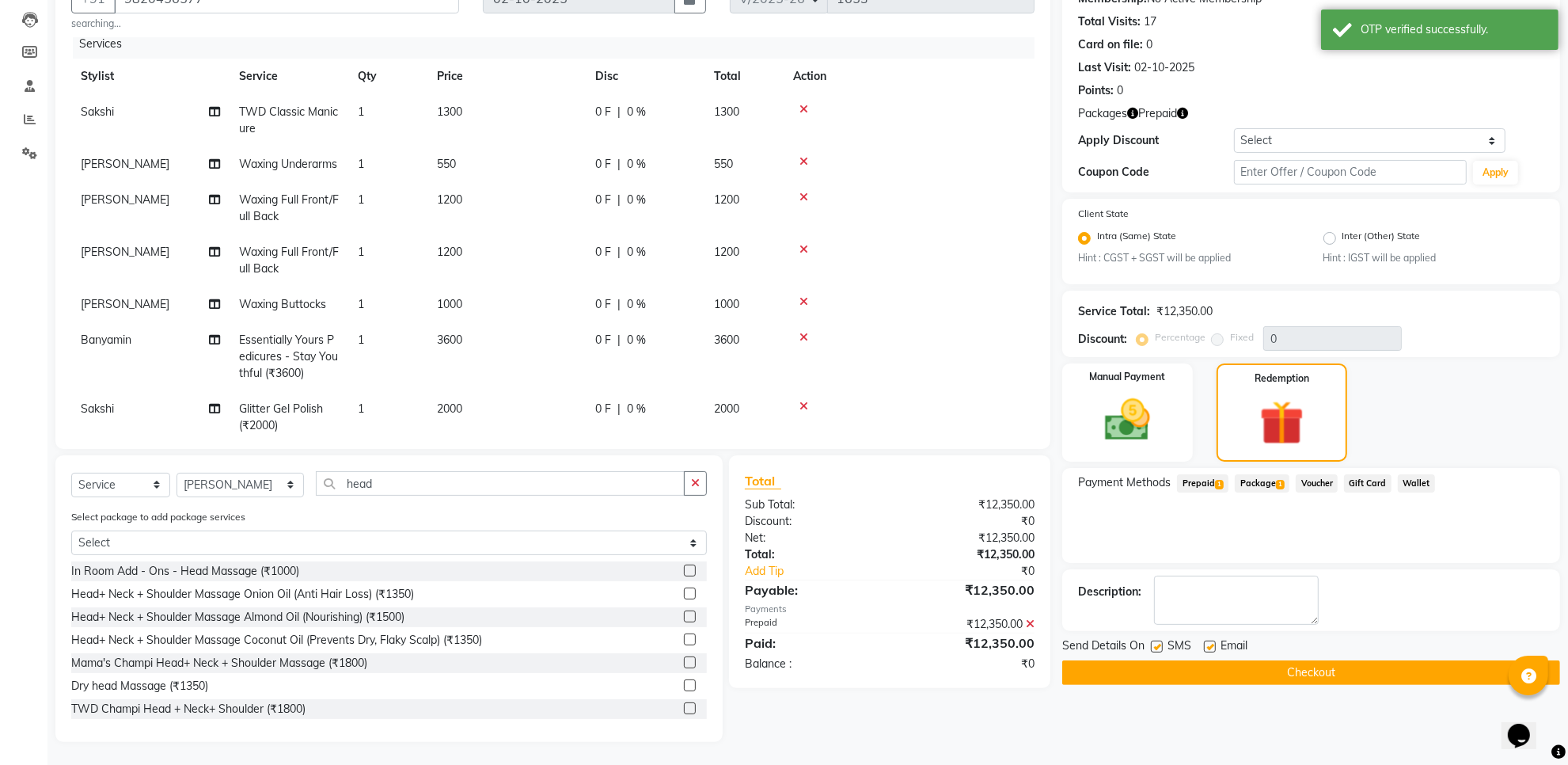
click at [1284, 678] on button "Checkout" at bounding box center [1311, 673] width 498 height 25
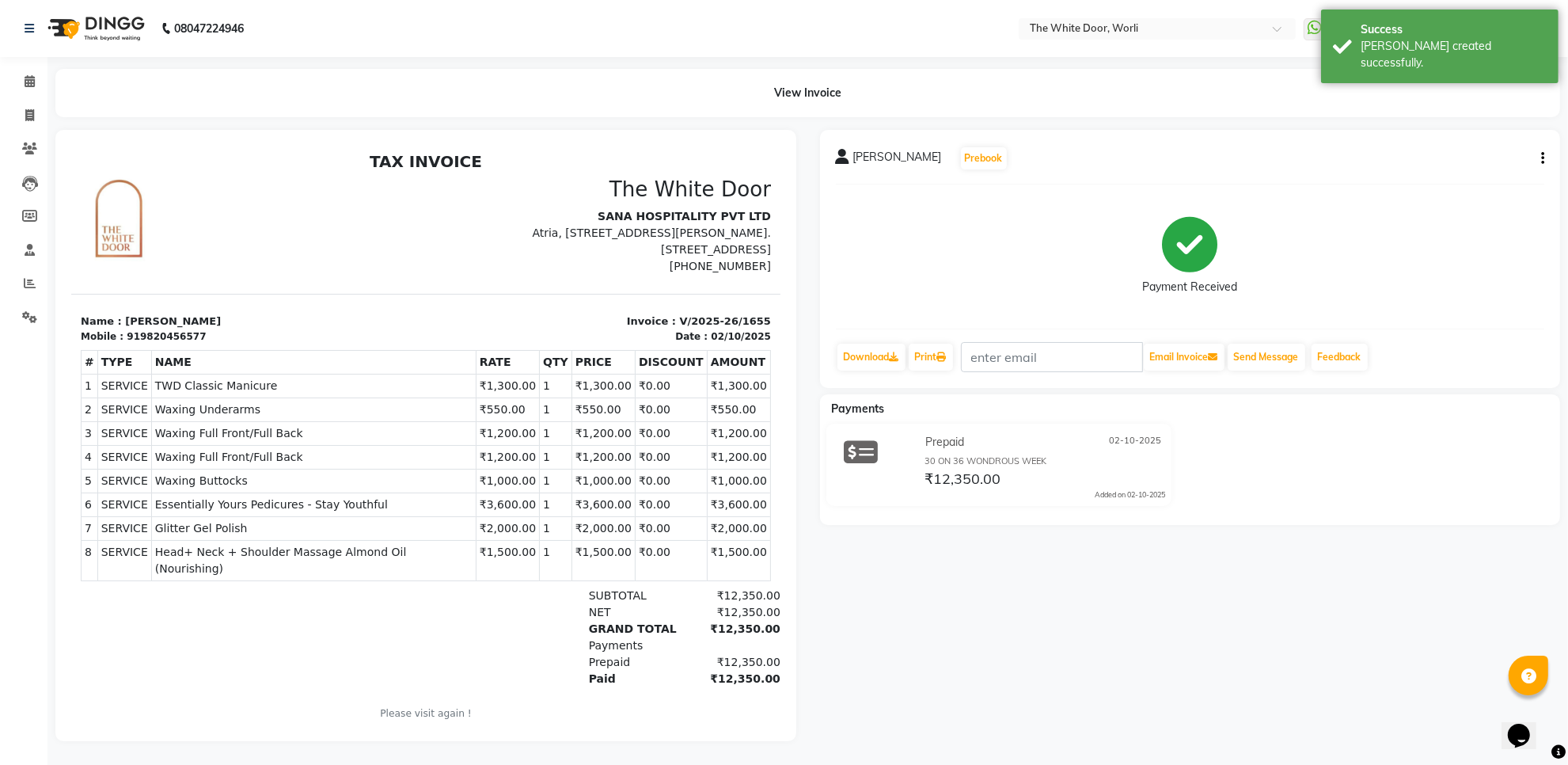
scroll to position [14, 0]
click at [32, 75] on icon at bounding box center [30, 81] width 10 height 12
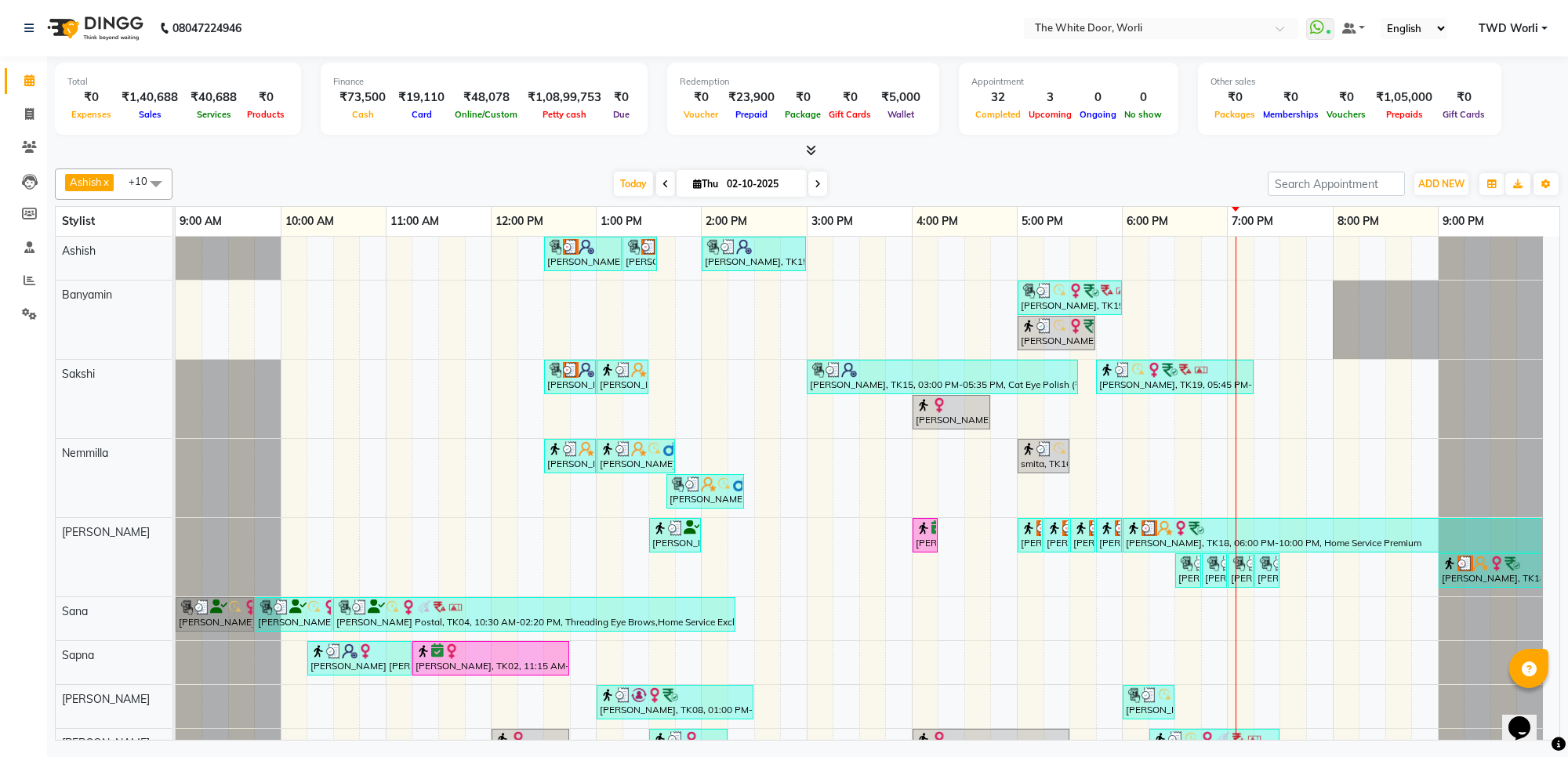
click at [820, 184] on span at bounding box center [817, 184] width 19 height 24
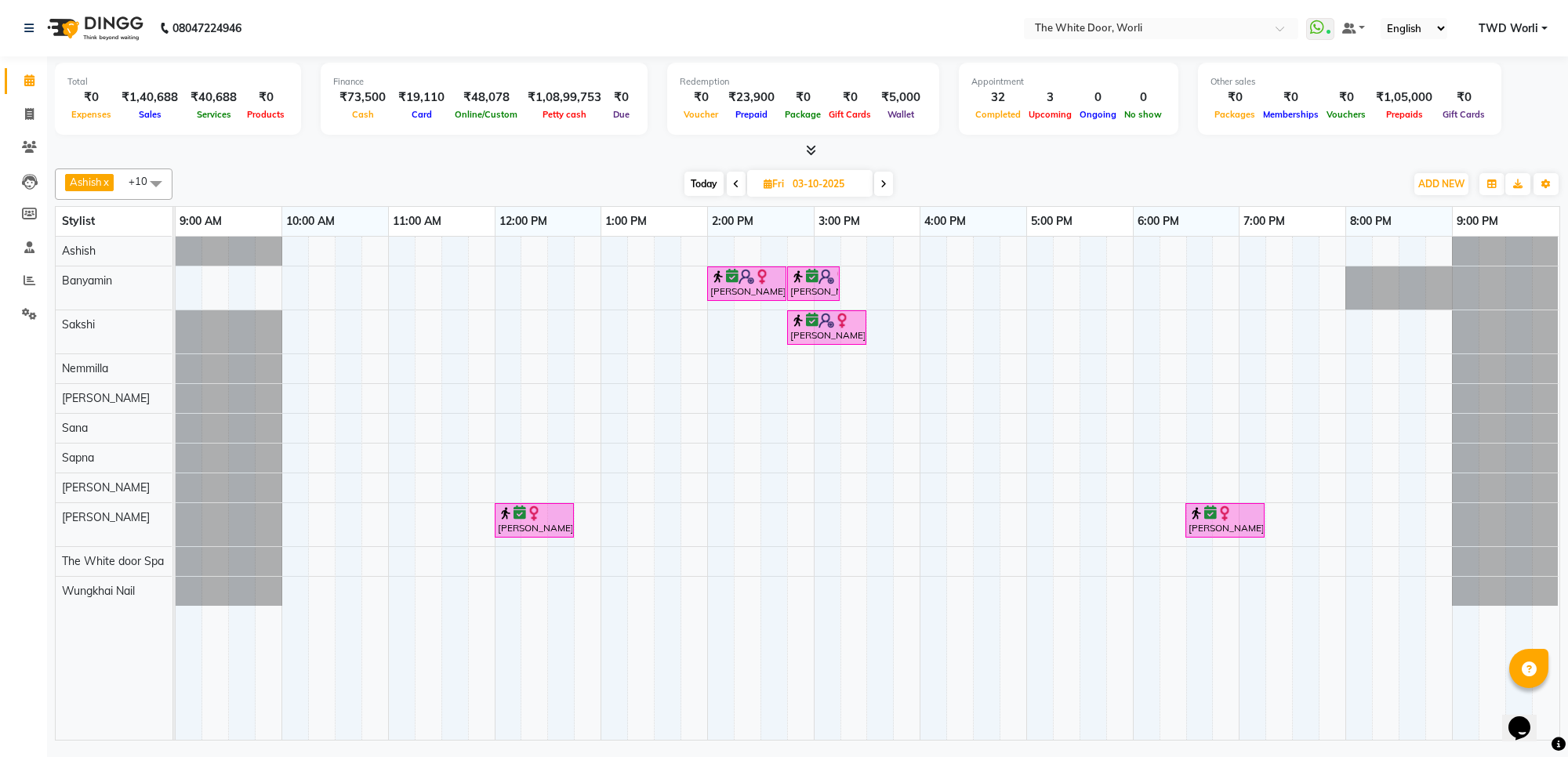
click at [691, 176] on span "Today" at bounding box center [704, 184] width 39 height 24
type input "02-10-2025"
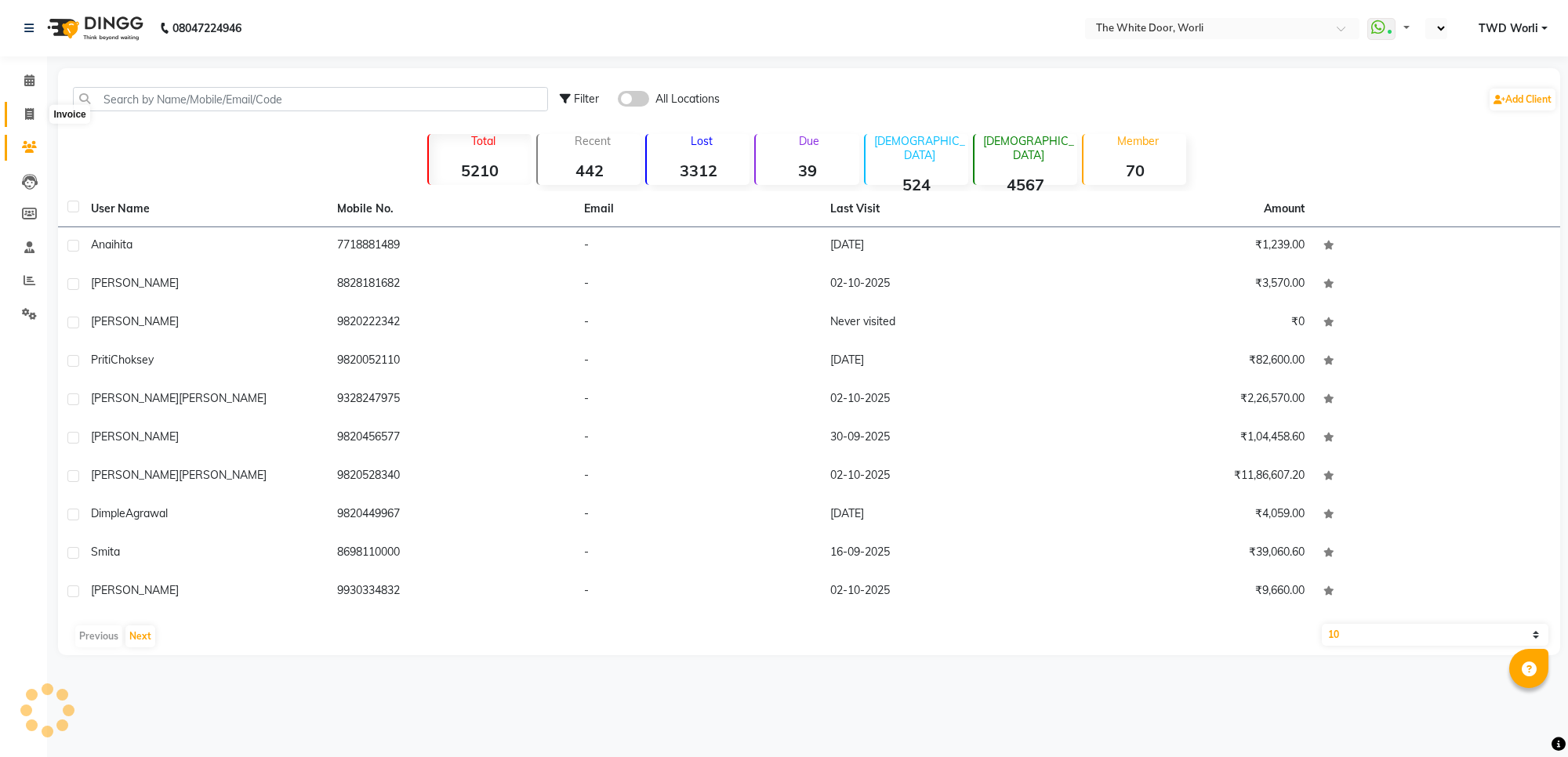
click at [30, 112] on icon at bounding box center [29, 114] width 9 height 11
select select "en"
select select "service"
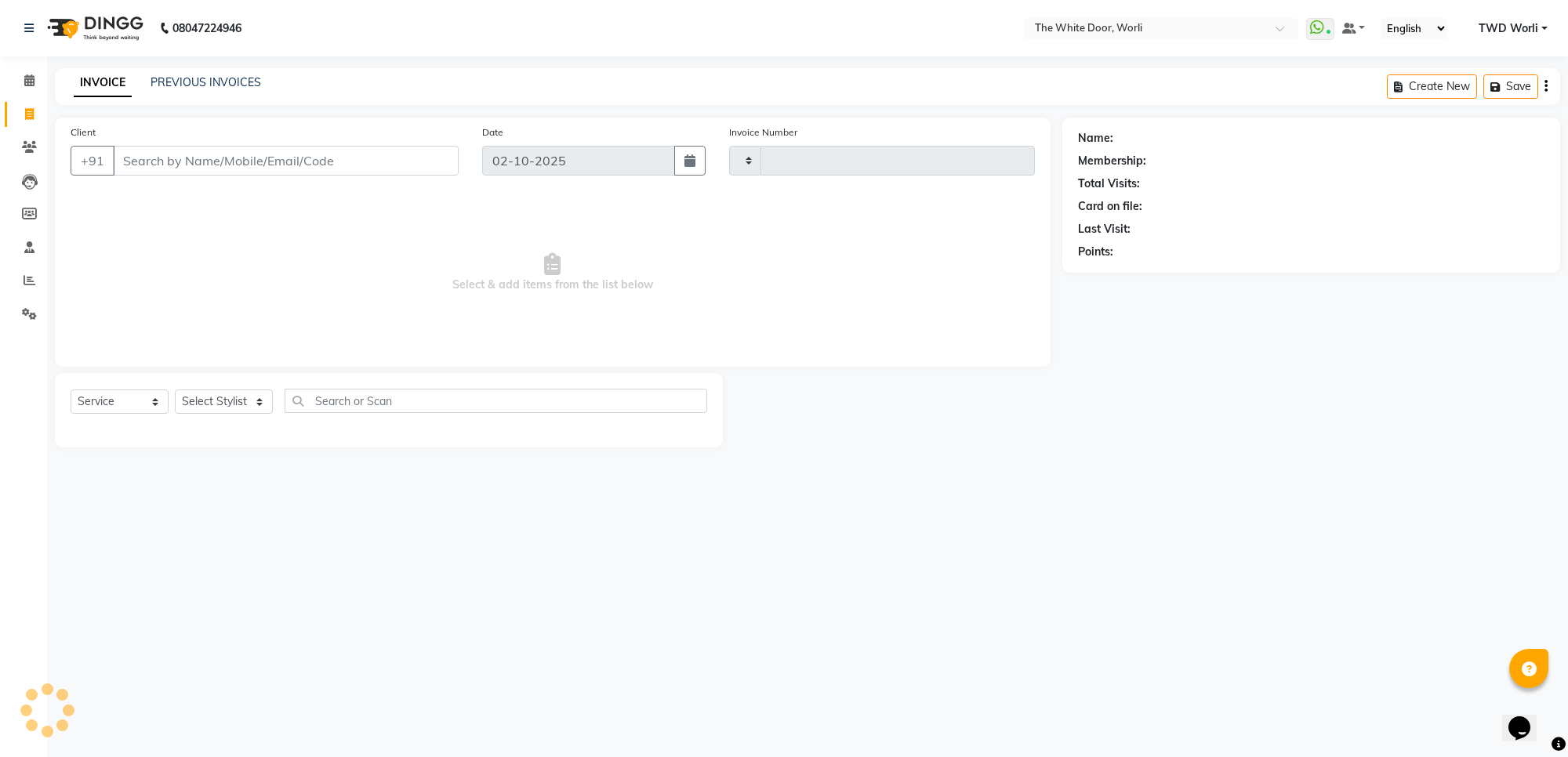
type input "1653"
select select "4027"
type input "9820456577"
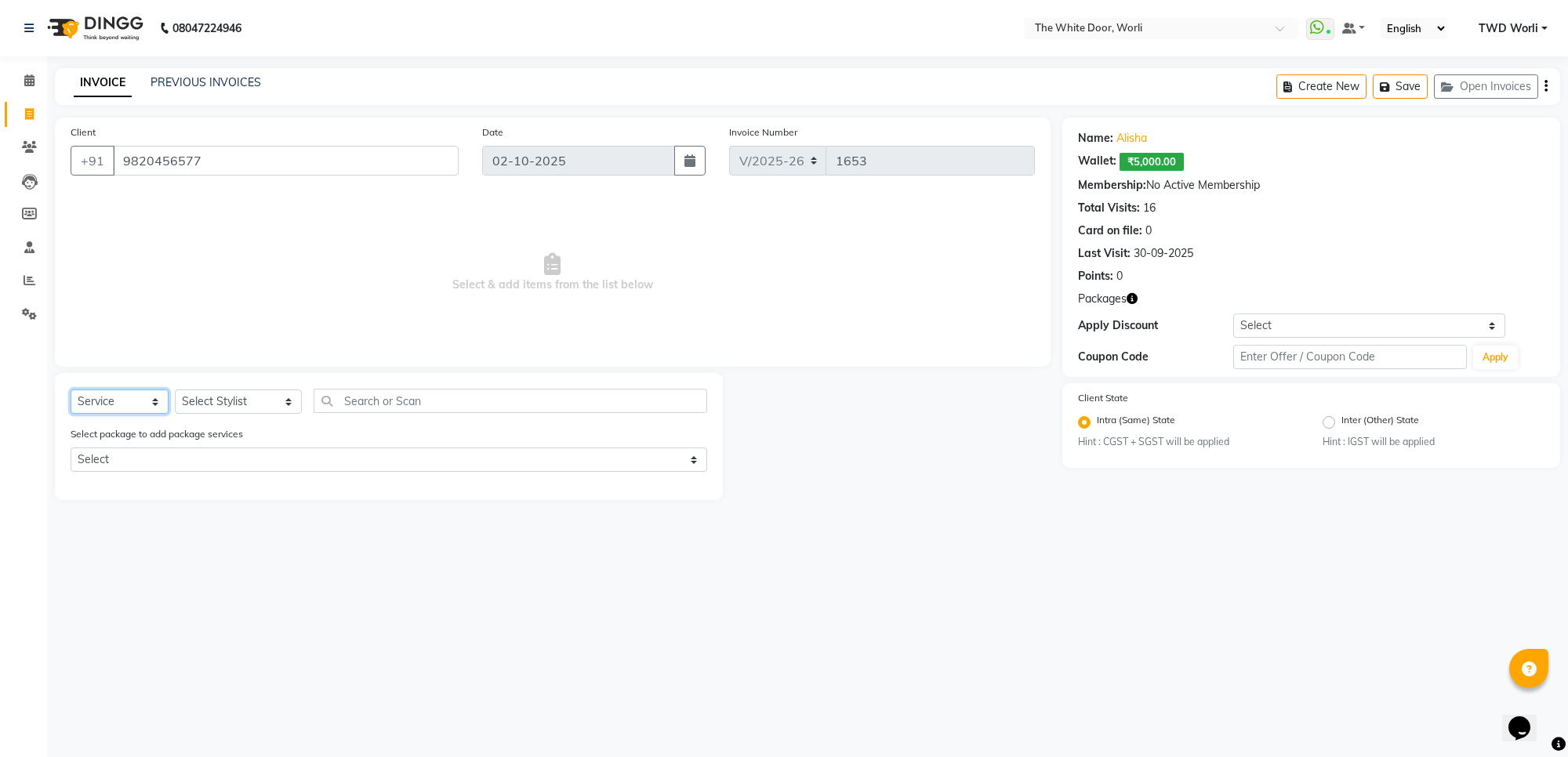
click at [147, 397] on select "Select Service Product Membership Package Voucher Prepaid Gift Card" at bounding box center [119, 402] width 98 height 24
select select "P"
click at [70, 390] on select "Select Service Product Membership Package Voucher Prepaid Gift Card" at bounding box center [119, 402] width 98 height 24
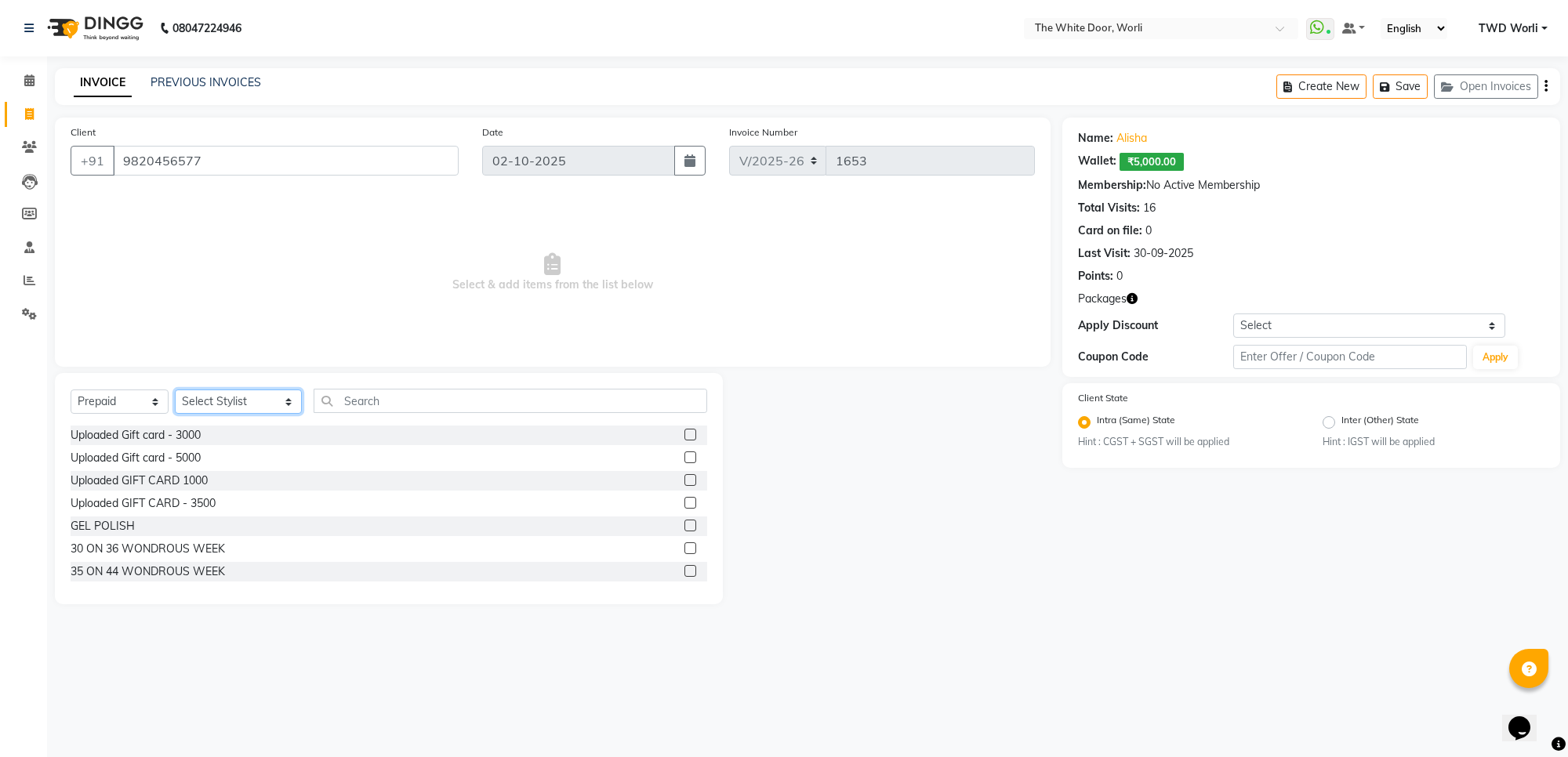
click at [212, 402] on select "Select Stylist Aarti Amit d Anil APEI Asa Ashish Ashish S Banyamin CELIN CHITRA…" at bounding box center [238, 402] width 127 height 24
select select "88842"
click at [175, 390] on select "Select Stylist Aarti Amit d Anil APEI Asa Ashish Ashish S Banyamin CELIN CHITRA…" at bounding box center [238, 402] width 127 height 24
click at [380, 397] on input "text" at bounding box center [509, 401] width 392 height 24
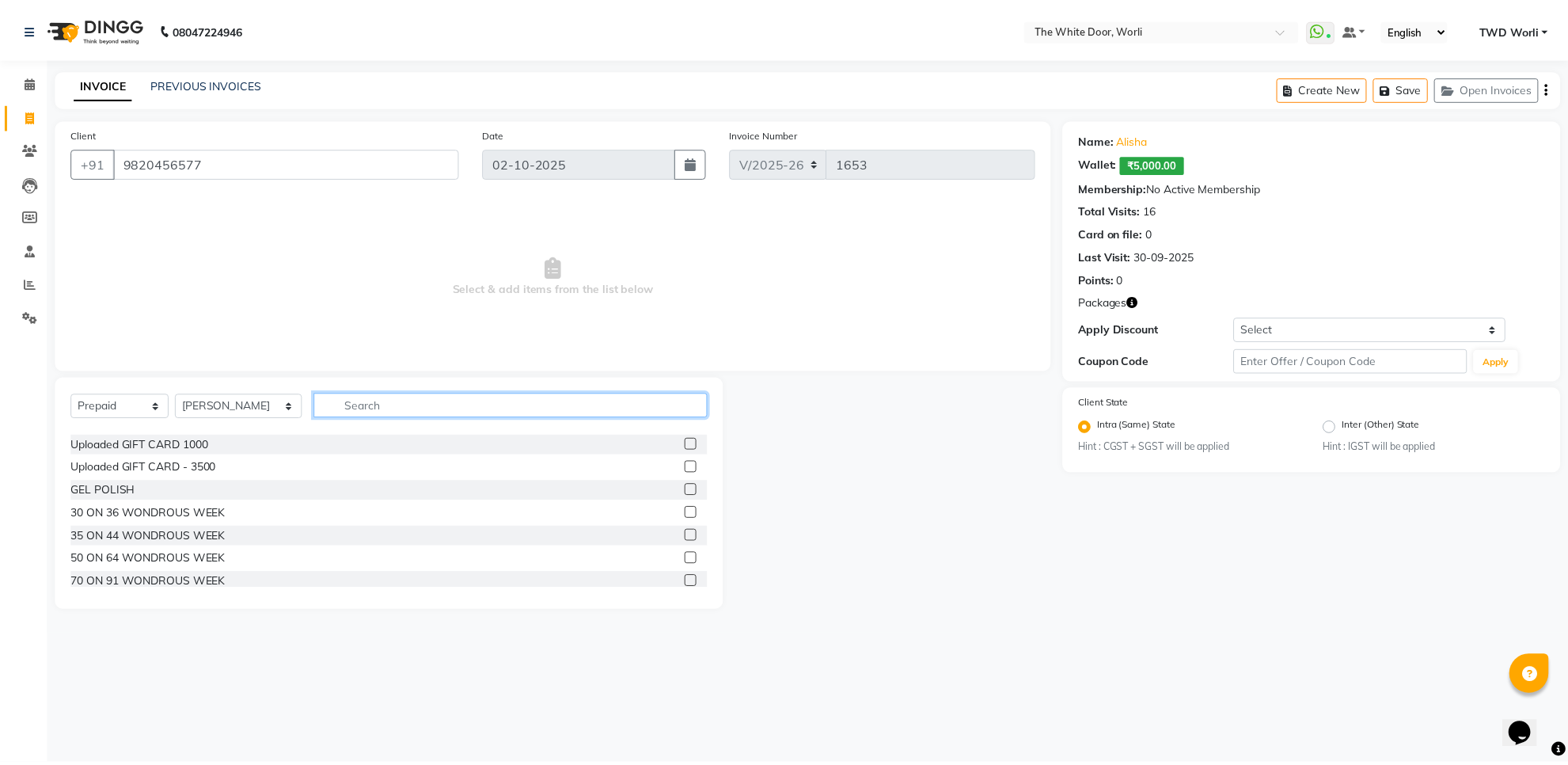
scroll to position [45, 0]
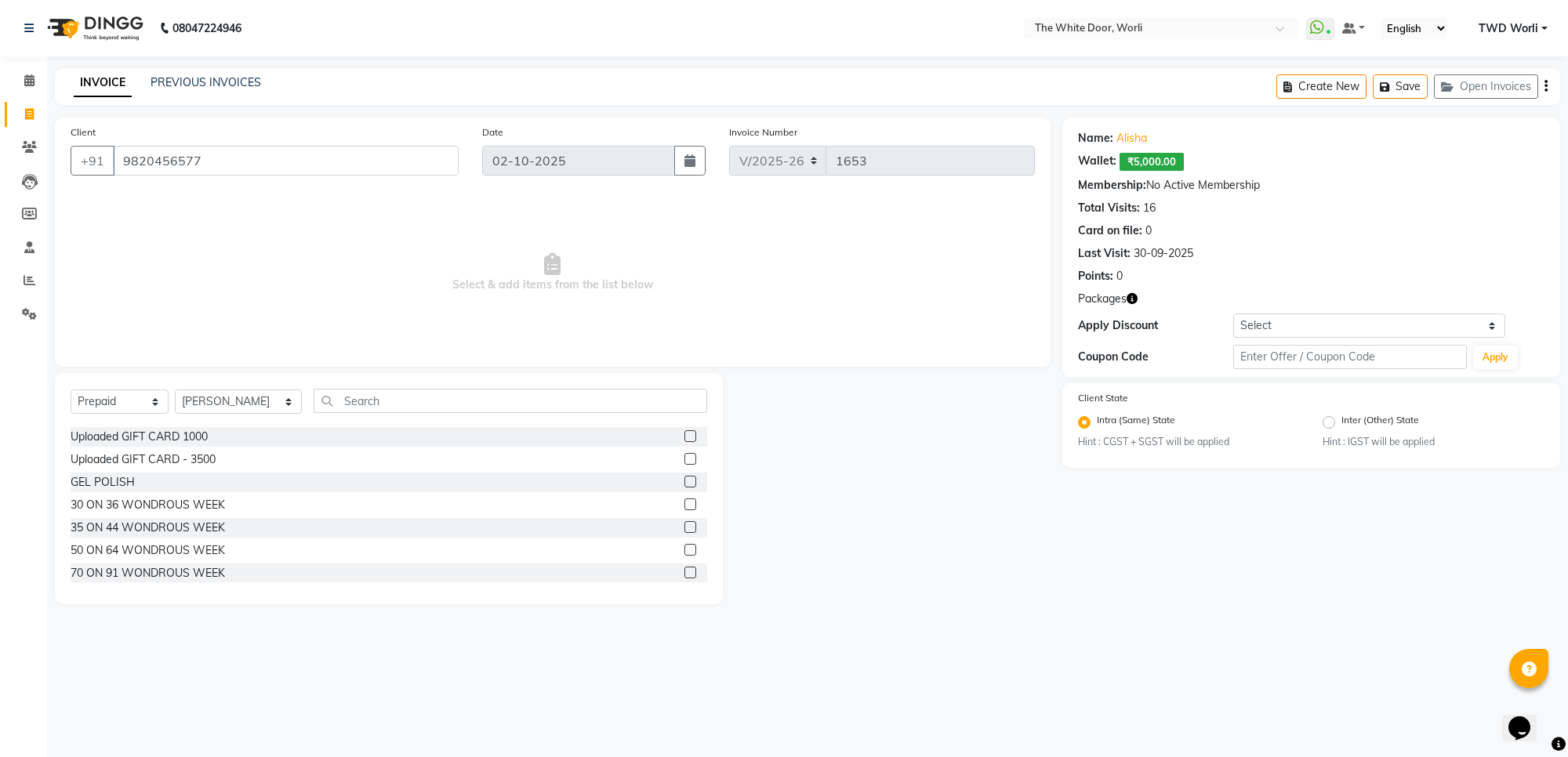
click at [684, 504] on label at bounding box center [690, 504] width 11 height 11
click at [684, 504] on input "checkbox" at bounding box center [689, 505] width 10 height 10
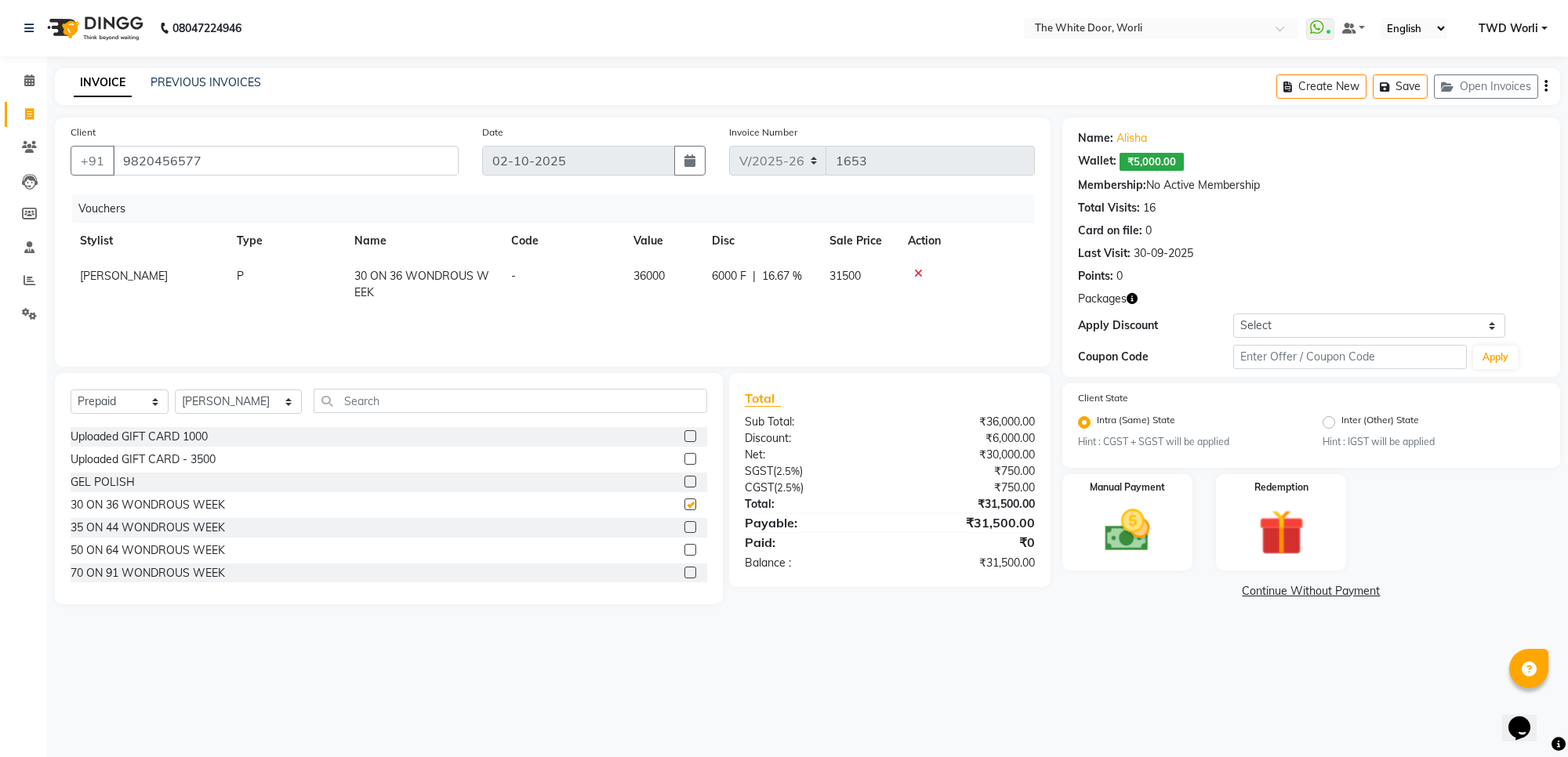
checkbox input "false"
click at [1282, 524] on img at bounding box center [1281, 533] width 77 height 59
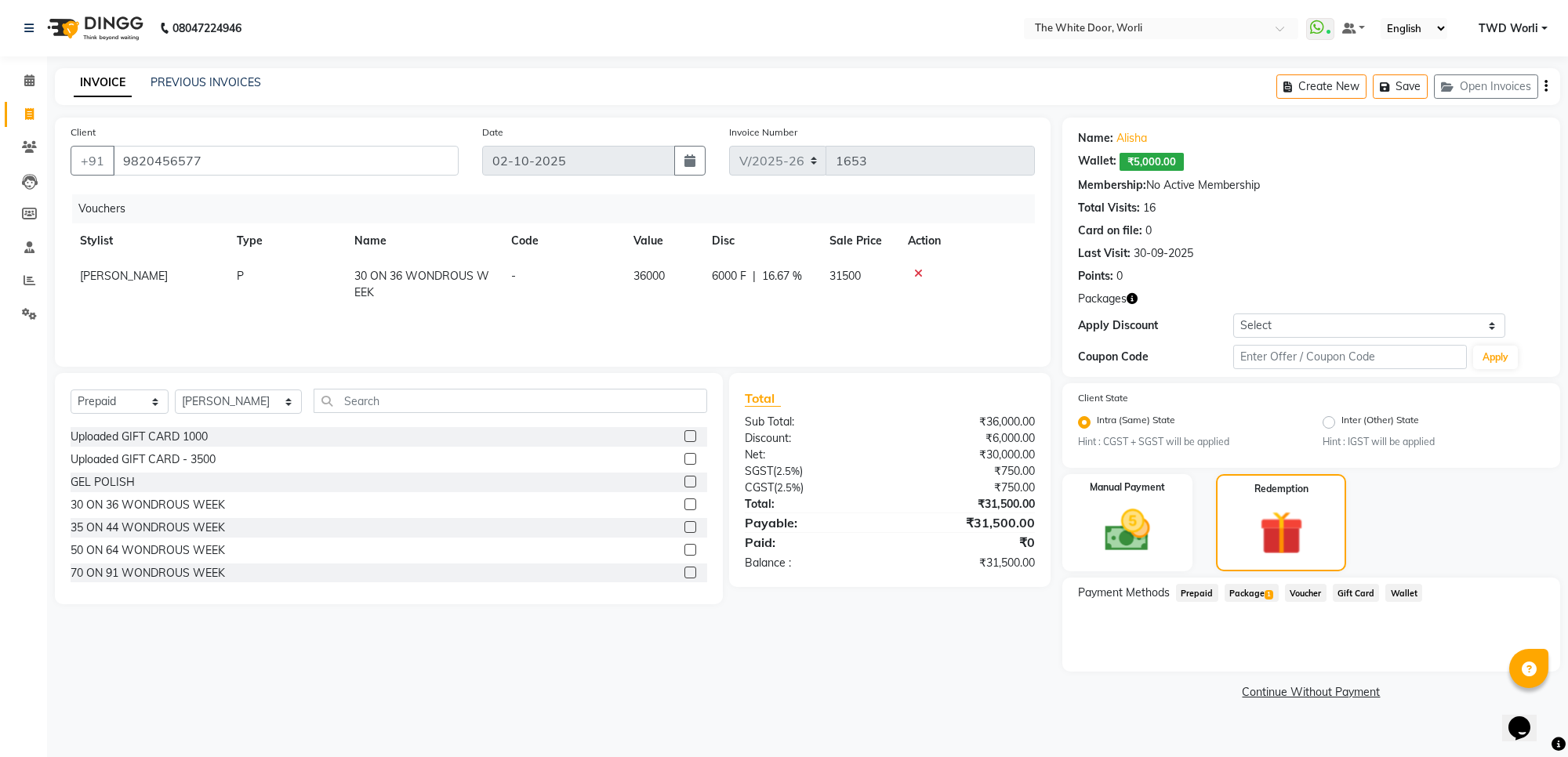
click at [1310, 590] on span "Voucher" at bounding box center [1305, 593] width 42 height 18
click at [1409, 586] on span "Wallet" at bounding box center [1403, 593] width 37 height 18
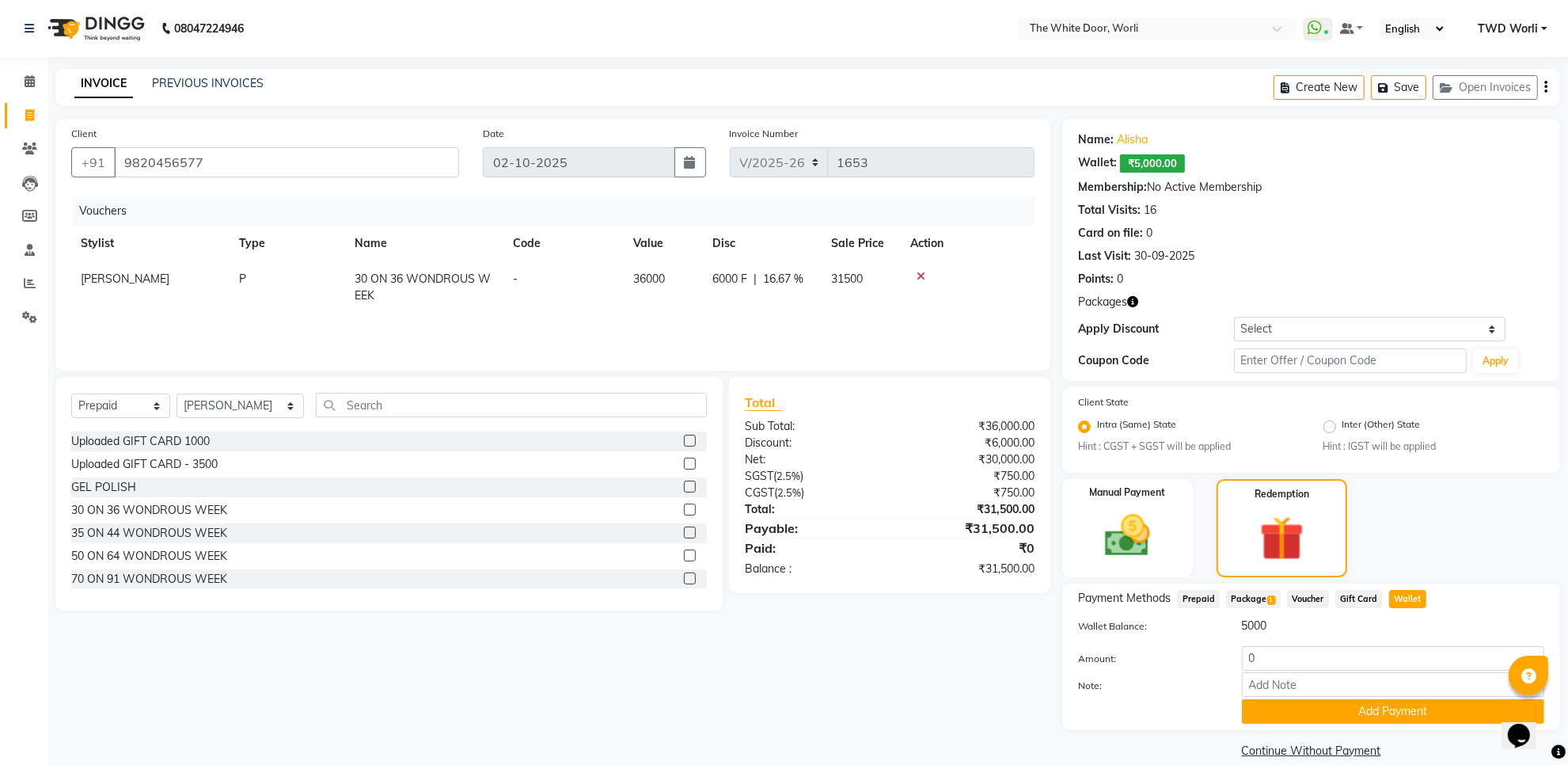
scroll to position [116, 0]
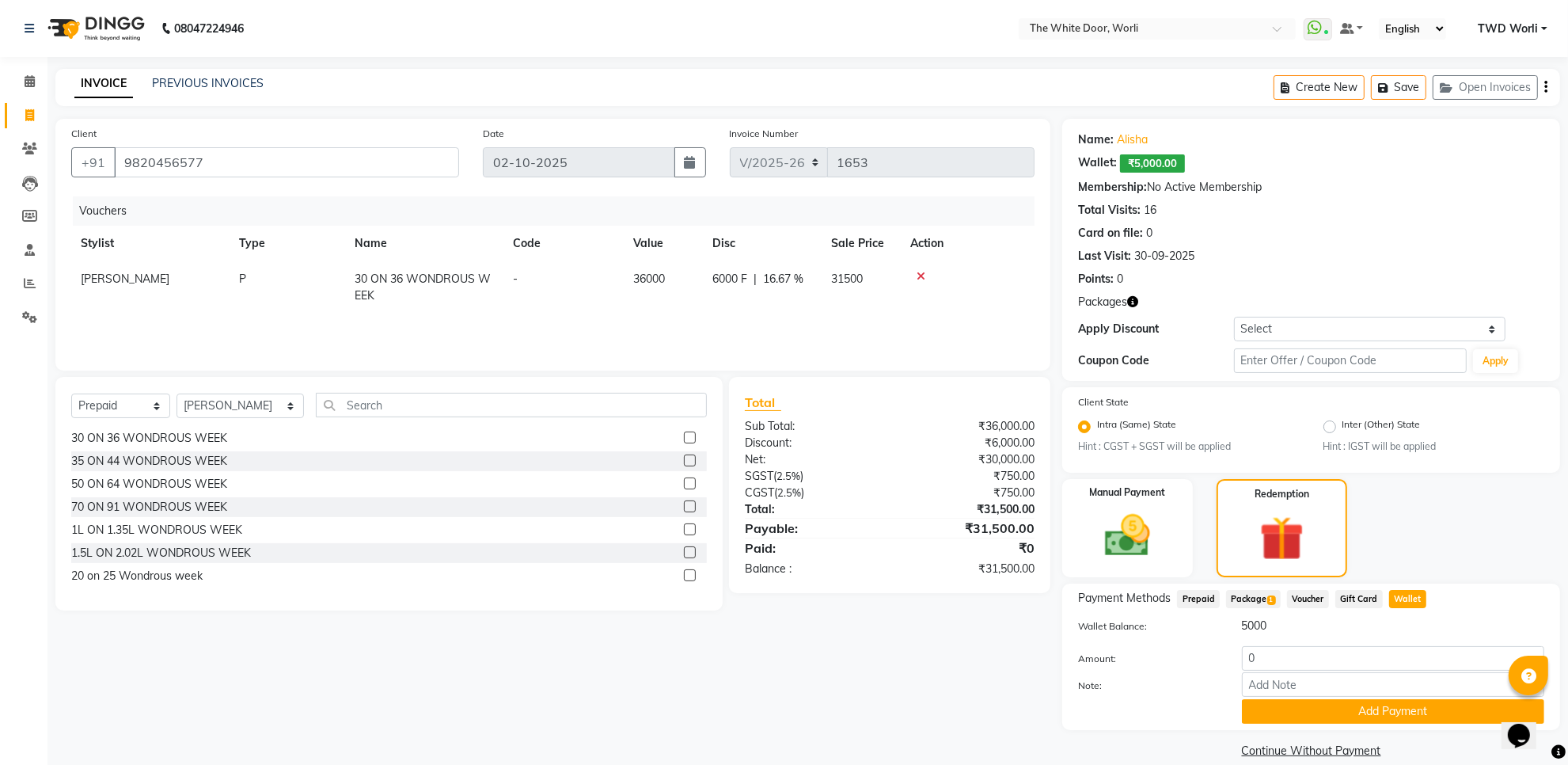
click at [684, 575] on label at bounding box center [690, 575] width 12 height 12
click at [684, 575] on input "checkbox" at bounding box center [689, 576] width 10 height 10
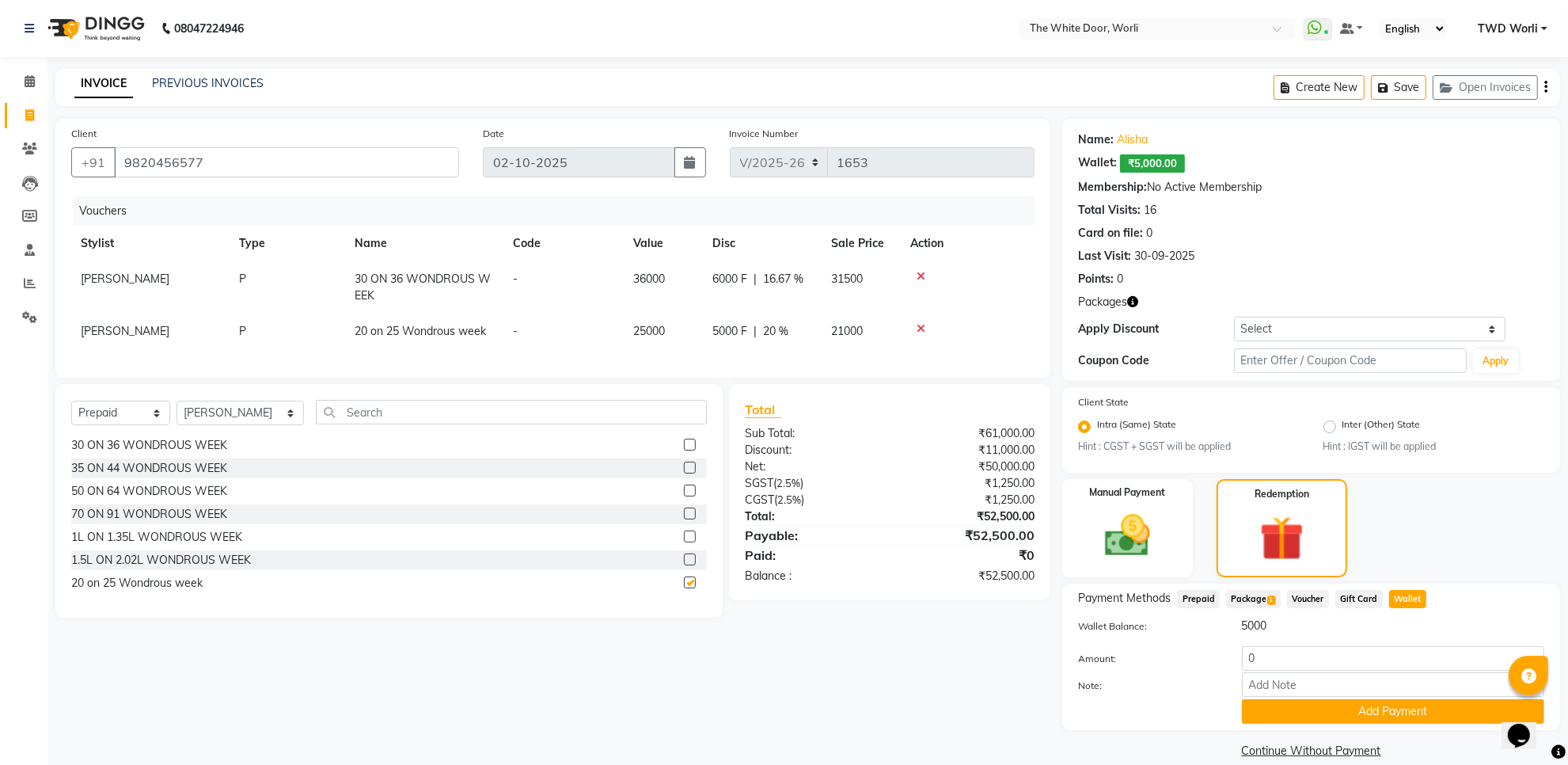
checkbox input "false"
click at [917, 326] on icon at bounding box center [921, 328] width 9 height 11
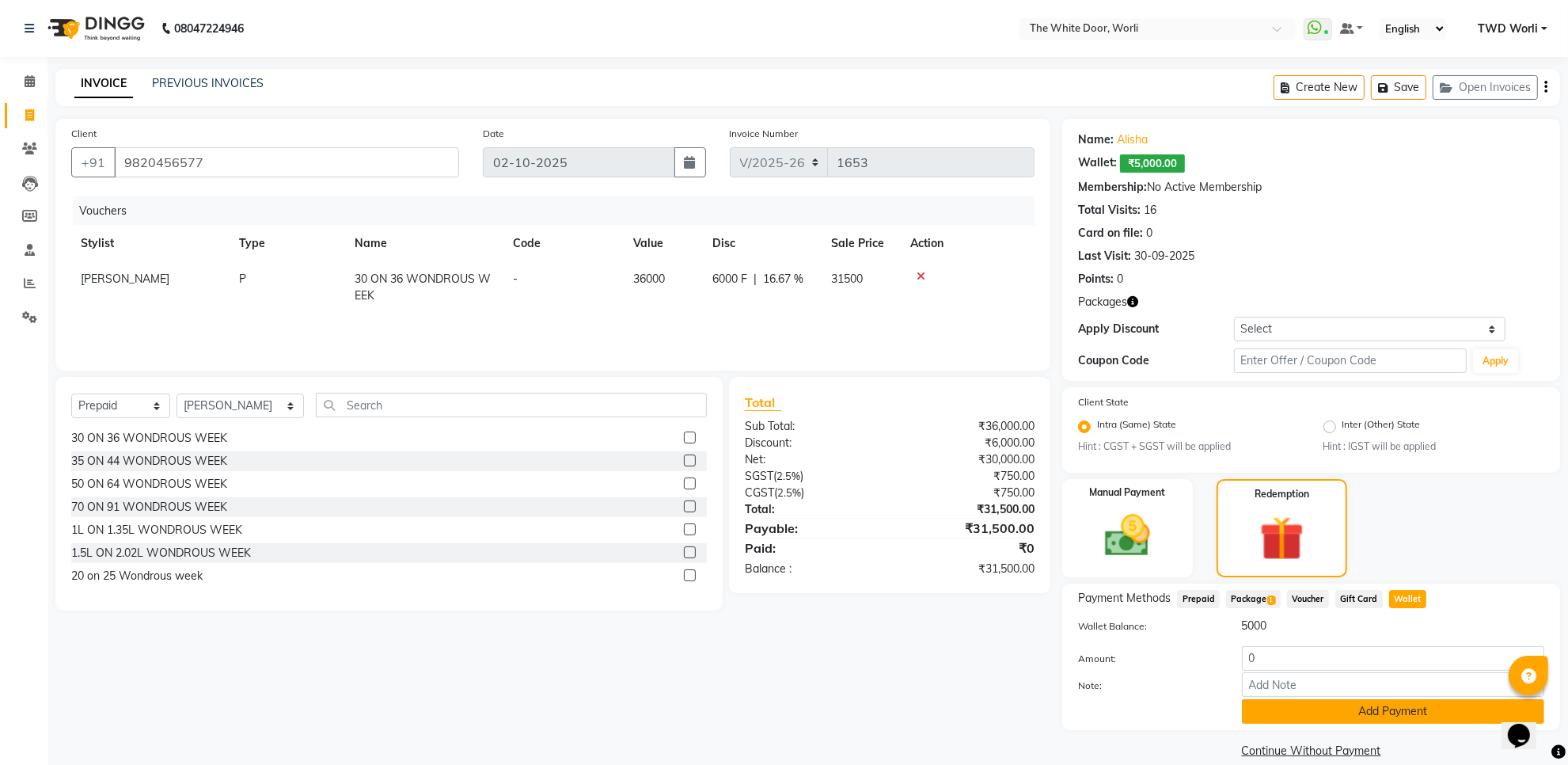
click at [1429, 706] on button "Add Payment" at bounding box center [1393, 711] width 302 height 25
click at [1275, 650] on input "0" at bounding box center [1393, 659] width 302 height 25
click at [1276, 650] on input "0" at bounding box center [1393, 659] width 302 height 25
type input "5000"
click at [1311, 718] on button "Add Payment" at bounding box center [1393, 711] width 302 height 25
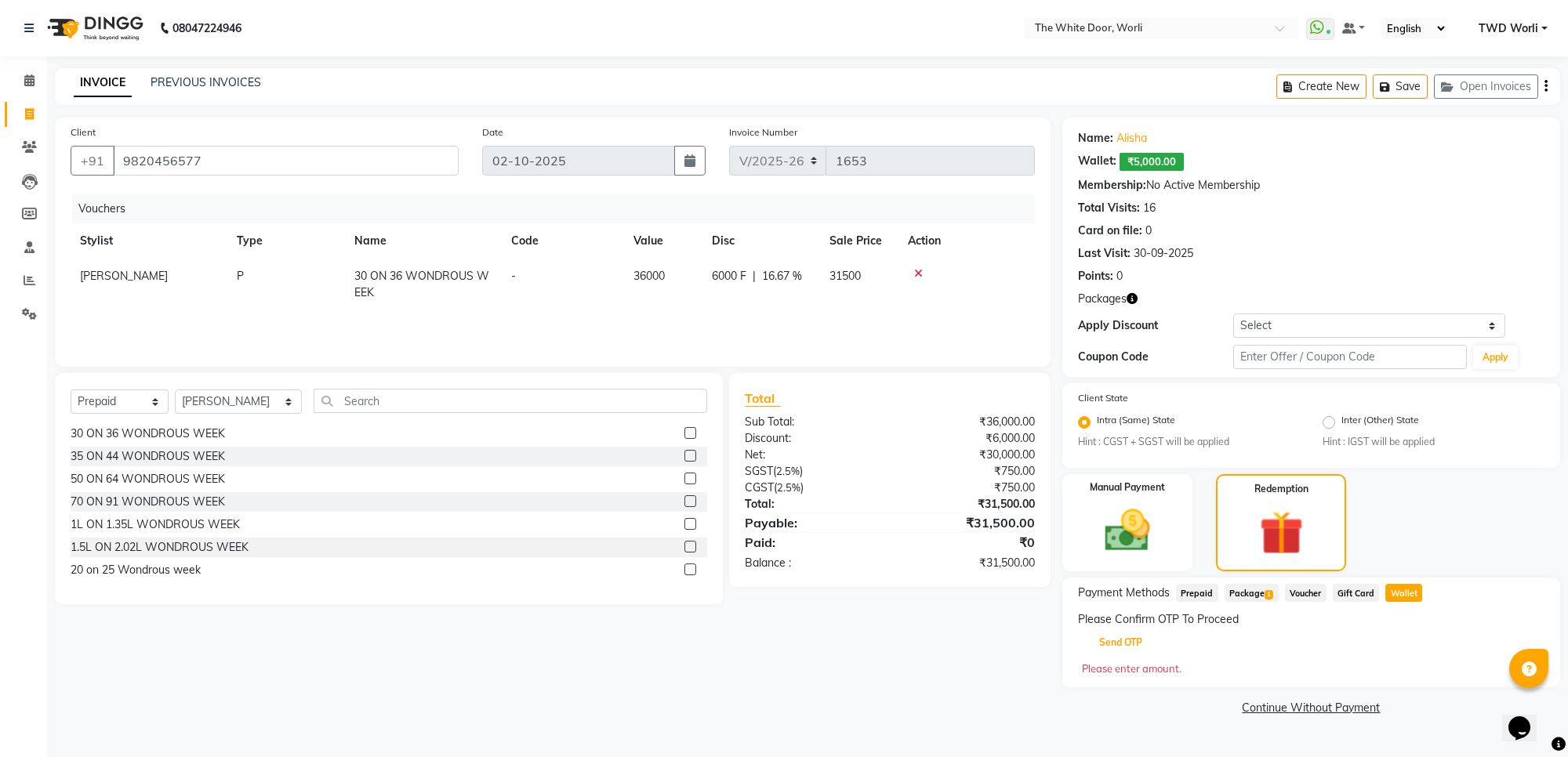
click at [1111, 637] on button "Send OTP" at bounding box center [1120, 643] width 82 height 27
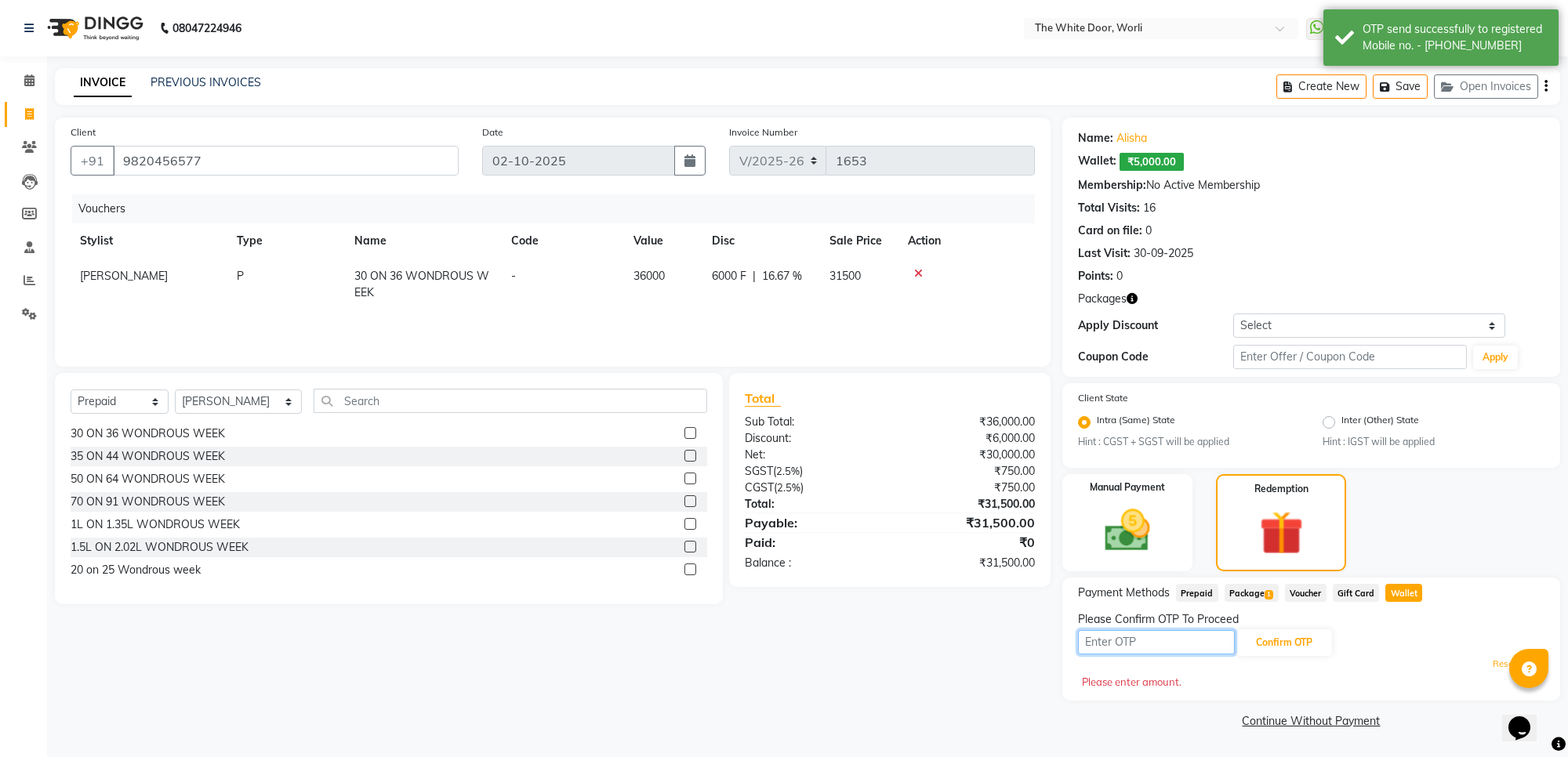
click at [1201, 643] on input "text" at bounding box center [1156, 643] width 157 height 24
click at [1200, 641] on input "text" at bounding box center [1156, 643] width 157 height 24
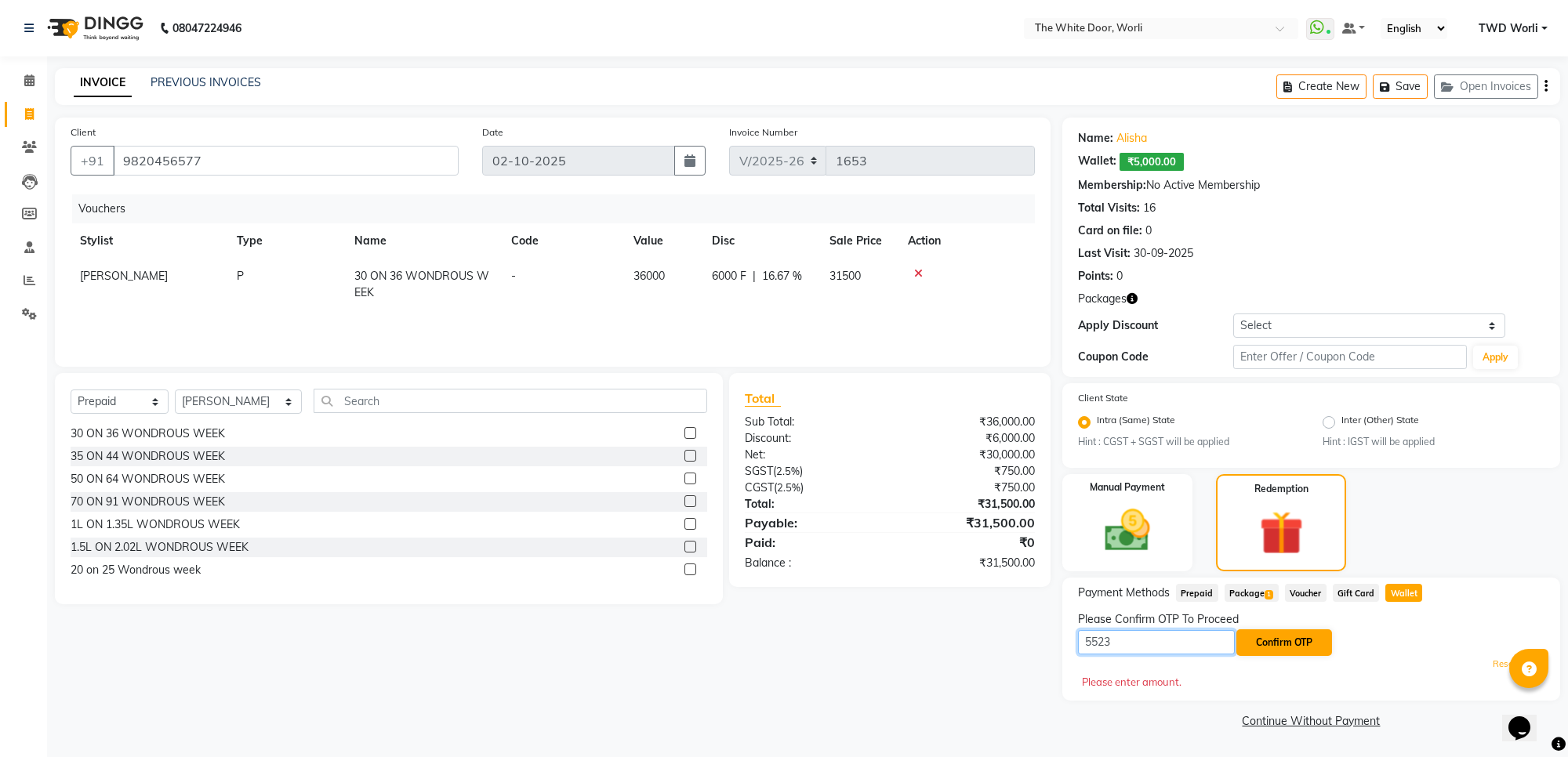
type input "5523"
click at [1294, 640] on button "Confirm OTP" at bounding box center [1283, 643] width 95 height 27
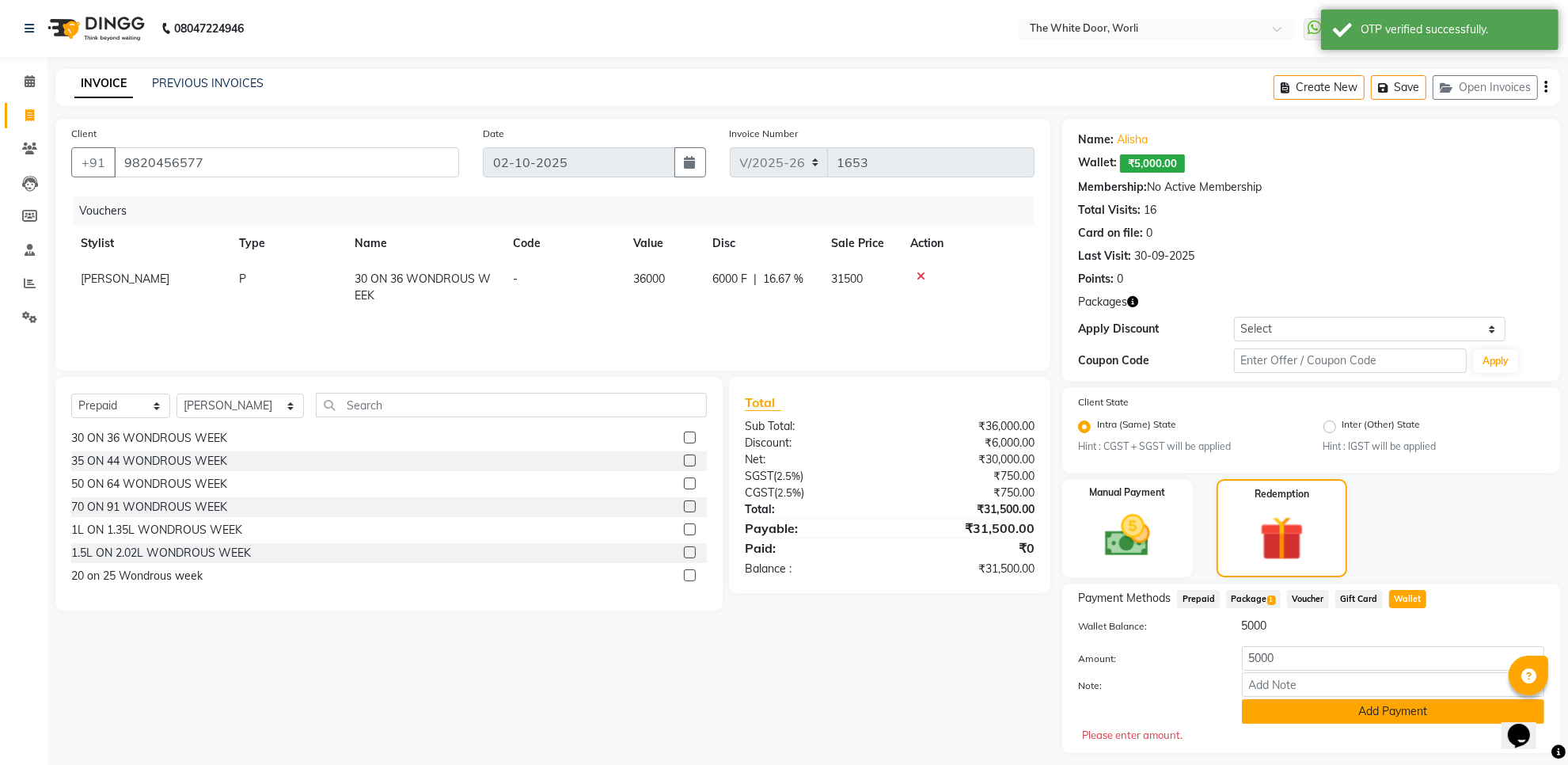
click at [1351, 713] on button "Add Payment" at bounding box center [1393, 711] width 302 height 25
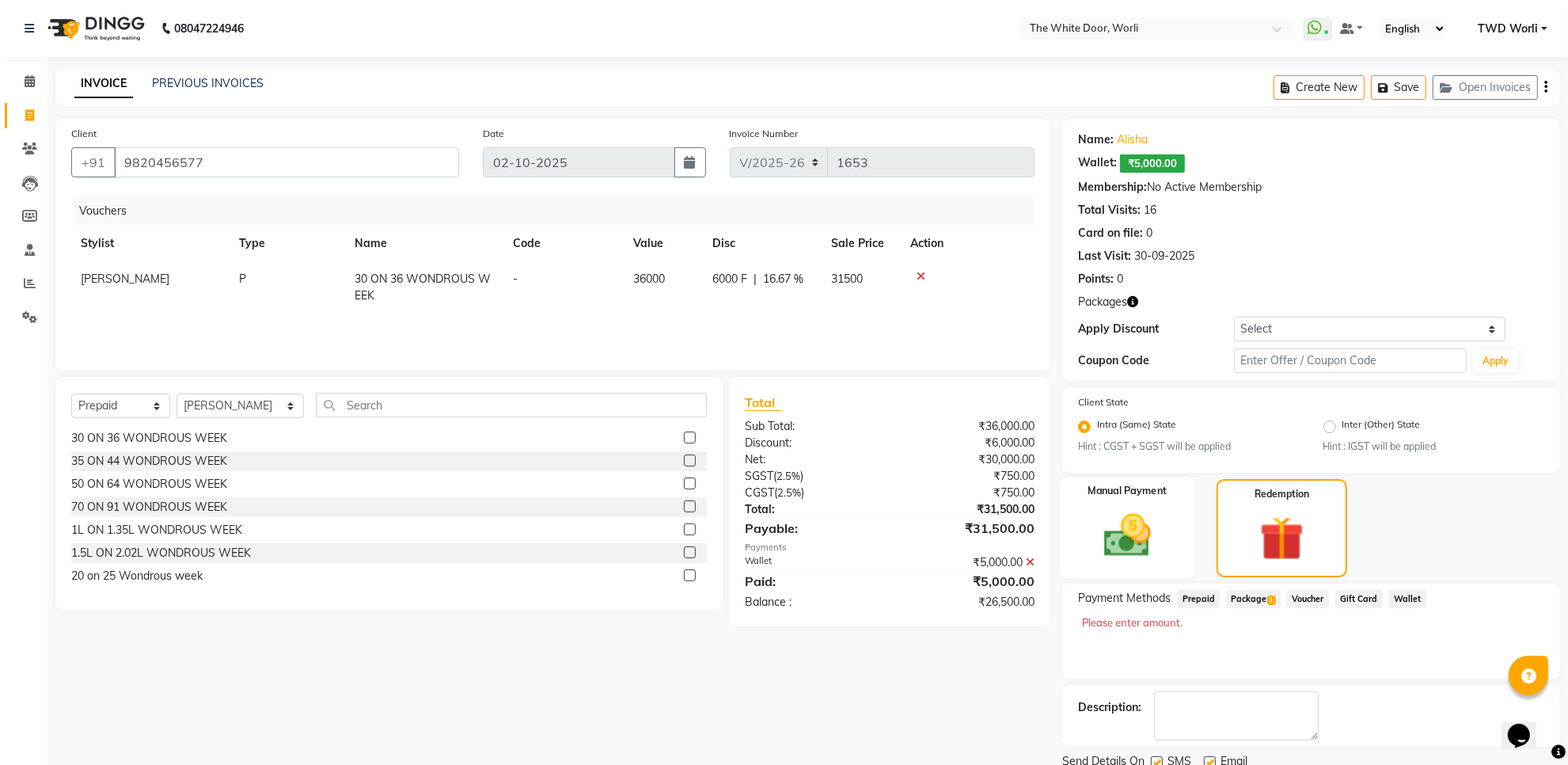
click at [1135, 558] on img at bounding box center [1127, 536] width 77 height 54
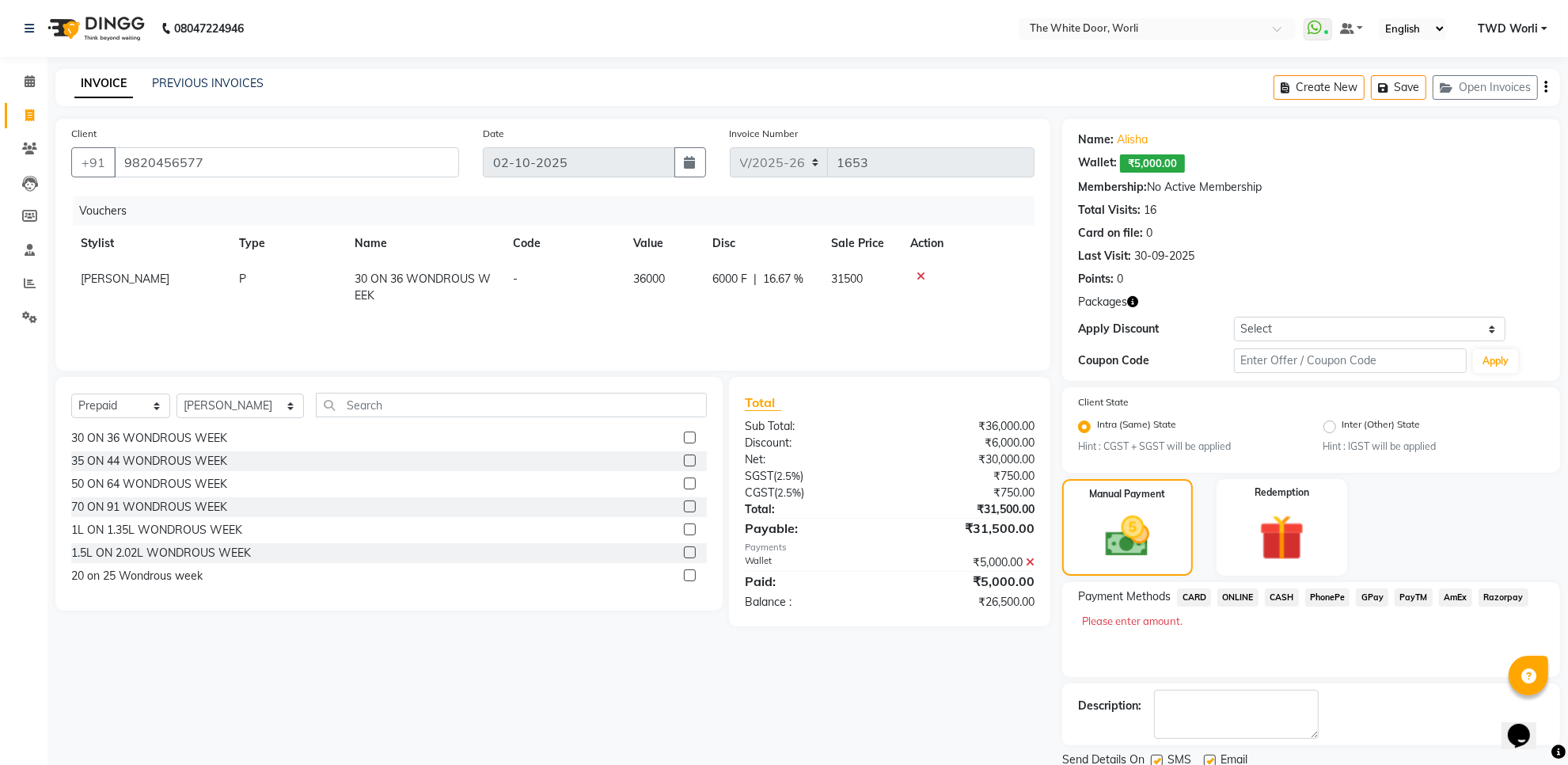
click at [1451, 592] on span "AmEx" at bounding box center [1456, 598] width 33 height 18
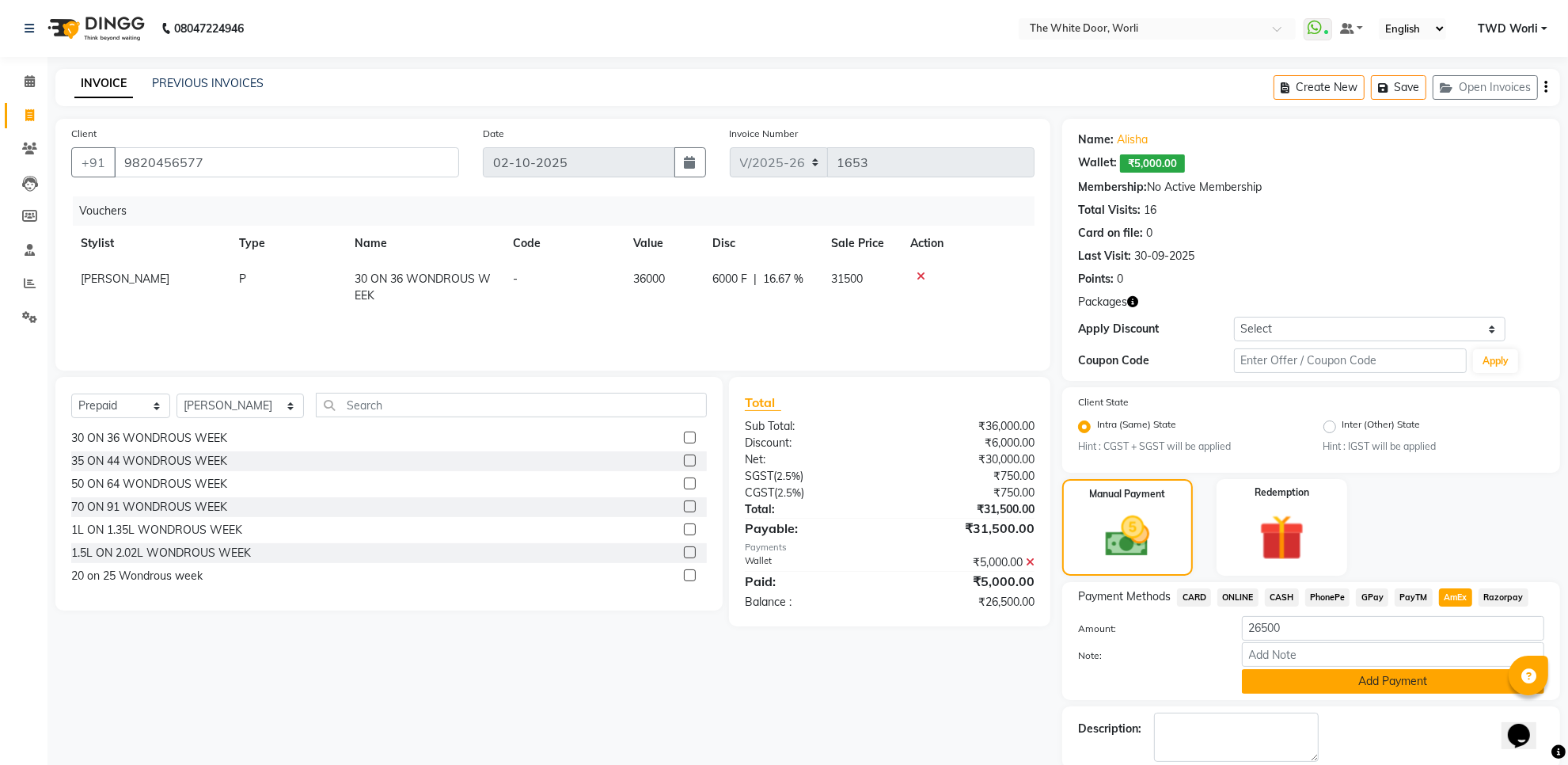
click at [1378, 678] on button "Add Payment" at bounding box center [1393, 682] width 302 height 25
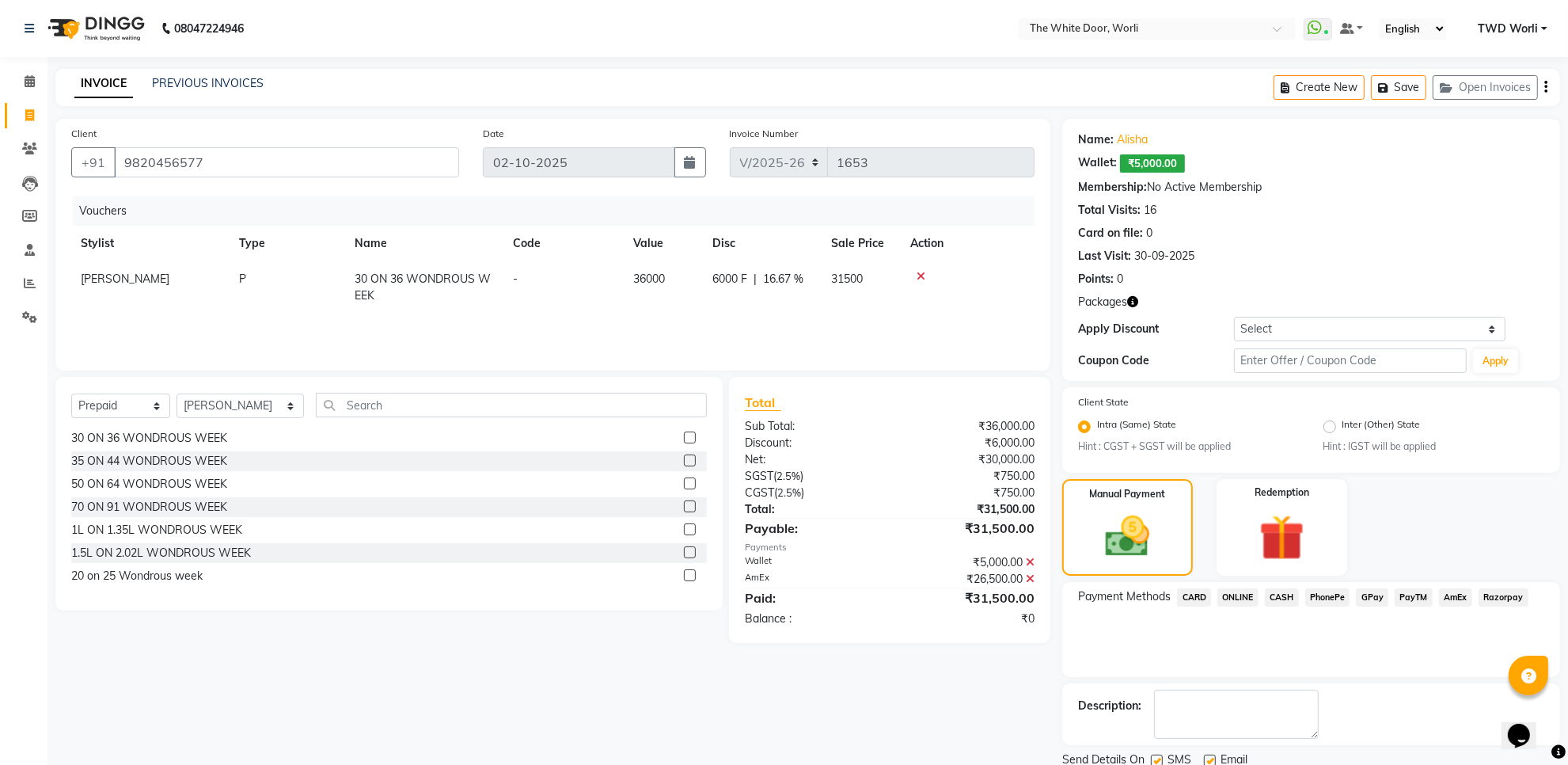
click at [1443, 597] on span "AmEx" at bounding box center [1456, 598] width 33 height 18
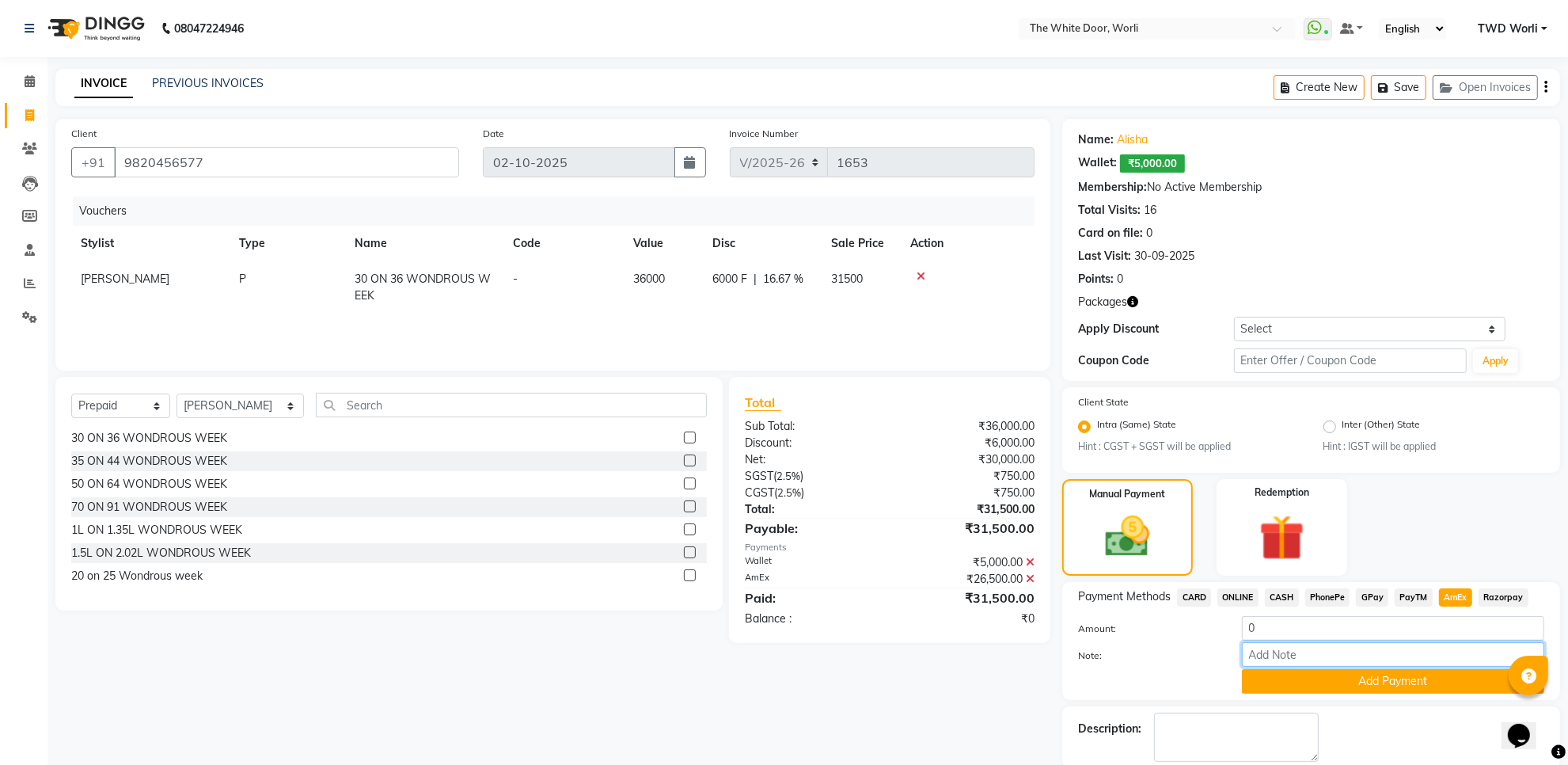
click at [1289, 650] on input "Note:" at bounding box center [1393, 655] width 302 height 25
type input "4011"
click at [1350, 689] on button "Add Payment" at bounding box center [1393, 682] width 302 height 25
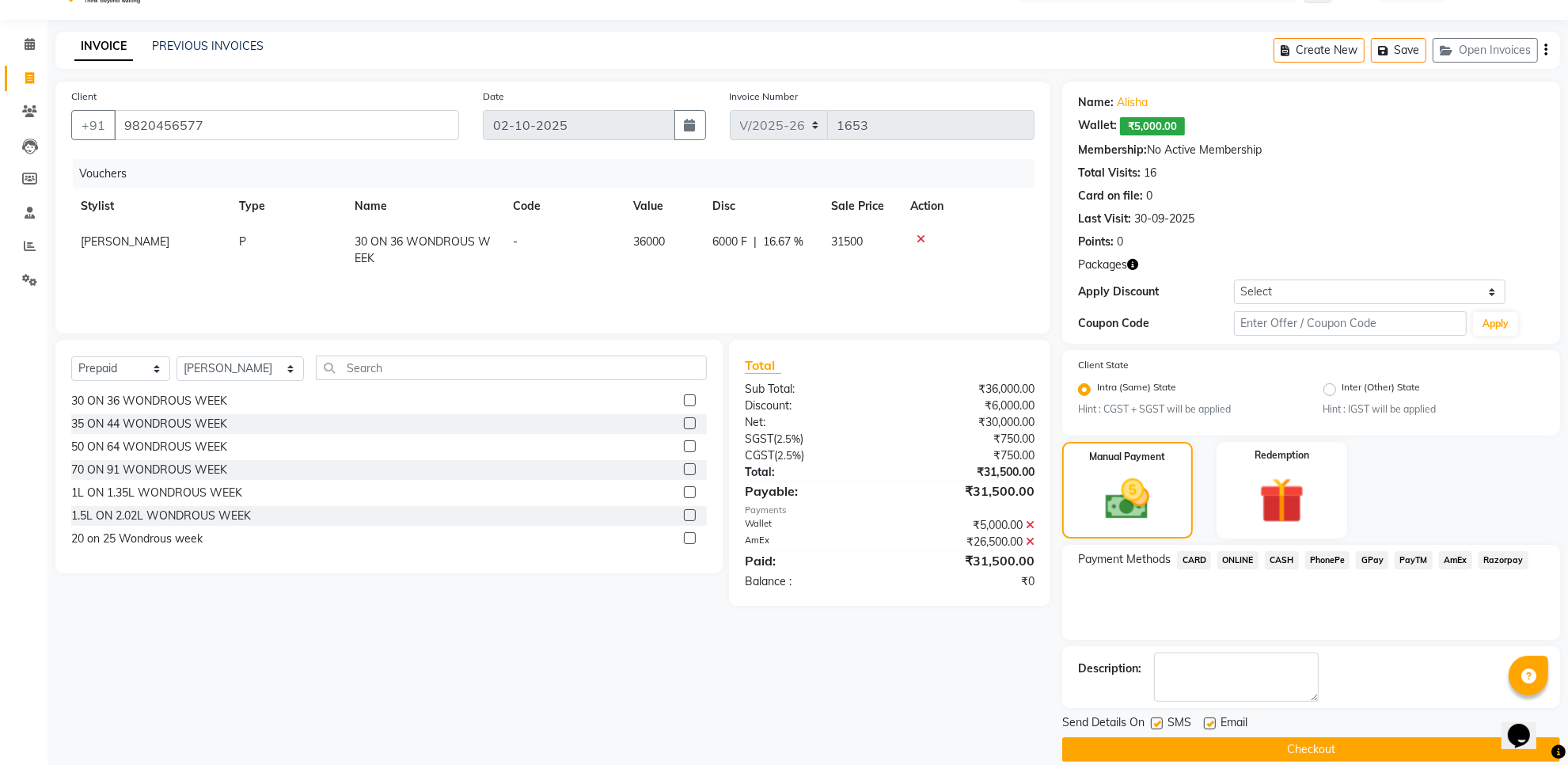
scroll to position [57, 0]
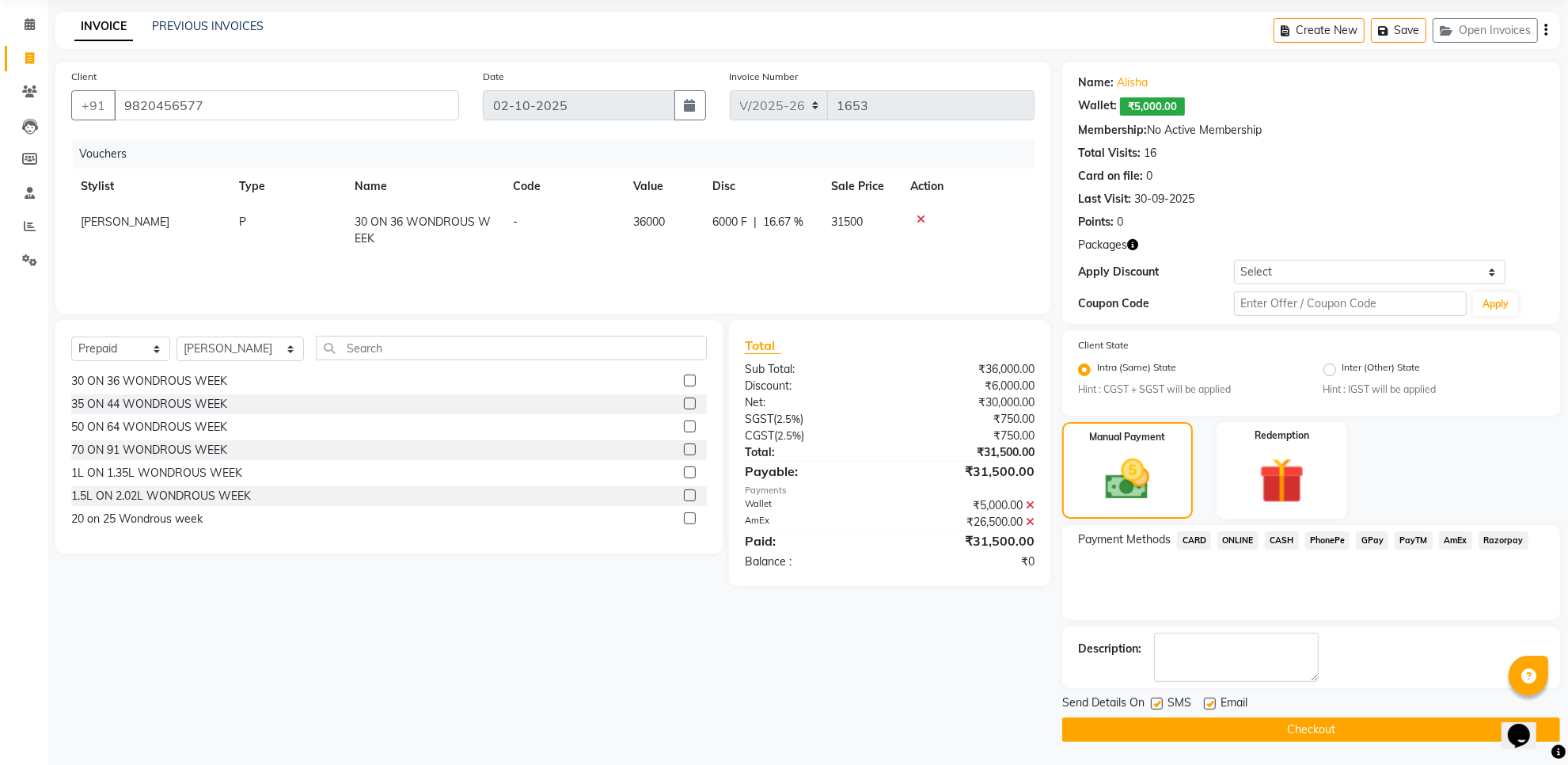
click at [1259, 731] on button "Checkout" at bounding box center [1311, 730] width 498 height 25
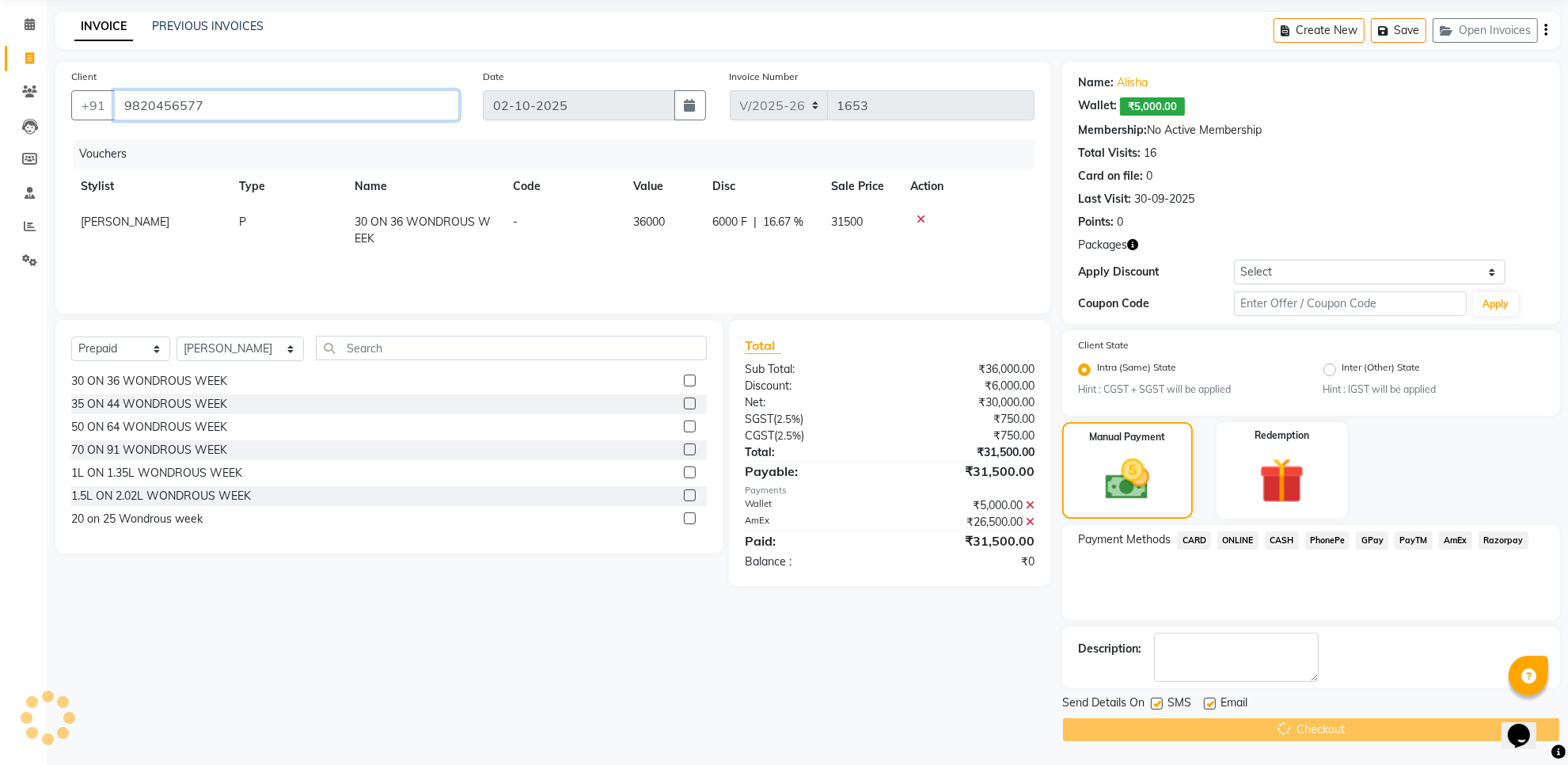
click at [204, 106] on input "9820456577" at bounding box center [286, 106] width 345 height 31
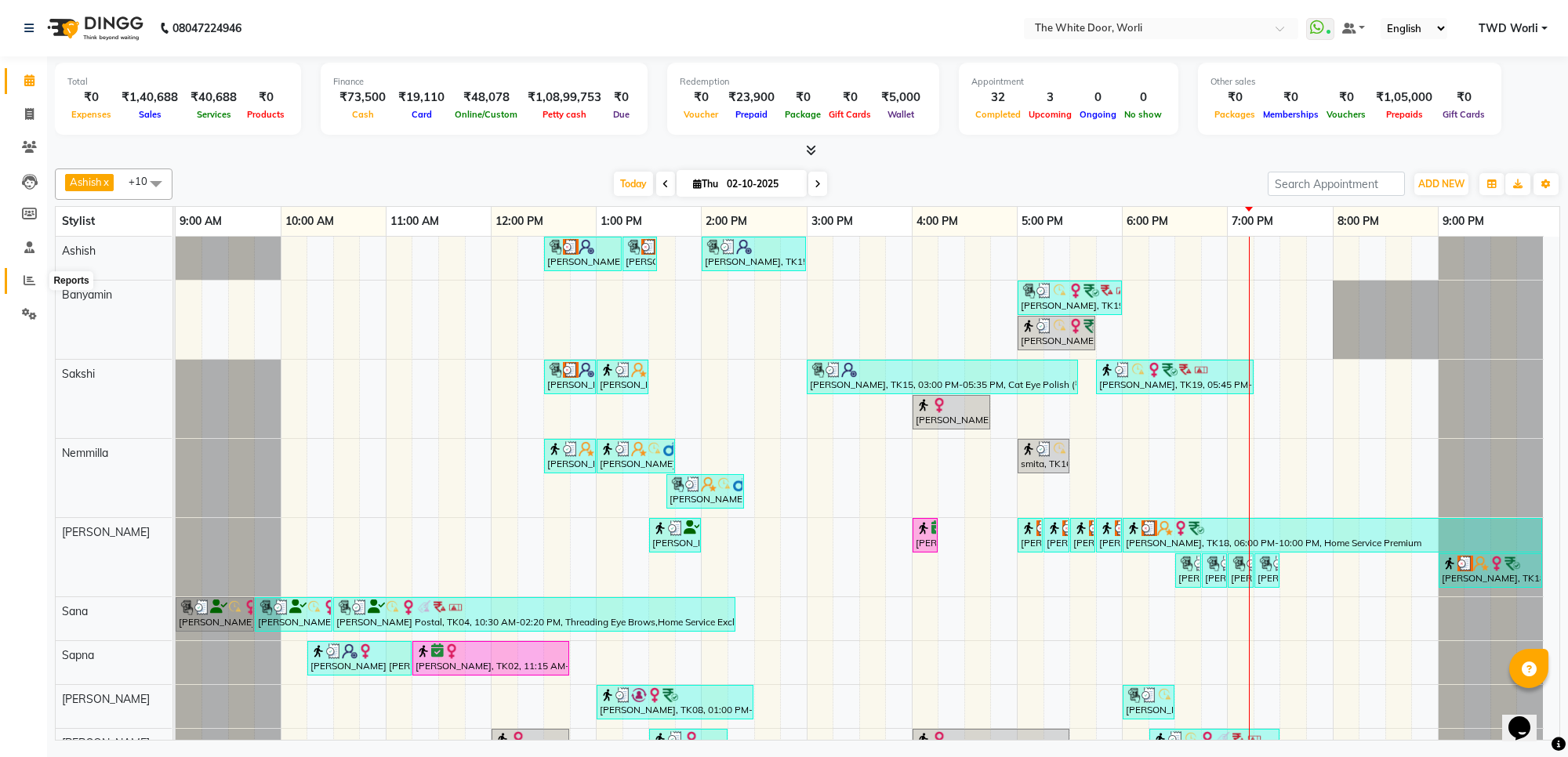
drag, startPoint x: 16, startPoint y: 277, endPoint x: 17, endPoint y: 290, distance: 13.0
click at [16, 277] on span at bounding box center [29, 281] width 28 height 18
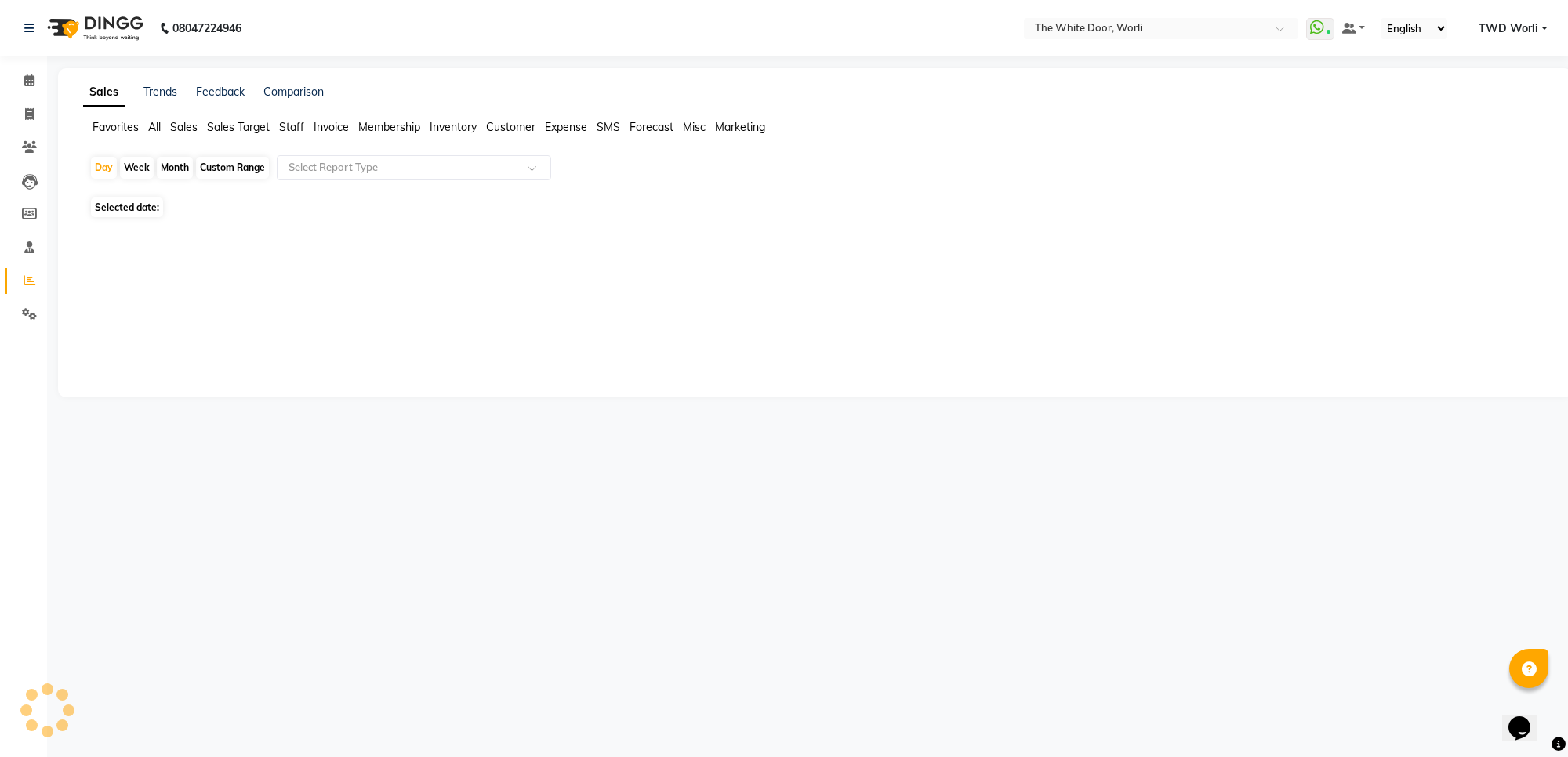
click at [250, 166] on div "Custom Range" at bounding box center [232, 167] width 73 height 22
select select "10"
select select "2025"
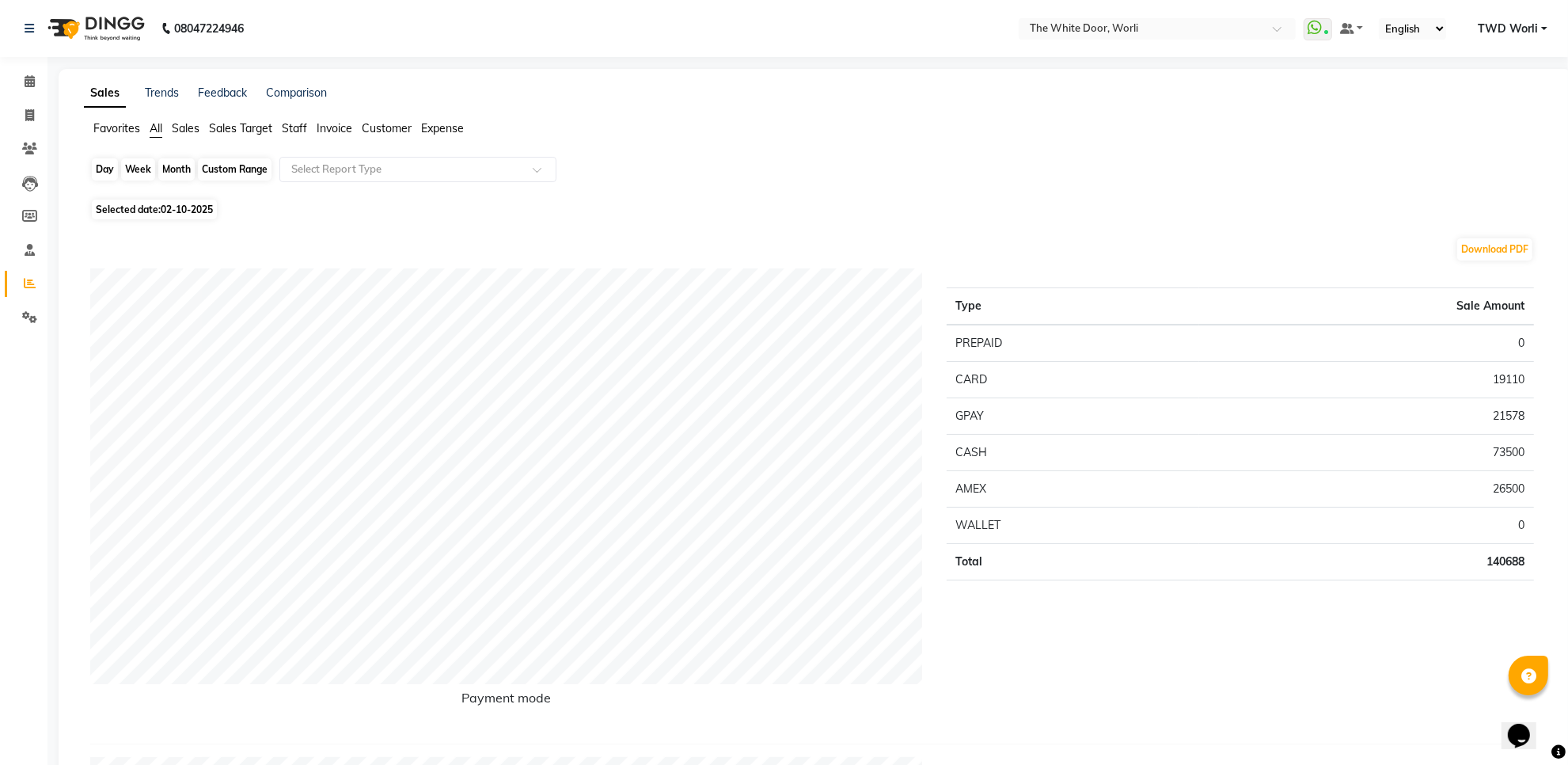
click at [247, 172] on div "Custom Range" at bounding box center [234, 169] width 73 height 22
select select "10"
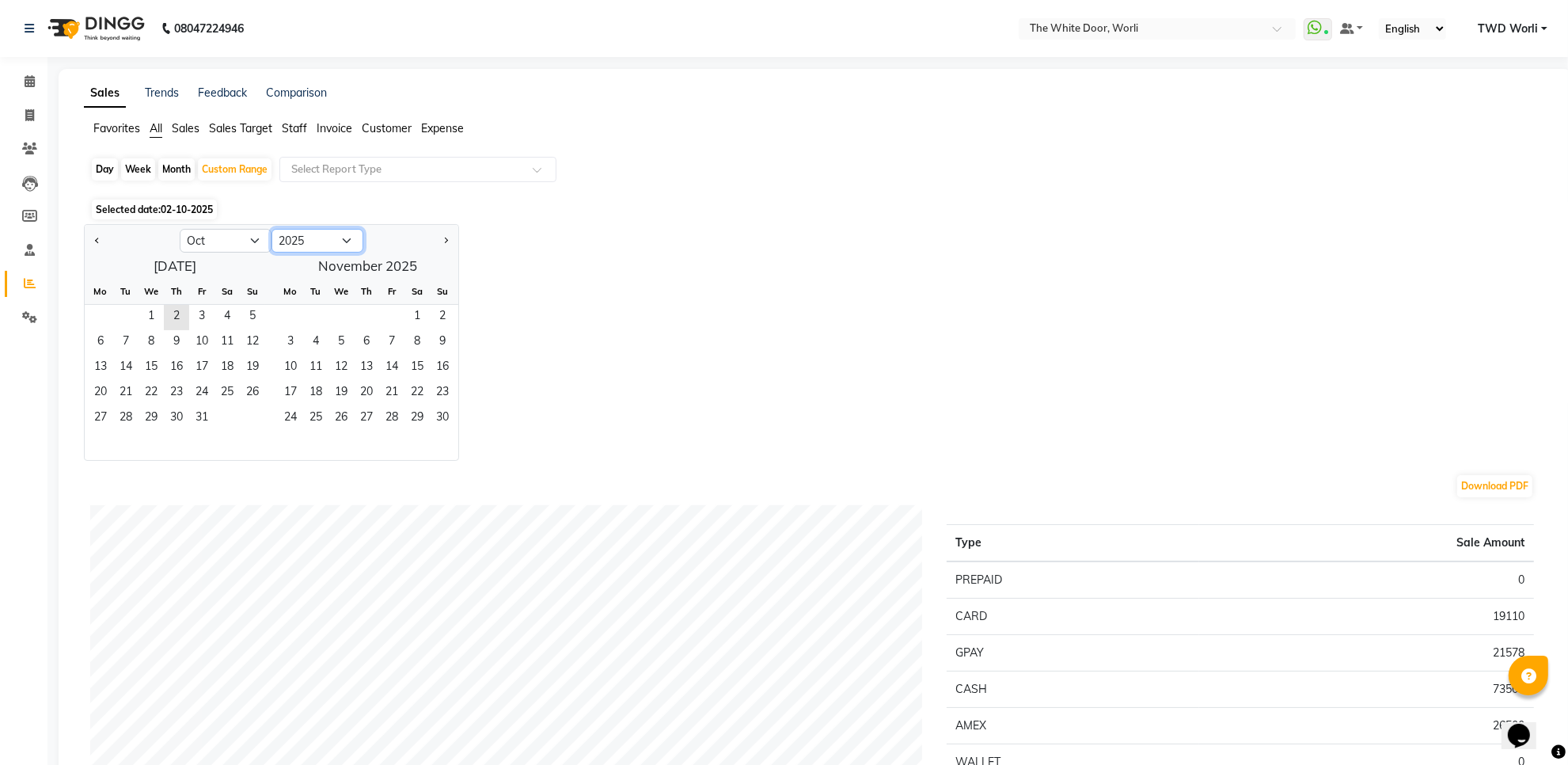
click at [340, 242] on select "2015 2016 2017 2018 2019 2020 2021 2022 2023 2024 2025 2026 2027 2028 2029 2030…" at bounding box center [317, 241] width 91 height 24
select select "2024"
click at [272, 230] on select "2015 2016 2017 2018 2019 2020 2021 2022 2023 2024 2025 2026 2027 2028 2029 2030…" at bounding box center [317, 241] width 91 height 24
click at [123, 318] on span "1" at bounding box center [125, 317] width 26 height 26
click at [171, 425] on span "31" at bounding box center [176, 419] width 26 height 26
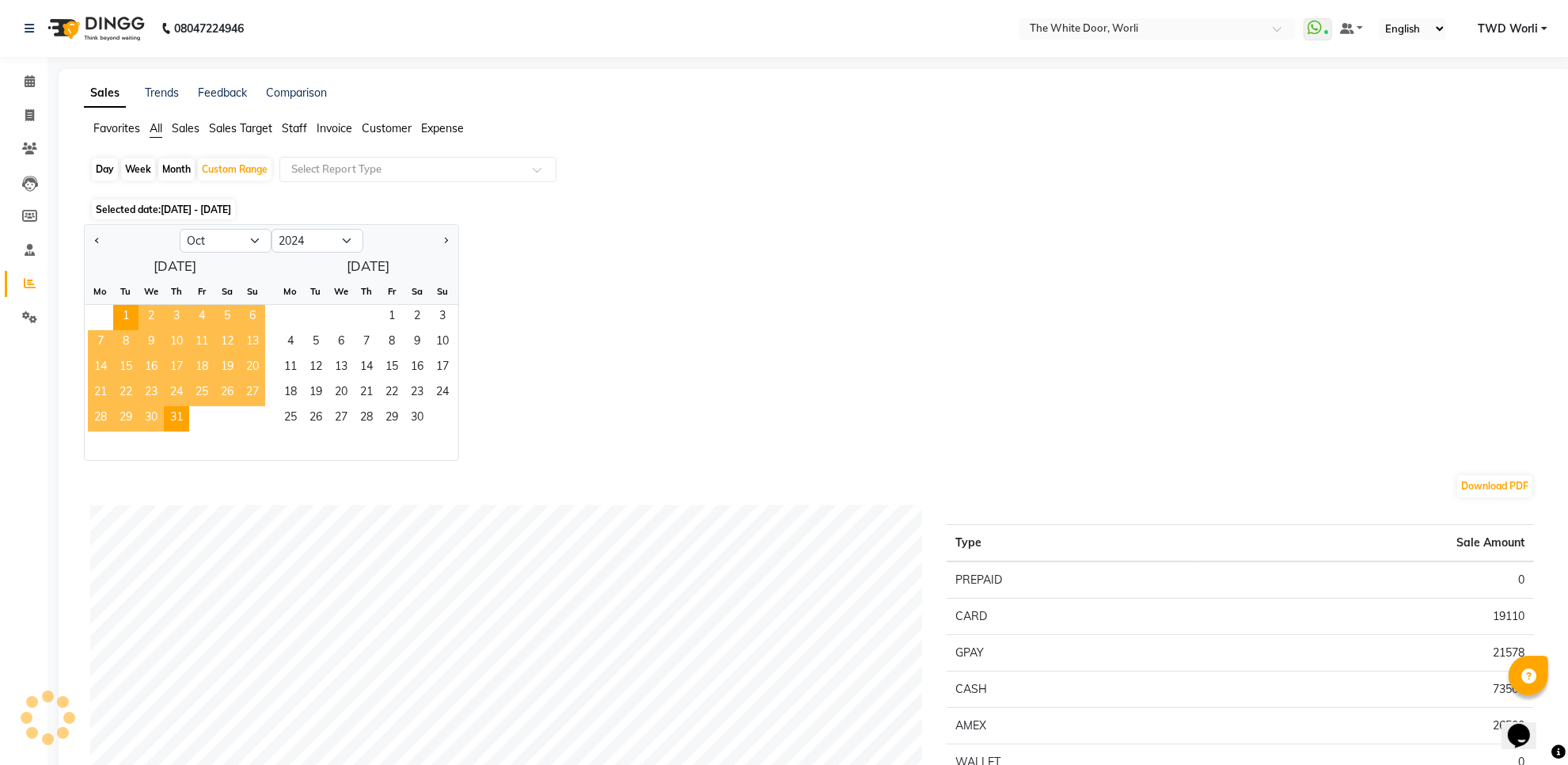
click at [532, 298] on div "Jan Feb Mar Apr May Jun [DATE] Aug Sep Oct Nov [DATE] 2015 2016 2017 2018 2019 …" at bounding box center [816, 342] width 1463 height 237
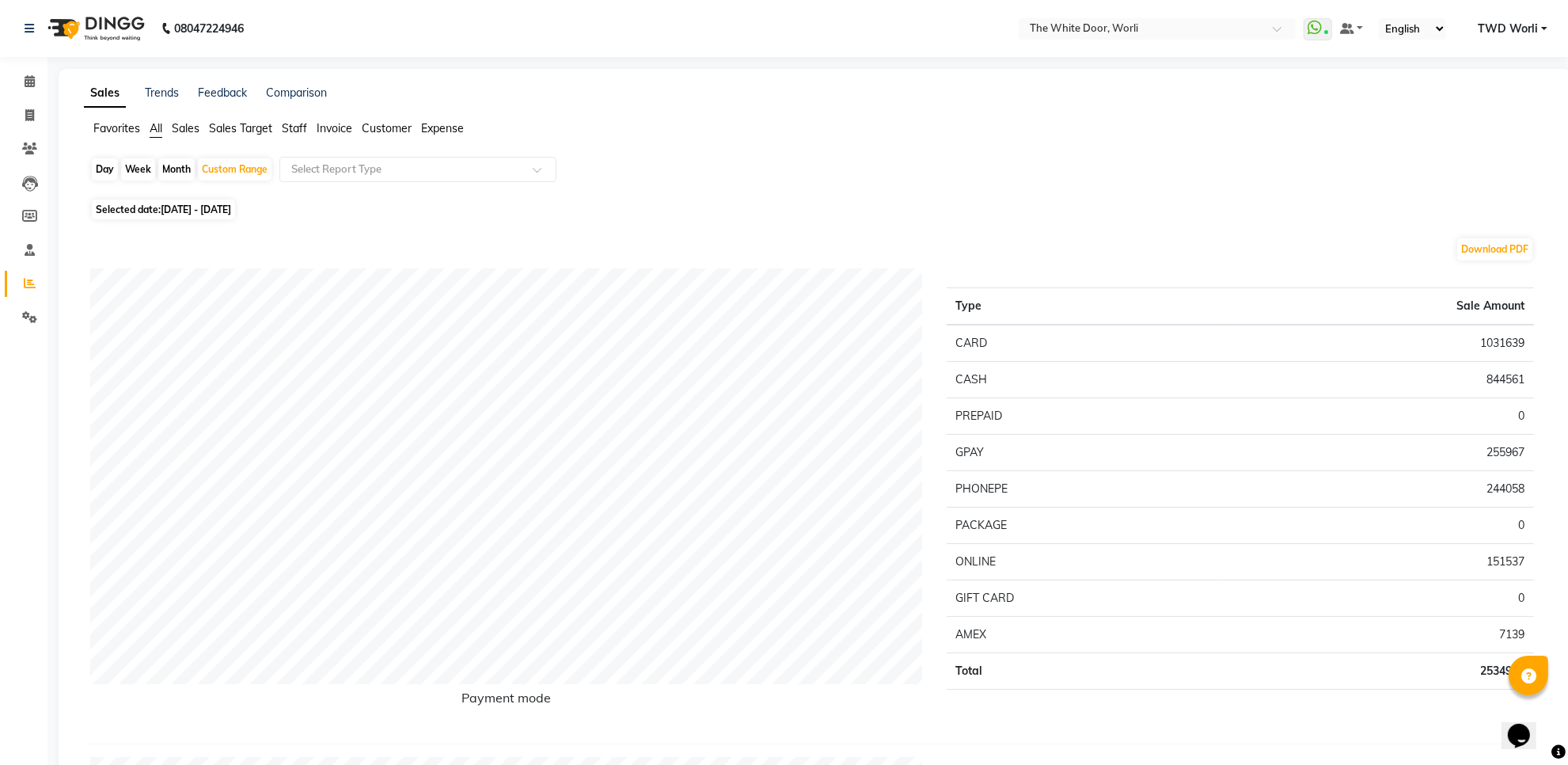
click at [199, 129] on span "Sales" at bounding box center [186, 128] width 28 height 14
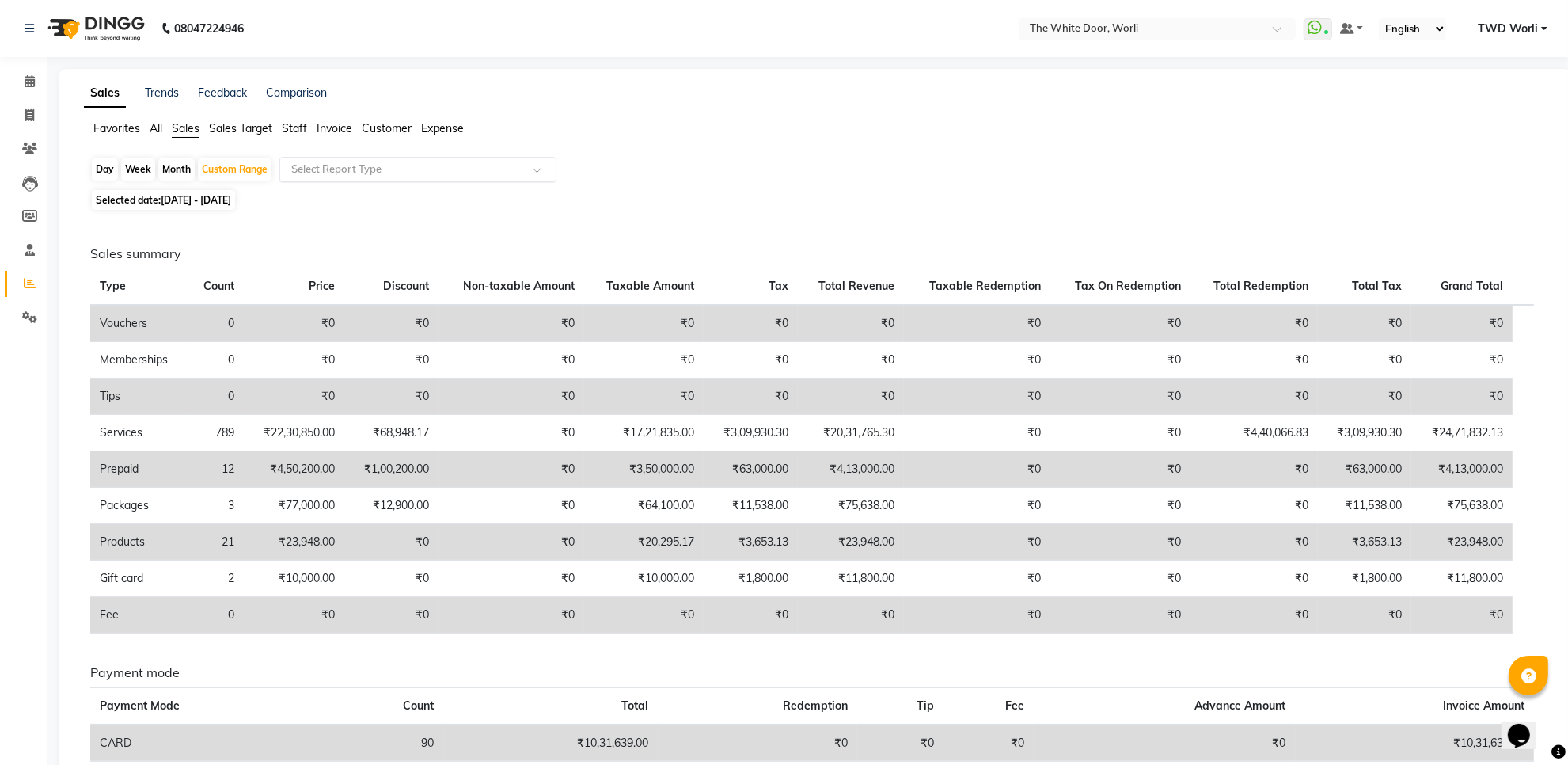
click at [376, 167] on input "text" at bounding box center [402, 169] width 228 height 16
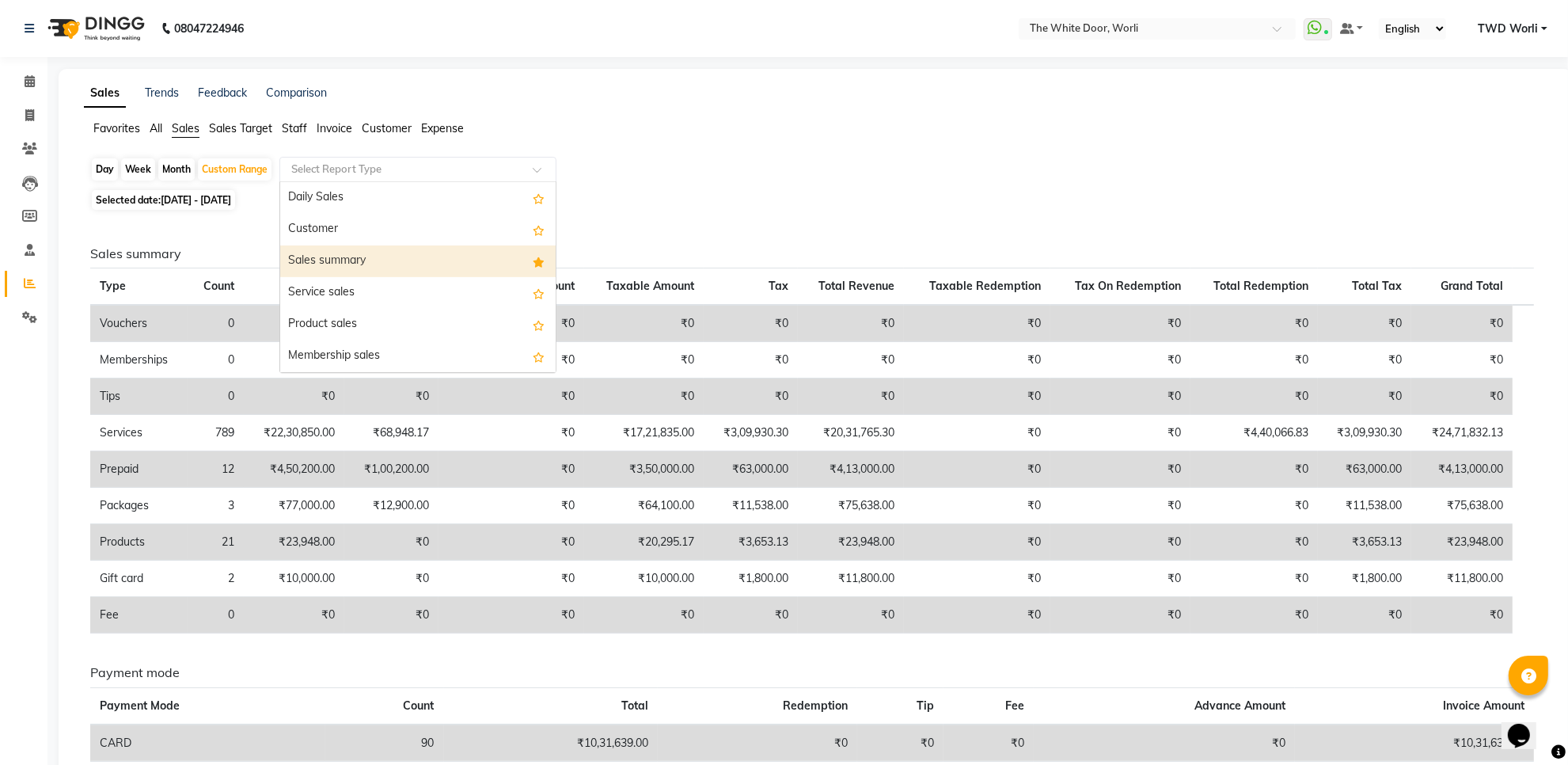
click at [361, 266] on div "Sales summary" at bounding box center [418, 261] width 275 height 31
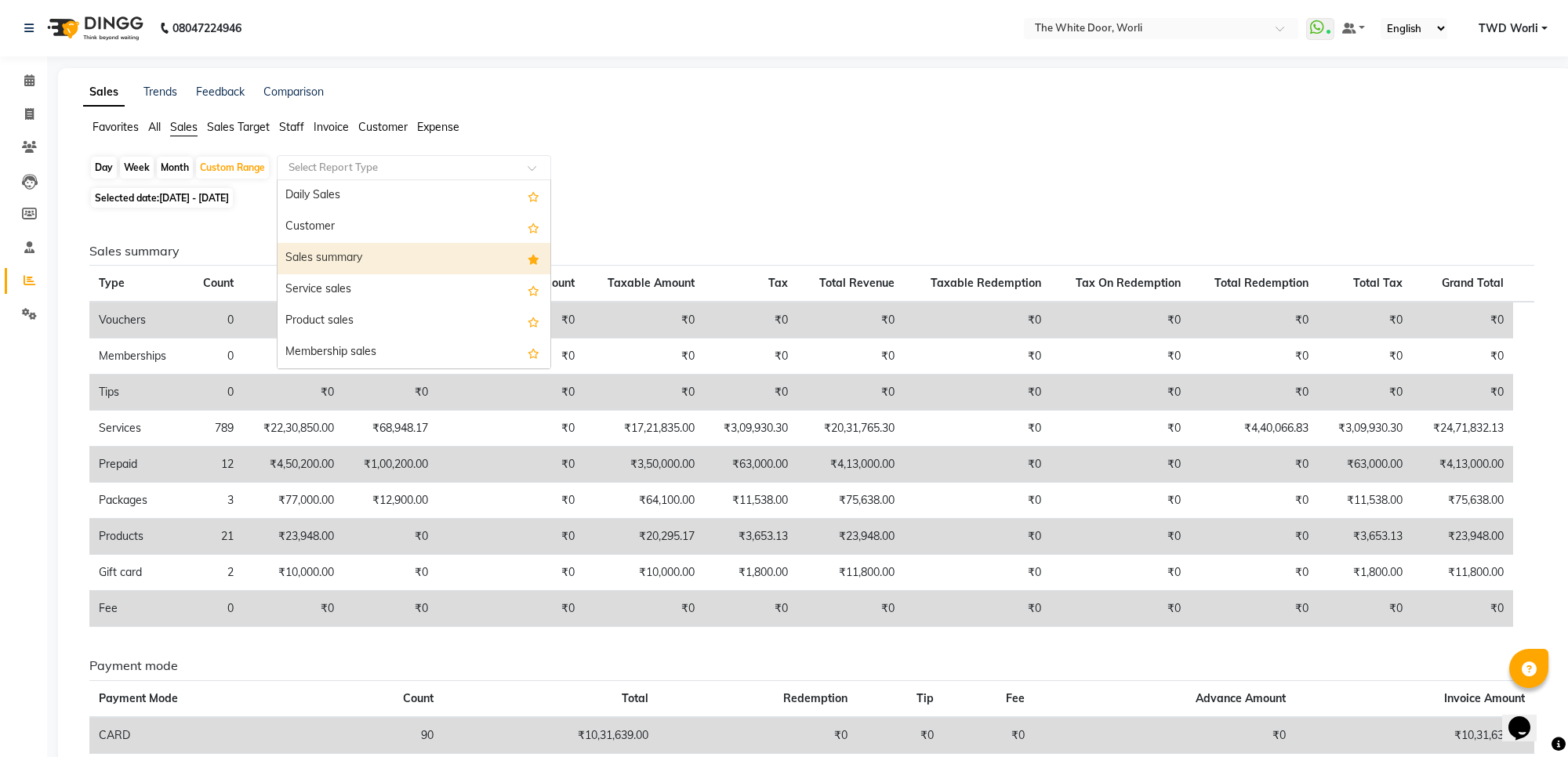
select select "full_report"
select select "csv"
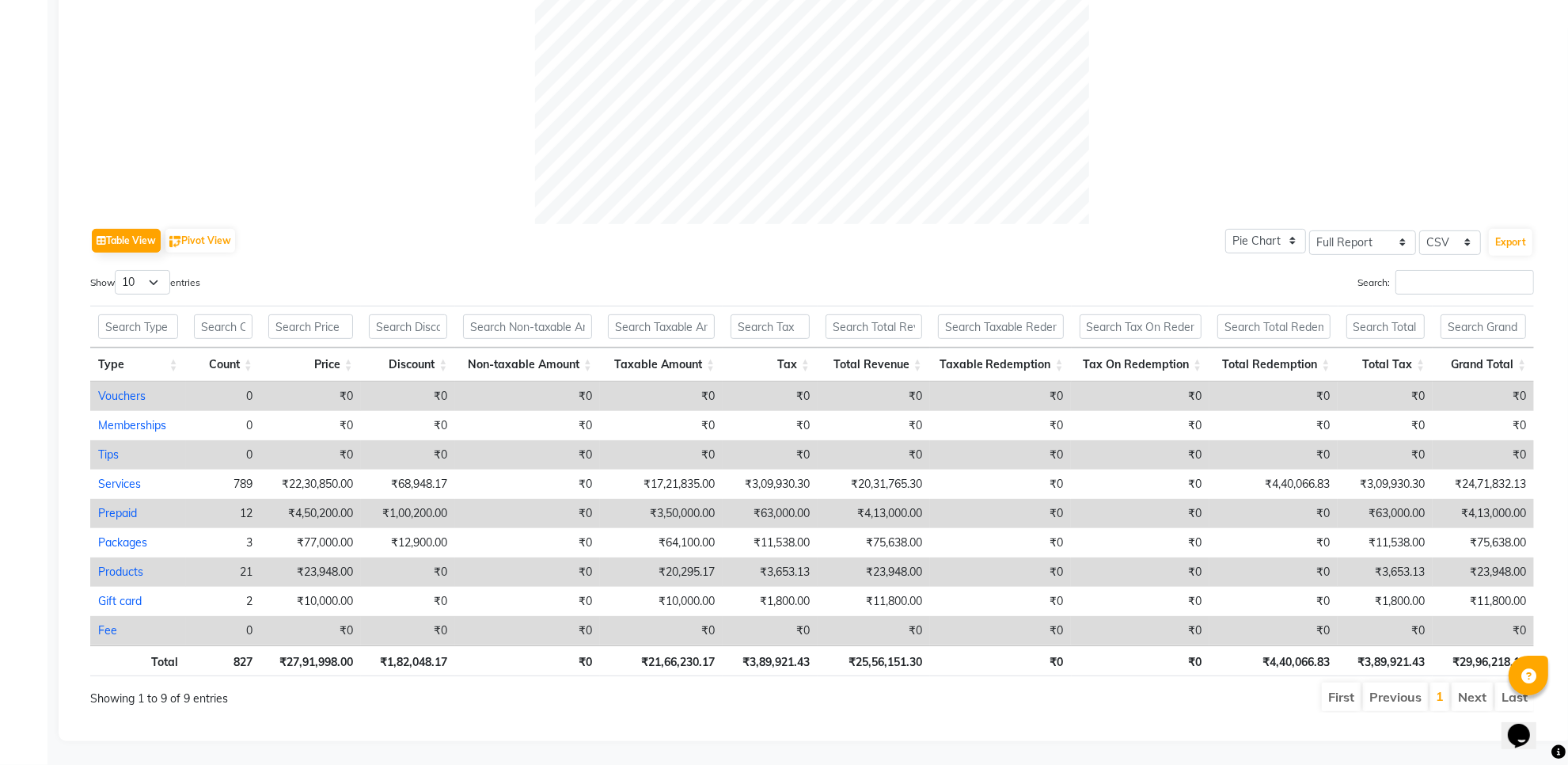
scroll to position [594, 0]
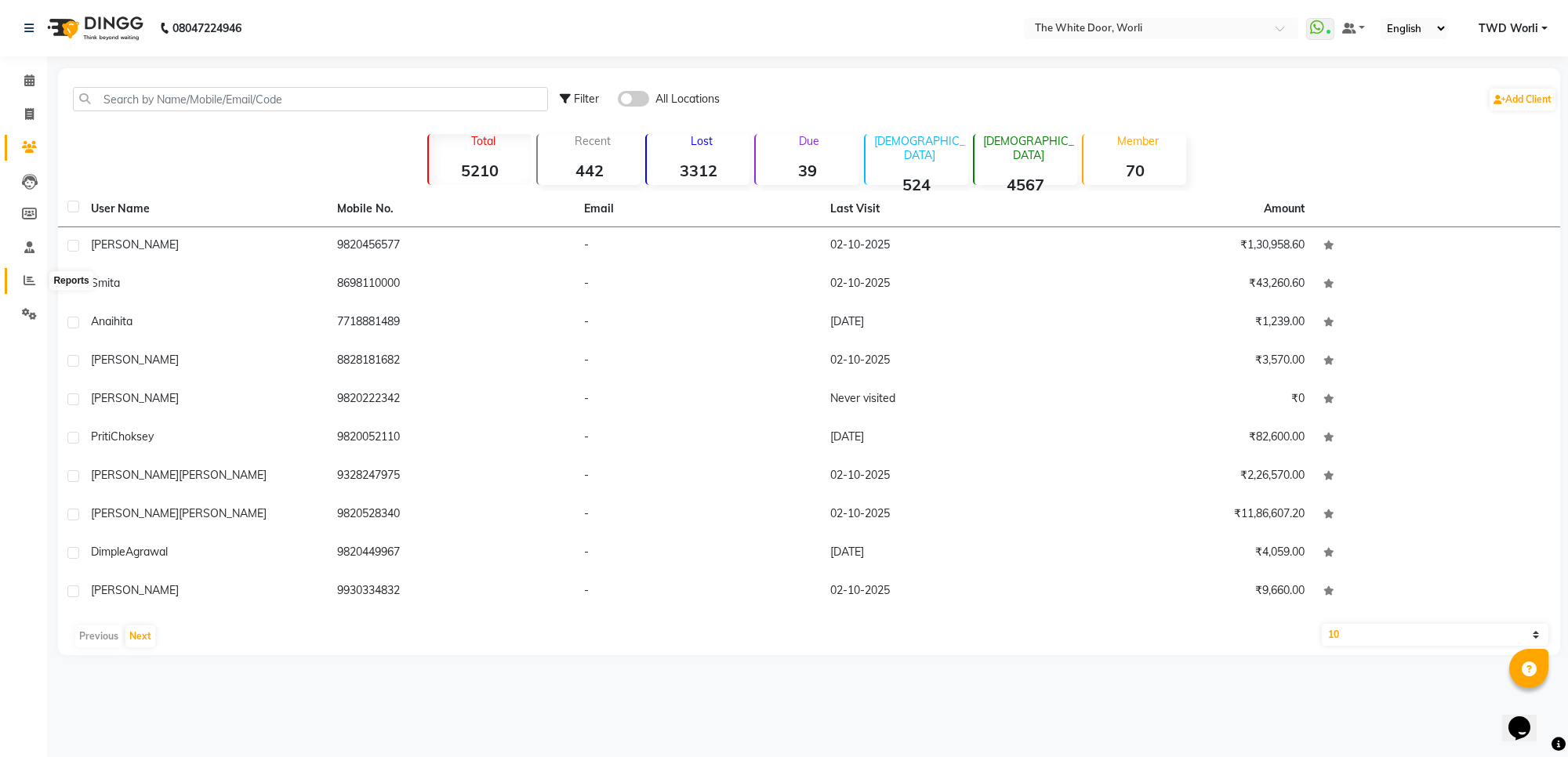
click at [32, 280] on icon at bounding box center [29, 280] width 11 height 11
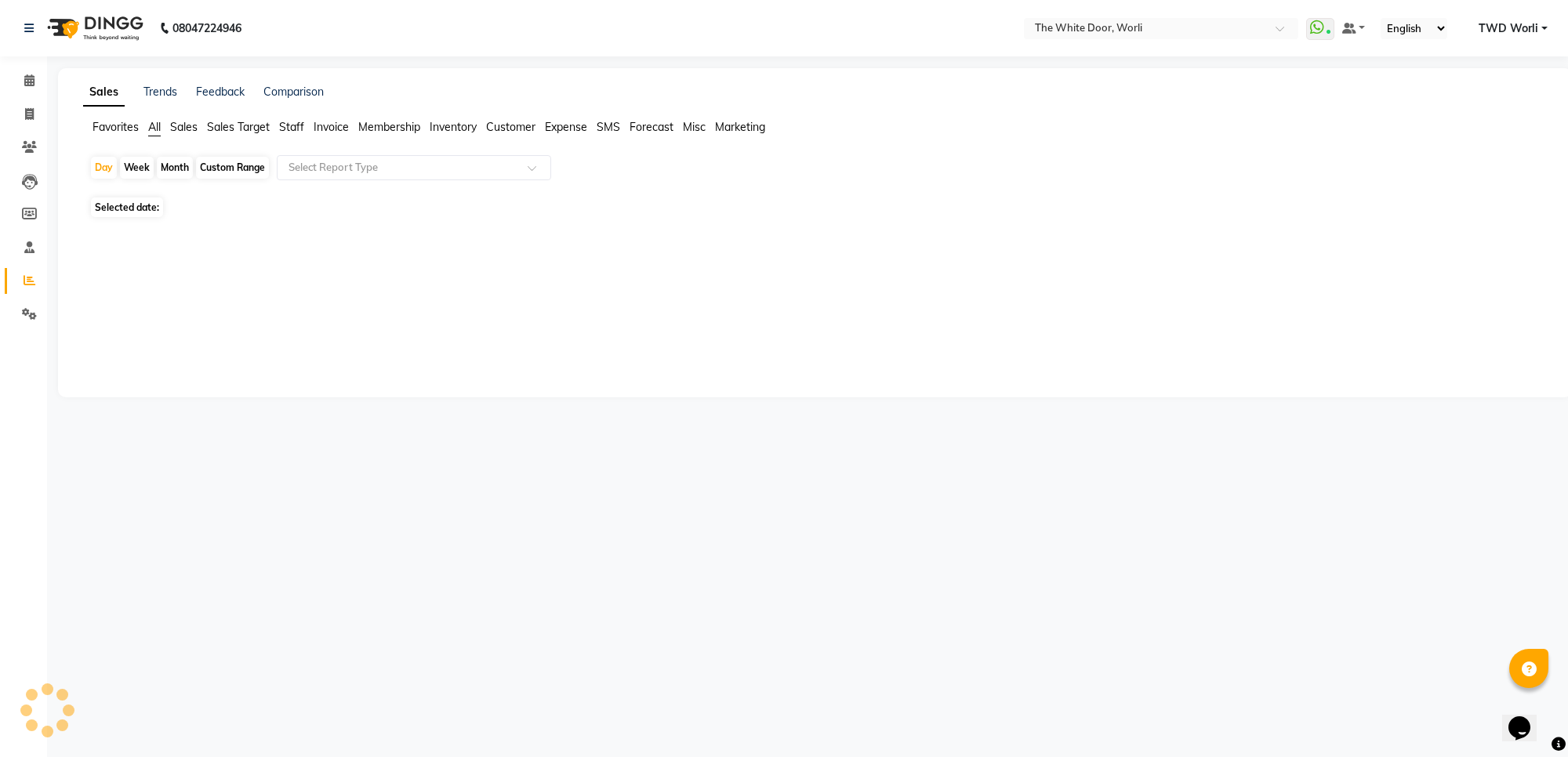
click at [289, 131] on span "Staff" at bounding box center [291, 126] width 25 height 14
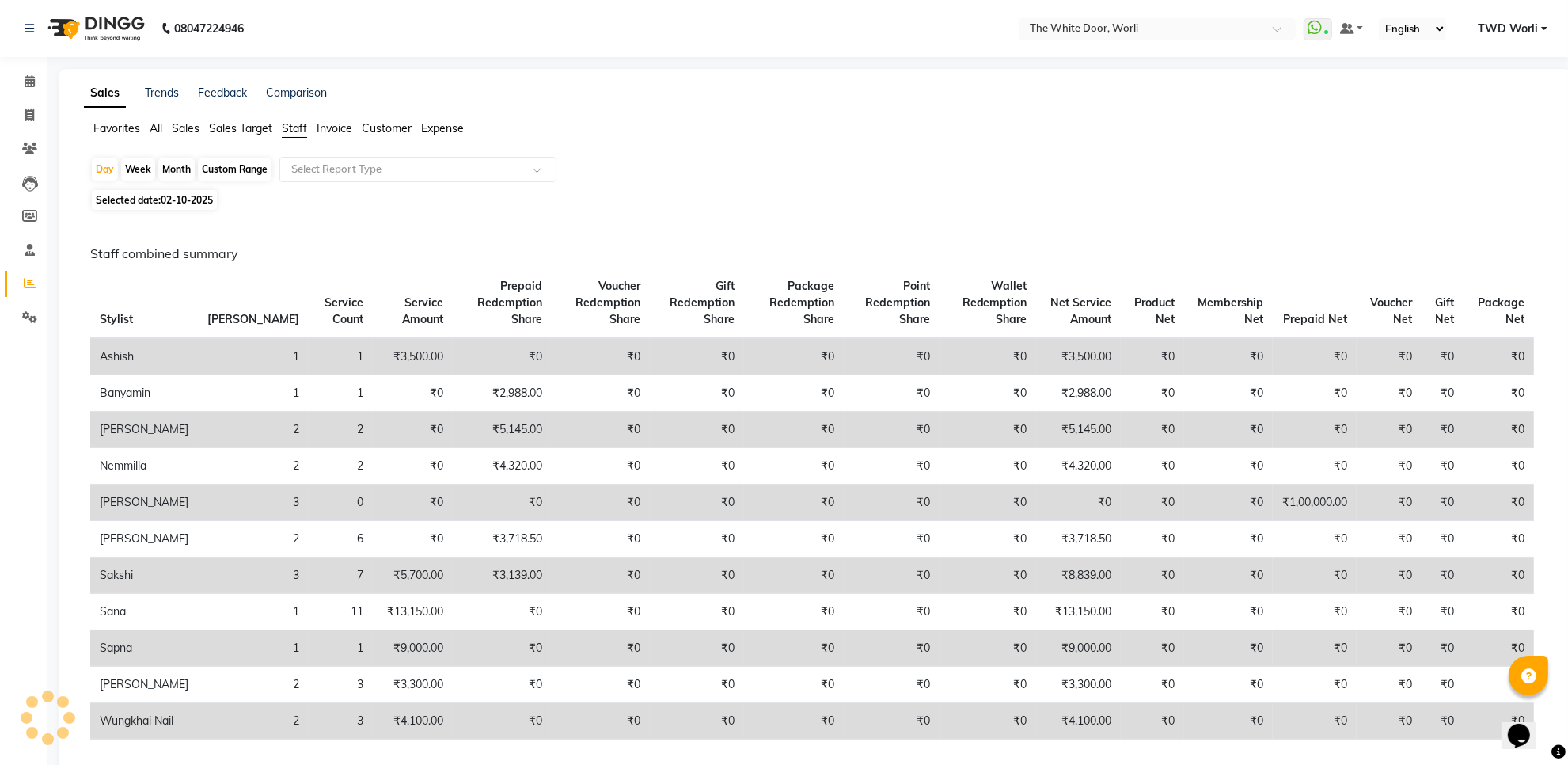
click at [248, 171] on div "Custom Range" at bounding box center [234, 169] width 73 height 22
select select "10"
select select "2025"
click at [345, 172] on input "text" at bounding box center [402, 169] width 228 height 16
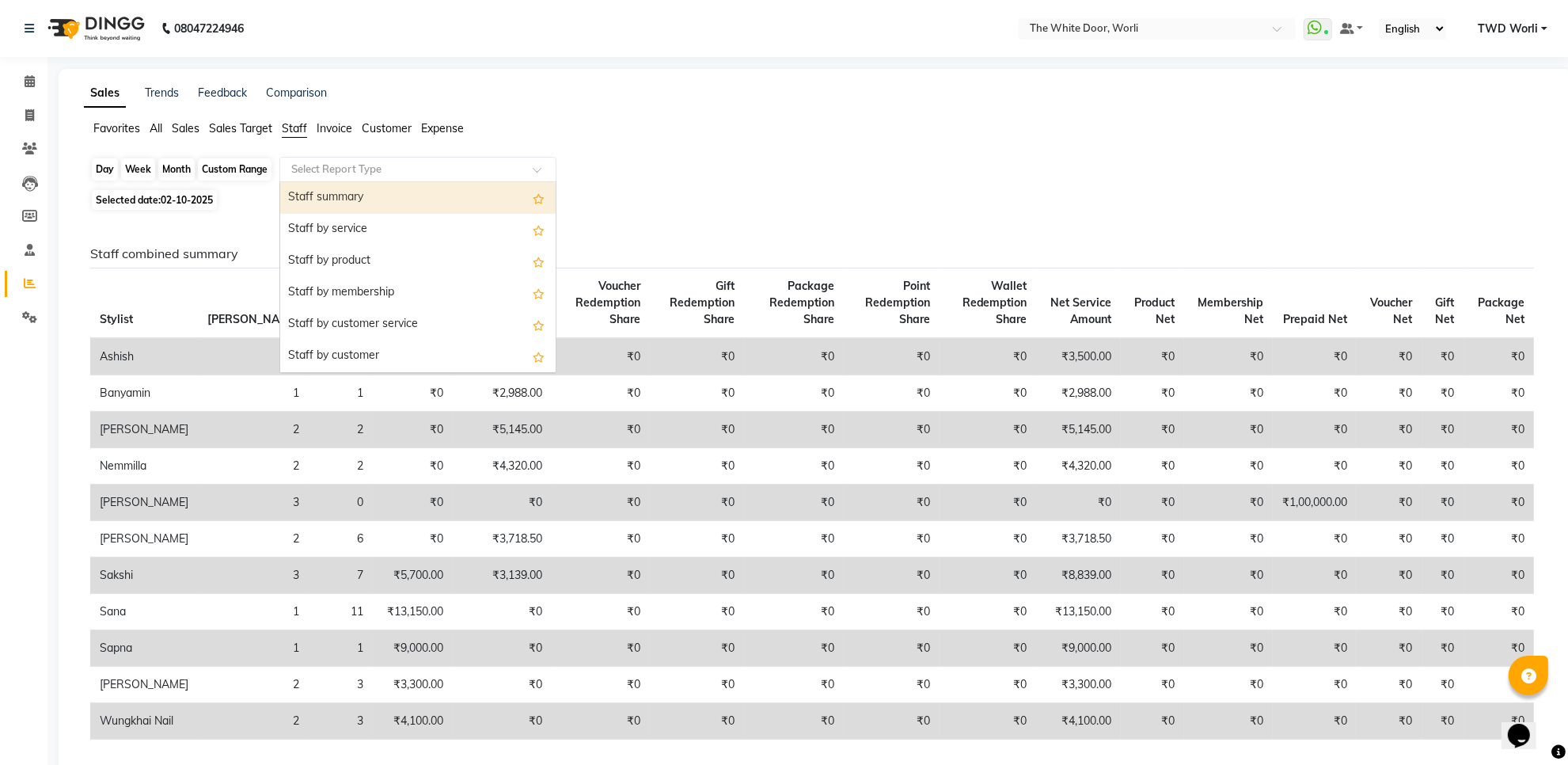
click at [239, 172] on div "Custom Range" at bounding box center [234, 169] width 73 height 22
select select "10"
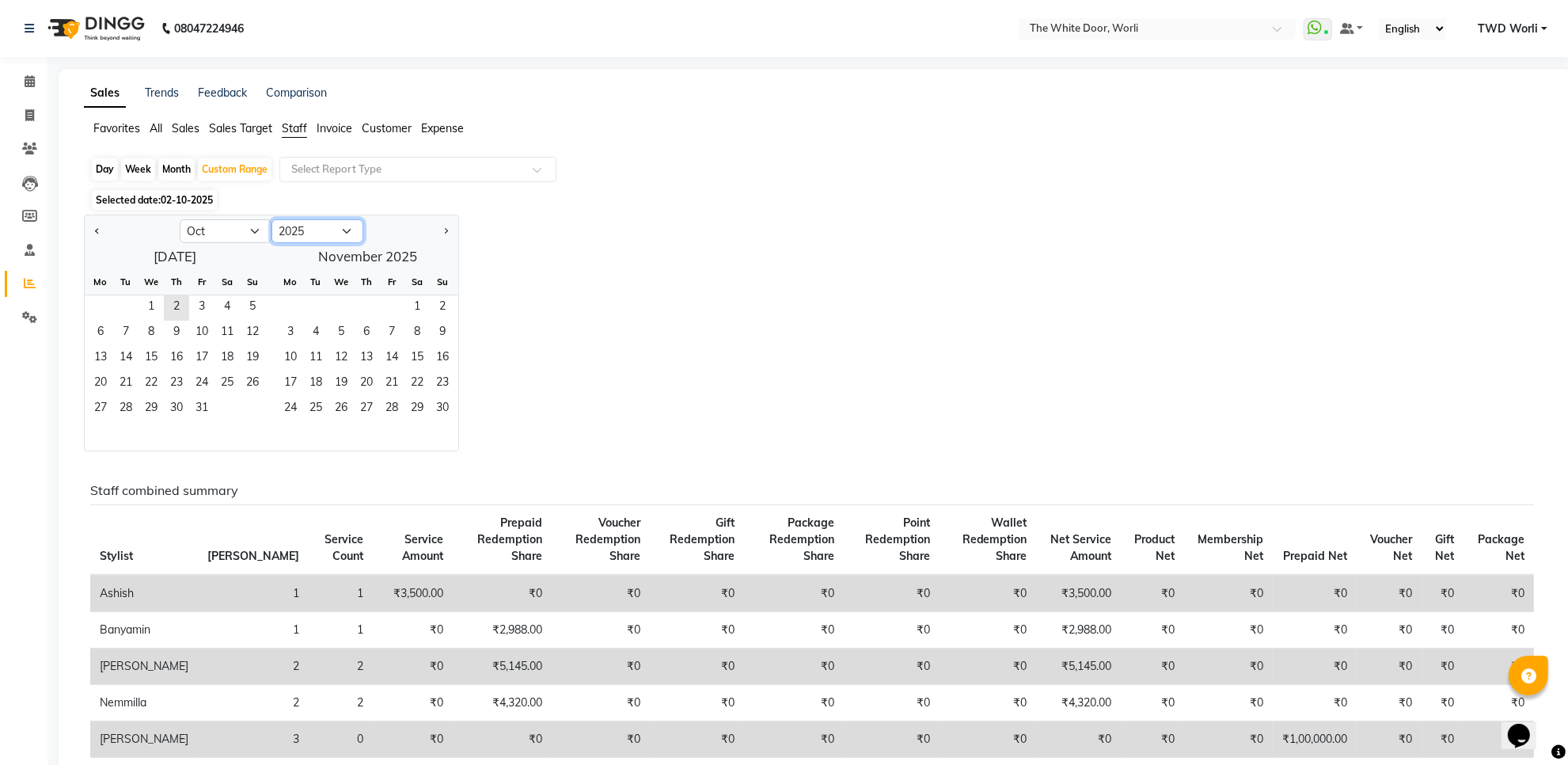
click at [316, 233] on select "2015 2016 2017 2018 2019 2020 2021 2022 2023 2024 2025 2026 2027 2028 2029 2030…" at bounding box center [317, 231] width 91 height 24
select select "2024"
click at [272, 220] on select "2015 2016 2017 2018 2019 2020 2021 2022 2023 2024 2025 2026 2027 2028 2029 2030…" at bounding box center [317, 231] width 91 height 24
click at [115, 301] on span "1" at bounding box center [125, 307] width 26 height 26
click at [176, 408] on span "31" at bounding box center [176, 409] width 26 height 26
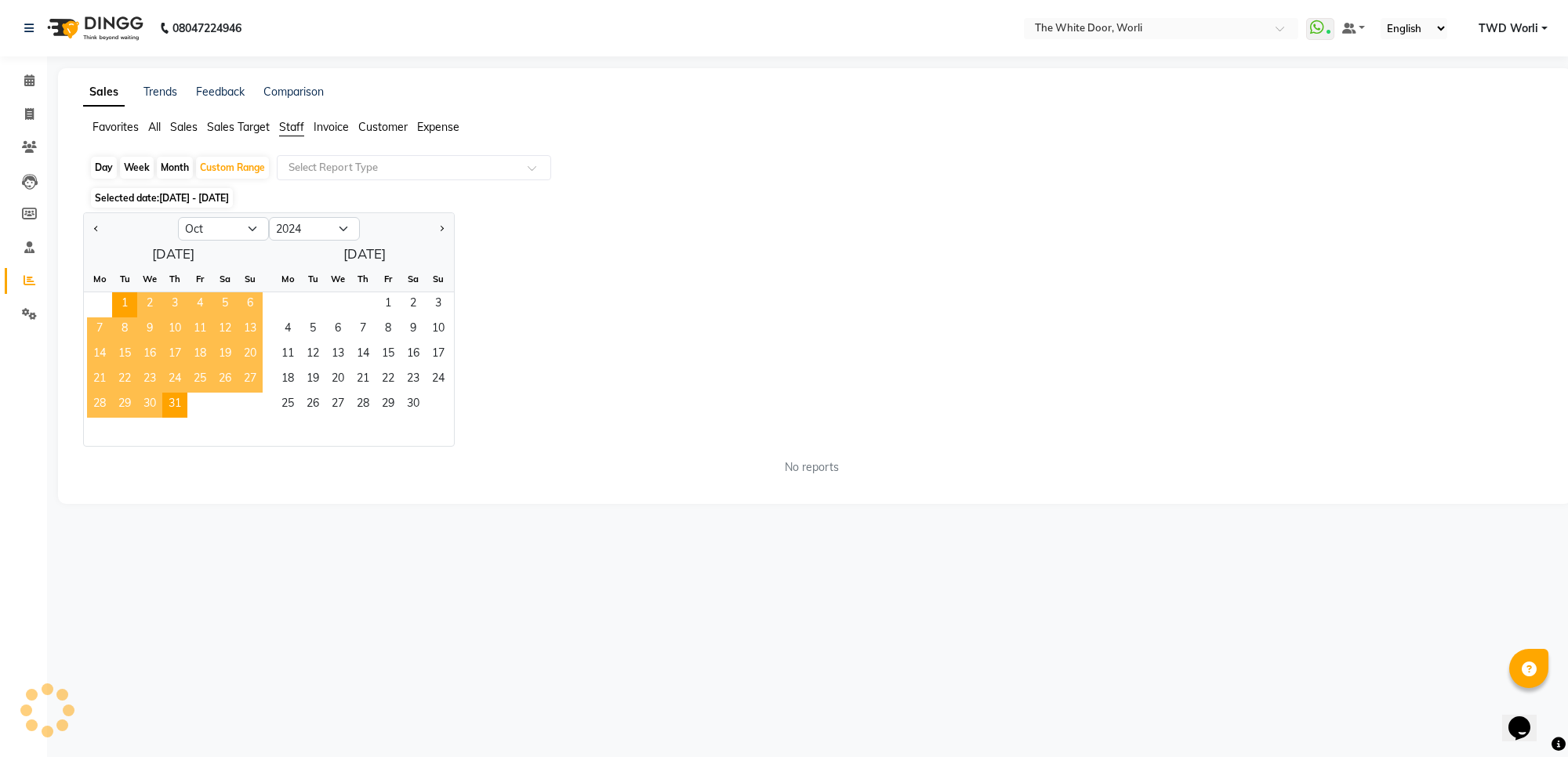
click at [692, 306] on div "Jan Feb Mar Apr May Jun [DATE] Aug Sep Oct Nov [DATE] 2015 2016 2017 2018 2019 …" at bounding box center [815, 329] width 1464 height 234
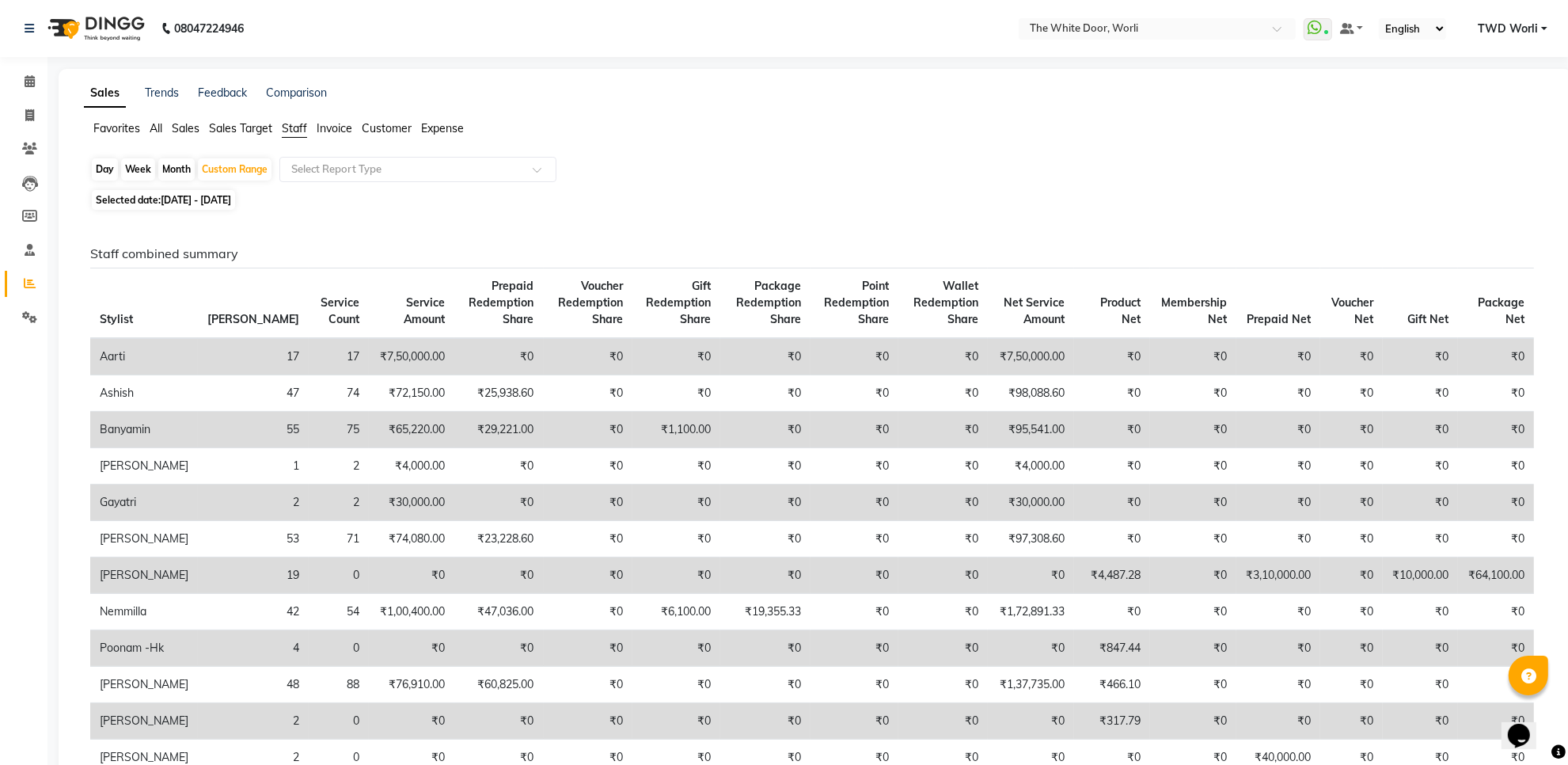
click at [678, 179] on div "Day Week Month Custom Range Select Report Type" at bounding box center [816, 171] width 1450 height 29
click at [33, 71] on link "Calendar" at bounding box center [24, 82] width 38 height 26
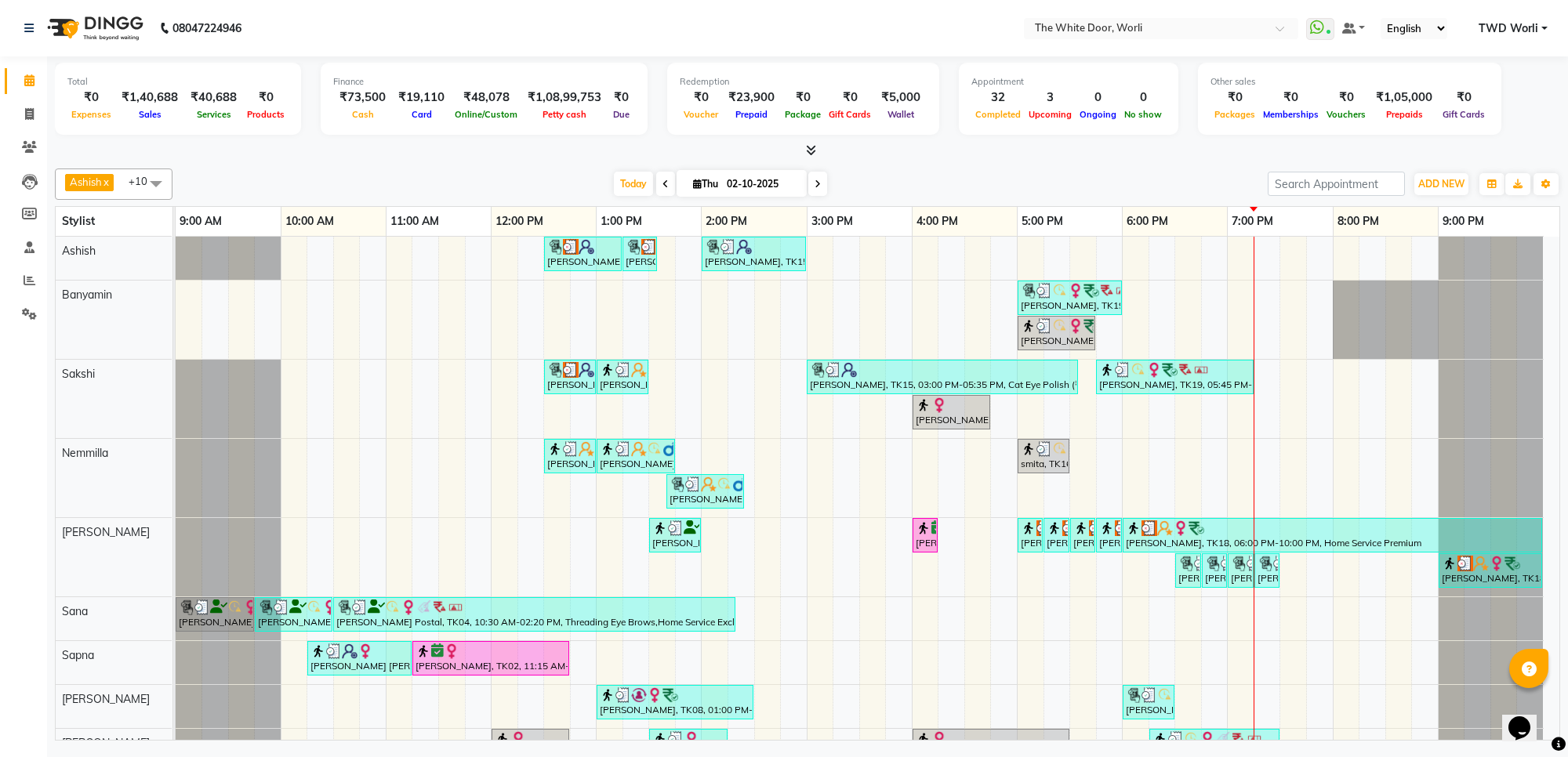
click at [815, 175] on span at bounding box center [817, 184] width 19 height 24
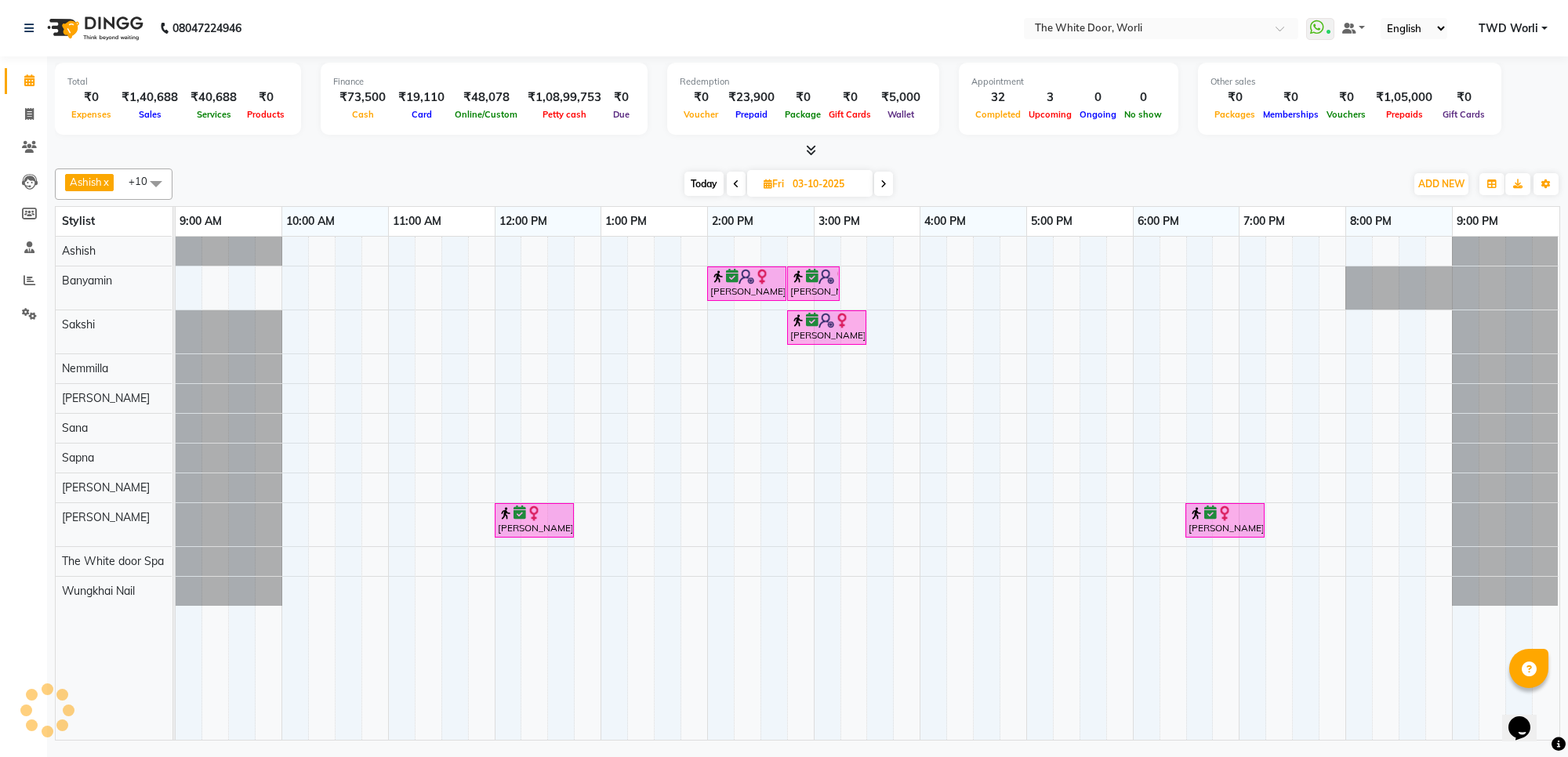
click at [730, 185] on span at bounding box center [736, 184] width 19 height 24
type input "02-10-2025"
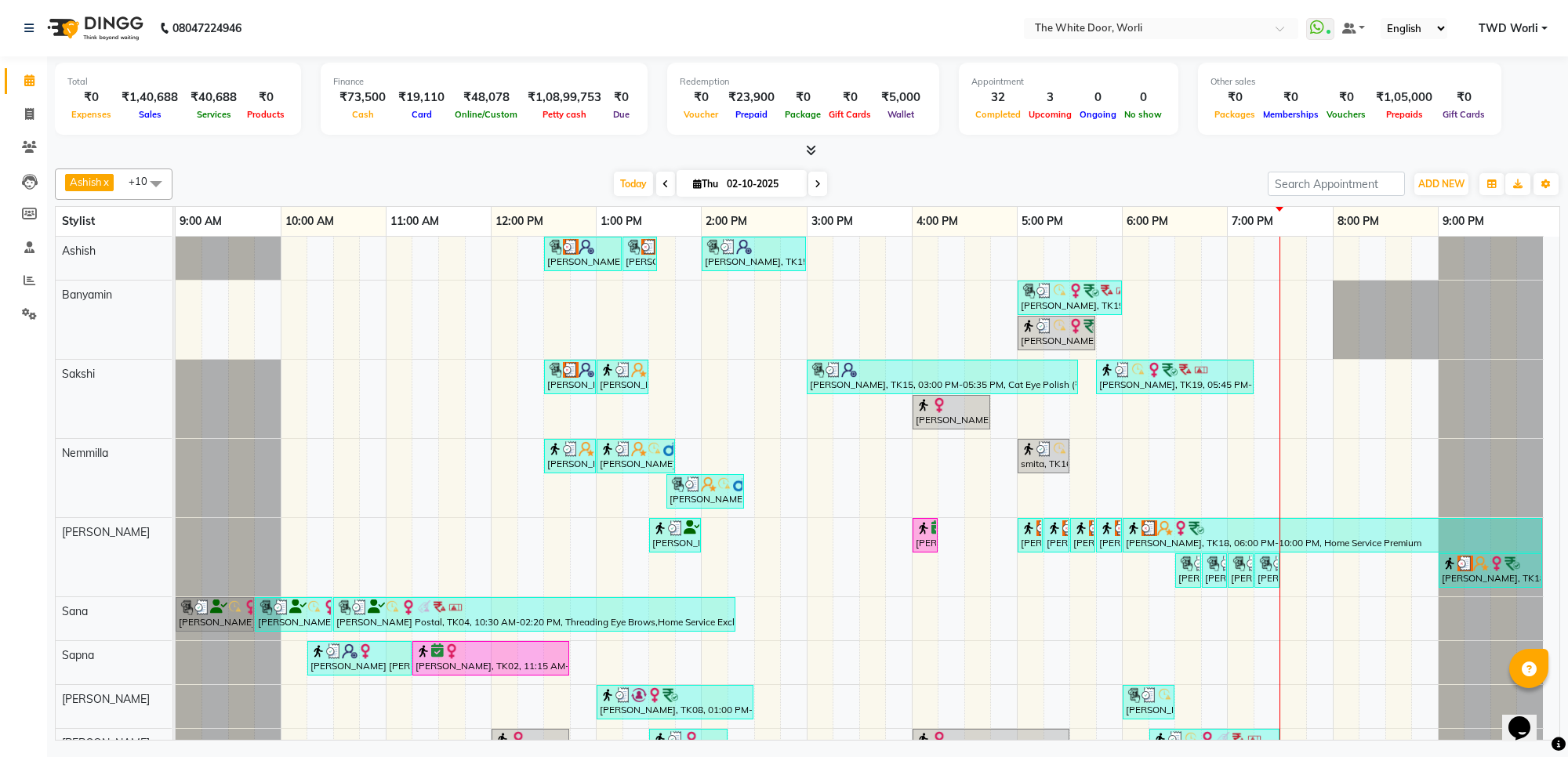
click at [689, 186] on span "Thu" at bounding box center [706, 184] width 33 height 11
select select "10"
select select "2025"
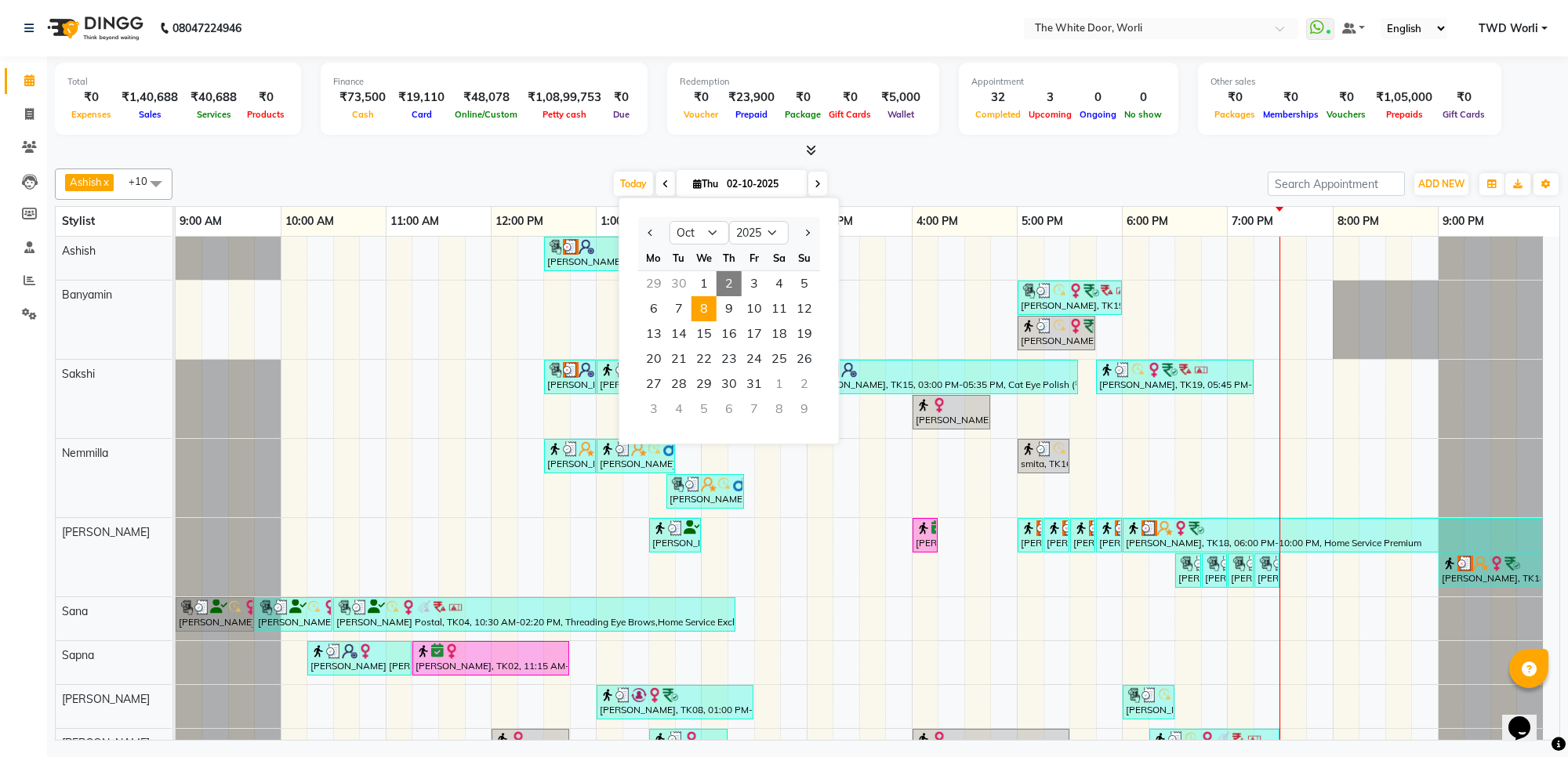
click at [706, 303] on span "8" at bounding box center [703, 308] width 25 height 25
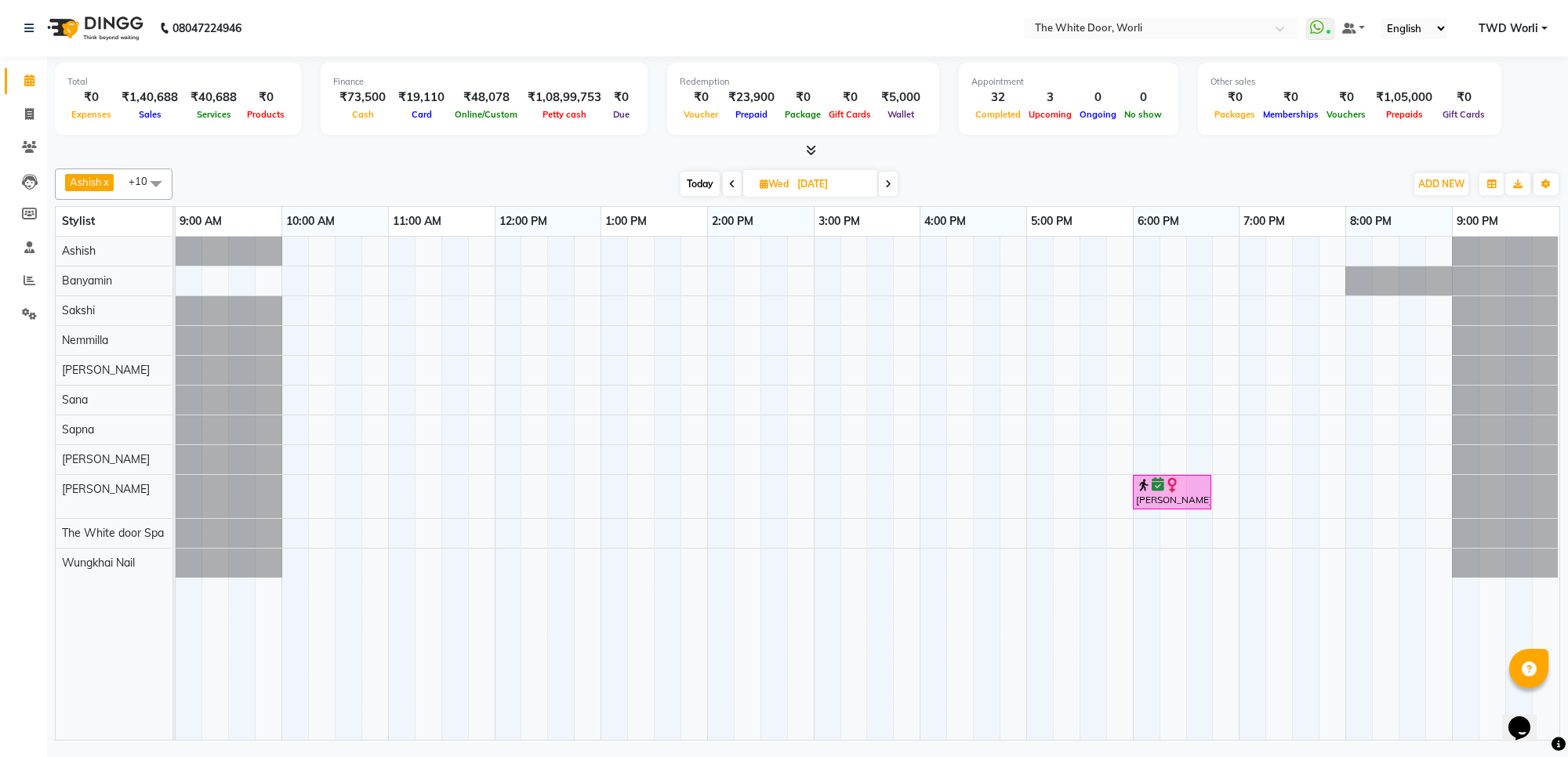
click at [688, 172] on div "[PERSON_NAME] x [PERSON_NAME] x Nemmilla x [PERSON_NAME] x Sana x [PERSON_NAME]…" at bounding box center [807, 184] width 1505 height 31
click at [688, 172] on span "Today" at bounding box center [700, 184] width 39 height 24
type input "02-10-2025"
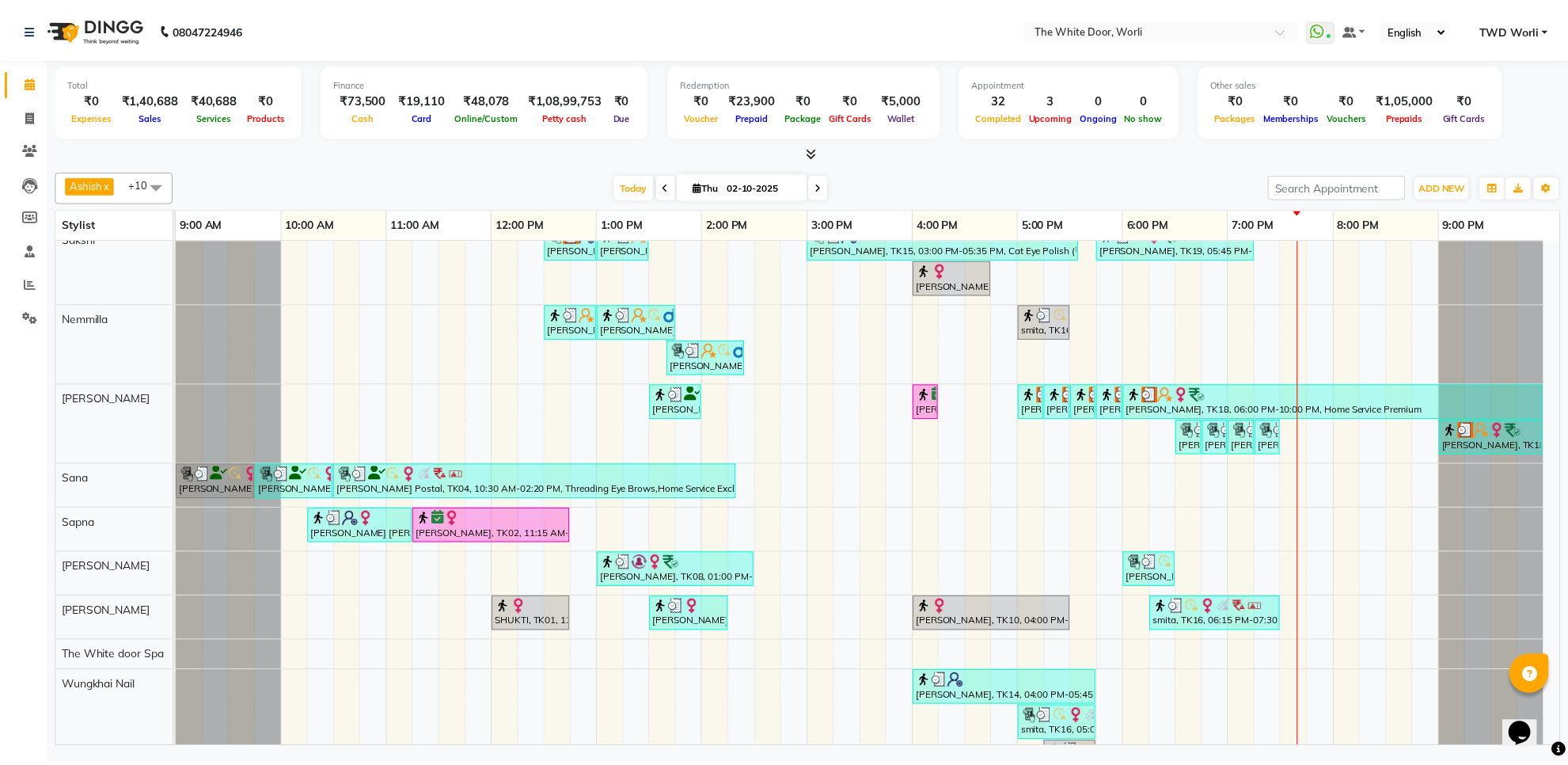
scroll to position [195, 0]
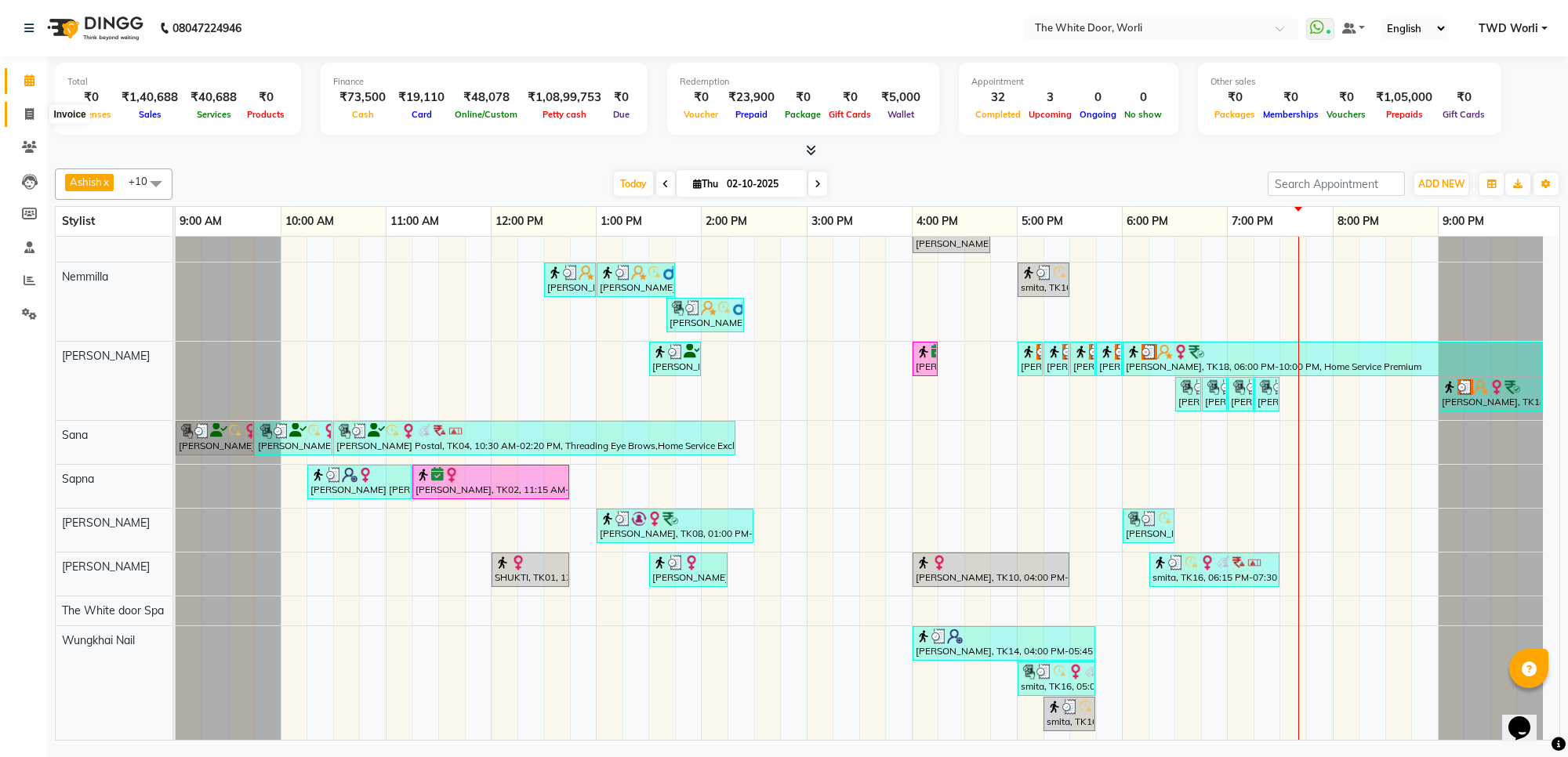
click at [33, 113] on span at bounding box center [29, 115] width 28 height 18
select select "service"
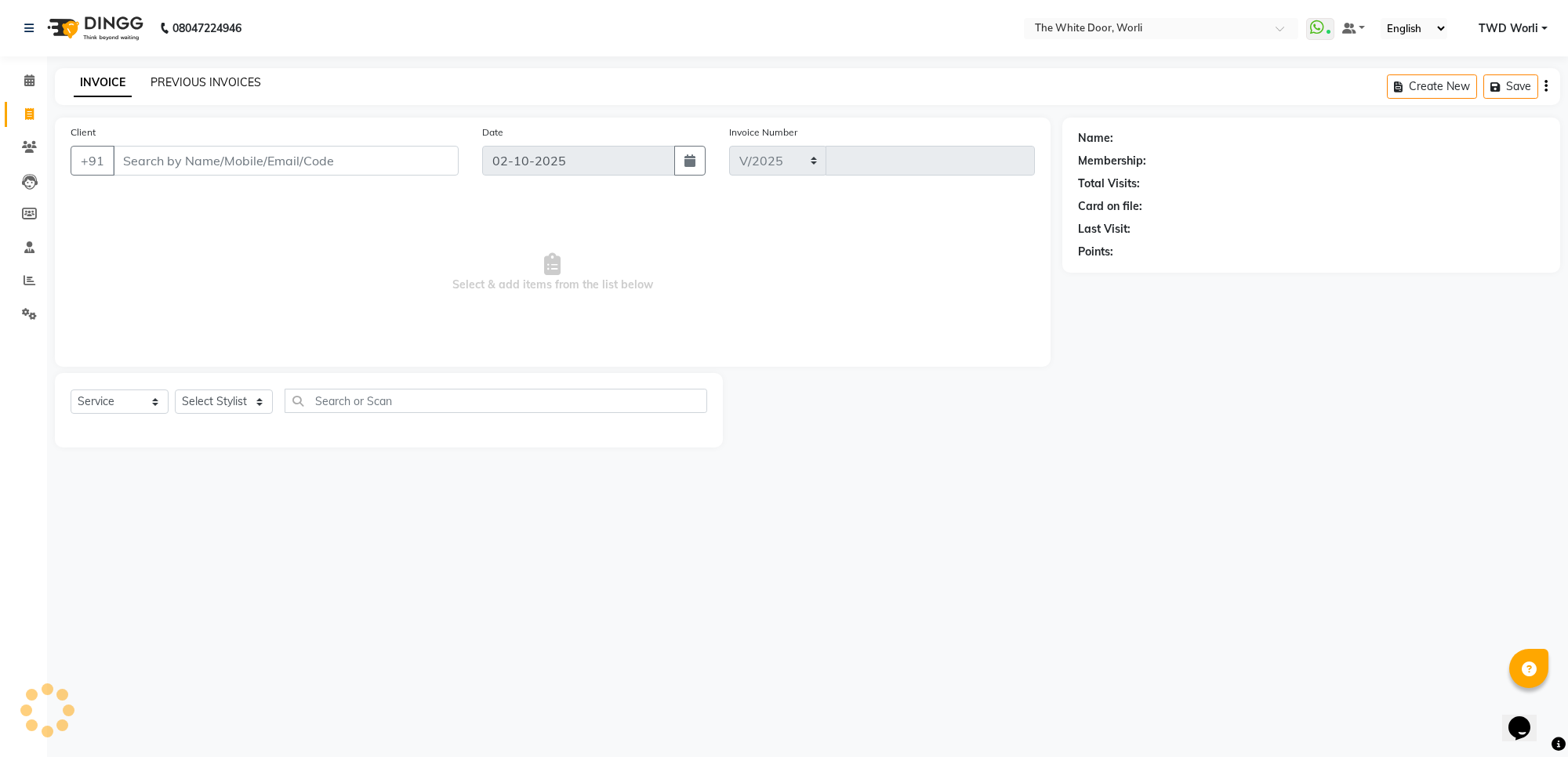
select select "4027"
type input "1656"
click at [209, 86] on link "PREVIOUS INVOICES" at bounding box center [205, 82] width 110 height 14
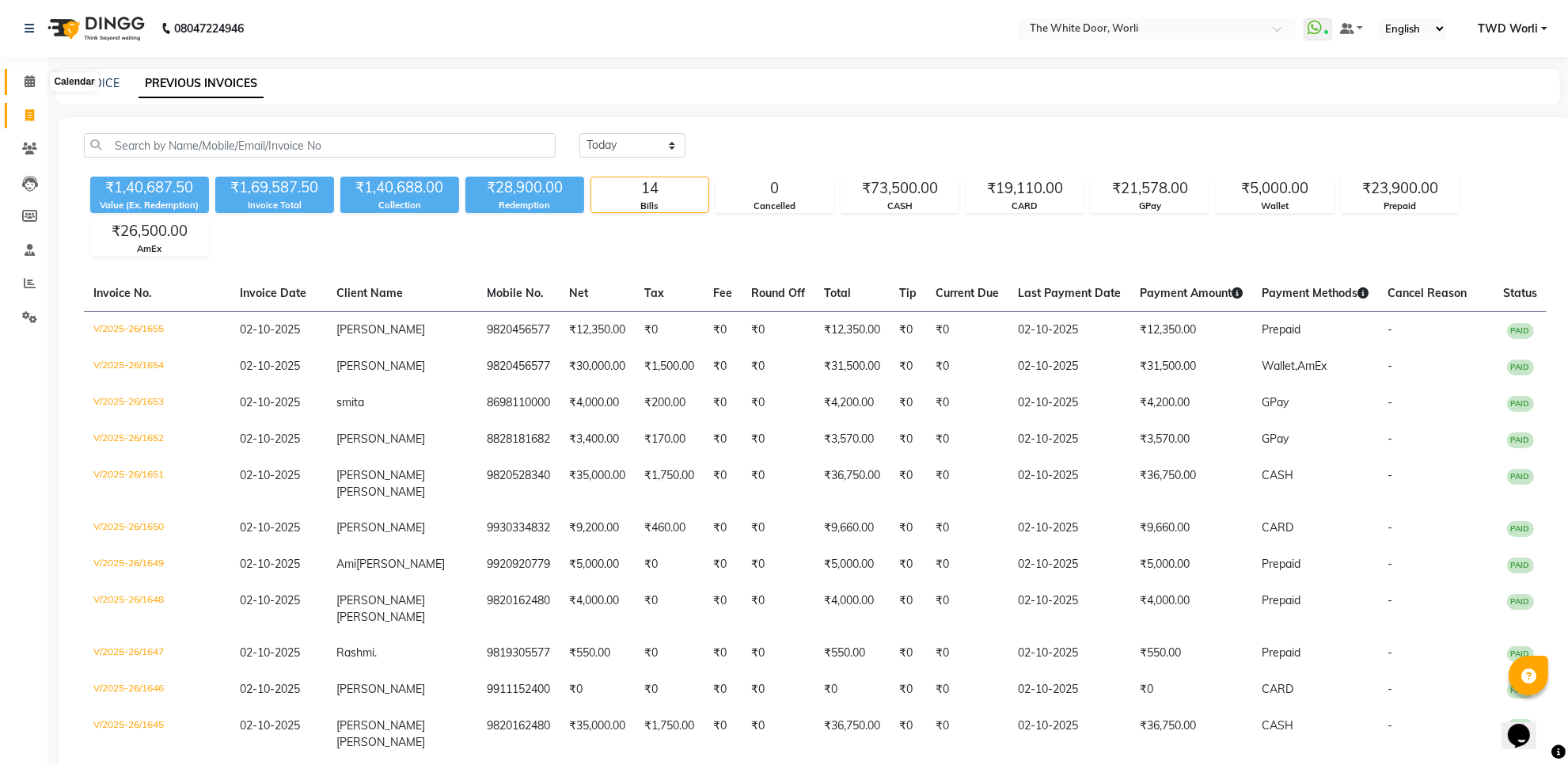
click at [21, 87] on span at bounding box center [30, 82] width 28 height 18
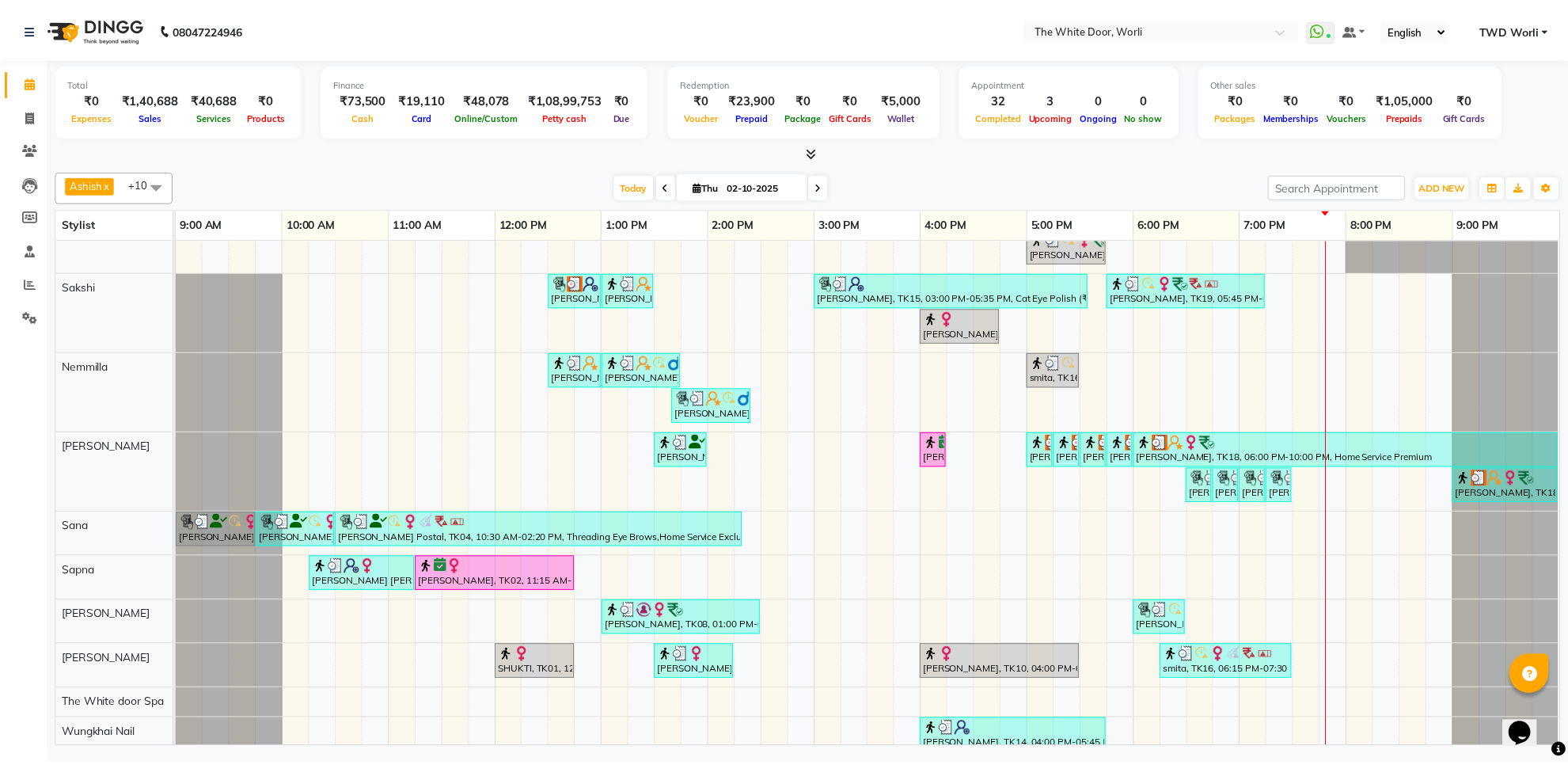
scroll to position [181, 0]
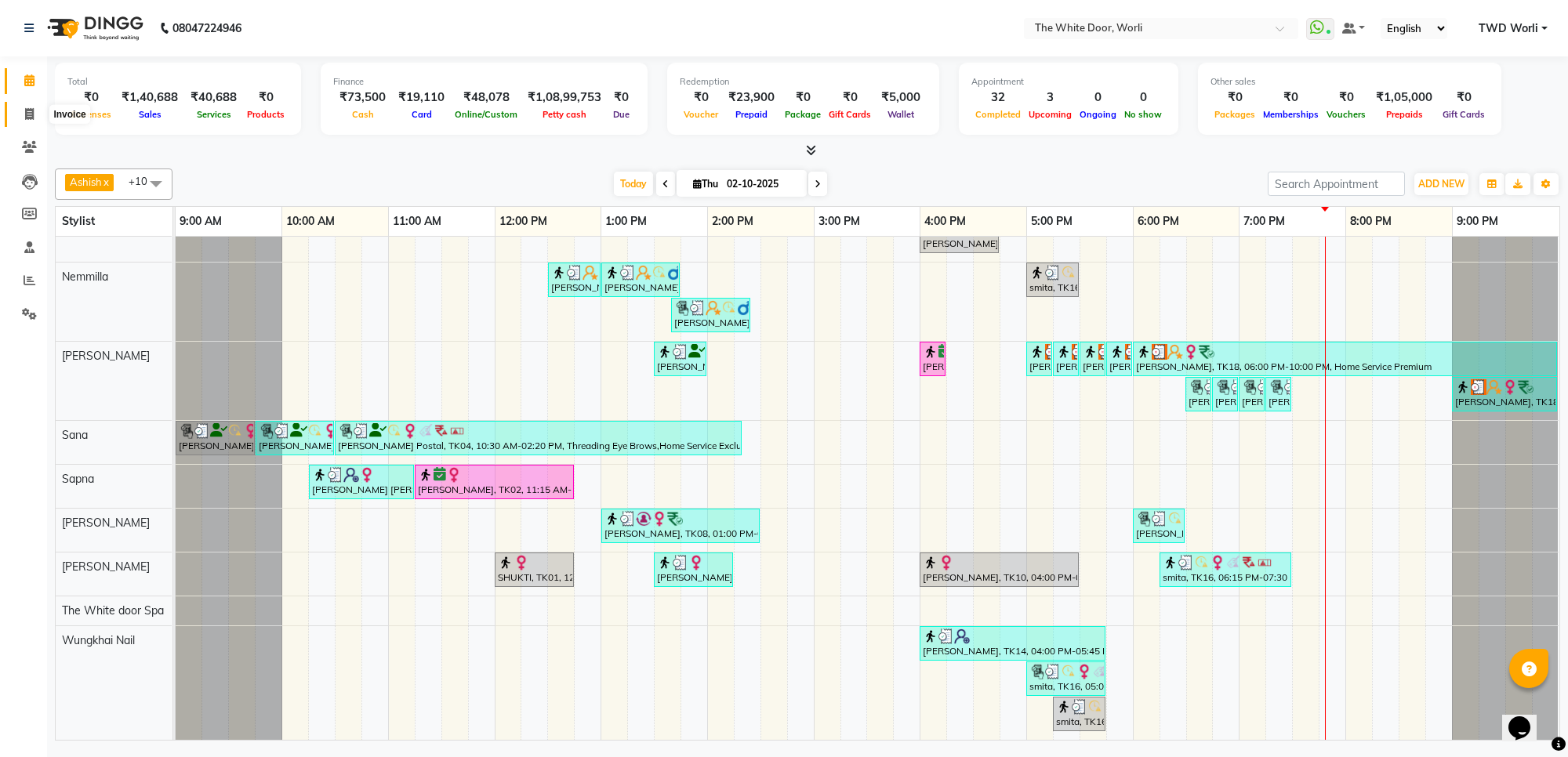
click at [25, 115] on icon at bounding box center [29, 114] width 9 height 11
select select "service"
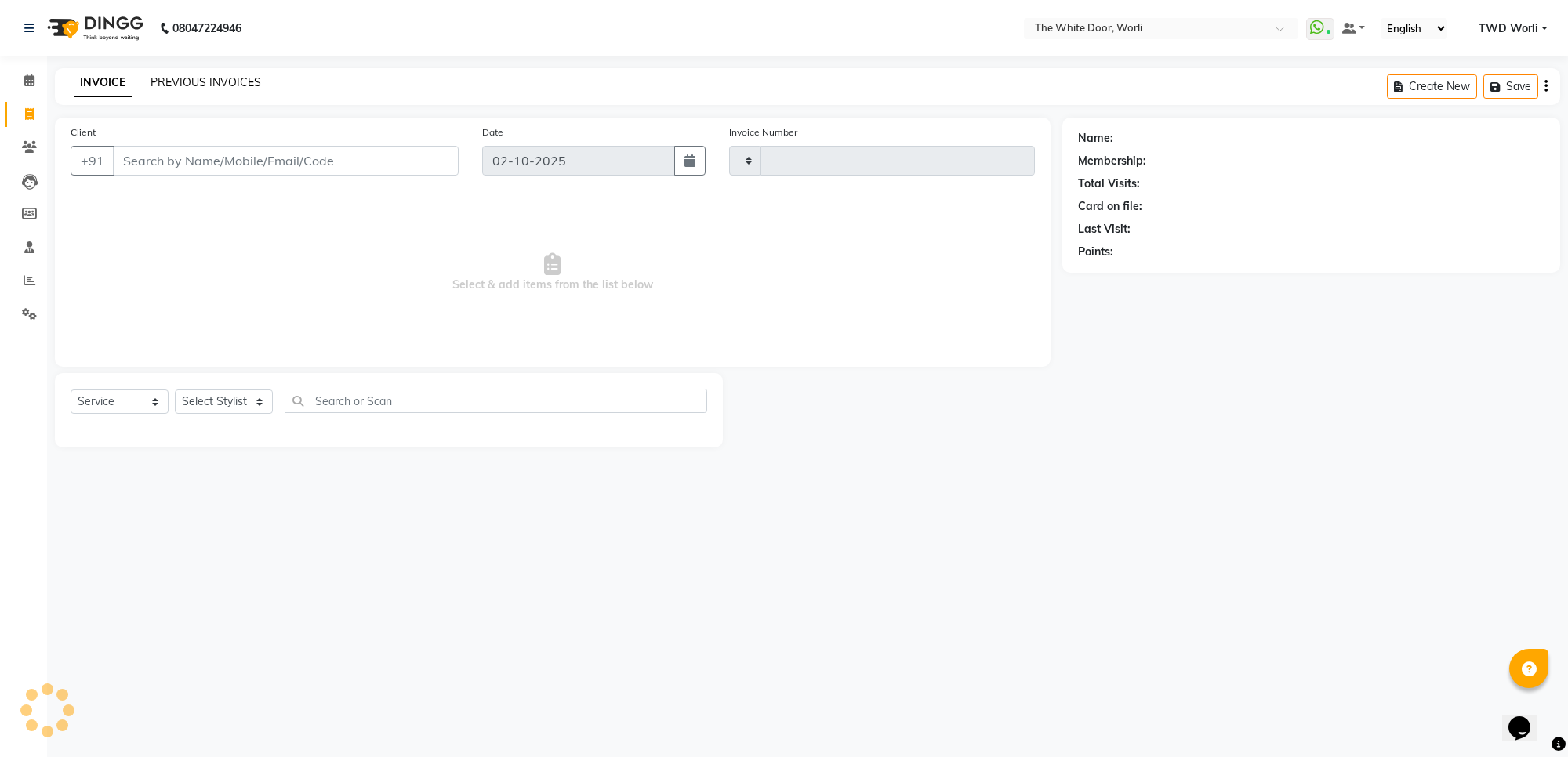
click at [190, 75] on link "PREVIOUS INVOICES" at bounding box center [205, 82] width 110 height 14
